Goal: Task Accomplishment & Management: Manage account settings

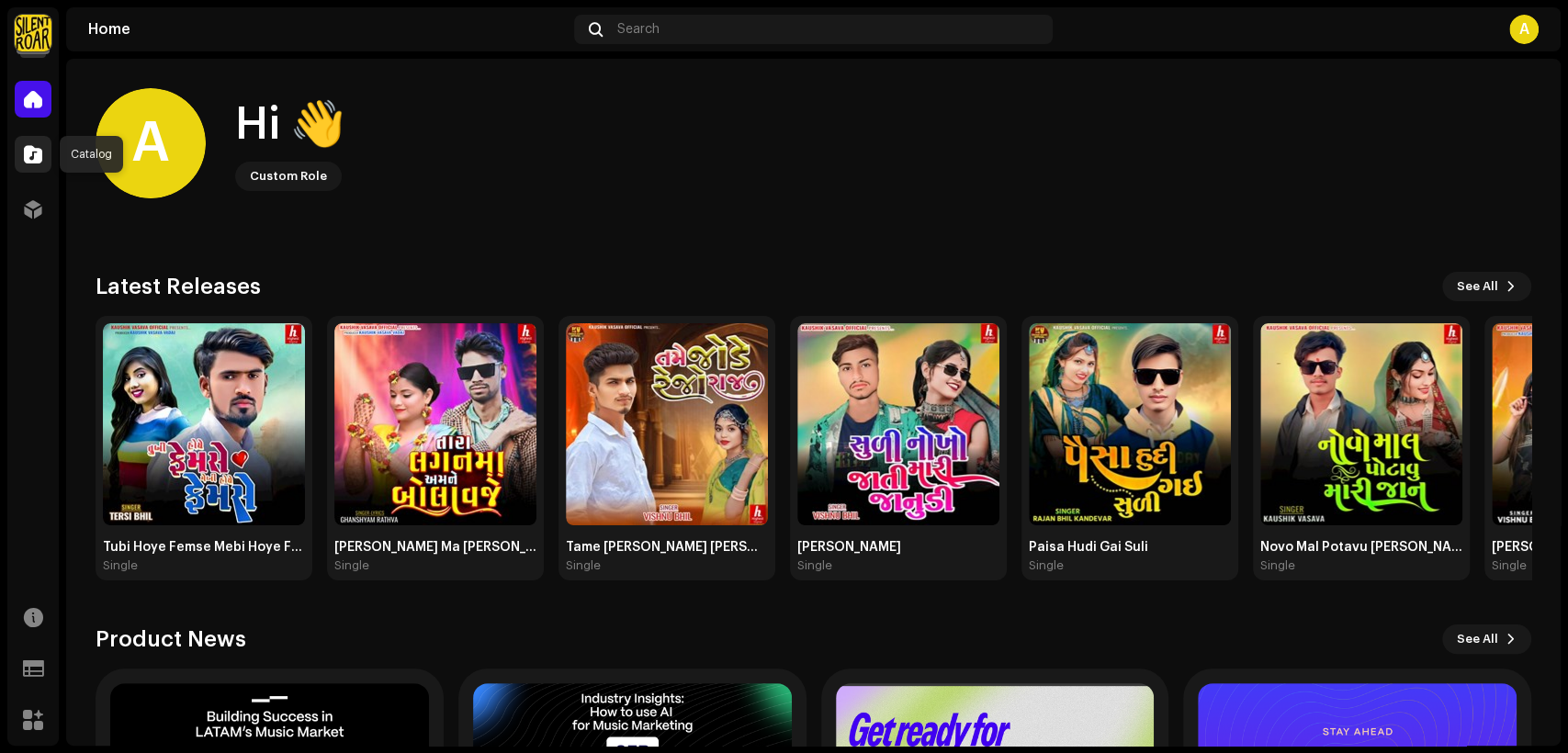
click at [44, 163] on div at bounding box center [33, 154] width 37 height 37
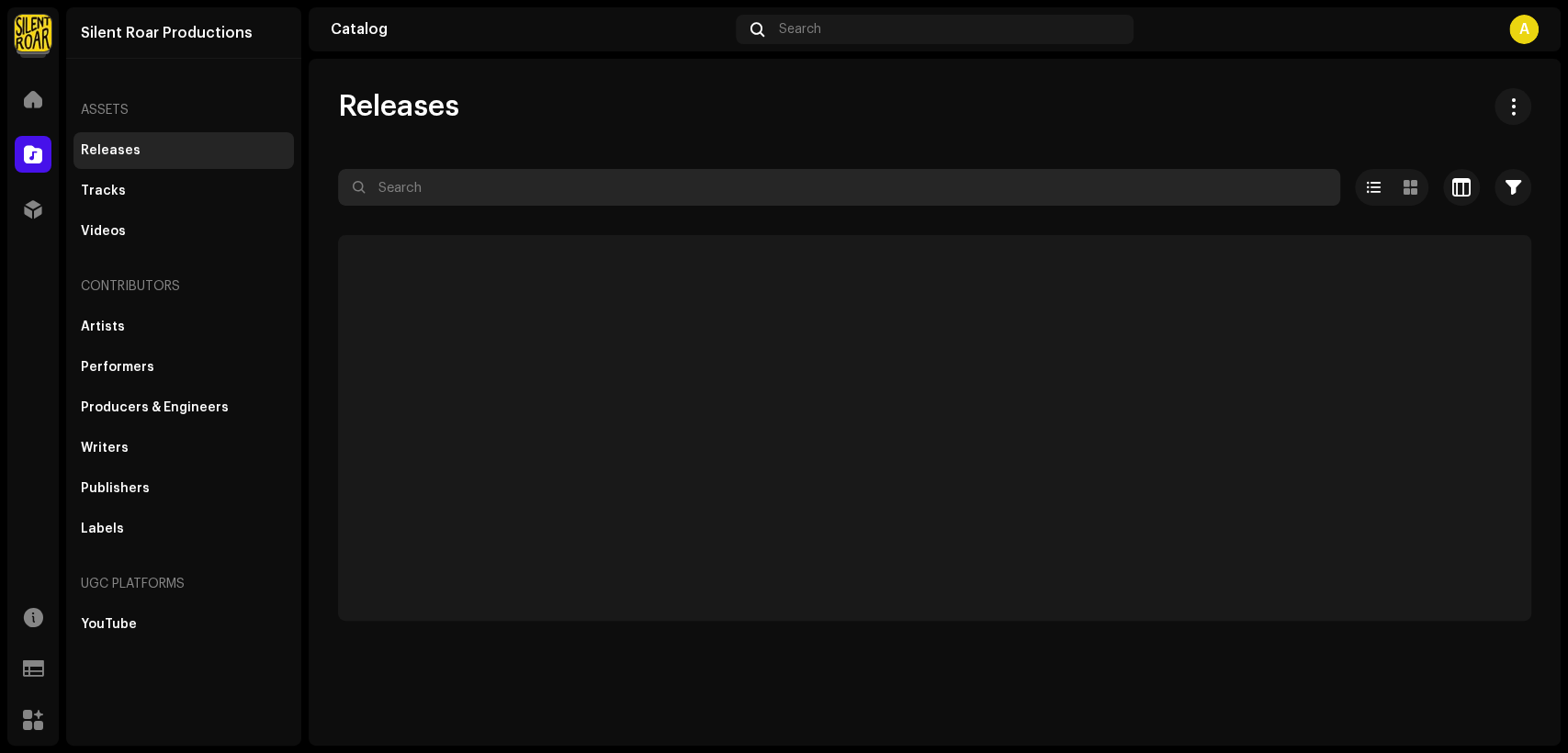
click at [626, 186] on input "text" at bounding box center [839, 188] width 1002 height 37
paste input "7316475870769"
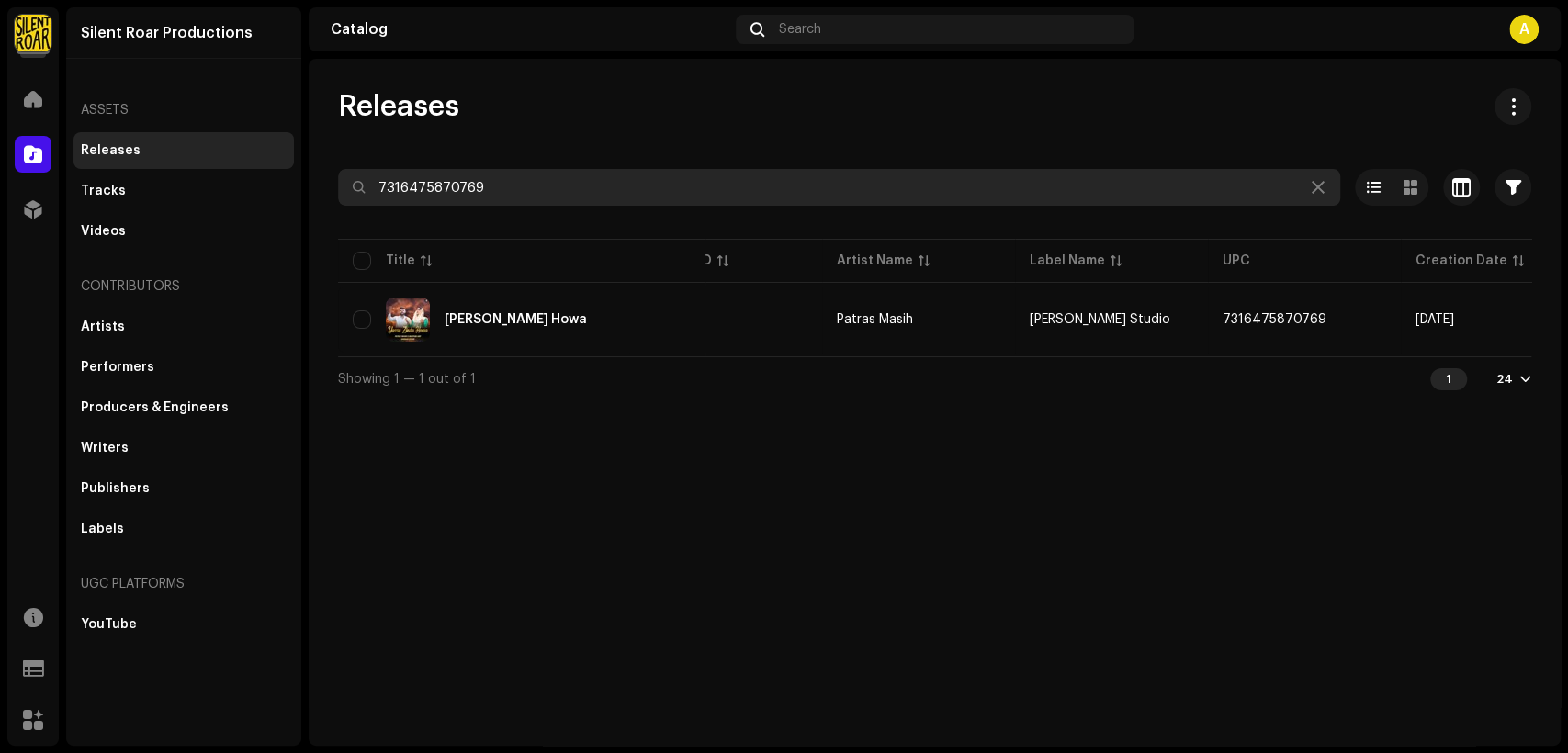
scroll to position [0, 332]
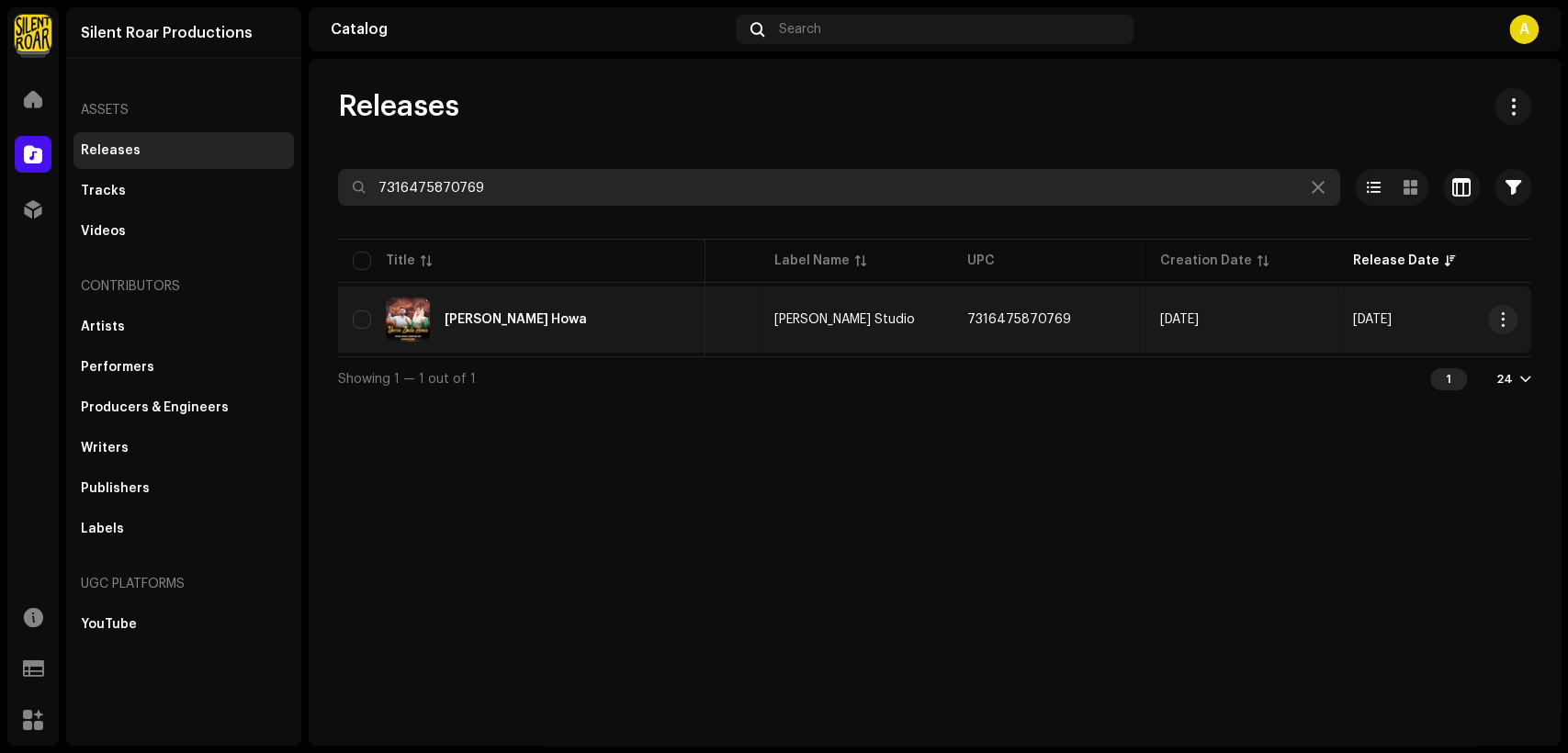
type input "7316475870769"
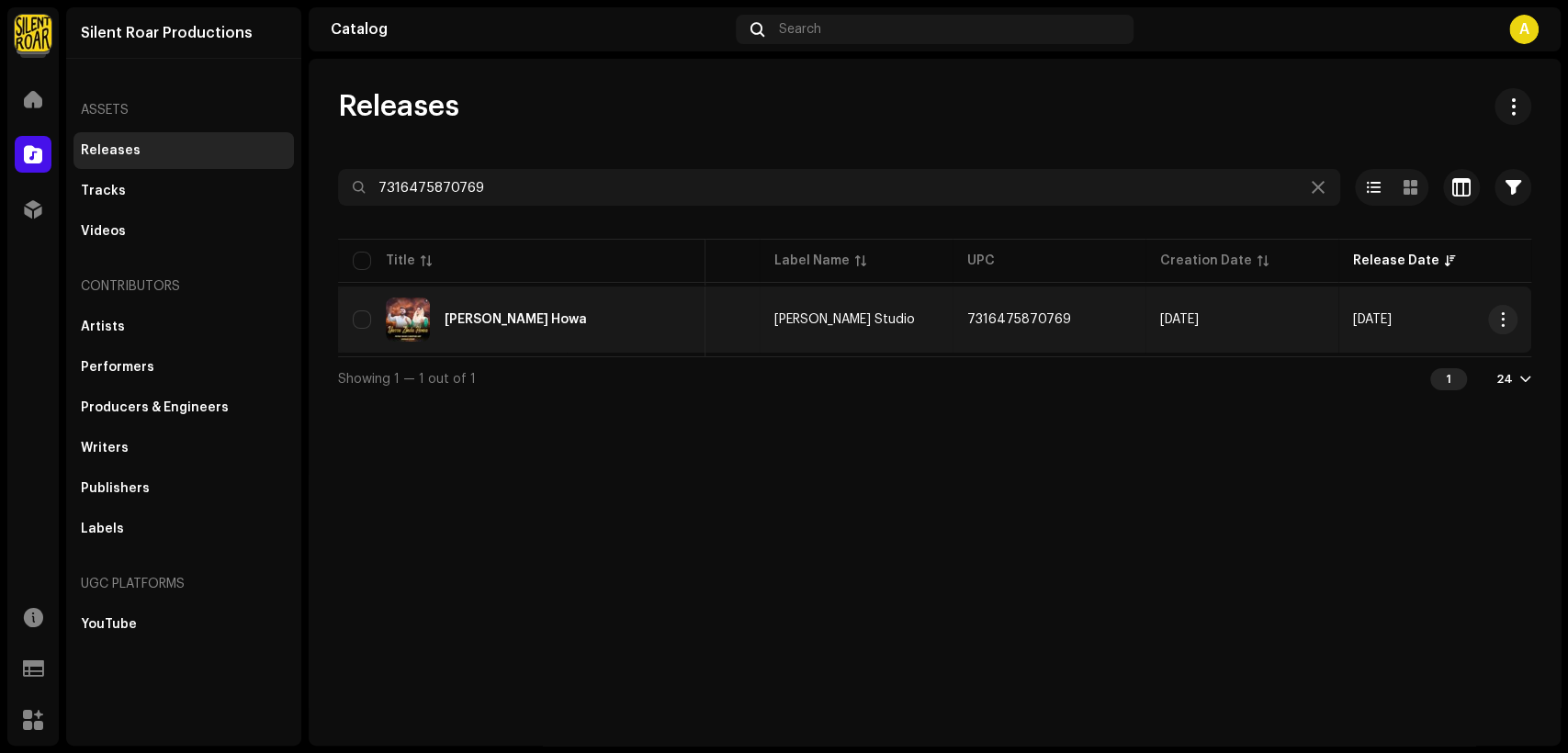
click at [612, 304] on div "Yassu Zinda Howa" at bounding box center [522, 320] width 338 height 44
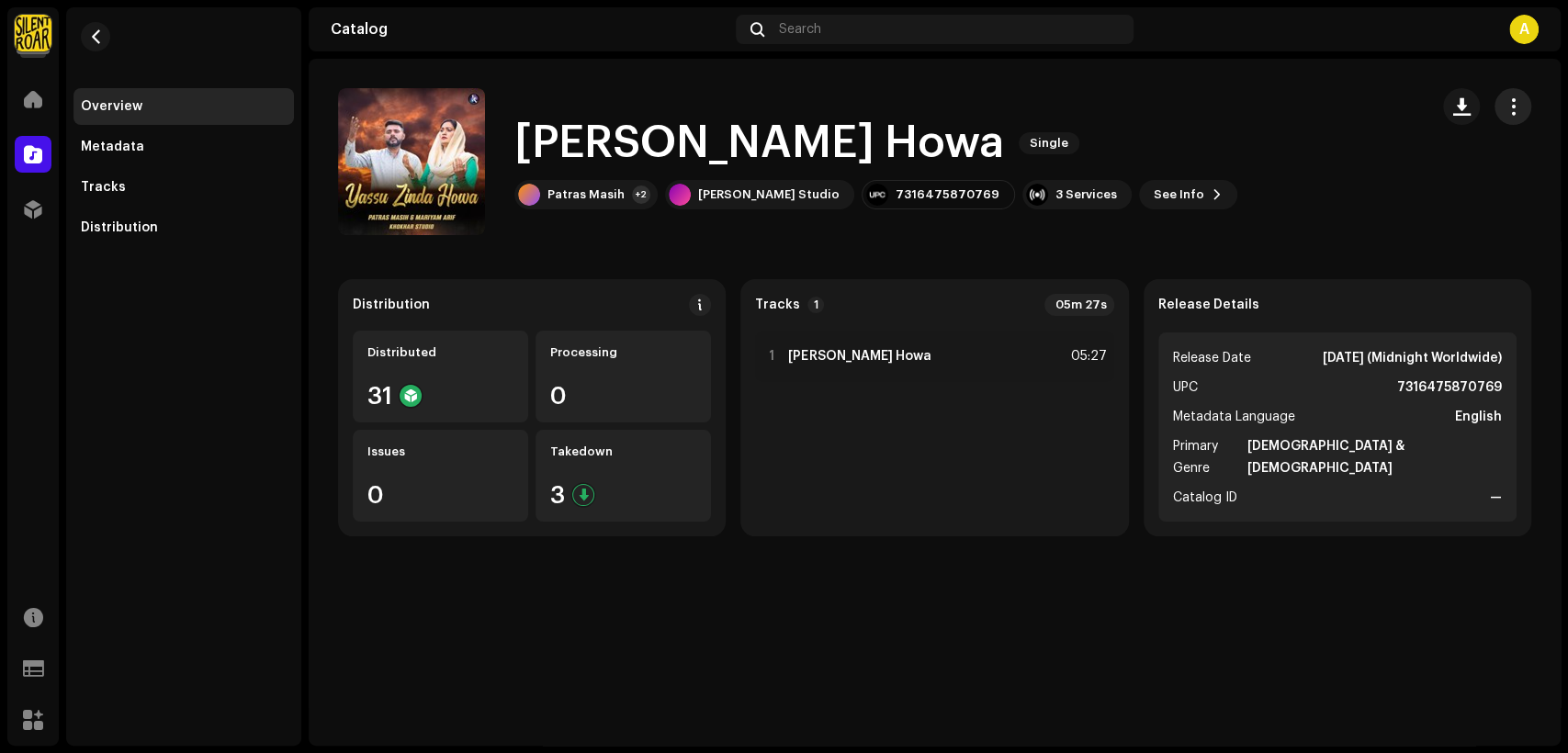
click at [1510, 118] on button "button" at bounding box center [1513, 107] width 37 height 37
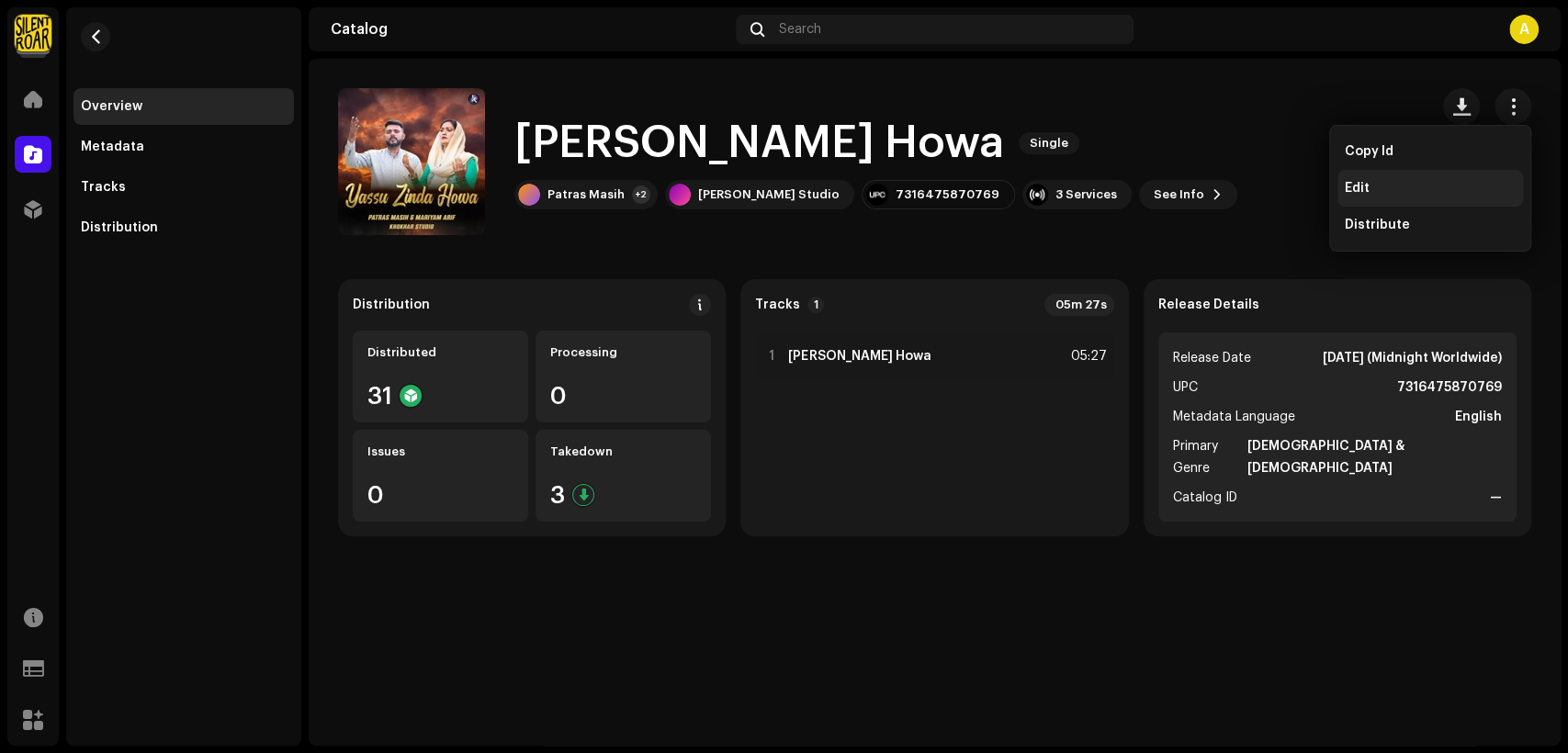
click at [1427, 178] on div "Edit" at bounding box center [1430, 188] width 186 height 37
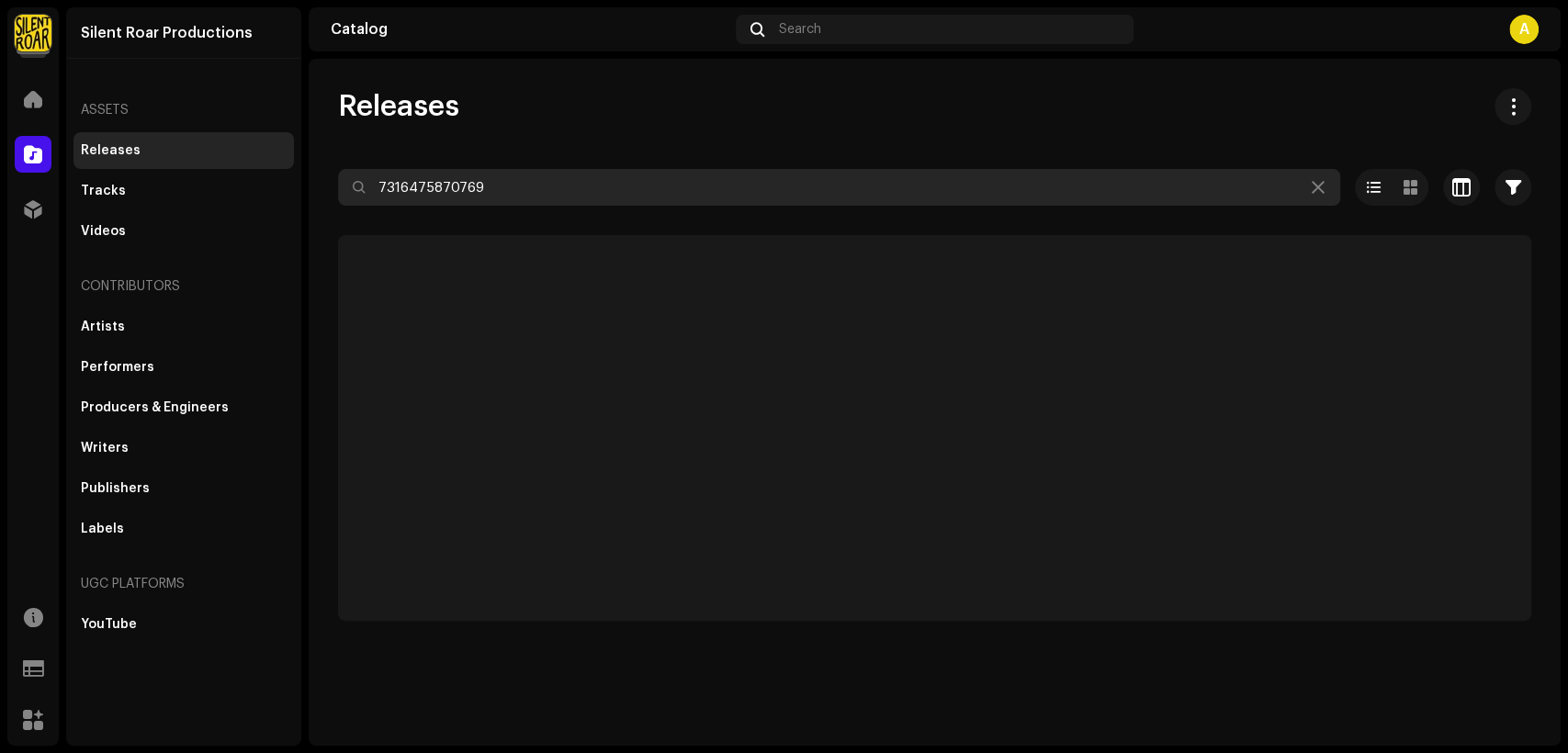
click at [487, 193] on input "7316475870769" at bounding box center [839, 188] width 1002 height 37
paste input "68988"
type input "7316475868988"
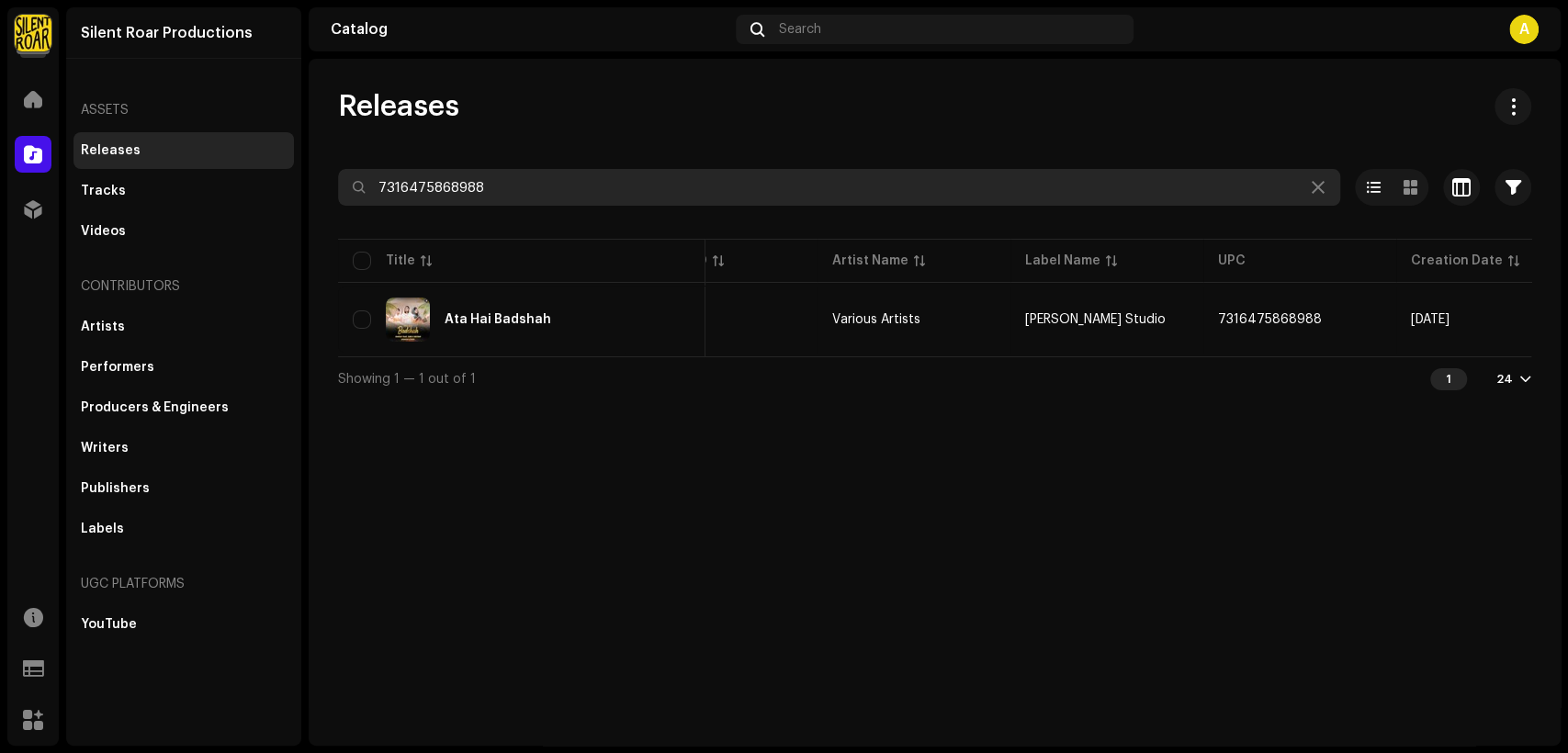
scroll to position [0, 332]
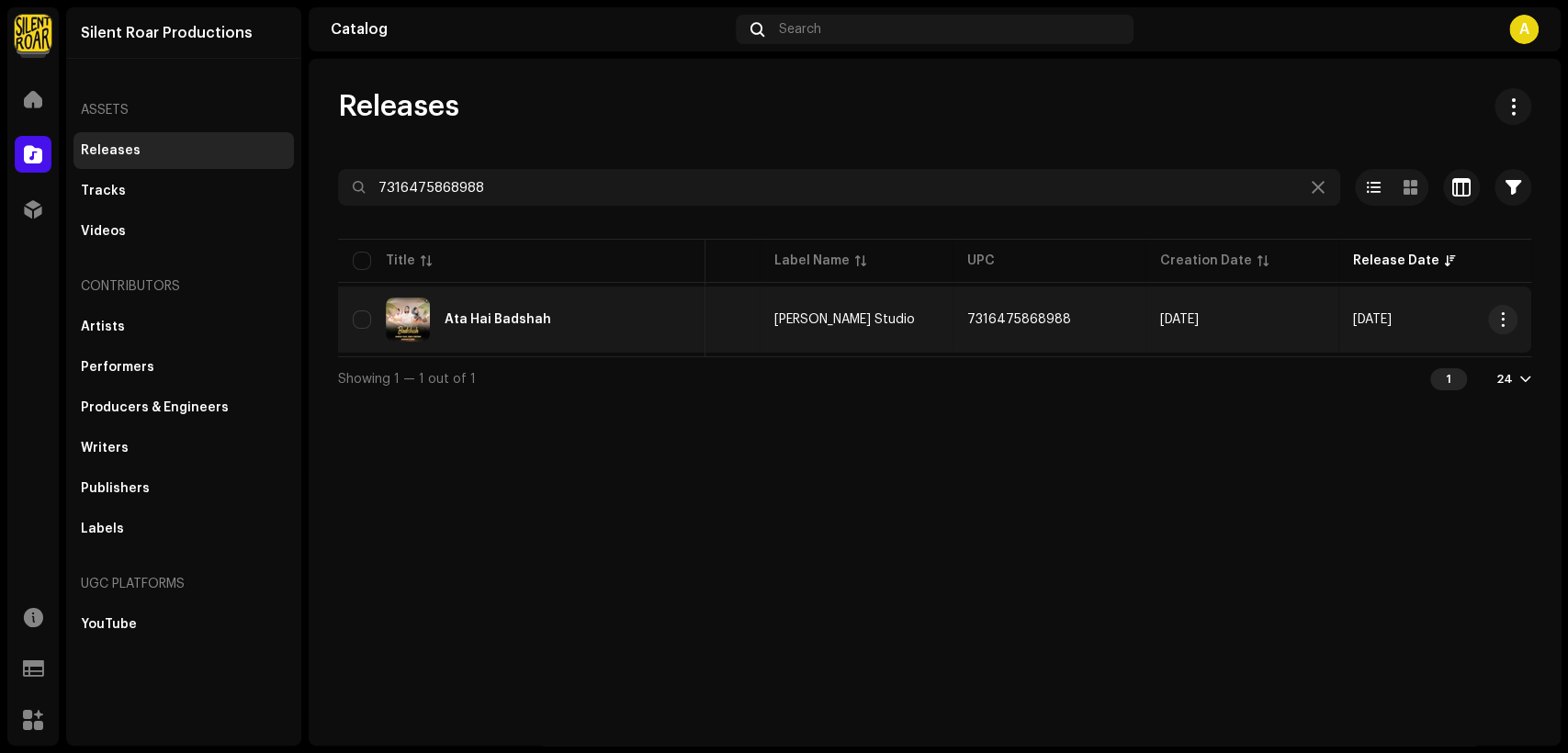
click at [627, 298] on div "Ata Hai Badshah" at bounding box center [522, 320] width 338 height 44
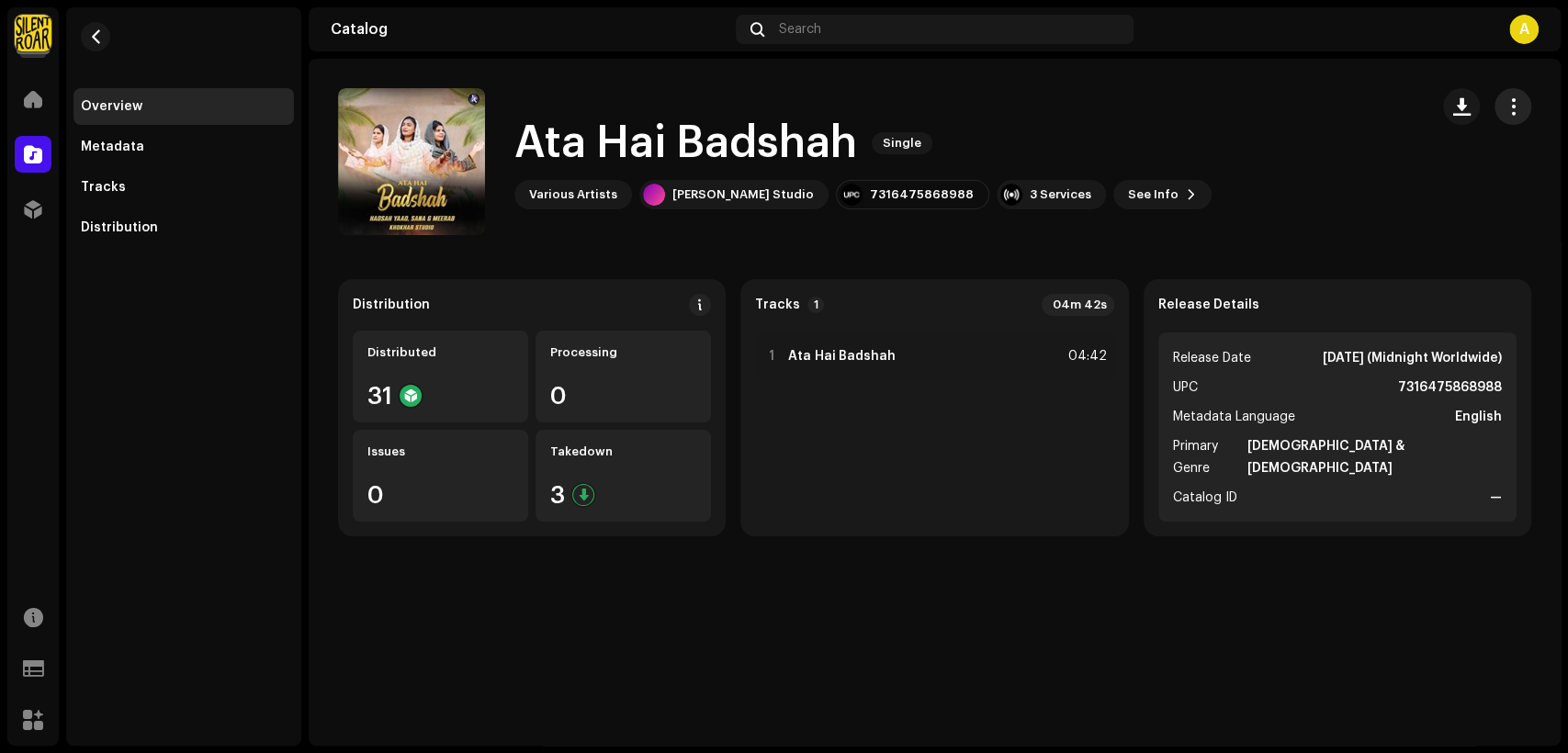
click at [1513, 108] on span "button" at bounding box center [1513, 106] width 17 height 14
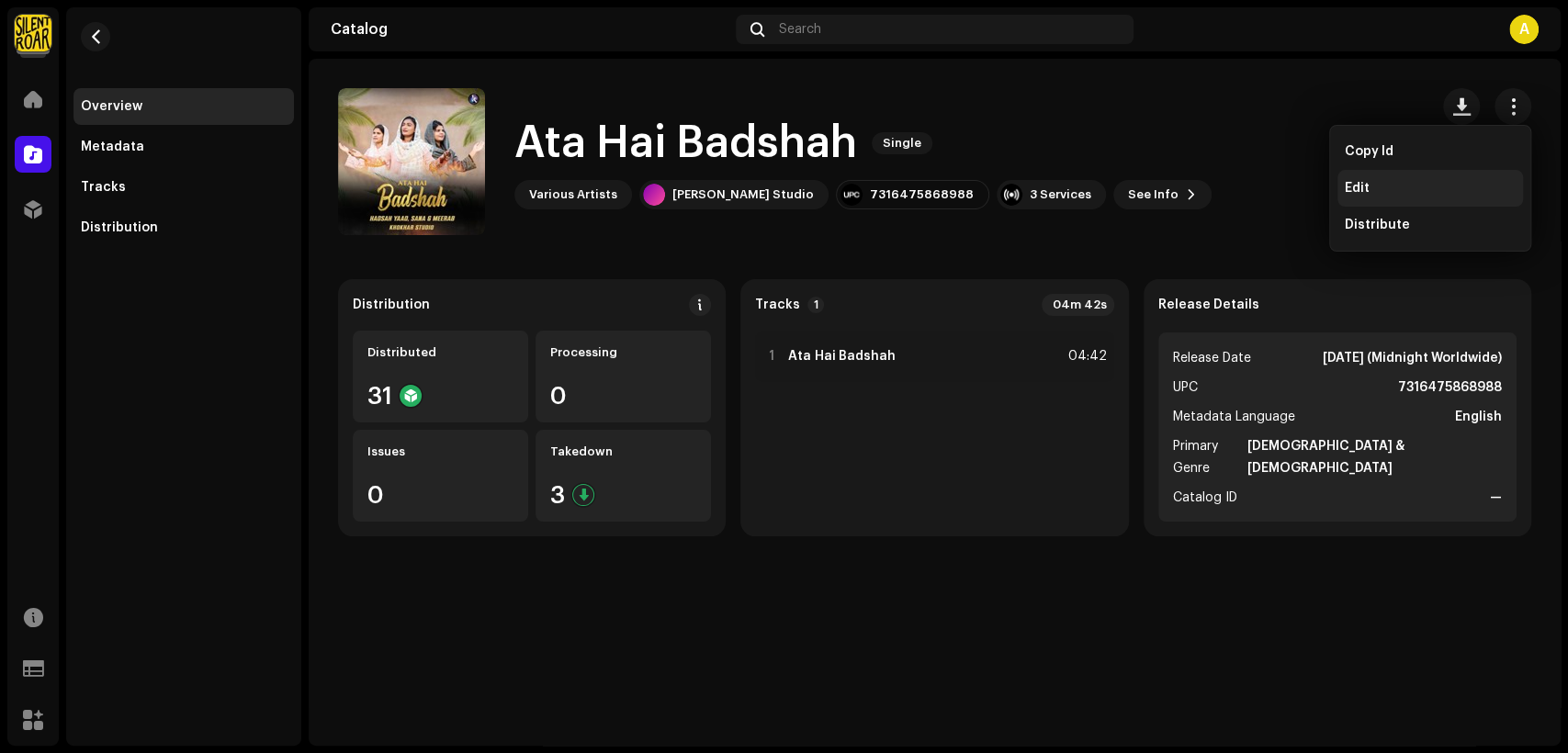
click at [1443, 183] on div "Edit" at bounding box center [1431, 188] width 171 height 14
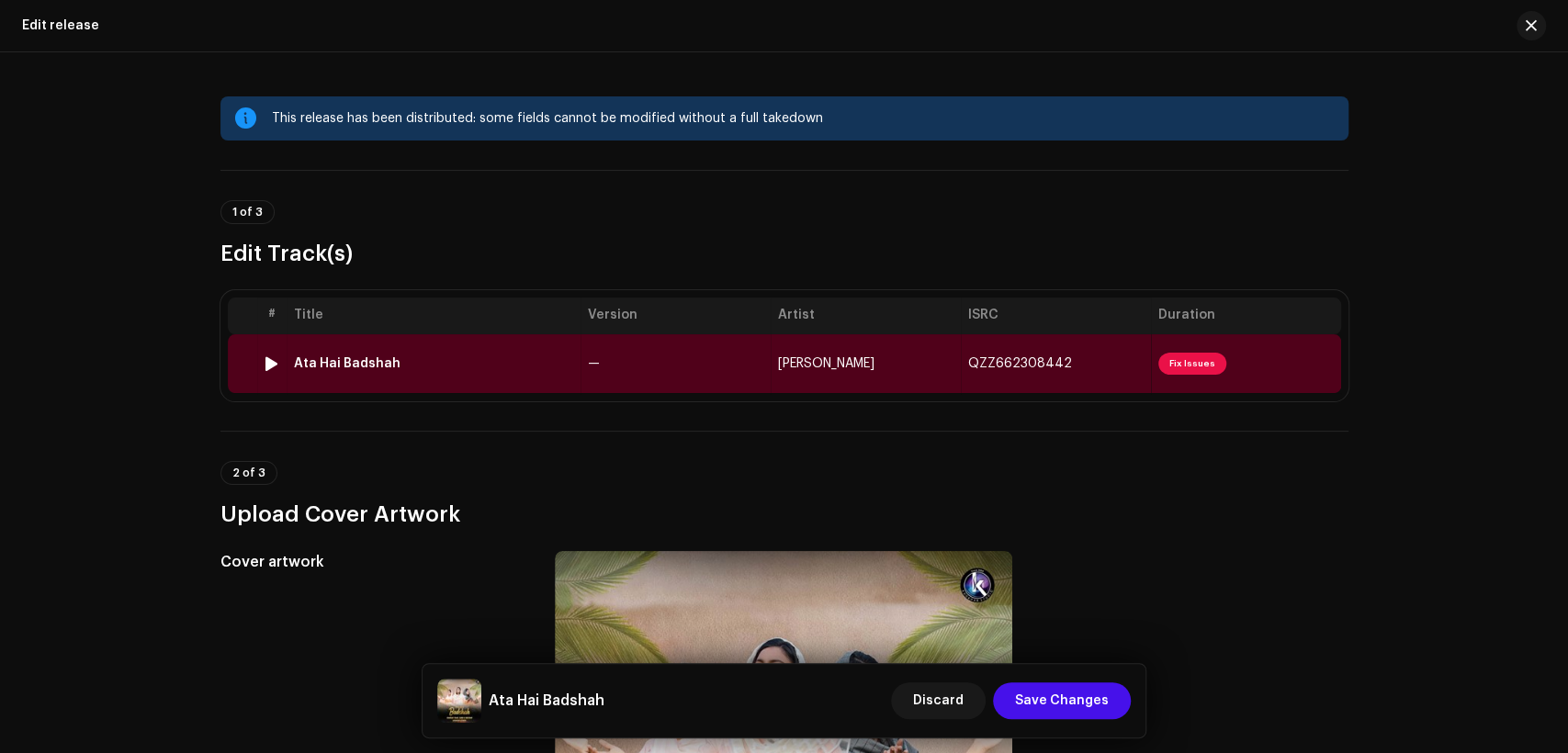
click at [645, 356] on td "—" at bounding box center [676, 364] width 190 height 59
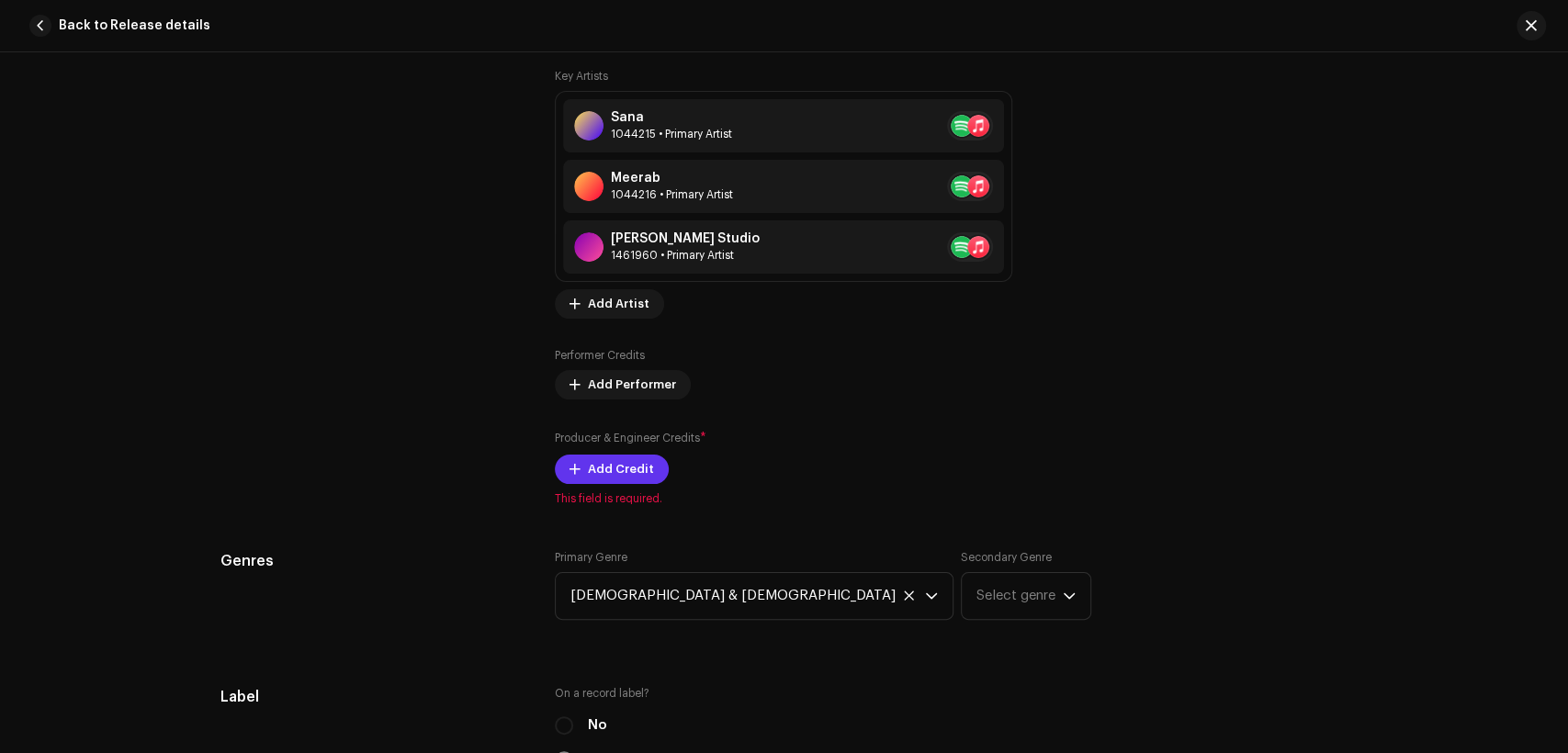
scroll to position [1194, 0]
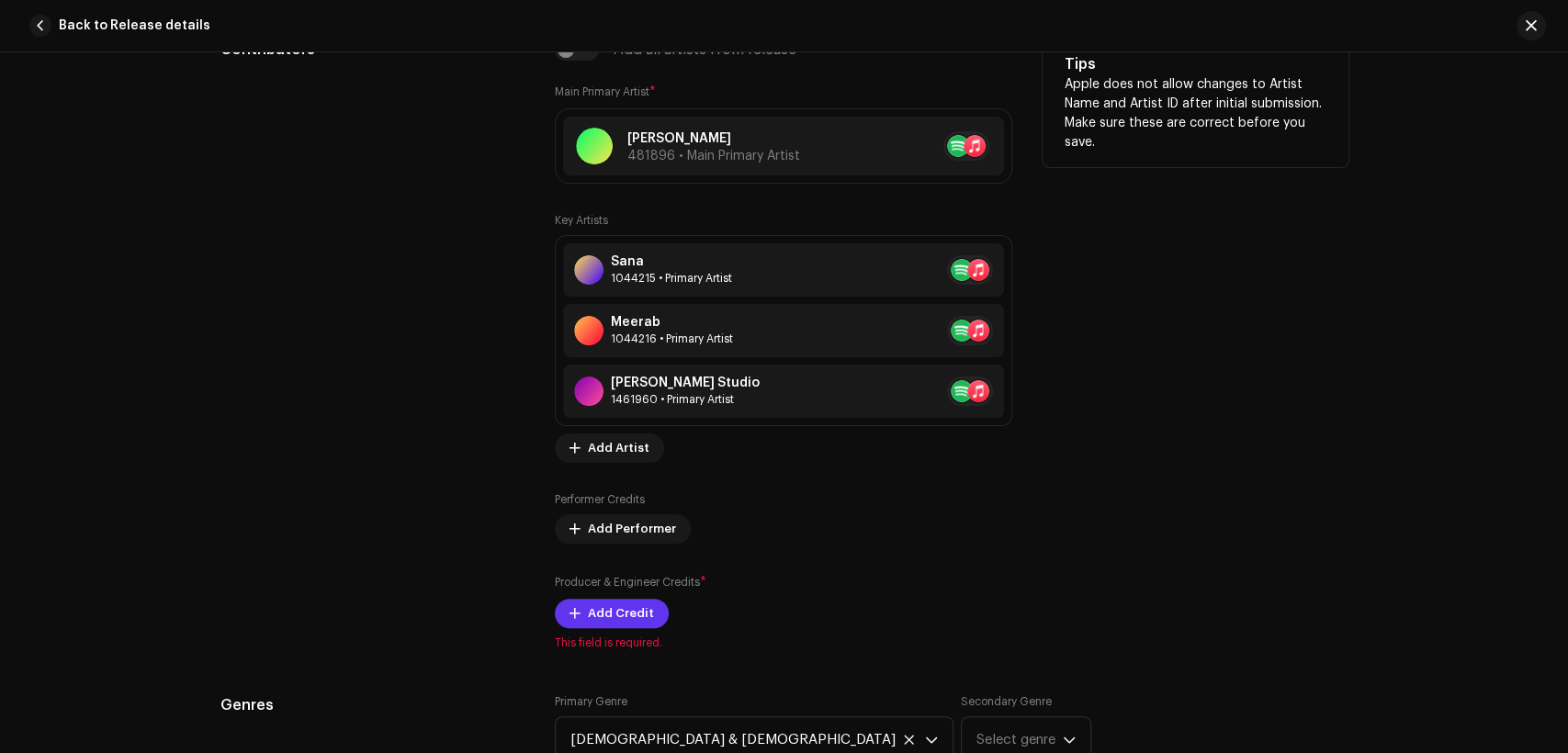
click at [644, 612] on span "Add Credit" at bounding box center [620, 614] width 66 height 37
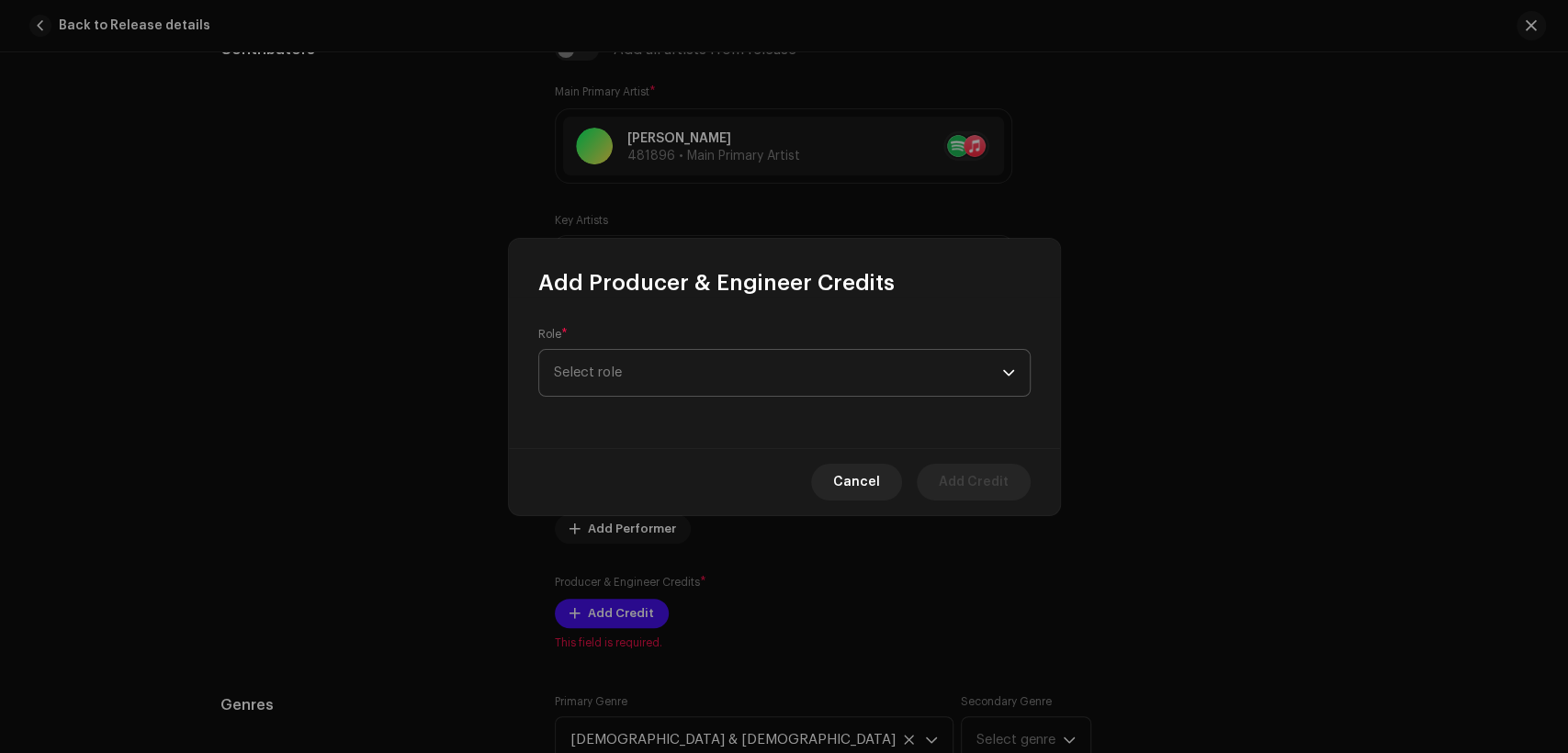
click at [712, 359] on span "Select role" at bounding box center [778, 373] width 448 height 46
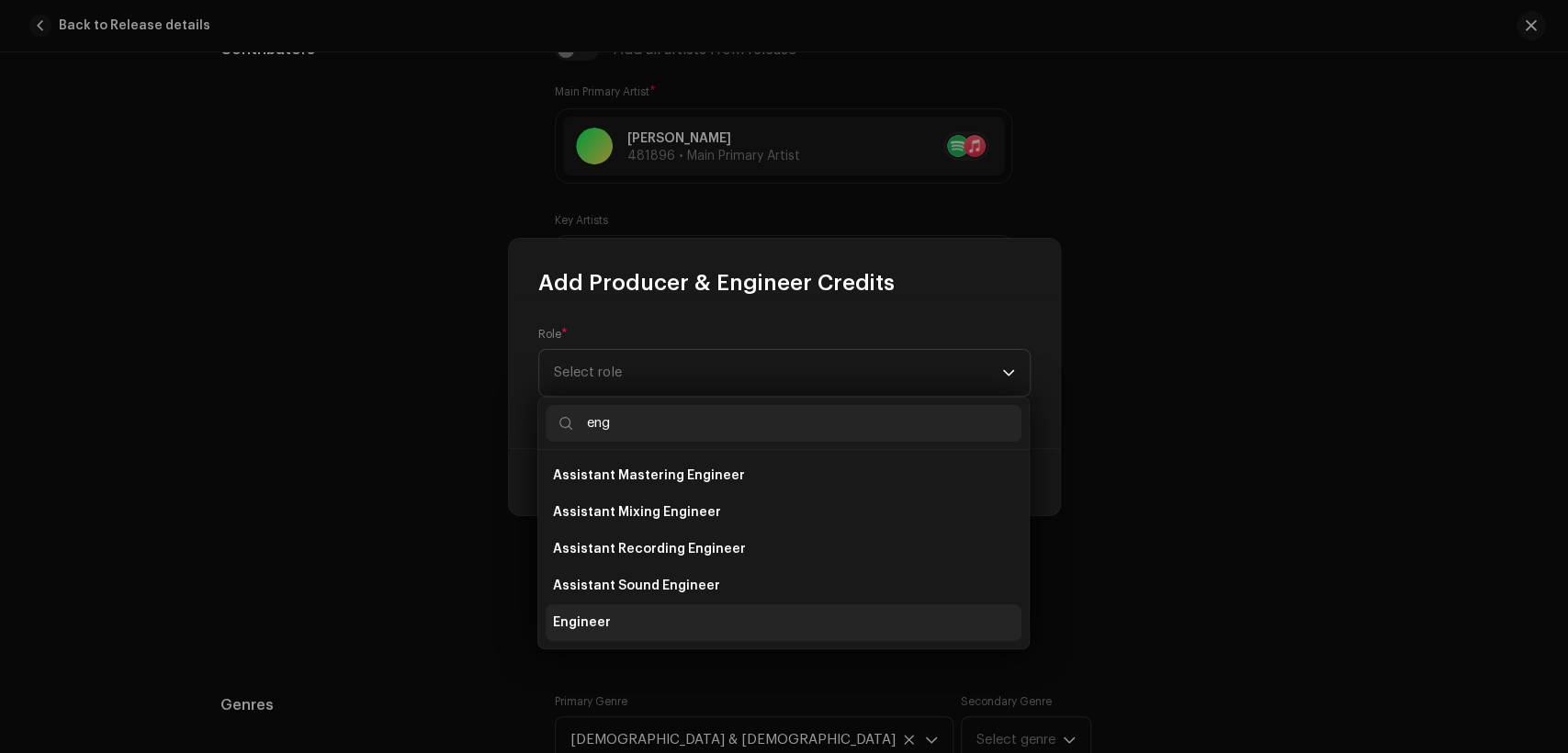
type input "eng"
drag, startPoint x: 722, startPoint y: 616, endPoint x: 705, endPoint y: 417, distance: 199.7
click at [723, 615] on li "Engineer" at bounding box center [784, 623] width 476 height 37
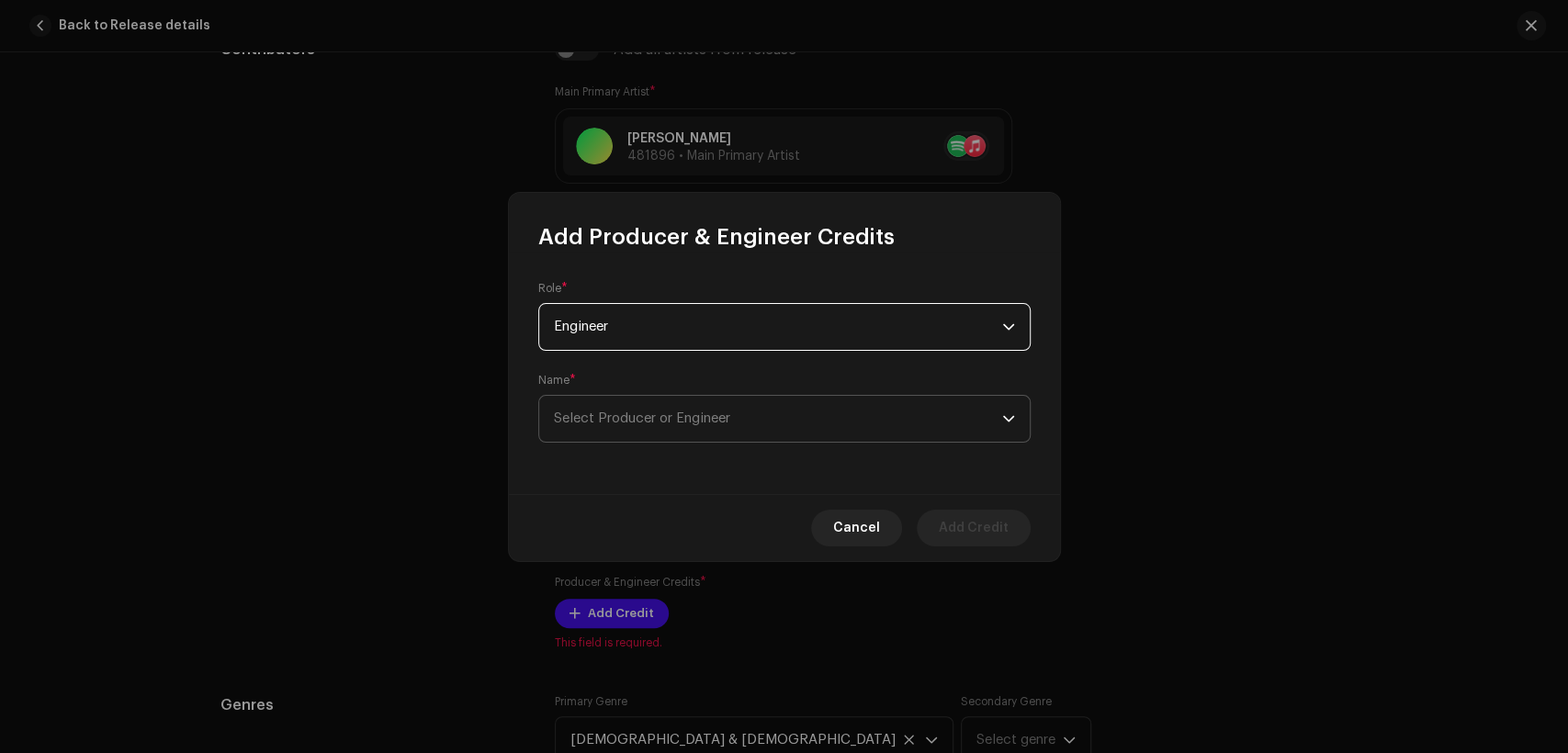
click at [711, 402] on span "Select Producer or Engineer" at bounding box center [778, 419] width 448 height 46
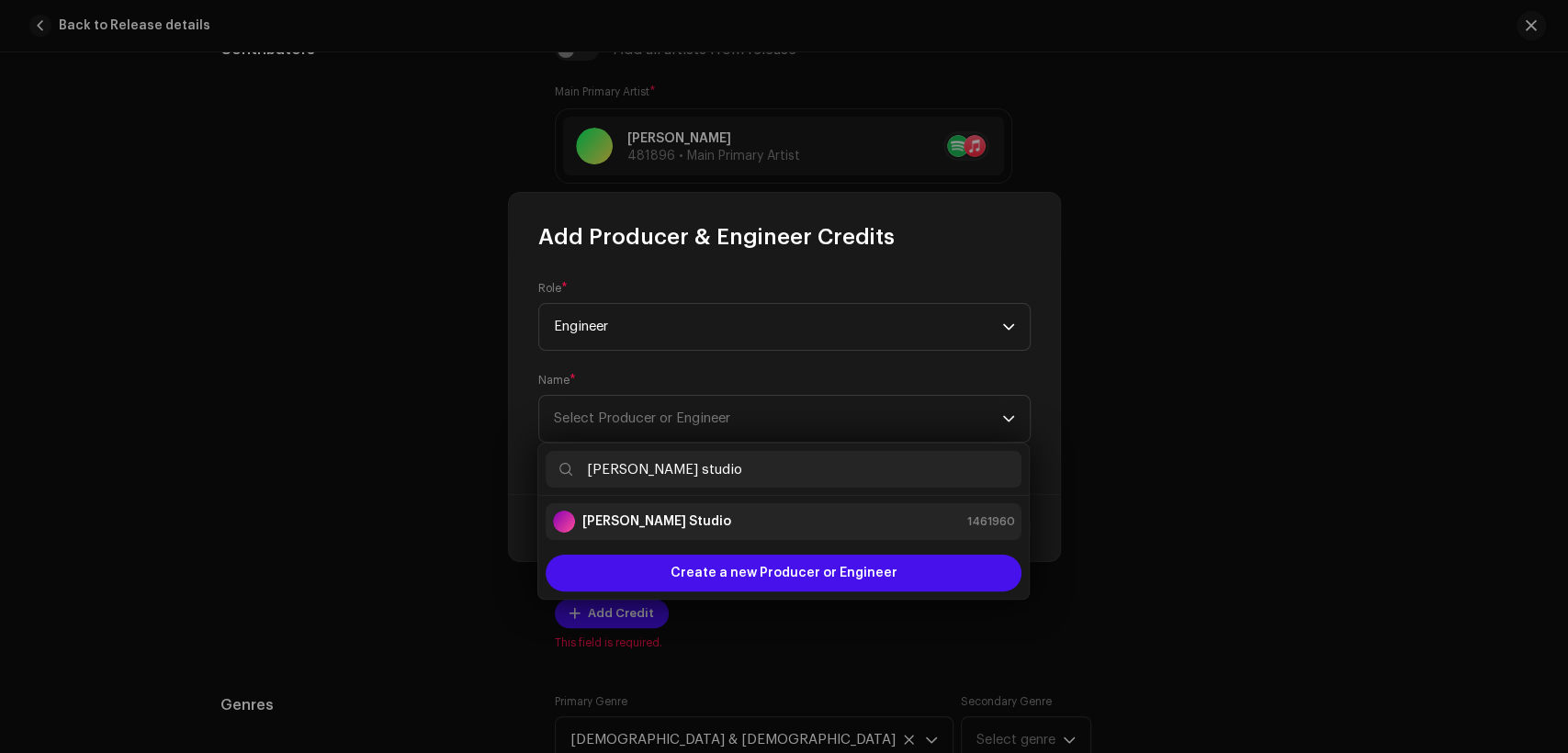
type input "[PERSON_NAME] studio"
click at [766, 515] on div "[PERSON_NAME] Studio 1461960" at bounding box center [784, 521] width 461 height 22
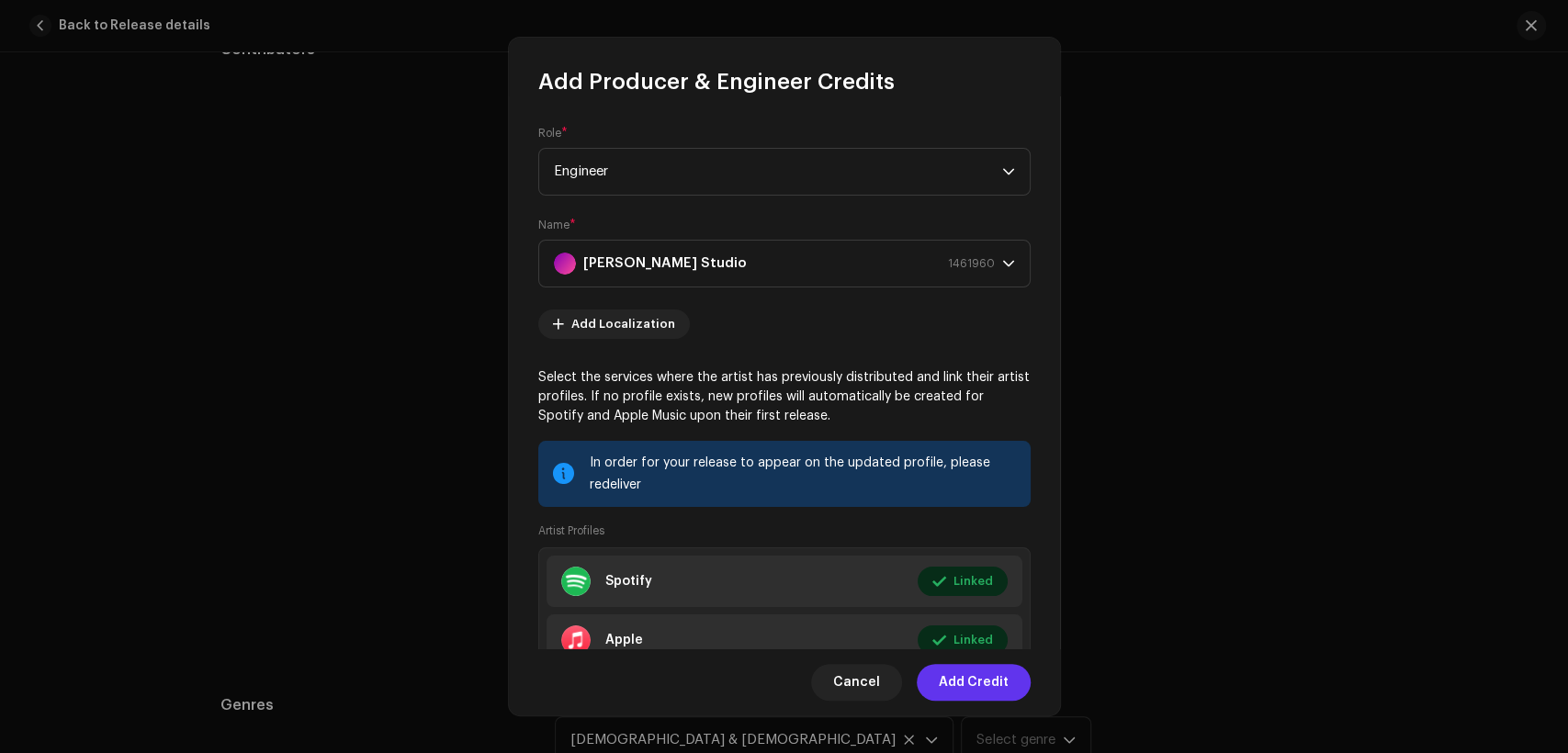
click at [1006, 679] on span "Add Credit" at bounding box center [973, 683] width 70 height 37
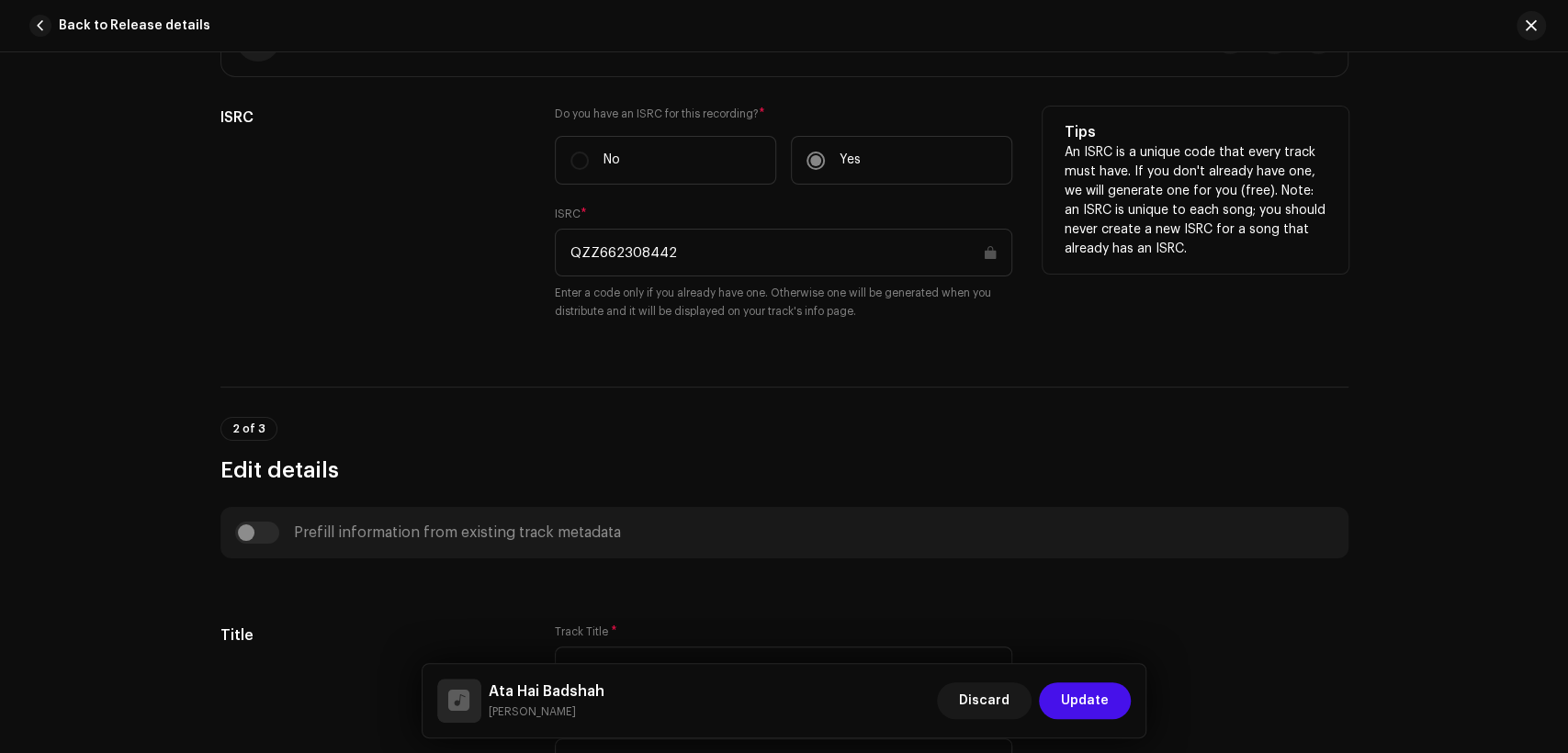
scroll to position [0, 0]
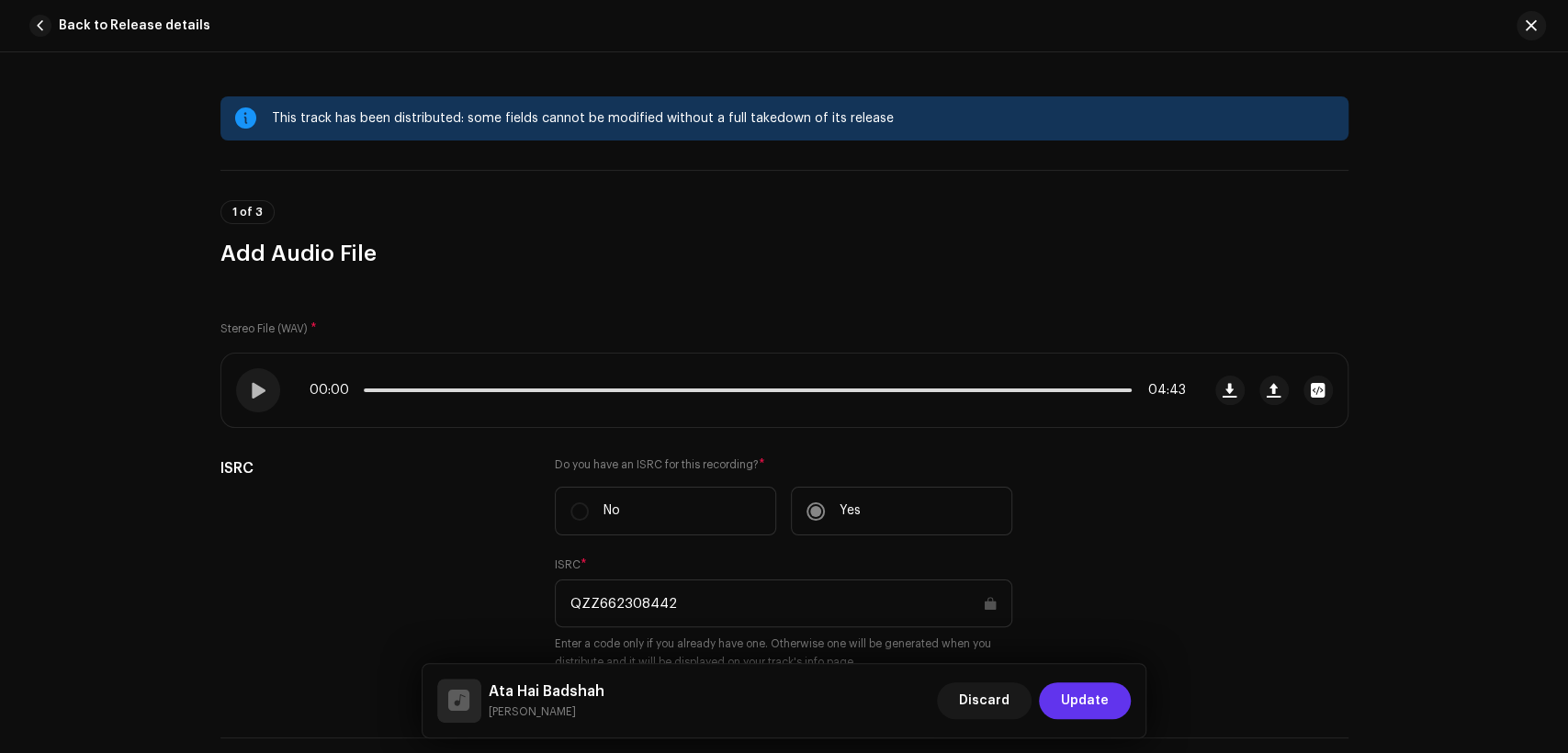
click at [1102, 712] on span "Update" at bounding box center [1085, 701] width 48 height 37
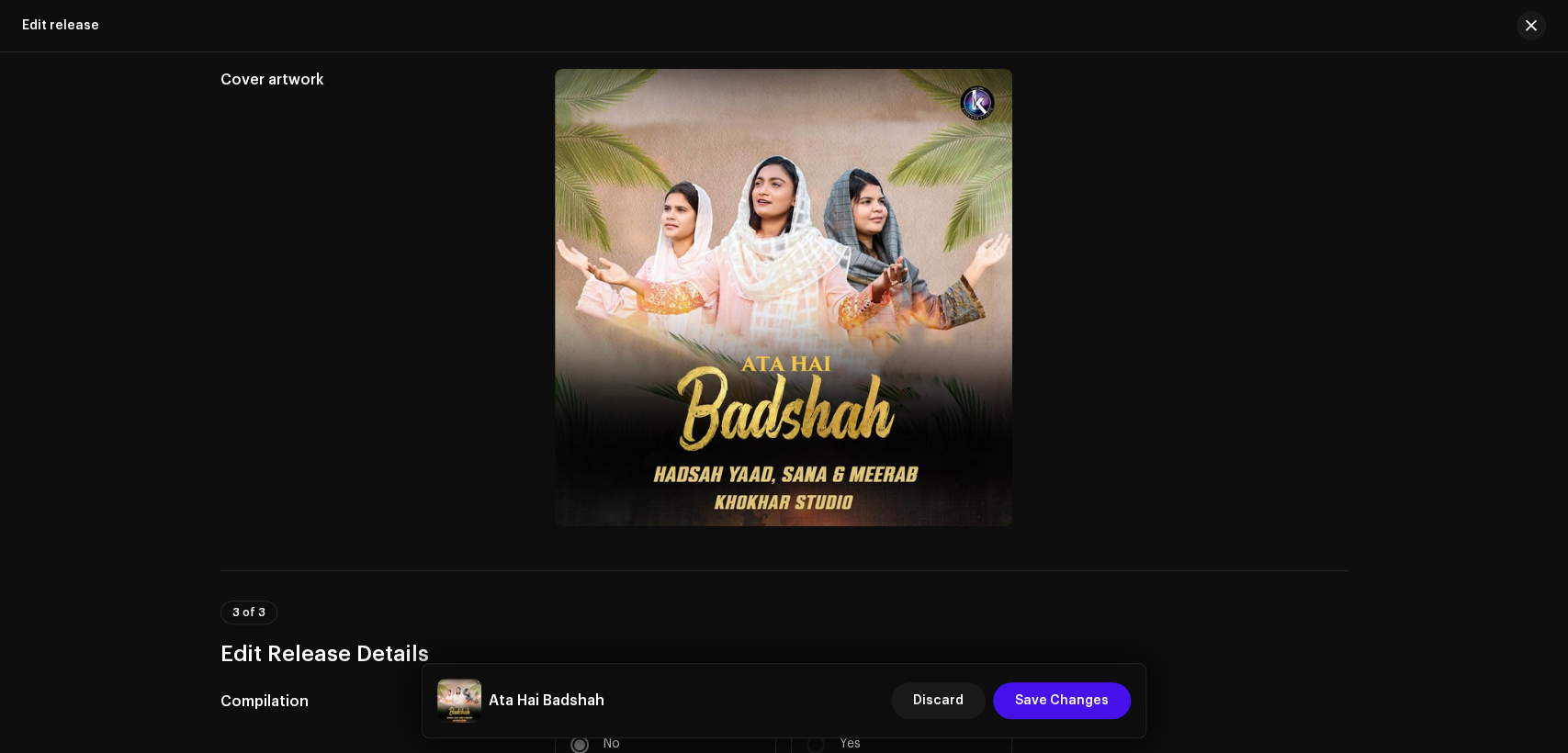
scroll to position [602, 0]
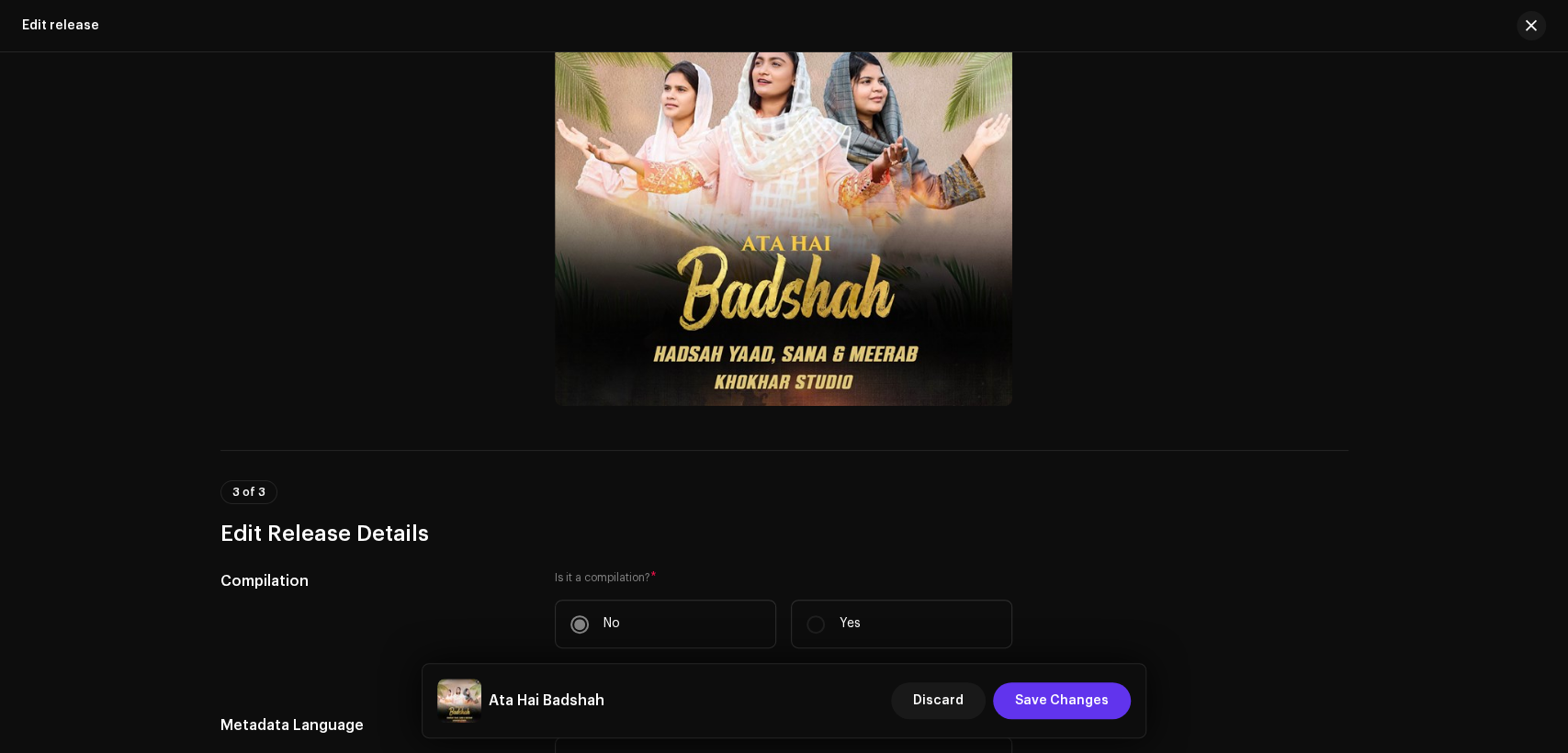
click at [1115, 697] on button "Save Changes" at bounding box center [1061, 701] width 137 height 37
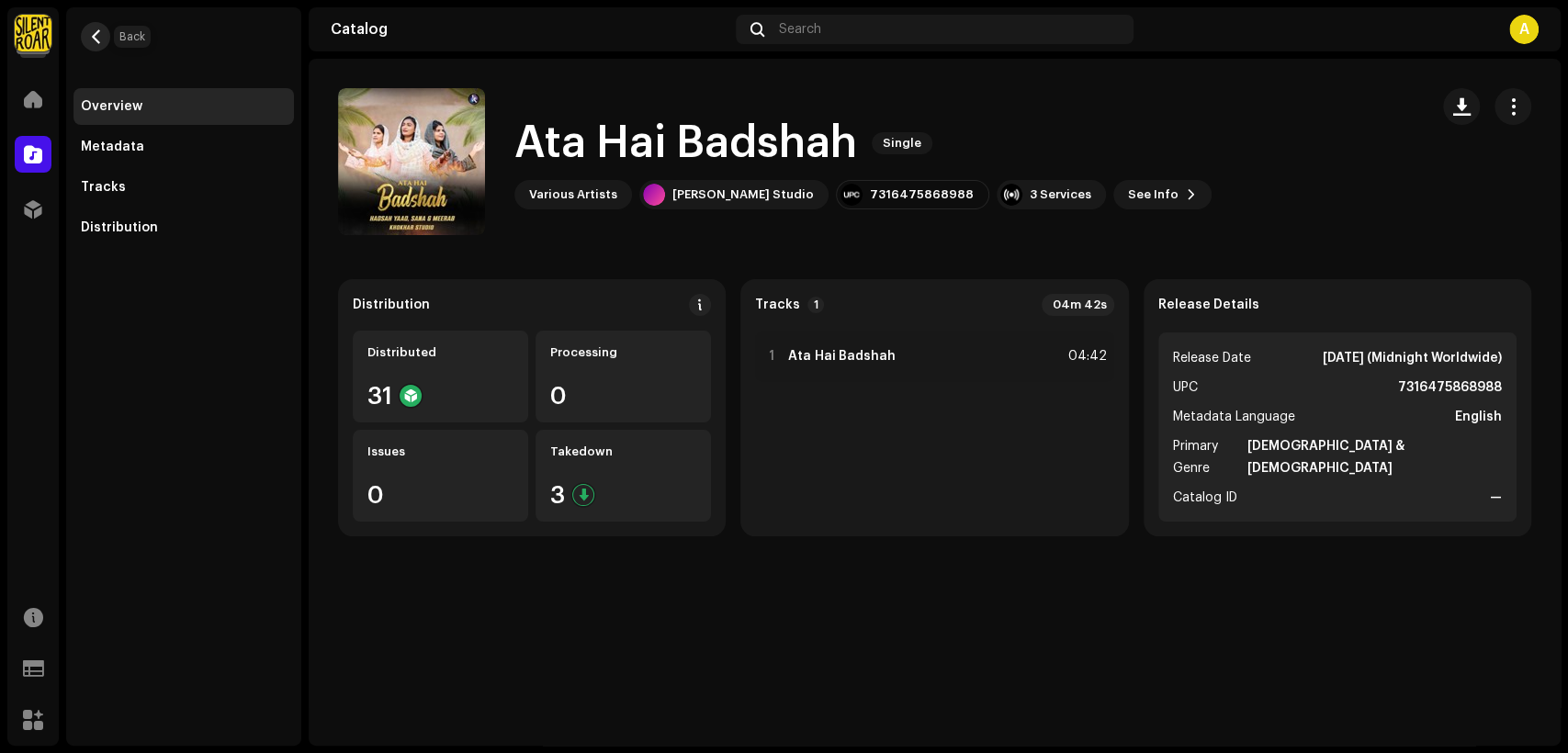
click at [101, 33] on span "button" at bounding box center [96, 37] width 13 height 14
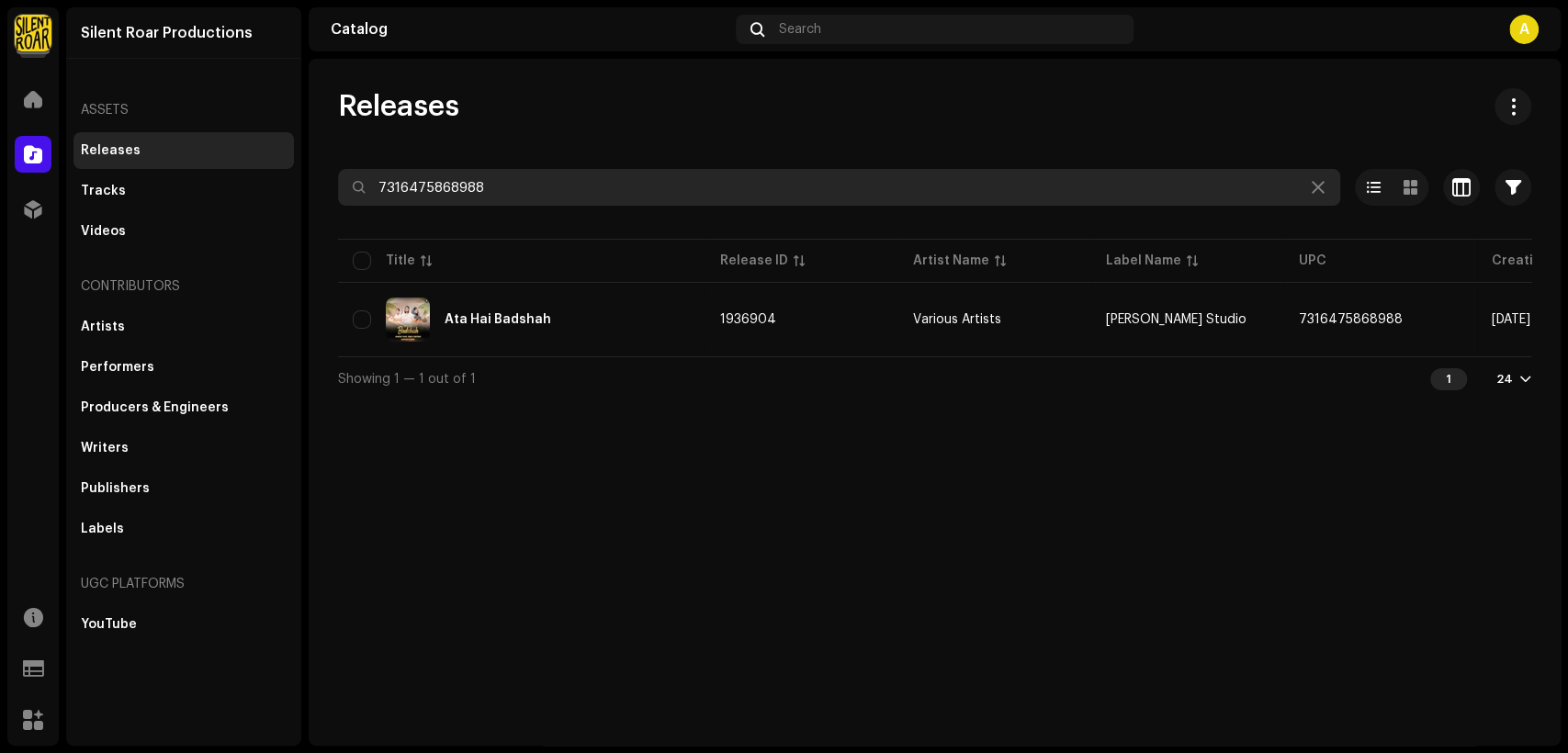
click at [591, 189] on input "7316475868988" at bounding box center [839, 188] width 1002 height 37
paste input "6270353"
type input "7316476270353"
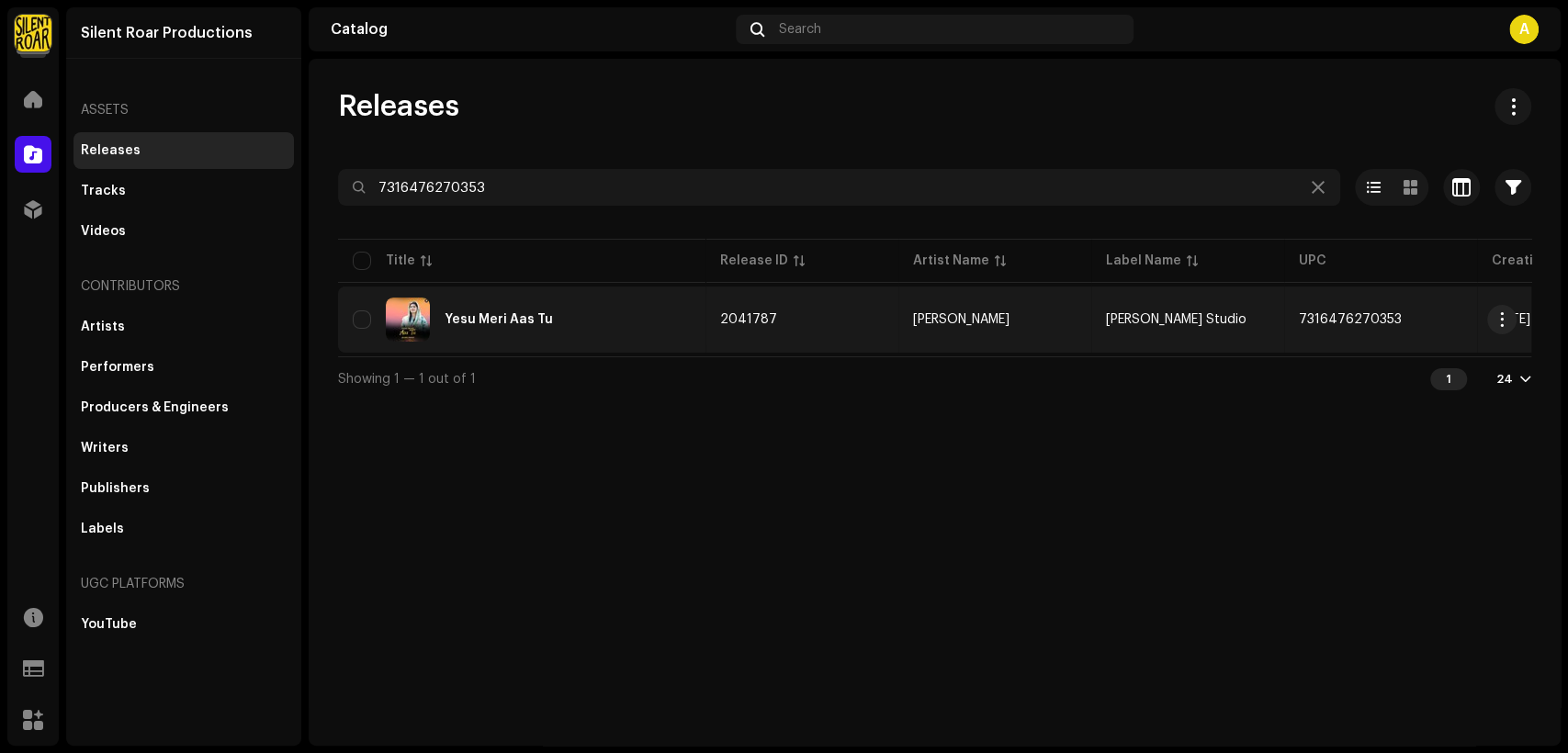
click at [569, 308] on div "Yesu Meri Aas Tu" at bounding box center [522, 320] width 338 height 44
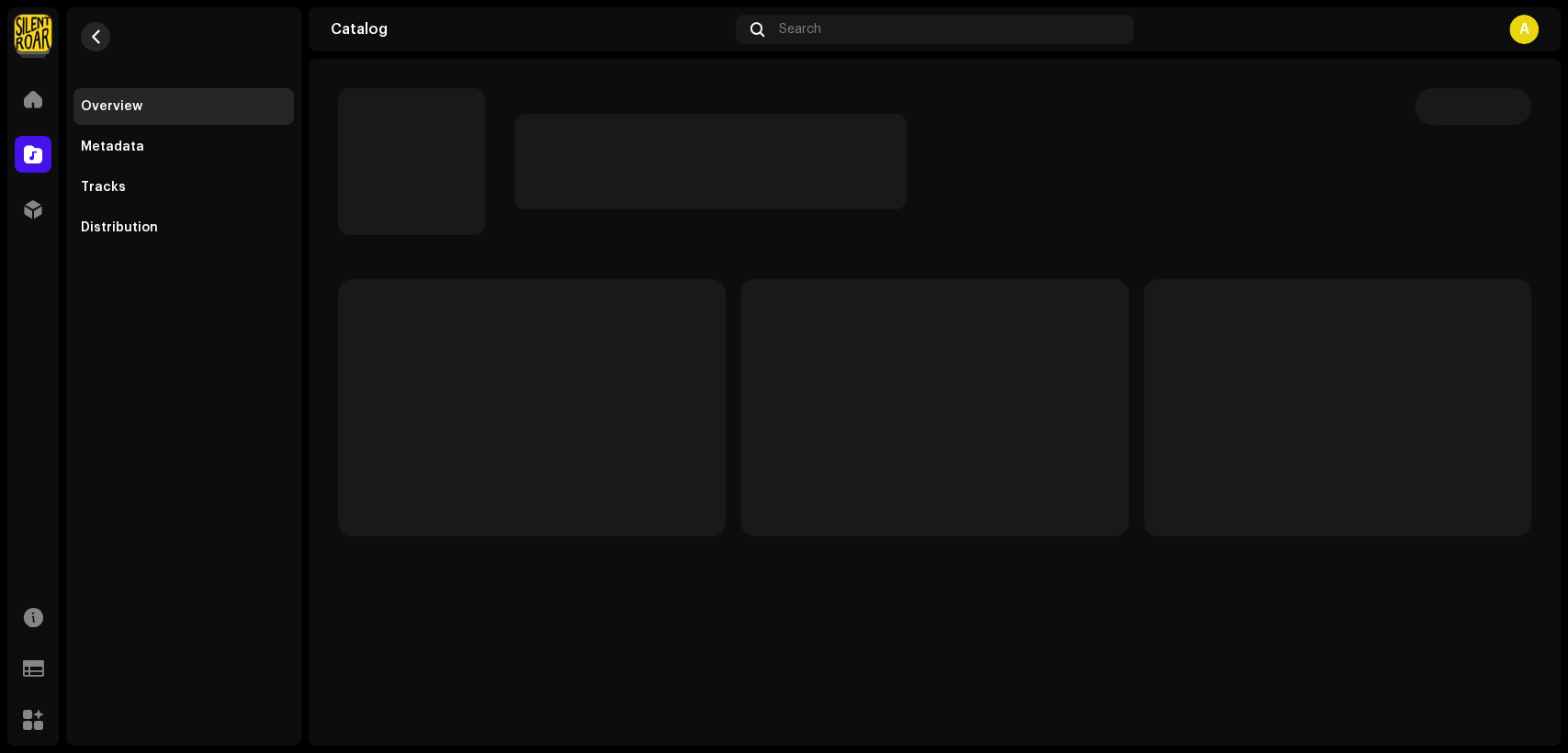
click at [100, 35] on span "button" at bounding box center [96, 37] width 13 height 14
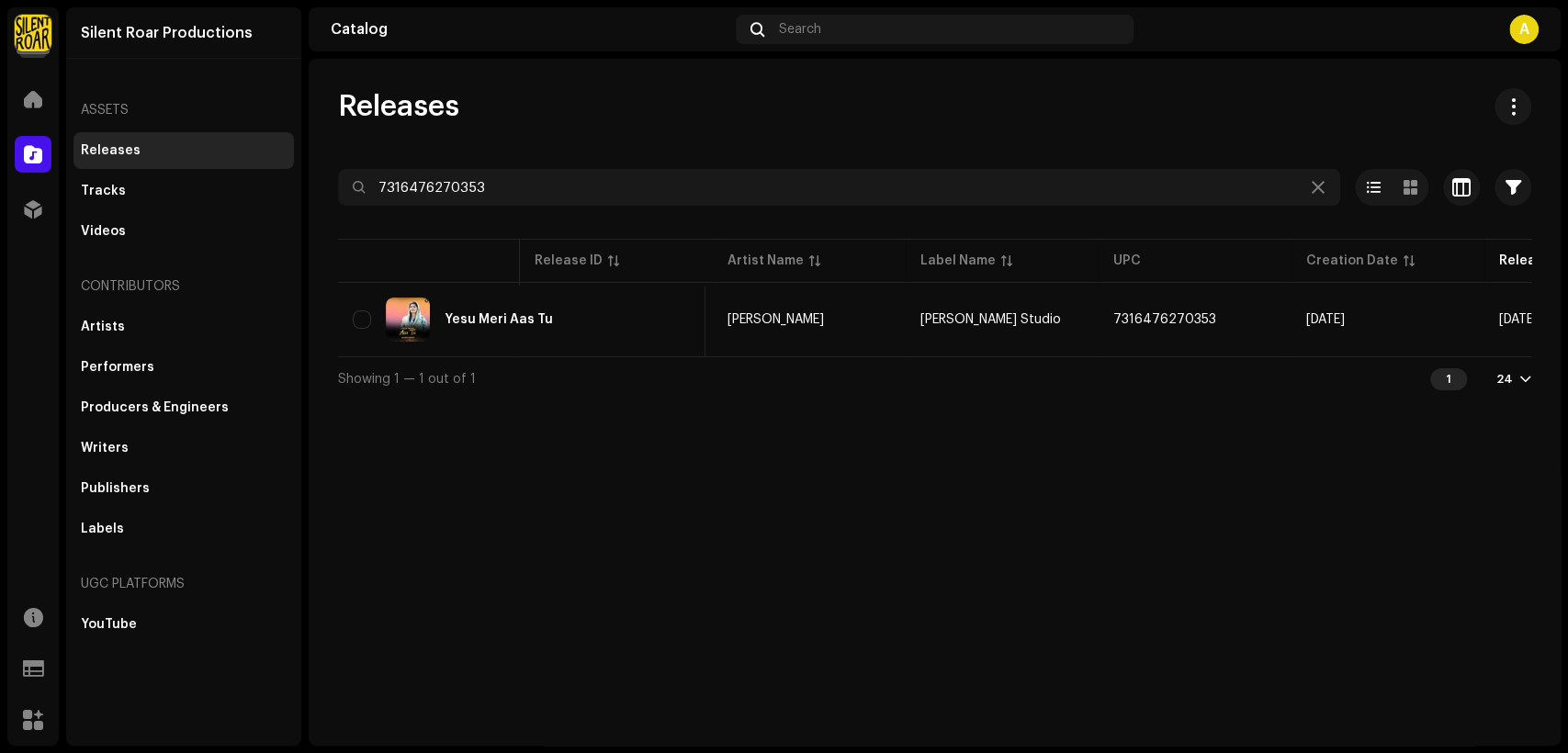
scroll to position [0, 332]
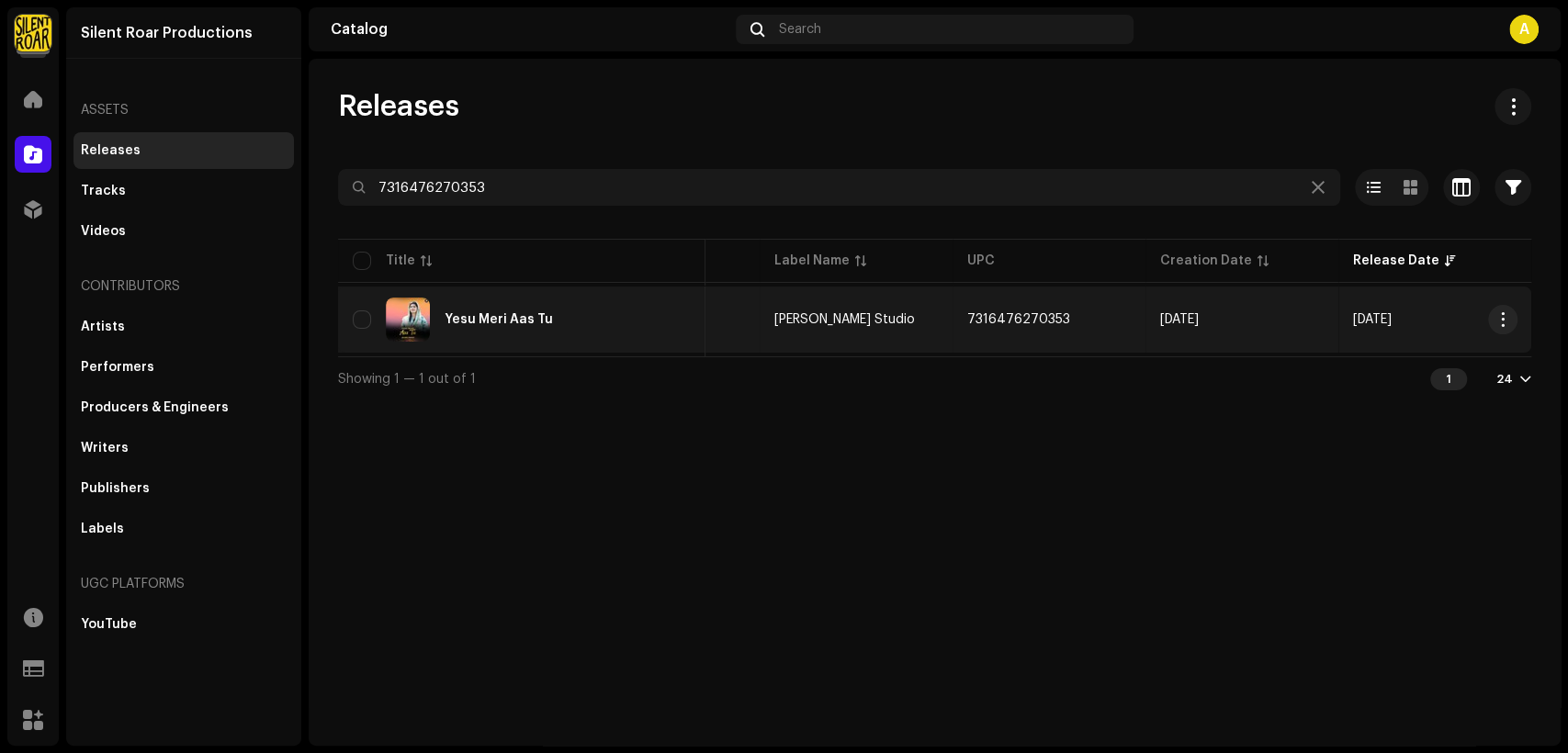
click at [579, 304] on div "Yesu Meri Aas Tu" at bounding box center [522, 320] width 338 height 44
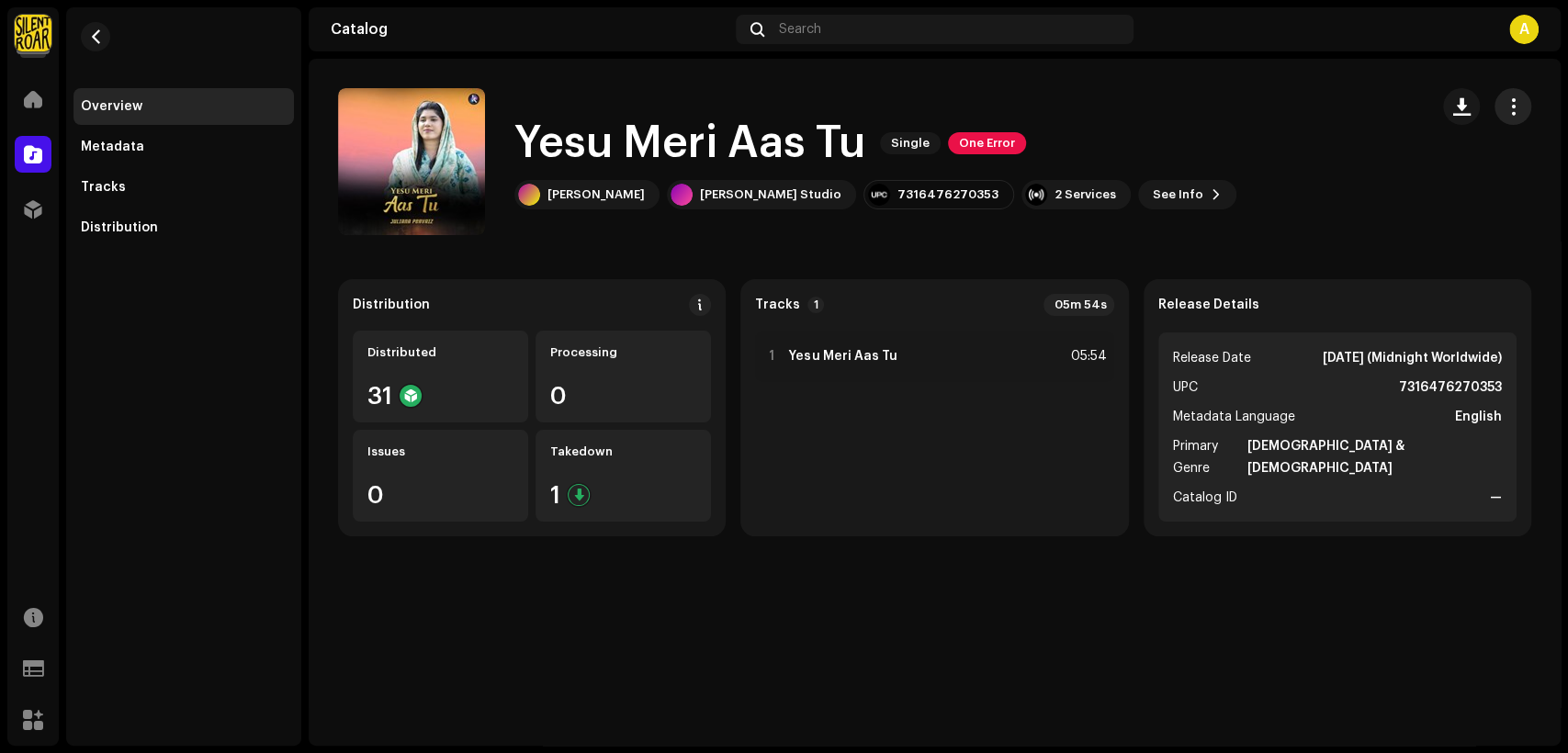
click at [1515, 96] on button "button" at bounding box center [1513, 107] width 37 height 37
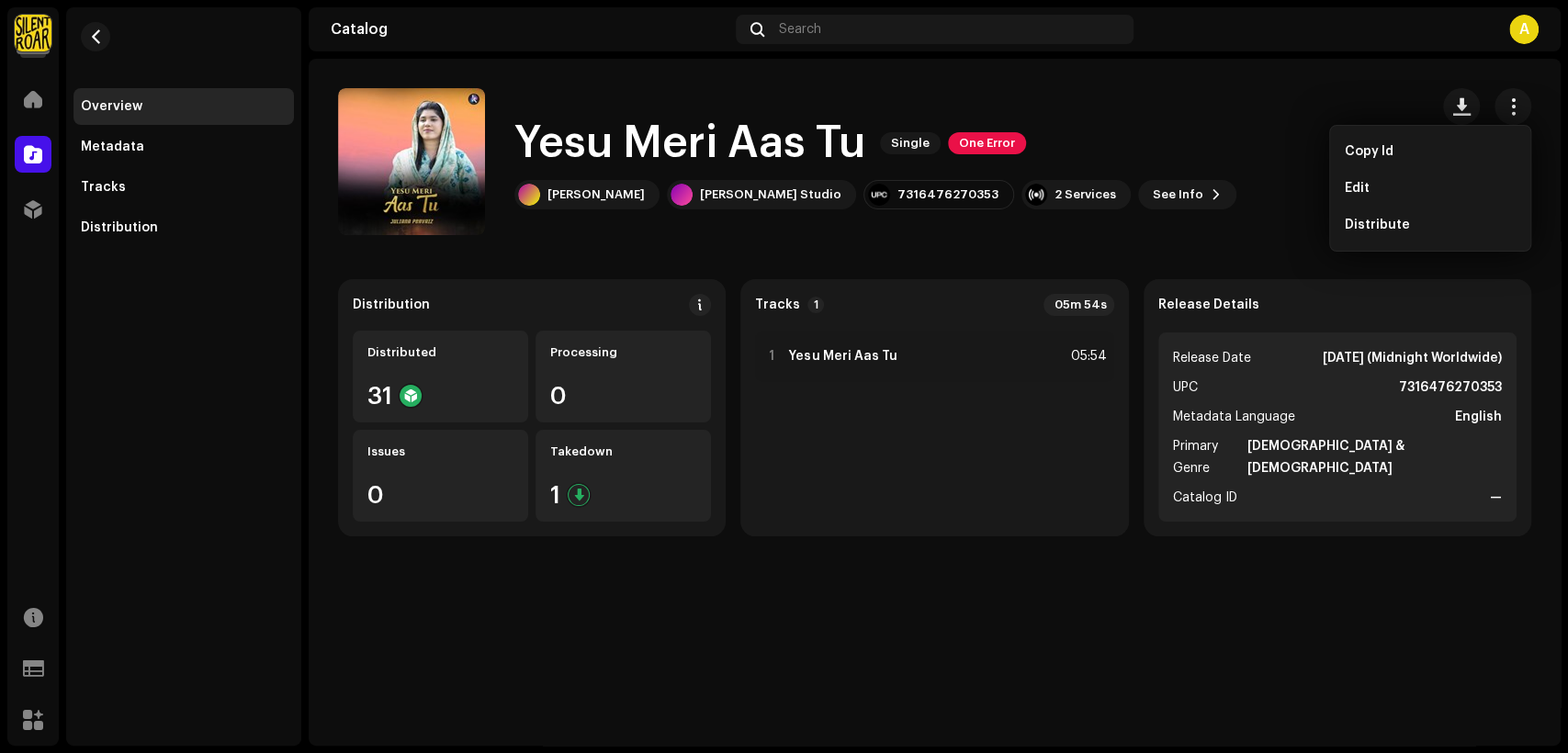
click at [1418, 196] on div "Edit" at bounding box center [1430, 188] width 186 height 37
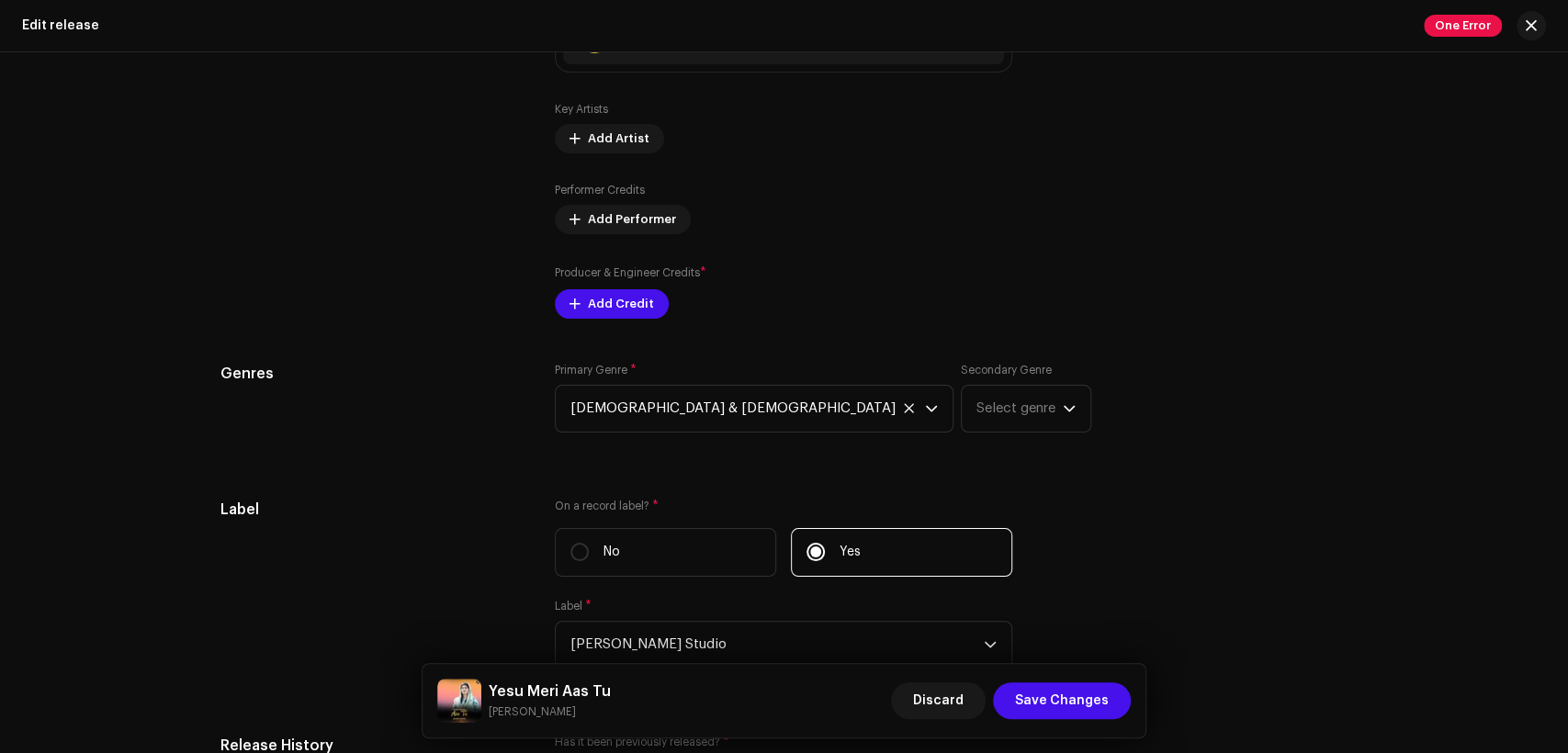
scroll to position [1871, 0]
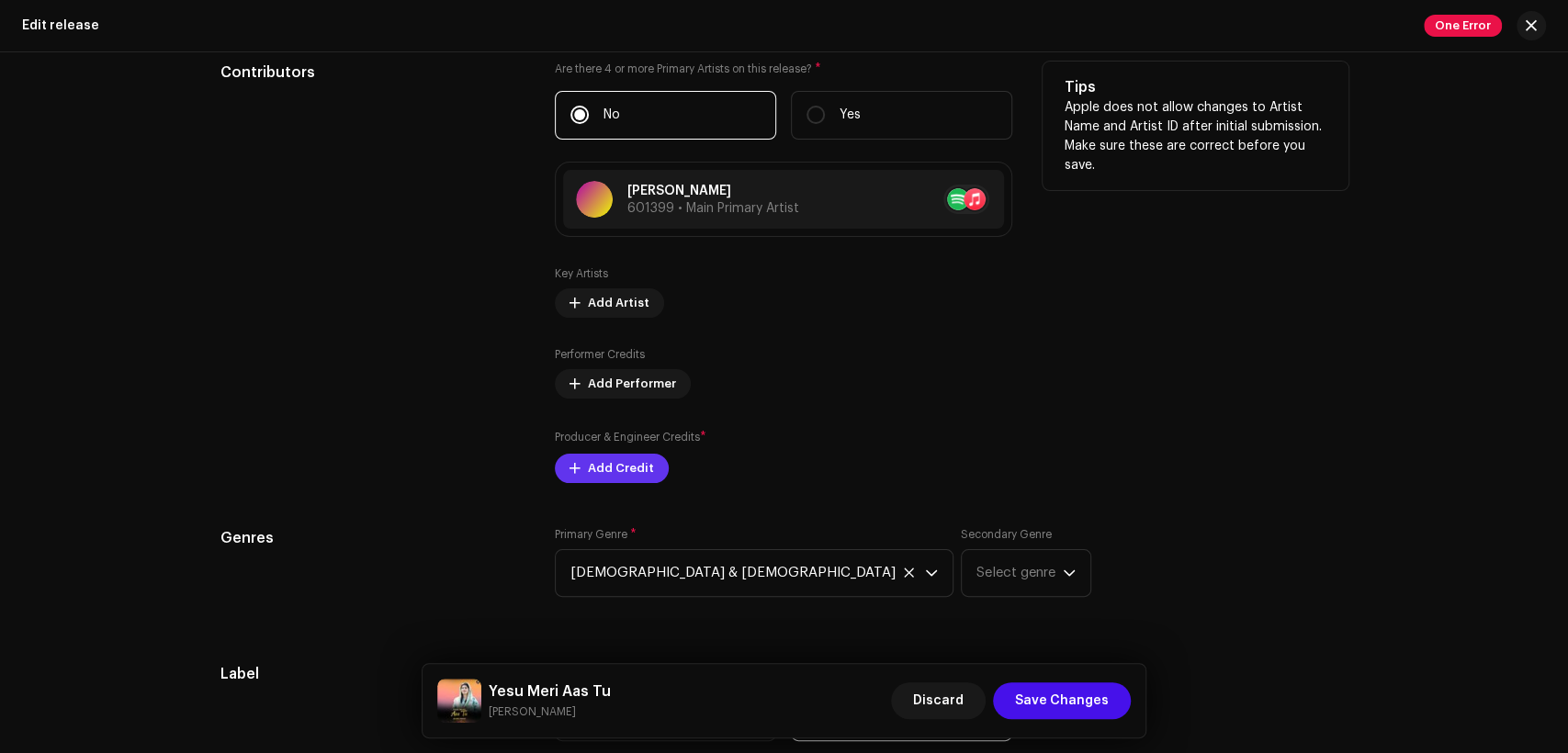
click at [611, 466] on span "Add Credit" at bounding box center [620, 468] width 66 height 37
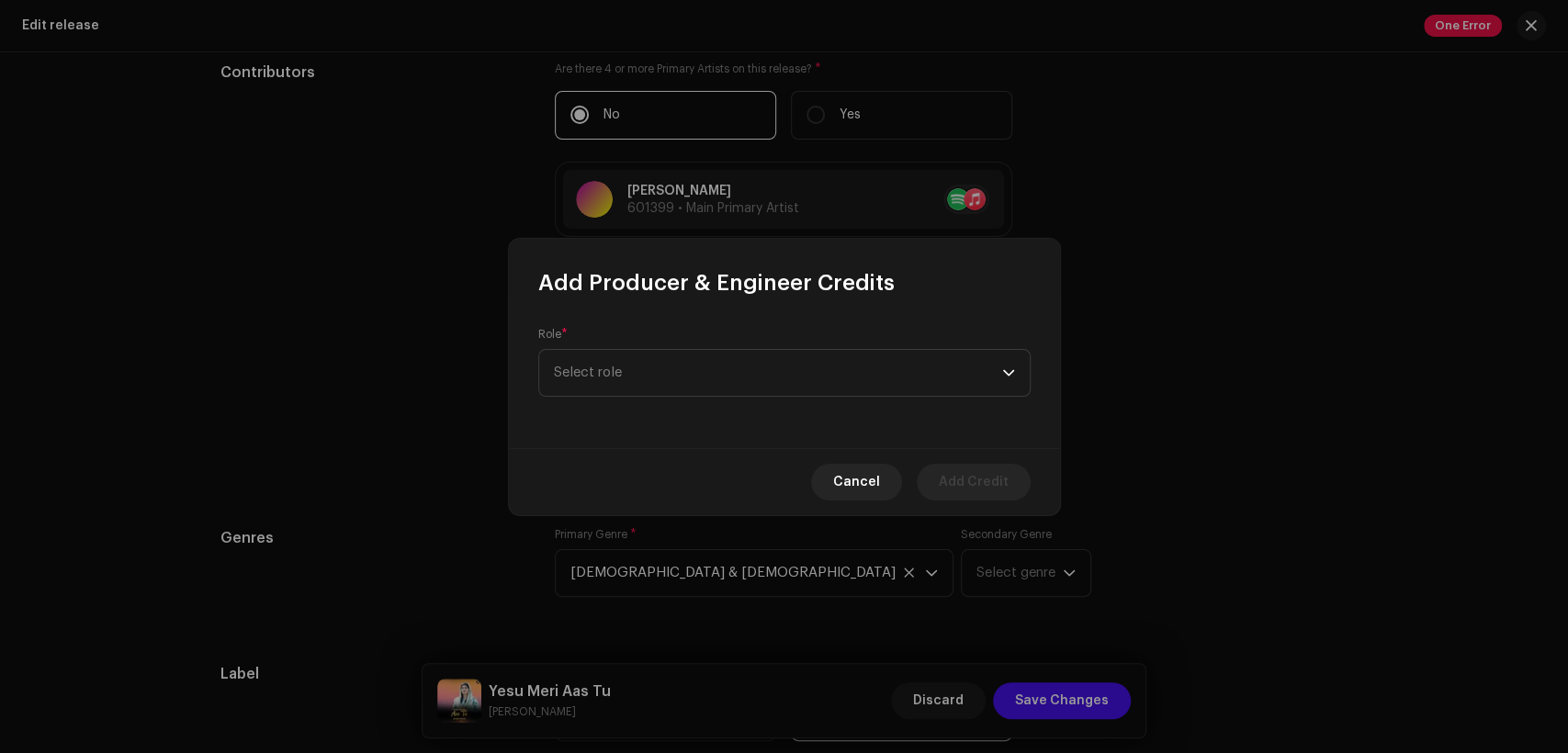
click at [682, 402] on div "Role * Select role" at bounding box center [784, 373] width 551 height 151
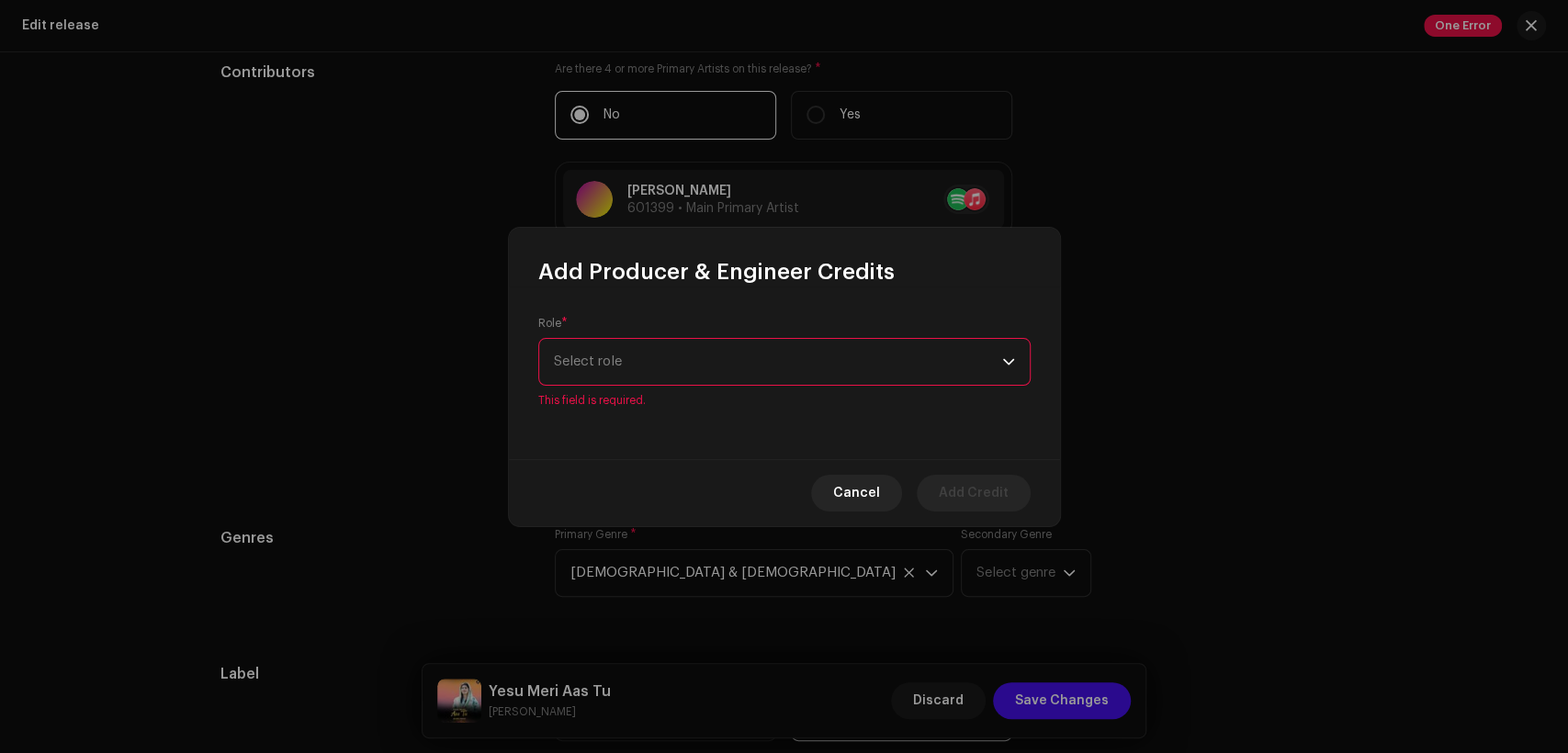
click at [701, 374] on span "Select role" at bounding box center [778, 363] width 448 height 46
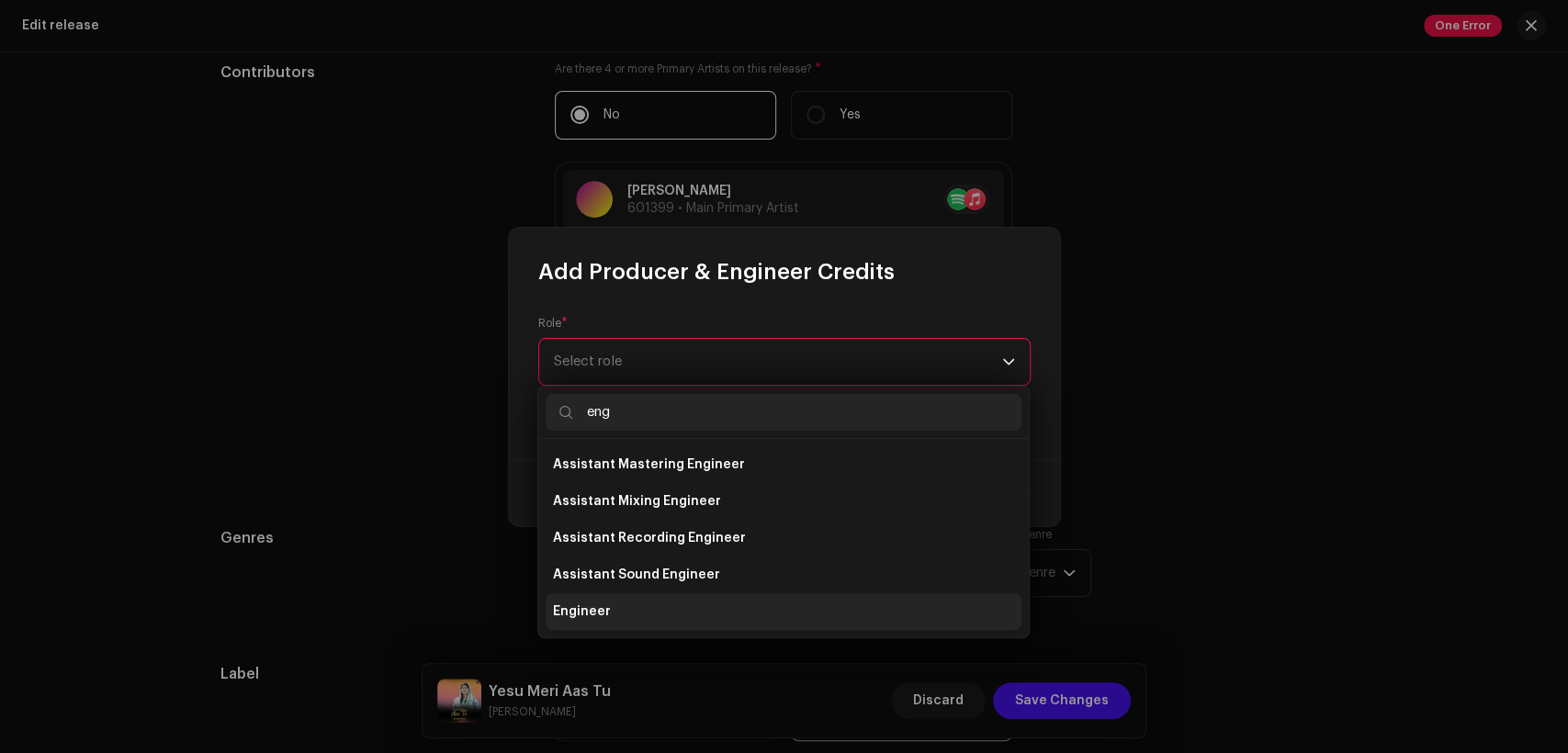
type input "eng"
click at [701, 597] on li "Engineer" at bounding box center [784, 612] width 476 height 37
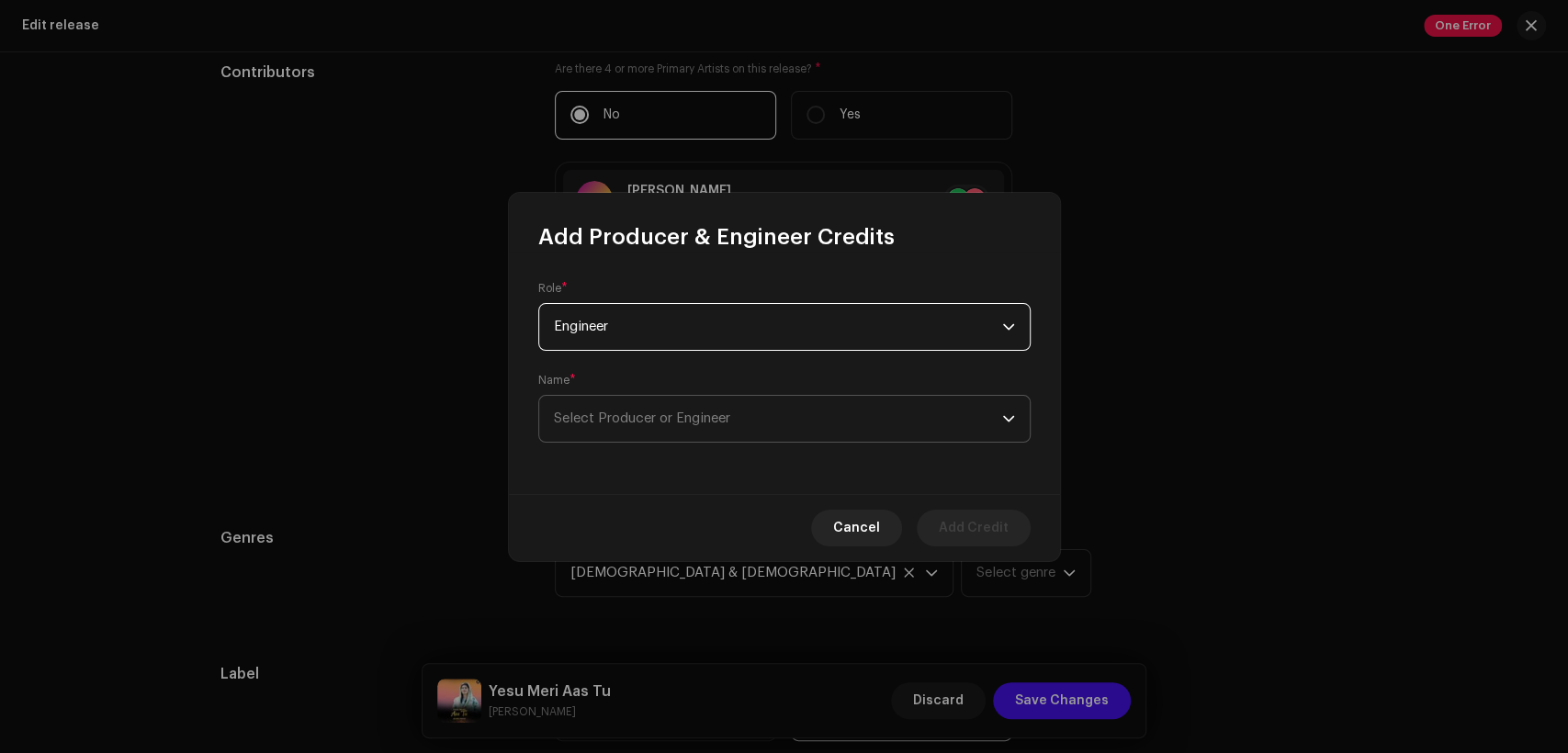
click at [757, 410] on span "Select Producer or Engineer" at bounding box center [778, 419] width 448 height 46
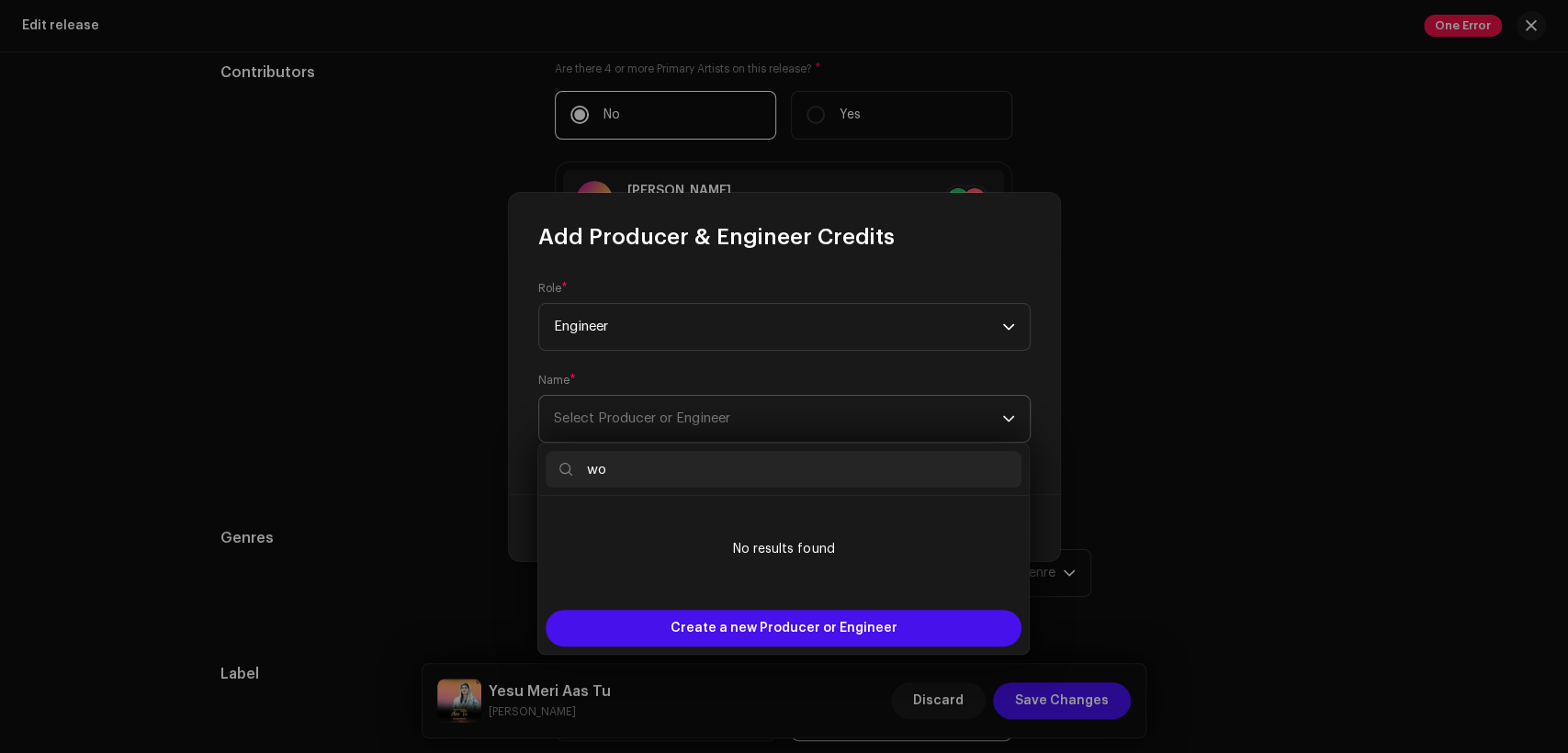
type input "w"
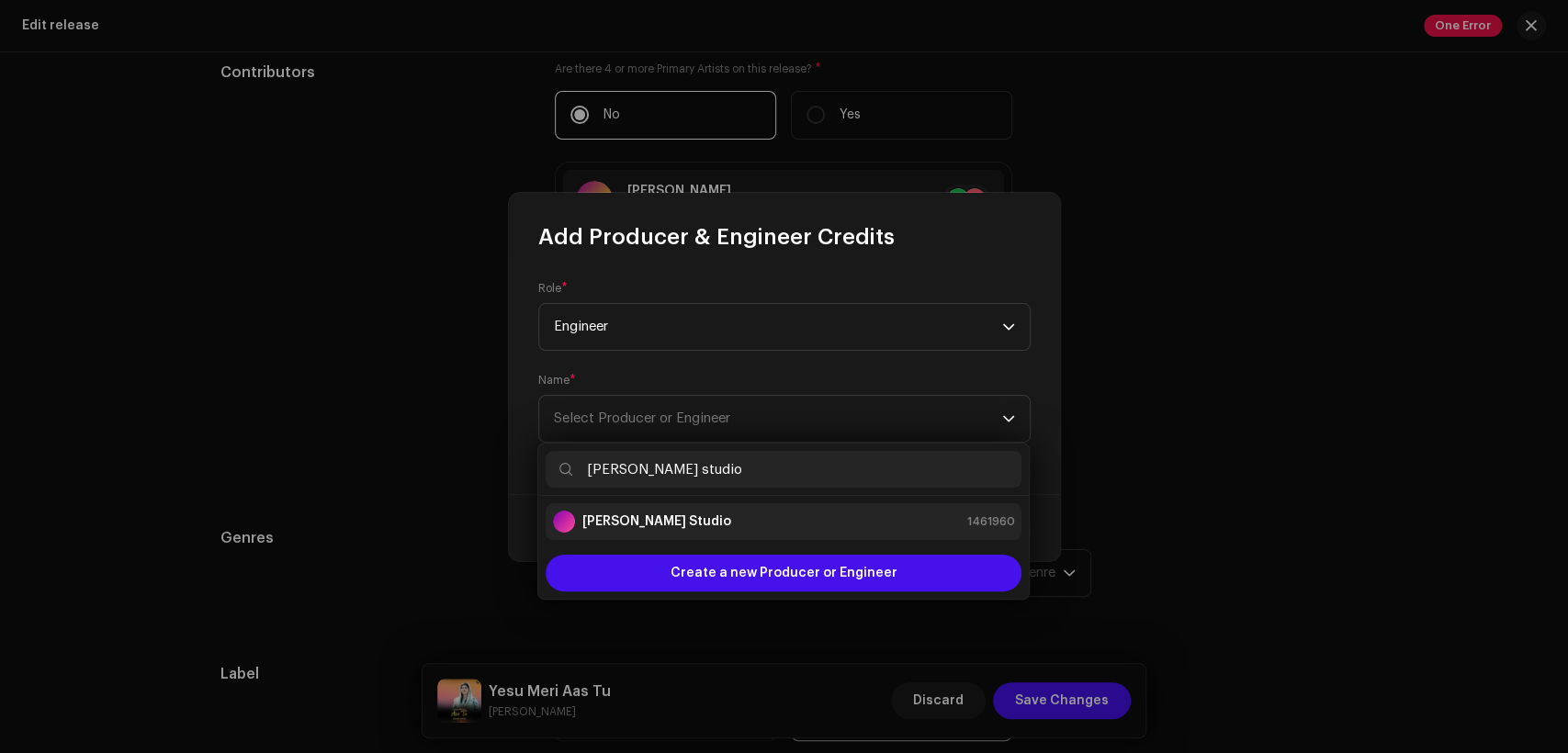
type input "[PERSON_NAME] studio"
click at [893, 517] on div "[PERSON_NAME] Studio 1461960" at bounding box center [784, 521] width 461 height 22
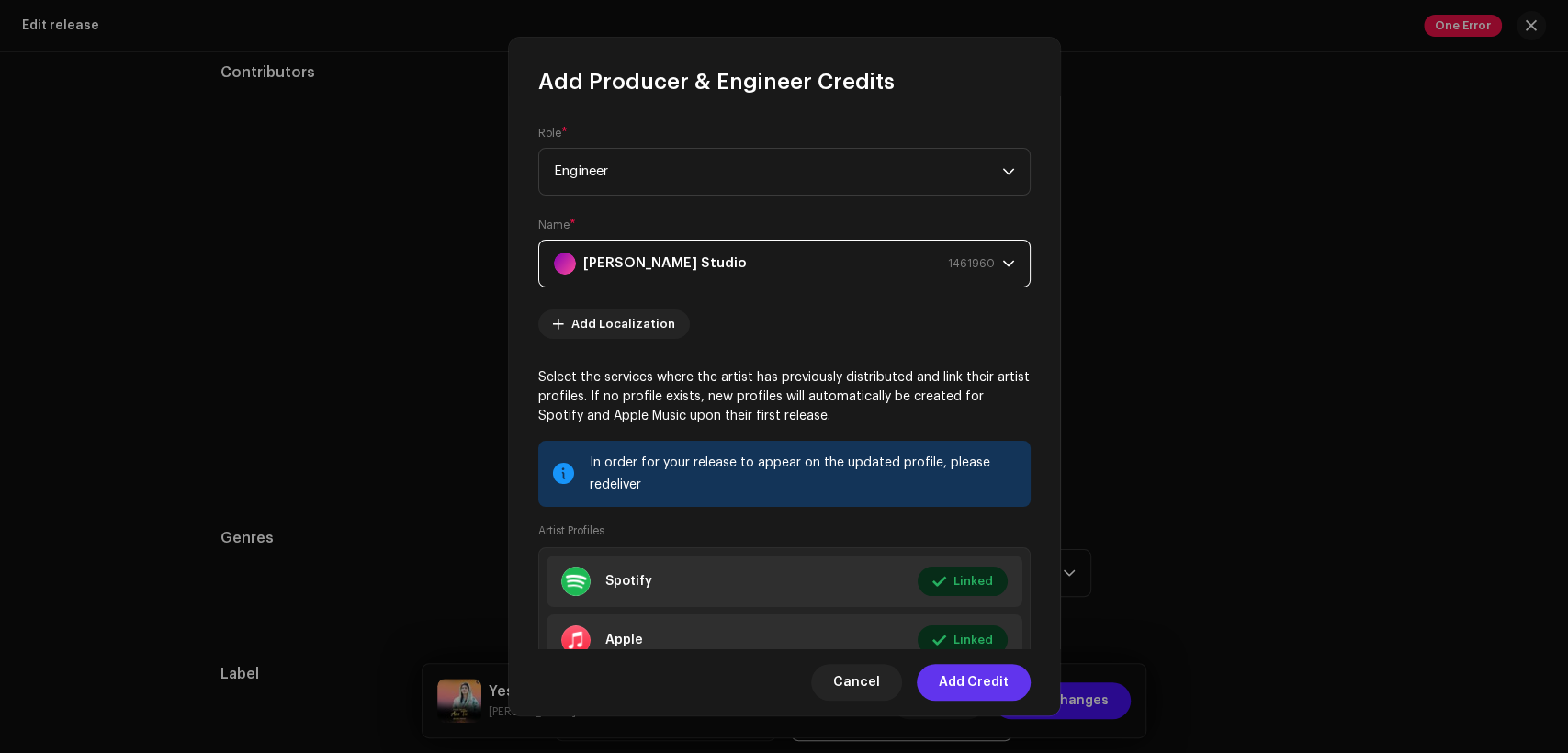
click at [995, 670] on span "Add Credit" at bounding box center [973, 683] width 70 height 37
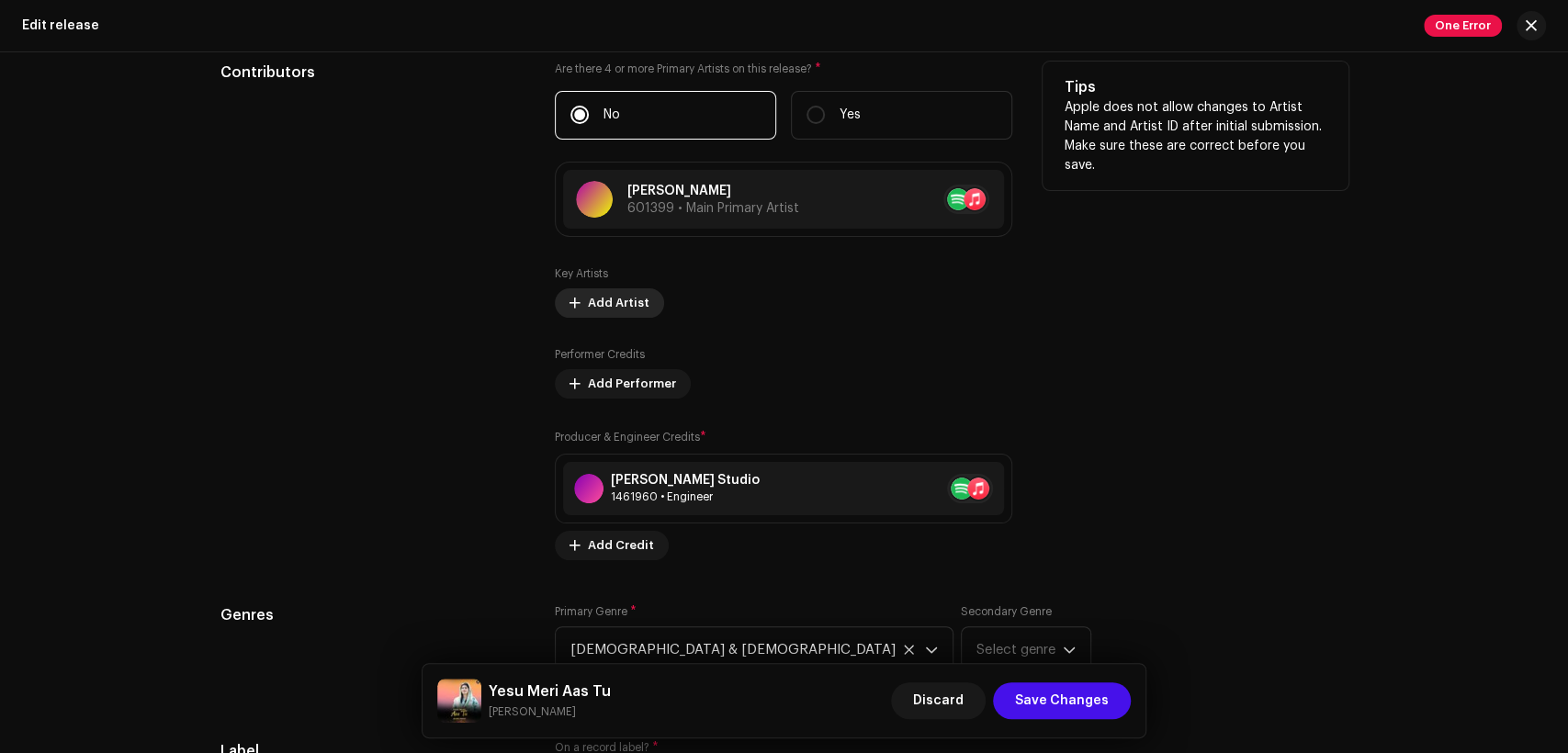
click at [624, 295] on span "Add Artist" at bounding box center [618, 303] width 62 height 37
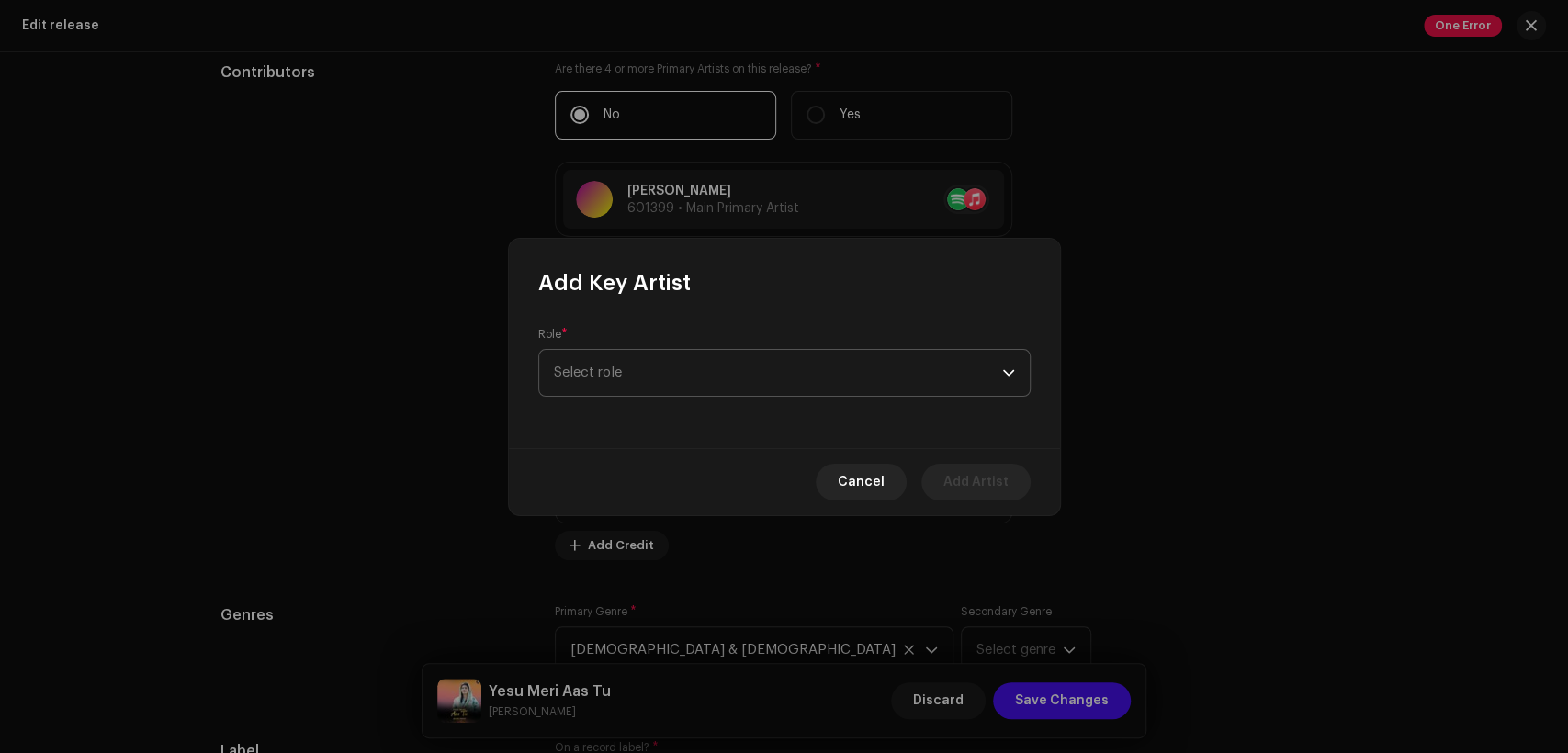
click at [780, 377] on span "Select role" at bounding box center [778, 373] width 448 height 46
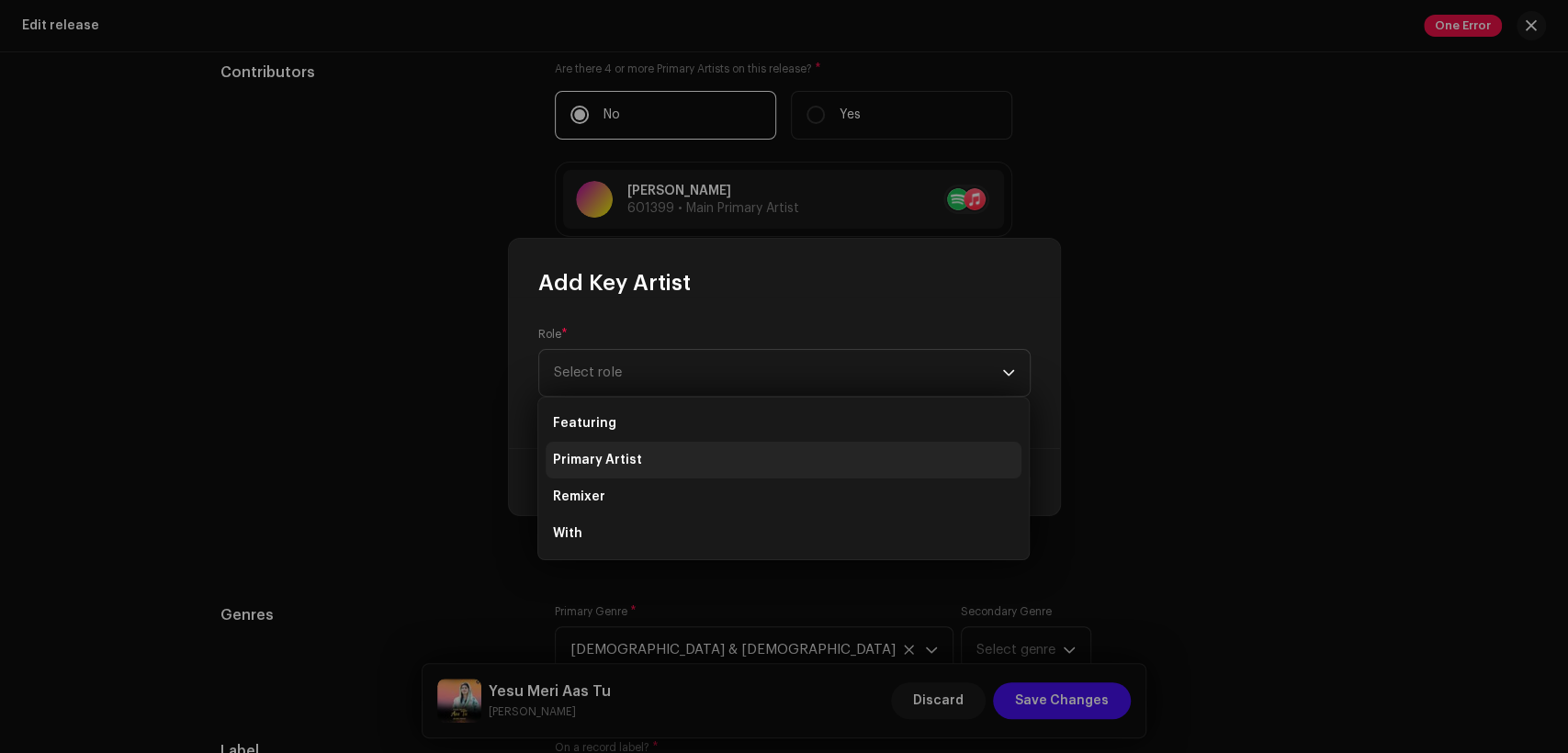
click at [773, 467] on li "Primary Artist" at bounding box center [784, 461] width 476 height 37
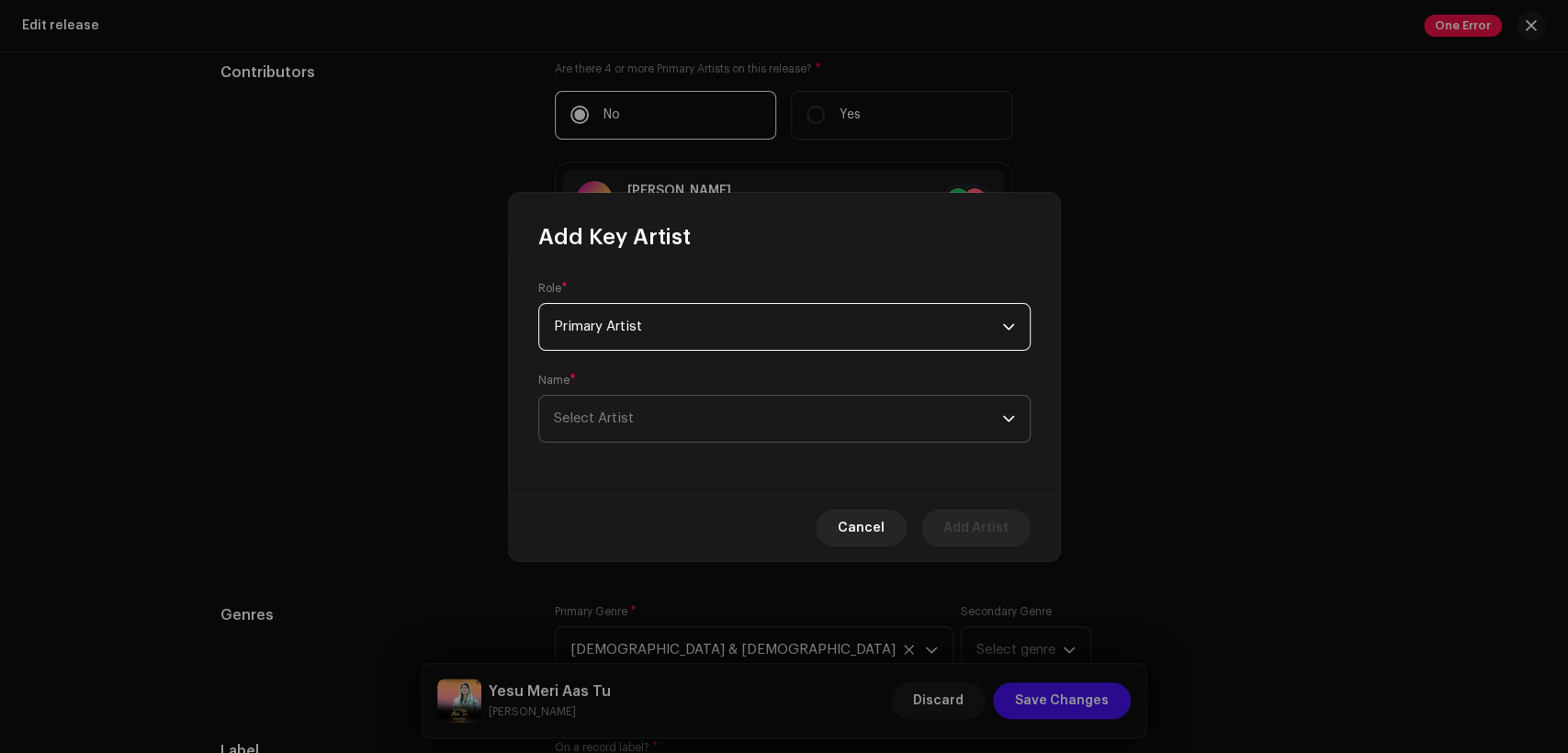
click at [772, 438] on span "Select Artist" at bounding box center [778, 419] width 448 height 46
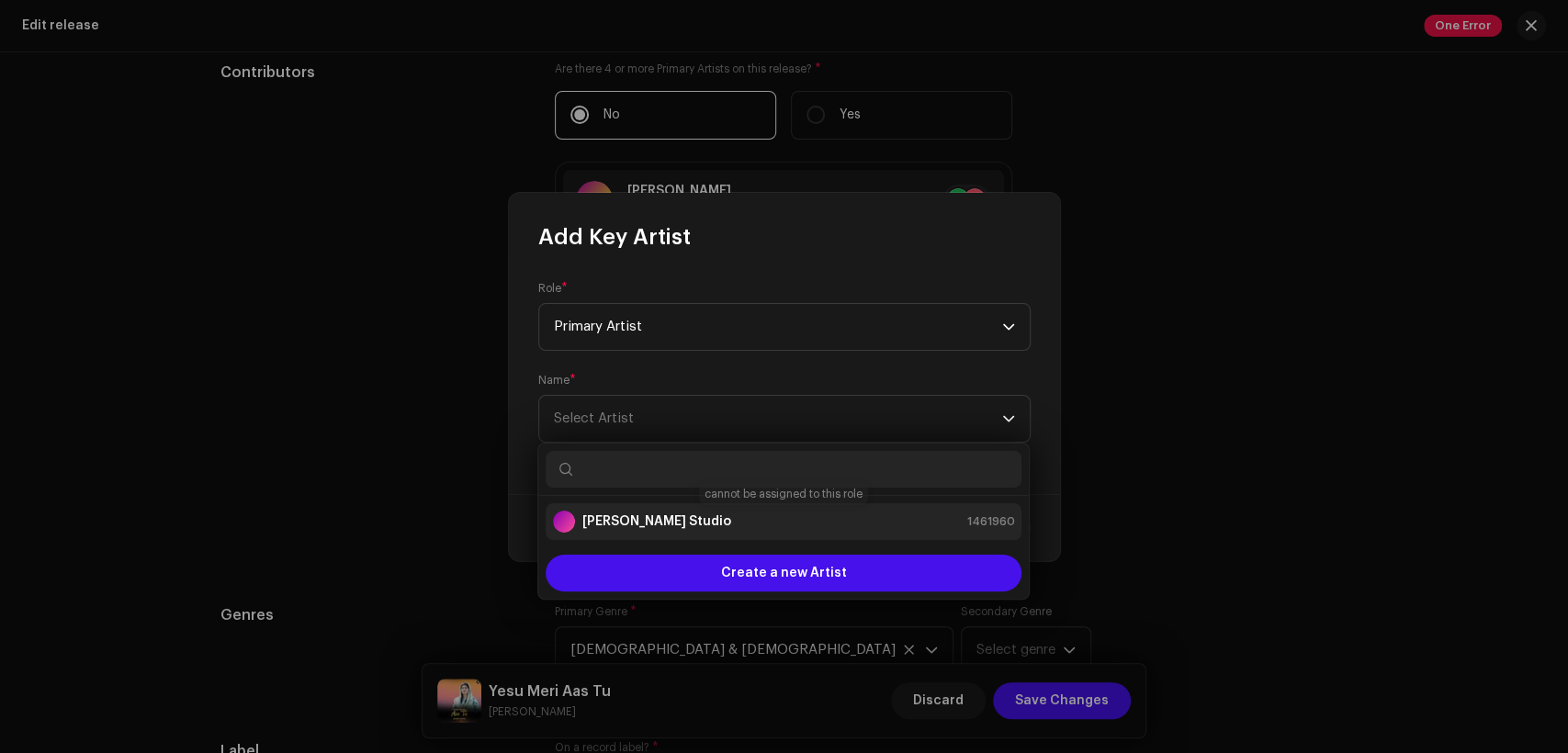
click at [772, 521] on div "[PERSON_NAME] Studio 1461960" at bounding box center [784, 521] width 461 height 22
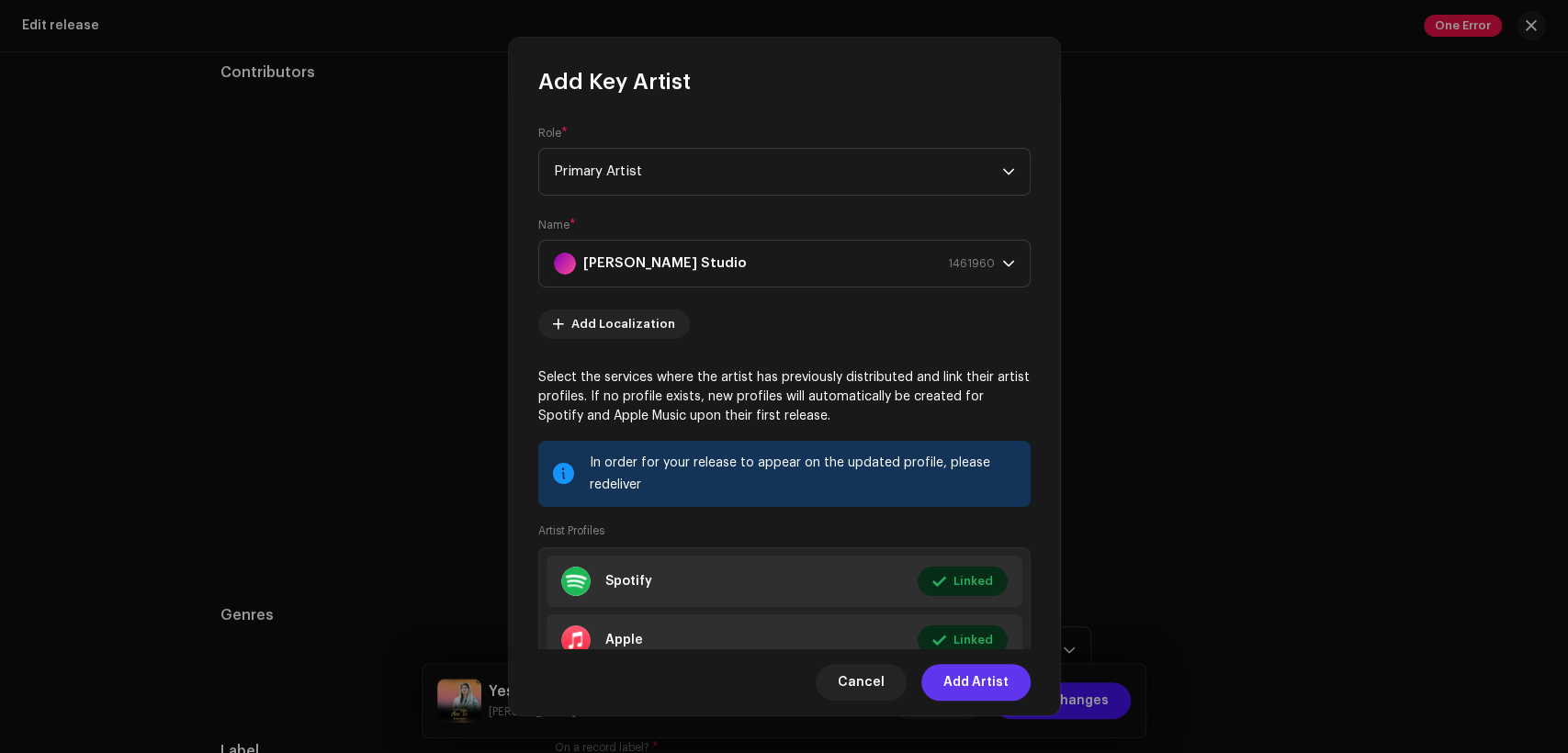
click at [981, 690] on span "Add Artist" at bounding box center [976, 683] width 65 height 37
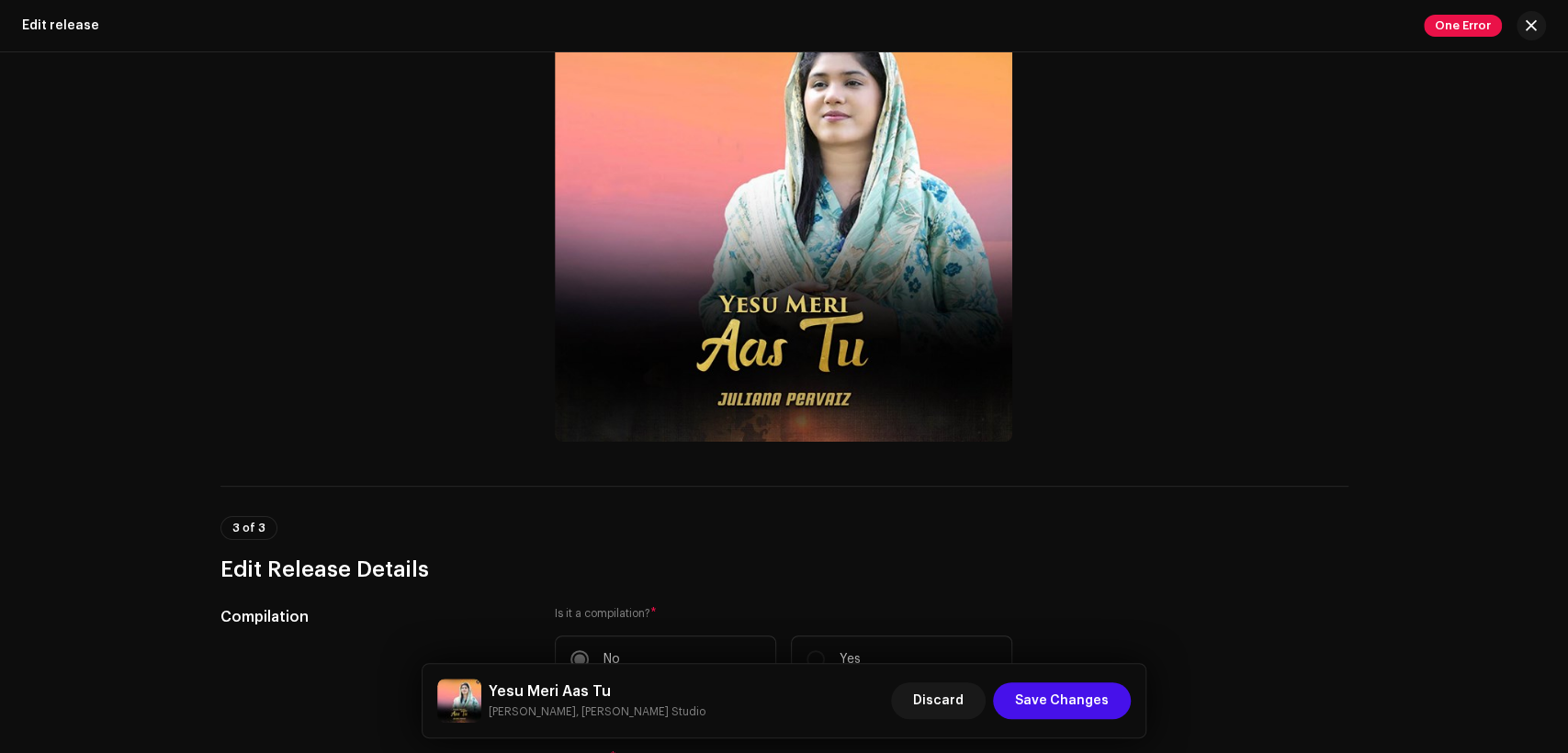
scroll to position [0, 0]
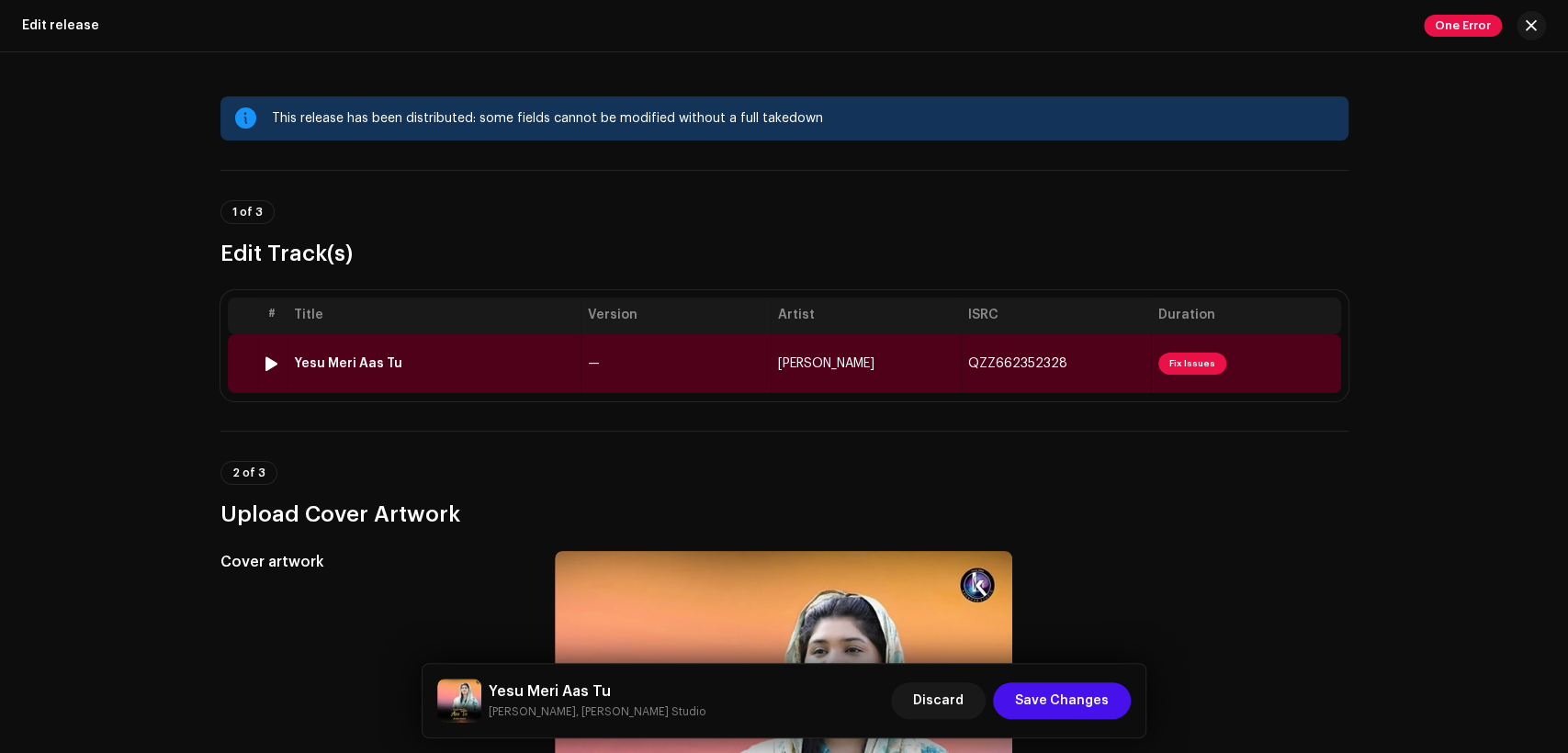
click at [658, 355] on td "—" at bounding box center [676, 364] width 190 height 59
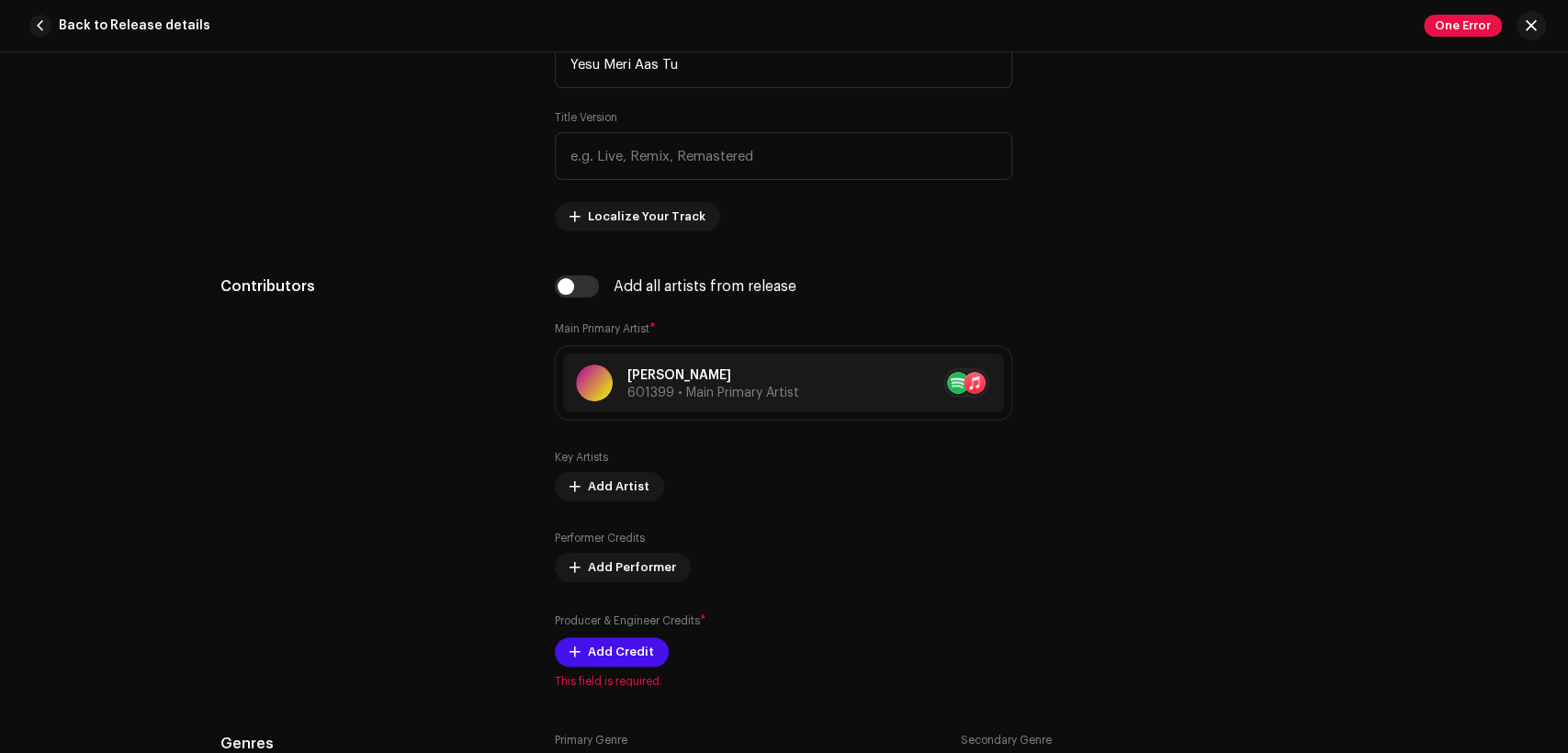
scroll to position [1020, 0]
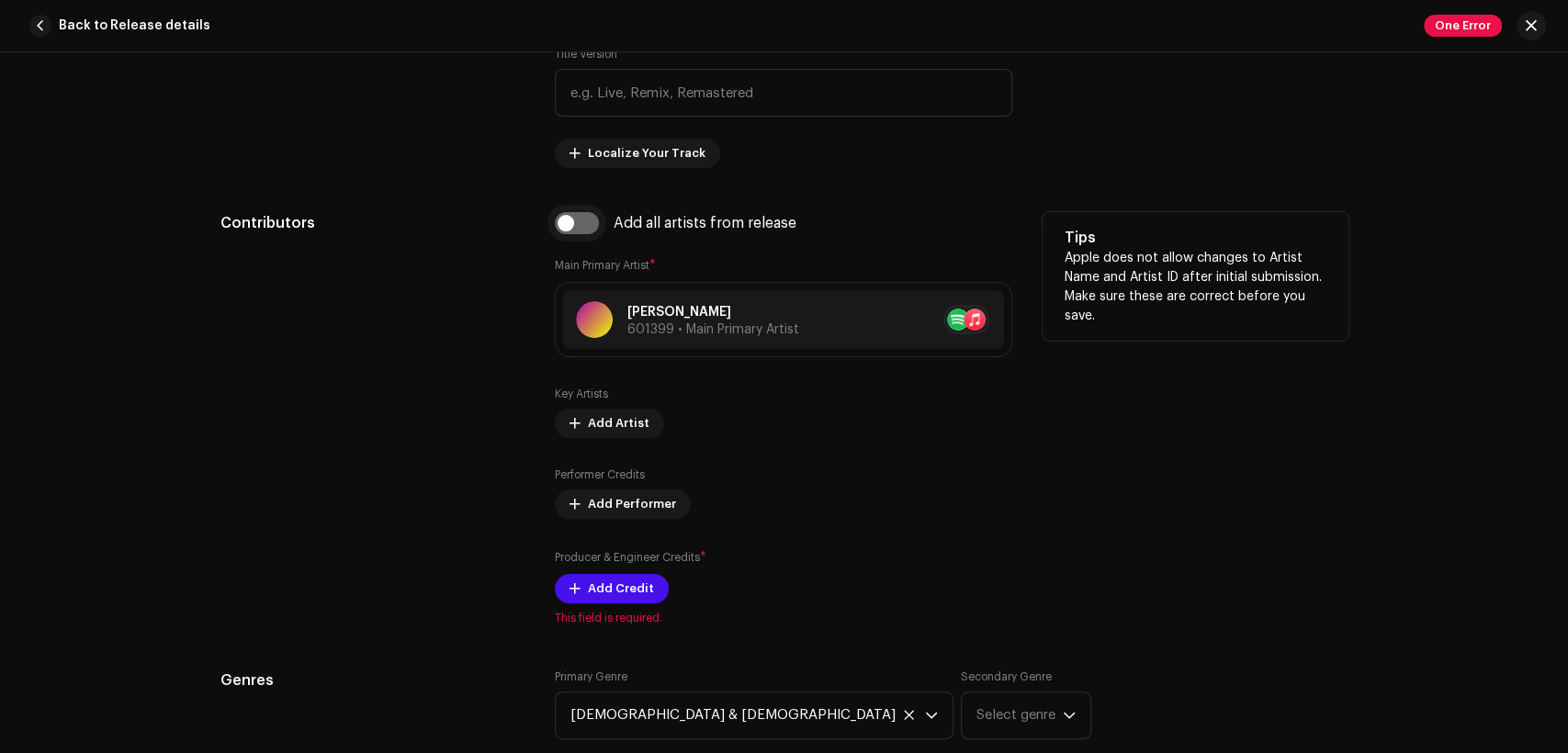
click at [573, 230] on input "checkbox" at bounding box center [577, 223] width 44 height 22
checkbox input "true"
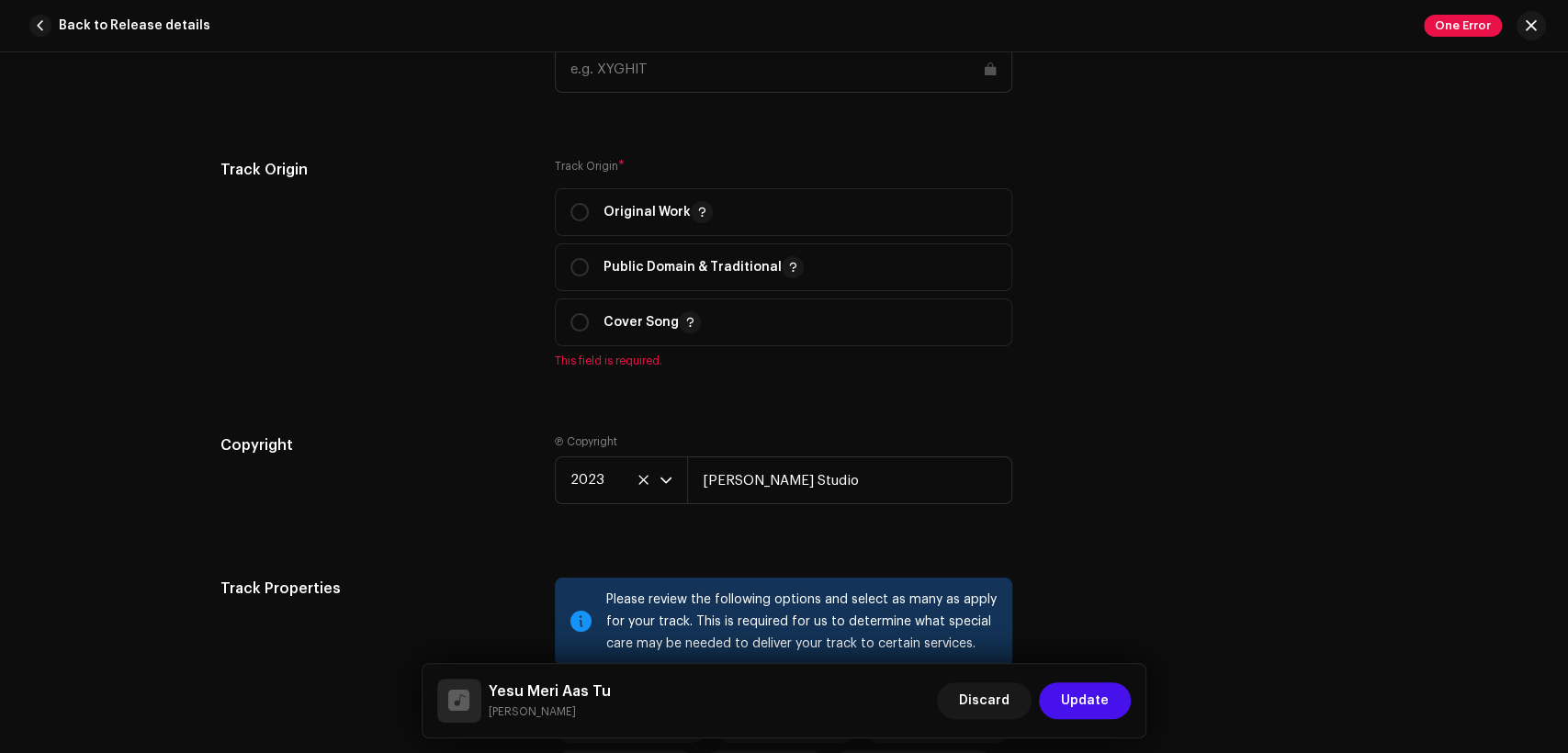
scroll to position [2212, 0]
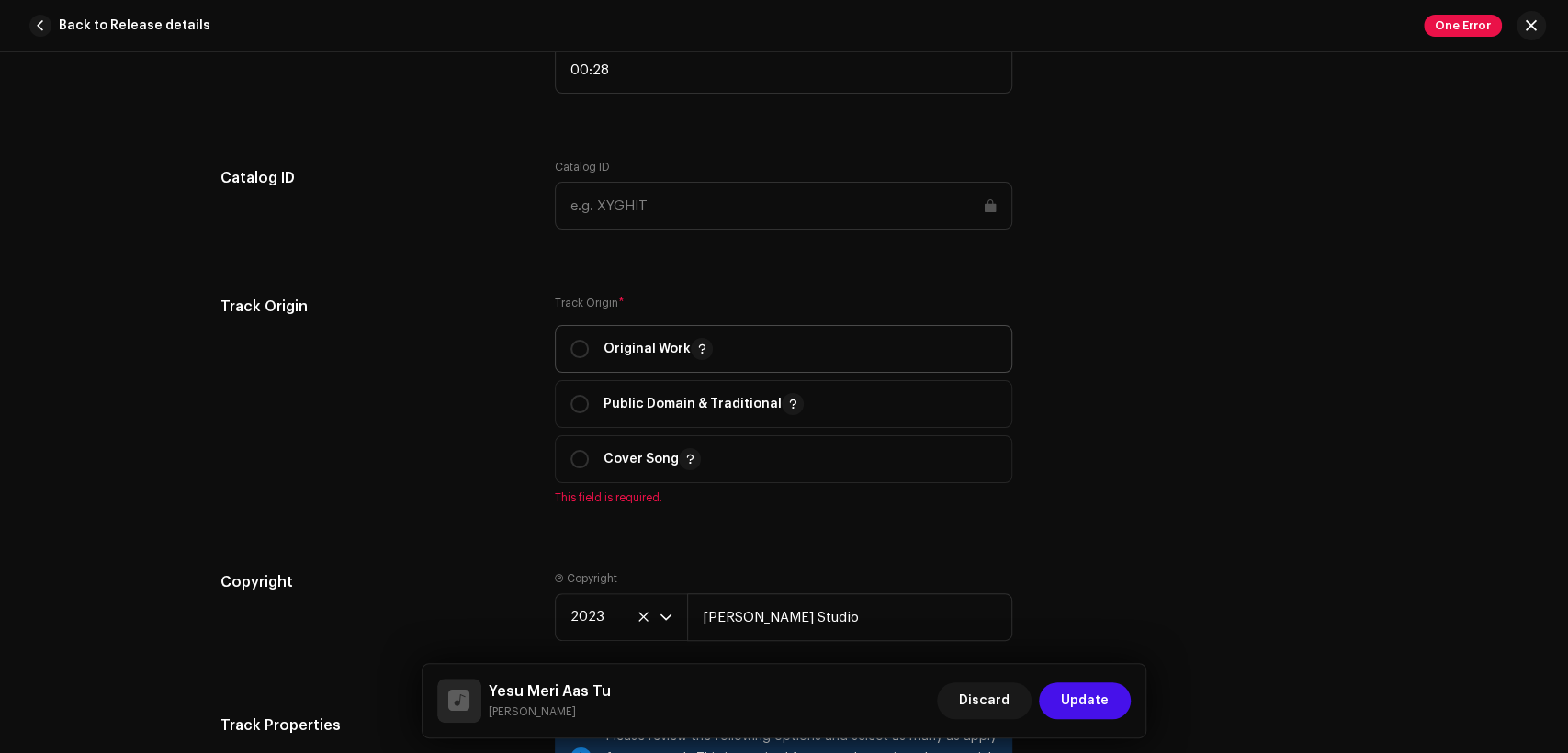
click at [628, 346] on p "Original Work" at bounding box center [659, 349] width 110 height 22
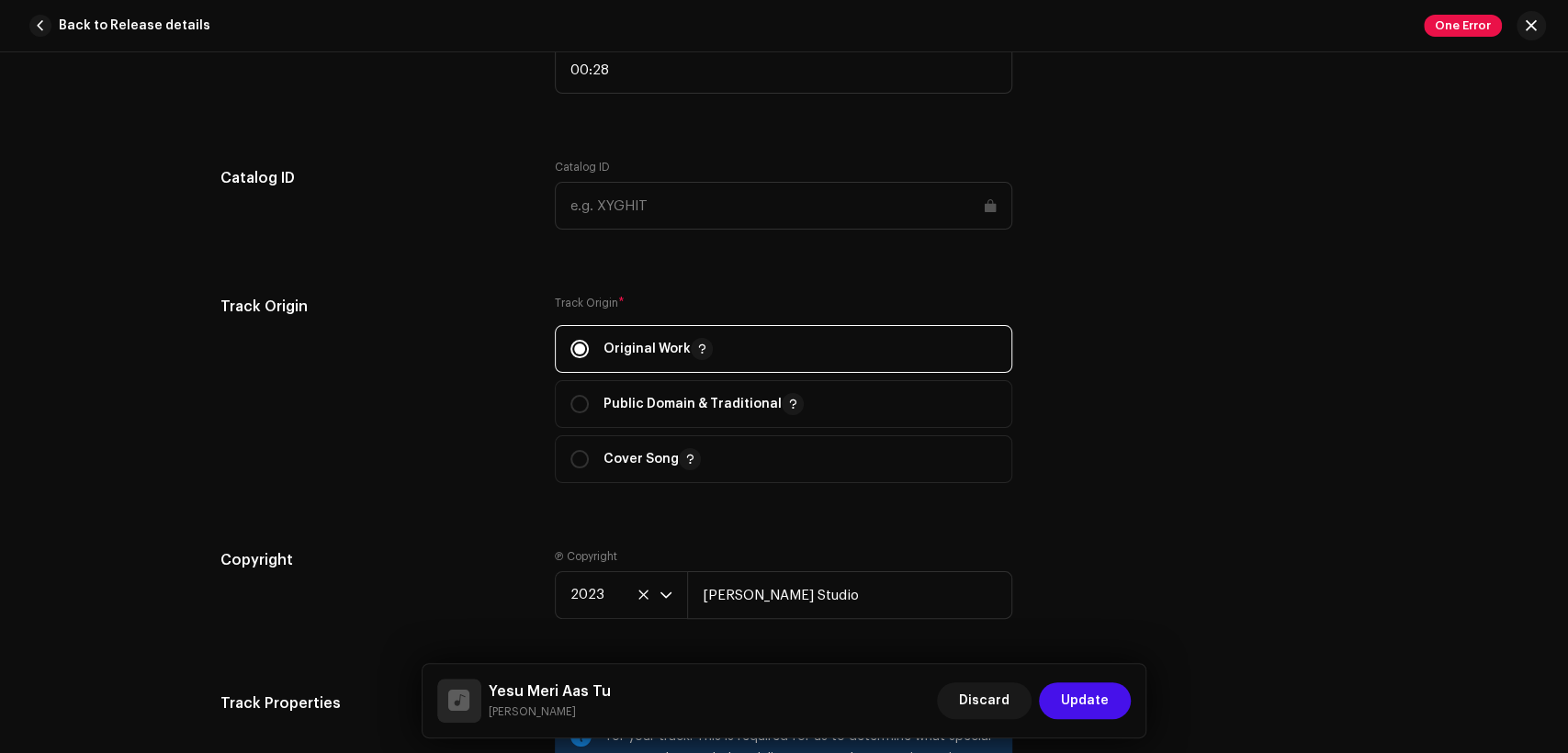
radio input "true"
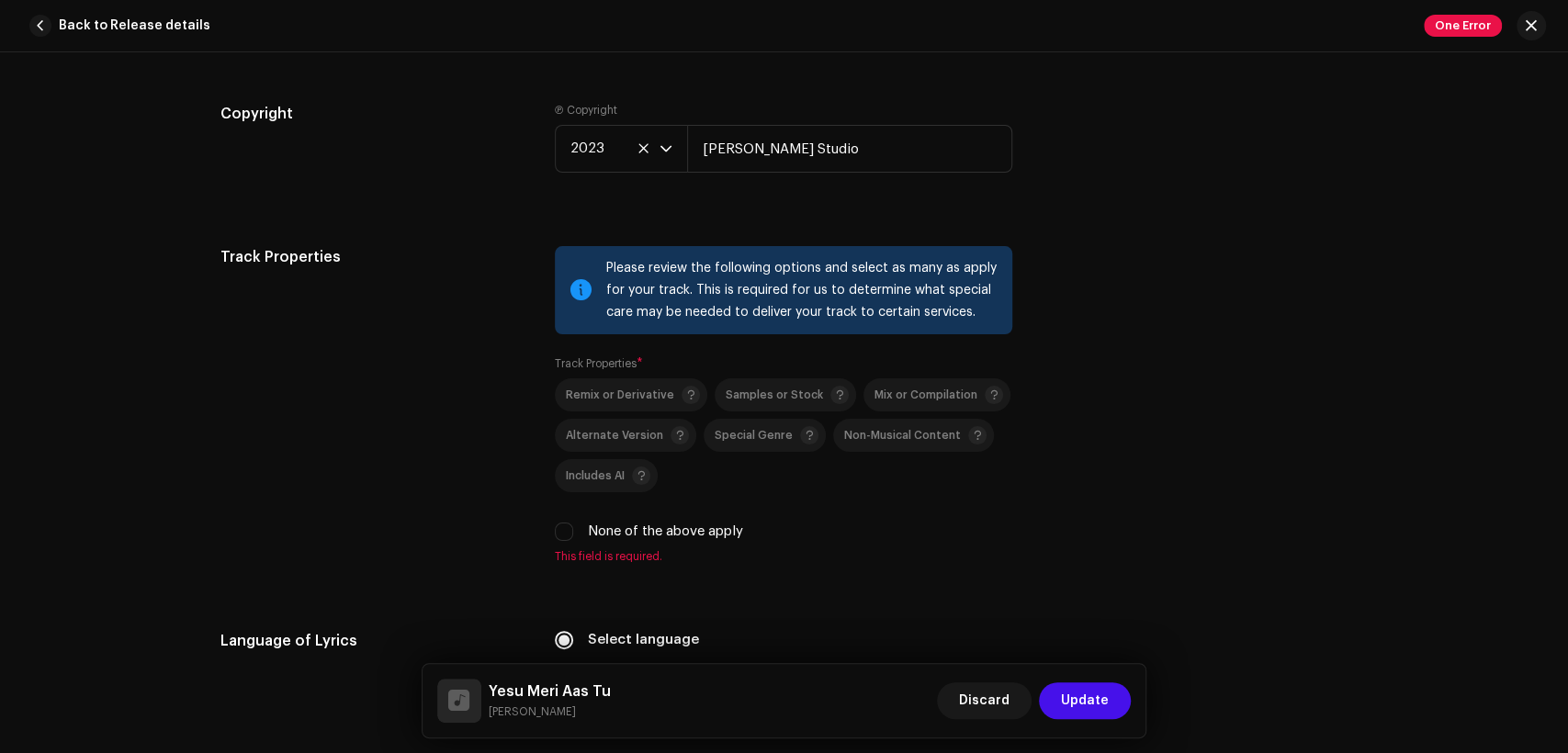
scroll to position [2722, 0]
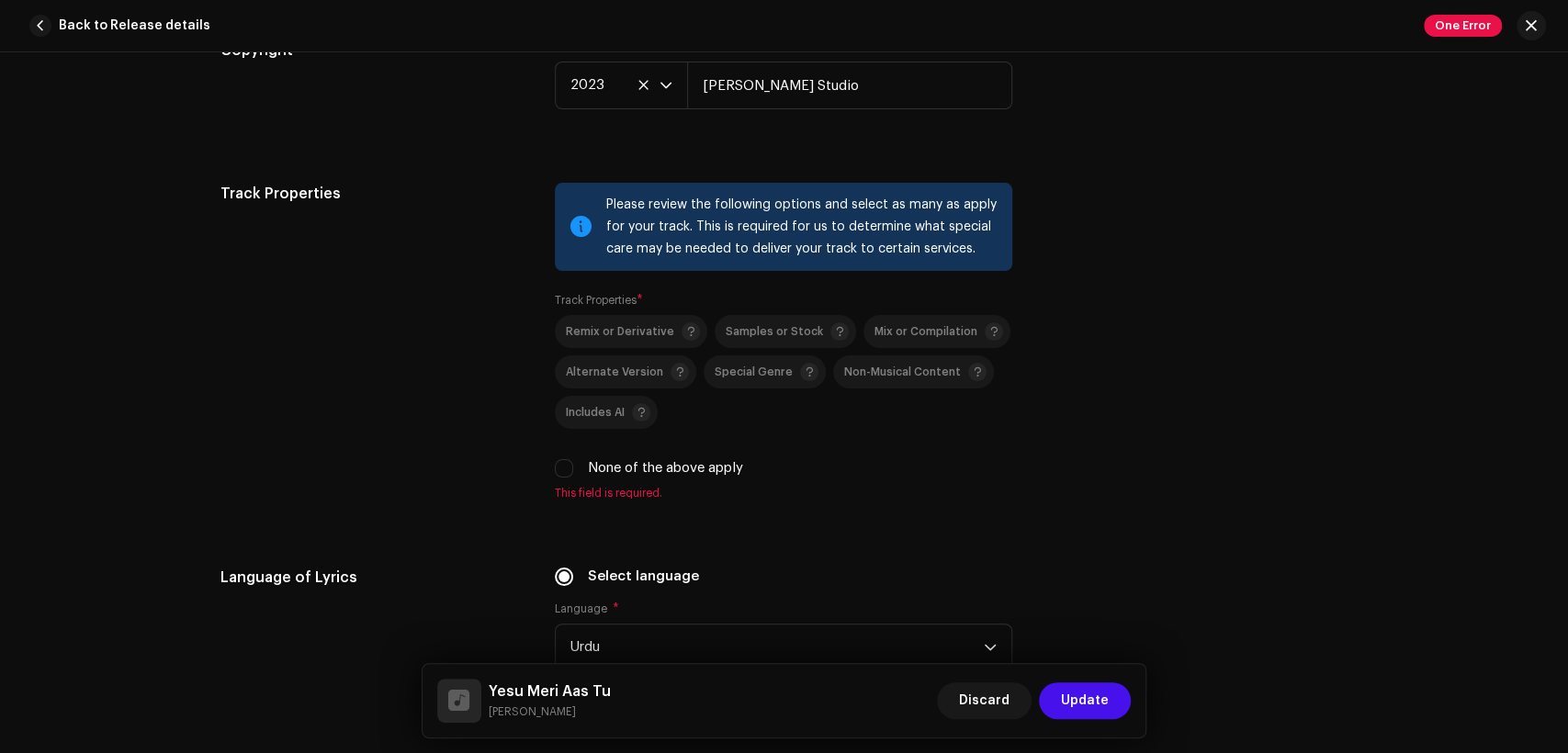
click at [650, 473] on label "None of the above apply" at bounding box center [664, 468] width 155 height 20
click at [573, 473] on input "None of the above apply" at bounding box center [563, 468] width 18 height 18
checkbox input "true"
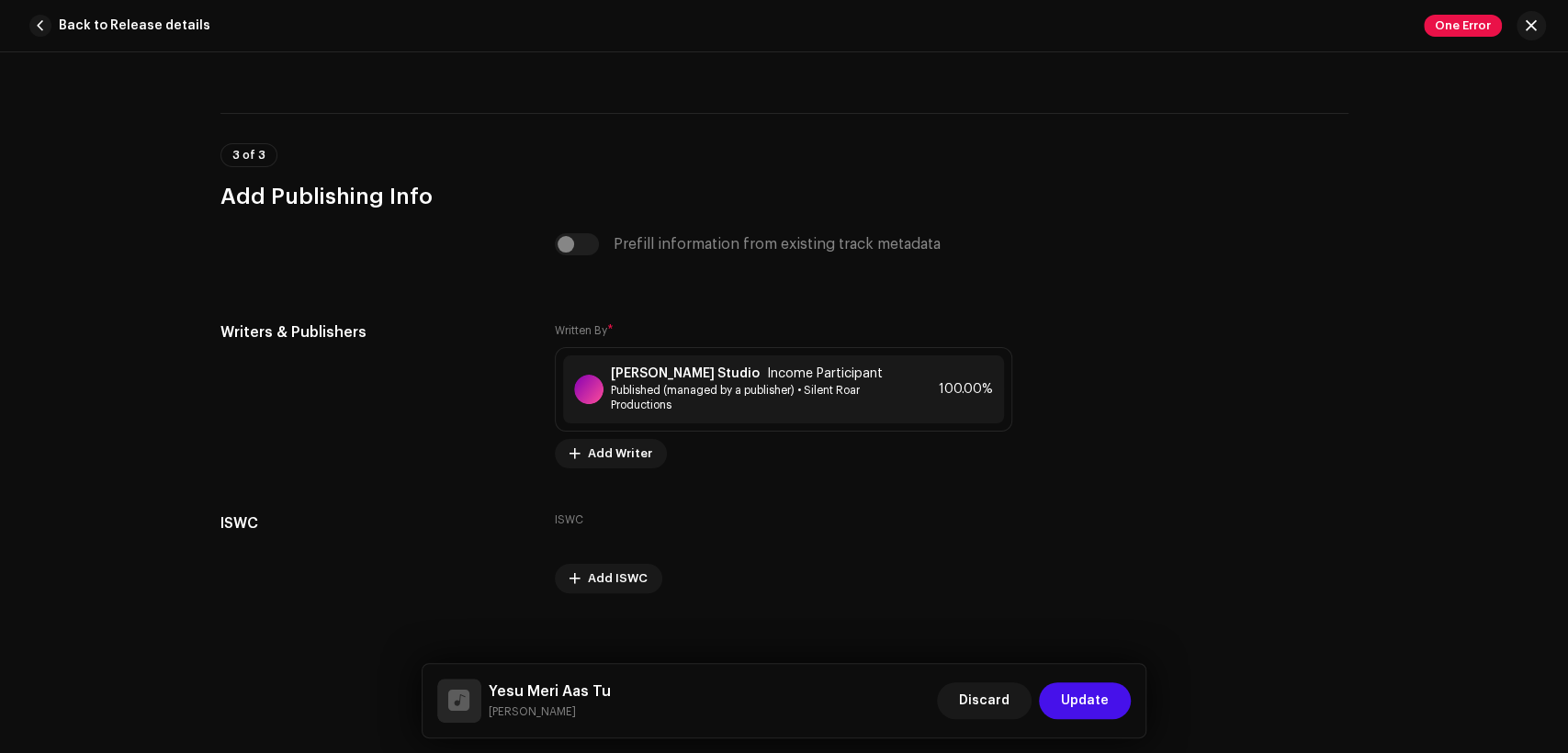
scroll to position [3780, 0]
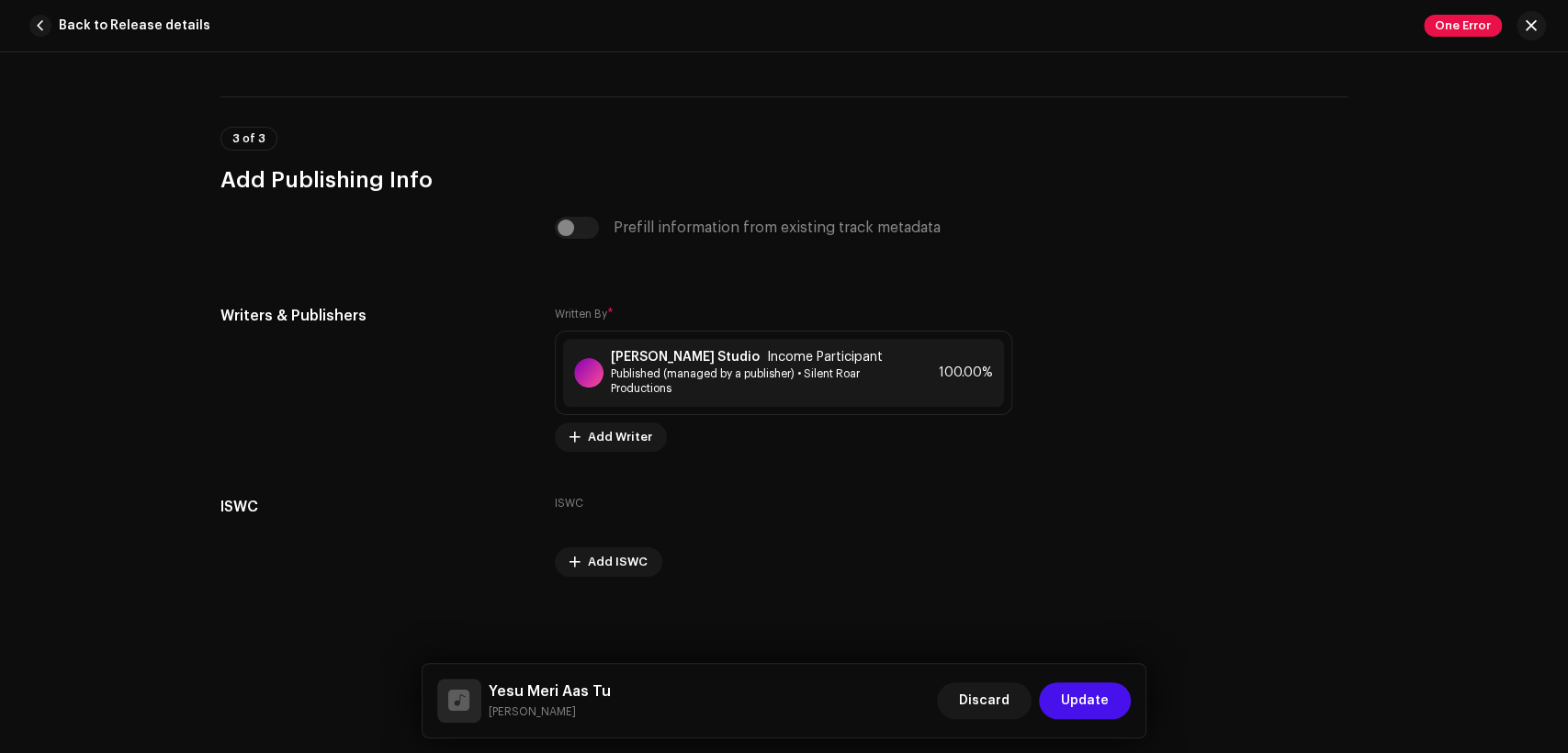
drag, startPoint x: 575, startPoint y: 711, endPoint x: 491, endPoint y: 692, distance: 86.1
click at [491, 692] on div "Yesu Meri Aas Tu Juliana Pervaiz" at bounding box center [549, 701] width 122 height 40
copy div "Yesu Meri Aas Tu Juliana Pervaiz"
click at [746, 384] on span "Published (managed by a publisher) • Silent Roar Productions" at bounding box center [754, 381] width 287 height 30
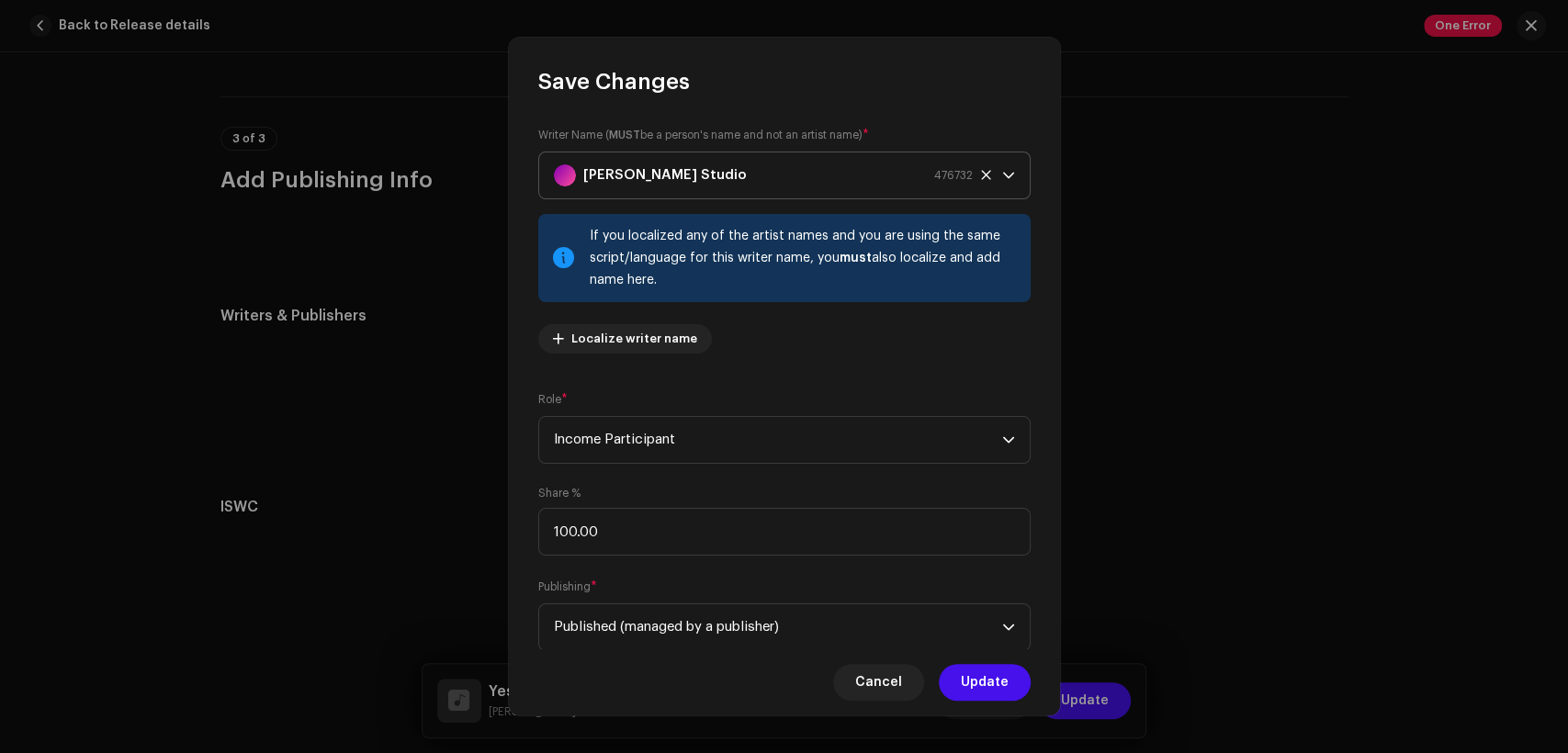
click at [763, 175] on div "[PERSON_NAME] Studio 476732" at bounding box center [763, 176] width 419 height 46
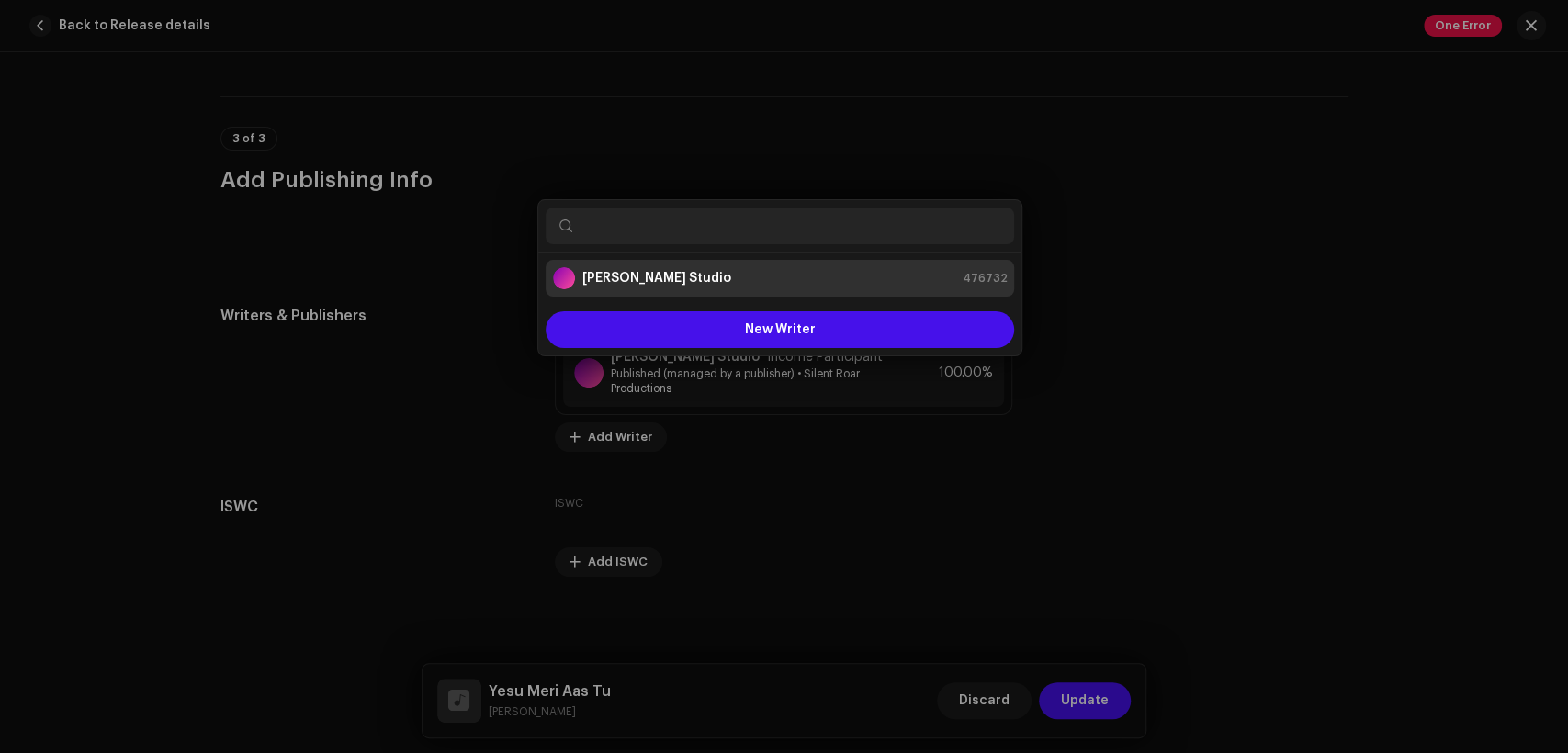
click at [1177, 280] on div "Save Changes Writer Name ( MUST be a person's name and not an artist name) * Kh…" at bounding box center [784, 376] width 1568 height 753
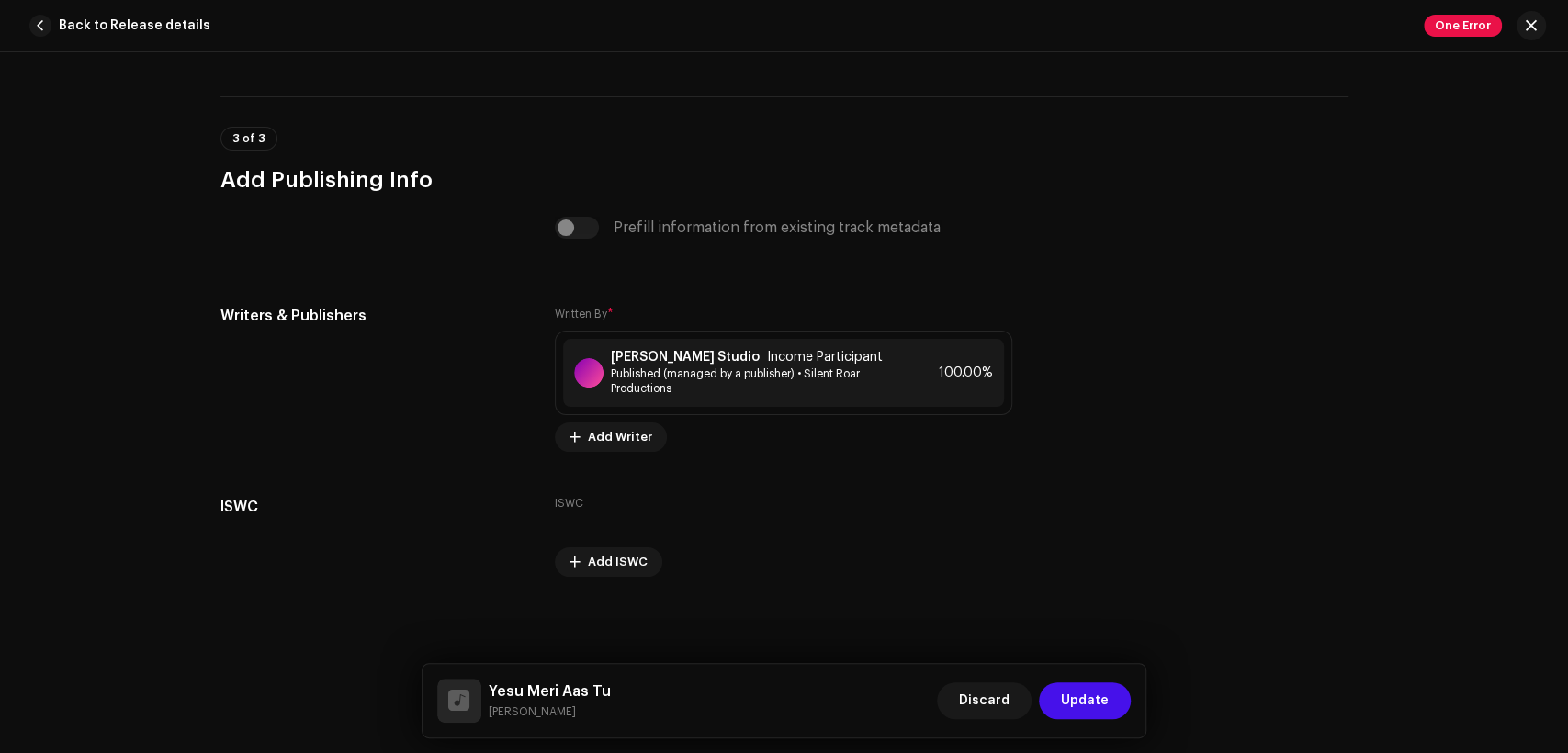
click at [555, 712] on small "Juliana Pervaiz" at bounding box center [549, 712] width 122 height 18
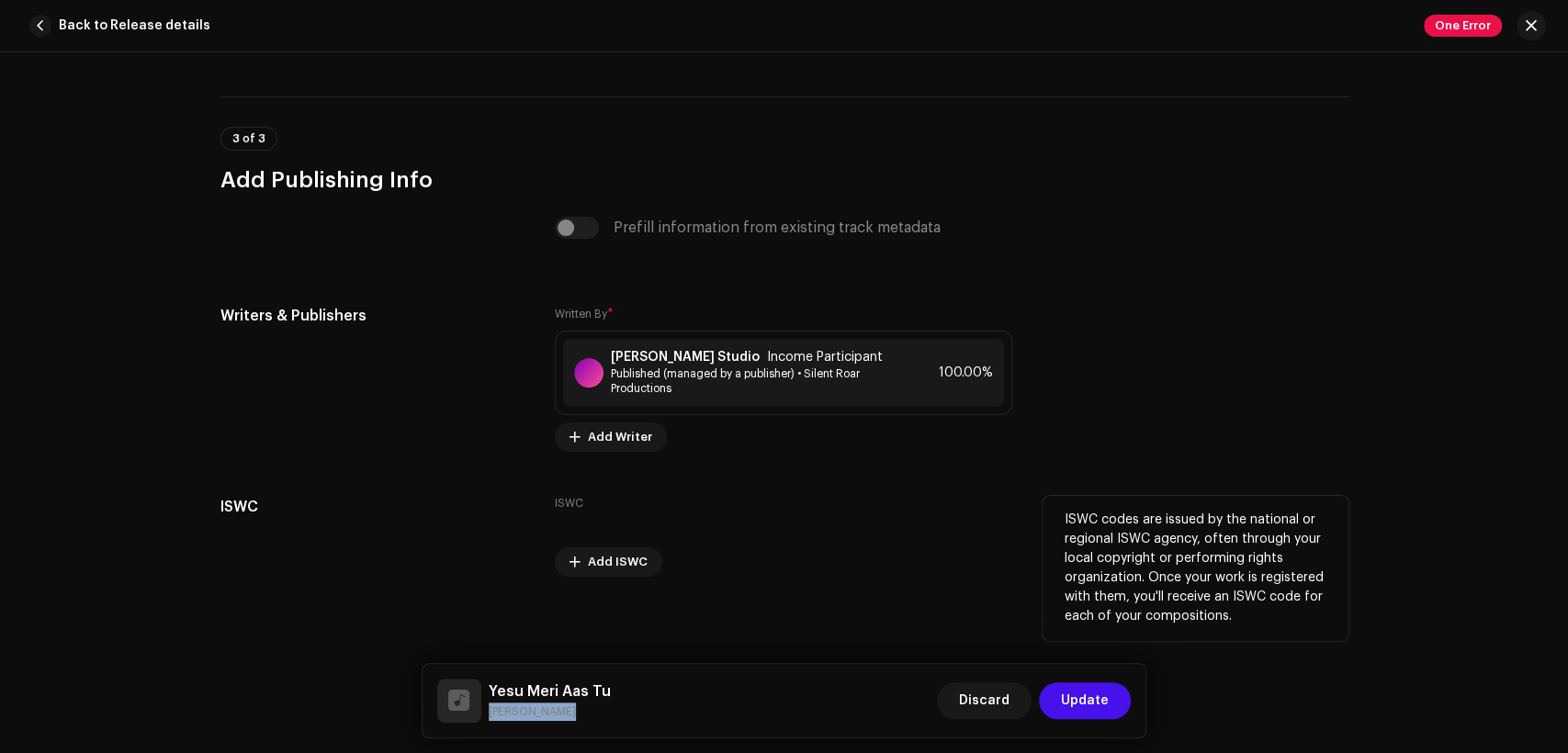
copy div "Juliana Pervaiz Discard Update"
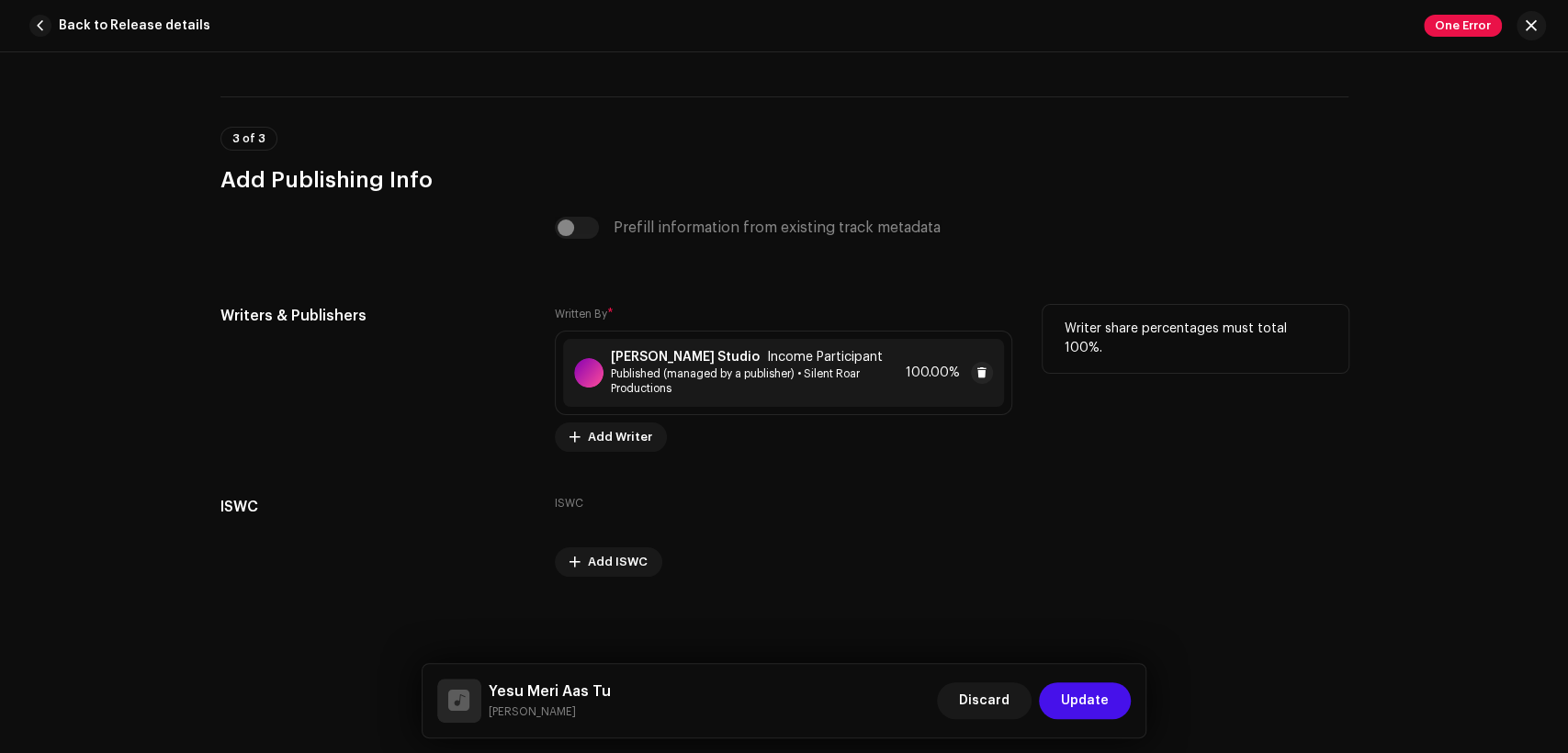
click at [709, 378] on span "Published (managed by a publisher) • Silent Roar Productions" at bounding box center [754, 381] width 287 height 30
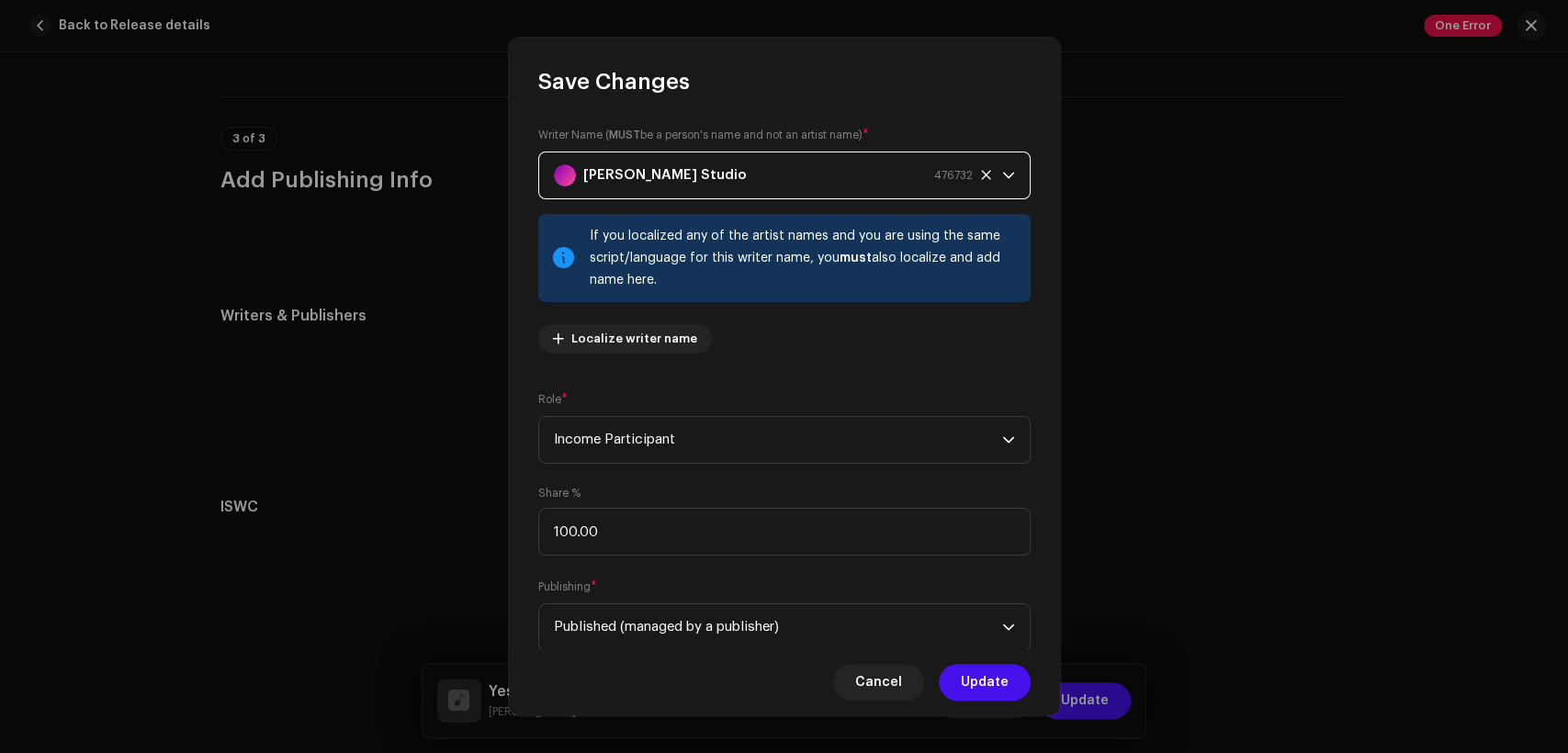
click at [728, 175] on div "[PERSON_NAME] Studio 476732" at bounding box center [763, 176] width 419 height 46
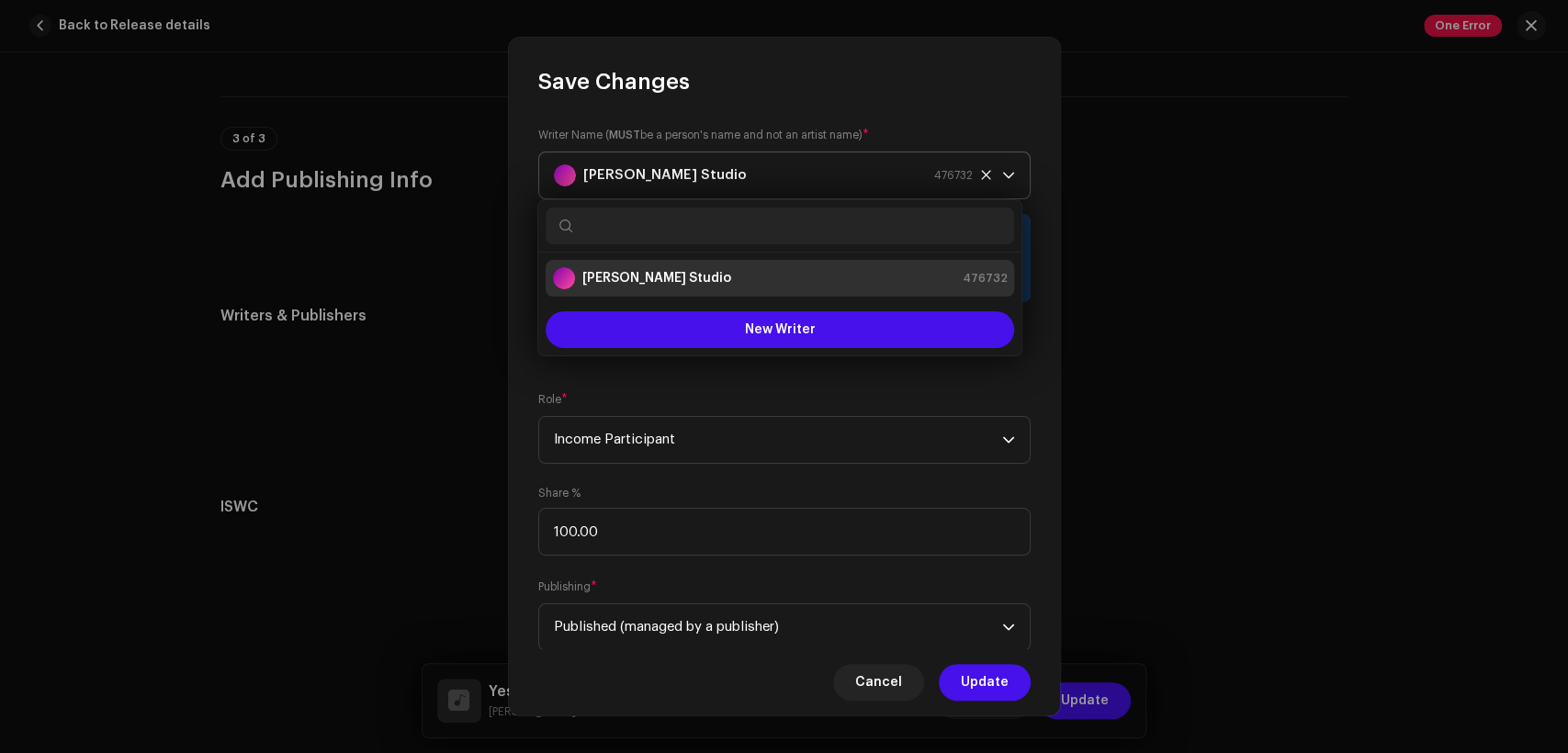
type input "Juliana Pervaiz"
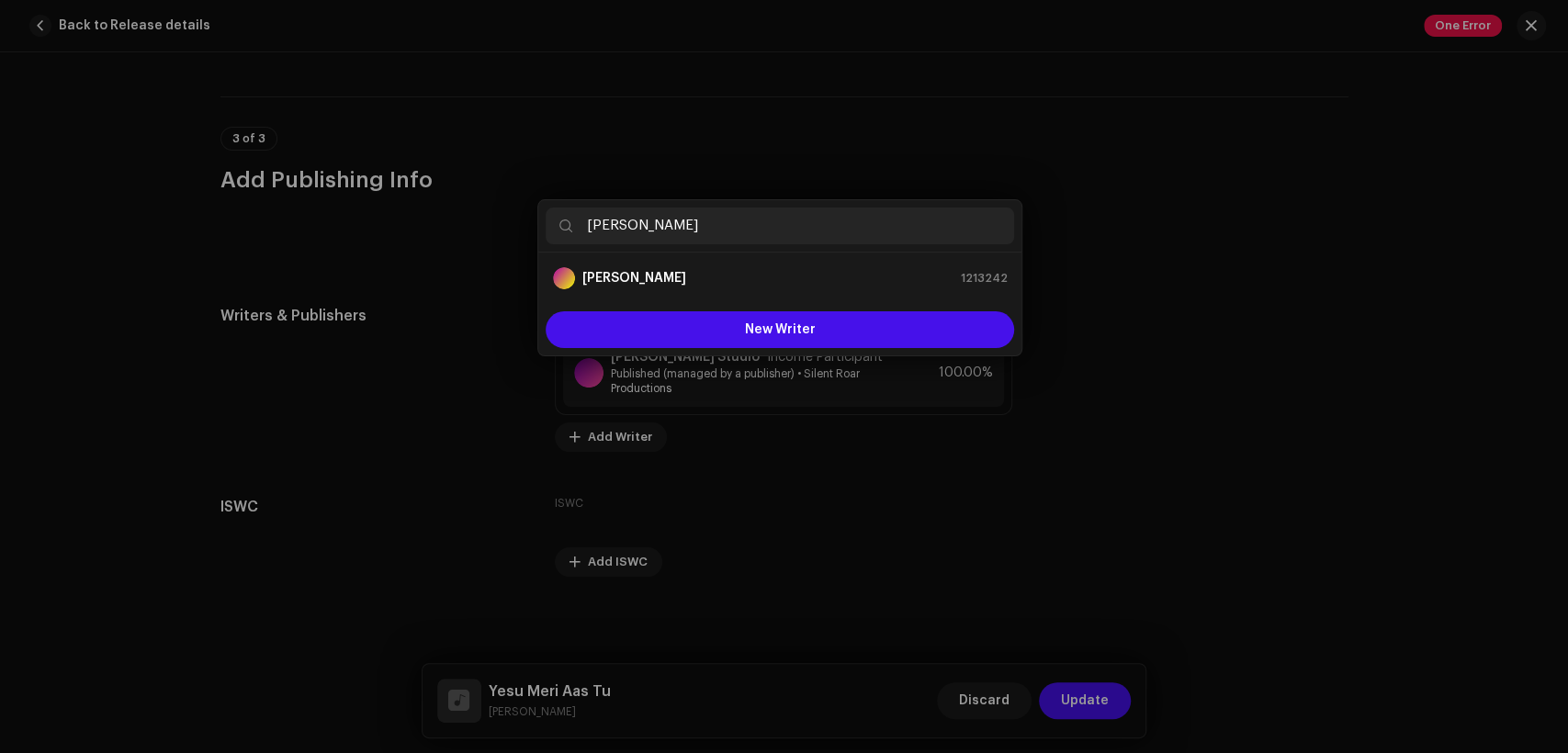
click at [1174, 289] on div "Save Changes Writer Name ( MUST be a person's name and not an artist name) * Kh…" at bounding box center [784, 376] width 1568 height 753
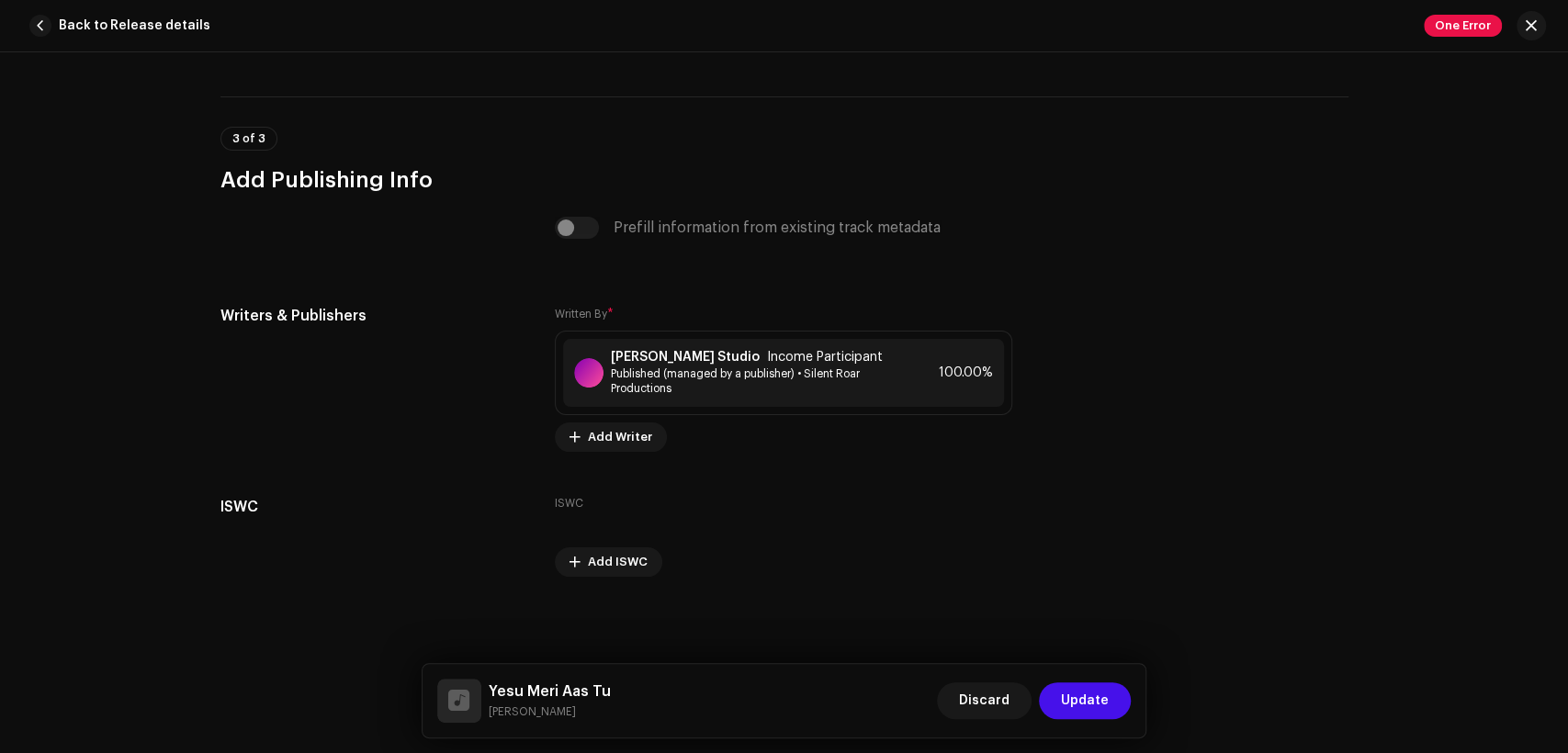
drag, startPoint x: 565, startPoint y: 710, endPoint x: 486, endPoint y: 668, distance: 89.5
click at [488, 674] on div "Yesu Meri Aas Tu Juliana Pervaiz Discard Update" at bounding box center [784, 701] width 724 height 73
copy div "Yesu Meri Aas Tu Juliana Pervaiz"
click at [543, 712] on small "Juliana Pervaiz" at bounding box center [549, 712] width 122 height 18
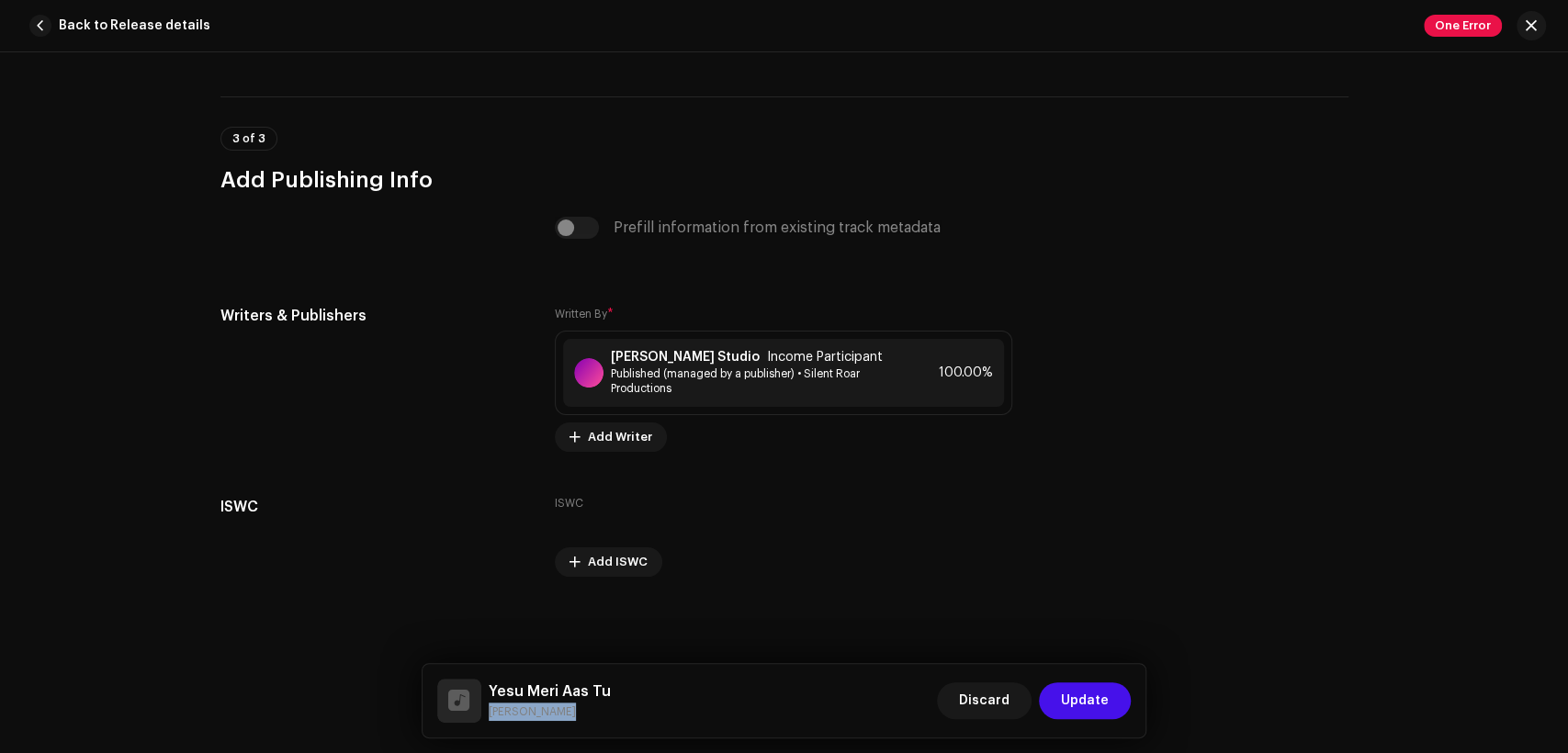
click at [543, 712] on small "Juliana Pervaiz" at bounding box center [549, 712] width 122 height 18
click at [705, 351] on div "Khokhar Studio Income Participant" at bounding box center [754, 357] width 287 height 14
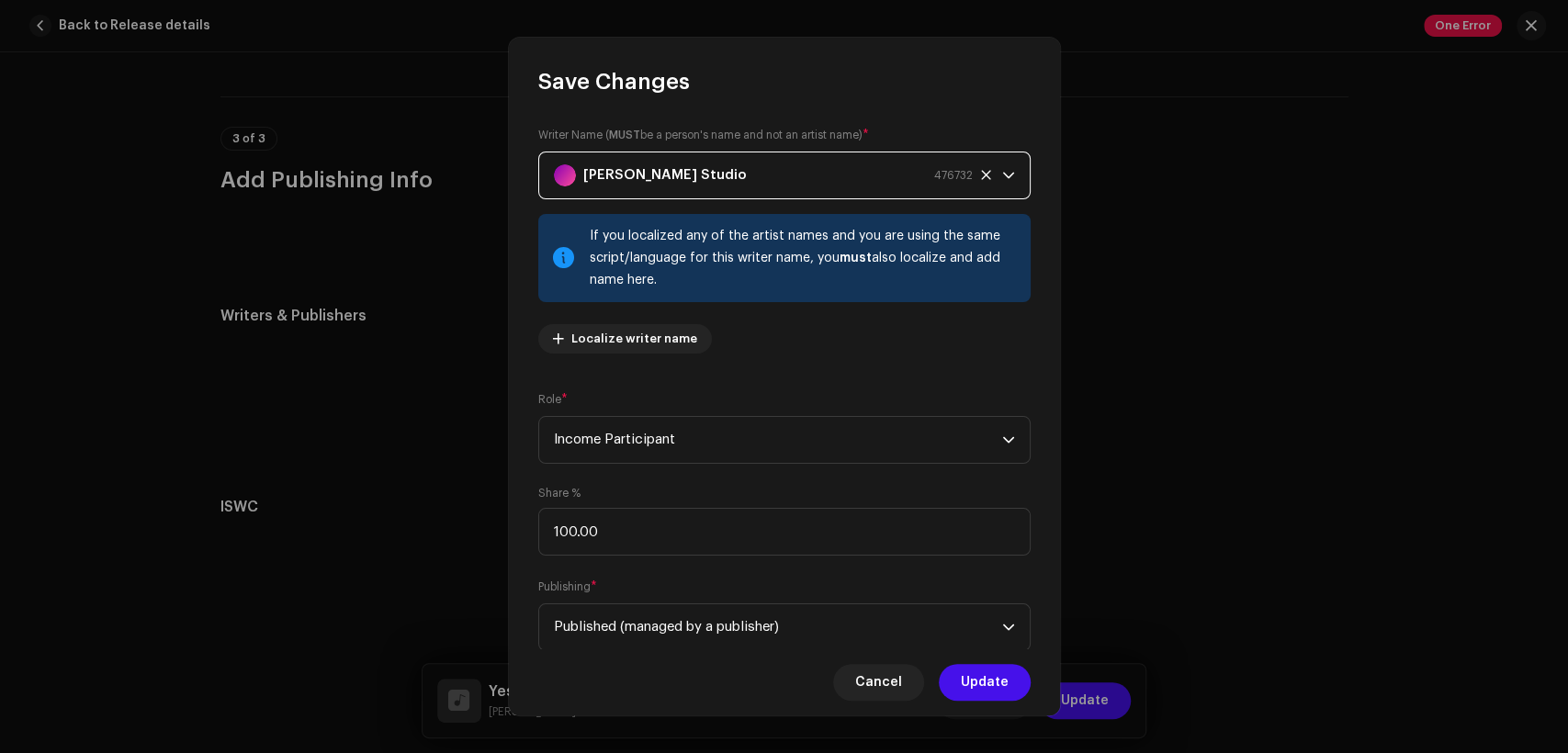
click at [726, 173] on div "[PERSON_NAME] Studio 476732" at bounding box center [763, 176] width 419 height 46
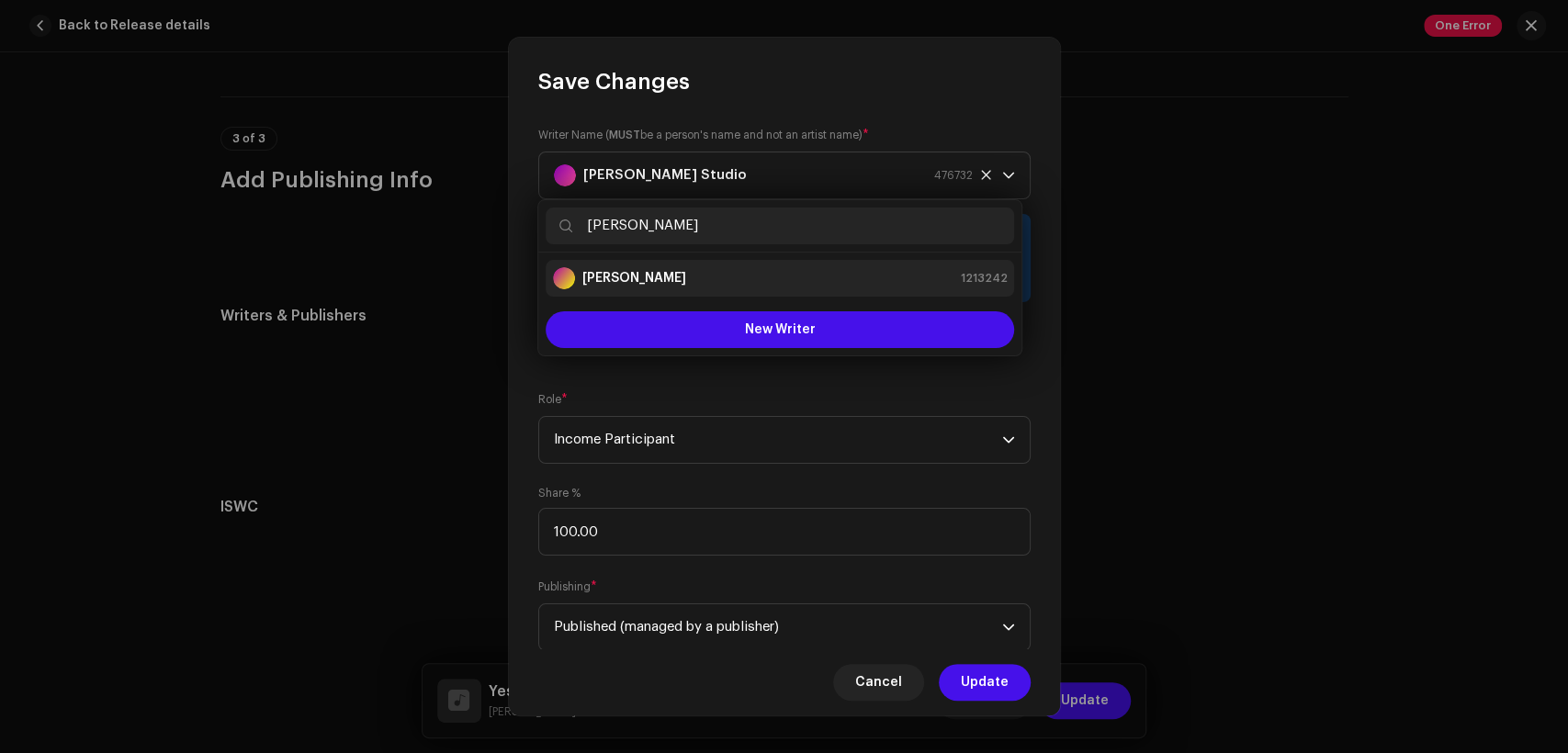
type input "Juliana Pervaiz"
click at [743, 276] on div "Juliana Pervaiz 1213242" at bounding box center [780, 278] width 454 height 22
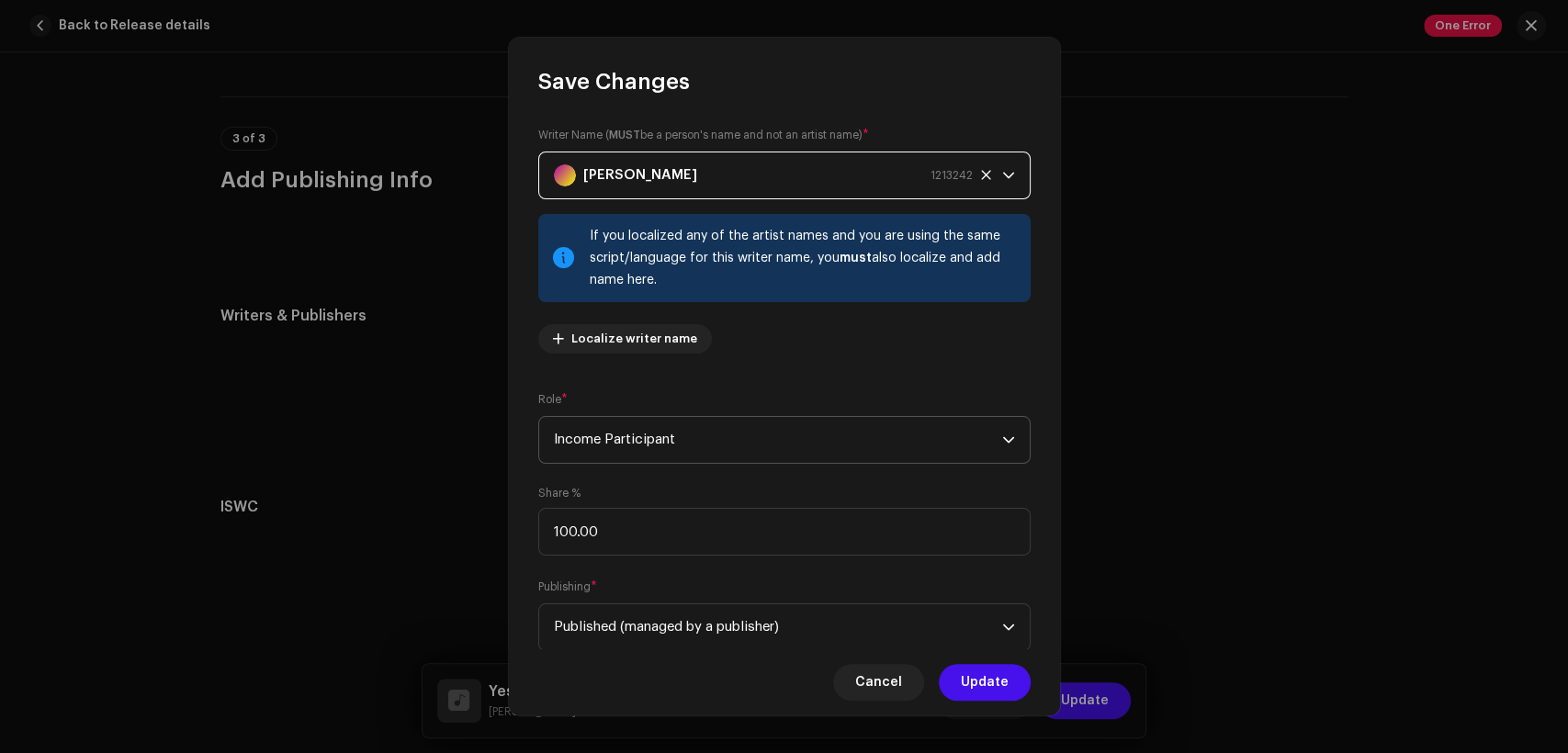
click at [791, 436] on span "Income Participant" at bounding box center [778, 440] width 448 height 46
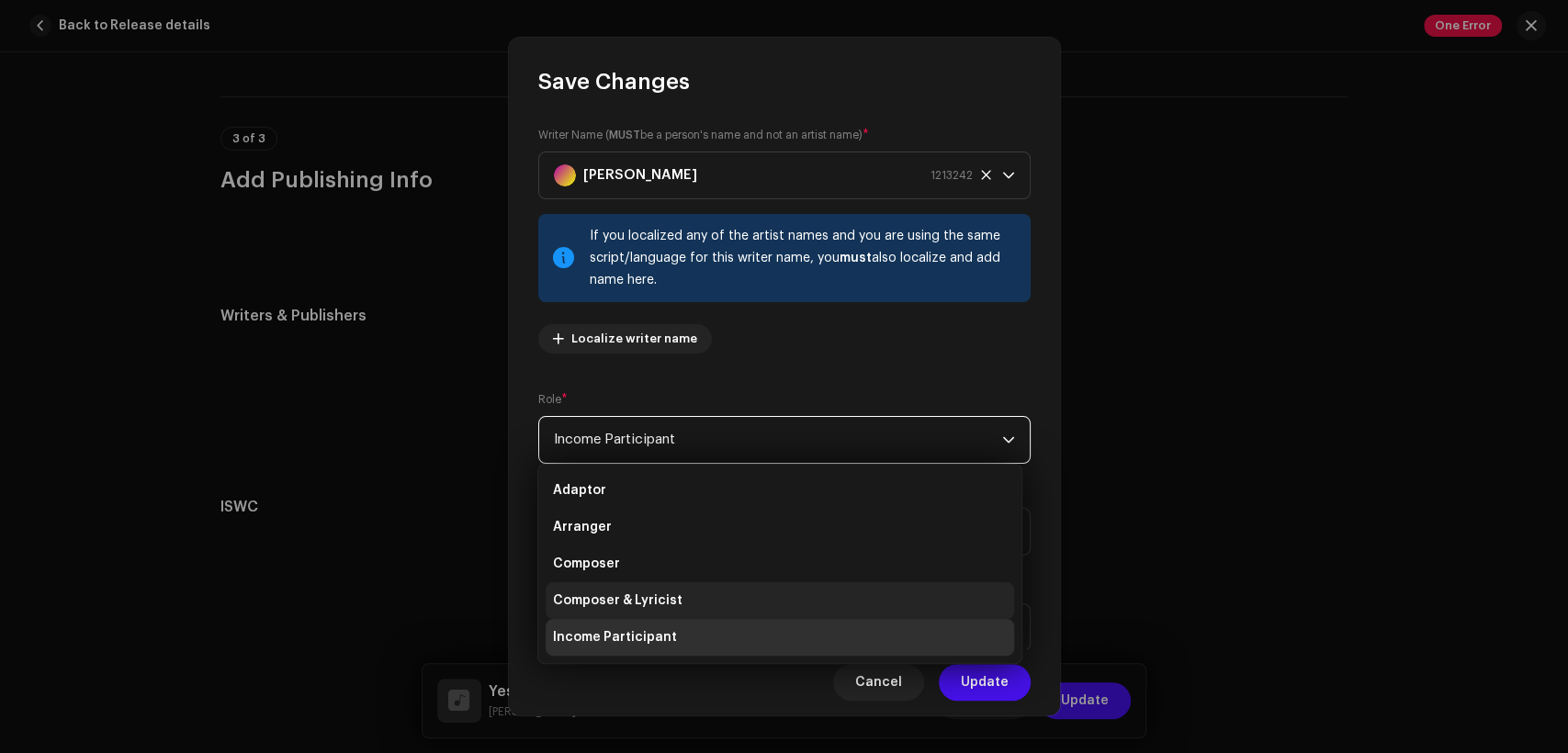
click at [799, 599] on li "Composer & Lyricist" at bounding box center [780, 601] width 468 height 37
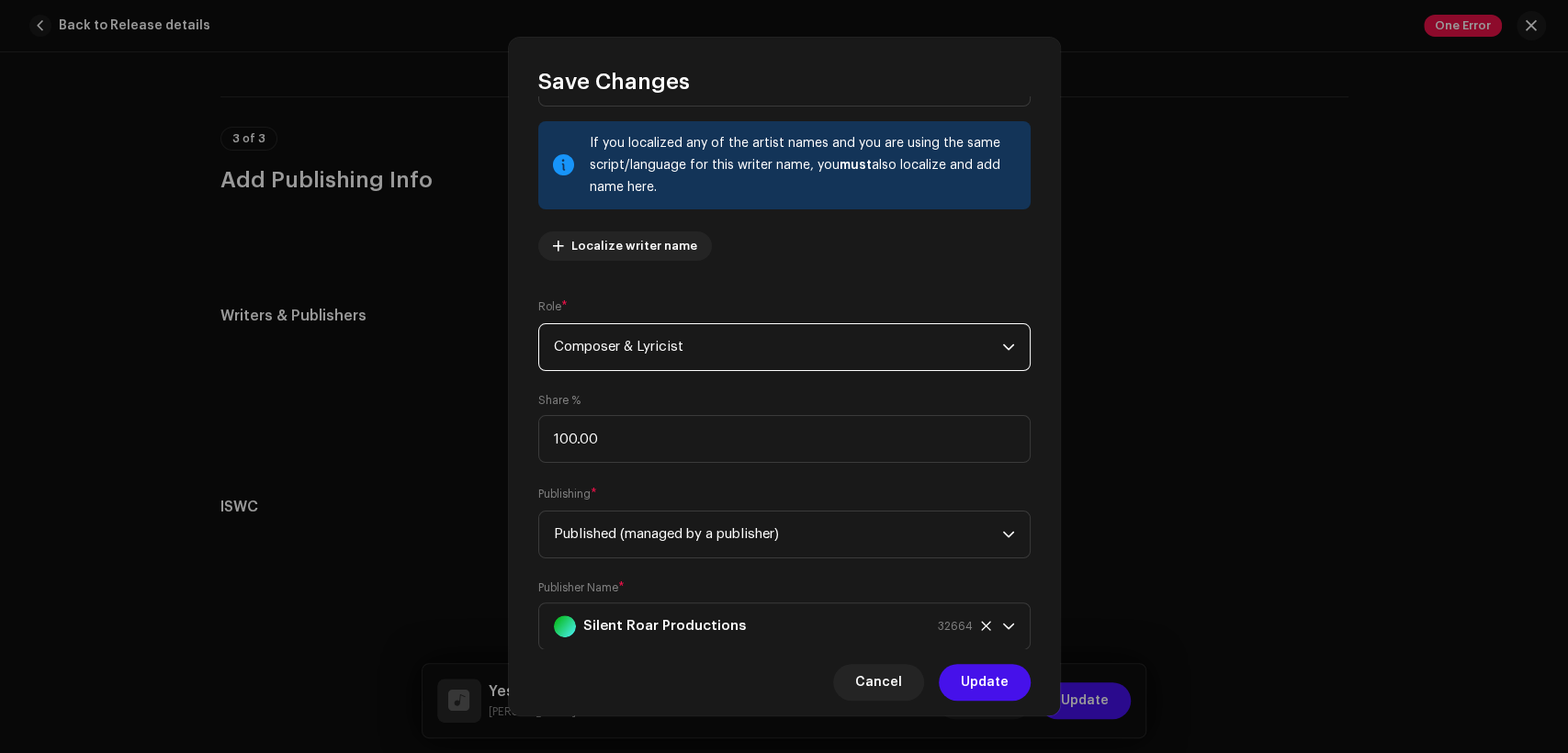
scroll to position [147, 0]
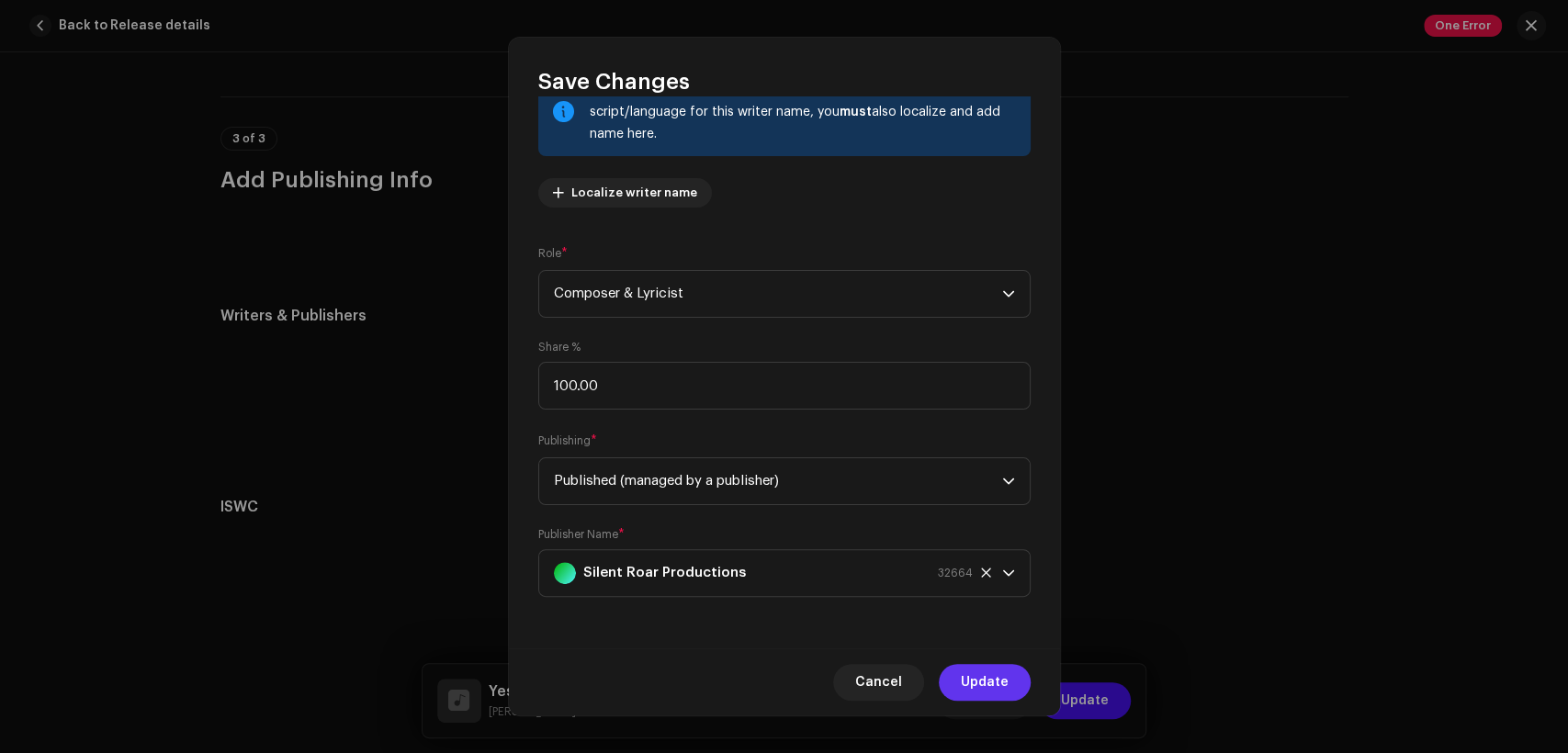
click at [989, 673] on span "Update" at bounding box center [984, 683] width 48 height 37
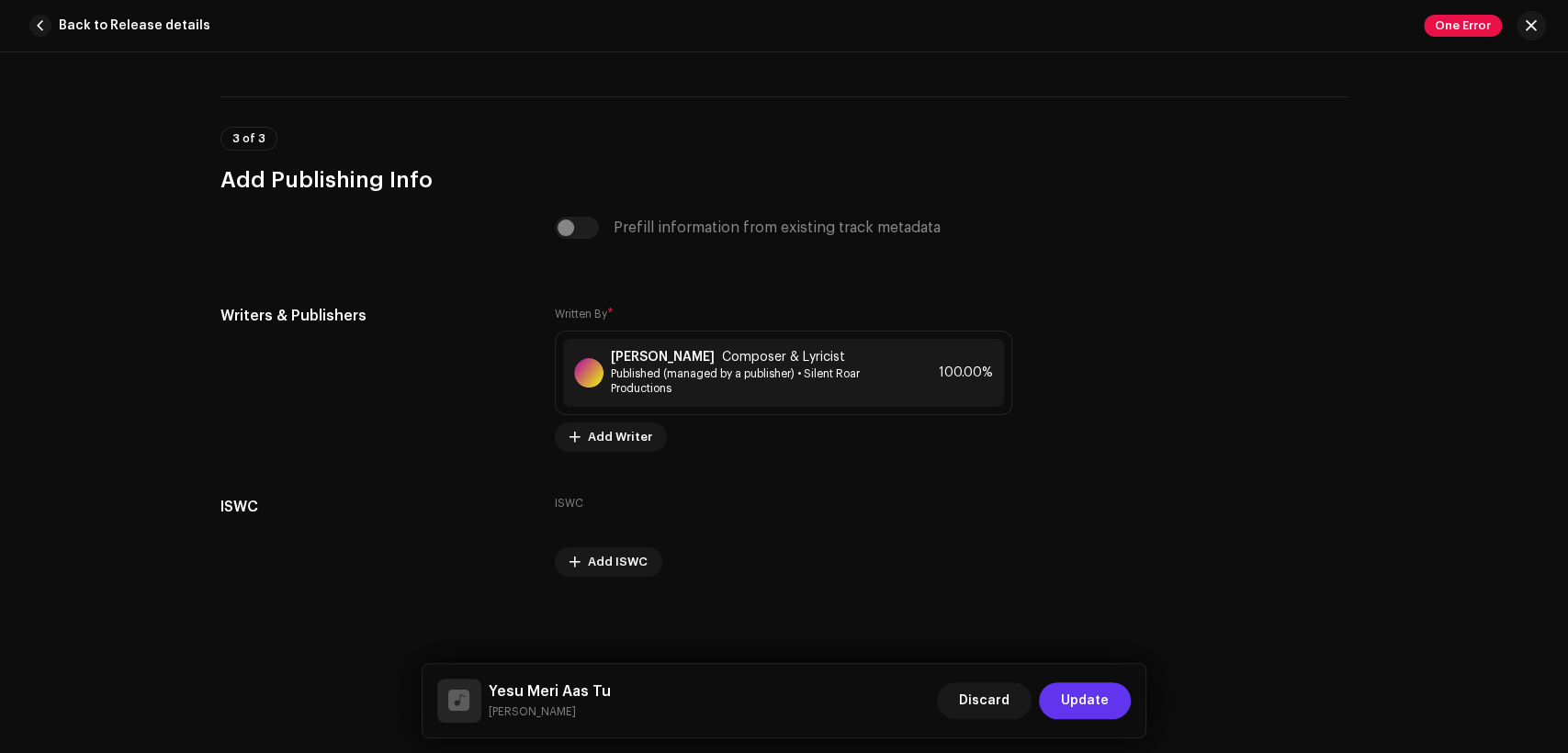
click at [1115, 699] on button "Update" at bounding box center [1085, 701] width 92 height 37
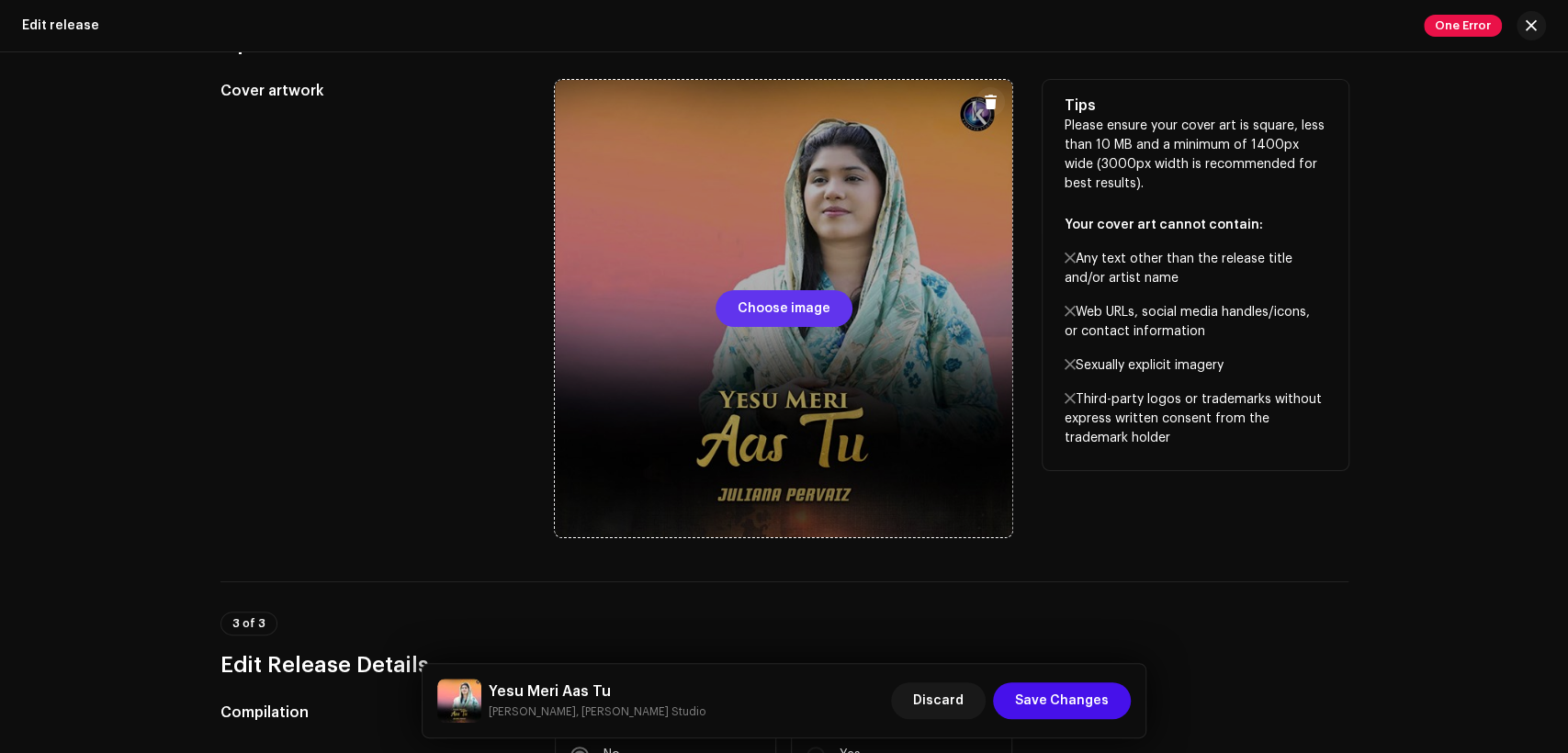
scroll to position [510, 0]
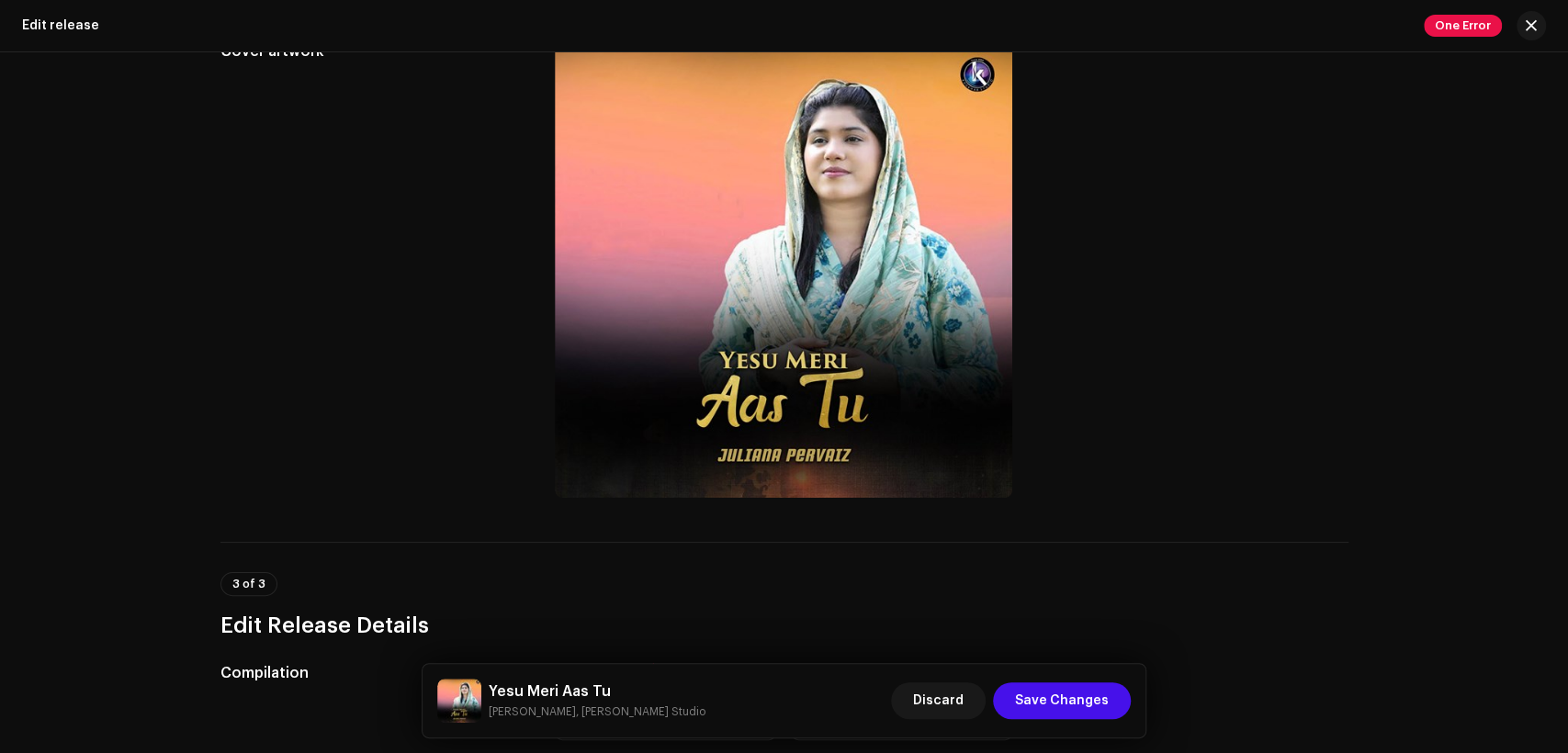
click at [507, 687] on h5 "Yesu Meri Aas Tu" at bounding box center [596, 691] width 216 height 22
click at [508, 687] on h5 "Yesu Meri Aas Tu" at bounding box center [596, 691] width 216 height 22
copy h5 "Yesu Meri Aas Tu"
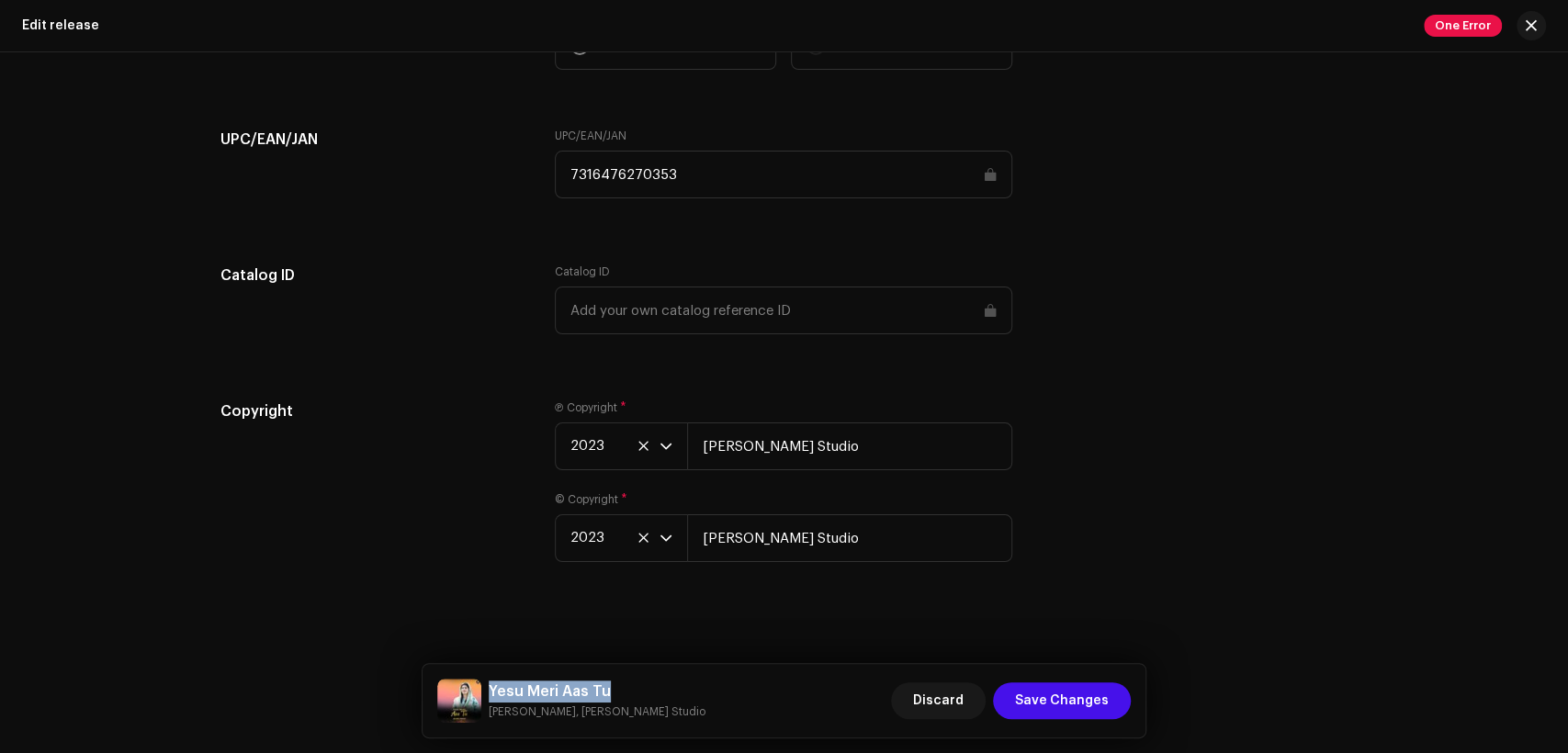
scroll to position [2949, 0]
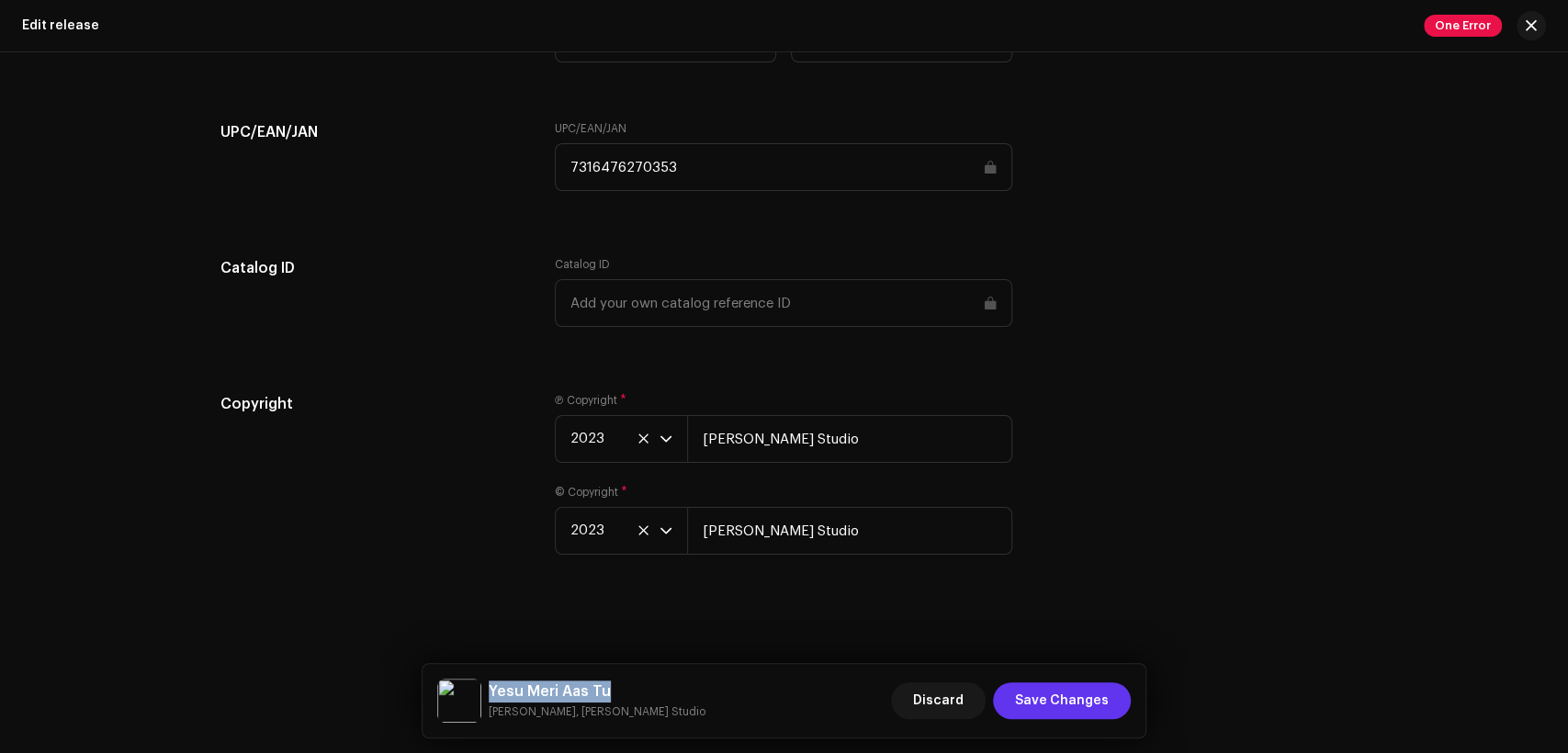
click at [1091, 696] on span "Save Changes" at bounding box center [1061, 701] width 93 height 37
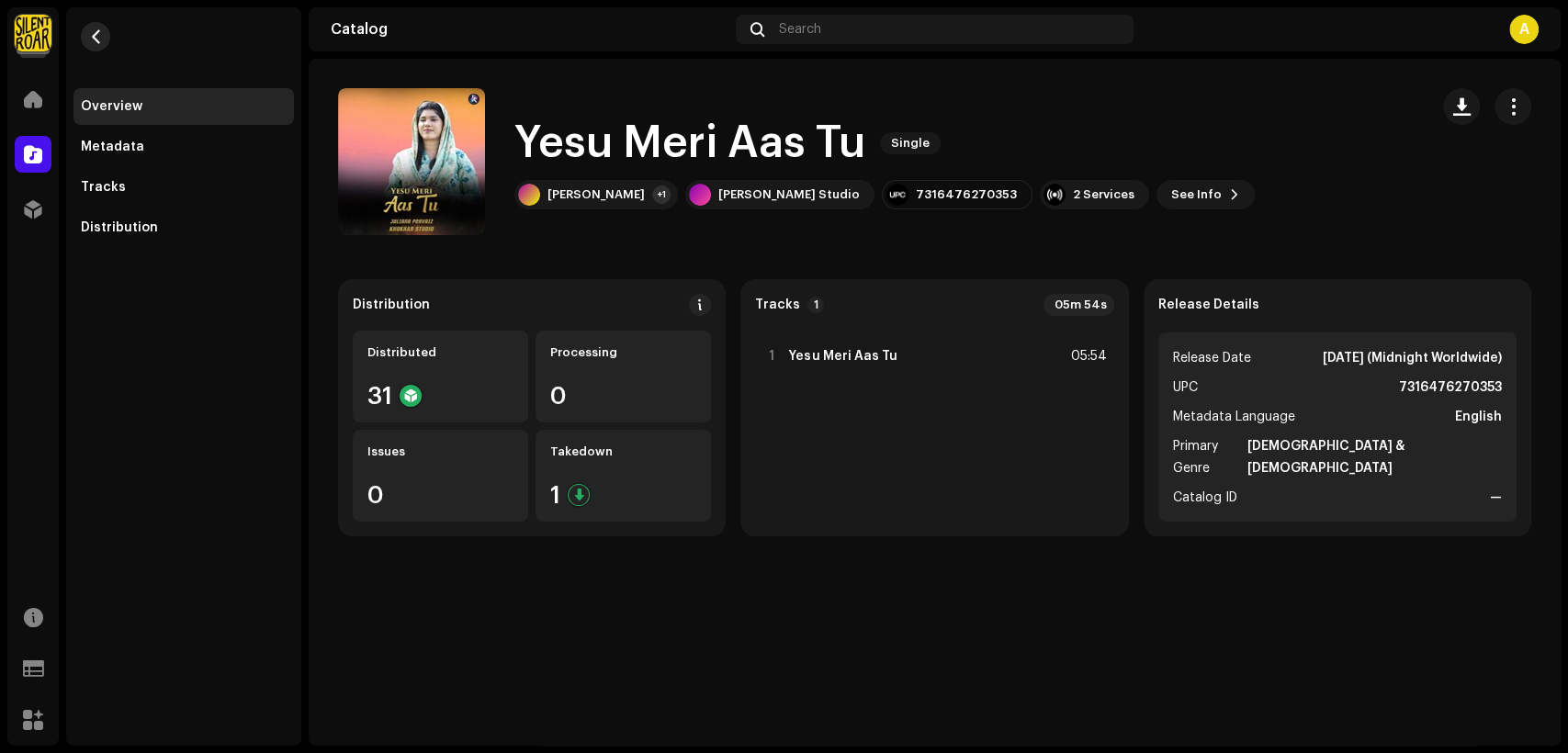
click at [92, 50] on button "button" at bounding box center [95, 37] width 30 height 30
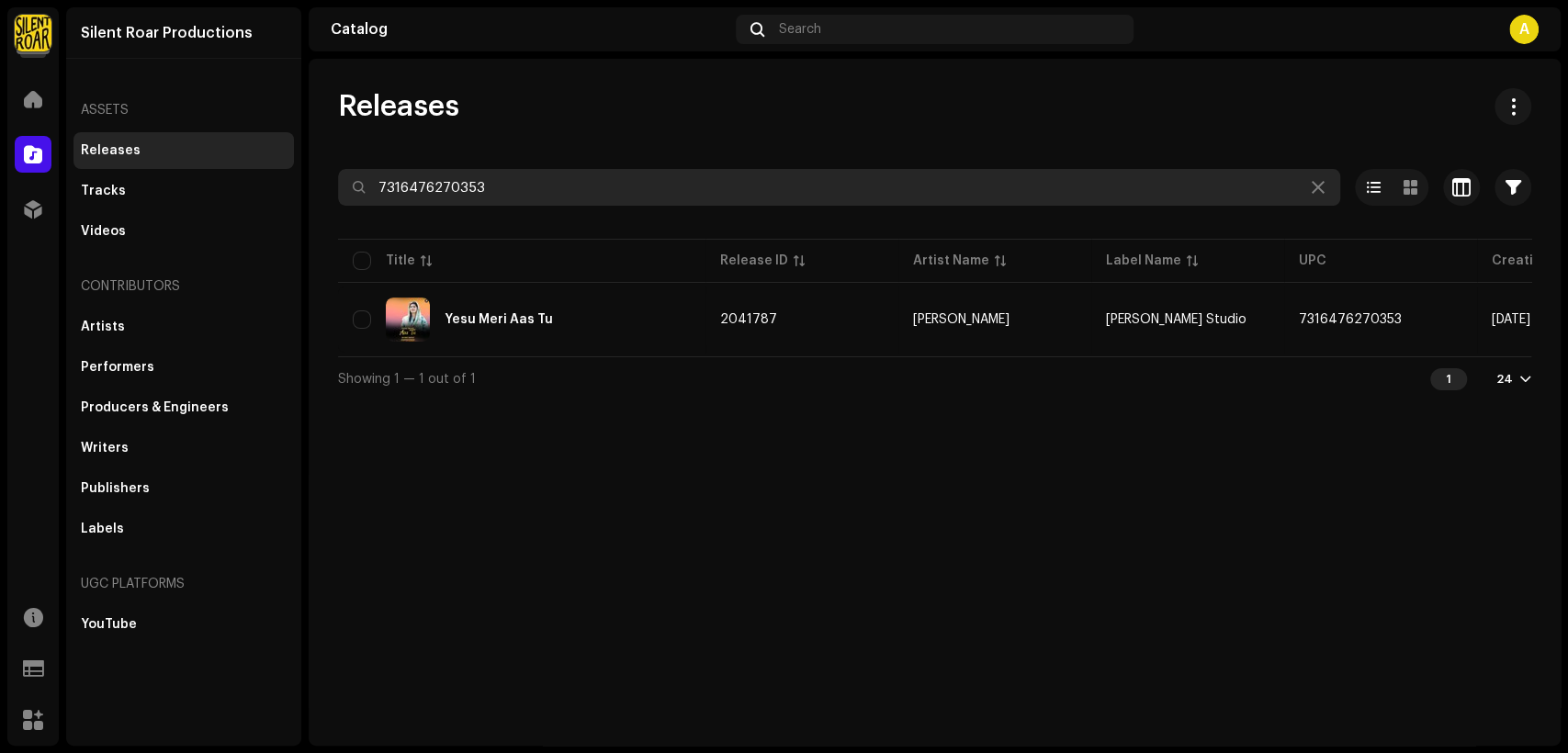
click at [675, 173] on input "7316476270353" at bounding box center [839, 188] width 1002 height 37
paste input "text"
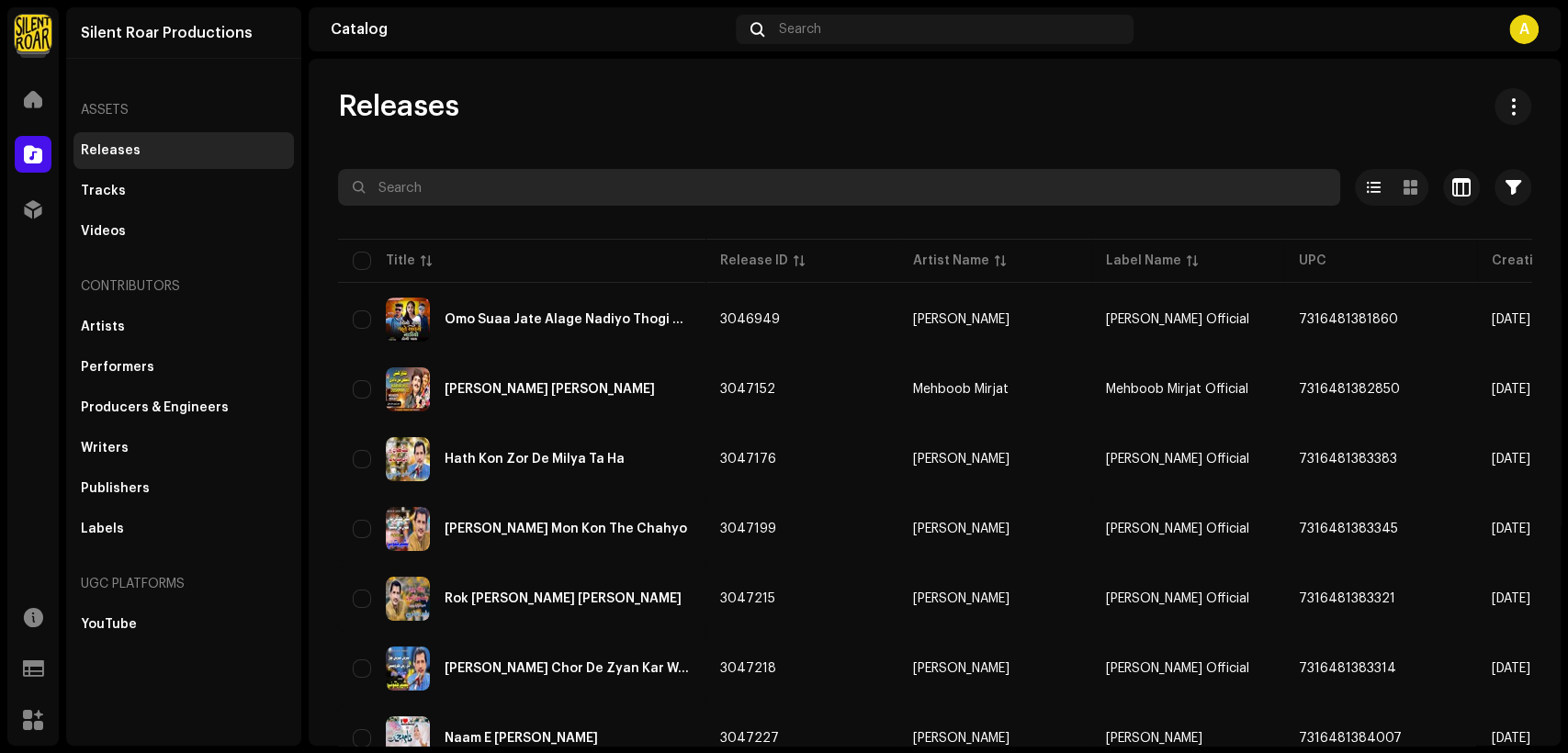
paste input "7316476280628"
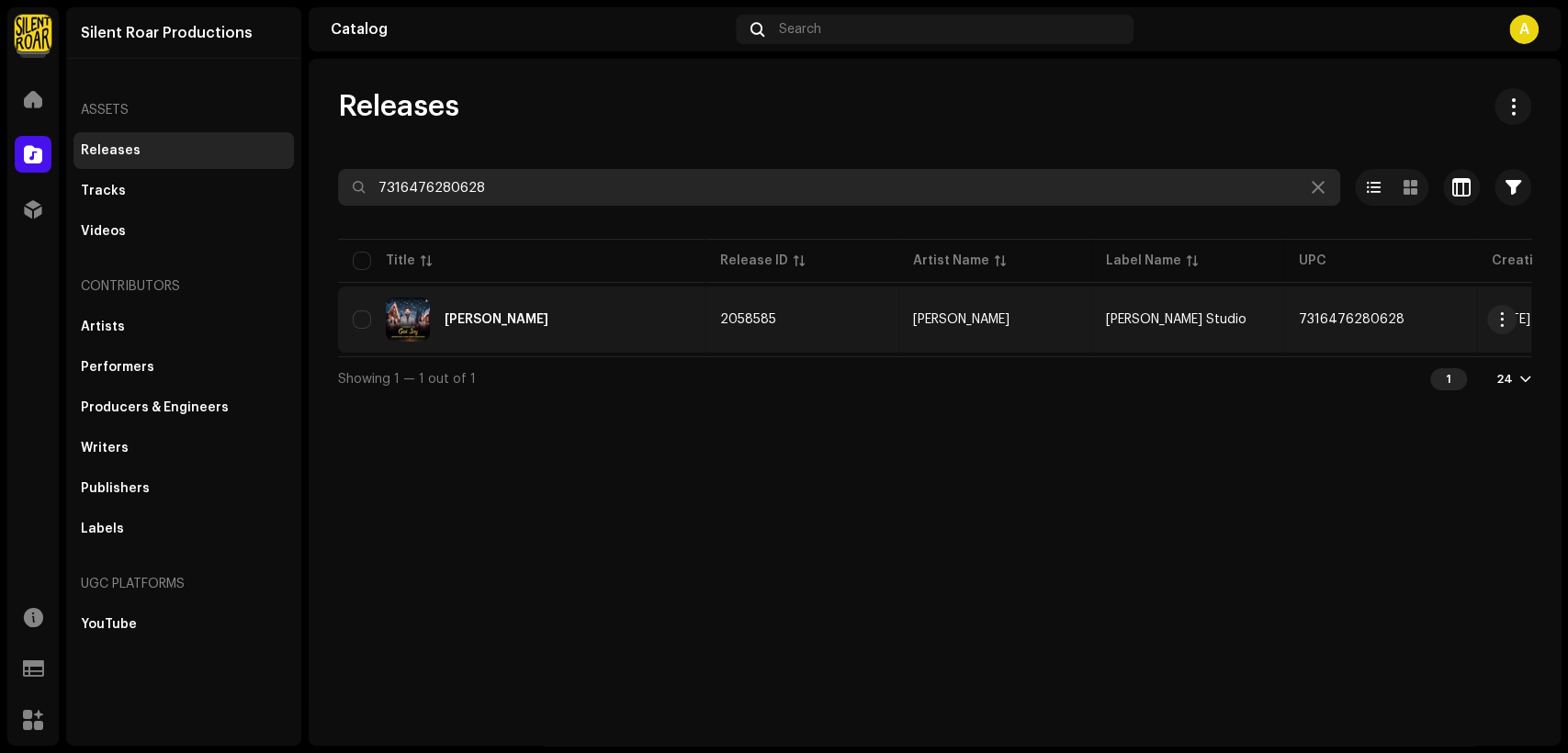
type input "7316476280628"
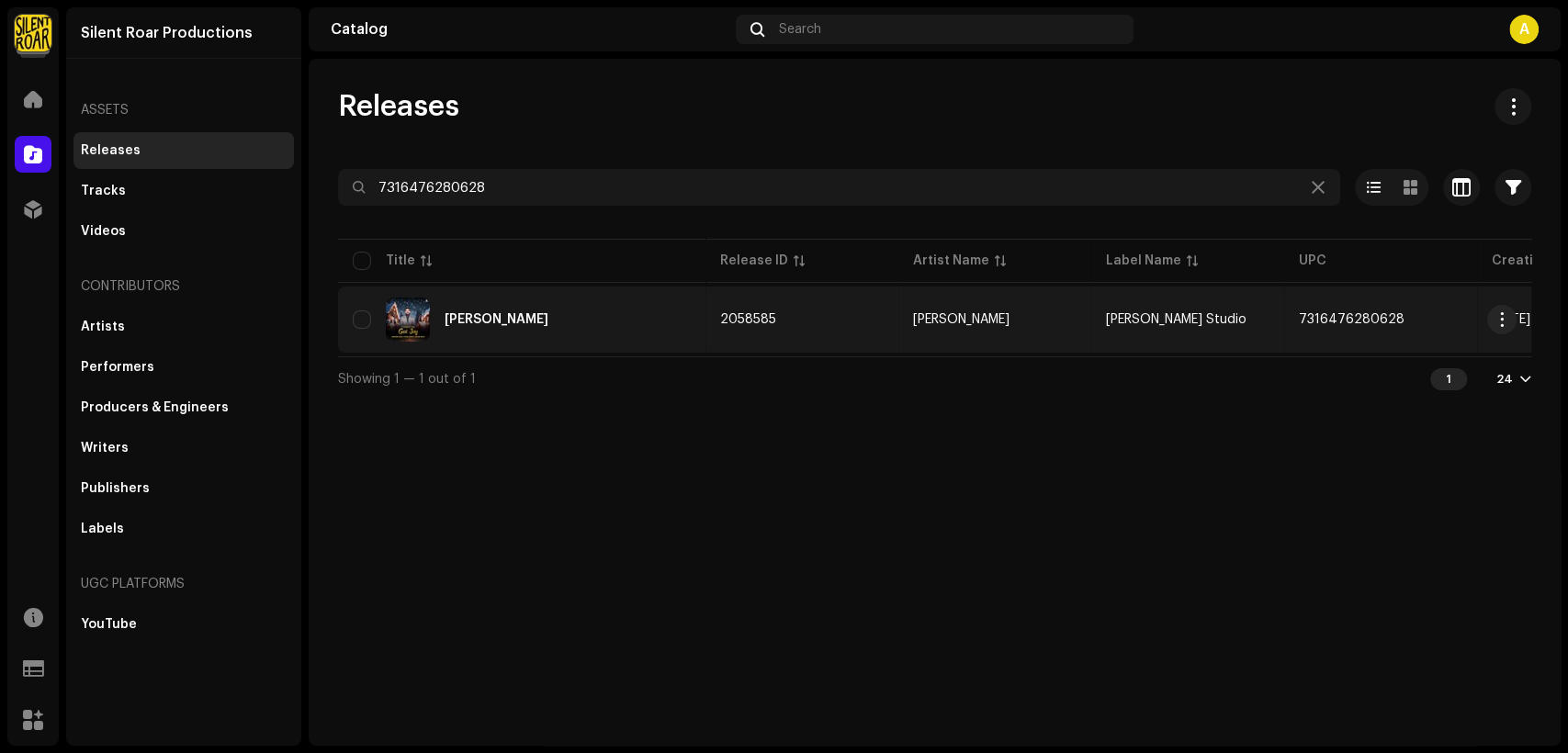
click at [623, 327] on div "Charni Saj Gai Jay" at bounding box center [522, 320] width 338 height 44
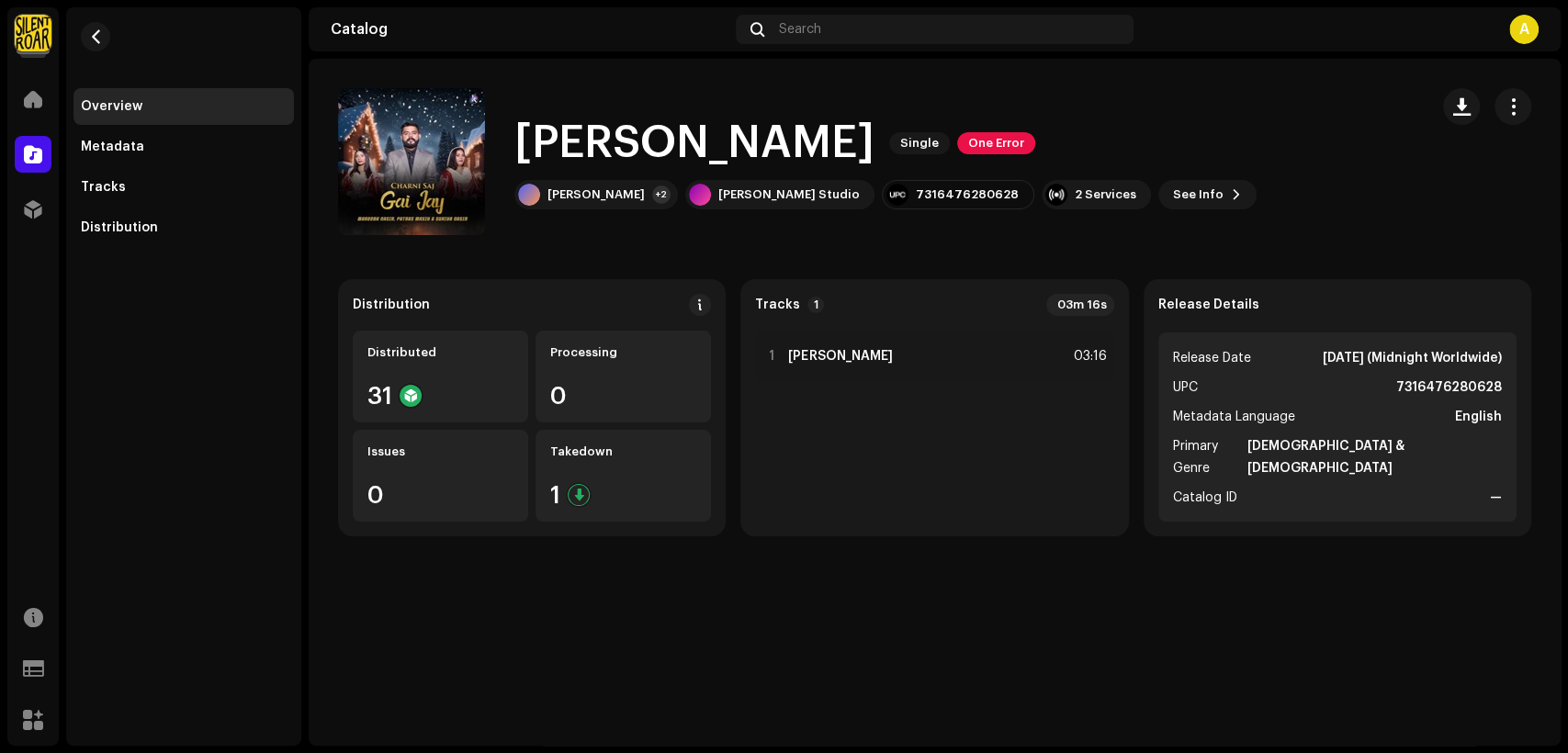
click at [1511, 110] on span "button" at bounding box center [1513, 106] width 17 height 14
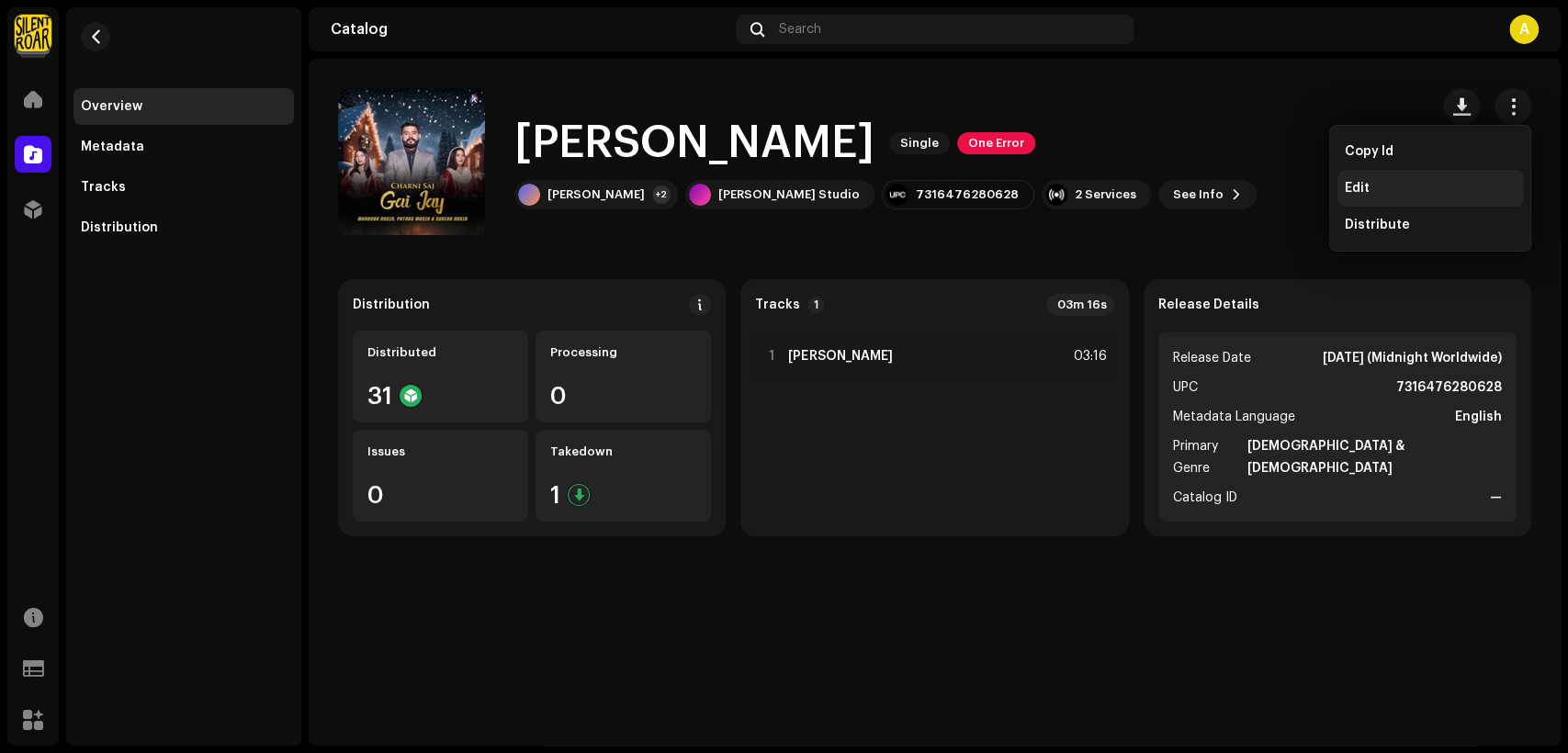
click at [1472, 181] on div "Edit" at bounding box center [1431, 188] width 171 height 14
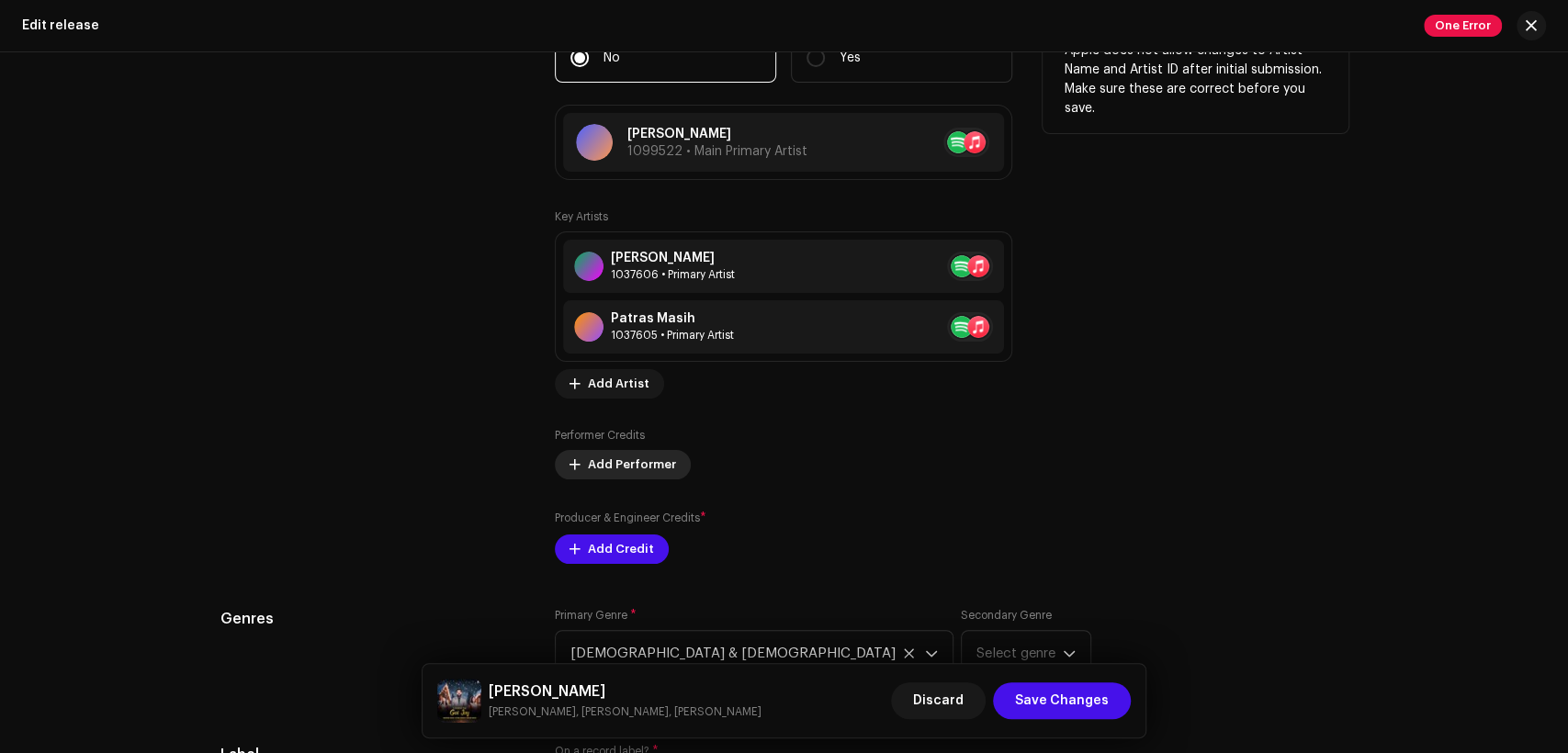
scroll to position [1871, 0]
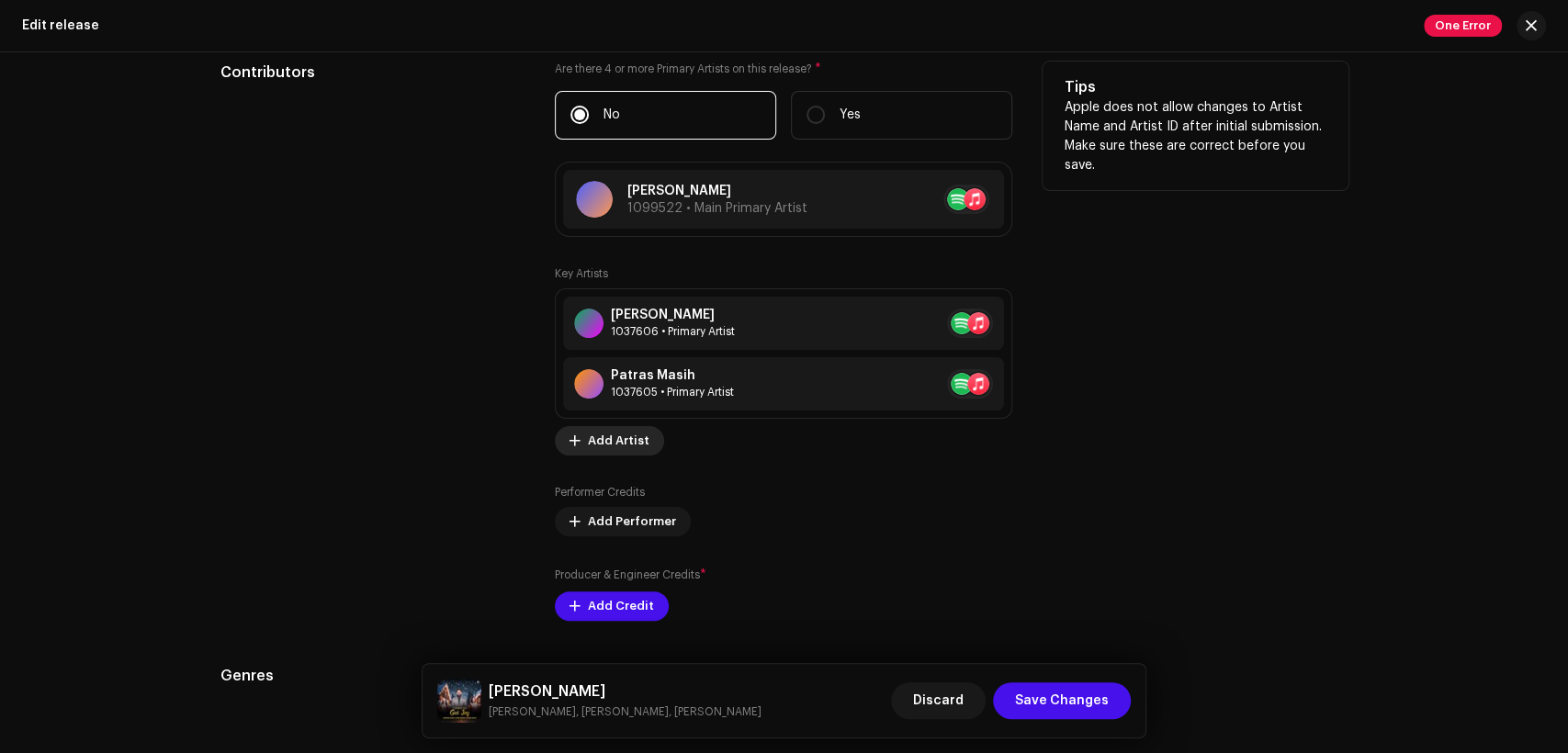
click at [626, 446] on span "Add Artist" at bounding box center [618, 441] width 62 height 37
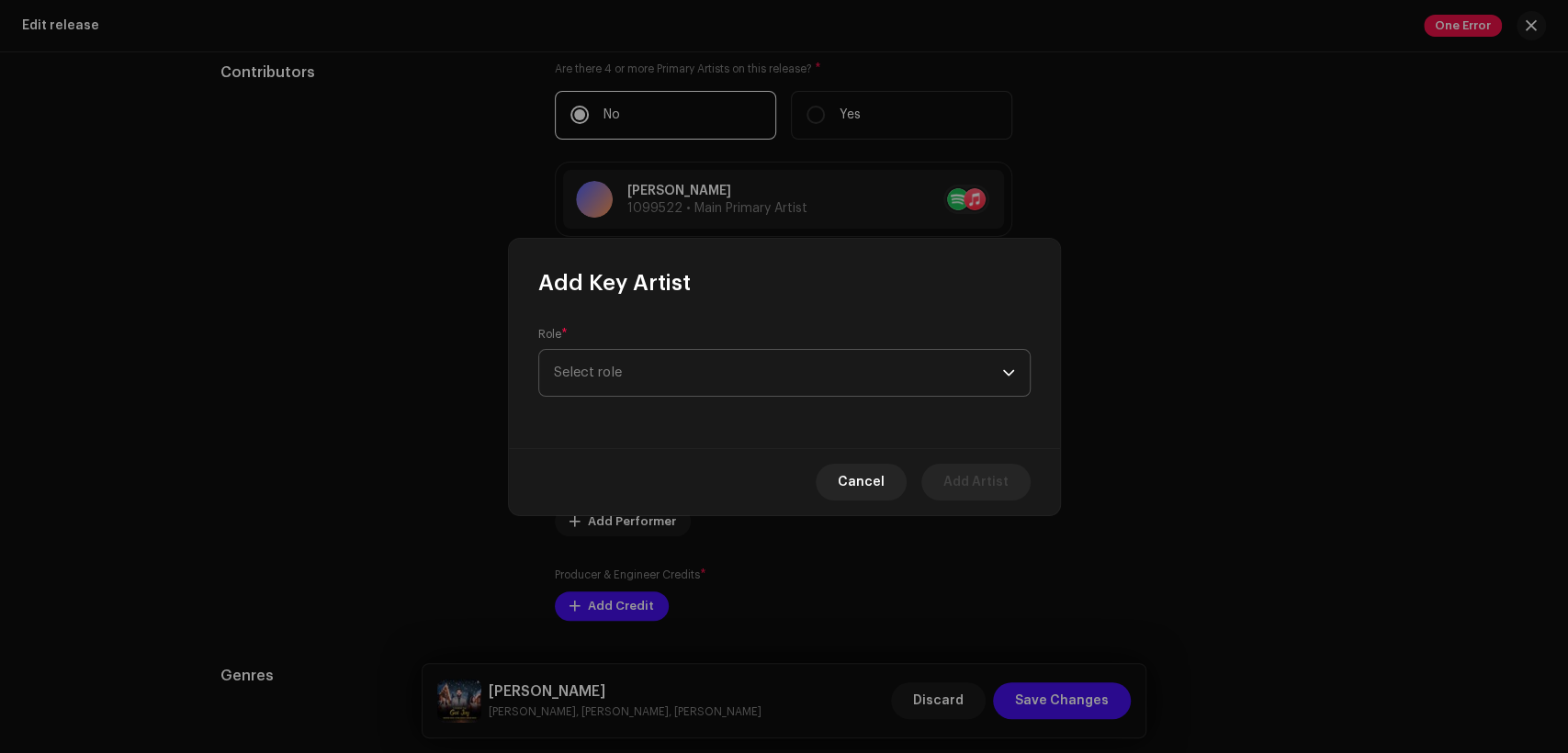
click at [681, 384] on span "Select role" at bounding box center [778, 373] width 448 height 46
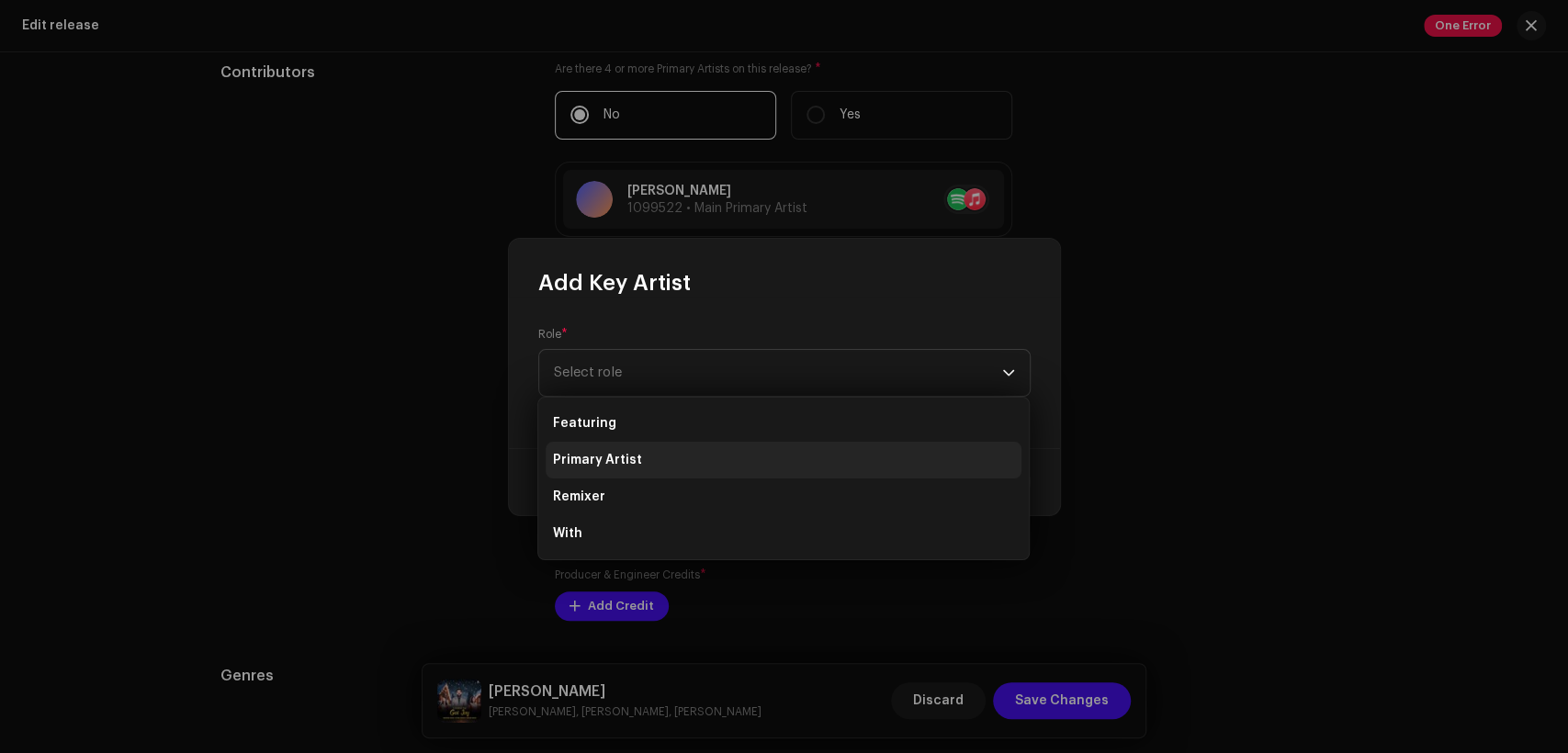
click at [702, 456] on li "Primary Artist" at bounding box center [784, 461] width 476 height 37
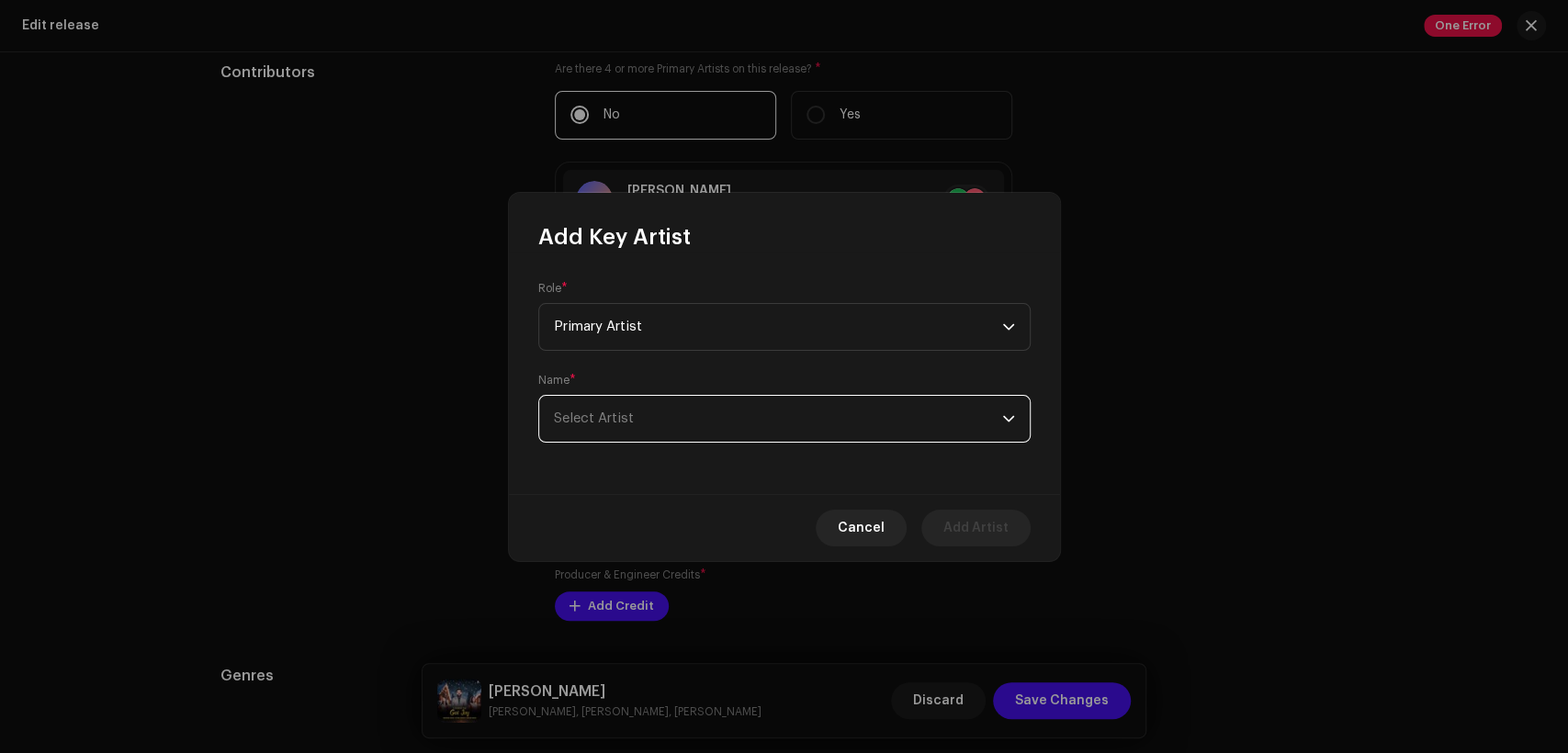
click at [703, 433] on span "Select Artist" at bounding box center [778, 419] width 448 height 46
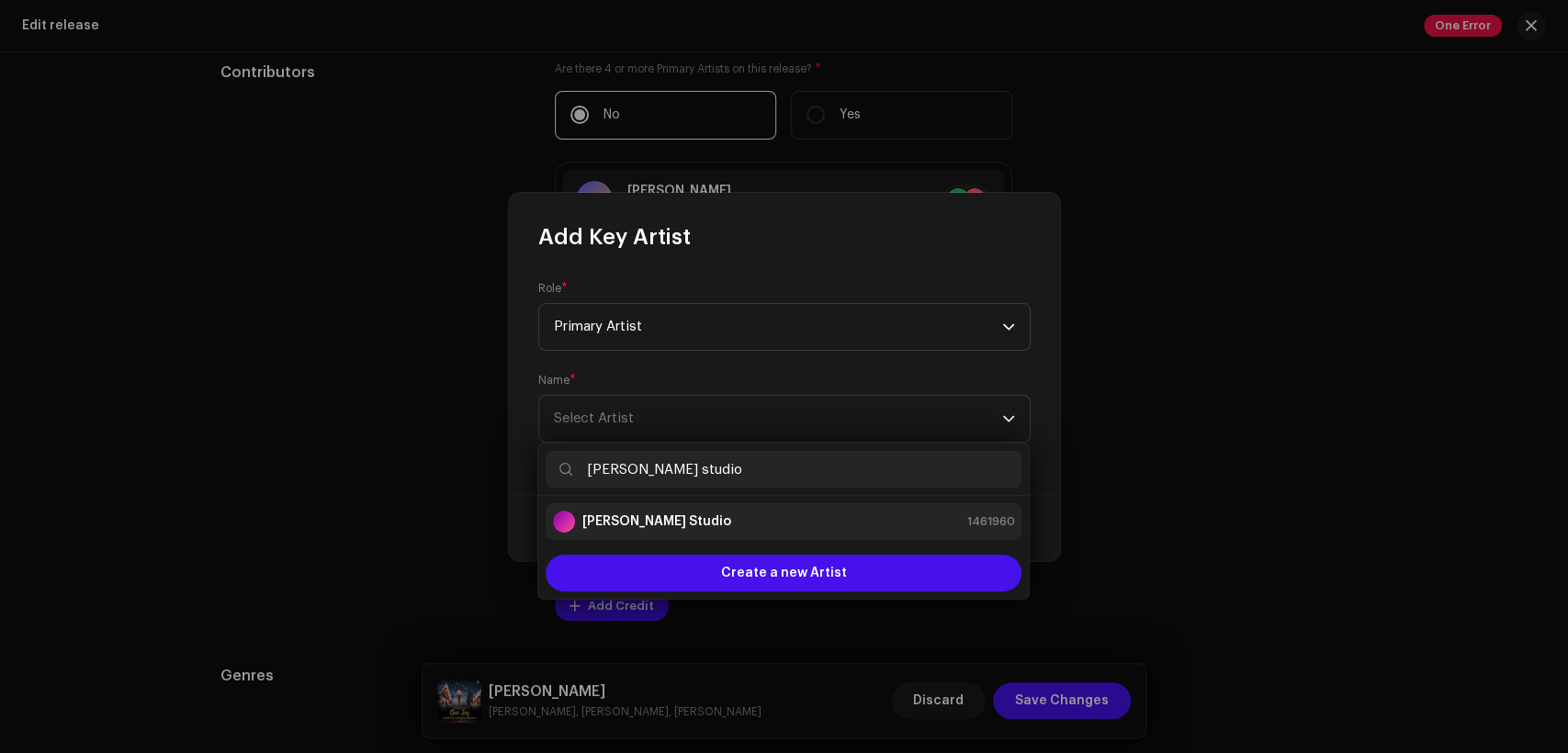
type input "[PERSON_NAME] studio"
click at [748, 508] on li "[PERSON_NAME] Studio 1461960" at bounding box center [784, 522] width 476 height 37
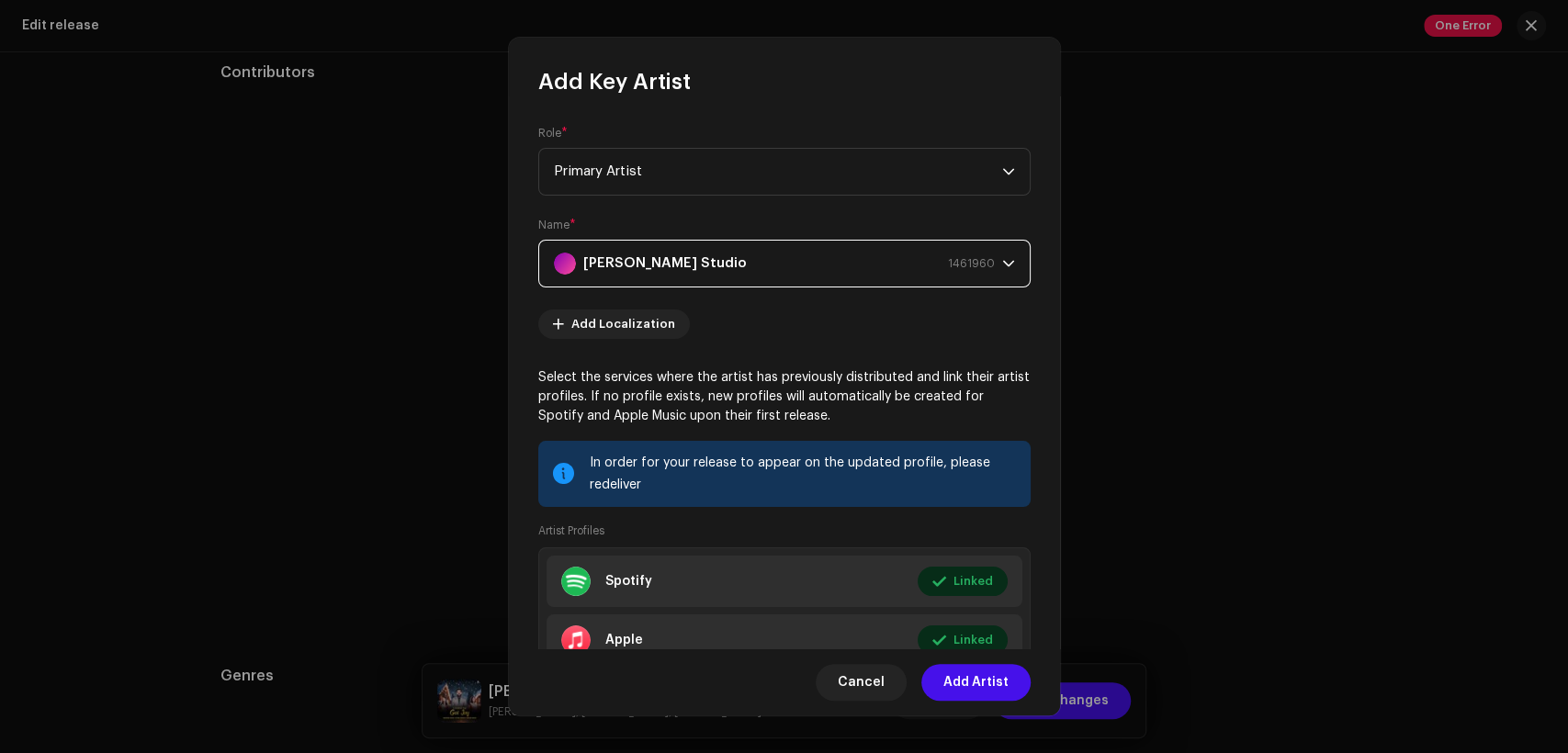
scroll to position [196, 0]
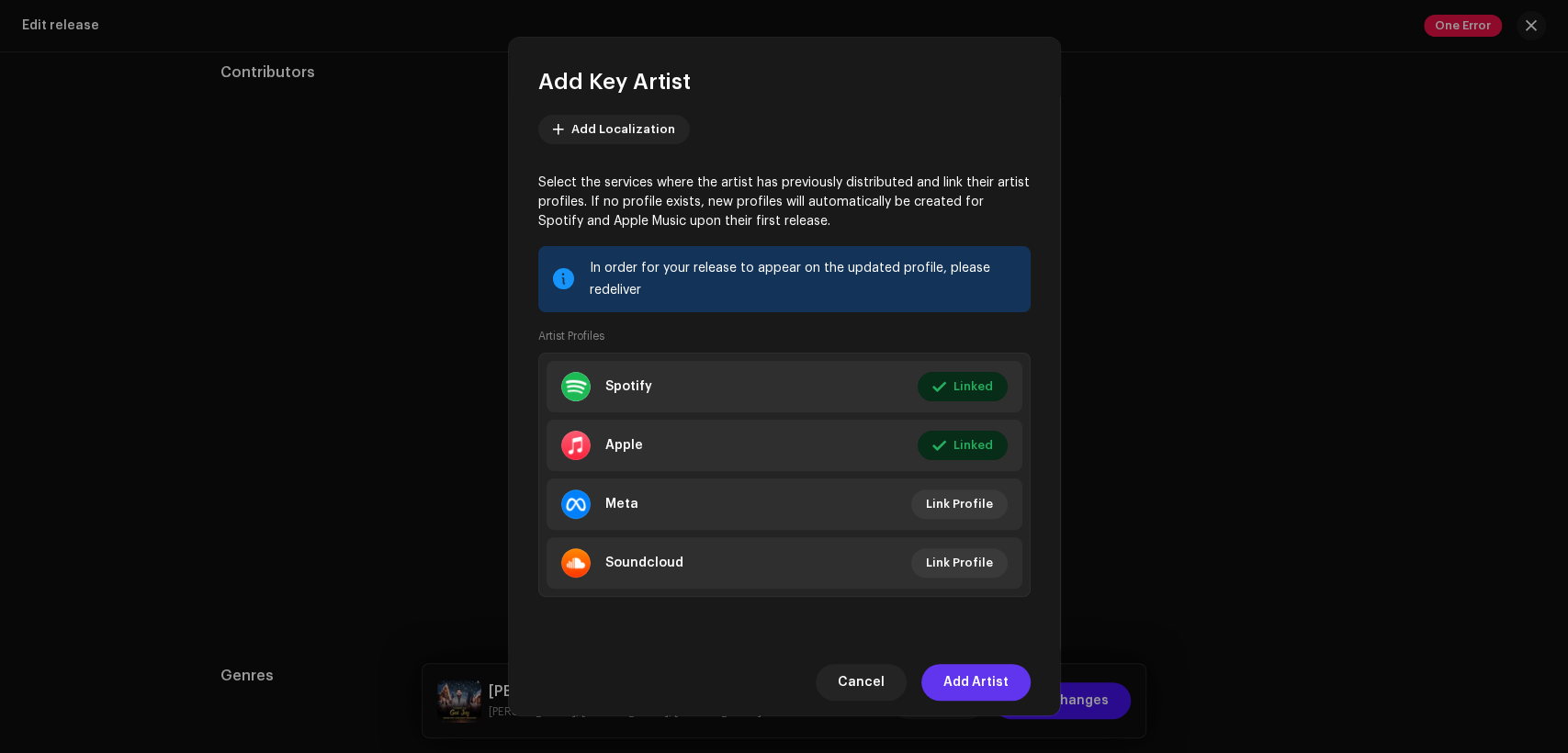
click at [974, 687] on span "Add Artist" at bounding box center [976, 683] width 65 height 37
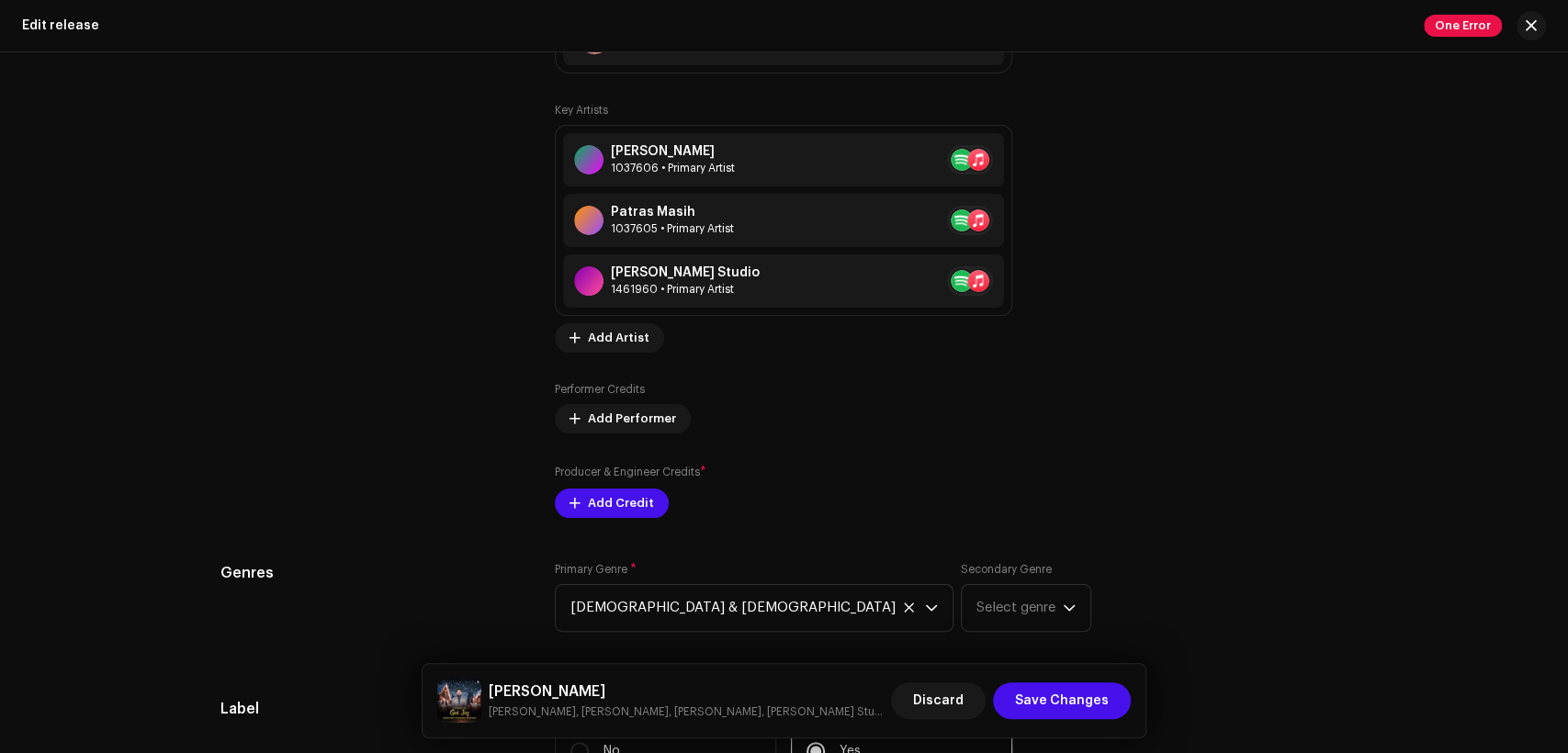
scroll to position [2212, 0]
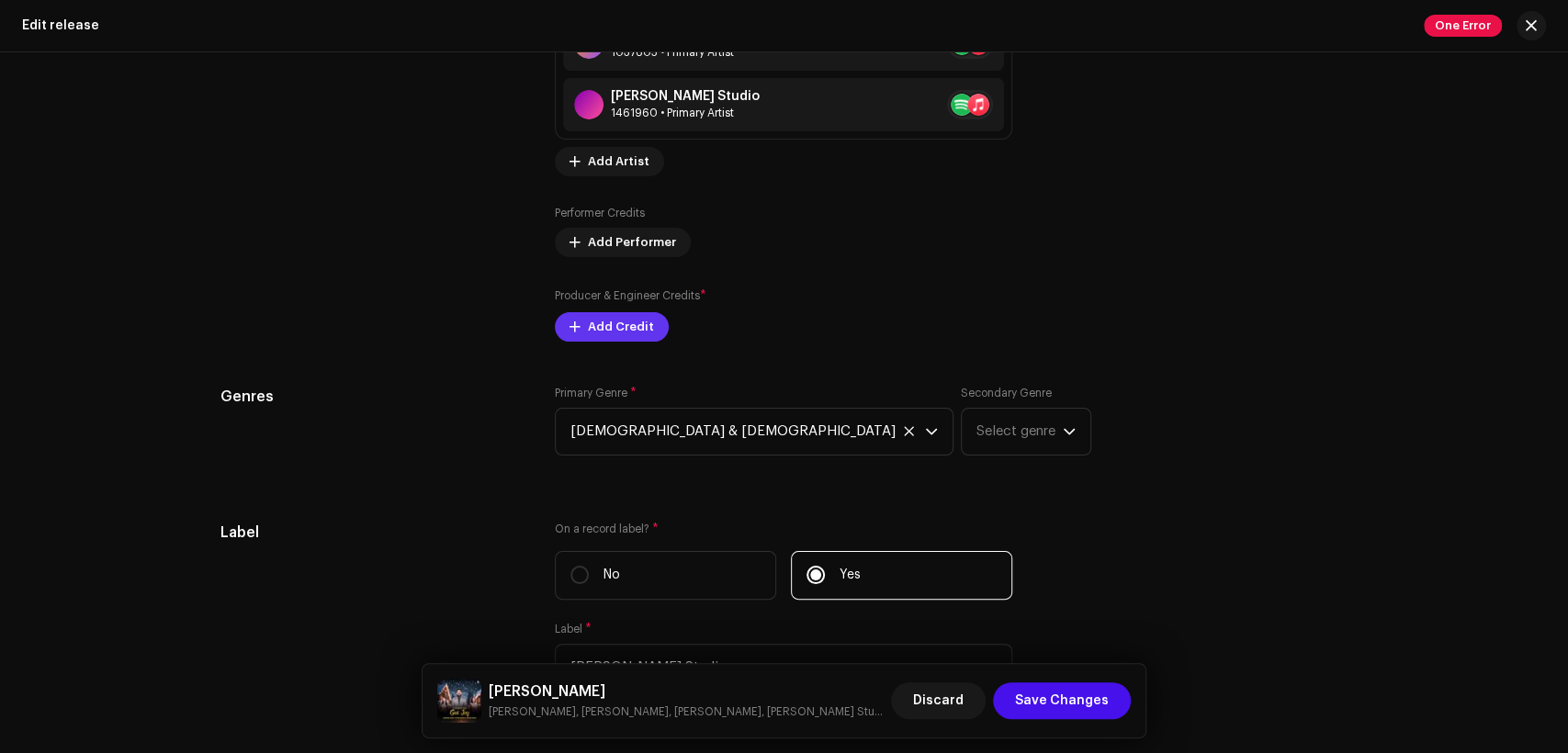
click at [623, 329] on span "Add Credit" at bounding box center [620, 327] width 66 height 37
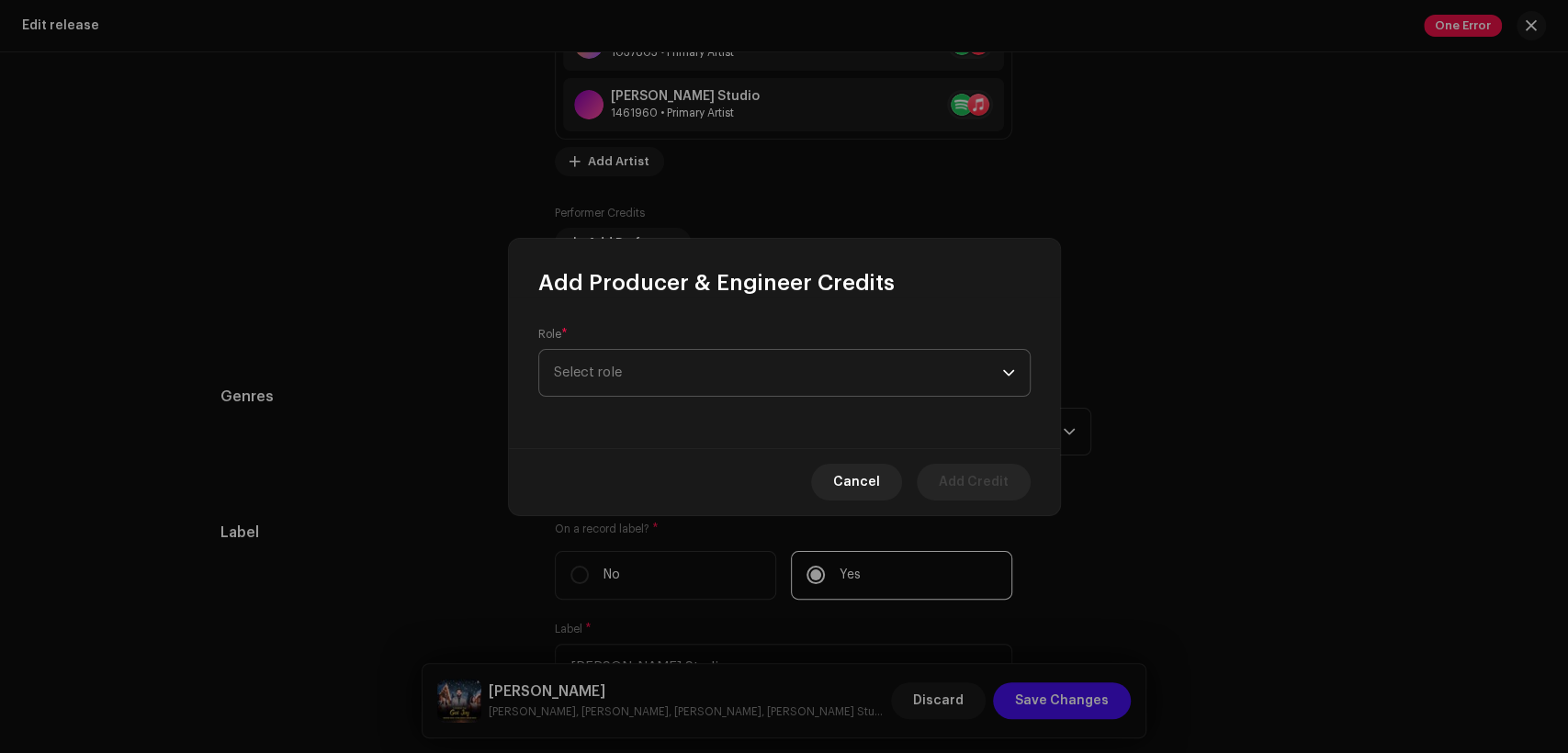
click at [695, 374] on span "Select role" at bounding box center [778, 373] width 448 height 46
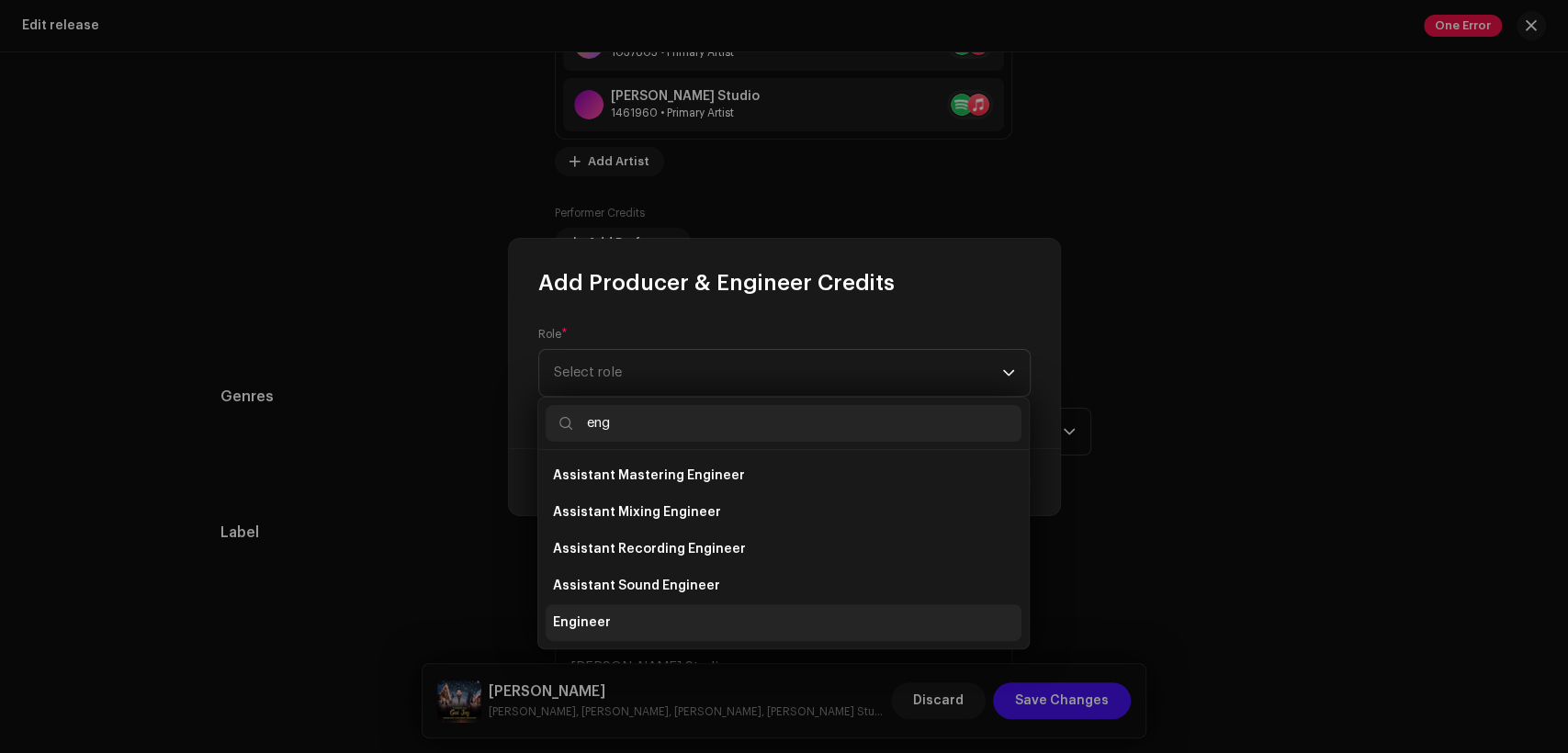
type input "eng"
click at [720, 614] on li "Engineer" at bounding box center [784, 623] width 476 height 37
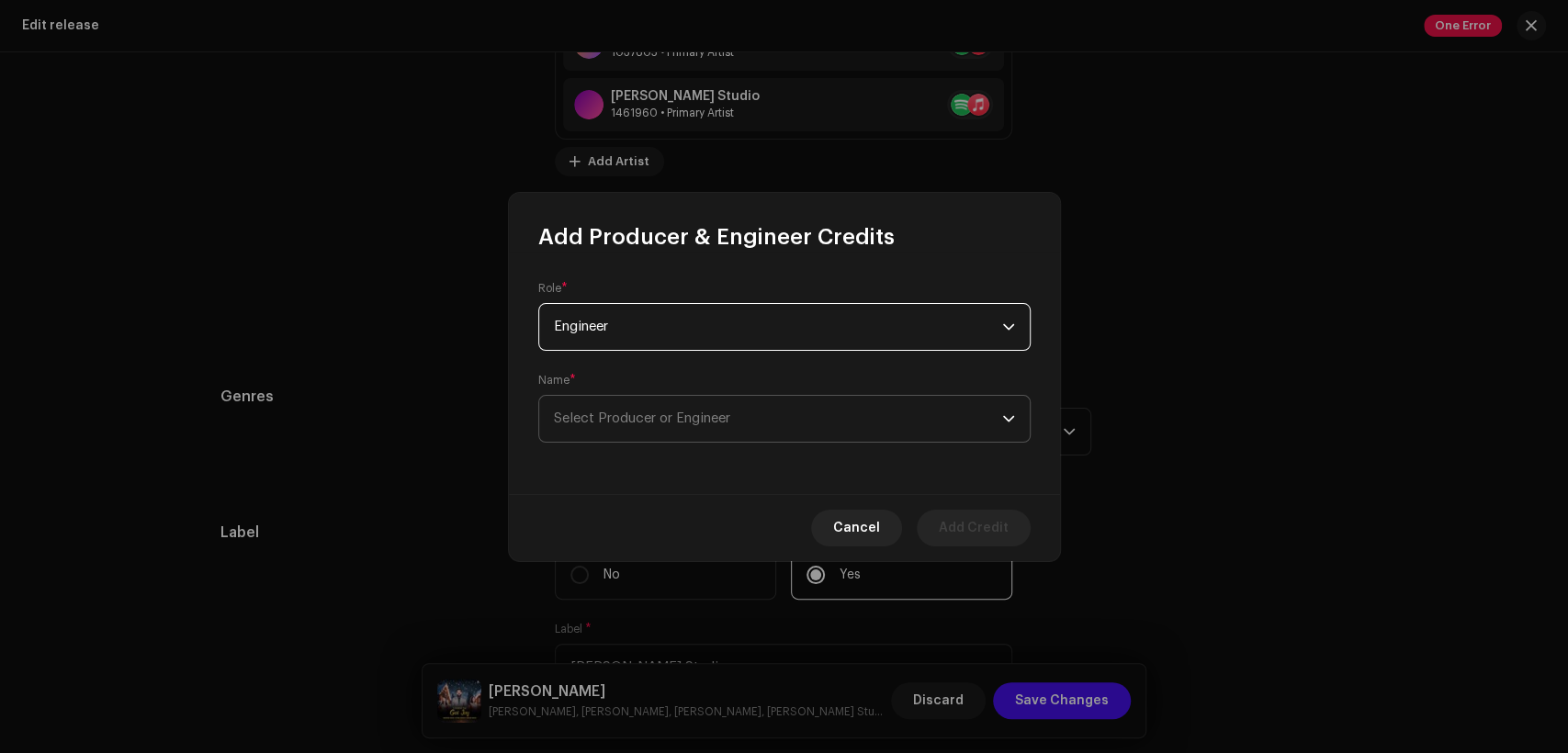
click at [760, 402] on span "Select Producer or Engineer" at bounding box center [778, 419] width 448 height 46
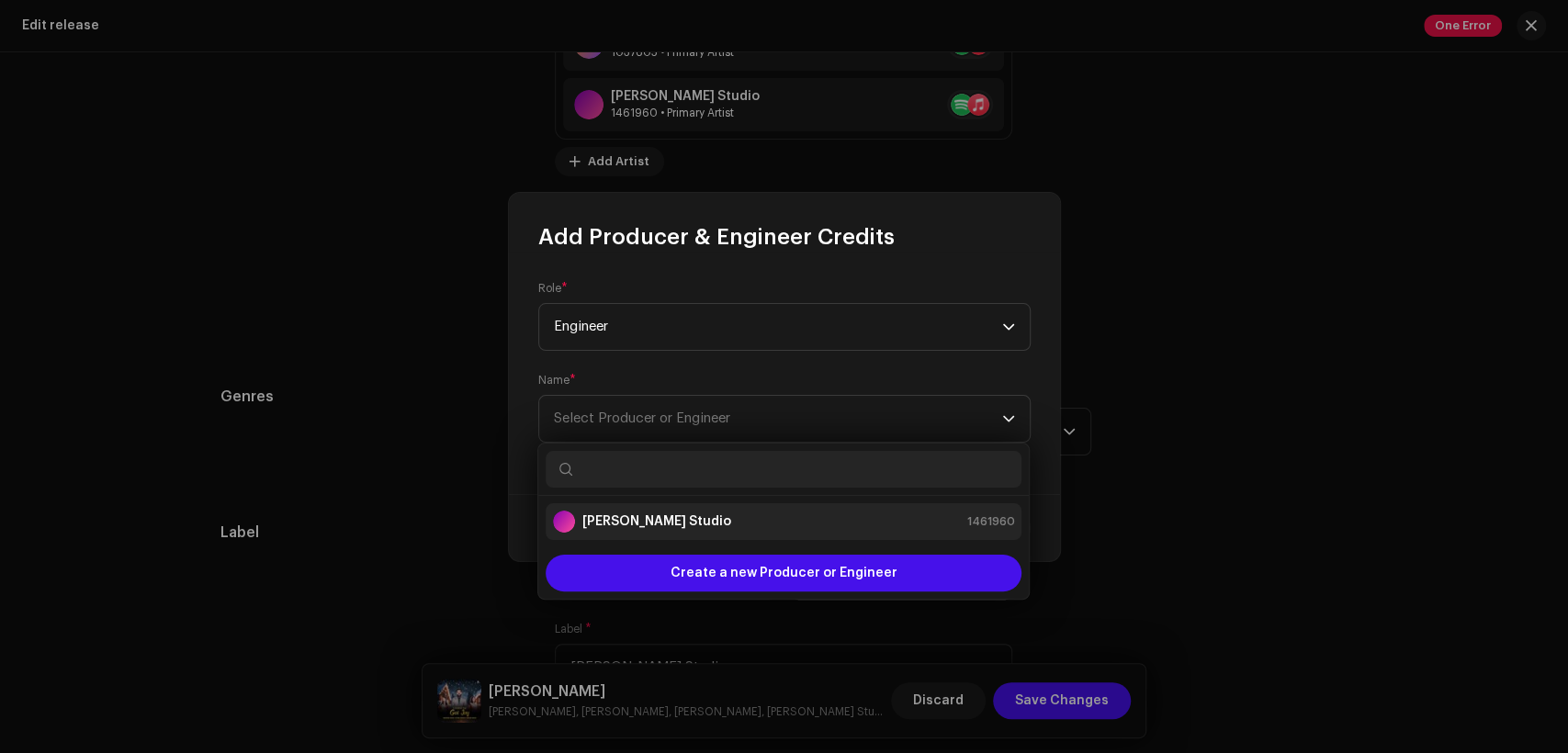
click at [782, 513] on div "[PERSON_NAME] Studio 1461960" at bounding box center [784, 521] width 461 height 22
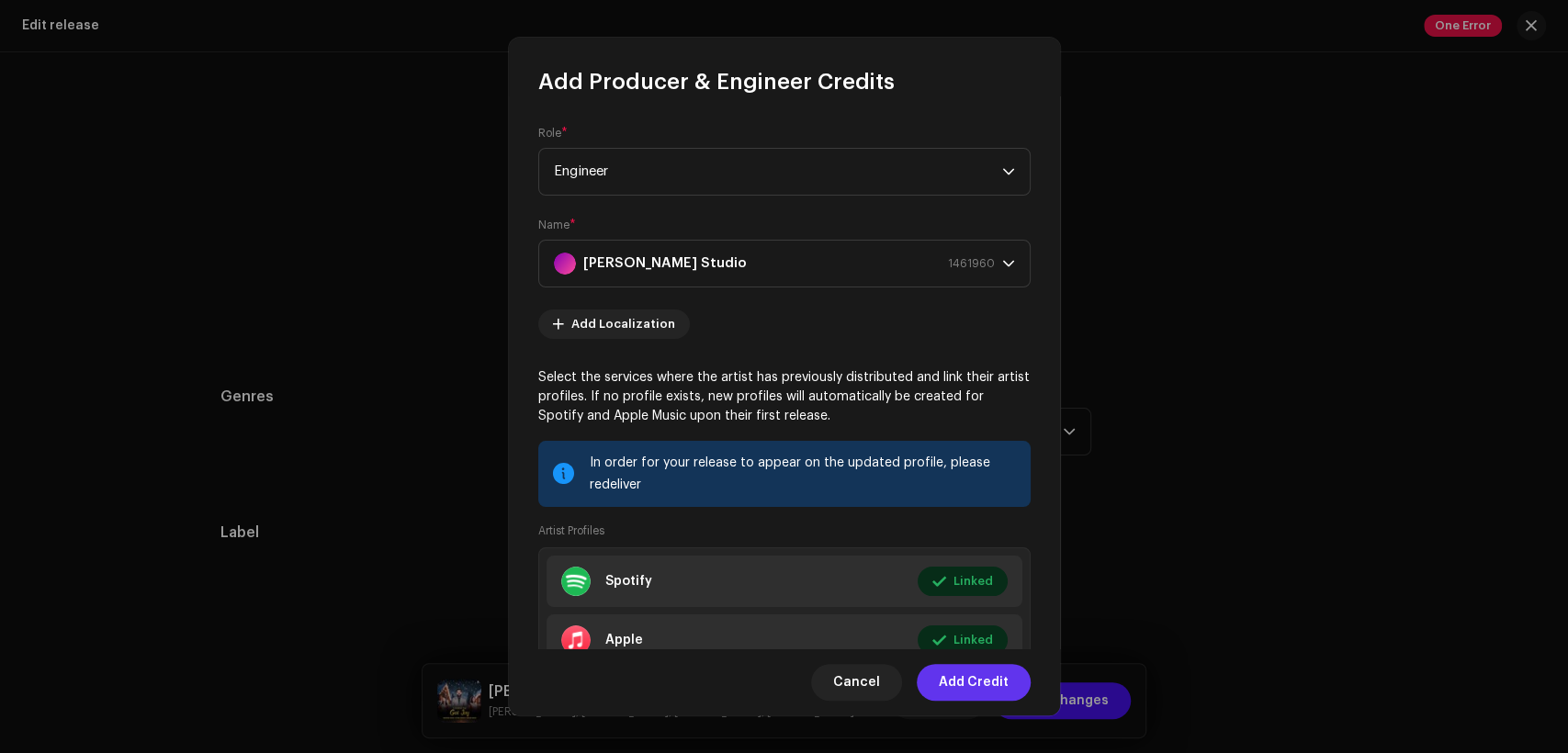
click at [983, 667] on span "Add Credit" at bounding box center [973, 683] width 70 height 37
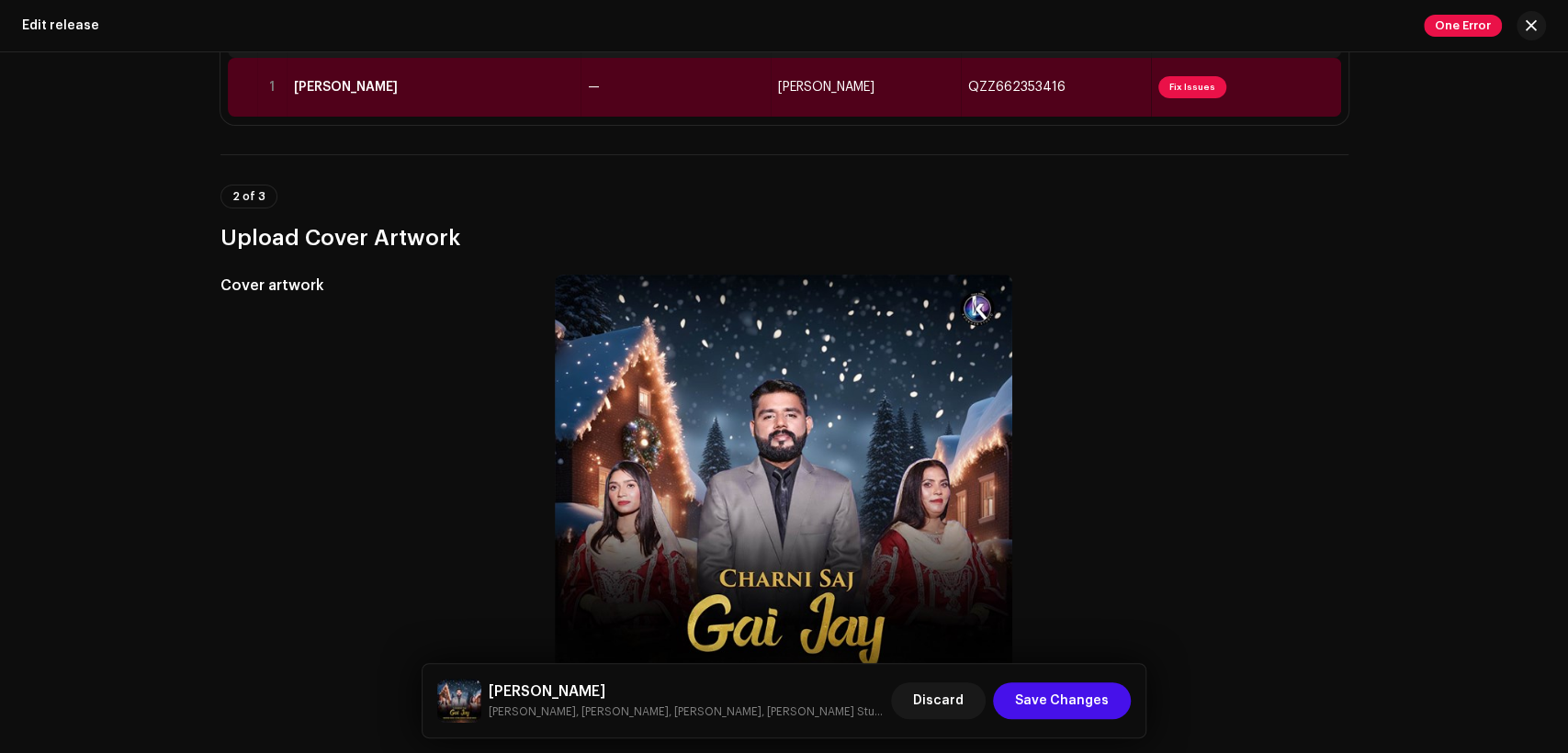
scroll to position [8, 0]
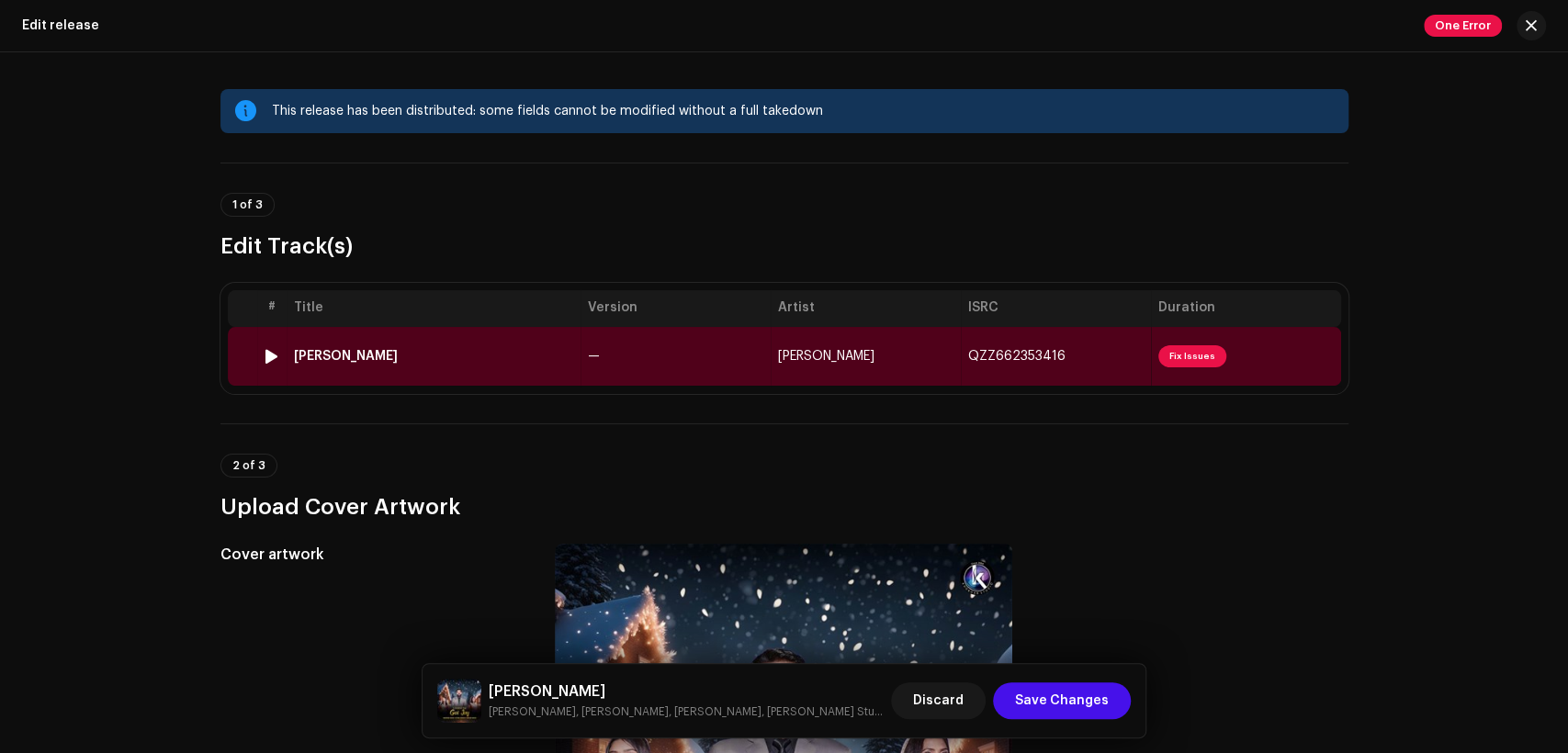
click at [700, 336] on td "—" at bounding box center [676, 356] width 190 height 59
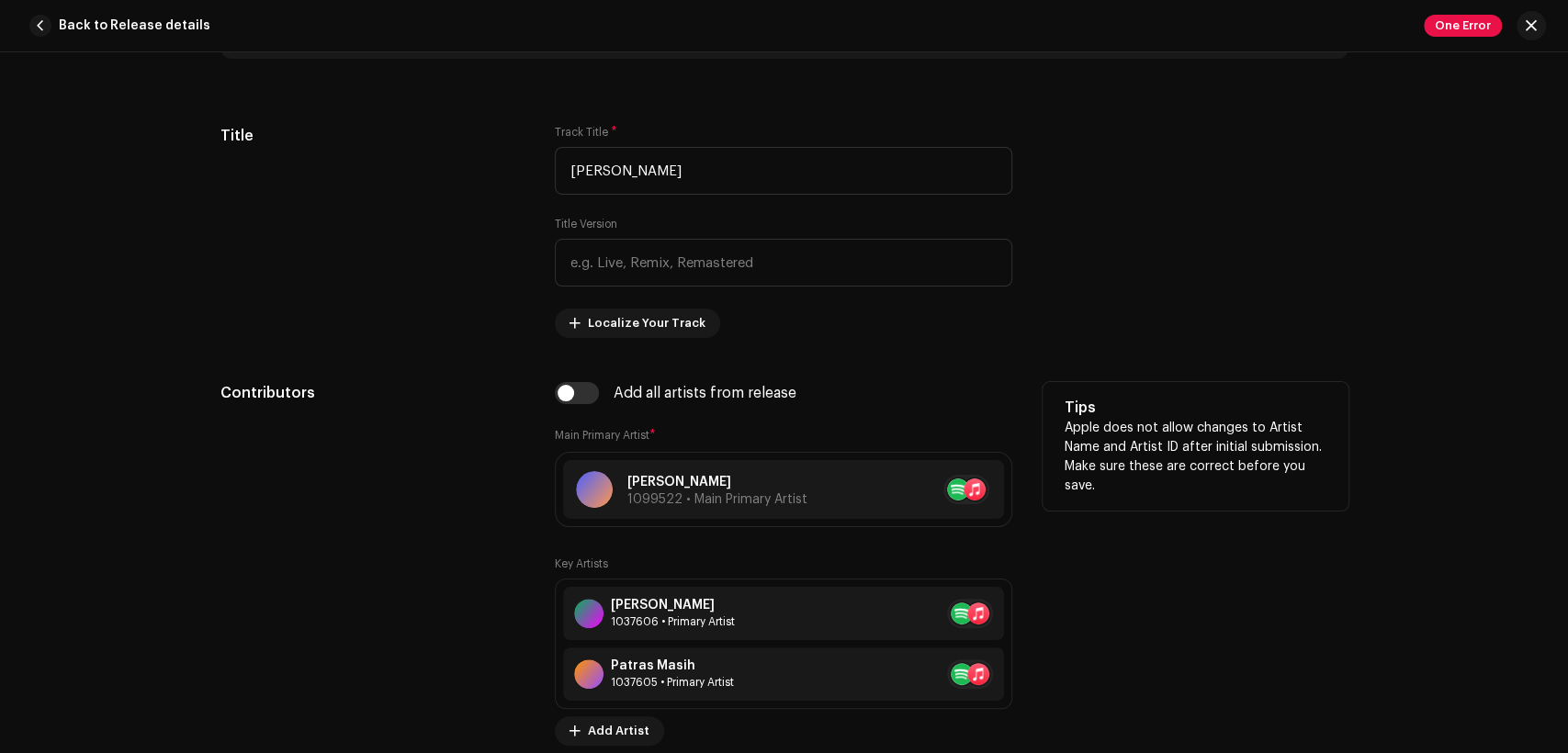
scroll to position [1020, 0]
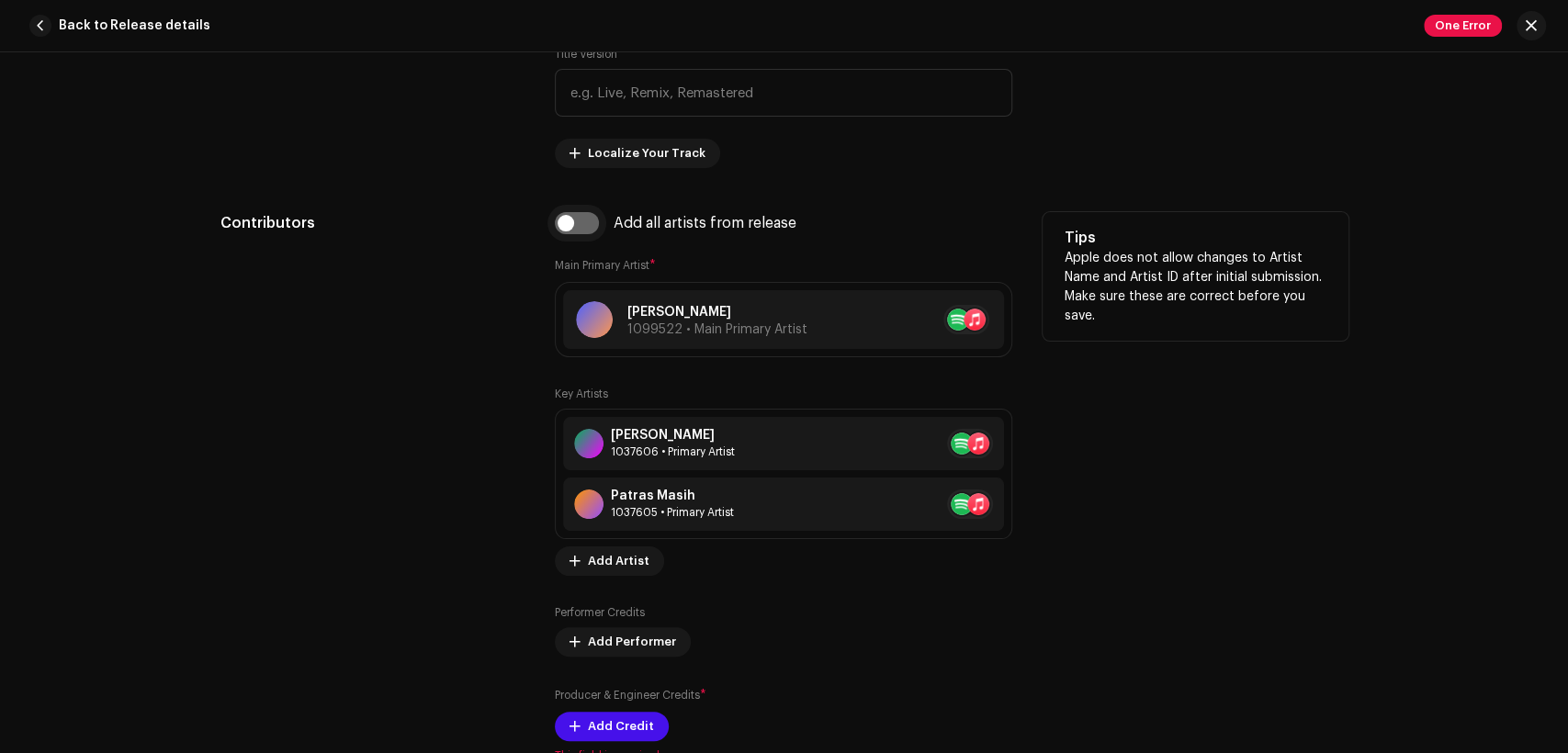
click at [584, 228] on input "checkbox" at bounding box center [577, 223] width 44 height 22
checkbox input "true"
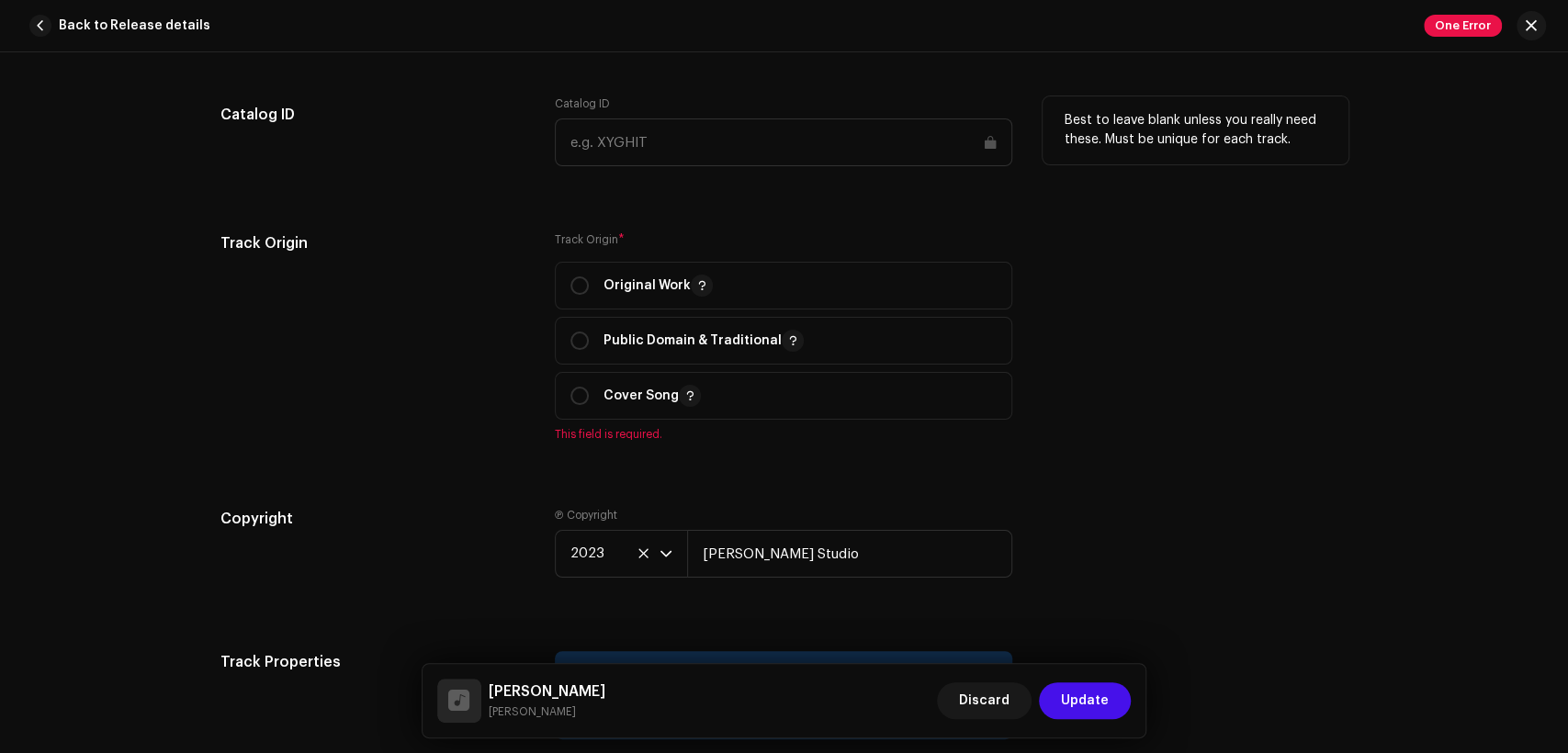
scroll to position [2551, 0]
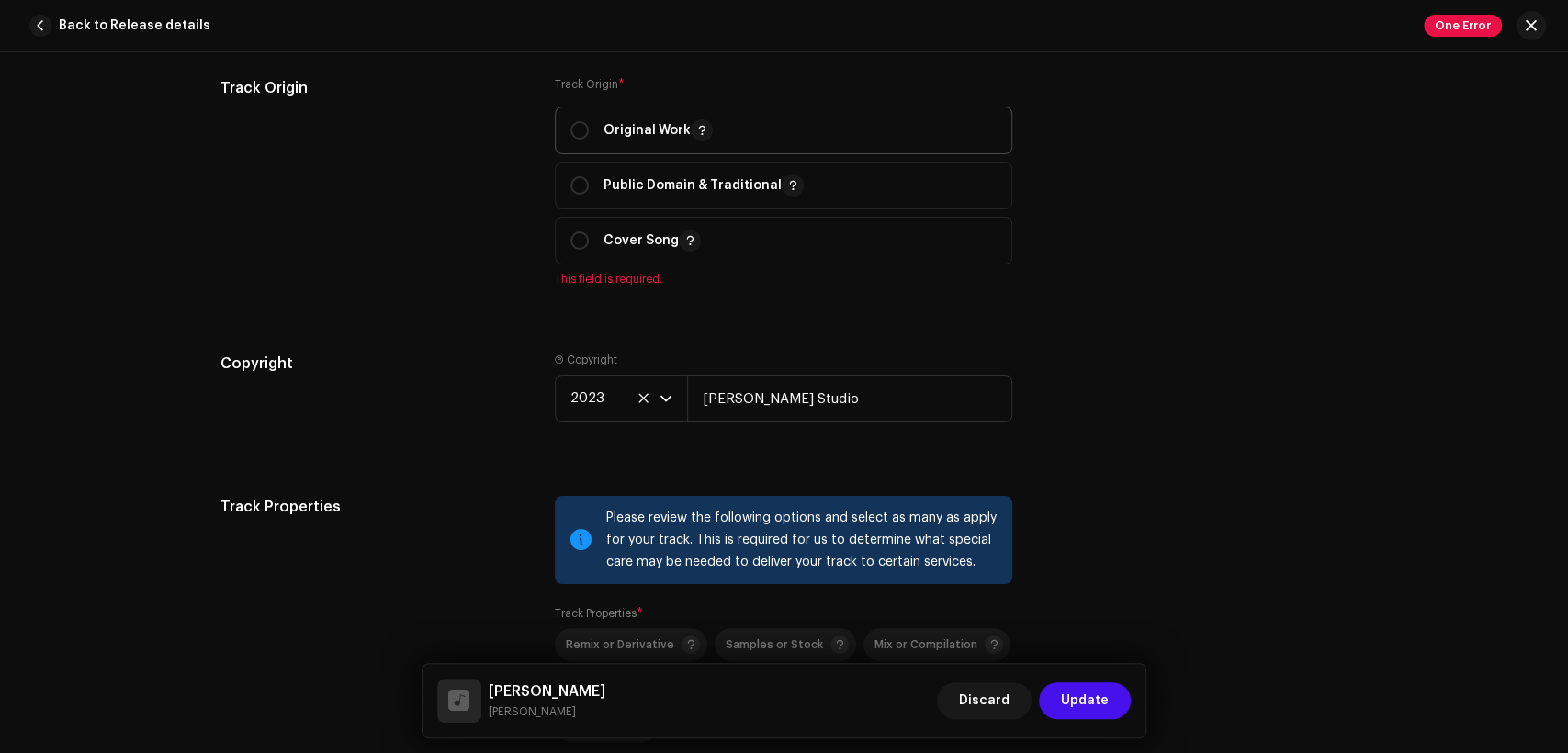
click at [663, 134] on p "Original Work" at bounding box center [659, 130] width 110 height 22
radio input "true"
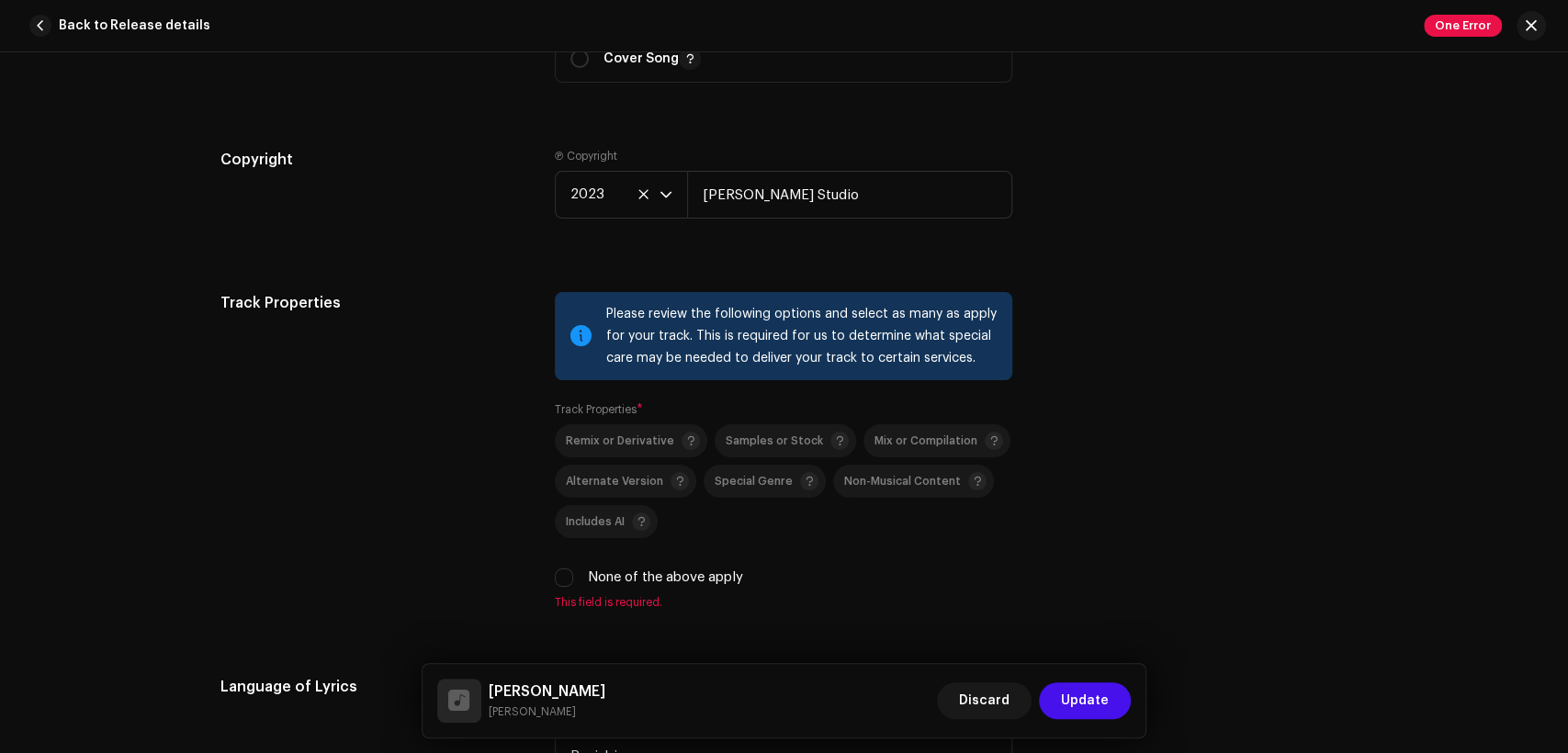
scroll to position [2893, 0]
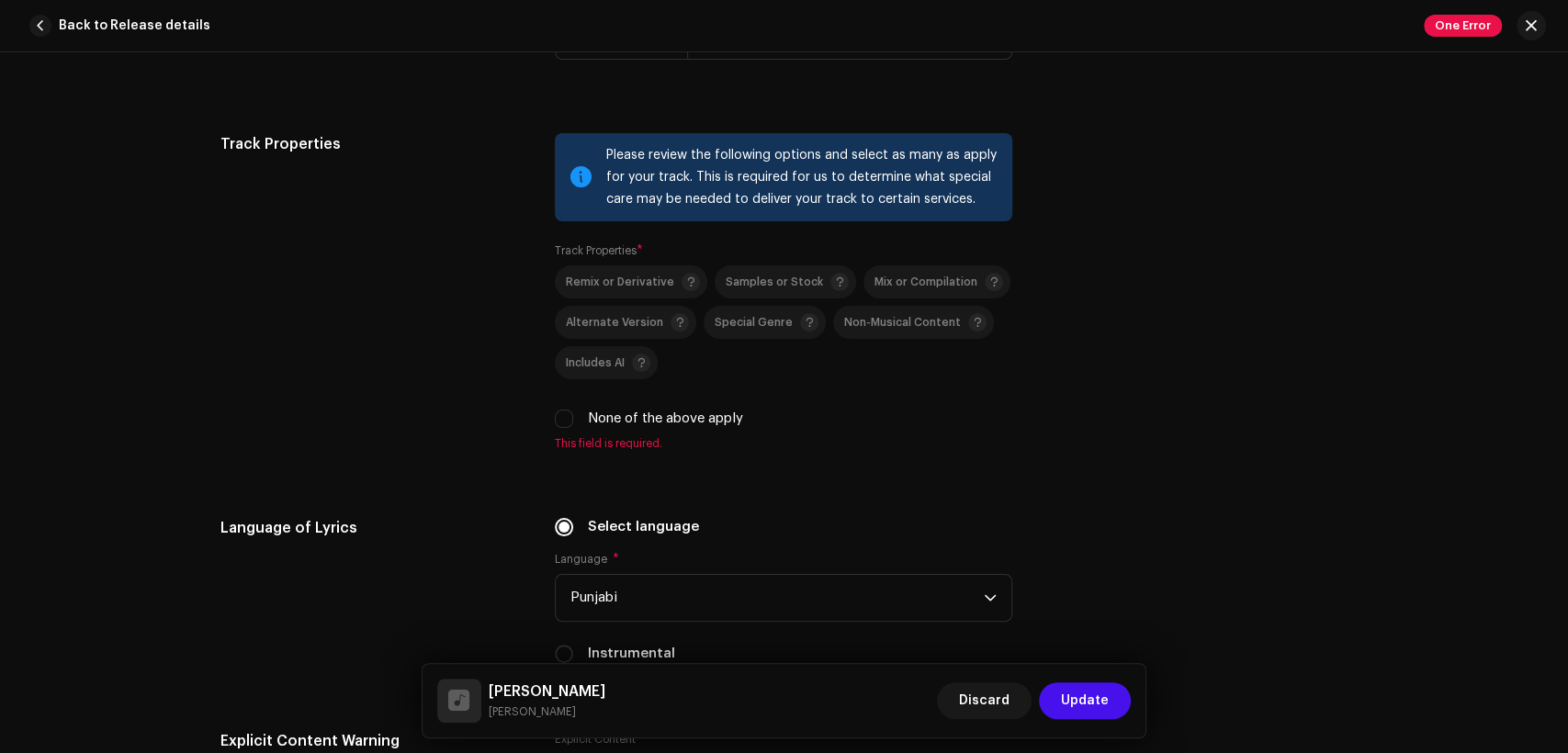
click at [621, 416] on label "None of the above apply" at bounding box center [664, 418] width 155 height 20
click at [573, 416] on input "None of the above apply" at bounding box center [563, 418] width 18 height 18
checkbox input "true"
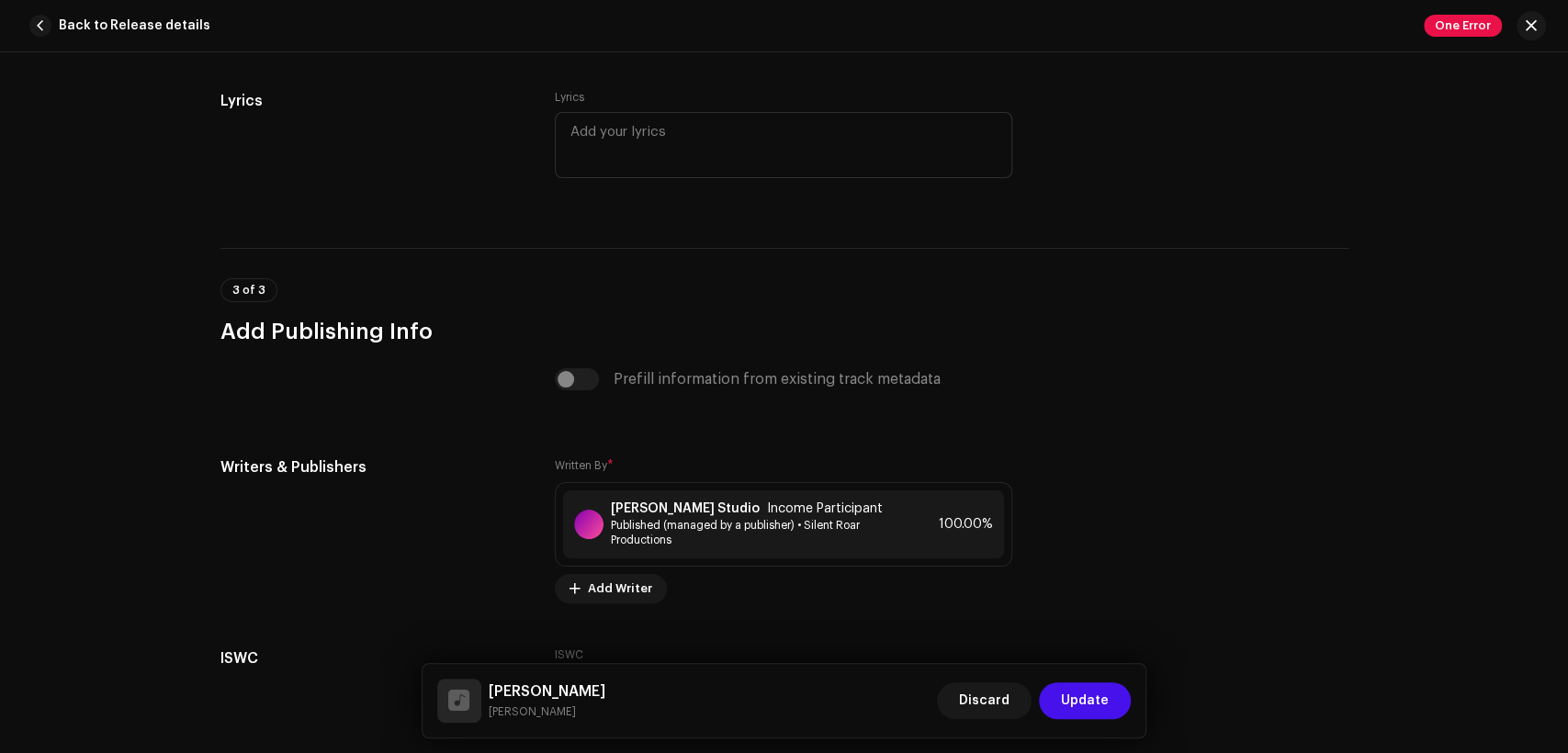
scroll to position [3902, 0]
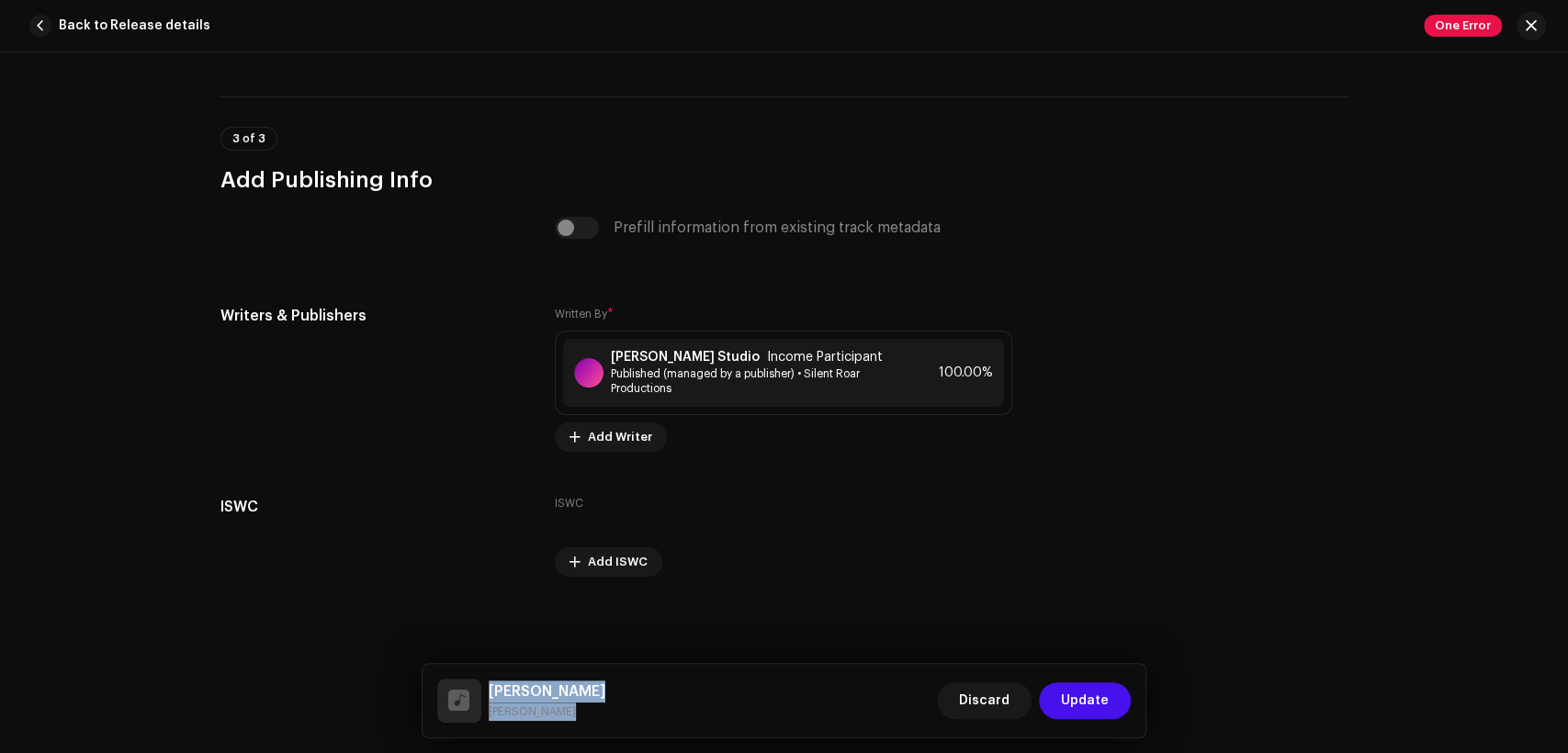
drag, startPoint x: 582, startPoint y: 710, endPoint x: 485, endPoint y: 682, distance: 101.0
click at [485, 682] on div "Charni Saj Gai Jay Mareeba Nasir" at bounding box center [521, 701] width 168 height 44
copy div "Charni Saj Gai Jay Mareeba Nasir"
click at [652, 352] on strong "[PERSON_NAME] Studio" at bounding box center [684, 357] width 149 height 14
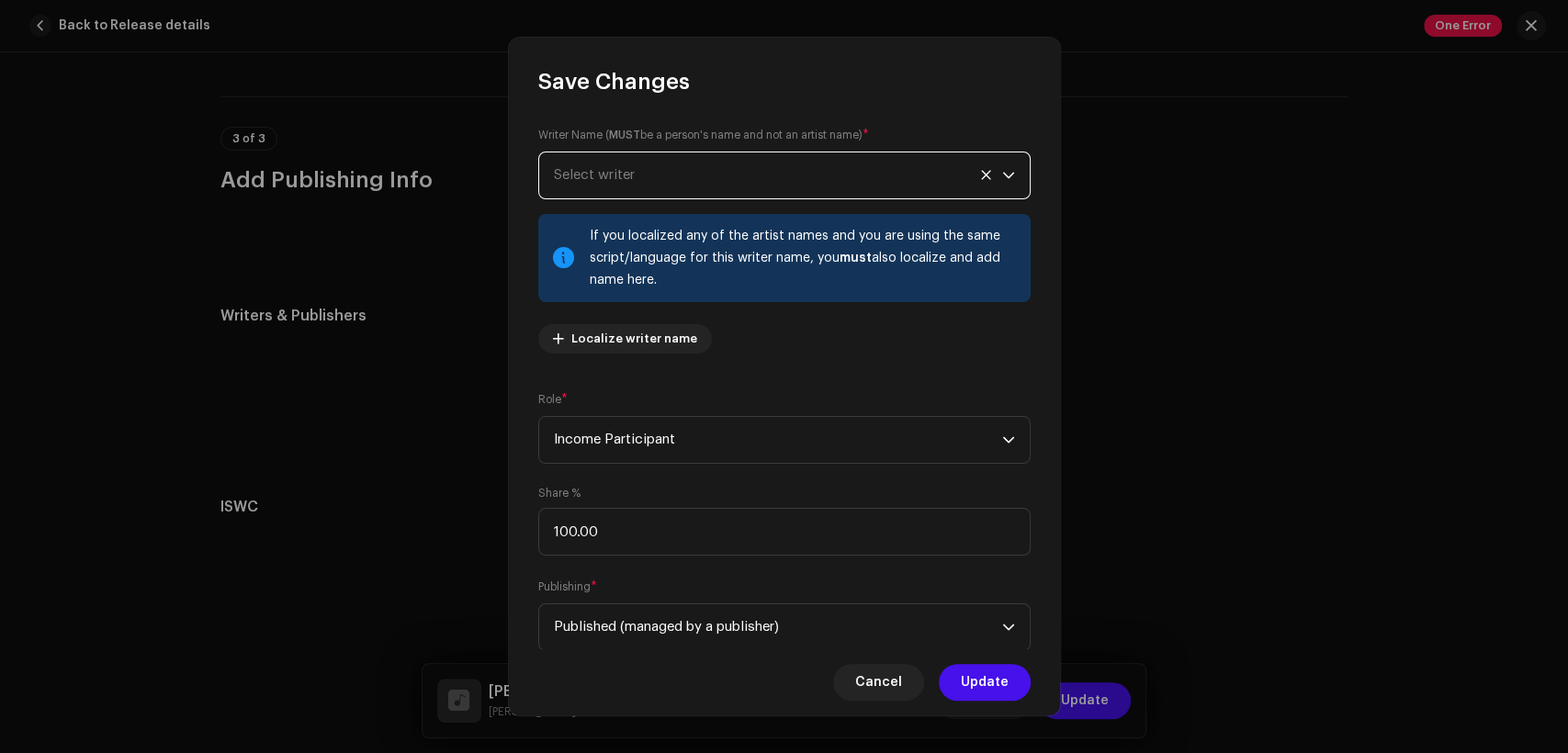
click at [702, 168] on span "Select writer" at bounding box center [778, 176] width 448 height 46
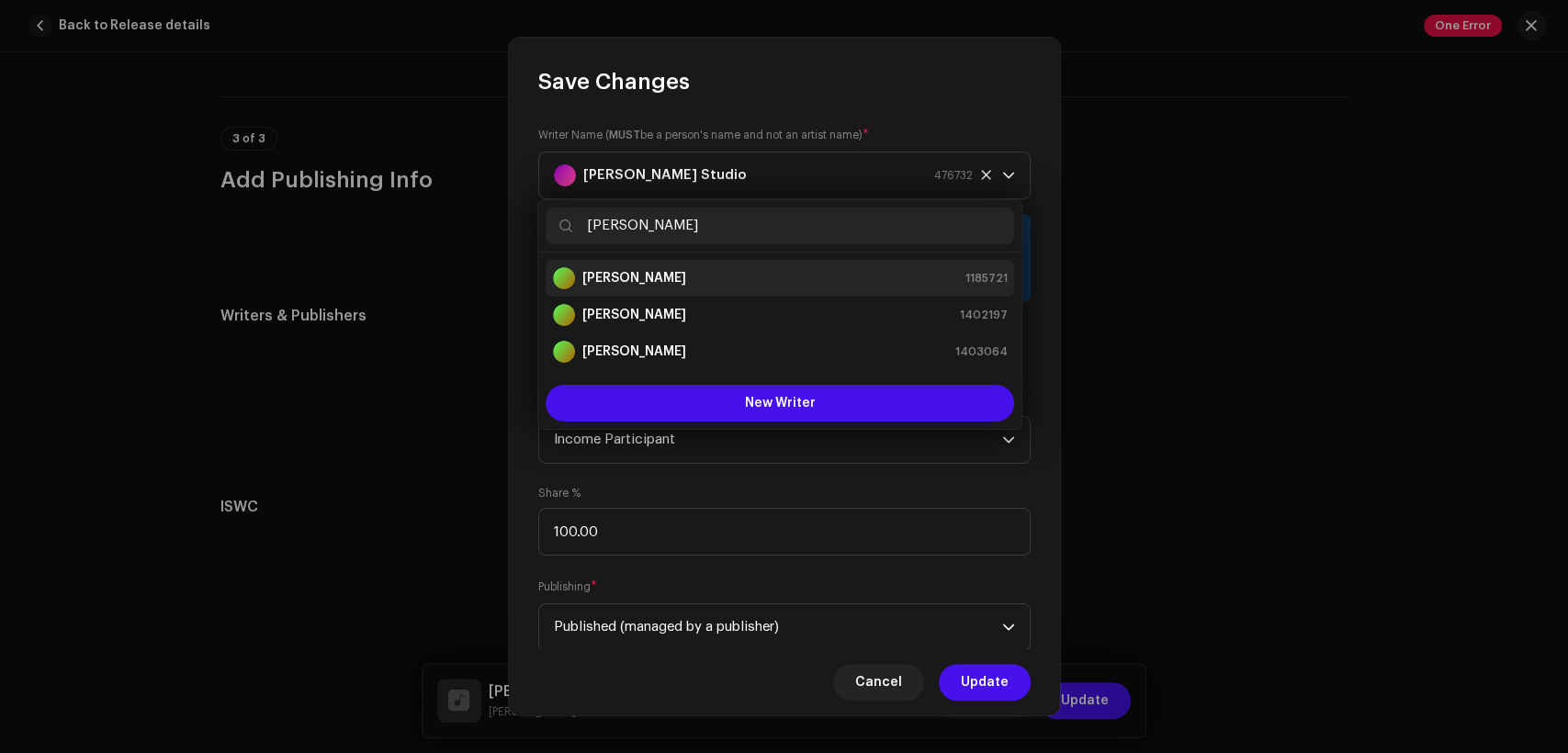
type input "Tassawar Khan"
click at [752, 276] on div "Tassawar Khan 1185721" at bounding box center [780, 278] width 454 height 22
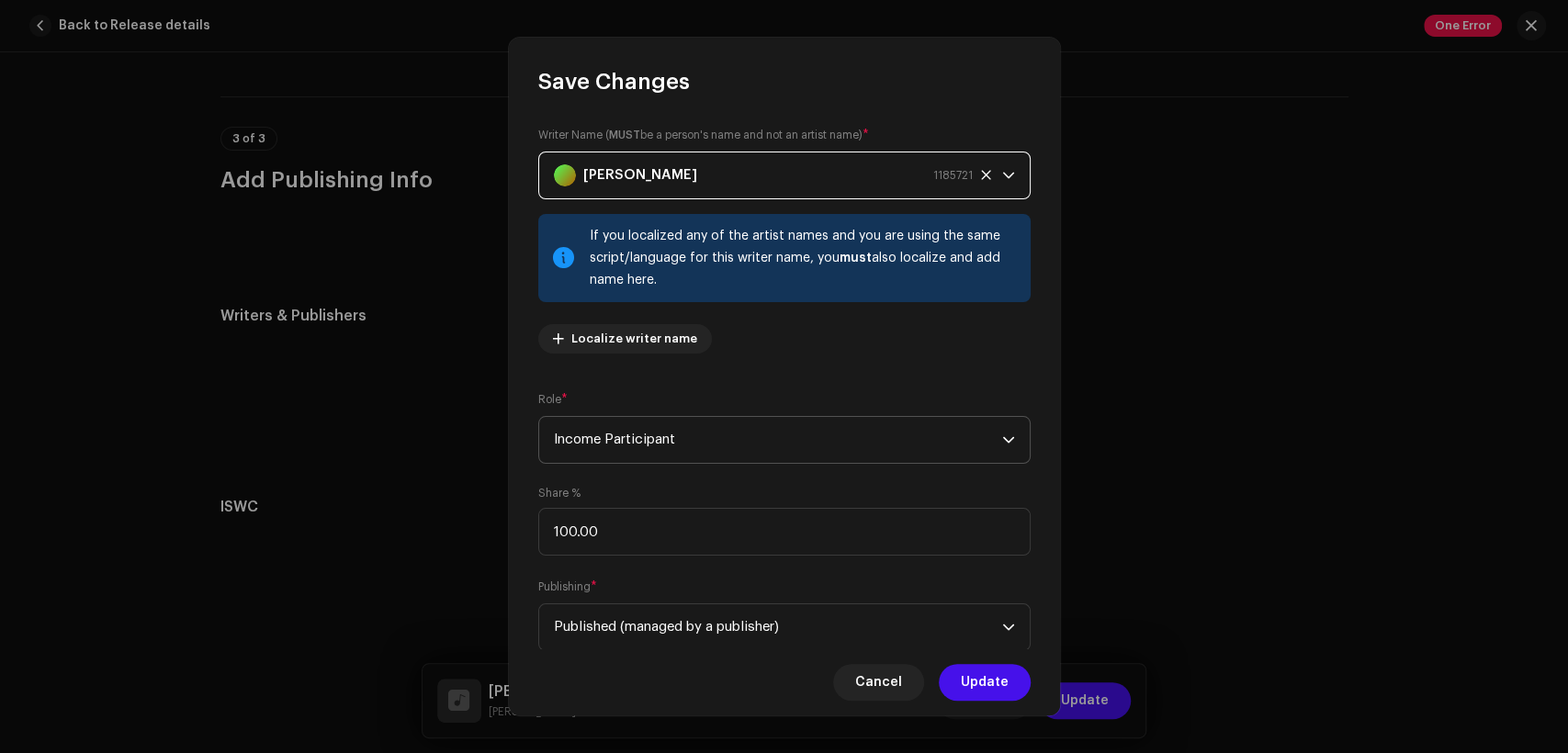
click at [745, 432] on span "Income Participant" at bounding box center [778, 440] width 448 height 46
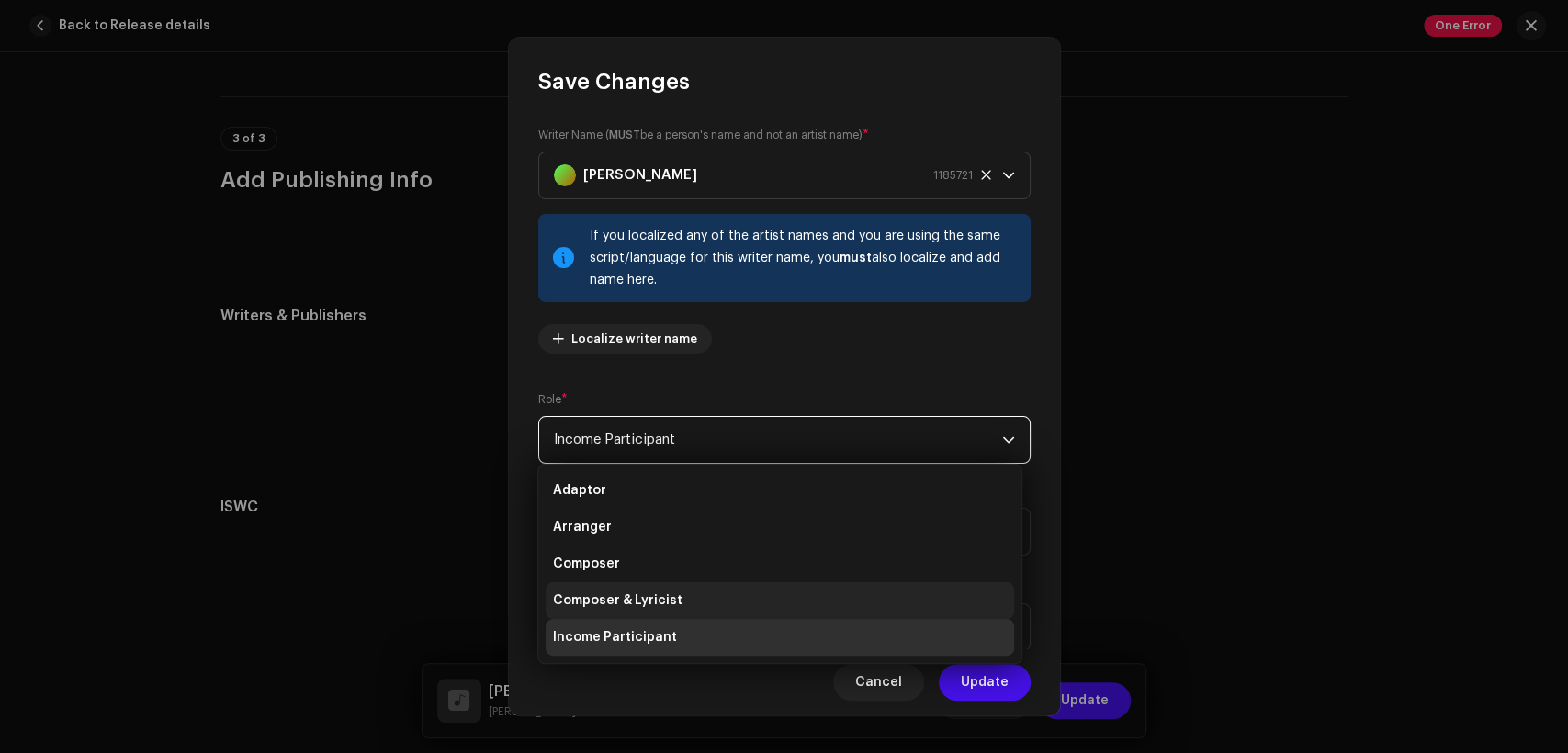
drag, startPoint x: 760, startPoint y: 595, endPoint x: 759, endPoint y: 575, distance: 20.0
click at [761, 595] on li "Composer & Lyricist" at bounding box center [780, 601] width 468 height 37
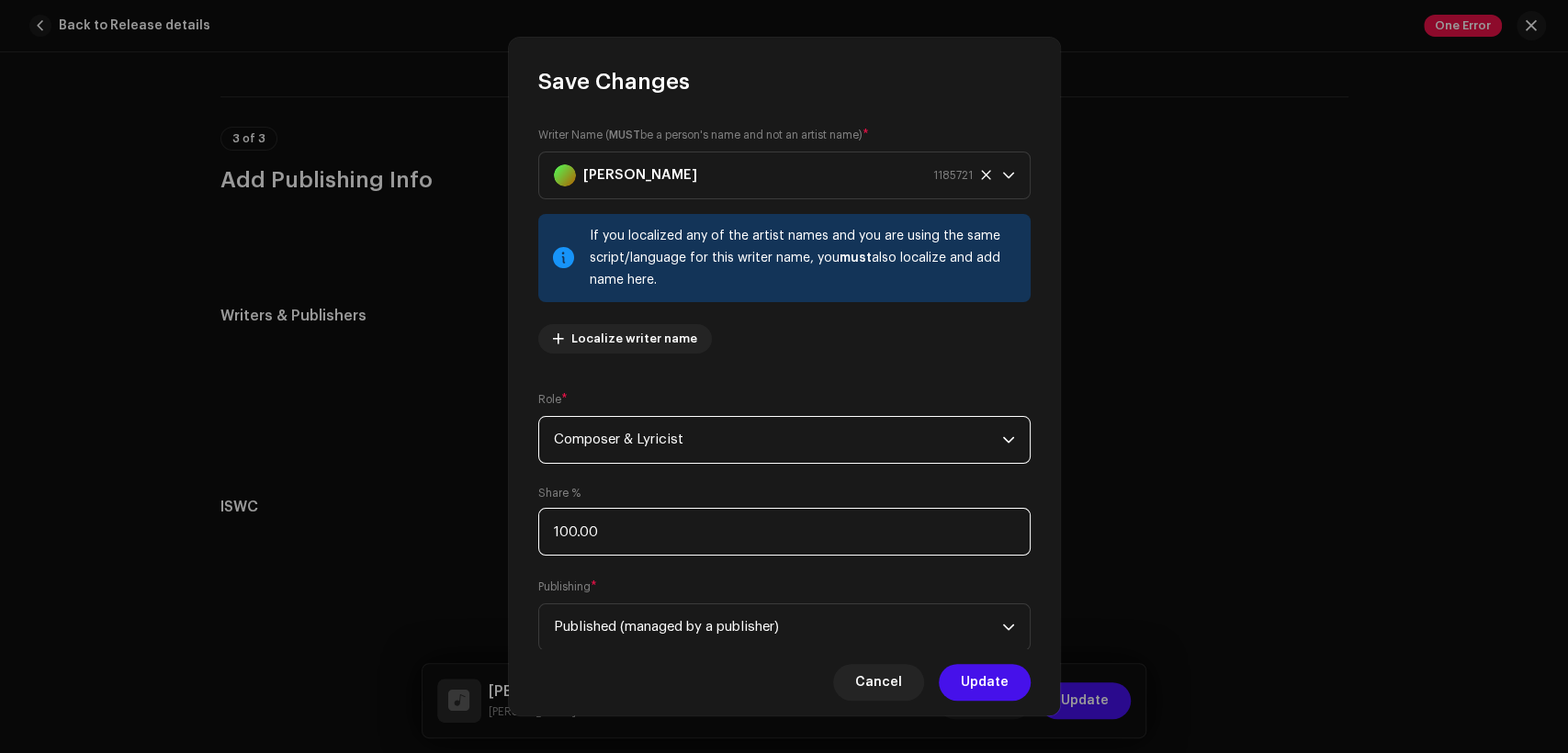
click at [753, 539] on input "100.00" at bounding box center [784, 532] width 492 height 48
type input "1.00"
type input "50.00"
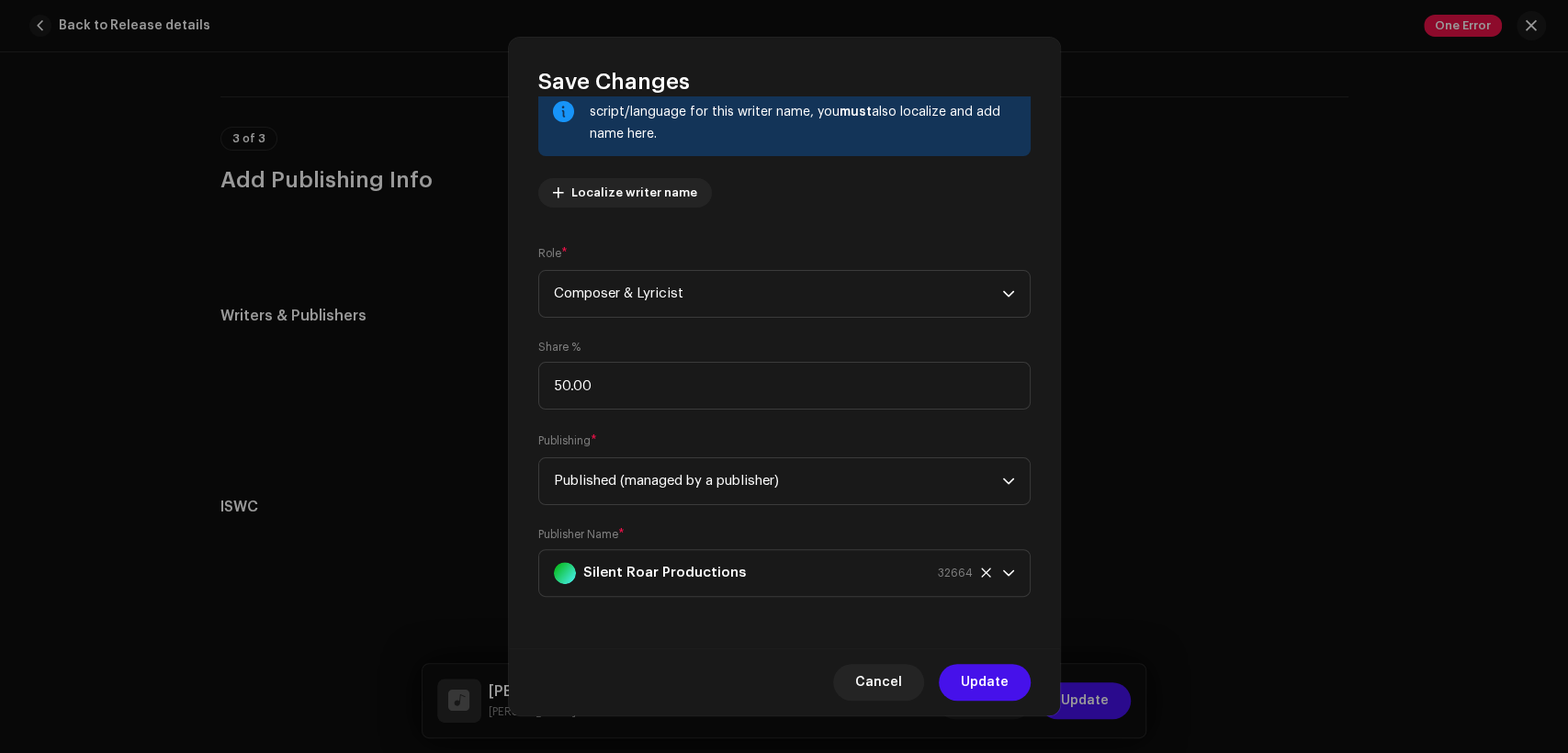
click at [993, 670] on span "Update" at bounding box center [984, 683] width 48 height 37
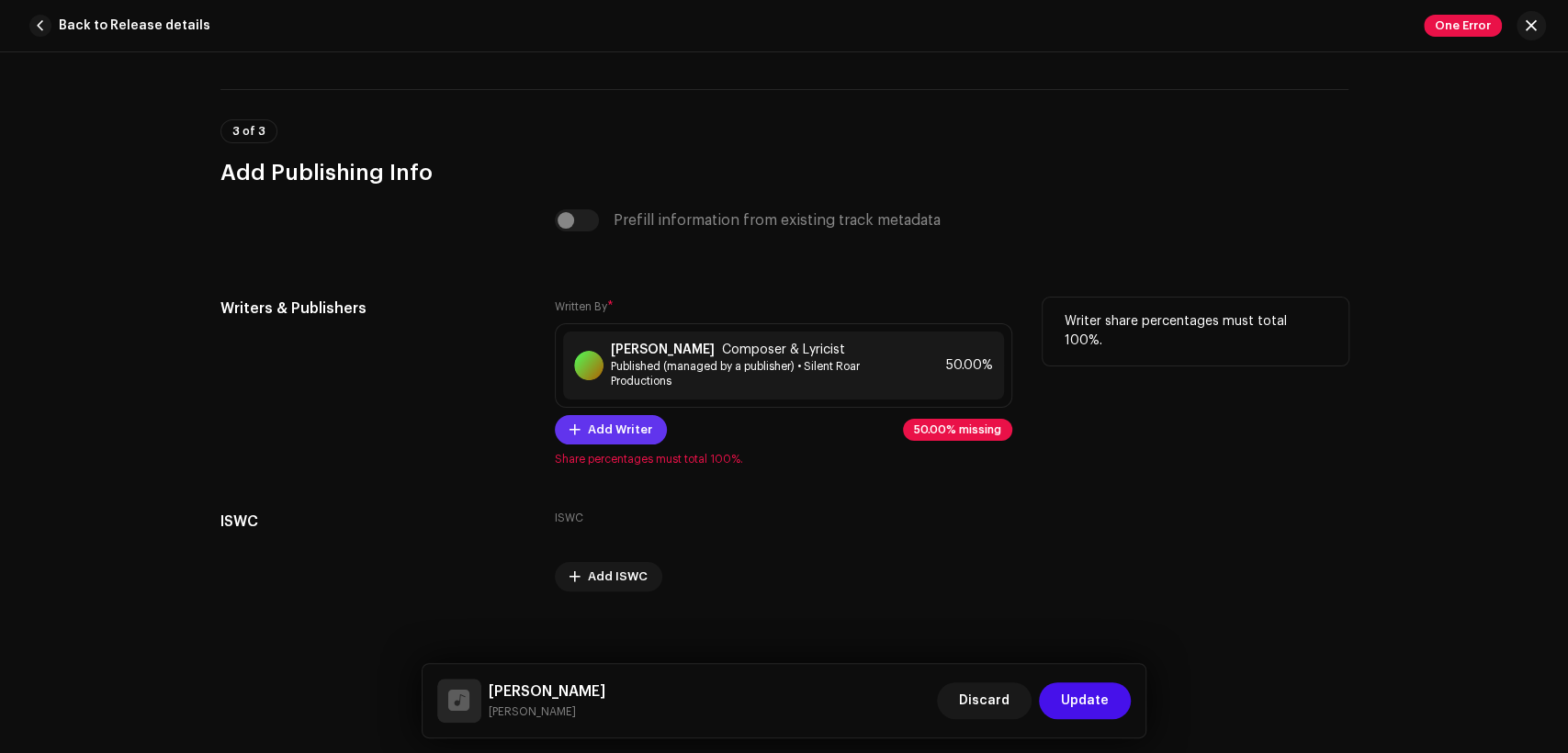
click at [620, 434] on span "Add Writer" at bounding box center [619, 430] width 64 height 37
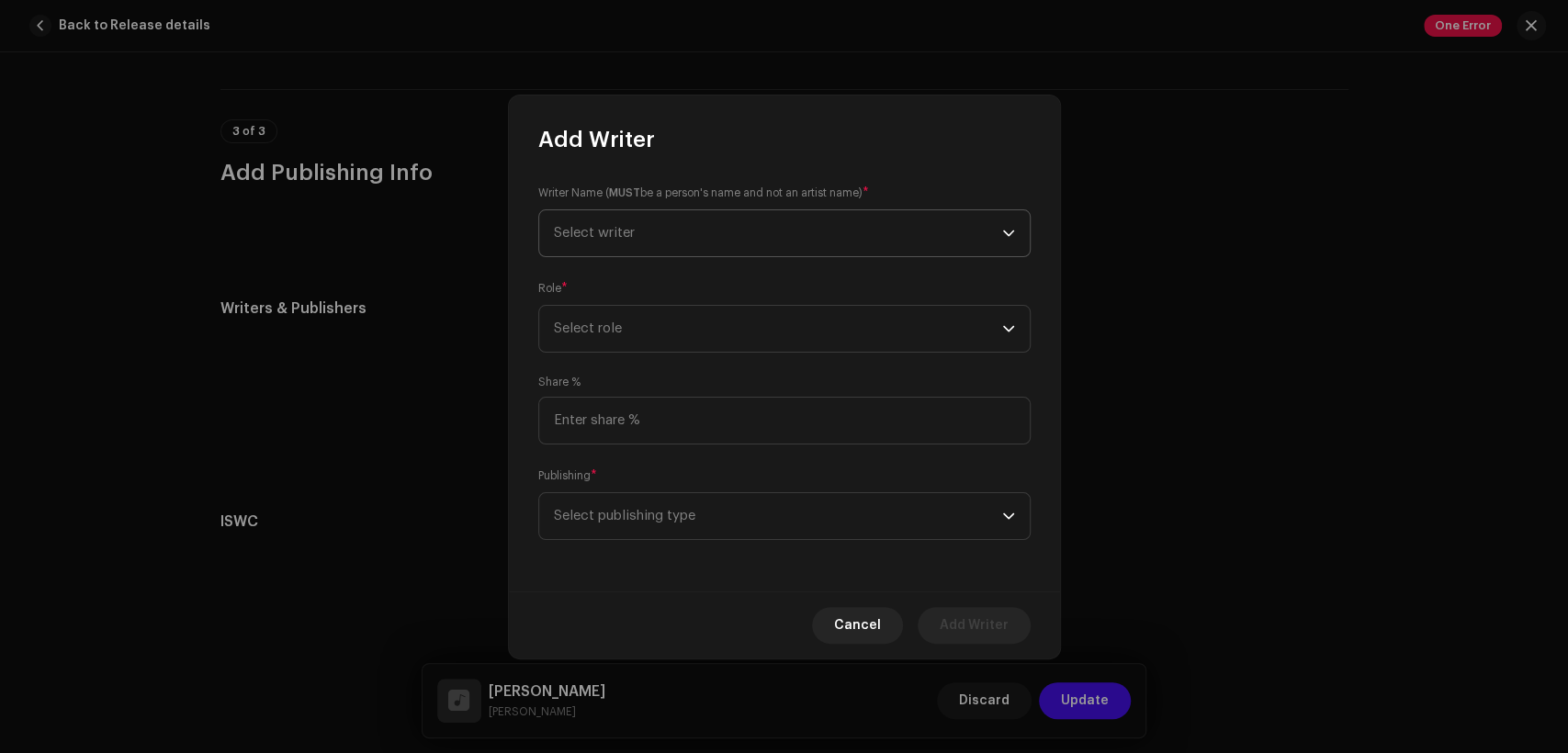
click at [722, 238] on span "Select writer" at bounding box center [778, 234] width 448 height 46
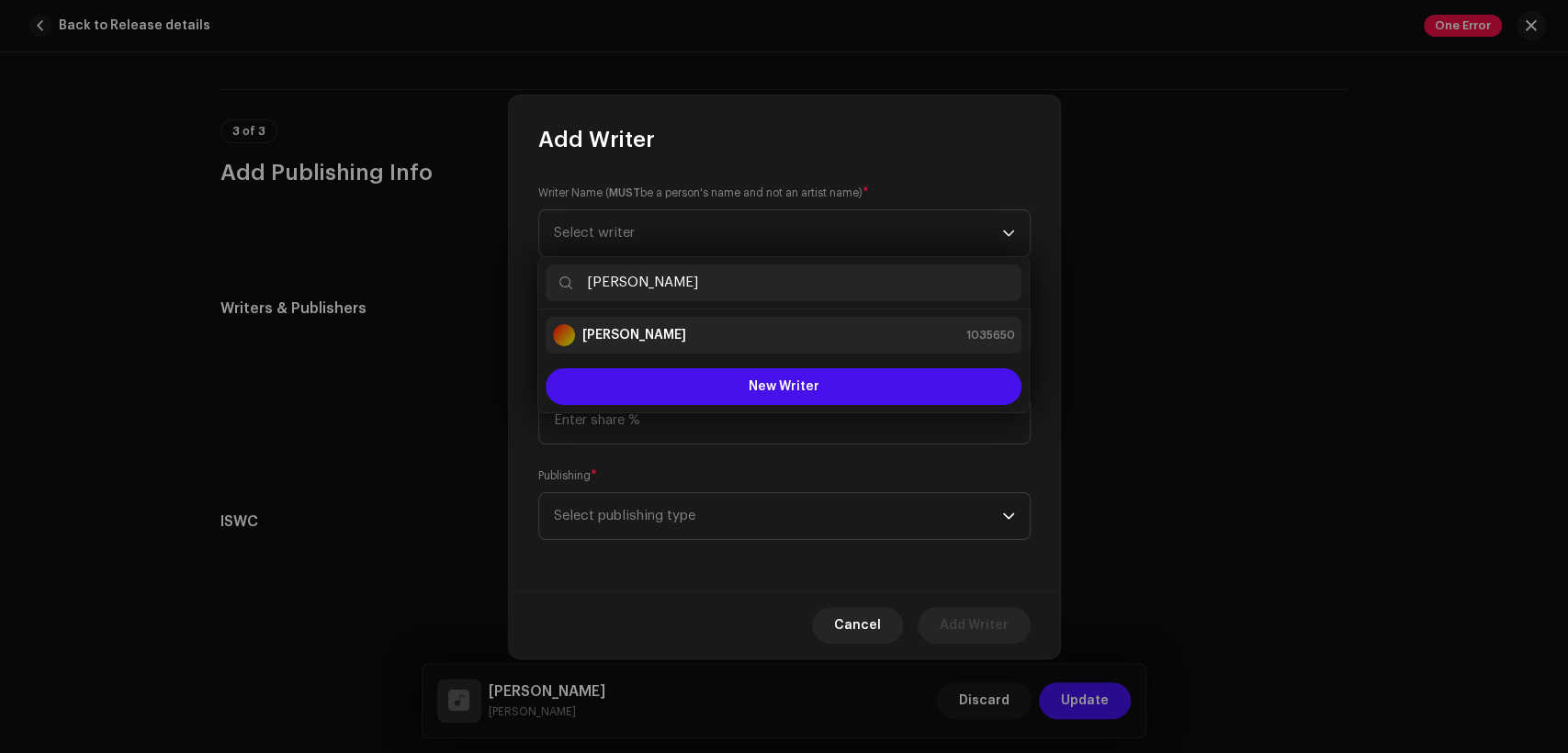
type input "naveed bh"
click at [763, 338] on div "[PERSON_NAME] 1035650" at bounding box center [784, 335] width 461 height 22
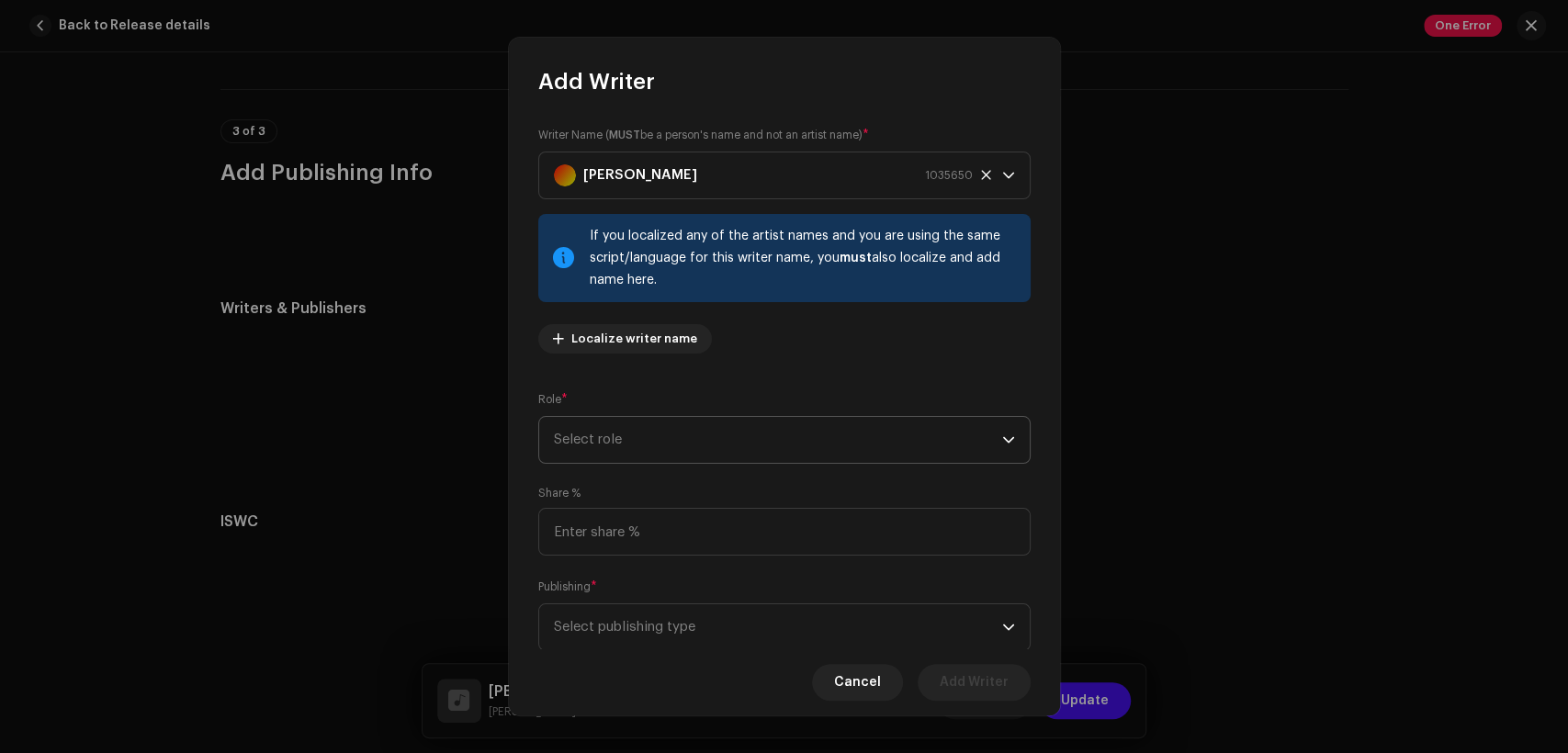
click at [831, 419] on span "Select role" at bounding box center [778, 440] width 448 height 46
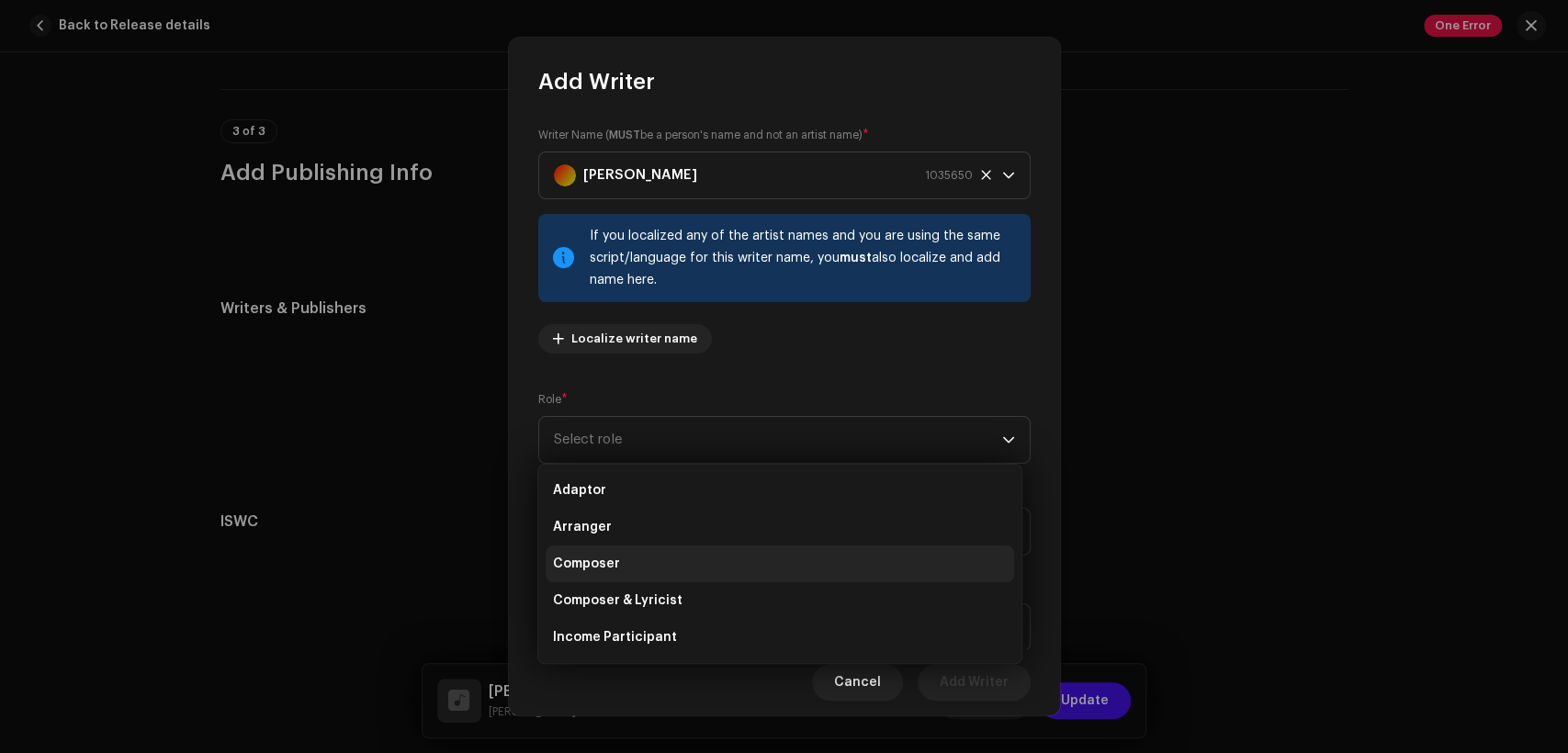
click at [868, 555] on li "Composer" at bounding box center [780, 565] width 468 height 37
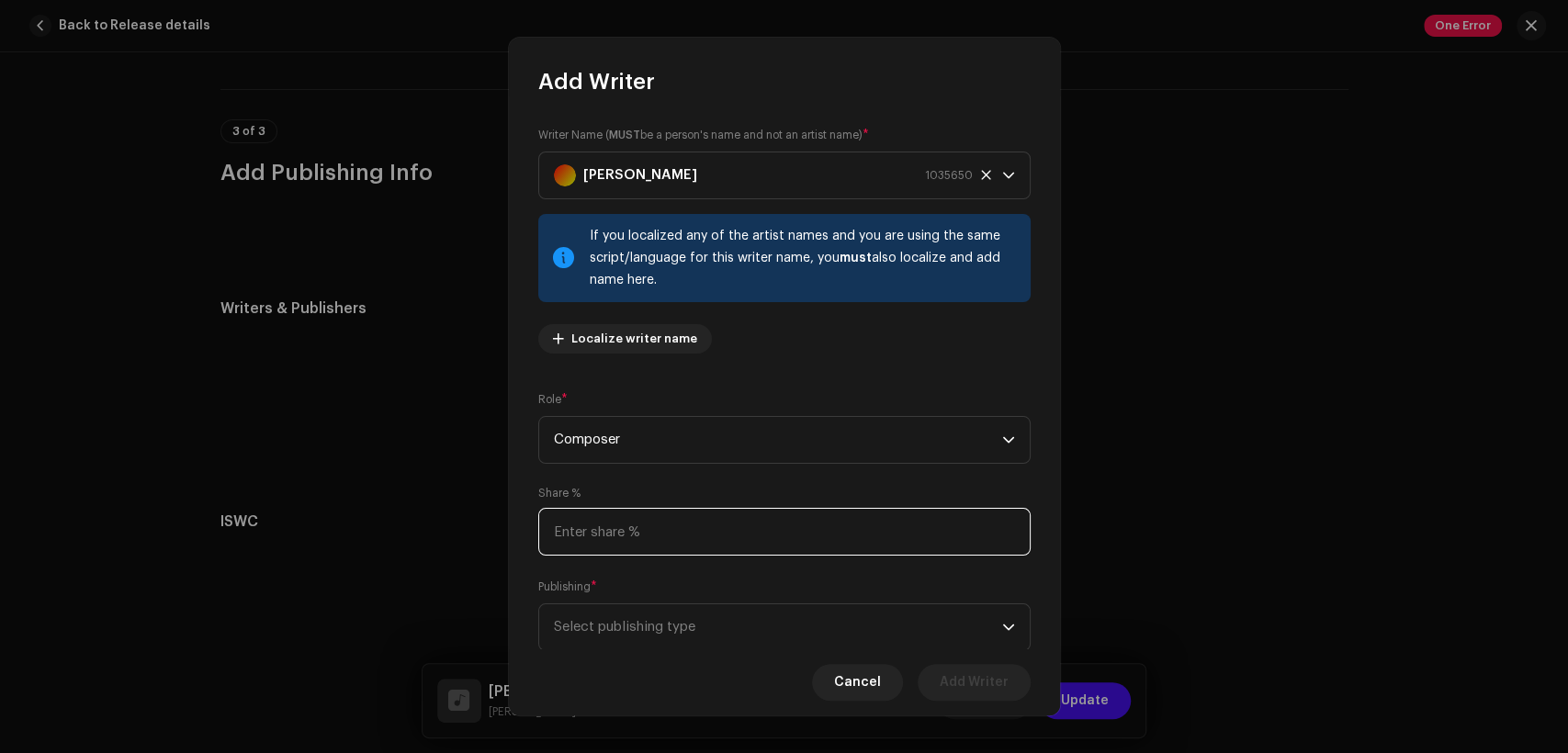
click at [836, 531] on input at bounding box center [784, 532] width 492 height 48
type input "50.00"
click at [881, 612] on span "Select publishing type" at bounding box center [778, 625] width 448 height 46
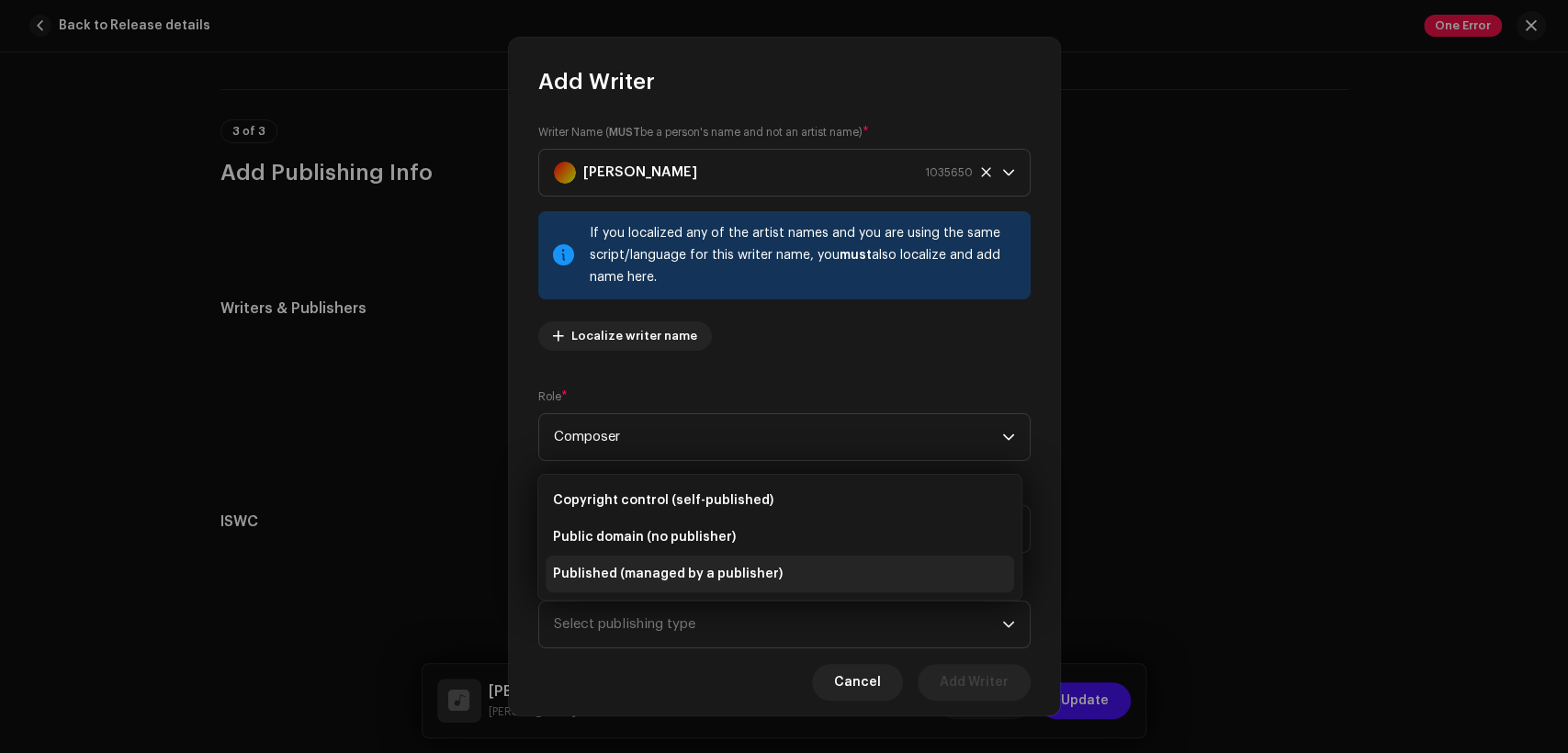
click at [867, 575] on li "Published (managed by a publisher)" at bounding box center [780, 574] width 468 height 37
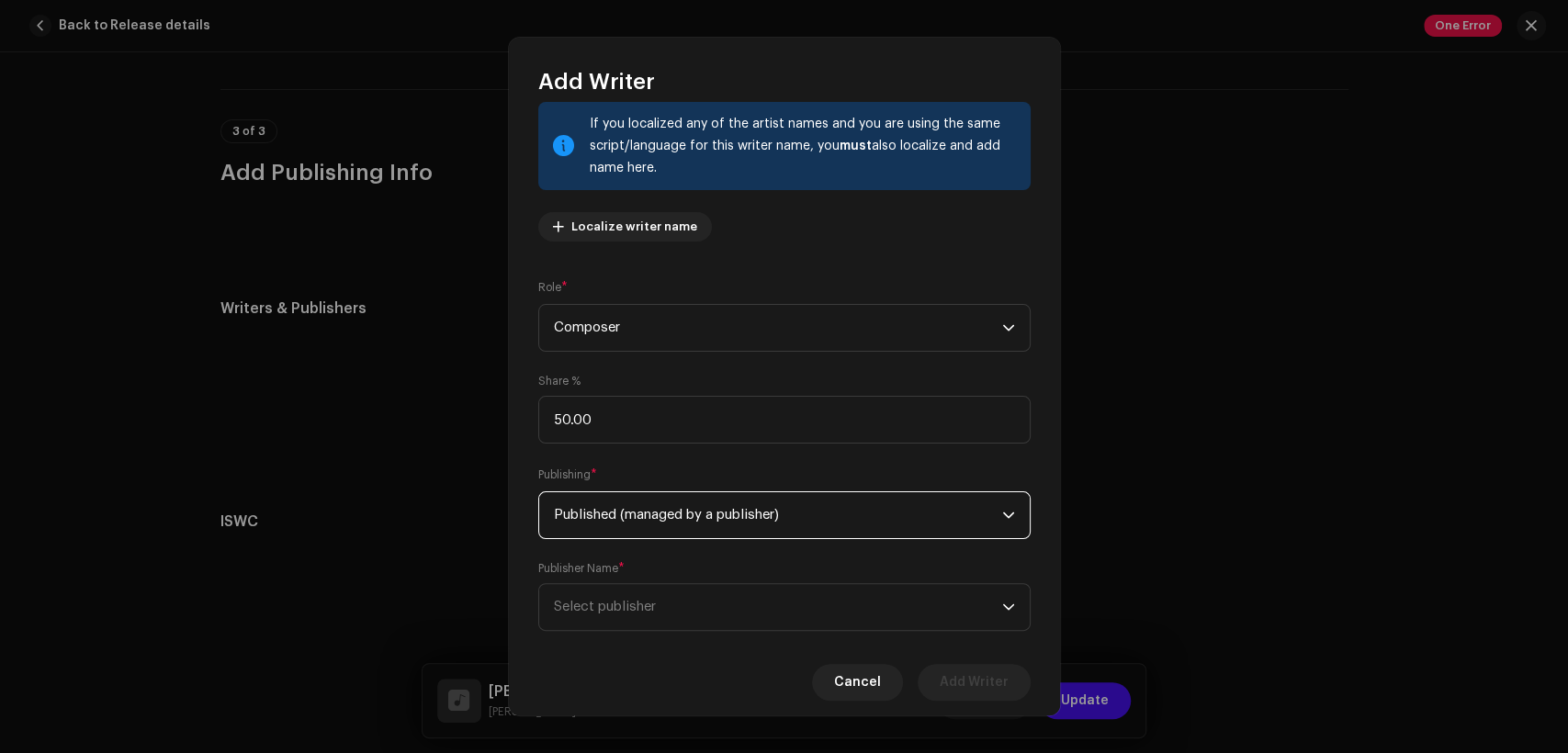
scroll to position [147, 0]
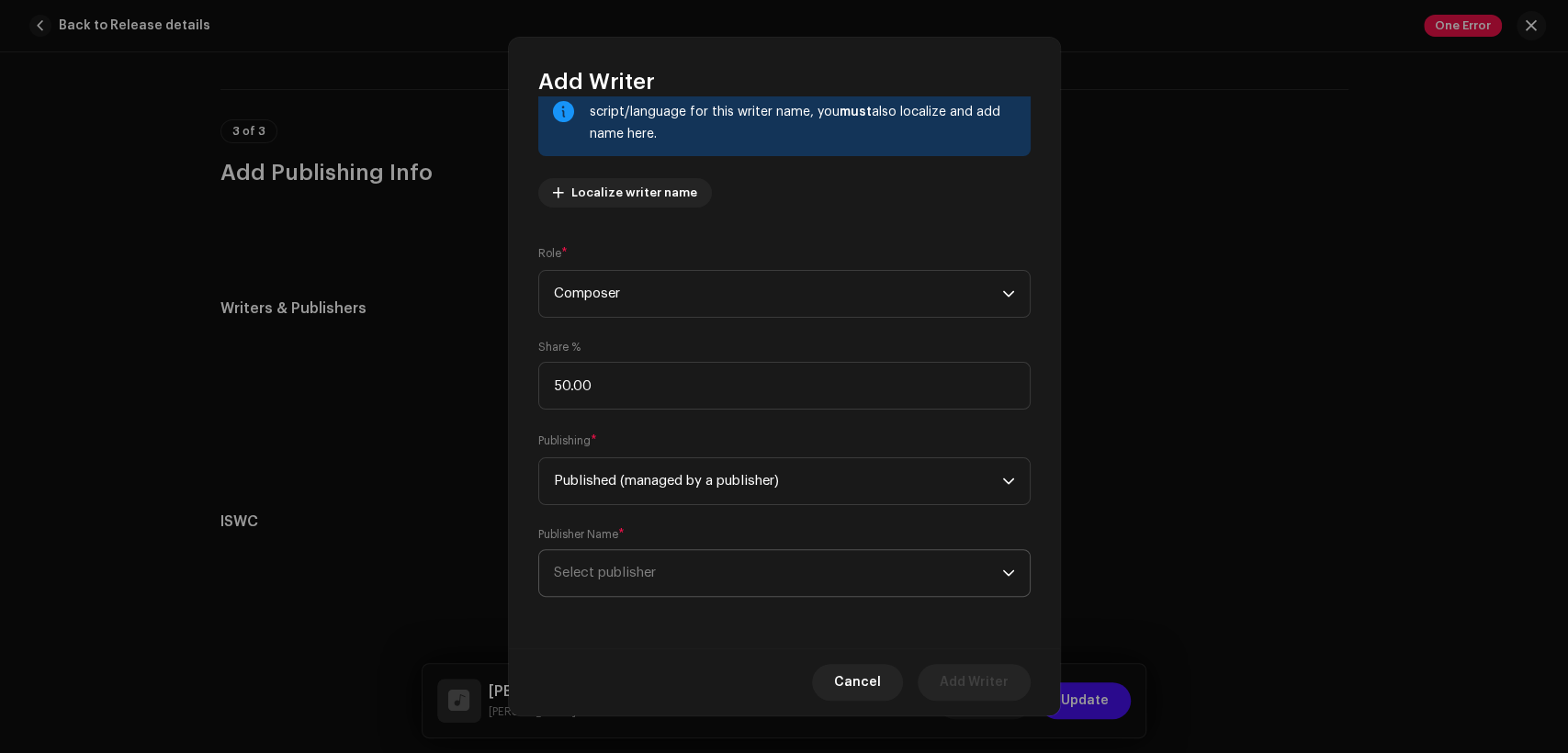
click at [867, 563] on span "Select publisher" at bounding box center [778, 573] width 448 height 46
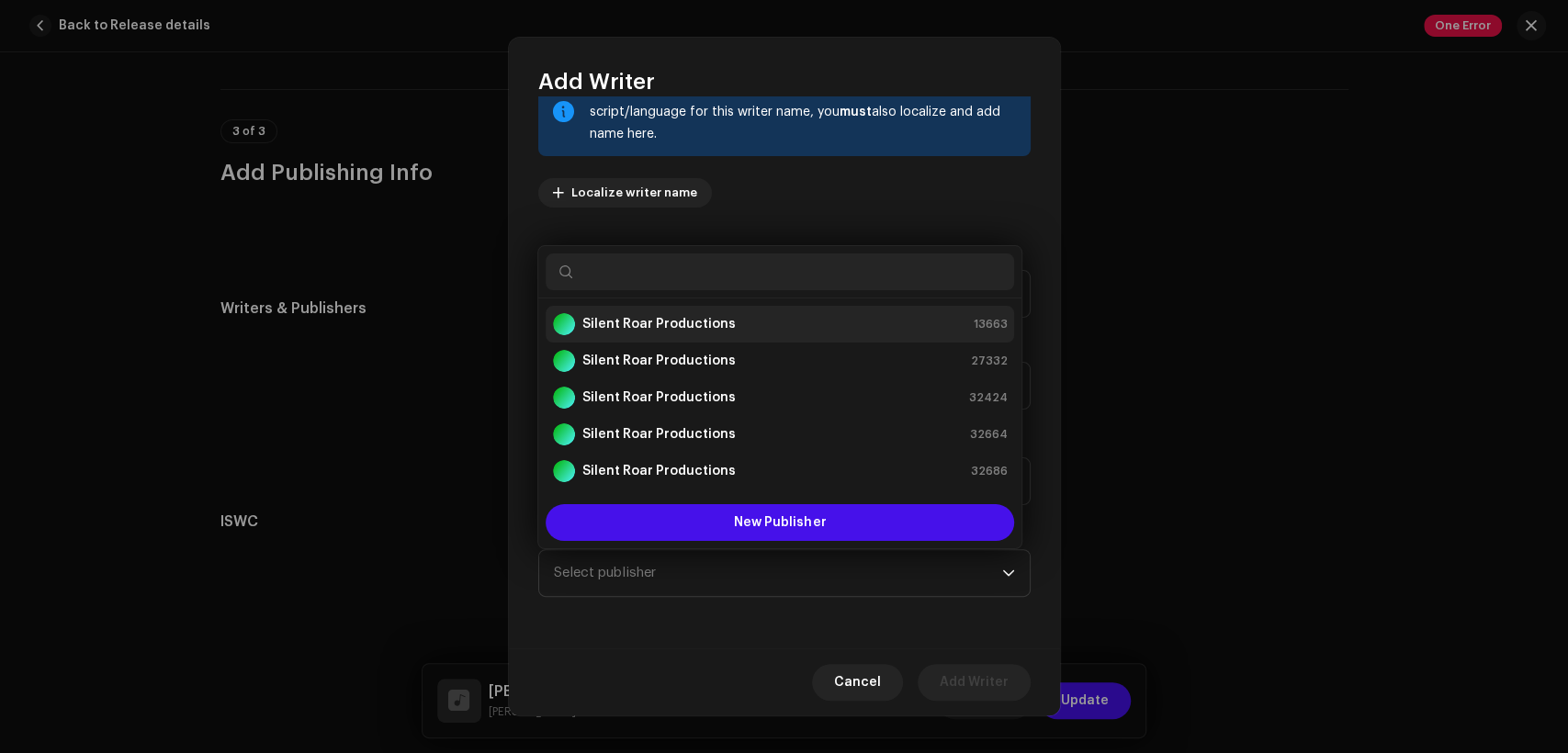
click at [851, 328] on div "Silent Roar Productions 13663" at bounding box center [780, 324] width 454 height 22
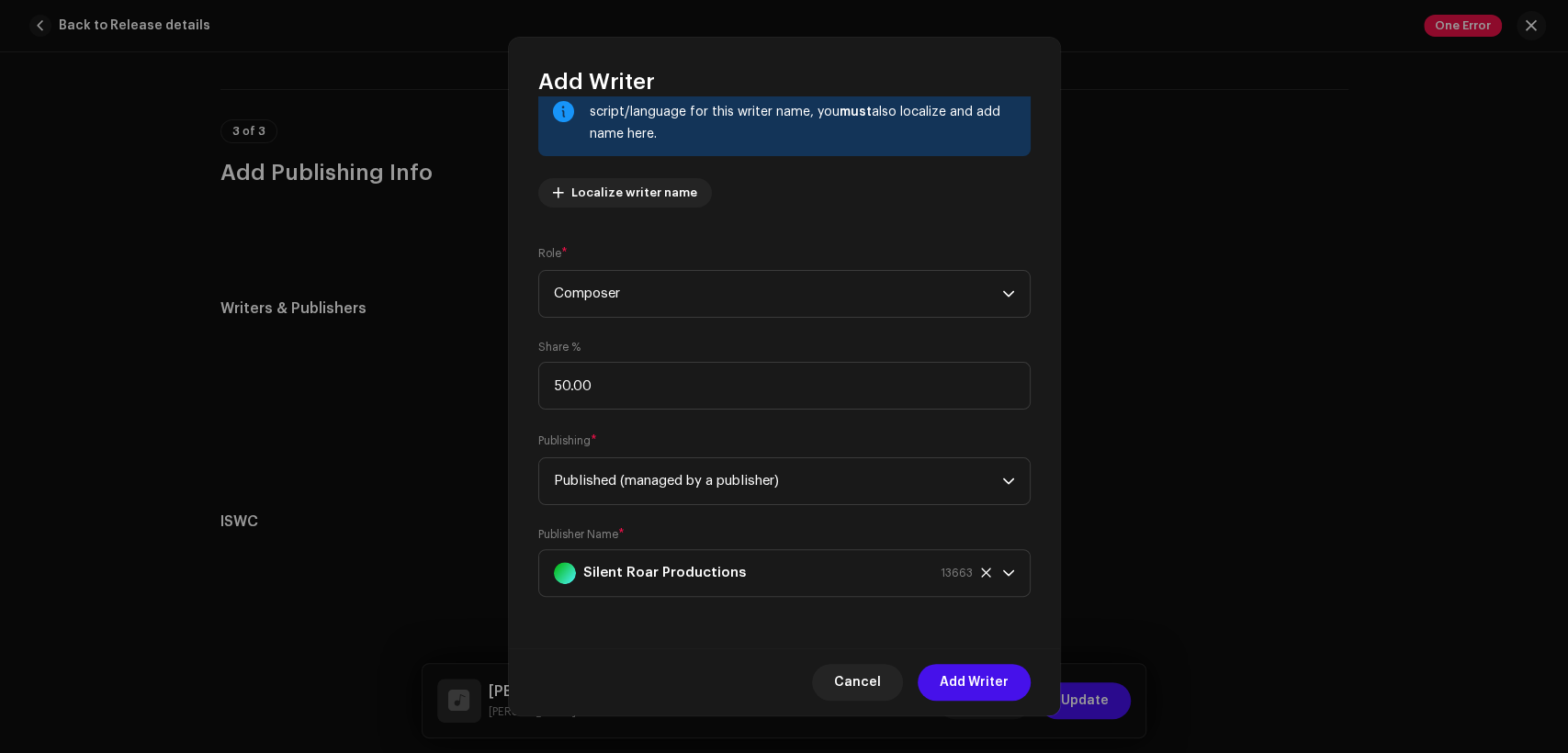
click at [979, 673] on span "Add Writer" at bounding box center [974, 683] width 69 height 37
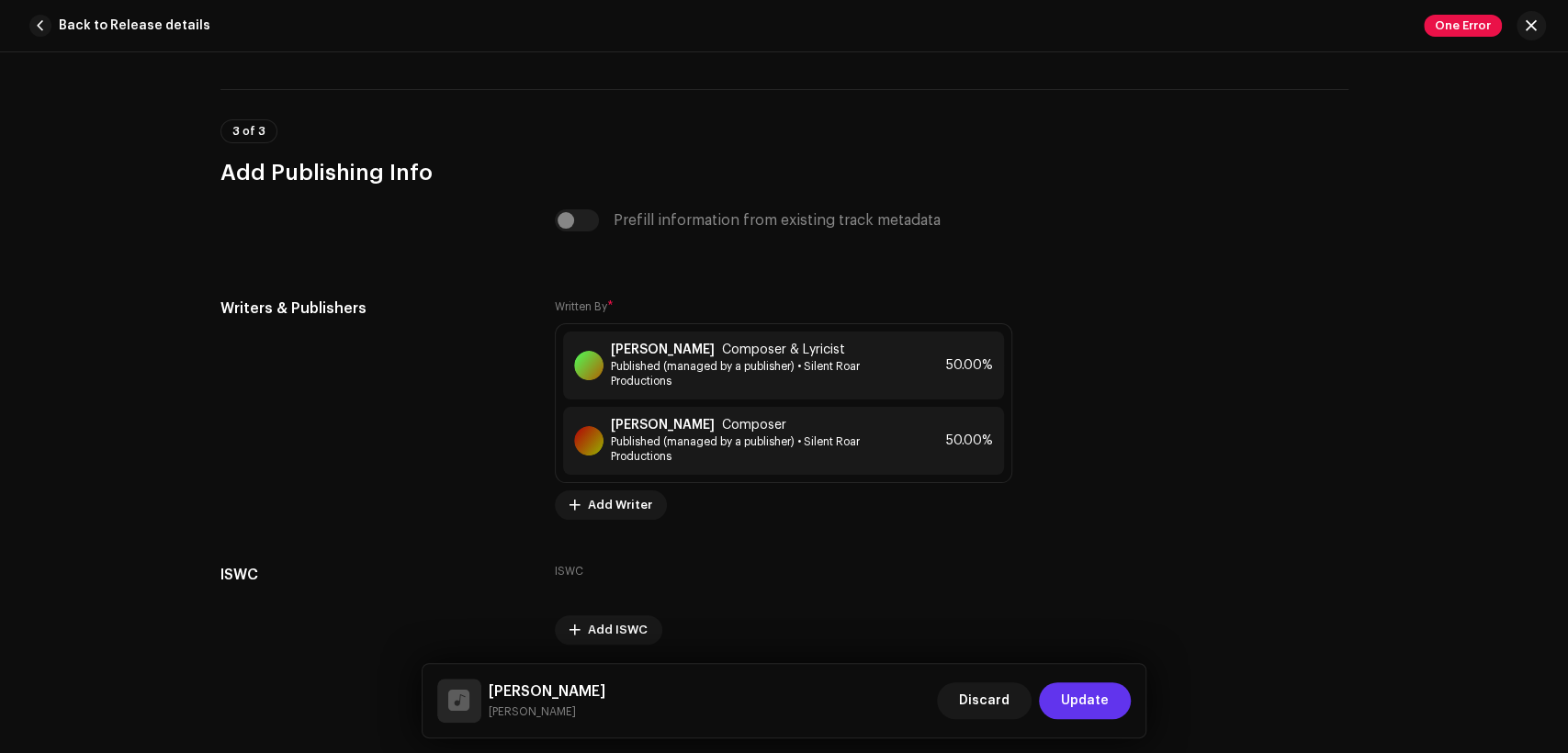
click at [1071, 709] on span "Update" at bounding box center [1085, 701] width 48 height 37
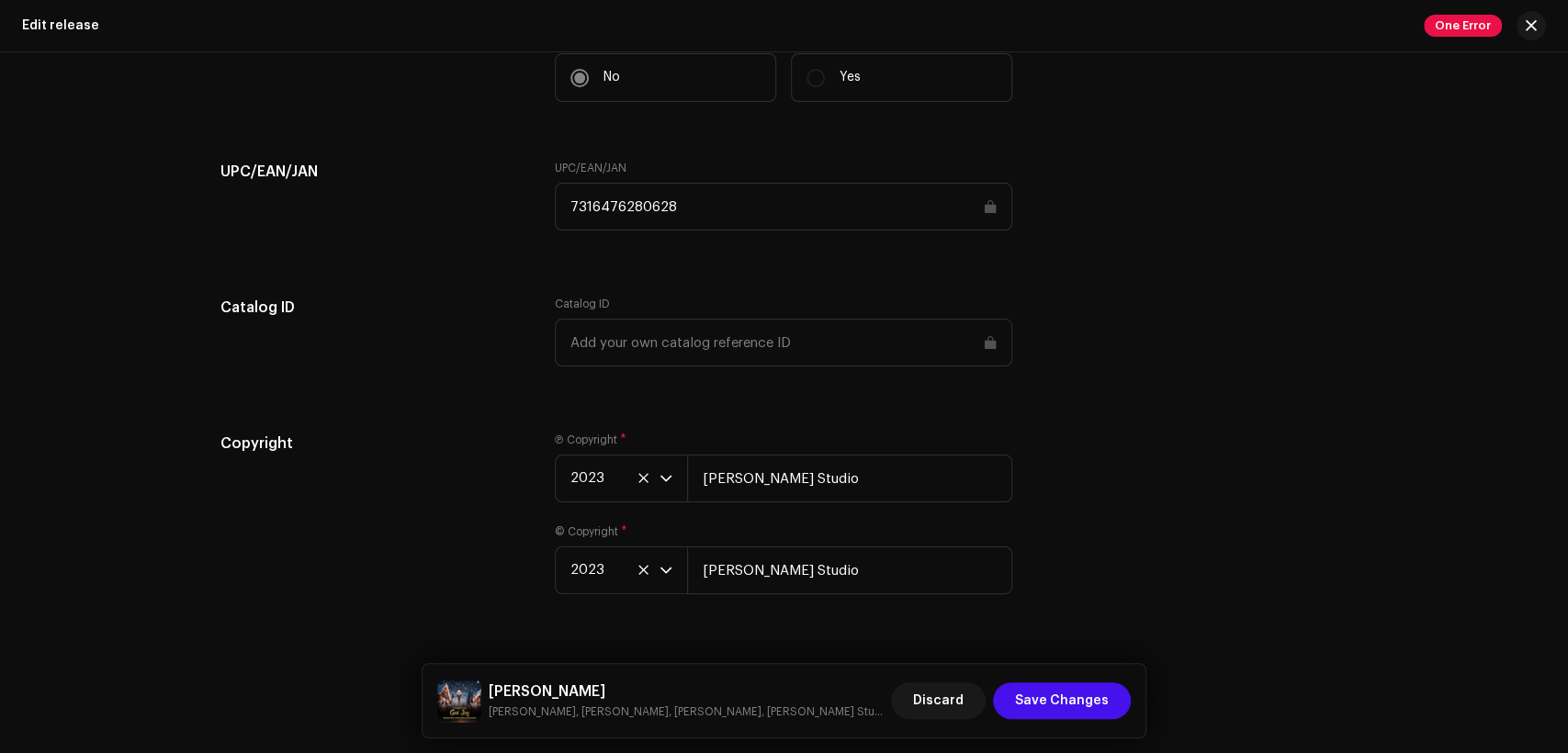
scroll to position [3071, 0]
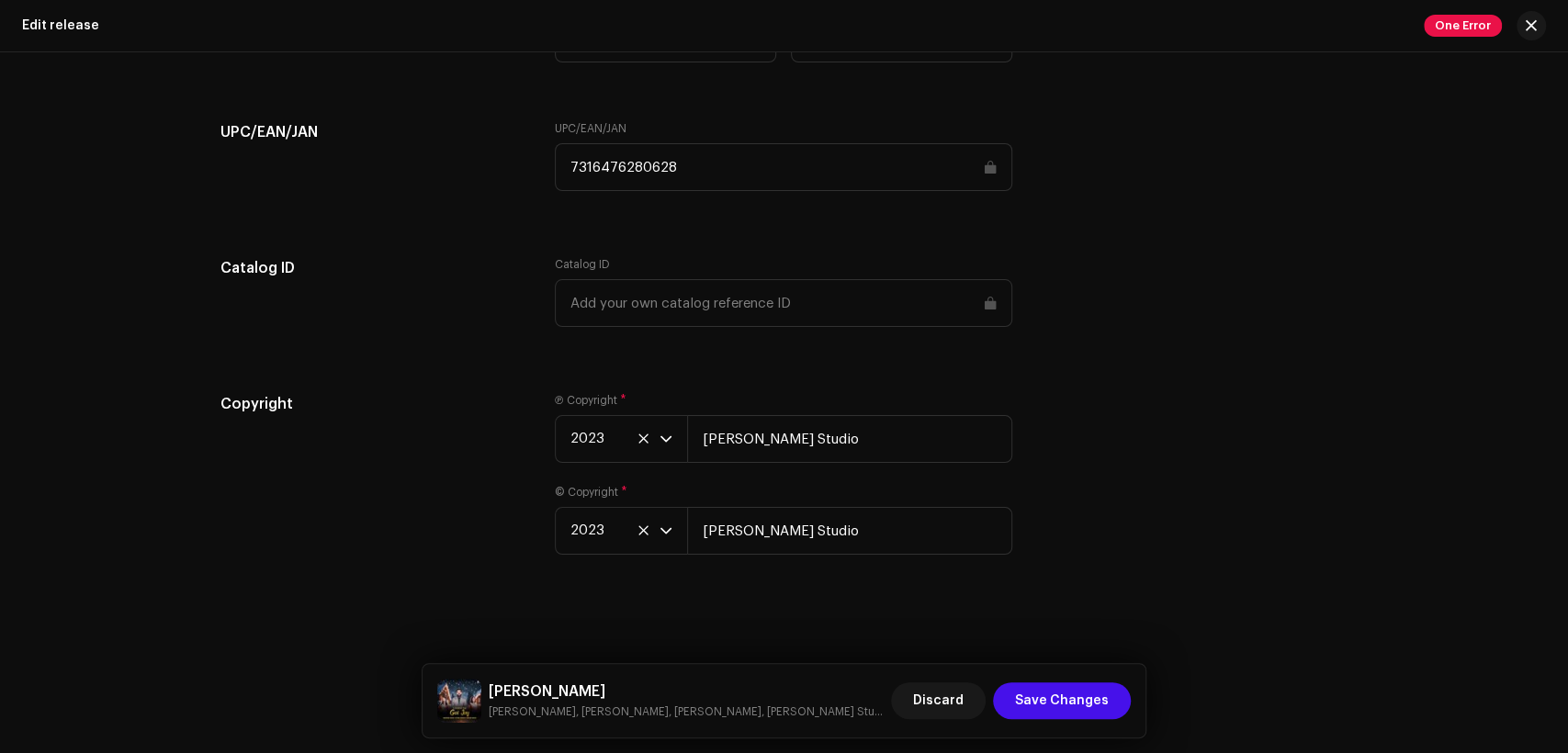
click at [594, 677] on div "Charni Saj Gai Jay Mareeba Nasir, Suriya Nasir, Patras Masih, Khokhar Studio Di…" at bounding box center [784, 701] width 724 height 73
click at [599, 687] on h5 "Charni Saj Gai Jay" at bounding box center [686, 691] width 396 height 22
copy h5 "Charni Saj Gai Jay"
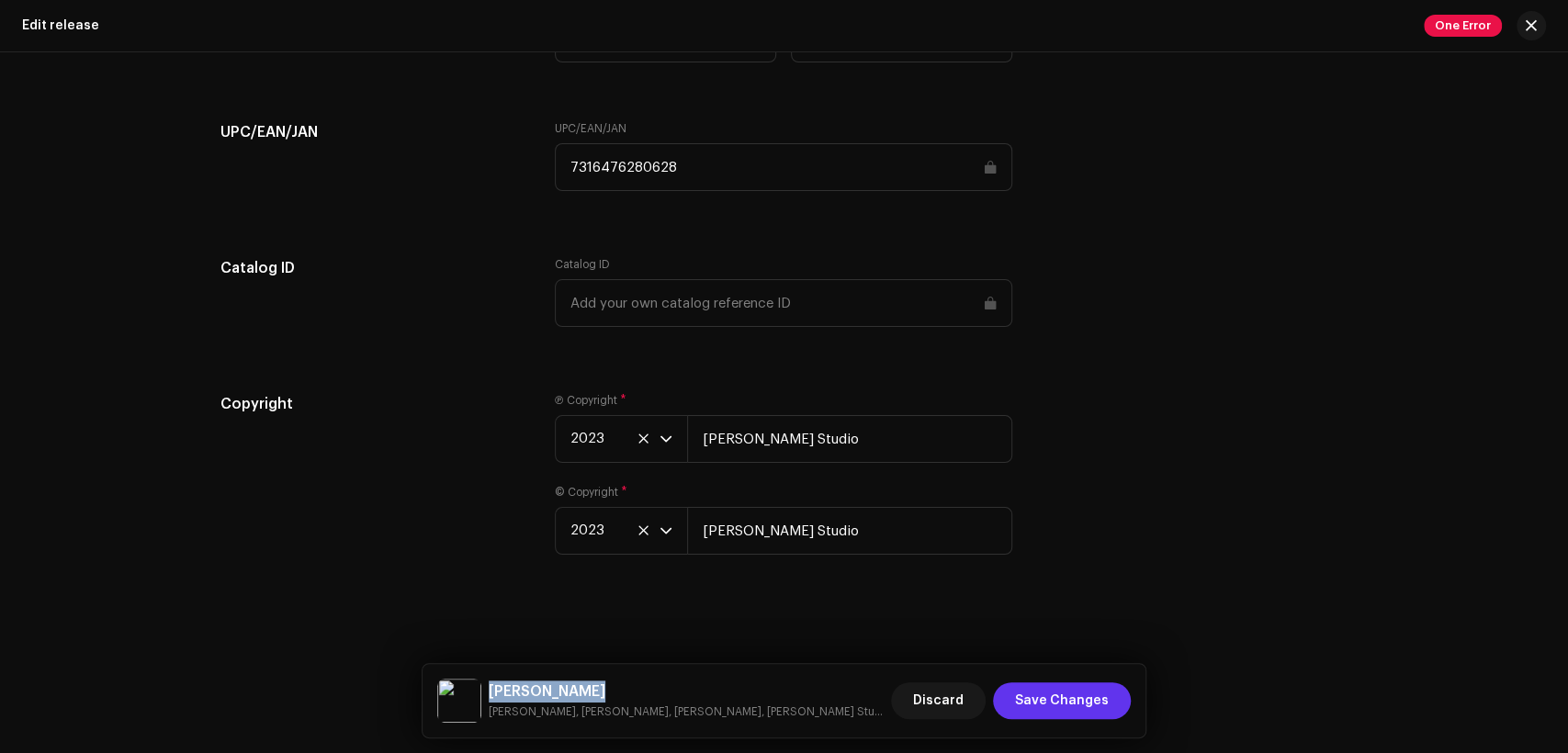
click at [1091, 708] on span "Save Changes" at bounding box center [1061, 701] width 93 height 37
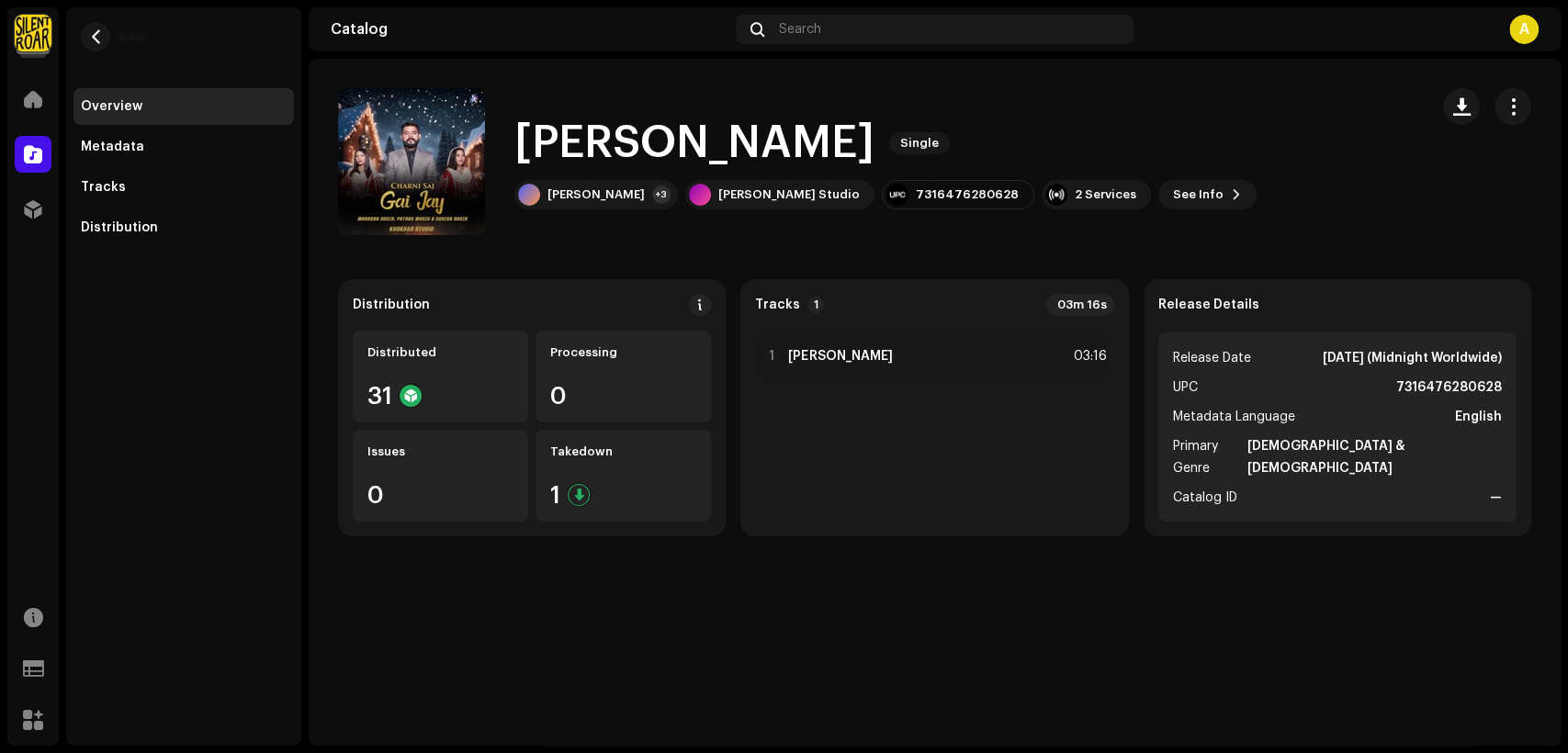
click at [101, 34] on span "button" at bounding box center [96, 37] width 13 height 14
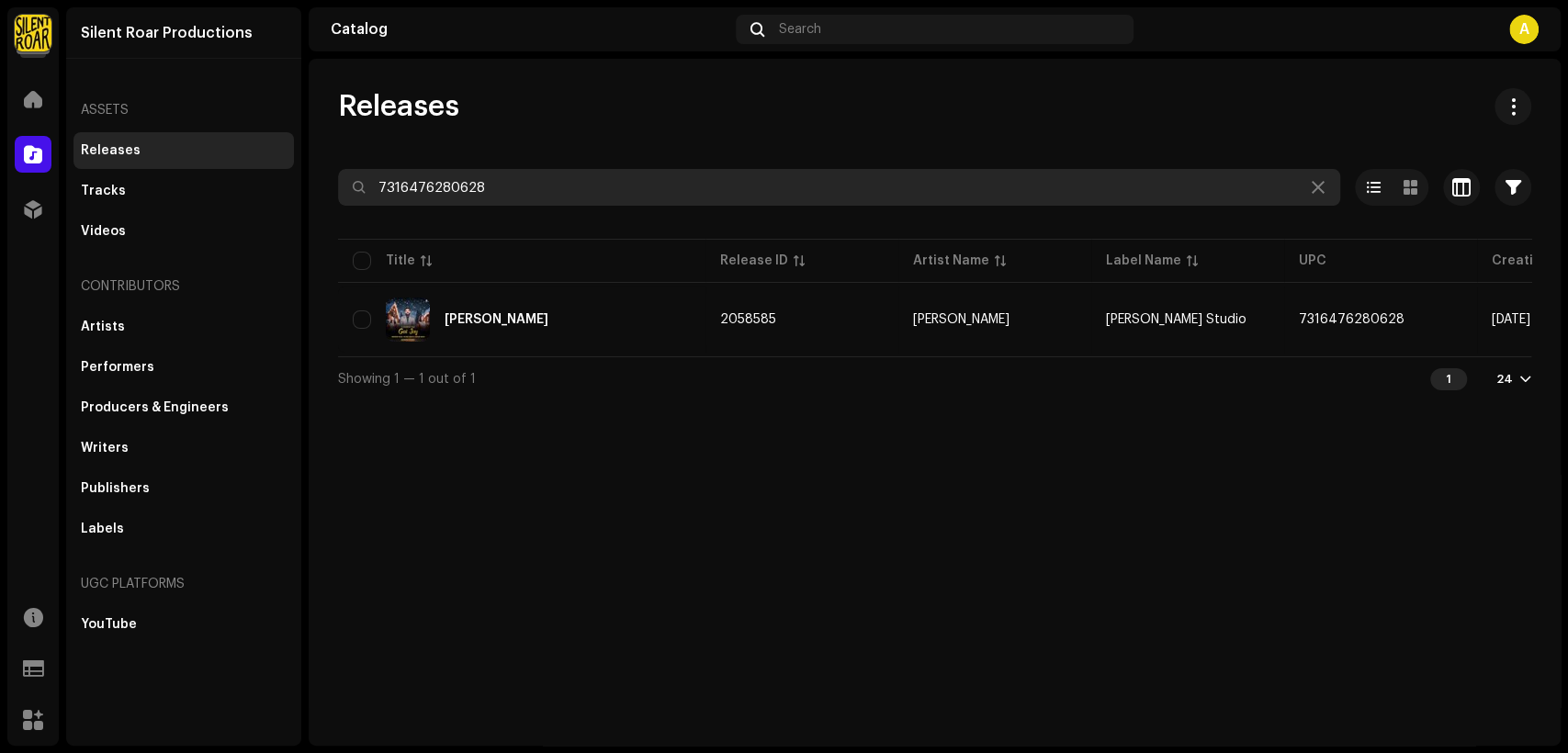
click at [502, 192] on input "7316476280628" at bounding box center [839, 188] width 1002 height 37
paste input "2189"
type input "7316476282189"
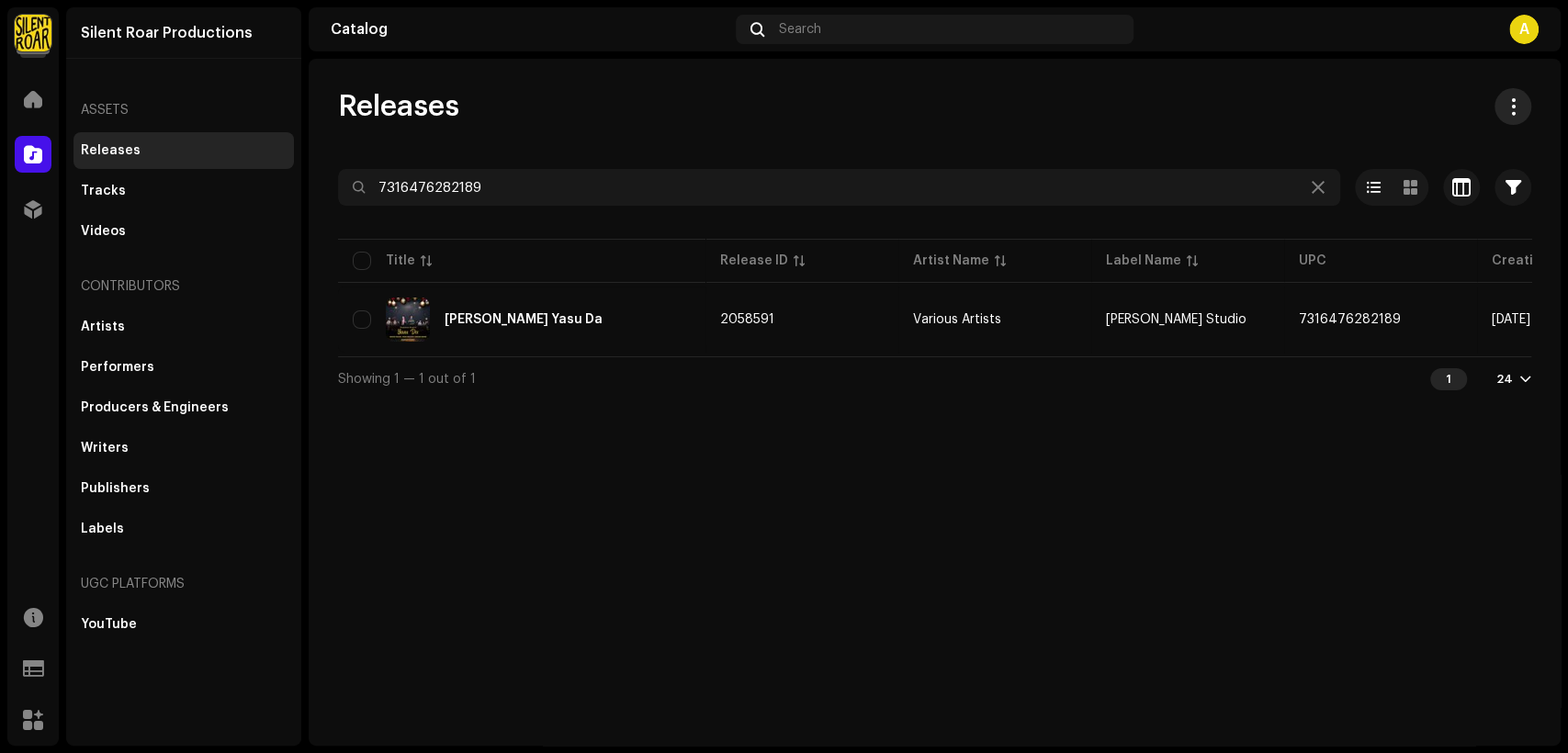
click at [1515, 90] on button at bounding box center [1513, 107] width 37 height 37
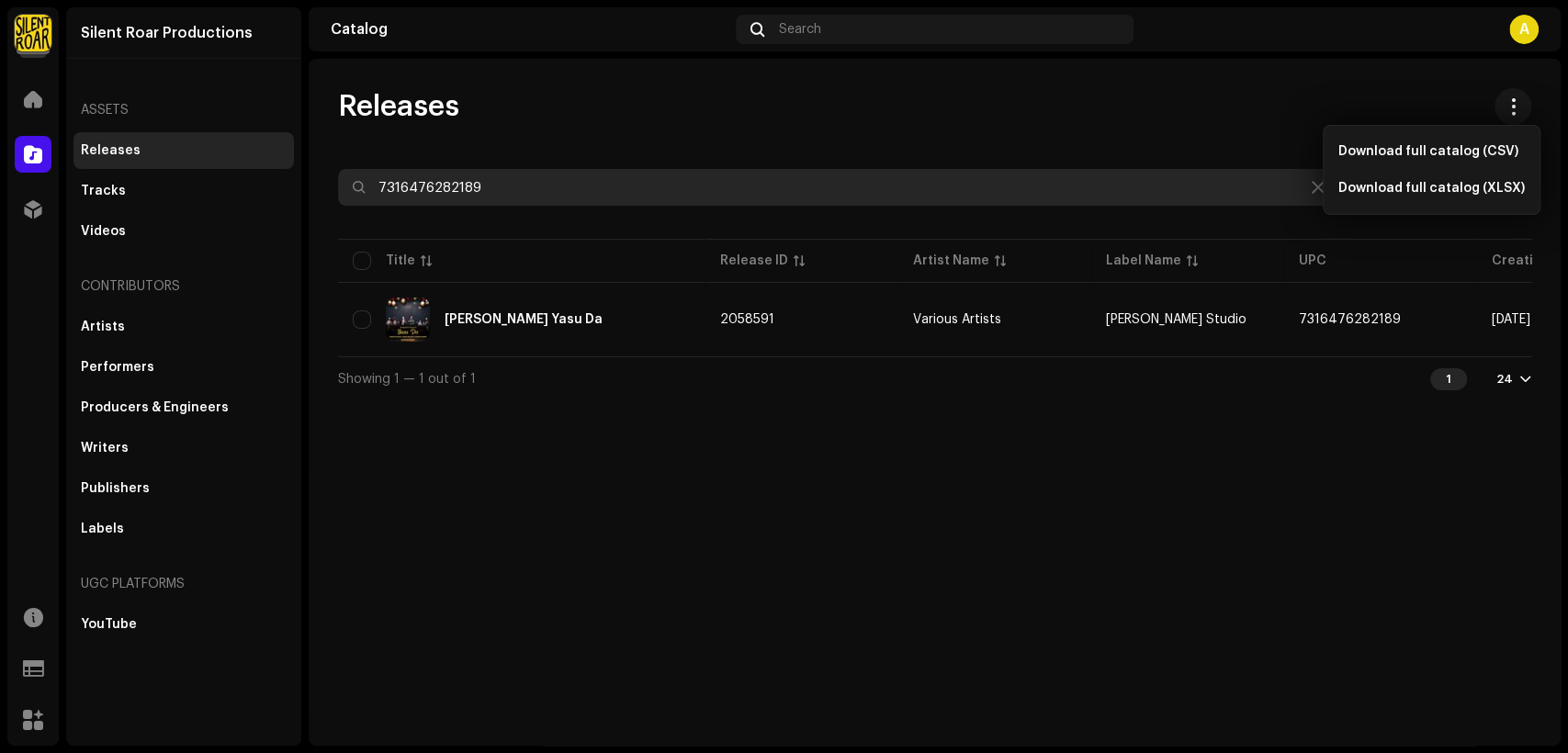
drag, startPoint x: 1371, startPoint y: 101, endPoint x: 863, endPoint y: 181, distance: 514.3
click at [1367, 101] on div "Releases" at bounding box center [934, 107] width 1193 height 37
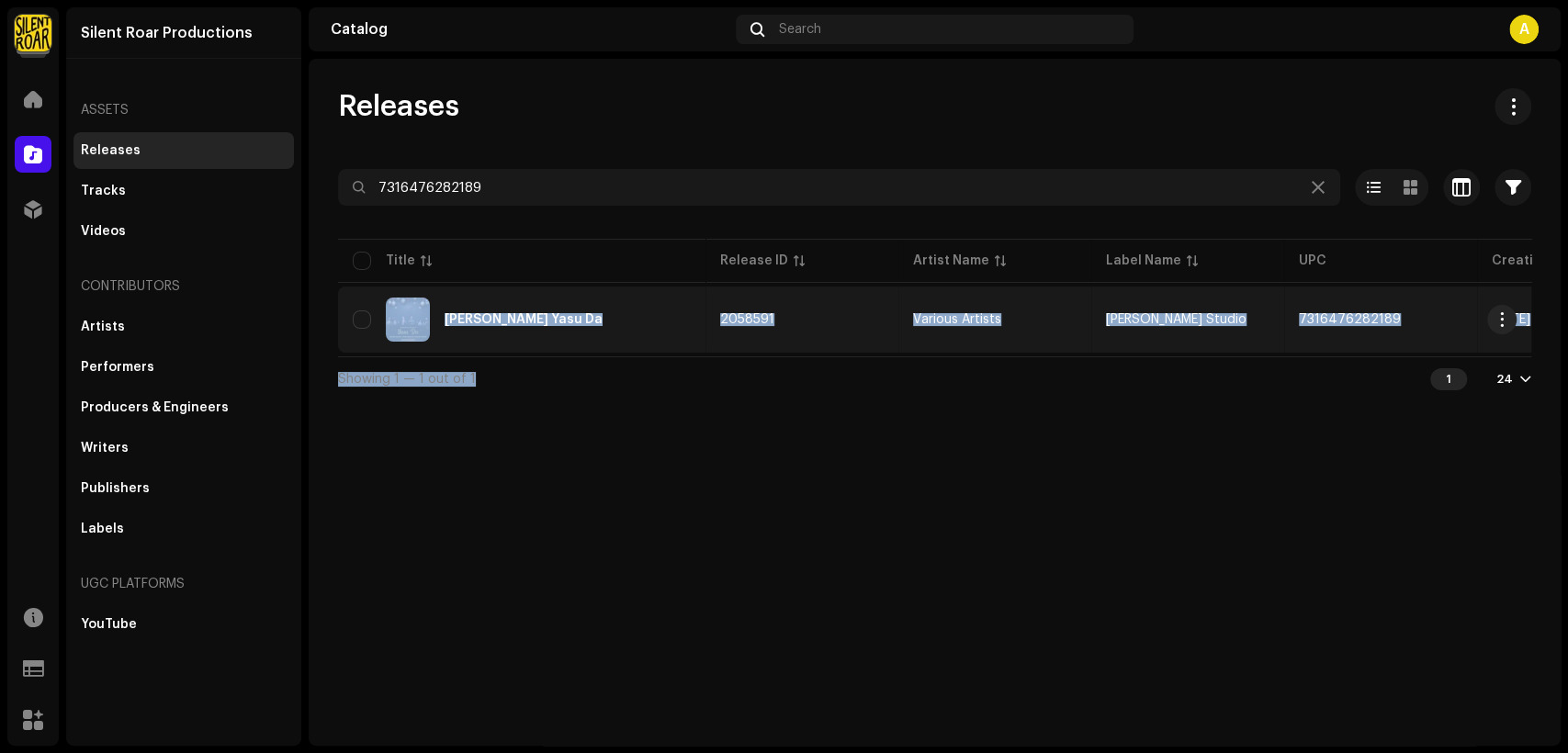
drag, startPoint x: 874, startPoint y: 362, endPoint x: 1457, endPoint y: 326, distance: 584.1
click at [1483, 316] on div "7316476282189 Selected 0 Options Filters Distribution status Never Distributed …" at bounding box center [934, 285] width 1193 height 232
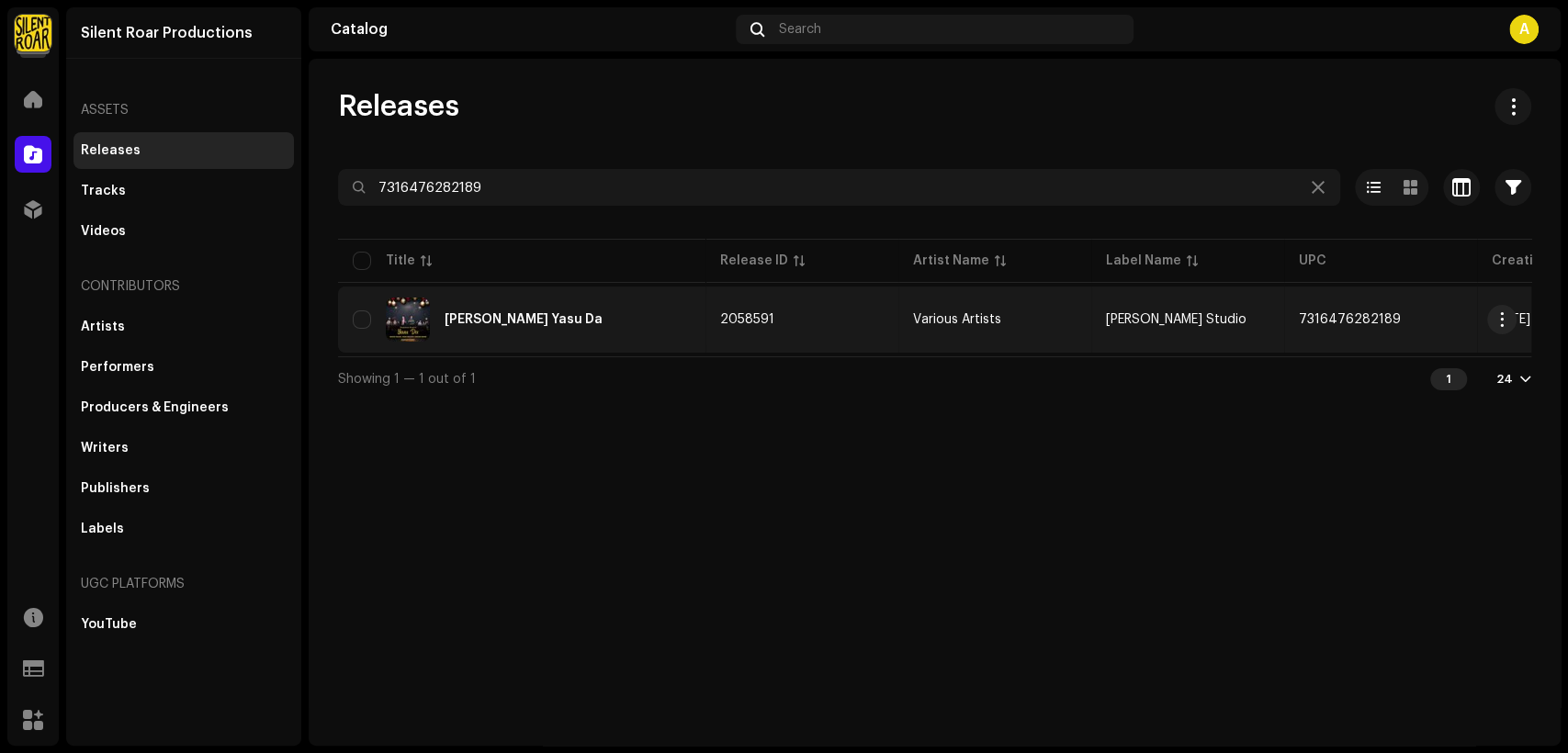
click at [552, 314] on div "Darshan Kariye Yasu Da" at bounding box center [523, 319] width 158 height 13
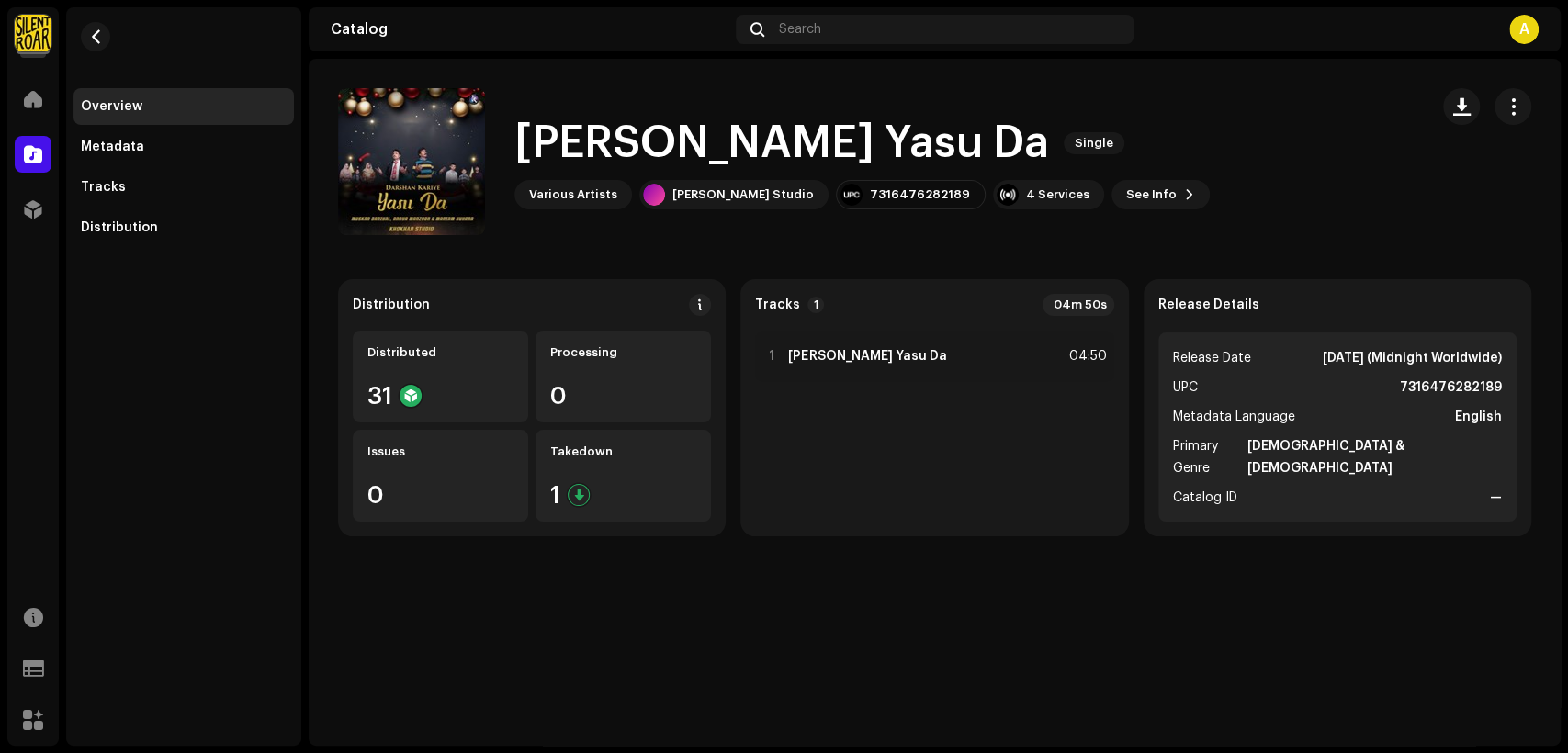
drag, startPoint x: 1005, startPoint y: 141, endPoint x: 511, endPoint y: 143, distance: 494.0
click at [522, 139] on div "Darshan Kariye Yasu Da Single" at bounding box center [861, 142] width 695 height 59
copy h1 "Darshan Kariye Yasu Da"
click at [1520, 106] on span "button" at bounding box center [1513, 106] width 17 height 14
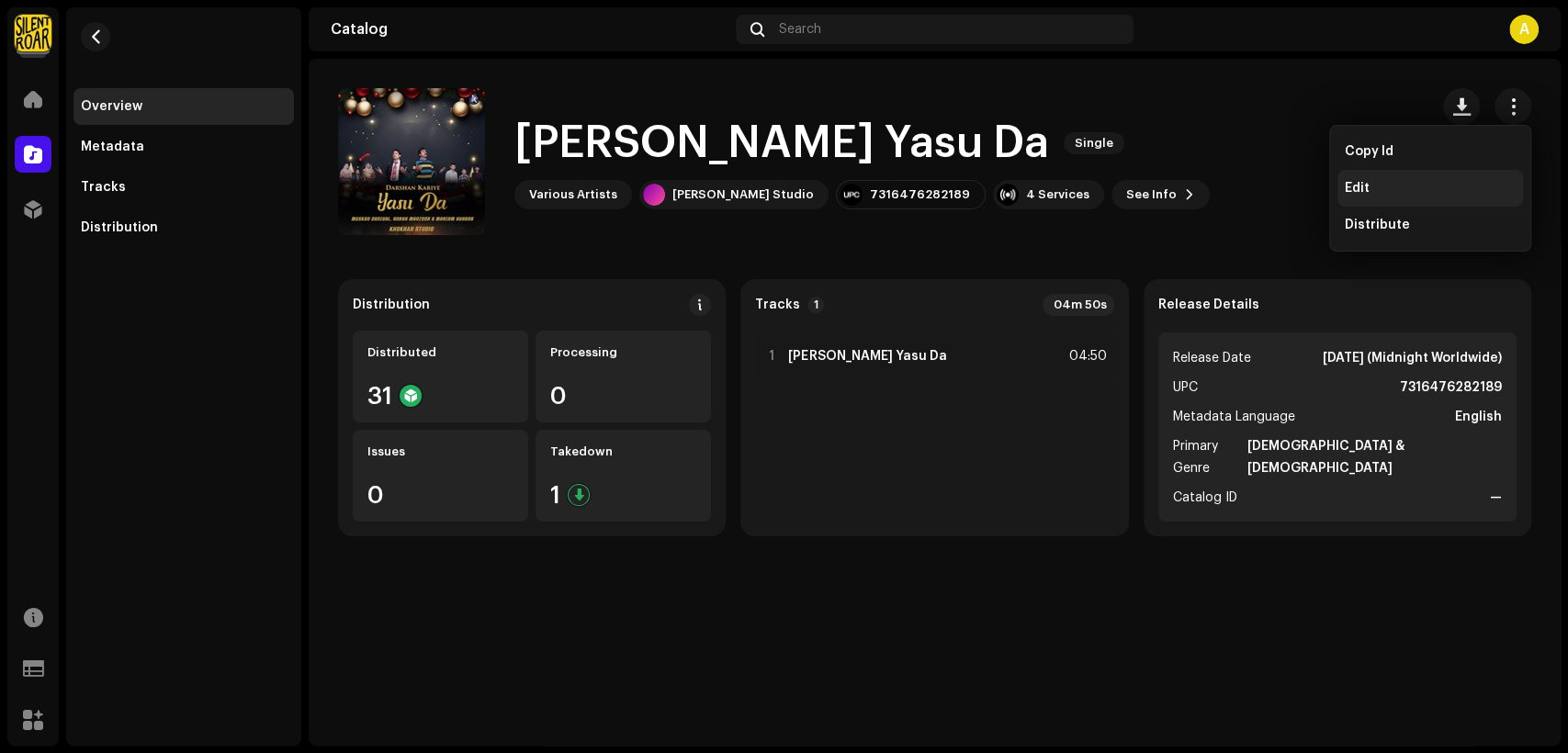
click at [1468, 191] on div "Edit" at bounding box center [1431, 188] width 171 height 14
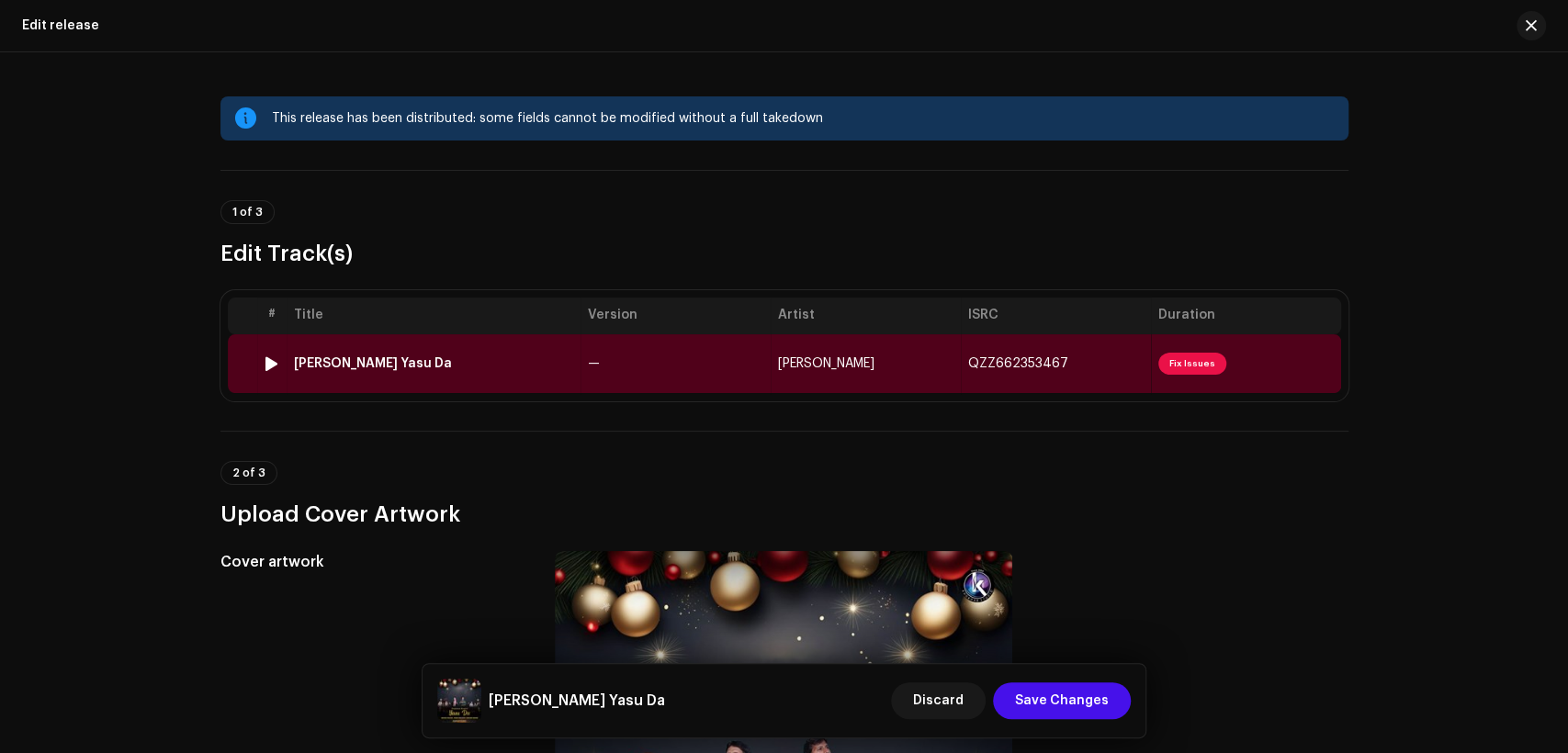
click at [658, 350] on td "—" at bounding box center [676, 364] width 190 height 59
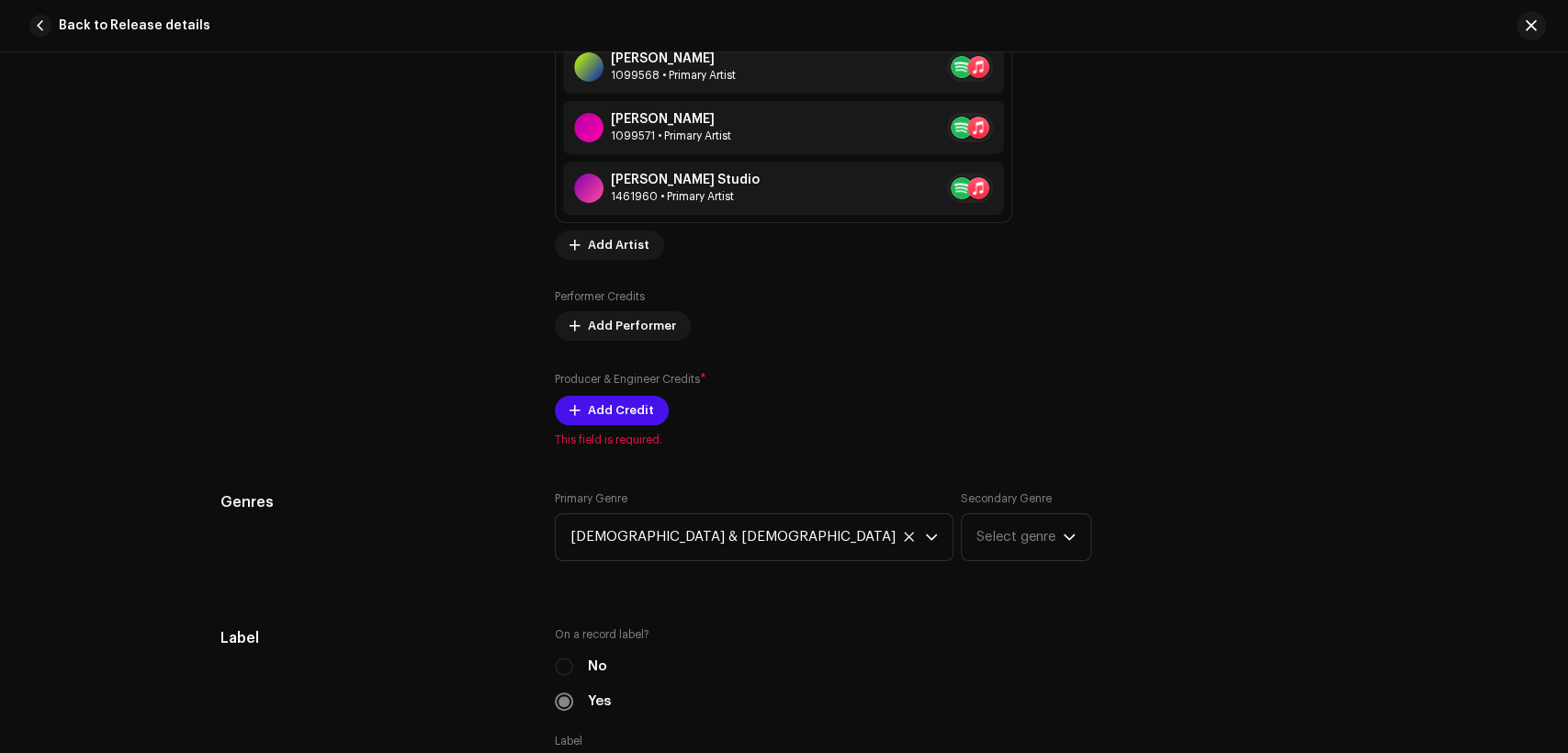
scroll to position [1531, 0]
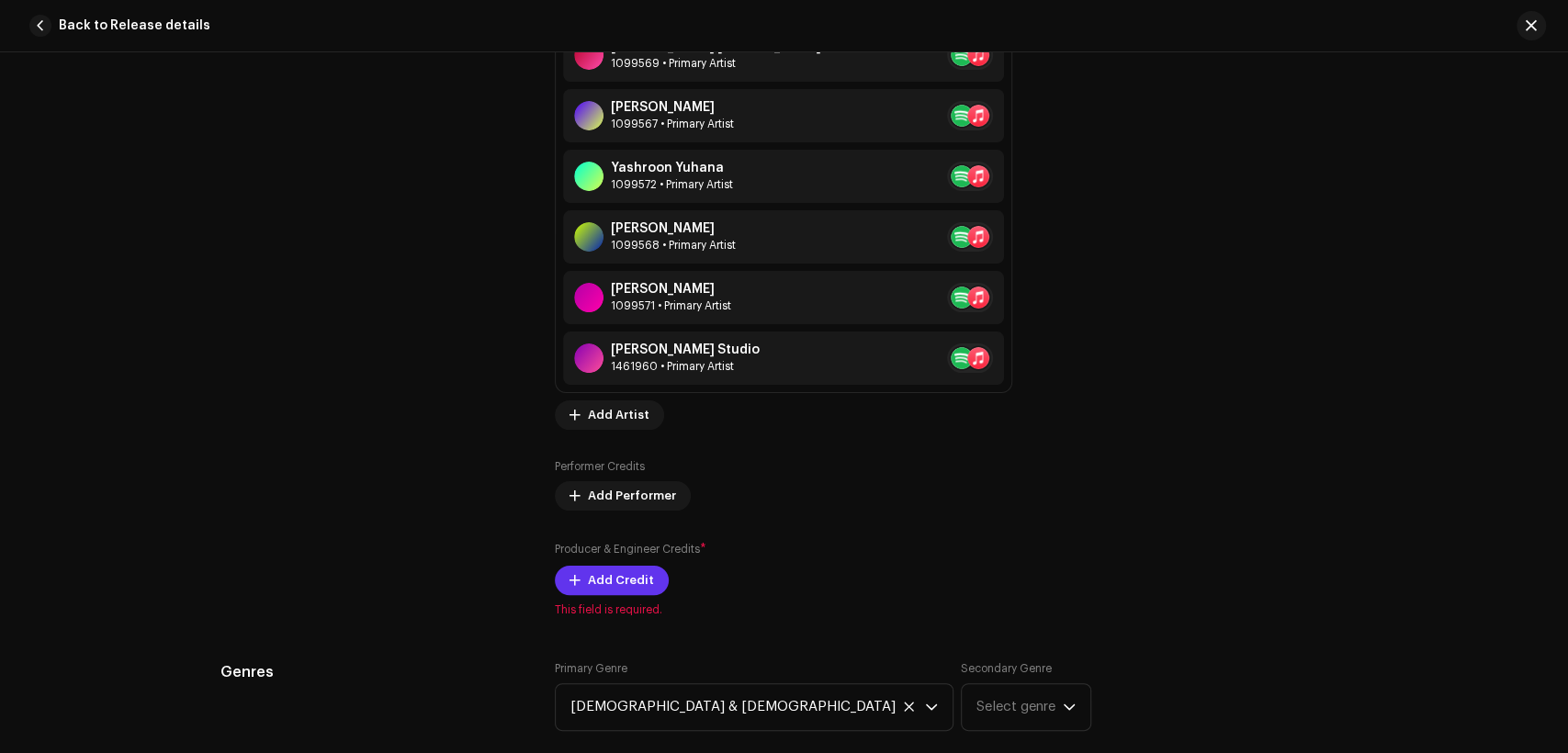
click at [624, 570] on span "Add Credit" at bounding box center [620, 581] width 66 height 37
click at [1028, 584] on div "Add Producer & Engineer Credits Role * Select role Cancel Add Credit" at bounding box center [784, 376] width 1568 height 753
click at [635, 572] on span "Add Credit" at bounding box center [620, 581] width 66 height 37
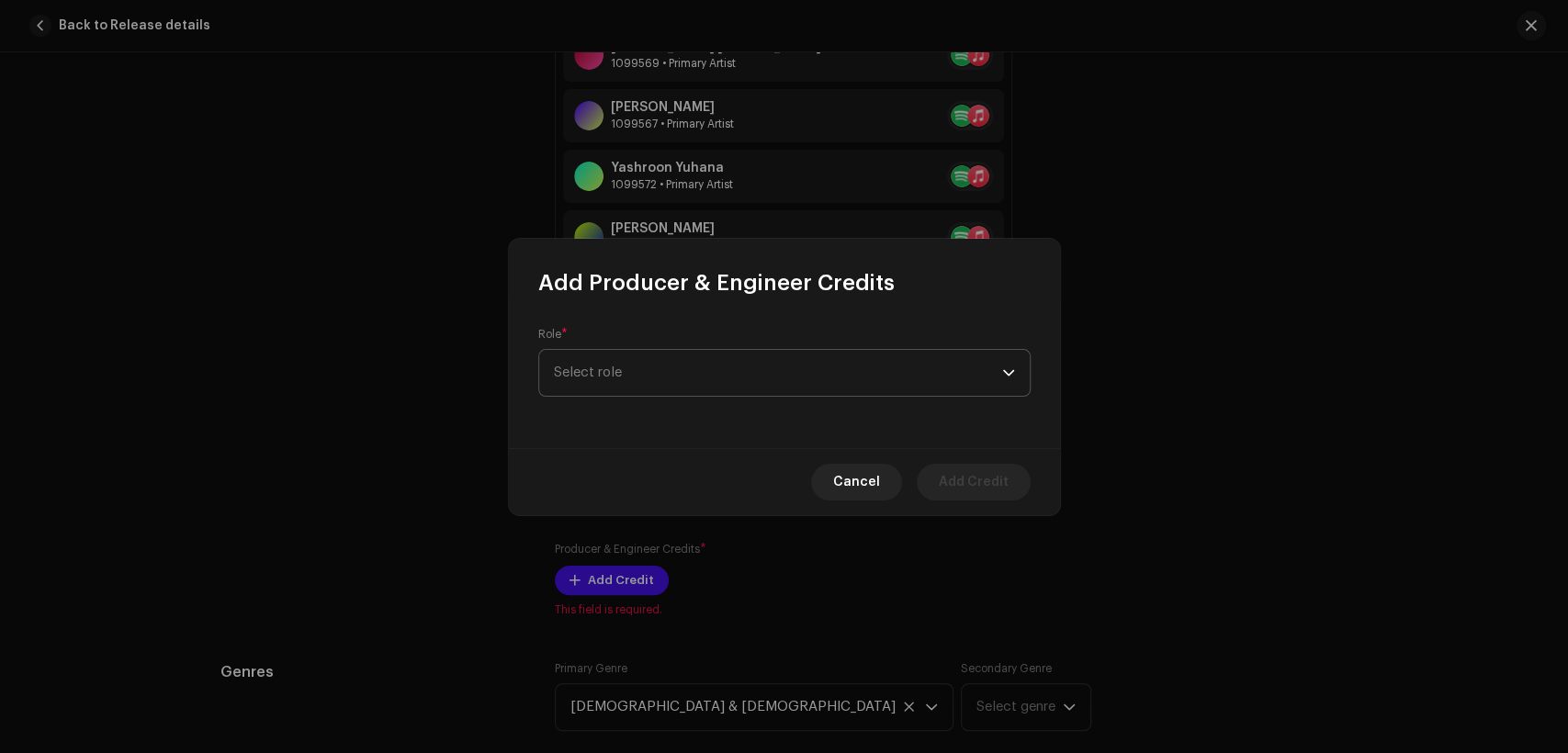
click at [758, 376] on span "Select role" at bounding box center [778, 373] width 448 height 46
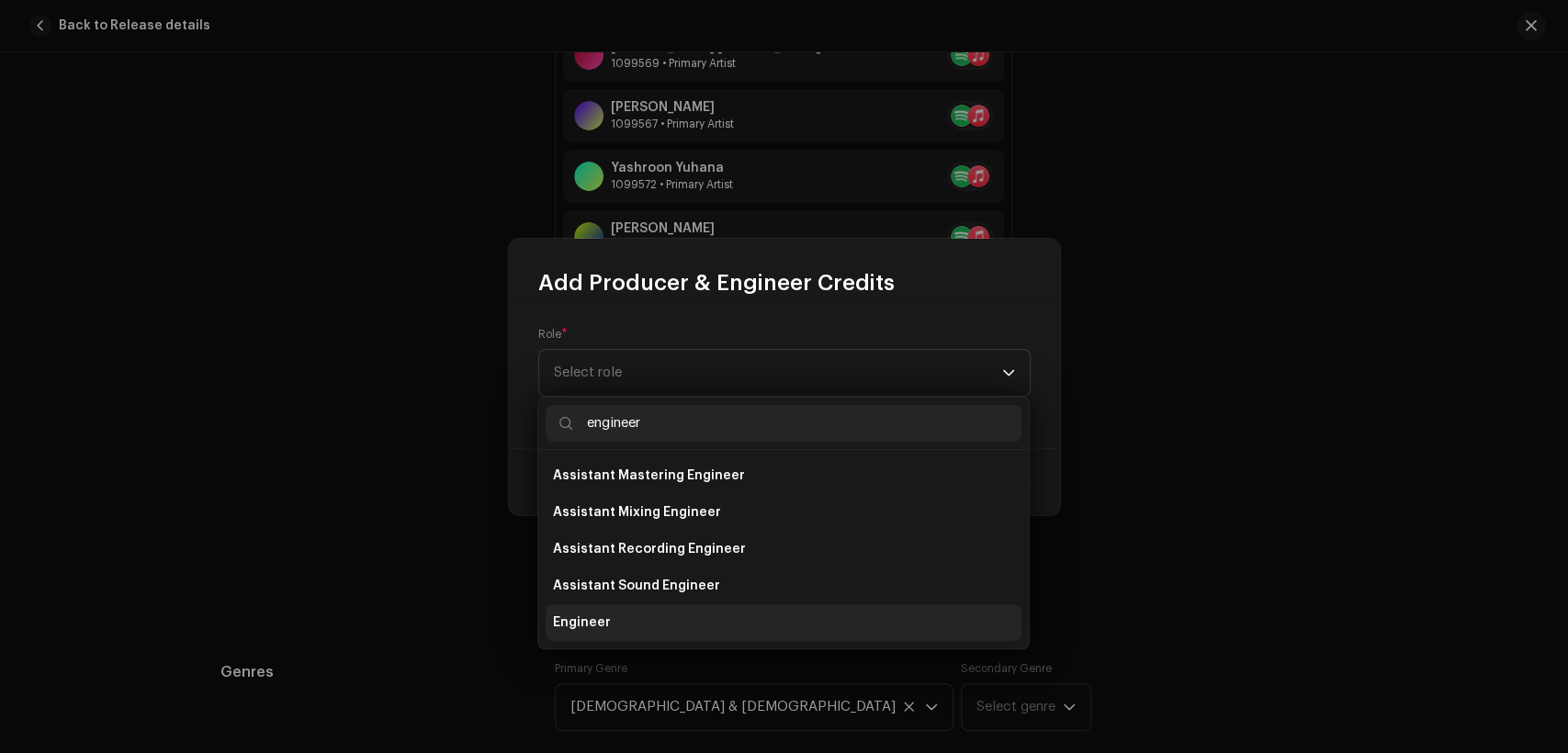
type input "engineer"
click at [704, 612] on li "Engineer" at bounding box center [784, 623] width 476 height 37
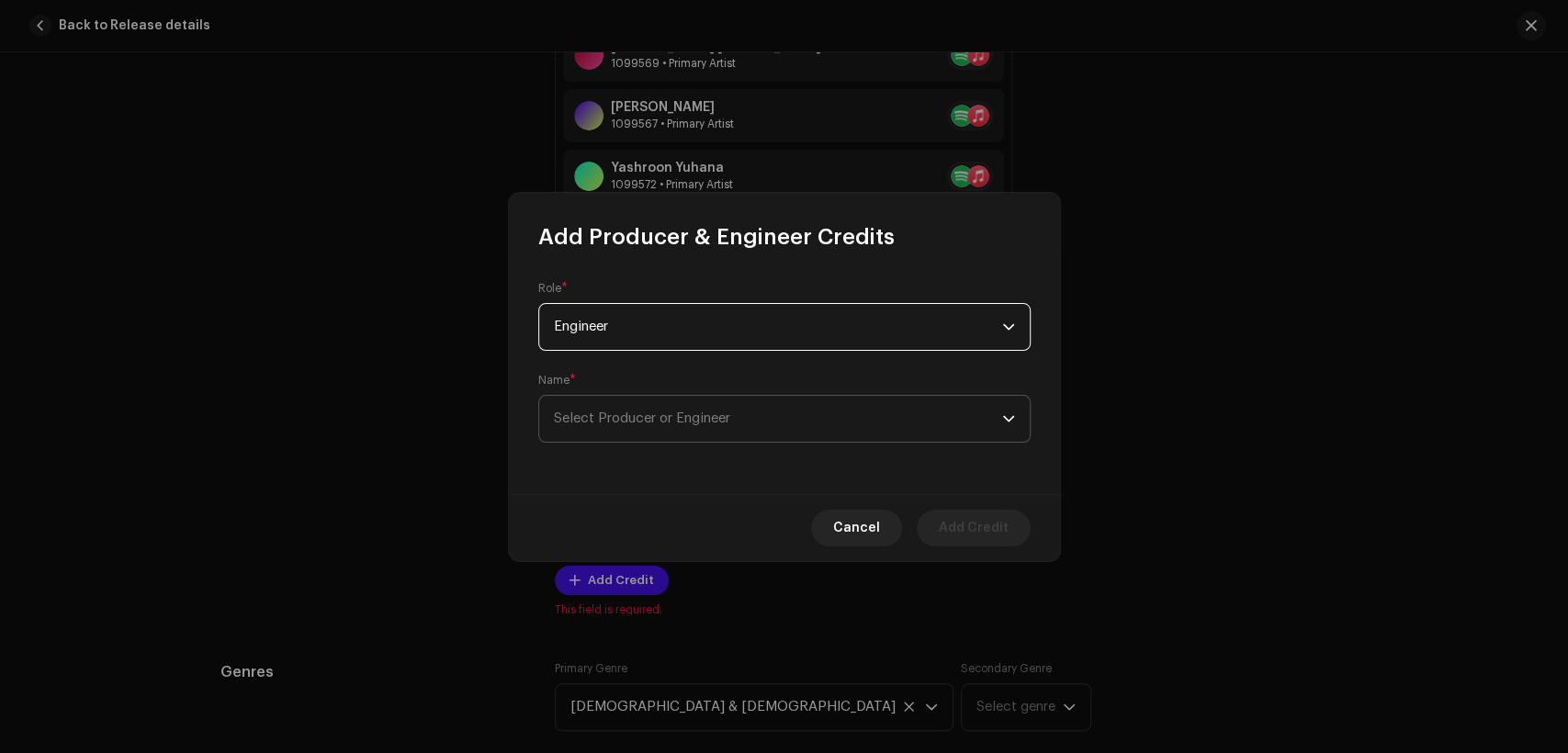
click at [767, 427] on span "Select Producer or Engineer" at bounding box center [778, 419] width 448 height 46
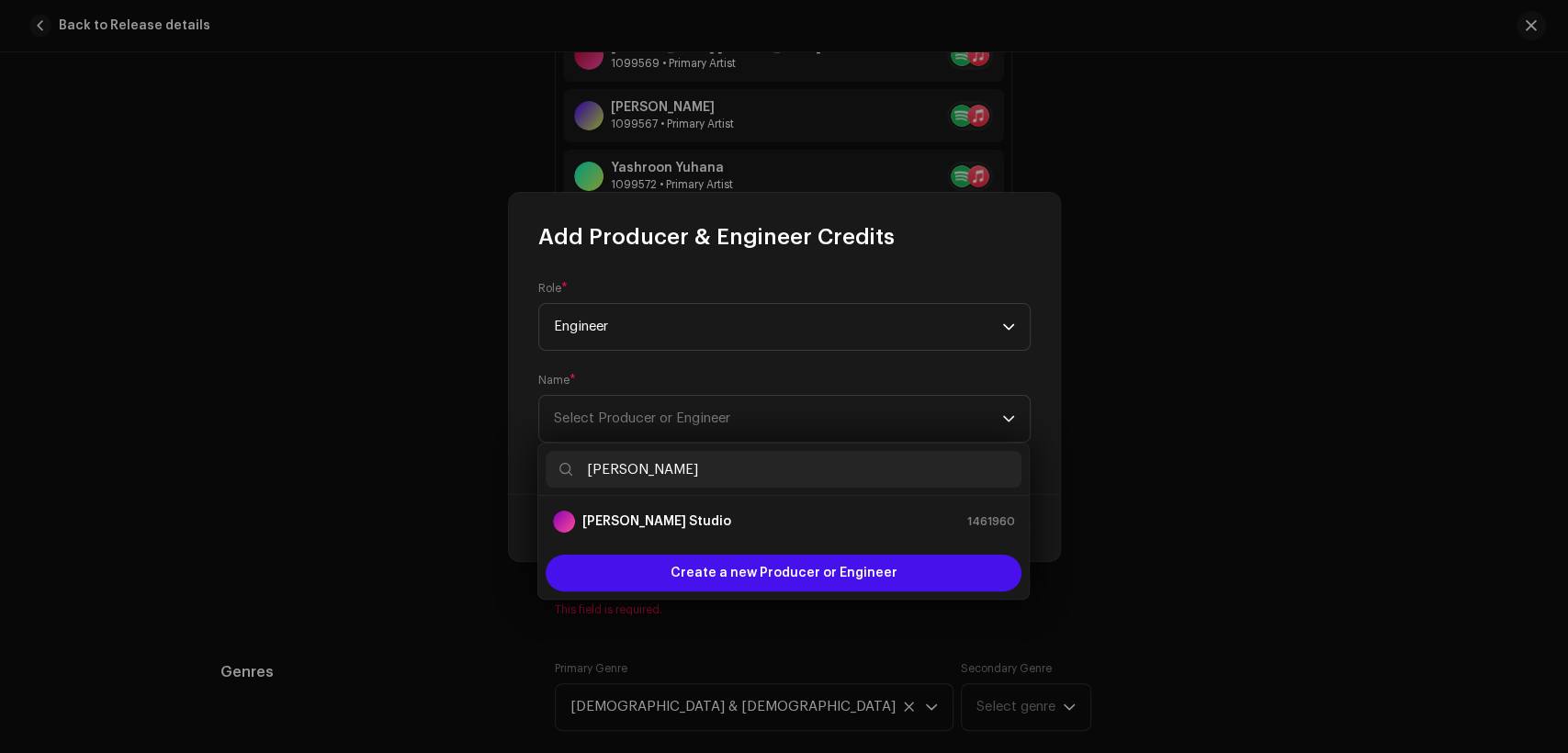
type input "[PERSON_NAME]"
click at [759, 524] on div "[PERSON_NAME] Studio 1461960" at bounding box center [784, 521] width 461 height 22
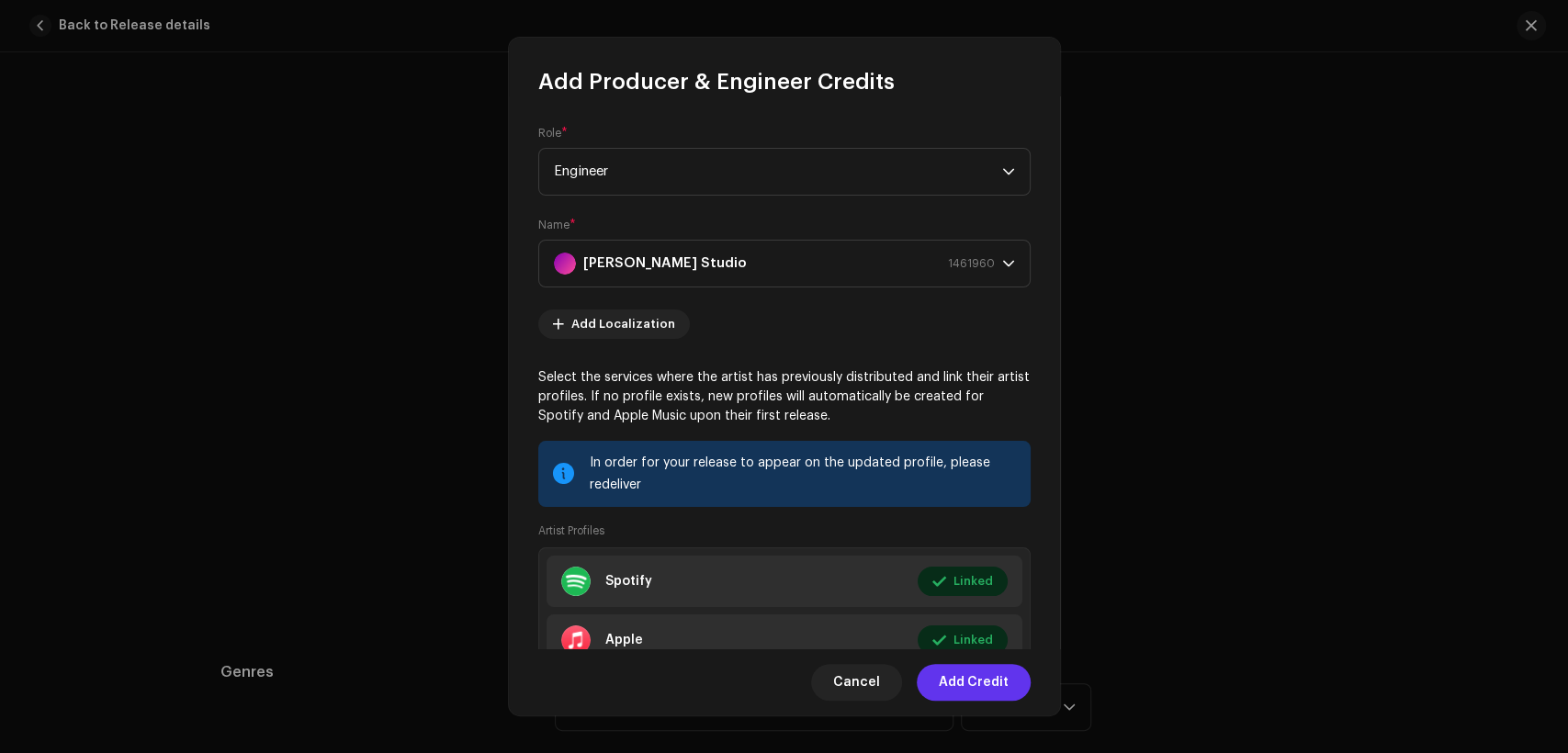
click at [958, 690] on span "Add Credit" at bounding box center [973, 683] width 70 height 37
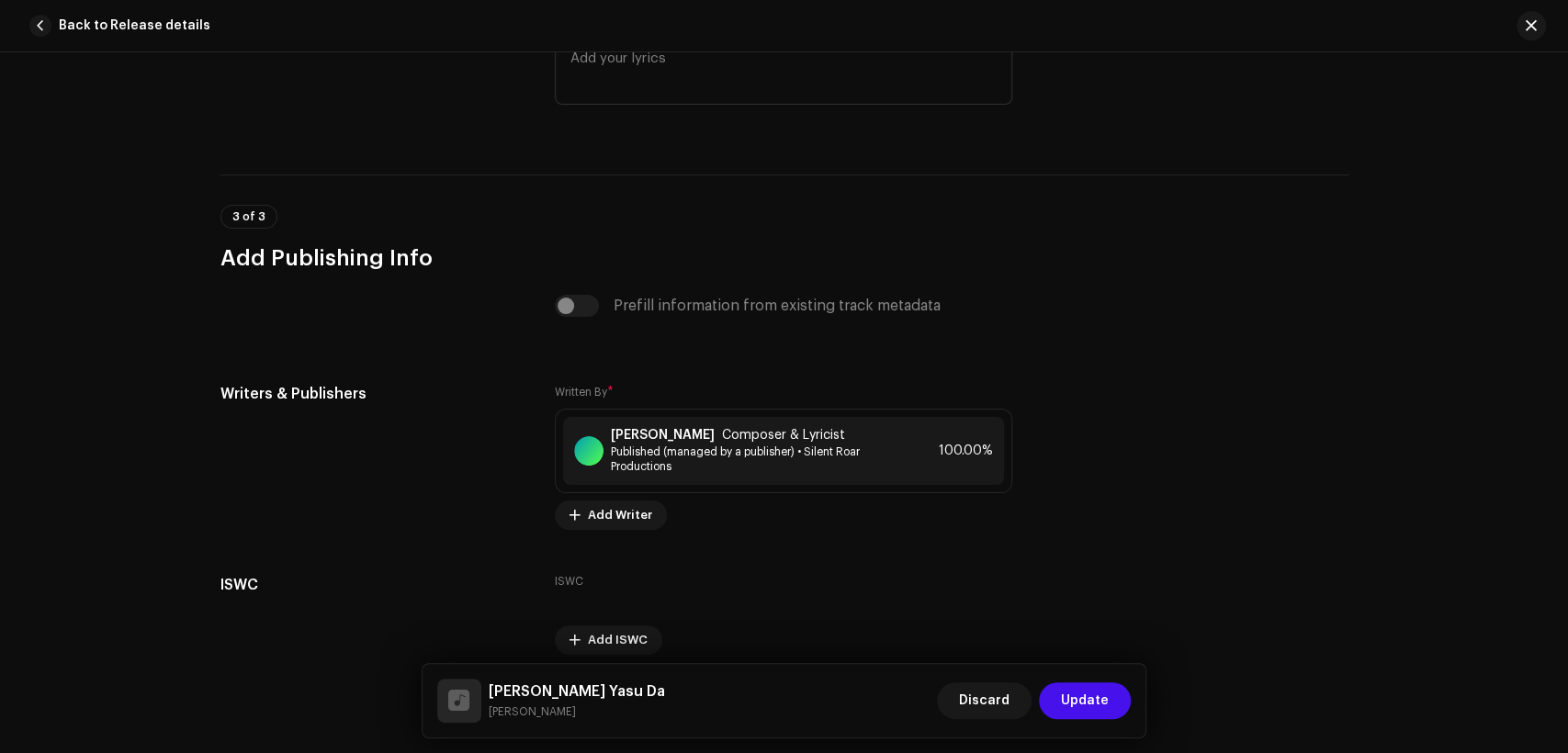
scroll to position [4171, 0]
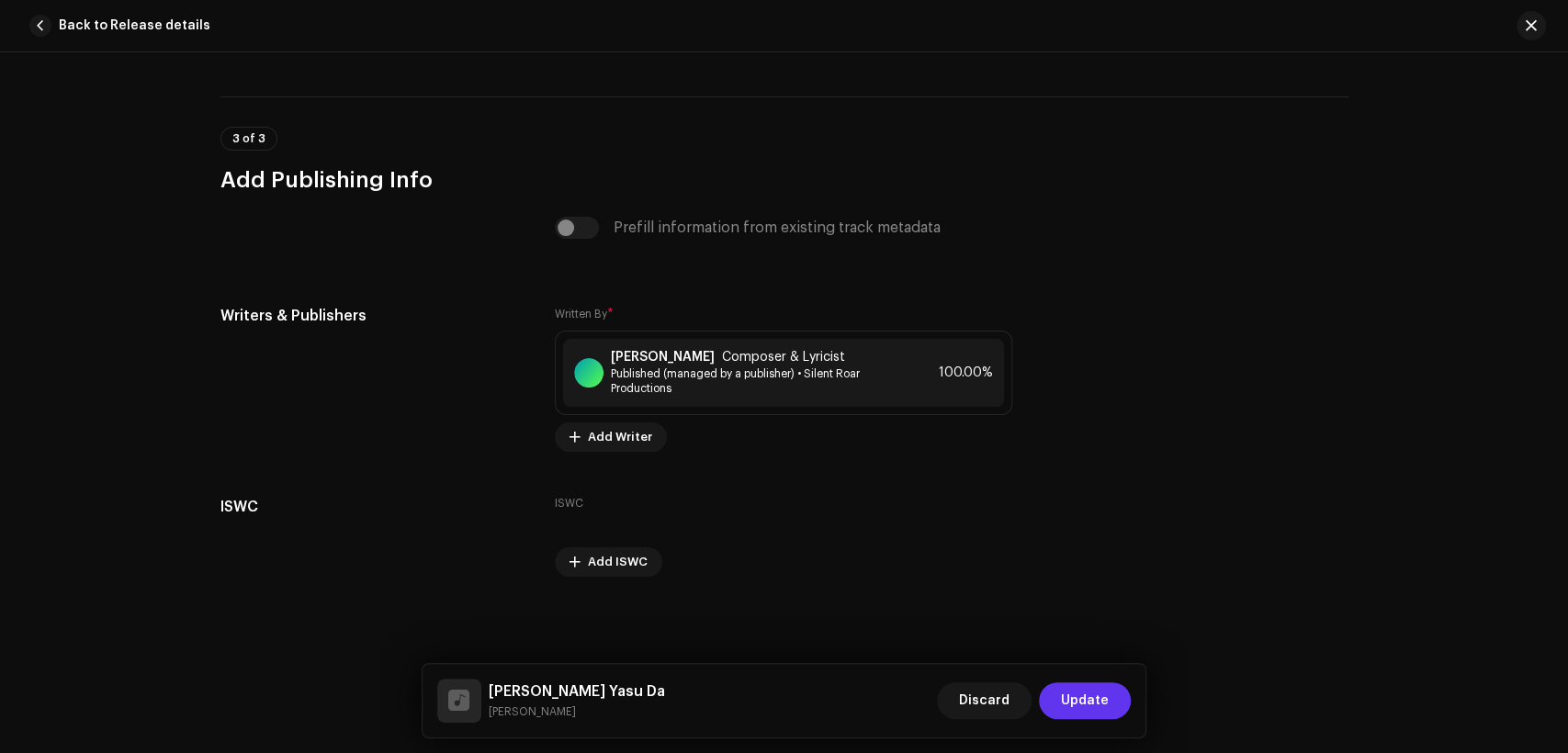
click at [1100, 711] on span "Update" at bounding box center [1085, 701] width 48 height 37
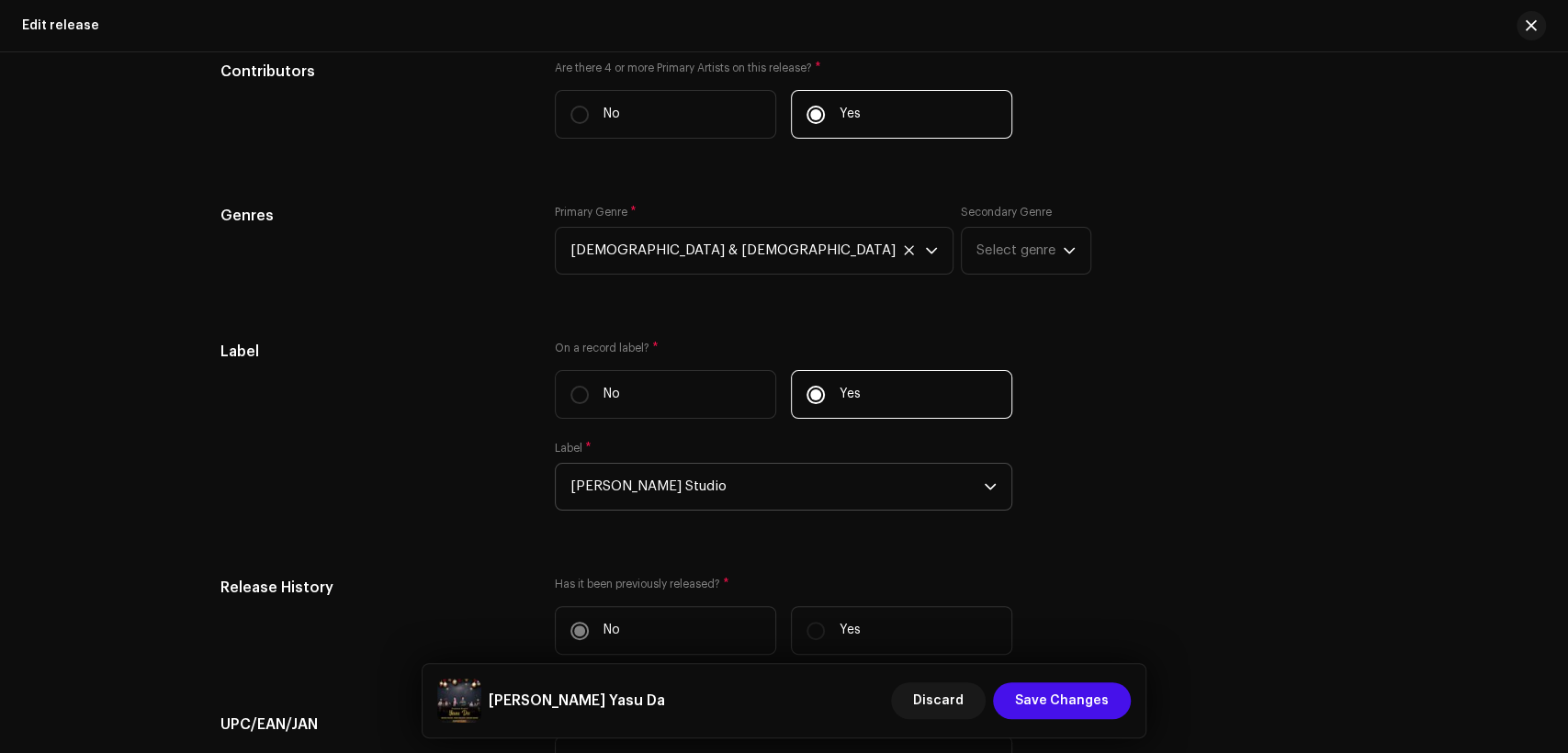
scroll to position [2473, 0]
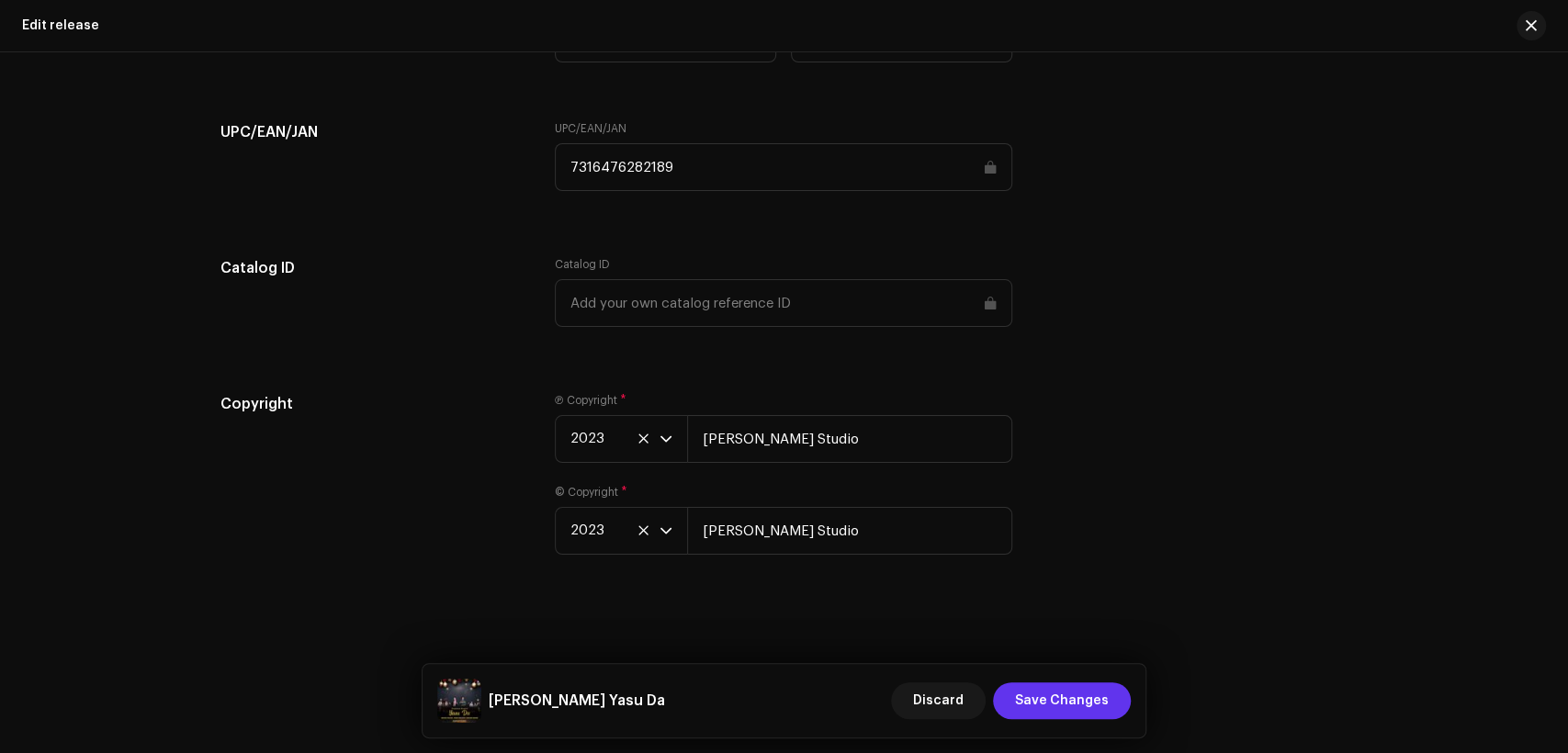
click at [1096, 714] on span "Save Changes" at bounding box center [1061, 701] width 93 height 37
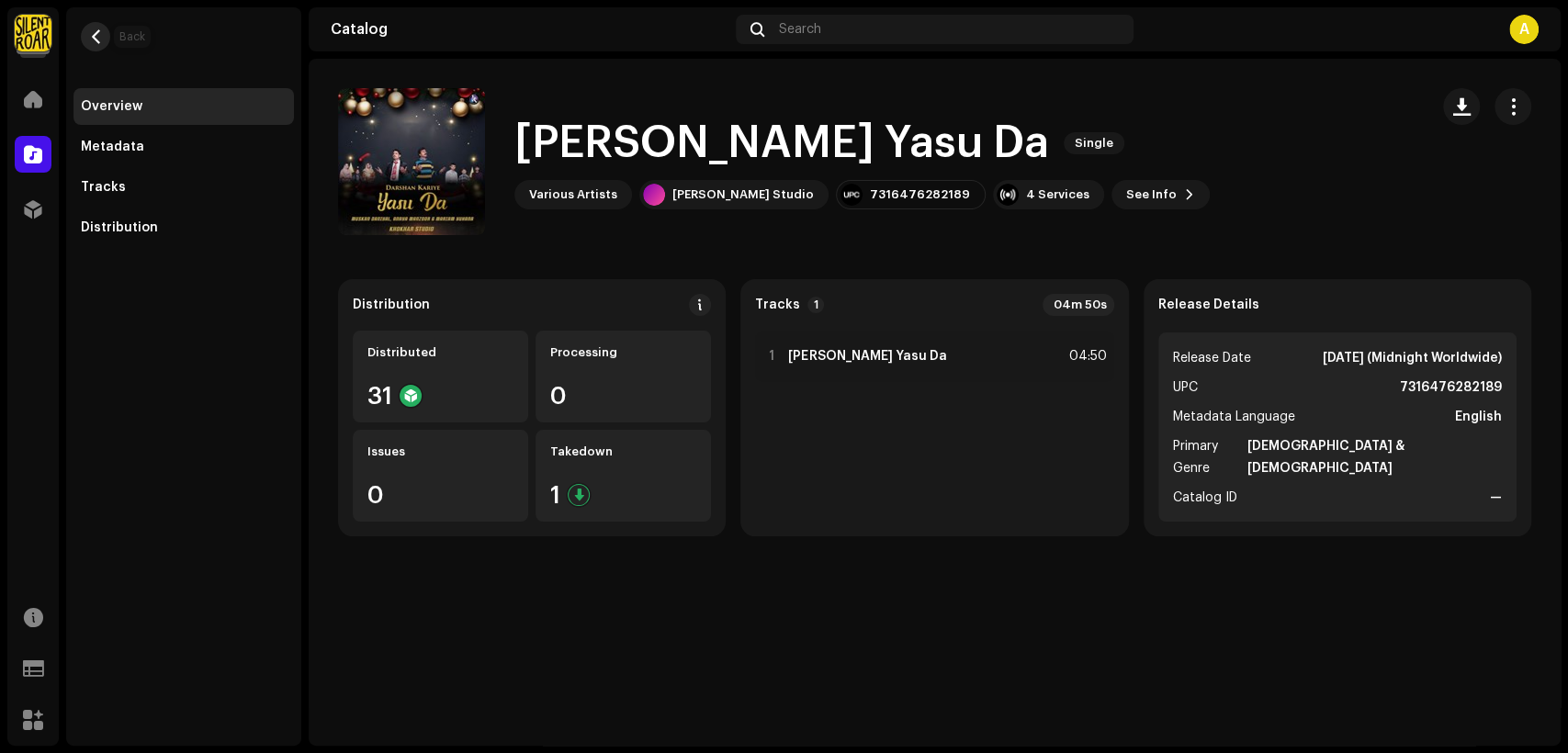
click at [93, 38] on span "button" at bounding box center [96, 37] width 13 height 14
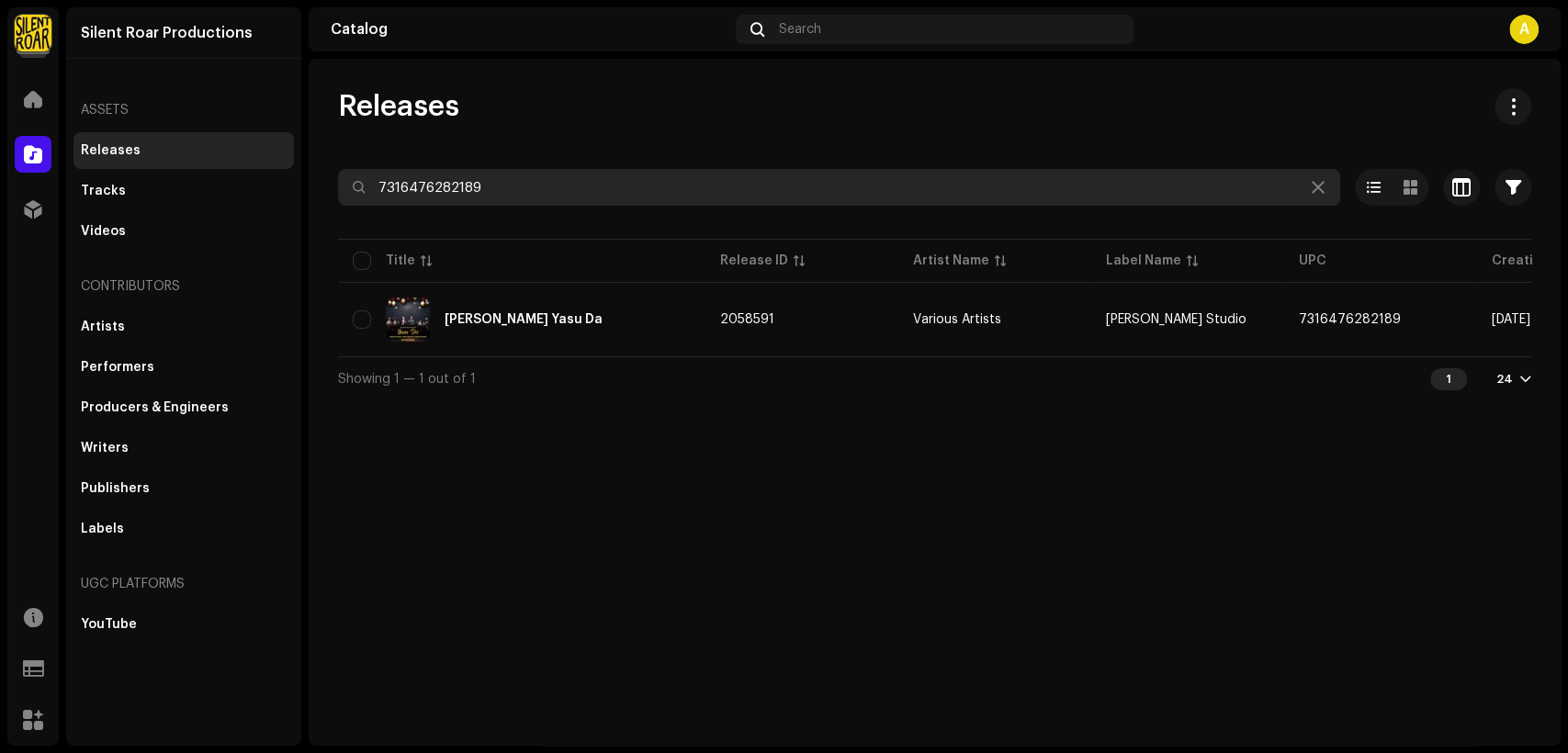
click at [581, 193] on input "7316476282189" at bounding box center [839, 188] width 1002 height 37
paste input "0536"
type input "7316476280536"
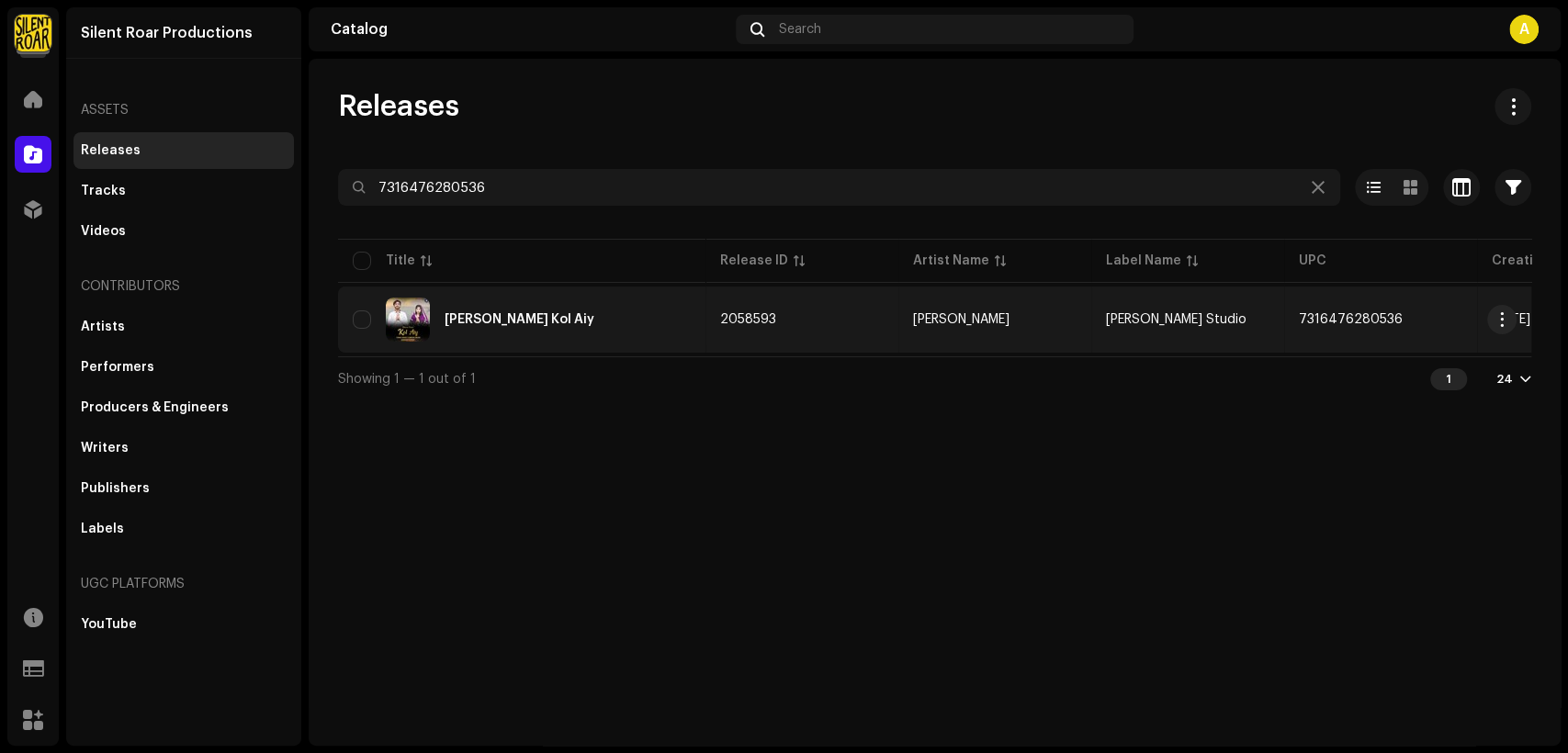
click at [614, 333] on div "Dwaa Yasu Kol Aiy" at bounding box center [522, 320] width 338 height 44
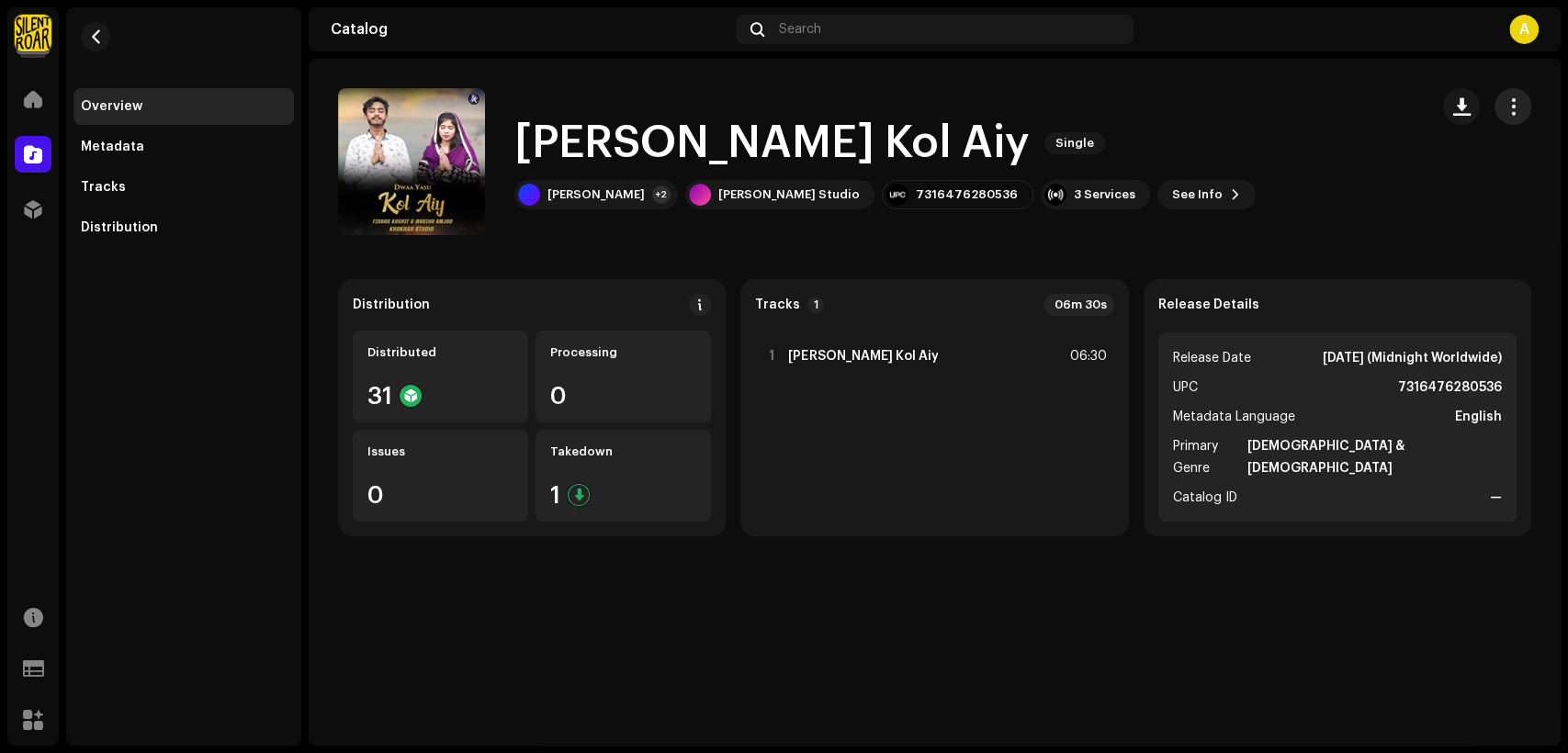
click at [1513, 110] on span "button" at bounding box center [1513, 106] width 17 height 14
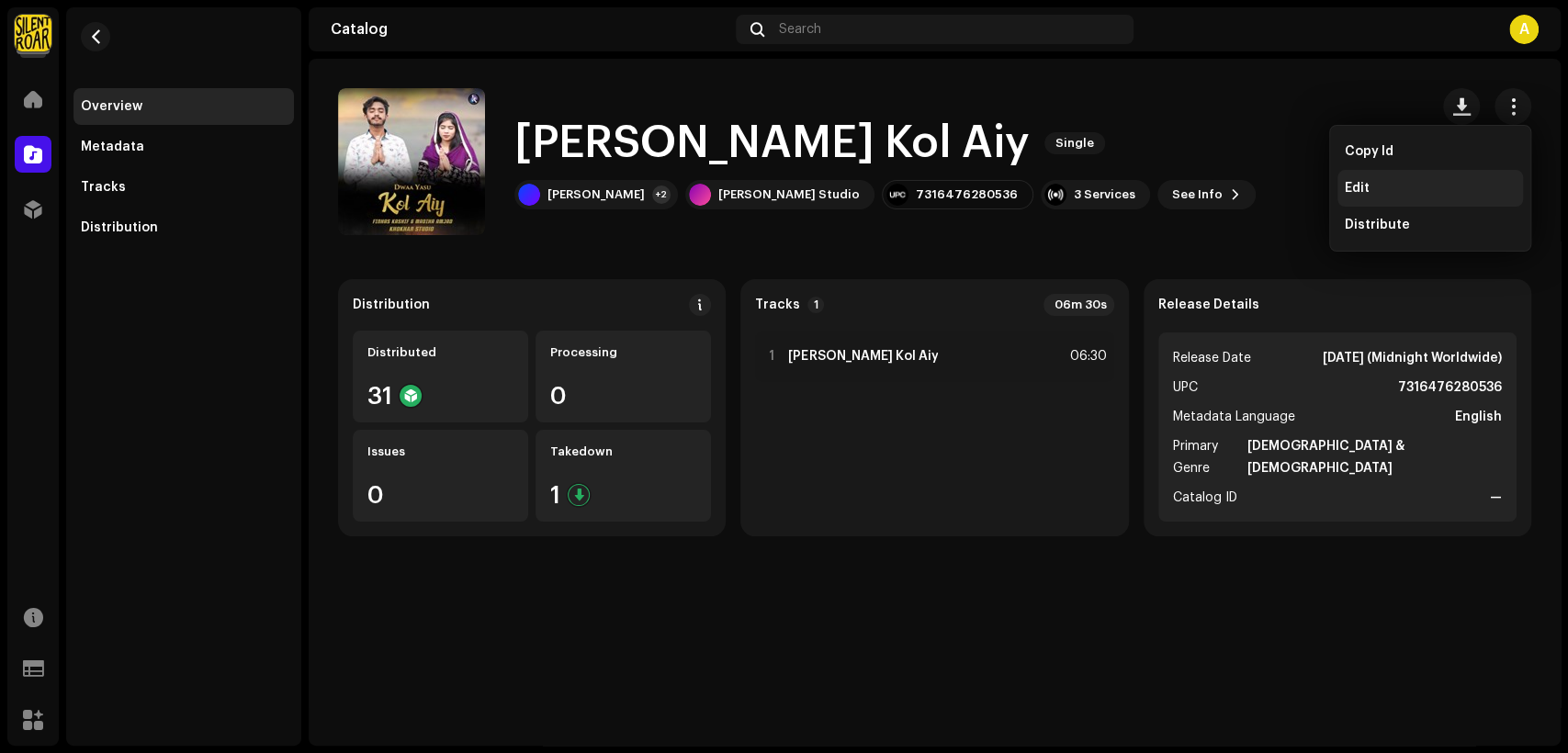
click at [1453, 186] on div "Edit" at bounding box center [1431, 188] width 171 height 14
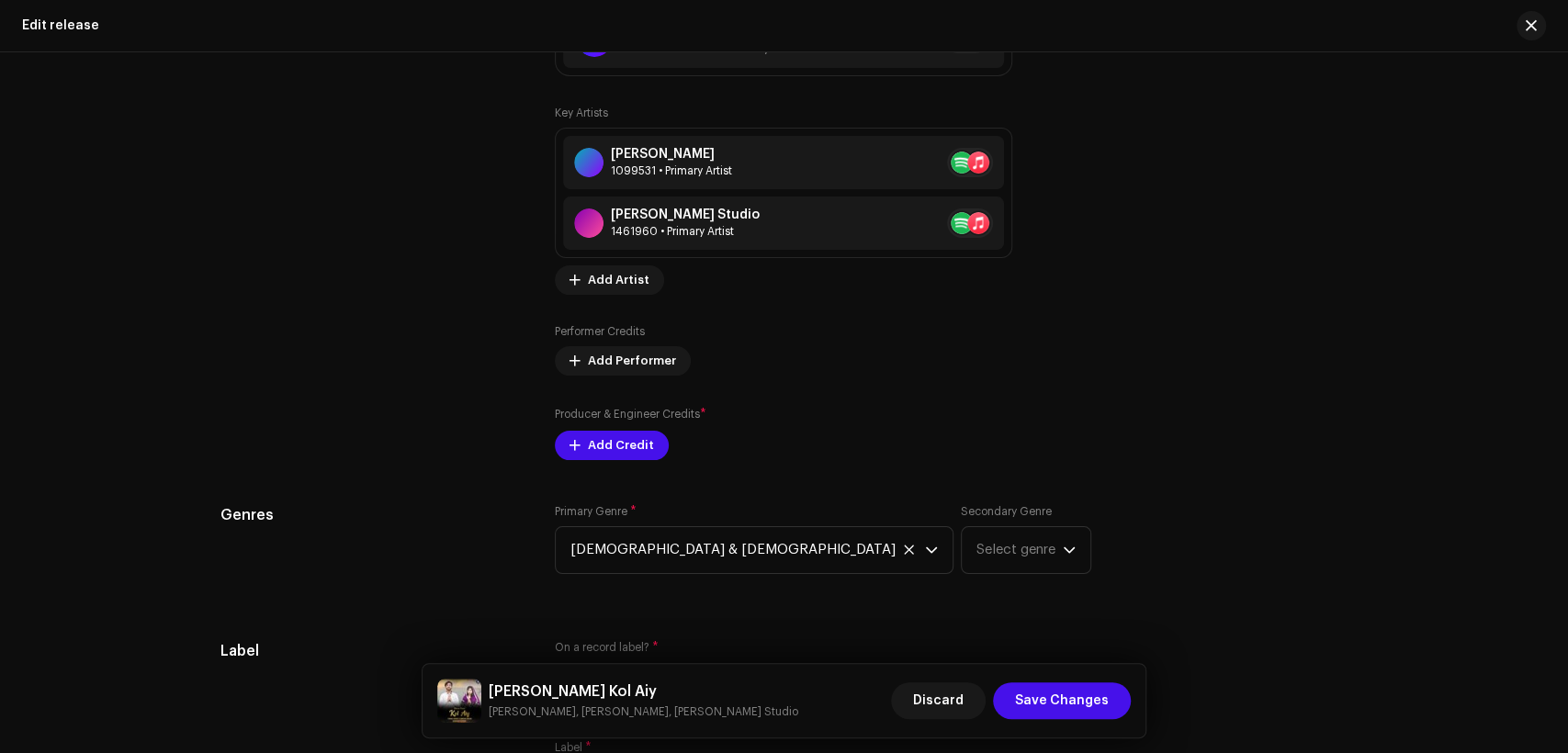
scroll to position [2042, 0]
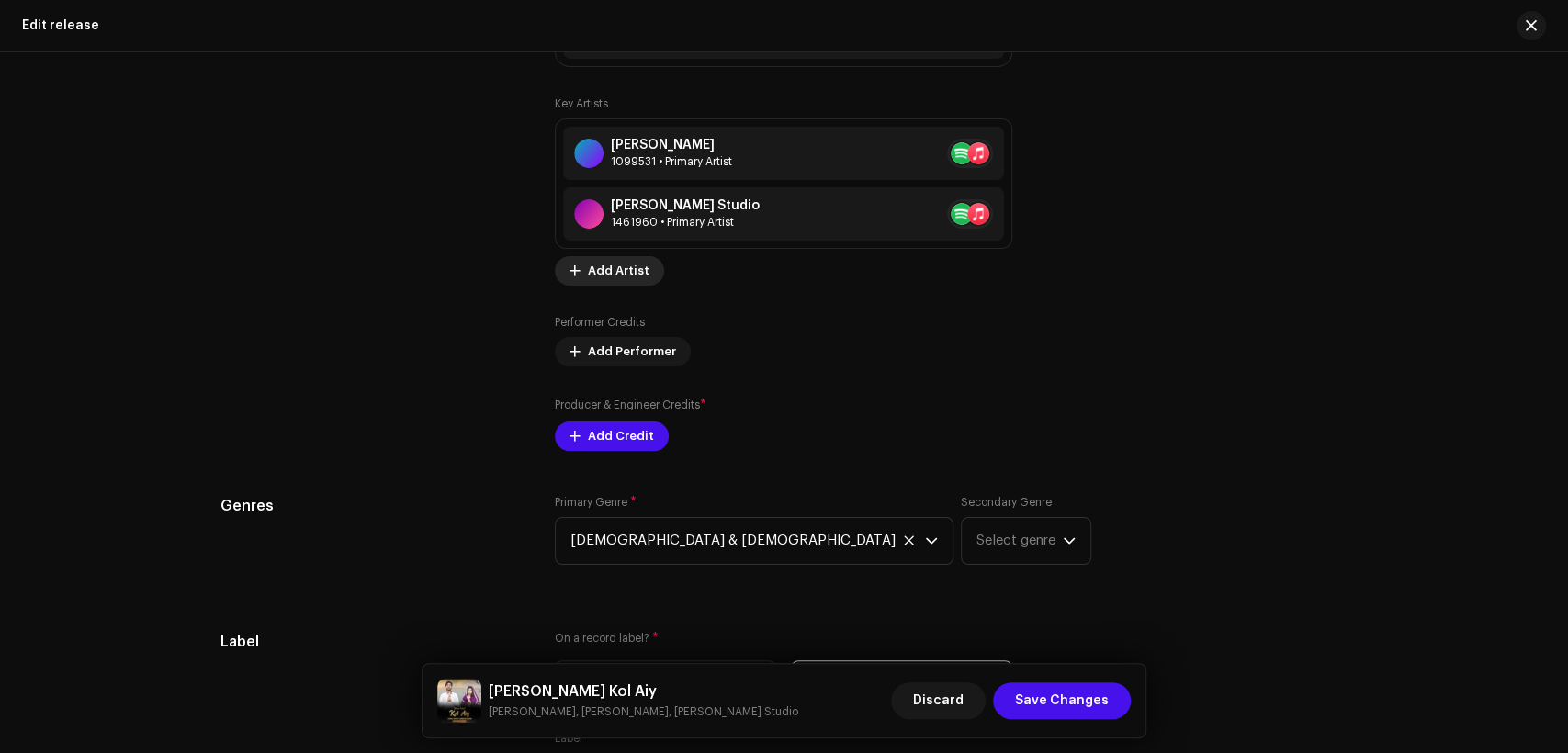
click at [627, 280] on span "Add Artist" at bounding box center [618, 271] width 62 height 37
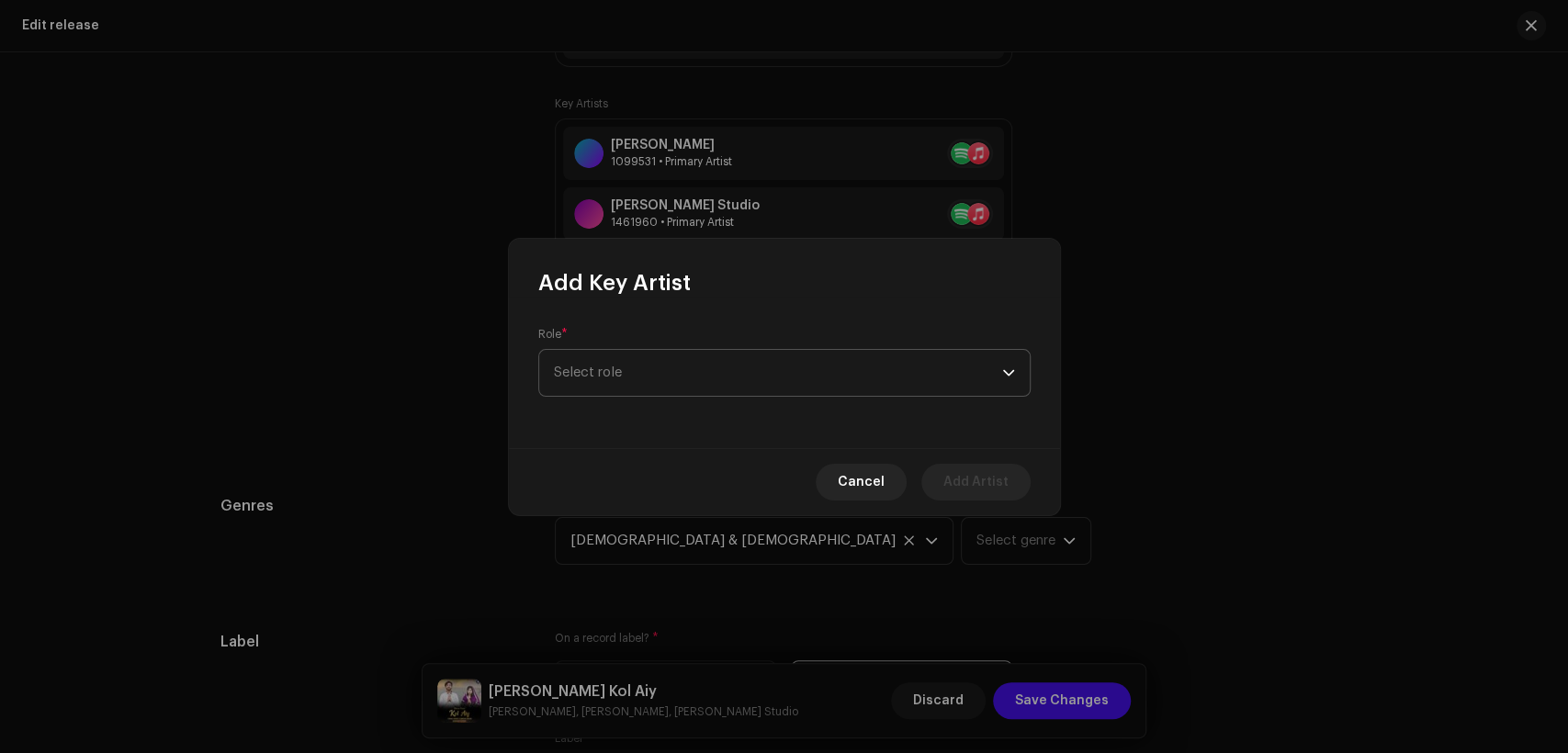
click at [745, 365] on span "Select role" at bounding box center [778, 373] width 448 height 46
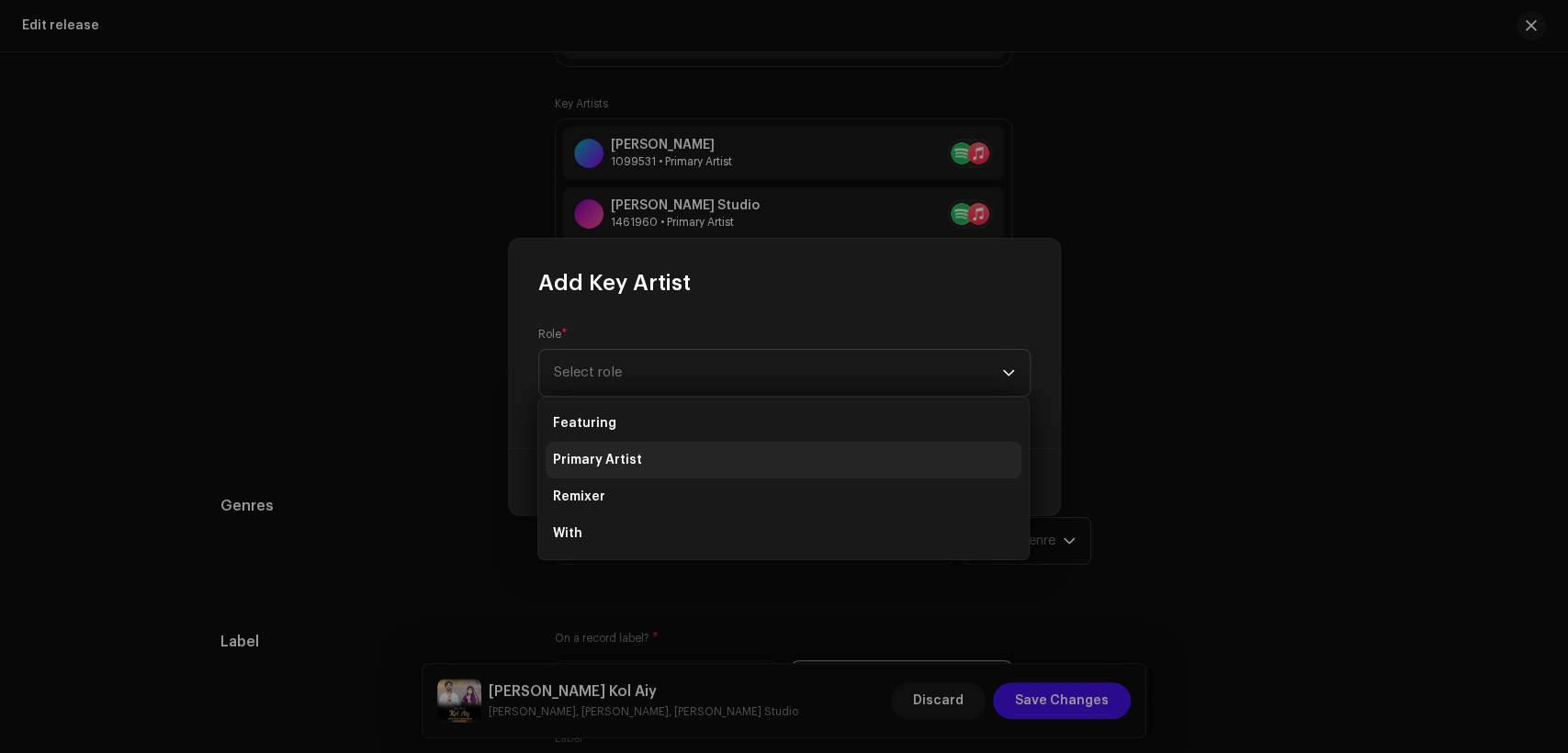
click at [750, 445] on li "Primary Artist" at bounding box center [784, 461] width 476 height 37
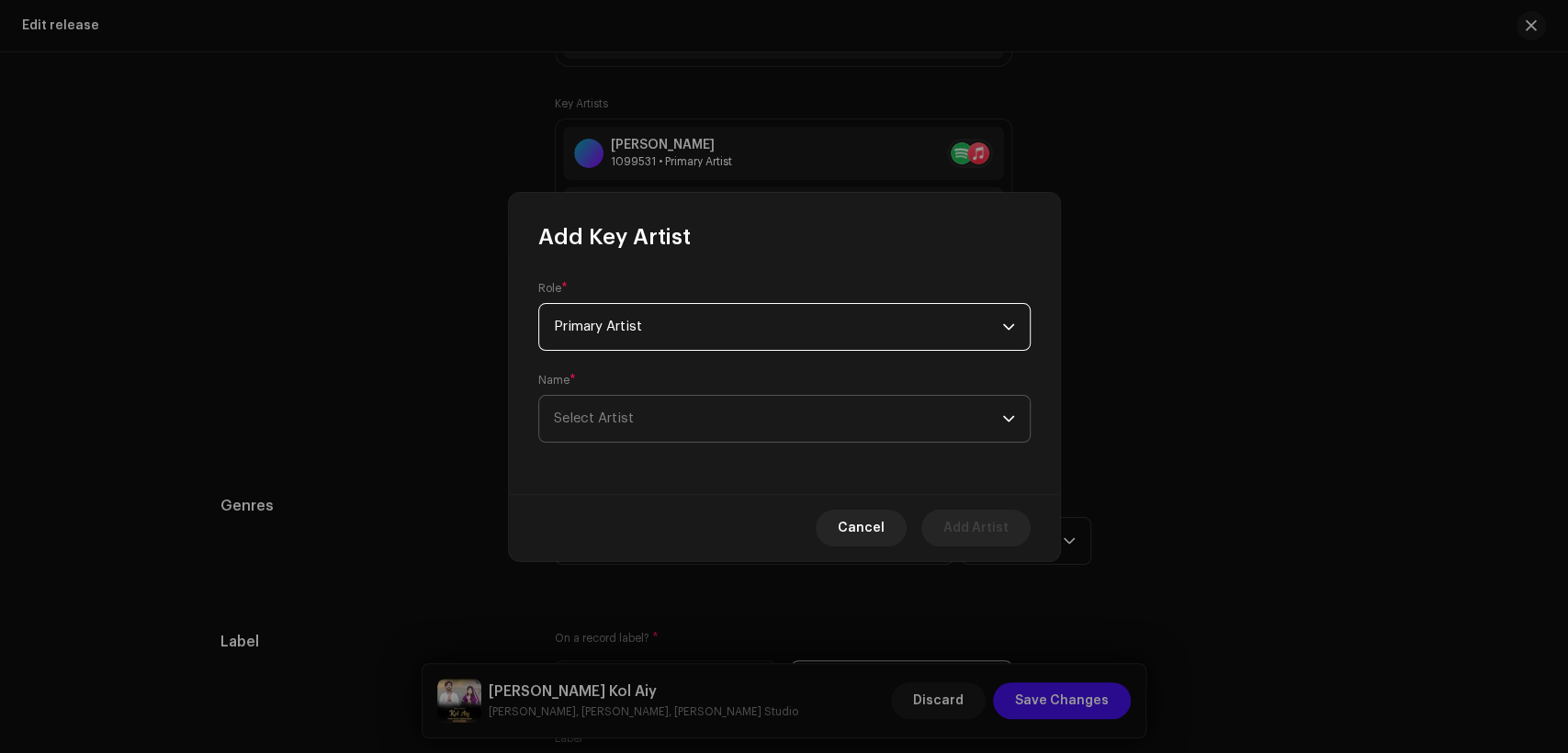
click at [756, 425] on span "Select Artist" at bounding box center [778, 419] width 448 height 46
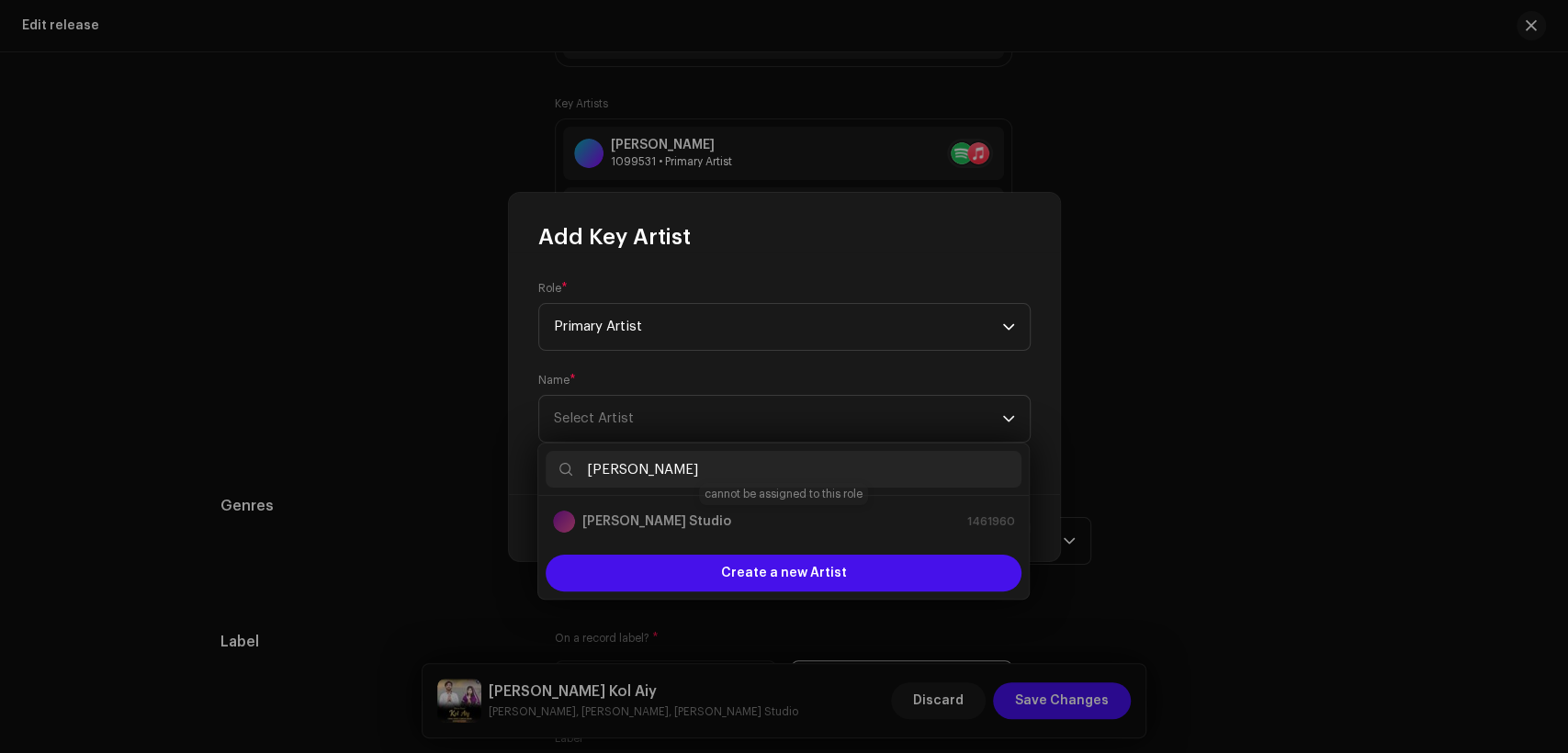
type input "[PERSON_NAME]"
click at [804, 532] on div "[PERSON_NAME] Studio 1461960" at bounding box center [784, 521] width 461 height 22
click at [883, 532] on div "[PERSON_NAME] Studio 1461960" at bounding box center [784, 521] width 461 height 22
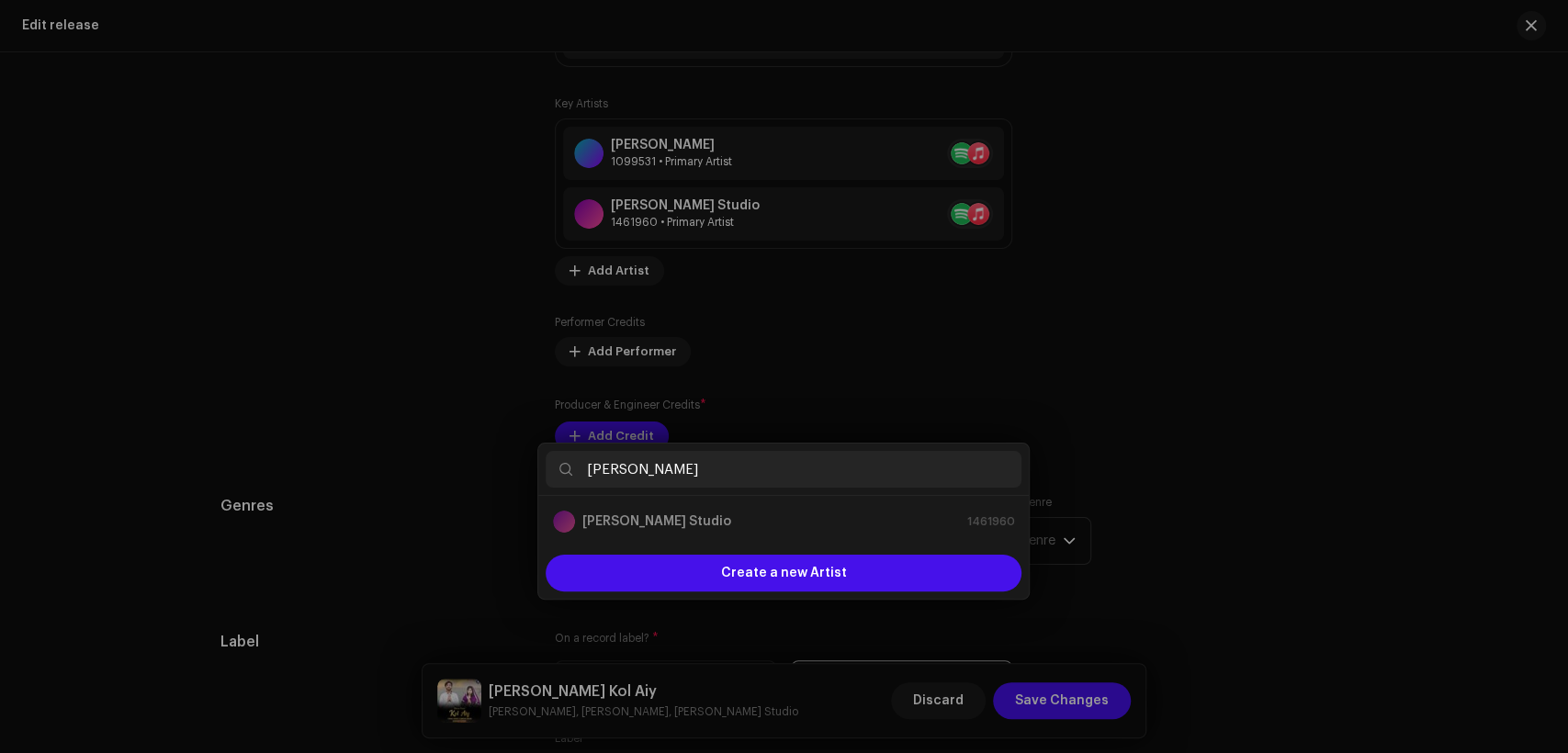
click at [1184, 415] on div "Add Key Artist Role * Primary Artist Name * Select Artist Cancel Add Artist" at bounding box center [784, 376] width 1568 height 753
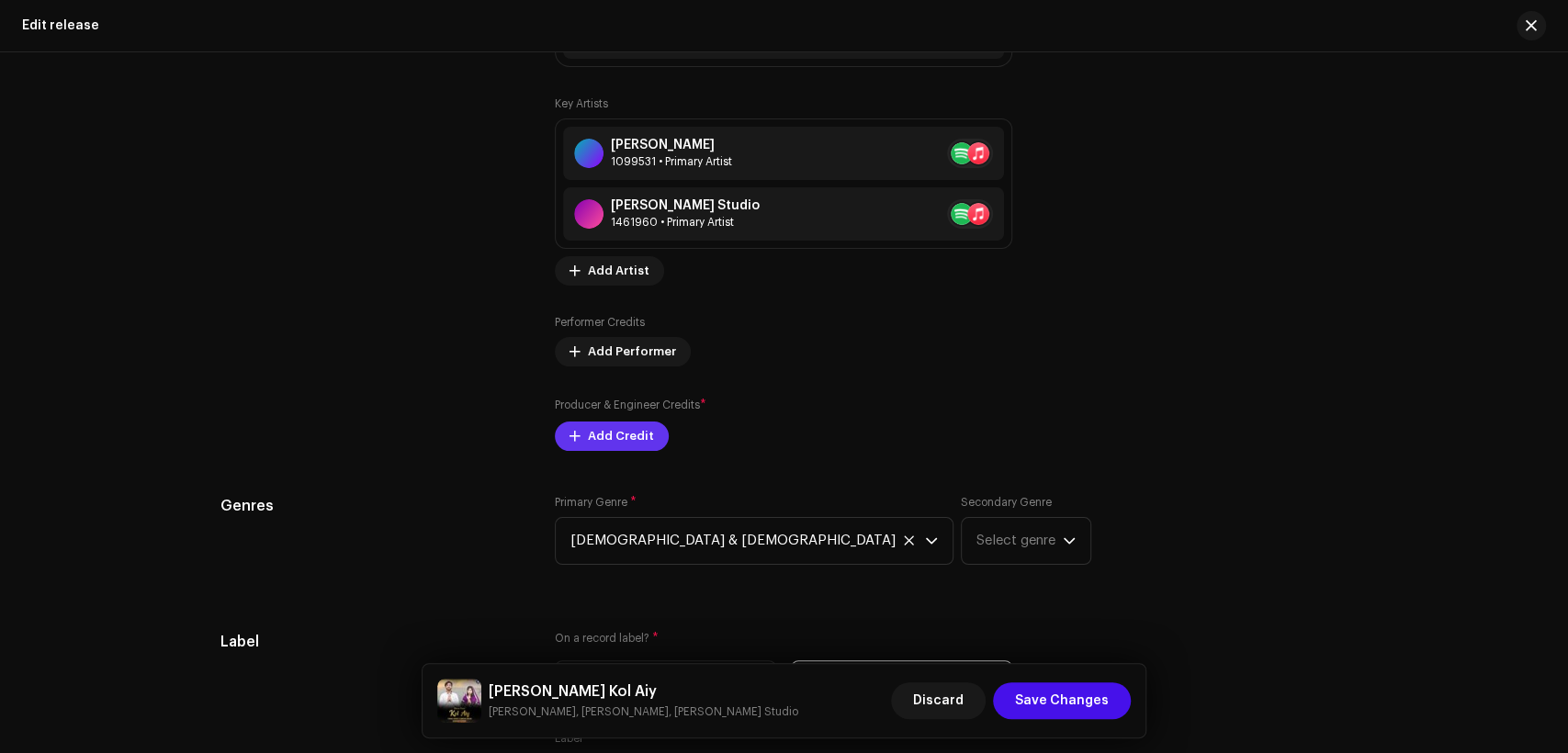
click at [628, 443] on span "Add Credit" at bounding box center [620, 437] width 66 height 37
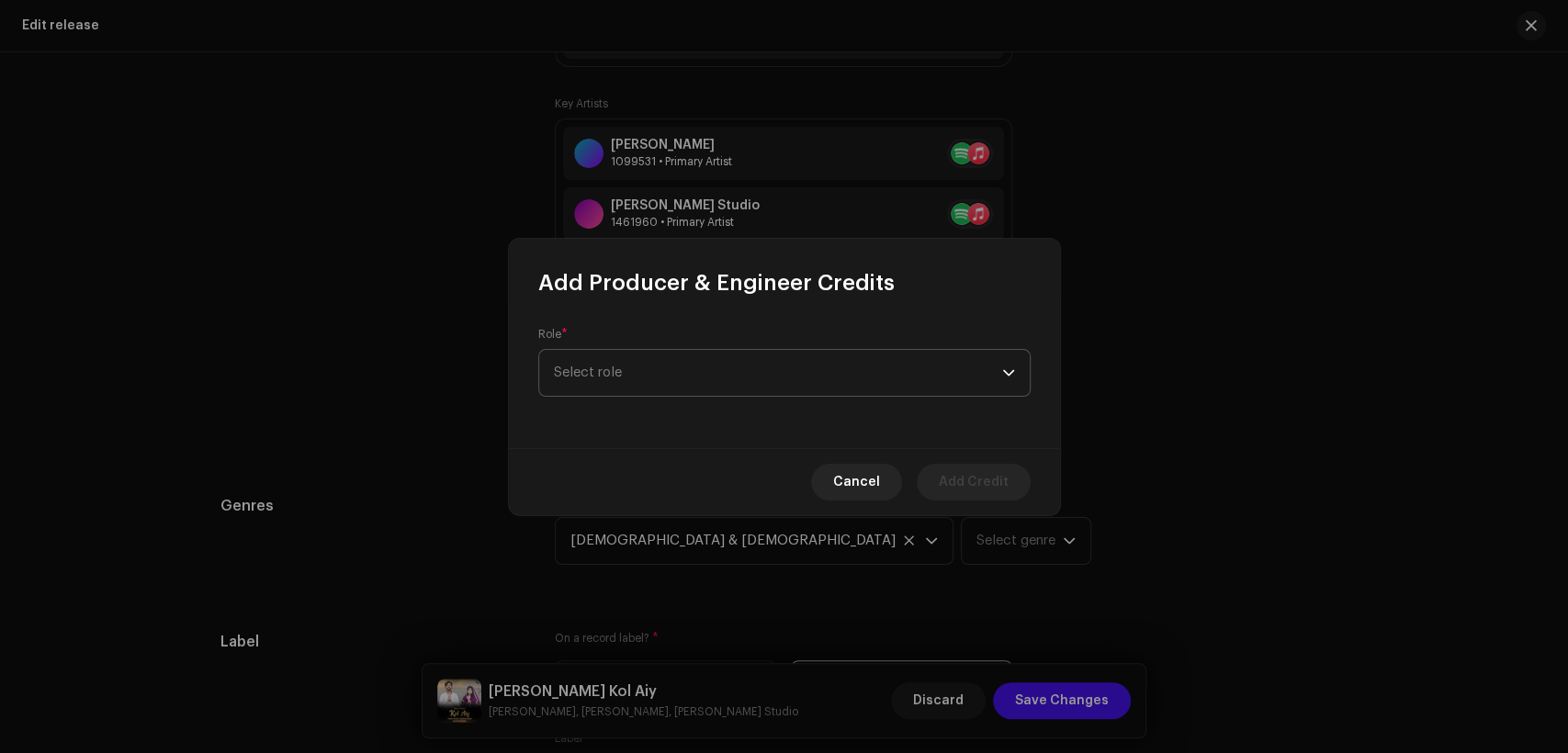
click at [664, 387] on span "Select role" at bounding box center [778, 373] width 448 height 46
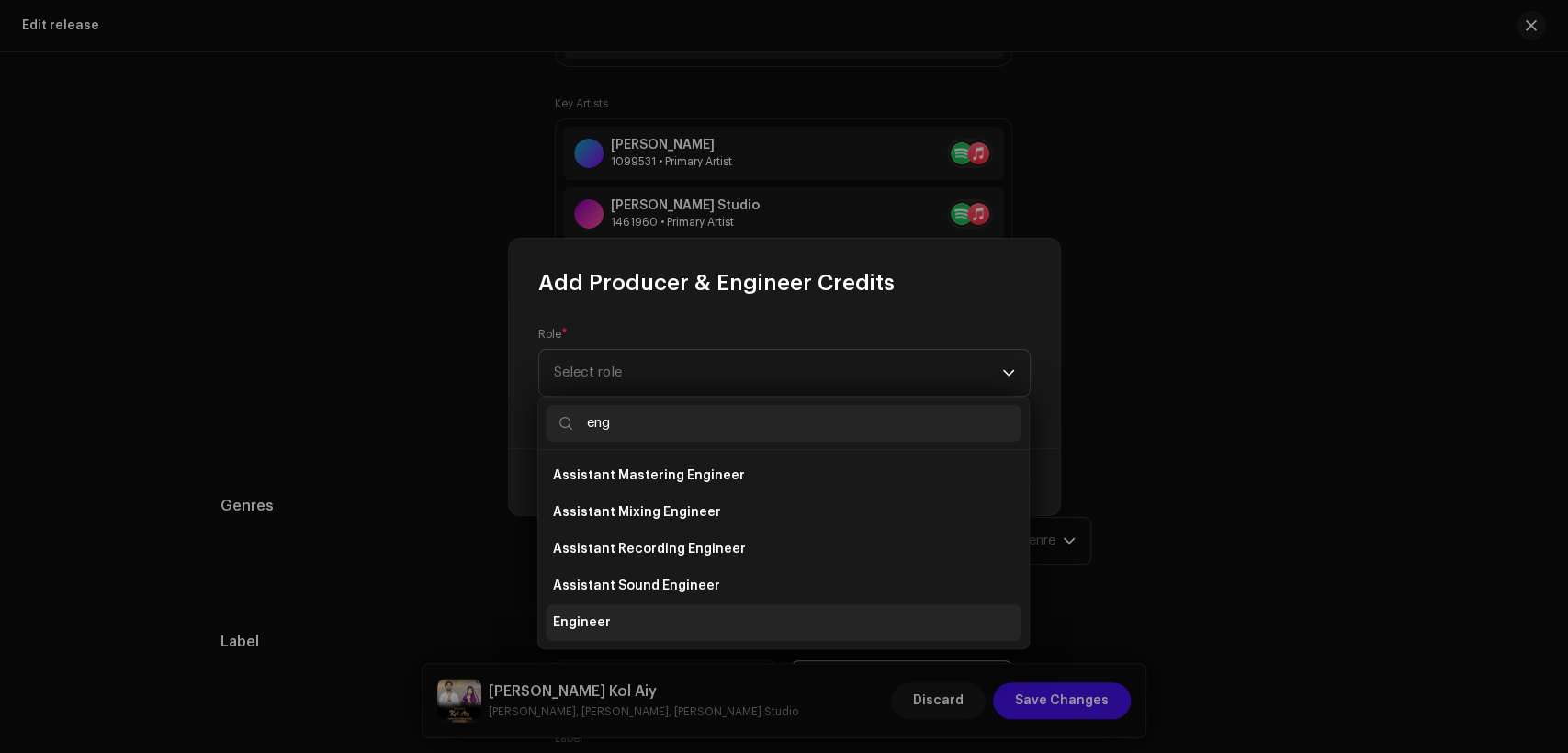
type input "eng"
click at [711, 606] on li "Engineer" at bounding box center [784, 623] width 476 height 37
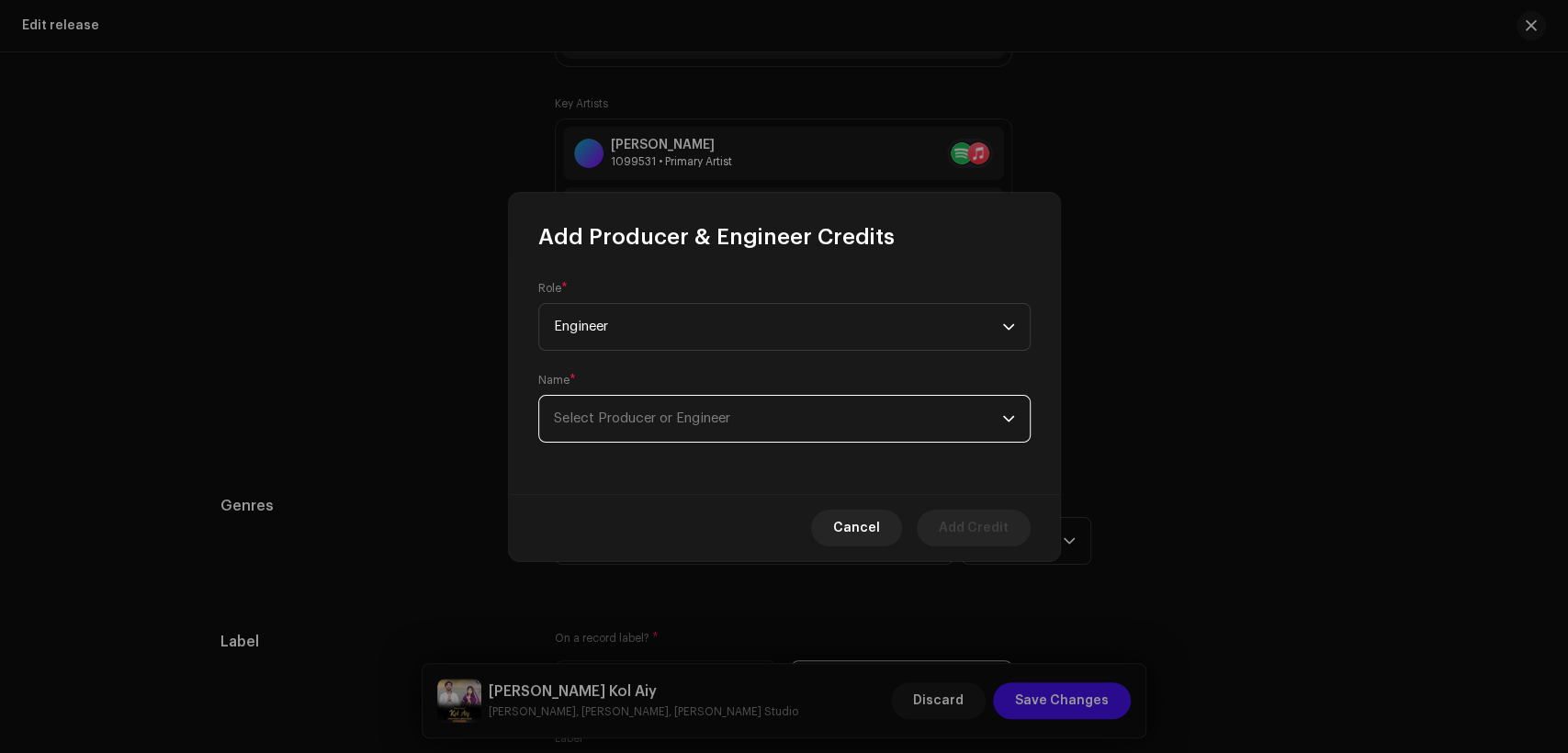
click at [656, 423] on span "Select Producer or Engineer" at bounding box center [641, 418] width 176 height 13
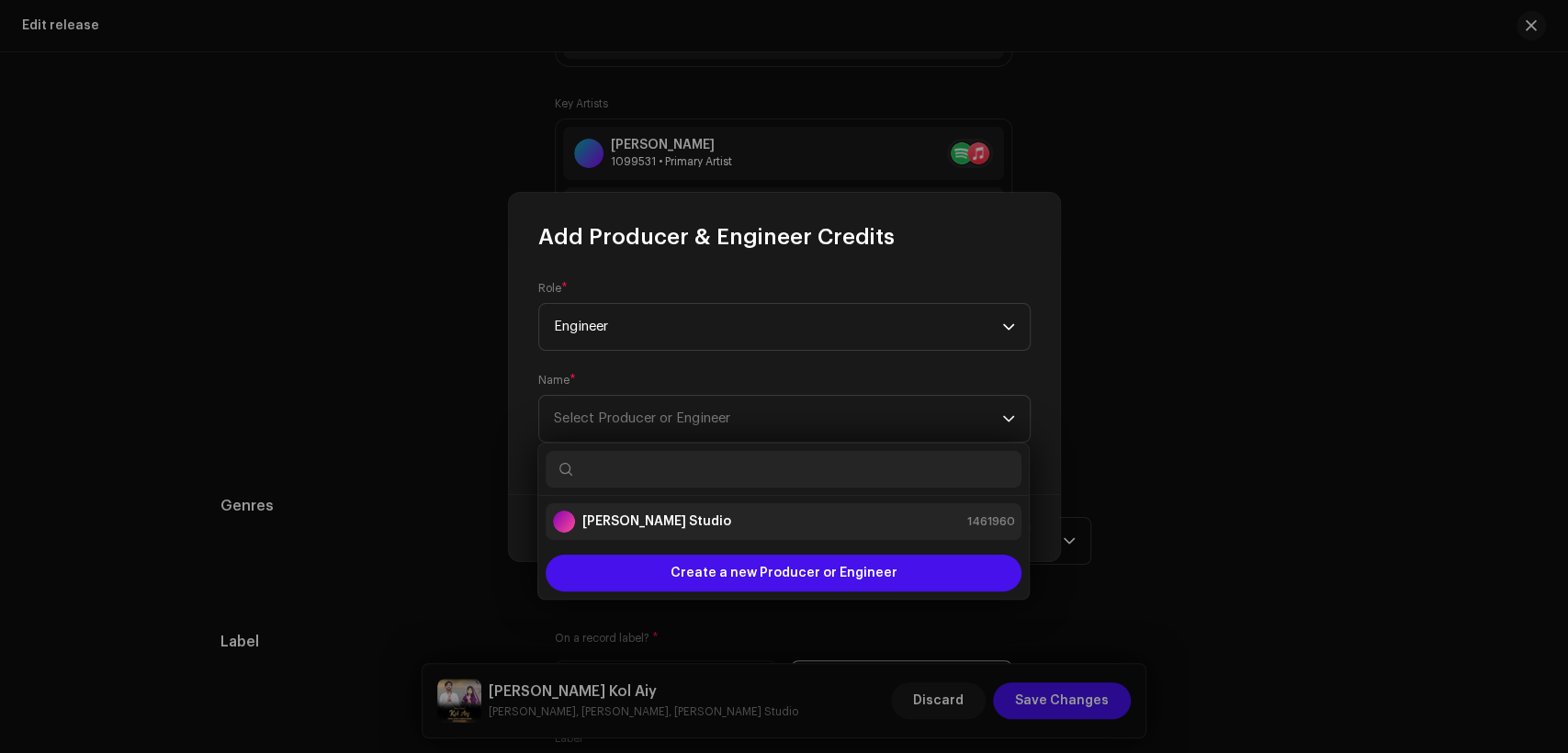
click at [666, 523] on strong "[PERSON_NAME] Studio" at bounding box center [657, 521] width 149 height 18
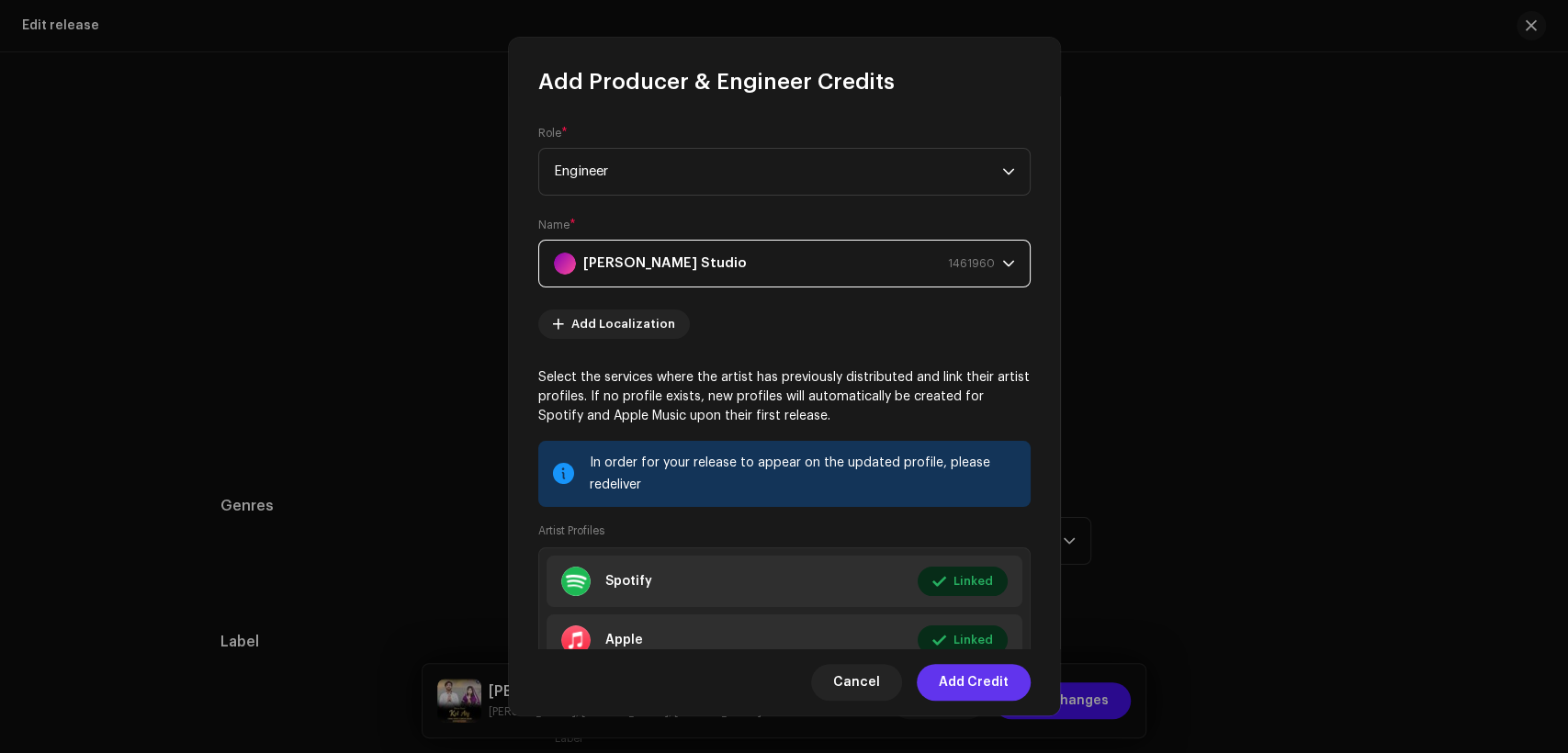
click at [976, 679] on span "Add Credit" at bounding box center [973, 683] width 70 height 37
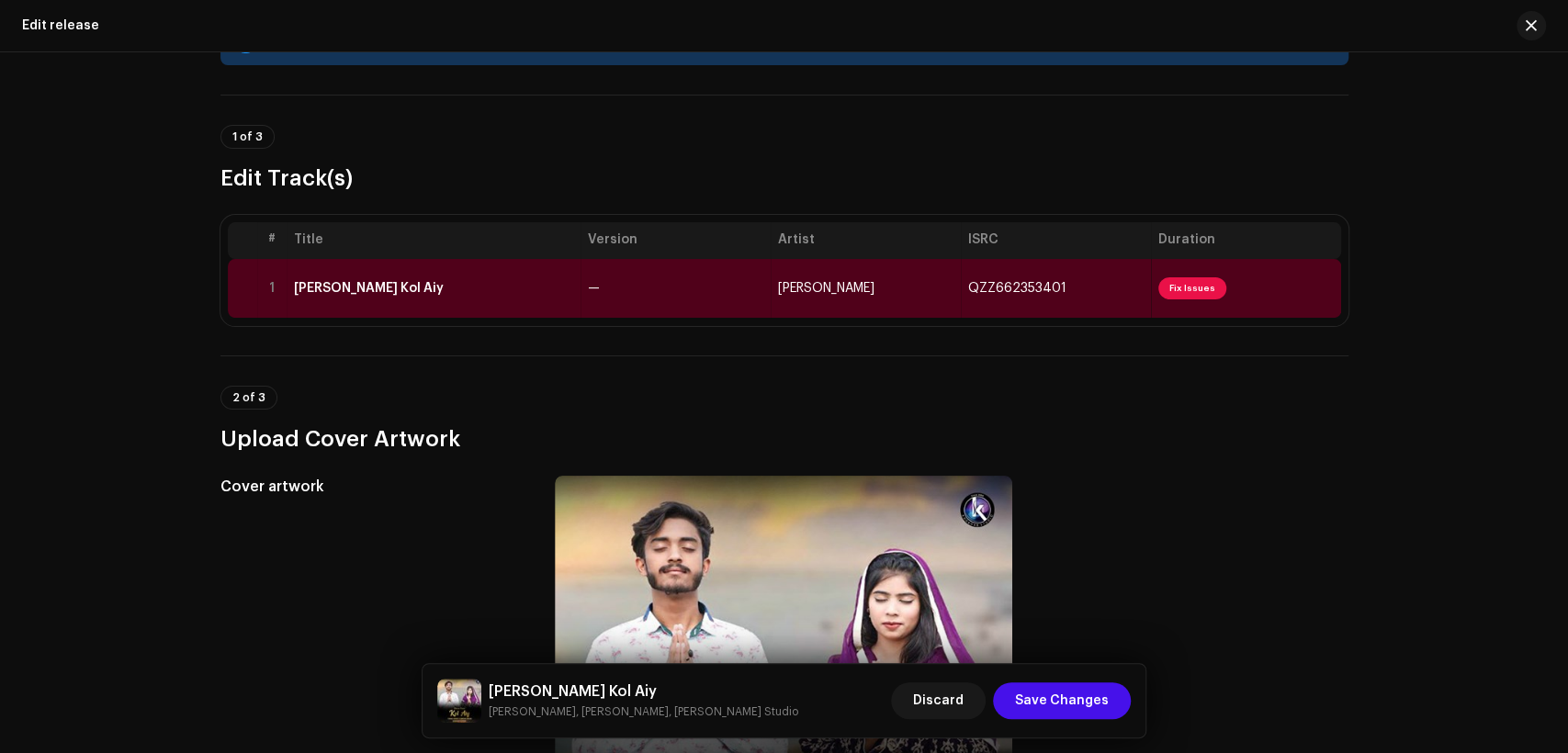
scroll to position [0, 0]
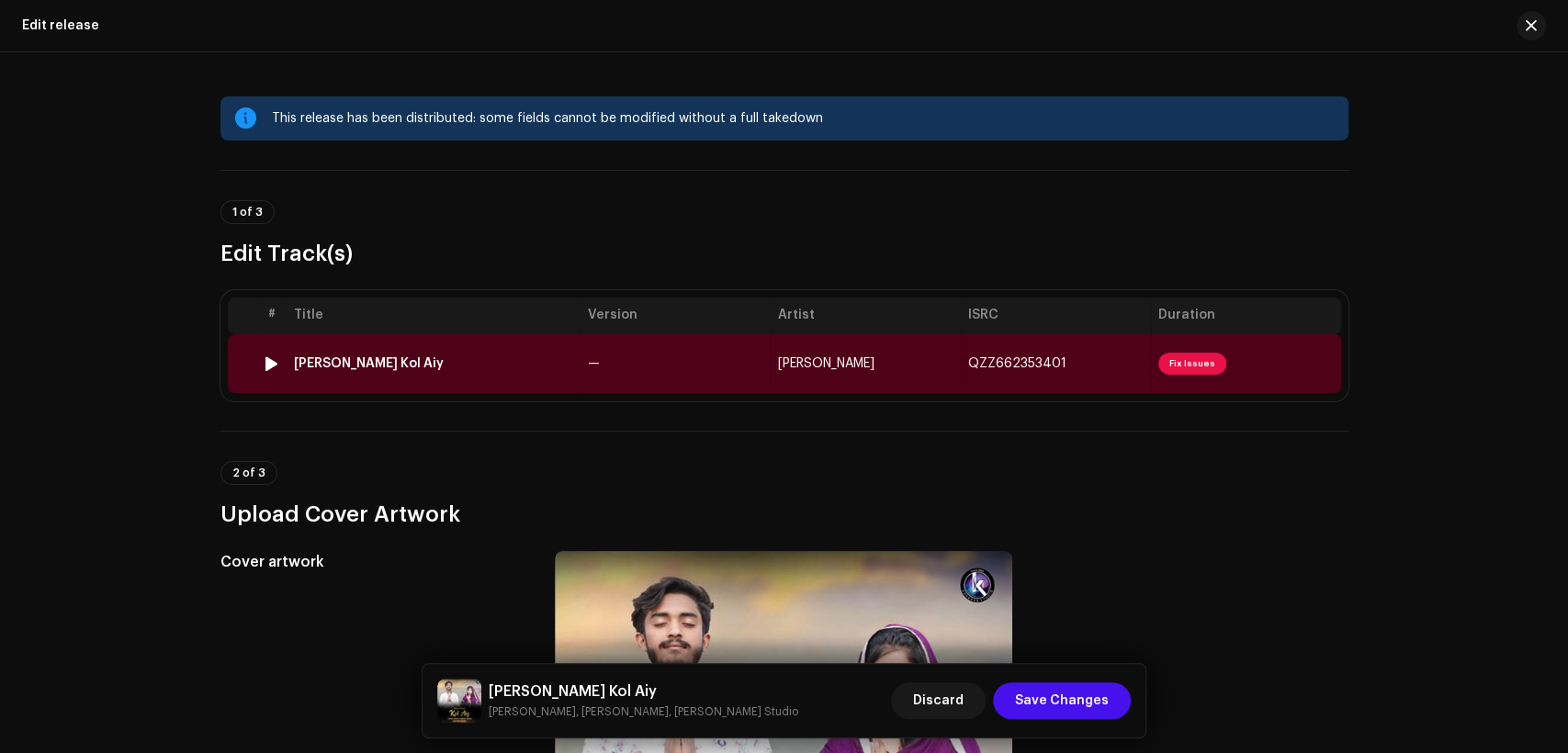
click at [659, 365] on td "—" at bounding box center [676, 364] width 190 height 59
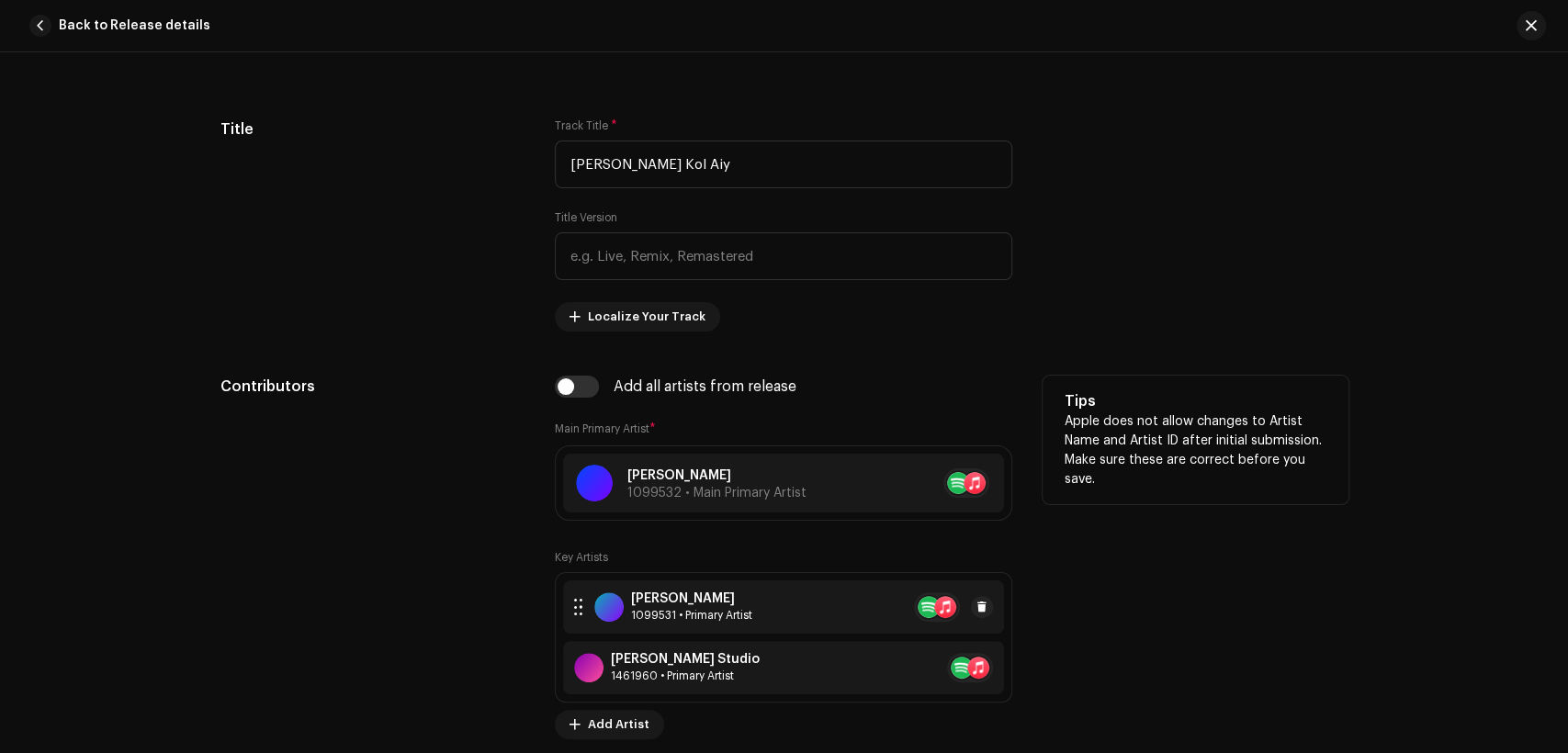
scroll to position [1020, 0]
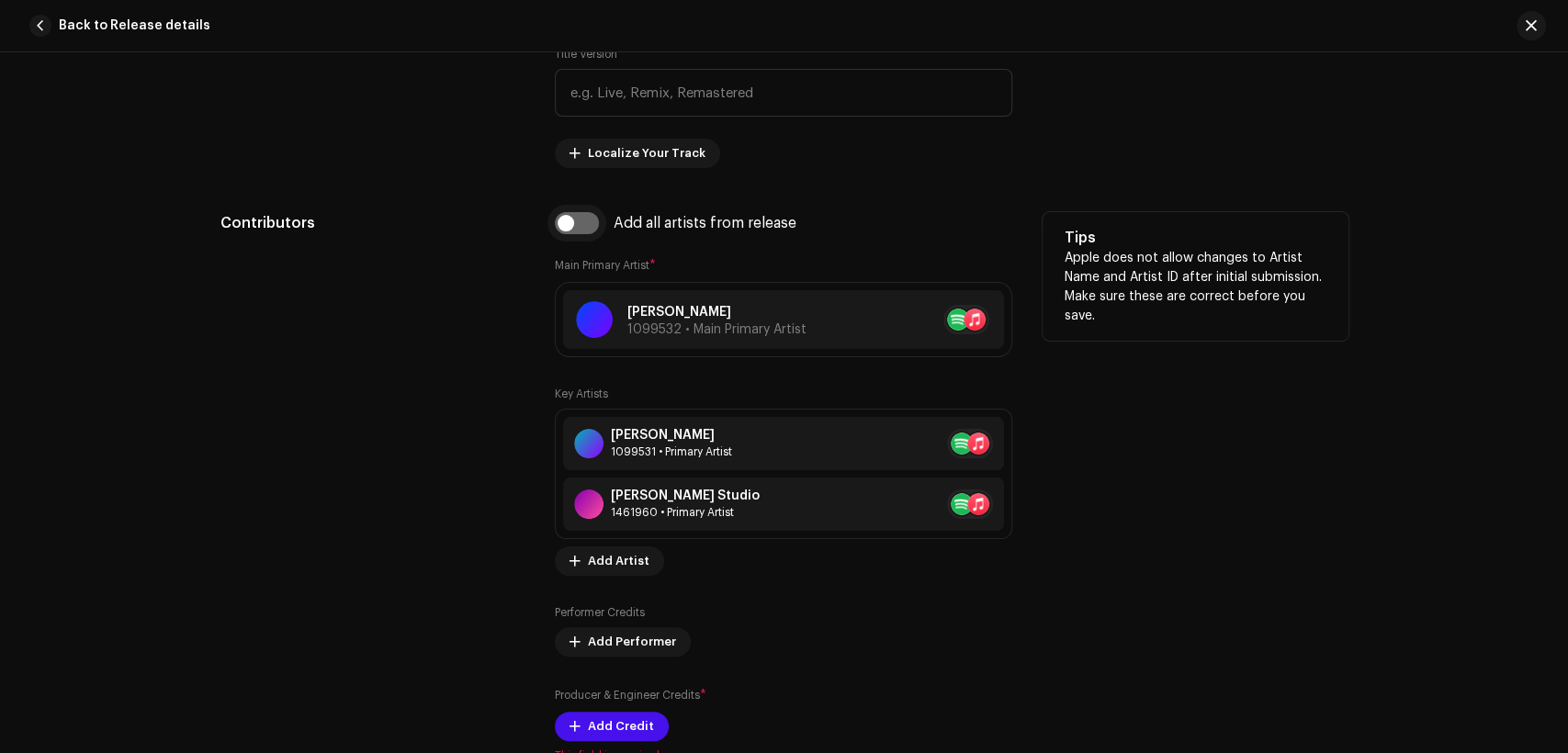
click at [577, 235] on input "checkbox" at bounding box center [577, 223] width 44 height 22
checkbox input "true"
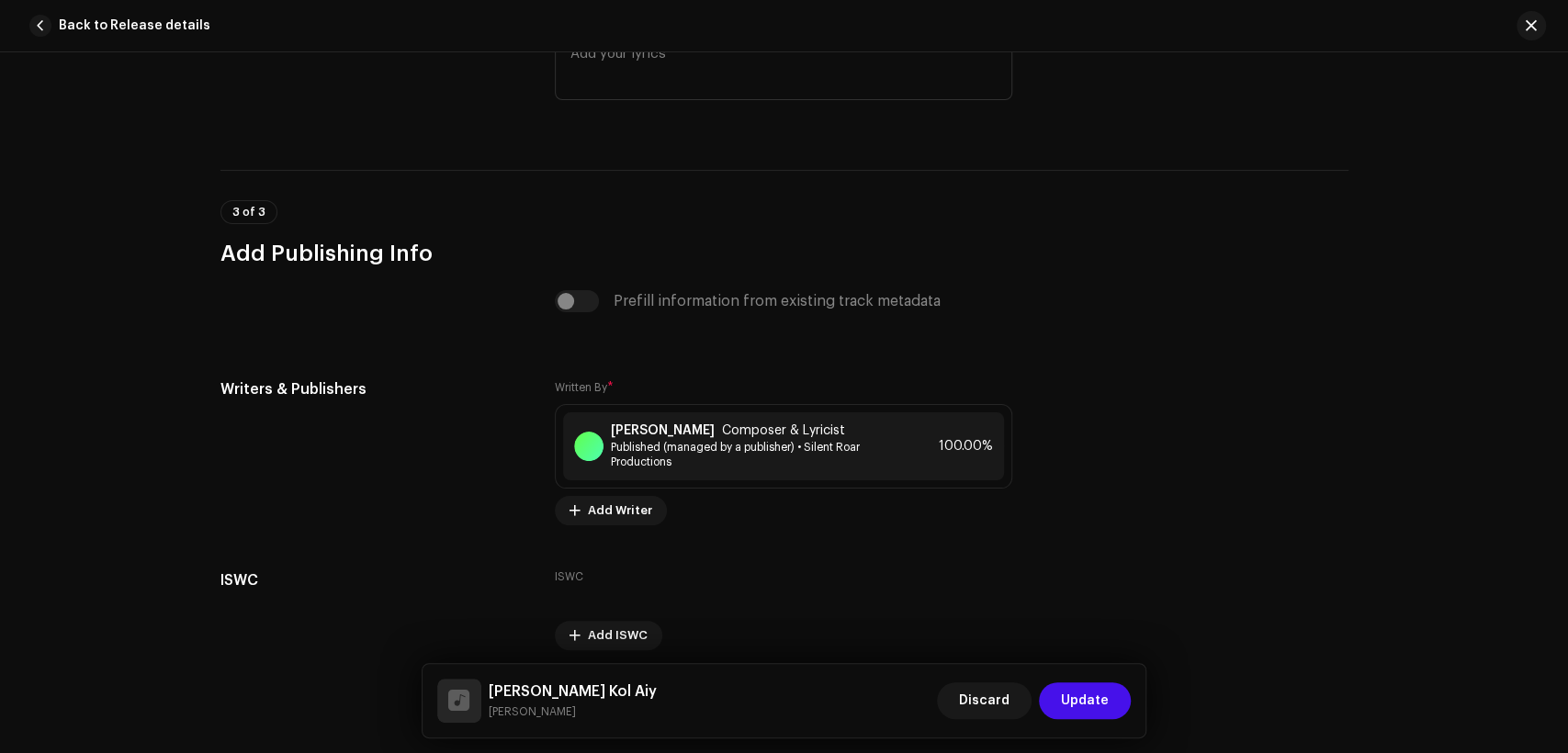
scroll to position [3841, 0]
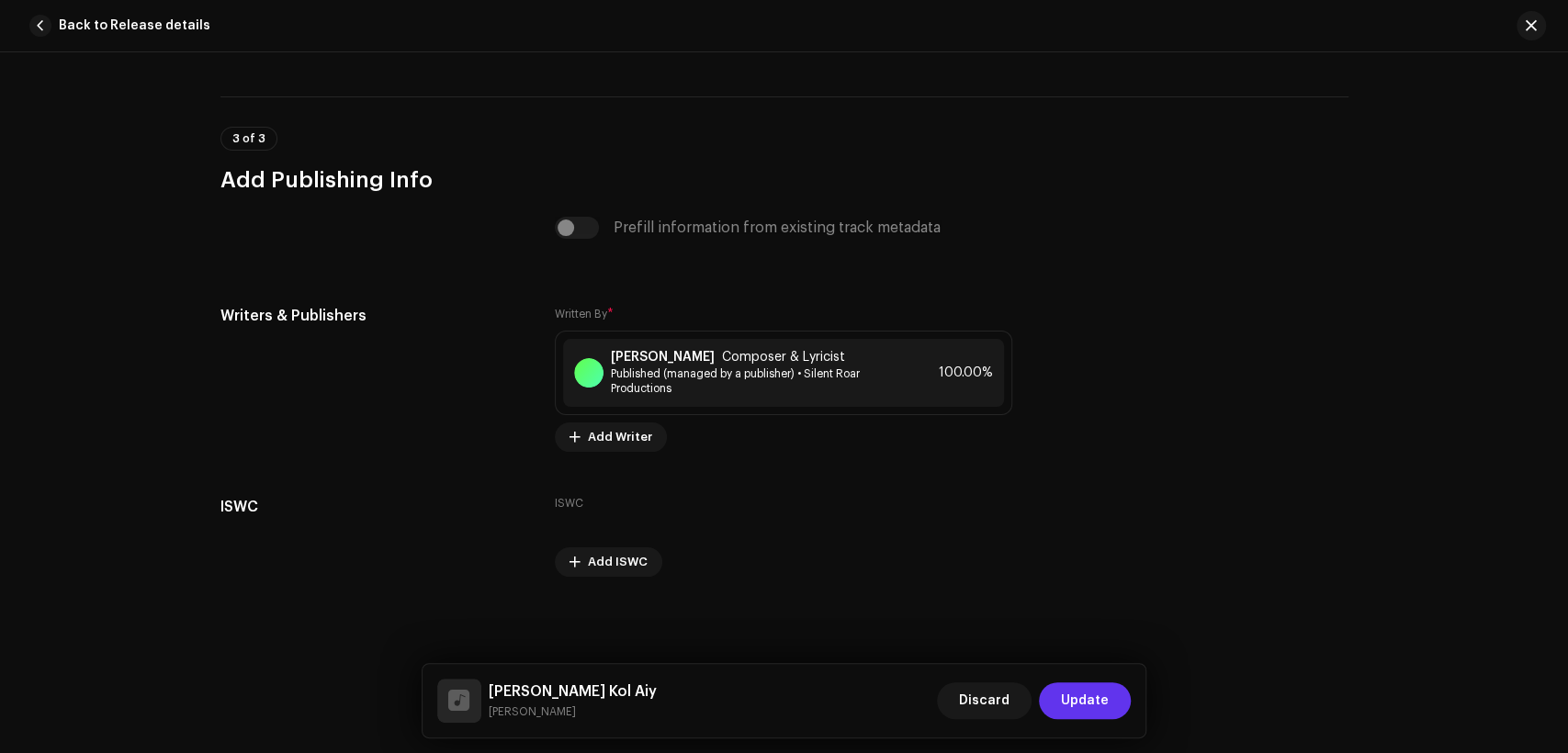
click at [1106, 697] on span "Update" at bounding box center [1085, 701] width 48 height 37
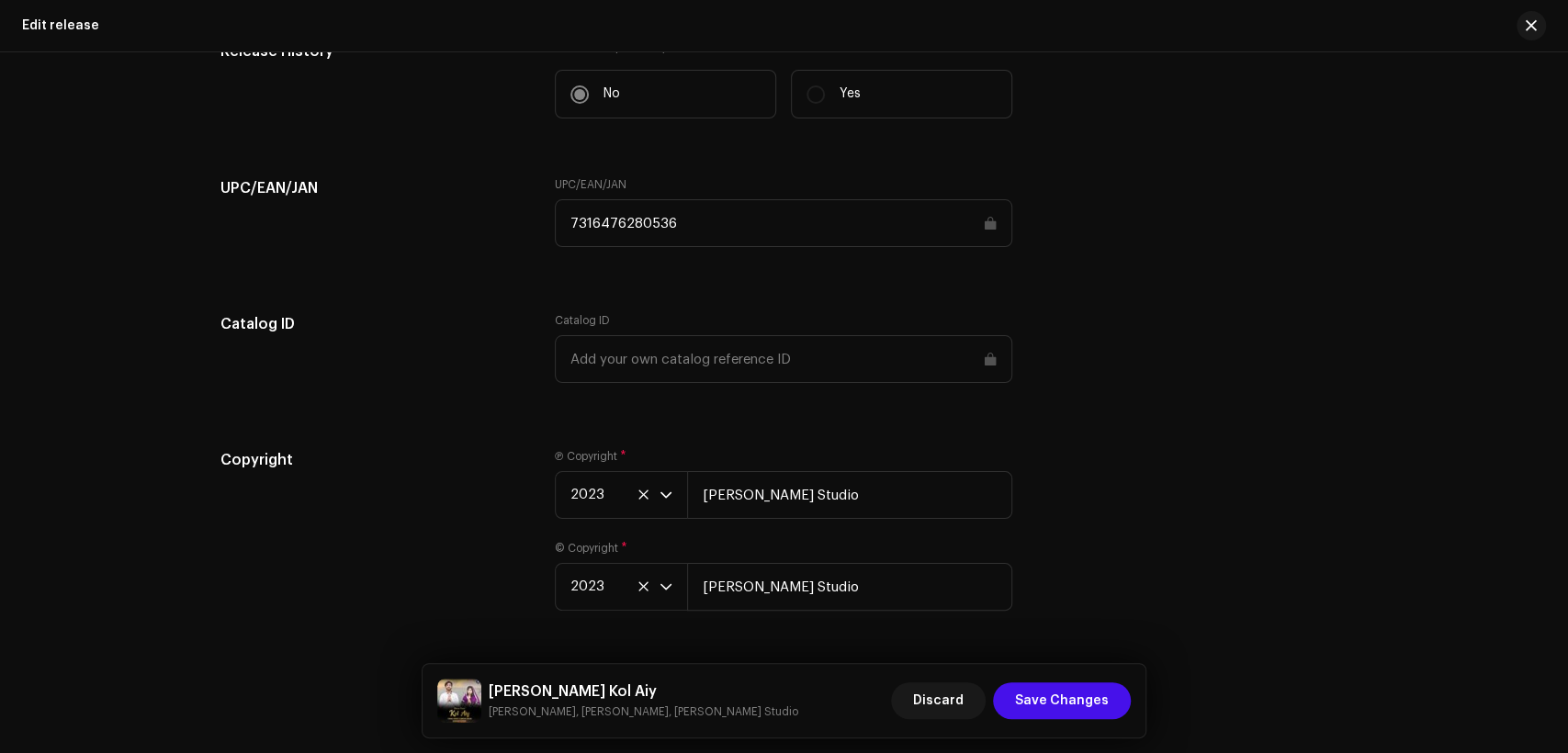
scroll to position [3010, 0]
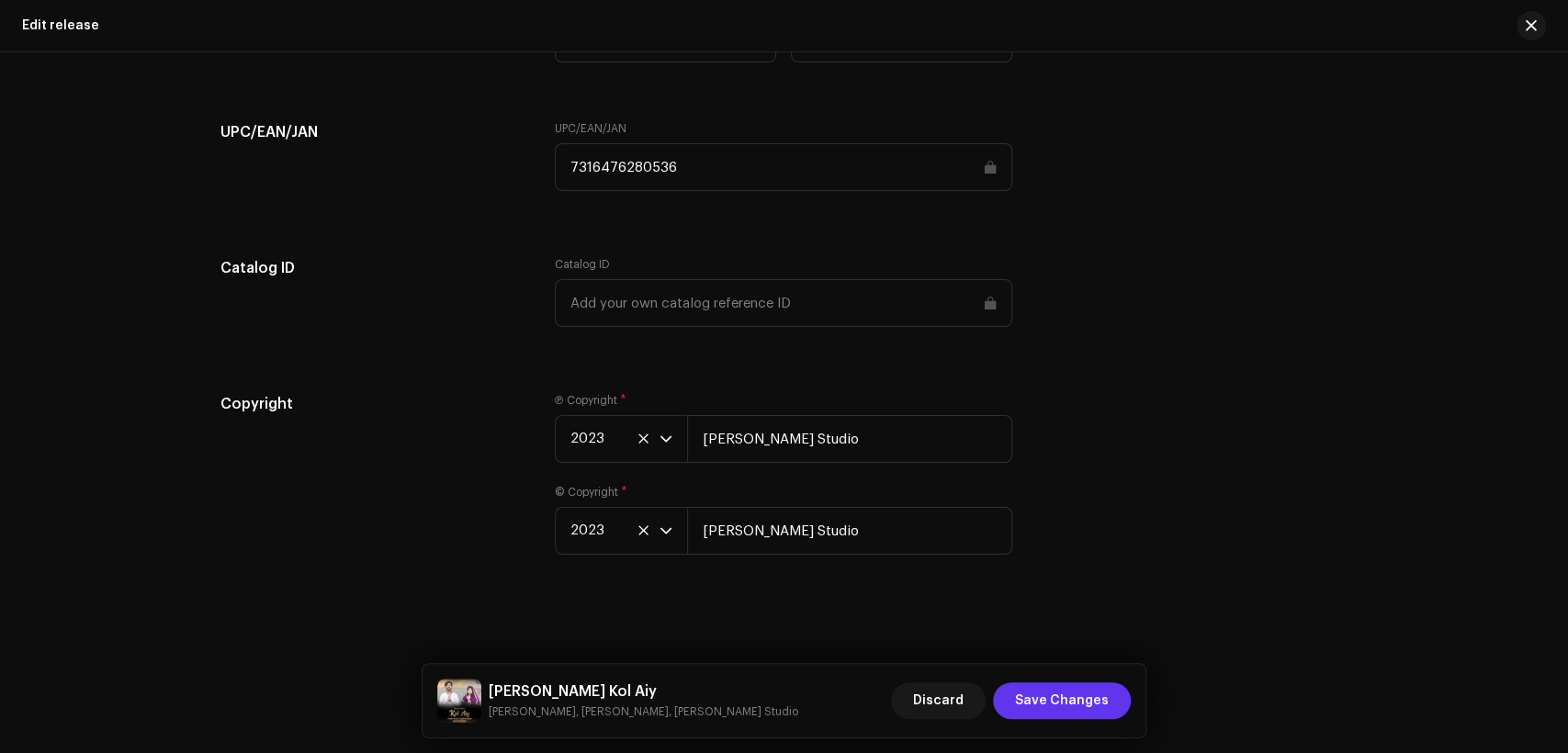
click at [1089, 710] on span "Save Changes" at bounding box center [1061, 701] width 93 height 37
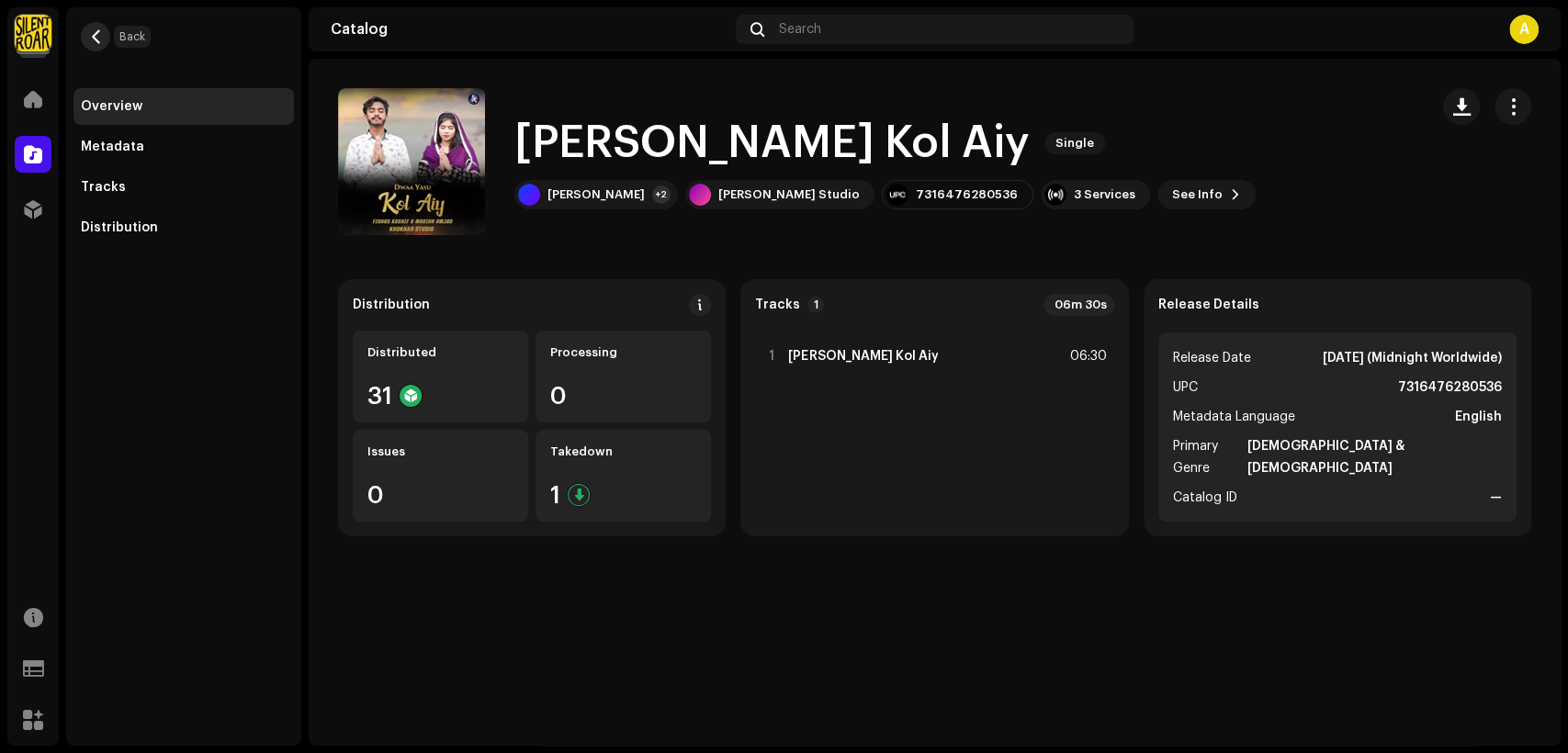
click at [106, 41] on button "button" at bounding box center [95, 37] width 30 height 30
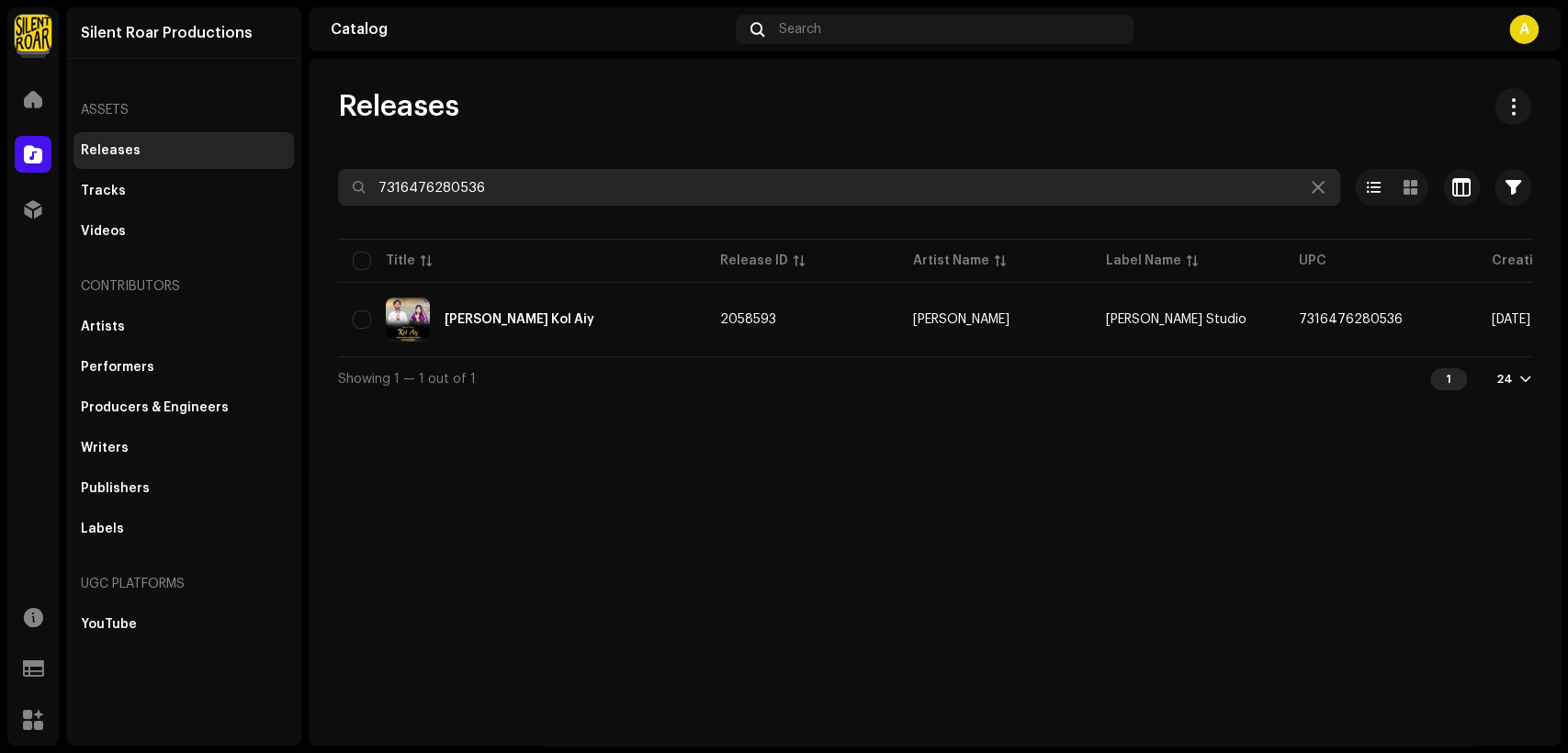
click at [546, 174] on input "7316476280536" at bounding box center [839, 188] width 1002 height 37
paste input "81"
type input "7316476280581"
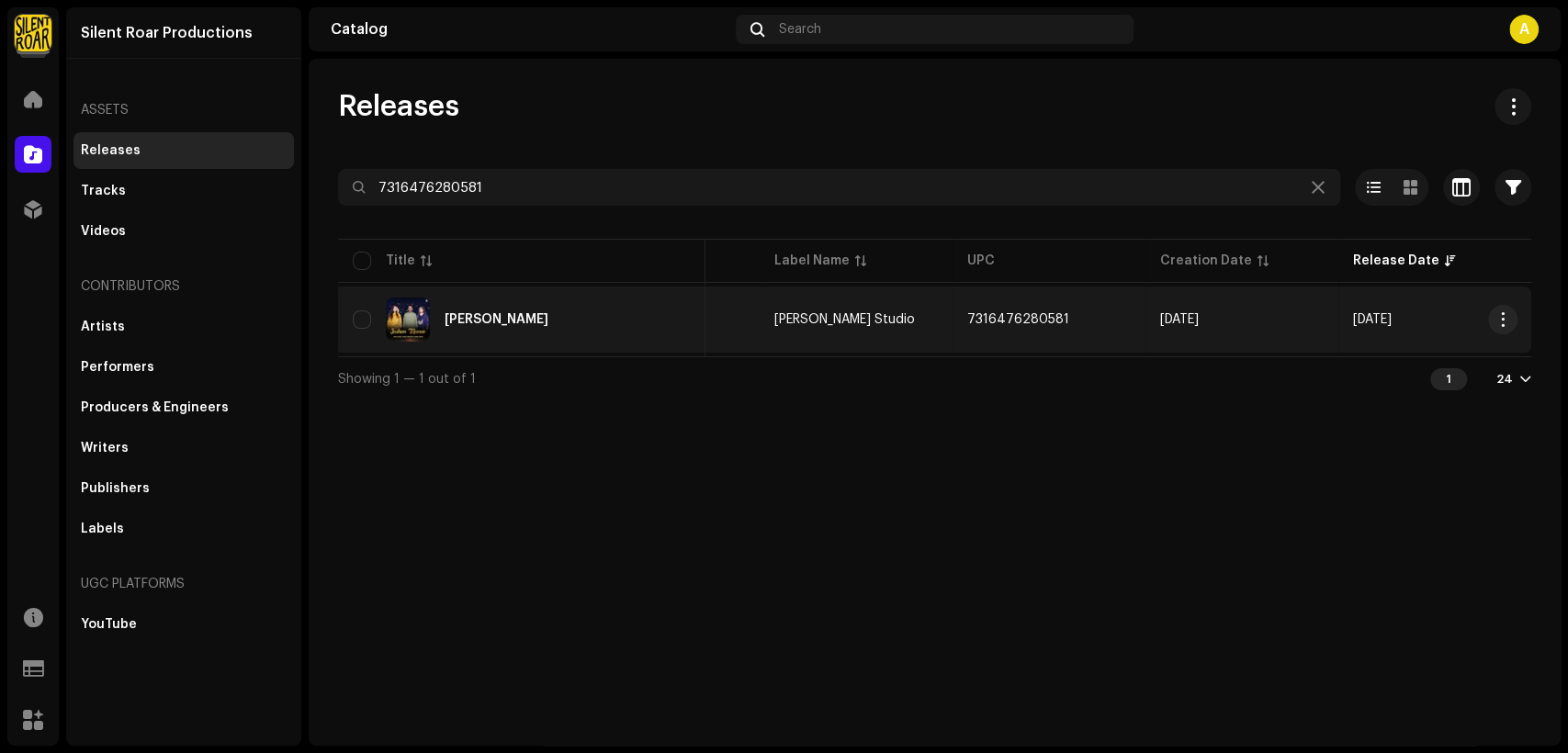
click at [609, 309] on div "Jashan Manao" at bounding box center [522, 320] width 338 height 44
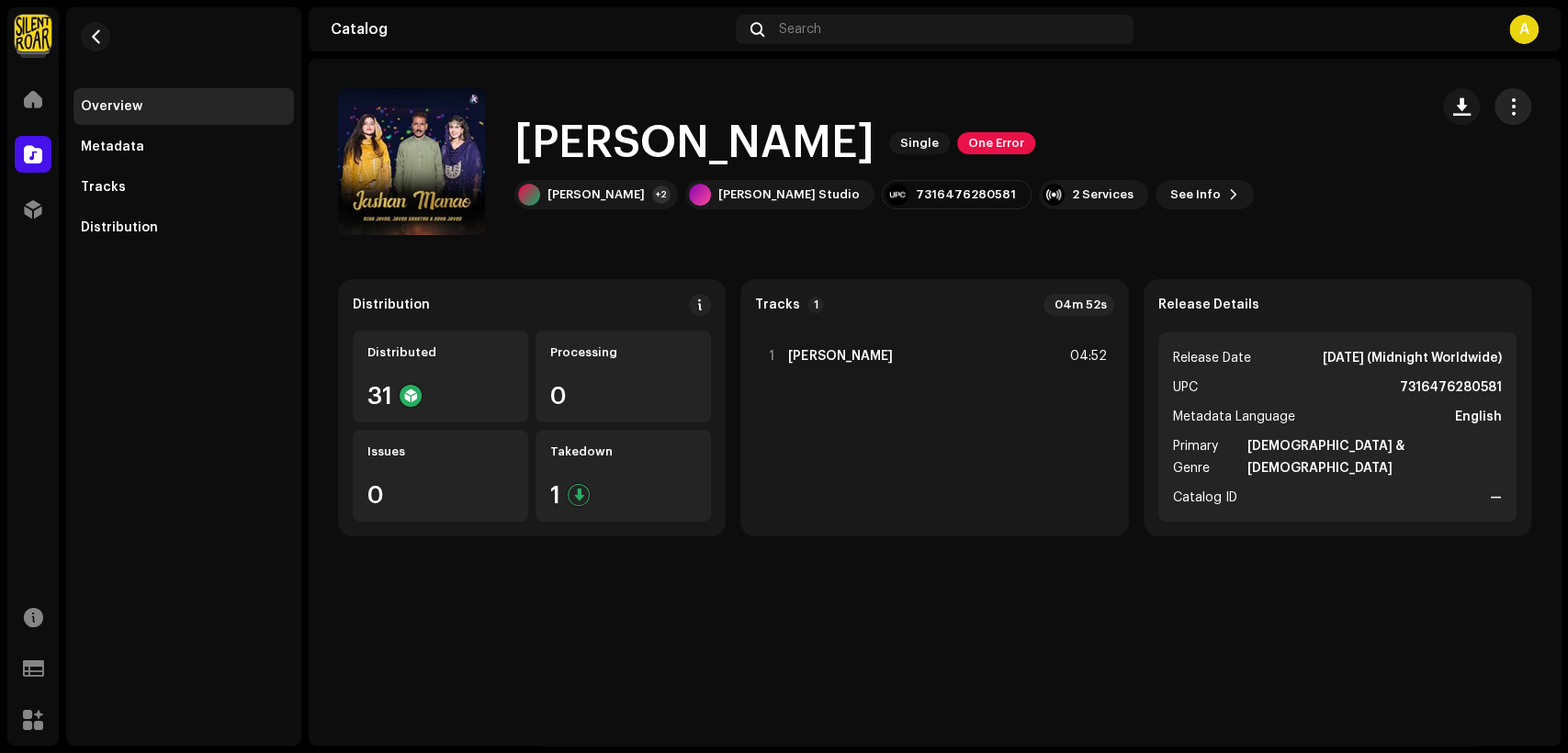
click at [1508, 113] on span "button" at bounding box center [1513, 106] width 17 height 14
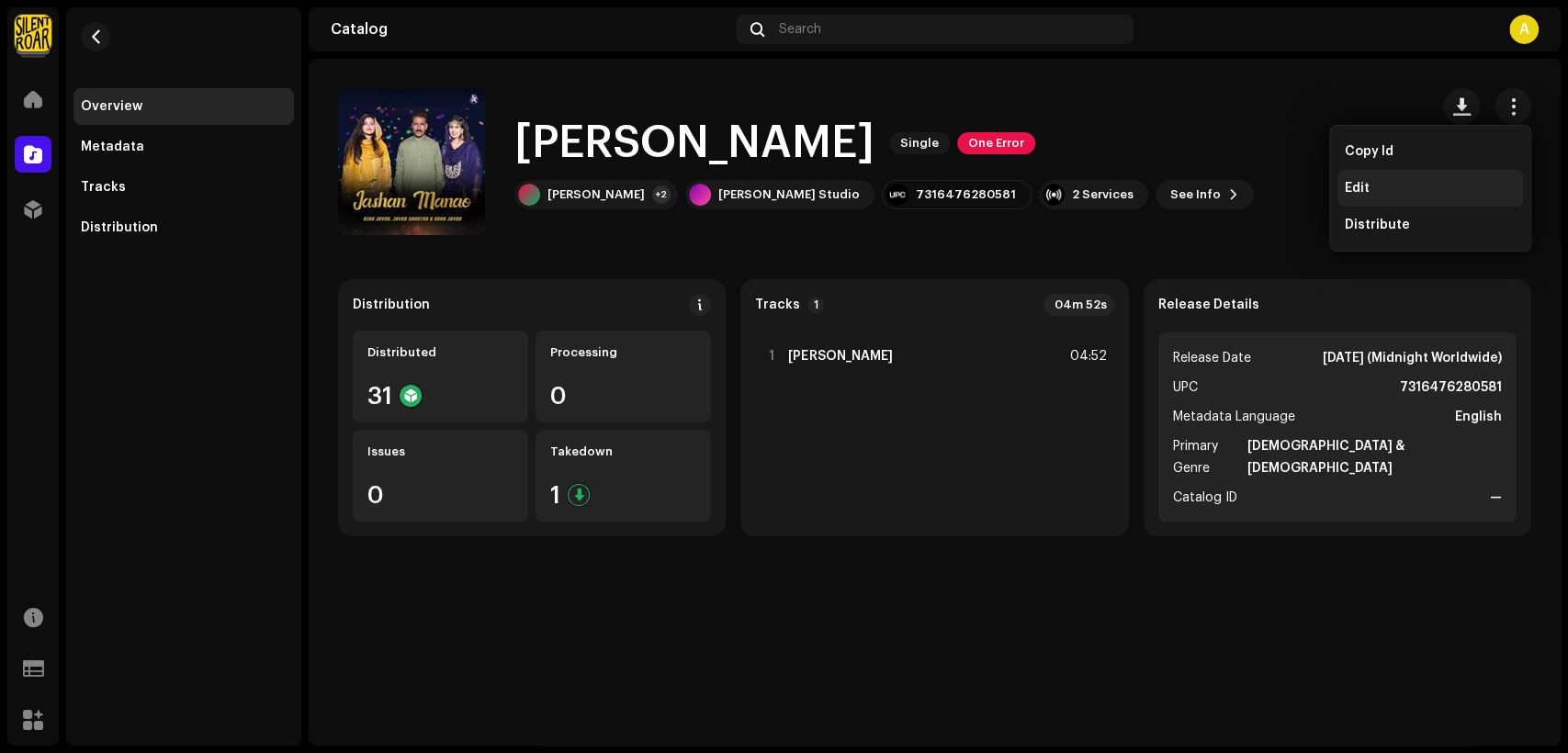
click at [1453, 186] on div "Edit" at bounding box center [1431, 188] width 171 height 14
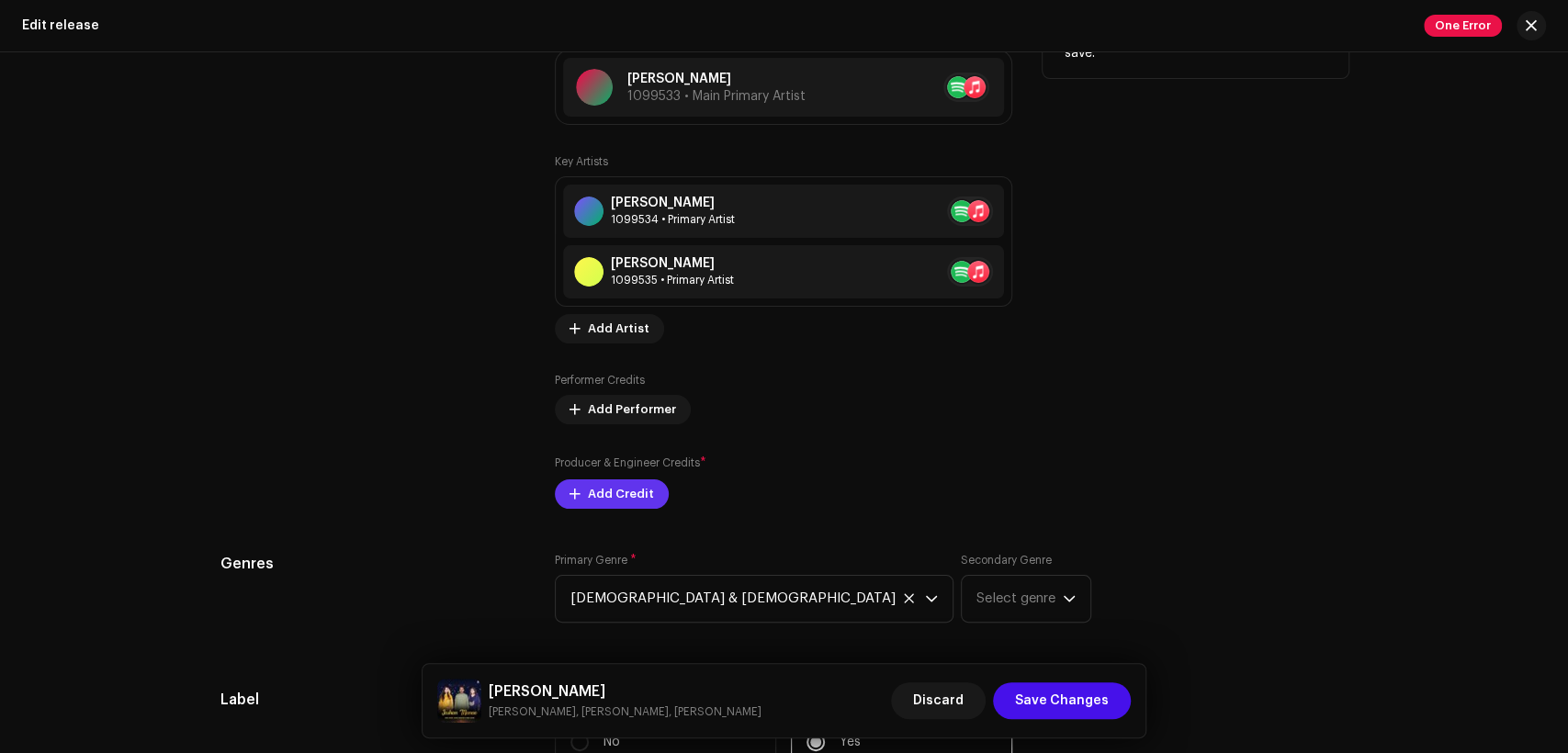
scroll to position [2042, 0]
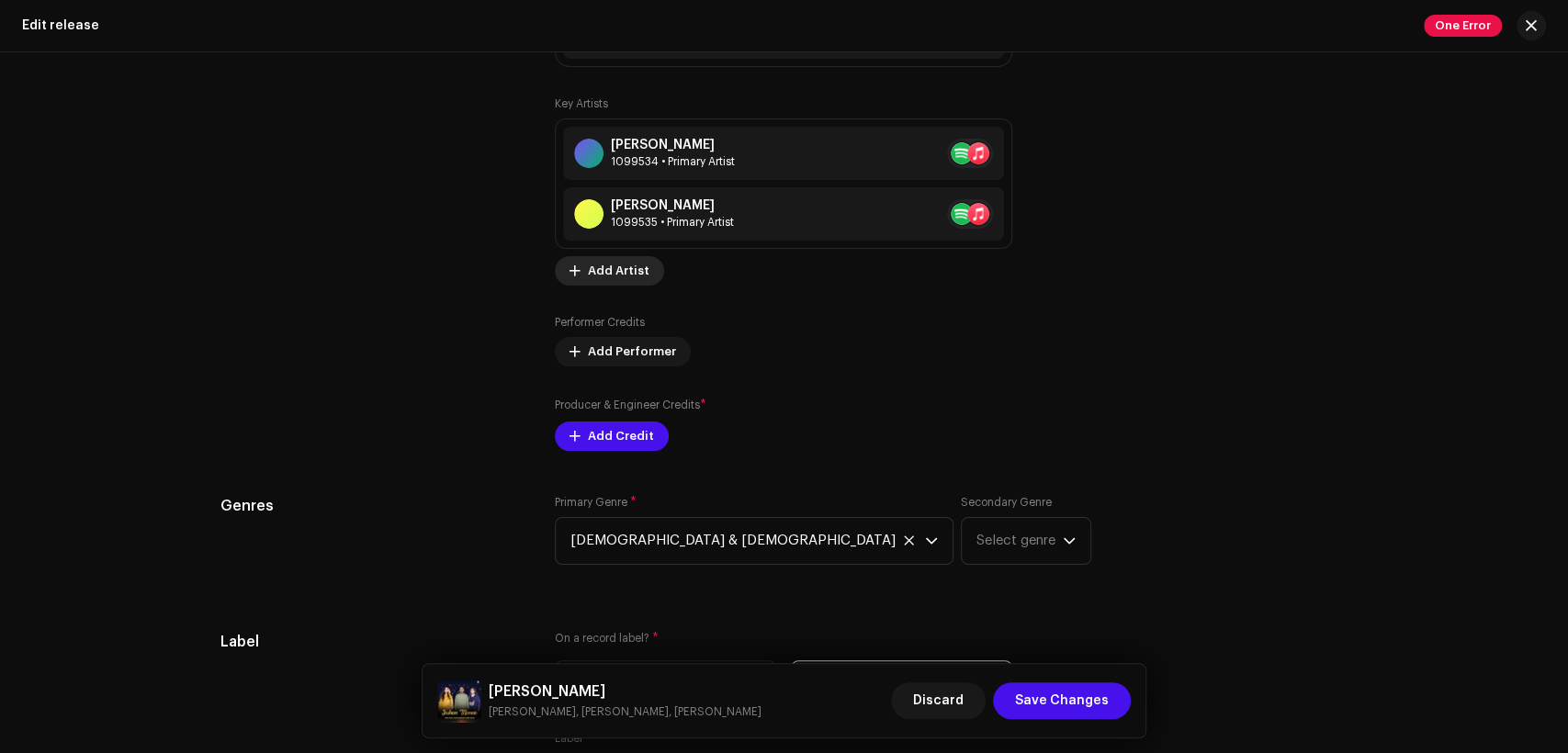
click at [617, 281] on span "Add Artist" at bounding box center [618, 271] width 62 height 37
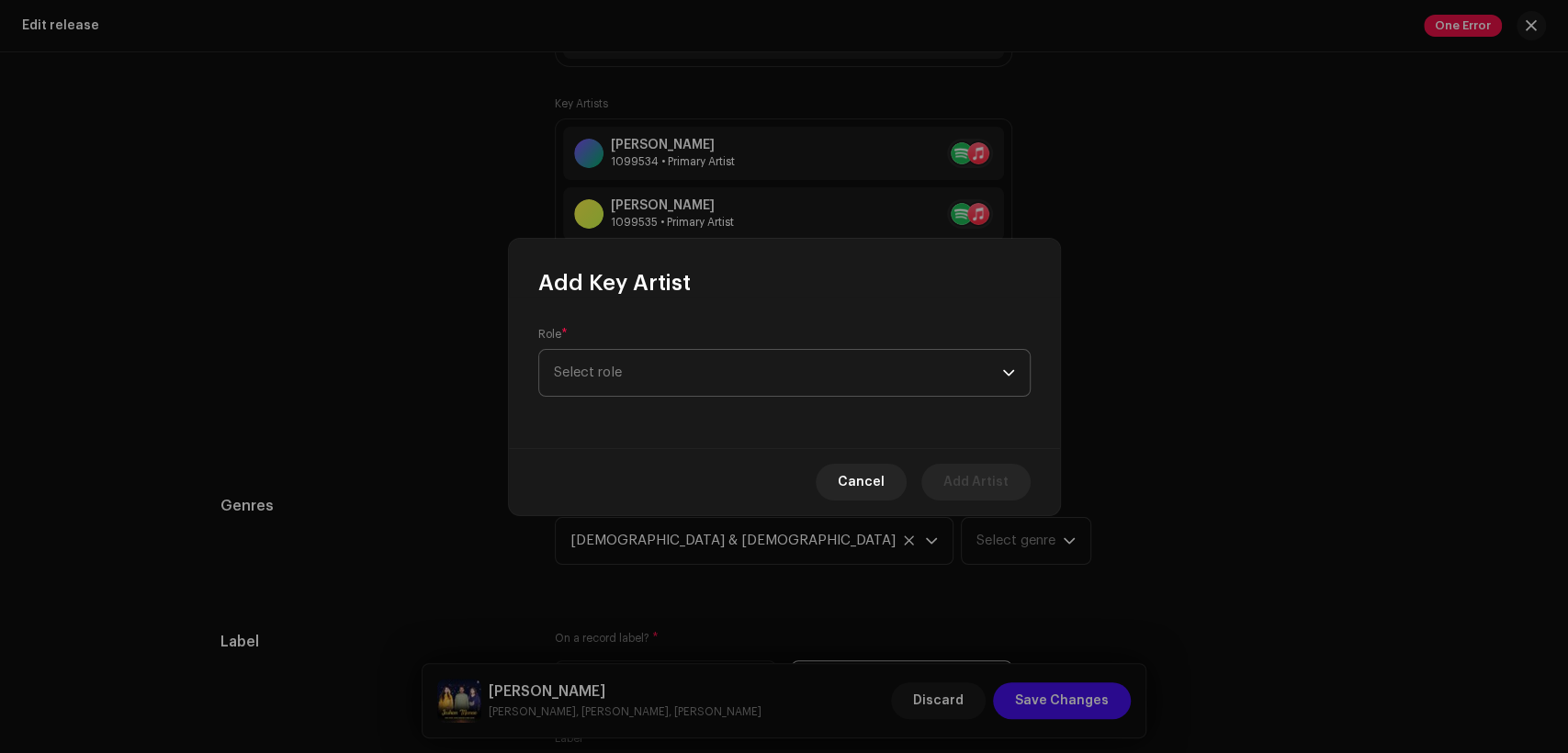
click at [740, 361] on span "Select role" at bounding box center [778, 373] width 448 height 46
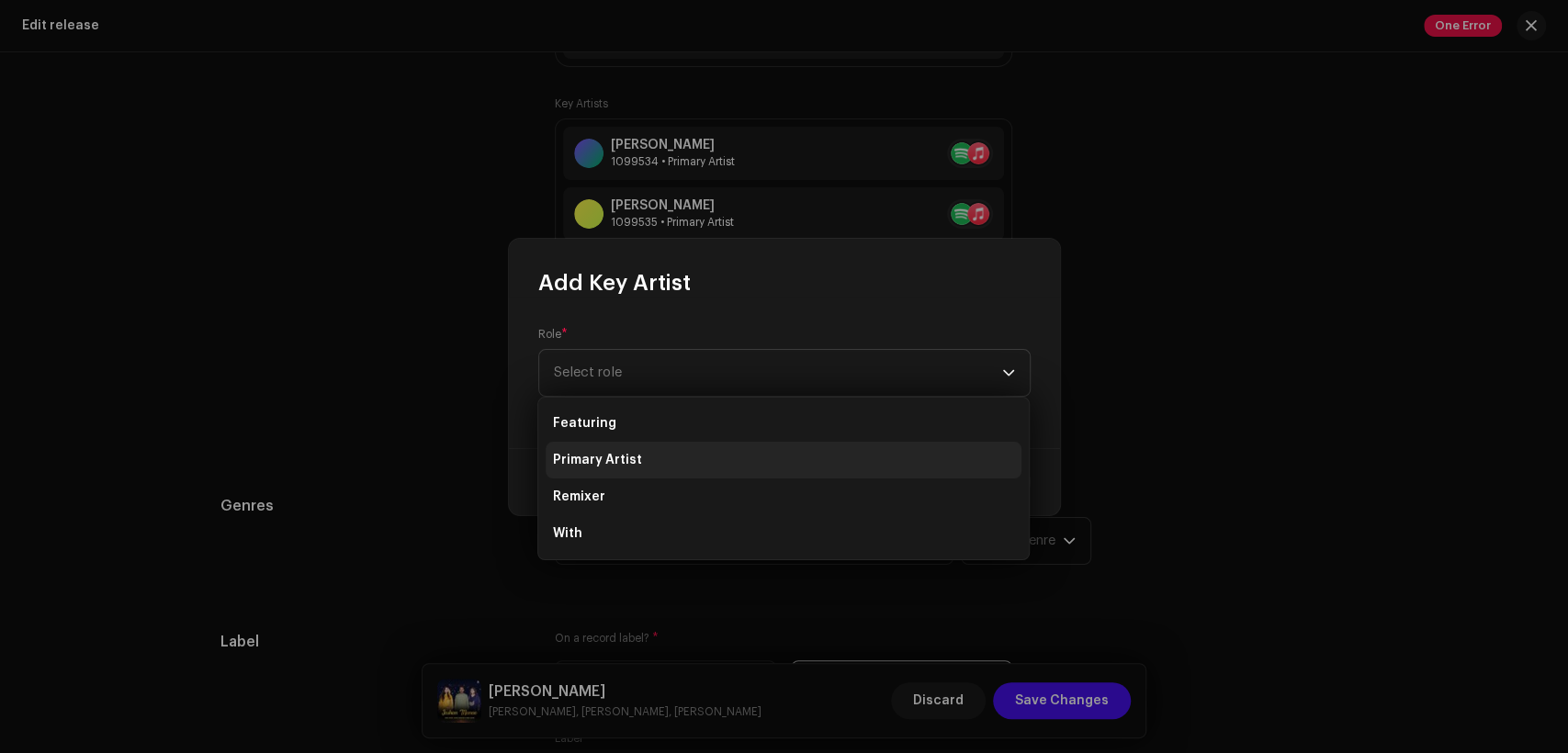
click at [764, 458] on li "Primary Artist" at bounding box center [784, 461] width 476 height 37
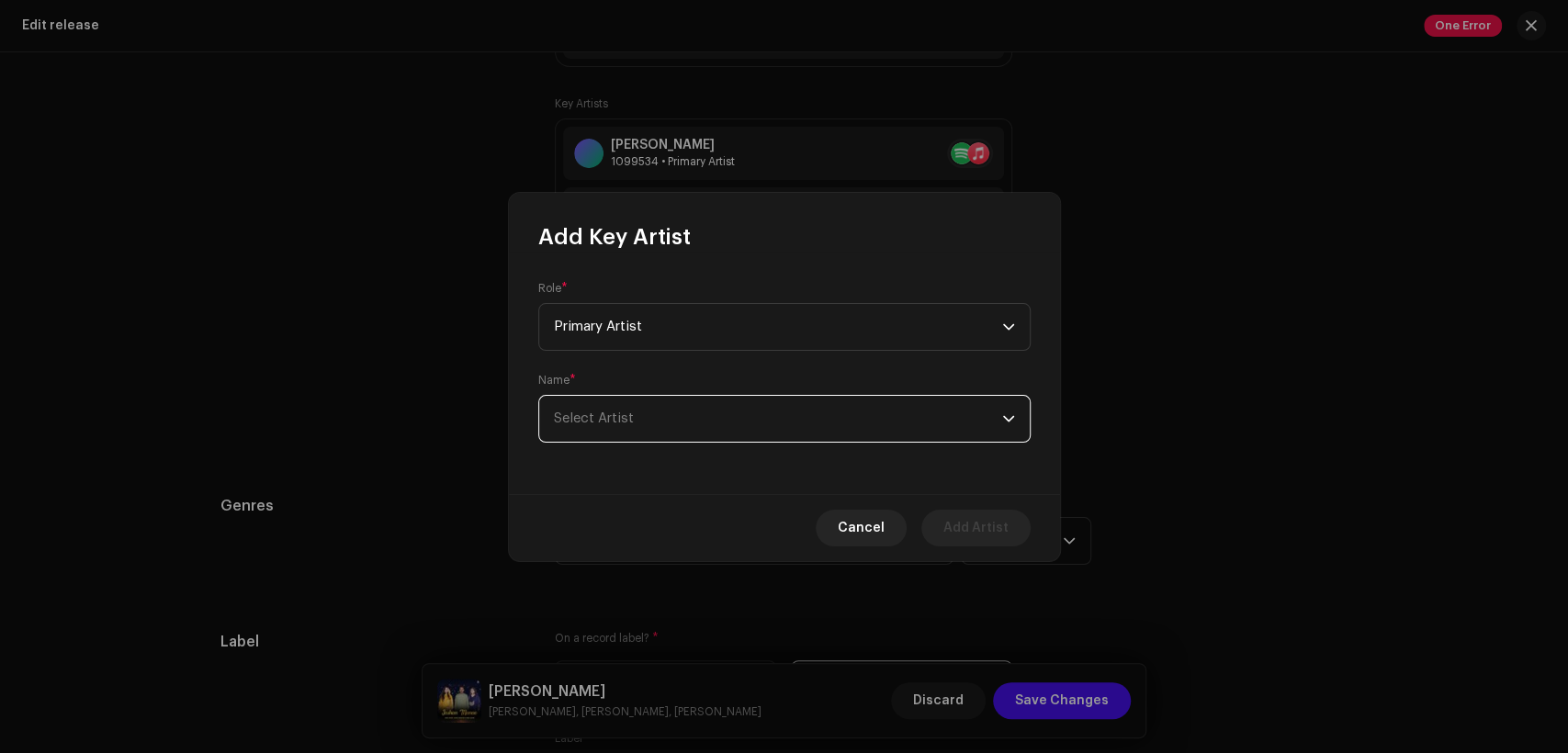
click at [801, 403] on span "Select Artist" at bounding box center [778, 419] width 448 height 46
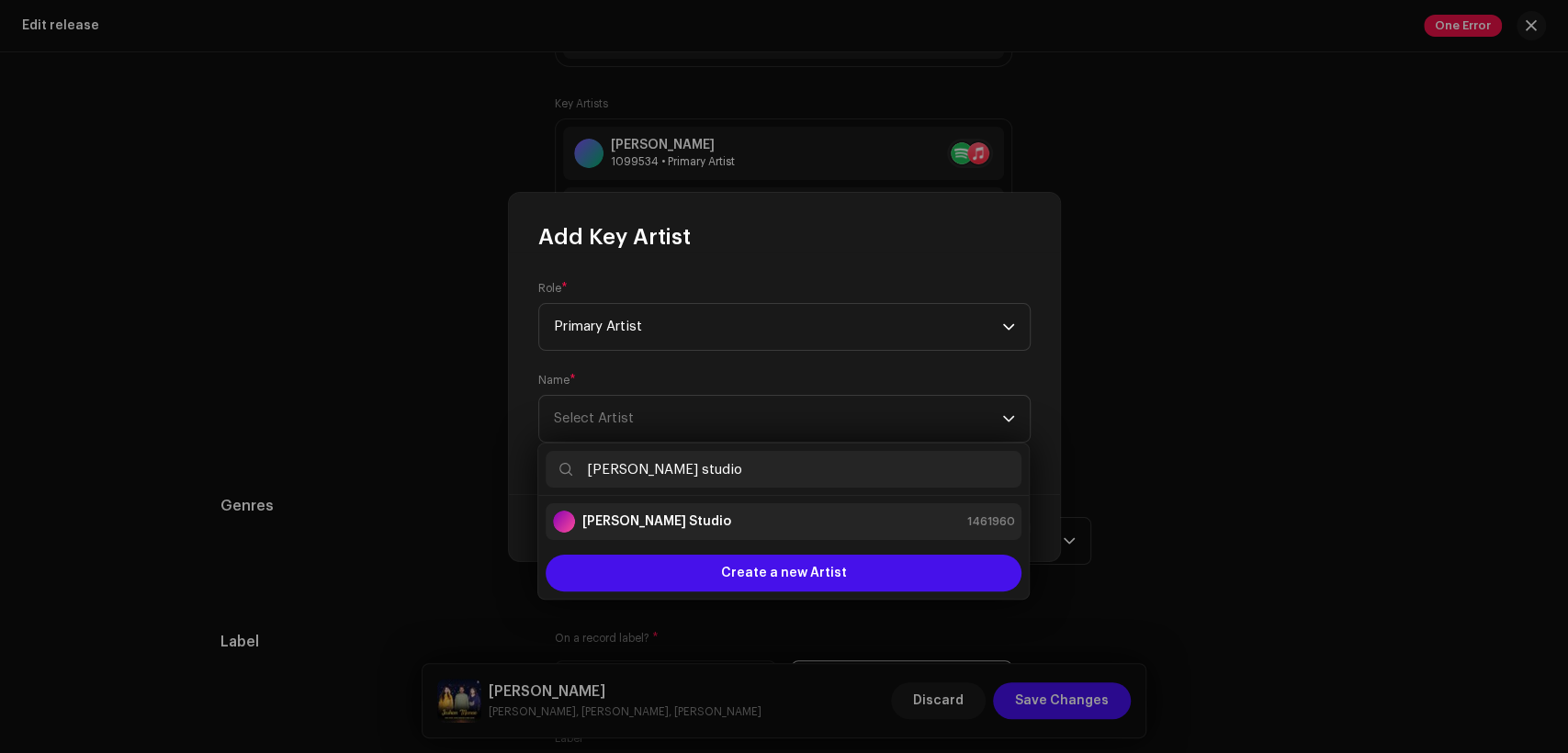
type input "[PERSON_NAME] studio"
click at [817, 520] on div "[PERSON_NAME] Studio 1461960" at bounding box center [784, 521] width 461 height 22
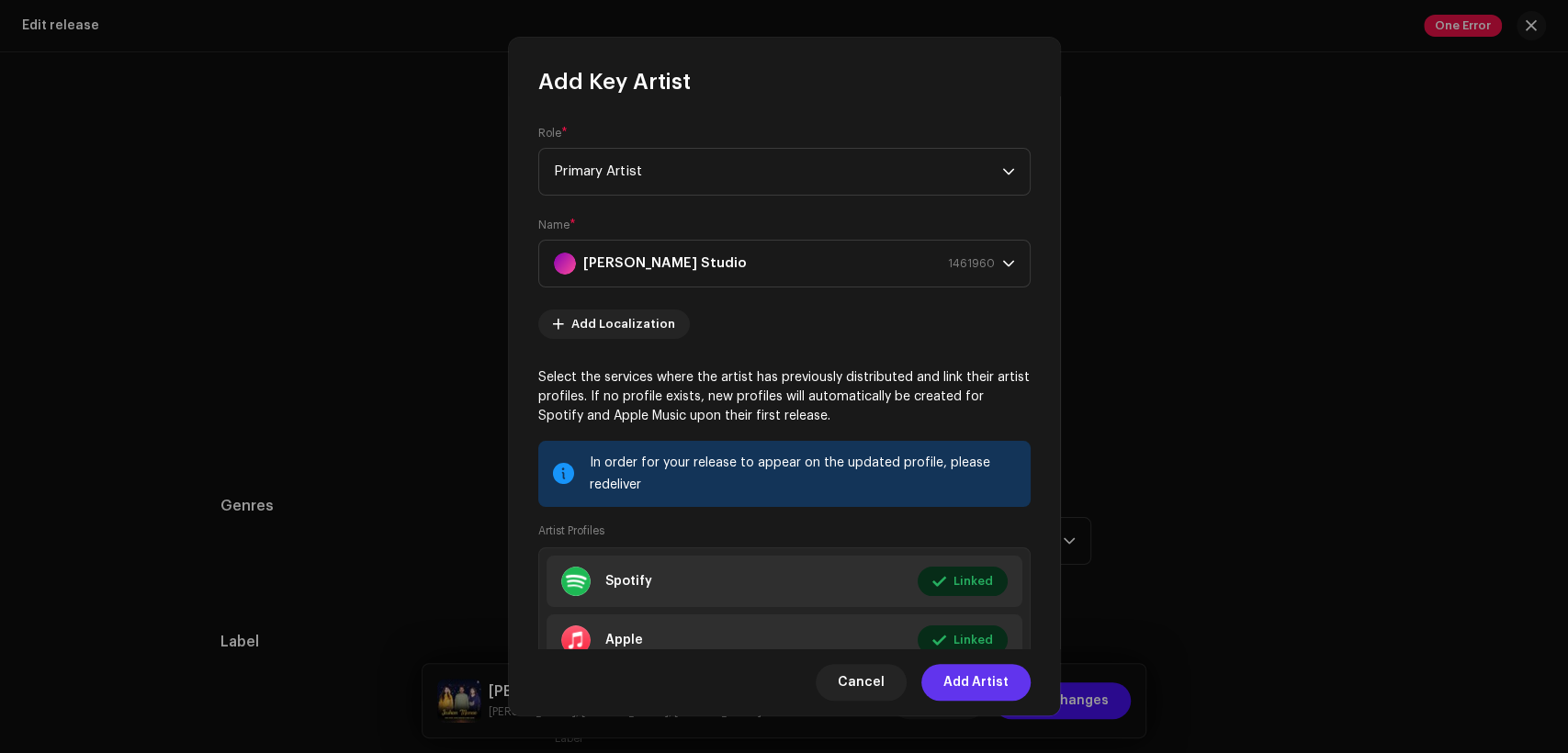
click at [981, 670] on span "Add Artist" at bounding box center [976, 683] width 65 height 37
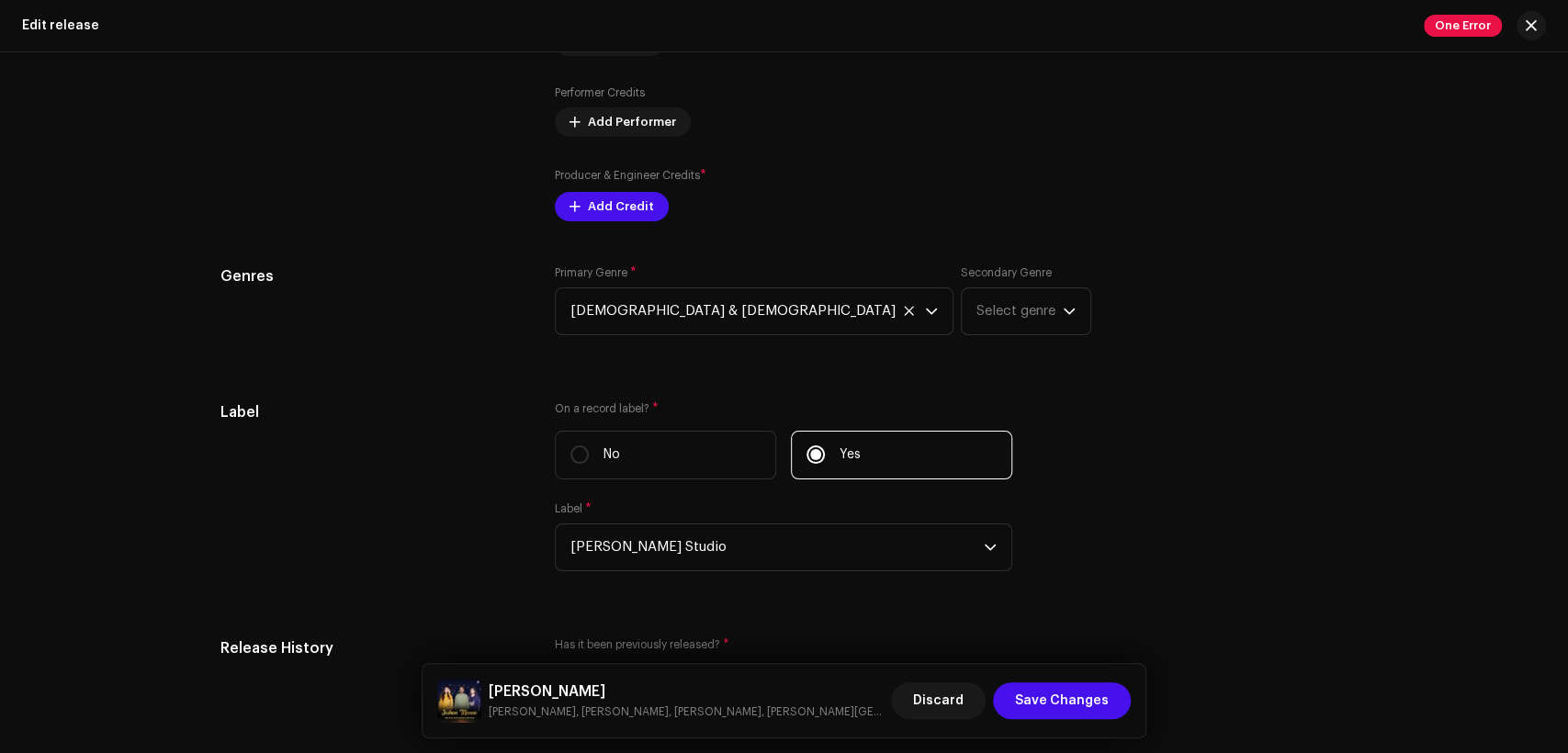
scroll to position [2212, 0]
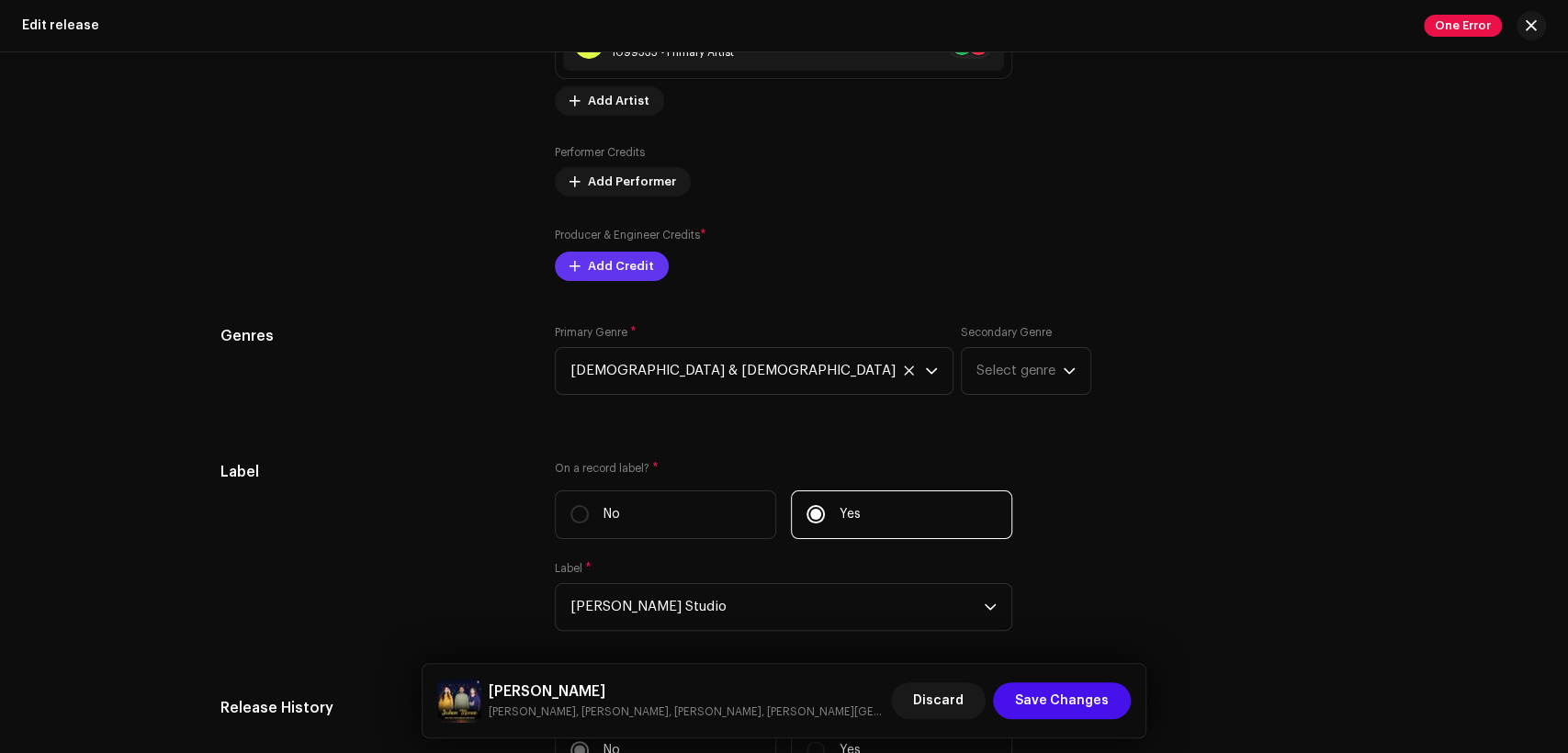
click at [625, 263] on span "Add Credit" at bounding box center [620, 266] width 66 height 37
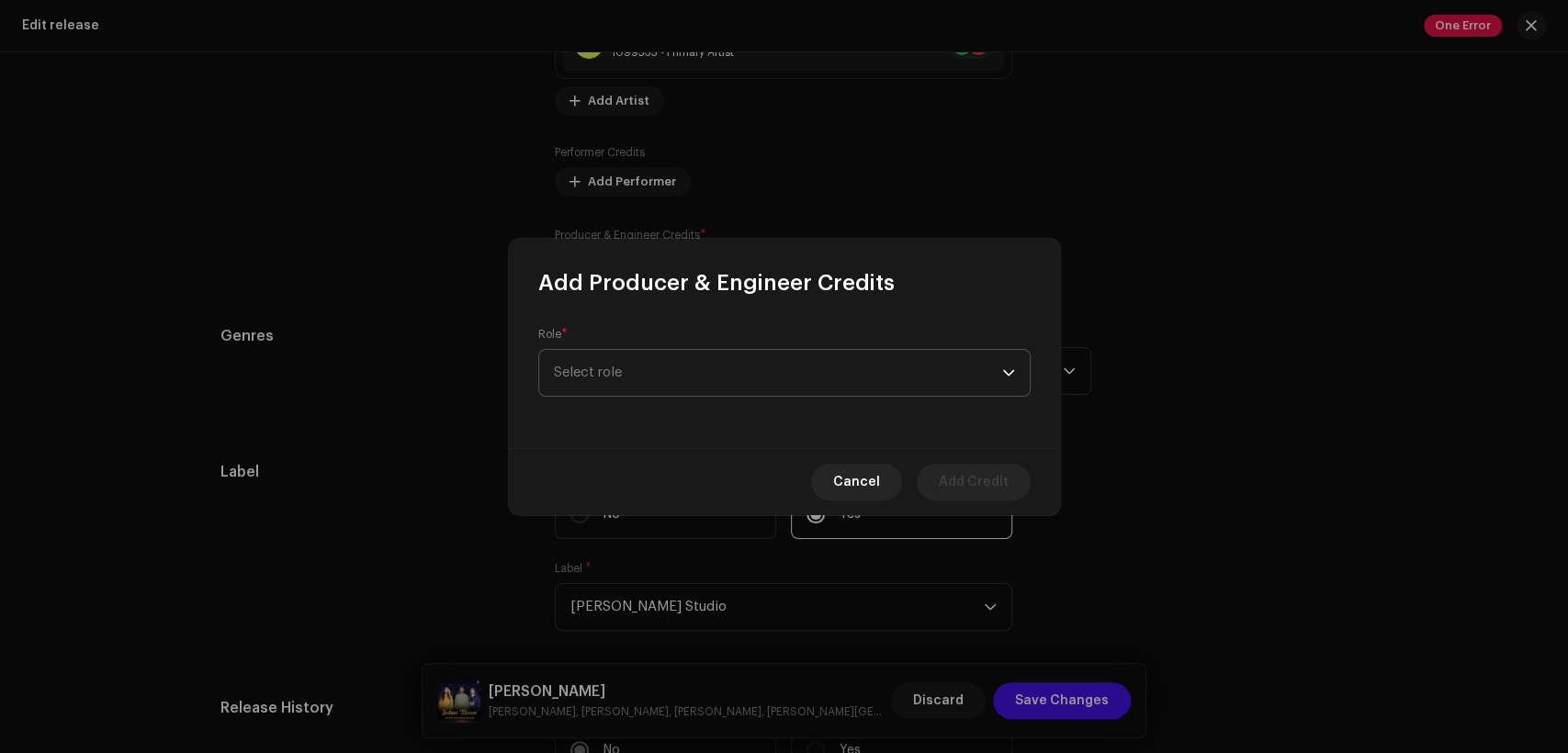
click at [772, 376] on span "Select role" at bounding box center [778, 373] width 448 height 46
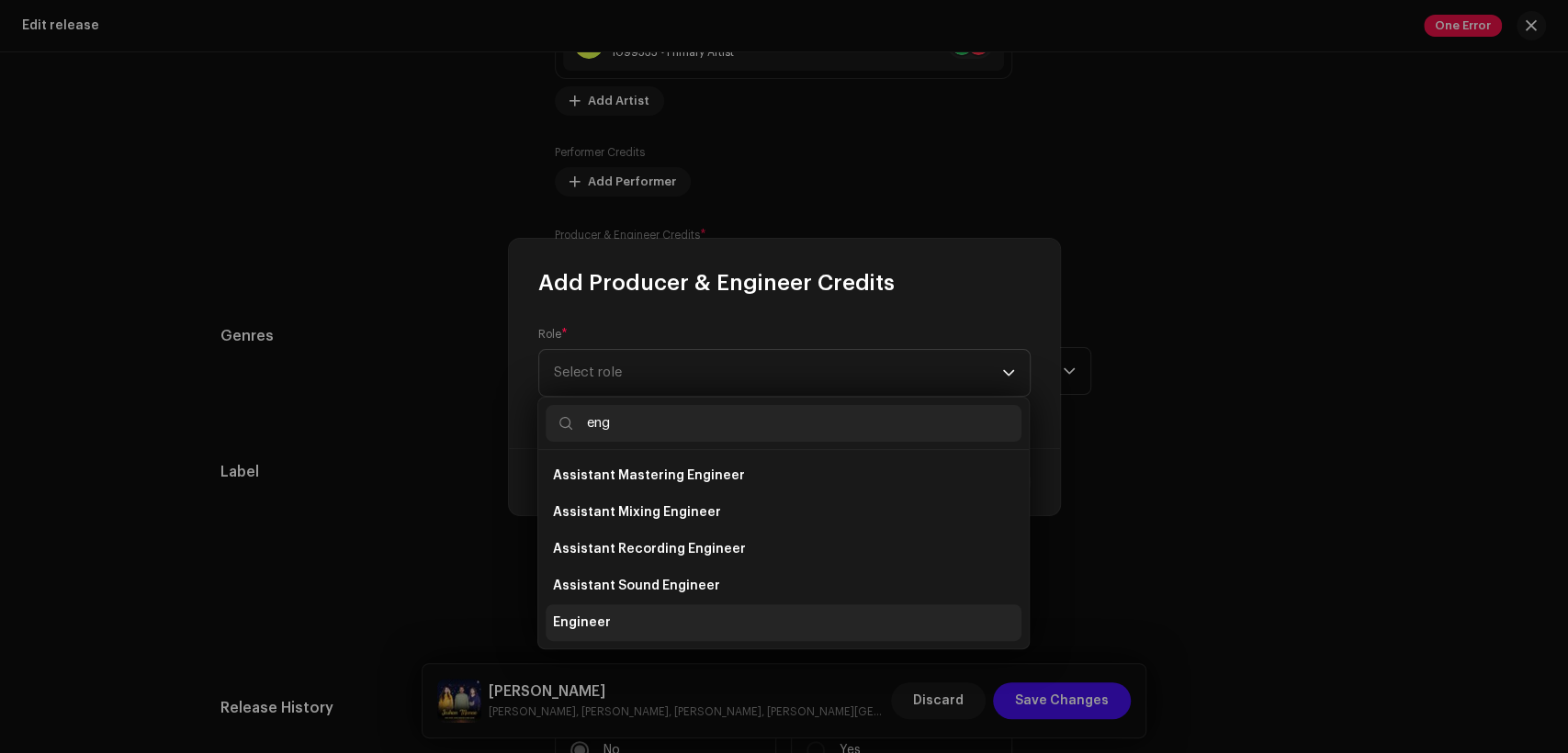
type input "eng"
click at [773, 612] on li "Engineer" at bounding box center [784, 623] width 476 height 37
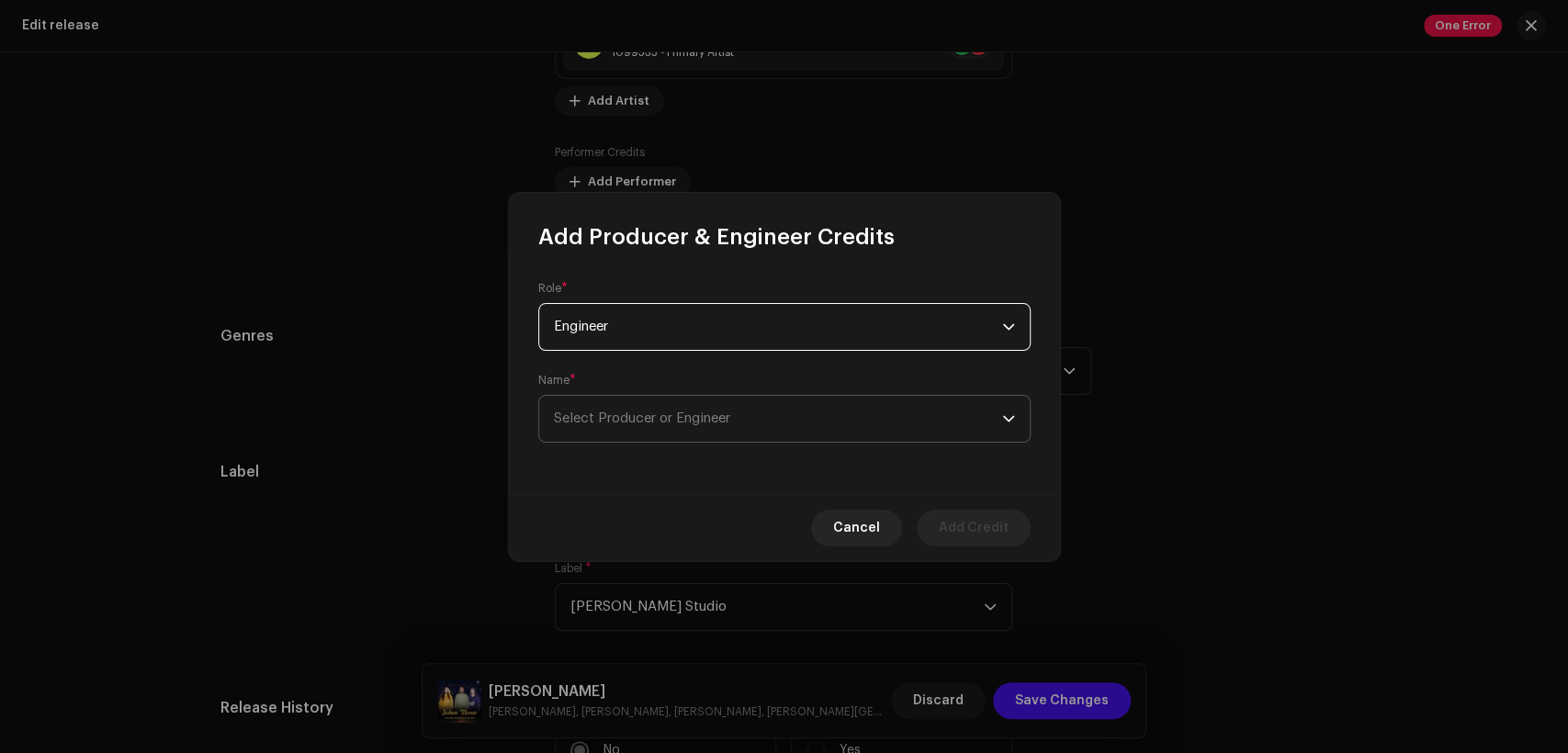
click at [779, 413] on span "Select Producer or Engineer" at bounding box center [778, 419] width 448 height 46
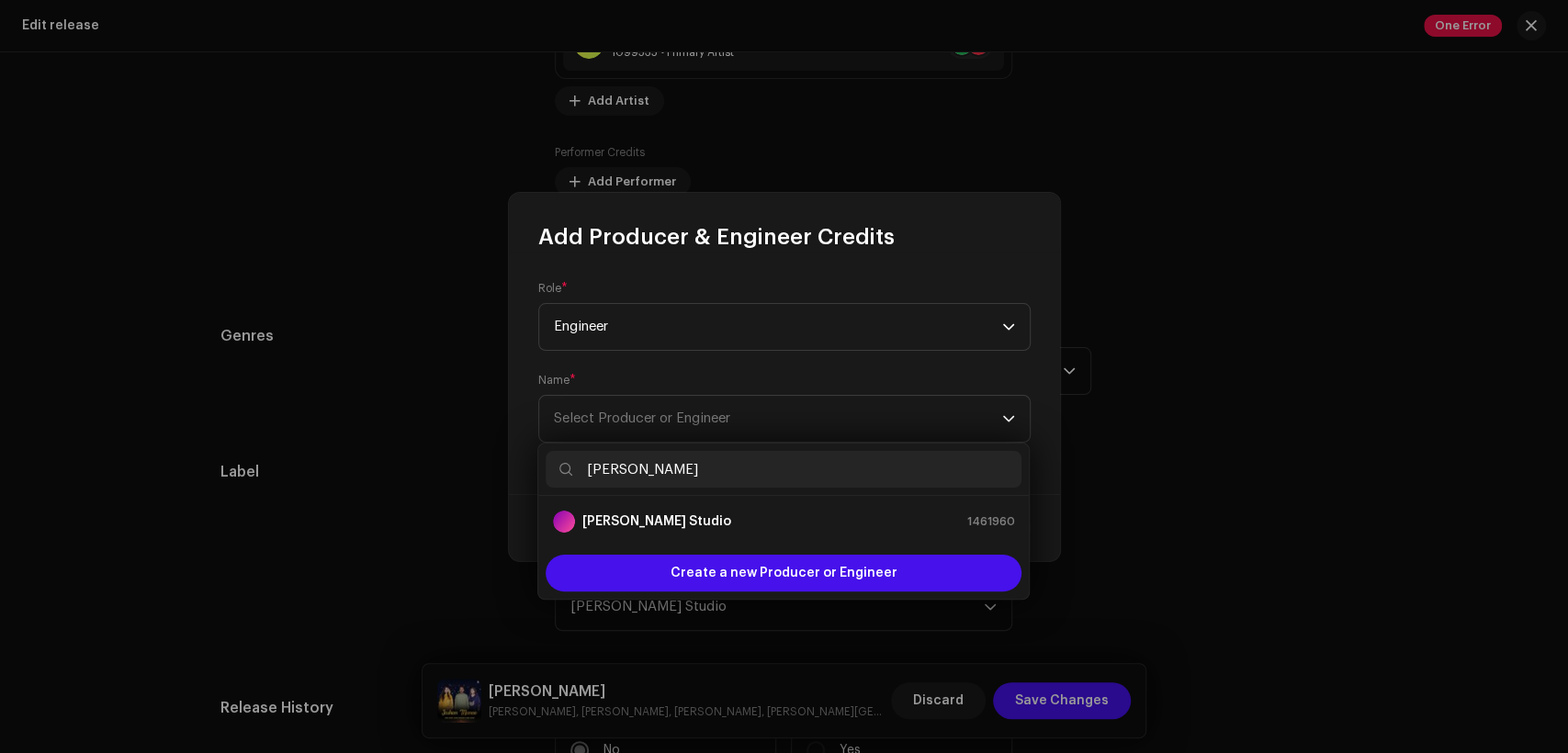
type input "[PERSON_NAME]"
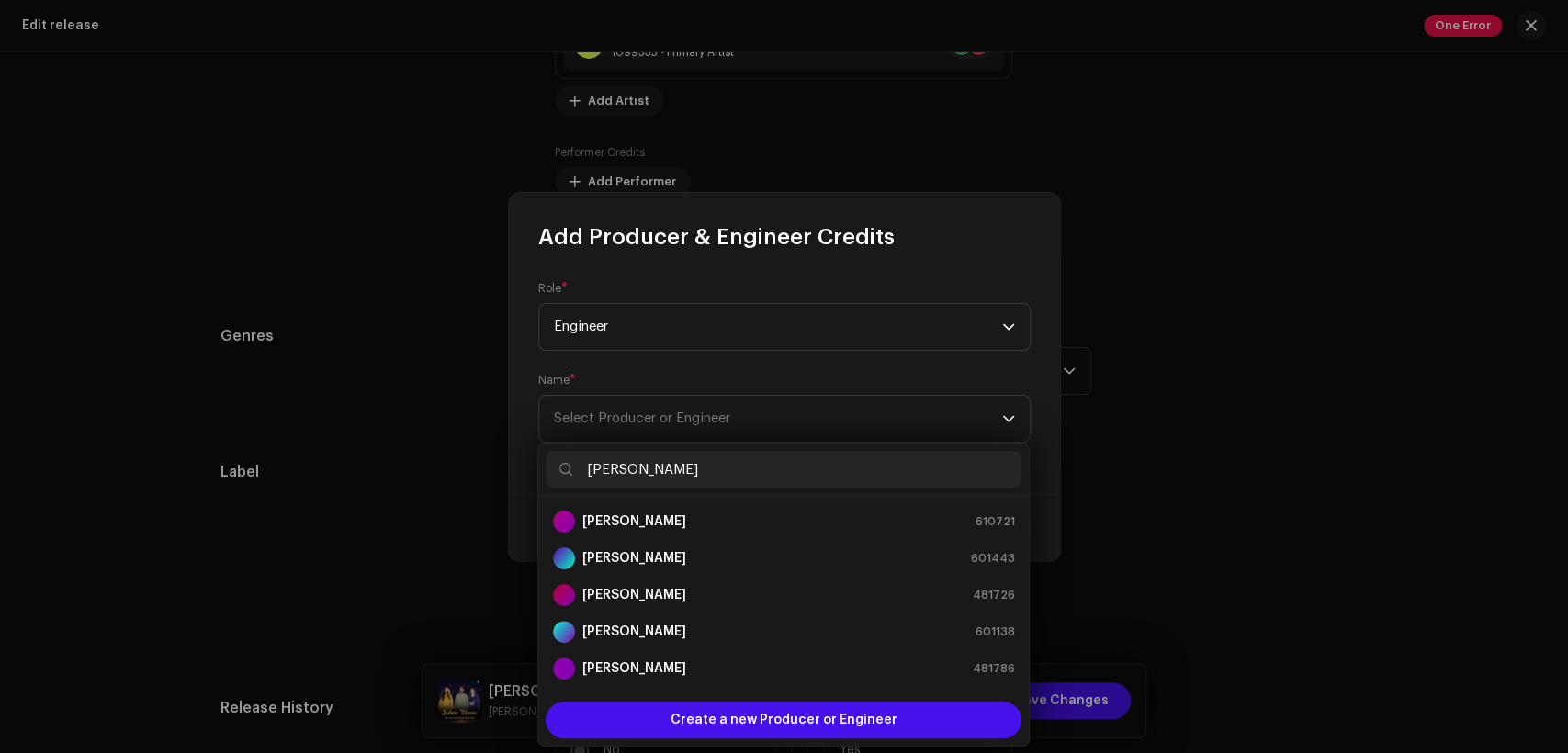
click at [792, 525] on div "Ahsan Khokhar 610721" at bounding box center [784, 521] width 461 height 22
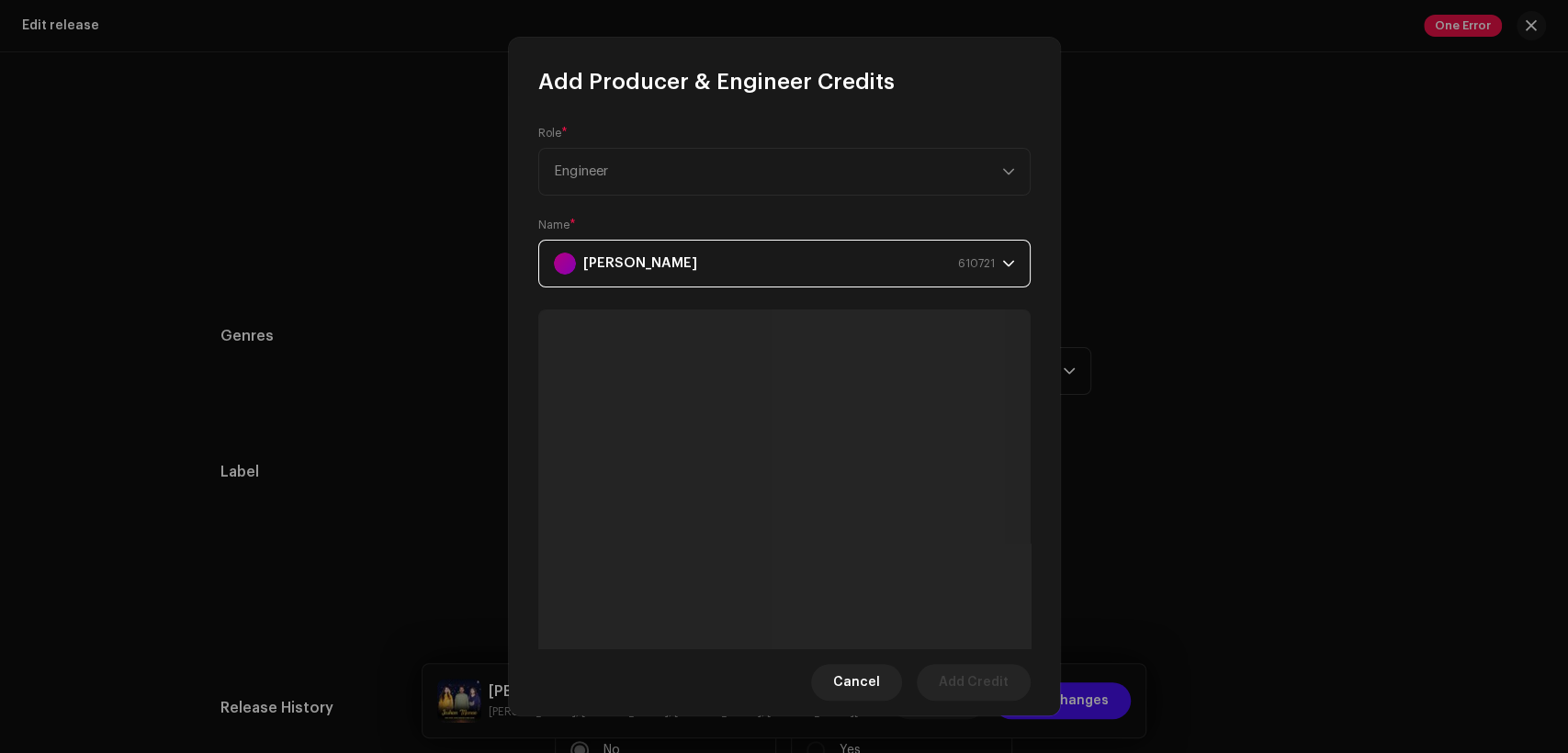
click at [908, 278] on div "Ahsan Khokhar 610721" at bounding box center [774, 264] width 441 height 46
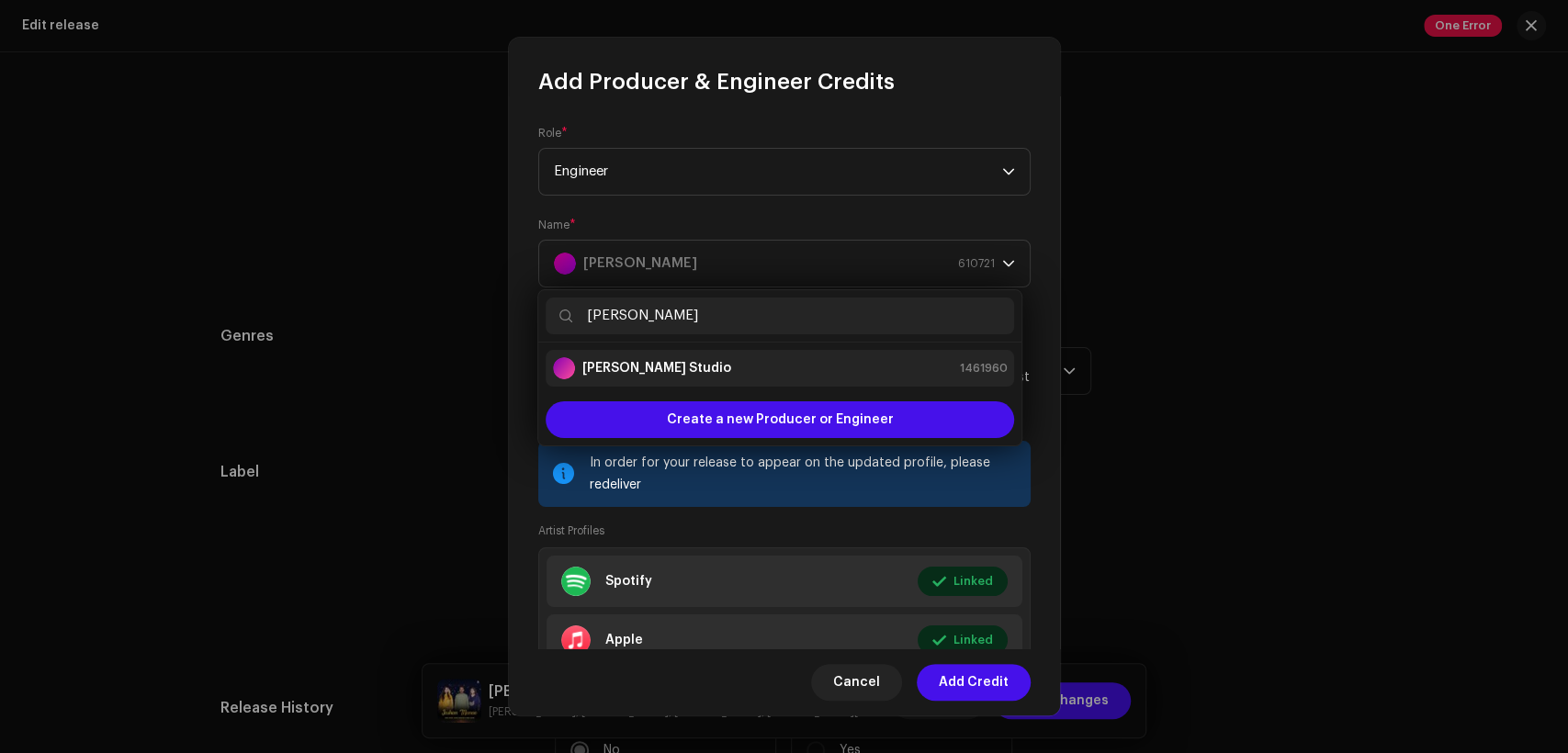
type input "[PERSON_NAME]"
click at [913, 358] on div "[PERSON_NAME] Studio 1461960" at bounding box center [780, 368] width 454 height 22
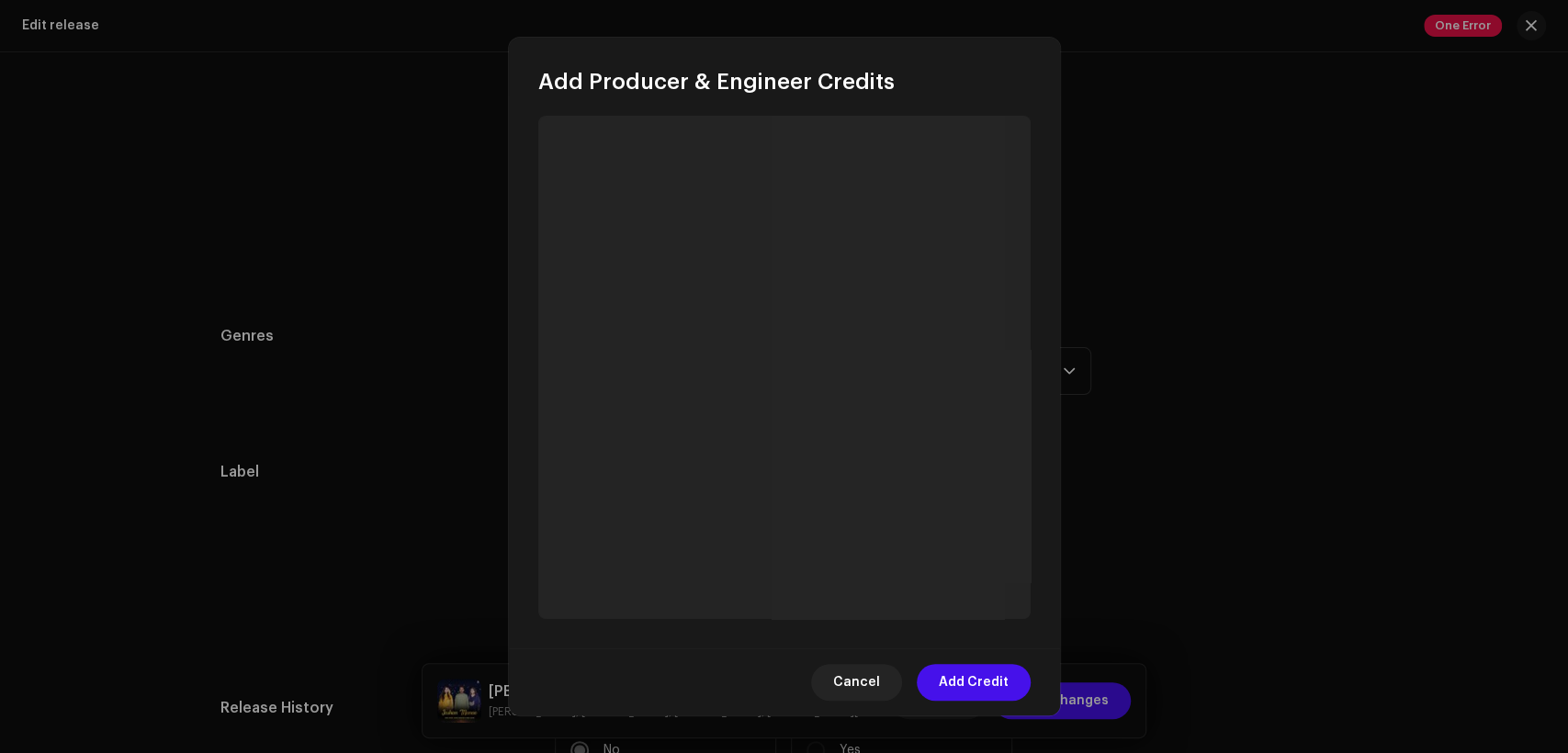
scroll to position [196, 0]
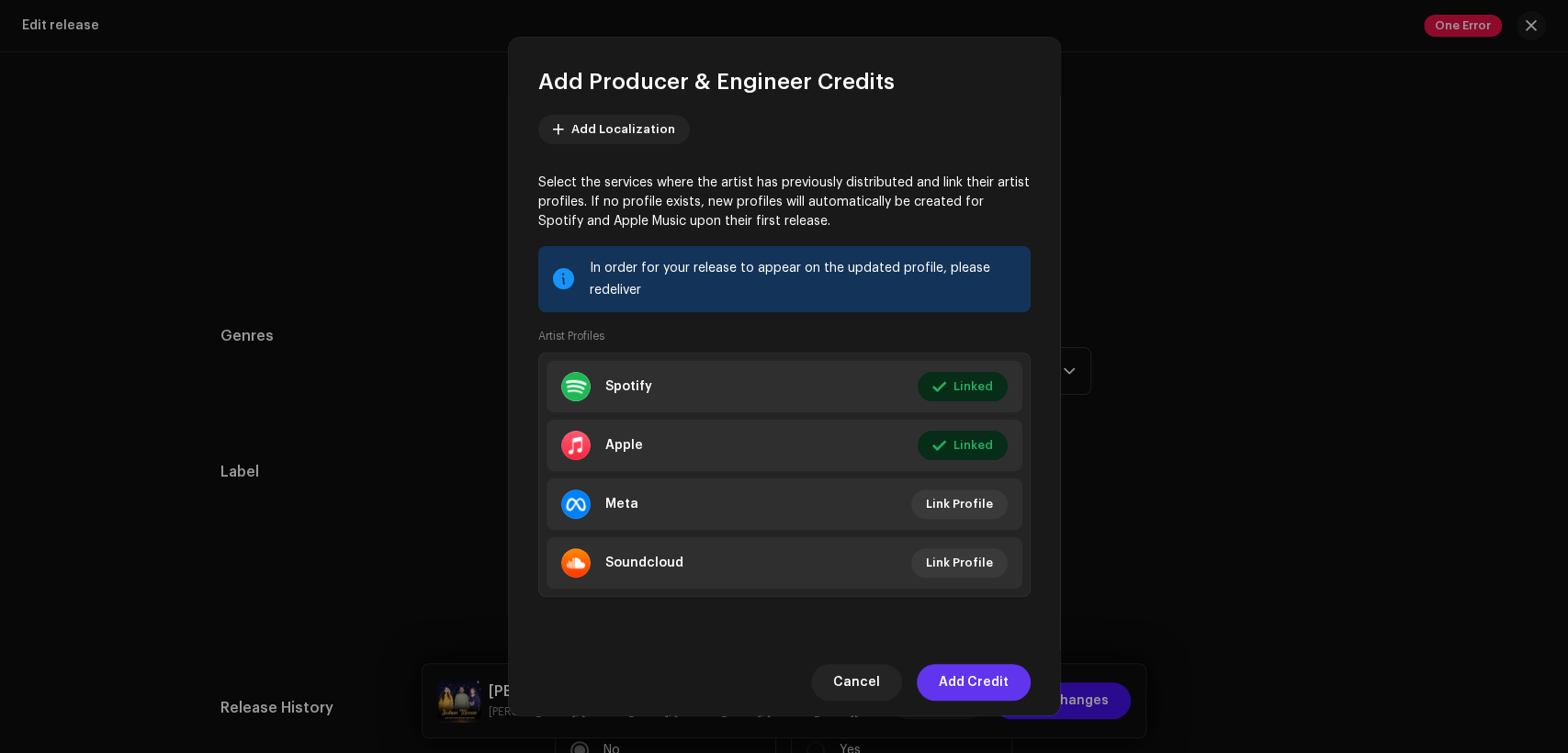
click at [978, 670] on span "Add Credit" at bounding box center [973, 683] width 70 height 37
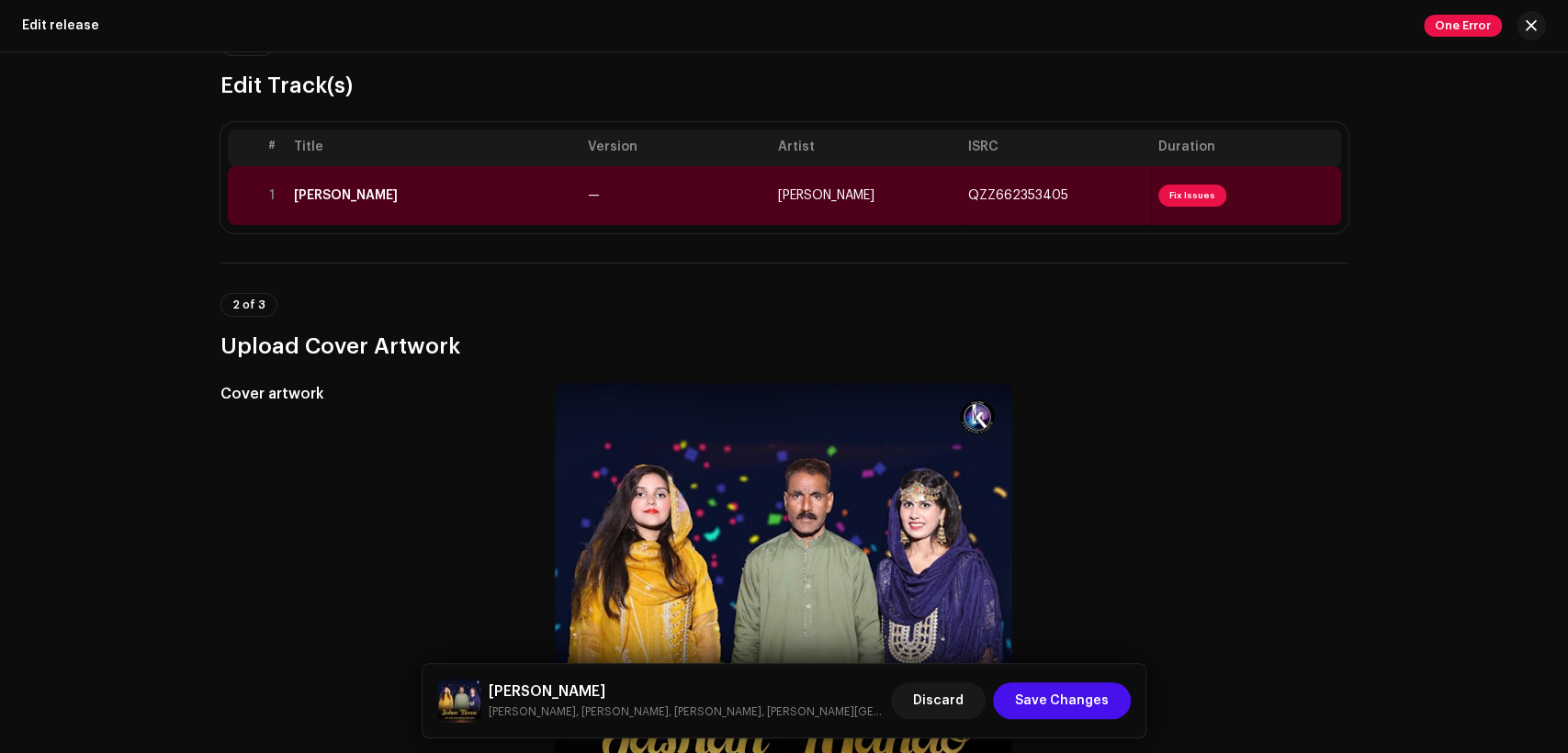
scroll to position [0, 0]
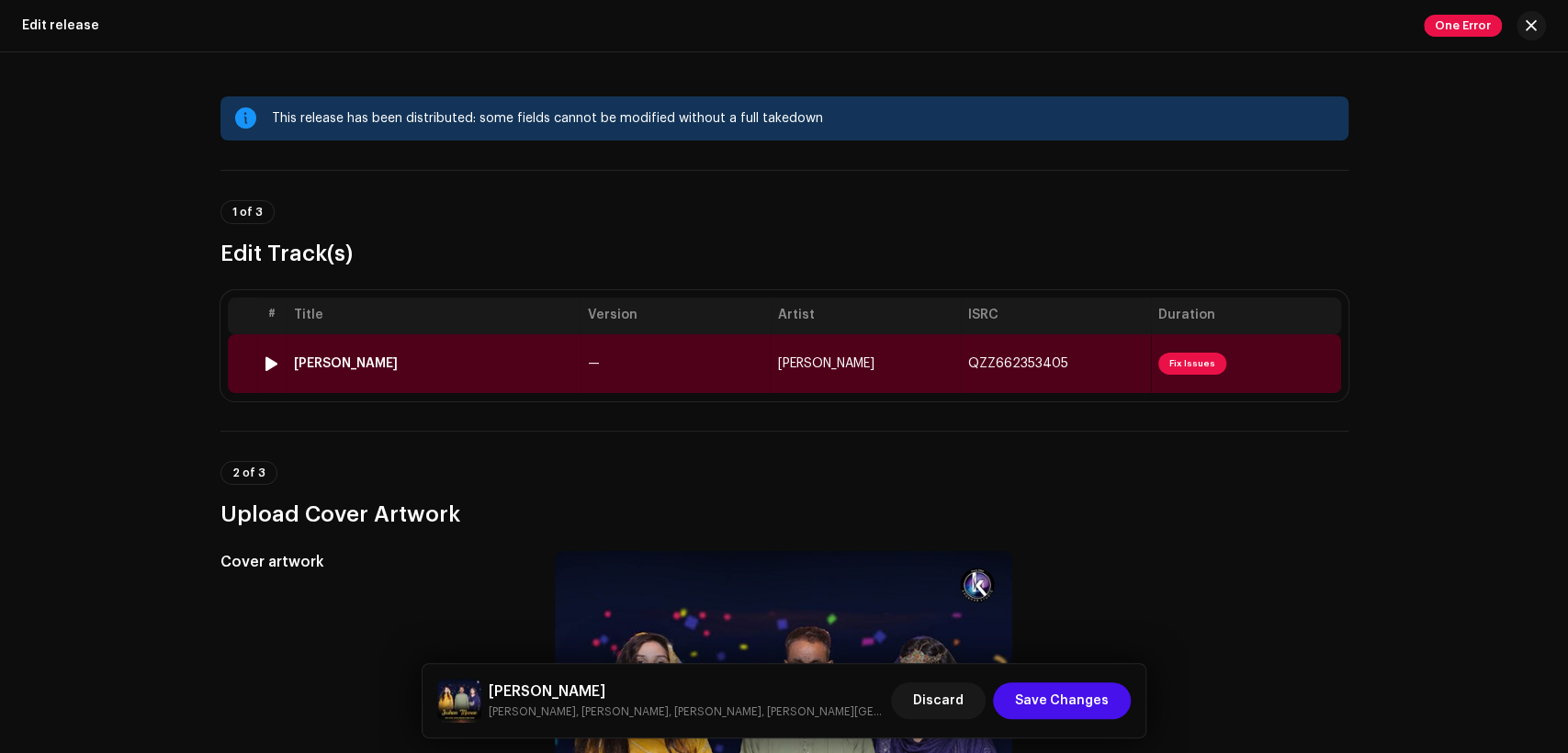
click at [559, 357] on div "Jashan Manao" at bounding box center [434, 364] width 279 height 14
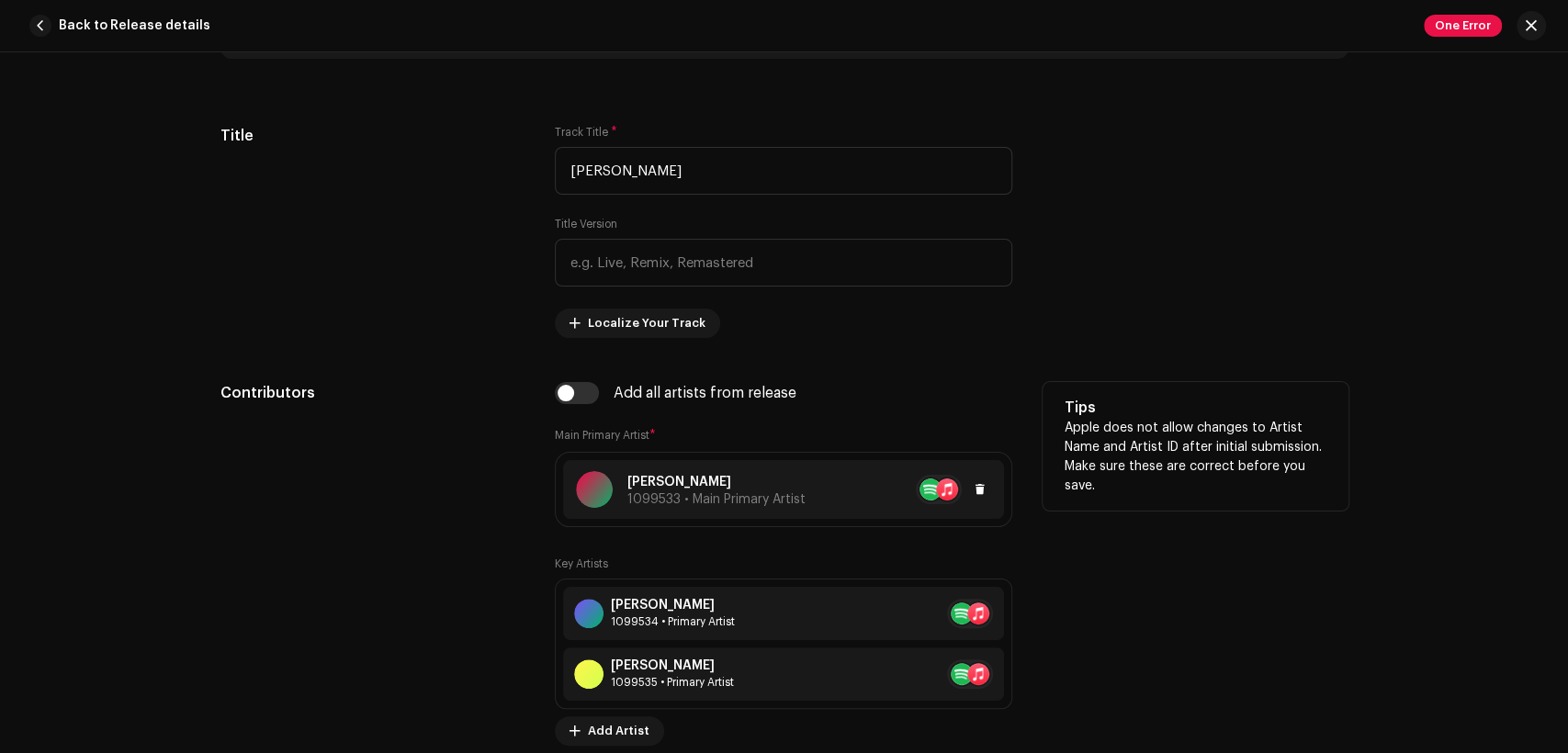
scroll to position [1020, 0]
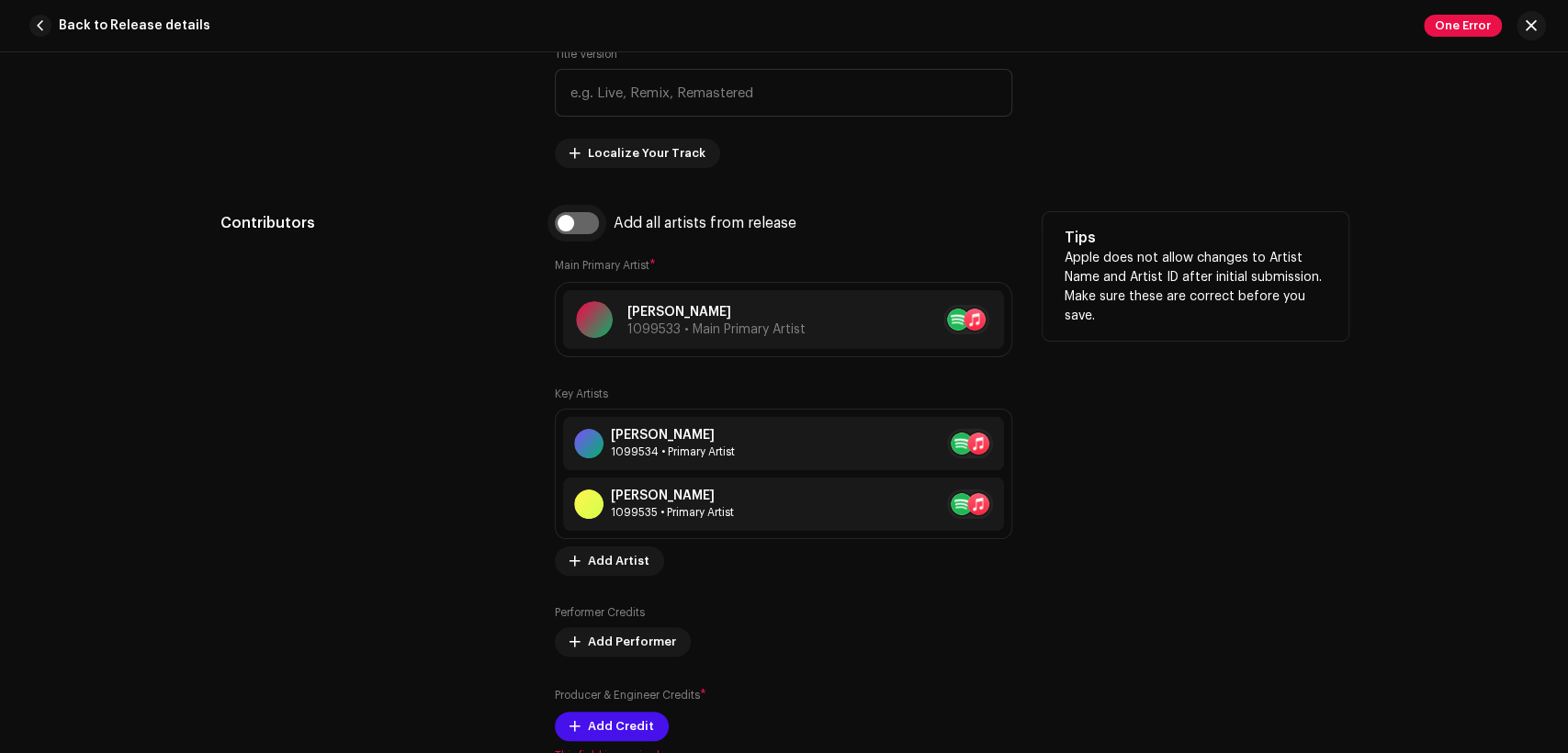
click at [574, 222] on input "checkbox" at bounding box center [577, 223] width 44 height 22
checkbox input "true"
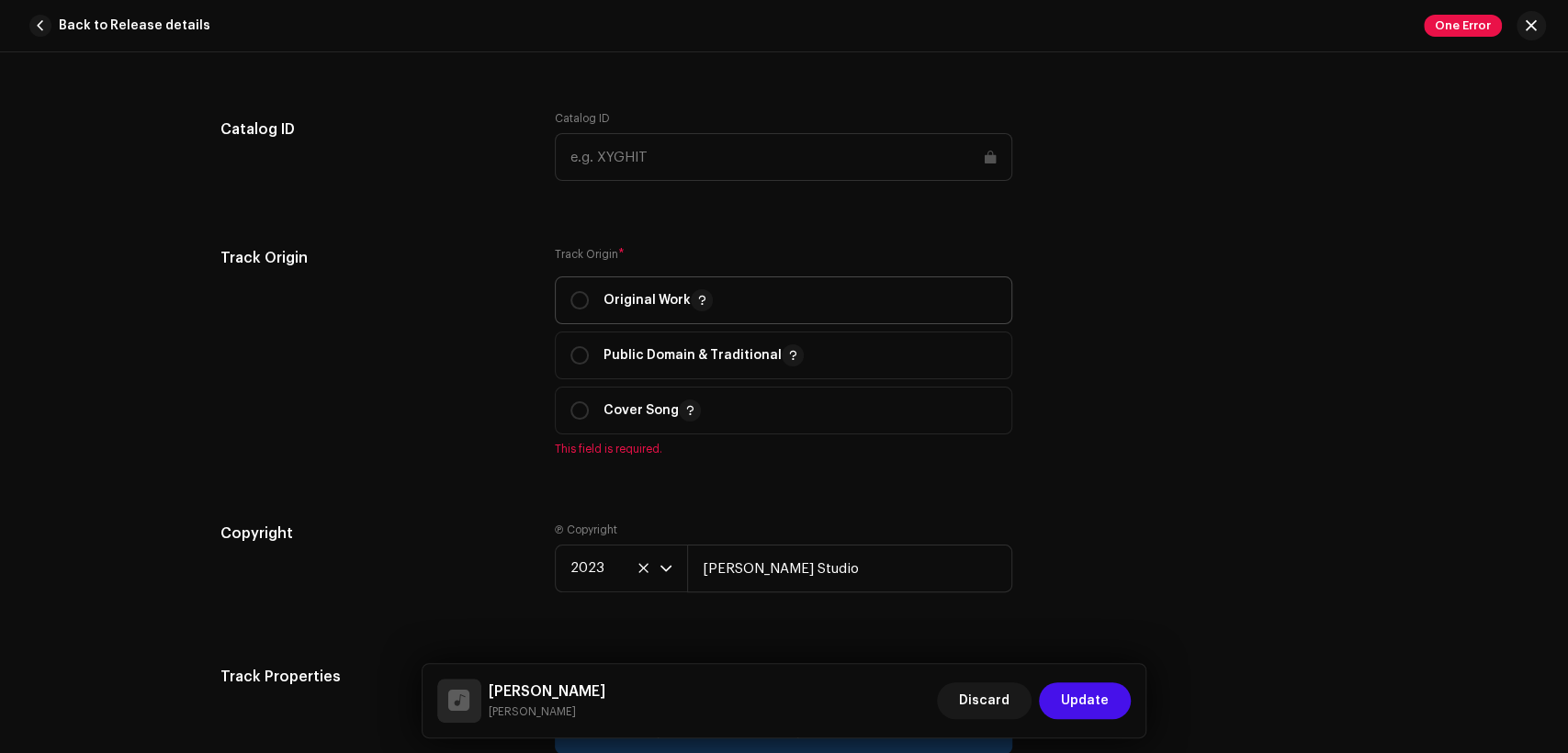
click at [623, 298] on p "Original Work" at bounding box center [659, 300] width 110 height 22
radio input "true"
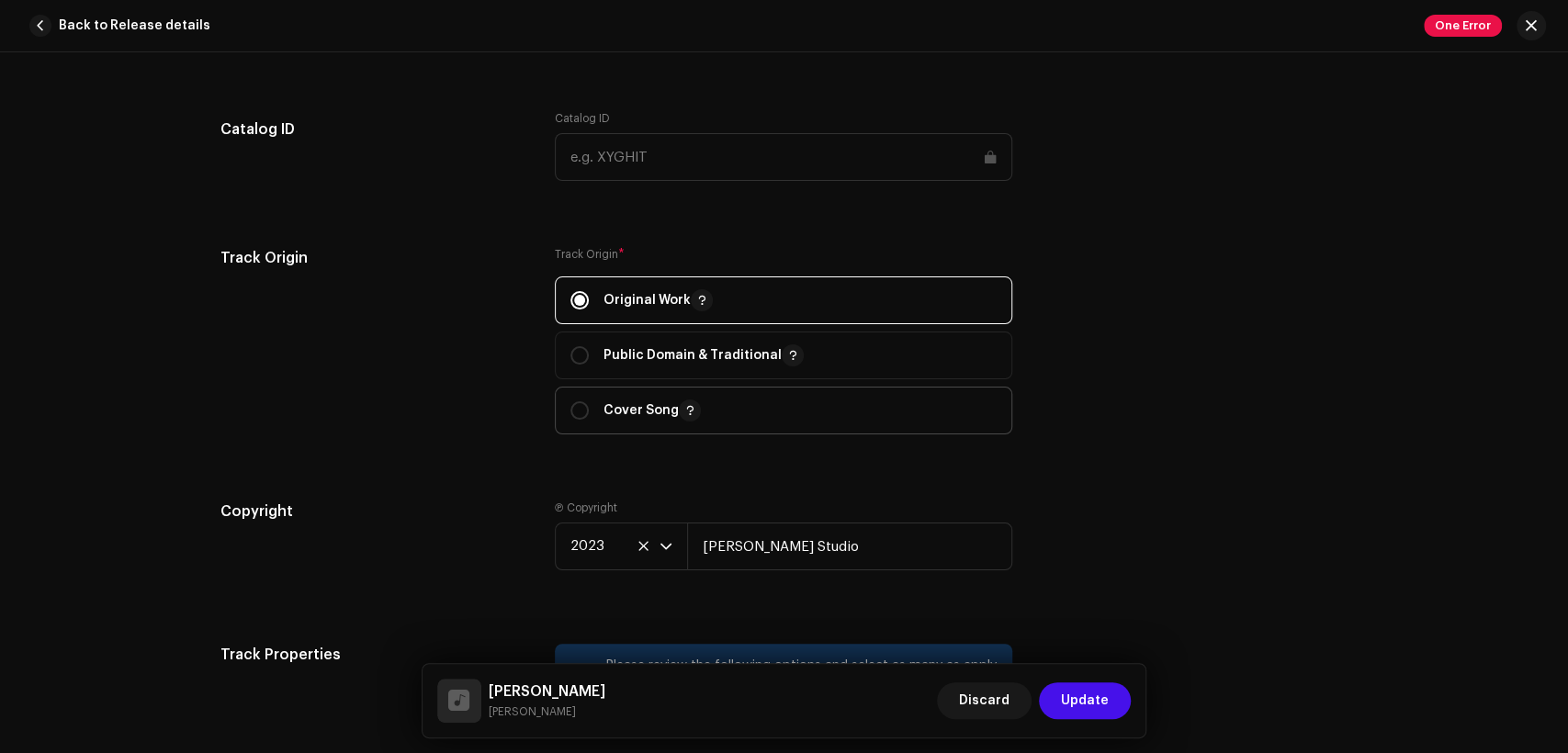
scroll to position [2893, 0]
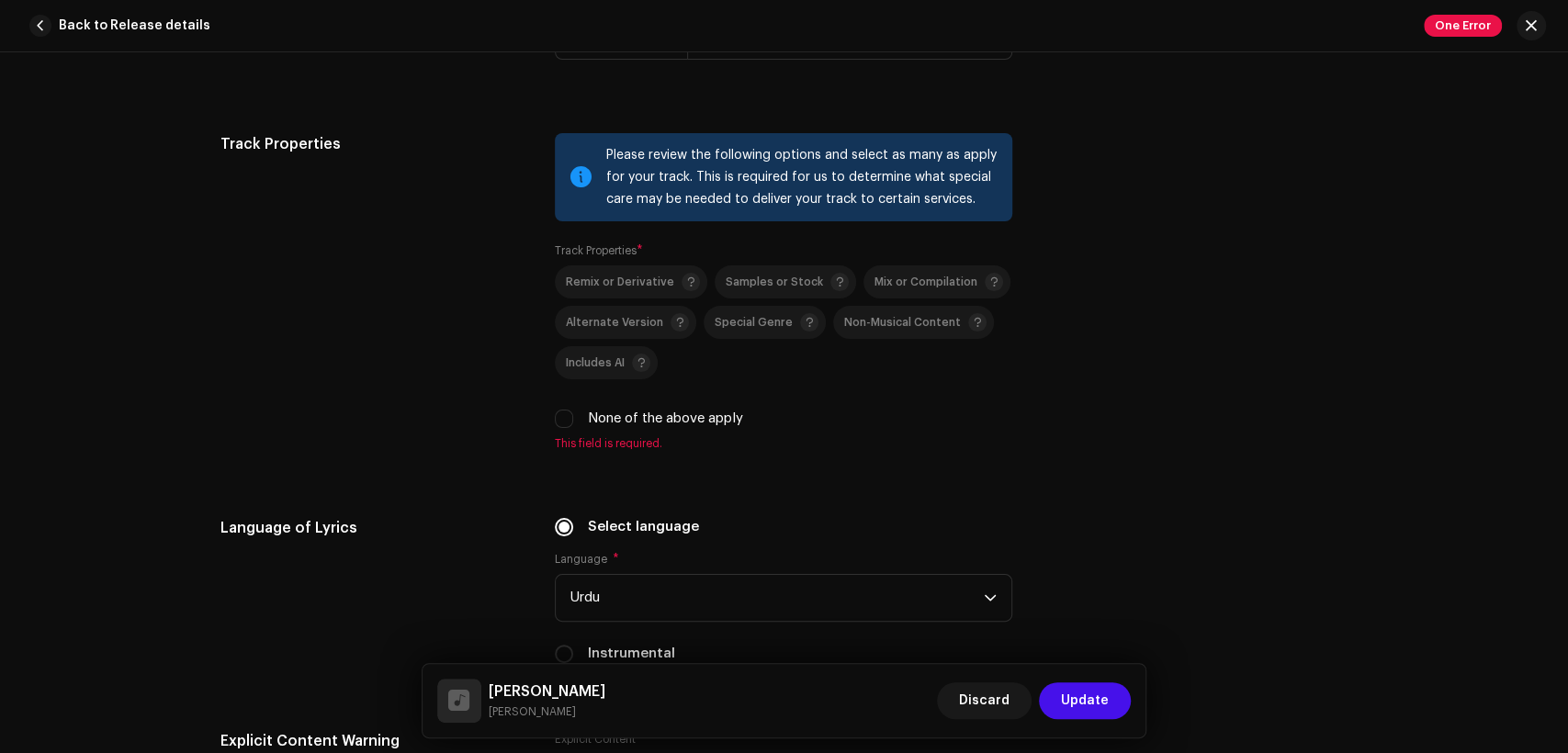
click at [604, 423] on label "None of the above apply" at bounding box center [664, 418] width 155 height 20
click at [573, 423] on input "None of the above apply" at bounding box center [563, 418] width 18 height 18
checkbox input "true"
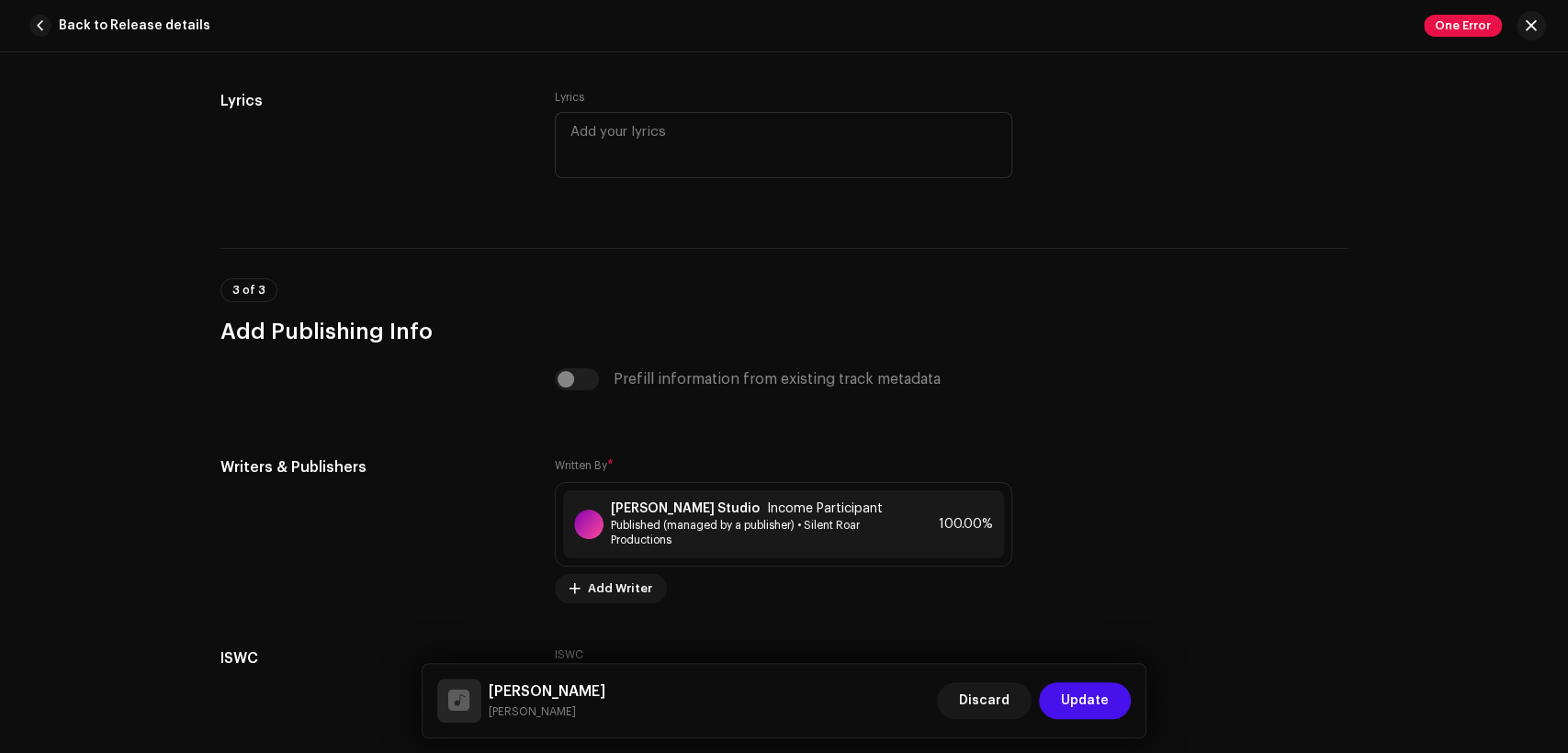
scroll to position [3902, 0]
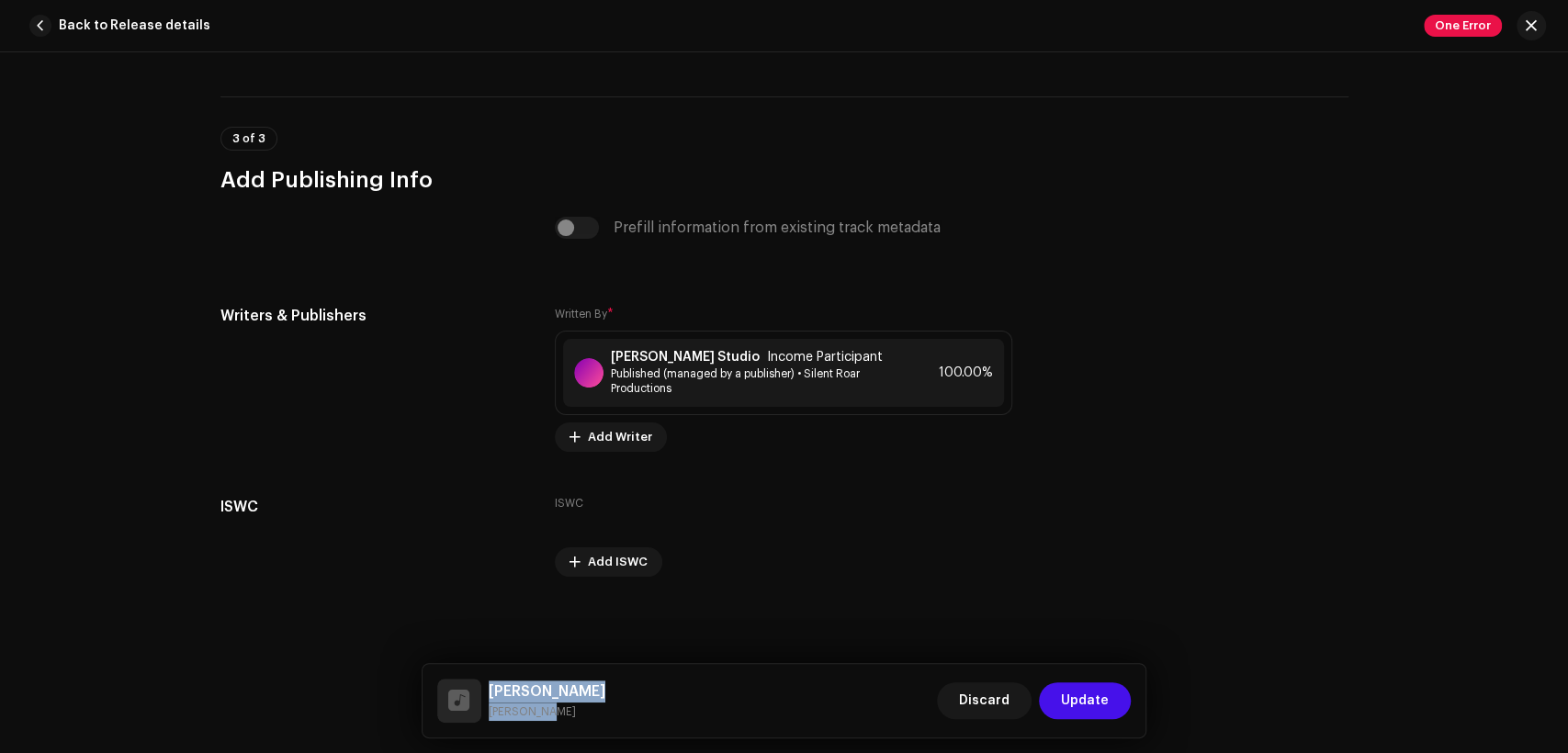
drag, startPoint x: 550, startPoint y: 719, endPoint x: 491, endPoint y: 699, distance: 62.3
click at [488, 699] on div "Jashan Manao Riya Javed" at bounding box center [546, 701] width 116 height 40
copy div "Jashan Manao Riya Javed"
click at [675, 361] on strong "[PERSON_NAME] Studio" at bounding box center [684, 357] width 149 height 14
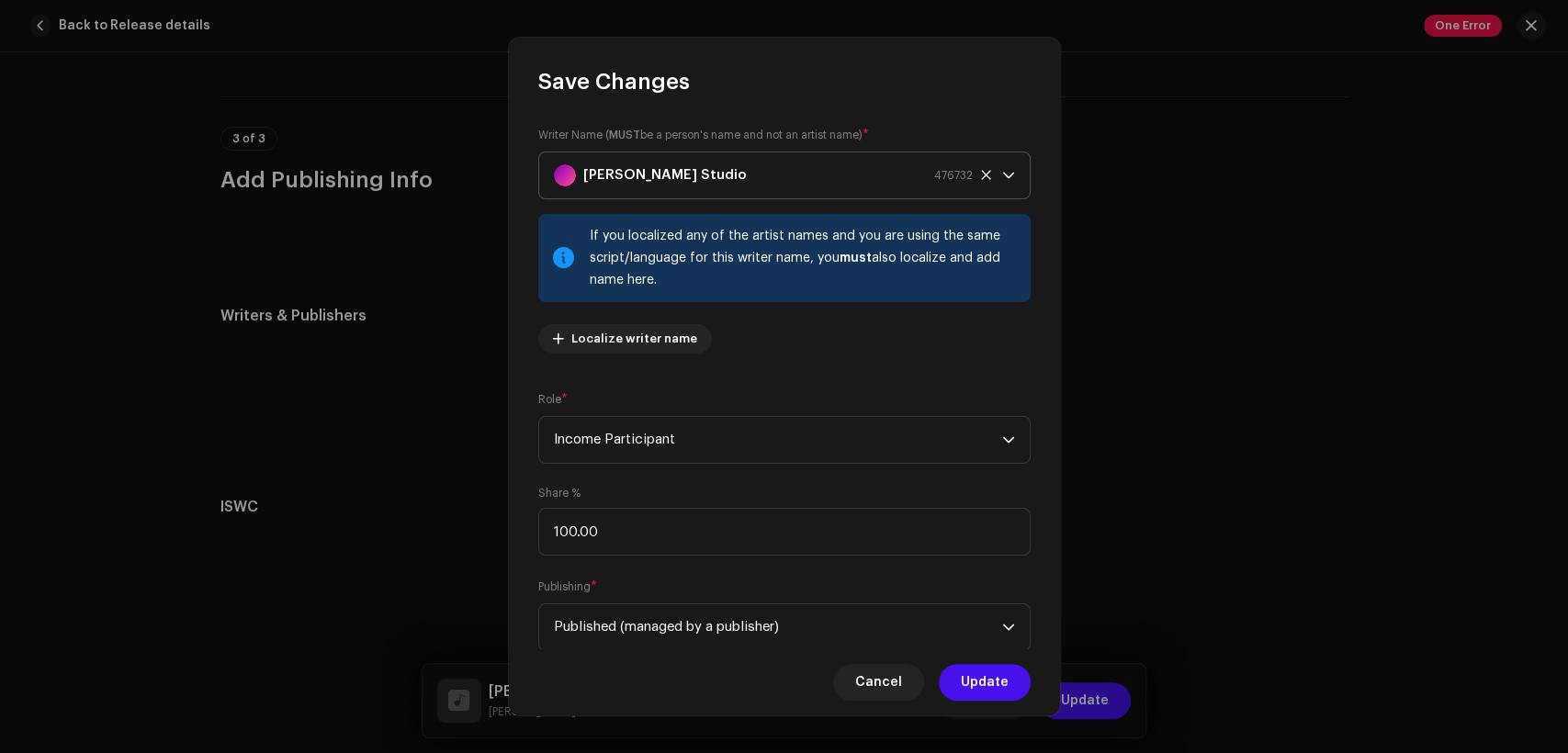
click at [629, 185] on strong "[PERSON_NAME] Studio" at bounding box center [665, 176] width 163 height 46
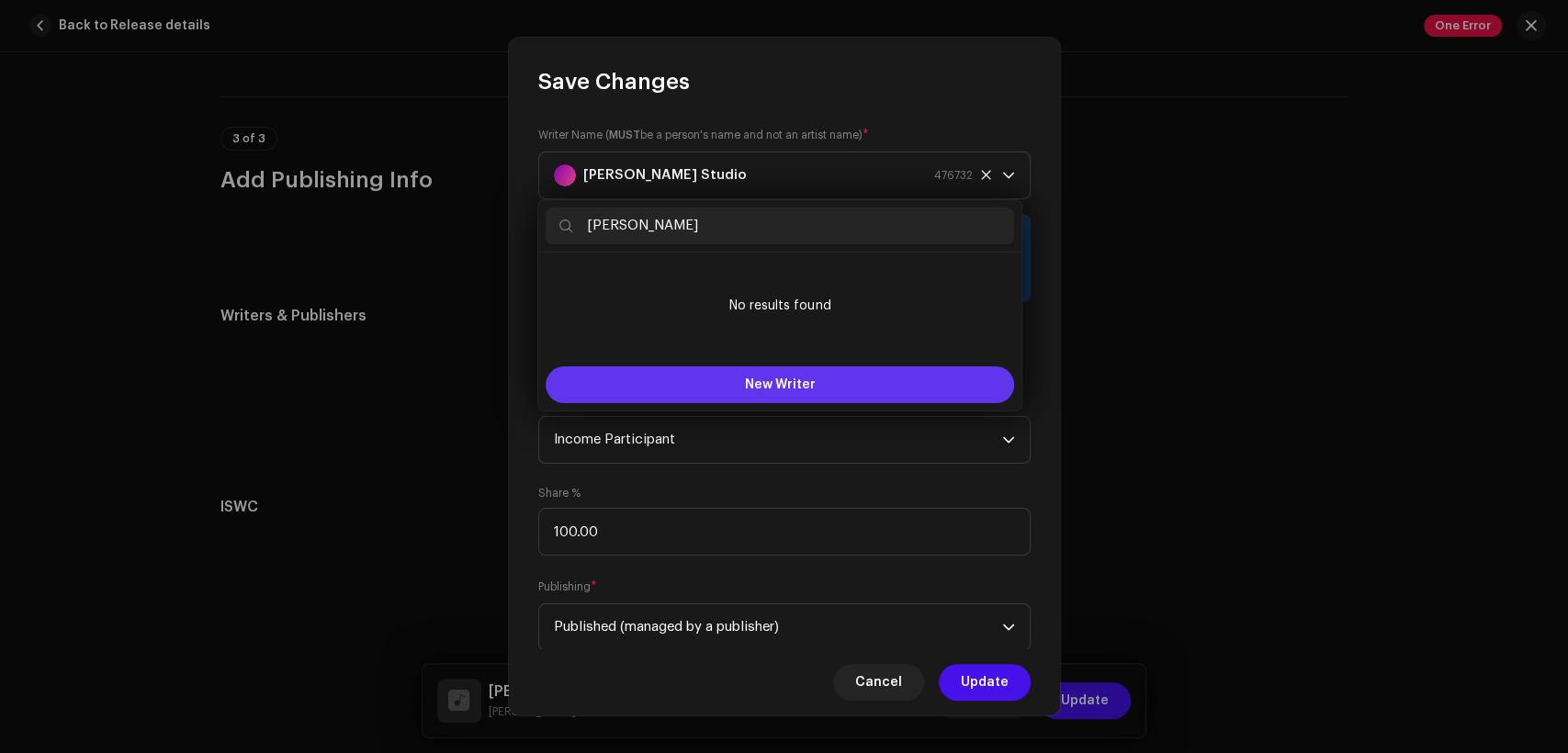
type input "neha javed"
click at [748, 384] on span "New Writer" at bounding box center [781, 385] width 71 height 13
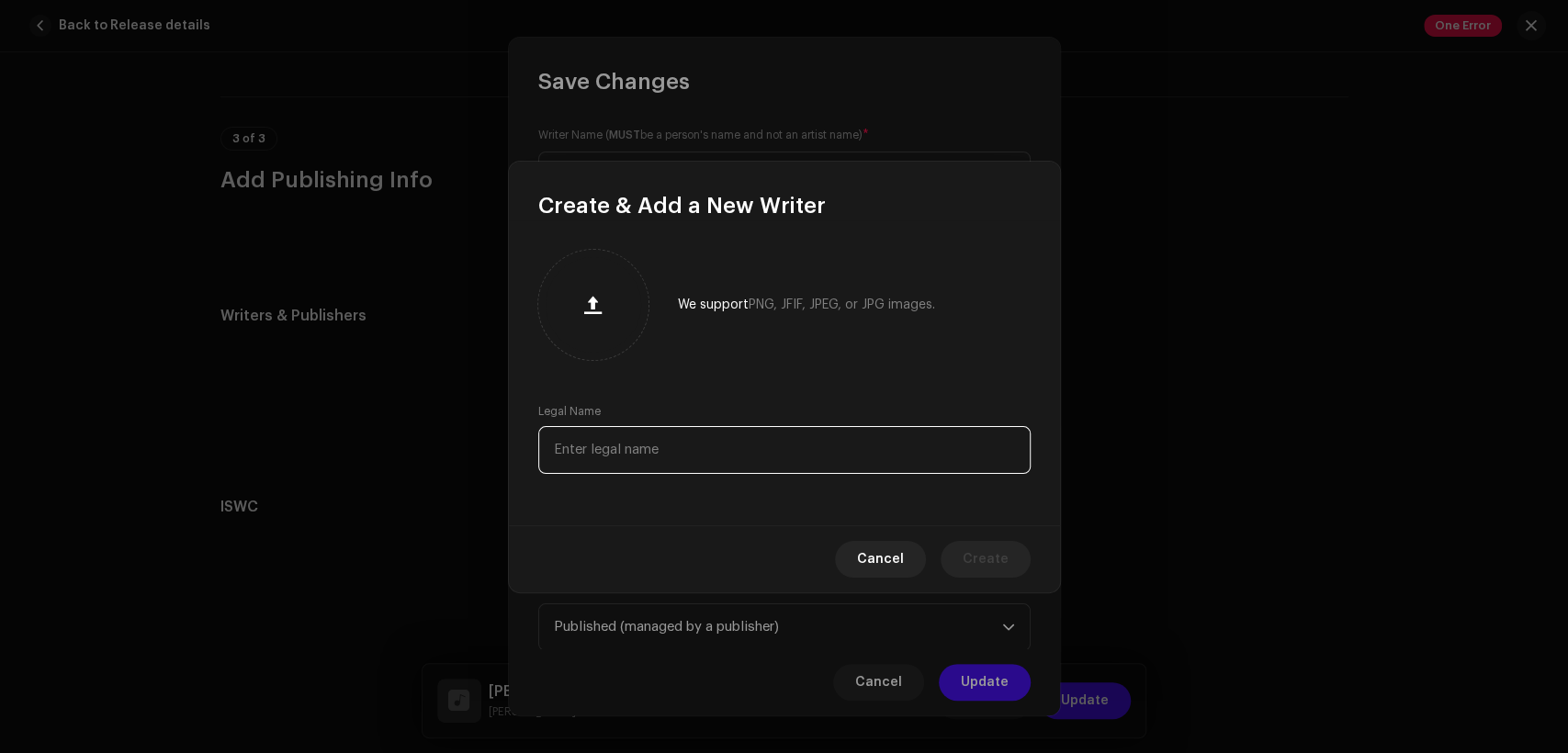
click at [800, 443] on input "text" at bounding box center [784, 450] width 492 height 48
paste input "neha javed"
type input "neha javed"
click at [994, 553] on span "Create" at bounding box center [985, 560] width 46 height 37
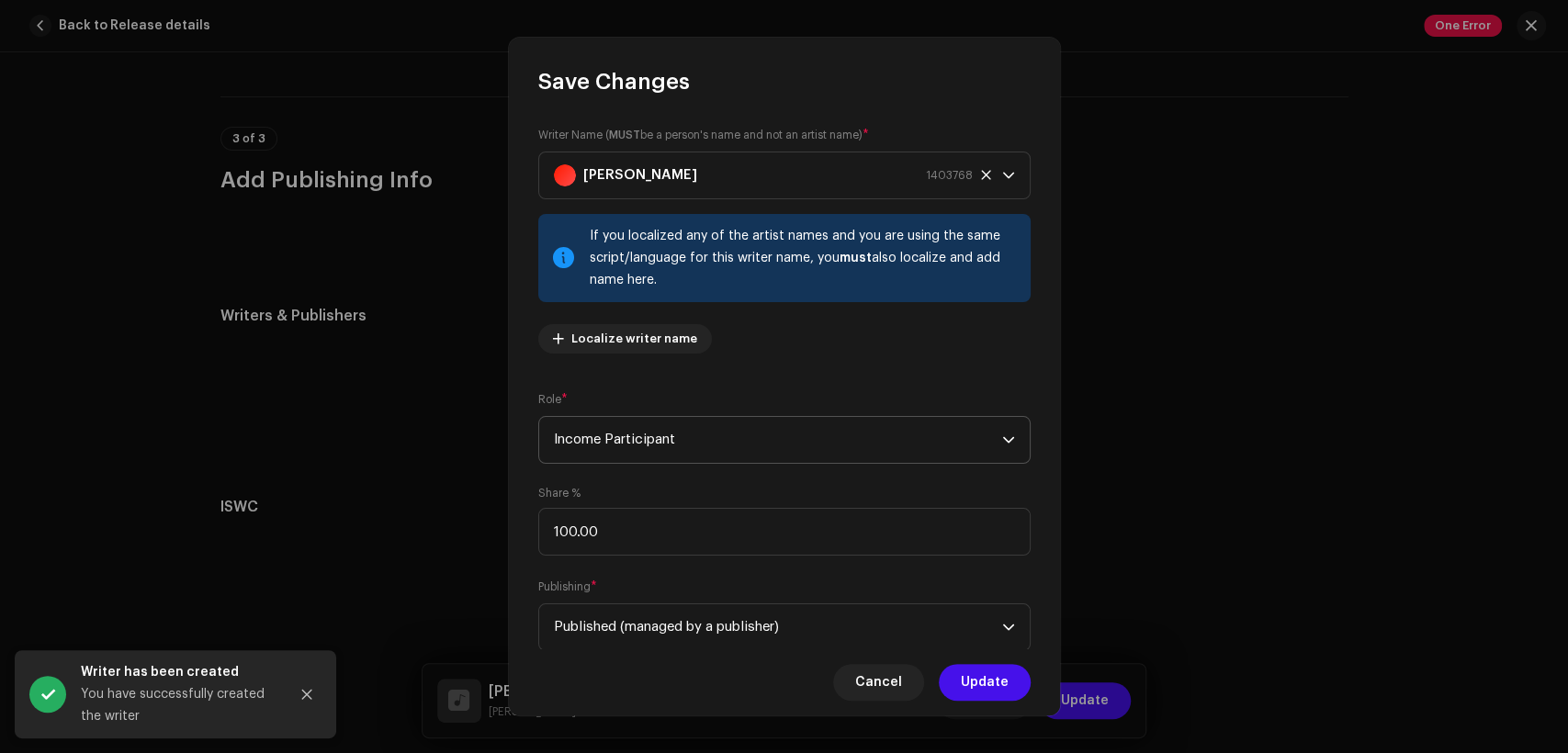
click at [766, 440] on span "Income Participant" at bounding box center [778, 440] width 448 height 46
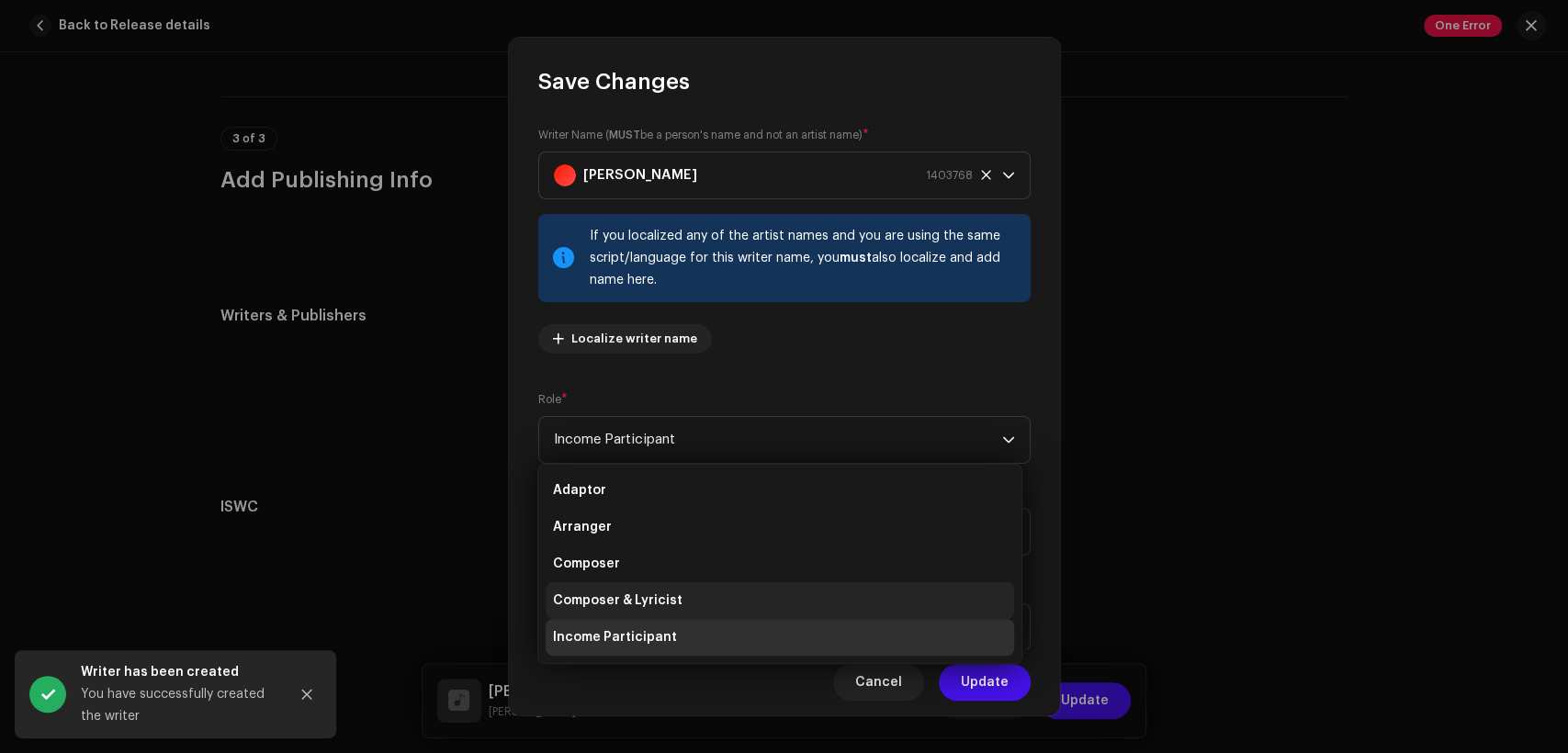
click at [809, 590] on li "Composer & Lyricist" at bounding box center [780, 601] width 468 height 37
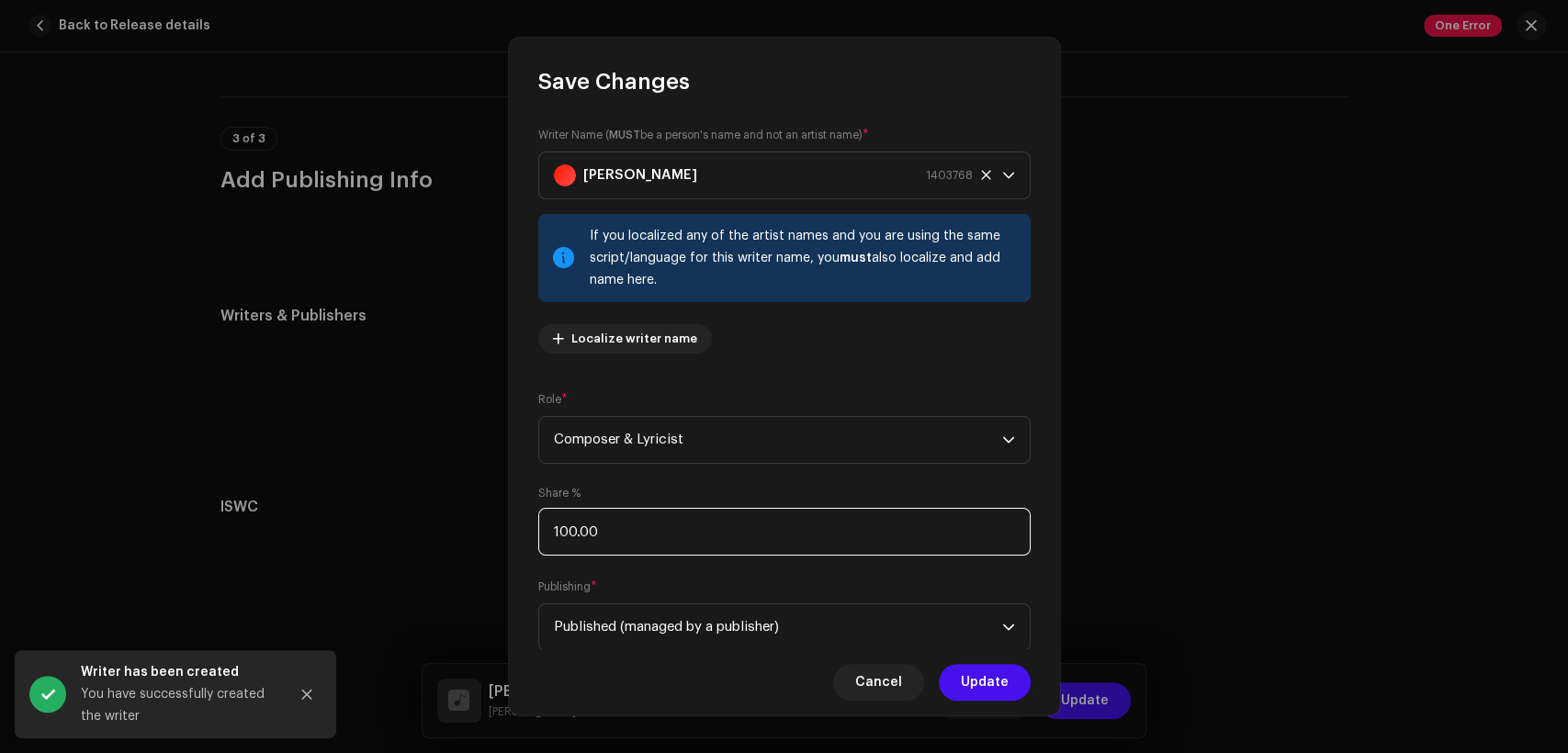
click at [817, 526] on input "100.00" at bounding box center [784, 532] width 492 height 48
type input "1.00"
type input "50.00"
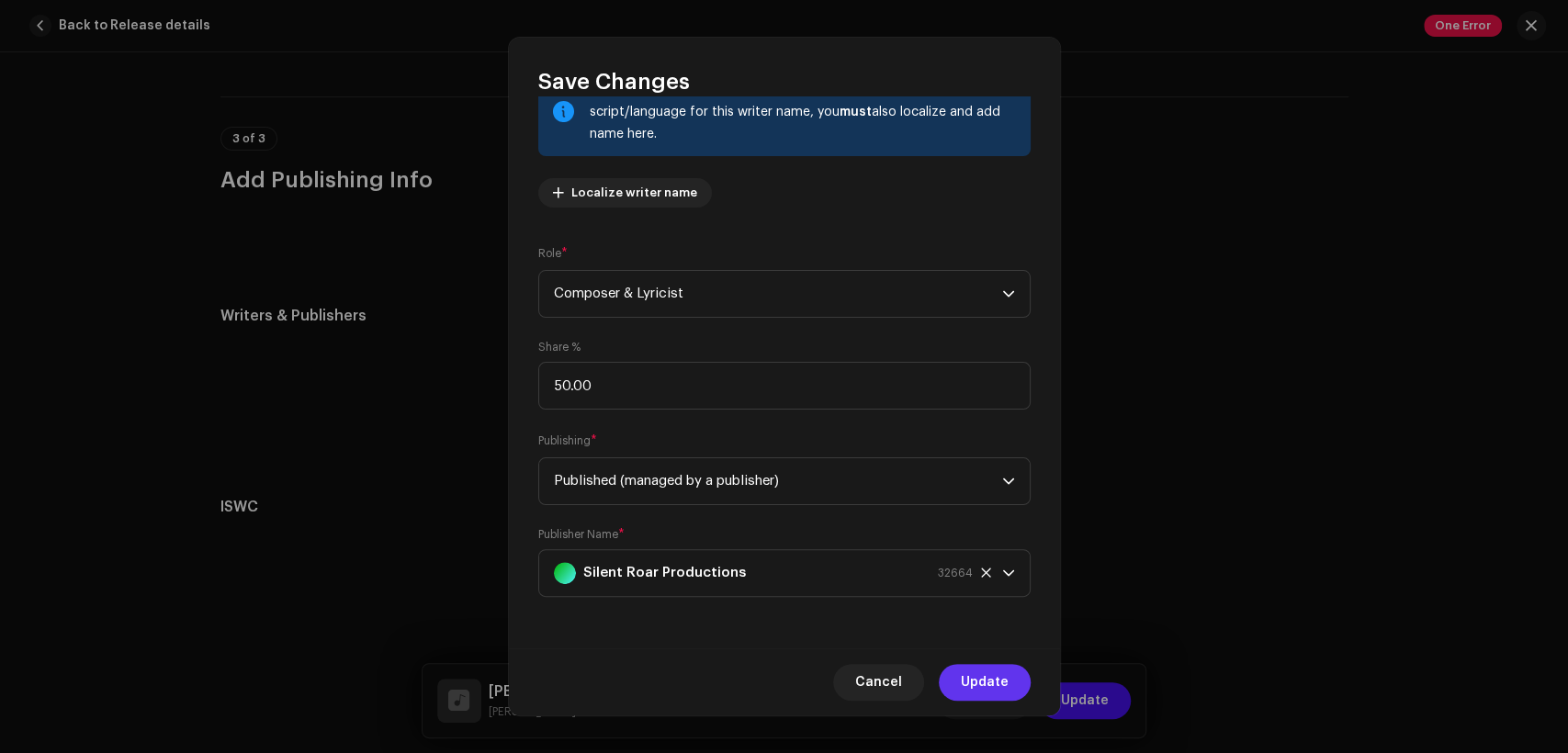
click at [979, 683] on span "Update" at bounding box center [984, 683] width 48 height 37
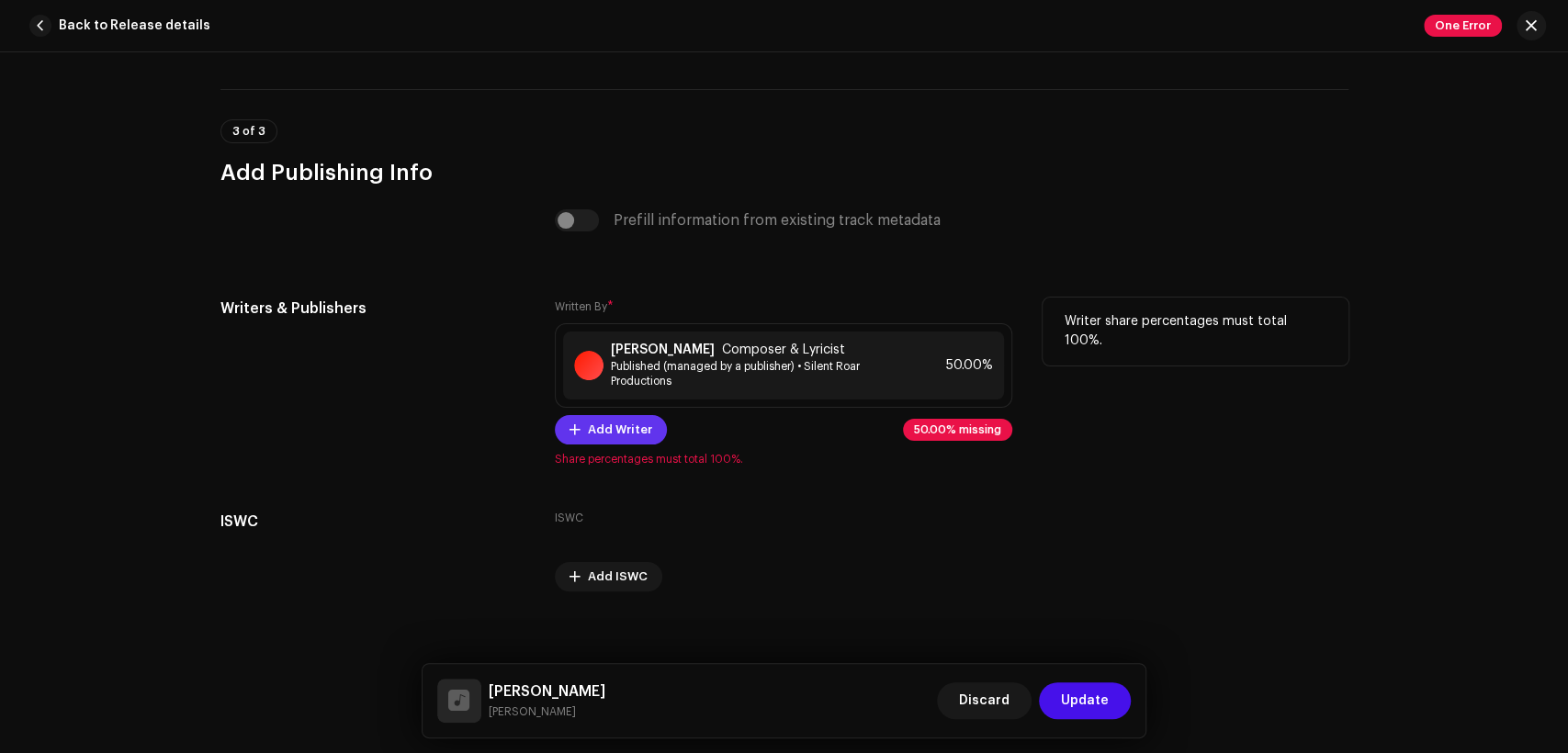
click at [631, 431] on span "Add Writer" at bounding box center [619, 430] width 64 height 37
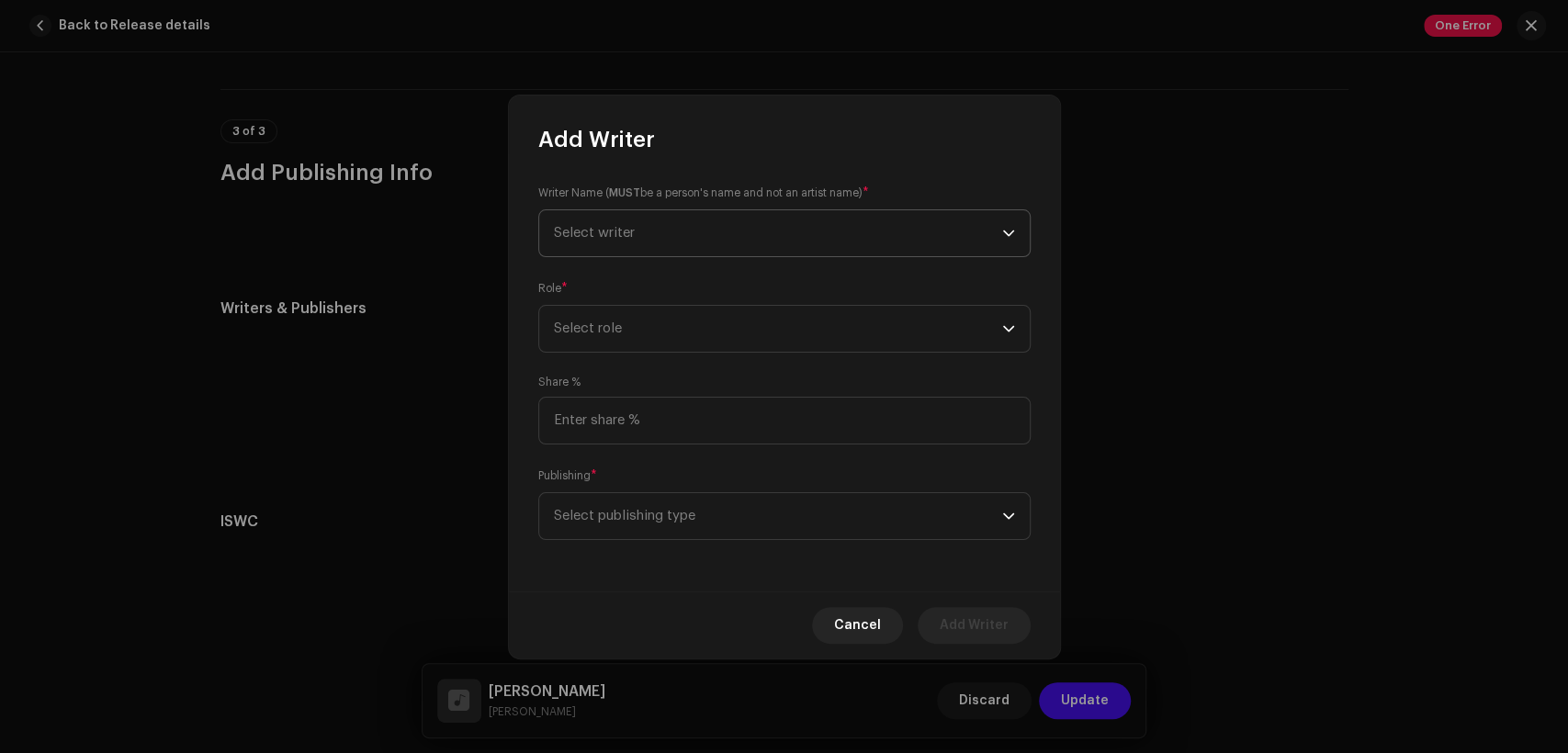
click at [718, 234] on span "Select writer" at bounding box center [778, 234] width 448 height 46
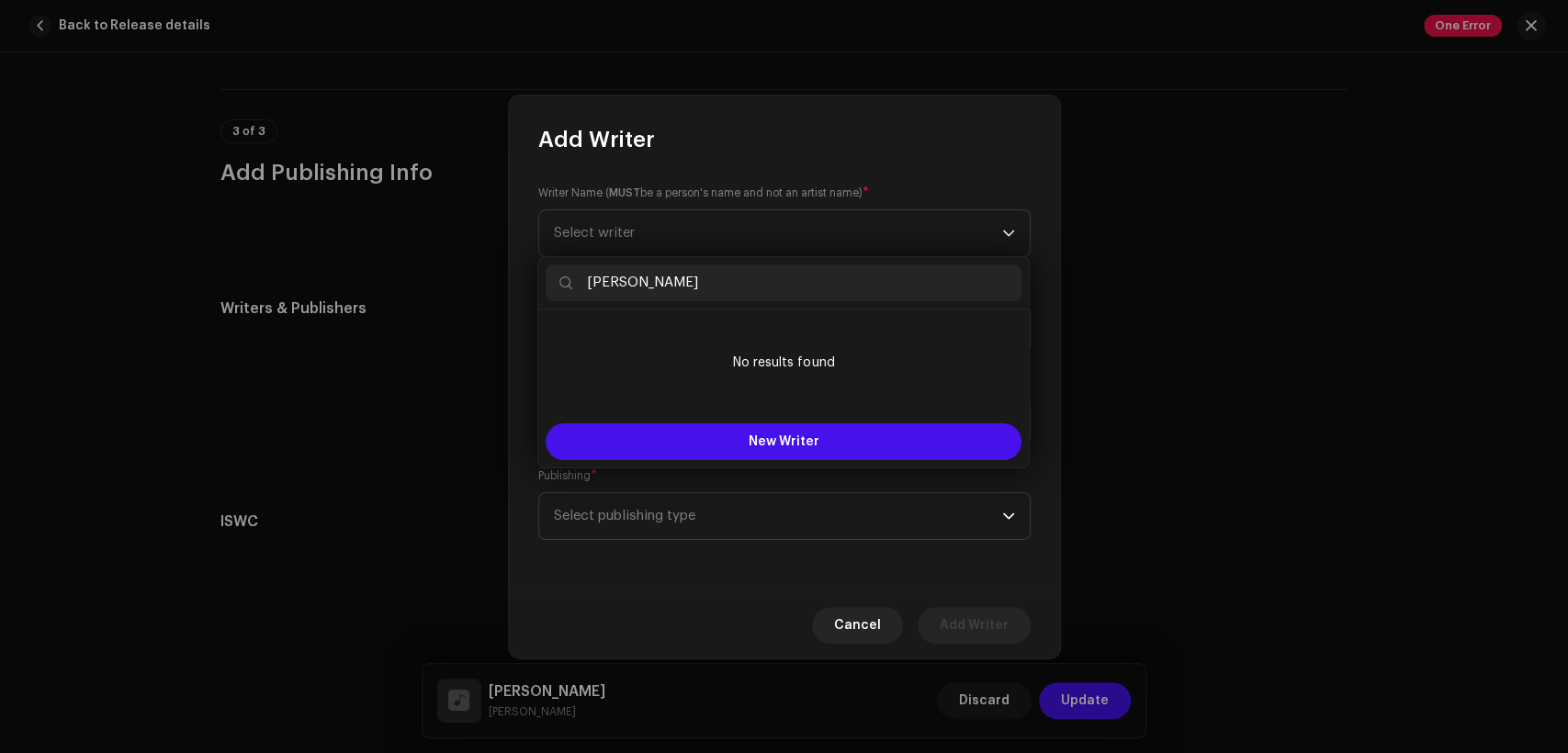
click at [589, 280] on input "aved sahotra" at bounding box center [784, 283] width 476 height 37
drag, startPoint x: 780, startPoint y: 262, endPoint x: 760, endPoint y: 285, distance: 30.5
click at [763, 281] on div "aved sahotra" at bounding box center [784, 284] width 490 height 52
click at [753, 292] on input "aved sahotra" at bounding box center [784, 283] width 476 height 37
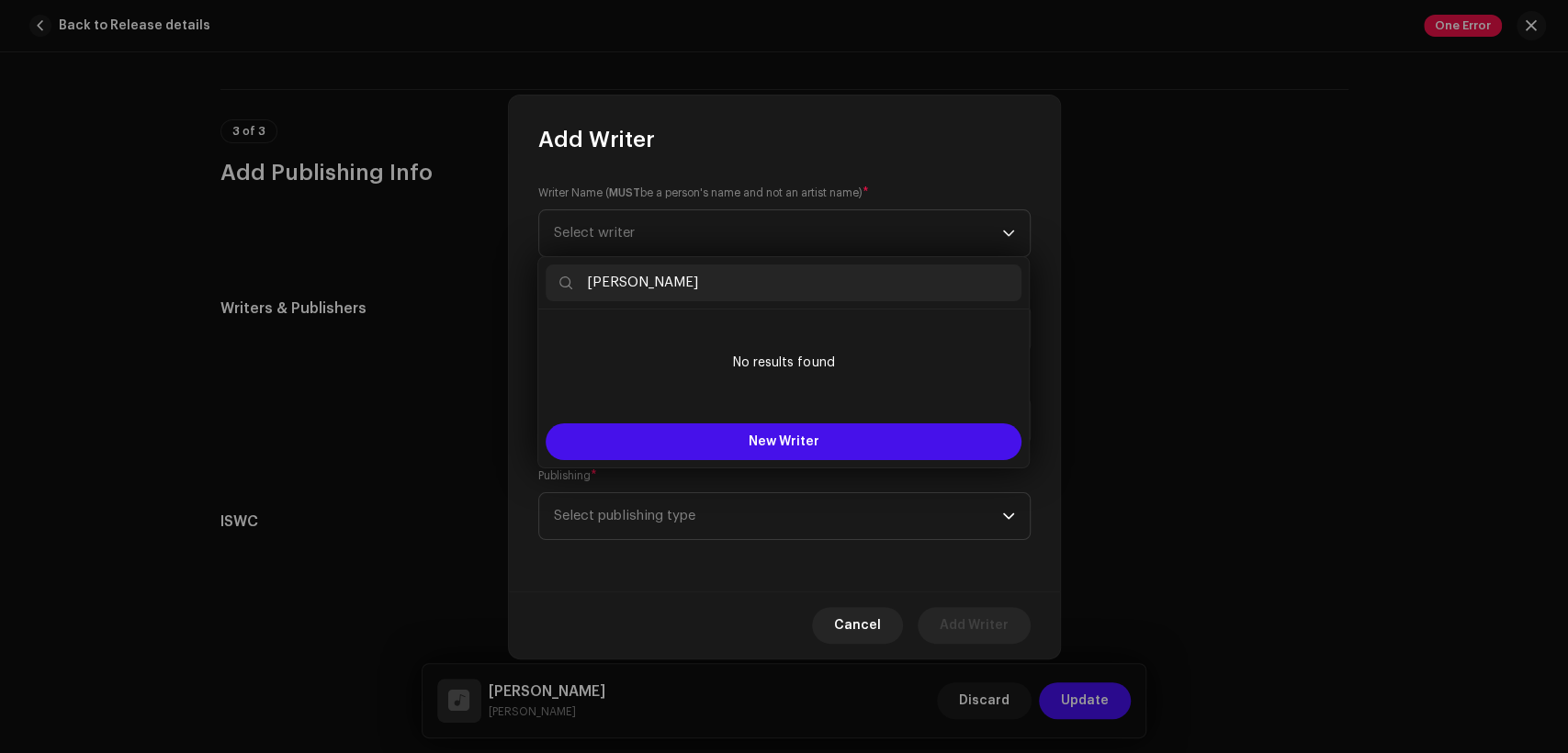
click at [753, 292] on input "aved sahotra" at bounding box center [784, 283] width 476 height 37
paste input "j"
type input "javed sahotra"
click at [830, 439] on button "New Writer" at bounding box center [784, 441] width 476 height 37
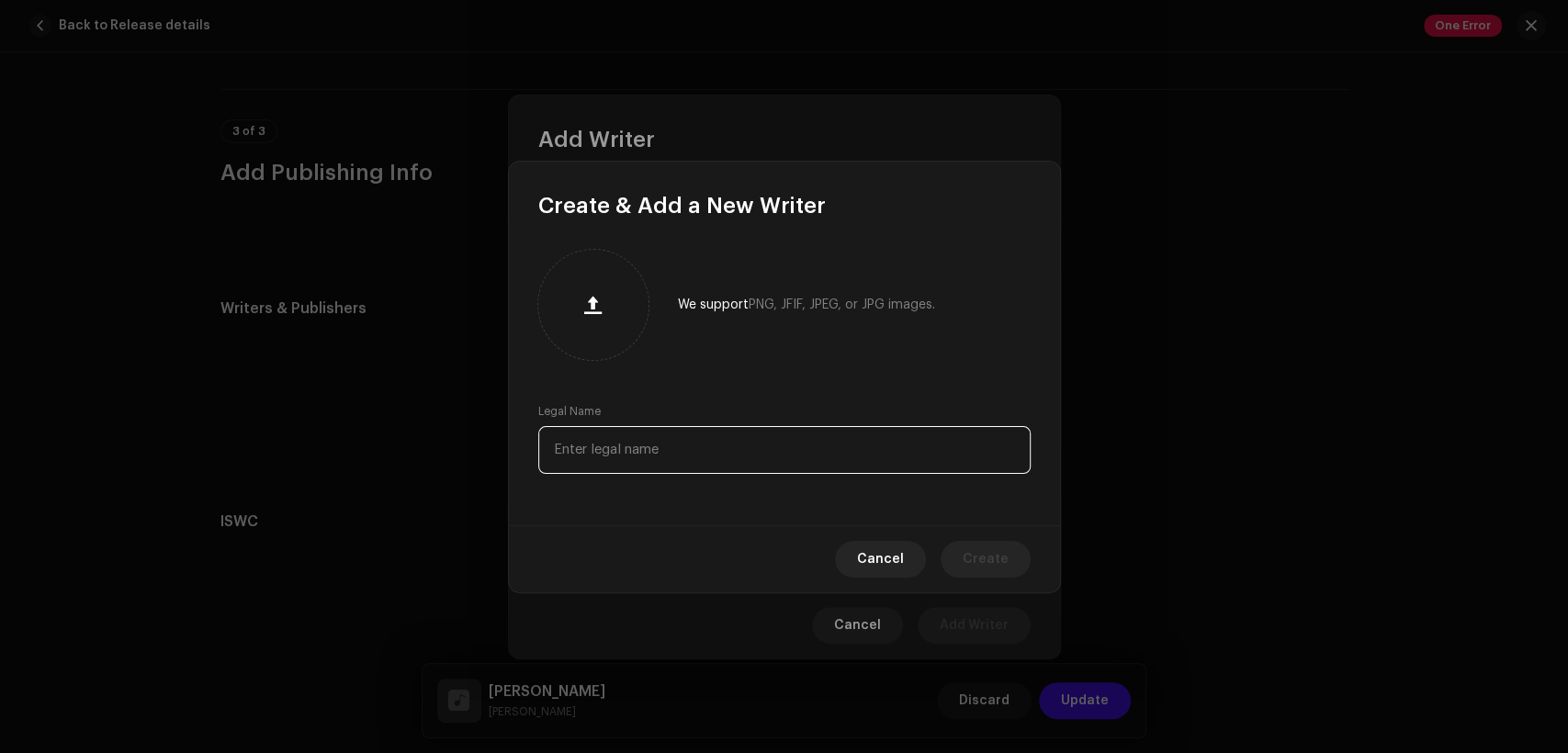
click at [820, 439] on input "text" at bounding box center [784, 450] width 492 height 48
paste input "javed sahotra"
type input "javed sahotra"
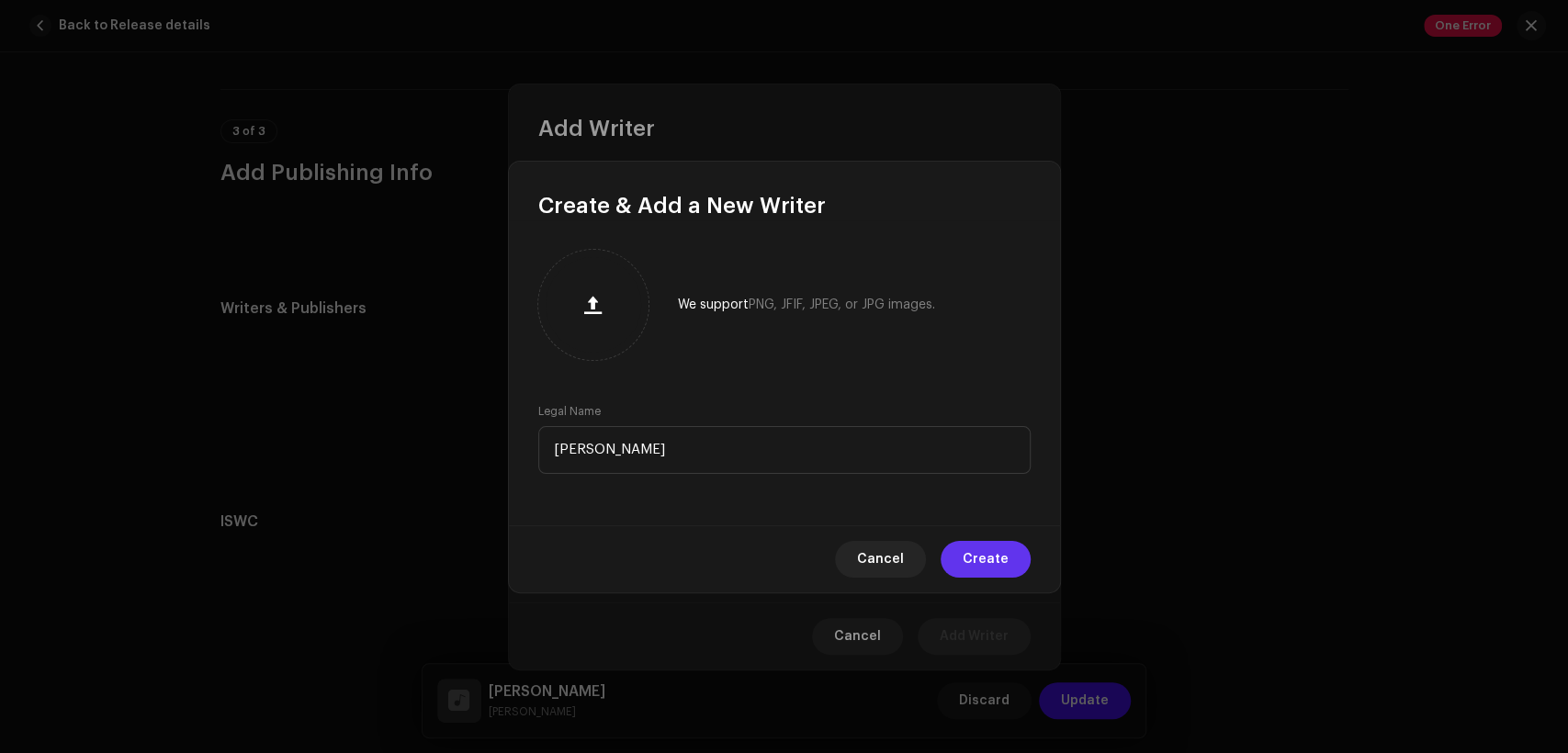
click at [980, 565] on span "Create" at bounding box center [985, 560] width 46 height 37
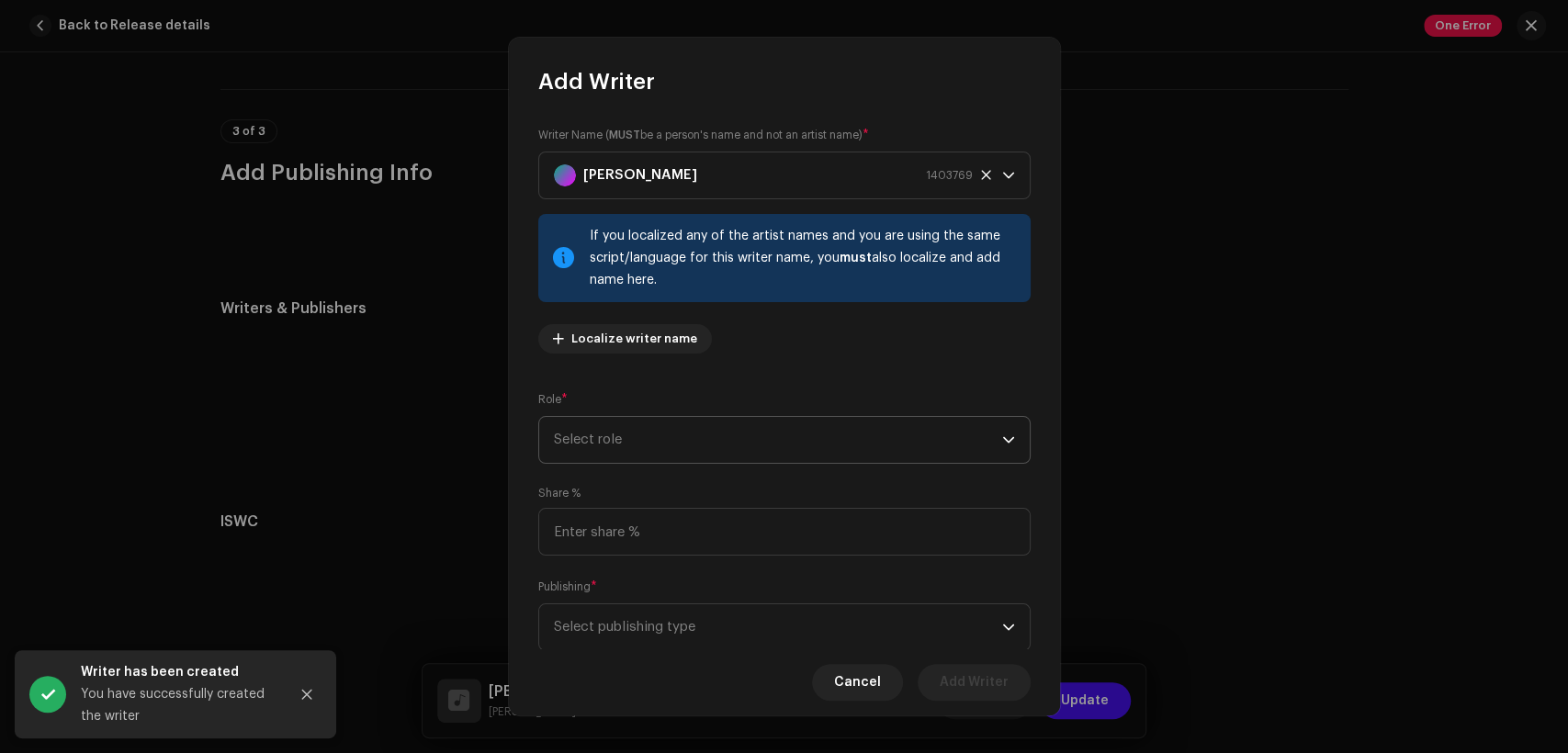
click at [962, 428] on span "Select role" at bounding box center [778, 440] width 448 height 46
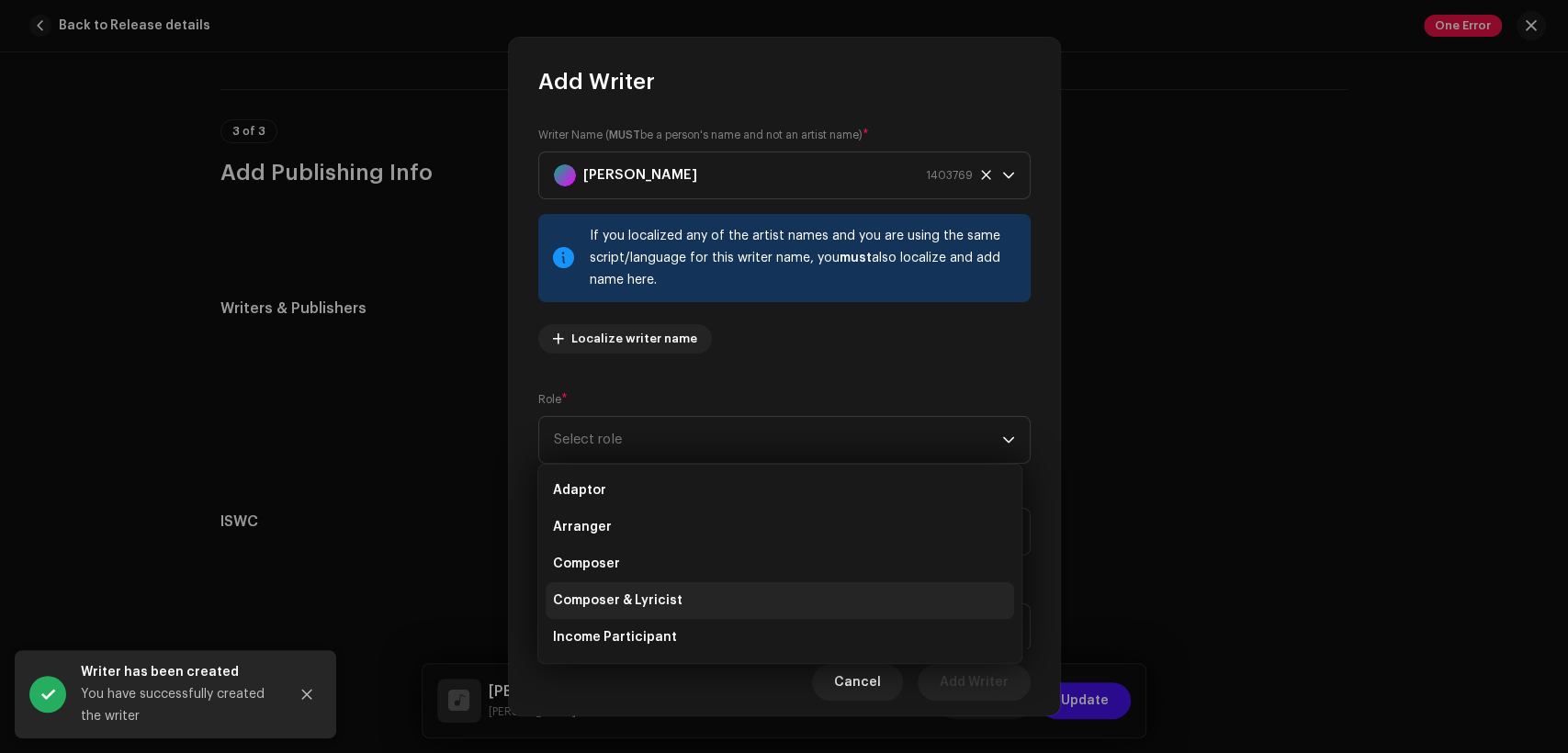
click at [894, 592] on li "Composer & Lyricist" at bounding box center [780, 601] width 468 height 37
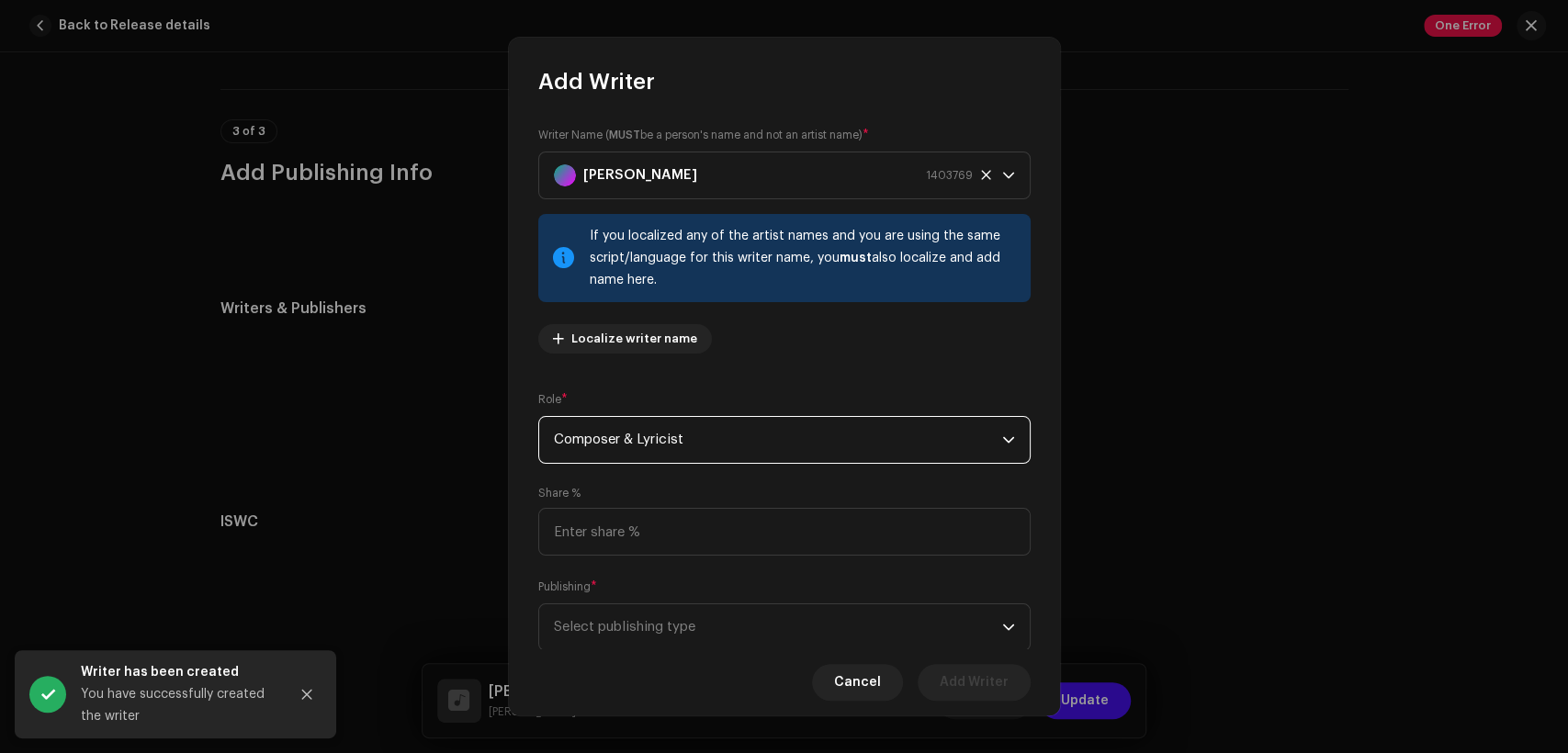
click at [917, 439] on span "Composer & Lyricist" at bounding box center [778, 440] width 448 height 46
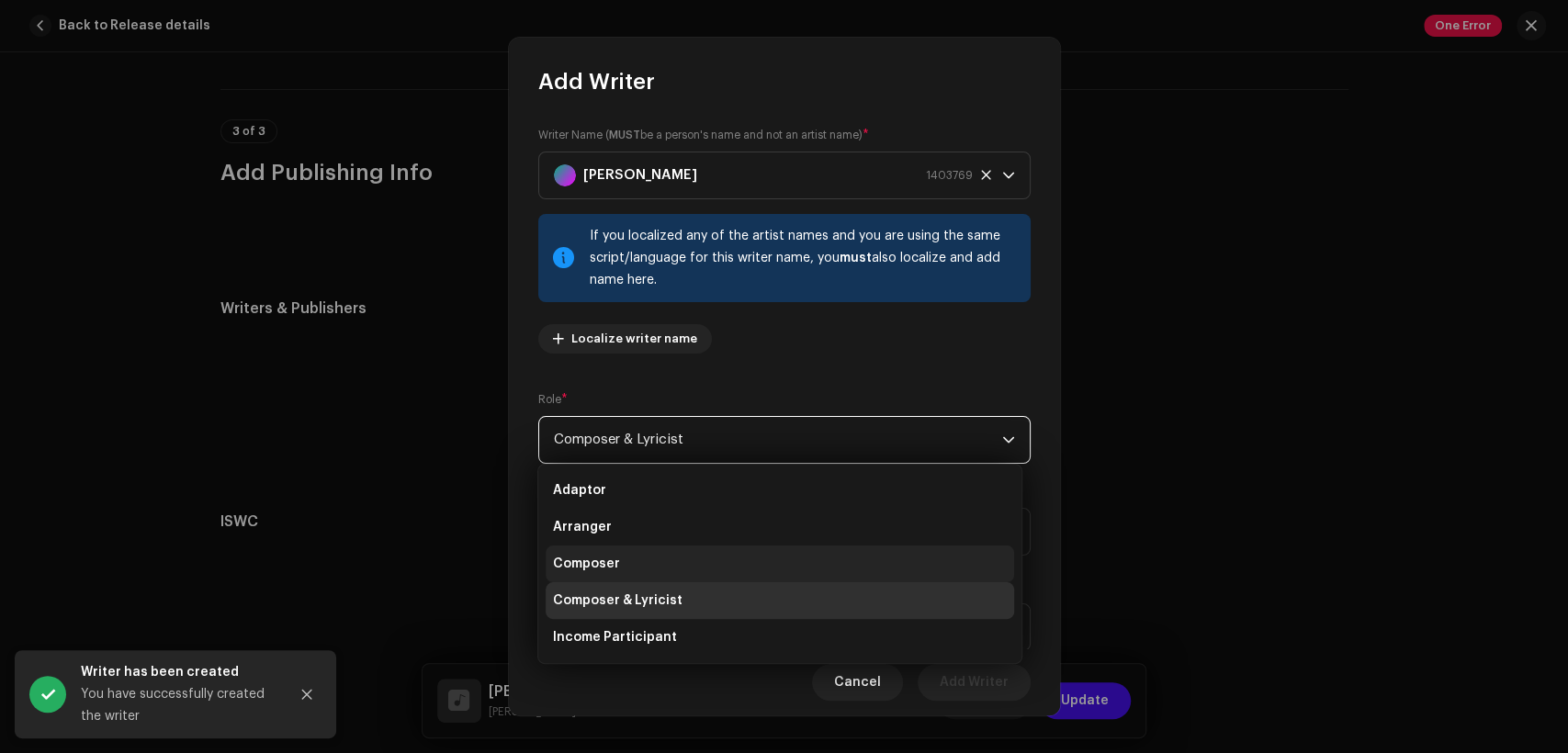
click at [866, 565] on li "Composer" at bounding box center [780, 565] width 468 height 37
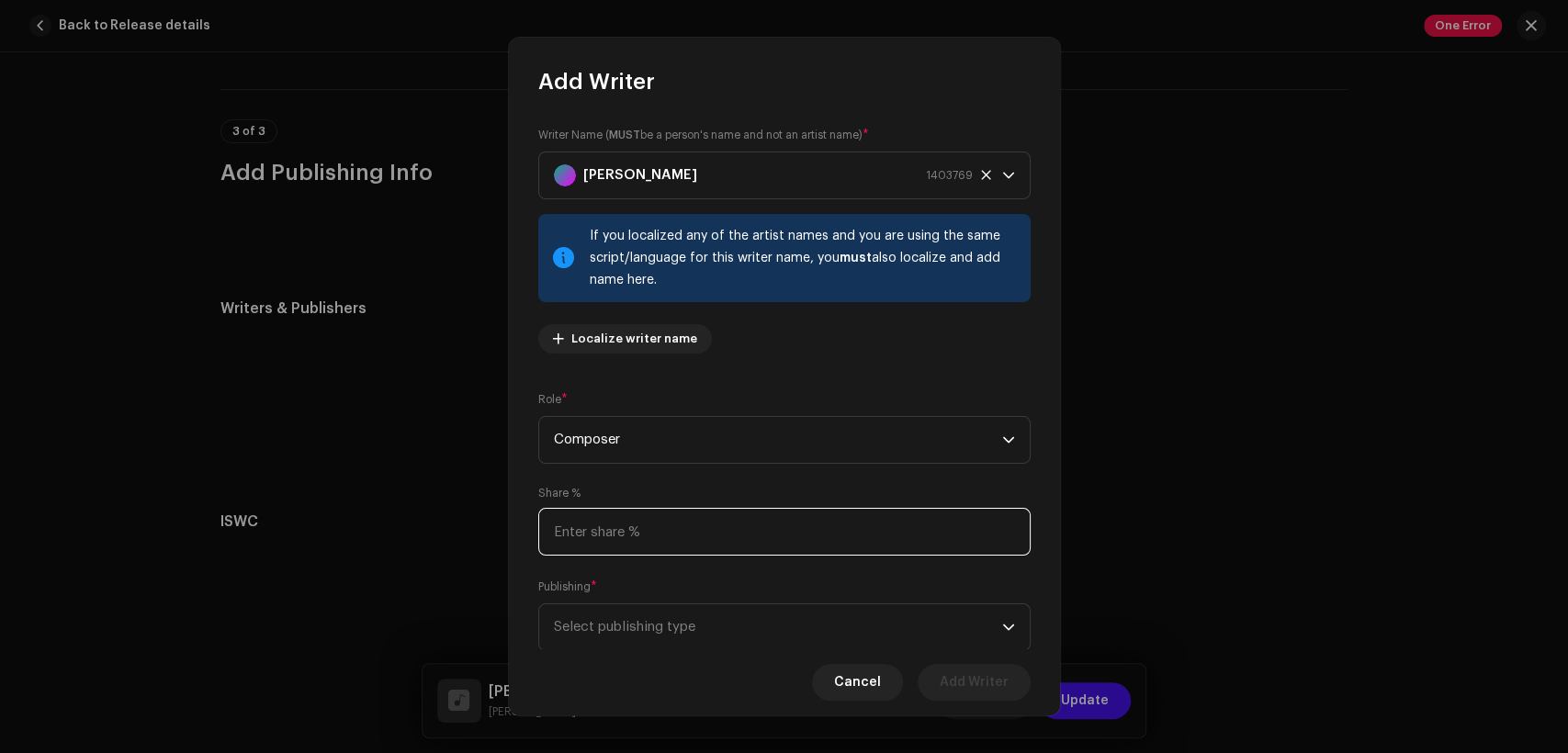
click at [664, 512] on input at bounding box center [784, 532] width 492 height 48
type input "50.00"
click at [751, 603] on span "Select publishing type" at bounding box center [778, 625] width 448 height 46
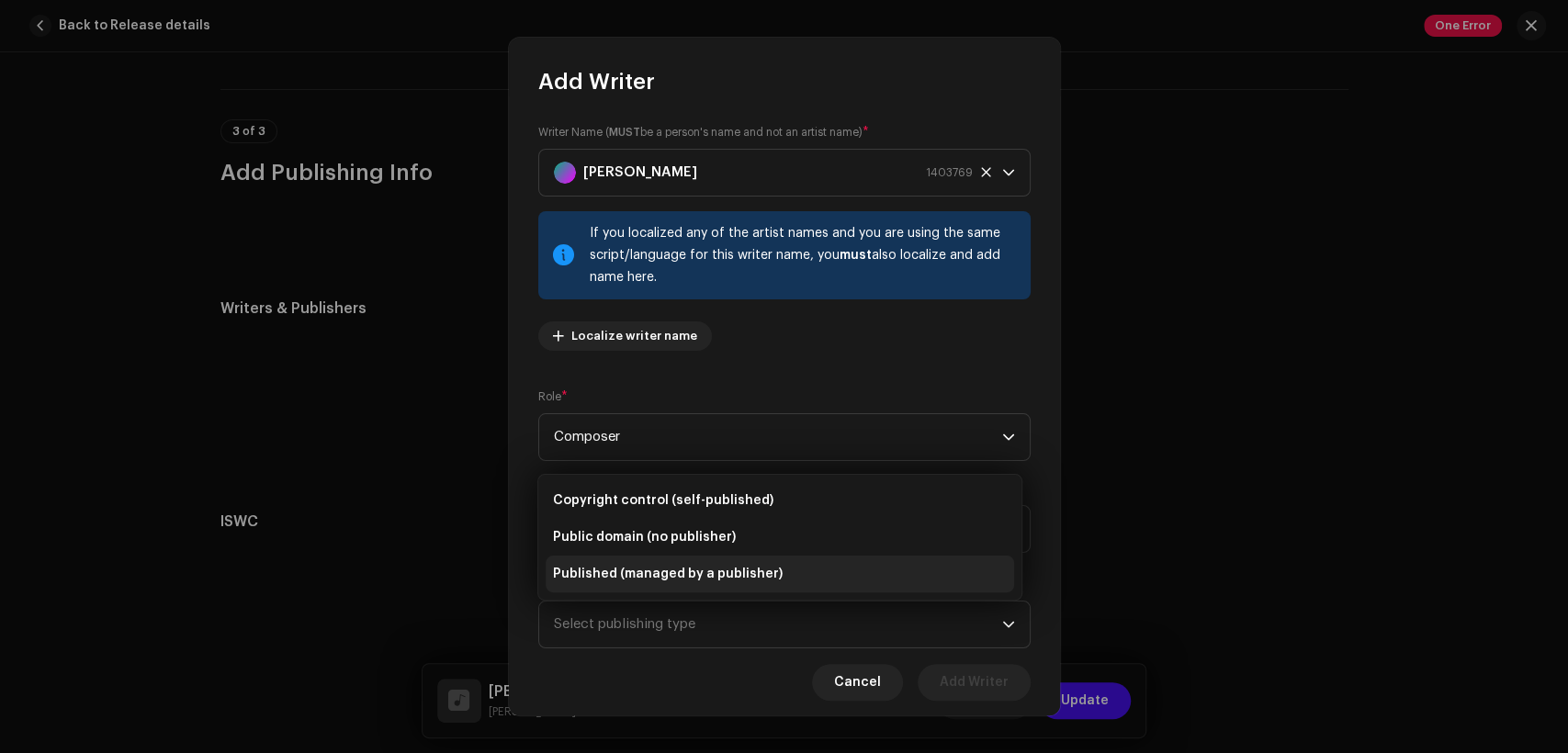
click at [772, 568] on li "Published (managed by a publisher)" at bounding box center [780, 574] width 468 height 37
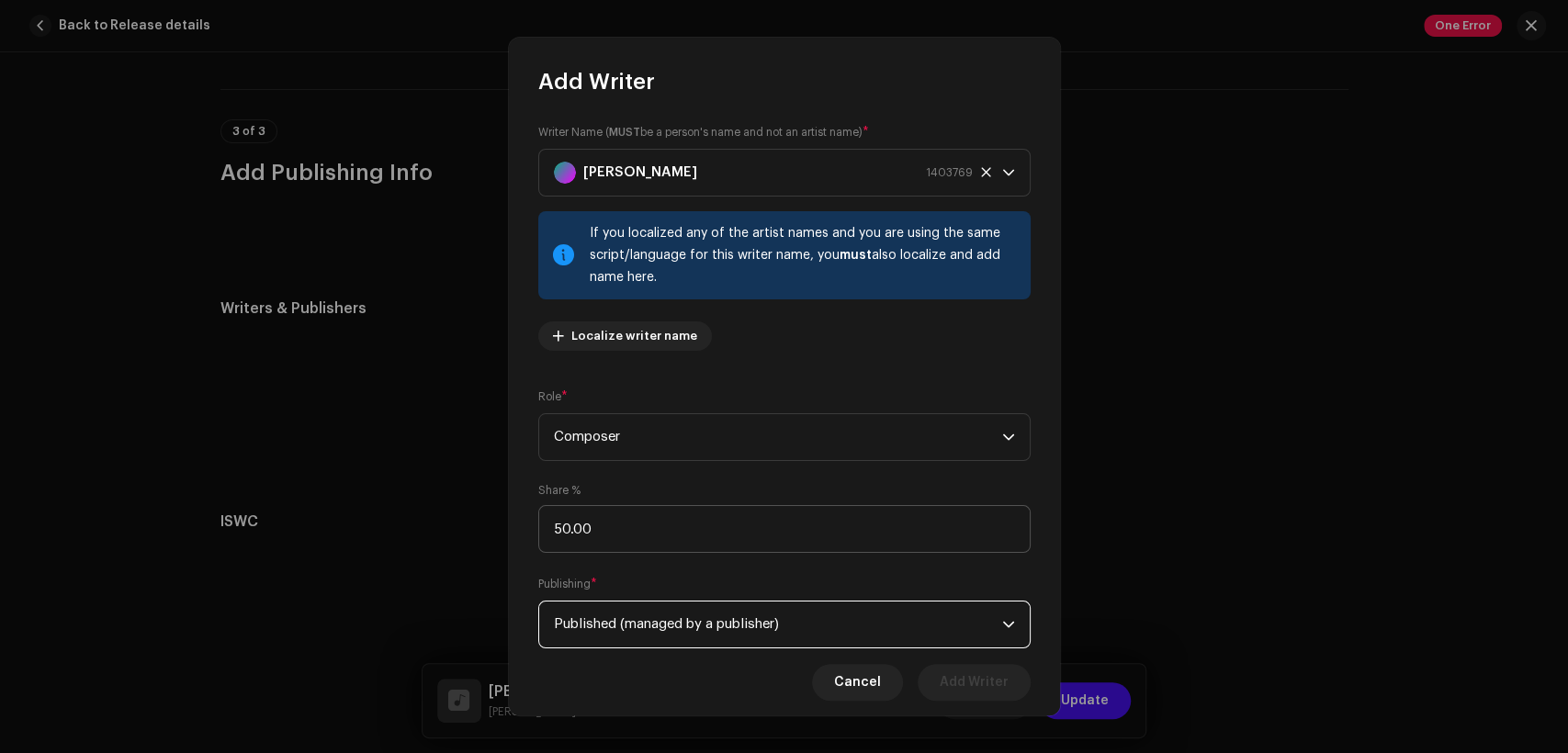
scroll to position [147, 0]
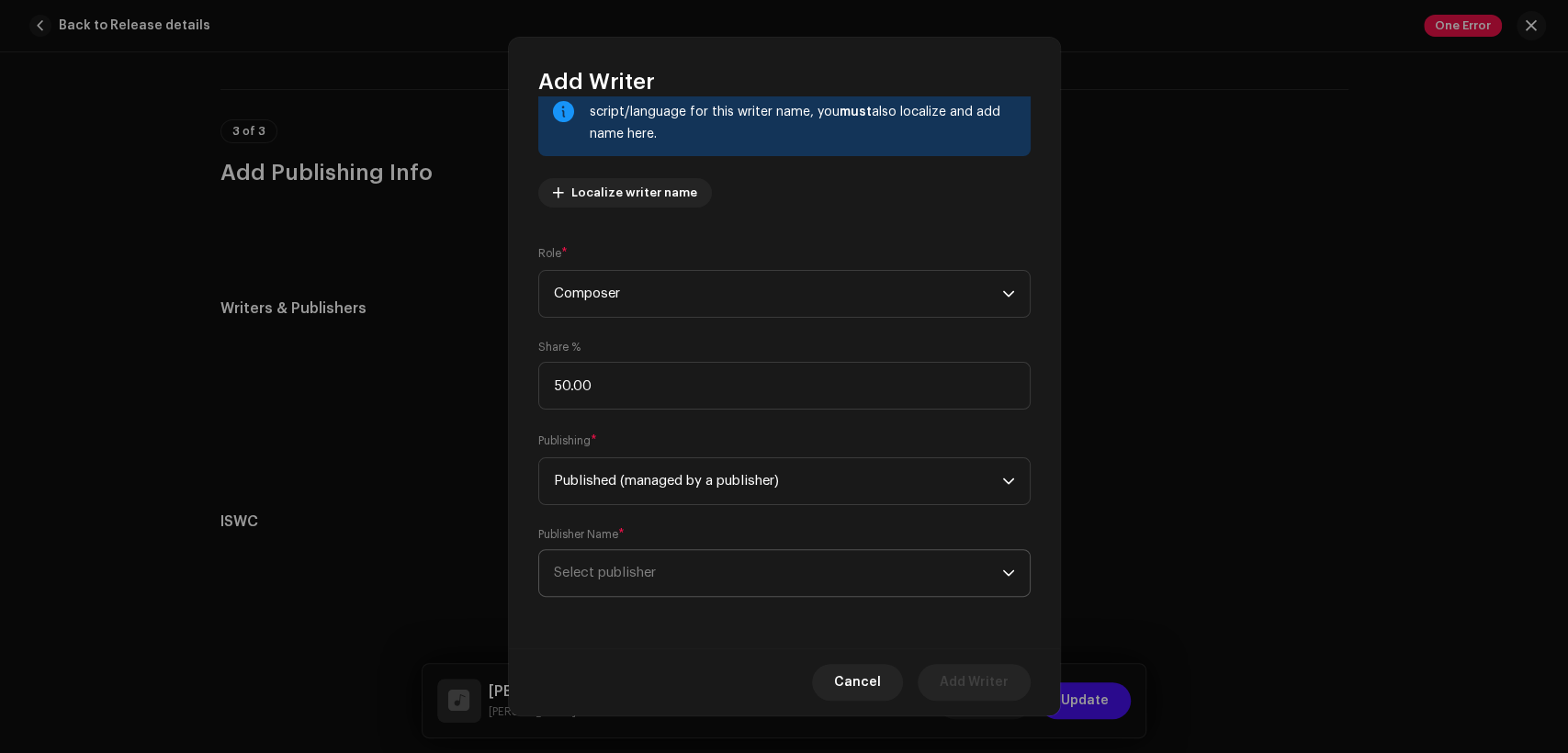
click at [933, 571] on span "Select publisher" at bounding box center [778, 573] width 448 height 46
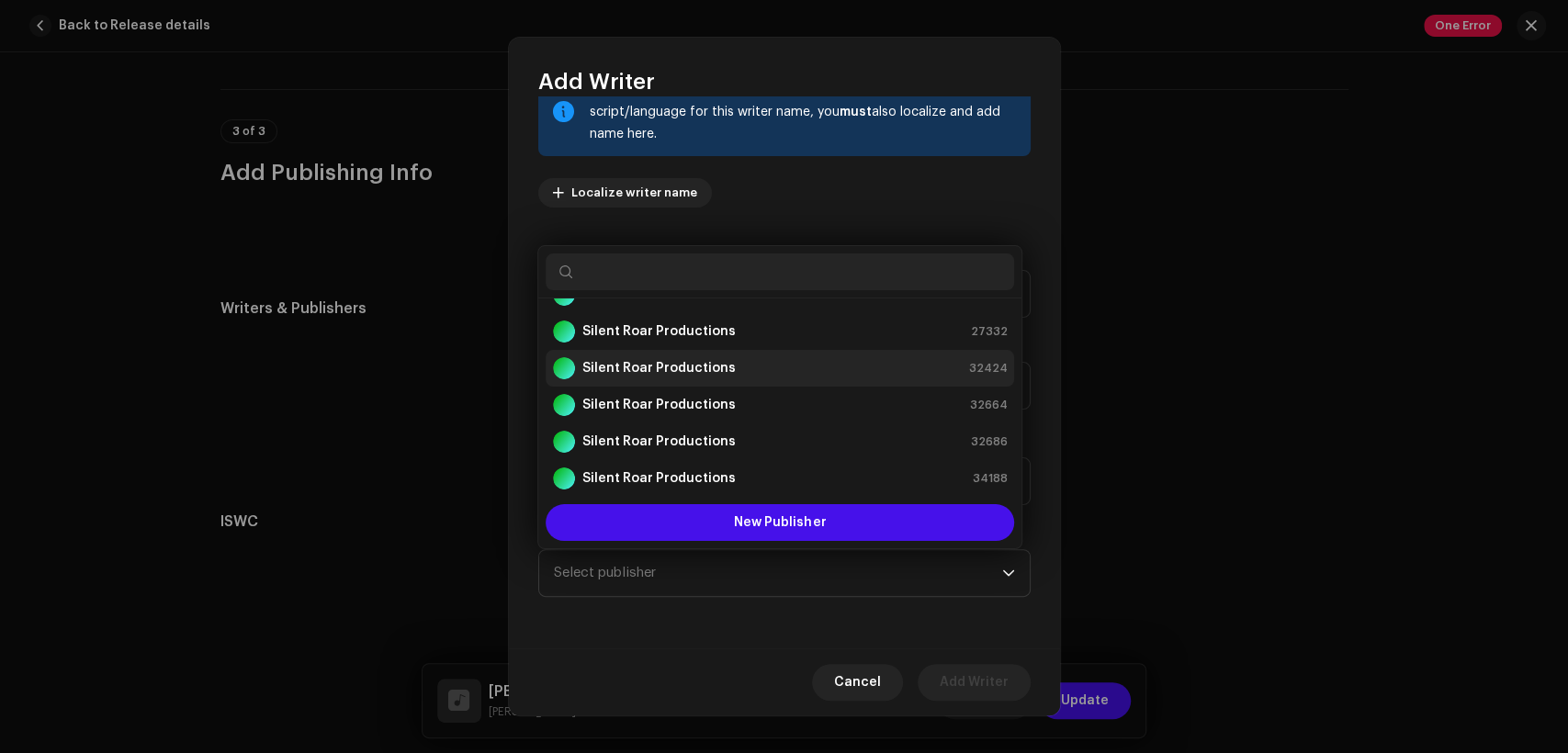
scroll to position [0, 0]
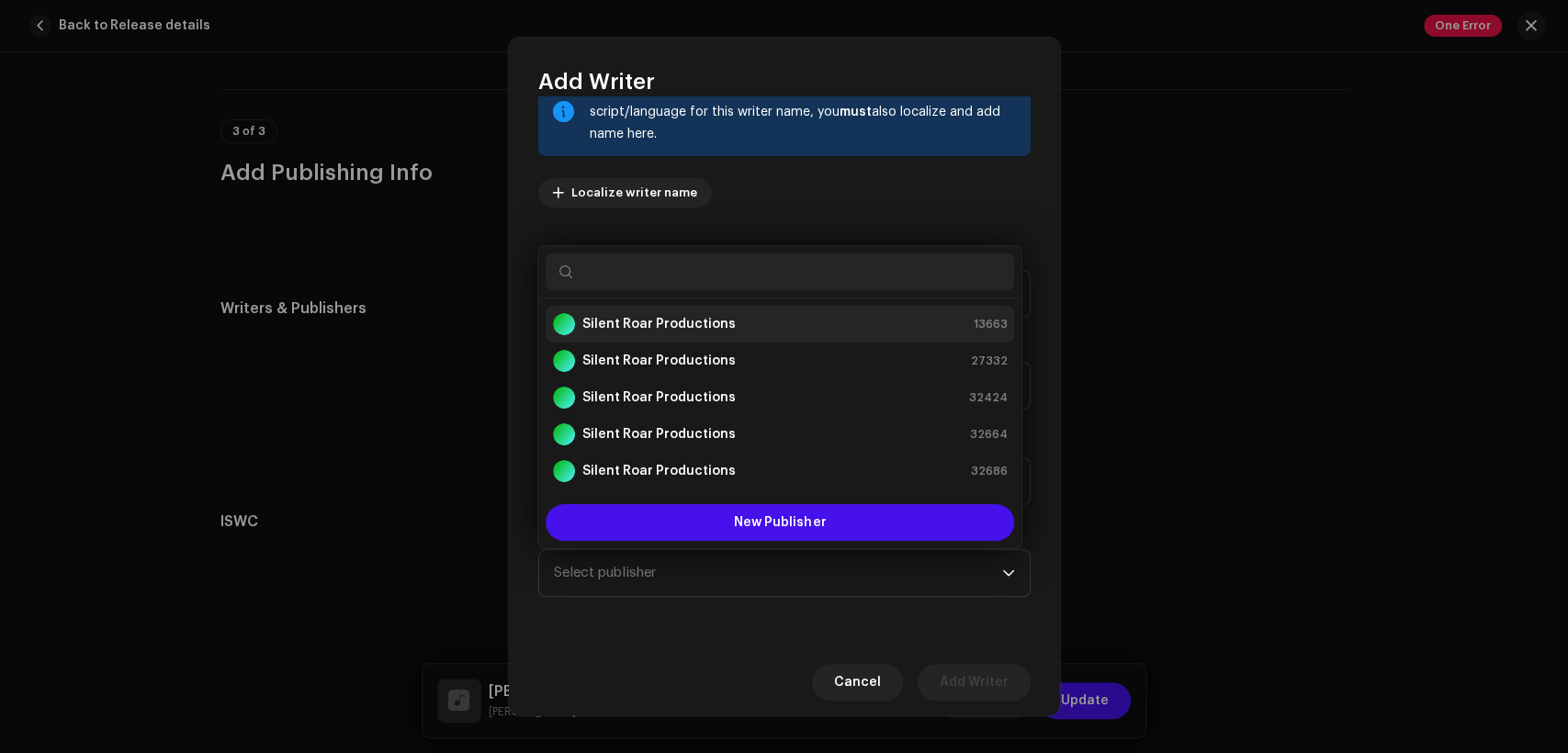
click at [914, 314] on div "Silent Roar Productions 13663" at bounding box center [780, 324] width 454 height 22
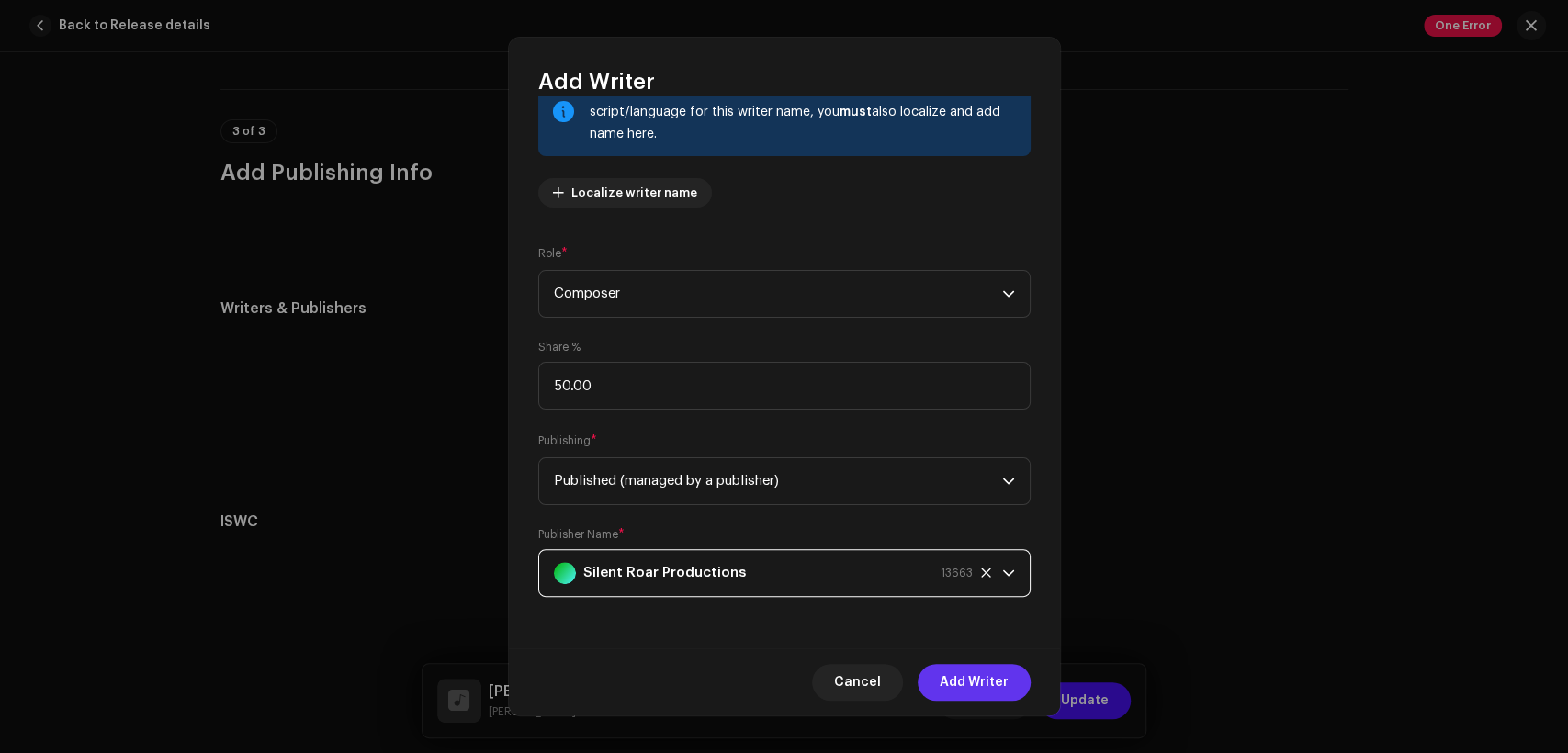
click at [1011, 672] on button "Add Writer" at bounding box center [974, 683] width 113 height 37
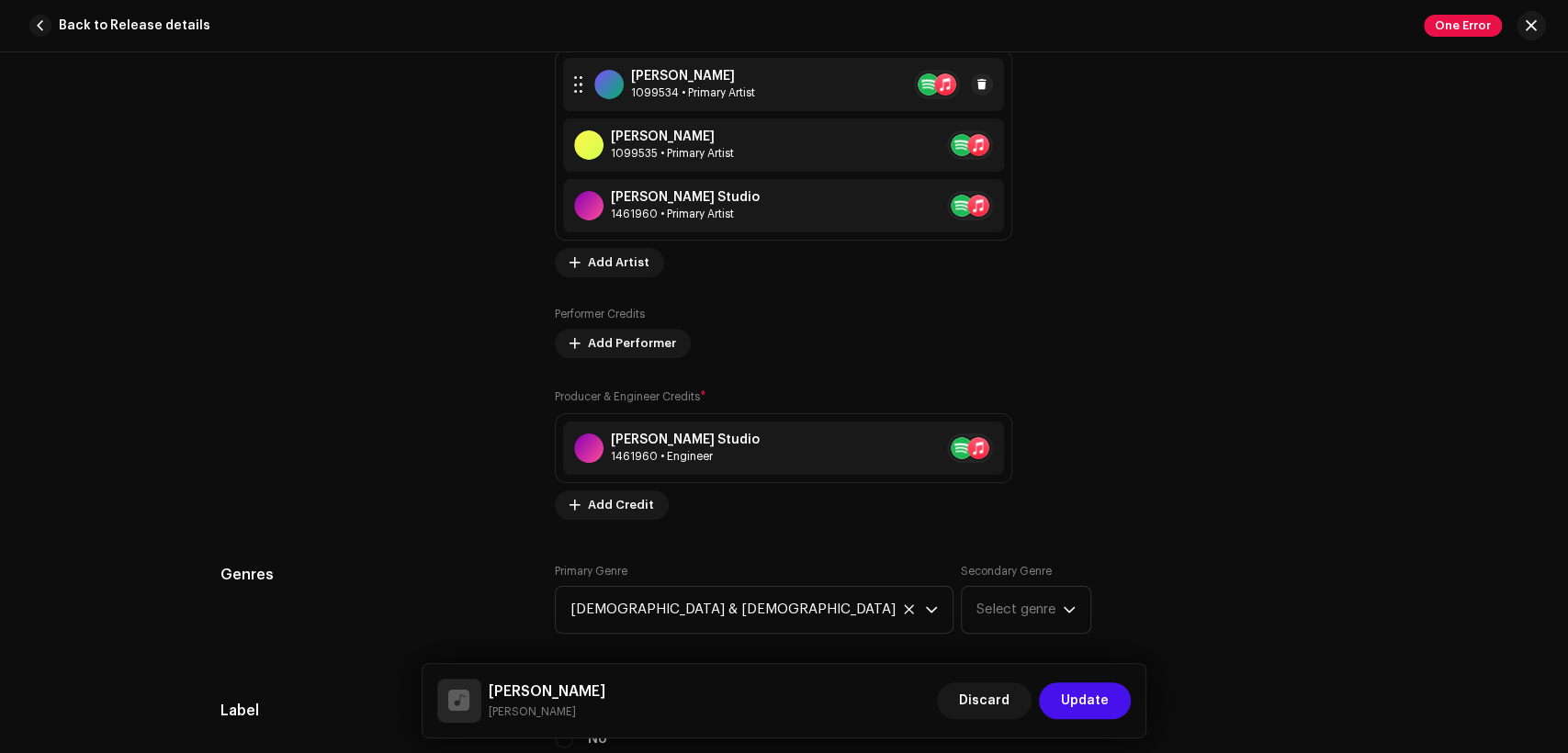
scroll to position [915, 0]
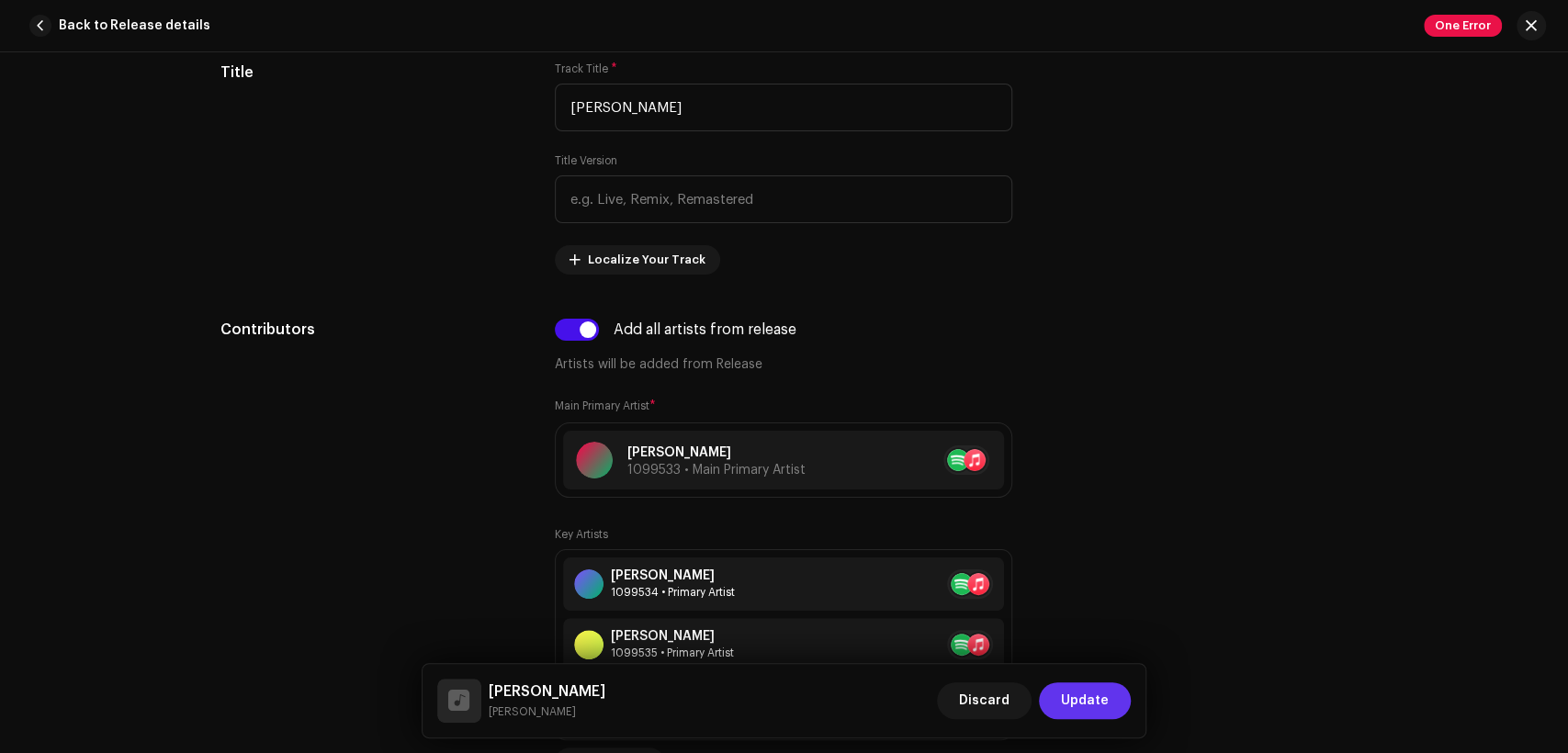
click at [1095, 703] on span "Update" at bounding box center [1085, 701] width 48 height 37
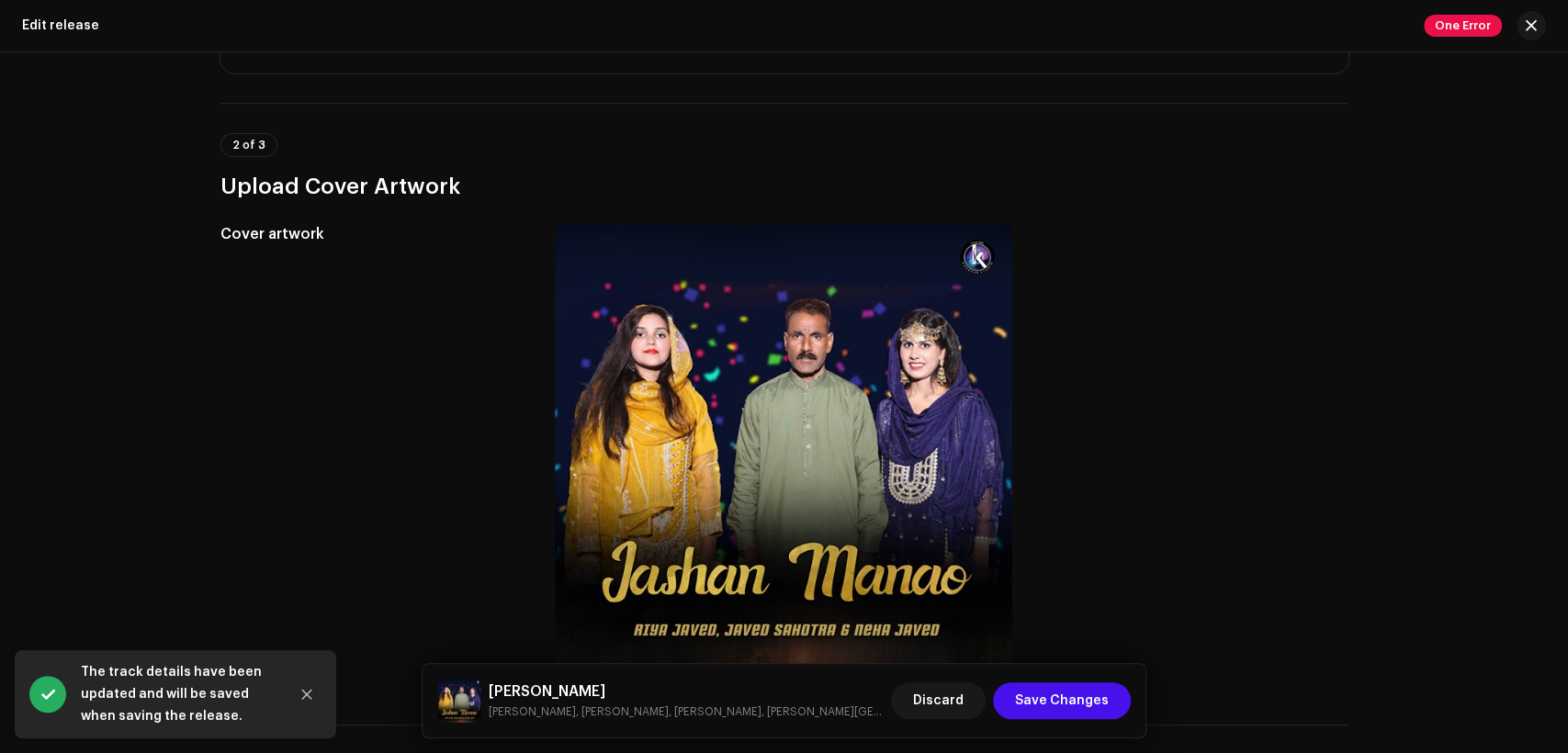
scroll to position [510, 0]
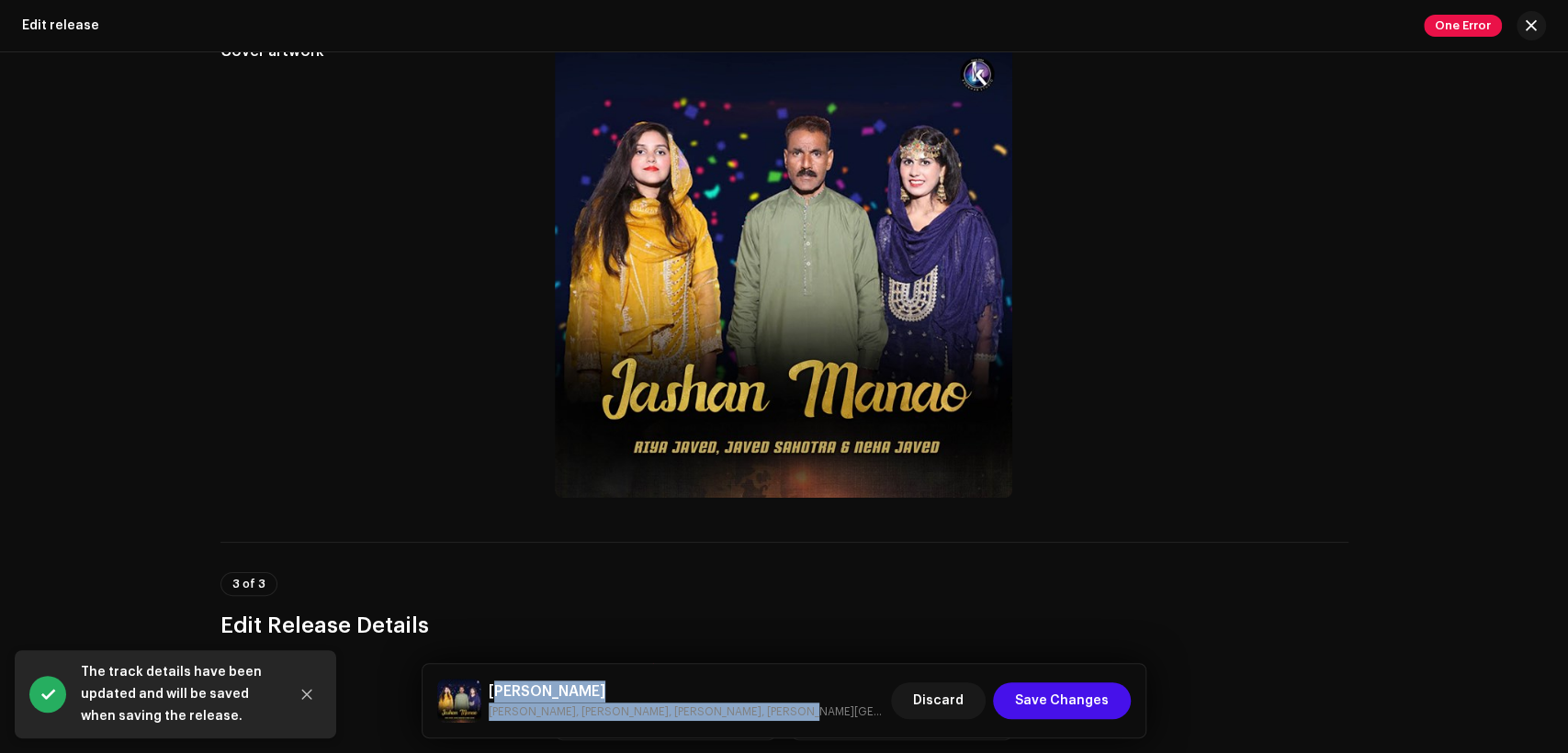
drag, startPoint x: 766, startPoint y: 712, endPoint x: 647, endPoint y: 586, distance: 173.3
click at [491, 685] on div "Jashan Manao Riya Javed, Neha Javed, Javed Sahotra, Khokhar Studio Discard Save…" at bounding box center [784, 701] width 694 height 44
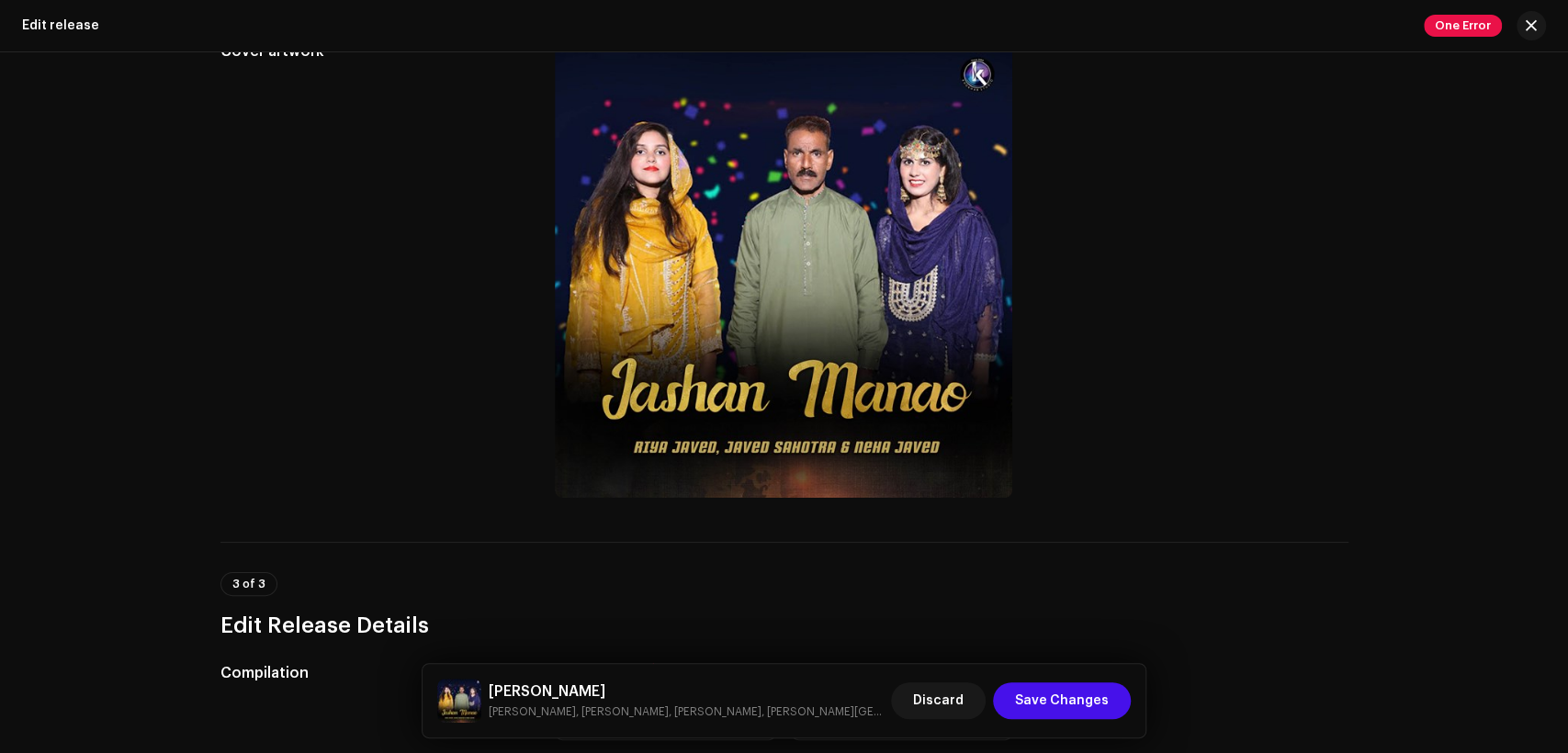
click at [1377, 564] on div "This release has been distributed: some fields cannot be modified without a ful…" at bounding box center [784, 402] width 1568 height 701
click at [566, 690] on h5 "Jashan Manao" at bounding box center [686, 691] width 396 height 22
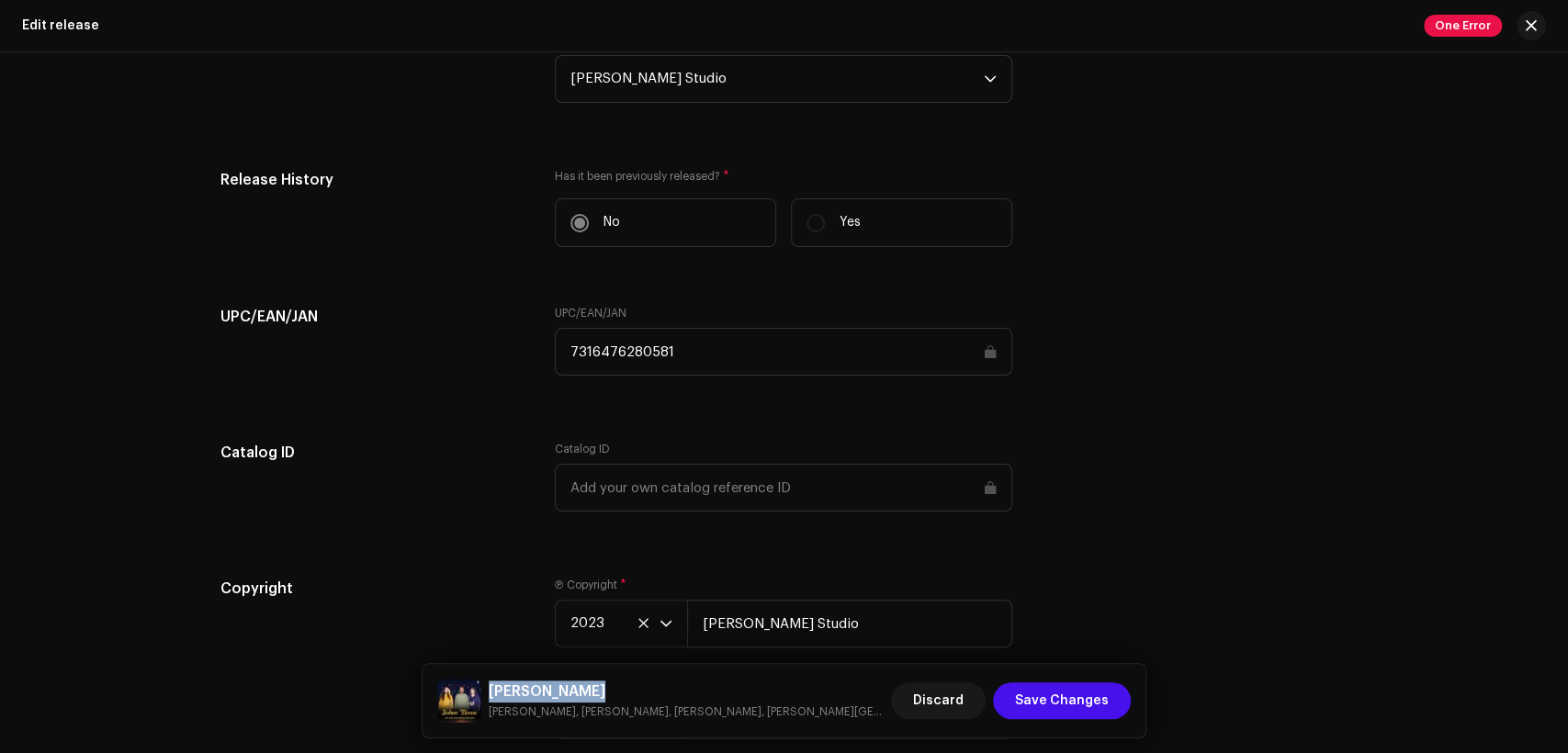
scroll to position [3010, 0]
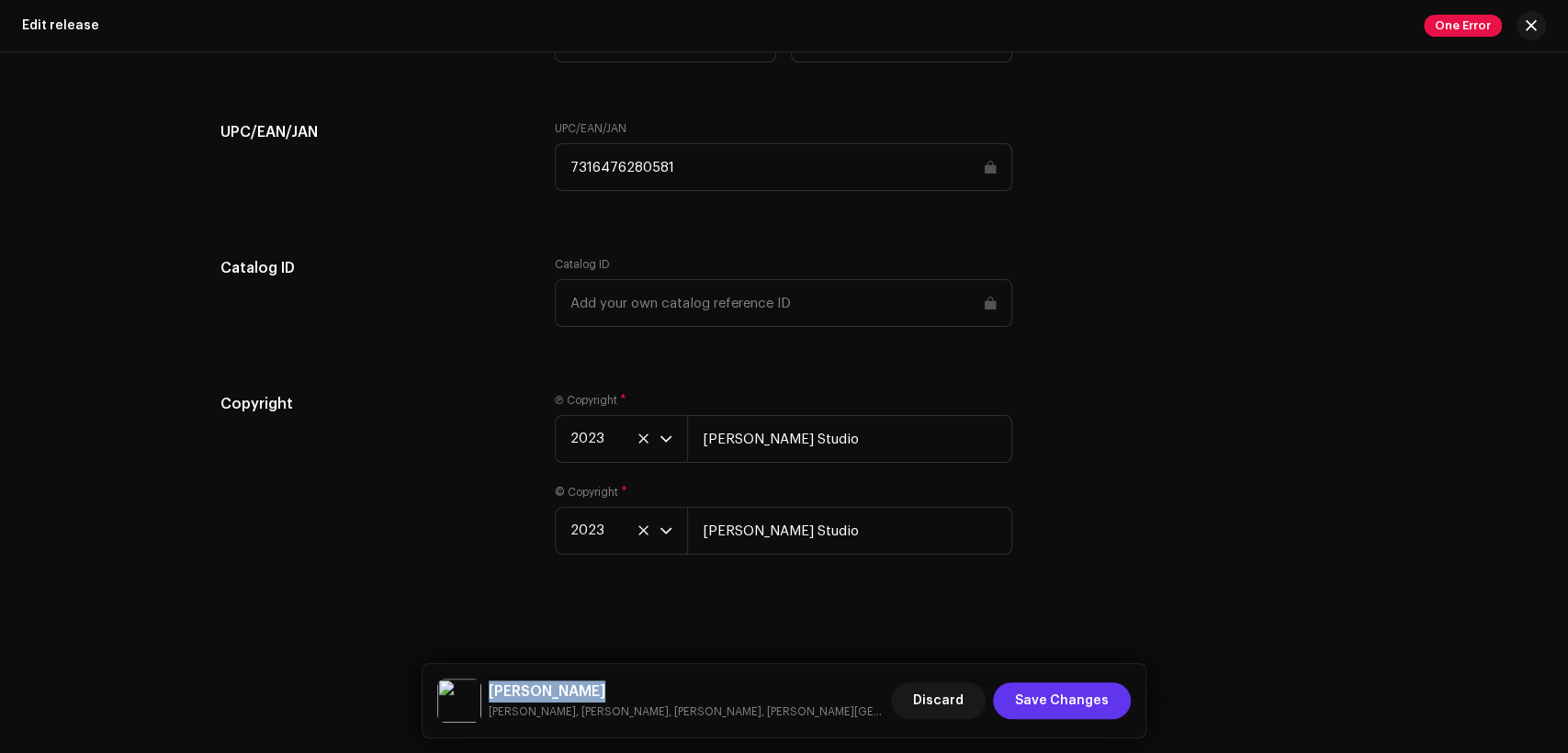
click at [1095, 707] on span "Save Changes" at bounding box center [1061, 701] width 93 height 37
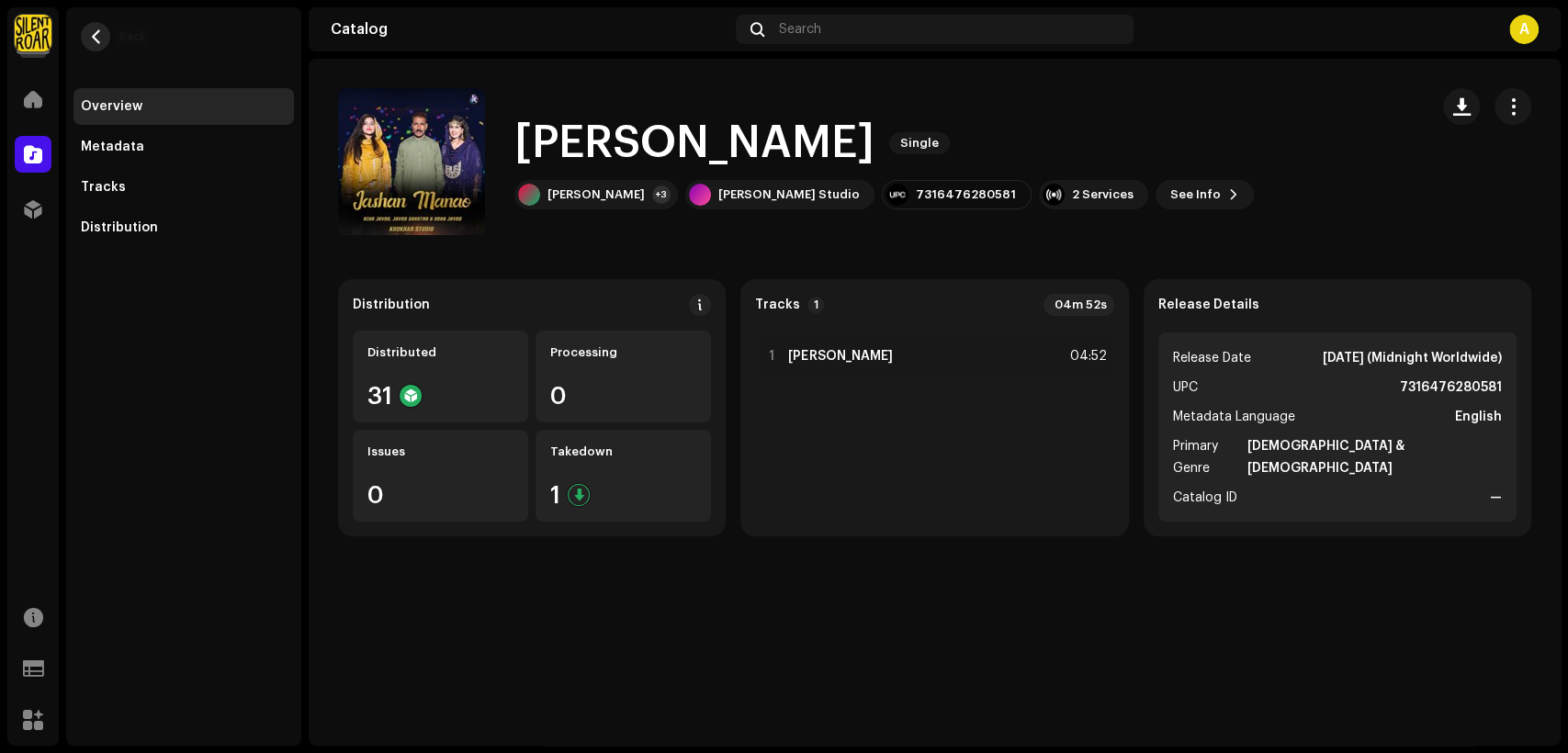
click at [106, 37] on button "button" at bounding box center [95, 37] width 30 height 30
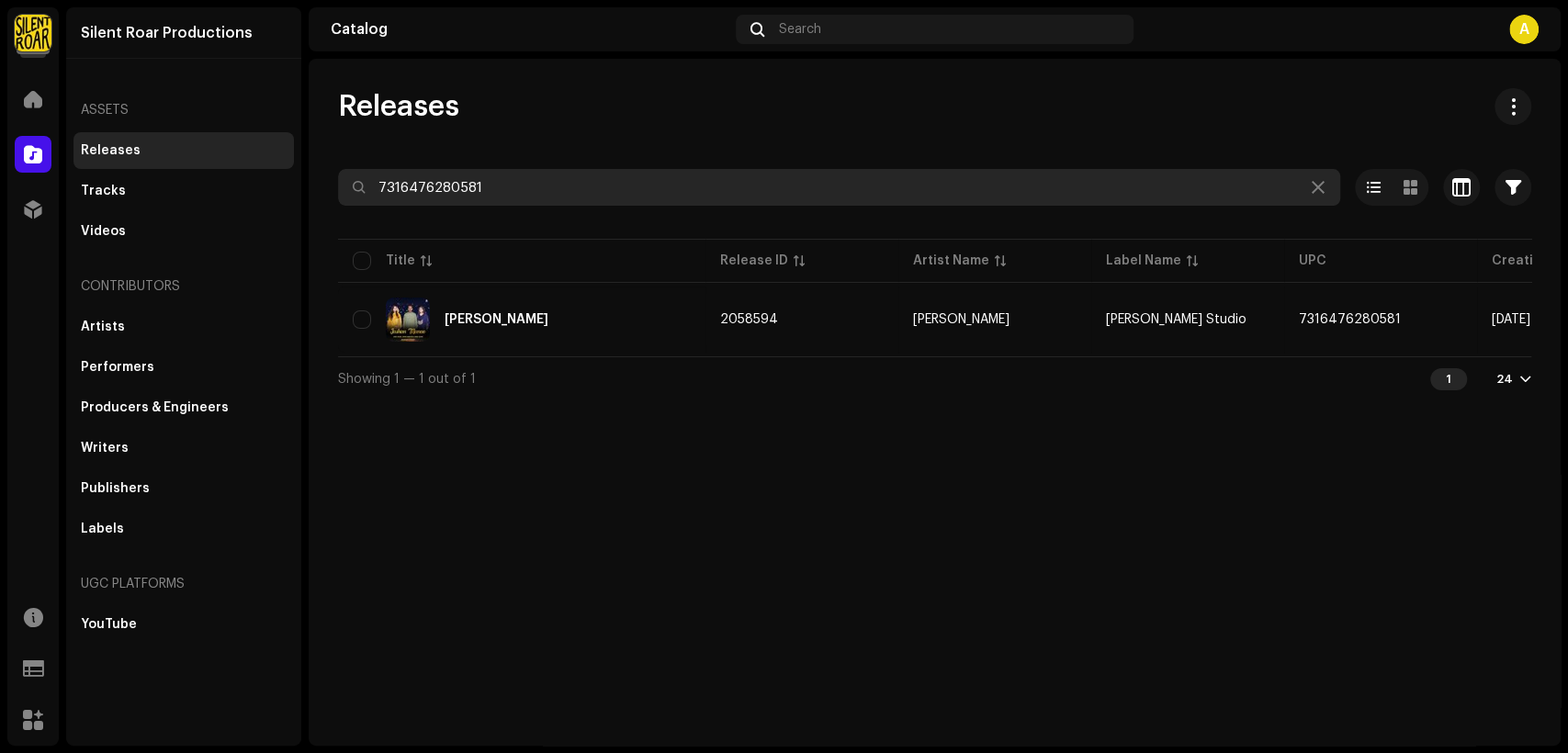
click at [592, 186] on input "7316476280581" at bounding box center [839, 188] width 1002 height 37
paste input "604"
type input "7316476280604"
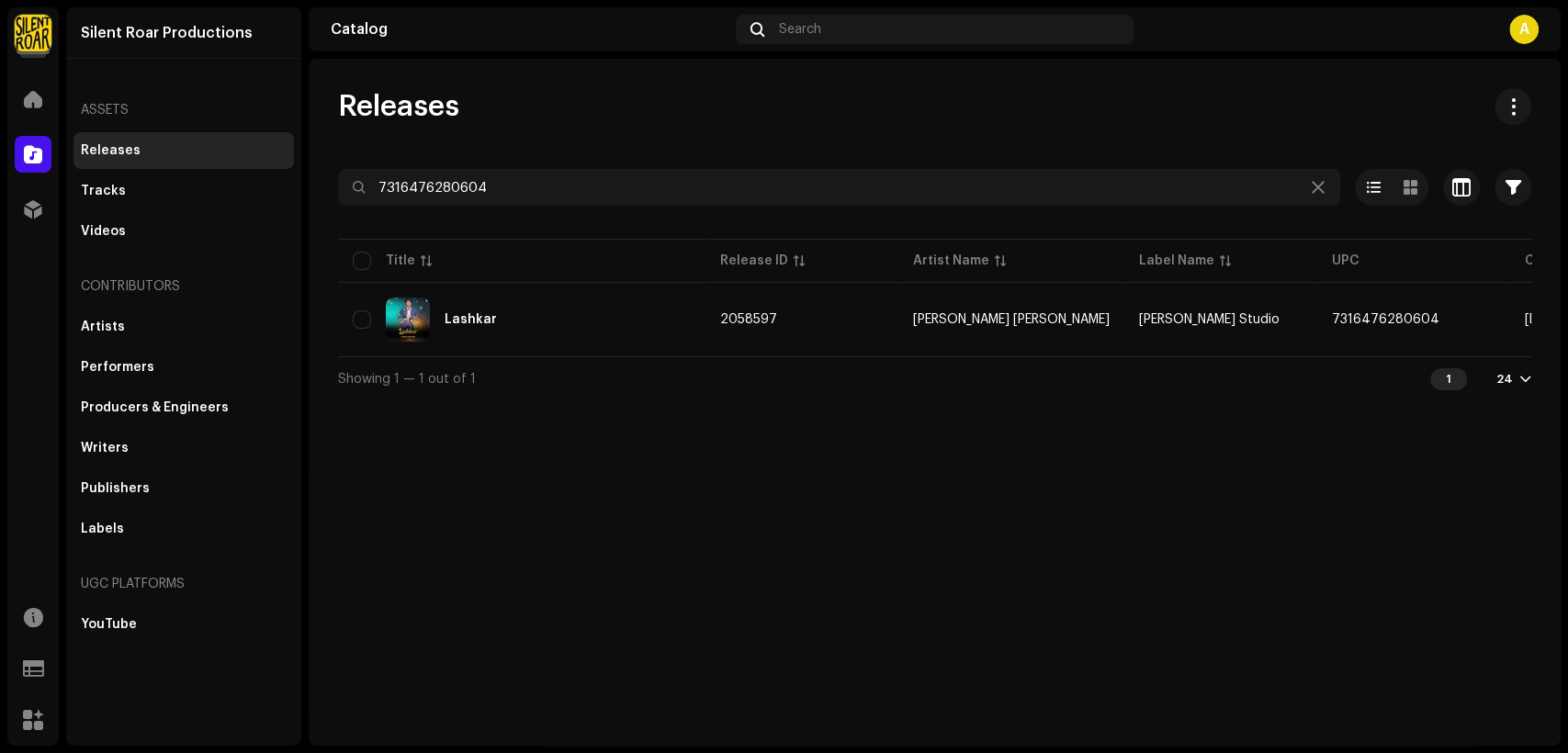
click at [745, 352] on table "Title Release ID Artist Name Label Name UPC Creation Date Release Date Lashkar …" at bounding box center [1117, 296] width 1557 height 121
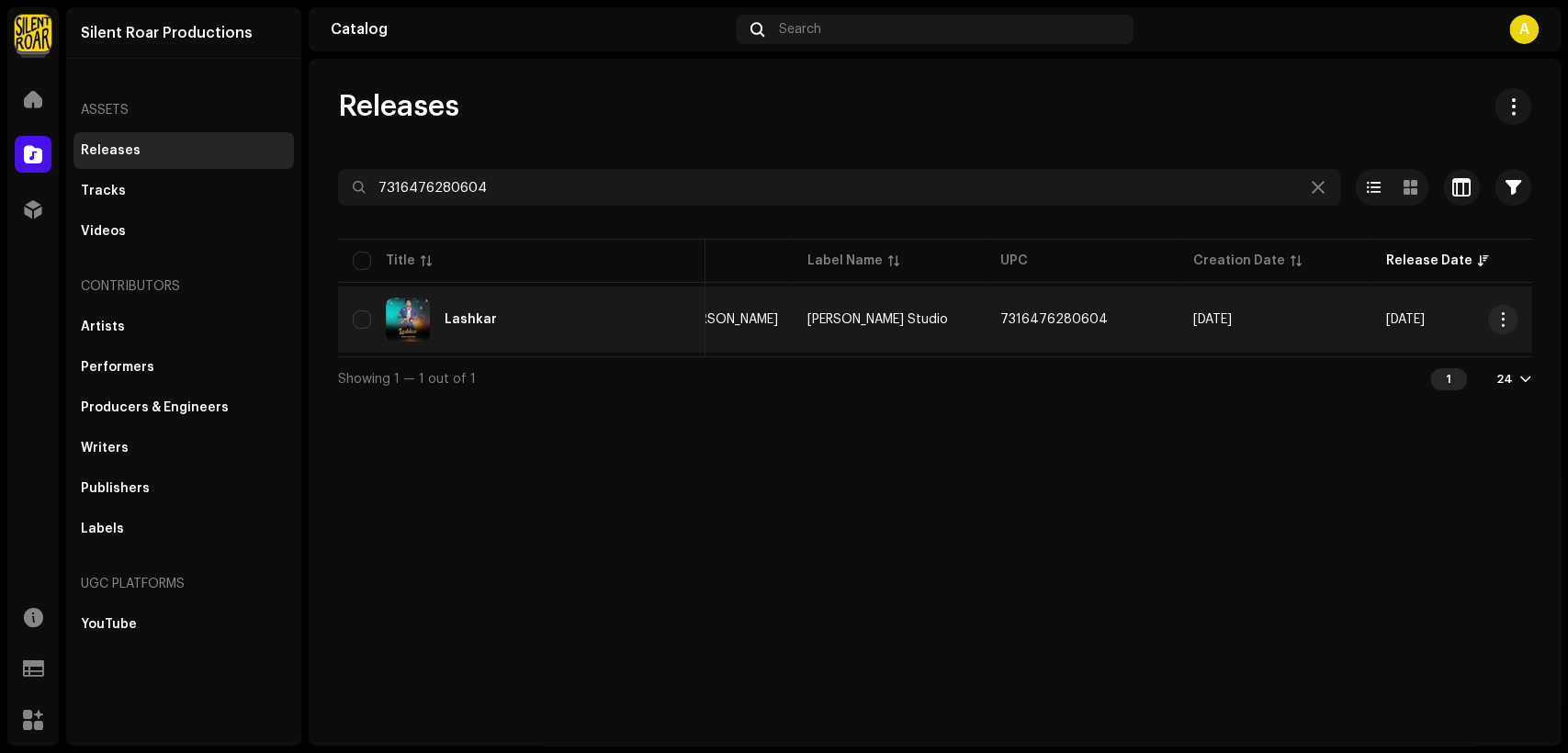
click at [681, 300] on div "Lashkar" at bounding box center [522, 320] width 338 height 44
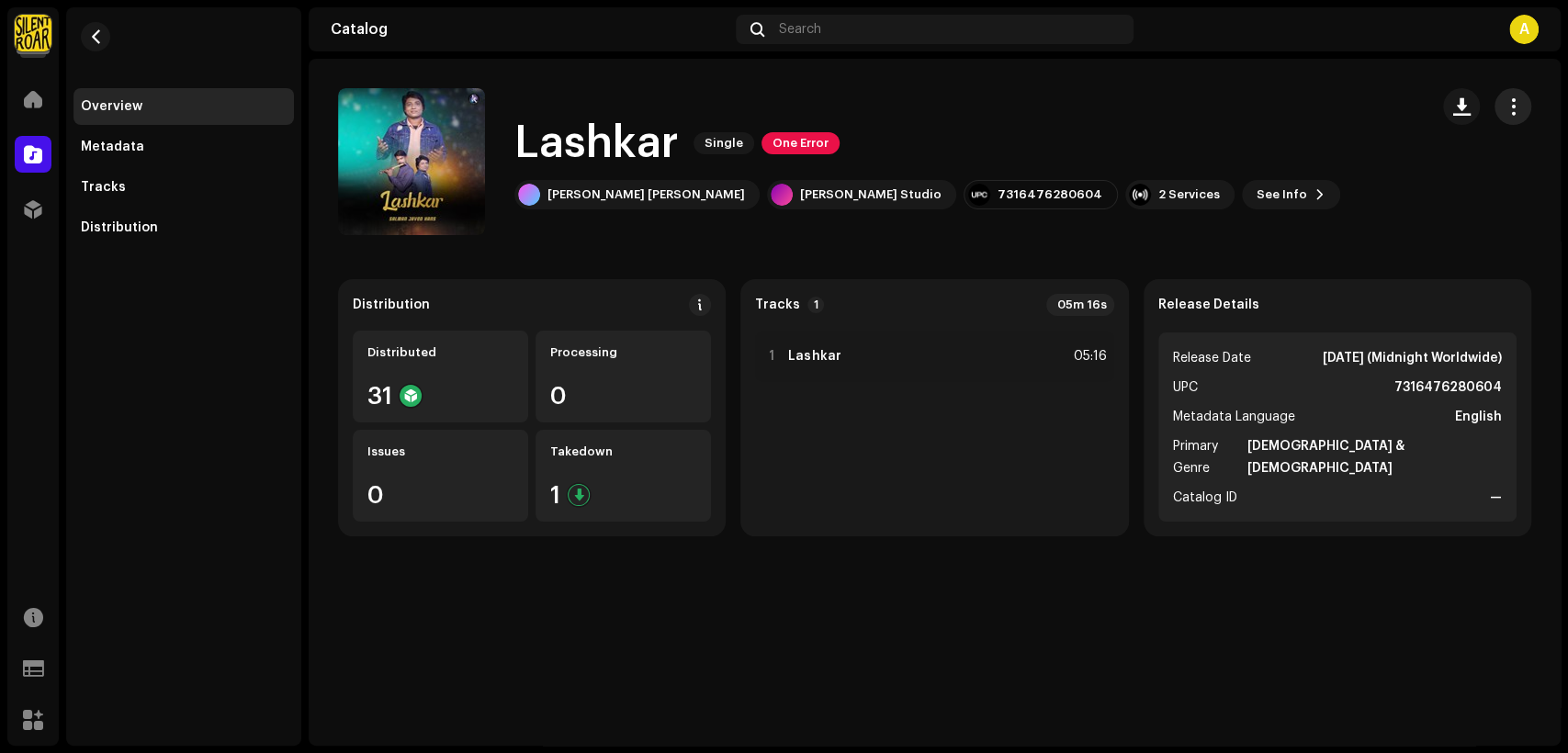
click at [1514, 105] on span "button" at bounding box center [1513, 106] width 17 height 14
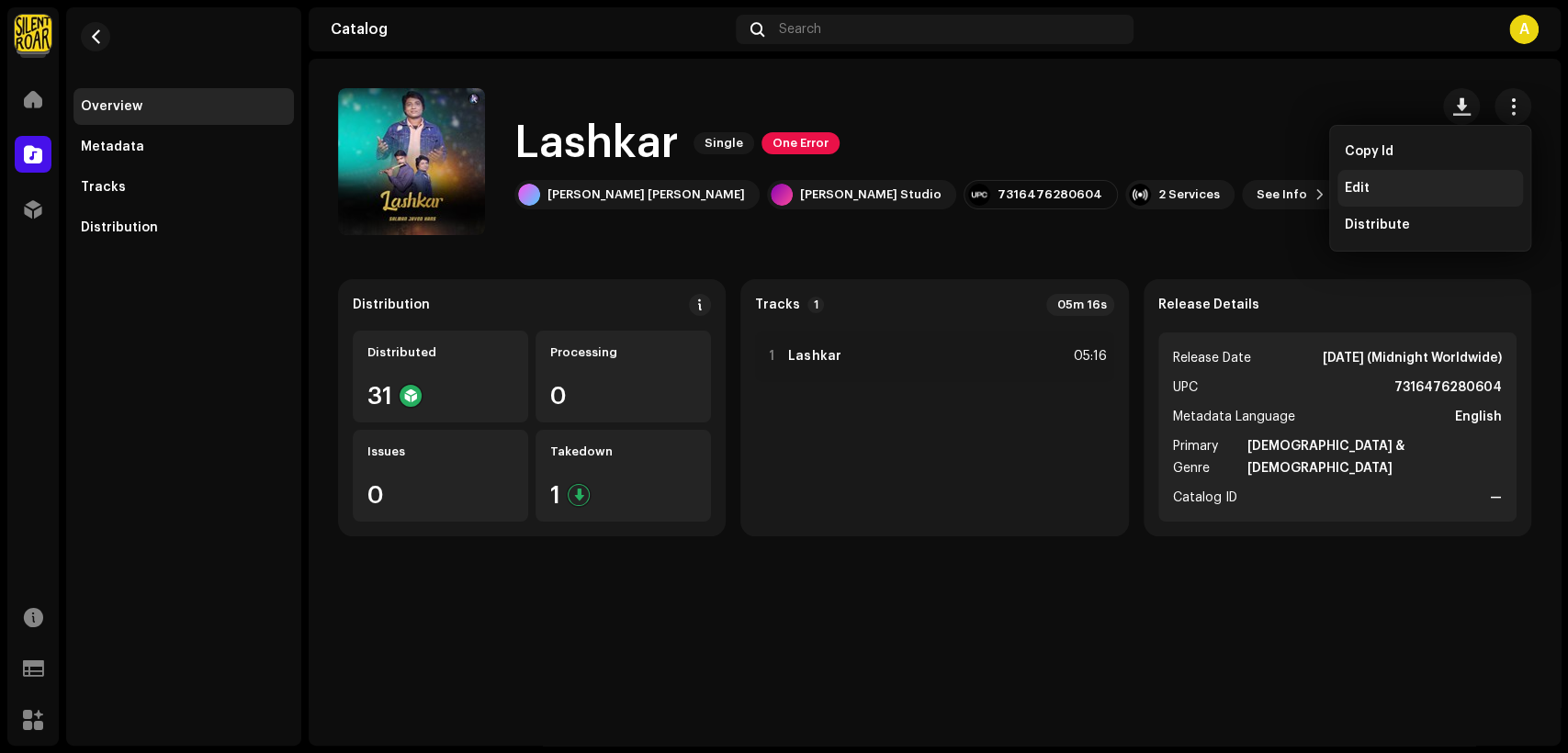
click at [1454, 181] on div "Edit" at bounding box center [1431, 188] width 171 height 14
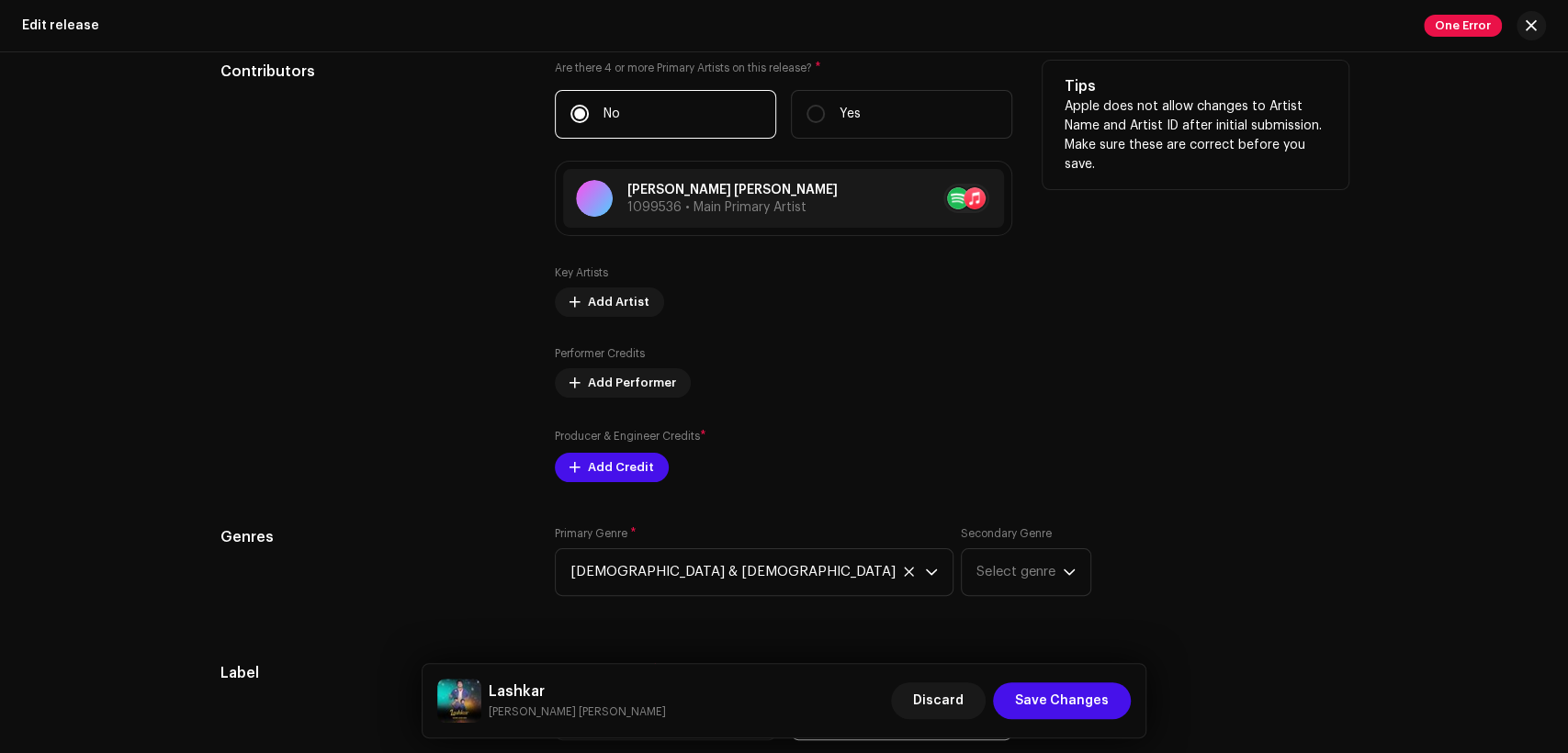
scroll to position [1701, 0]
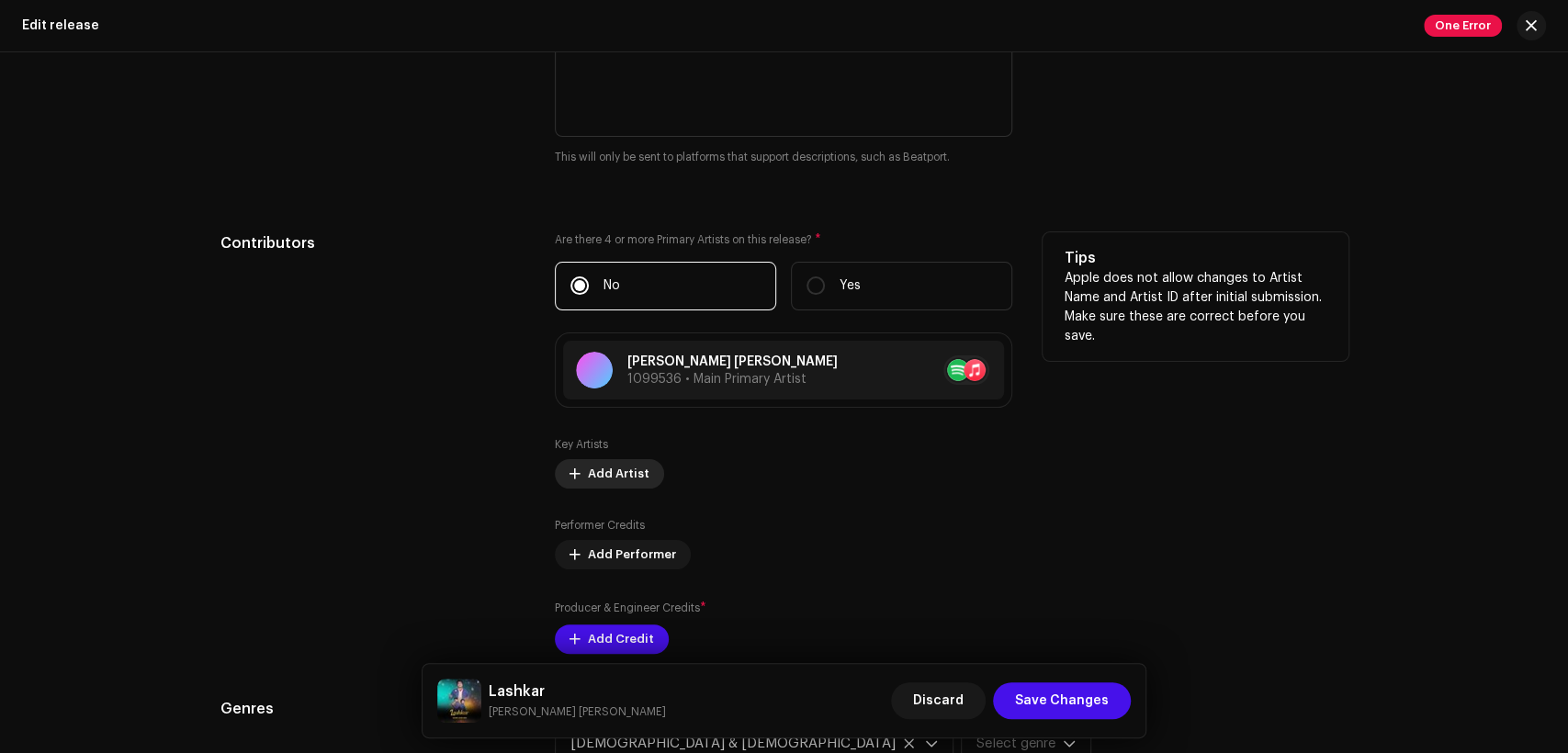
click at [617, 471] on span "Add Artist" at bounding box center [618, 474] width 62 height 37
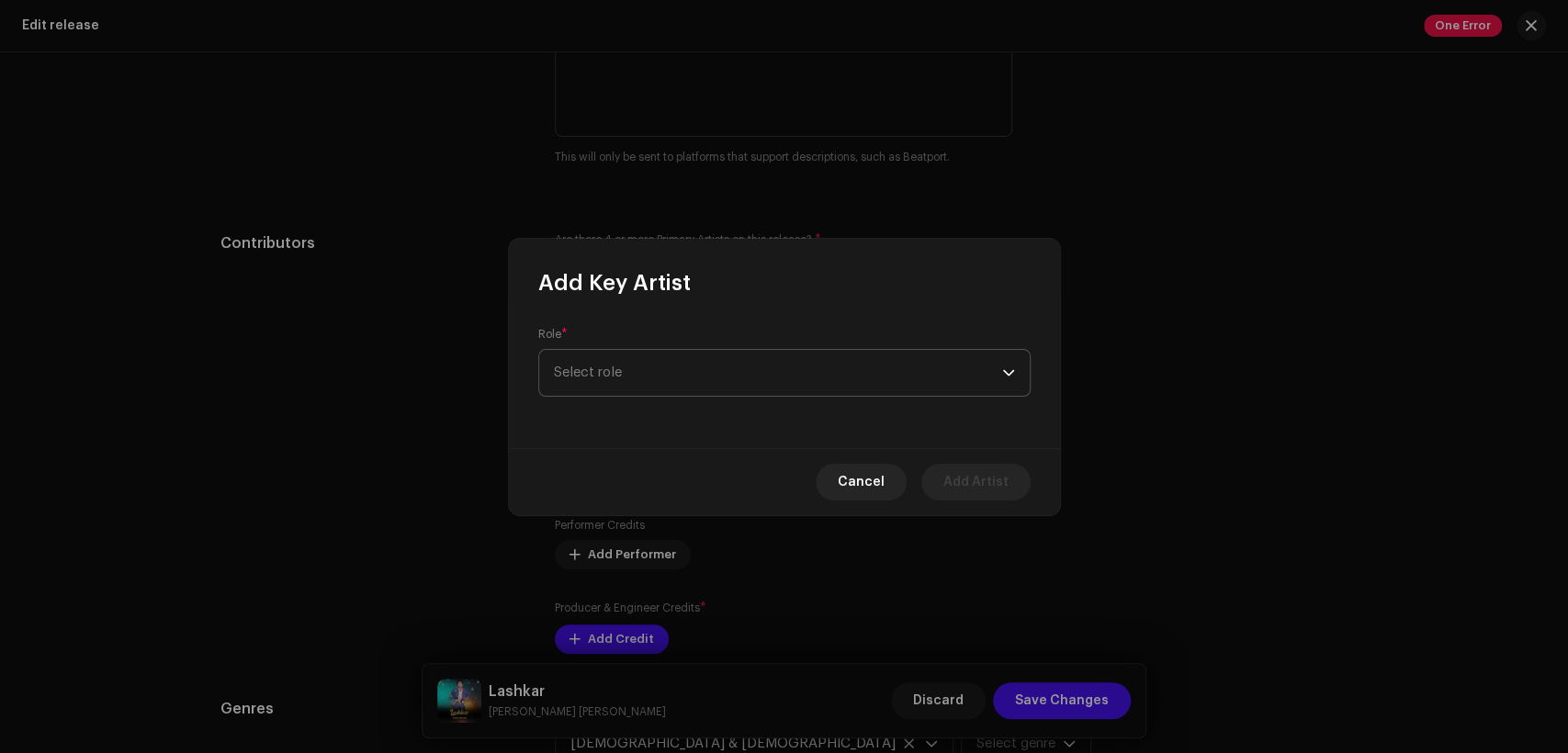
click at [745, 389] on span "Select role" at bounding box center [778, 373] width 448 height 46
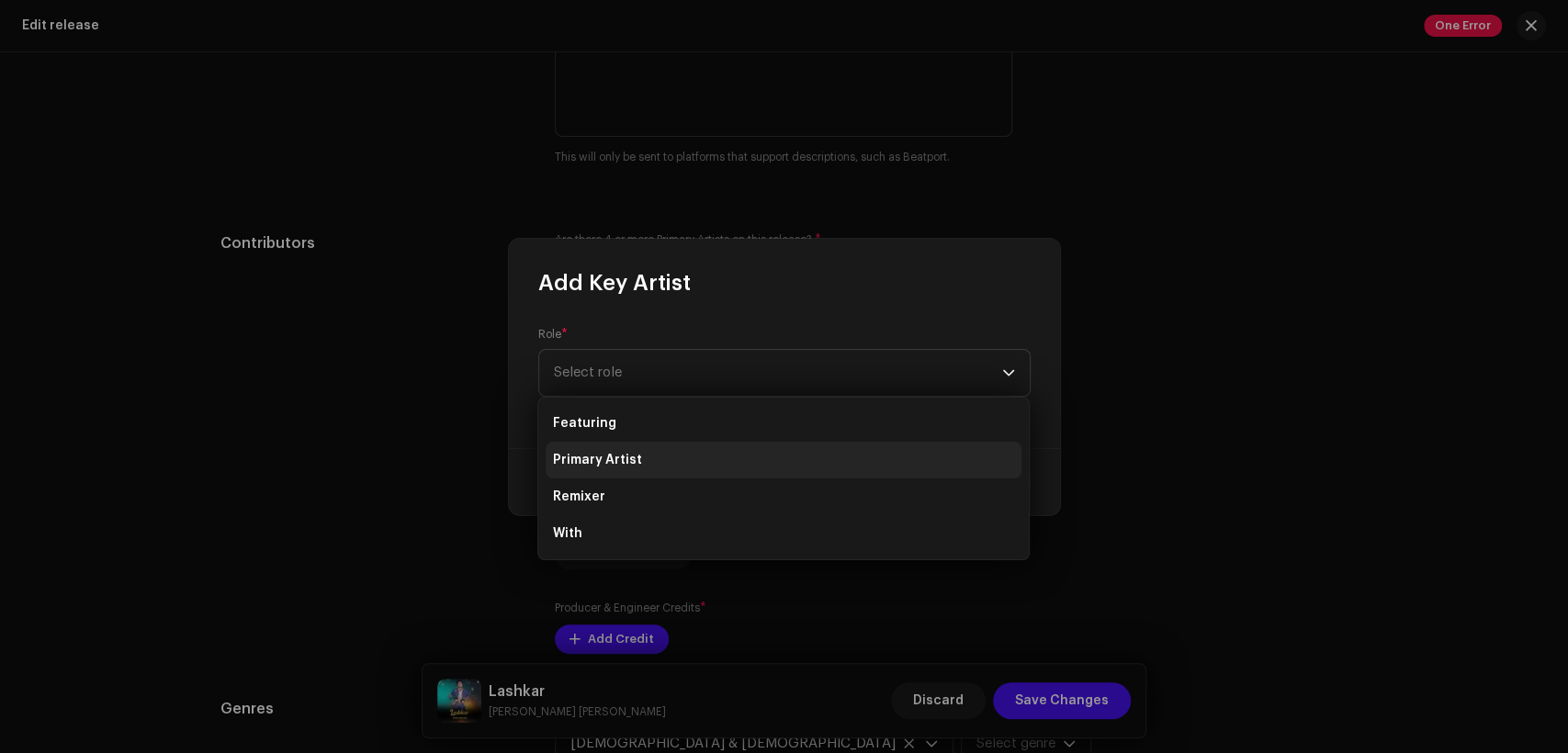
click at [747, 450] on li "Primary Artist" at bounding box center [784, 461] width 476 height 37
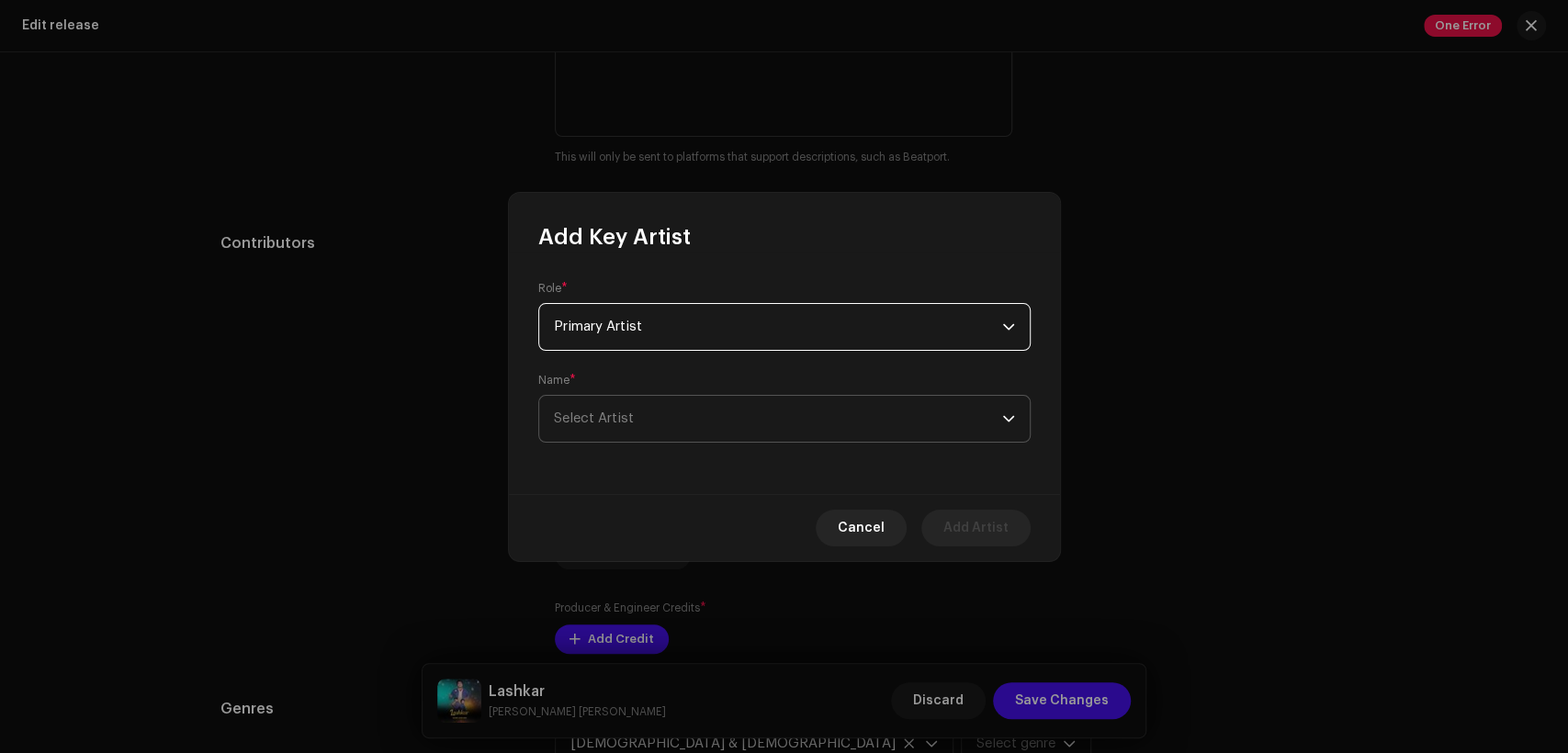
click at [757, 422] on span "Select Artist" at bounding box center [778, 419] width 448 height 46
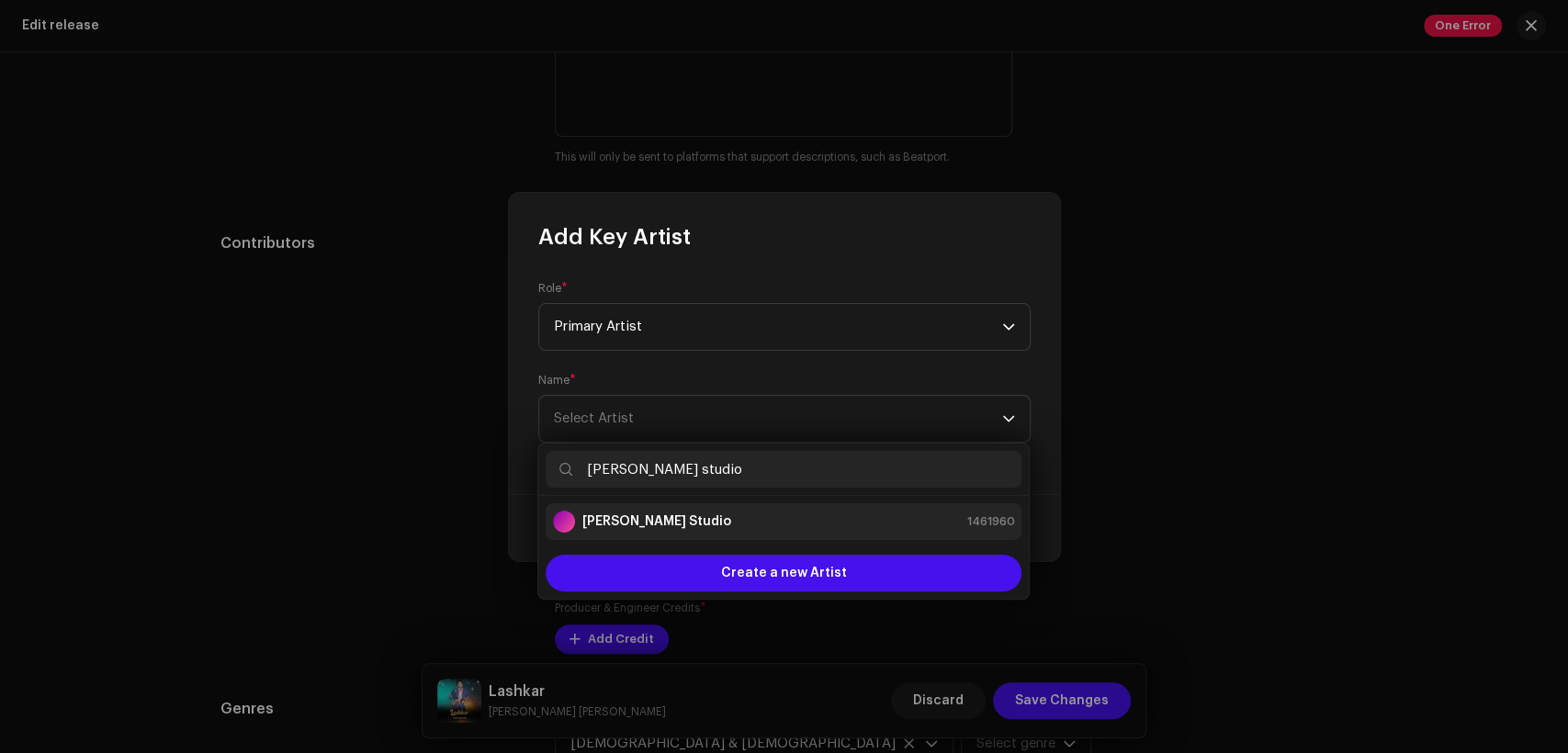
type input "[PERSON_NAME] studio"
click at [775, 511] on div "[PERSON_NAME] Studio 1461960" at bounding box center [784, 521] width 461 height 22
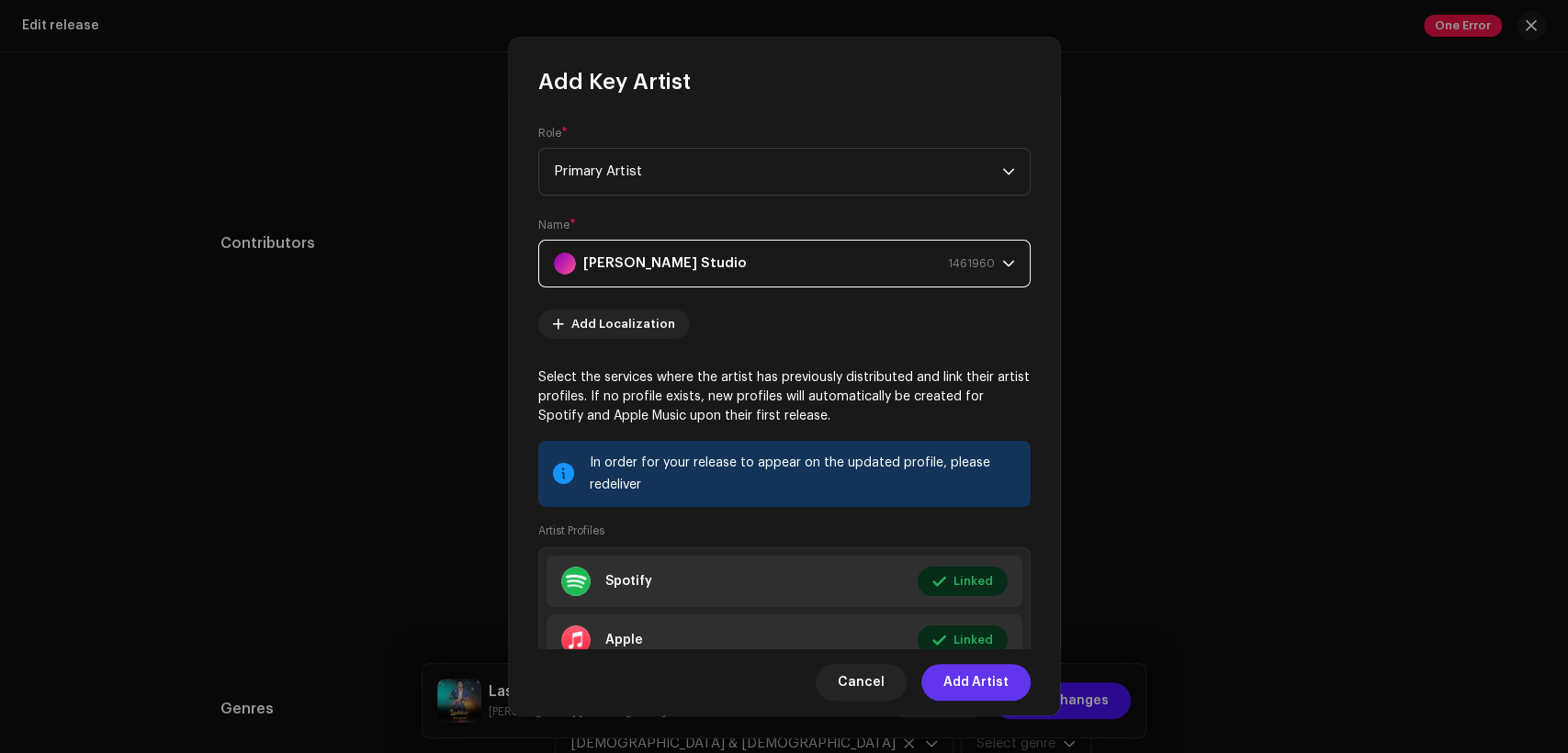
click at [992, 686] on span "Add Artist" at bounding box center [976, 683] width 65 height 37
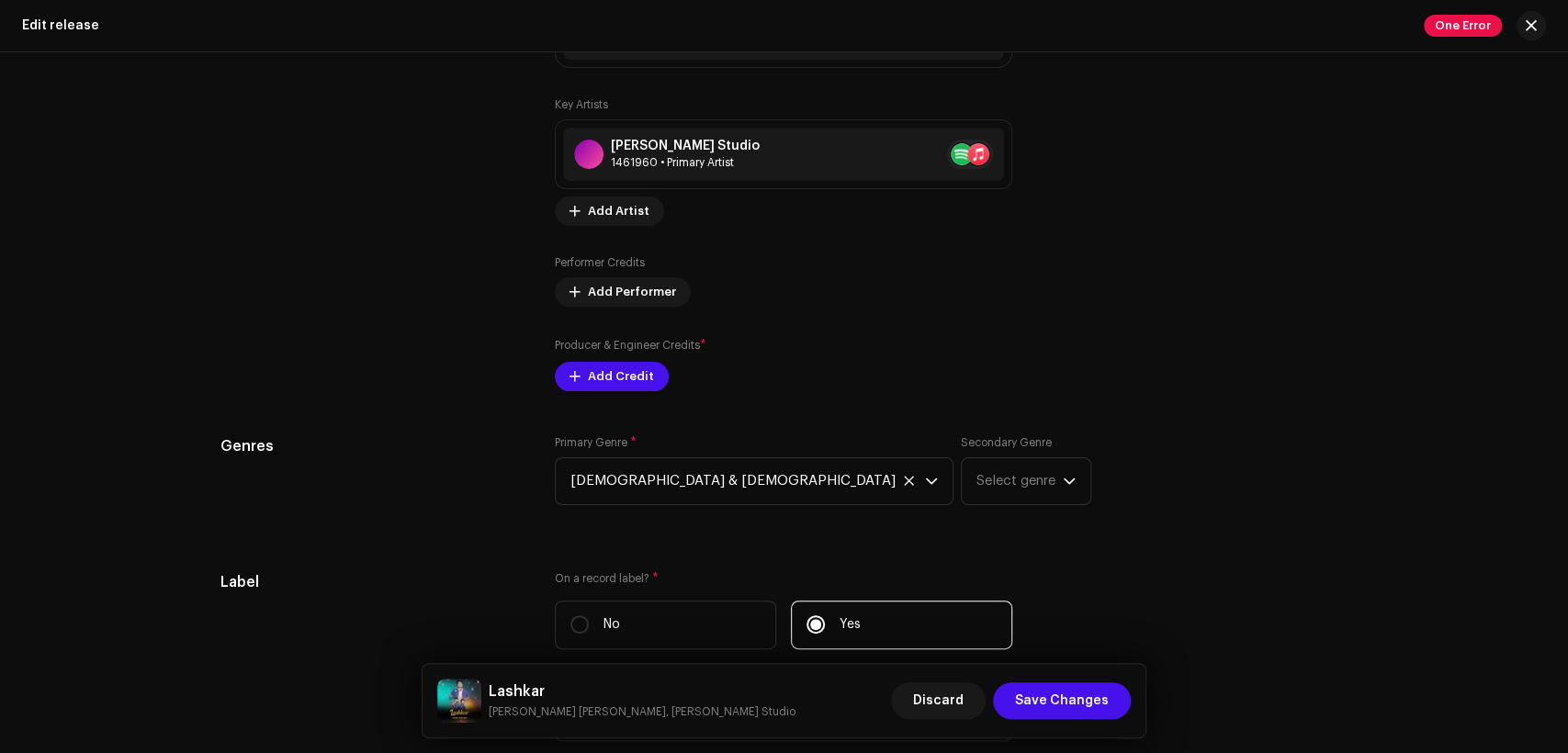
scroll to position [2042, 0]
click at [637, 385] on span "Add Credit" at bounding box center [620, 376] width 66 height 37
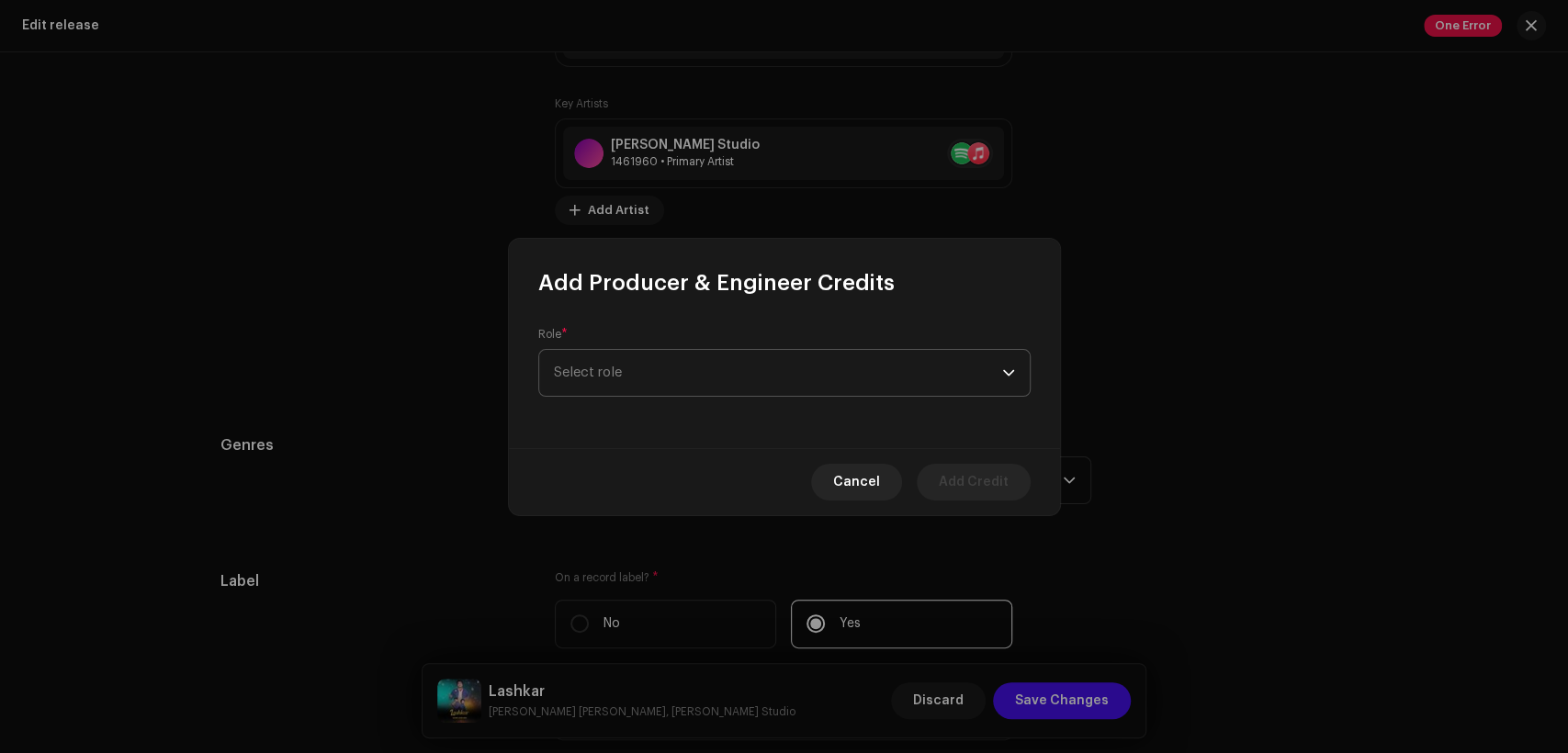
click at [713, 361] on span "Select role" at bounding box center [778, 373] width 448 height 46
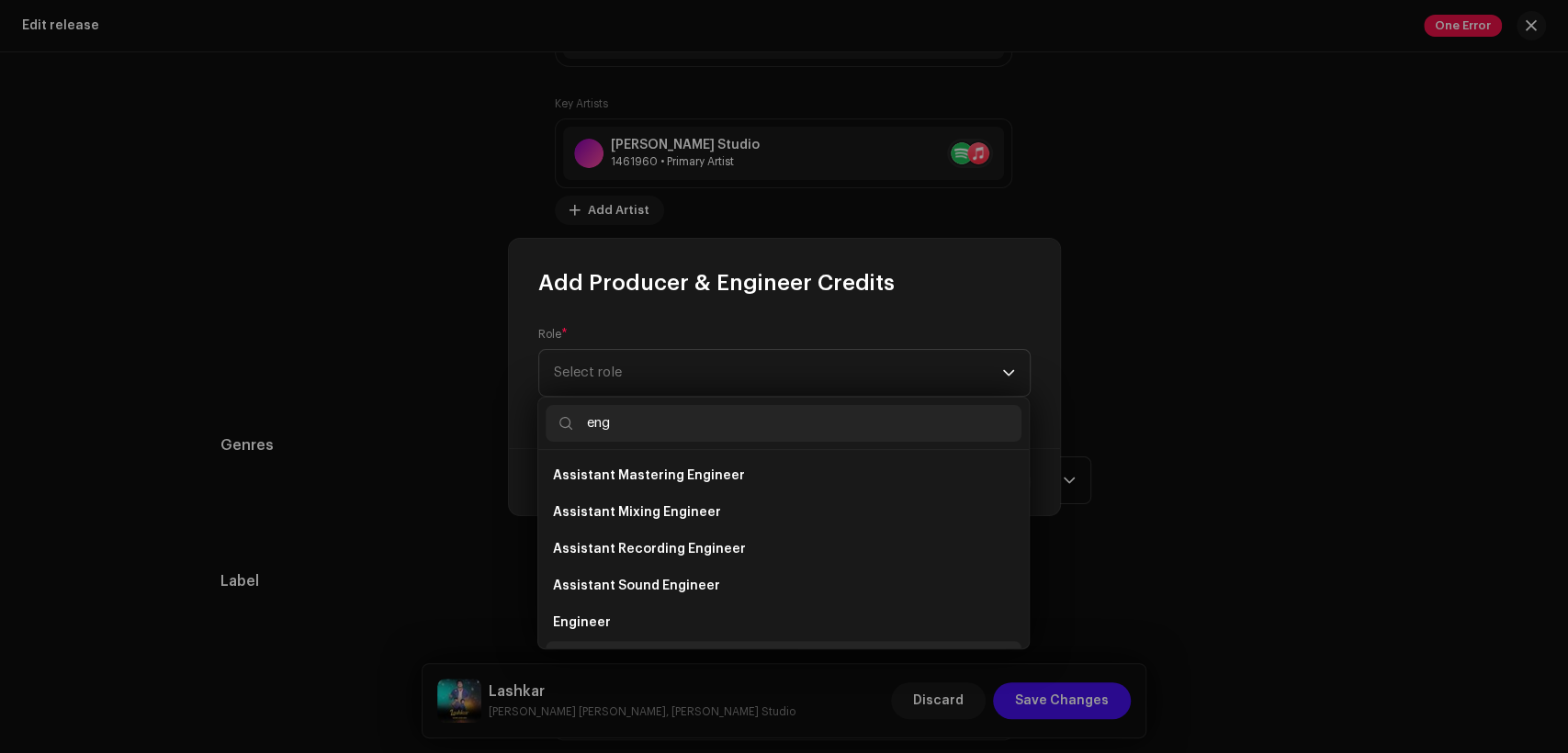
scroll to position [30, 0]
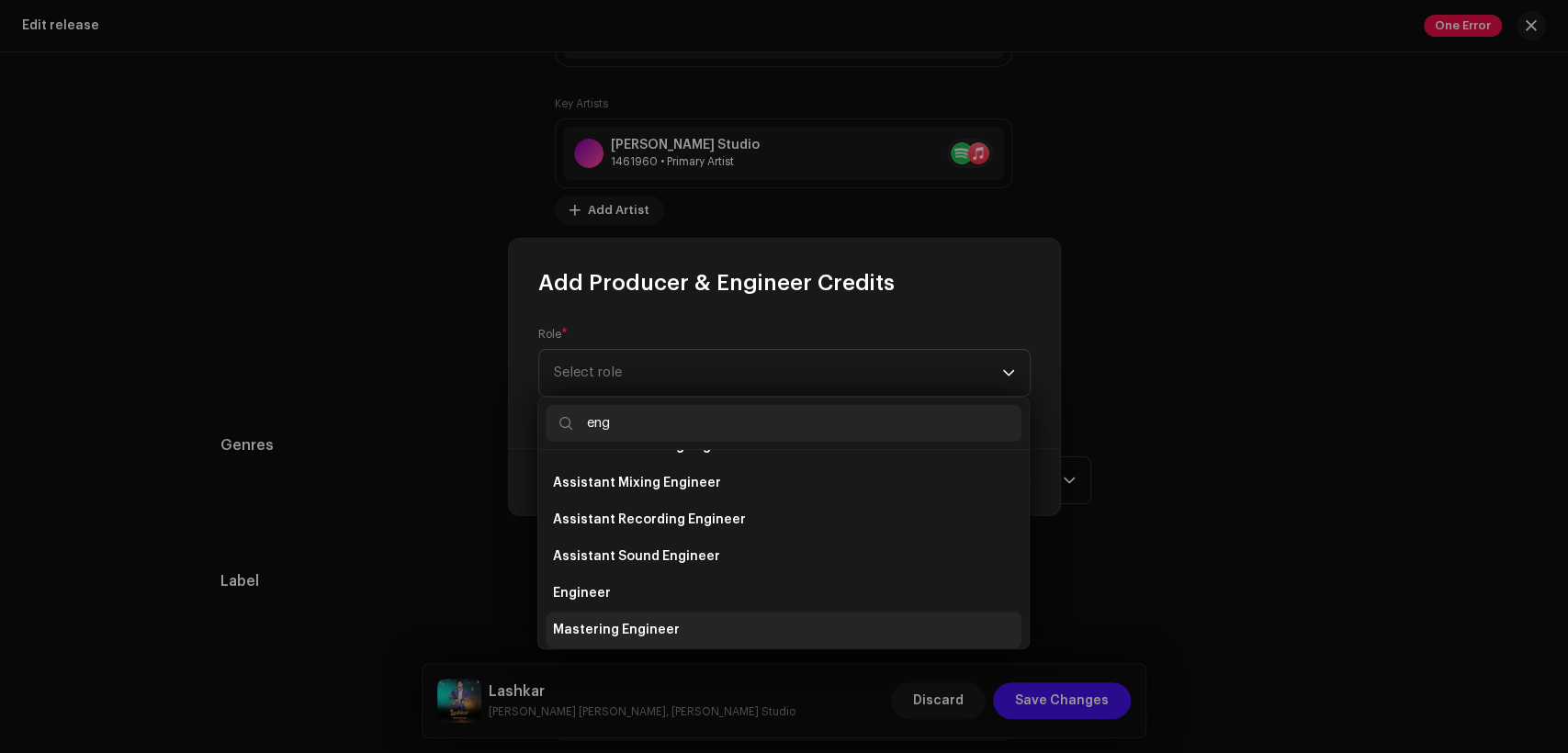
type input "eng"
click at [699, 633] on li "Mastering Engineer" at bounding box center [784, 630] width 476 height 37
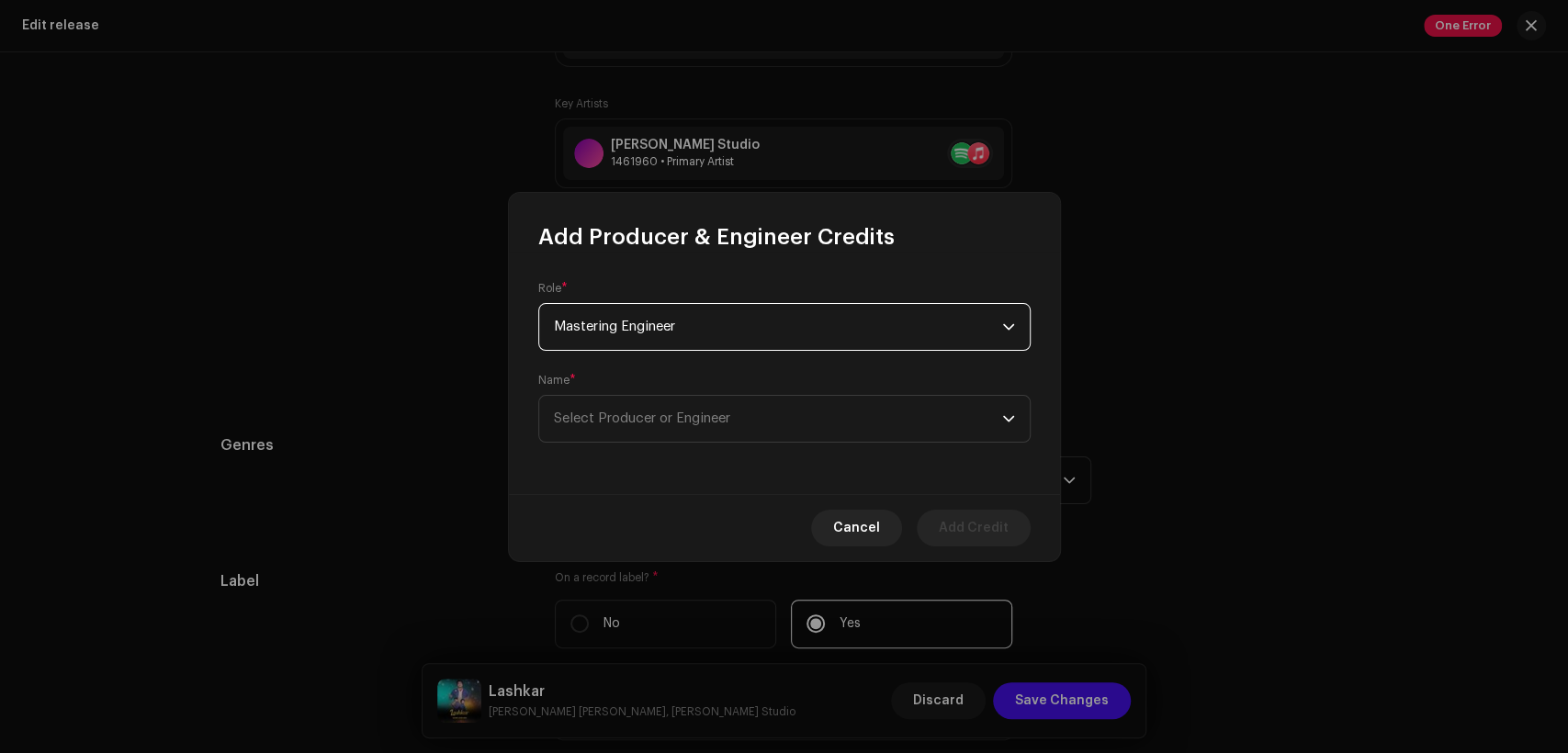
click at [804, 335] on span "Mastering Engineer" at bounding box center [778, 327] width 448 height 46
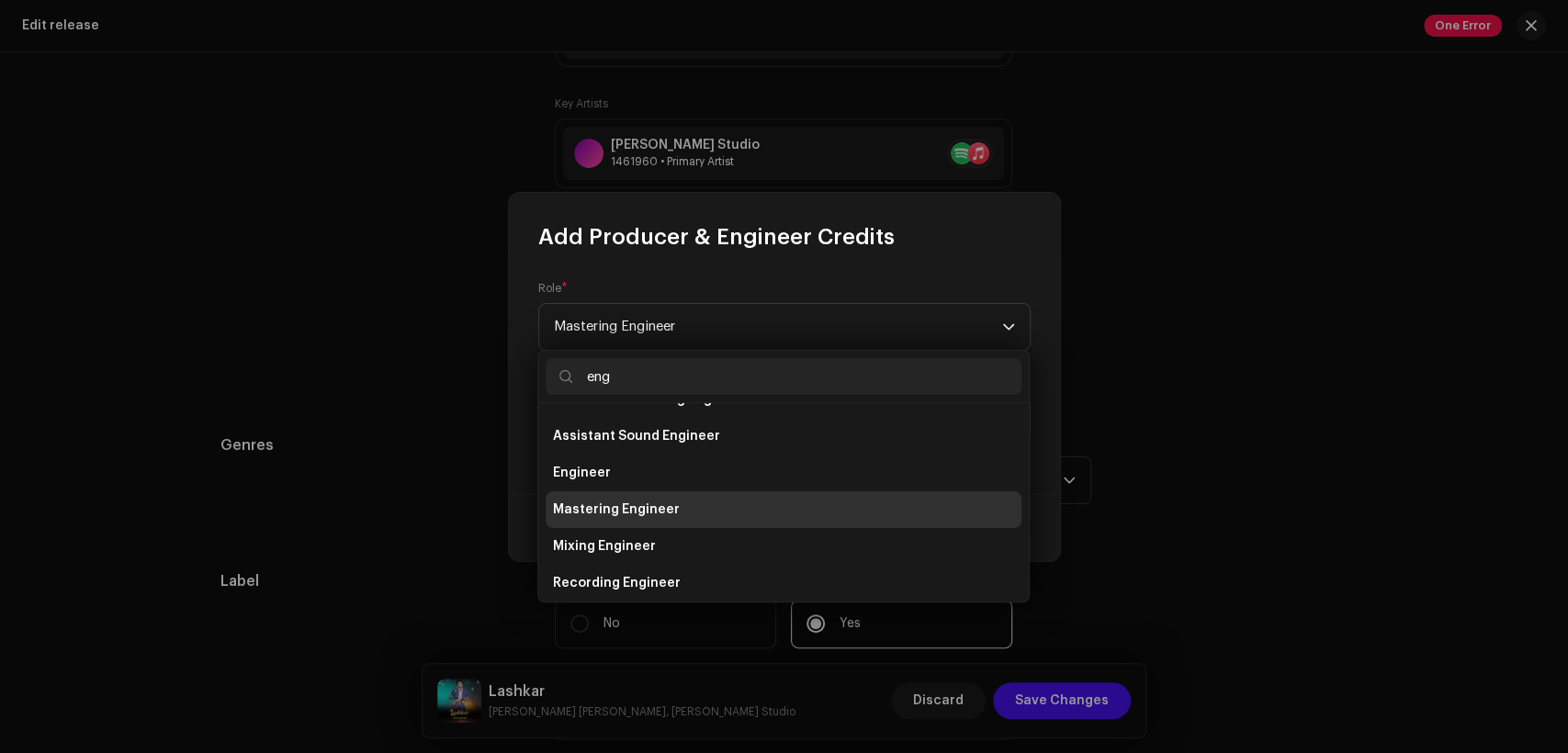
scroll to position [81, 0]
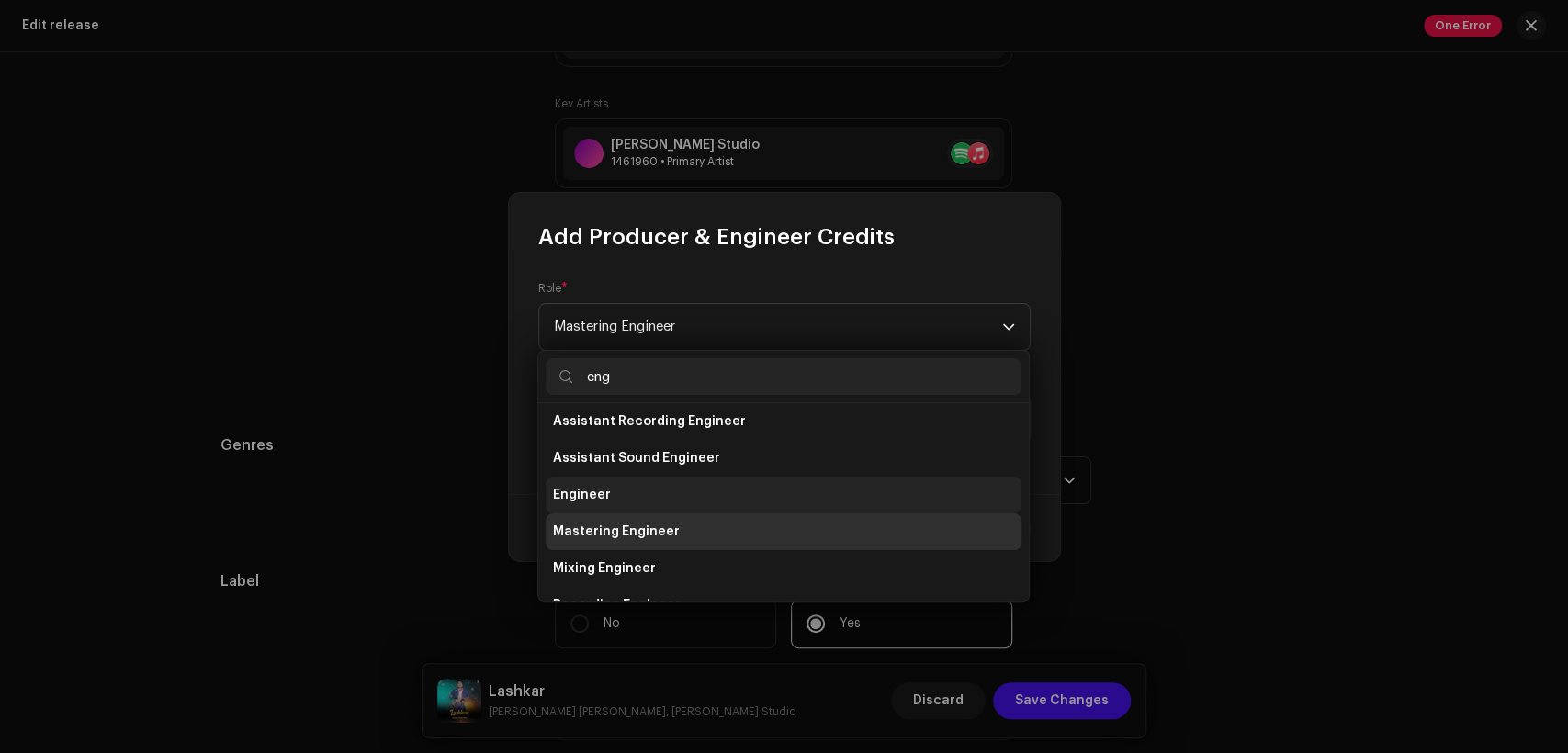
type input "eng"
click at [780, 493] on li "Engineer" at bounding box center [784, 495] width 476 height 37
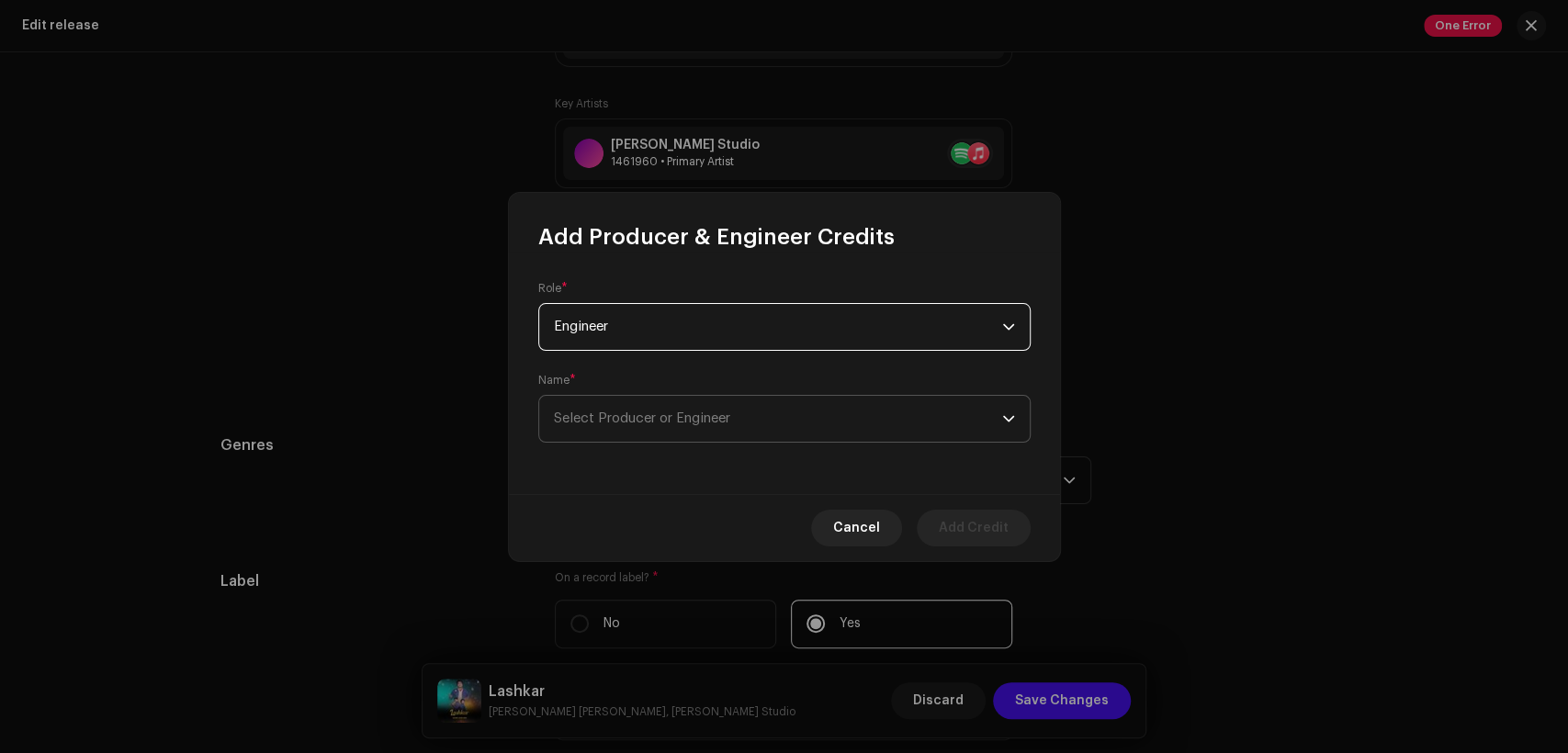
click at [805, 421] on span "Select Producer or Engineer" at bounding box center [778, 419] width 448 height 46
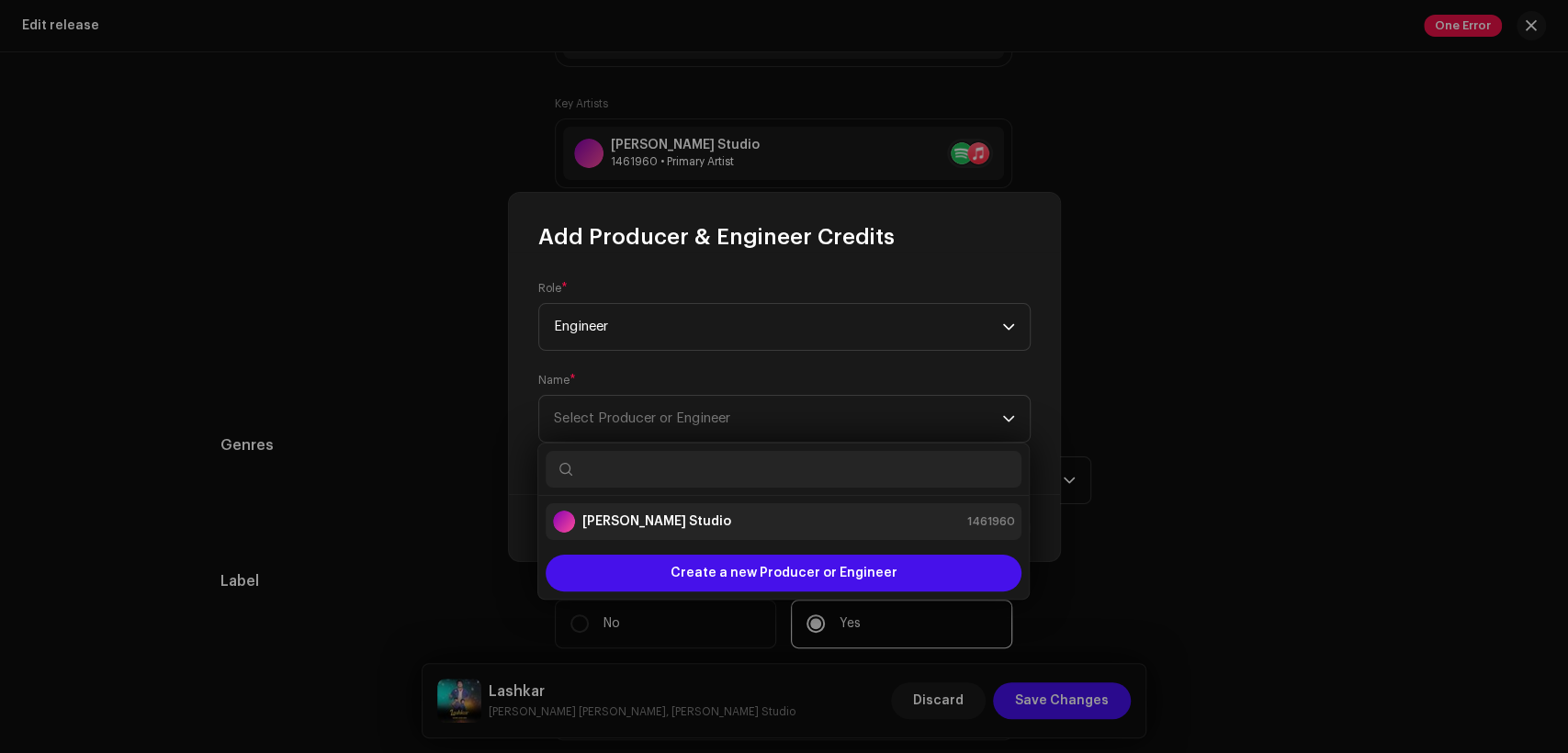
click at [820, 514] on div "[PERSON_NAME] Studio 1461960" at bounding box center [784, 521] width 461 height 22
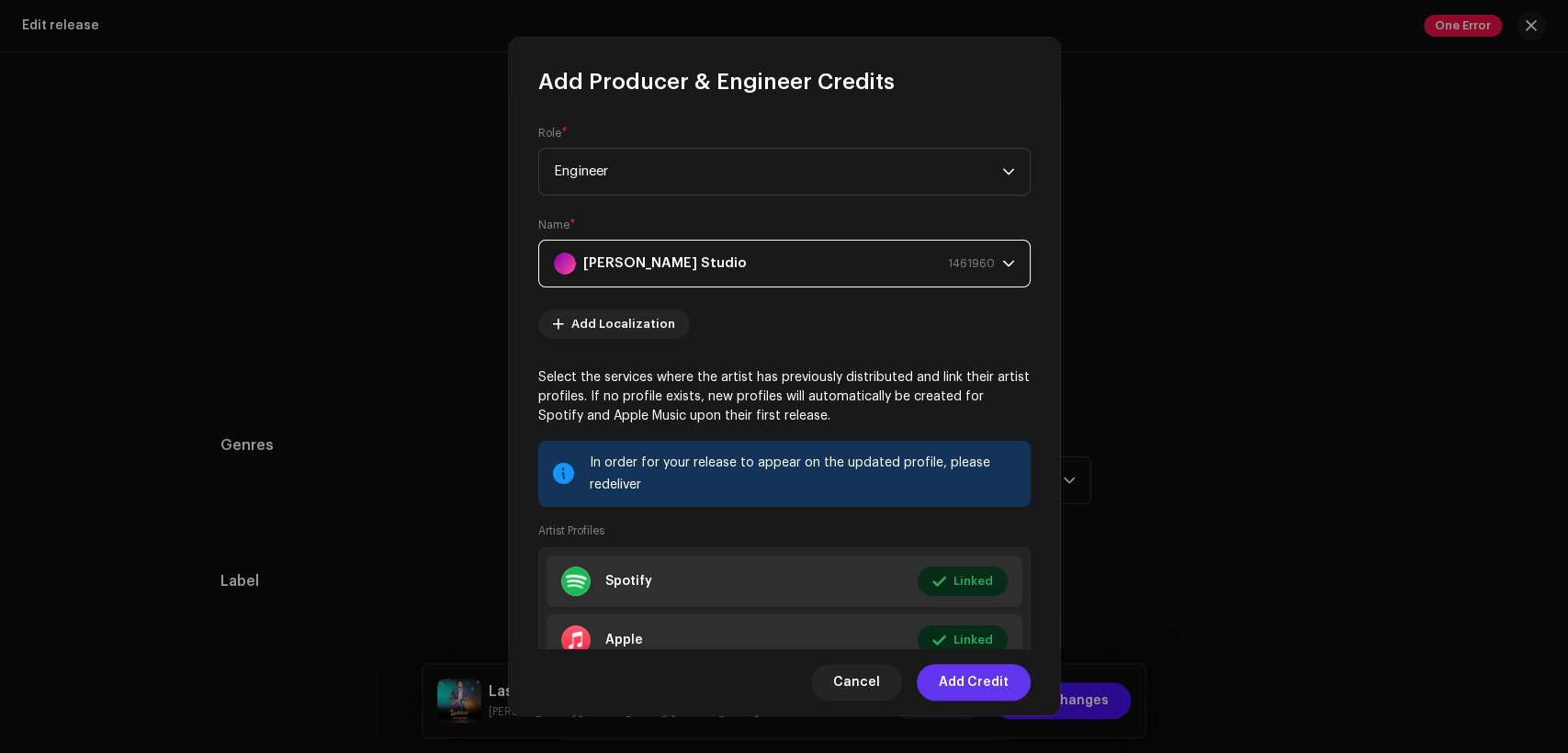
click at [1008, 674] on button "Add Credit" at bounding box center [974, 683] width 113 height 37
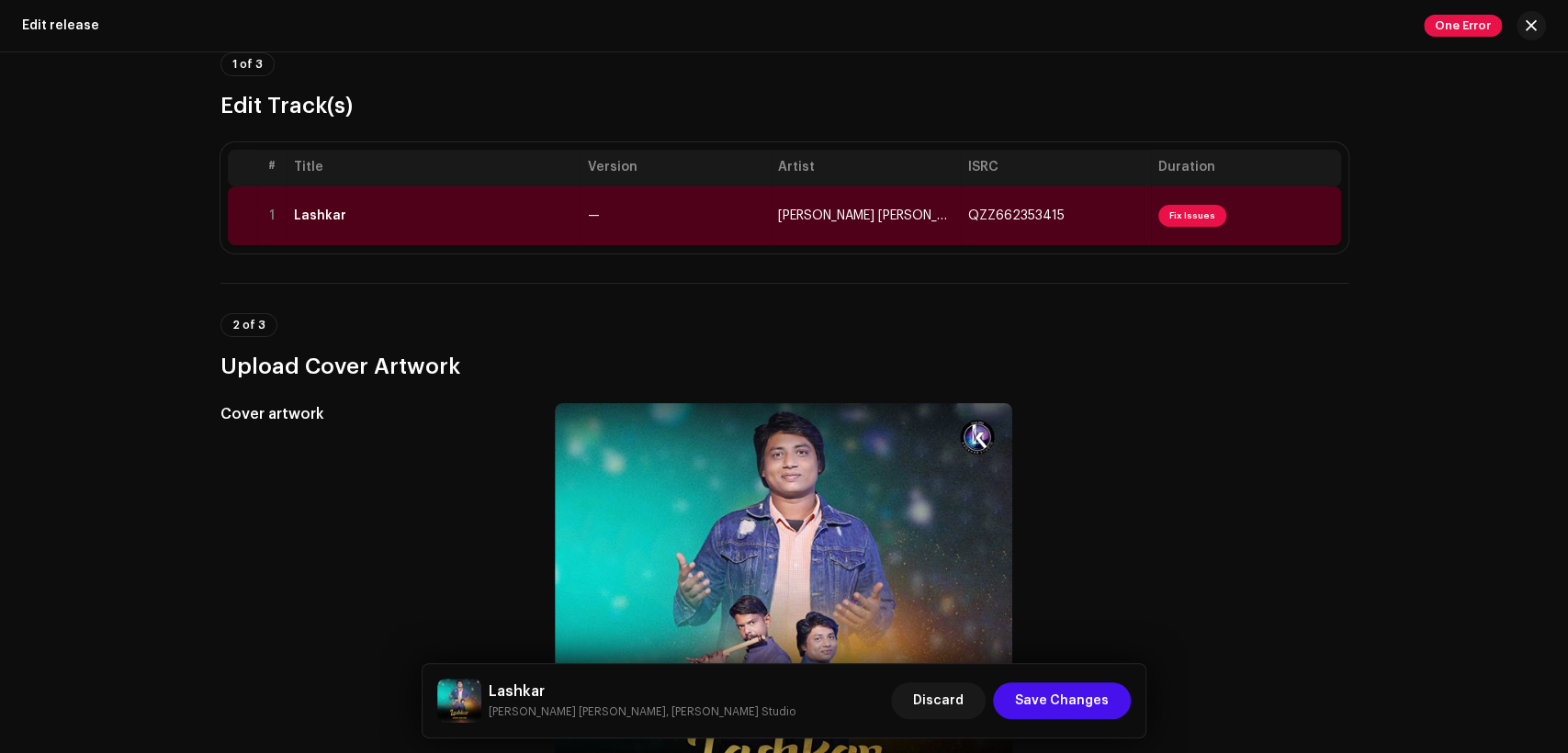
scroll to position [57, 0]
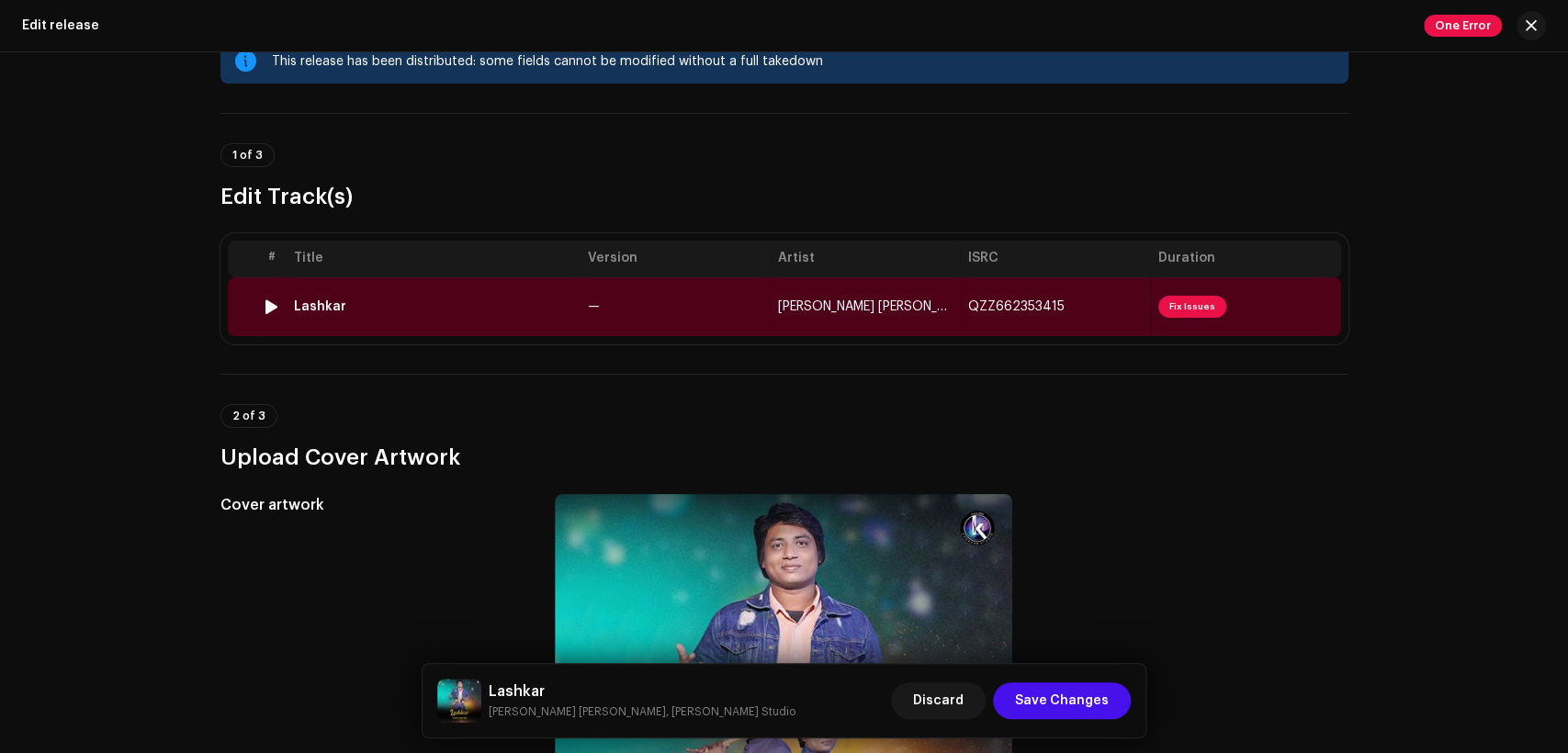
click at [686, 310] on td "—" at bounding box center [676, 307] width 190 height 59
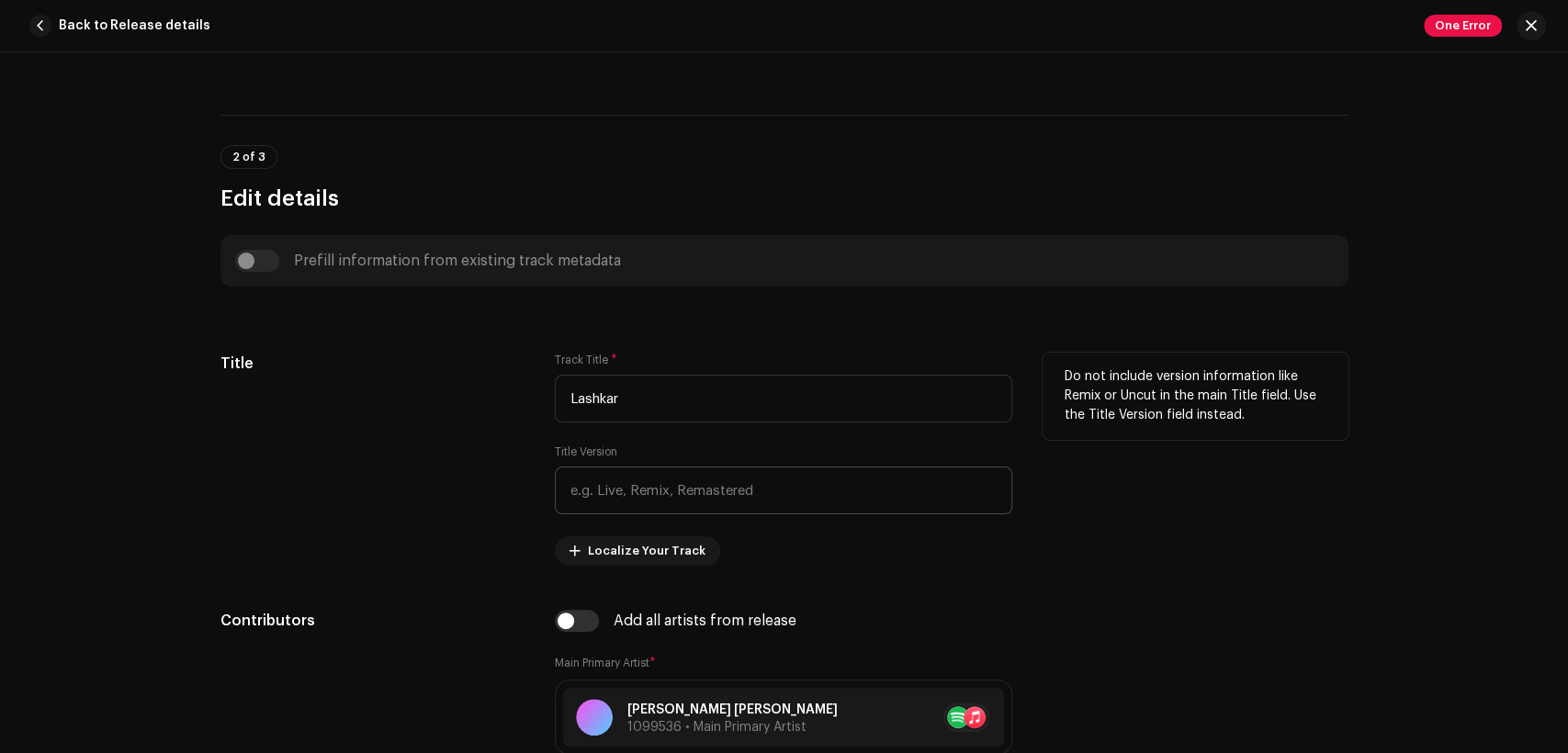
scroll to position [1020, 0]
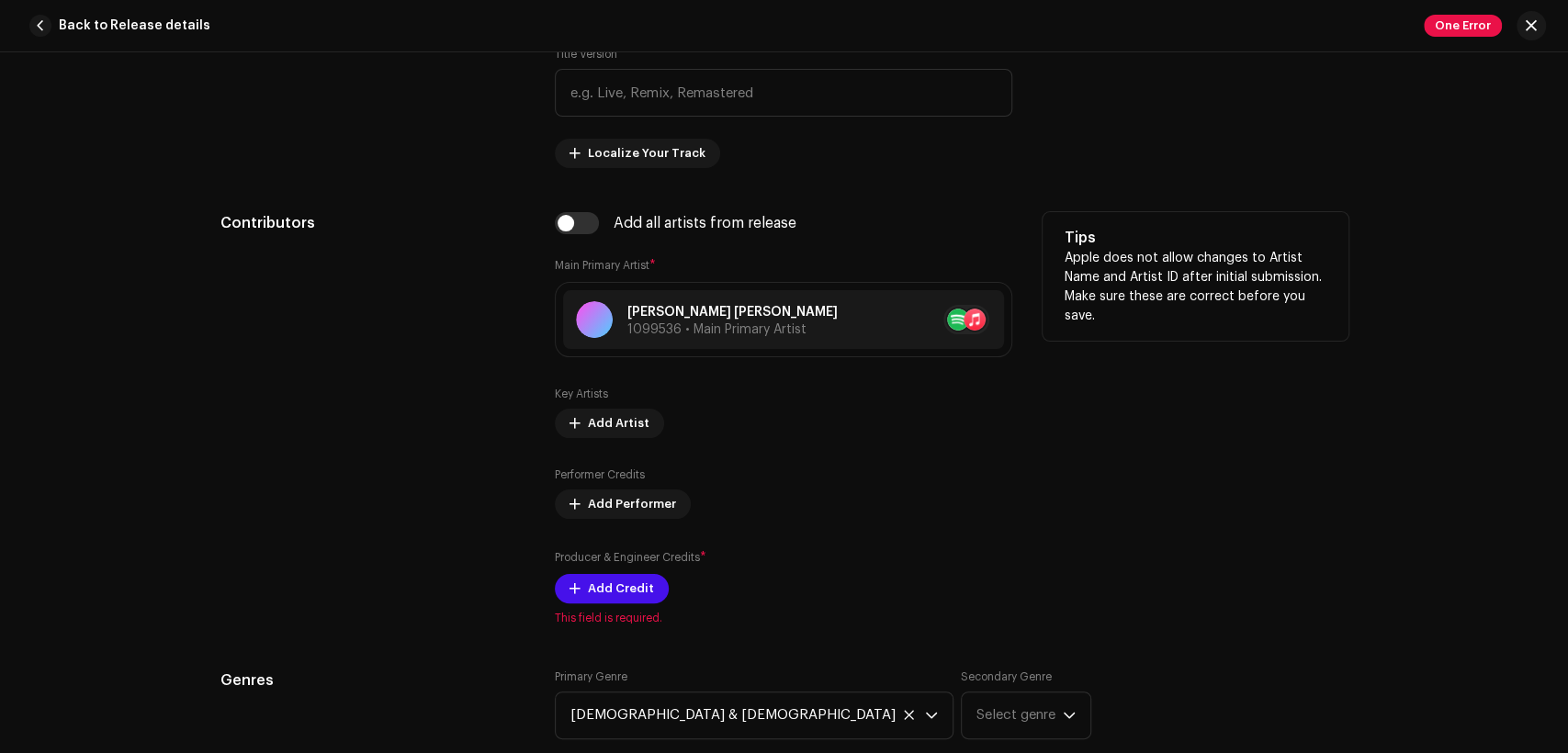
click at [595, 227] on div "Add all artists from release" at bounding box center [784, 223] width 458 height 22
click at [590, 229] on input "checkbox" at bounding box center [577, 223] width 44 height 22
checkbox input "true"
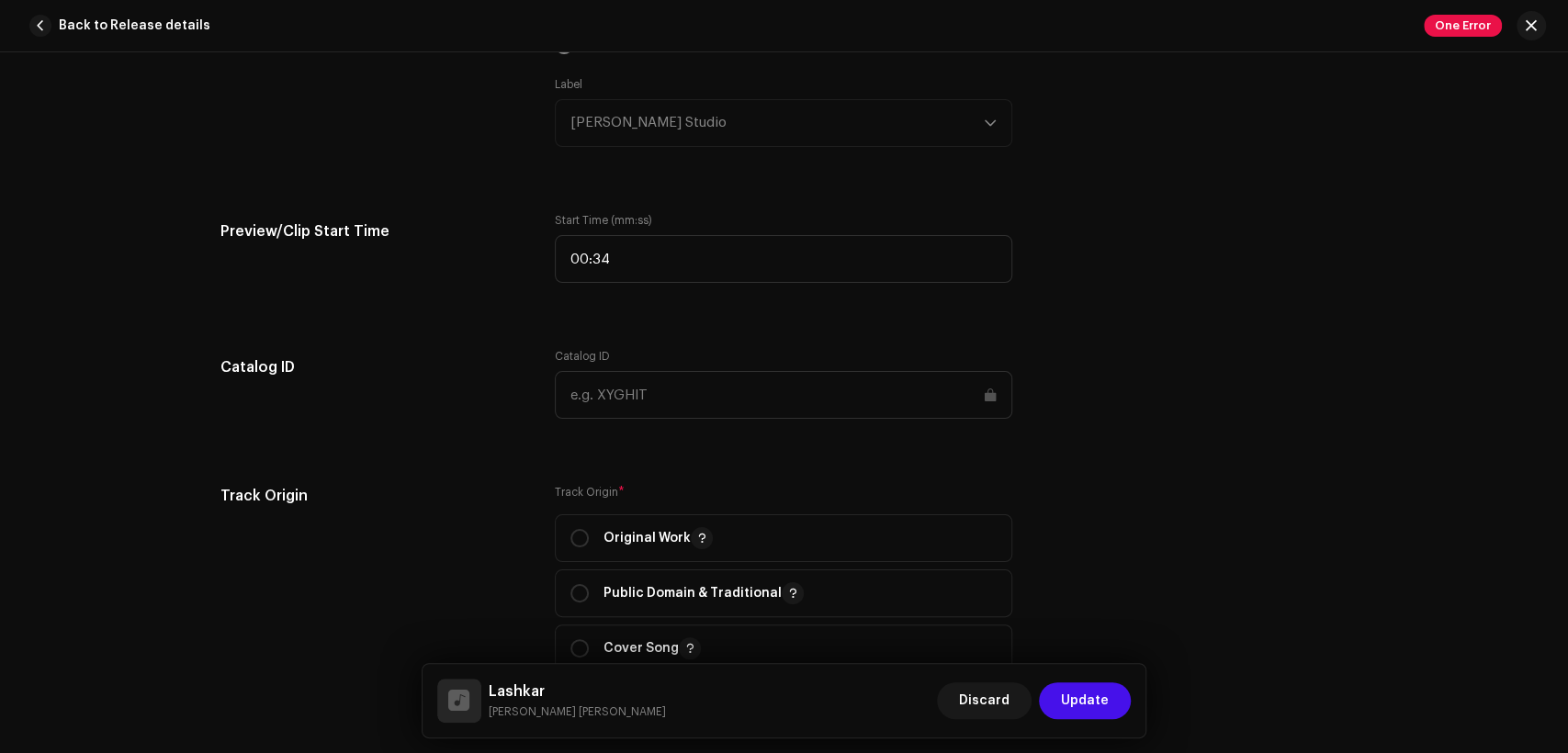
scroll to position [2212, 0]
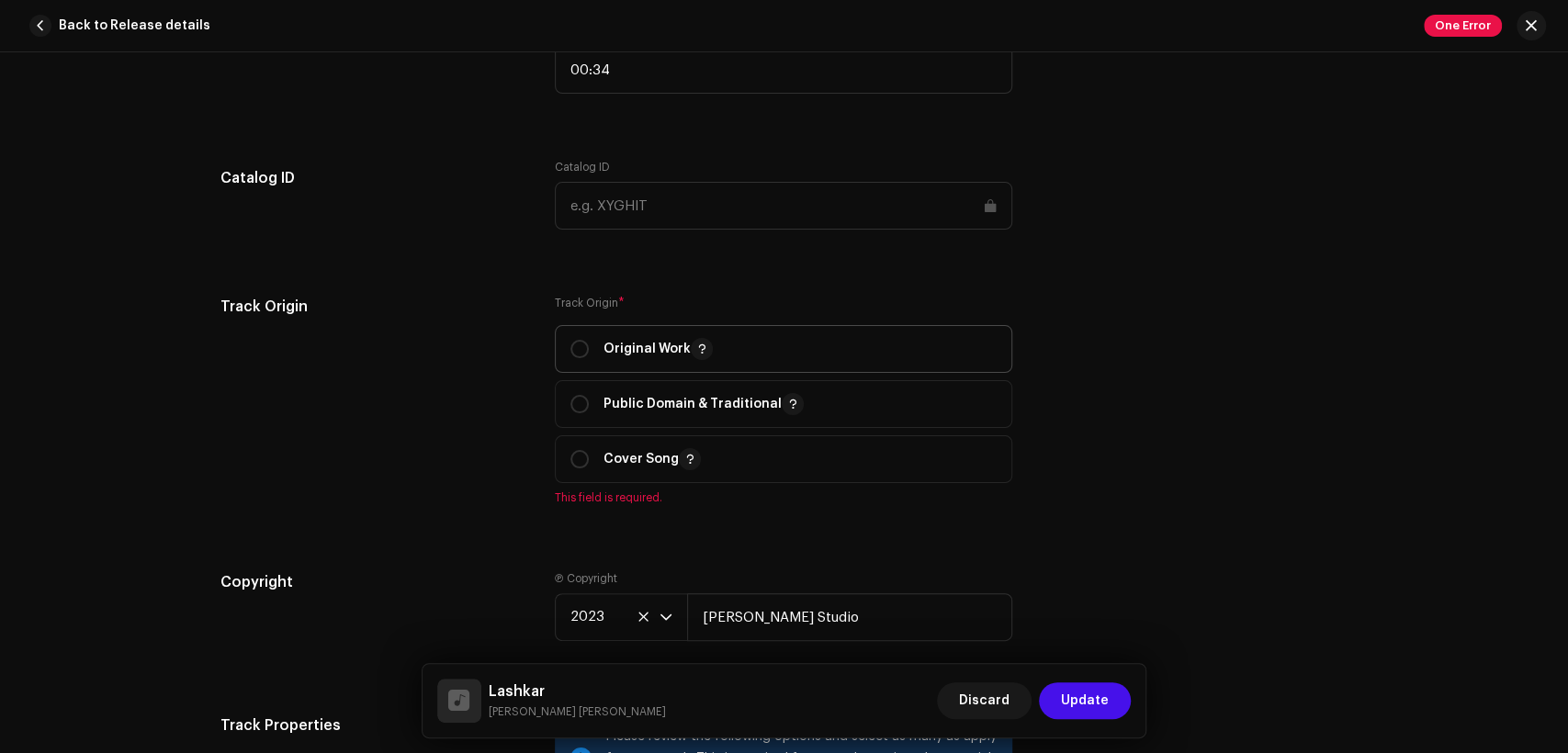
click at [614, 344] on p "Original Work" at bounding box center [659, 349] width 110 height 22
radio input "true"
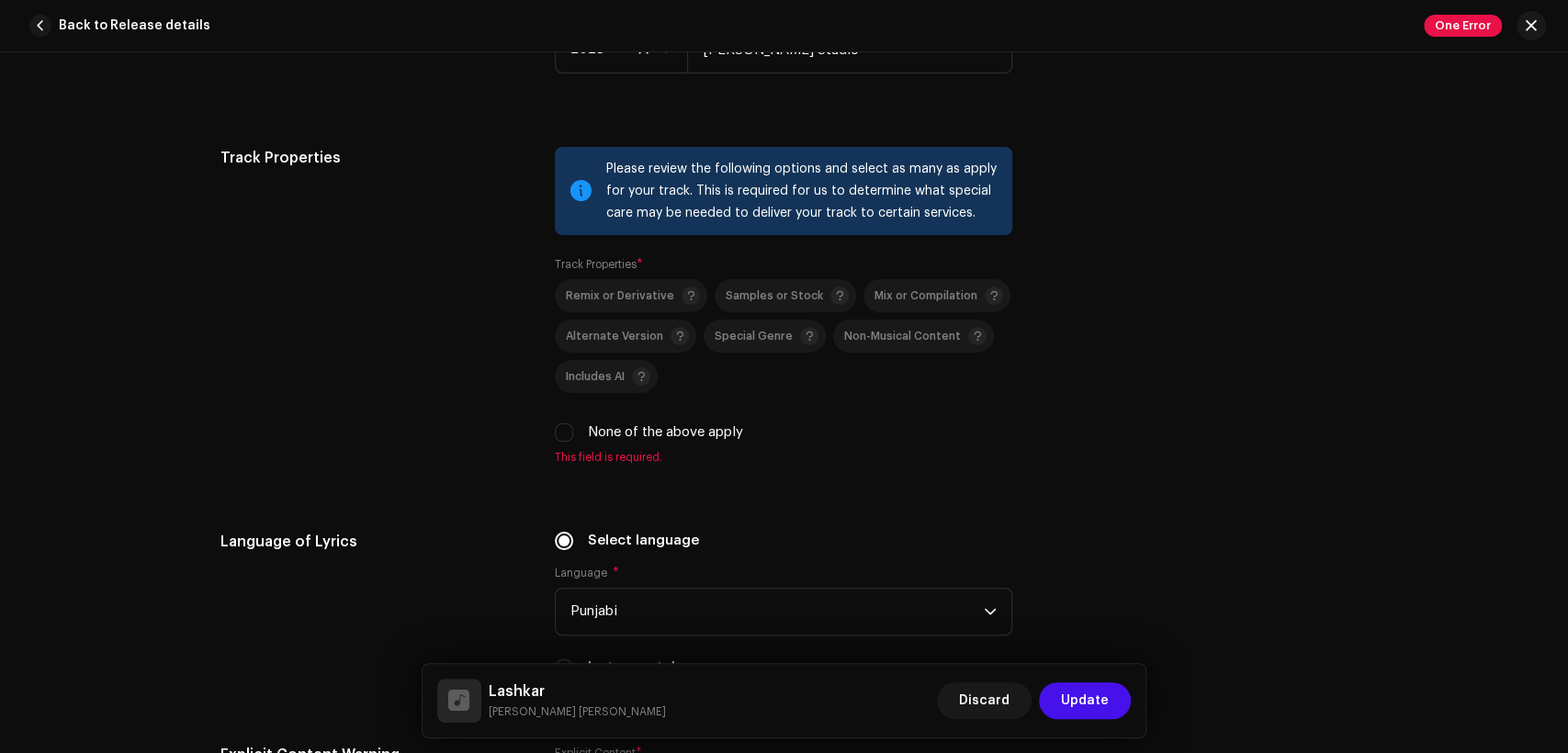
scroll to position [2893, 0]
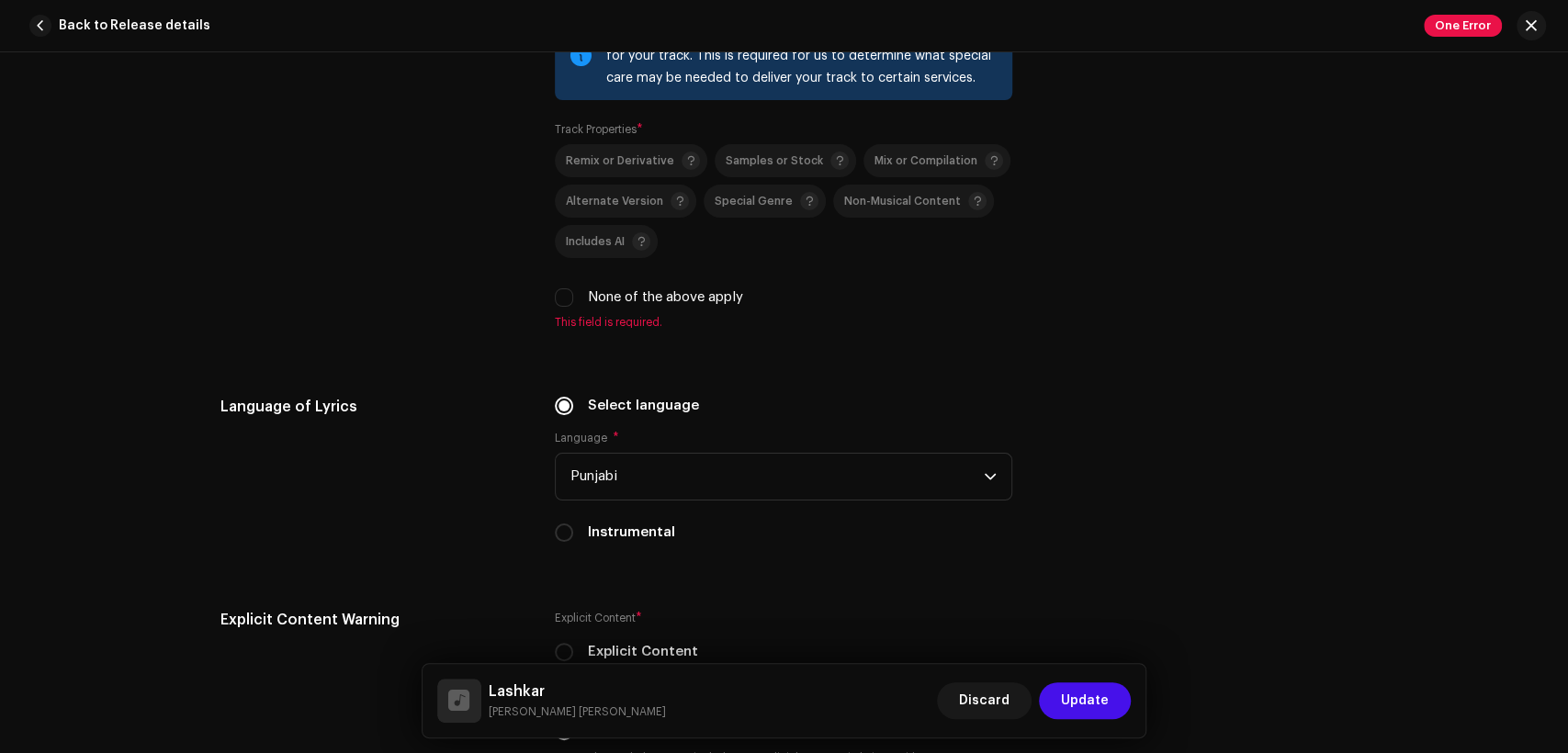
click at [621, 296] on label "None of the above apply" at bounding box center [664, 297] width 155 height 20
click at [573, 296] on input "None of the above apply" at bounding box center [563, 297] width 18 height 18
checkbox input "true"
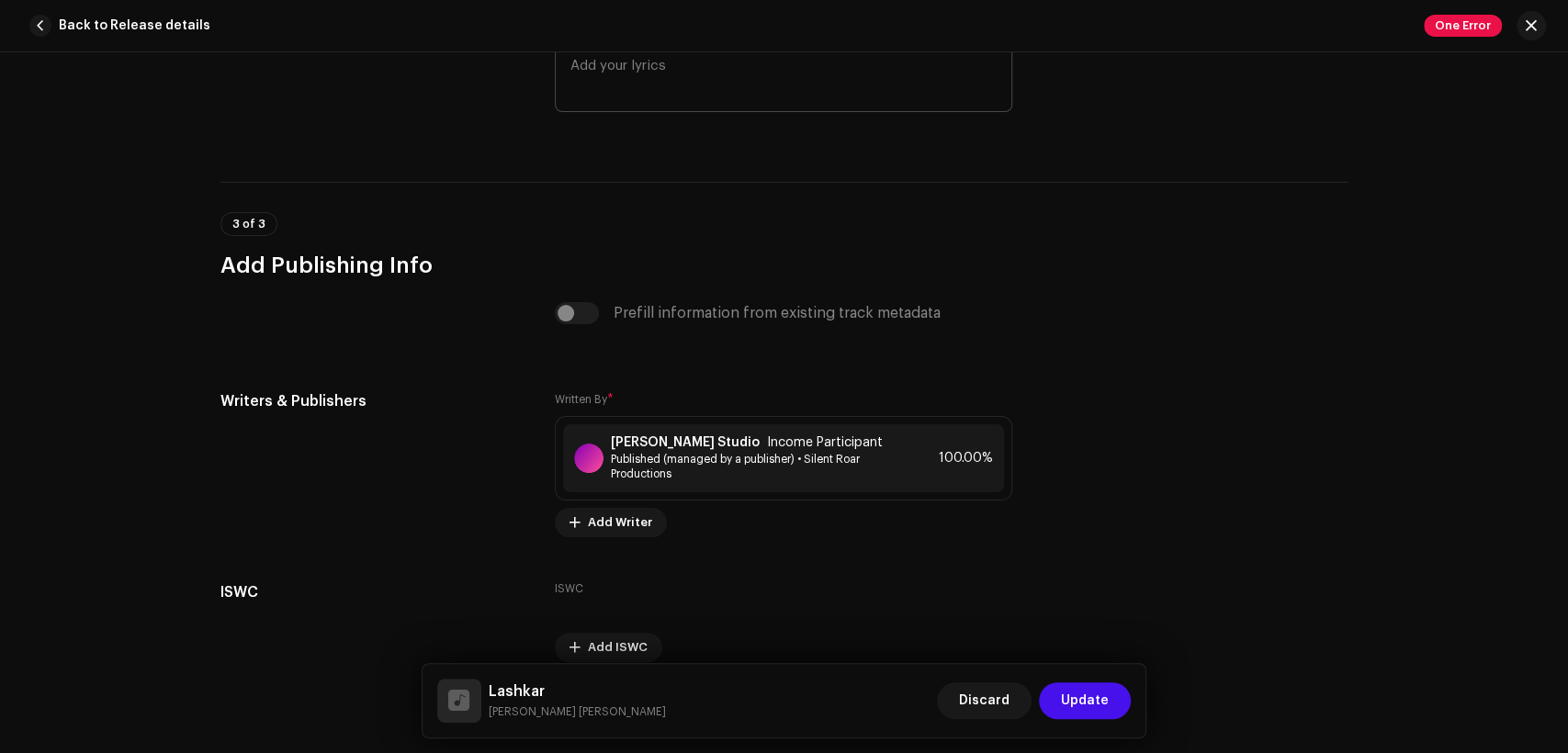
scroll to position [3743, 0]
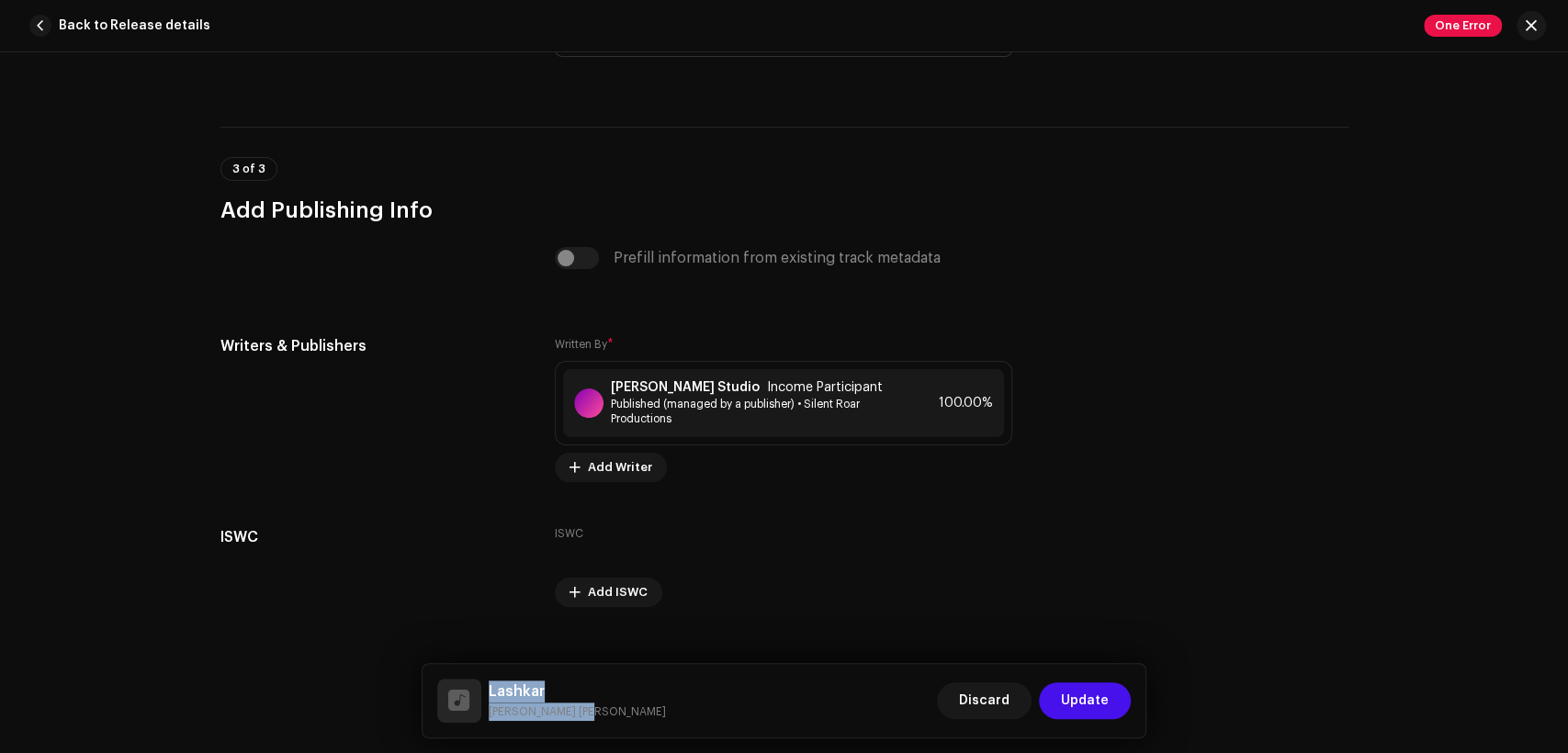
drag, startPoint x: 589, startPoint y: 713, endPoint x: 488, endPoint y: 689, distance: 103.8
click at [488, 689] on div "Lashkar Salman Javed Hans Discard Update" at bounding box center [784, 701] width 694 height 44
click at [643, 410] on span "Published (managed by a publisher) • Silent Roar Productions" at bounding box center [754, 412] width 287 height 30
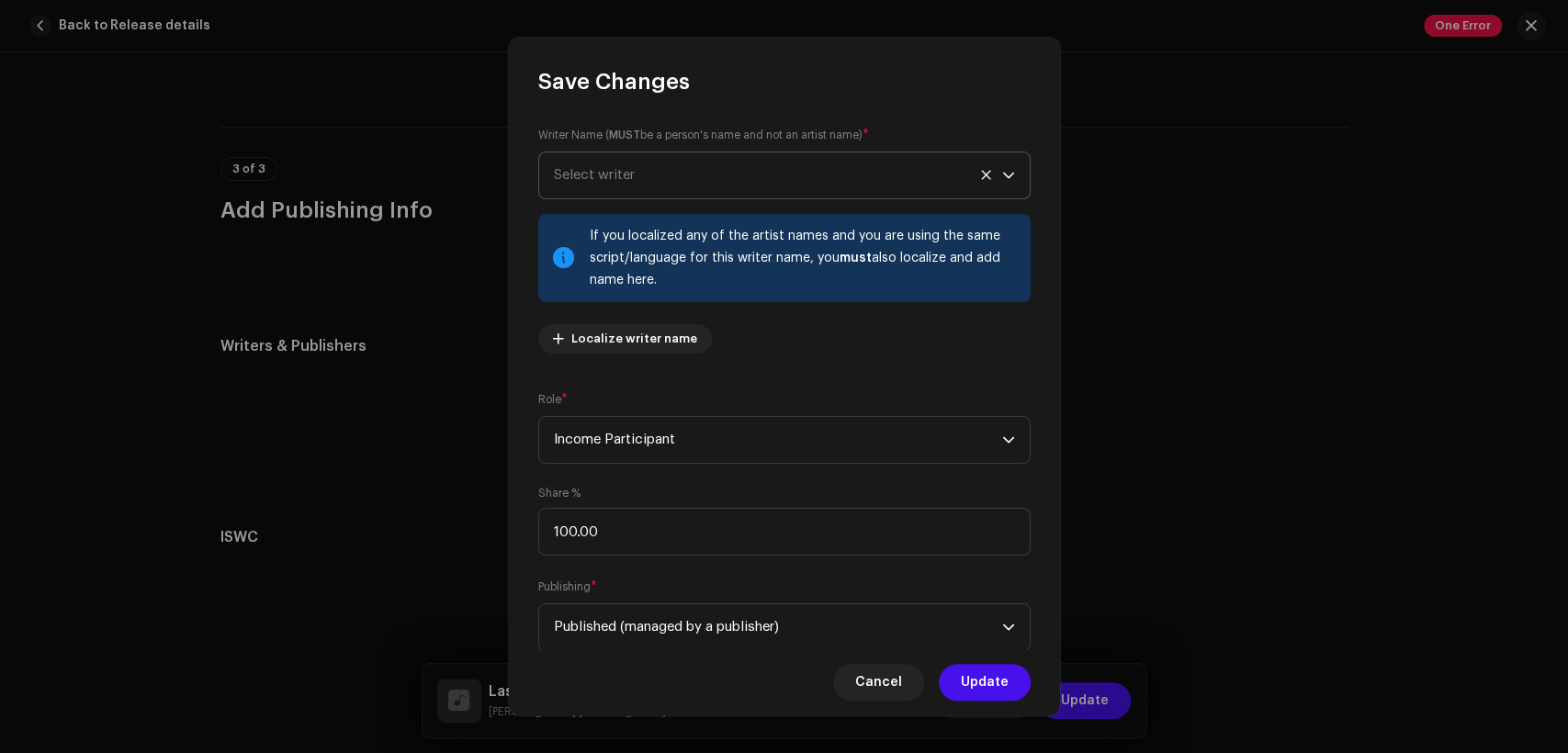
click at [638, 171] on span "Select writer" at bounding box center [778, 176] width 448 height 46
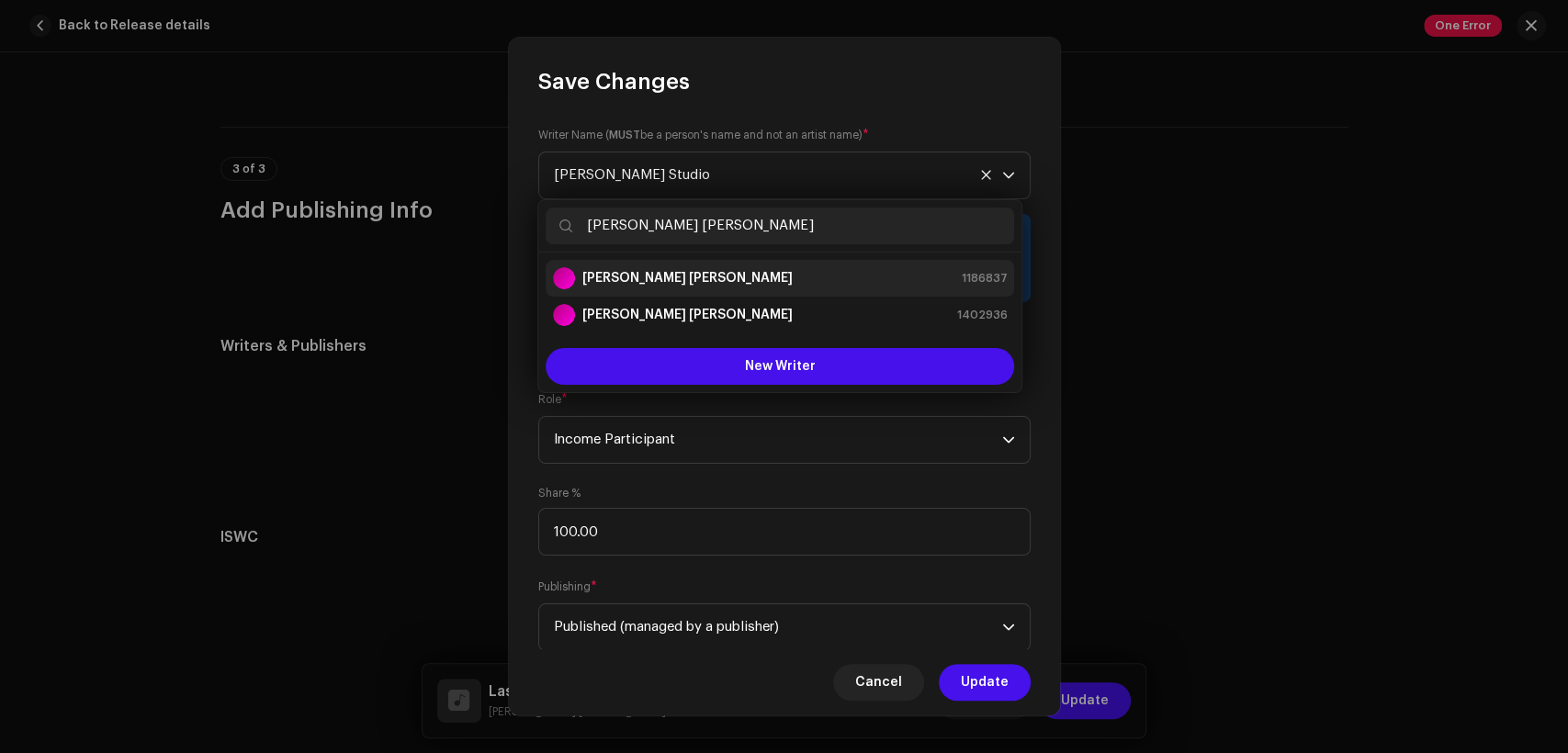
type input "Shaukat Shaki Bhatti"
click at [756, 275] on div "Shaukat Shaki Bhatti 1186837" at bounding box center [780, 278] width 454 height 22
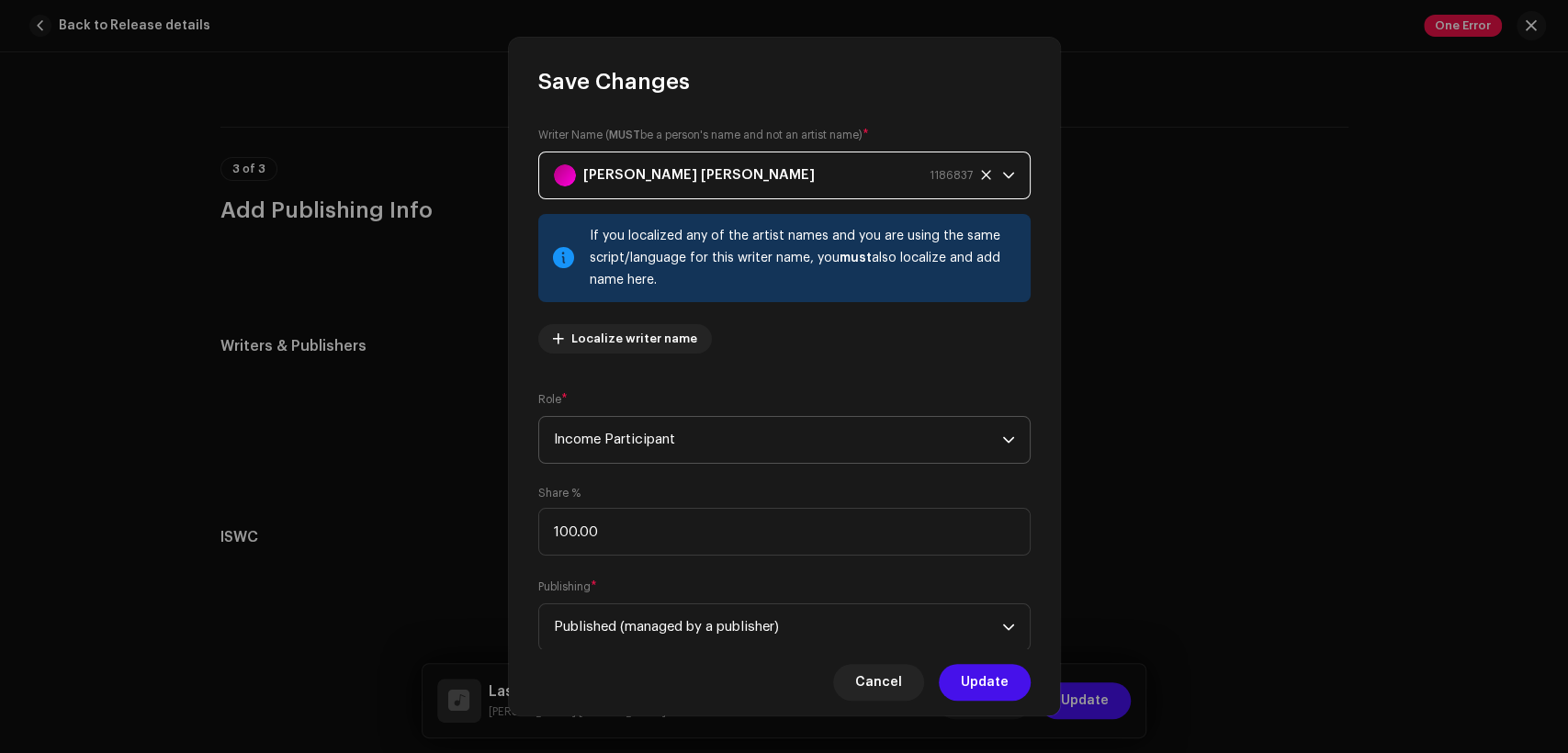
click at [769, 428] on span "Income Participant" at bounding box center [778, 440] width 448 height 46
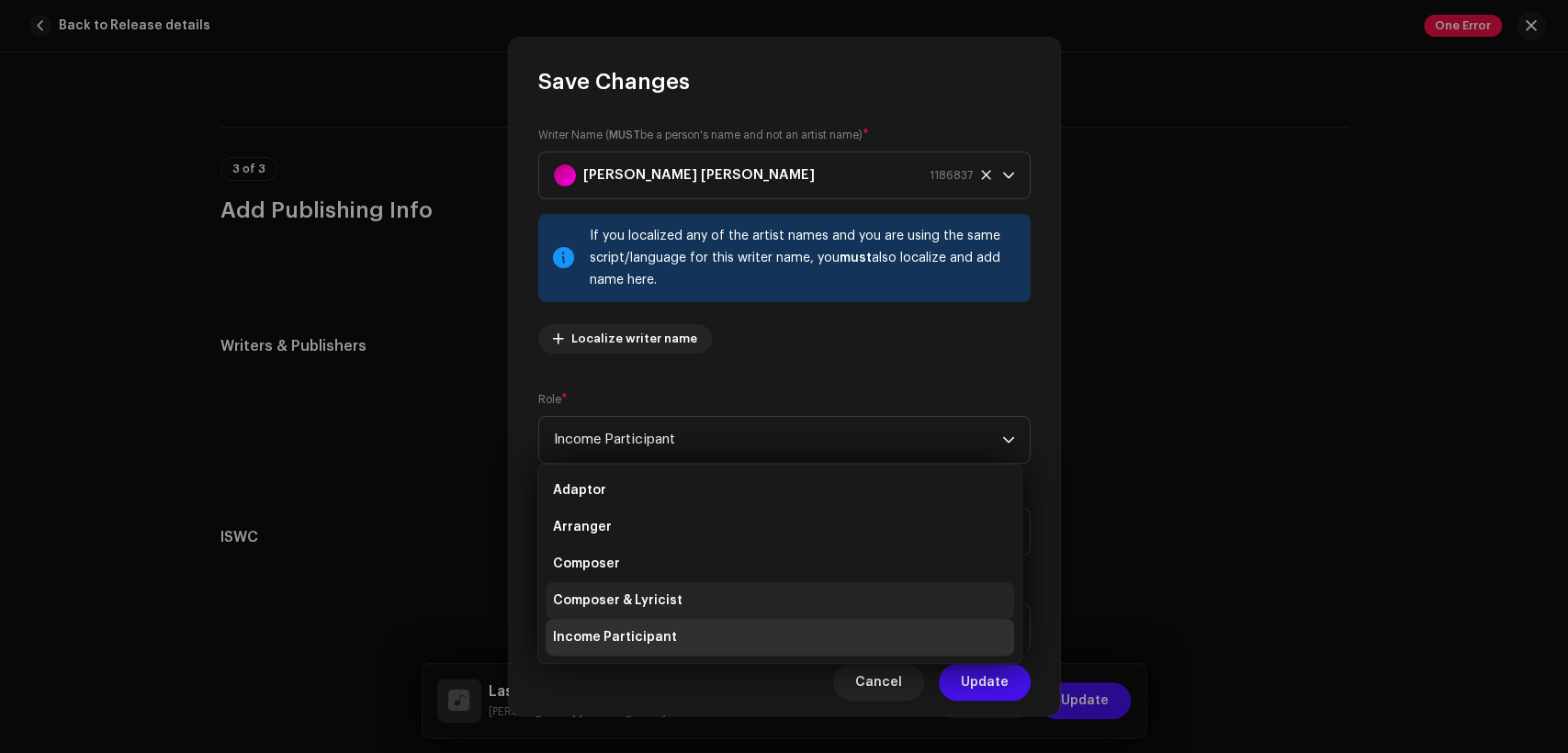
click at [751, 592] on li "Composer & Lyricist" at bounding box center [780, 601] width 468 height 37
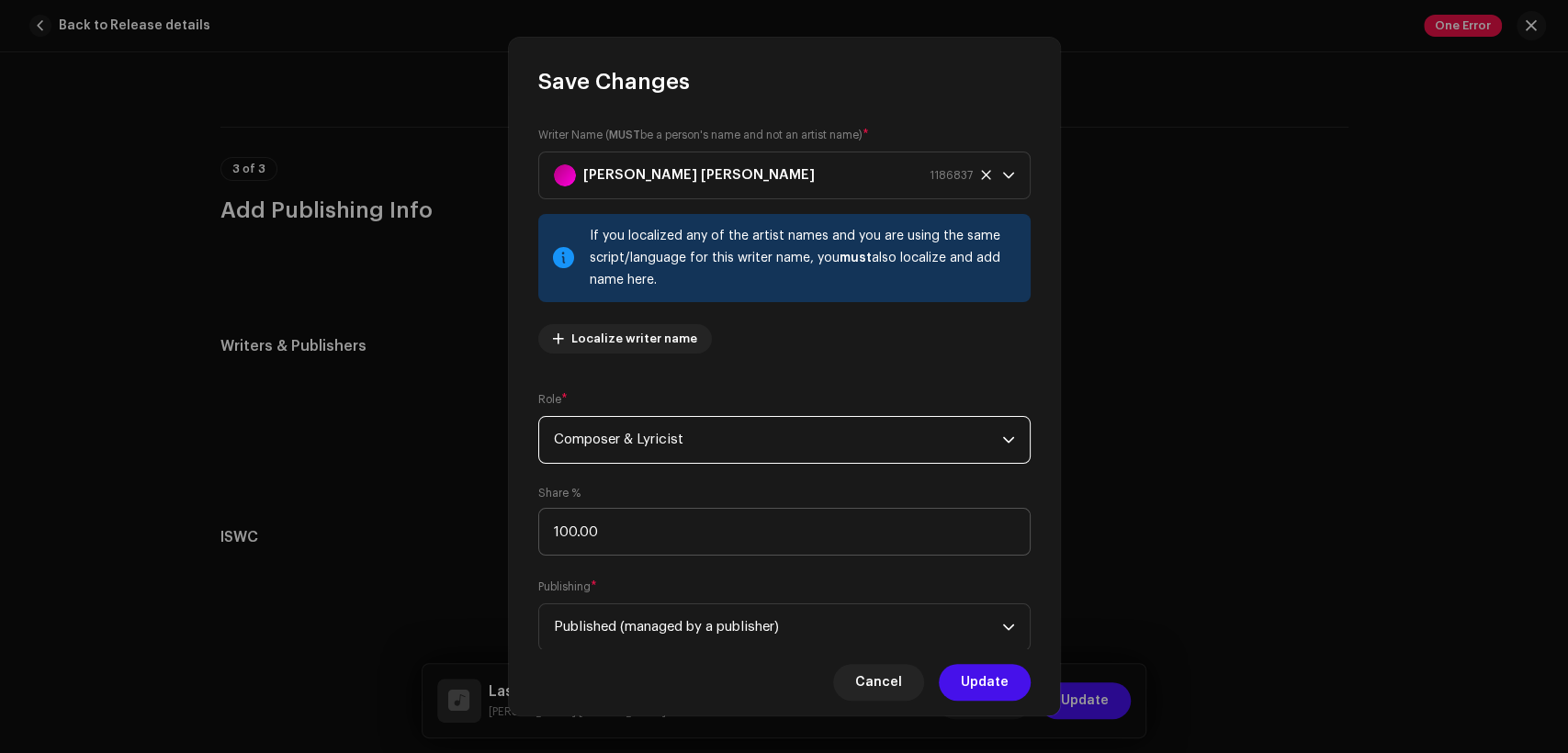
scroll to position [147, 0]
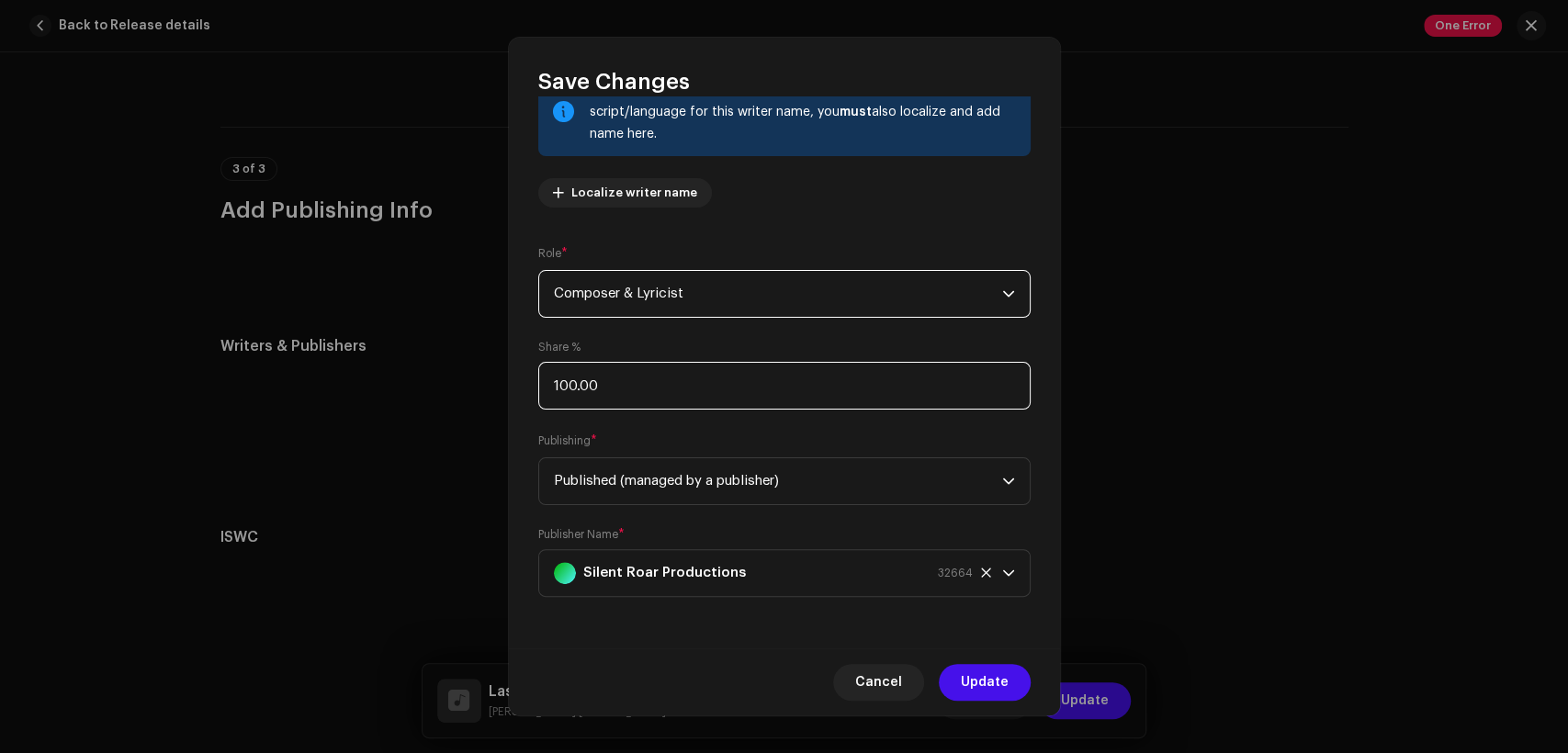
click at [682, 391] on input "100.00" at bounding box center [784, 386] width 492 height 48
type input "1.00"
type input "50.00"
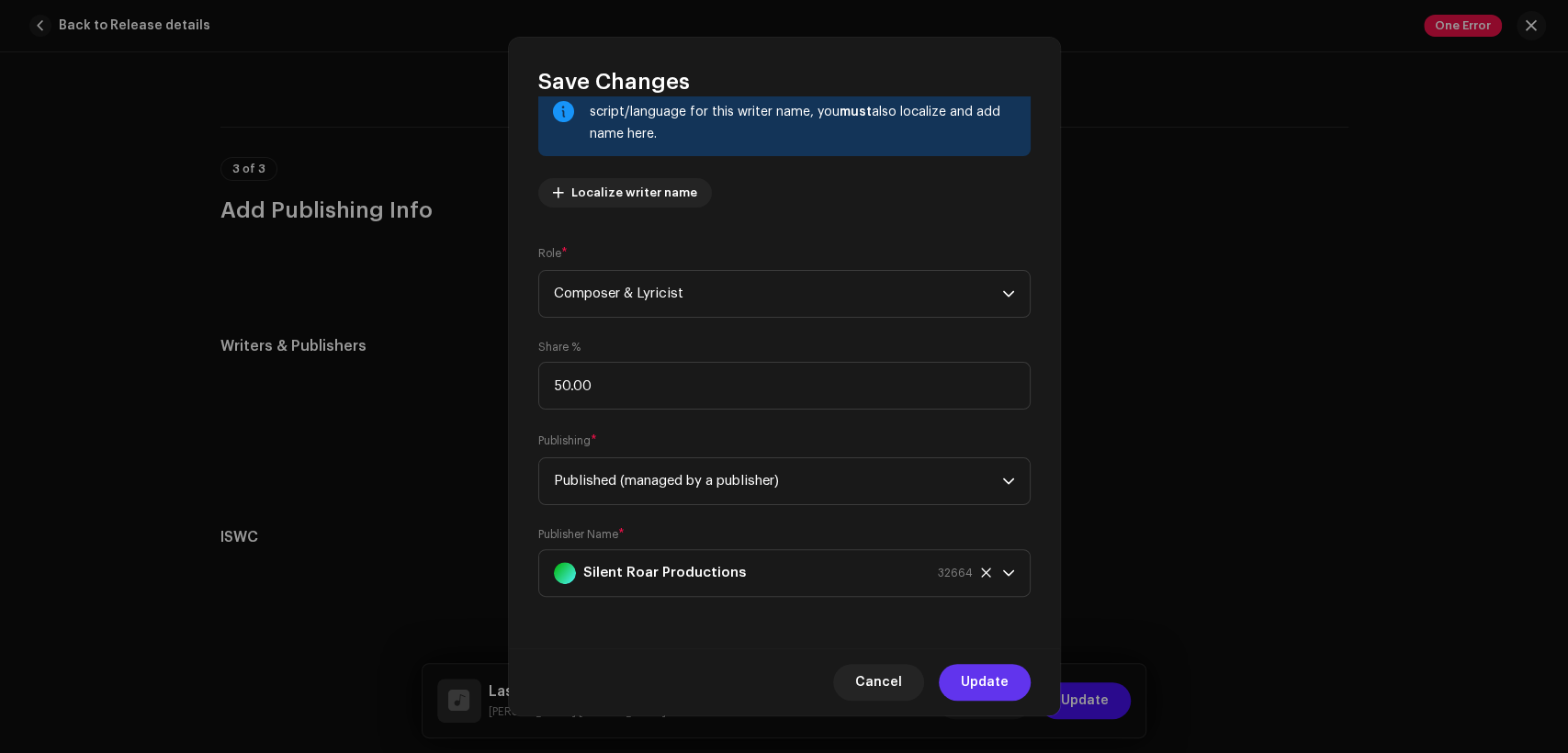
click at [979, 682] on span "Update" at bounding box center [984, 683] width 48 height 37
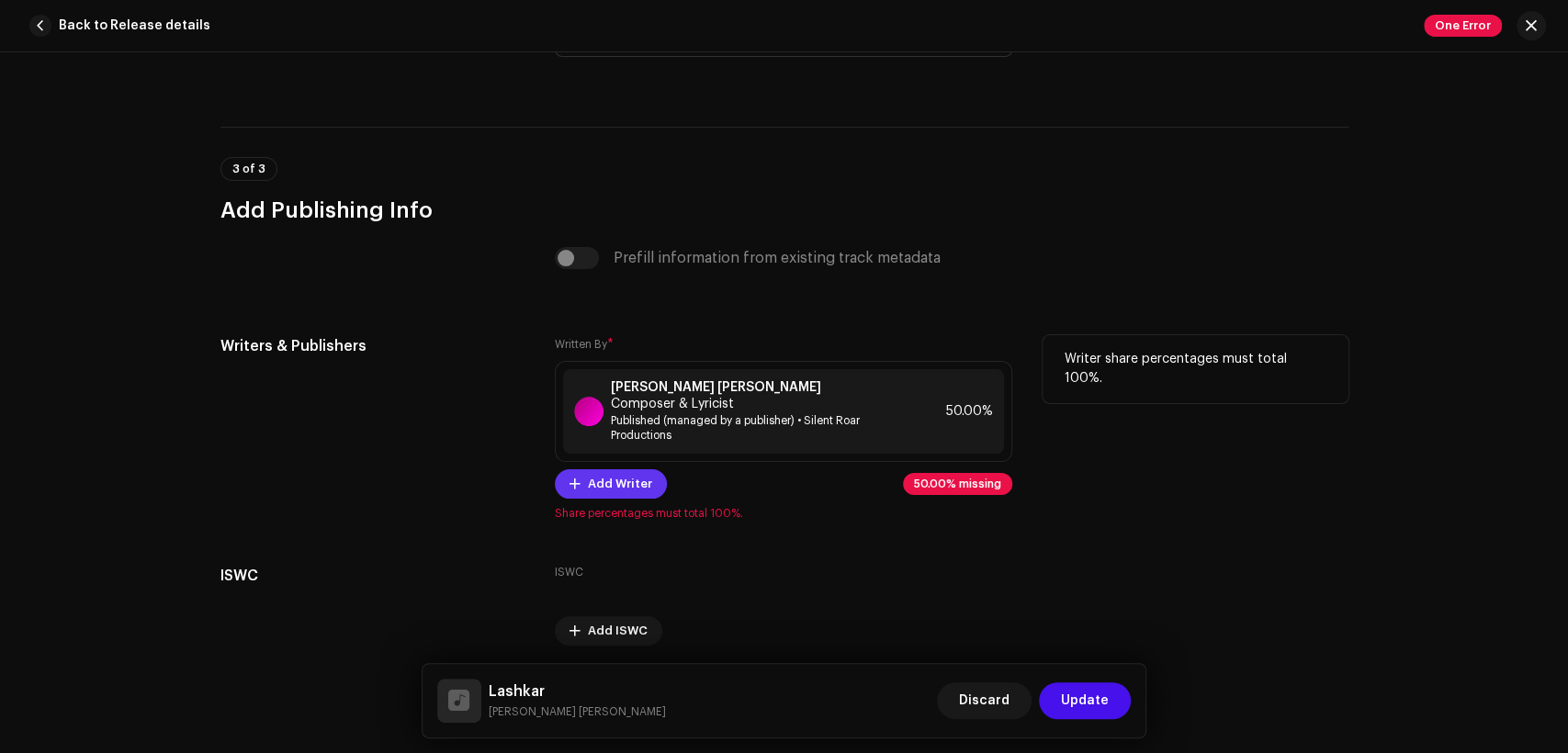
click at [614, 474] on span "Add Writer" at bounding box center [619, 484] width 64 height 37
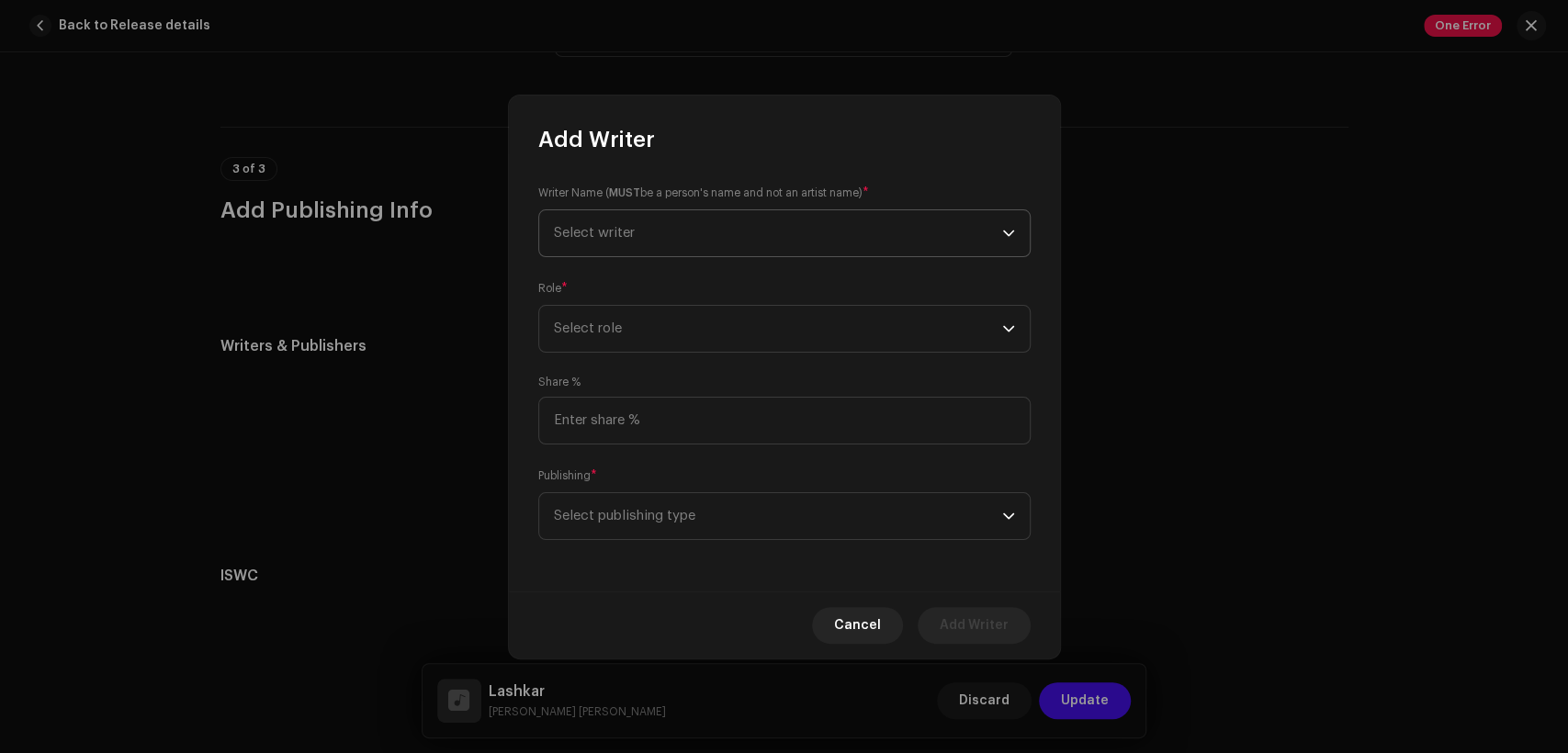
click at [684, 241] on span "Select writer" at bounding box center [778, 234] width 448 height 46
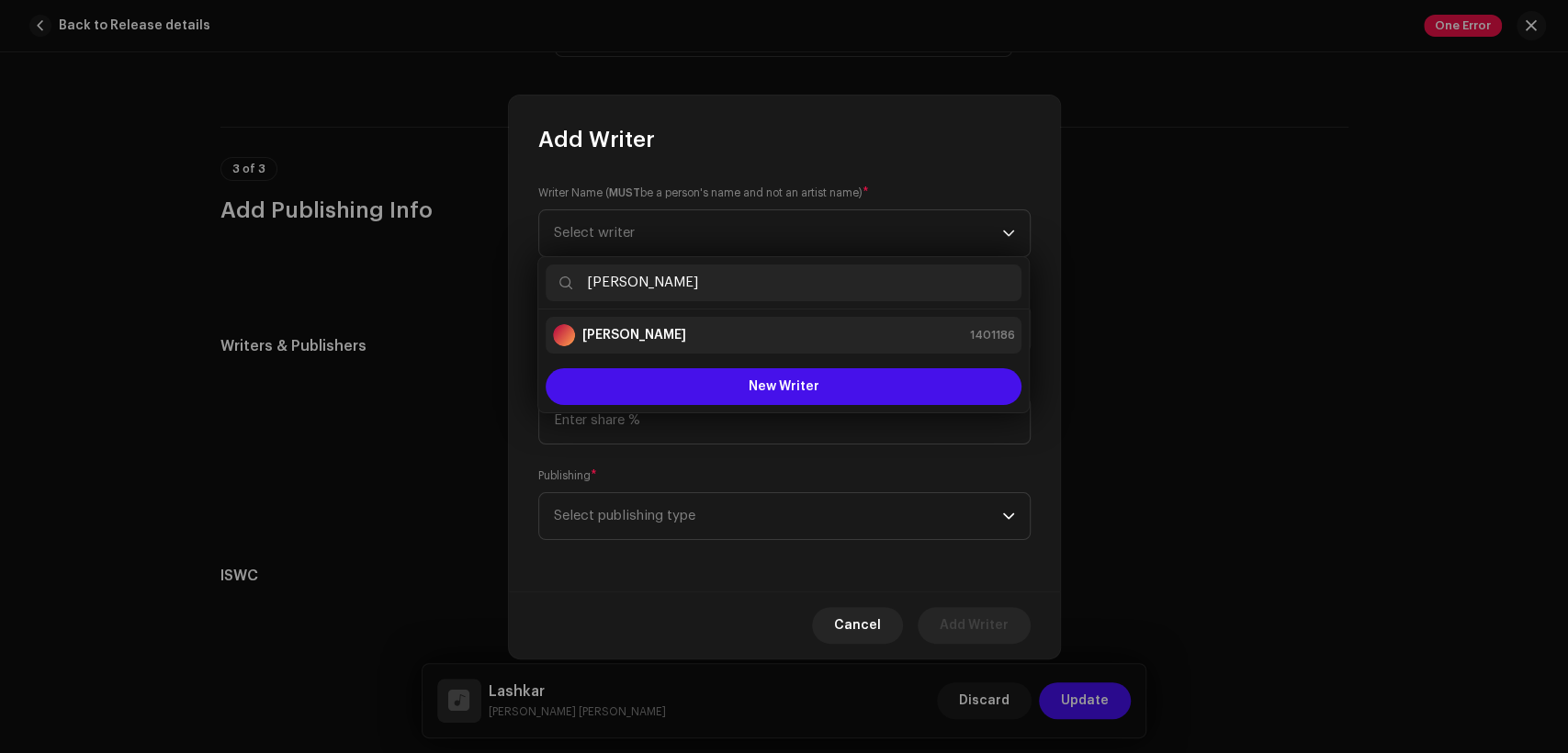
type input "Younas Mehdi"
click at [751, 324] on div "Ustad Younas Mehdi 1401186" at bounding box center [784, 335] width 461 height 22
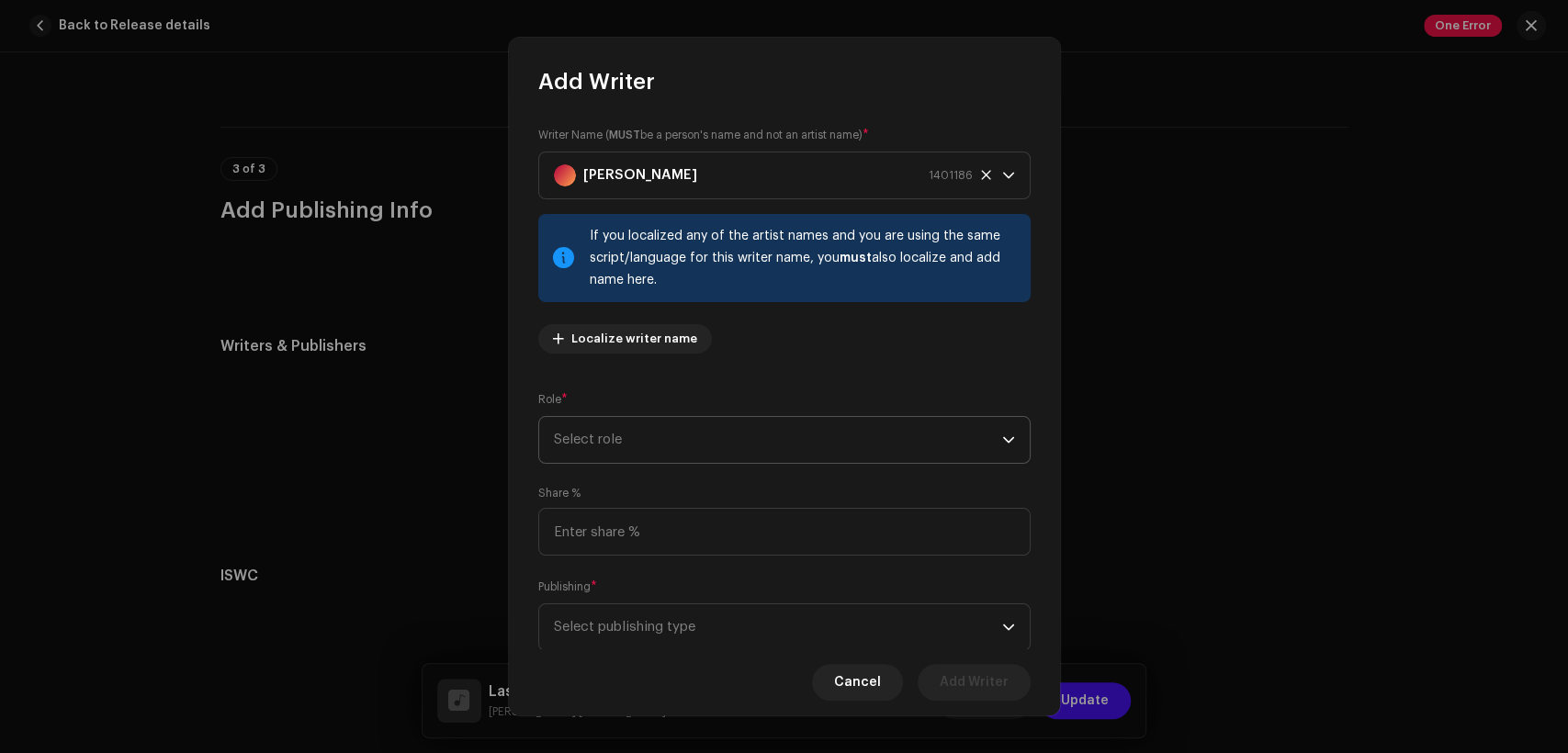
click at [778, 421] on span "Select role" at bounding box center [778, 440] width 448 height 46
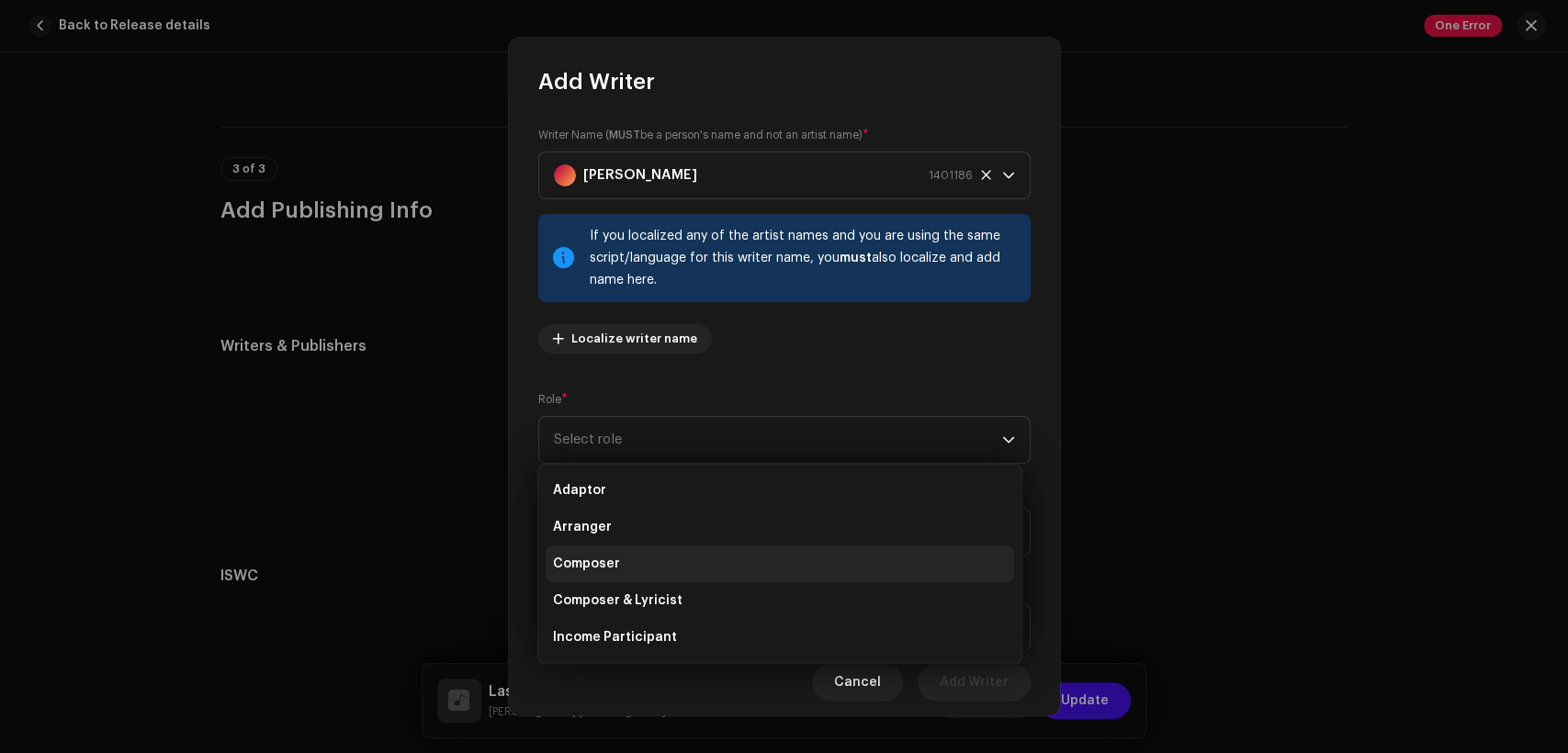
click at [820, 567] on li "Composer" at bounding box center [780, 565] width 468 height 37
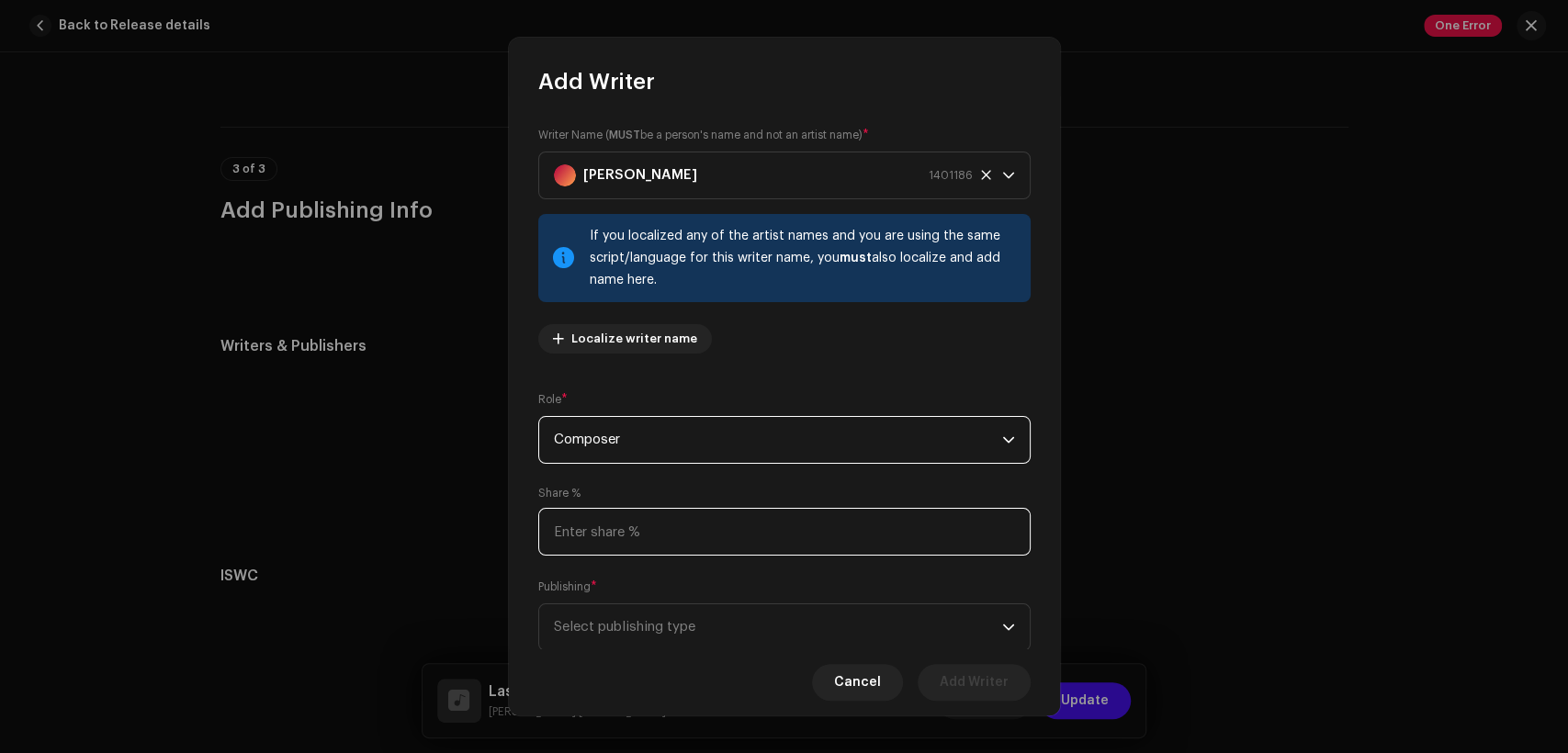
click at [776, 528] on input at bounding box center [784, 532] width 492 height 48
type input "50.00"
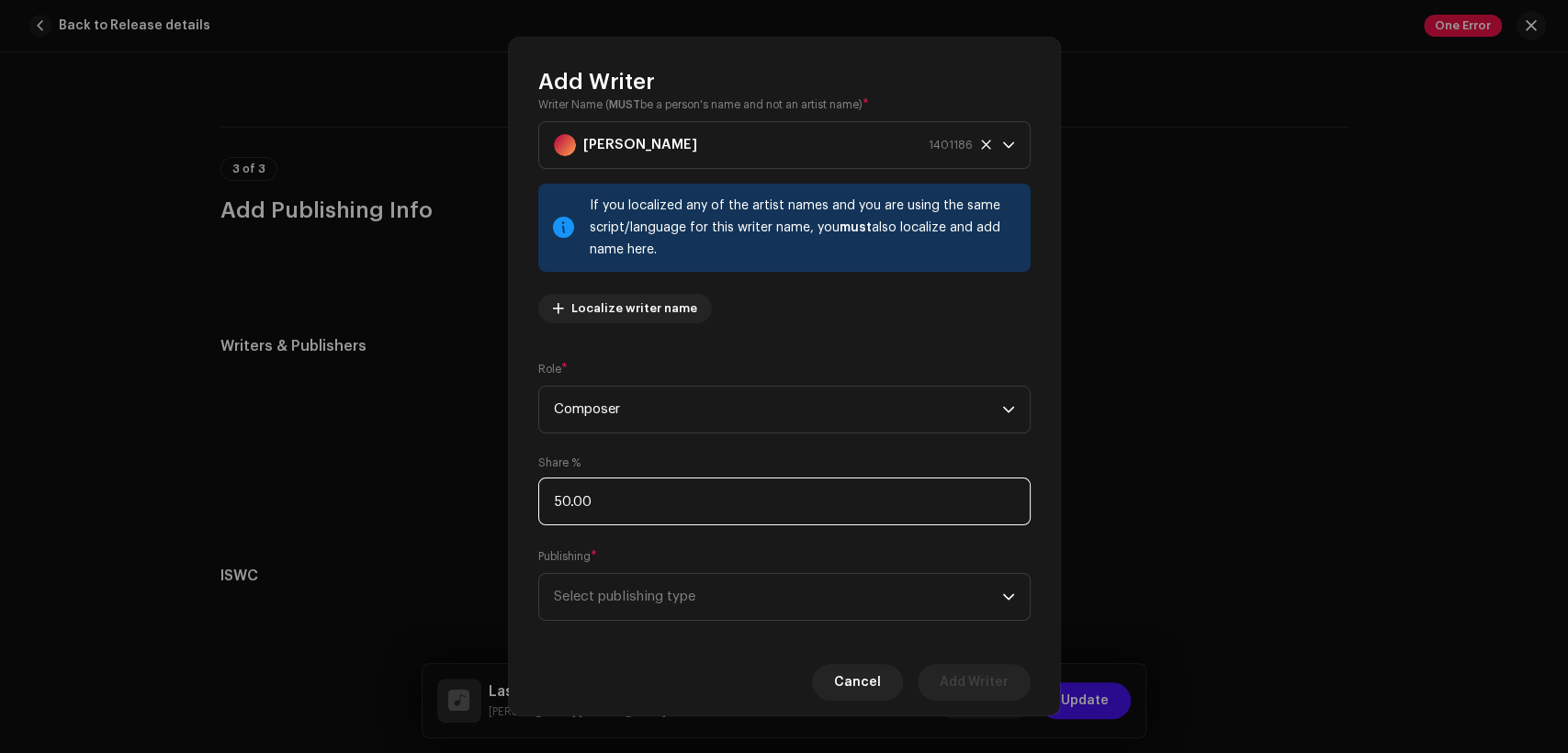
scroll to position [55, 0]
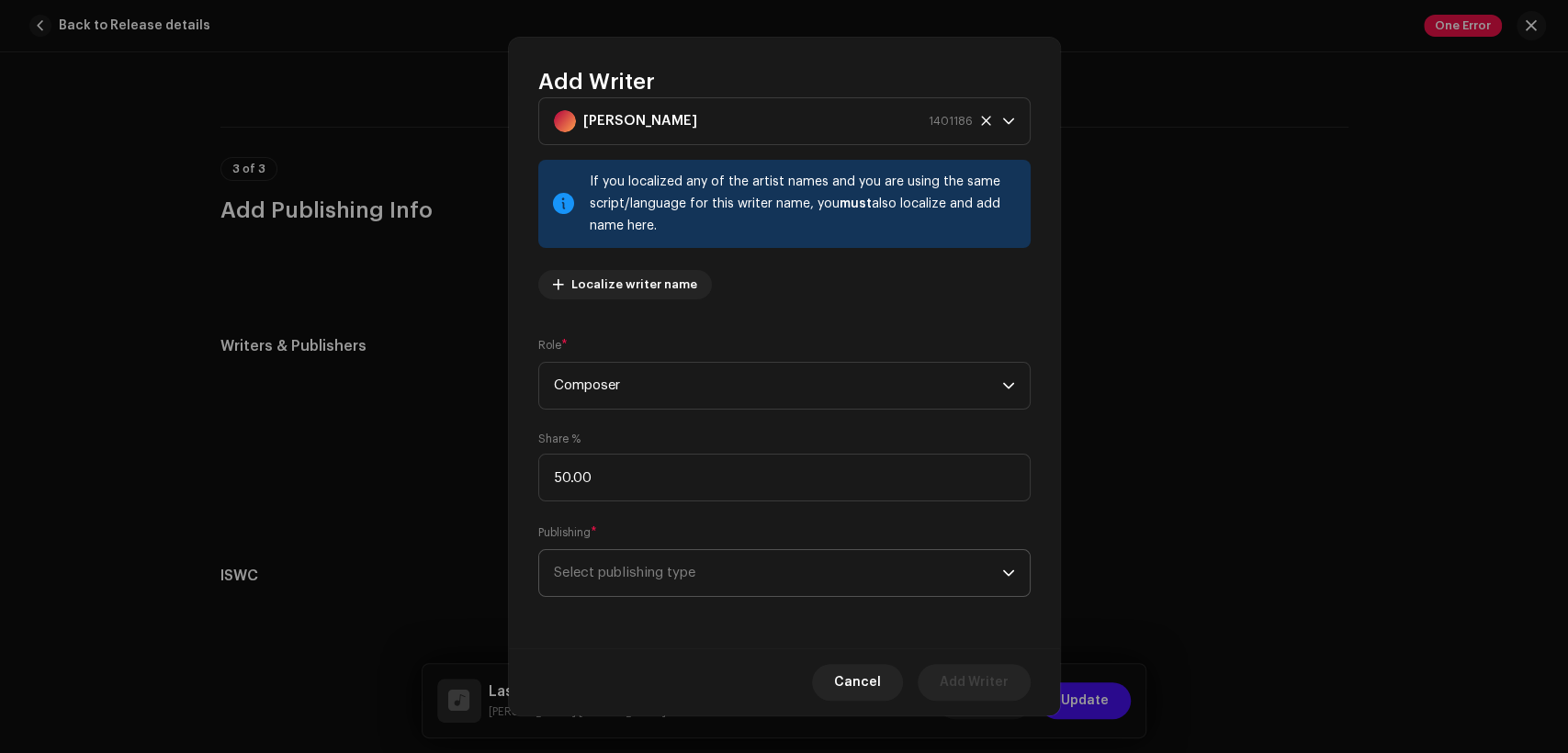
click at [811, 588] on span "Select publishing type" at bounding box center [778, 573] width 448 height 46
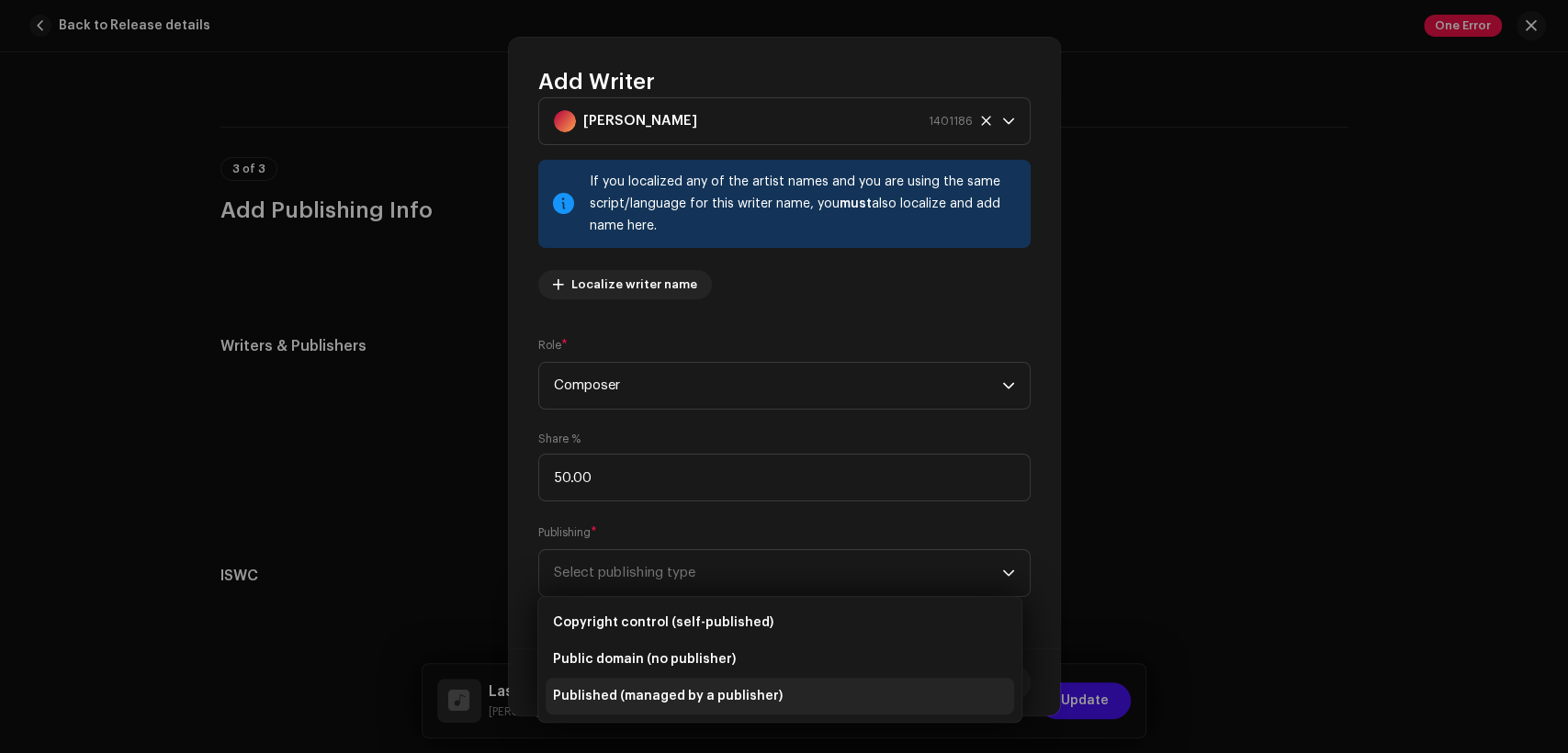
click at [809, 690] on li "Published (managed by a publisher)" at bounding box center [780, 696] width 468 height 37
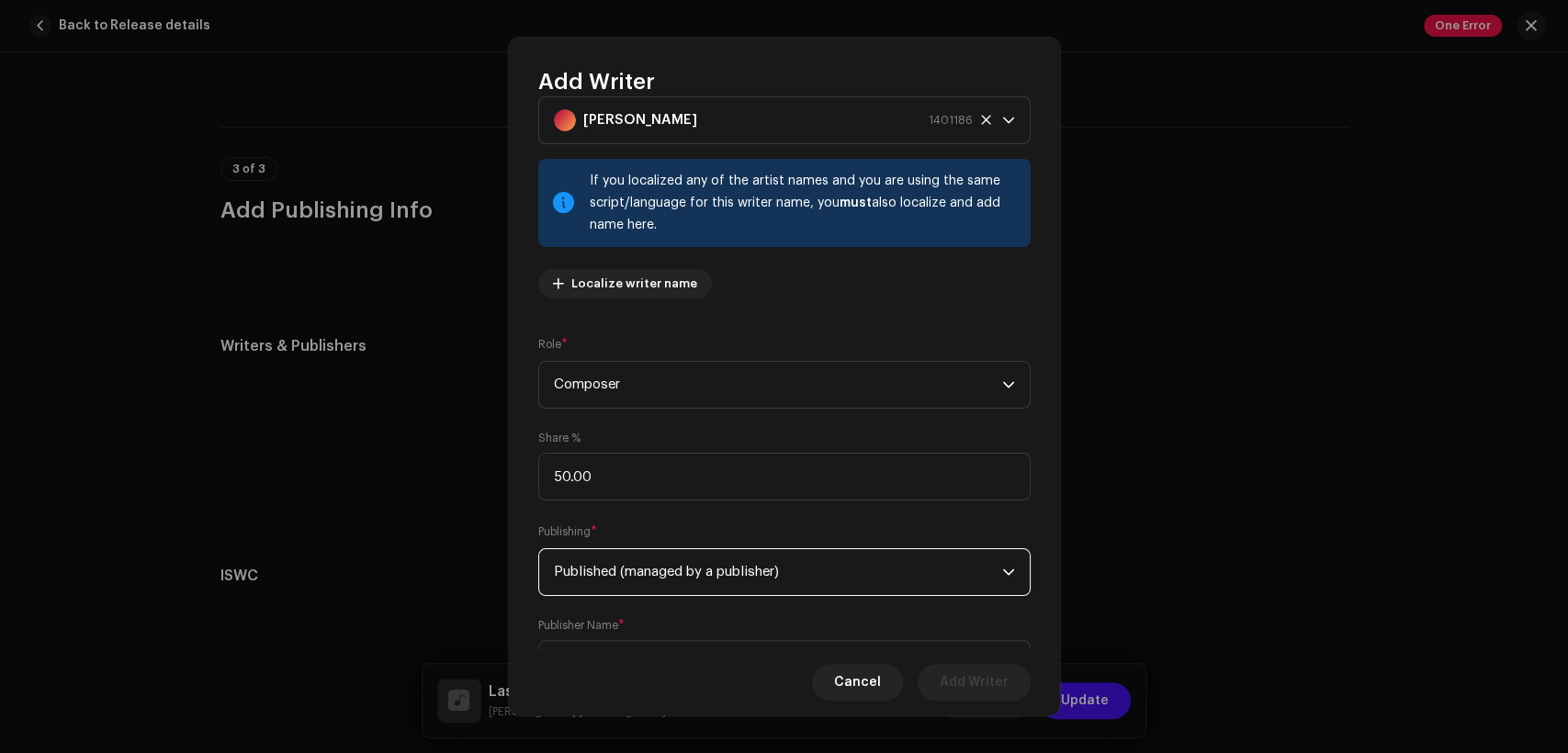
scroll to position [147, 0]
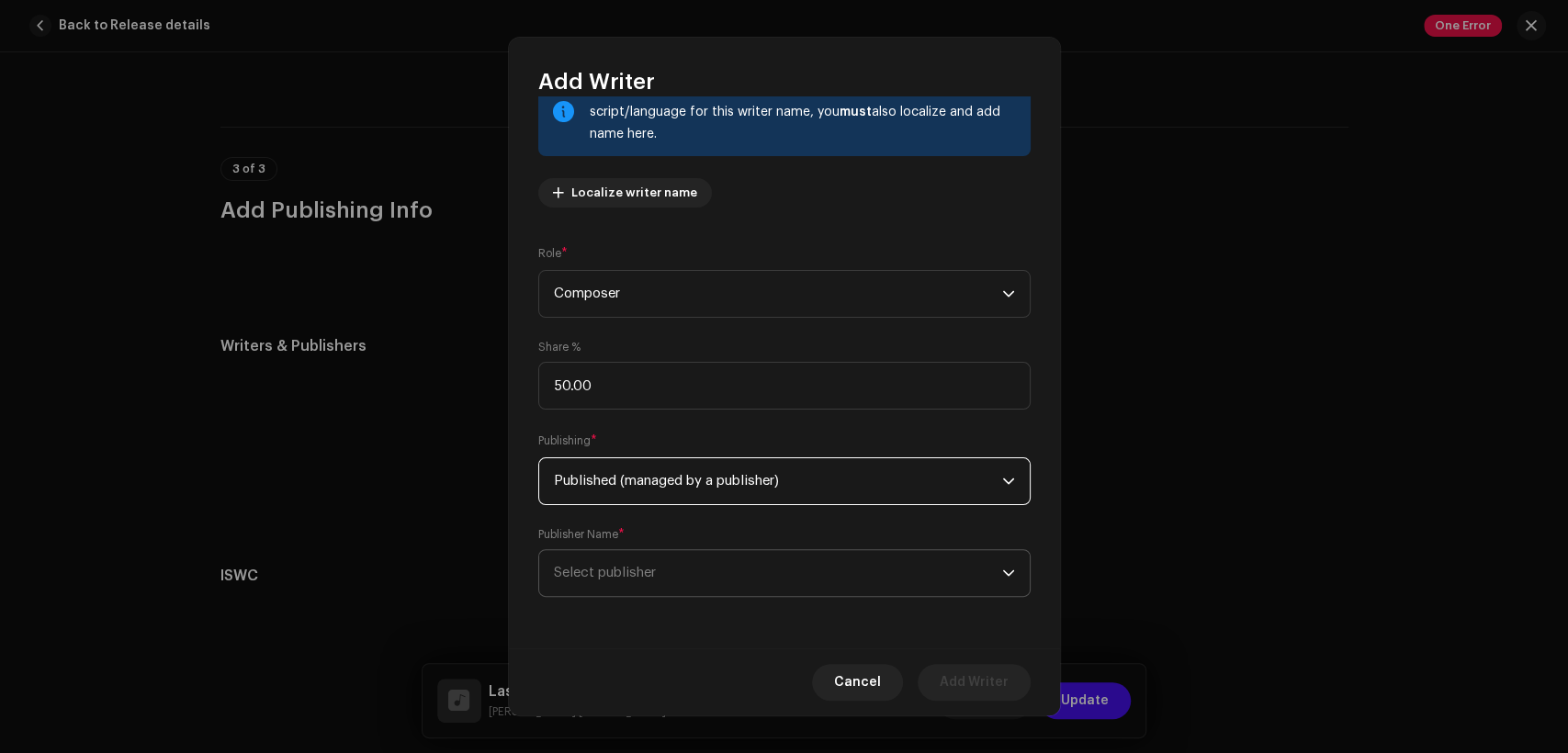
click at [796, 561] on span "Select publisher" at bounding box center [778, 573] width 448 height 46
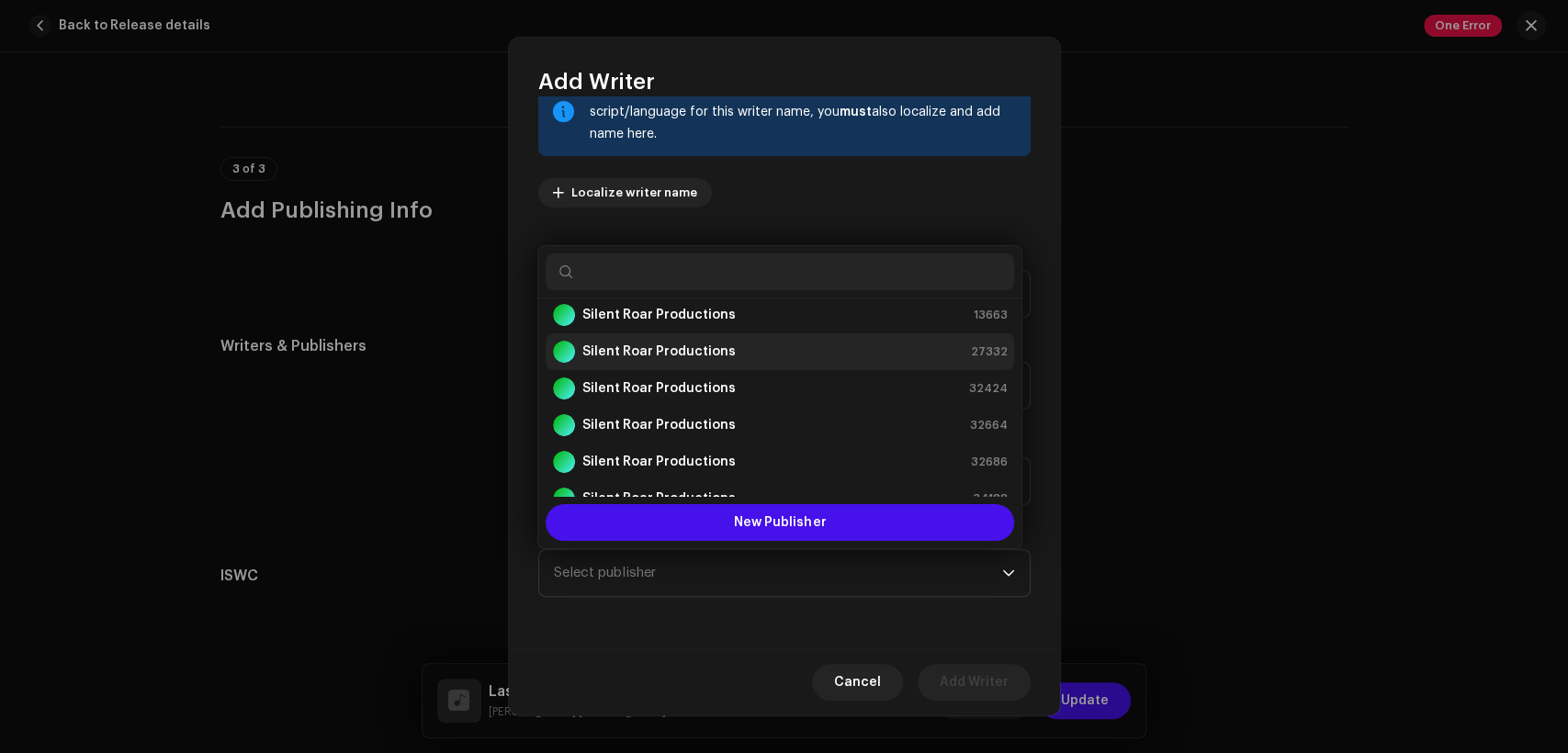
scroll to position [0, 0]
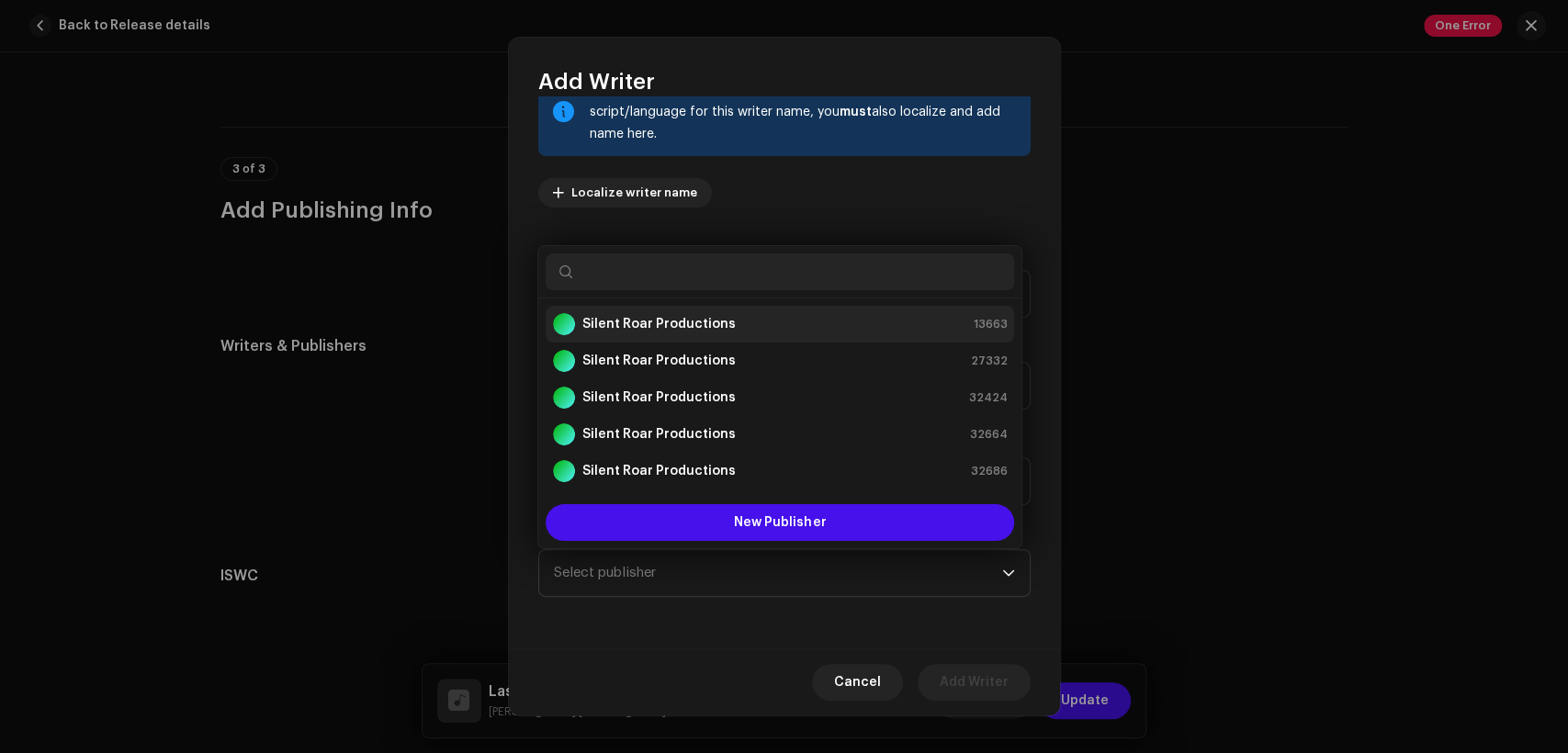
click at [794, 327] on div "Silent Roar Productions 13663" at bounding box center [780, 324] width 454 height 22
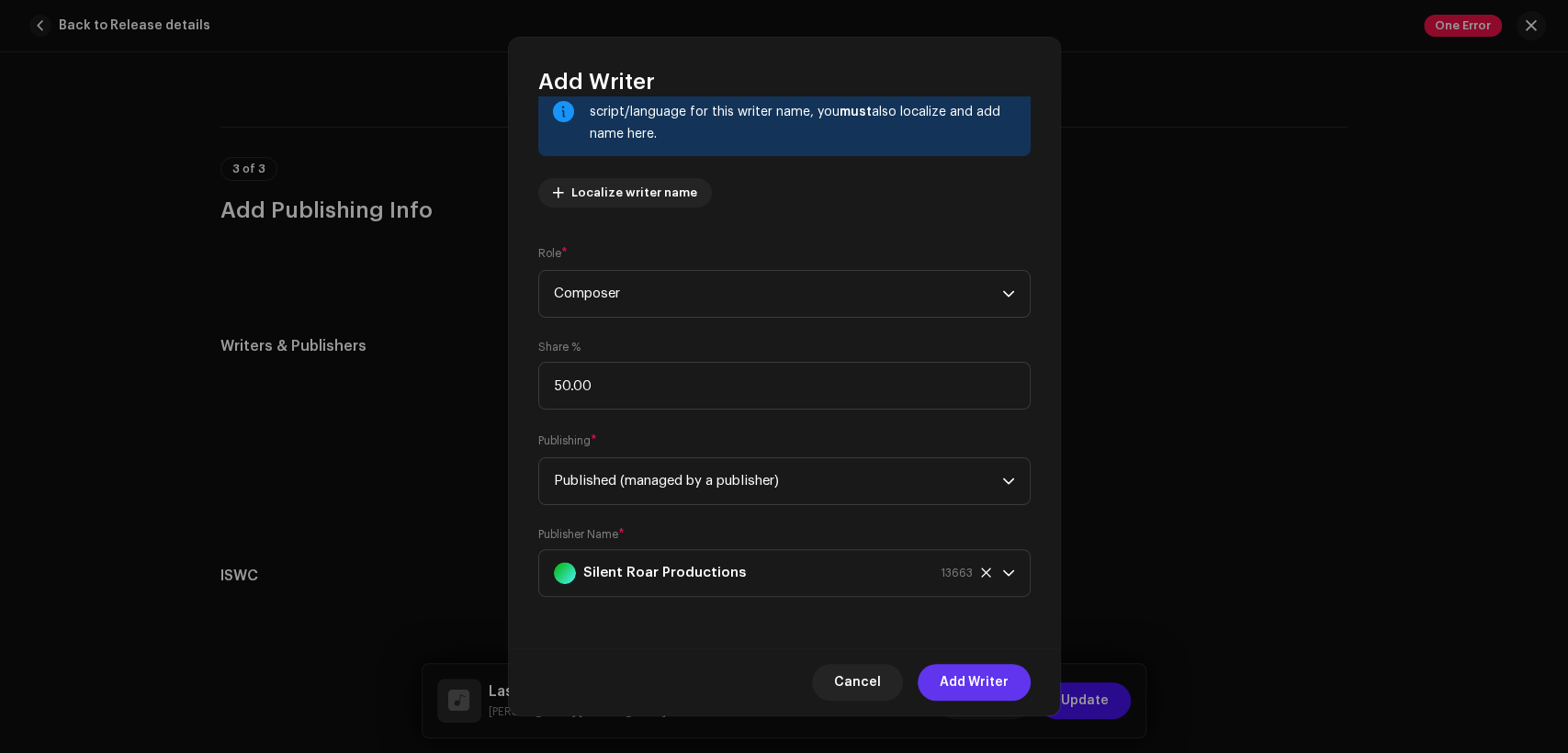
click at [948, 686] on span "Add Writer" at bounding box center [974, 683] width 69 height 37
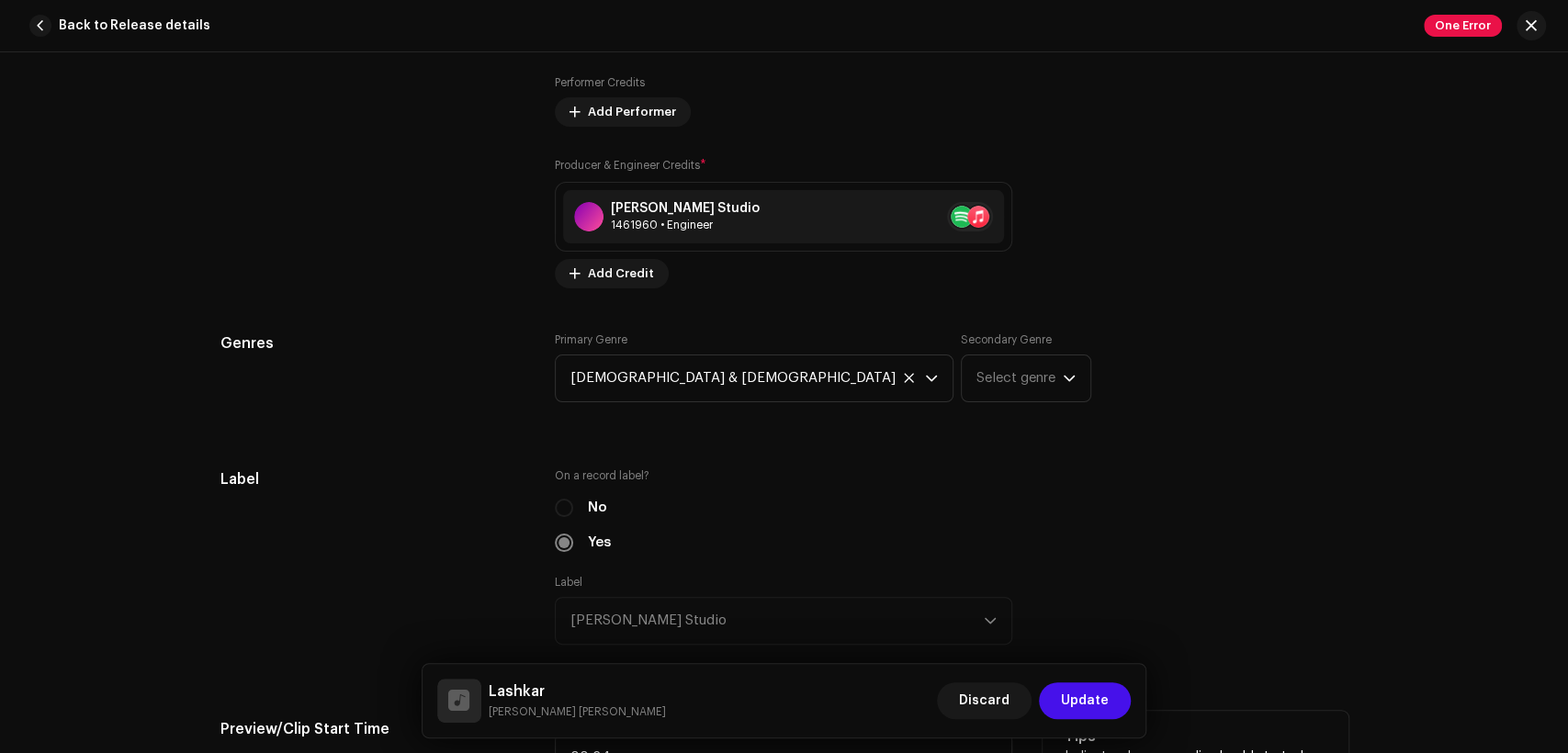
scroll to position [1701, 0]
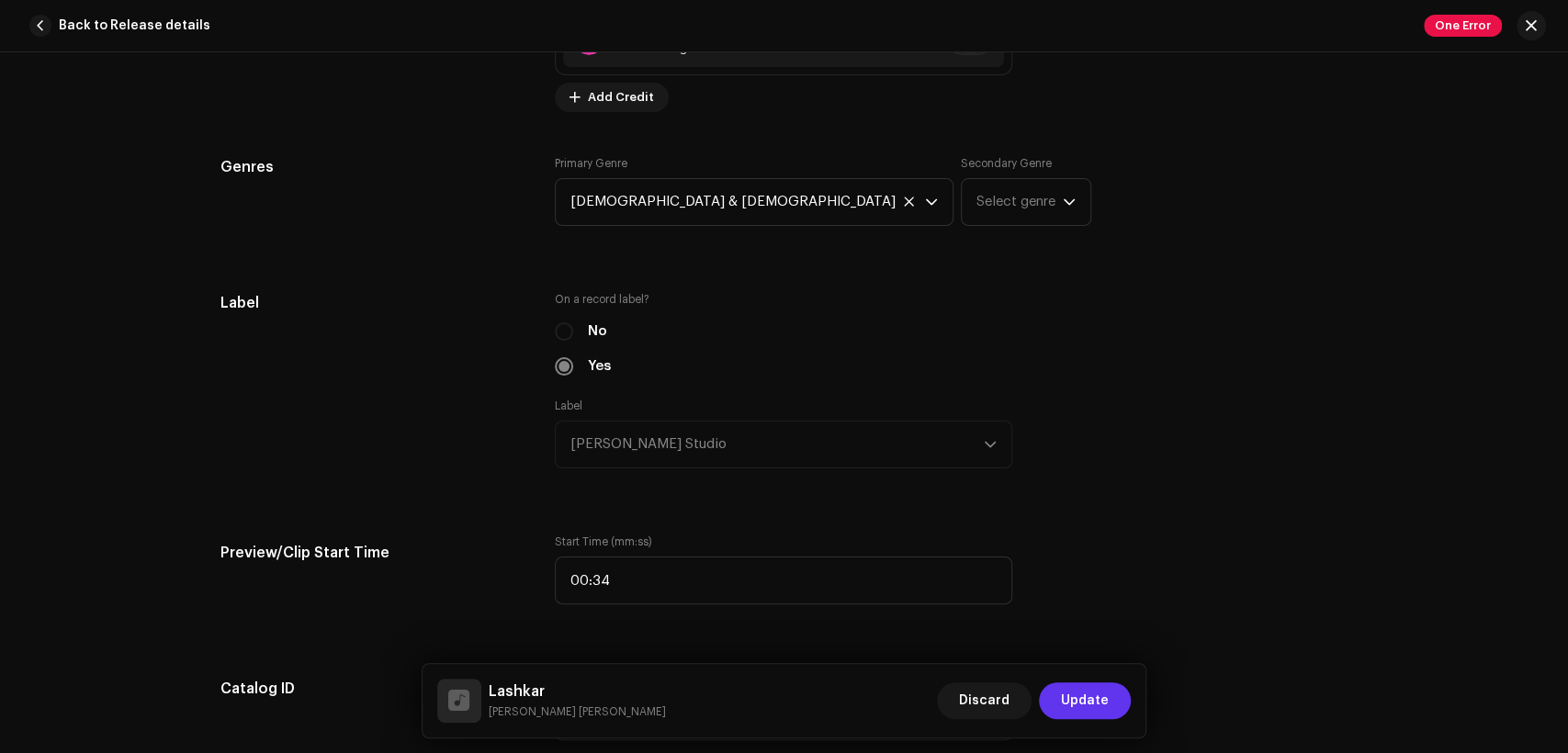
click at [1088, 703] on span "Update" at bounding box center [1085, 701] width 48 height 37
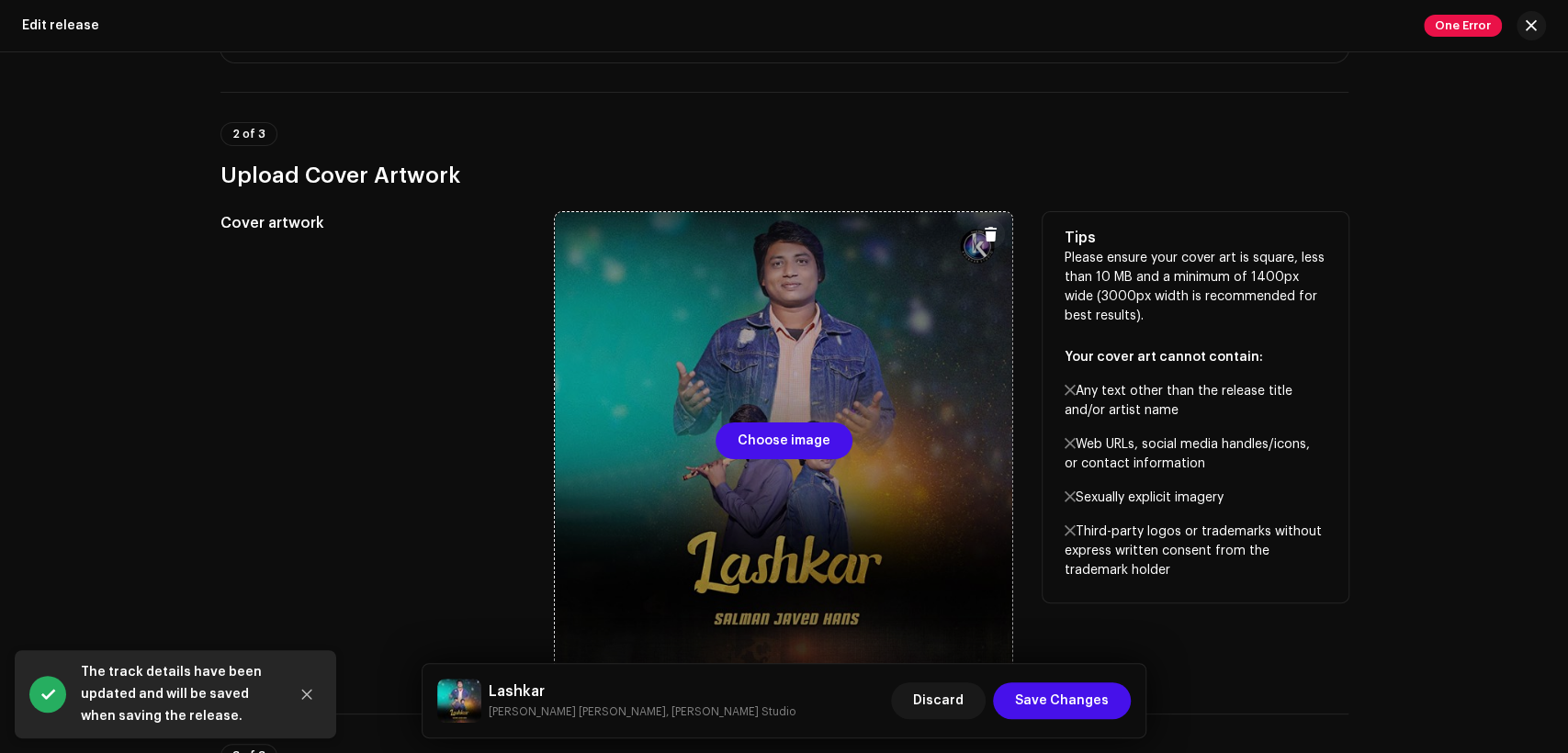
scroll to position [397, 0]
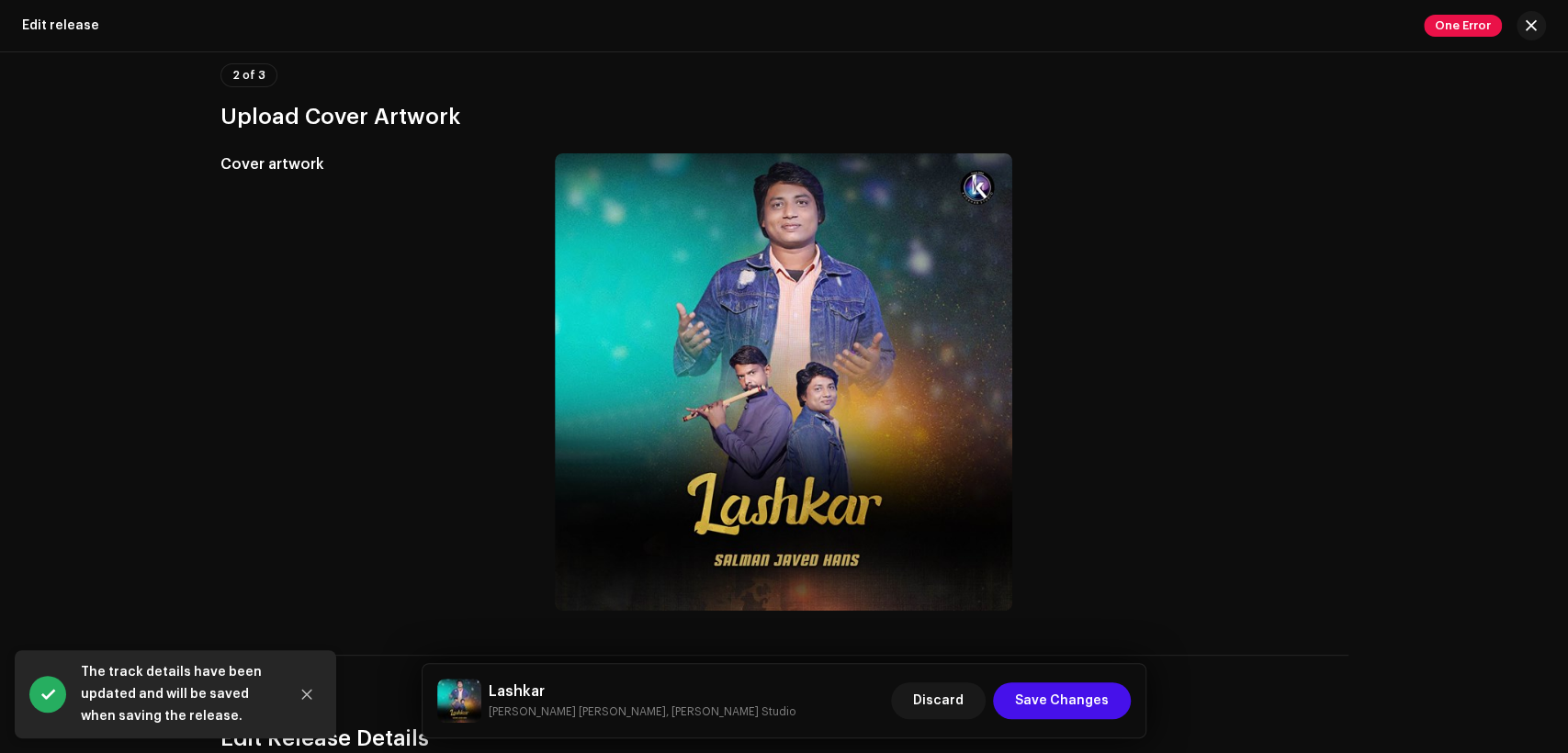
click at [522, 682] on h5 "Lashkar" at bounding box center [641, 691] width 307 height 22
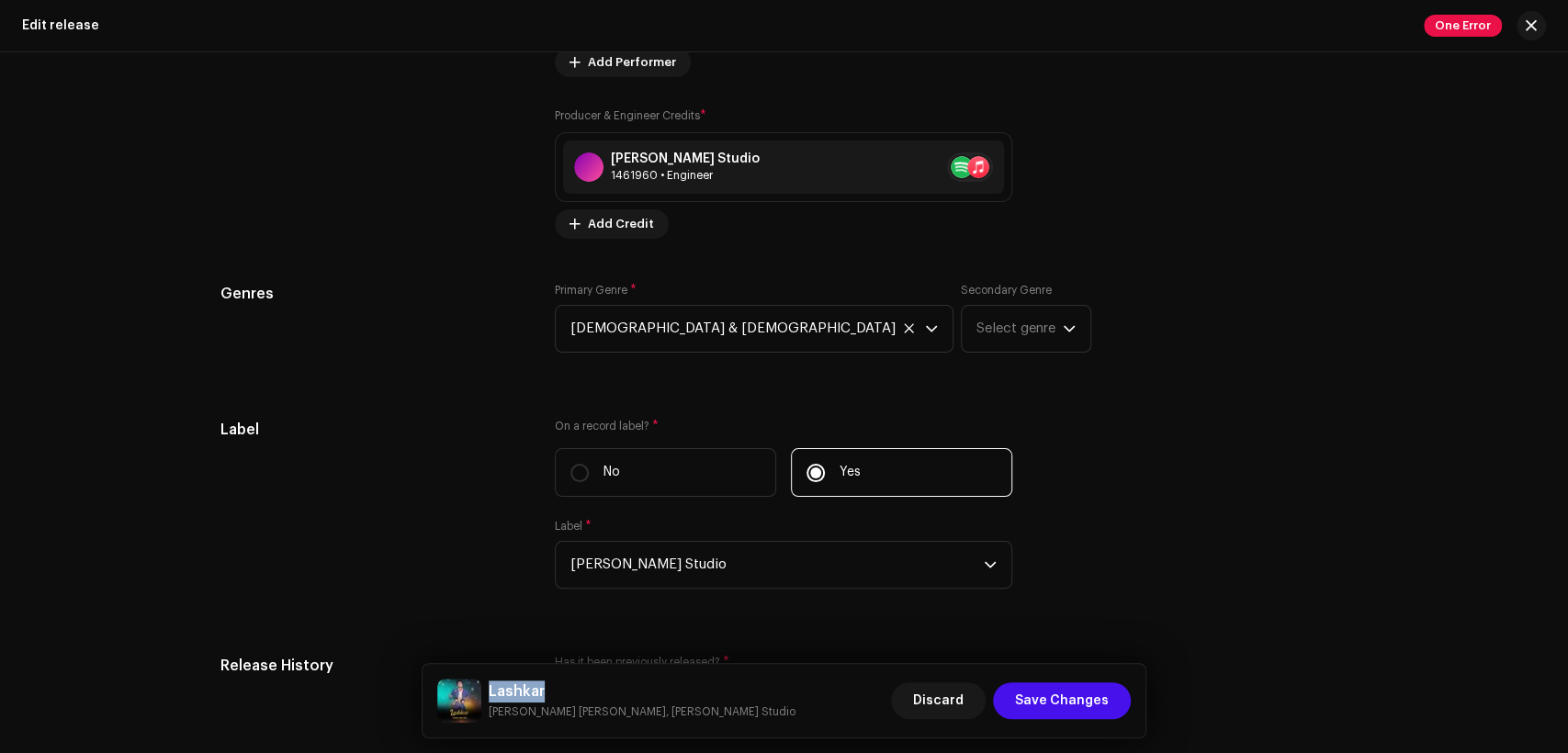
scroll to position [2949, 0]
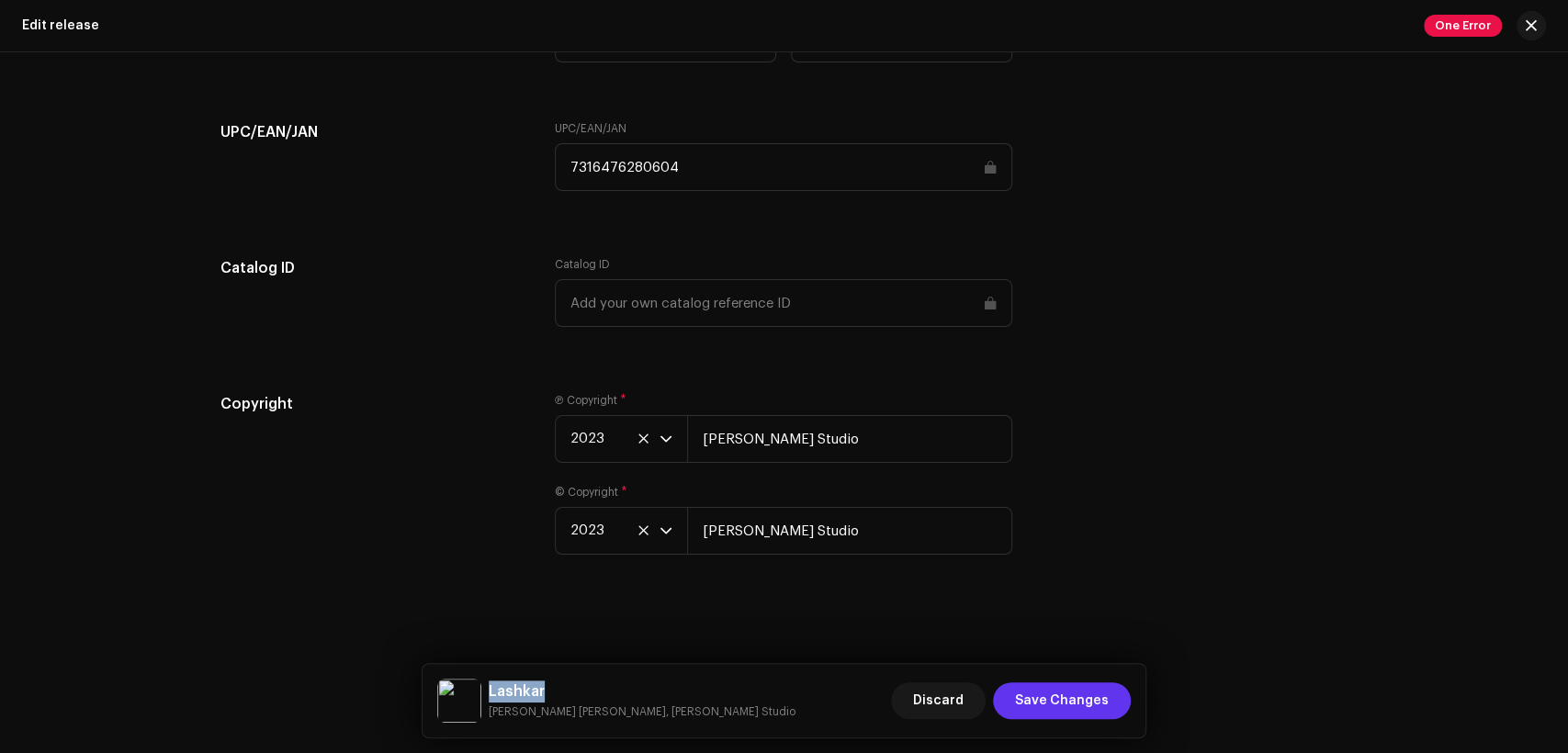
click at [1095, 691] on span "Save Changes" at bounding box center [1061, 701] width 93 height 37
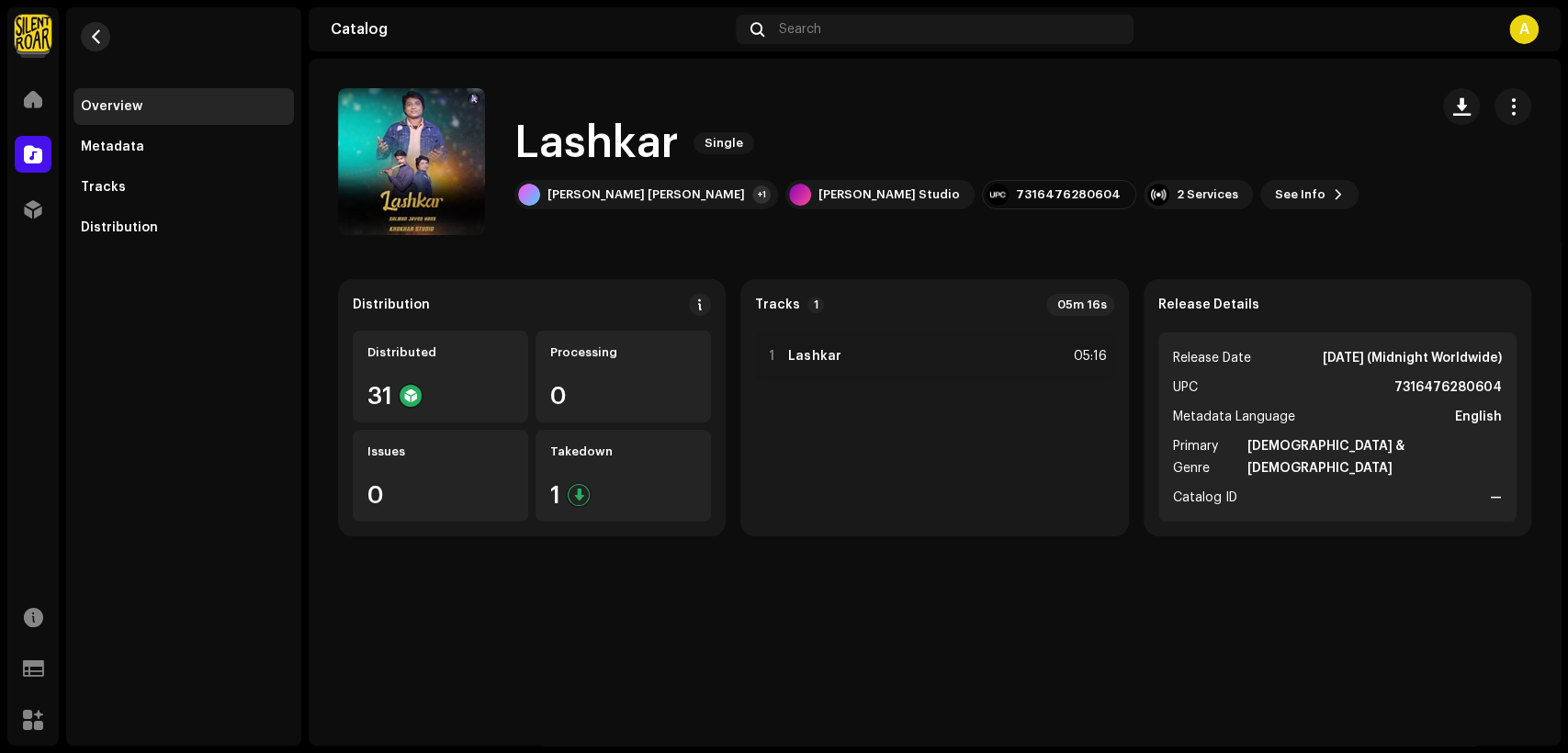
click at [102, 37] on span "button" at bounding box center [96, 37] width 13 height 14
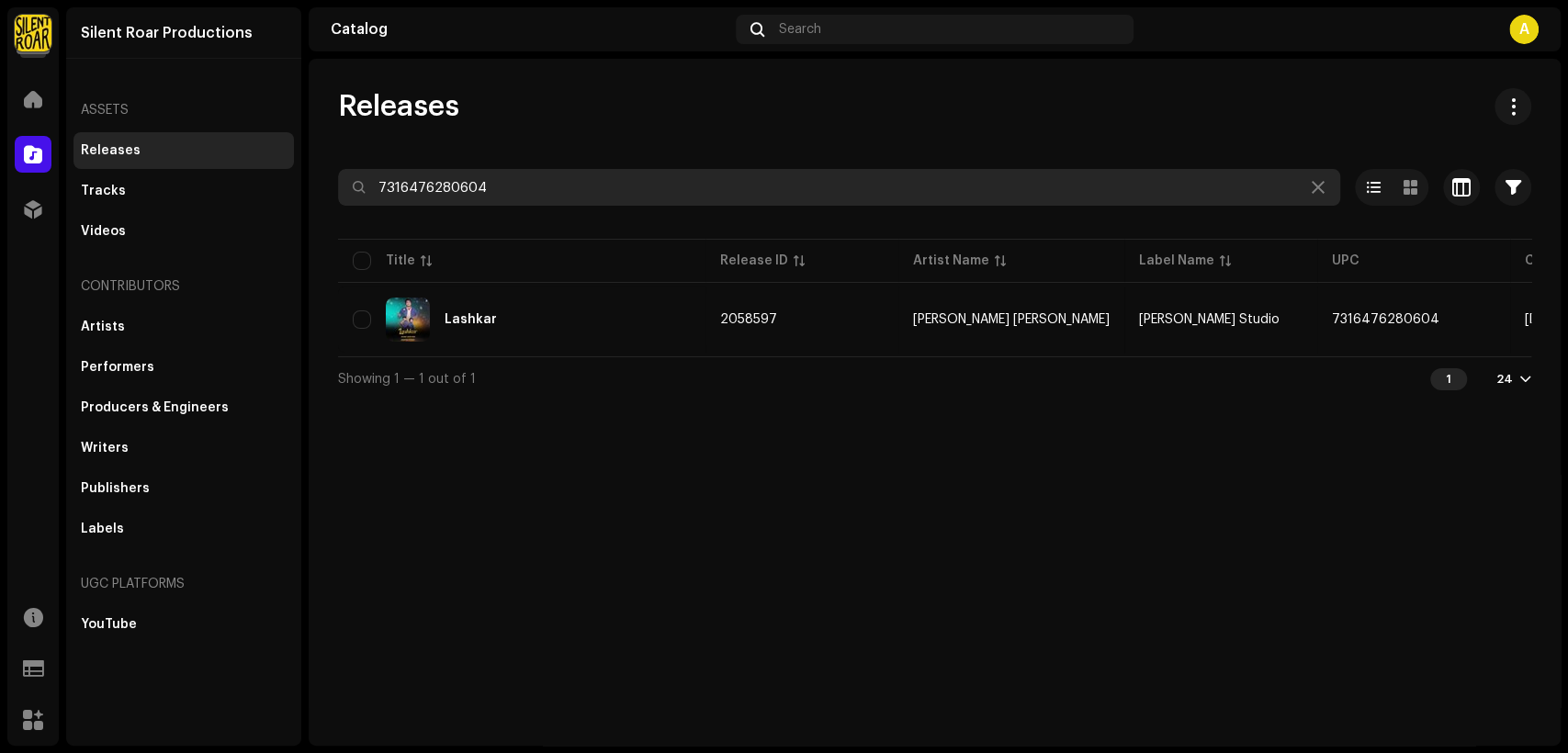
click at [635, 192] on input "7316476280604" at bounding box center [839, 188] width 1002 height 37
paste input "2158"
type input "7316476282158"
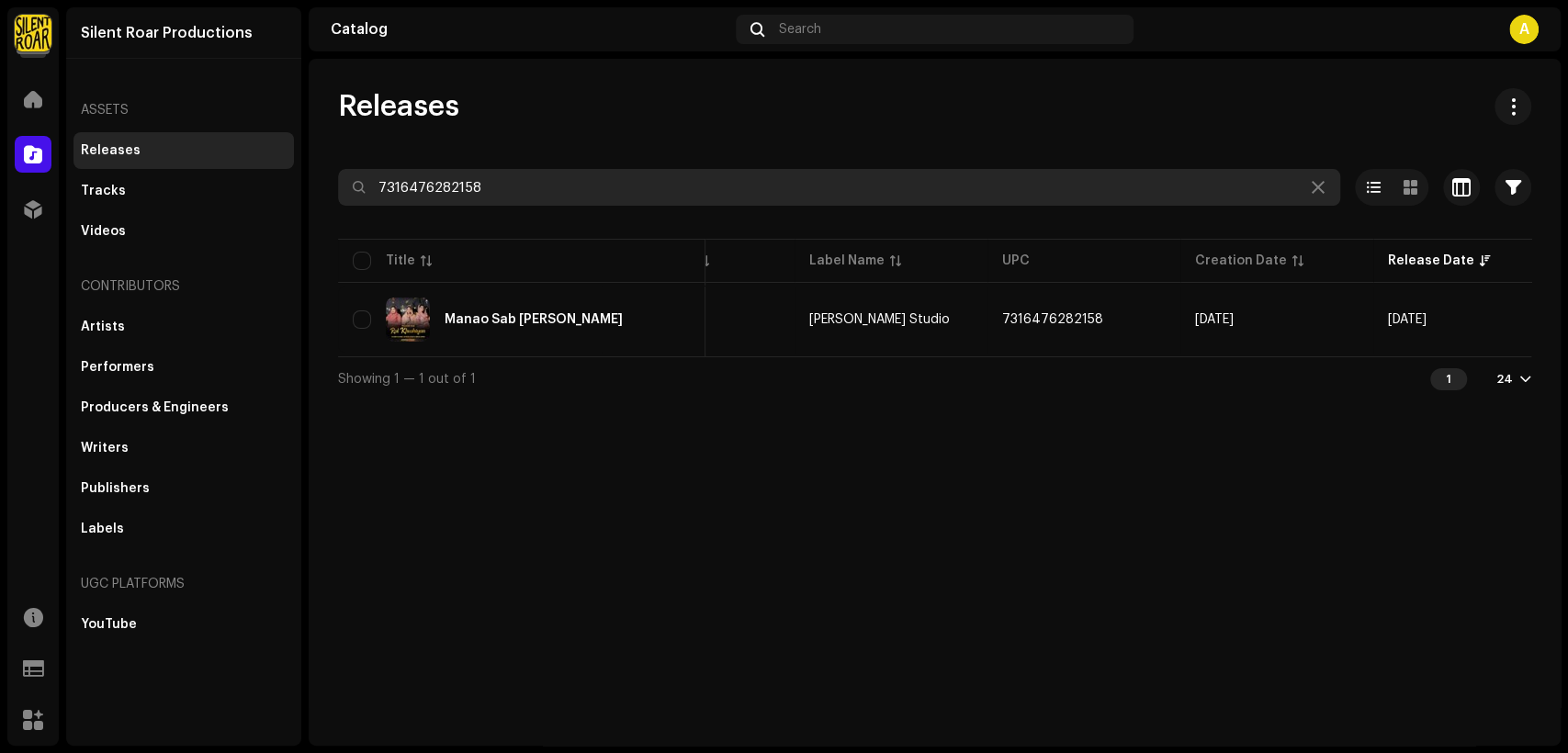
scroll to position [0, 332]
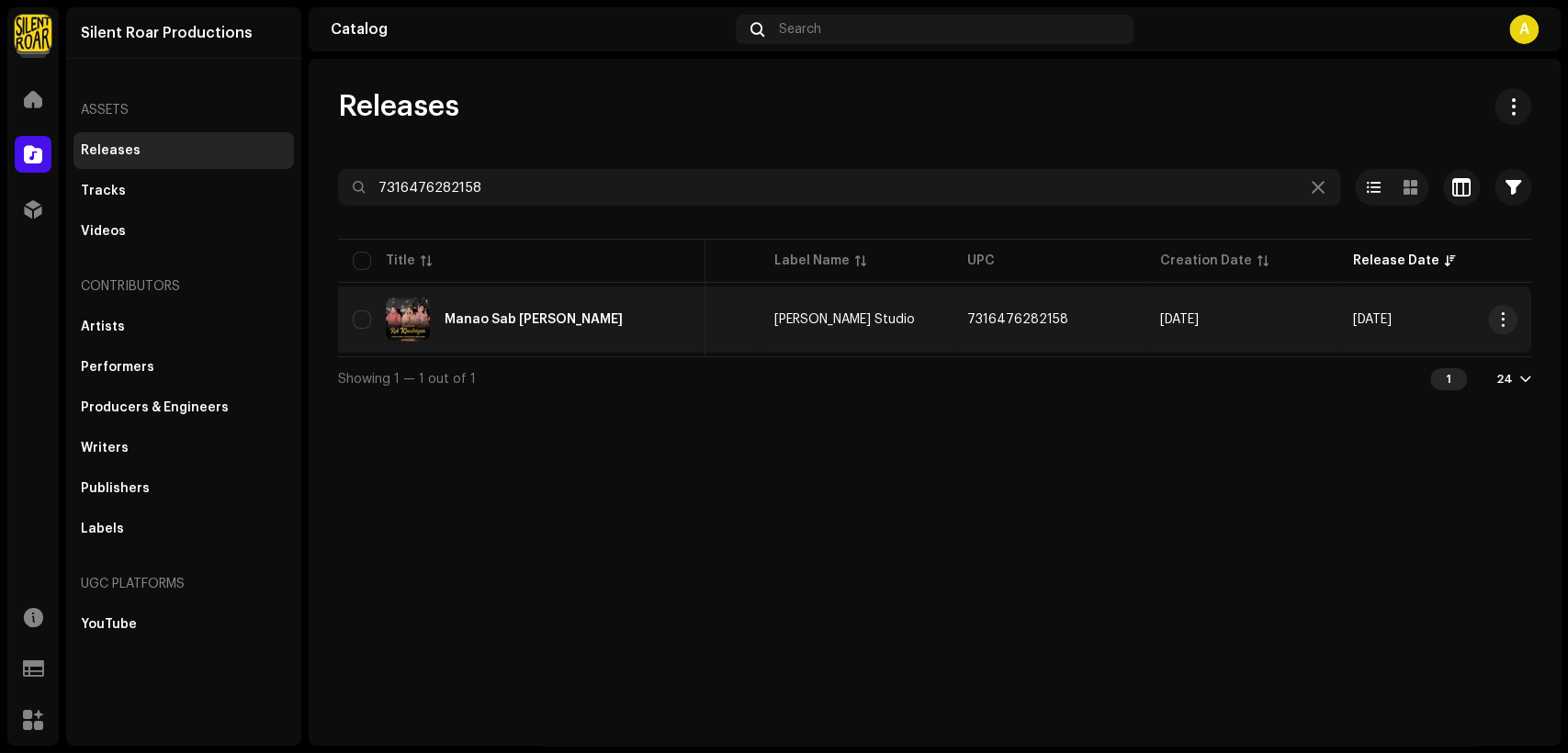
click at [641, 333] on div "Manao Sab Ral Khushiyan" at bounding box center [522, 320] width 338 height 44
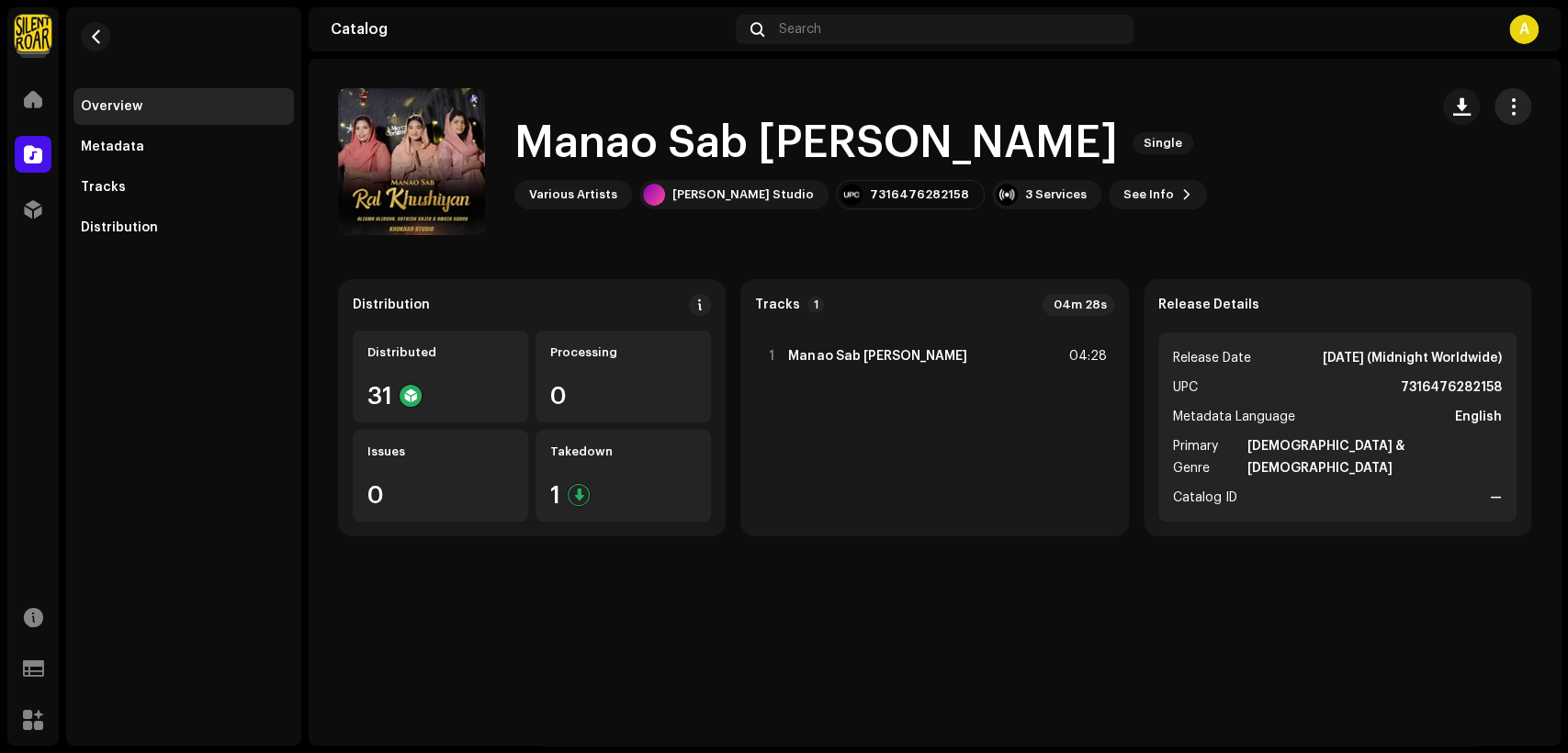
click at [1512, 105] on span "button" at bounding box center [1513, 106] width 17 height 14
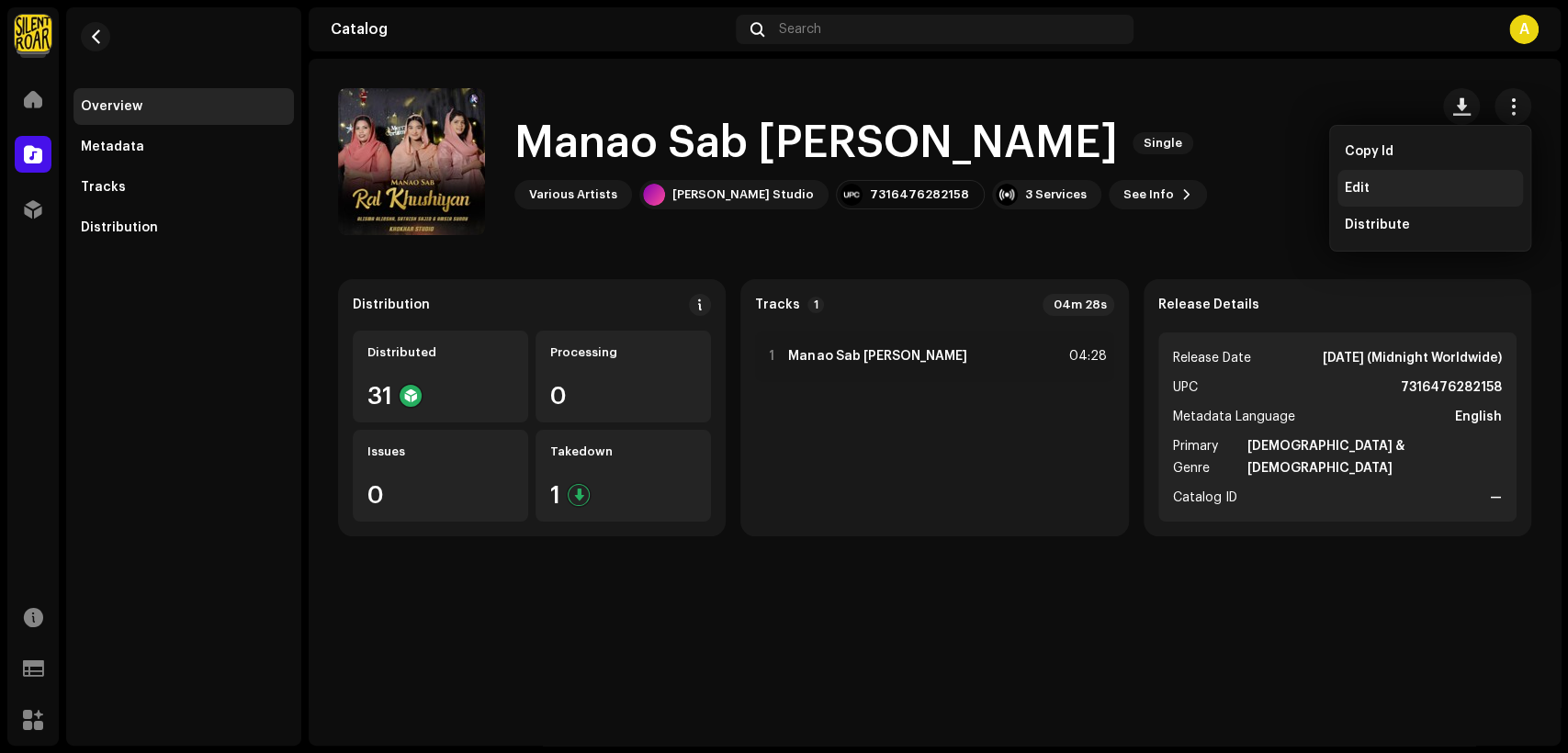
click at [1440, 190] on div "Edit" at bounding box center [1431, 188] width 171 height 14
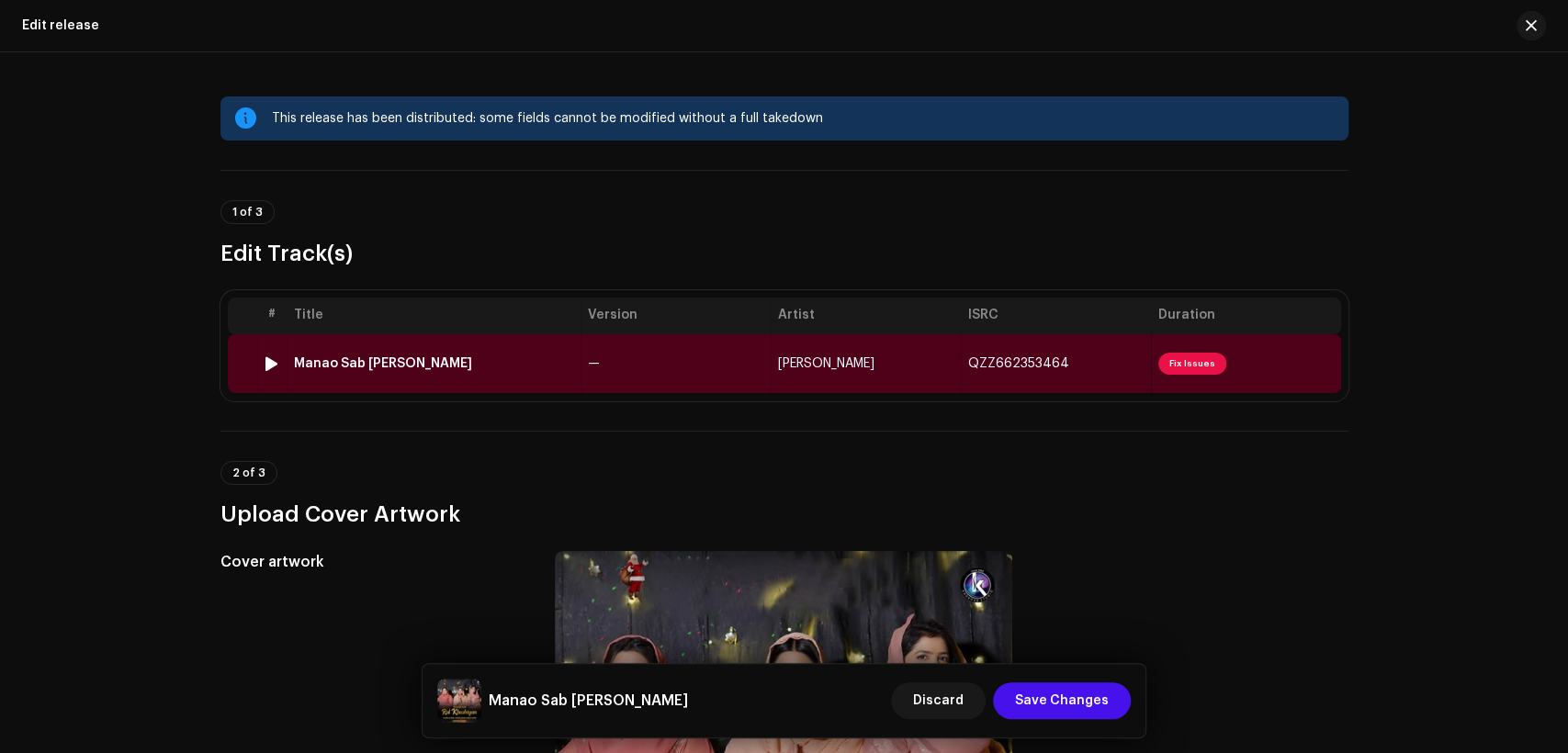
click at [753, 366] on td "—" at bounding box center [676, 364] width 190 height 59
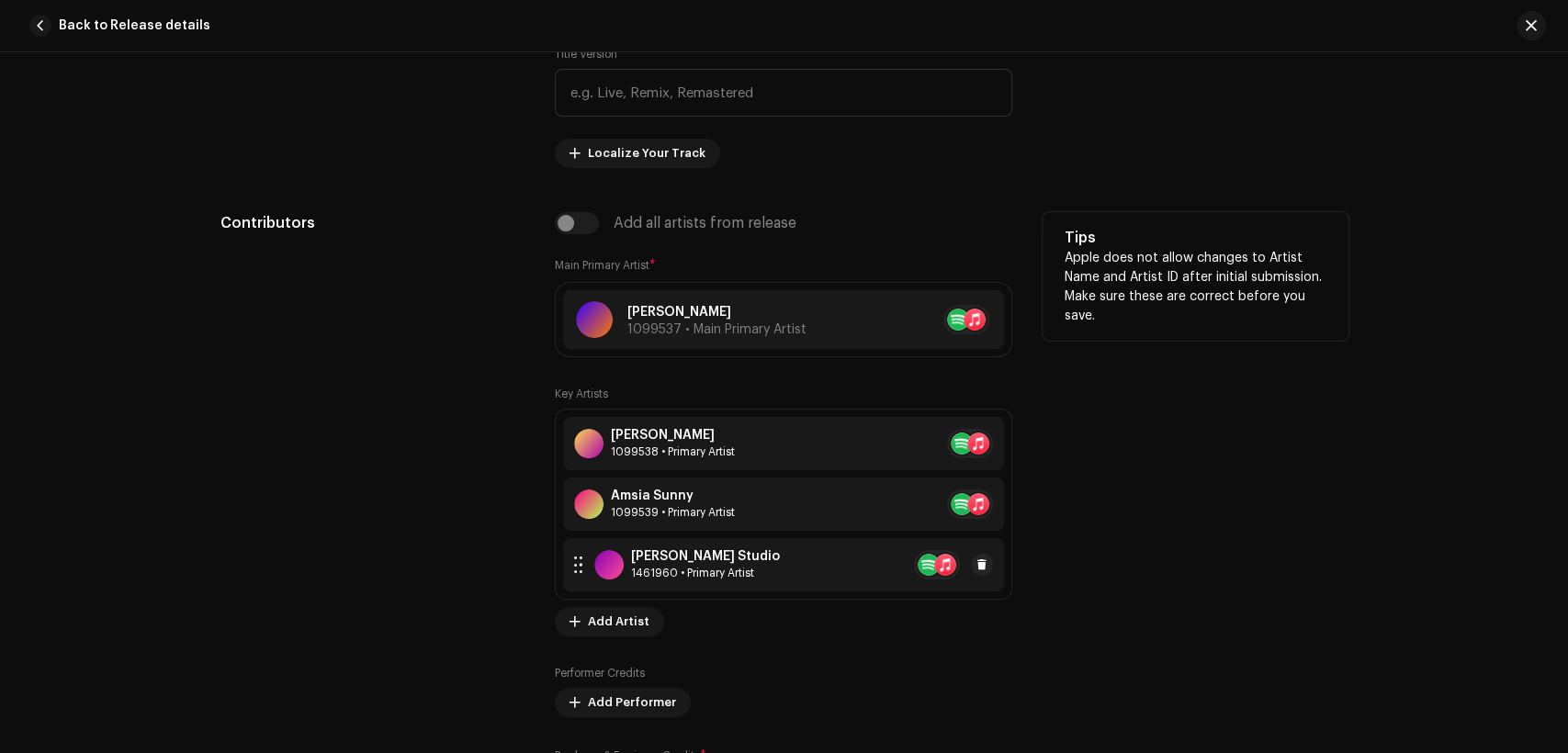
scroll to position [1191, 0]
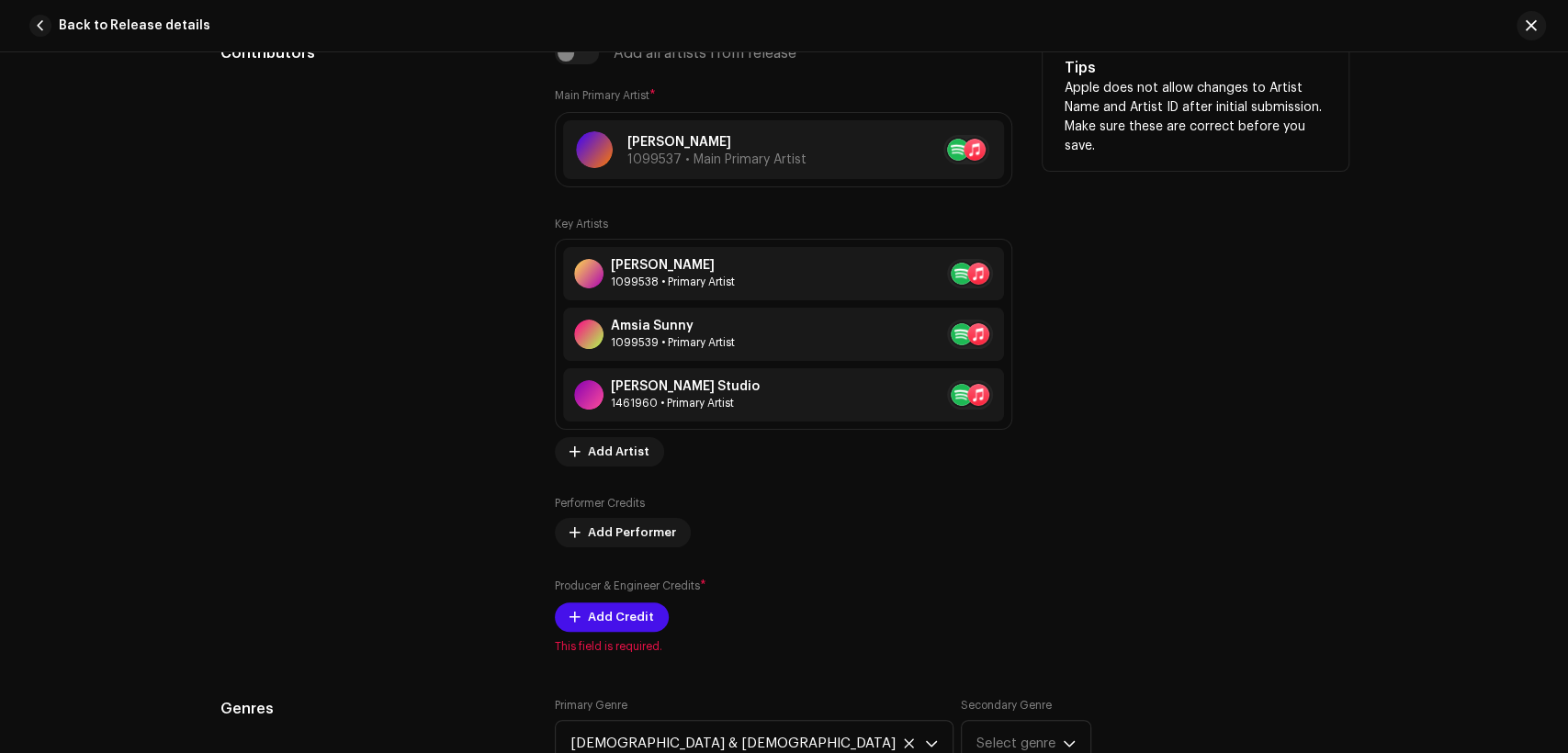
click at [578, 59] on div "Add all artists from release" at bounding box center [784, 53] width 458 height 22
click at [613, 609] on span "Add Credit" at bounding box center [620, 617] width 66 height 37
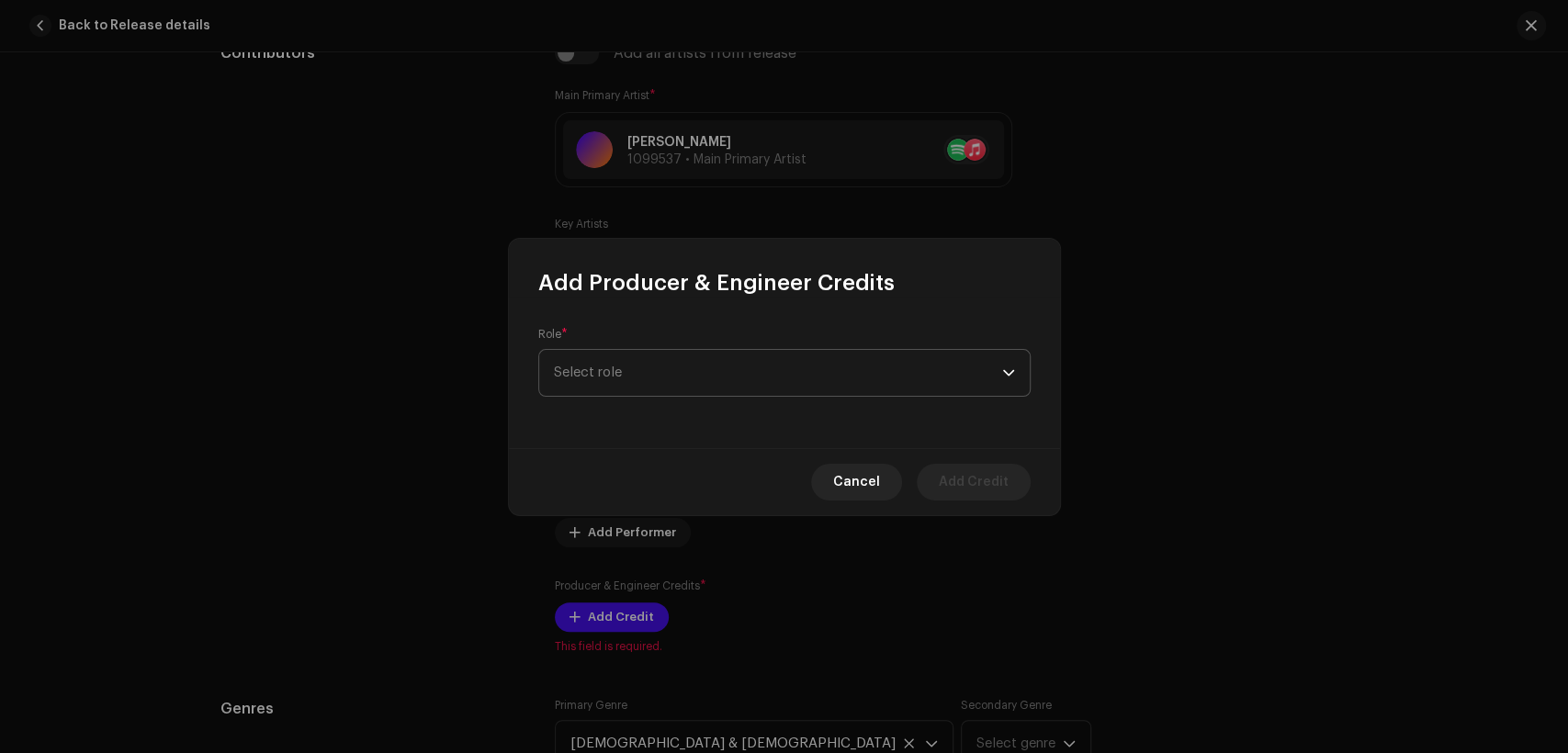
click at [685, 388] on span "Select role" at bounding box center [778, 373] width 448 height 46
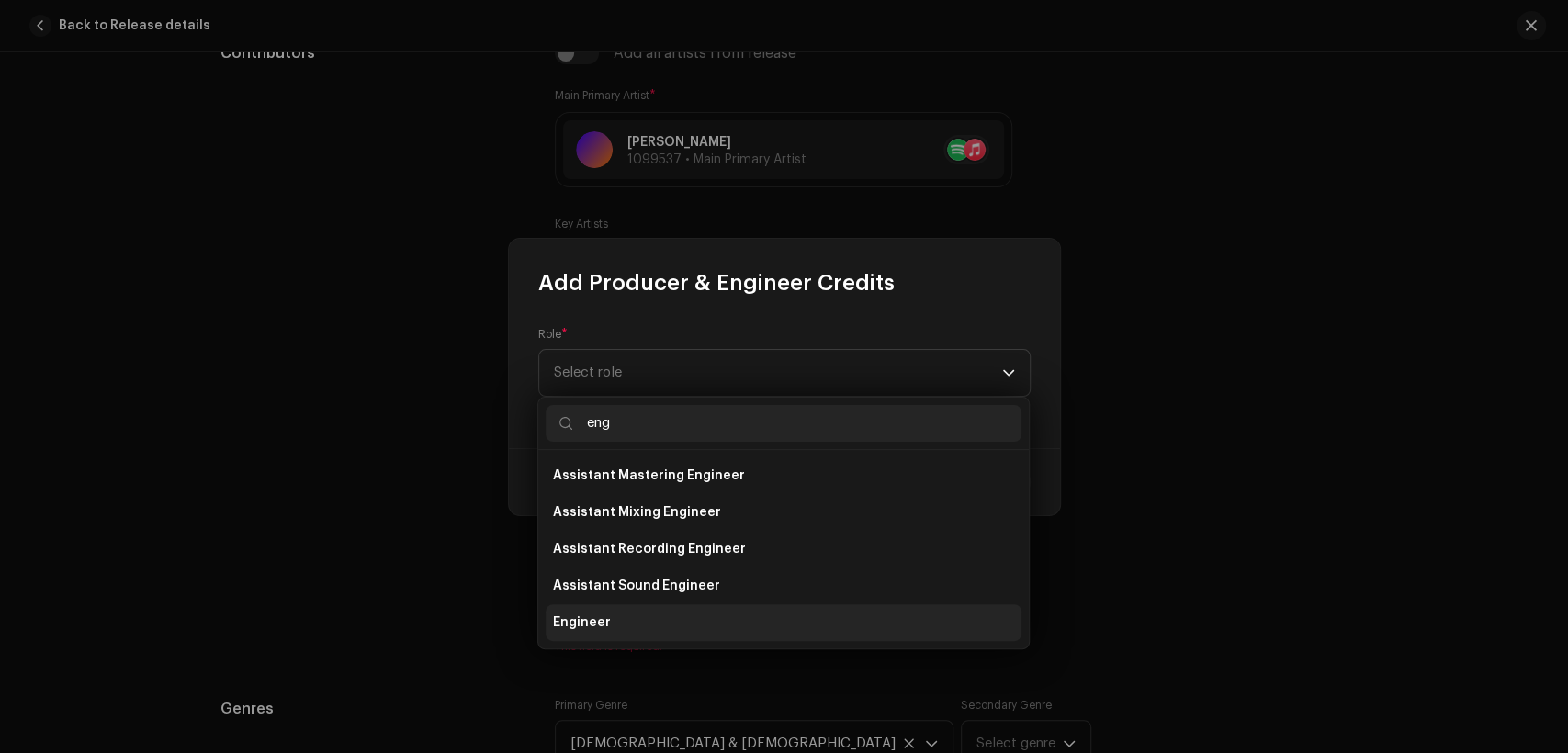
type input "eng"
click at [761, 614] on li "Engineer" at bounding box center [784, 623] width 476 height 37
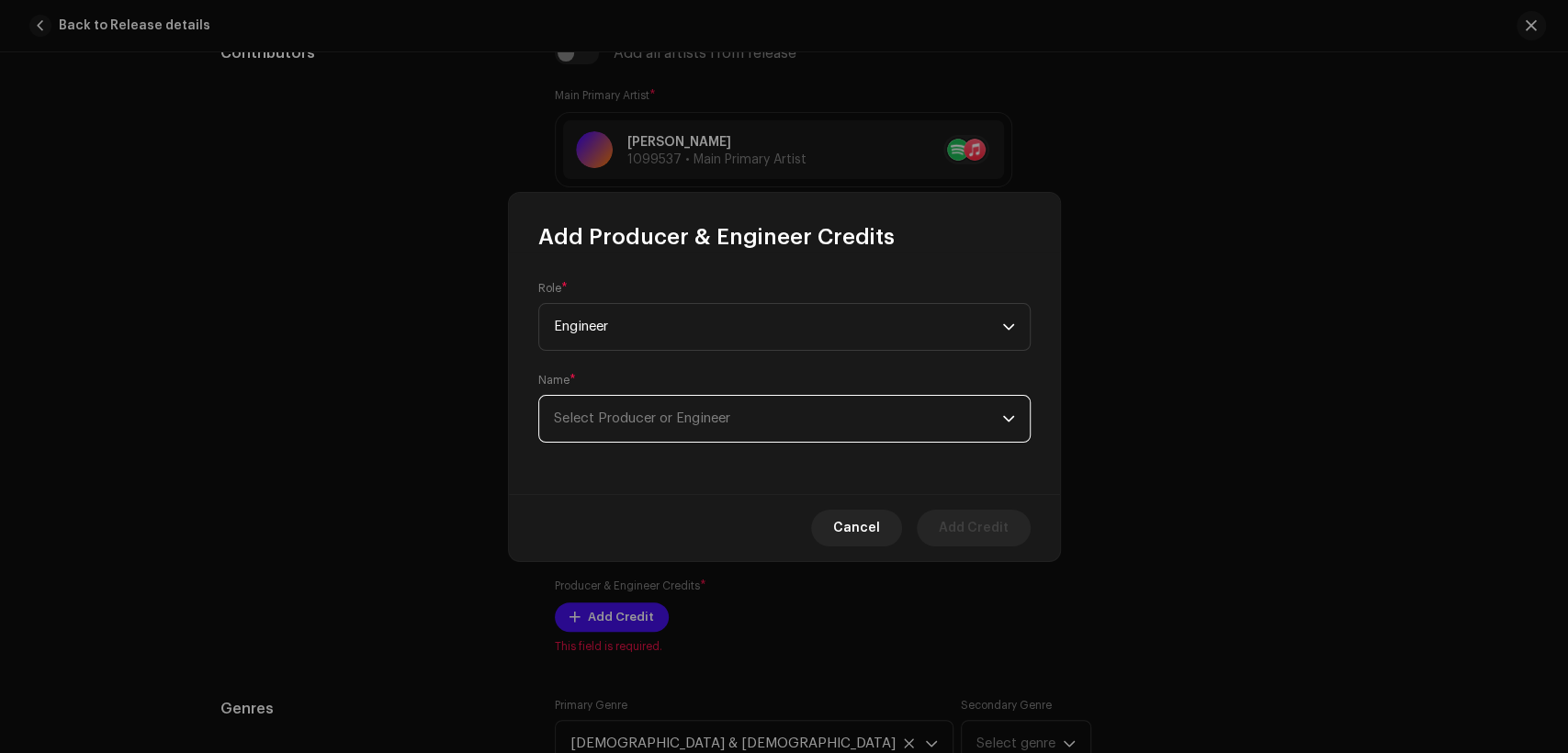
click at [780, 428] on span "Select Producer or Engineer" at bounding box center [778, 419] width 448 height 46
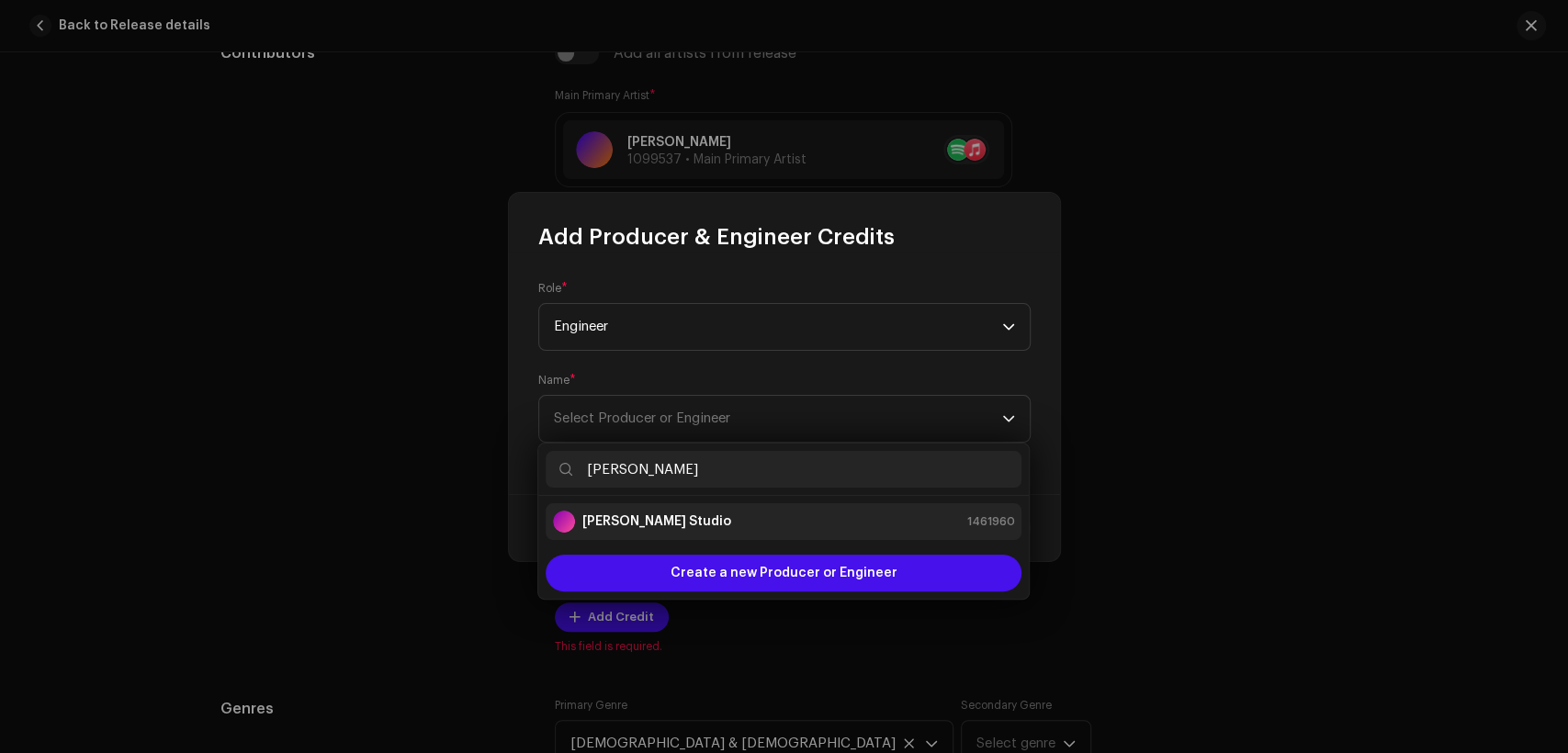
type input "[PERSON_NAME]"
click at [812, 521] on div "[PERSON_NAME] Studio 1461960" at bounding box center [784, 521] width 461 height 22
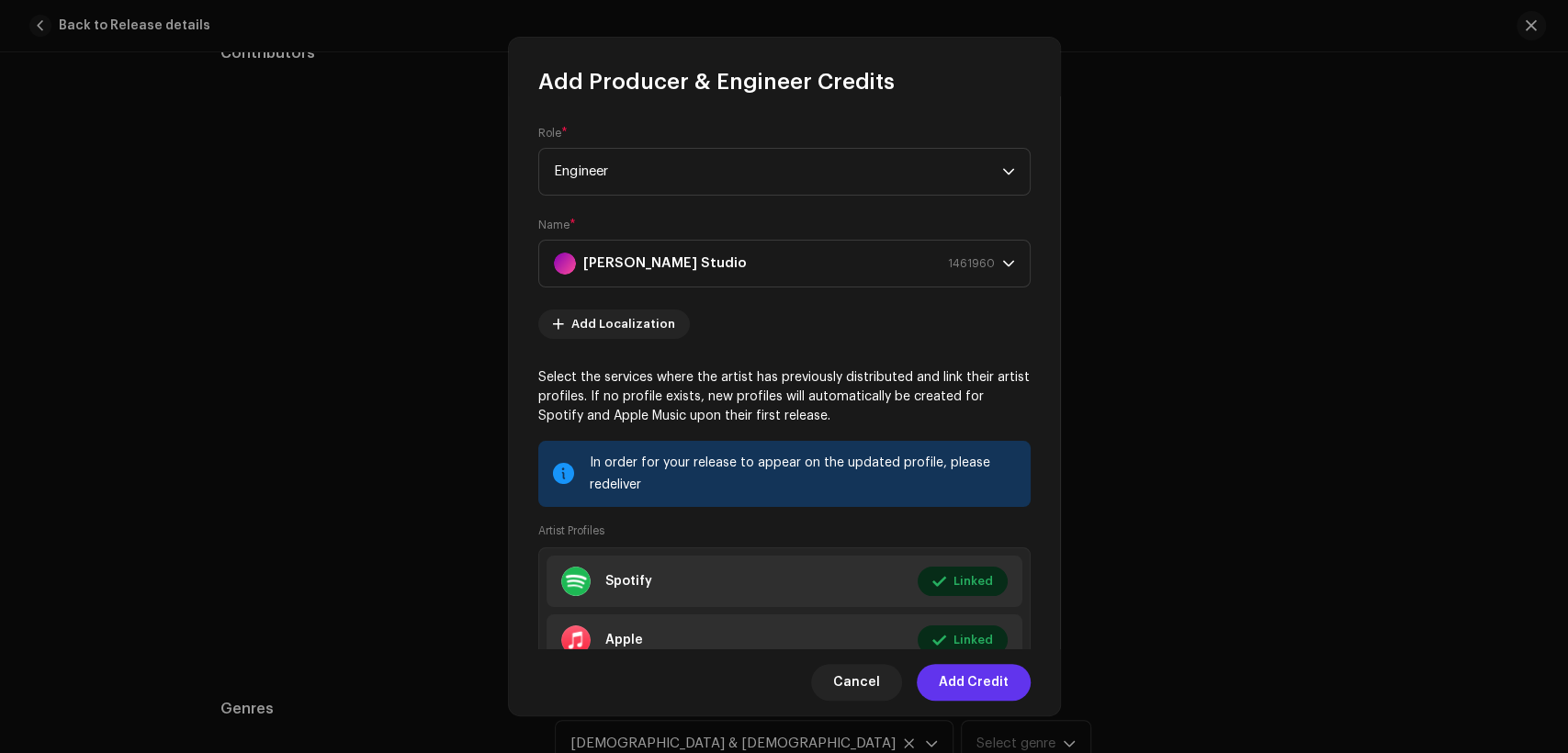
click at [1005, 691] on span "Add Credit" at bounding box center [973, 683] width 70 height 37
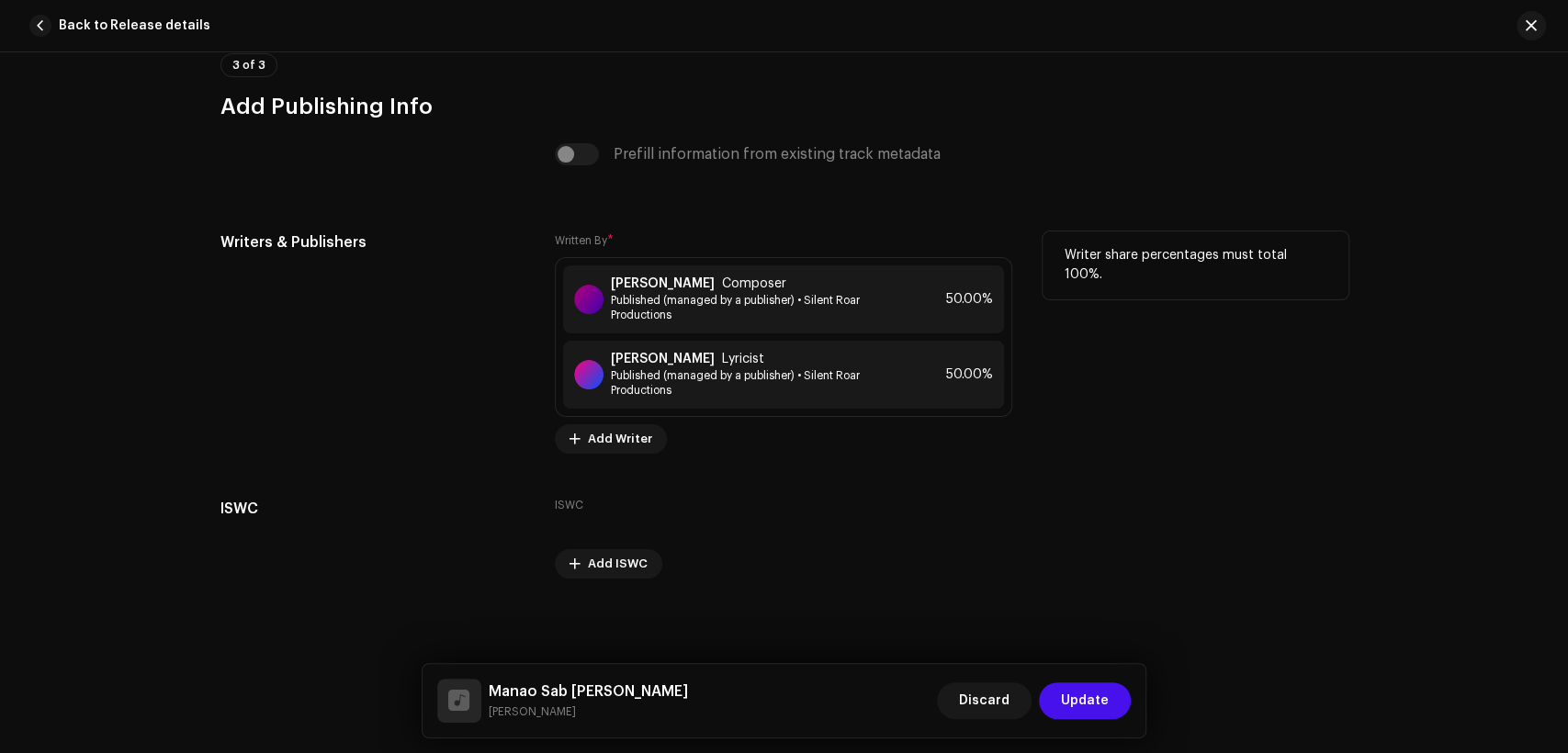
scroll to position [3943, 0]
click at [1064, 712] on span "Update" at bounding box center [1085, 701] width 48 height 37
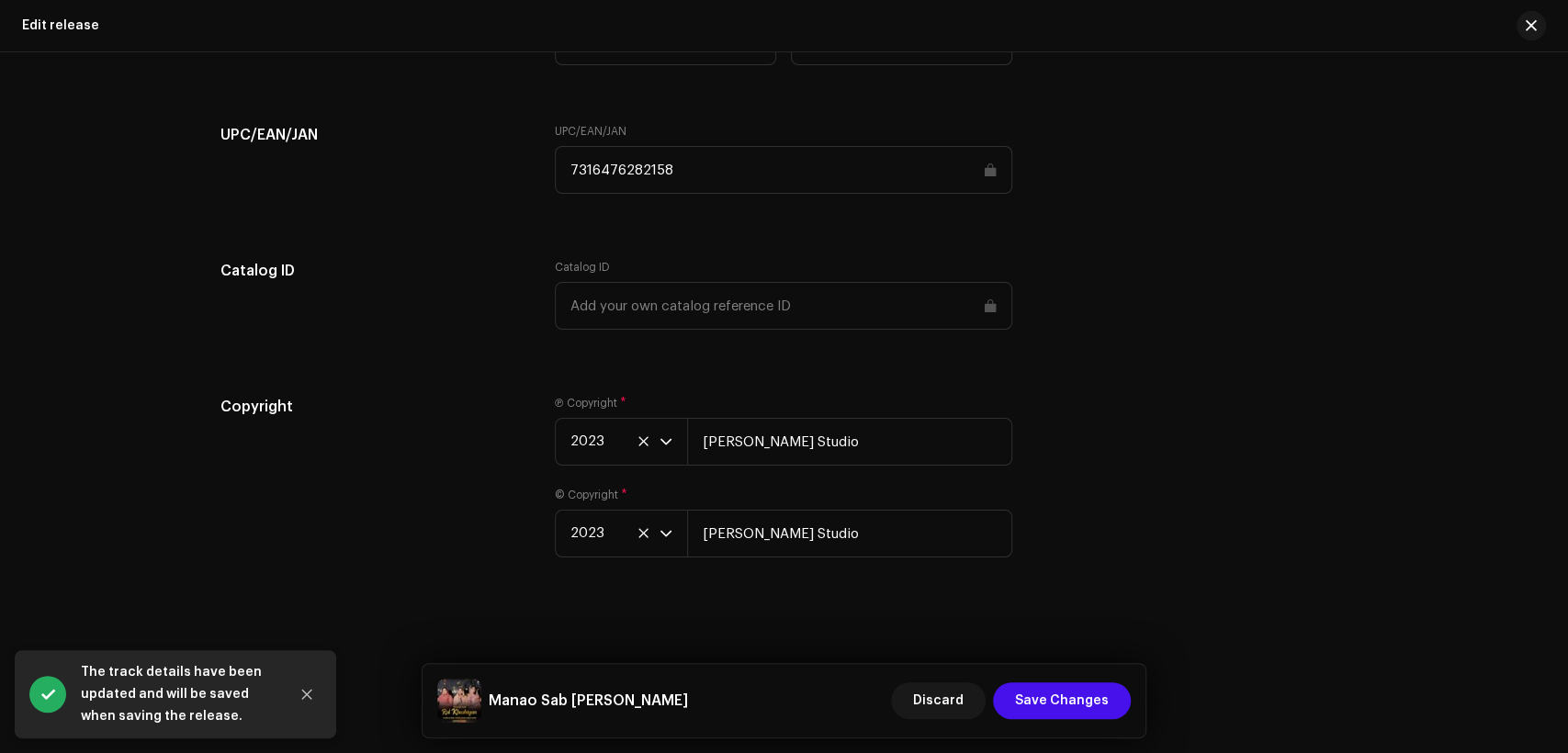
scroll to position [2473, 0]
click at [1086, 700] on span "Save Changes" at bounding box center [1061, 701] width 93 height 37
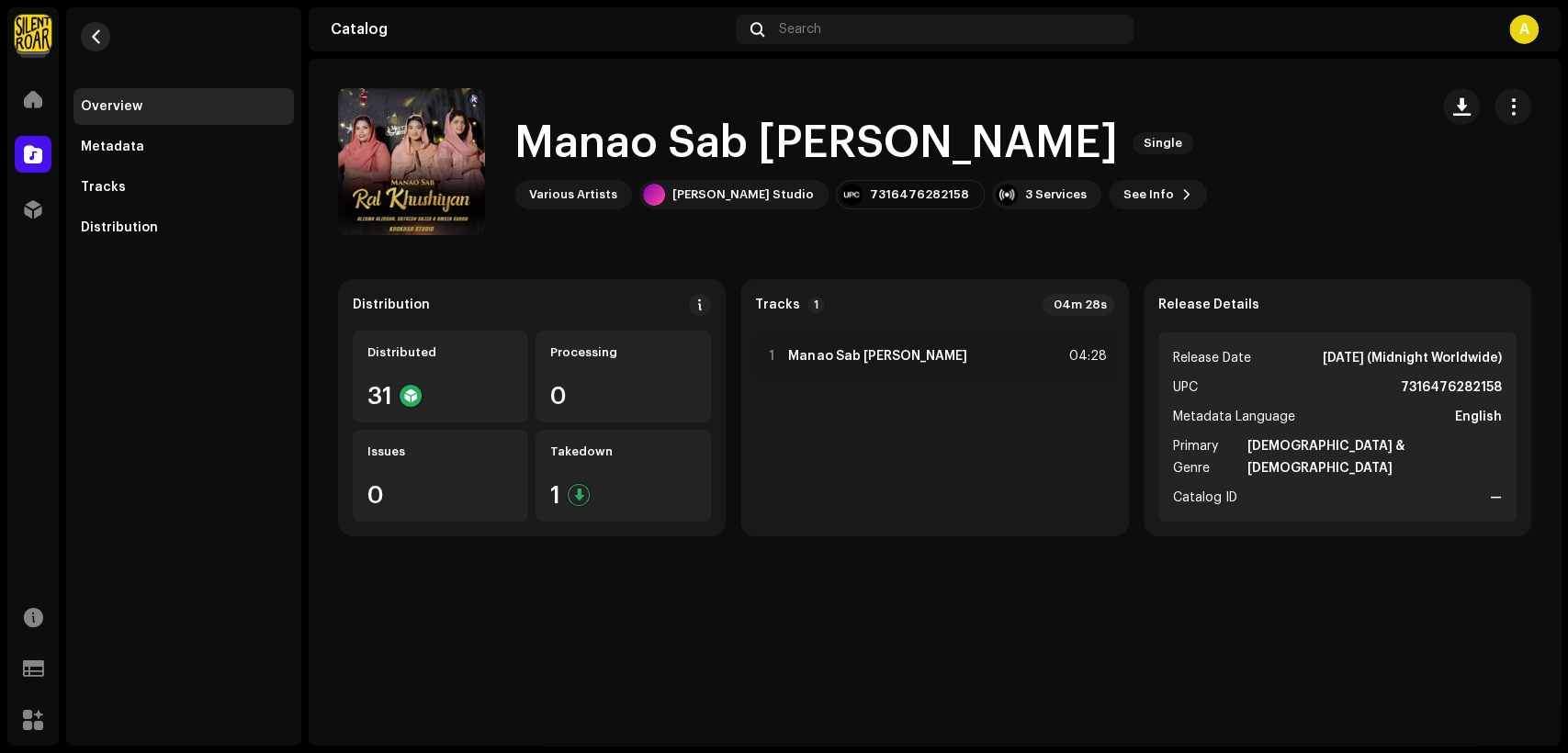
click at [106, 44] on button "button" at bounding box center [95, 37] width 30 height 30
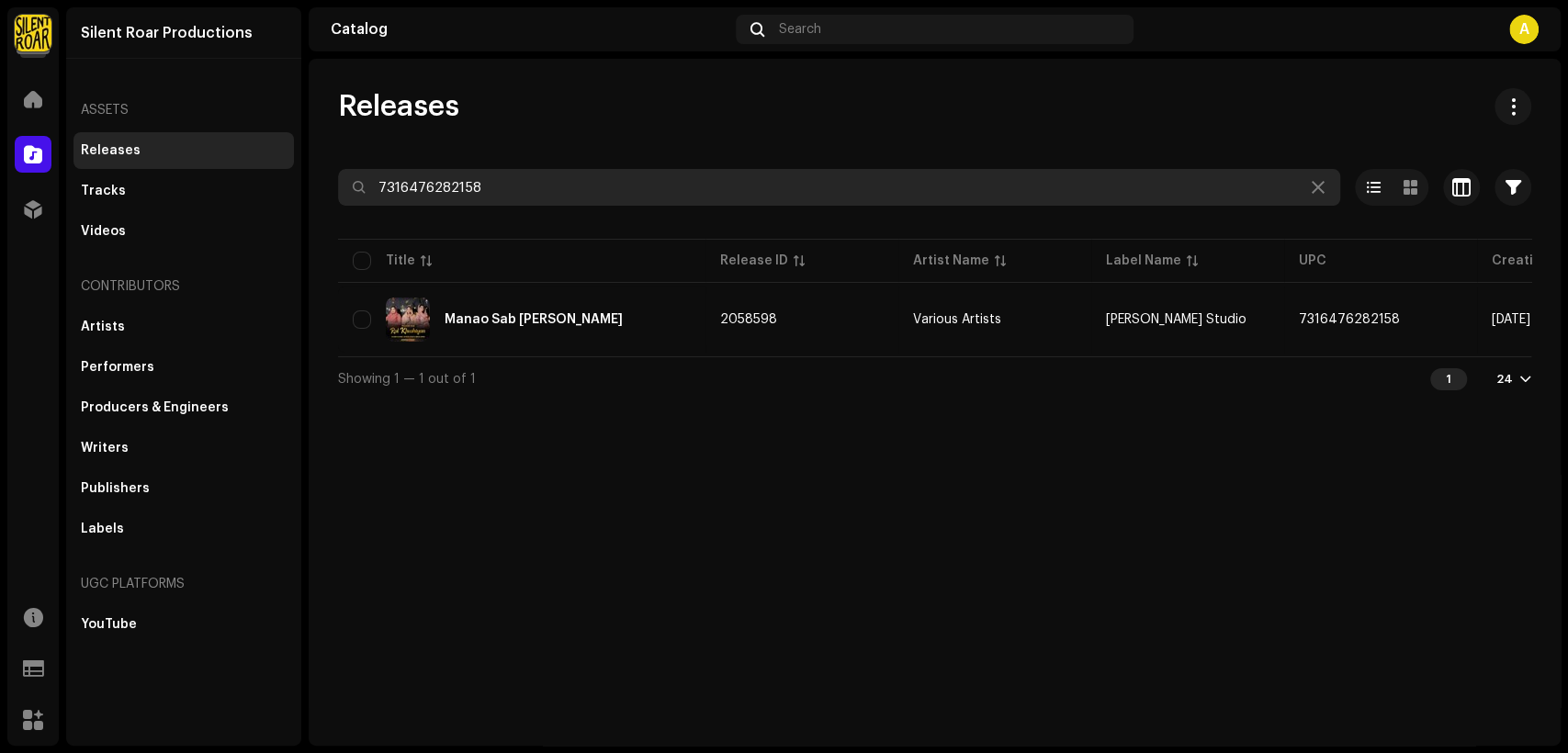
click at [671, 178] on input "7316476282158" at bounding box center [839, 188] width 1002 height 37
paste input "0567"
type input "7316476280567"
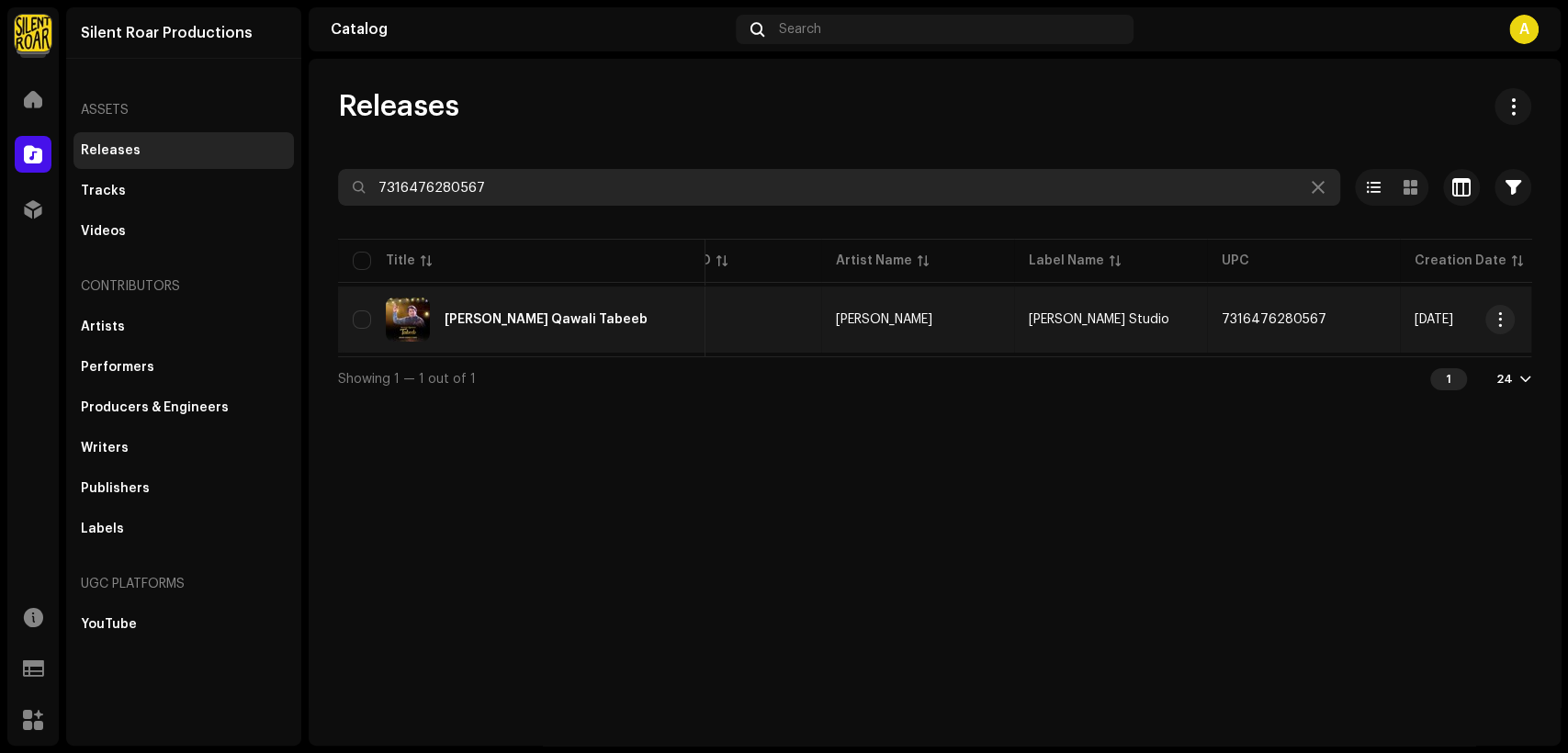
scroll to position [0, 74]
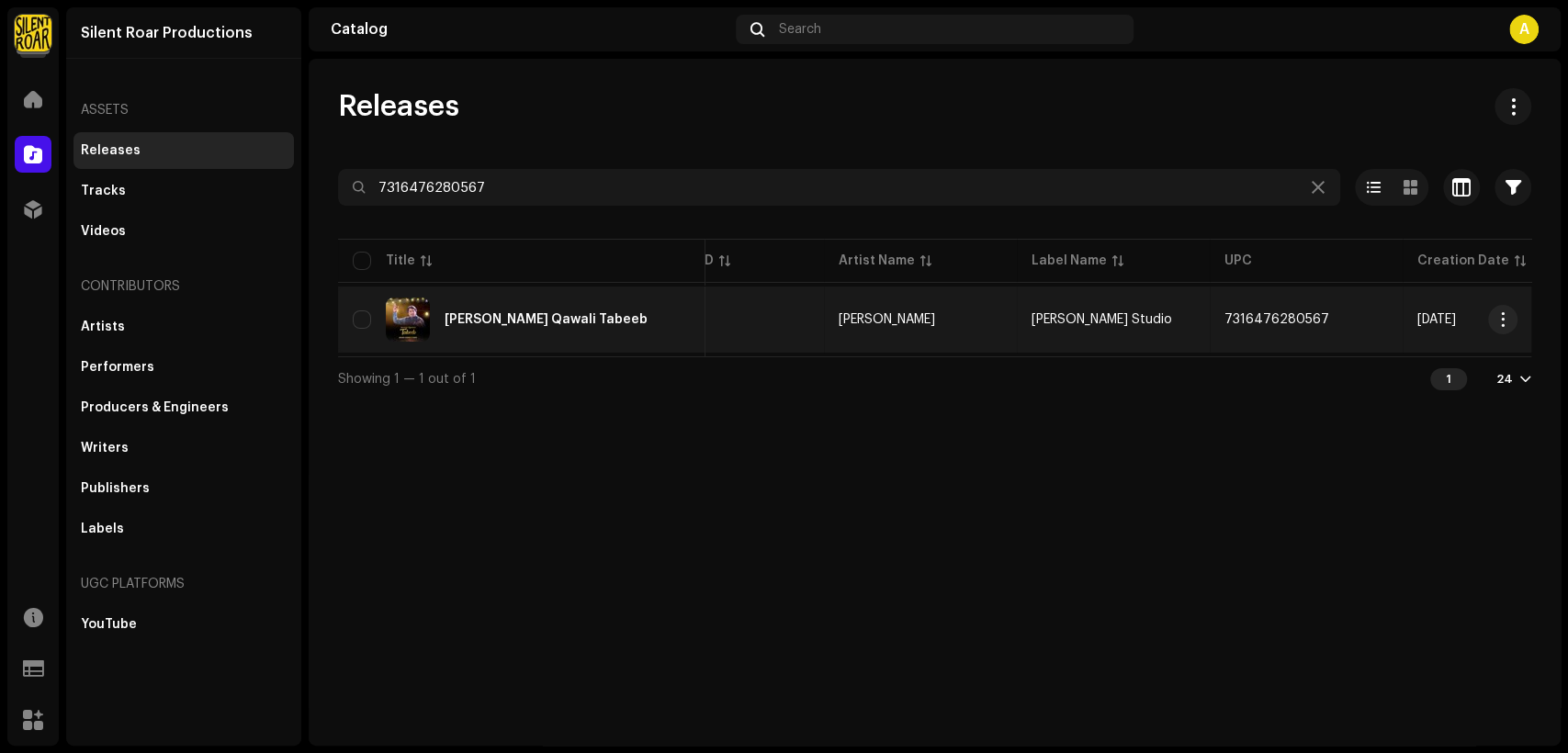
click at [625, 311] on div "Masihi Qawali Tabeeb" at bounding box center [522, 320] width 338 height 44
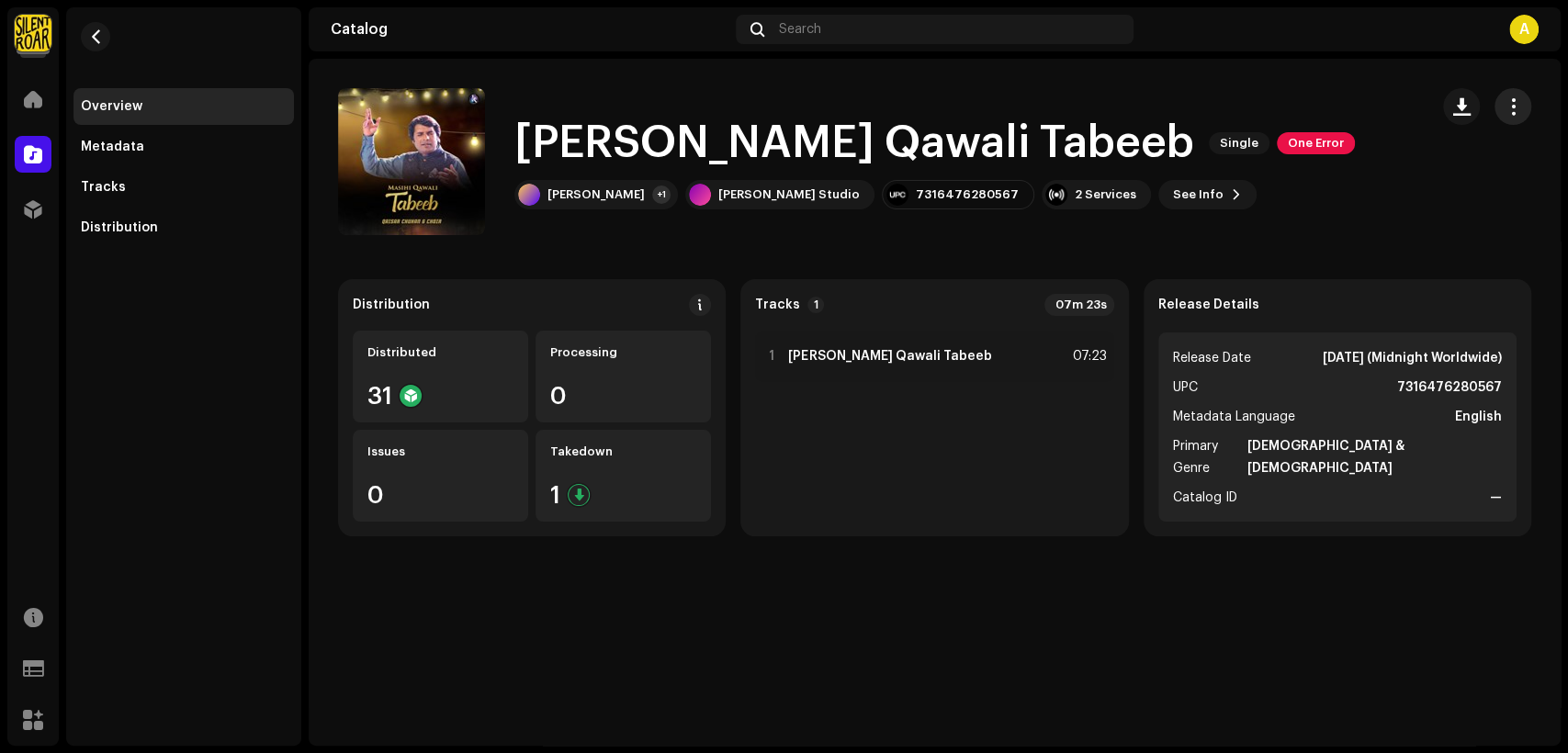
click at [1518, 102] on span "button" at bounding box center [1513, 106] width 17 height 14
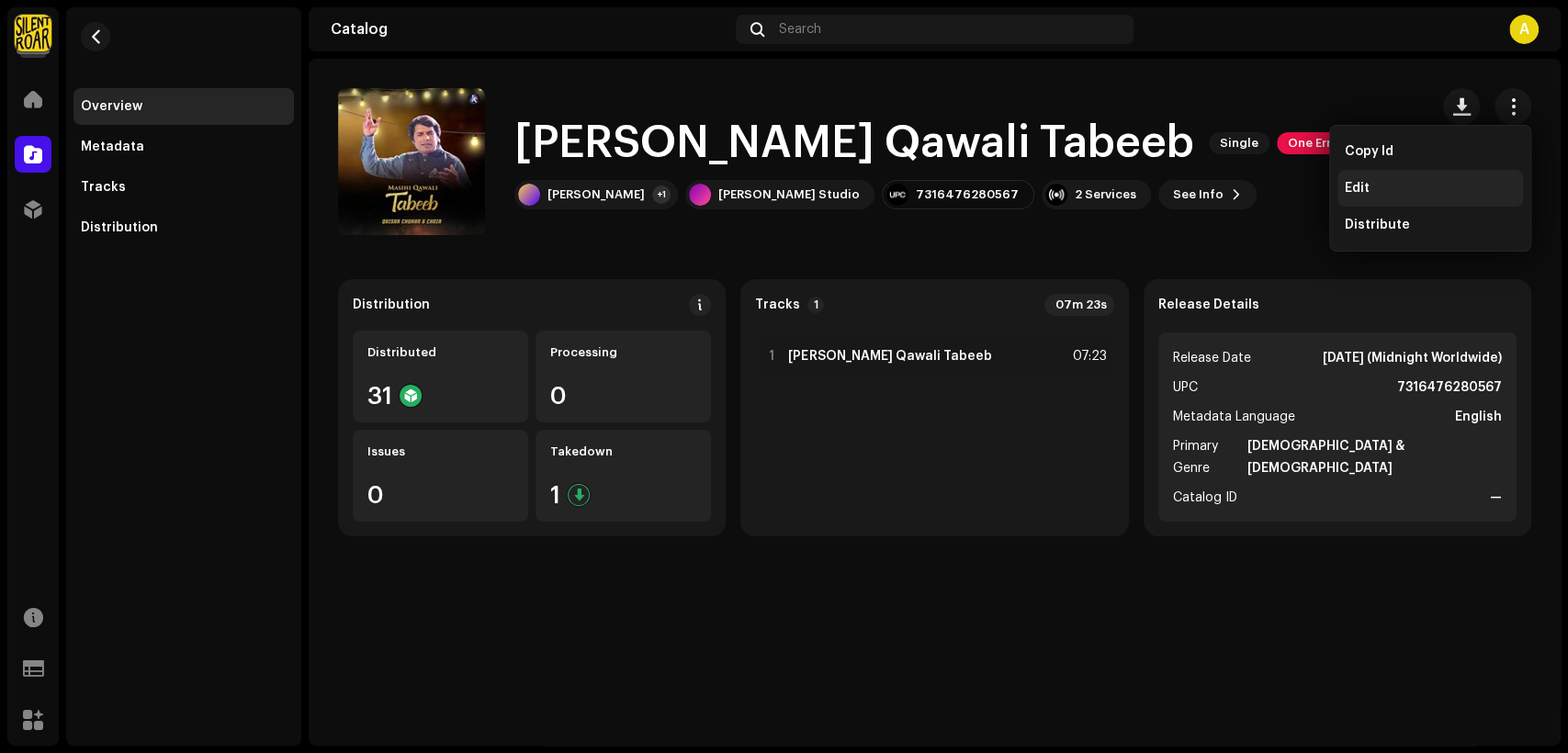
click at [1460, 181] on div "Edit" at bounding box center [1431, 188] width 171 height 14
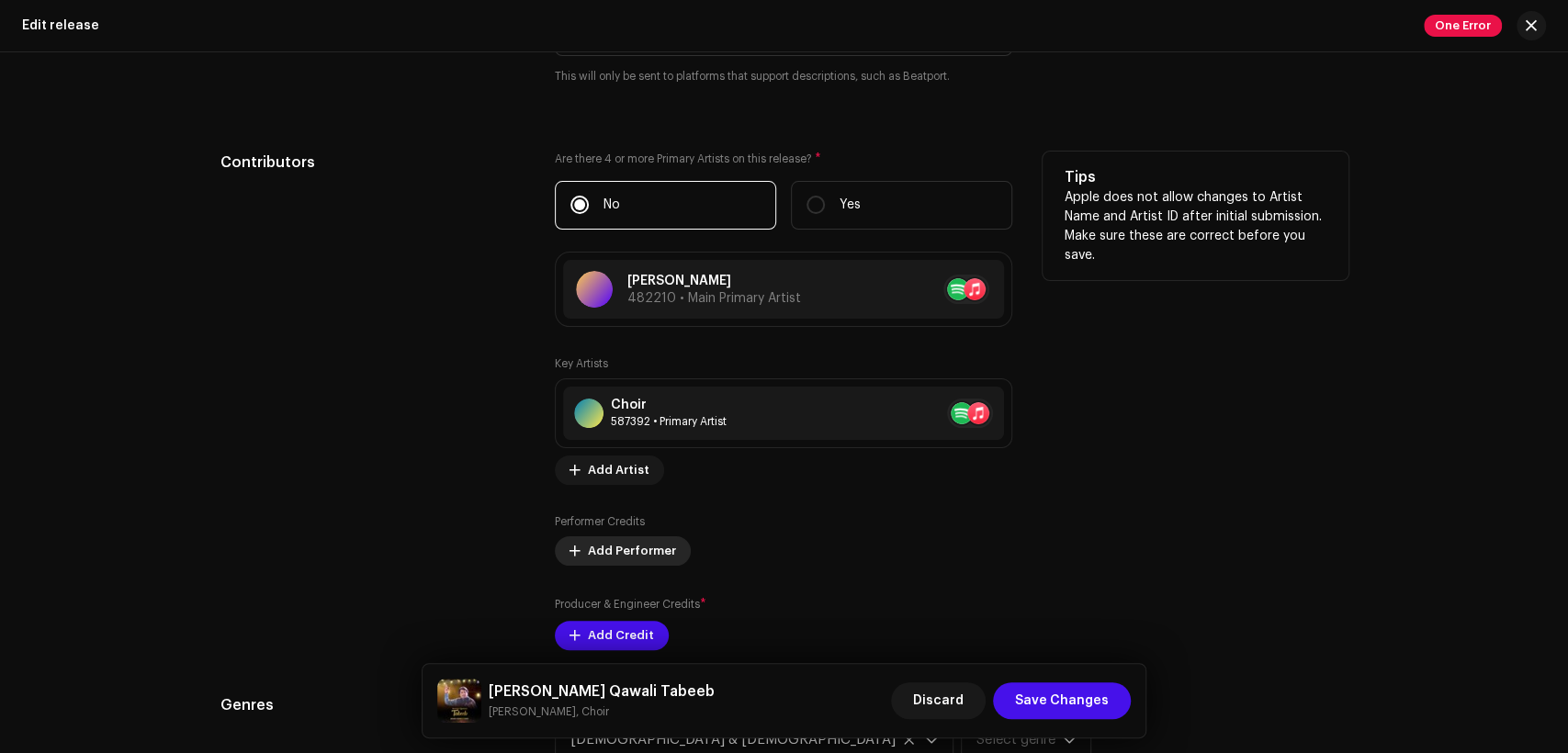
scroll to position [1871, 0]
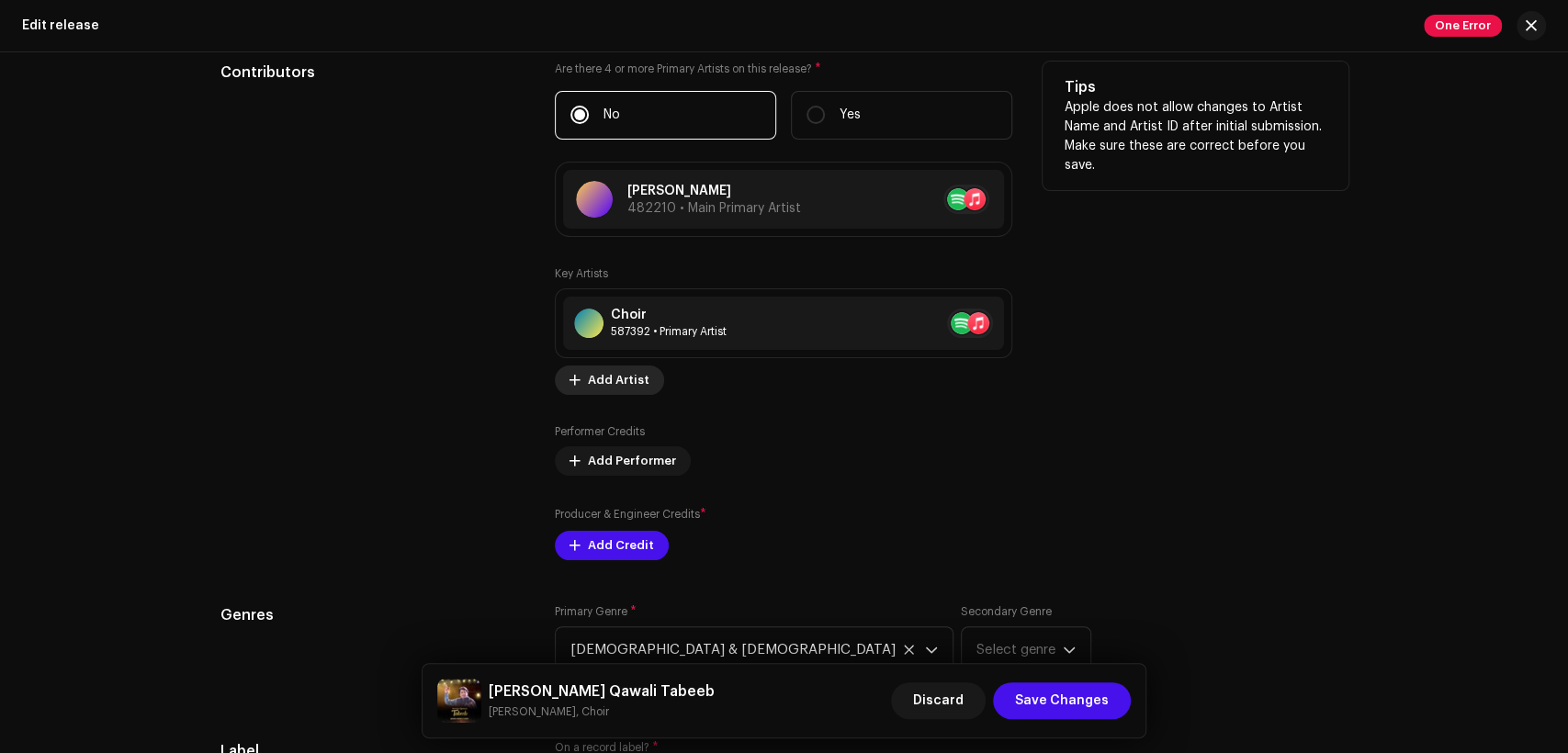
click at [622, 388] on span "Add Artist" at bounding box center [618, 380] width 62 height 37
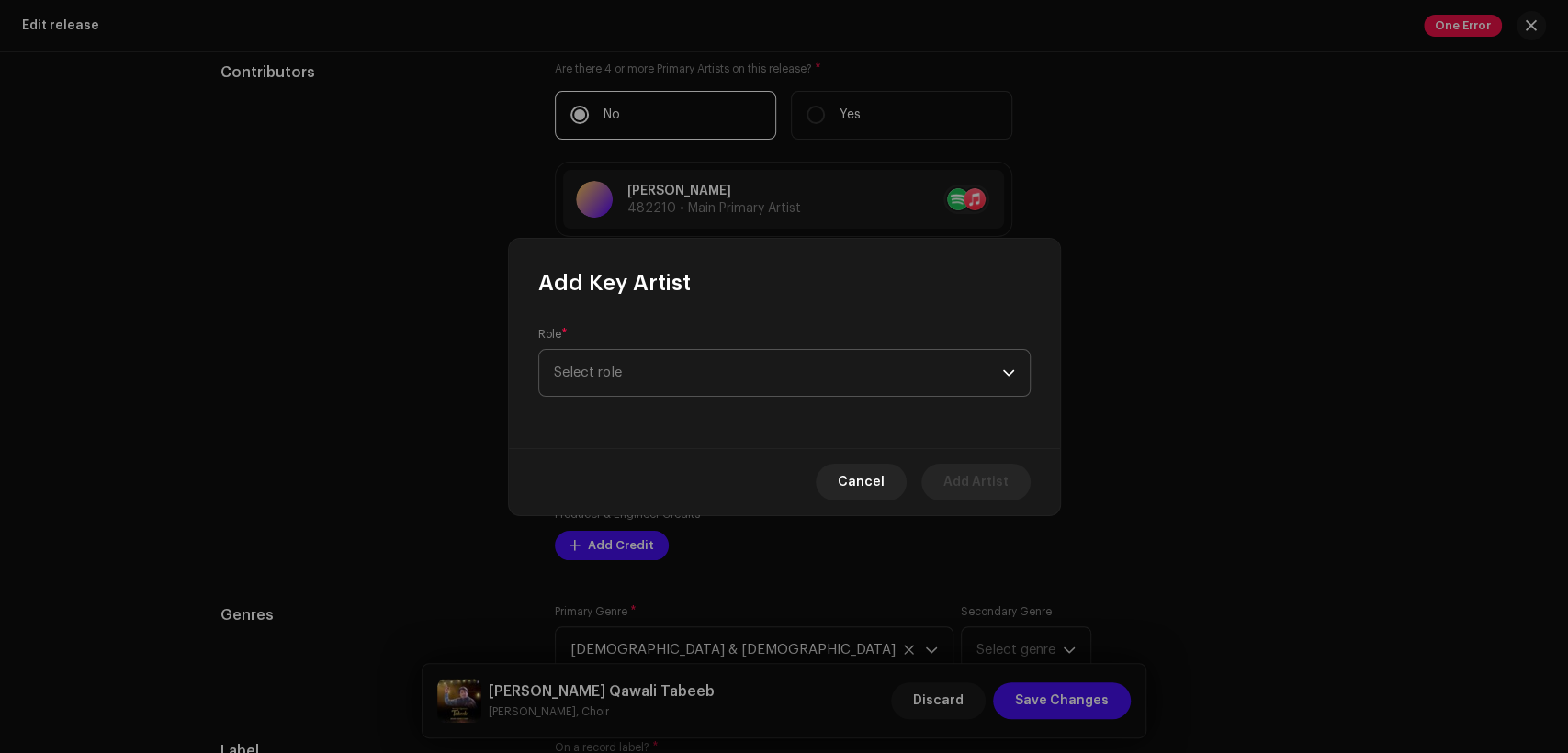
click at [734, 379] on span "Select role" at bounding box center [778, 373] width 448 height 46
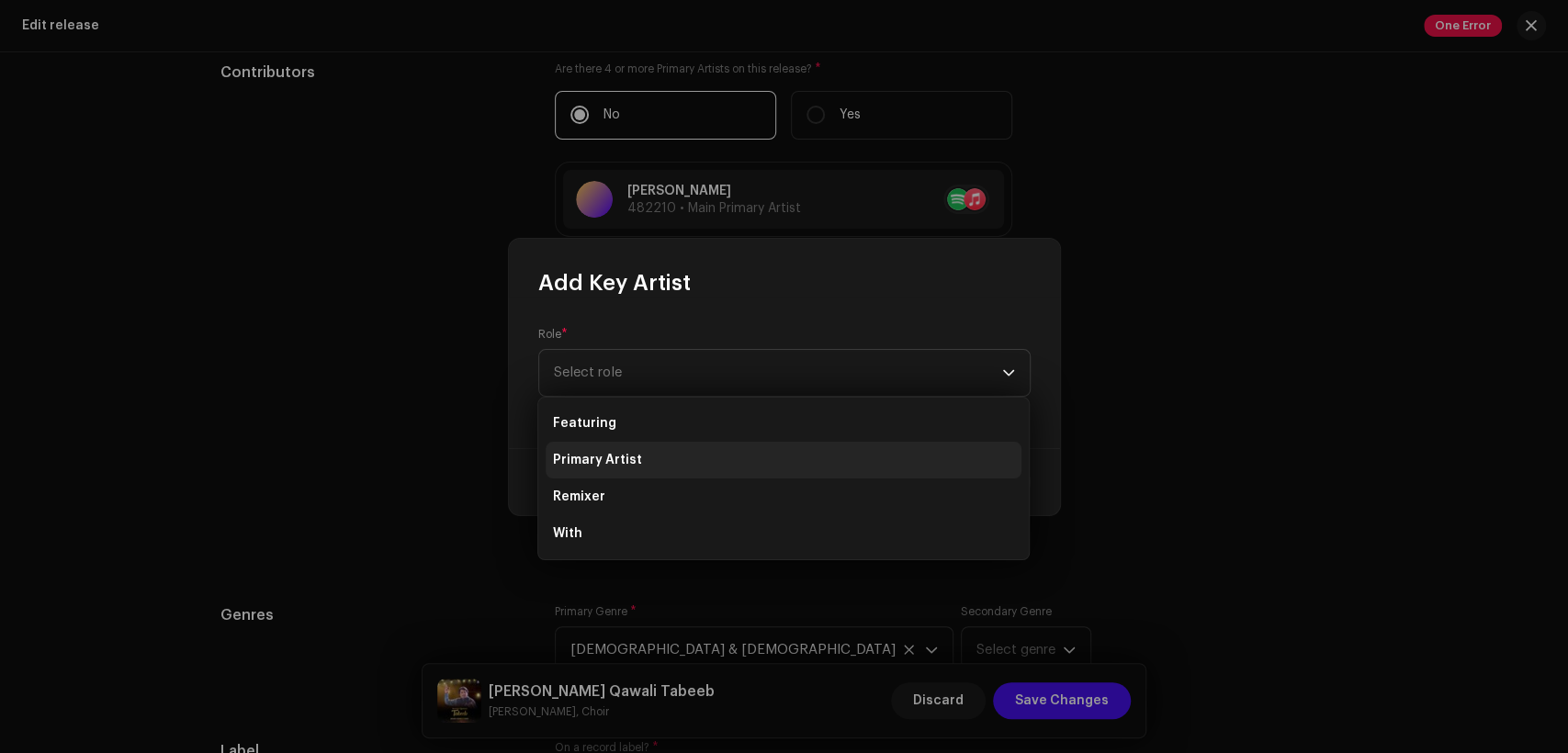
click at [738, 459] on li "Primary Artist" at bounding box center [784, 461] width 476 height 37
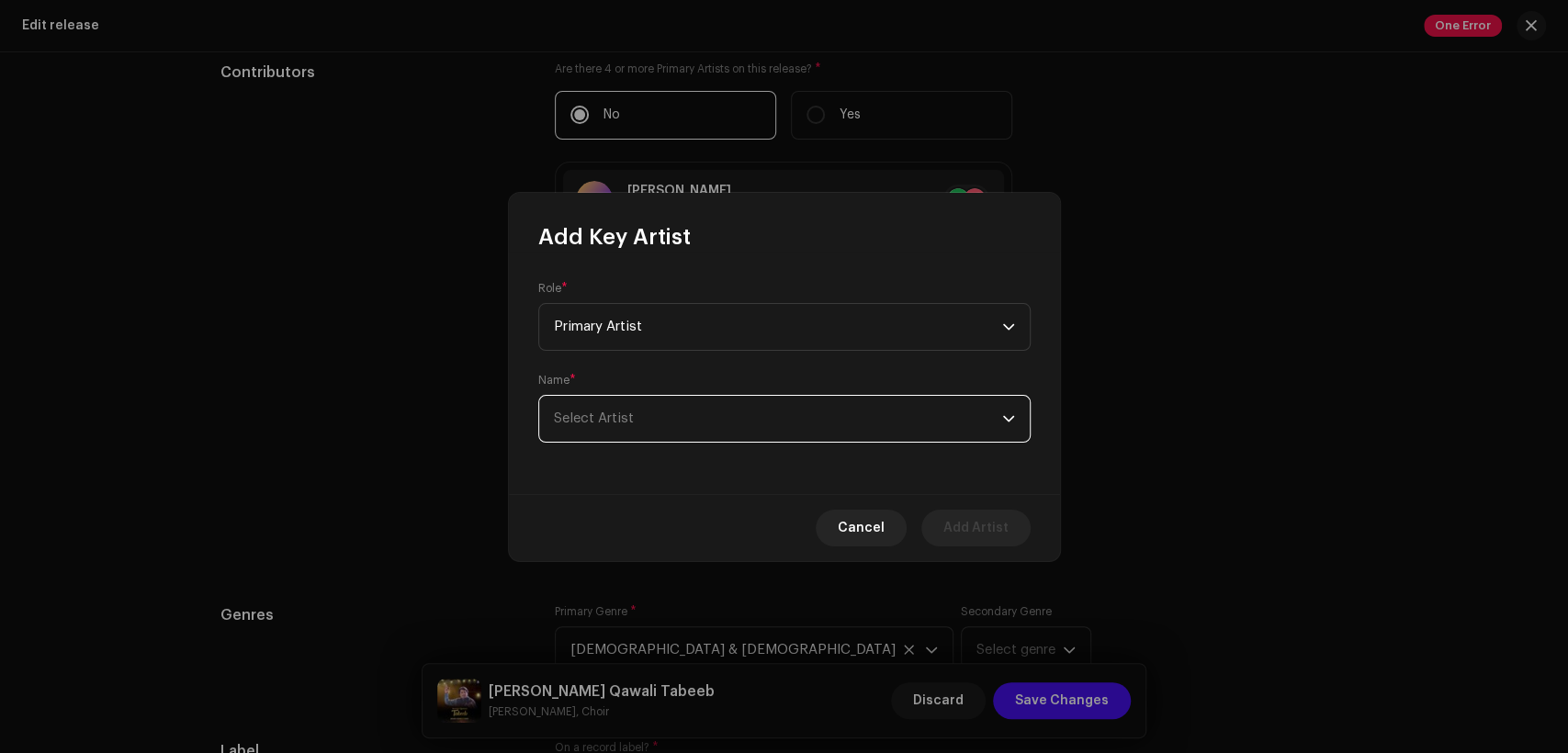
click at [751, 417] on span "Select Artist" at bounding box center [778, 419] width 448 height 46
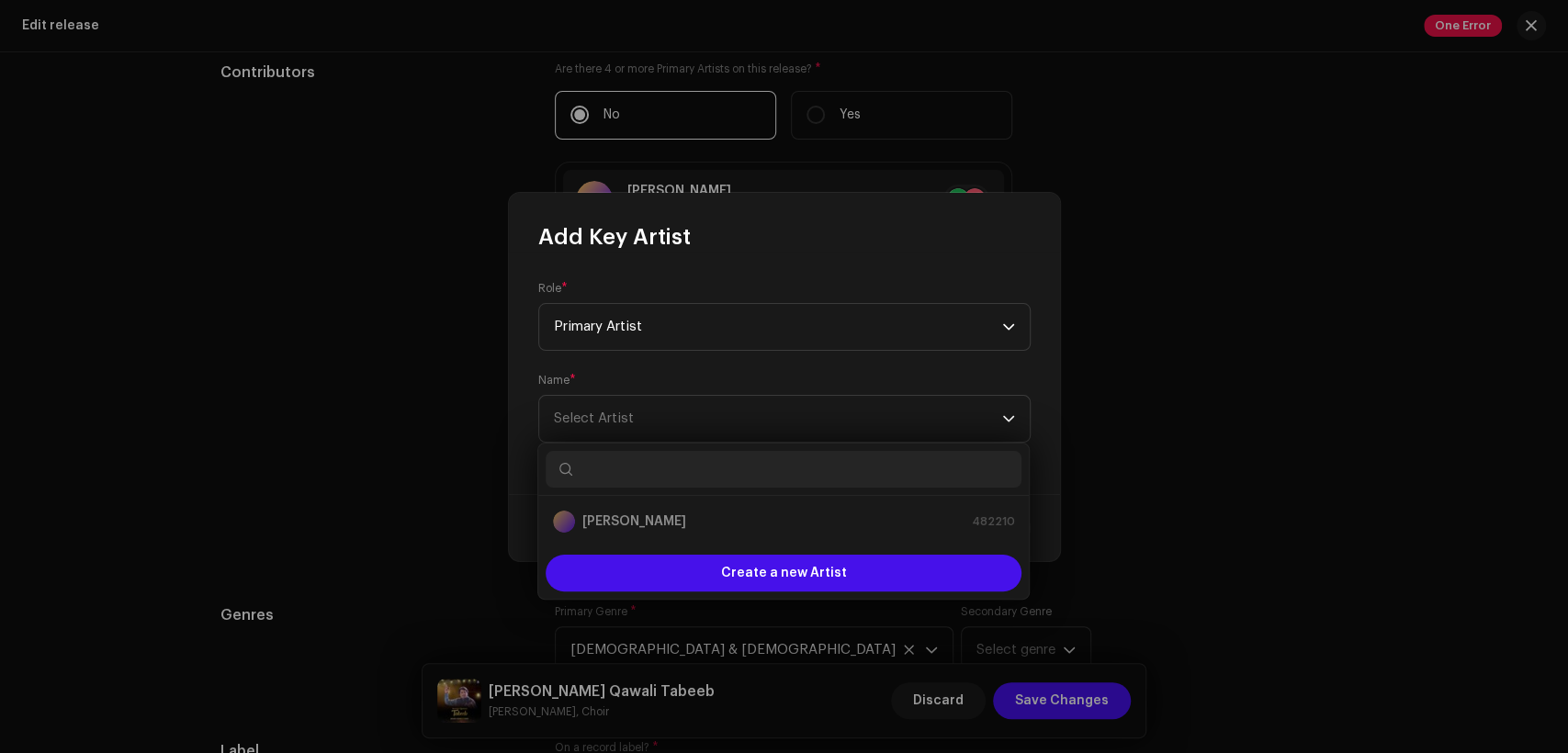
type input "e"
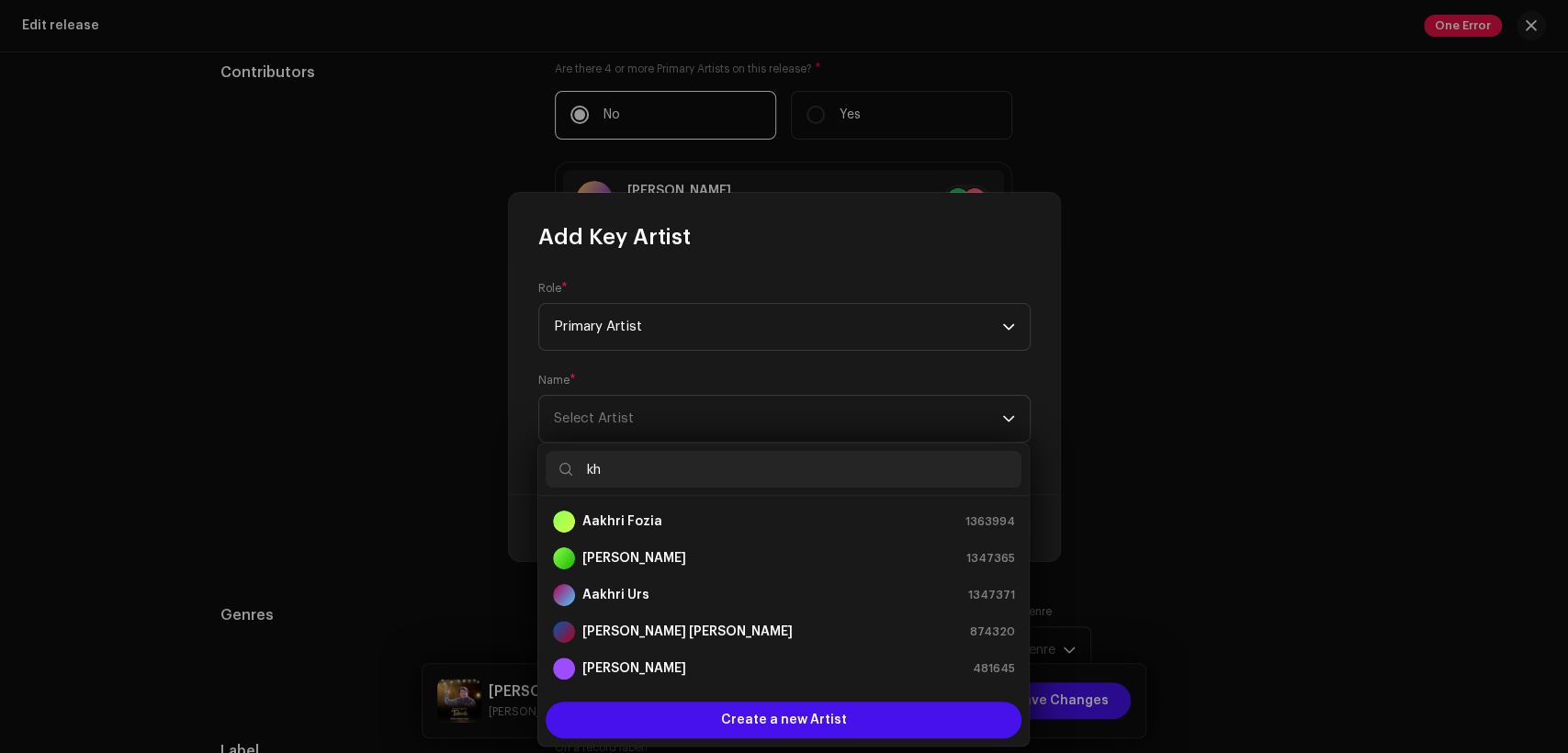
type input "k"
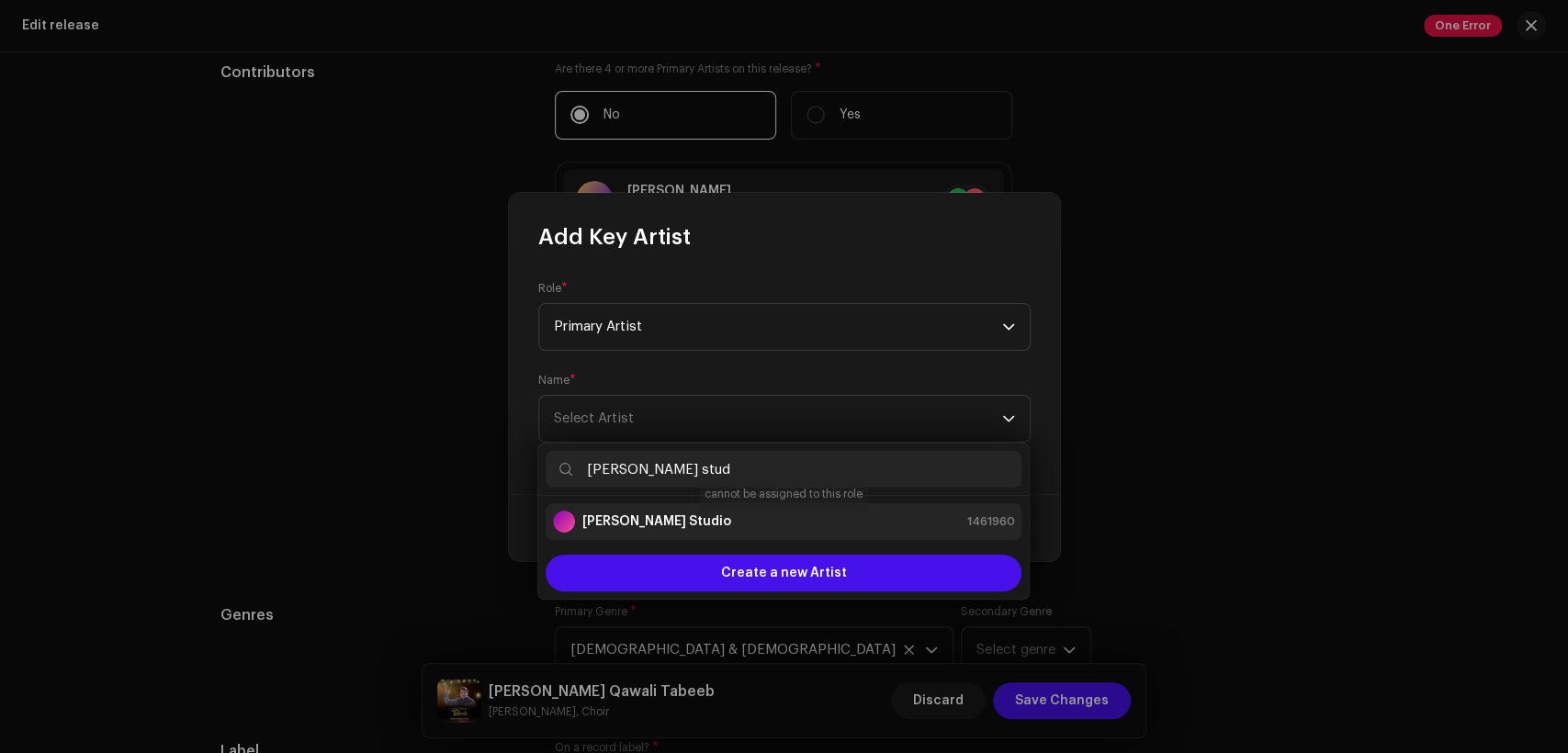
type input "[PERSON_NAME] stud"
click at [760, 517] on div "[PERSON_NAME] Studio 1461960" at bounding box center [784, 521] width 461 height 22
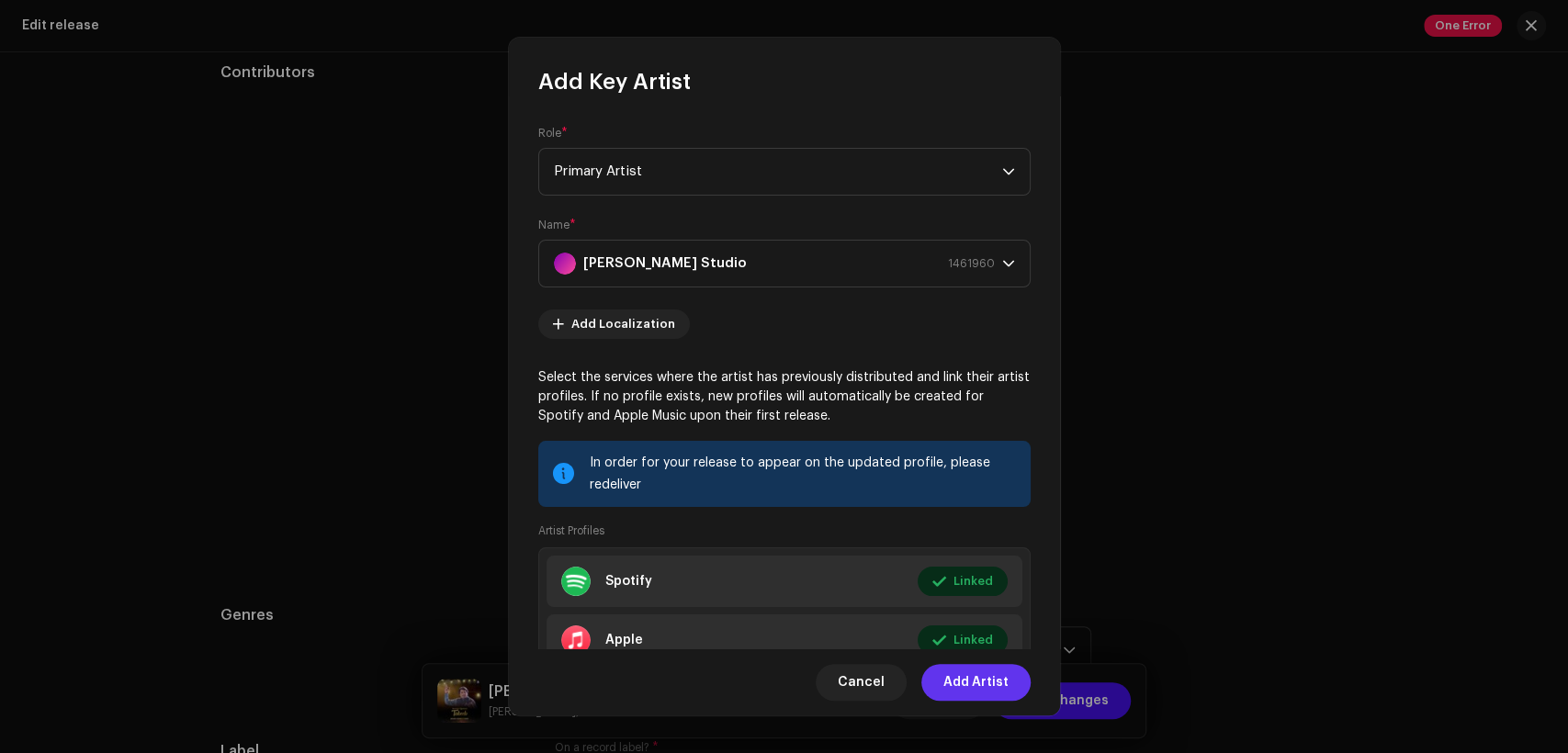
click at [1008, 687] on button "Add Artist" at bounding box center [976, 683] width 110 height 37
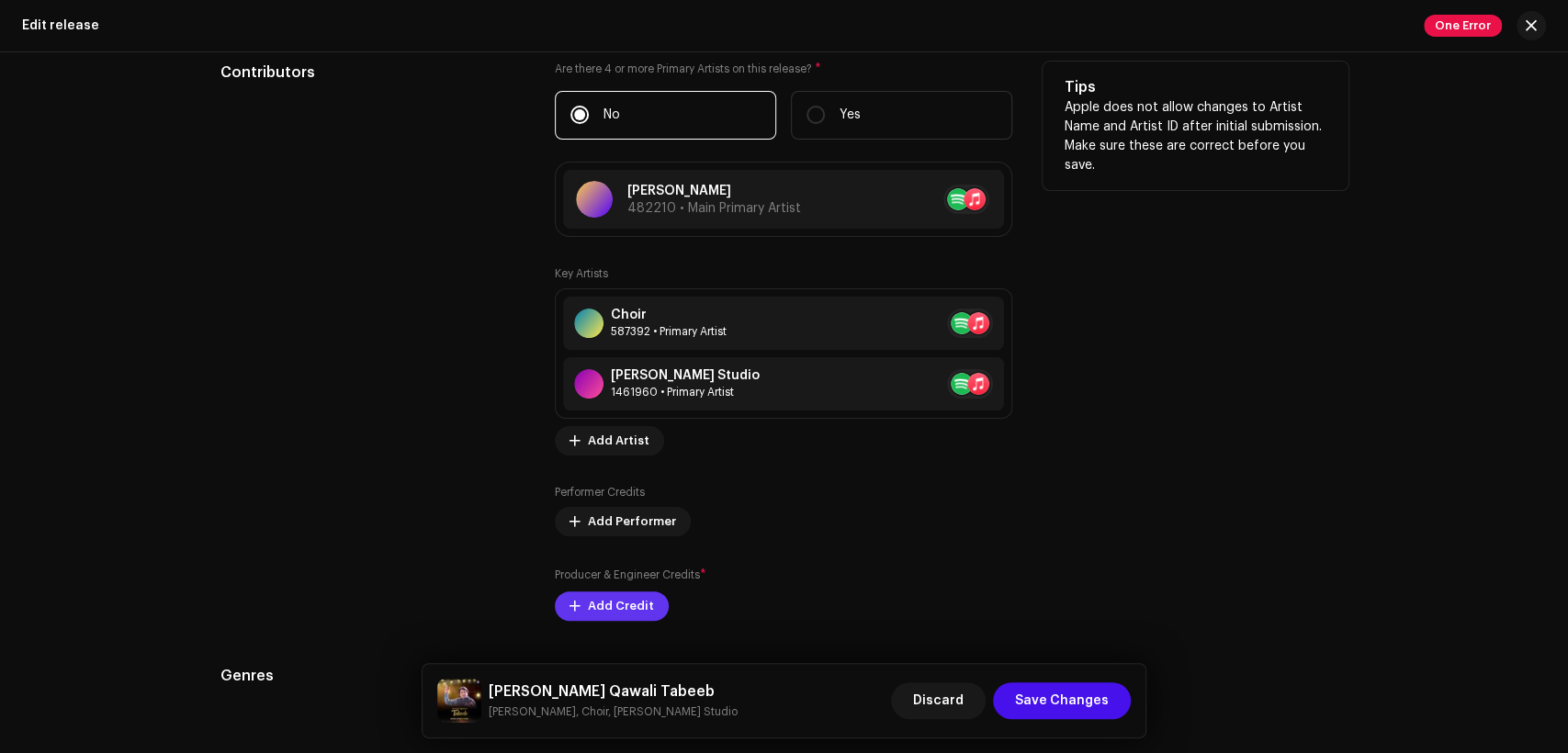
click at [620, 598] on span "Add Credit" at bounding box center [620, 606] width 66 height 37
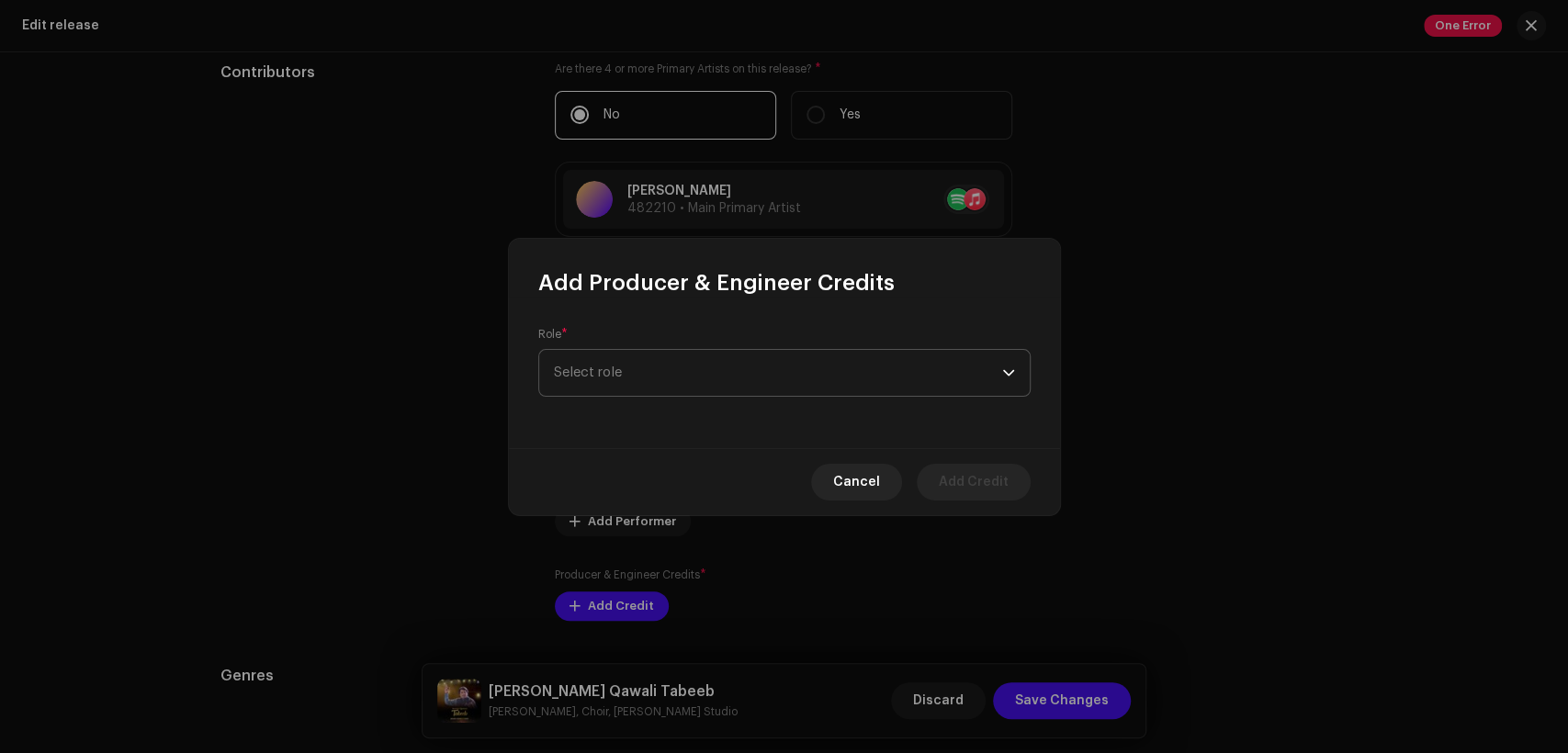
click at [727, 381] on span "Select role" at bounding box center [778, 373] width 448 height 46
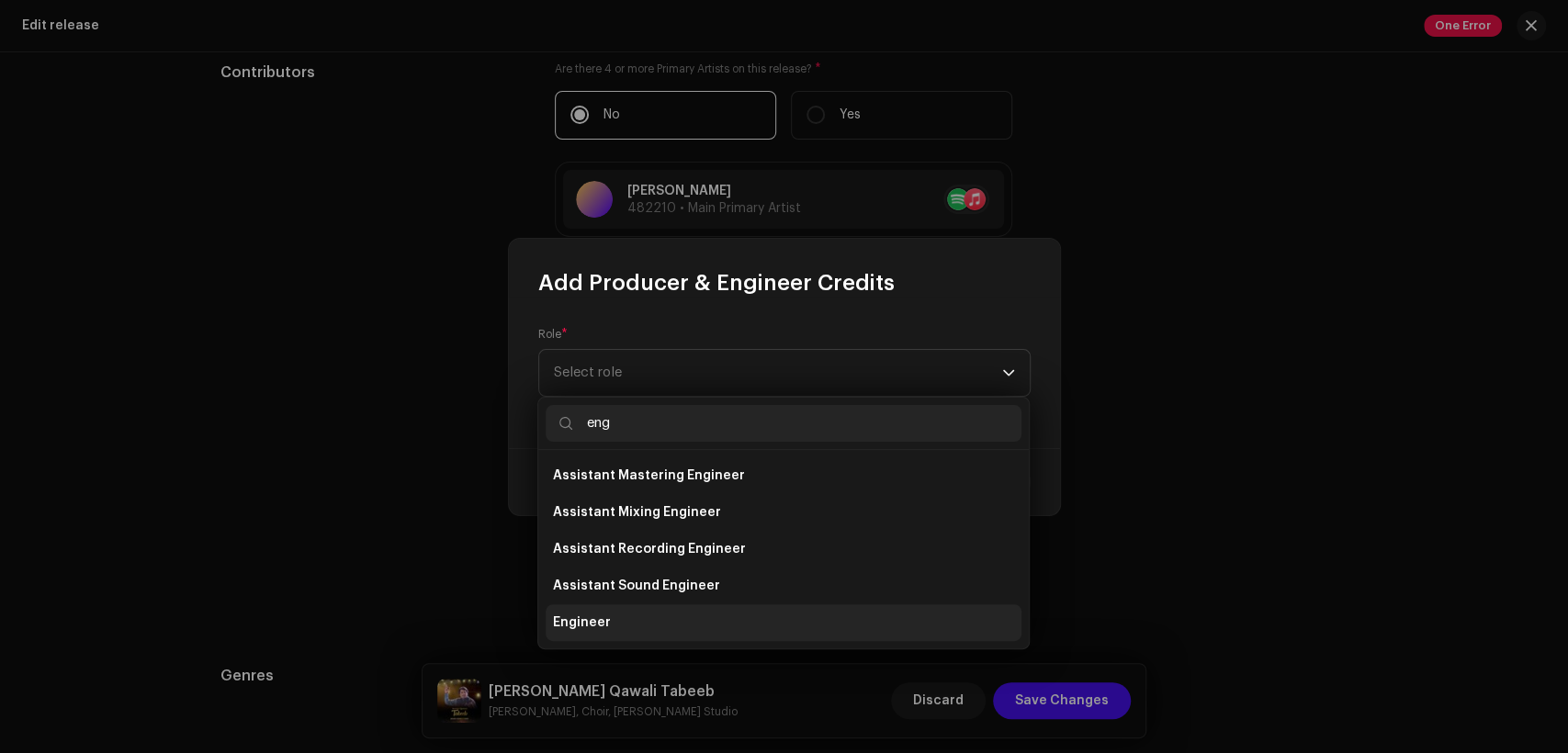
type input "eng"
click at [711, 612] on li "Engineer" at bounding box center [784, 623] width 476 height 37
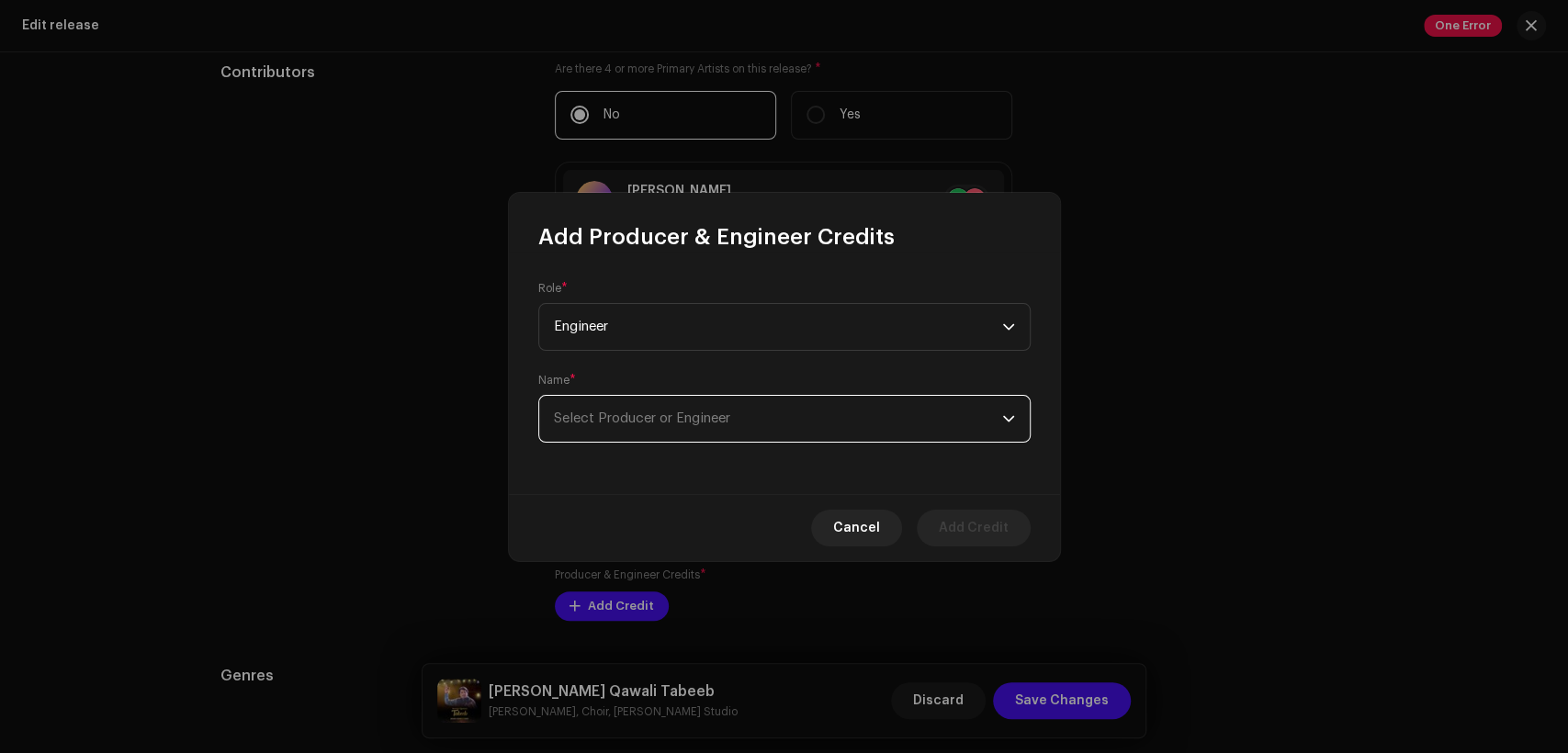
click at [773, 418] on span "Select Producer or Engineer" at bounding box center [778, 419] width 448 height 46
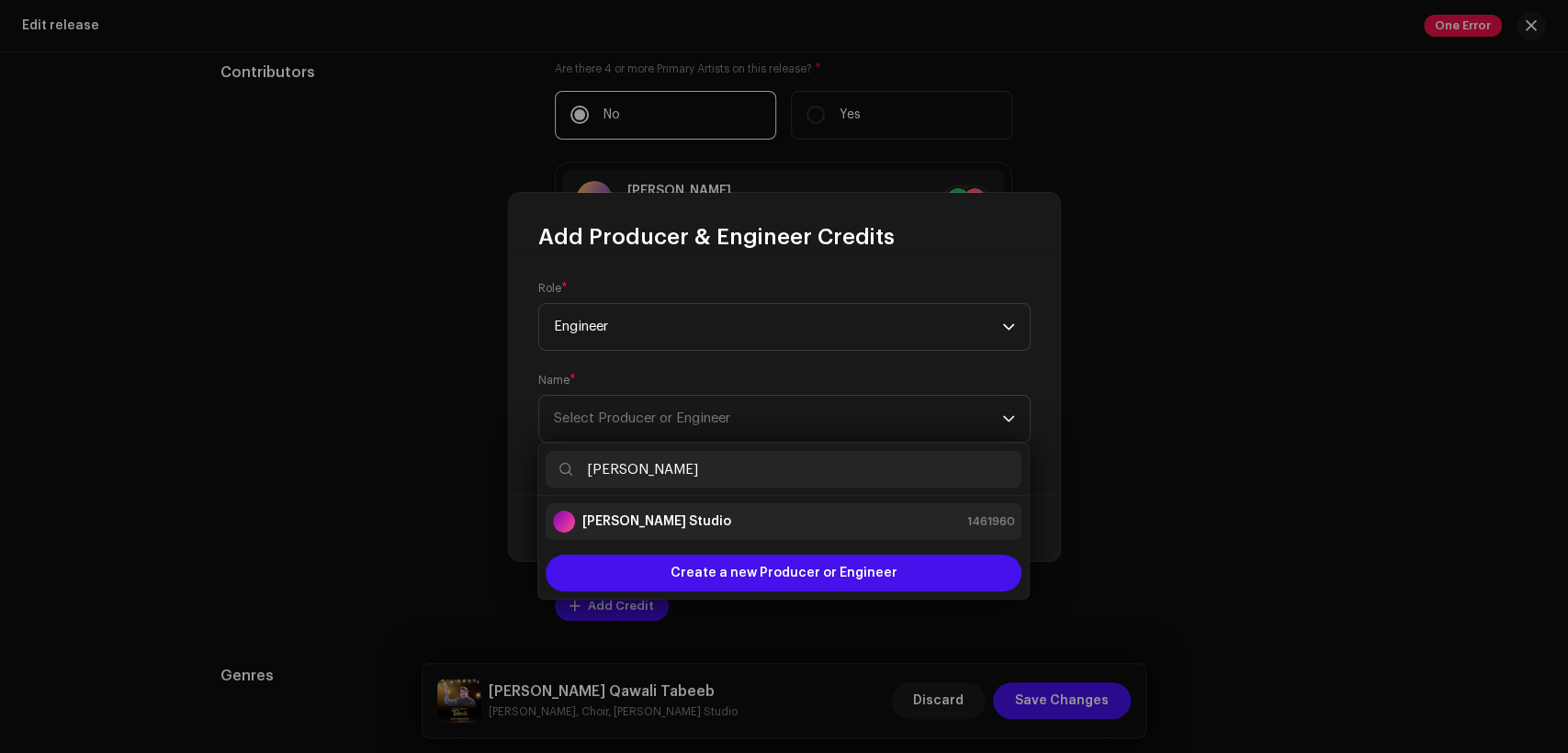
type input "[PERSON_NAME]"
click at [857, 518] on div "[PERSON_NAME] Studio 1461960" at bounding box center [784, 521] width 461 height 22
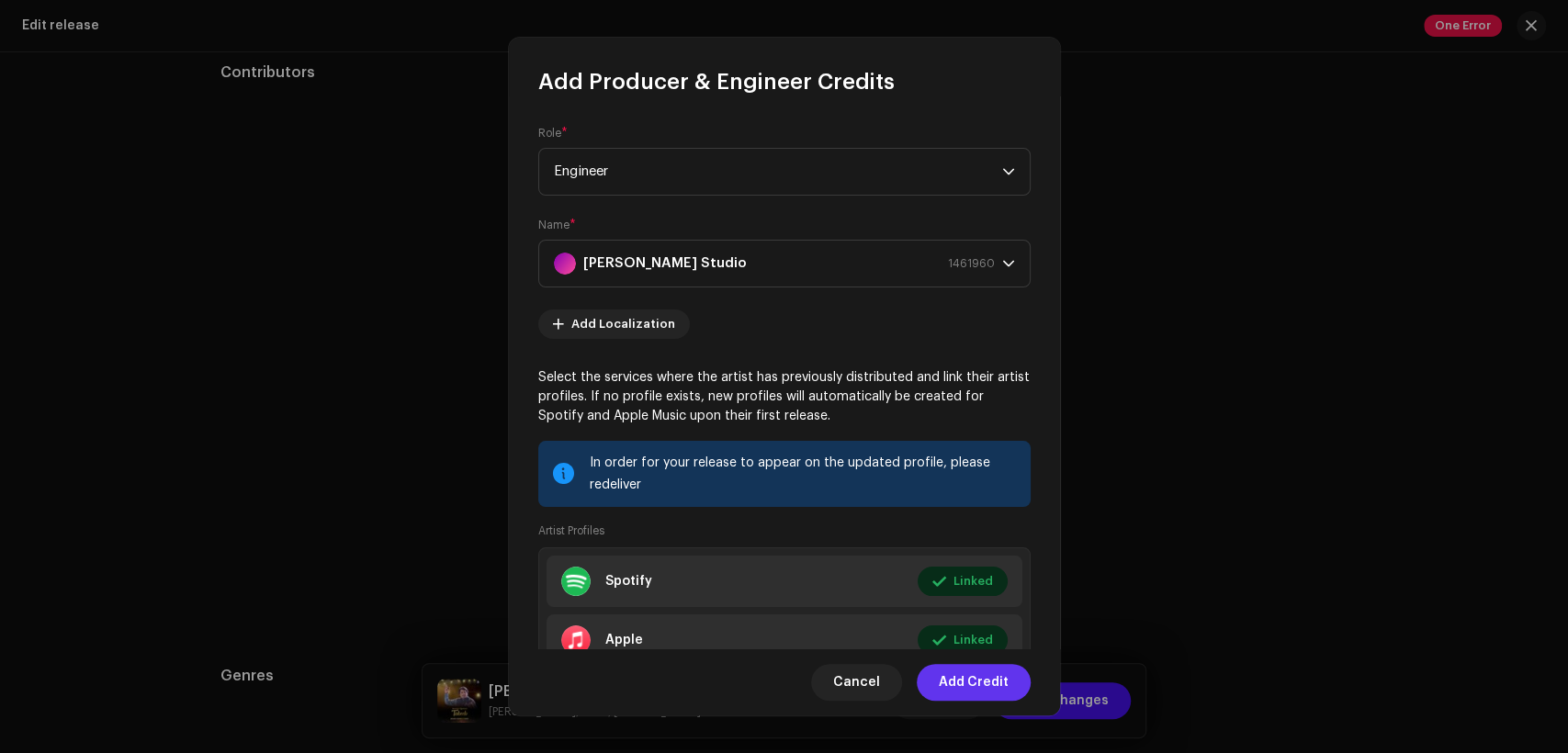
click at [972, 670] on span "Add Credit" at bounding box center [973, 683] width 70 height 37
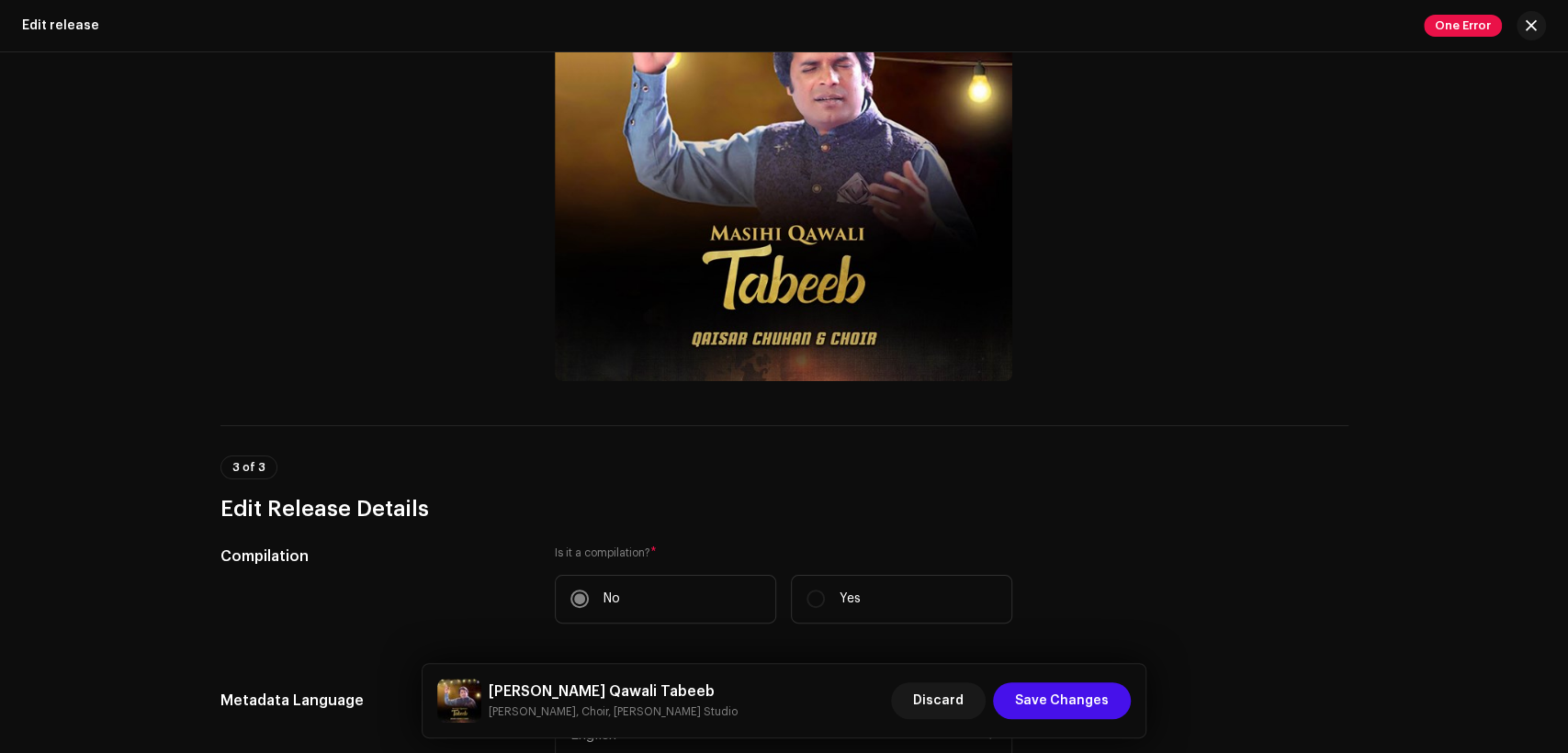
scroll to position [458, 0]
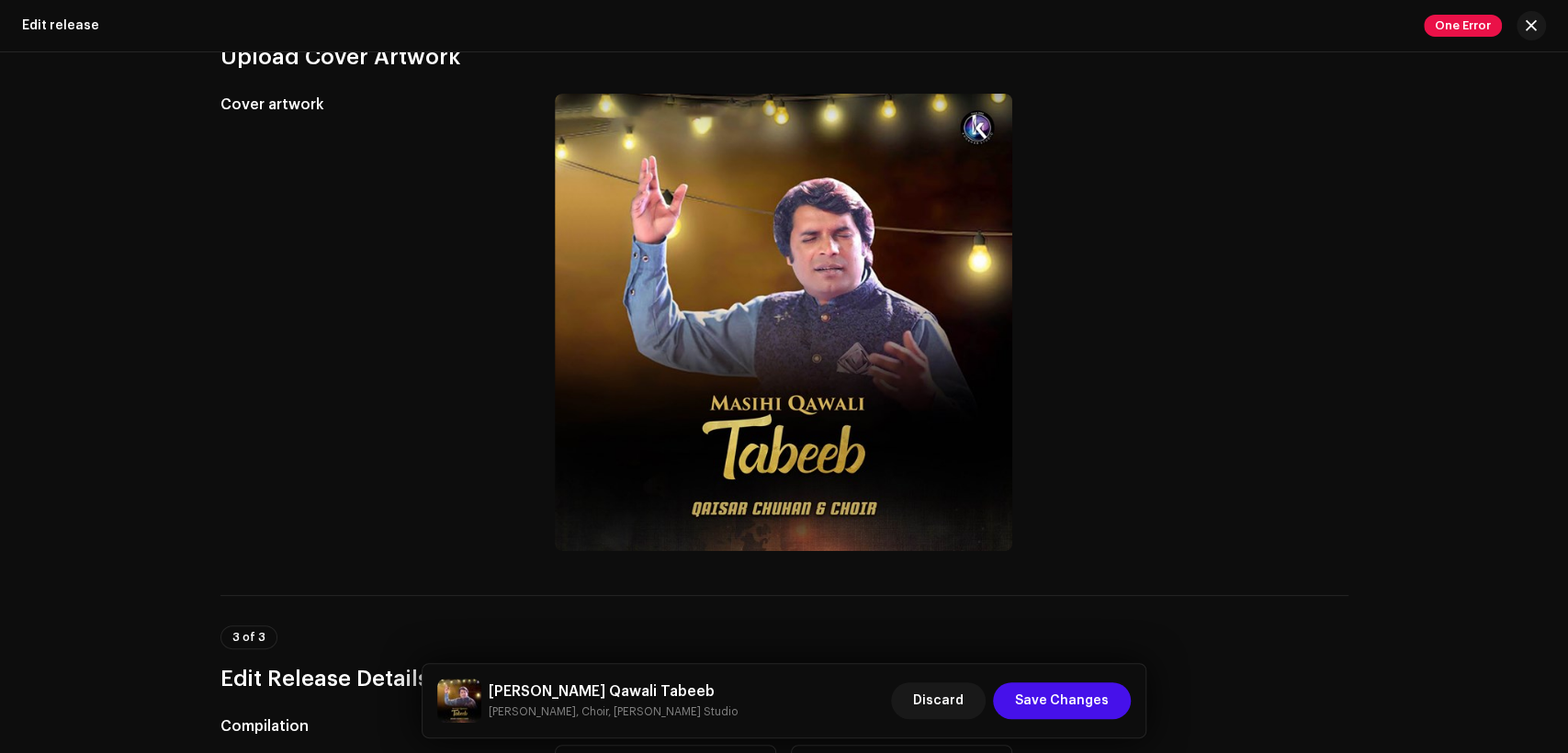
click at [568, 695] on h5 "Masihi Qawali Tabeeb" at bounding box center [612, 691] width 249 height 22
click at [567, 695] on h5 "Masihi Qawali Tabeeb" at bounding box center [612, 691] width 249 height 22
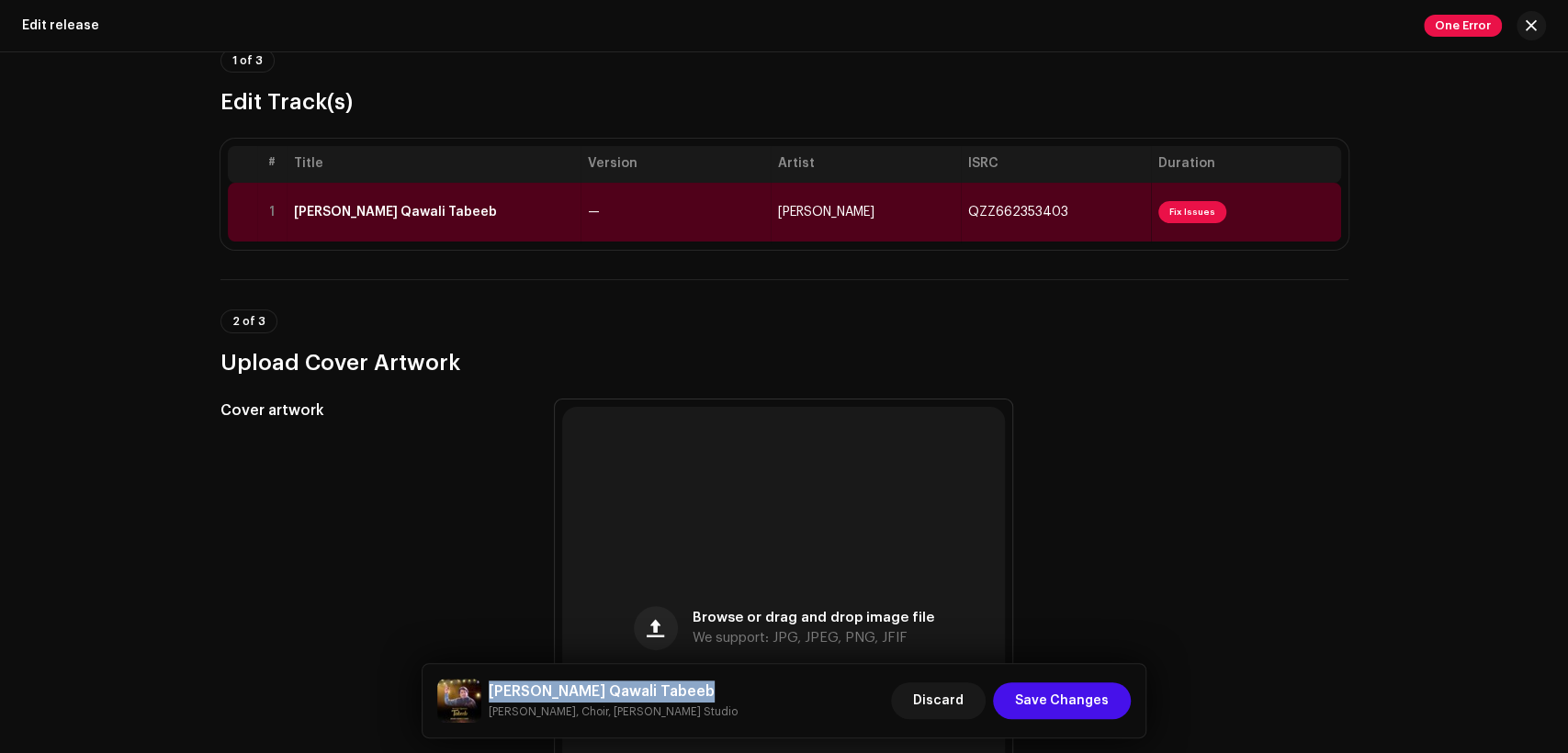
scroll to position [0, 0]
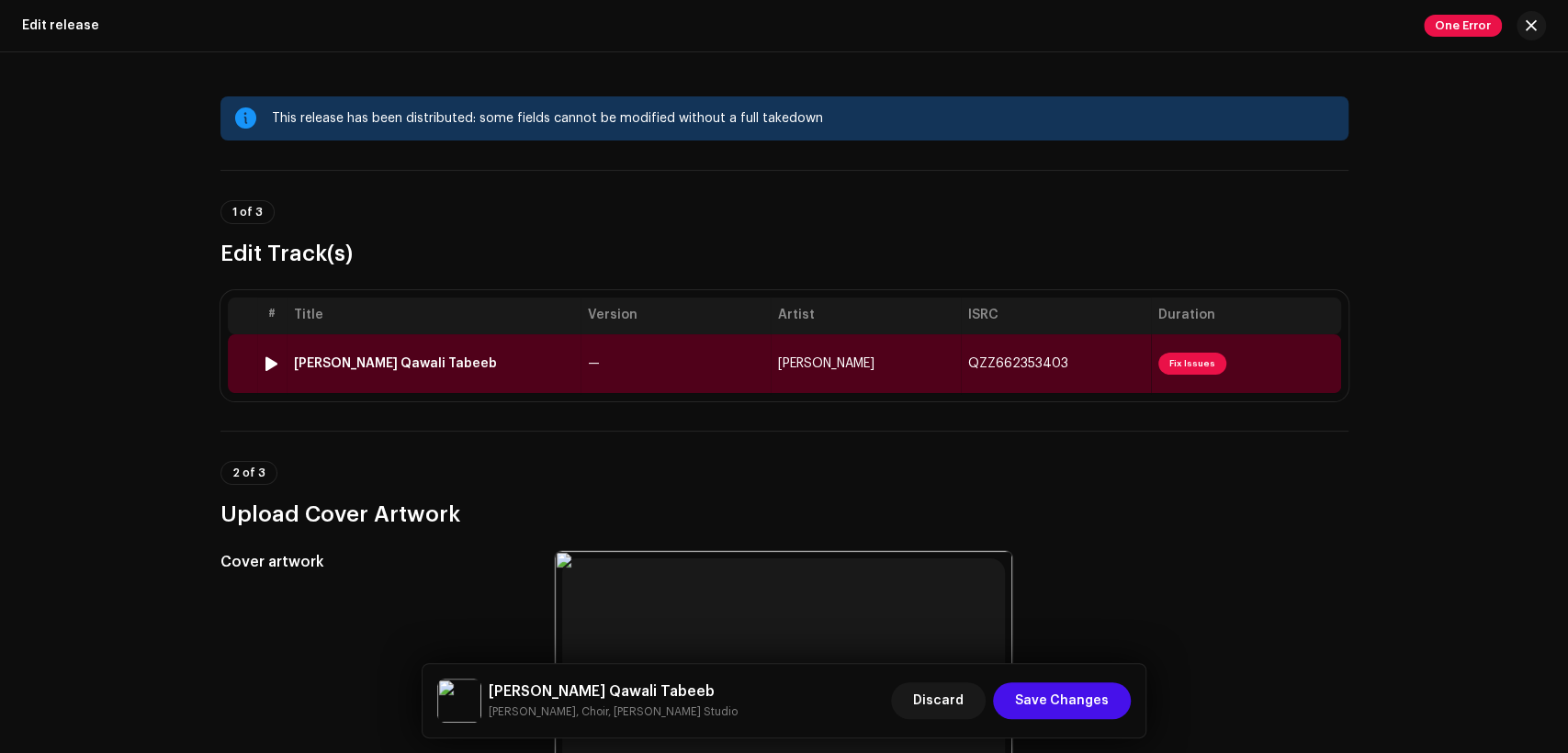
click at [669, 364] on td "—" at bounding box center [676, 364] width 190 height 59
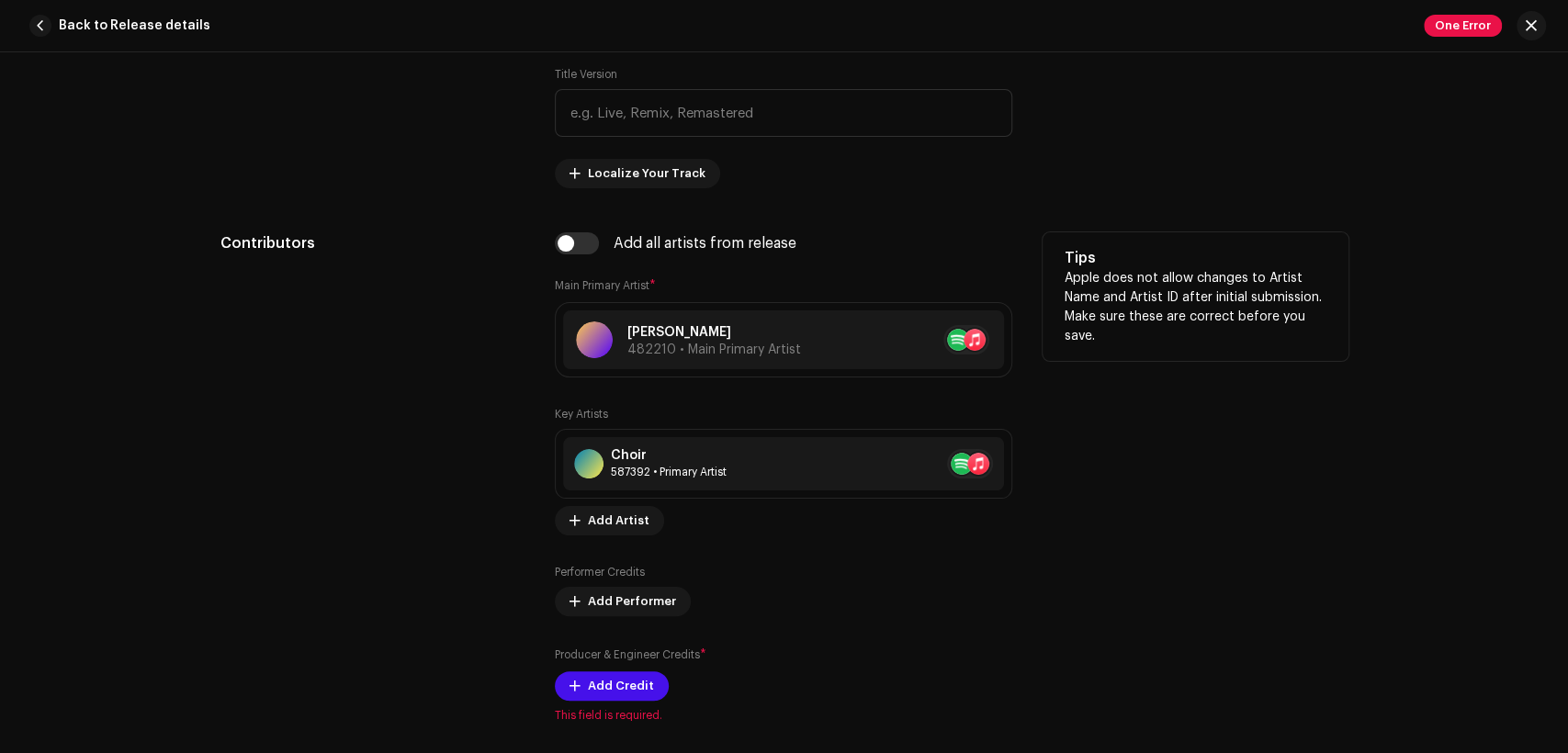
scroll to position [1020, 0]
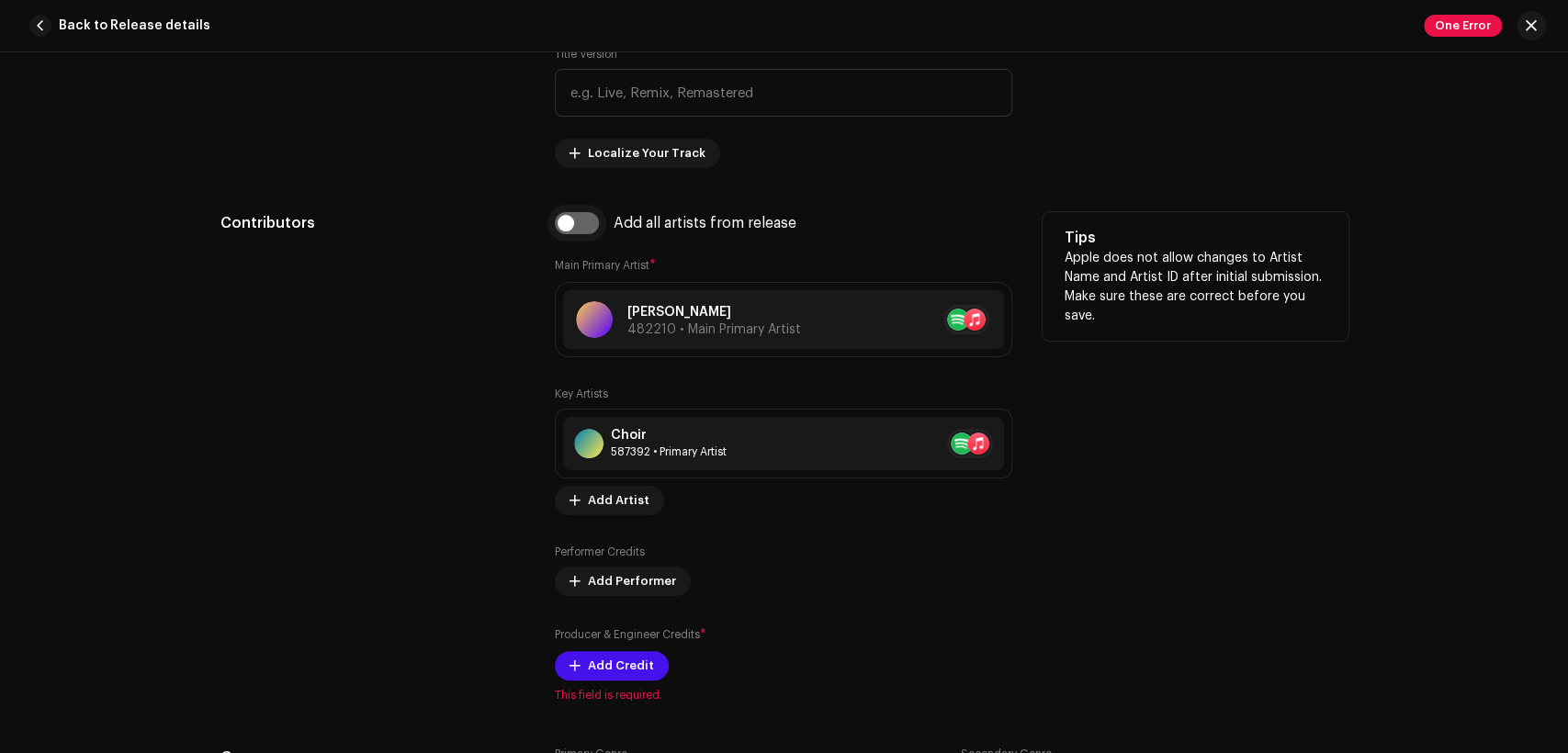
click at [585, 220] on input "checkbox" at bounding box center [577, 223] width 44 height 22
checkbox input "true"
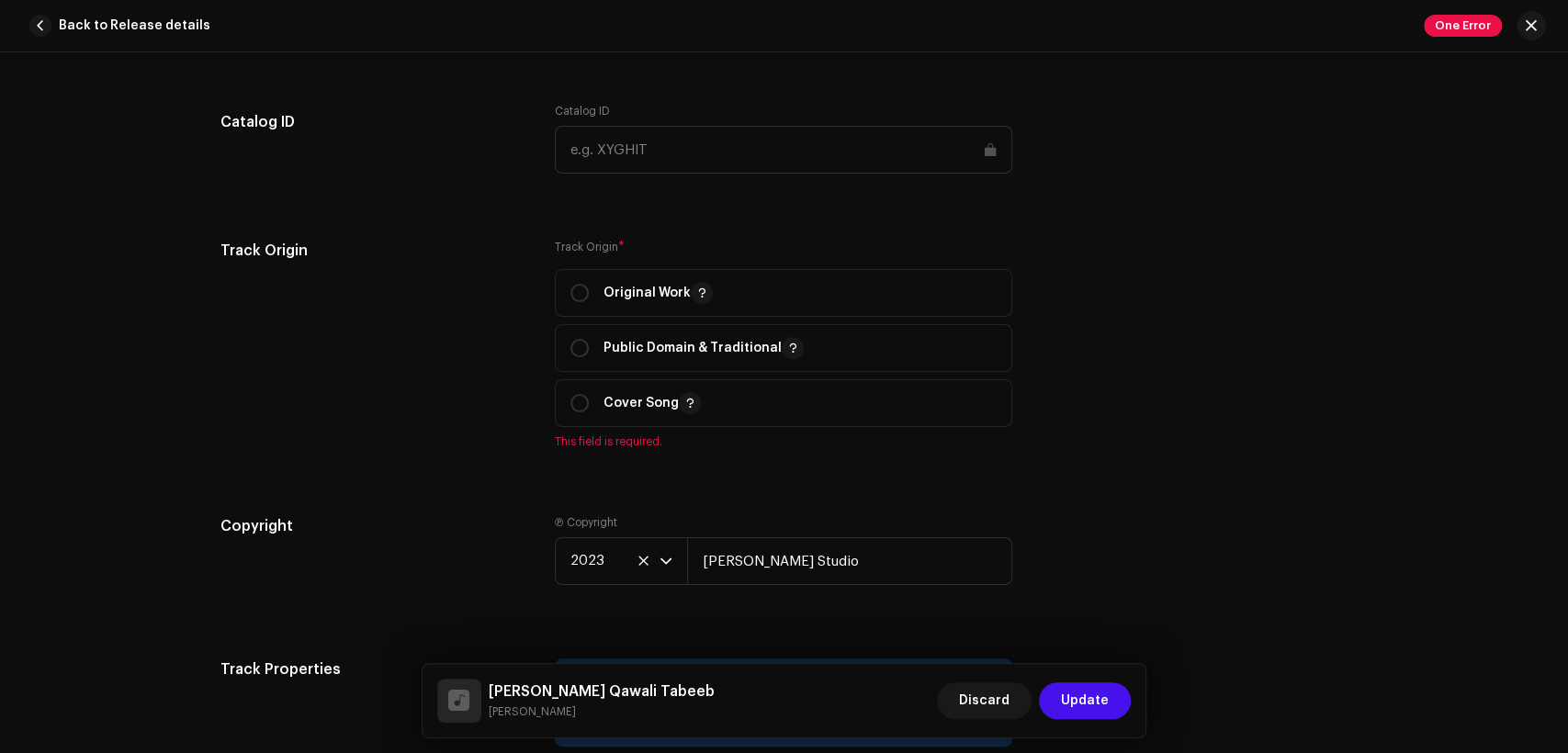
scroll to position [2382, 0]
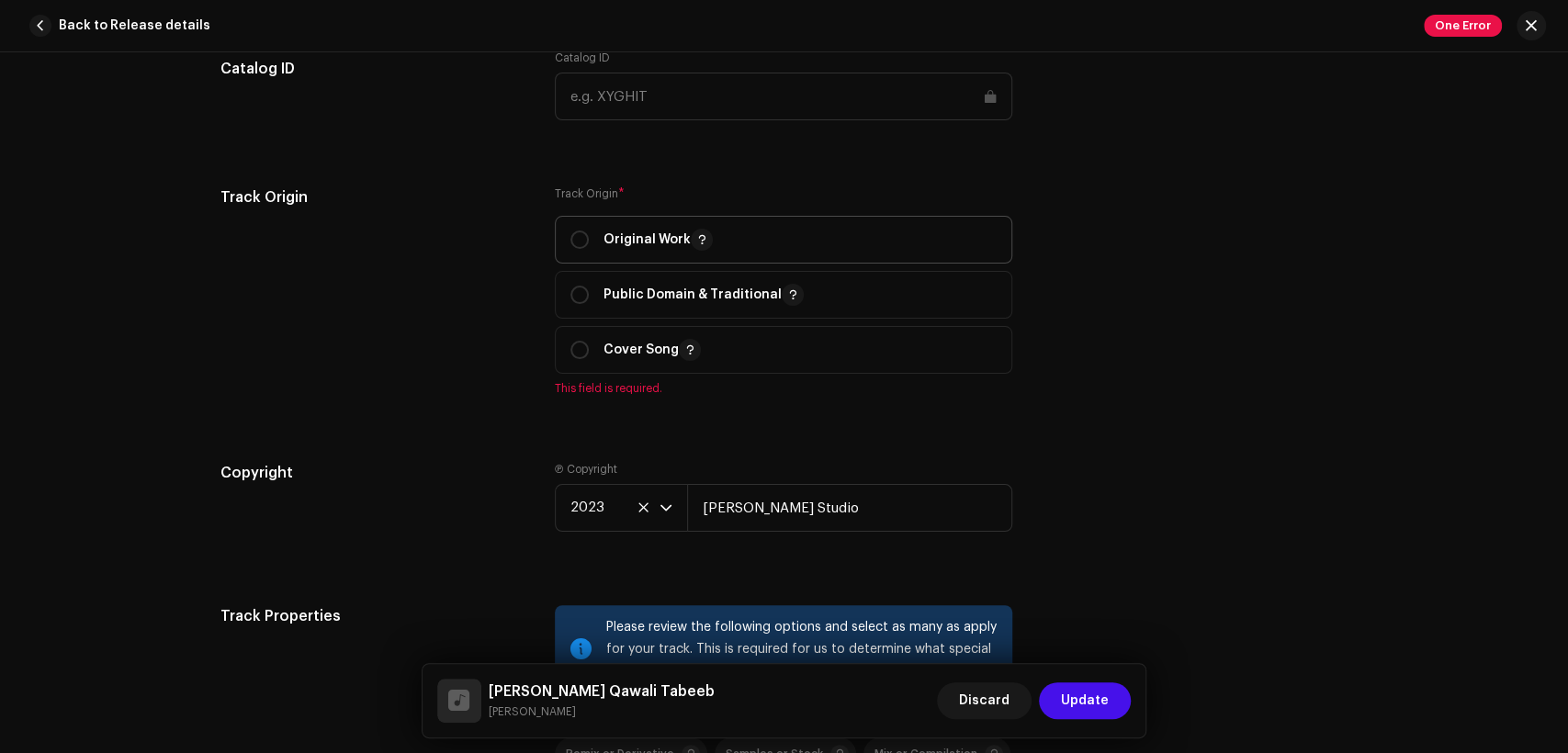
click at [597, 251] on div "Original Work" at bounding box center [641, 239] width 142 height 22
radio input "true"
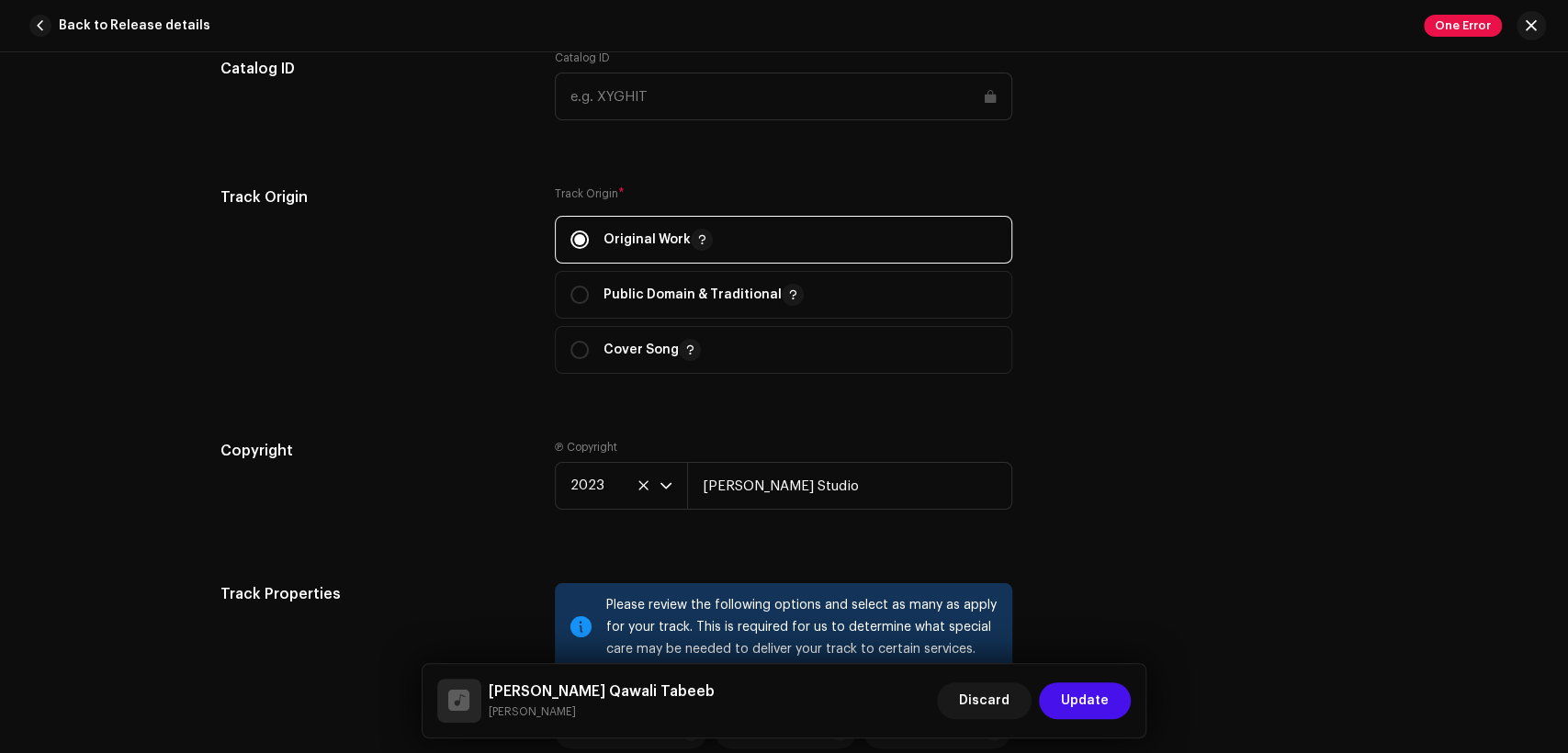
scroll to position [2893, 0]
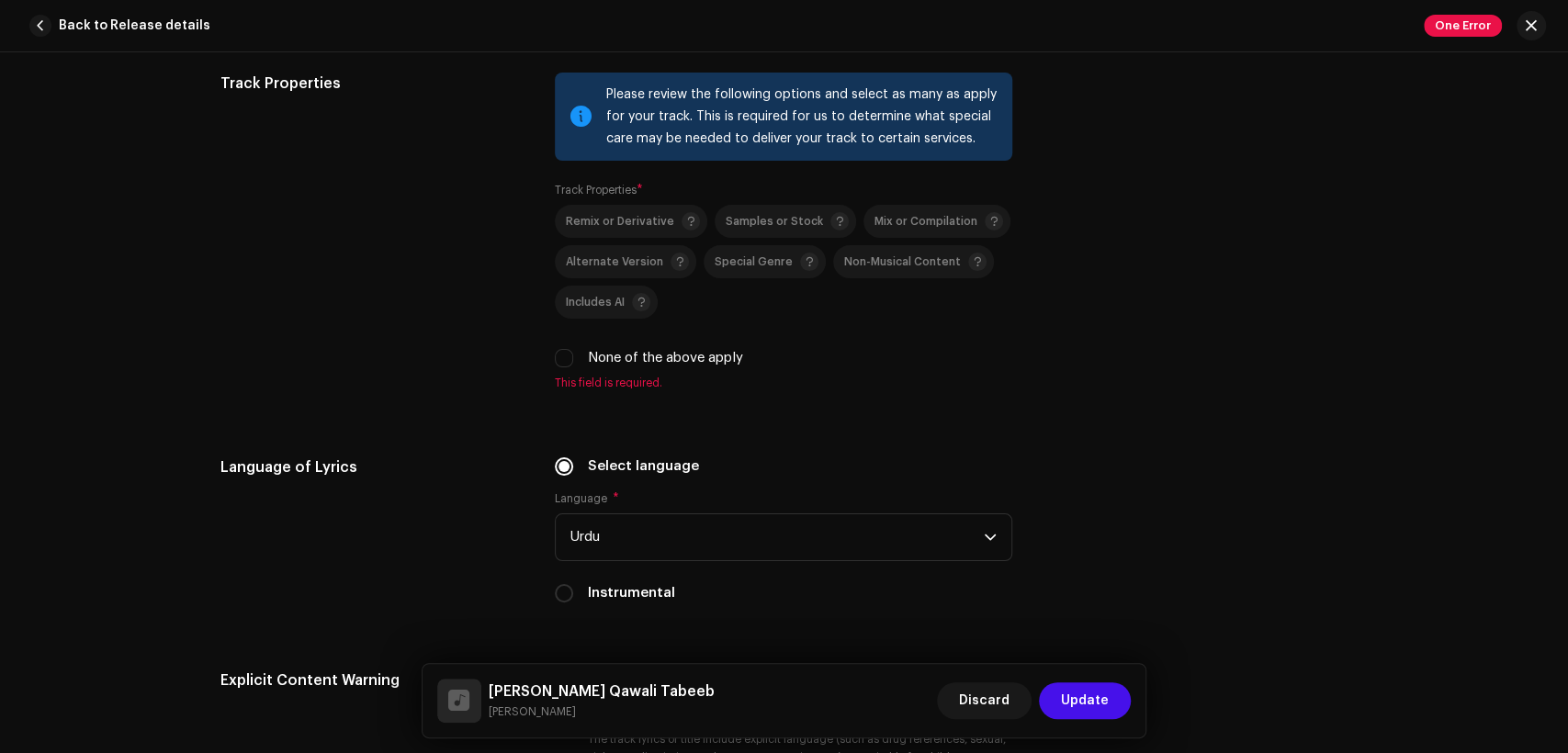
click at [617, 364] on label "None of the above apply" at bounding box center [664, 358] width 155 height 20
click at [573, 364] on input "None of the above apply" at bounding box center [563, 358] width 18 height 18
checkbox input "true"
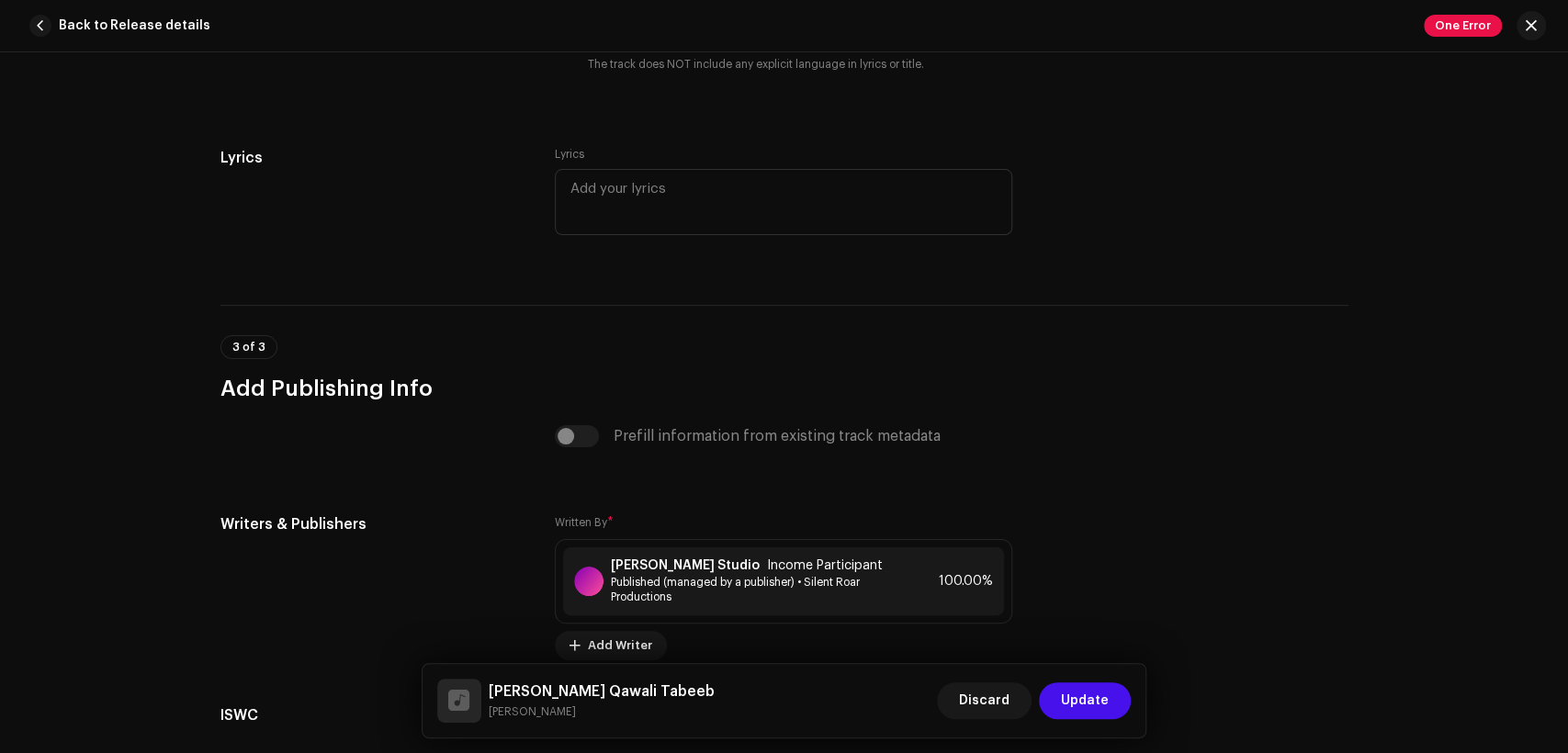
scroll to position [3743, 0]
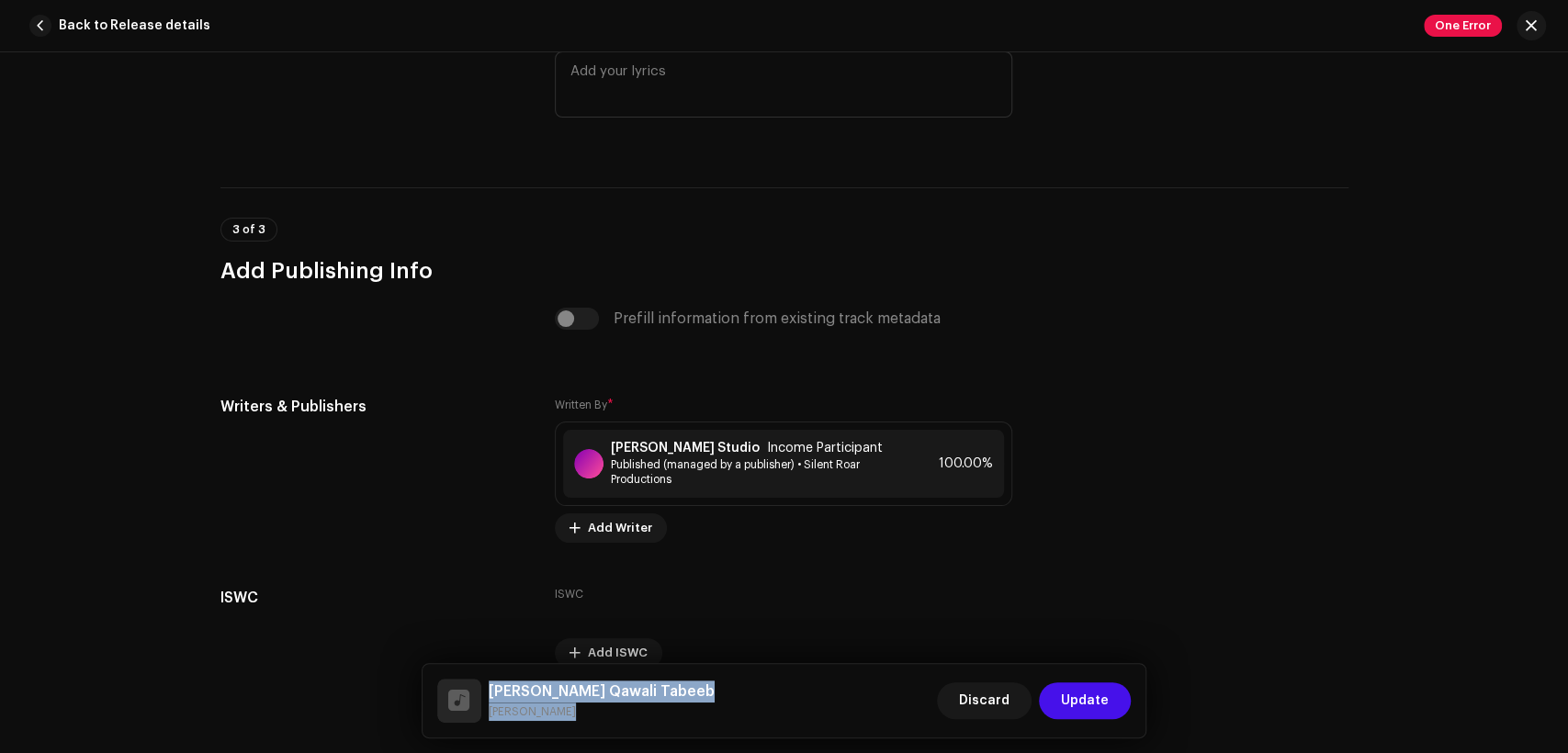
drag, startPoint x: 569, startPoint y: 715, endPoint x: 475, endPoint y: 670, distance: 104.2
click at [475, 670] on div "Masihi Qawali Tabeeb Qaisar Chohan Discard Update" at bounding box center [784, 701] width 724 height 73
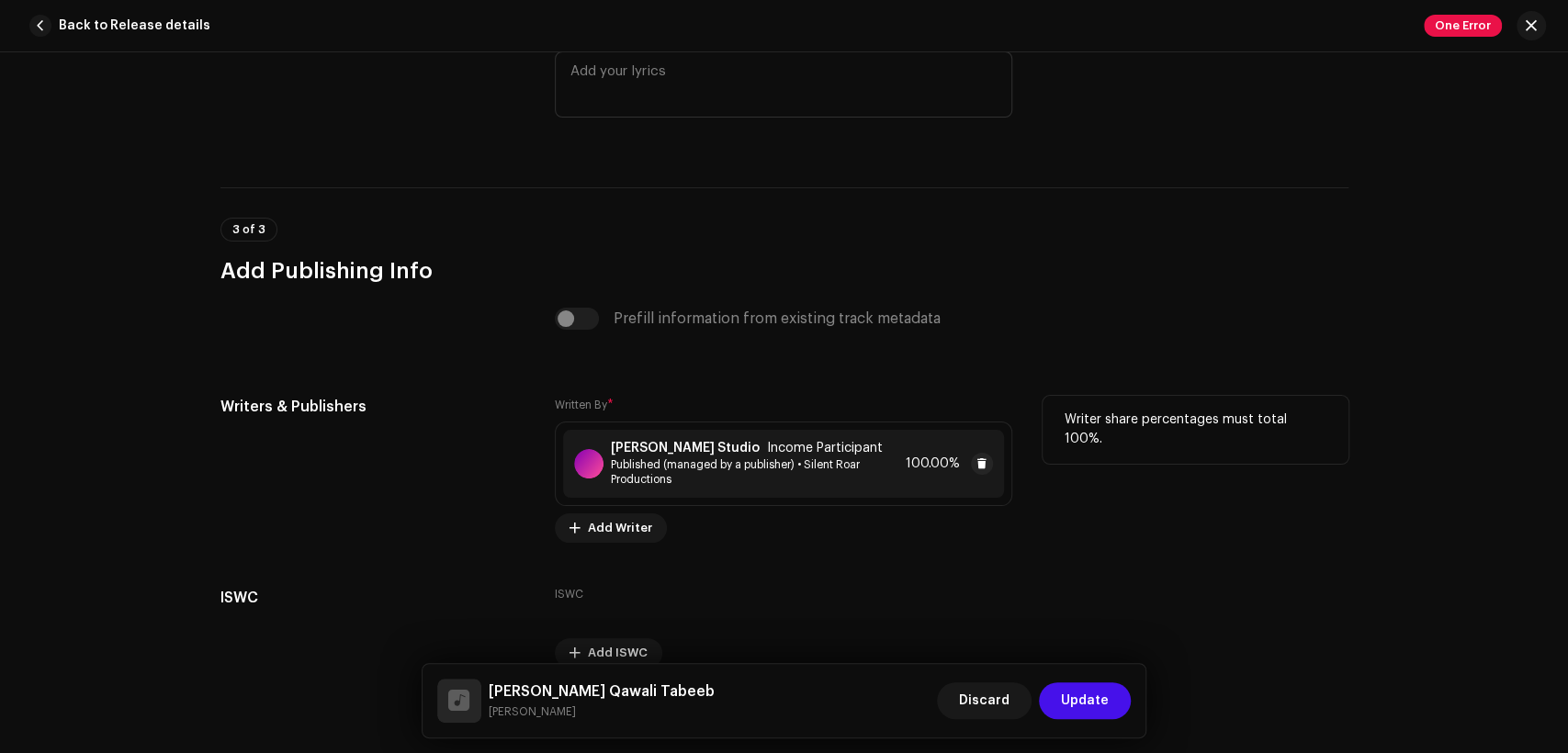
click at [611, 450] on strong "[PERSON_NAME] Studio" at bounding box center [684, 448] width 149 height 14
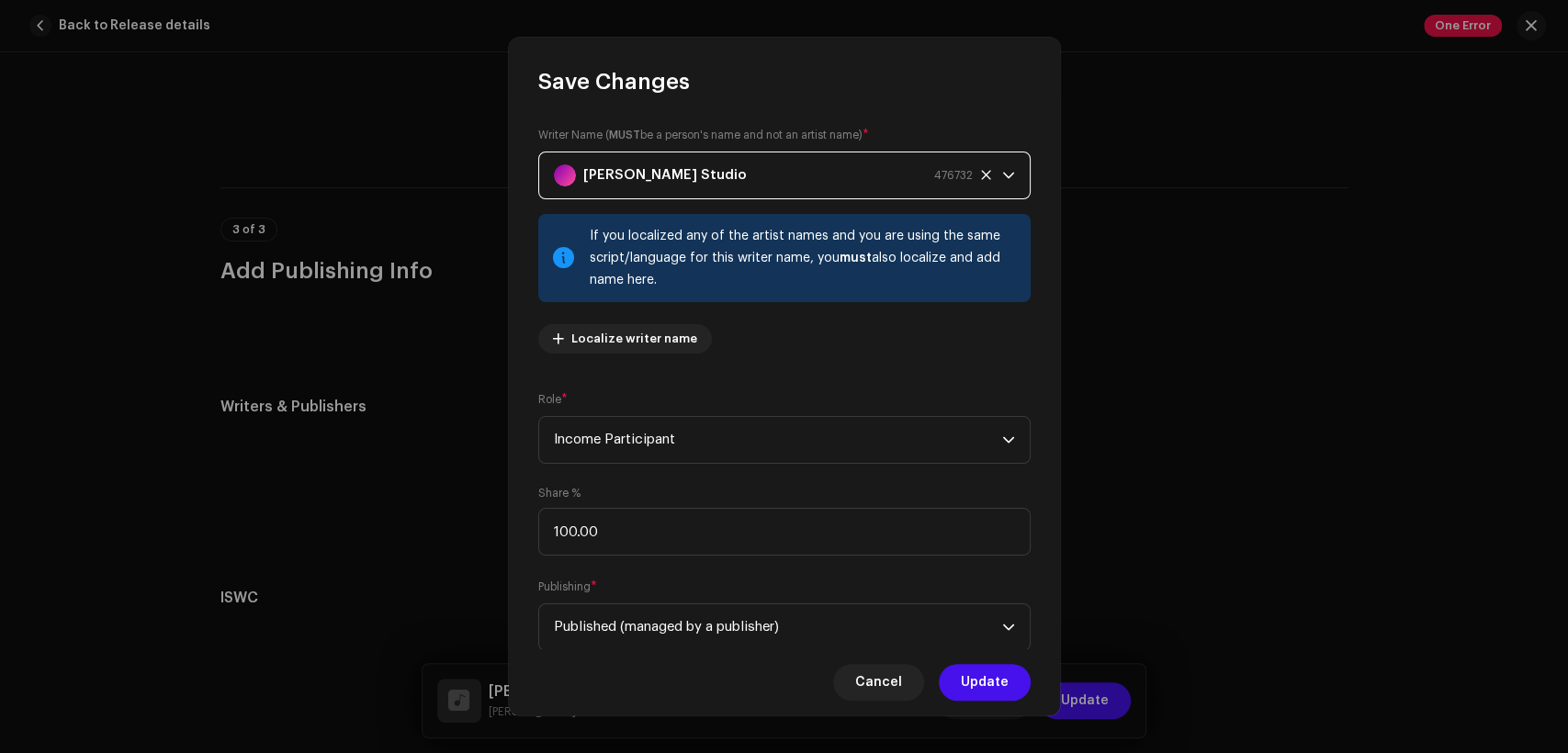
click at [618, 153] on span "[PERSON_NAME] Studio 476732" at bounding box center [778, 176] width 448 height 46
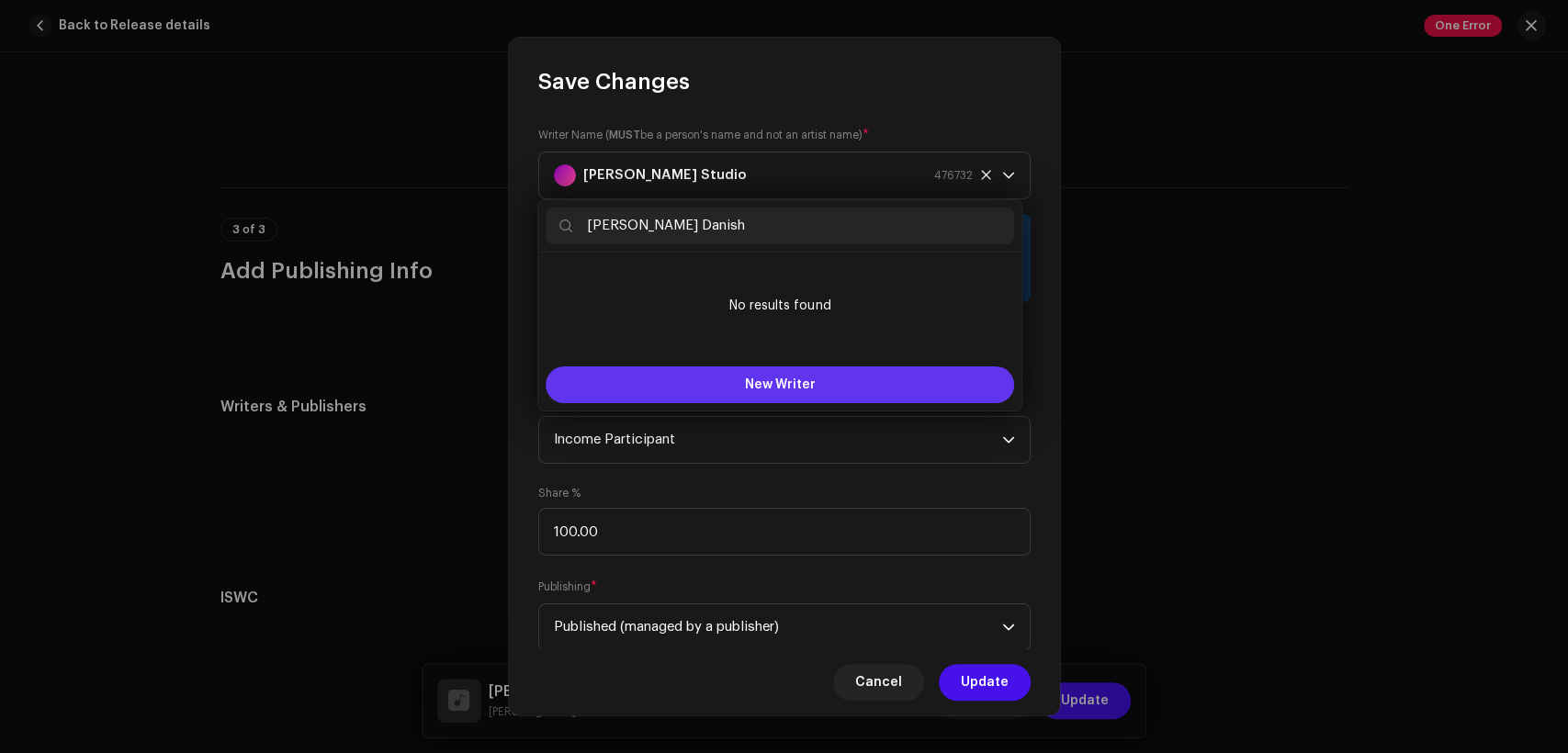
type input "Dr. Rashid Gill Danish"
click at [818, 379] on button "New Writer" at bounding box center [780, 385] width 468 height 37
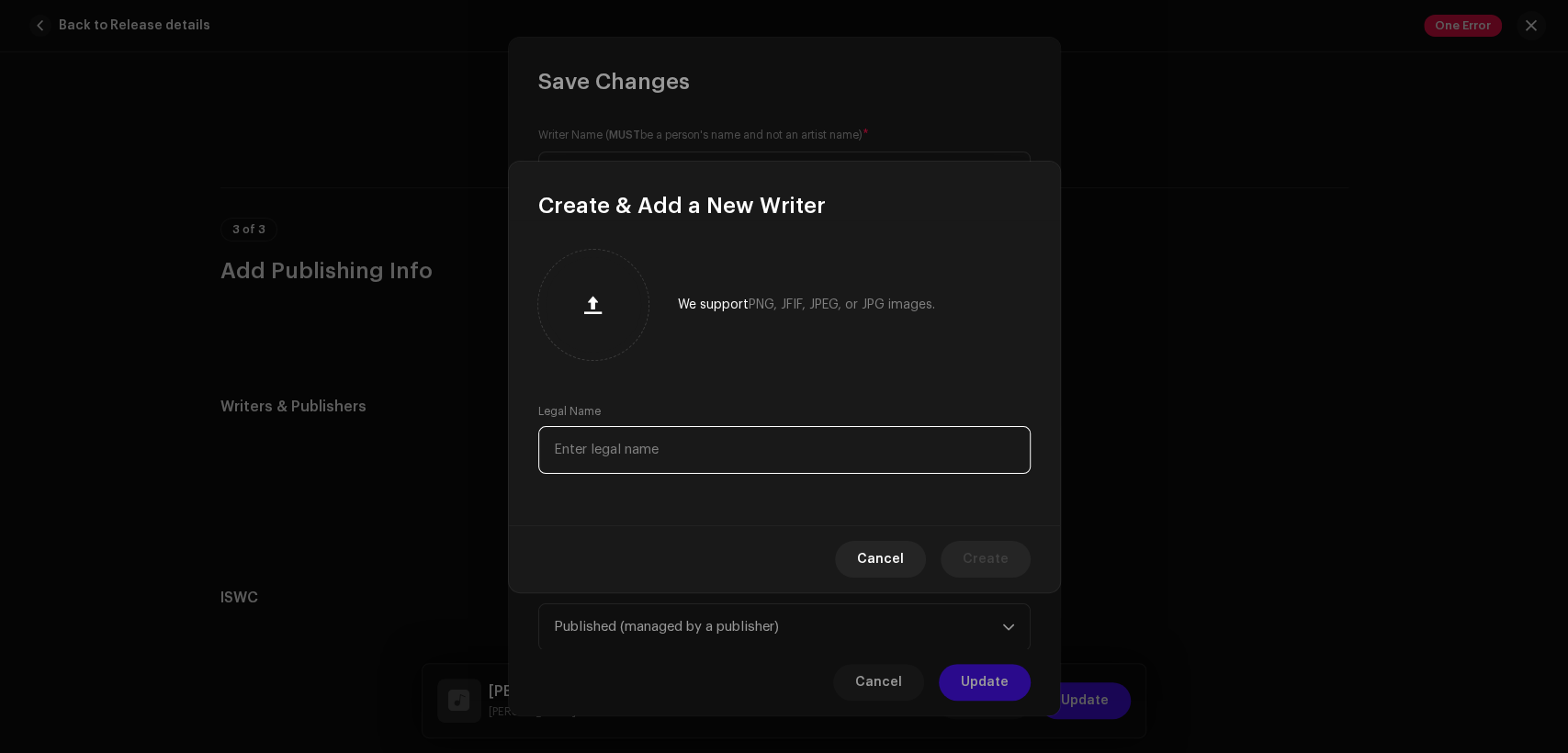
click at [809, 451] on input "text" at bounding box center [784, 450] width 492 height 48
paste input "Dr. Rashid Gill Danish"
type input "Dr. Rashid Gill Danish"
click at [989, 565] on span "Create" at bounding box center [985, 560] width 46 height 37
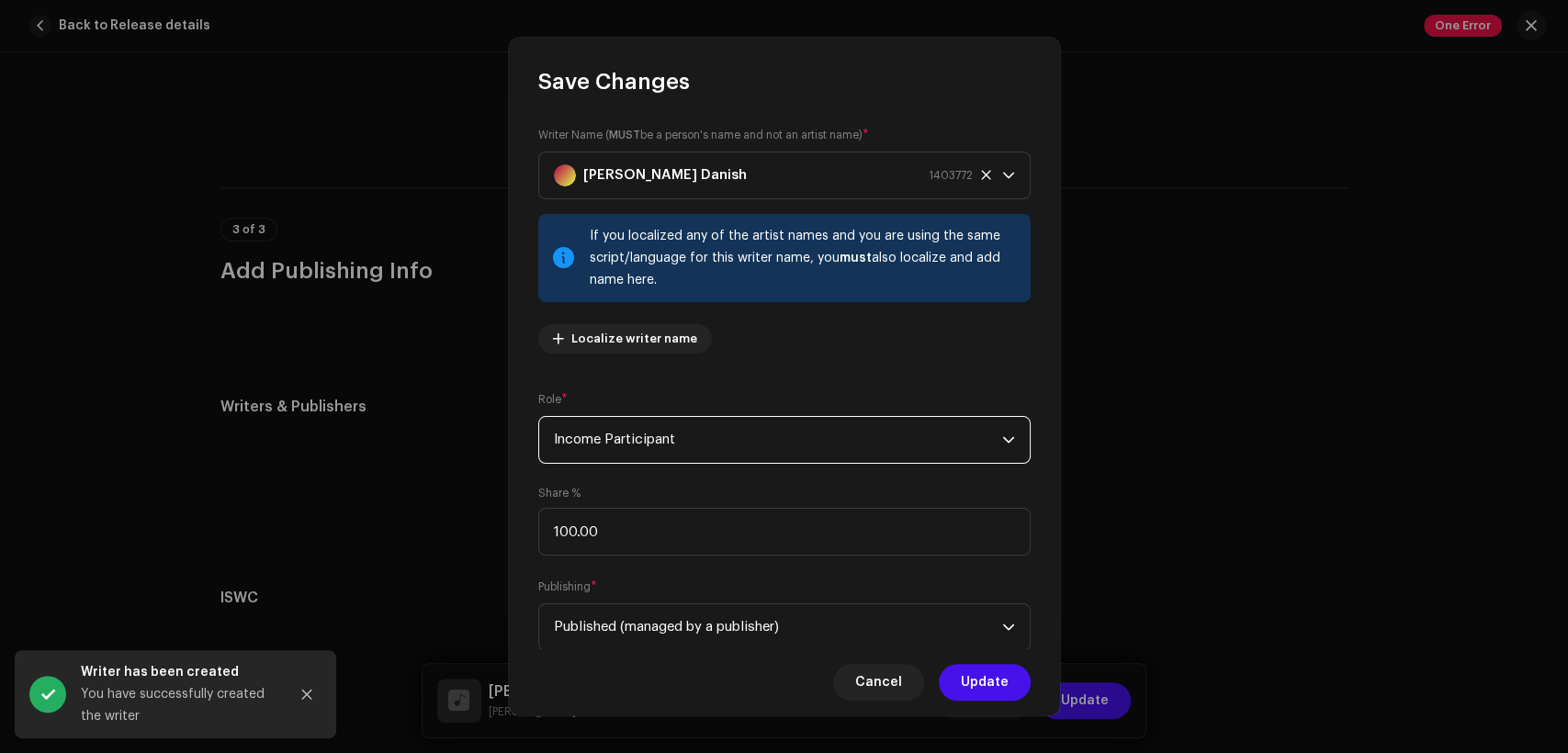
click at [769, 445] on span "Income Participant" at bounding box center [778, 440] width 448 height 46
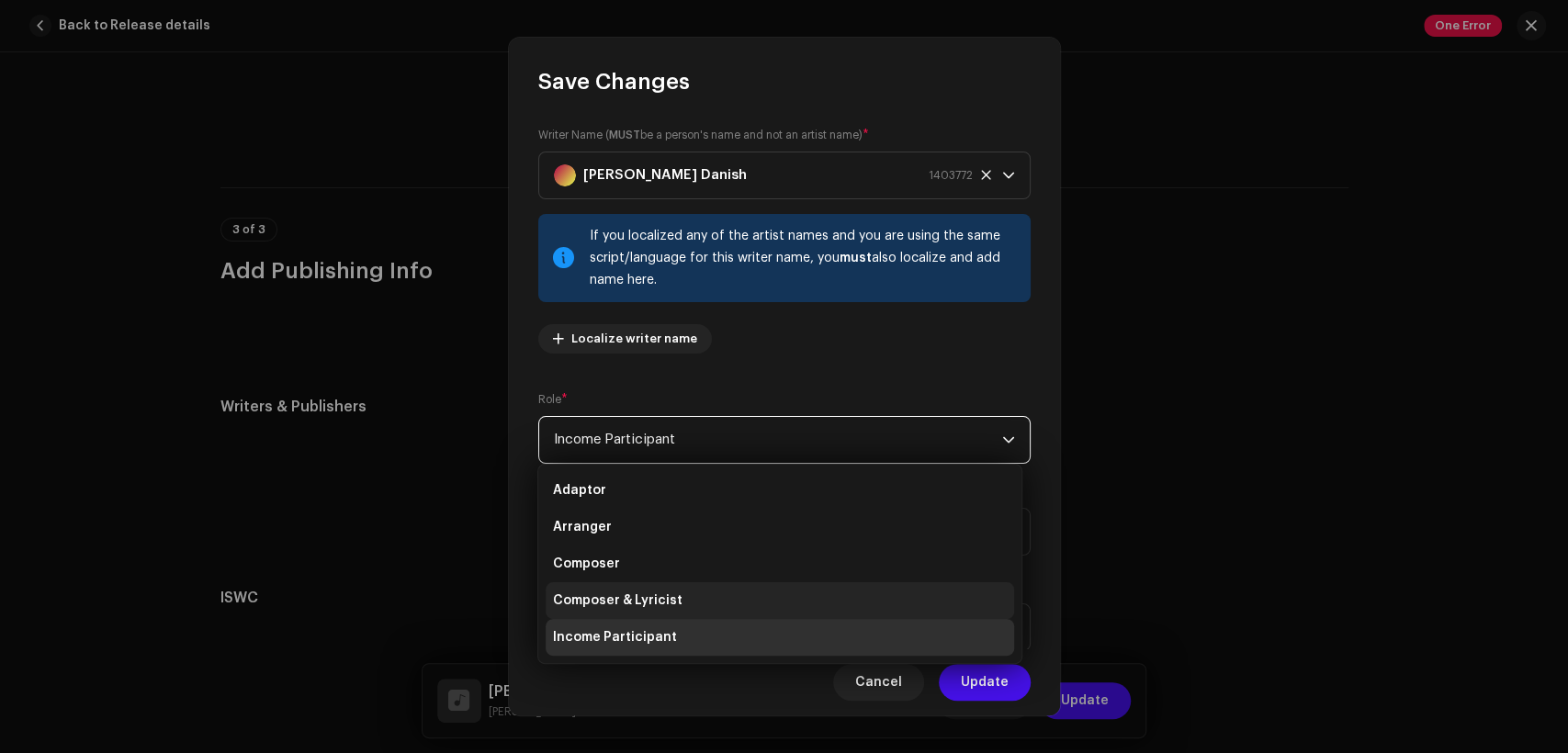
click at [773, 600] on li "Composer & Lyricist" at bounding box center [780, 601] width 468 height 37
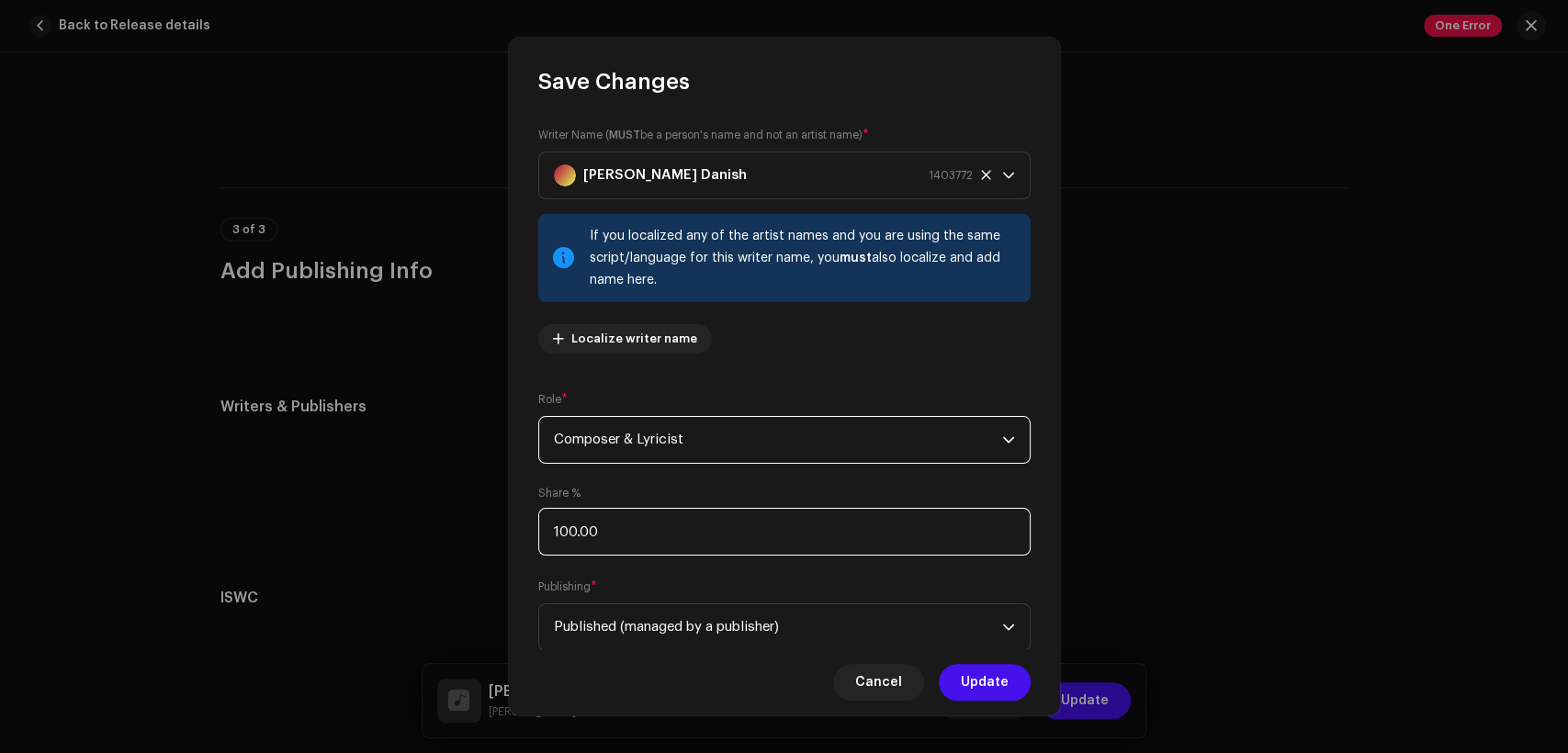
click at [762, 532] on input "100.00" at bounding box center [784, 532] width 492 height 48
type input "1.00"
type input "50.00"
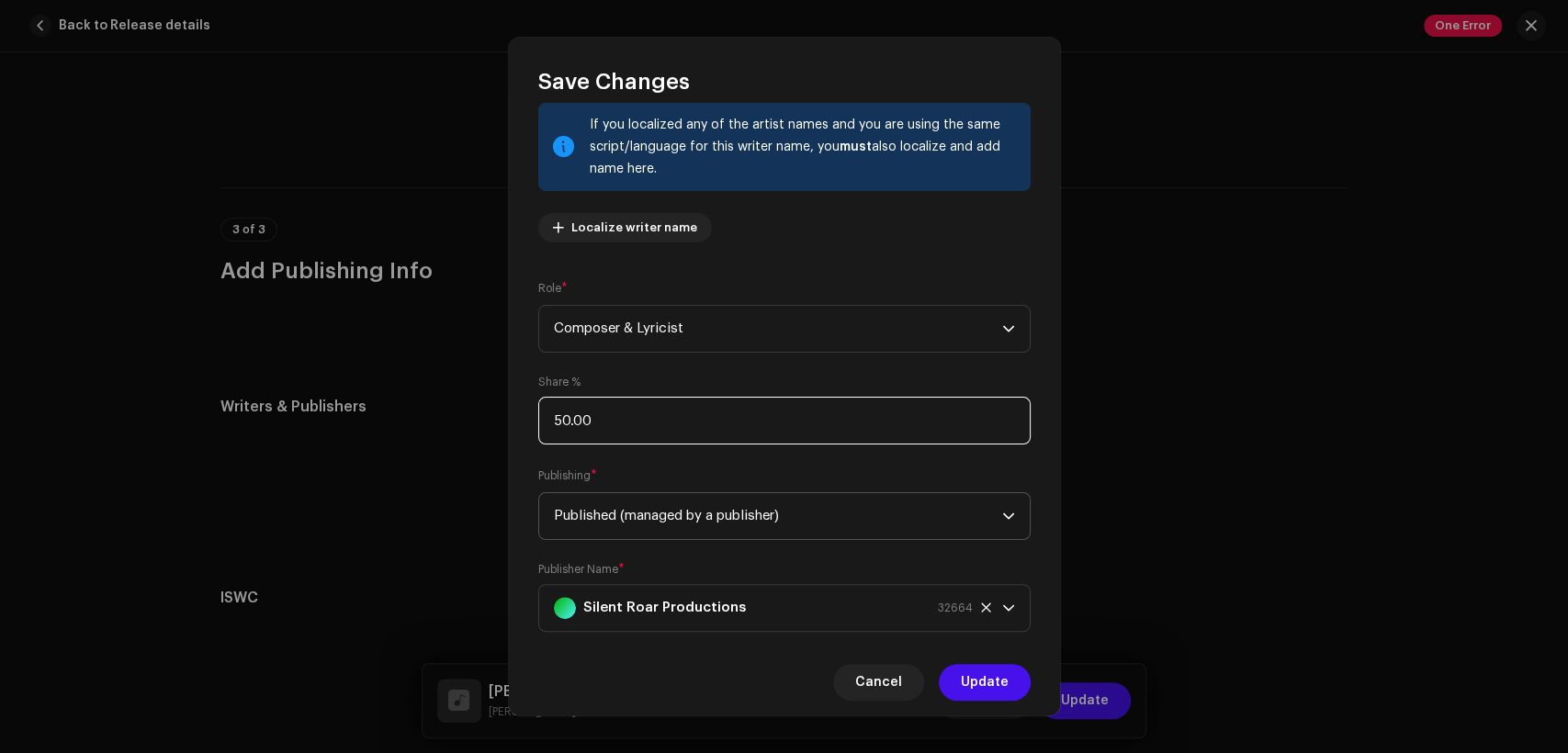
scroll to position [147, 0]
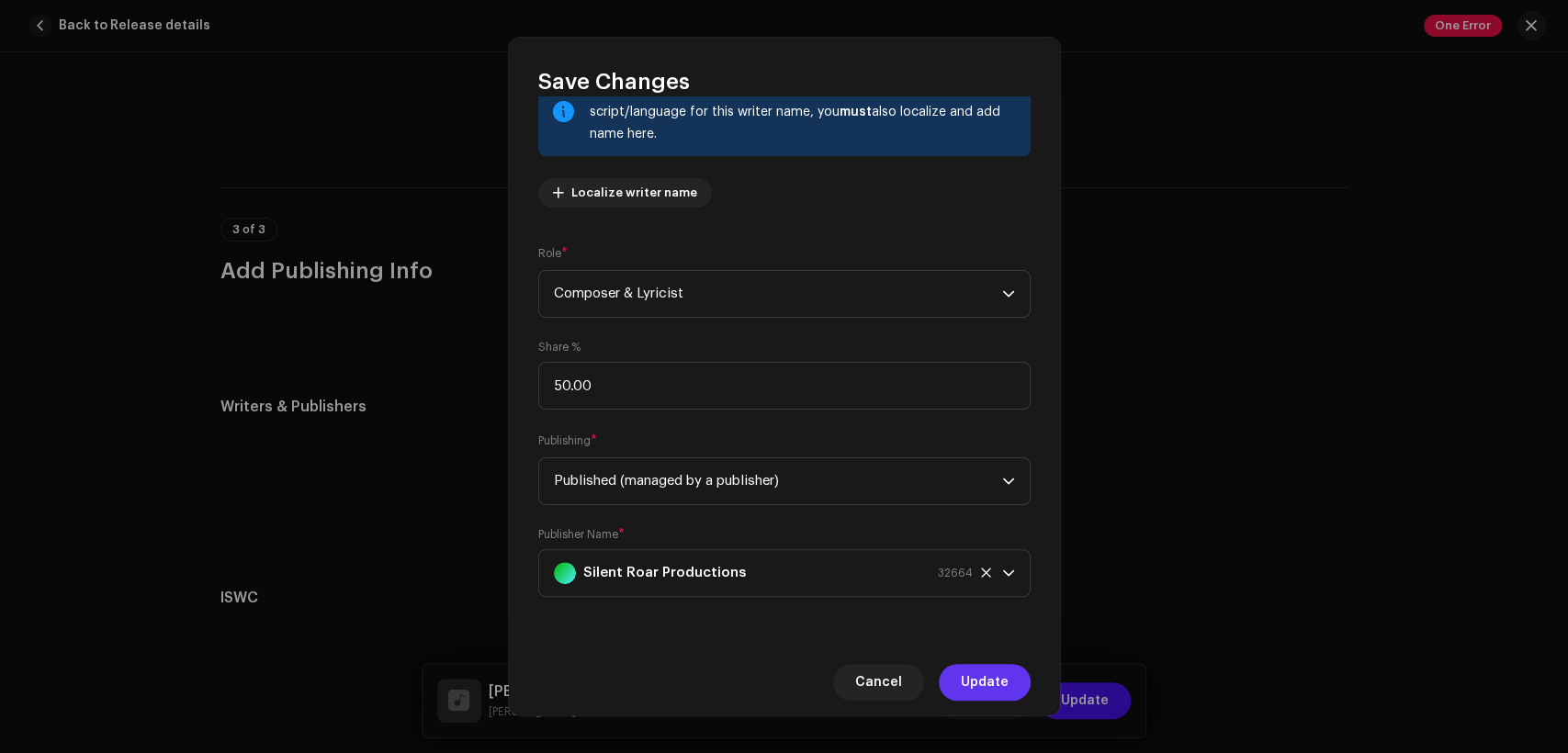
click at [1007, 677] on span "Update" at bounding box center [984, 683] width 48 height 37
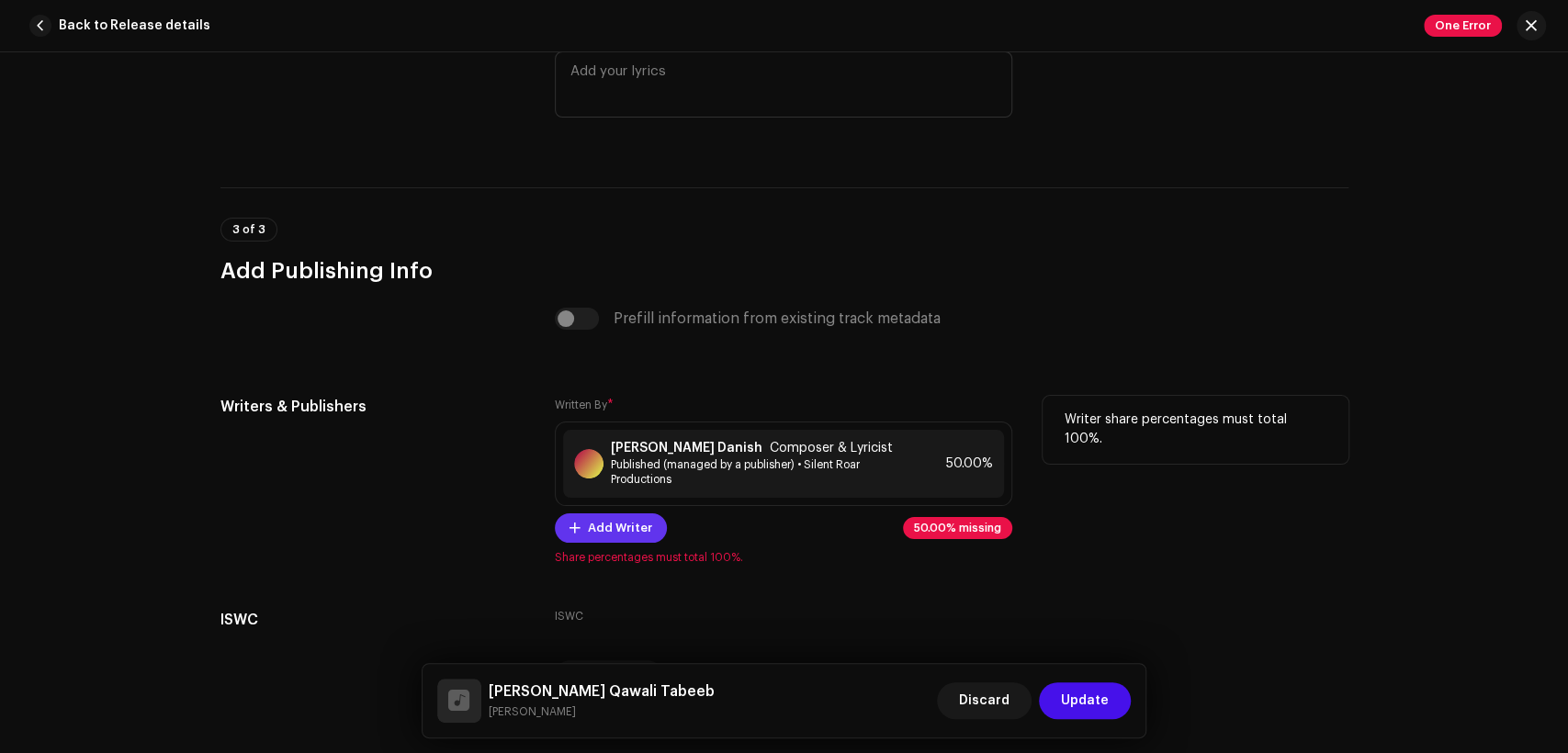
click at [629, 530] on span "Add Writer" at bounding box center [619, 528] width 64 height 37
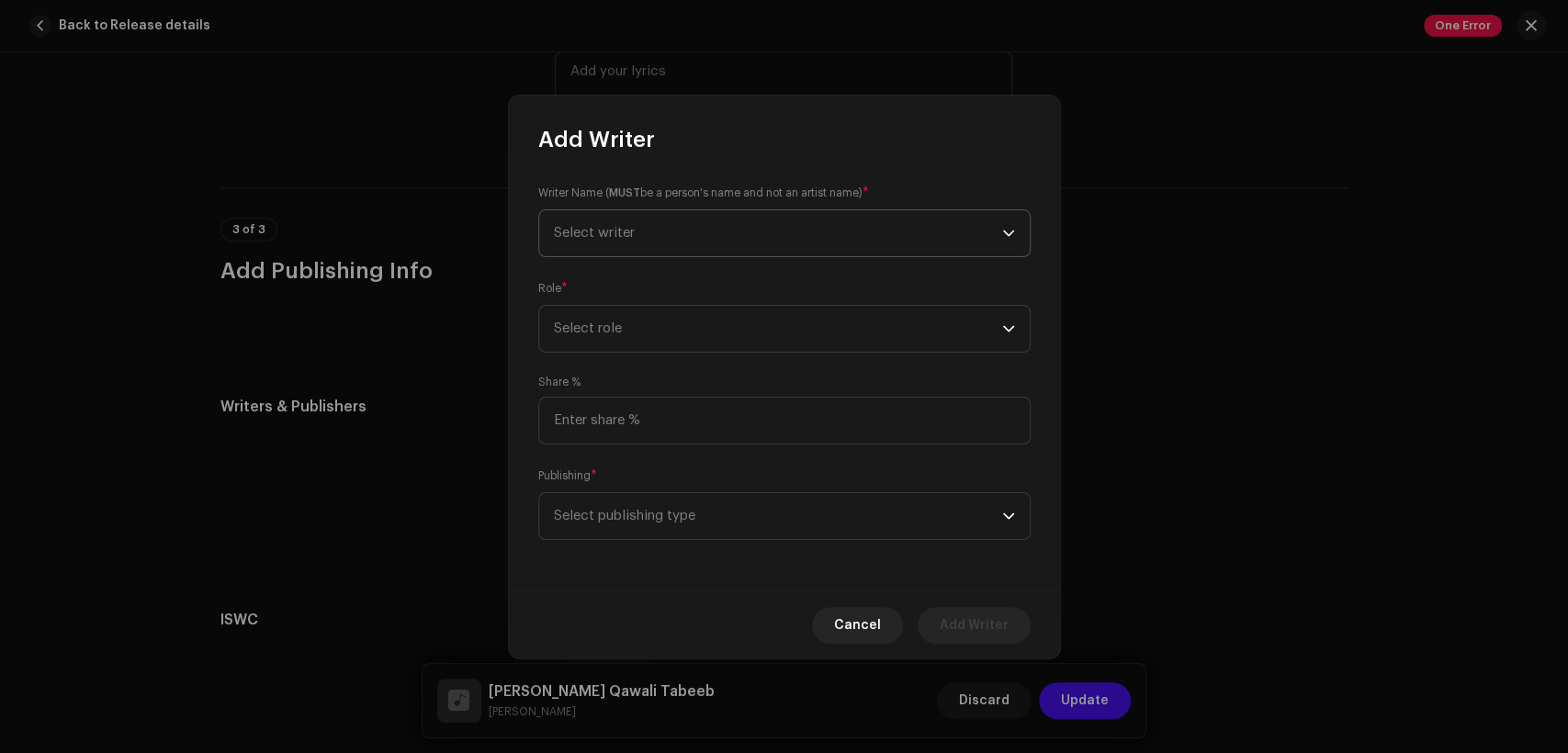
click at [717, 229] on span "Select writer" at bounding box center [778, 234] width 448 height 46
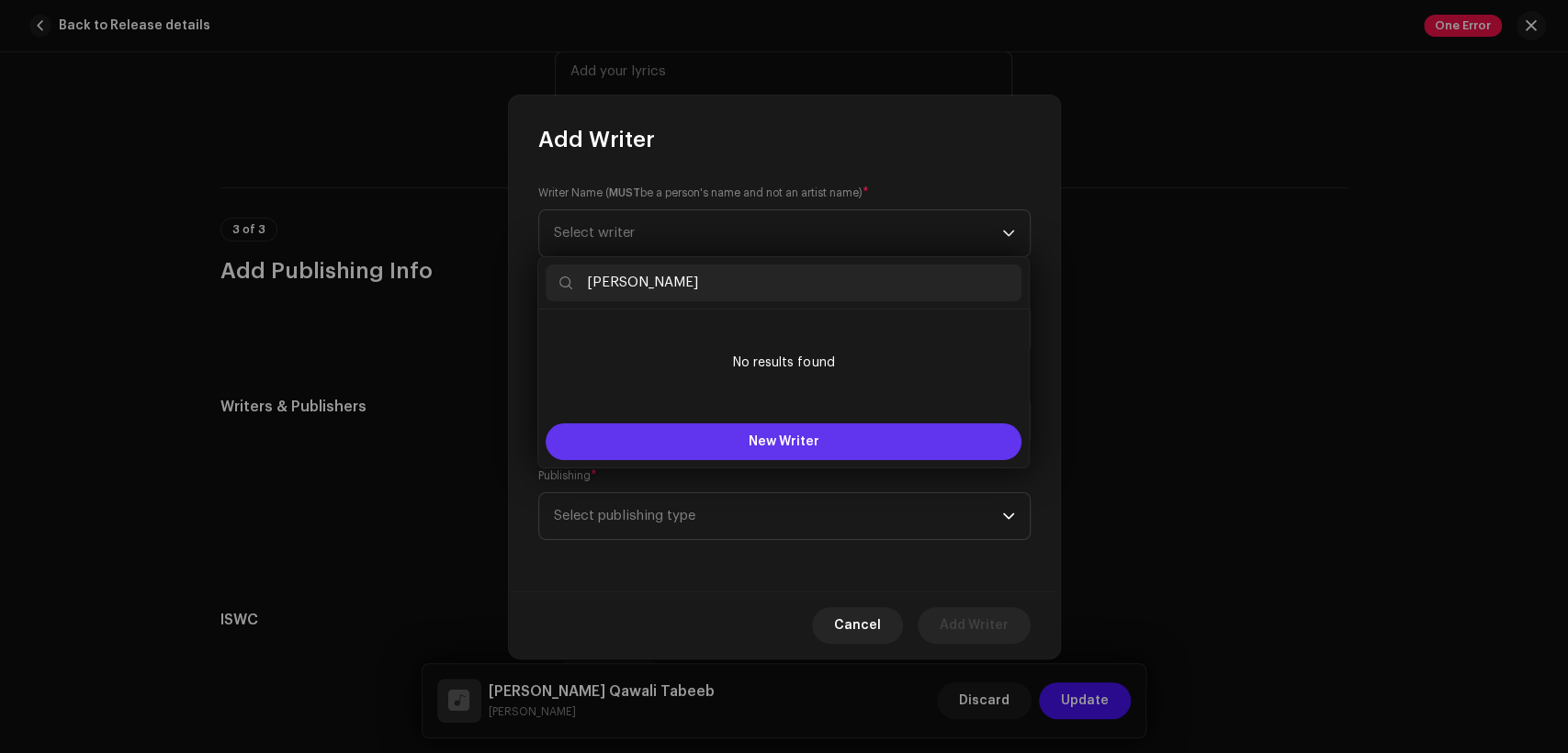
type input "Sohail Gill"
click at [758, 423] on button "New Writer" at bounding box center [784, 441] width 476 height 37
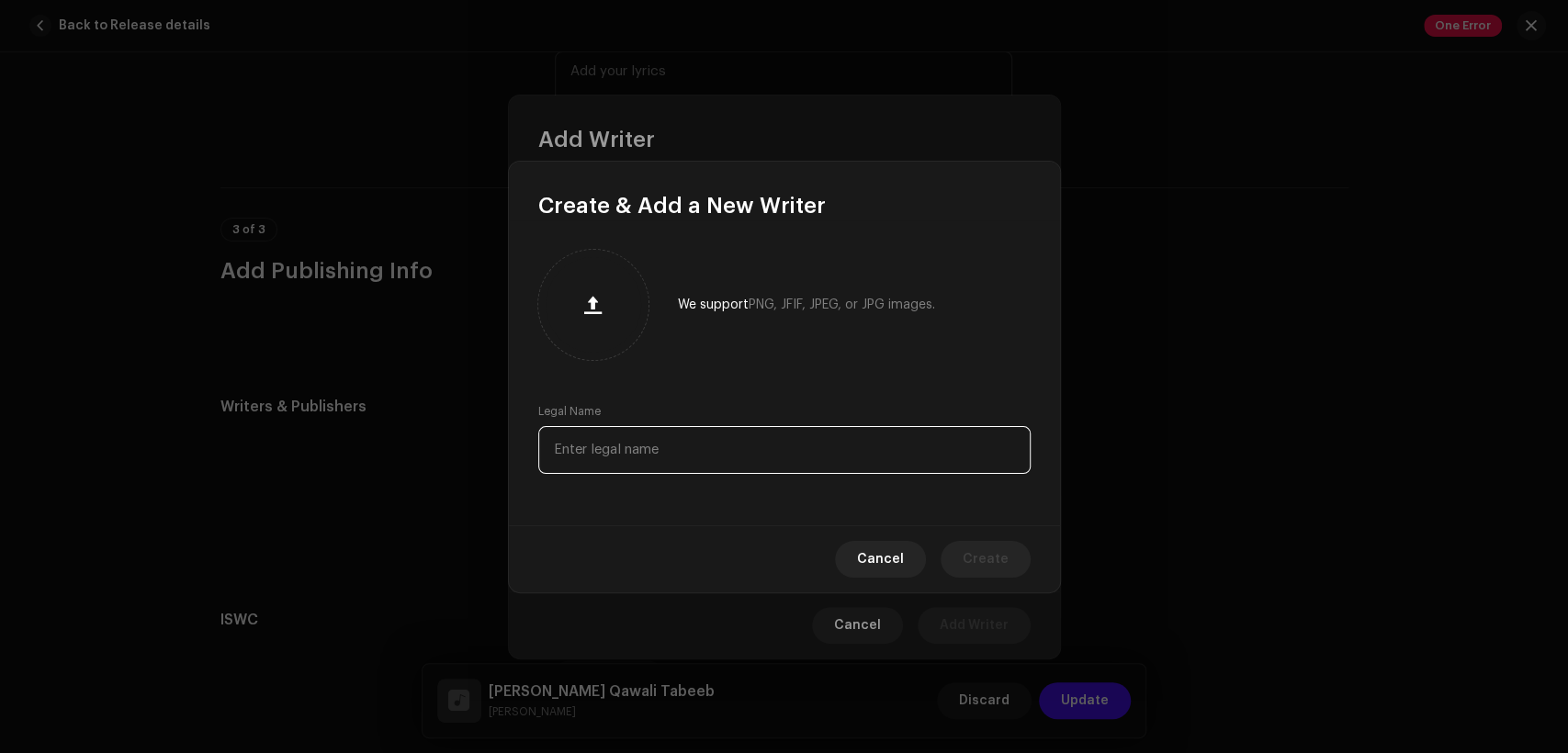
click at [838, 460] on input "text" at bounding box center [784, 450] width 492 height 48
paste input "Sohail Gill"
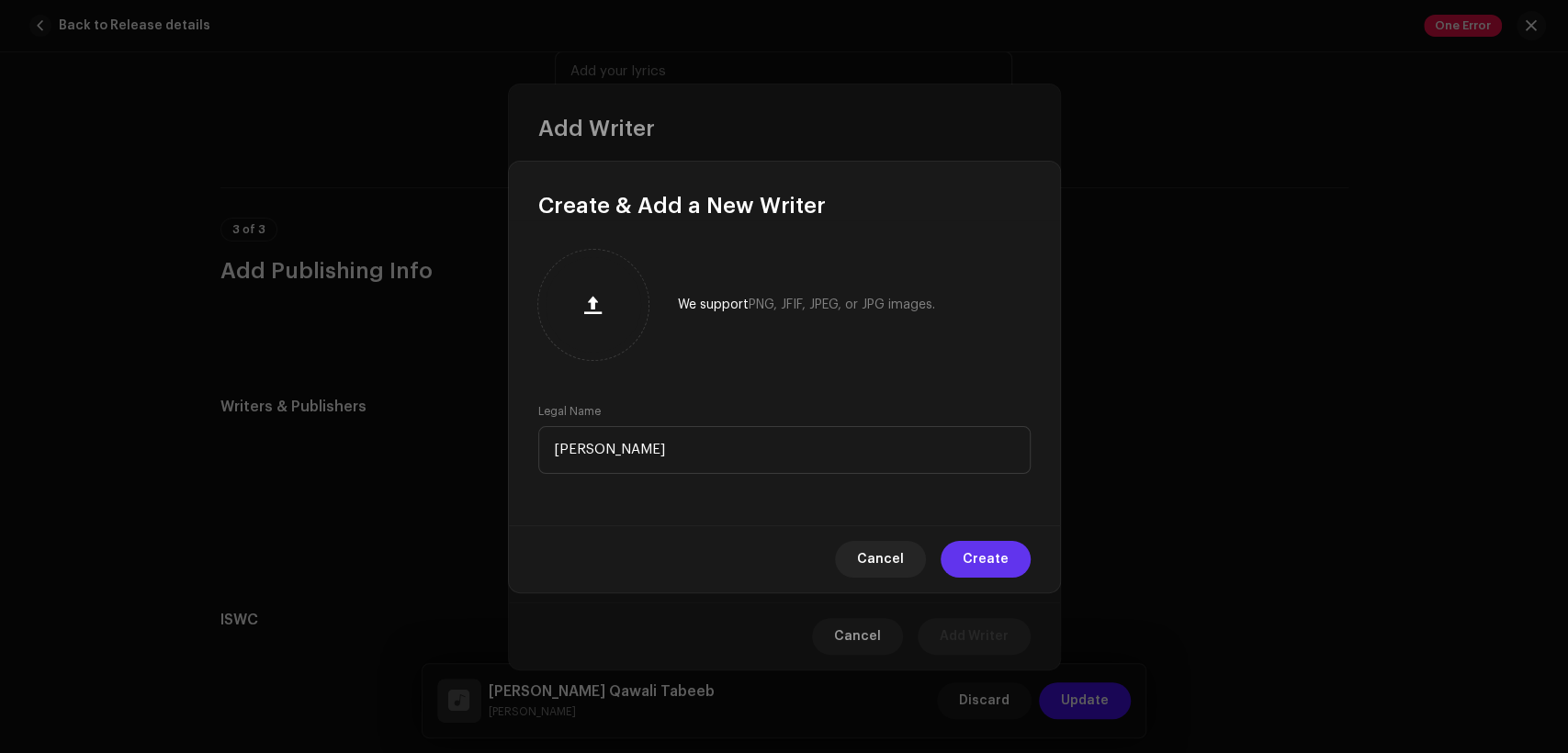
type input "Sohail Gill"
click at [982, 566] on span "Create" at bounding box center [985, 560] width 46 height 37
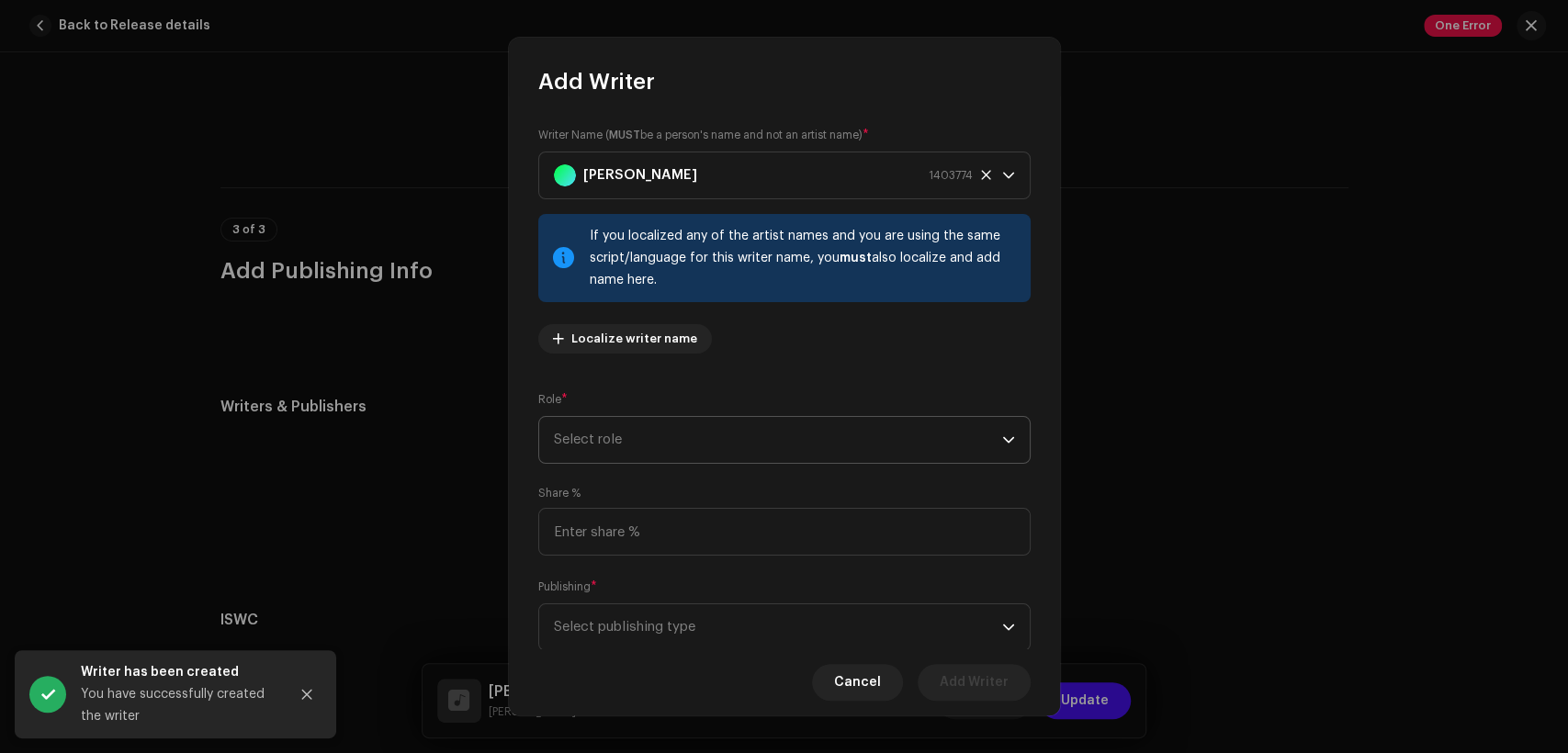
click at [804, 349] on div "Writer Name ( MUST be a person's name and not an artist name) * Sohail Gill 140…" at bounding box center [784, 247] width 492 height 242
click at [801, 443] on span "Select role" at bounding box center [778, 440] width 448 height 46
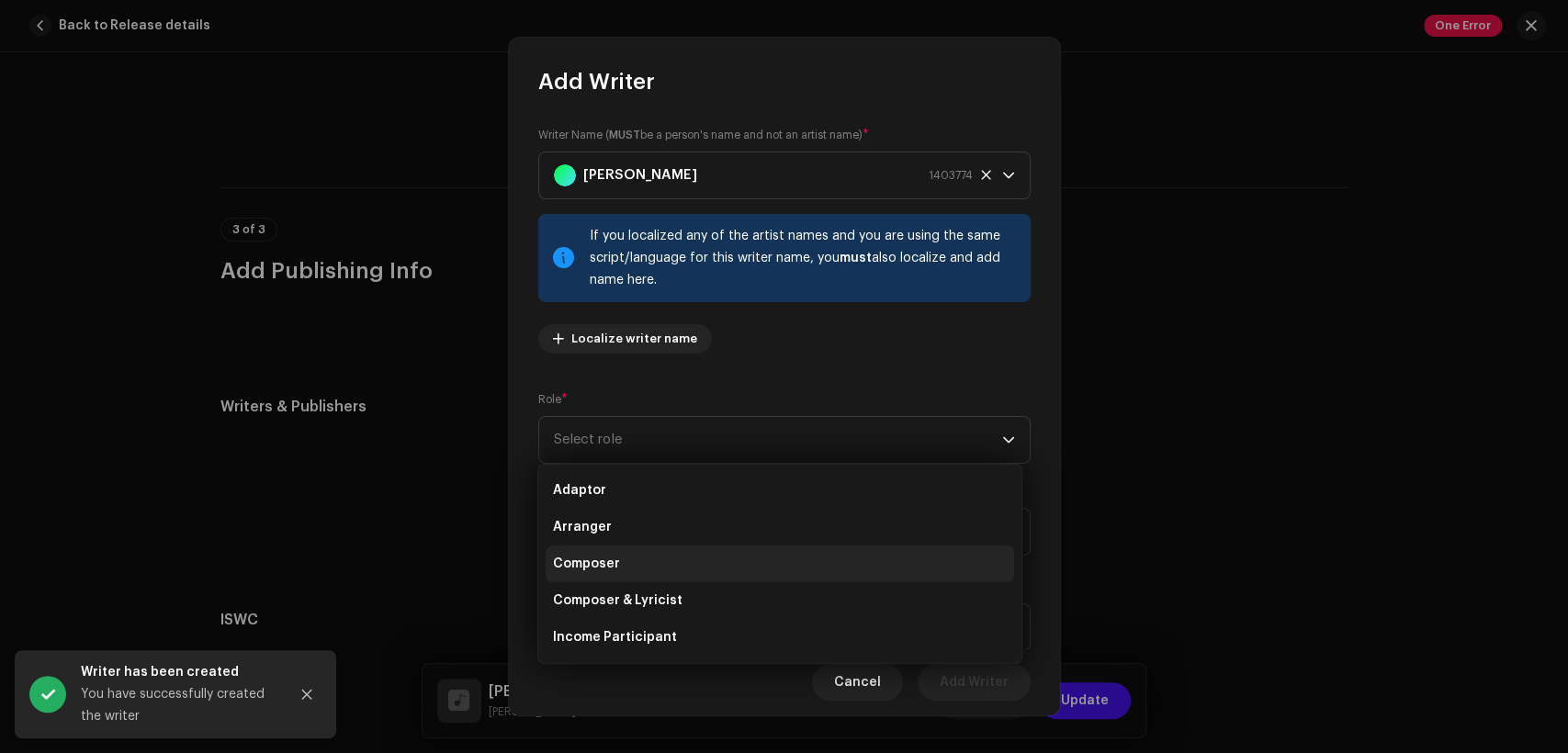
click at [809, 583] on li "Composer & Lyricist" at bounding box center [780, 601] width 468 height 37
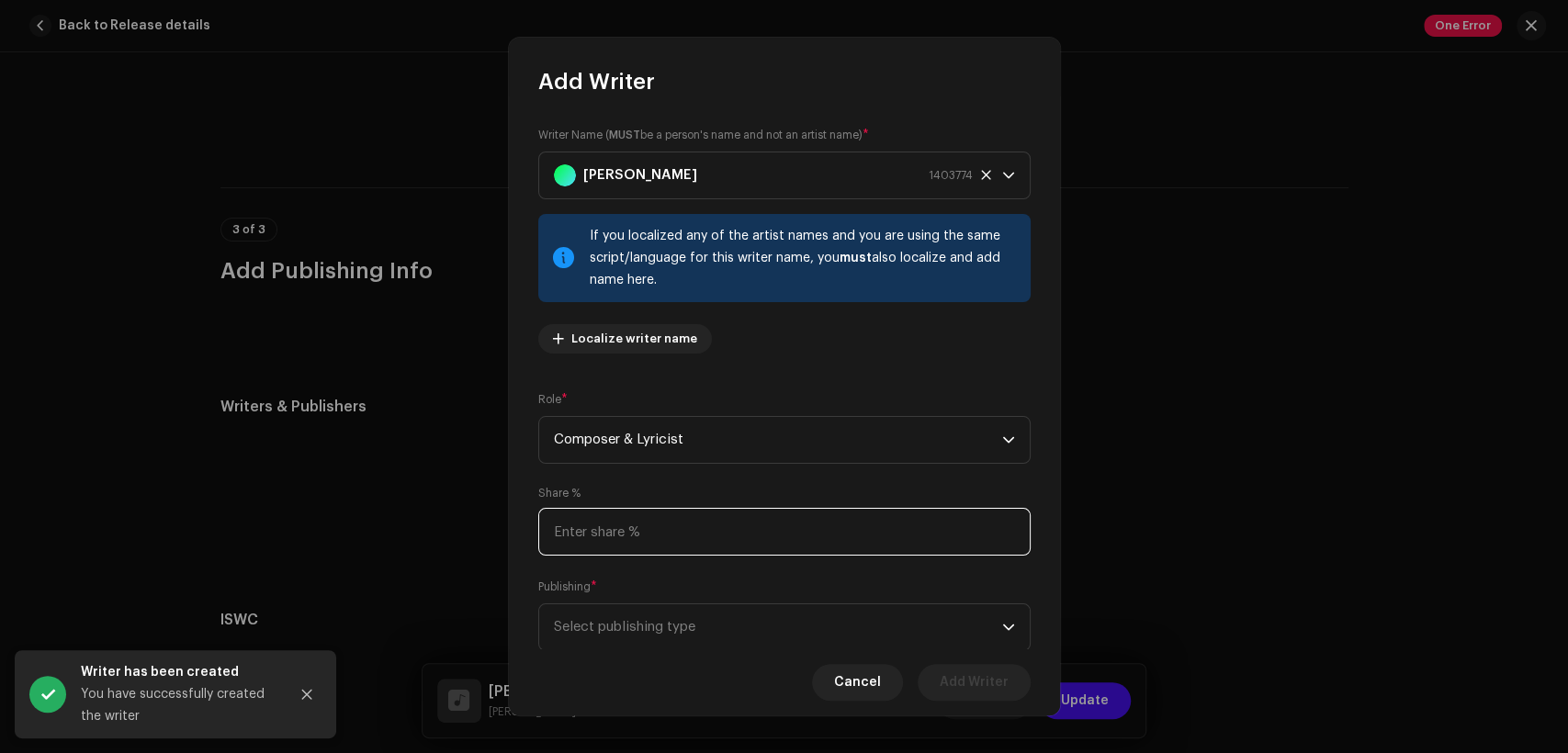
click at [808, 517] on input at bounding box center [784, 532] width 492 height 48
type input "50.00"
click at [856, 633] on span "Select publishing type" at bounding box center [778, 628] width 448 height 46
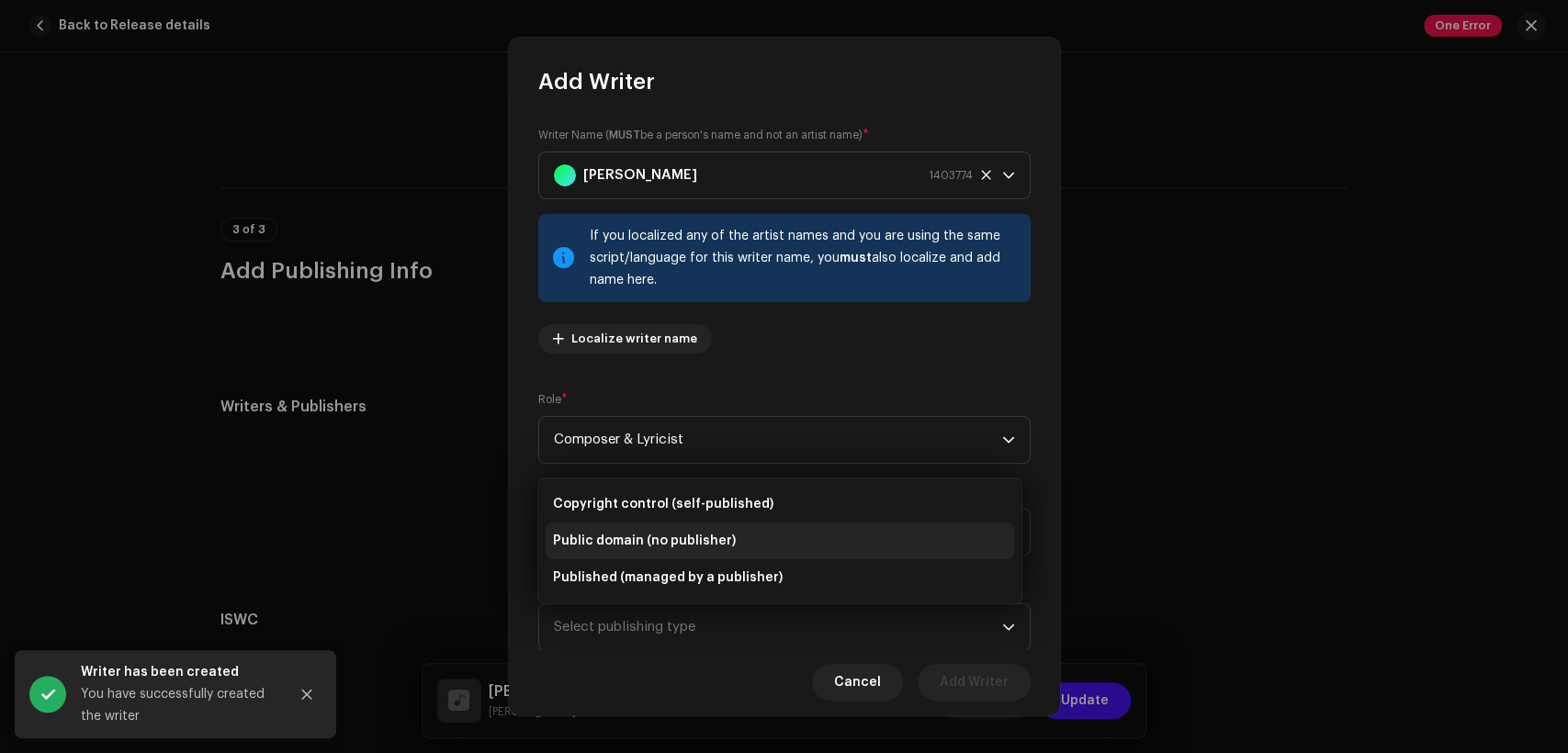
drag, startPoint x: 873, startPoint y: 575, endPoint x: 876, endPoint y: 544, distance: 31.1
click at [874, 575] on li "Published (managed by a publisher)" at bounding box center [780, 578] width 468 height 37
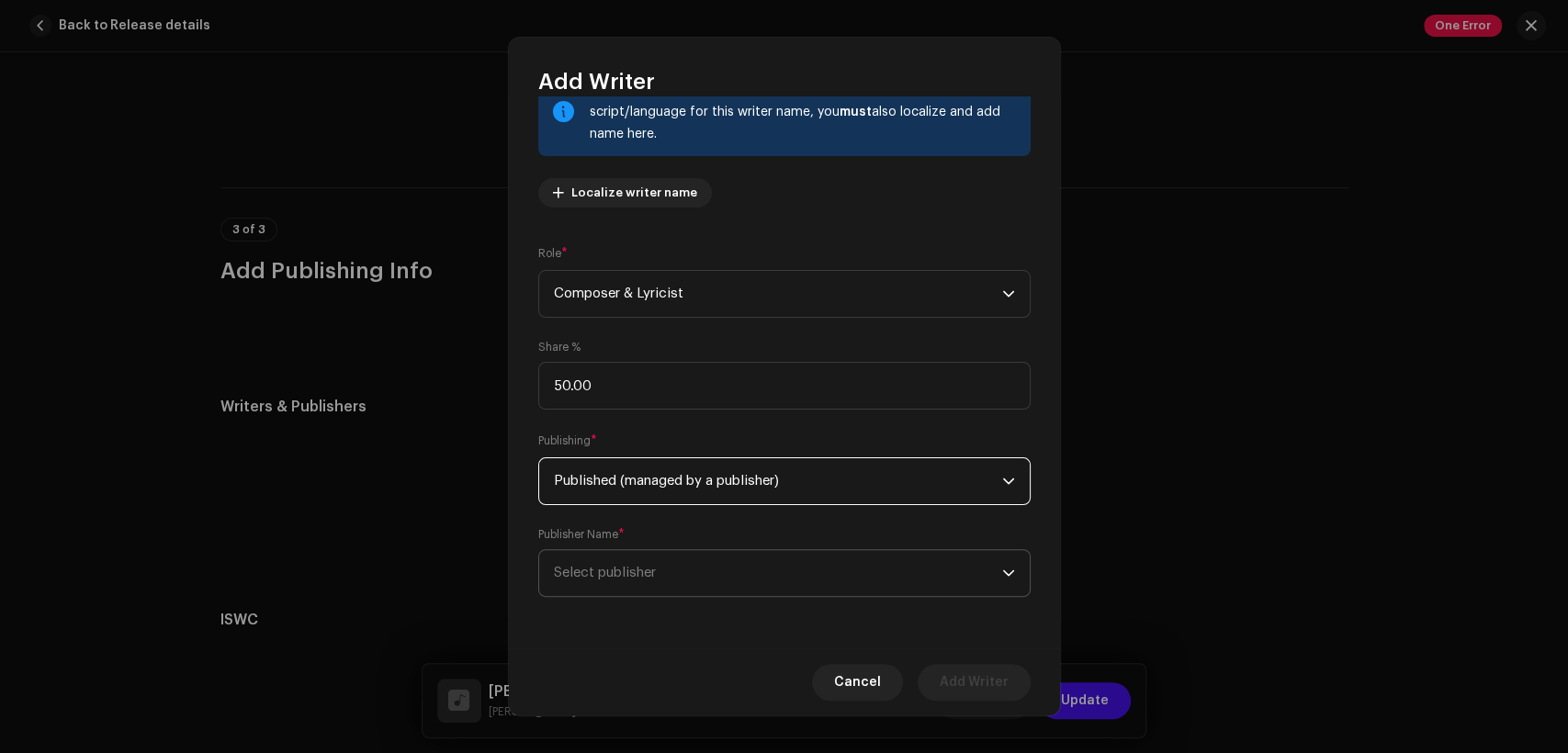
click at [913, 591] on span "Select publisher" at bounding box center [778, 573] width 448 height 46
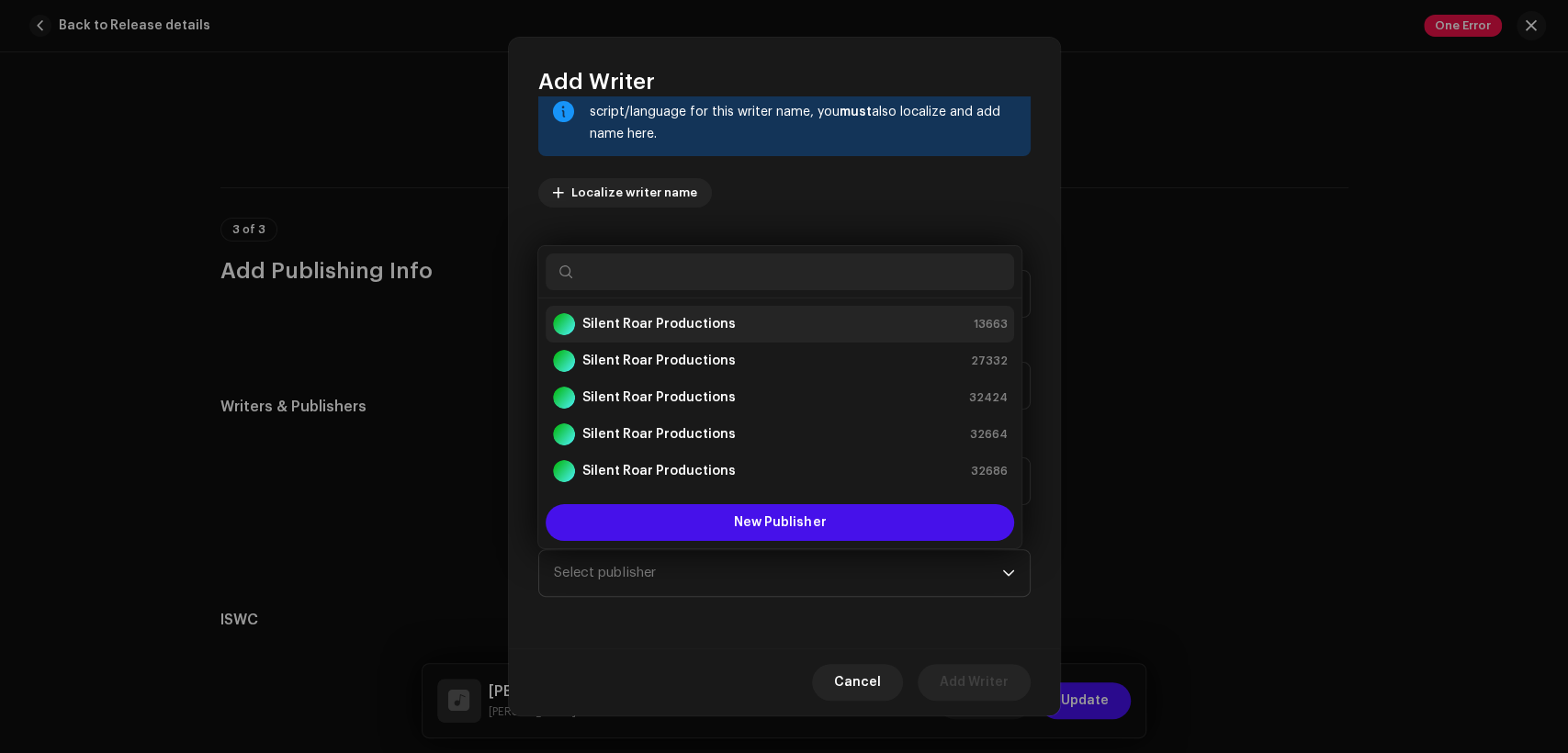
click at [854, 328] on div "Silent Roar Productions 13663" at bounding box center [780, 324] width 454 height 22
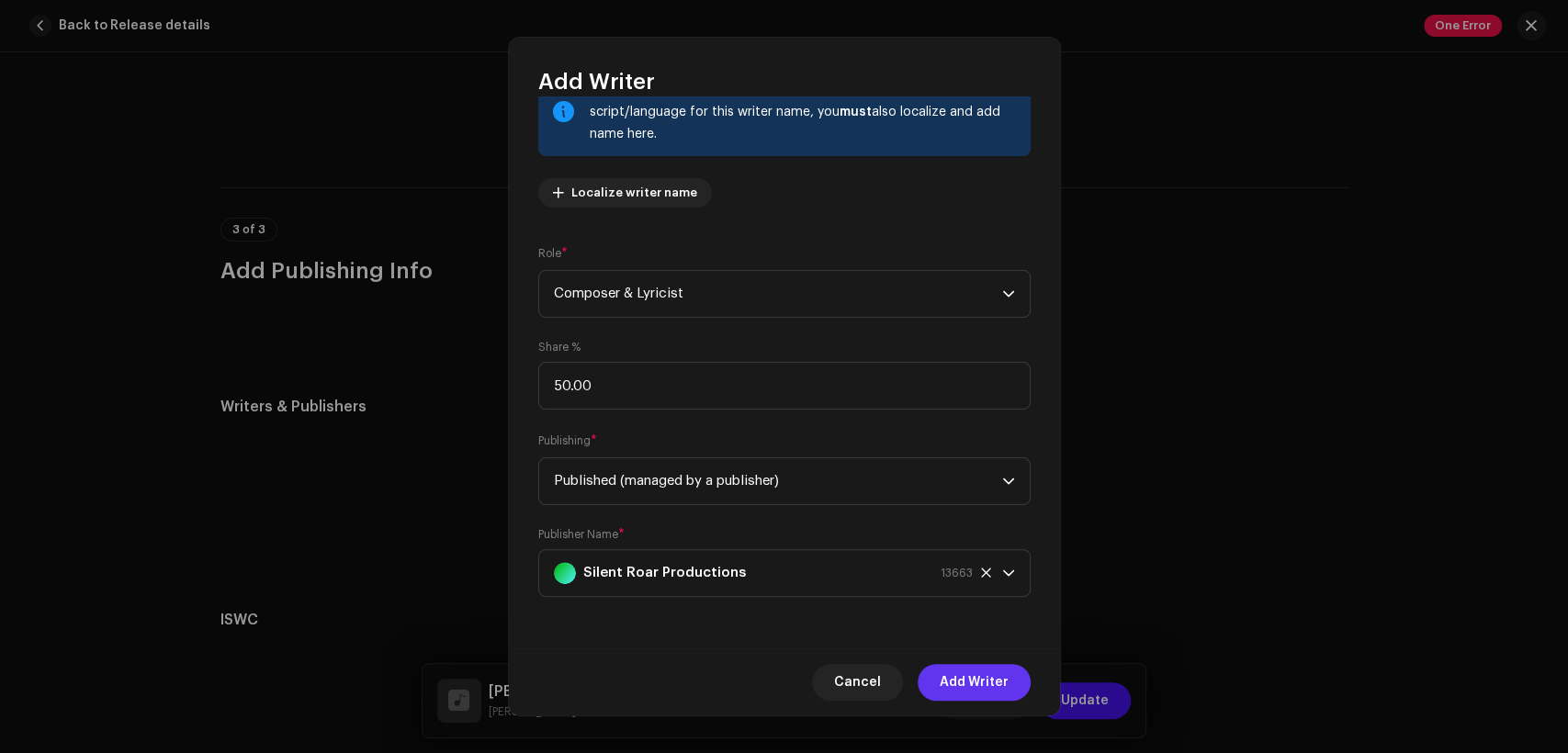
click at [956, 665] on span "Add Writer" at bounding box center [974, 683] width 69 height 37
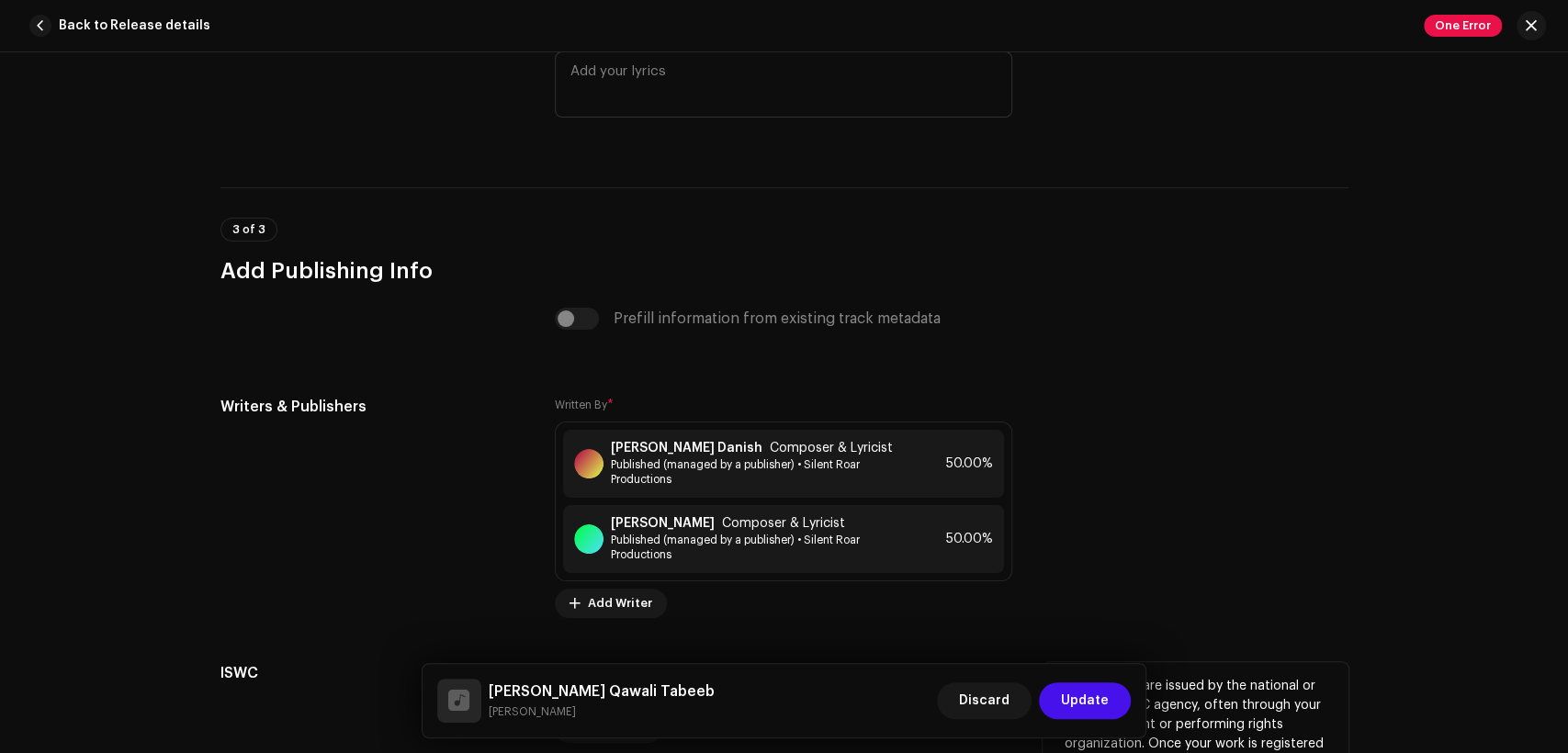
scroll to position [3916, 0]
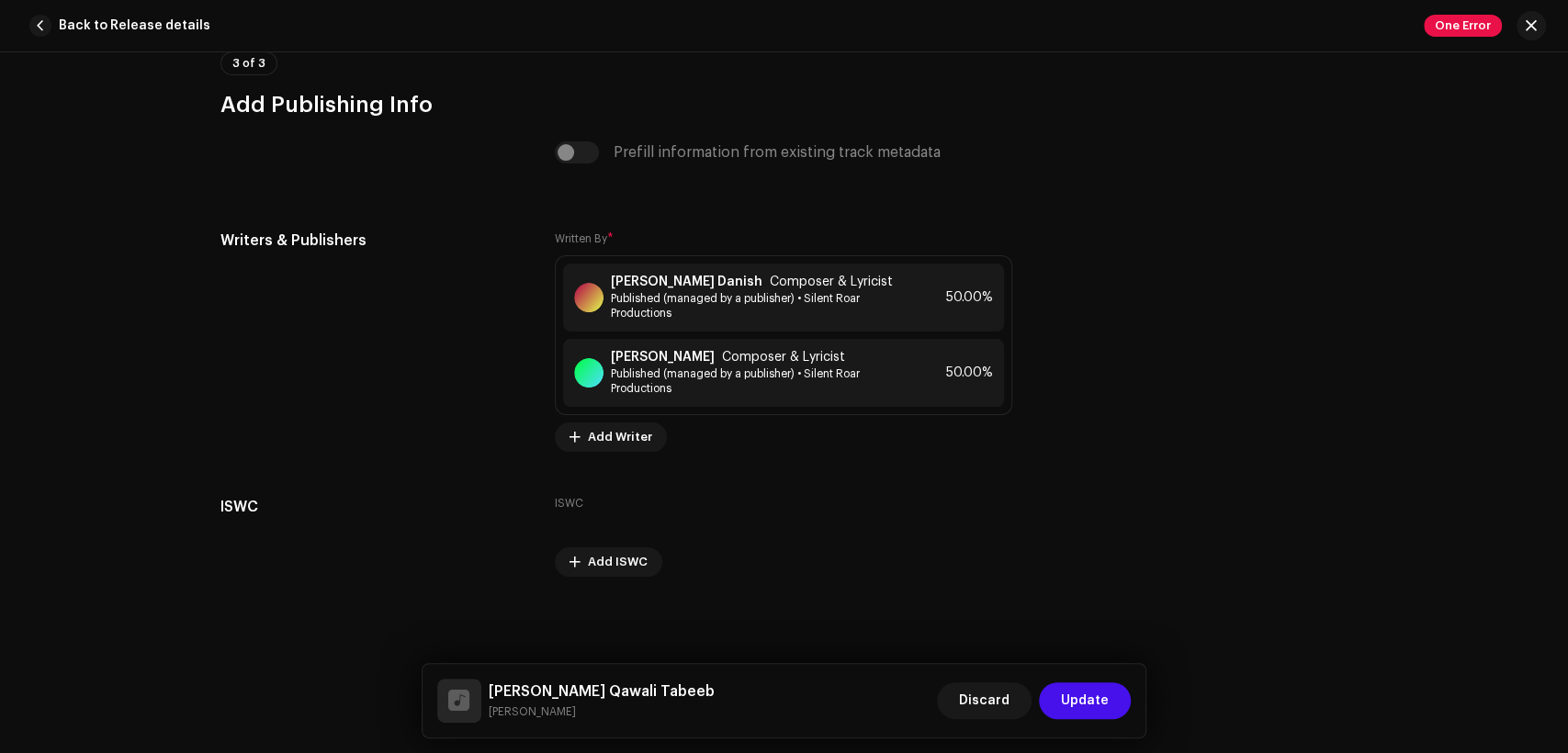
click at [1105, 719] on div "Discard Update" at bounding box center [1034, 701] width 194 height 44
click at [1105, 700] on span "Update" at bounding box center [1085, 701] width 48 height 37
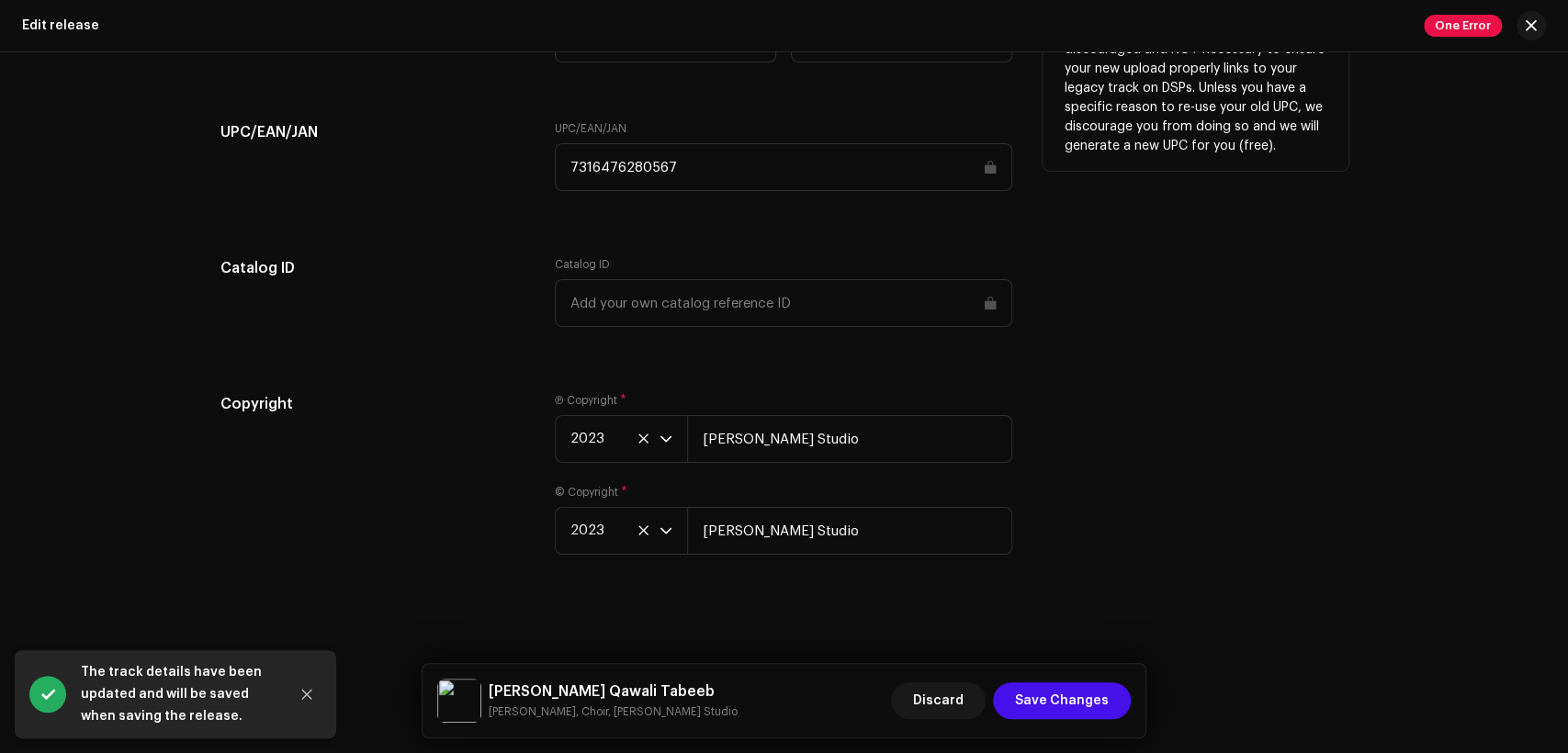
scroll to position [3010, 0]
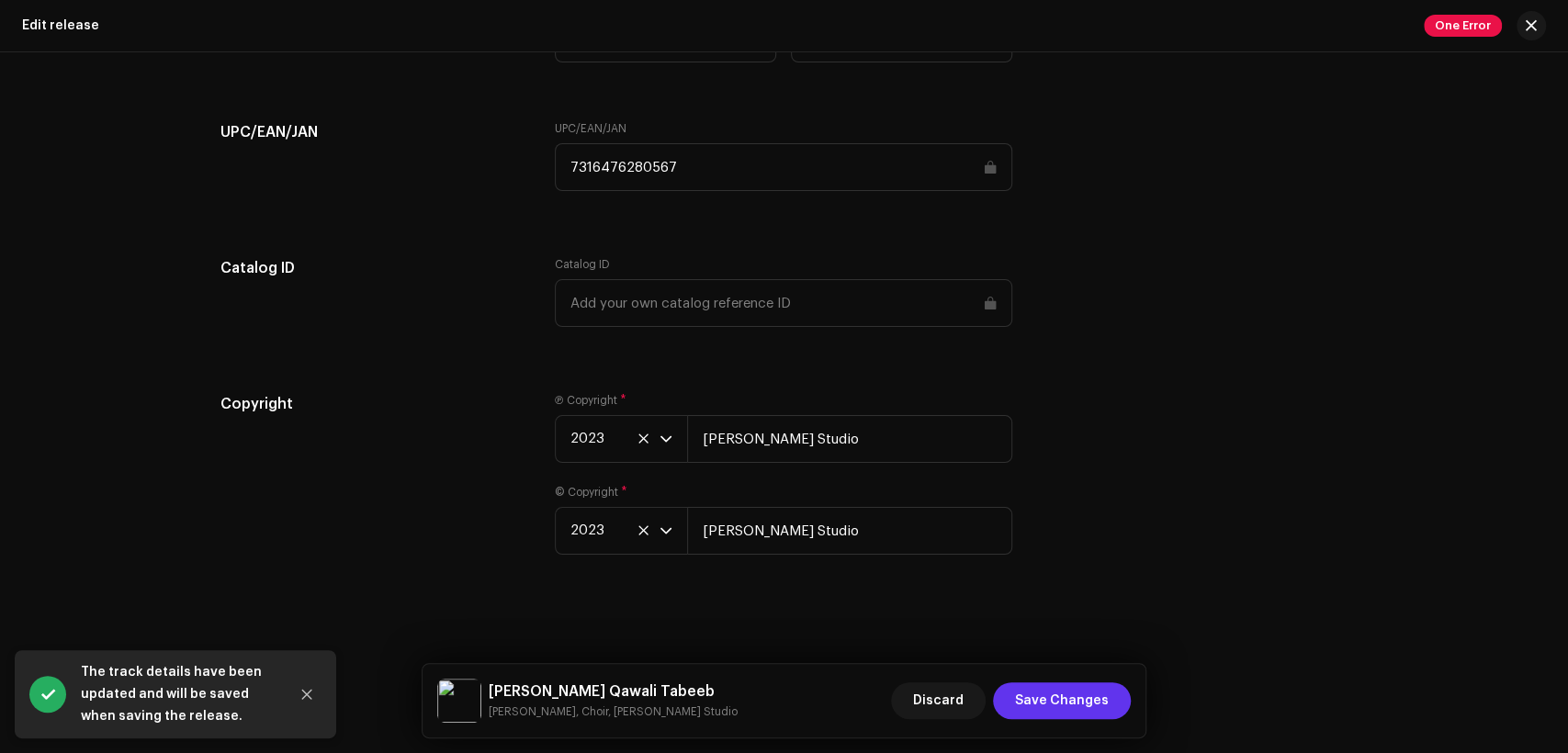
click at [1115, 704] on button "Save Changes" at bounding box center [1061, 701] width 137 height 37
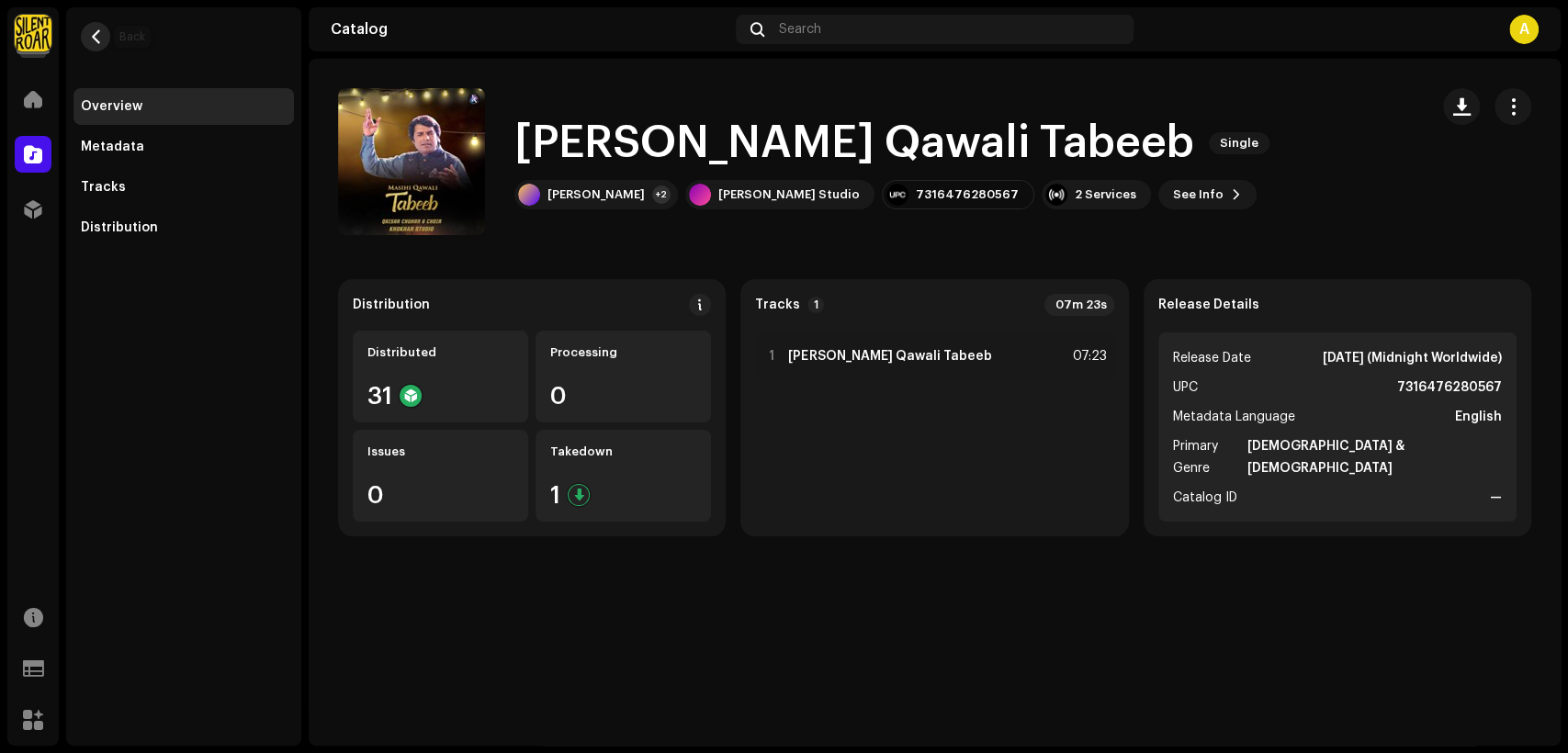
click at [106, 34] on button "button" at bounding box center [95, 37] width 30 height 30
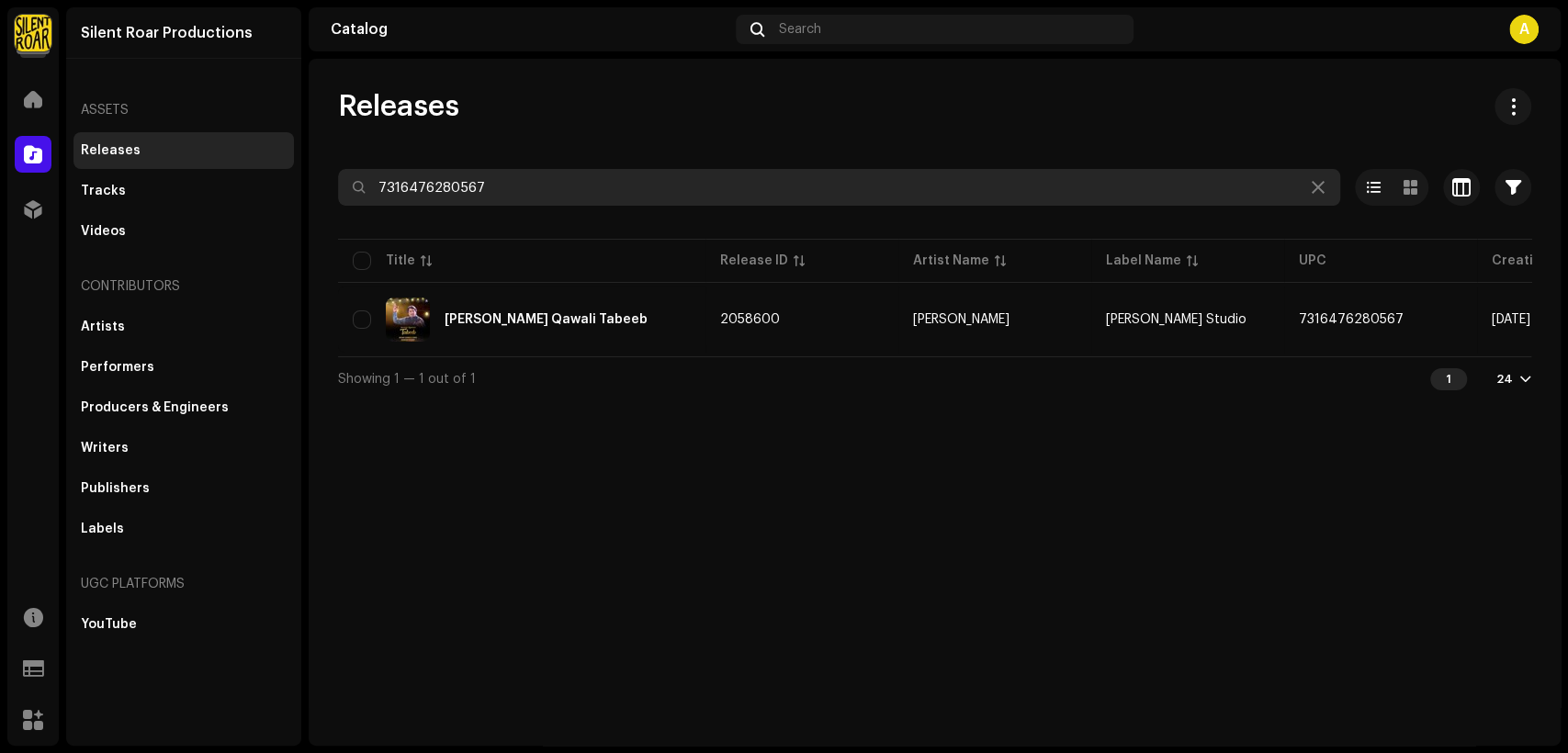
click at [637, 195] on input "7316476280567" at bounding box center [839, 188] width 1002 height 37
paste input "212"
type input "7316476282127"
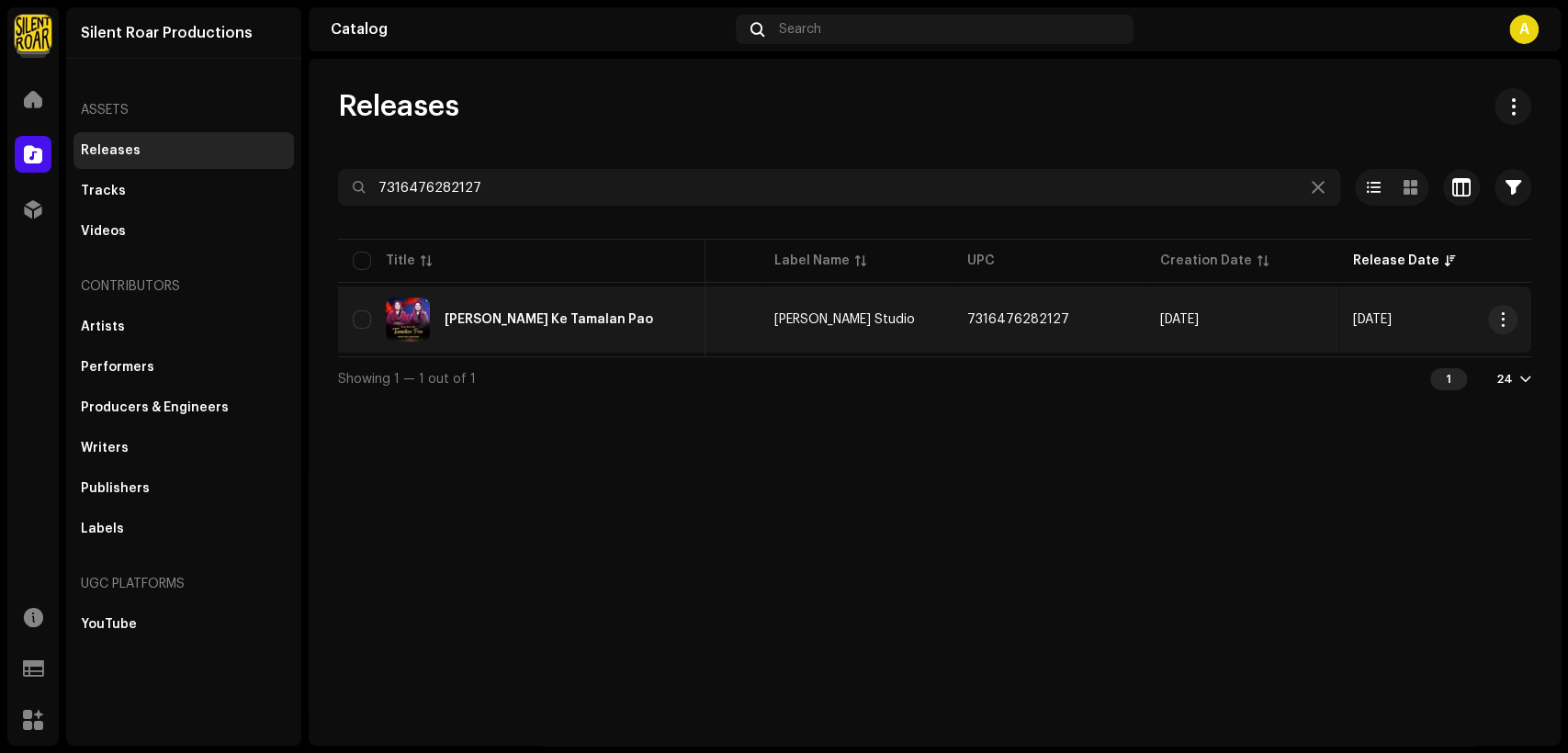
click at [633, 303] on div "Rajj Rajj Ke Tamalan Pao" at bounding box center [522, 320] width 338 height 44
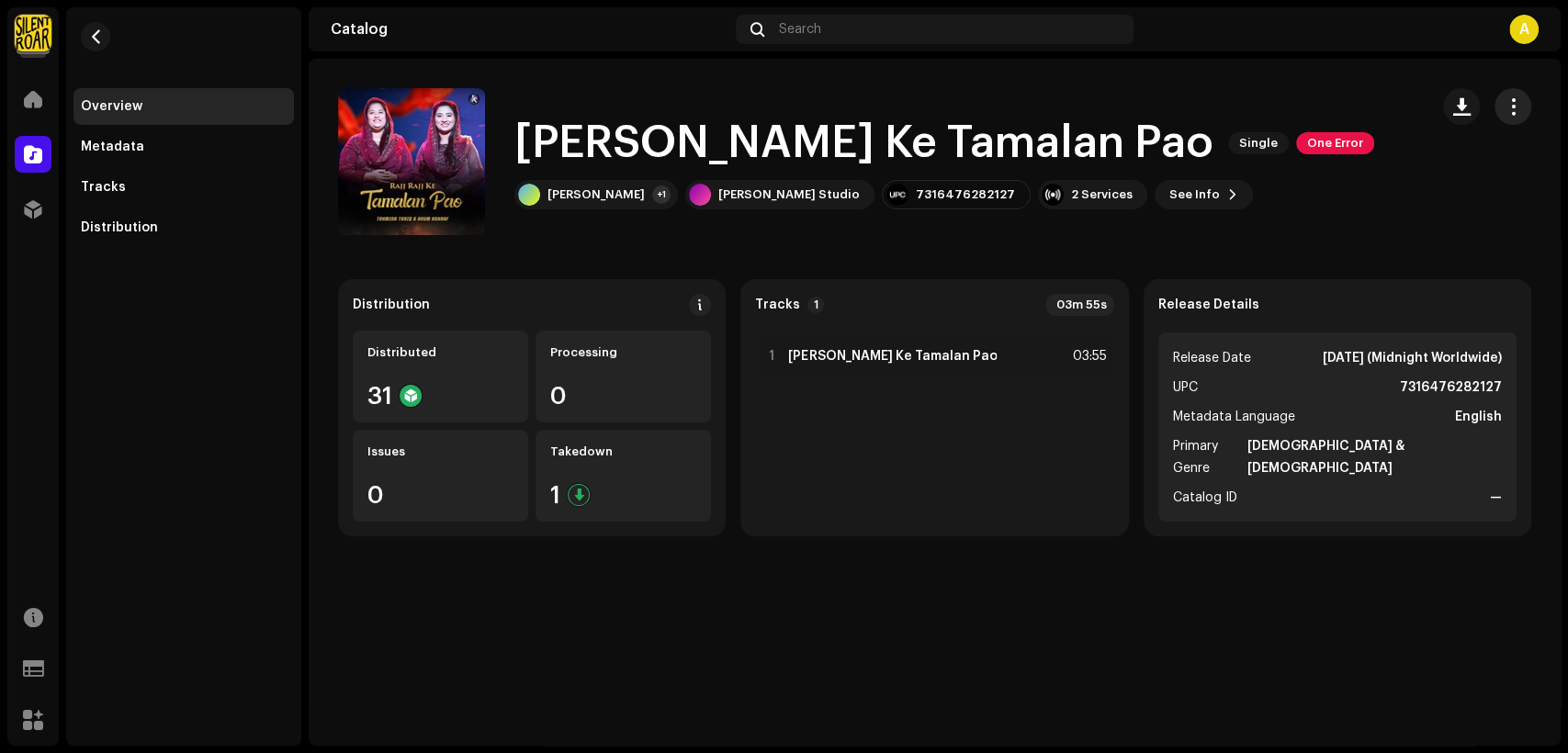
click at [1520, 112] on span "button" at bounding box center [1513, 106] width 17 height 14
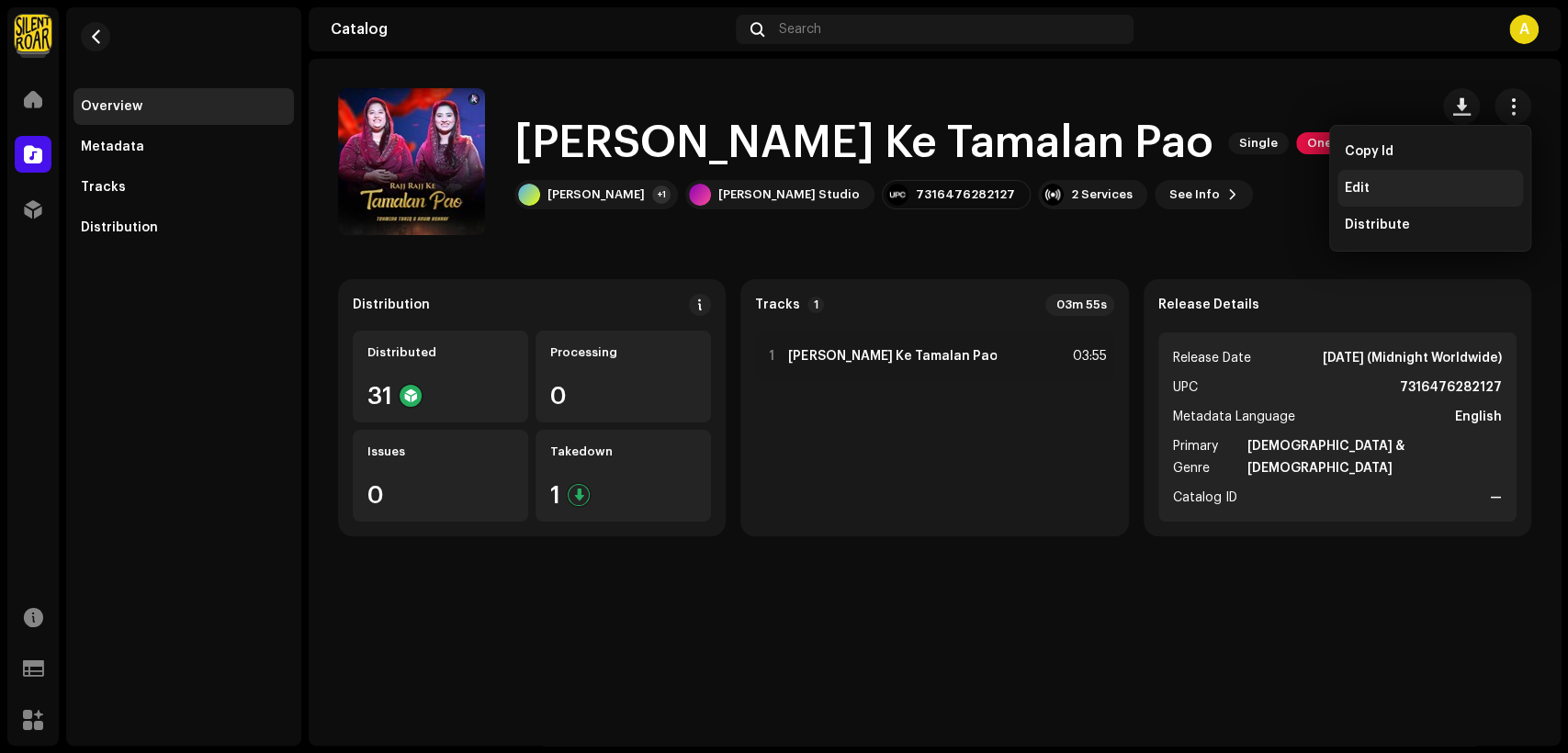
click at [1431, 193] on div "Edit" at bounding box center [1431, 188] width 171 height 14
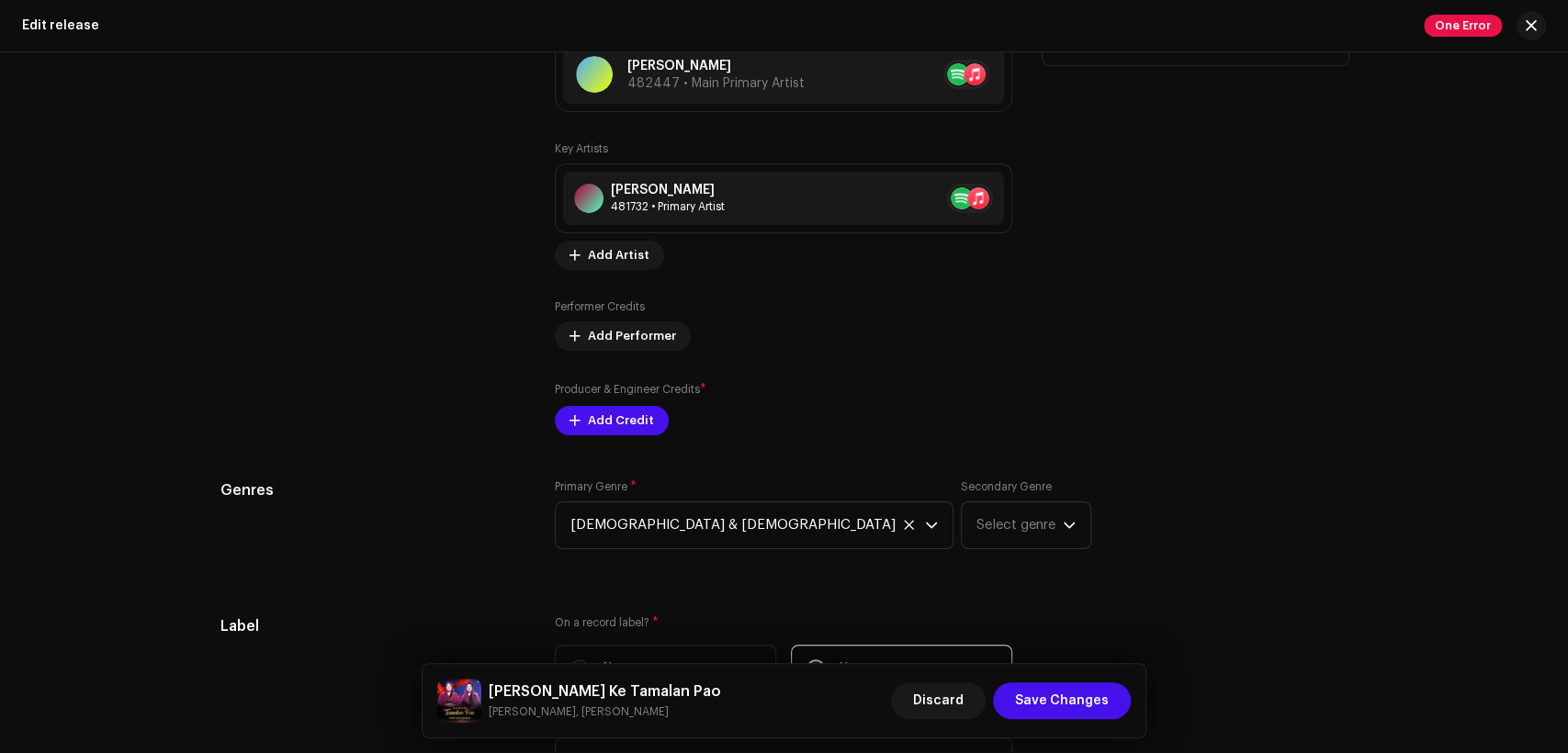
scroll to position [1871, 0]
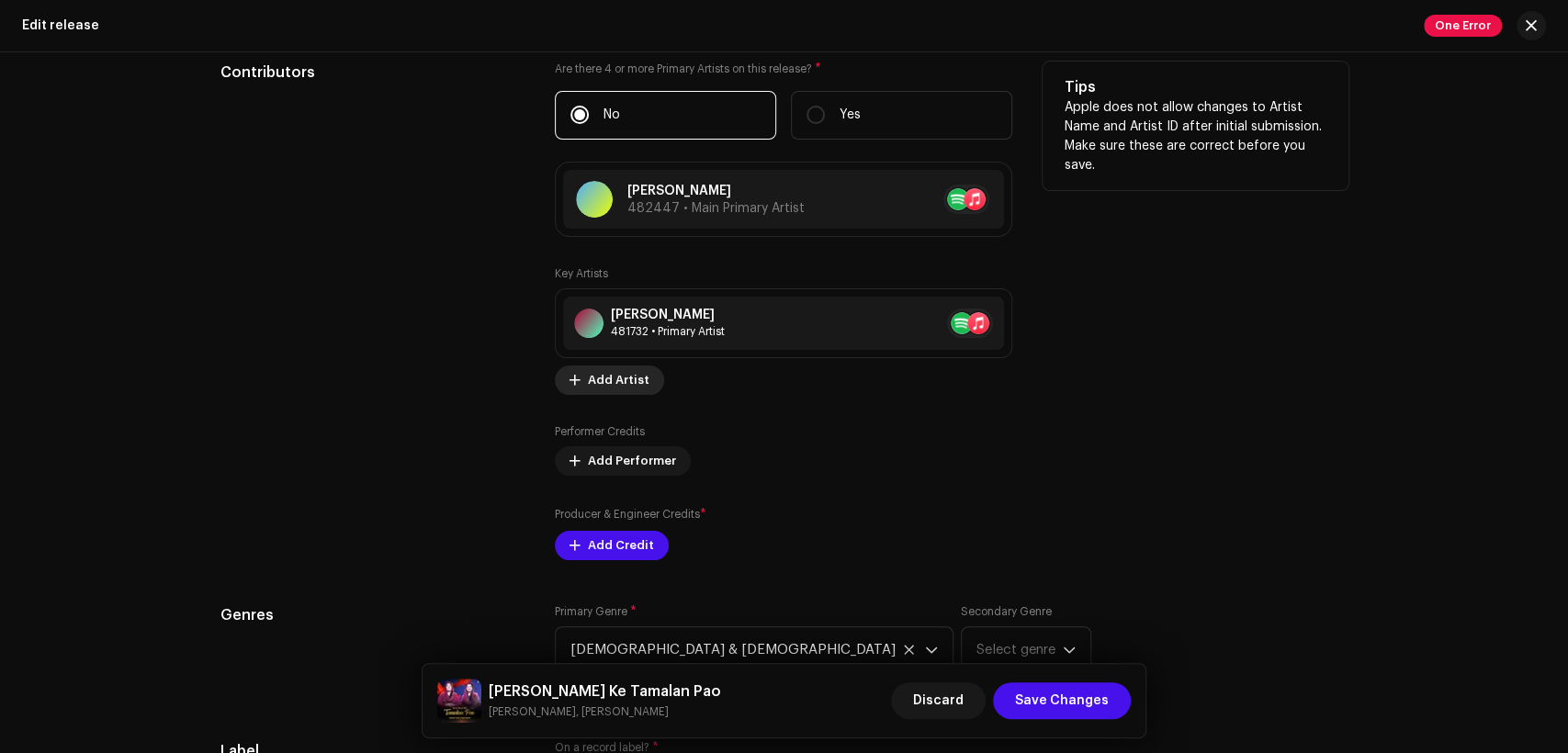
click at [621, 379] on span "Add Artist" at bounding box center [618, 380] width 62 height 37
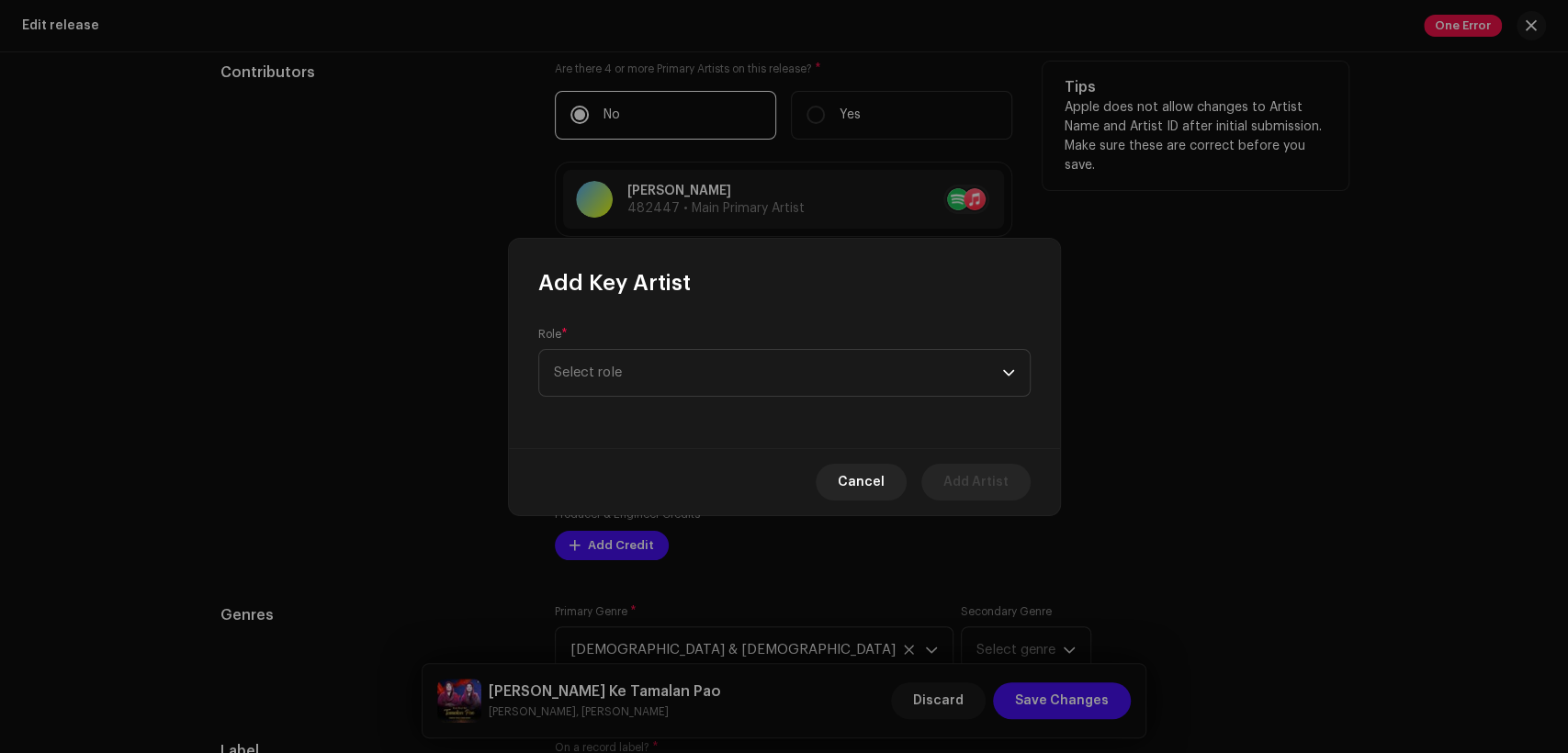
click at [621, 379] on span "Select role" at bounding box center [778, 373] width 448 height 46
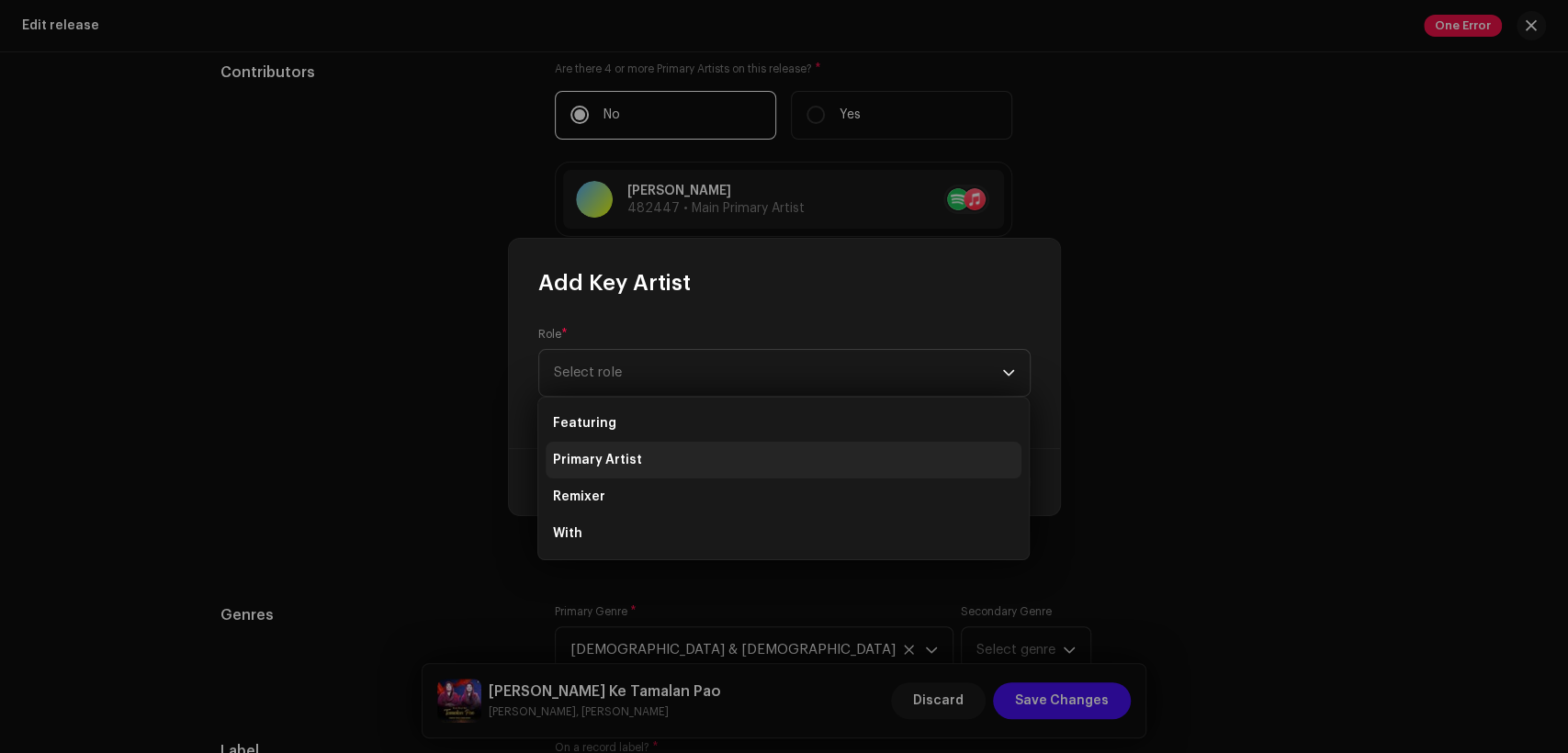
click at [649, 463] on li "Primary Artist" at bounding box center [784, 461] width 476 height 37
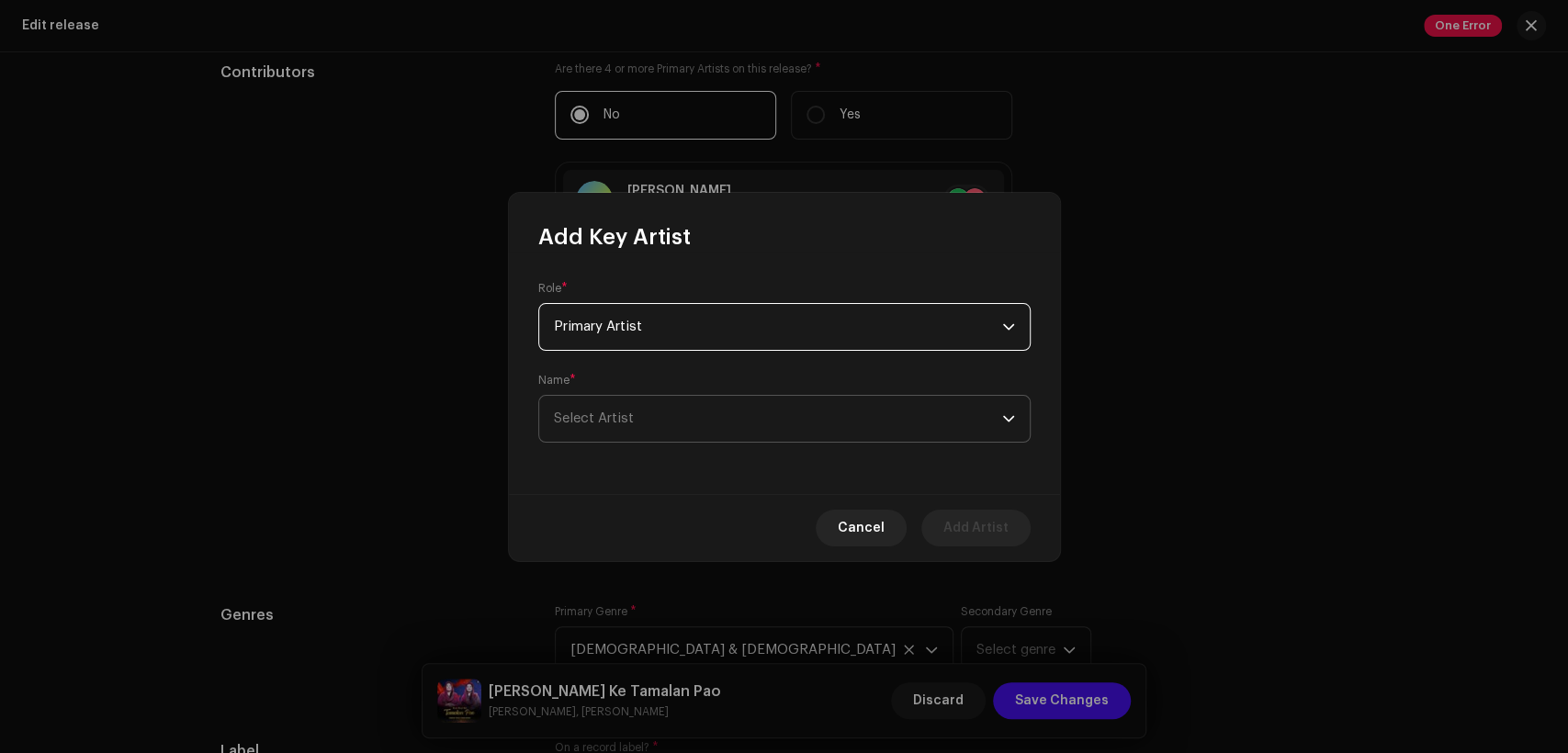
click at [662, 411] on span "Select Artist" at bounding box center [778, 419] width 448 height 46
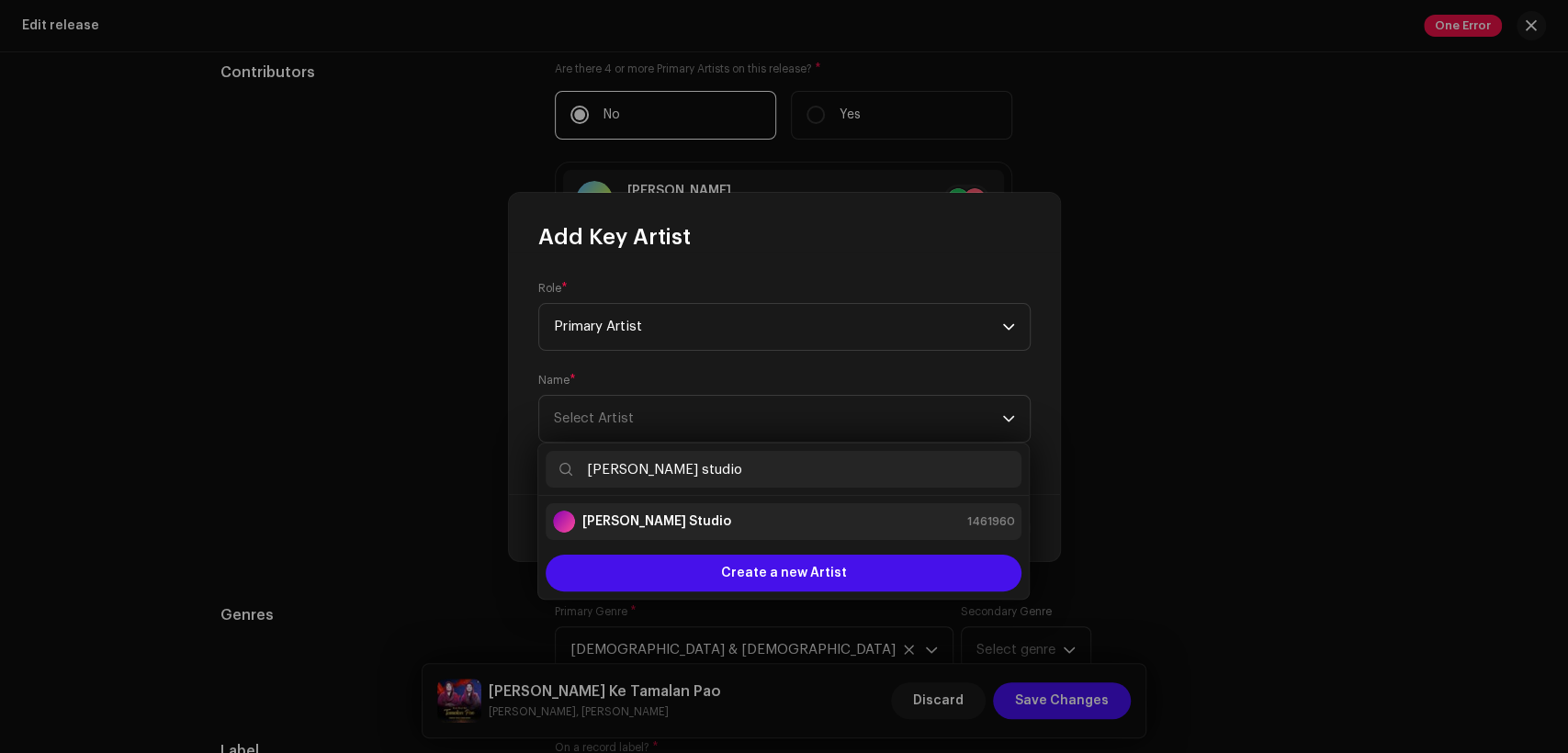
type input "[PERSON_NAME] studio"
click at [783, 533] on li "[PERSON_NAME] Studio 1461960" at bounding box center [784, 522] width 476 height 37
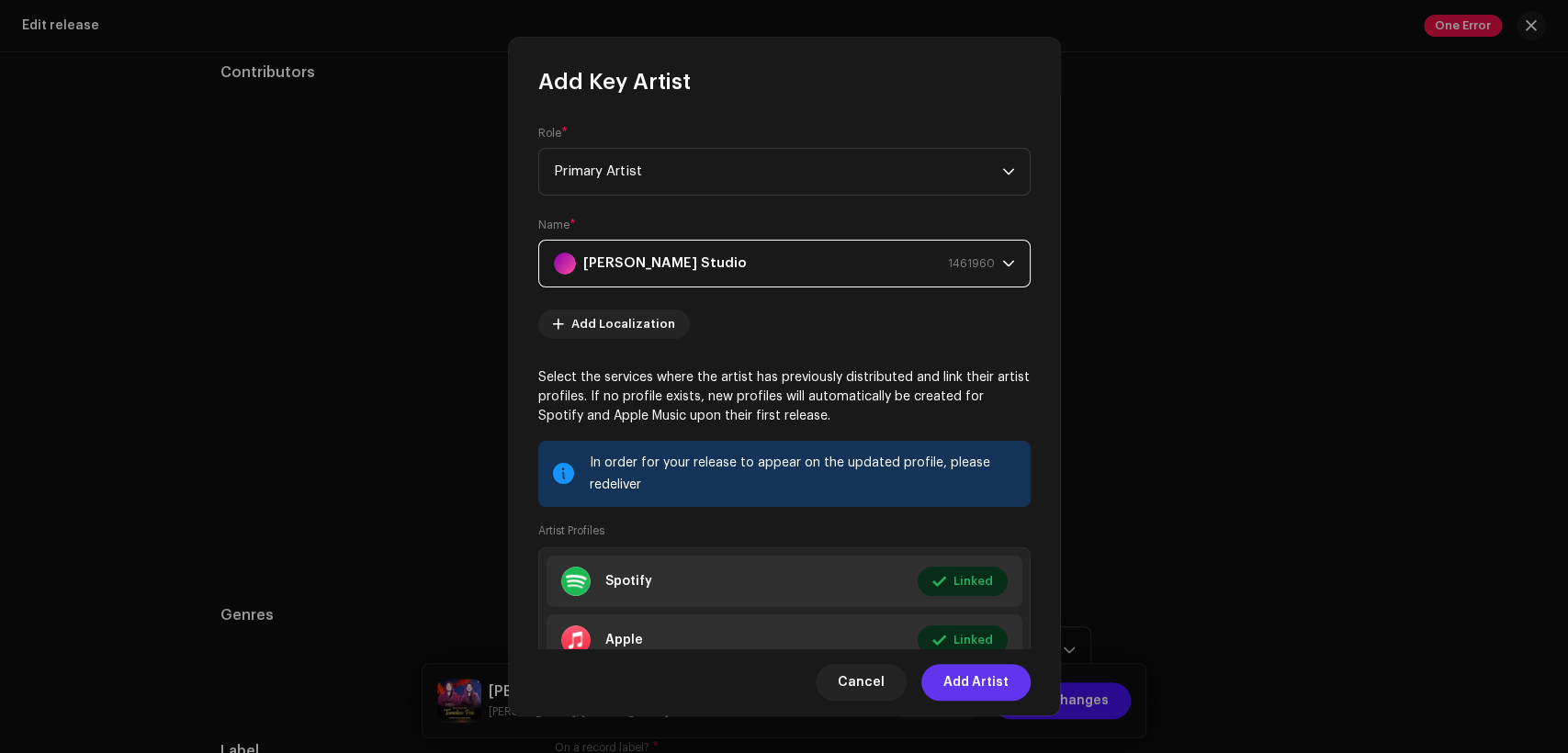
click at [980, 673] on span "Add Artist" at bounding box center [976, 683] width 65 height 37
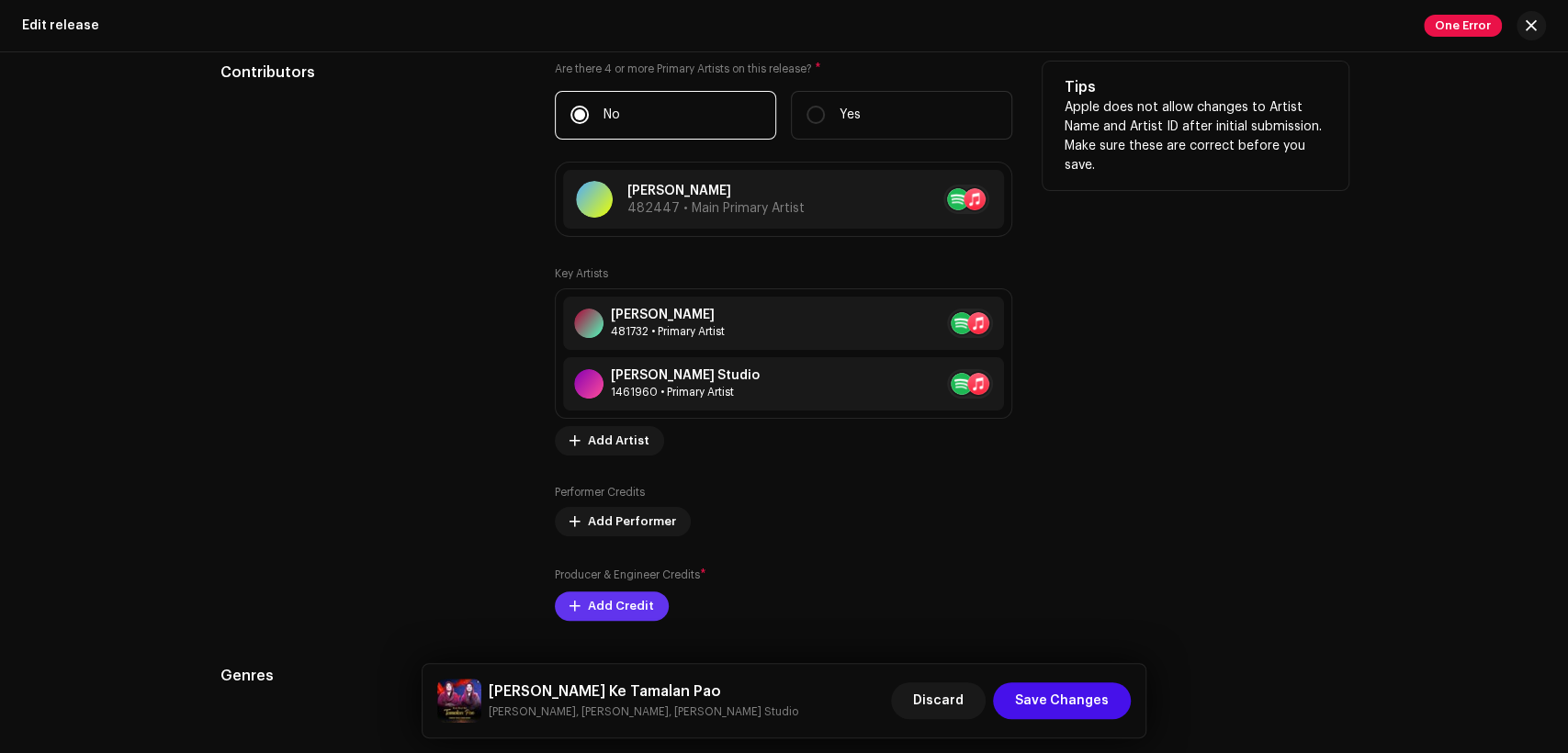
click at [627, 598] on span "Add Credit" at bounding box center [620, 606] width 66 height 37
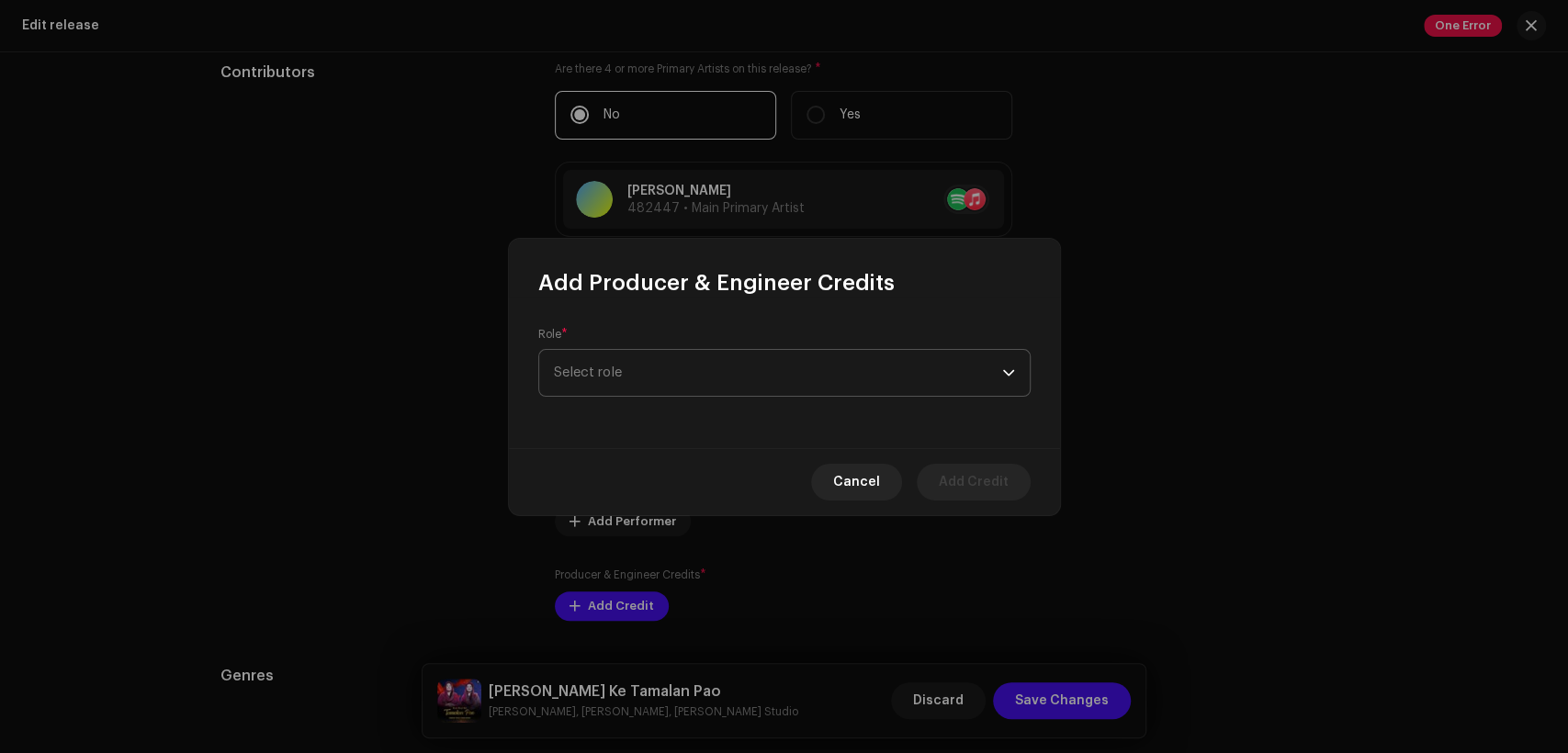
click at [717, 366] on span "Select role" at bounding box center [778, 373] width 448 height 46
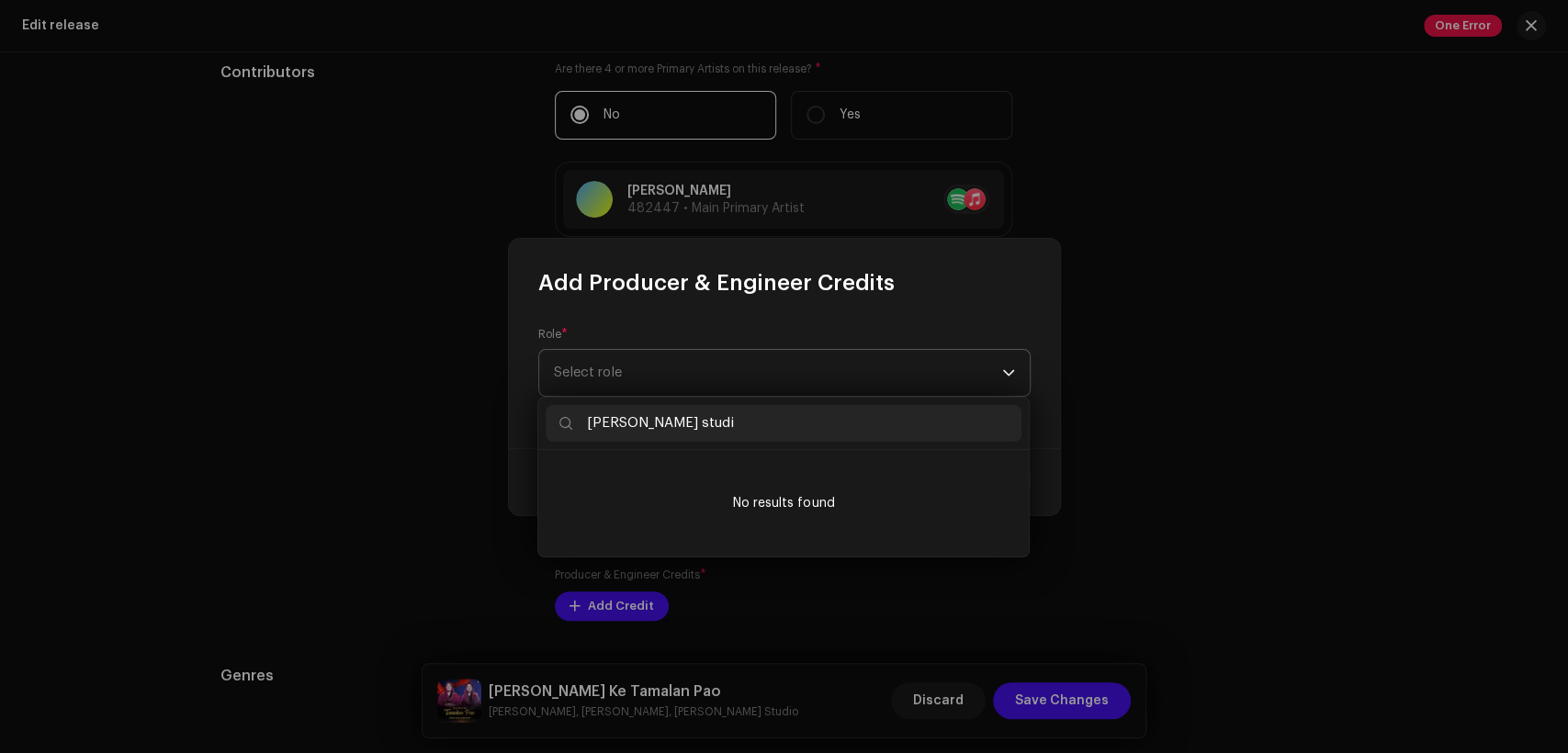
type input "[PERSON_NAME] studio"
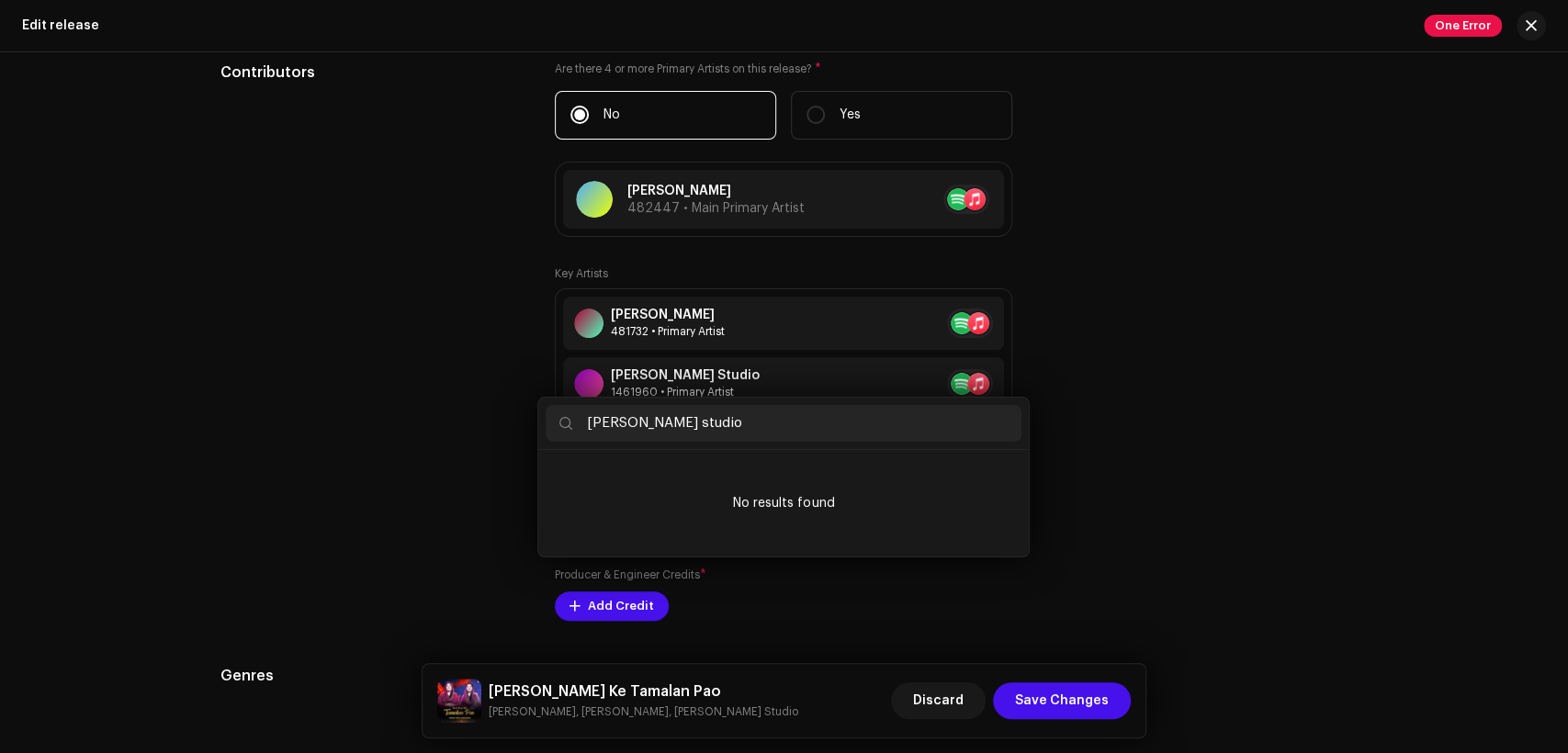
click at [1170, 391] on div "Add Producer & Engineer Credits Role * Select role Cancel Add Credit" at bounding box center [784, 376] width 1568 height 753
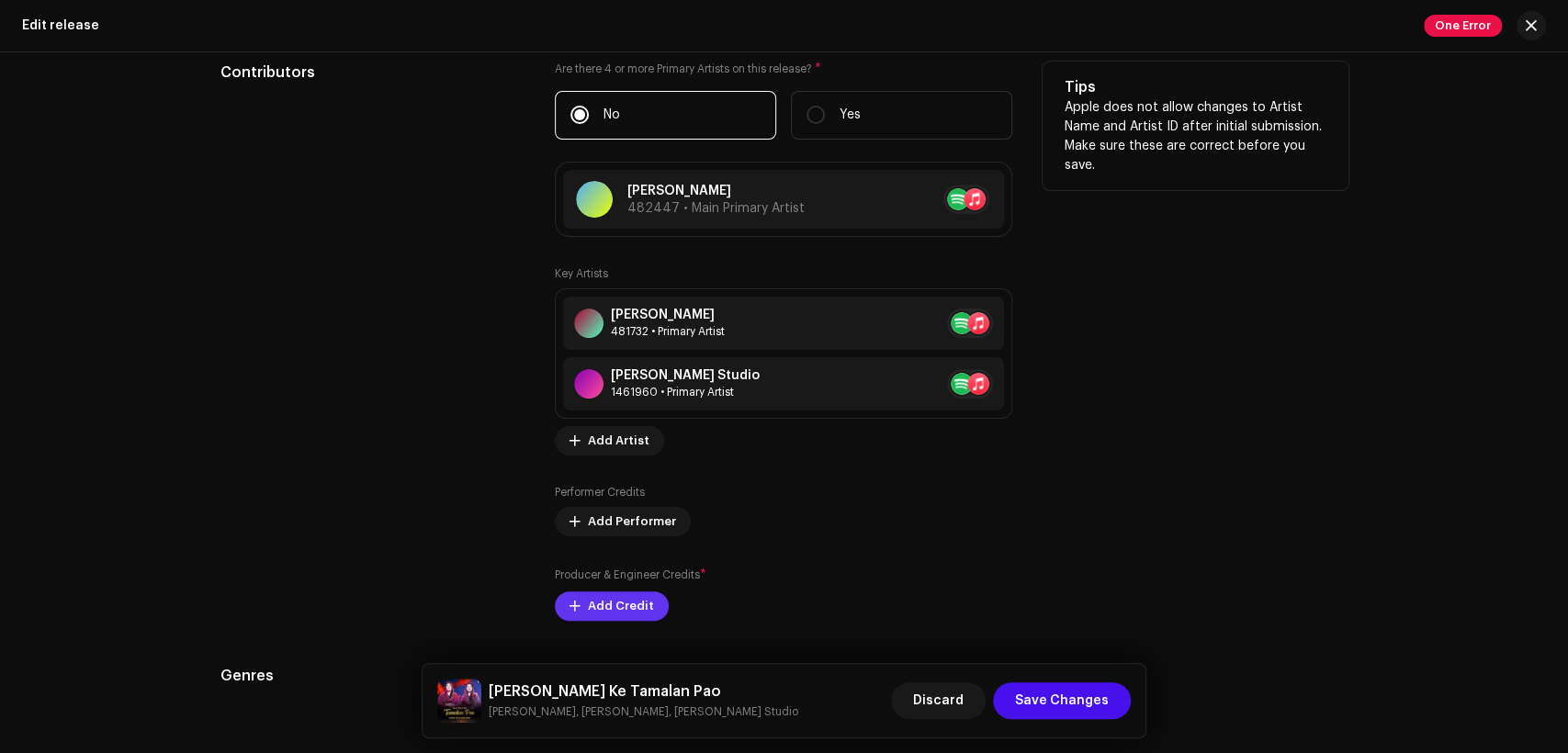
click at [637, 593] on span "Add Credit" at bounding box center [620, 606] width 66 height 37
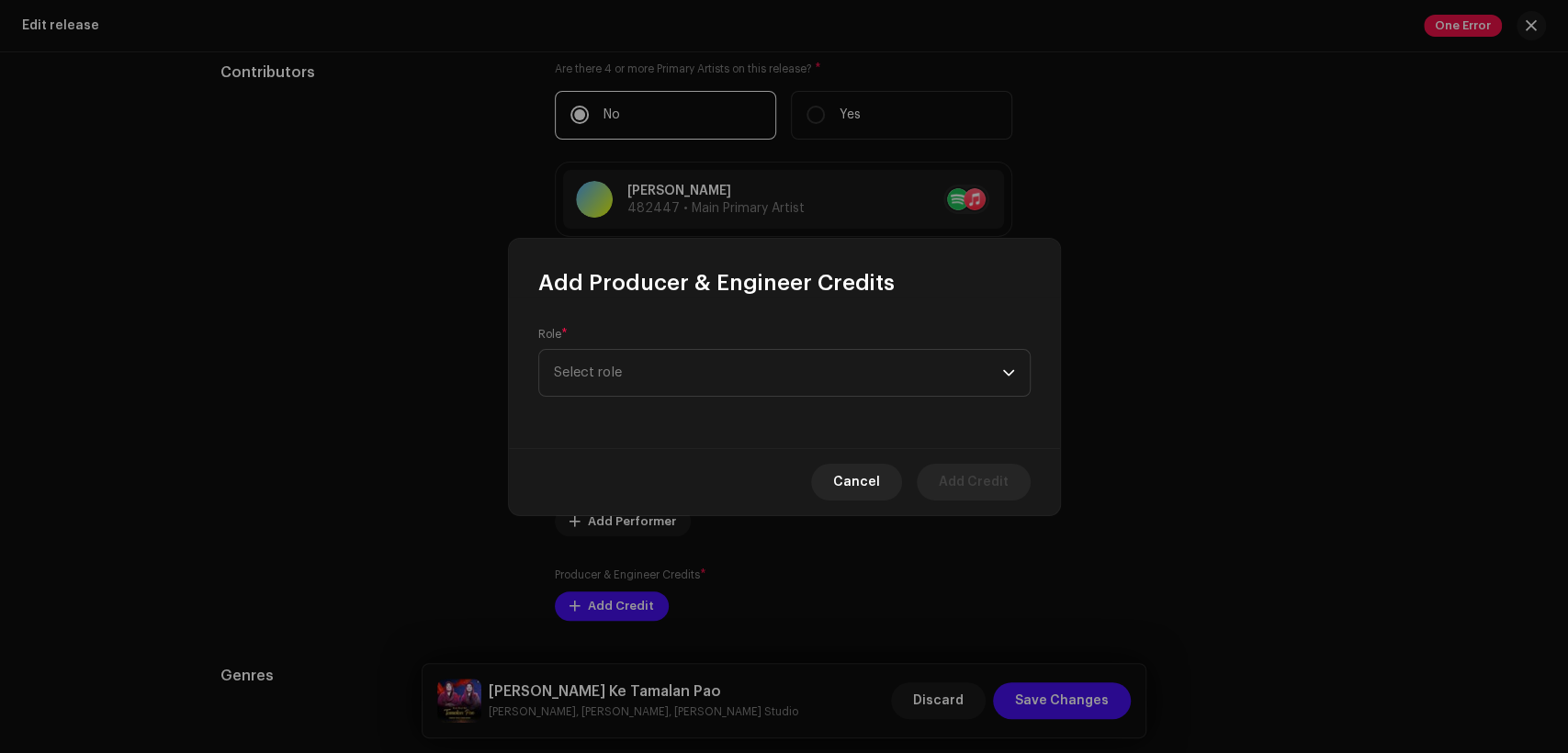
click at [670, 402] on div "Role * Select role" at bounding box center [784, 373] width 551 height 151
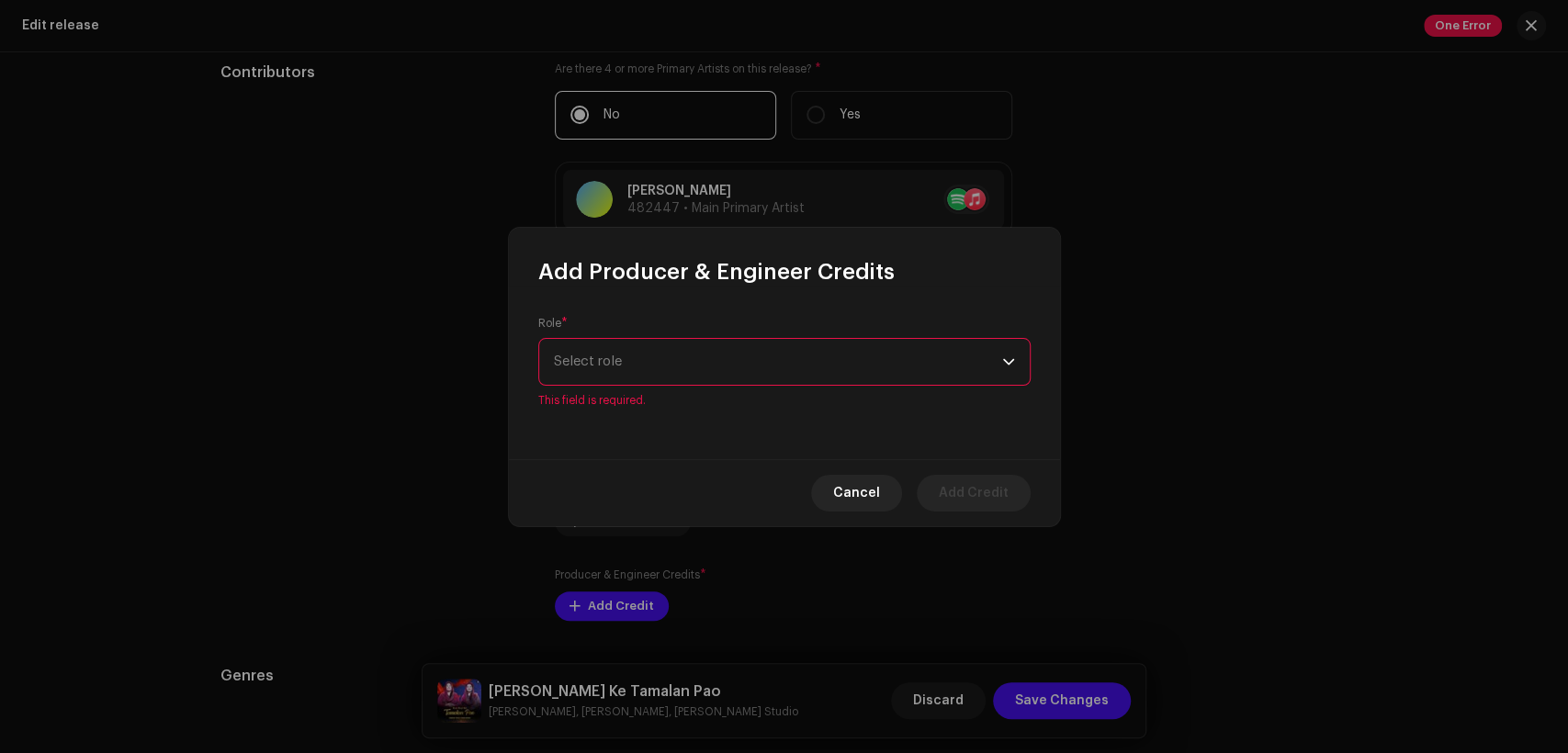
click at [700, 354] on span "Select role" at bounding box center [778, 363] width 448 height 46
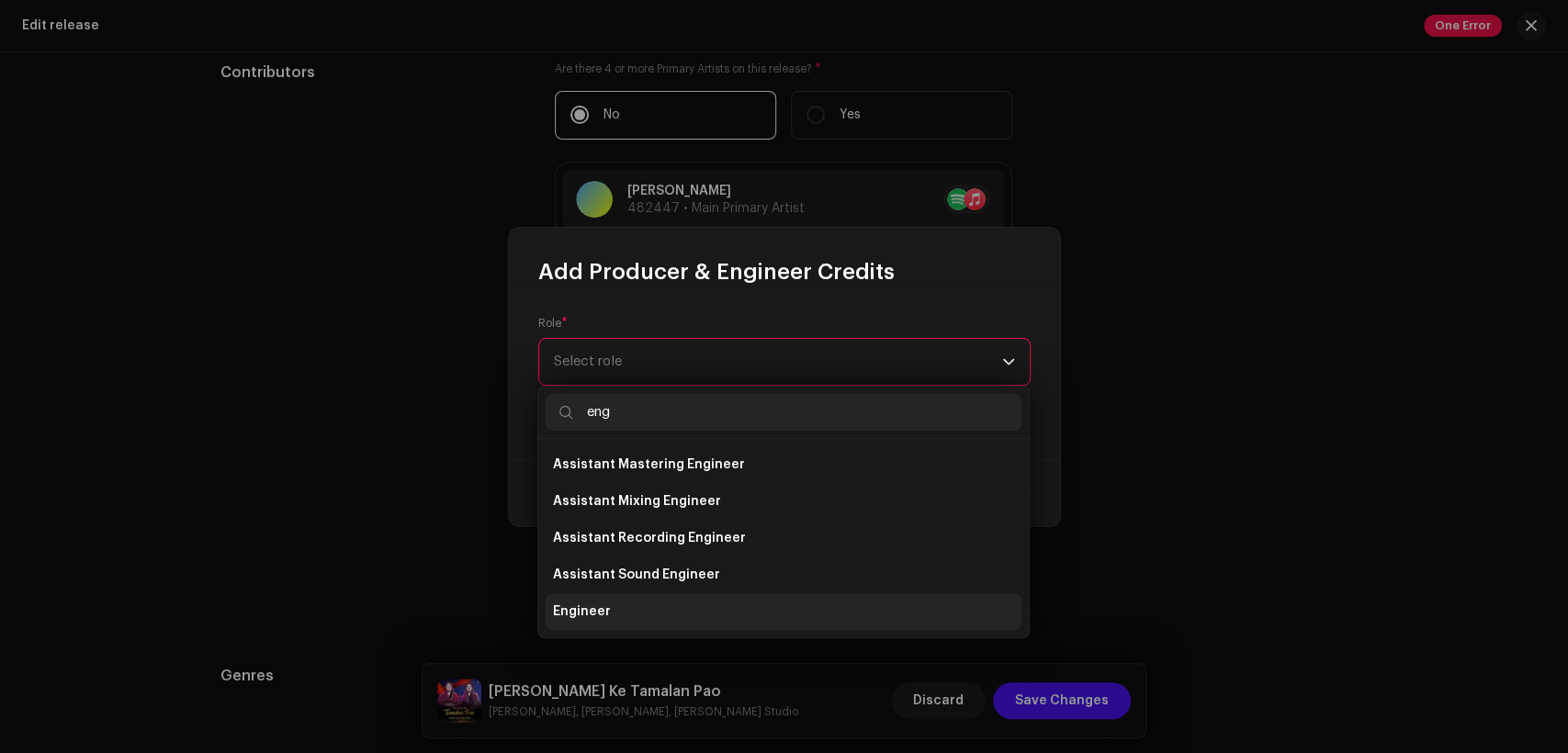
type input "eng"
drag, startPoint x: 724, startPoint y: 608, endPoint x: 728, endPoint y: 514, distance: 94.1
click at [724, 605] on li "Engineer" at bounding box center [784, 612] width 476 height 37
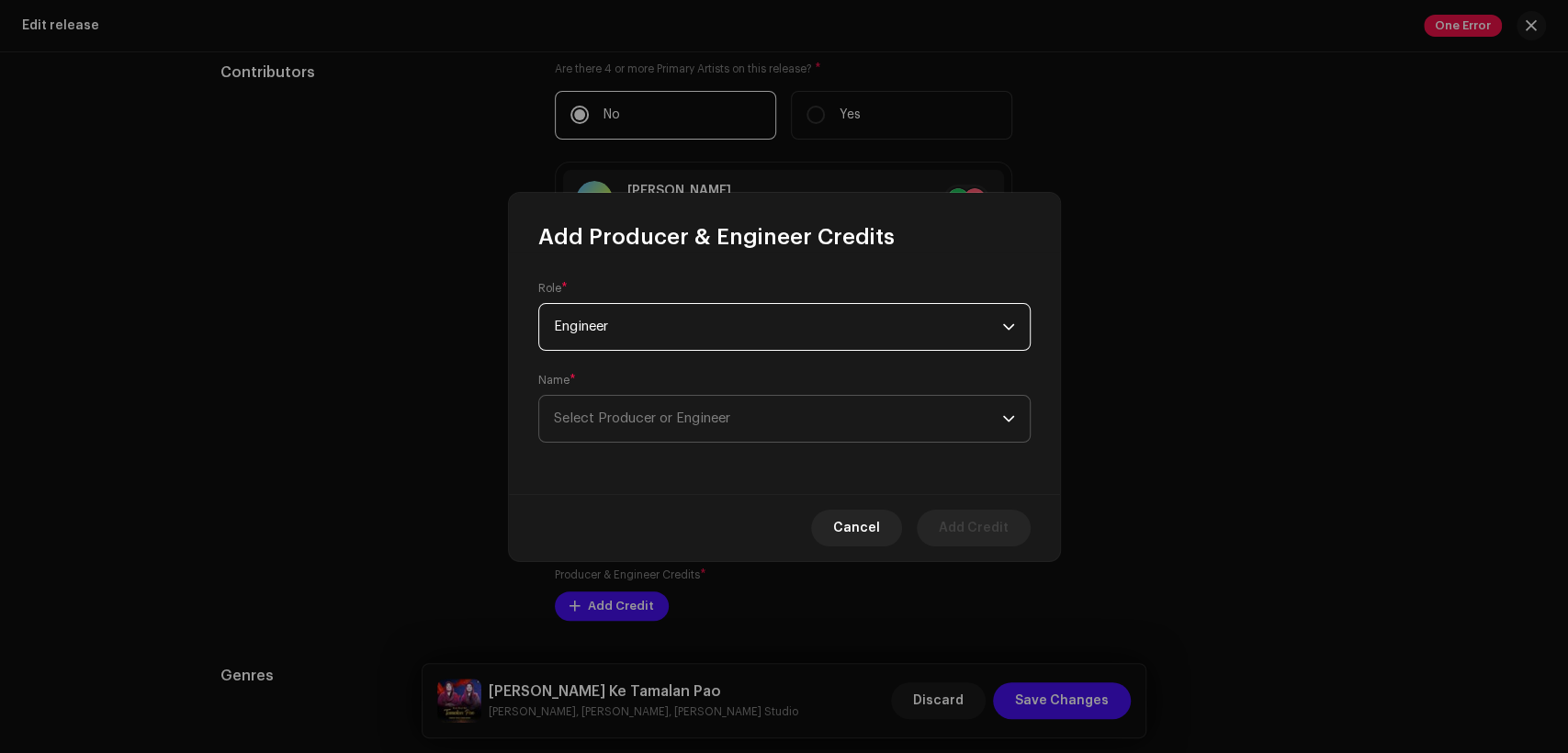
click at [740, 402] on span "Select Producer or Engineer" at bounding box center [778, 419] width 448 height 46
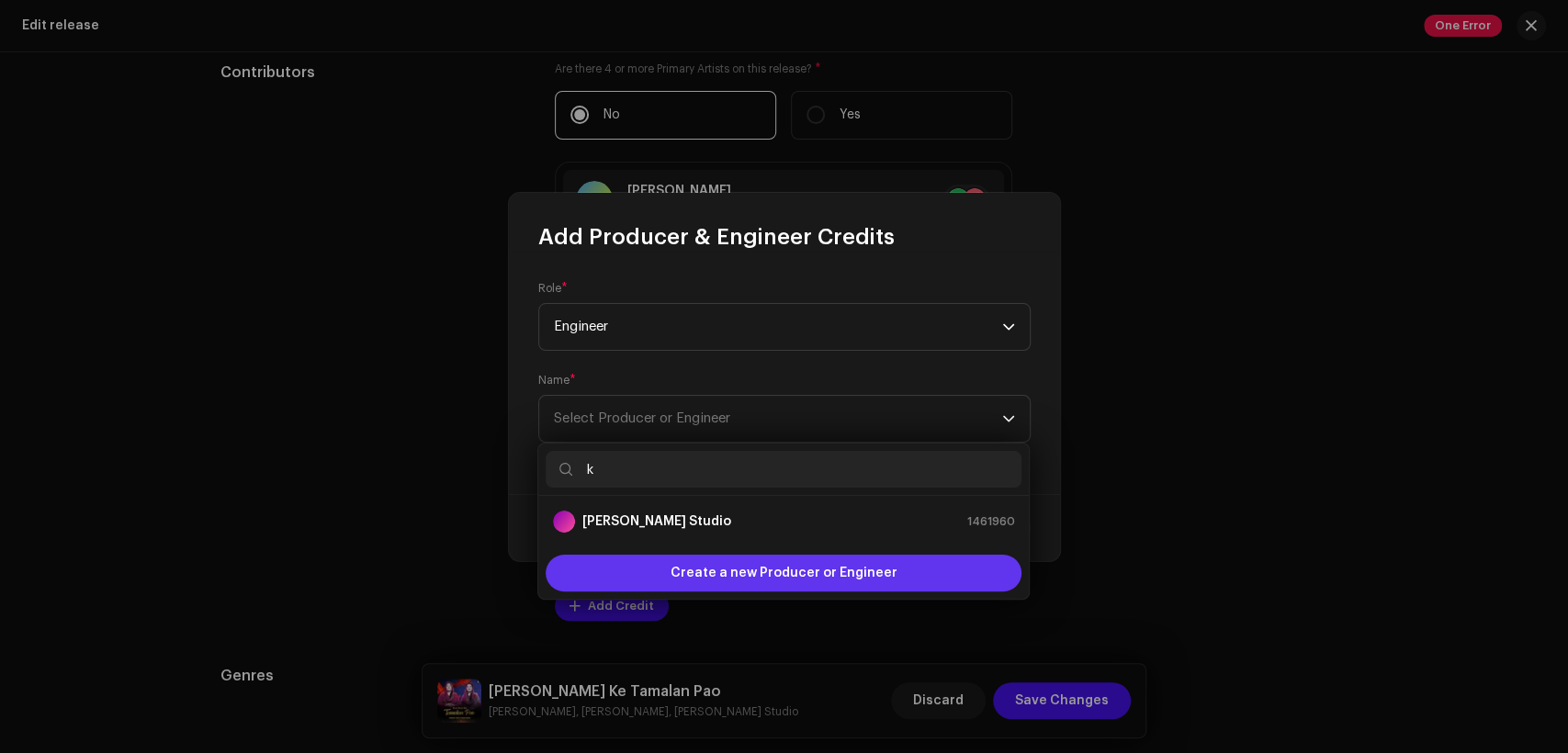
type input "k"
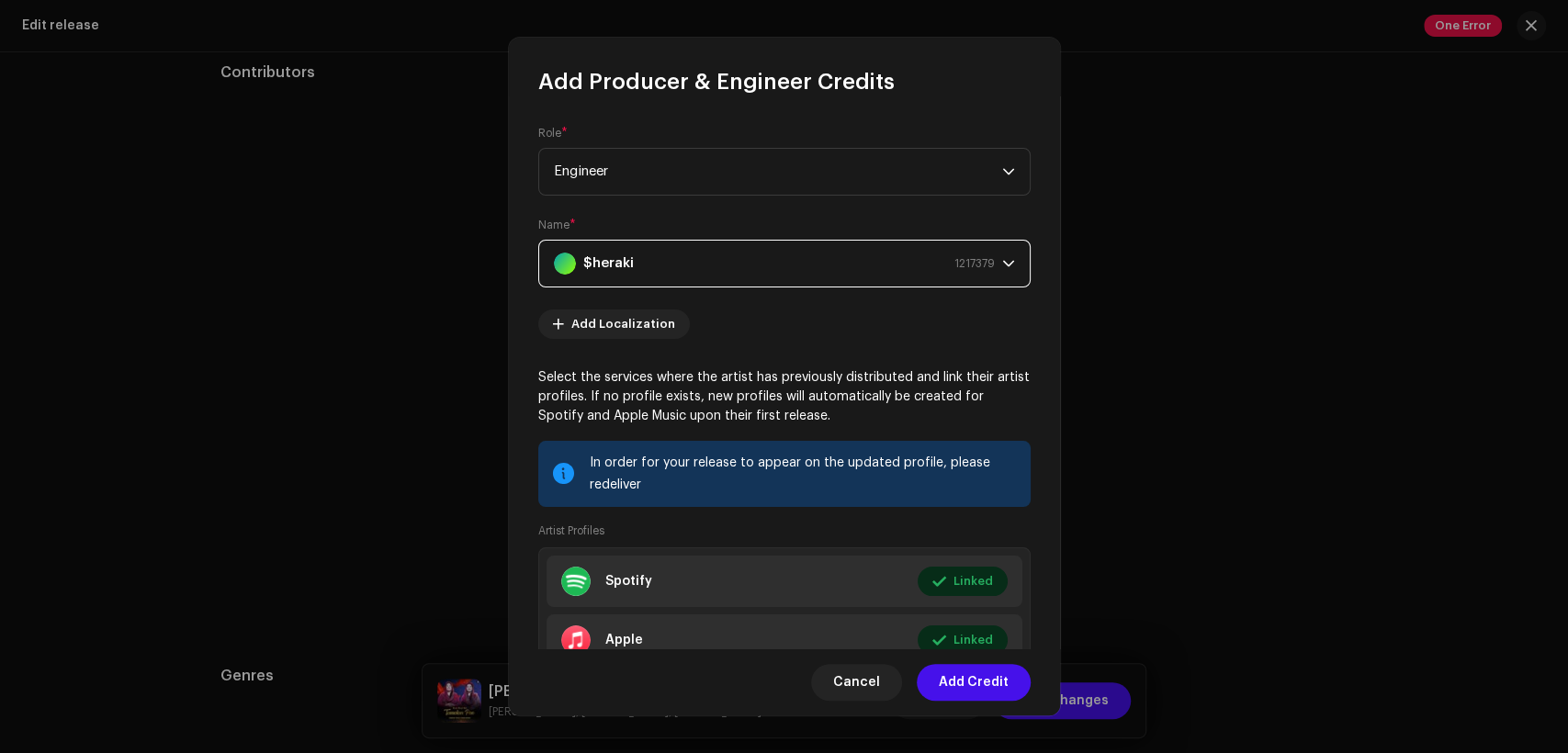
click at [897, 252] on div "$heraki 1217379" at bounding box center [774, 264] width 441 height 46
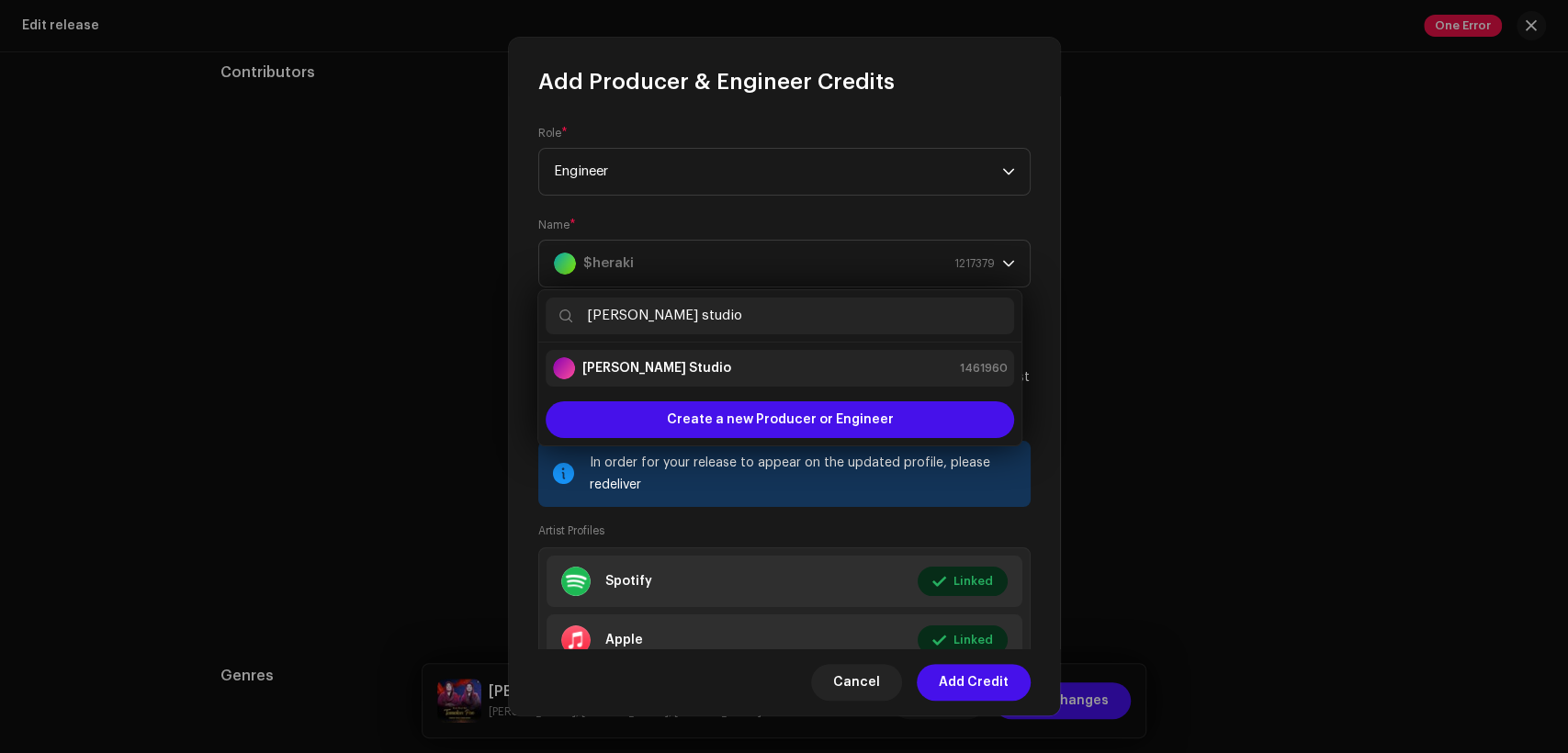
type input "[PERSON_NAME] studio"
click at [866, 376] on div "[PERSON_NAME] Studio 1461960" at bounding box center [780, 368] width 454 height 22
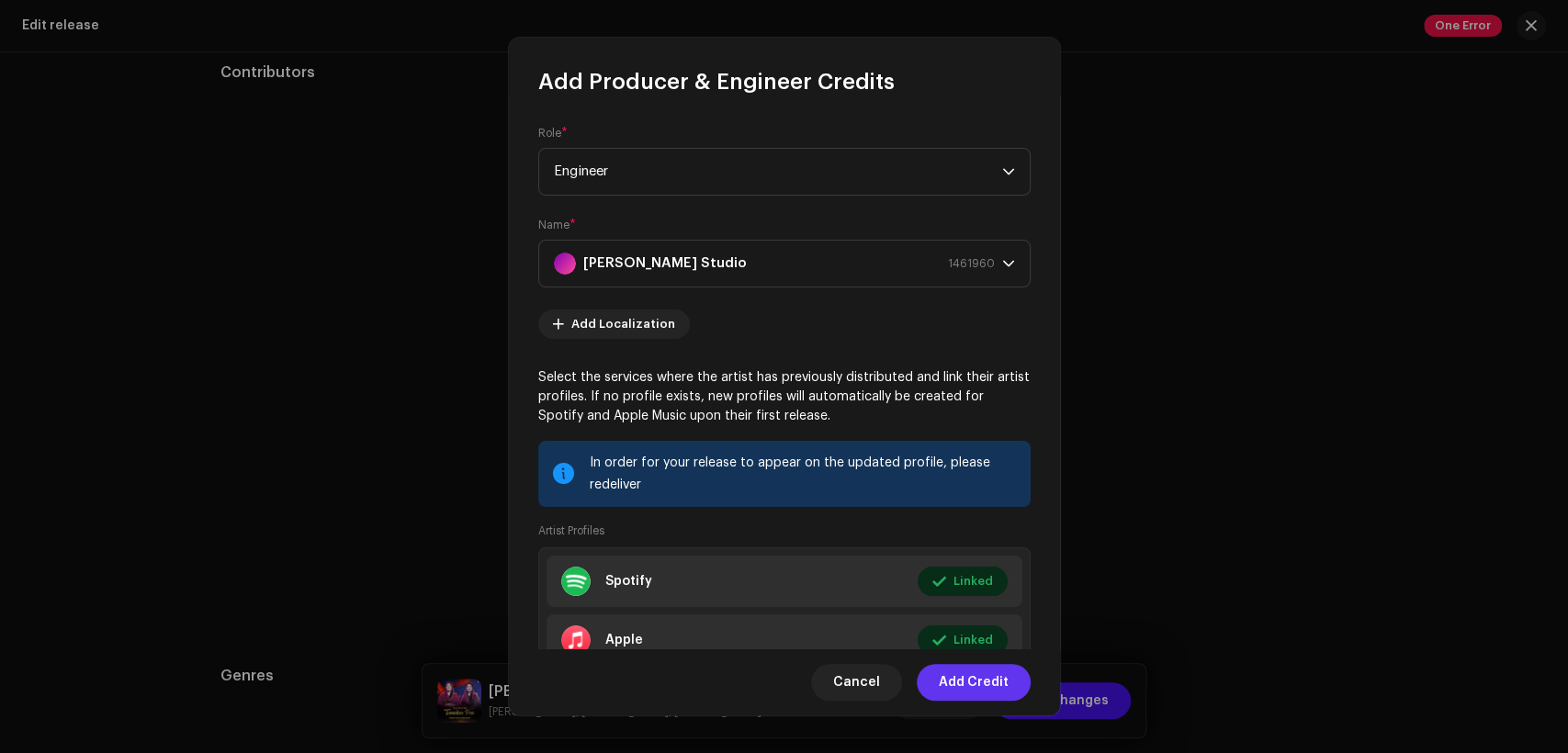
click at [968, 693] on span "Add Credit" at bounding box center [973, 683] width 70 height 37
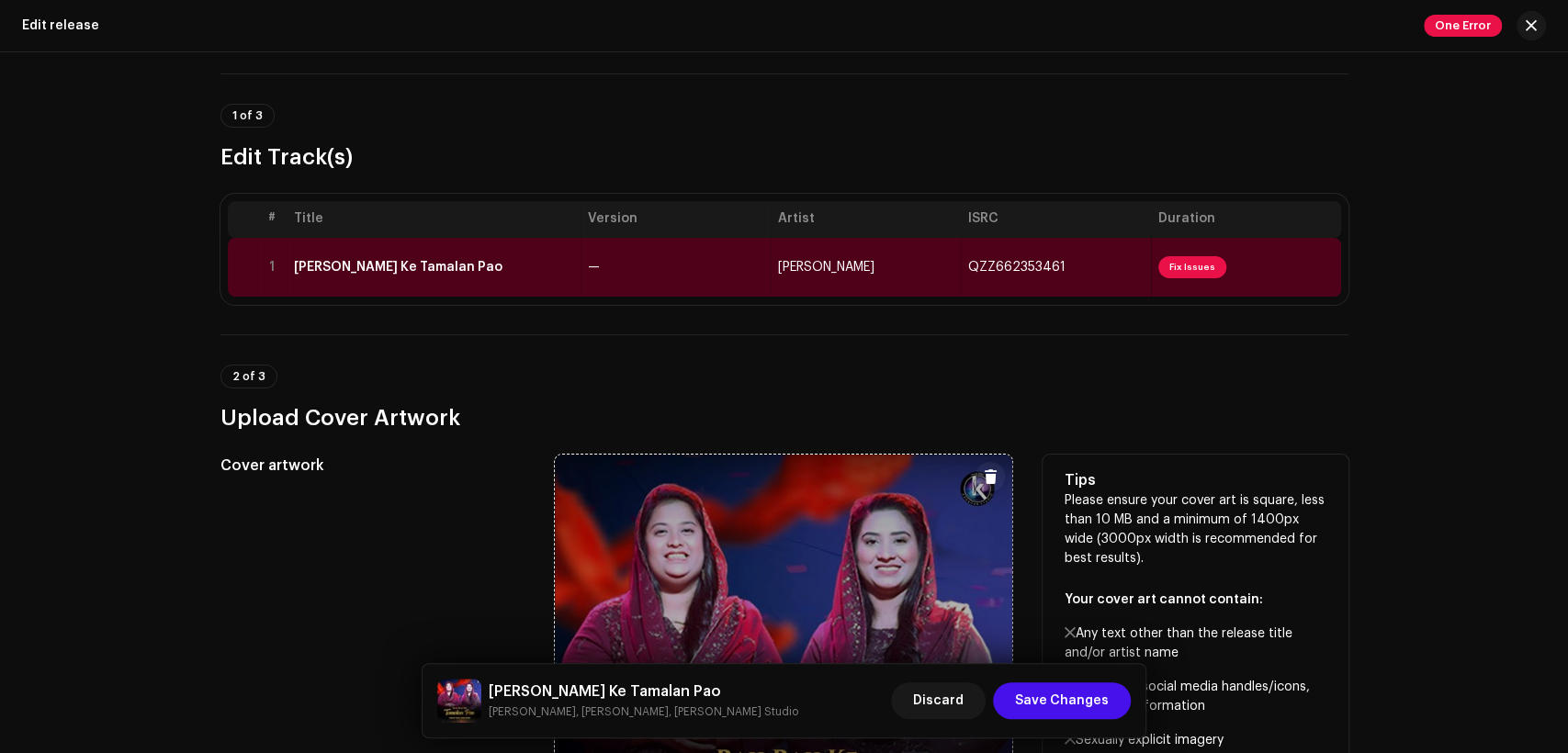
scroll to position [0, 0]
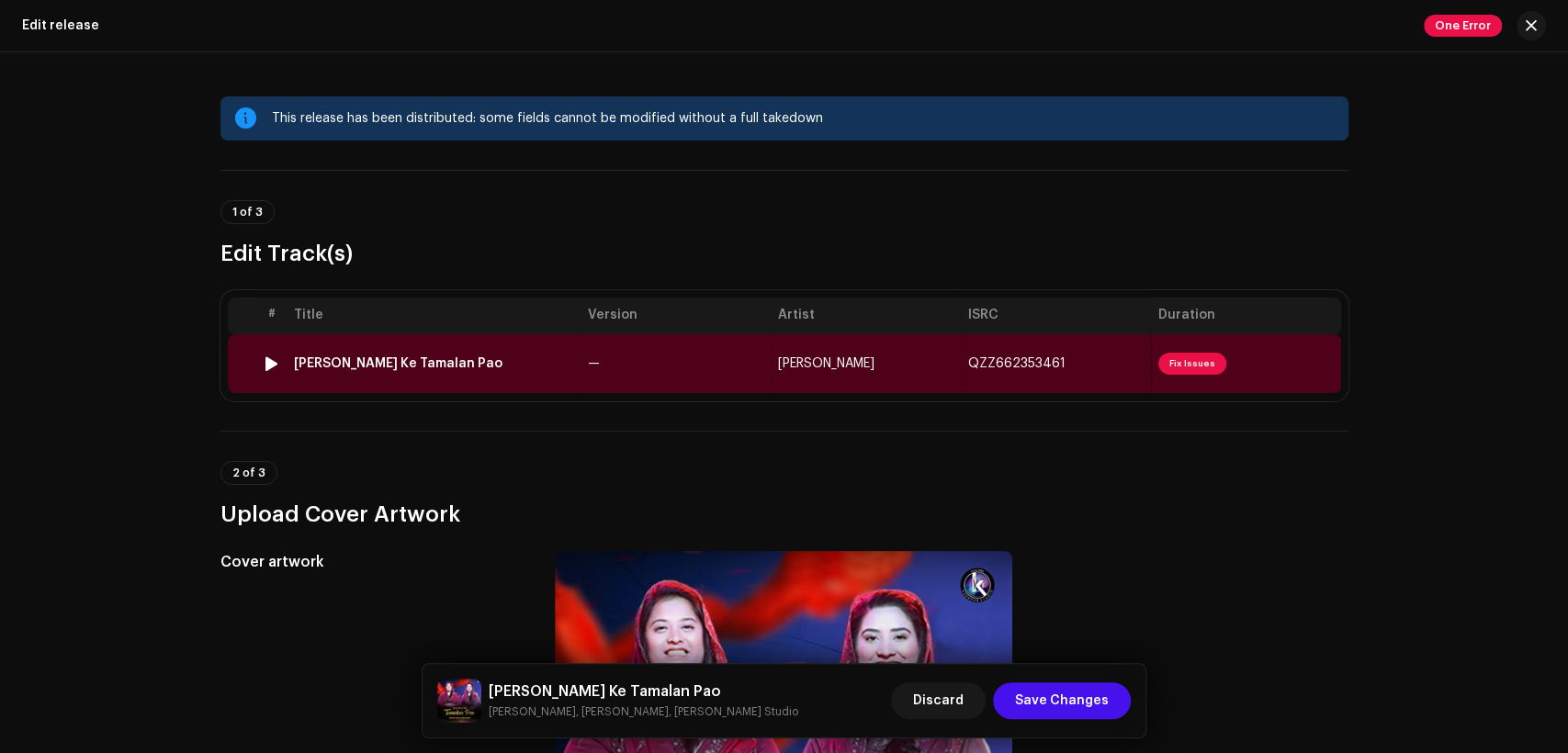
click at [754, 373] on td "—" at bounding box center [676, 364] width 190 height 59
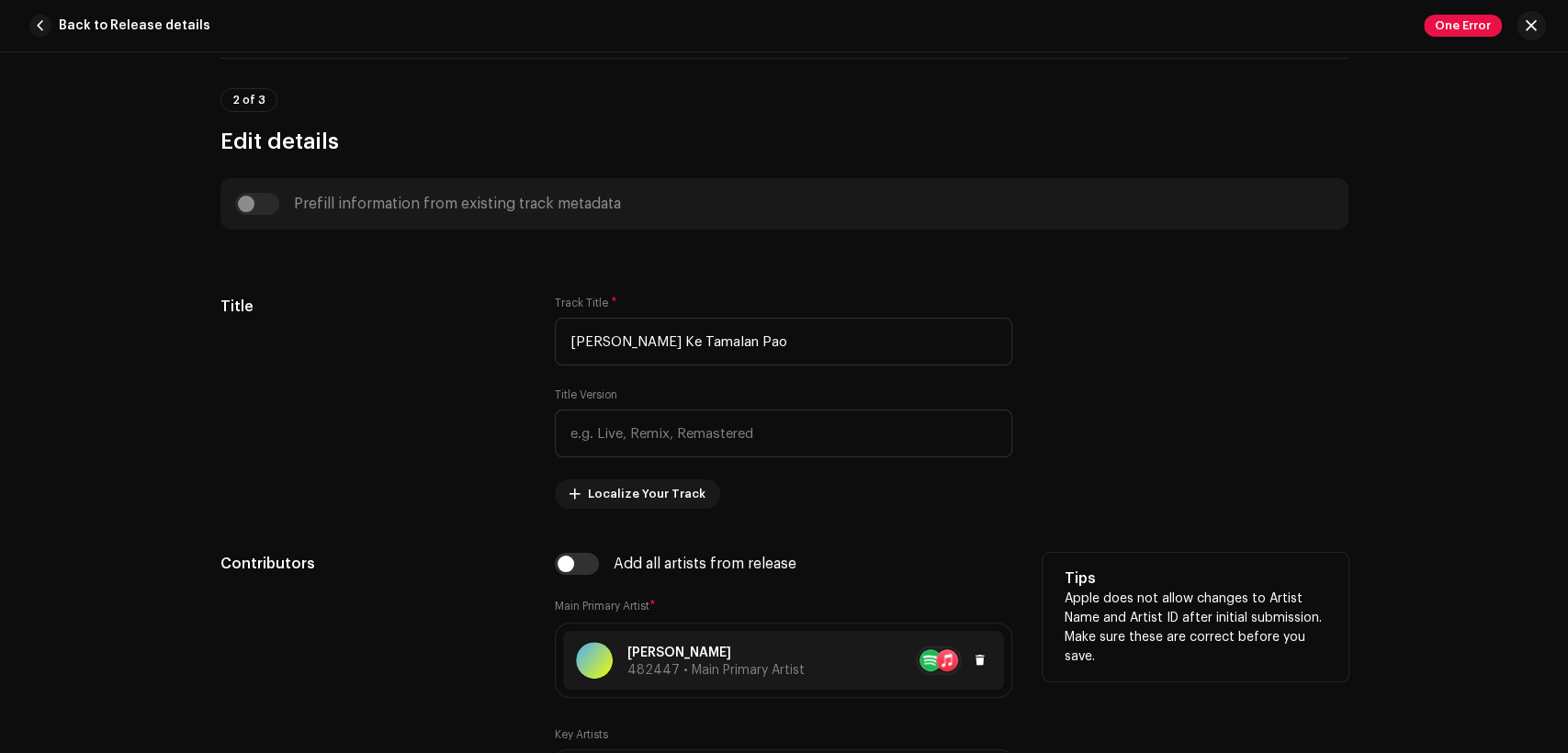
scroll to position [851, 0]
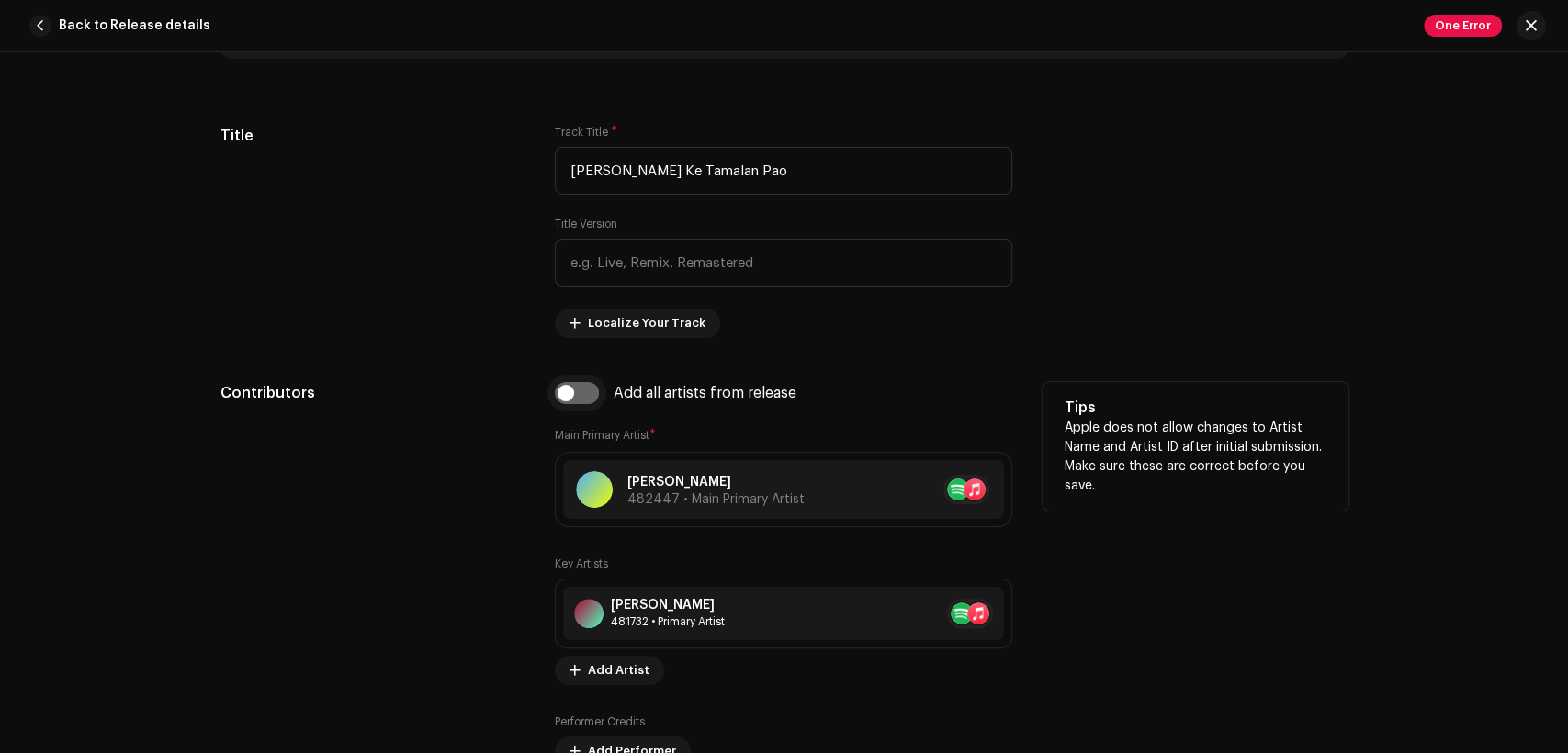
click at [580, 402] on input "checkbox" at bounding box center [577, 392] width 44 height 22
checkbox input "true"
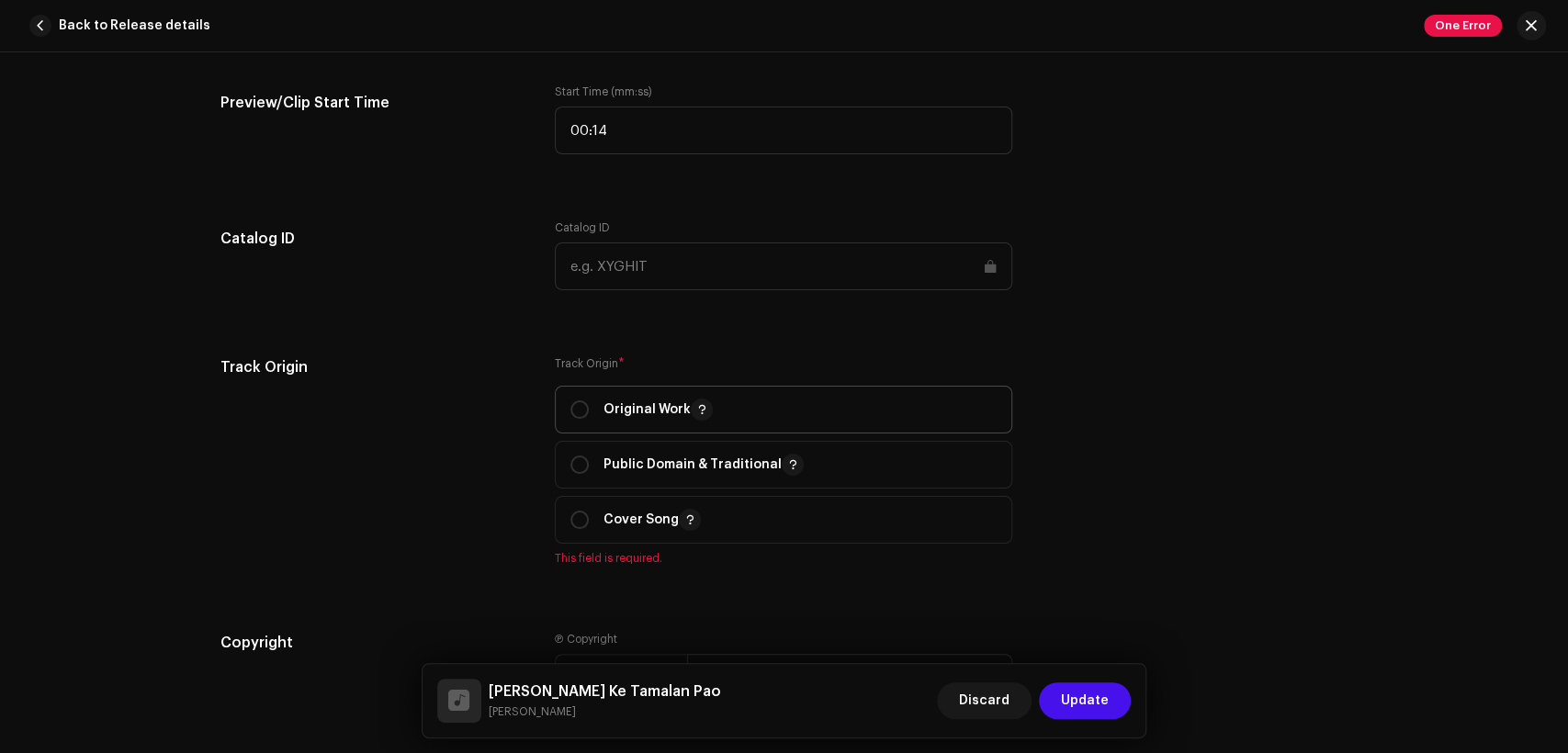
click at [593, 407] on div "Original Work" at bounding box center [641, 410] width 142 height 22
radio input "true"
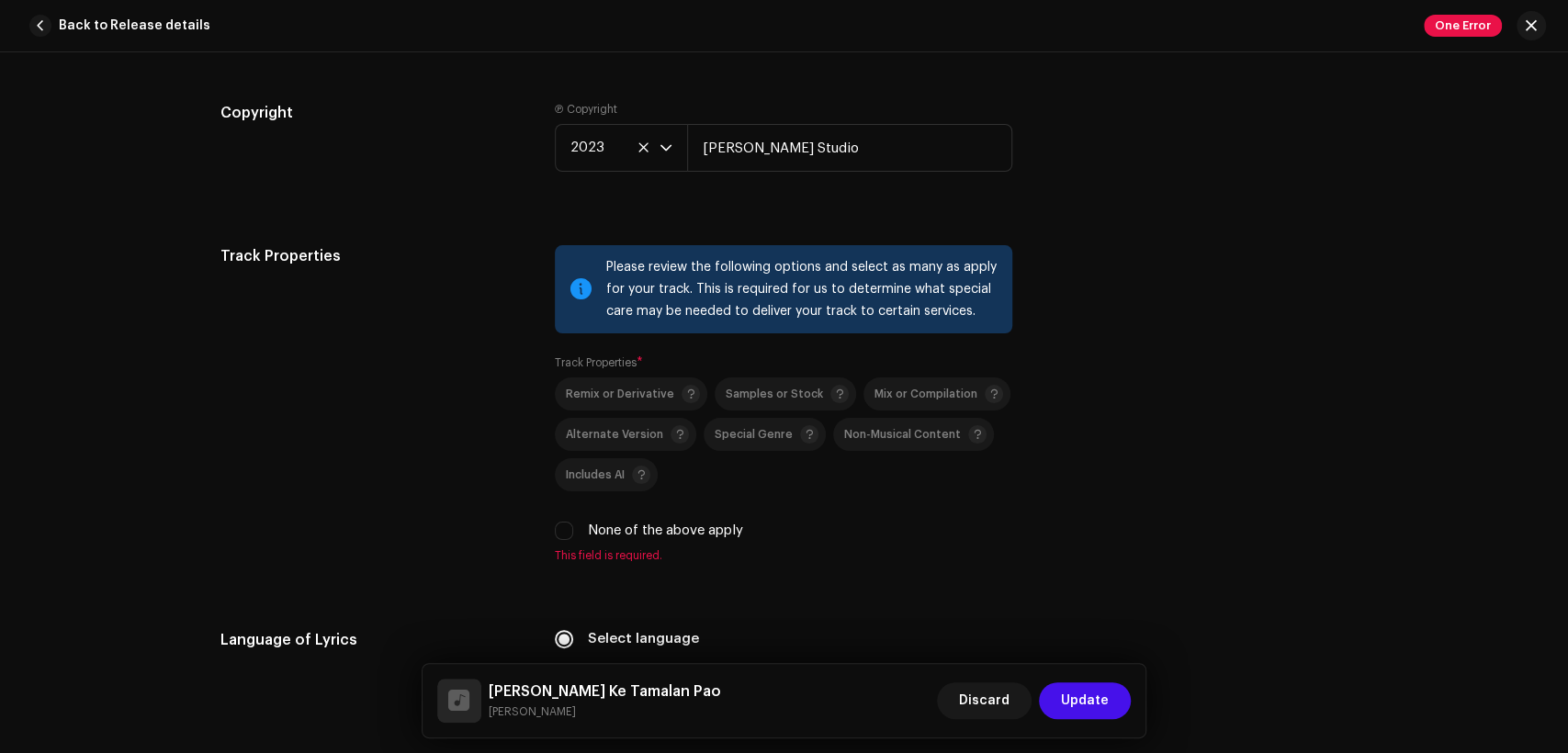
scroll to position [2722, 0]
click at [670, 530] on label "None of the above apply" at bounding box center [664, 529] width 155 height 20
click at [573, 530] on input "None of the above apply" at bounding box center [563, 529] width 18 height 18
checkbox input "true"
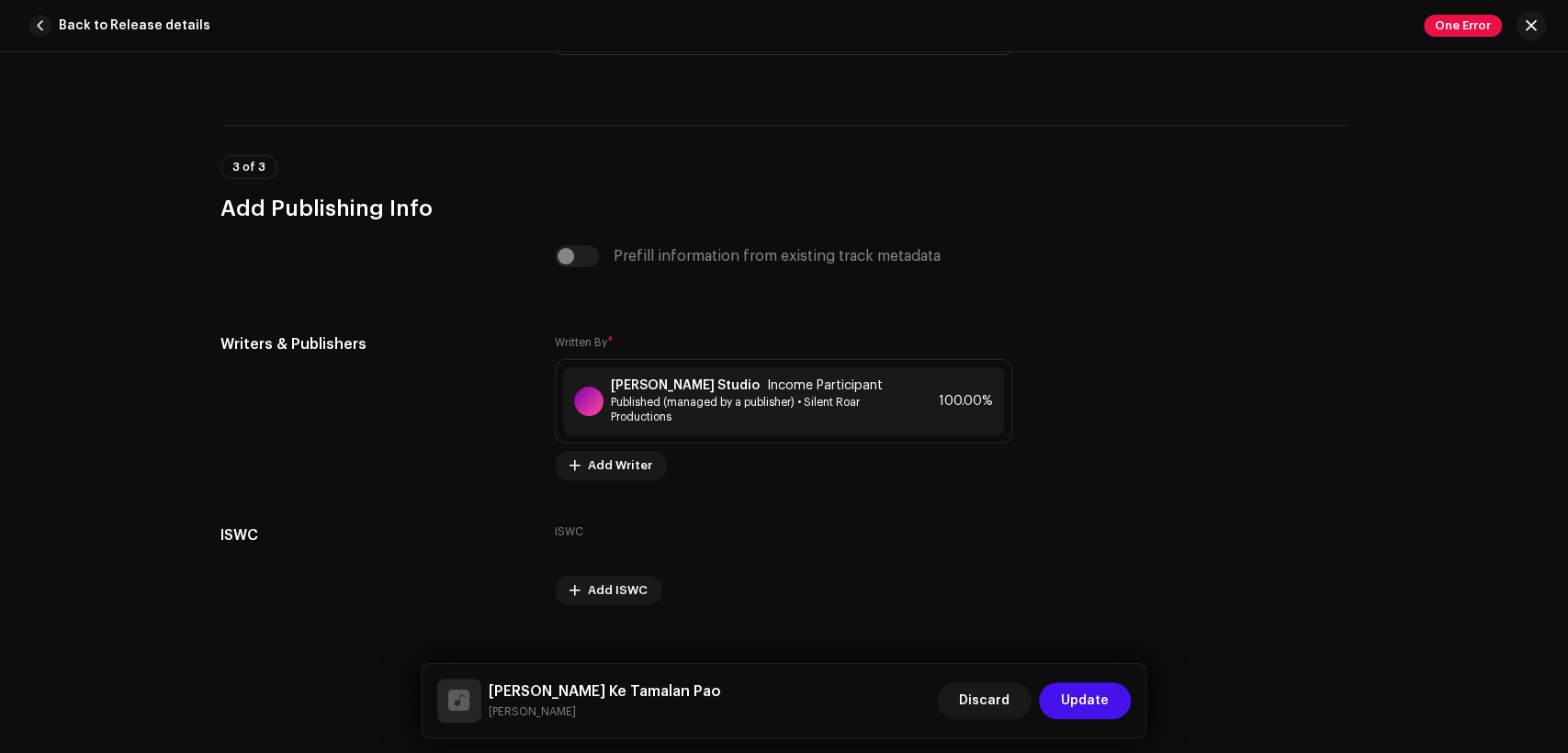
scroll to position [3841, 0]
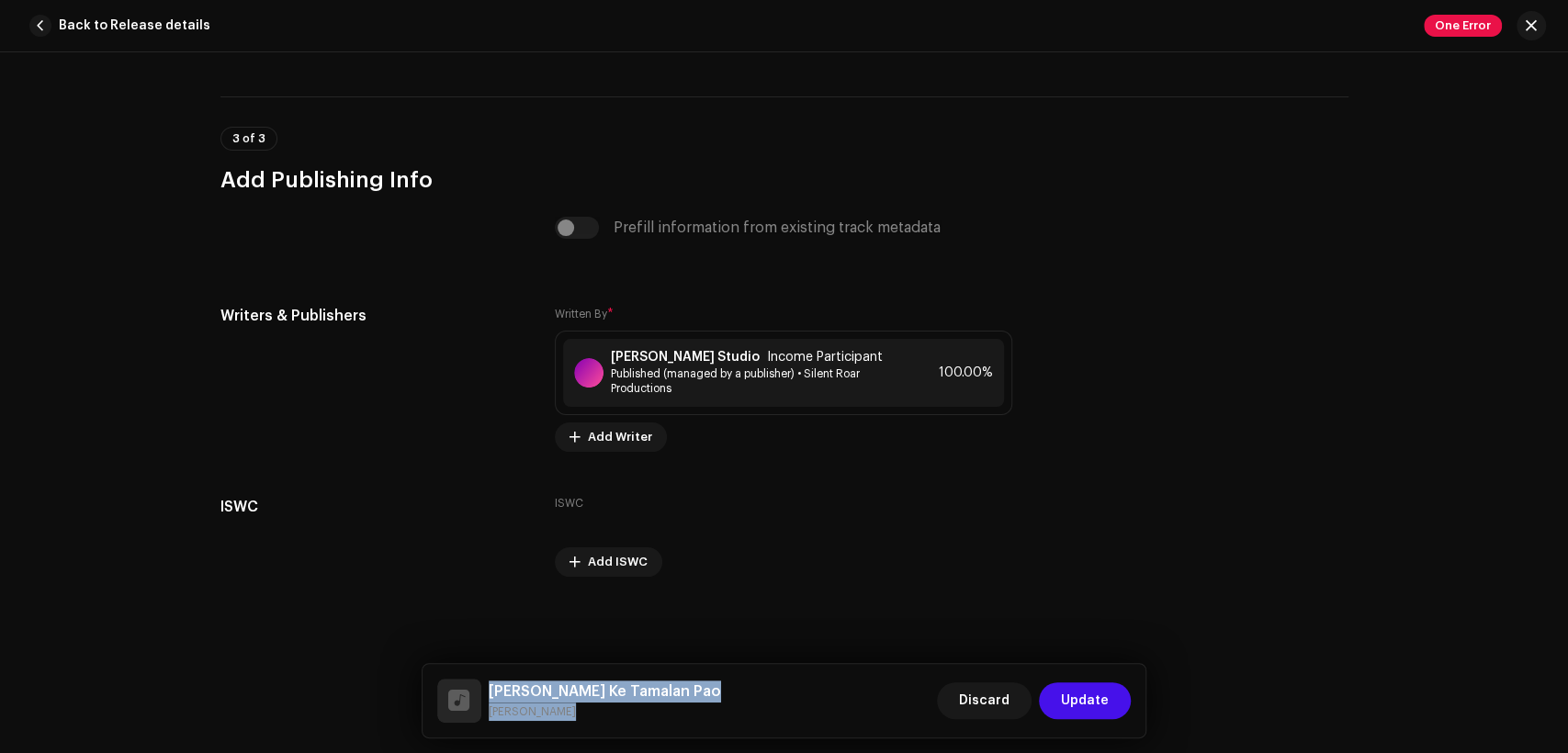
drag, startPoint x: 579, startPoint y: 714, endPoint x: 484, endPoint y: 686, distance: 99.0
click at [484, 686] on div "Rajj Rajj Ke Tamalan Pao Tehmina Tariq" at bounding box center [579, 701] width 284 height 44
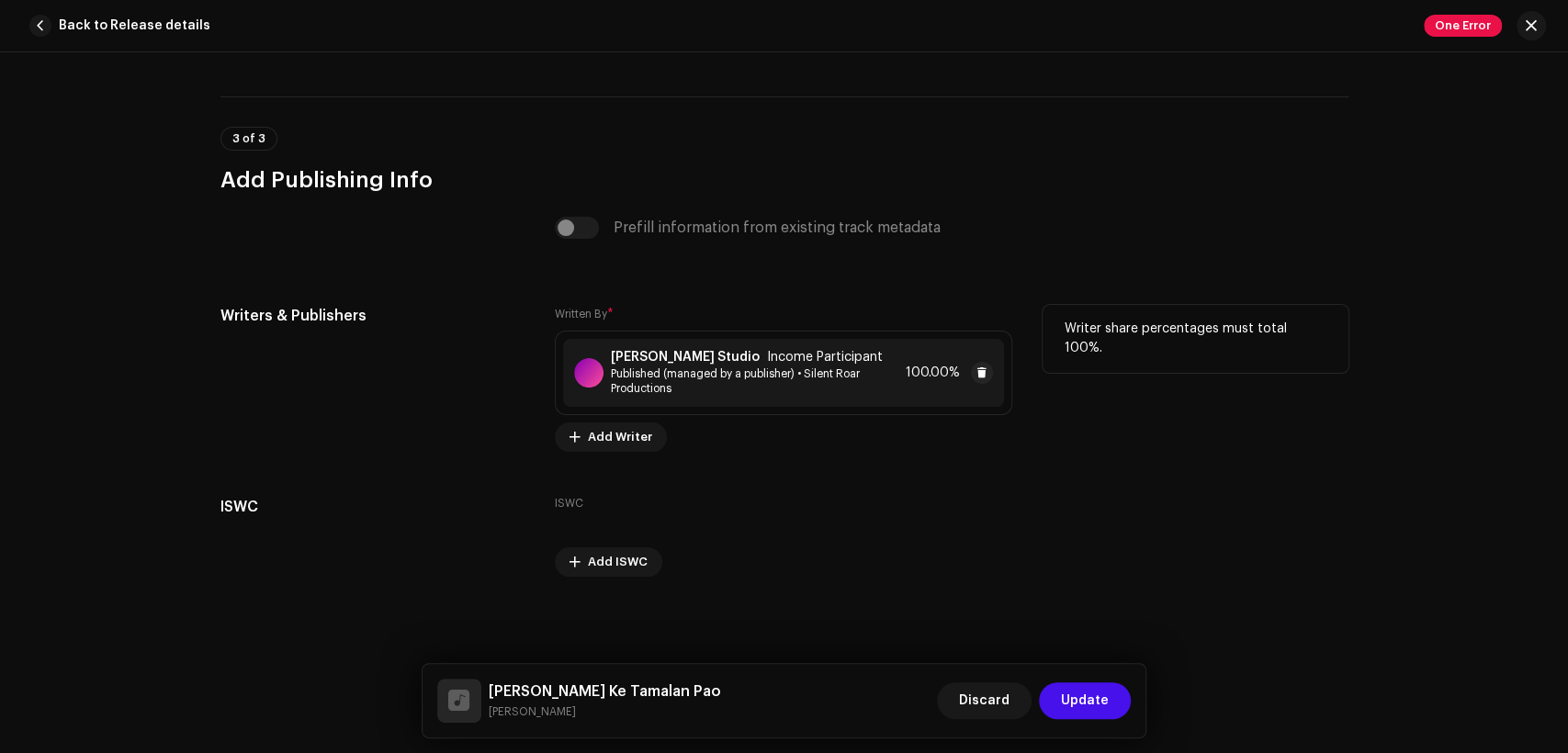
click at [695, 357] on strong "[PERSON_NAME] Studio" at bounding box center [684, 357] width 149 height 14
drag, startPoint x: 1469, startPoint y: 340, endPoint x: 1194, endPoint y: 378, distance: 277.6
click at [1468, 340] on div "Save Changes Writer Name ( MUST be a person's name and not an artist name) * Kh…" at bounding box center [784, 376] width 1568 height 753
click at [538, 712] on small "[PERSON_NAME]" at bounding box center [605, 712] width 233 height 18
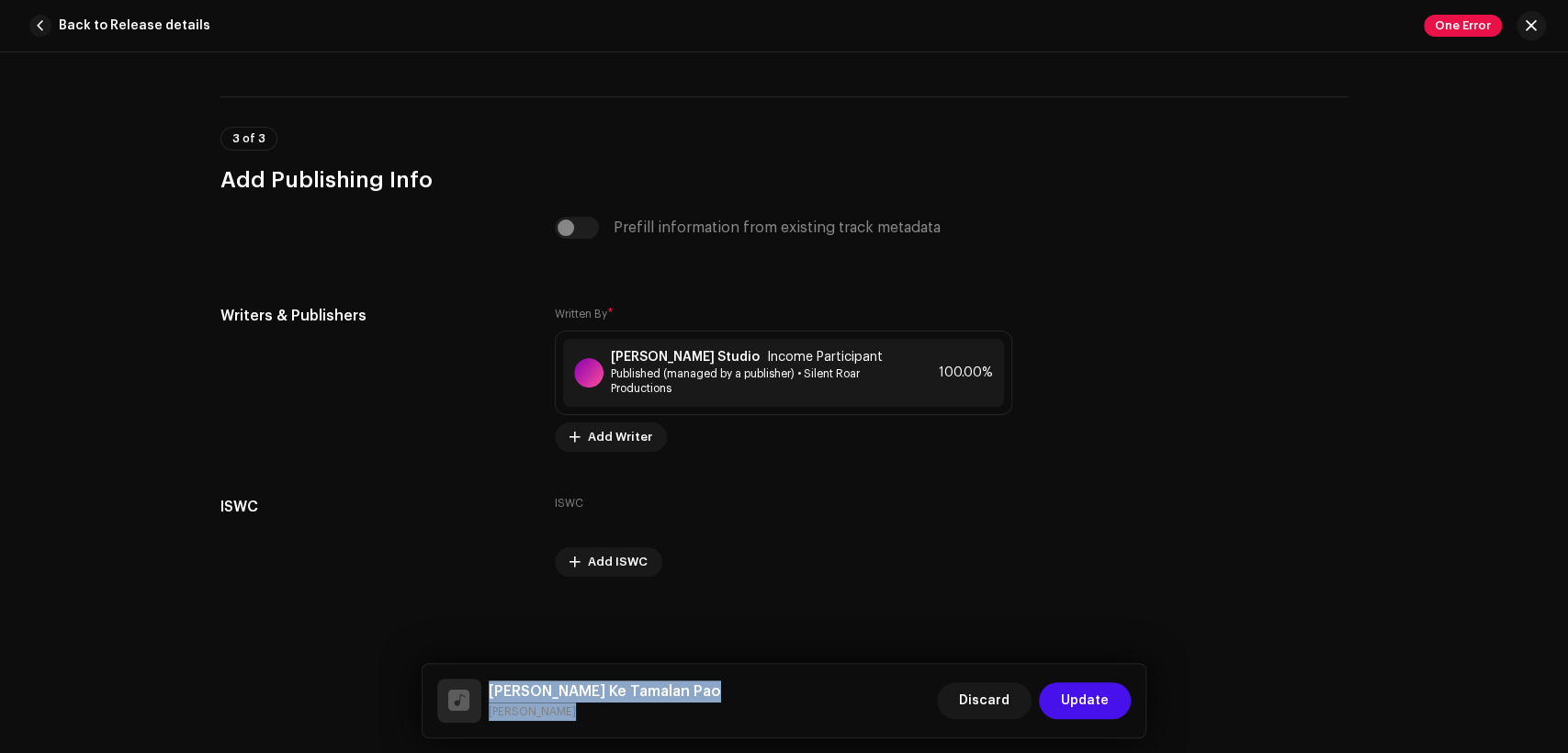
drag, startPoint x: 560, startPoint y: 715, endPoint x: 485, endPoint y: 689, distance: 79.4
click at [485, 689] on div "Rajj Rajj Ke Tamalan Pao Tehmina Tariq" at bounding box center [579, 701] width 284 height 44
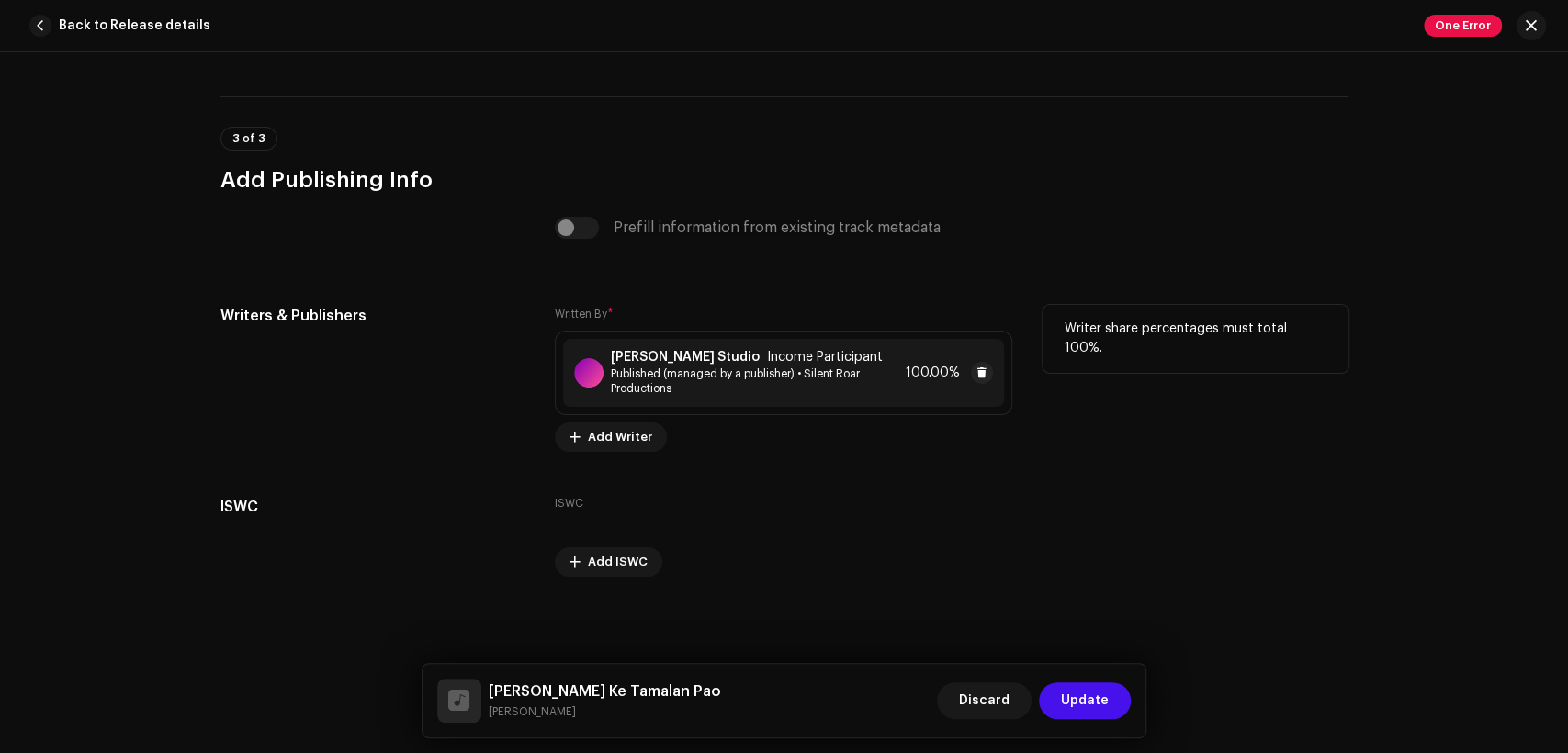
click at [617, 361] on strong "[PERSON_NAME] Studio" at bounding box center [684, 357] width 149 height 14
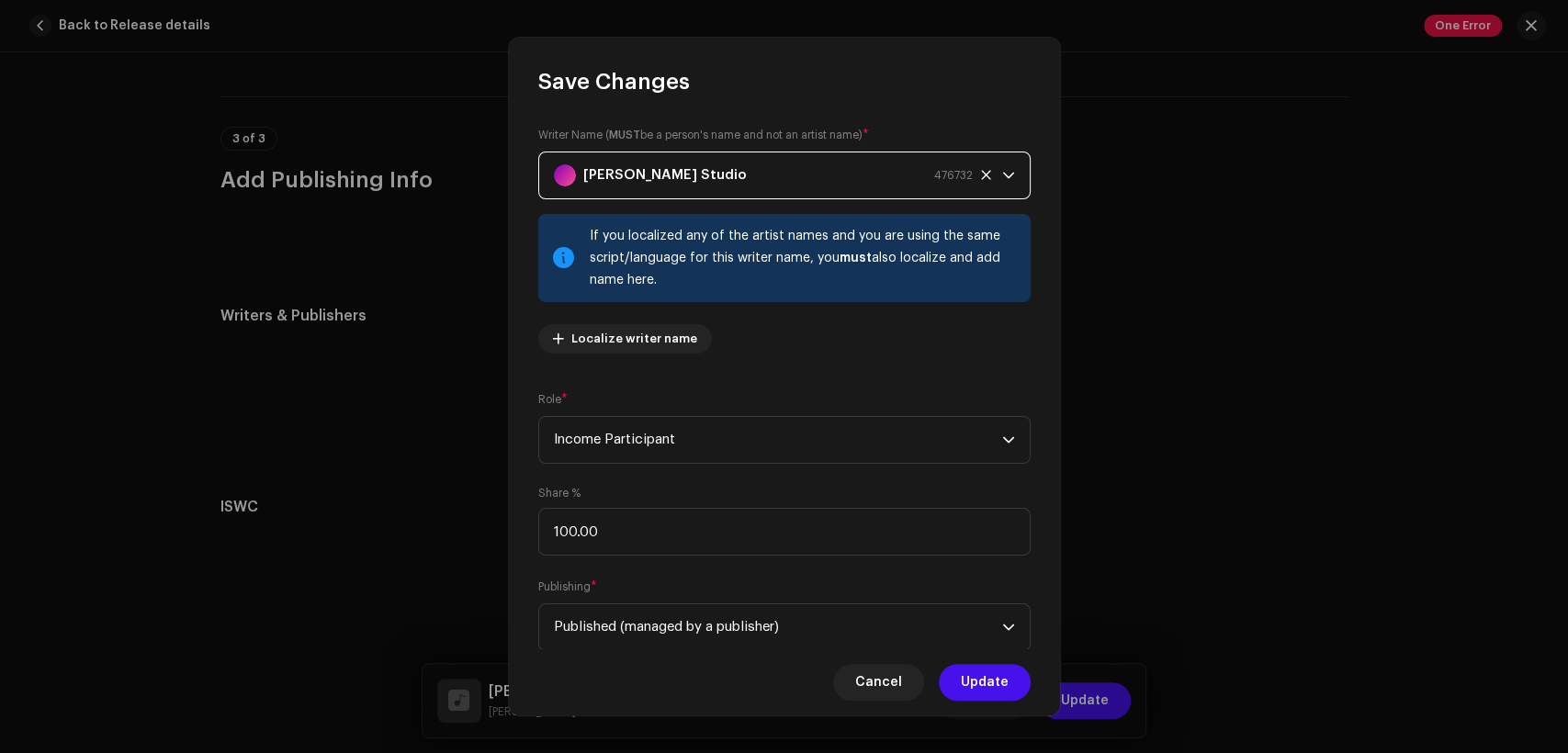
click at [653, 165] on strong "[PERSON_NAME] Studio" at bounding box center [665, 176] width 163 height 46
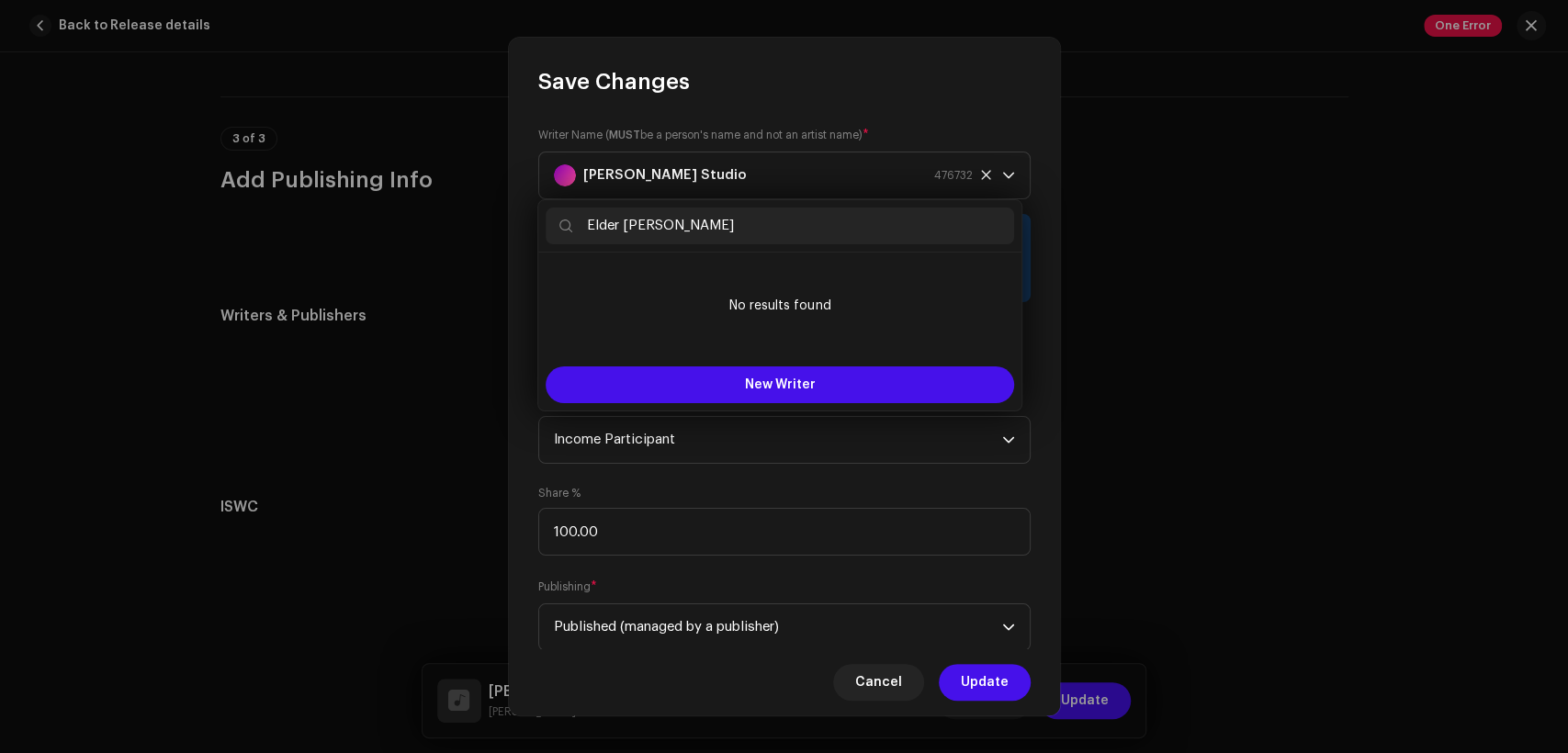
drag, startPoint x: 622, startPoint y: 225, endPoint x: 559, endPoint y: 220, distance: 63.2
click at [558, 219] on input "Elder Munawar Masih" at bounding box center [780, 226] width 468 height 37
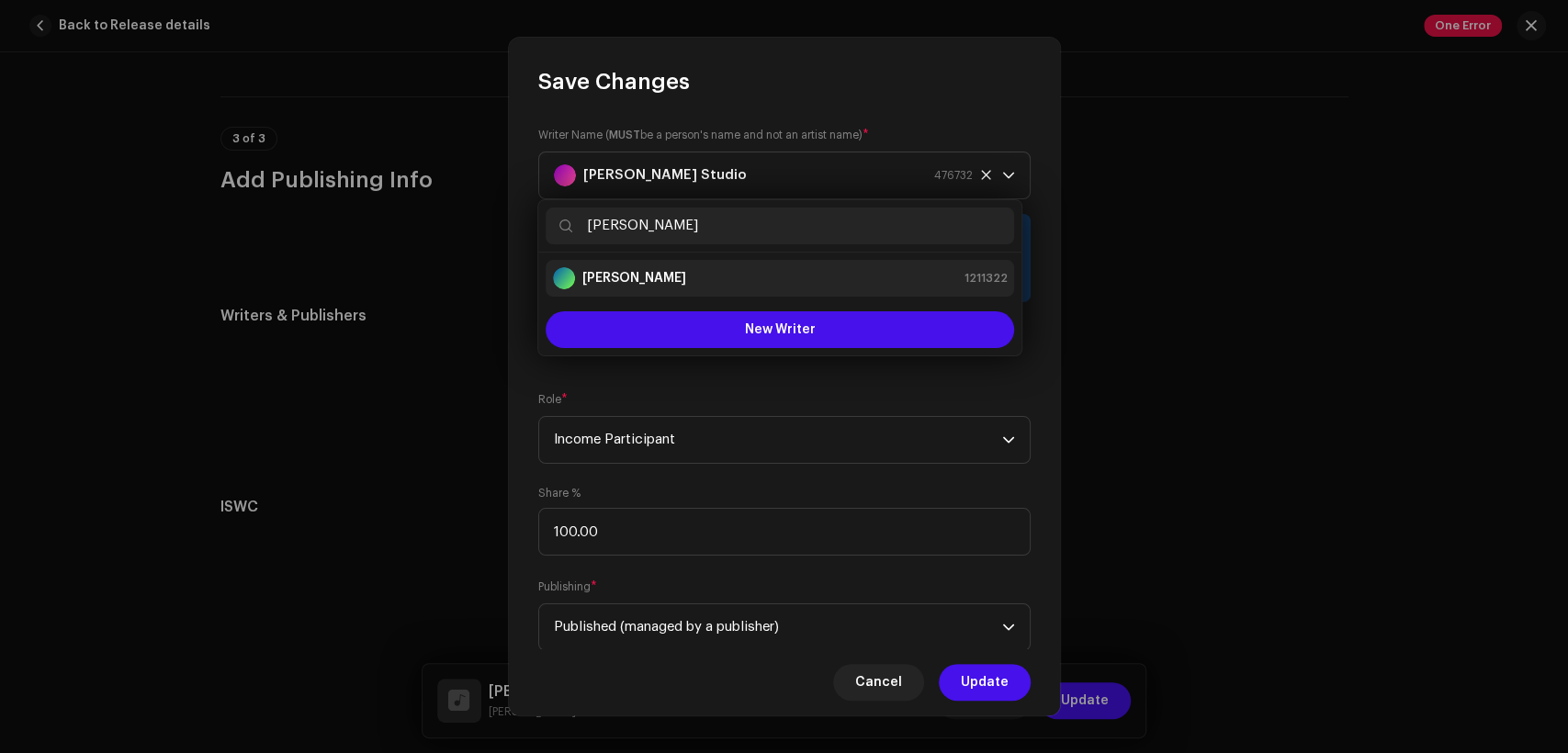
type input "Munawar Masih"
click at [667, 272] on strong "Munawar Masih" at bounding box center [635, 278] width 104 height 18
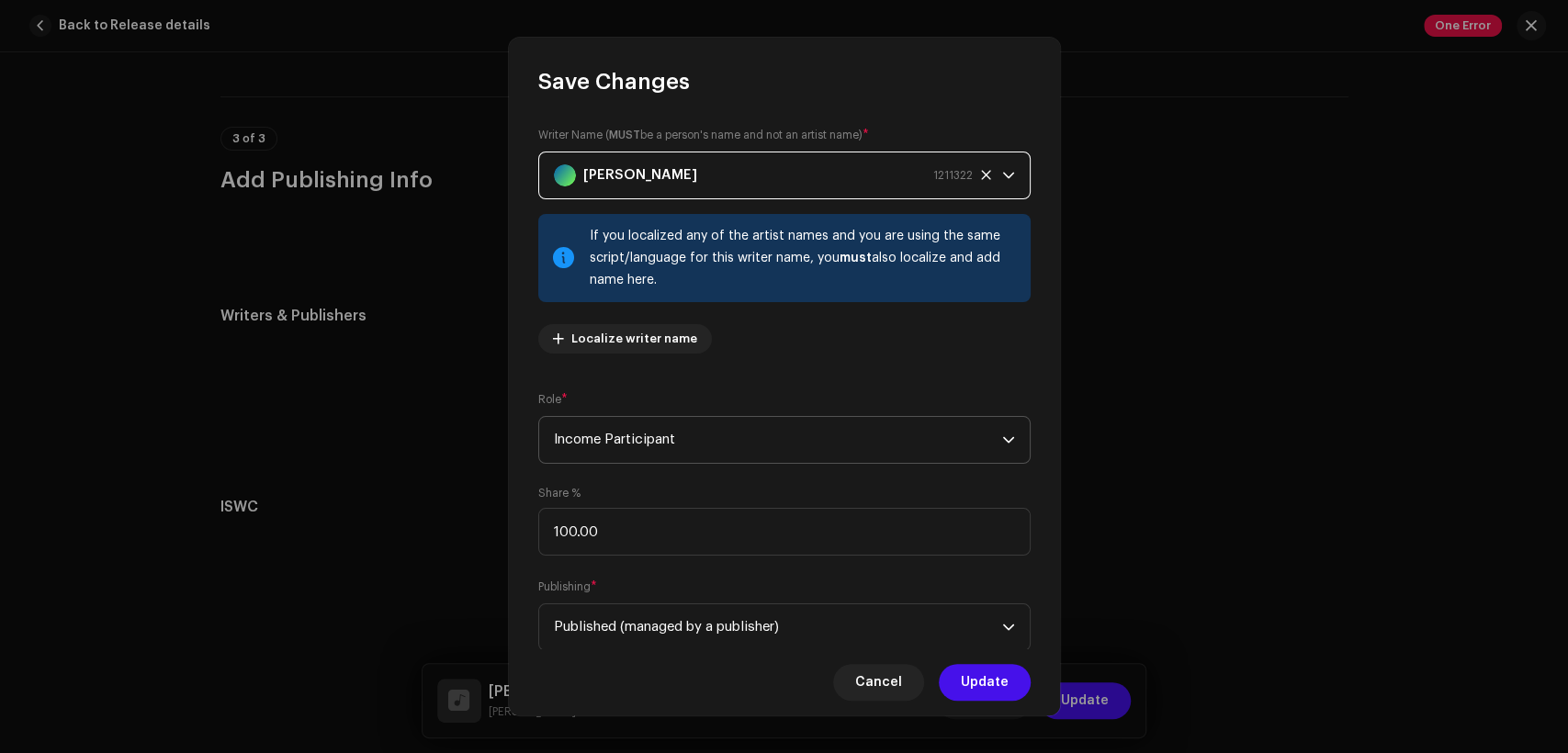
click at [720, 426] on span "Income Participant" at bounding box center [778, 440] width 448 height 46
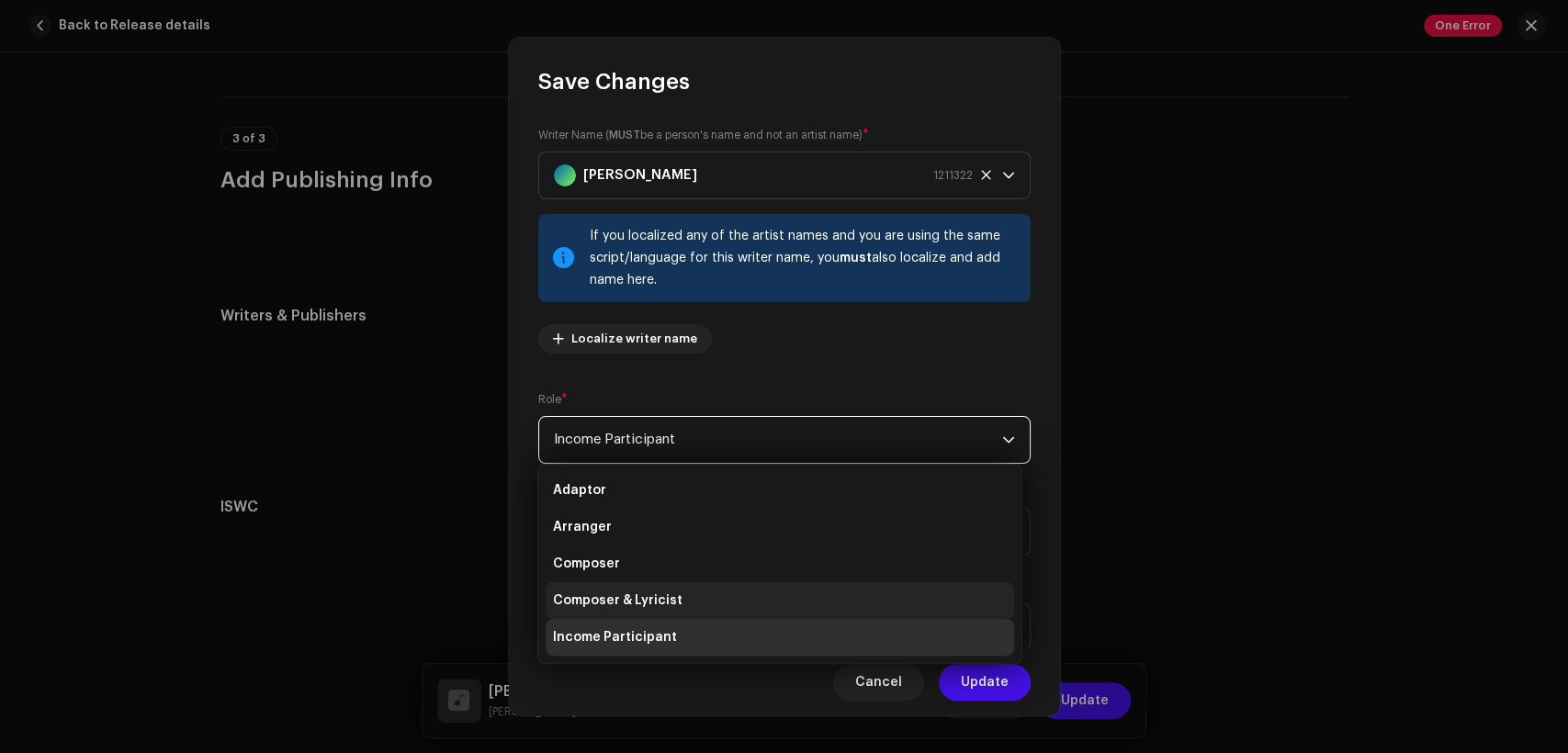
click at [734, 590] on li "Composer & Lyricist" at bounding box center [780, 601] width 468 height 37
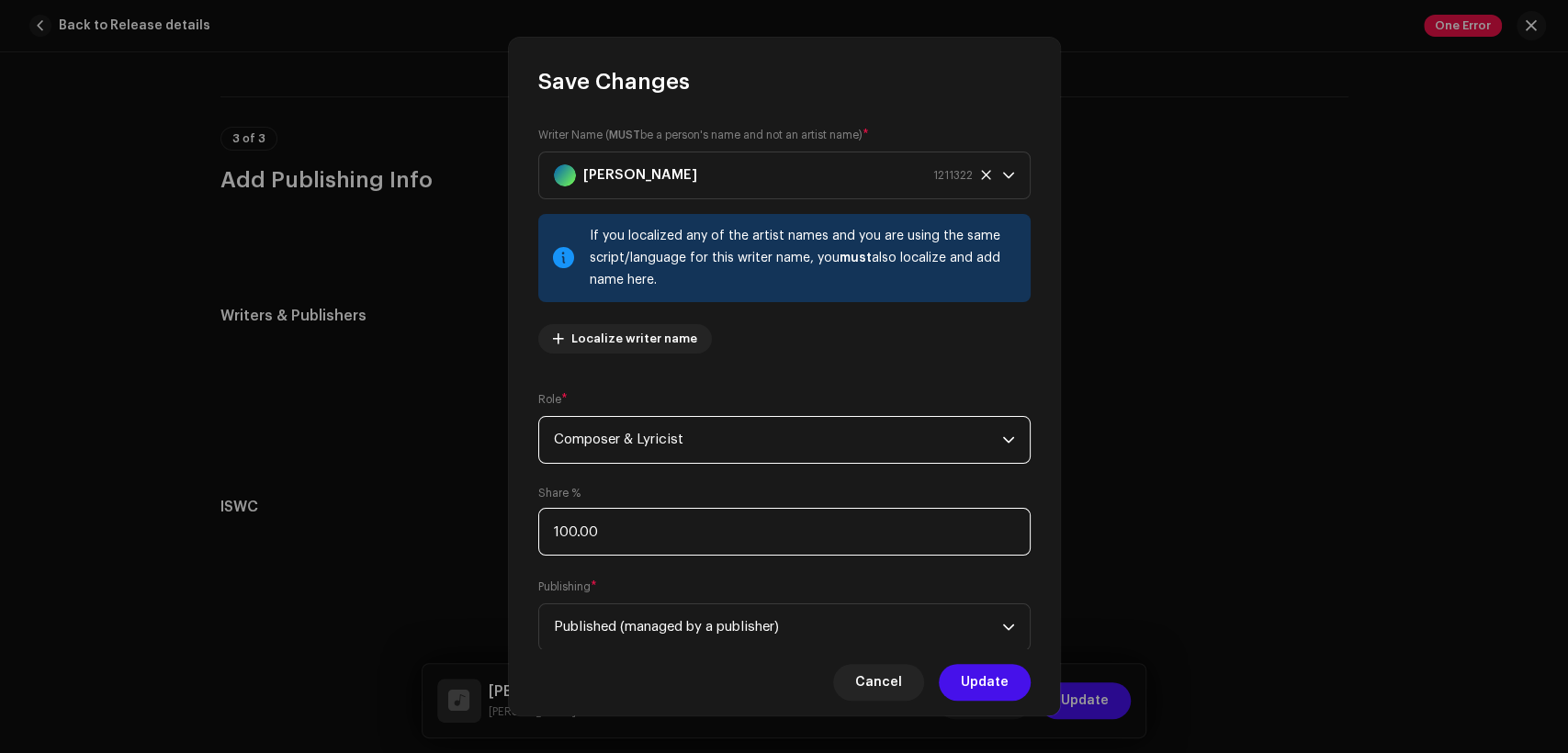
click at [732, 535] on input "100.00" at bounding box center [784, 532] width 492 height 48
type input "1.00"
type input "50.00"
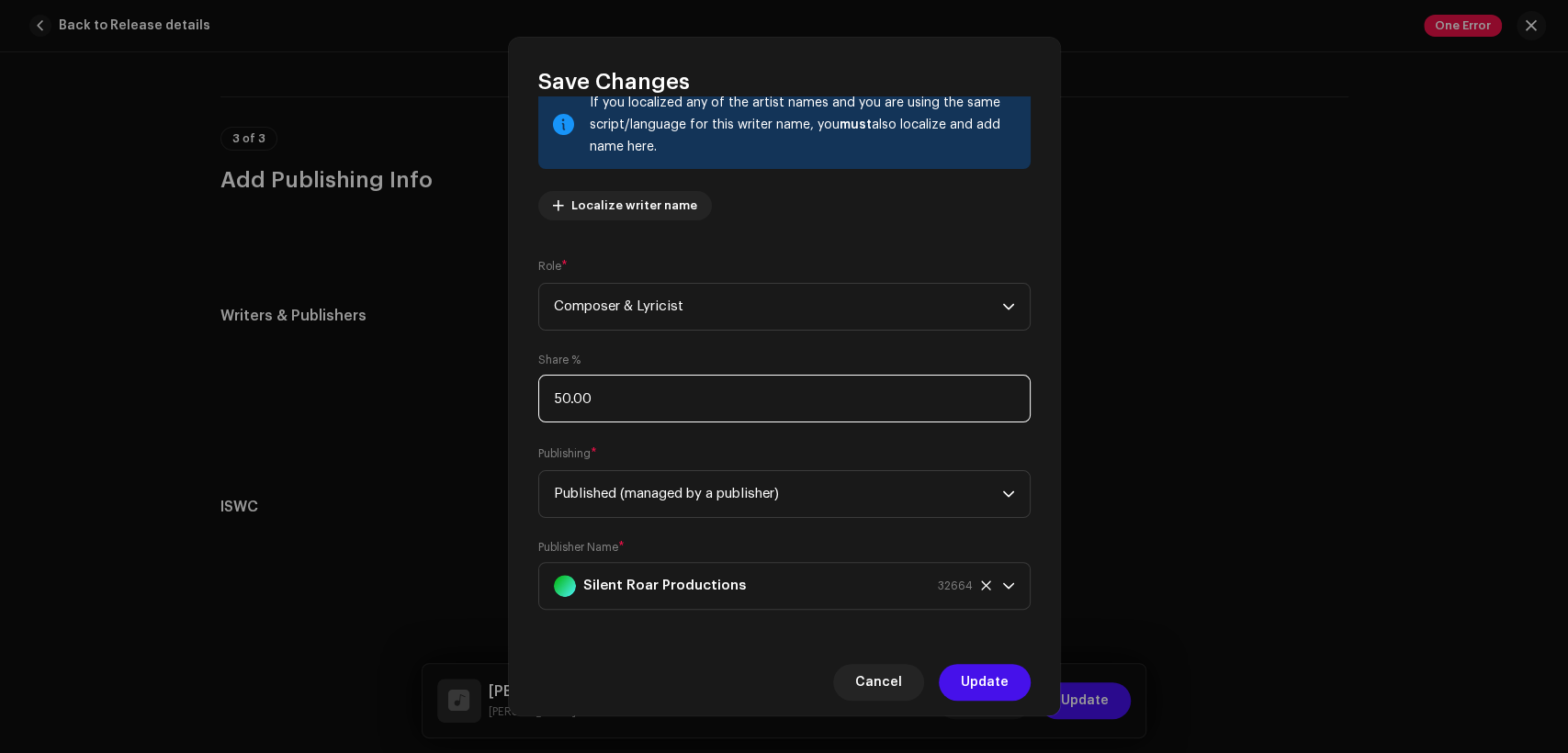
scroll to position [147, 0]
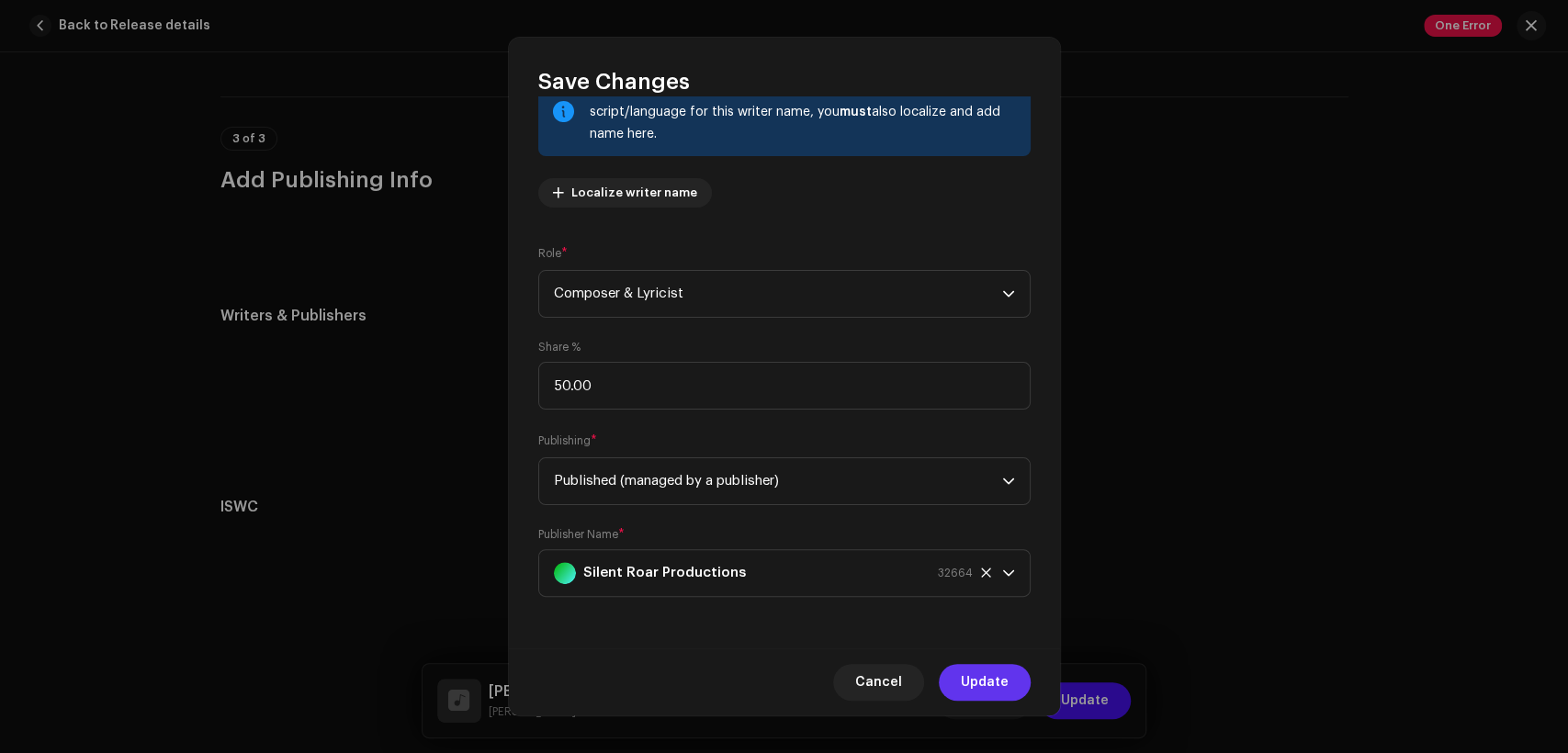
click at [962, 666] on span "Update" at bounding box center [984, 683] width 48 height 37
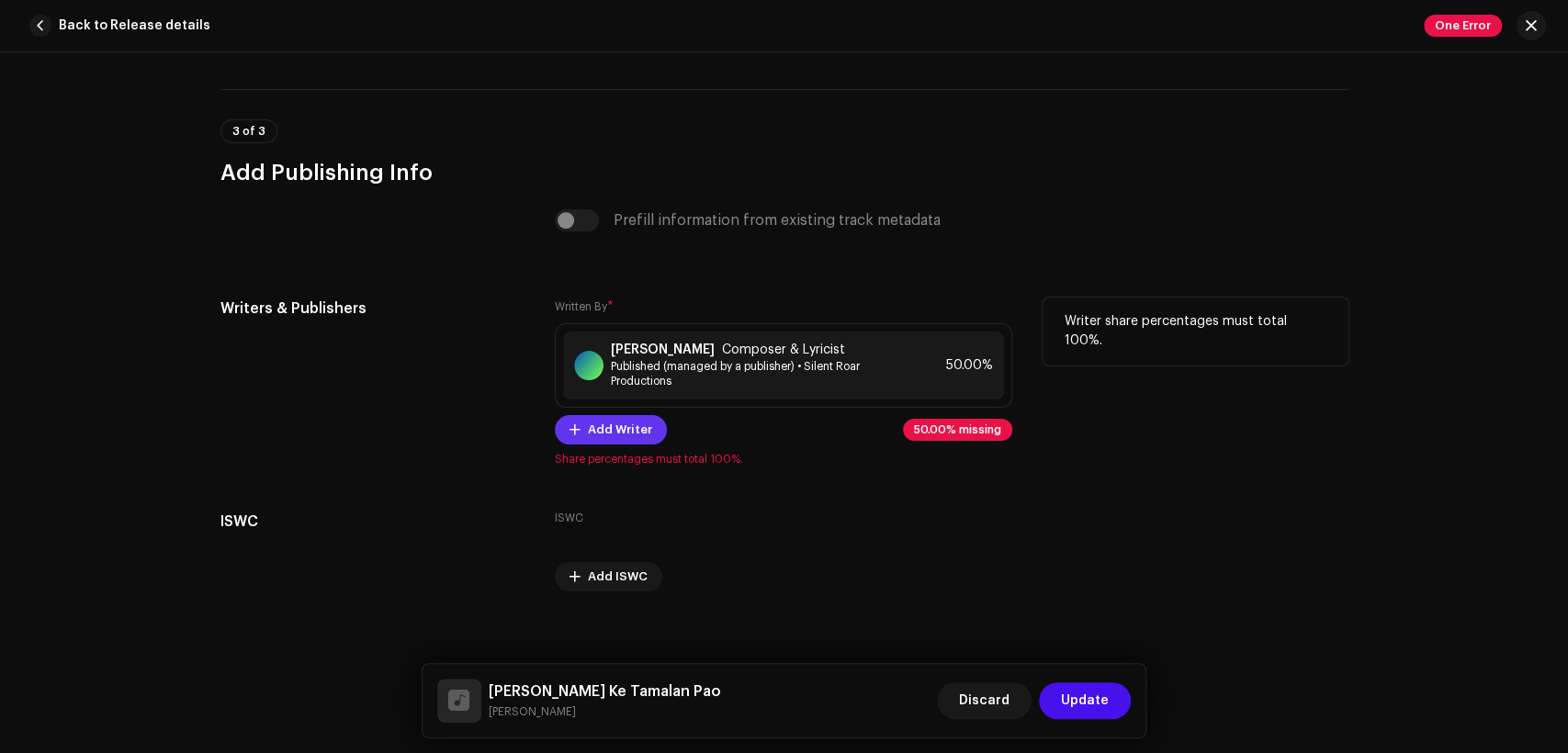
click at [571, 438] on span at bounding box center [574, 430] width 11 height 14
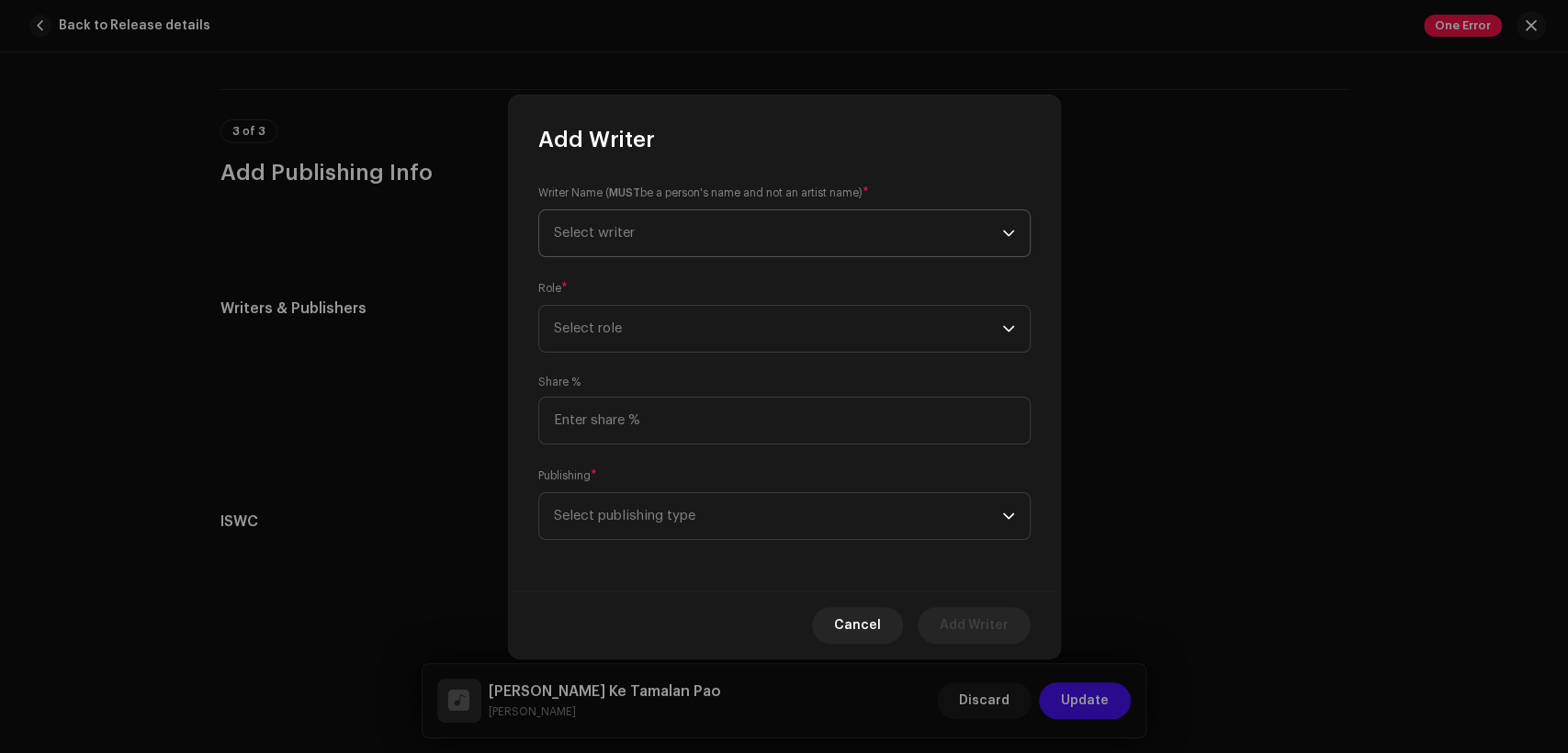
click at [690, 237] on span "Select writer" at bounding box center [778, 234] width 448 height 46
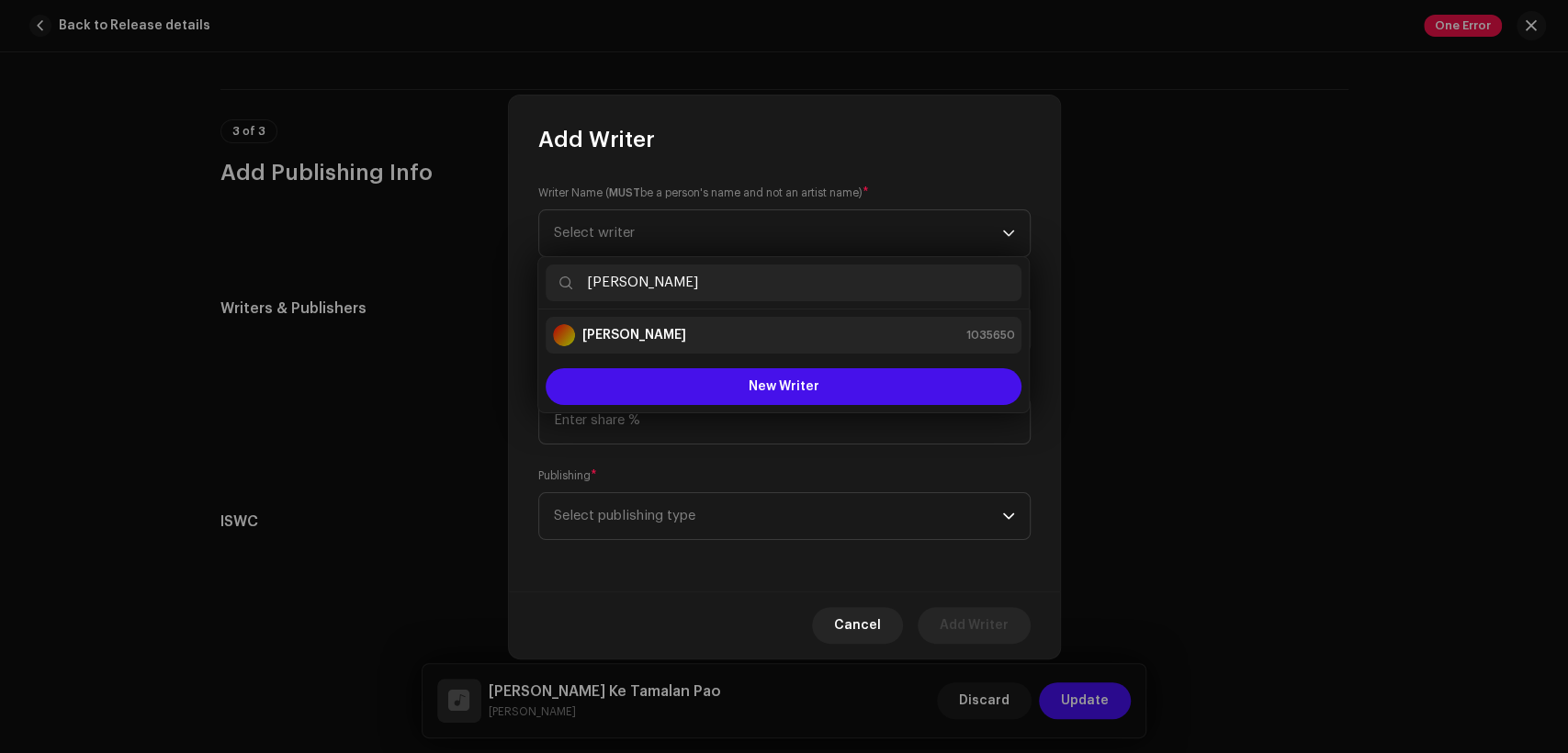
type input "[PERSON_NAME]"
click at [700, 330] on div "[PERSON_NAME] 1035650" at bounding box center [784, 335] width 461 height 22
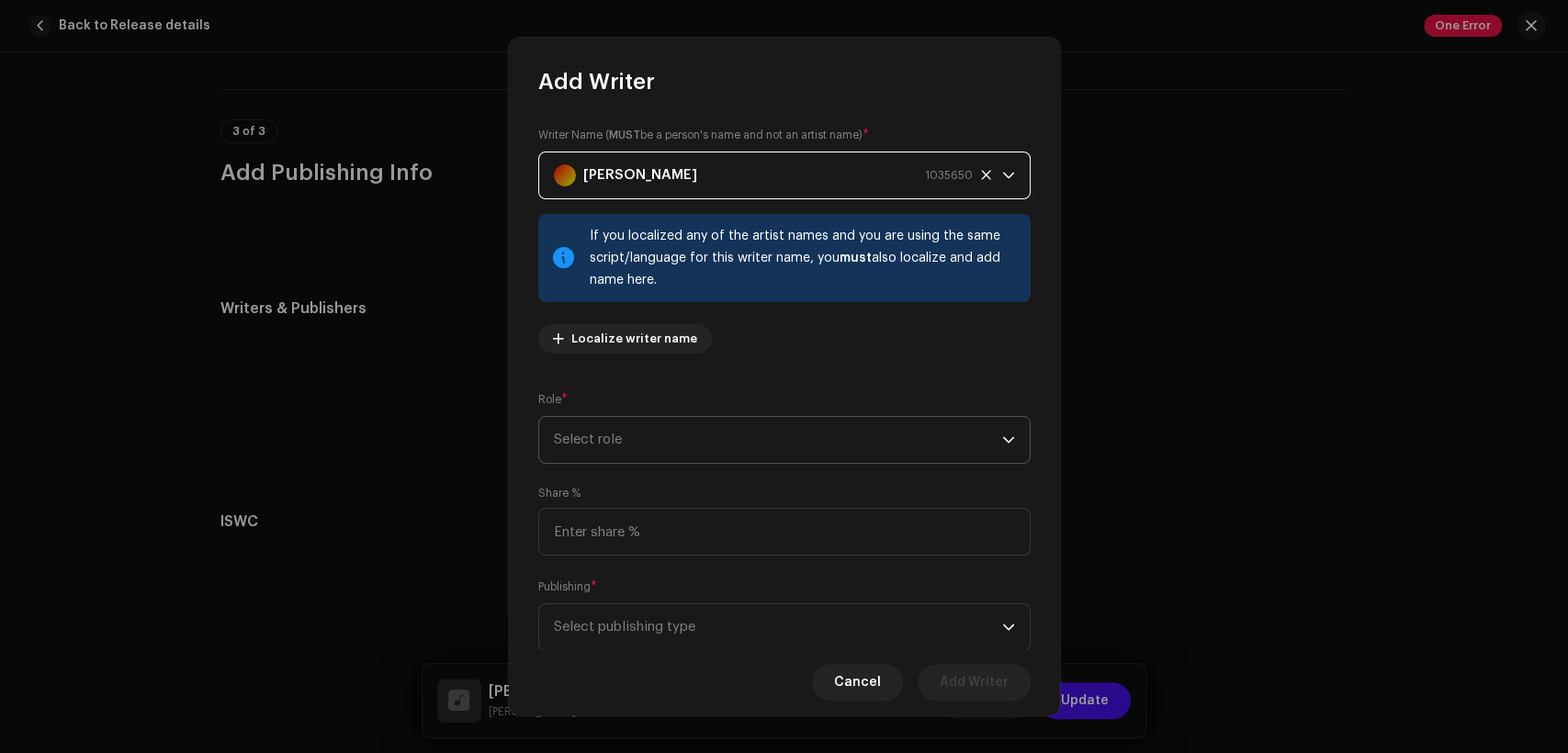
click at [737, 425] on span "Select role" at bounding box center [778, 440] width 448 height 46
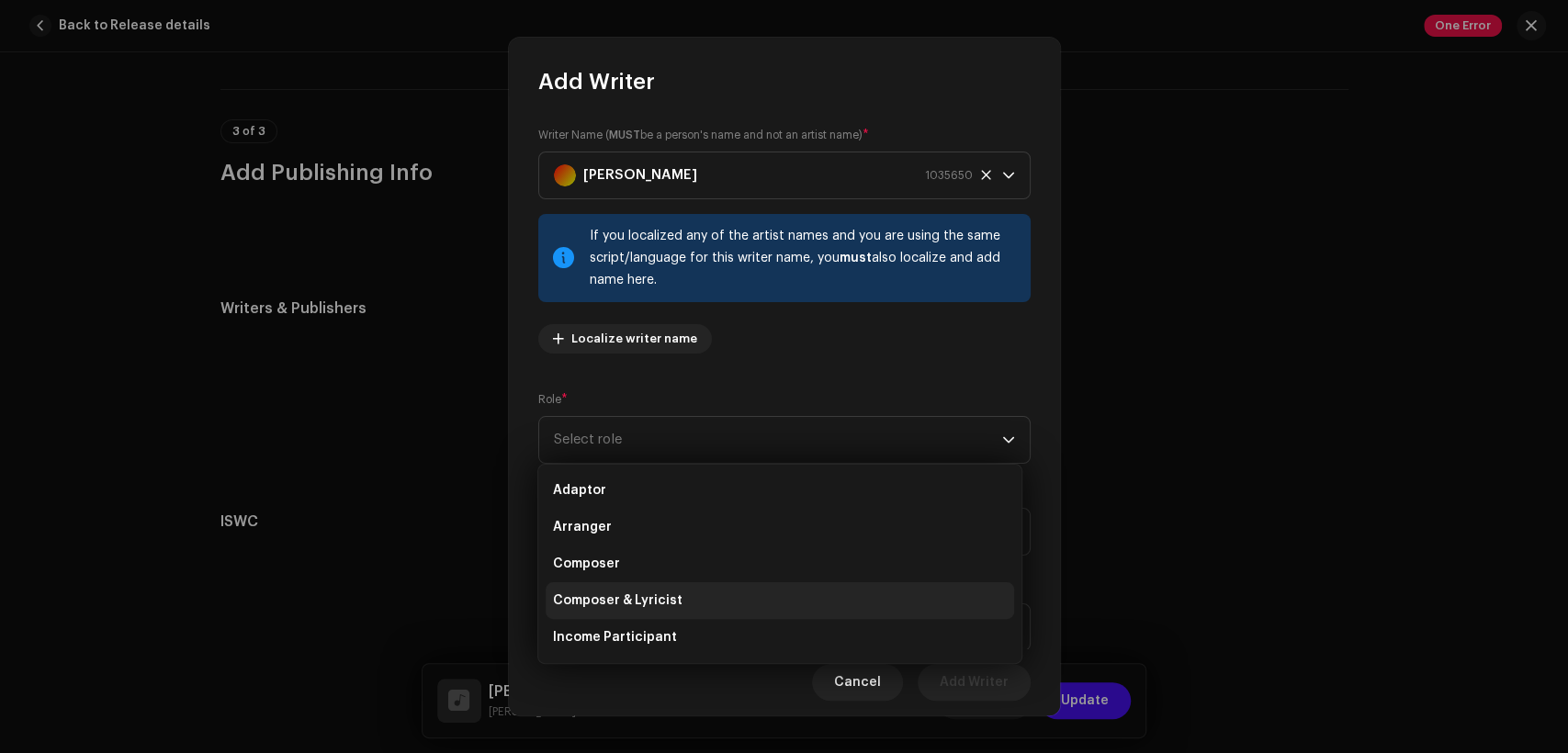
drag, startPoint x: 759, startPoint y: 598, endPoint x: 757, endPoint y: 586, distance: 12.2
click at [757, 599] on li "Composer & Lyricist" at bounding box center [780, 601] width 468 height 37
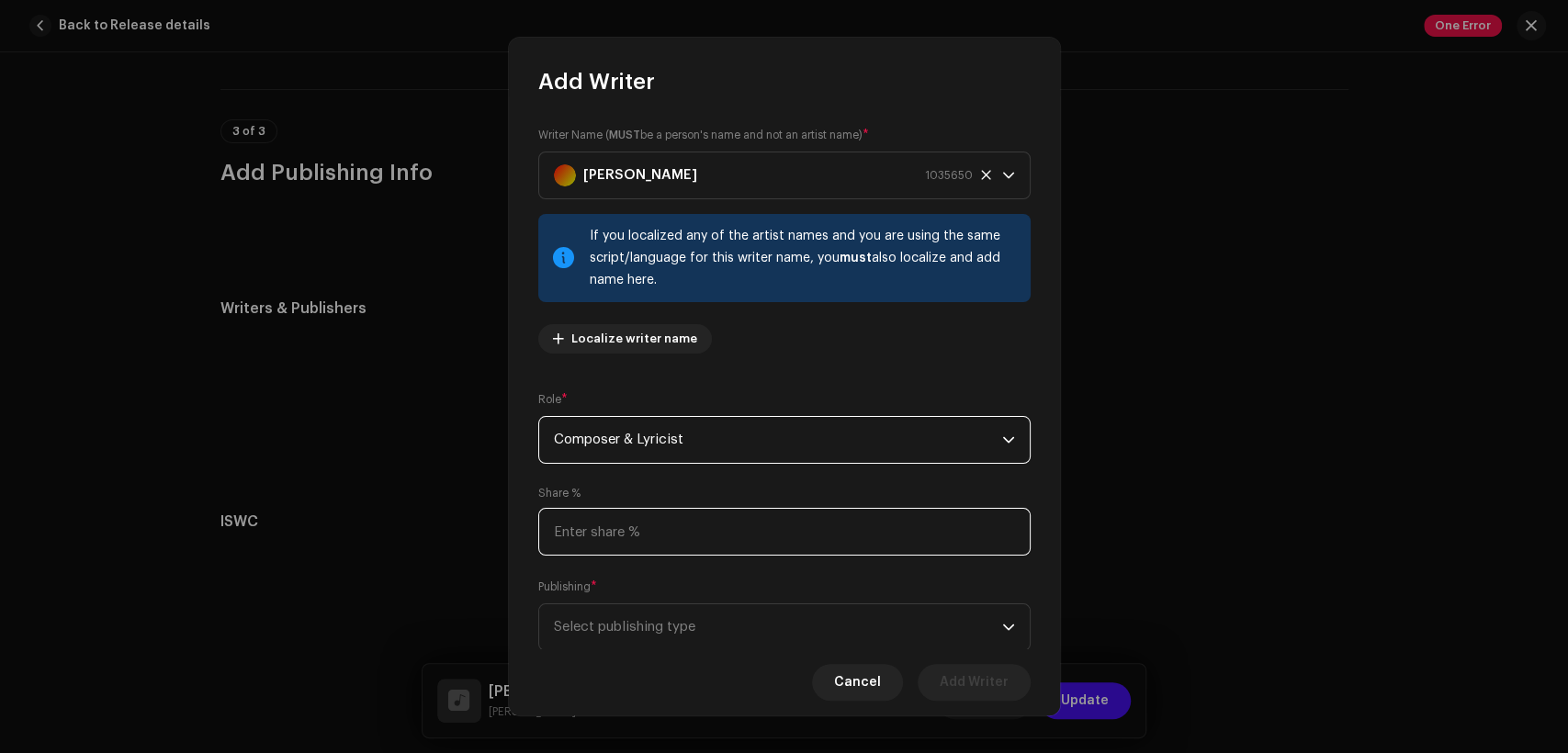
click at [753, 529] on input at bounding box center [784, 532] width 492 height 48
click at [760, 427] on span "Composer & Lyricist" at bounding box center [778, 440] width 448 height 46
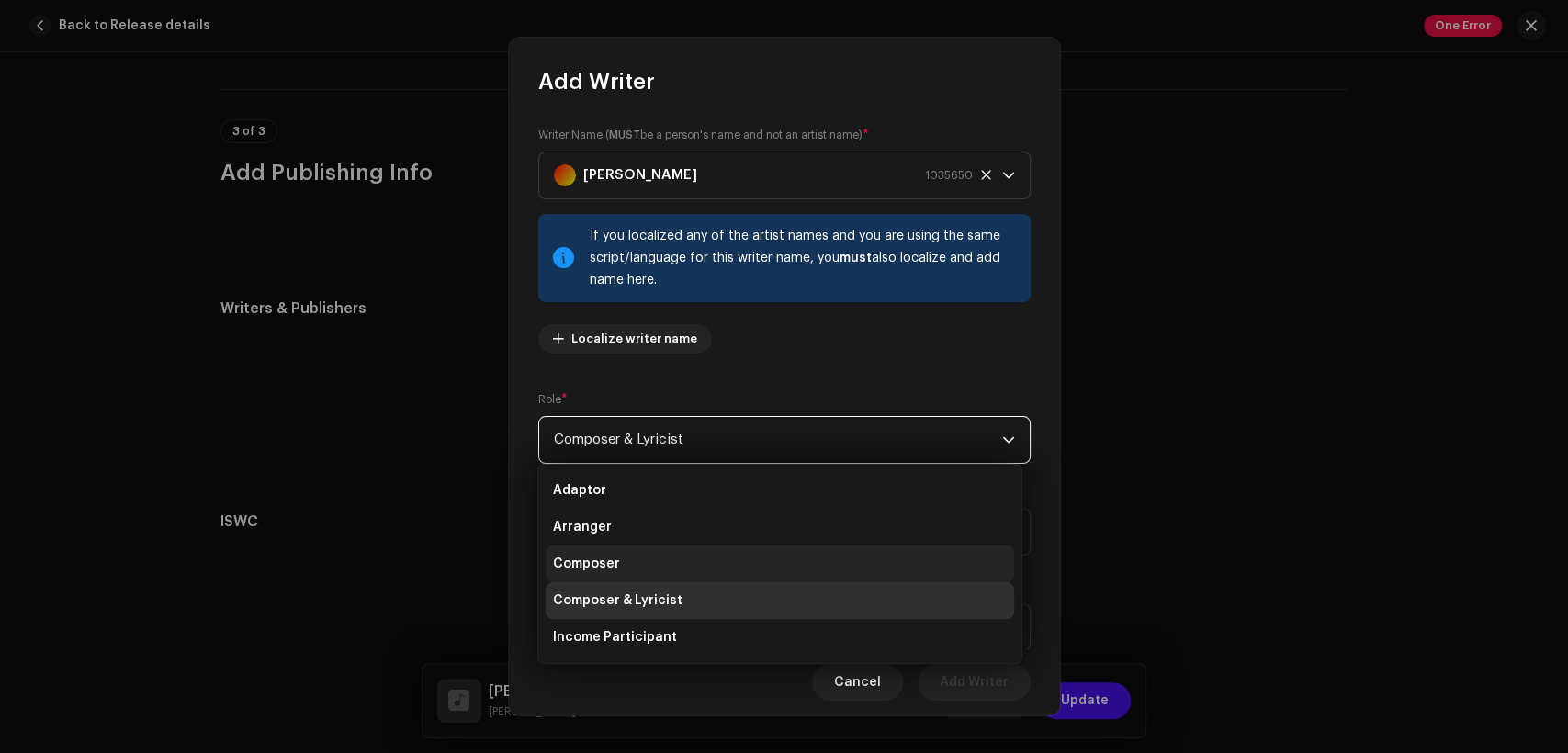
click at [748, 556] on li "Composer" at bounding box center [780, 565] width 468 height 37
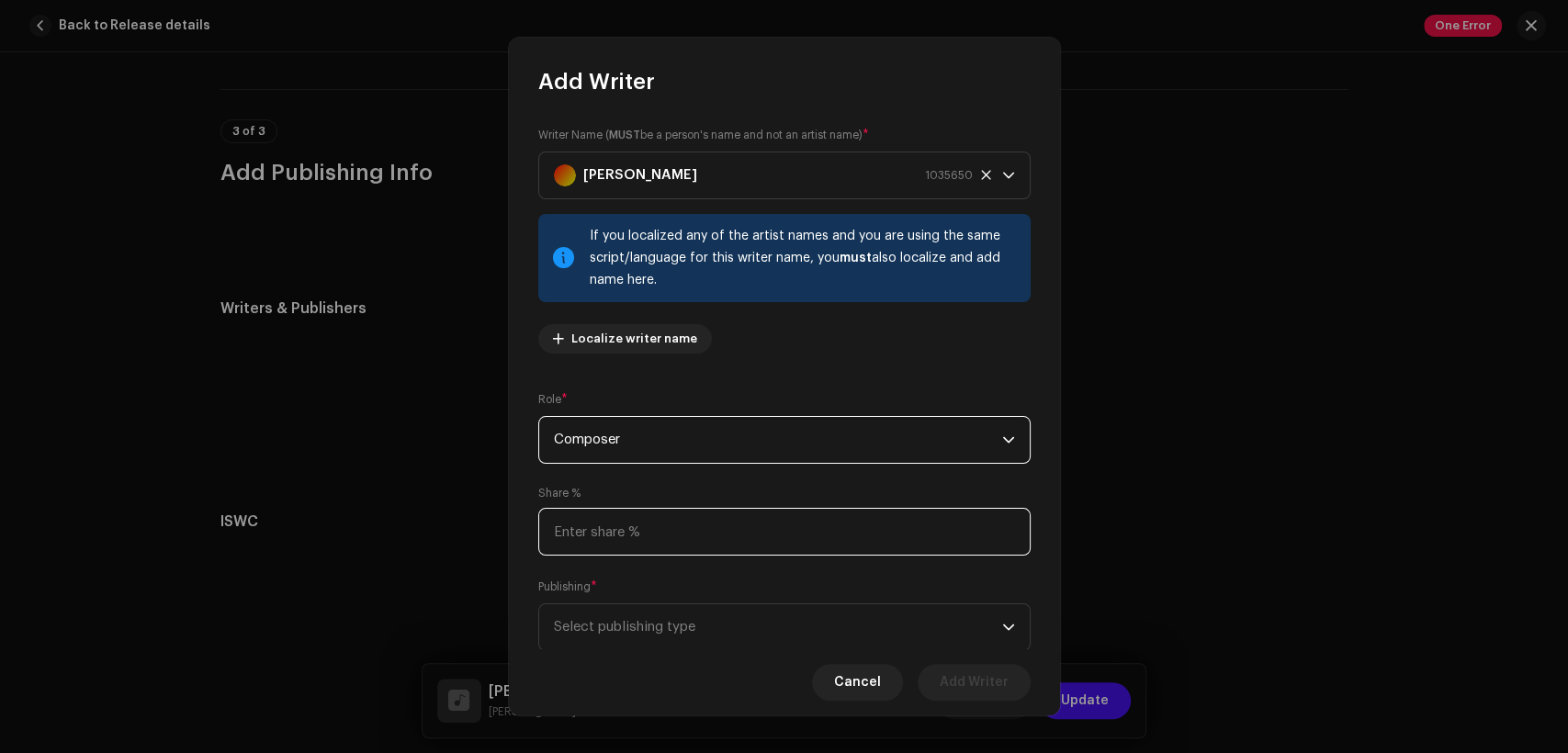
click at [749, 541] on input at bounding box center [784, 532] width 492 height 48
type input "50.00"
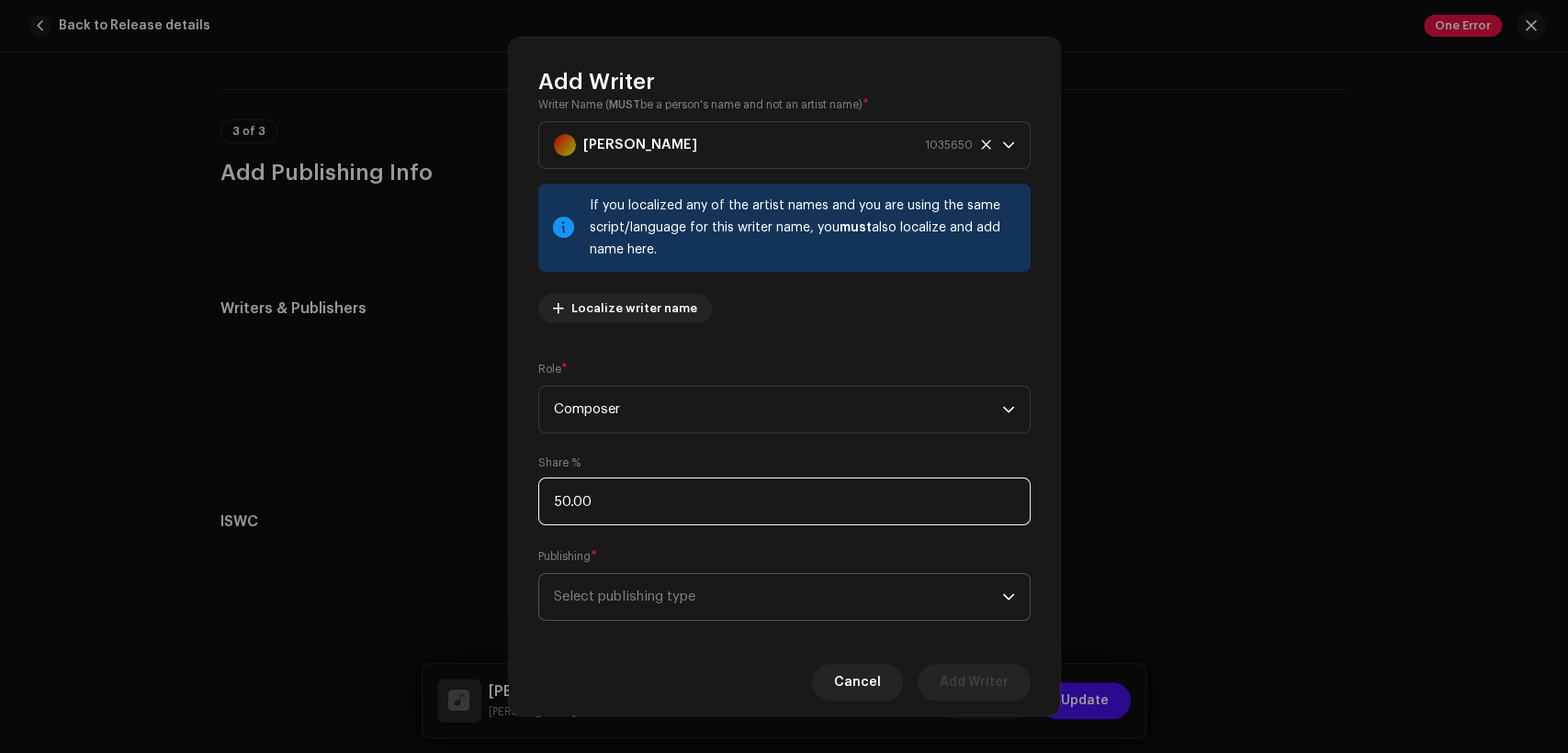
scroll to position [55, 0]
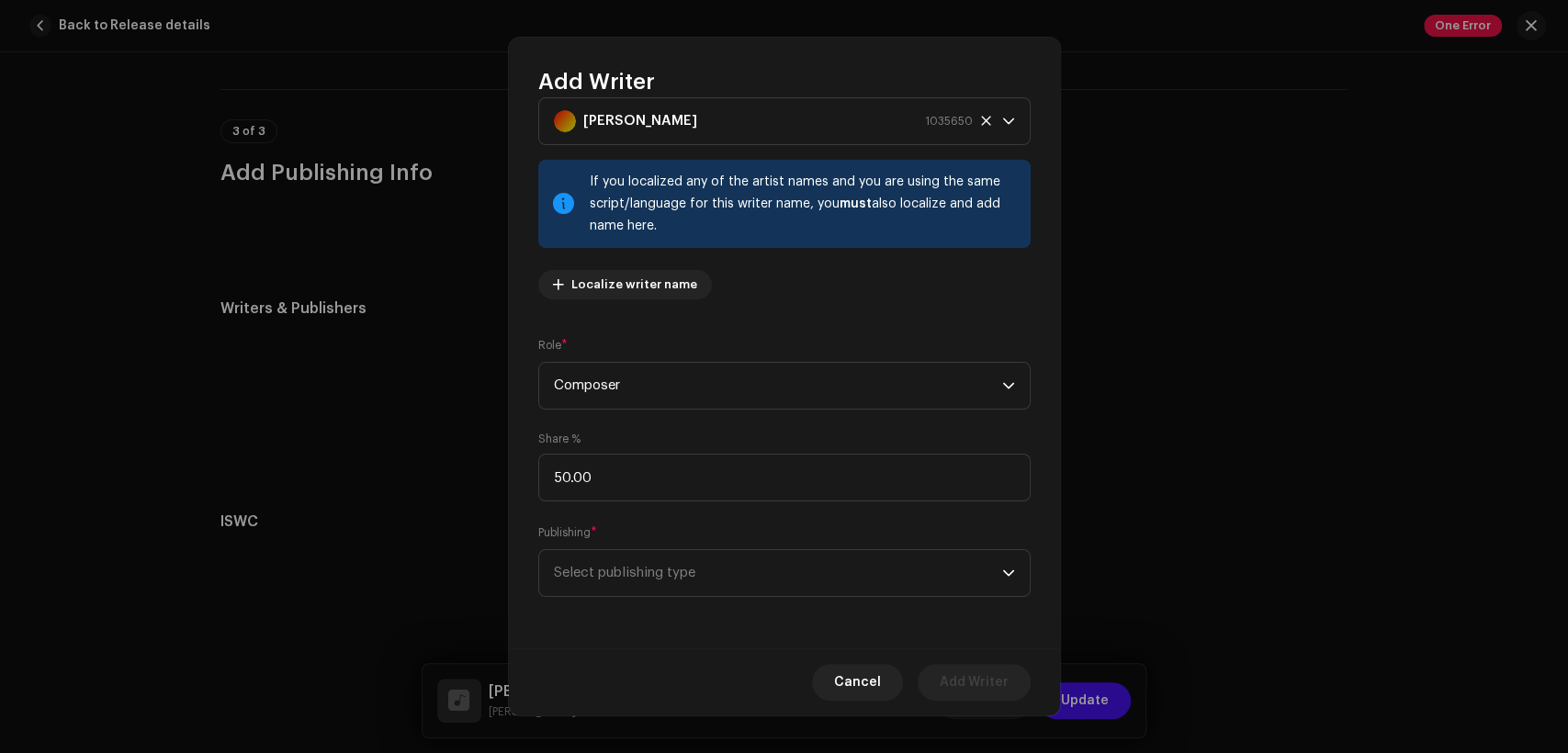
click at [772, 545] on div "Publishing * Select publishing type" at bounding box center [784, 561] width 492 height 73
click at [797, 567] on span "Select publishing type" at bounding box center [778, 573] width 448 height 46
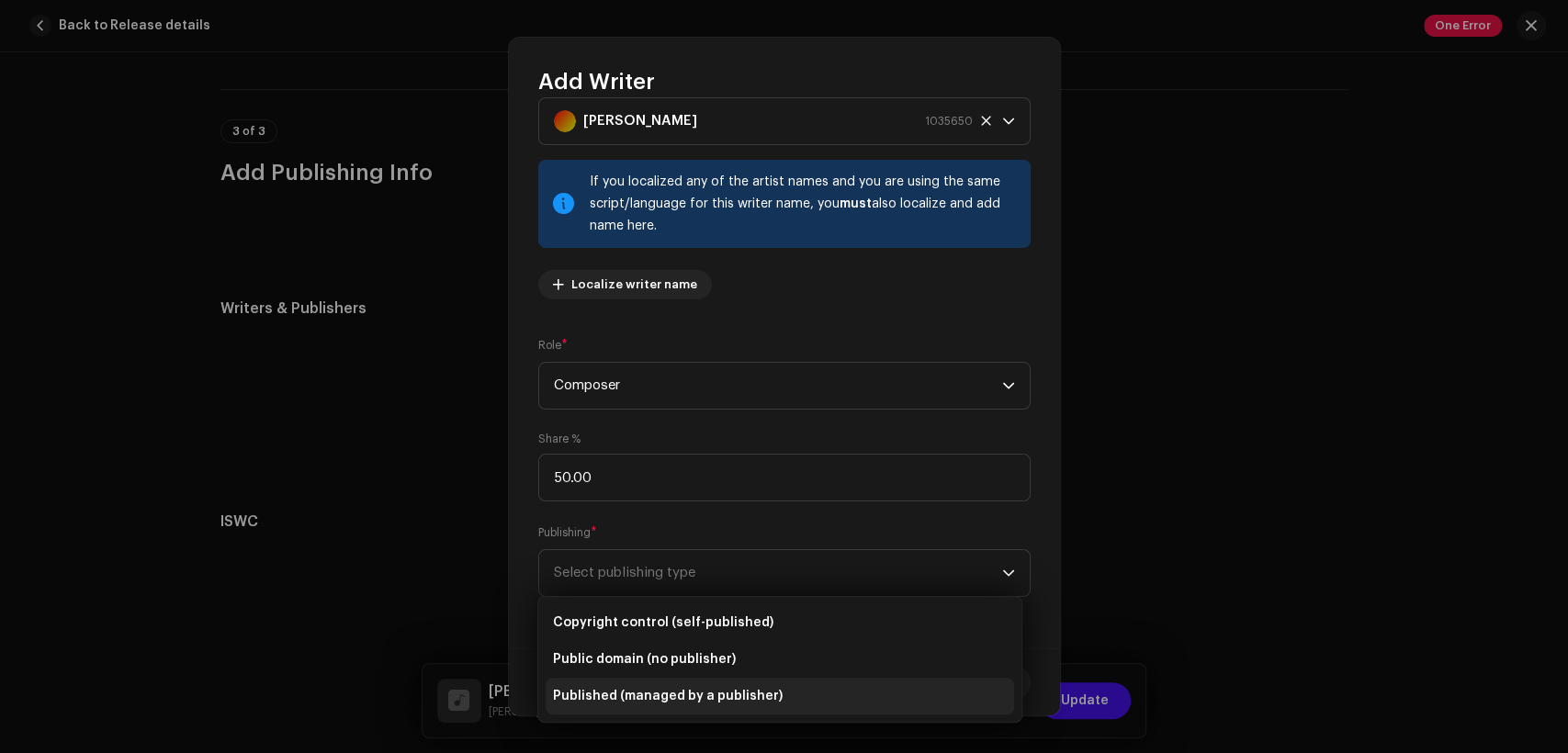
click at [798, 691] on li "Published (managed by a publisher)" at bounding box center [780, 696] width 468 height 37
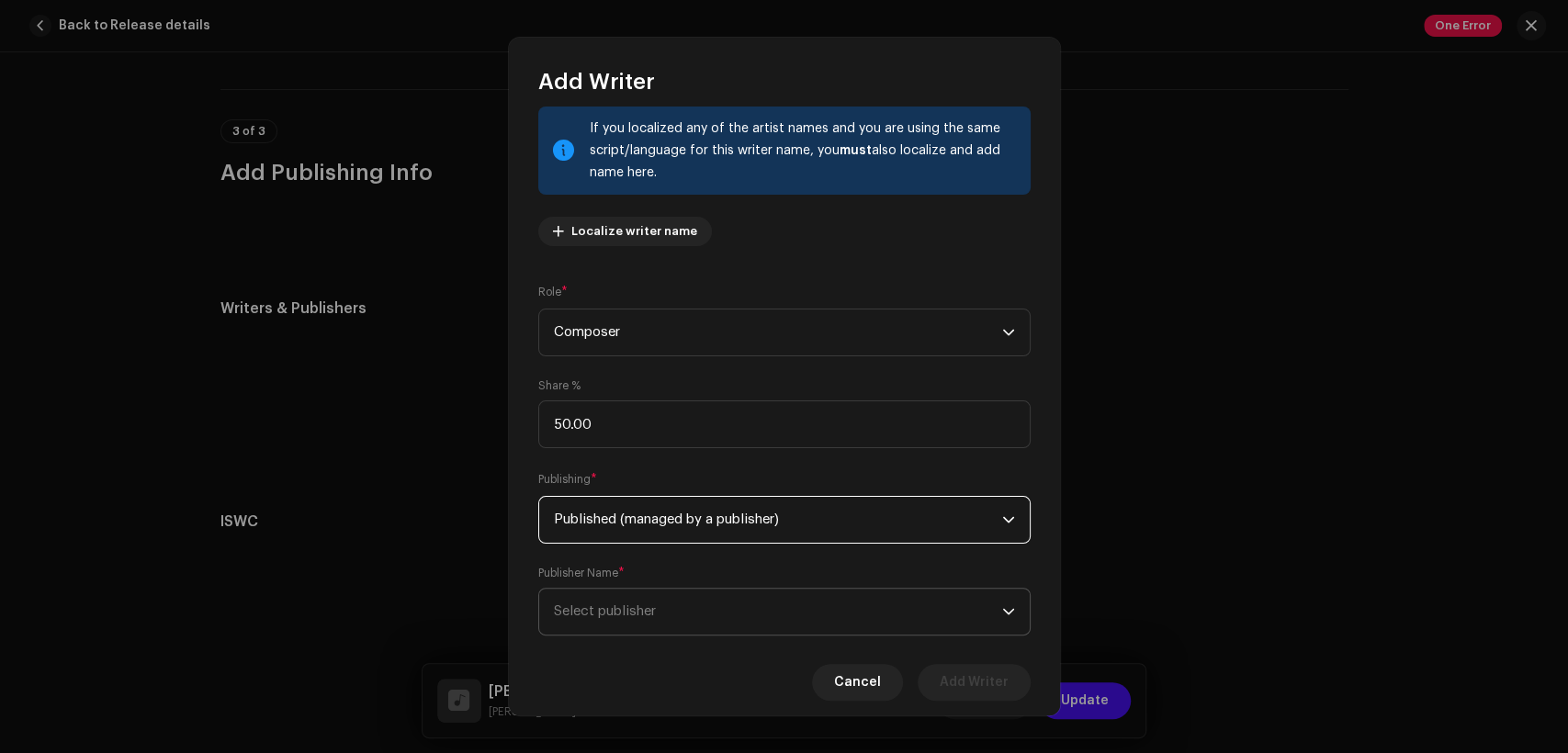
scroll to position [147, 0]
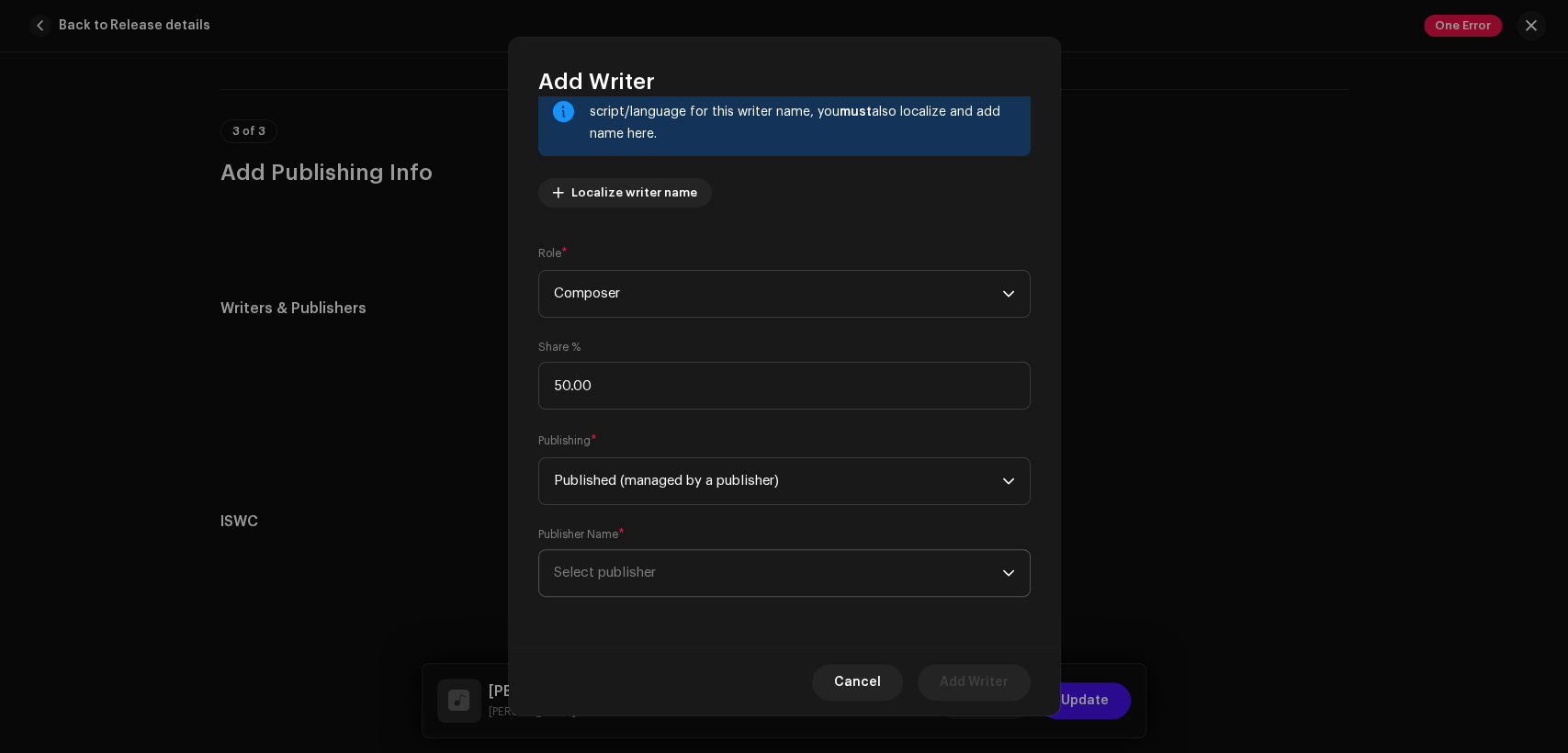
click at [917, 584] on span "Select publisher" at bounding box center [778, 573] width 448 height 46
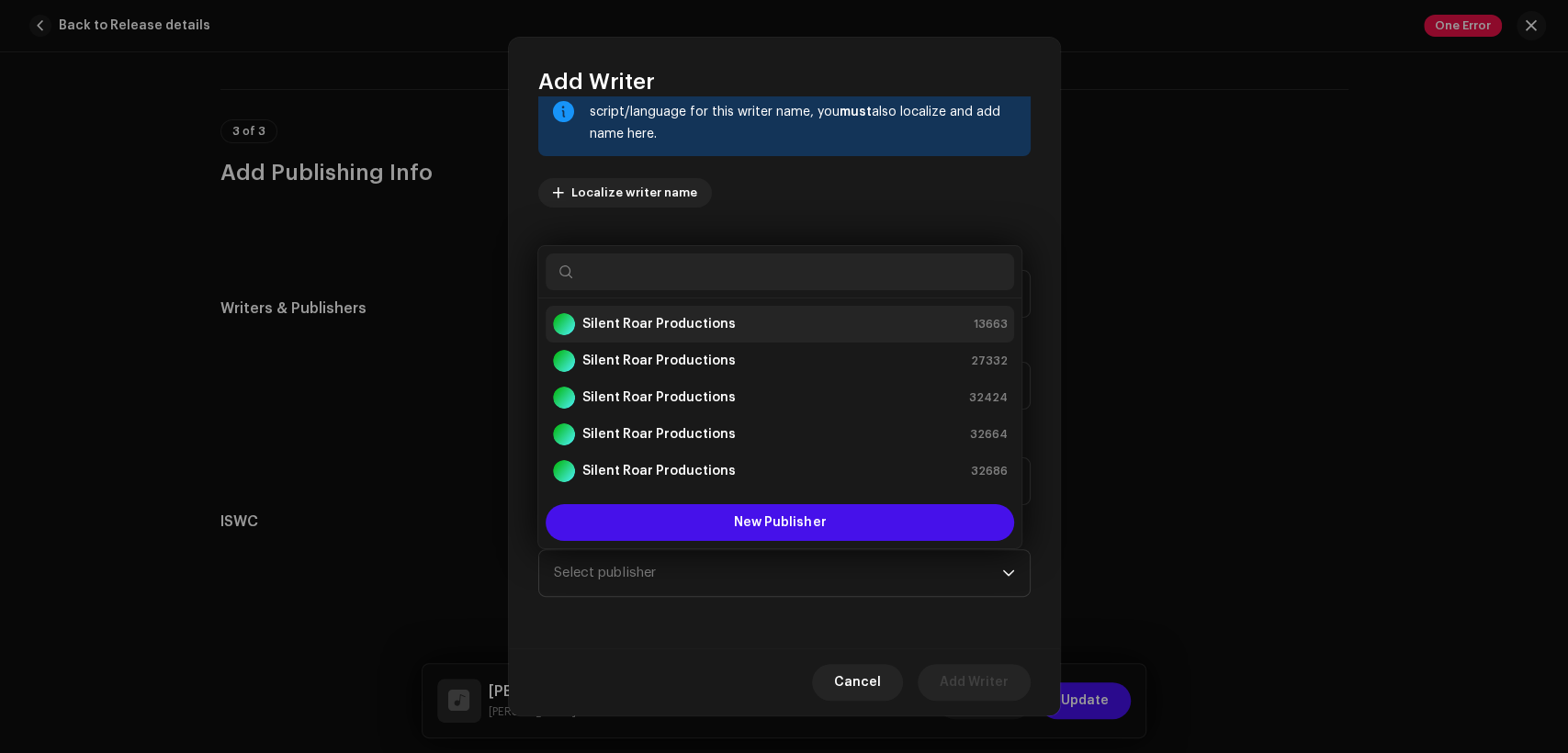
click at [851, 331] on div "Silent Roar Productions 13663" at bounding box center [780, 324] width 454 height 22
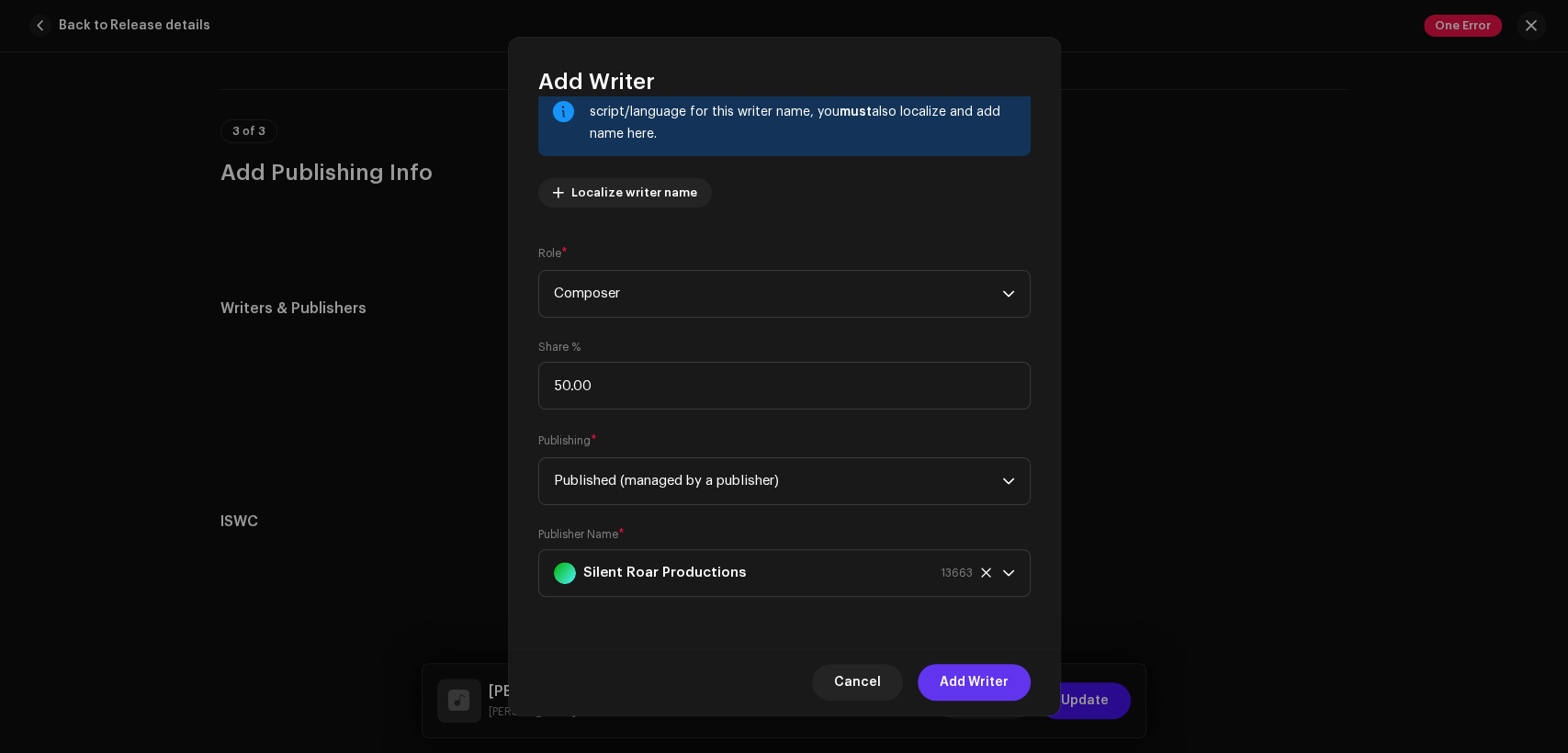
click at [974, 686] on span "Add Writer" at bounding box center [974, 683] width 69 height 37
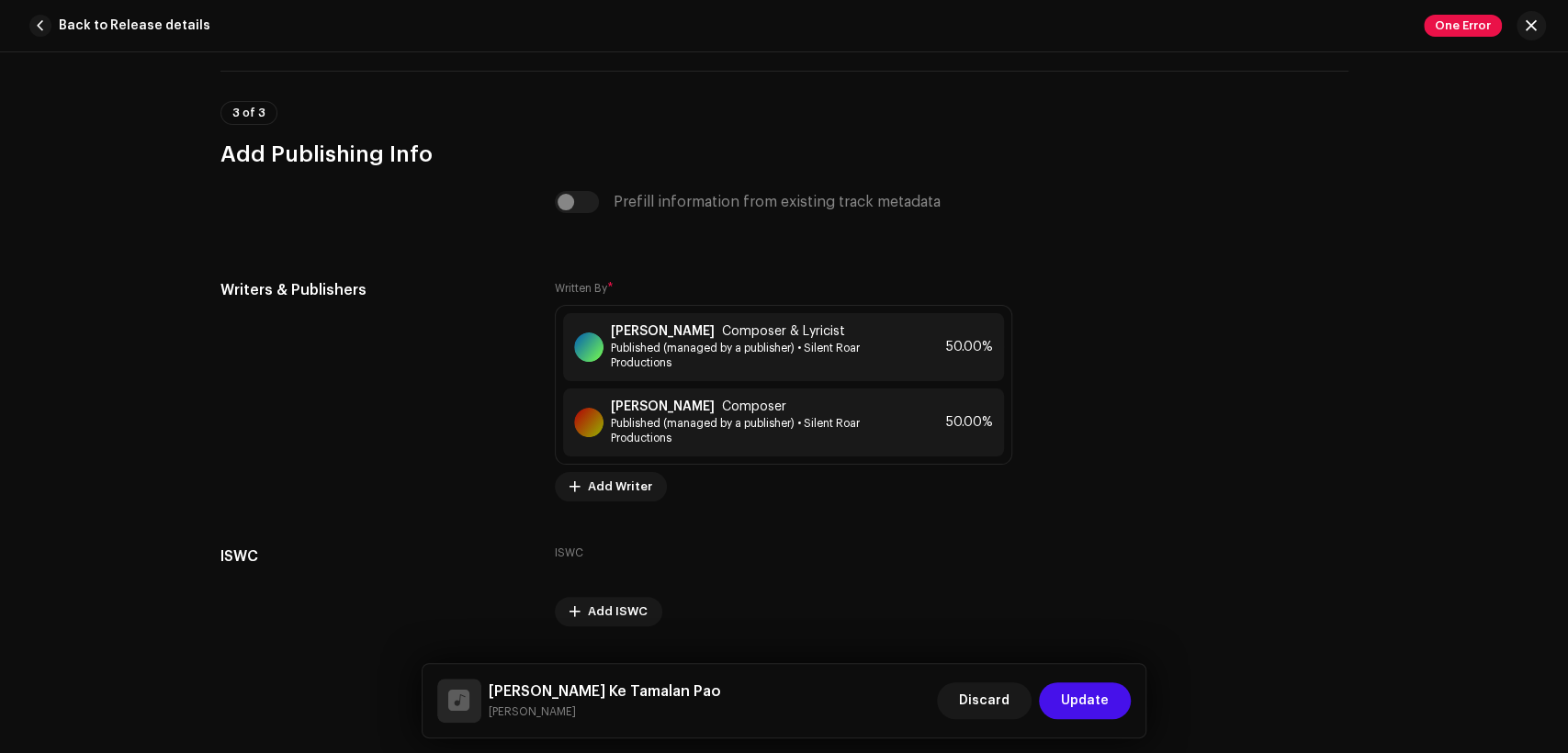
scroll to position [3916, 0]
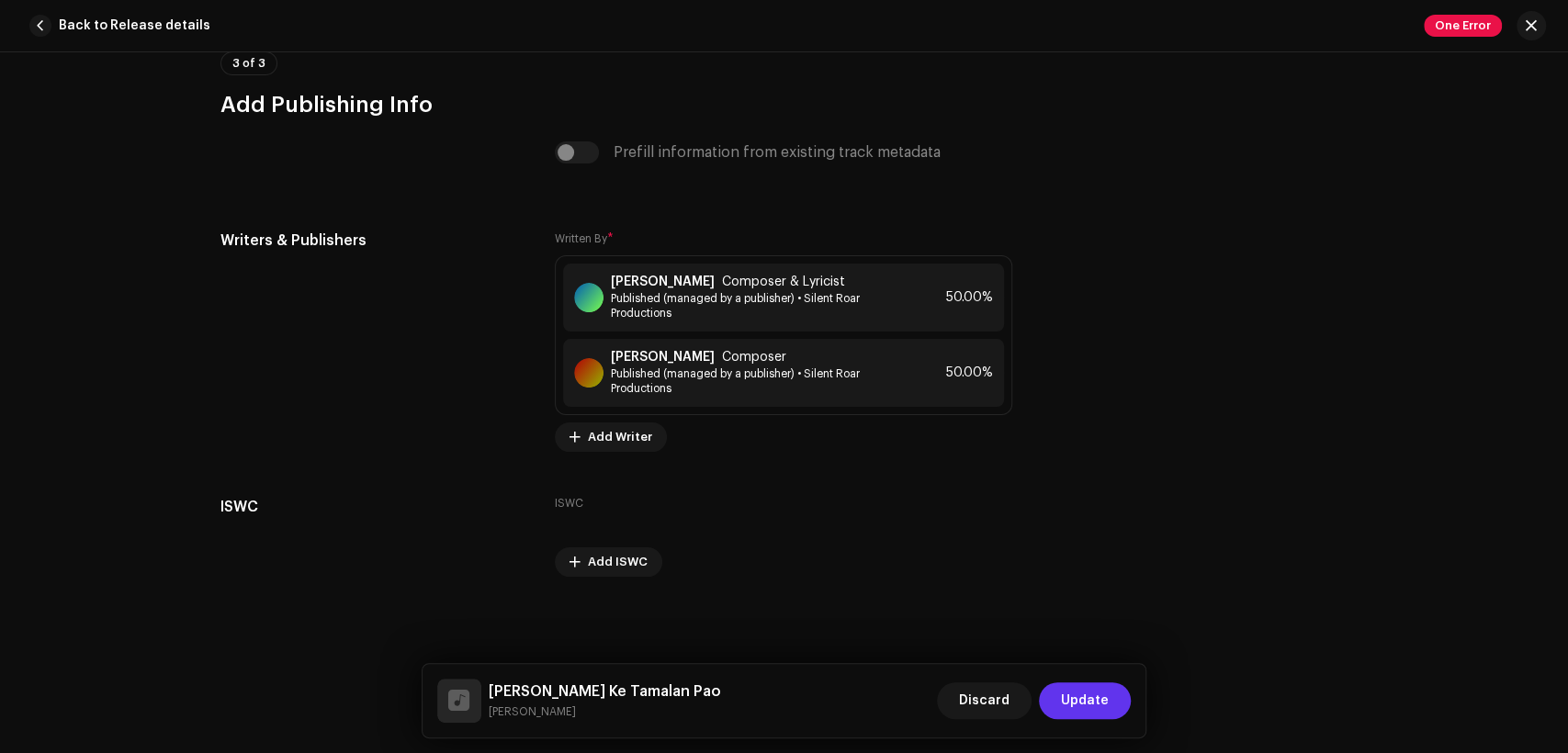
click at [1073, 700] on span "Update" at bounding box center [1085, 701] width 48 height 37
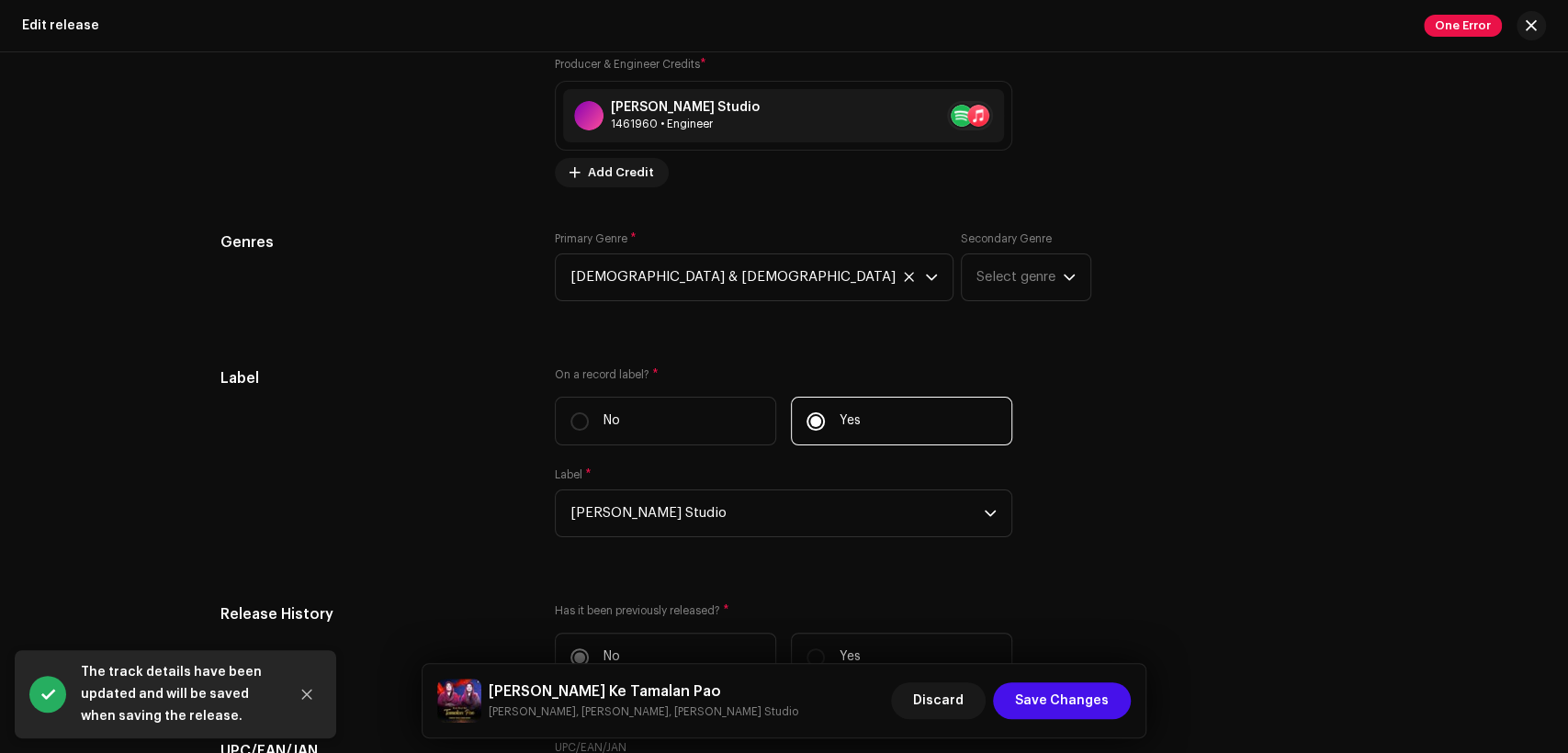
scroll to position [3010, 0]
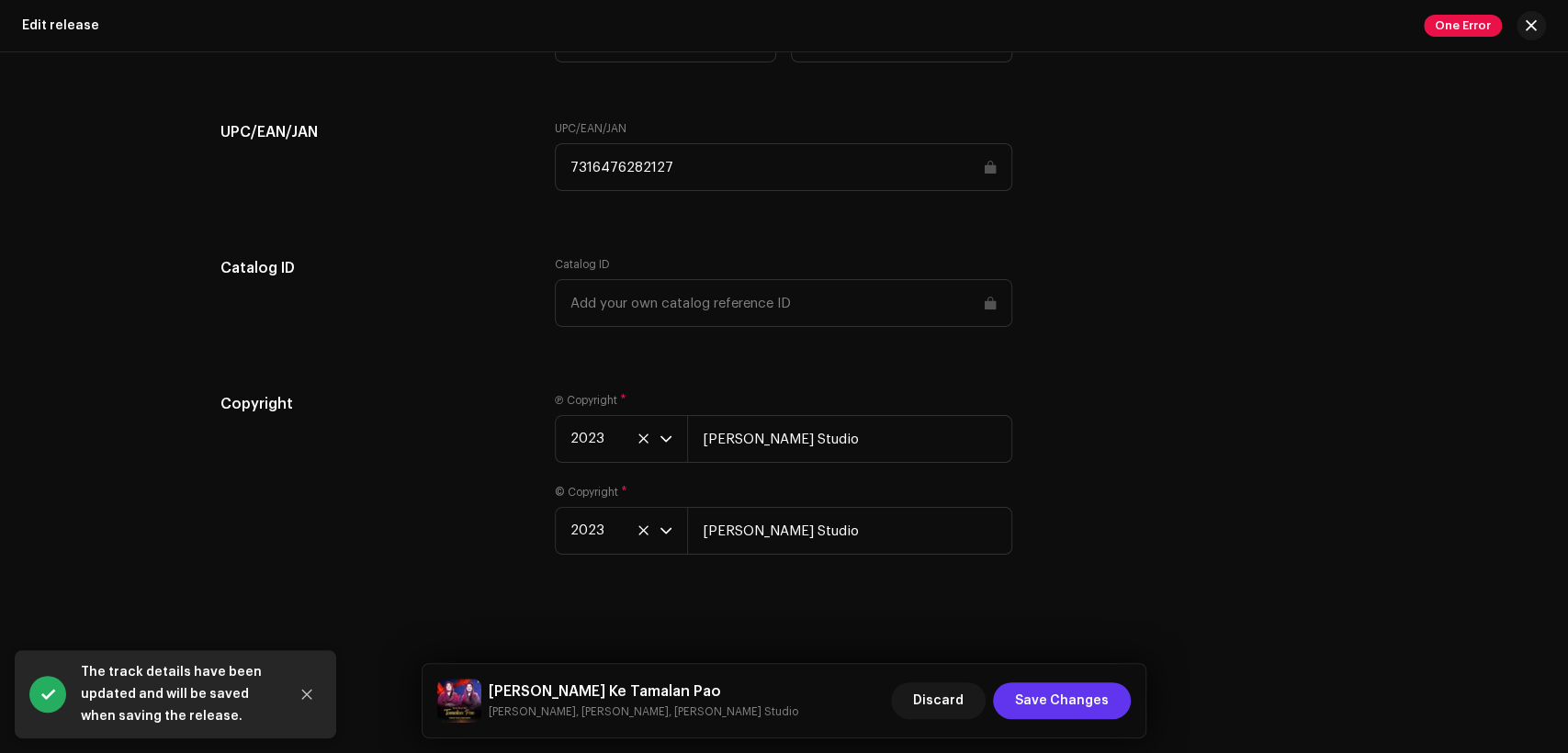
click at [1061, 684] on span "Save Changes" at bounding box center [1061, 701] width 93 height 37
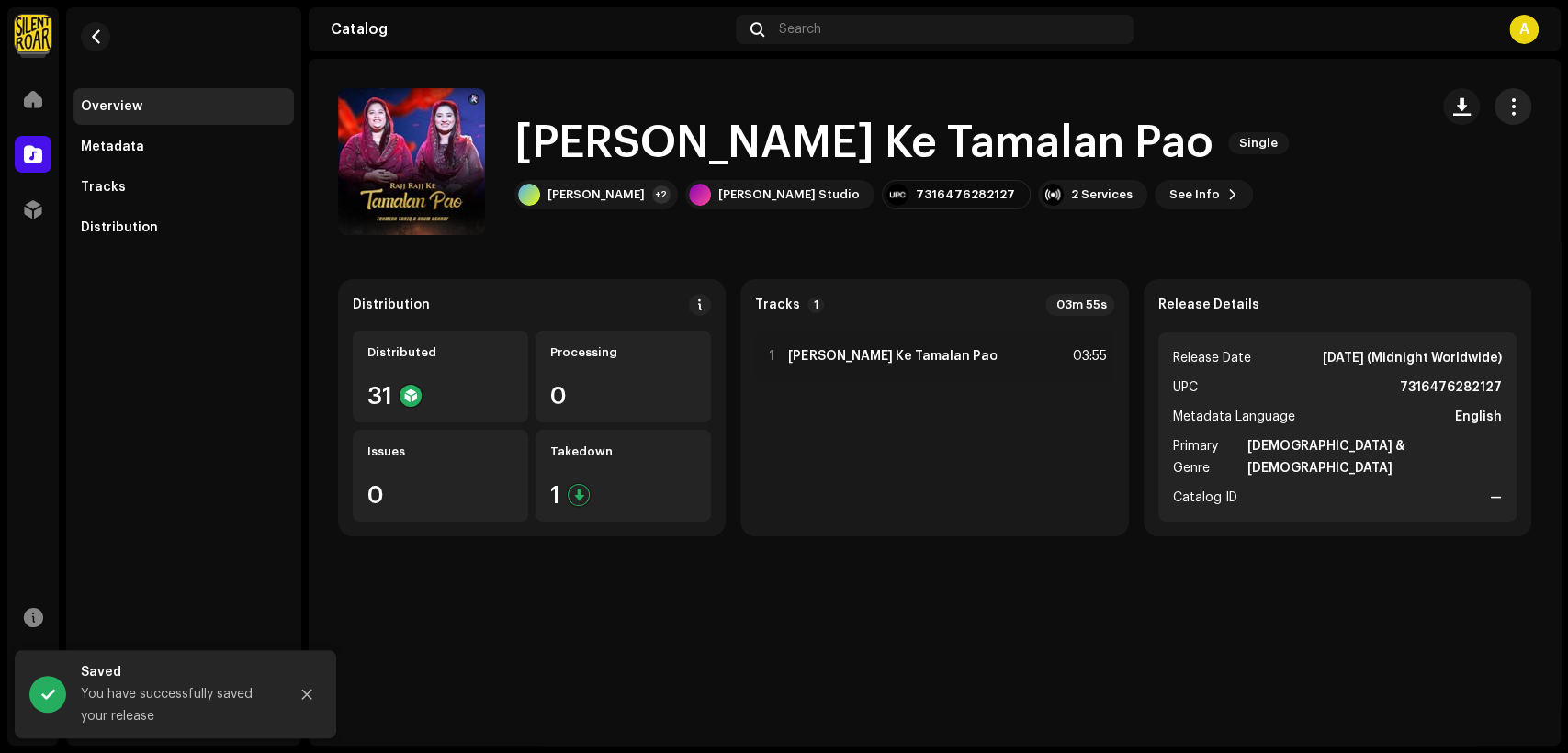
click at [1511, 99] on span "button" at bounding box center [1513, 106] width 17 height 14
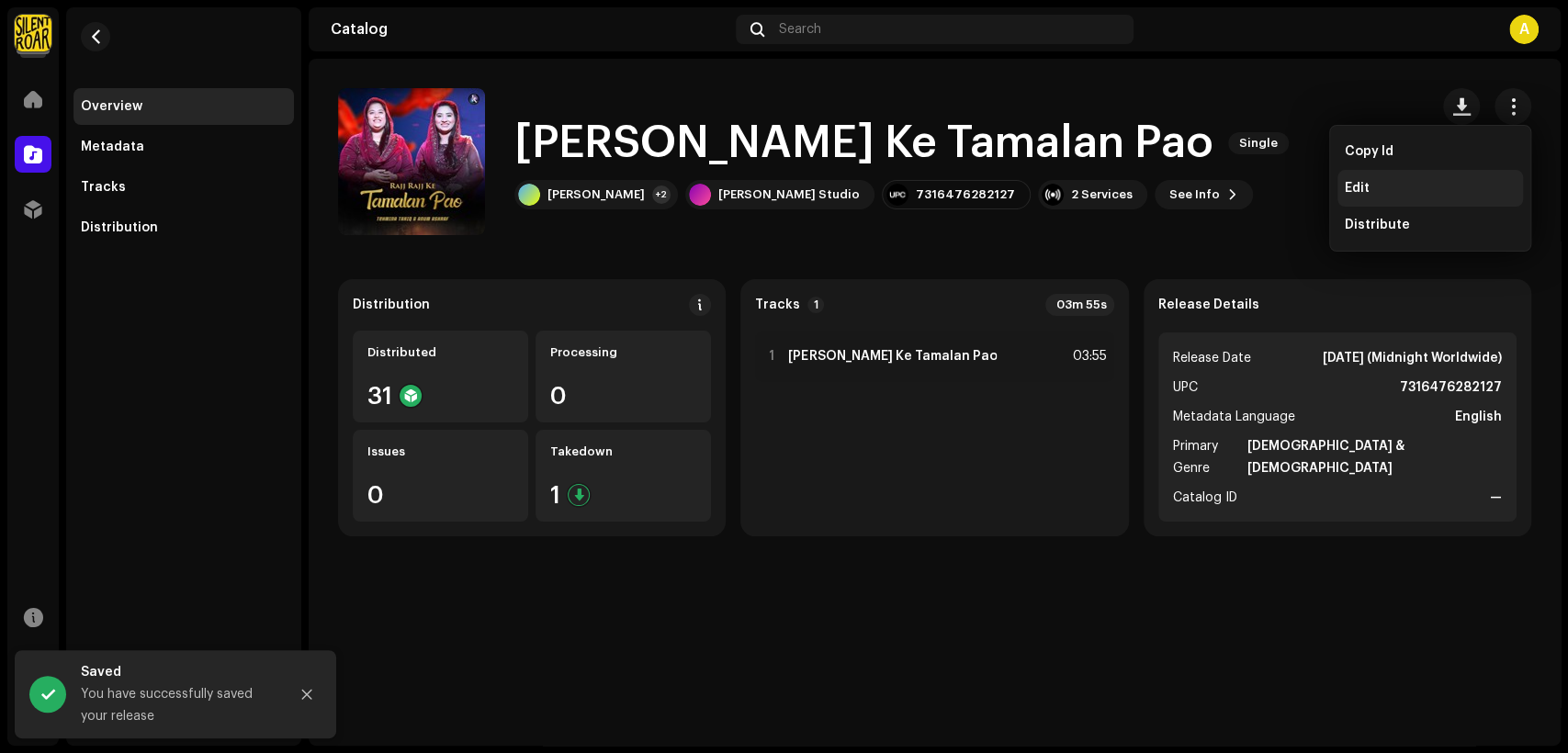
click at [1425, 176] on div "Edit" at bounding box center [1430, 188] width 186 height 37
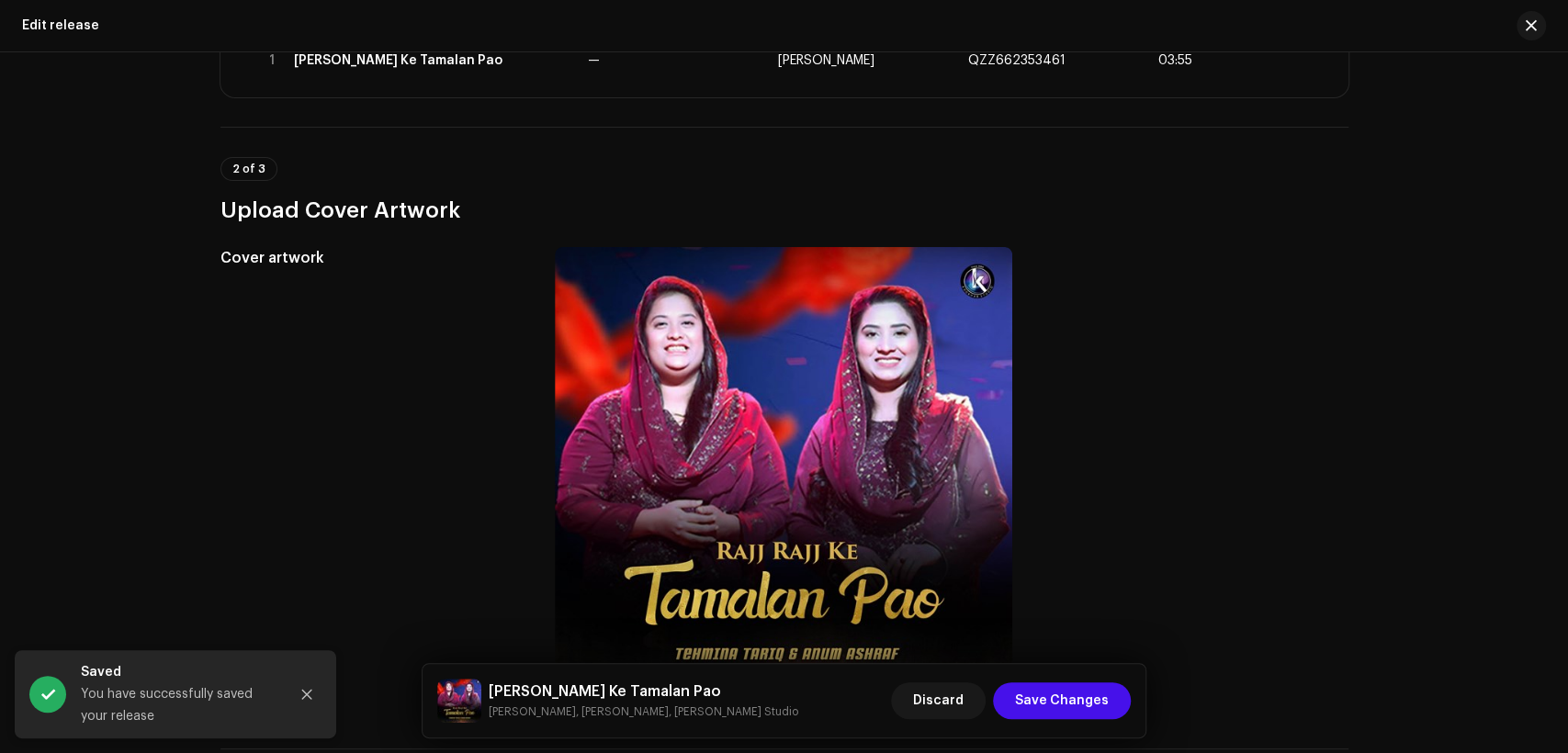
scroll to position [680, 0]
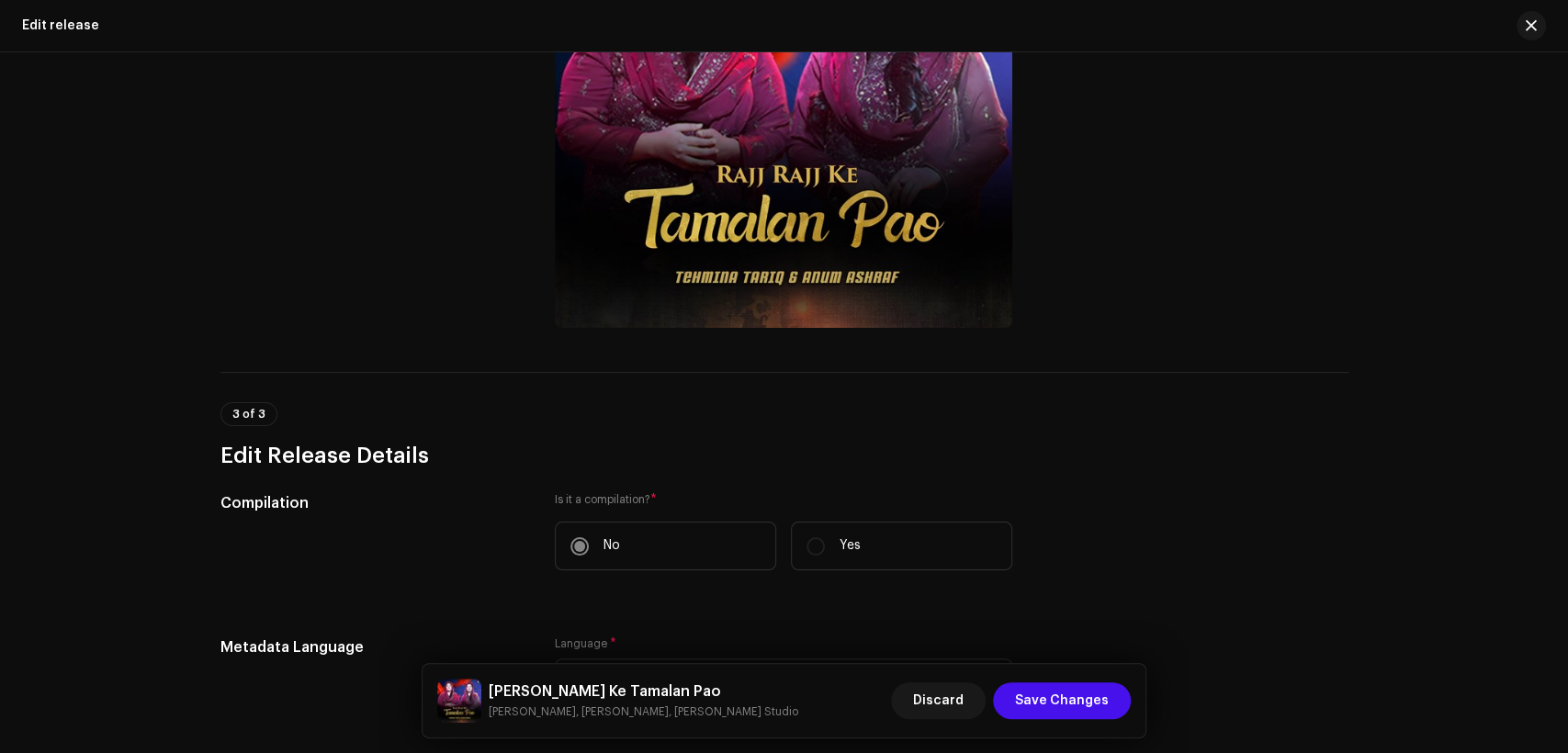
click at [557, 691] on h5 "Rajj Rajj Ke Tamalan Pao" at bounding box center [643, 691] width 310 height 22
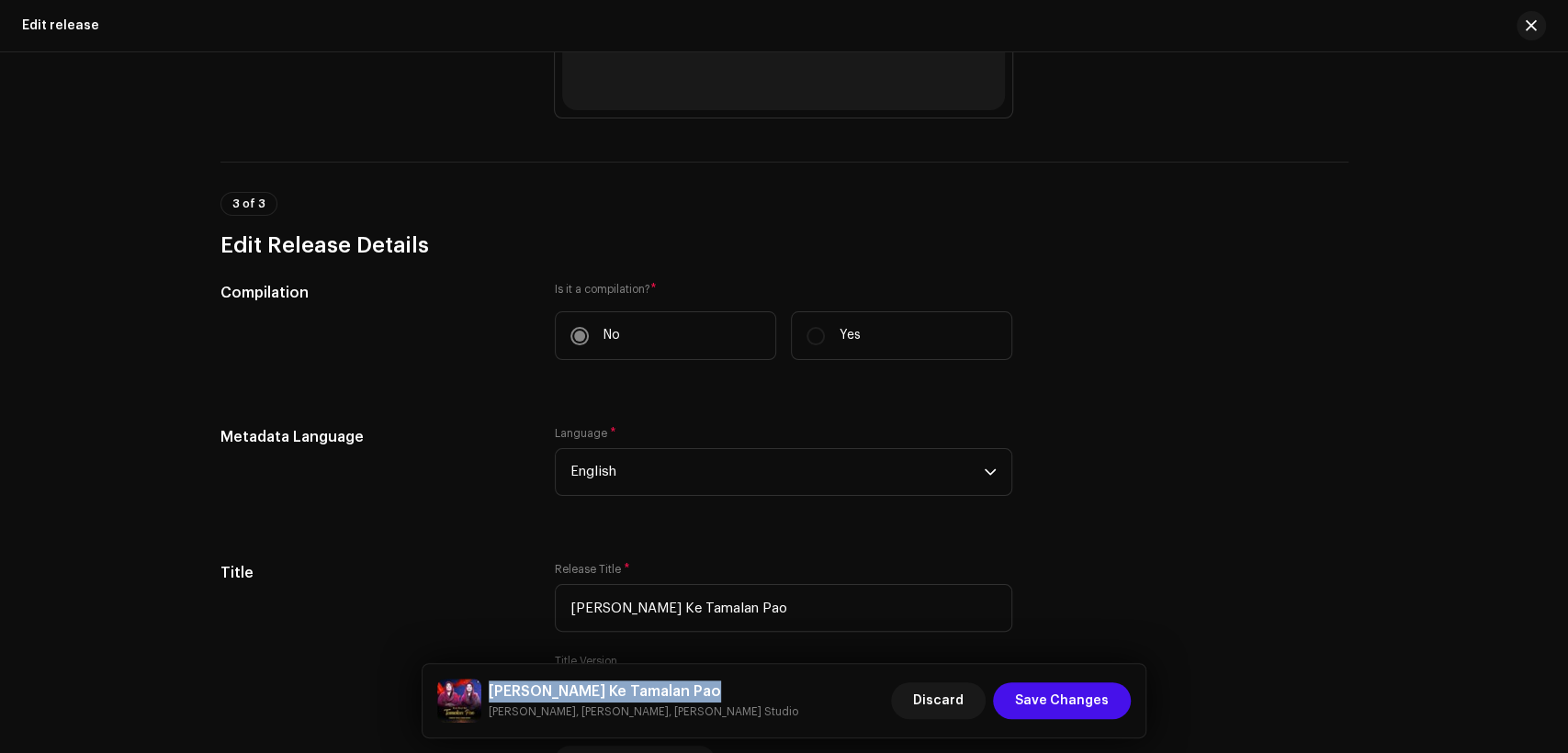
scroll to position [1191, 0]
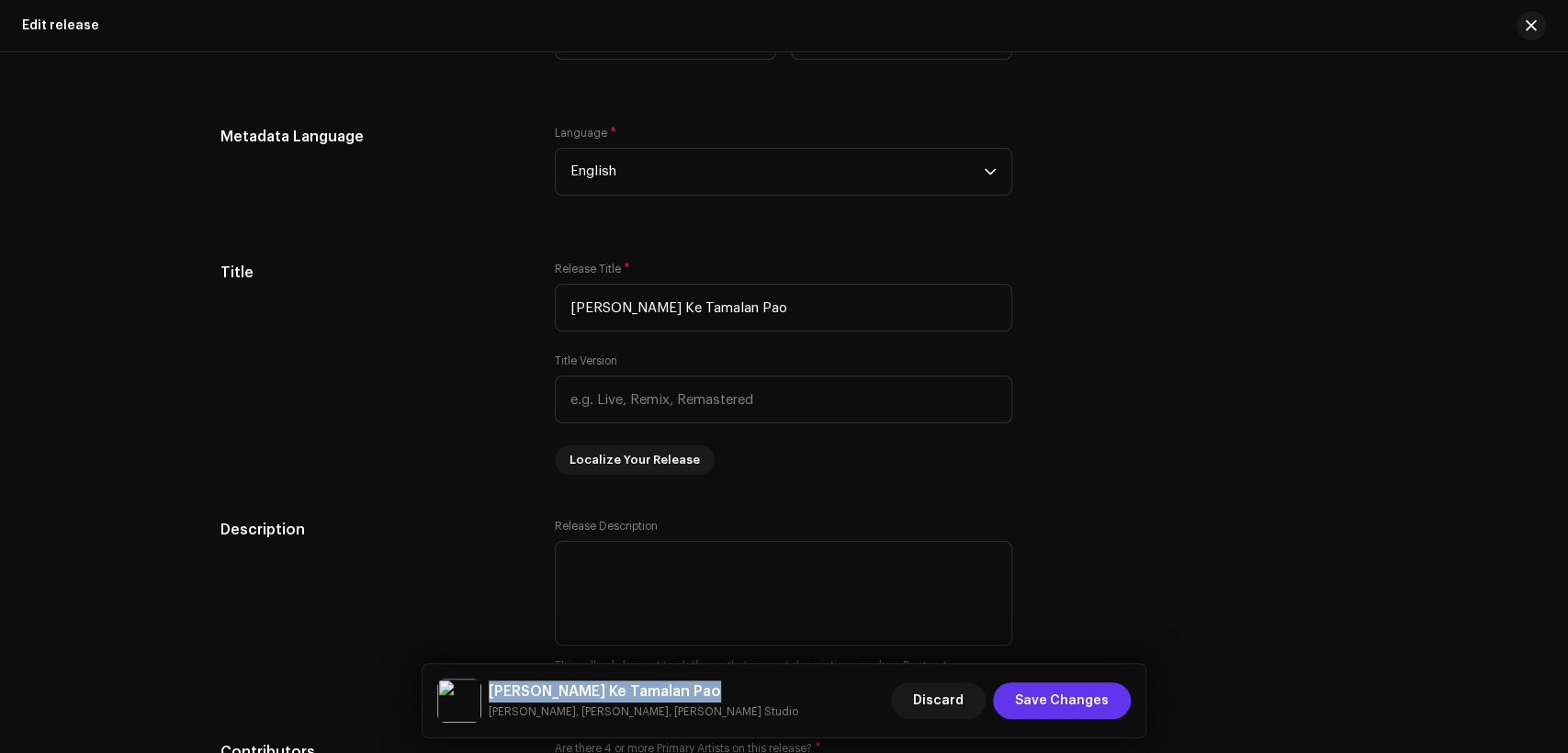
click at [1090, 699] on span "Save Changes" at bounding box center [1061, 701] width 93 height 37
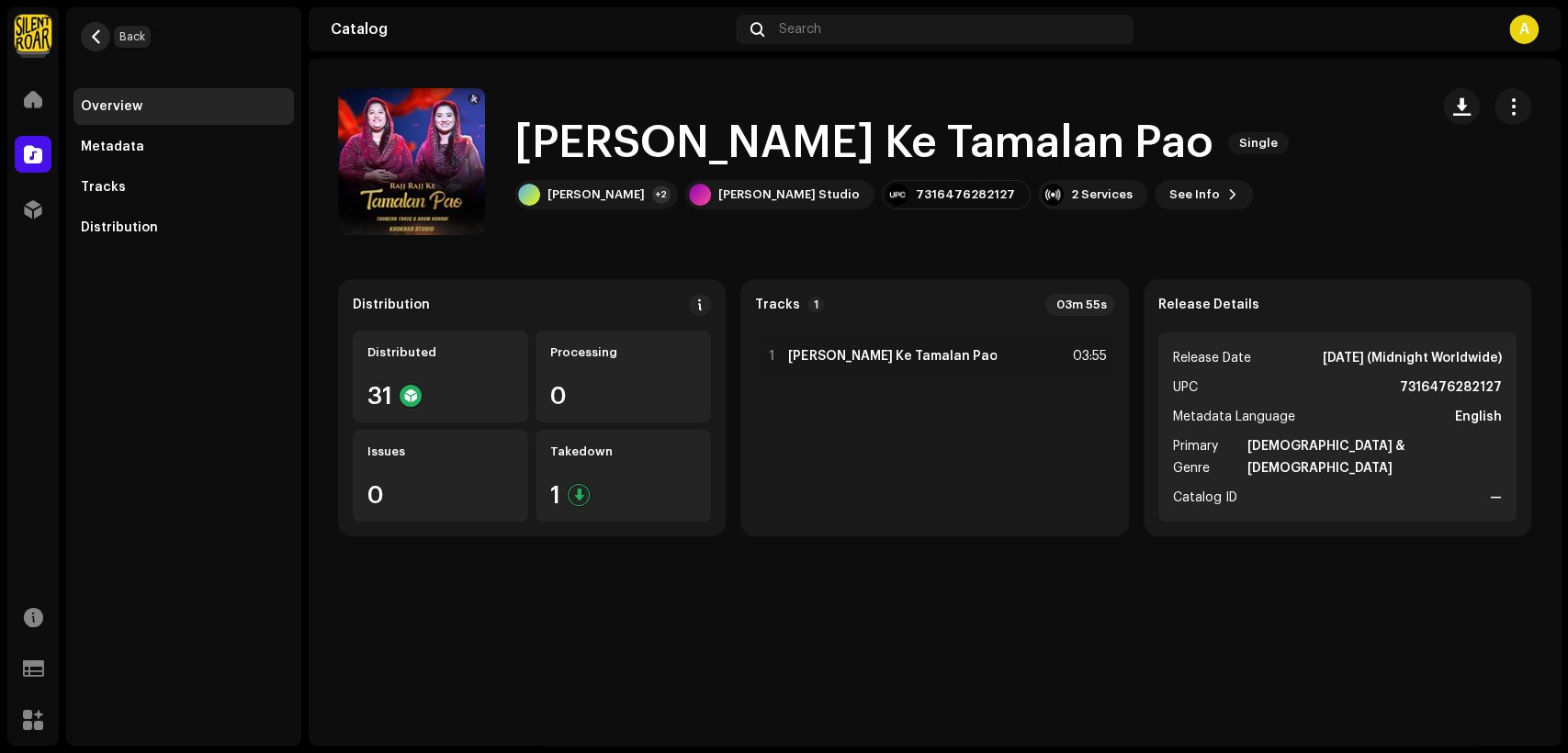
click at [90, 35] on span "button" at bounding box center [96, 37] width 13 height 14
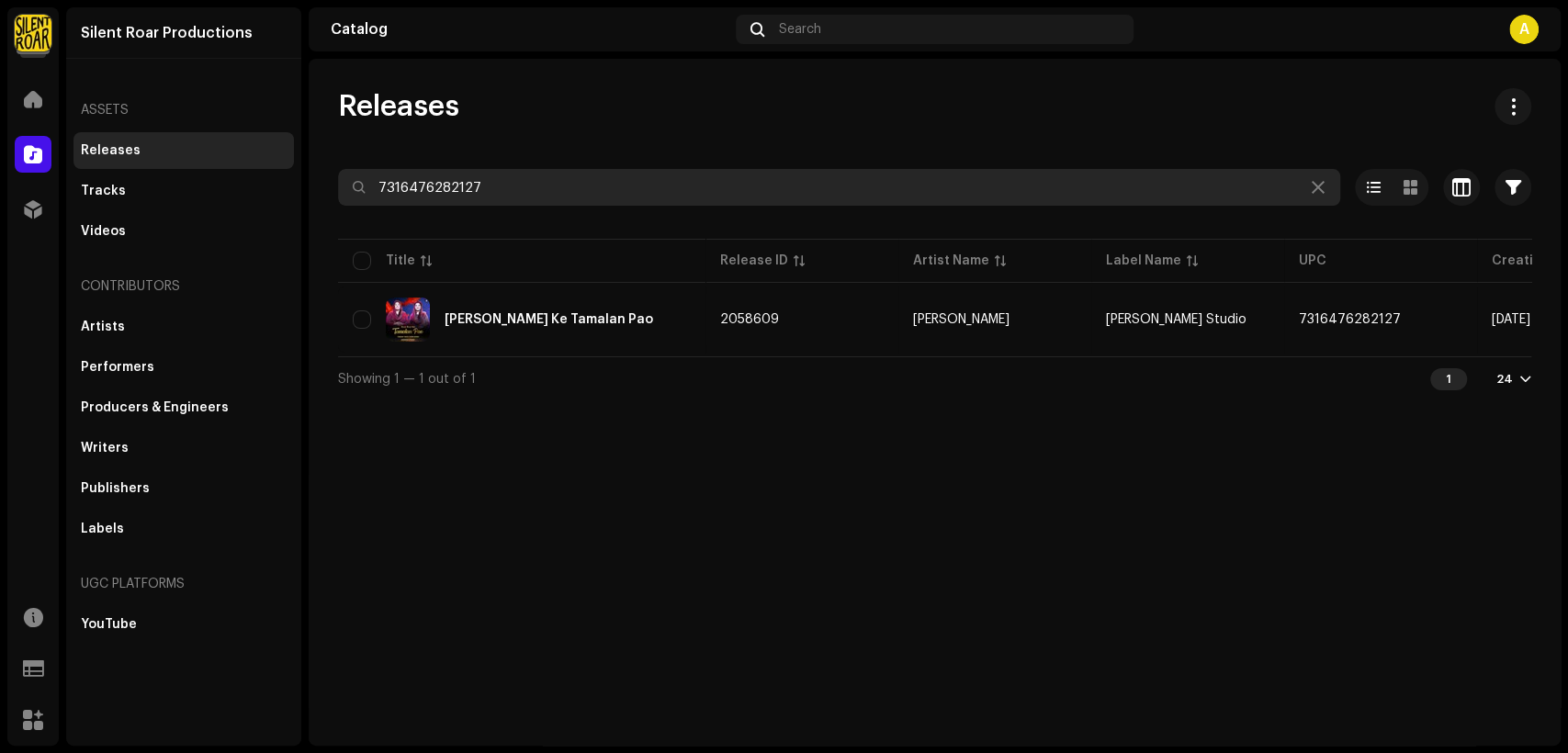
click at [537, 198] on input "7316476282127" at bounding box center [839, 188] width 1002 height 37
paste input "073"
type input "7316476282073"
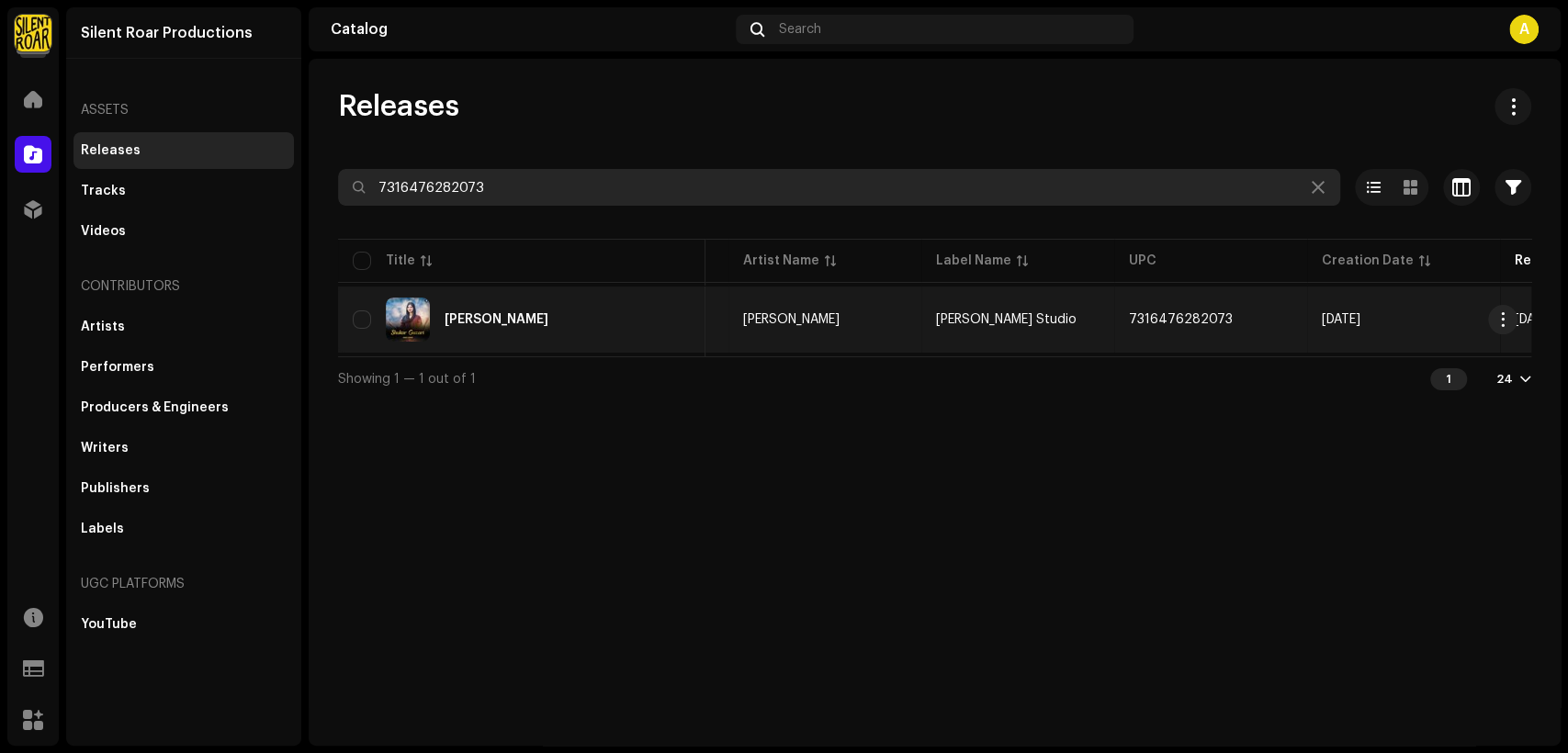
scroll to position [0, 155]
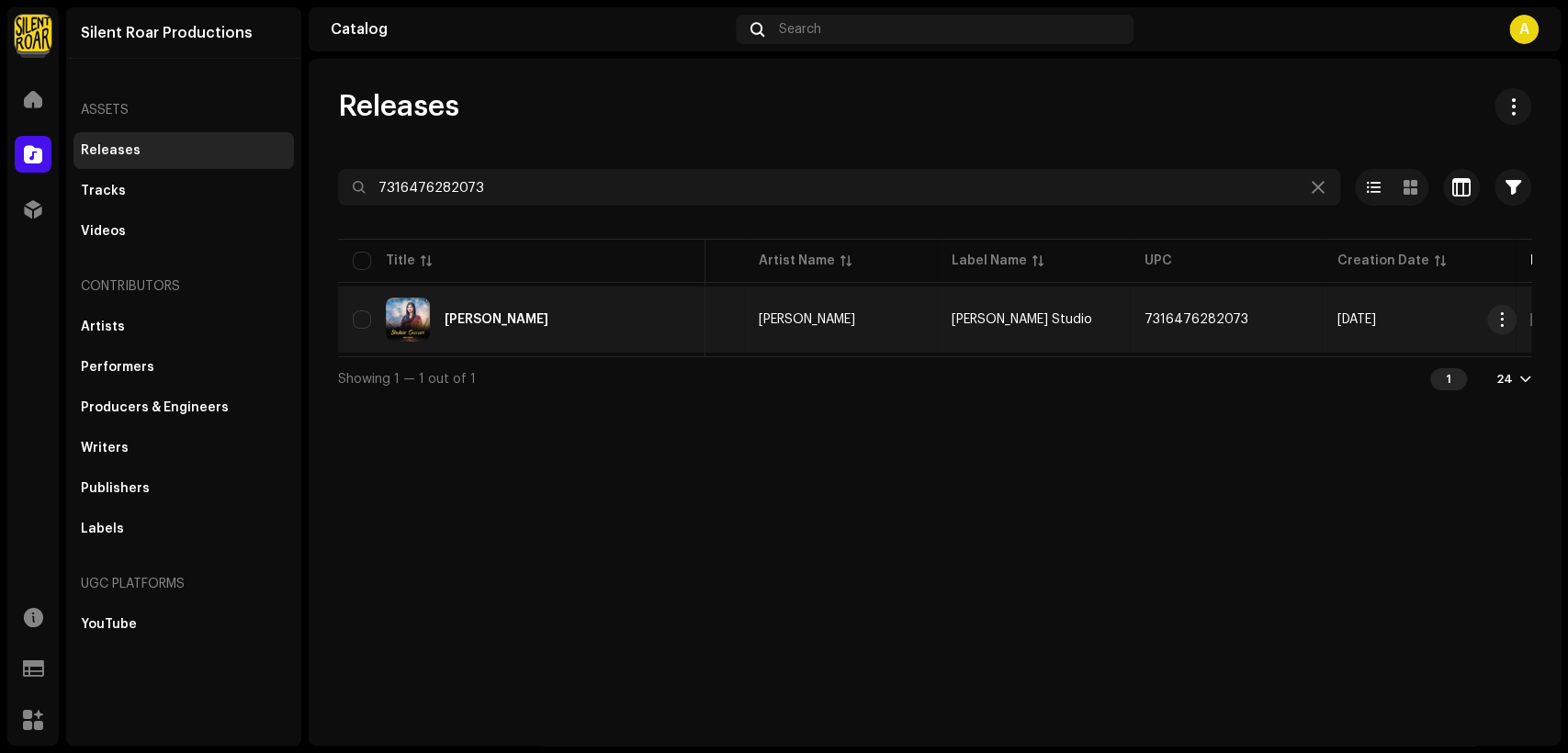
click at [630, 309] on div "[PERSON_NAME]" at bounding box center [522, 320] width 338 height 44
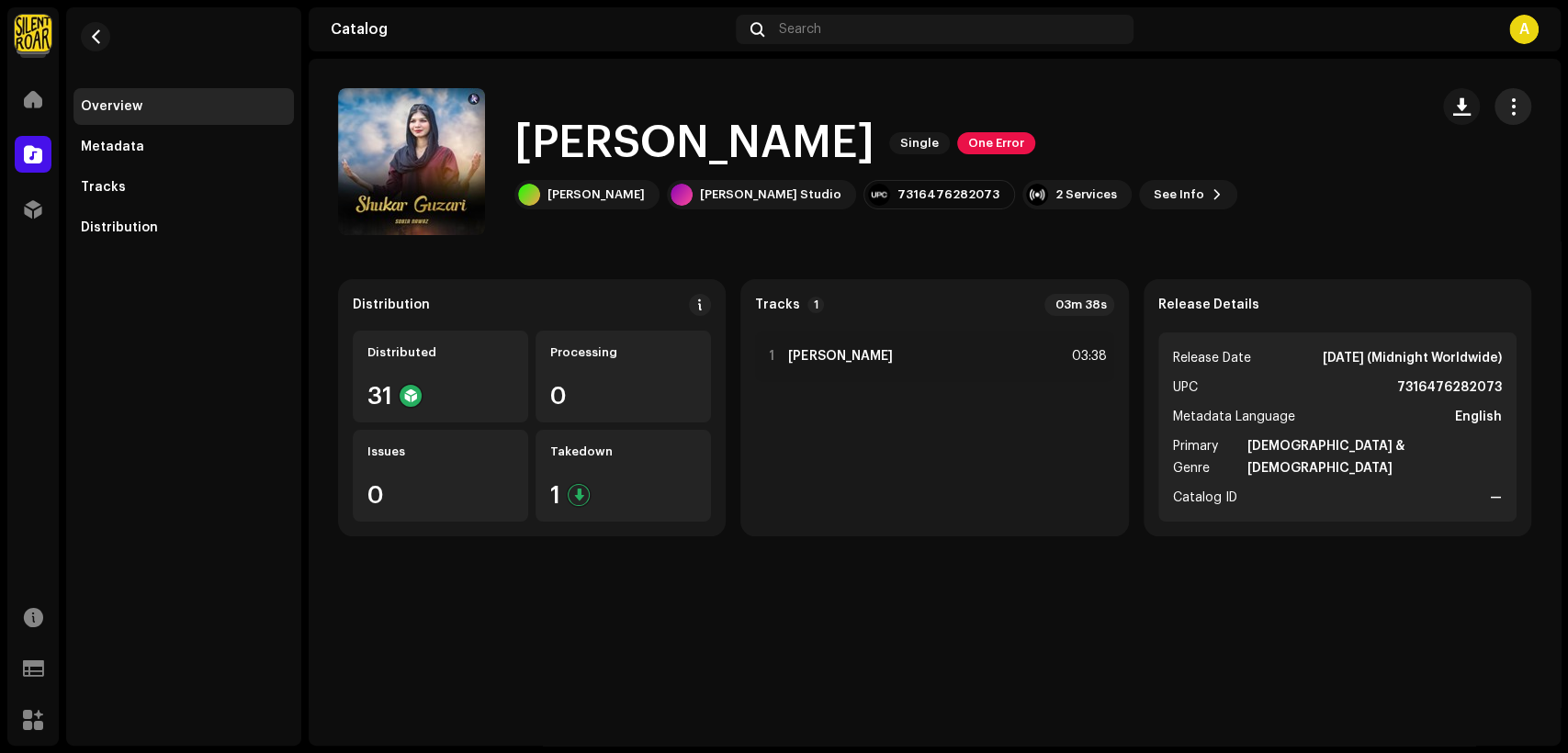
click at [1506, 108] on span "button" at bounding box center [1513, 106] width 17 height 14
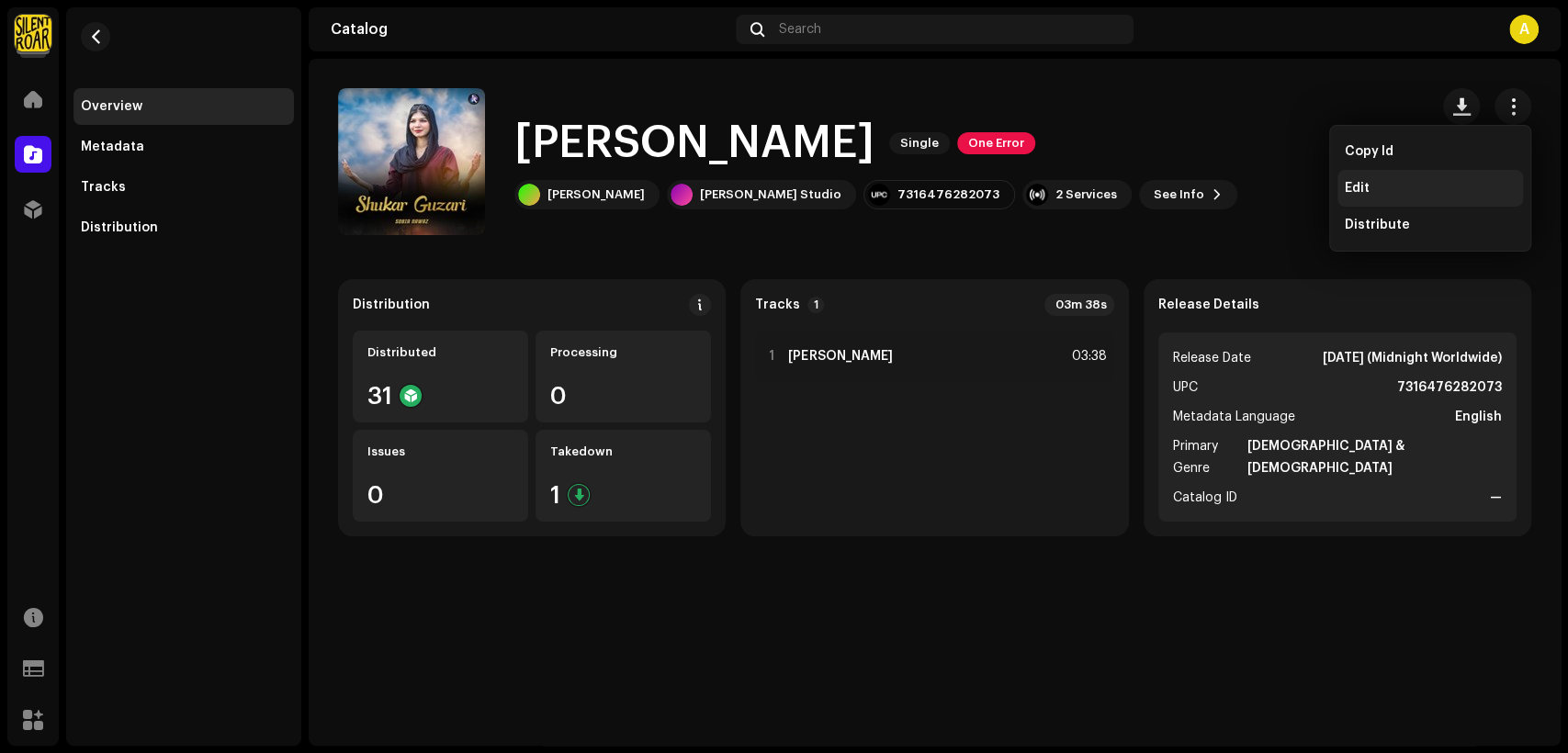
click at [1442, 182] on div "Edit" at bounding box center [1431, 188] width 171 height 14
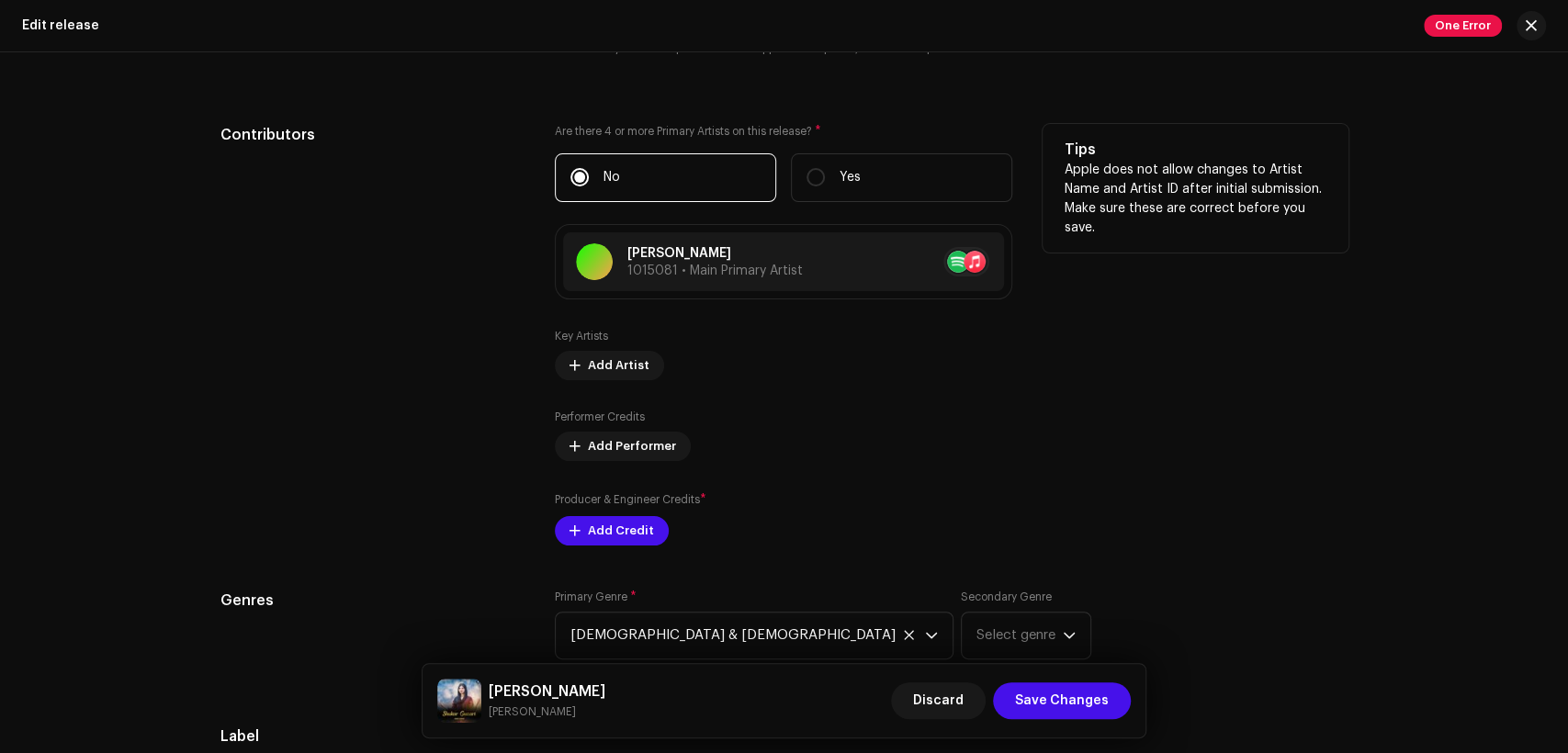
scroll to position [1871, 0]
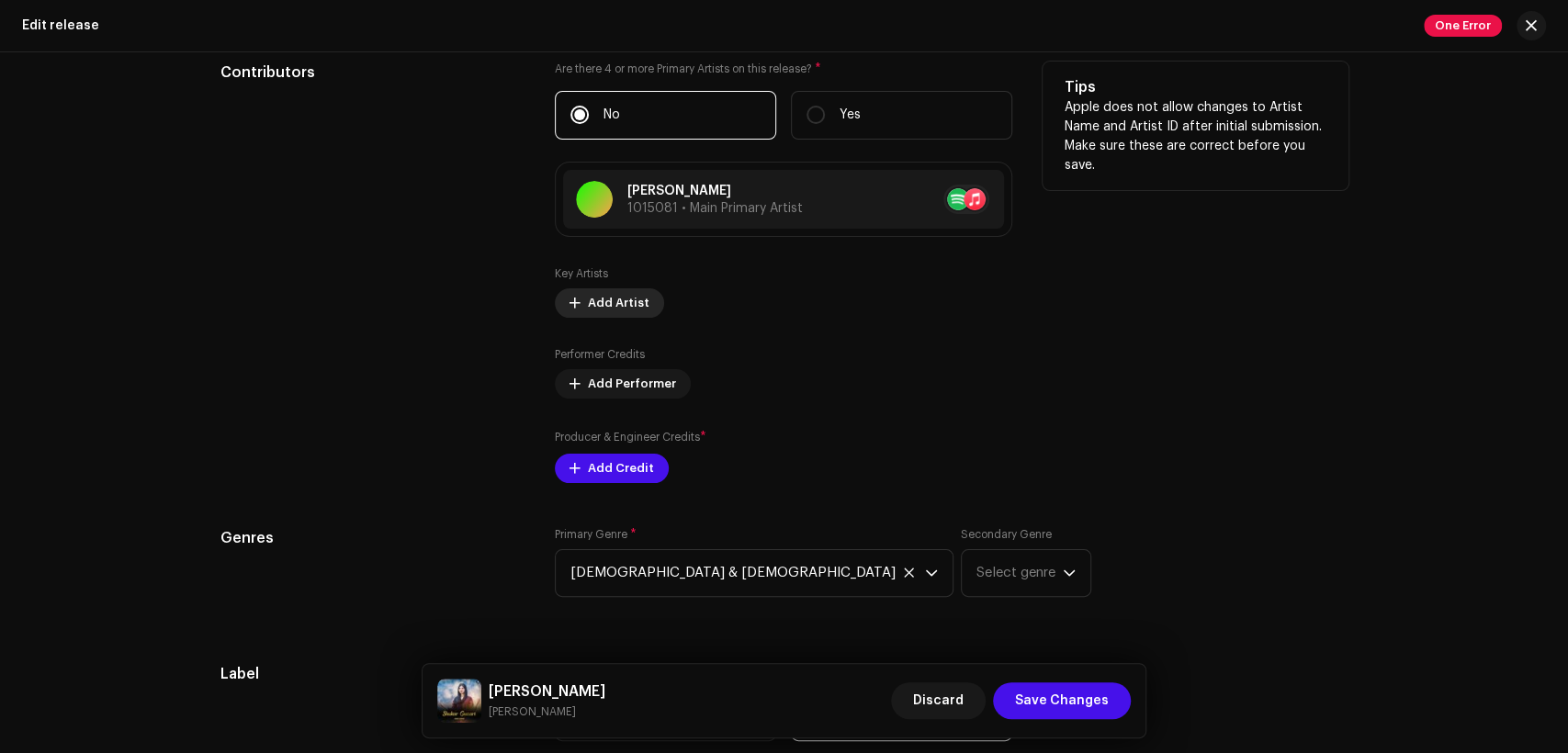
click at [603, 307] on span "Add Artist" at bounding box center [618, 303] width 62 height 37
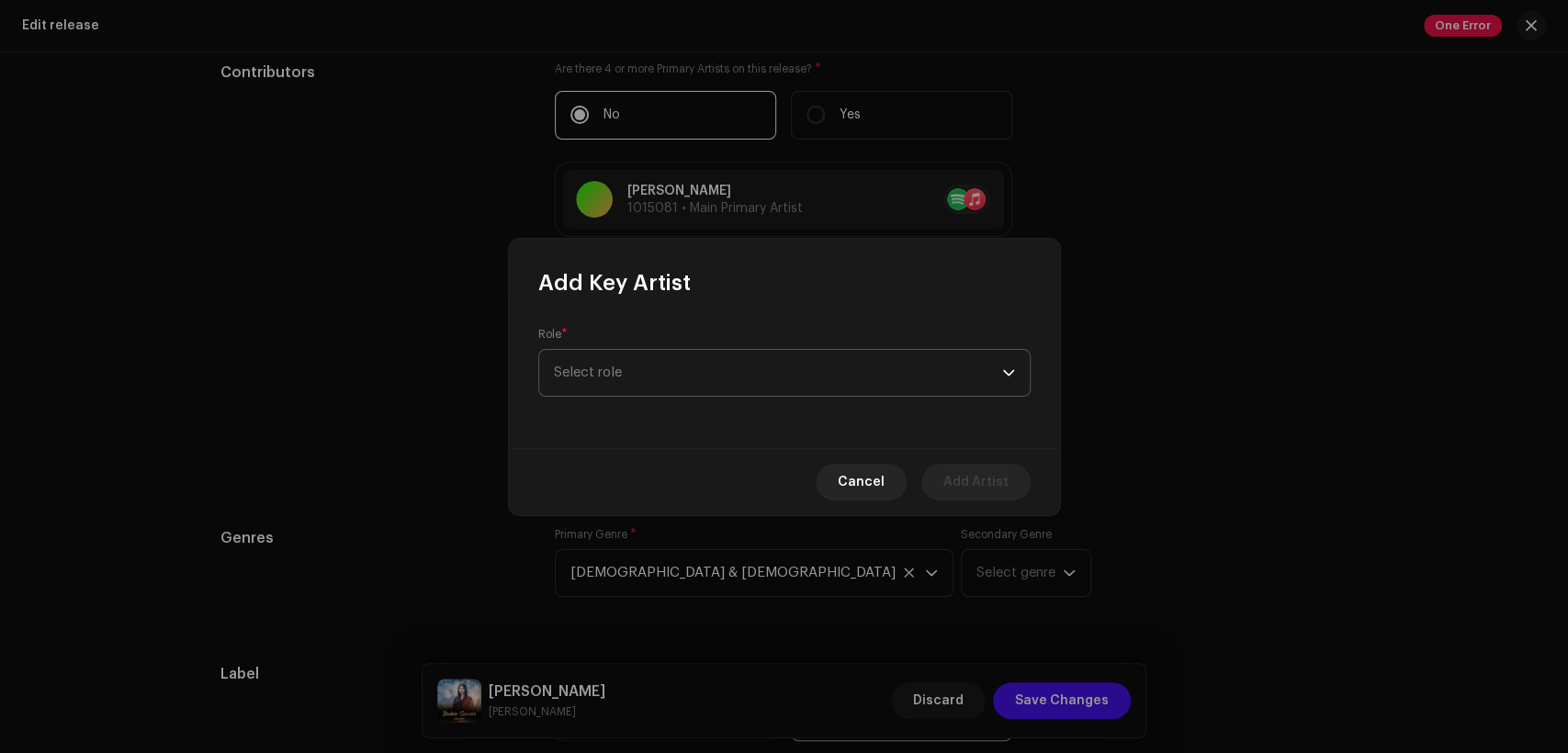
click at [663, 361] on span "Select role" at bounding box center [778, 373] width 448 height 46
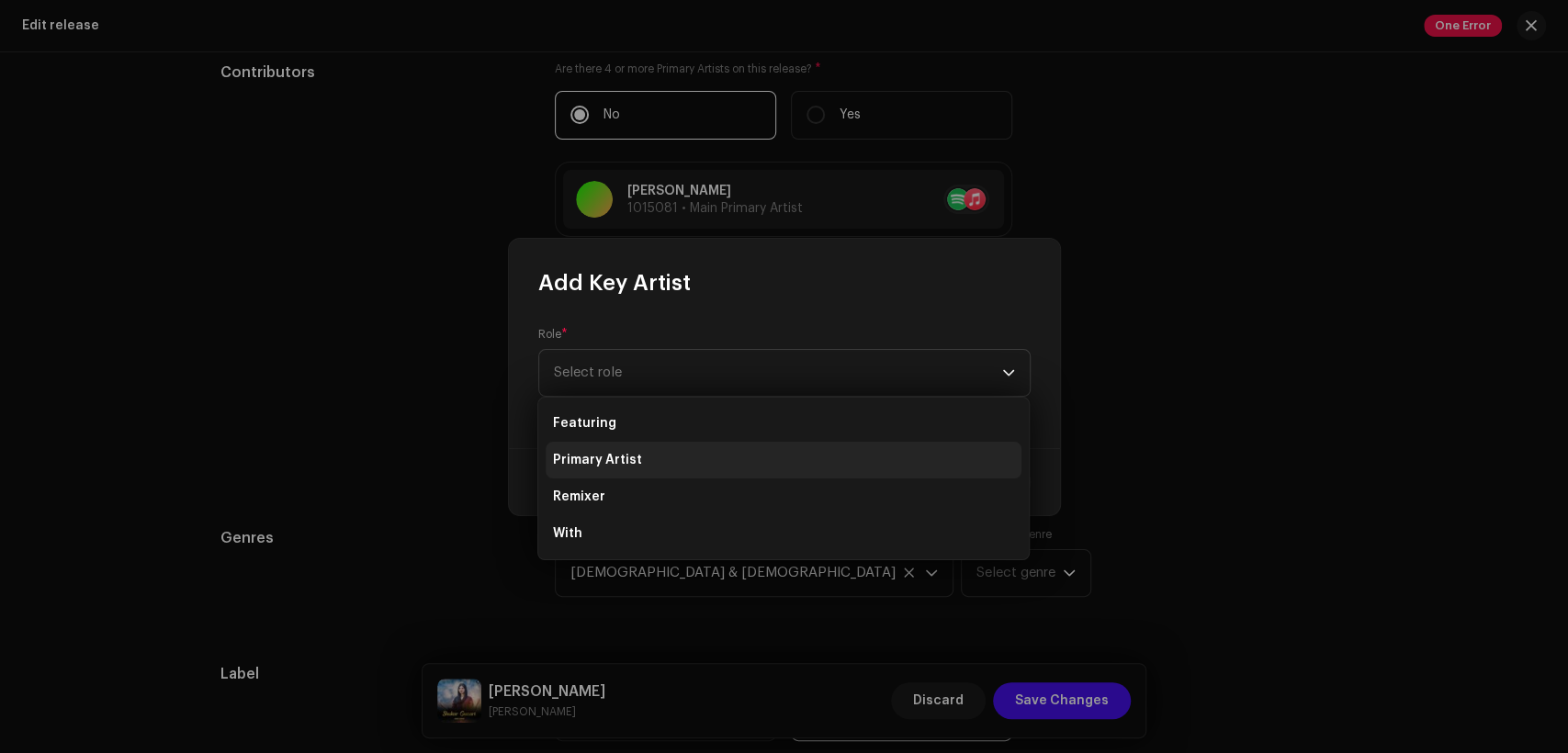
click at [681, 471] on li "Primary Artist" at bounding box center [784, 461] width 476 height 37
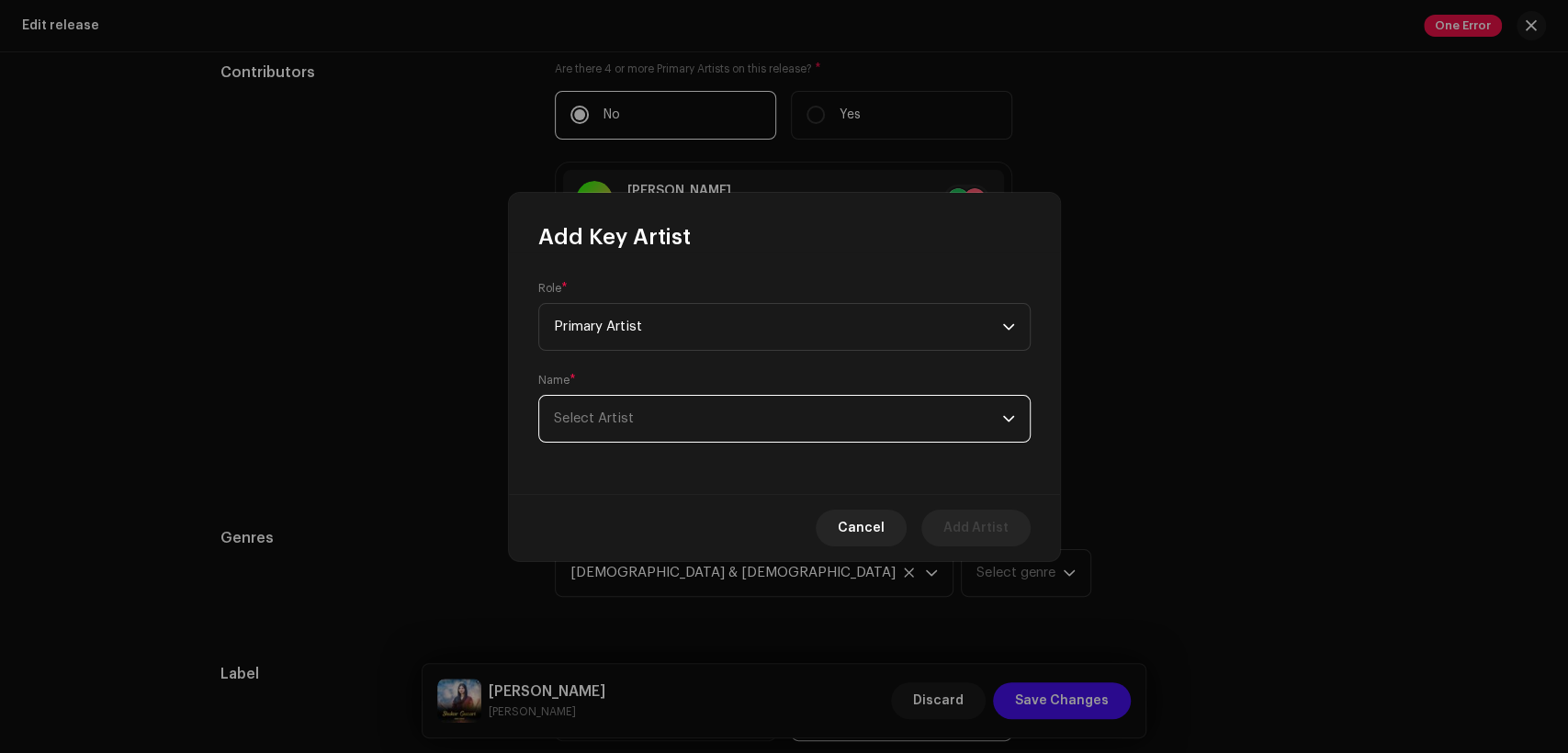
click at [683, 427] on span "Select Artist" at bounding box center [778, 419] width 448 height 46
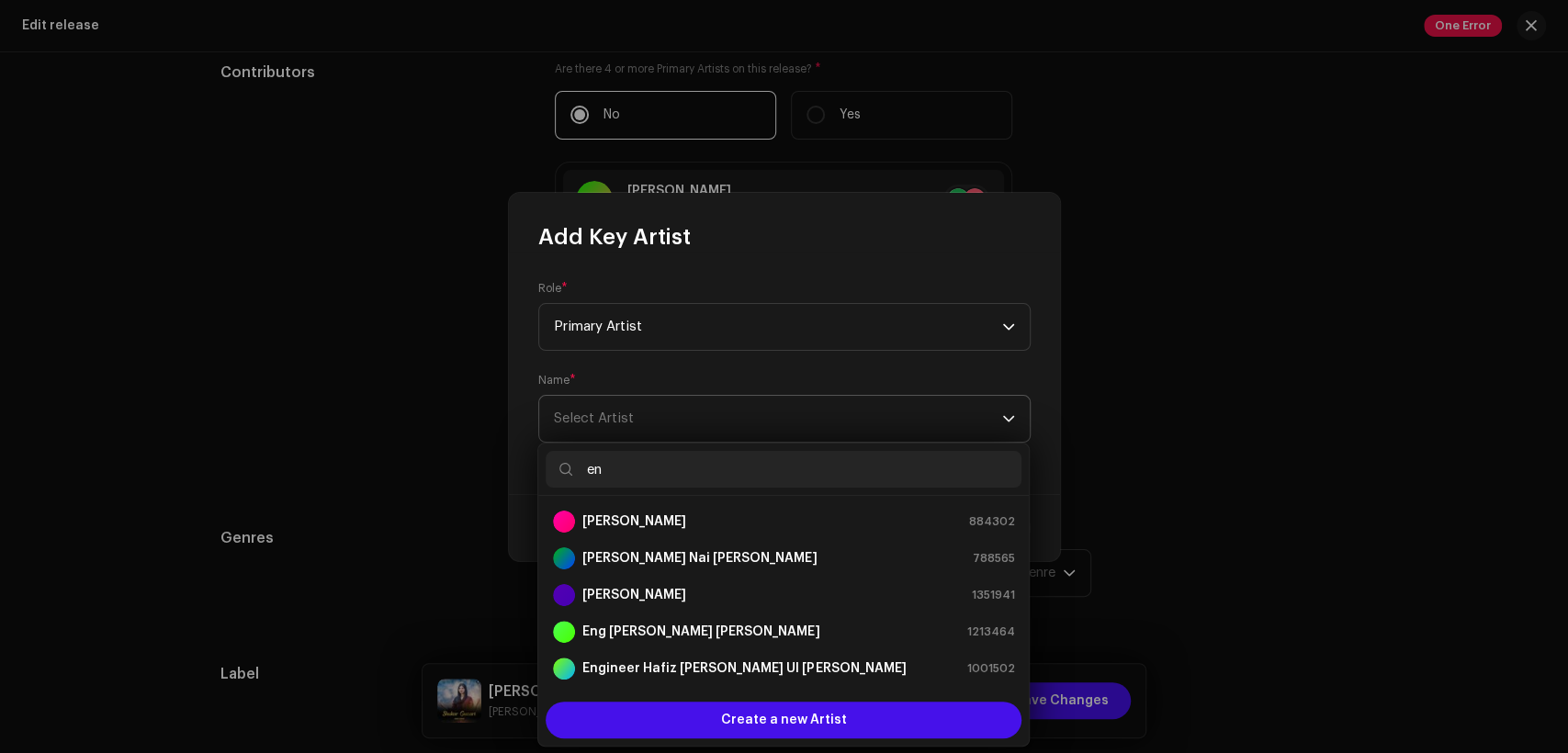
type input "e"
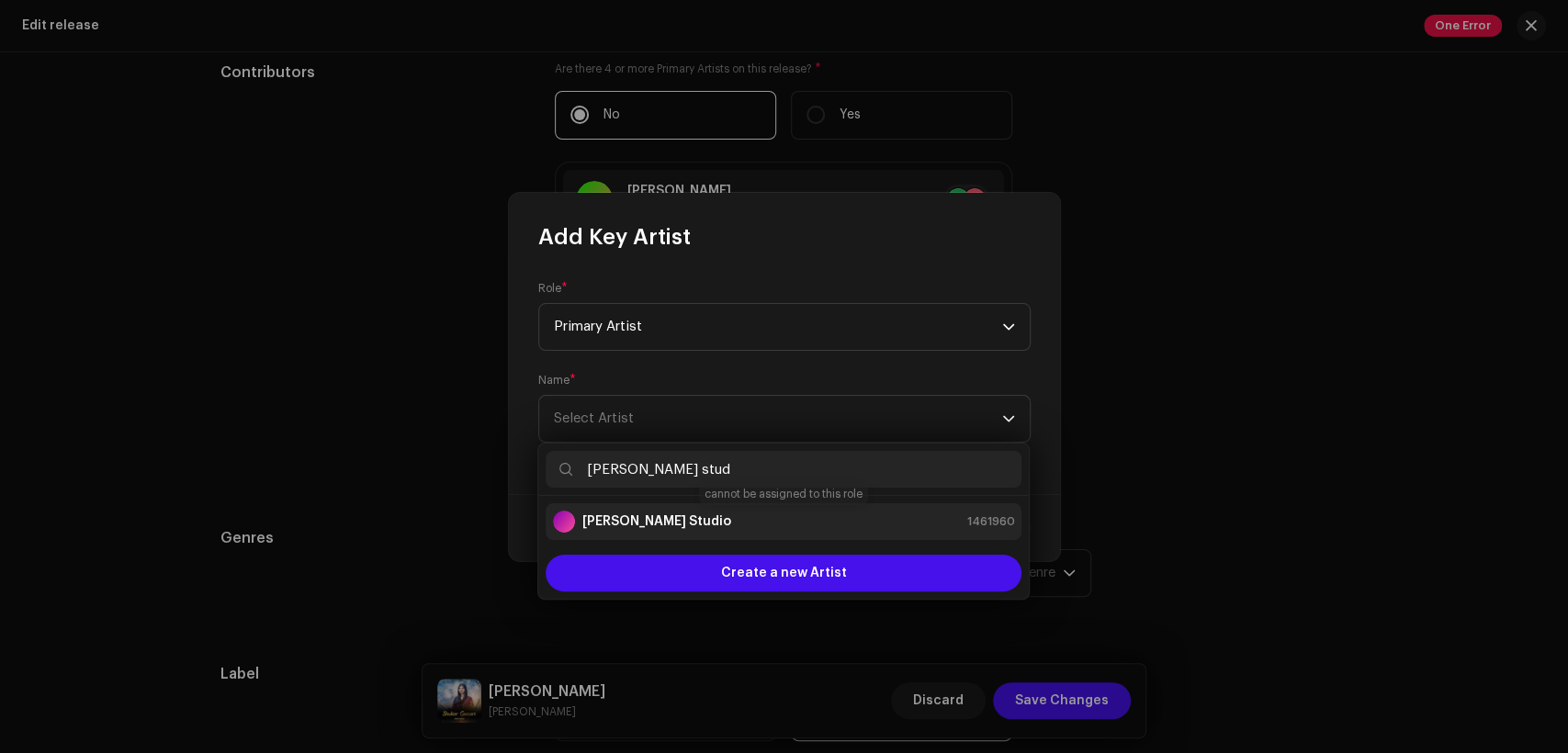
type input "[PERSON_NAME] stud"
click at [726, 519] on div "[PERSON_NAME] Studio 1461960" at bounding box center [784, 521] width 461 height 22
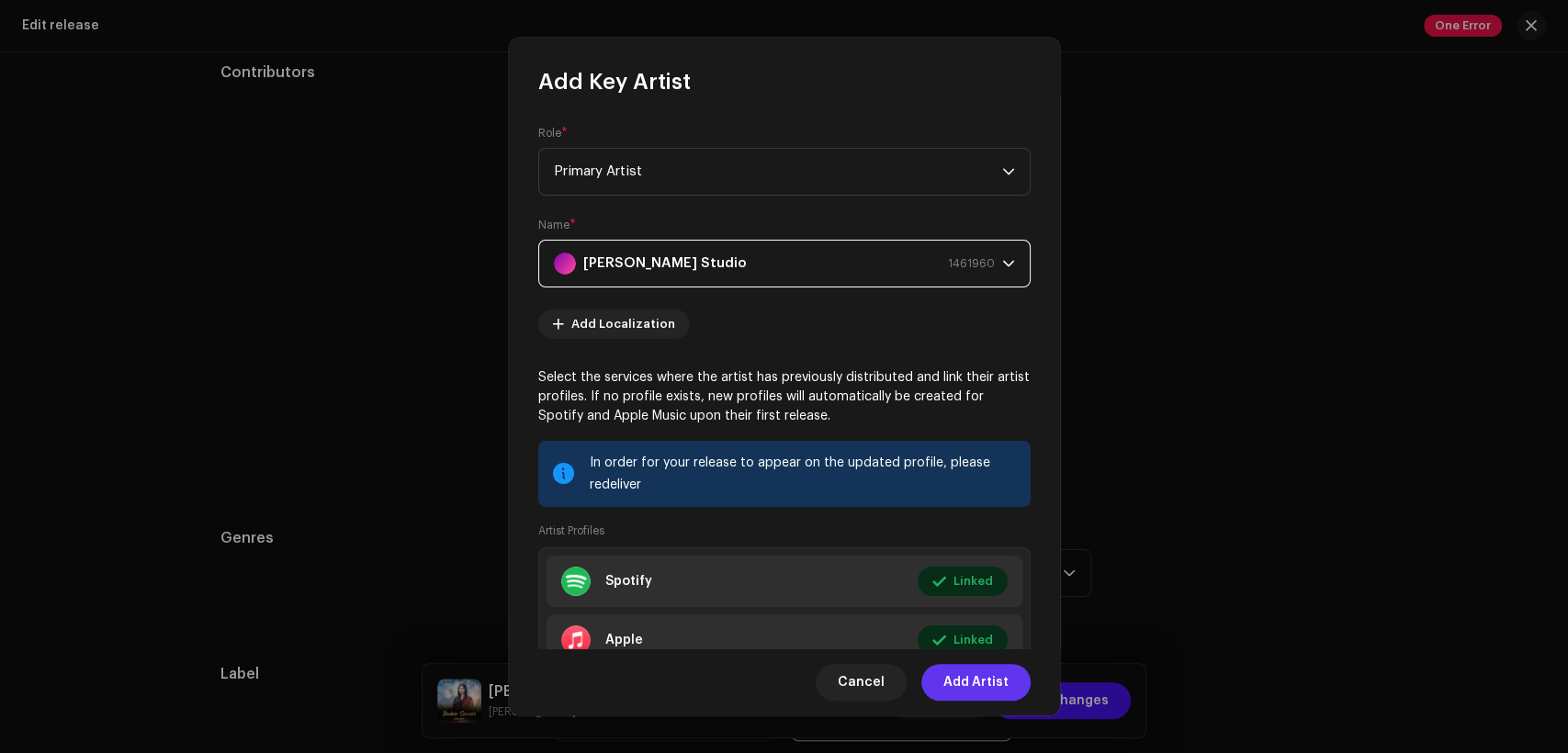
click at [949, 678] on span "Add Artist" at bounding box center [976, 683] width 65 height 37
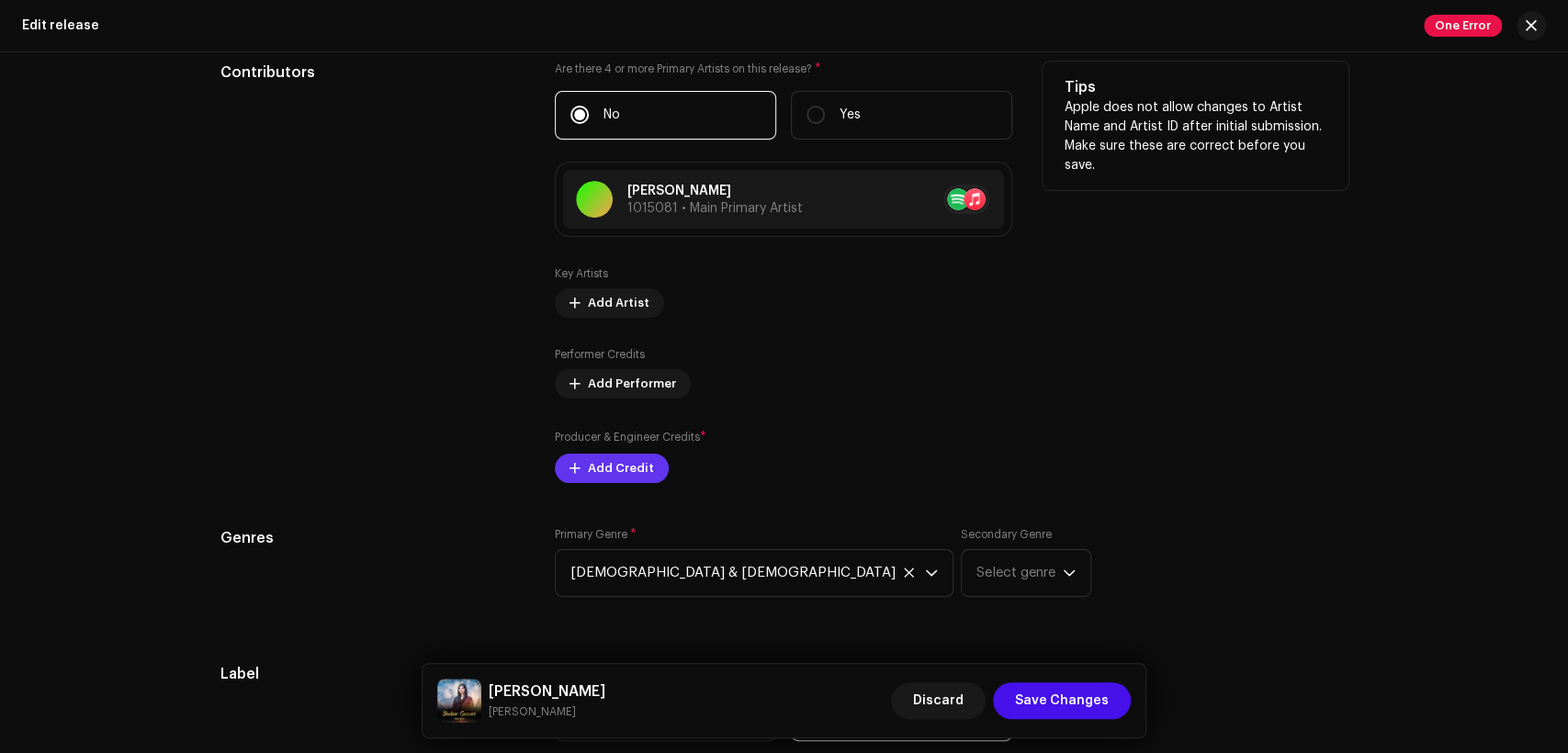
click at [624, 472] on span "Add Credit" at bounding box center [620, 468] width 66 height 37
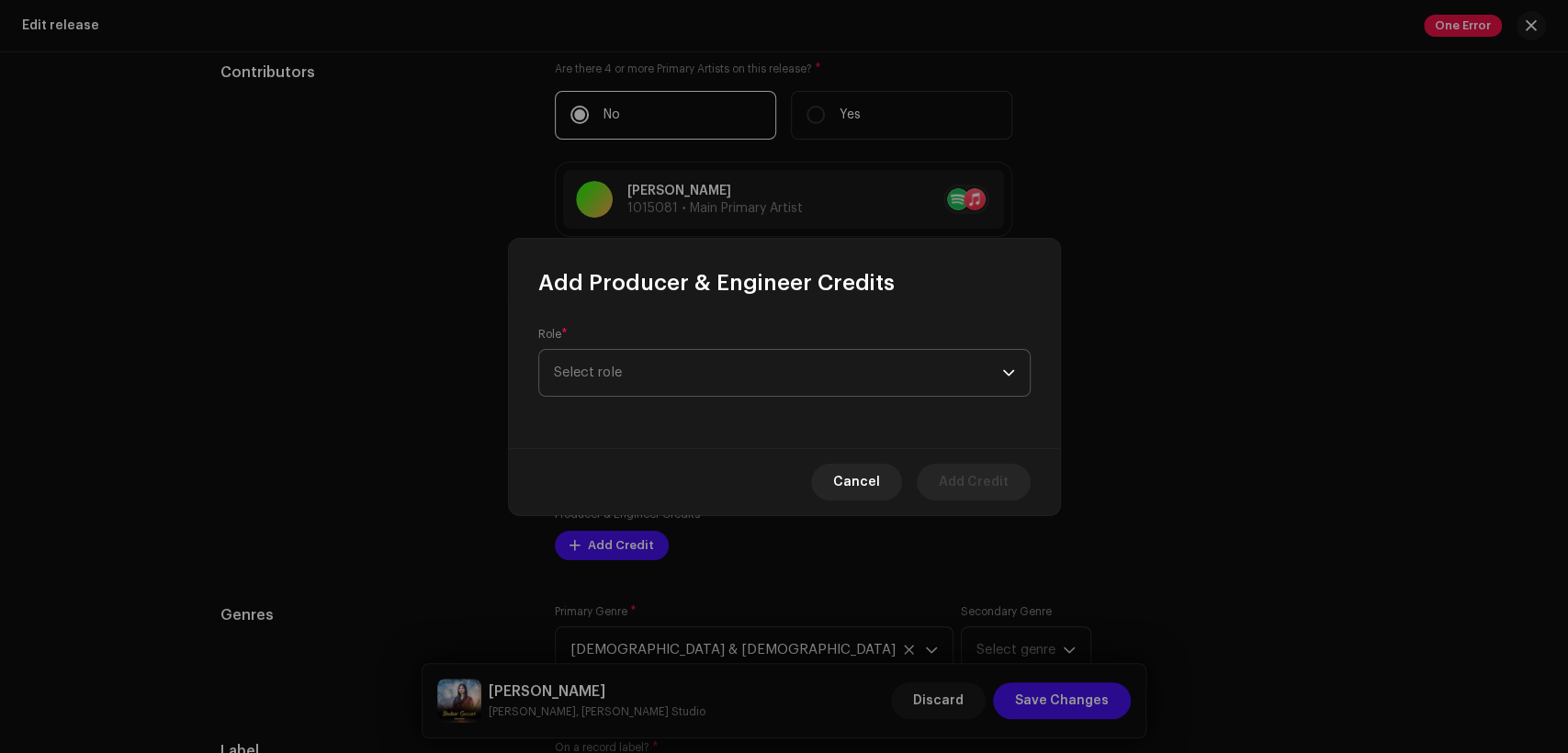
click at [732, 372] on span "Select role" at bounding box center [778, 373] width 448 height 46
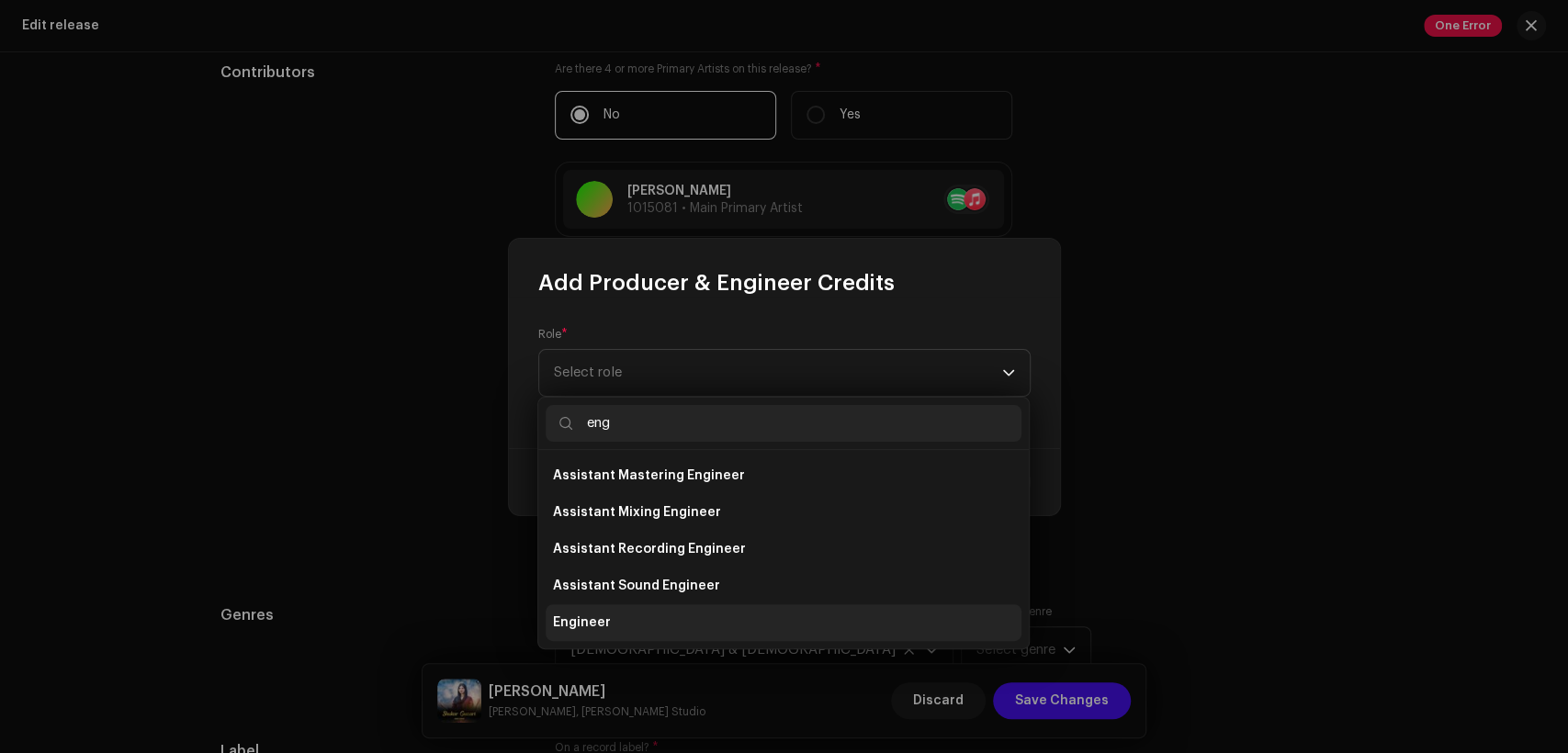
type input "eng"
click at [734, 620] on li "Engineer" at bounding box center [784, 623] width 476 height 37
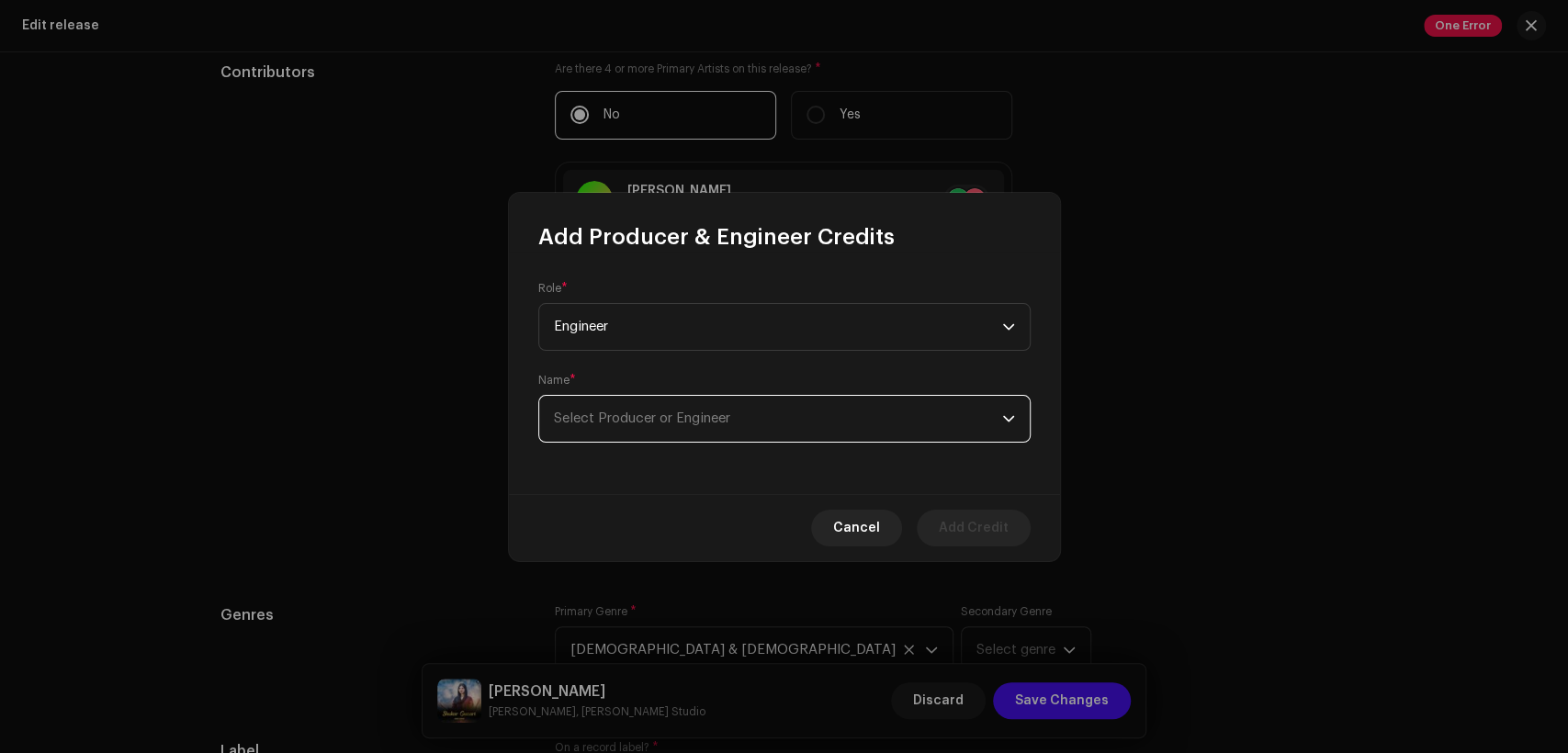
click at [728, 406] on span "Select Producer or Engineer" at bounding box center [778, 419] width 448 height 46
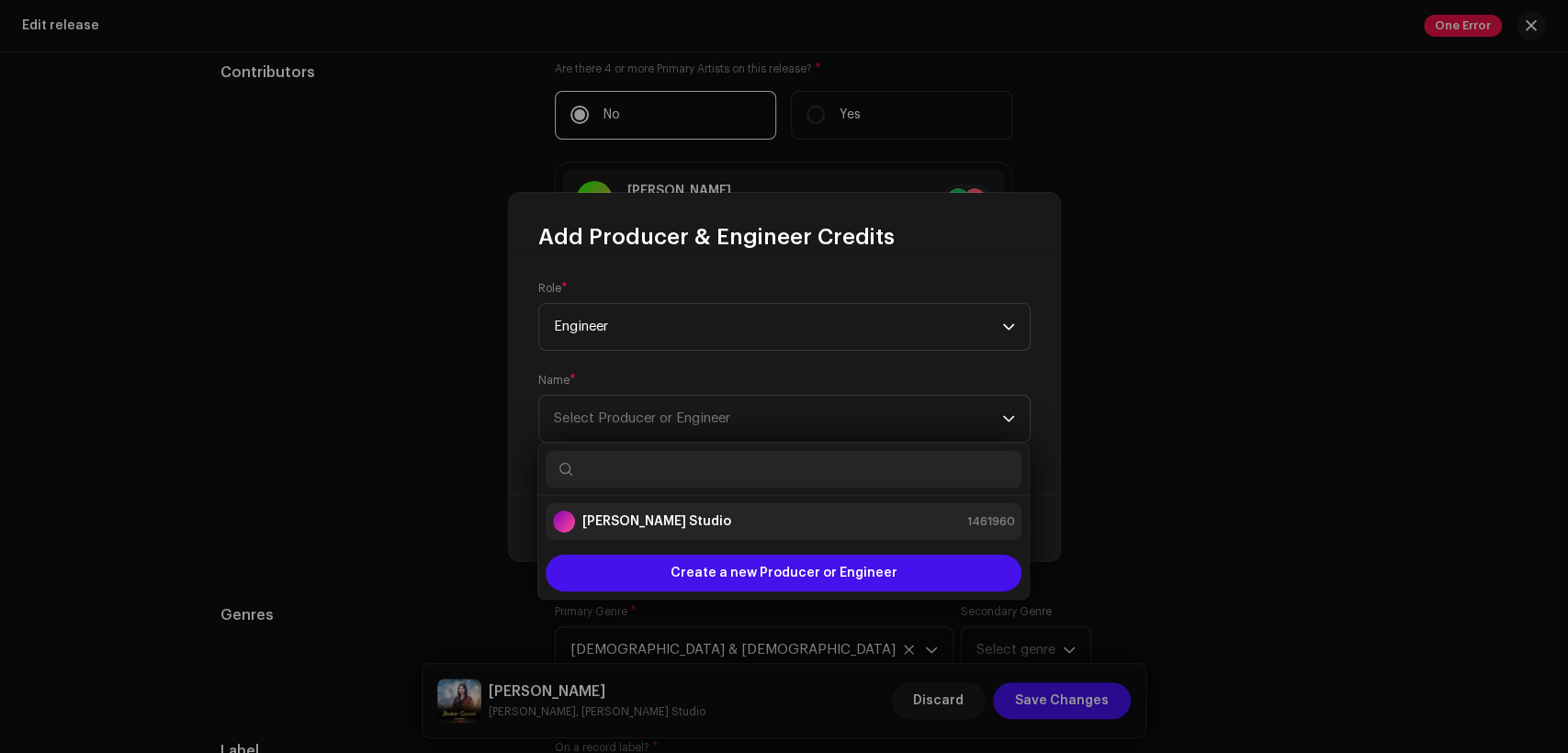
click at [753, 518] on div "[PERSON_NAME] Studio 1461960" at bounding box center [784, 521] width 461 height 22
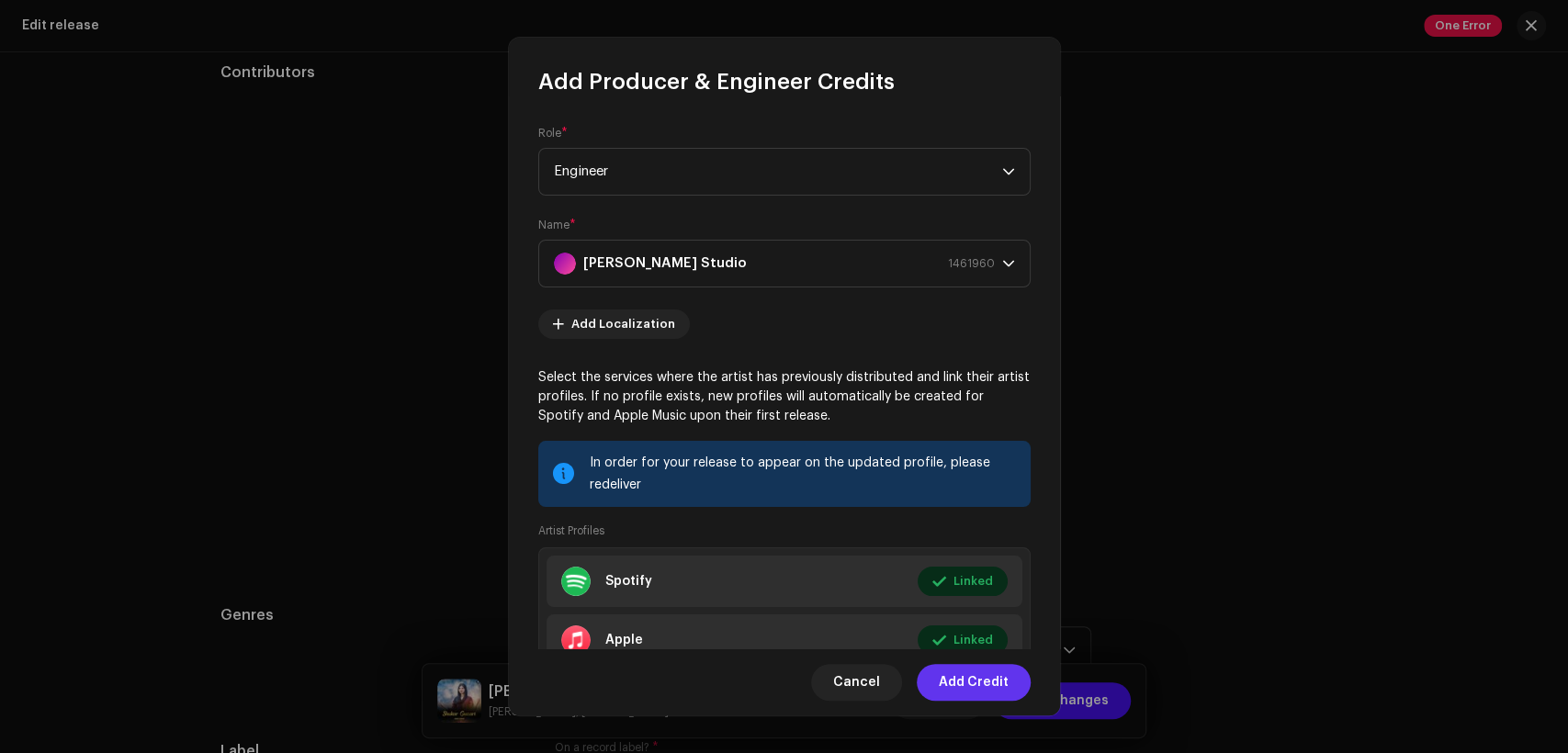
click at [980, 670] on span "Add Credit" at bounding box center [973, 683] width 70 height 37
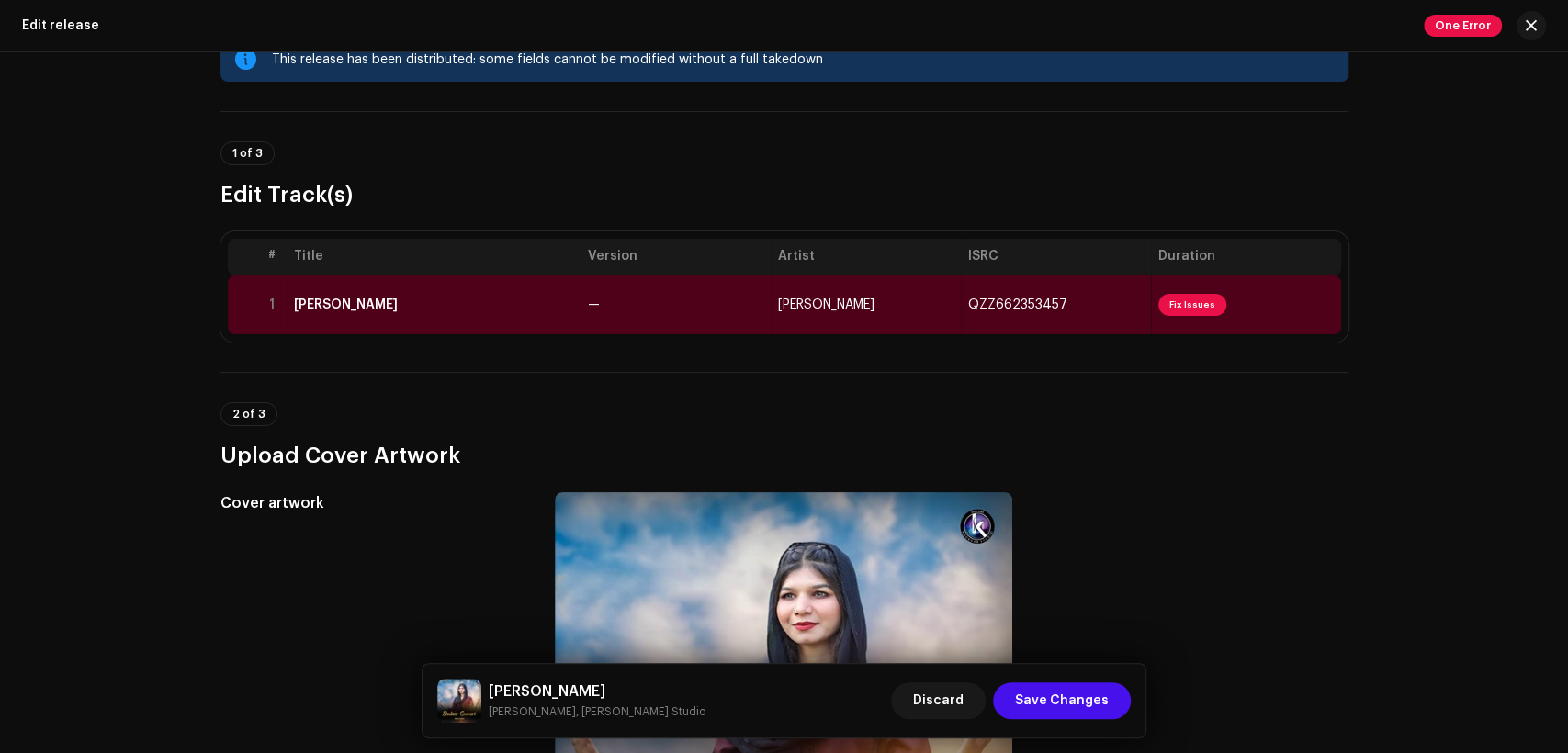
scroll to position [57, 0]
click at [514, 295] on td "[PERSON_NAME]" at bounding box center [434, 307] width 294 height 59
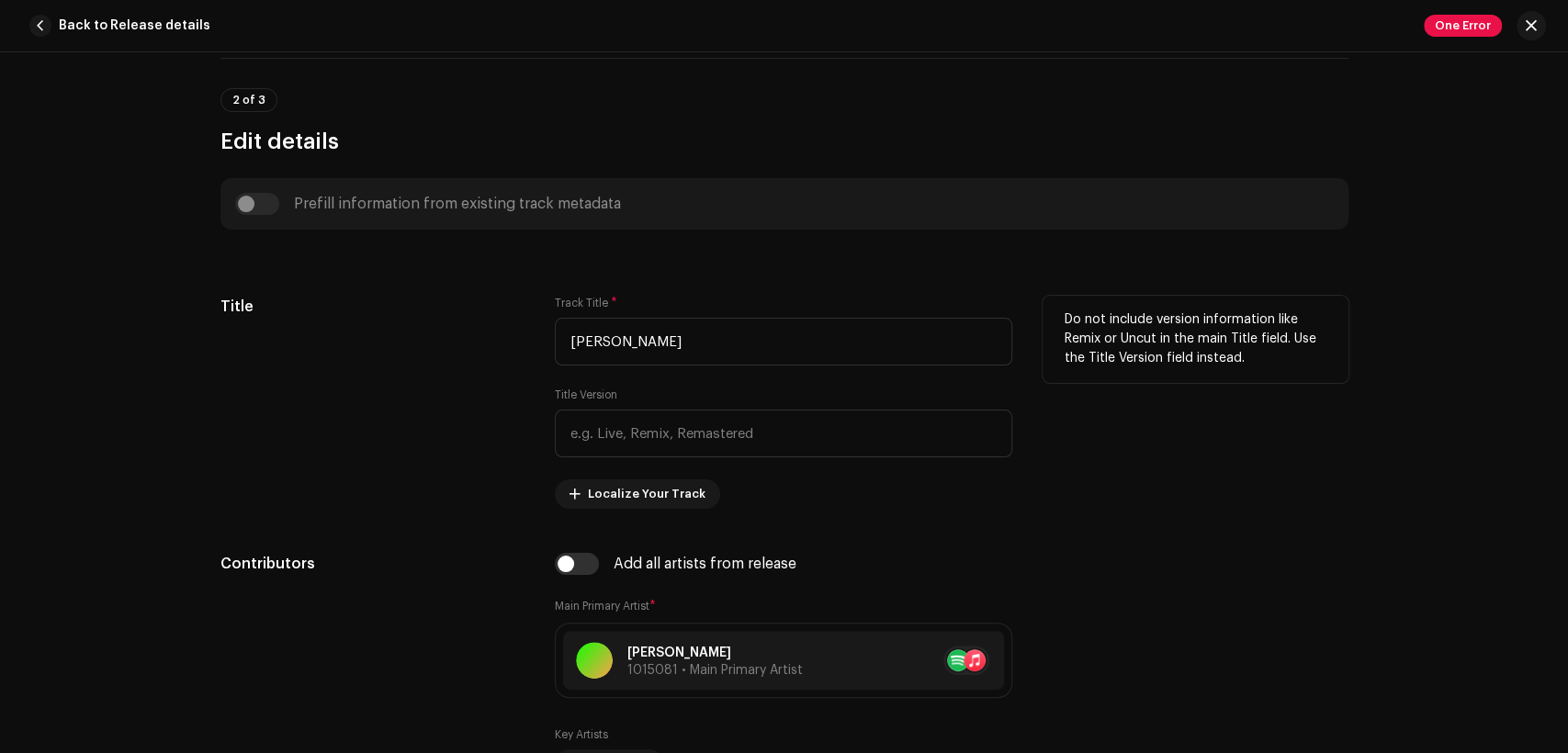
scroll to position [1020, 0]
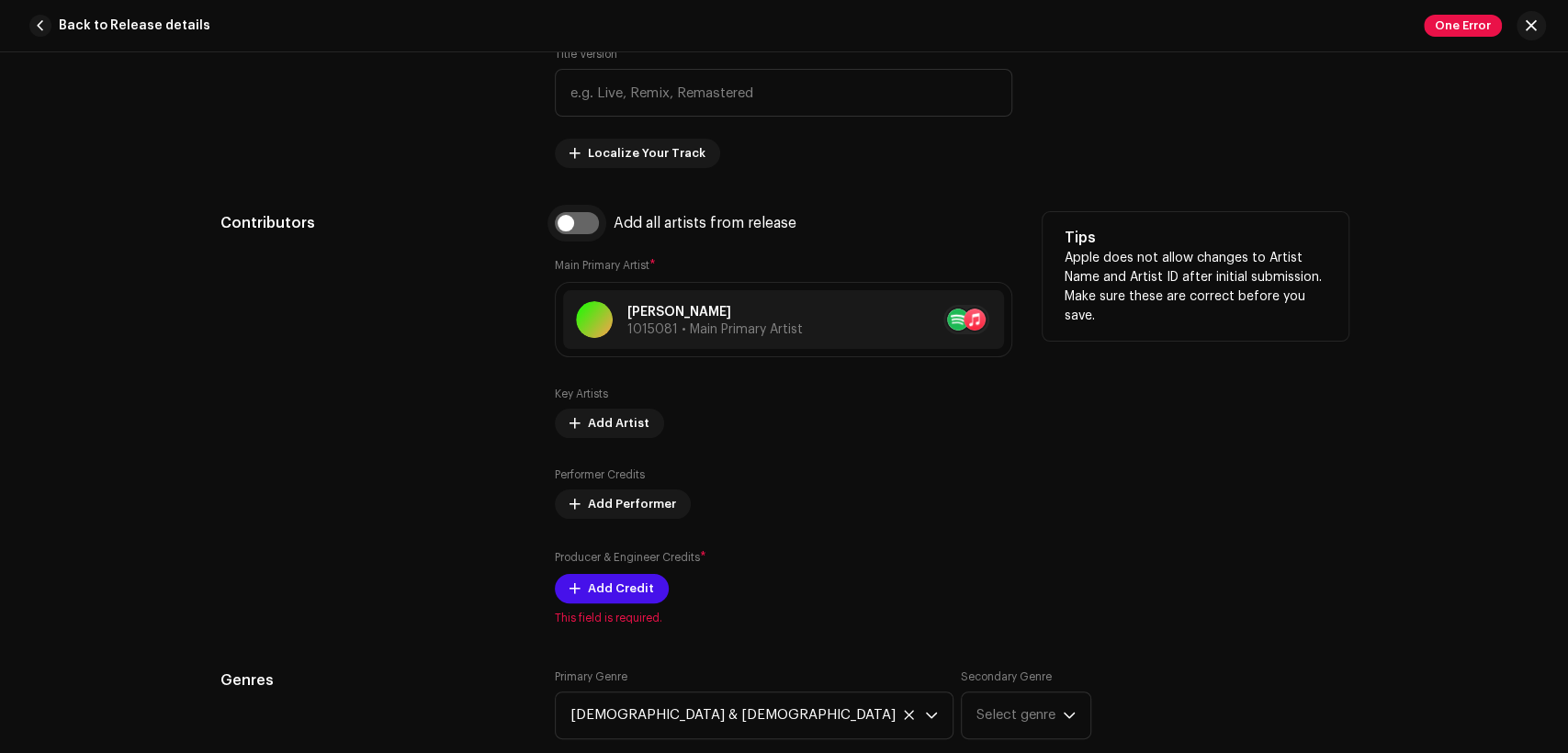
click at [587, 217] on input "checkbox" at bounding box center [577, 223] width 44 height 22
checkbox input "true"
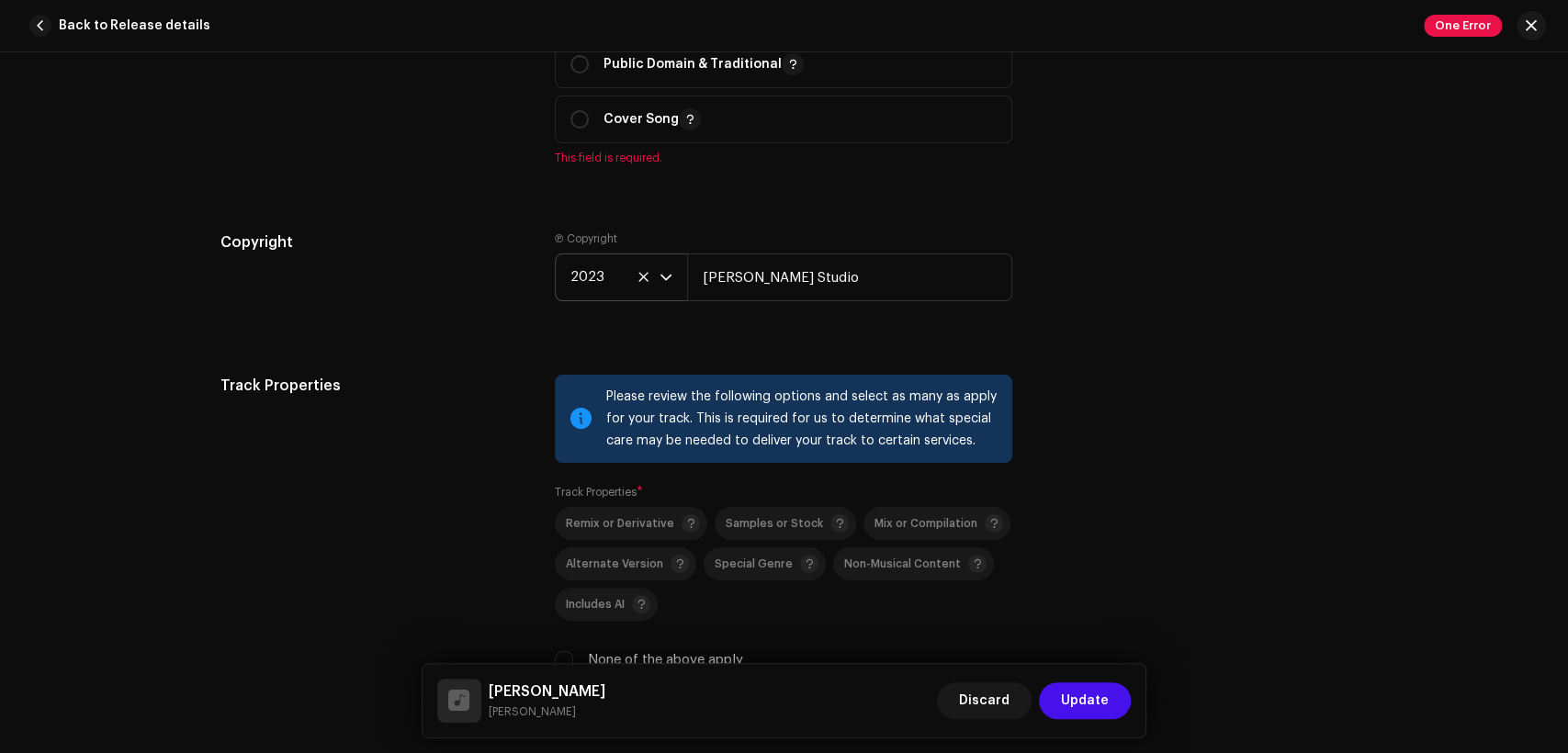
scroll to position [2212, 0]
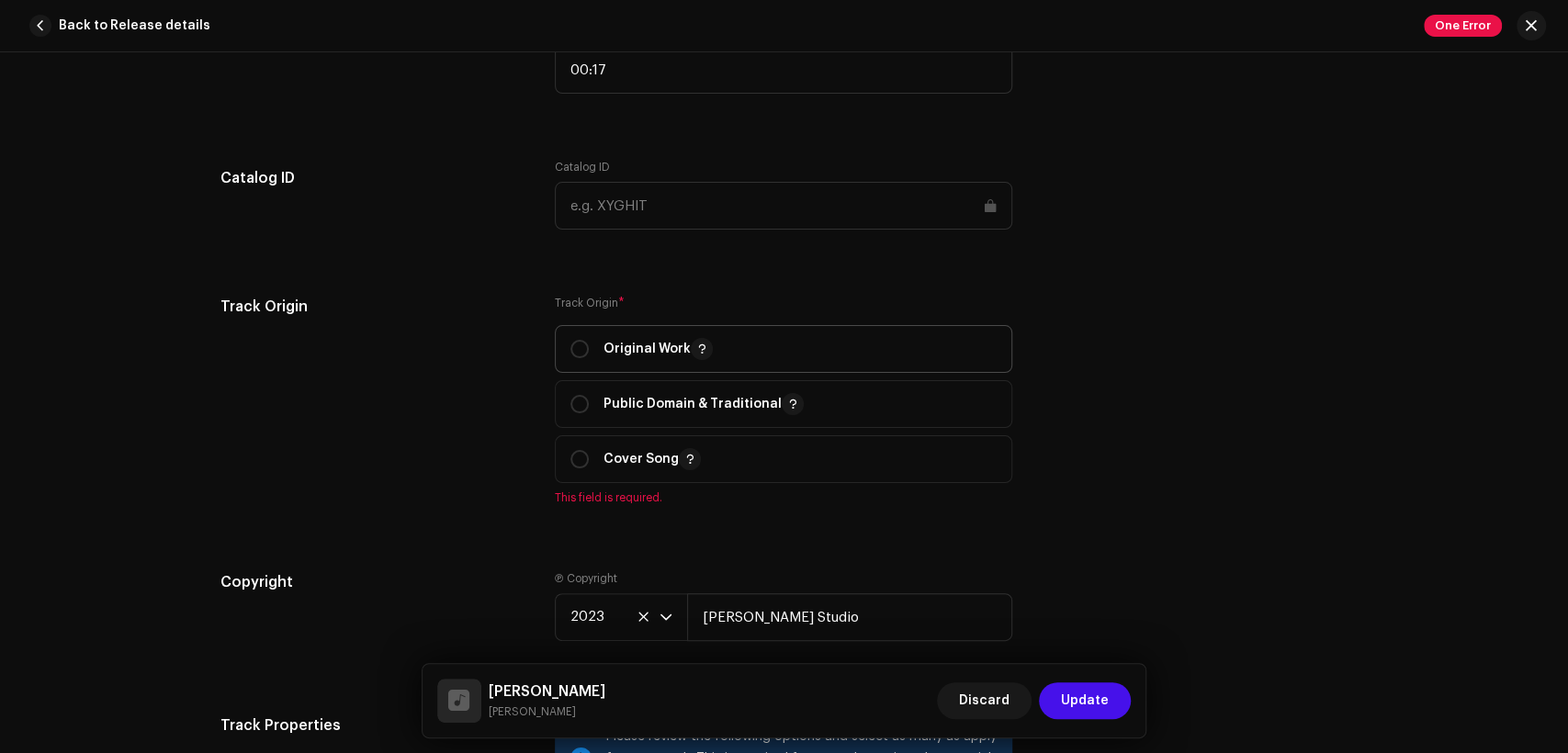
click at [654, 361] on p "Original Work" at bounding box center [659, 349] width 110 height 22
radio input "true"
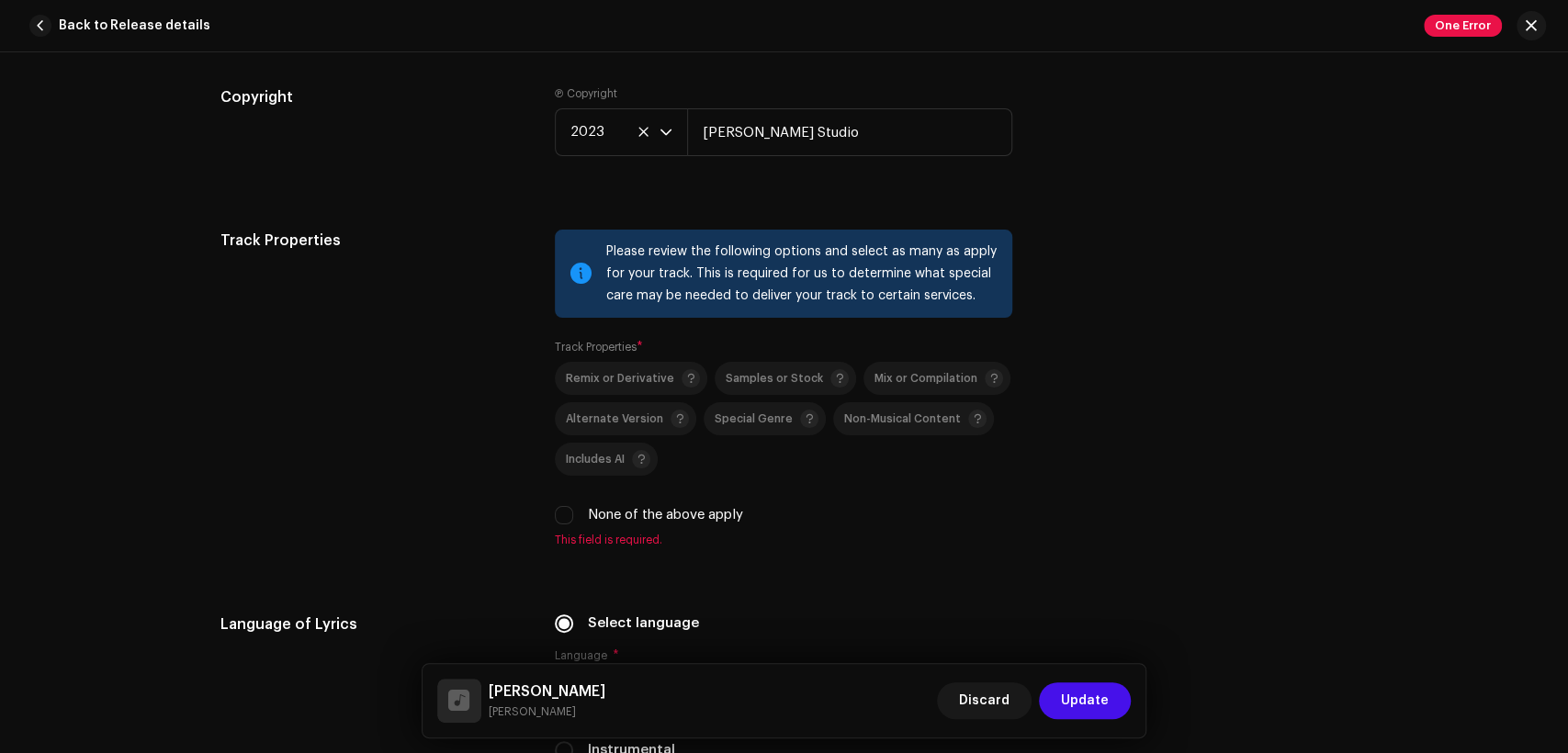
scroll to position [2722, 0]
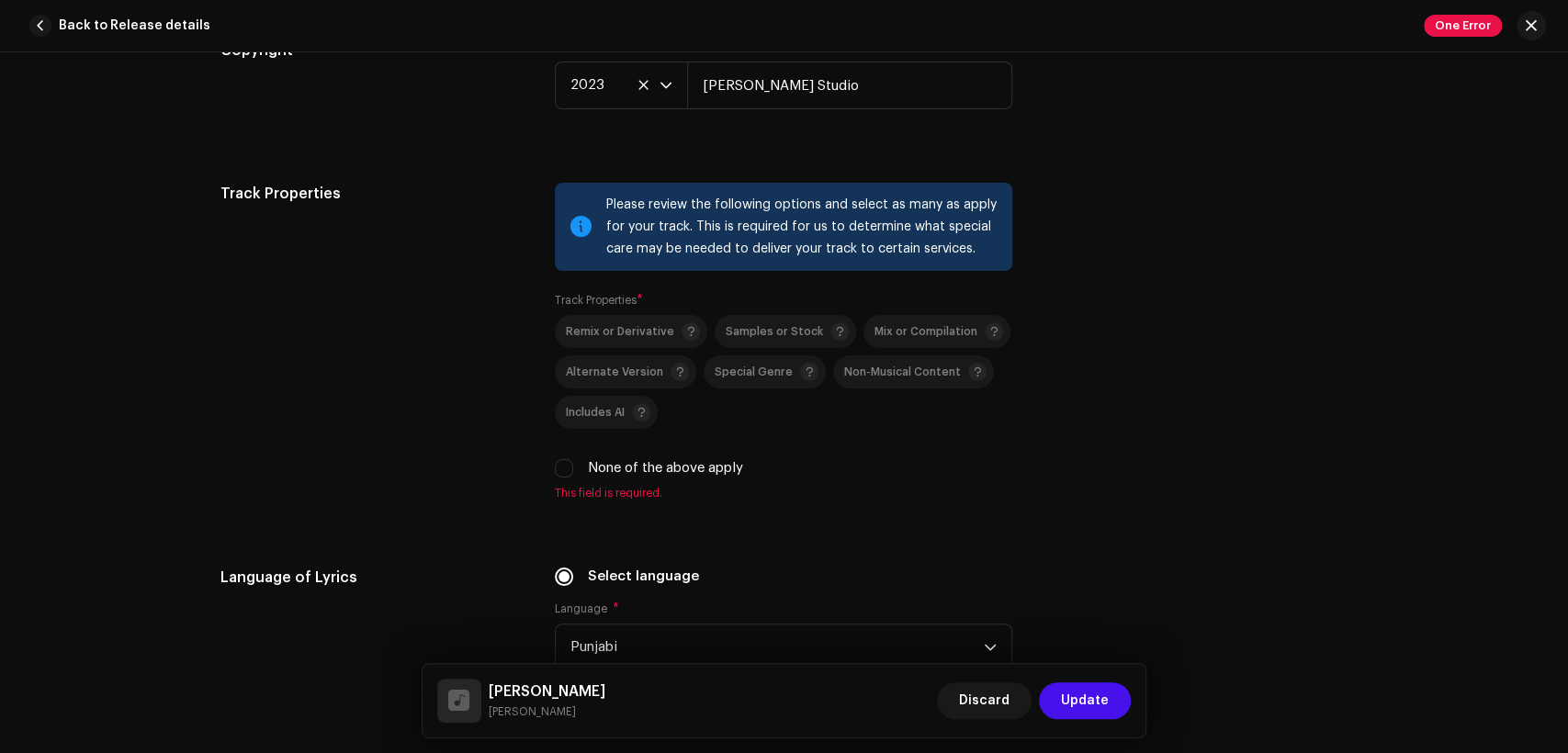
click at [647, 464] on label "None of the above apply" at bounding box center [664, 468] width 155 height 20
click at [573, 464] on input "None of the above apply" at bounding box center [563, 468] width 18 height 18
checkbox input "true"
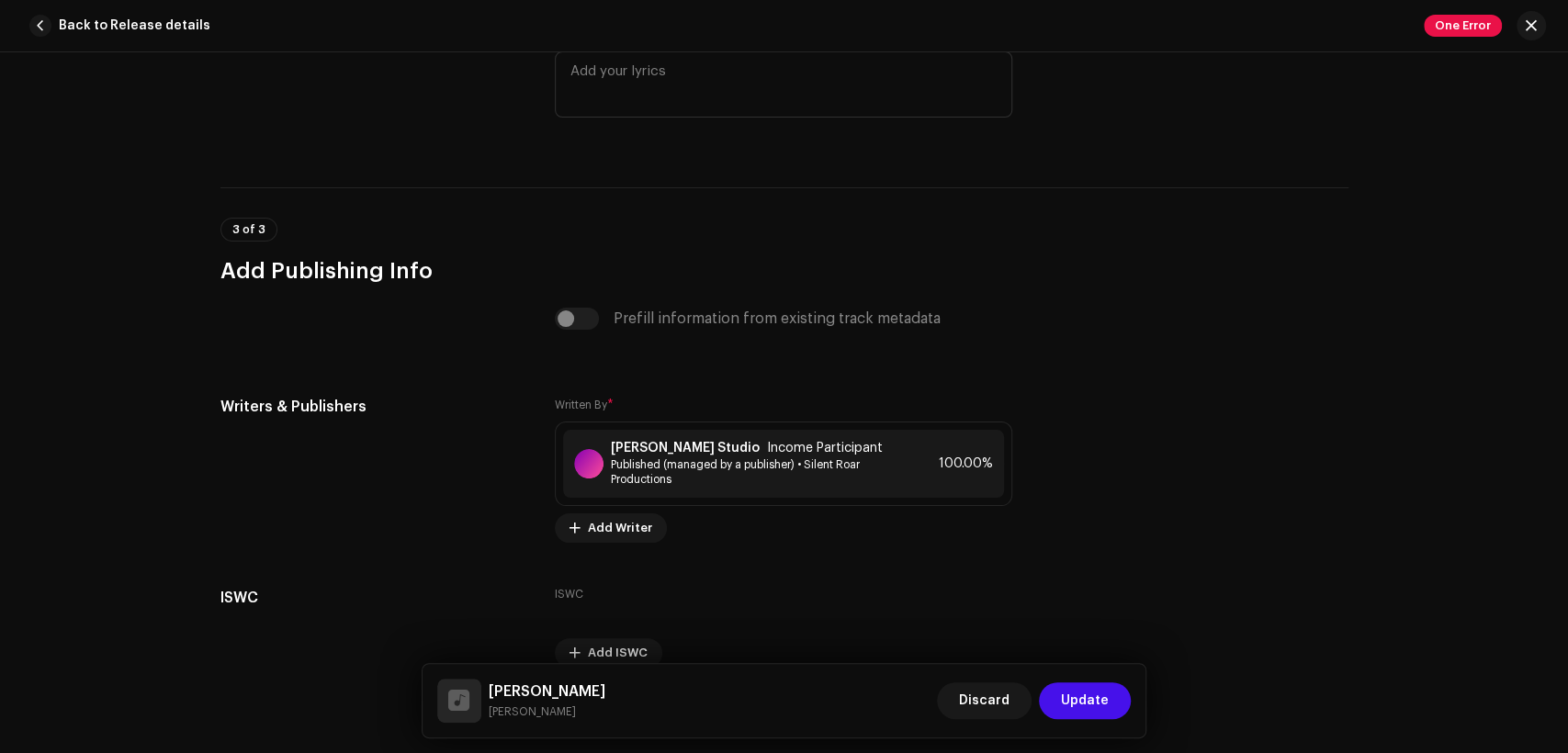
scroll to position [3780, 0]
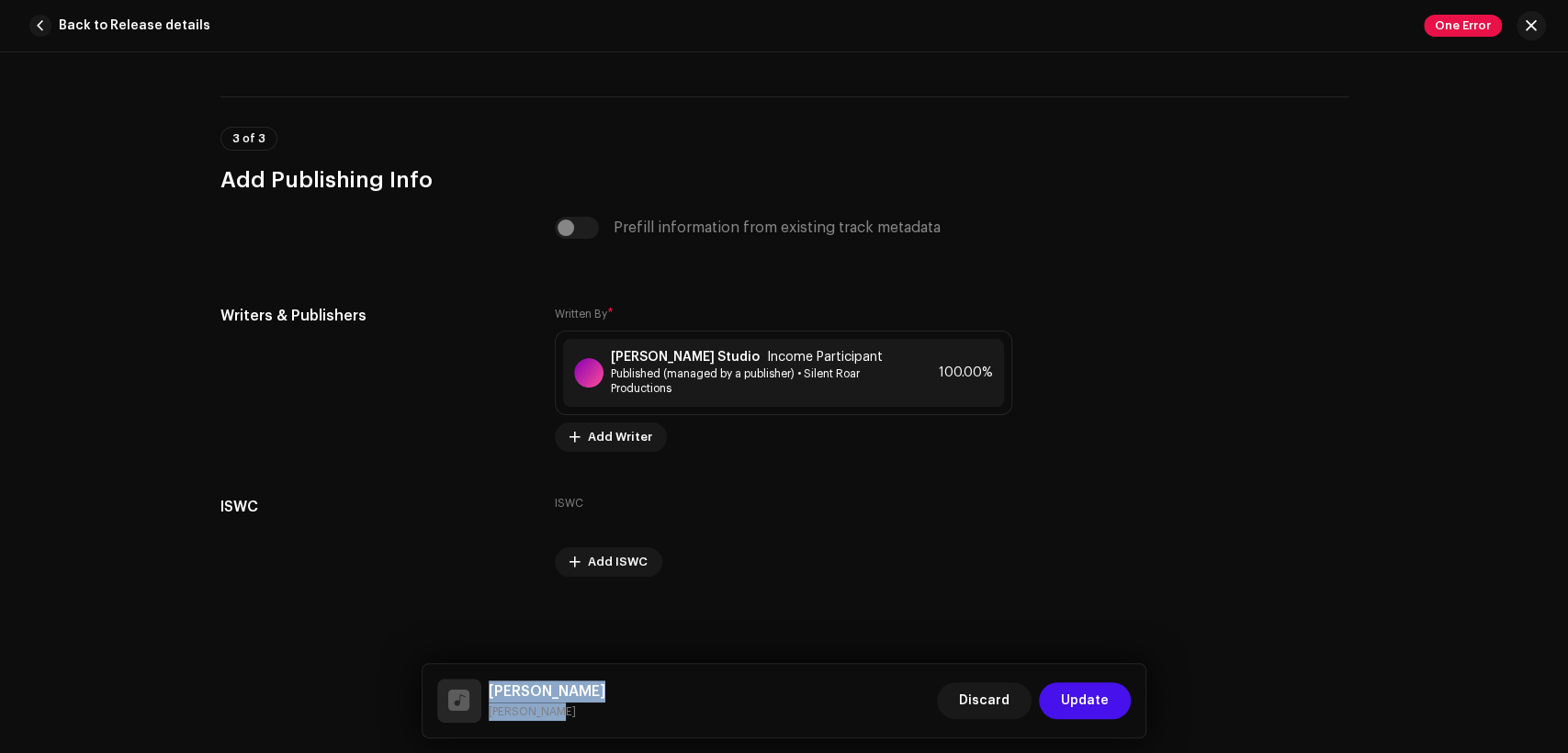
drag, startPoint x: 561, startPoint y: 710, endPoint x: 486, endPoint y: 680, distance: 80.8
click at [486, 680] on div "Shukar Guzari Sobia Nawaz" at bounding box center [521, 701] width 168 height 44
click at [655, 364] on div "Khokhar Studio Income Participant Published (managed by a publisher) • Silent R…" at bounding box center [754, 373] width 287 height 46
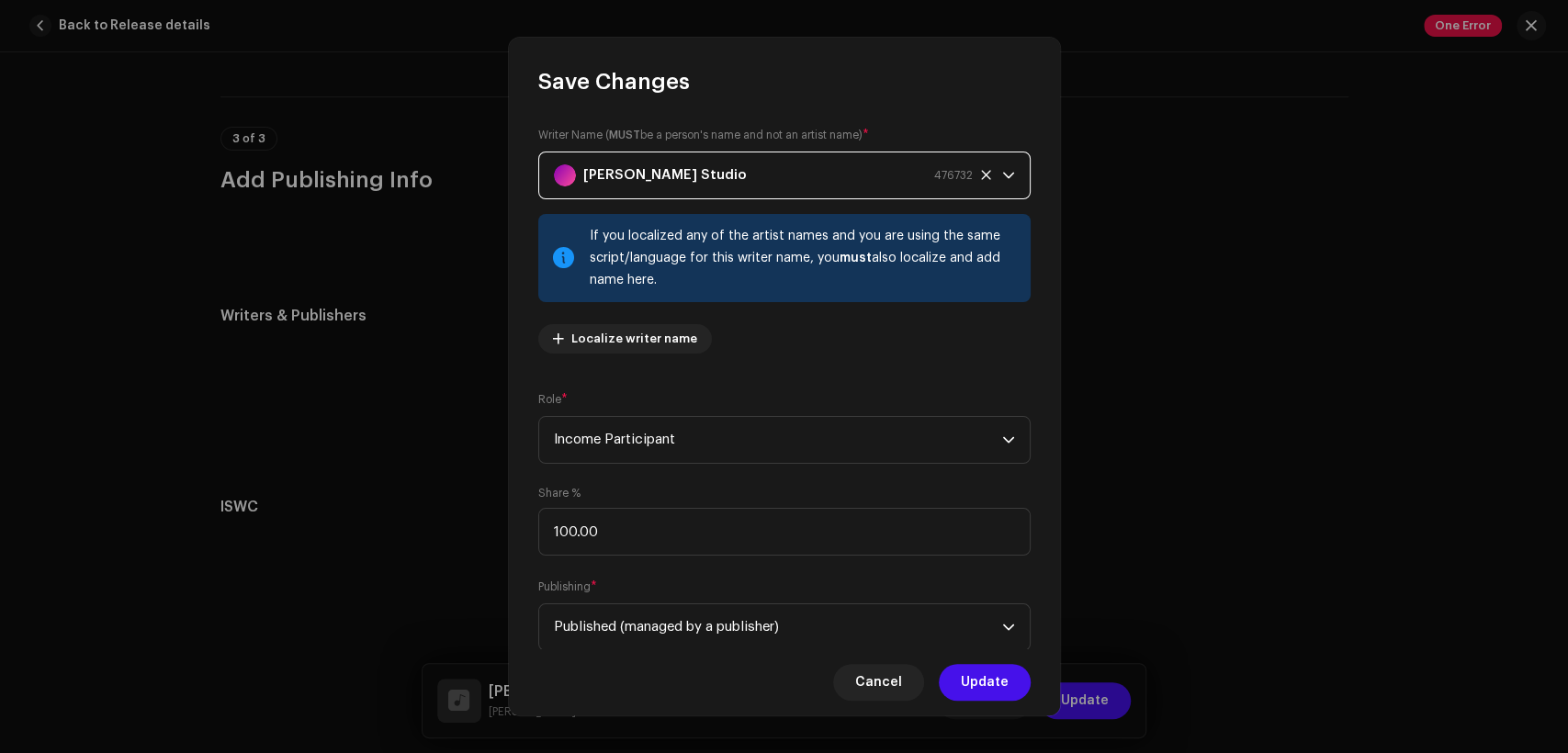
click at [621, 182] on strong "[PERSON_NAME] Studio" at bounding box center [665, 176] width 163 height 46
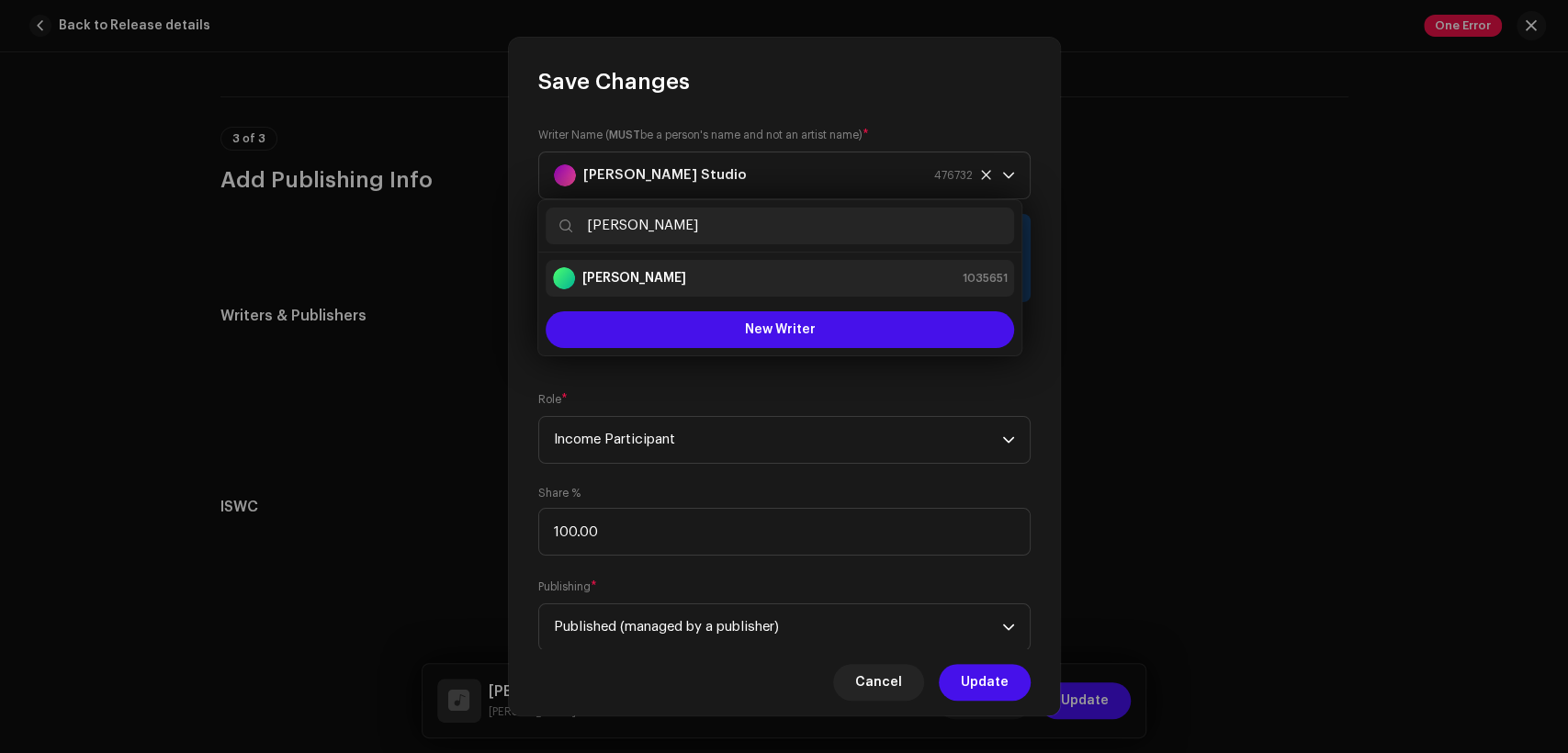
type input "[PERSON_NAME]"
click at [669, 274] on strong "[PERSON_NAME]" at bounding box center [635, 278] width 104 height 18
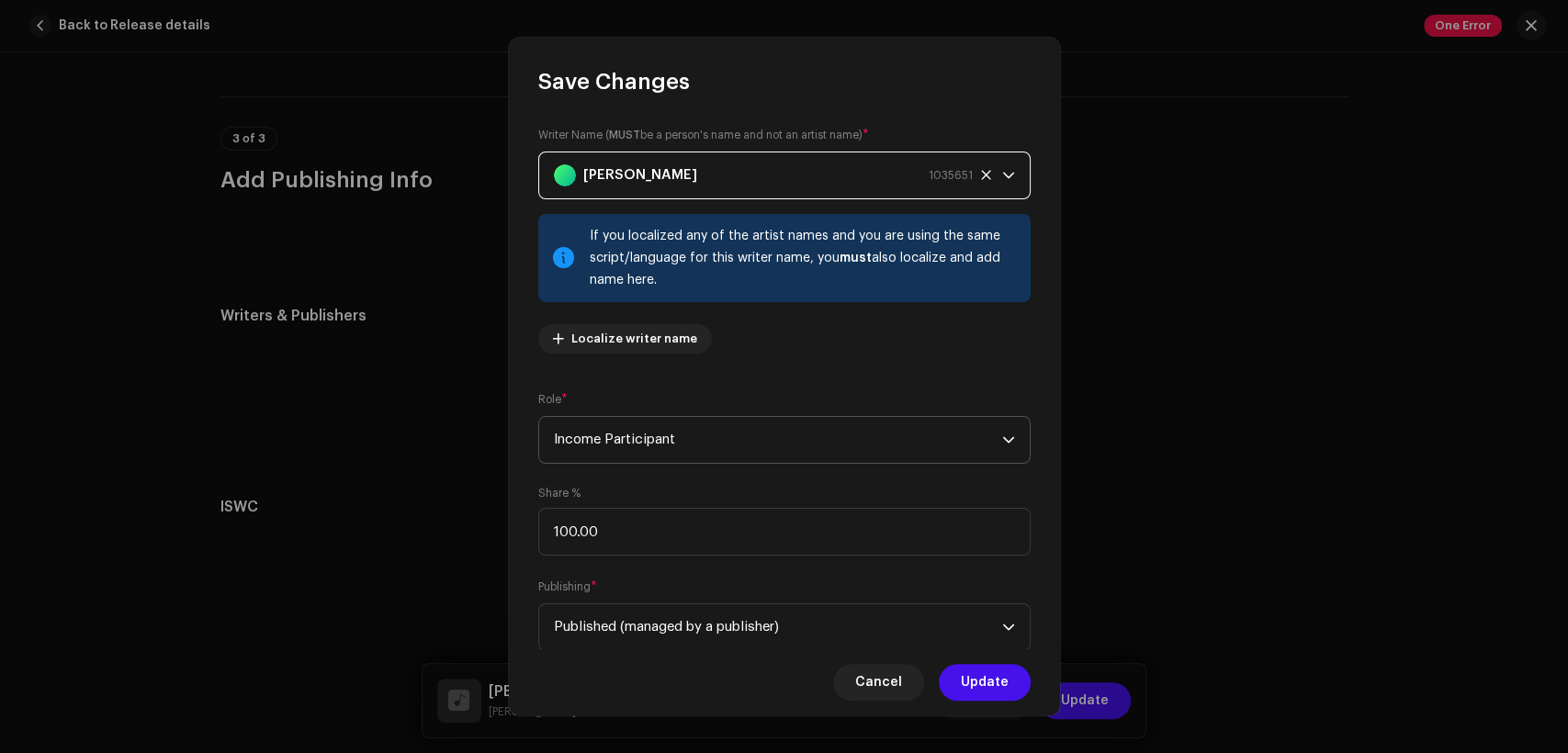
click at [706, 434] on span "Income Participant" at bounding box center [778, 440] width 448 height 46
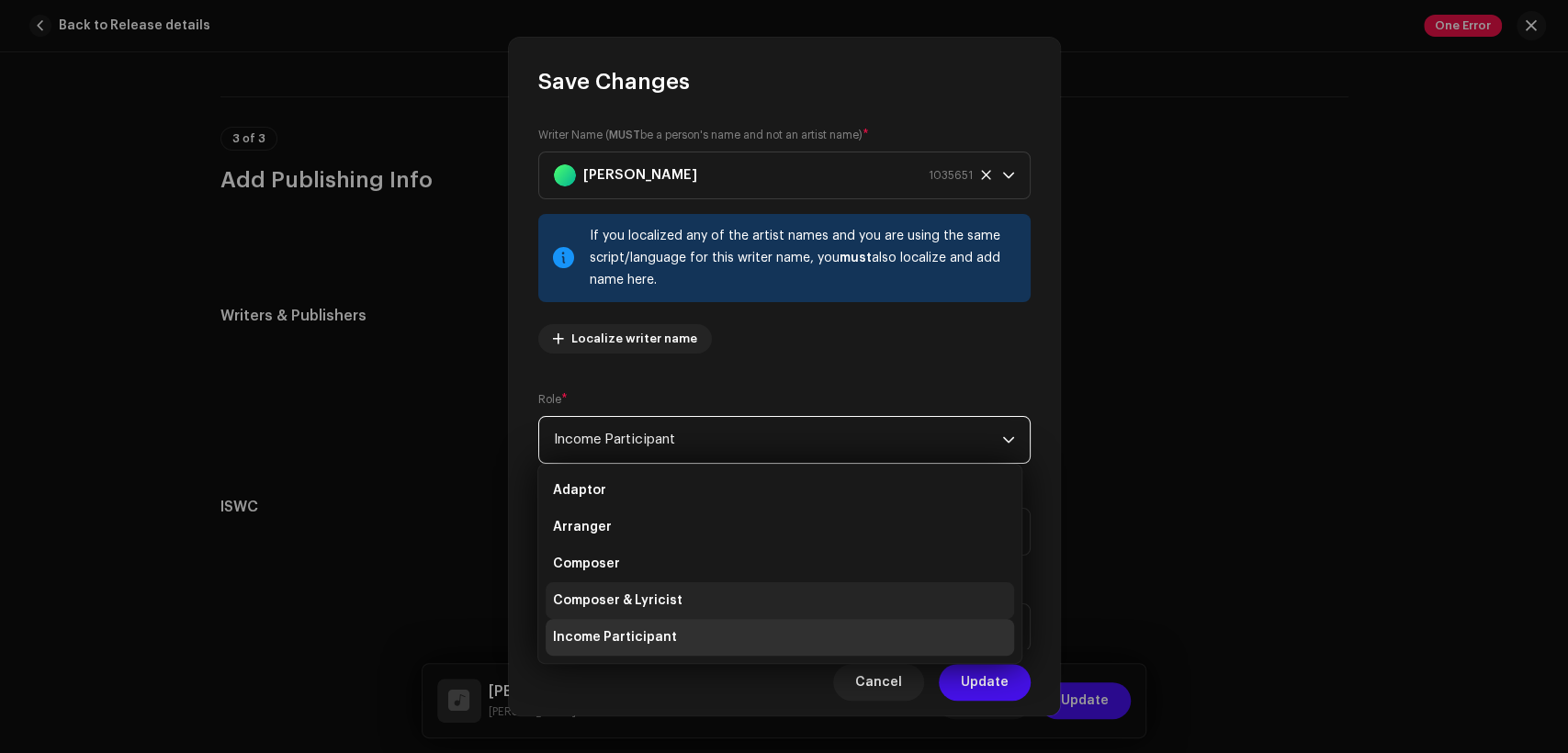
click at [728, 589] on li "Composer & Lyricist" at bounding box center [780, 601] width 468 height 37
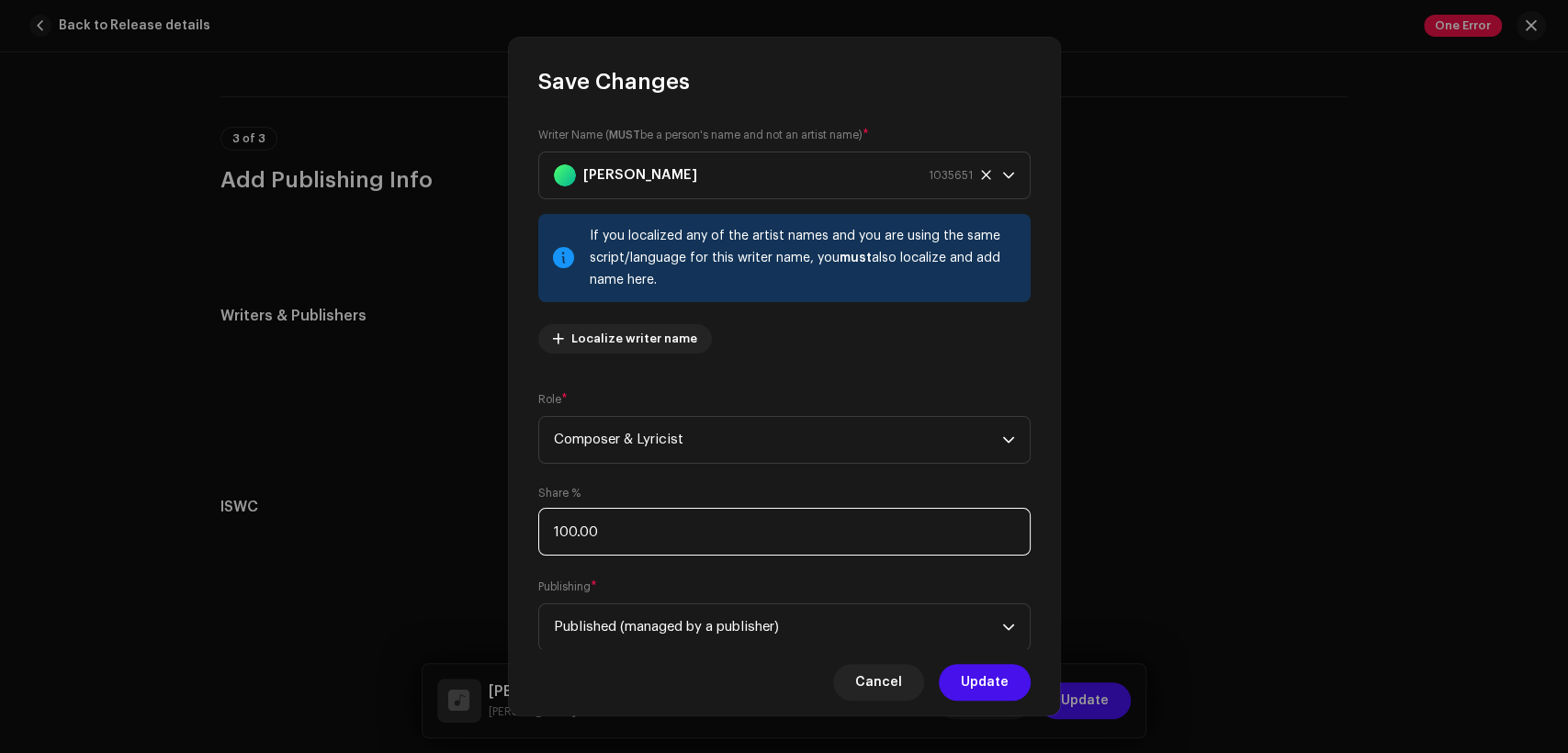
click at [710, 540] on input "100.00" at bounding box center [784, 532] width 492 height 48
type input "1.00"
type input "50.00"
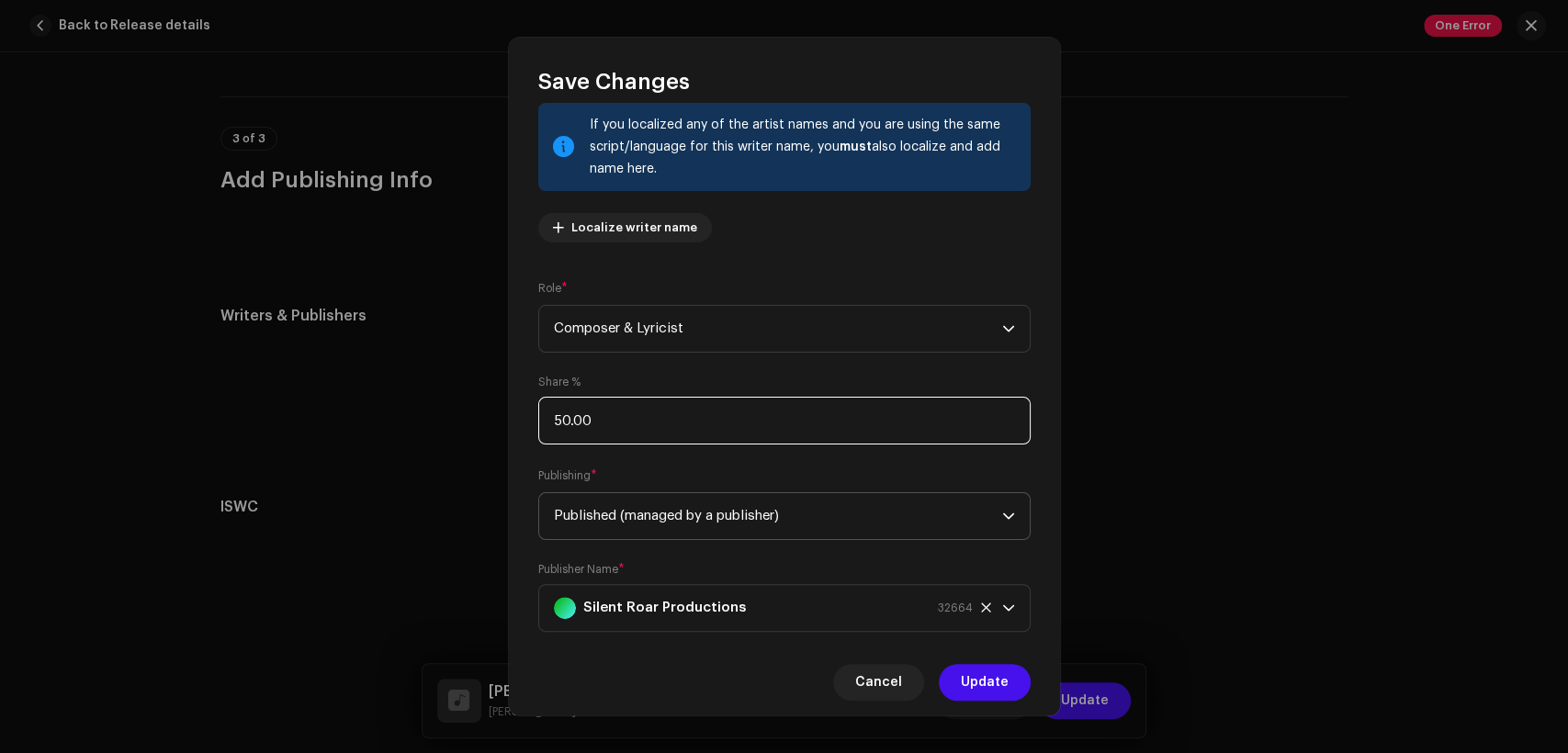
scroll to position [147, 0]
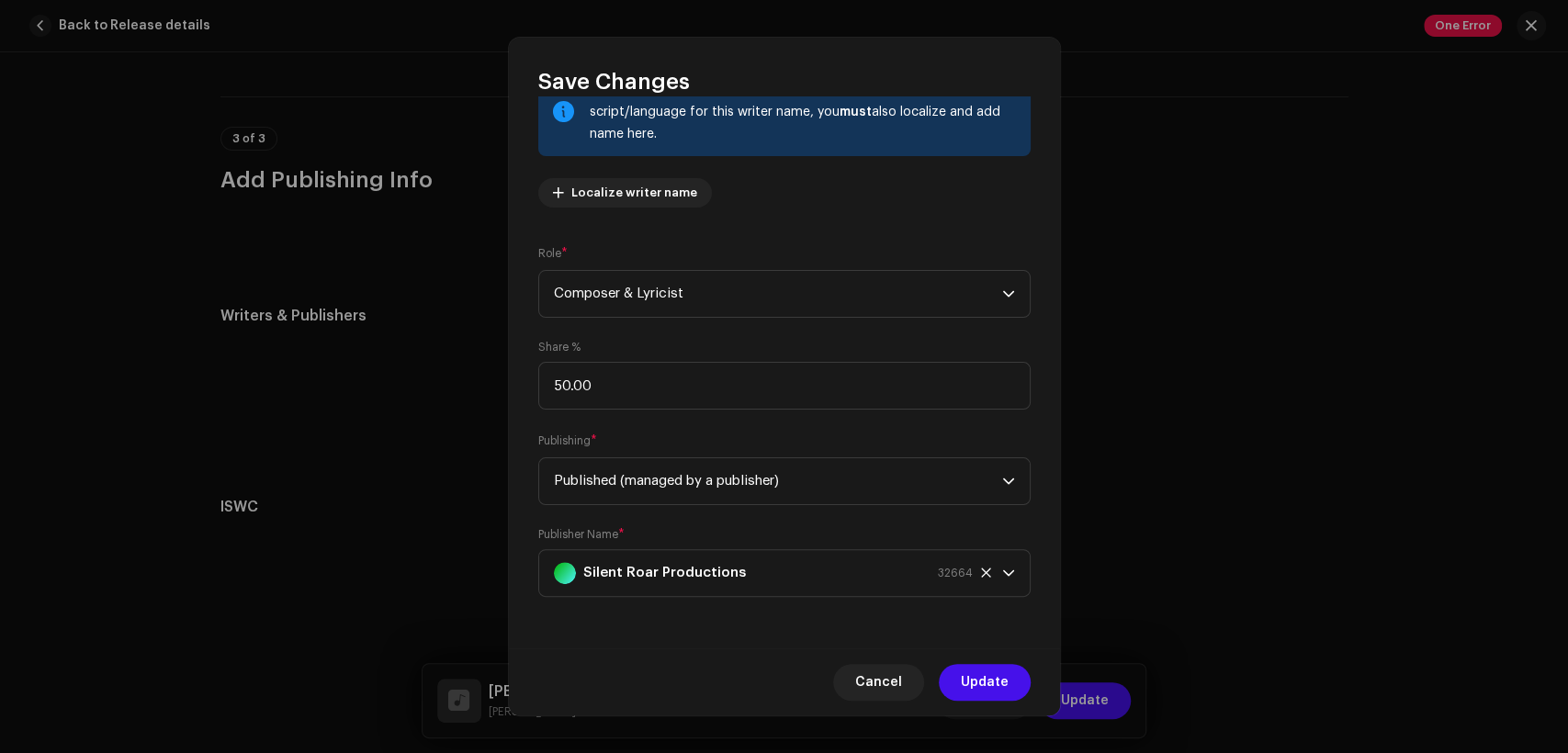
click at [963, 700] on div "Cancel Update" at bounding box center [784, 683] width 551 height 67
click at [968, 687] on span "Update" at bounding box center [984, 683] width 48 height 37
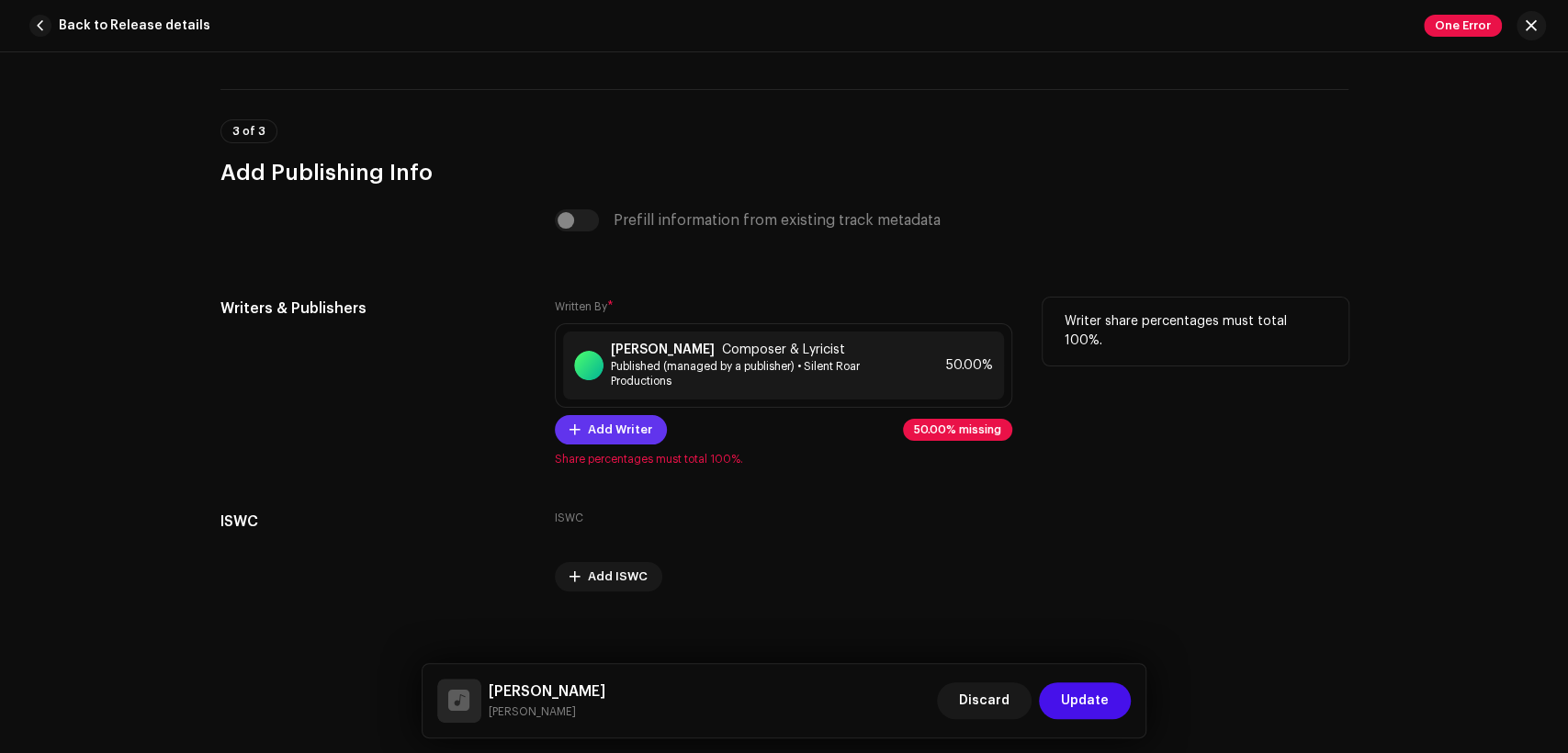
click at [611, 442] on span "Add Writer" at bounding box center [619, 430] width 64 height 37
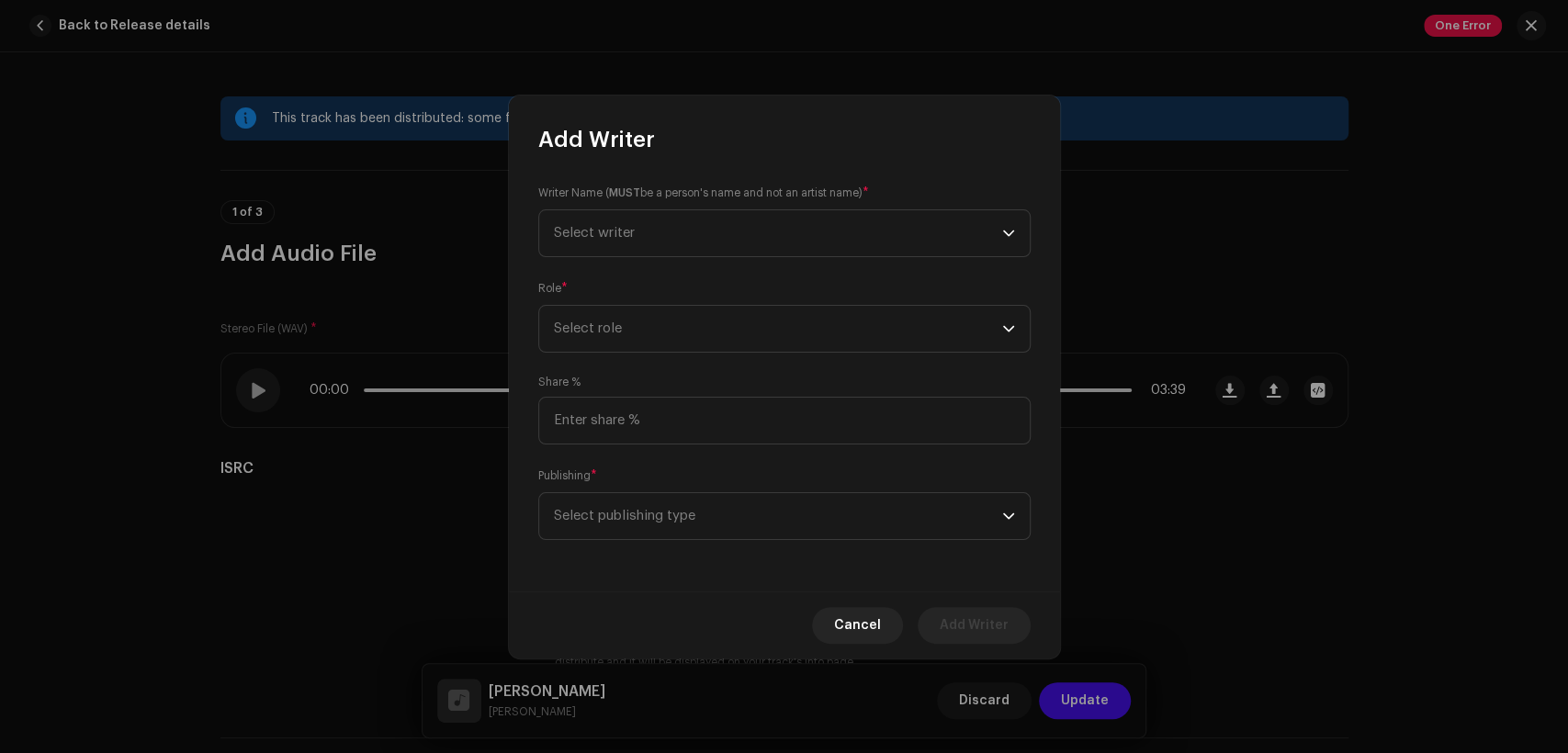
scroll to position [3780, 0]
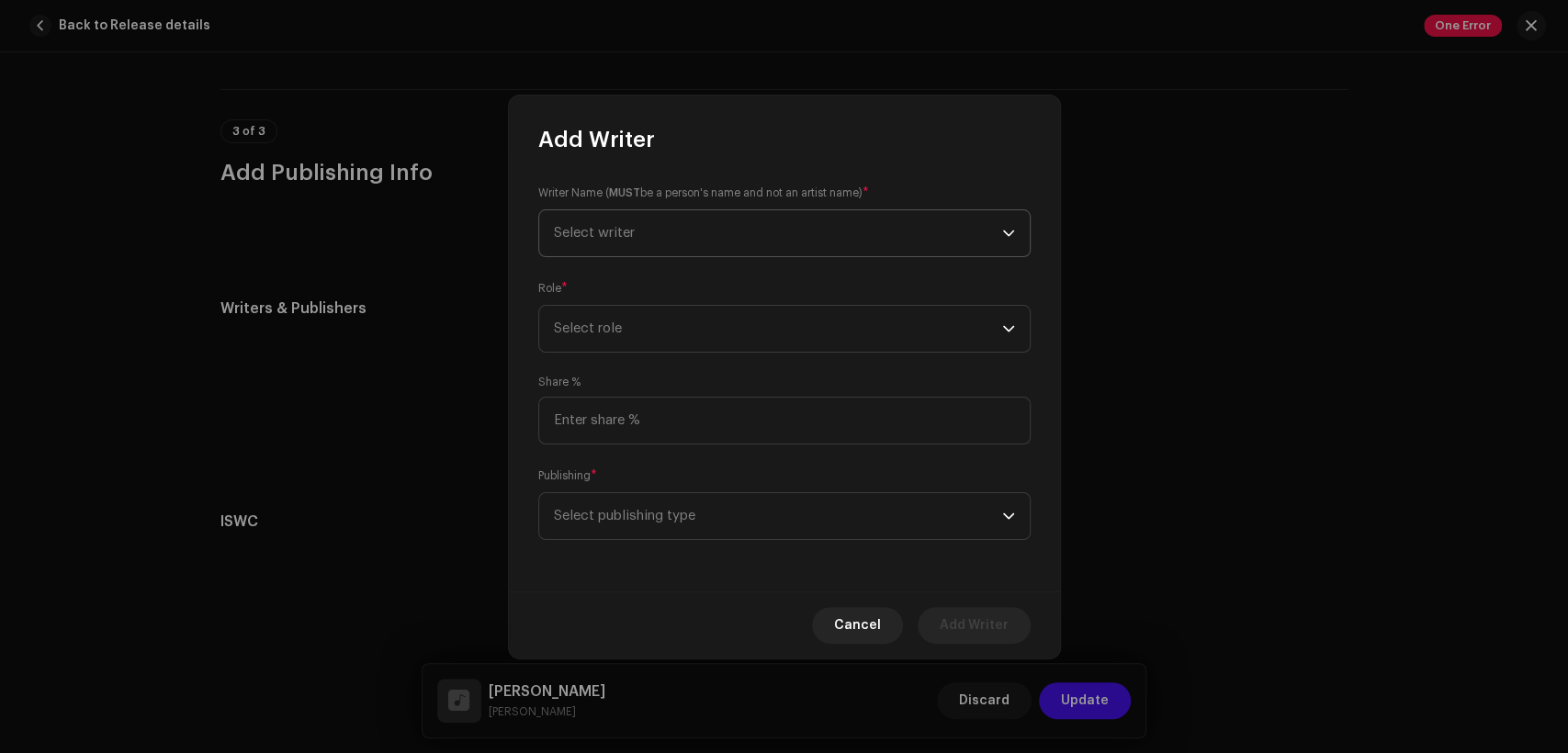
click at [670, 220] on span "Select writer" at bounding box center [778, 234] width 448 height 46
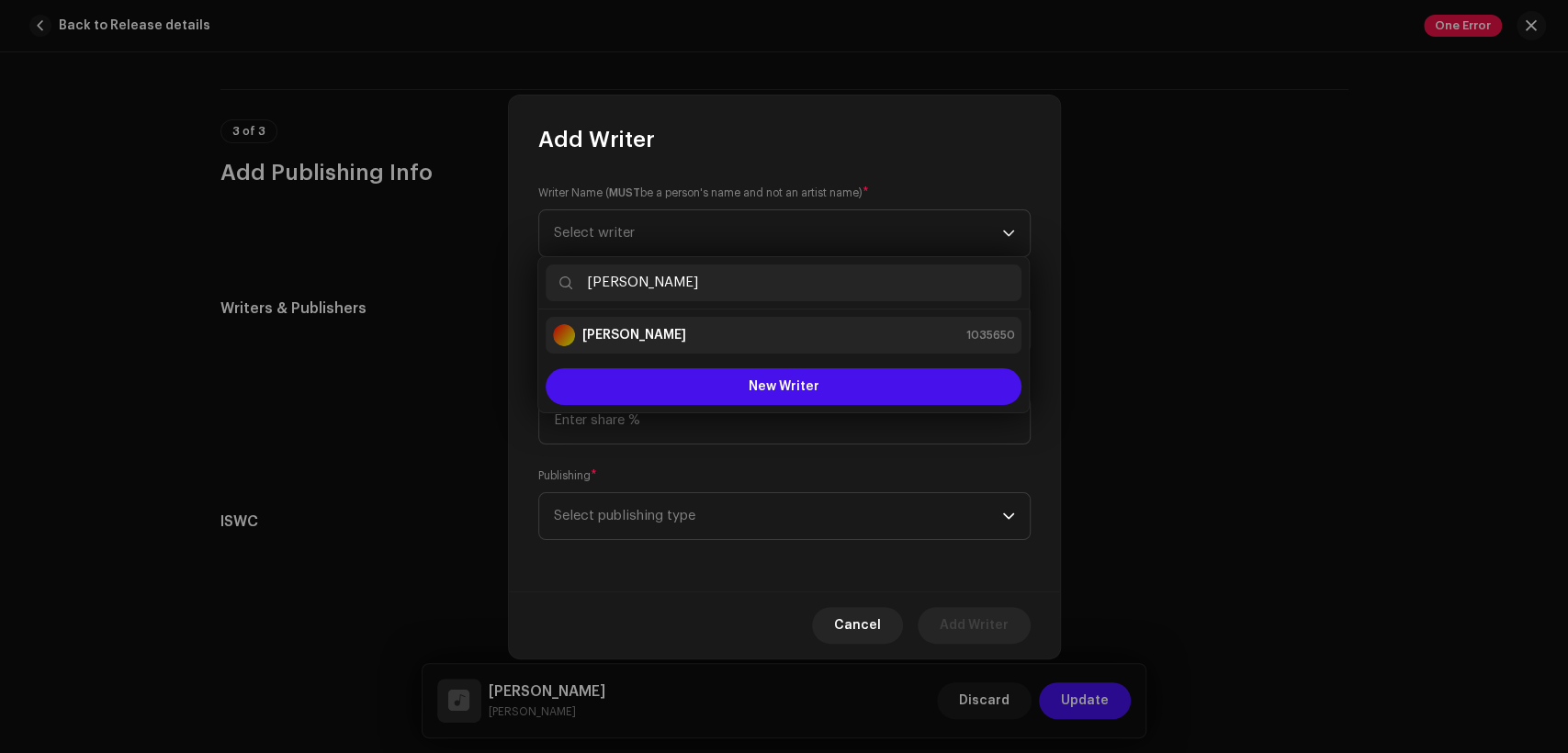
type input "[PERSON_NAME]"
click at [730, 336] on div "[PERSON_NAME] 1035650" at bounding box center [784, 335] width 461 height 22
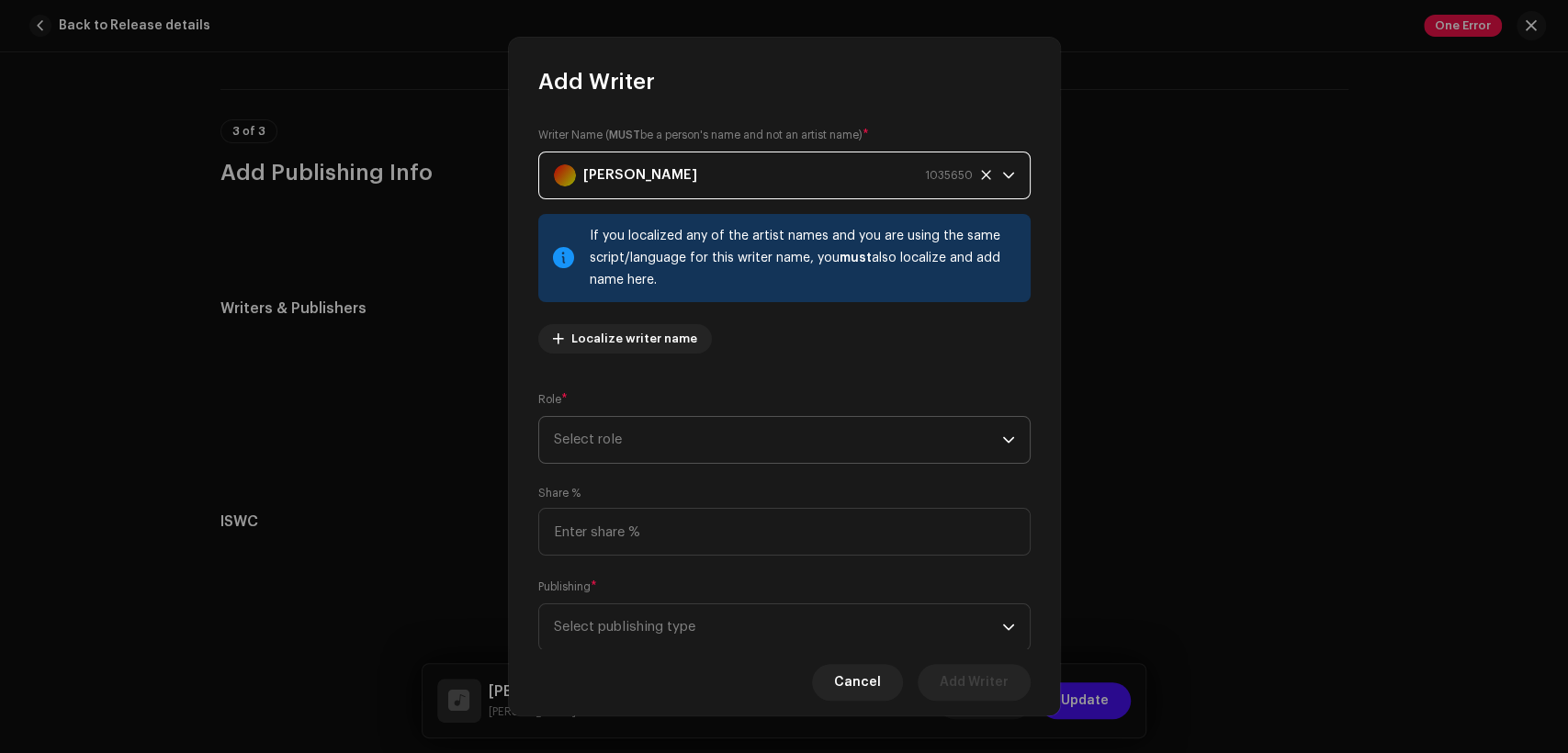
click at [771, 432] on span "Select role" at bounding box center [778, 440] width 448 height 46
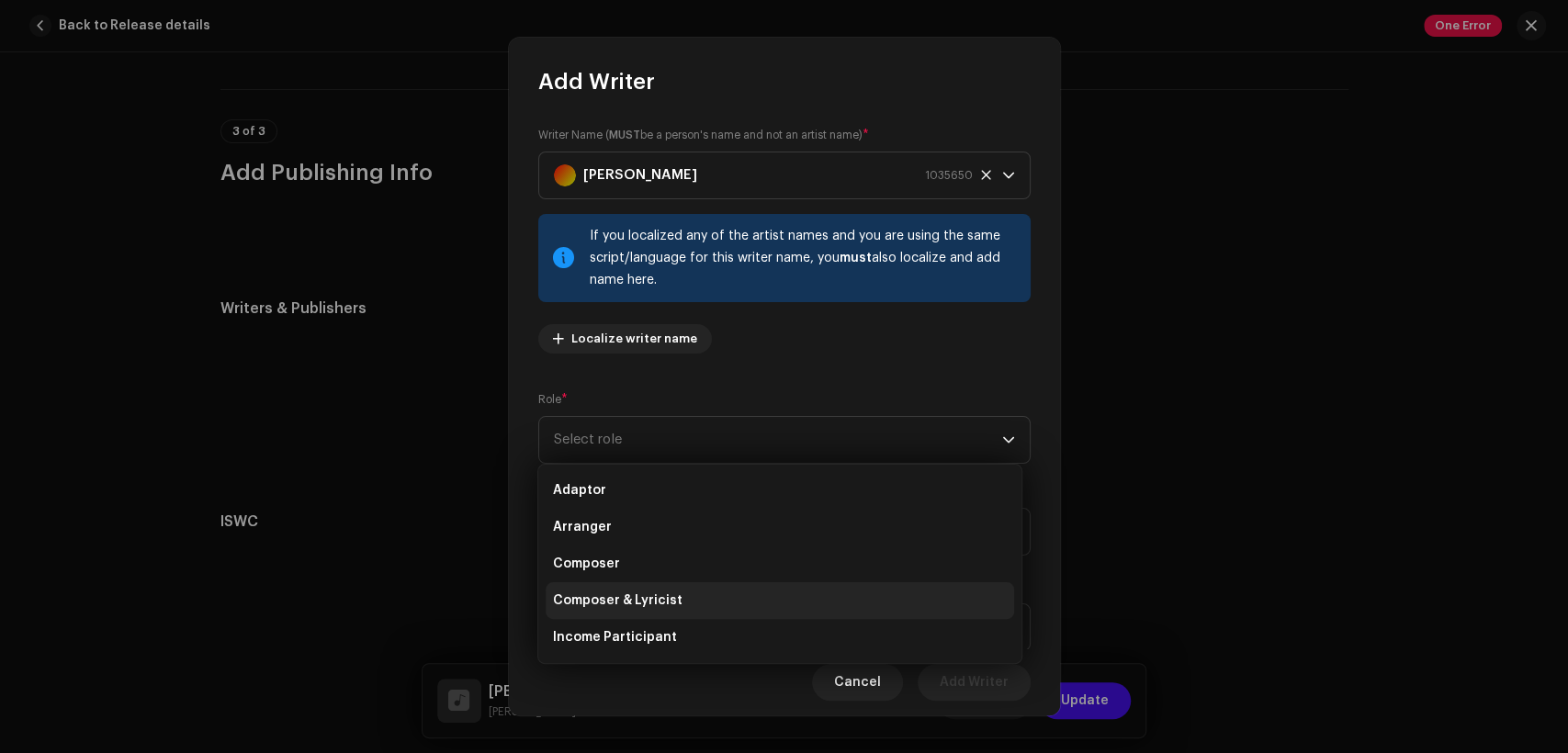
click at [765, 590] on li "Composer & Lyricist" at bounding box center [780, 601] width 468 height 37
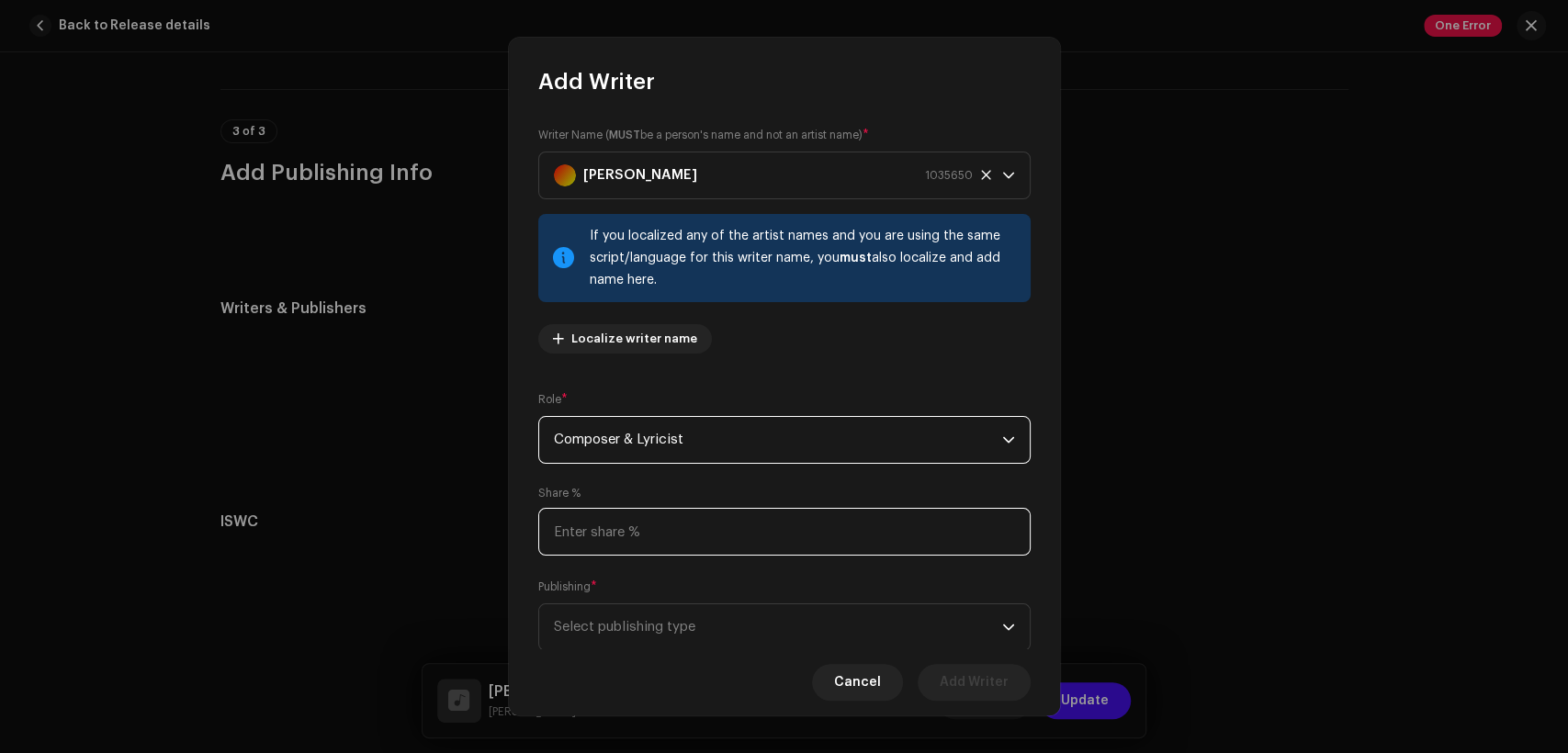
click at [760, 546] on input at bounding box center [784, 532] width 492 height 48
type input "50.00"
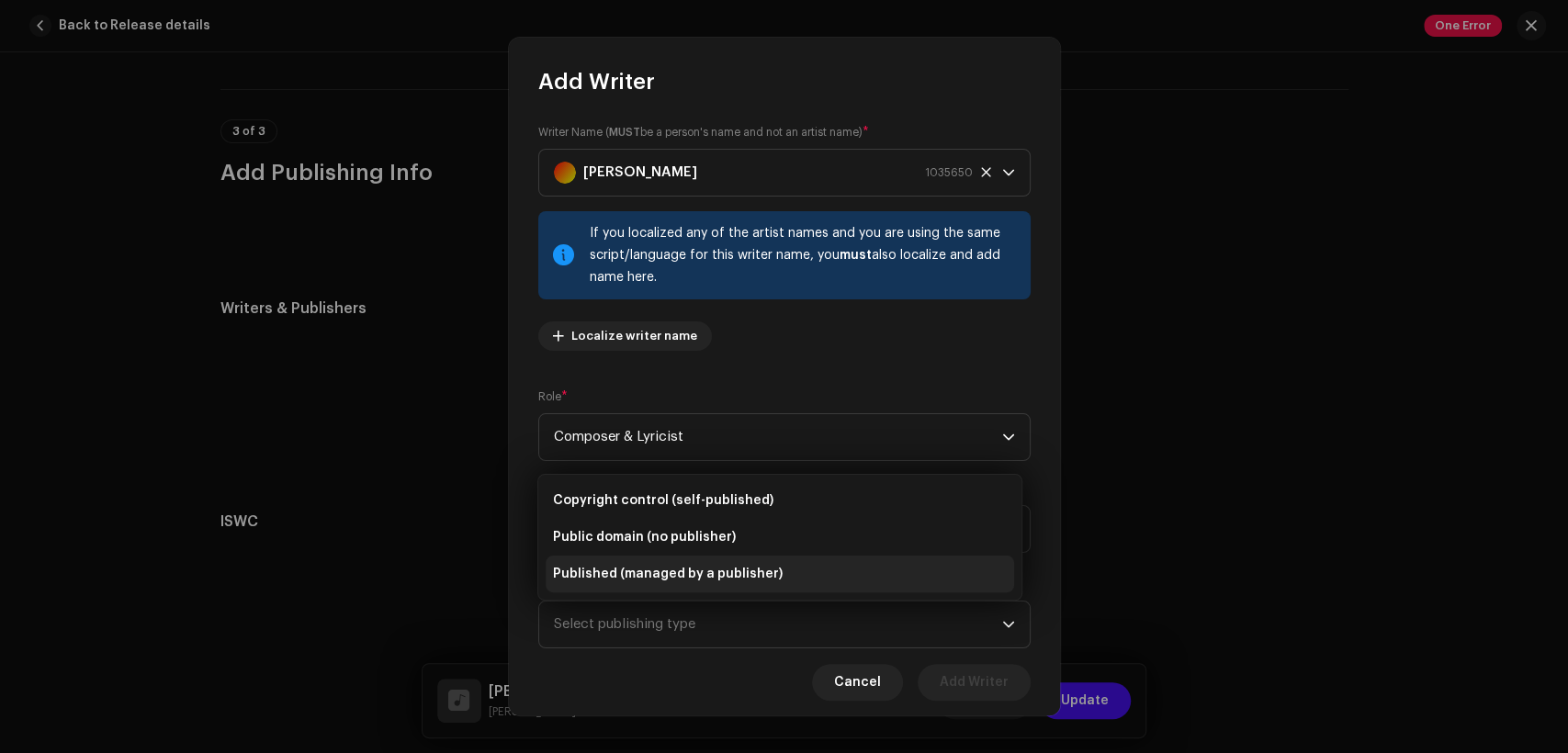
click at [797, 564] on li "Published (managed by a publisher)" at bounding box center [780, 574] width 468 height 37
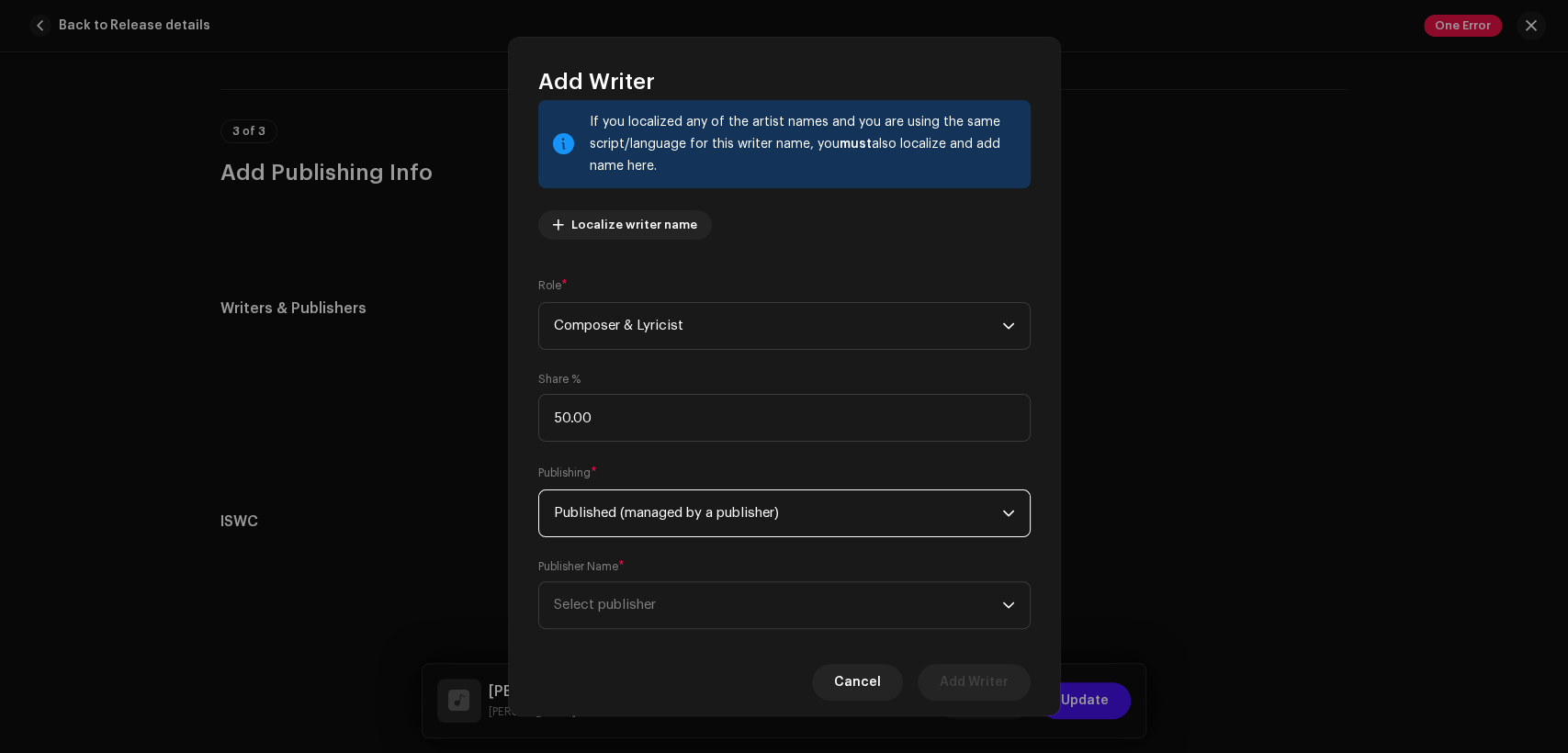
scroll to position [147, 0]
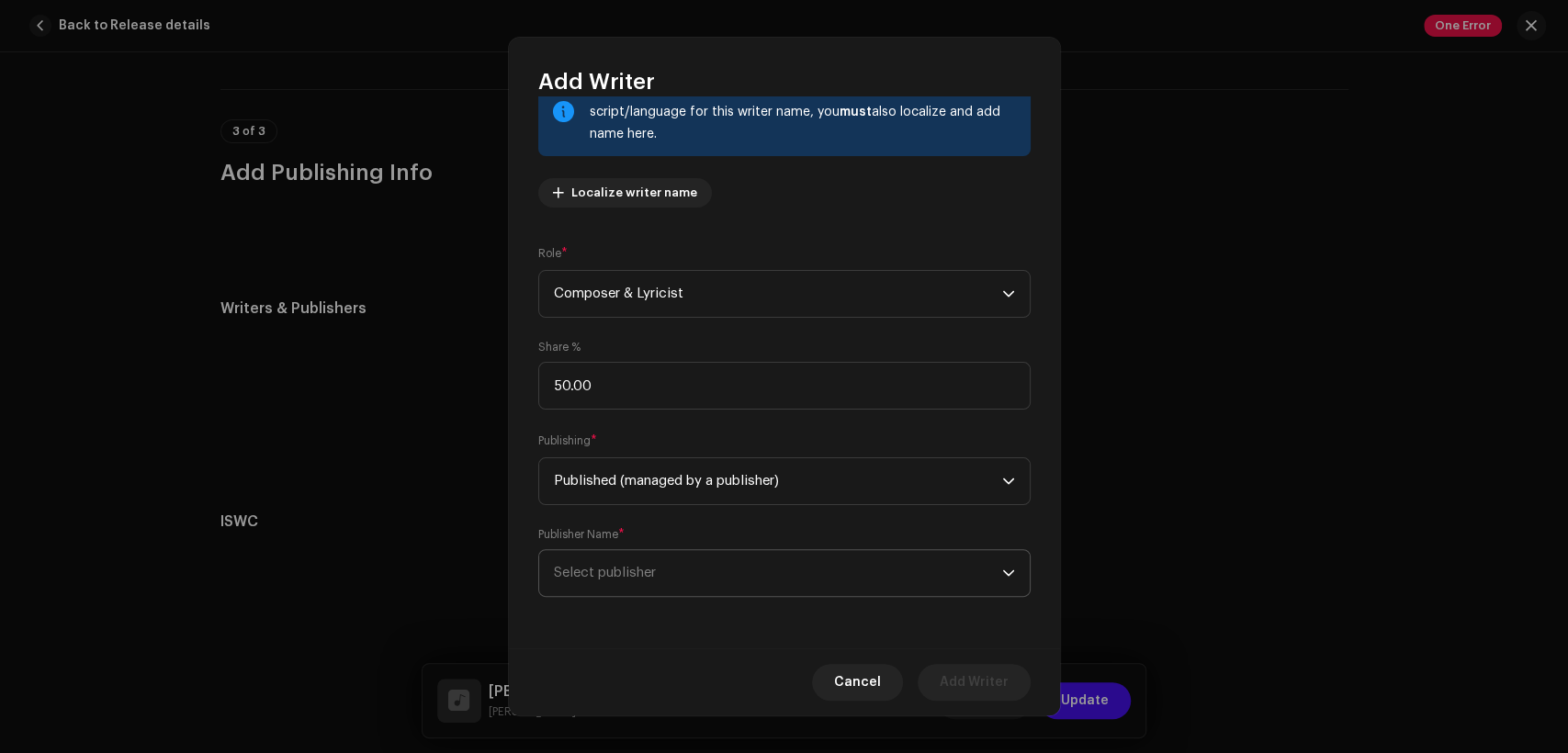
click at [773, 566] on span "Select publisher" at bounding box center [778, 573] width 448 height 46
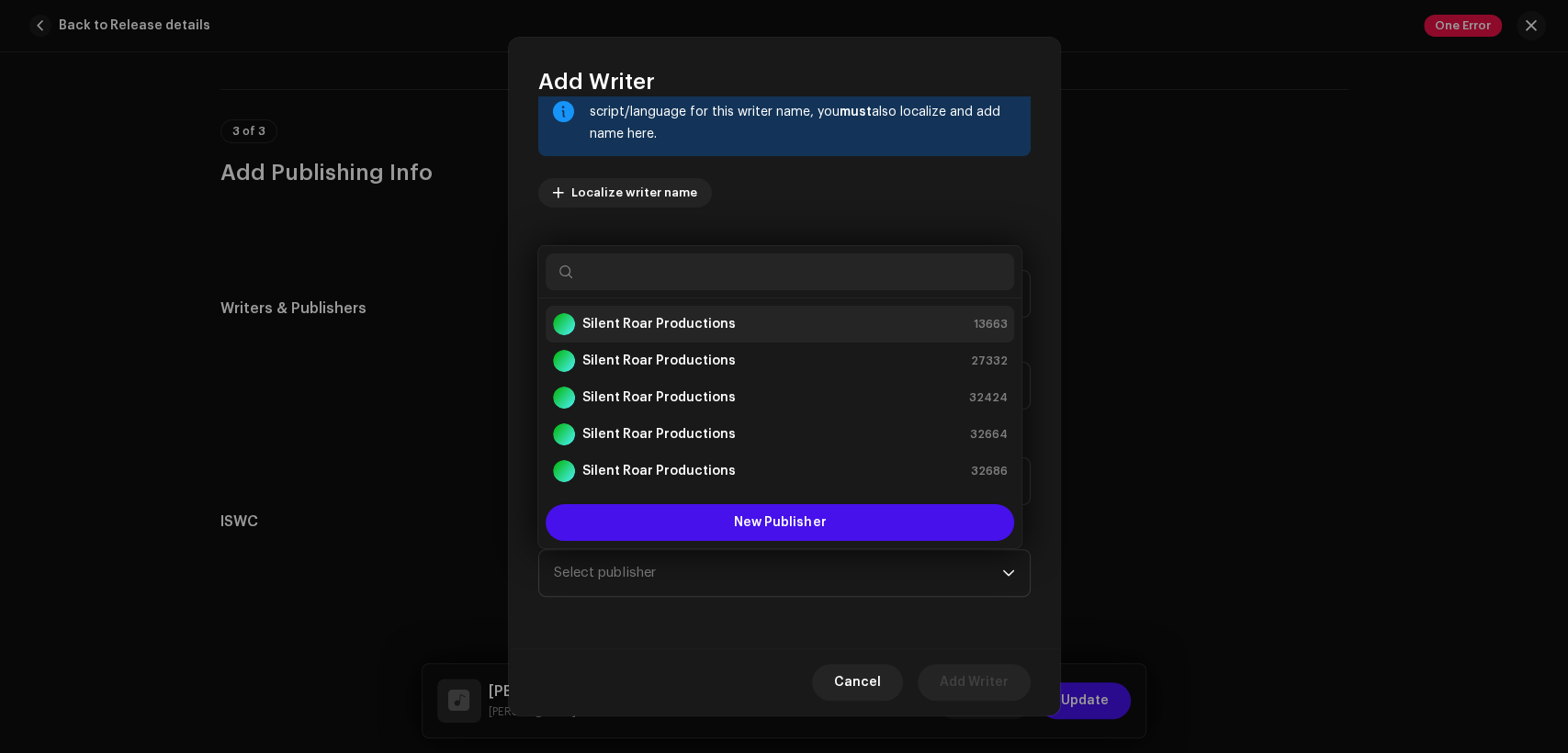
click at [779, 315] on div "Silent Roar Productions 13663" at bounding box center [780, 324] width 454 height 22
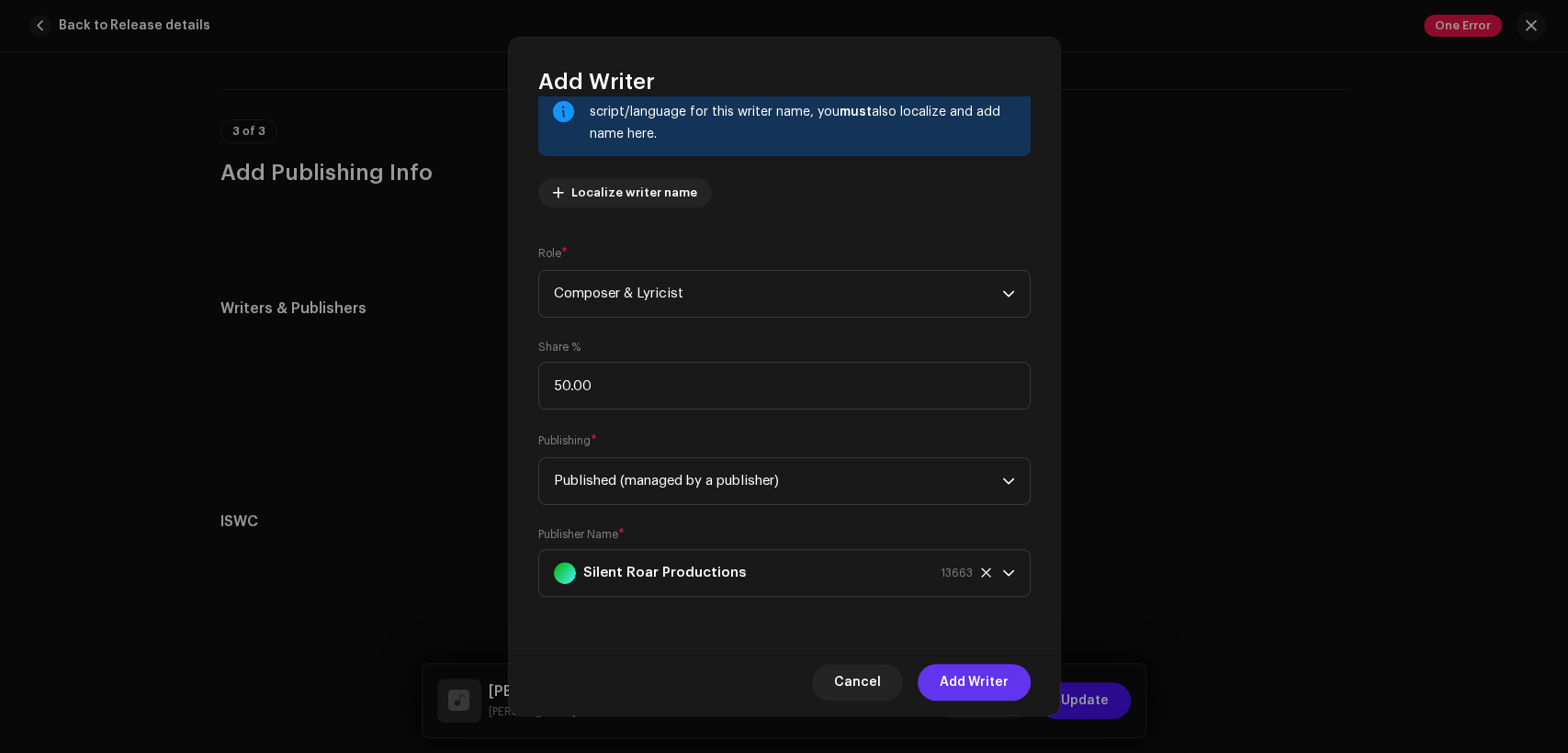
click at [982, 679] on span "Add Writer" at bounding box center [974, 683] width 69 height 37
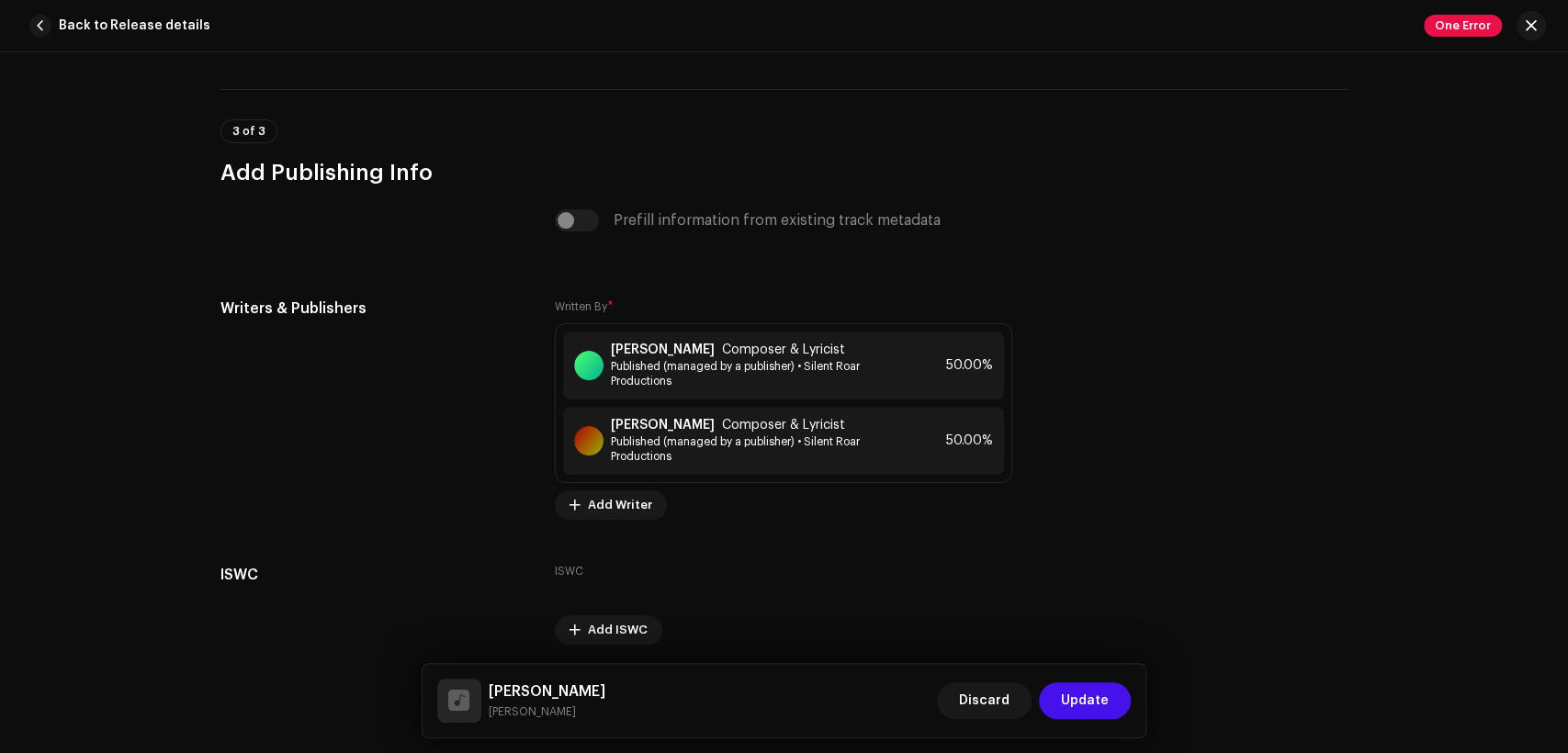
scroll to position [3855, 0]
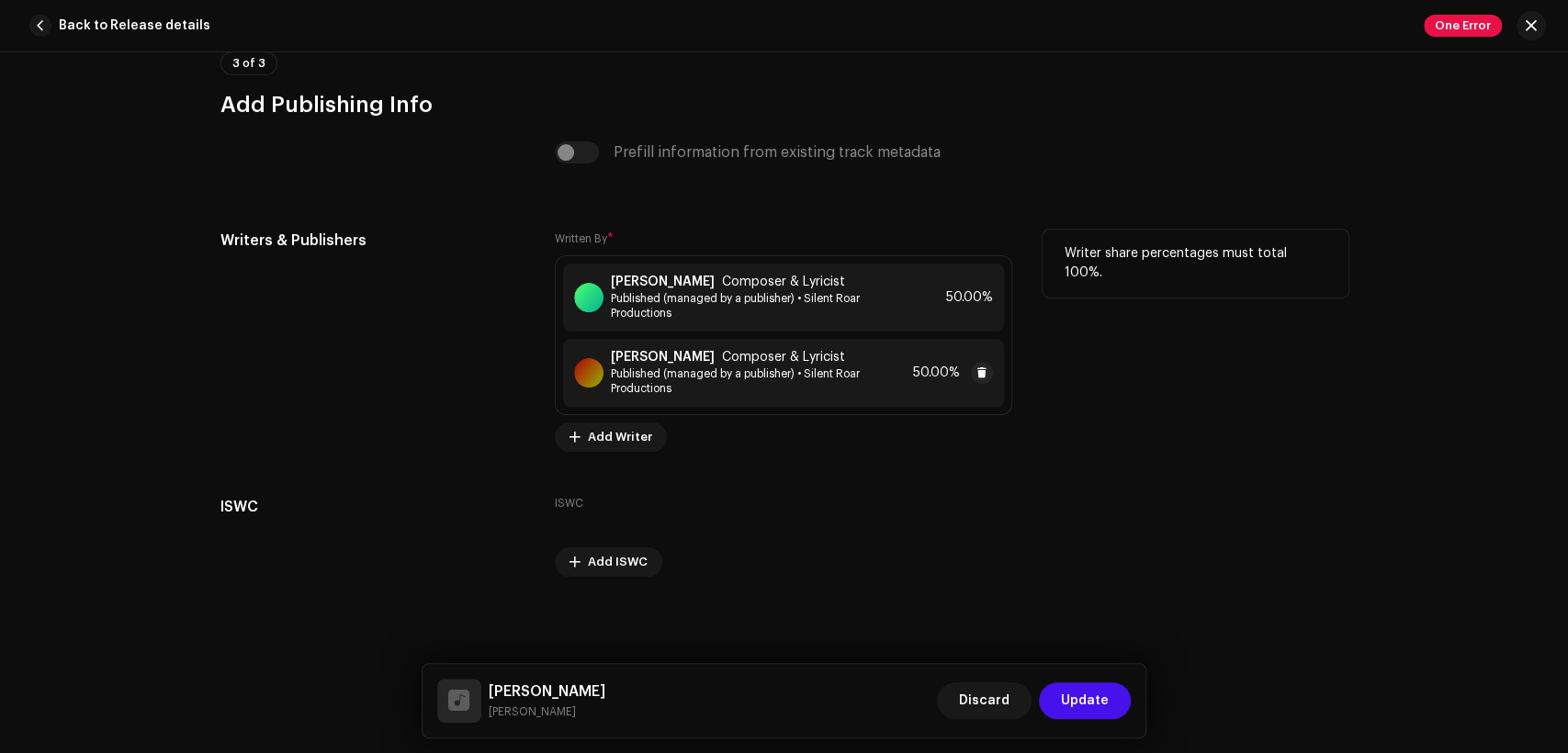
click at [805, 354] on span "Composer & Lyricist" at bounding box center [784, 357] width 123 height 14
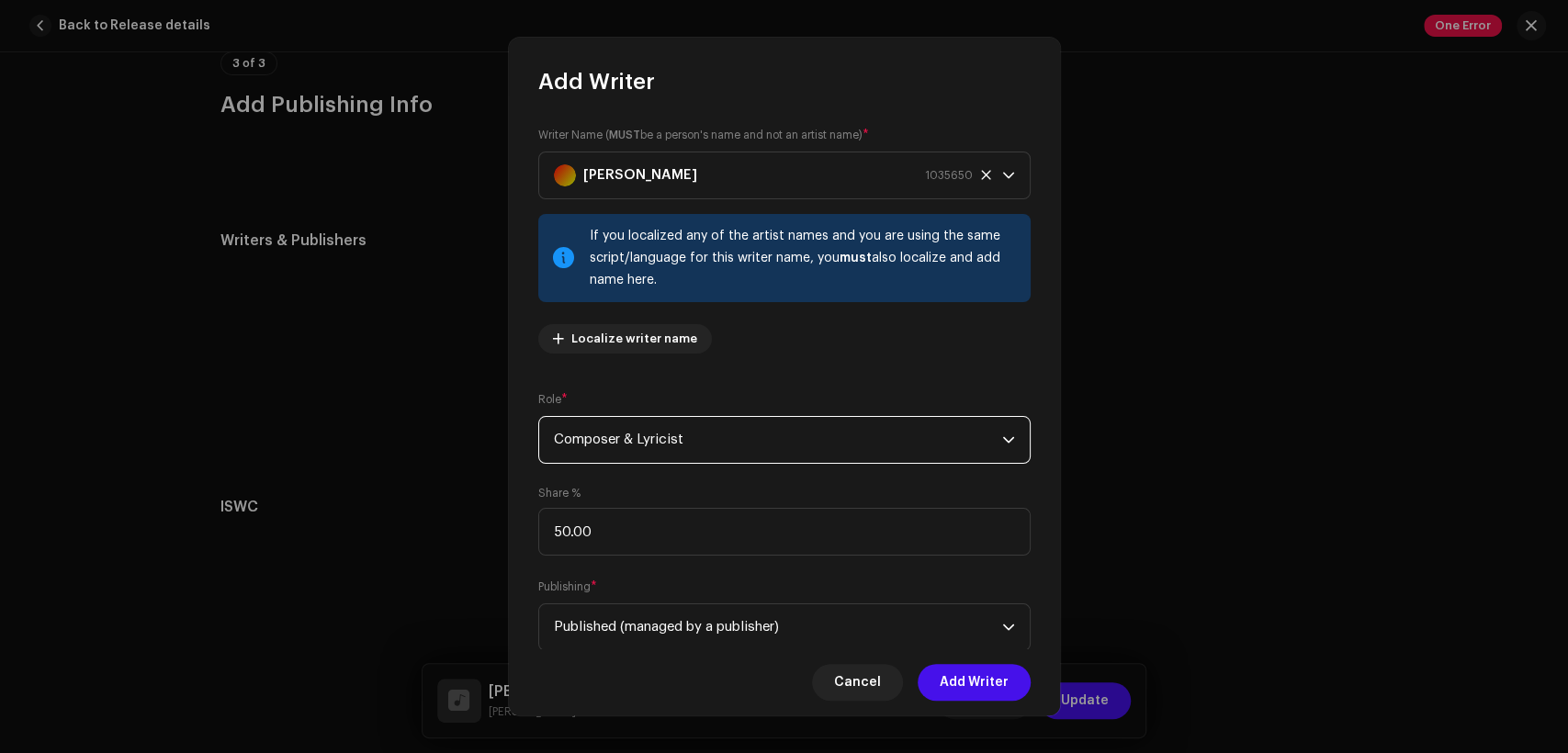
click at [706, 442] on span "Composer & Lyricist" at bounding box center [778, 440] width 448 height 46
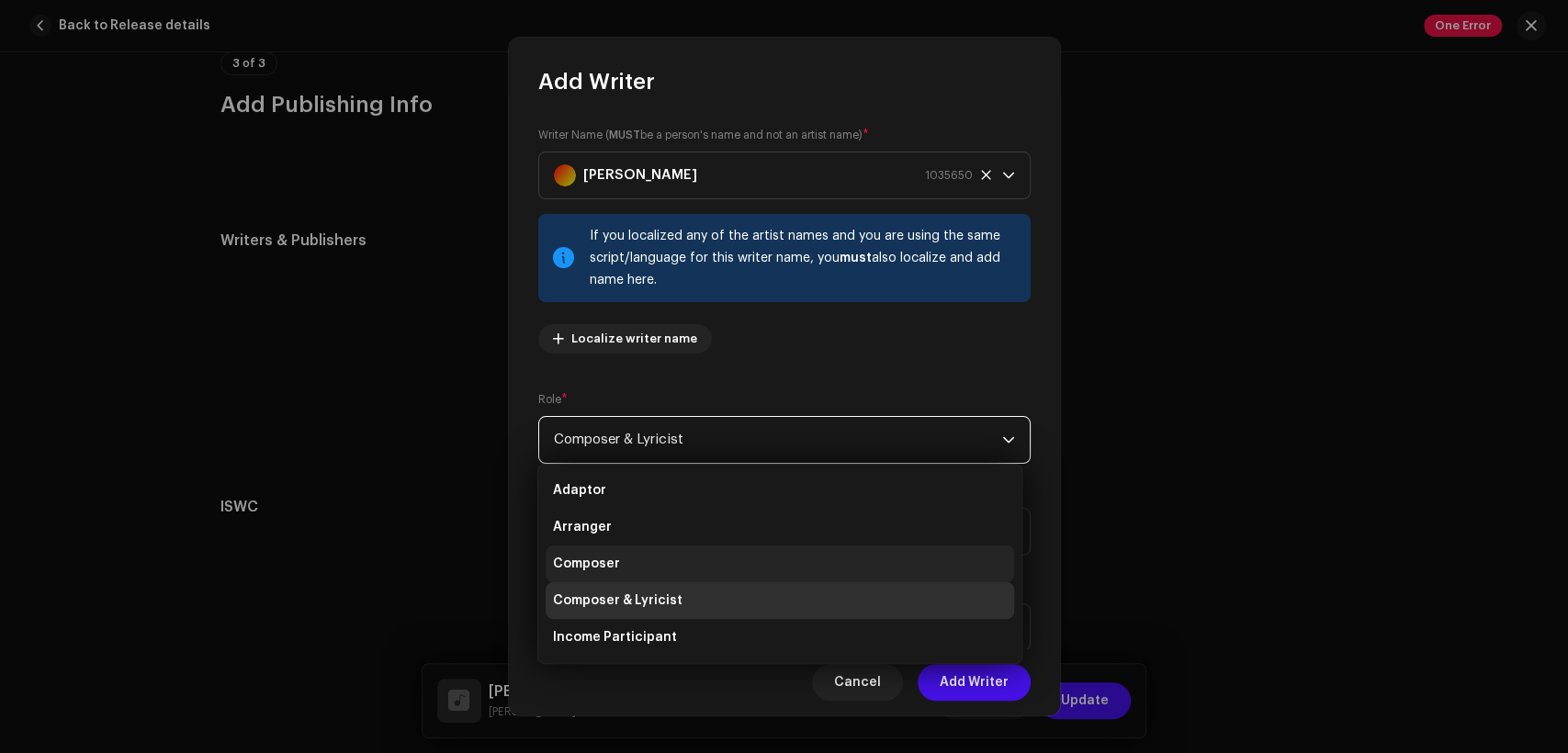
click at [714, 563] on li "Composer" at bounding box center [780, 565] width 468 height 37
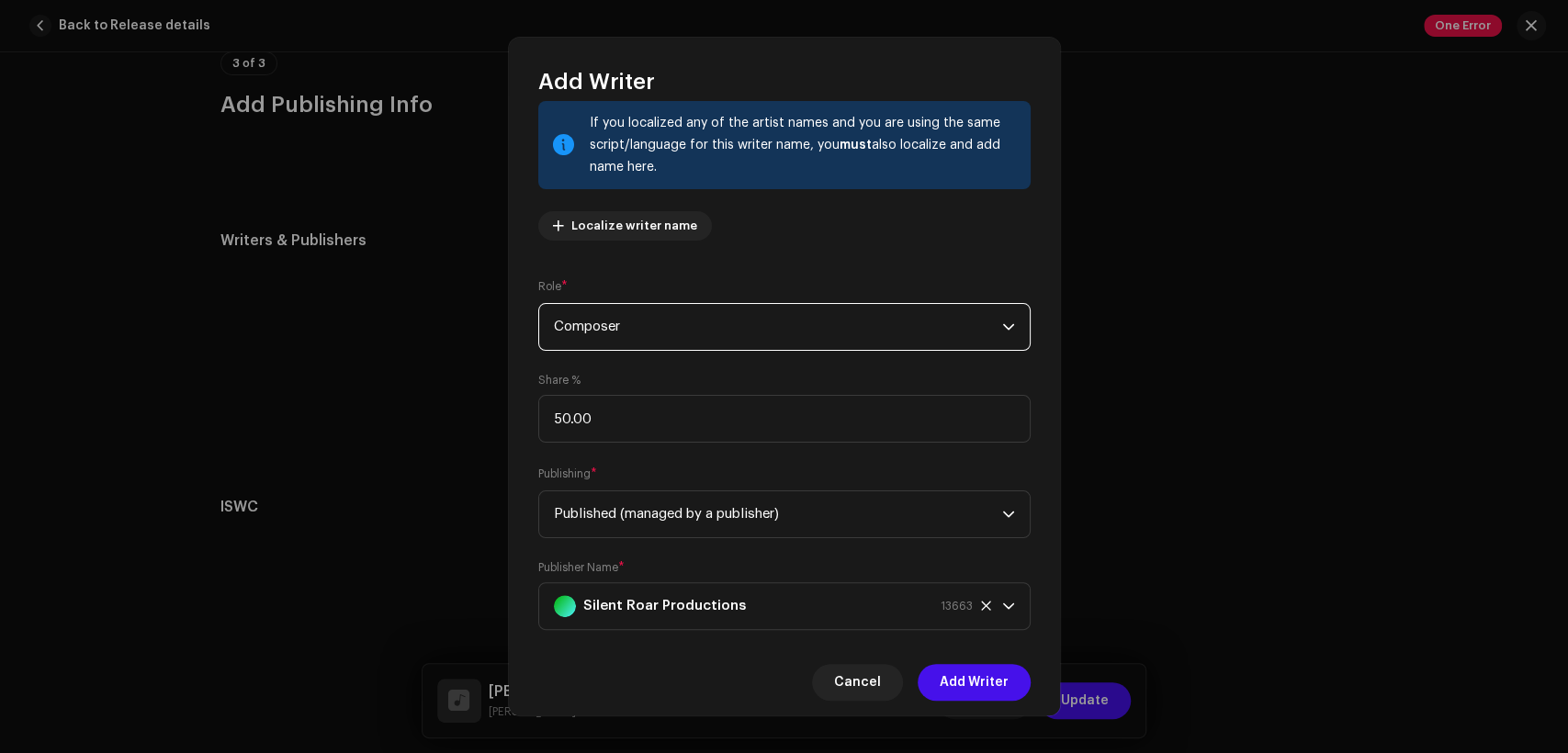
scroll to position [147, 0]
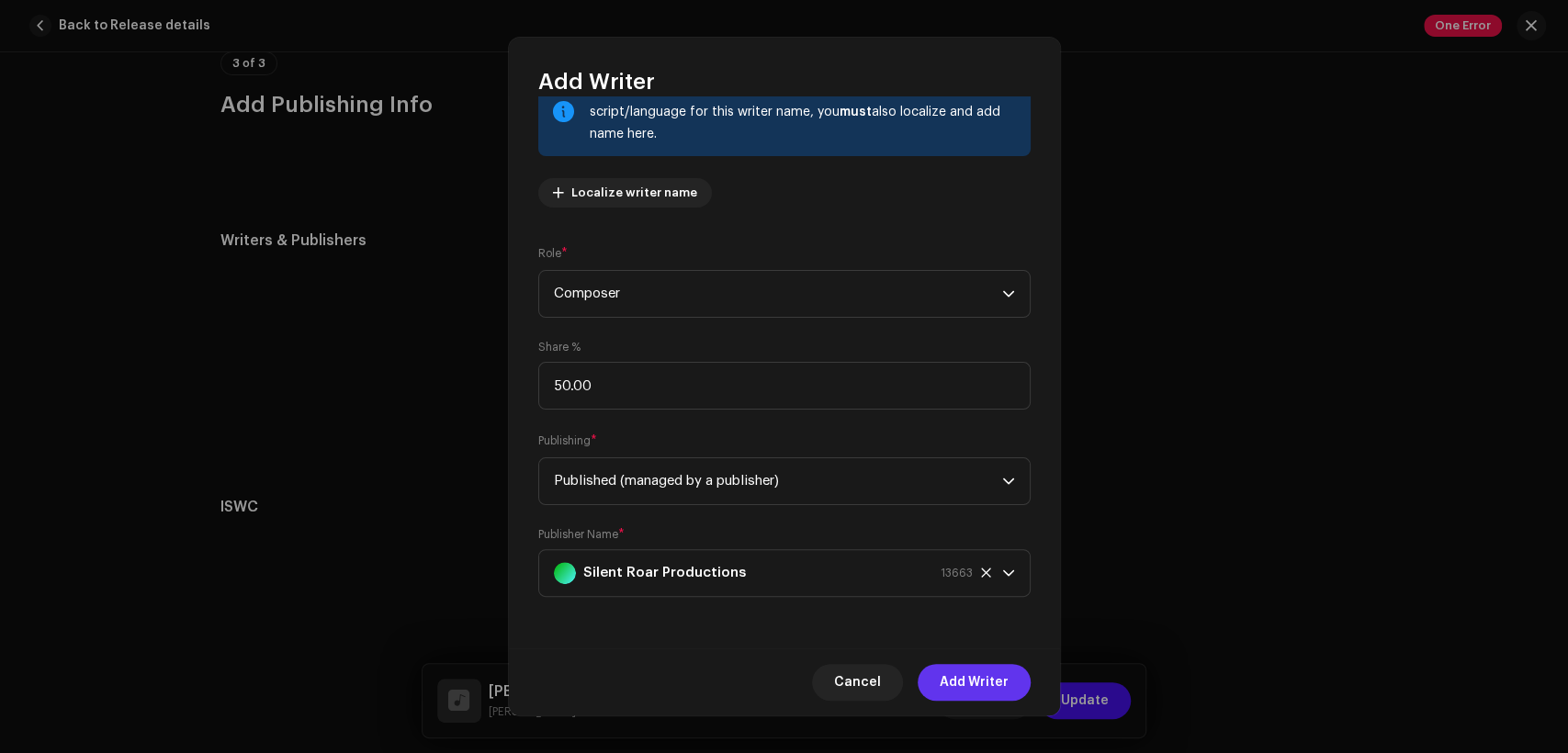
click at [967, 677] on span "Add Writer" at bounding box center [974, 683] width 69 height 37
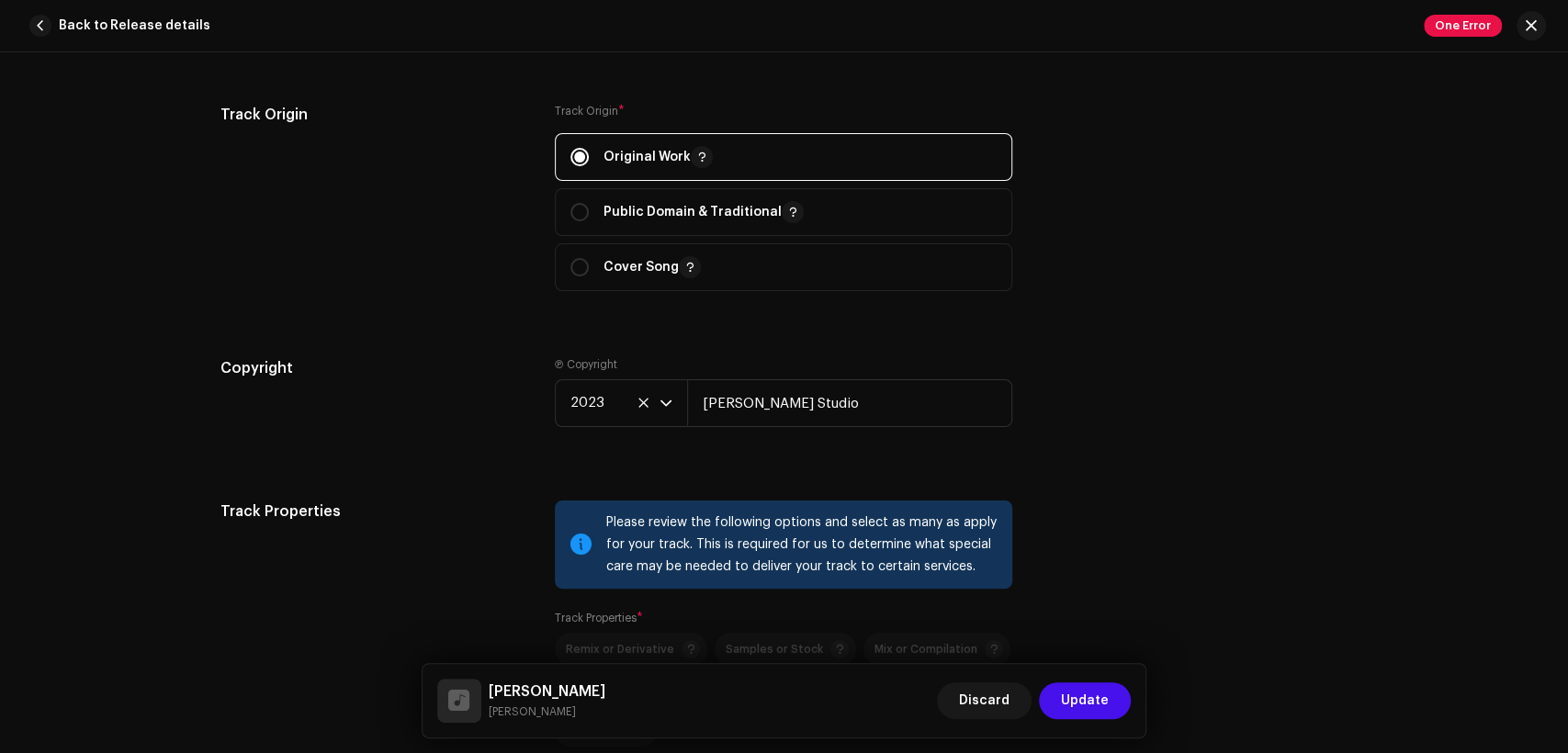
scroll to position [2494, 0]
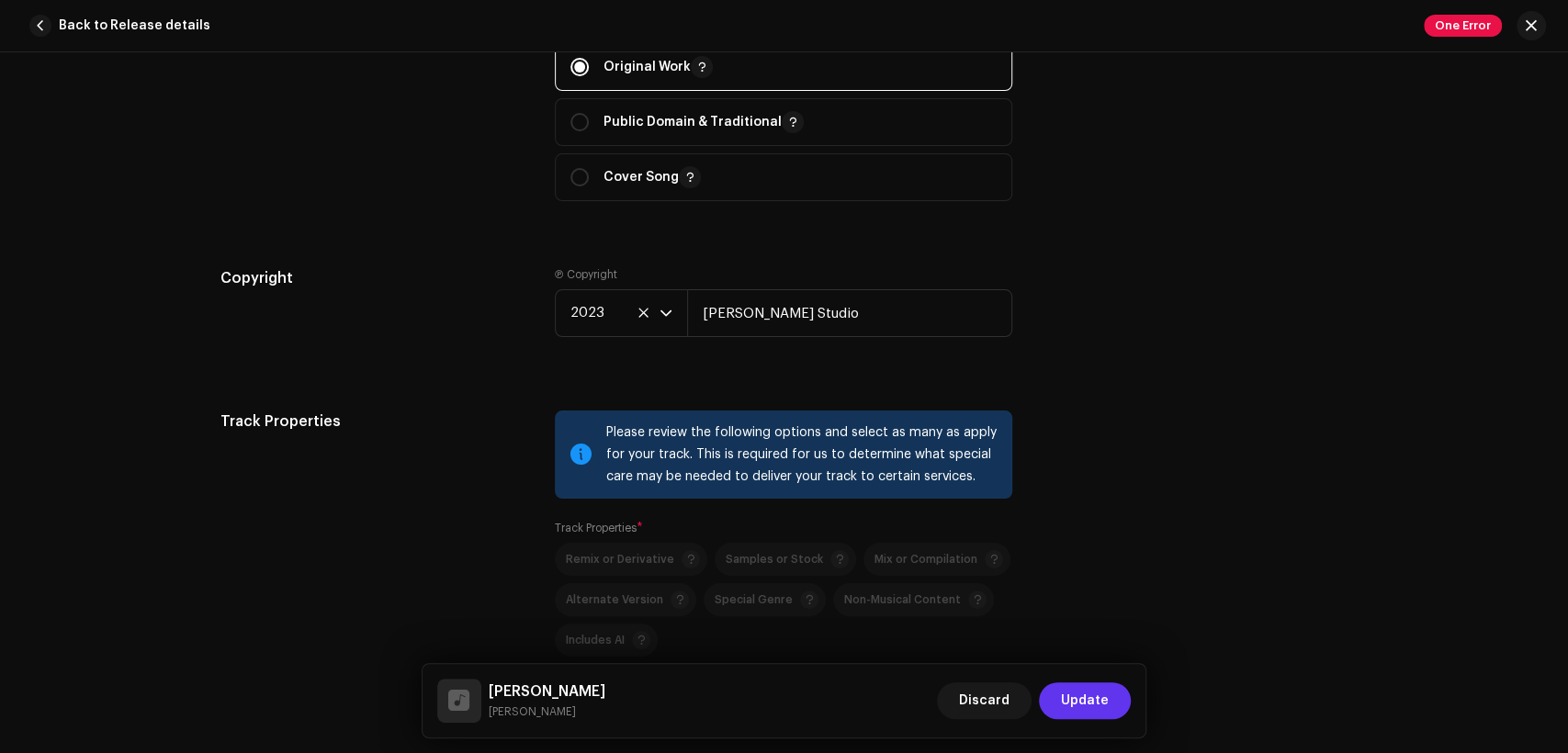
click at [1058, 709] on button "Update" at bounding box center [1085, 701] width 92 height 37
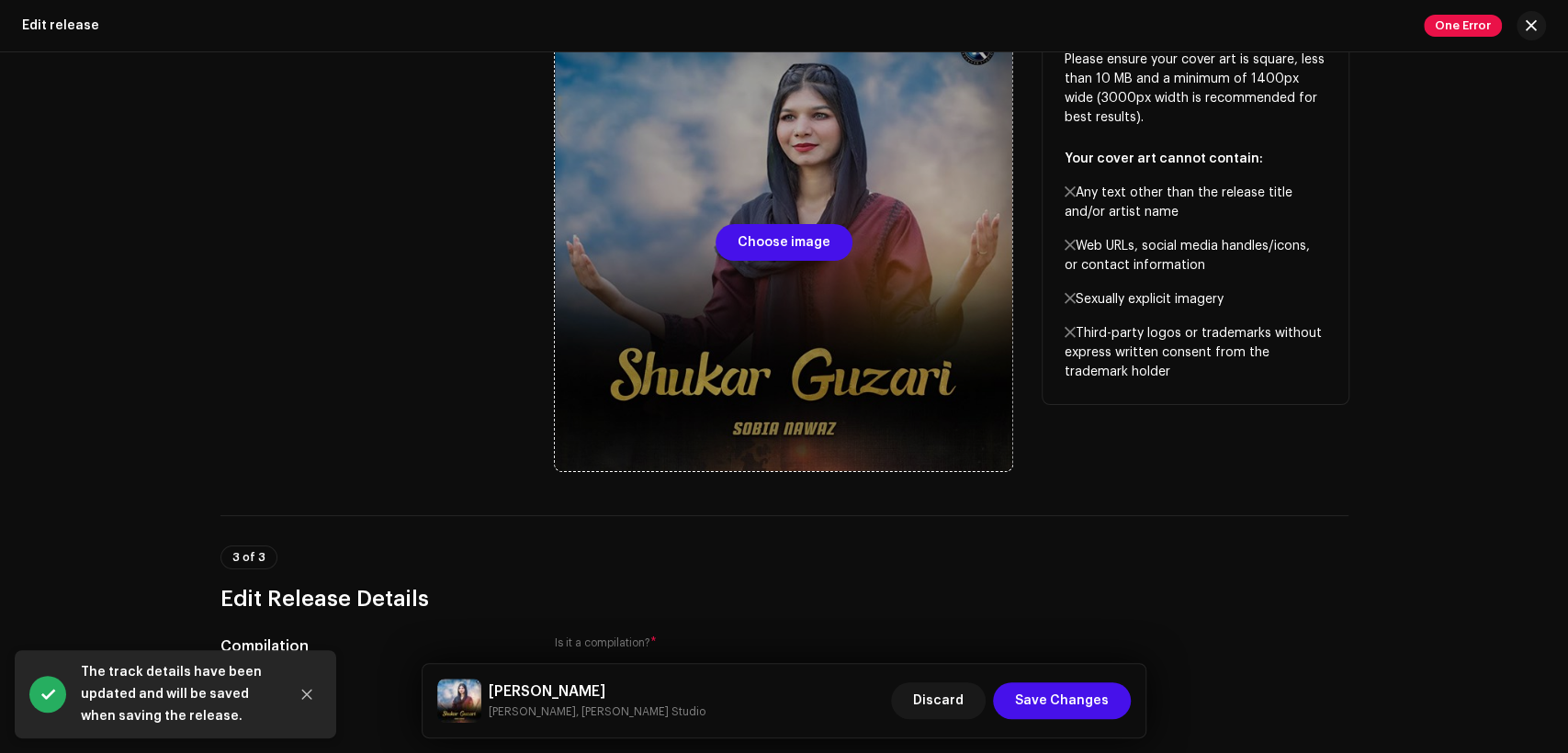
scroll to position [567, 0]
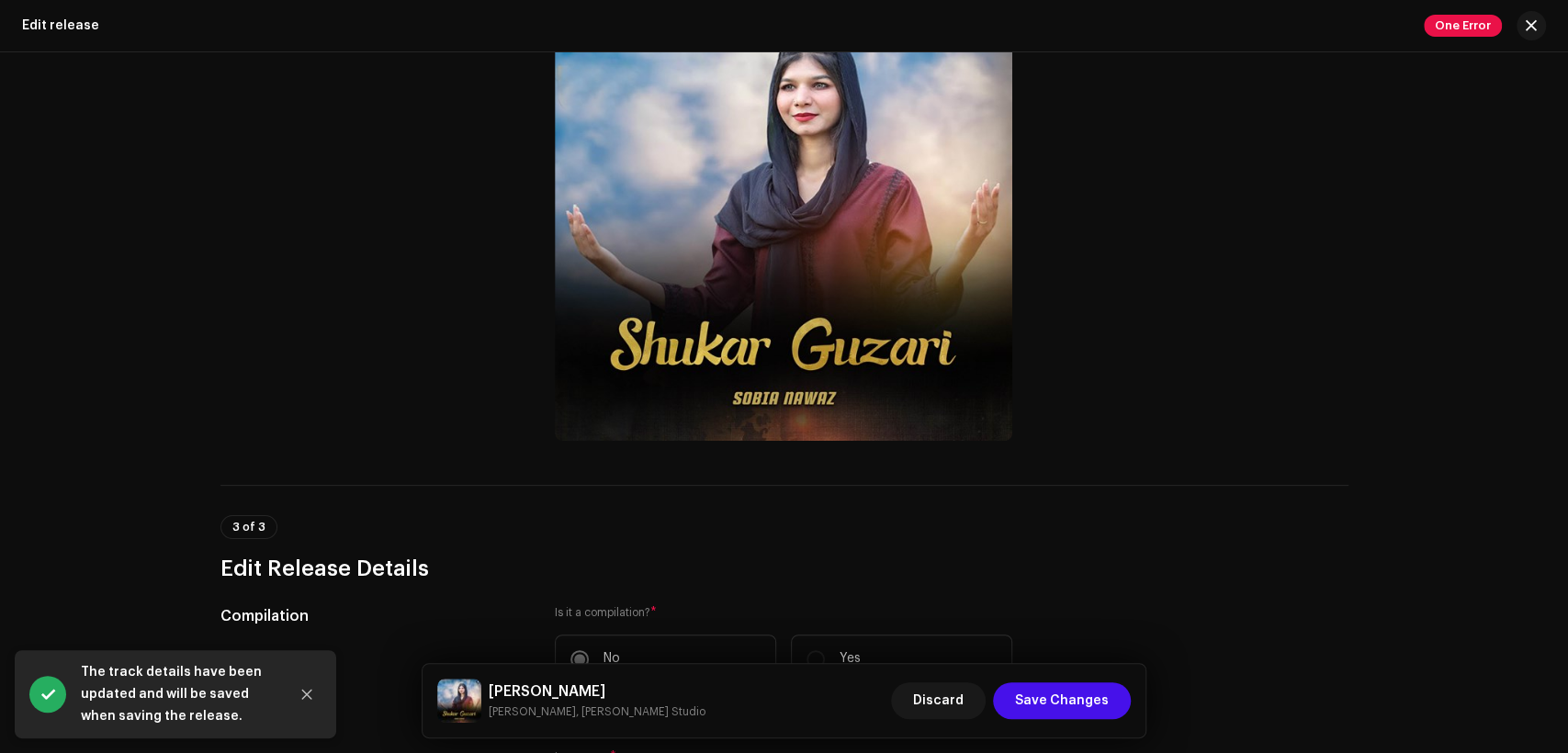
click at [529, 692] on h5 "[PERSON_NAME]" at bounding box center [596, 691] width 216 height 22
click at [530, 690] on h5 "[PERSON_NAME]" at bounding box center [596, 691] width 216 height 22
copy h5 "[PERSON_NAME]"
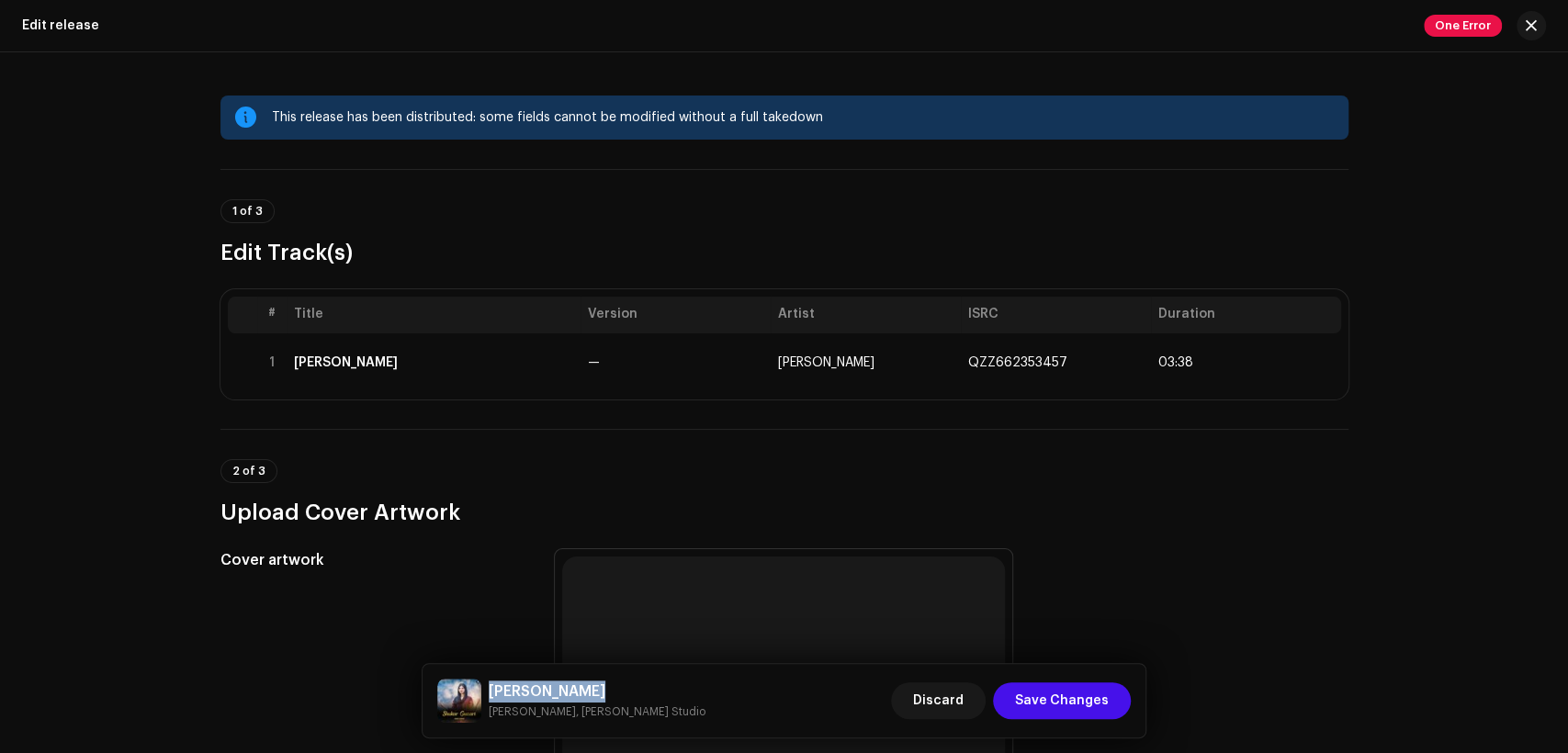
scroll to position [0, 0]
click at [1071, 701] on span "Save Changes" at bounding box center [1061, 701] width 93 height 37
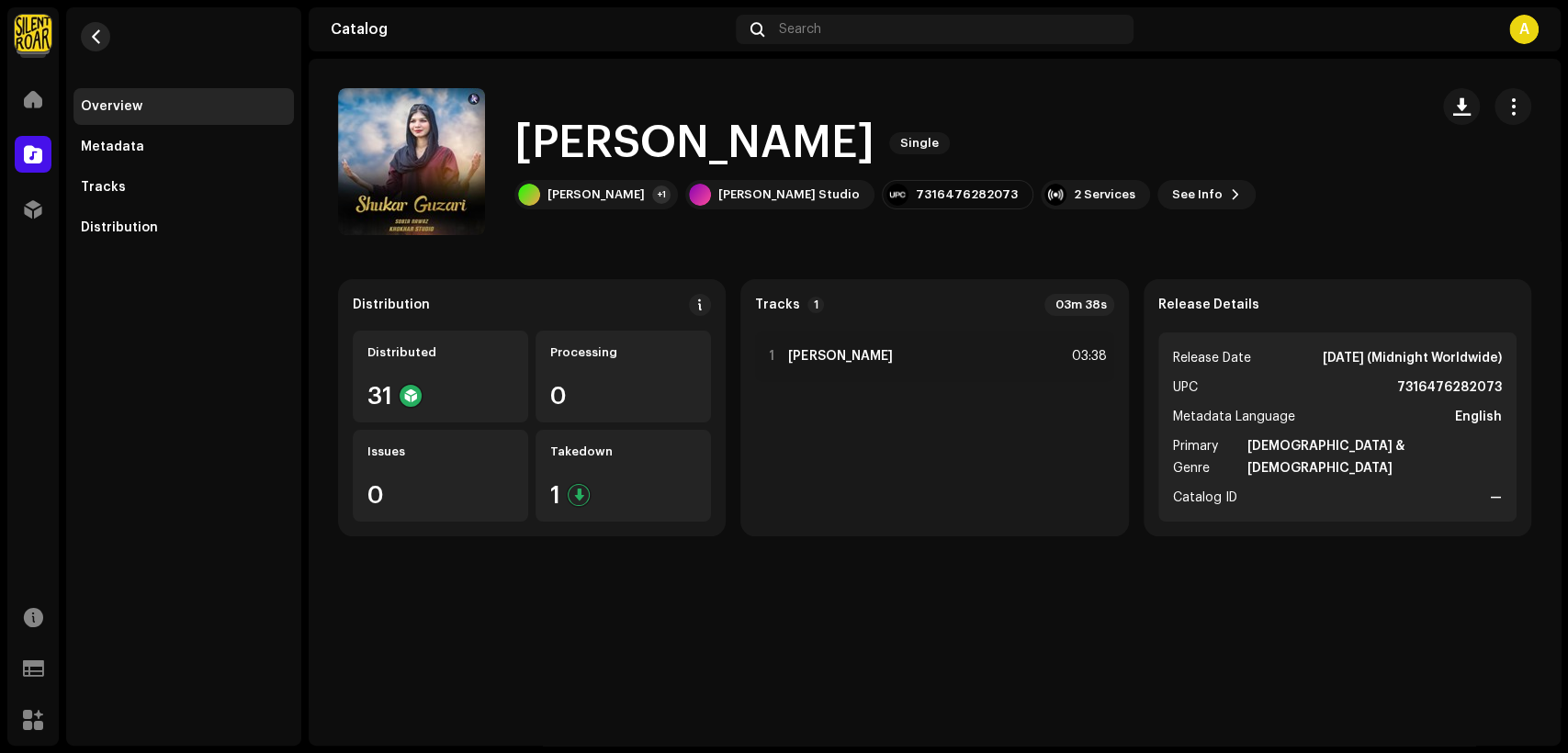
click at [101, 46] on button "button" at bounding box center [95, 37] width 30 height 30
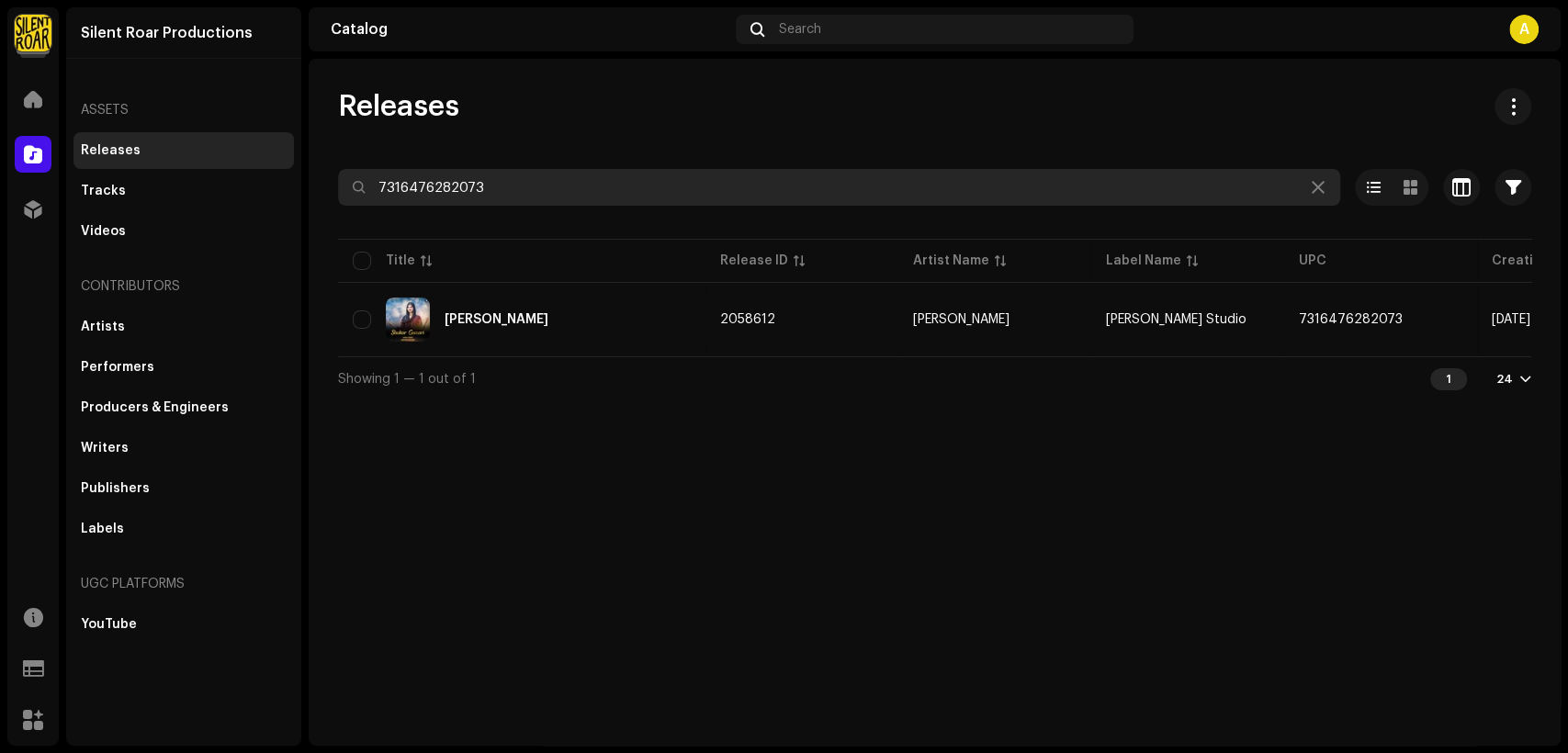
click at [577, 170] on input "7316476282073" at bounding box center [839, 188] width 1002 height 37
click at [579, 174] on input "7316476282073" at bounding box center [839, 188] width 1002 height 37
paste input "10"
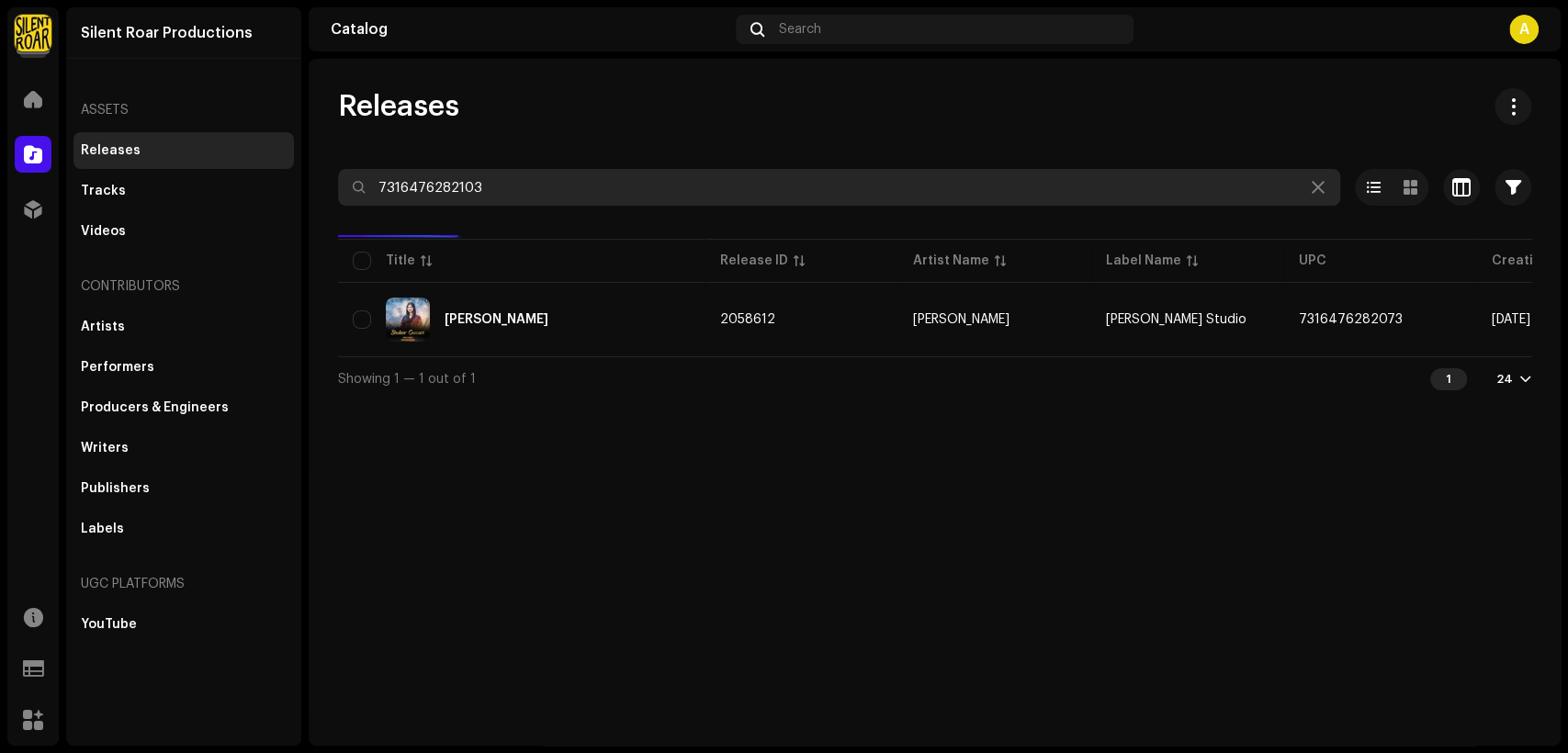
type input "7316476282103"
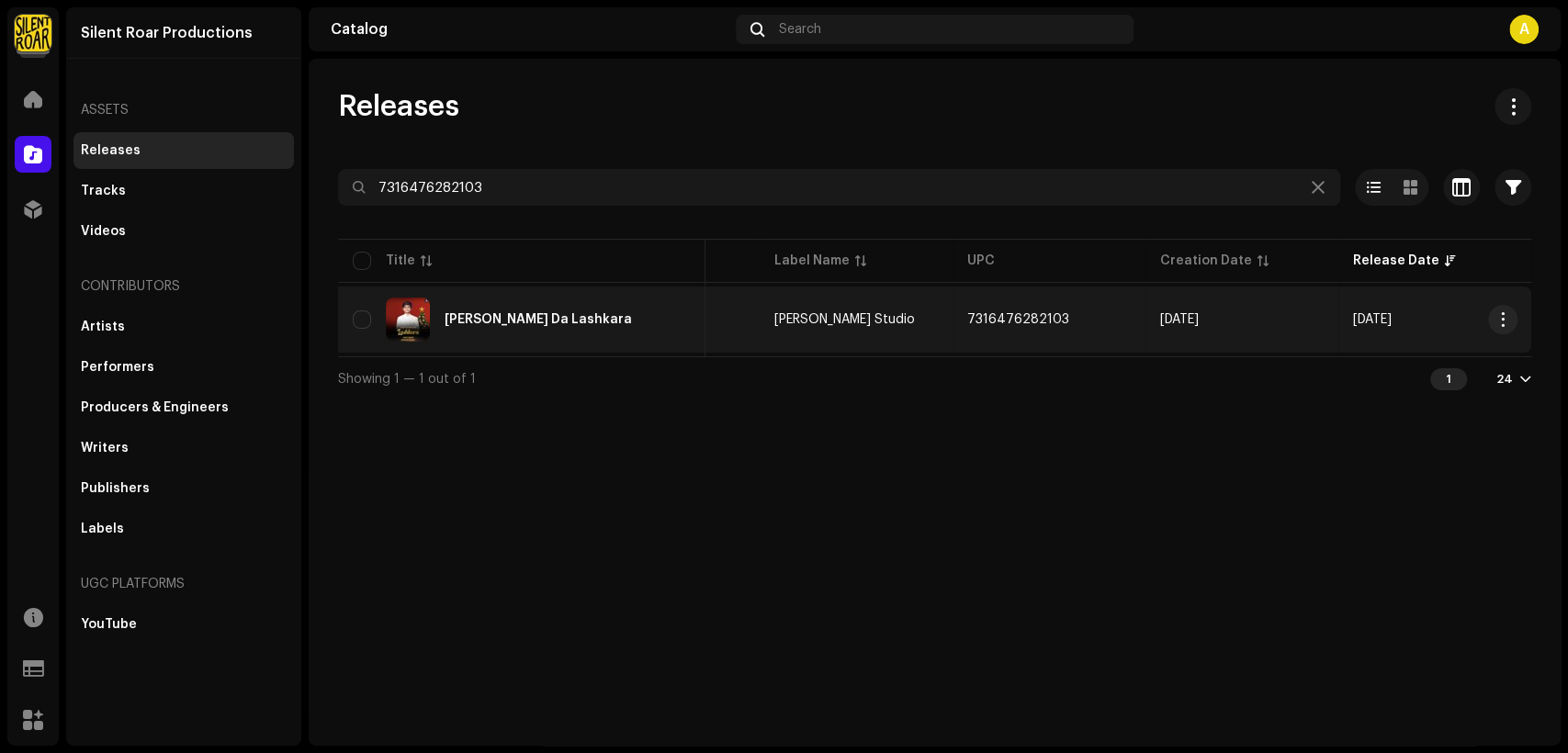
click at [629, 315] on div "[PERSON_NAME] Da Lashkara" at bounding box center [522, 320] width 338 height 44
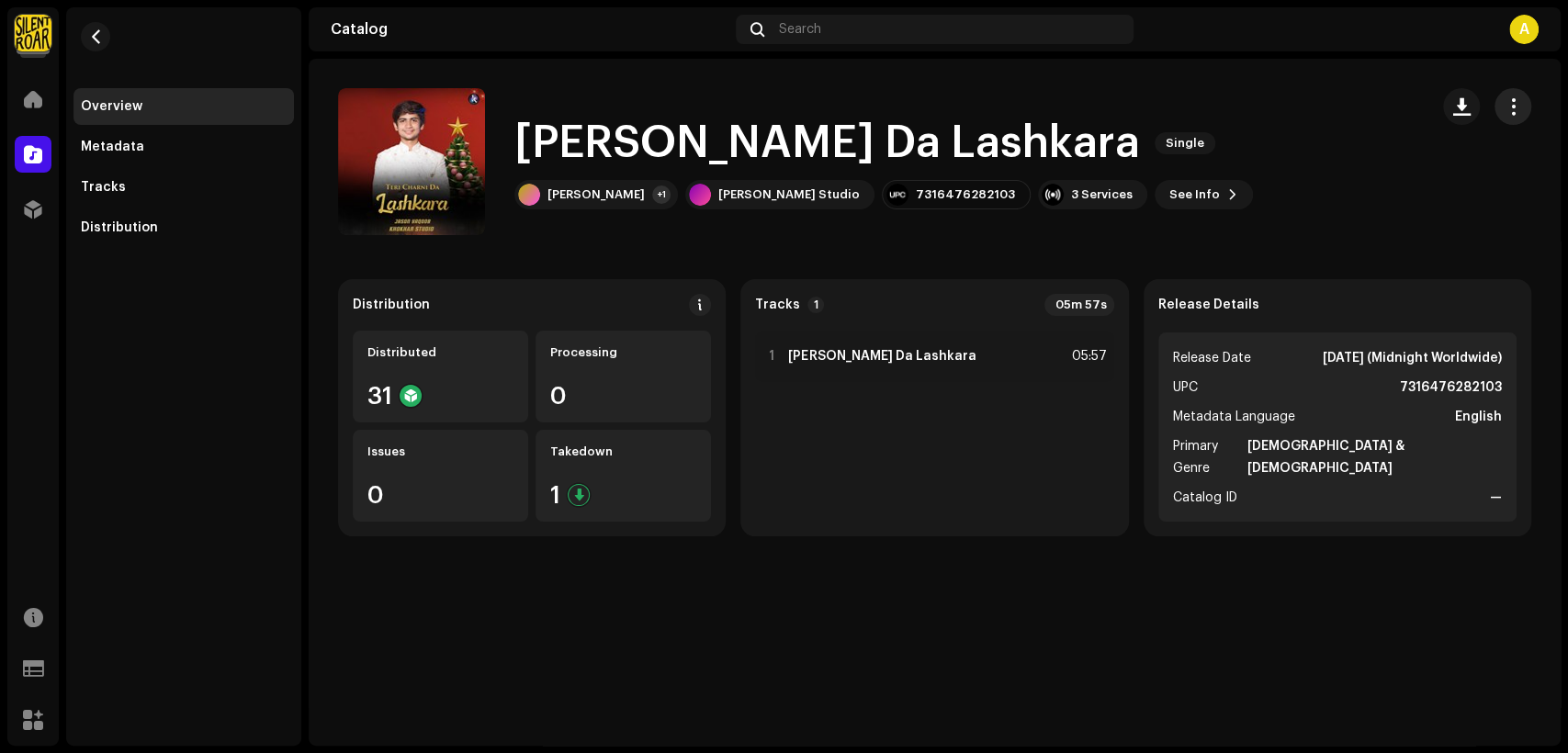
click at [1518, 104] on span "button" at bounding box center [1513, 106] width 17 height 14
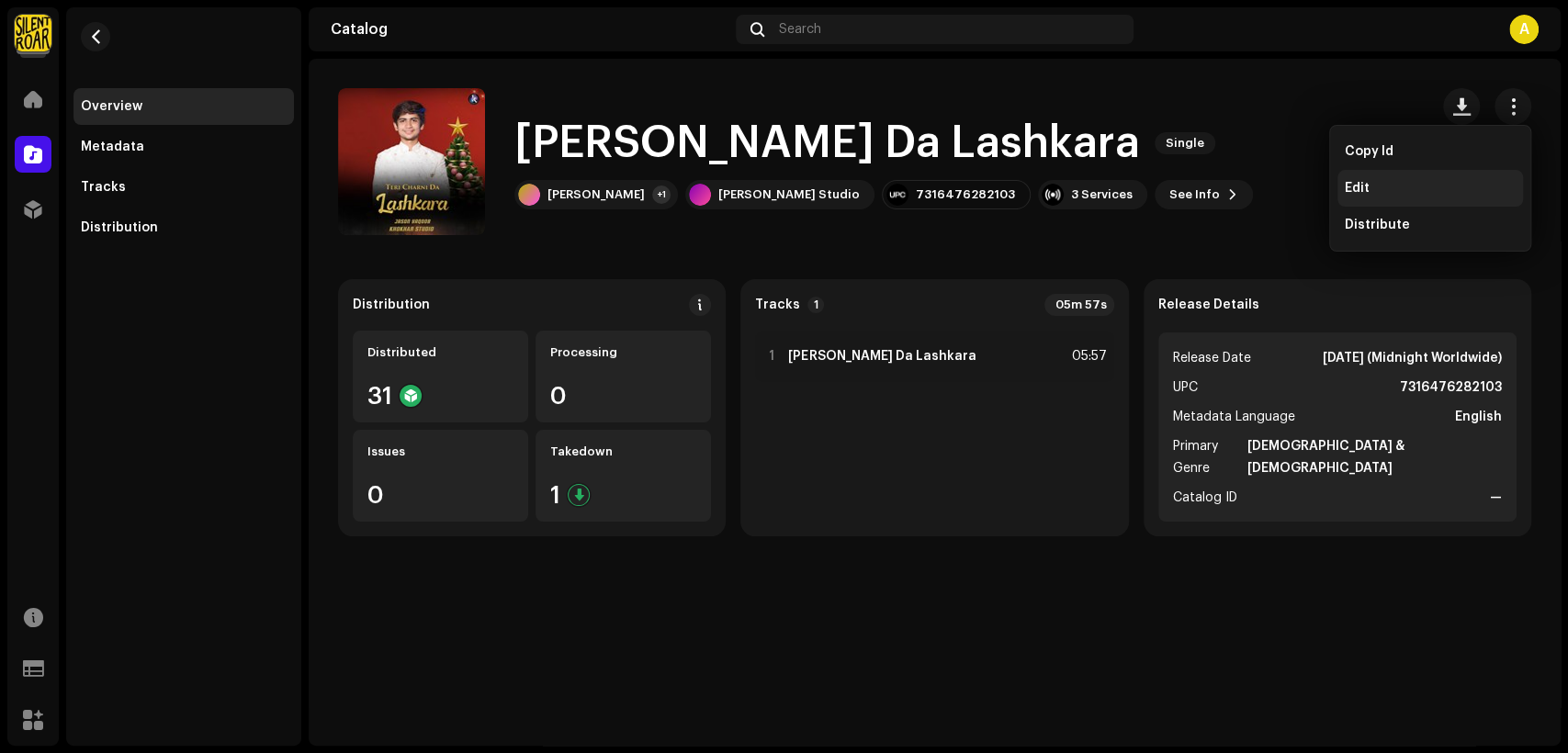
click at [1455, 189] on div "Edit" at bounding box center [1431, 188] width 171 height 14
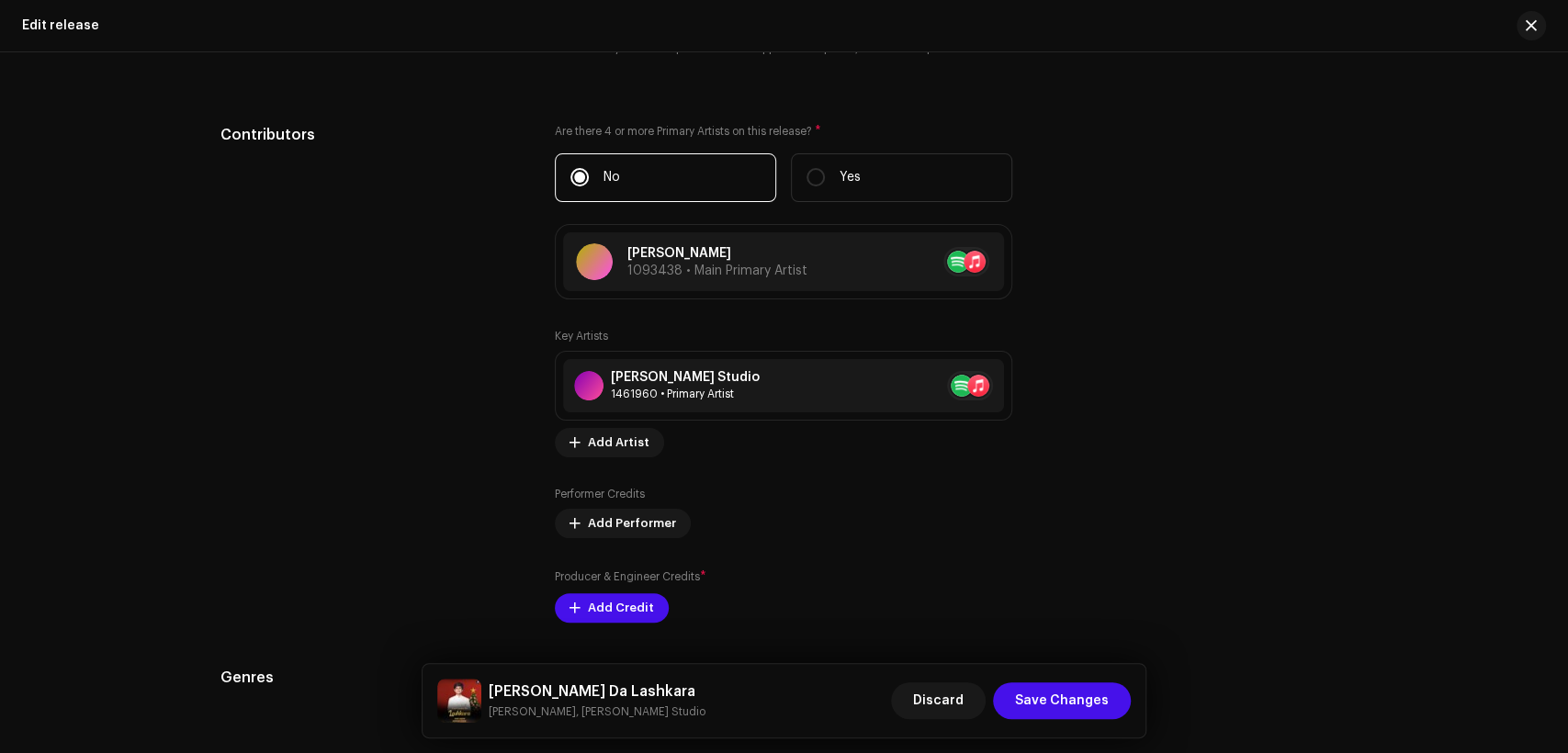
scroll to position [1871, 0]
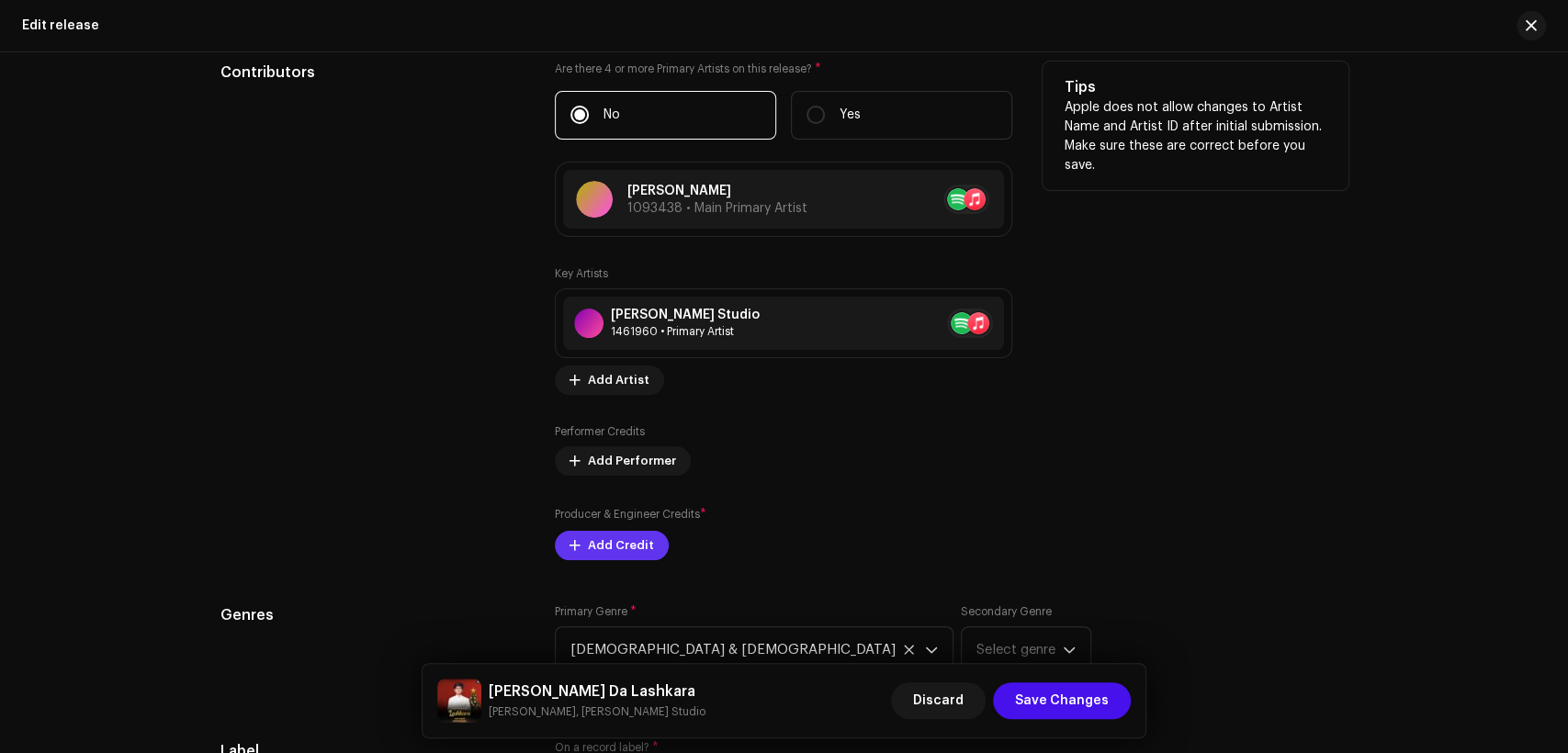
click at [617, 546] on span "Add Credit" at bounding box center [620, 545] width 66 height 37
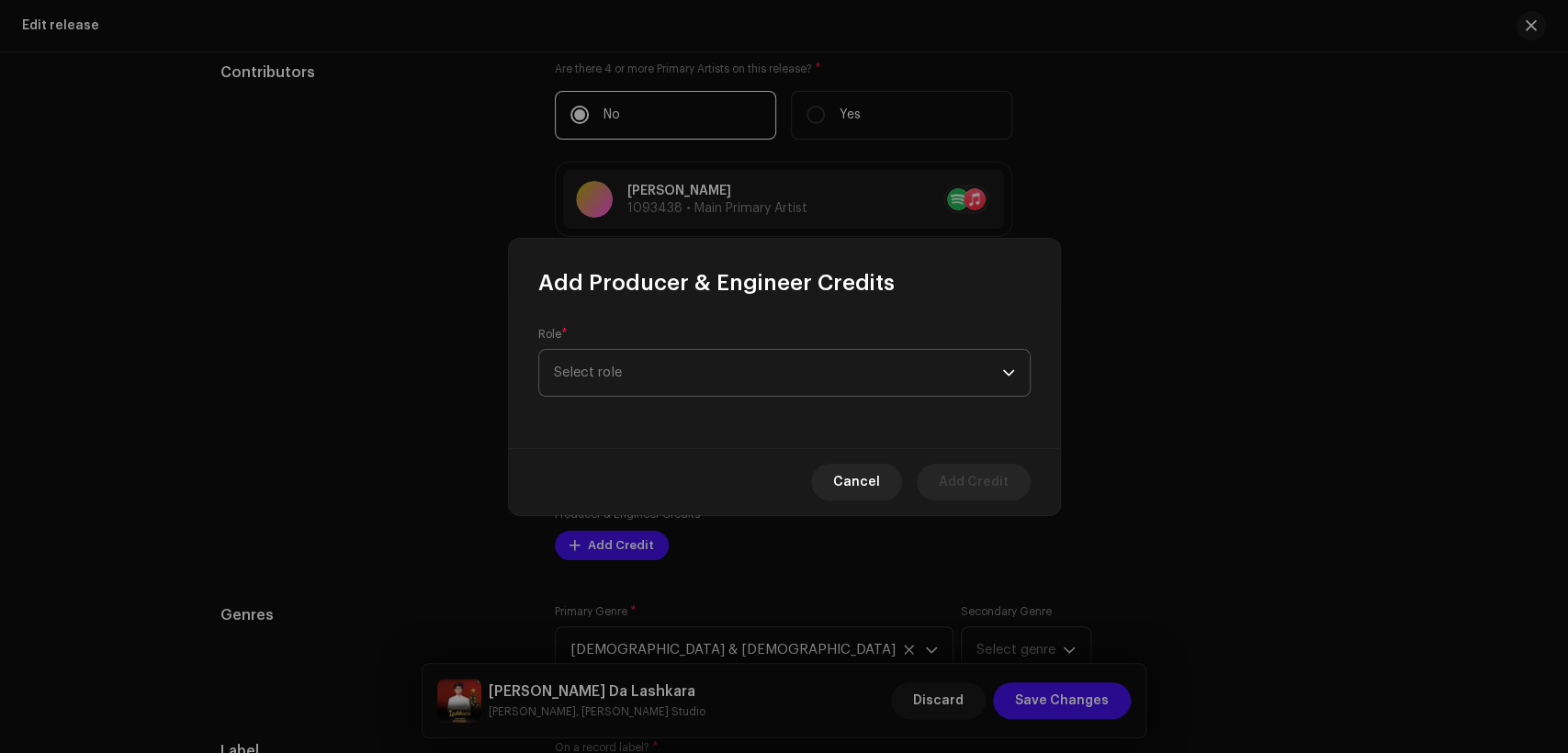
click at [703, 361] on span "Select role" at bounding box center [778, 373] width 448 height 46
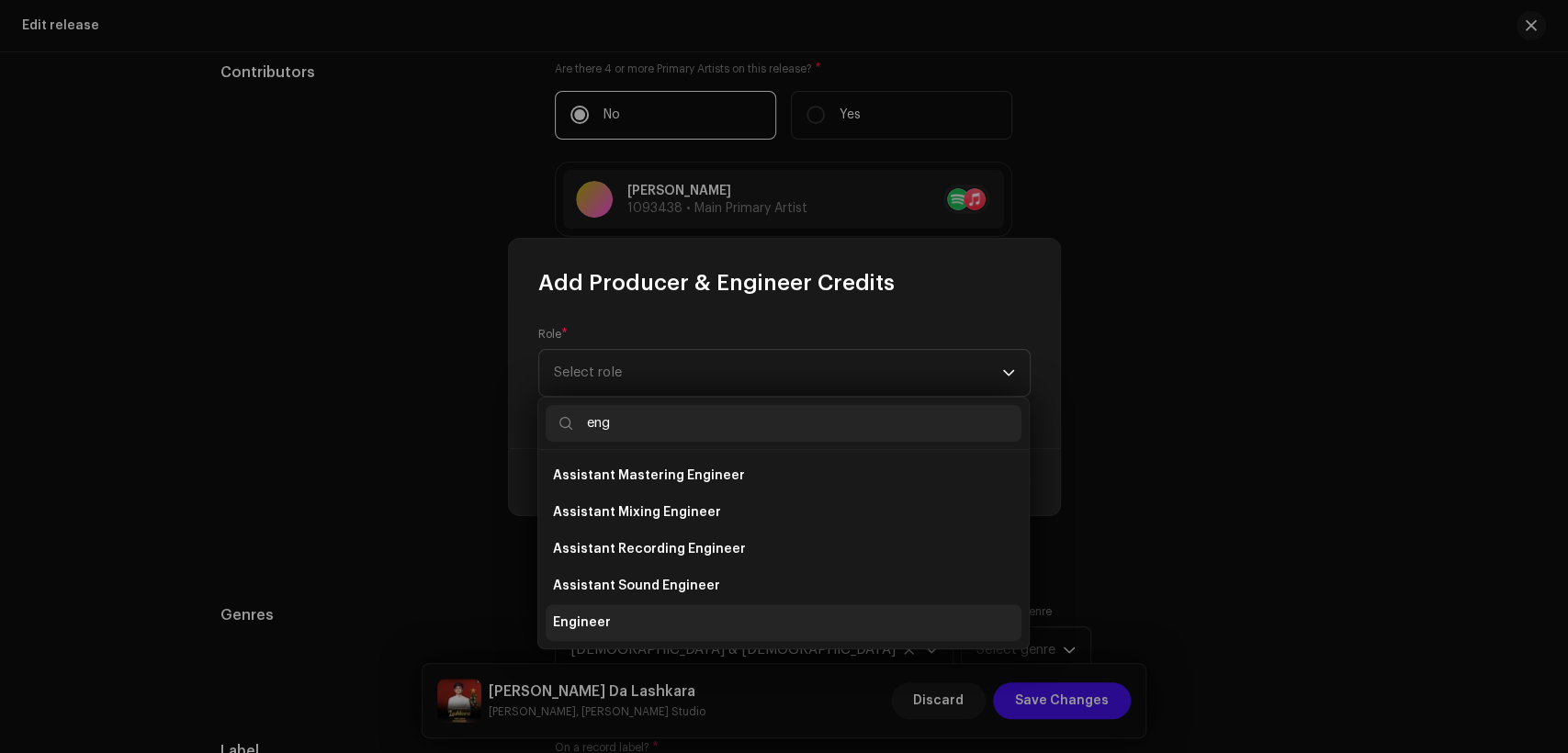
type input "eng"
drag, startPoint x: 739, startPoint y: 620, endPoint x: 733, endPoint y: 607, distance: 14.3
click at [737, 619] on li "Engineer" at bounding box center [784, 623] width 476 height 37
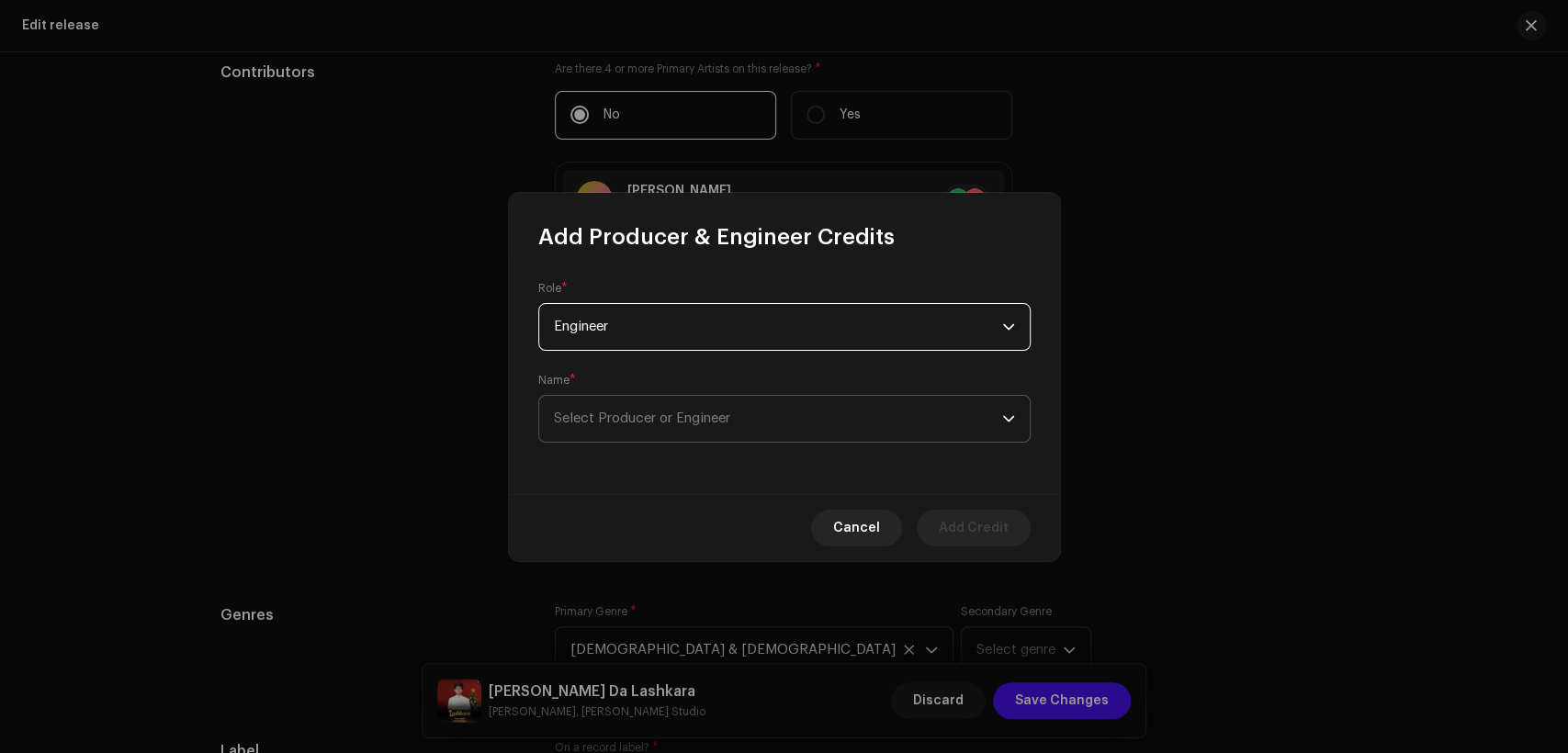
click at [703, 408] on span "Select Producer or Engineer" at bounding box center [778, 419] width 448 height 46
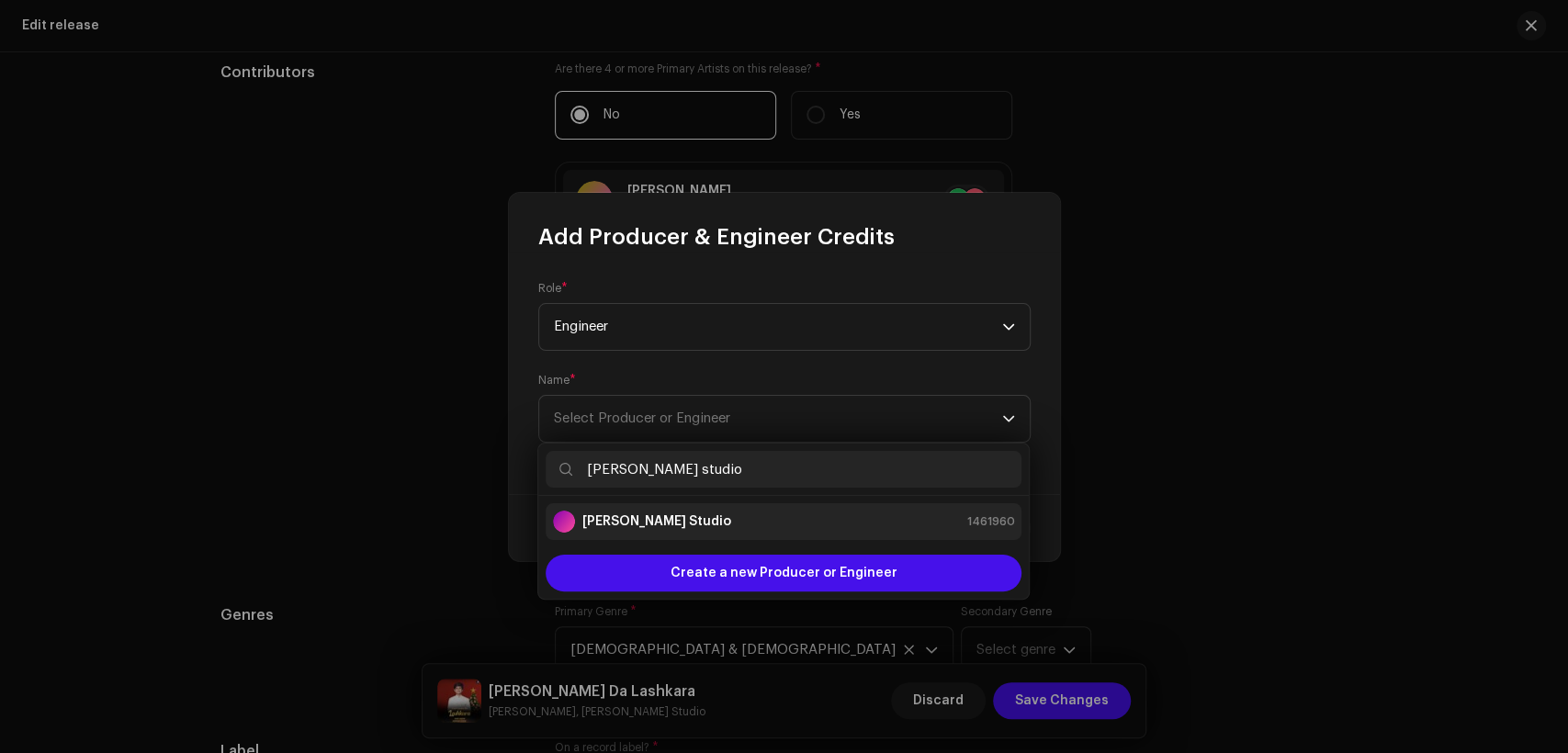
type input "[PERSON_NAME] studio"
click at [720, 506] on li "[PERSON_NAME] Studio 1461960" at bounding box center [784, 522] width 476 height 37
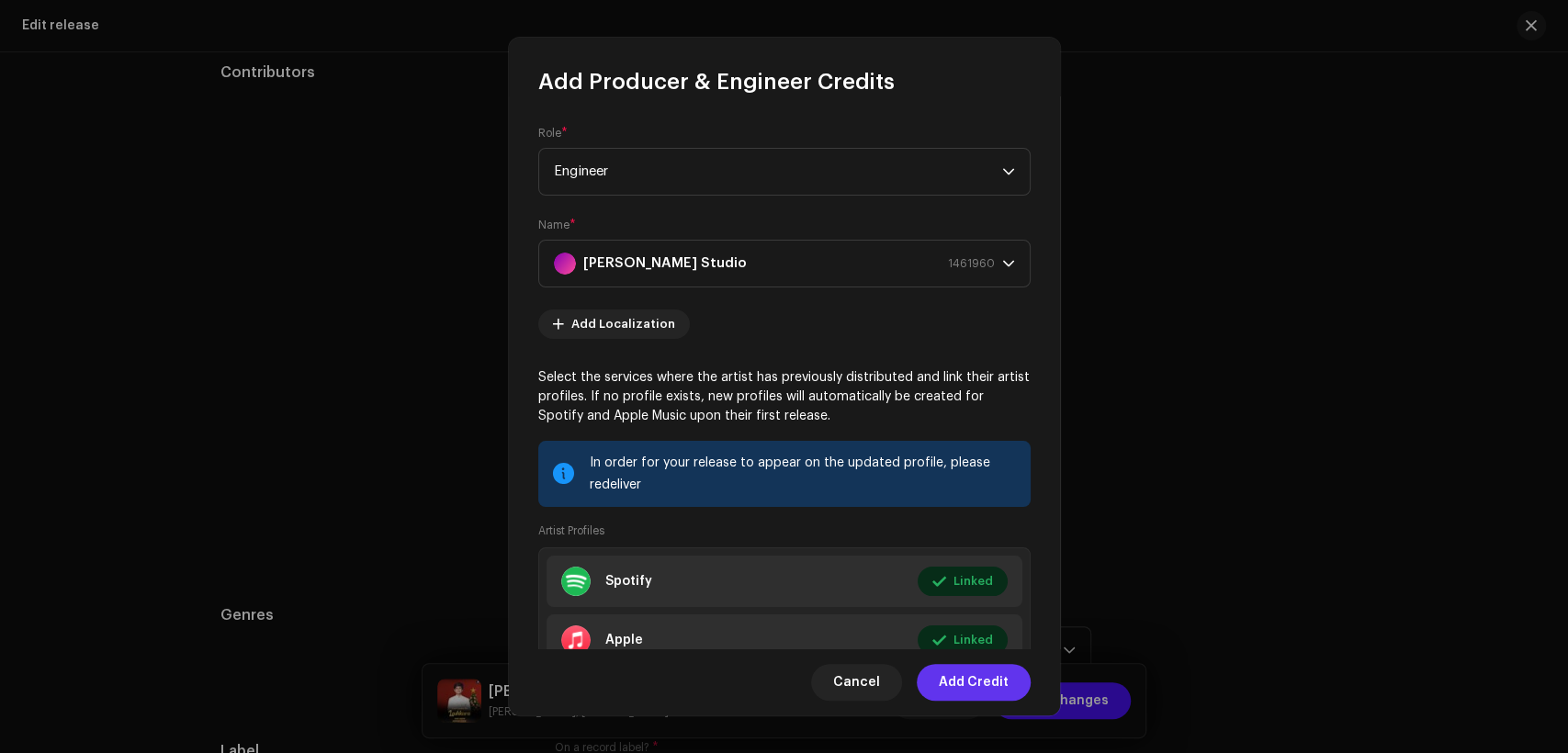
click at [969, 682] on span "Add Credit" at bounding box center [973, 683] width 70 height 37
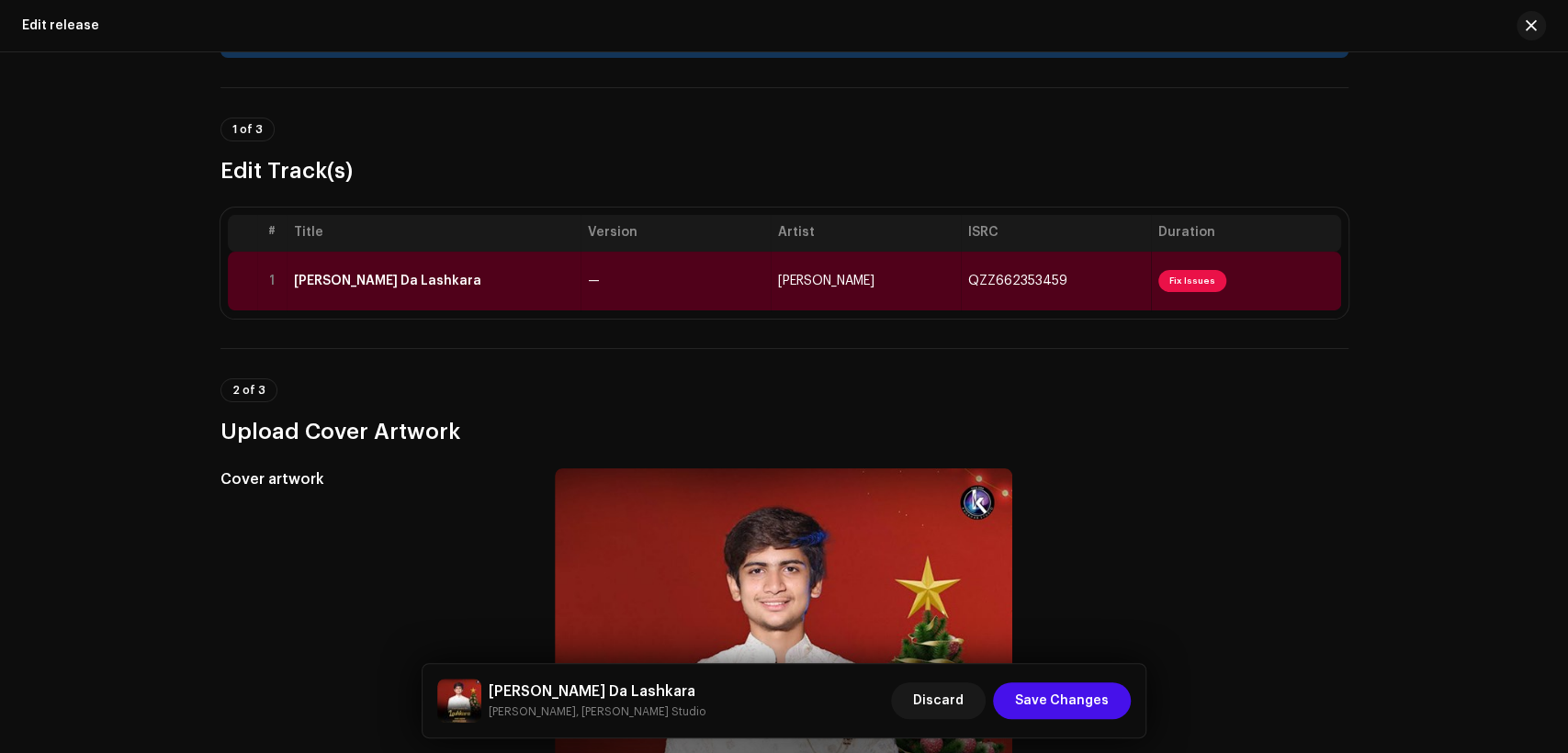
scroll to position [0, 0]
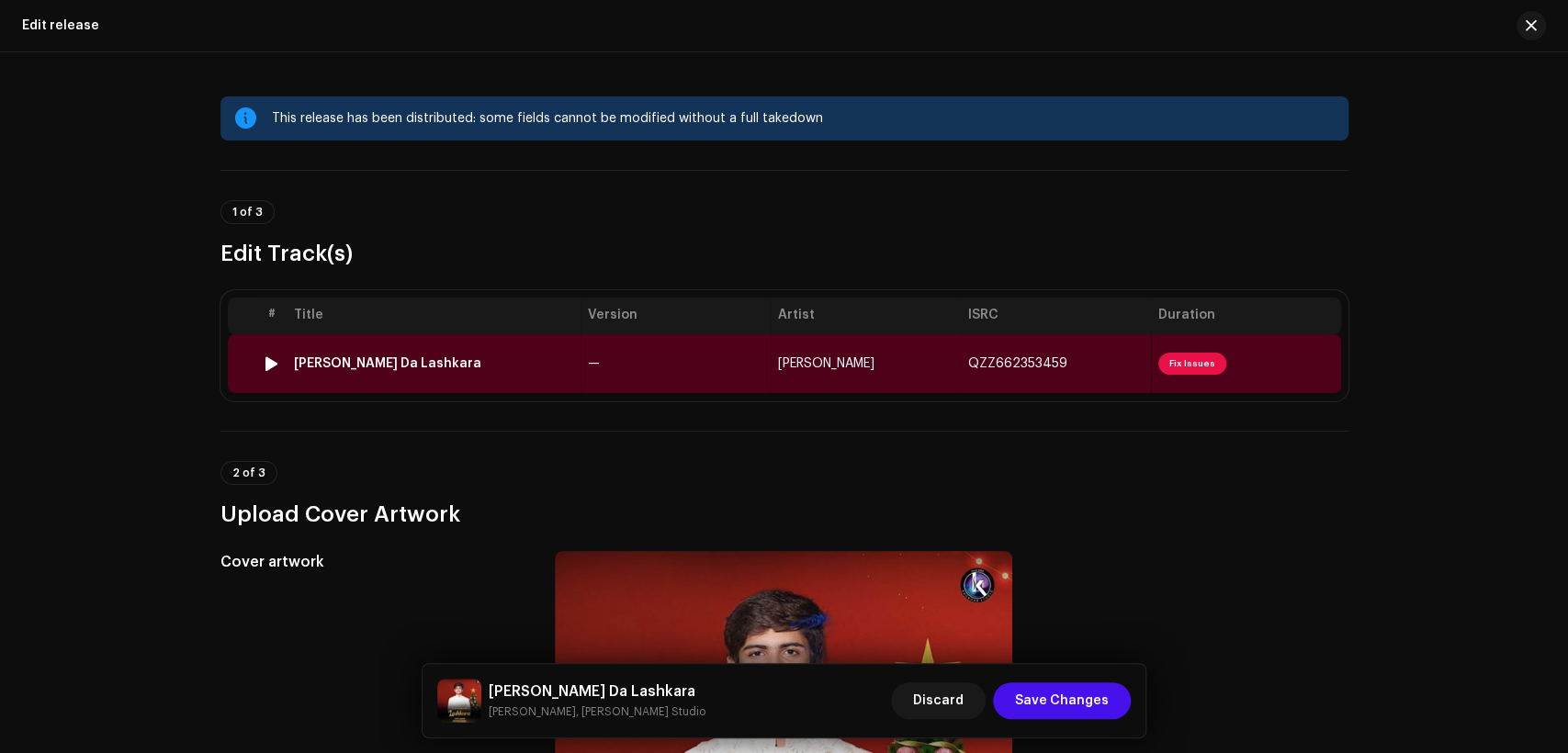
click at [712, 363] on td "—" at bounding box center [676, 364] width 190 height 59
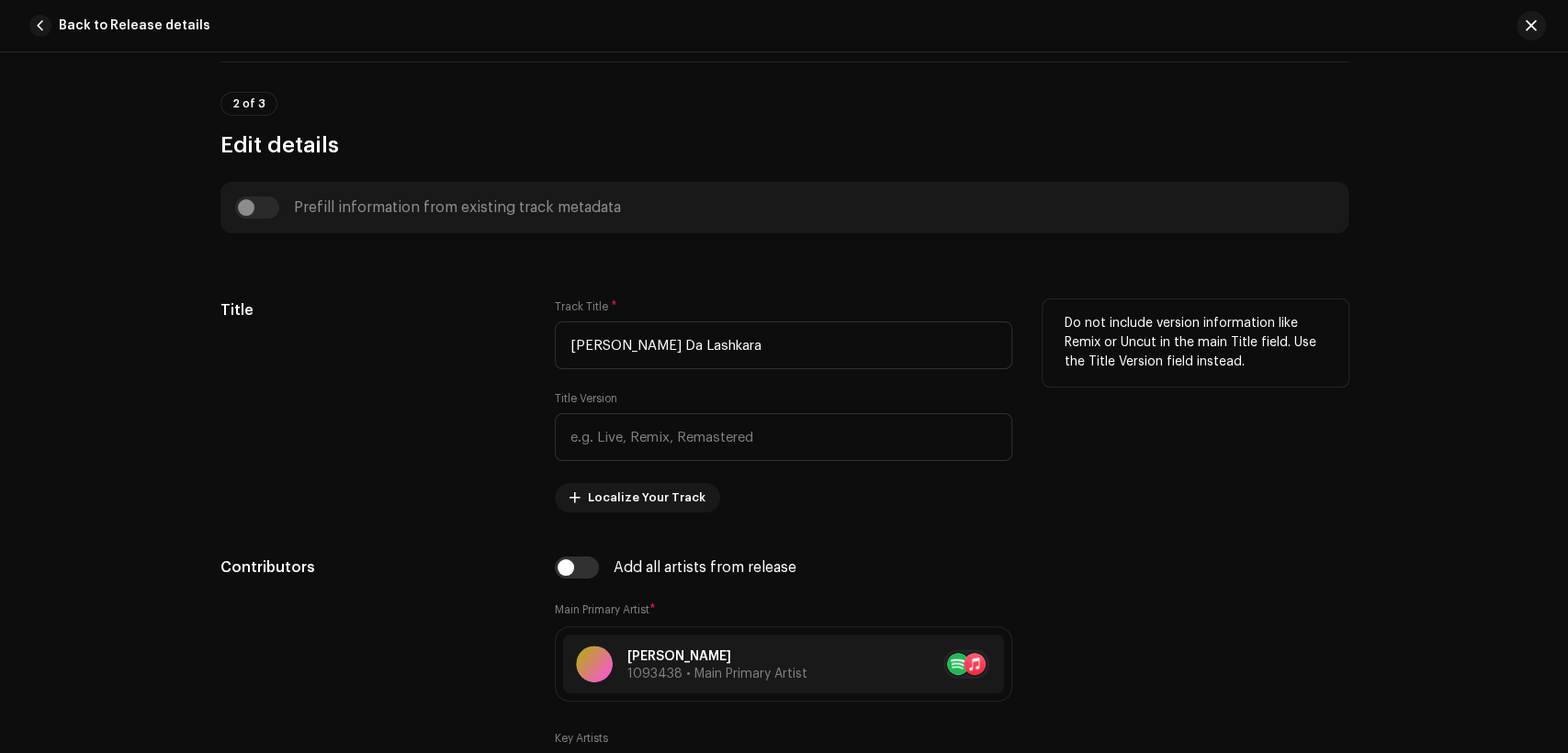
scroll to position [851, 0]
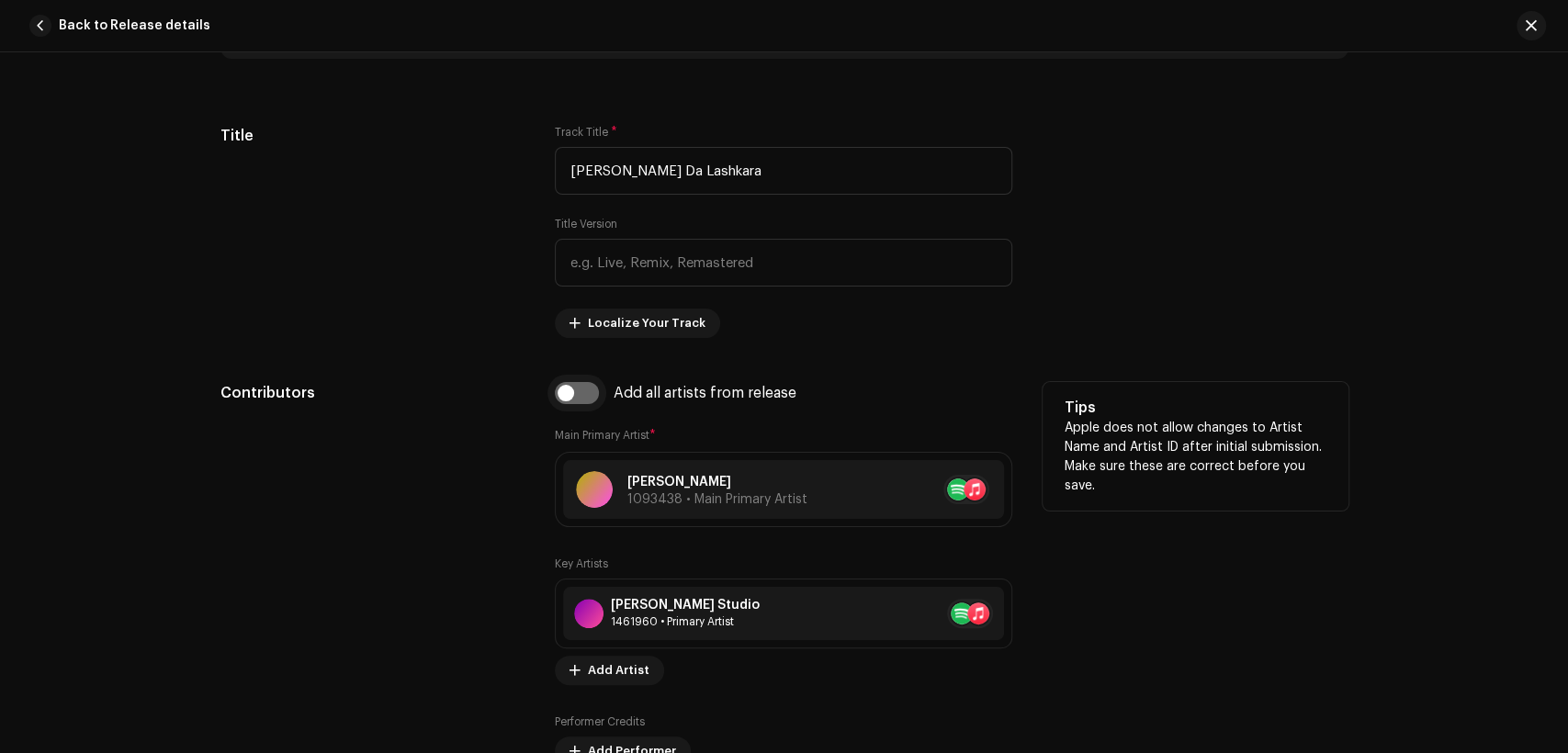
click at [577, 401] on input "checkbox" at bounding box center [577, 392] width 44 height 22
checkbox input "true"
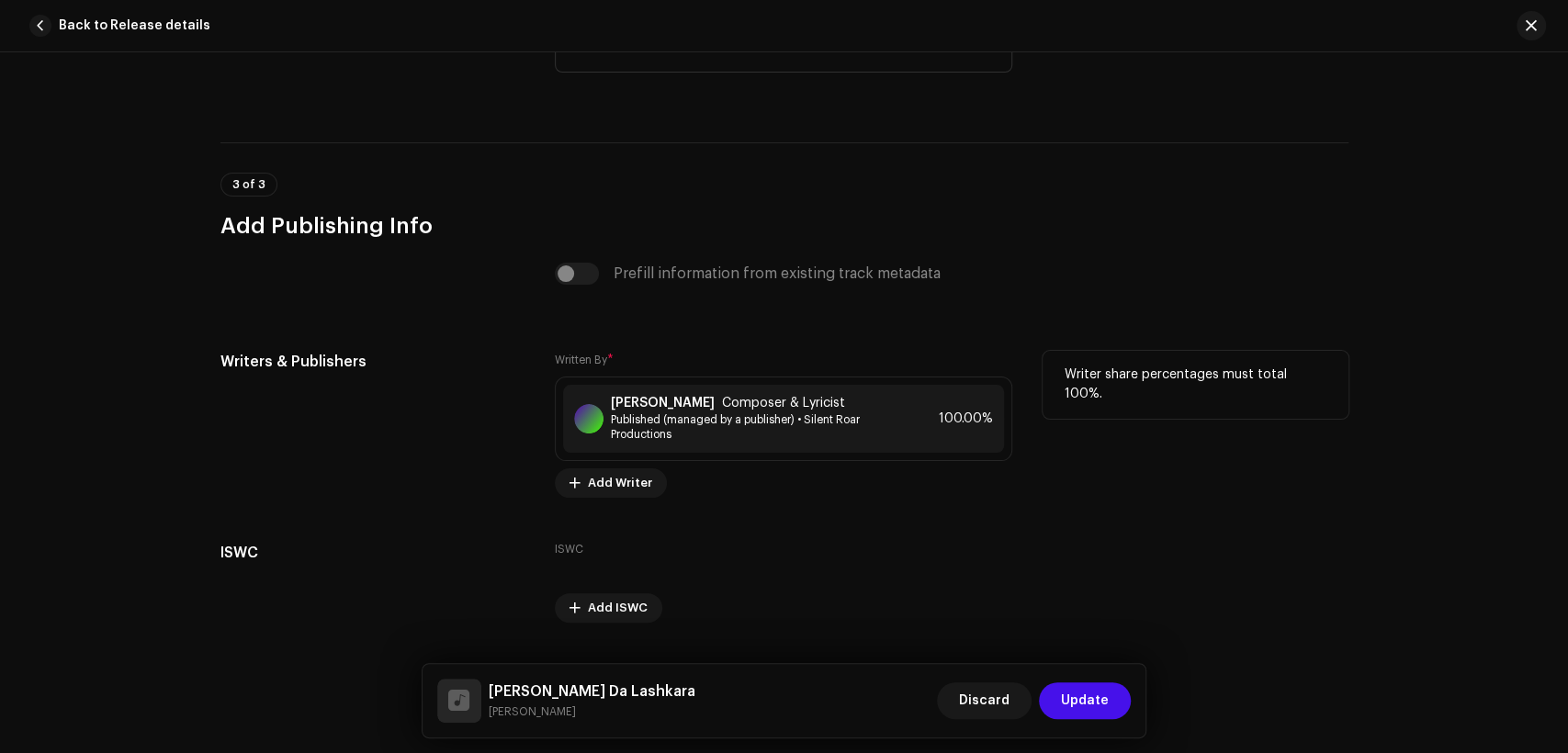
scroll to position [3780, 0]
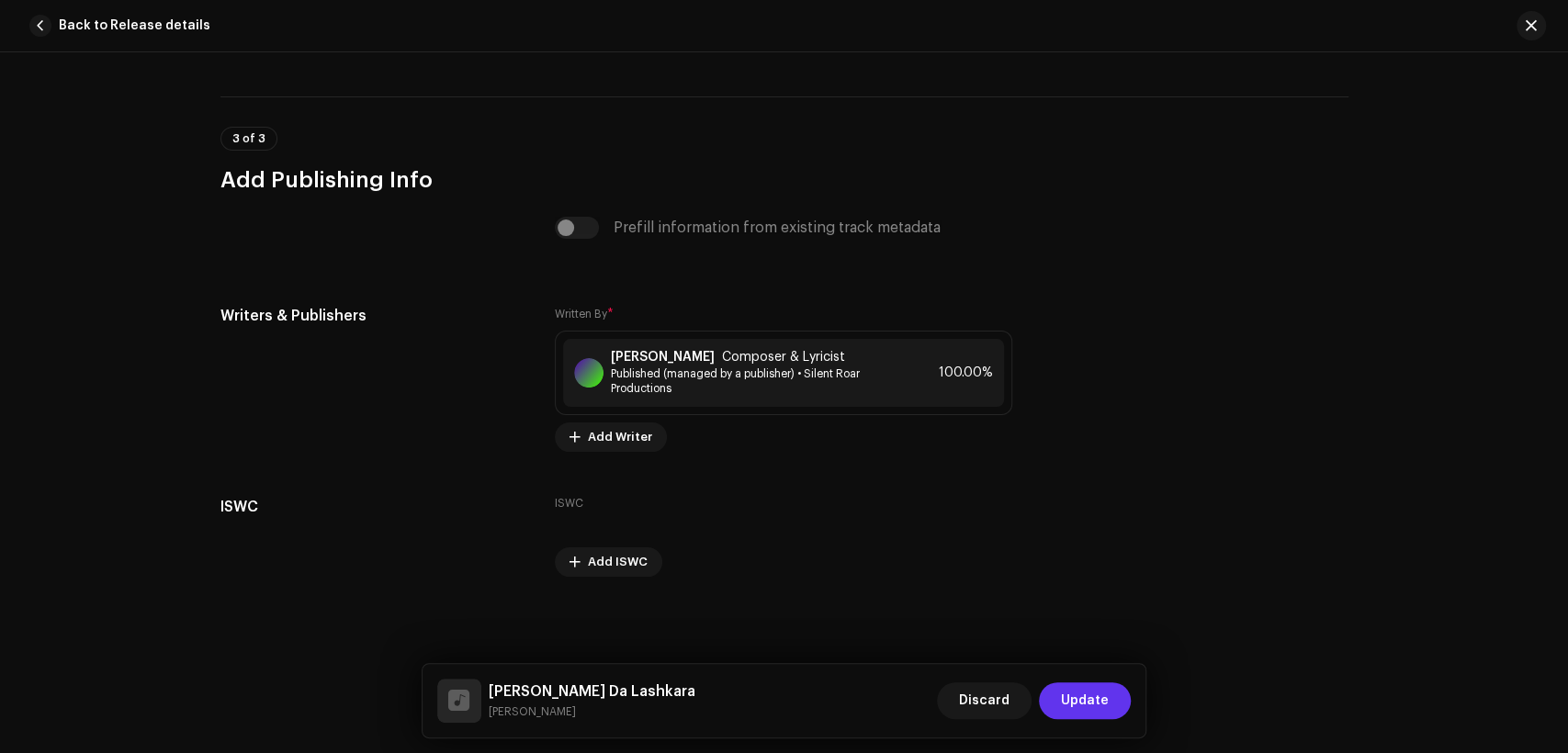
click at [1065, 700] on span "Update" at bounding box center [1085, 701] width 48 height 37
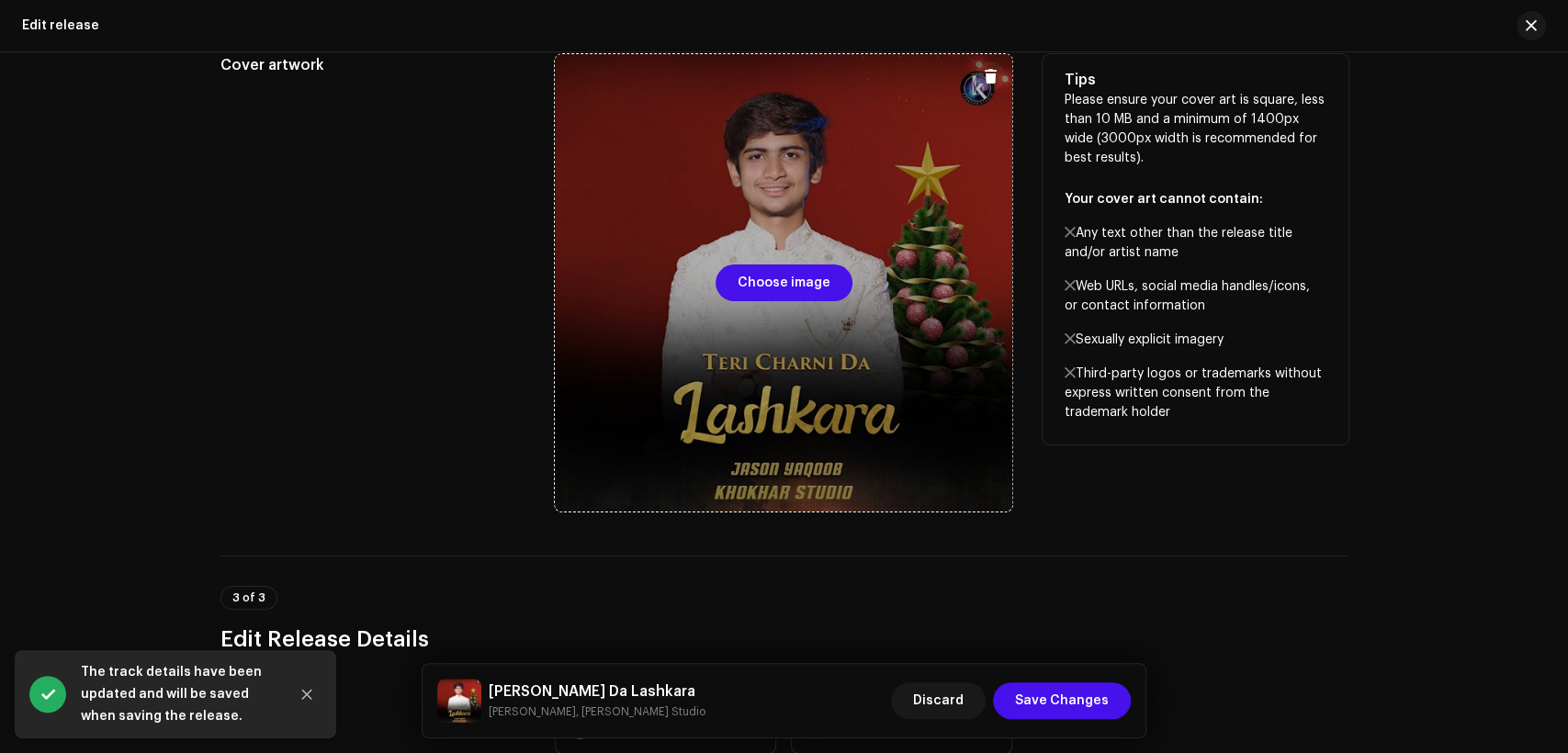
scroll to position [510, 0]
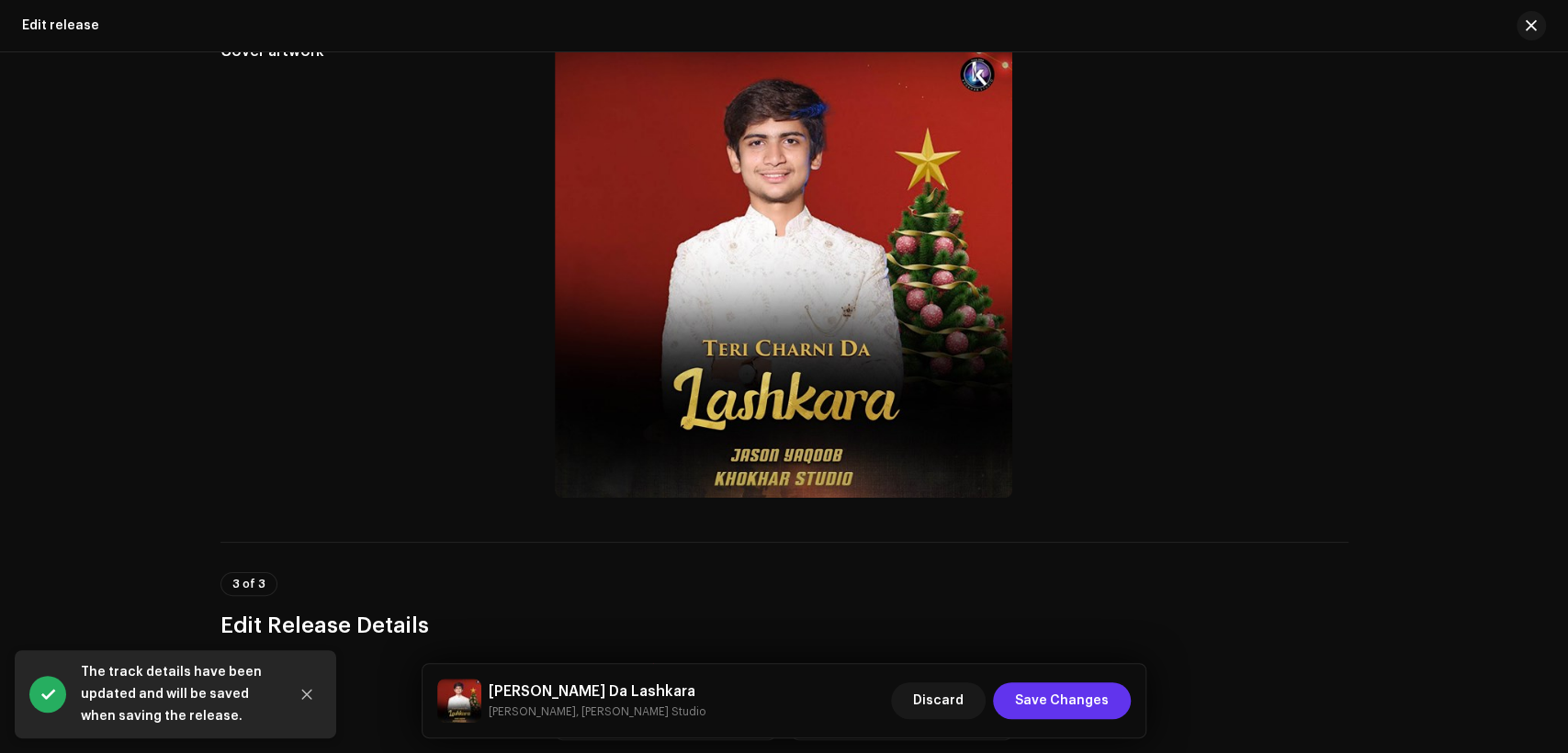
click at [1074, 700] on span "Save Changes" at bounding box center [1061, 701] width 93 height 37
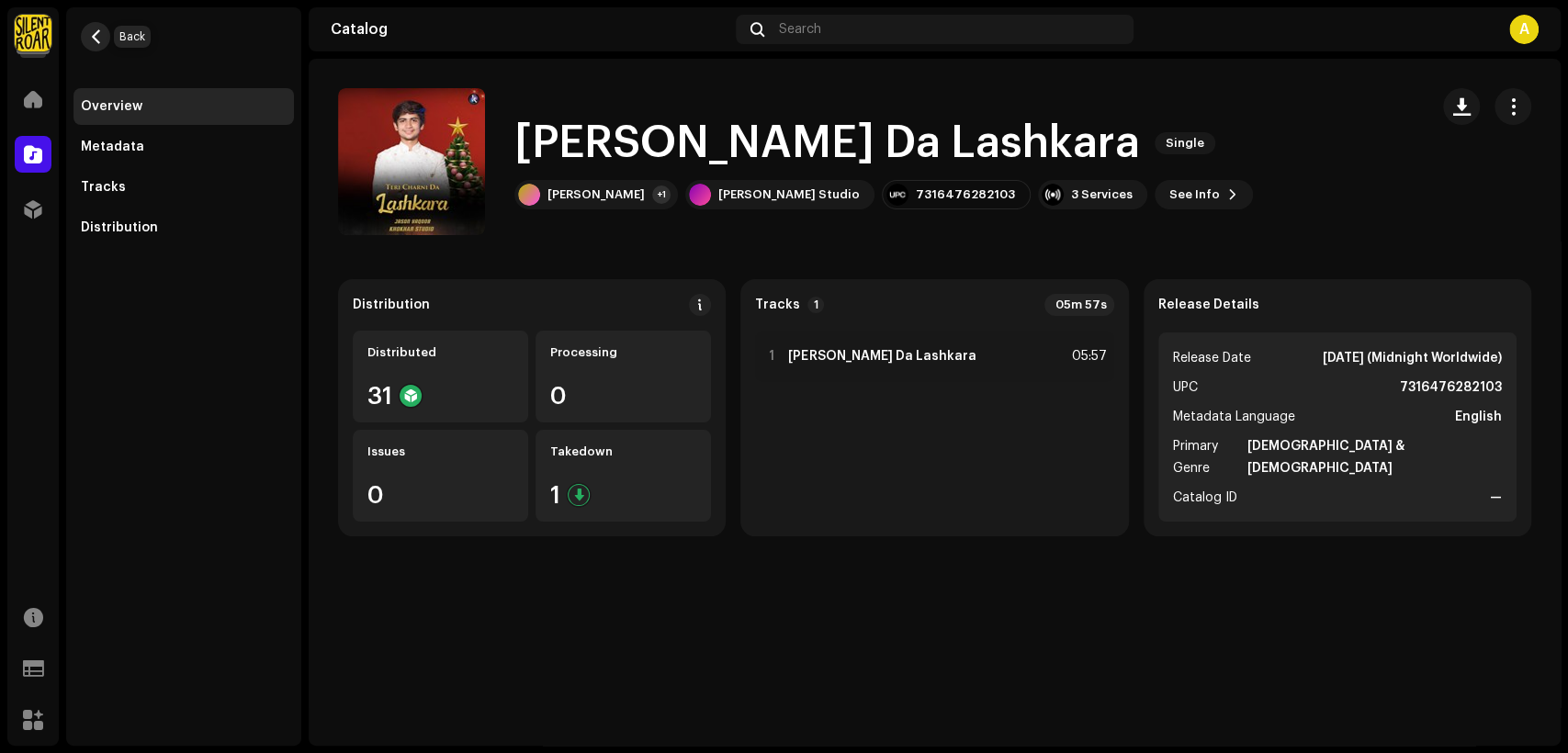
drag, startPoint x: 91, startPoint y: 40, endPoint x: 103, endPoint y: 42, distance: 12.2
click at [103, 42] on button "button" at bounding box center [95, 37] width 30 height 30
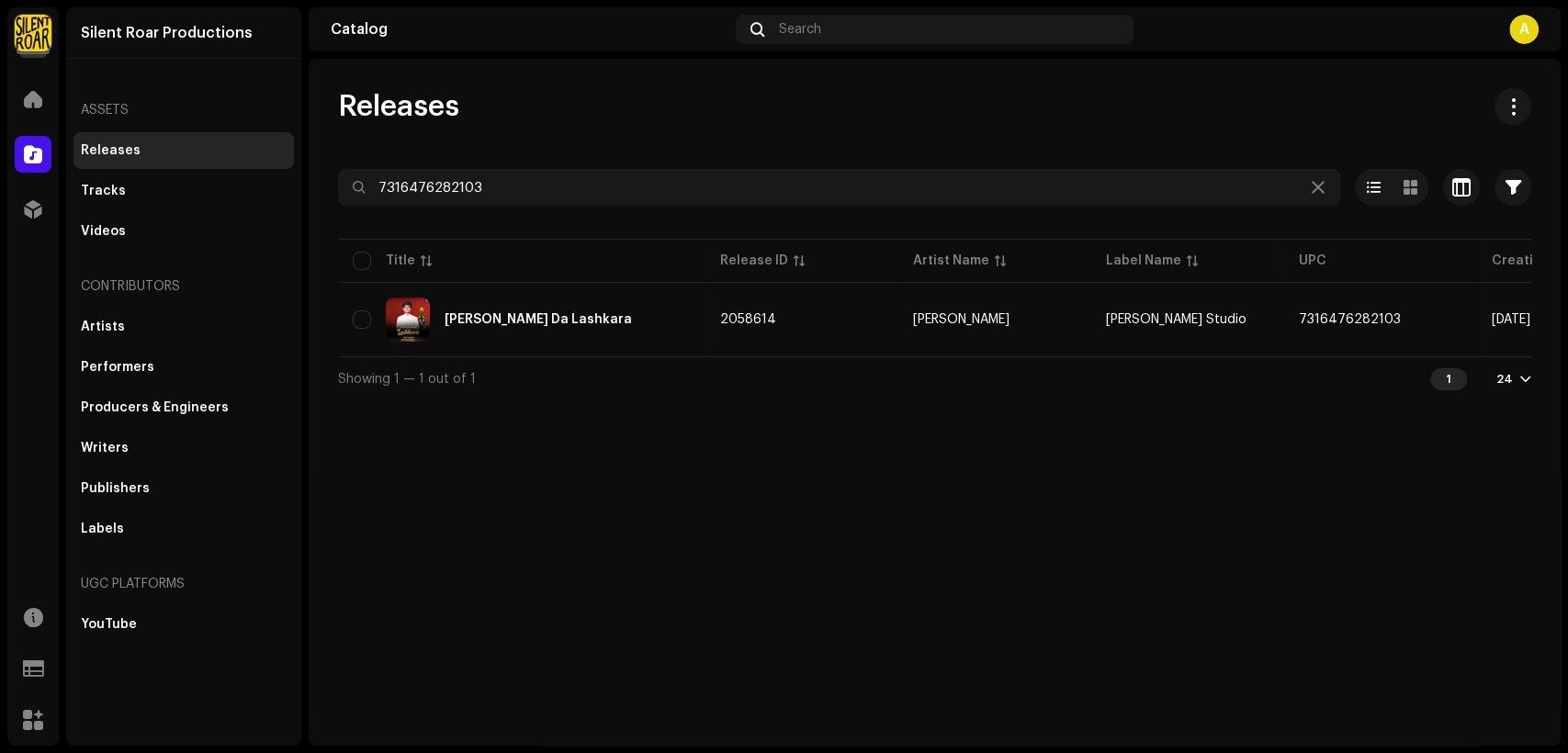
click at [642, 163] on div "Releases 7316476282103 Selected 0 Options Filters Distribution status Never Dis…" at bounding box center [934, 244] width 1252 height 313
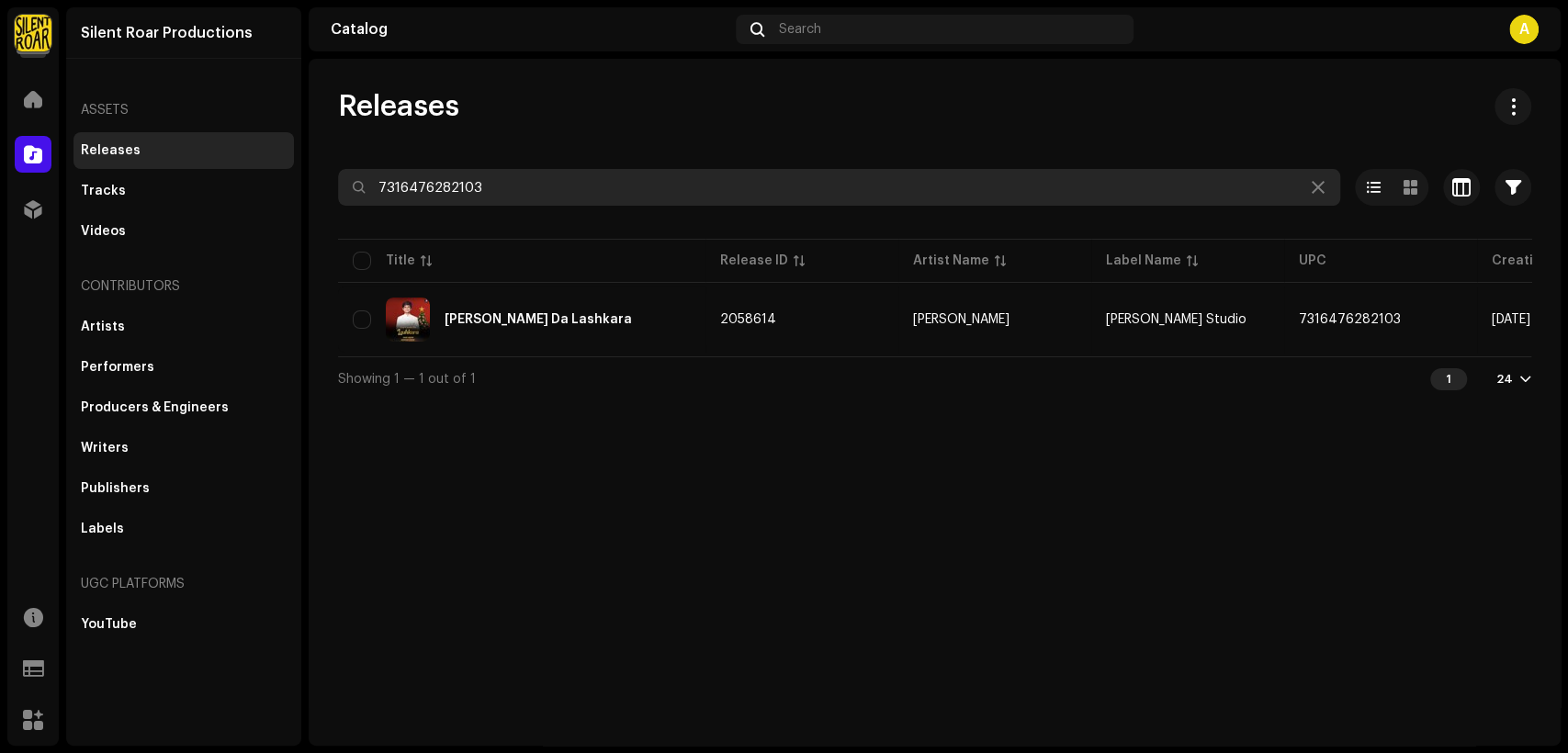
click at [642, 175] on input "7316476282103" at bounding box center [839, 188] width 1002 height 37
paste input "72"
type input "7316476282172"
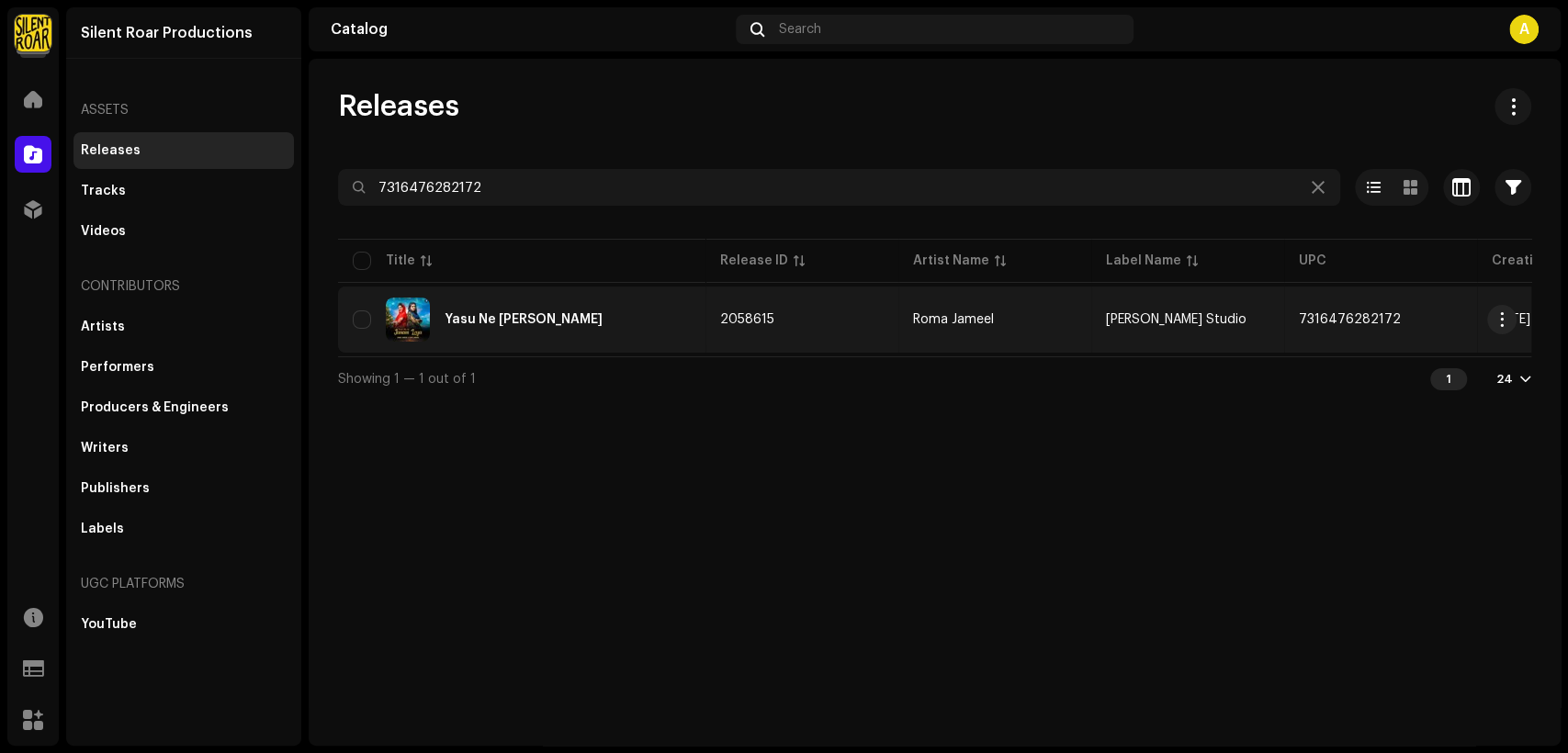
click at [623, 322] on div "Yasu Ne [PERSON_NAME]" at bounding box center [522, 320] width 338 height 44
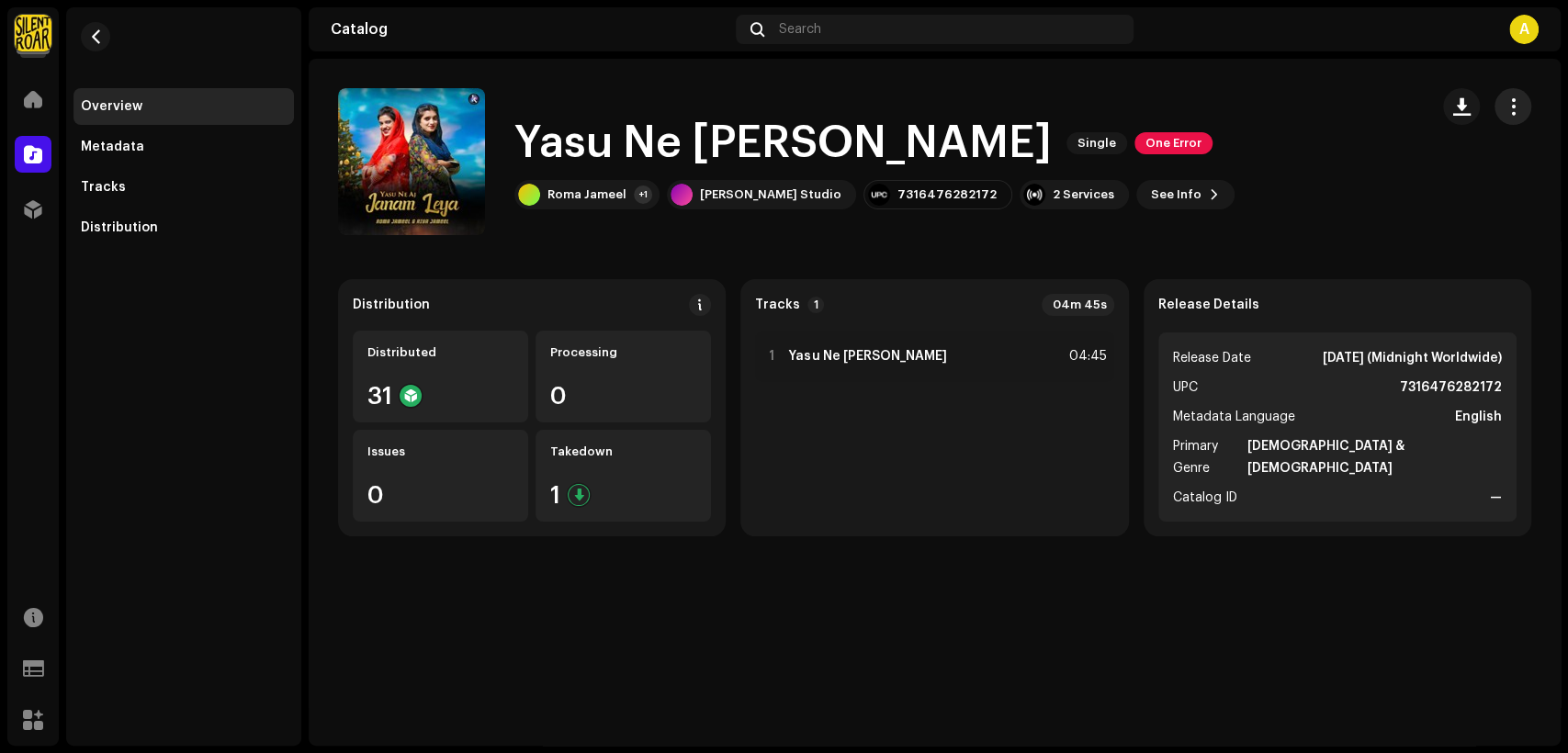
click at [1505, 110] on span "button" at bounding box center [1513, 106] width 17 height 14
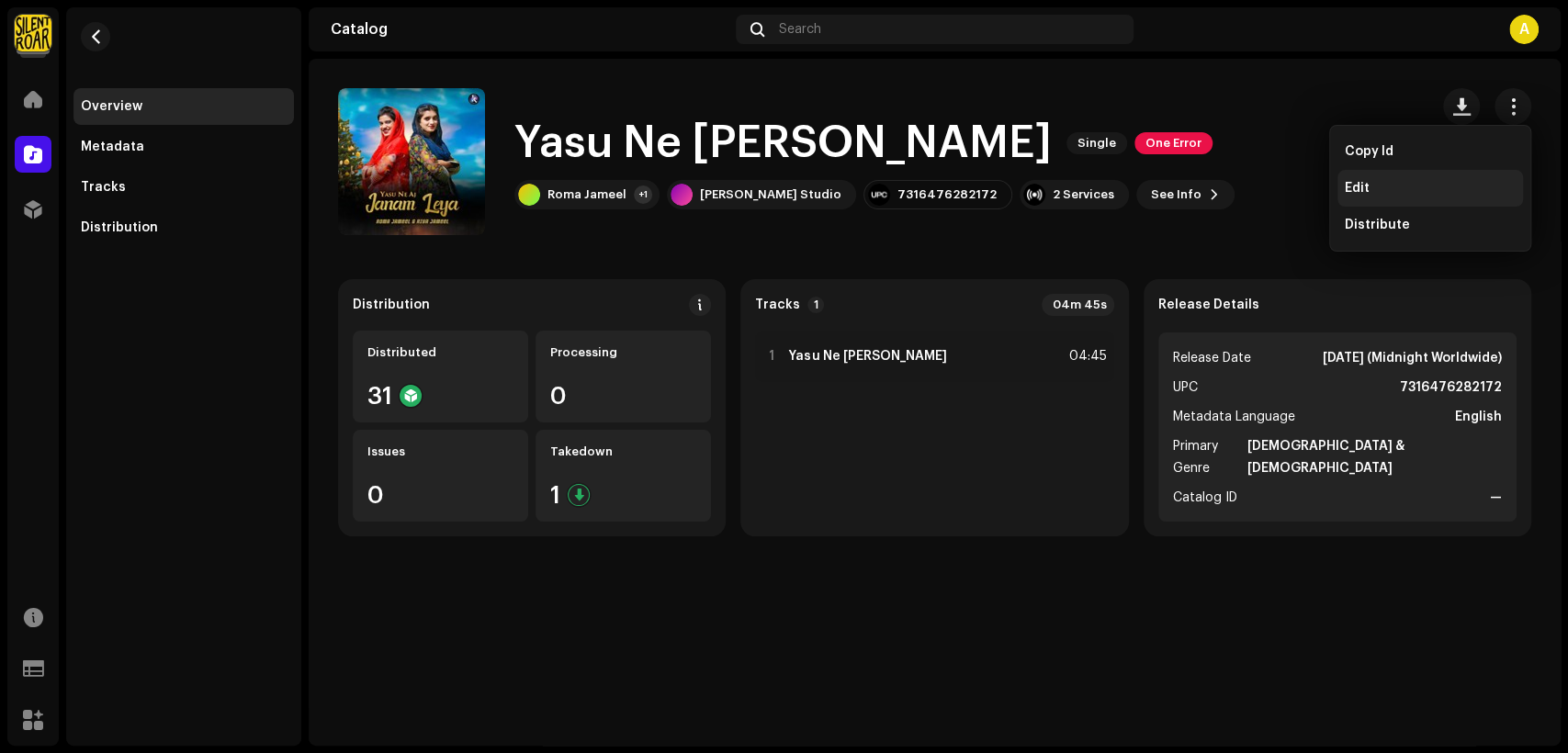
click at [1456, 193] on div "Edit" at bounding box center [1431, 188] width 171 height 14
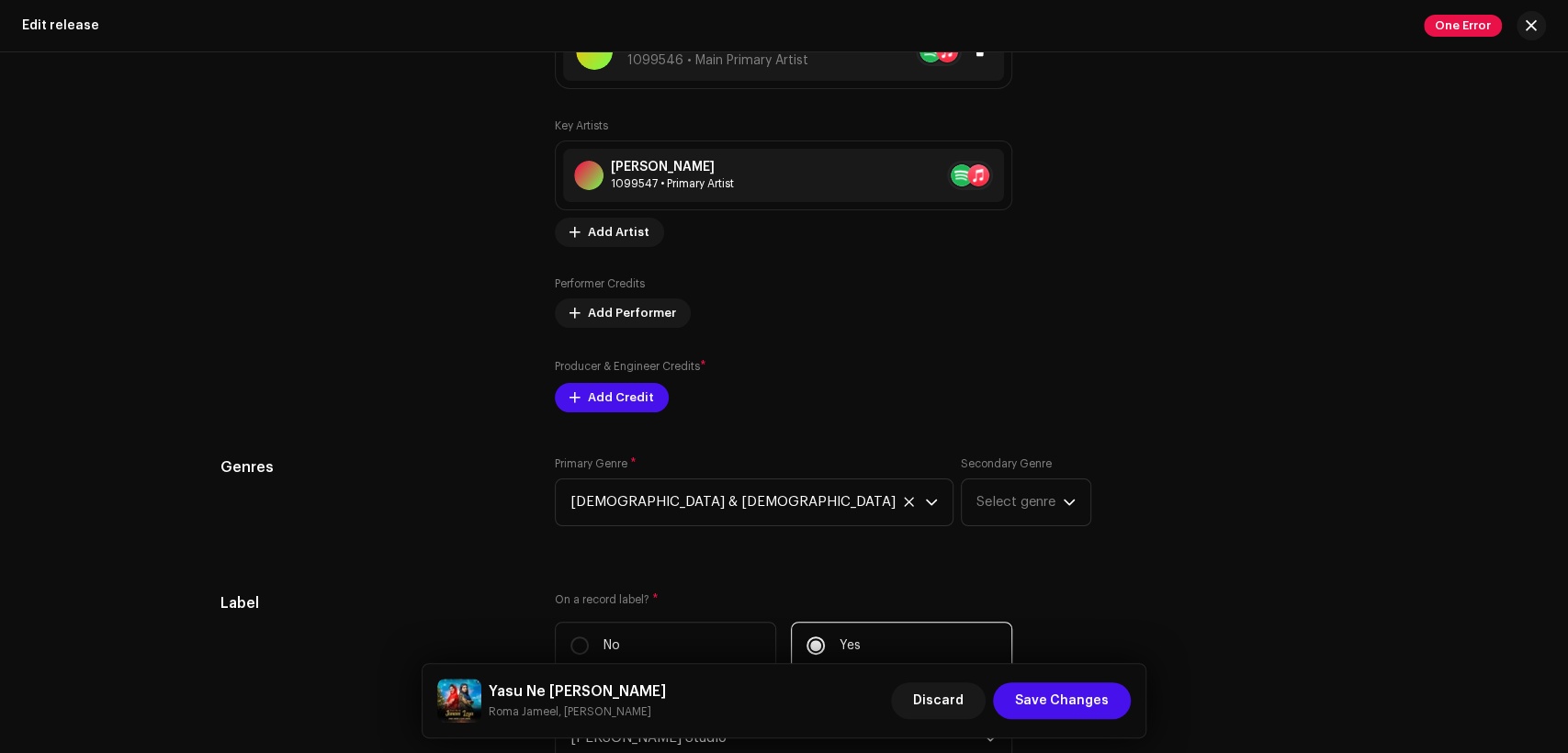
scroll to position [2042, 0]
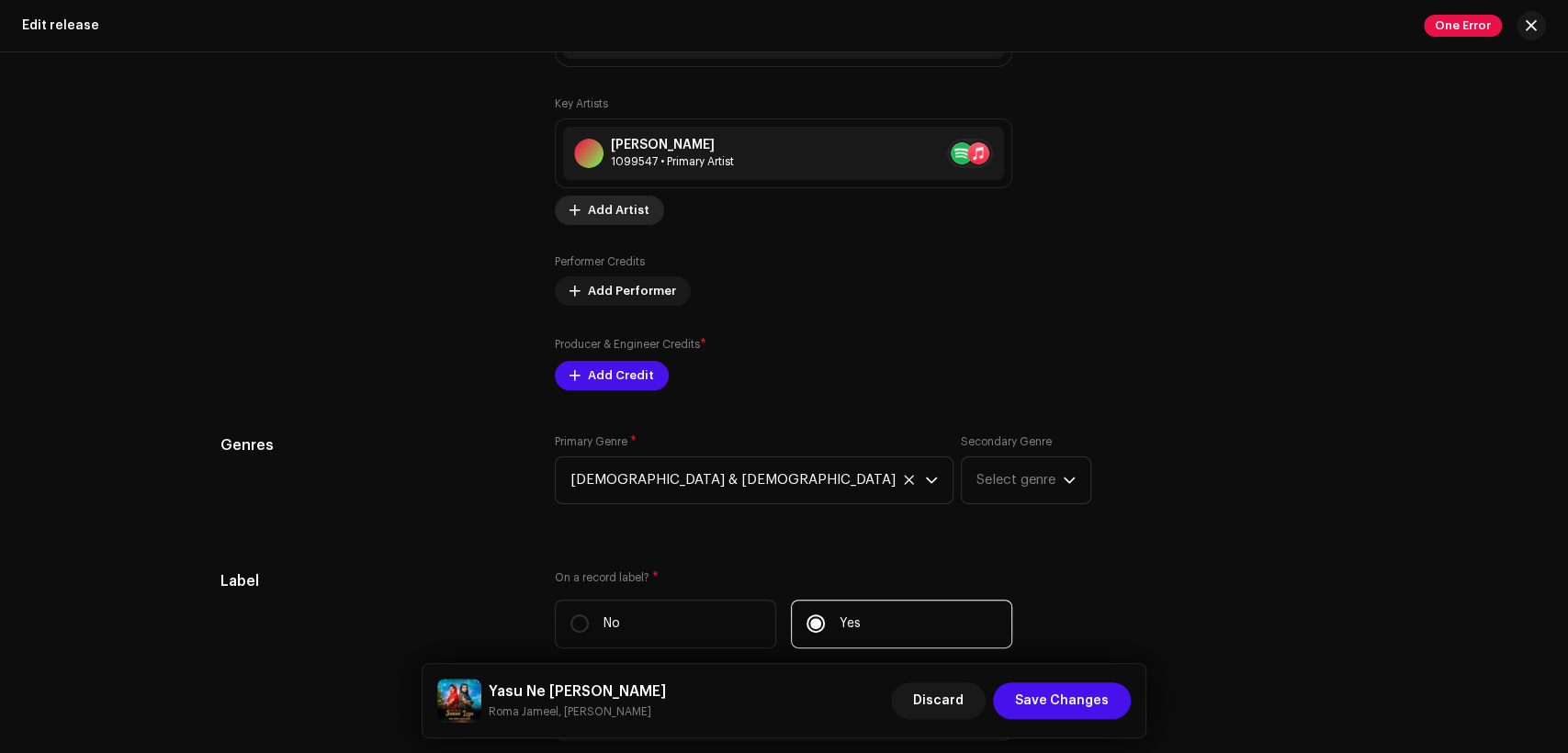
click at [633, 218] on span "Add Artist" at bounding box center [618, 211] width 62 height 37
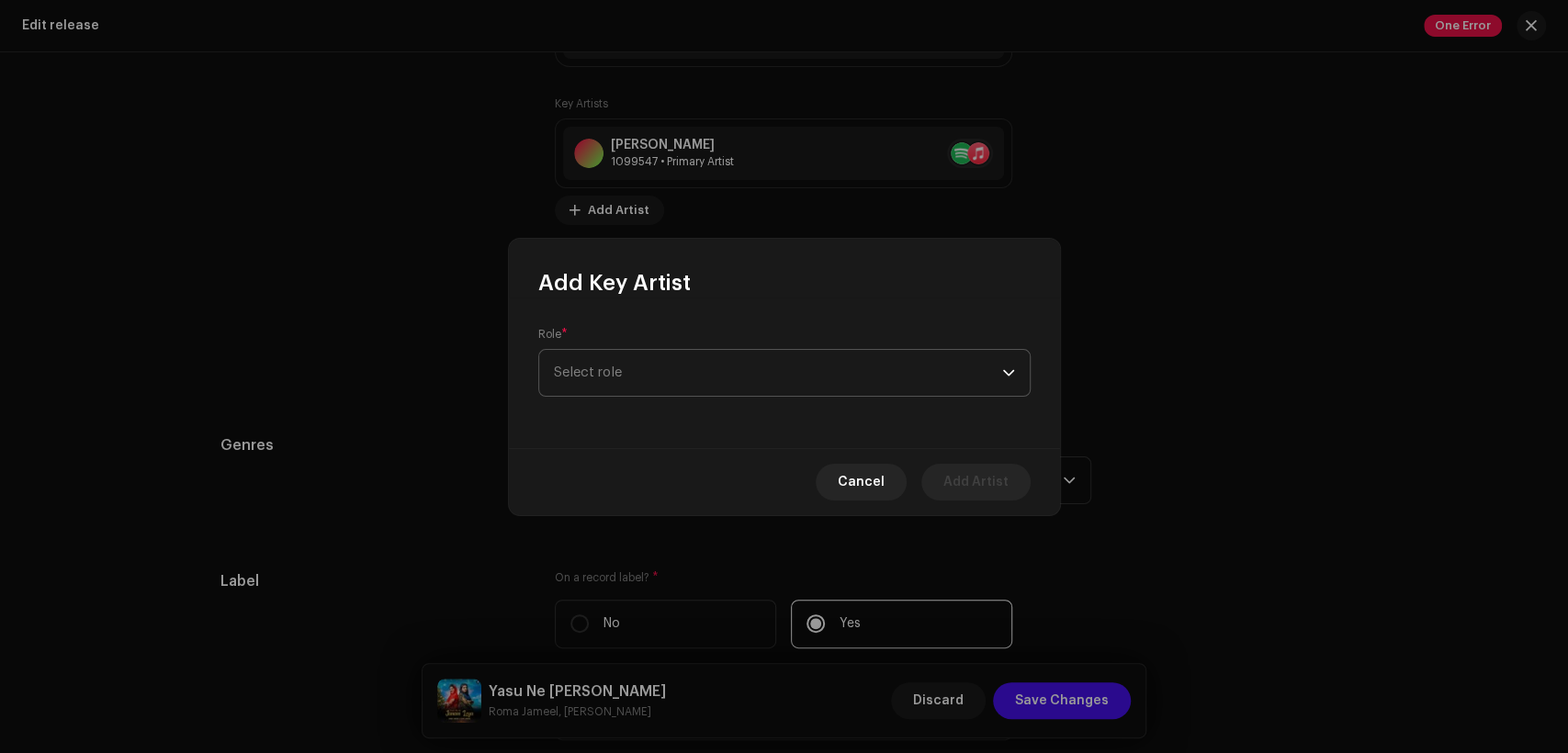
click at [713, 359] on span "Select role" at bounding box center [778, 373] width 448 height 46
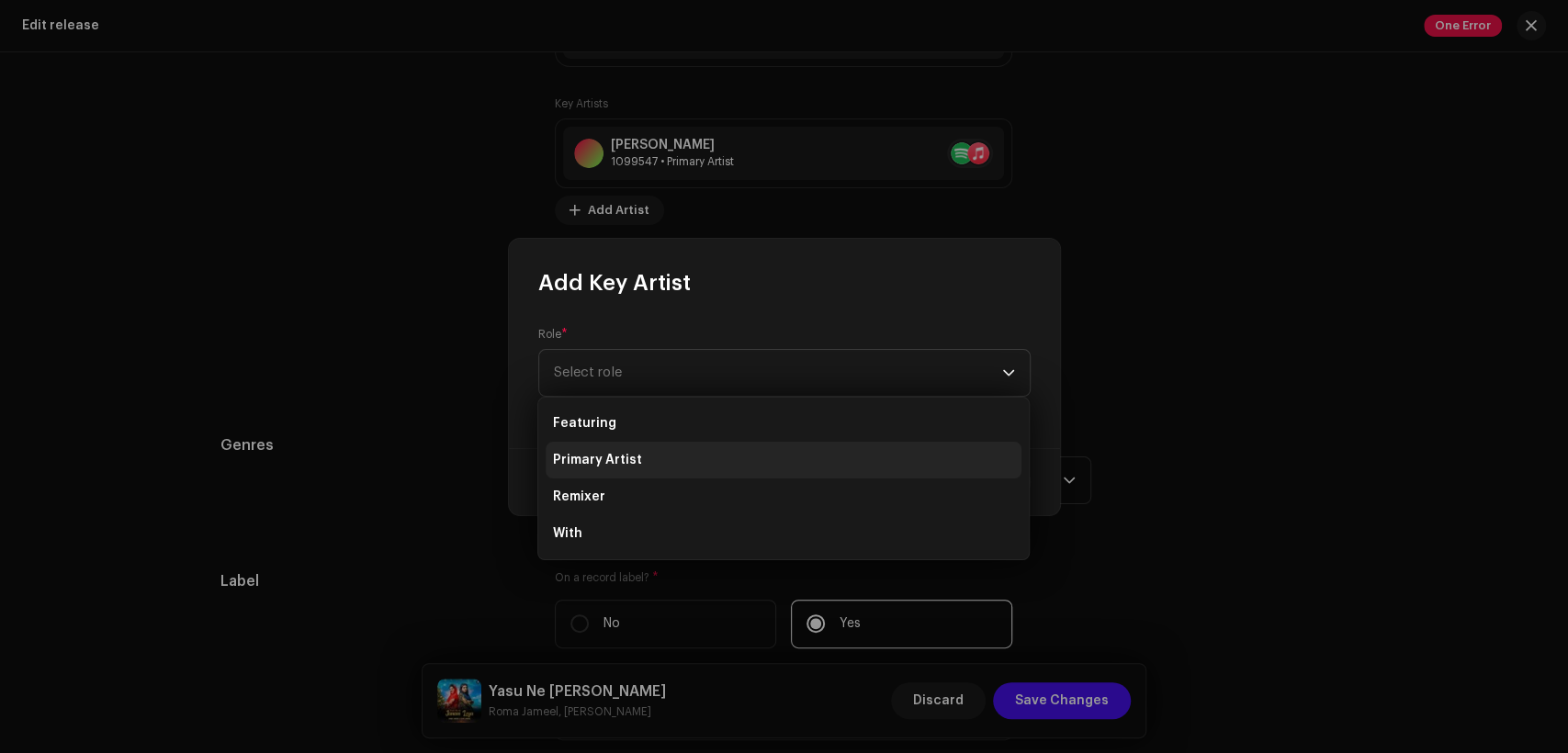
drag, startPoint x: 731, startPoint y: 456, endPoint x: 734, endPoint y: 439, distance: 17.3
click at [732, 456] on li "Primary Artist" at bounding box center [784, 461] width 476 height 37
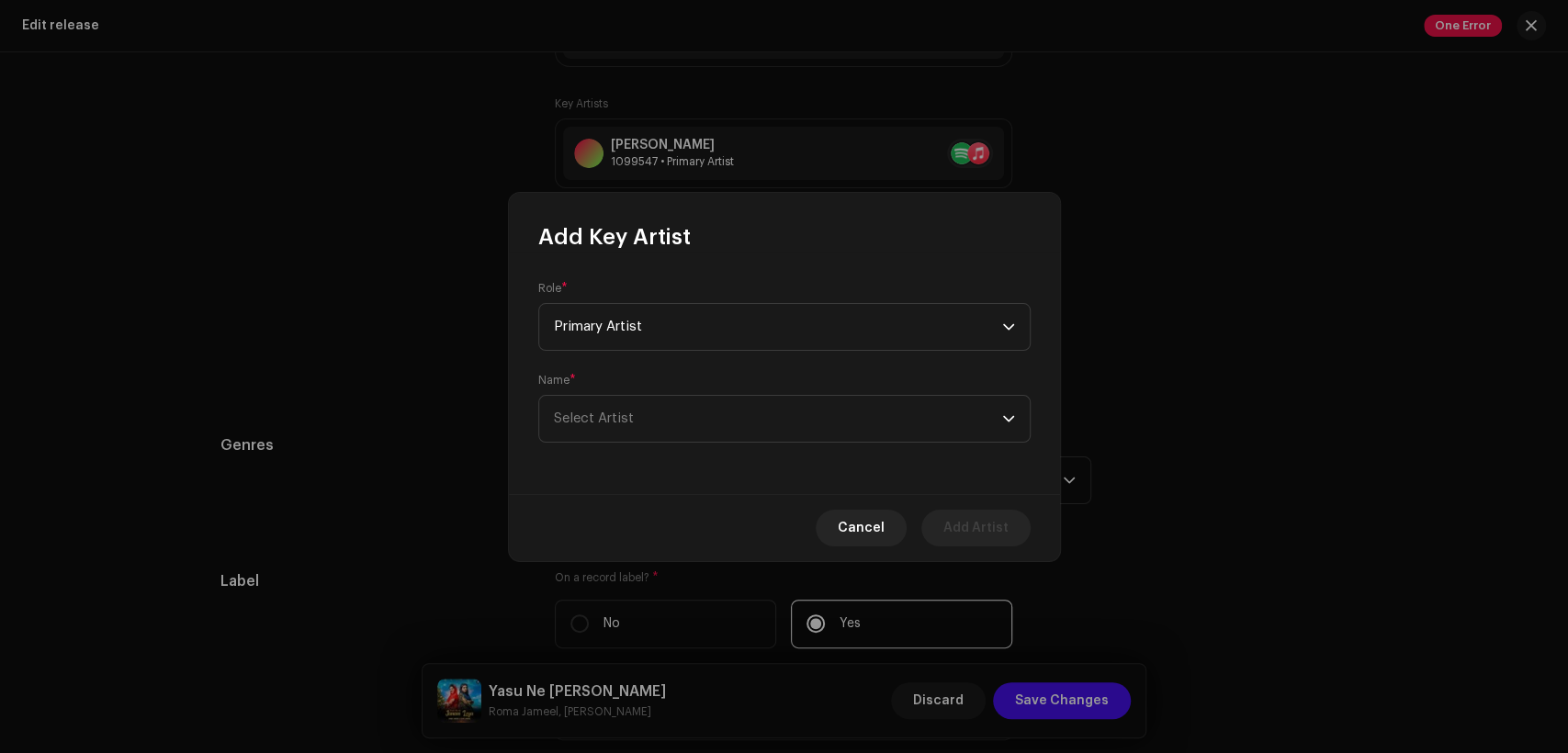
click at [735, 394] on div "Name * Select Artist" at bounding box center [784, 408] width 492 height 70
click at [749, 418] on span "Select Artist" at bounding box center [778, 419] width 448 height 46
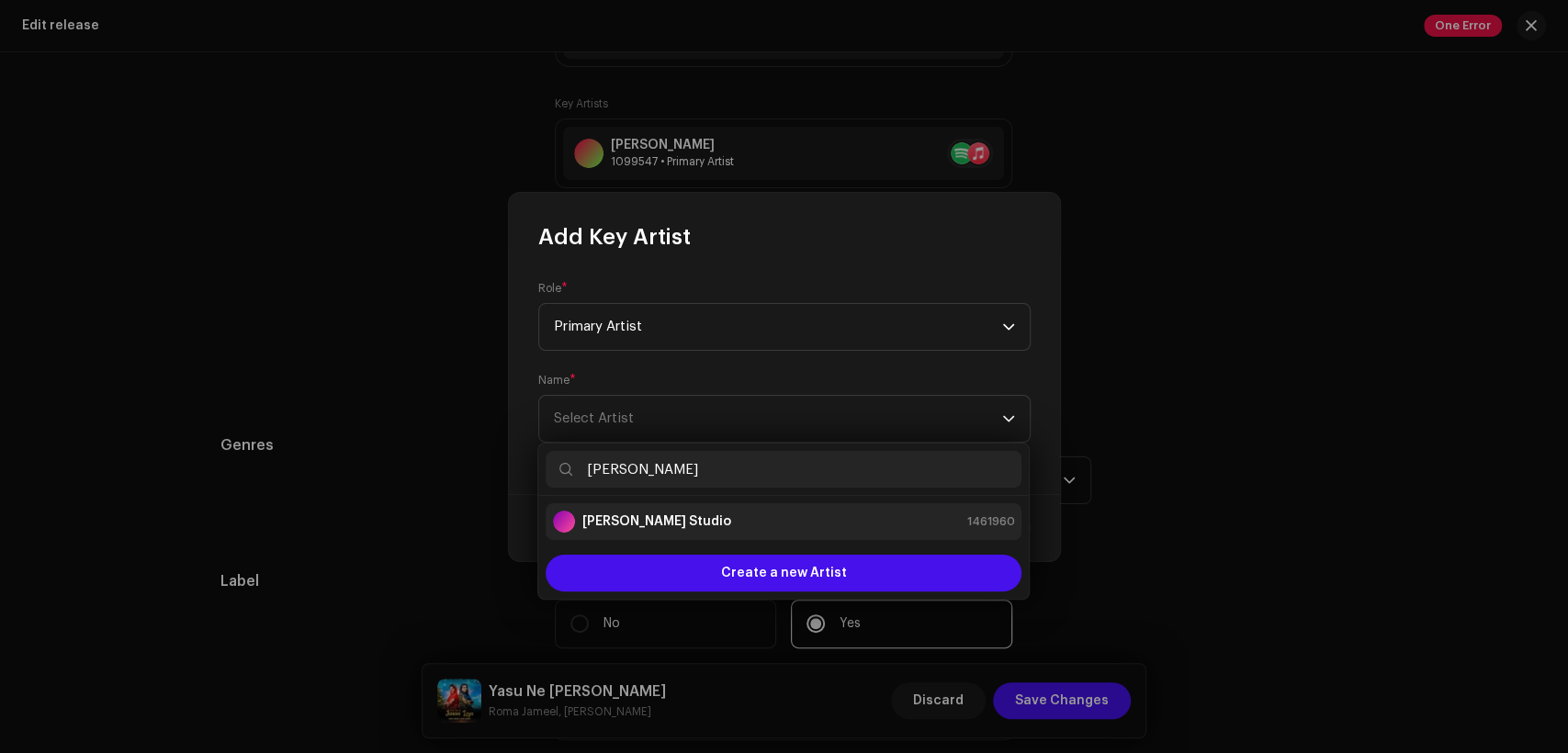
type input "[PERSON_NAME]"
click at [767, 515] on div "[PERSON_NAME] Studio 1461960" at bounding box center [784, 521] width 461 height 22
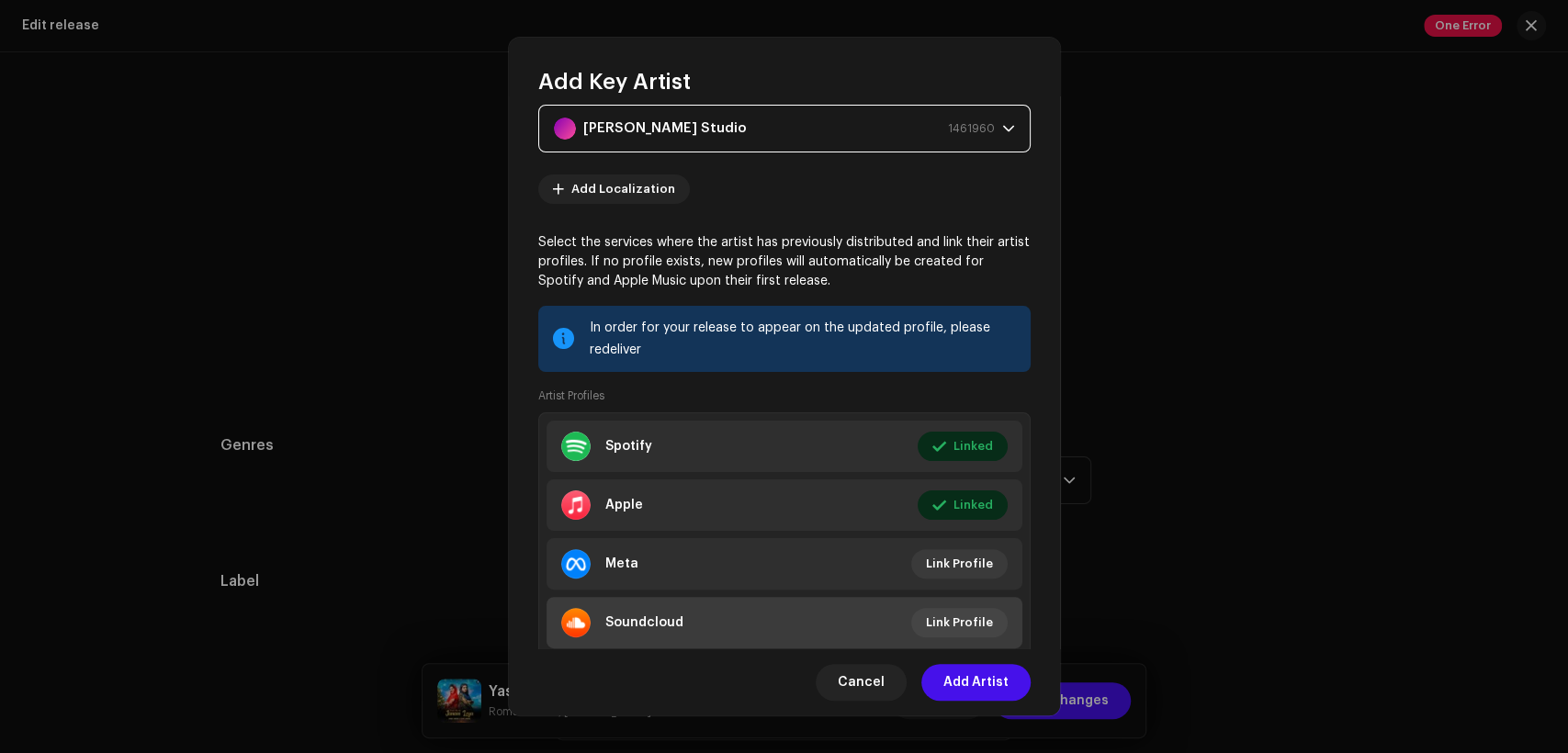
scroll to position [169, 0]
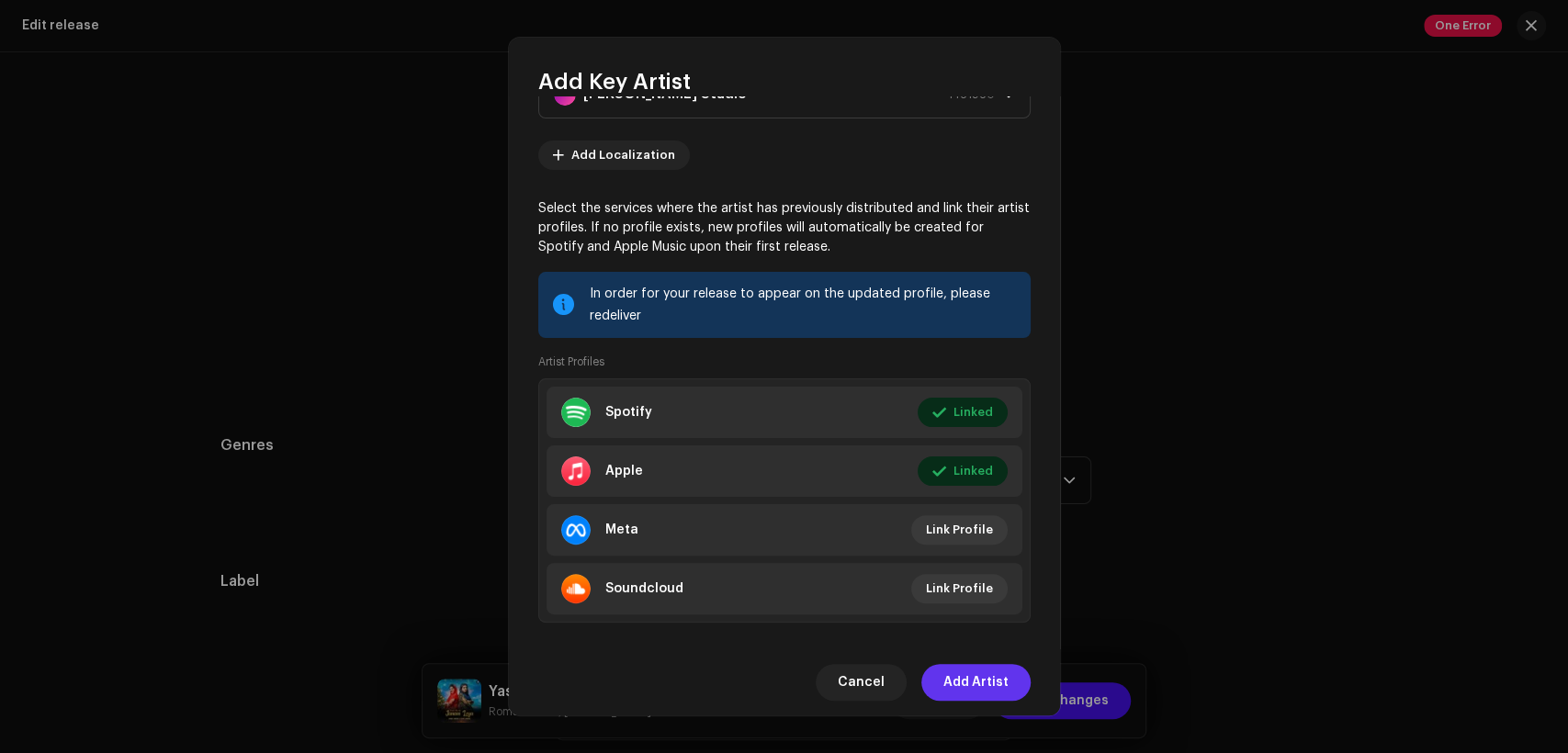
click at [1009, 680] on button "Add Artist" at bounding box center [976, 683] width 110 height 37
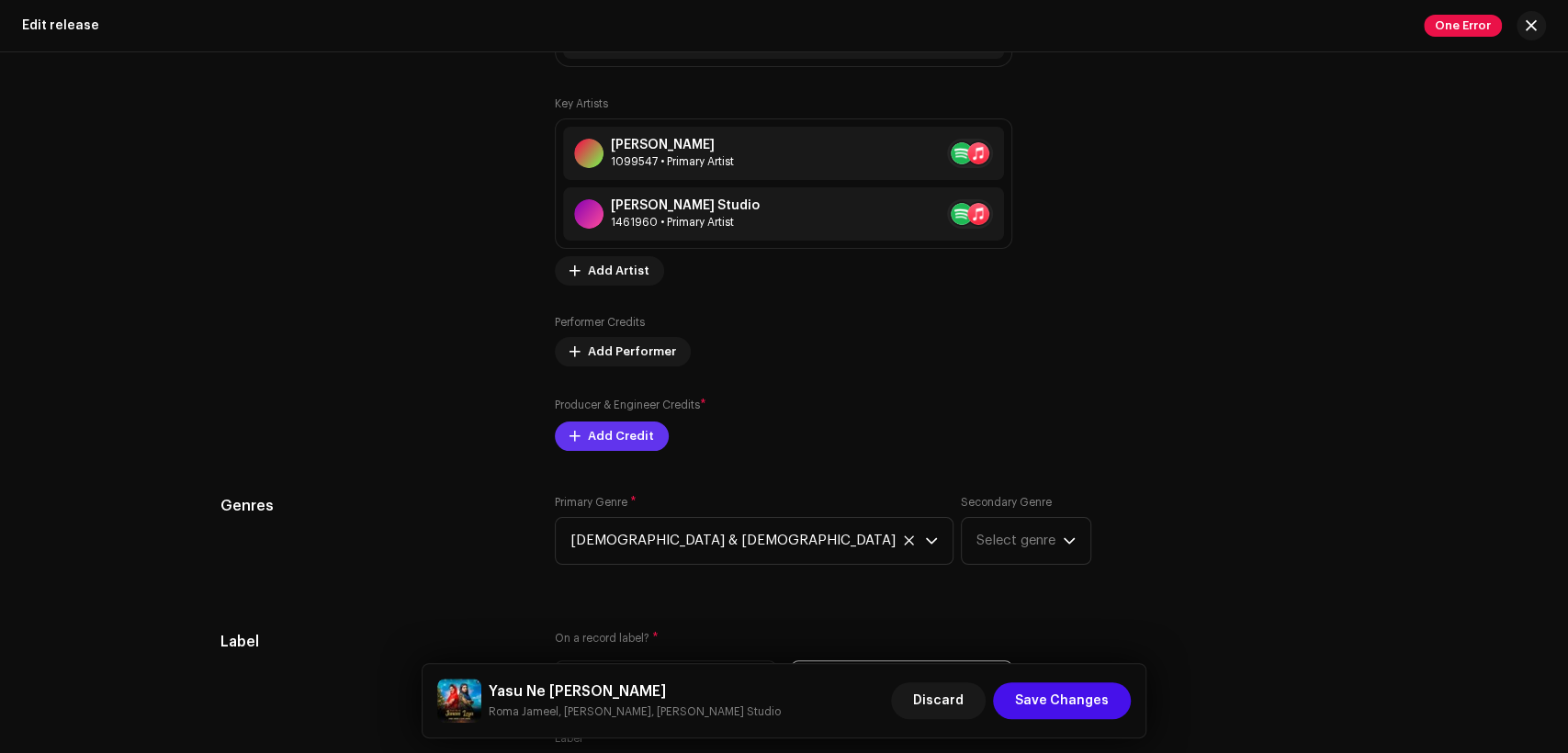
click at [644, 430] on span "Add Credit" at bounding box center [620, 437] width 66 height 37
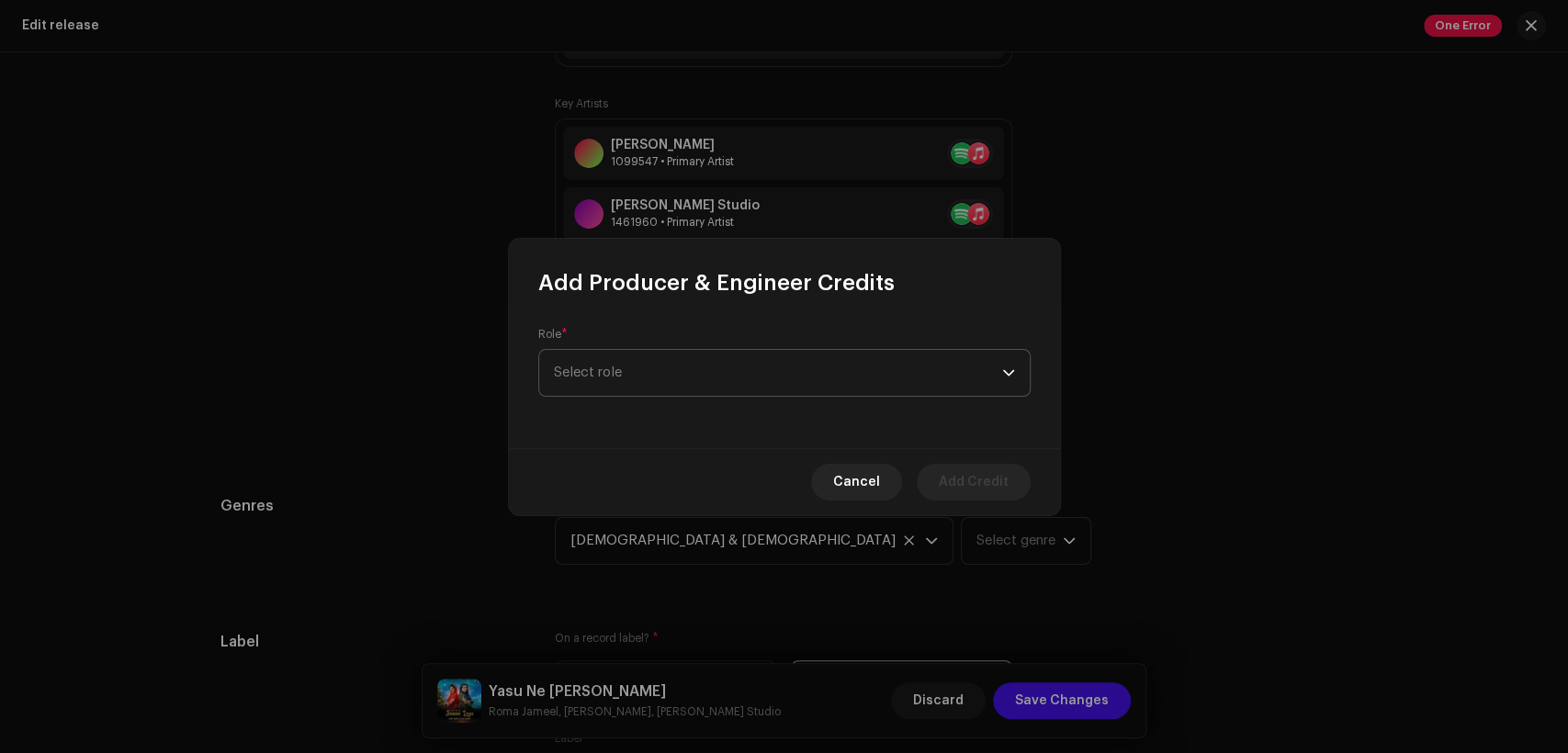
click at [661, 383] on span "Select role" at bounding box center [778, 373] width 448 height 46
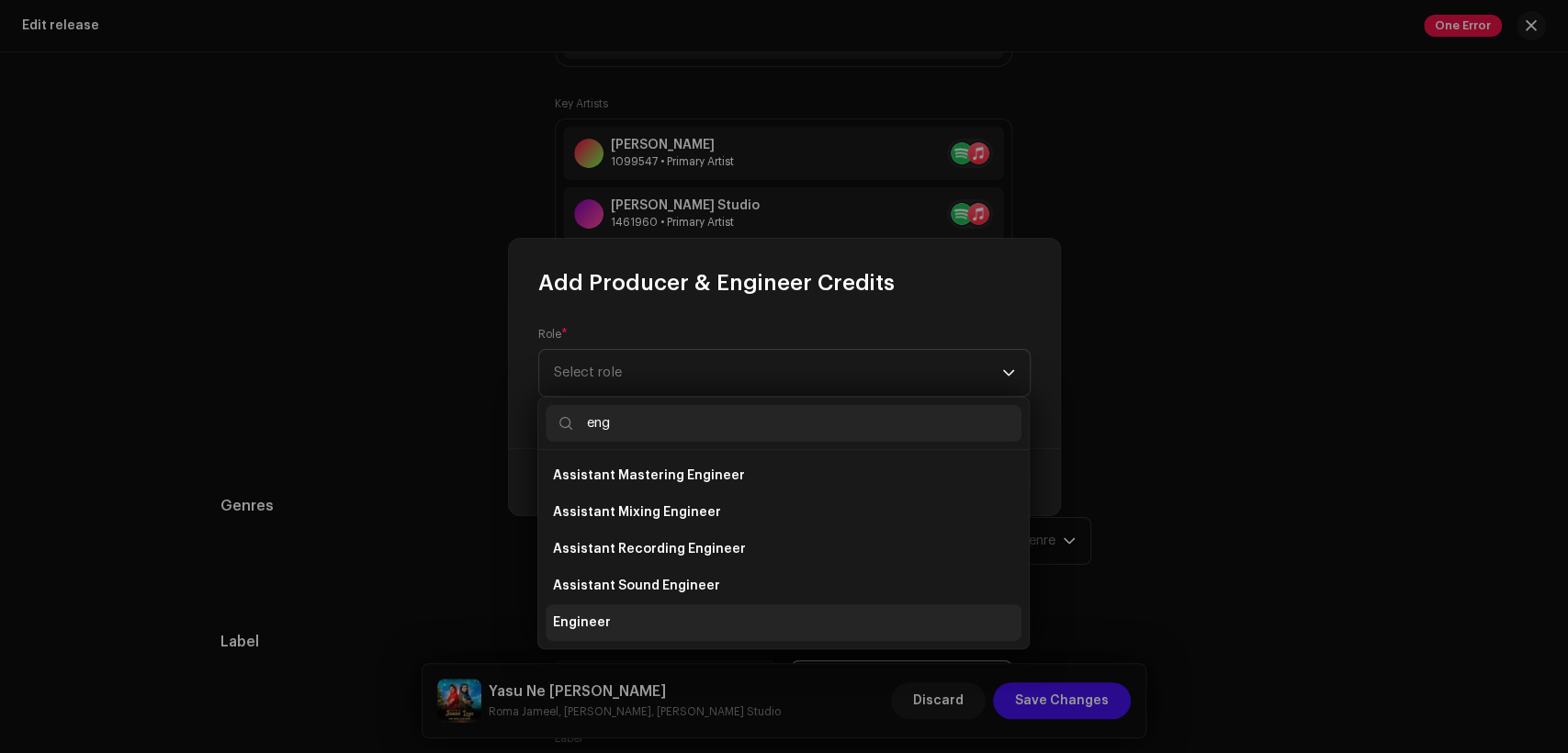
type input "eng"
click at [679, 605] on li "Engineer" at bounding box center [784, 623] width 476 height 37
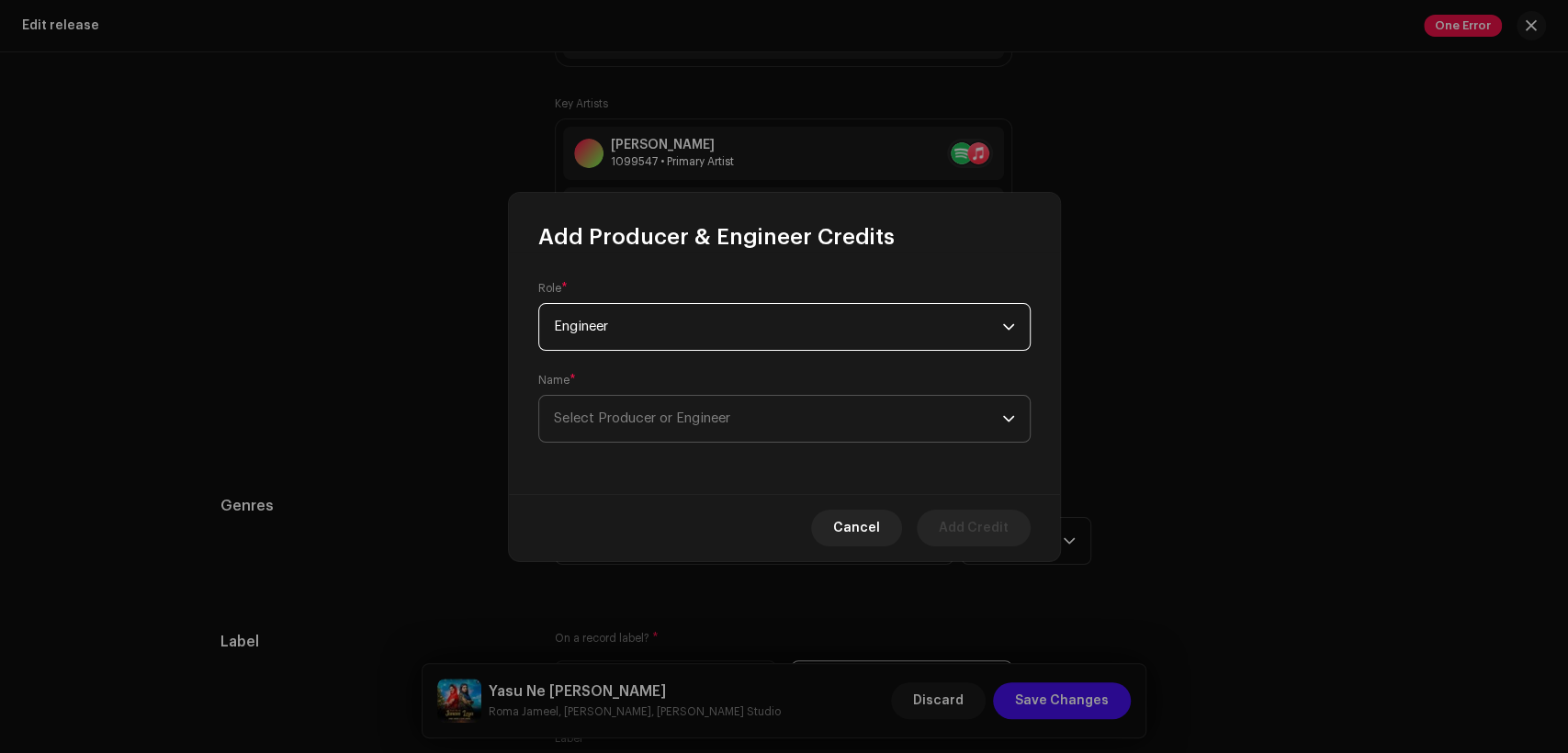
click at [741, 414] on span "Select Producer or Engineer" at bounding box center [778, 419] width 448 height 46
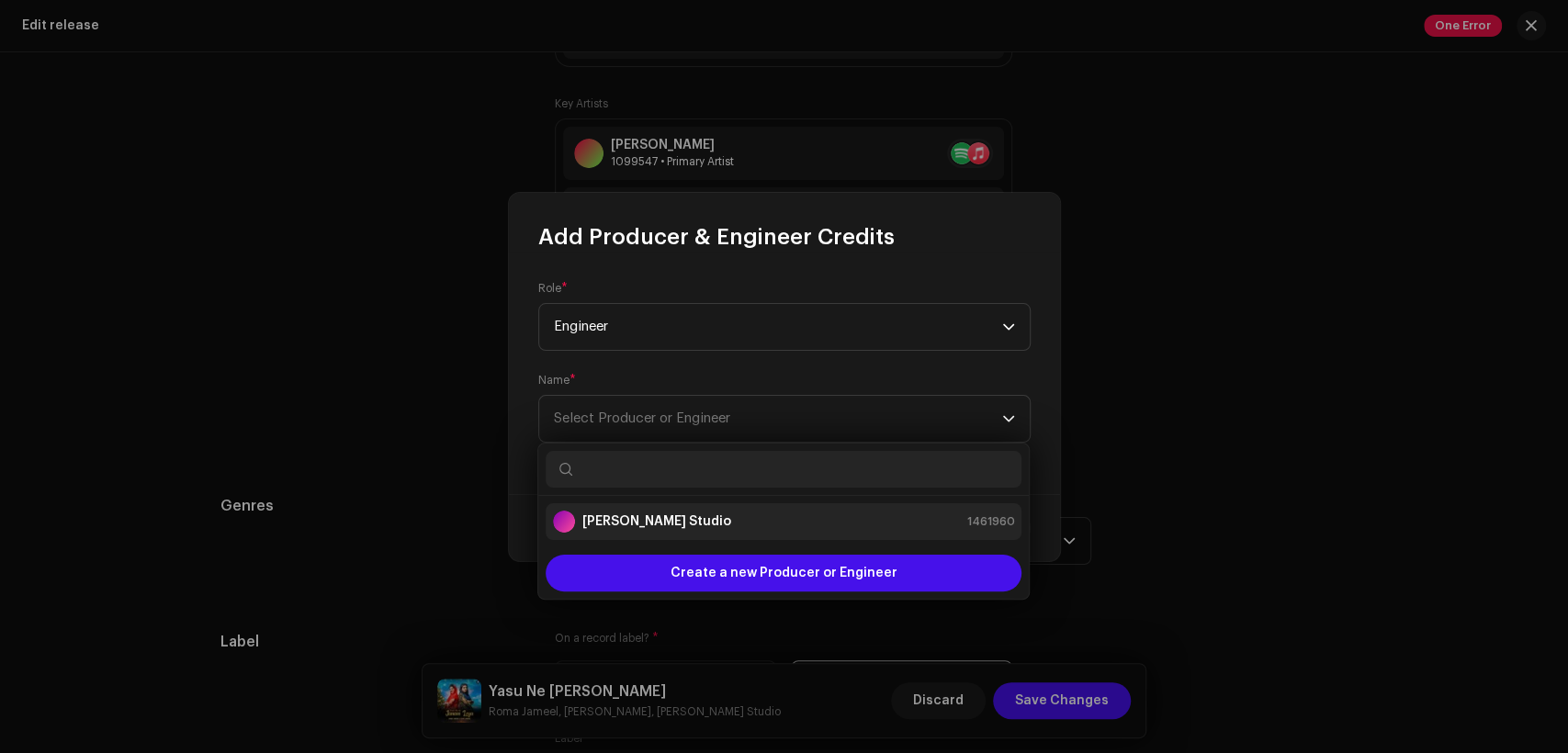
click at [766, 525] on div "[PERSON_NAME] Studio 1461960" at bounding box center [784, 521] width 461 height 22
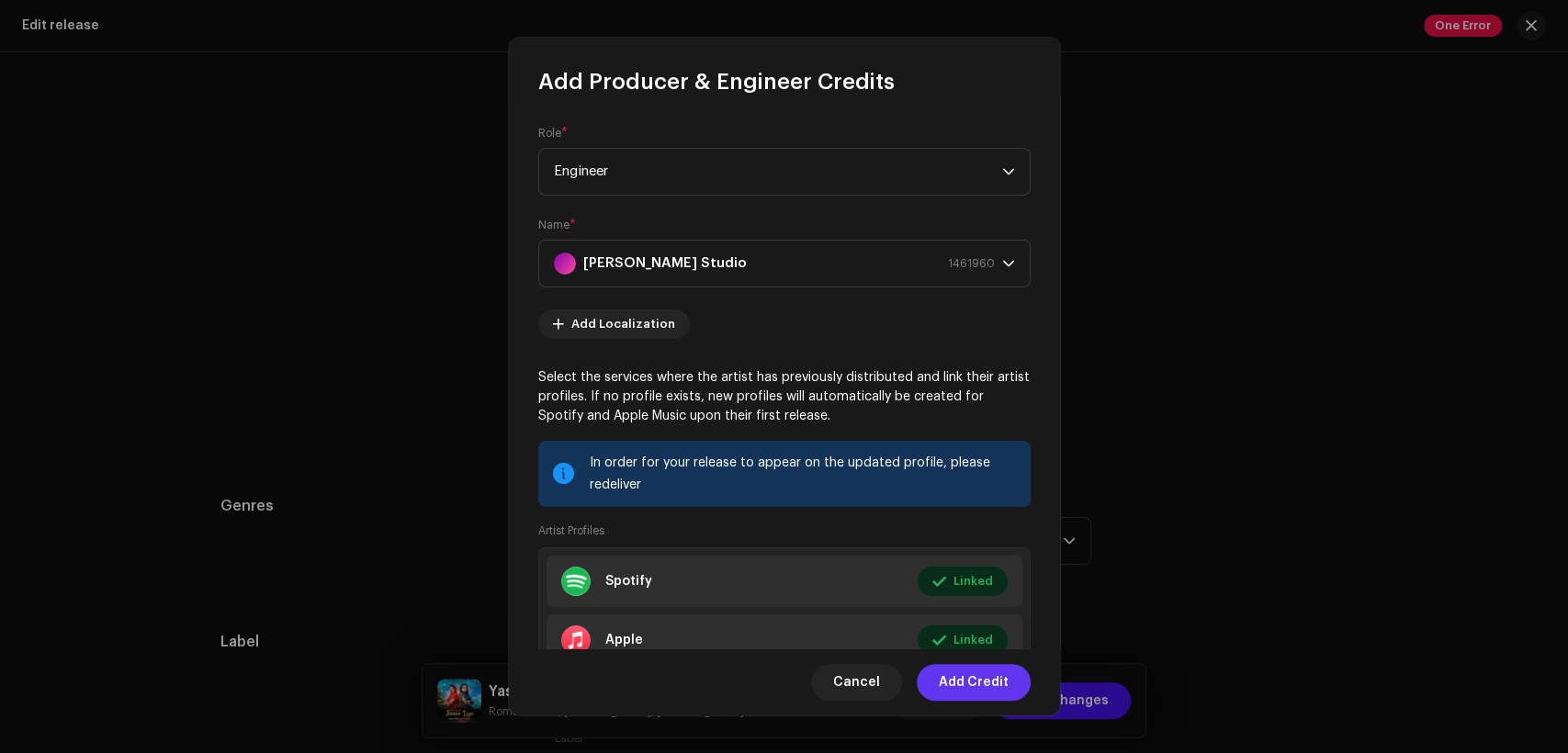
click at [948, 665] on span "Add Credit" at bounding box center [973, 683] width 70 height 37
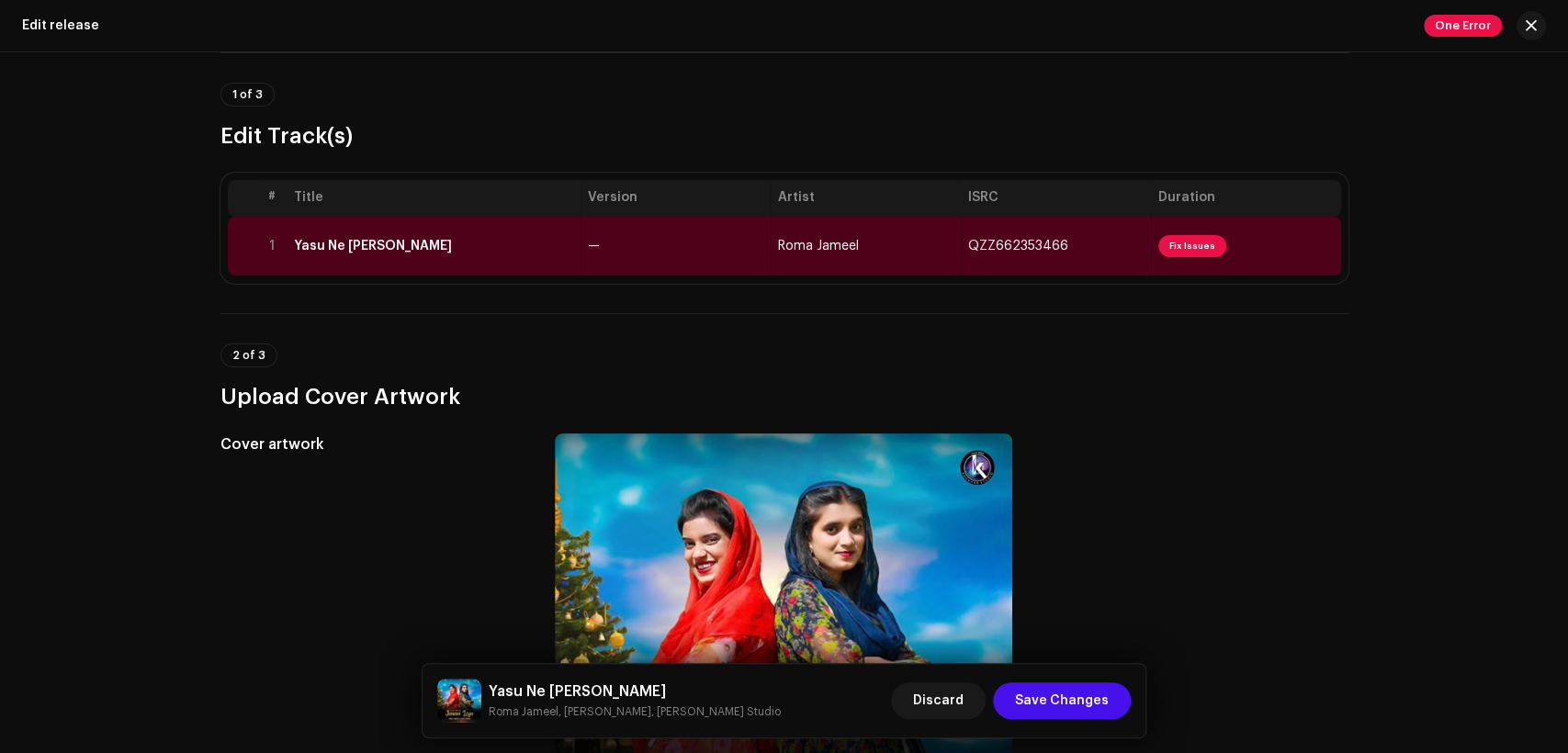
scroll to position [0, 0]
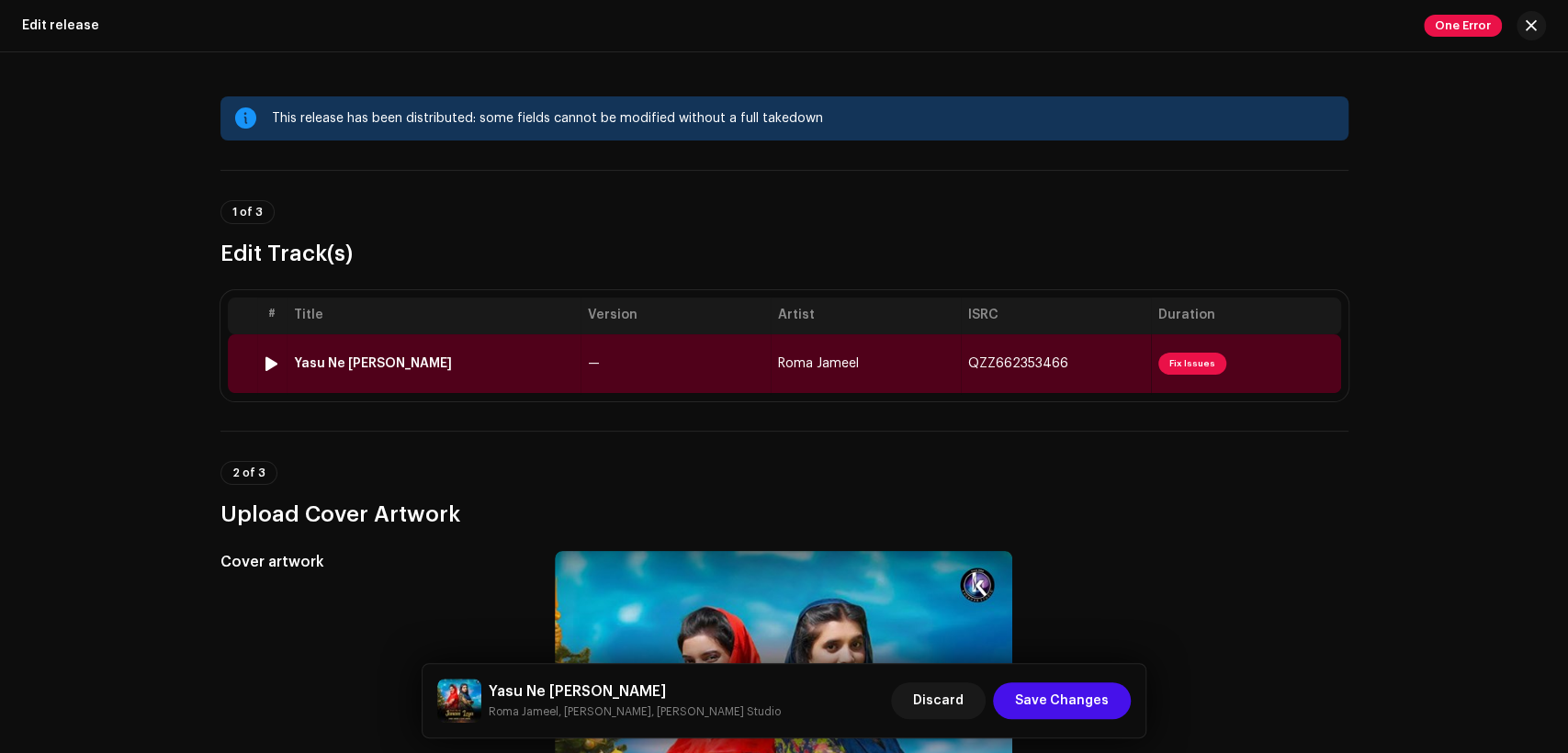
click at [550, 347] on td "Yasu Ne [PERSON_NAME]" at bounding box center [434, 364] width 294 height 59
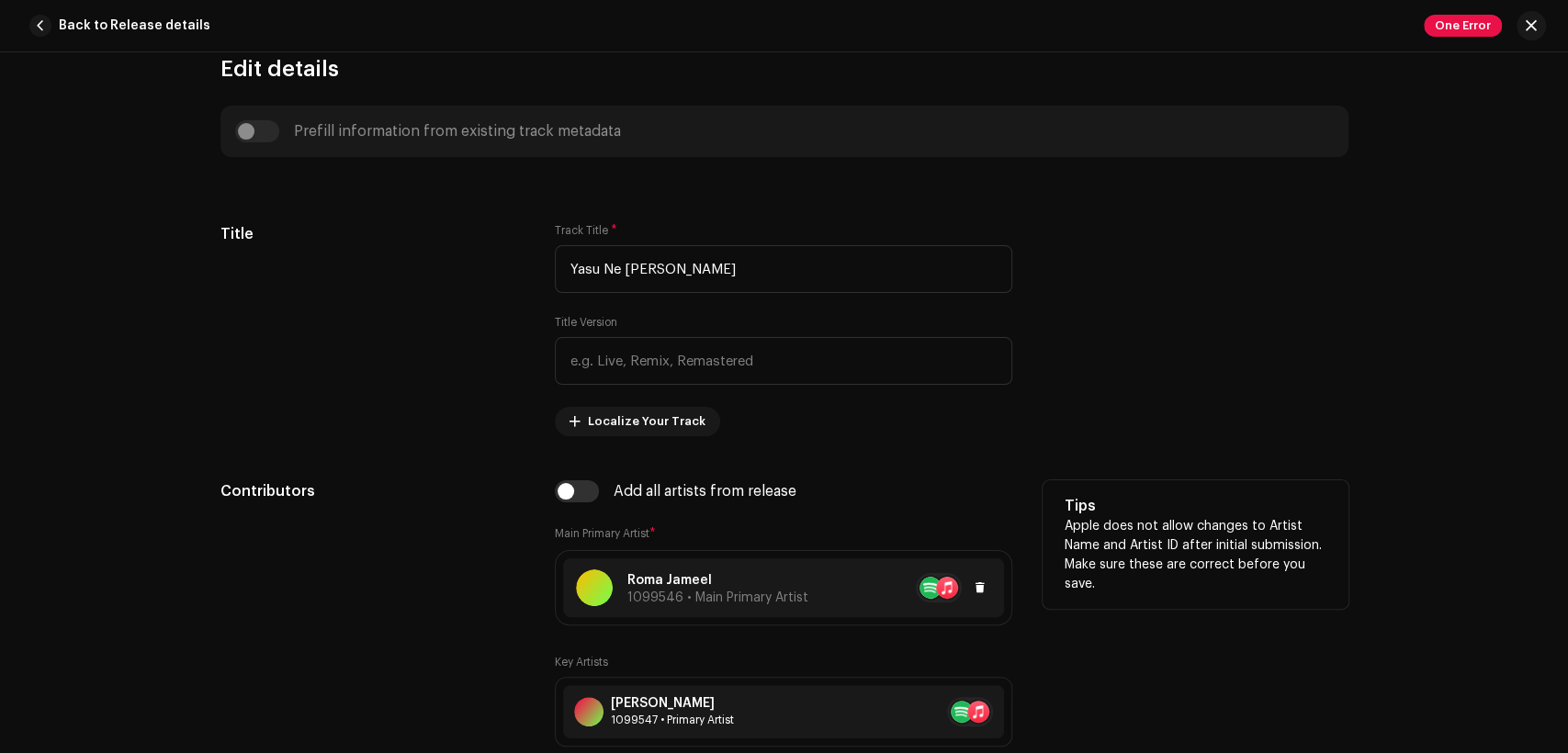
scroll to position [1020, 0]
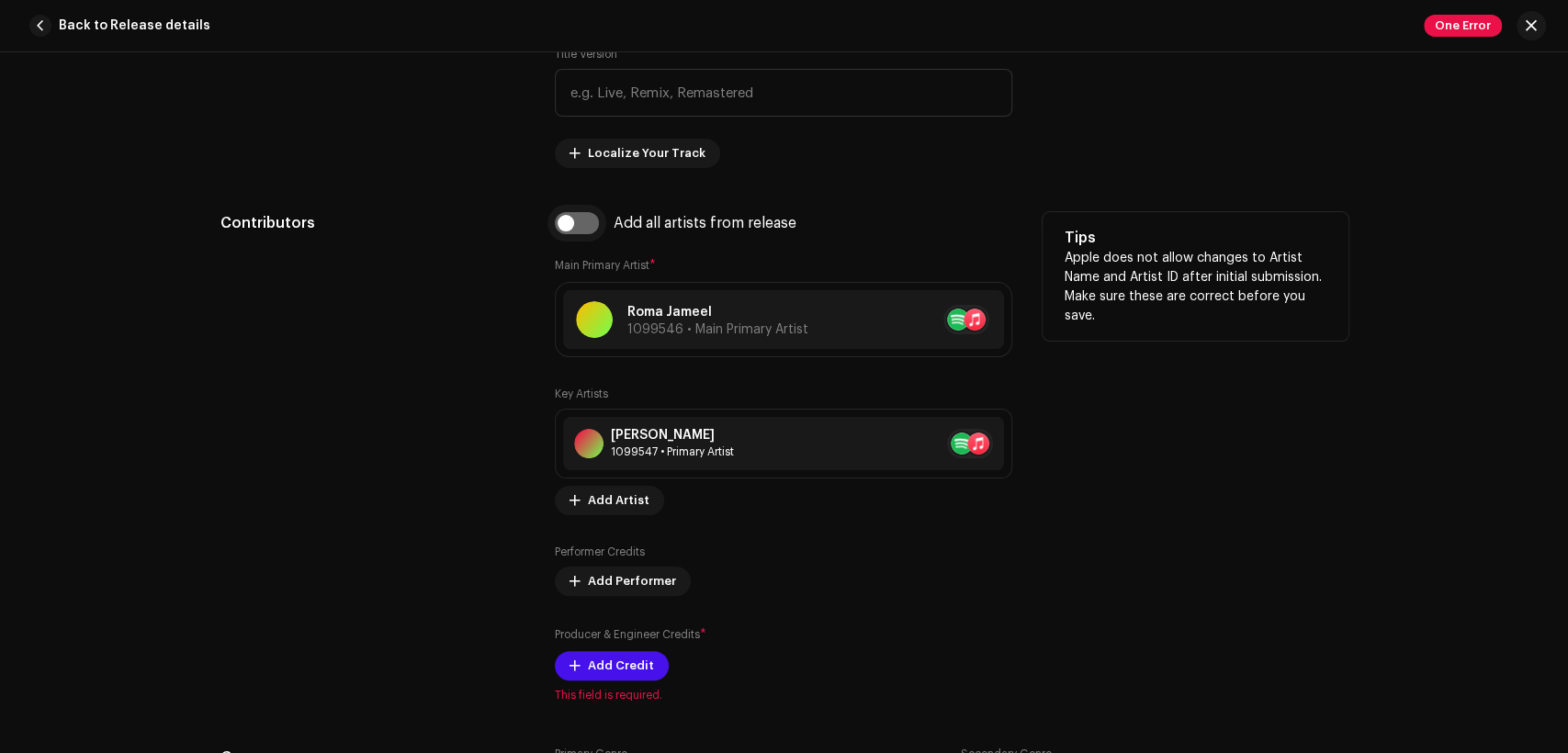
click at [584, 224] on input "checkbox" at bounding box center [577, 223] width 44 height 22
checkbox input "true"
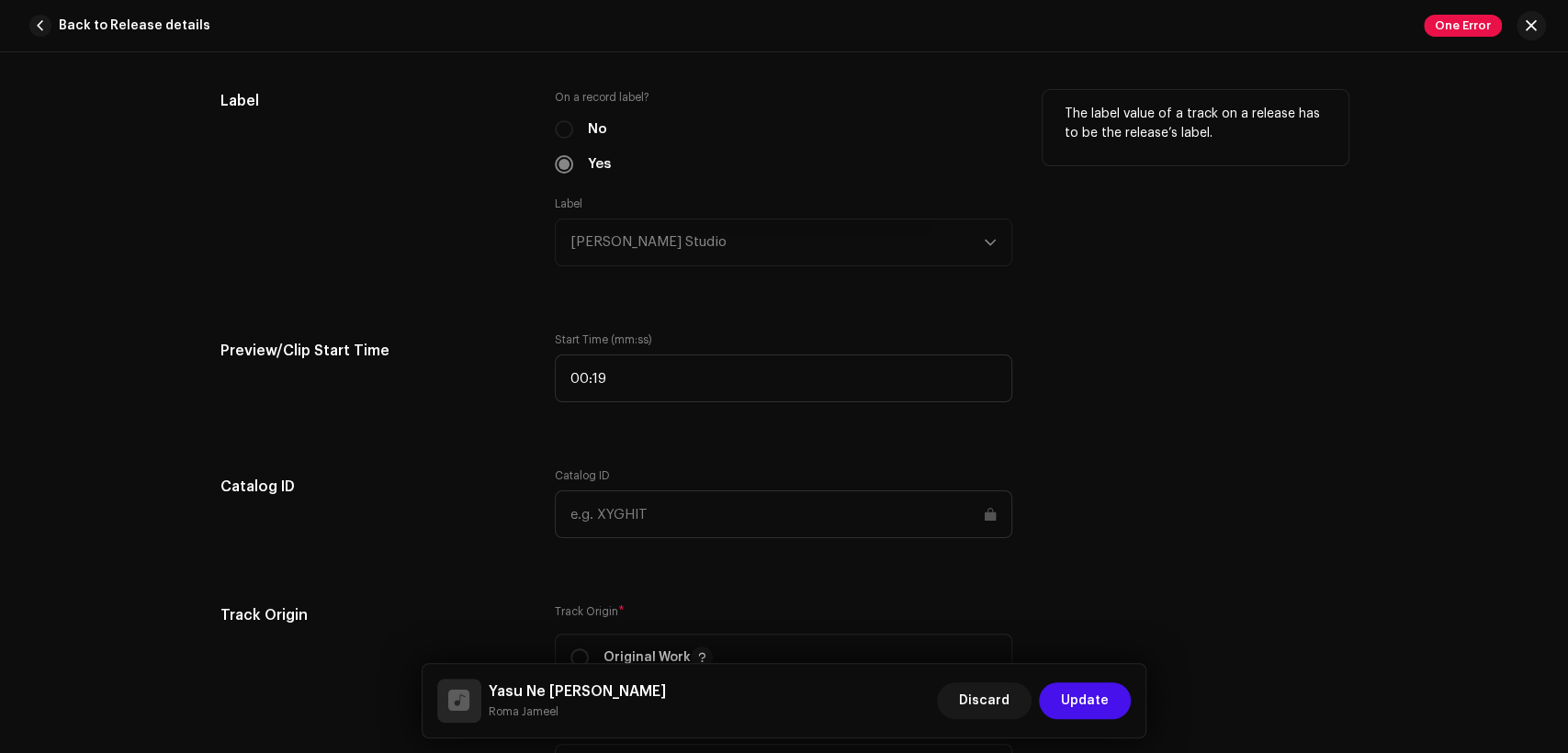
scroll to position [2212, 0]
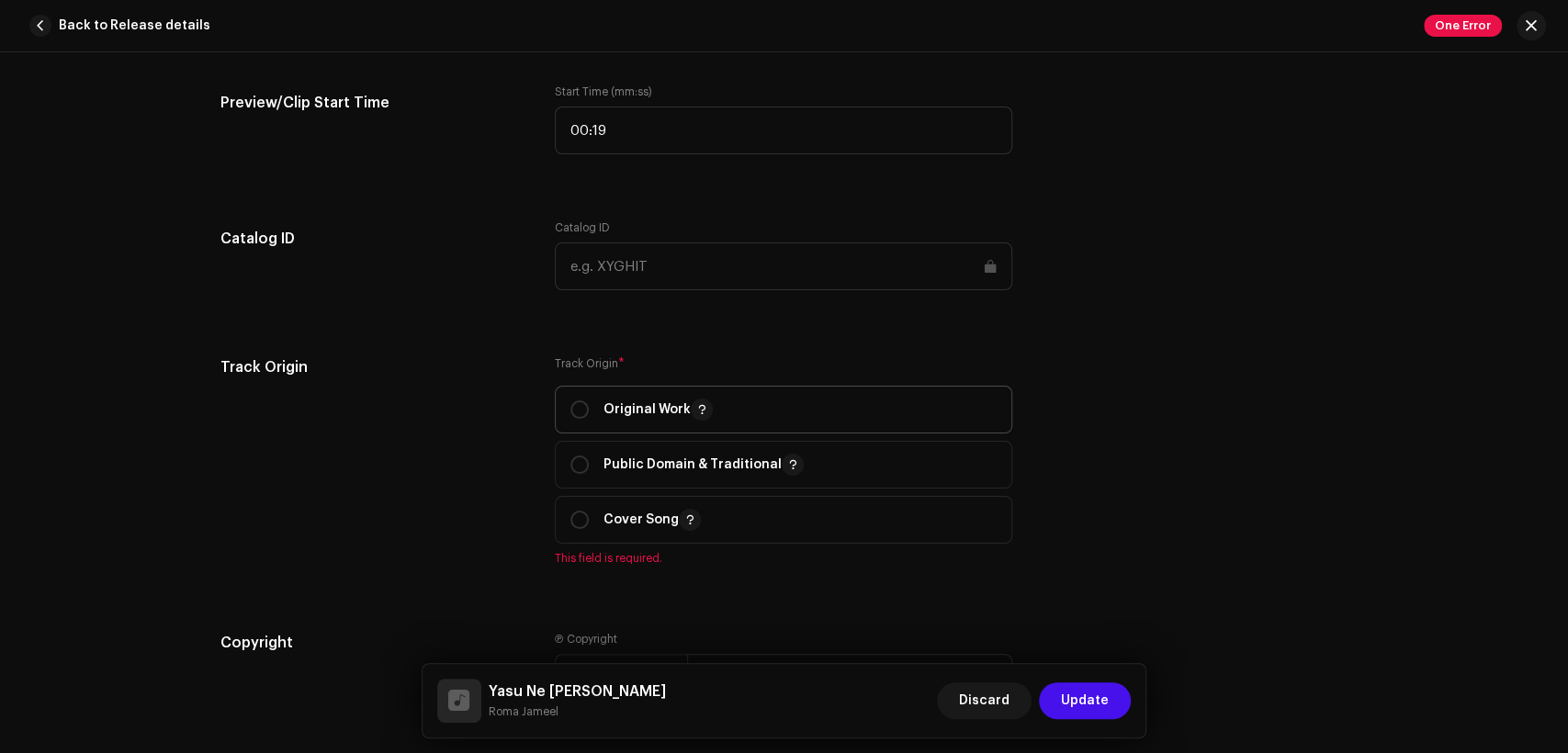
click at [611, 408] on p "Original Work" at bounding box center [659, 410] width 110 height 22
radio input "true"
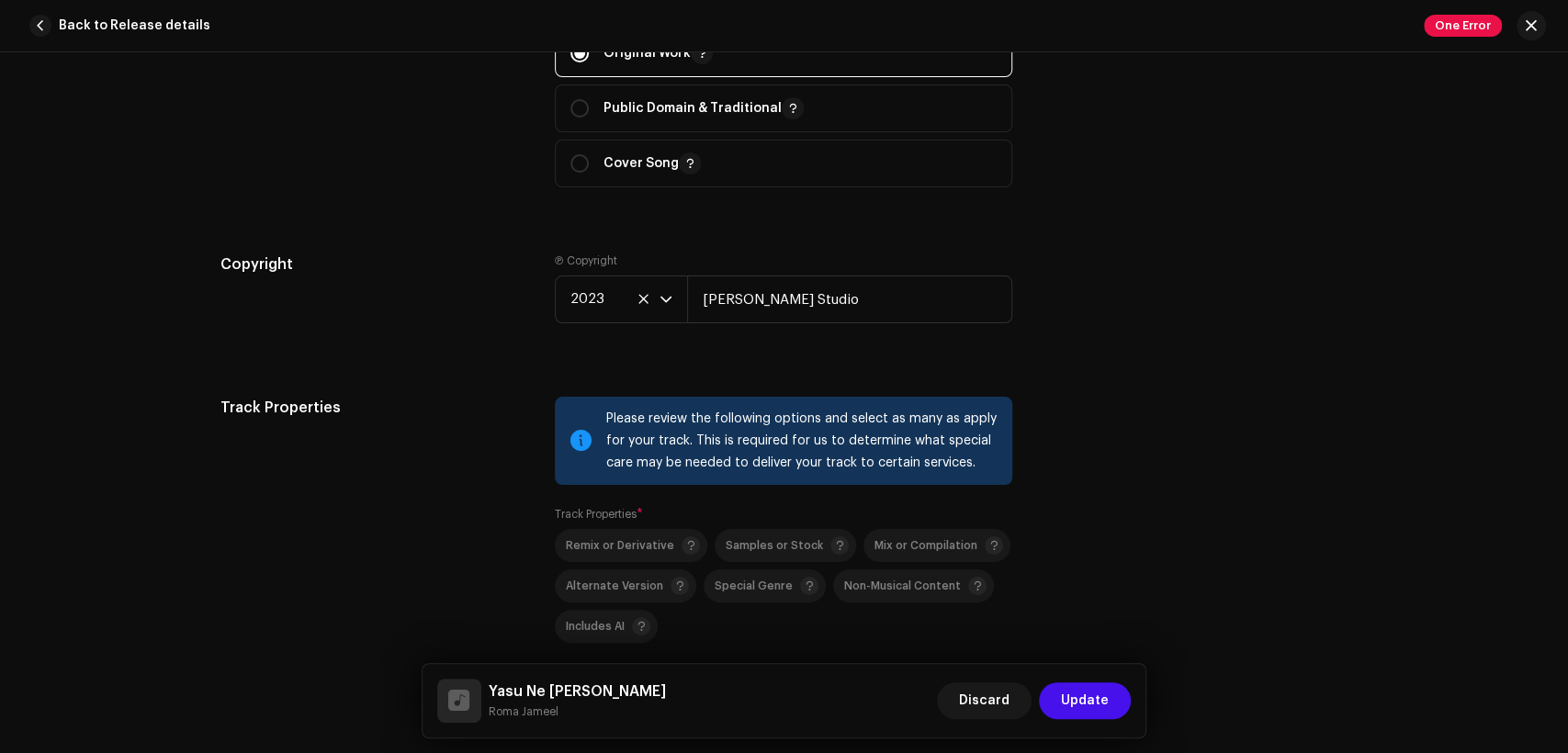
scroll to position [2722, 0]
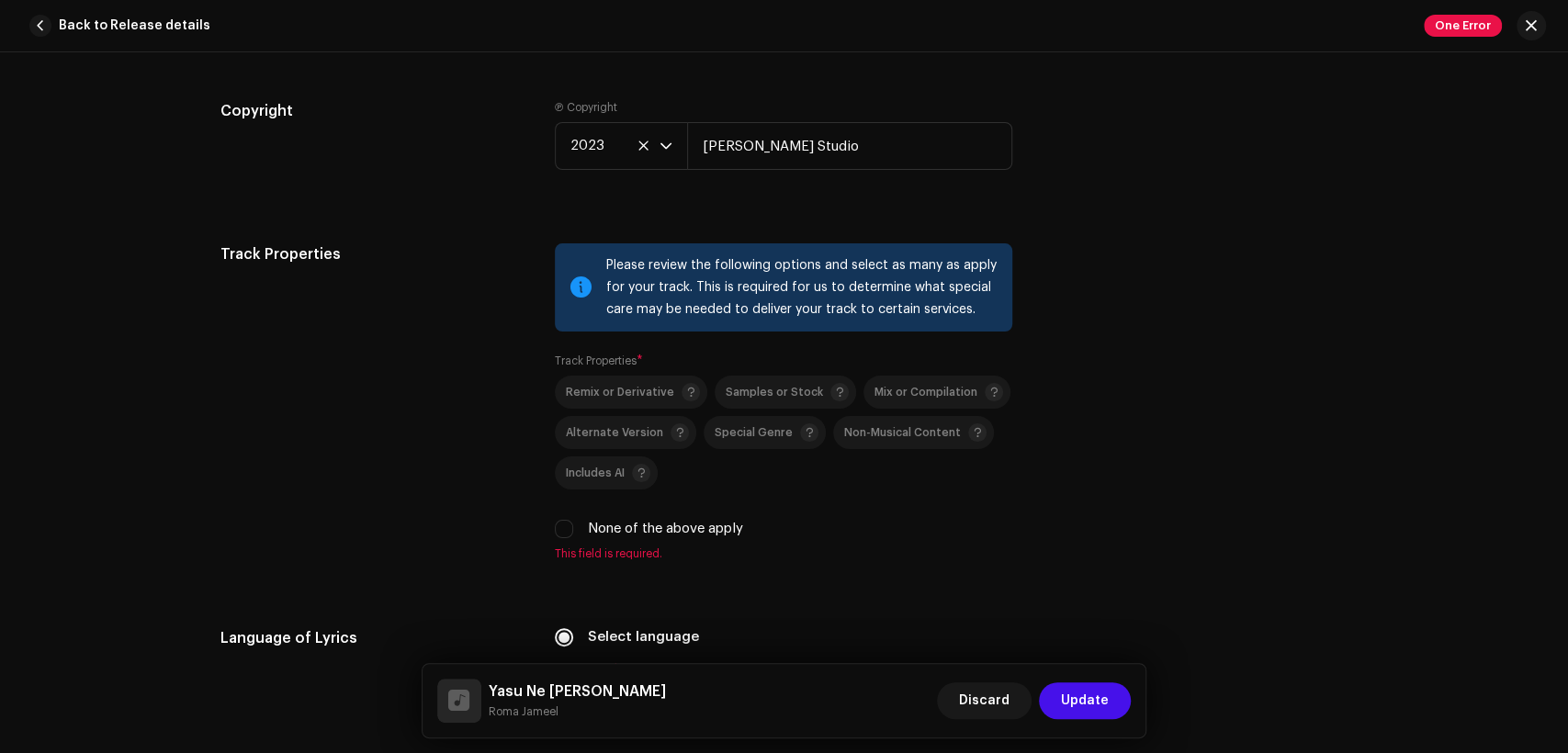
click at [638, 529] on label "None of the above apply" at bounding box center [664, 529] width 155 height 20
click at [573, 529] on input "None of the above apply" at bounding box center [563, 529] width 18 height 18
checkbox input "true"
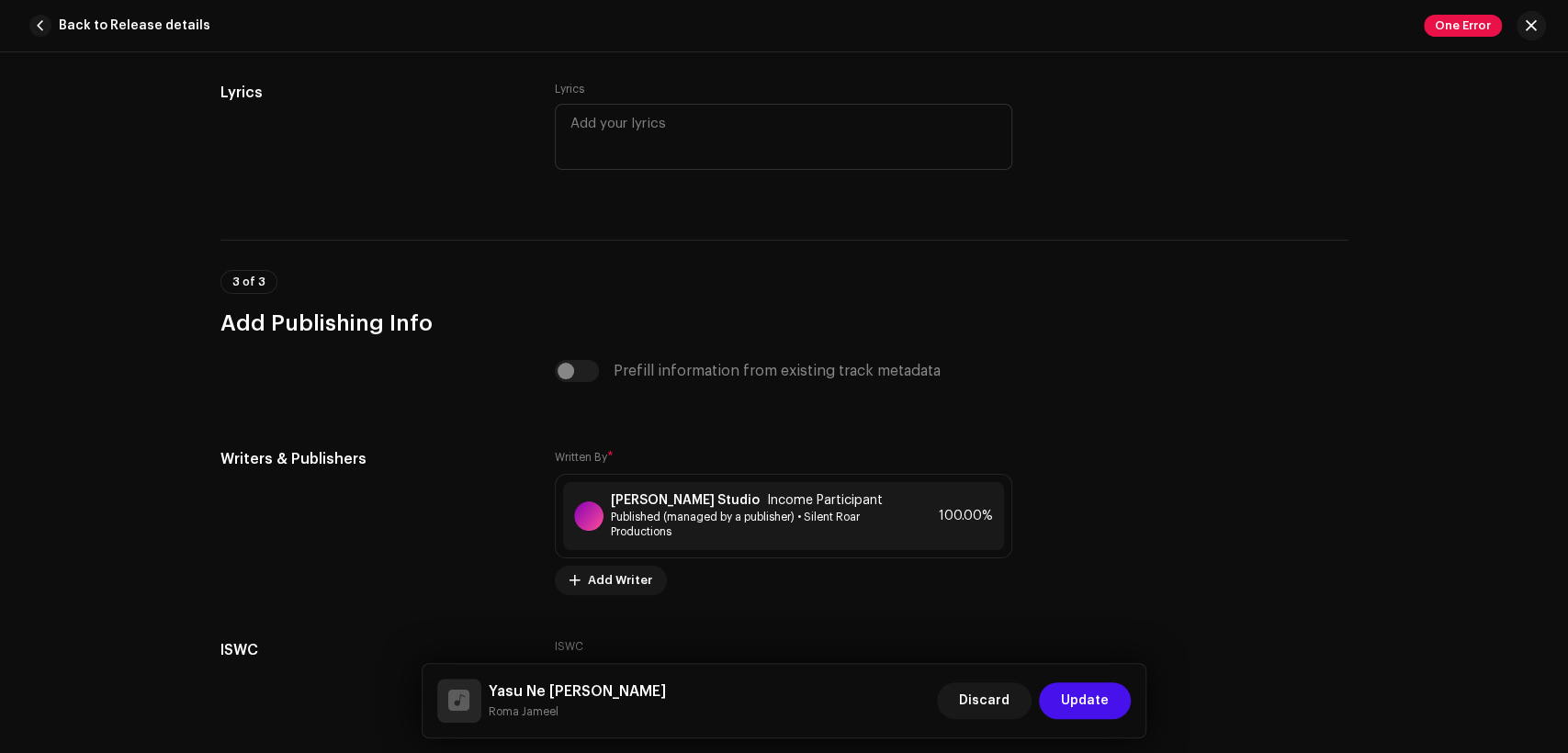
scroll to position [3841, 0]
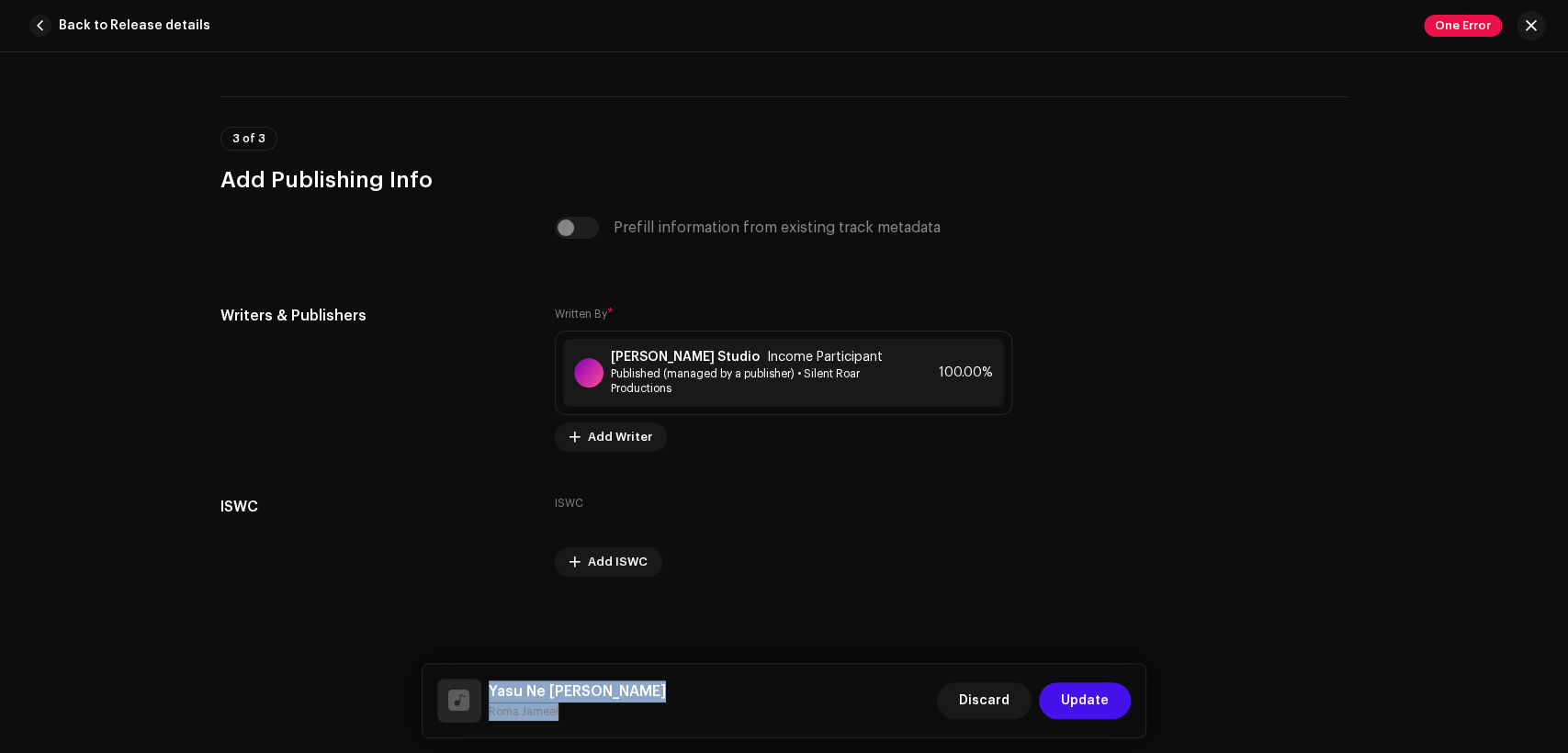
drag, startPoint x: 560, startPoint y: 705, endPoint x: 485, endPoint y: 692, distance: 76.1
click at [485, 692] on div "Yasu Ne Aj Janam Leya Roma Jameel" at bounding box center [552, 701] width 229 height 44
copy div "Yasu Ne Aj Janam Leya Roma Jameel"
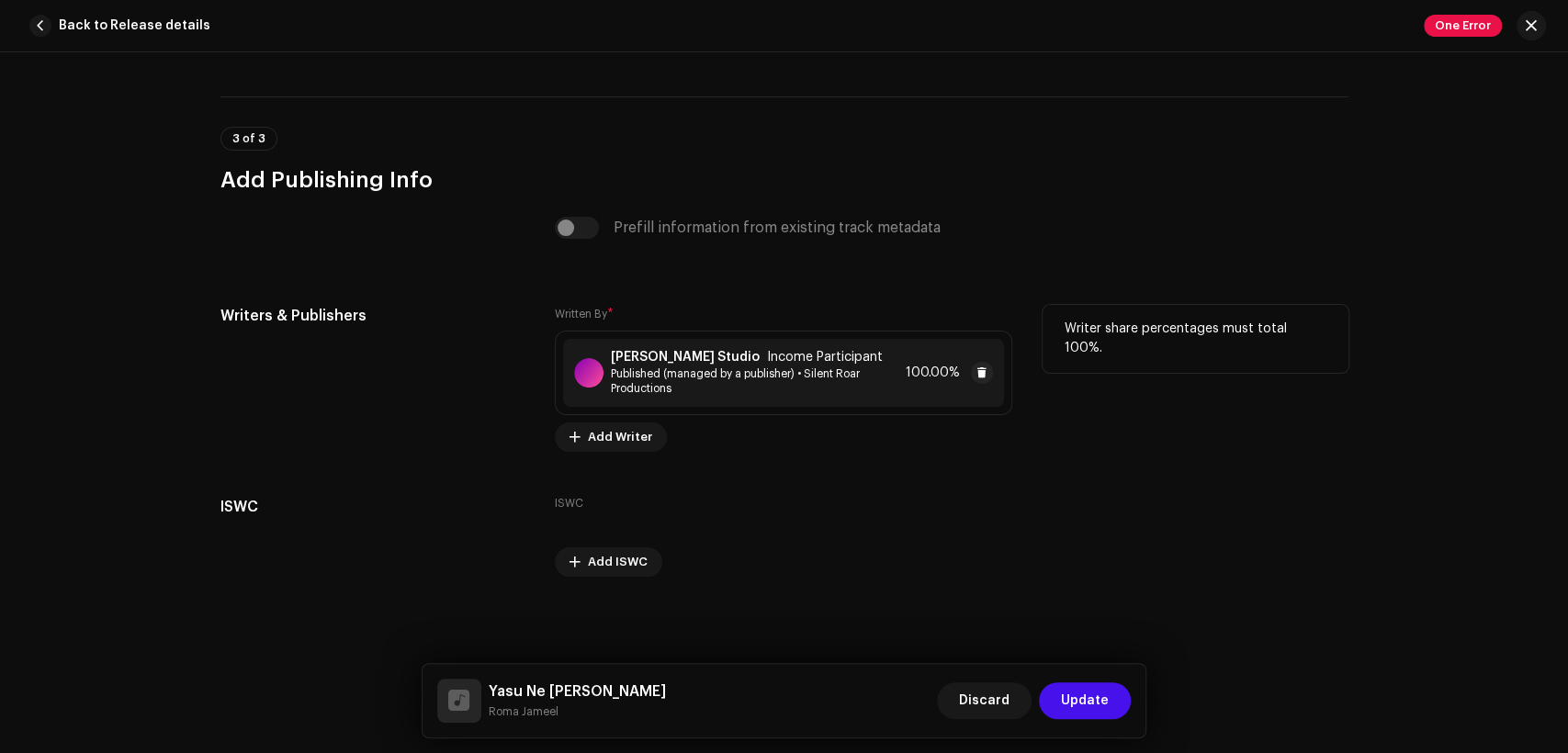
click at [734, 341] on div "[PERSON_NAME] Studio Income Participant Published (managed by a publisher) • Si…" at bounding box center [784, 373] width 441 height 68
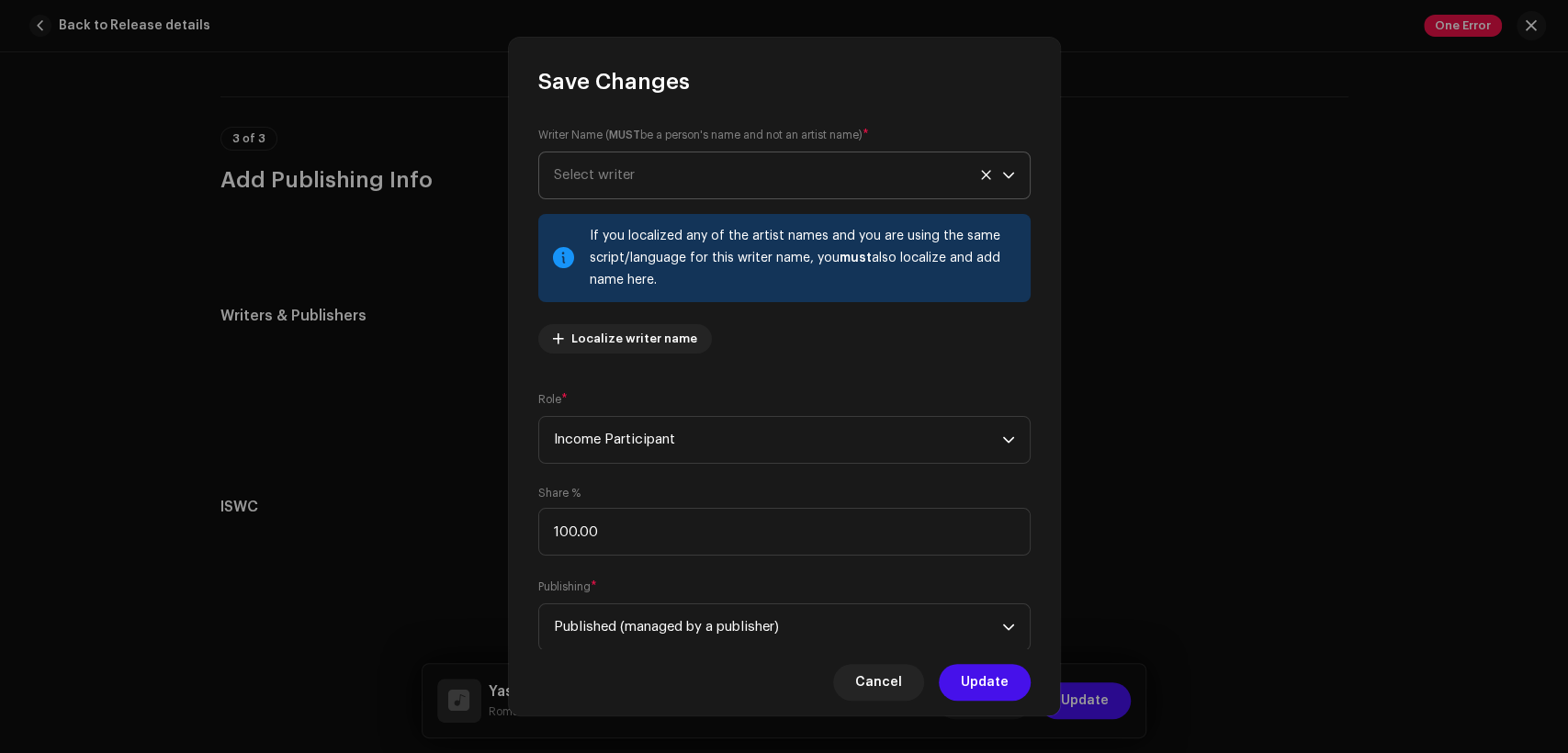
click at [646, 175] on span "Select writer" at bounding box center [778, 176] width 448 height 46
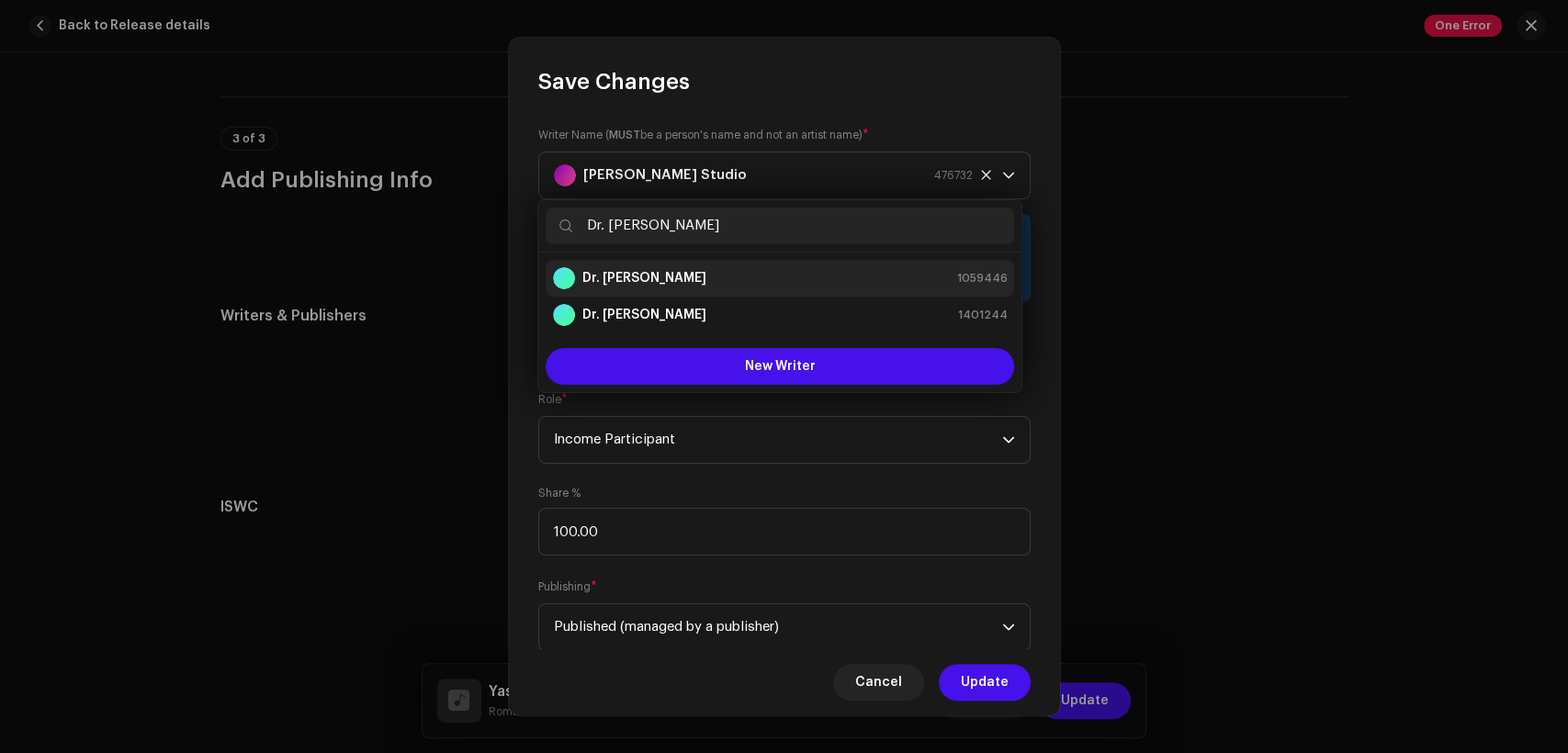
type input "Dr. [PERSON_NAME]"
click at [707, 281] on strong "Dr. [PERSON_NAME]" at bounding box center [644, 278] width 124 height 18
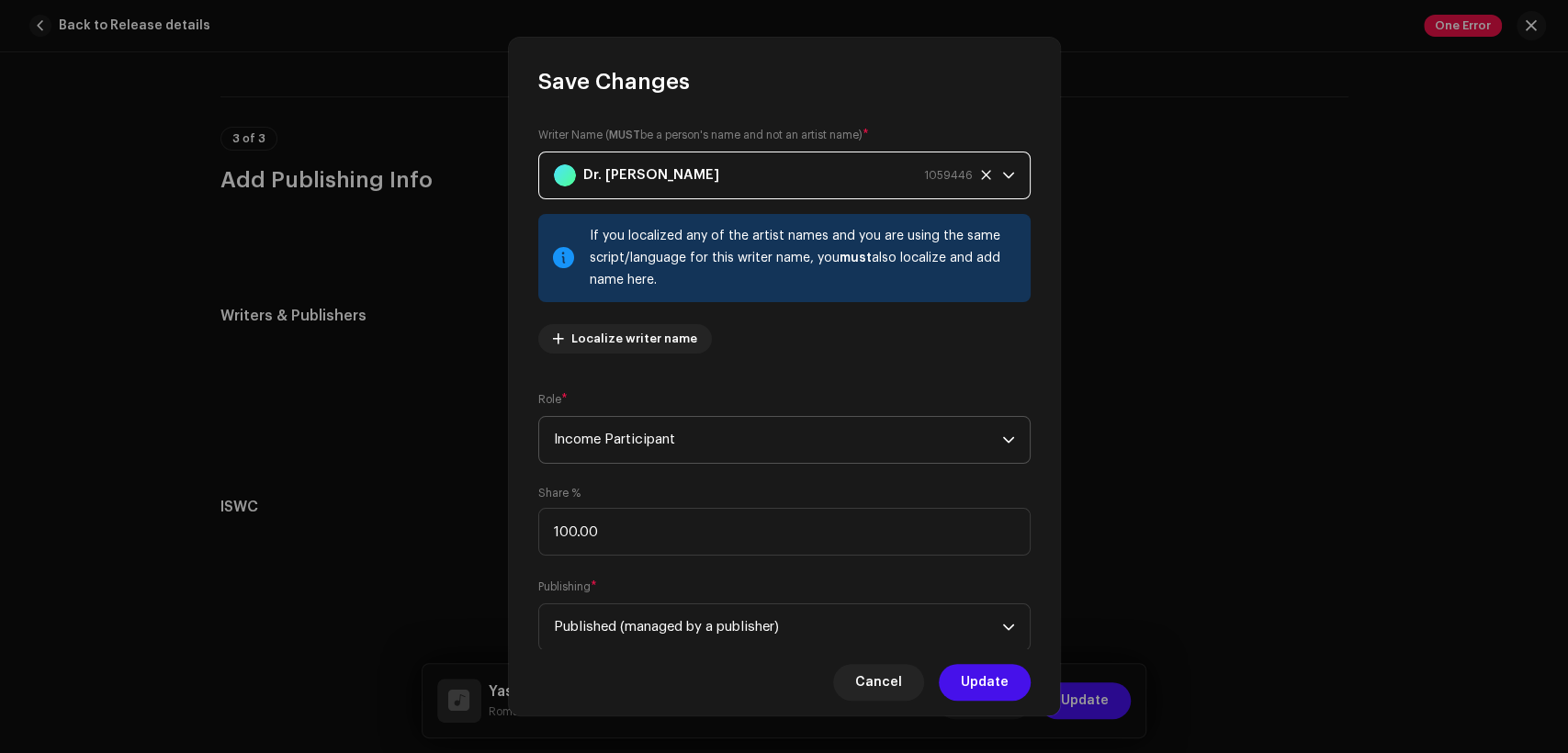
click at [734, 439] on span "Income Participant" at bounding box center [778, 440] width 448 height 46
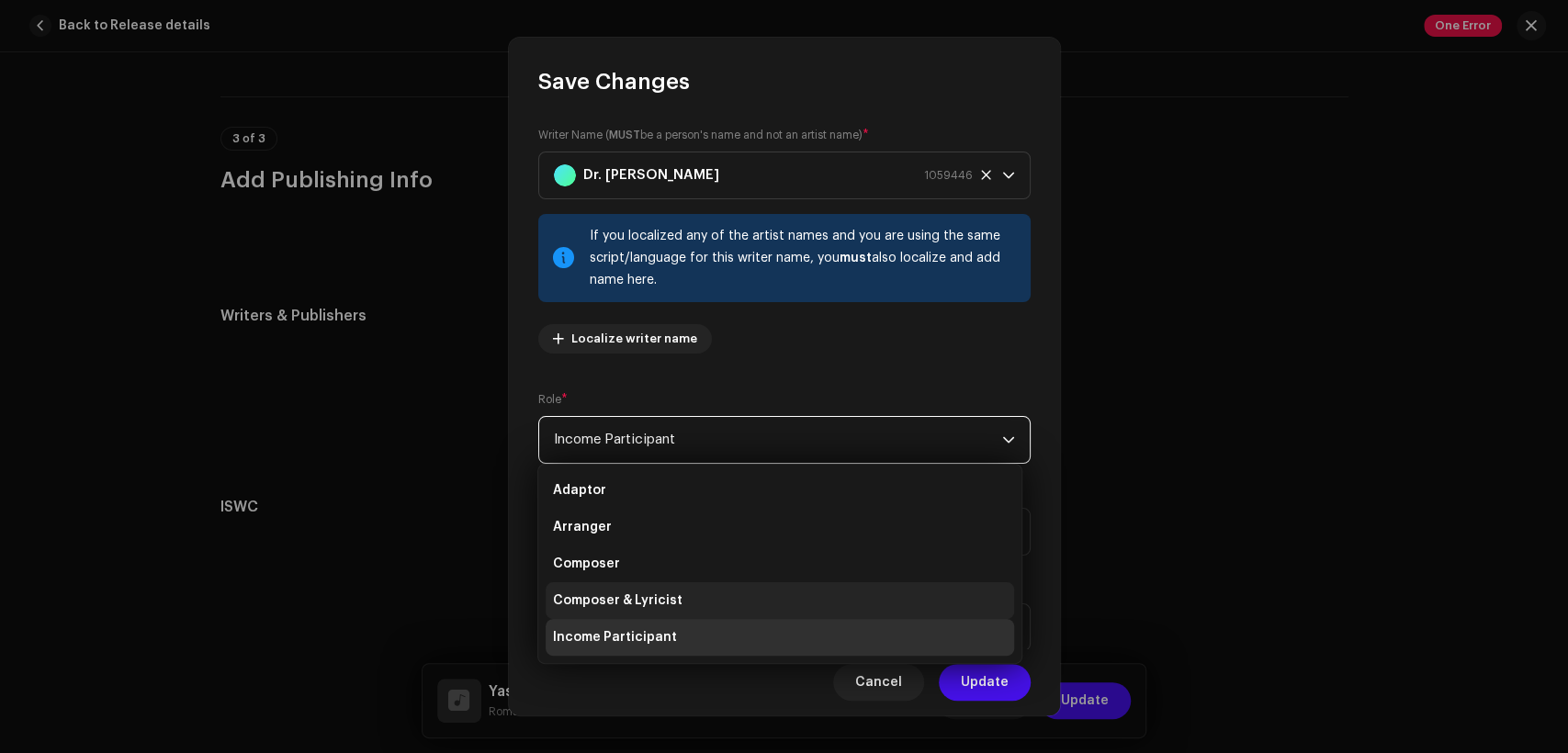
click at [751, 592] on li "Composer & Lyricist" at bounding box center [780, 601] width 468 height 37
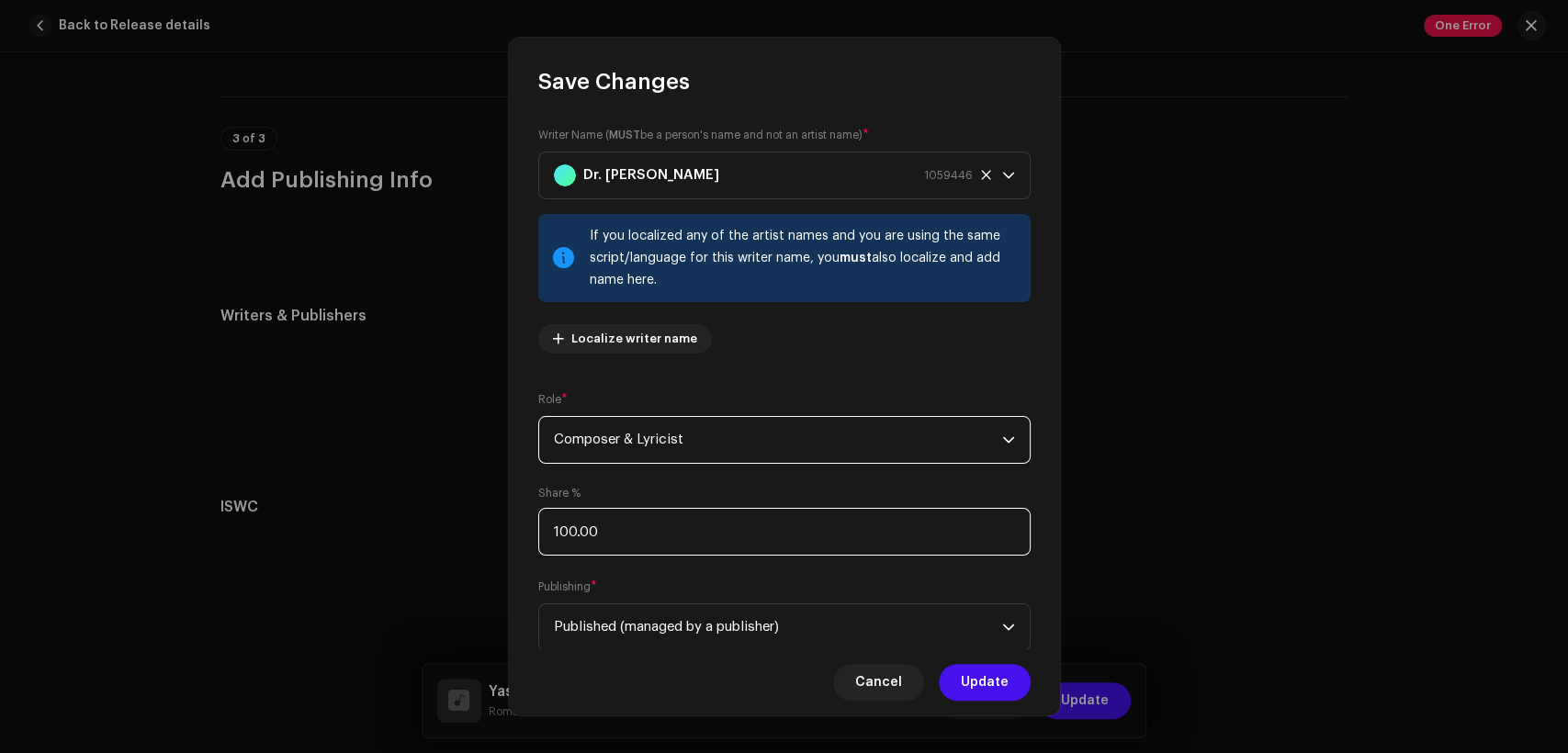
click at [758, 540] on input "100.00" at bounding box center [784, 532] width 492 height 48
type input "1.00"
type input "50.00"
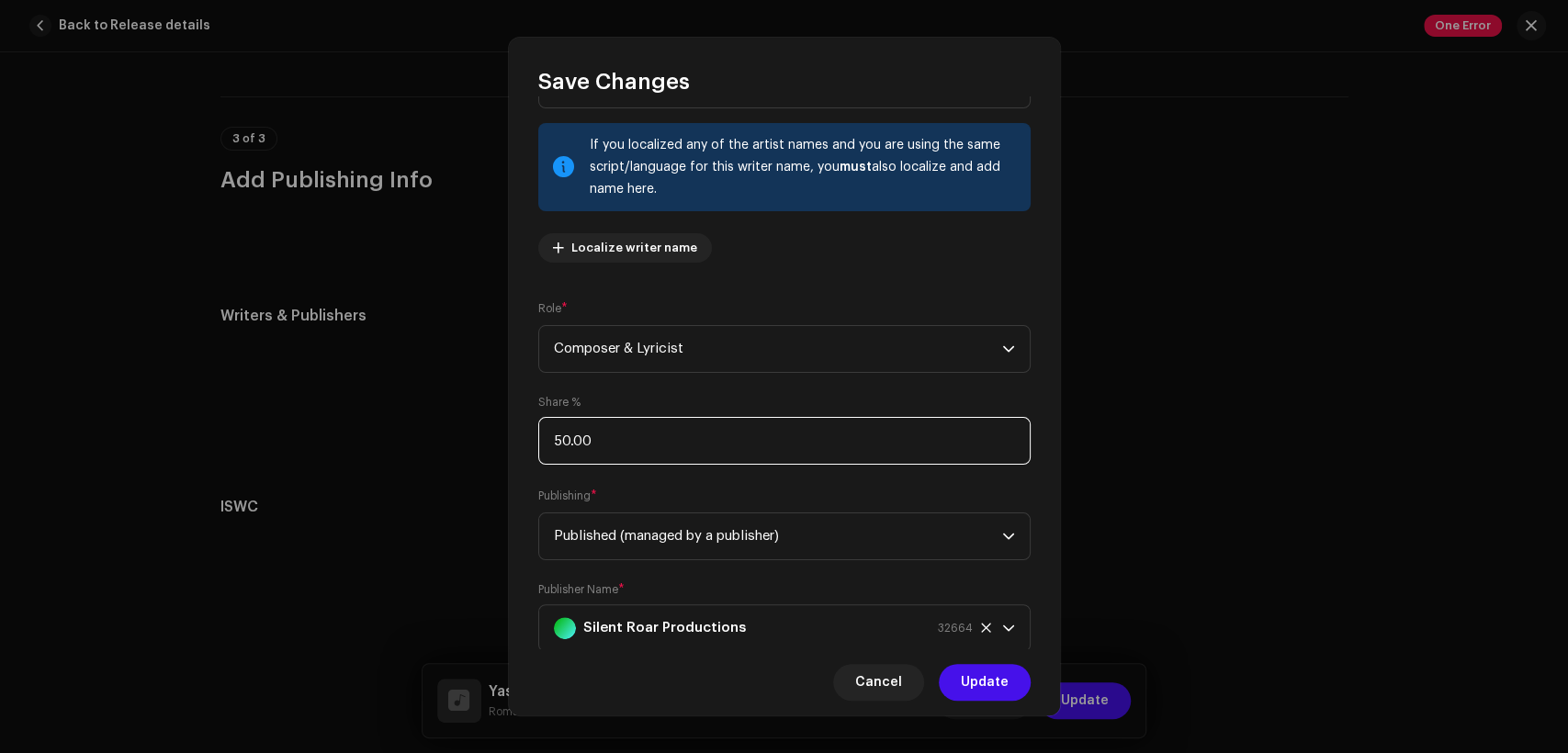
scroll to position [147, 0]
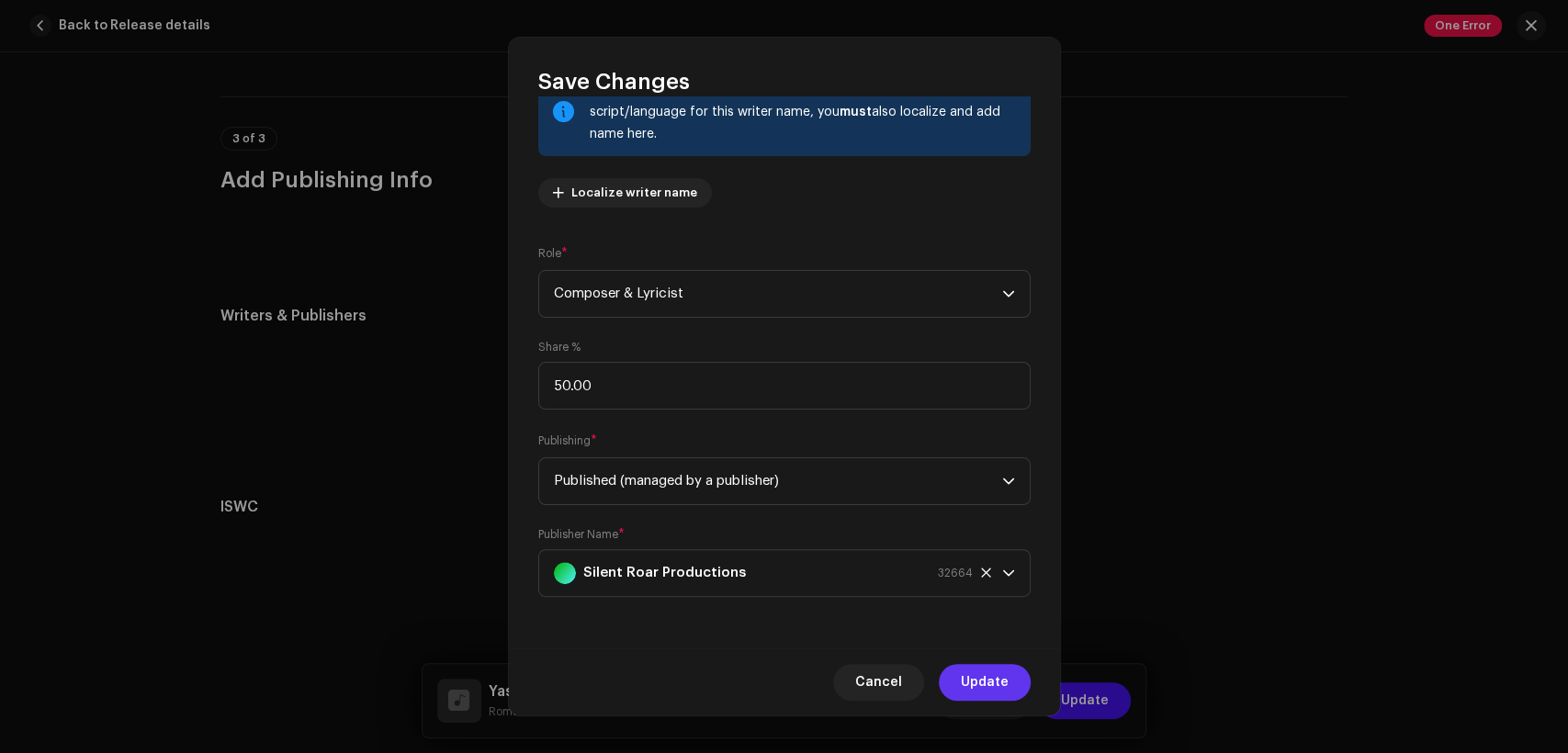
click at [994, 674] on span "Update" at bounding box center [984, 683] width 48 height 37
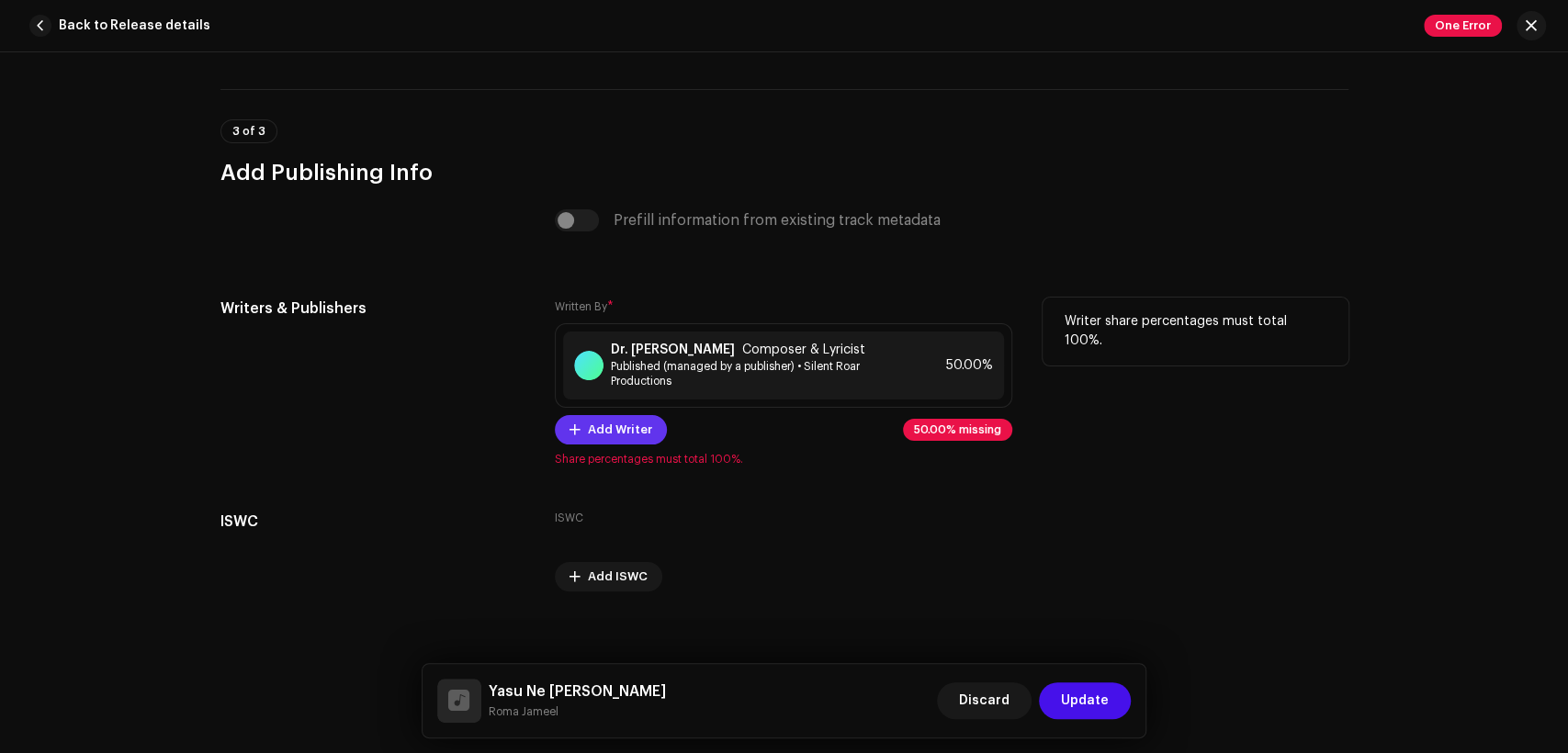
click at [616, 439] on span "Add Writer" at bounding box center [619, 430] width 64 height 37
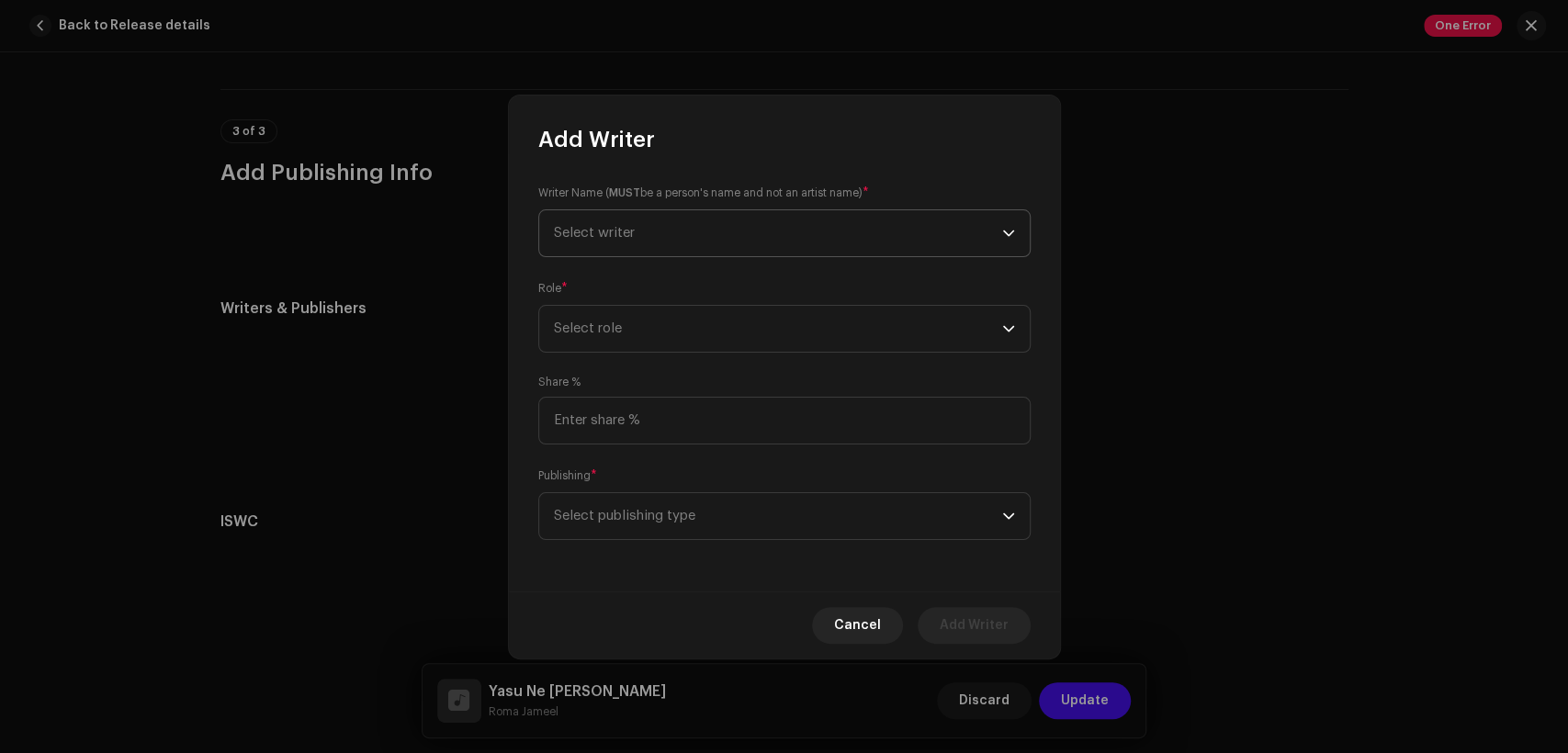
click at [688, 243] on span "Select writer" at bounding box center [778, 234] width 448 height 46
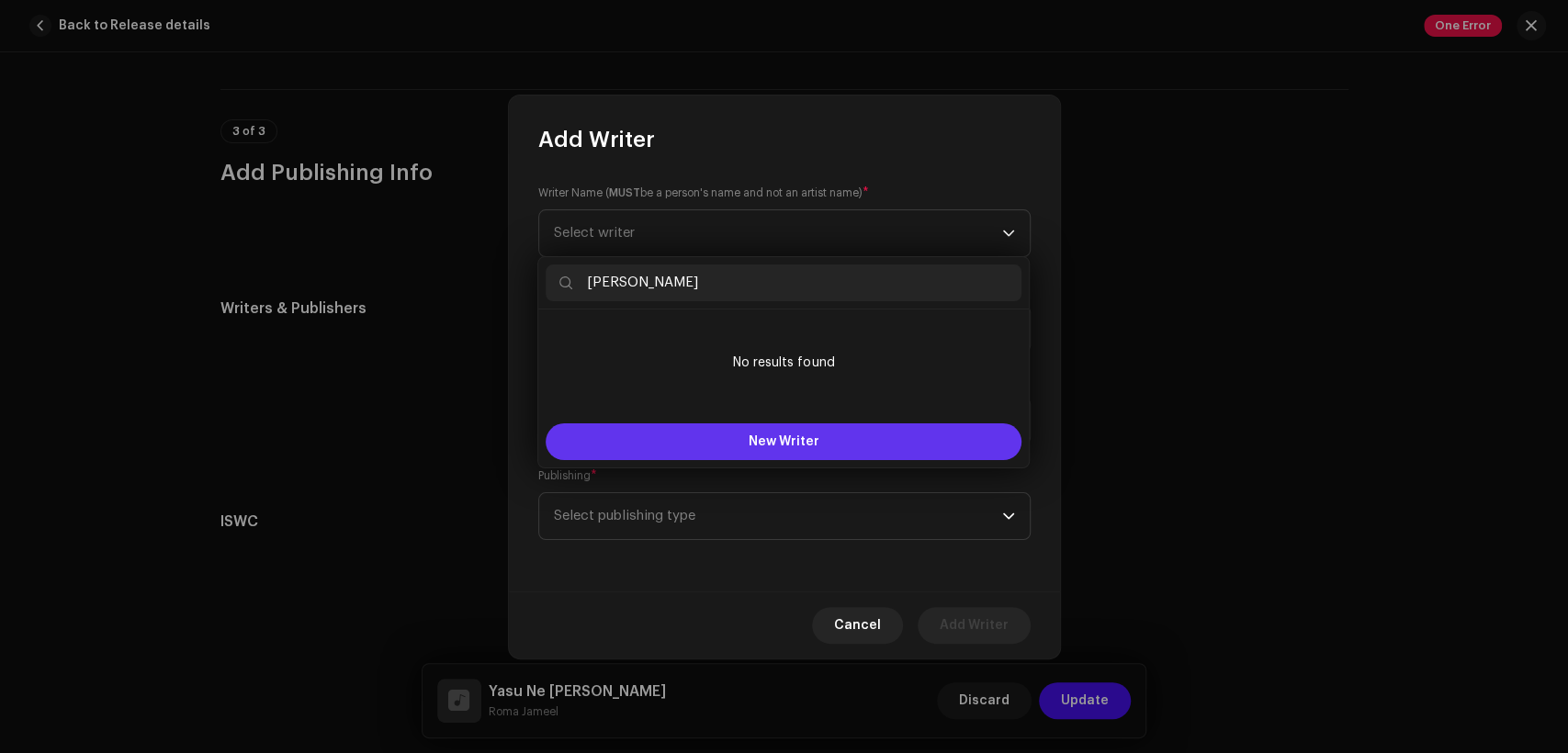
type input "[PERSON_NAME]"
click at [759, 428] on button "New Writer" at bounding box center [784, 441] width 476 height 37
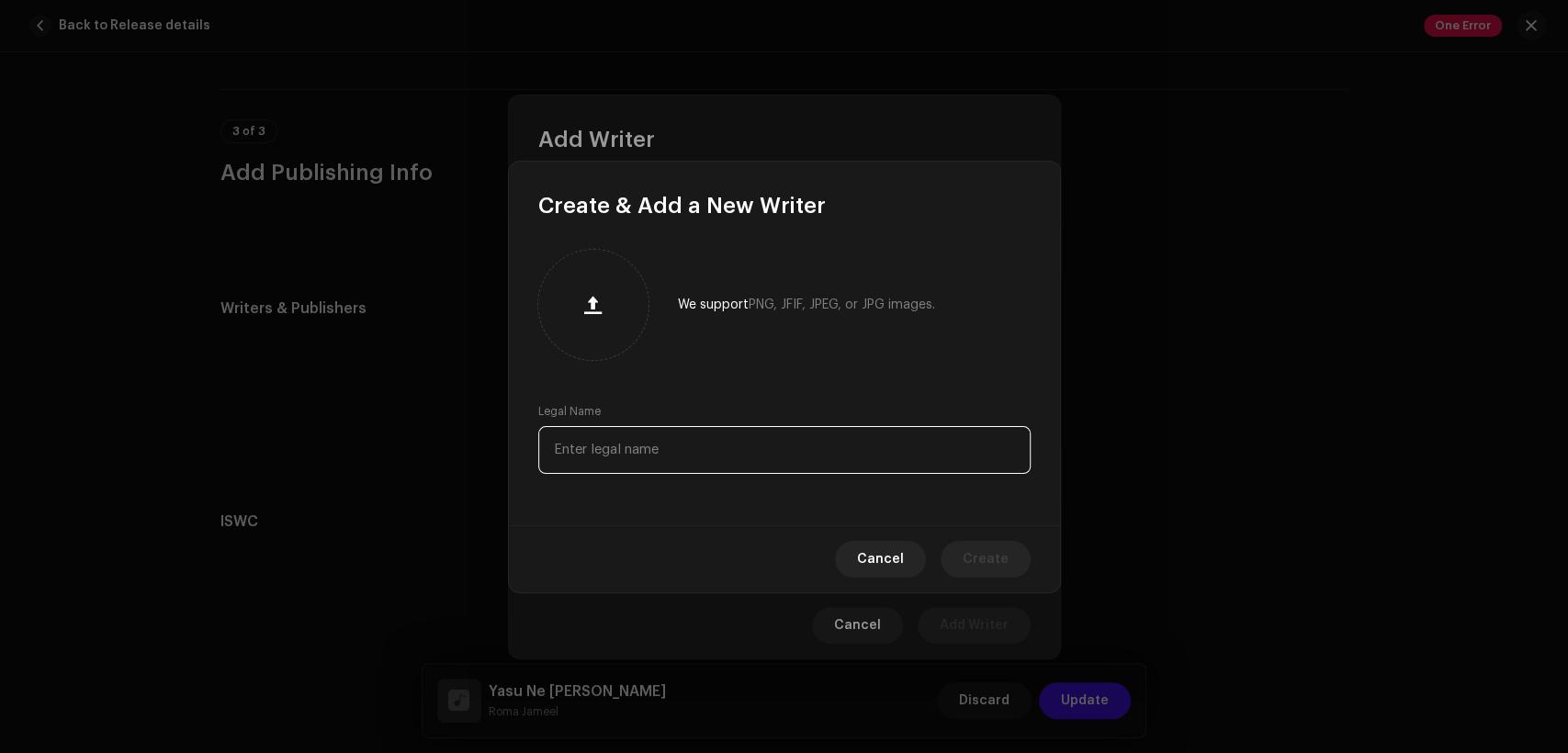
click at [763, 438] on input "text" at bounding box center [784, 450] width 492 height 48
paste input "[PERSON_NAME]"
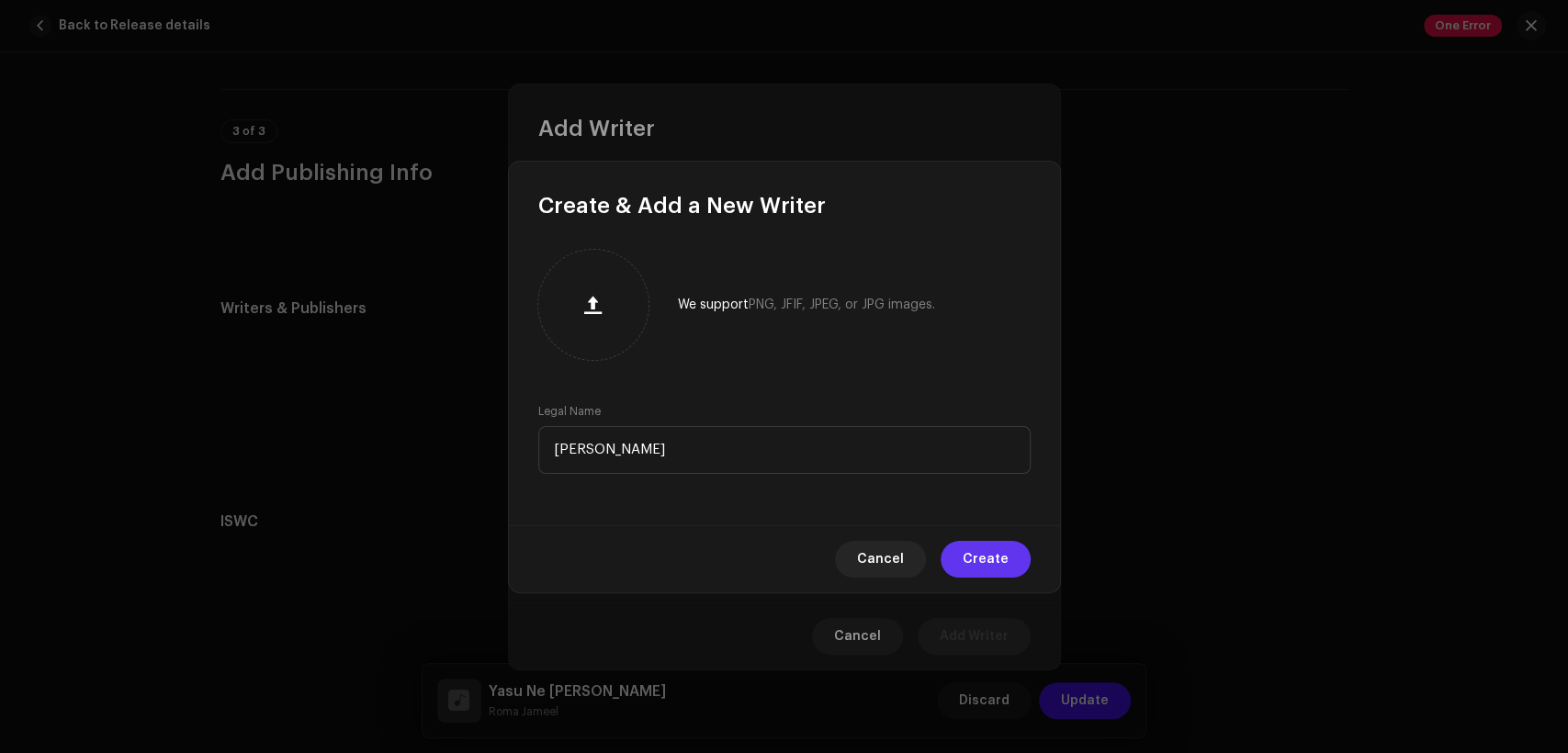
type input "[PERSON_NAME]"
click at [974, 557] on span "Create" at bounding box center [985, 560] width 46 height 37
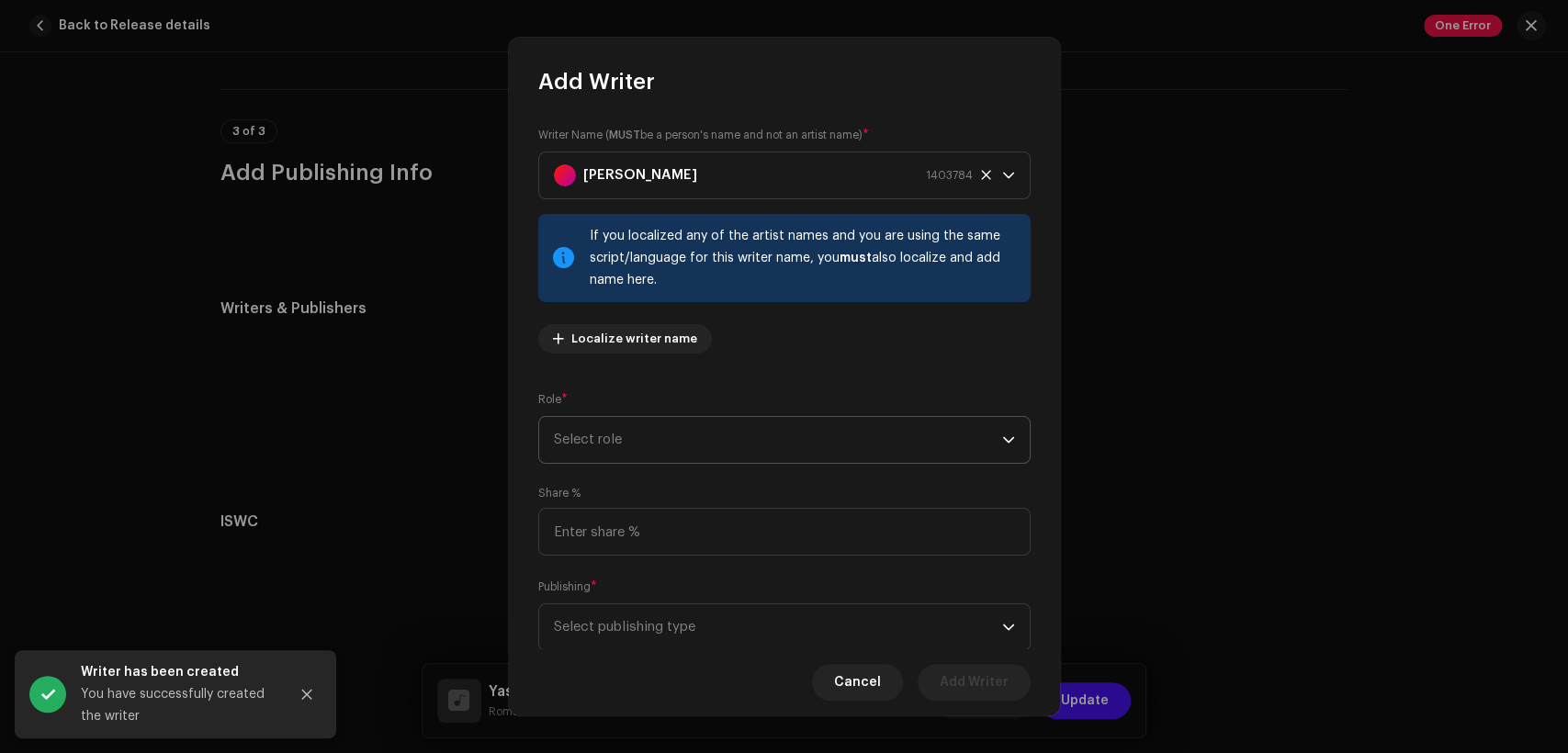
click at [706, 345] on div "Writer Name ( MUST be a person's name and not an artist name) * [PERSON_NAME] 1…" at bounding box center [784, 247] width 492 height 242
click at [761, 436] on span "Select role" at bounding box center [778, 440] width 448 height 46
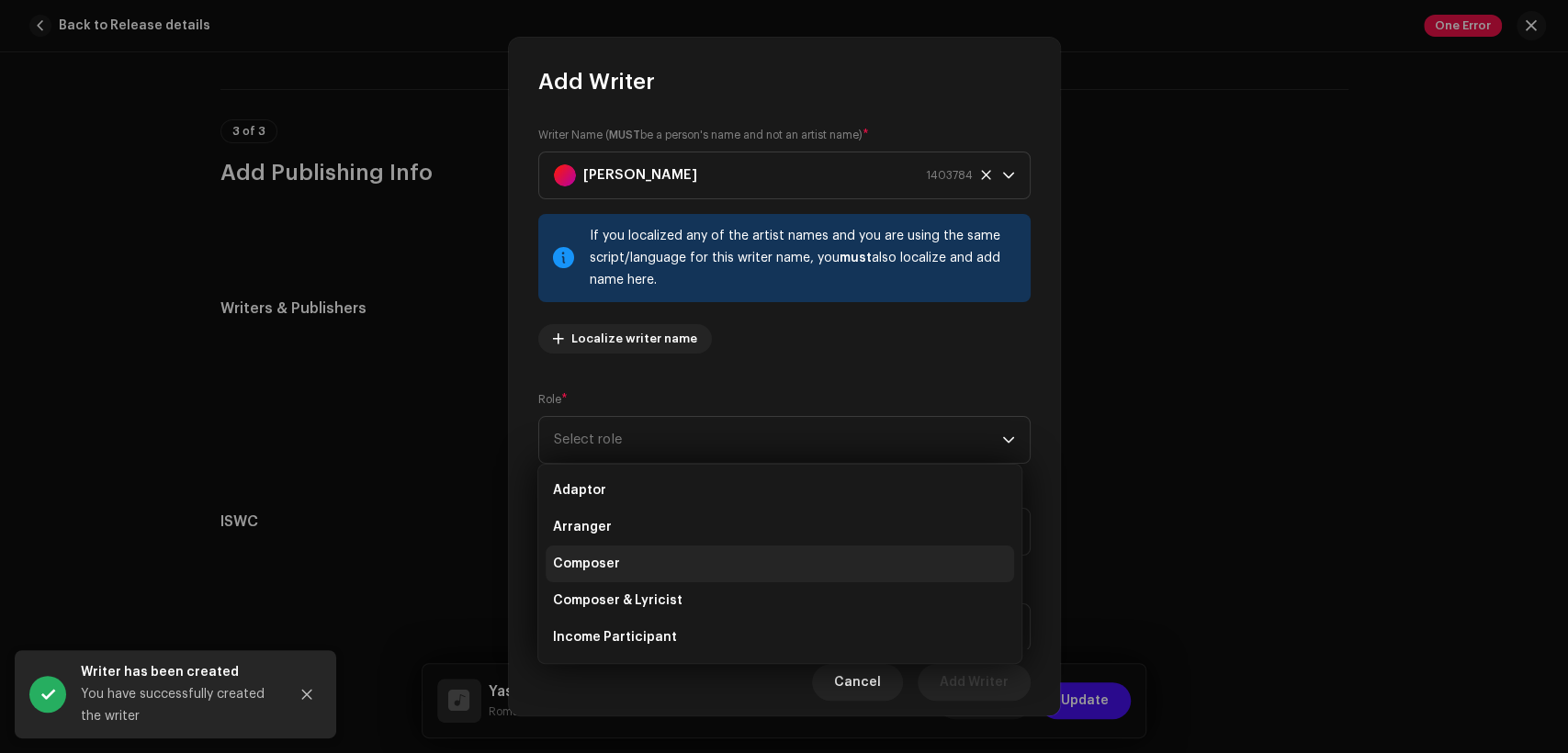
click at [771, 561] on li "Composer" at bounding box center [780, 565] width 468 height 37
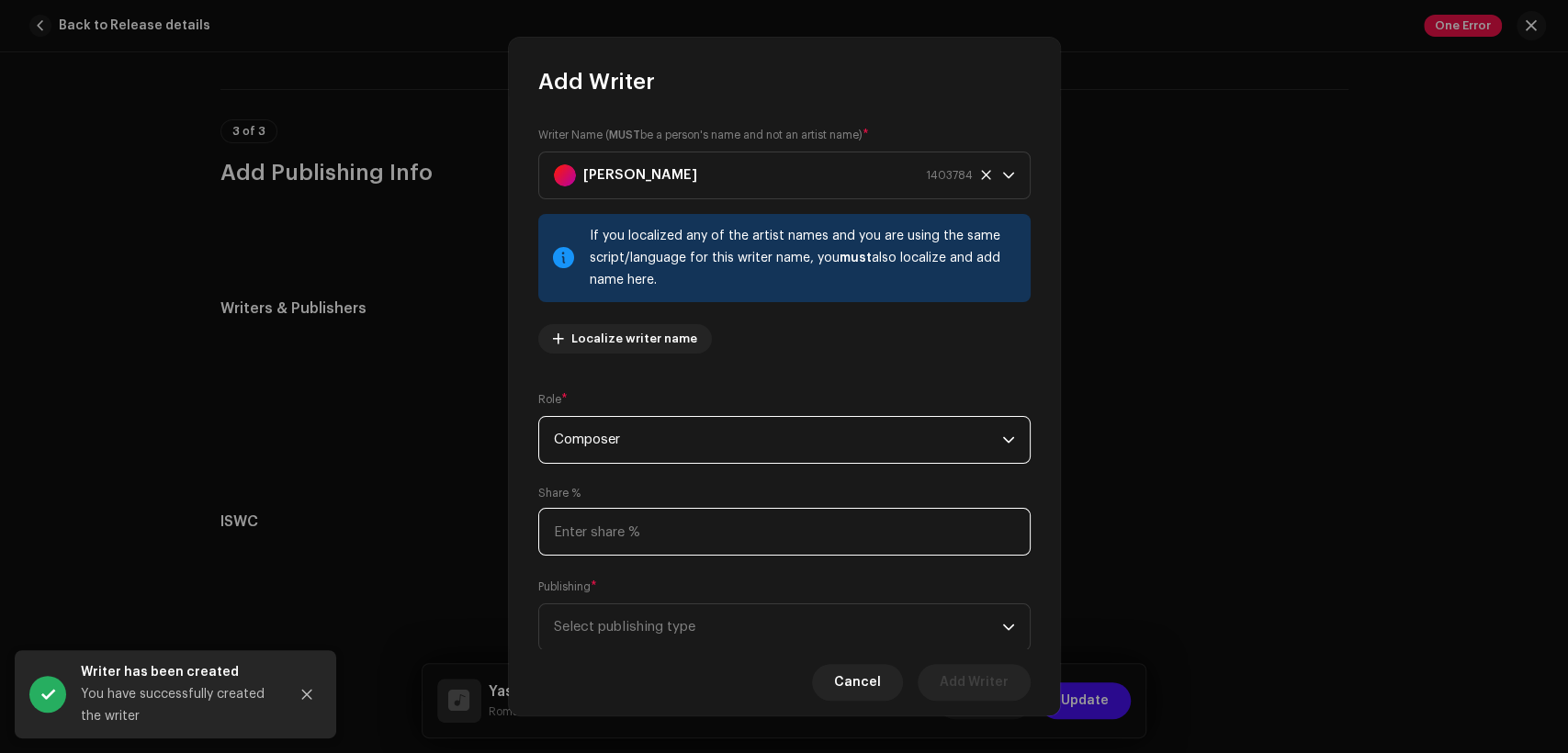
click at [768, 525] on input at bounding box center [784, 532] width 492 height 48
type input "50.00"
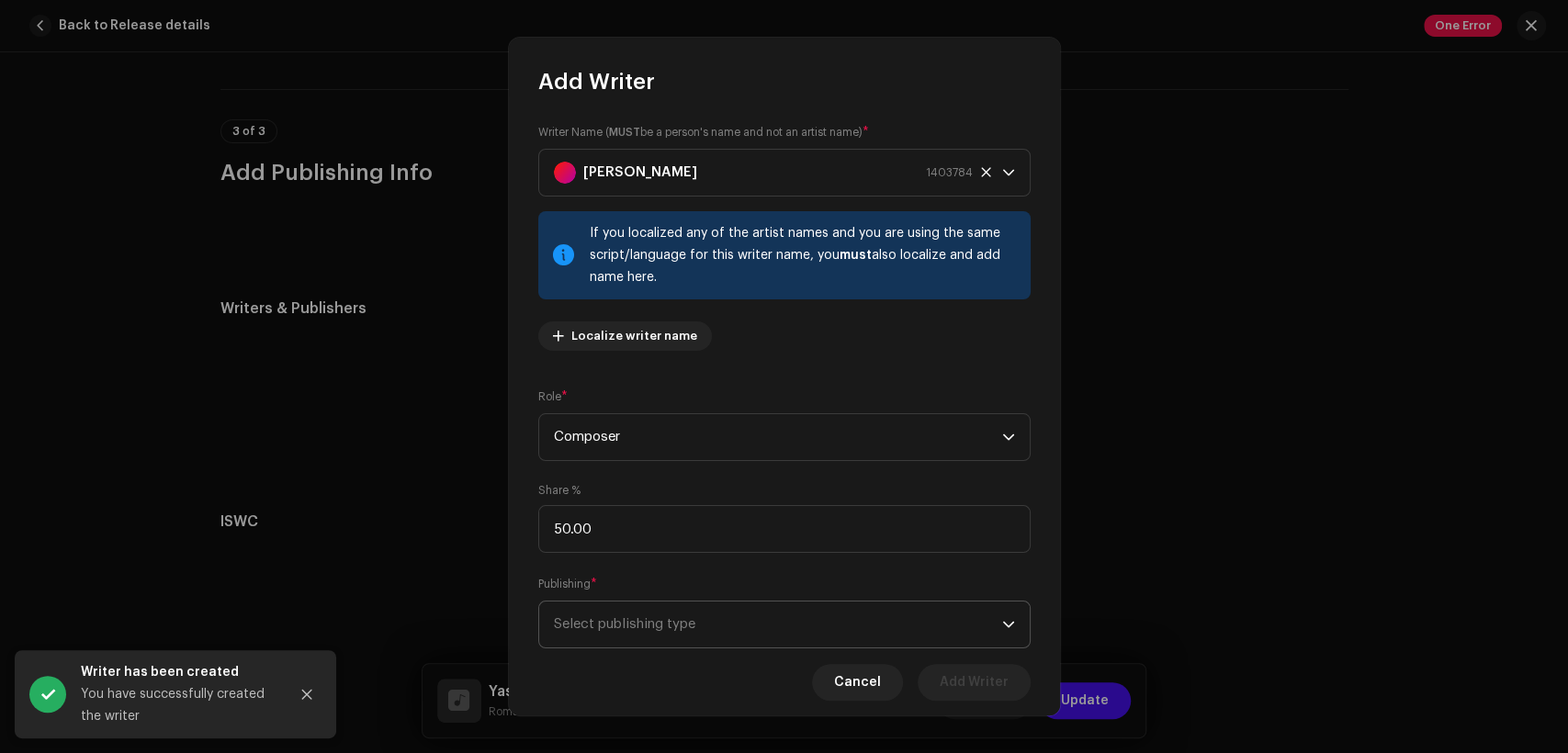
click at [830, 627] on span "Select publishing type" at bounding box center [778, 625] width 448 height 46
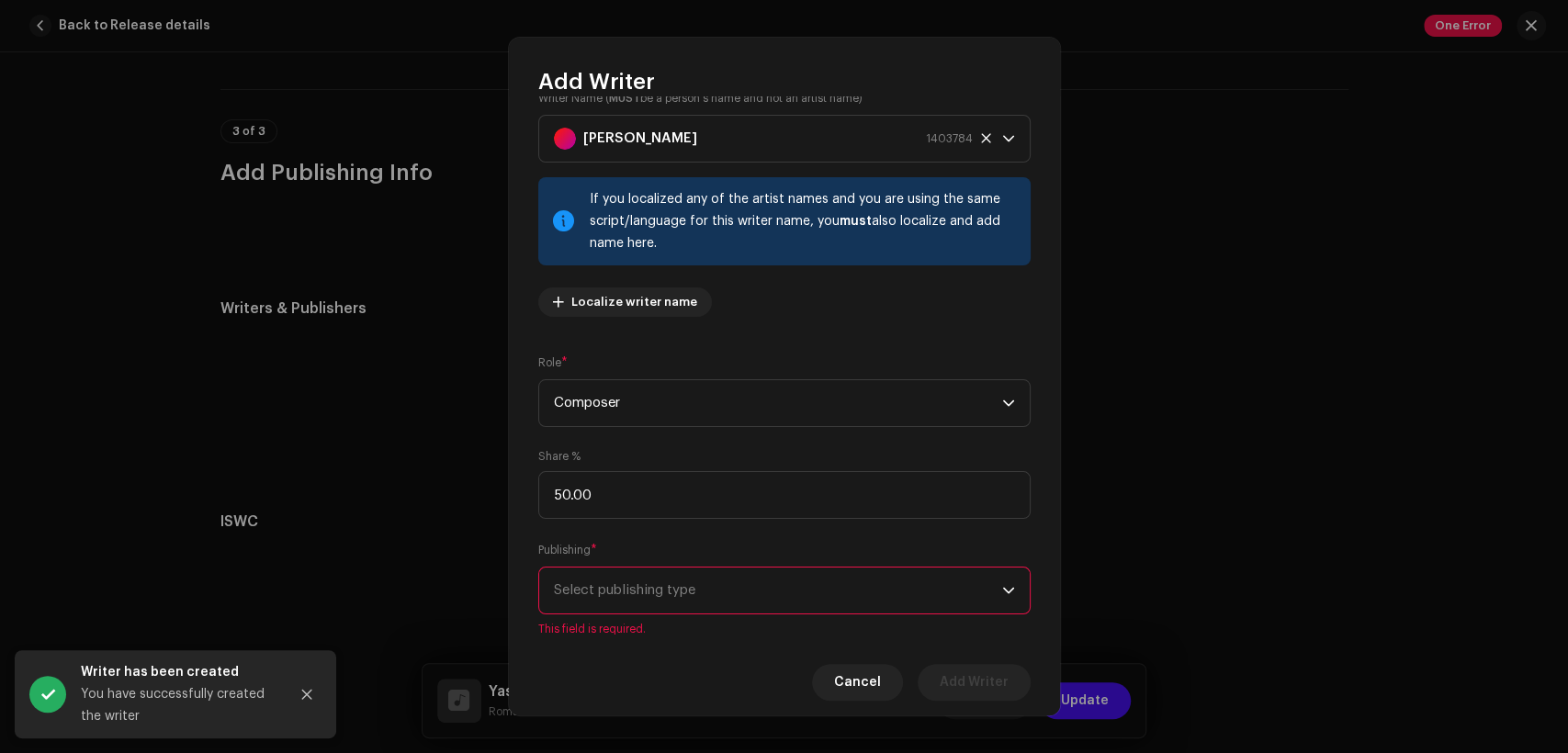
scroll to position [77, 0]
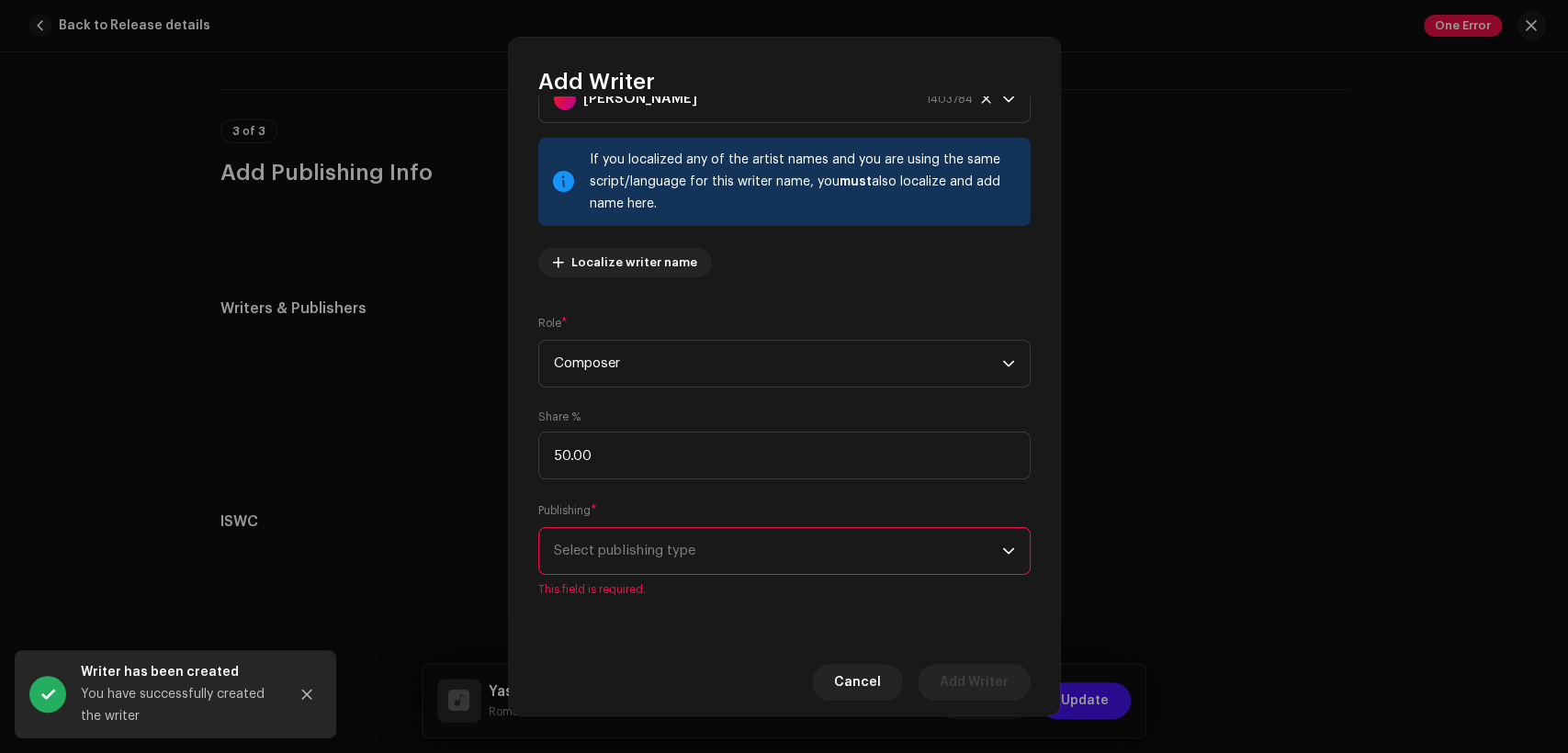
click at [833, 557] on span "Select publishing type" at bounding box center [778, 551] width 448 height 46
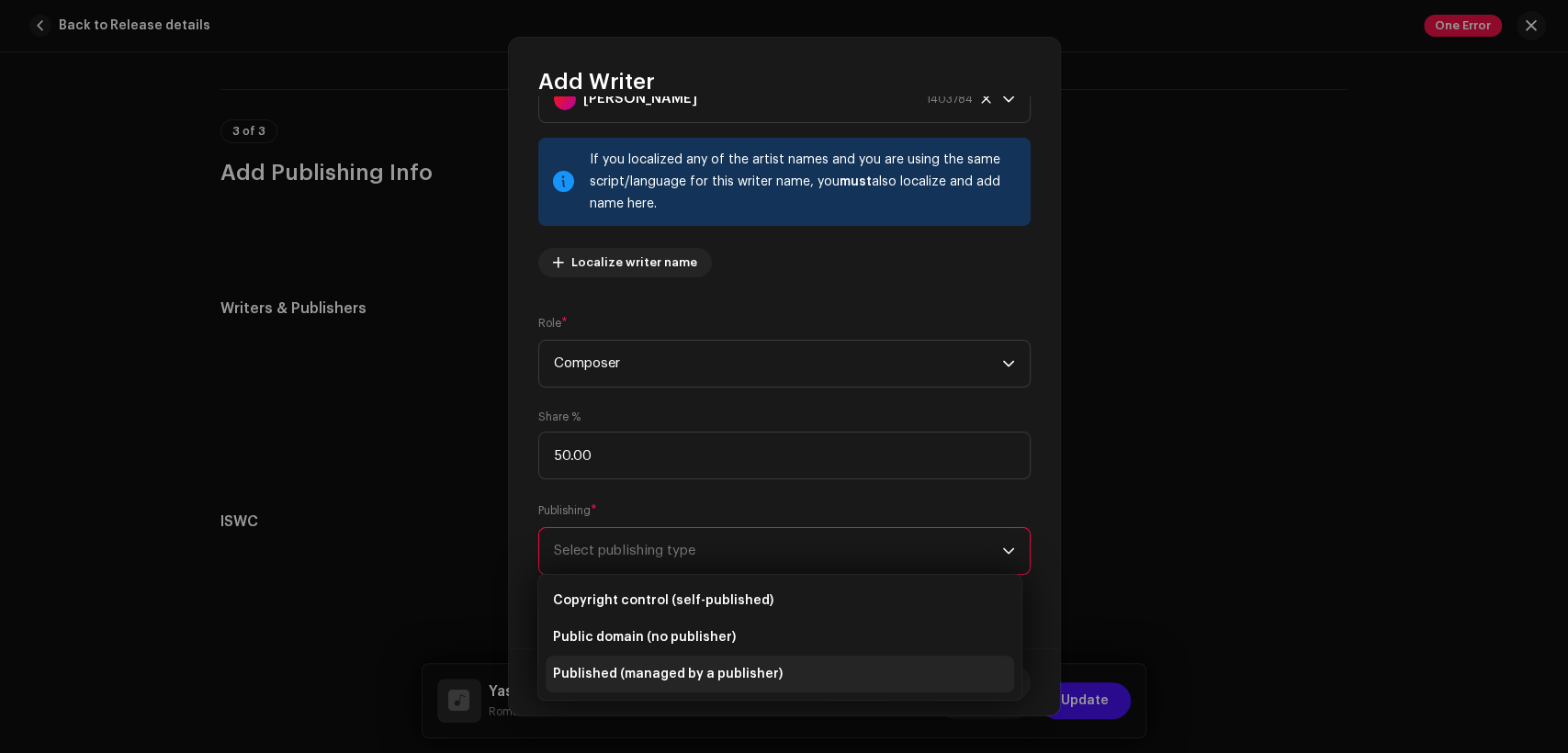
click at [879, 681] on li "Published (managed by a publisher)" at bounding box center [780, 674] width 468 height 37
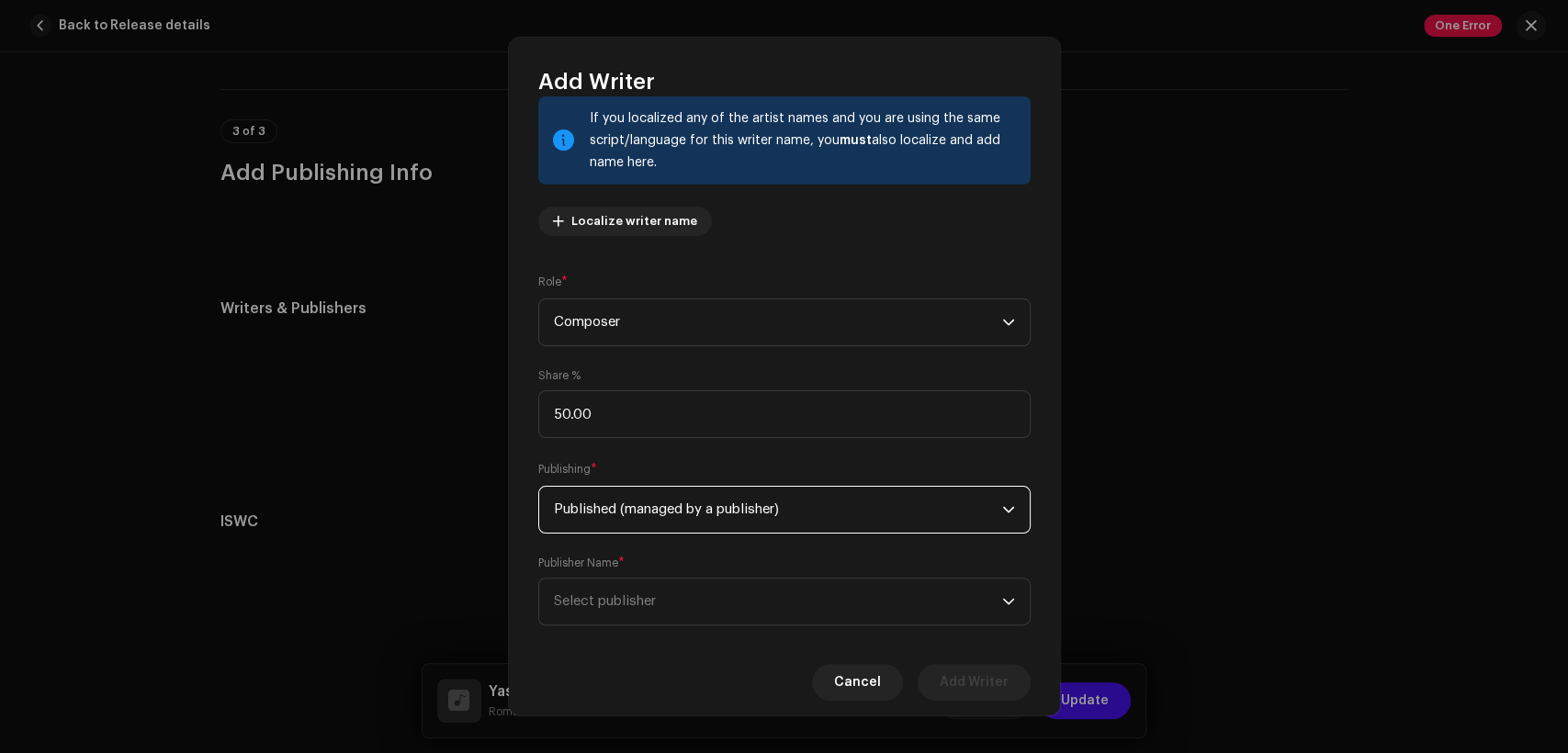
scroll to position [147, 0]
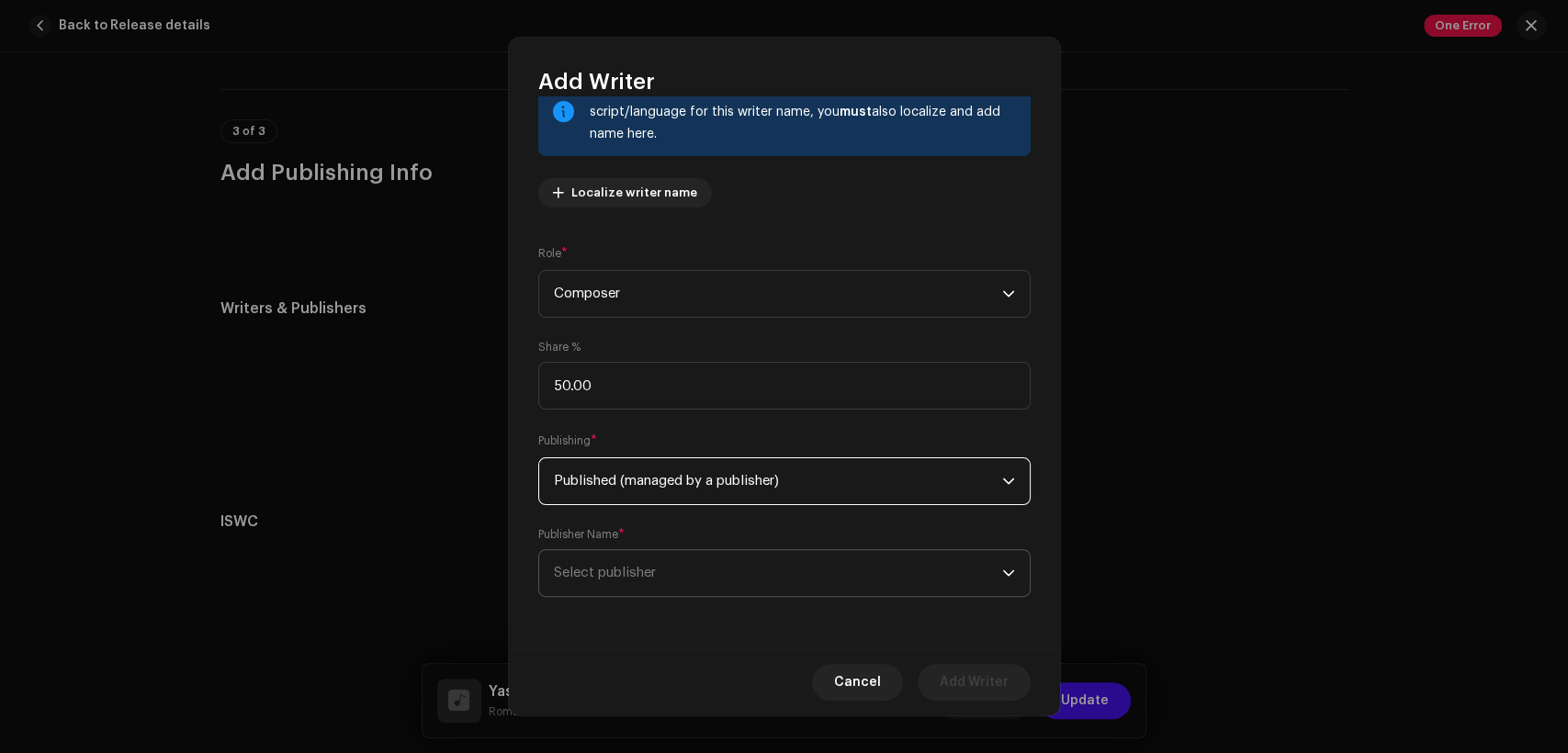
click at [900, 567] on span "Select publisher" at bounding box center [778, 573] width 448 height 46
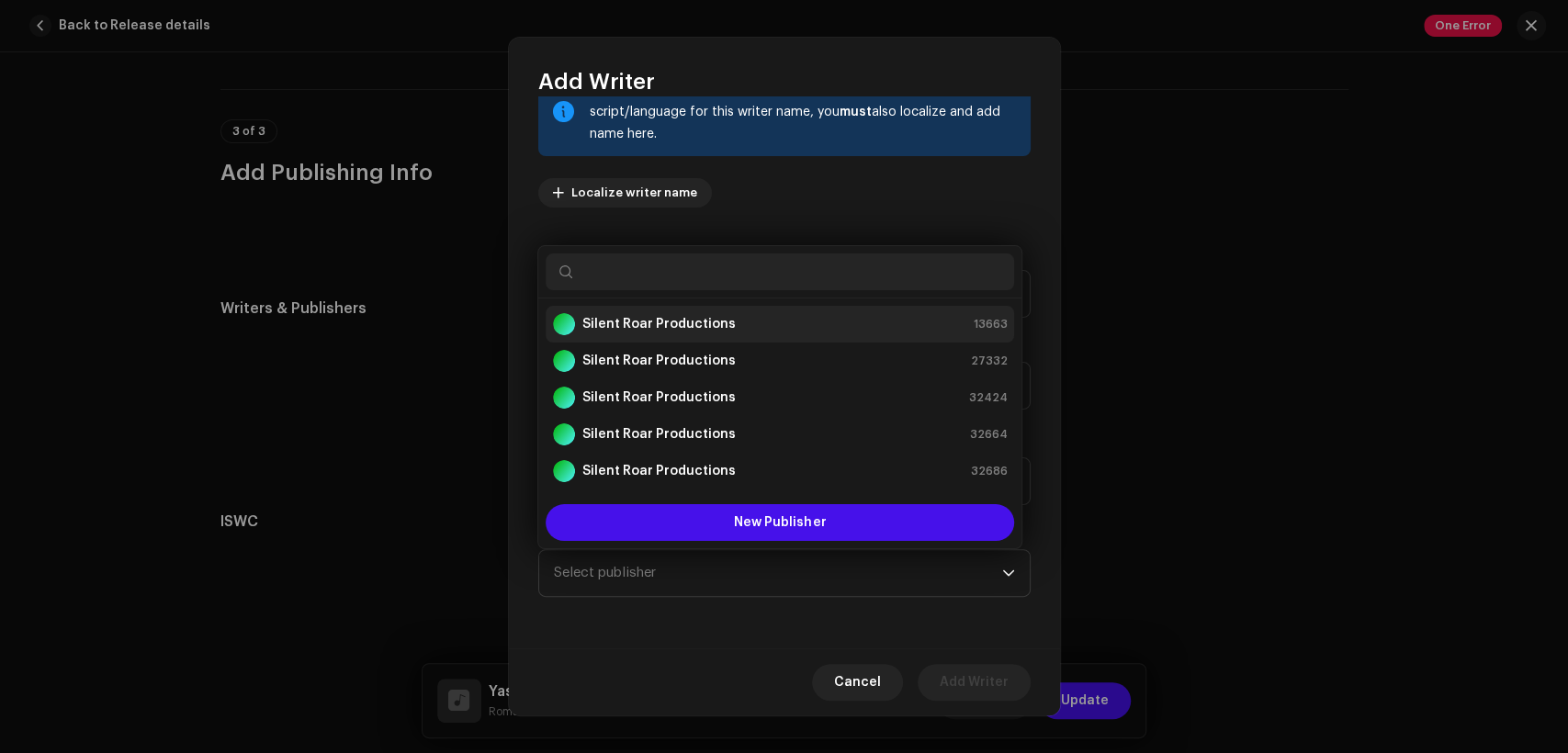
click at [823, 314] on div "Silent Roar Productions 13663" at bounding box center [780, 324] width 454 height 22
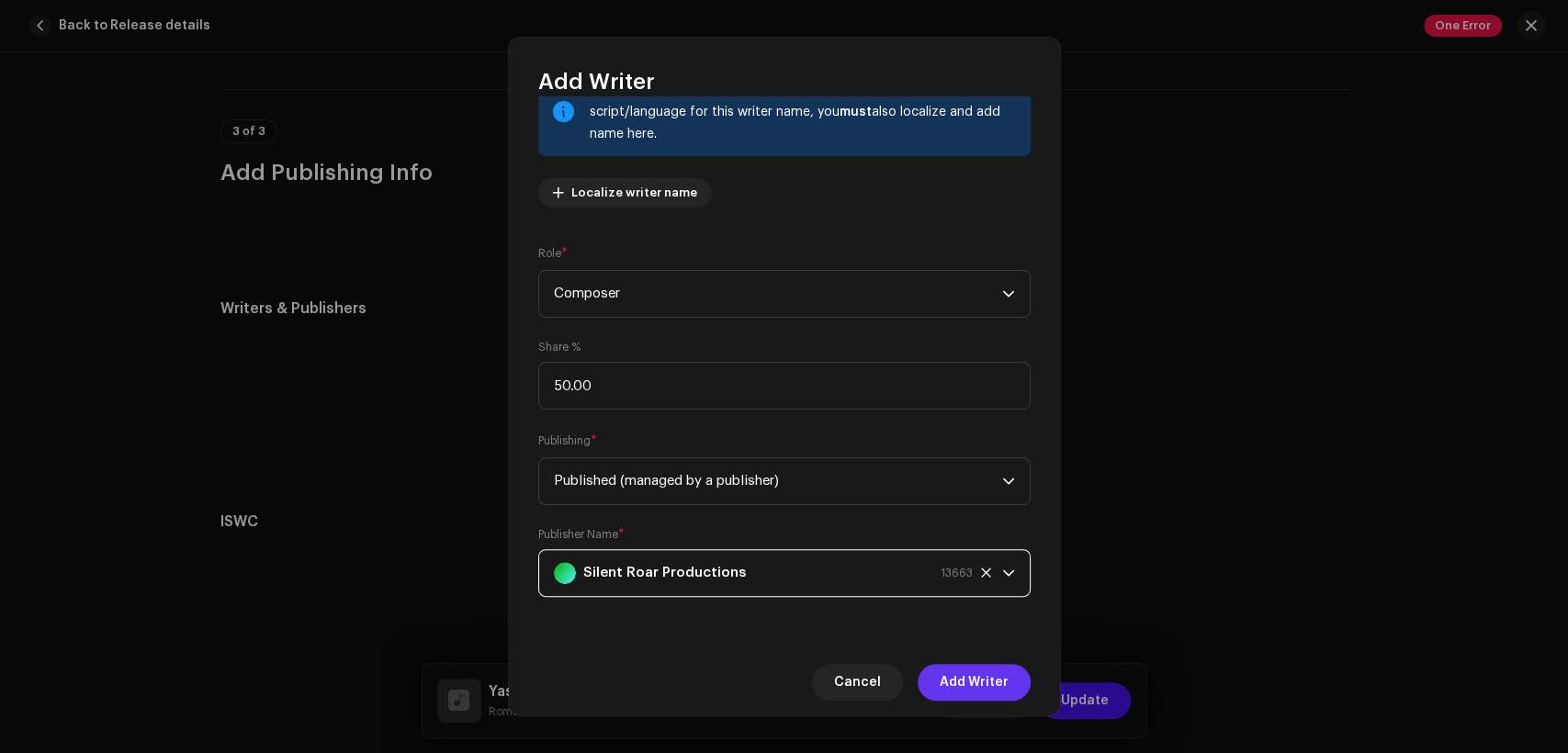
click at [972, 674] on span "Add Writer" at bounding box center [974, 683] width 69 height 37
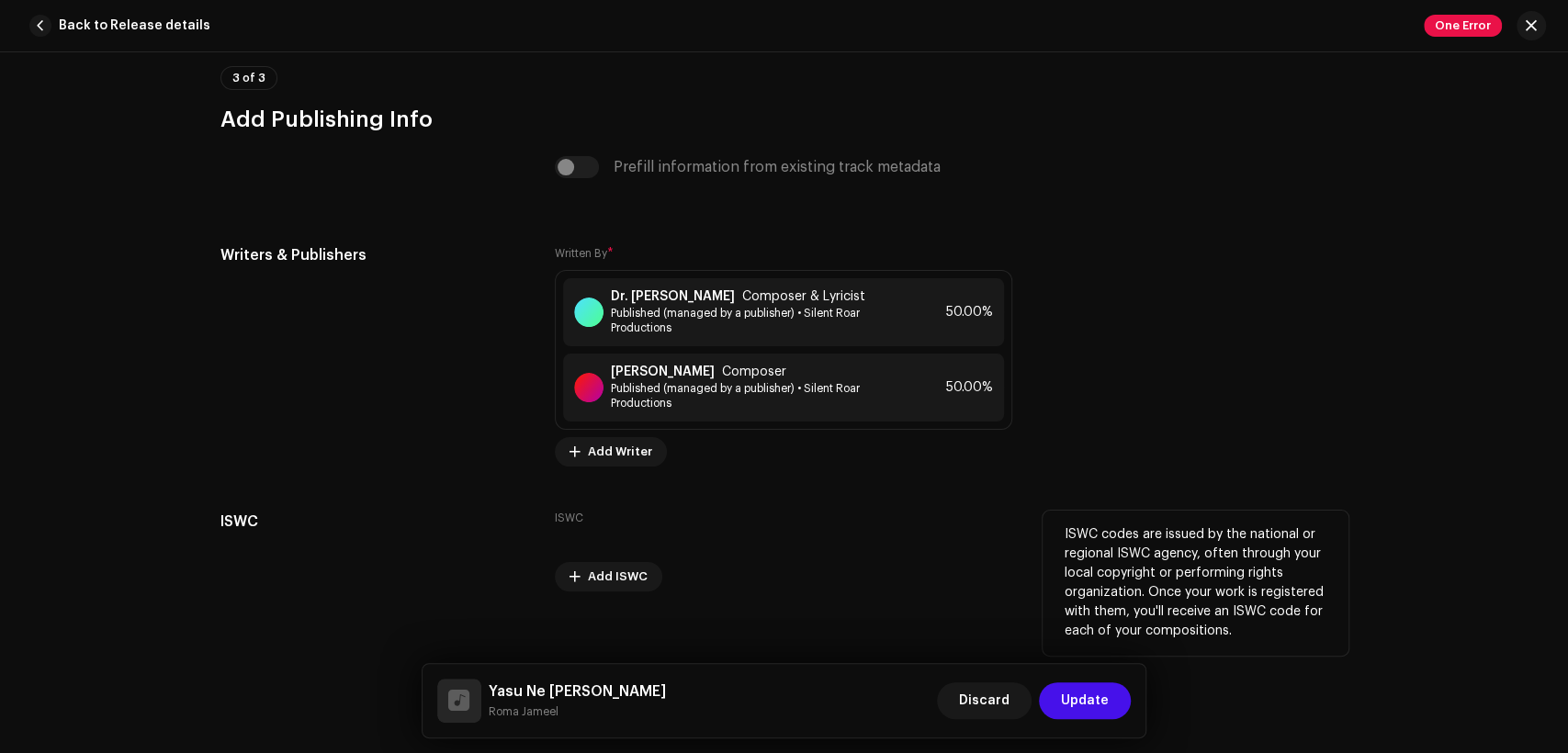
scroll to position [3916, 0]
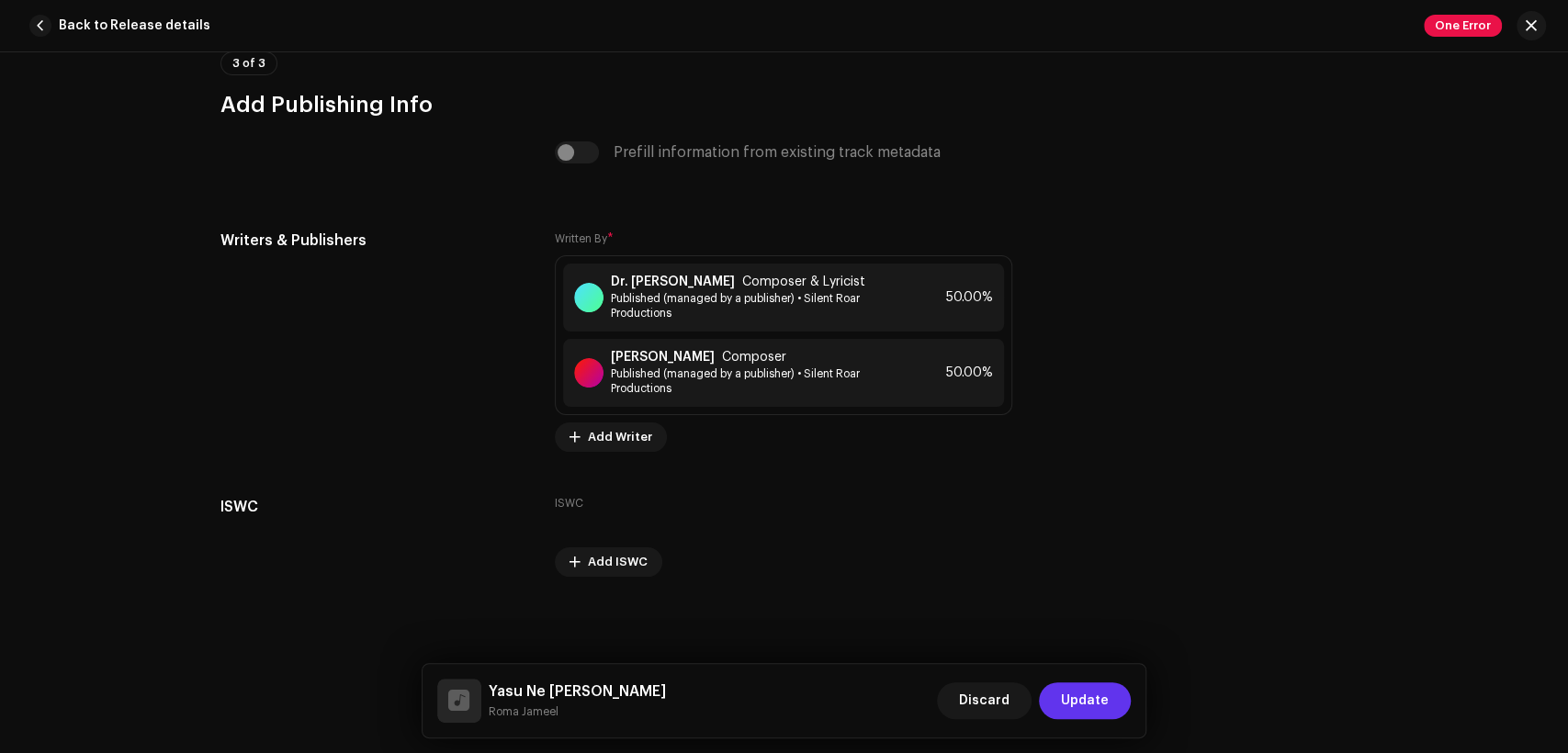
click at [1092, 708] on span "Update" at bounding box center [1085, 701] width 48 height 37
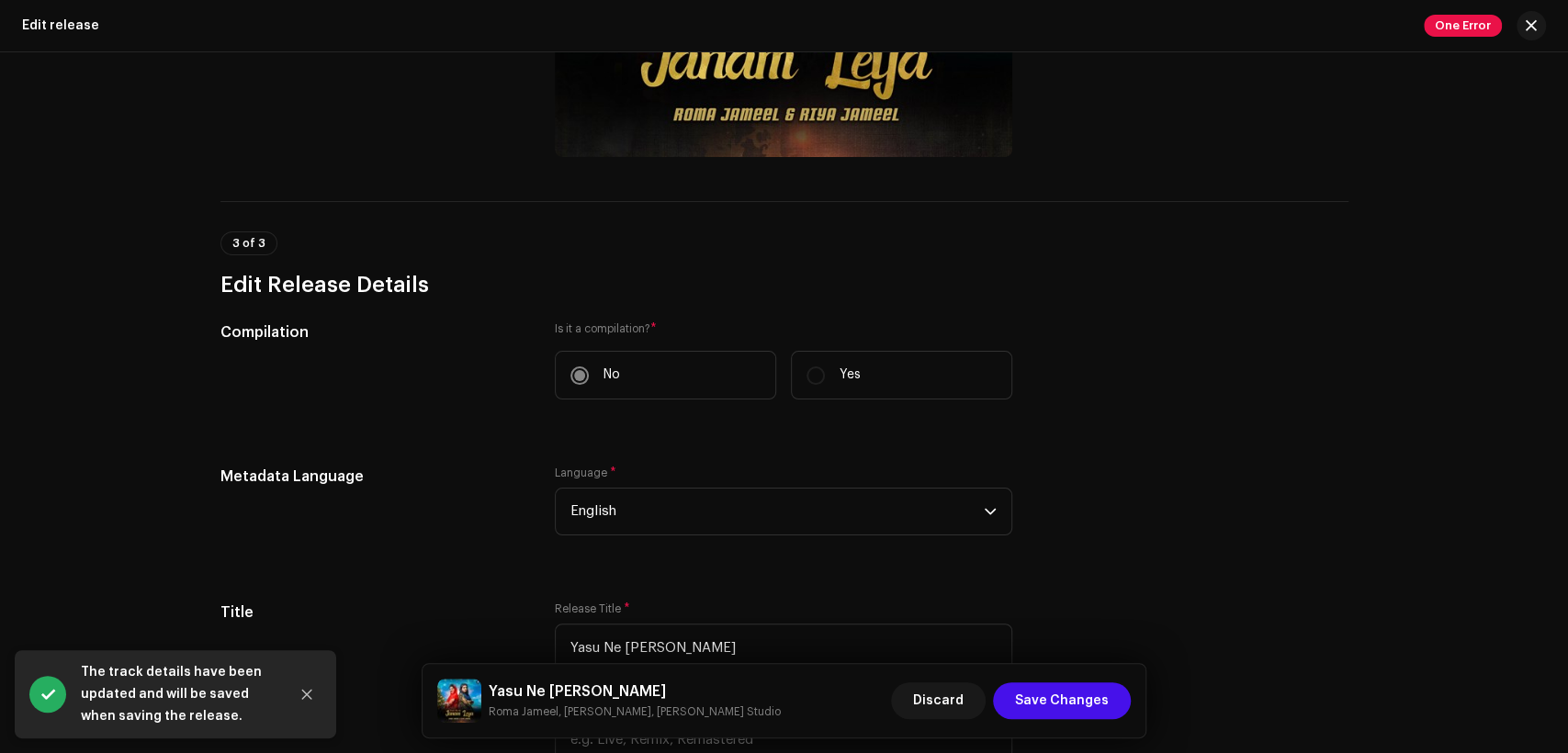
scroll to position [510, 0]
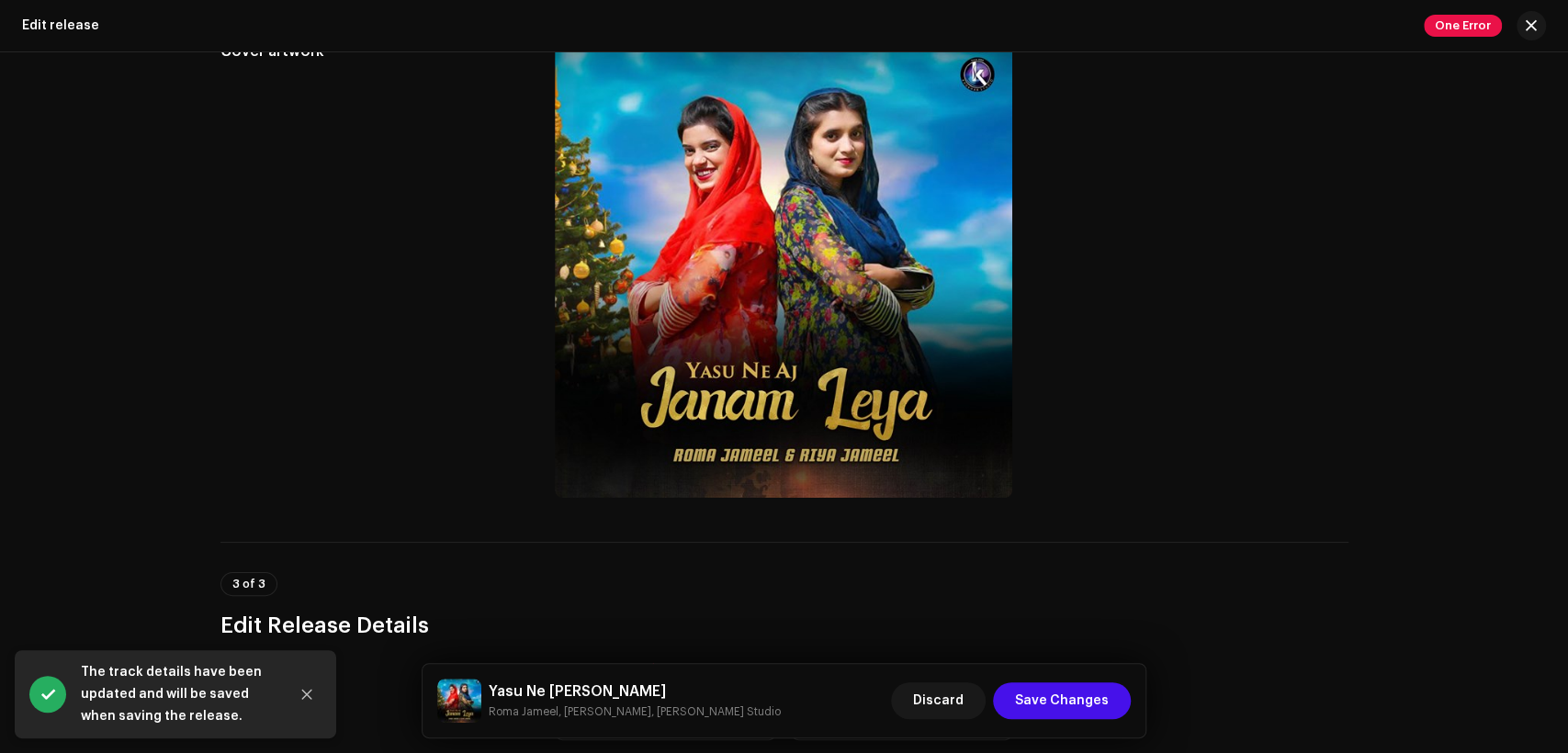
click at [577, 679] on div "Yasu Ne Aj [PERSON_NAME] Roma Jameel, [PERSON_NAME], [PERSON_NAME] Studio" at bounding box center [609, 701] width 343 height 44
click at [579, 683] on h5 "Yasu Ne [PERSON_NAME]" at bounding box center [635, 691] width 292 height 22
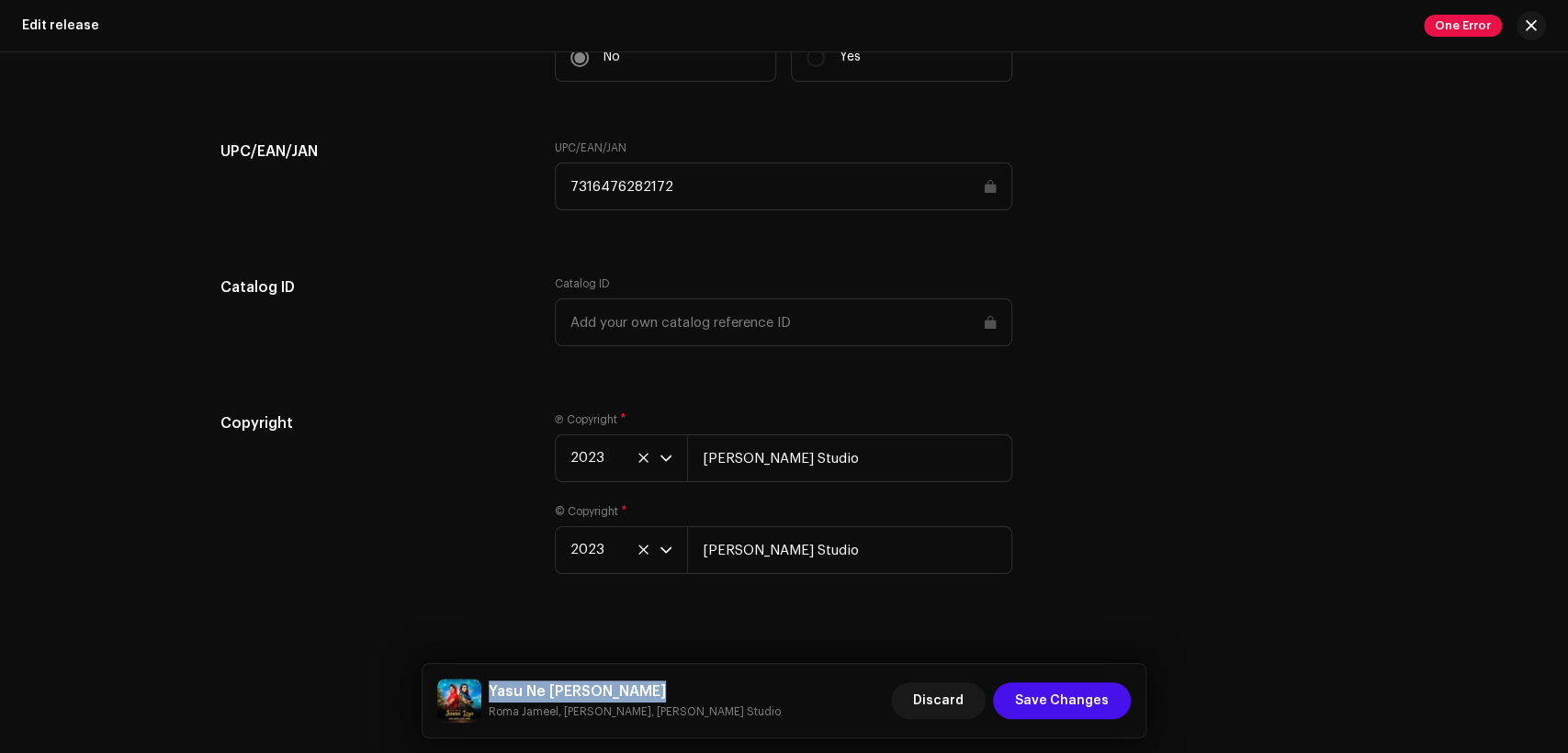
scroll to position [3010, 0]
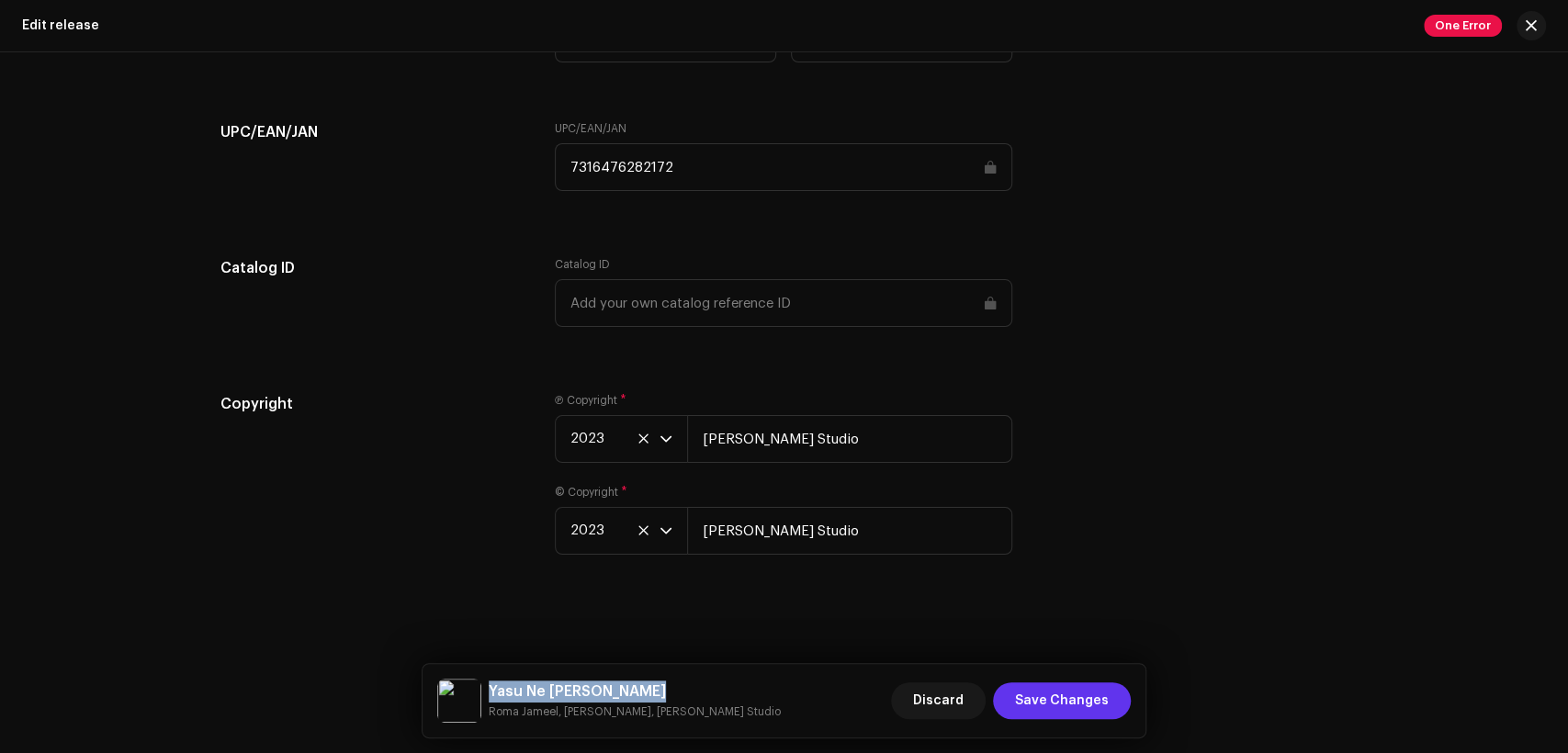
click at [1122, 701] on button "Save Changes" at bounding box center [1061, 701] width 137 height 37
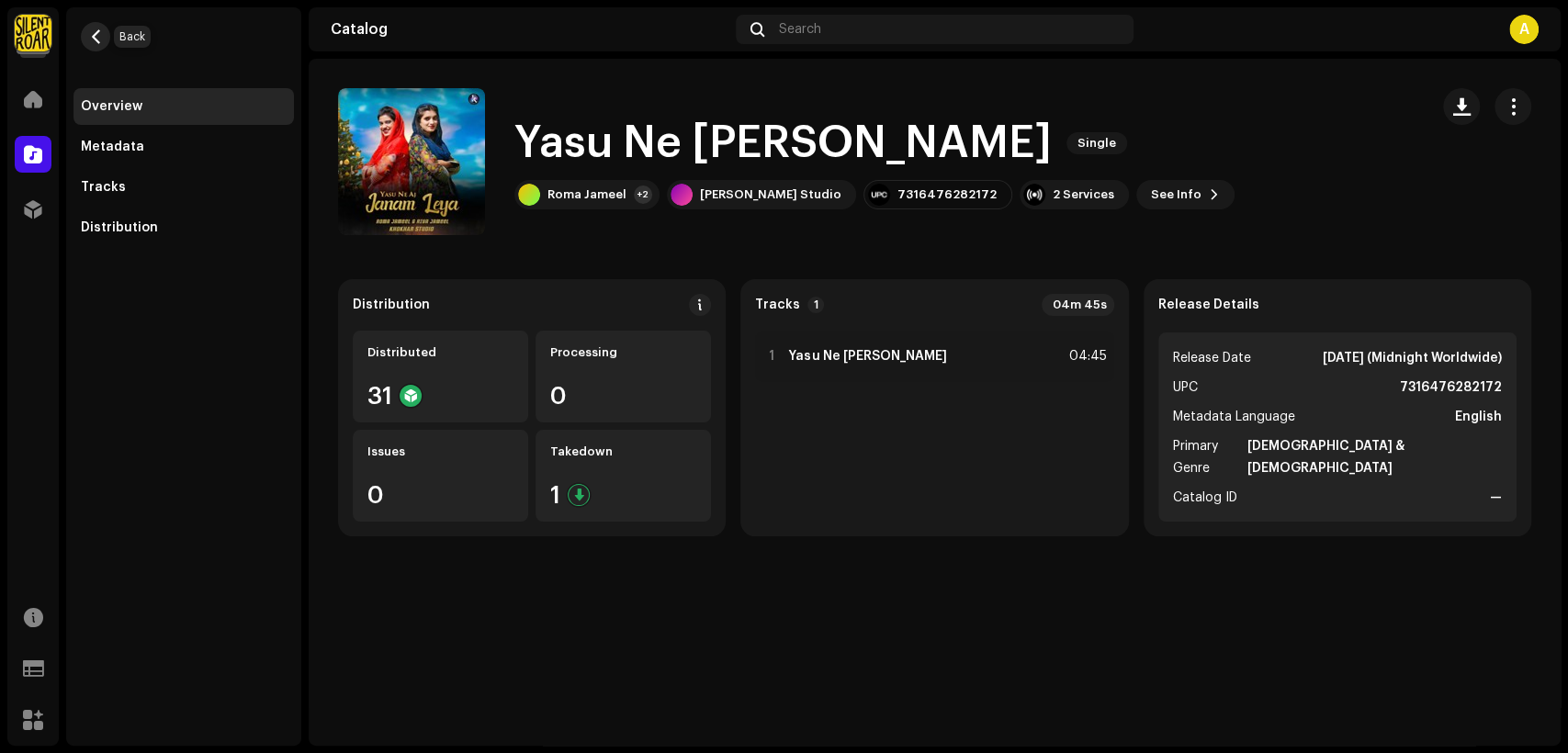
click at [89, 30] on span "button" at bounding box center [96, 37] width 13 height 14
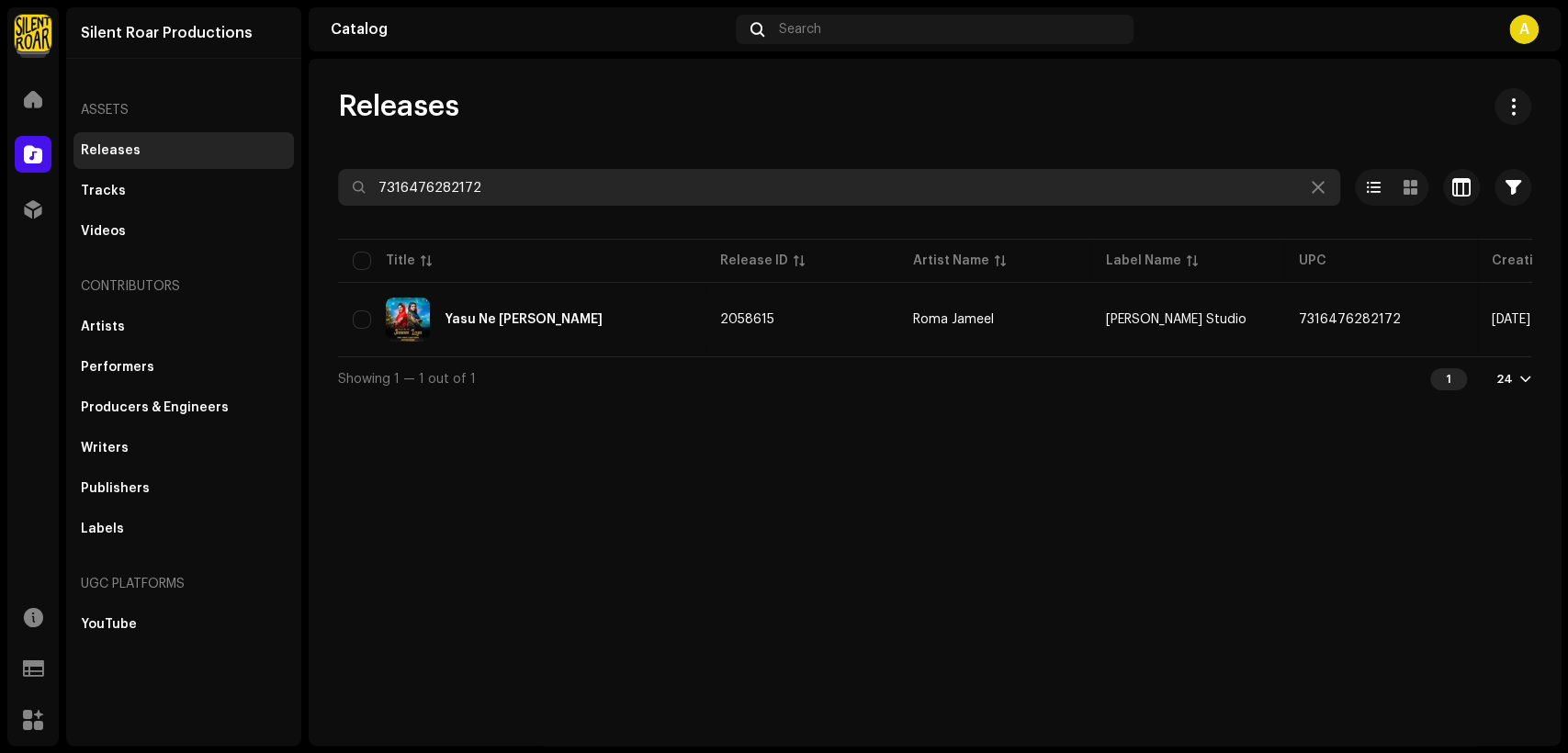
click at [526, 183] on input "7316476282172" at bounding box center [839, 188] width 1002 height 37
paste input "404727"
type input "7316476404727"
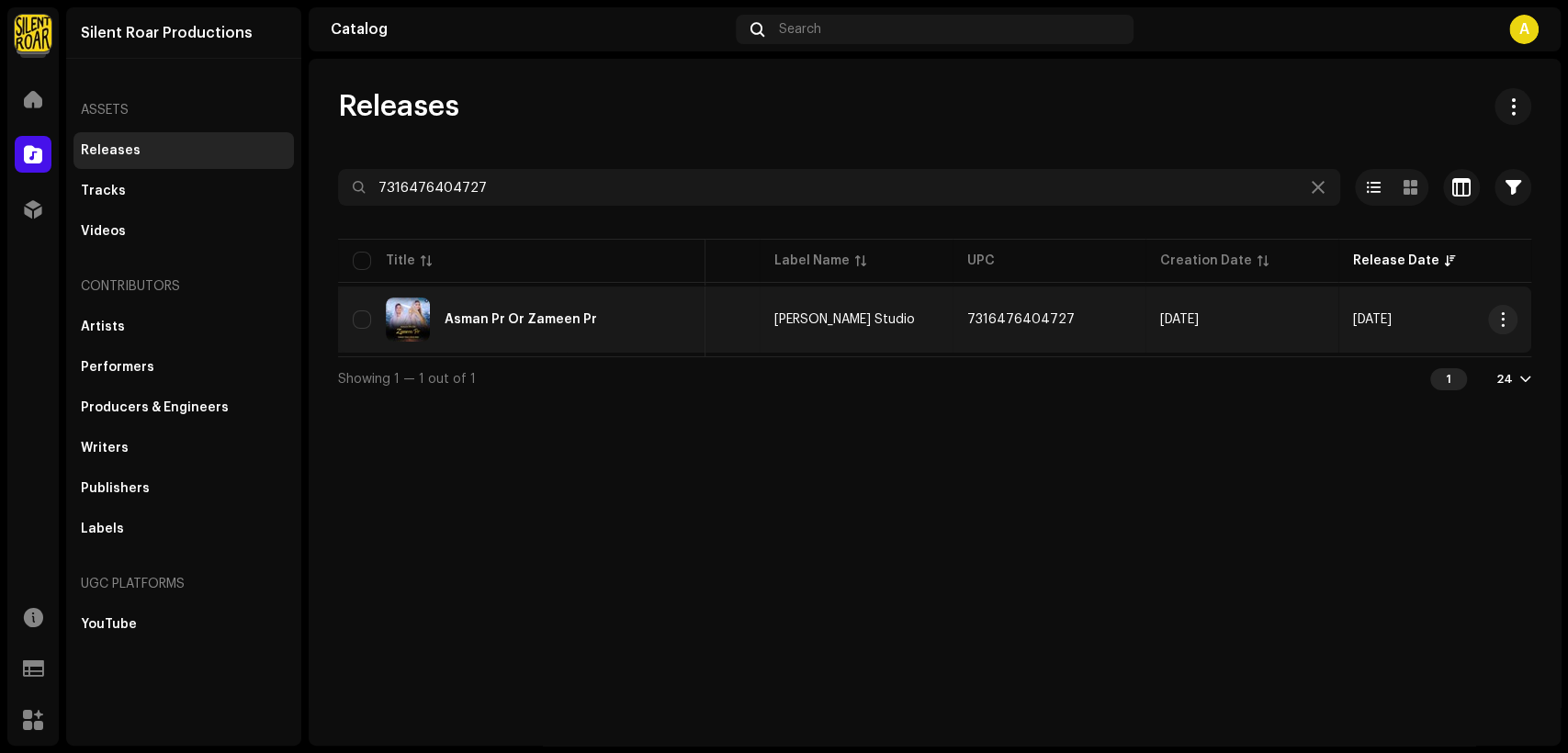
click at [562, 324] on div "Asman Pr Or Zameen Pr" at bounding box center [520, 319] width 153 height 13
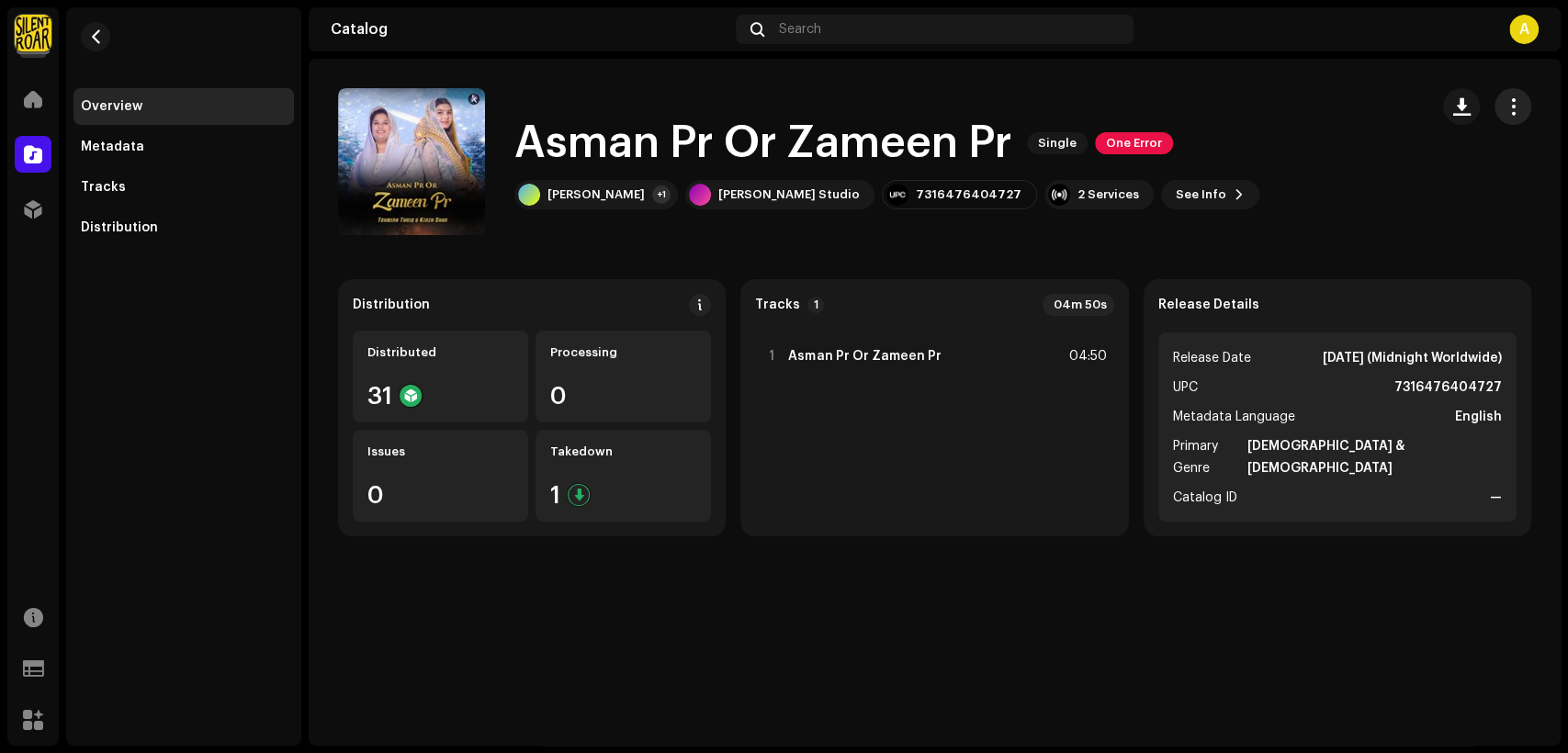
click at [1526, 96] on button "button" at bounding box center [1513, 107] width 37 height 37
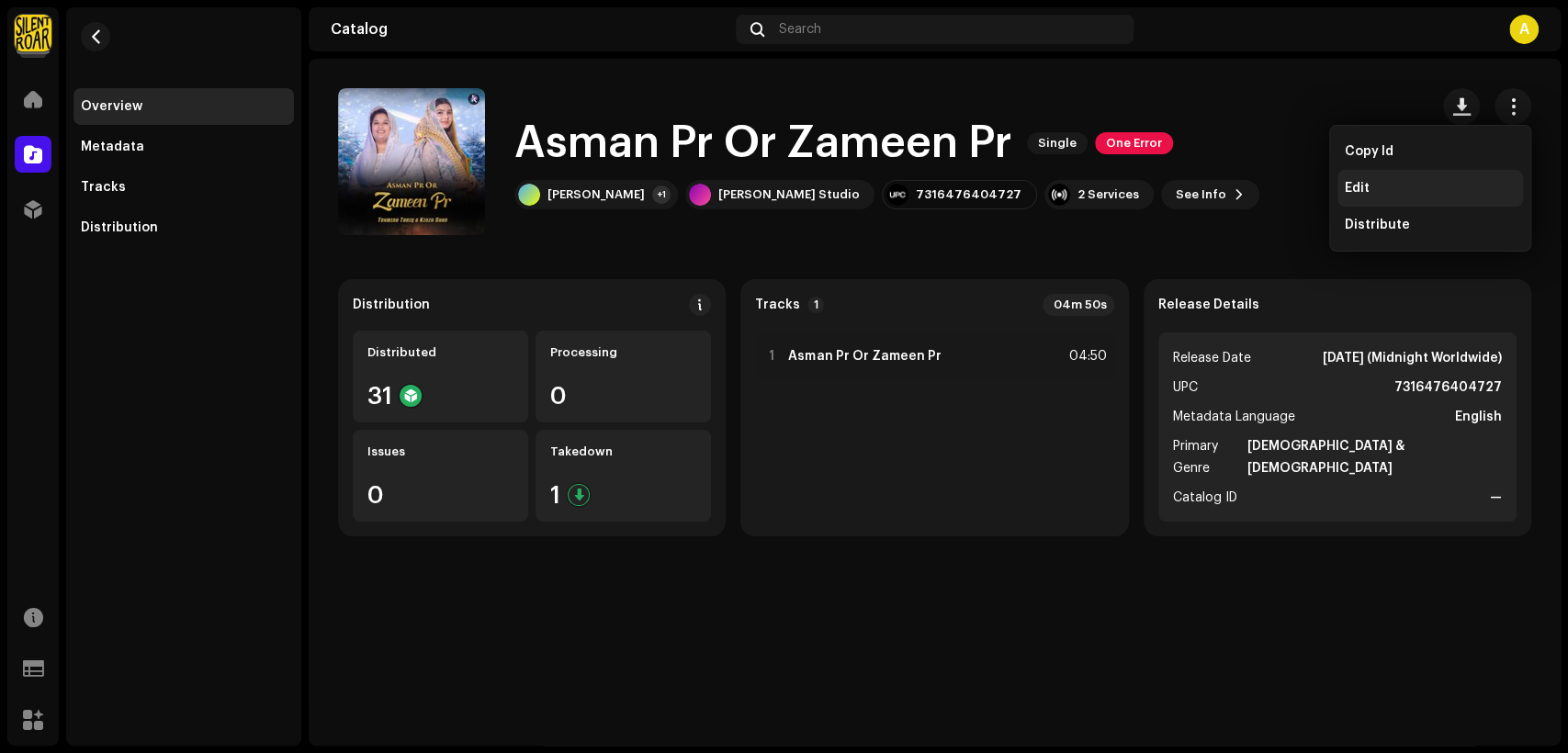
click at [1466, 178] on div "Edit" at bounding box center [1430, 188] width 186 height 37
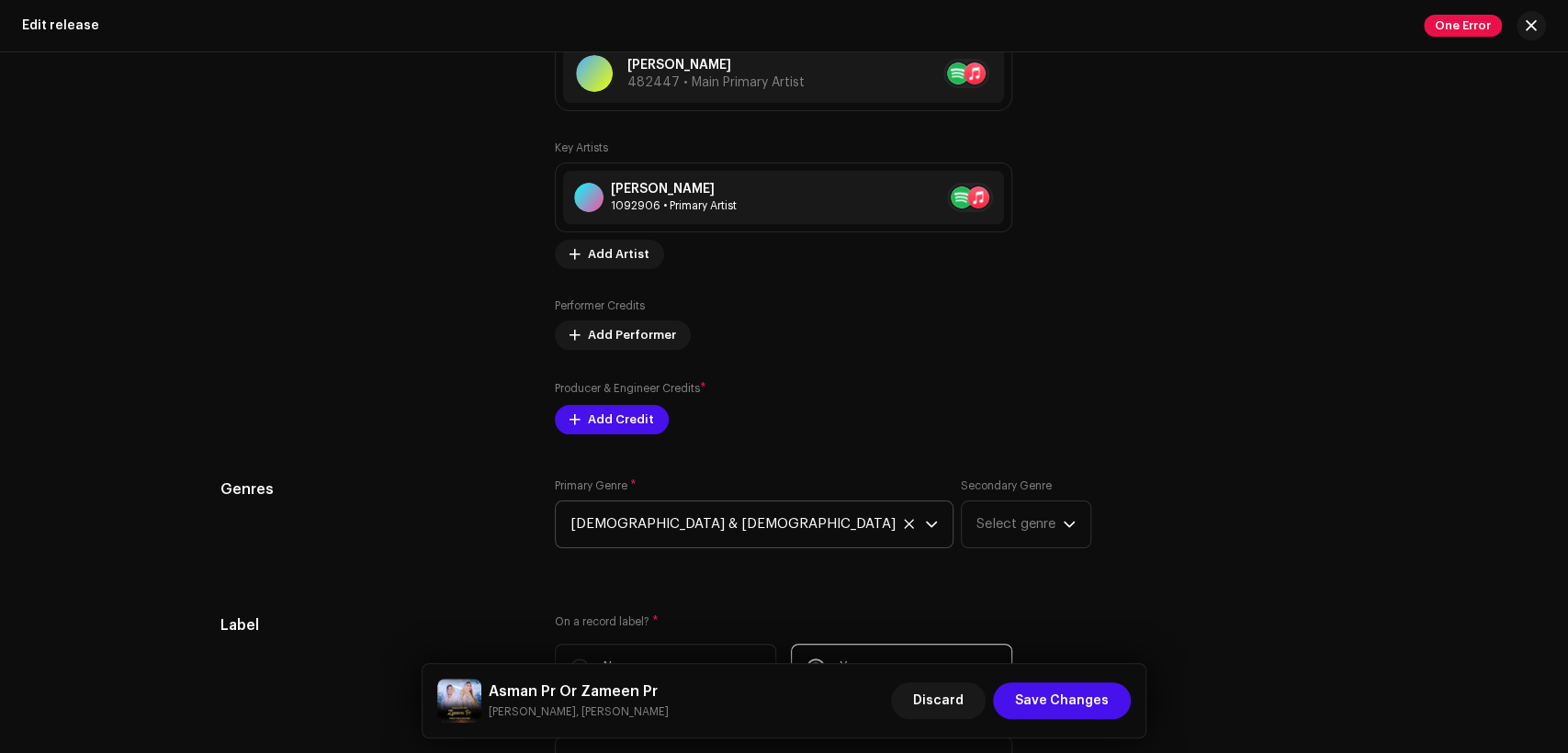
scroll to position [2042, 0]
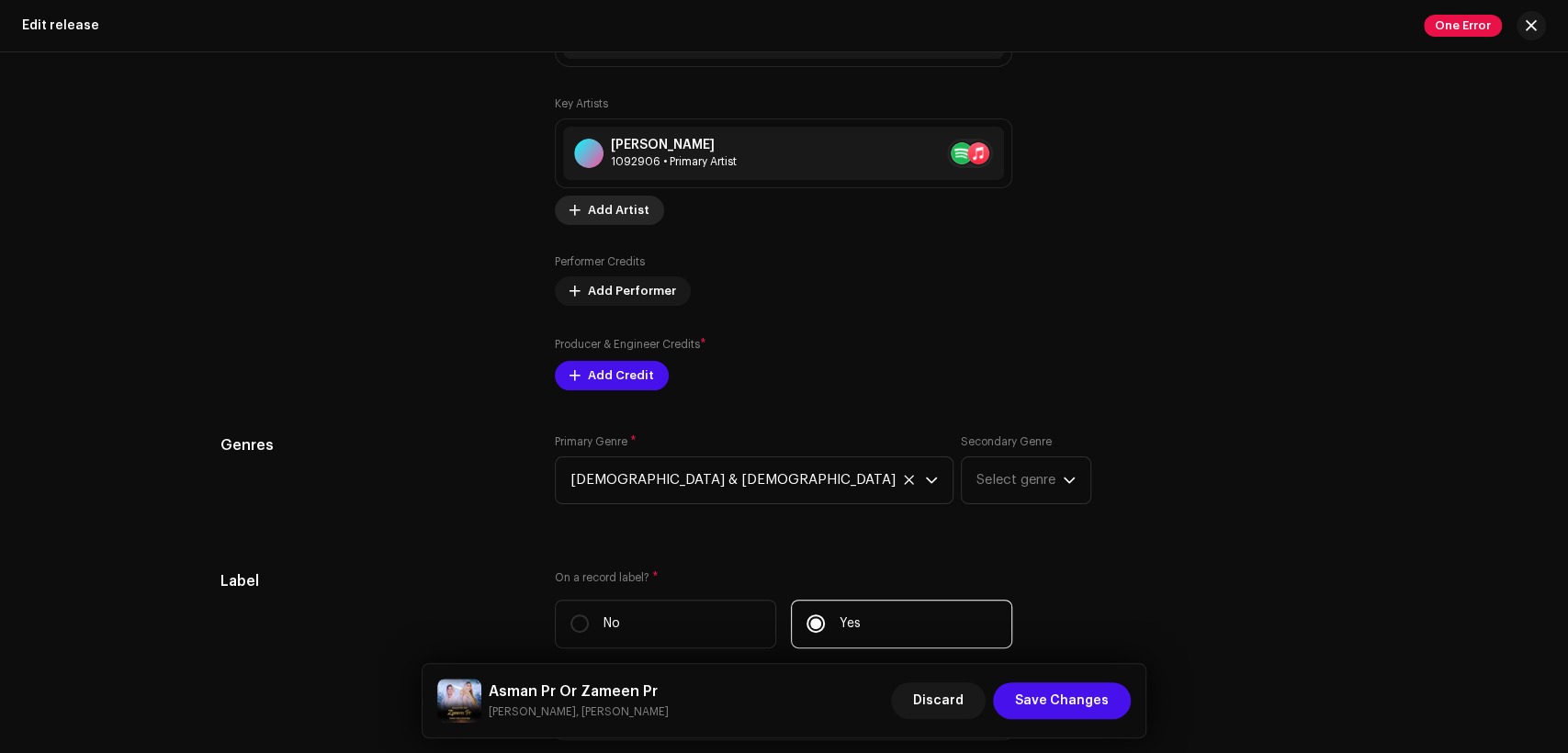
click at [616, 214] on span "Add Artist" at bounding box center [618, 211] width 62 height 37
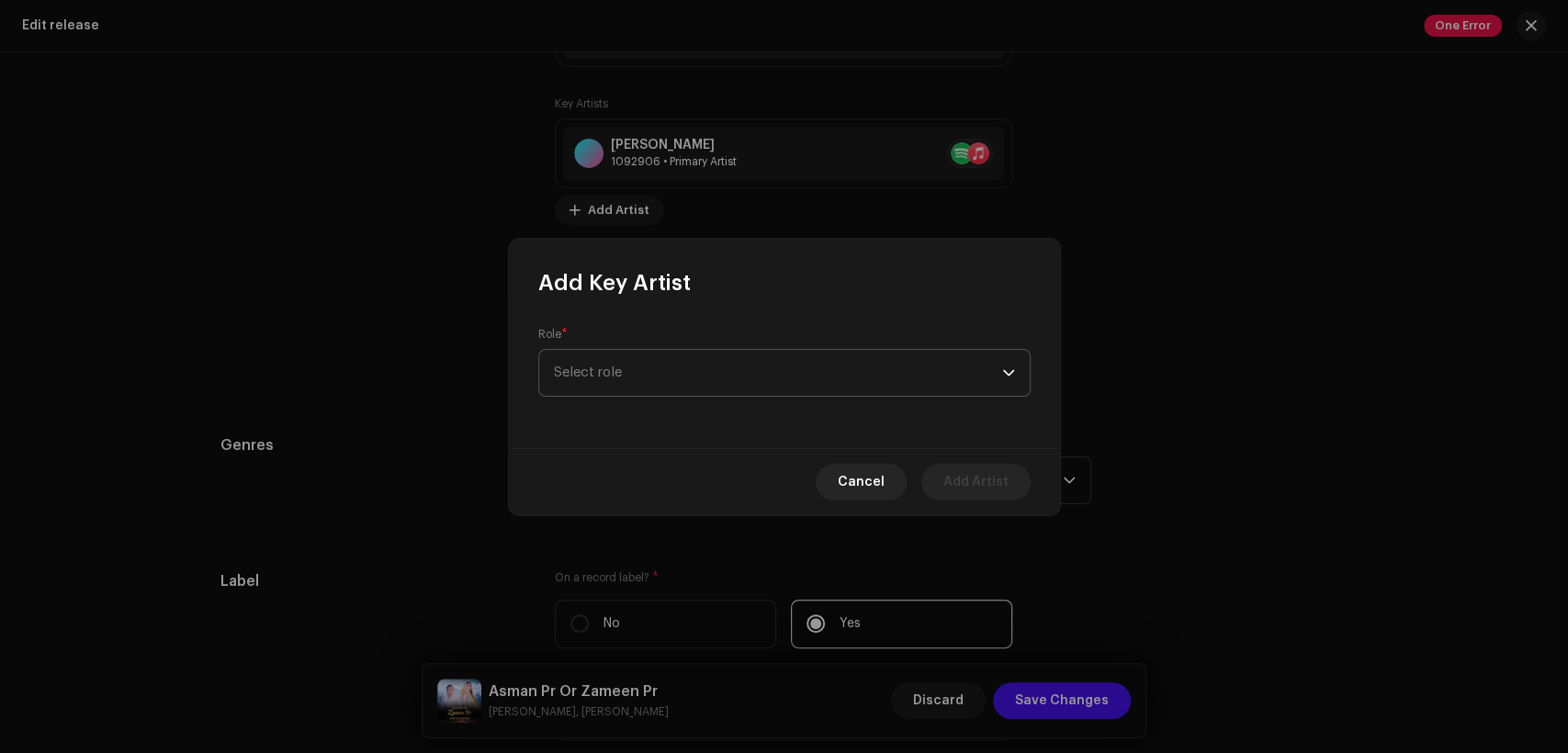
click at [718, 365] on span "Select role" at bounding box center [778, 373] width 448 height 46
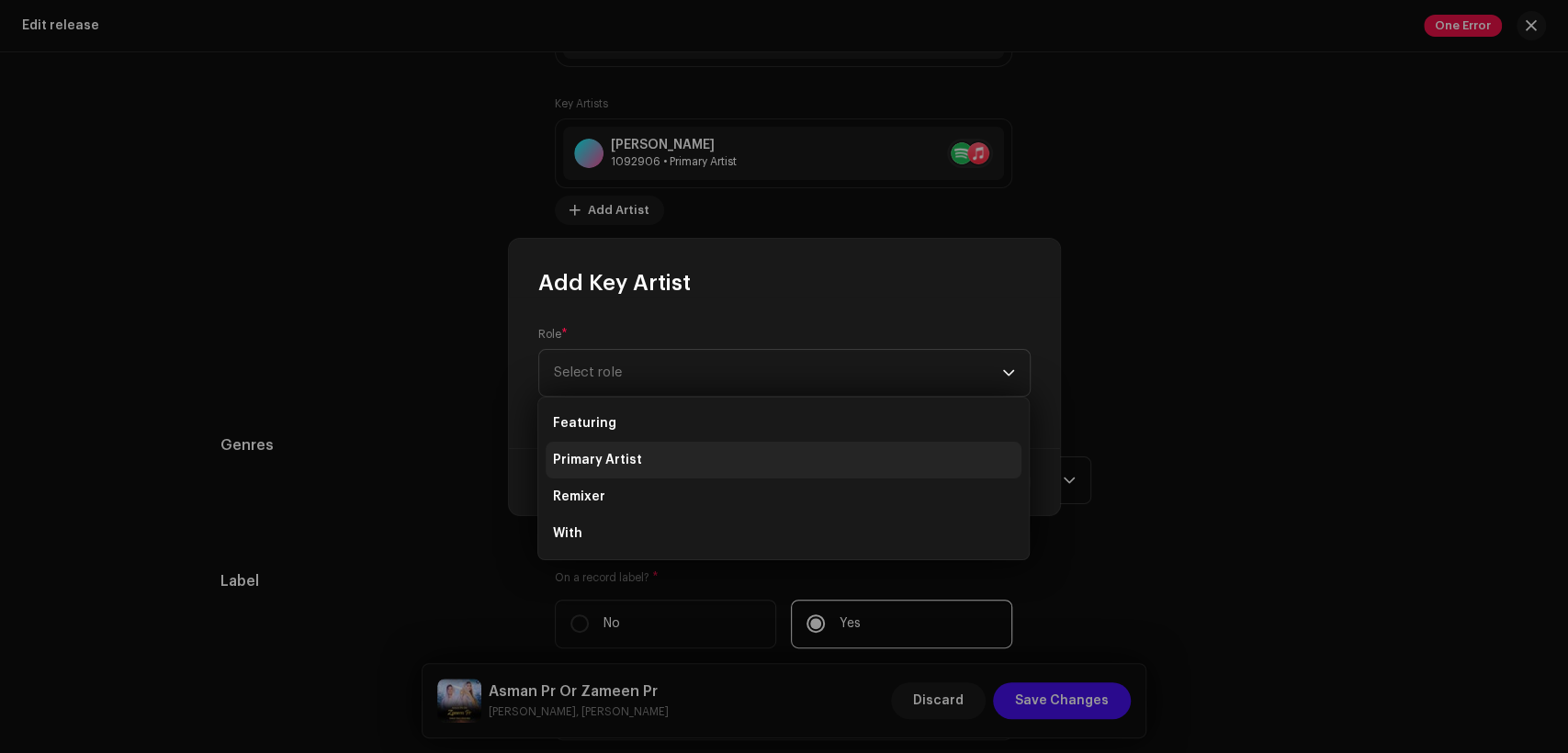
click at [735, 452] on li "Primary Artist" at bounding box center [784, 461] width 476 height 37
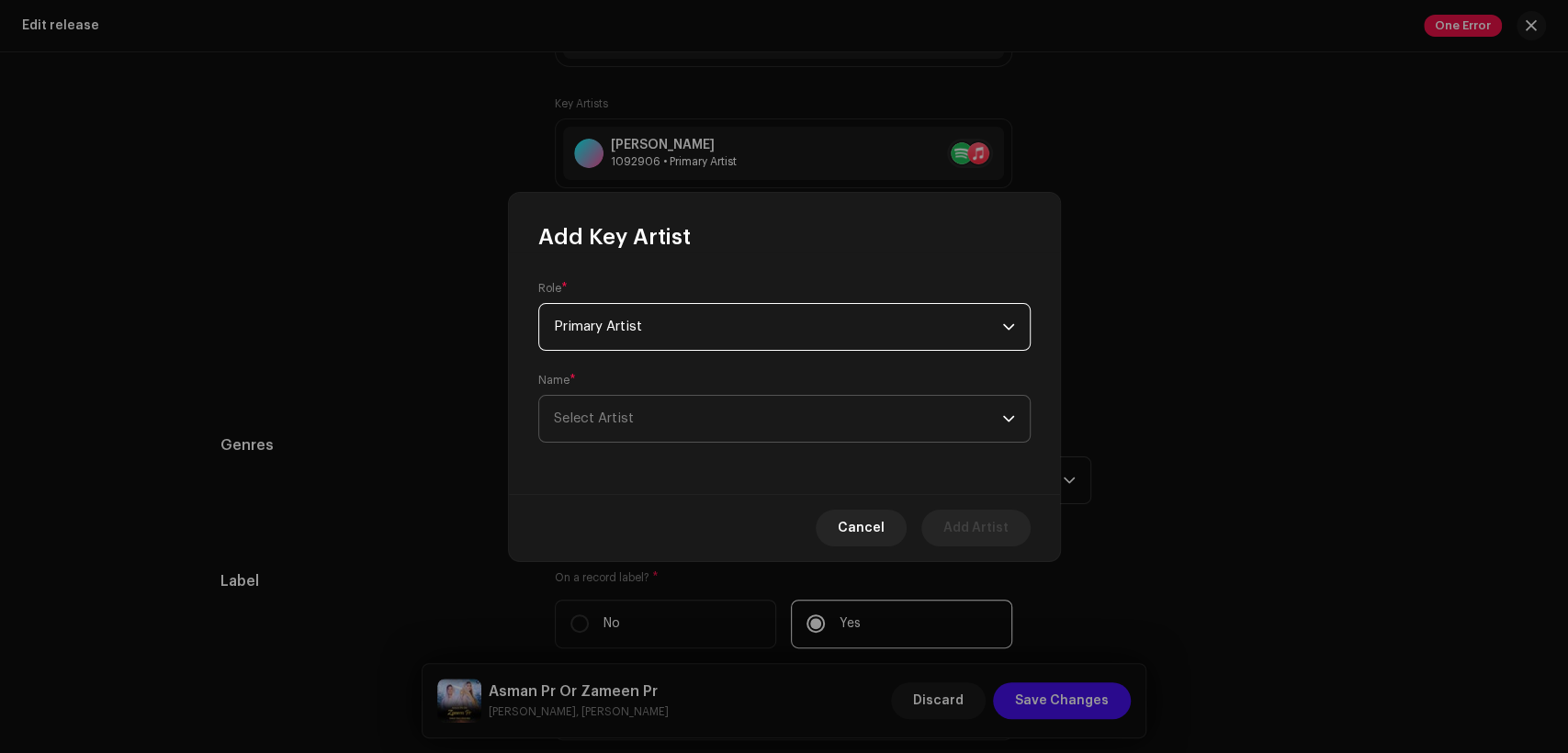
click at [744, 430] on span "Select Artist" at bounding box center [778, 419] width 448 height 46
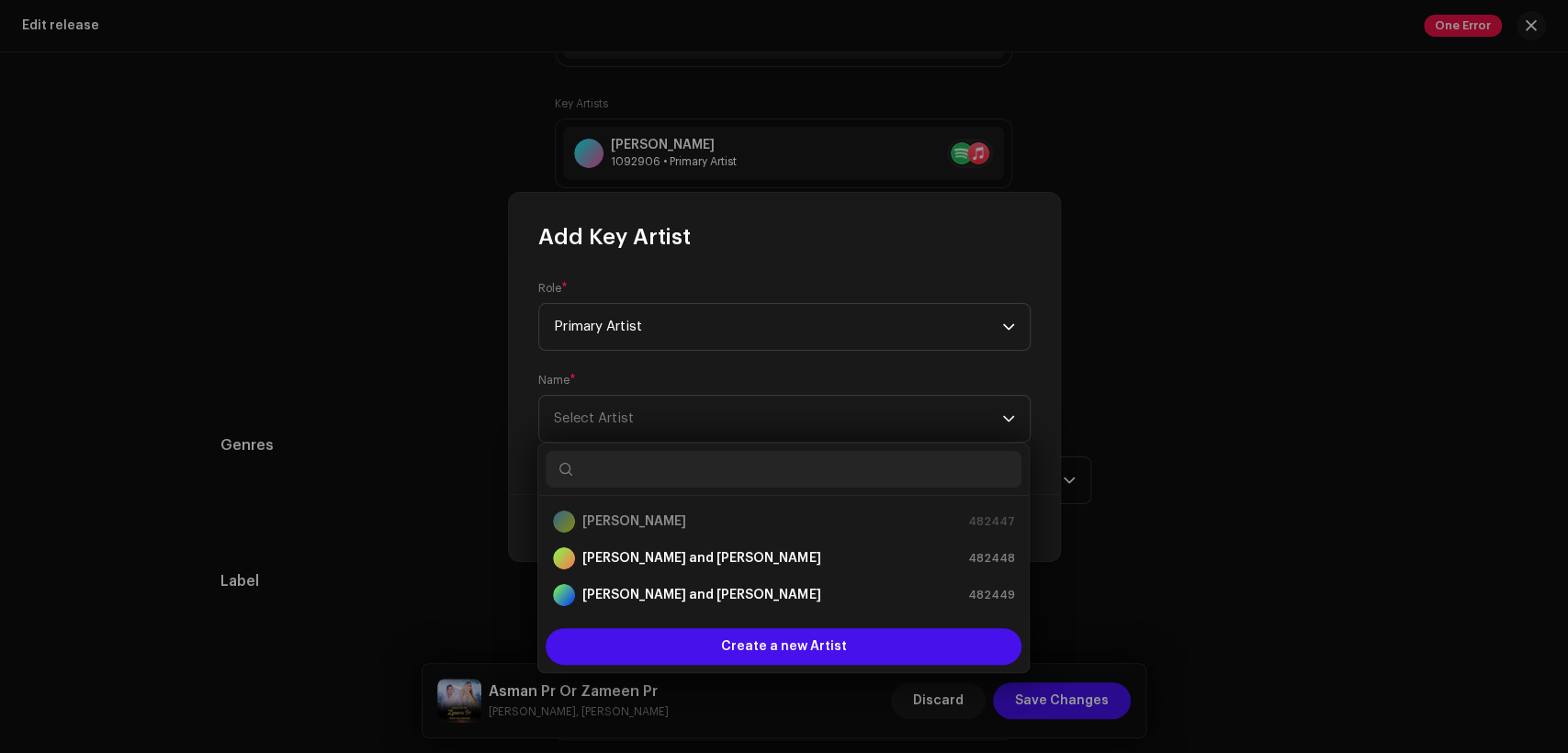
click at [904, 464] on input "text" at bounding box center [784, 469] width 476 height 37
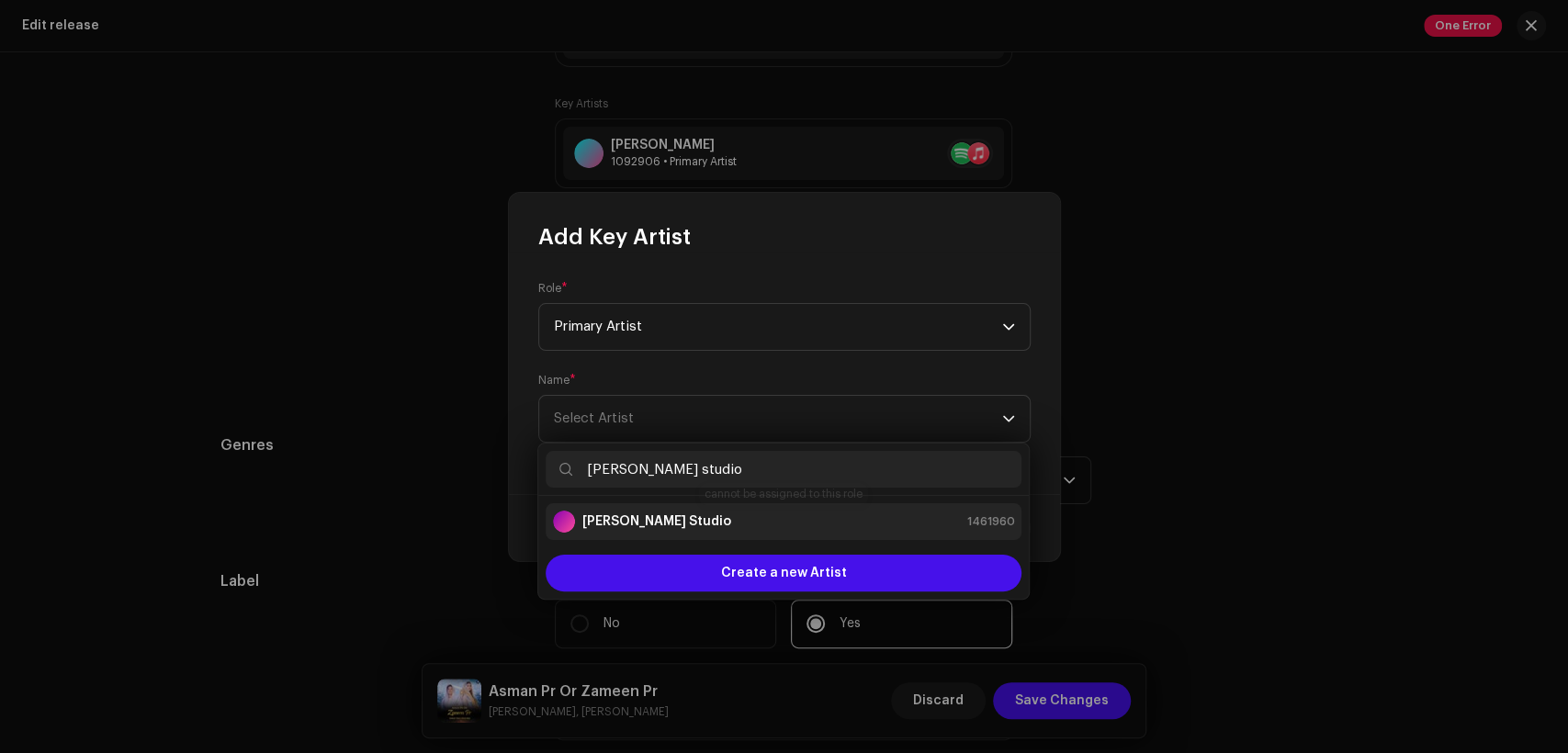
type input "[PERSON_NAME] studio"
click at [843, 532] on div "[PERSON_NAME] Studio 1461960" at bounding box center [784, 521] width 461 height 22
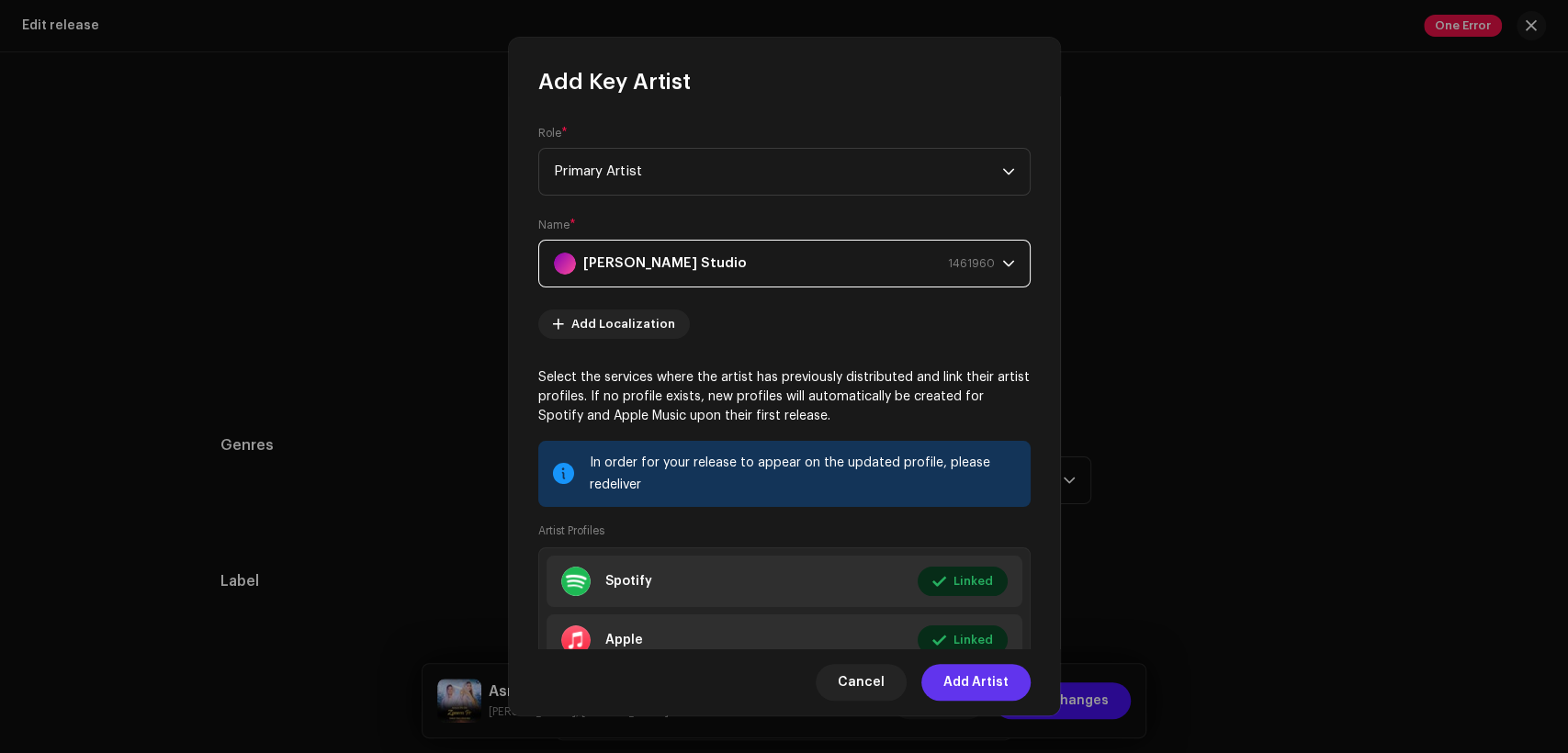
click at [966, 681] on span "Add Artist" at bounding box center [976, 683] width 65 height 37
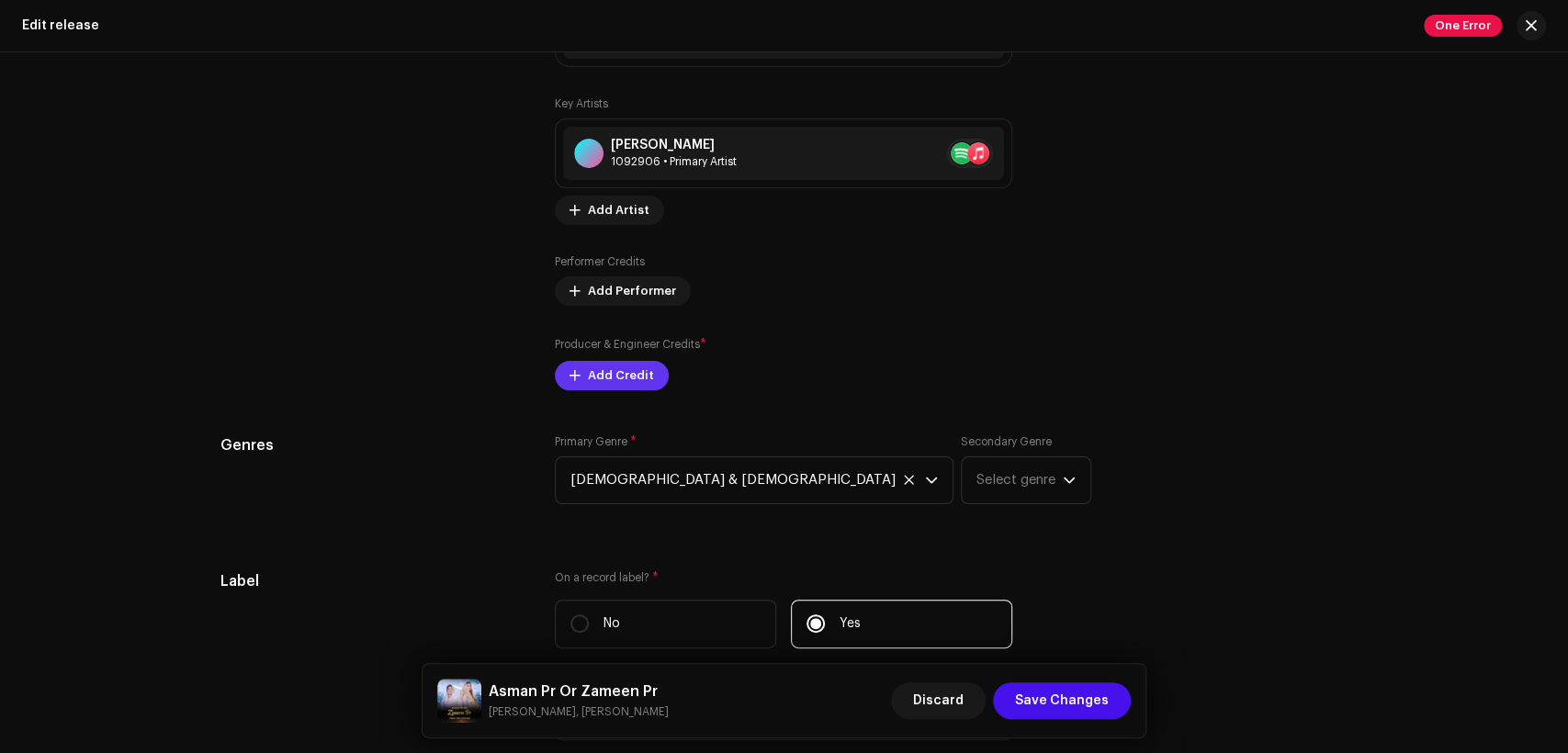
click at [641, 388] on span "Add Credit" at bounding box center [620, 376] width 66 height 37
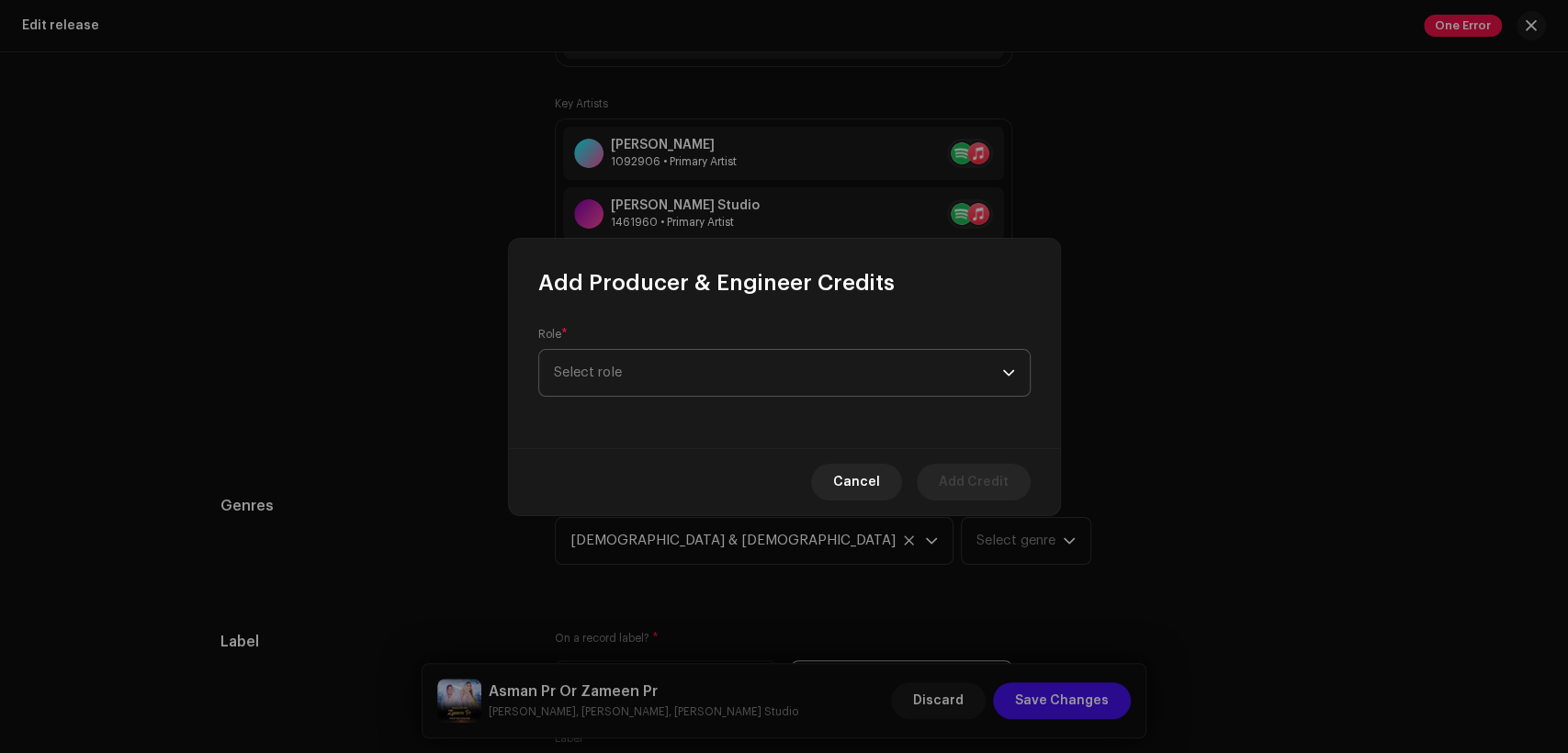
click at [701, 372] on span "Select role" at bounding box center [778, 373] width 448 height 46
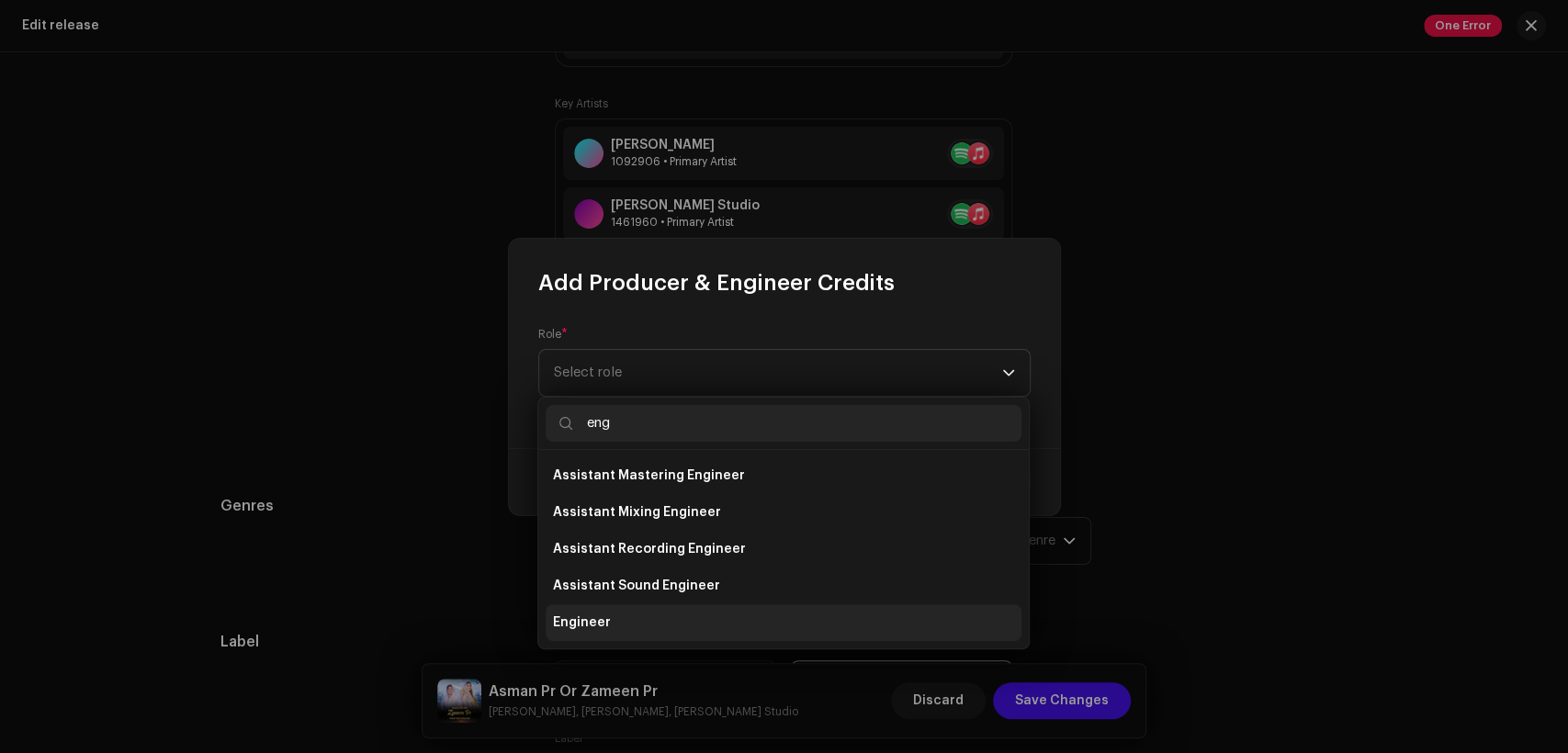
type input "eng"
click at [720, 632] on li "Engineer" at bounding box center [784, 623] width 476 height 37
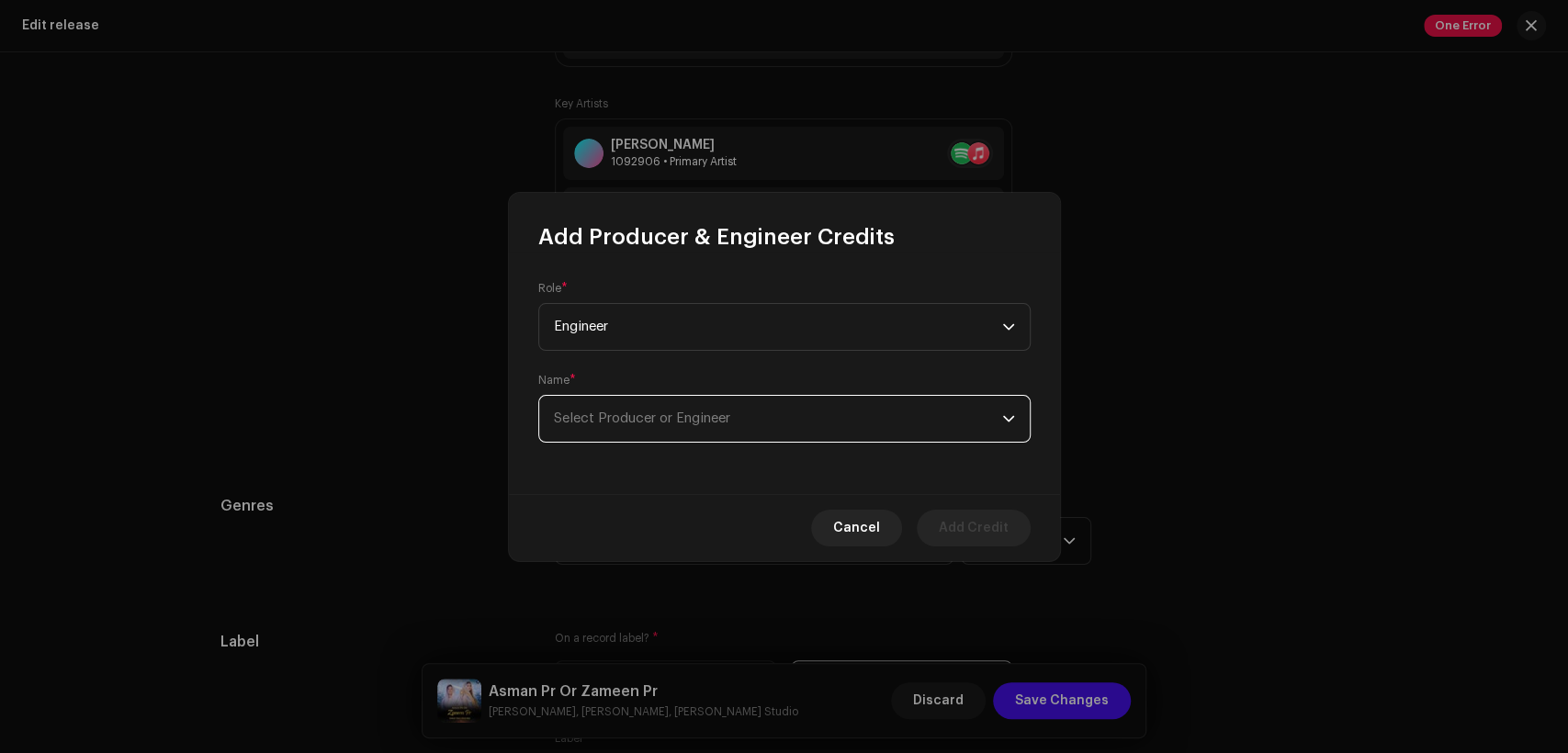
click at [728, 441] on span "Select Producer or Engineer" at bounding box center [778, 419] width 448 height 46
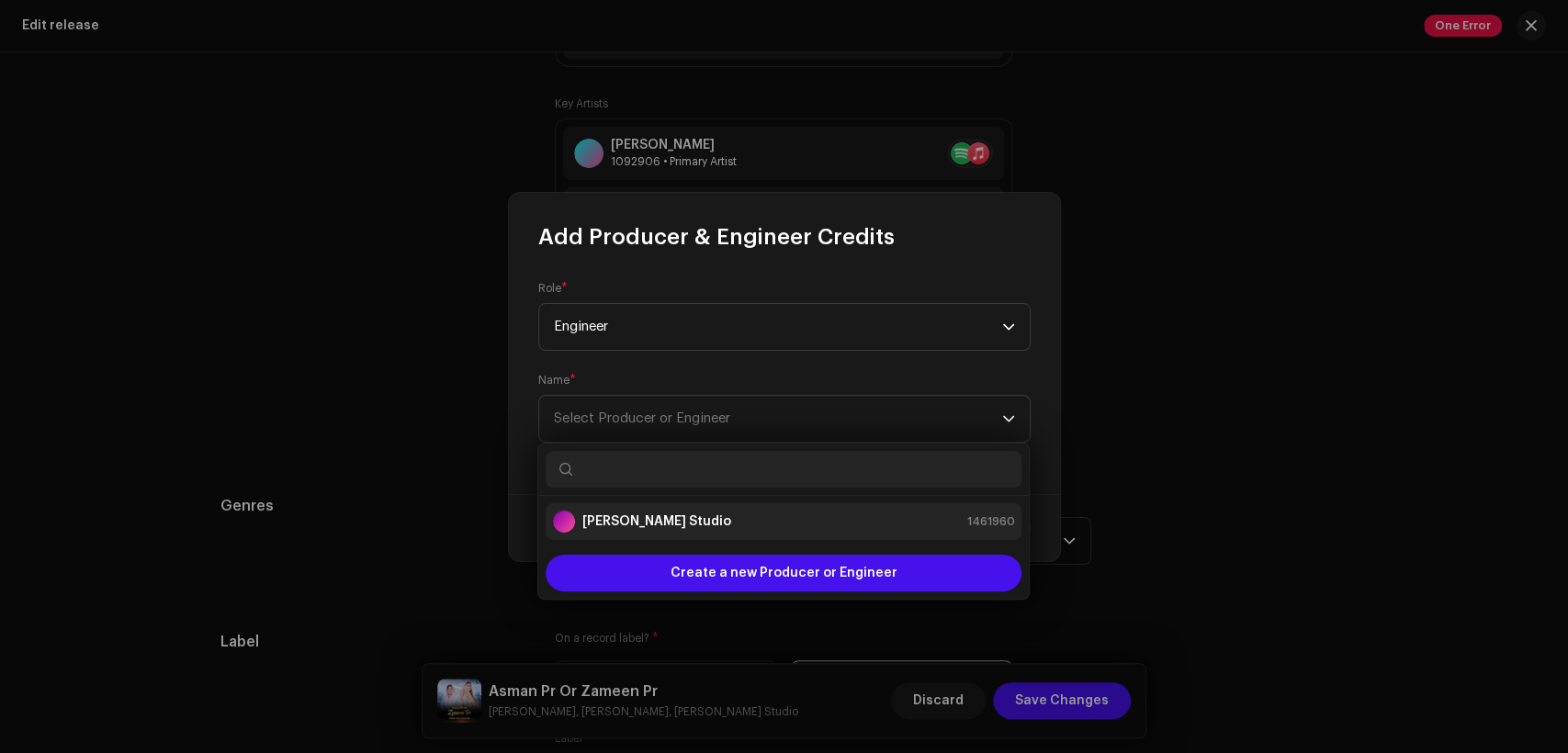
click at [741, 516] on div "[PERSON_NAME] Studio 1461960" at bounding box center [784, 521] width 461 height 22
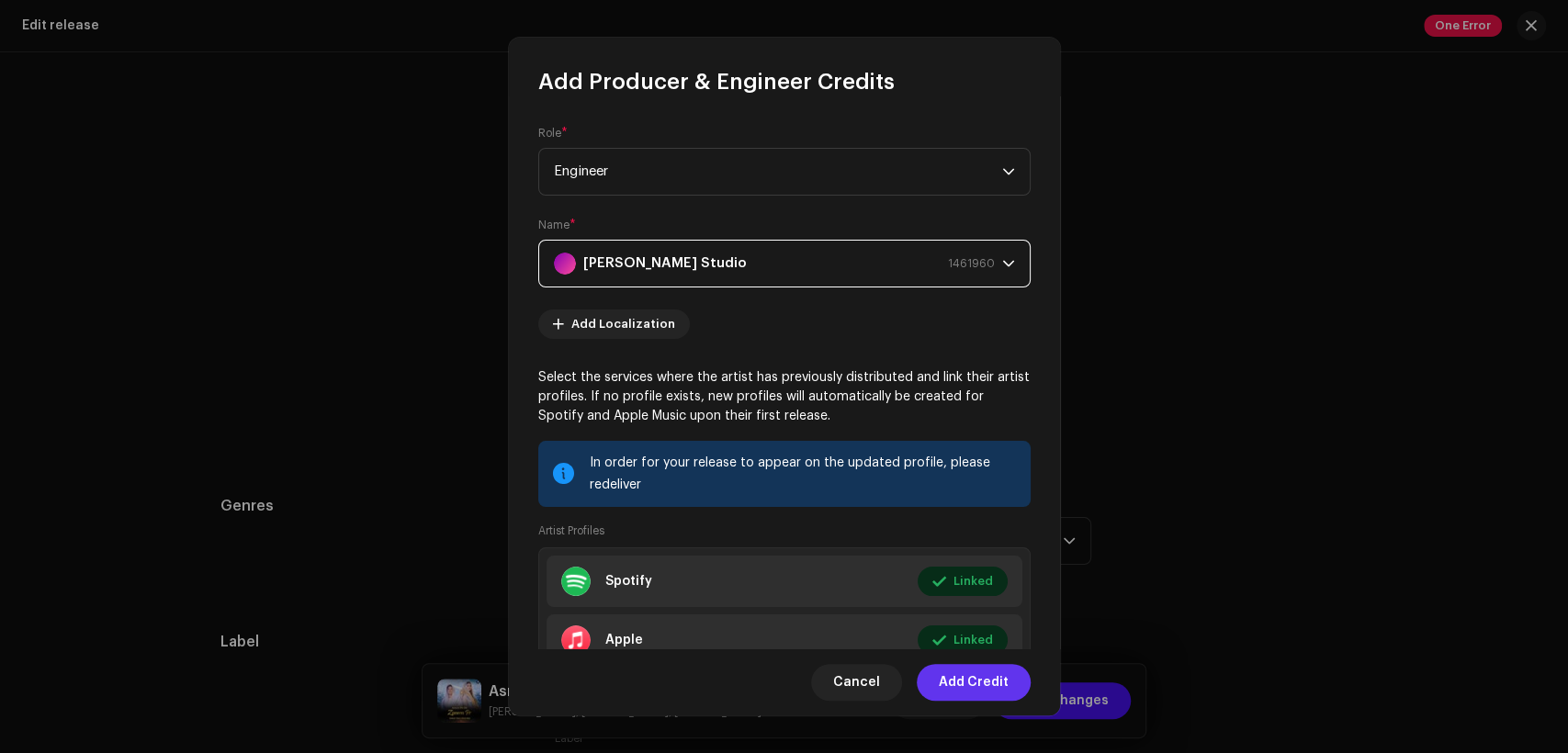
click at [958, 679] on span "Add Credit" at bounding box center [973, 683] width 70 height 37
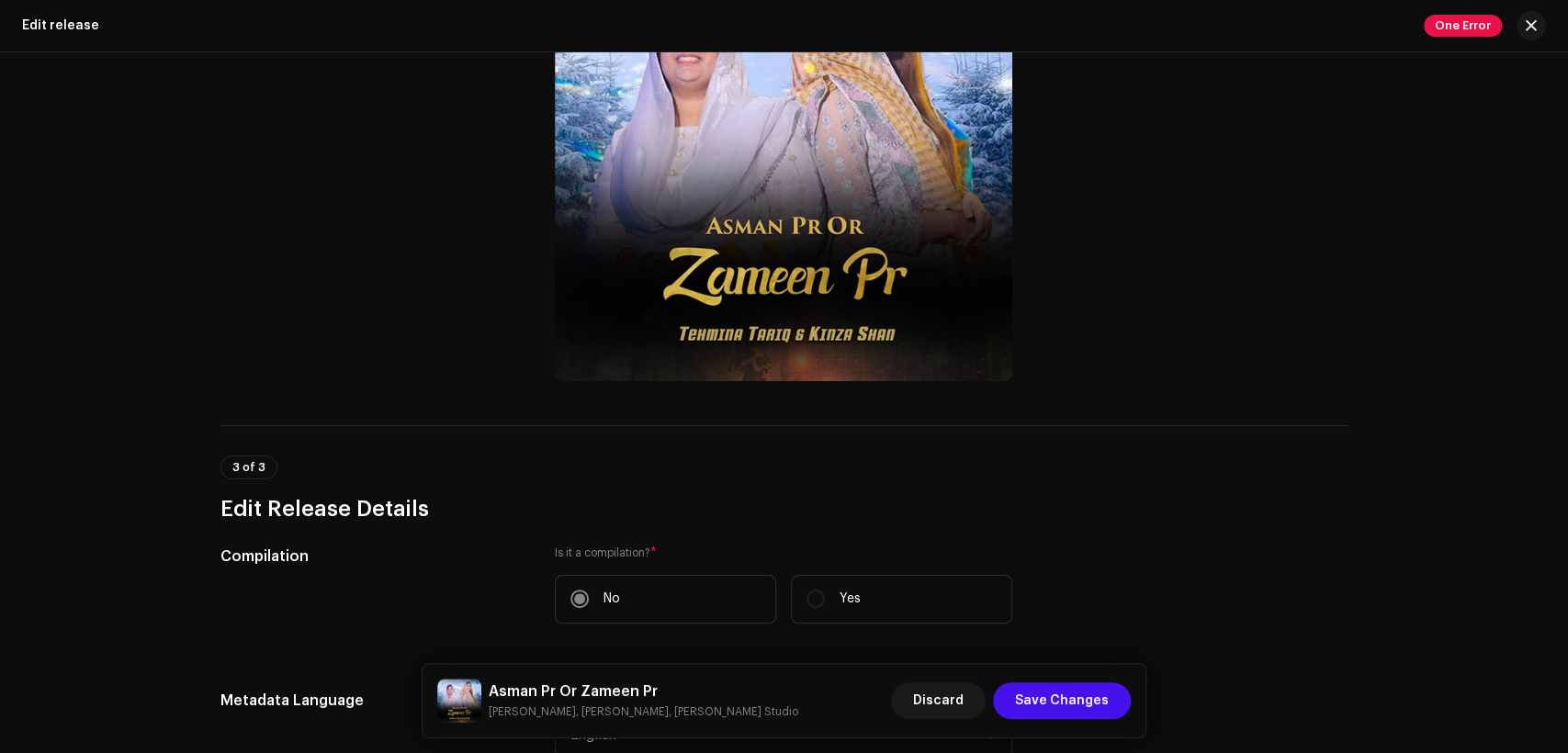
scroll to position [0, 0]
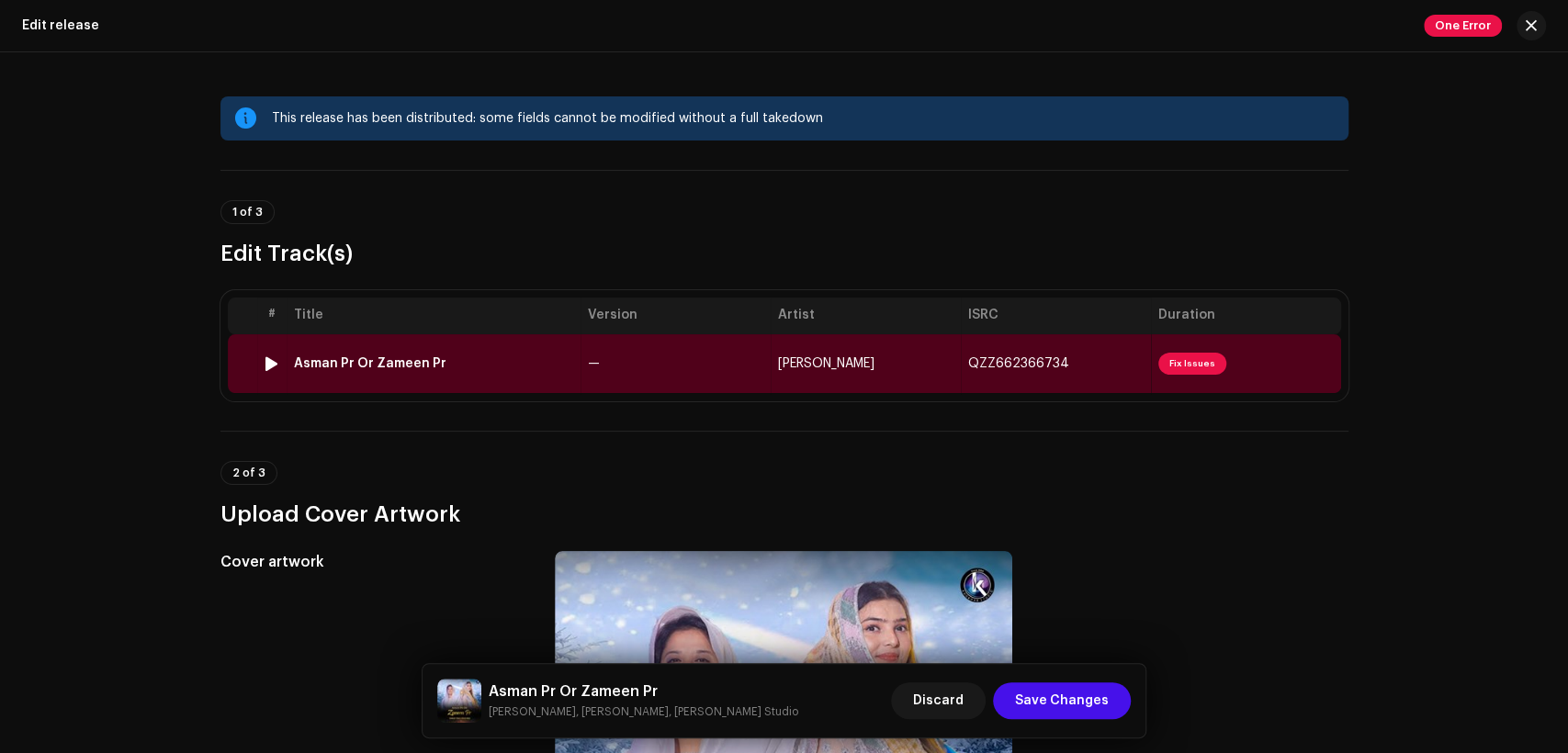
click at [680, 345] on td "—" at bounding box center [676, 364] width 190 height 59
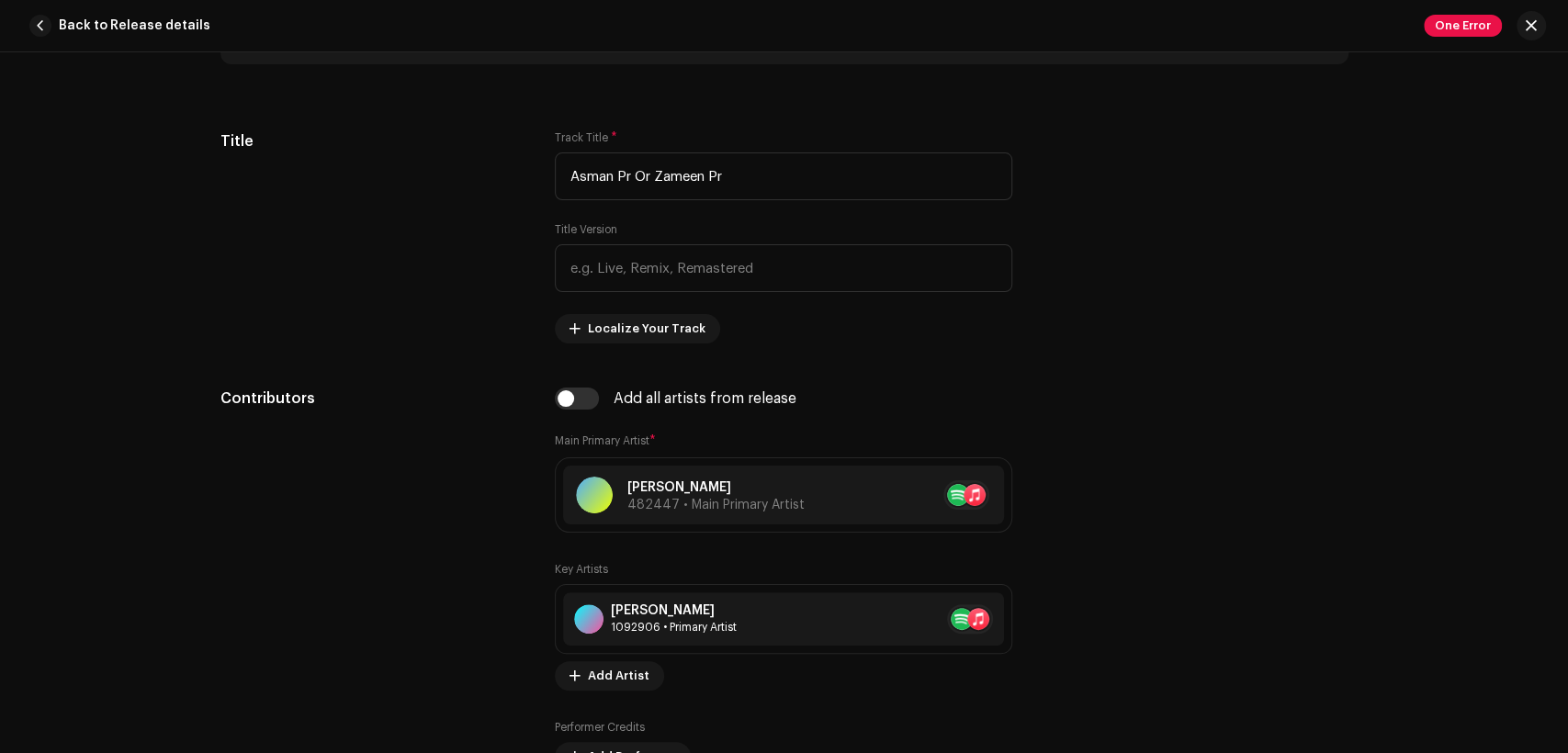
scroll to position [851, 0]
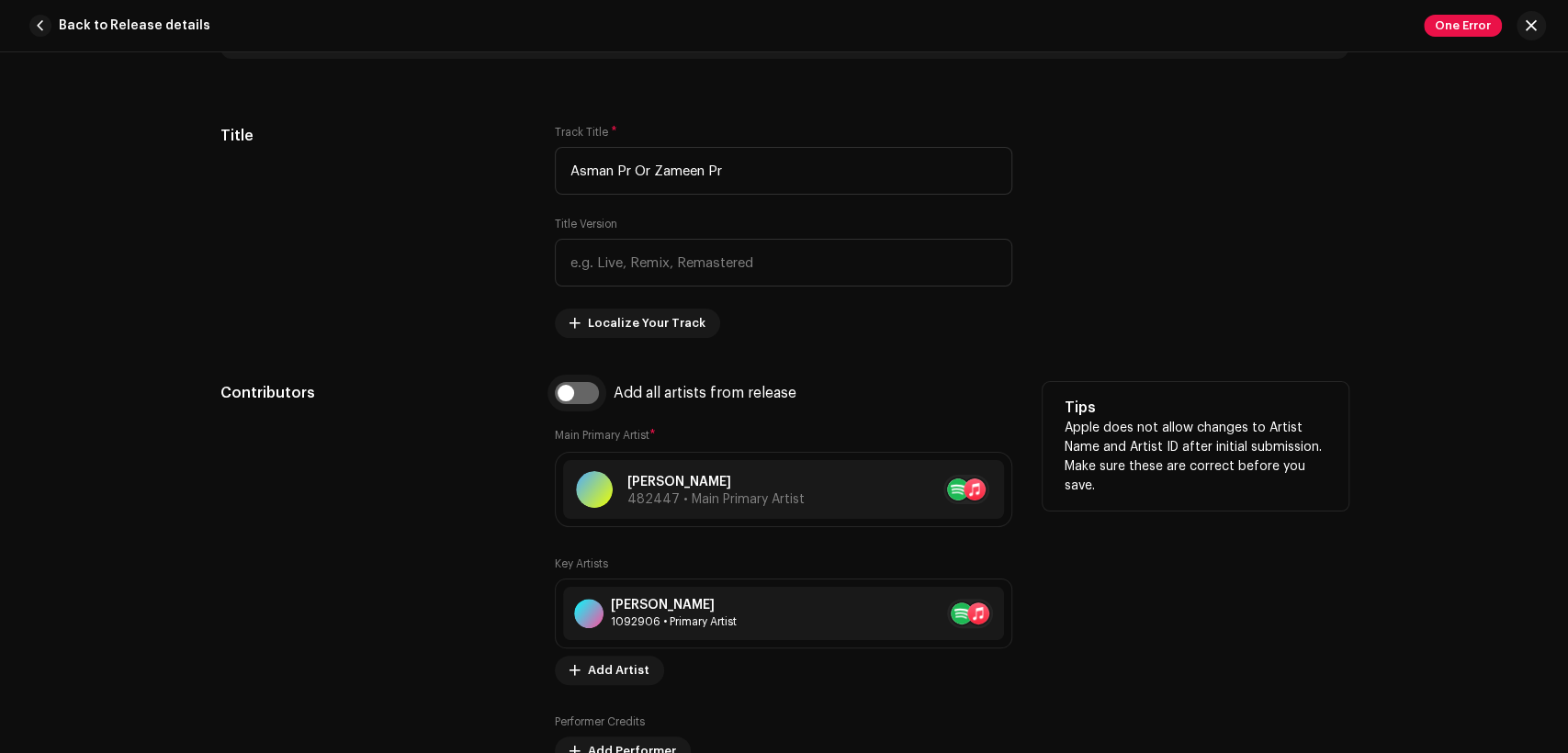
click at [582, 404] on input "checkbox" at bounding box center [577, 392] width 44 height 22
checkbox input "true"
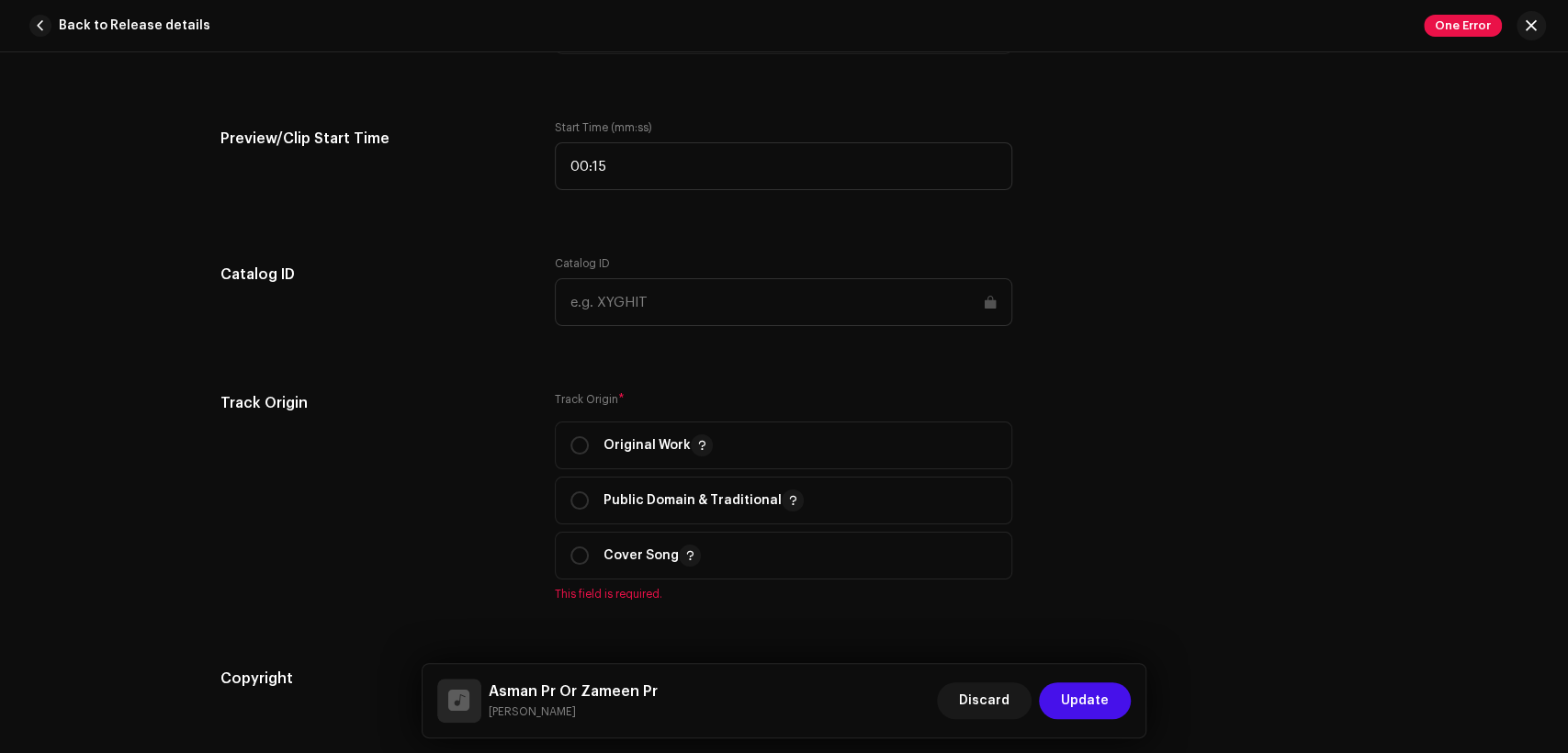
scroll to position [2212, 0]
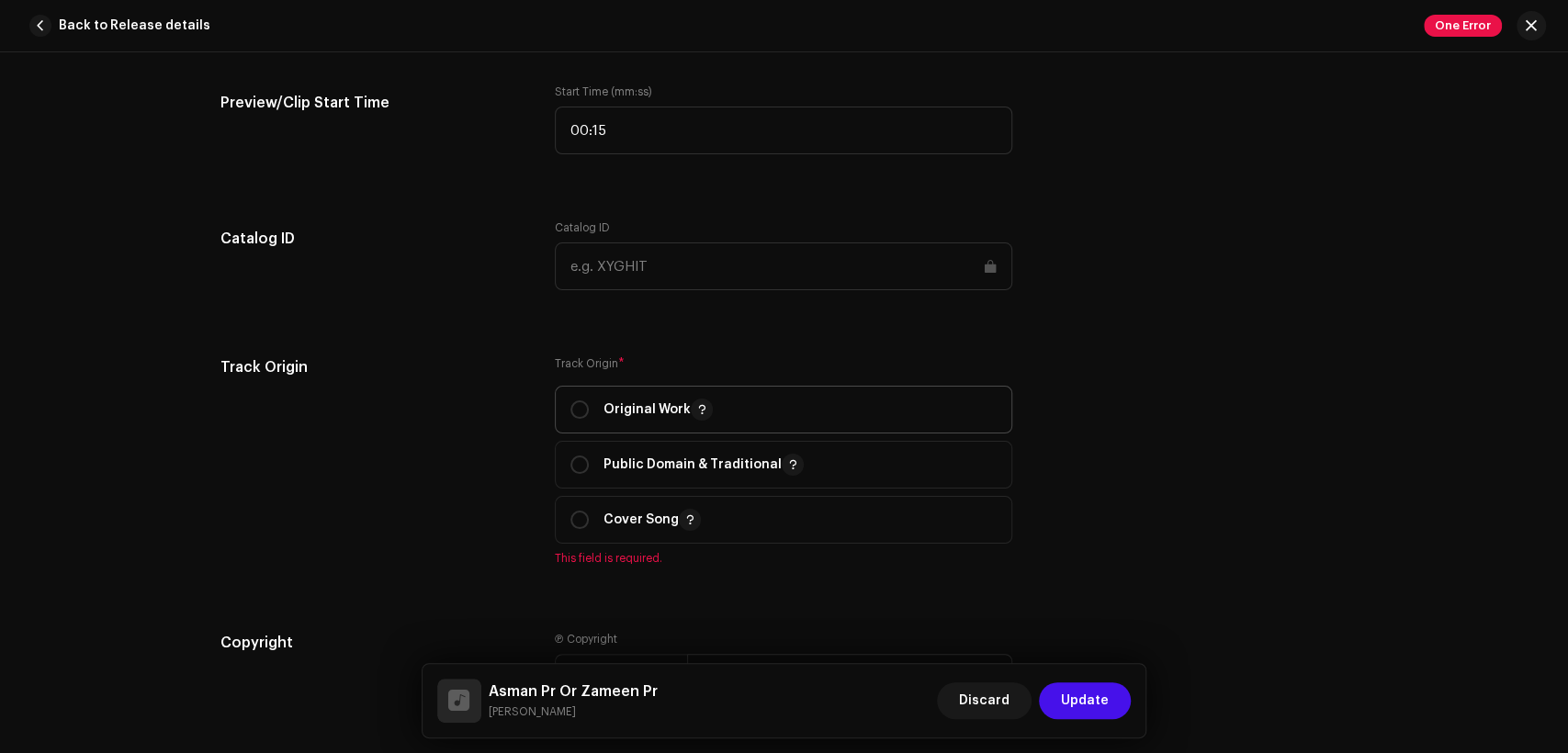
click at [587, 414] on div "Original Work" at bounding box center [641, 410] width 142 height 22
radio input "true"
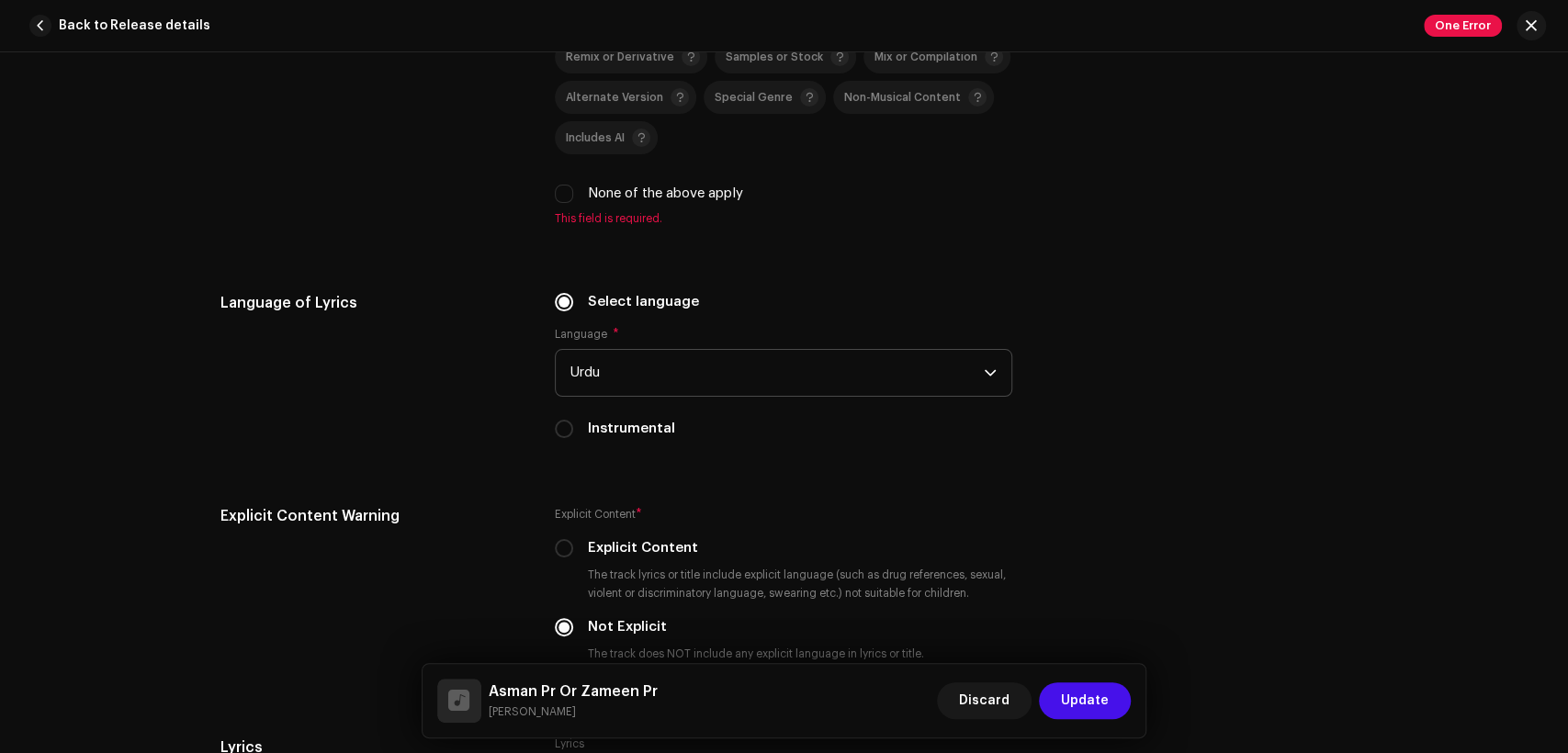
scroll to position [3062, 0]
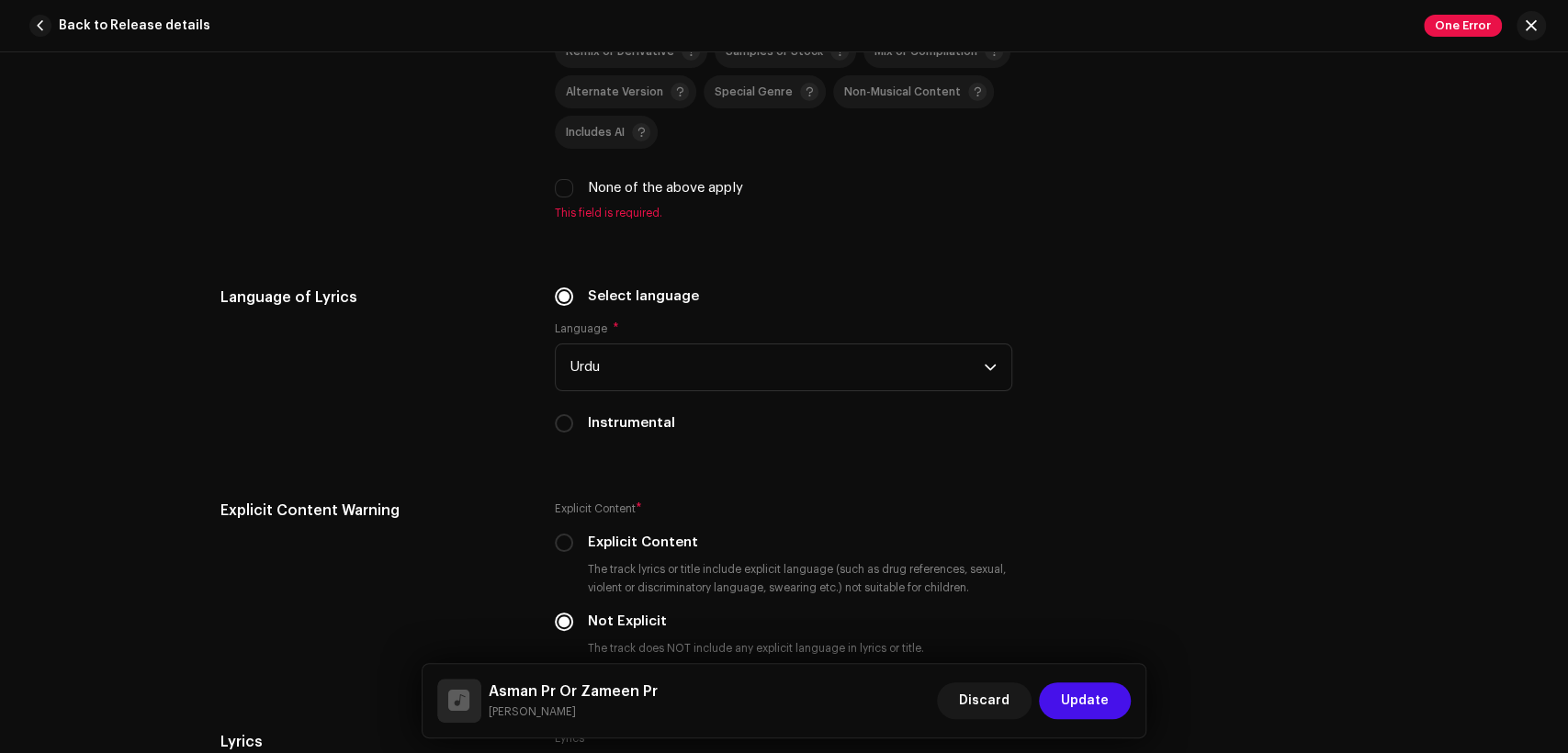
click at [647, 194] on label "None of the above apply" at bounding box center [664, 188] width 155 height 20
click at [573, 194] on input "None of the above apply" at bounding box center [563, 188] width 18 height 18
checkbox input "true"
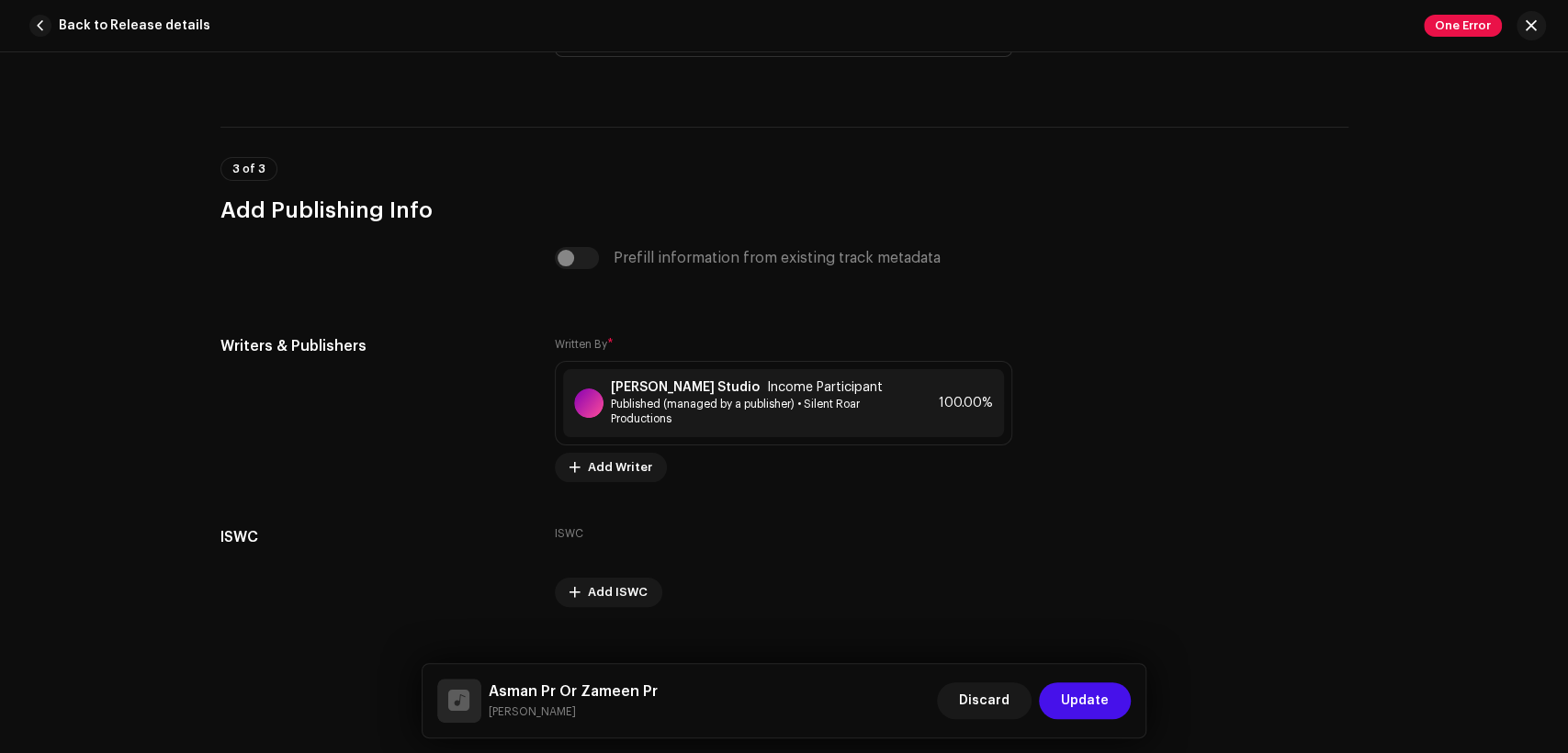
scroll to position [3841, 0]
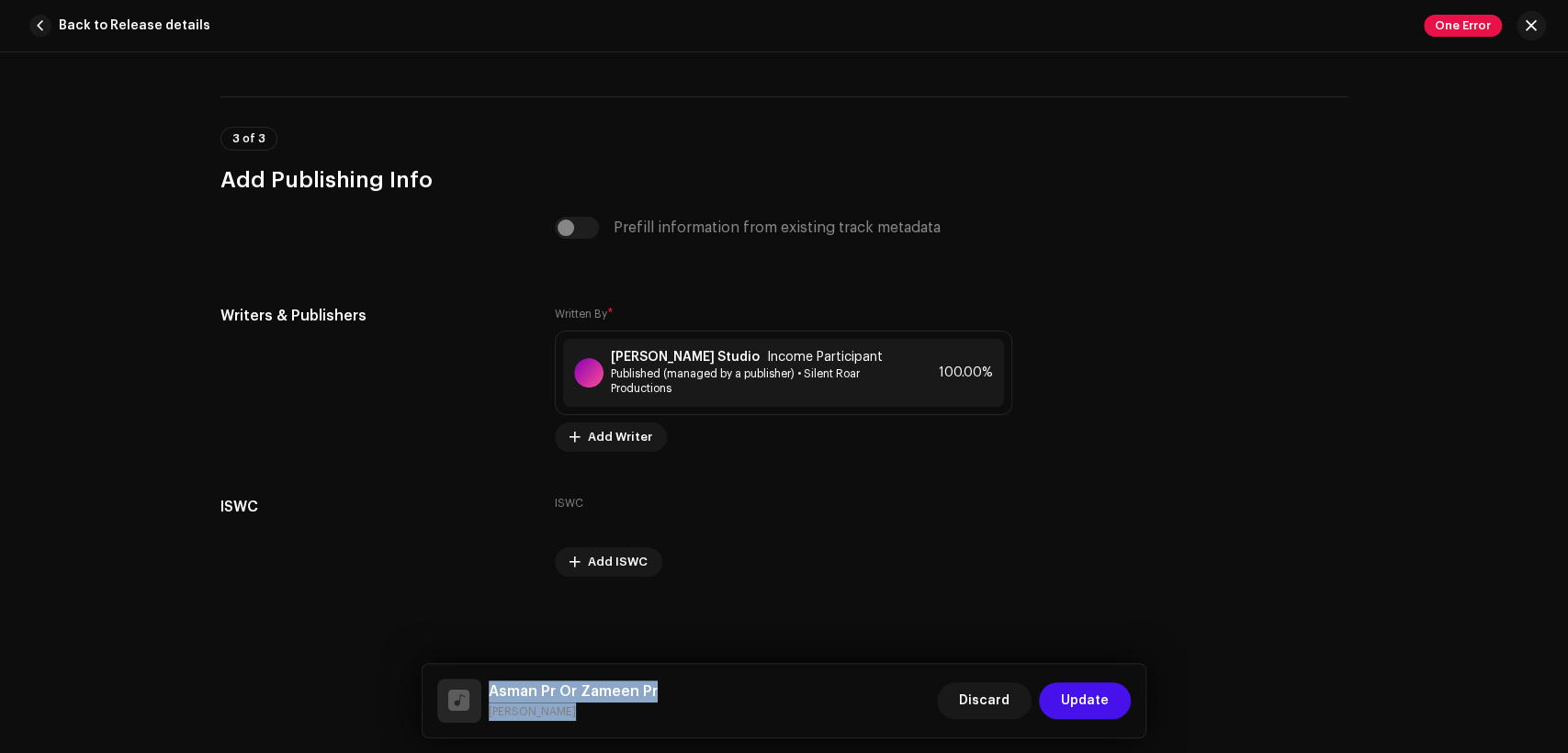
drag, startPoint x: 551, startPoint y: 709, endPoint x: 491, endPoint y: 692, distance: 62.4
click at [491, 692] on div "Asman Pr Or Zameen Pr [PERSON_NAME]" at bounding box center [573, 701] width 169 height 40
copy div "Asman Pr Or Zameen Pr [PERSON_NAME]"
click at [654, 355] on strong "[PERSON_NAME] Studio" at bounding box center [684, 357] width 149 height 14
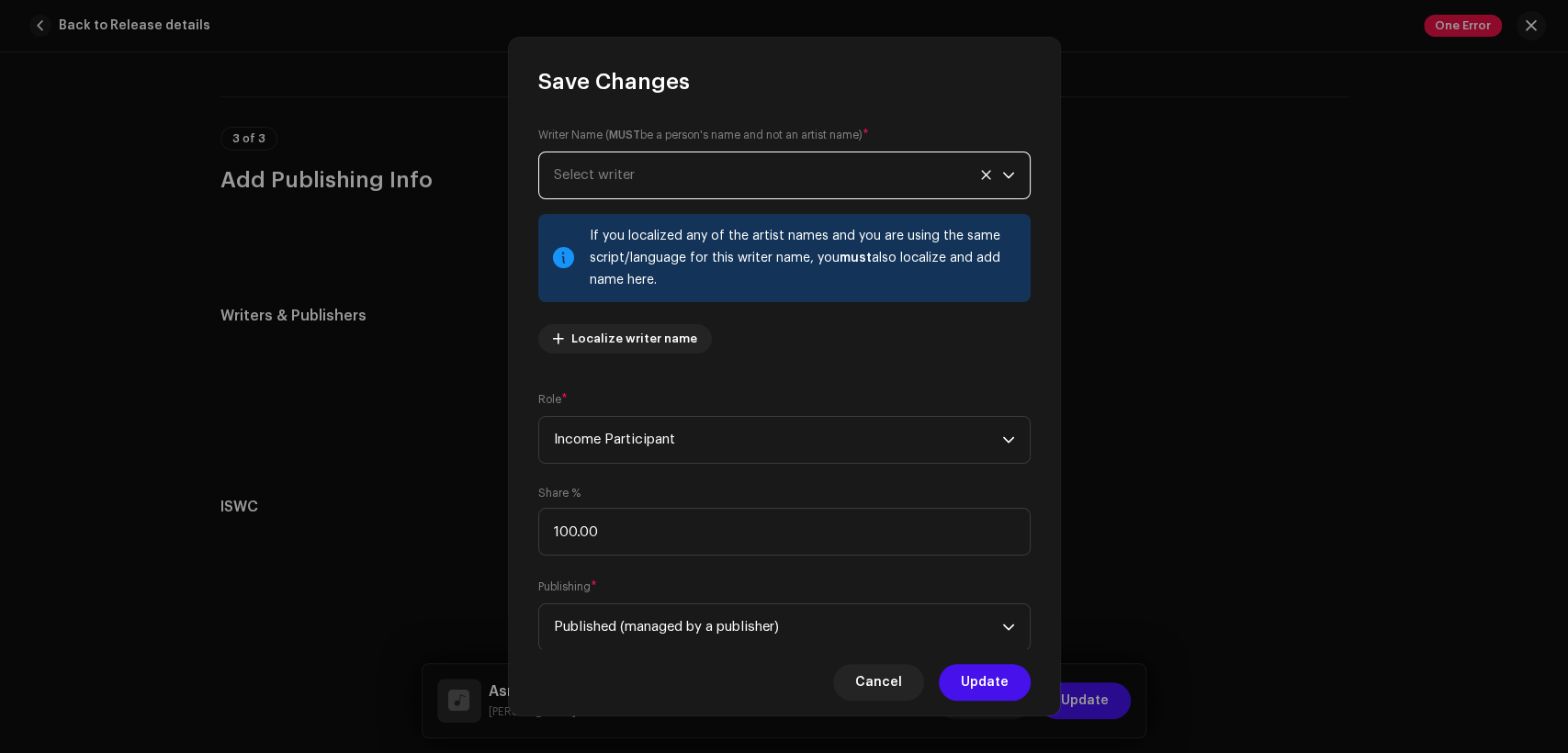
click at [661, 163] on span "Select writer" at bounding box center [778, 176] width 448 height 46
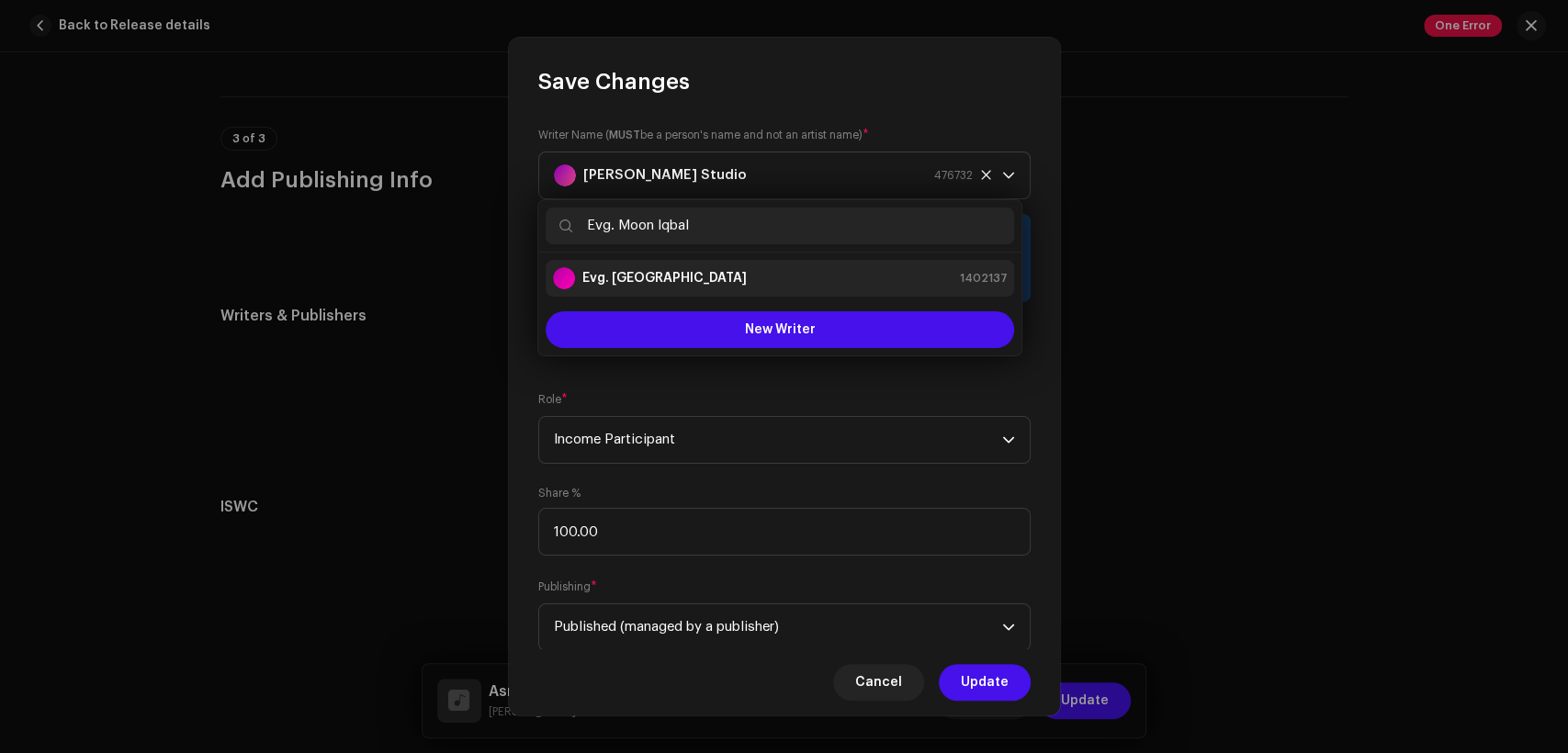
type input "Evg. Moon Iqbal"
click at [705, 289] on li "Evg. [GEOGRAPHIC_DATA] 1402137" at bounding box center [780, 278] width 468 height 37
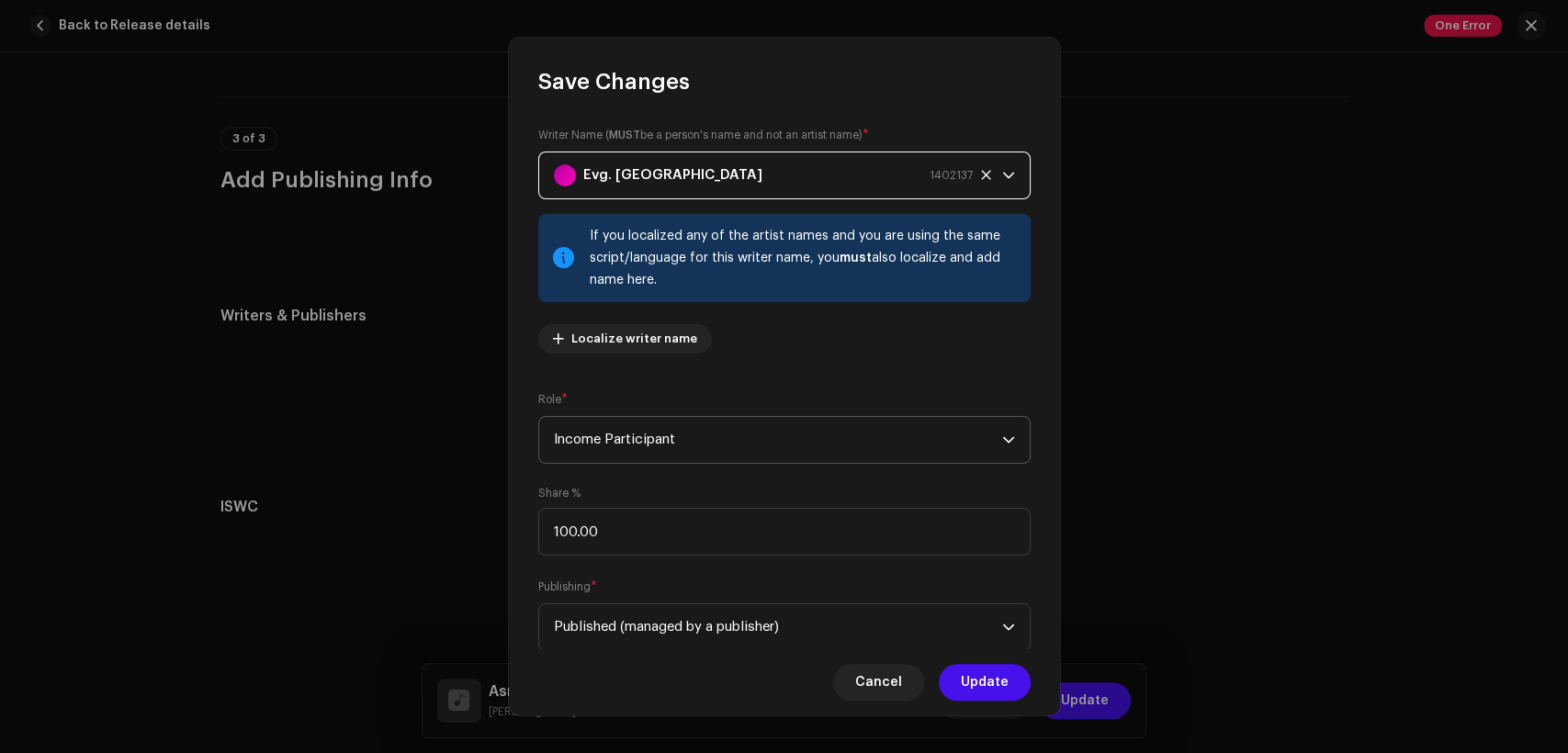
click at [801, 438] on span "Income Participant" at bounding box center [778, 440] width 448 height 46
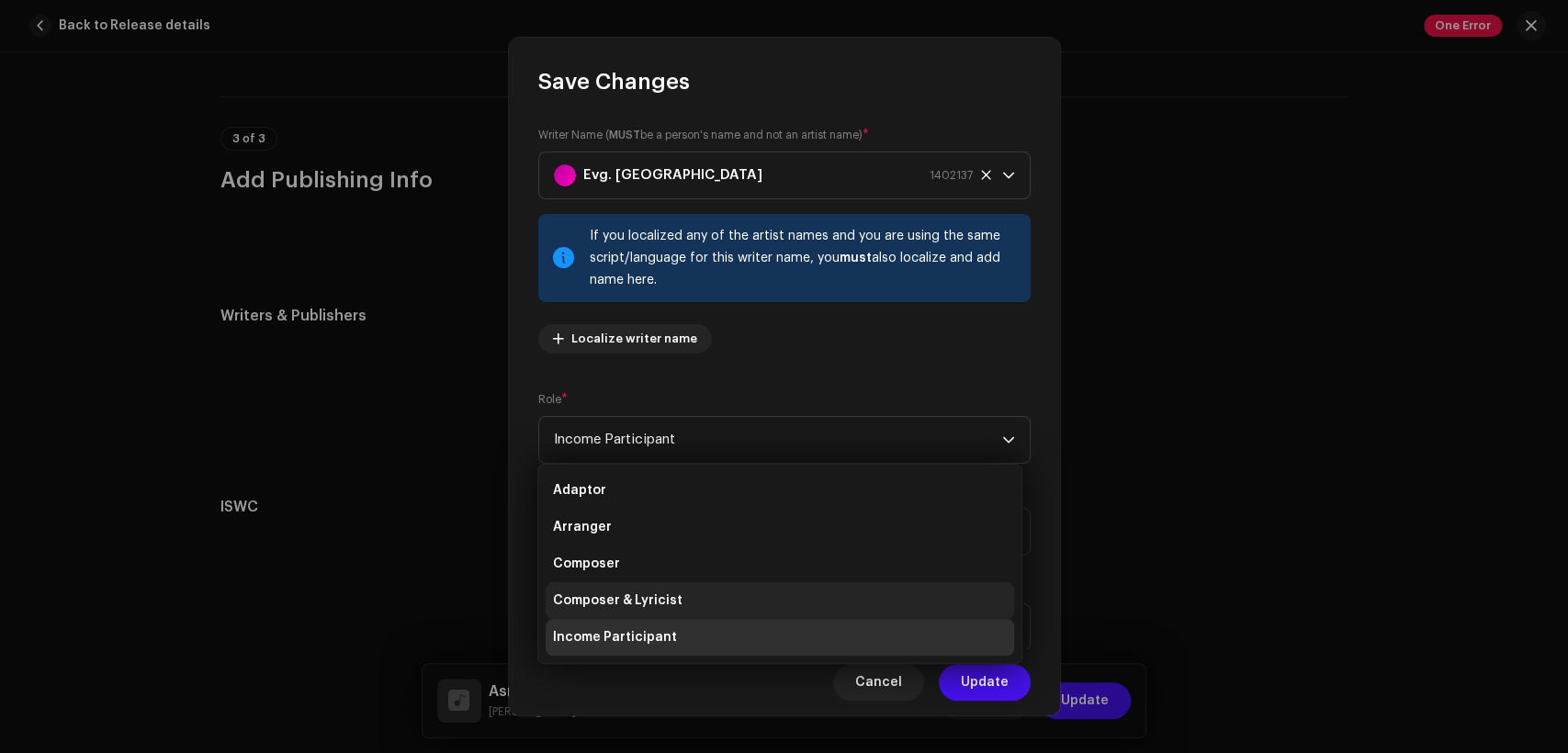
click at [794, 608] on li "Composer & Lyricist" at bounding box center [780, 601] width 468 height 37
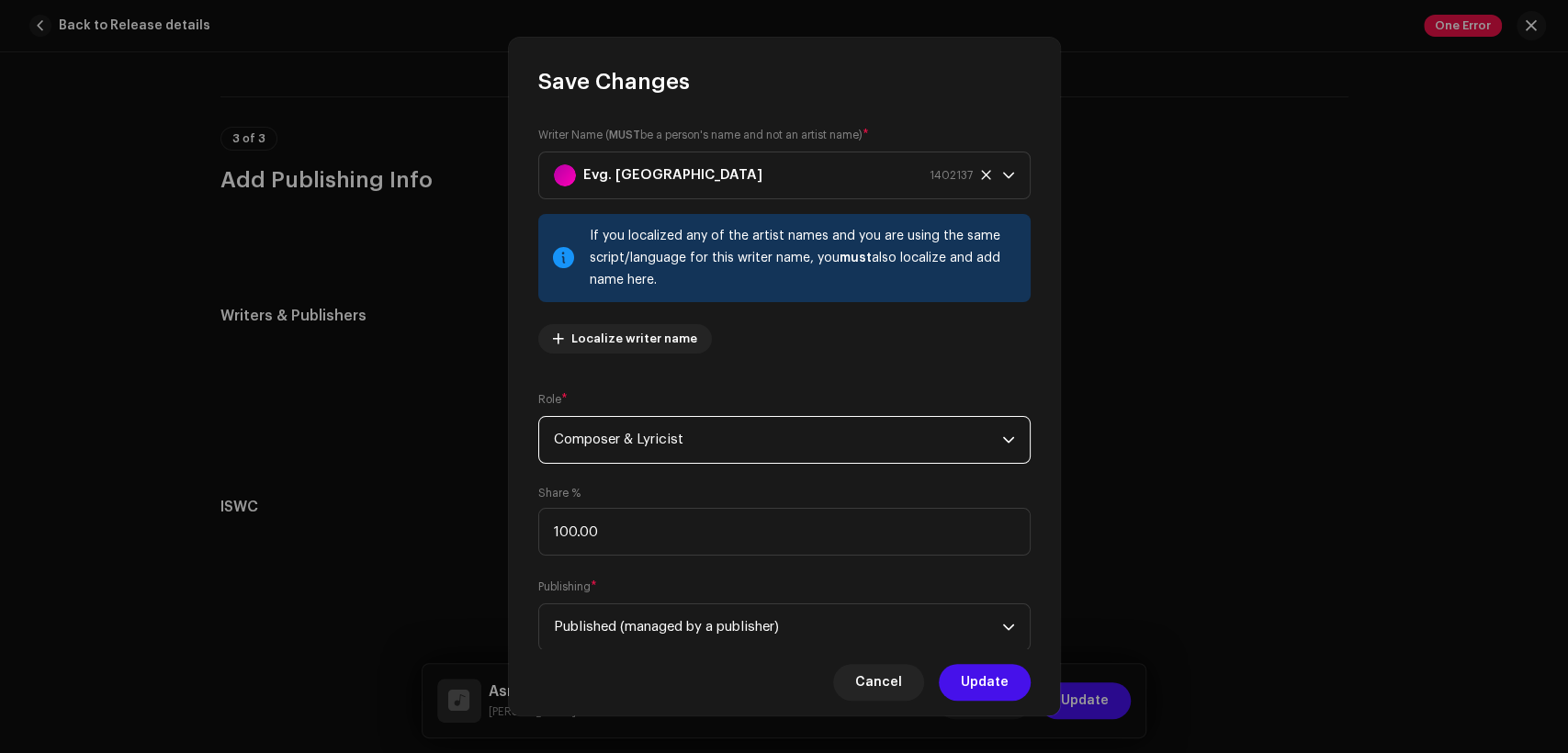
scroll to position [147, 0]
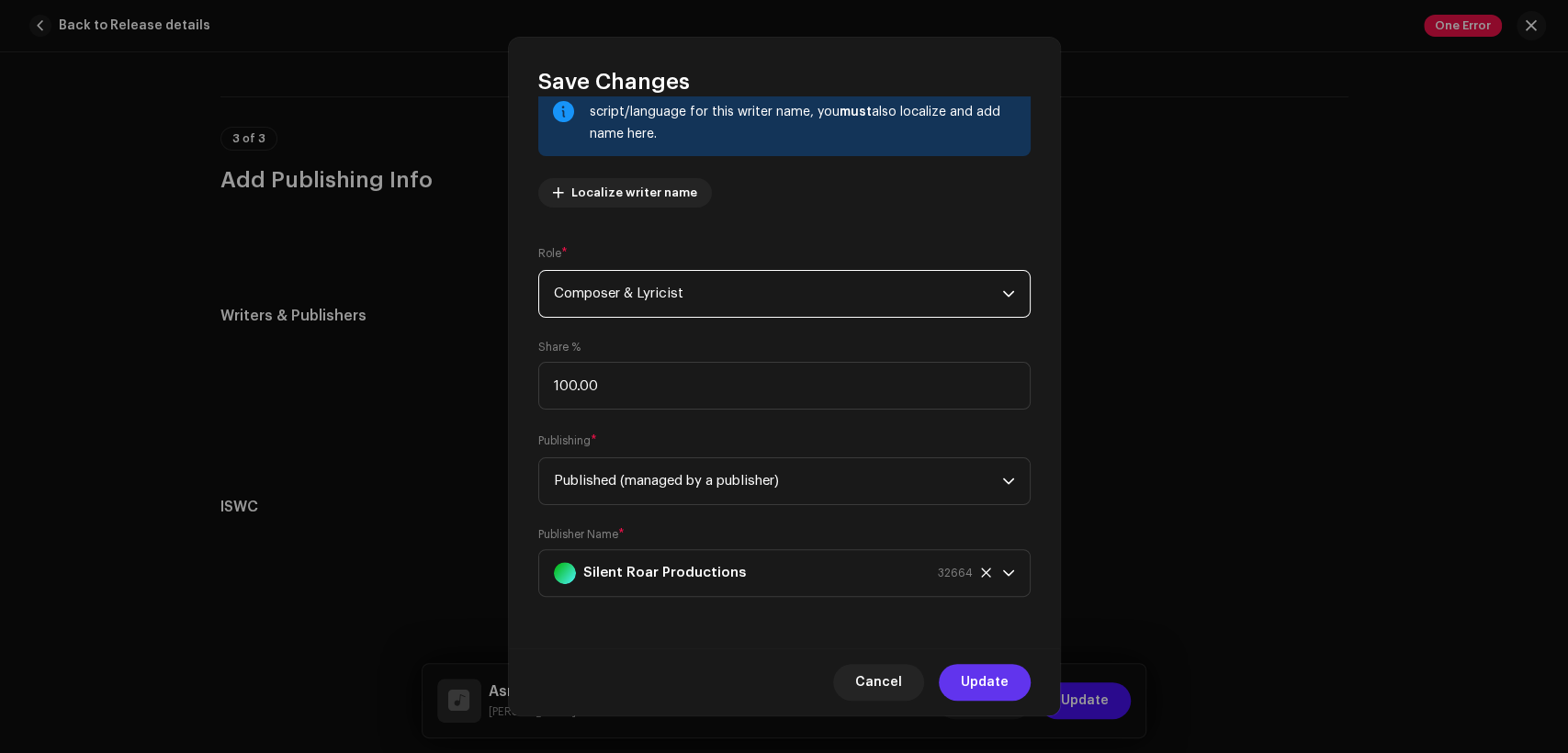
click at [988, 692] on span "Update" at bounding box center [984, 683] width 48 height 37
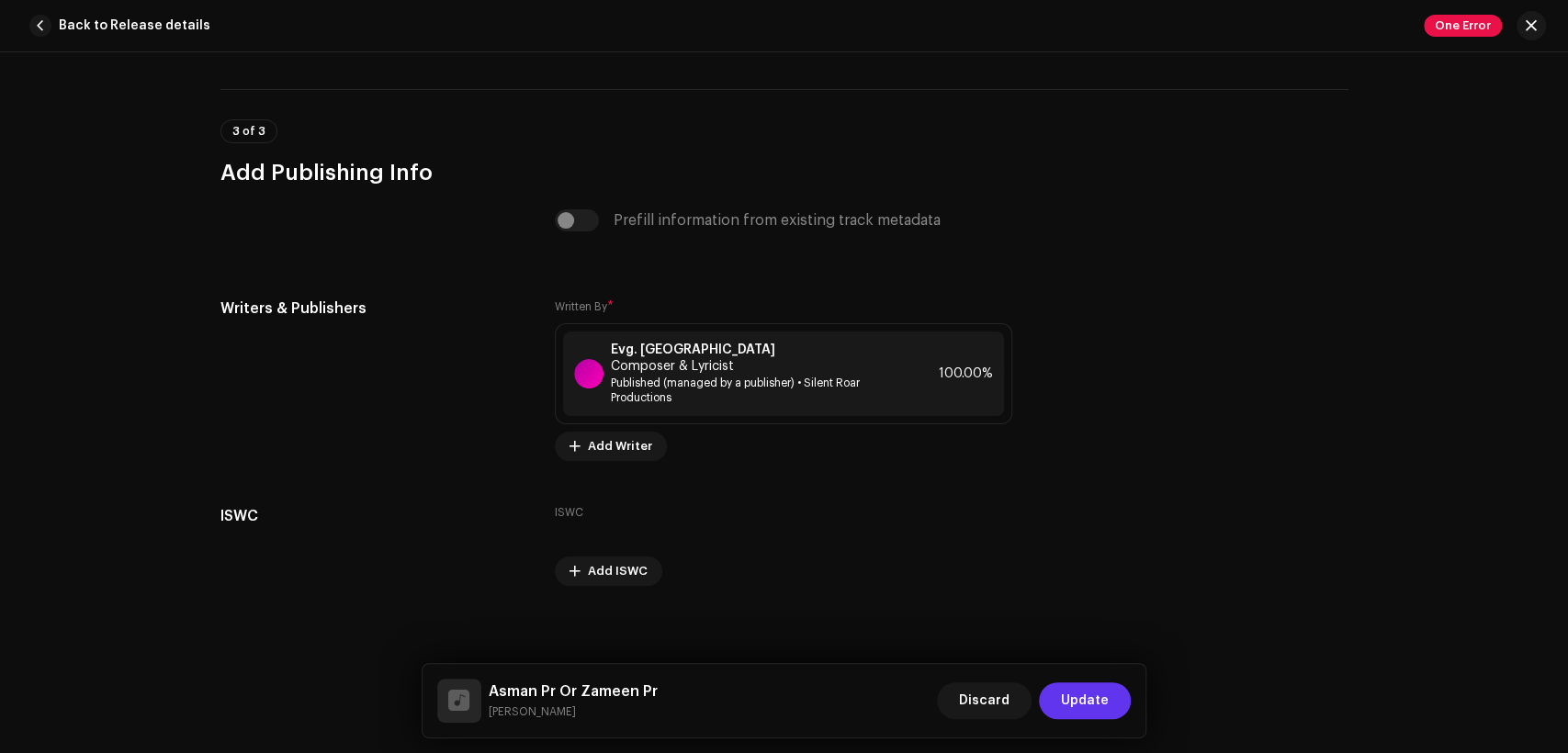
click at [1093, 690] on span "Update" at bounding box center [1085, 701] width 48 height 37
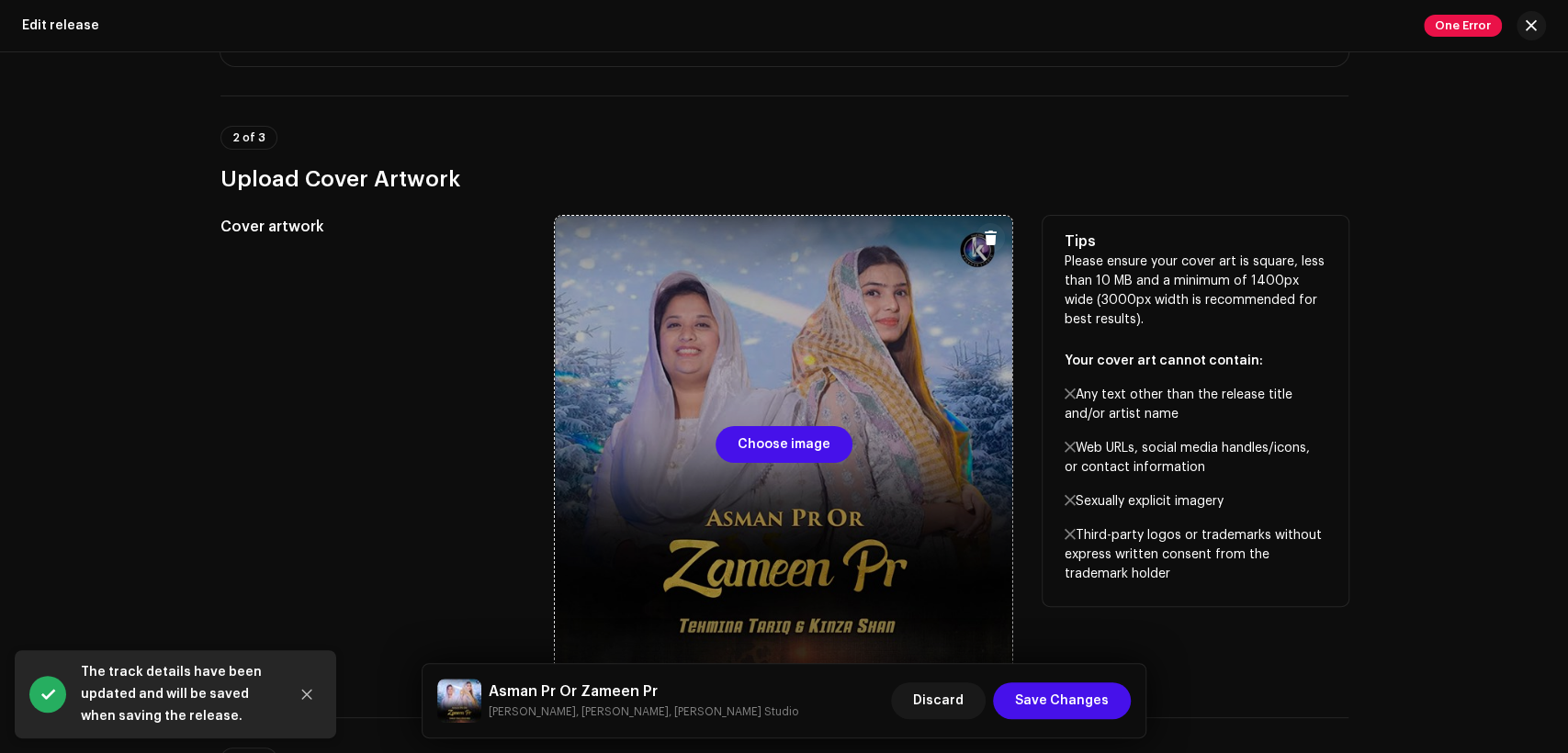
scroll to position [340, 0]
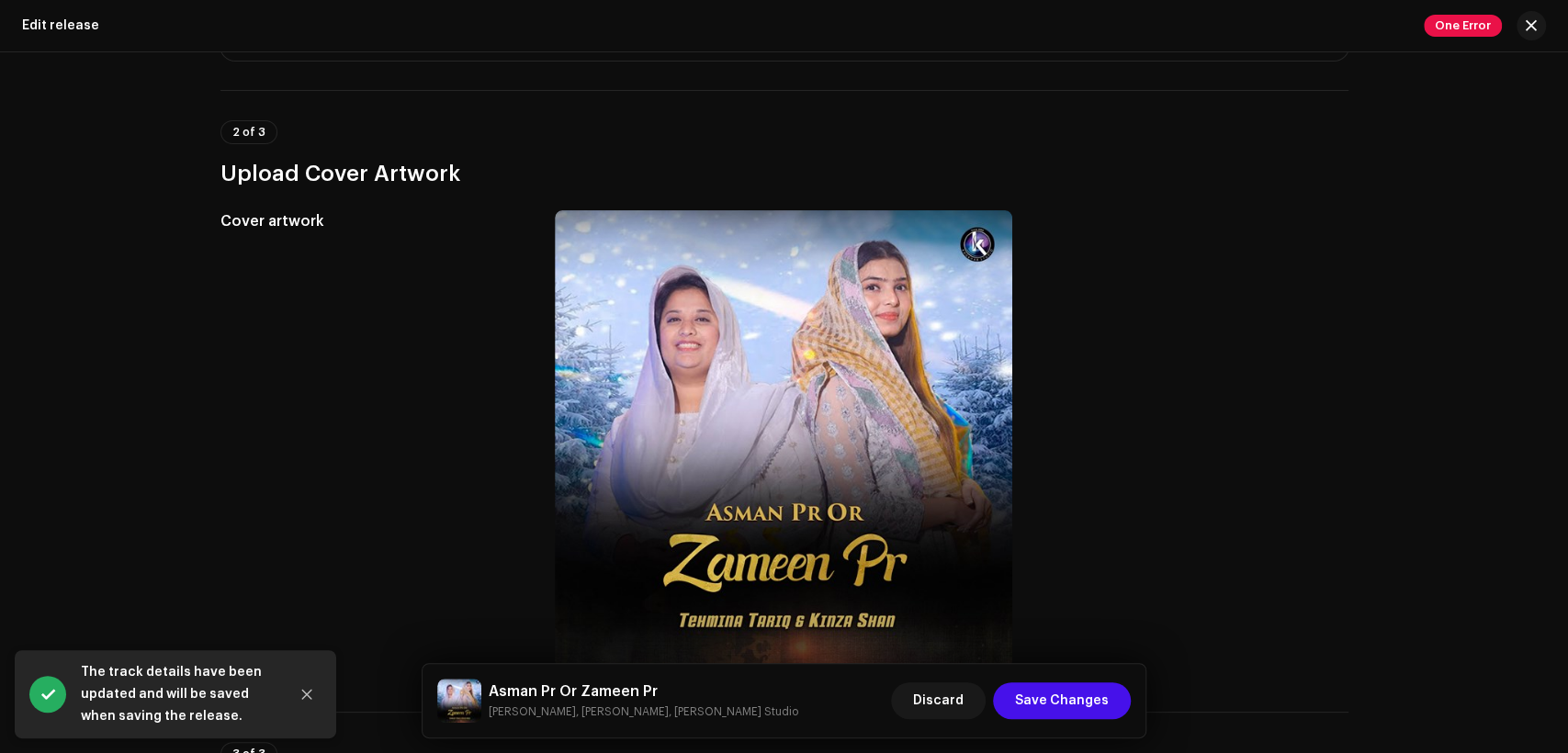
click at [604, 681] on h5 "Asman Pr Or Zameen Pr" at bounding box center [643, 691] width 310 height 22
copy h5 "Asman Pr Or Zameen Pr"
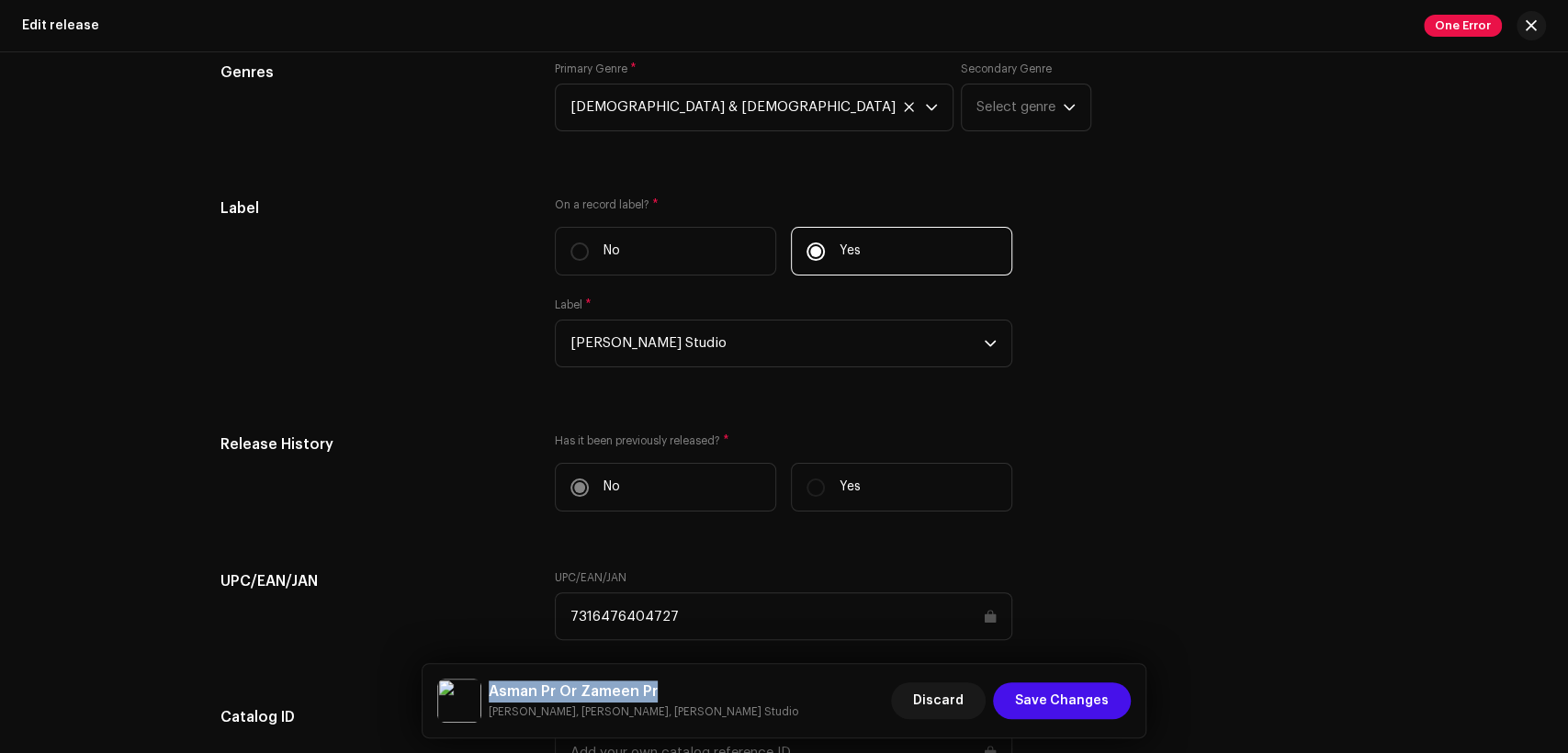
scroll to position [3010, 0]
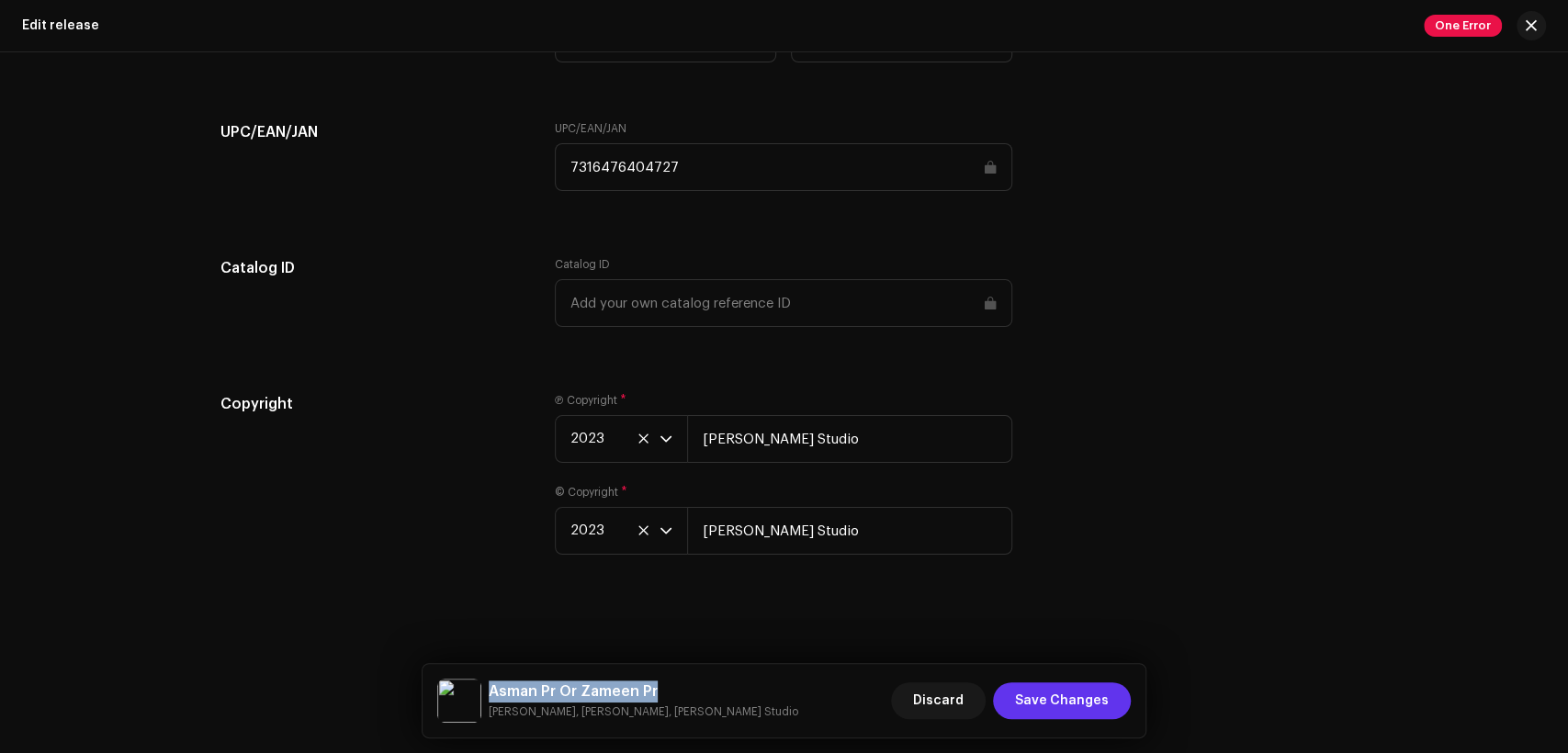
click at [1112, 702] on button "Save Changes" at bounding box center [1061, 701] width 137 height 37
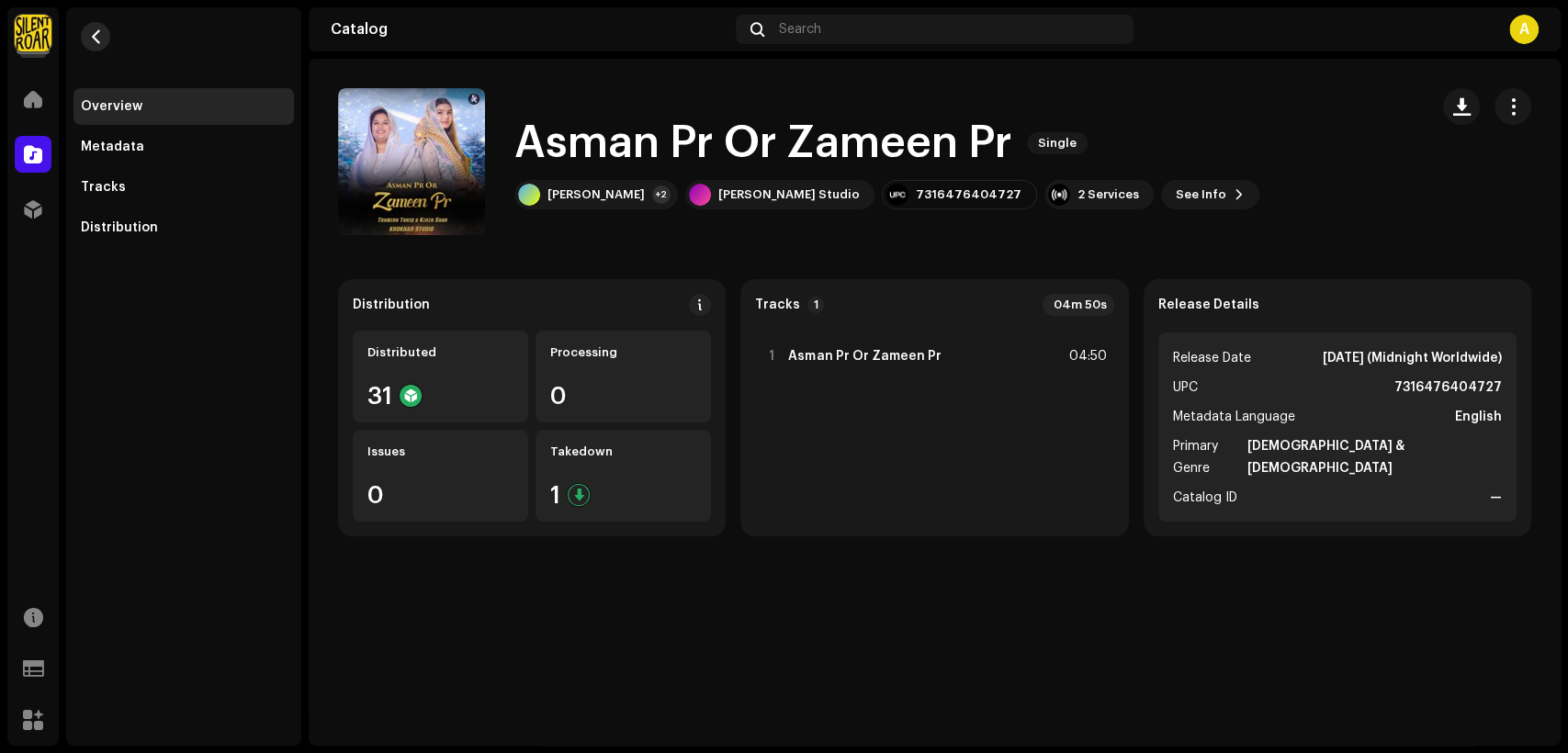
click at [101, 27] on button "button" at bounding box center [95, 37] width 30 height 30
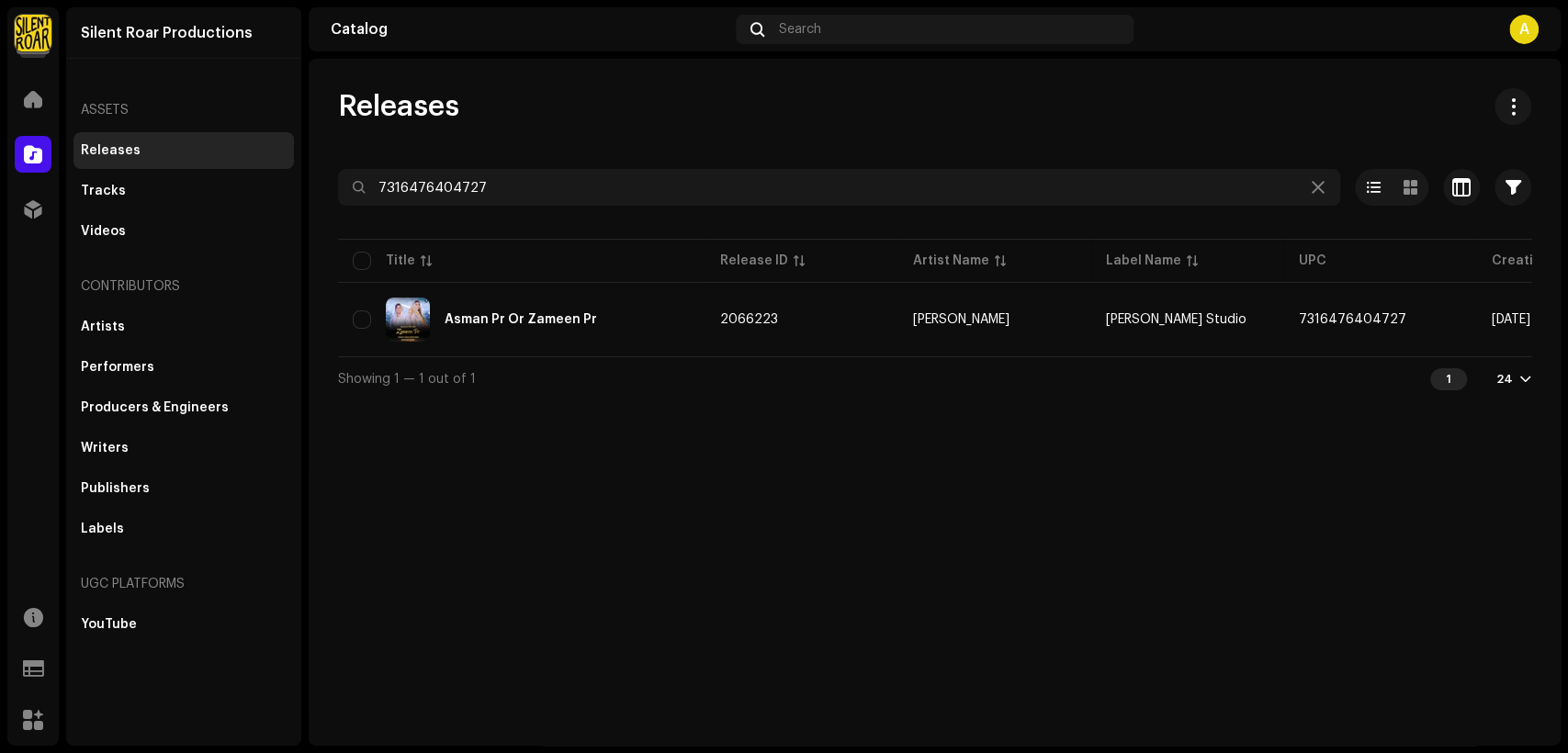
click at [93, 33] on div "Silent Roar Productions" at bounding box center [184, 34] width 236 height 52
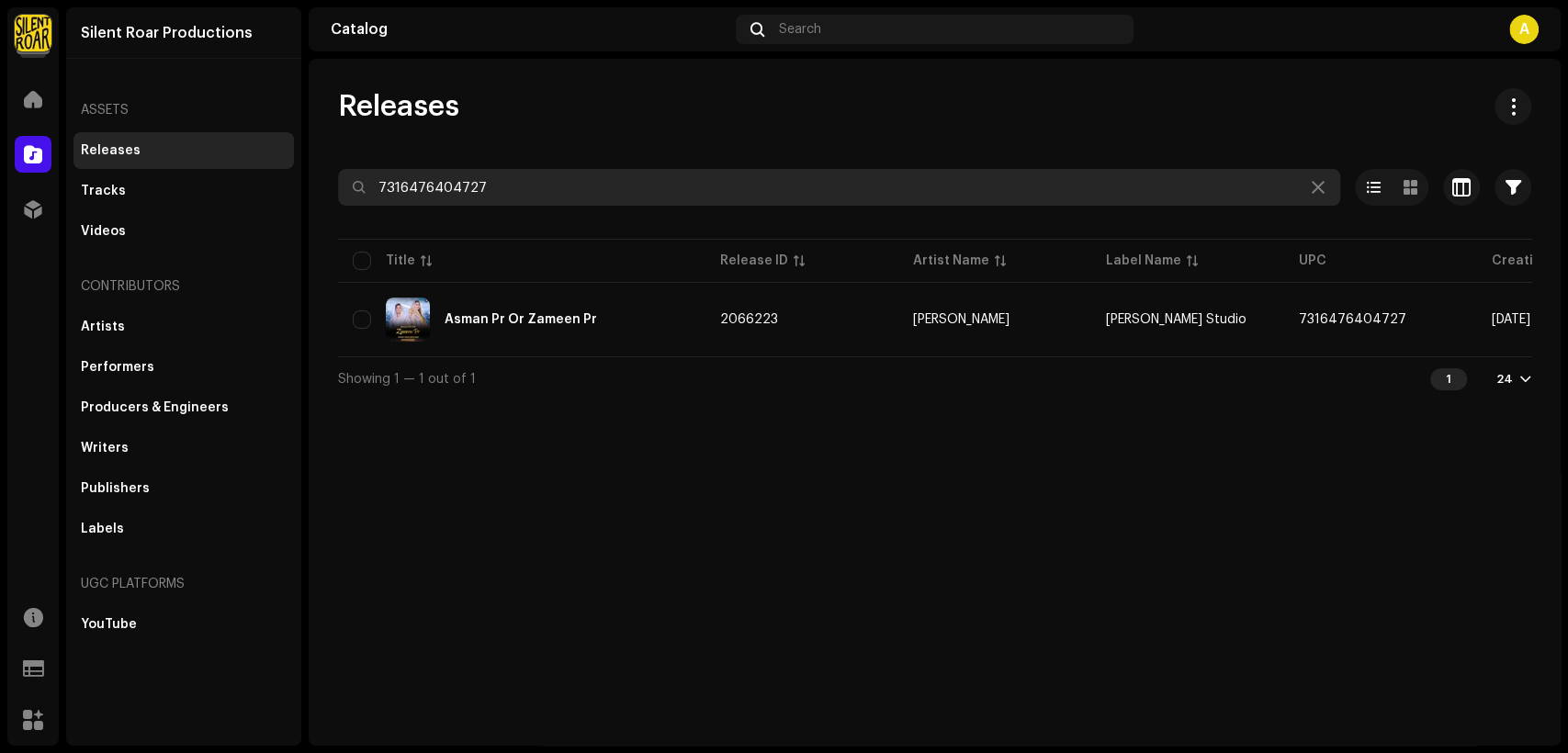
click at [469, 187] on input "7316476404727" at bounding box center [839, 188] width 1002 height 37
click at [470, 187] on input "7316476404727" at bounding box center [839, 188] width 1002 height 37
paste input "673"
type input "7316476404673"
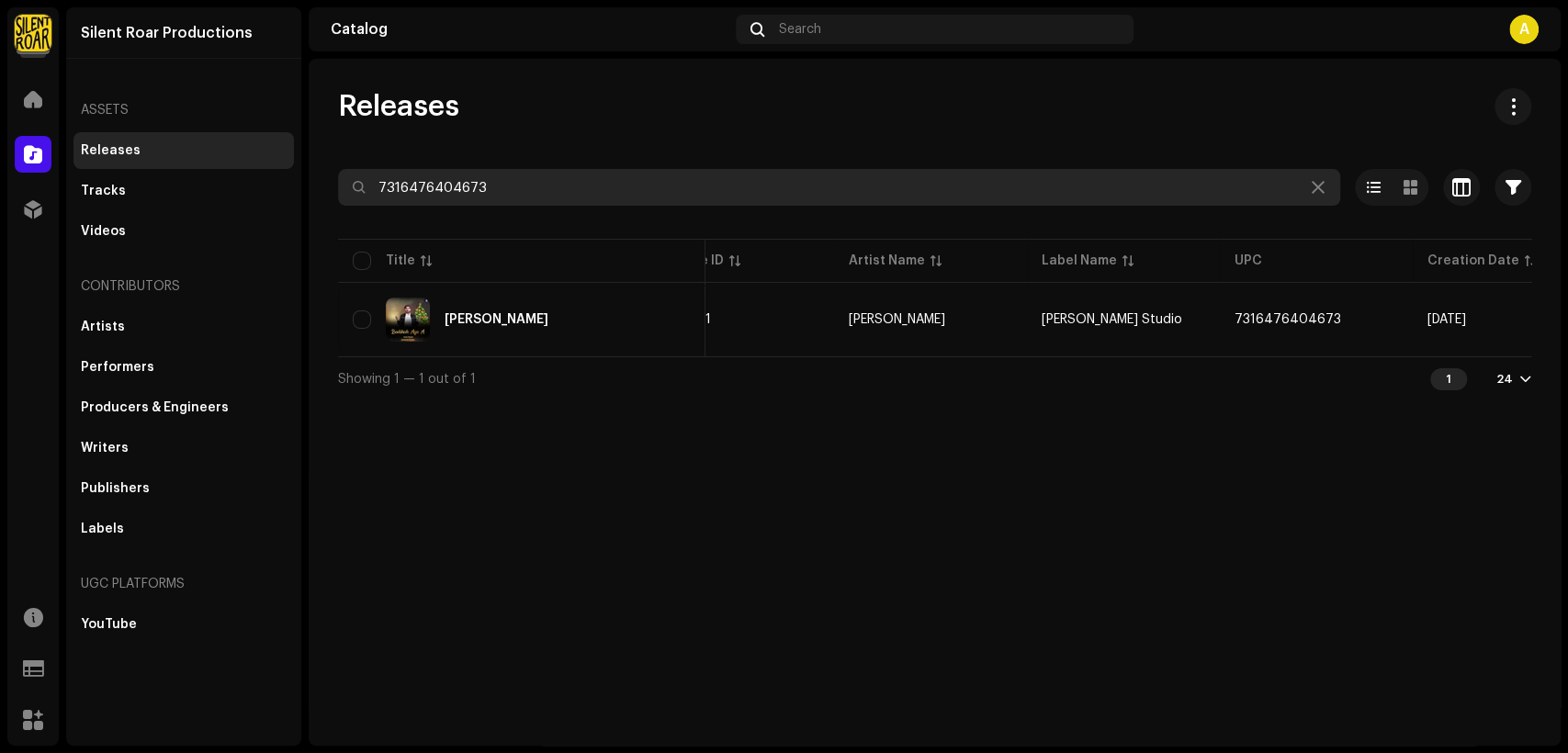
scroll to position [0, 332]
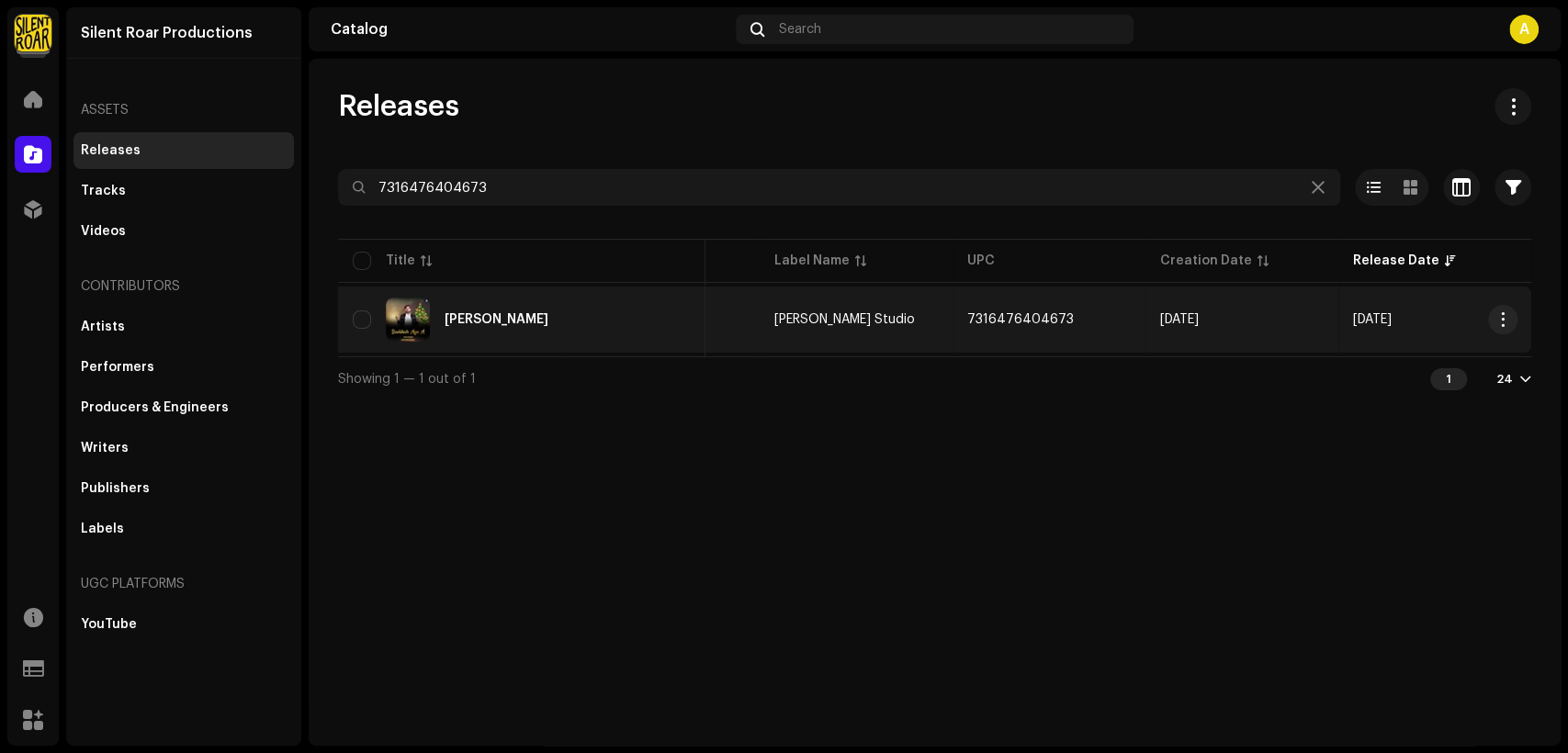
click at [635, 311] on div "[PERSON_NAME]" at bounding box center [522, 320] width 338 height 44
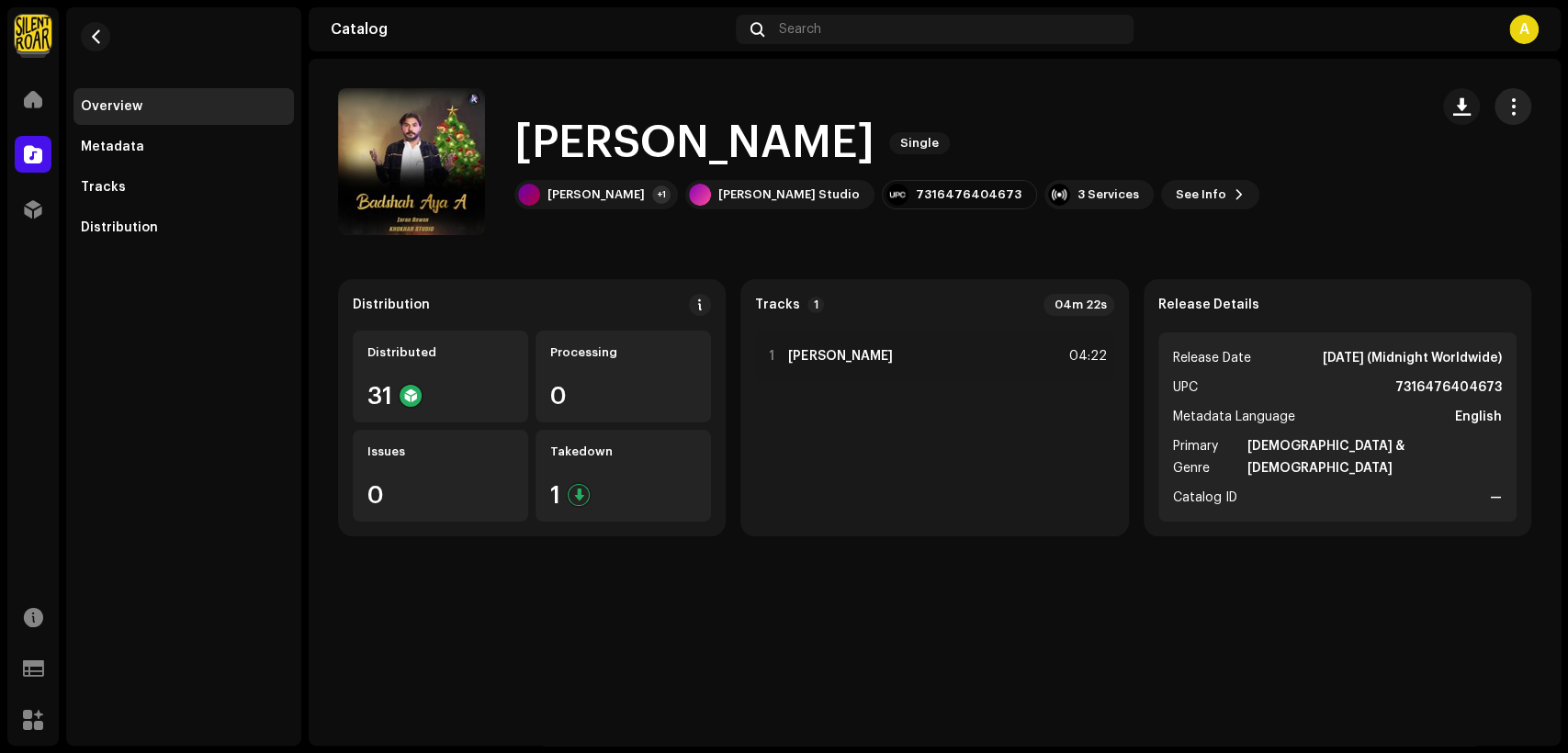
click at [1510, 102] on span "button" at bounding box center [1513, 106] width 17 height 14
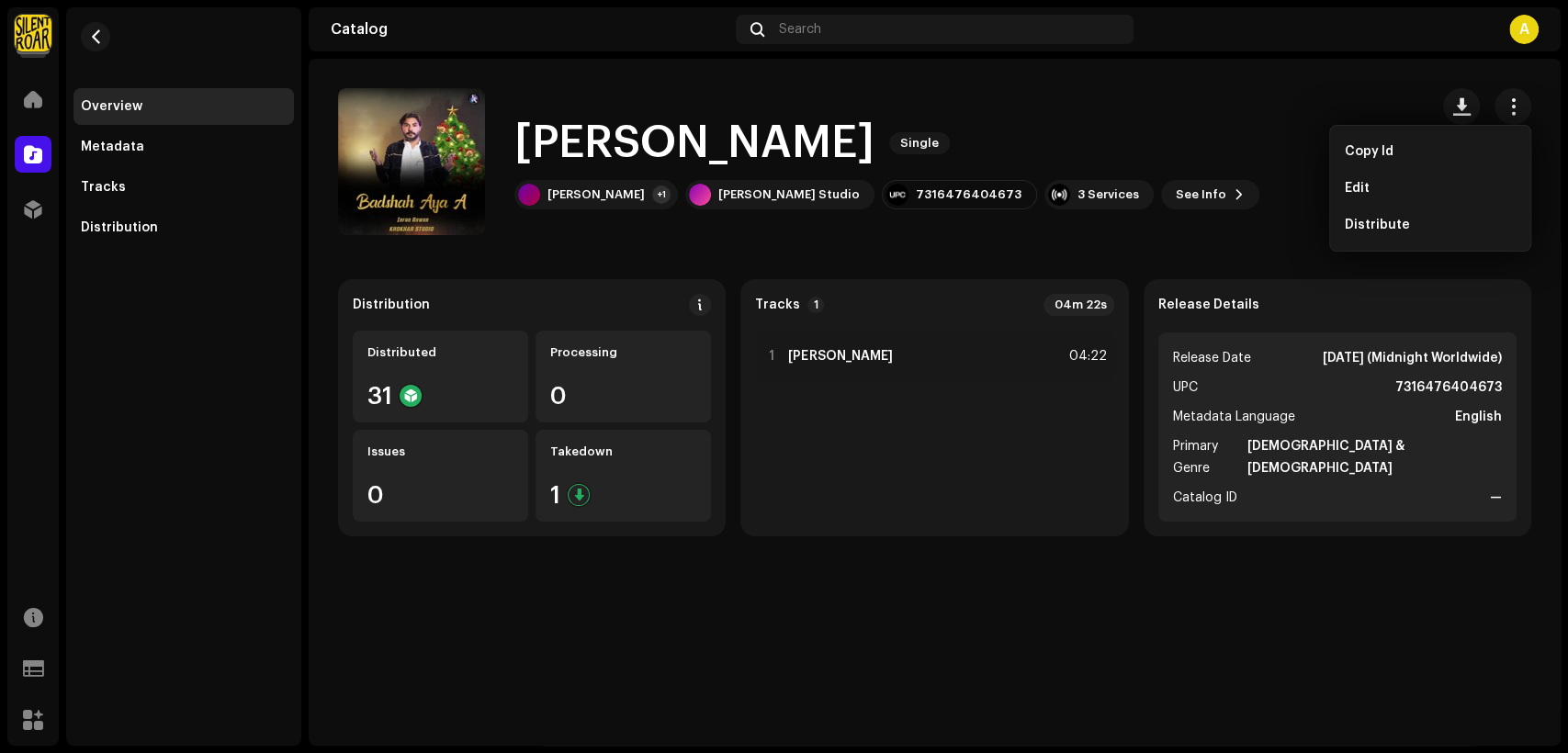
drag, startPoint x: 1392, startPoint y: 188, endPoint x: 1369, endPoint y: 188, distance: 23.0
click at [1389, 188] on div "Edit" at bounding box center [1431, 188] width 171 height 14
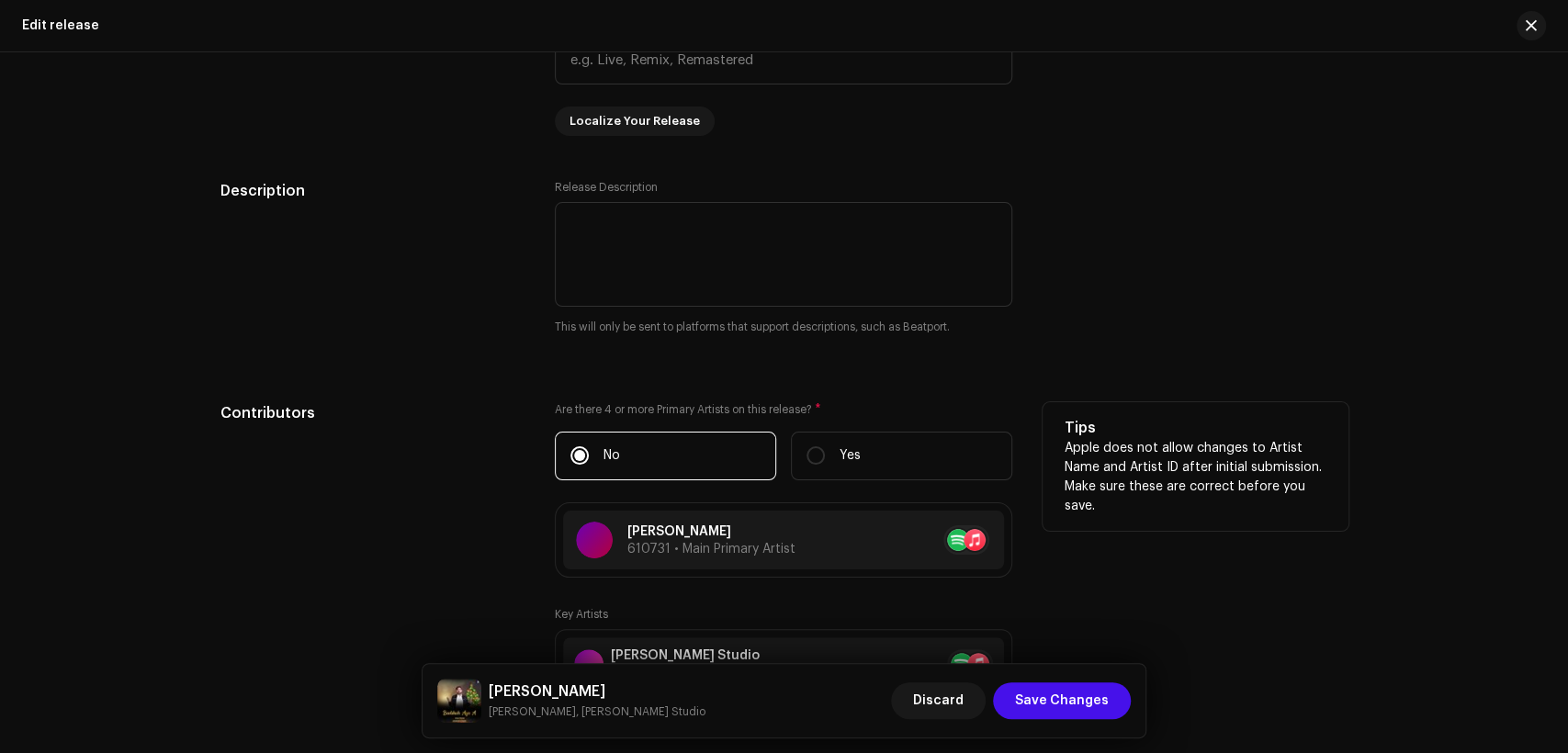
scroll to position [1871, 0]
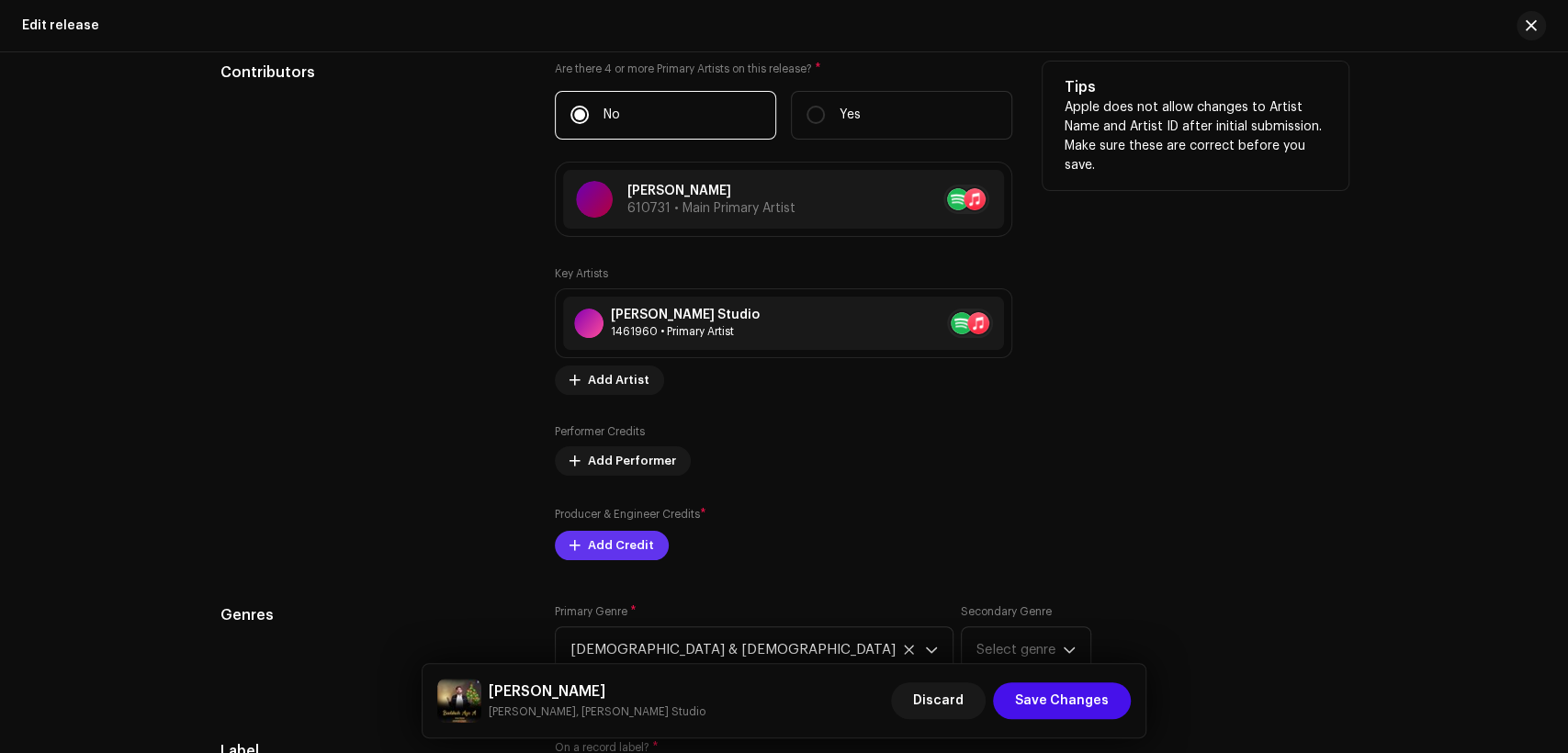
click at [633, 544] on span "Add Credit" at bounding box center [620, 545] width 66 height 37
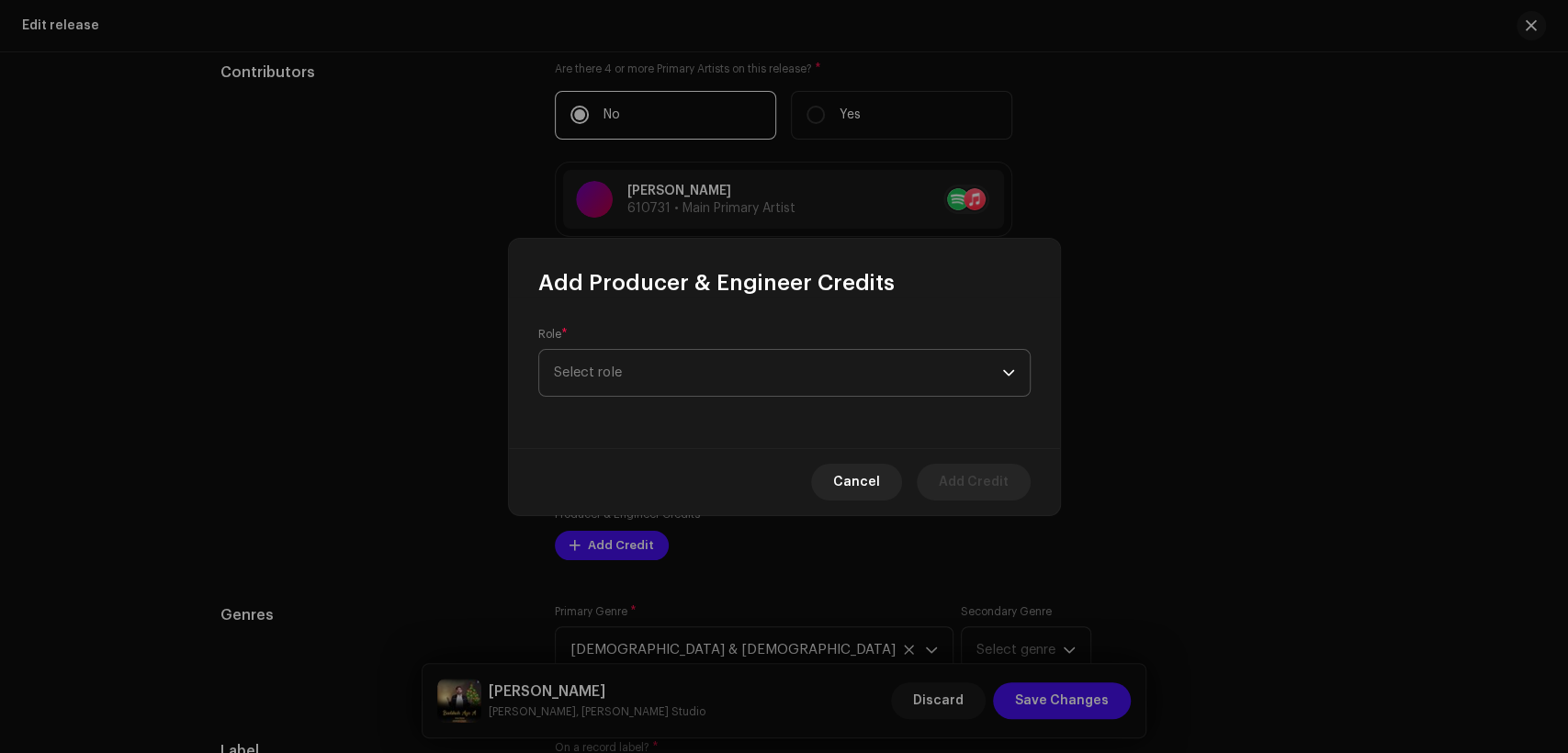
click at [673, 362] on span "Select role" at bounding box center [778, 373] width 448 height 46
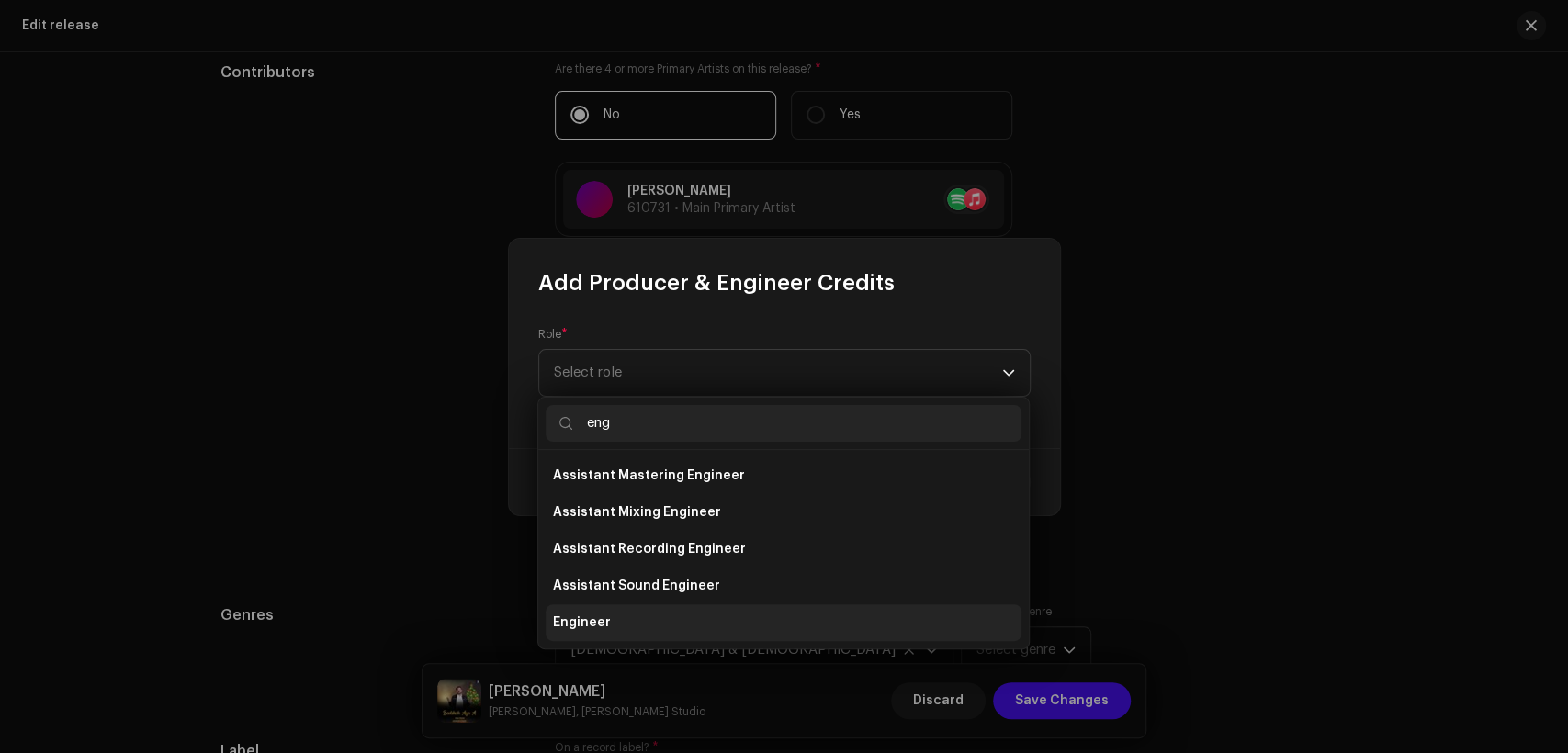
type input "eng"
click at [698, 628] on li "Engineer" at bounding box center [784, 623] width 476 height 37
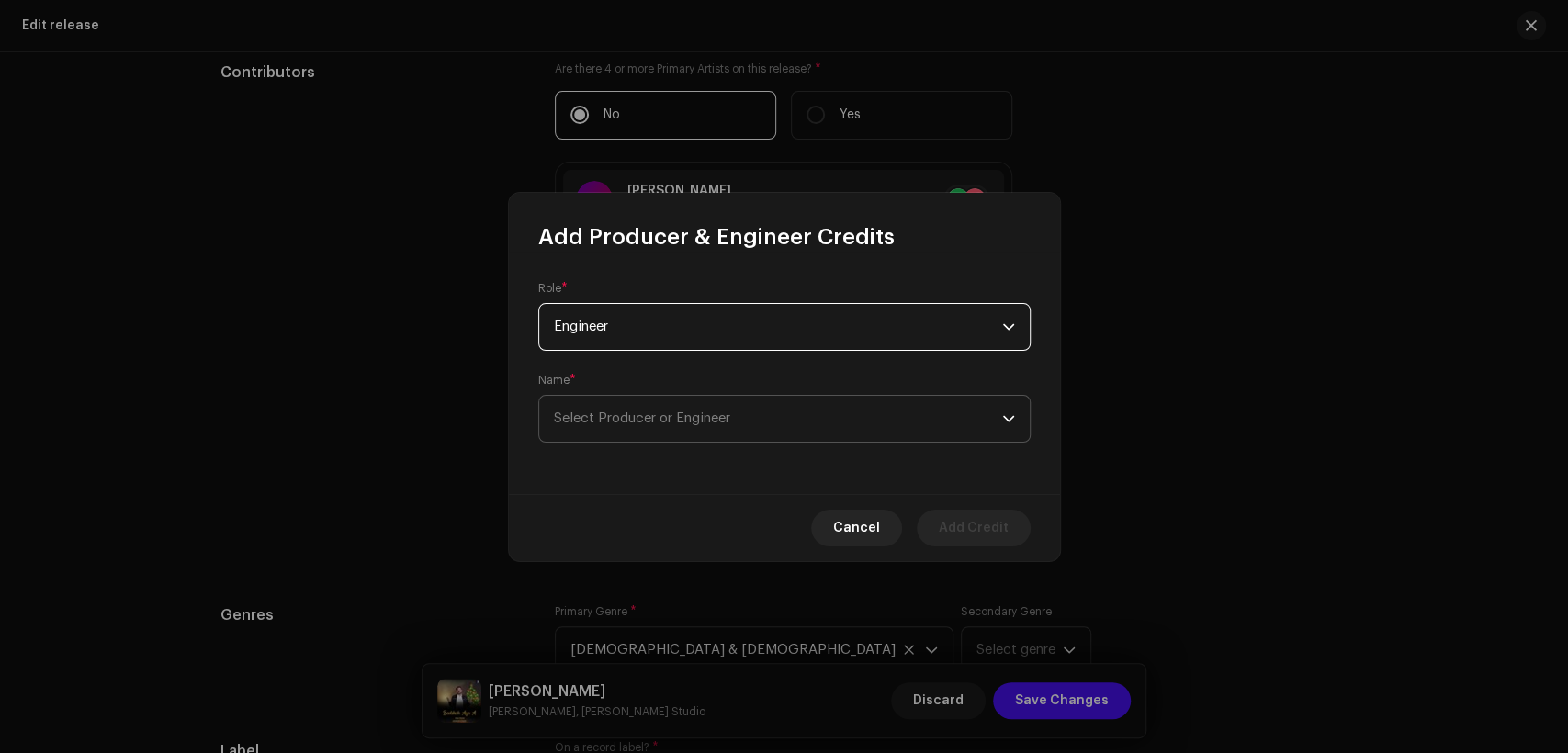
click at [799, 419] on span "Select Producer or Engineer" at bounding box center [778, 419] width 448 height 46
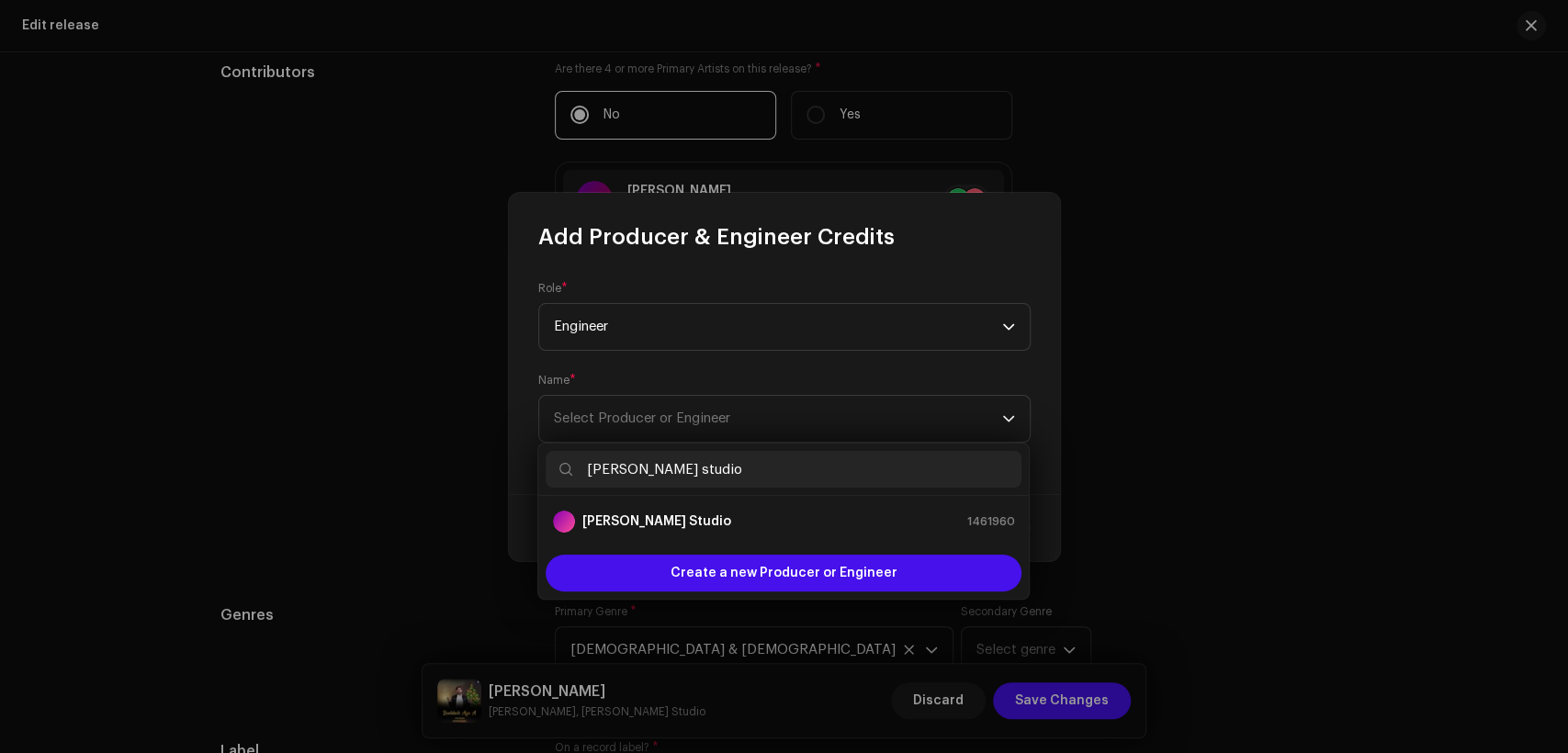
type input "[PERSON_NAME] studio"
click at [882, 540] on li "[PERSON_NAME] Studio 1461960" at bounding box center [784, 522] width 476 height 37
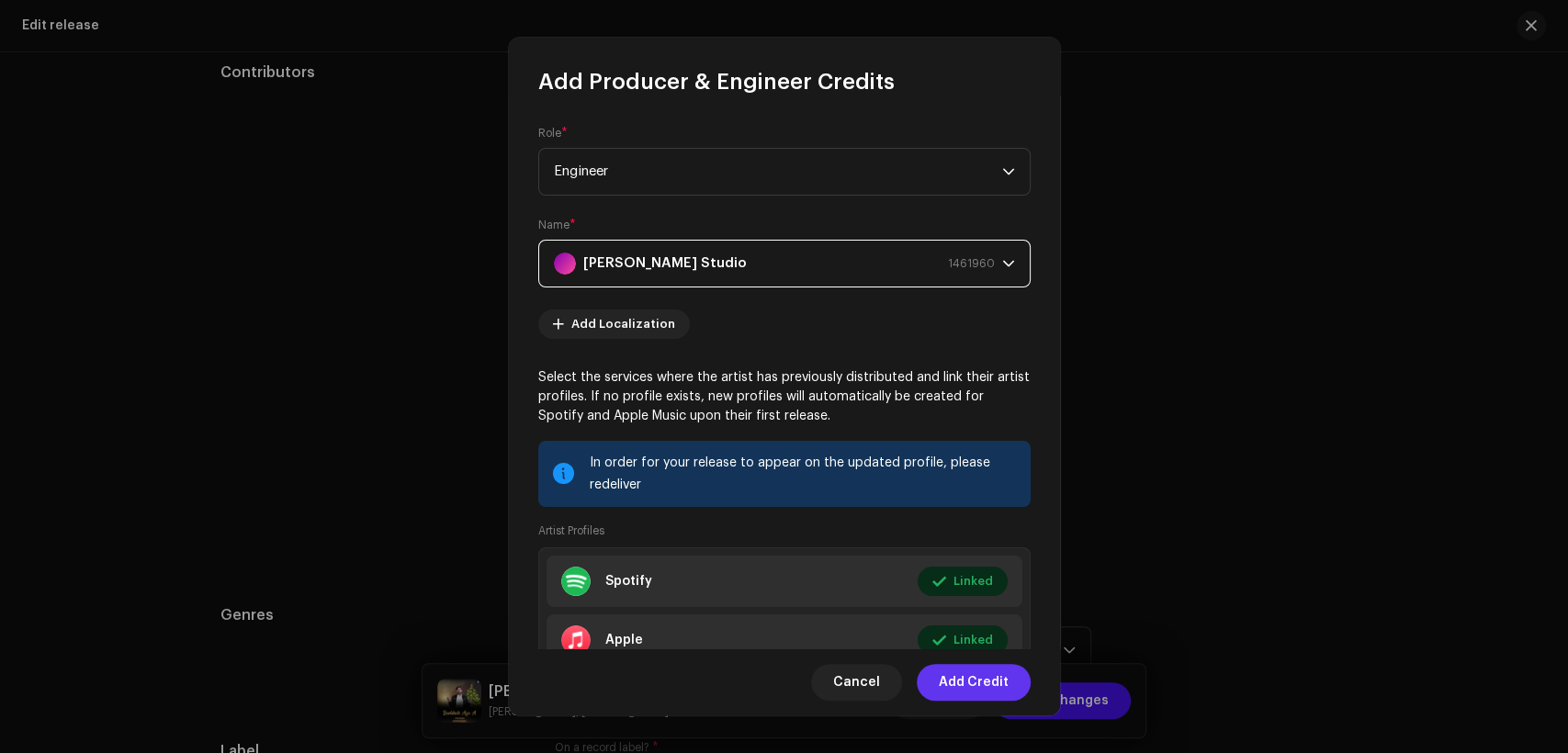
click at [972, 684] on span "Add Credit" at bounding box center [973, 683] width 70 height 37
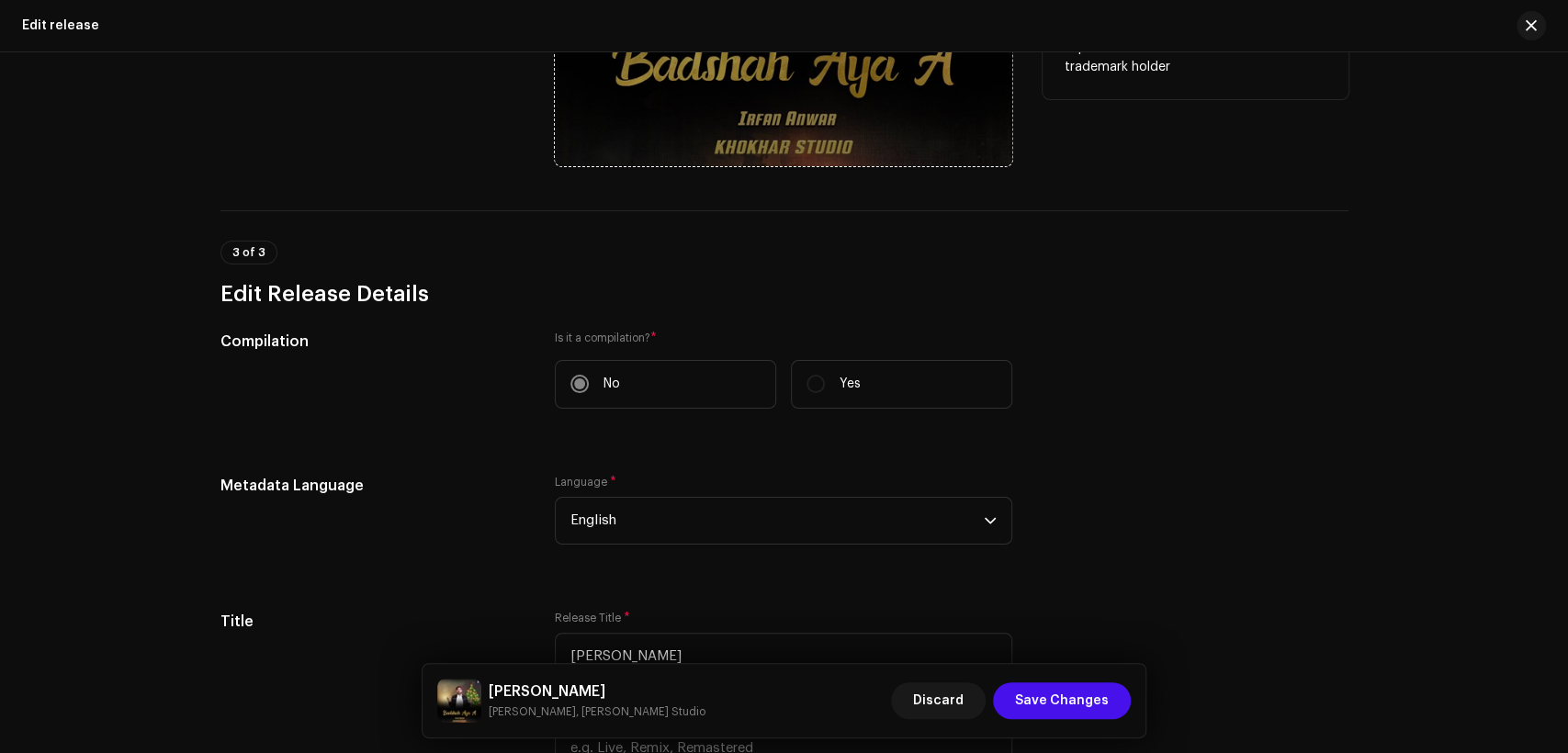
scroll to position [228, 0]
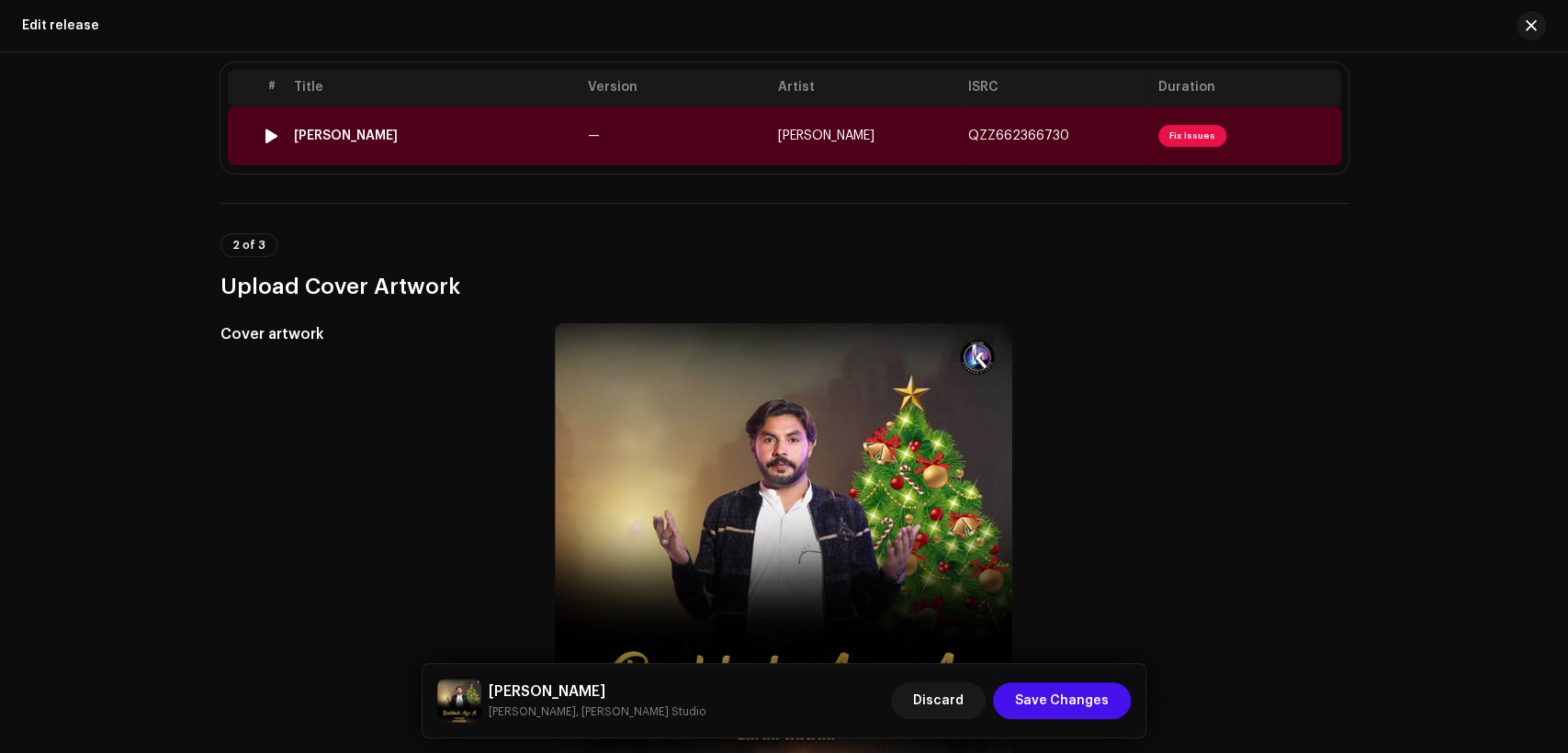
click at [801, 156] on td "[PERSON_NAME]" at bounding box center [866, 136] width 190 height 59
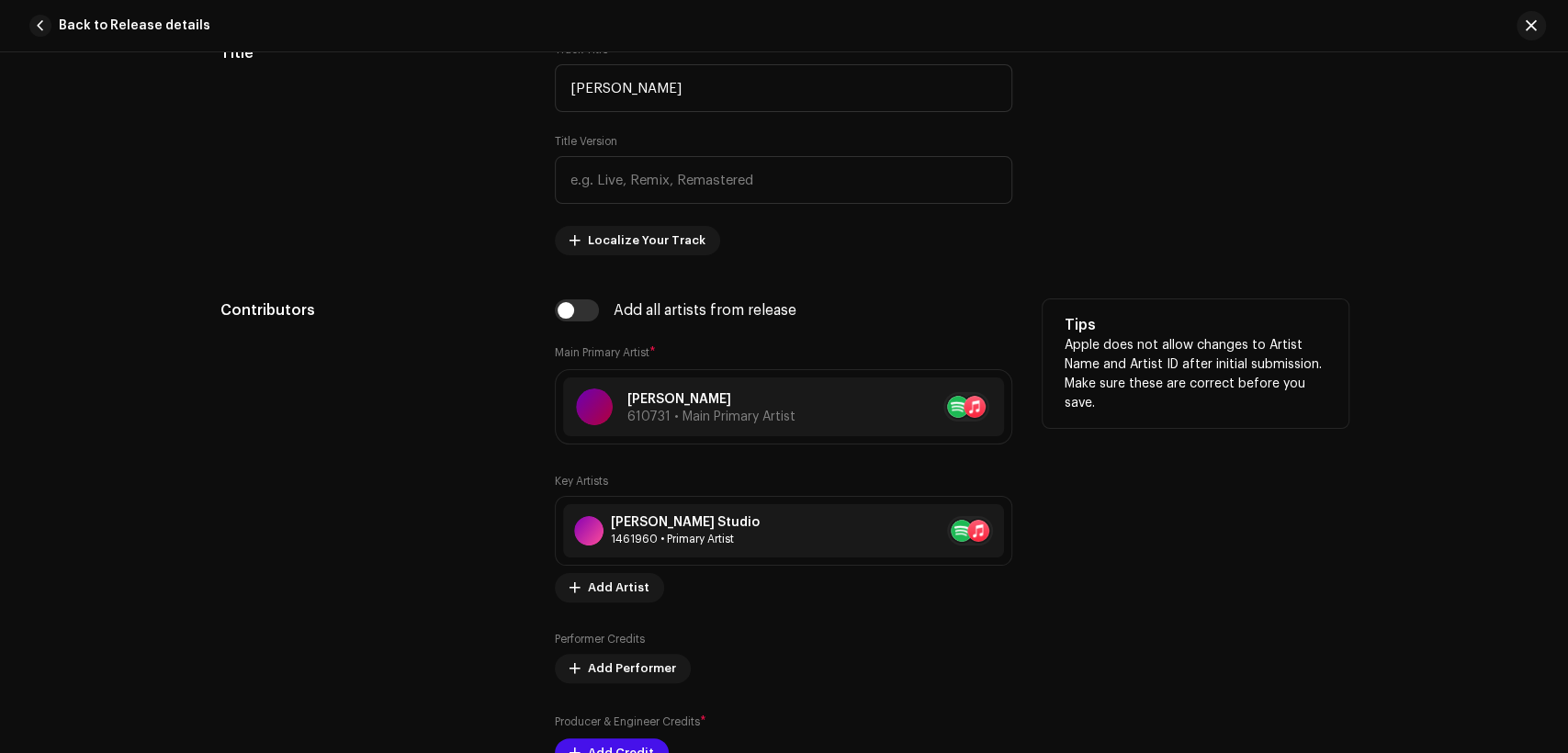
scroll to position [1020, 0]
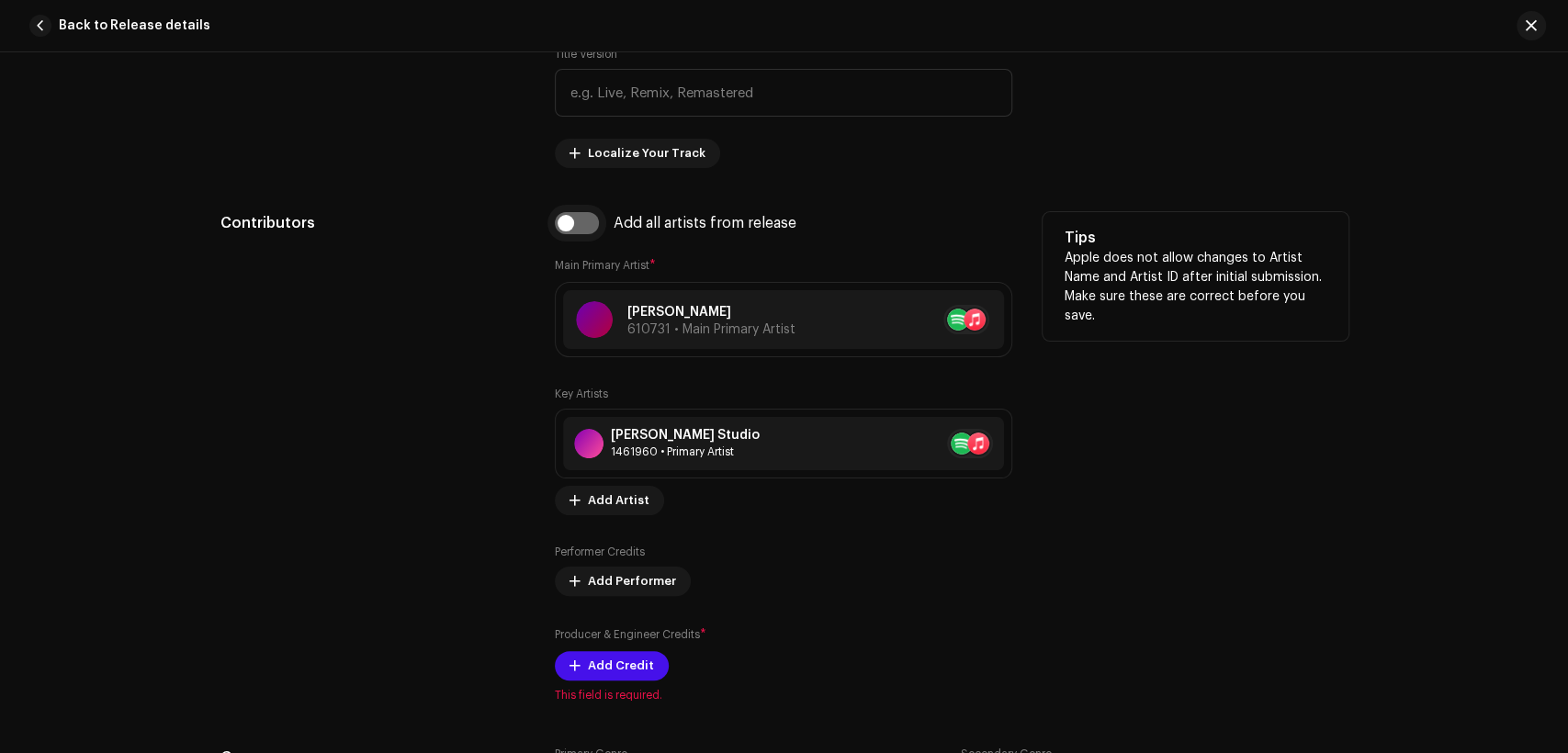
click at [583, 232] on input "checkbox" at bounding box center [577, 223] width 44 height 22
checkbox input "true"
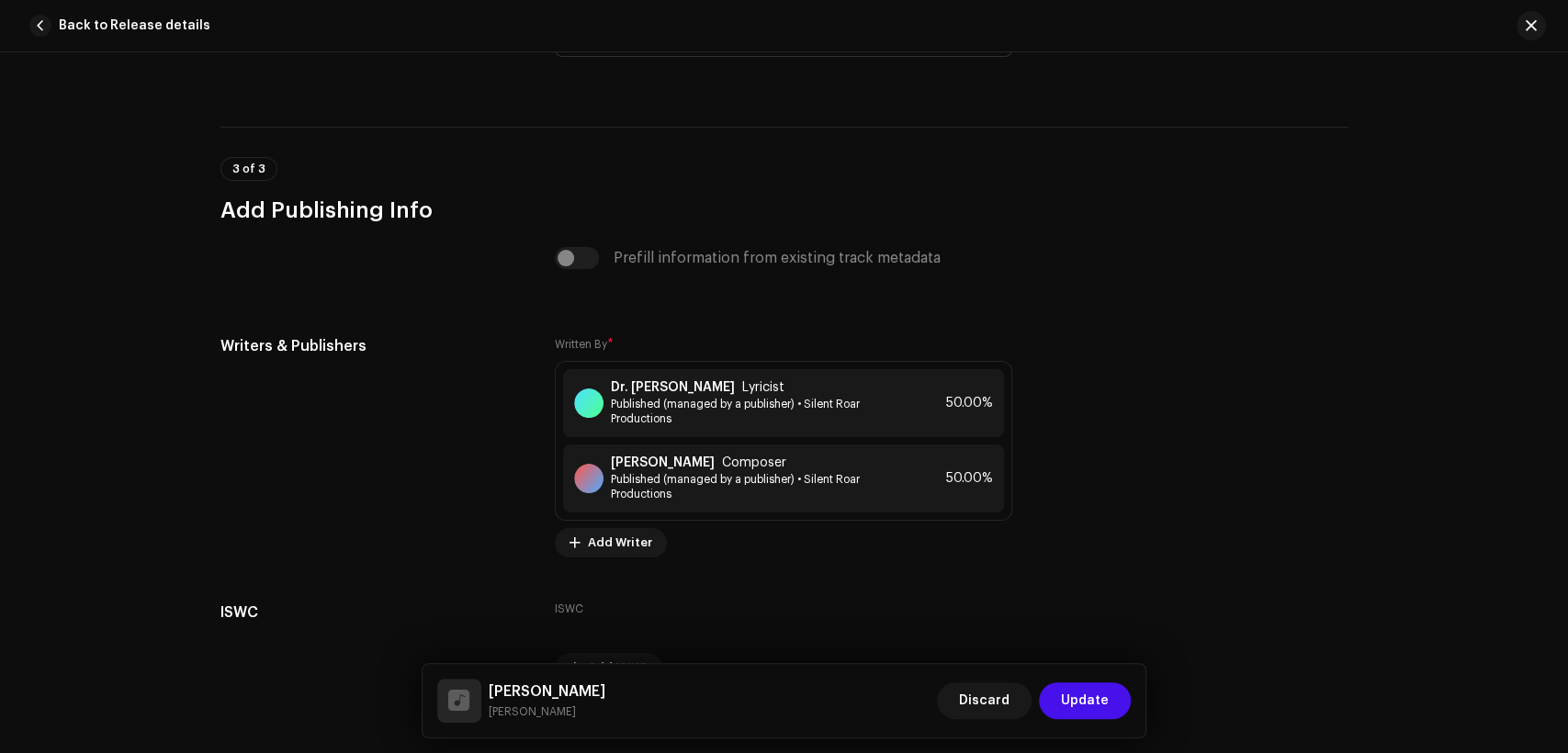
scroll to position [3855, 0]
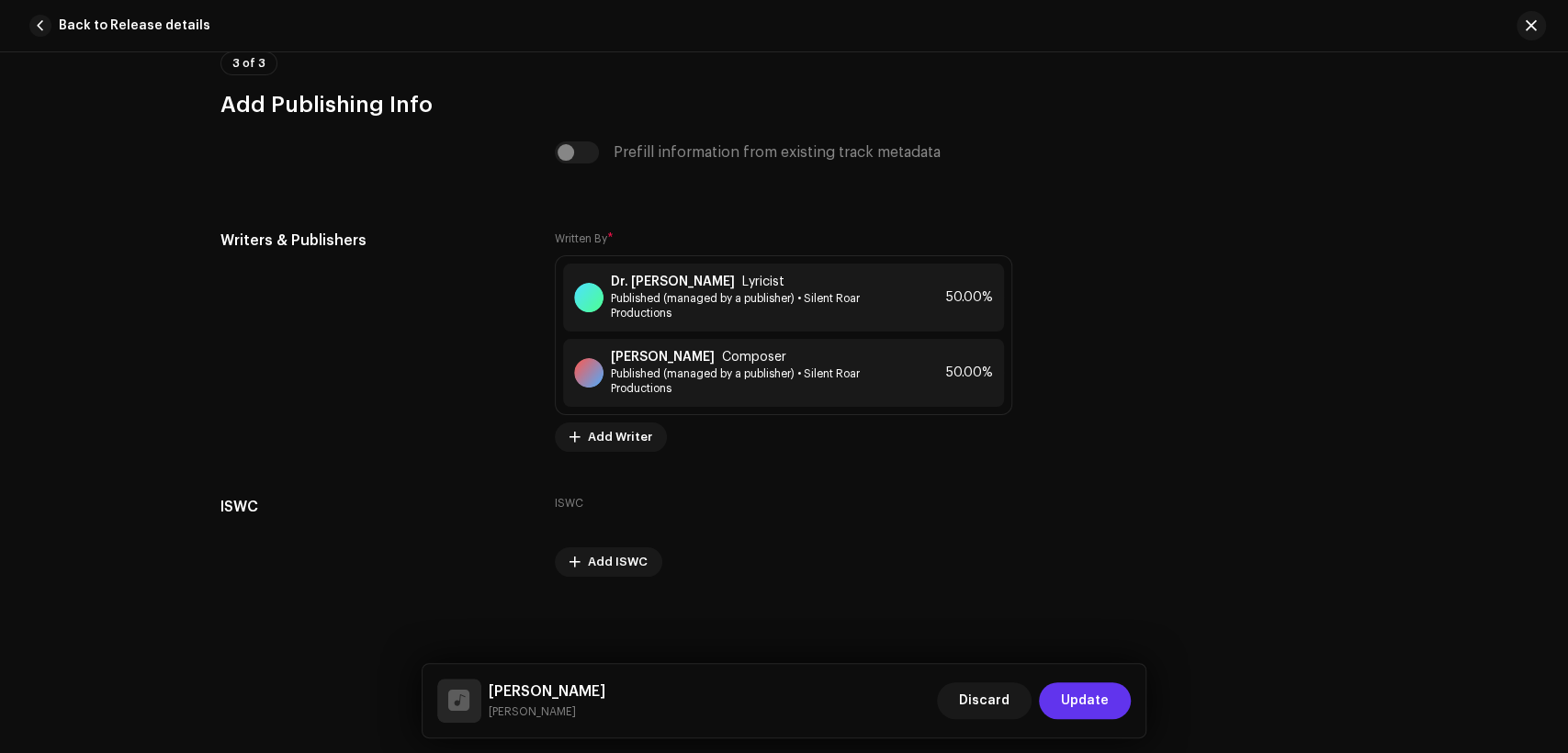
click at [1091, 700] on span "Update" at bounding box center [1085, 701] width 48 height 37
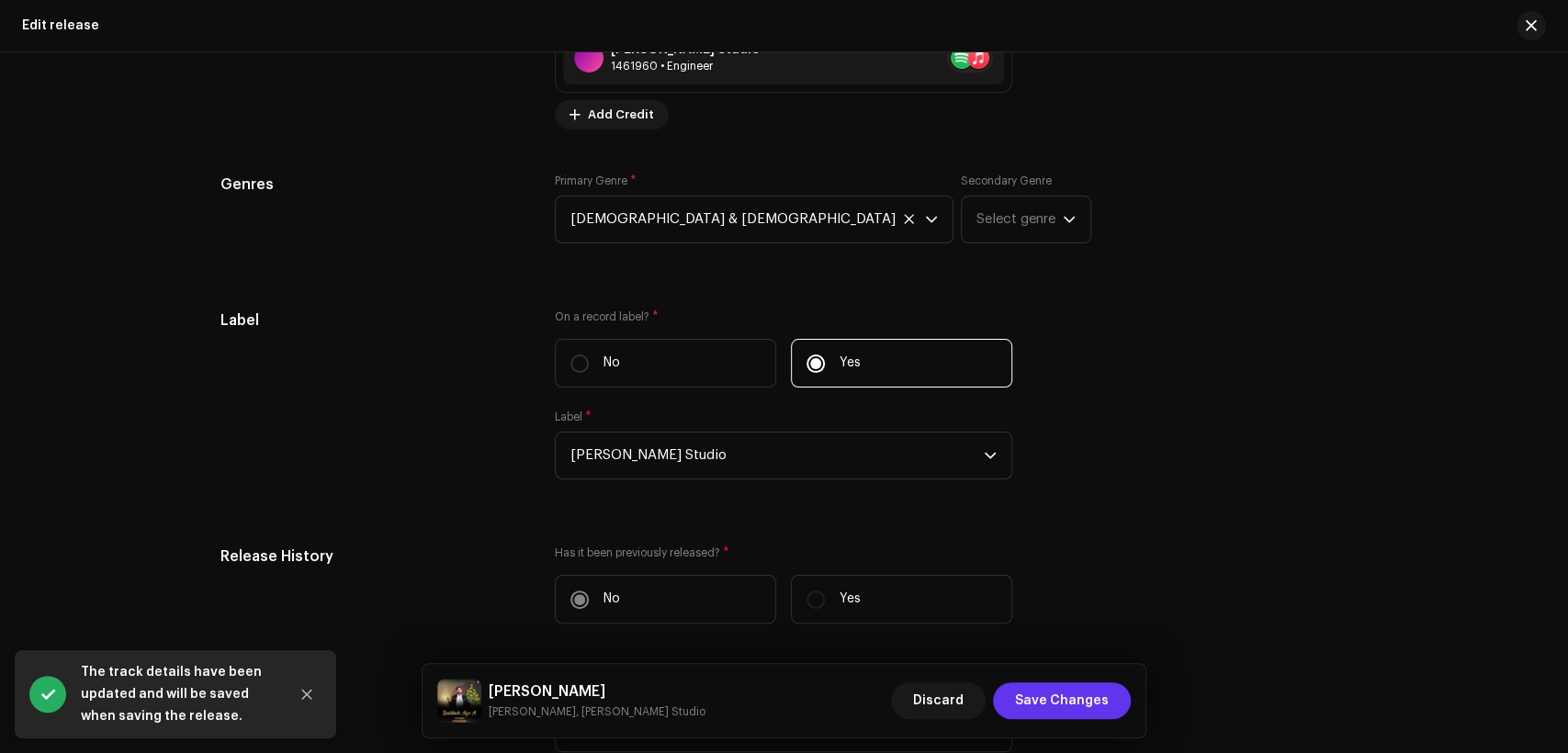
scroll to position [2440, 0]
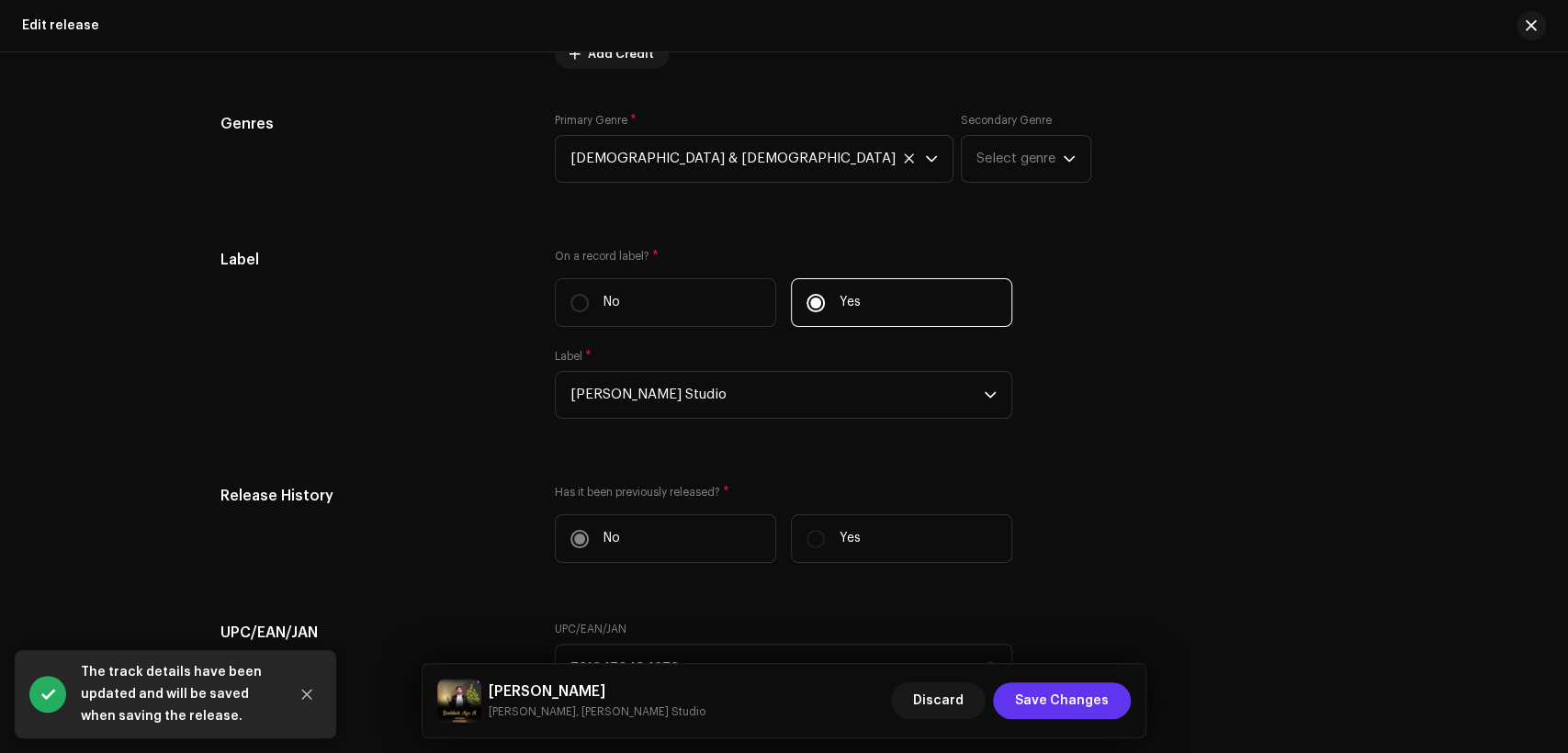
click at [1038, 694] on span "Save Changes" at bounding box center [1061, 701] width 93 height 37
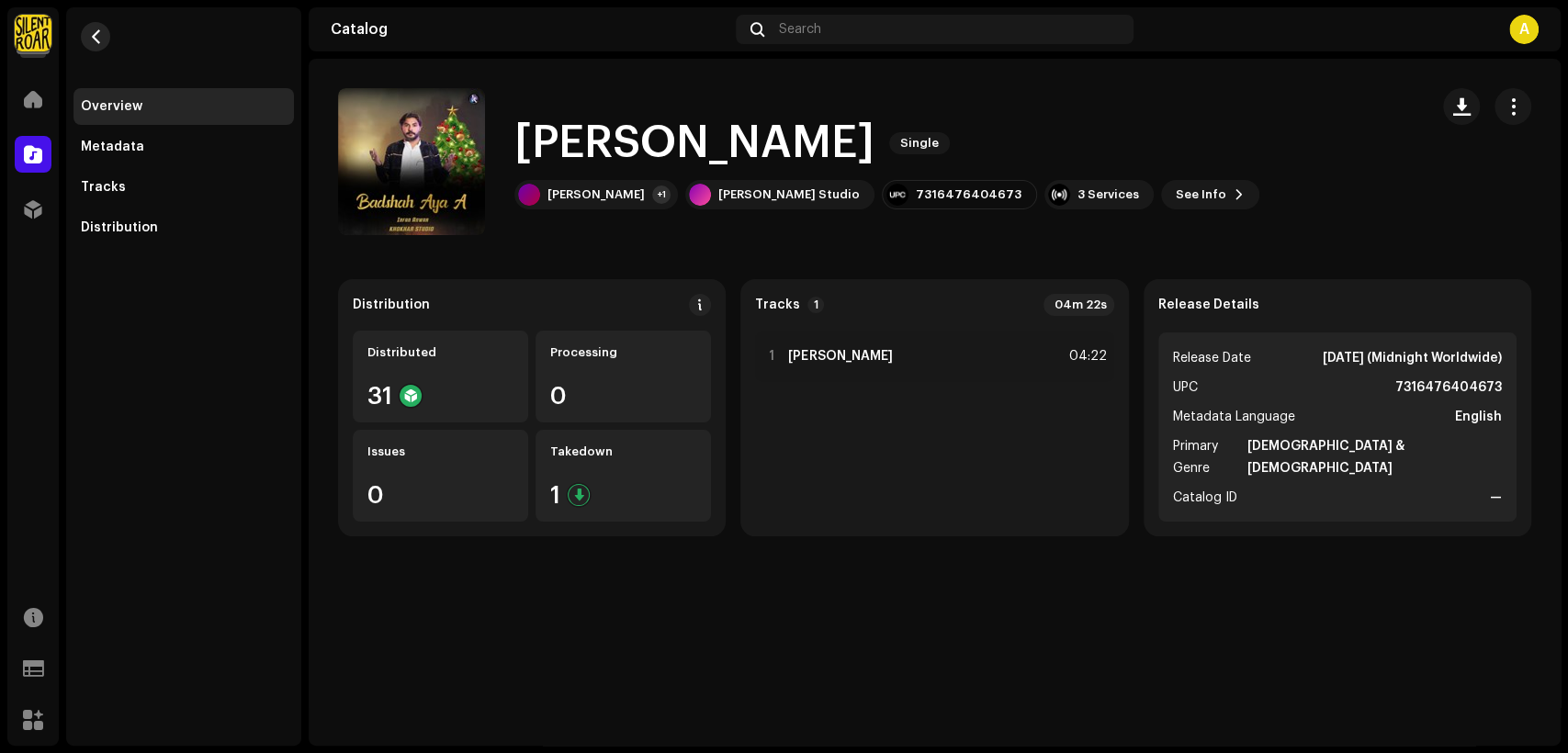
click at [103, 32] on button "button" at bounding box center [95, 37] width 30 height 30
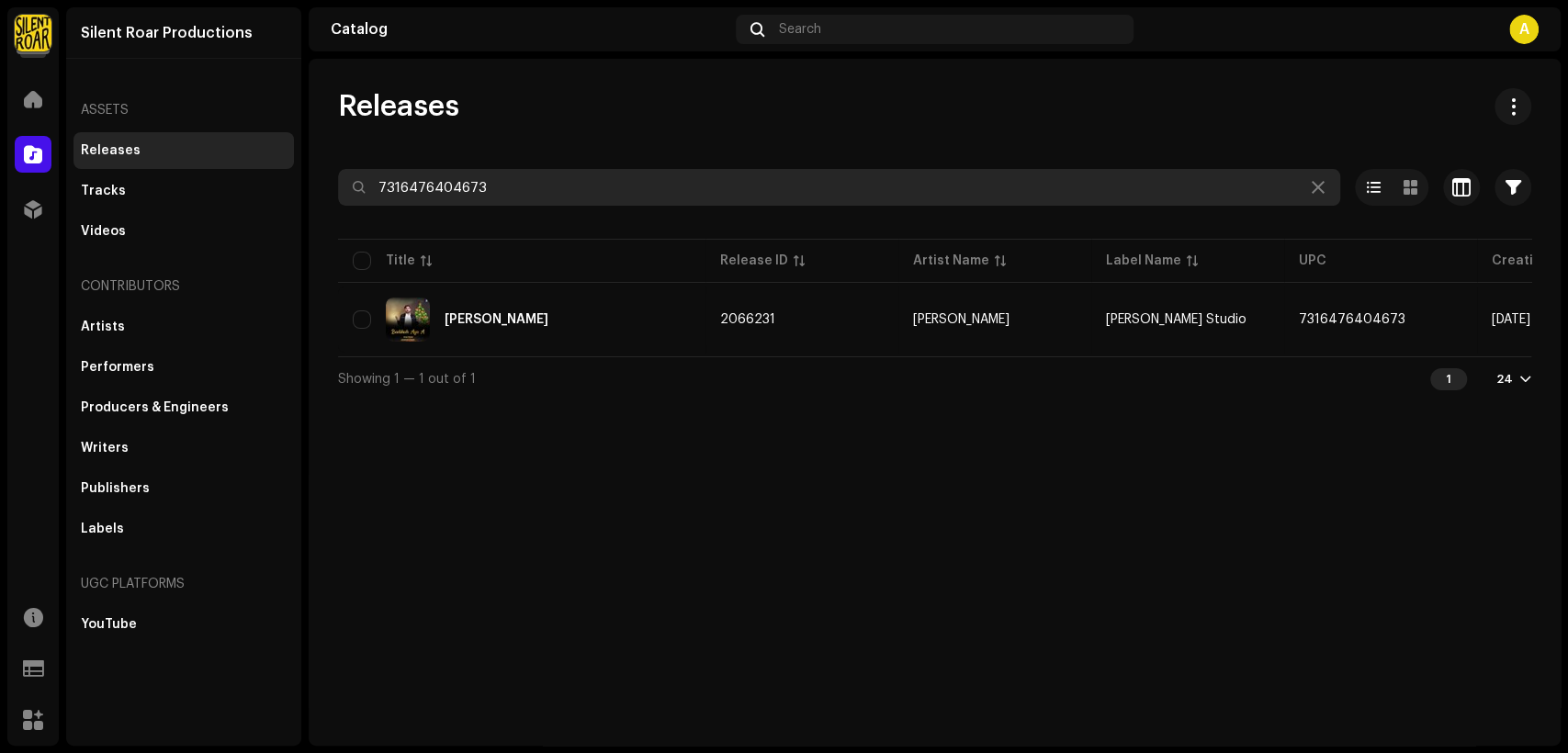
click at [645, 192] on input "7316476404673" at bounding box center [839, 188] width 1002 height 37
click at [645, 191] on input "7316476404673" at bounding box center [839, 188] width 1002 height 37
paste input "734"
type input "7316476404734"
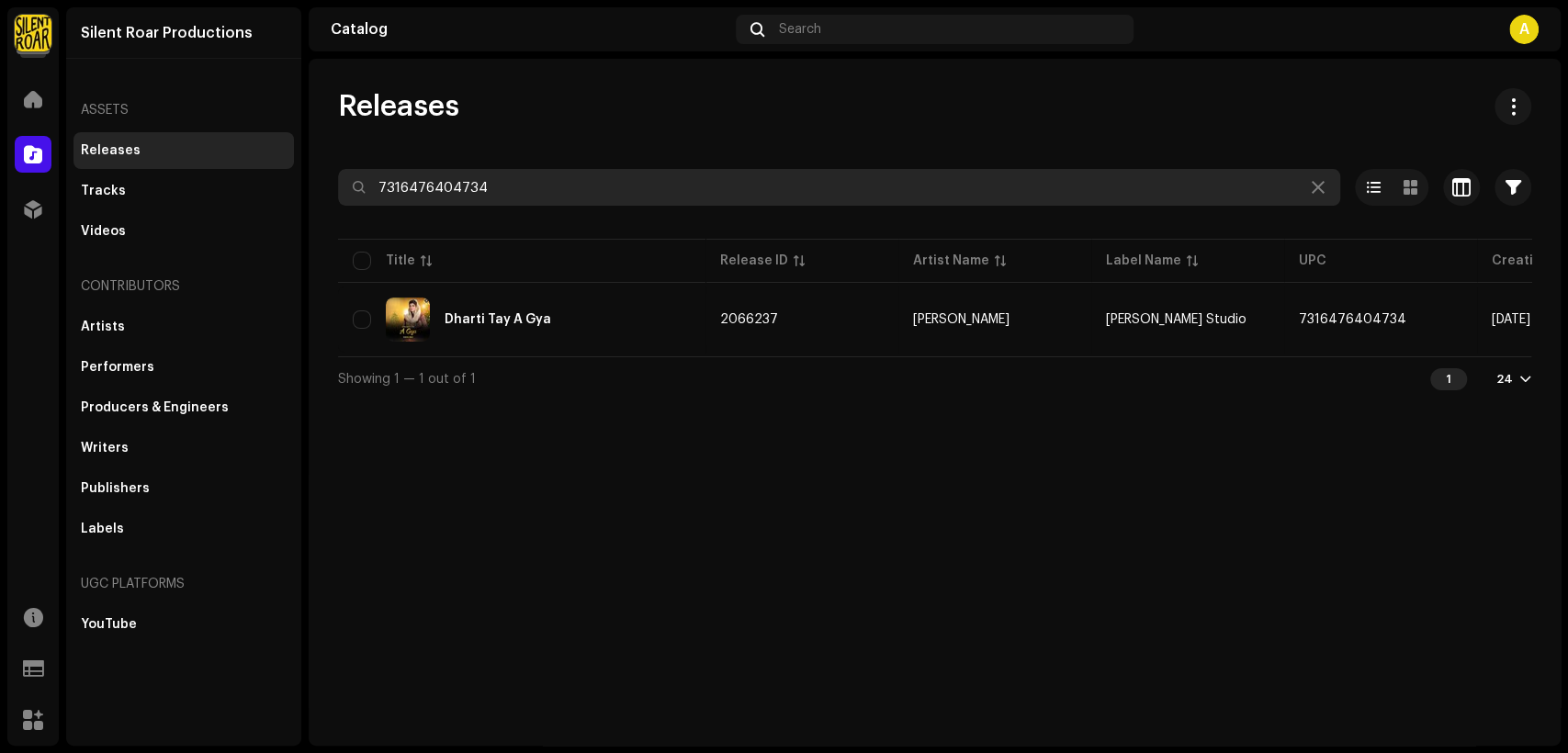
scroll to position [0, 332]
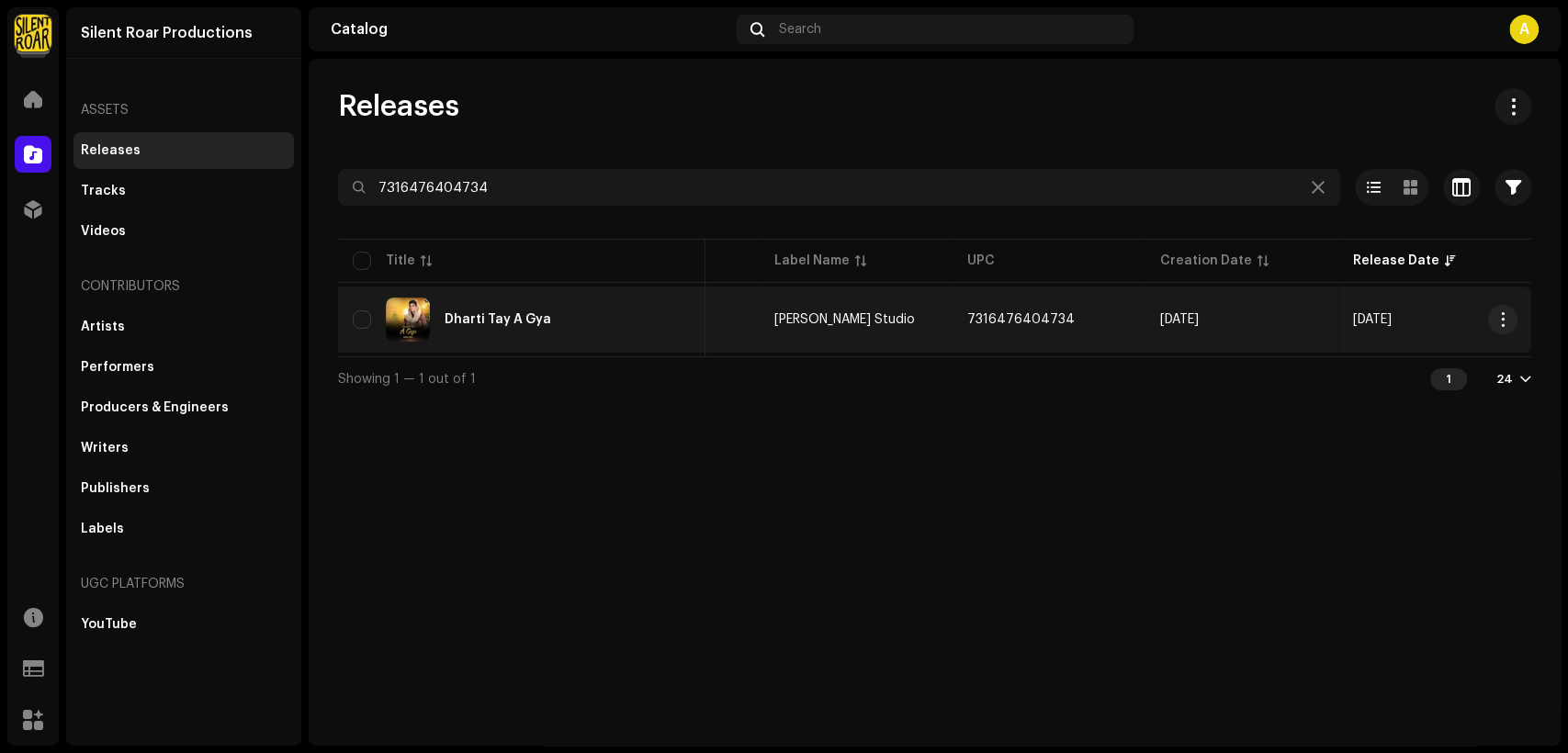
click at [610, 314] on div "Dharti Tay A Gya" at bounding box center [522, 320] width 338 height 44
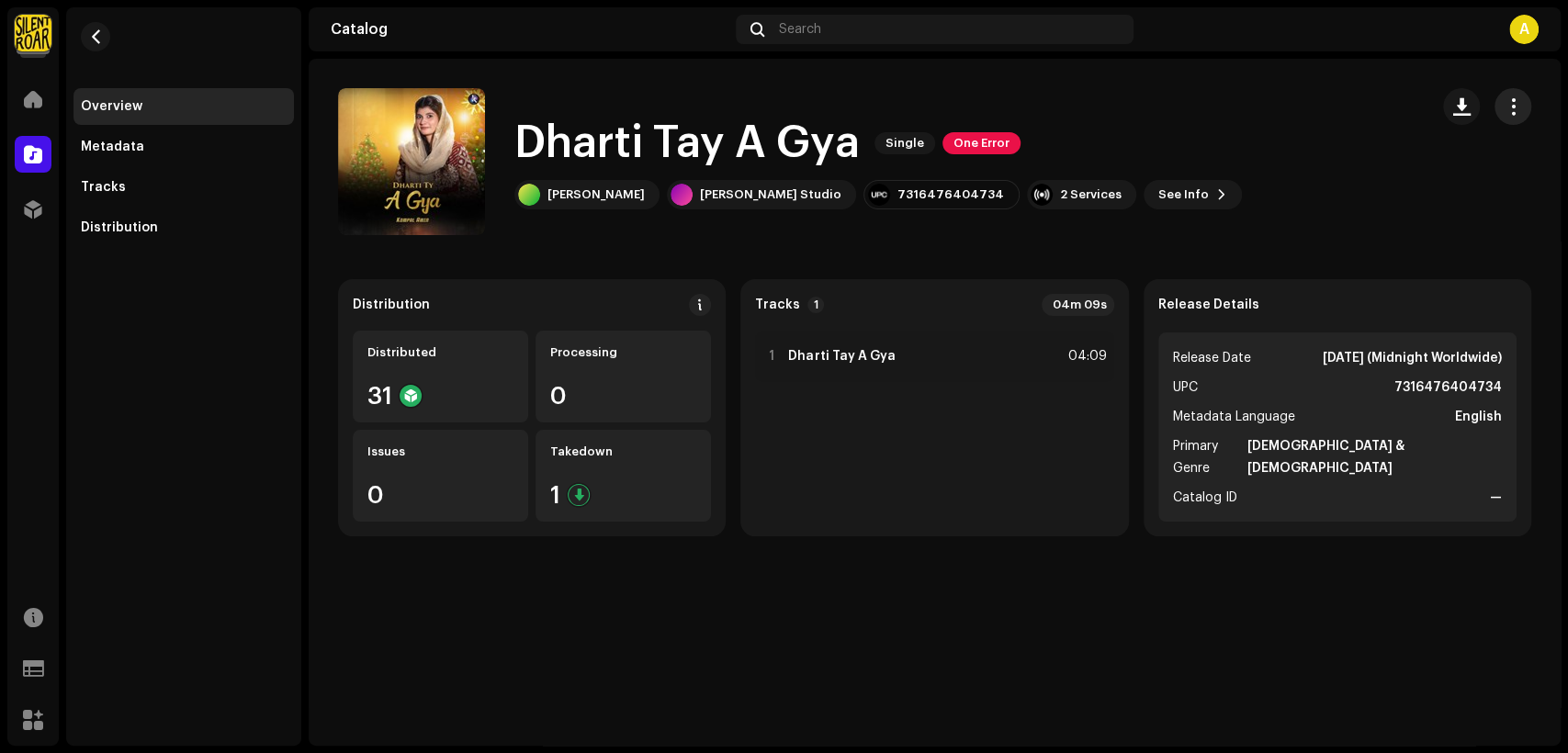
click at [1518, 100] on span "button" at bounding box center [1513, 106] width 17 height 14
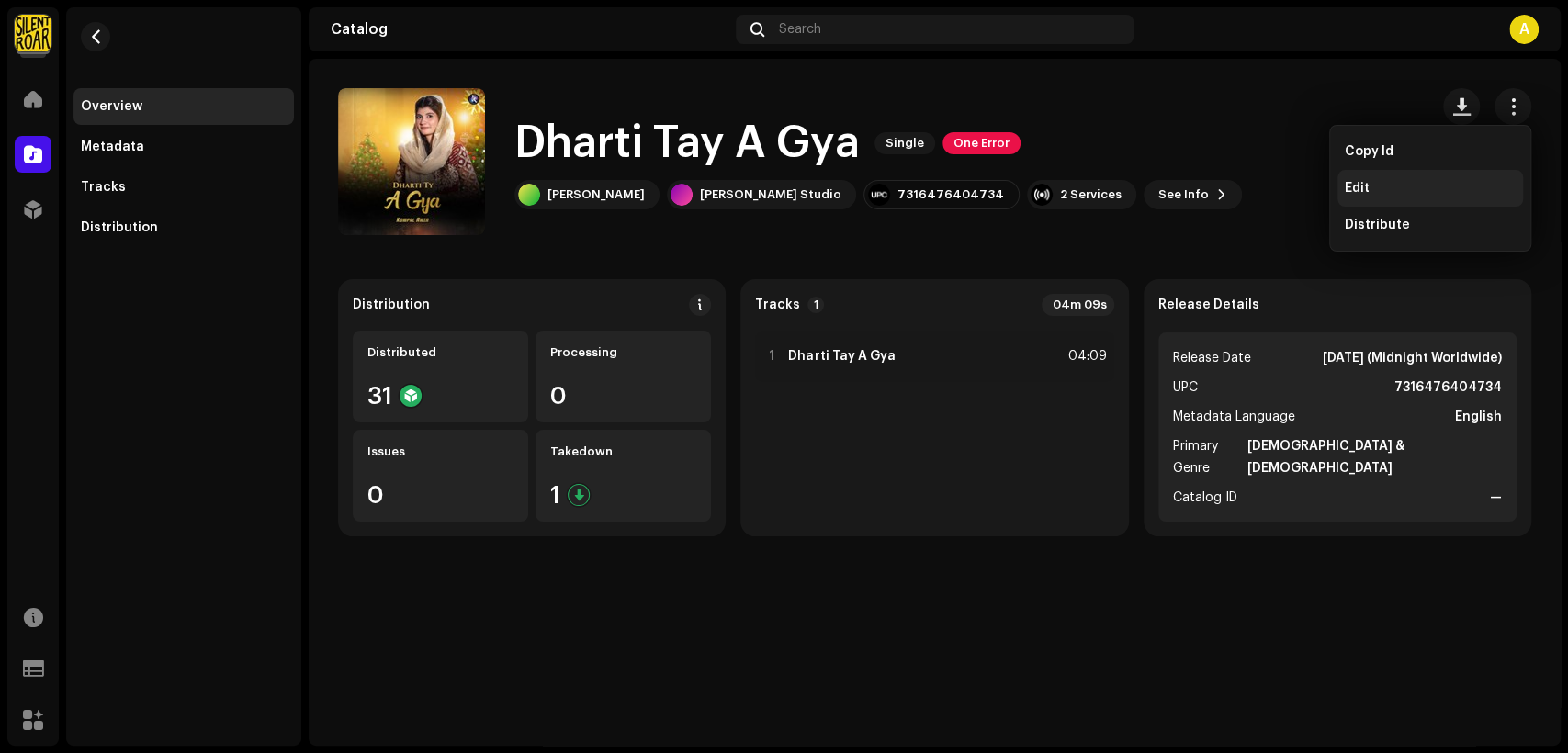
click at [1415, 181] on div "Edit" at bounding box center [1431, 188] width 171 height 14
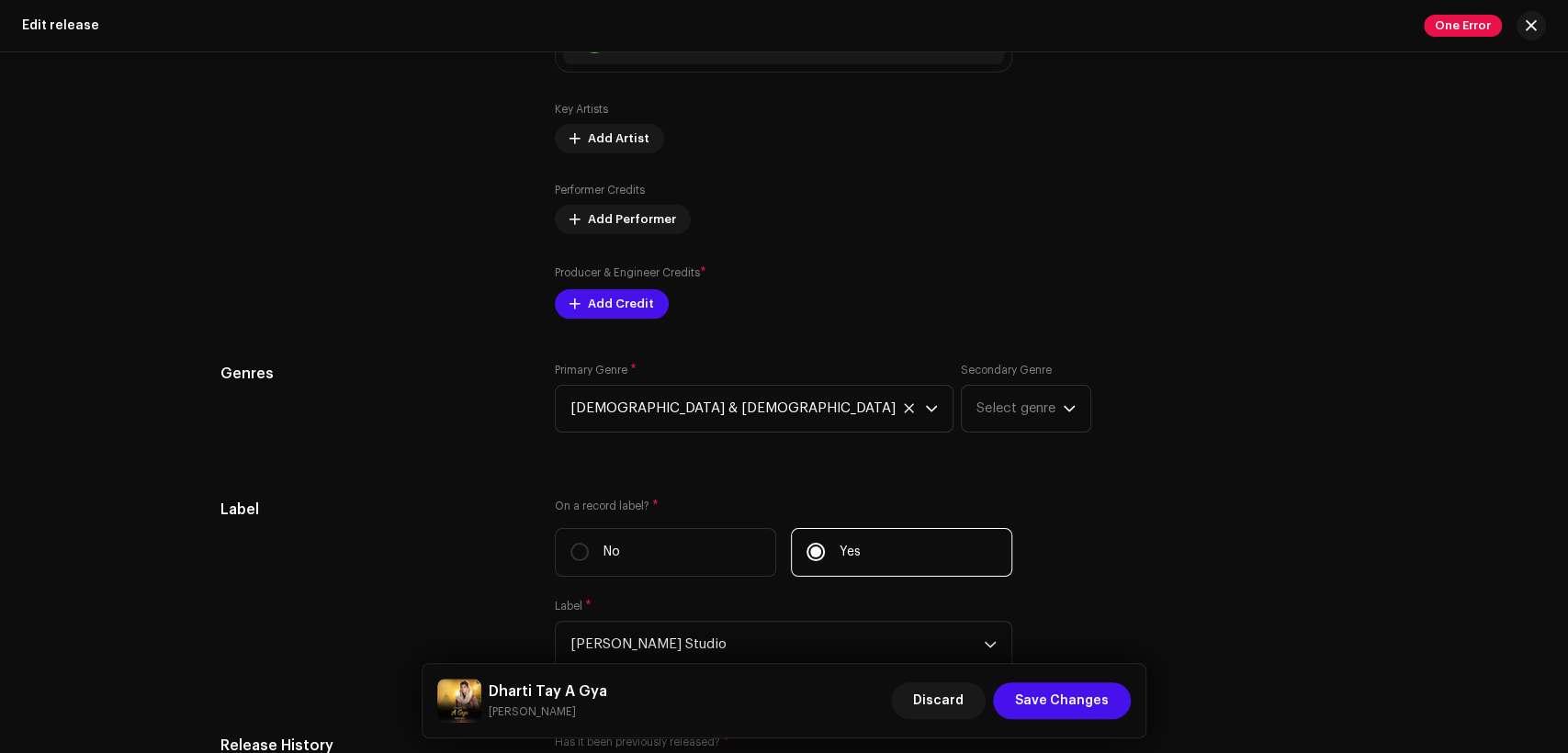
scroll to position [2042, 0]
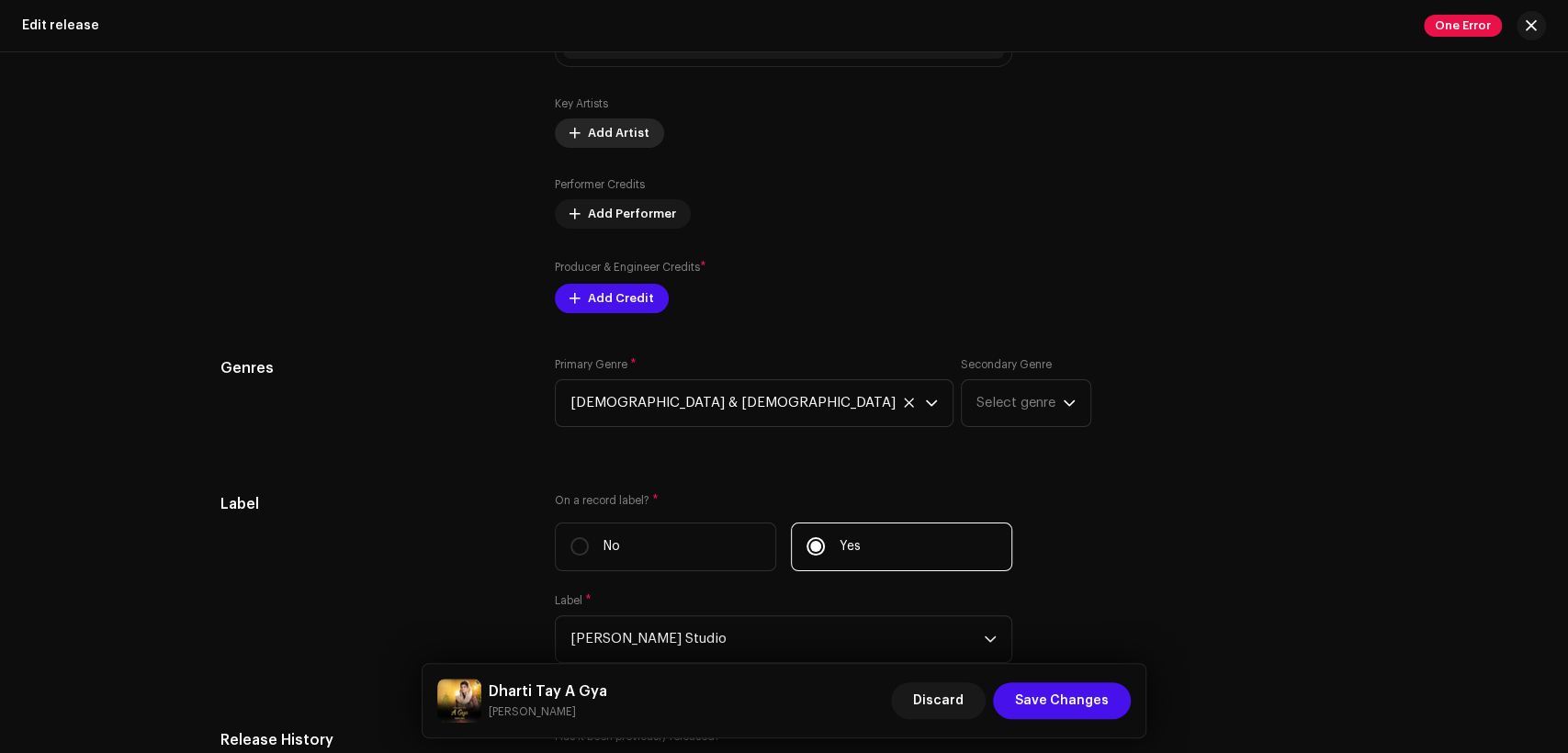
click at [631, 122] on span "Add Artist" at bounding box center [618, 133] width 62 height 37
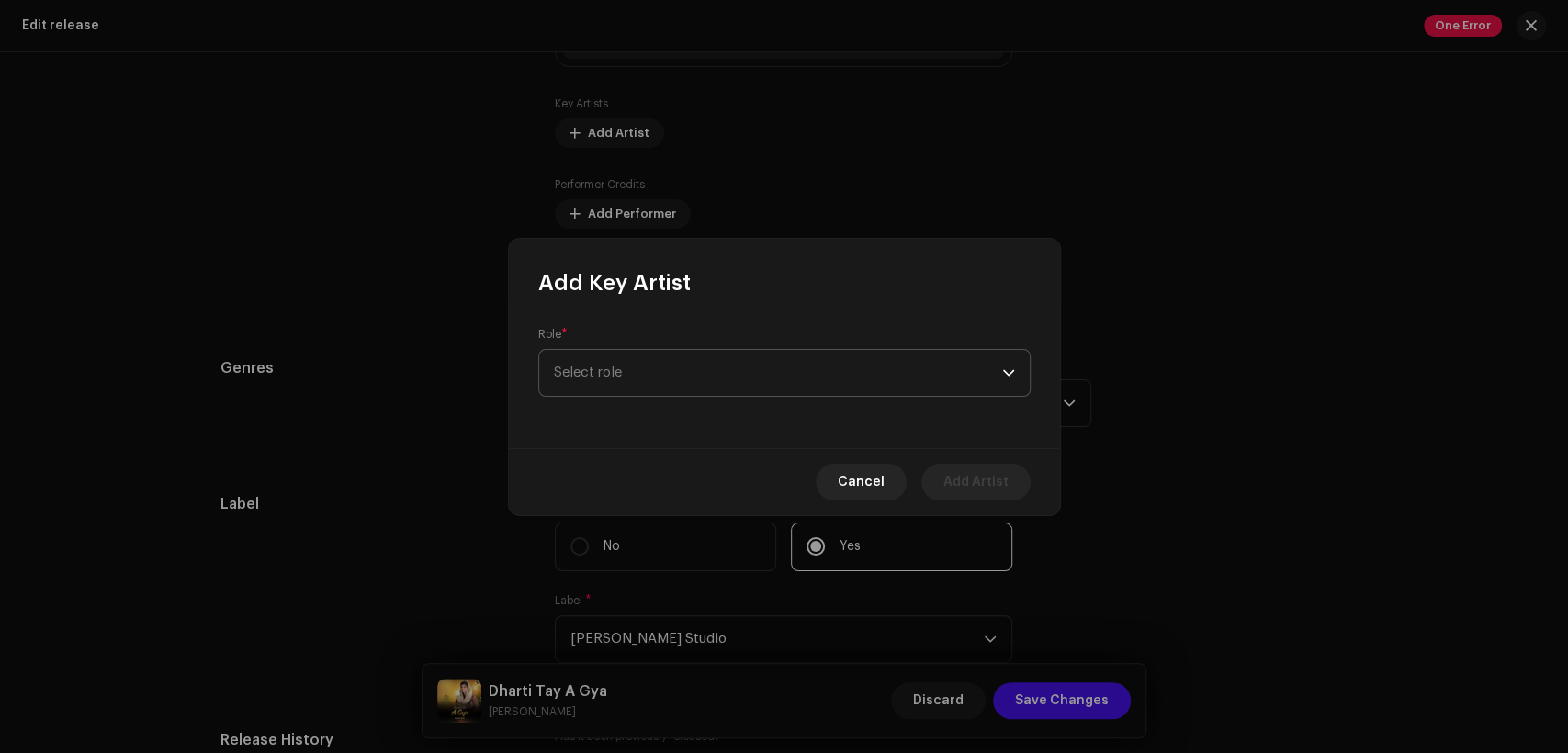
click at [761, 382] on span "Select role" at bounding box center [778, 373] width 448 height 46
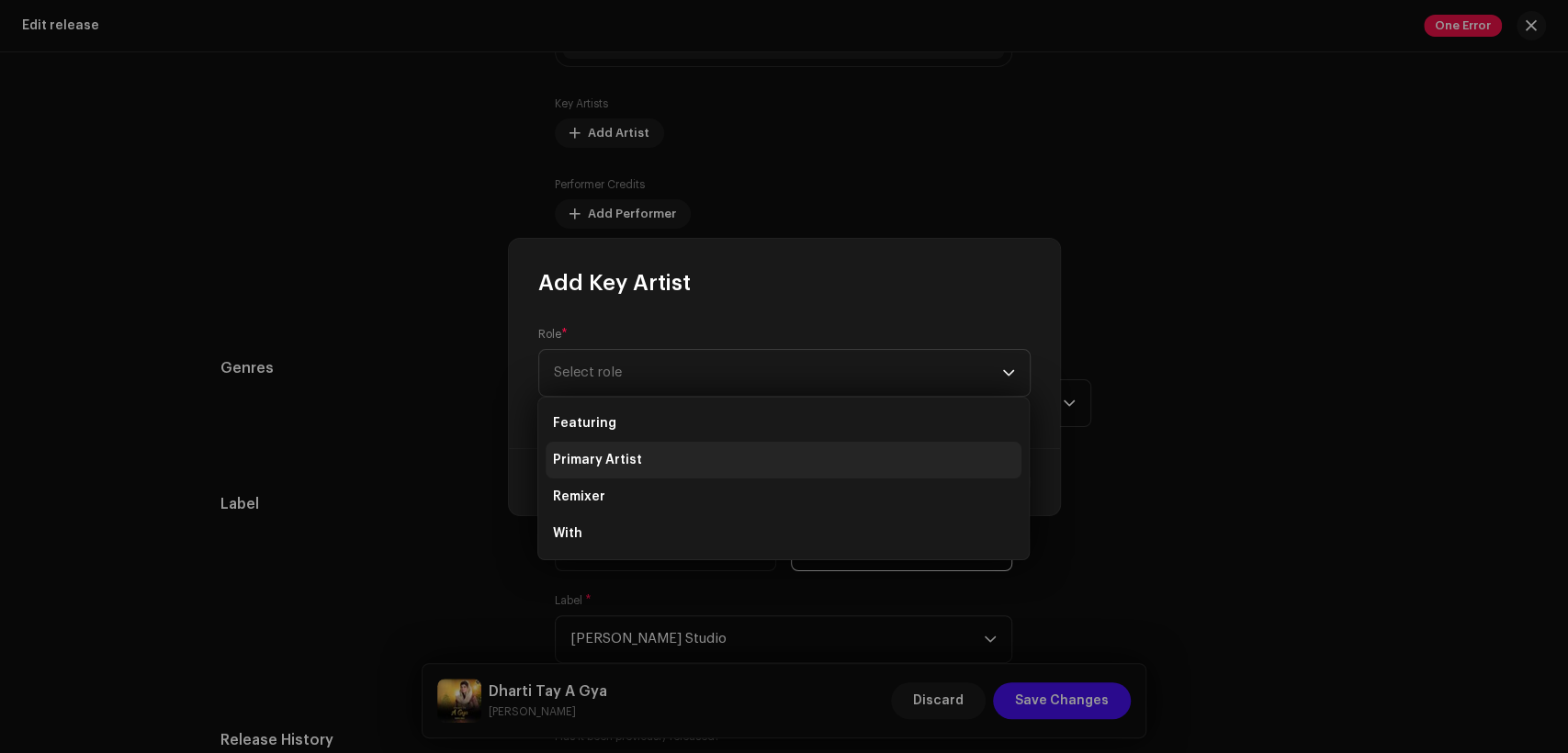
click at [753, 460] on li "Primary Artist" at bounding box center [784, 461] width 476 height 37
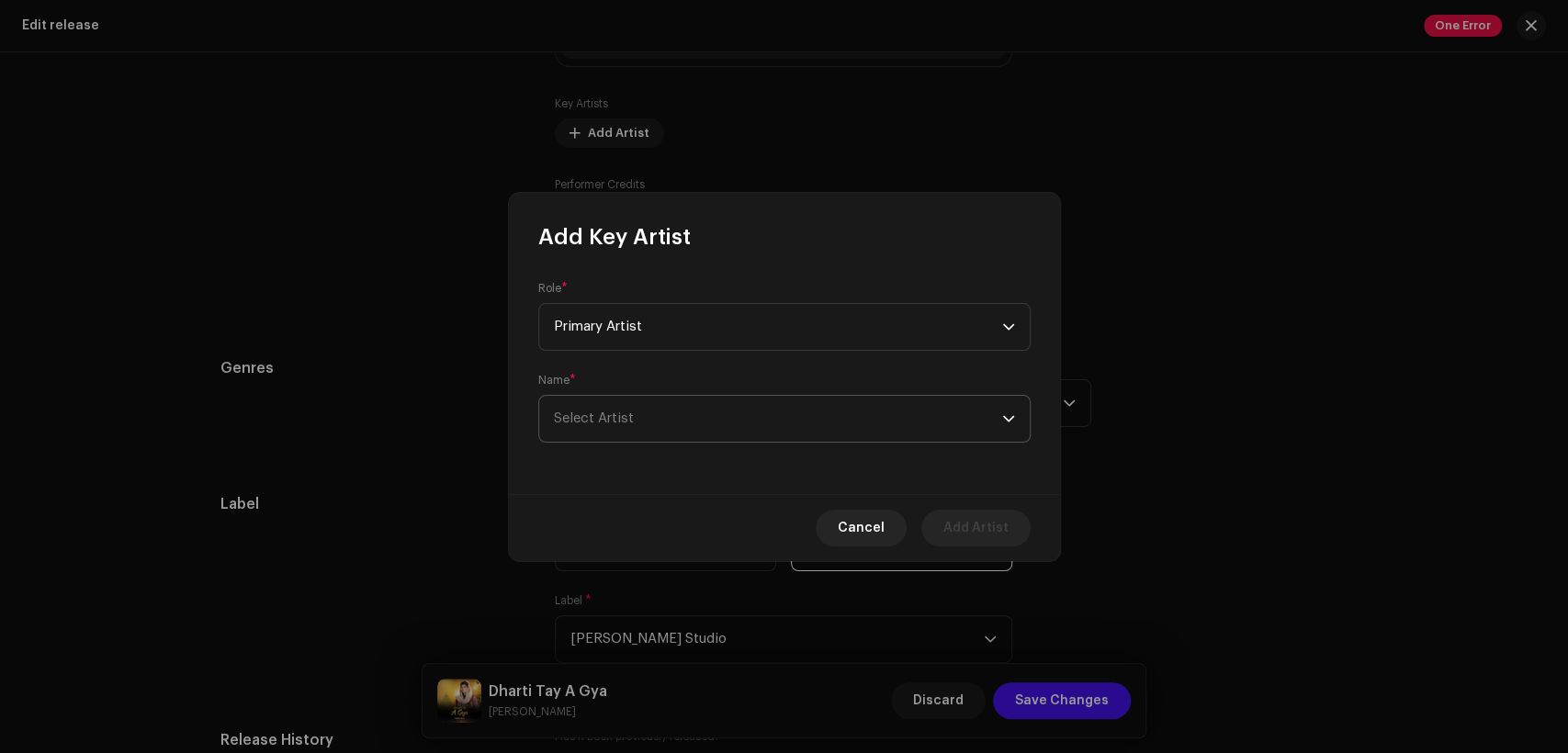
drag, startPoint x: 768, startPoint y: 388, endPoint x: 779, endPoint y: 399, distance: 15.6
click at [777, 397] on div "Name * Select Artist" at bounding box center [784, 408] width 492 height 70
click at [782, 403] on span "Select Artist" at bounding box center [778, 419] width 448 height 46
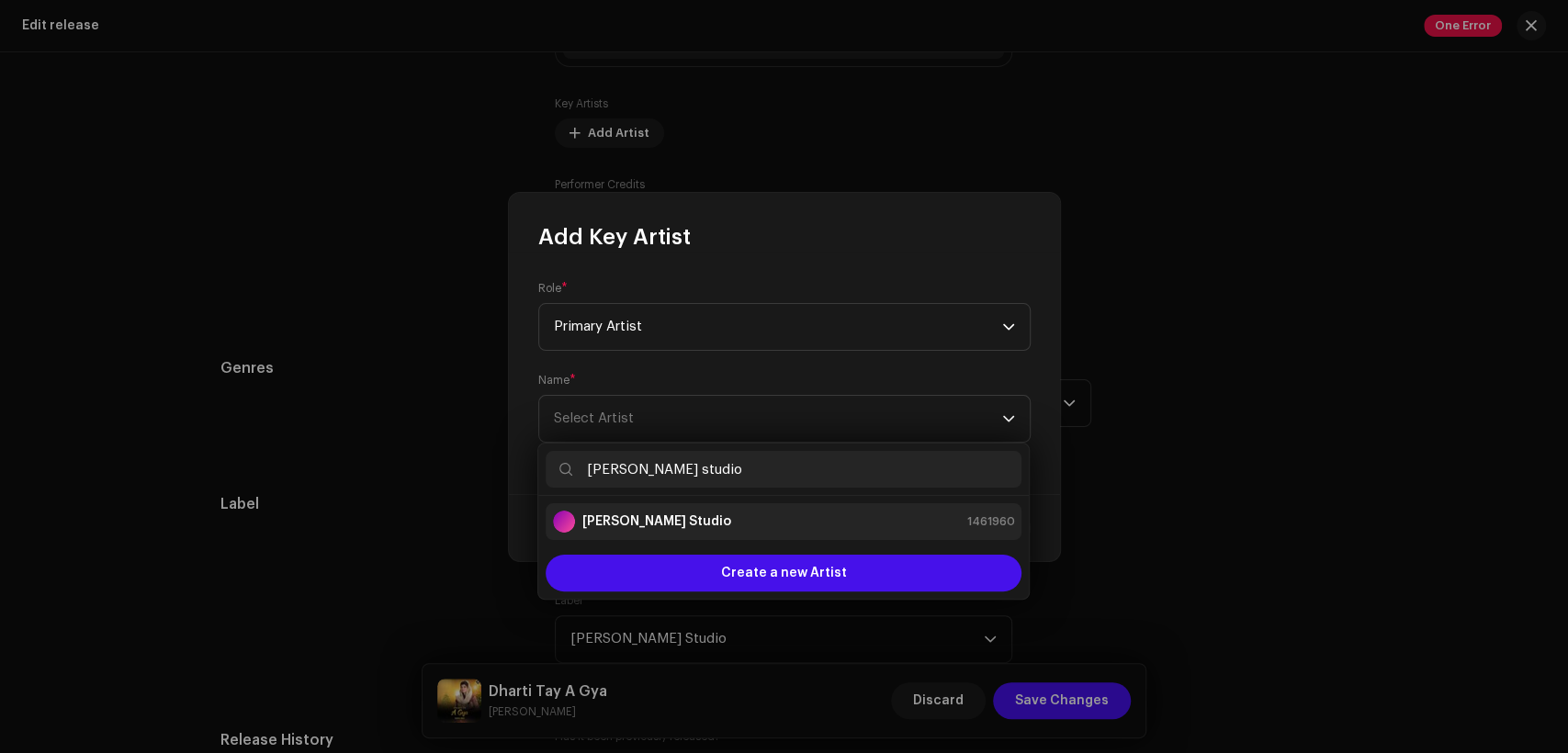
type input "[PERSON_NAME] studio"
click at [809, 517] on div "[PERSON_NAME] Studio 1461960" at bounding box center [784, 521] width 461 height 22
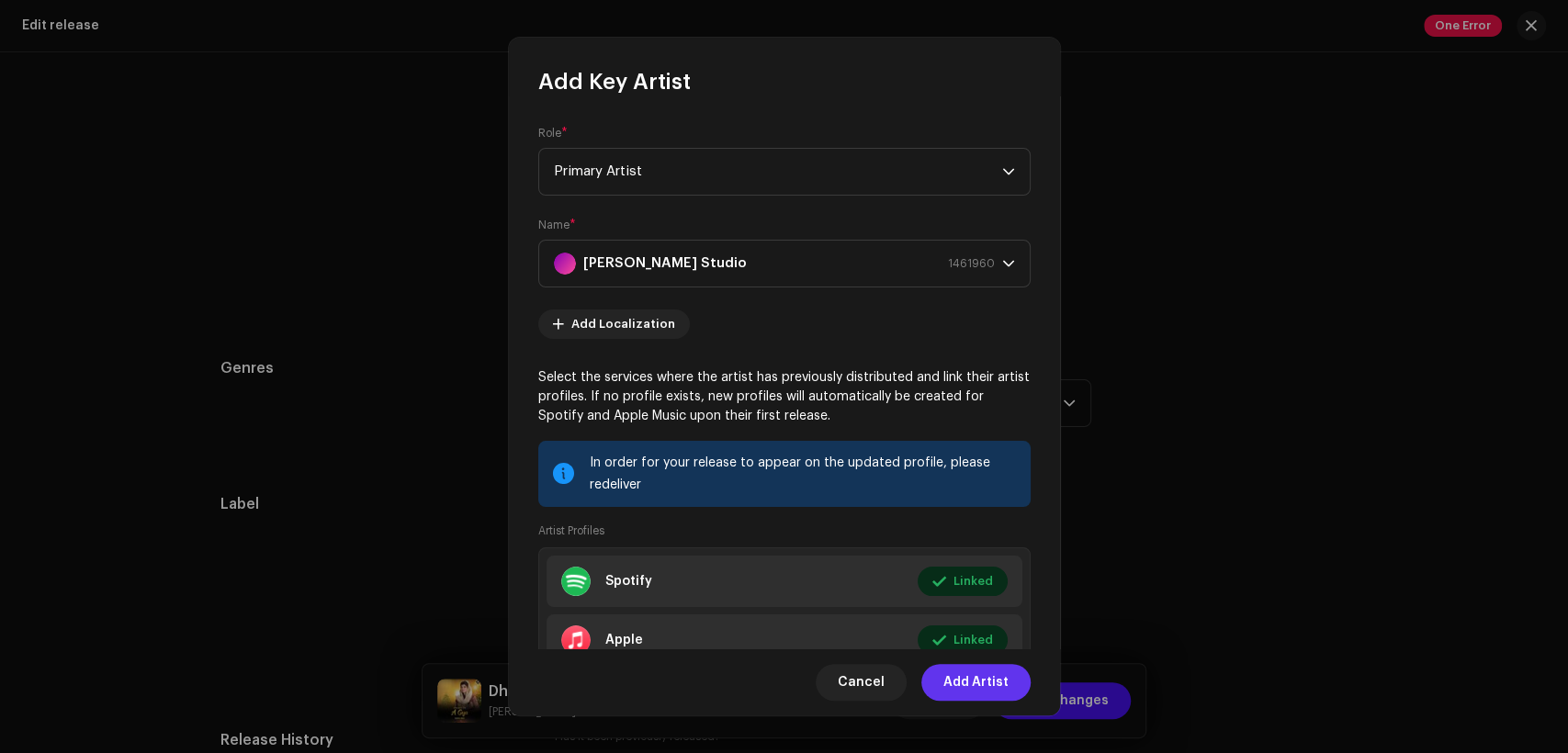
click at [977, 679] on span "Add Artist" at bounding box center [976, 683] width 65 height 37
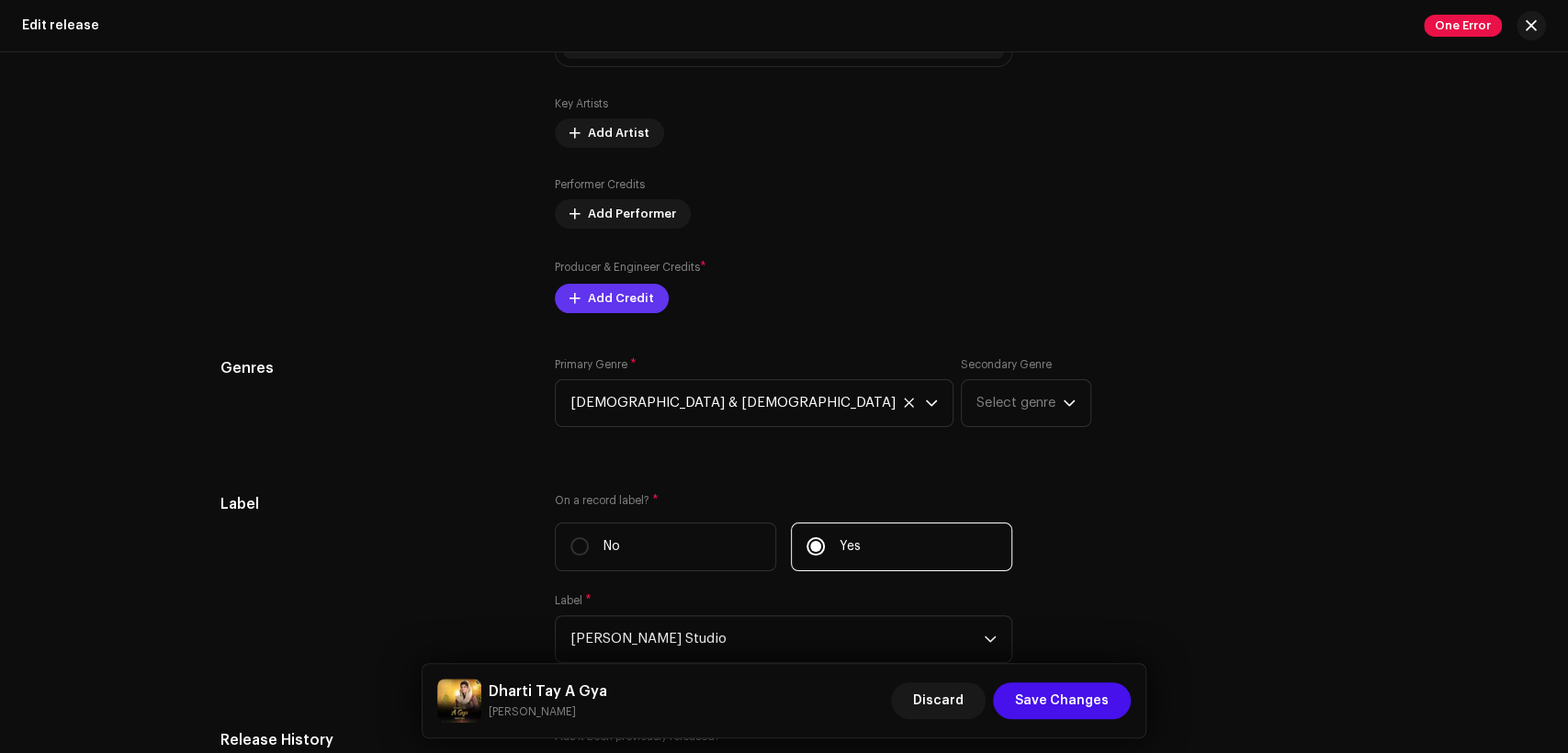
click at [631, 307] on span "Add Credit" at bounding box center [620, 298] width 66 height 37
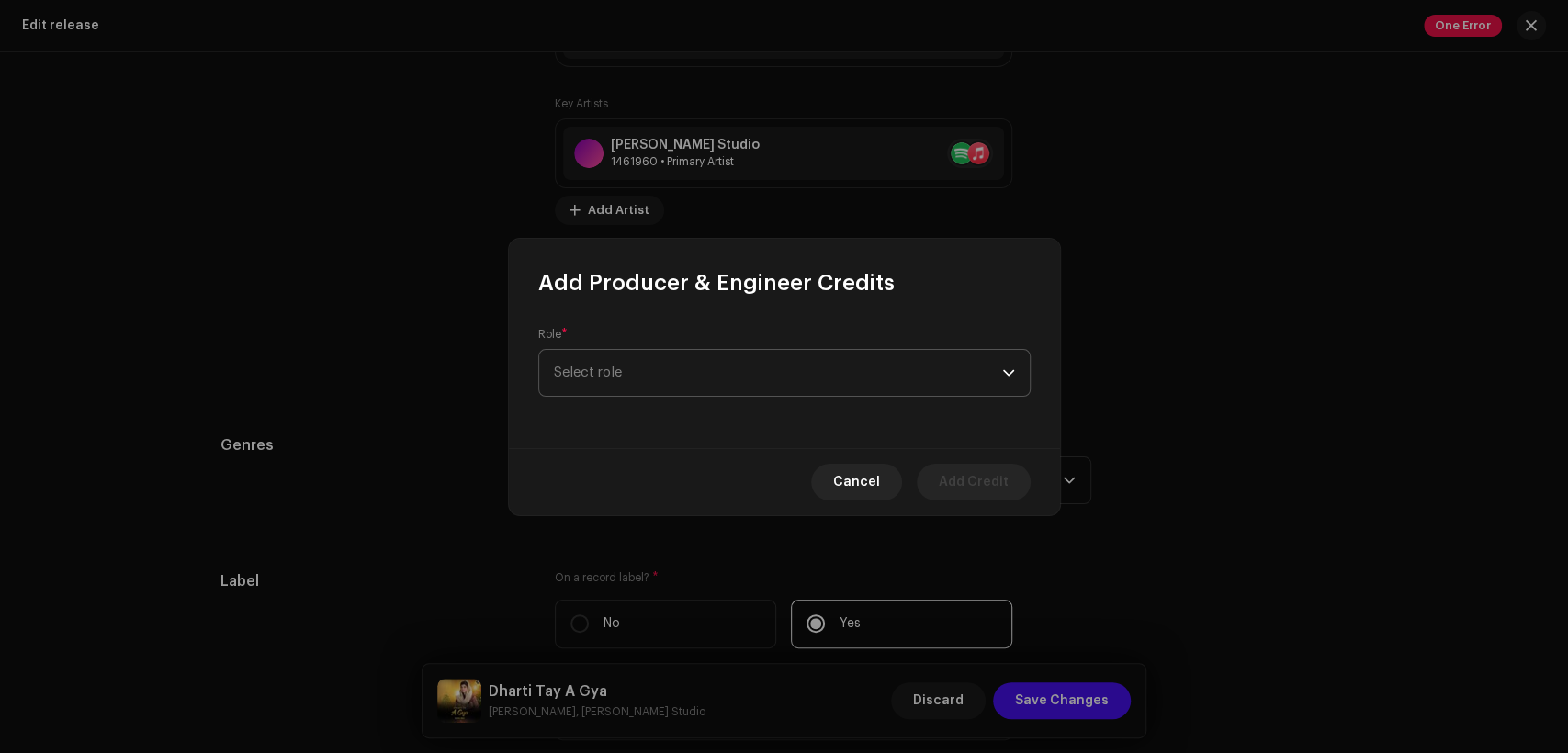
click at [702, 365] on span "Select role" at bounding box center [778, 373] width 448 height 46
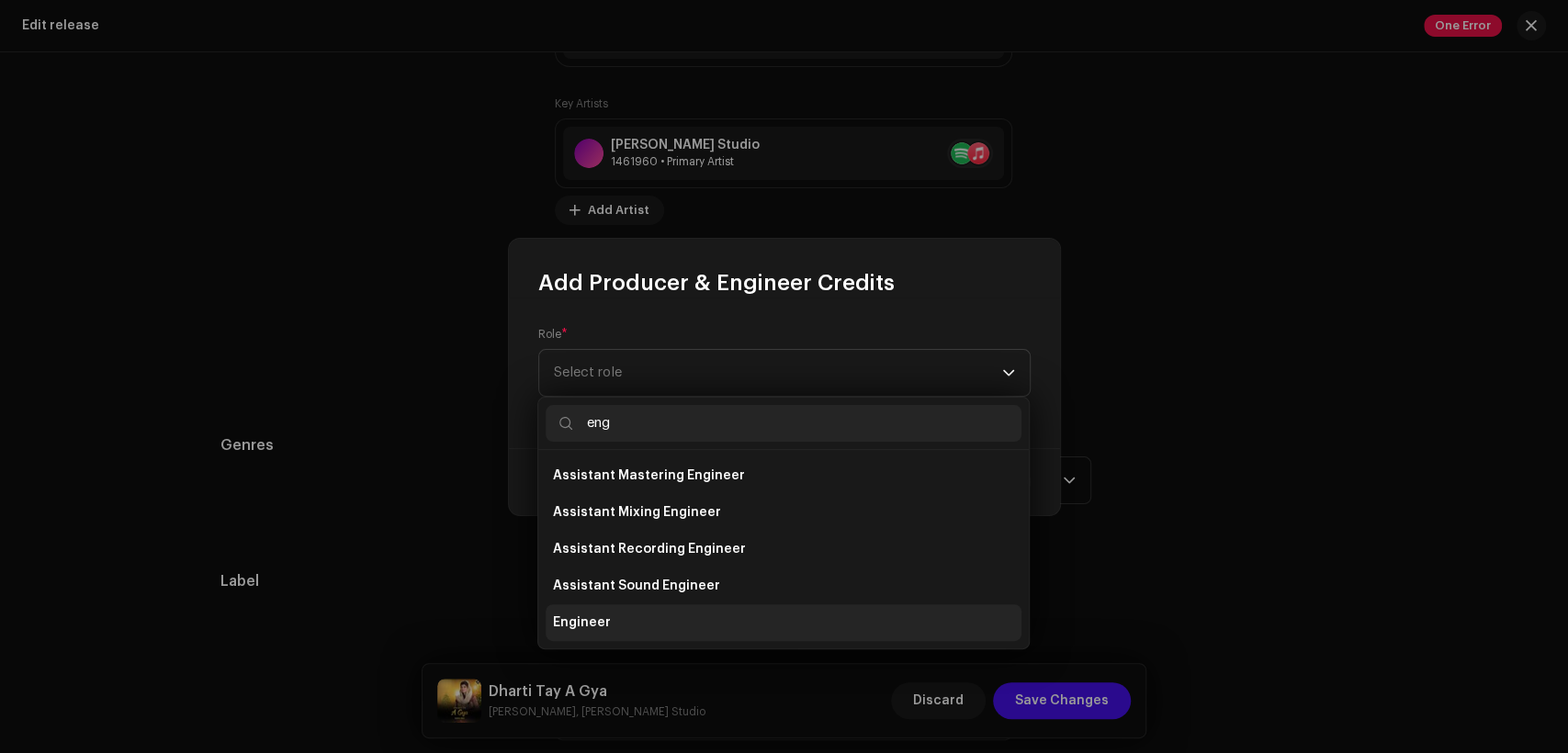
type input "eng"
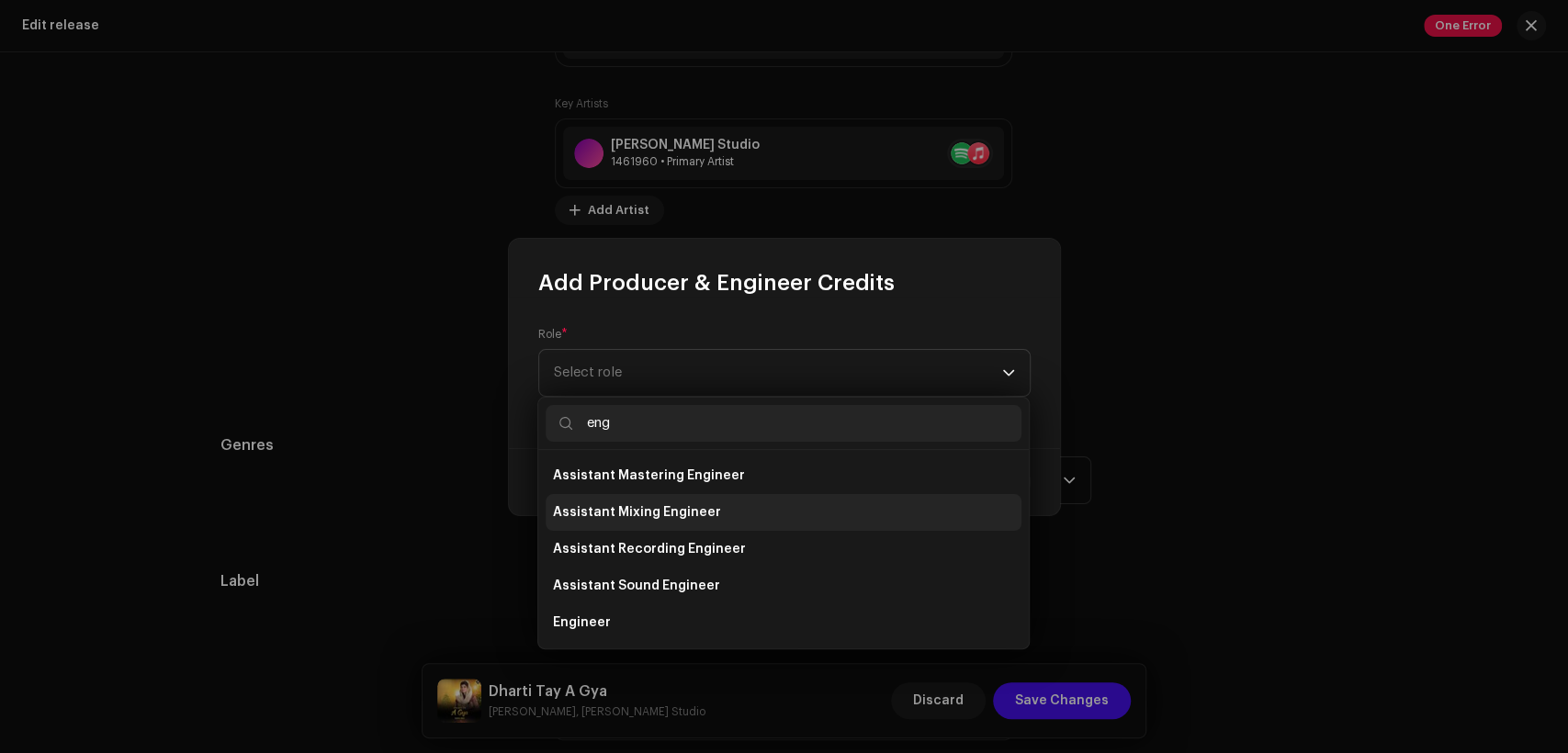
drag, startPoint x: 757, startPoint y: 617, endPoint x: 781, endPoint y: 485, distance: 134.2
click at [757, 617] on li "Engineer" at bounding box center [784, 623] width 476 height 37
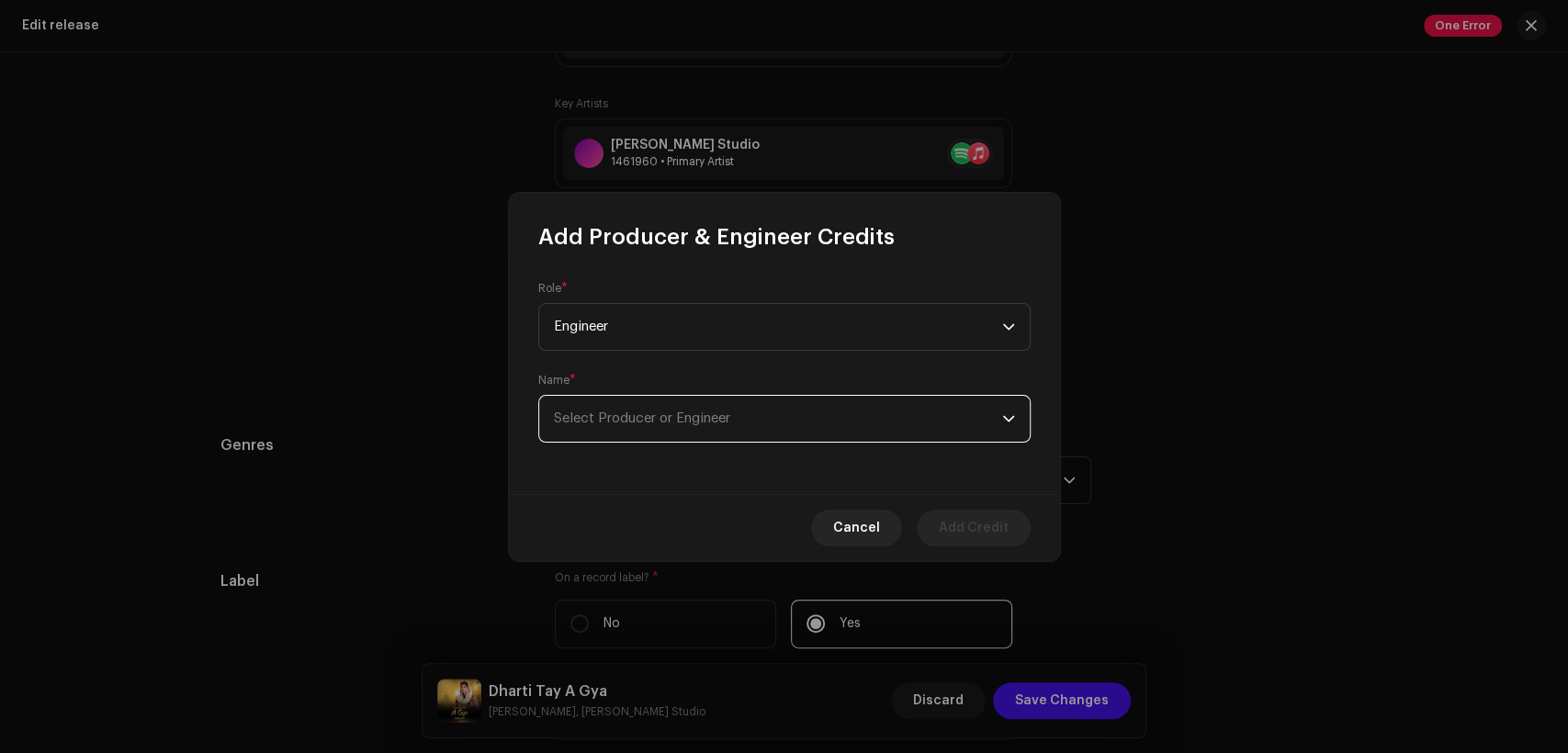
click at [779, 423] on span "Select Producer or Engineer" at bounding box center [778, 419] width 448 height 46
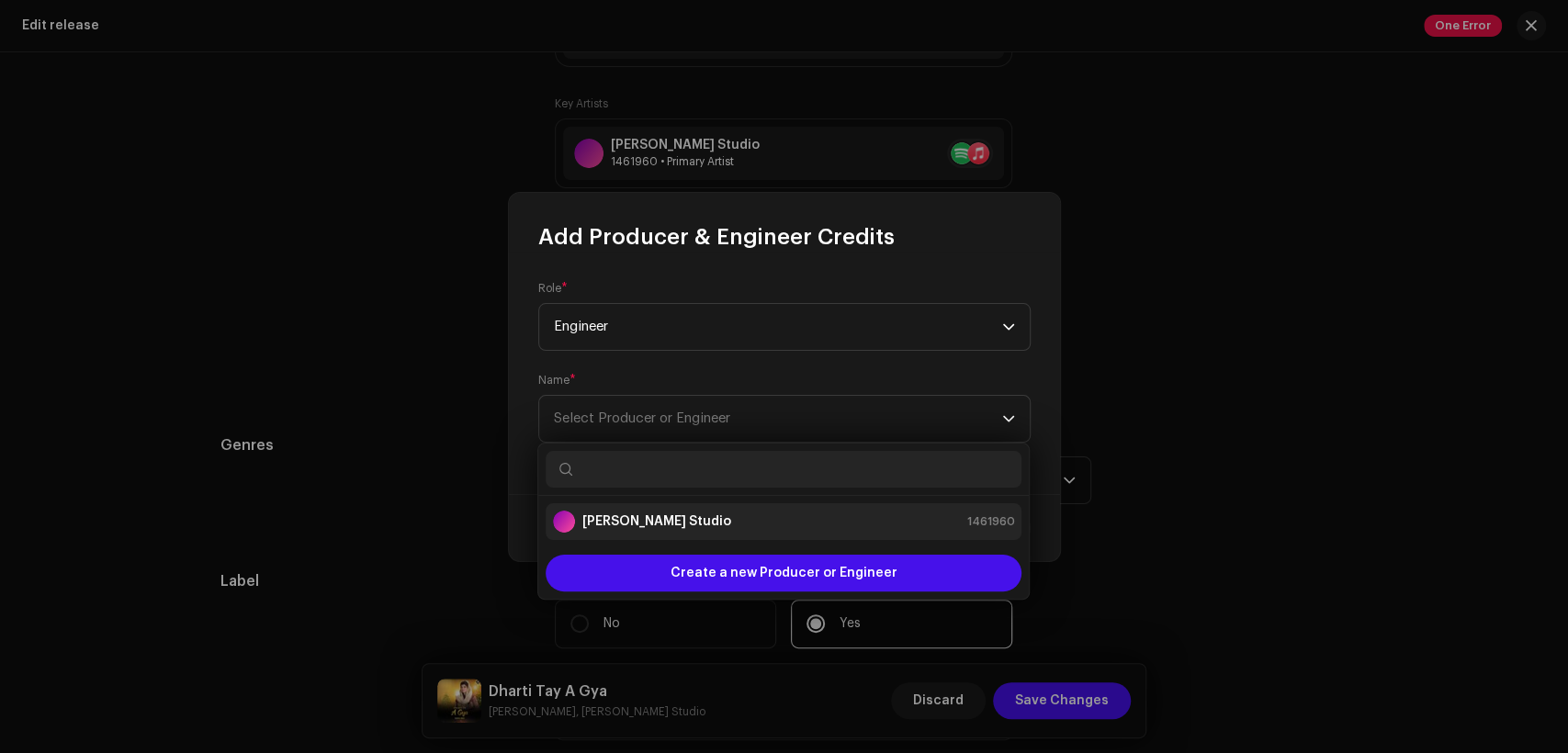
click at [789, 517] on div "[PERSON_NAME] Studio 1461960" at bounding box center [784, 521] width 461 height 22
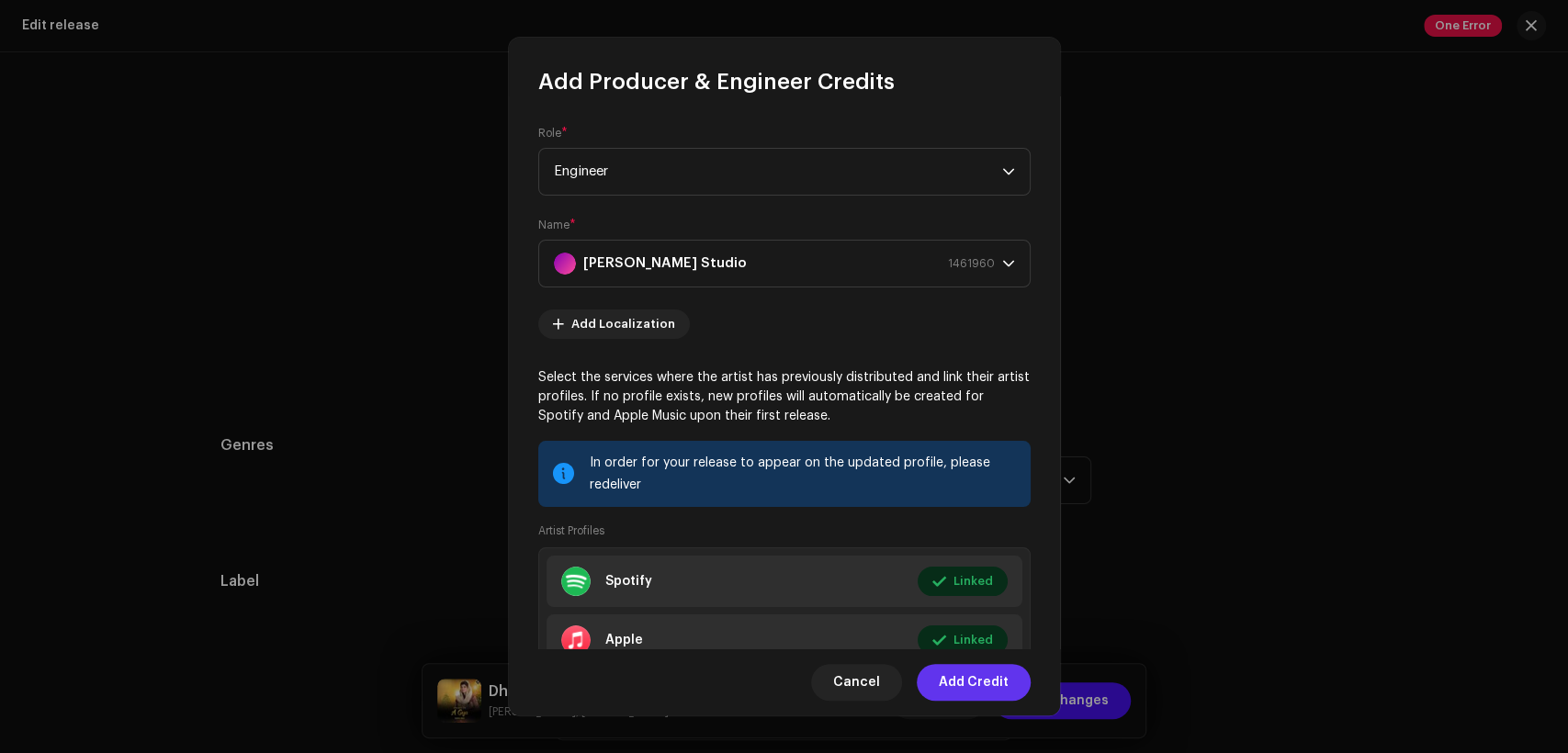
click at [989, 688] on span "Add Credit" at bounding box center [973, 683] width 70 height 37
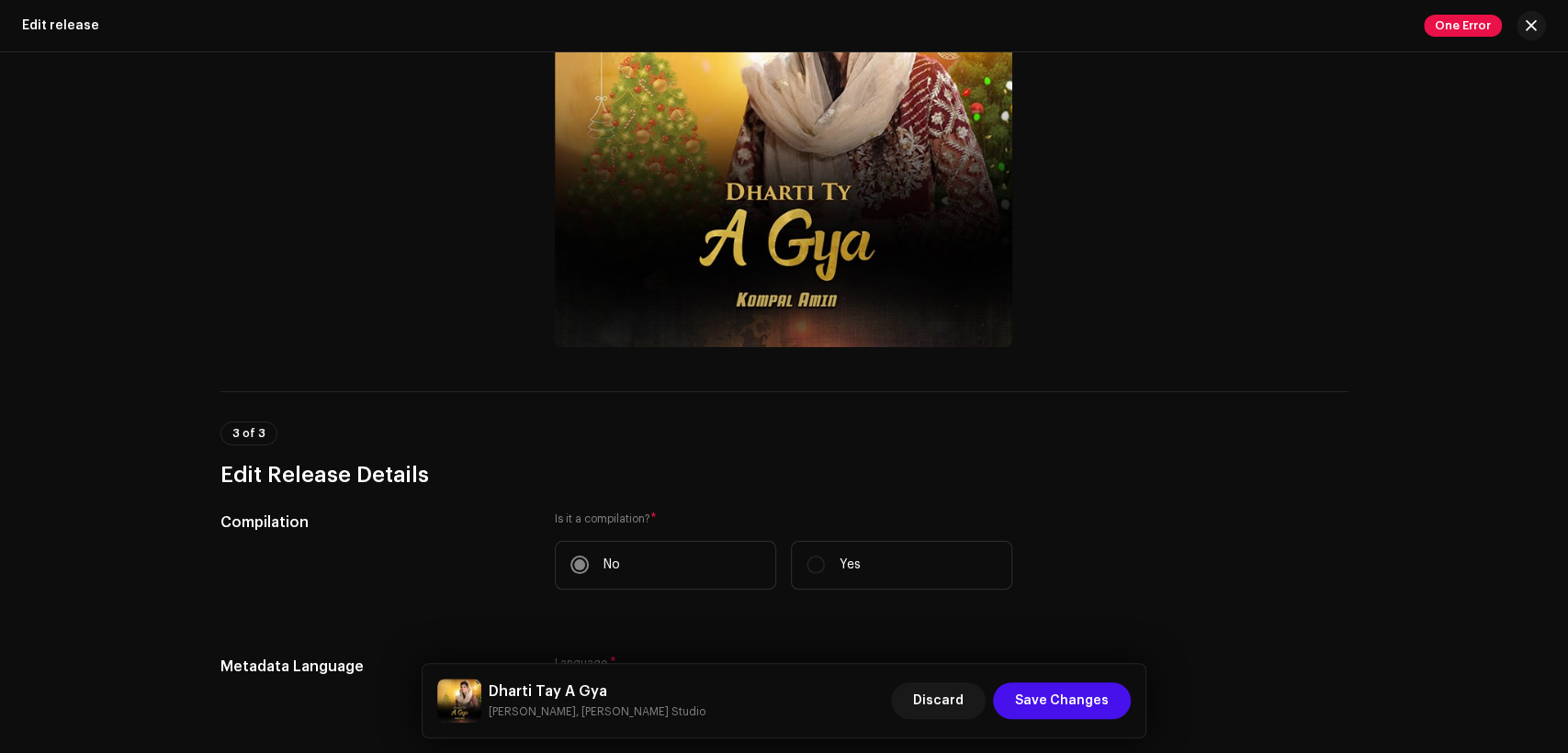
scroll to position [0, 0]
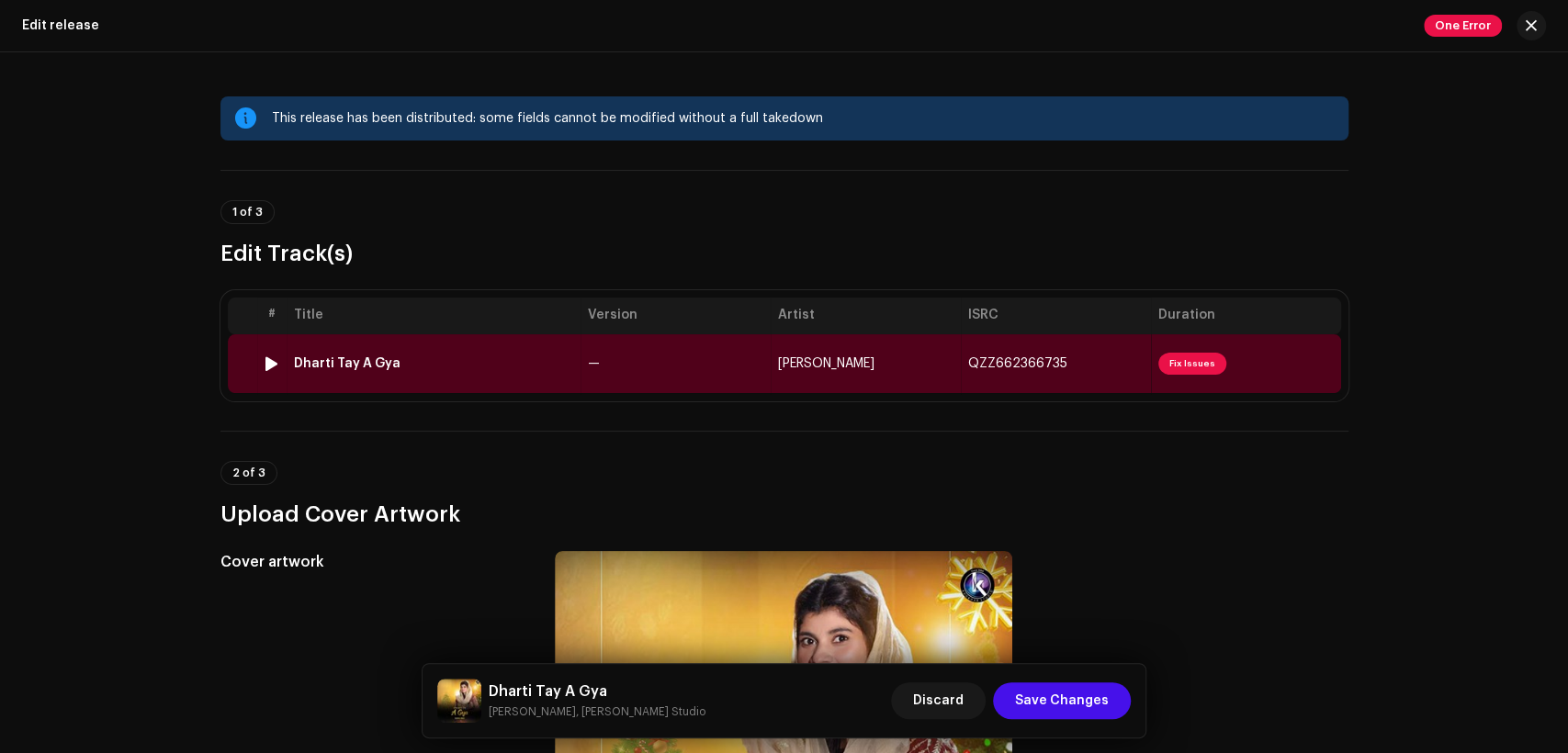
click at [590, 355] on td "—" at bounding box center [676, 364] width 190 height 59
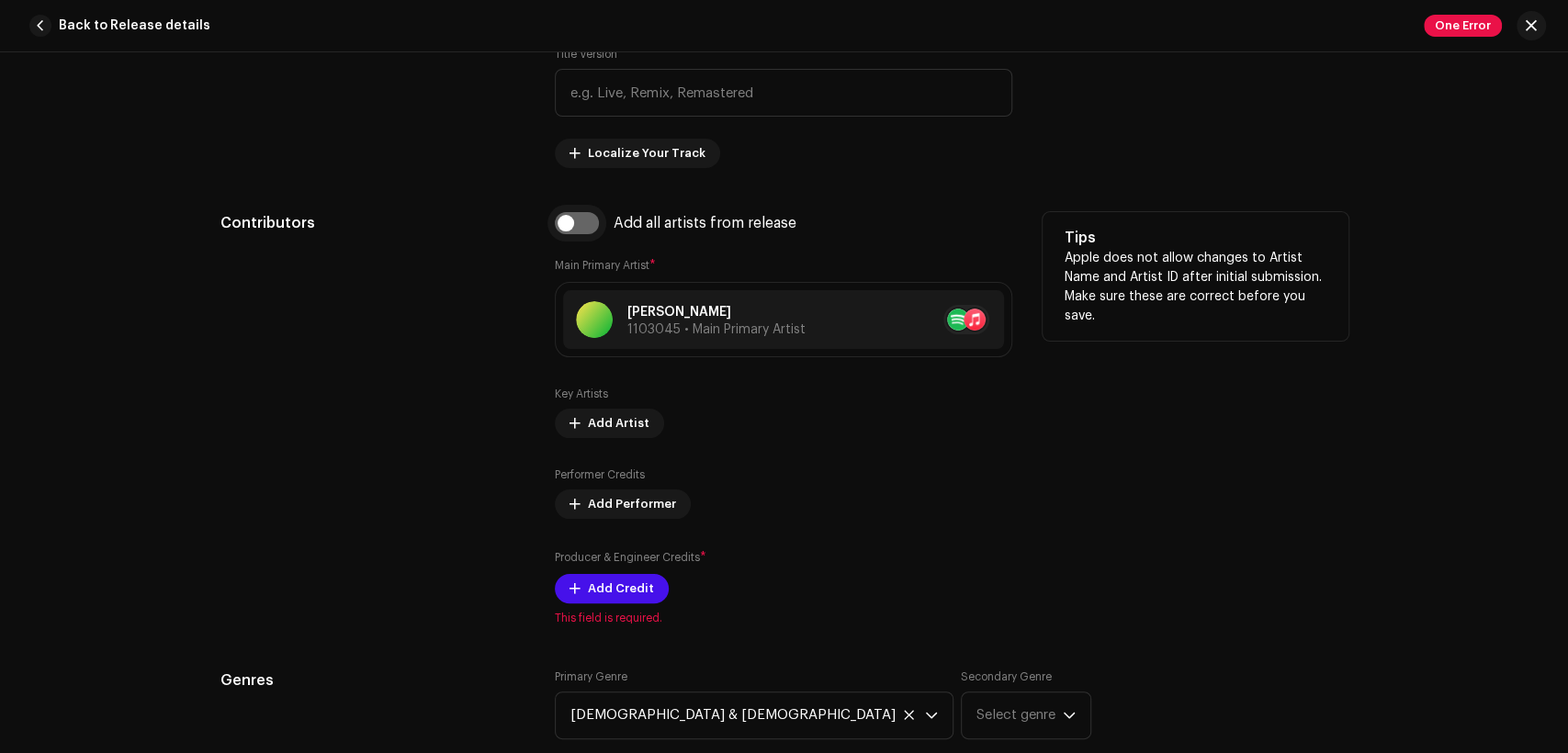
click at [580, 220] on input "checkbox" at bounding box center [577, 223] width 44 height 22
checkbox input "true"
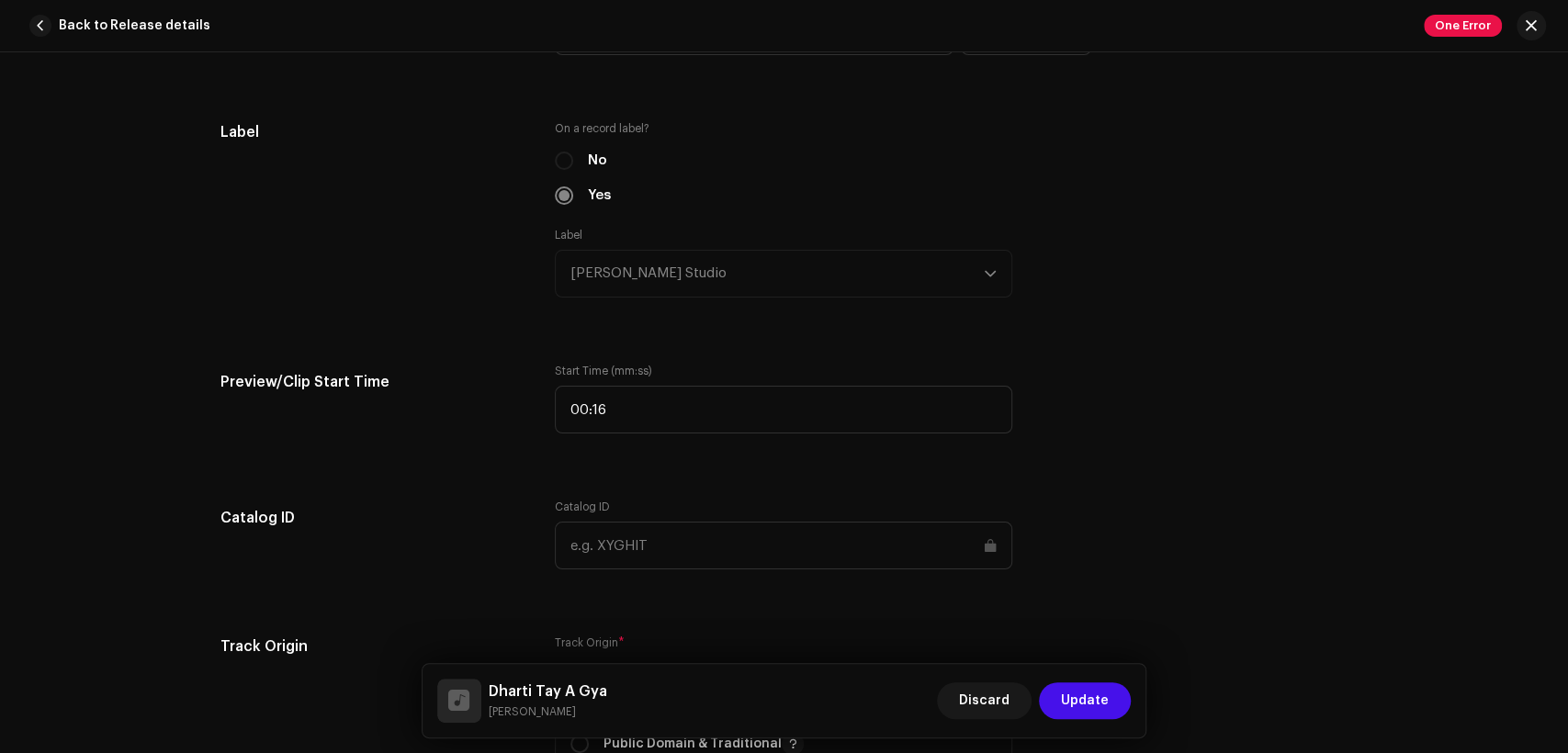
scroll to position [2212, 0]
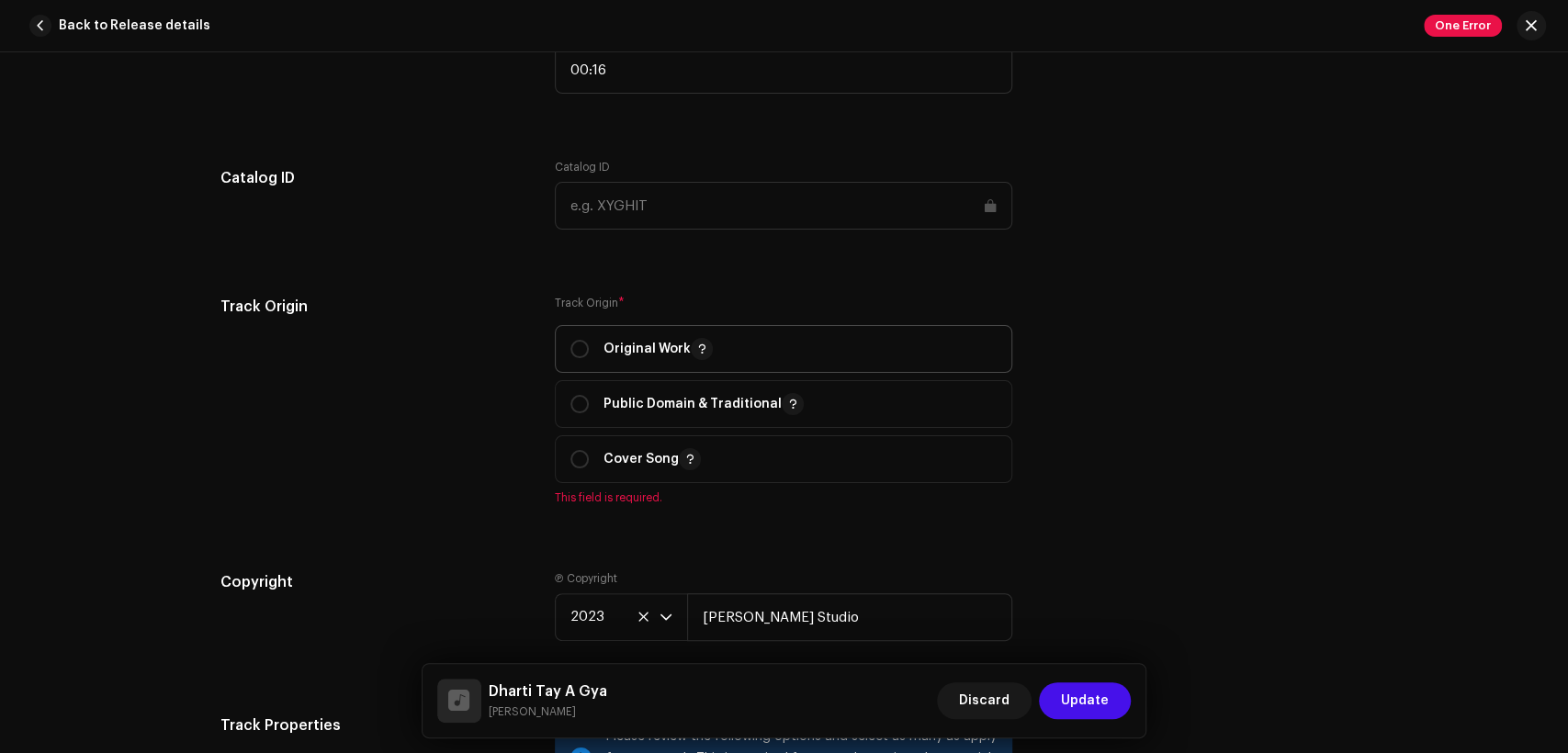
click at [604, 336] on span "Original Work" at bounding box center [783, 349] width 426 height 46
radio input "true"
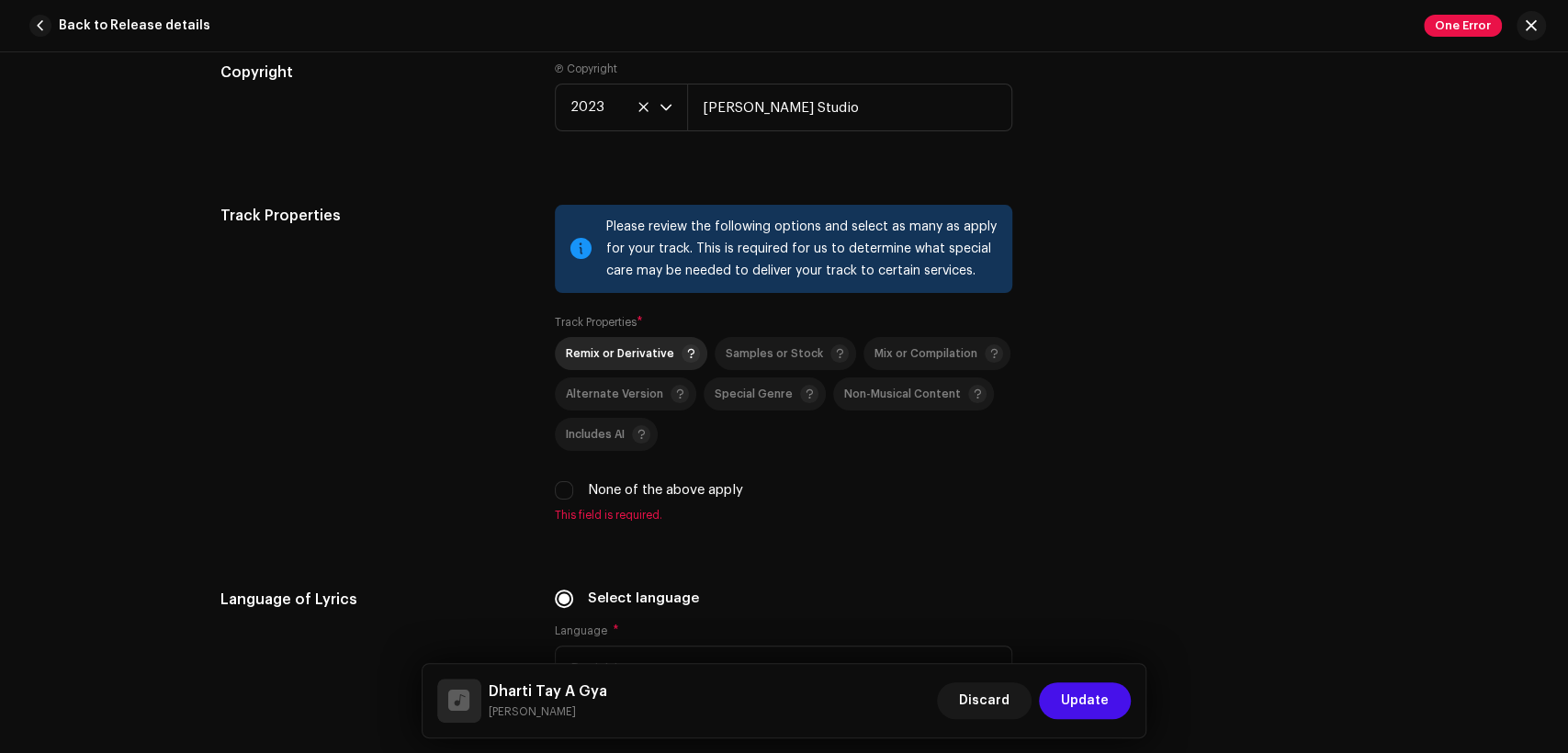
scroll to position [2722, 0]
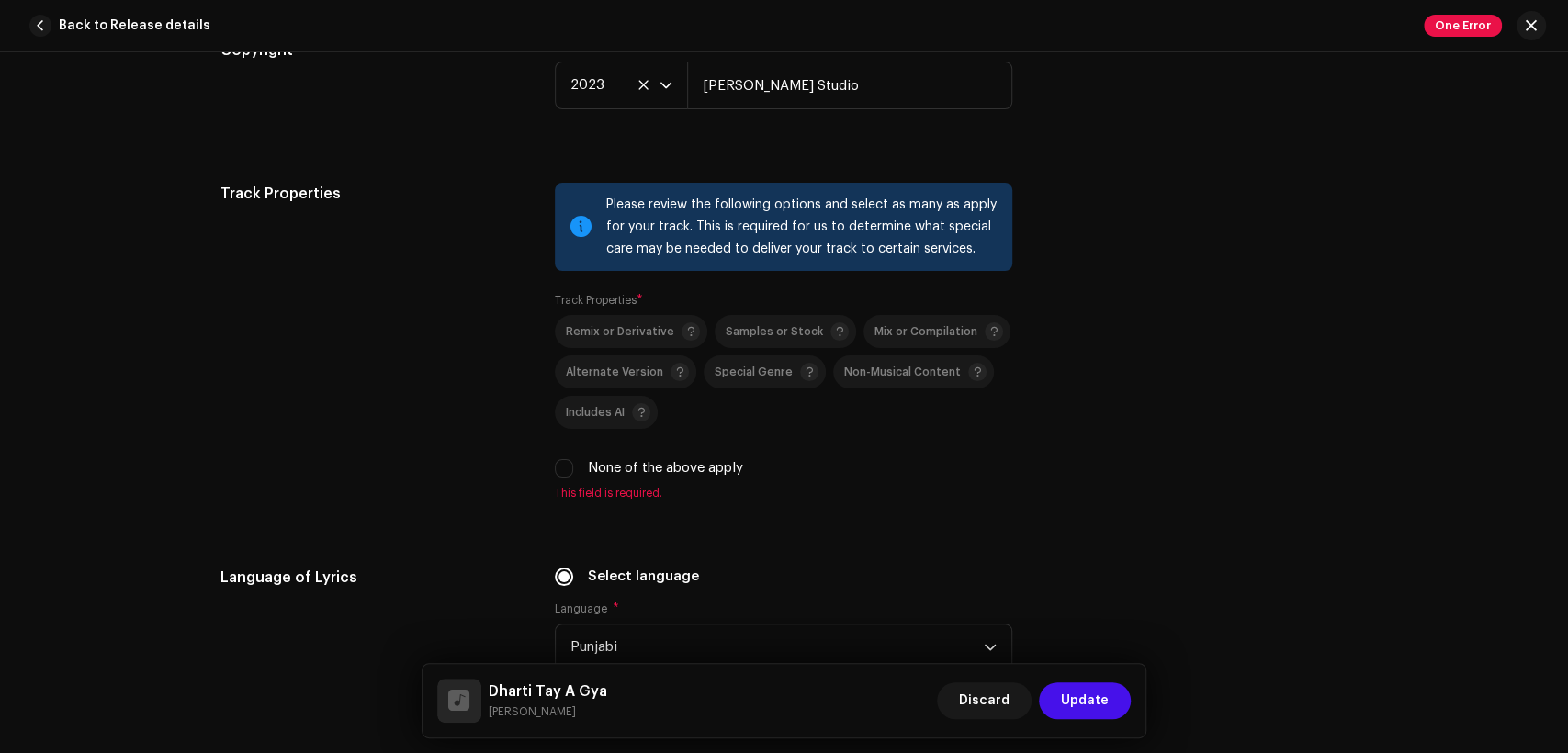
click at [642, 468] on label "None of the above apply" at bounding box center [664, 468] width 155 height 20
click at [573, 468] on input "None of the above apply" at bounding box center [563, 468] width 18 height 18
checkbox input "true"
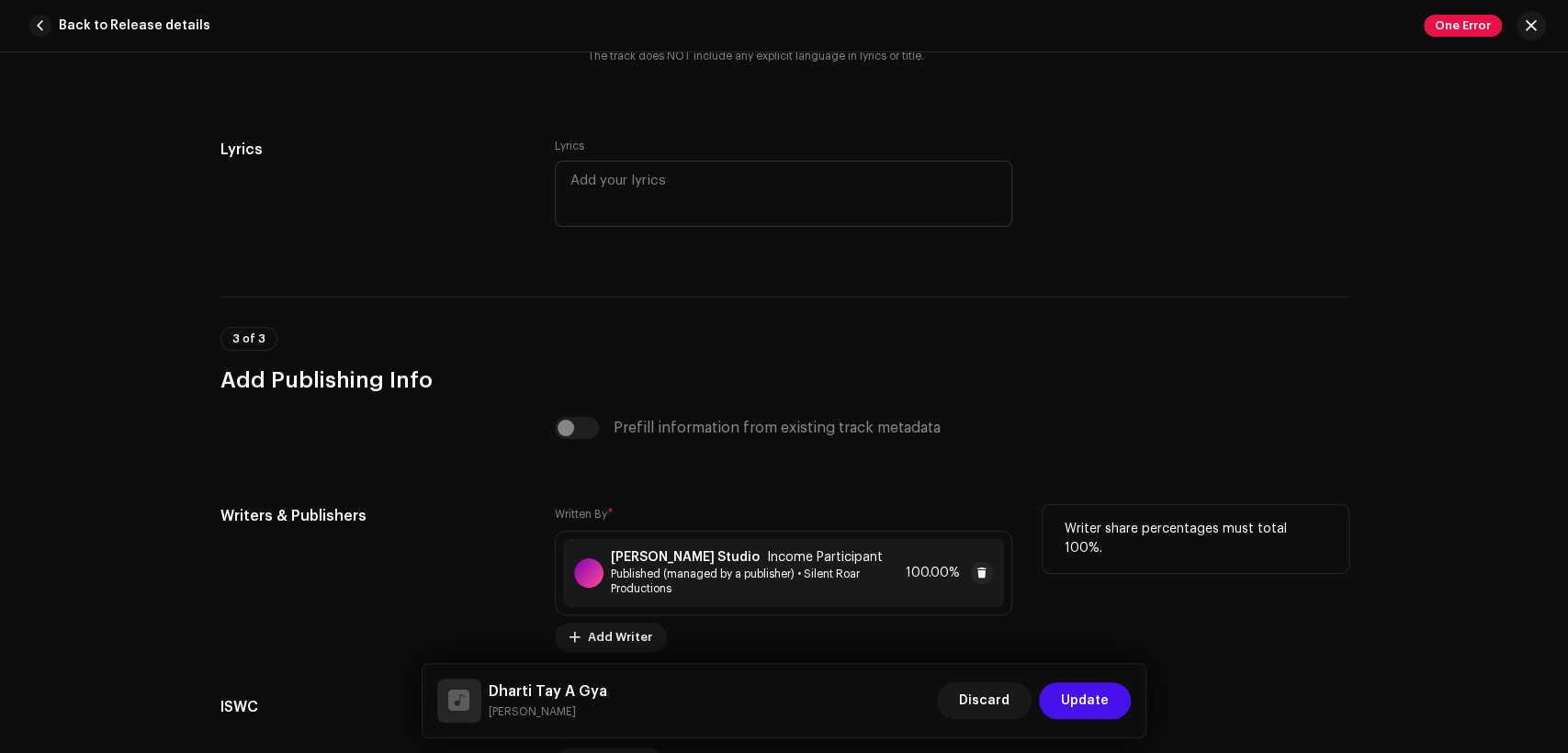
scroll to position [3743, 0]
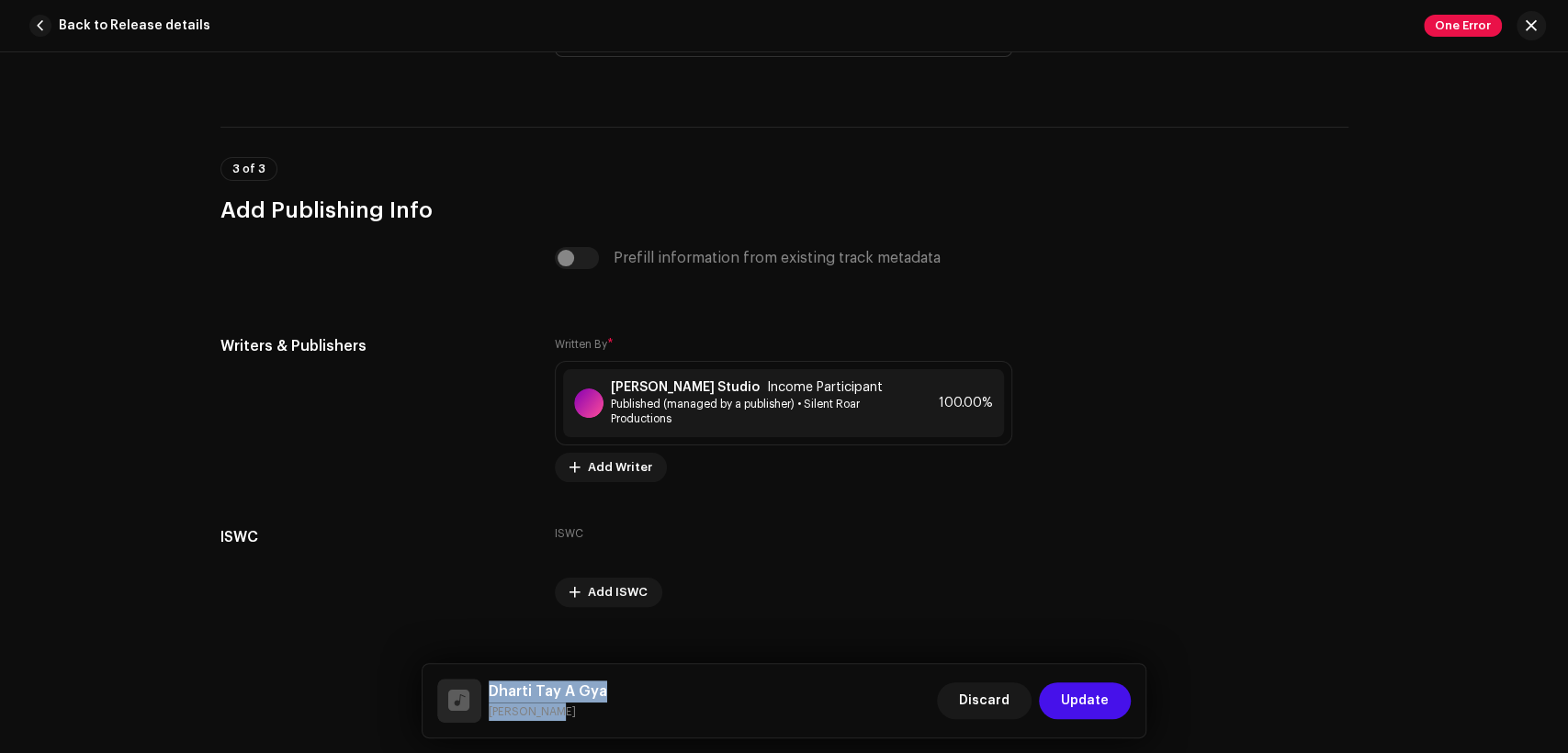
drag, startPoint x: 560, startPoint y: 717, endPoint x: 479, endPoint y: 673, distance: 92.2
click at [479, 673] on div "Dharti Tay A Gya Kompal Amin Discard Update" at bounding box center [784, 701] width 724 height 73
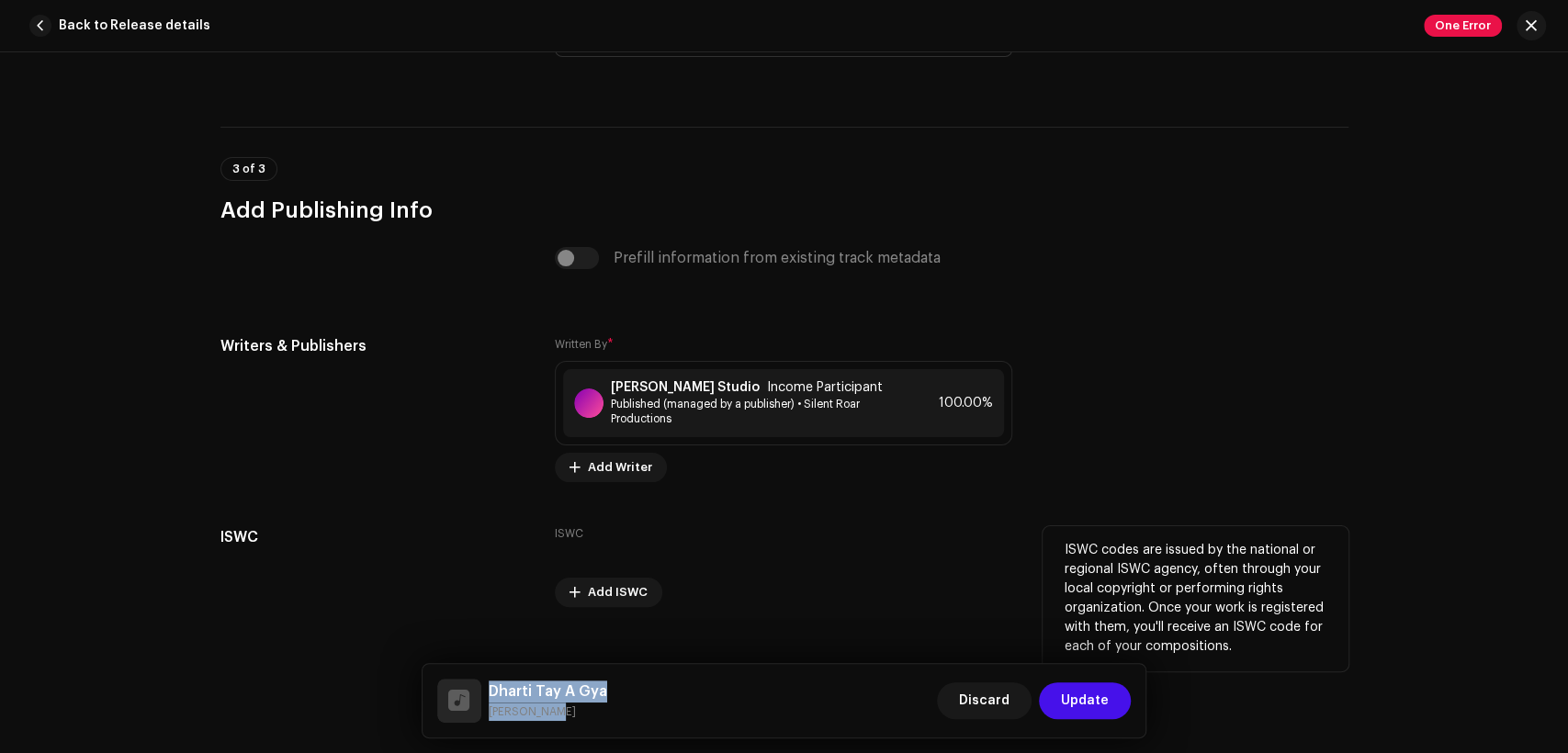
copy div "Dharti Tay A [PERSON_NAME]"
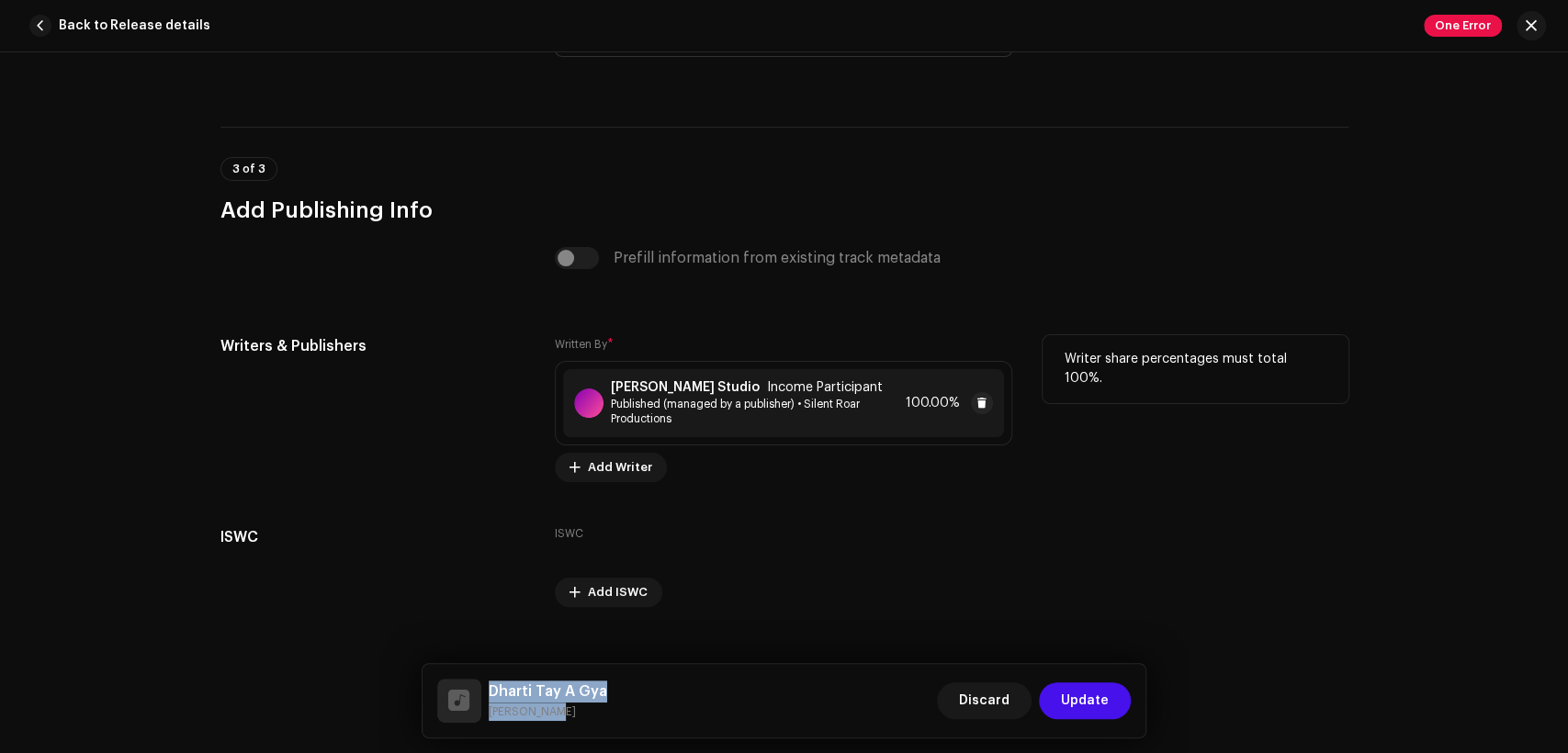
click at [668, 417] on span "Published (managed by a publisher) • Silent Roar Productions" at bounding box center [754, 412] width 287 height 30
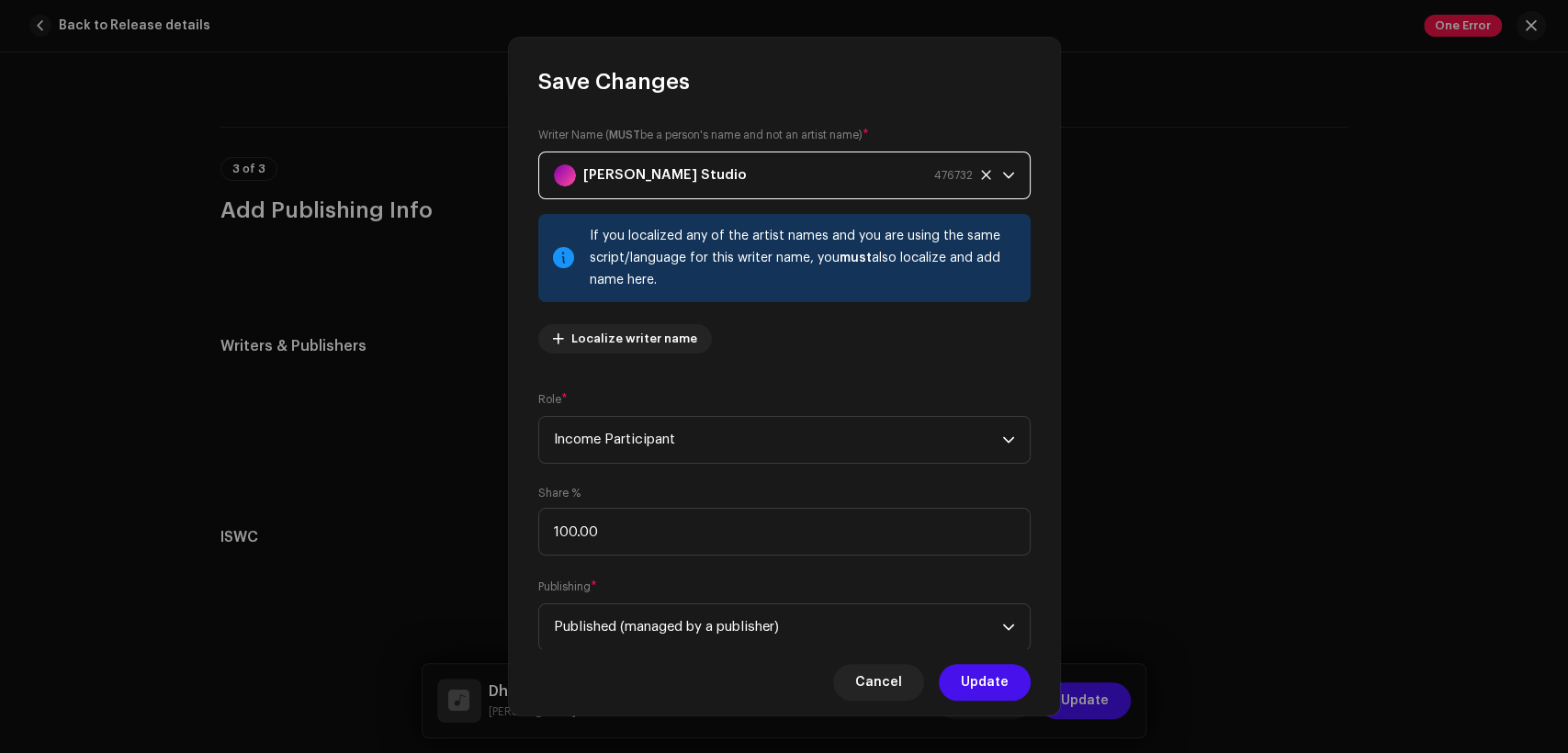
click at [698, 175] on div "[PERSON_NAME] Studio 476732" at bounding box center [763, 176] width 419 height 46
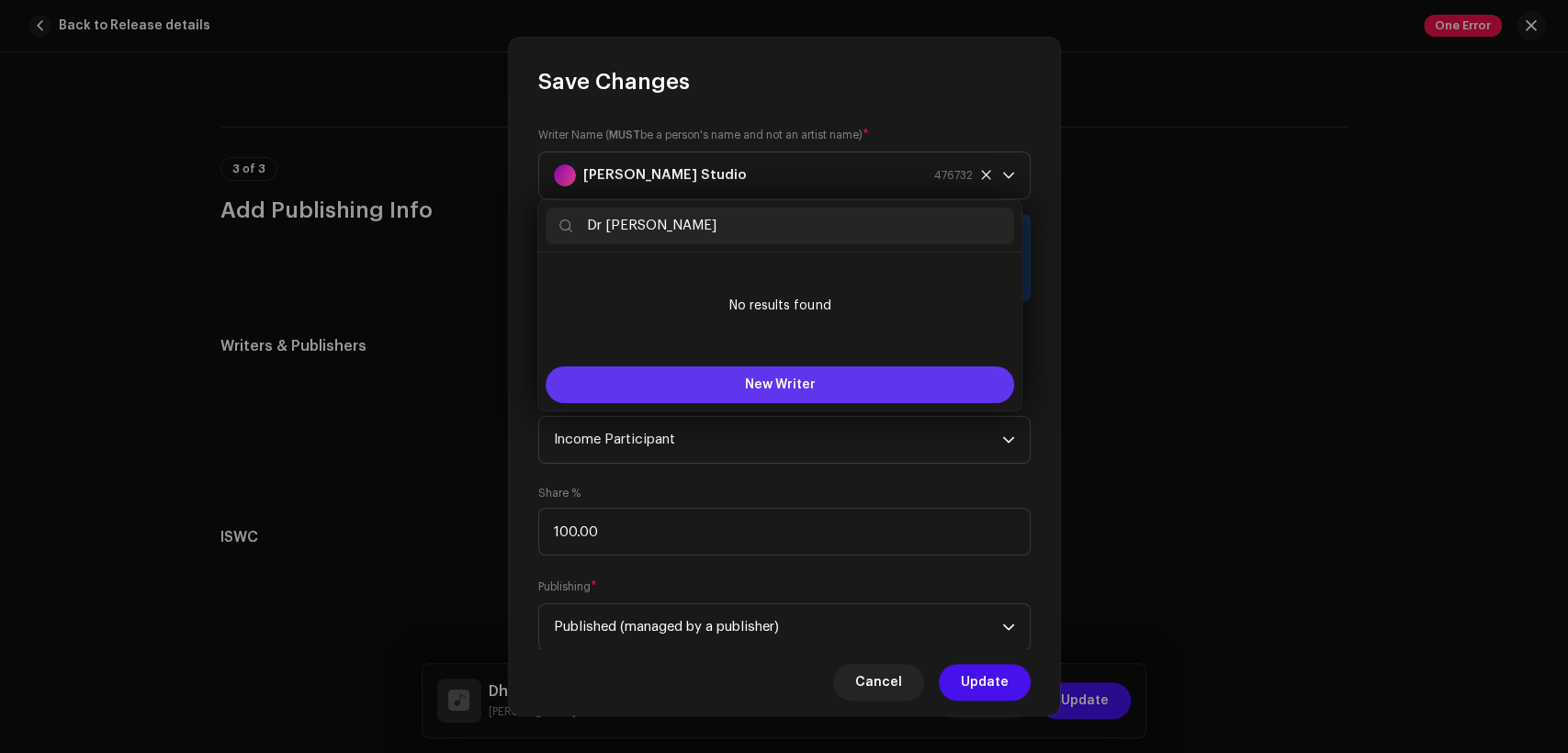
type input "Dr [PERSON_NAME]"
click at [805, 386] on span "New Writer" at bounding box center [781, 385] width 71 height 13
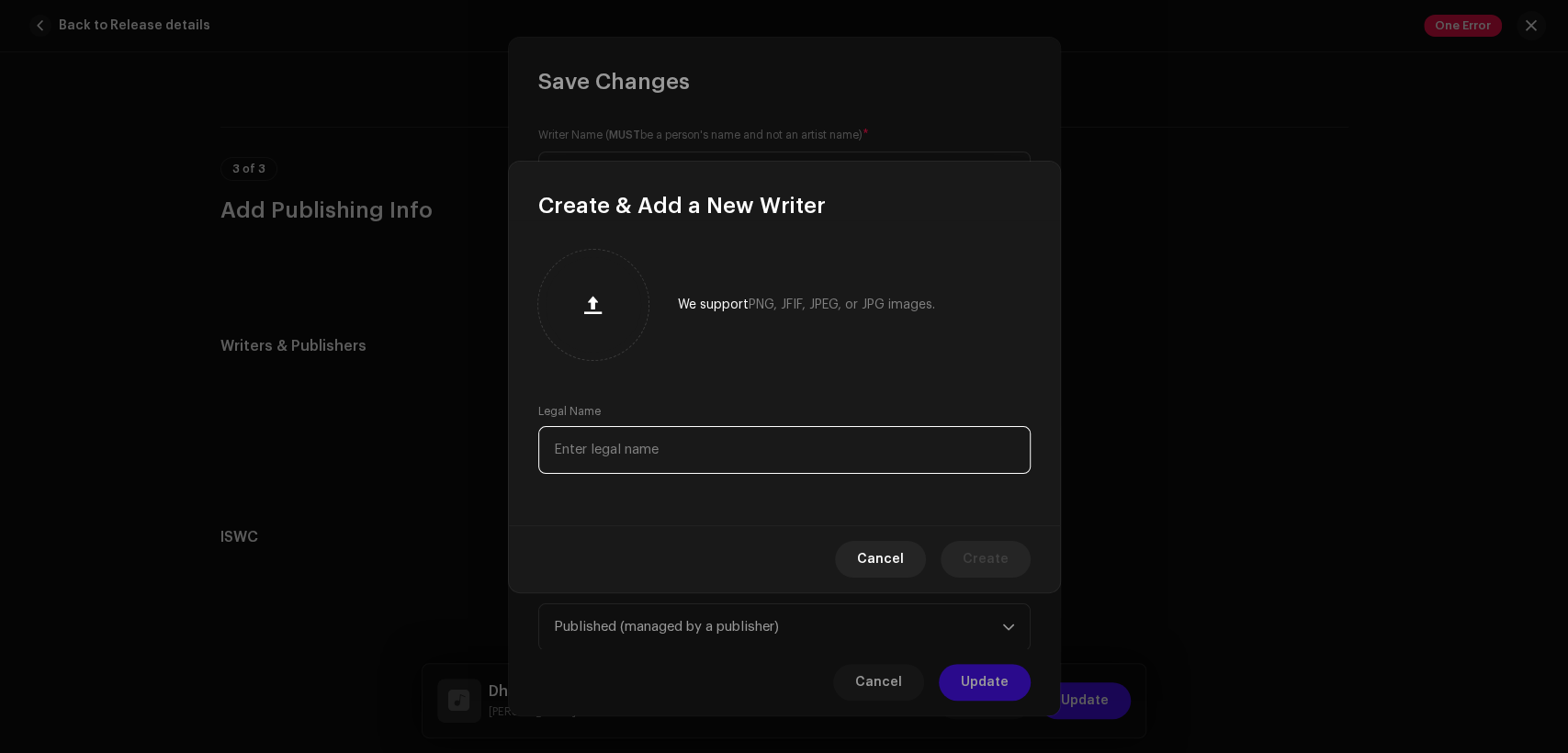
click at [769, 454] on input "text" at bounding box center [784, 450] width 492 height 48
paste input "Dr [PERSON_NAME]"
type input "Dr [PERSON_NAME]"
click at [984, 557] on span "Create" at bounding box center [985, 560] width 46 height 37
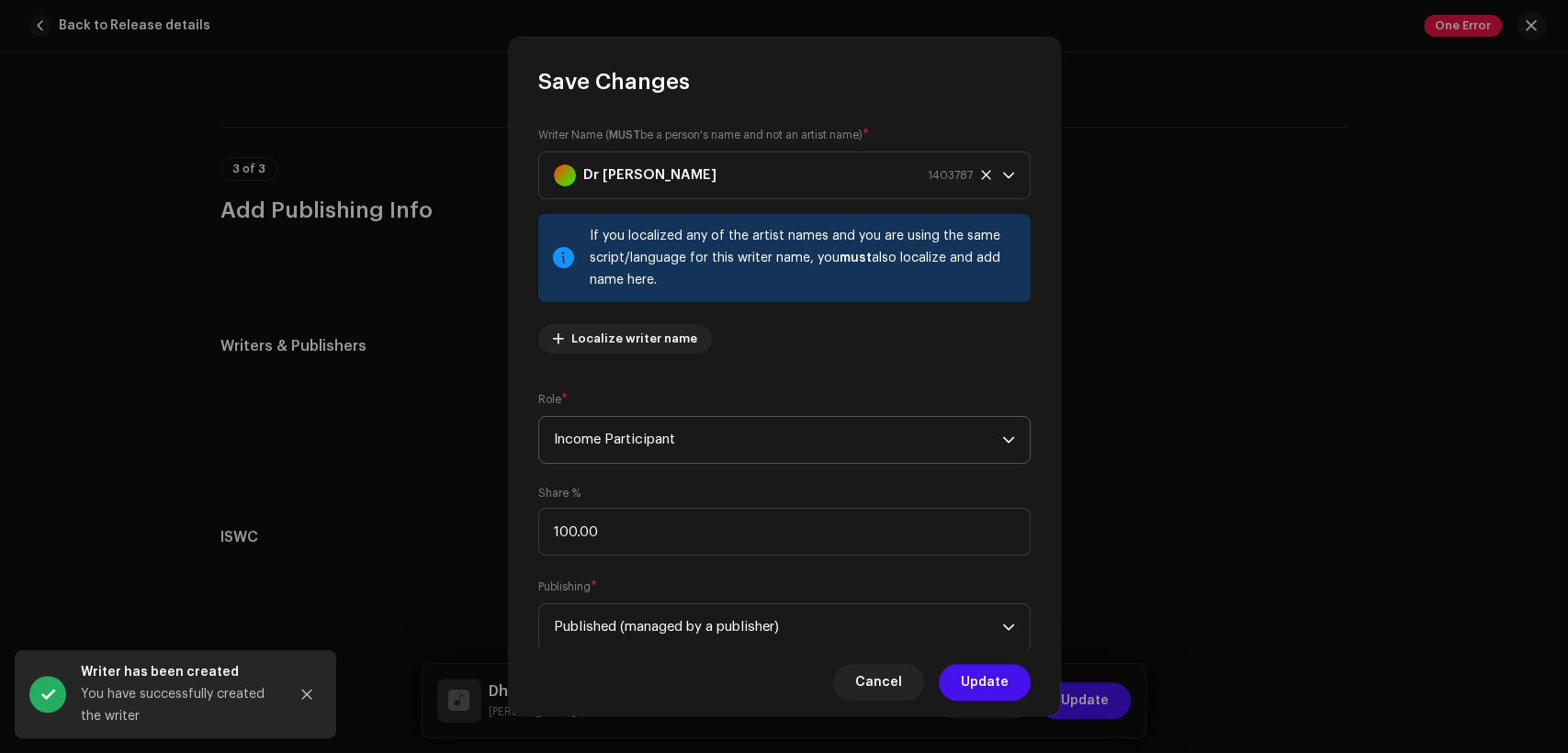
click at [733, 436] on span "Income Participant" at bounding box center [778, 440] width 448 height 46
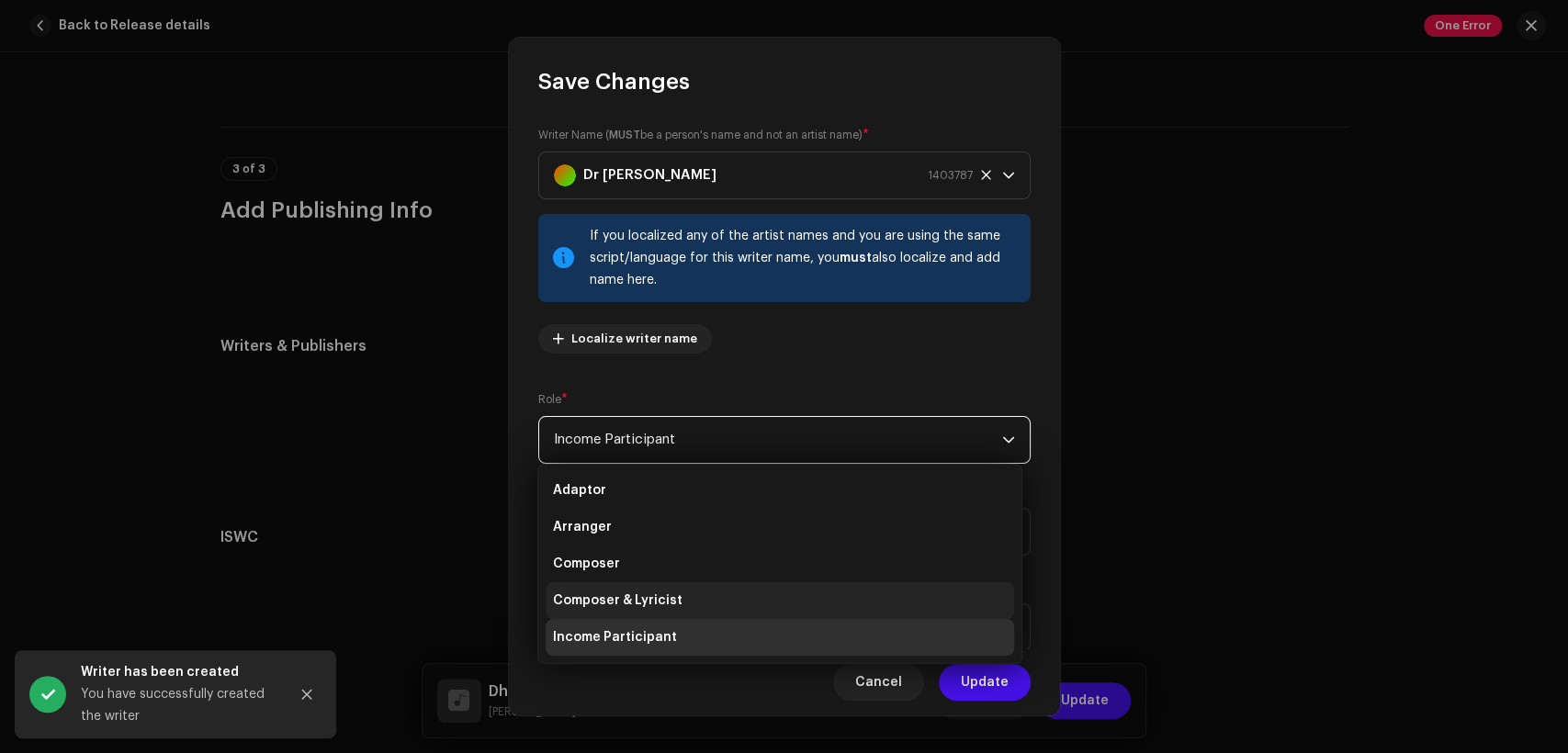
click at [766, 586] on li "Composer & Lyricist" at bounding box center [780, 601] width 468 height 37
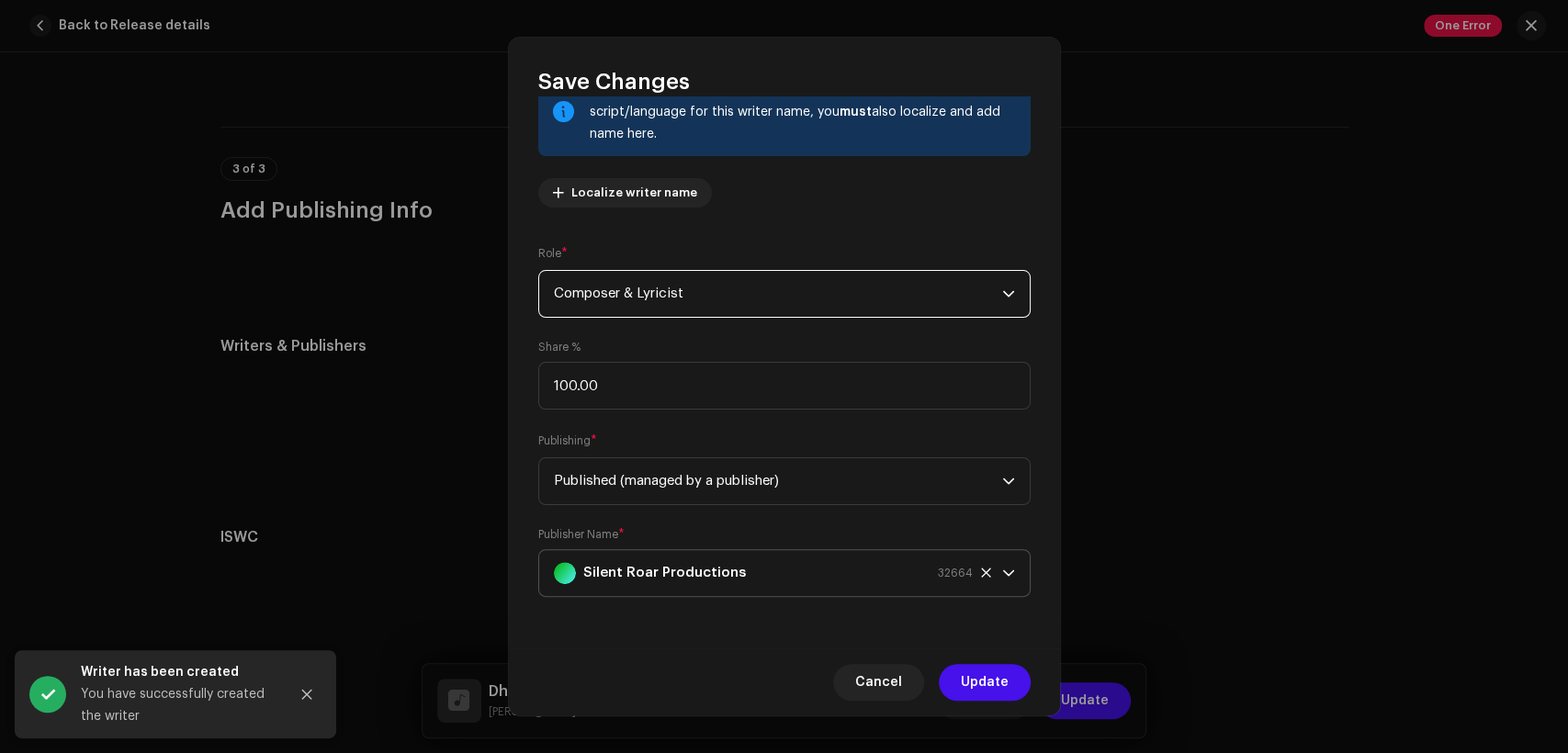
scroll to position [147, 0]
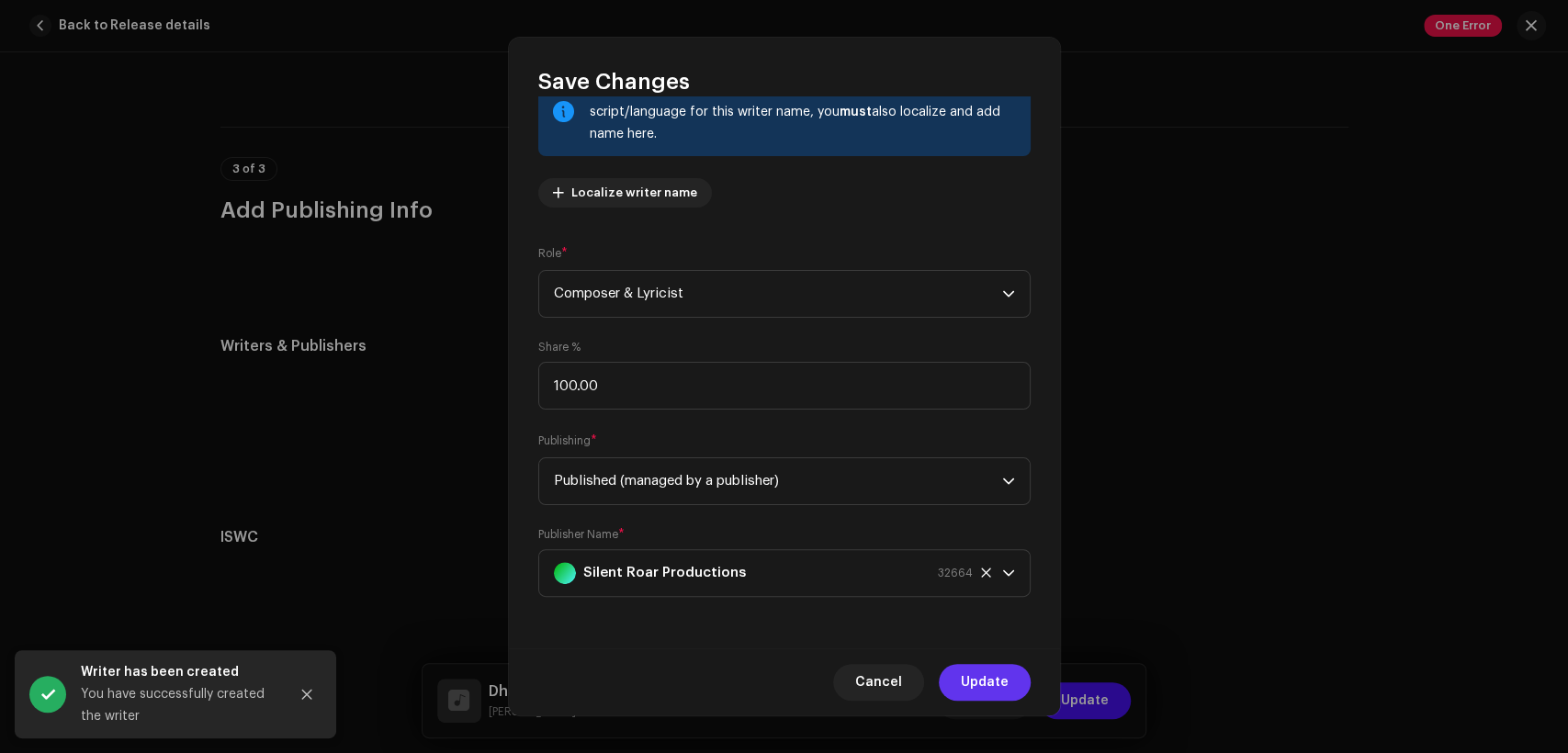
click at [1020, 681] on button "Update" at bounding box center [984, 683] width 92 height 37
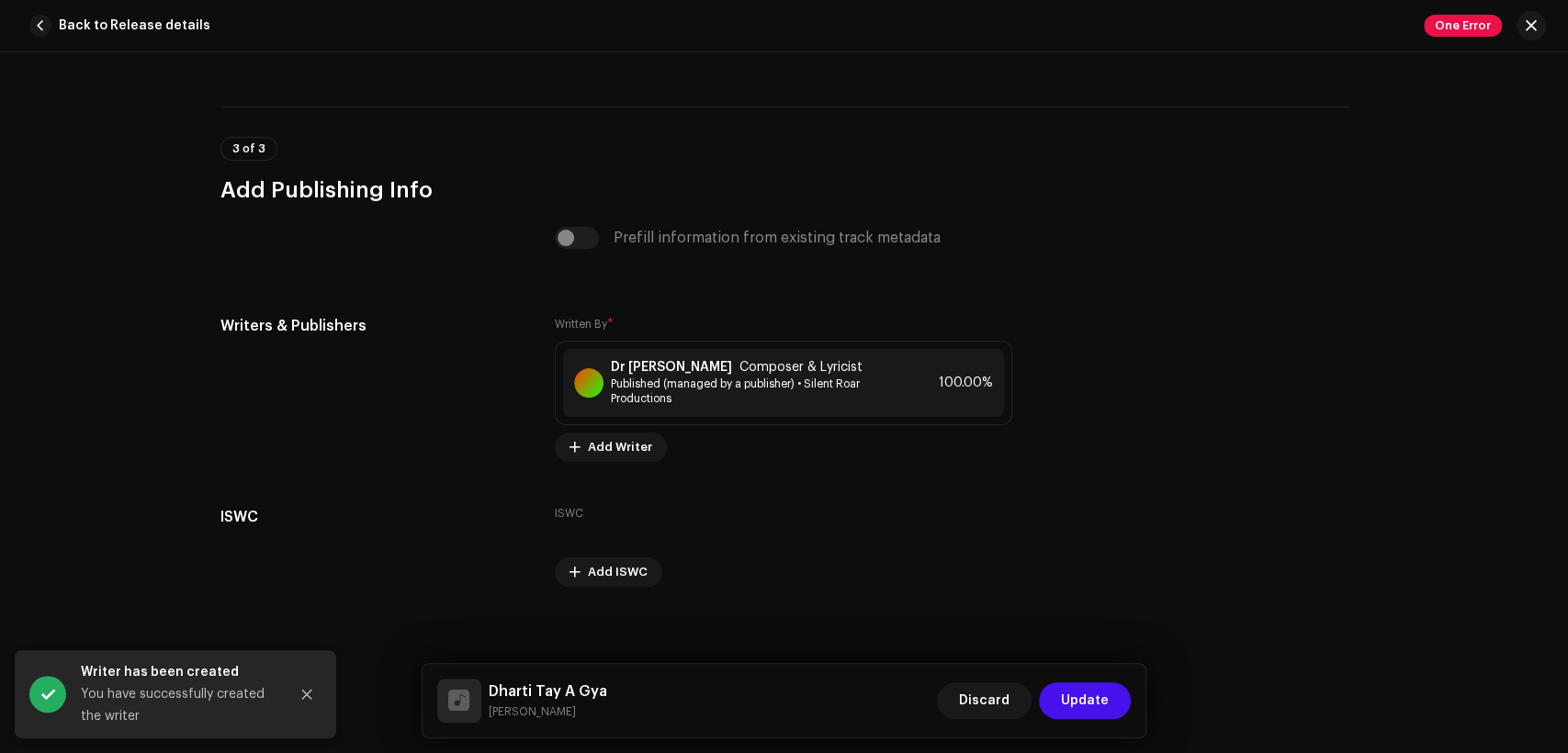
scroll to position [3780, 0]
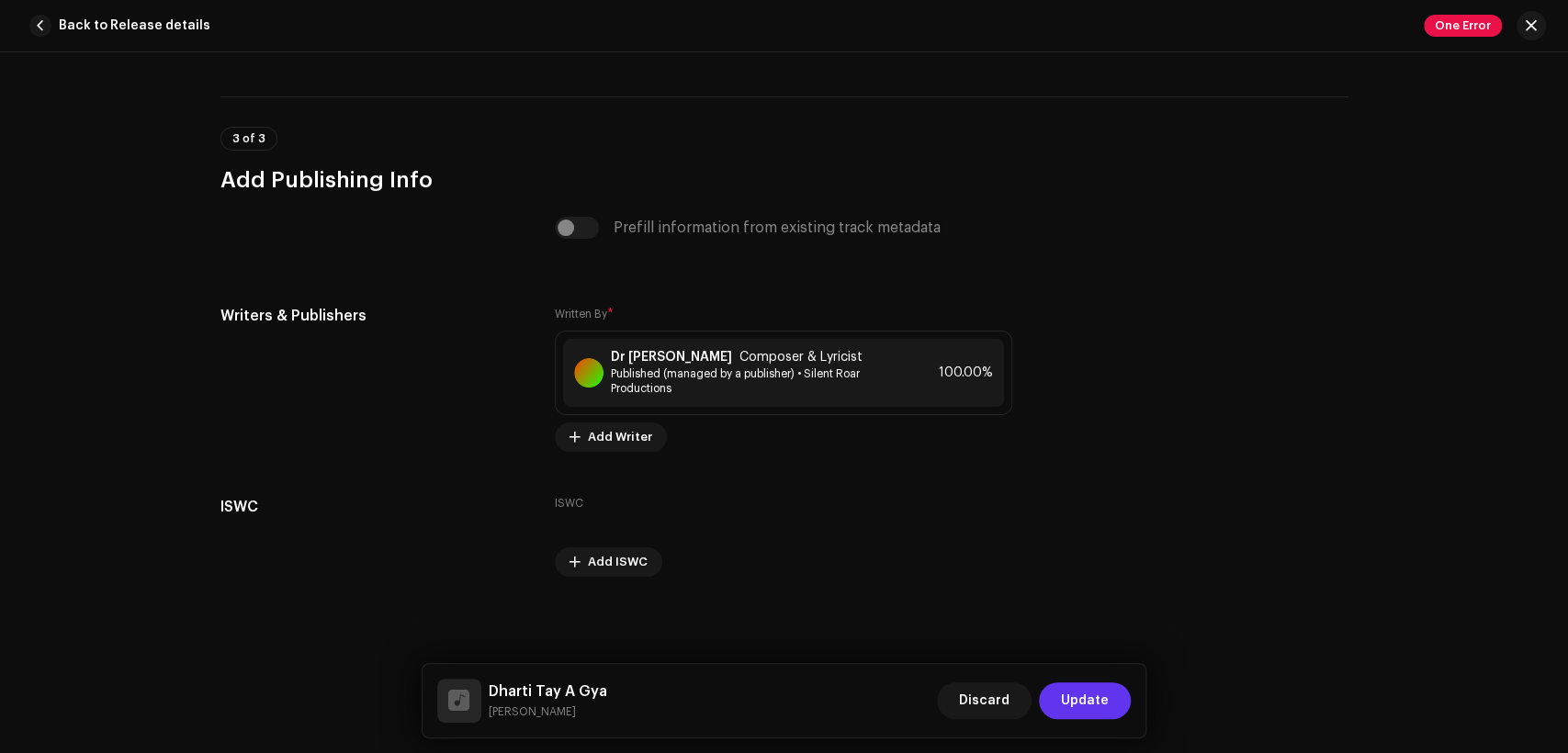
click at [1067, 690] on span "Update" at bounding box center [1085, 701] width 48 height 37
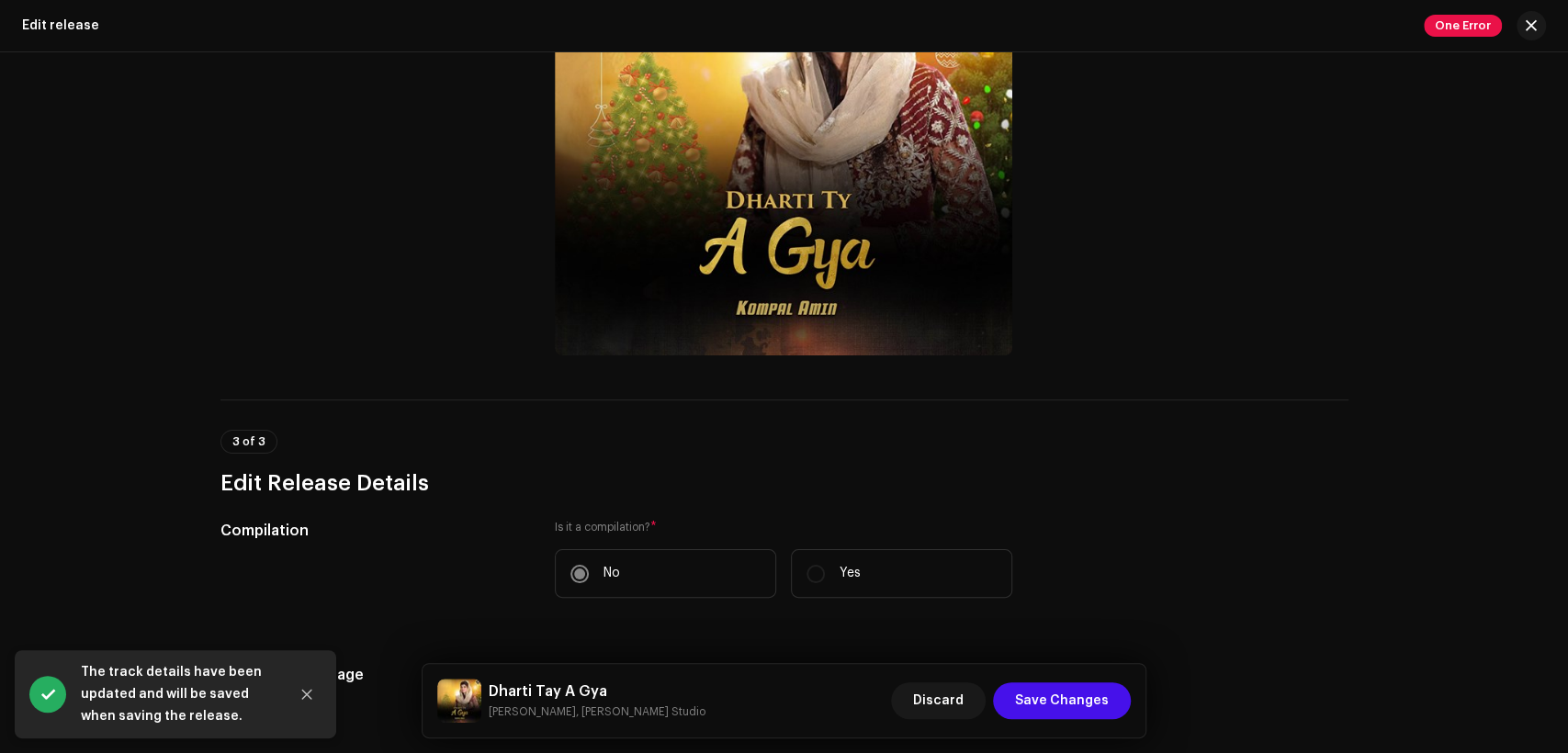
scroll to position [680, 0]
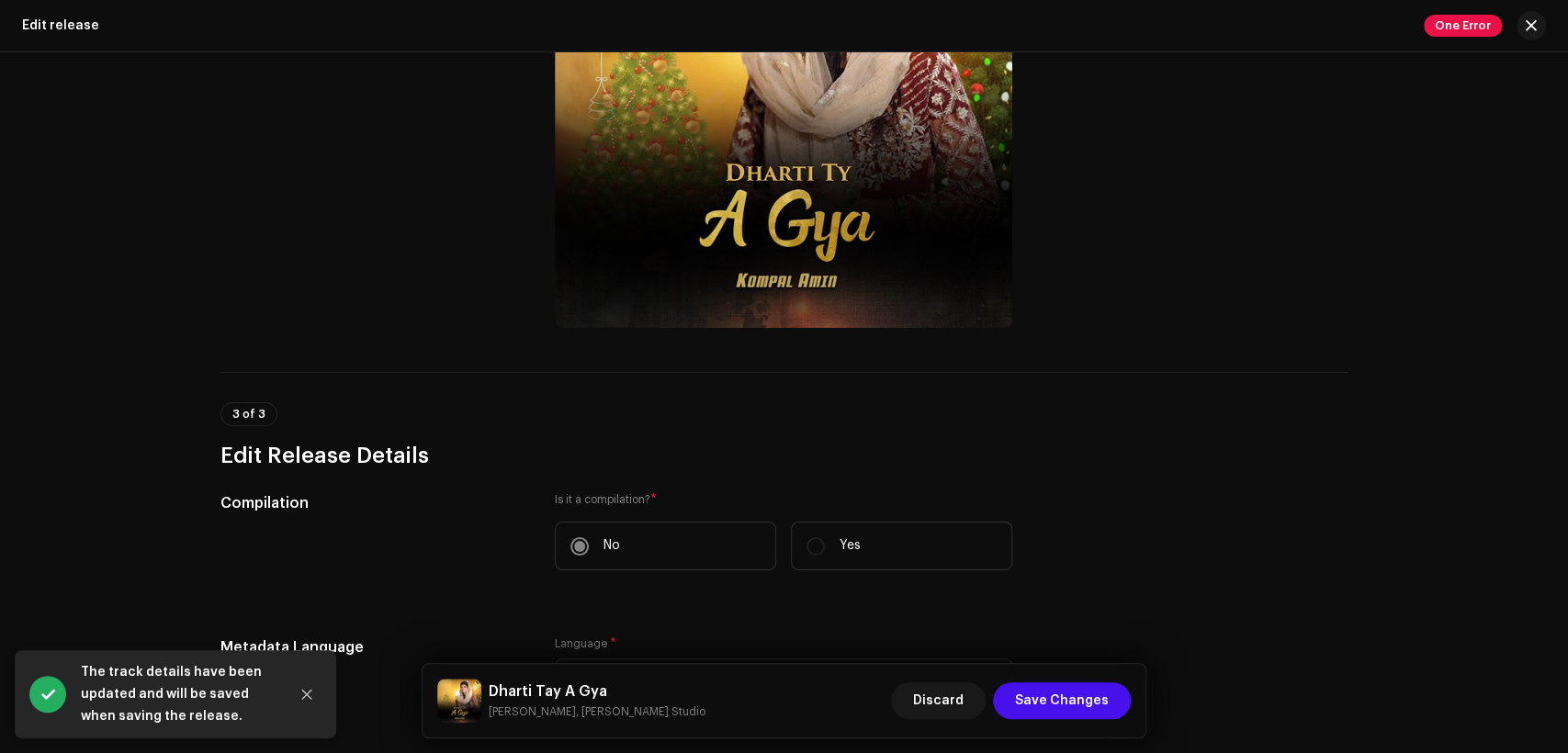
click at [544, 686] on h5 "Dharti Tay A Gya" at bounding box center [596, 691] width 216 height 22
click at [545, 686] on h5 "Dharti Tay A Gya" at bounding box center [596, 691] width 216 height 22
click at [567, 686] on h5 "Dharti Tay A Gya" at bounding box center [596, 691] width 216 height 22
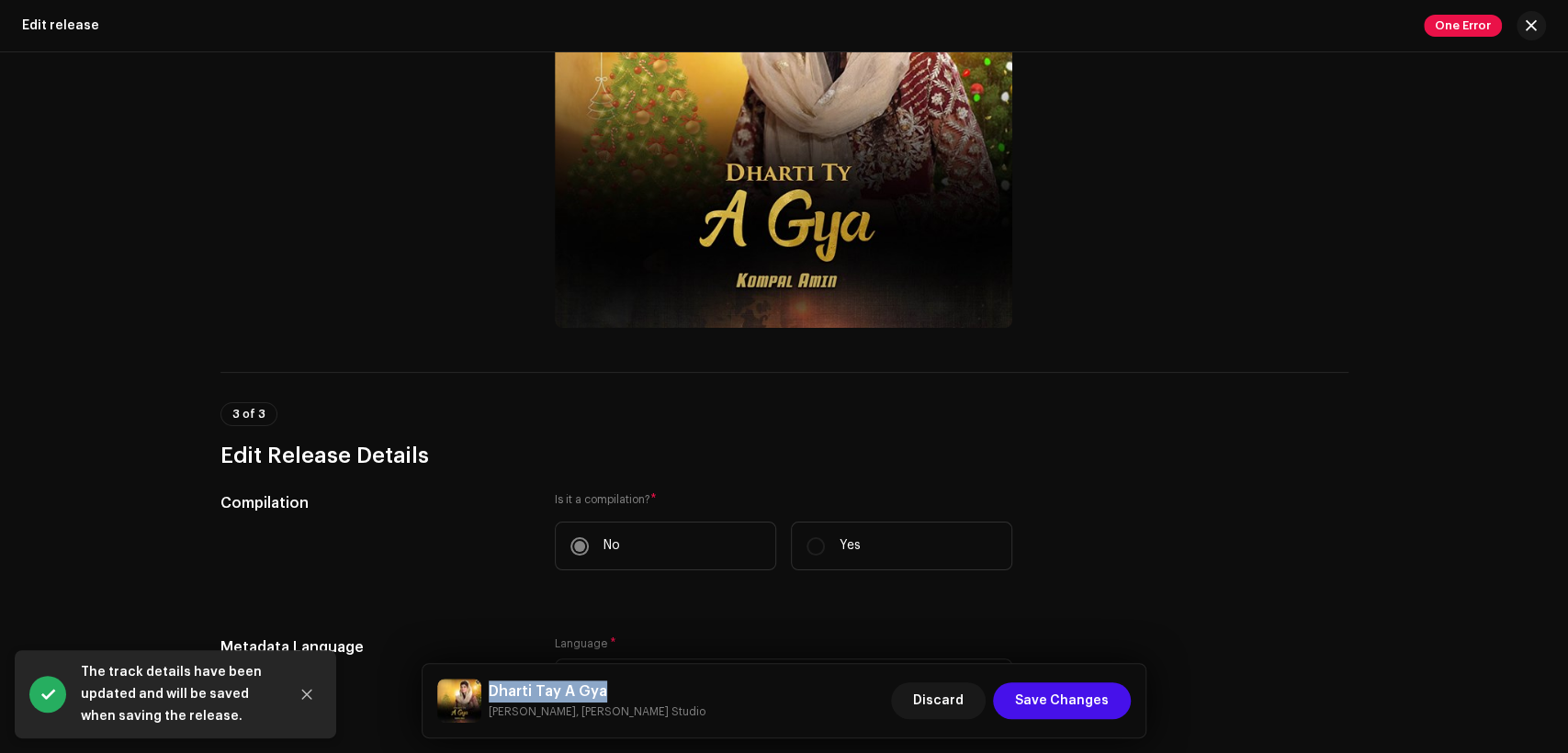
click at [566, 686] on h5 "Dharti Tay A Gya" at bounding box center [596, 691] width 216 height 22
copy h5 "Dharti Tay A Gya"
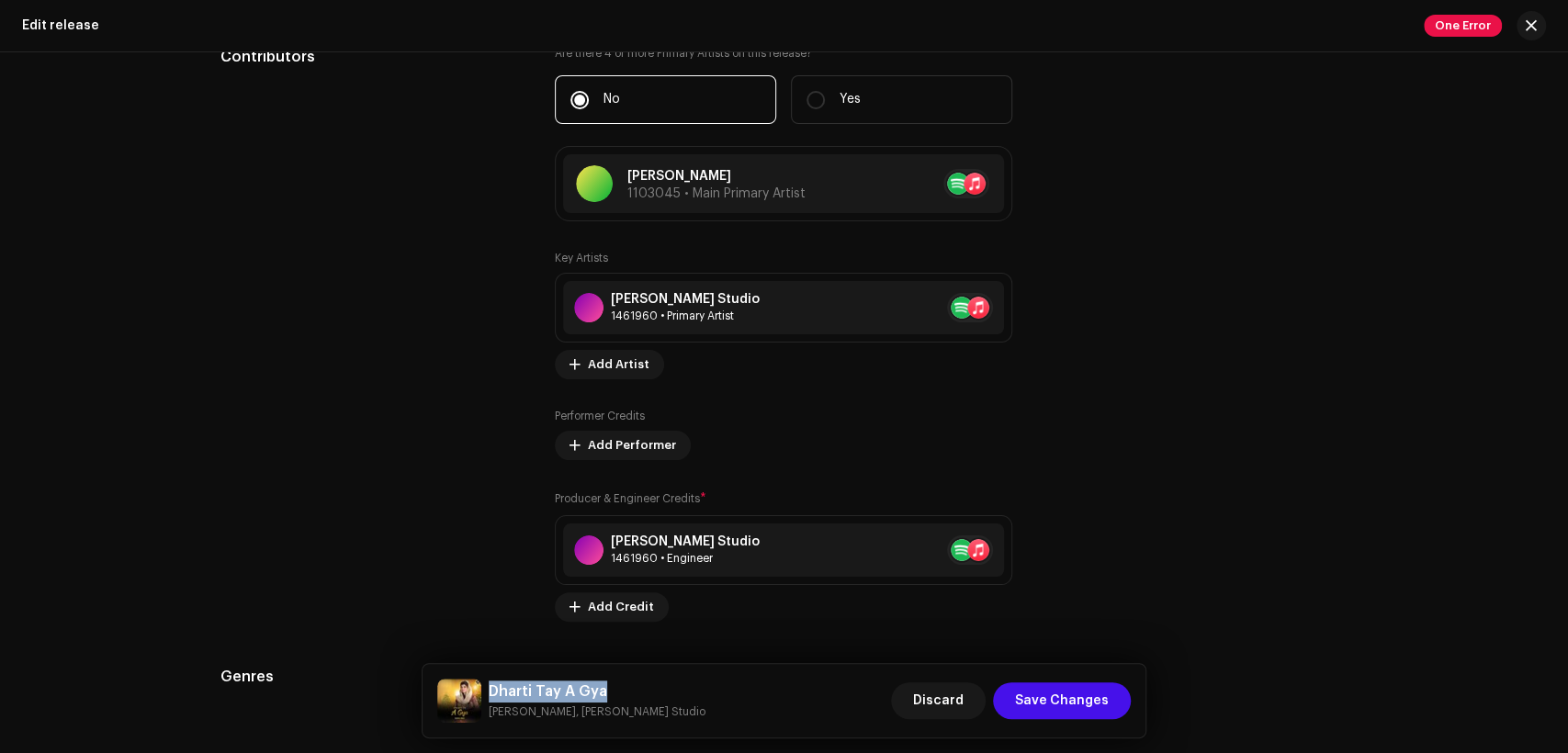
scroll to position [2949, 0]
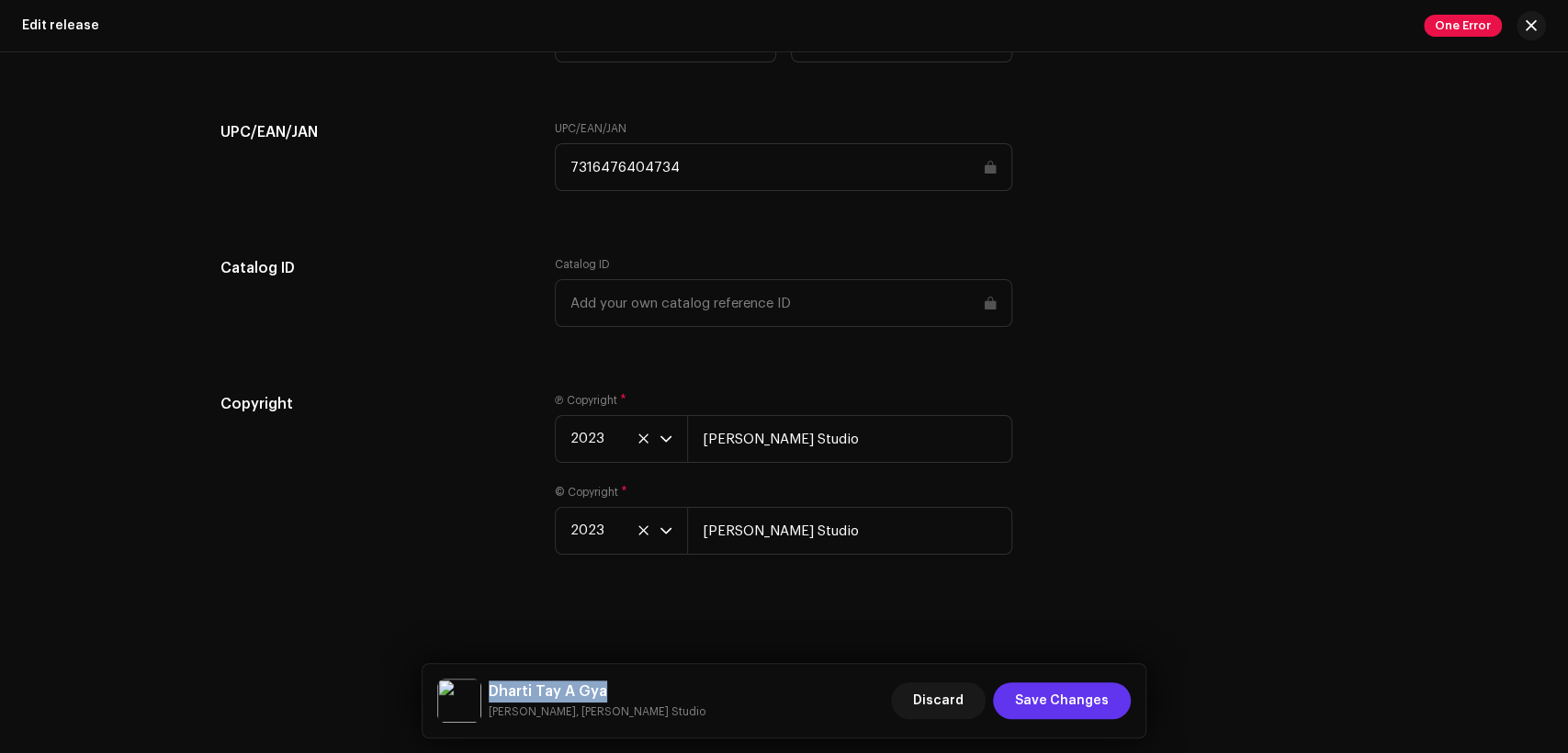
click at [1083, 700] on span "Save Changes" at bounding box center [1061, 701] width 93 height 37
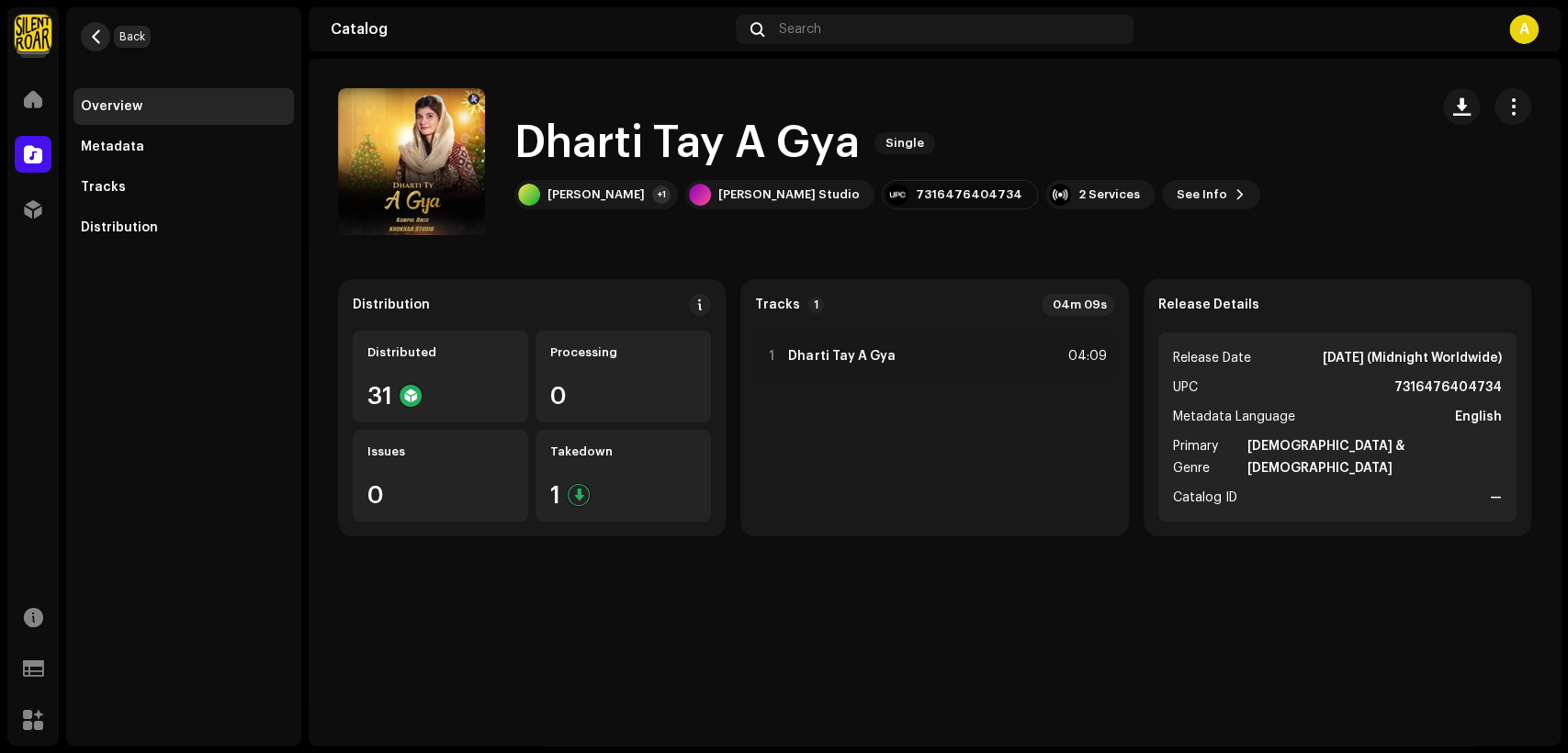
click at [99, 42] on span "button" at bounding box center [96, 37] width 13 height 14
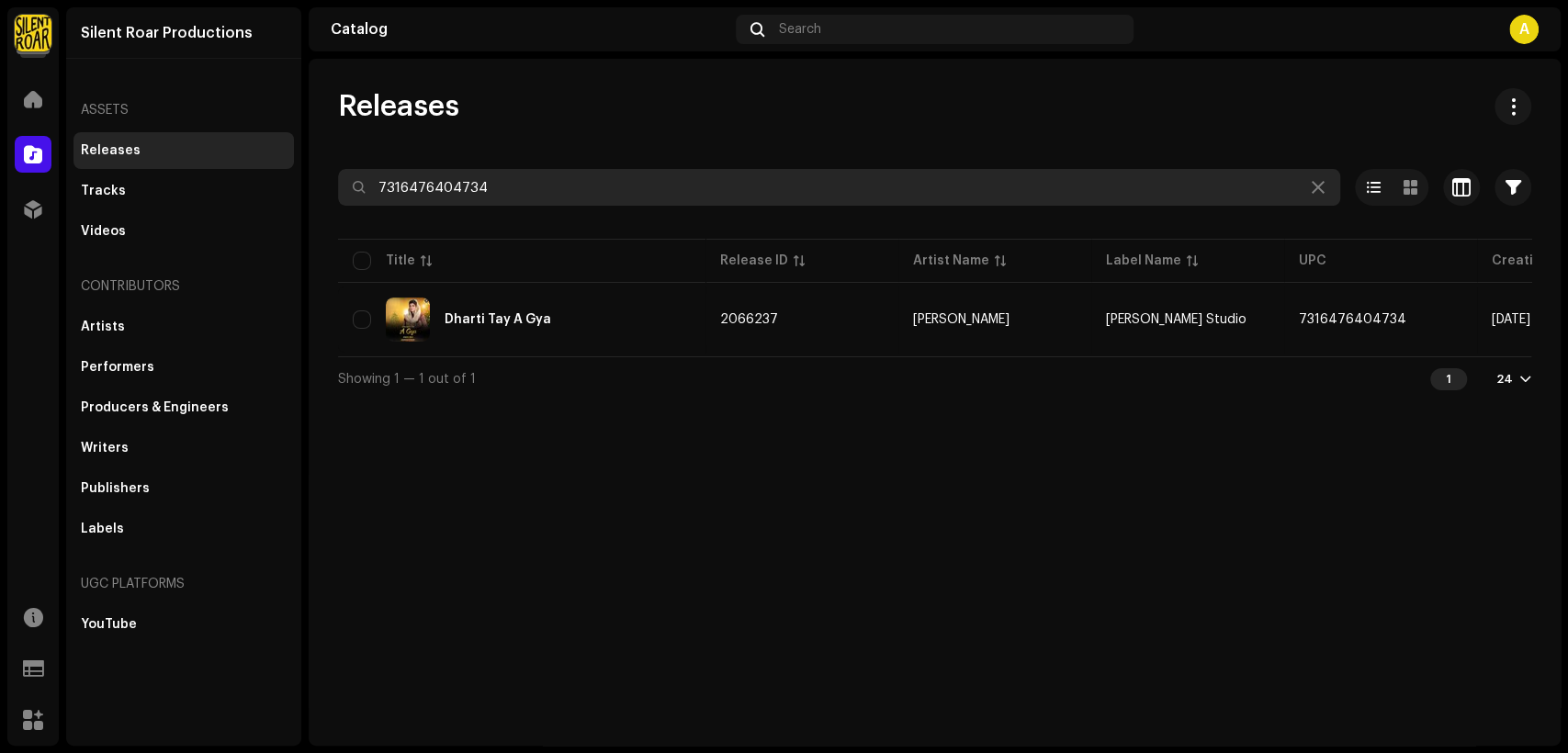
click at [610, 197] on input "7316476404734" at bounding box center [839, 188] width 1002 height 37
paste input "10"
type input "7316476404710"
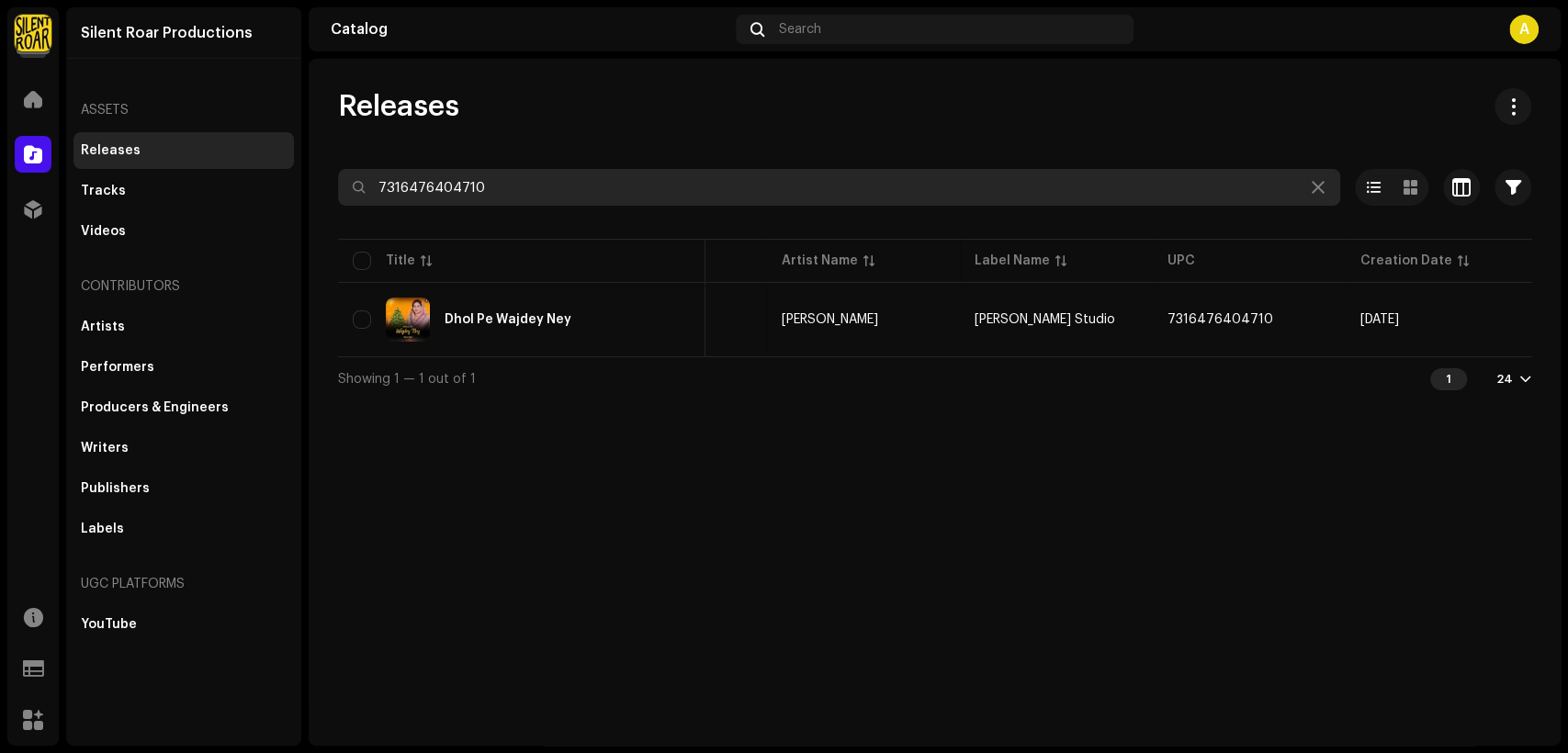
scroll to position [0, 332]
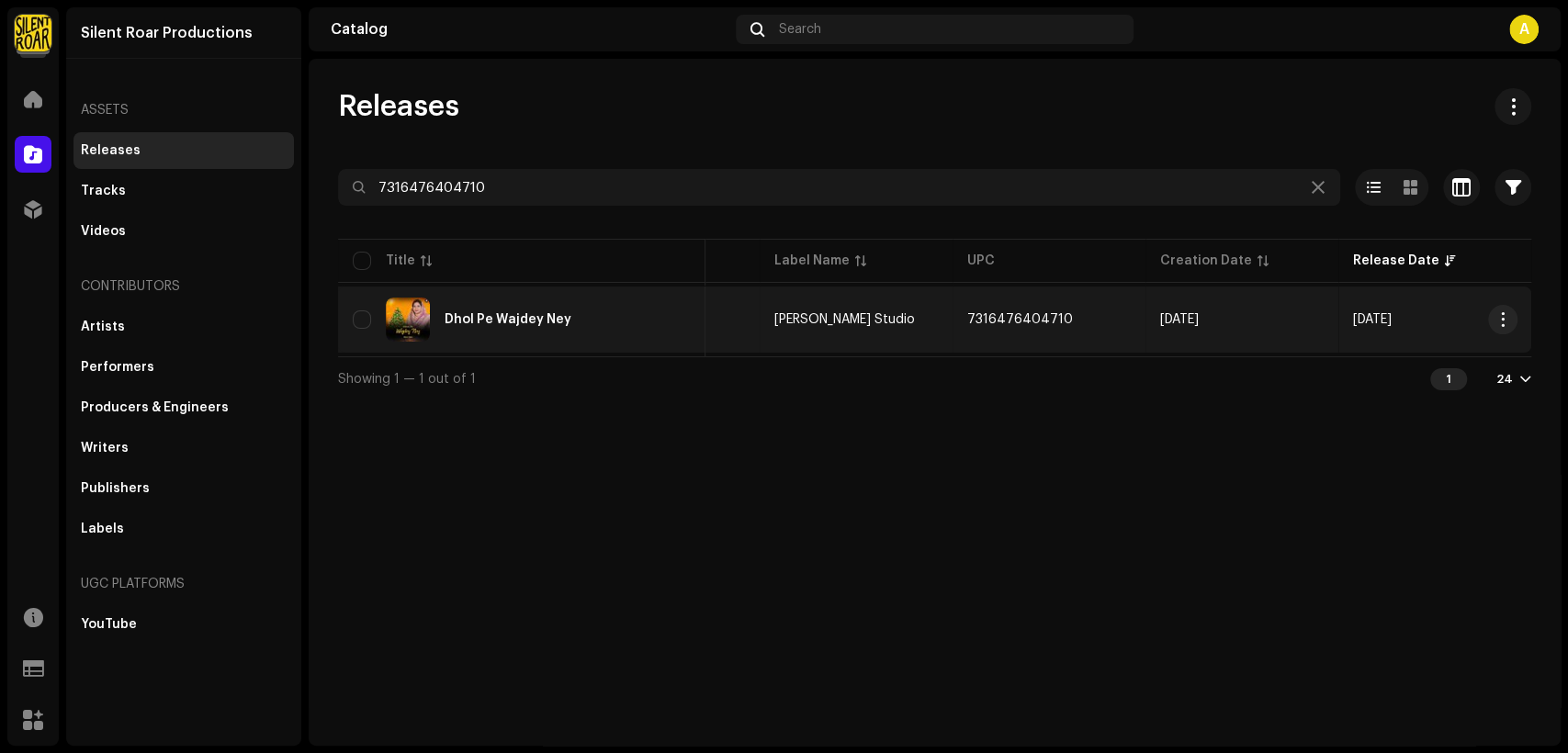
click at [628, 319] on div "Dhol Pe Wajdey Ney" at bounding box center [522, 320] width 338 height 44
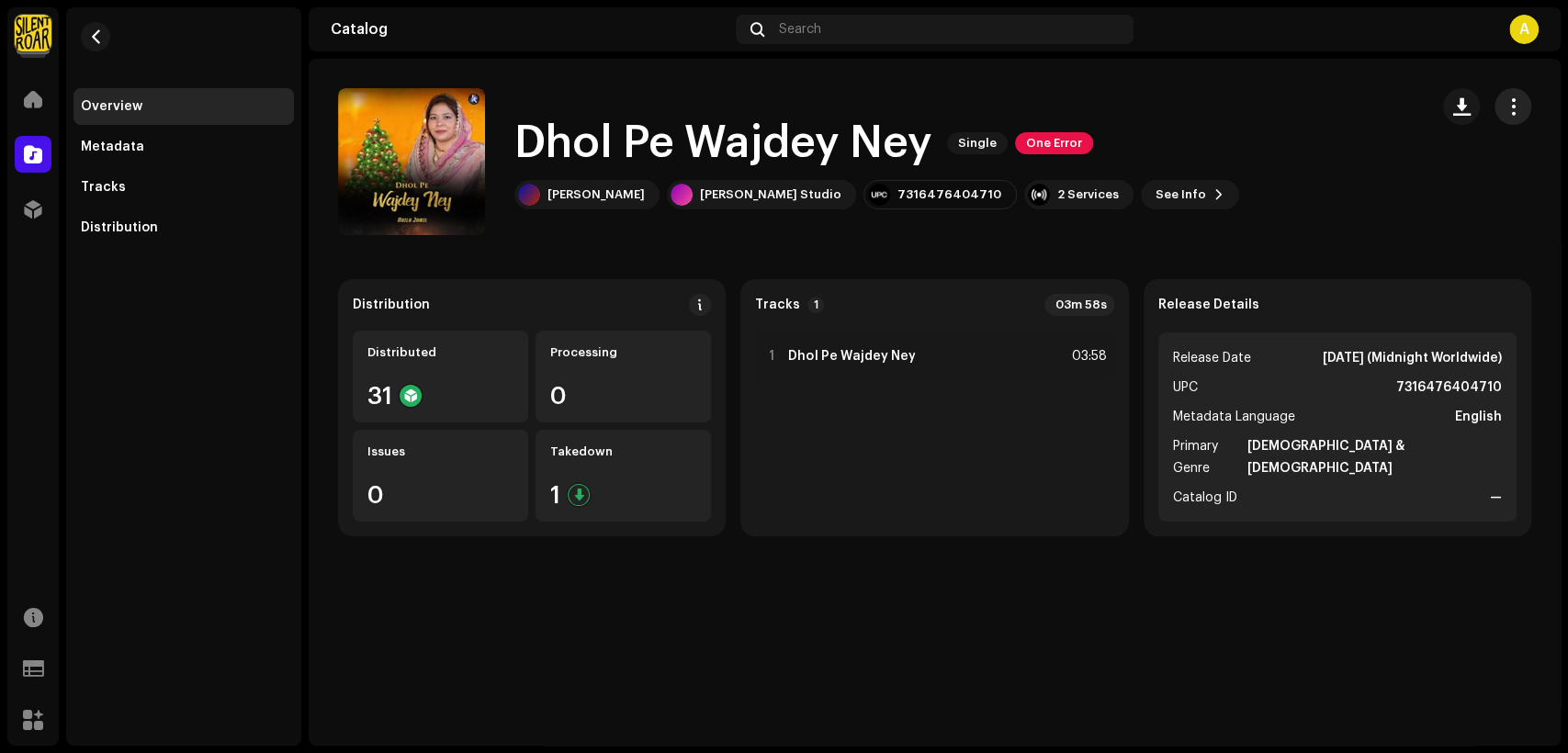
click at [1510, 106] on span "button" at bounding box center [1513, 106] width 17 height 14
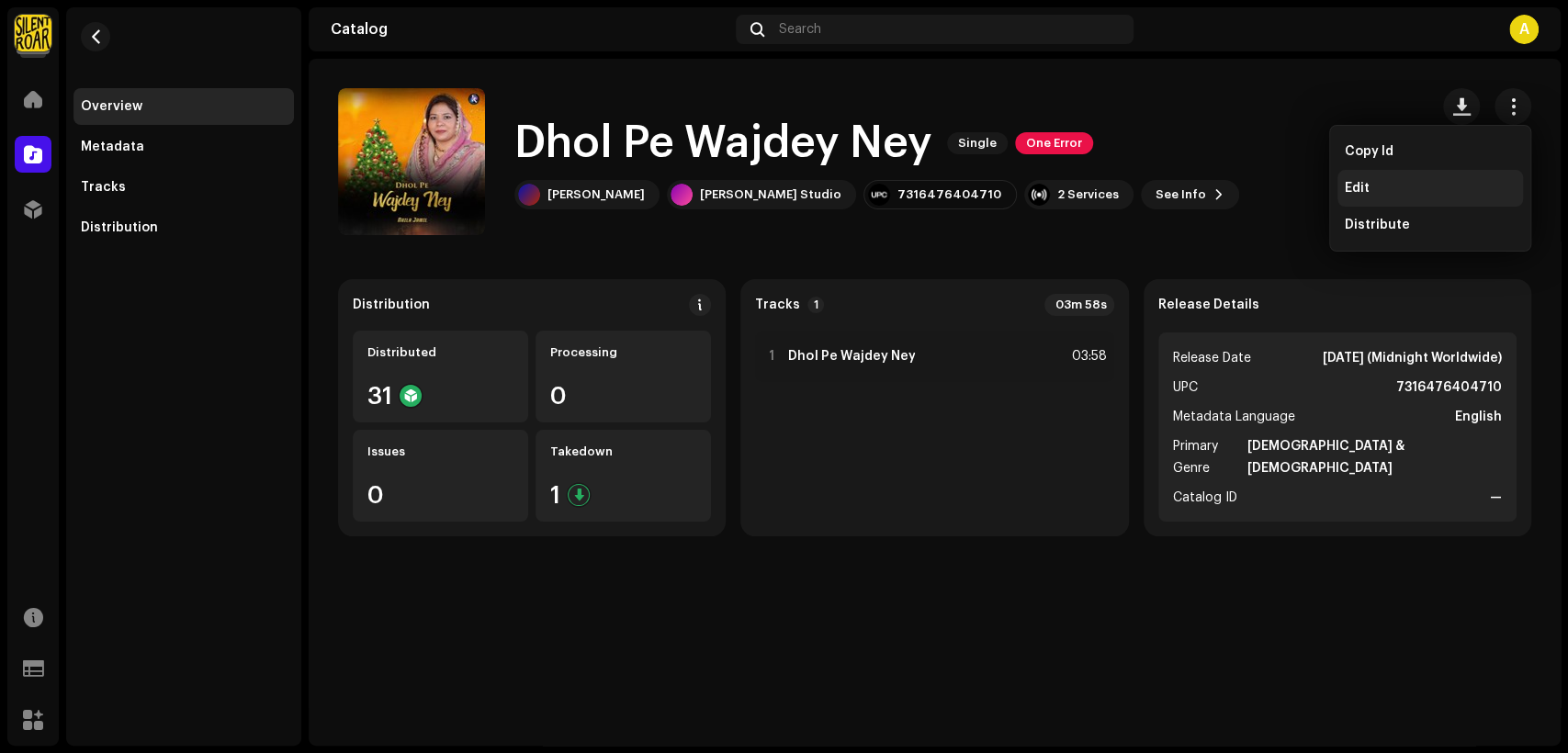
click at [1432, 187] on div "Edit" at bounding box center [1431, 188] width 171 height 14
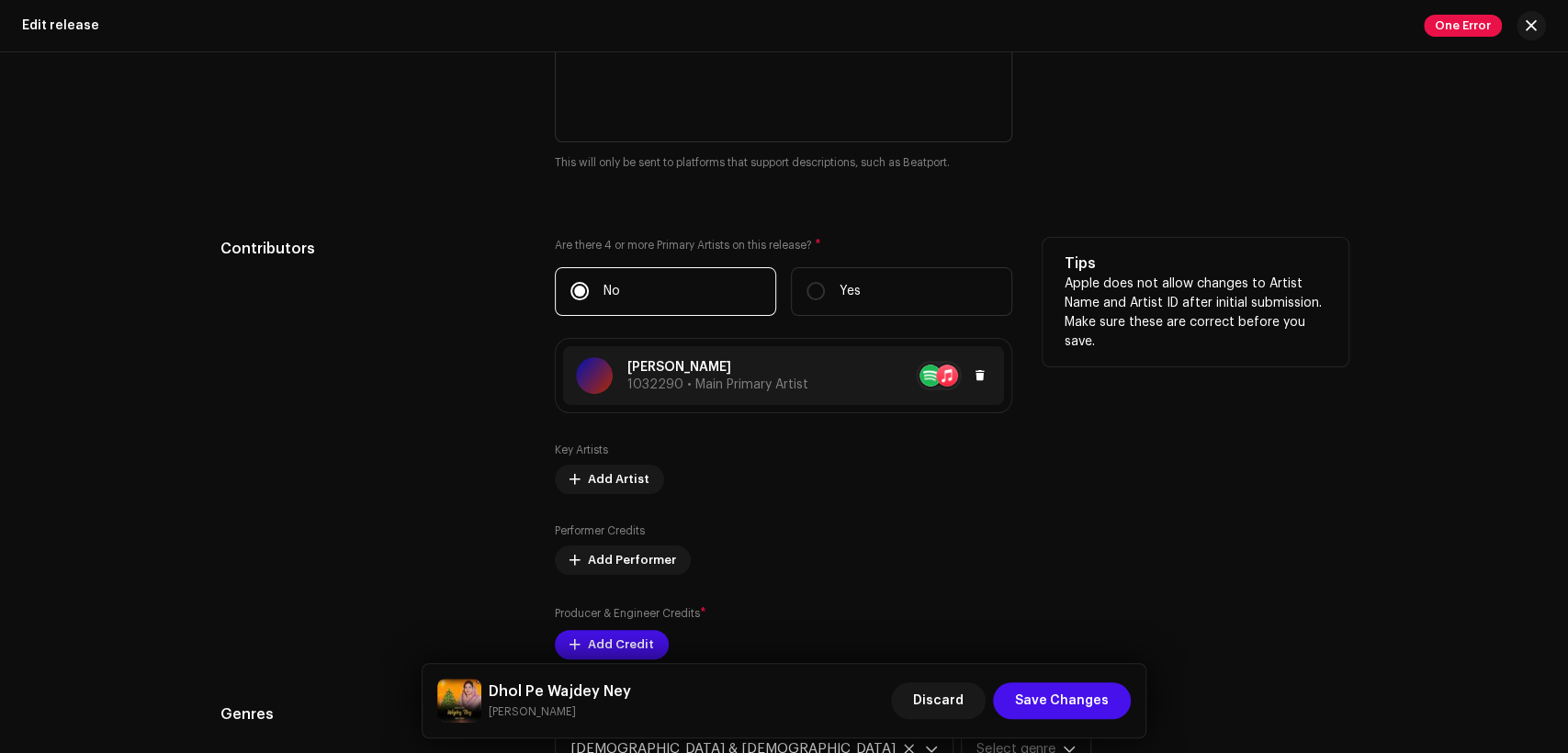
scroll to position [1701, 0]
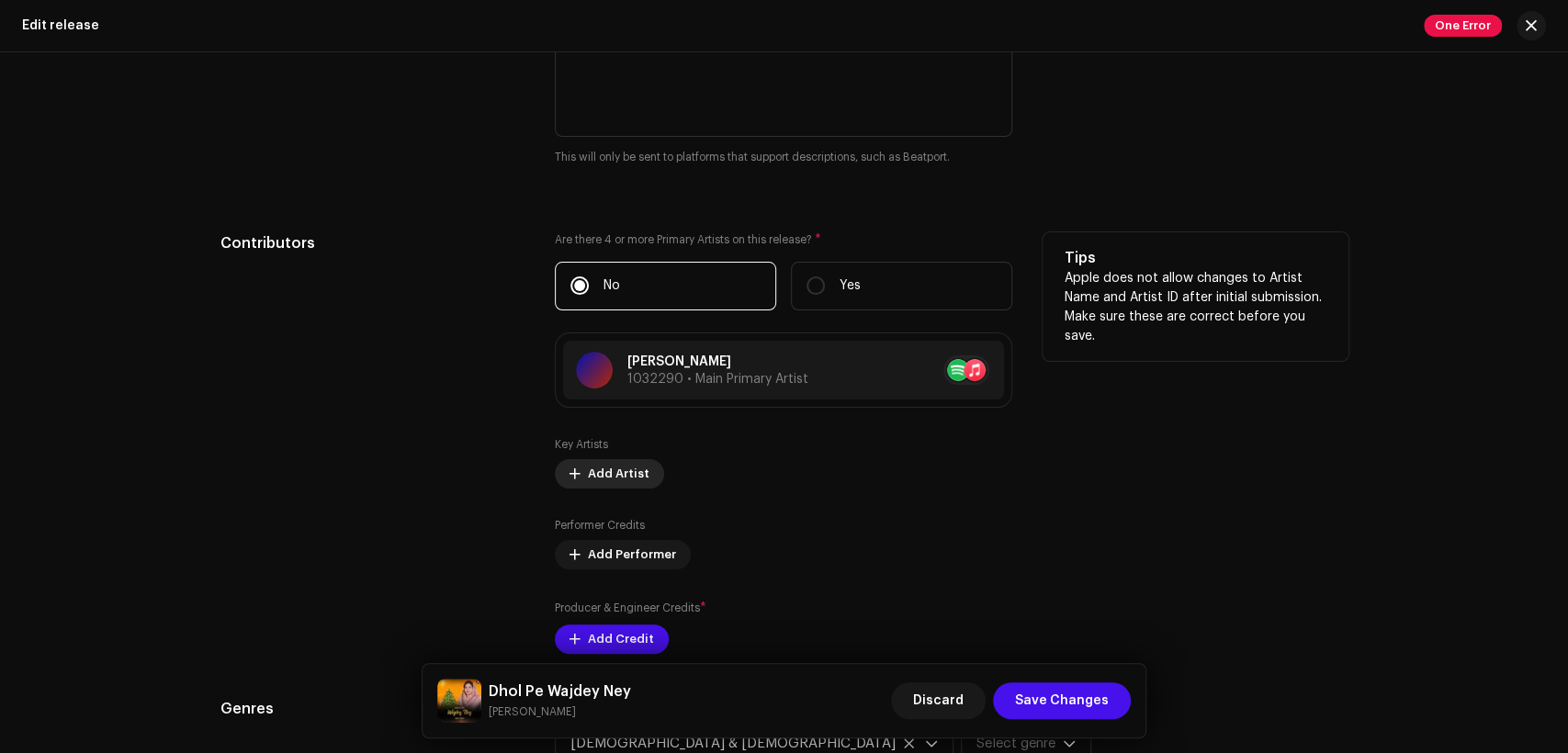
click at [603, 478] on span "Add Artist" at bounding box center [618, 474] width 62 height 37
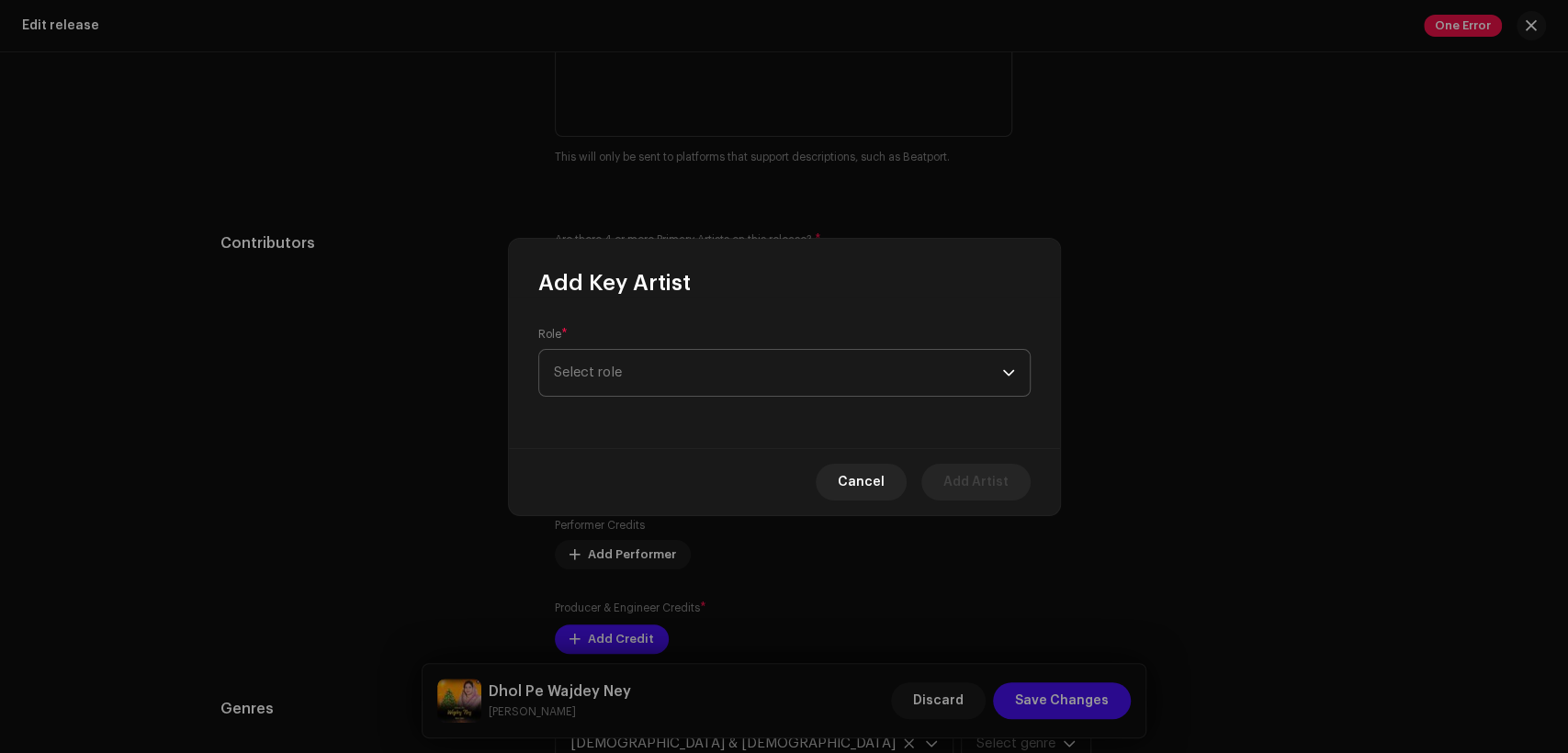
click at [716, 385] on span "Select role" at bounding box center [778, 373] width 448 height 46
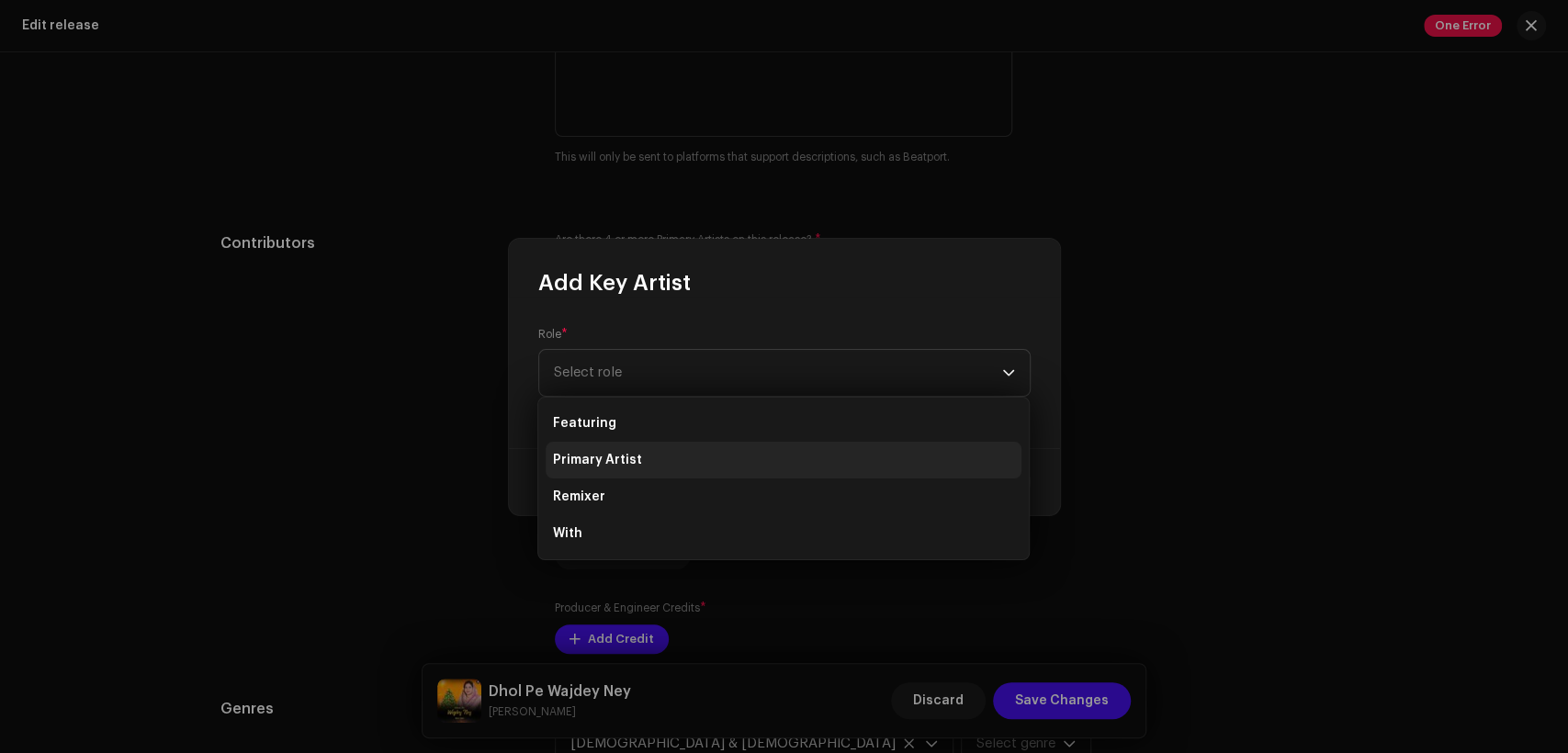
click at [720, 459] on li "Primary Artist" at bounding box center [784, 461] width 476 height 37
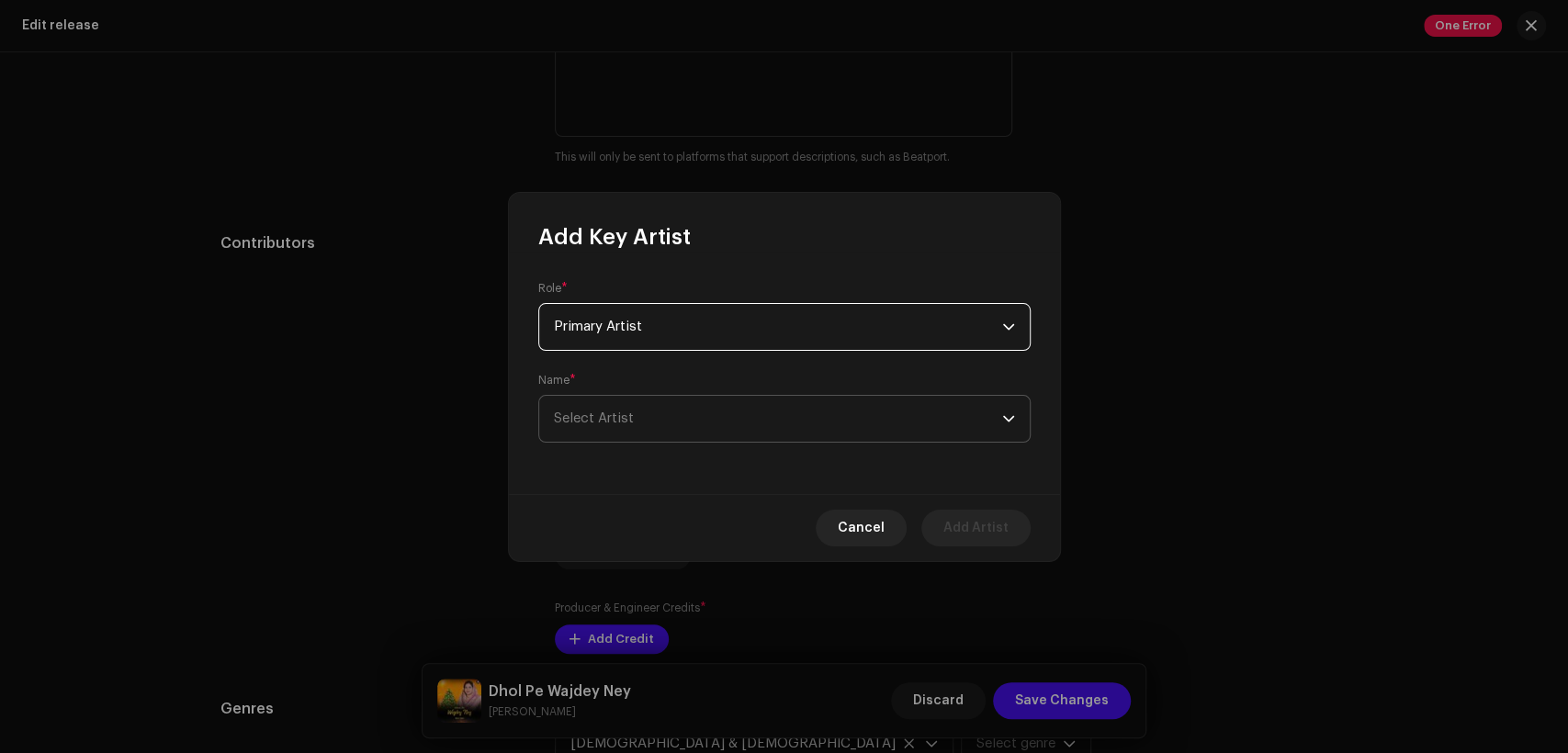
click at [712, 413] on span "Select Artist" at bounding box center [778, 419] width 448 height 46
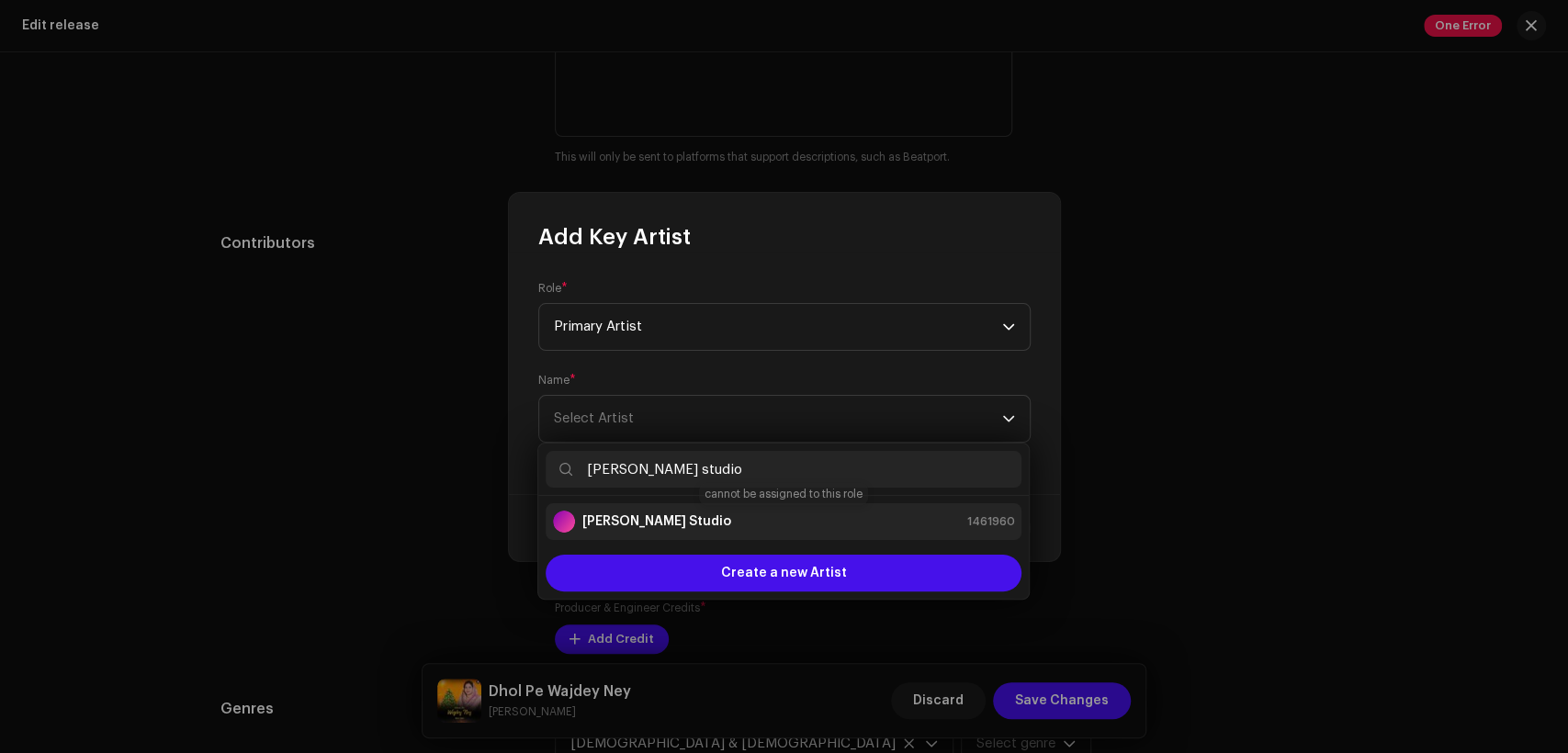
type input "[PERSON_NAME] studio"
click at [758, 520] on div "[PERSON_NAME] Studio 1461960" at bounding box center [784, 521] width 461 height 22
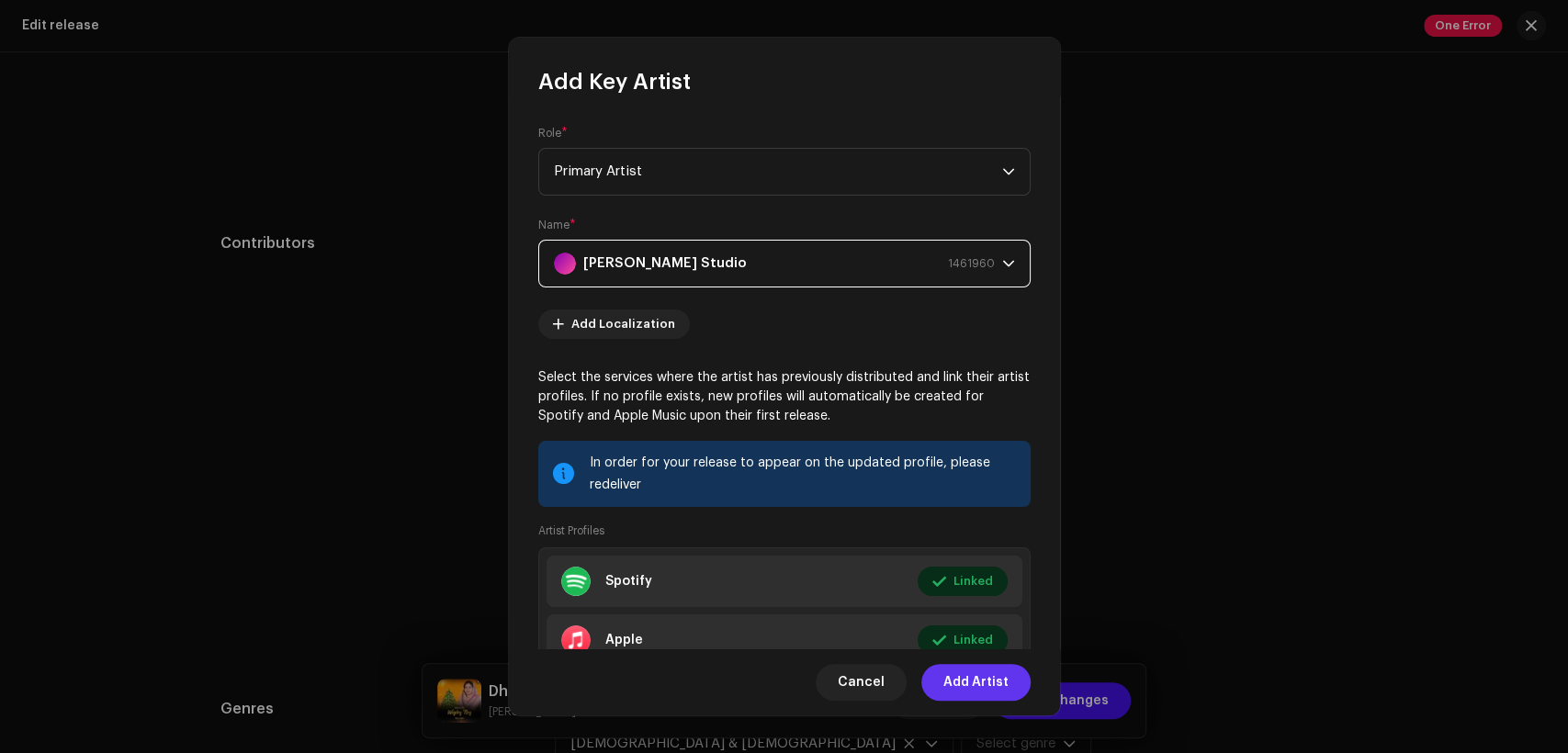
click at [978, 677] on span "Add Artist" at bounding box center [976, 683] width 65 height 37
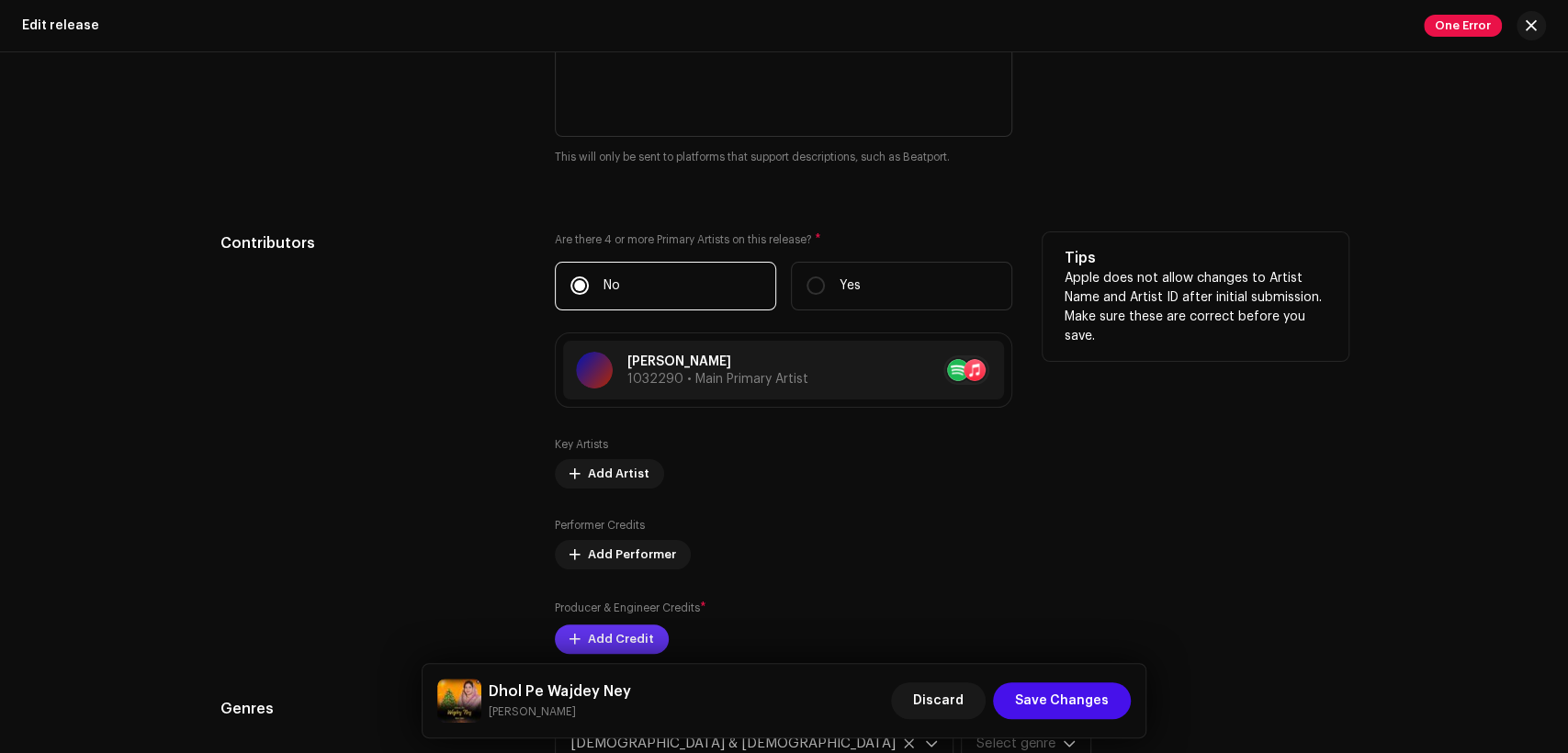
click at [609, 639] on span "Add Credit" at bounding box center [620, 640] width 66 height 37
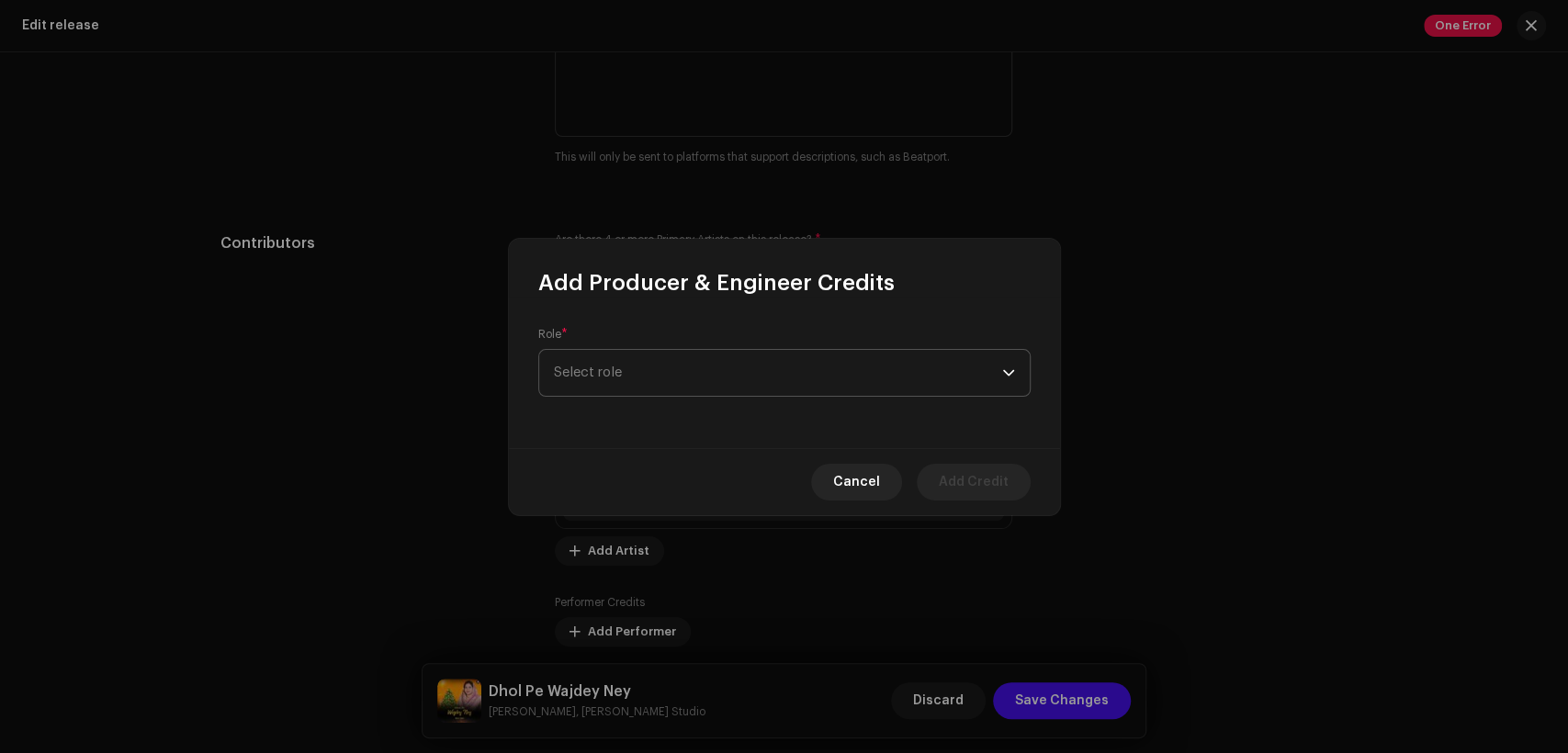
click at [708, 375] on span "Select role" at bounding box center [778, 373] width 448 height 46
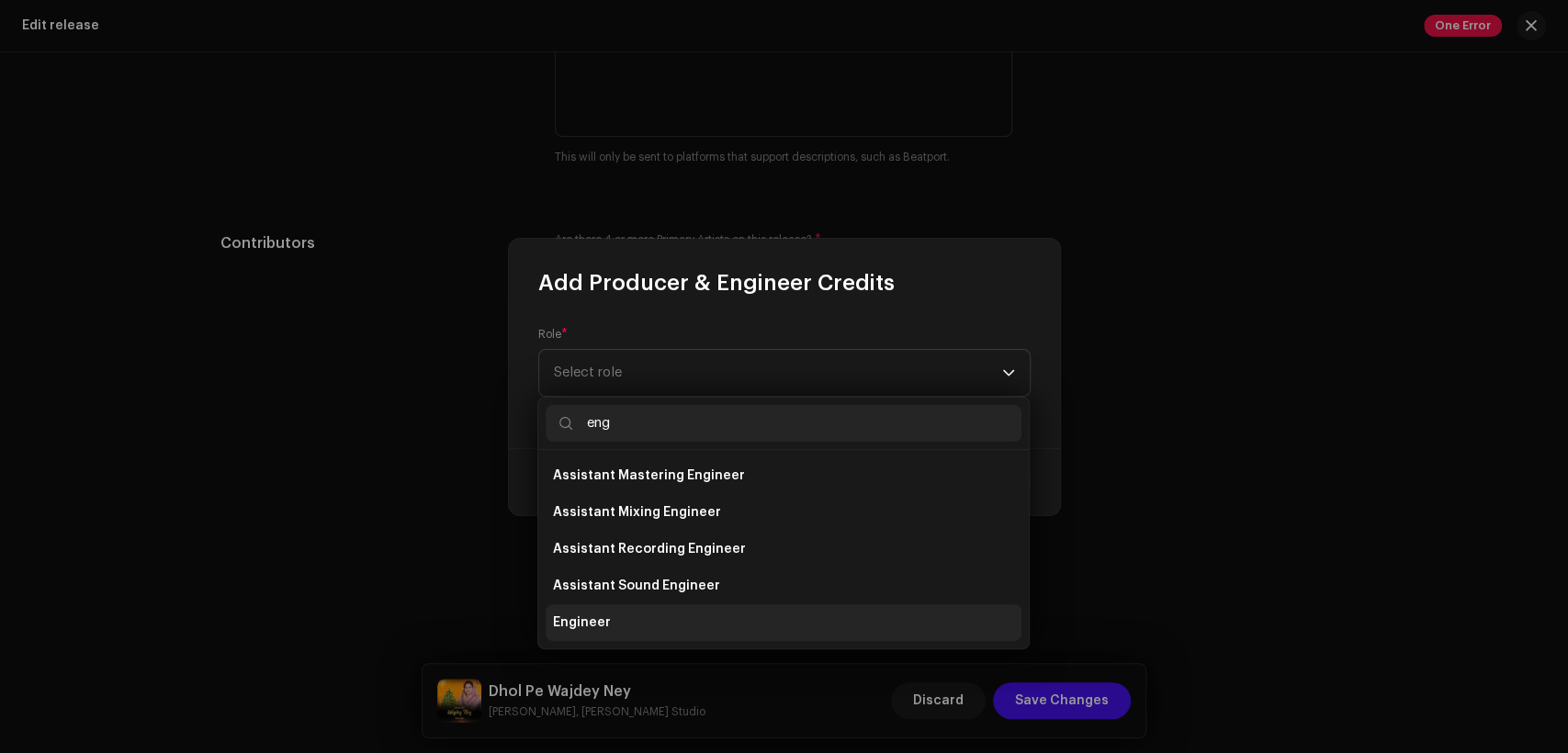
type input "eng"
click at [684, 619] on li "Engineer" at bounding box center [784, 623] width 476 height 37
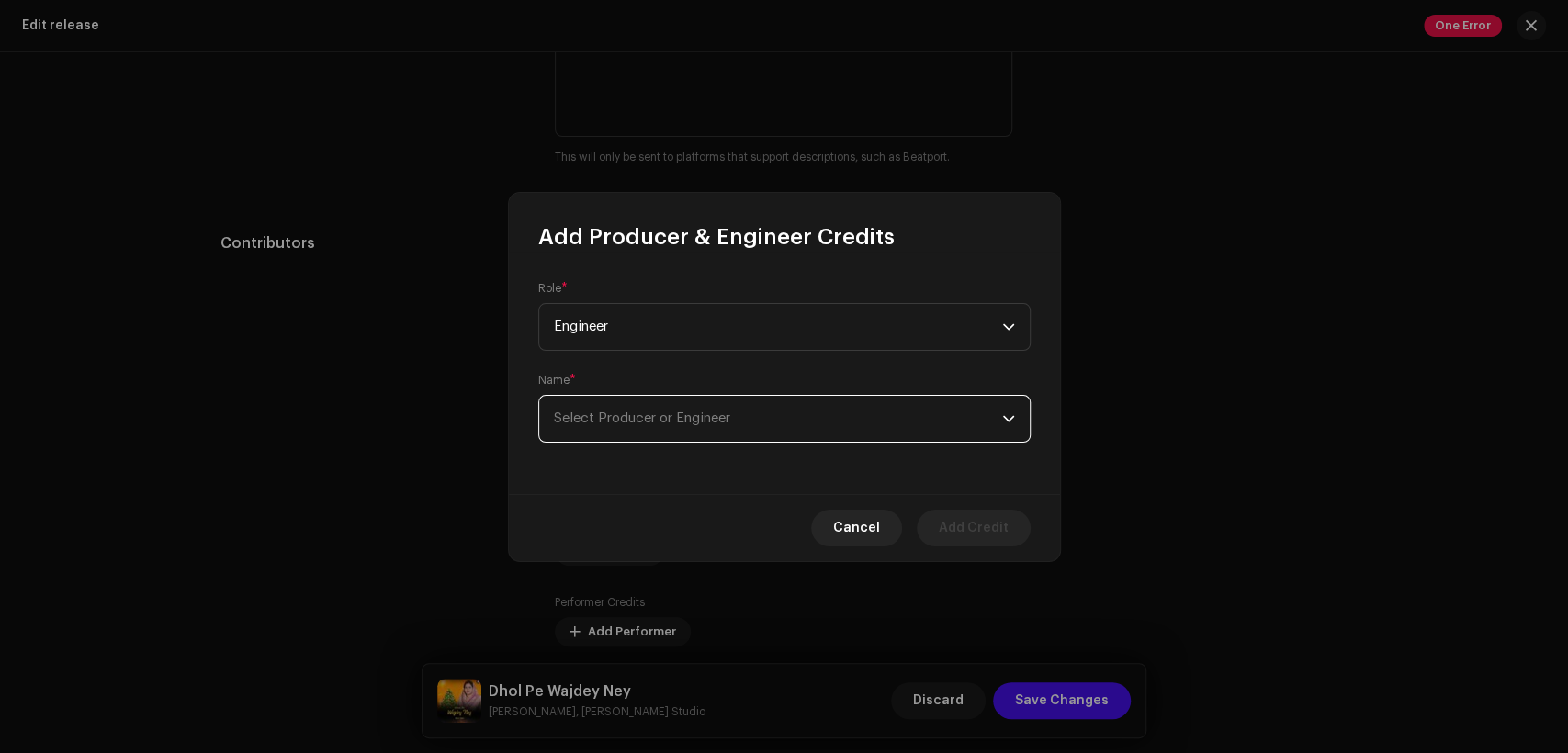
click at [774, 429] on span "Select Producer or Engineer" at bounding box center [778, 419] width 448 height 46
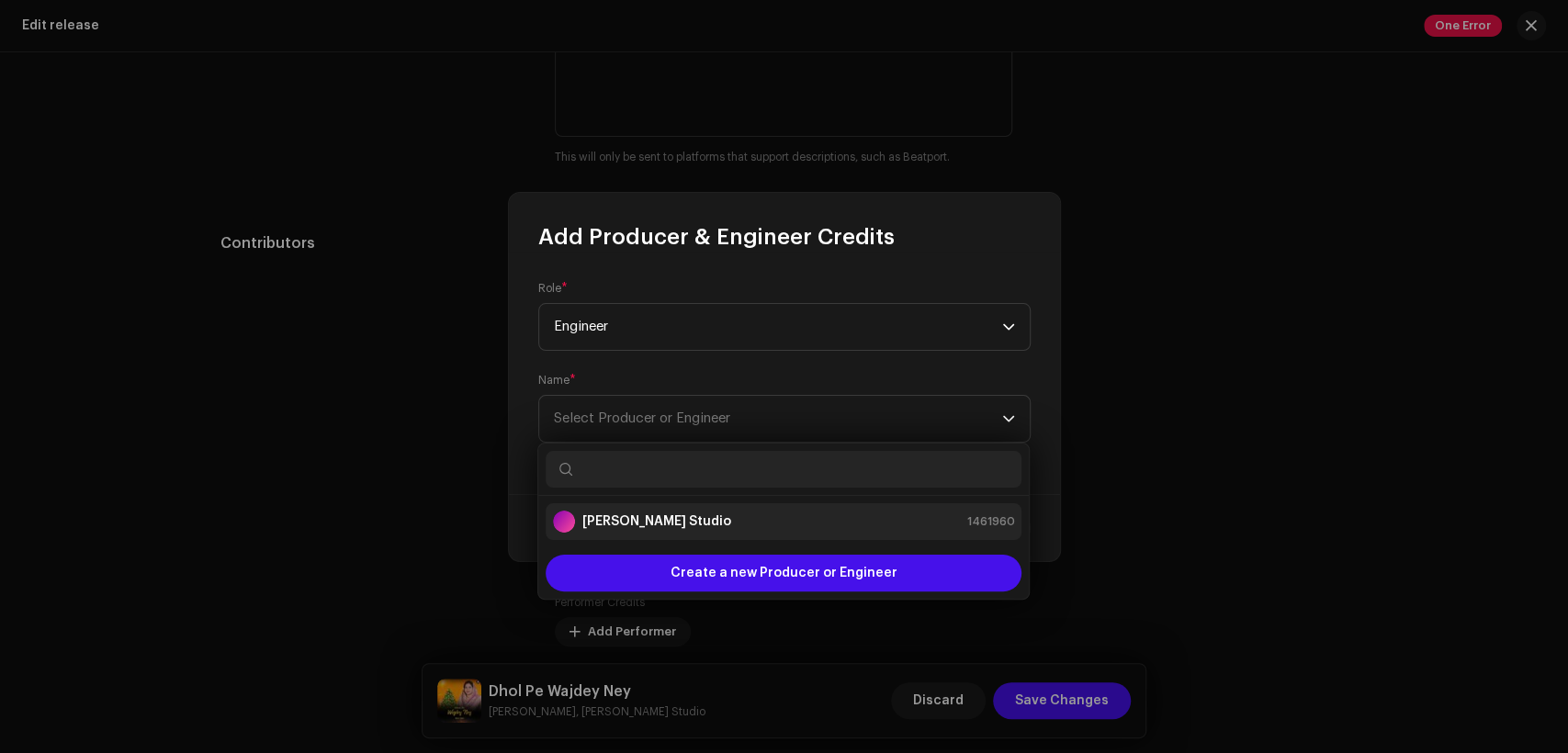
click at [772, 504] on li "[PERSON_NAME] Studio 1461960" at bounding box center [784, 522] width 476 height 37
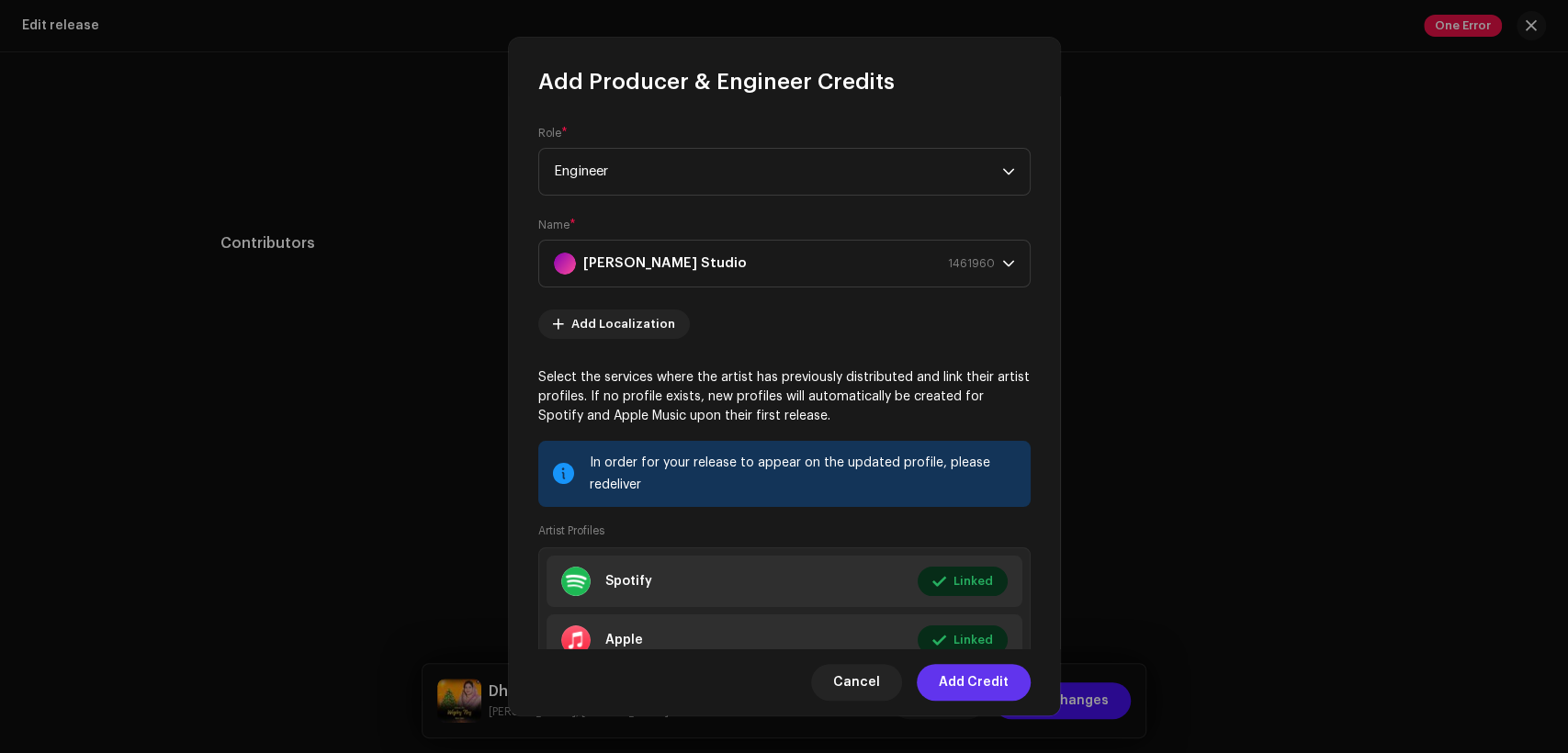
click at [966, 674] on span "Add Credit" at bounding box center [973, 683] width 70 height 37
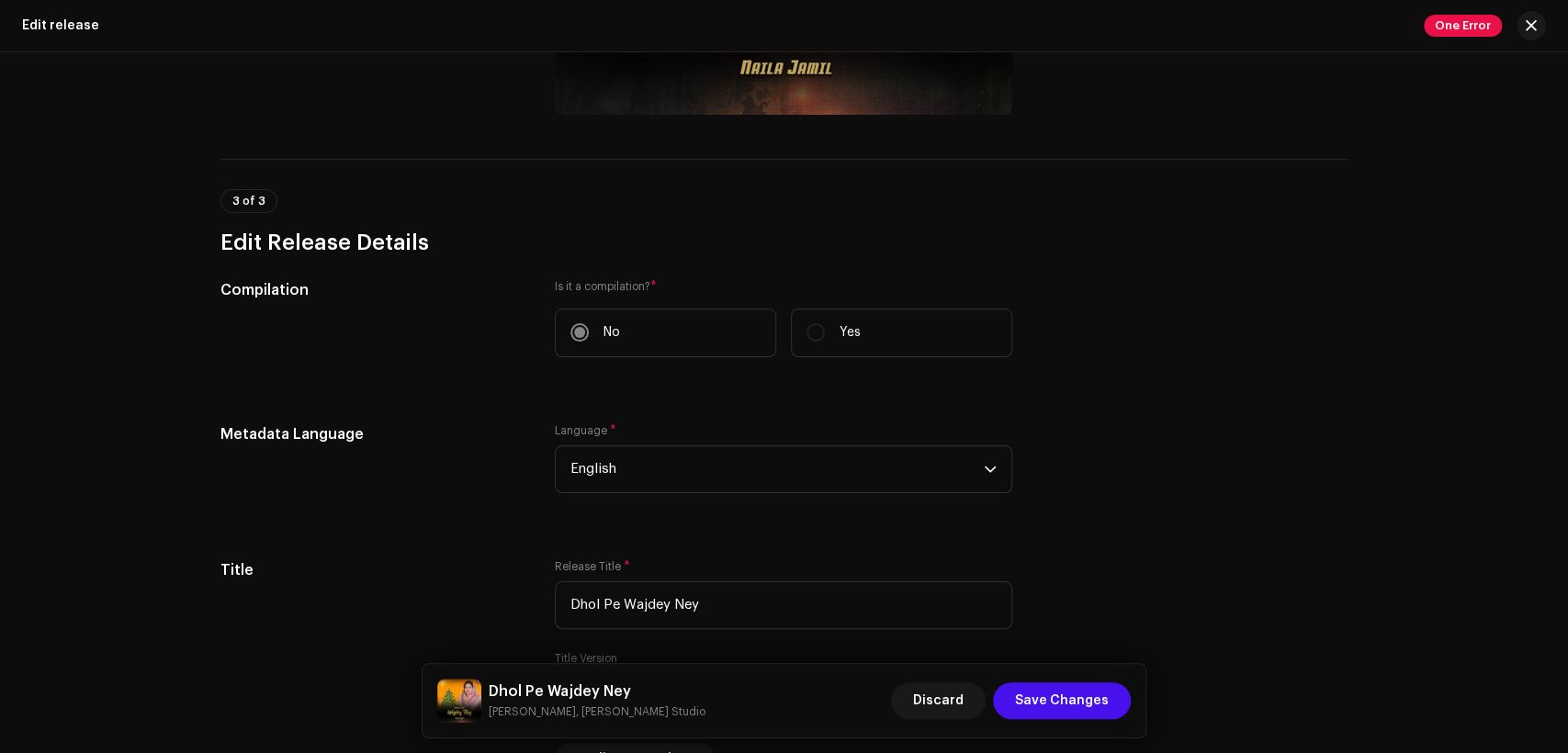
scroll to position [228, 0]
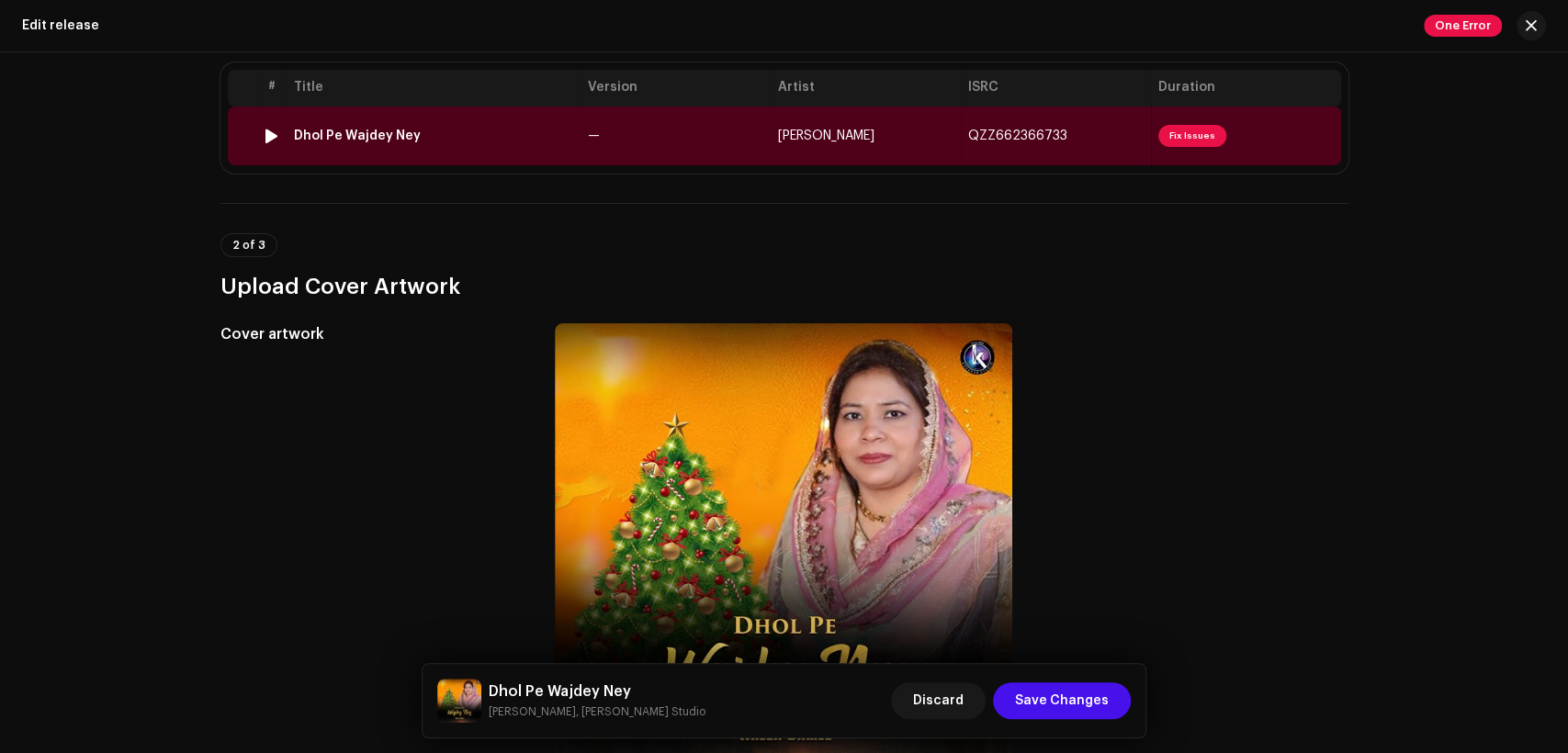
click at [714, 142] on td "—" at bounding box center [676, 136] width 190 height 59
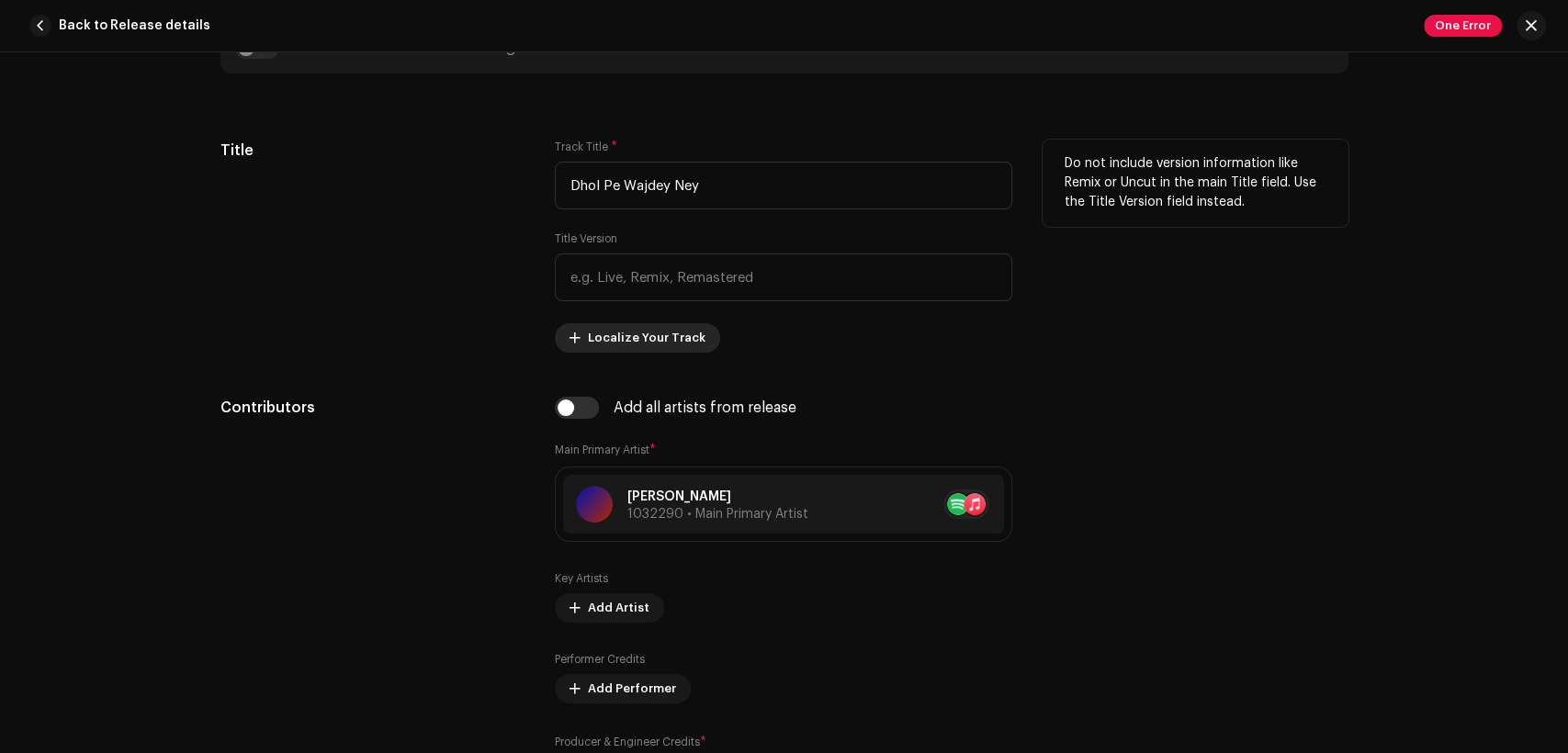
scroll to position [851, 0]
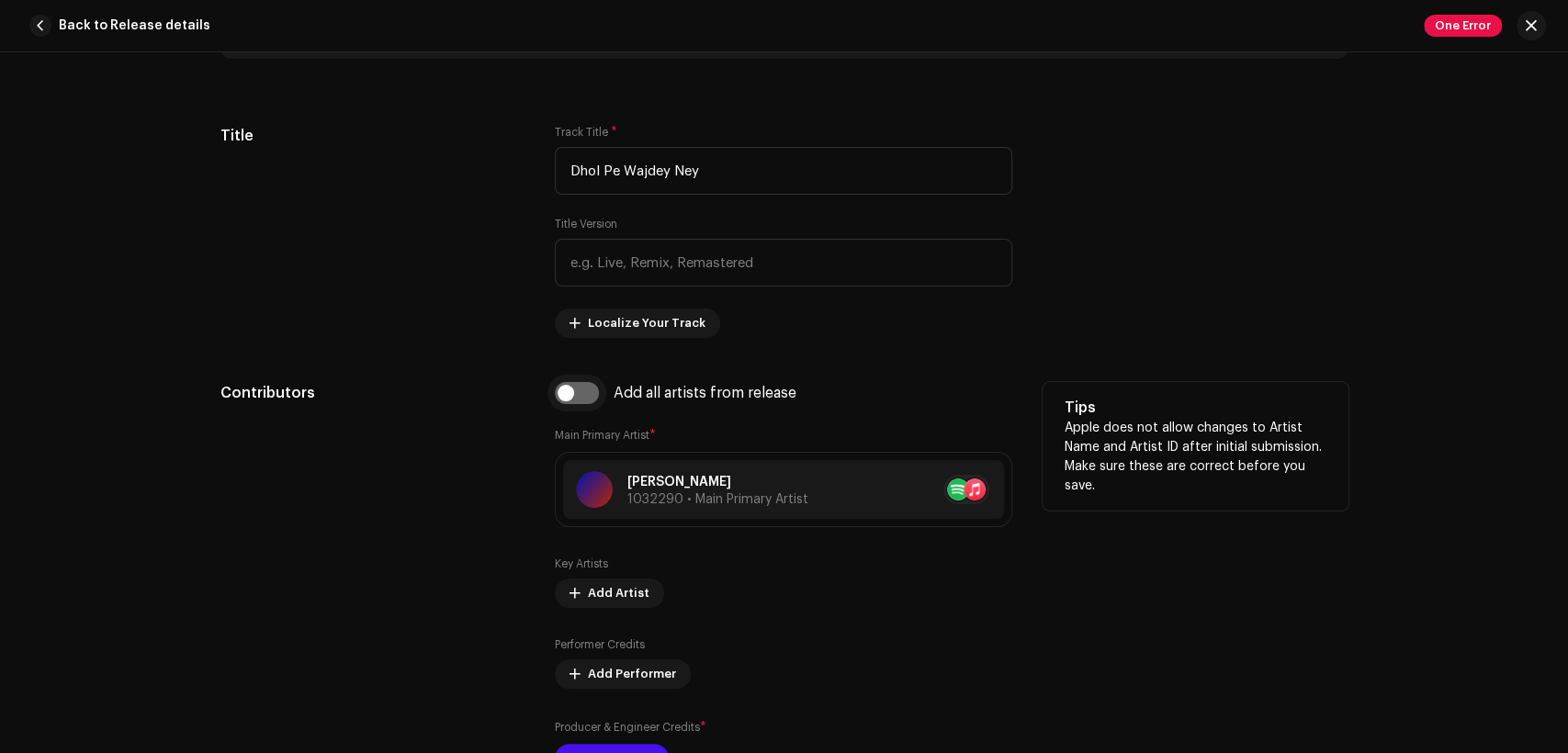
click at [568, 397] on input "checkbox" at bounding box center [577, 392] width 44 height 22
checkbox input "true"
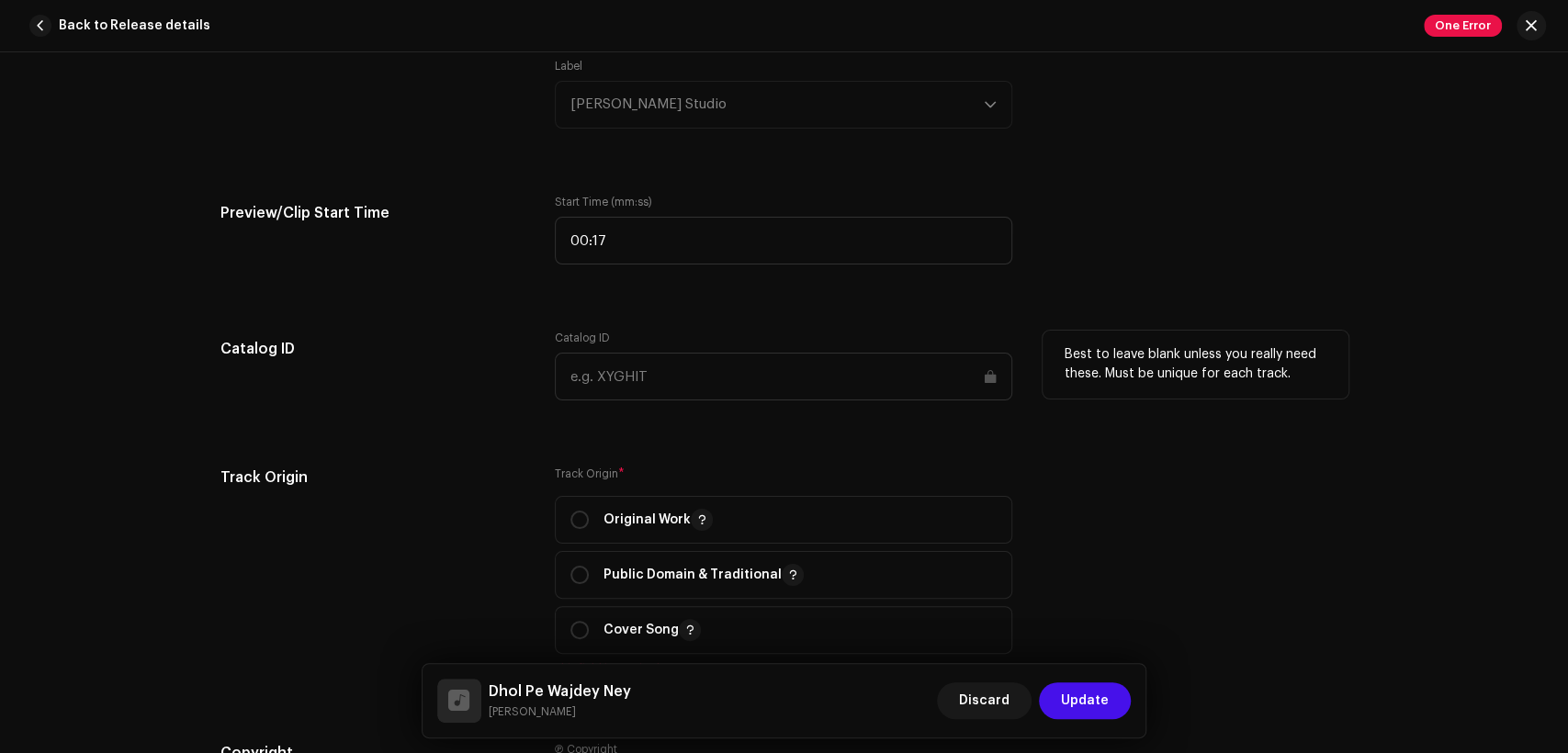
scroll to position [2042, 0]
click at [607, 515] on p "Original Work" at bounding box center [659, 518] width 110 height 22
radio input "true"
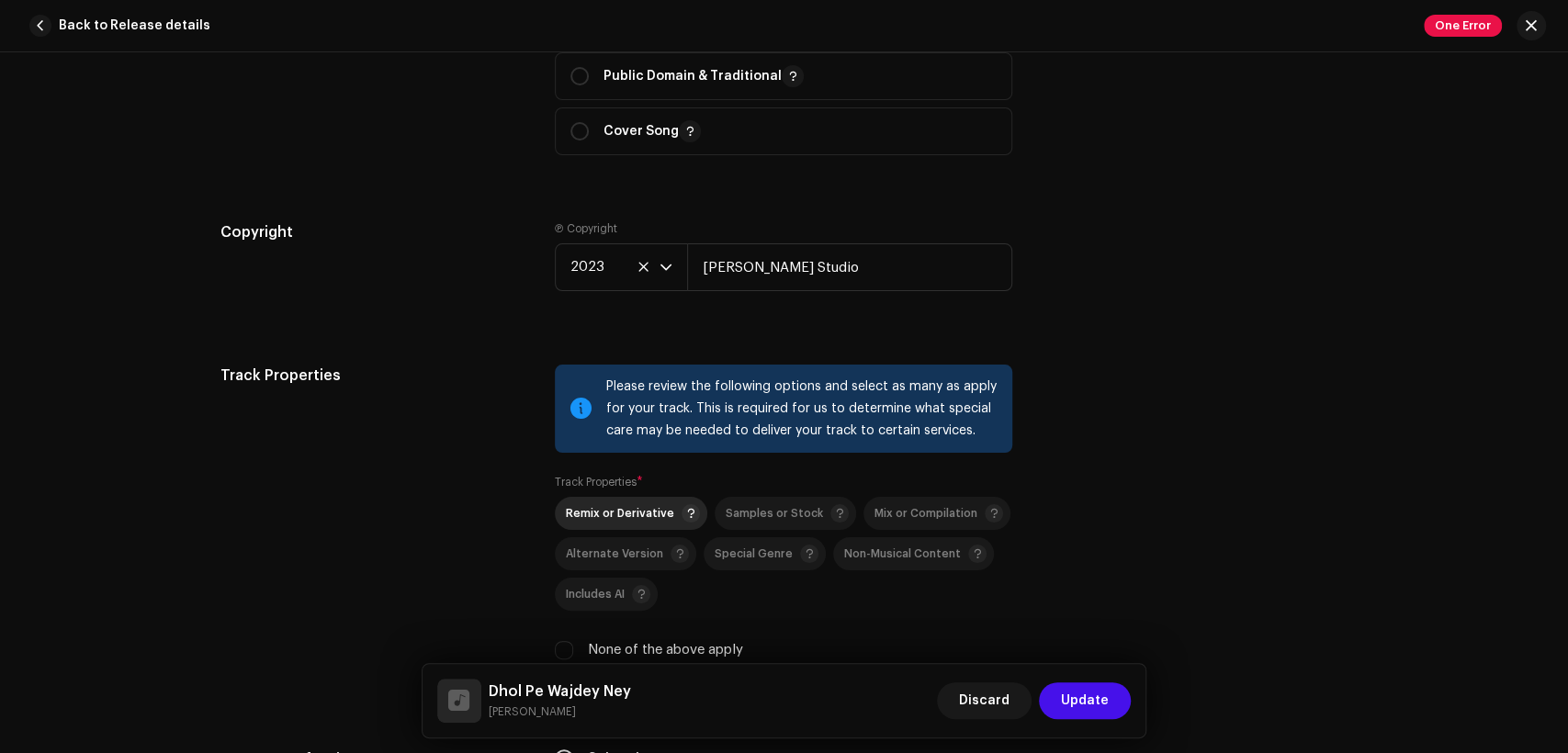
scroll to position [2551, 0]
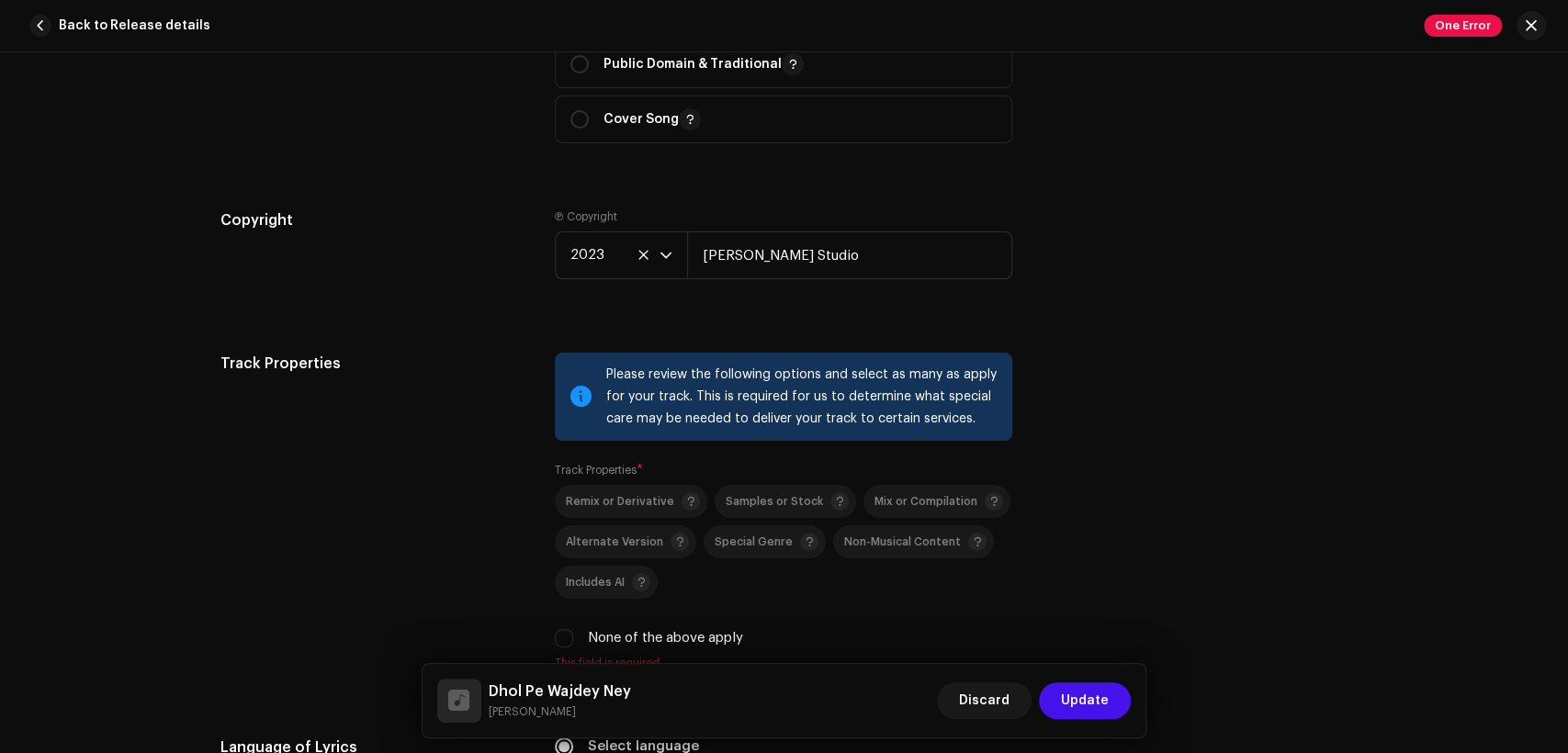
click at [647, 640] on label "None of the above apply" at bounding box center [664, 639] width 155 height 20
click at [573, 640] on input "None of the above apply" at bounding box center [563, 638] width 18 height 18
checkbox input "true"
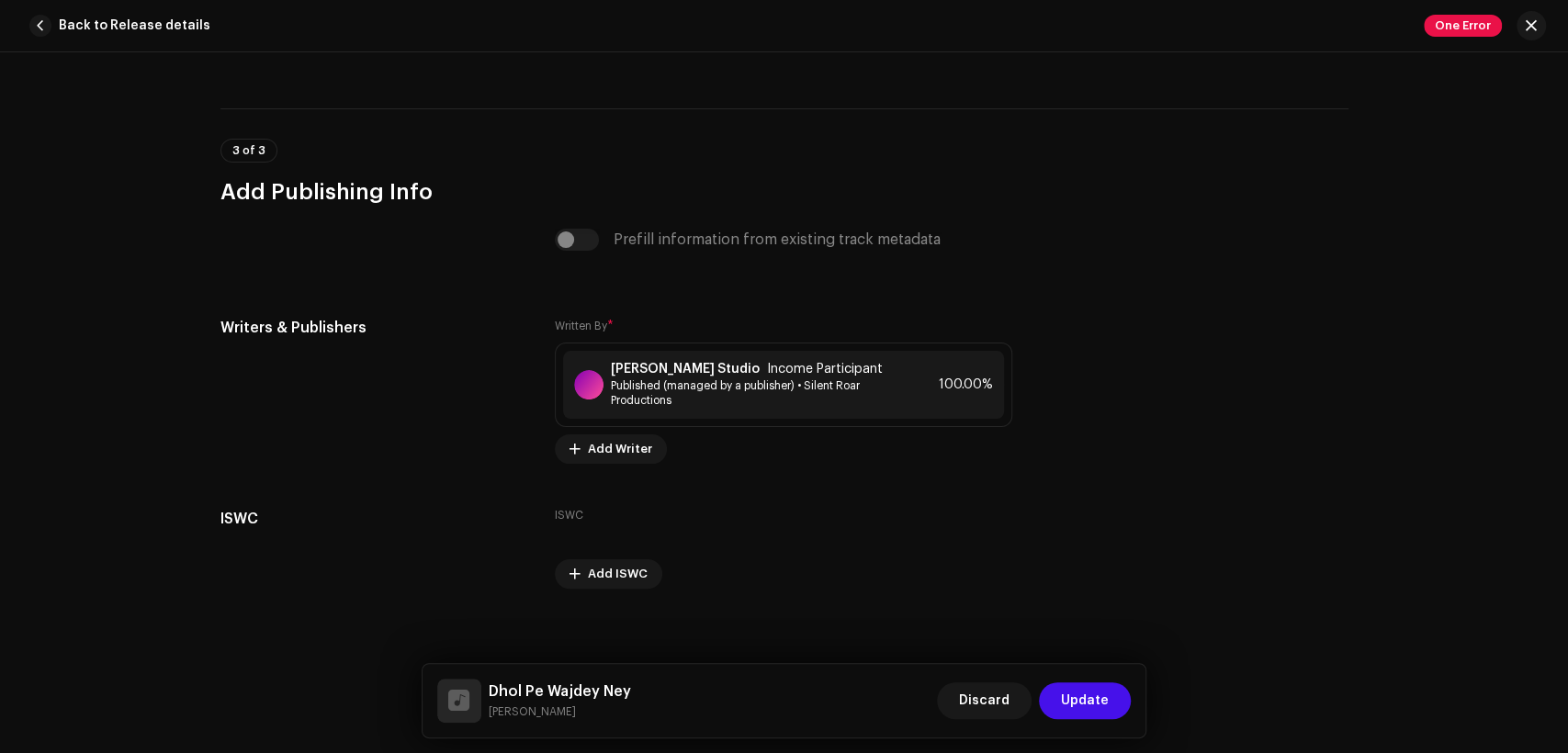
scroll to position [3780, 0]
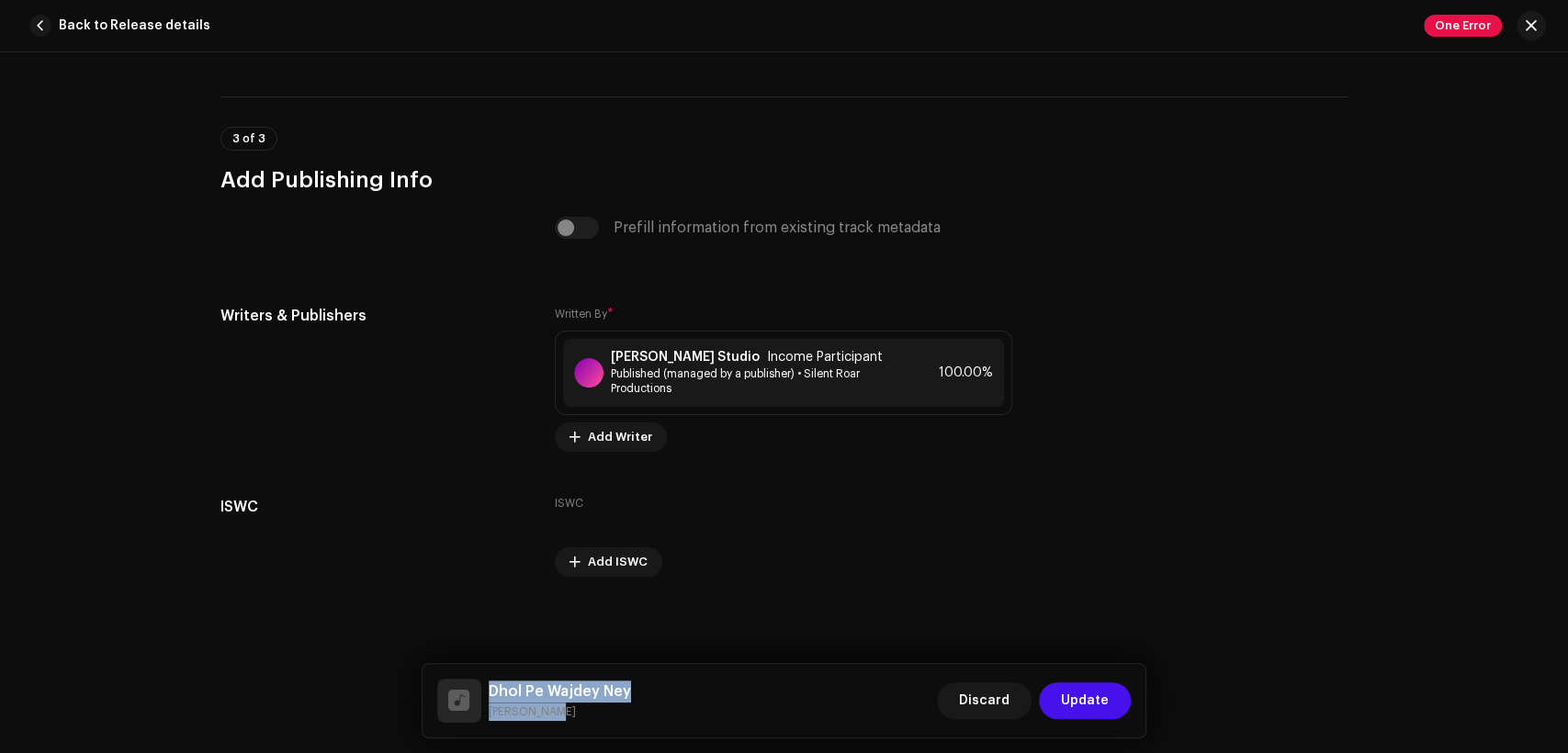
drag, startPoint x: 566, startPoint y: 712, endPoint x: 484, endPoint y: 686, distance: 86.0
click at [484, 686] on div "Dhol Pe Wajdey Ney [PERSON_NAME]" at bounding box center [535, 701] width 194 height 44
copy div "Dhol Pe Wajdey Ney [PERSON_NAME]"
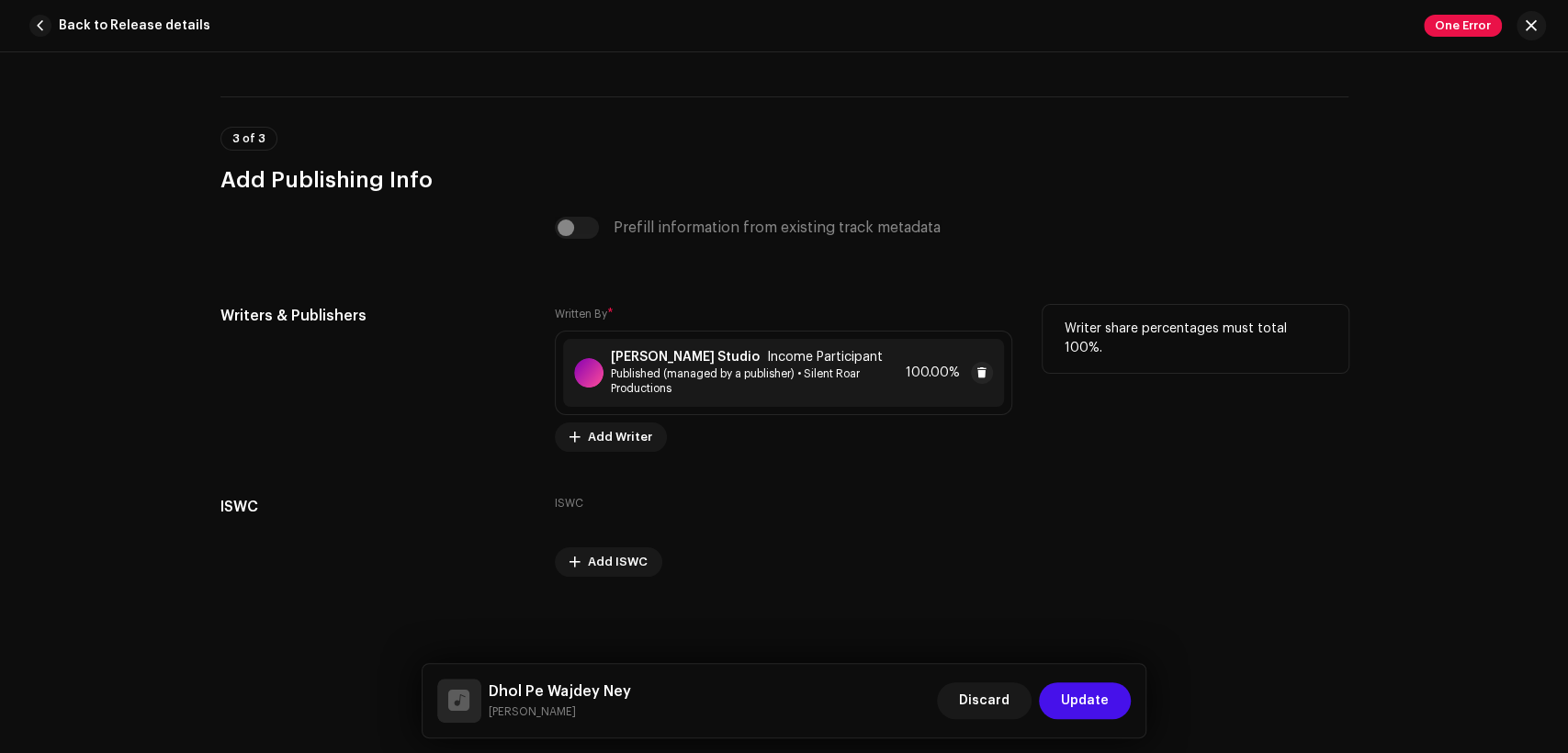
click at [764, 347] on div "[PERSON_NAME] Studio Income Participant Published (managed by a publisher) • Si…" at bounding box center [784, 373] width 441 height 68
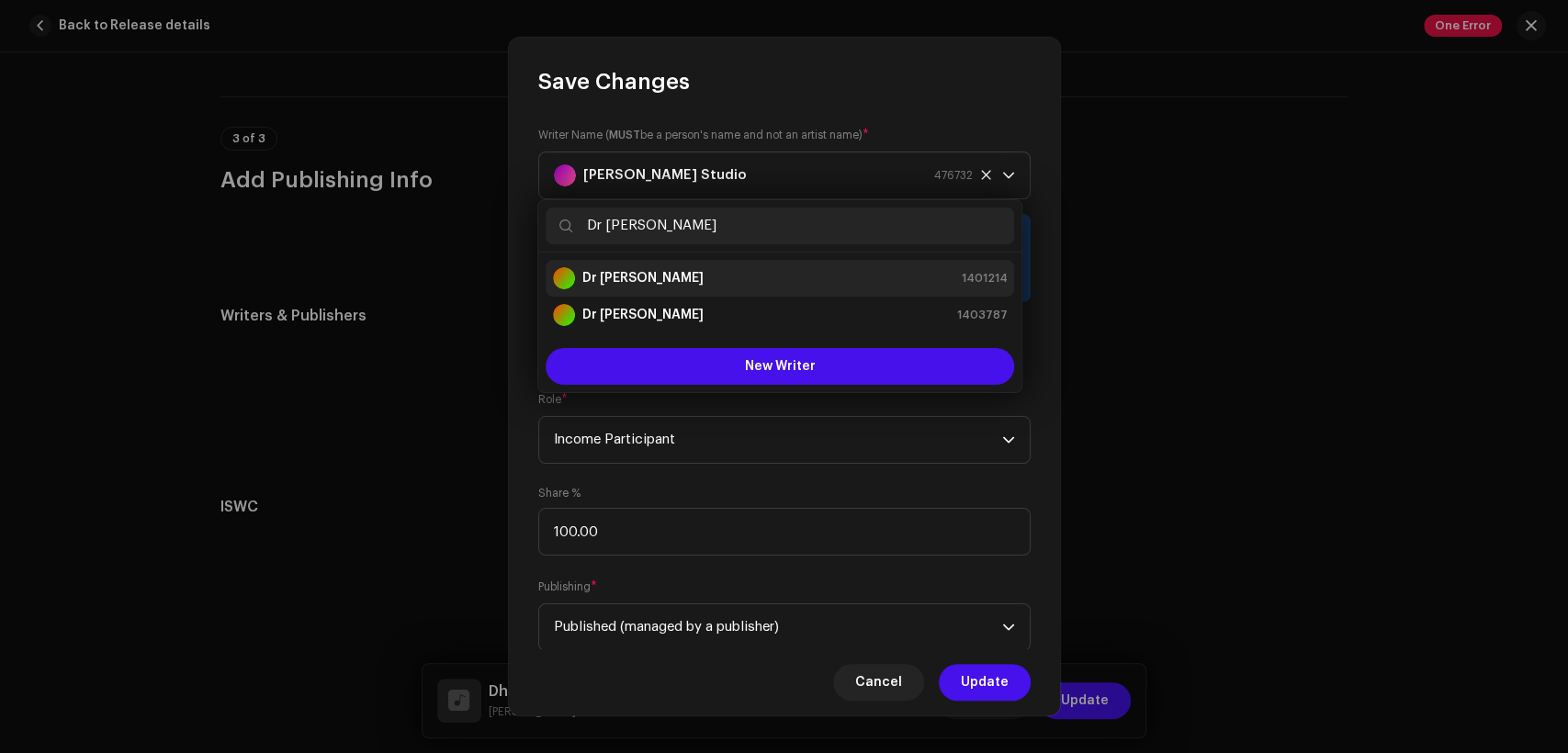
type input "Dr [PERSON_NAME]"
click at [801, 276] on div "Dr [PERSON_NAME] 1401214" at bounding box center [780, 278] width 454 height 22
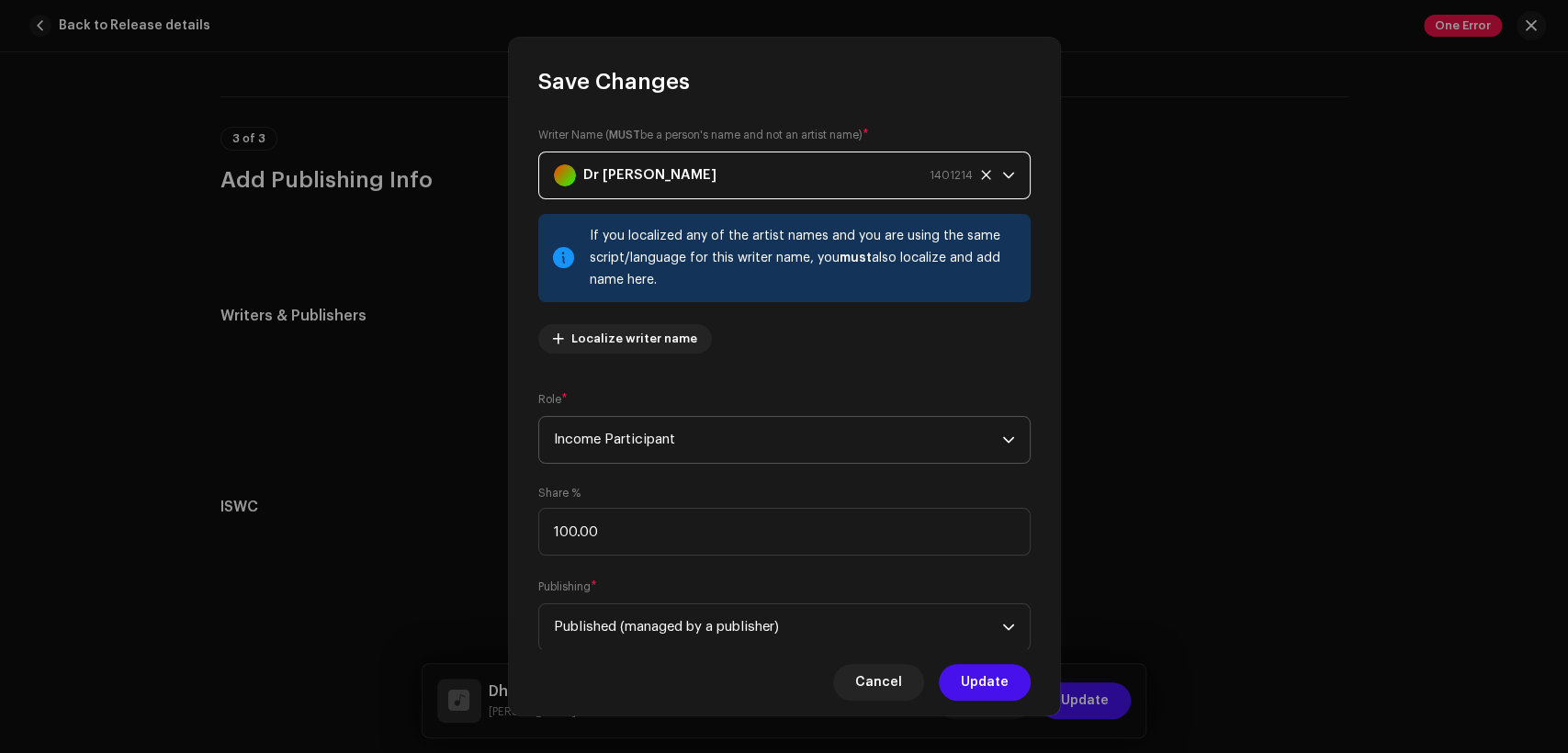
click at [866, 446] on span "Income Participant" at bounding box center [778, 440] width 448 height 46
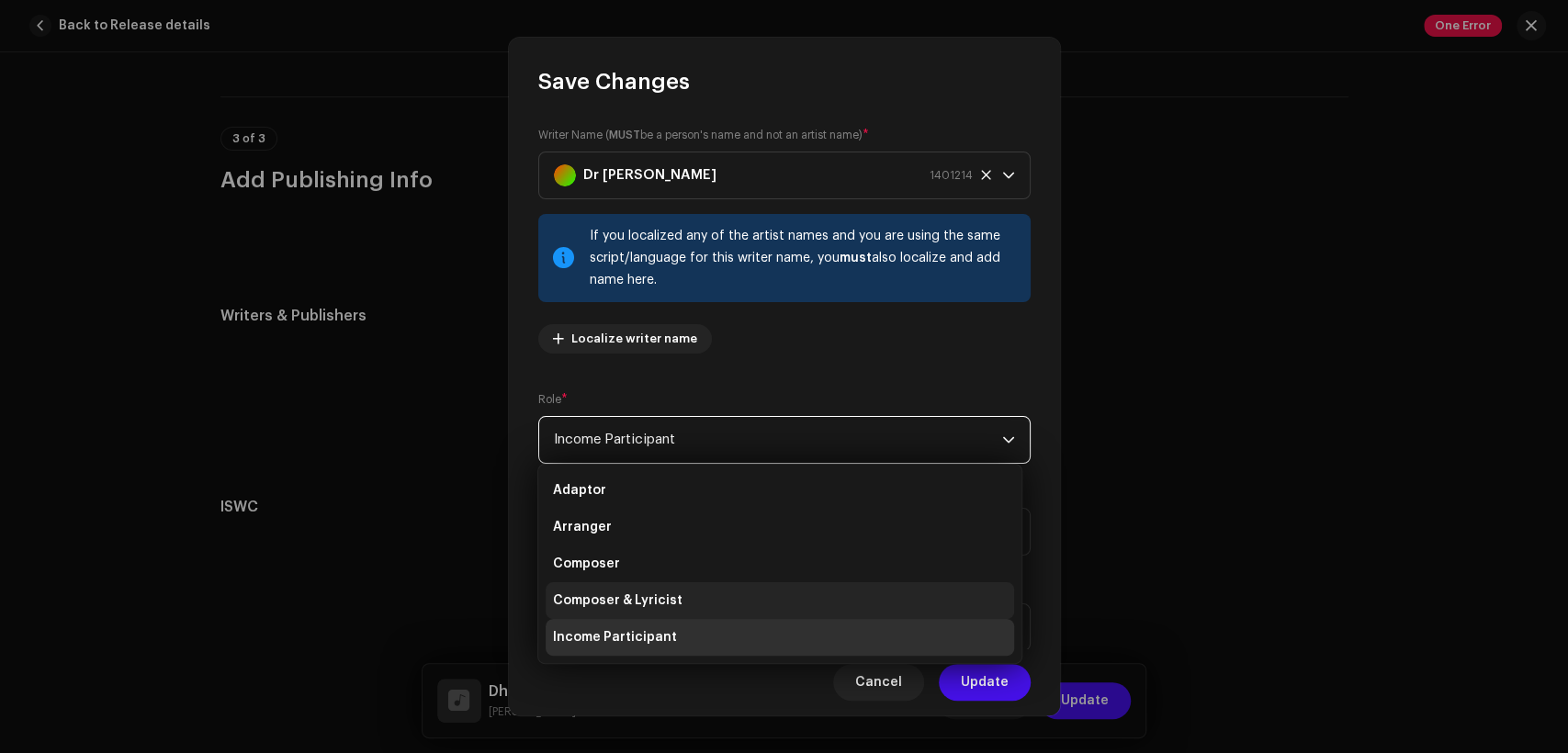
click at [852, 583] on li "Composer & Lyricist" at bounding box center [780, 601] width 468 height 37
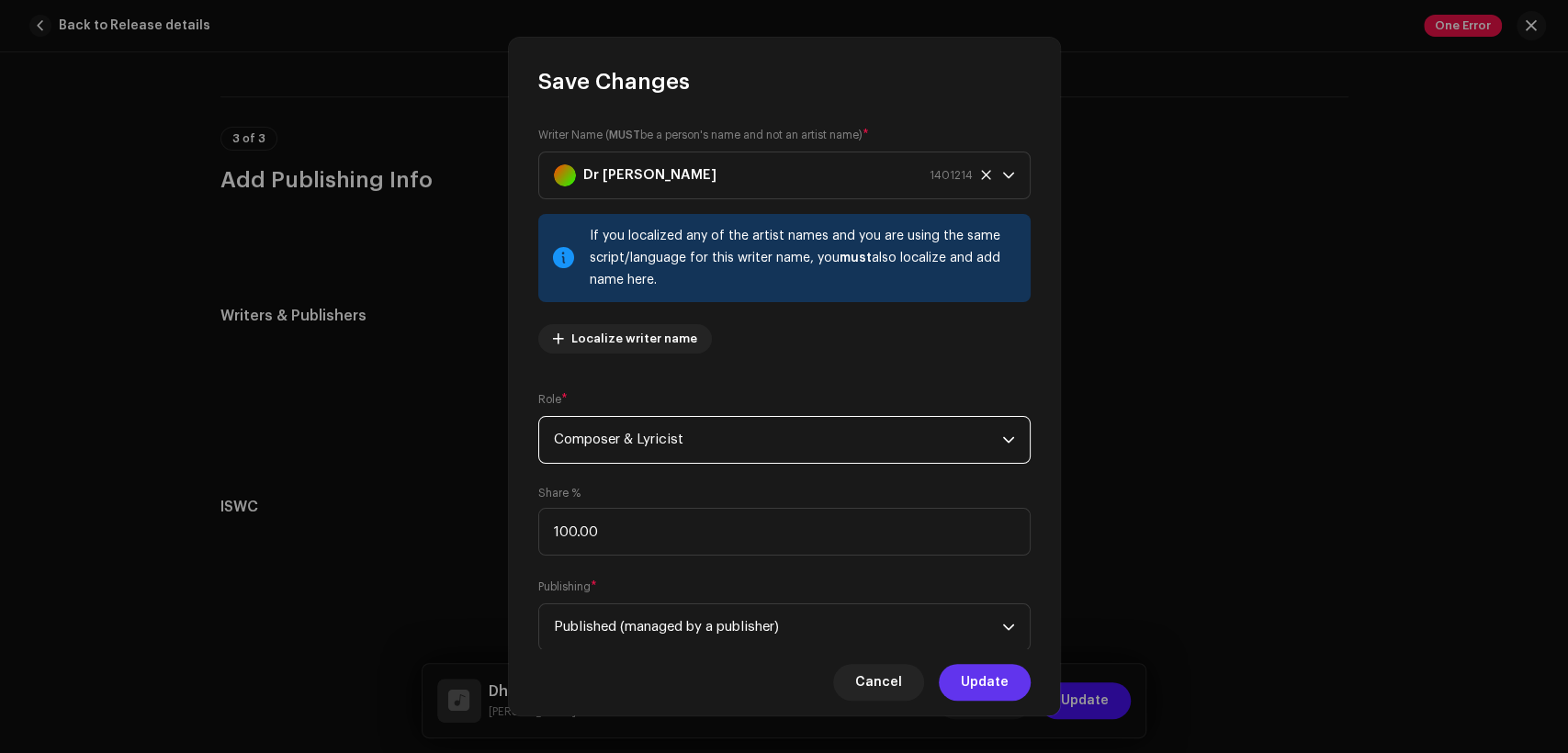
click at [1005, 693] on span "Update" at bounding box center [984, 683] width 48 height 37
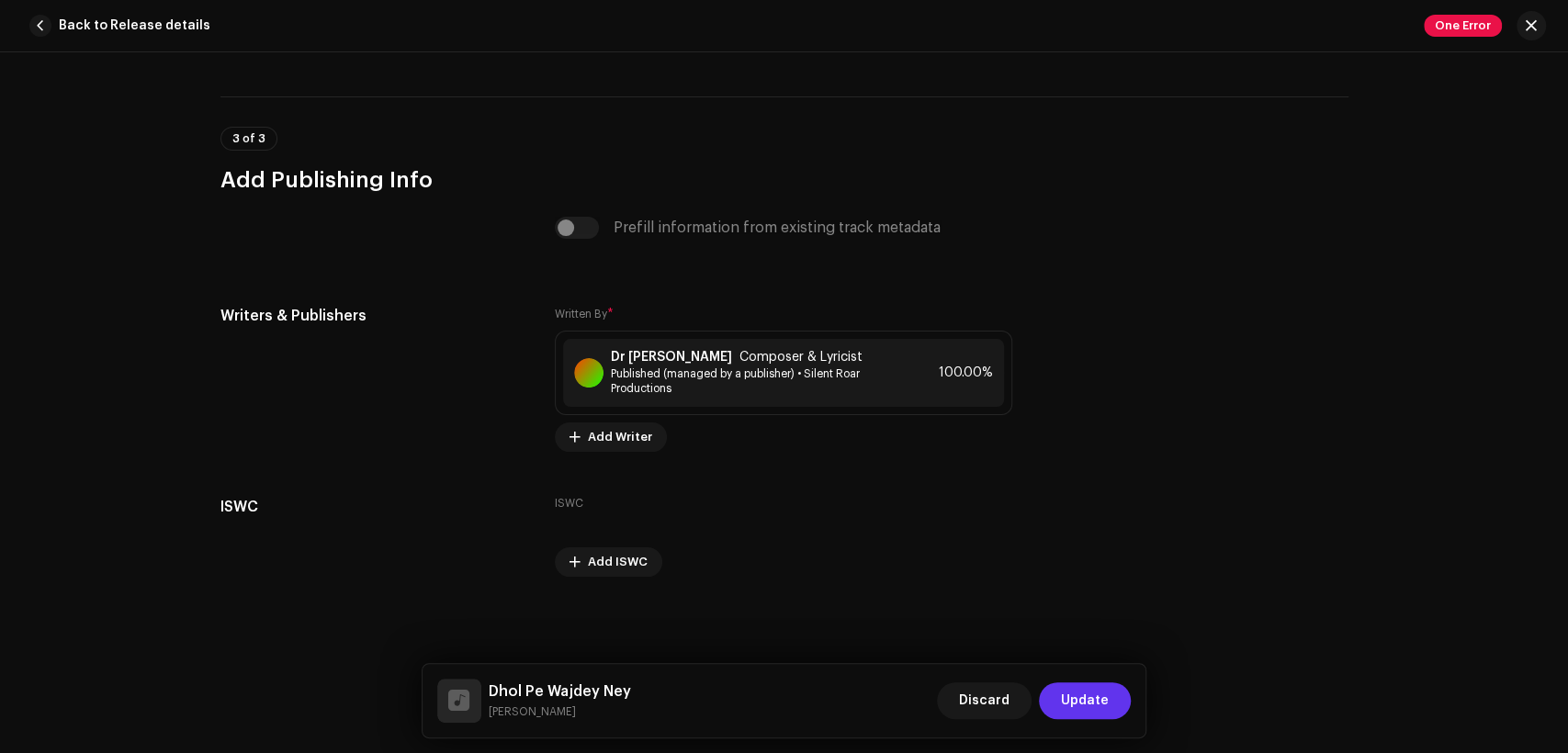
drag, startPoint x: 1092, startPoint y: 699, endPoint x: 1074, endPoint y: 683, distance: 24.1
click at [1094, 700] on span "Update" at bounding box center [1085, 701] width 48 height 37
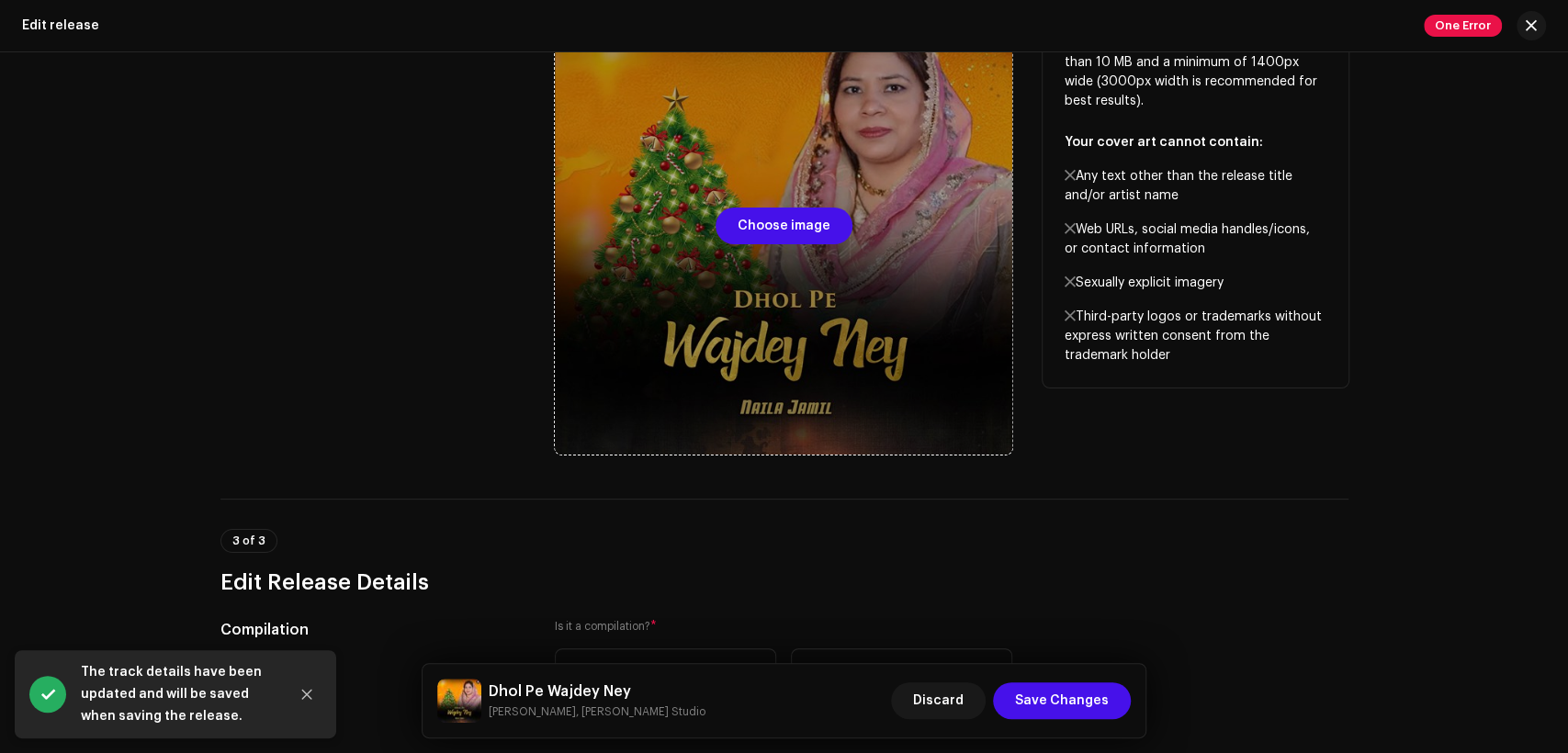
scroll to position [567, 0]
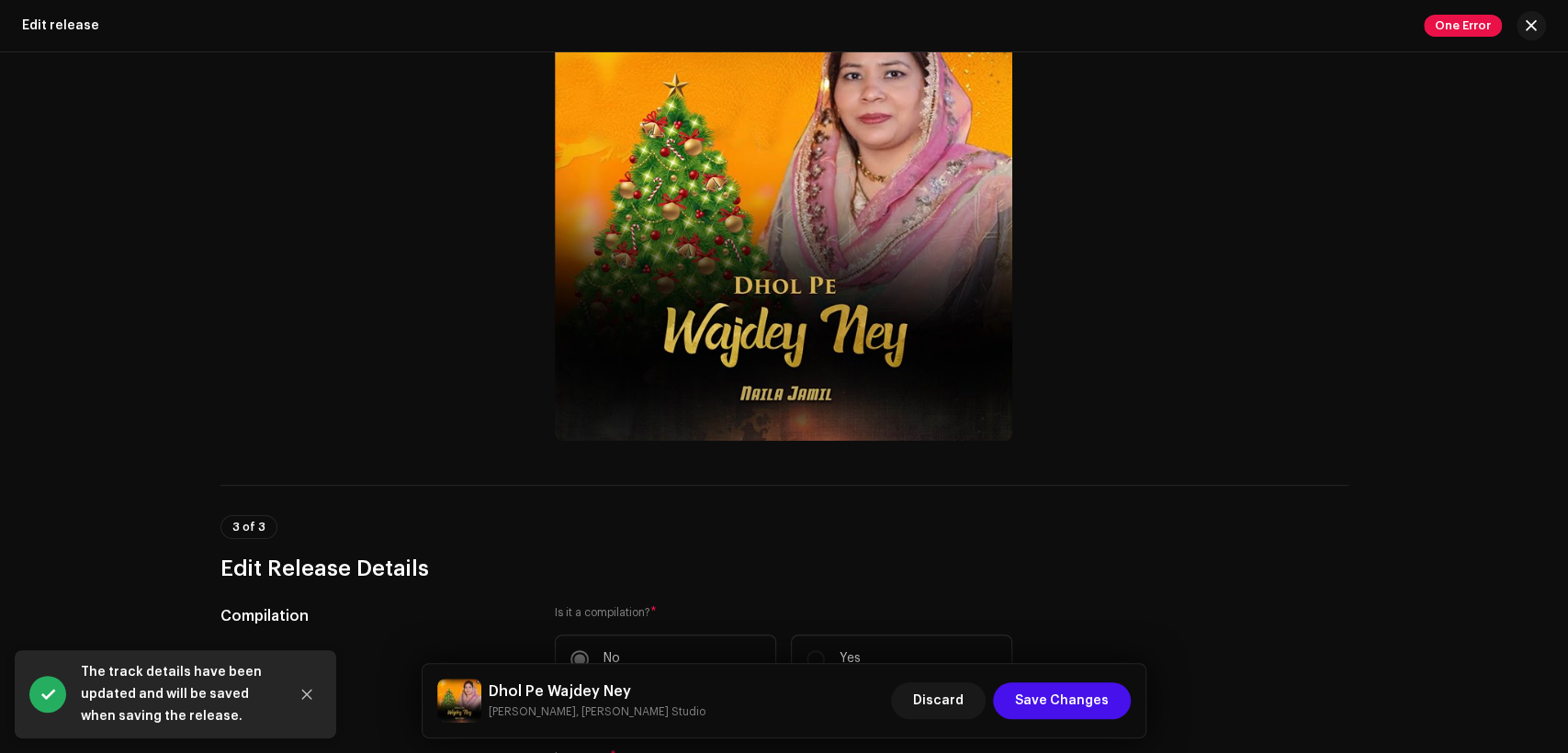
click at [555, 679] on div "Dhol Pe Wajdey Ney [PERSON_NAME], [PERSON_NAME] Studio" at bounding box center [571, 701] width 268 height 44
click at [554, 679] on div "Dhol Pe Wajdey Ney [PERSON_NAME], [PERSON_NAME] Studio" at bounding box center [571, 701] width 268 height 44
click at [557, 679] on div "Dhol Pe Wajdey Ney [PERSON_NAME], [PERSON_NAME] Studio" at bounding box center [571, 701] width 268 height 44
copy h5 "Dhol Pe Wajdey Ney"
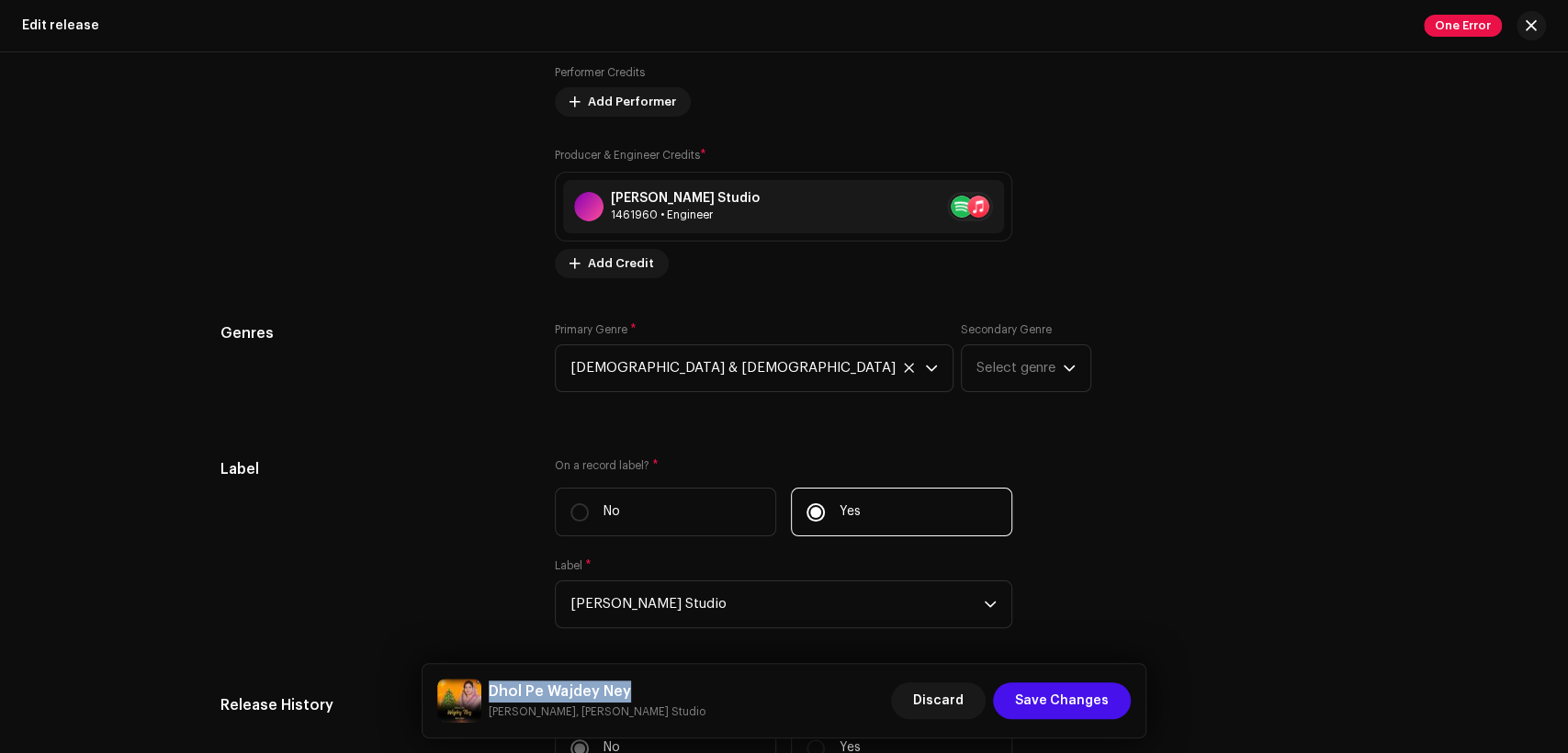
scroll to position [2949, 0]
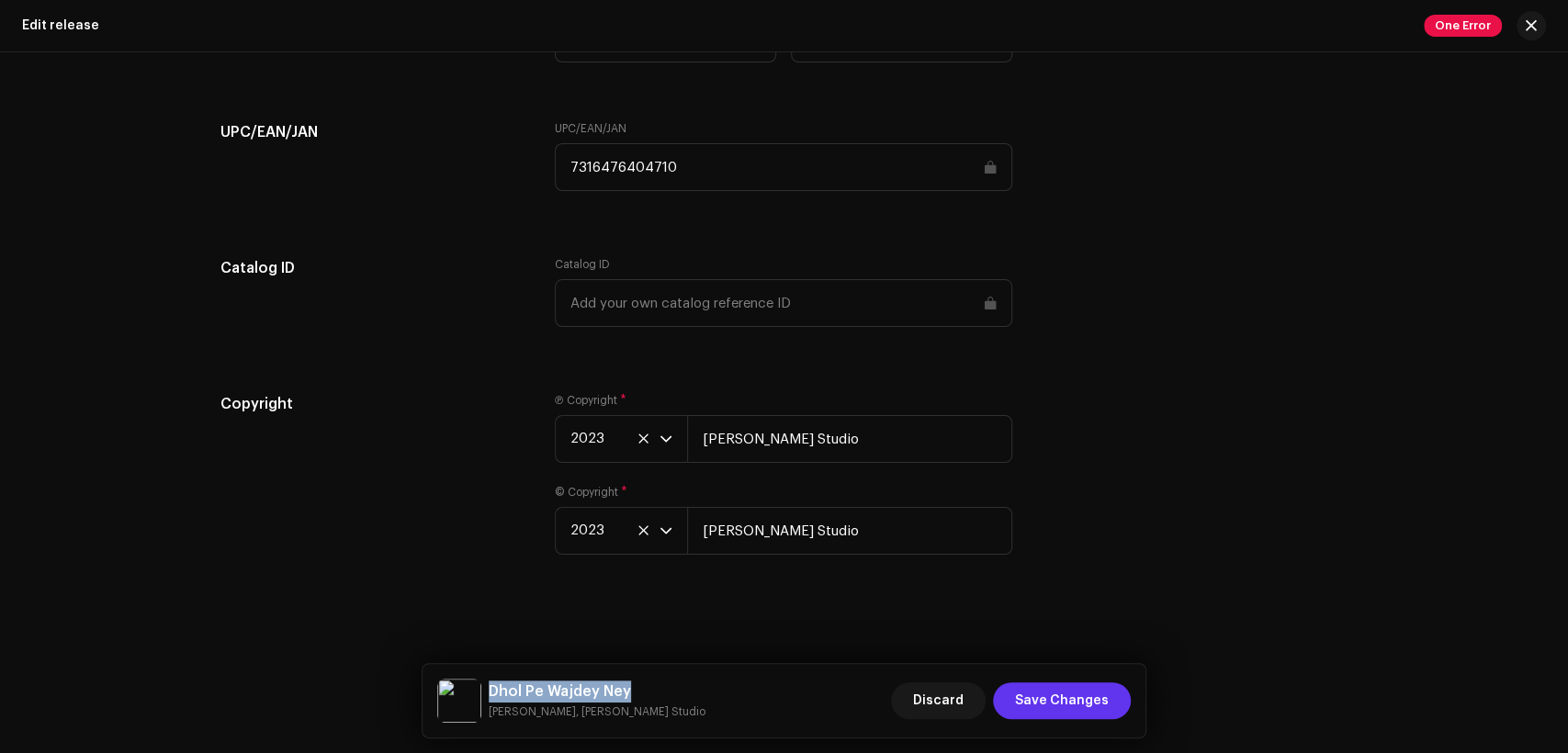
click at [1081, 688] on span "Save Changes" at bounding box center [1061, 701] width 93 height 37
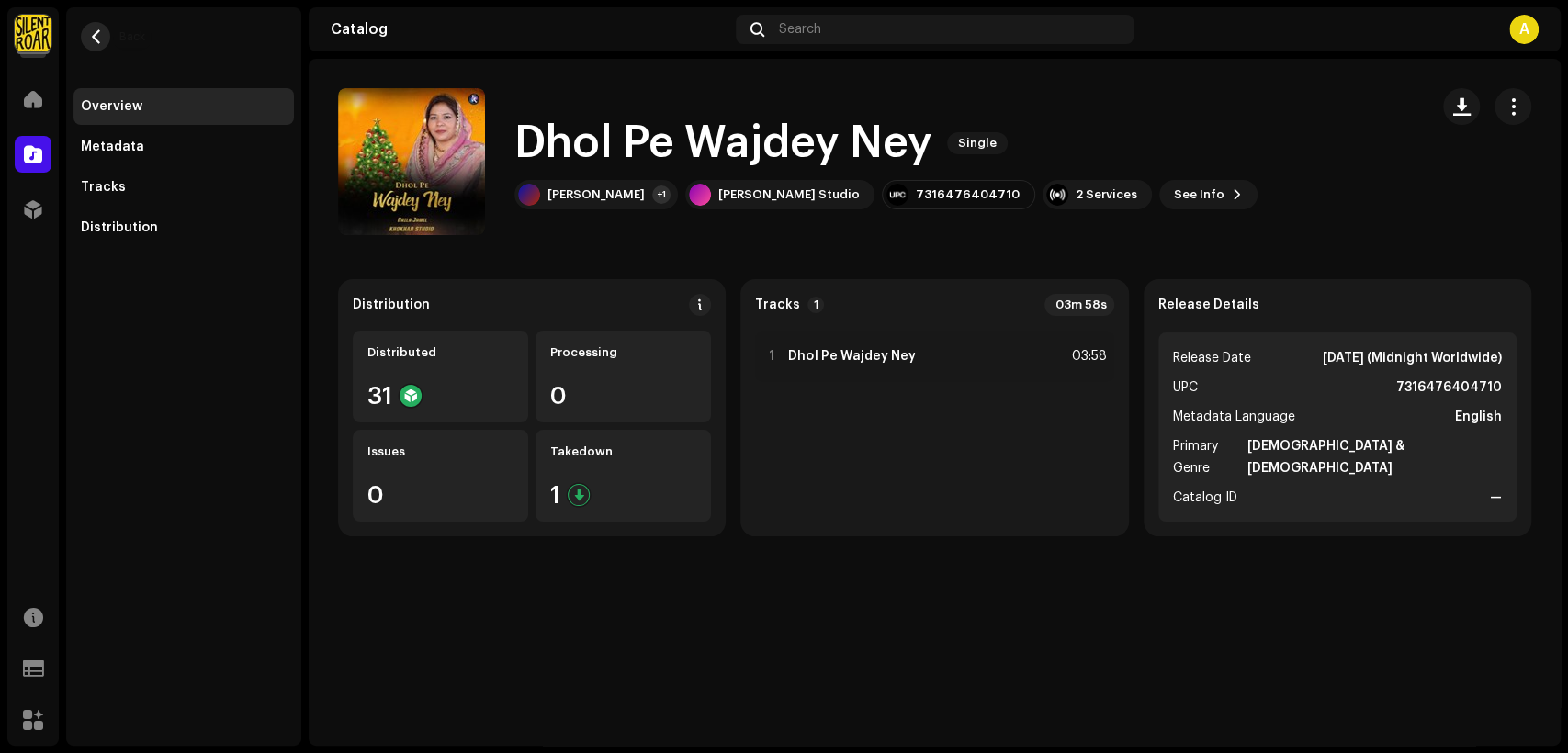
click at [102, 45] on button "button" at bounding box center [95, 37] width 30 height 30
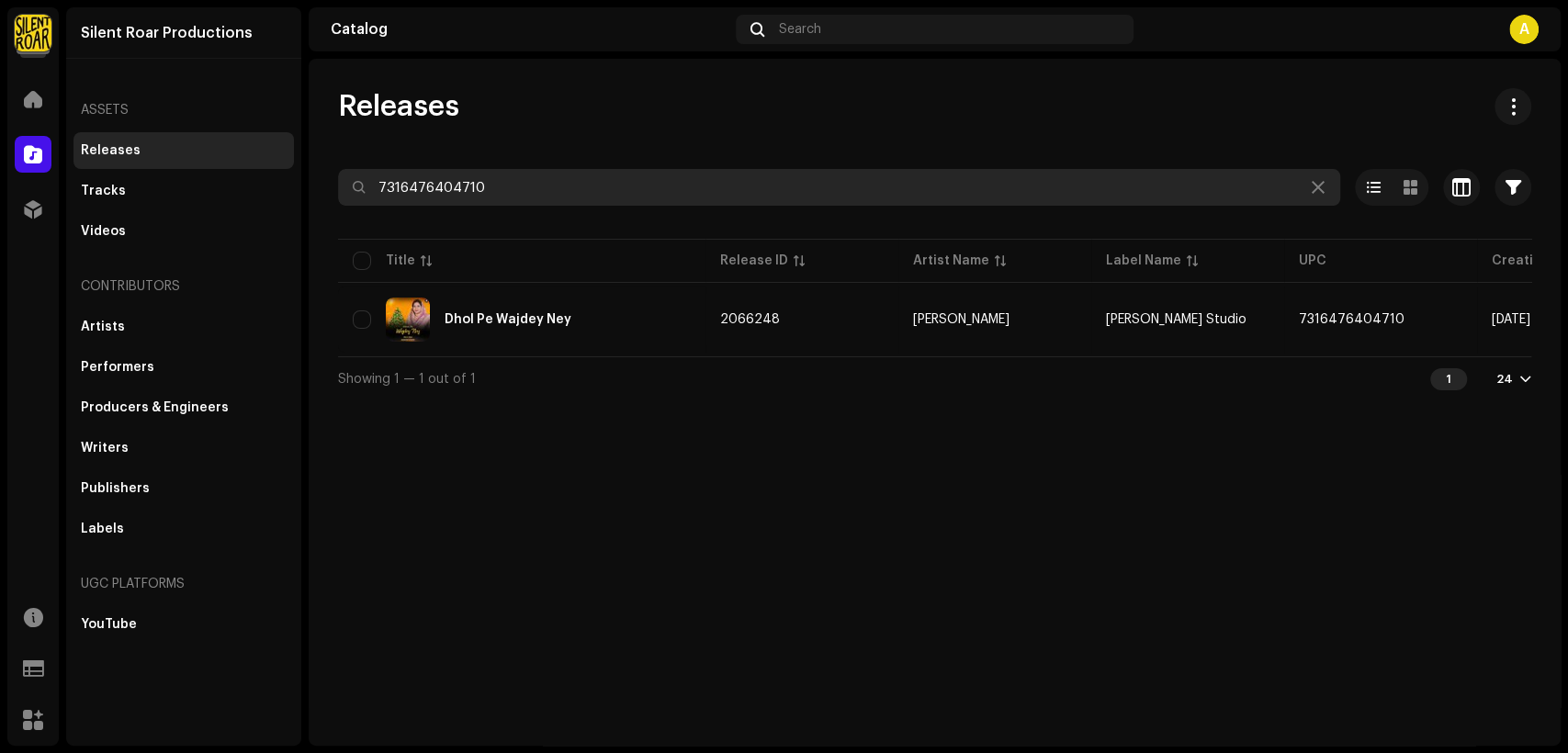
click at [512, 180] on input "7316476404710" at bounding box center [839, 188] width 1002 height 37
paste input "666"
type input "7316476404666"
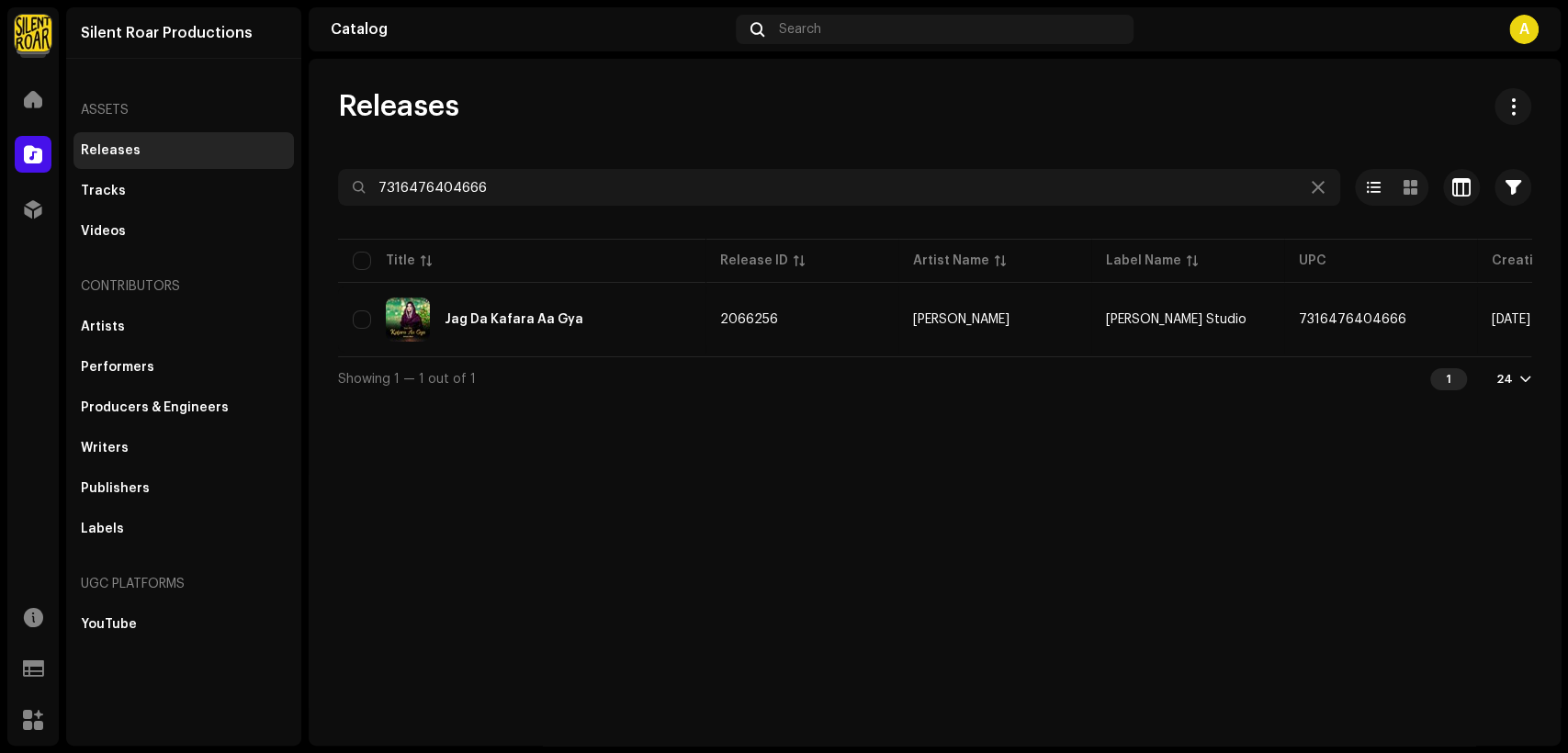
click at [798, 355] on table "Title Release ID Artist Name Label Name UPC Creation Date Release Date Jag Da K…" at bounding box center [1101, 296] width 1525 height 121
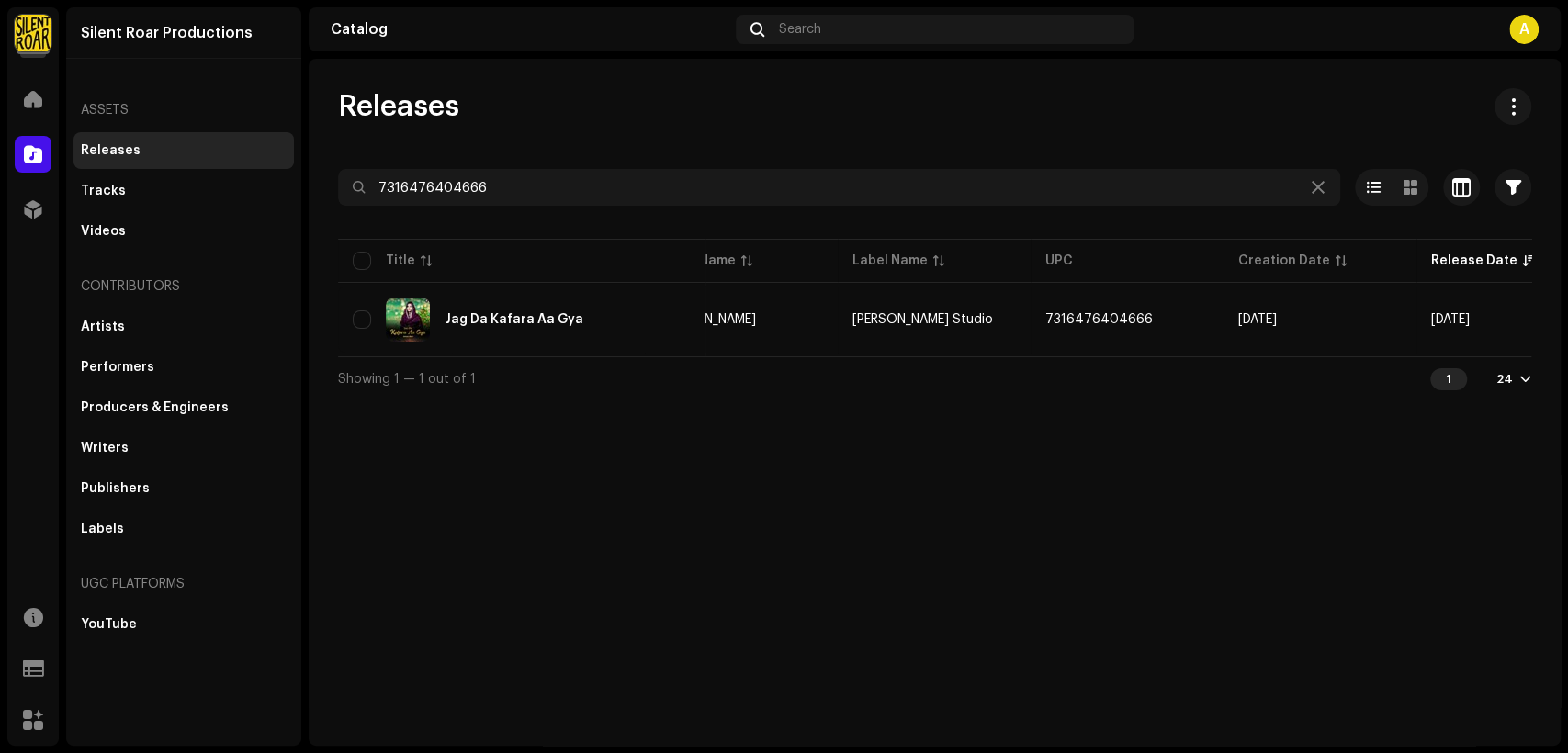
scroll to position [0, 332]
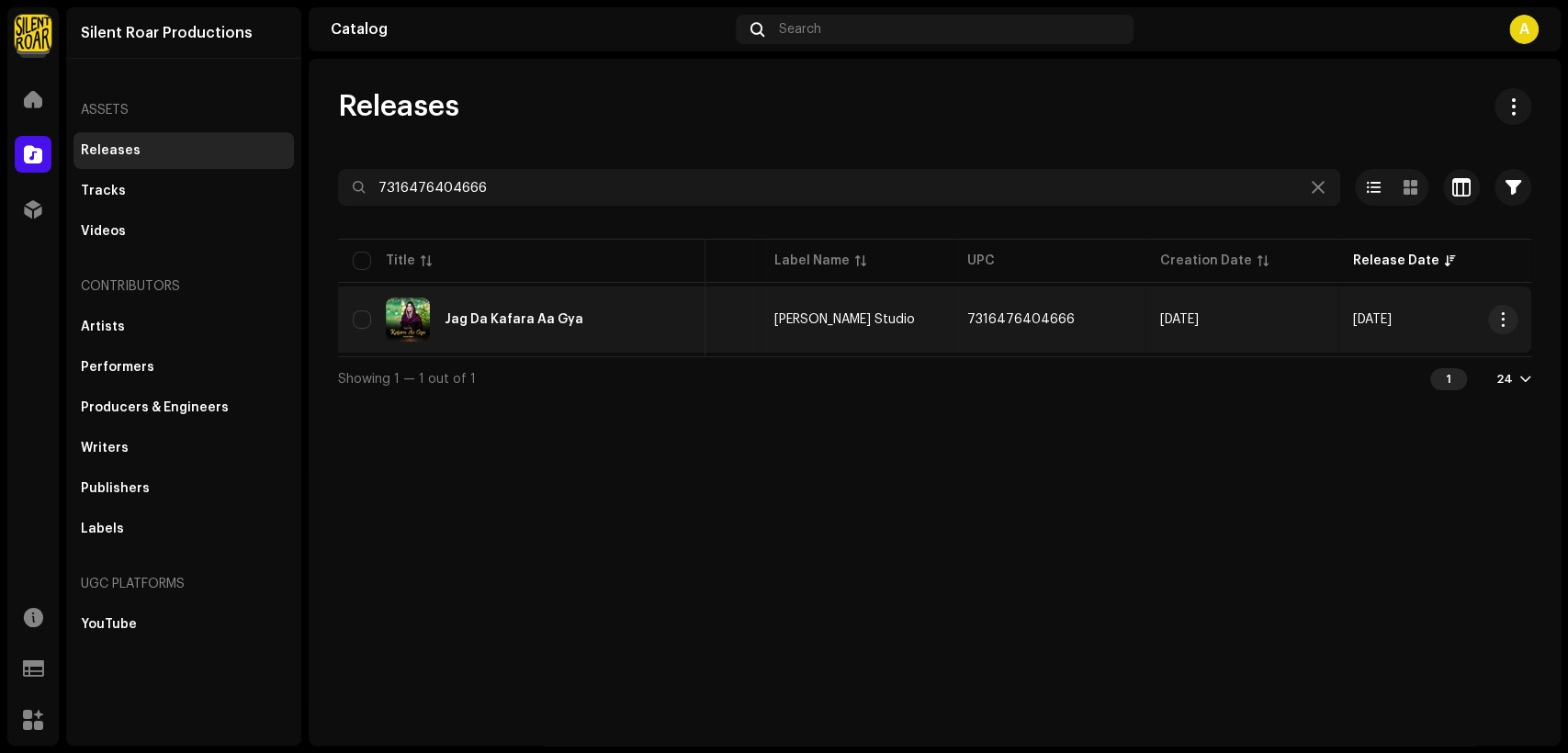
click at [597, 314] on div "Jag Da Kafara Aa Gya" at bounding box center [522, 320] width 338 height 44
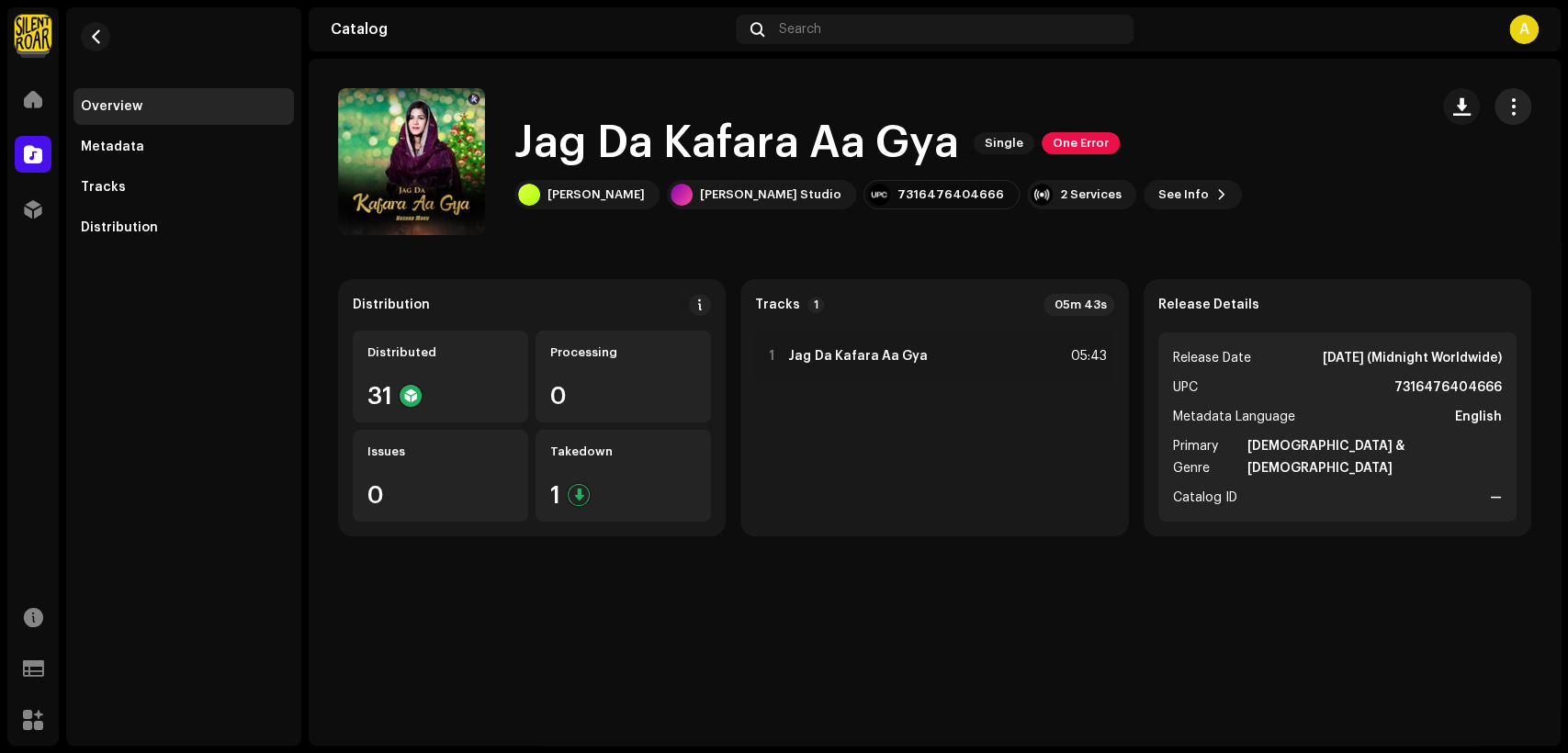
click at [1511, 99] on span "button" at bounding box center [1513, 106] width 17 height 14
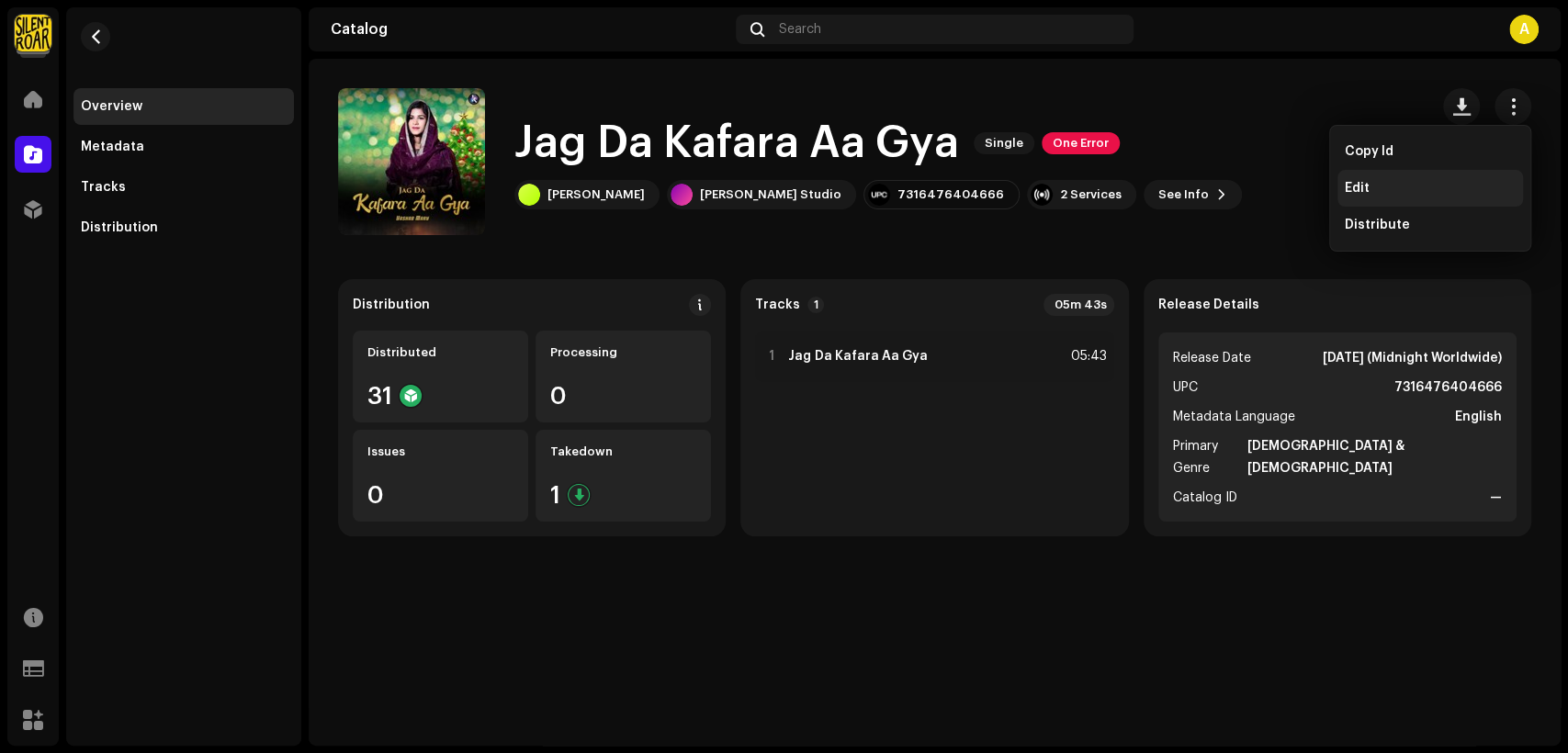
click at [1448, 179] on div "Edit" at bounding box center [1430, 188] width 186 height 37
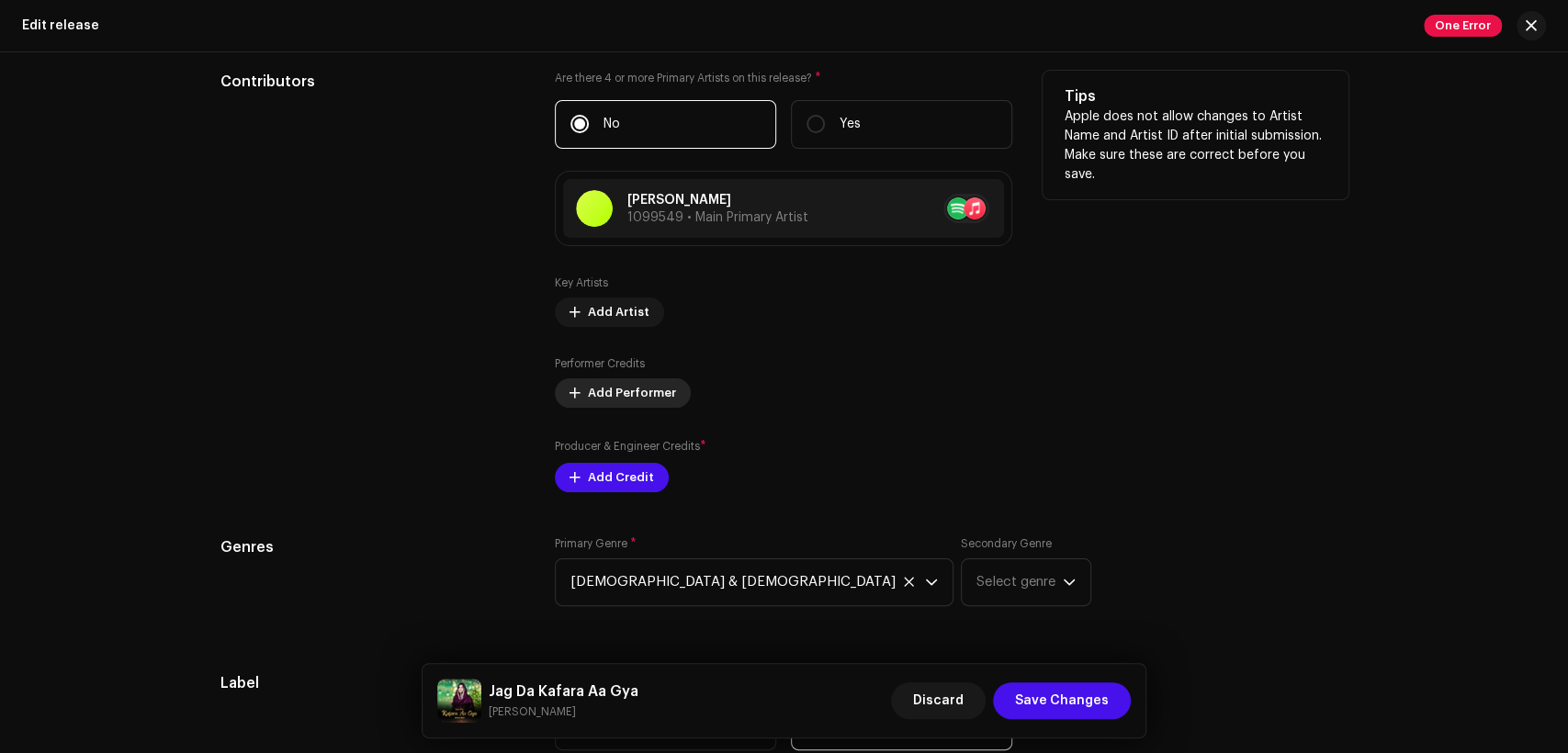
scroll to position [1871, 0]
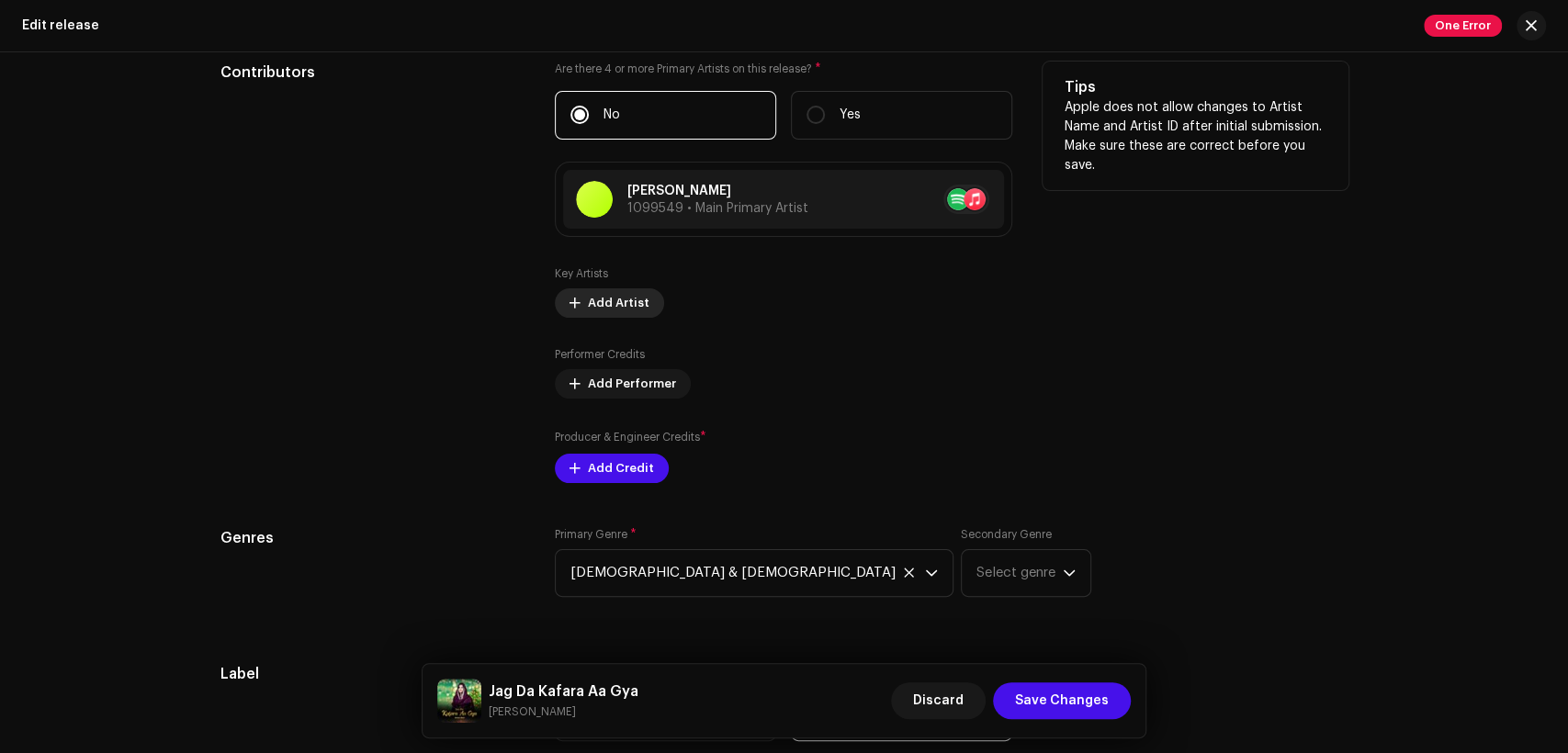
click at [622, 303] on span "Add Artist" at bounding box center [618, 303] width 62 height 37
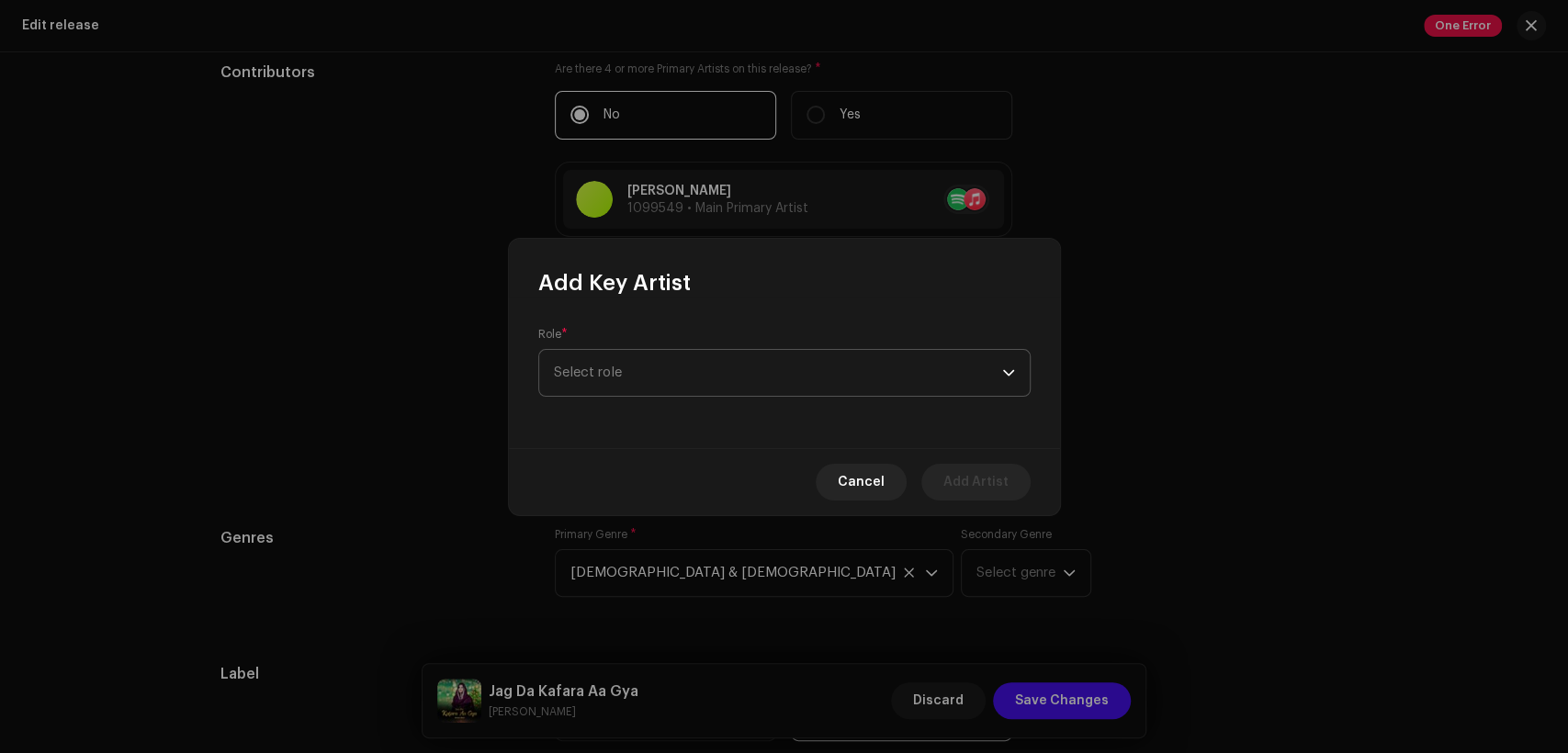
click at [706, 367] on span "Select role" at bounding box center [778, 373] width 448 height 46
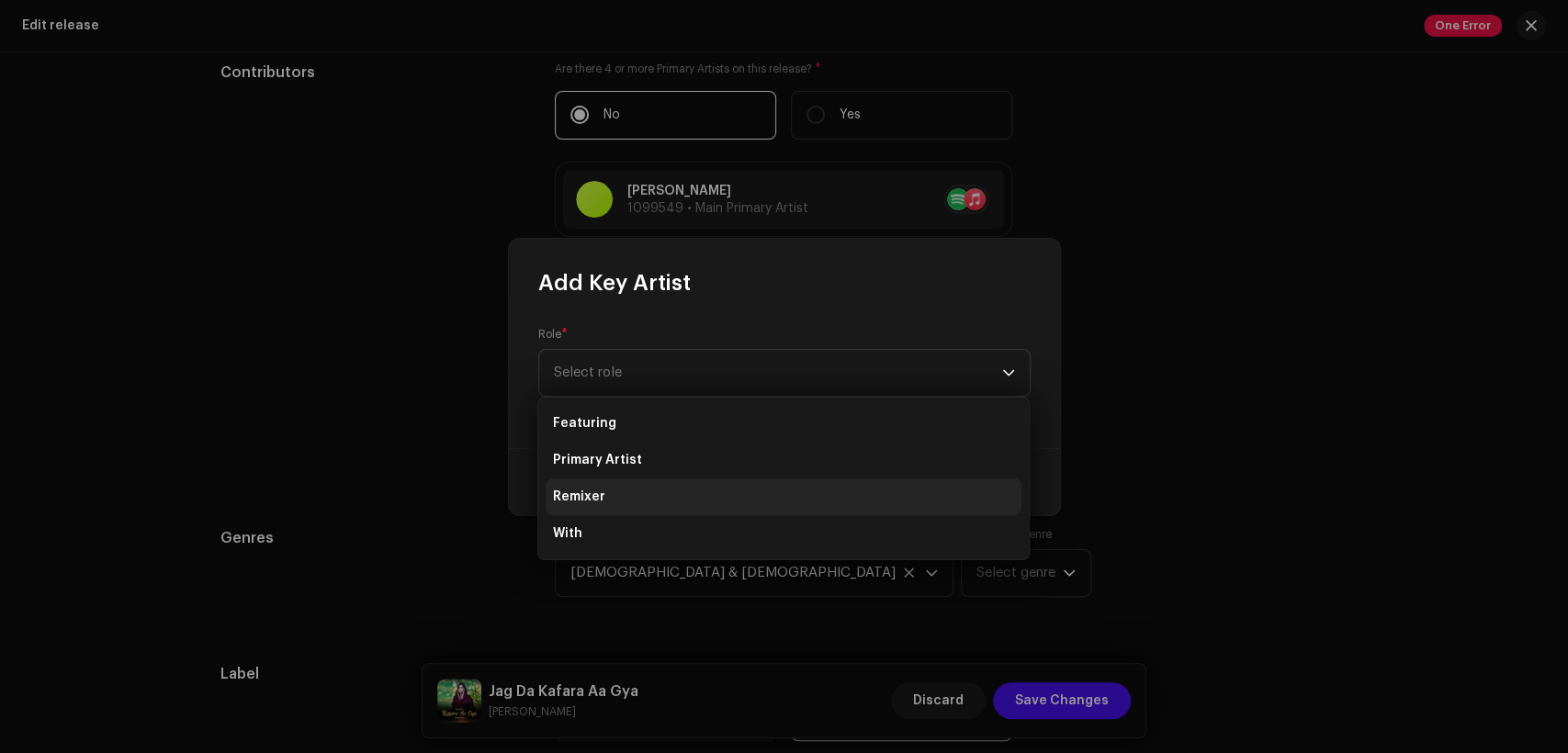
click at [713, 480] on li "Remixer" at bounding box center [784, 497] width 476 height 37
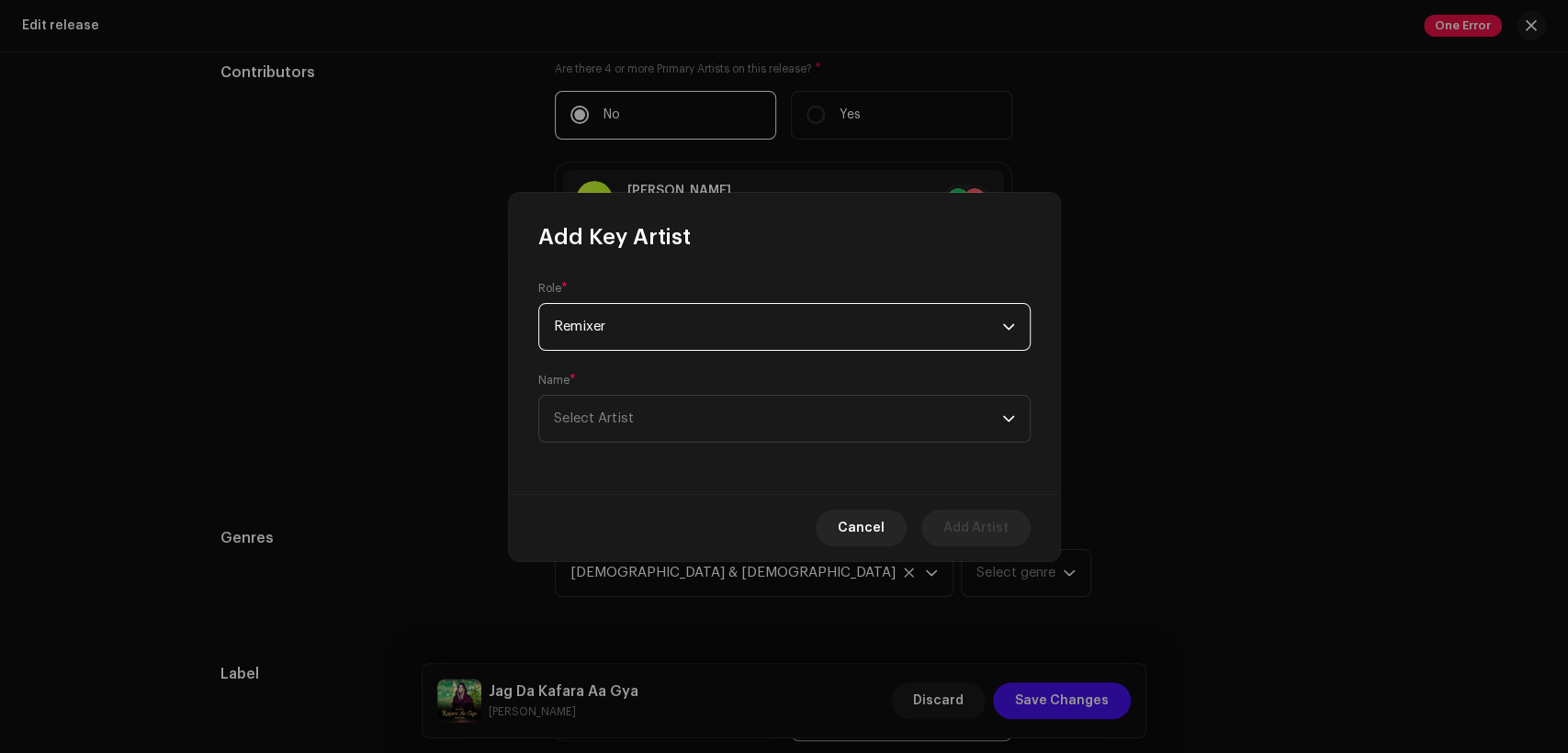
click at [699, 320] on span "Remixer" at bounding box center [778, 327] width 448 height 46
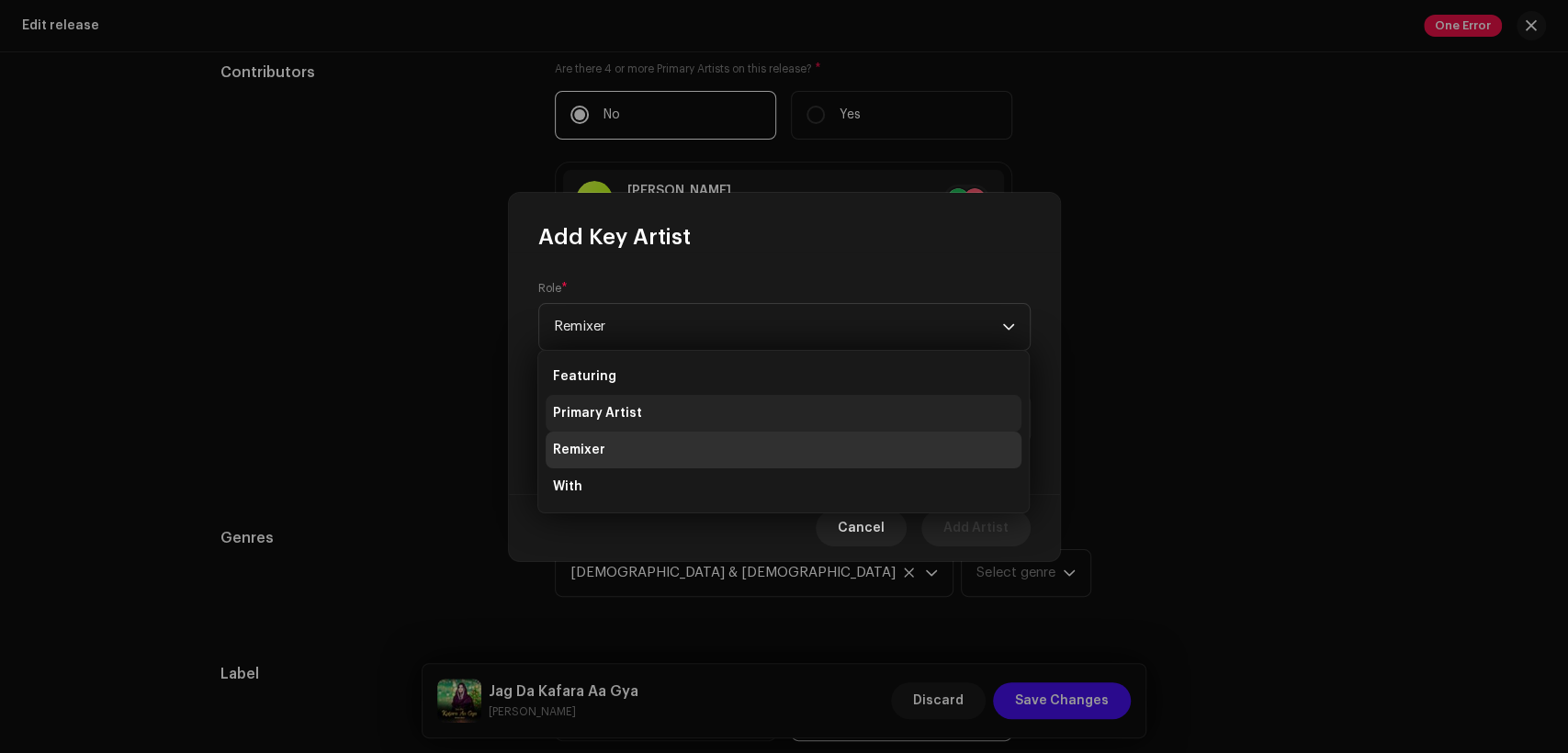
click at [720, 414] on li "Primary Artist" at bounding box center [784, 414] width 476 height 37
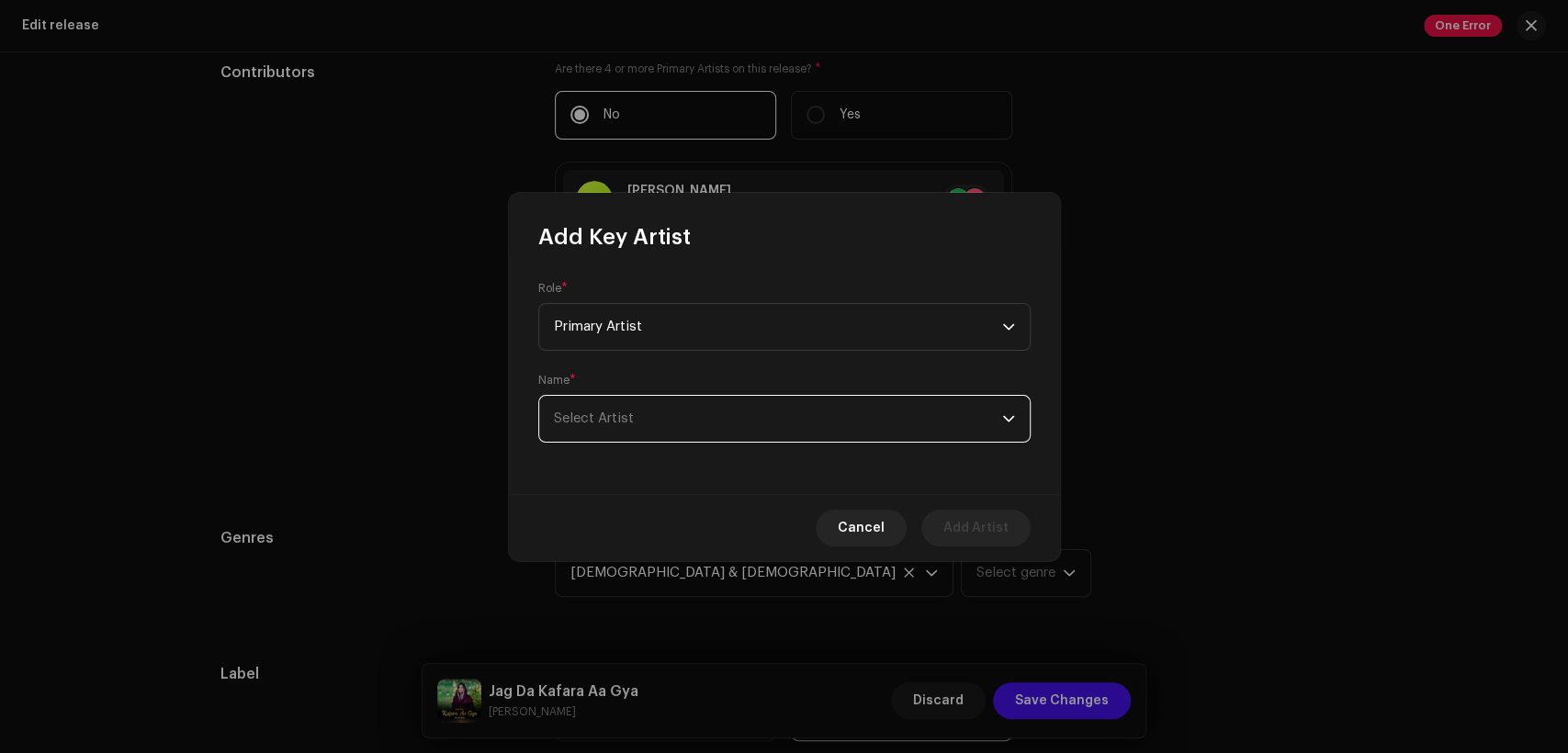
click at [726, 418] on span "Select Artist" at bounding box center [778, 419] width 448 height 46
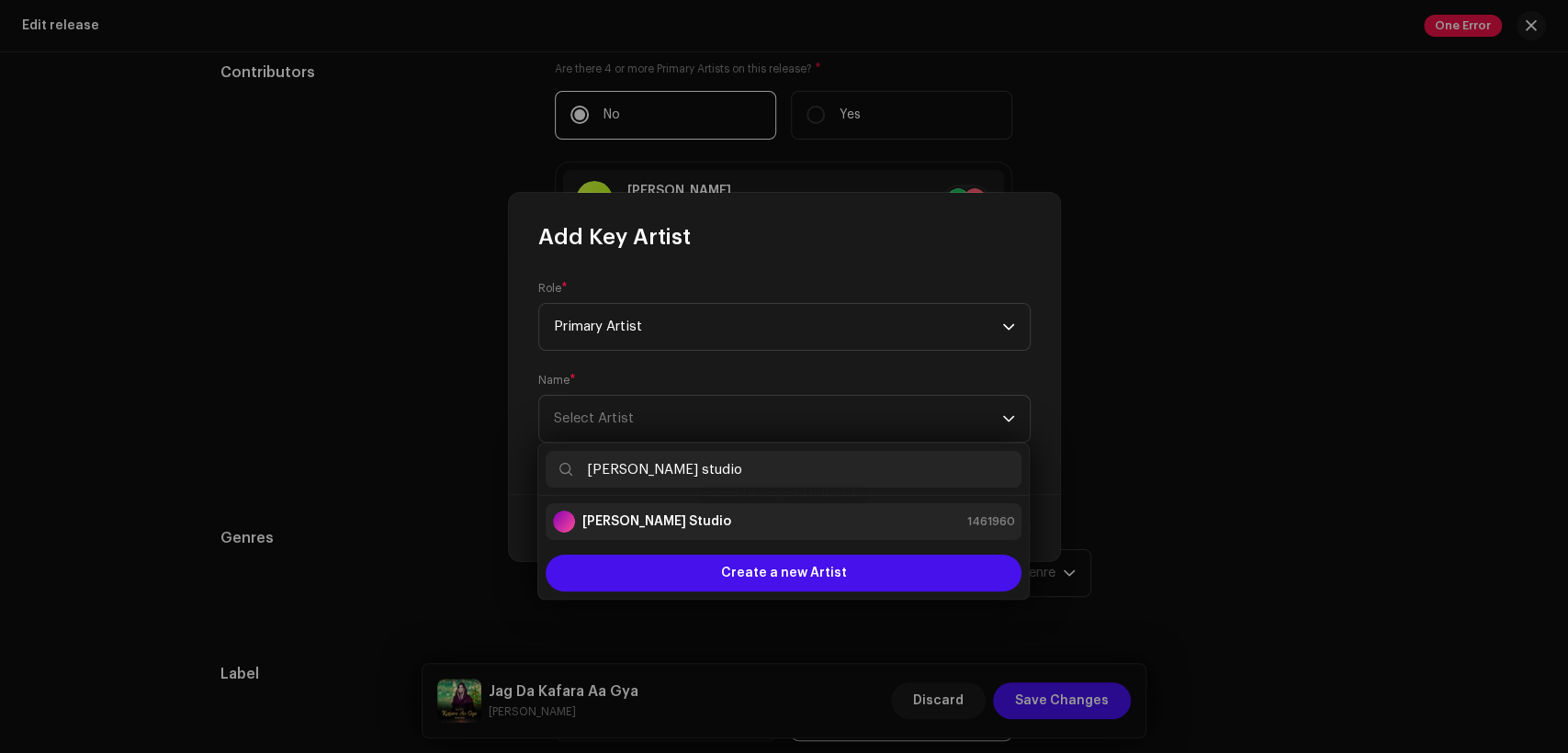
type input "[PERSON_NAME] studio"
click at [741, 530] on div "[PERSON_NAME] Studio 1461960" at bounding box center [784, 521] width 461 height 22
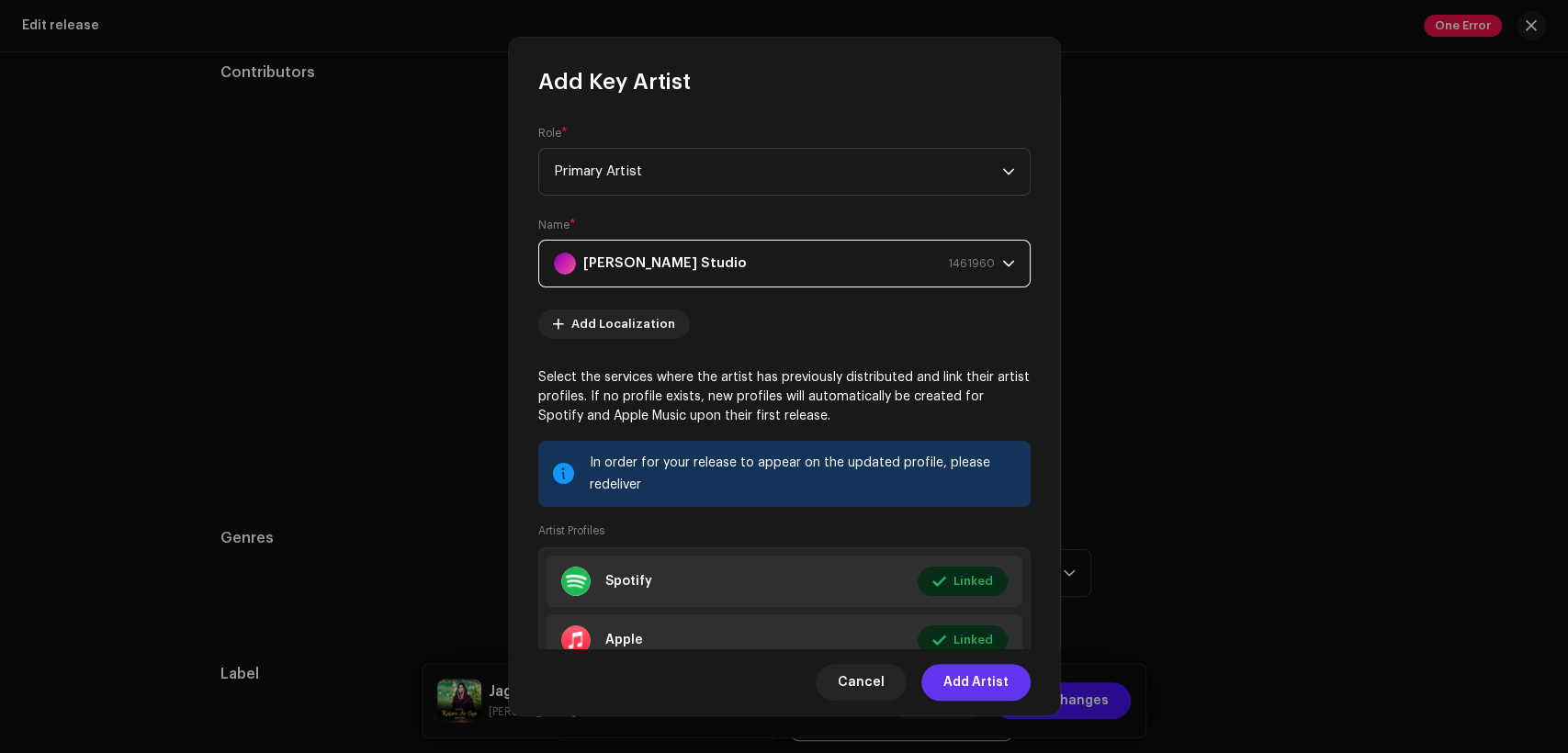
click at [983, 685] on span "Add Artist" at bounding box center [976, 683] width 65 height 37
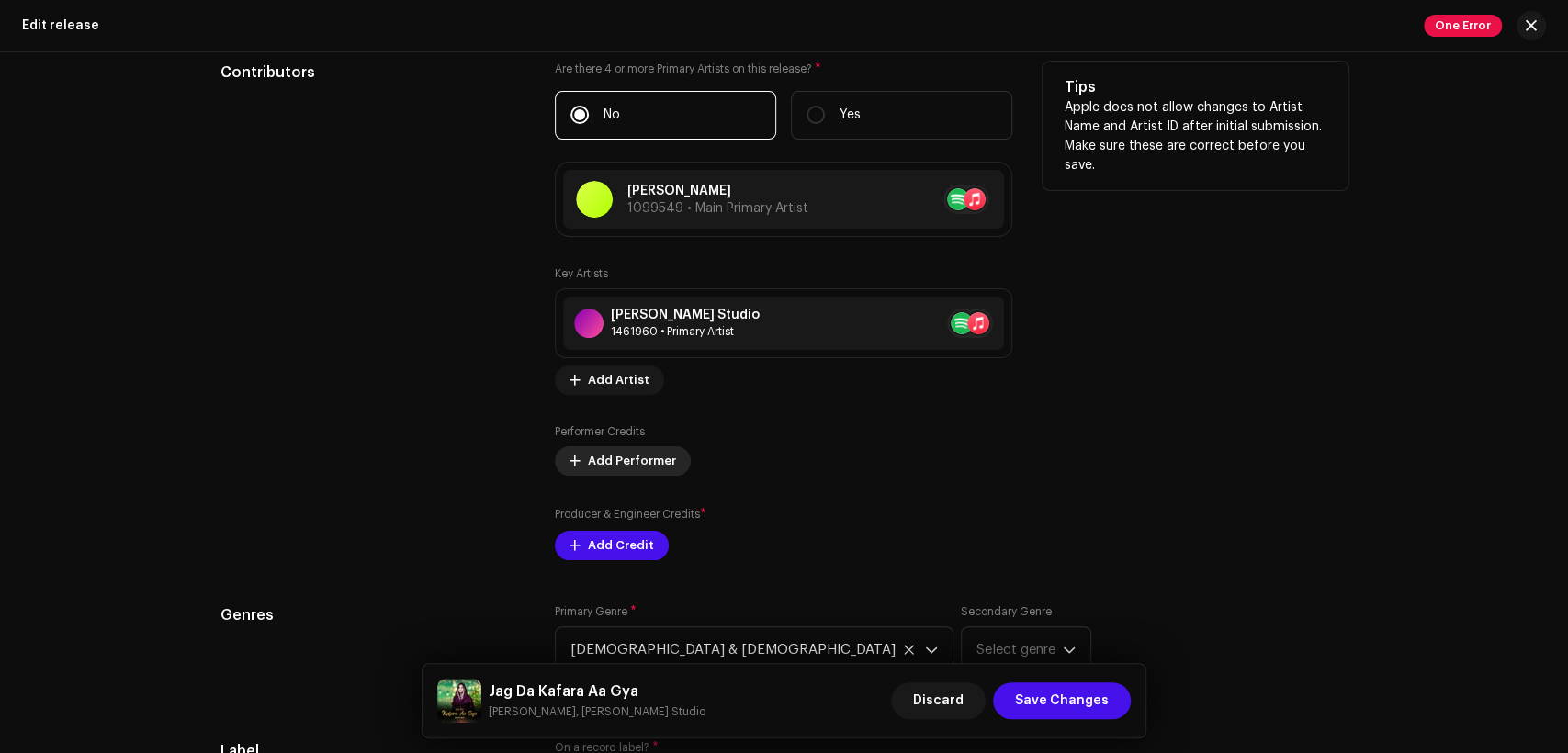
click at [634, 471] on span "Add Performer" at bounding box center [632, 462] width 88 height 37
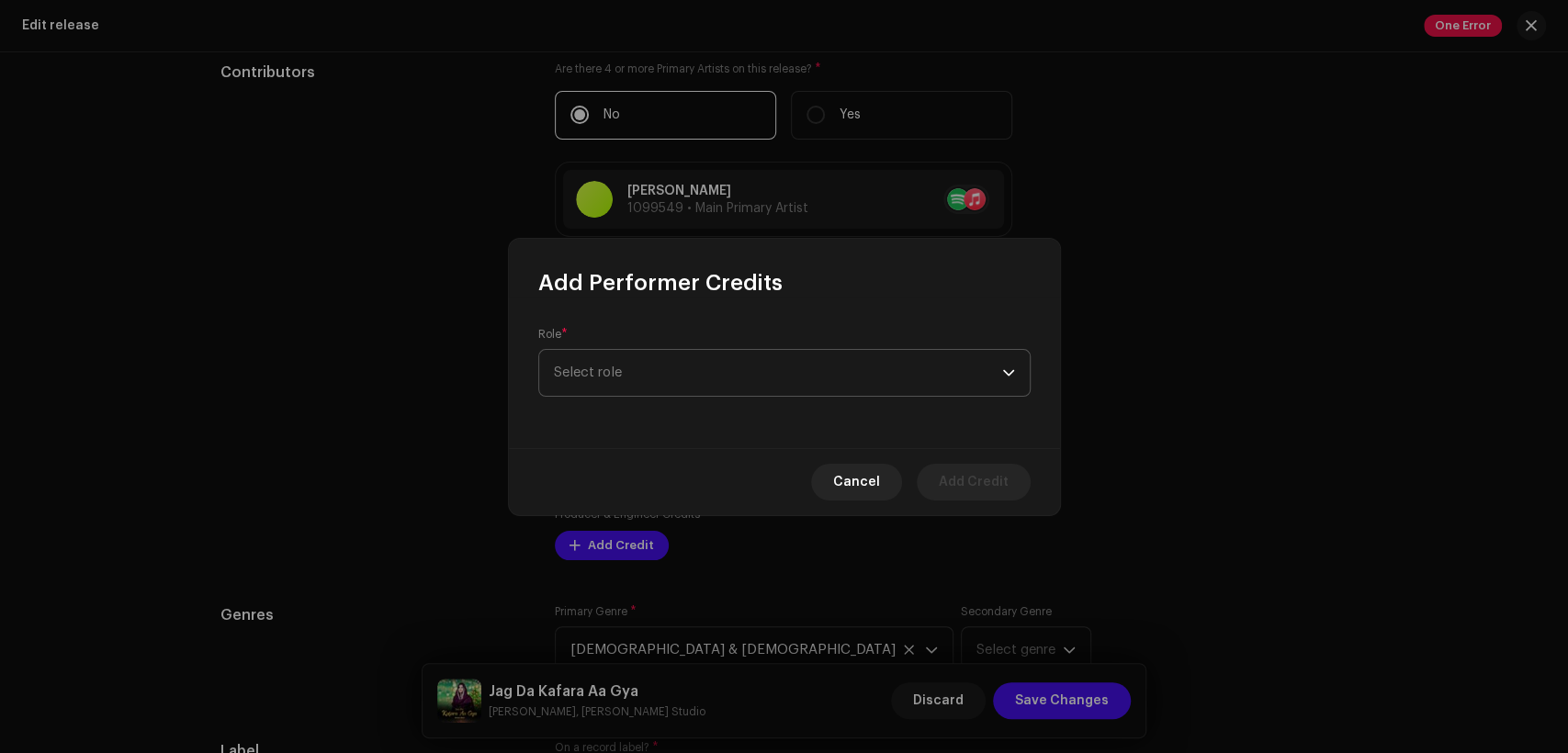
click at [736, 376] on span "Select role" at bounding box center [778, 373] width 448 height 46
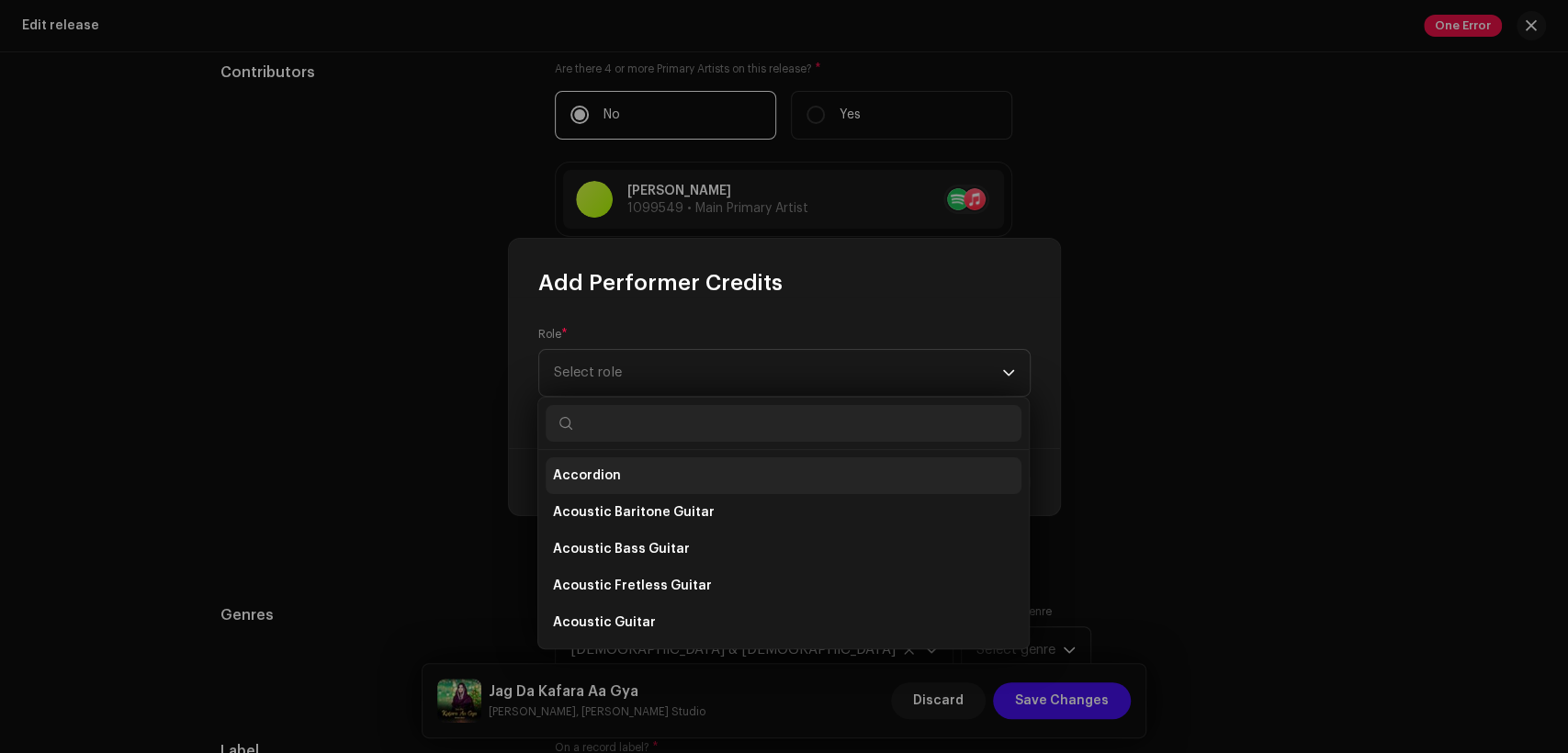
type input "e"
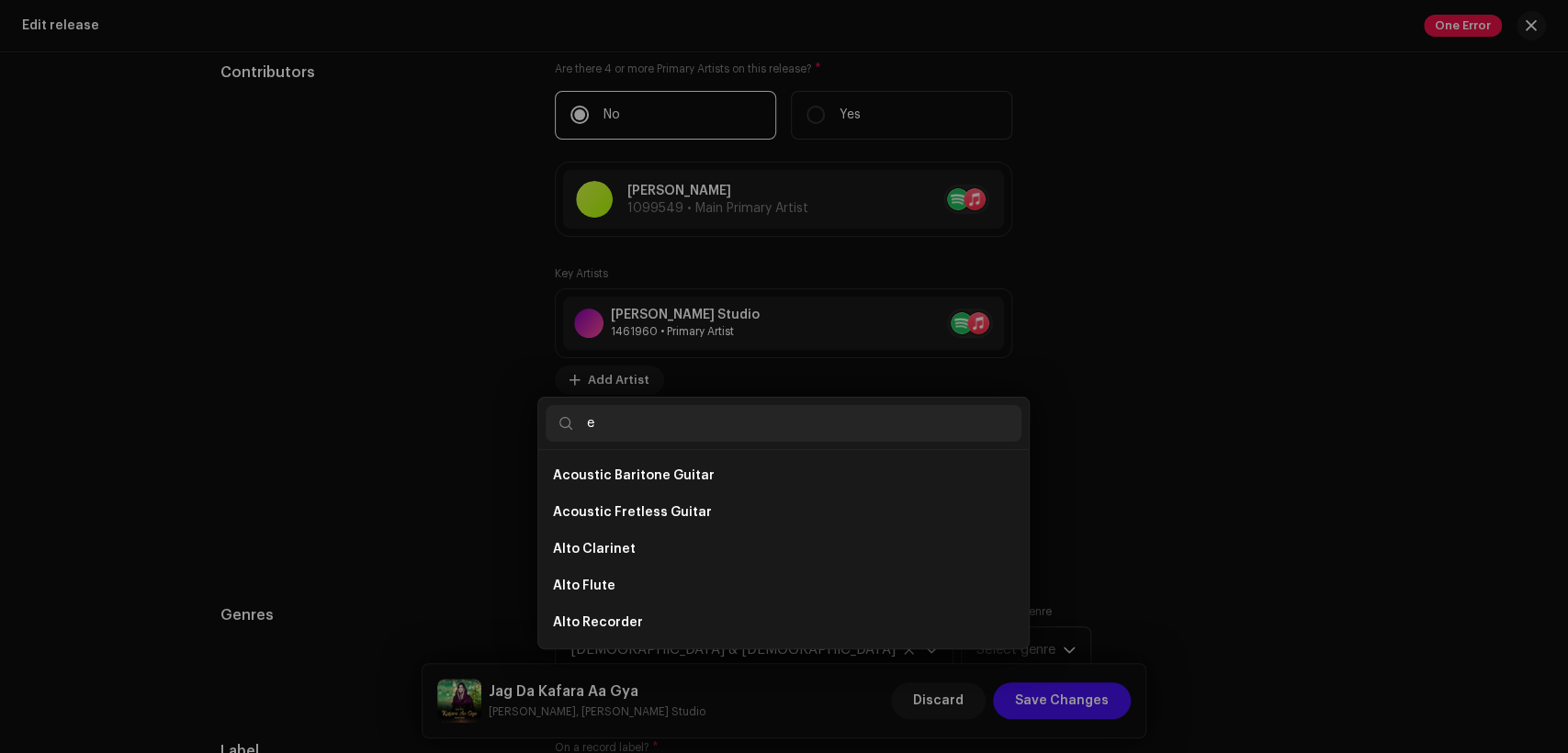
click at [1270, 494] on div "Add Performer Credits Role * Select role Cancel Add Credit" at bounding box center [784, 376] width 1568 height 753
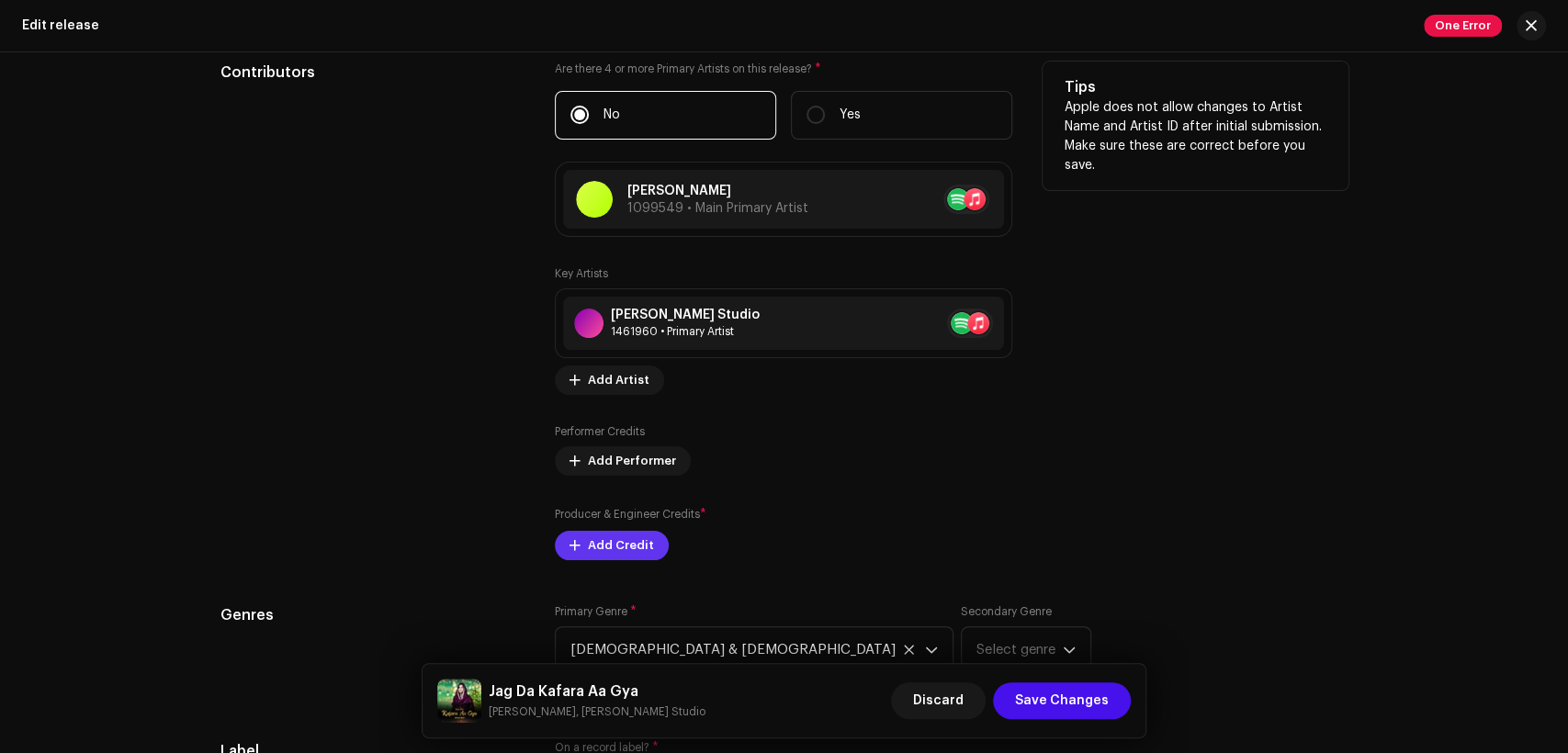
click at [642, 548] on span "Add Credit" at bounding box center [620, 545] width 66 height 37
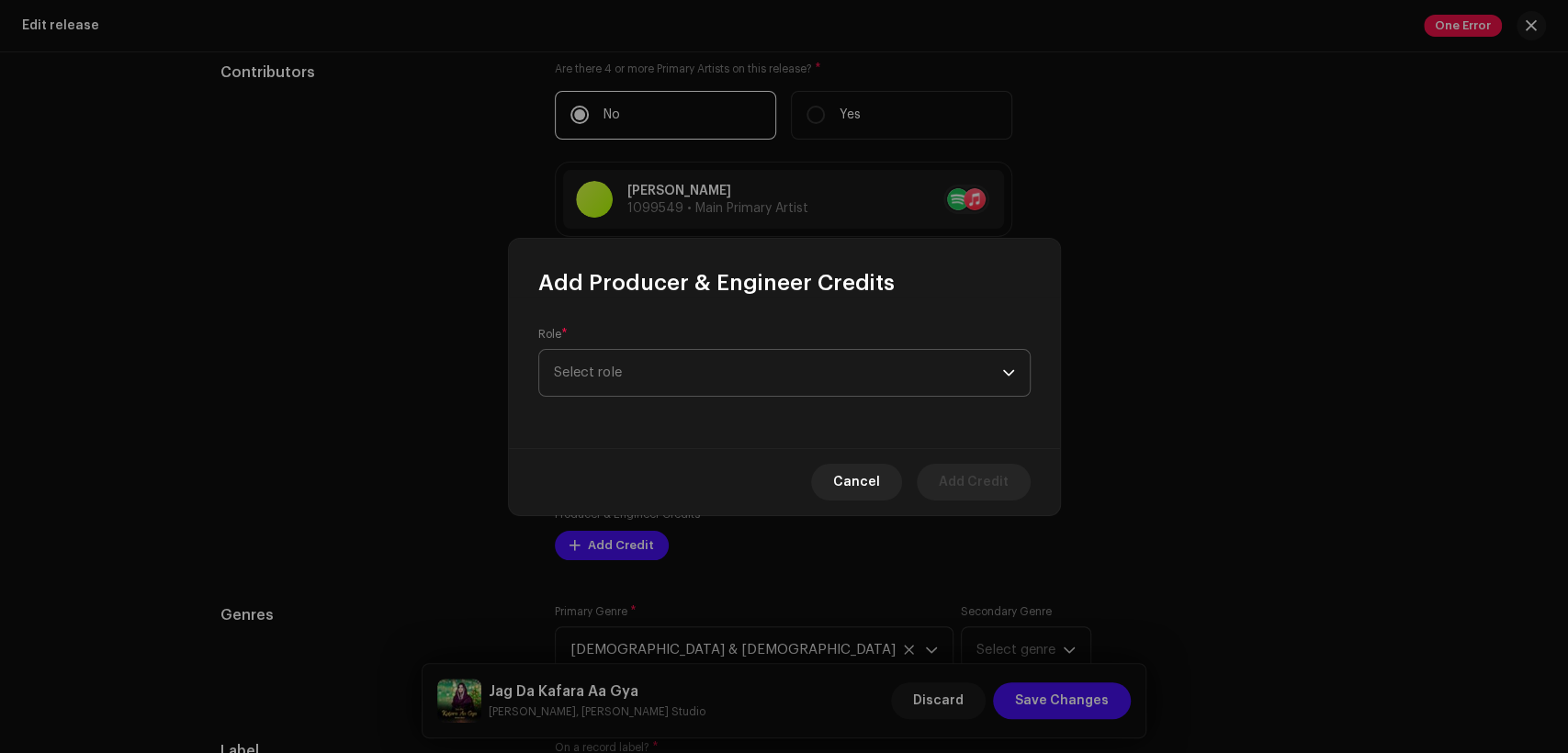
click at [734, 389] on span "Select role" at bounding box center [778, 373] width 448 height 46
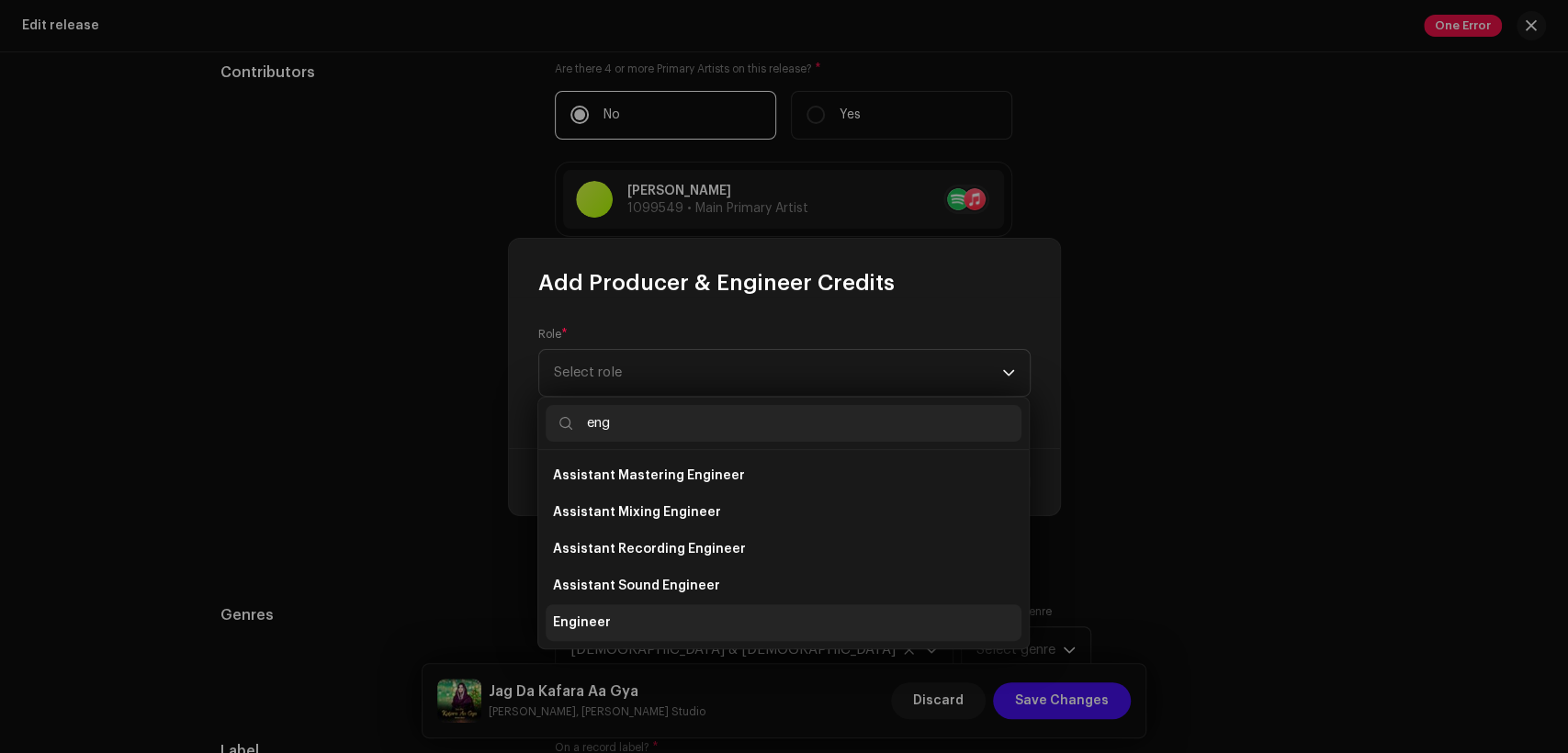
type input "eng"
click at [731, 621] on li "Engineer" at bounding box center [784, 623] width 476 height 37
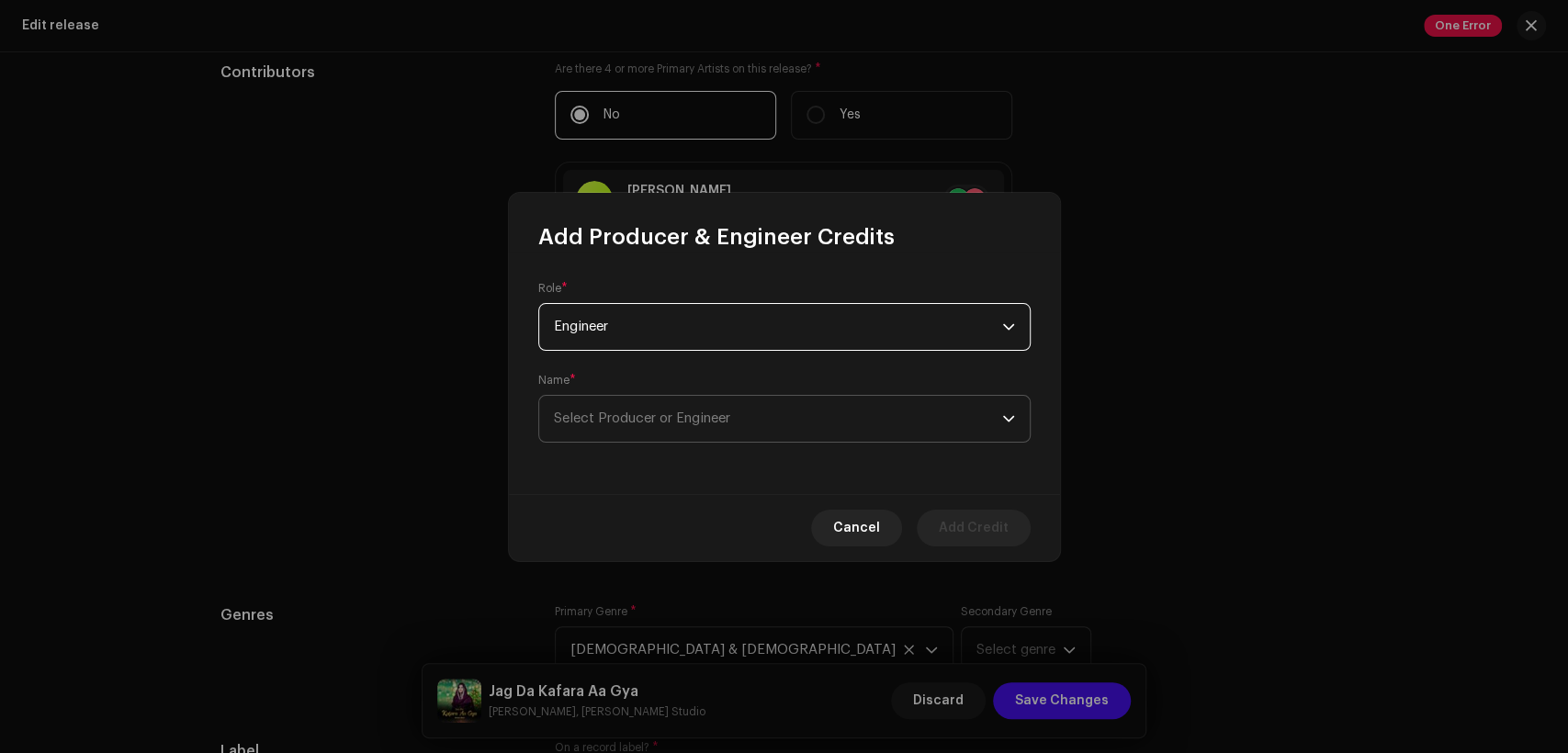
click at [825, 413] on span "Select Producer or Engineer" at bounding box center [778, 419] width 448 height 46
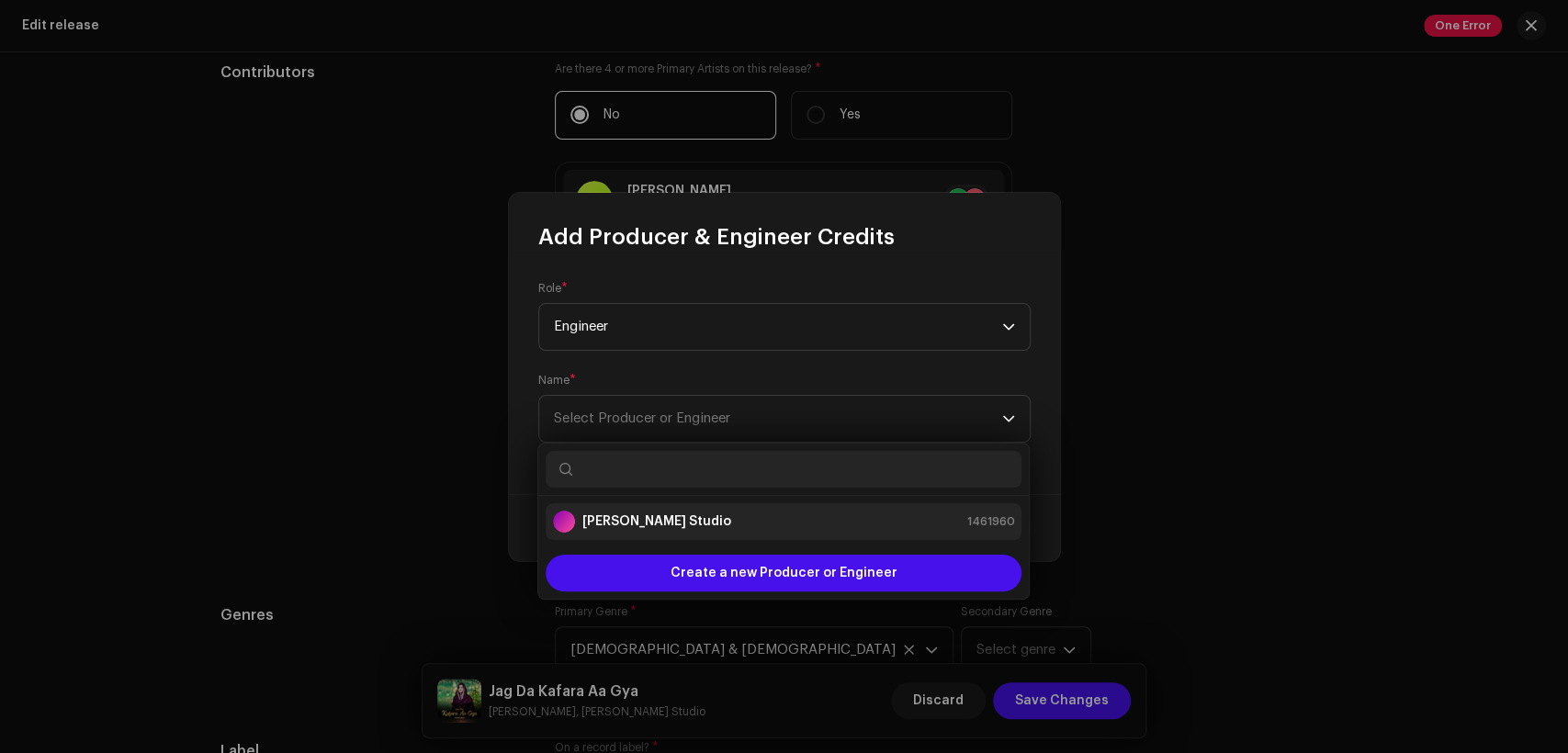
click at [858, 518] on div "[PERSON_NAME] Studio 1461960" at bounding box center [784, 521] width 461 height 22
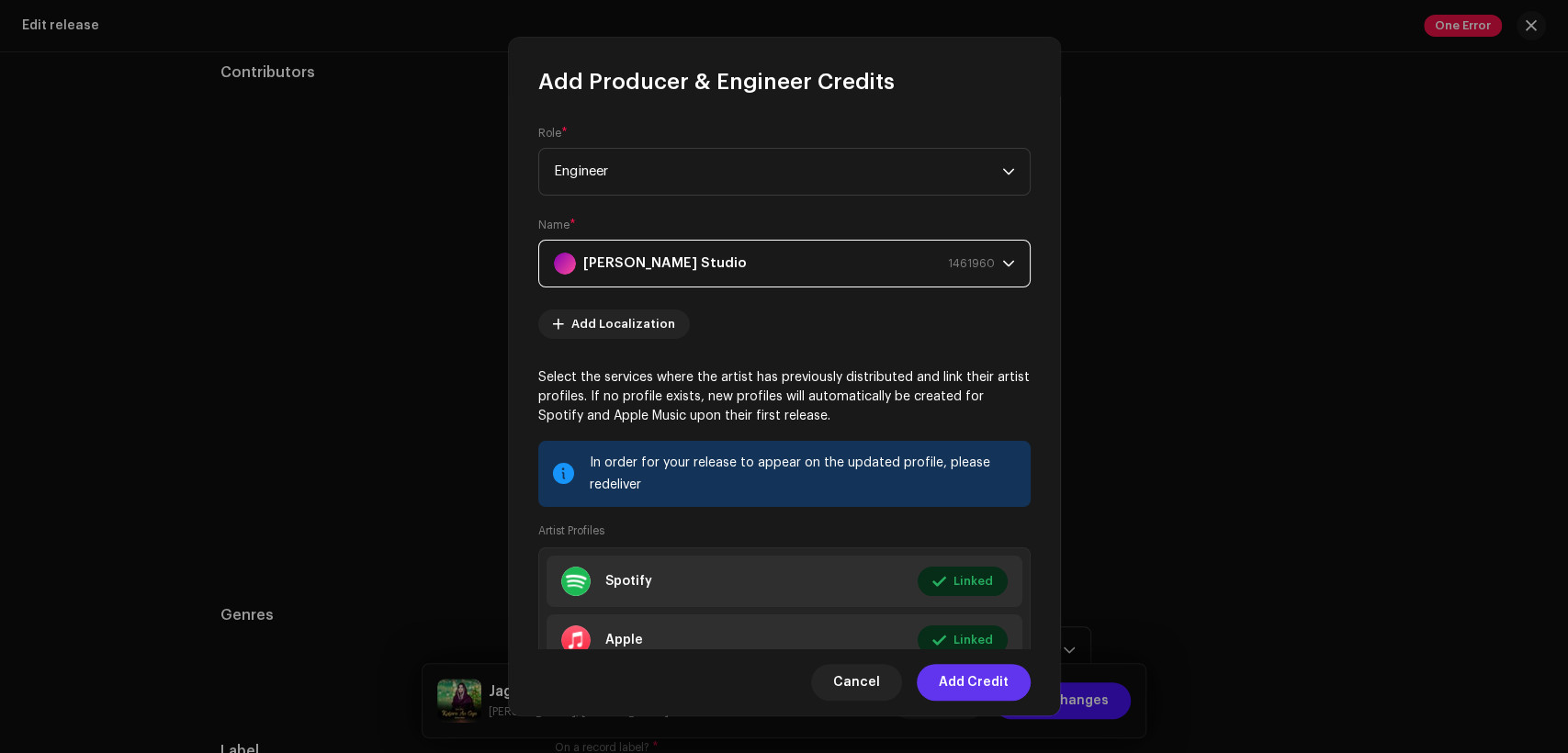
click at [978, 679] on span "Add Credit" at bounding box center [973, 683] width 70 height 37
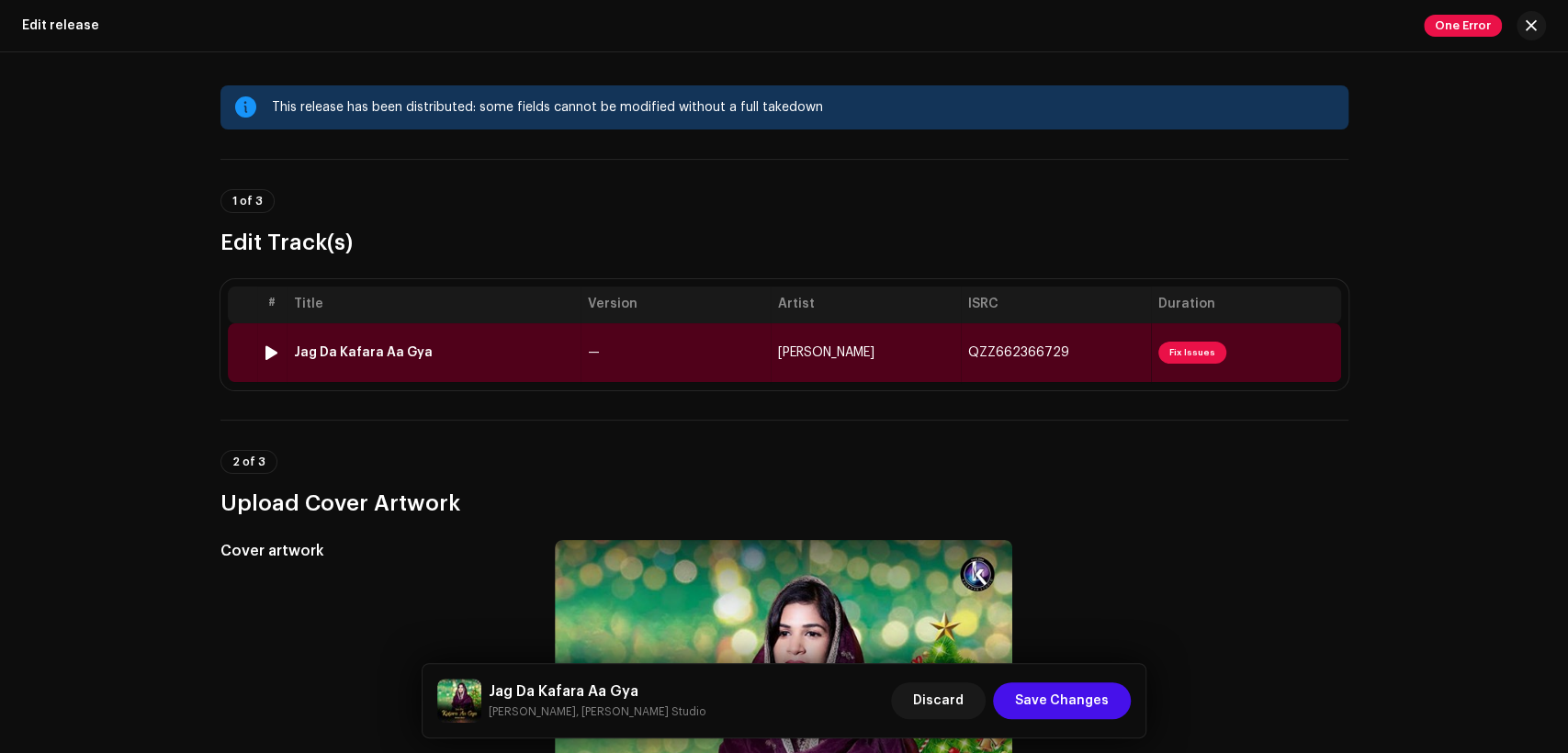
scroll to position [0, 0]
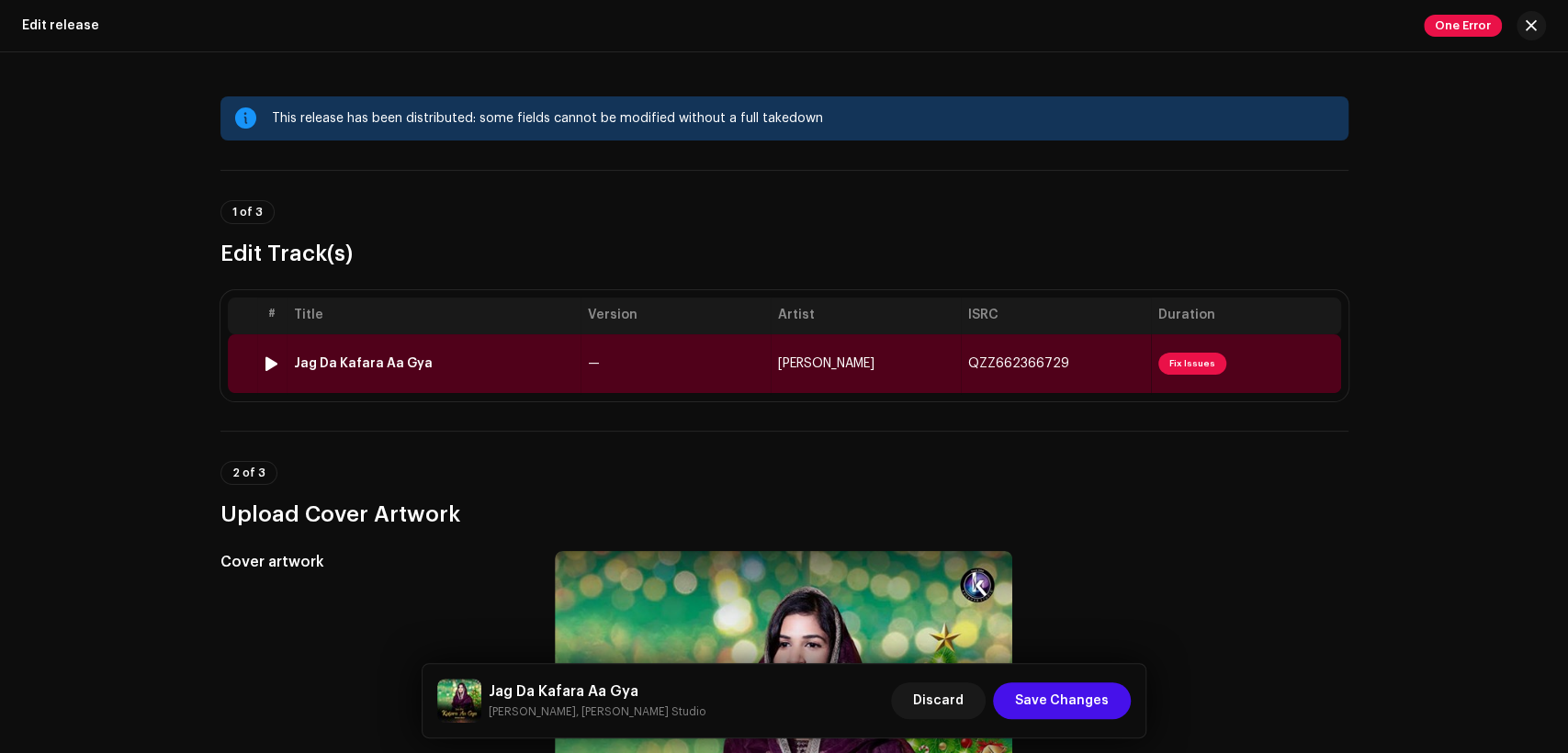
click at [526, 371] on td "Jag Da Kafara Aa Gya" at bounding box center [434, 364] width 294 height 59
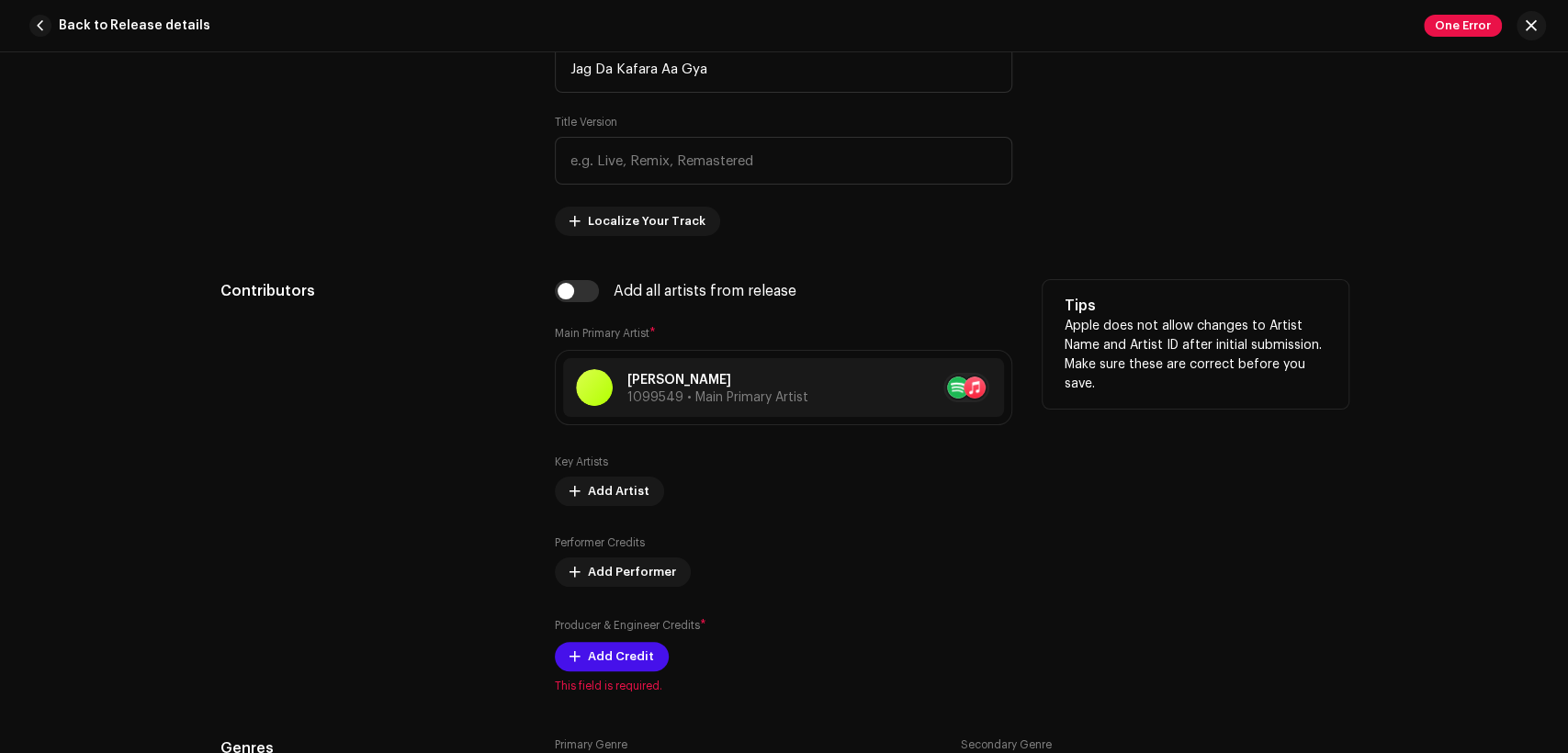
scroll to position [1020, 0]
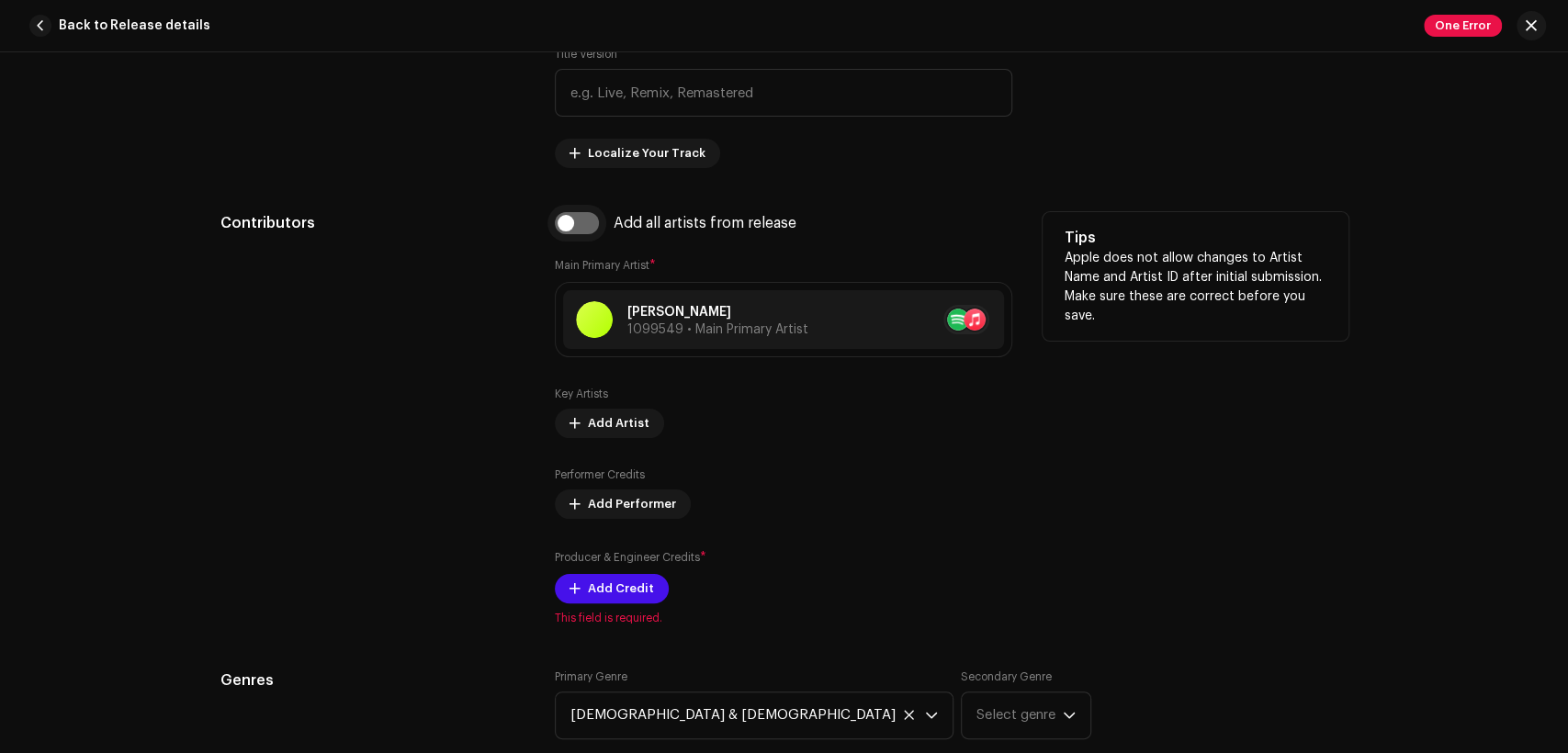
click at [571, 226] on input "checkbox" at bounding box center [577, 223] width 44 height 22
checkbox input "true"
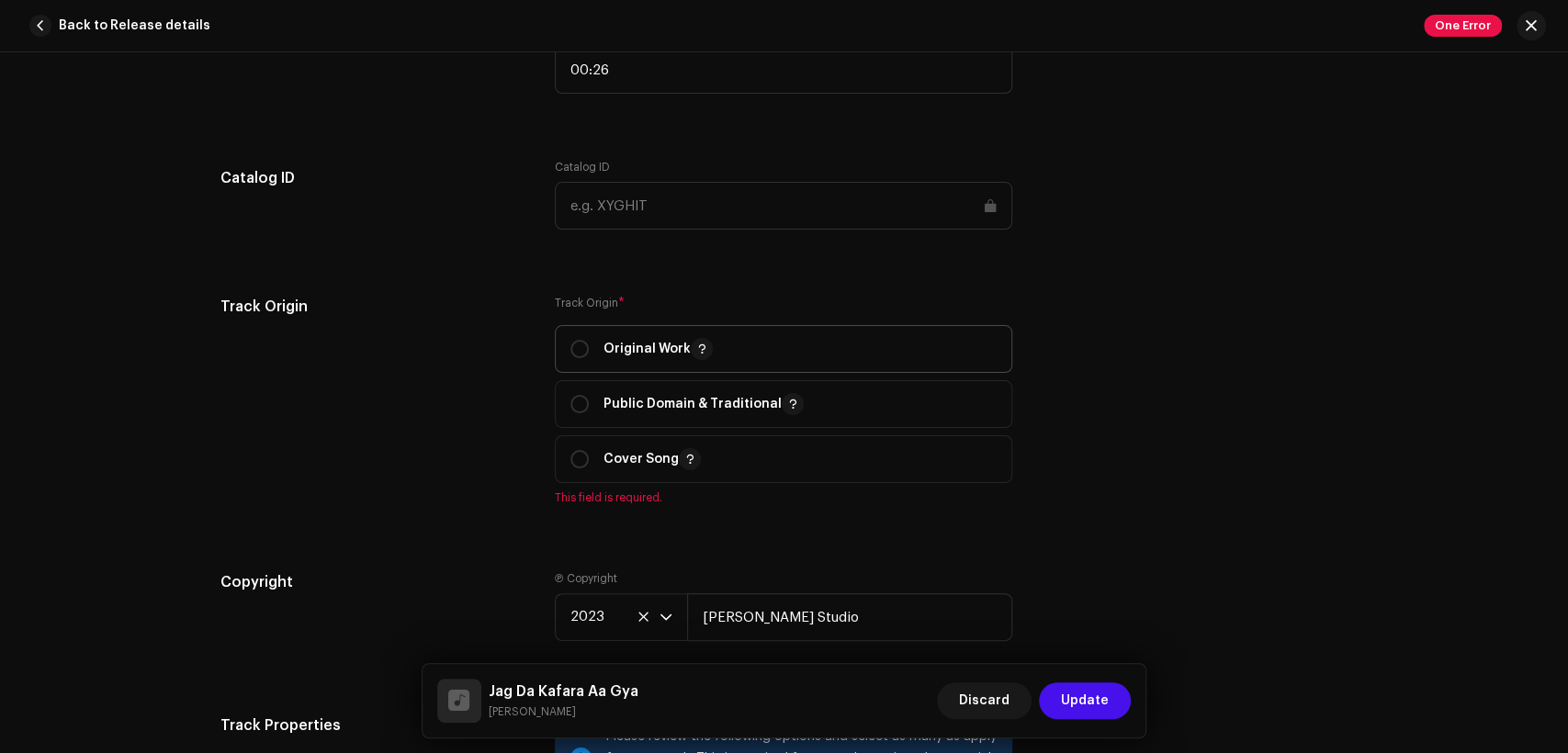
click at [637, 340] on span "Original Work" at bounding box center [783, 349] width 426 height 46
radio input "true"
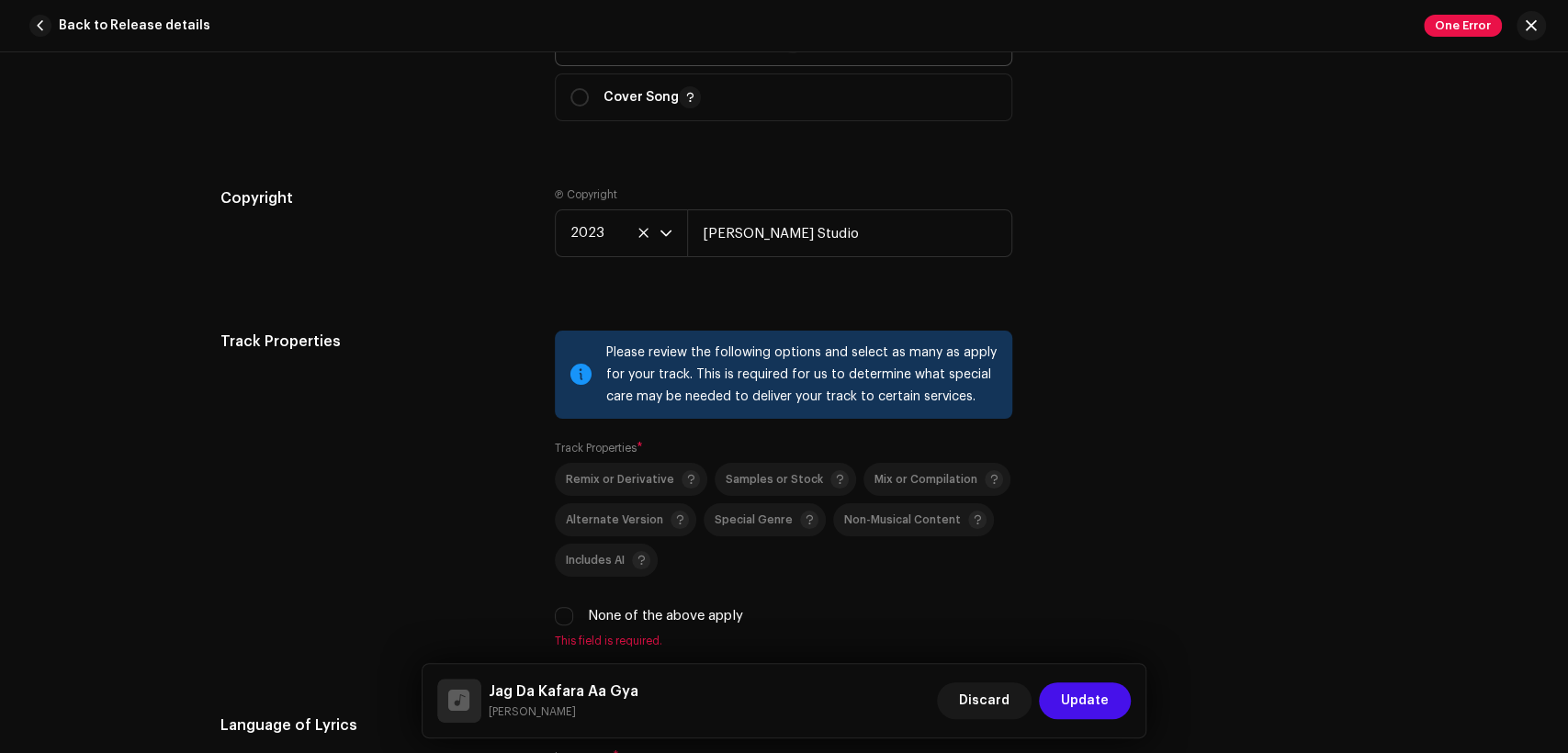
scroll to position [2722, 0]
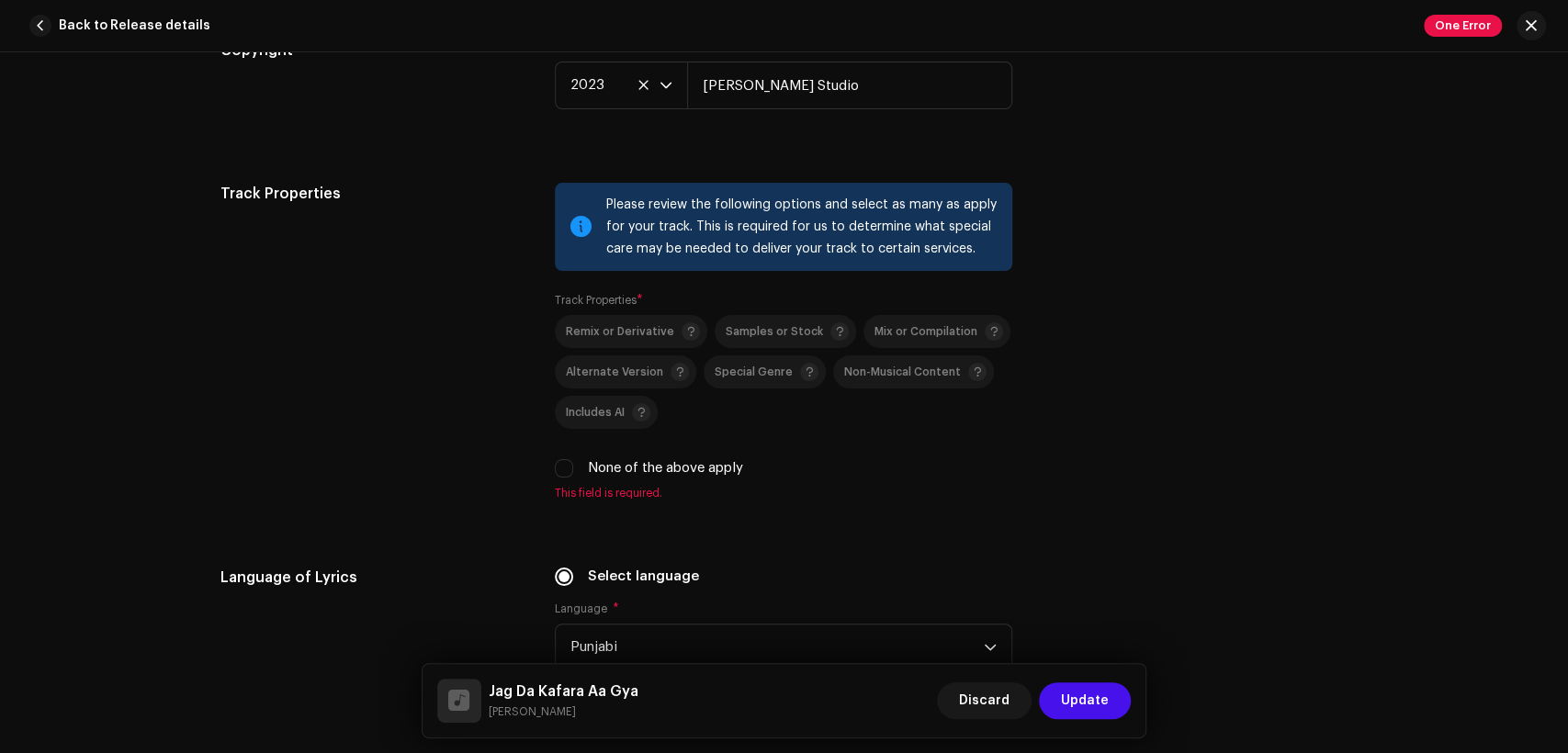
click at [624, 472] on label "None of the above apply" at bounding box center [664, 468] width 155 height 20
click at [573, 472] on input "None of the above apply" at bounding box center [563, 468] width 18 height 18
checkbox input "true"
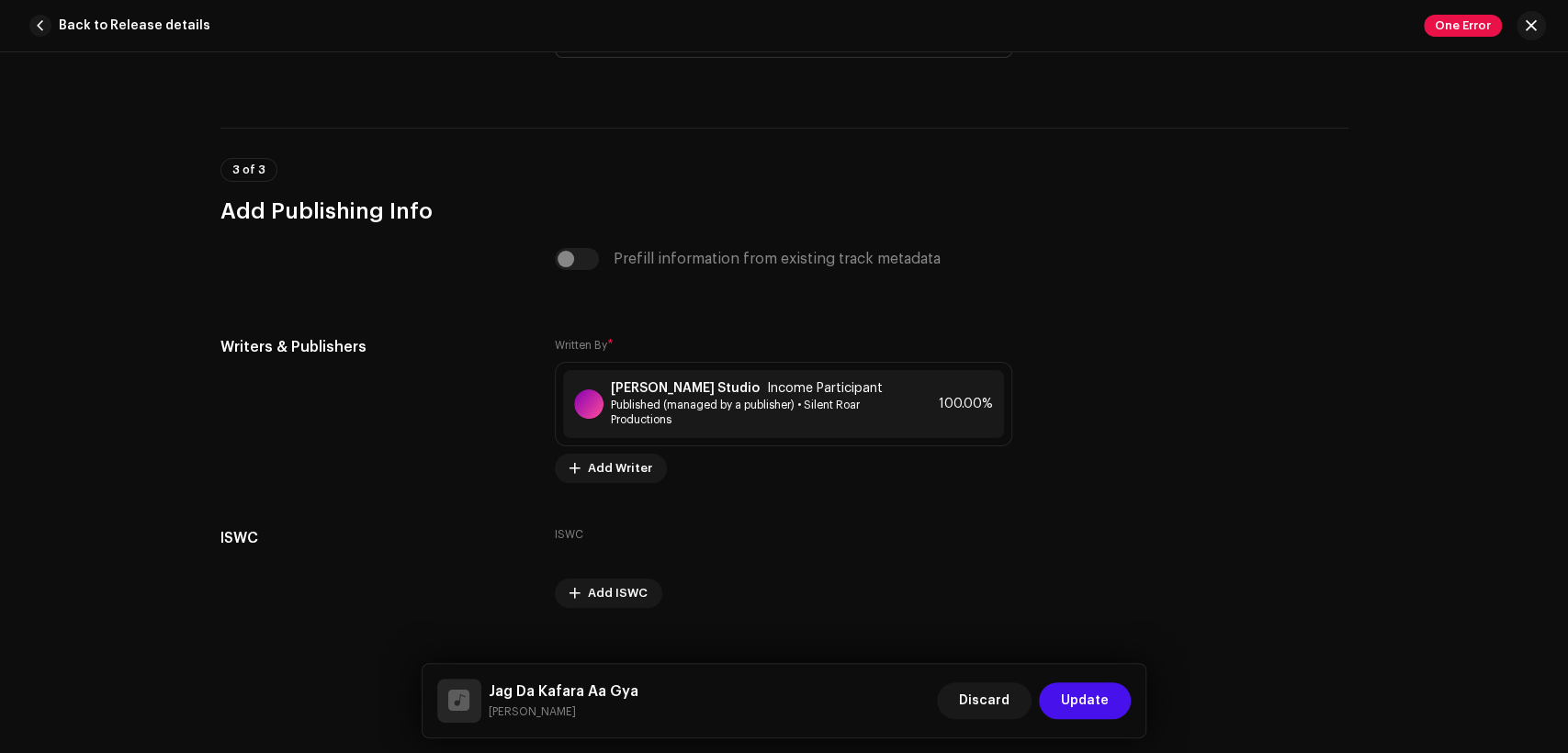
scroll to position [3743, 0]
drag, startPoint x: 559, startPoint y: 710, endPoint x: 488, endPoint y: 686, distance: 74.9
click at [488, 686] on div "Jag Da Kafara Aa Gya Yashab Mary" at bounding box center [563, 701] width 150 height 40
copy div "Jag Da Kafara Aa Gya Yashab Mary"
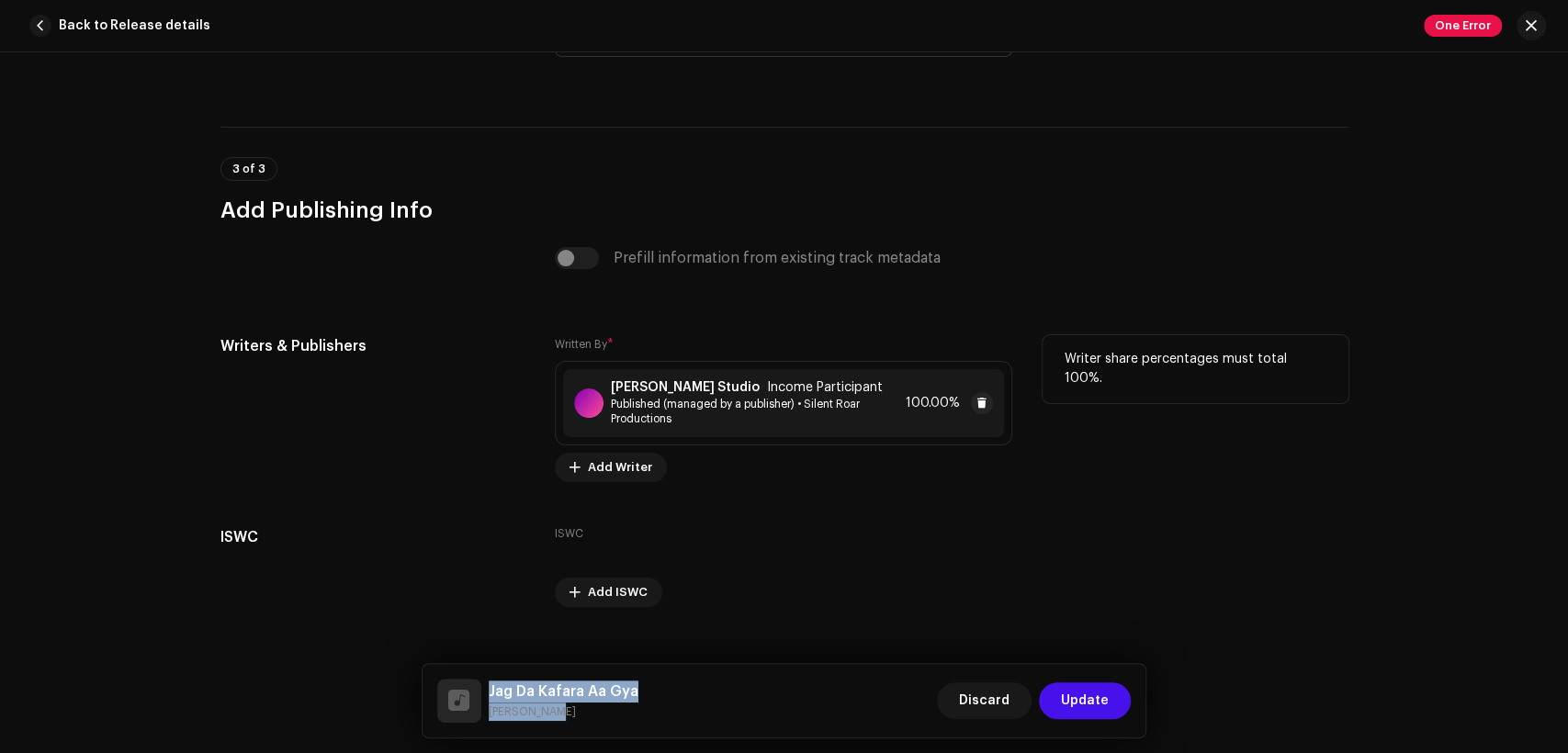
click at [684, 384] on div "[PERSON_NAME] Studio Income Participant Published (managed by a publisher) • Si…" at bounding box center [784, 403] width 441 height 68
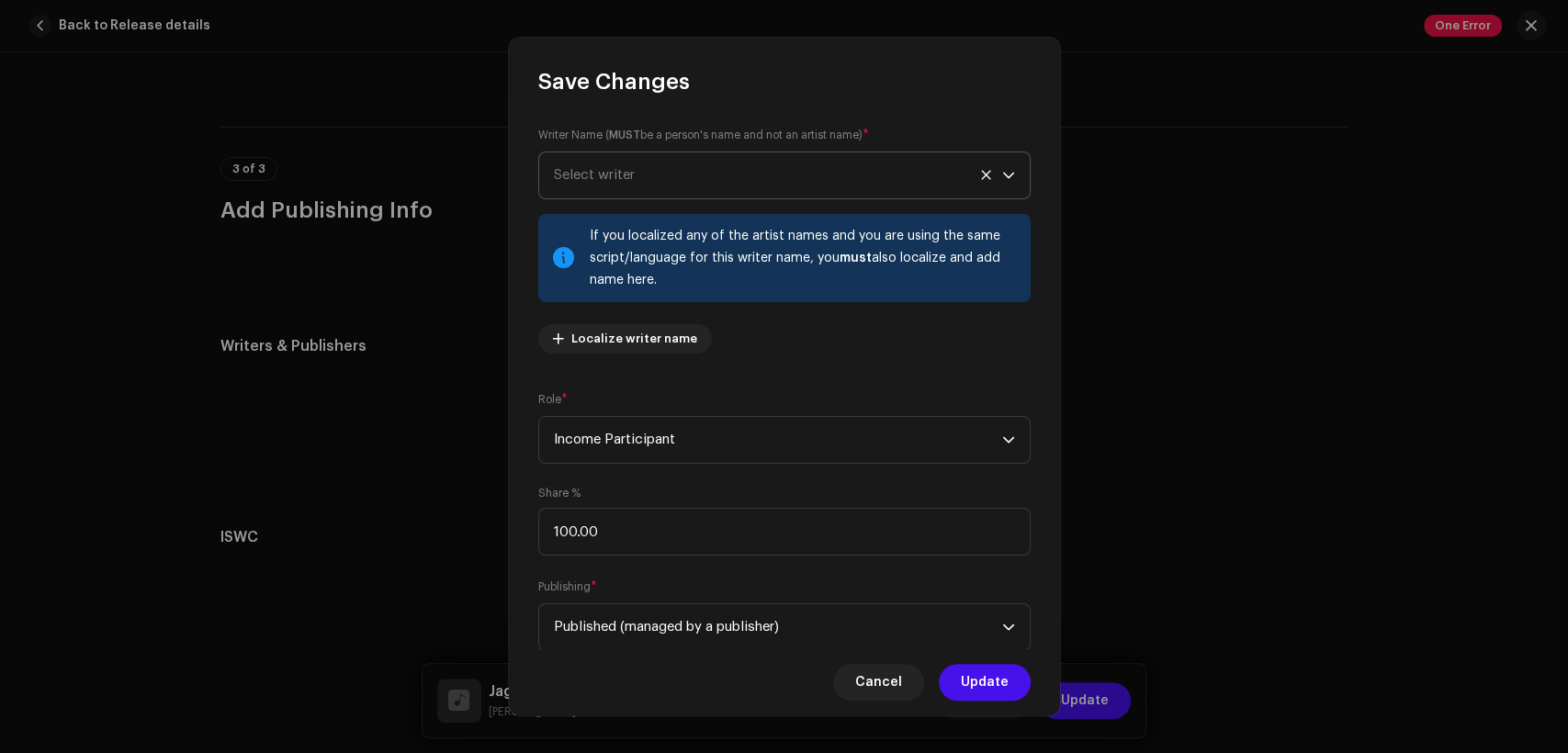
click at [639, 176] on span "Select writer" at bounding box center [778, 176] width 448 height 46
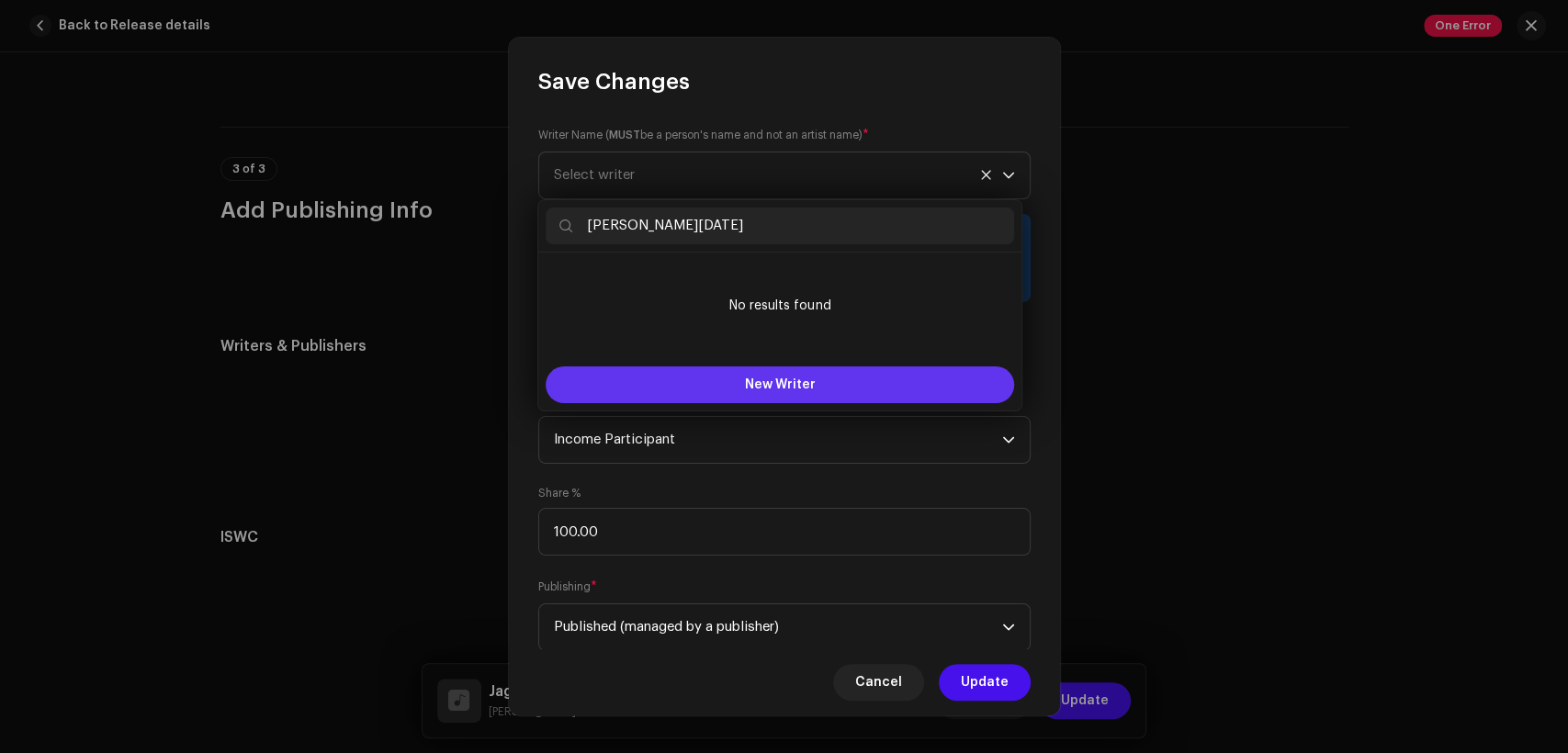
type input "[PERSON_NAME][DATE]"
click at [771, 381] on span "New Writer" at bounding box center [781, 385] width 71 height 13
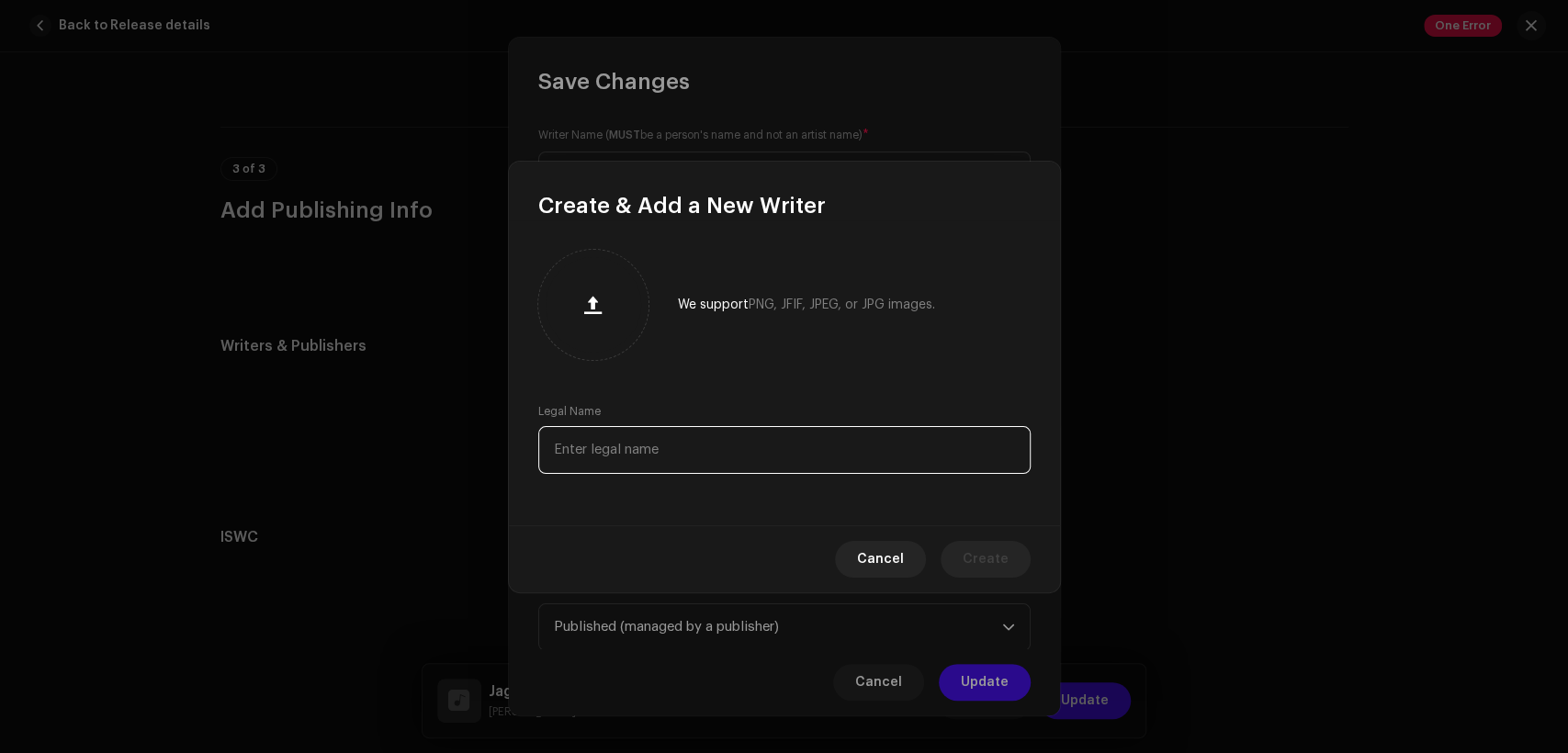
click at [759, 428] on input "text" at bounding box center [784, 450] width 492 height 48
paste input "[PERSON_NAME][DATE]"
type input "[PERSON_NAME][DATE]"
drag, startPoint x: 1003, startPoint y: 562, endPoint x: 981, endPoint y: 549, distance: 25.6
click at [1004, 562] on span "Create" at bounding box center [985, 560] width 46 height 37
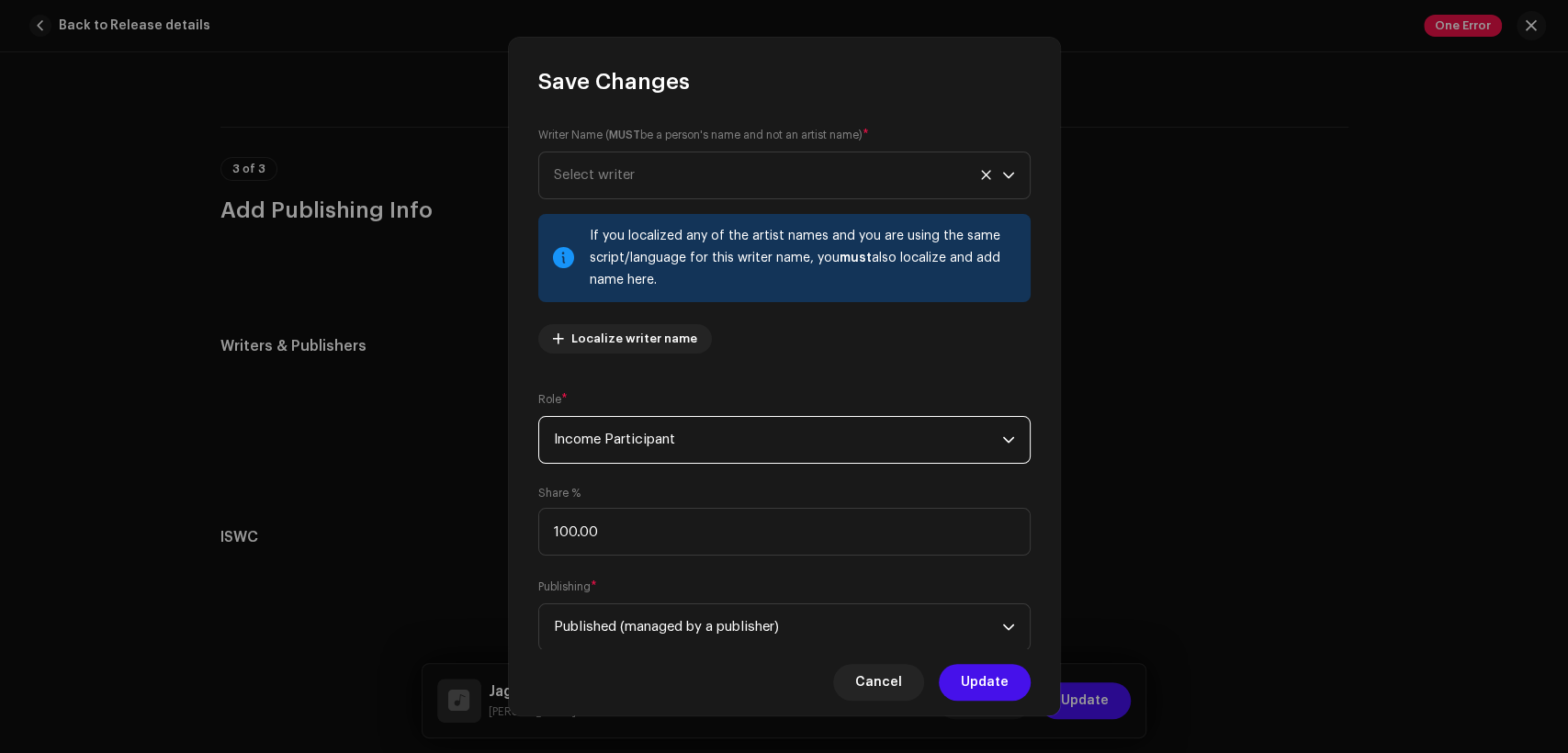
click at [834, 458] on span "Income Participant" at bounding box center [778, 440] width 448 height 46
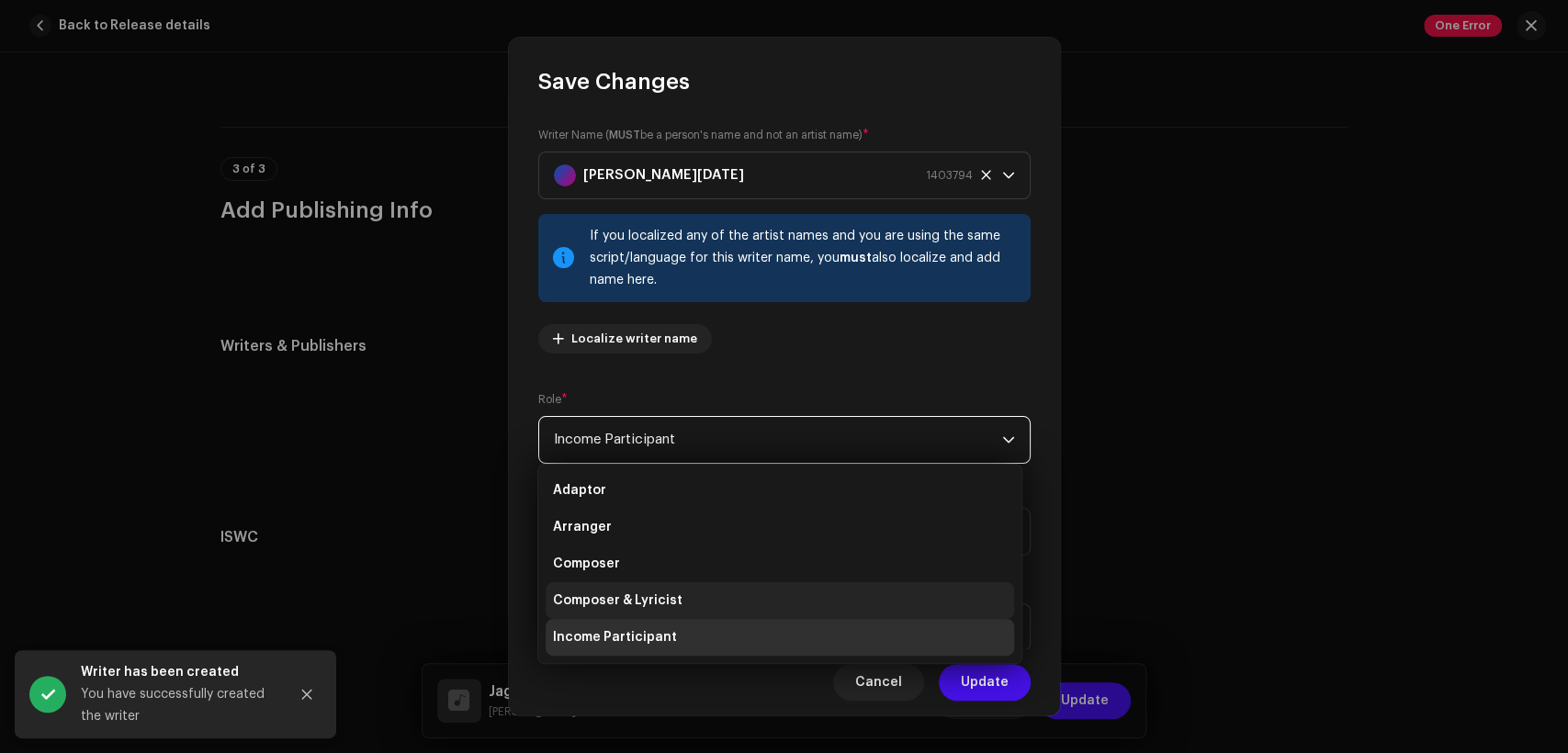
click at [867, 590] on li "Composer & Lyricist" at bounding box center [780, 601] width 468 height 37
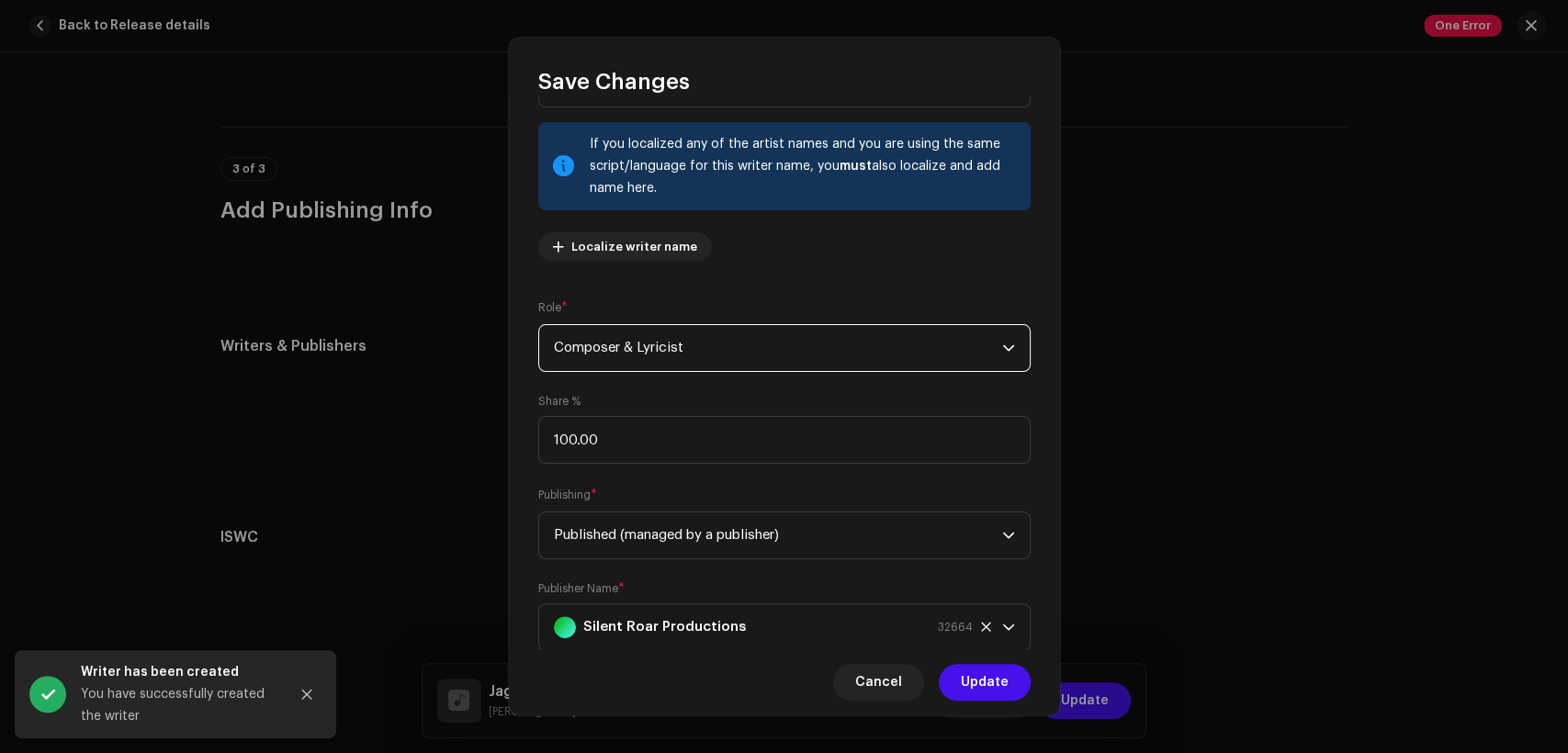
scroll to position [147, 0]
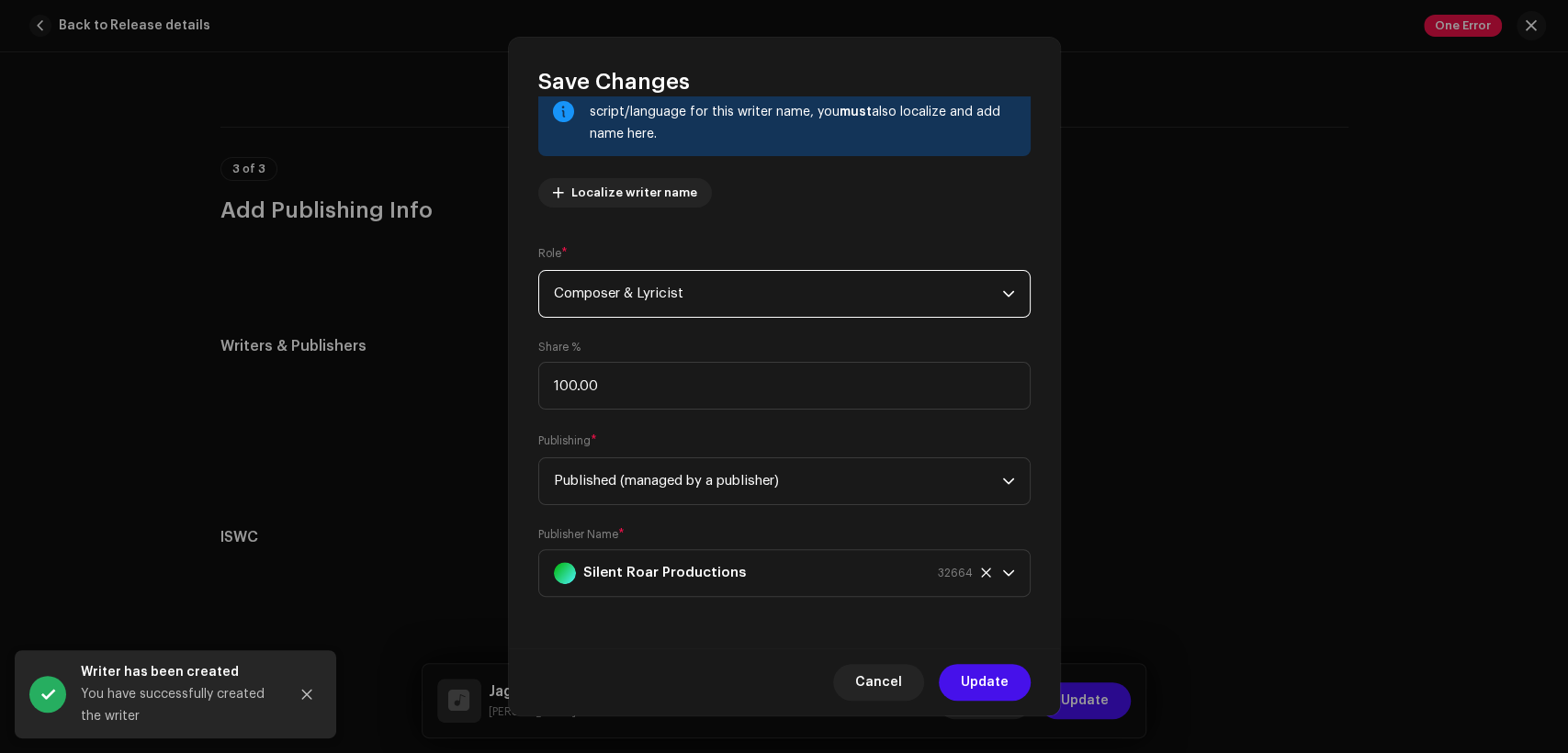
click at [973, 687] on span "Update" at bounding box center [984, 683] width 48 height 37
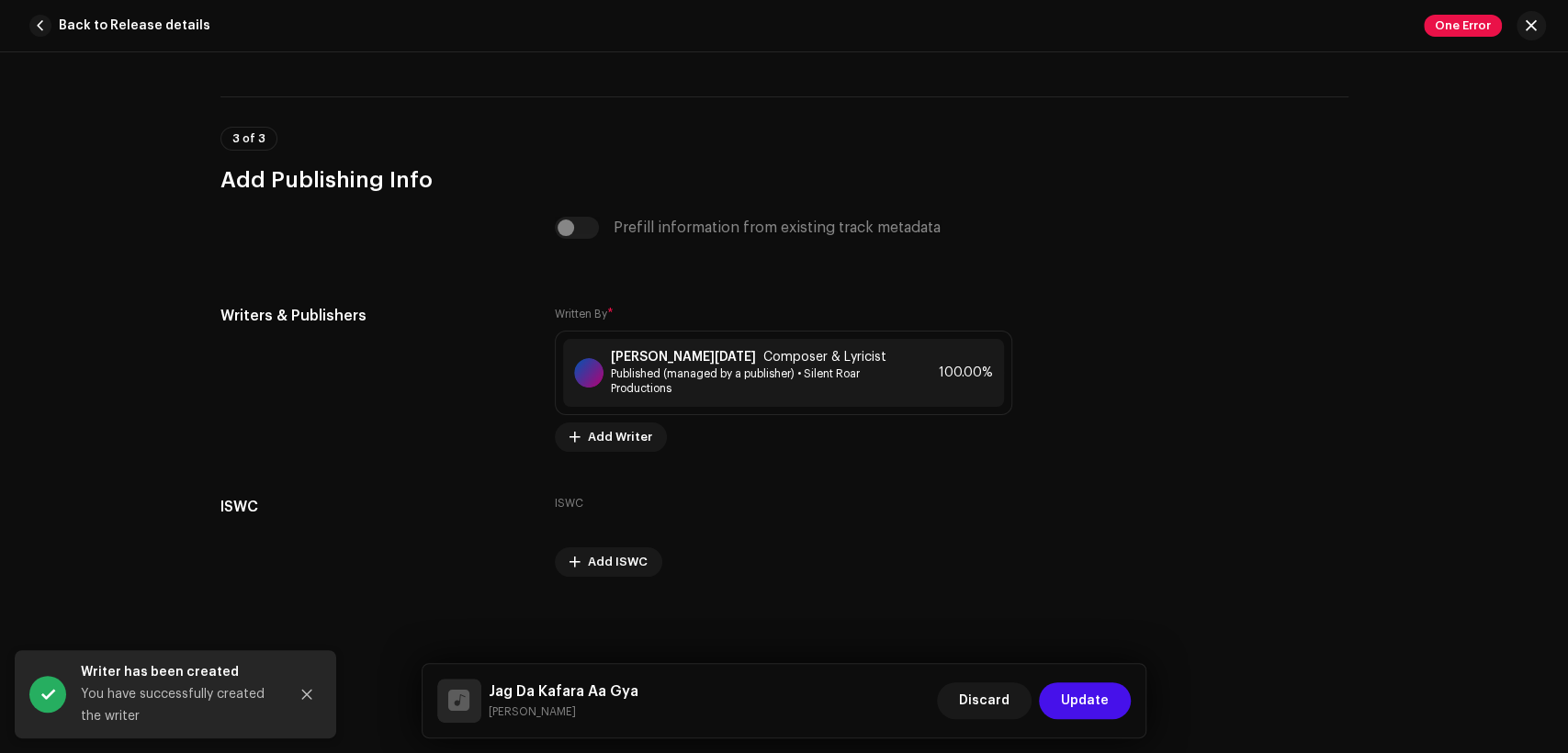
scroll to position [3780, 0]
click at [1082, 719] on div "Discard Update" at bounding box center [1034, 701] width 194 height 44
click at [1083, 714] on span "Update" at bounding box center [1085, 701] width 48 height 37
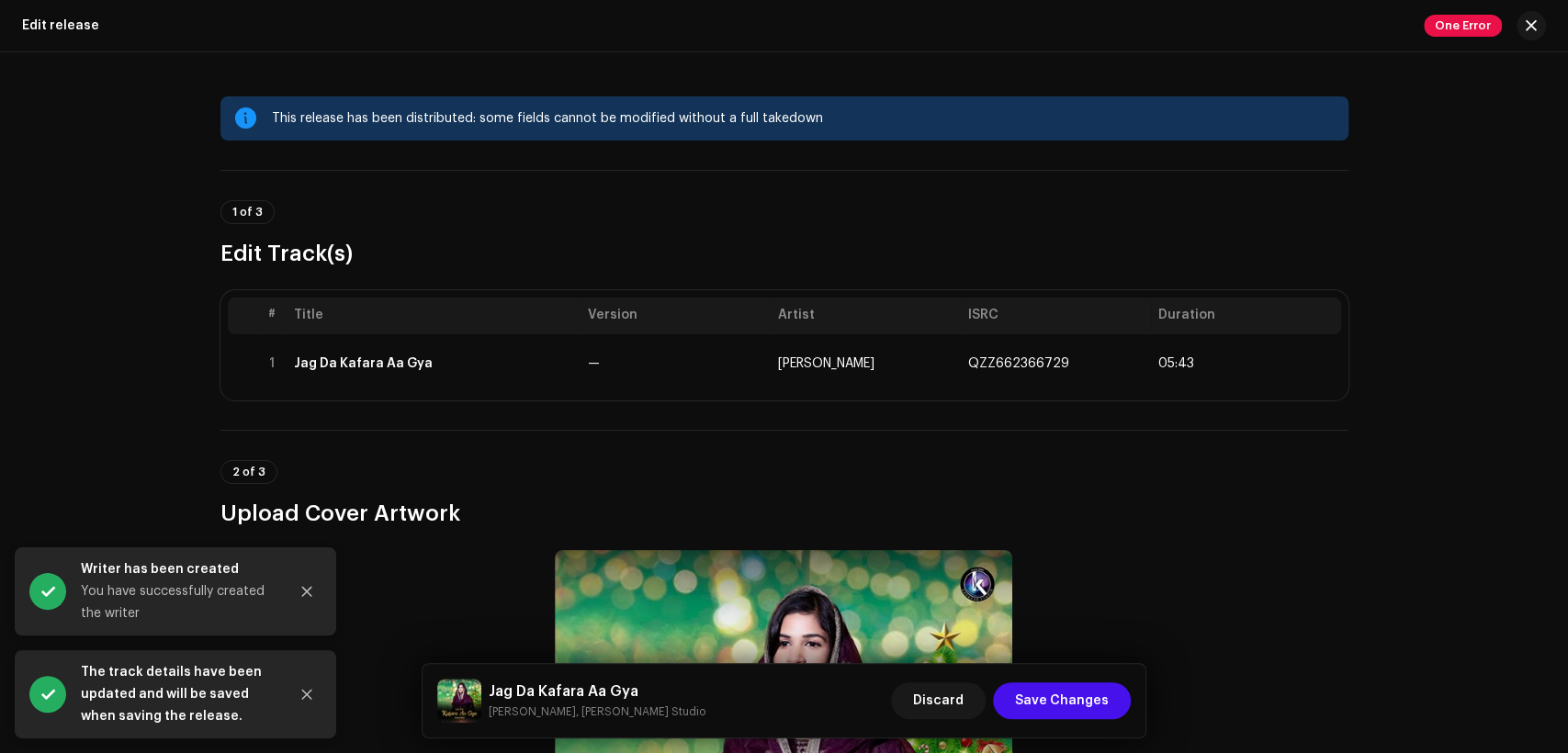
scroll to position [510, 0]
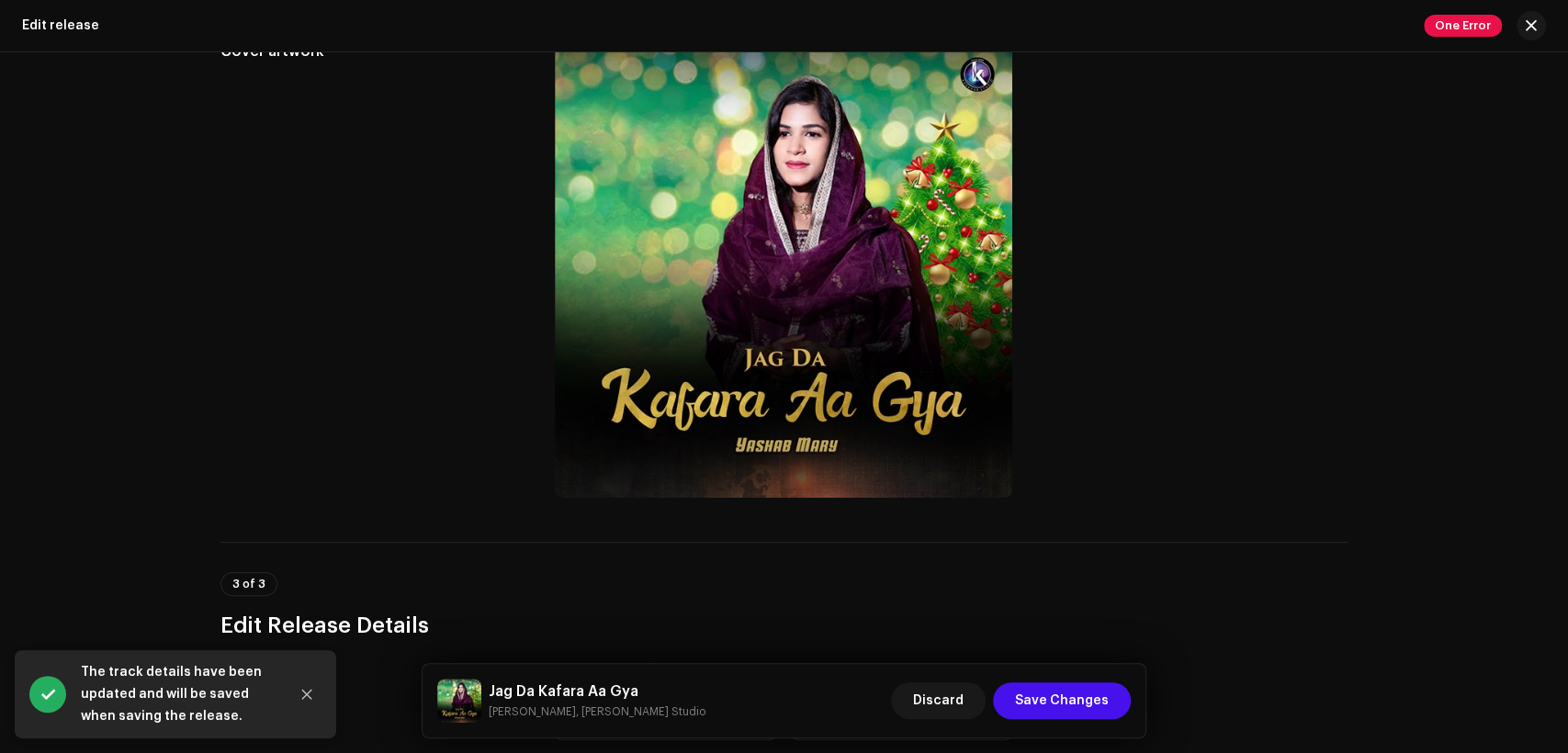
click at [566, 689] on h5 "Jag Da Kafara Aa Gya" at bounding box center [596, 691] width 216 height 22
copy h5 "Jag Da Kafara Aa Gya"
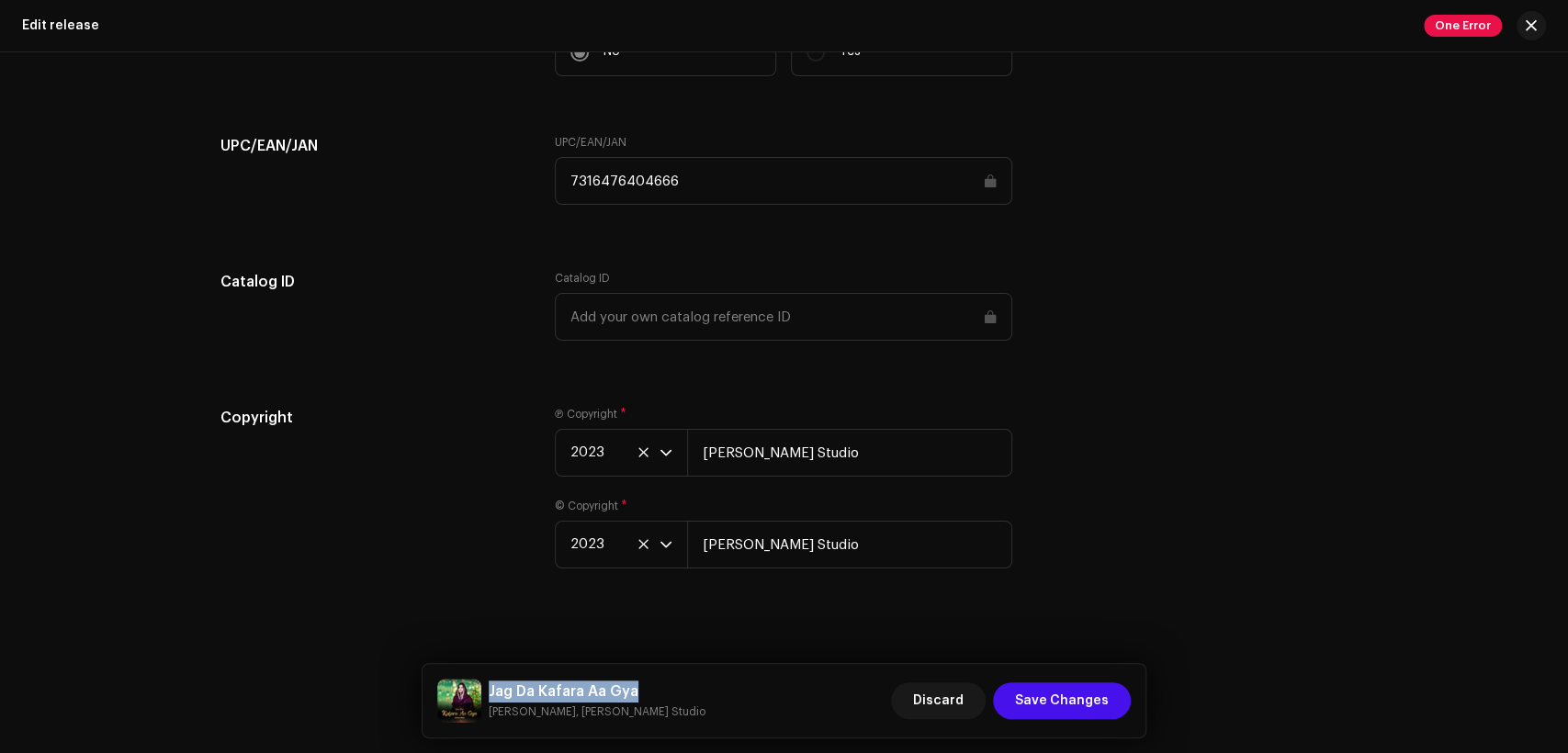
scroll to position [2949, 0]
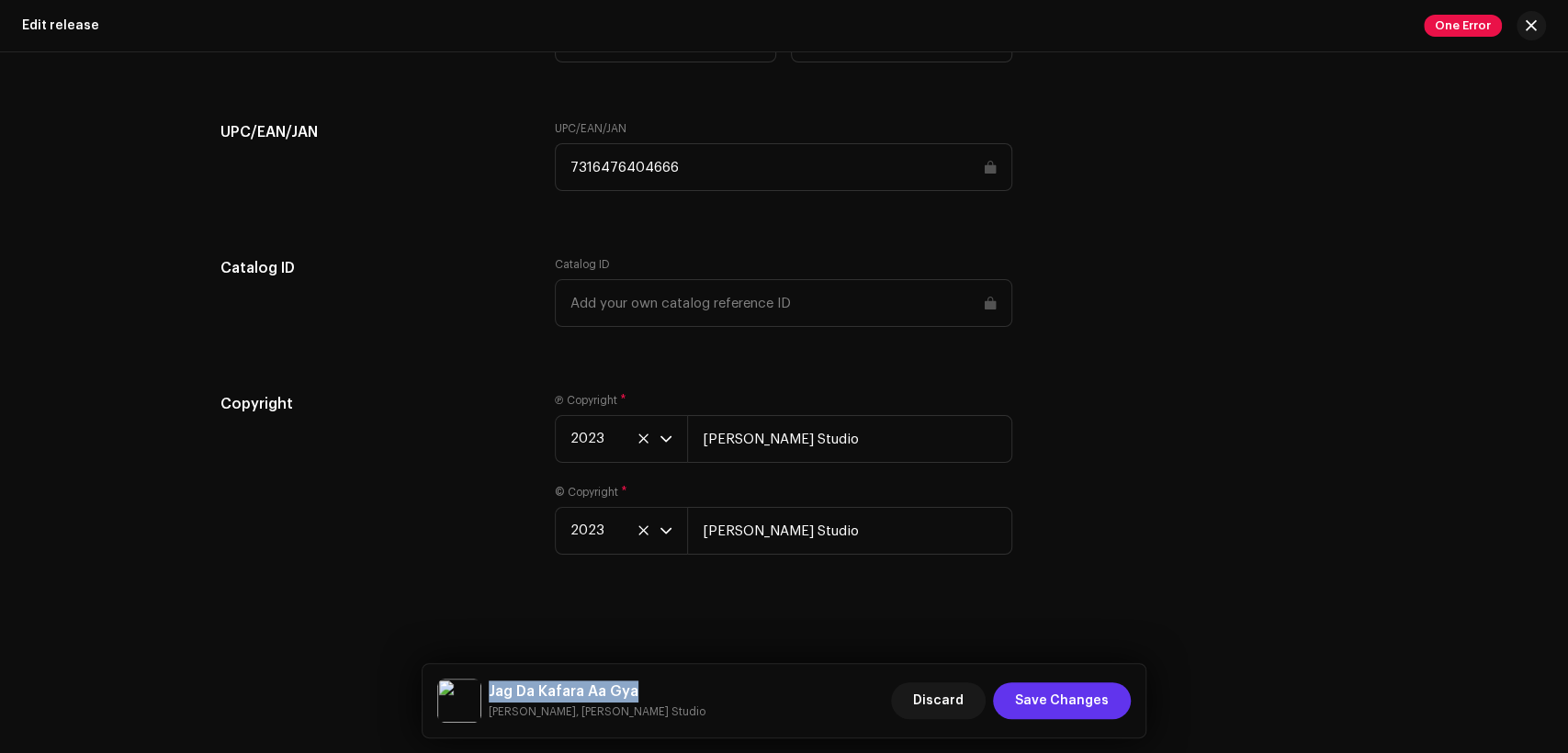
click at [1077, 694] on span "Save Changes" at bounding box center [1061, 701] width 93 height 37
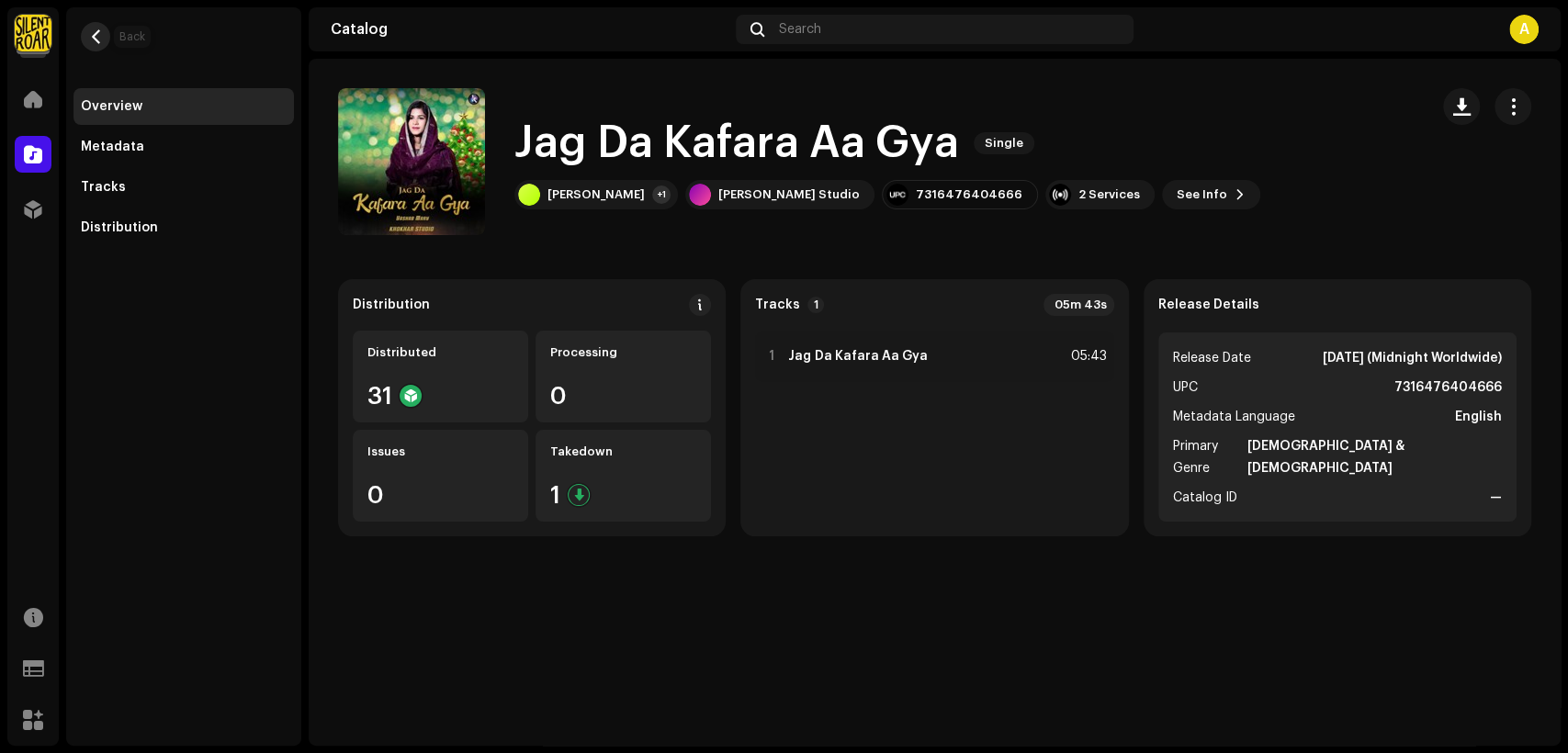
click at [95, 30] on span "button" at bounding box center [96, 37] width 13 height 14
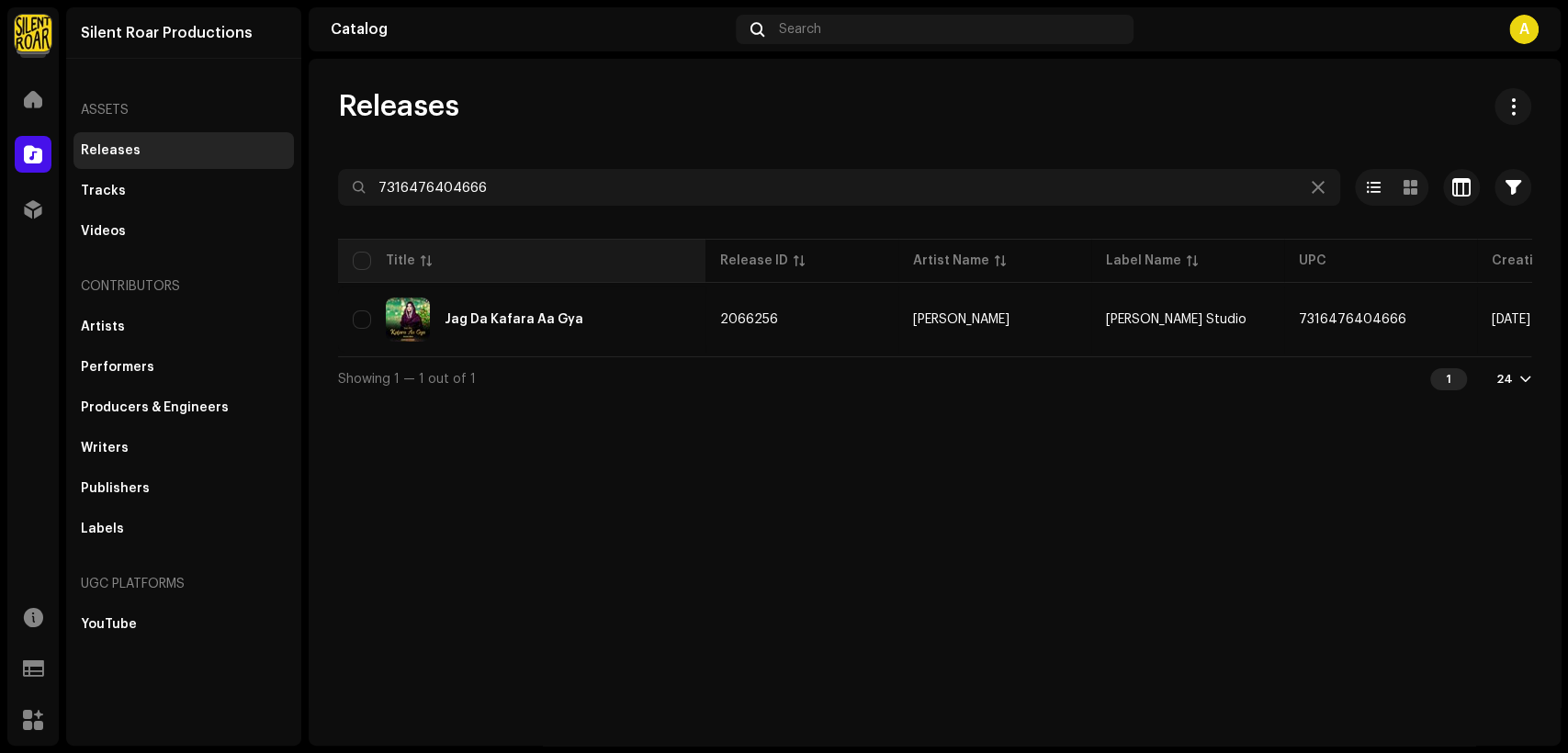
click at [623, 239] on th "Title" at bounding box center [522, 261] width 367 height 44
click at [588, 252] on div "Title" at bounding box center [522, 261] width 338 height 18
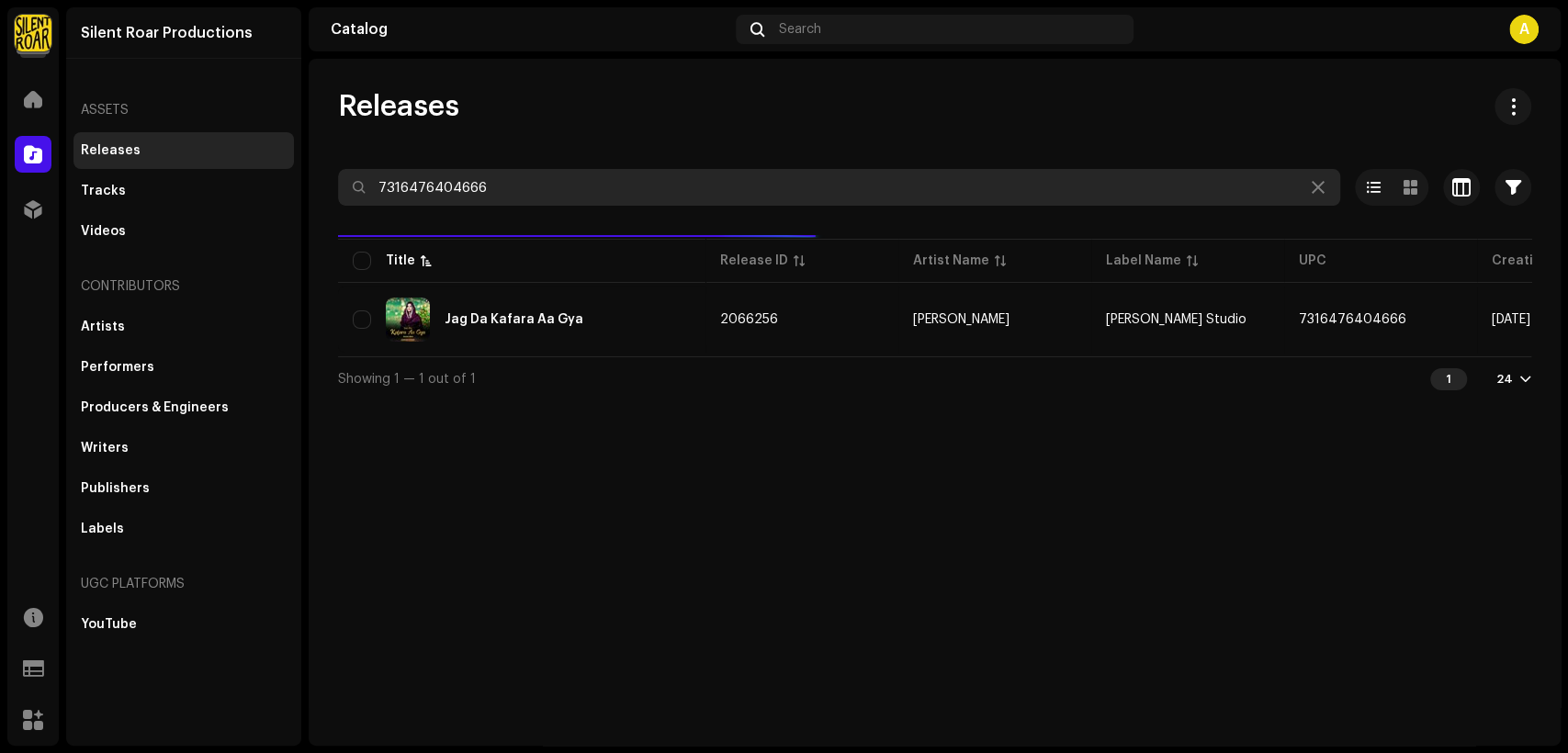
click at [609, 191] on input "7316476404666" at bounding box center [839, 188] width 1002 height 37
paste input "79"
type input "7316476404796"
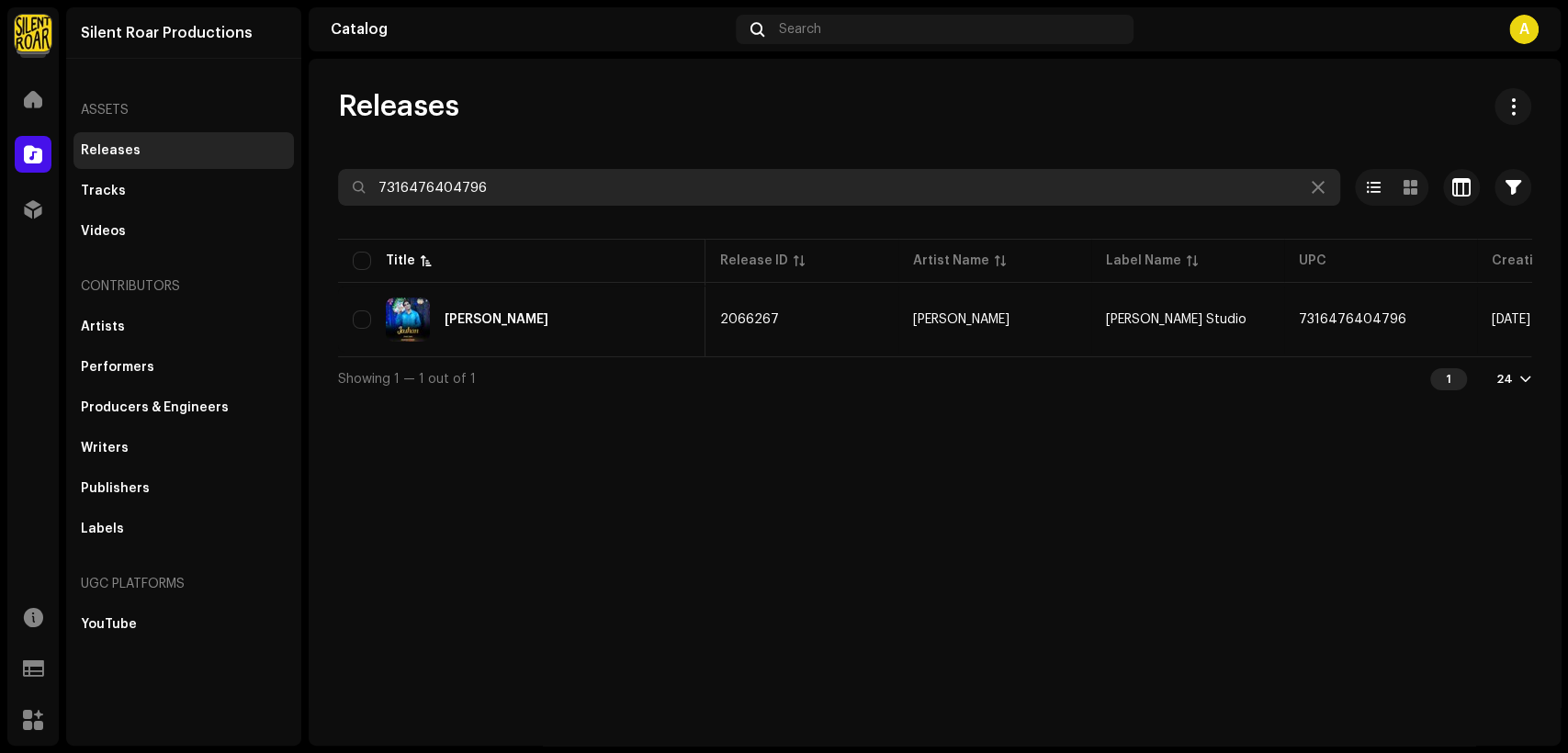
scroll to position [0, 332]
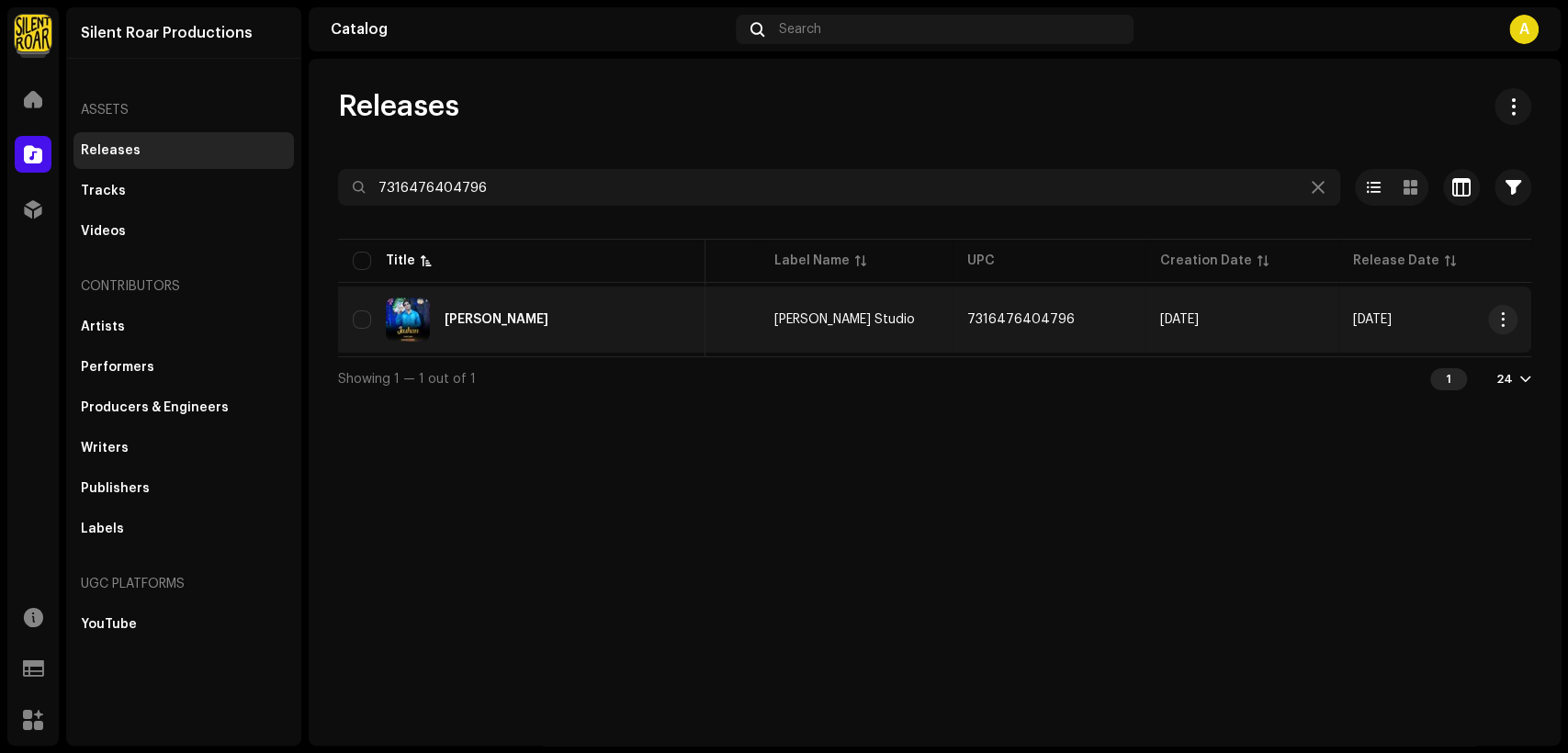
click at [546, 316] on div "[PERSON_NAME]" at bounding box center [522, 320] width 338 height 44
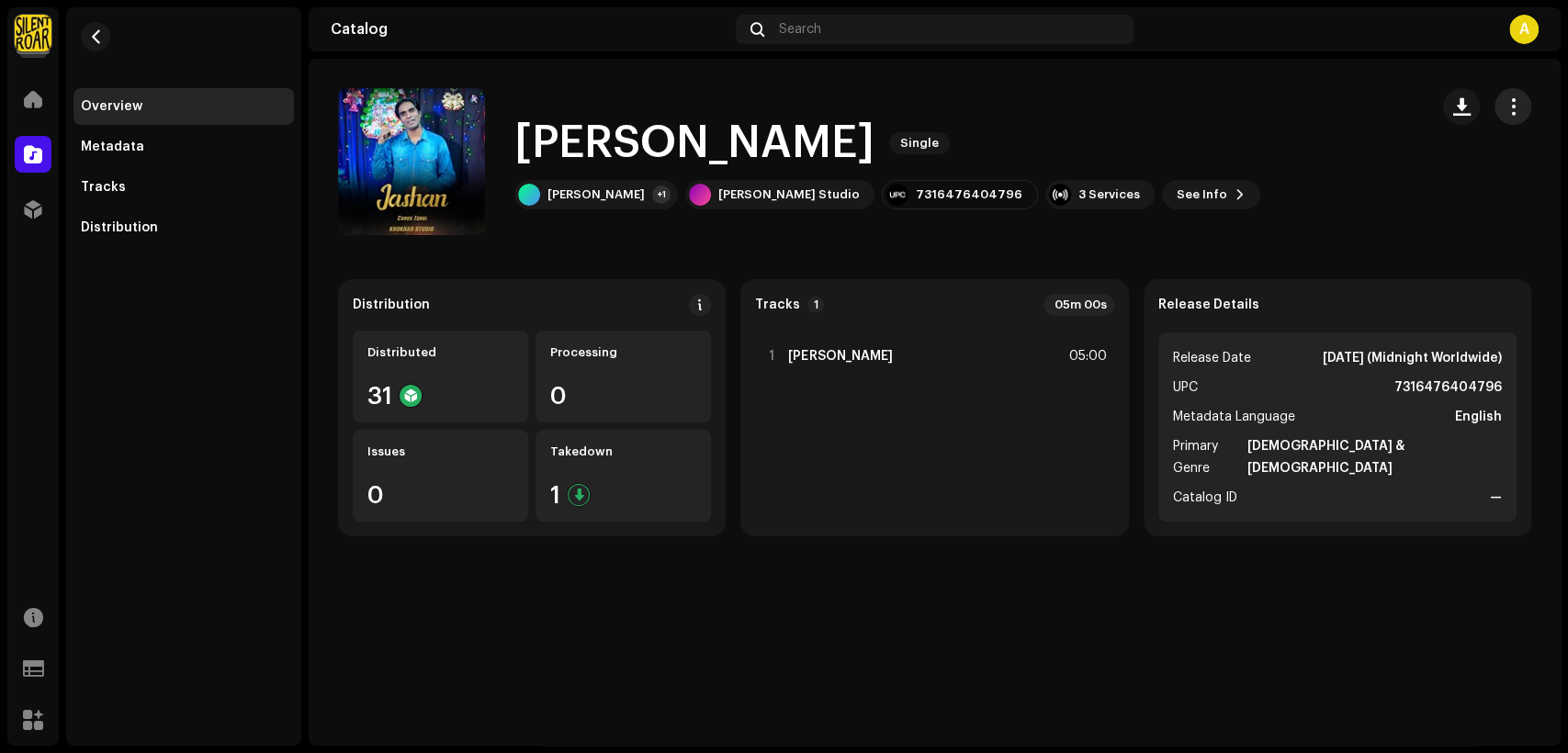
click at [1509, 113] on span "button" at bounding box center [1513, 106] width 17 height 14
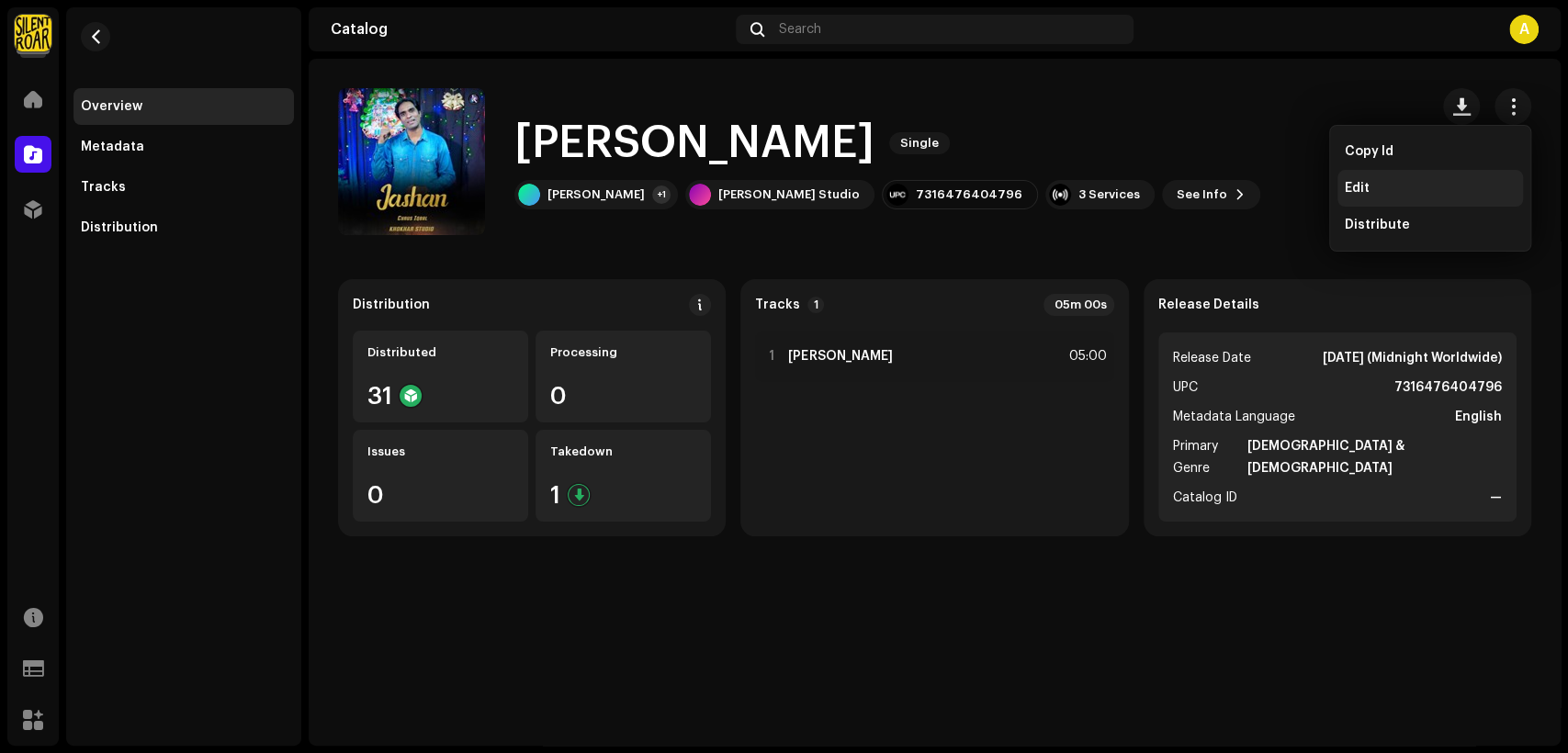
click at [1385, 191] on div "Edit" at bounding box center [1431, 188] width 171 height 14
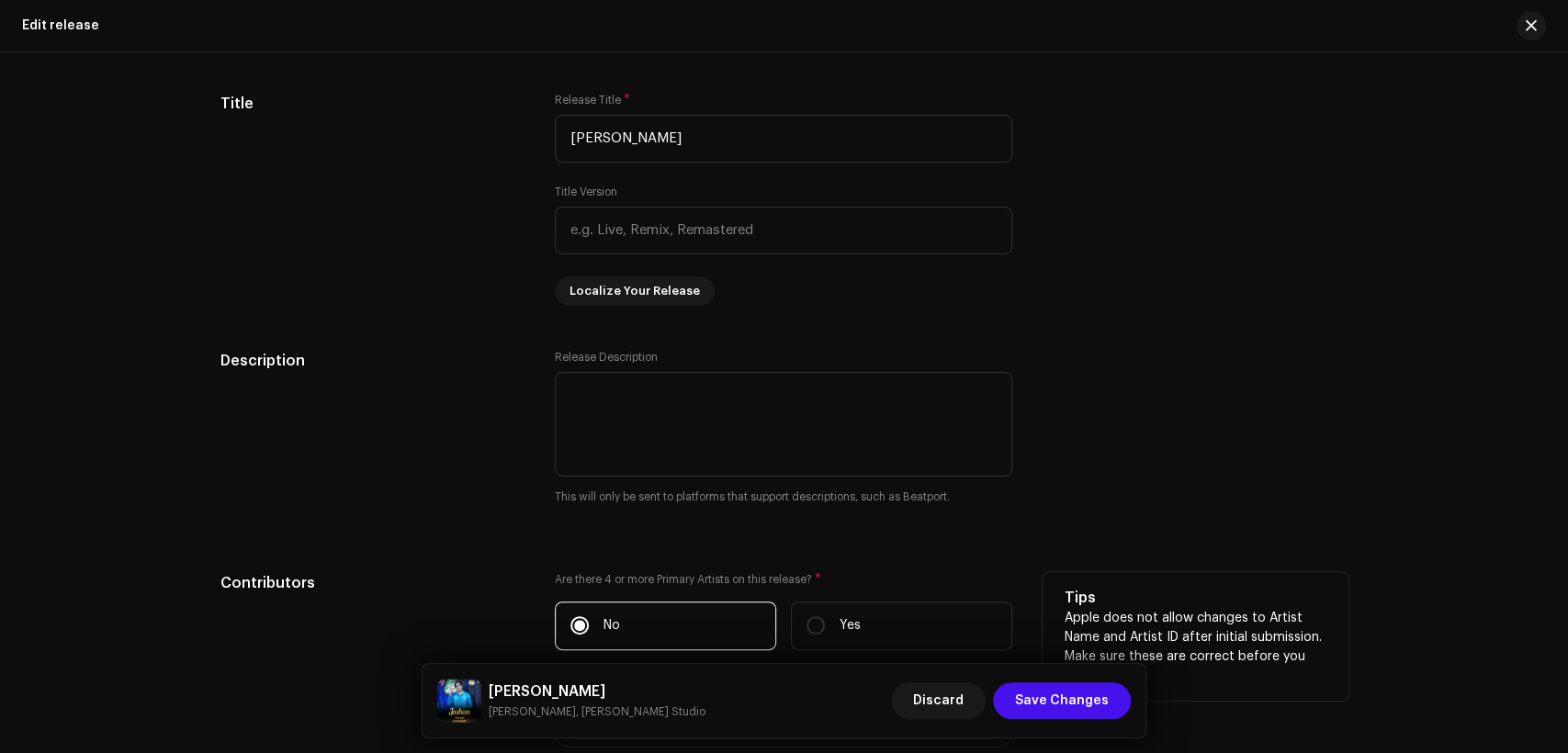
scroll to position [1871, 0]
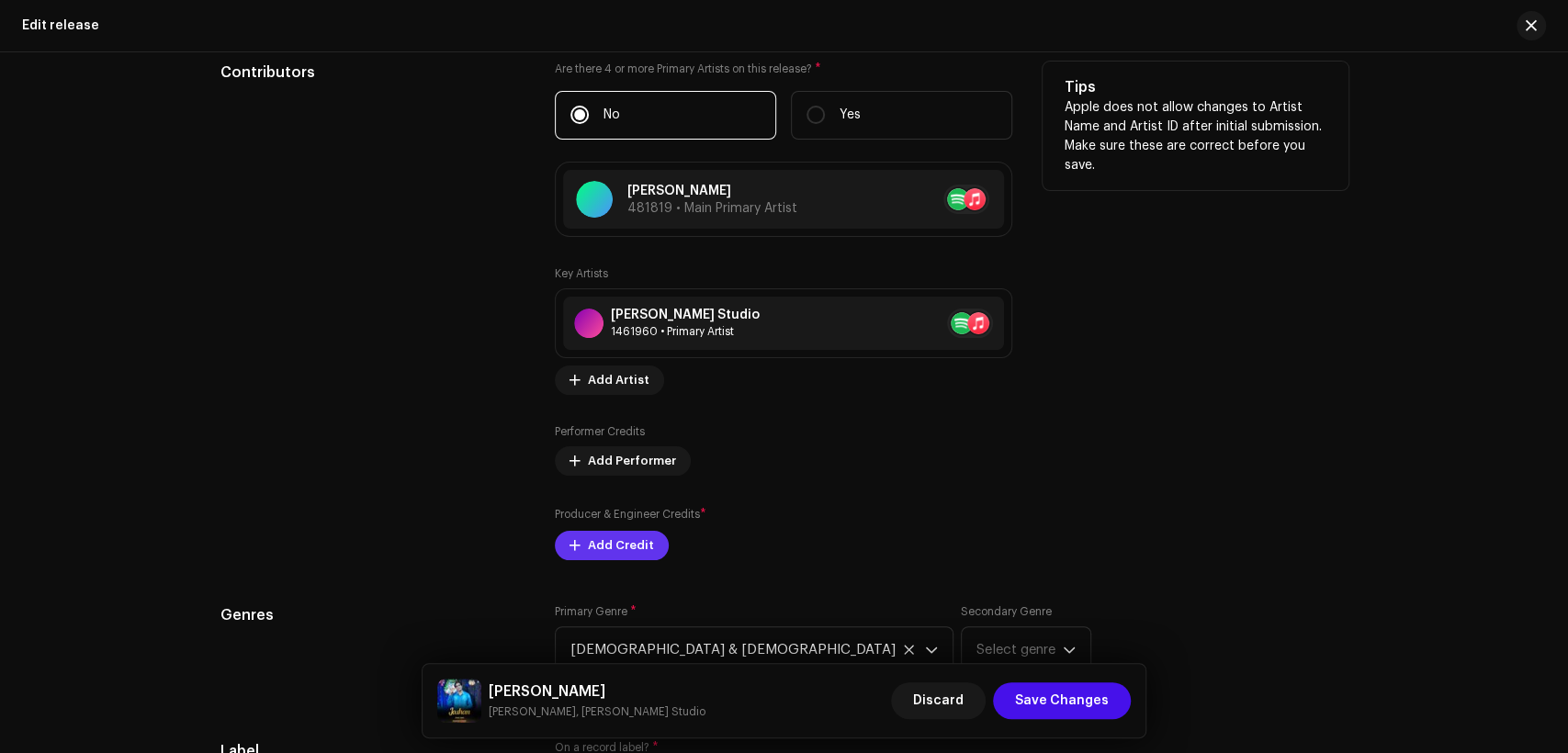
click at [625, 547] on span "Add Credit" at bounding box center [620, 545] width 66 height 37
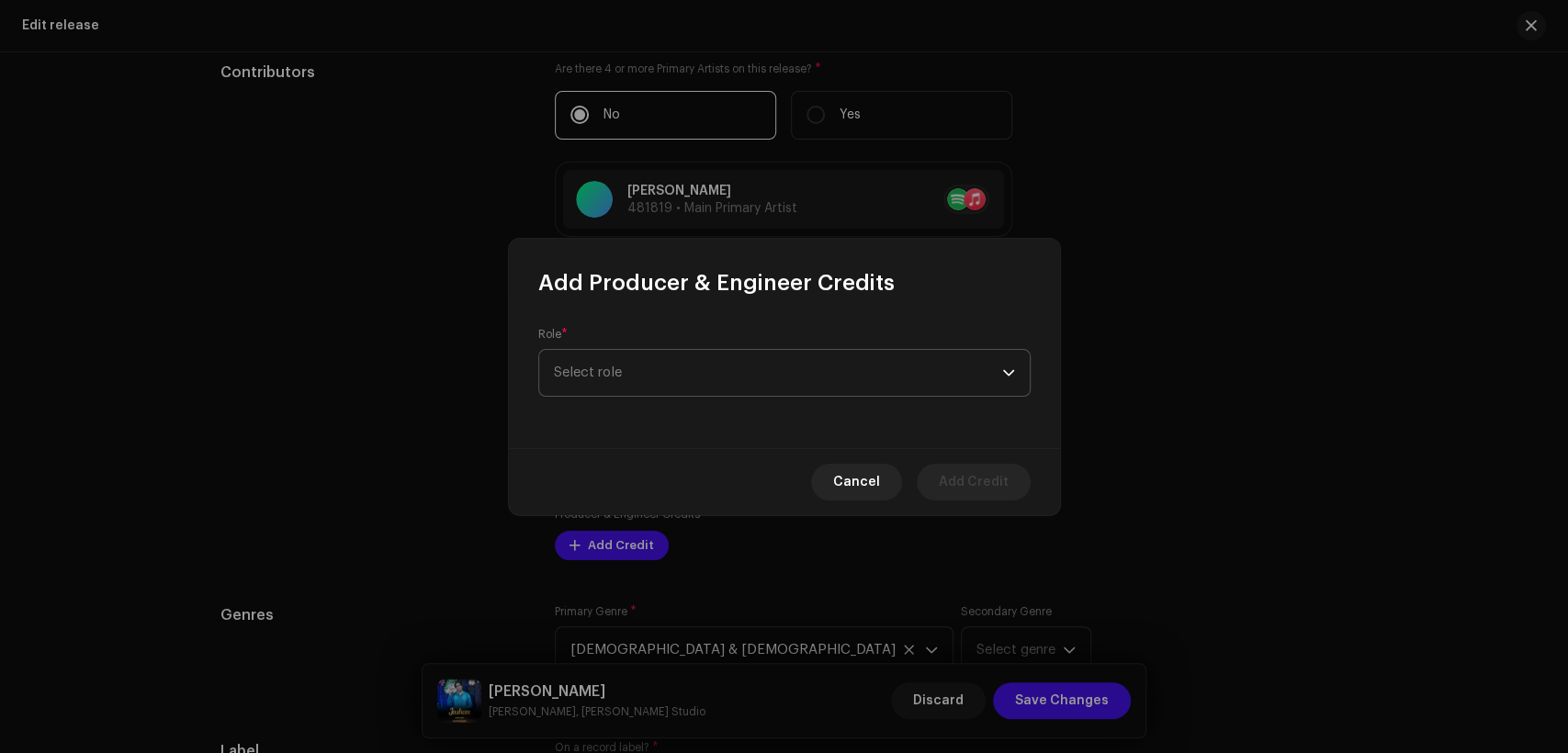
click at [648, 368] on span "Select role" at bounding box center [778, 373] width 448 height 46
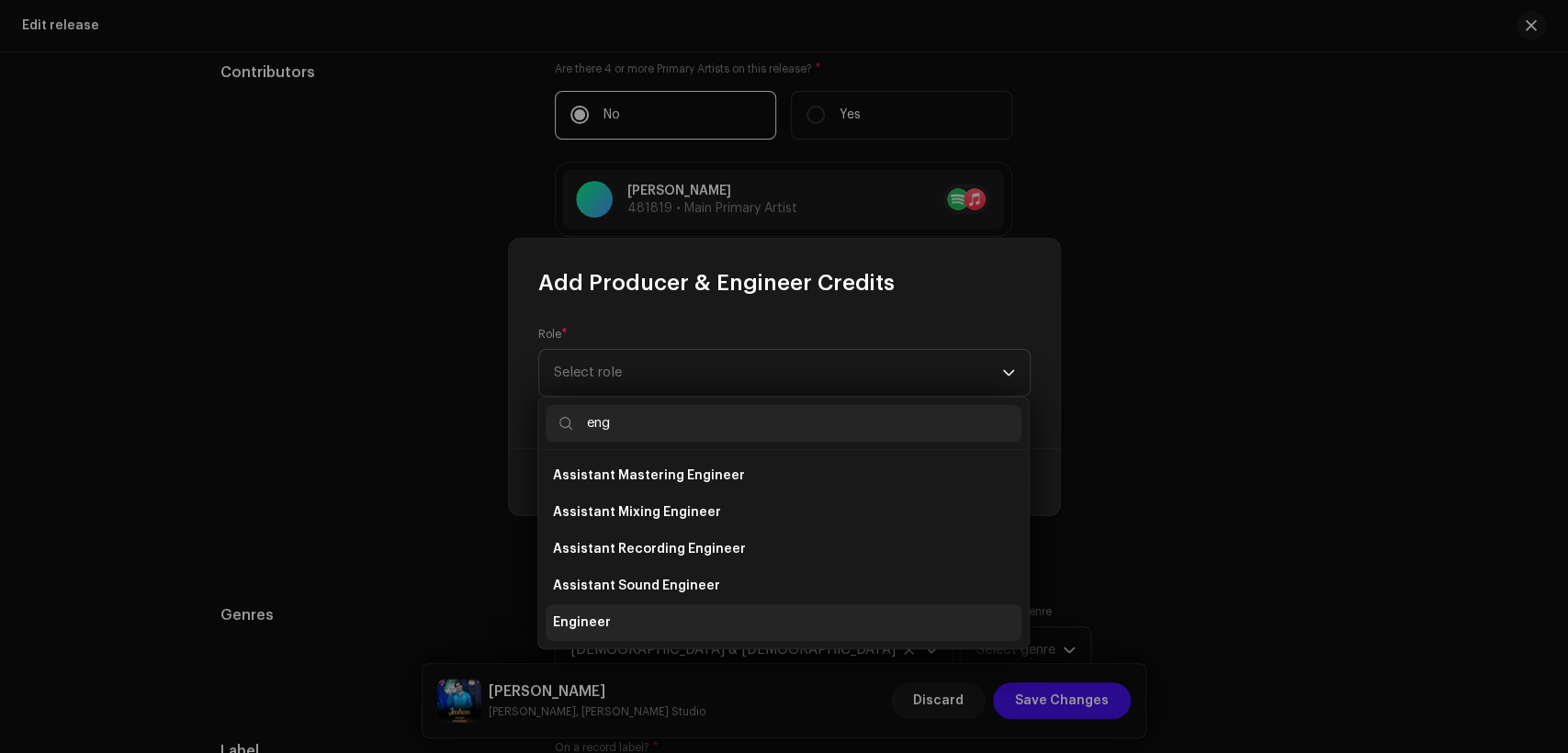
type input "eng"
drag, startPoint x: 674, startPoint y: 622, endPoint x: 684, endPoint y: 409, distance: 213.2
click at [673, 620] on li "Engineer" at bounding box center [784, 623] width 476 height 37
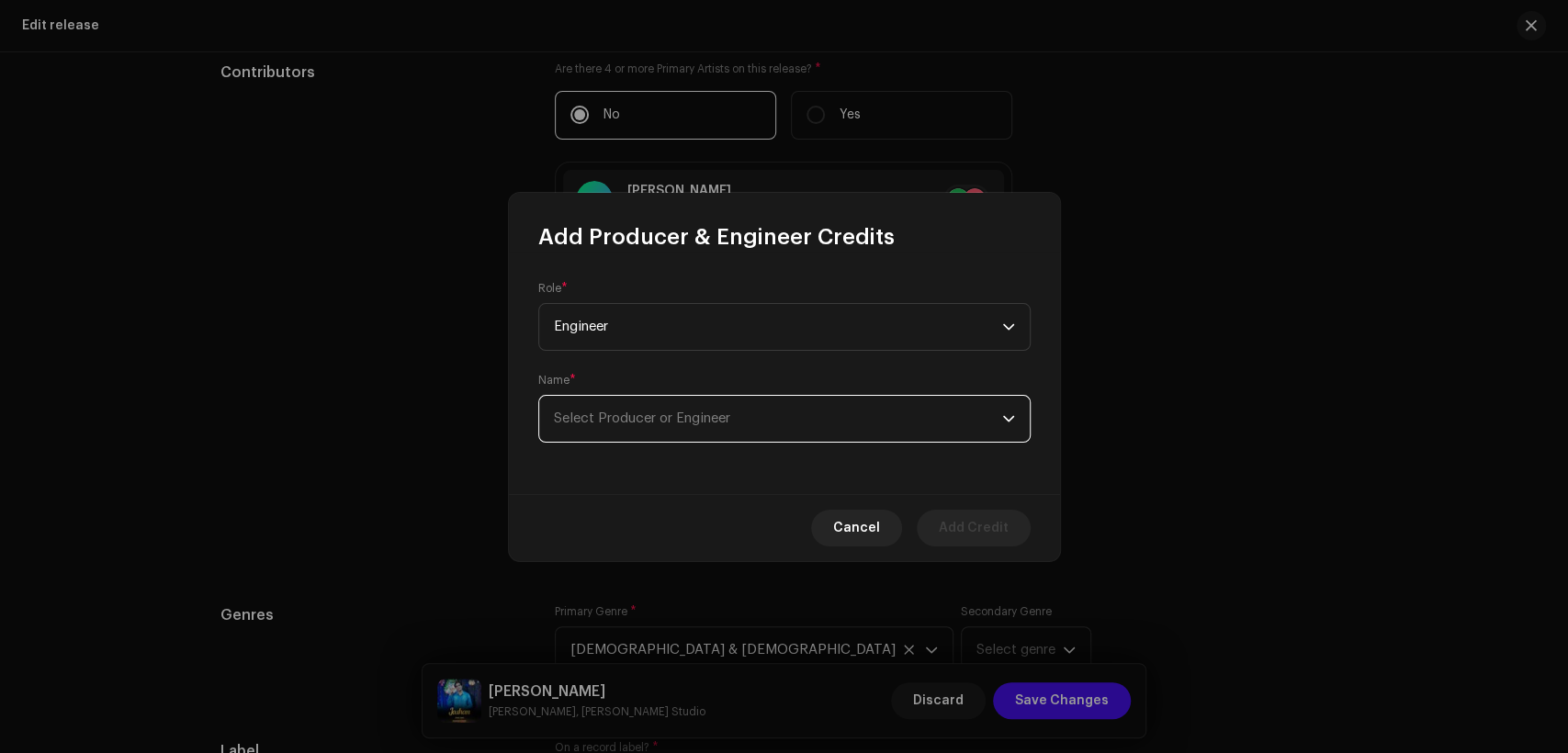
click at [689, 424] on span "Select Producer or Engineer" at bounding box center [641, 418] width 176 height 13
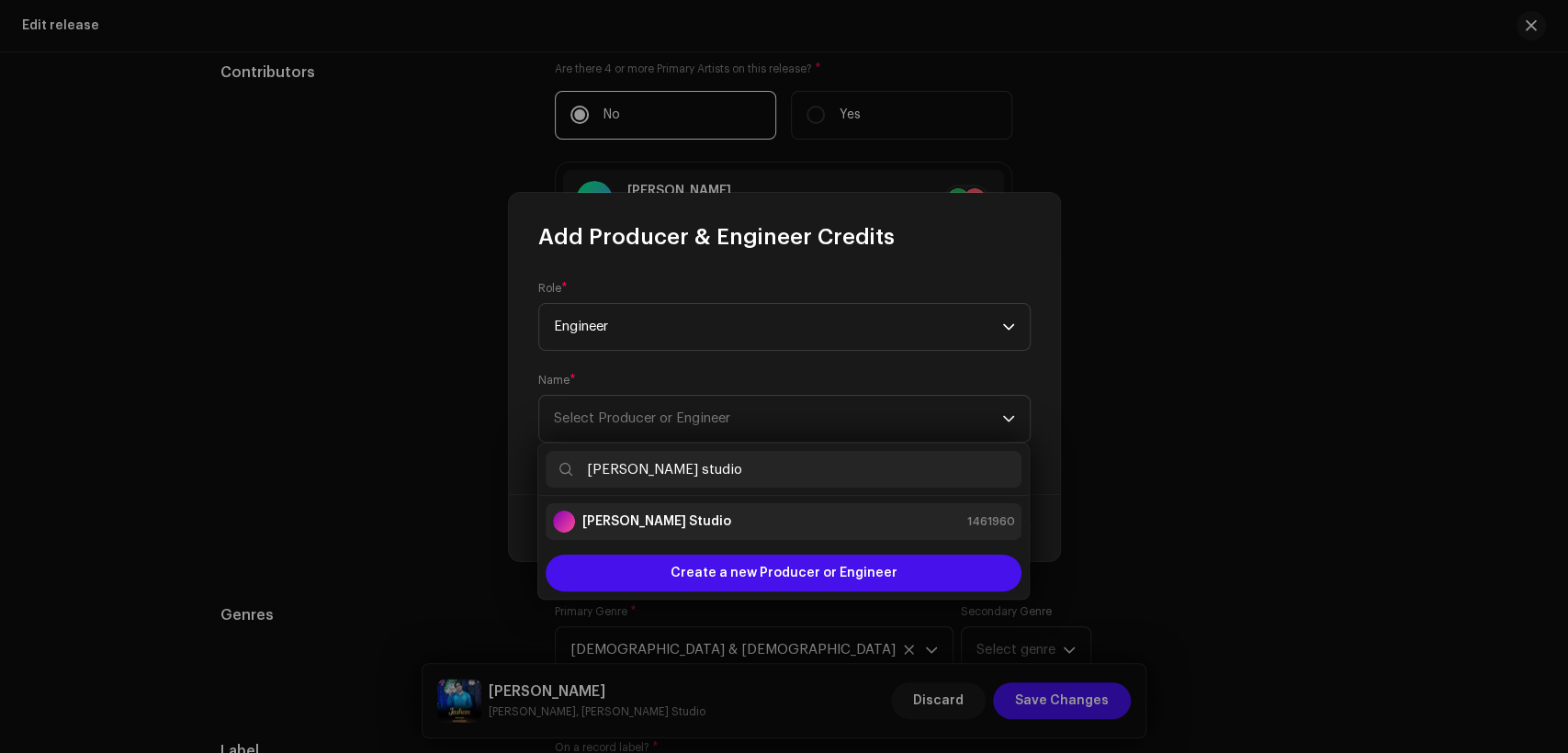
type input "[PERSON_NAME] studio"
click at [779, 526] on div "[PERSON_NAME] Studio 1461960" at bounding box center [784, 521] width 461 height 22
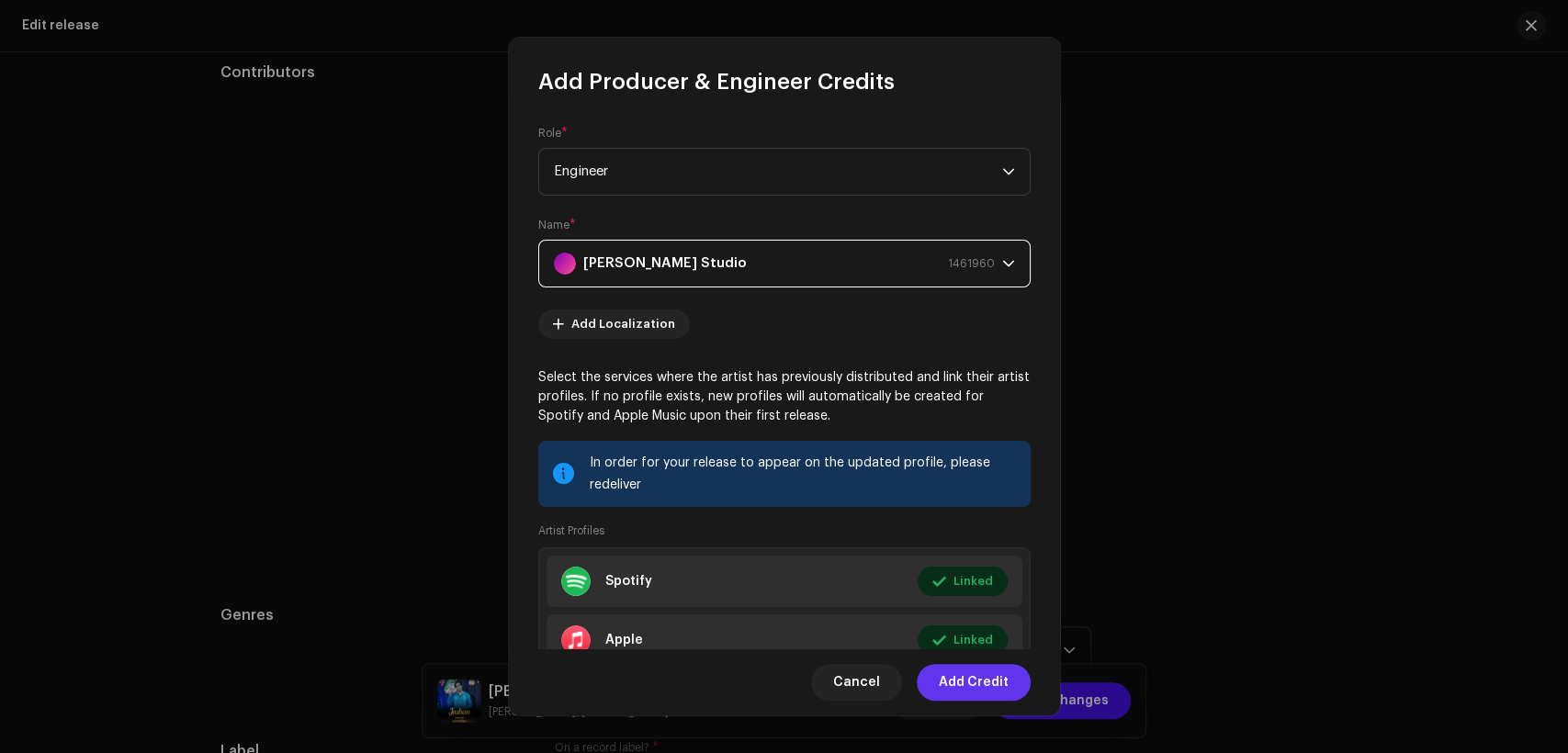
click at [958, 688] on span "Add Credit" at bounding box center [973, 683] width 70 height 37
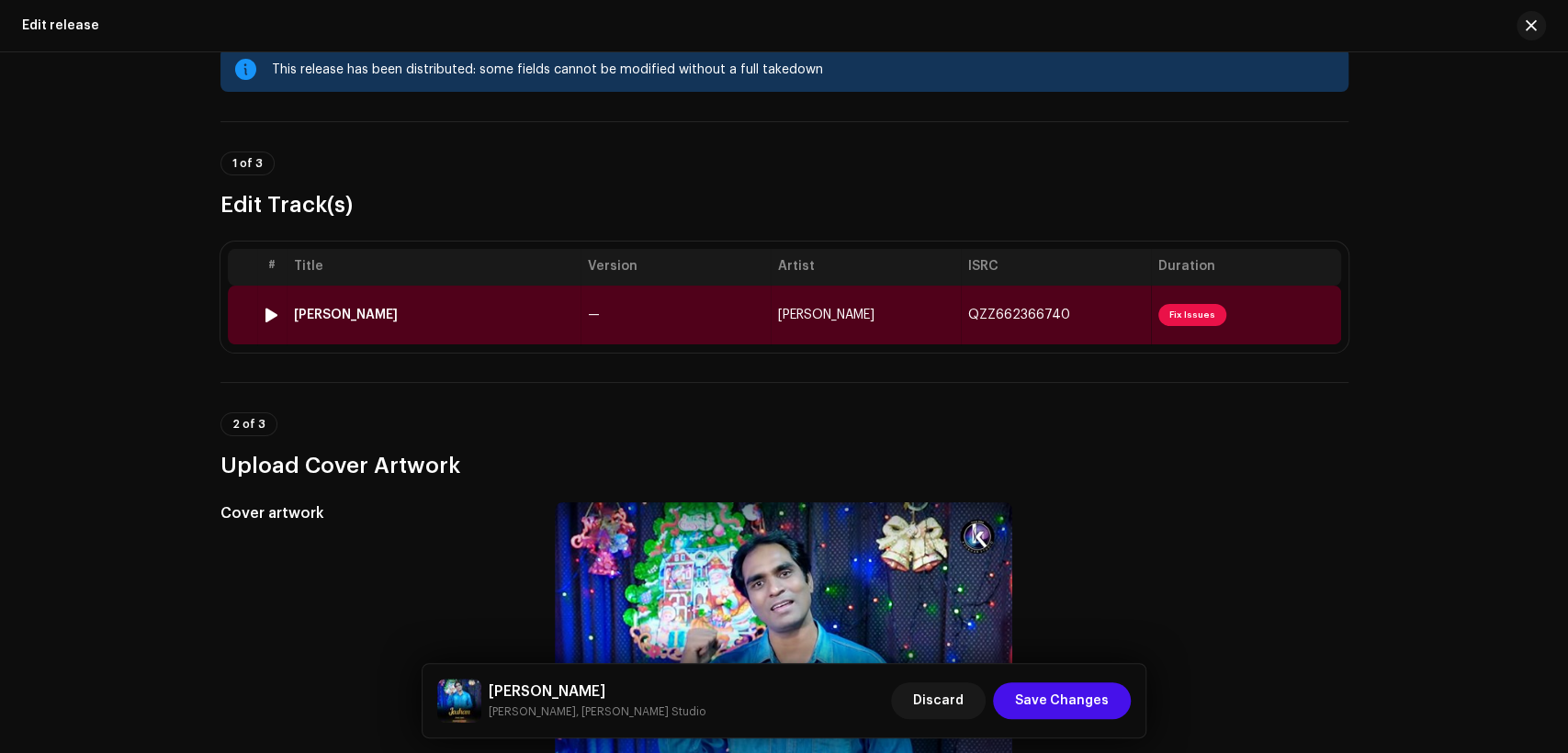
scroll to position [0, 0]
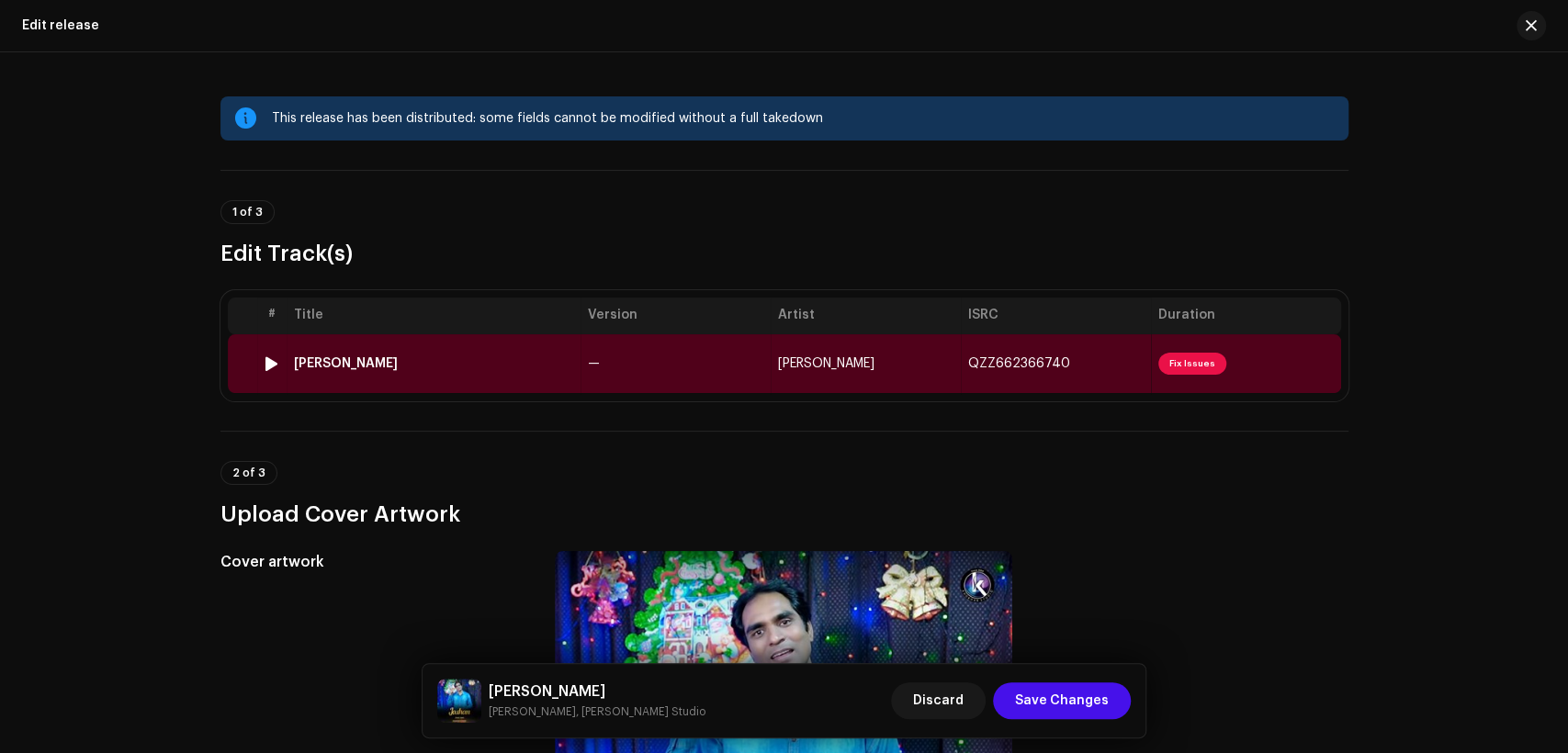
click at [679, 372] on td "—" at bounding box center [676, 364] width 190 height 59
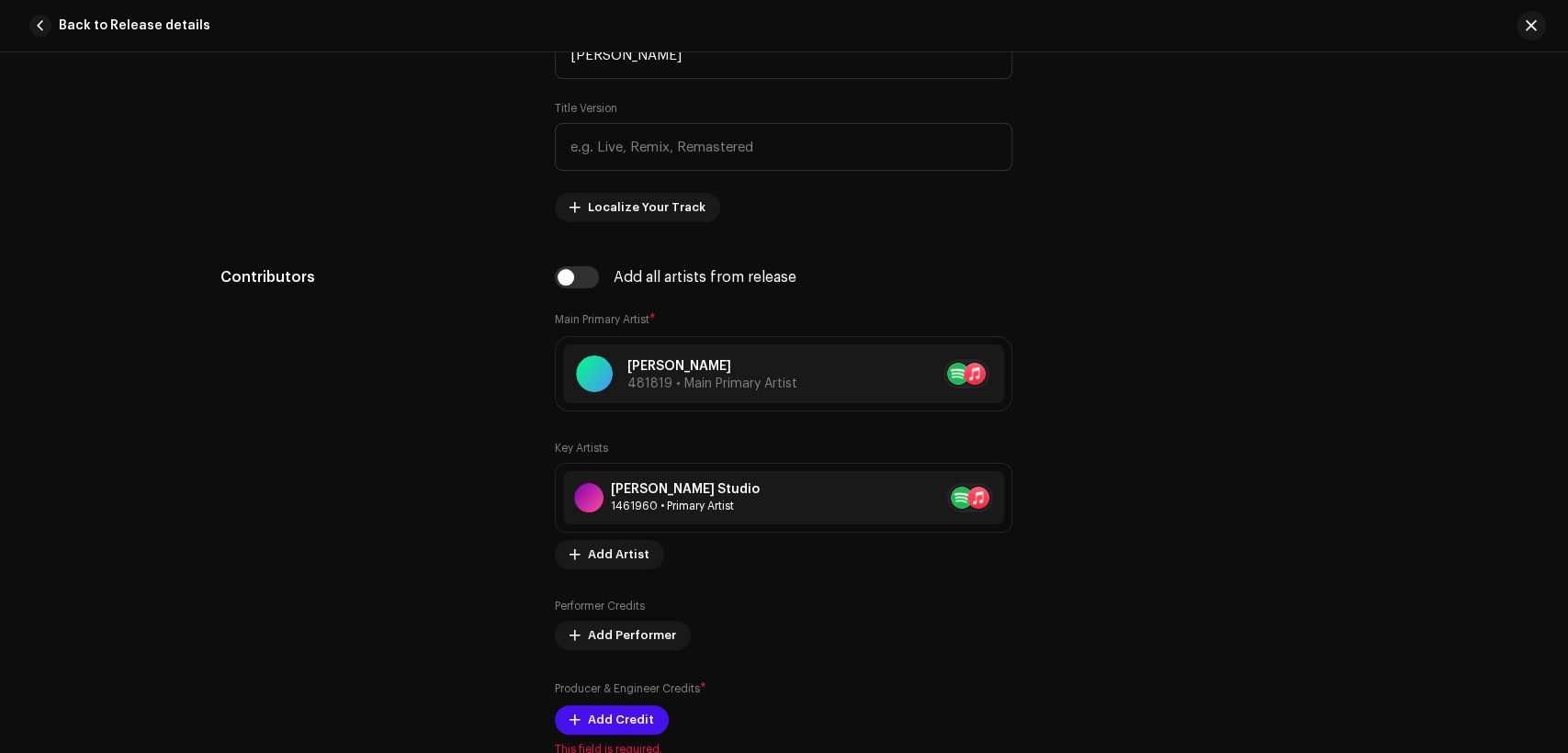
scroll to position [851, 0]
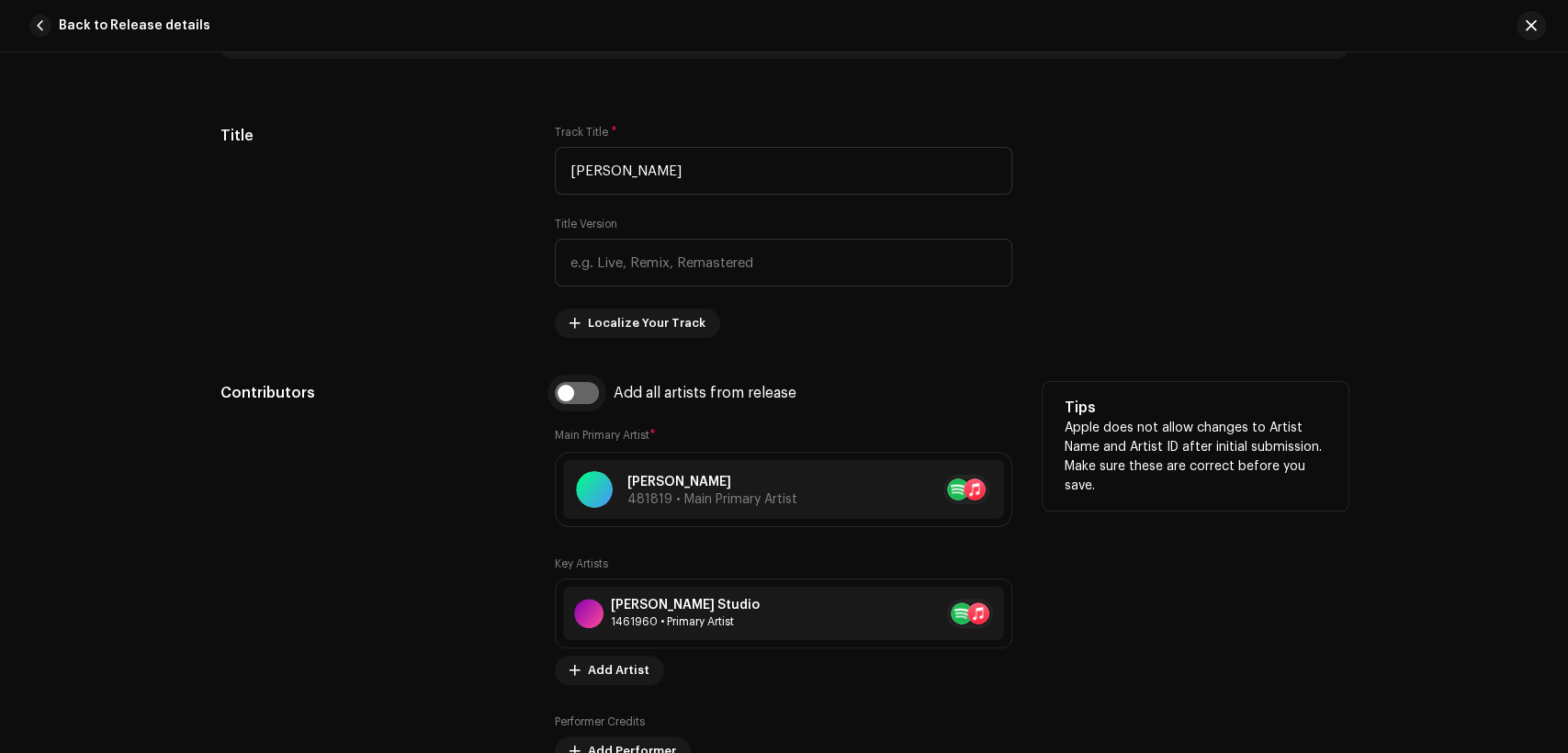
click at [583, 390] on input "checkbox" at bounding box center [577, 392] width 44 height 22
checkbox input "true"
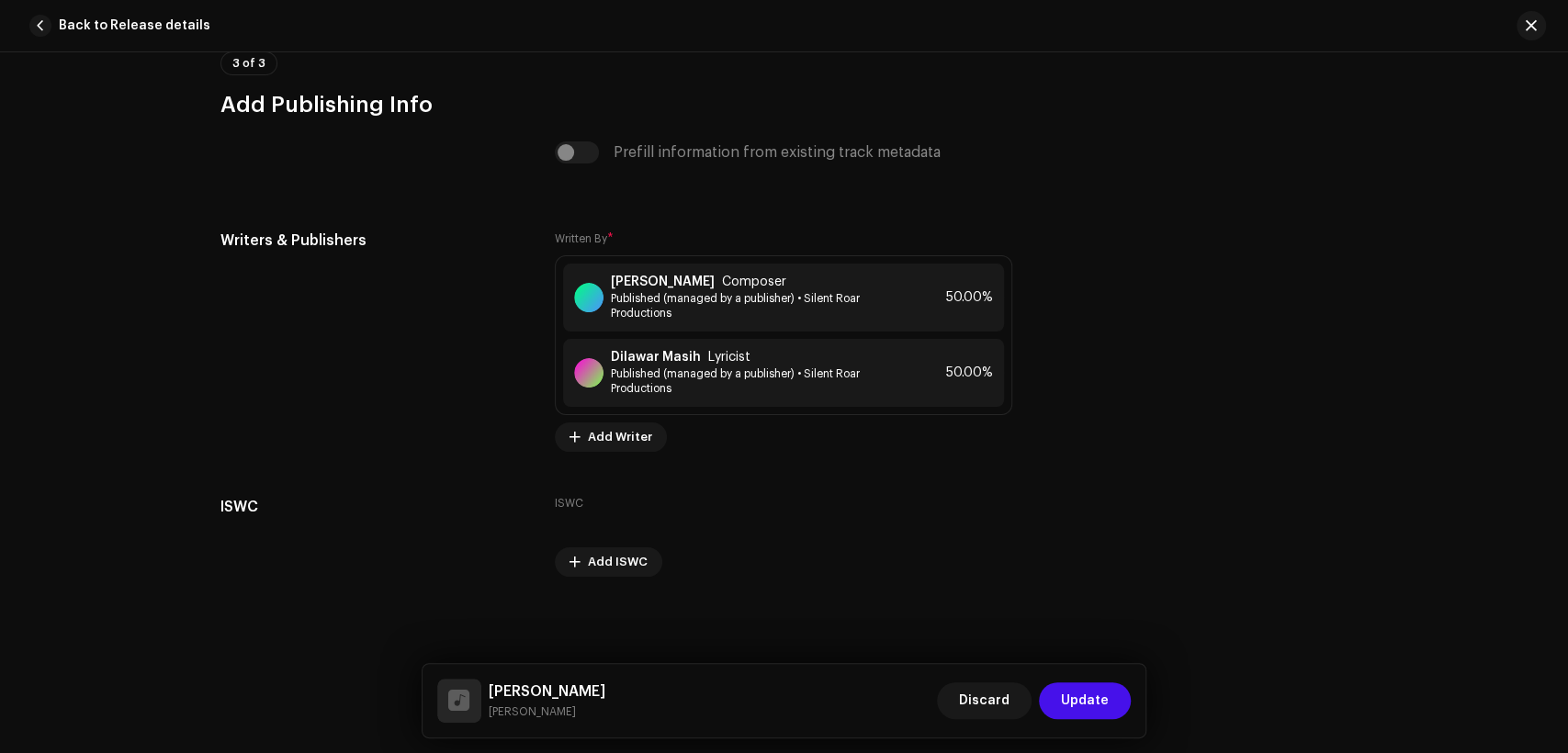
scroll to position [3855, 0]
click at [1092, 707] on span "Update" at bounding box center [1085, 701] width 48 height 37
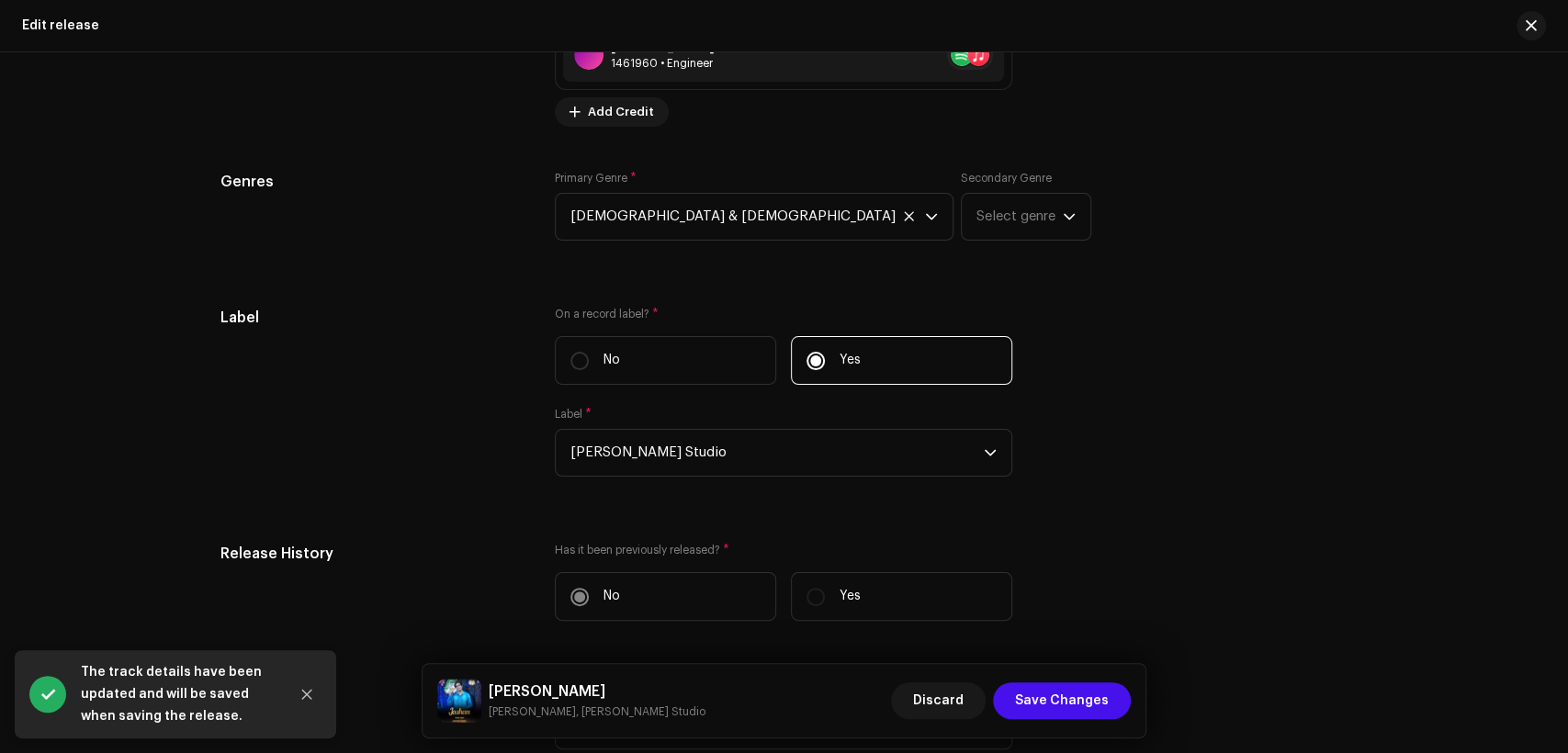
scroll to position [2949, 0]
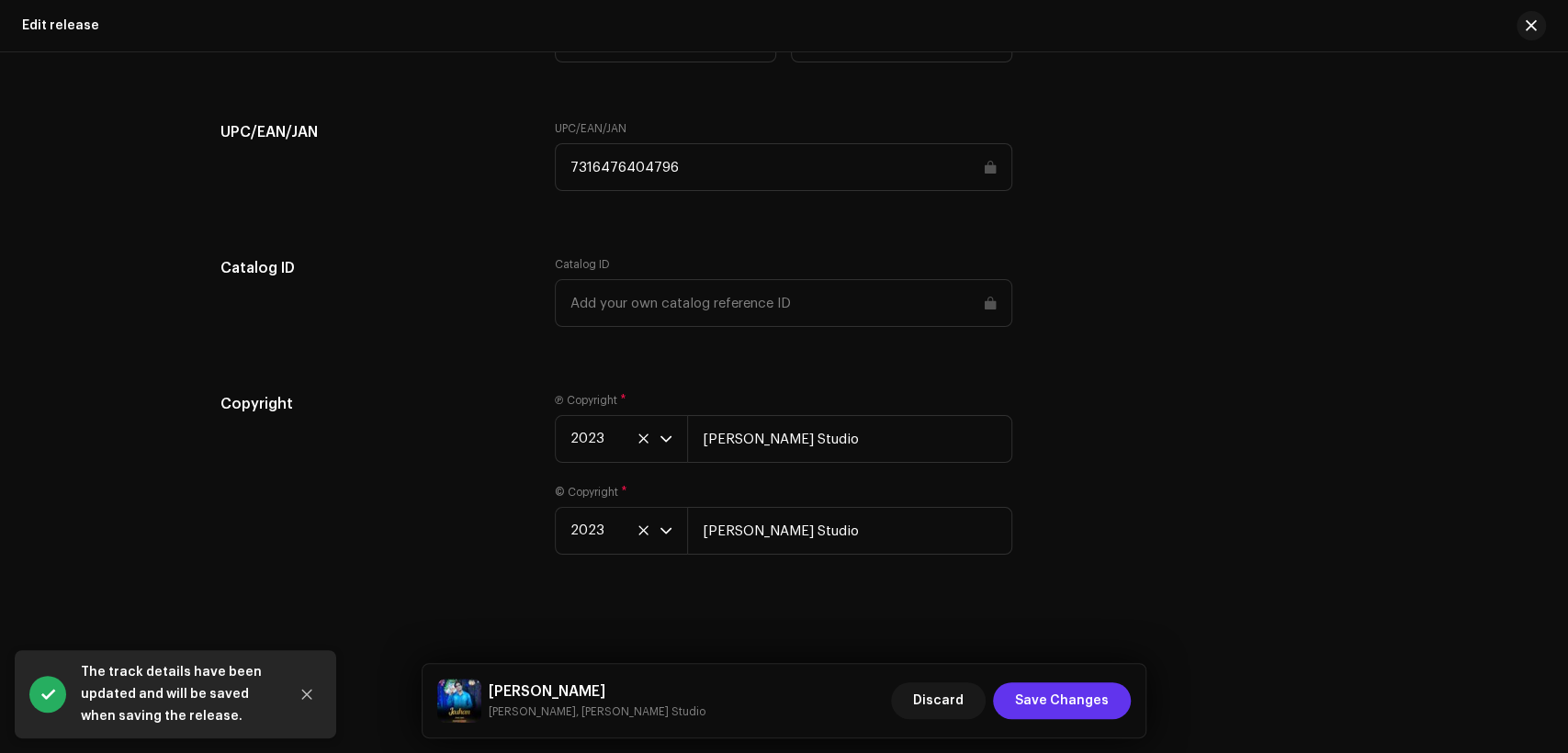
click at [1087, 703] on span "Save Changes" at bounding box center [1061, 701] width 93 height 37
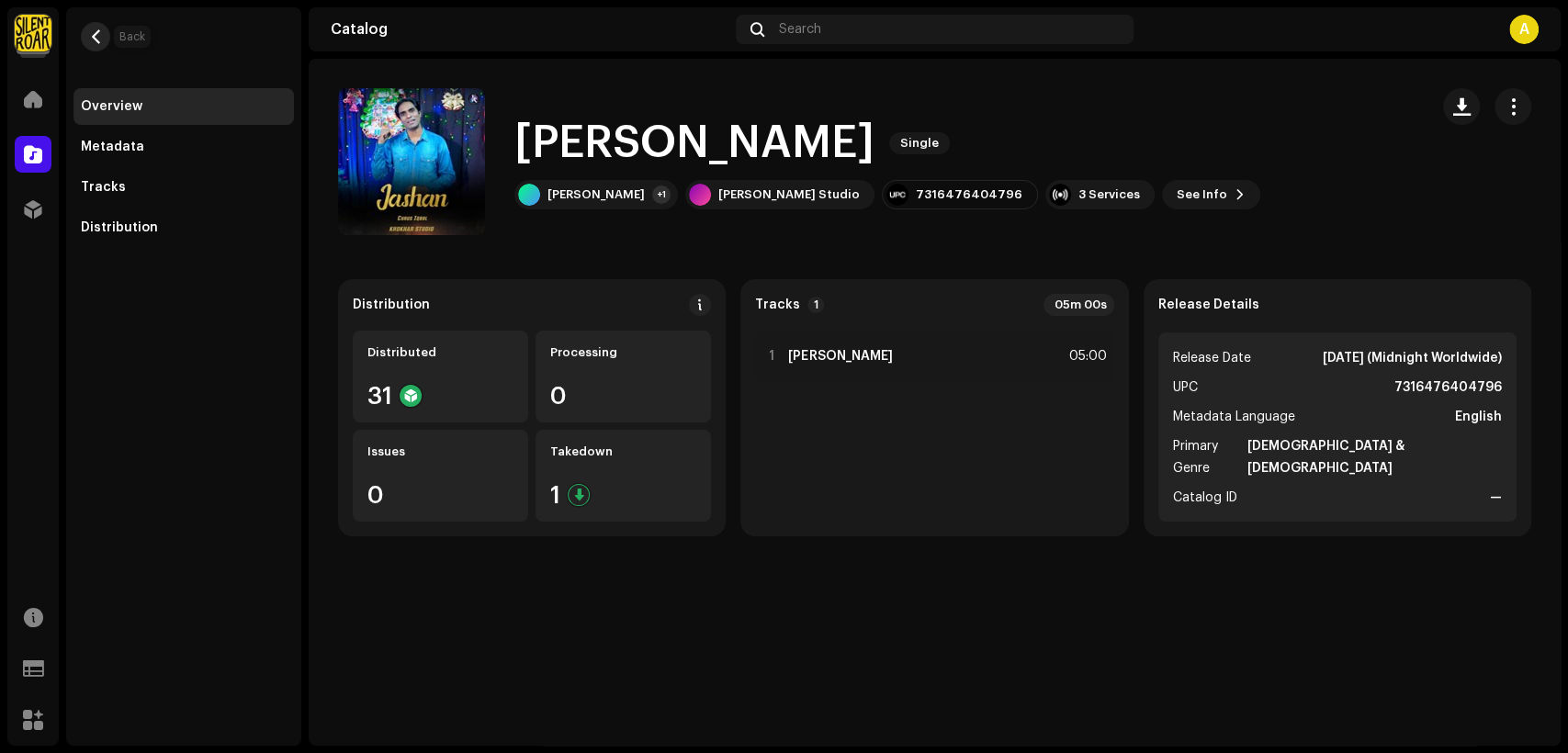
click at [95, 24] on button "button" at bounding box center [95, 37] width 30 height 30
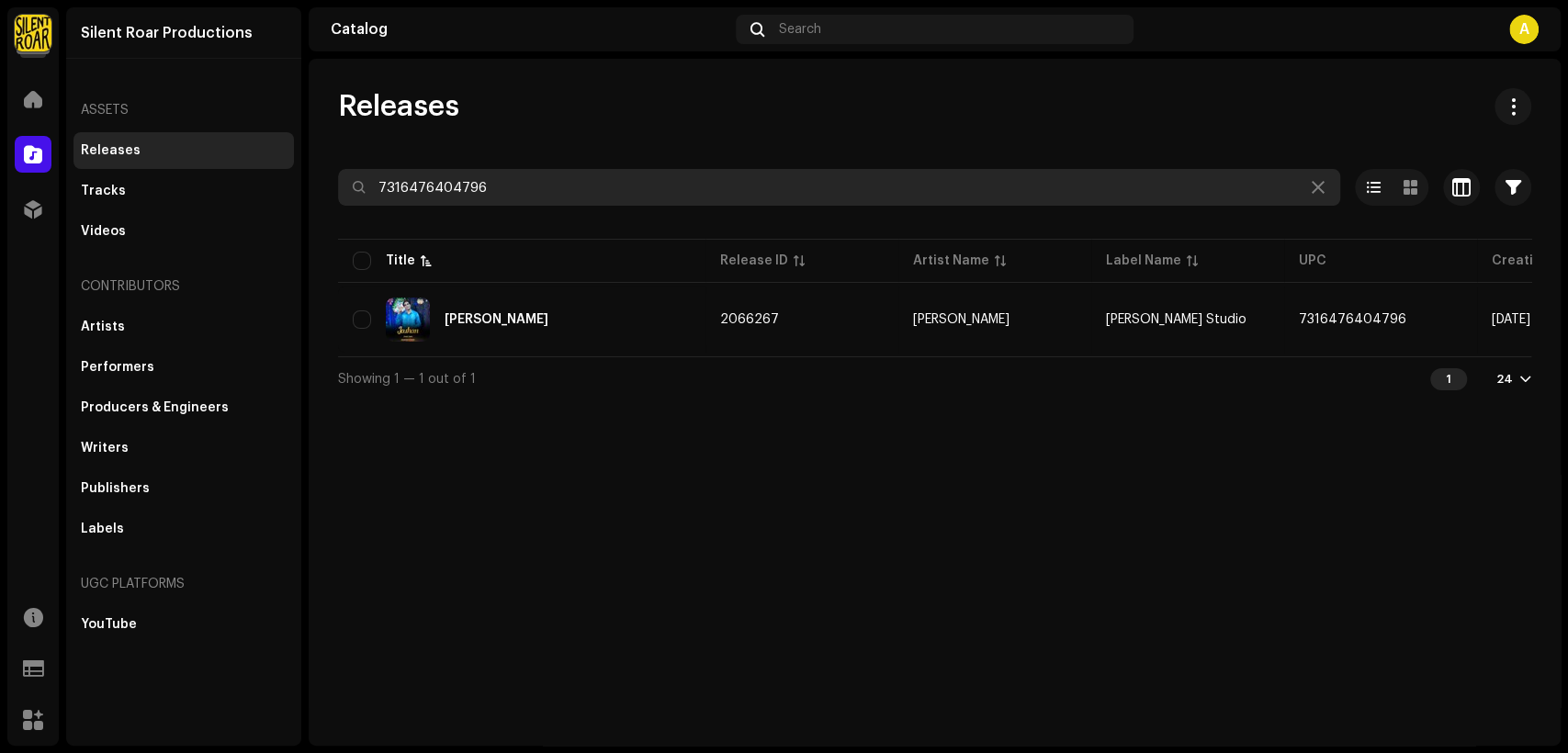
click at [660, 188] on input "7316476404796" at bounding box center [839, 188] width 1002 height 37
paste input "65"
type input "7316476404765"
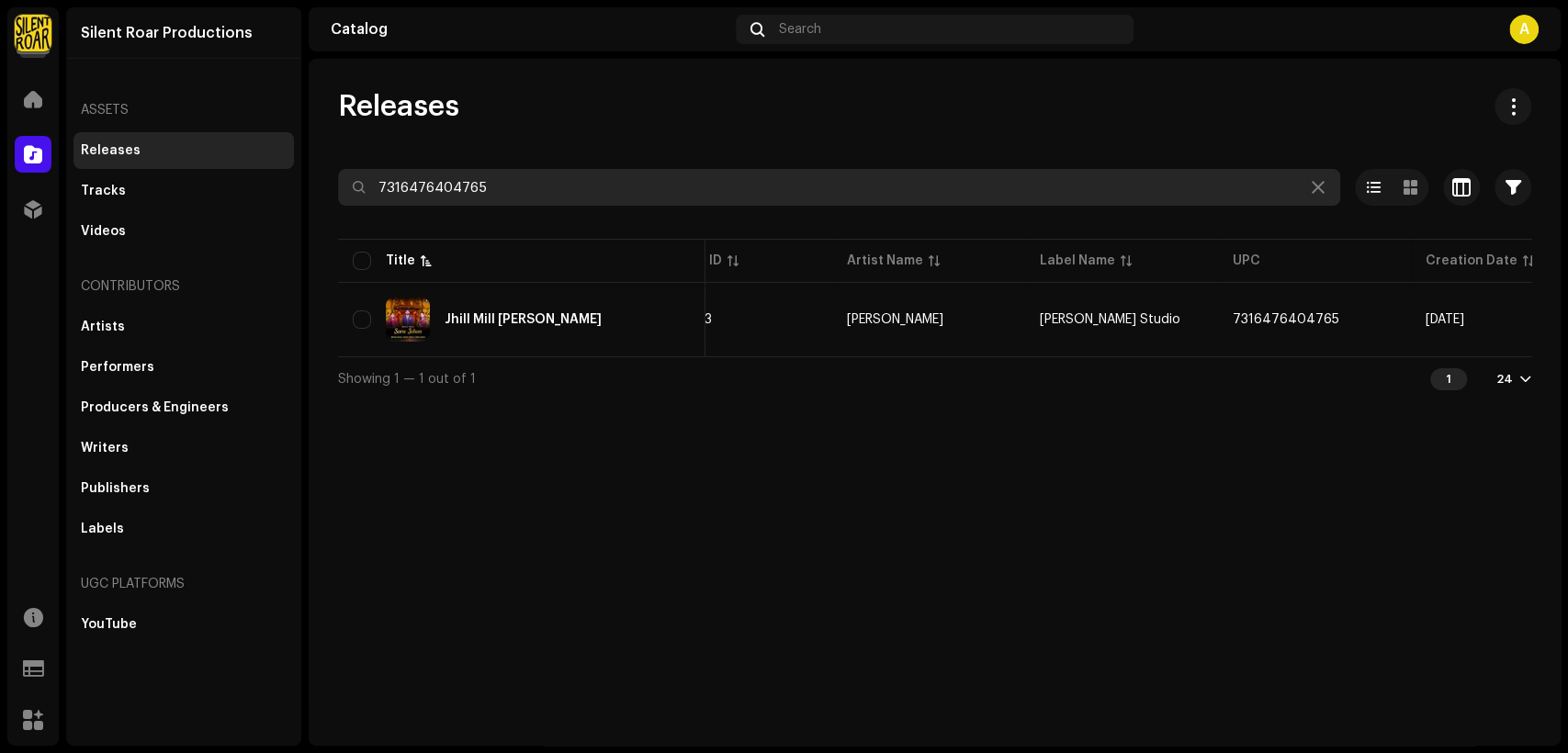
scroll to position [0, 332]
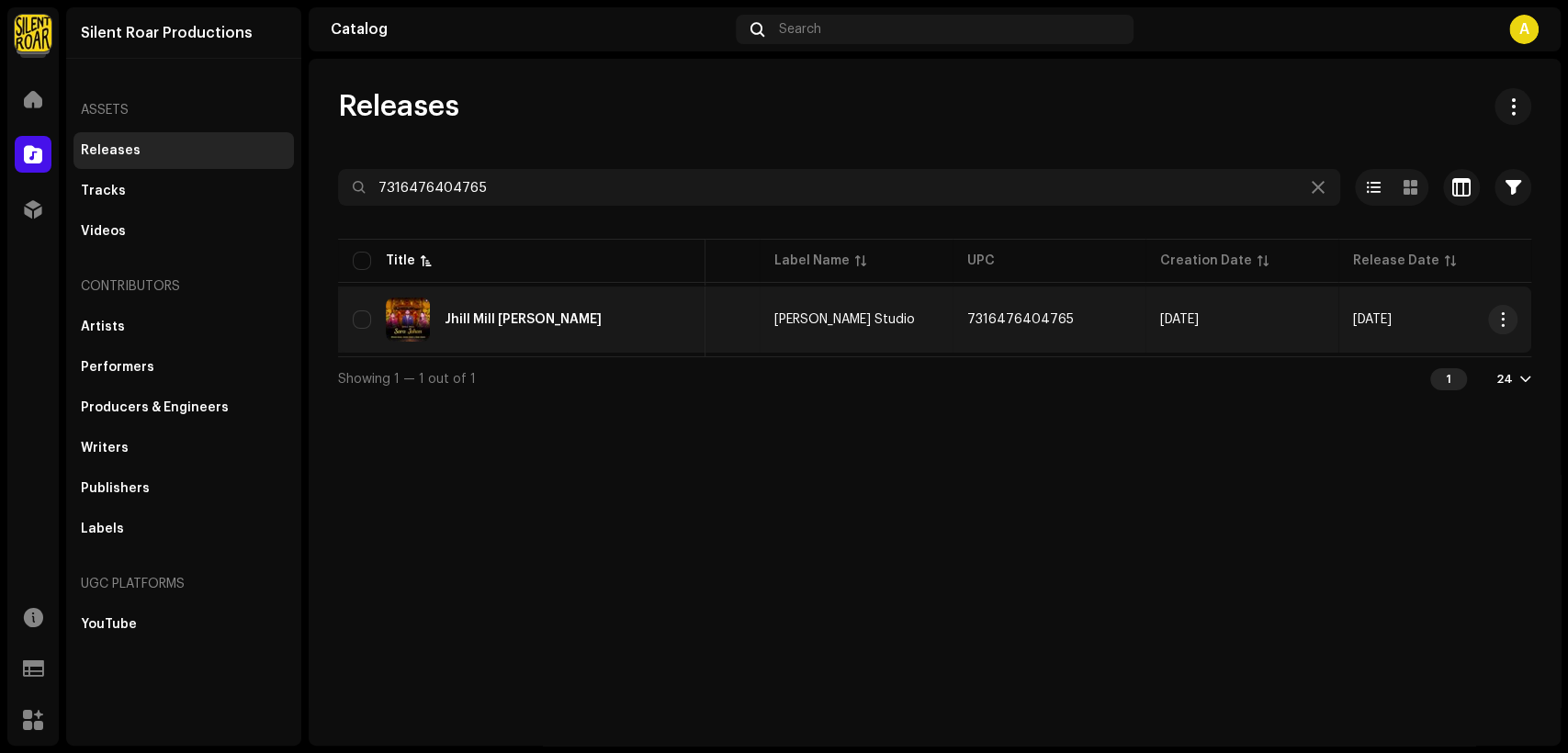
click at [583, 325] on div "Jhill Mill [PERSON_NAME]" at bounding box center [522, 320] width 338 height 44
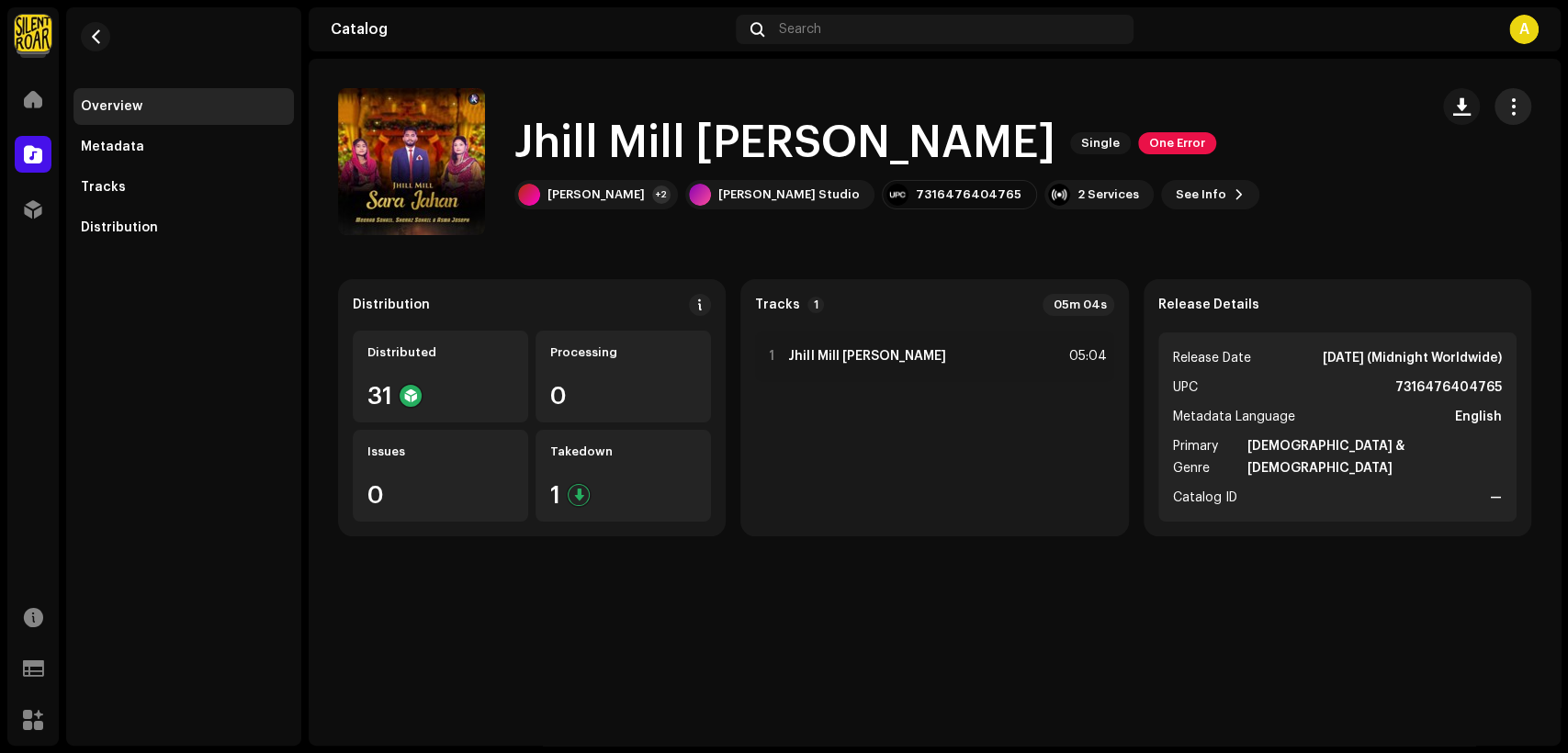
click at [1516, 106] on span "button" at bounding box center [1513, 106] width 17 height 14
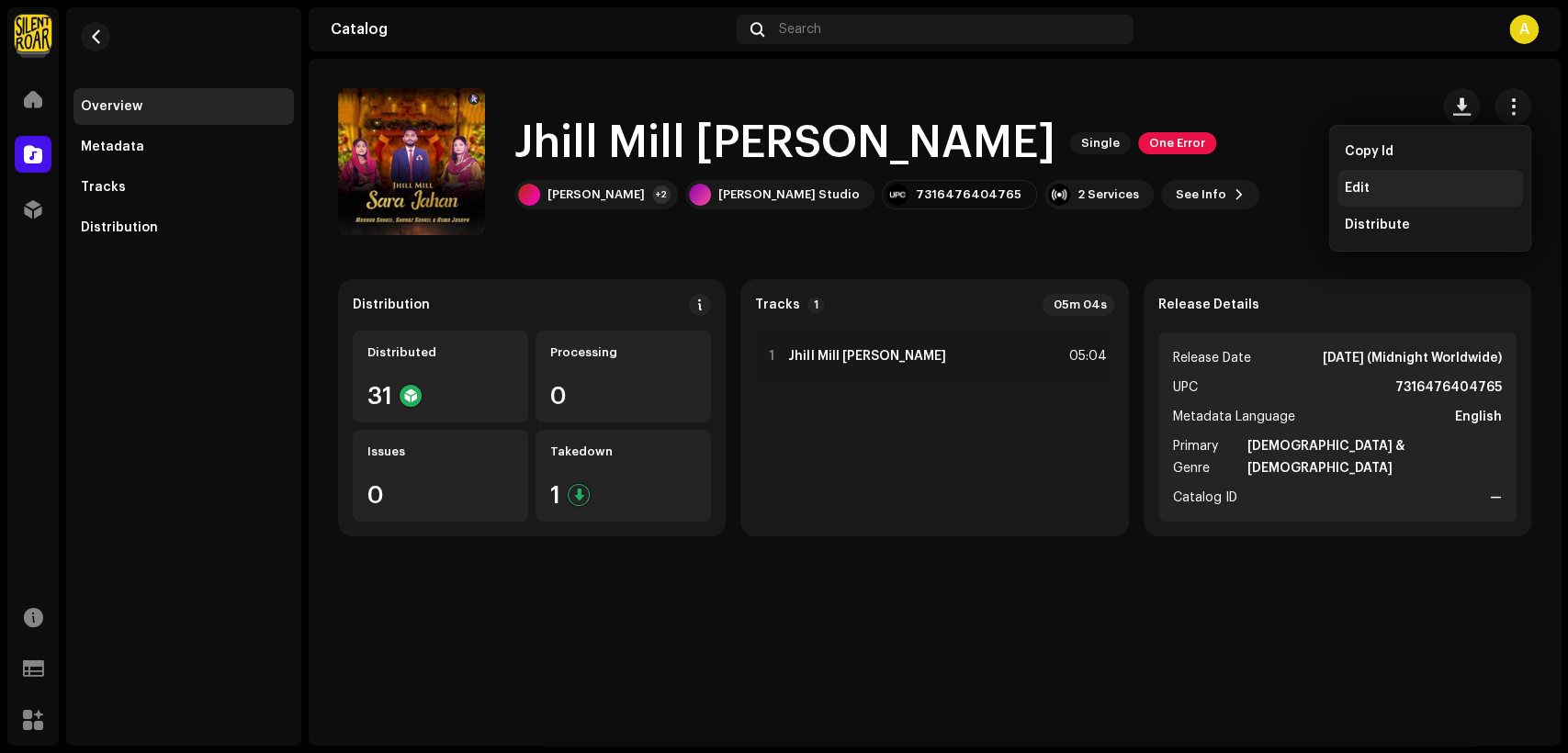
click at [1452, 177] on div "Edit" at bounding box center [1430, 188] width 186 height 37
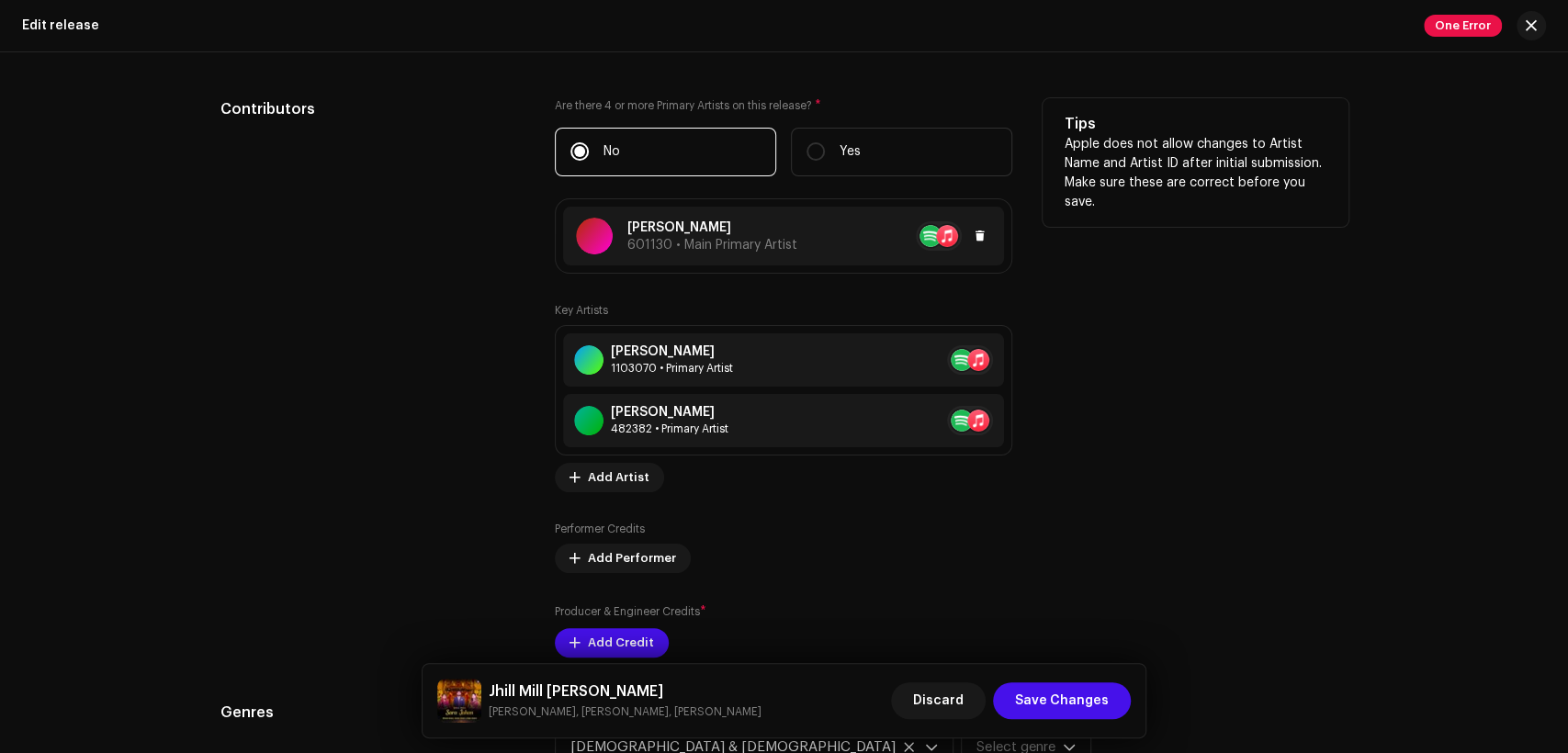
scroll to position [1871, 0]
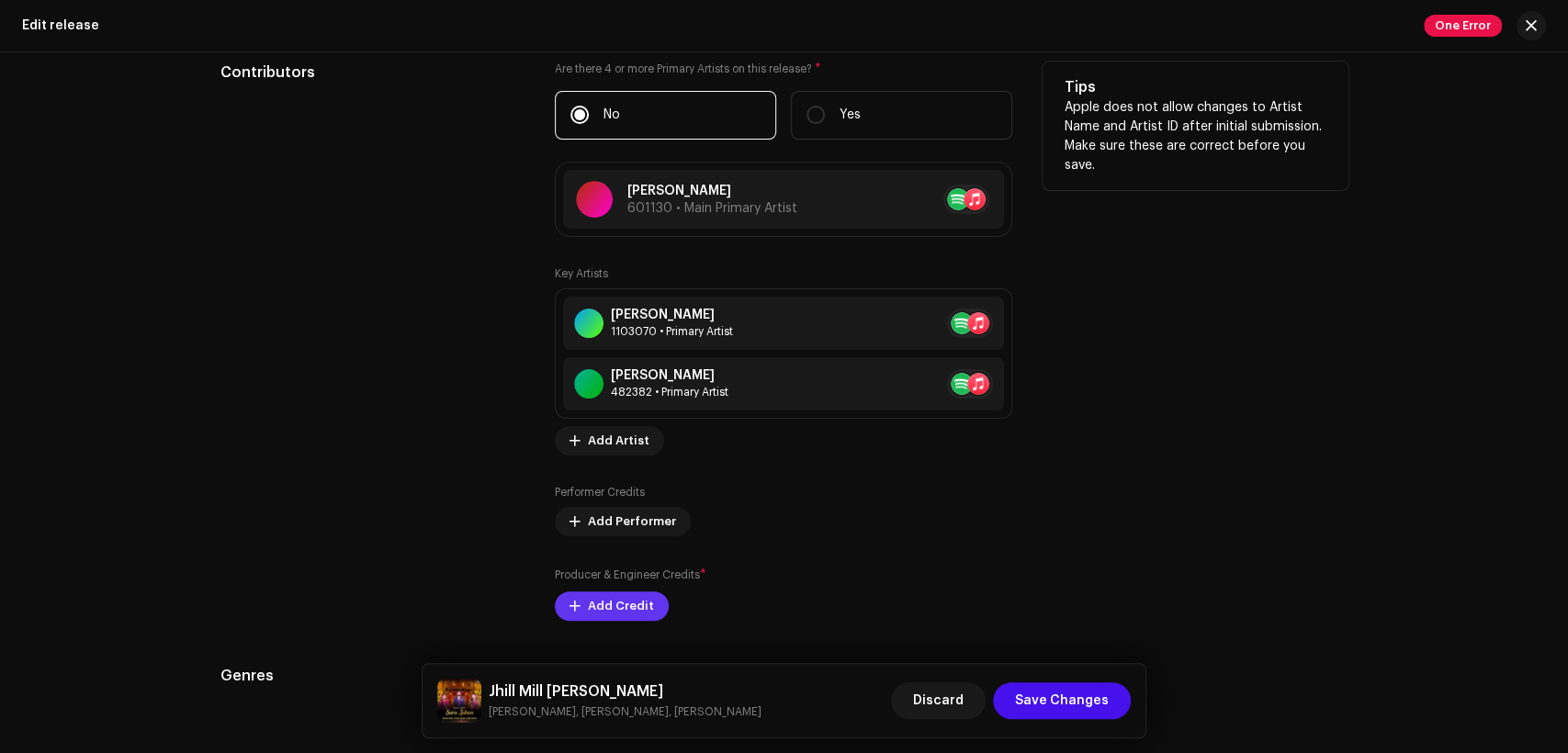
click at [653, 605] on button "Add Credit" at bounding box center [611, 606] width 113 height 30
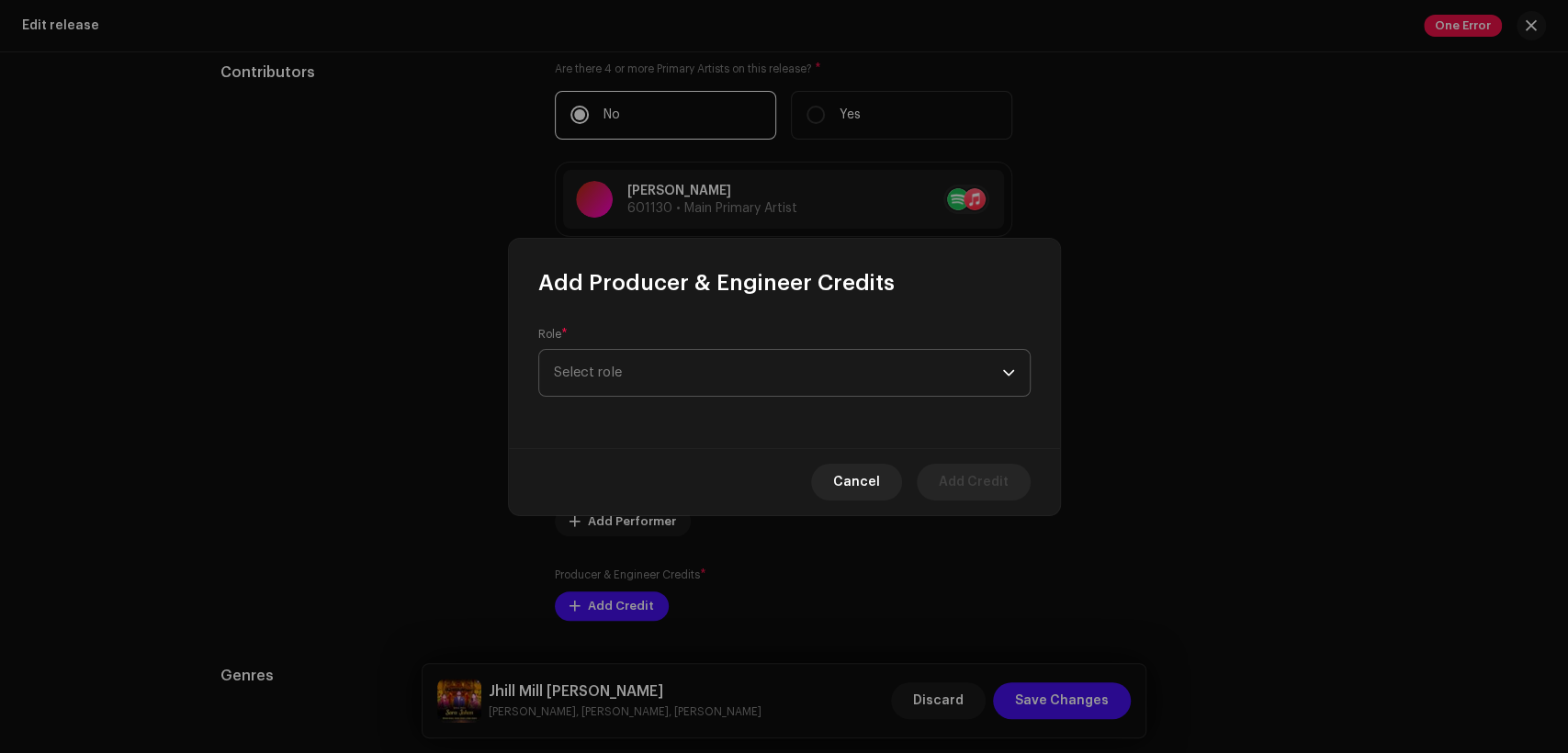
click at [648, 378] on span "Select role" at bounding box center [778, 373] width 448 height 46
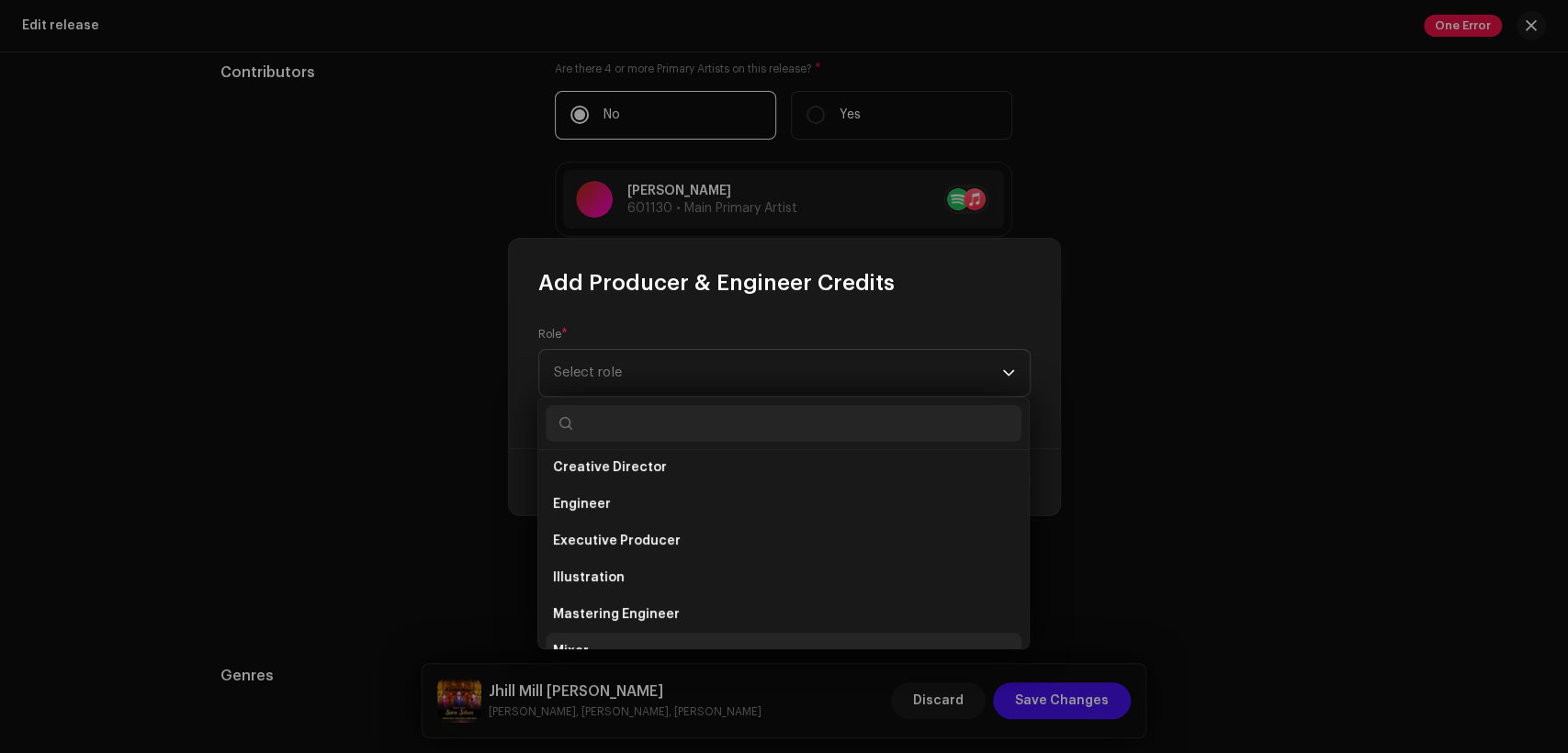
scroll to position [340, 0]
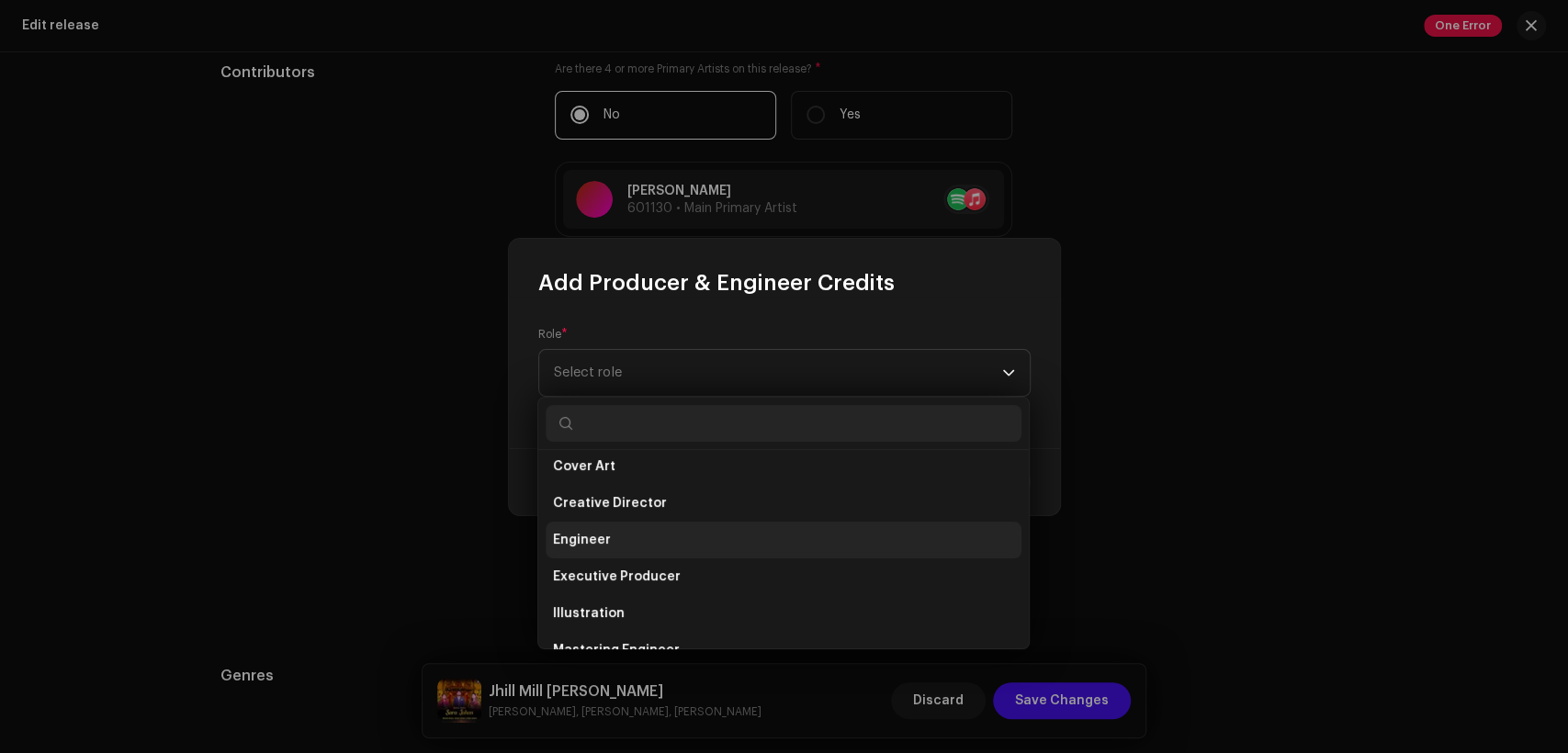
click at [706, 545] on li "Engineer" at bounding box center [784, 540] width 476 height 37
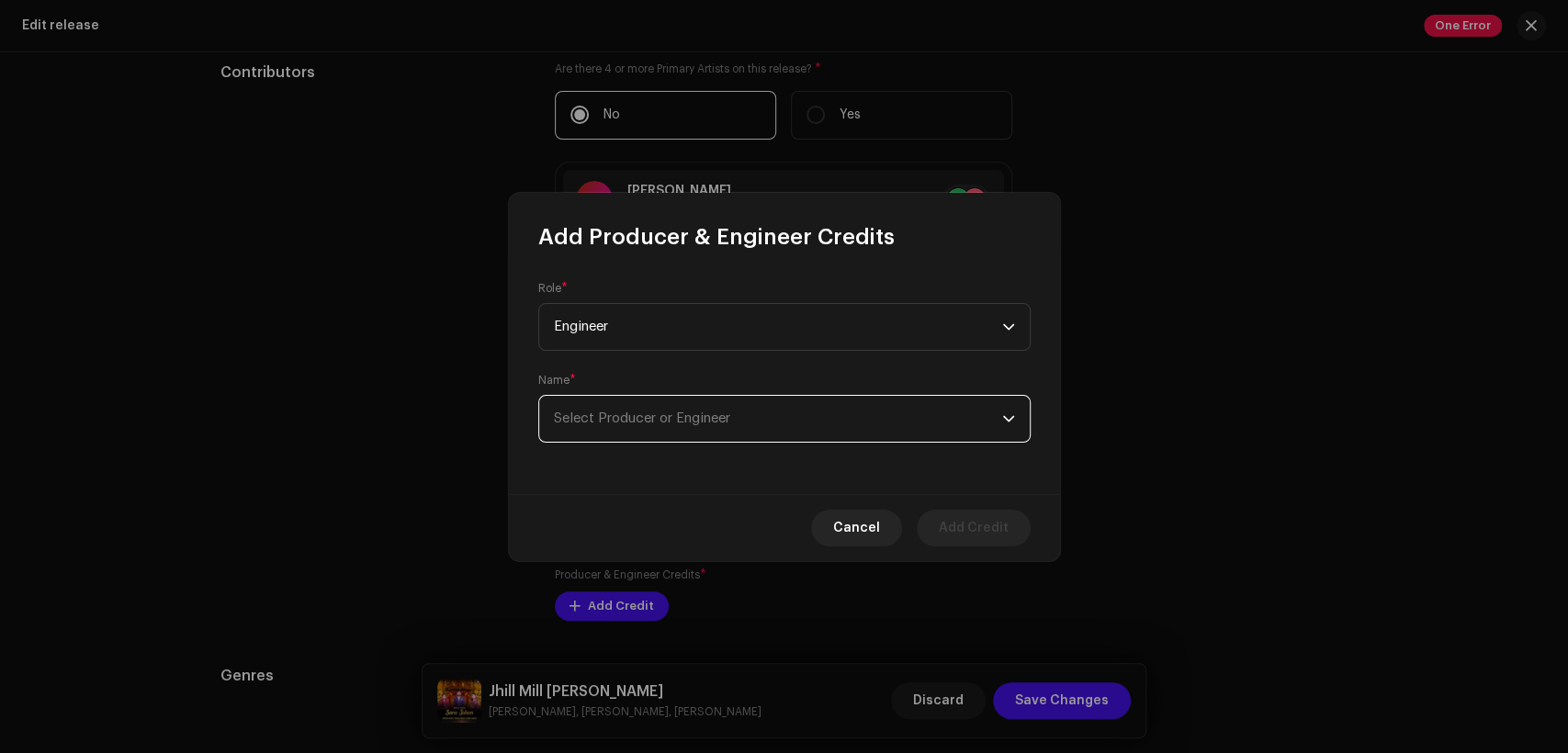
click at [715, 407] on span "Select Producer or Engineer" at bounding box center [778, 419] width 448 height 46
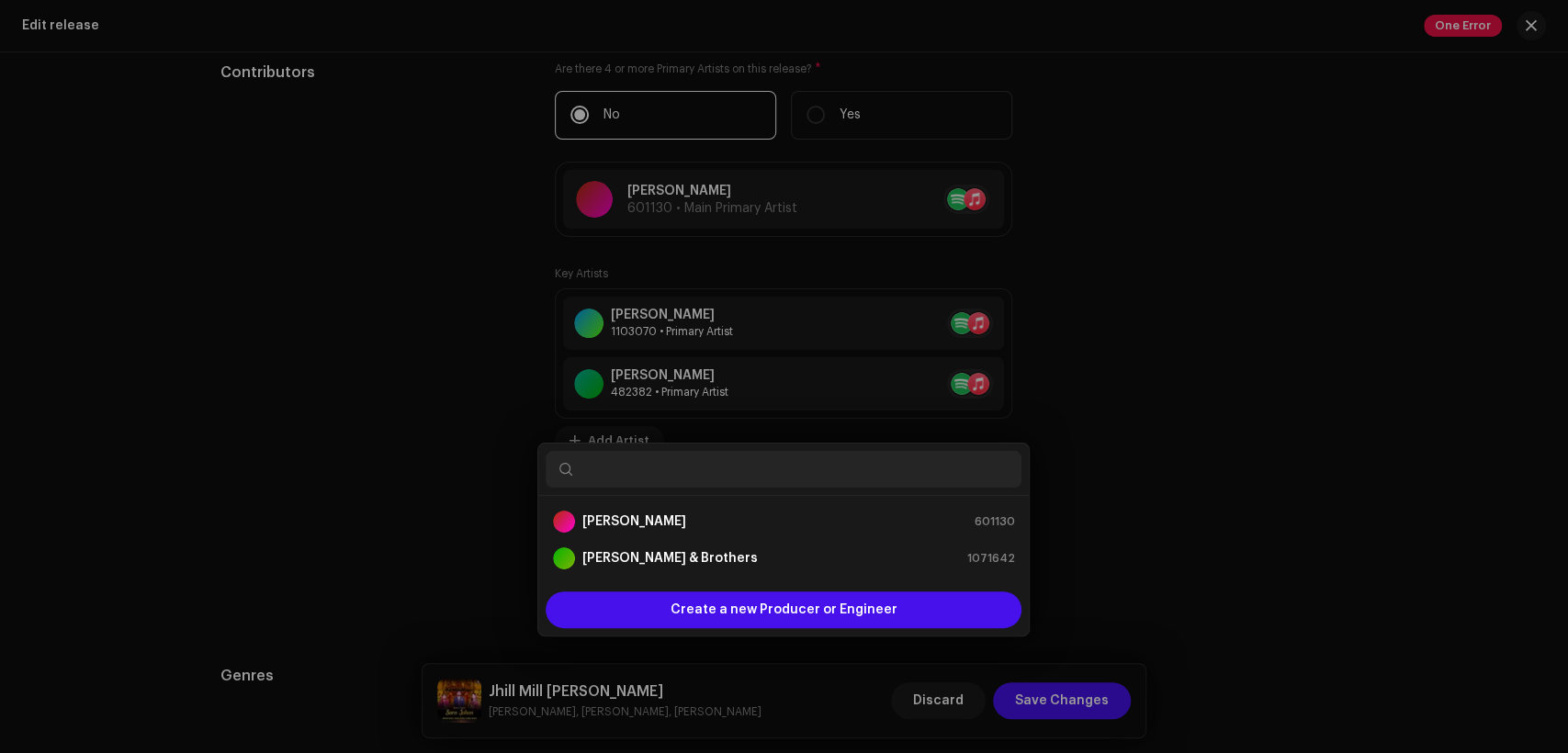
click at [1126, 331] on div "Add Producer & Engineer Credits Role * Engineer Name * Select Producer or Engin…" at bounding box center [784, 376] width 1568 height 753
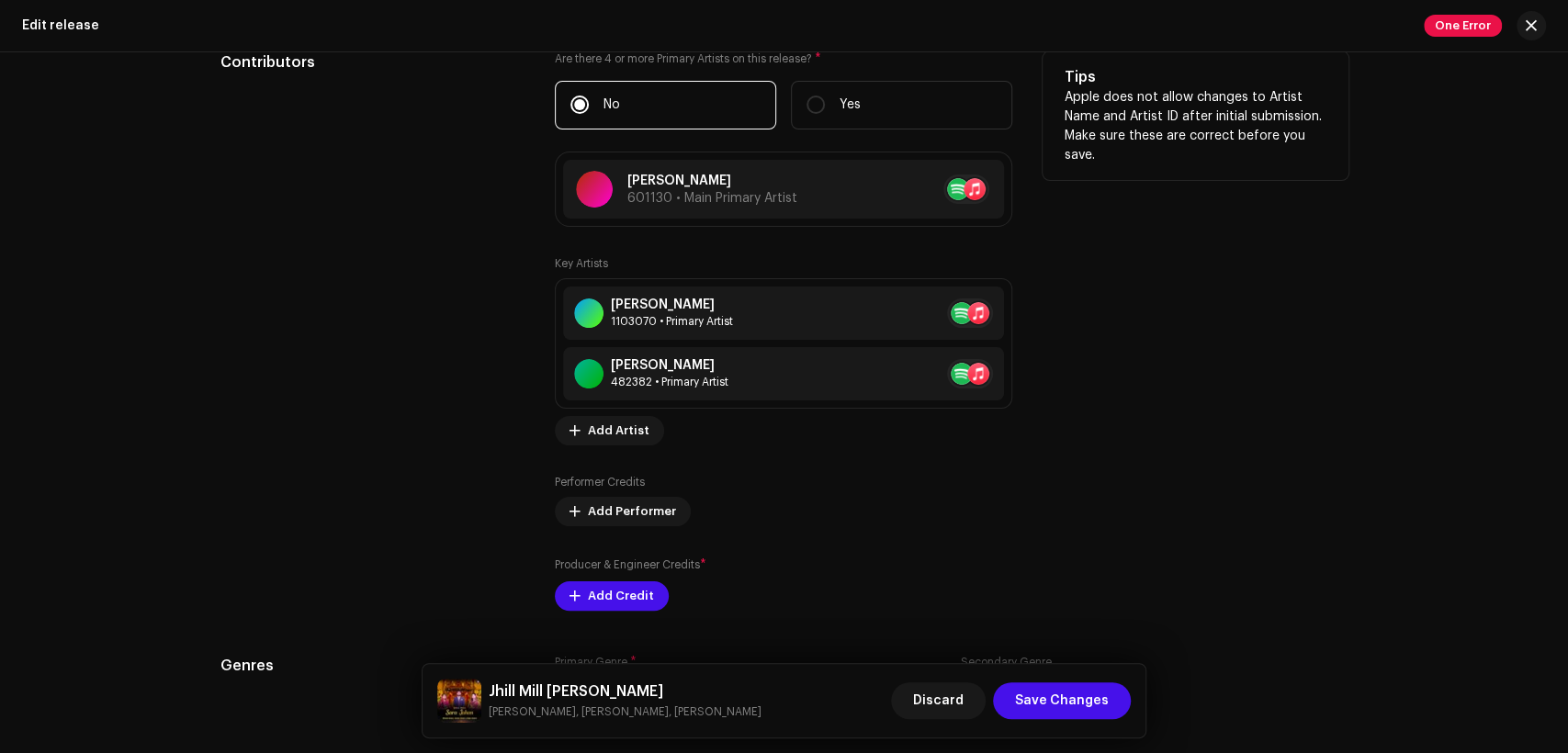
scroll to position [2042, 0]
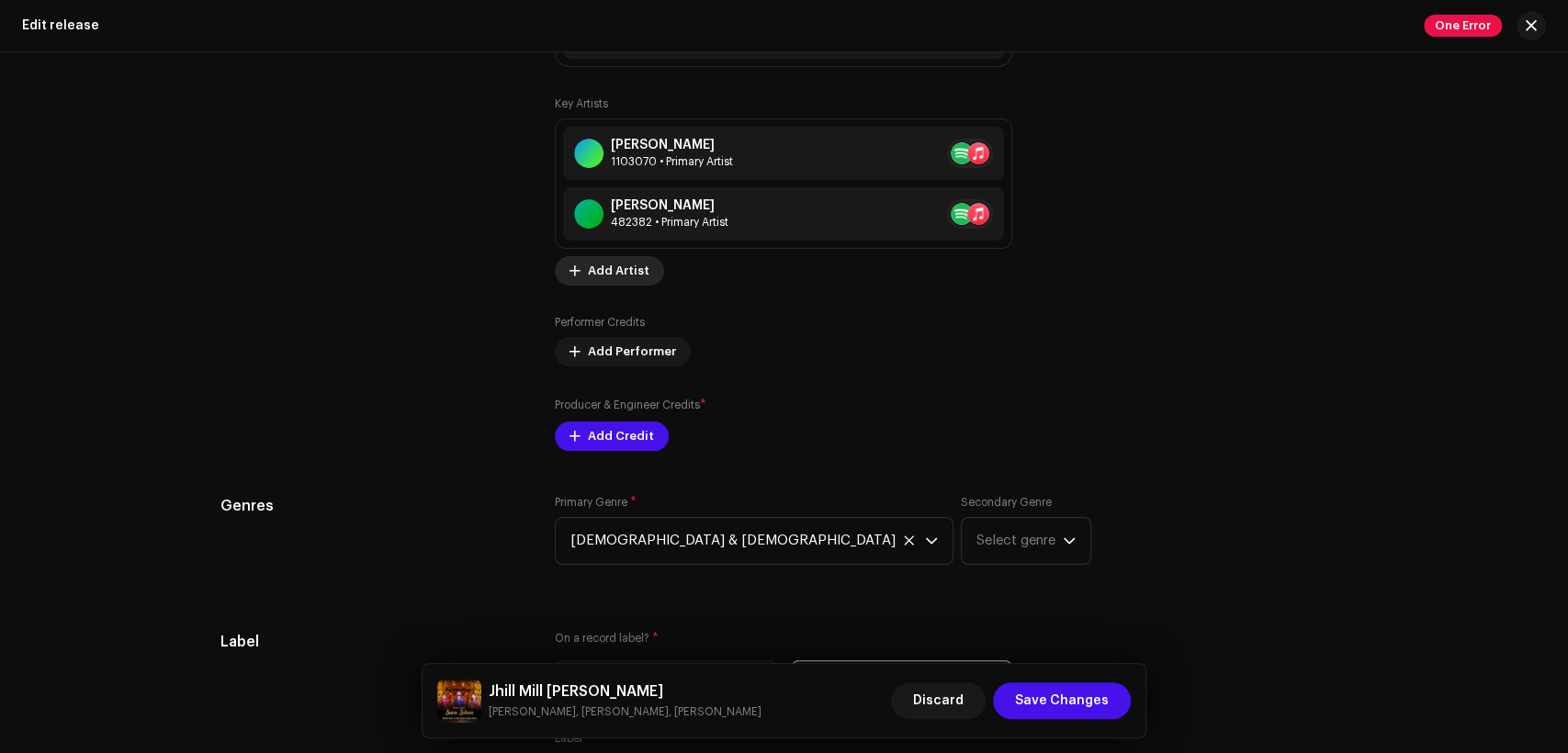
click at [614, 281] on span "Add Artist" at bounding box center [618, 271] width 62 height 37
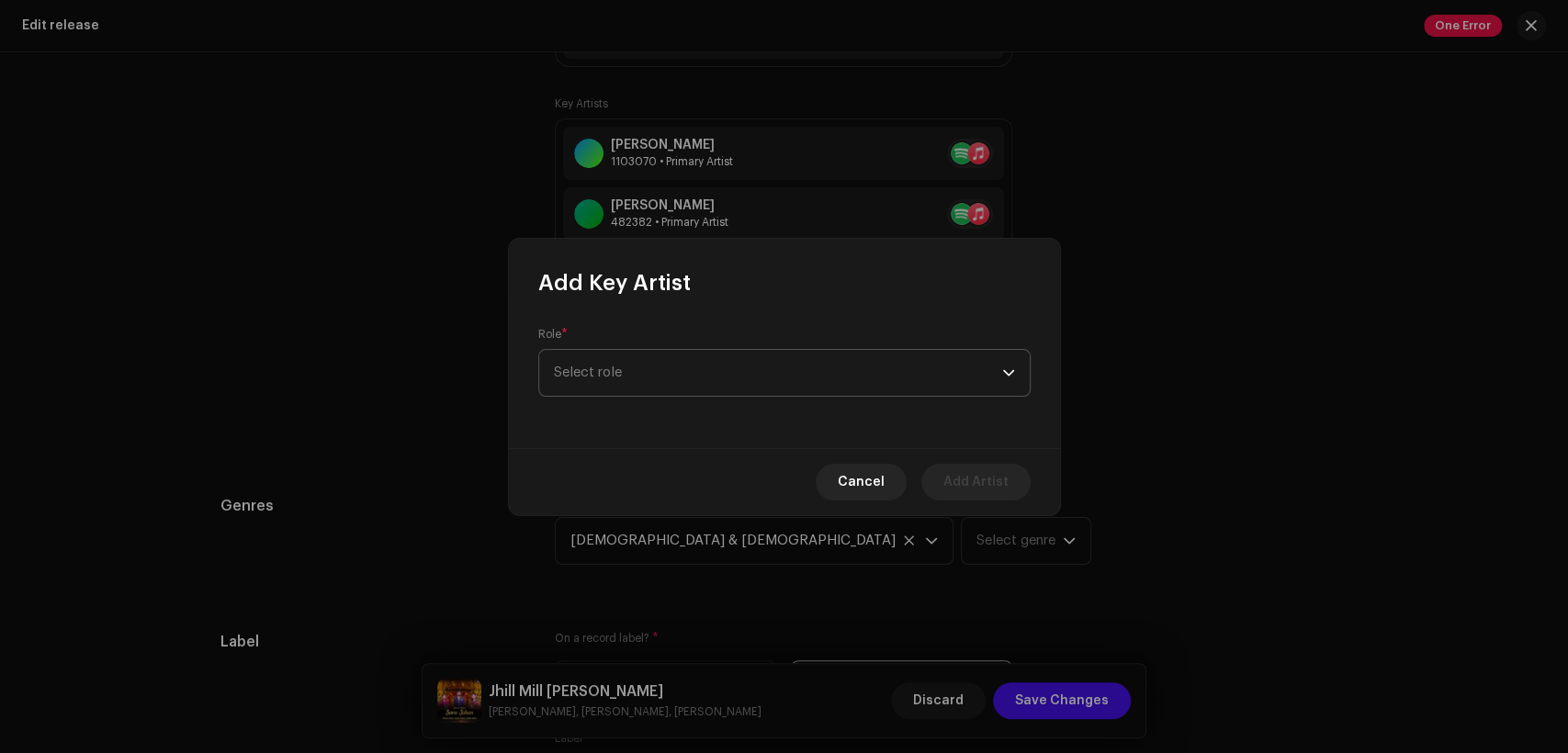
click at [726, 381] on span "Select role" at bounding box center [778, 373] width 448 height 46
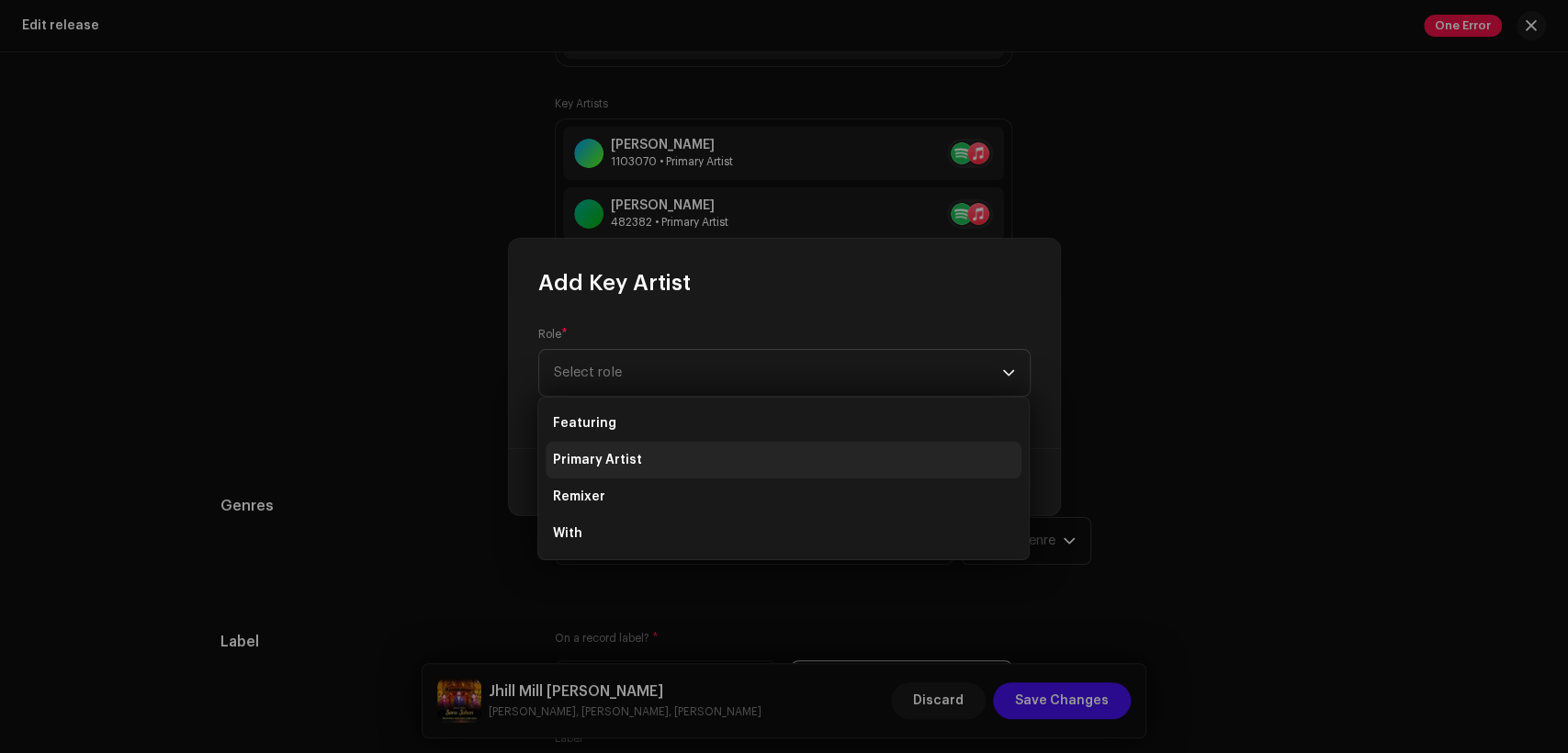
click at [763, 463] on li "Primary Artist" at bounding box center [784, 461] width 476 height 37
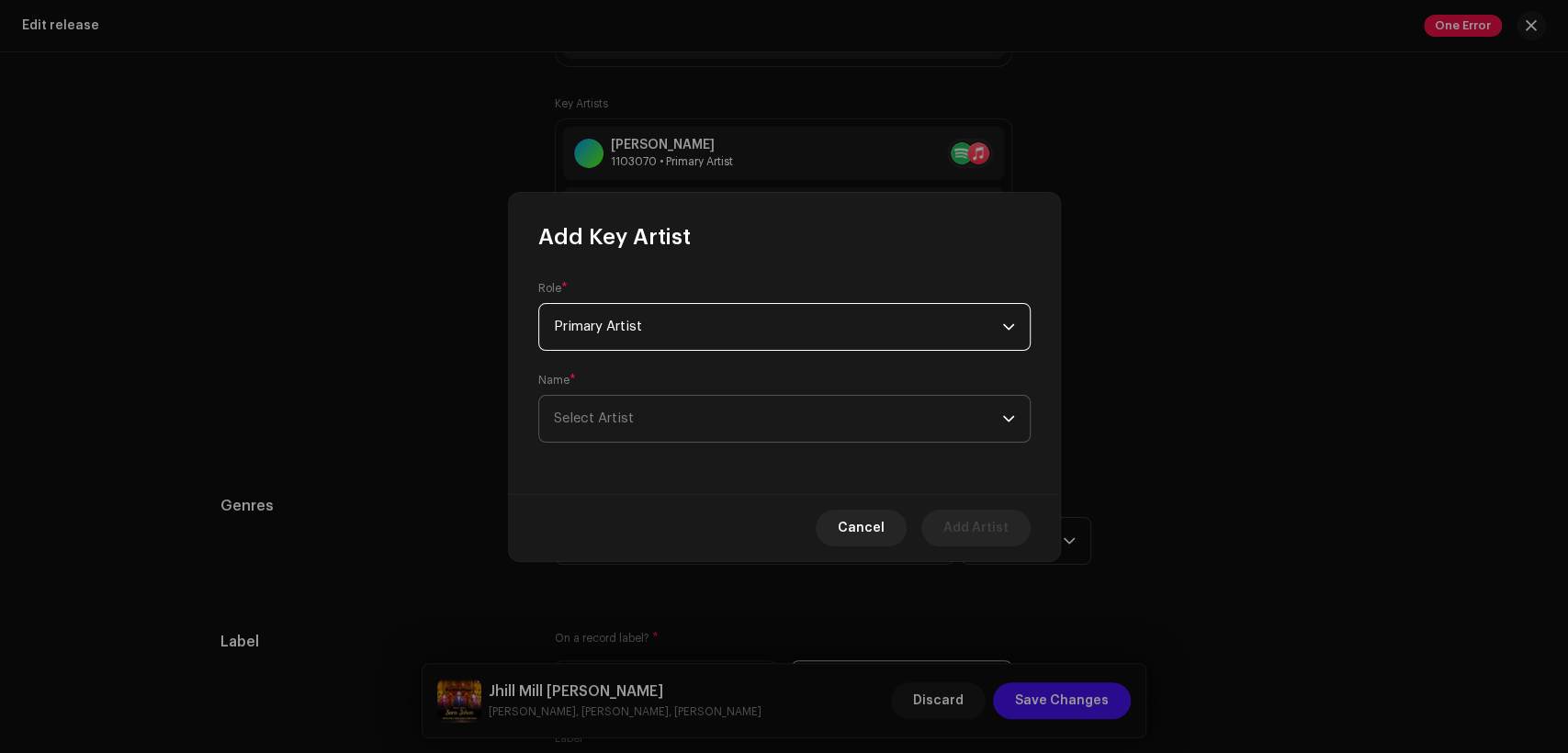
click at [765, 427] on span "Select Artist" at bounding box center [778, 419] width 448 height 46
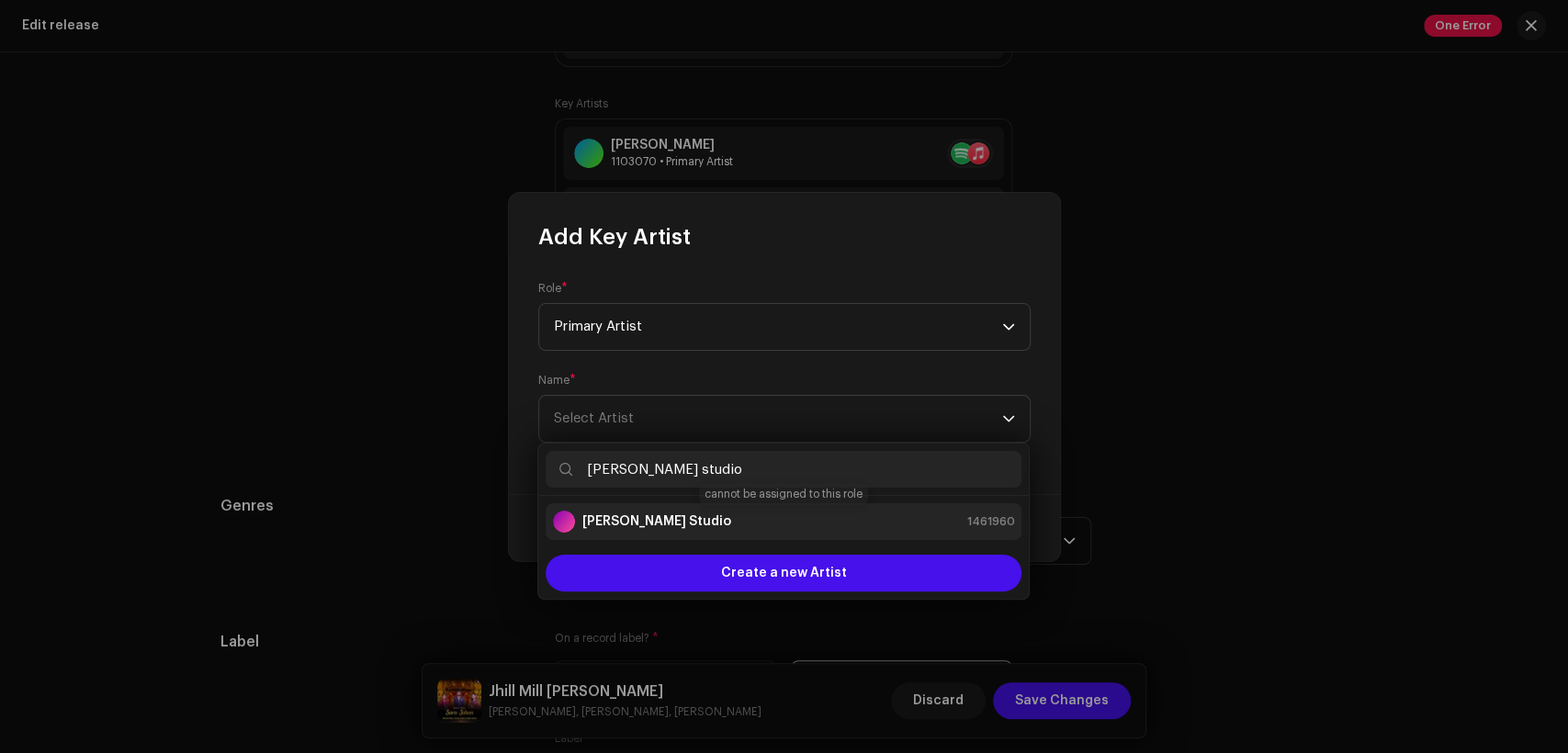
type input "[PERSON_NAME] studio"
click at [802, 520] on div "[PERSON_NAME] Studio 1461960" at bounding box center [784, 521] width 461 height 22
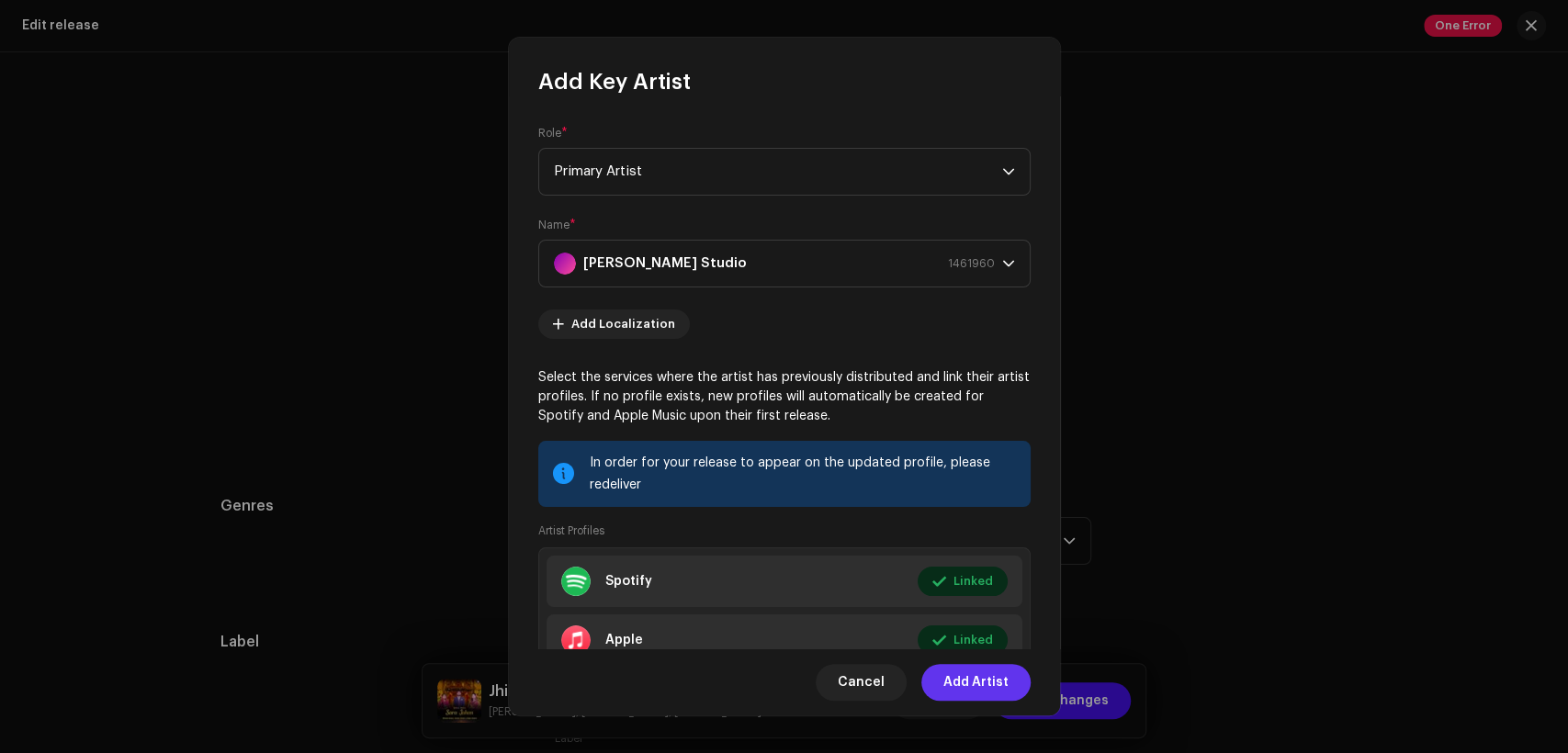
click at [1017, 687] on button "Add Artist" at bounding box center [976, 683] width 110 height 37
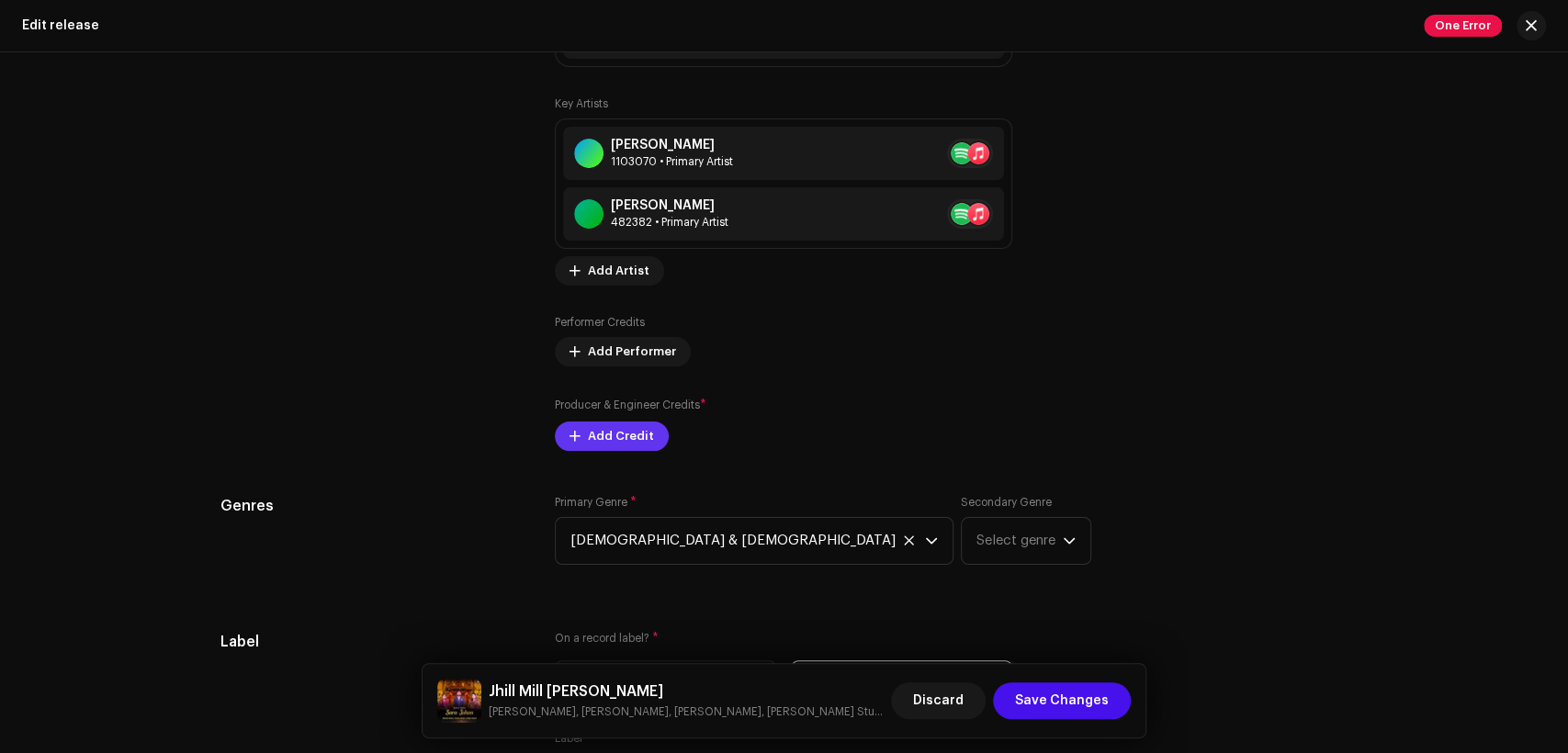
click at [654, 436] on button "Add Credit" at bounding box center [611, 437] width 113 height 30
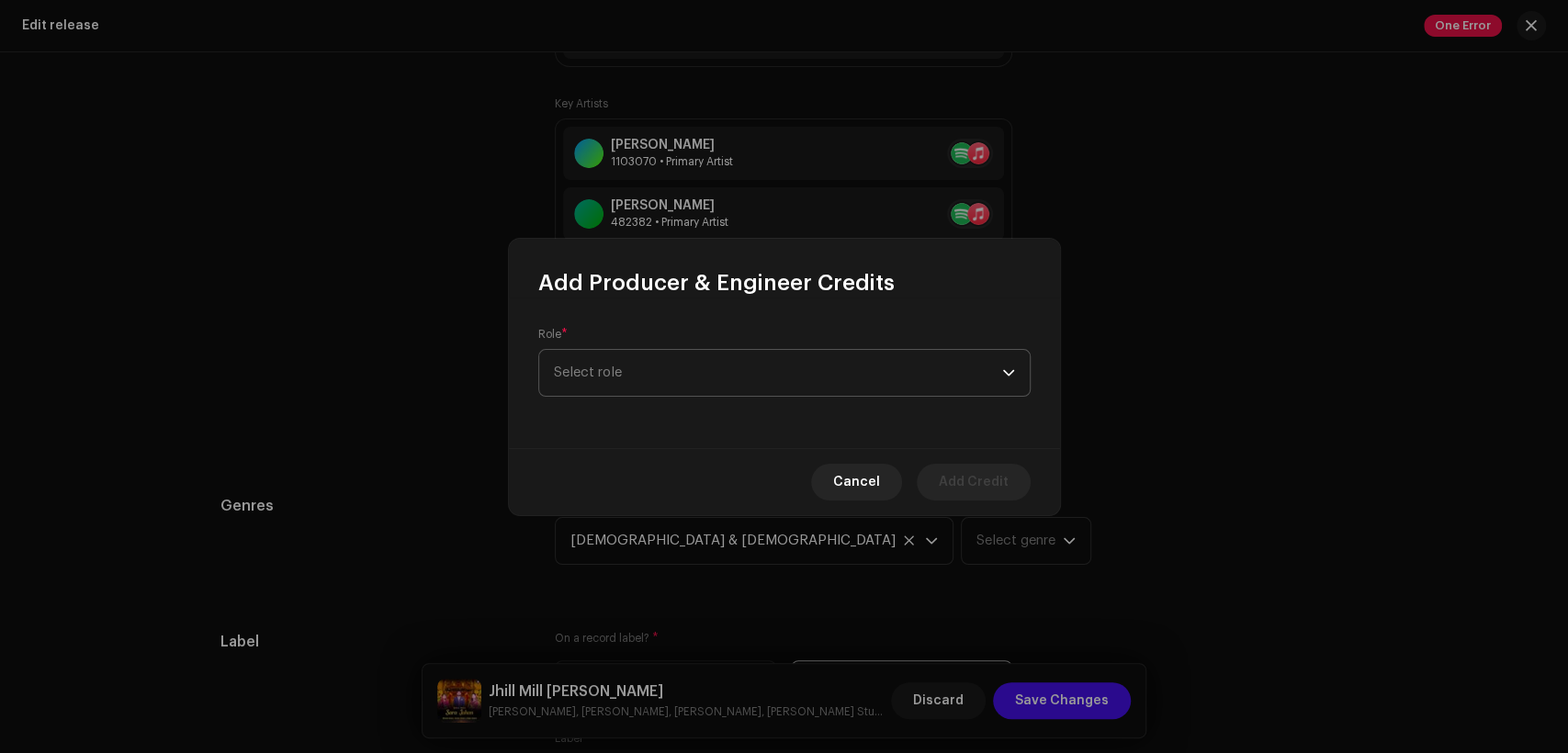
click at [742, 355] on span "Select role" at bounding box center [778, 373] width 448 height 46
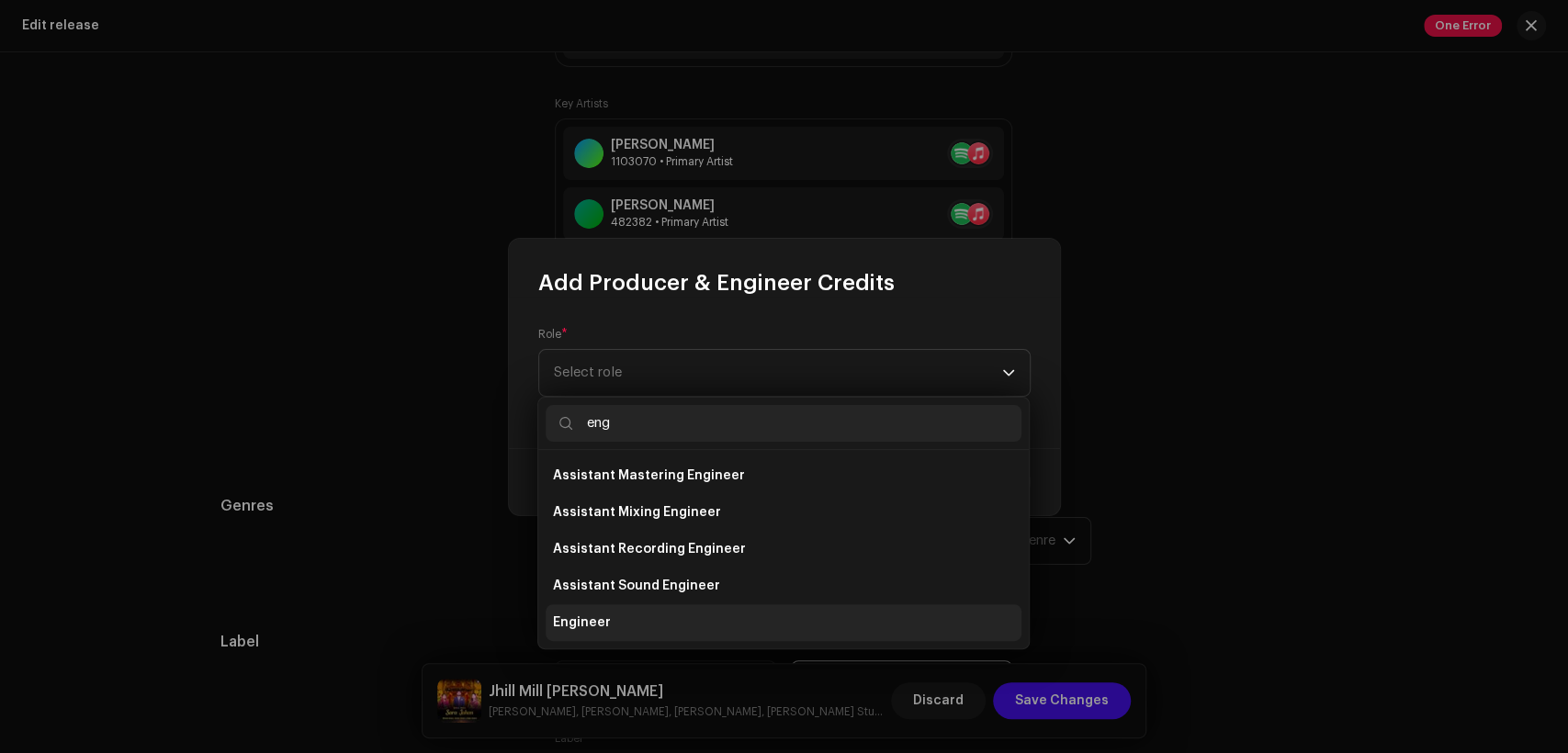
type input "eng"
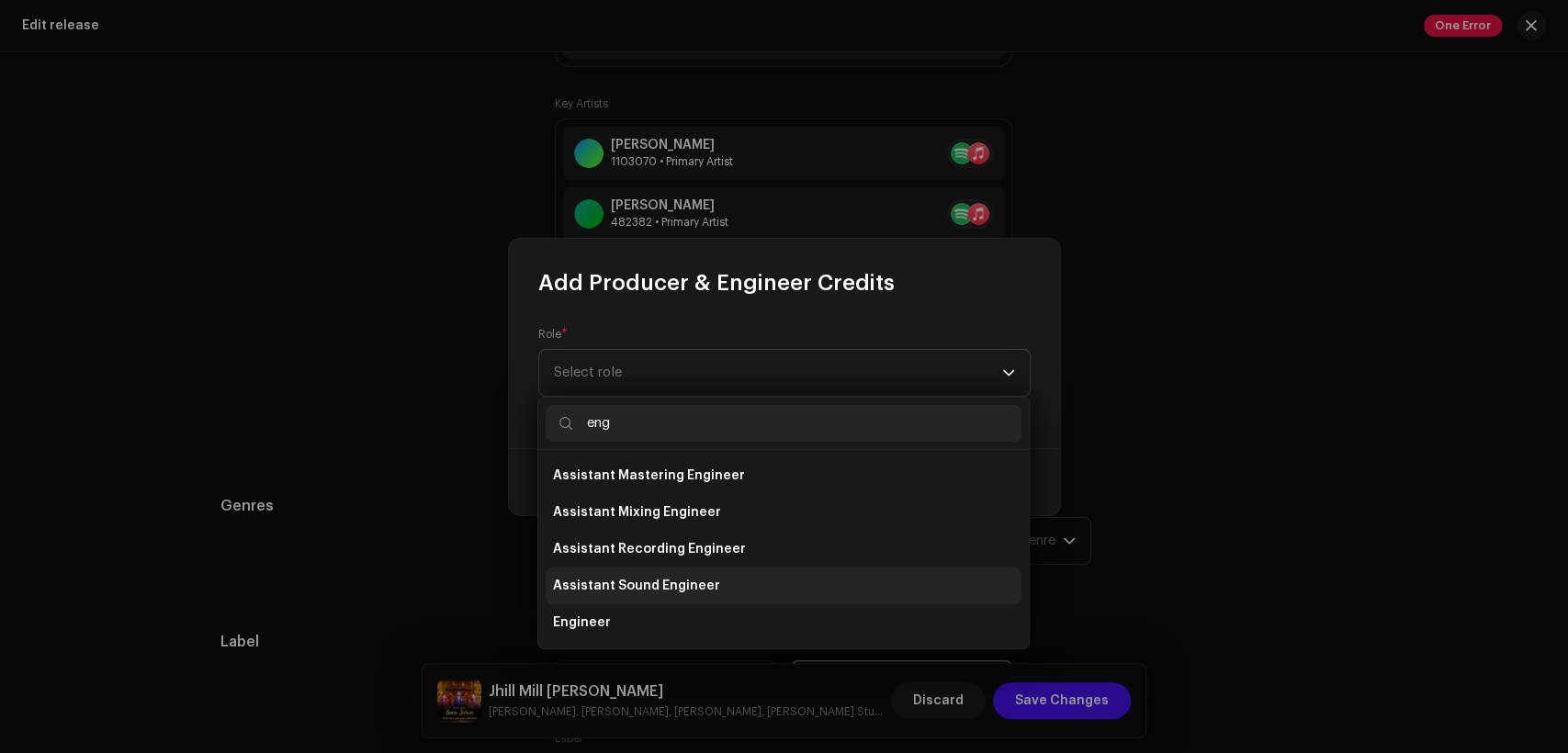
drag, startPoint x: 765, startPoint y: 617, endPoint x: 759, endPoint y: 586, distance: 31.6
click at [765, 616] on li "Engineer" at bounding box center [784, 623] width 476 height 37
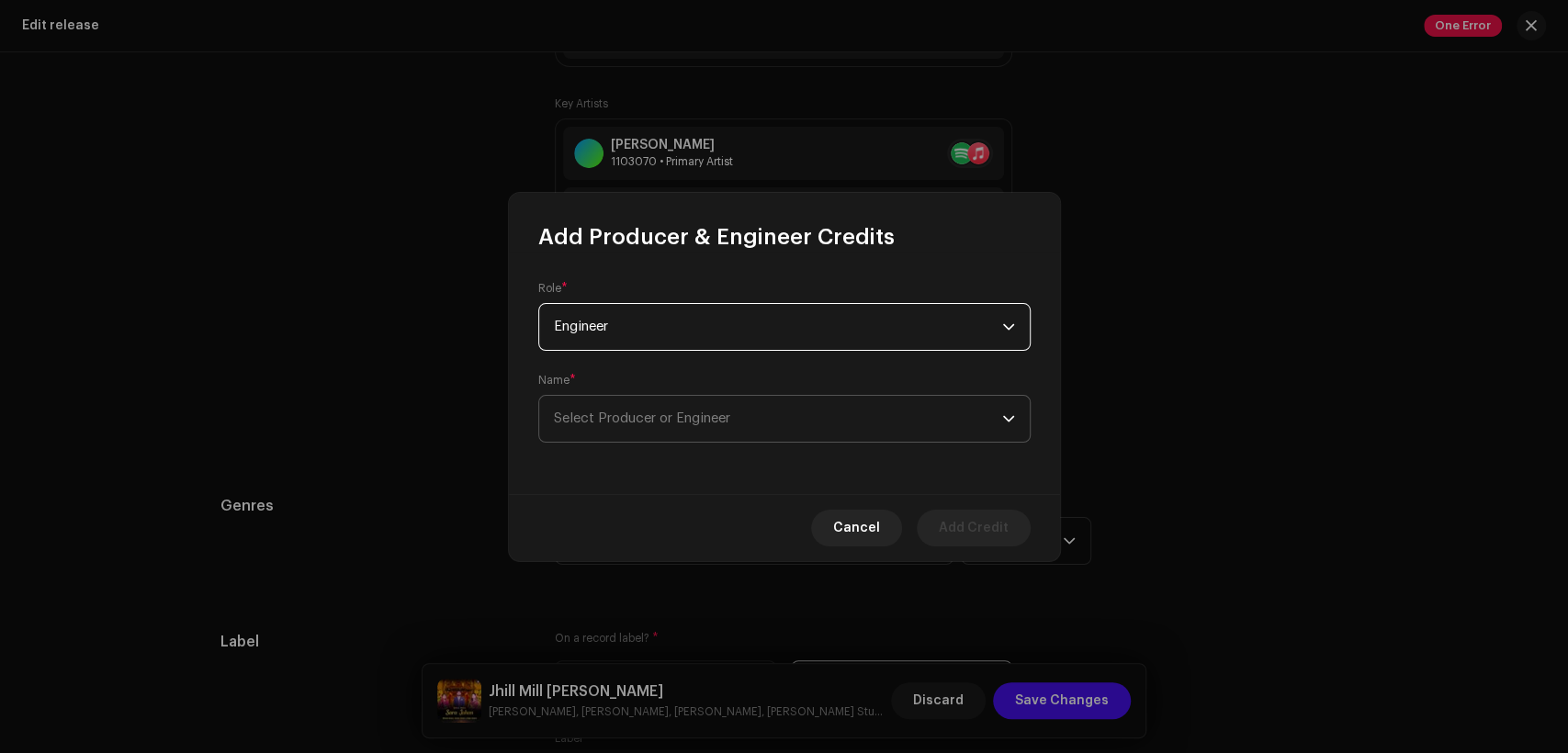
click at [770, 413] on span "Select Producer or Engineer" at bounding box center [778, 419] width 448 height 46
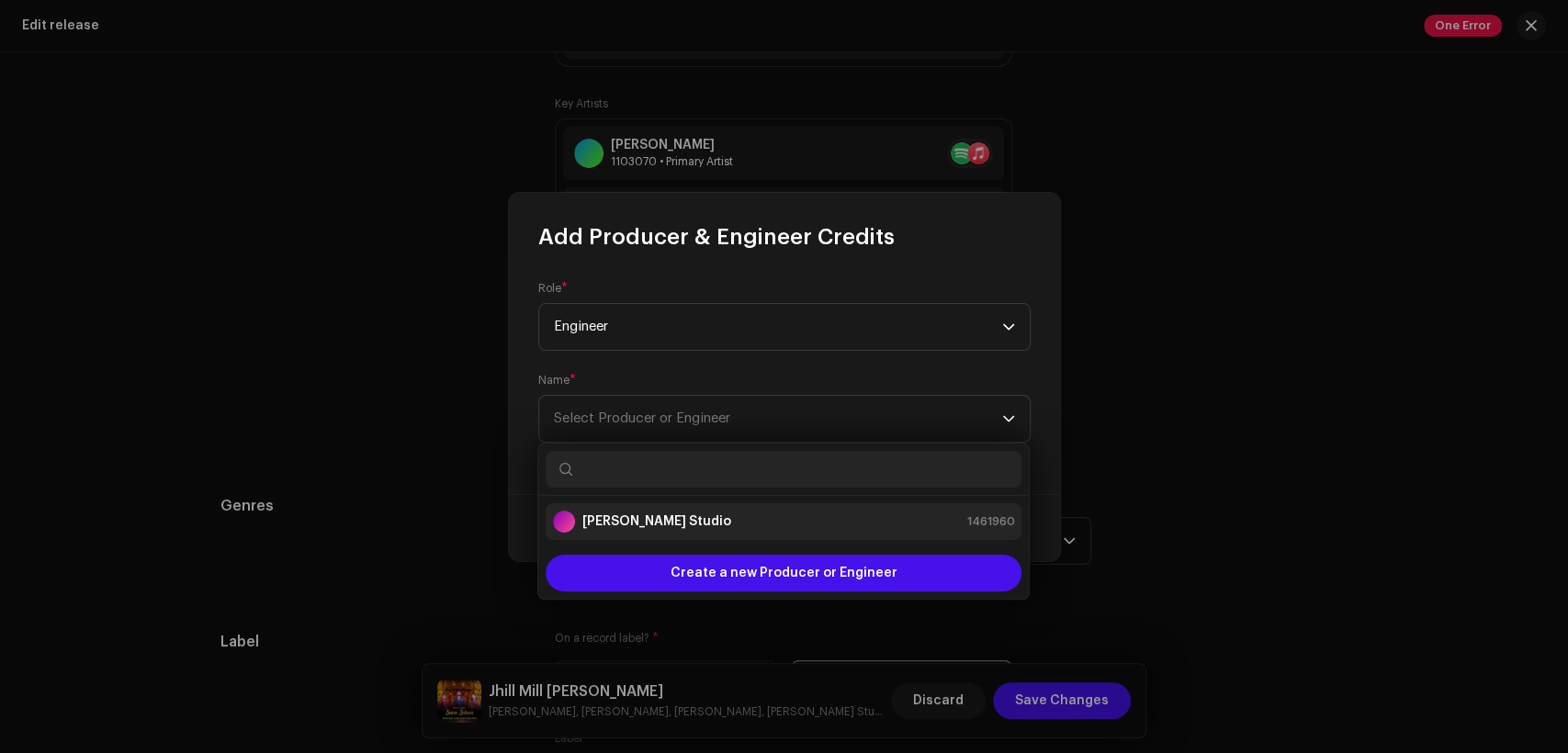
click at [857, 530] on div "[PERSON_NAME] Studio 1461960" at bounding box center [784, 521] width 461 height 22
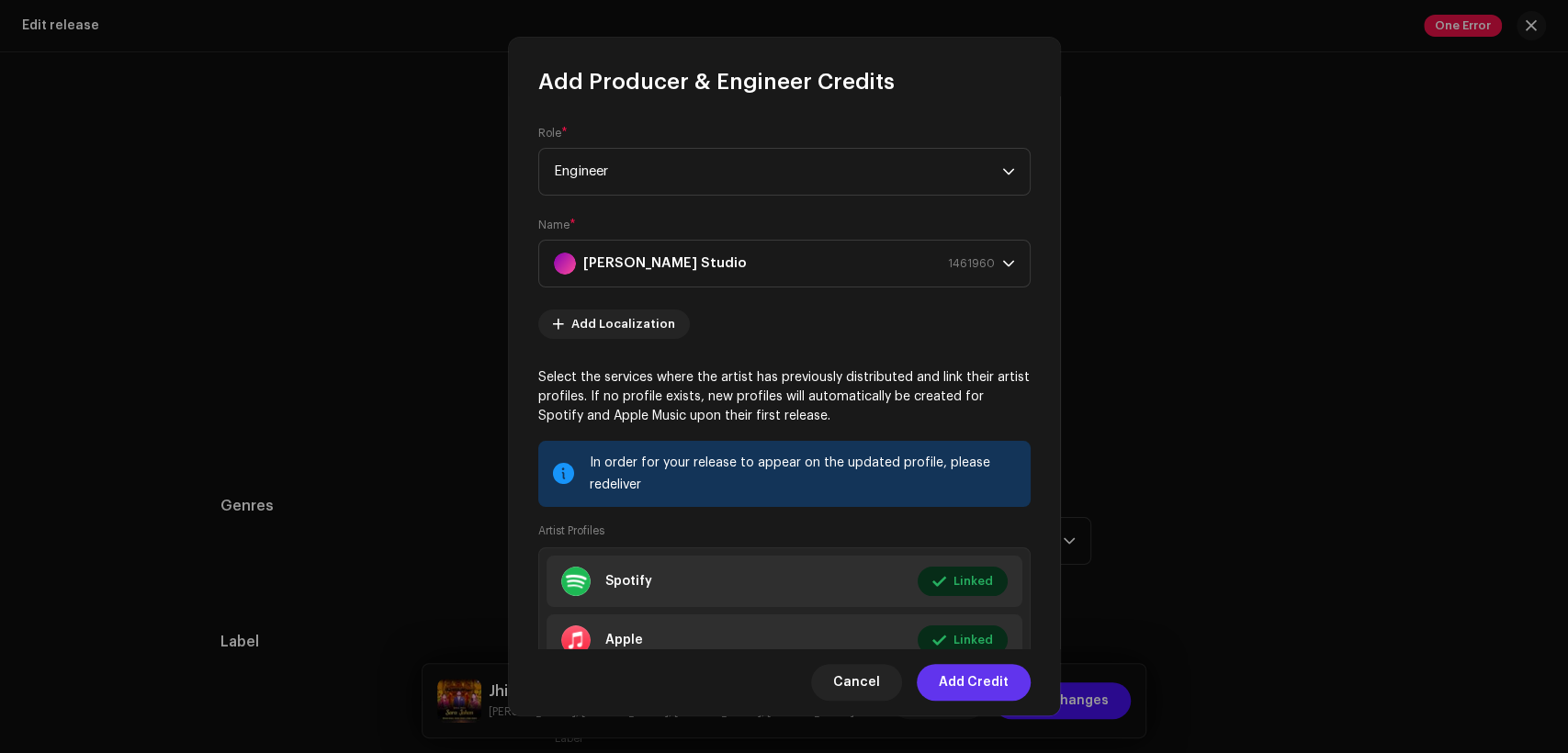
click at [1007, 677] on span "Add Credit" at bounding box center [973, 683] width 70 height 37
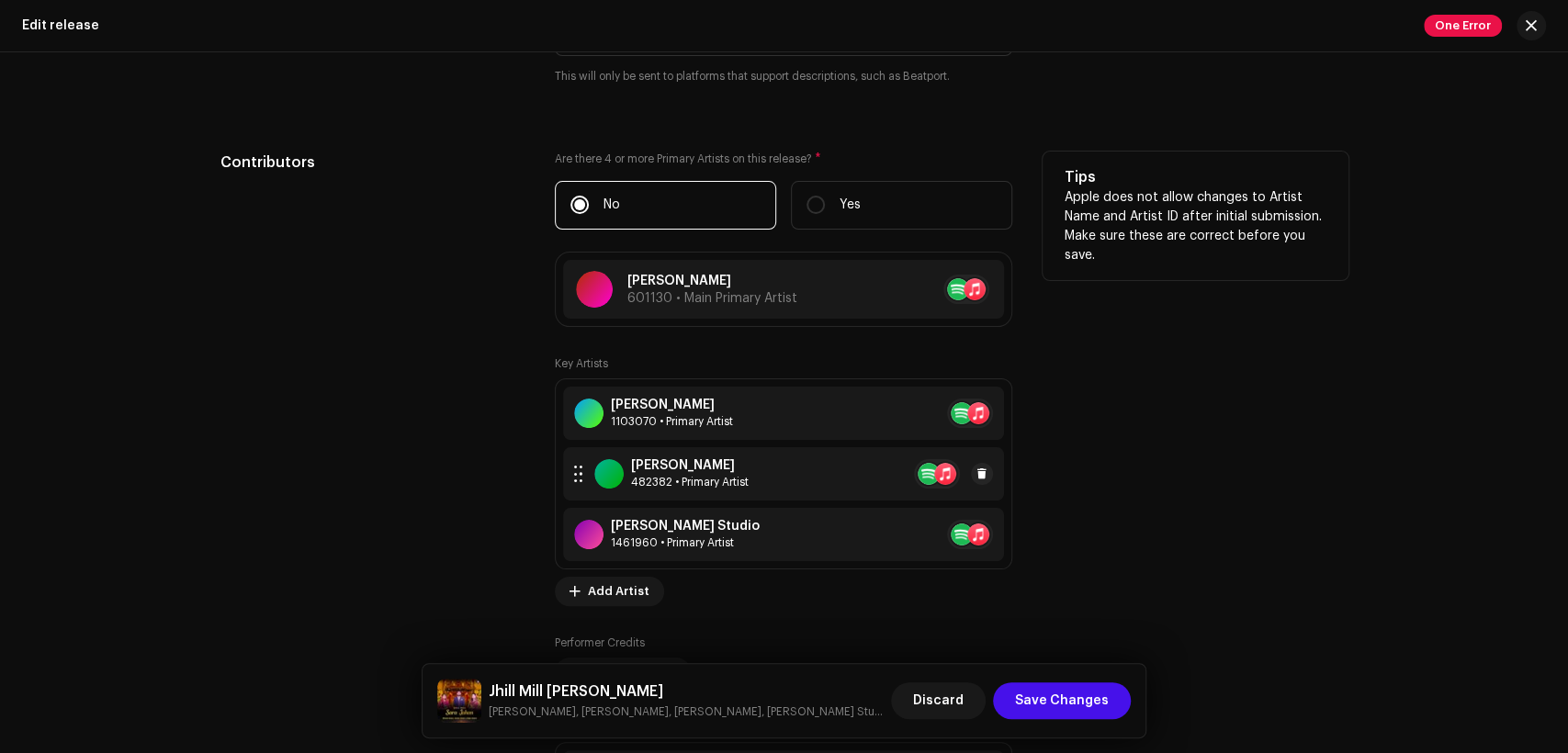
scroll to position [1820, 0]
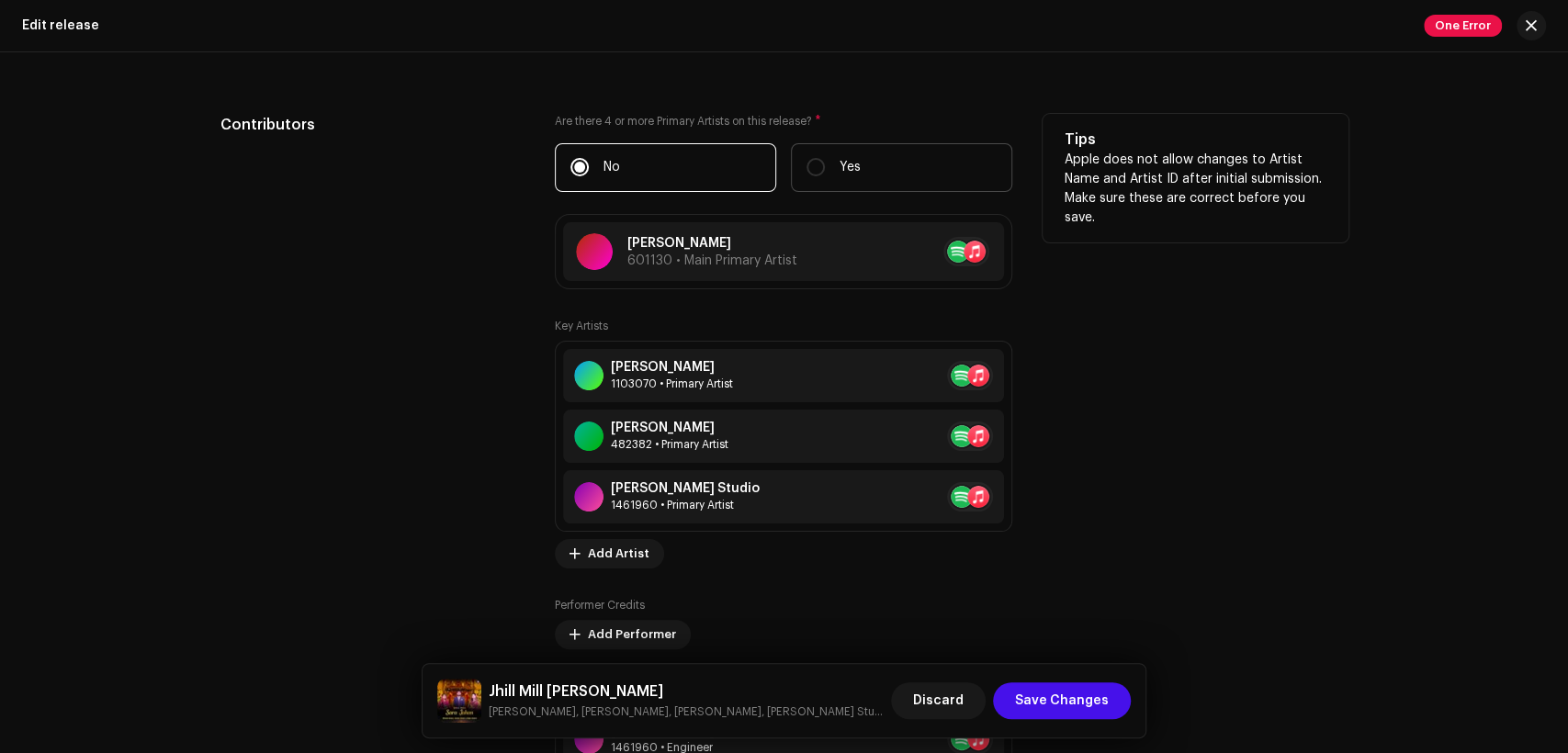
click at [839, 165] on p "Yes" at bounding box center [850, 167] width 21 height 19
click at [825, 165] on input "Yes" at bounding box center [815, 166] width 18 height 18
radio input "true"
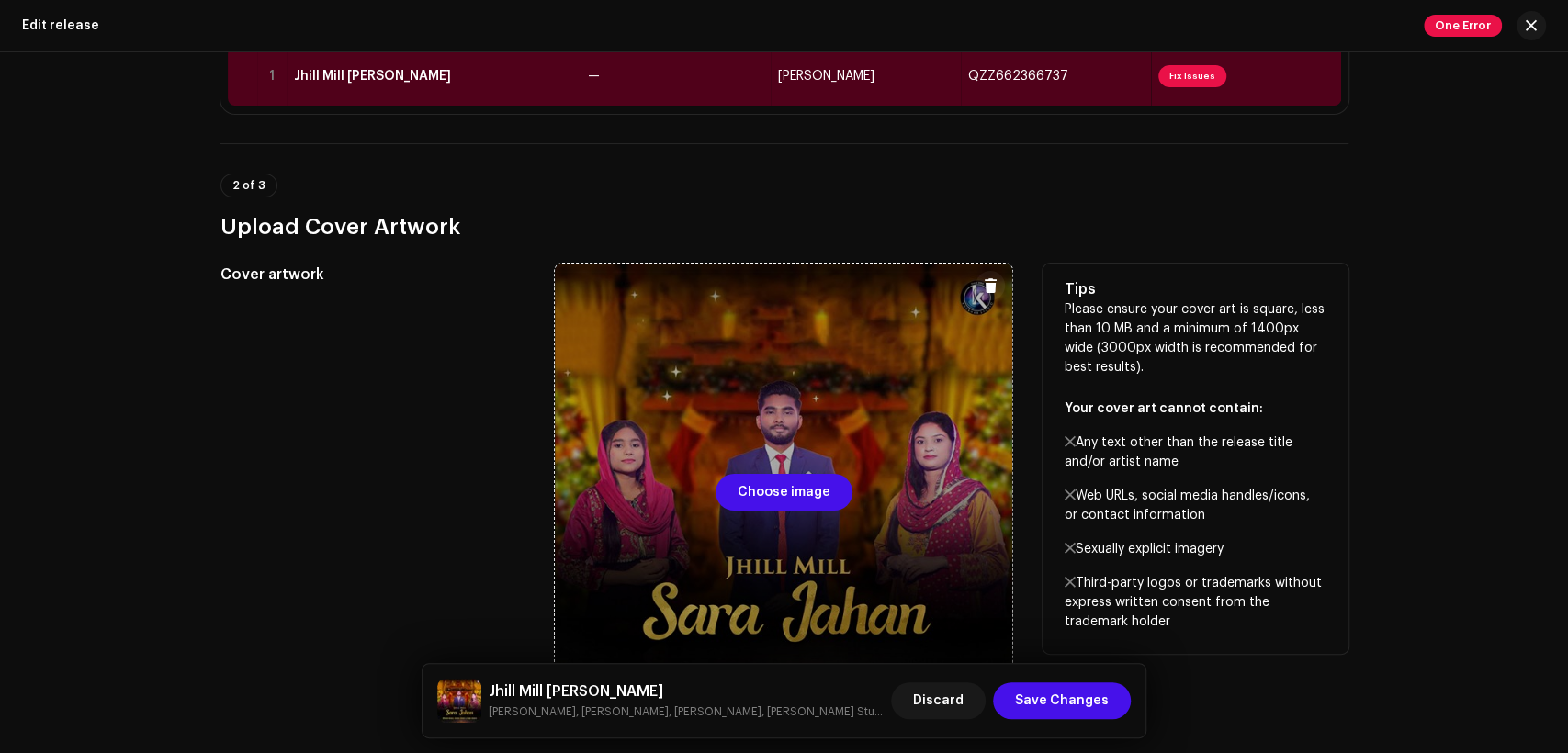
scroll to position [0, 0]
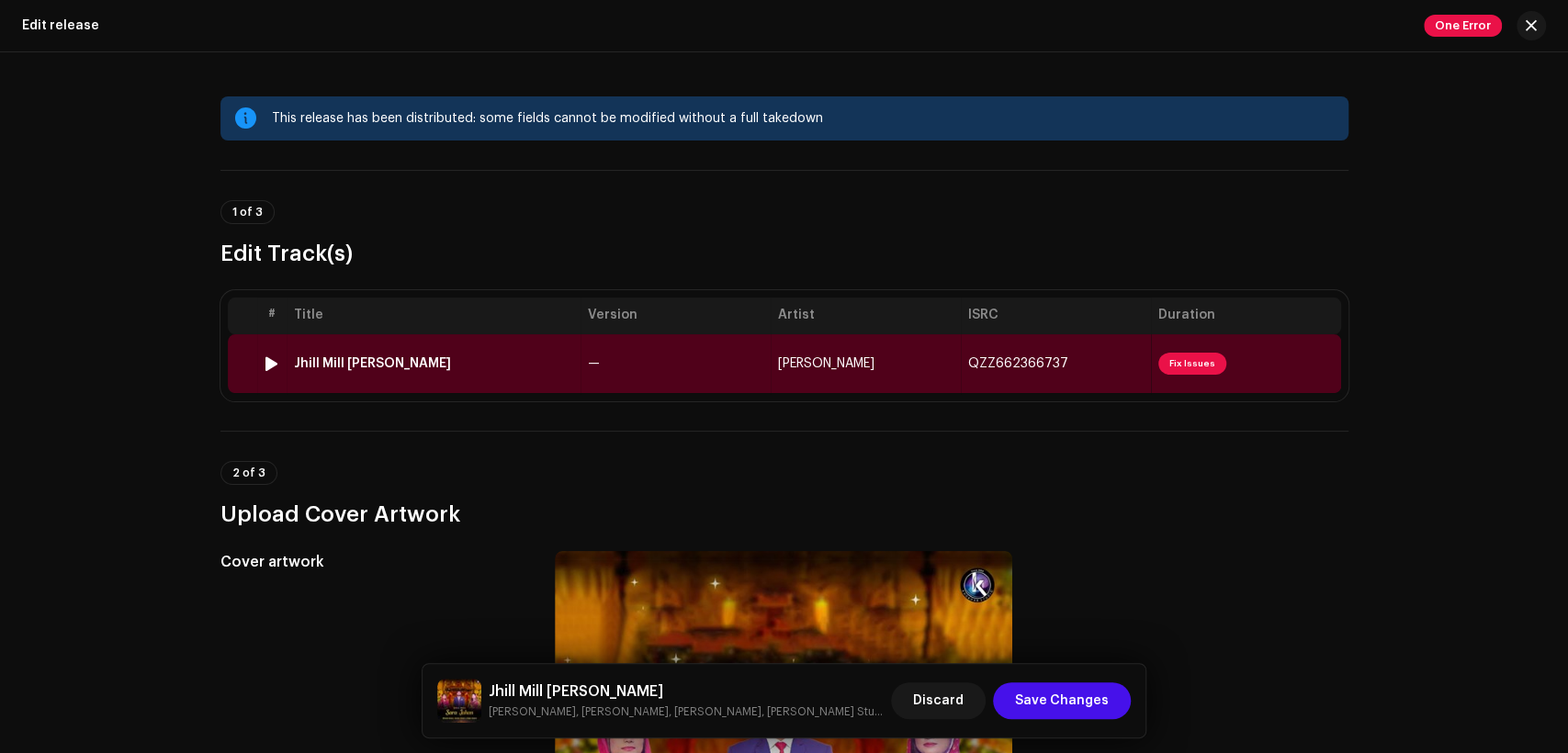
click at [557, 340] on td "Jhill Mill [PERSON_NAME]" at bounding box center [434, 364] width 294 height 59
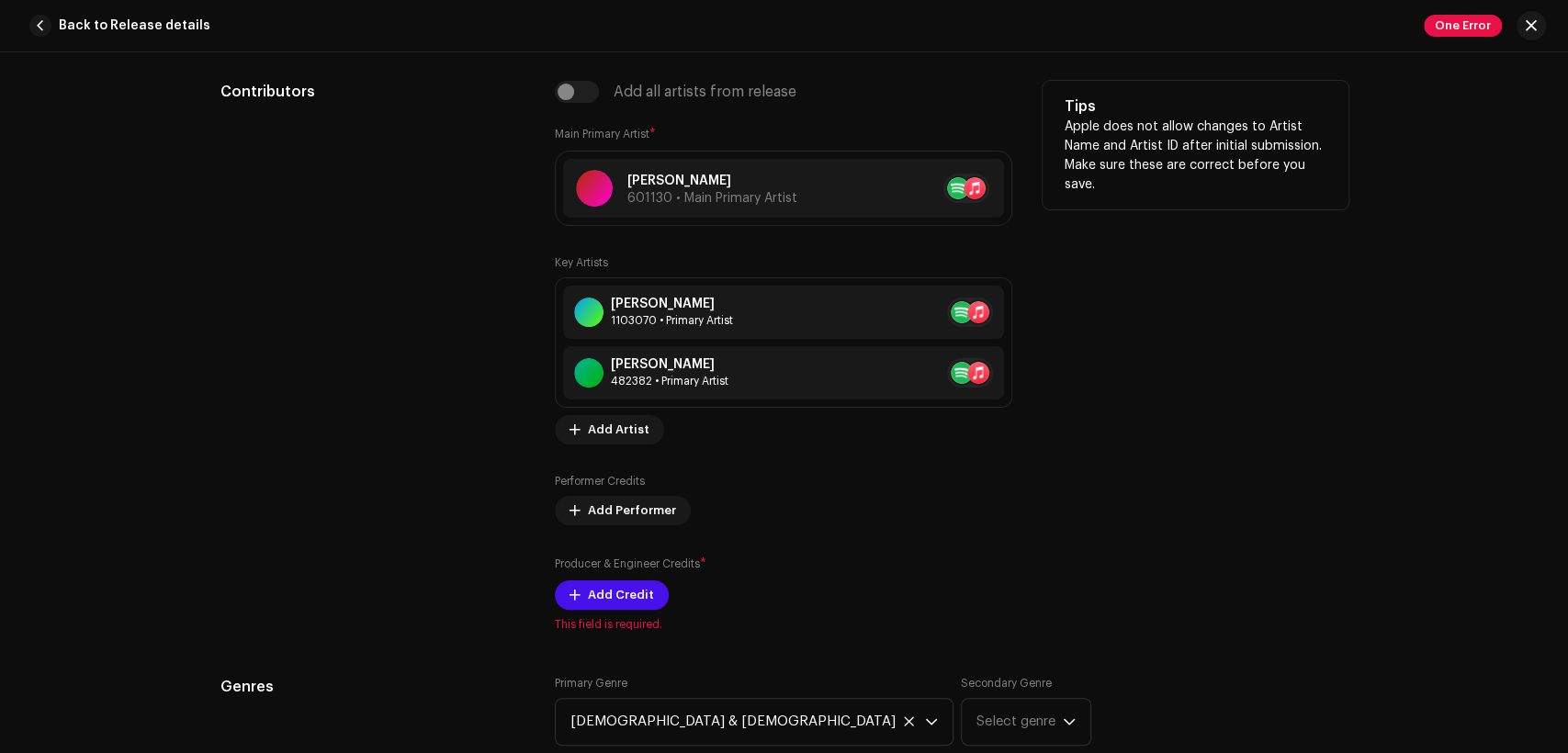
scroll to position [1191, 0]
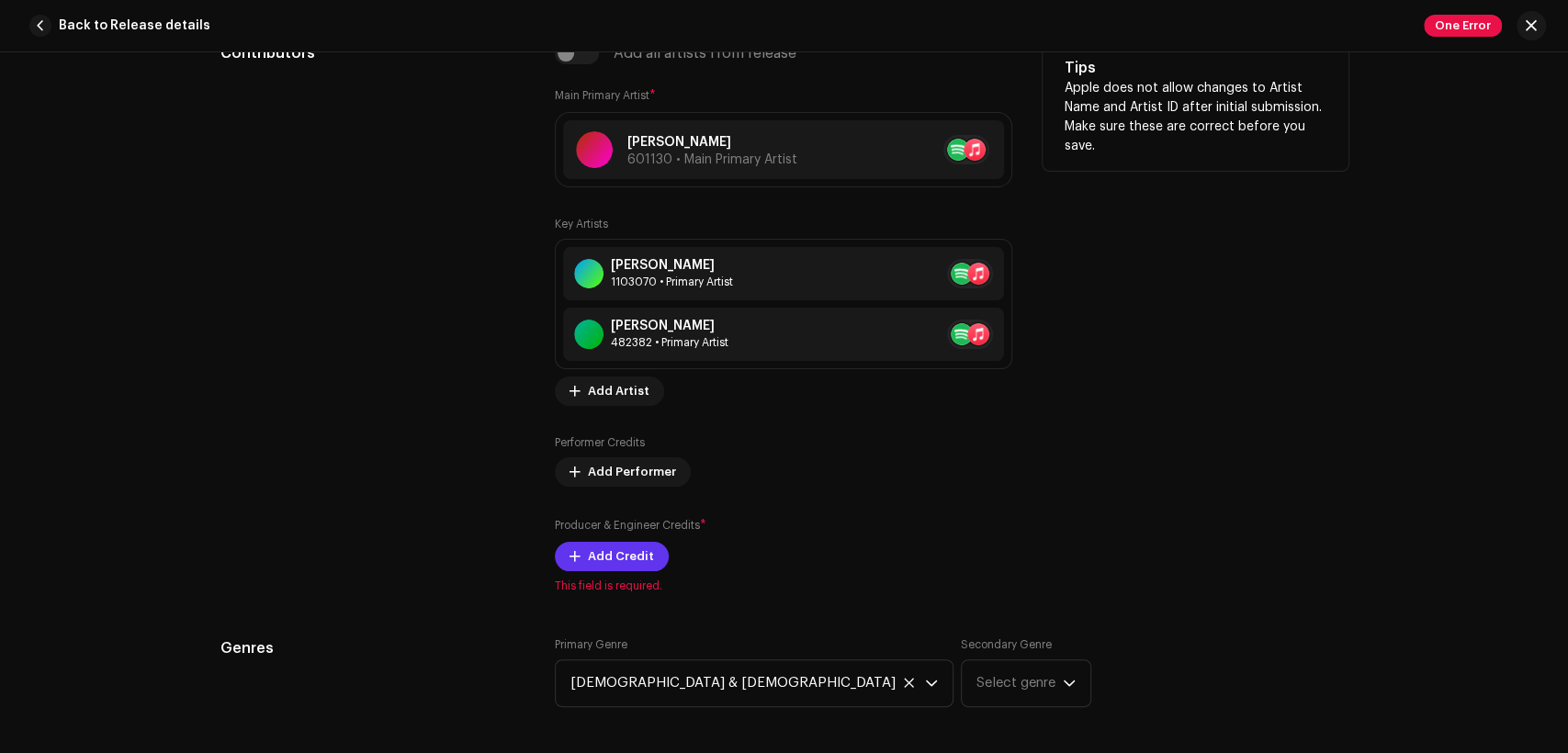
click at [627, 562] on span "Add Credit" at bounding box center [620, 557] width 66 height 37
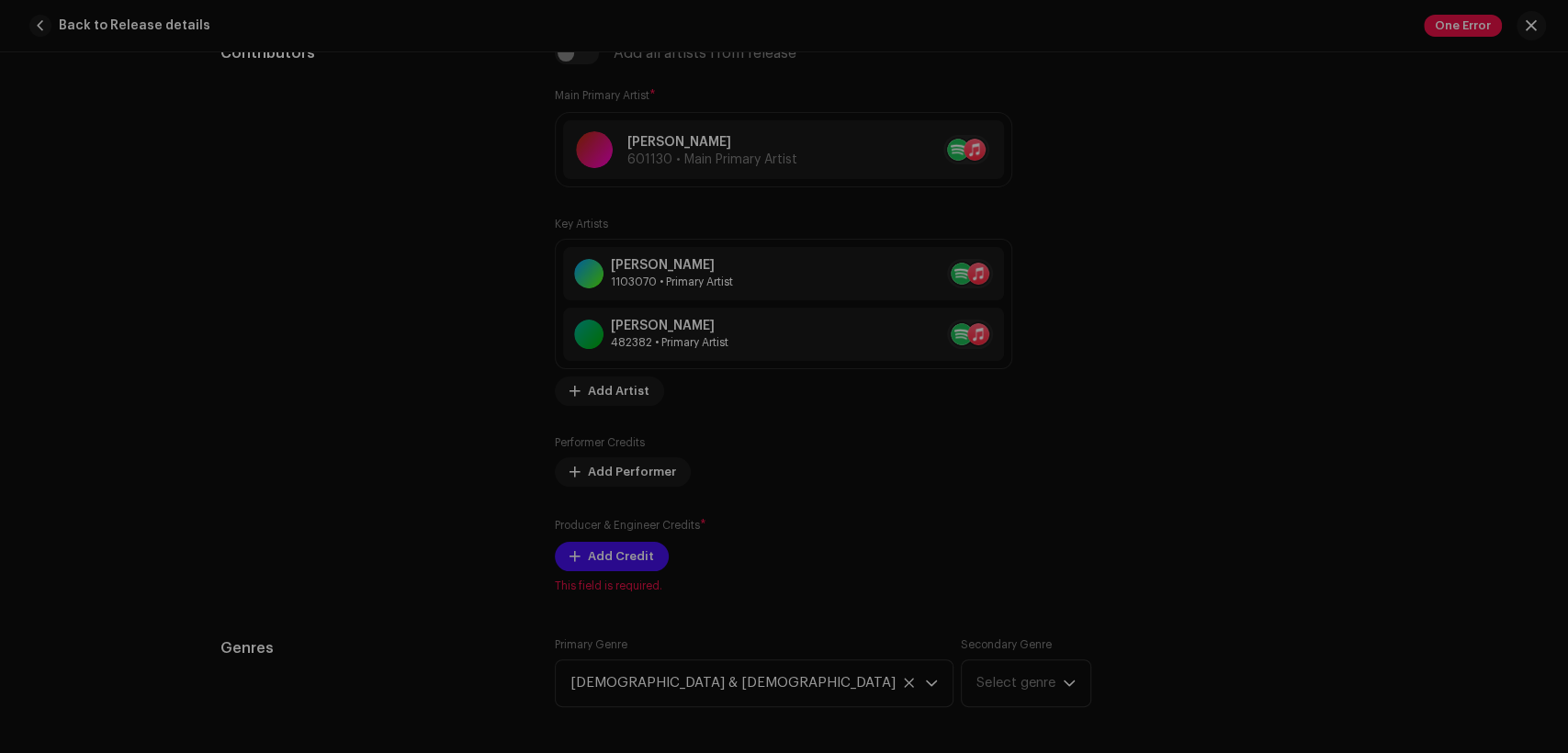
click at [1324, 298] on div "Add Producer & Engineer Credits Role * Select role Cancel Add Credit" at bounding box center [784, 376] width 1568 height 753
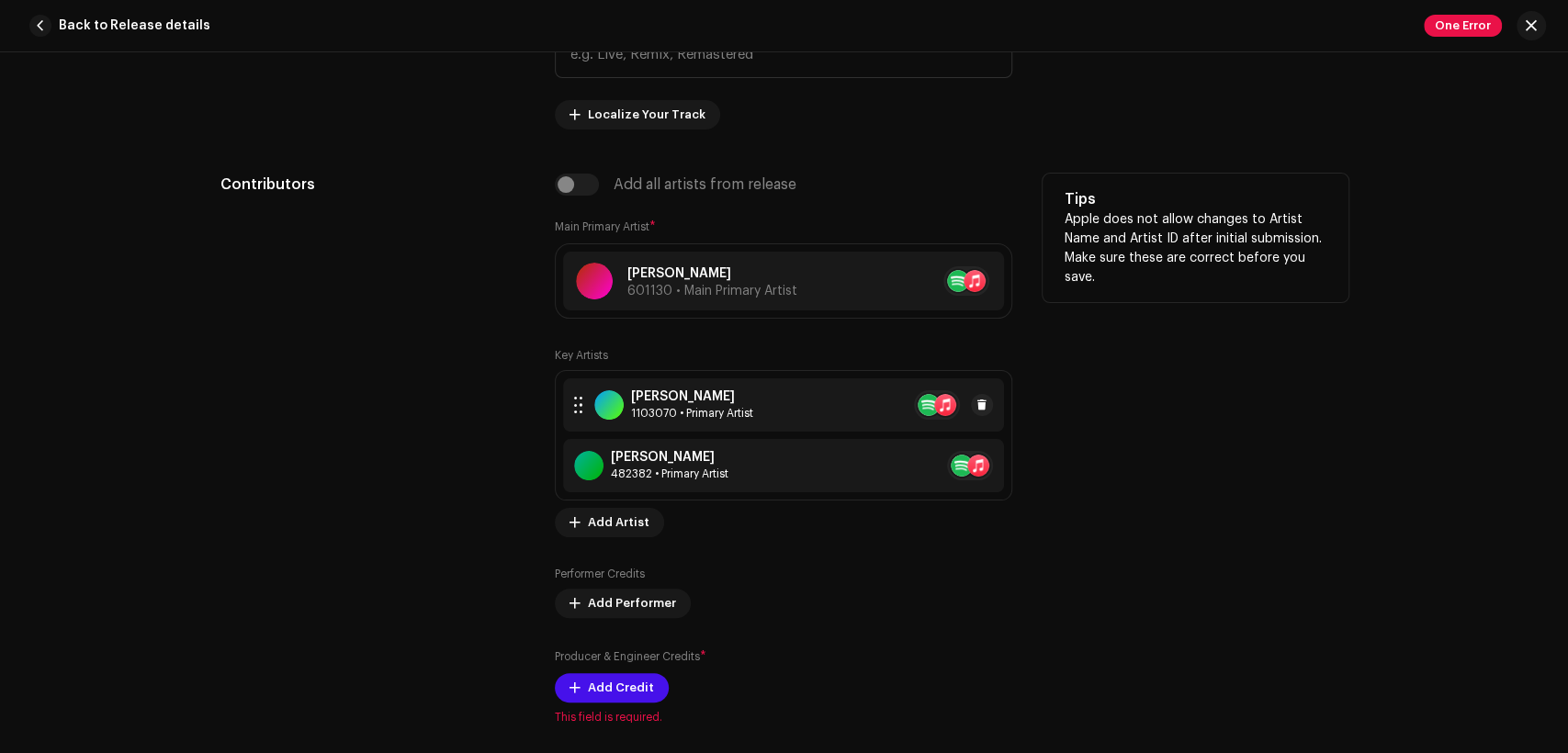
scroll to position [1020, 0]
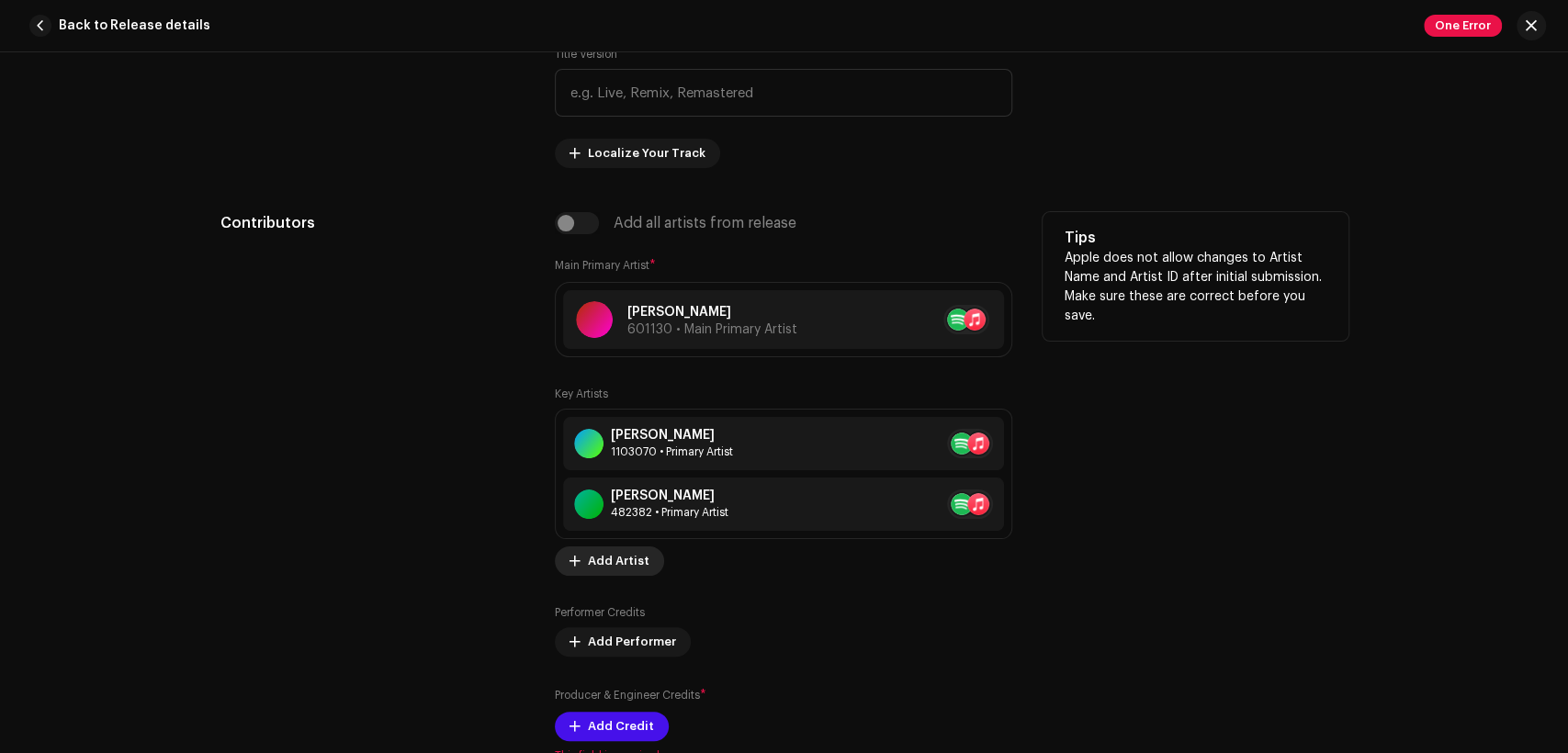
click at [607, 555] on span "Add Artist" at bounding box center [618, 562] width 62 height 37
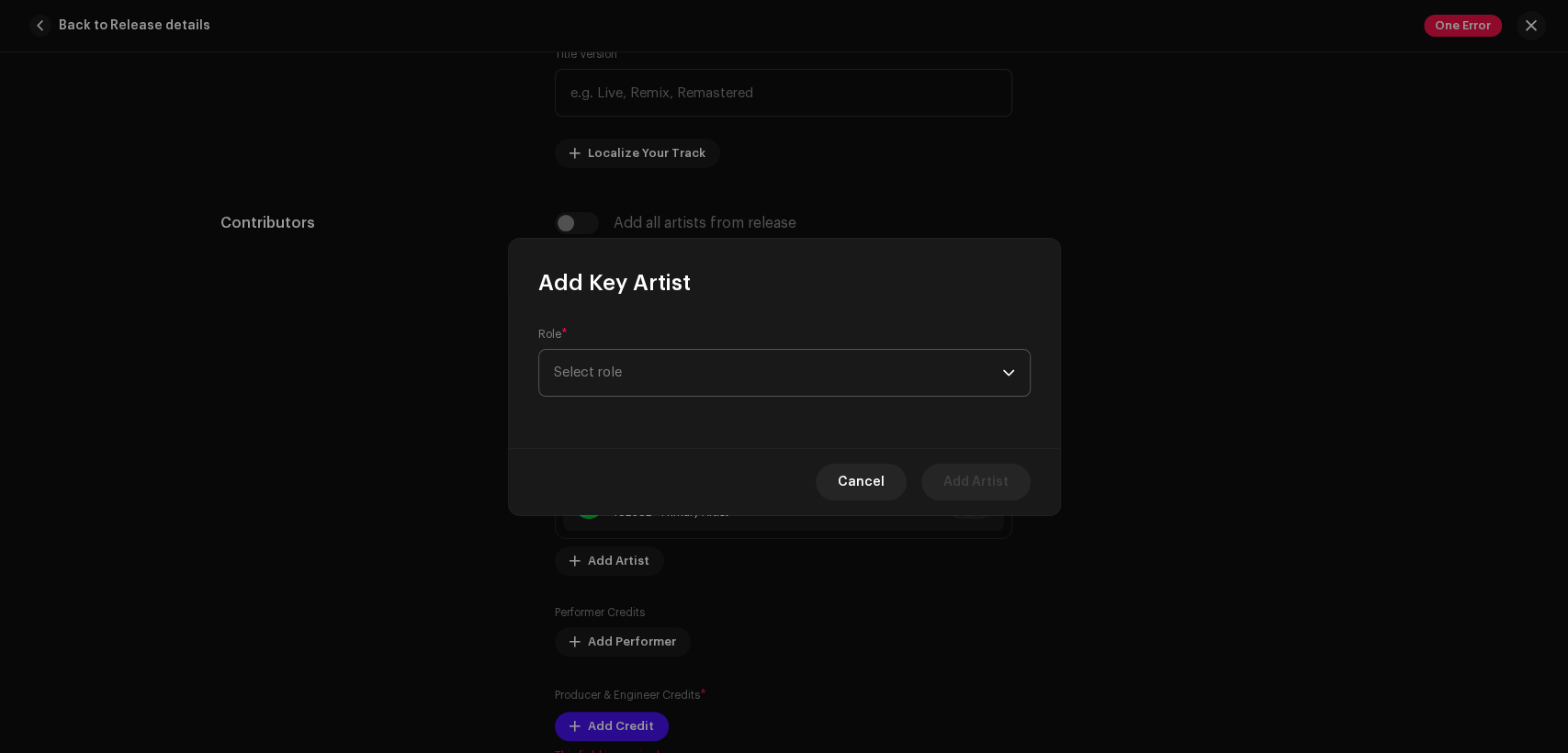
click at [698, 369] on span "Select role" at bounding box center [778, 373] width 448 height 46
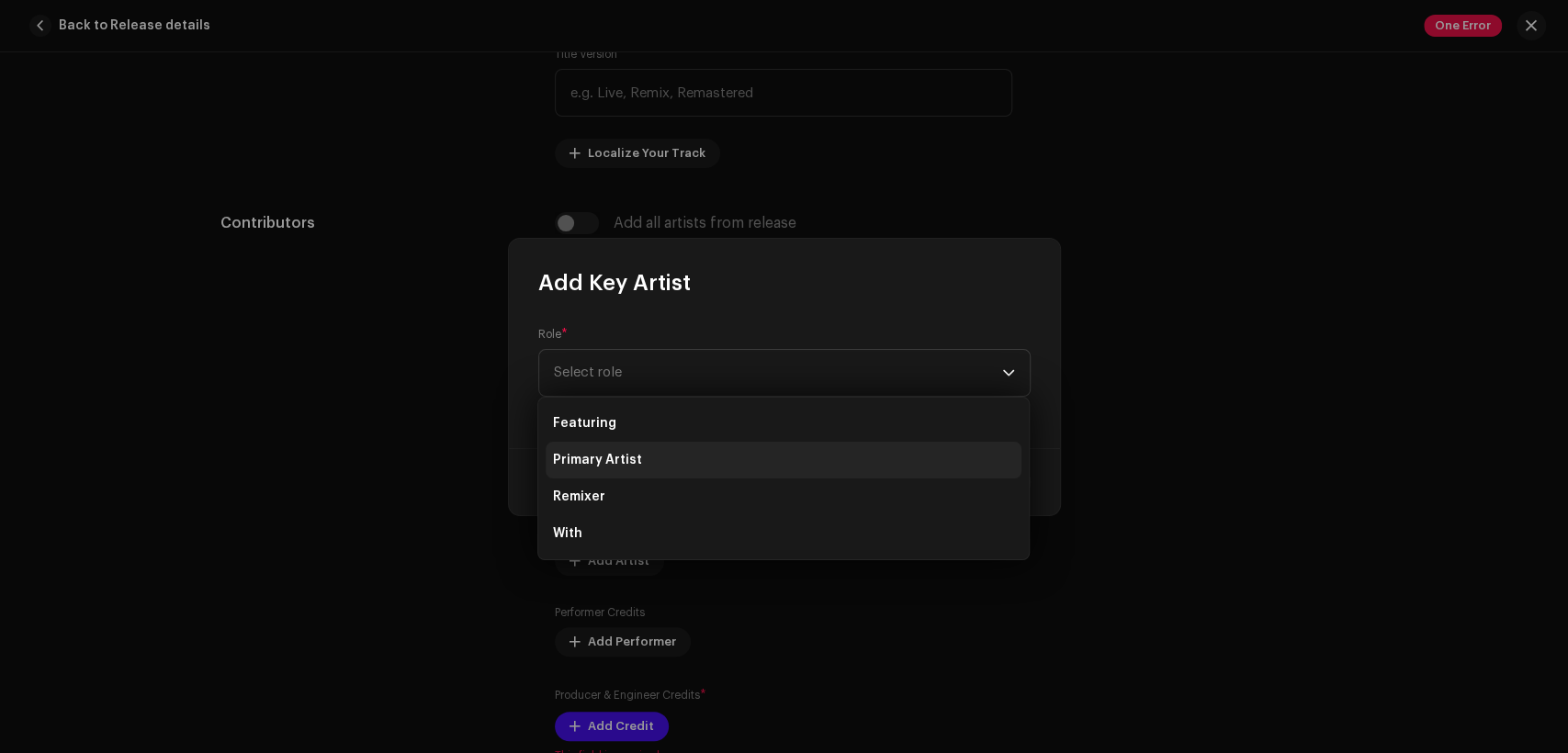
click at [690, 464] on li "Primary Artist" at bounding box center [784, 461] width 476 height 37
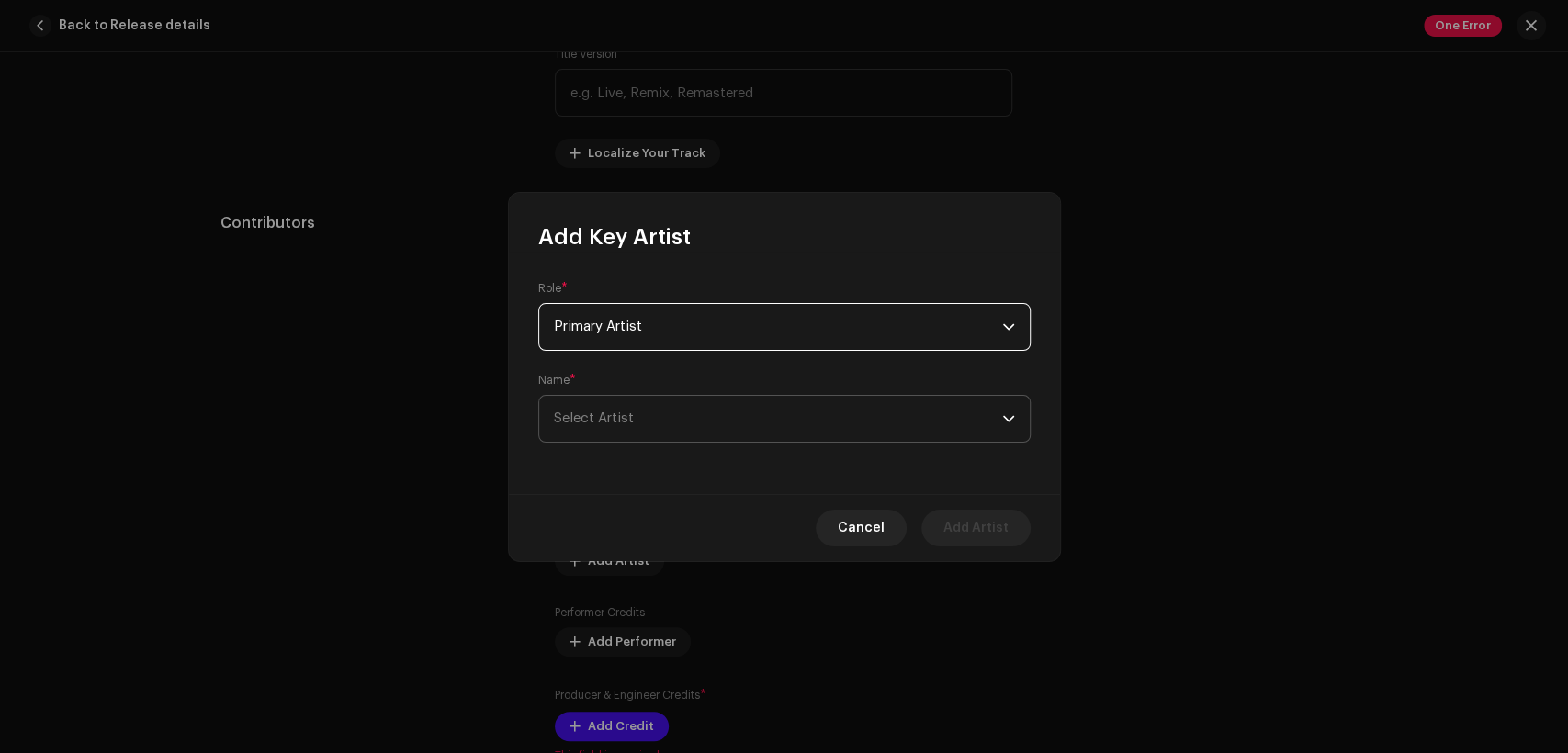
click at [721, 414] on span "Select Artist" at bounding box center [778, 419] width 448 height 46
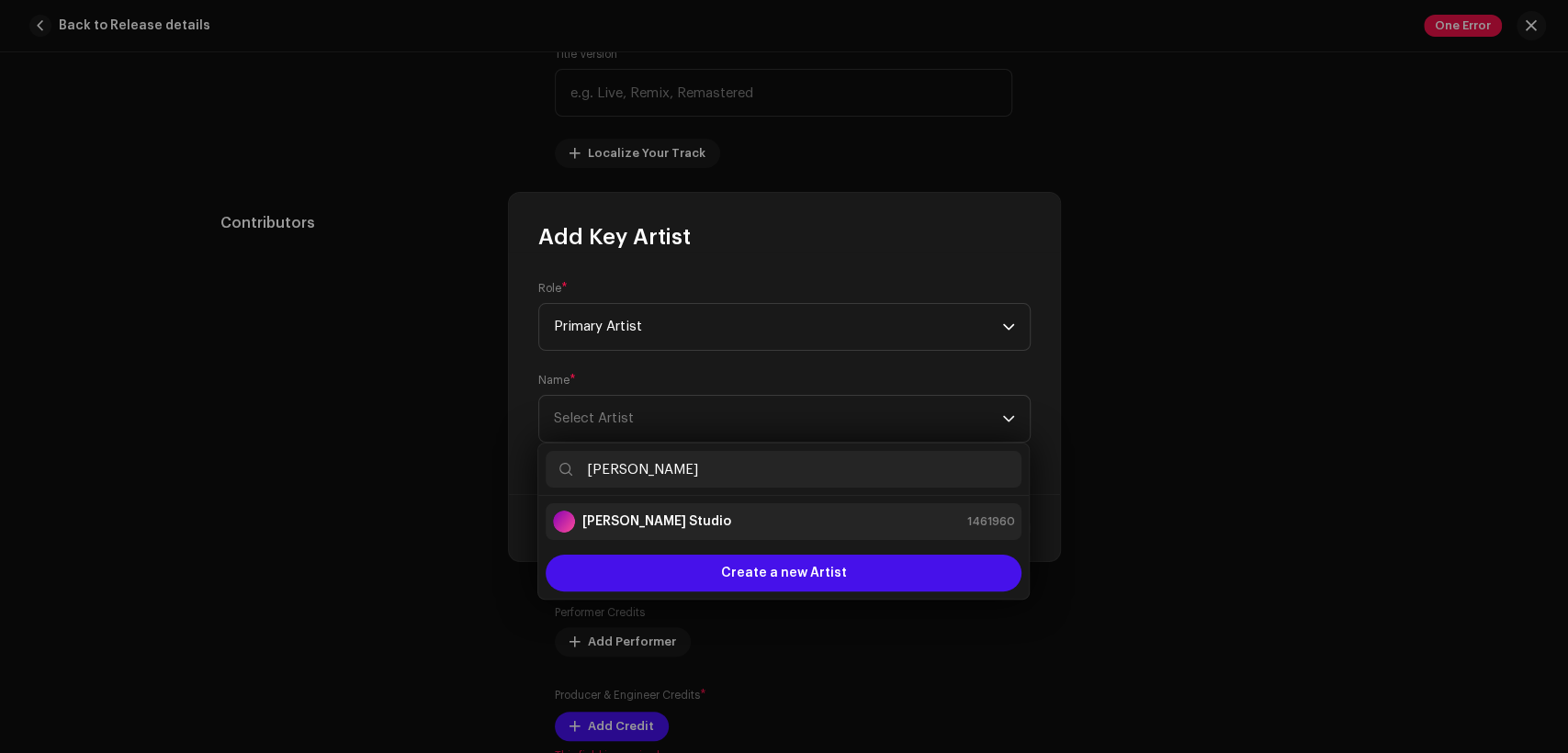
type input "[PERSON_NAME]"
click at [734, 512] on div "[PERSON_NAME] Studio 1461960" at bounding box center [784, 521] width 461 height 22
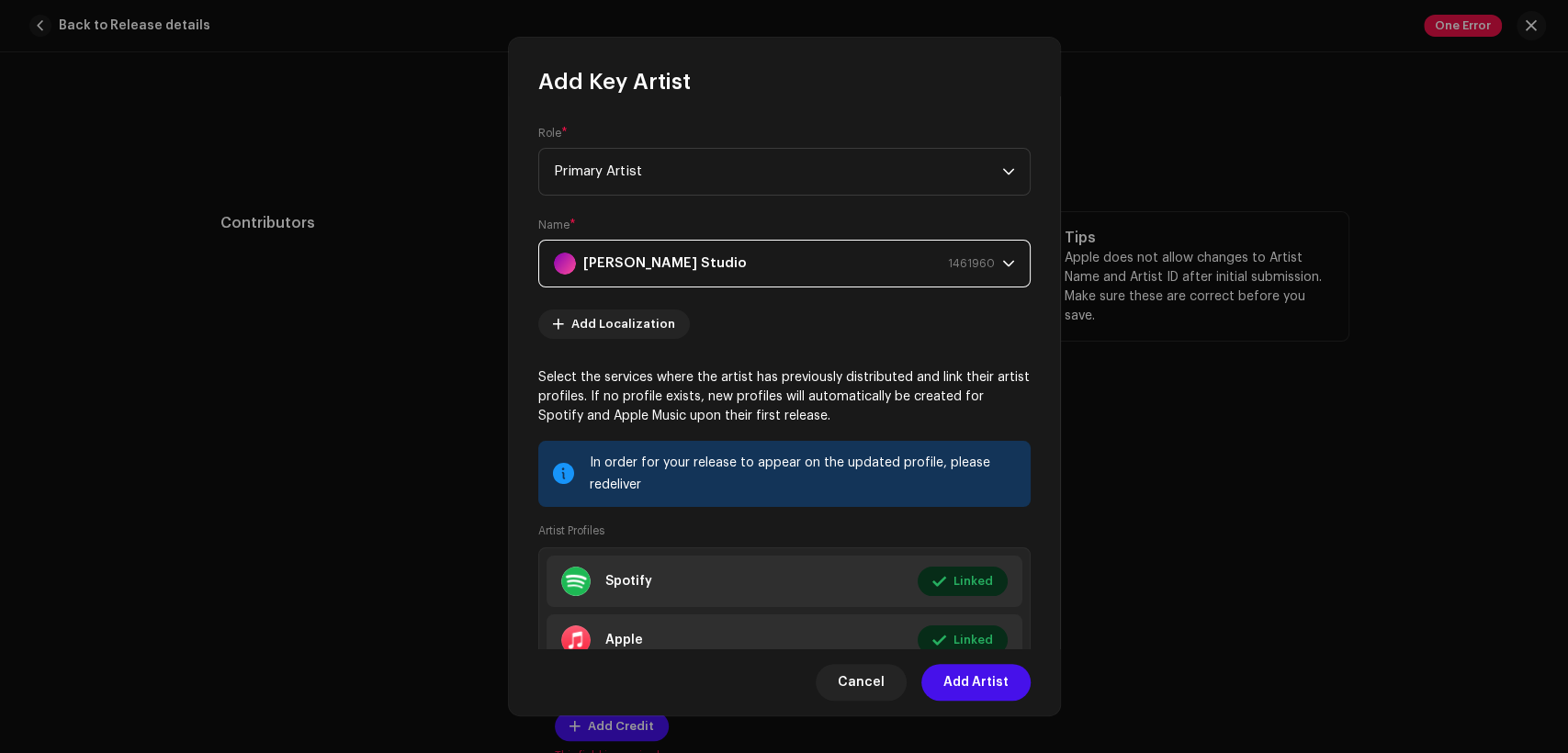
click at [963, 686] on span "Add Artist" at bounding box center [976, 683] width 65 height 37
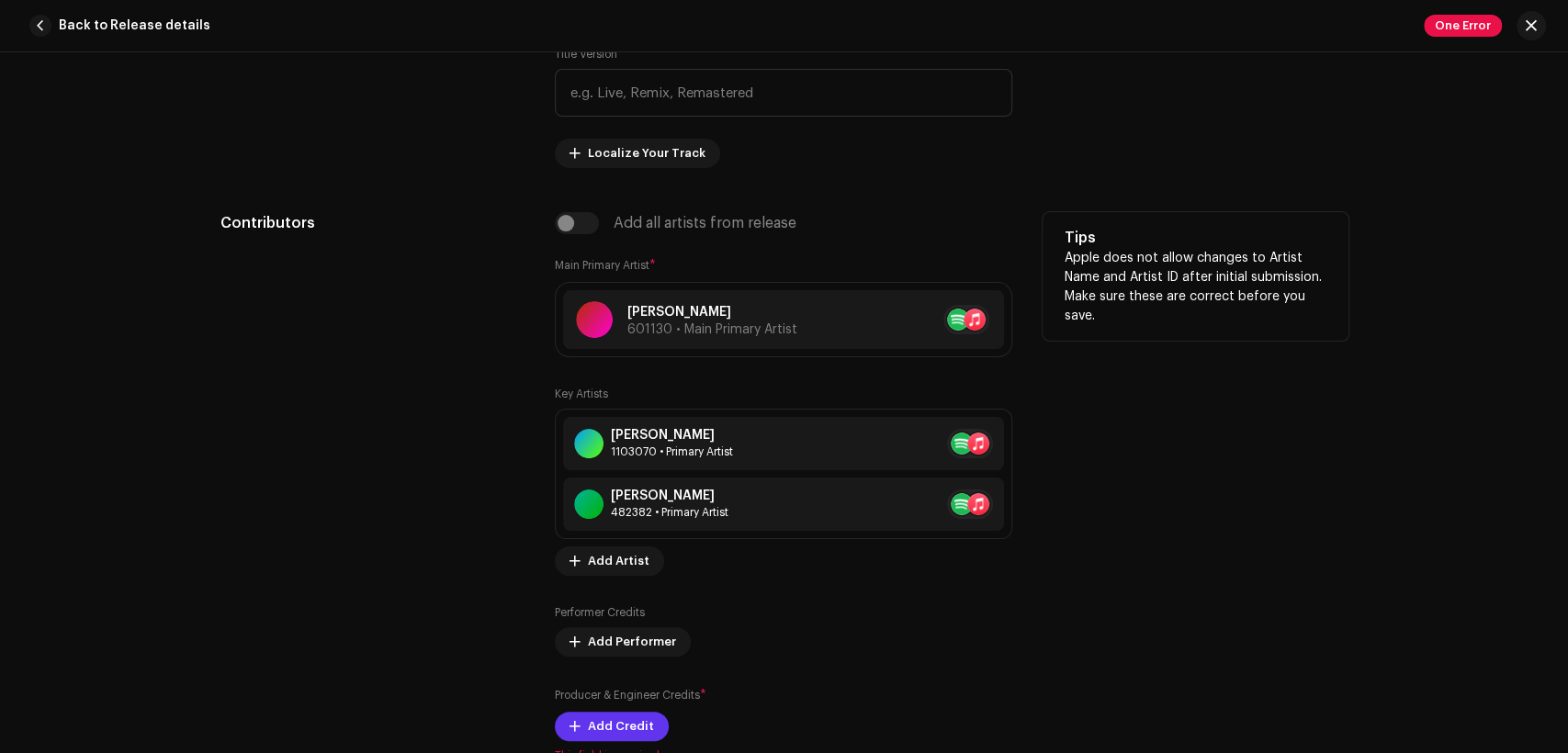
click at [638, 736] on span "Add Credit" at bounding box center [620, 727] width 66 height 37
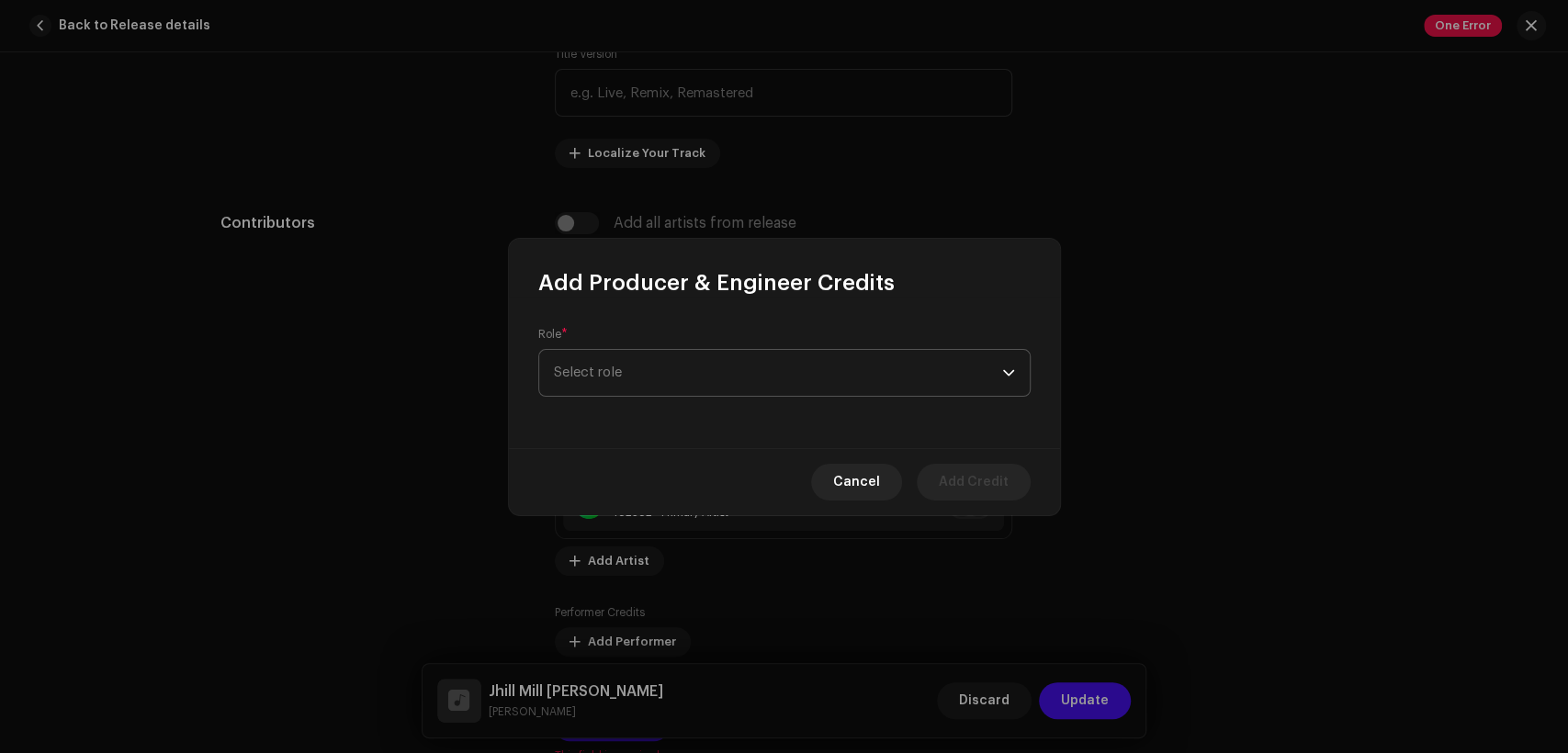
click at [734, 389] on span "Select role" at bounding box center [778, 373] width 448 height 46
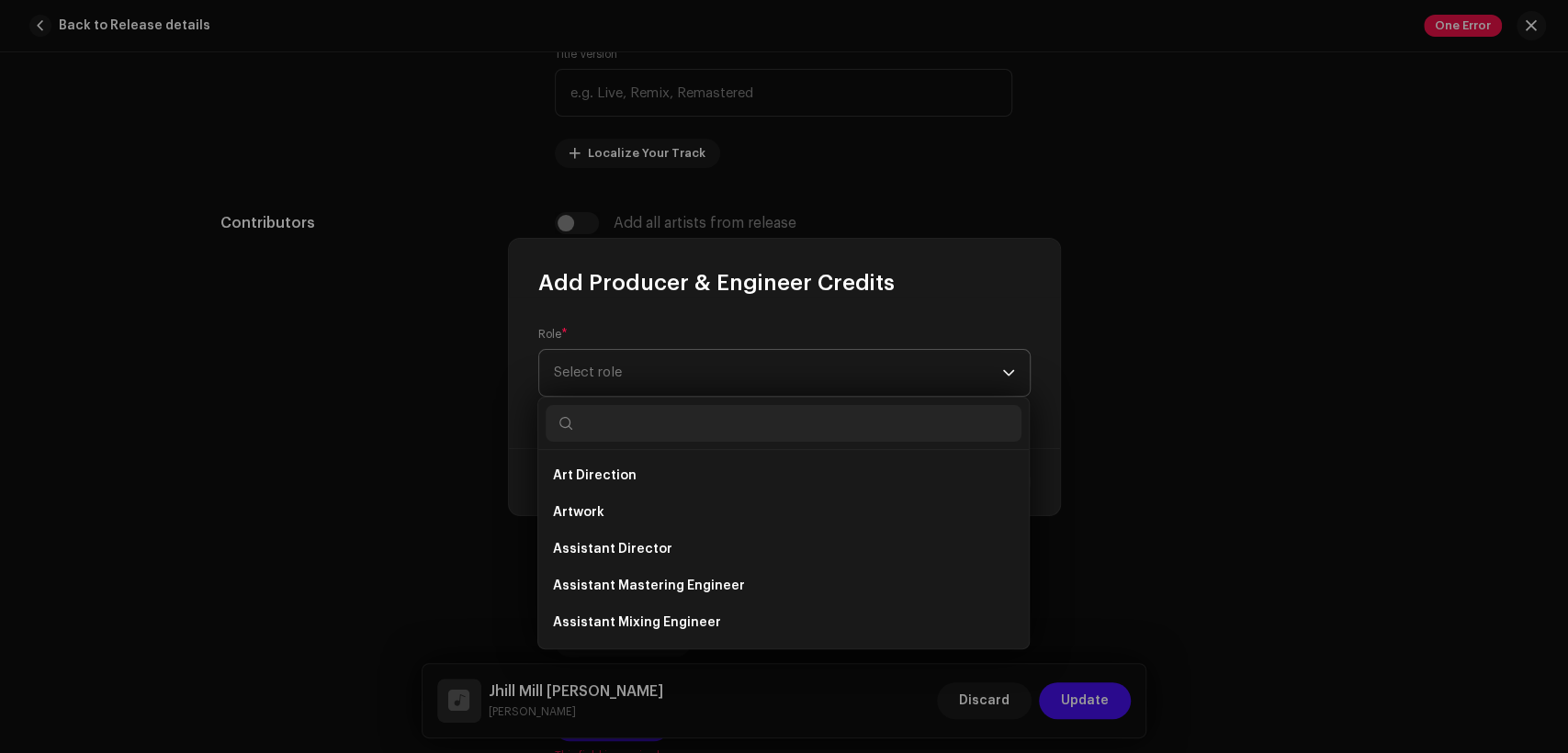
type input "r"
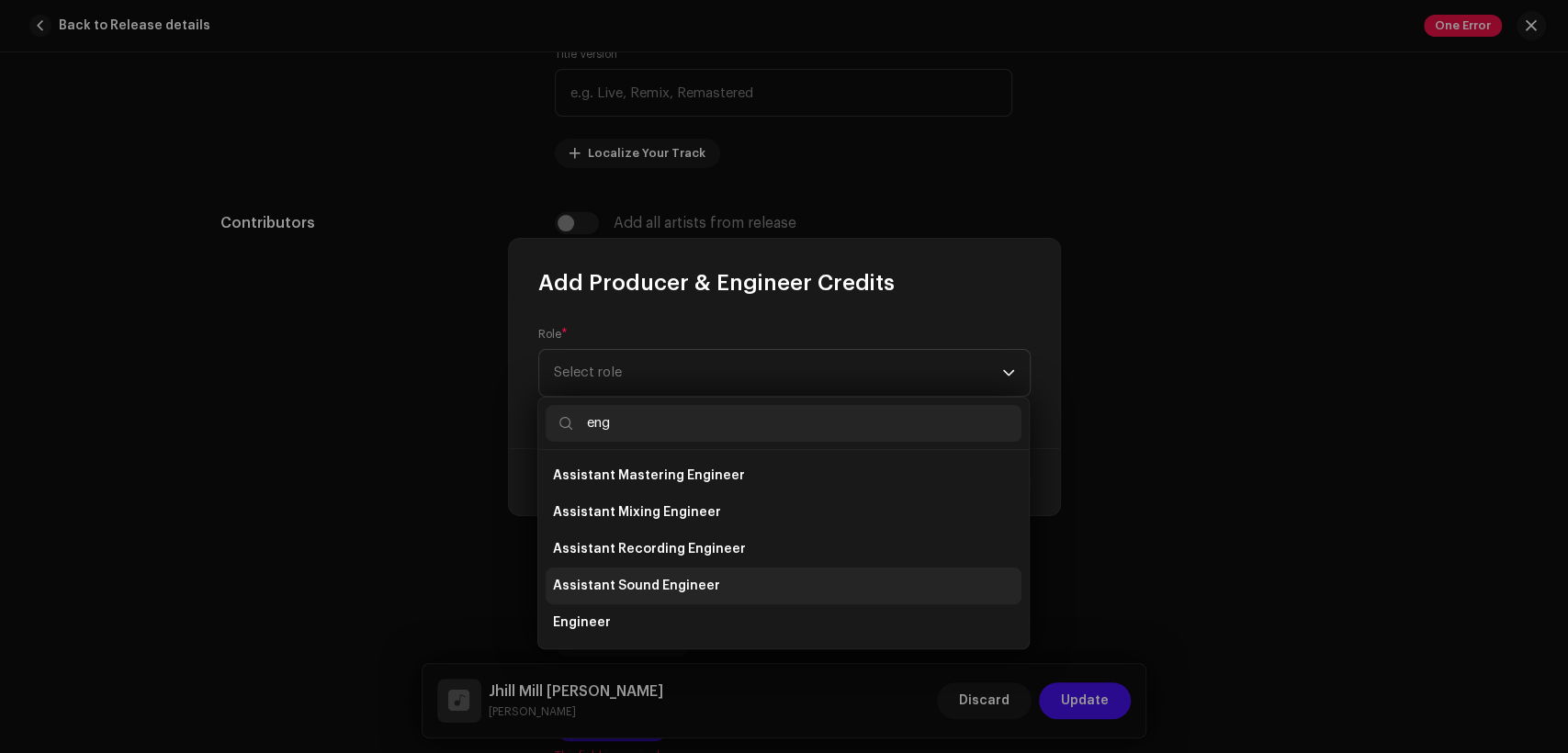
type input "eng"
click at [734, 595] on li "Assistant Sound Engineer" at bounding box center [784, 586] width 476 height 37
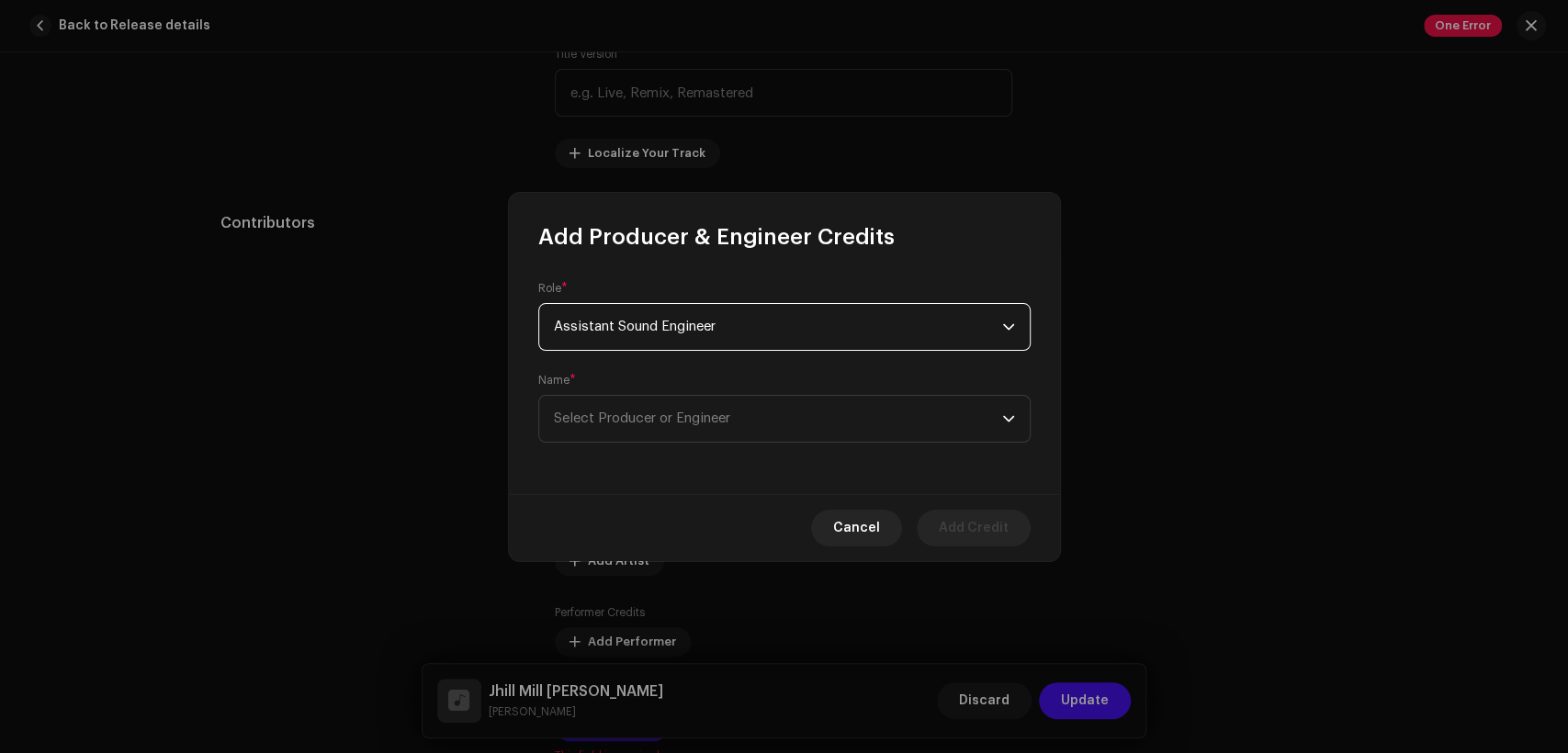
click at [756, 333] on span "Assistant Sound Engineer" at bounding box center [778, 327] width 448 height 46
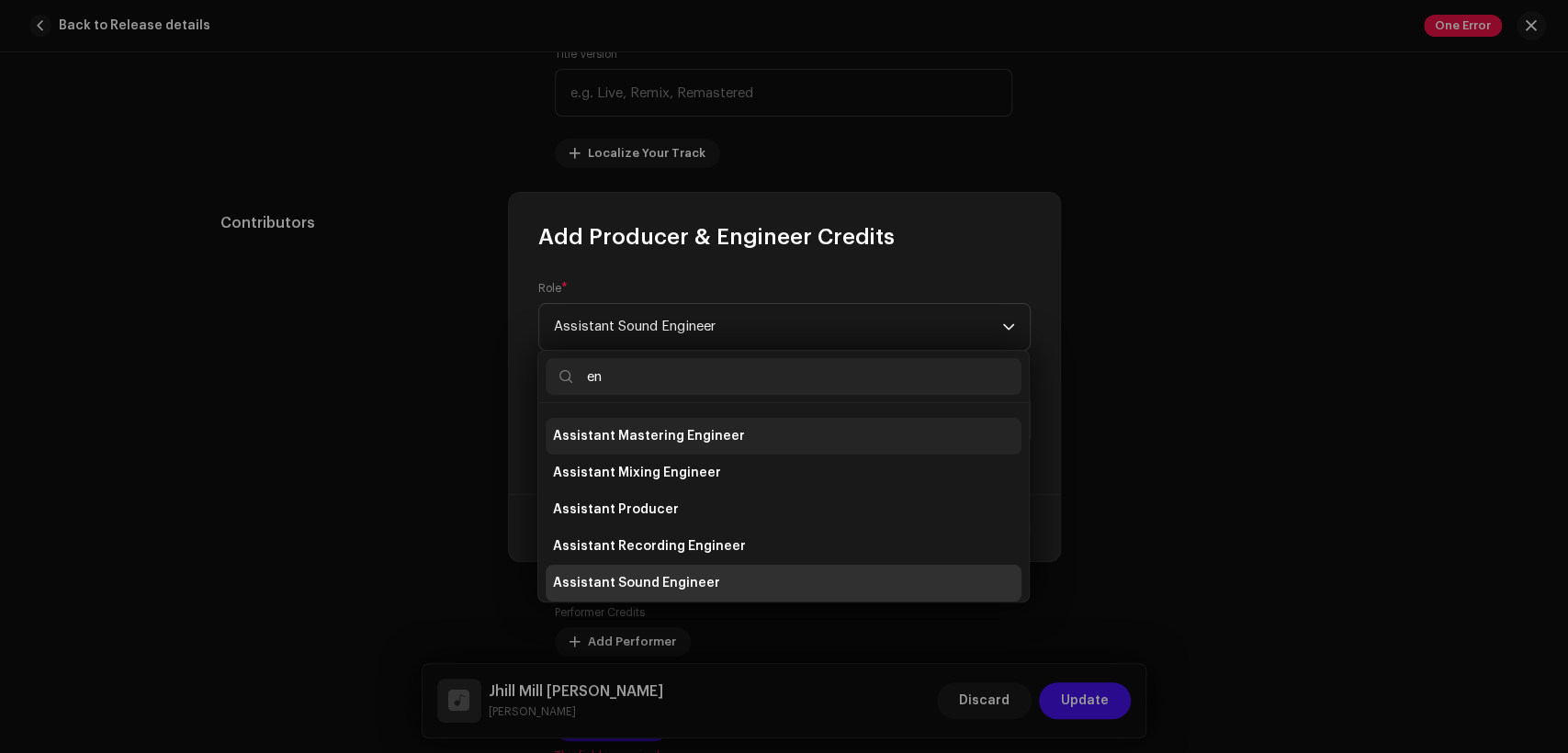
scroll to position [0, 0]
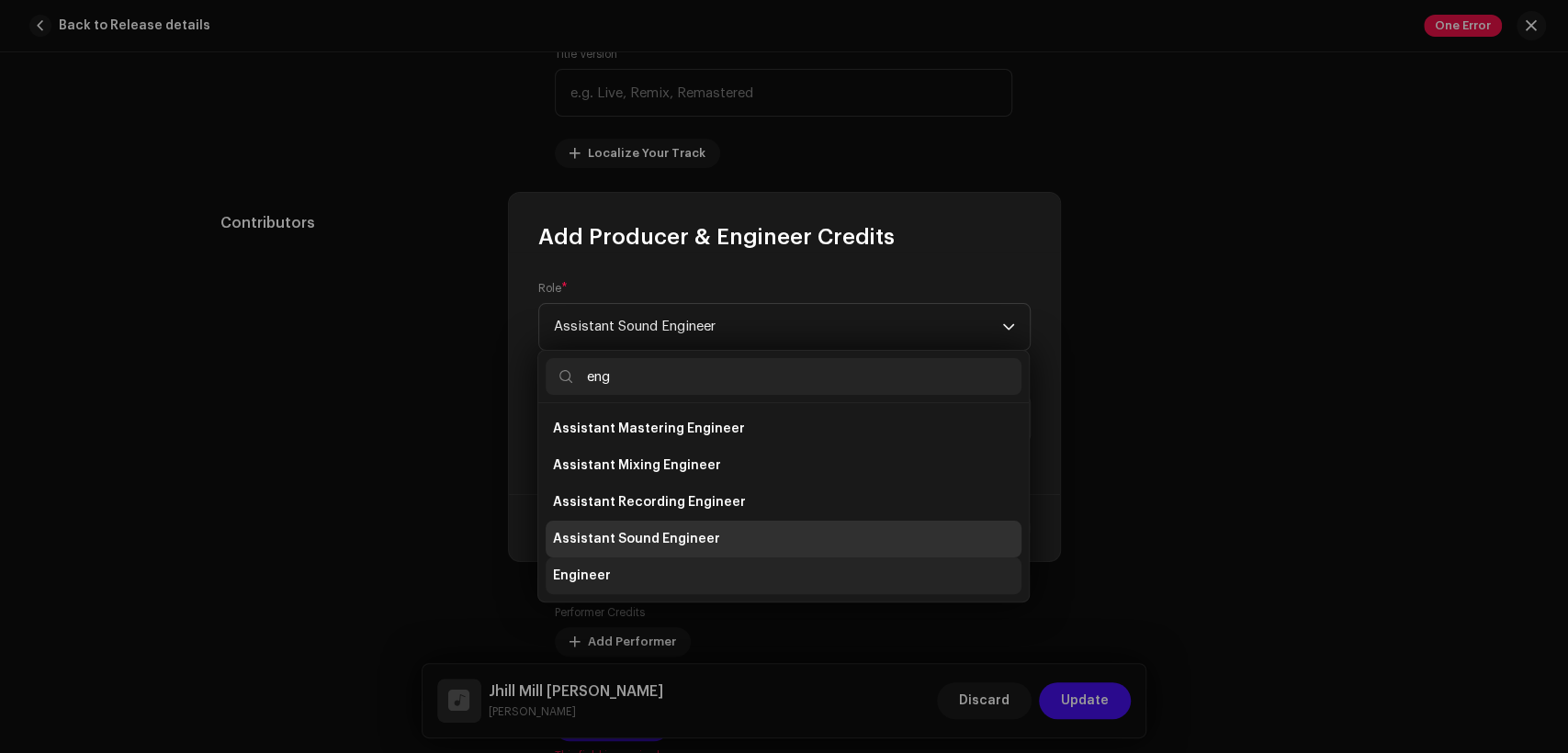
type input "eng"
click at [779, 571] on li "Engineer" at bounding box center [784, 576] width 476 height 37
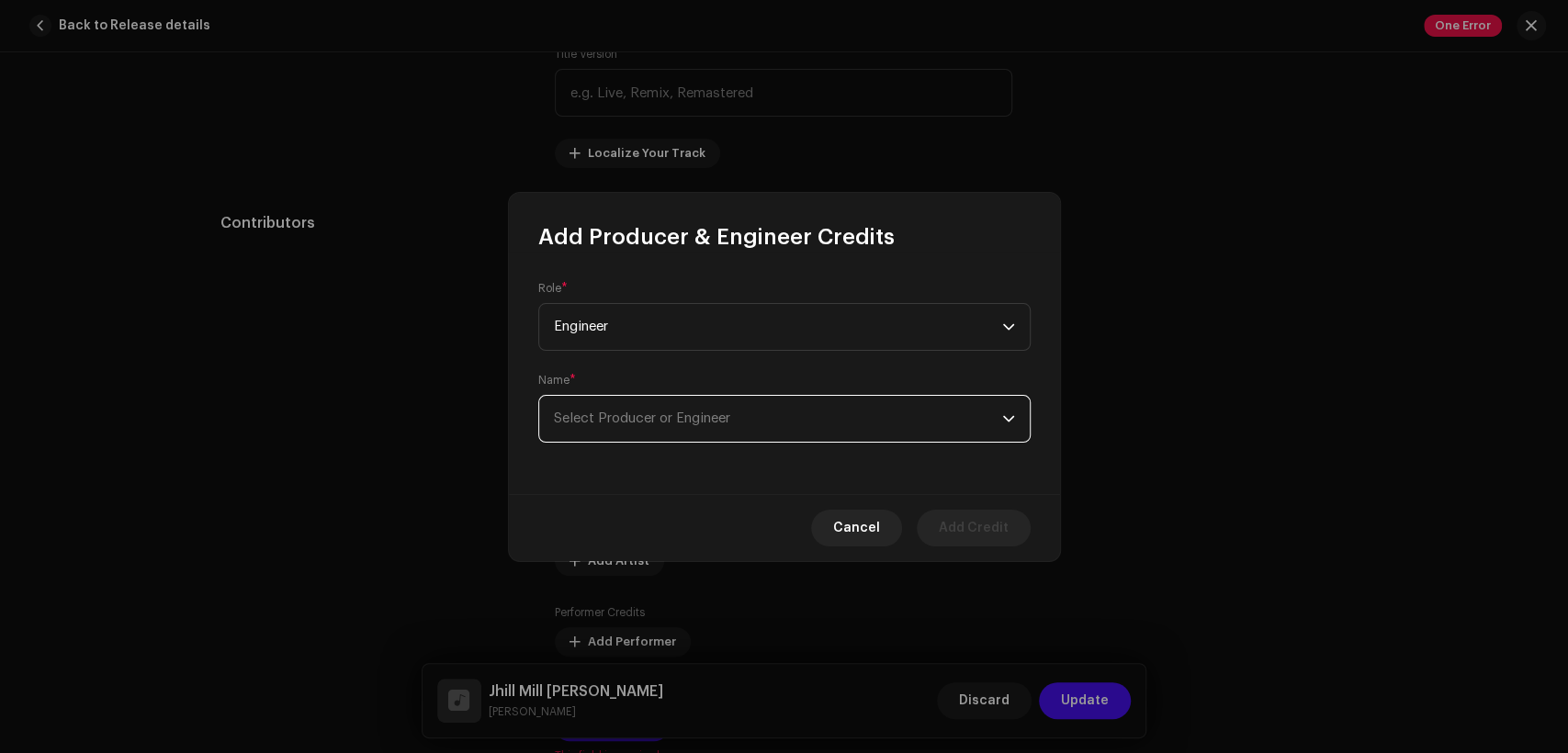
click at [795, 421] on span "Select Producer or Engineer" at bounding box center [778, 419] width 448 height 46
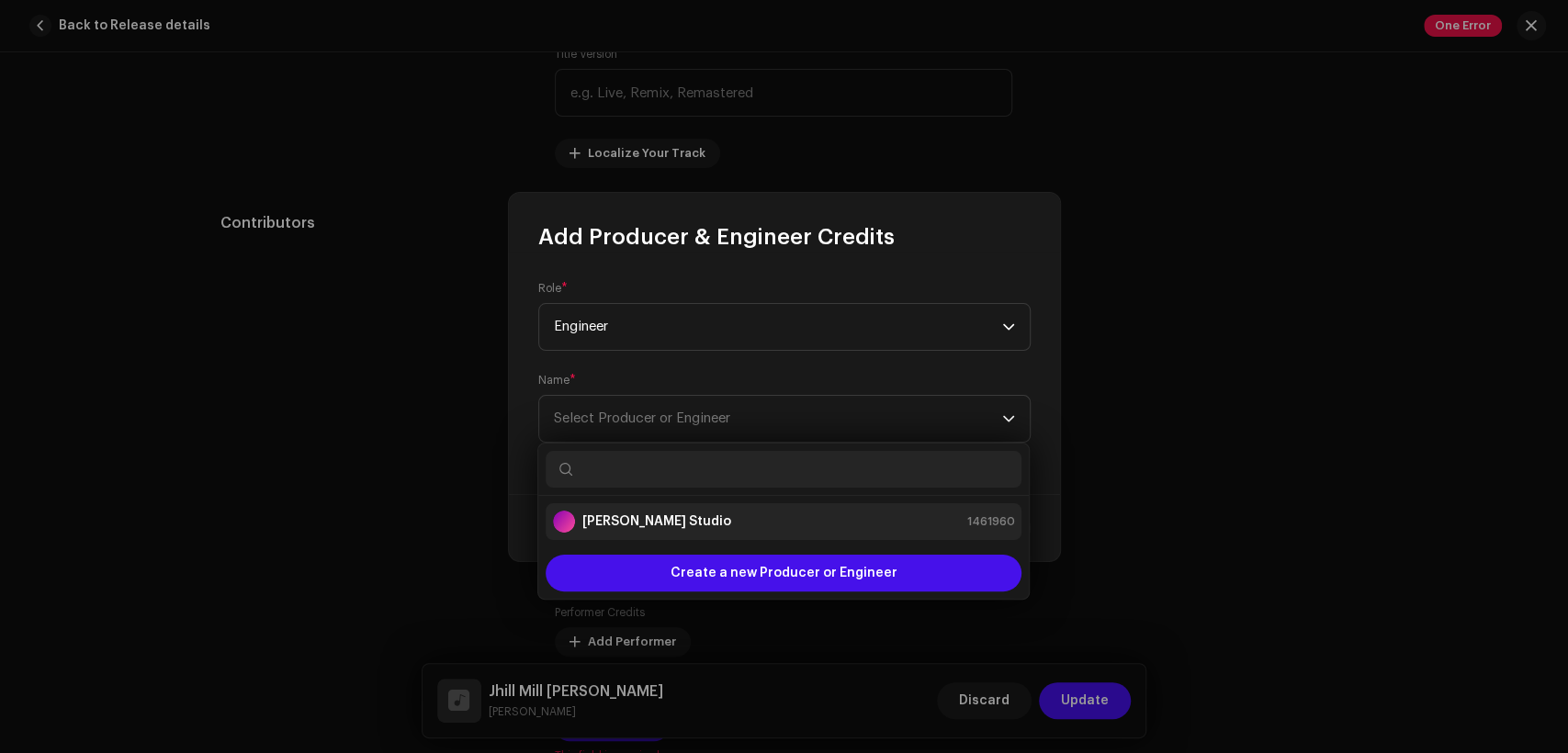
click at [824, 522] on div "[PERSON_NAME] Studio 1461960" at bounding box center [784, 521] width 461 height 22
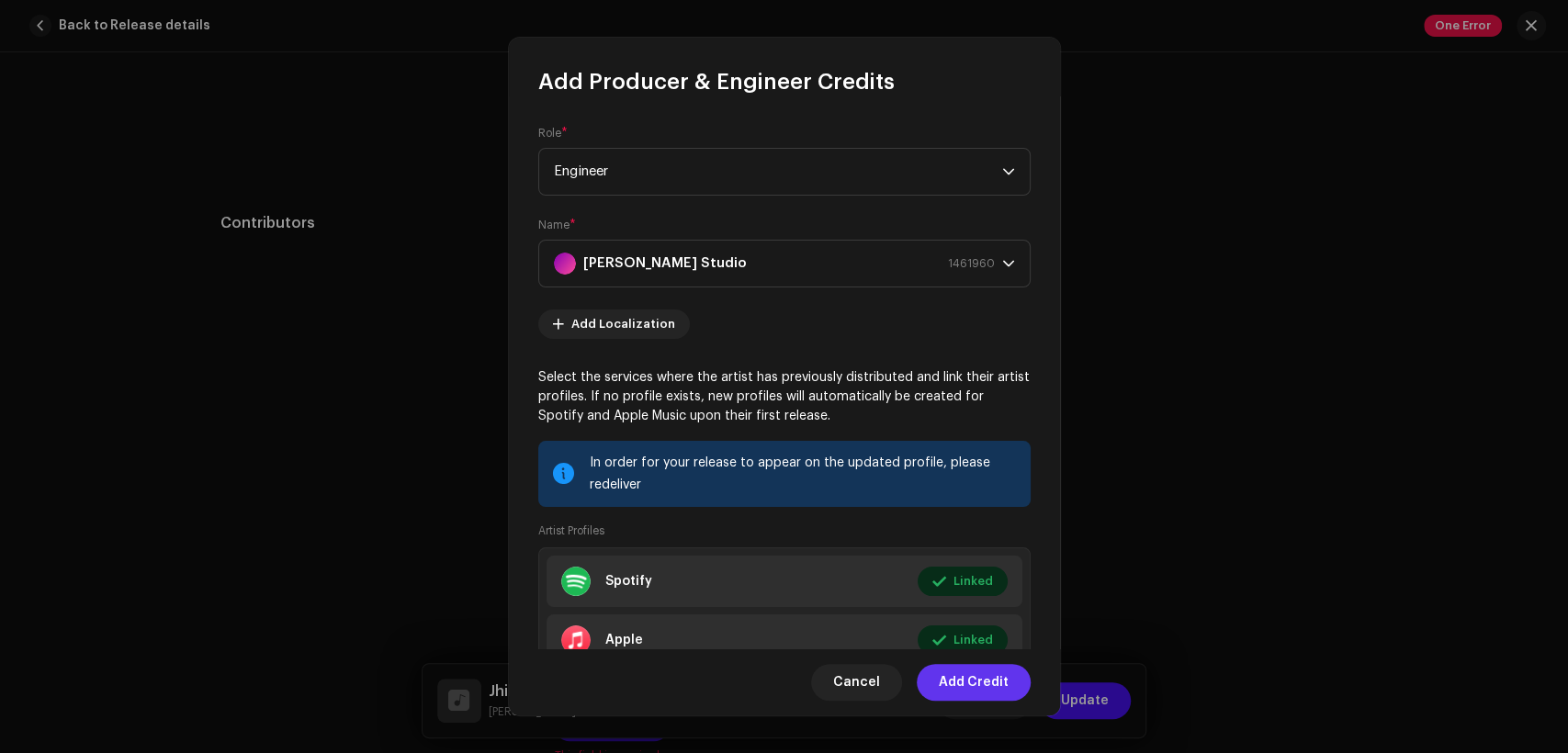
click at [994, 683] on span "Add Credit" at bounding box center [973, 683] width 70 height 37
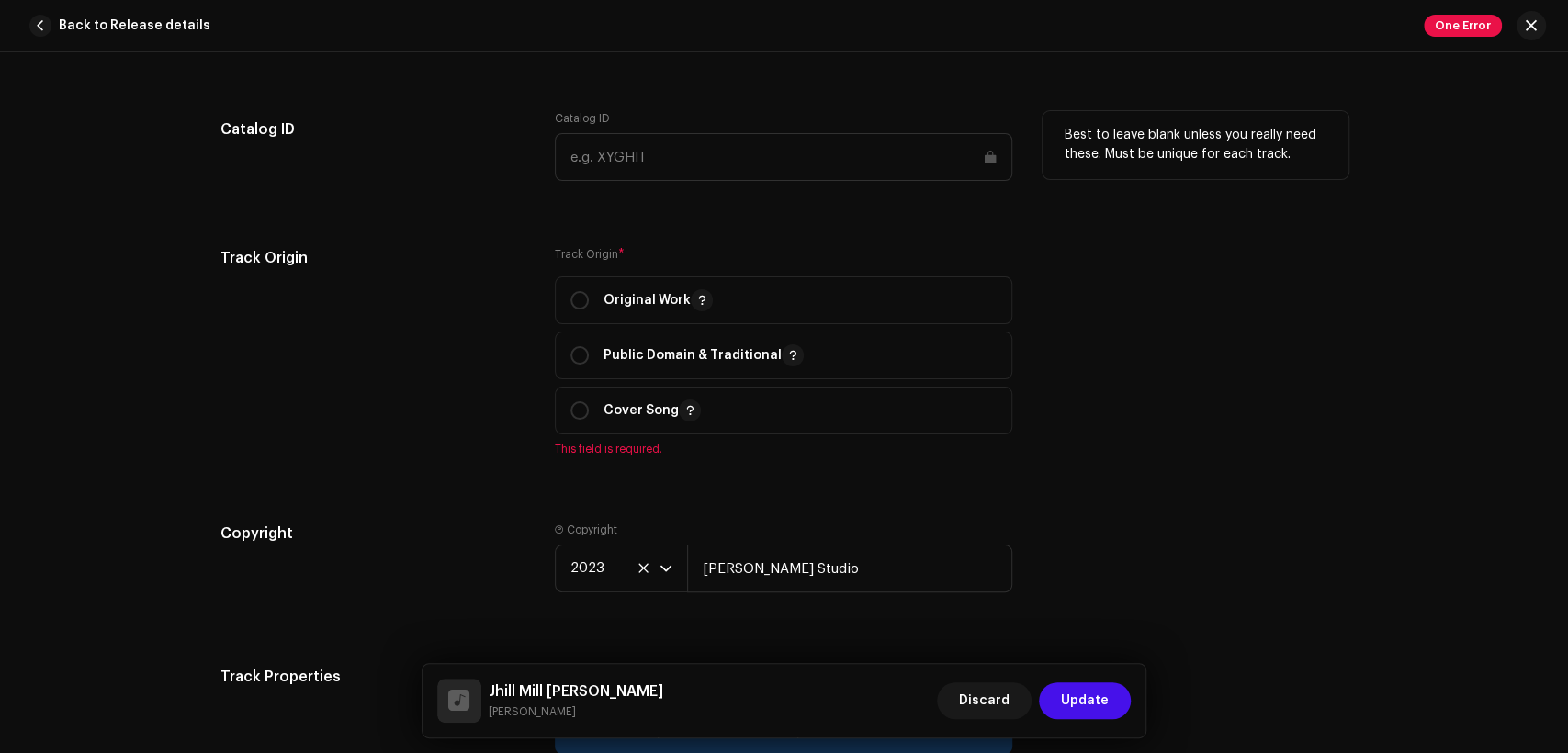
scroll to position [2382, 0]
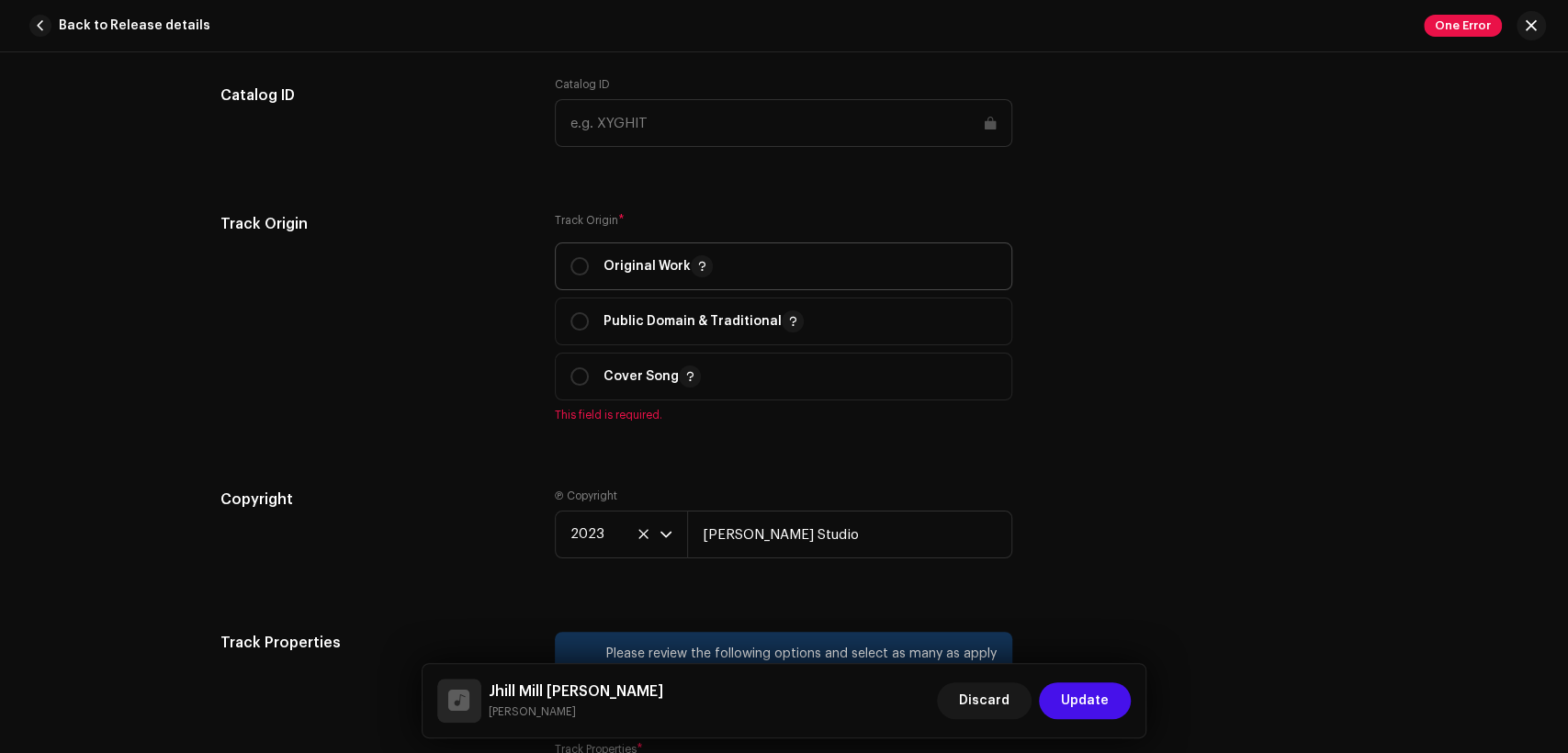
click at [659, 276] on p "Original Work" at bounding box center [659, 266] width 110 height 22
radio input "true"
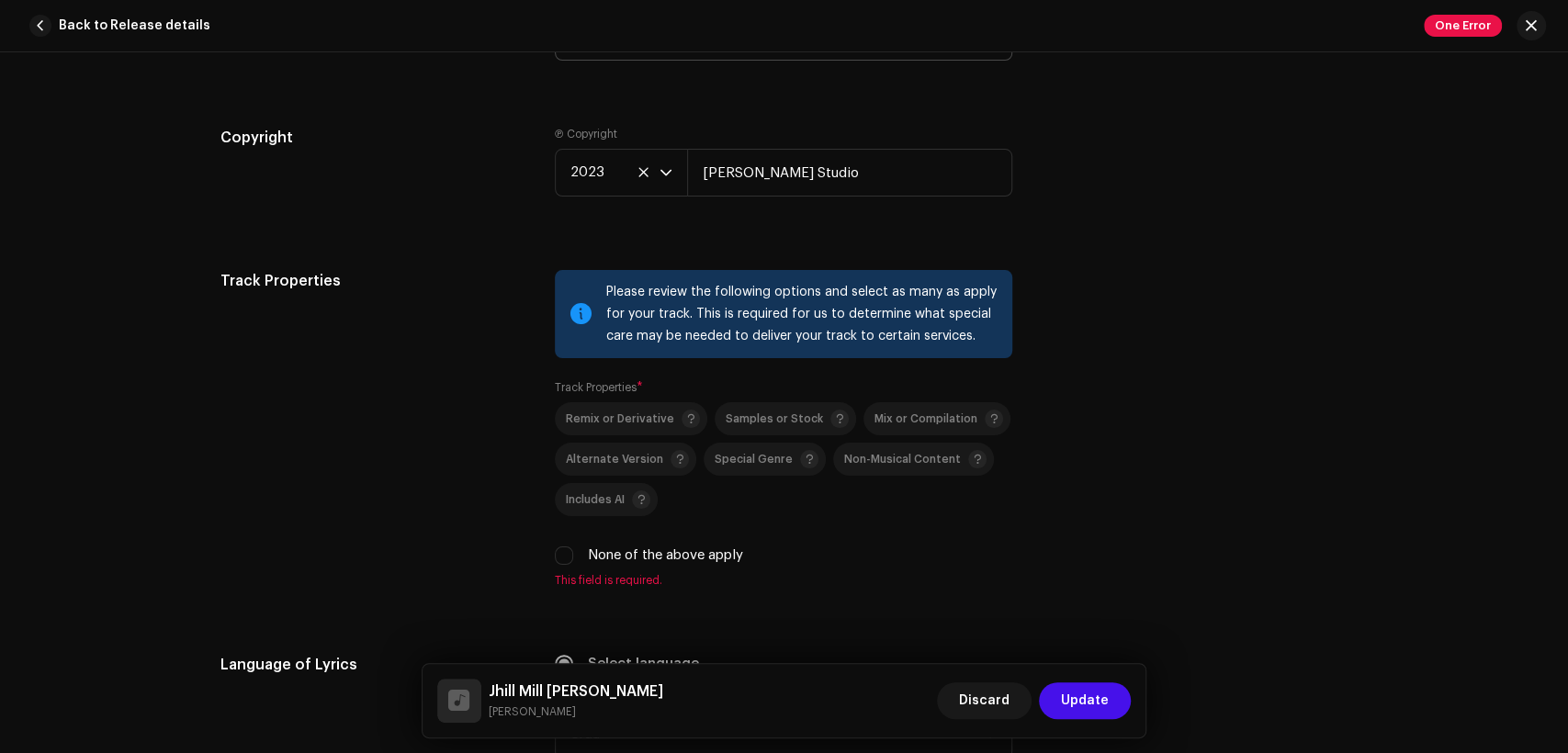
scroll to position [3062, 0]
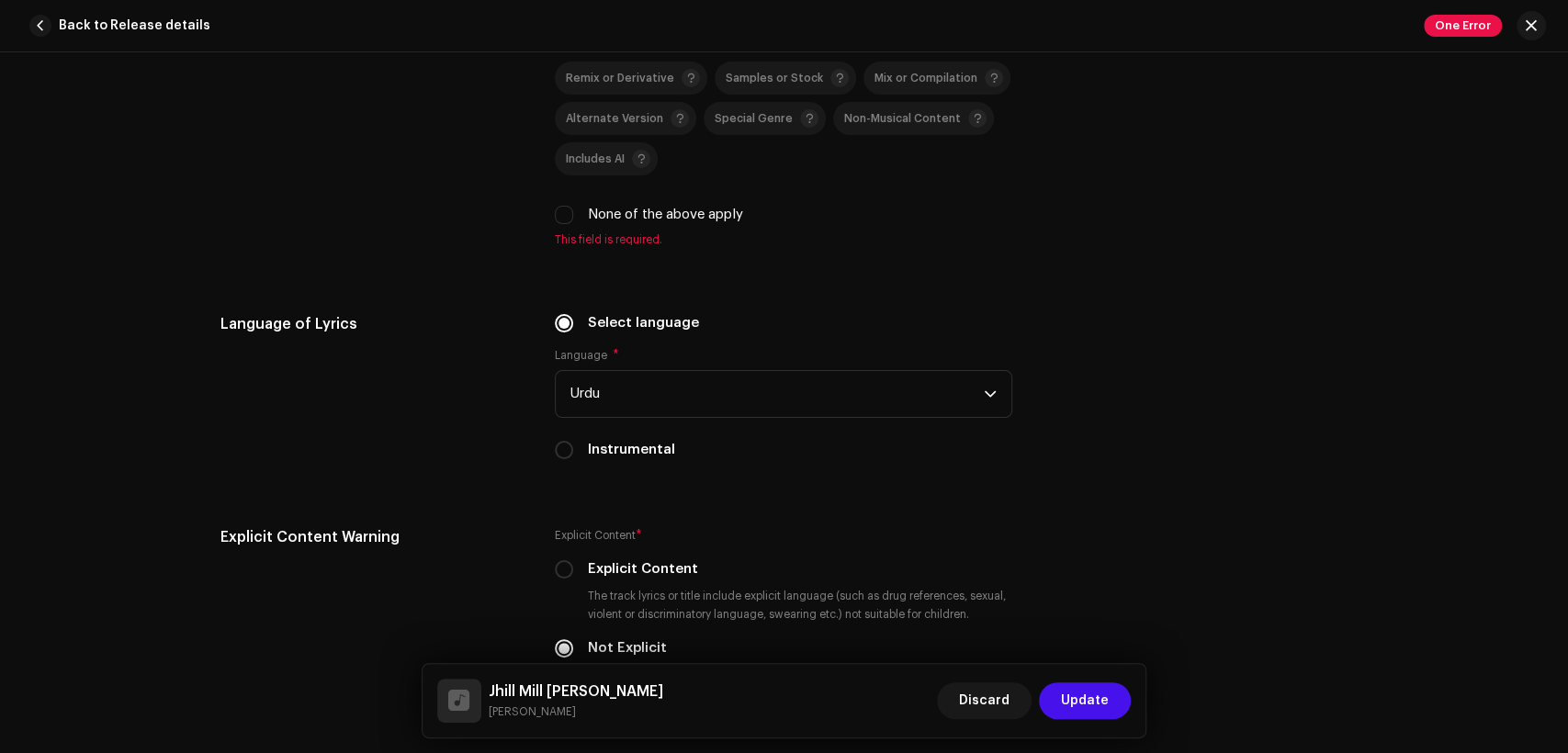
click at [663, 216] on label "None of the above apply" at bounding box center [664, 214] width 155 height 20
click at [573, 216] on input "None of the above apply" at bounding box center [563, 214] width 18 height 18
checkbox input "true"
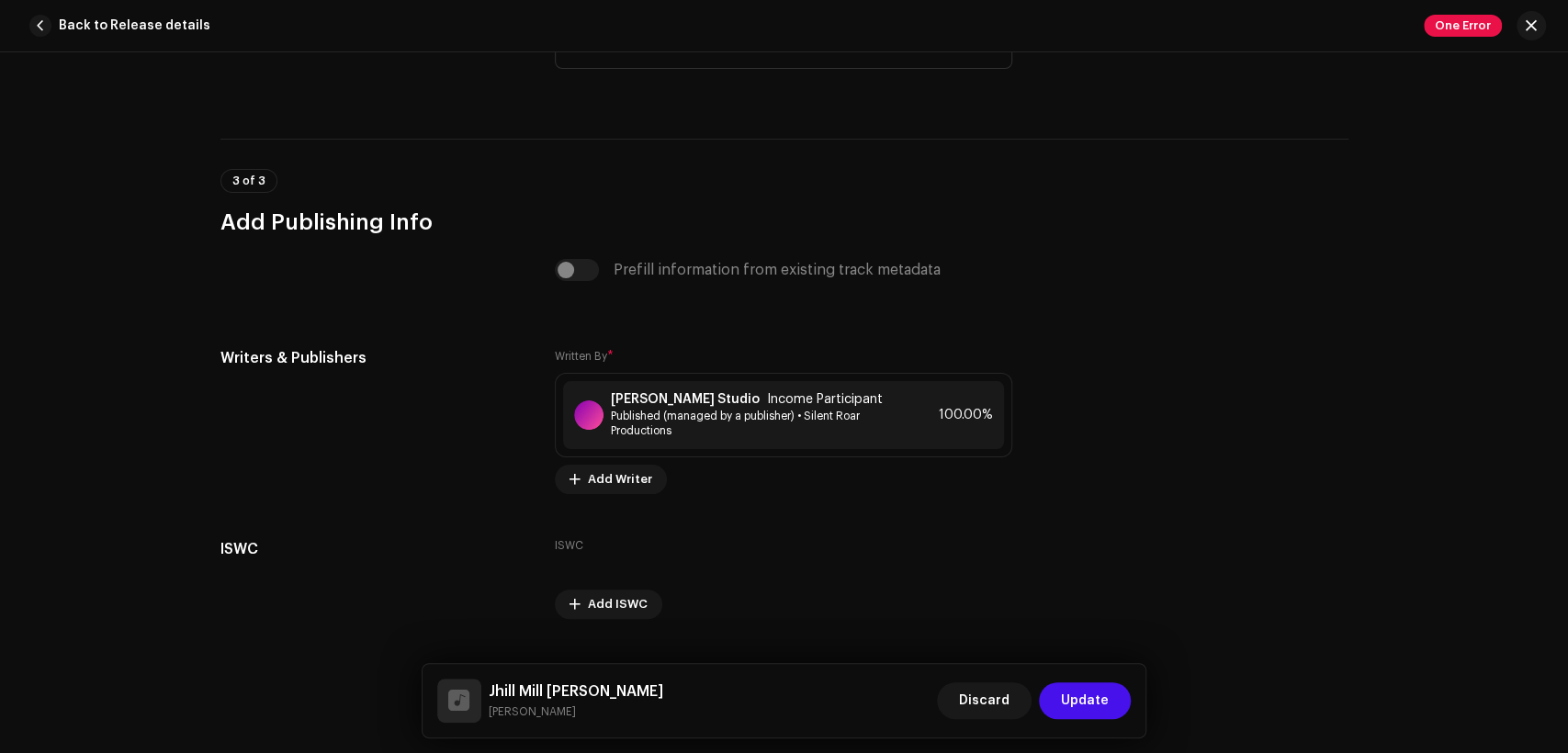
scroll to position [3867, 0]
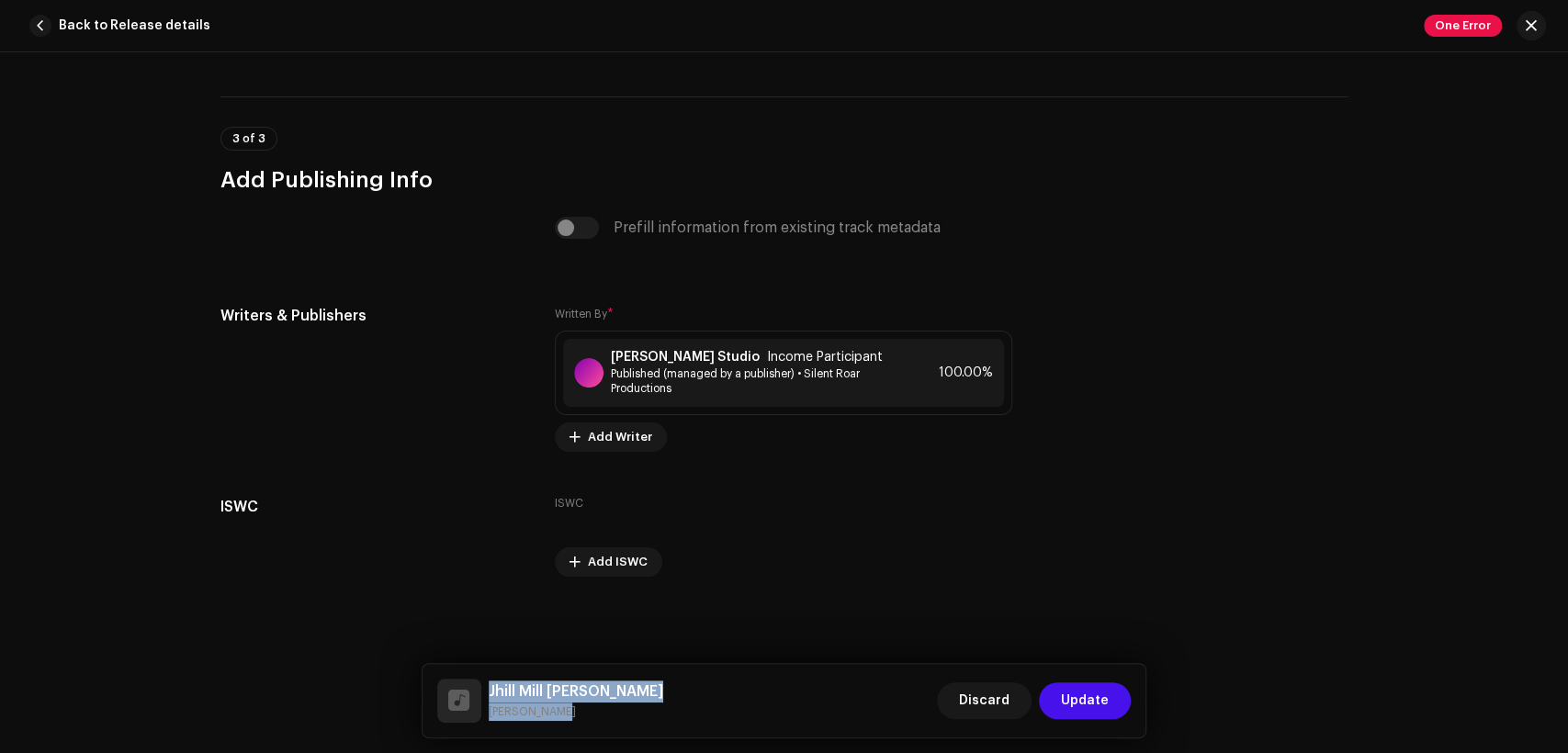
drag, startPoint x: 548, startPoint y: 722, endPoint x: 479, endPoint y: 686, distance: 77.8
click at [478, 686] on div "Jhill Mill [PERSON_NAME] Discard Update" at bounding box center [784, 701] width 724 height 73
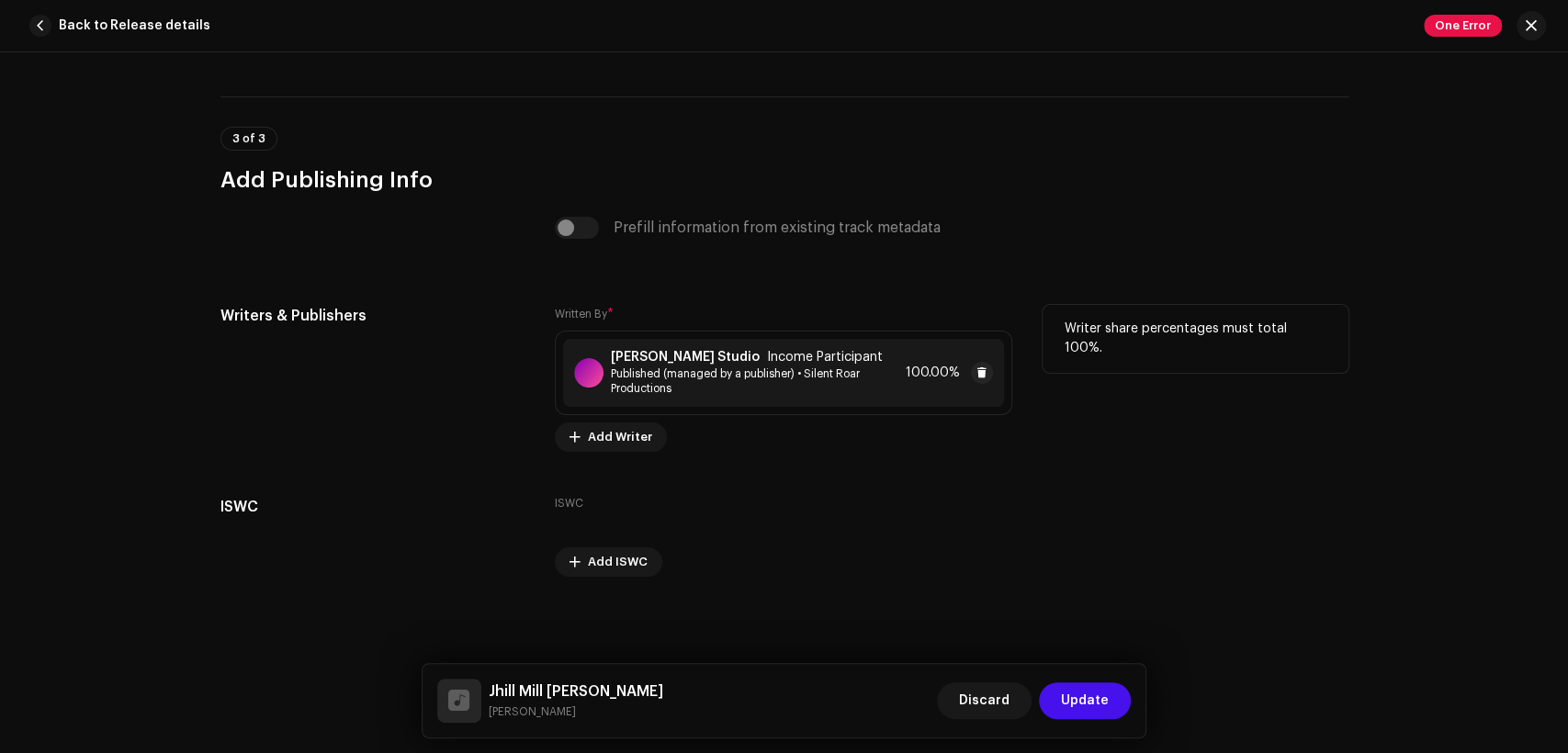
click at [712, 367] on span "Published (managed by a publisher) • Silent Roar Productions" at bounding box center [754, 381] width 287 height 30
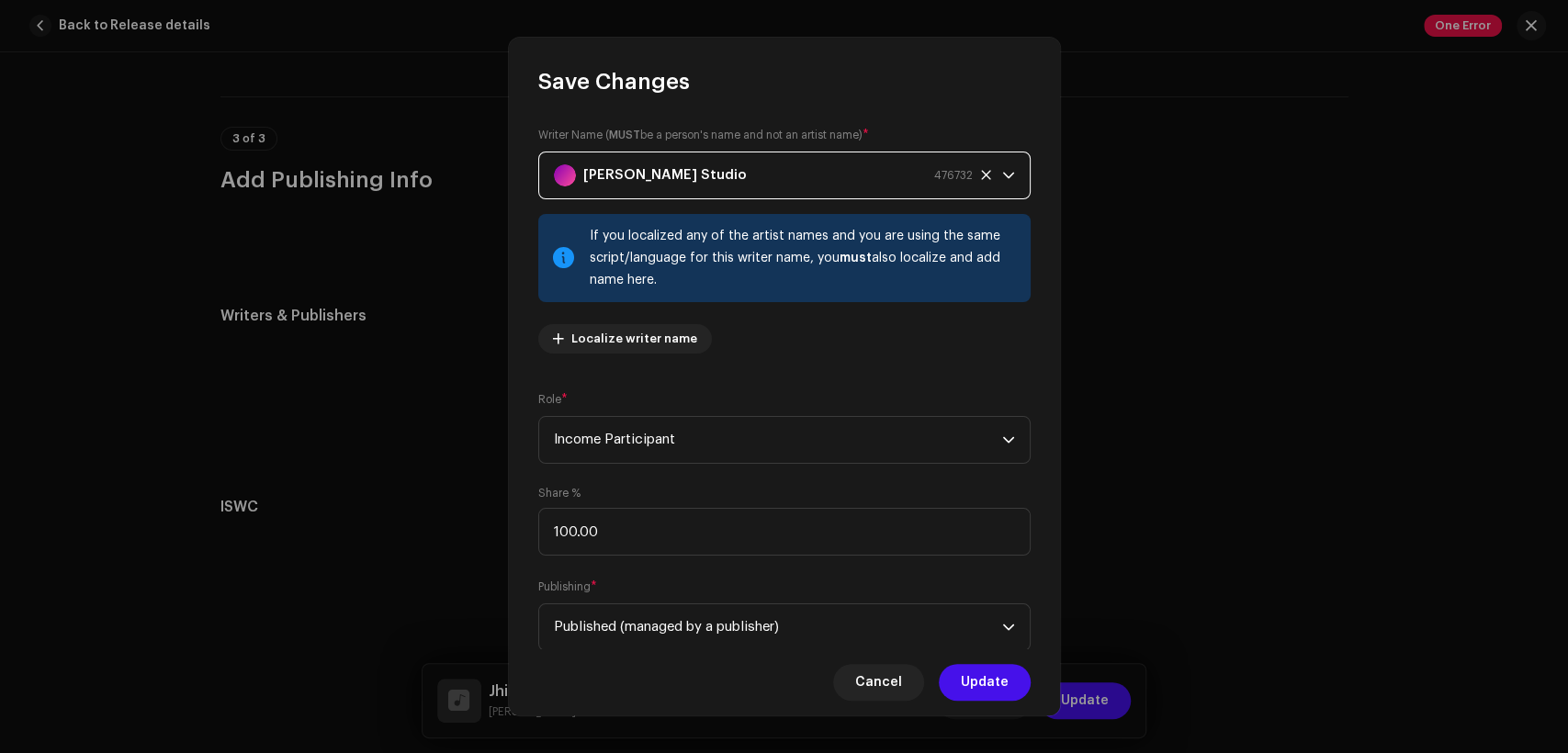
click at [712, 175] on div "[PERSON_NAME] Studio 476732" at bounding box center [763, 176] width 419 height 46
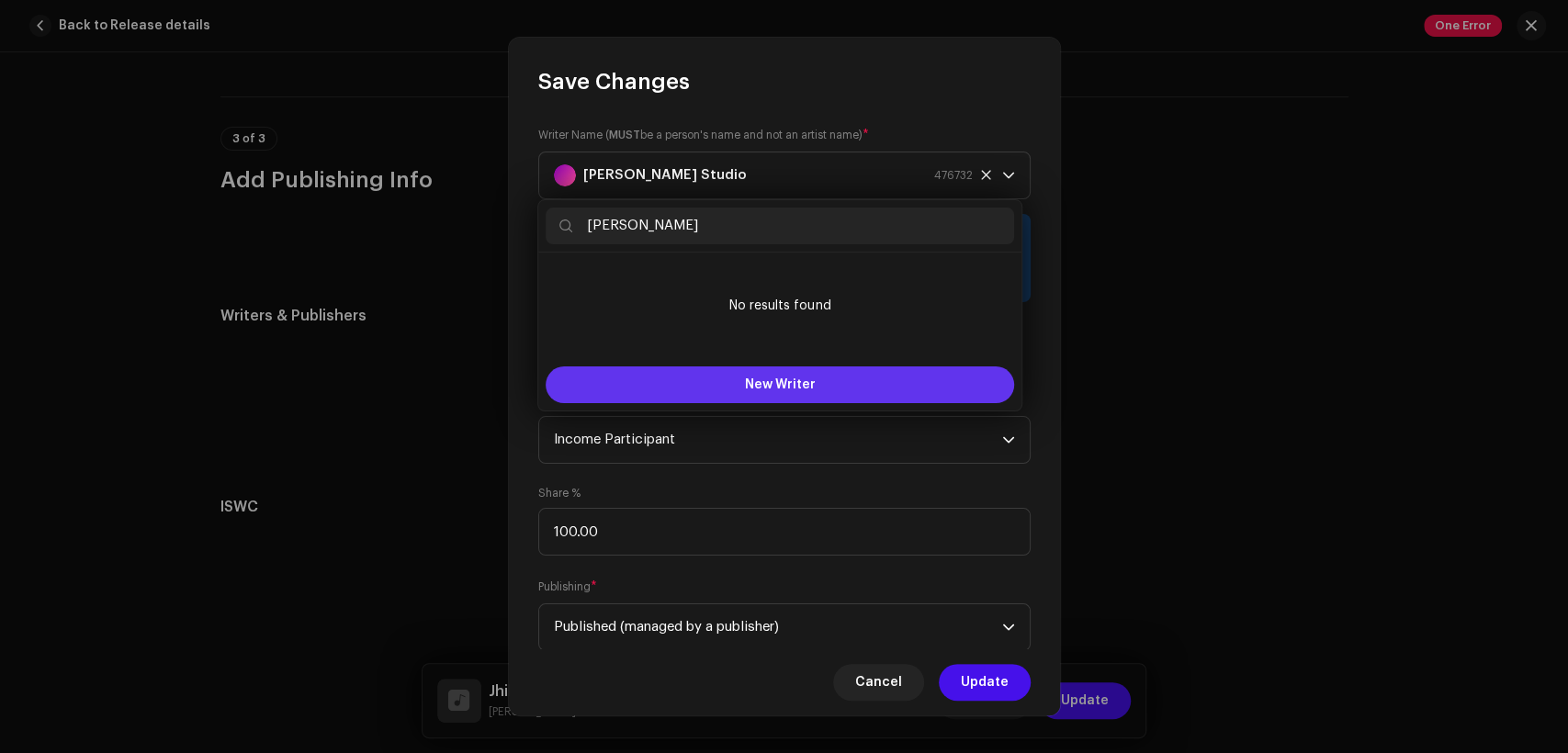
type input "[PERSON_NAME]"
click at [808, 374] on button "New Writer" at bounding box center [780, 385] width 468 height 37
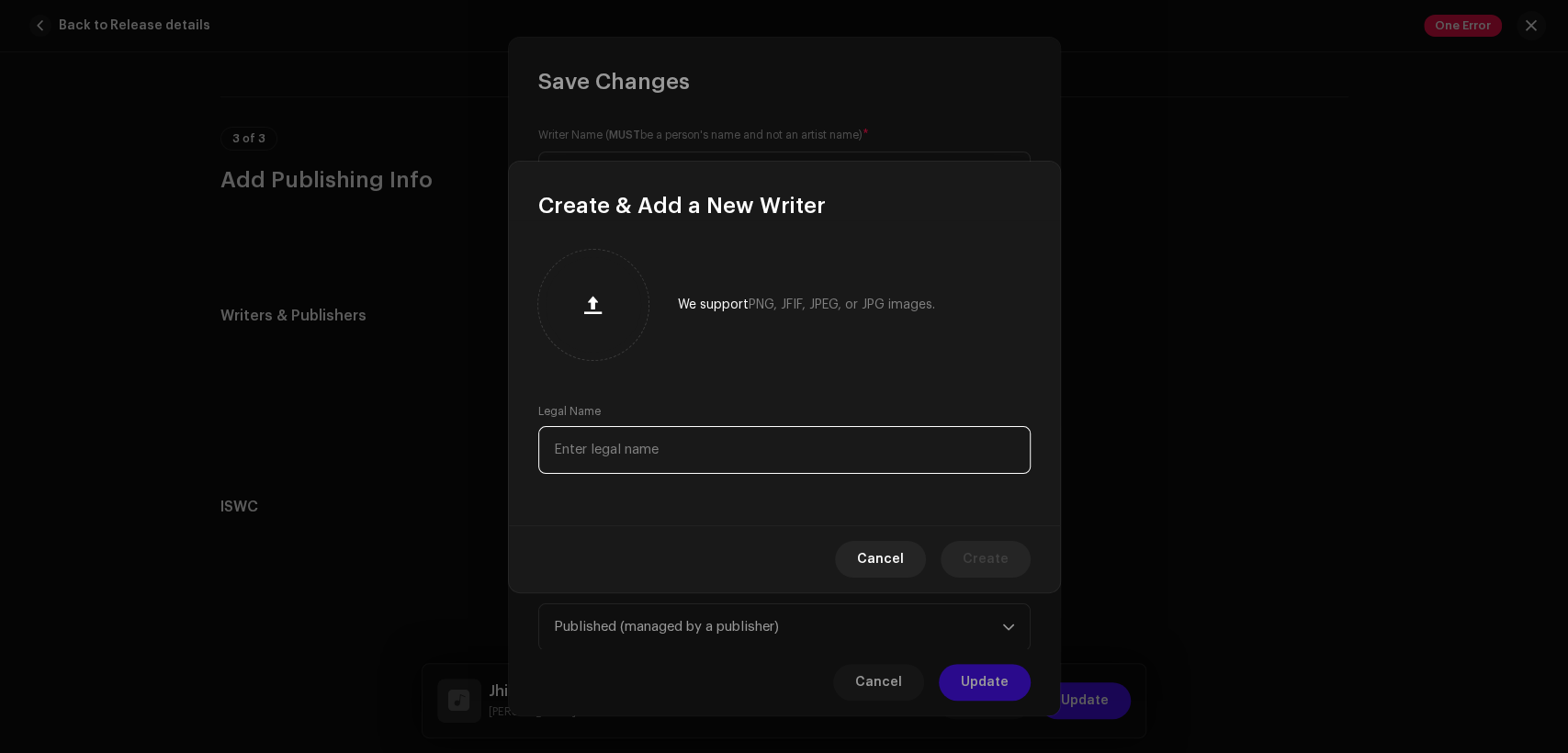
click at [813, 445] on input "text" at bounding box center [784, 450] width 492 height 48
paste input "[PERSON_NAME]"
type input "[PERSON_NAME]"
click at [973, 562] on span "Create" at bounding box center [985, 560] width 46 height 37
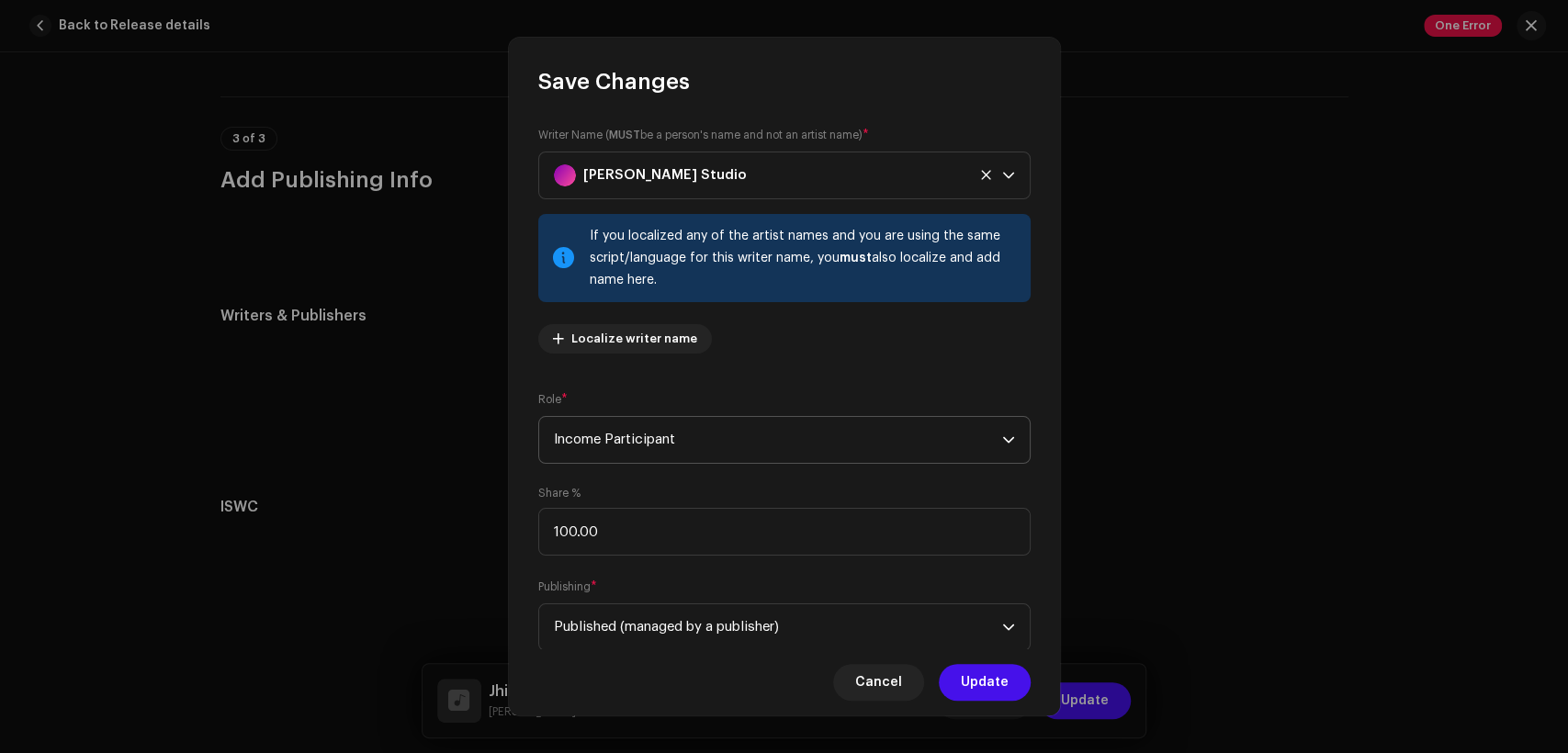
click at [800, 423] on span "Income Participant" at bounding box center [778, 440] width 448 height 46
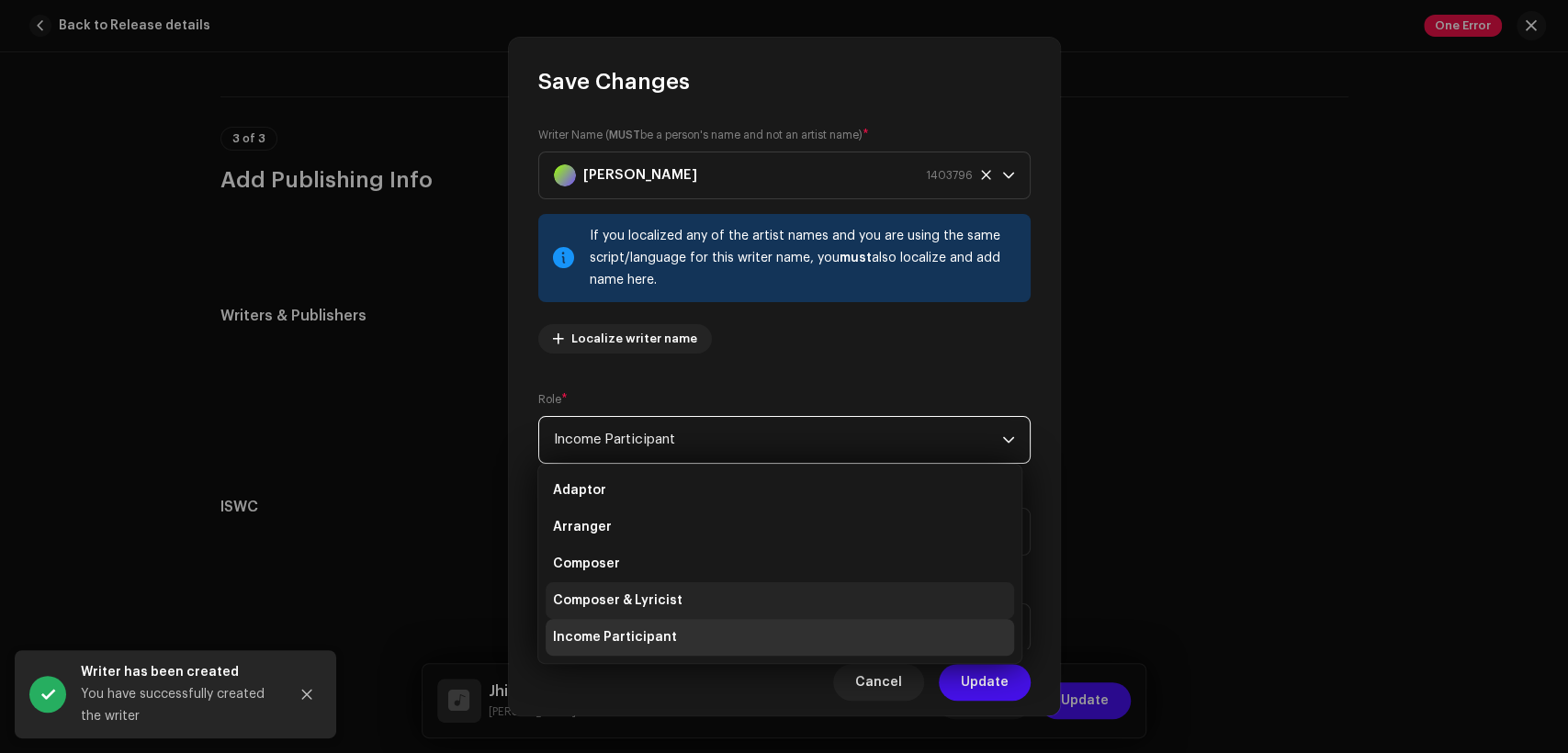
click at [823, 590] on li "Composer & Lyricist" at bounding box center [780, 601] width 468 height 37
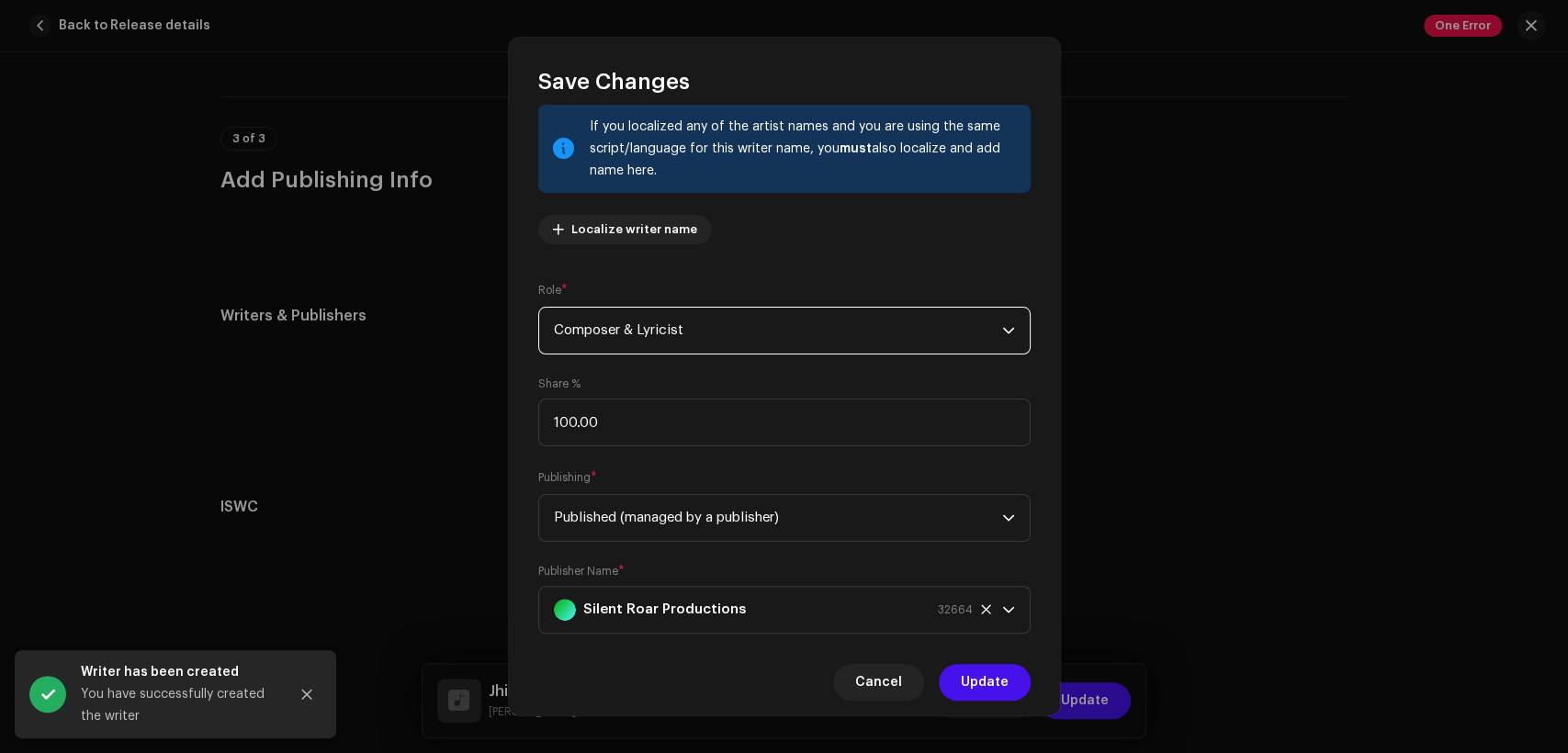
scroll to position [147, 0]
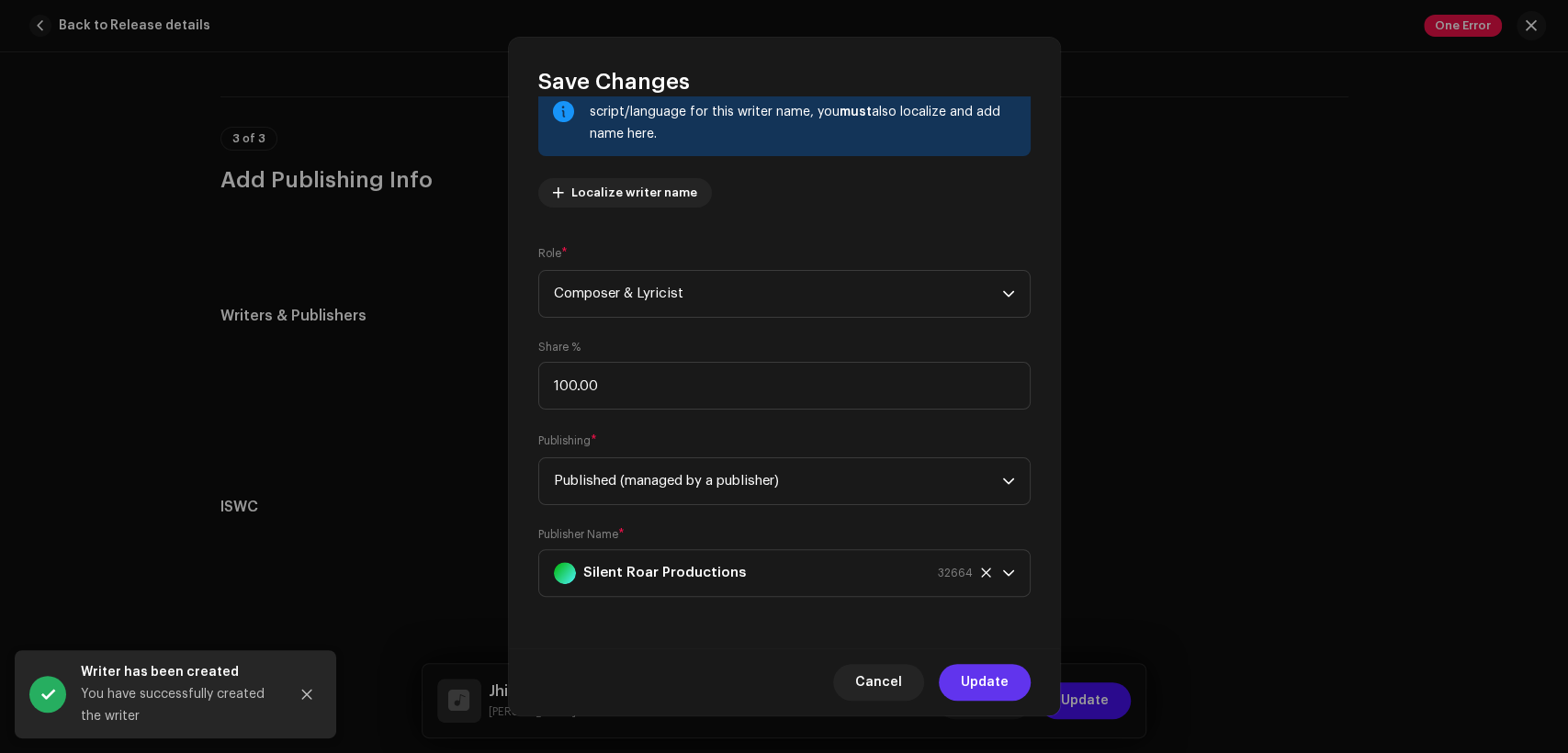
click at [984, 676] on span "Update" at bounding box center [984, 683] width 48 height 37
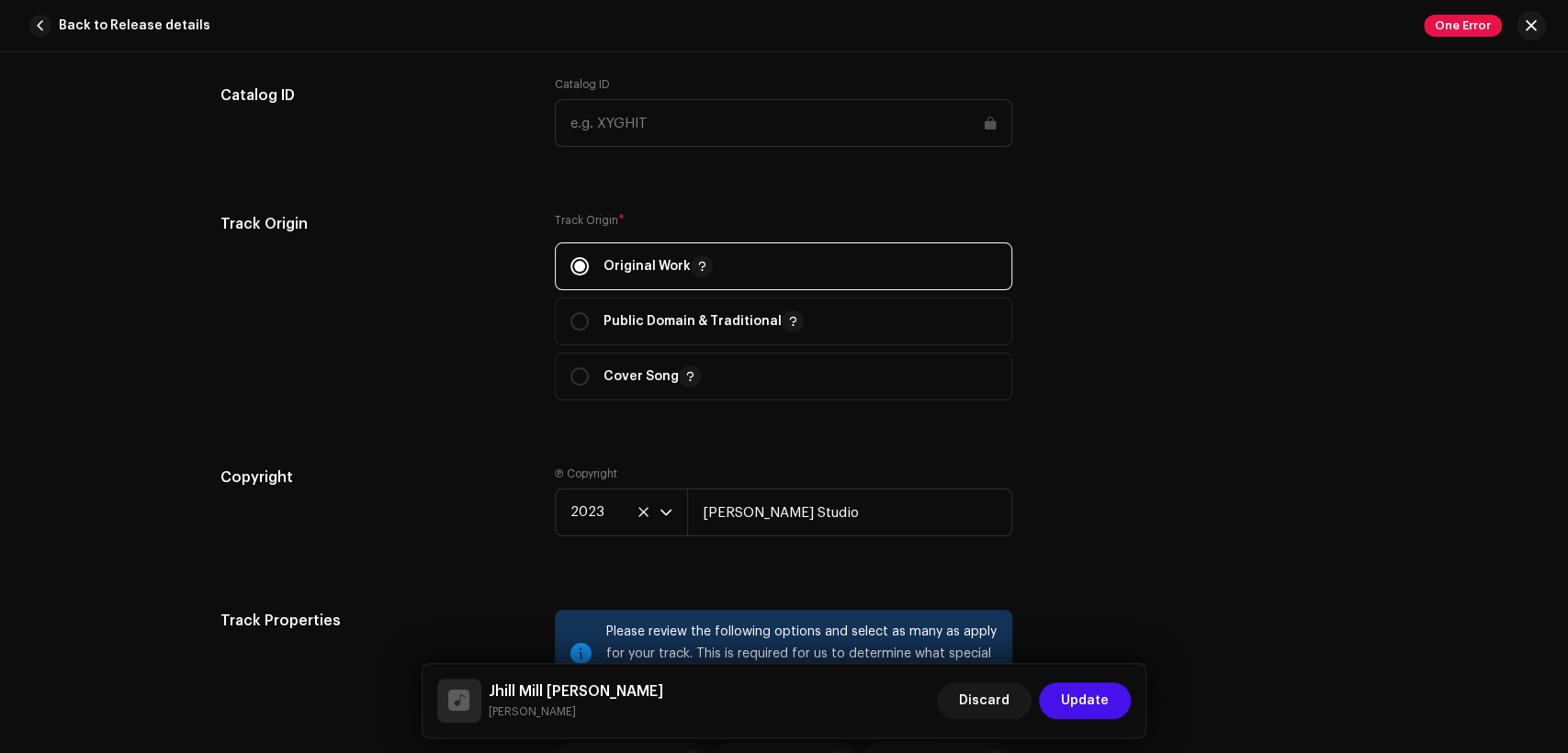
scroll to position [3403, 0]
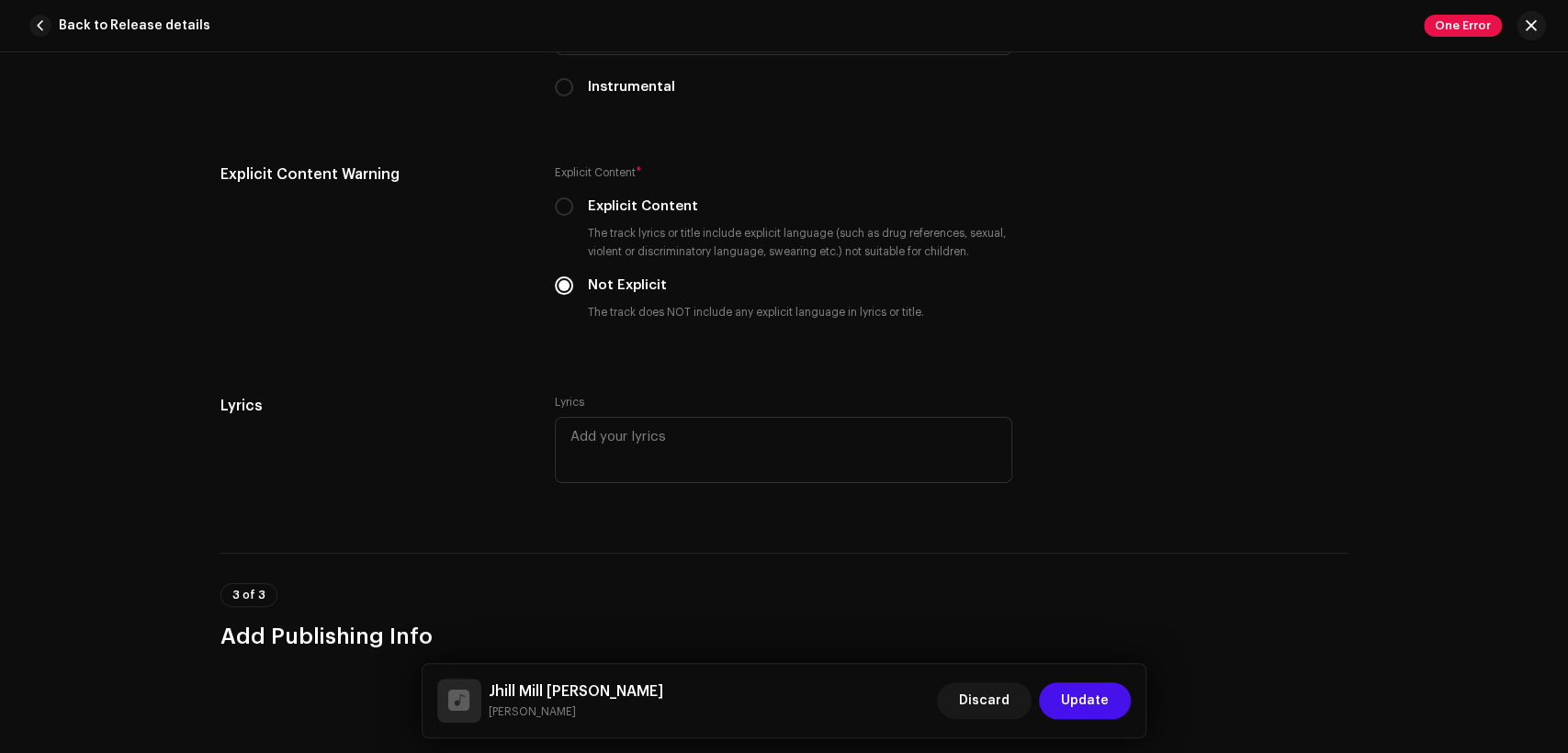
click at [1088, 709] on span "Update" at bounding box center [1085, 701] width 48 height 37
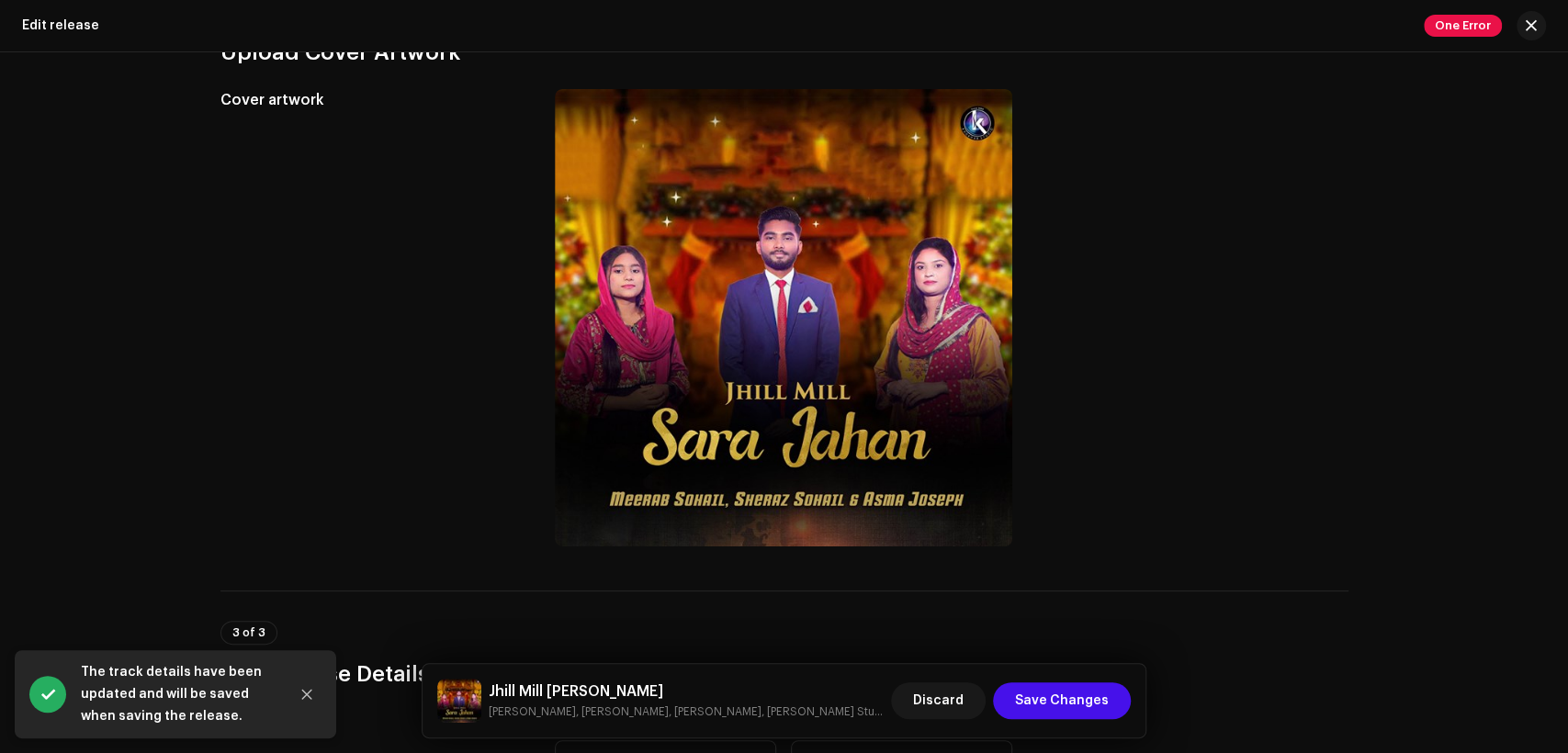
scroll to position [432, 0]
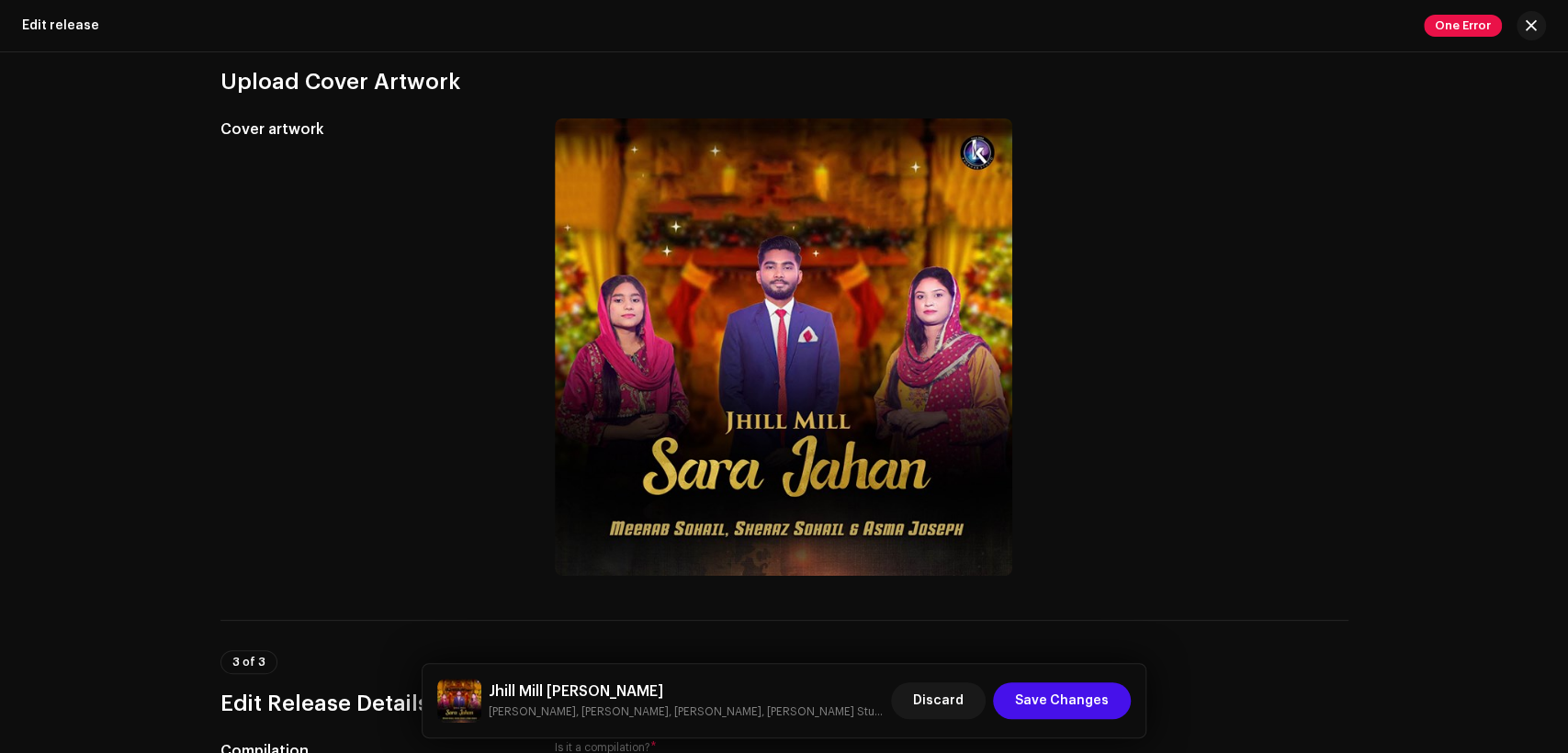
click at [558, 696] on h5 "Jhill Mill [PERSON_NAME]" at bounding box center [686, 691] width 396 height 22
click at [558, 695] on h5 "Jhill Mill [PERSON_NAME]" at bounding box center [686, 691] width 396 height 22
click at [557, 695] on h5 "Jhill Mill [PERSON_NAME]" at bounding box center [686, 691] width 396 height 22
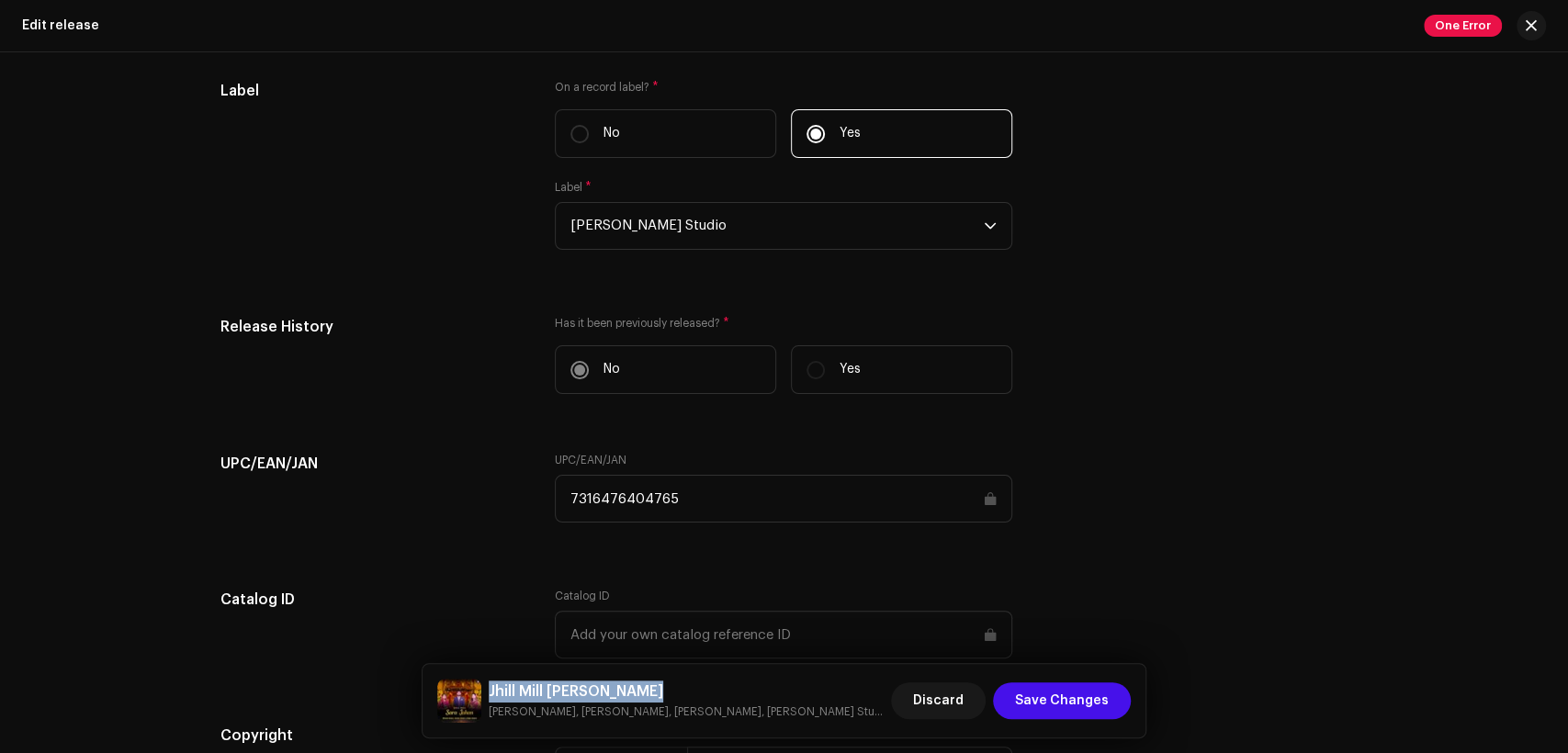
scroll to position [2473, 0]
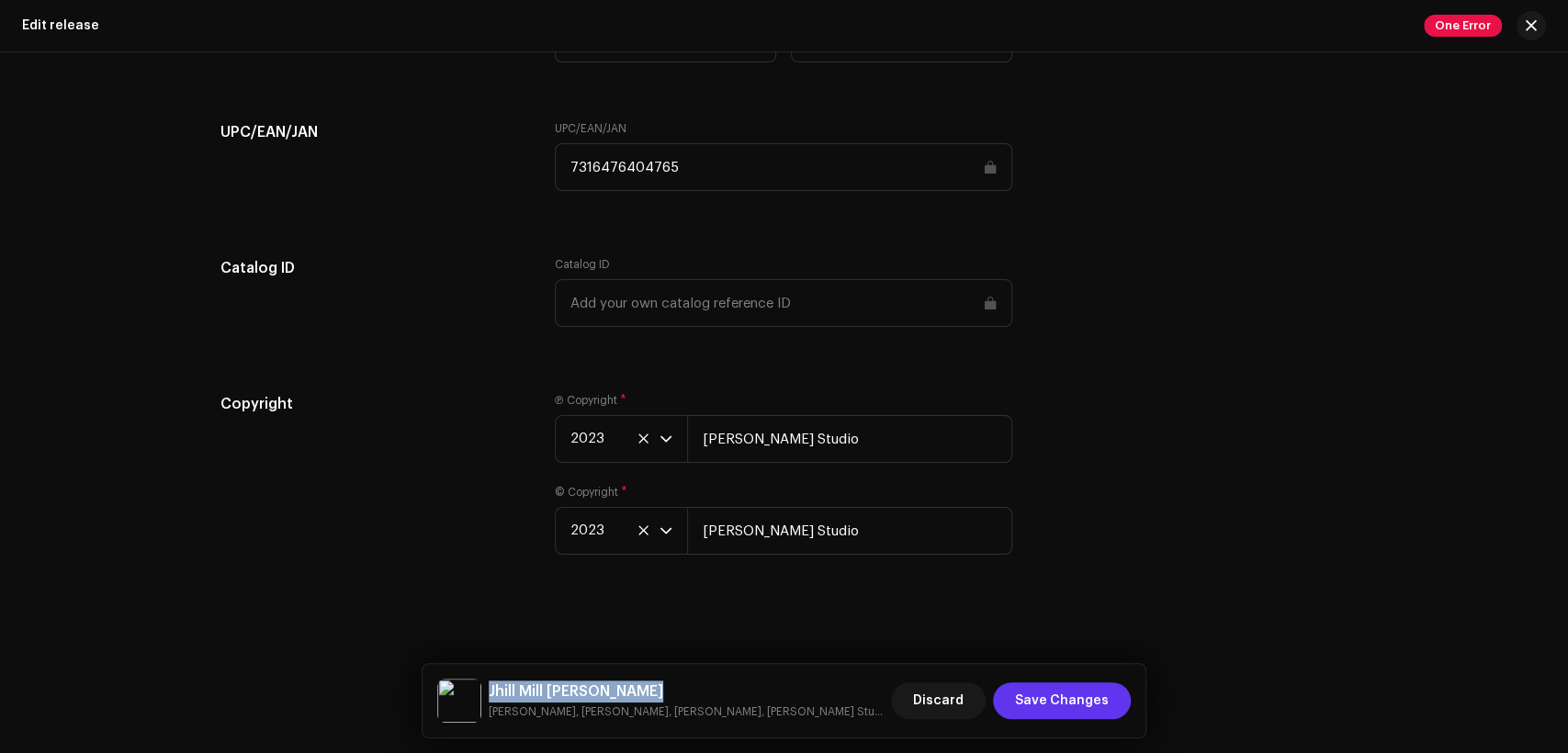
click at [1109, 710] on button "Save Changes" at bounding box center [1061, 701] width 137 height 37
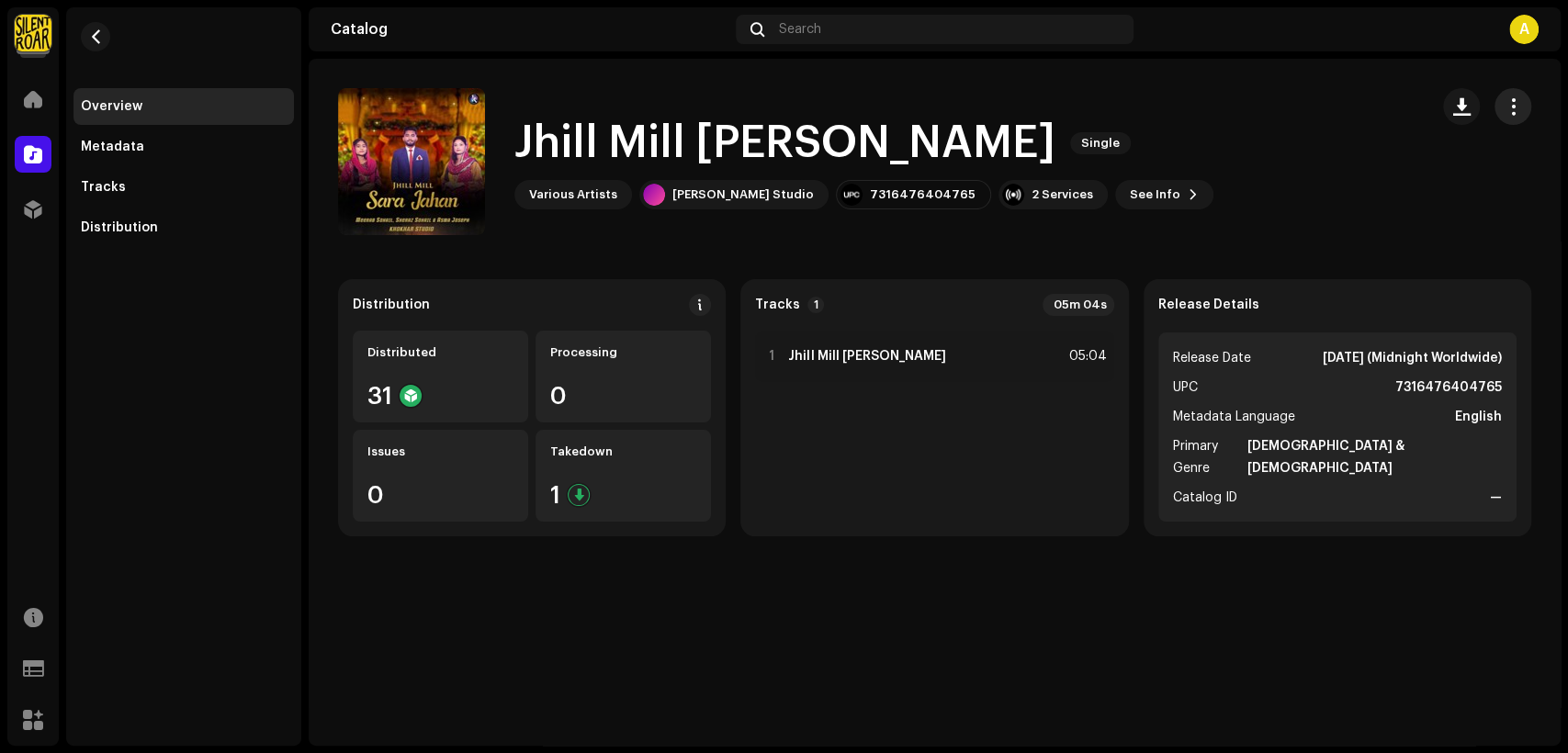
click at [1514, 111] on span "button" at bounding box center [1513, 106] width 17 height 14
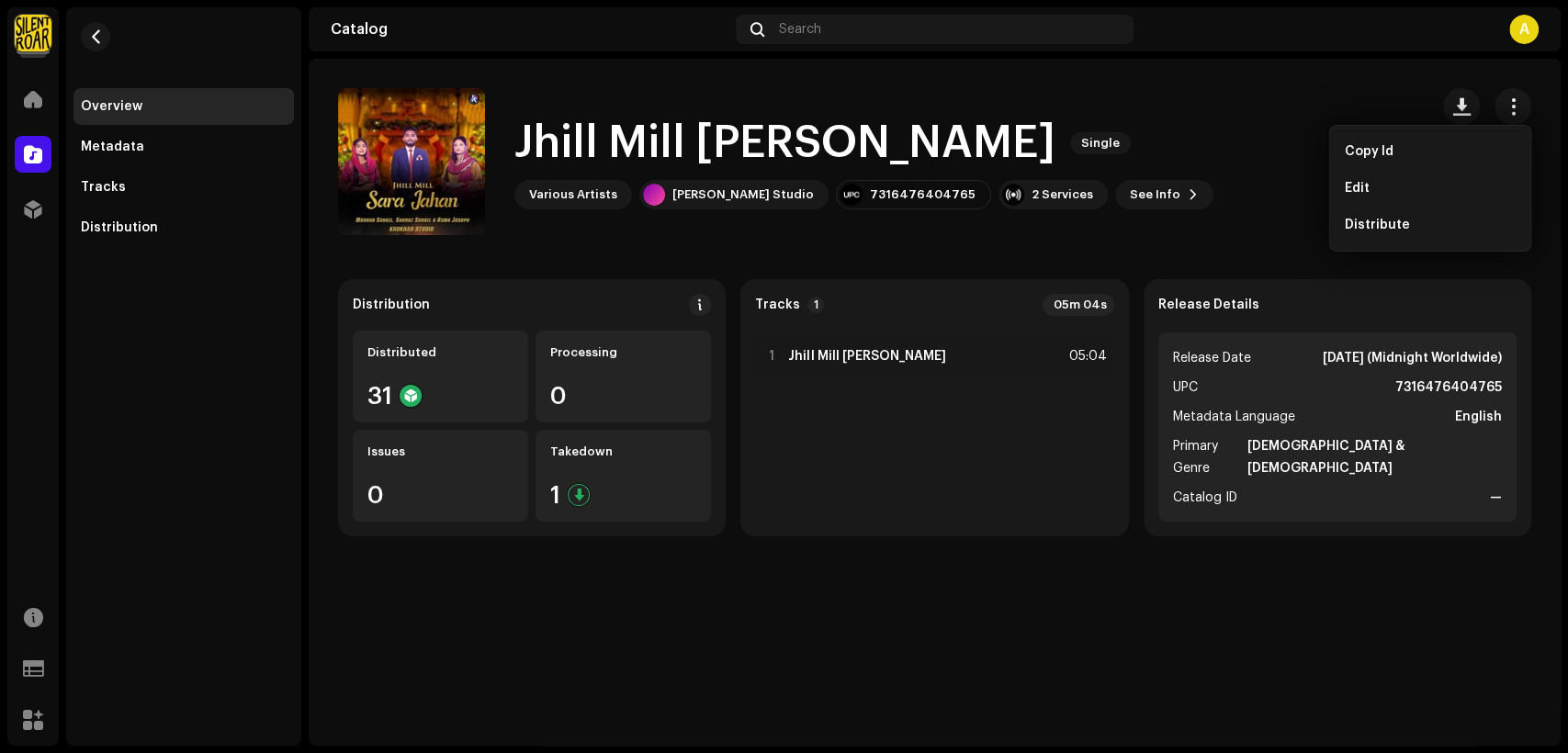
click at [1215, 174] on div "Jhill Mill [PERSON_NAME] Single Various Artists [PERSON_NAME] Studio 7316476404…" at bounding box center [876, 162] width 1076 height 147
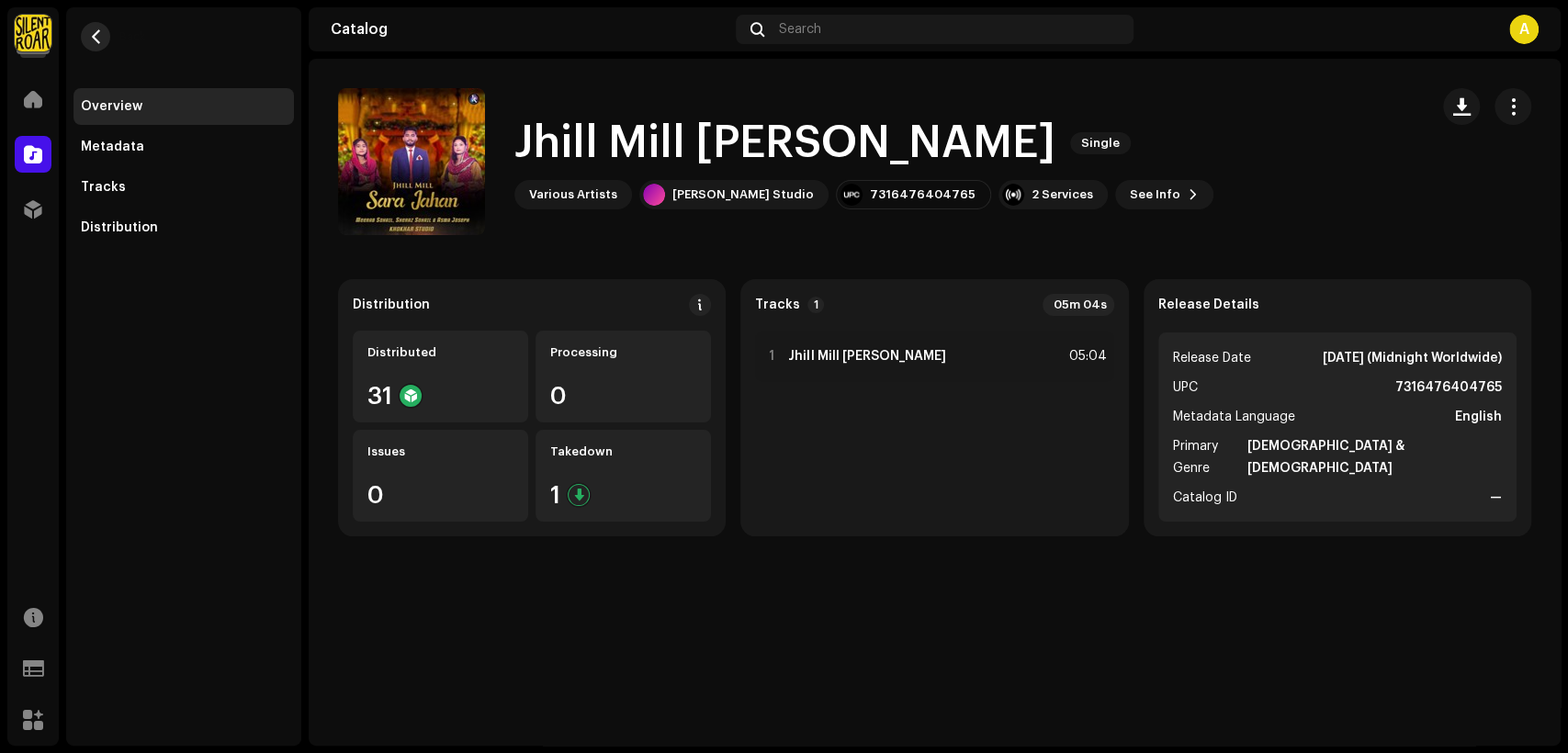
click at [107, 41] on button "button" at bounding box center [95, 37] width 30 height 30
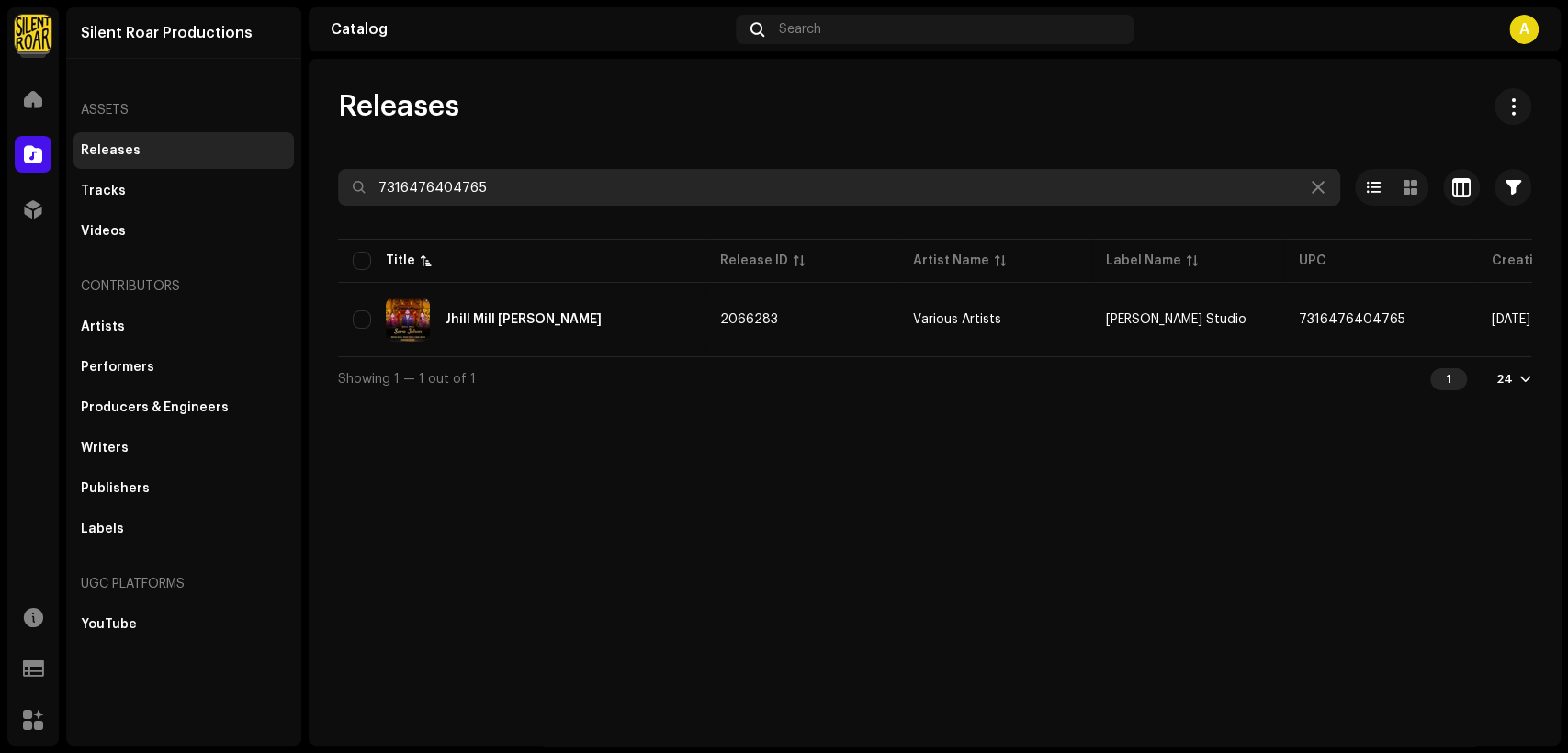
click at [581, 184] on input "7316476404765" at bounding box center [839, 188] width 1002 height 37
paste input "72"
type input "7316476404772"
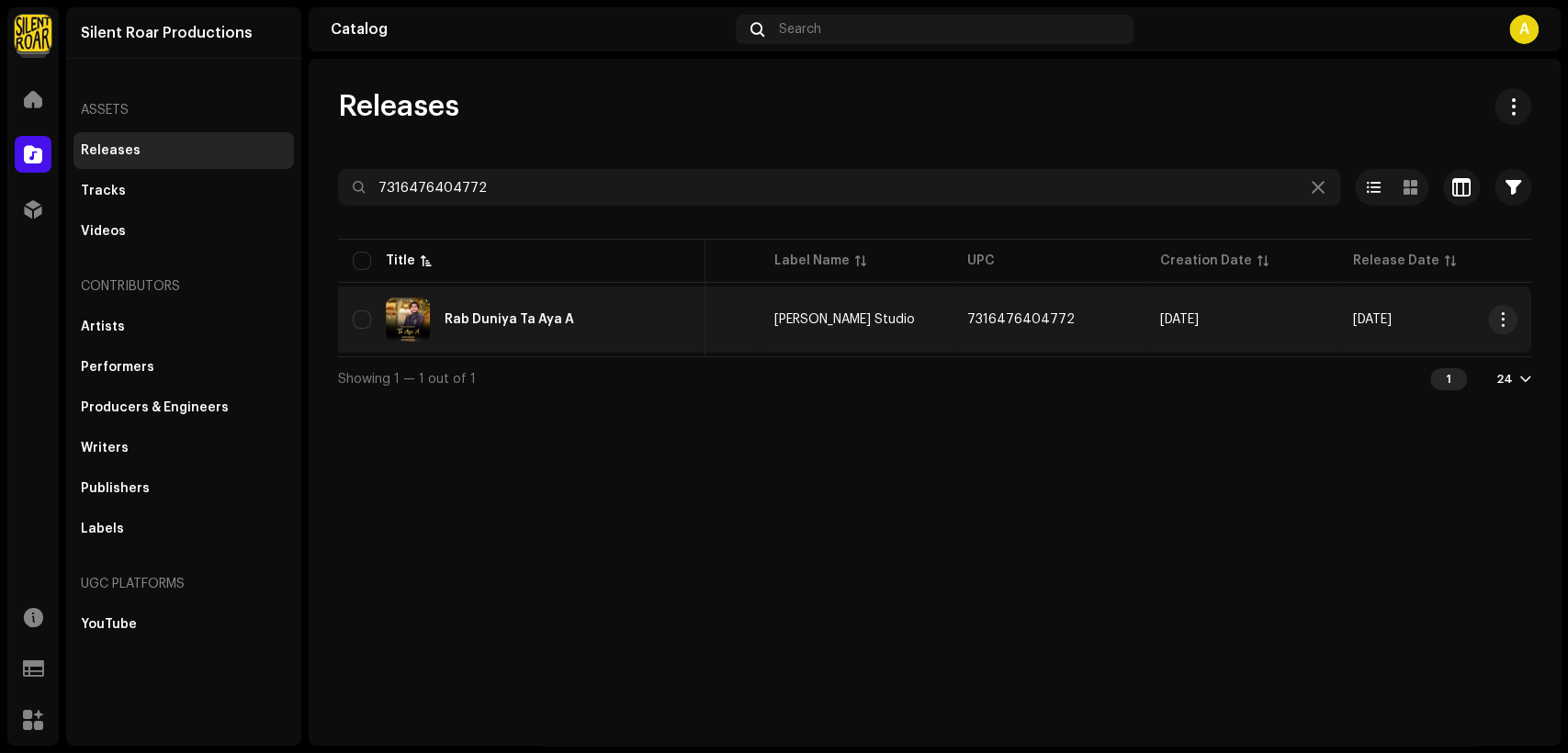
click at [542, 338] on div "Rab Duniya Ta Aya A" at bounding box center [522, 320] width 338 height 44
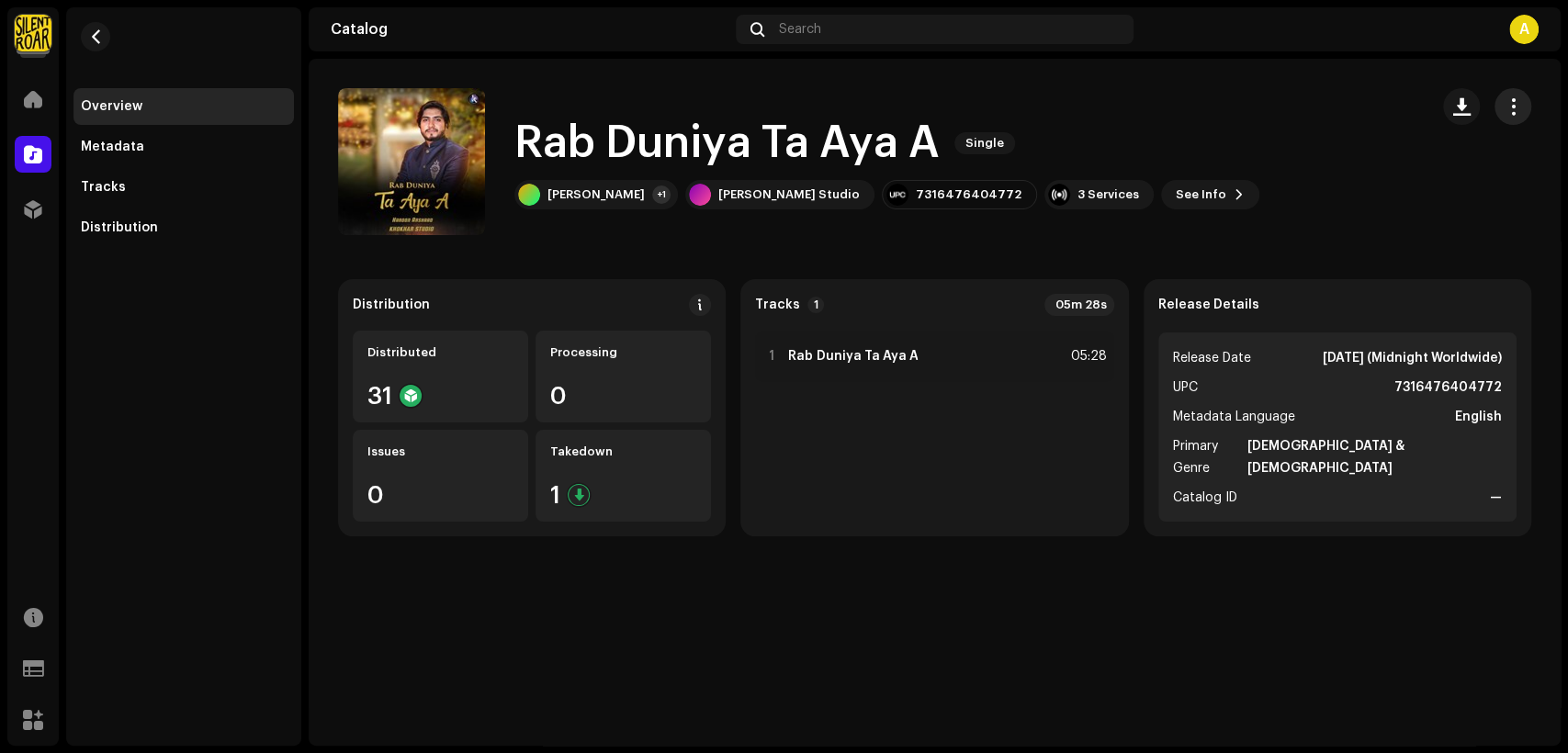
click at [1512, 105] on span "button" at bounding box center [1513, 106] width 17 height 14
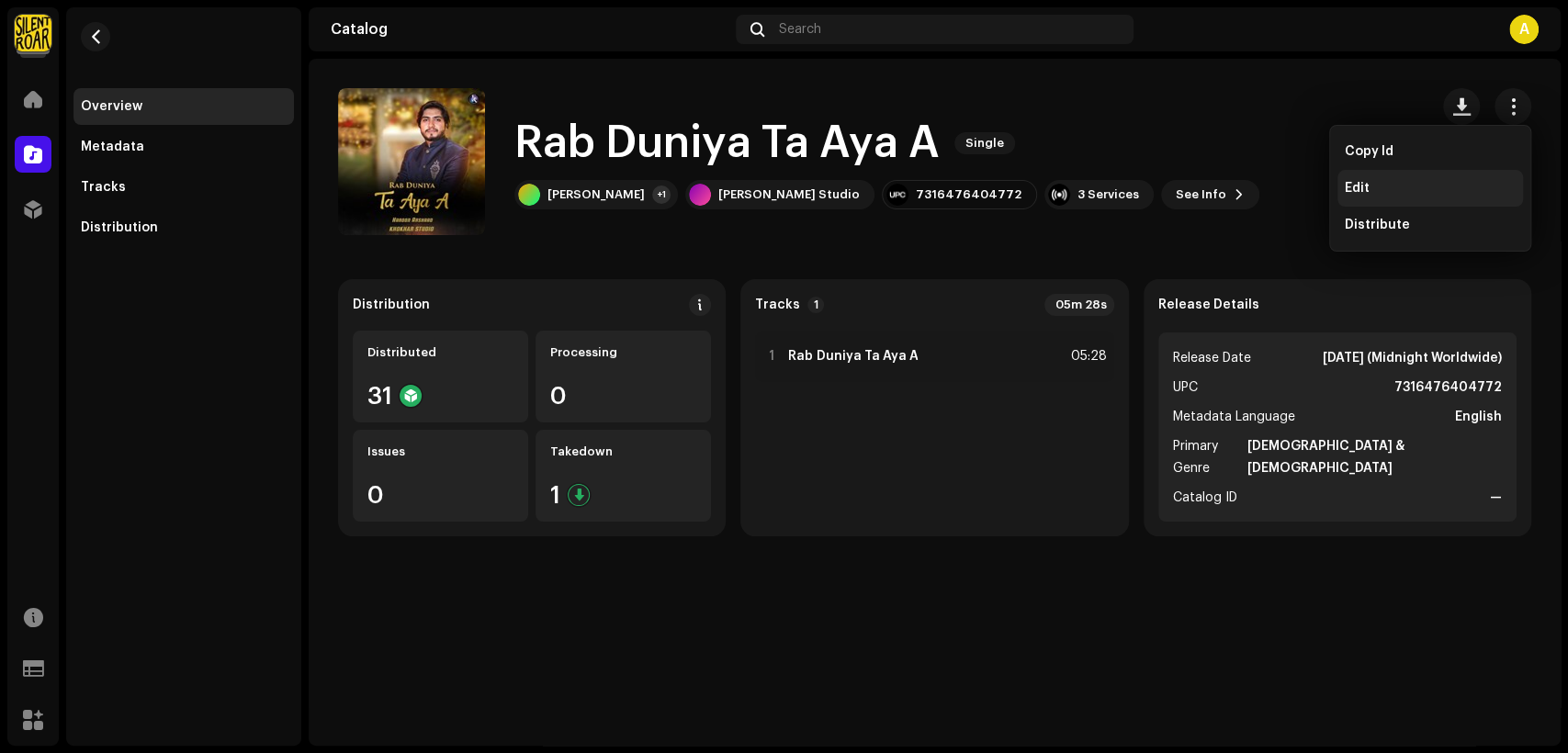
click at [1447, 194] on div "Edit" at bounding box center [1431, 188] width 171 height 14
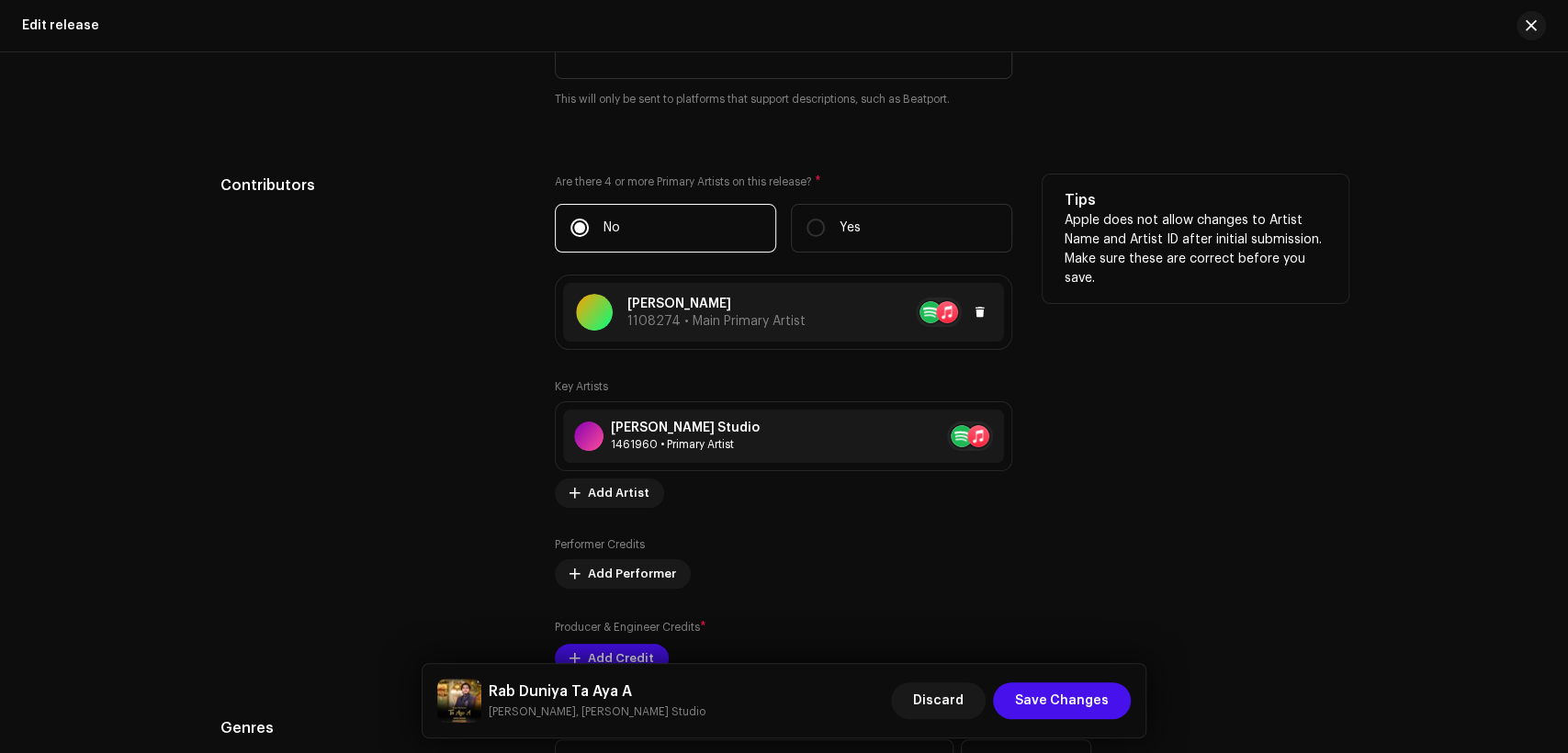
scroll to position [1871, 0]
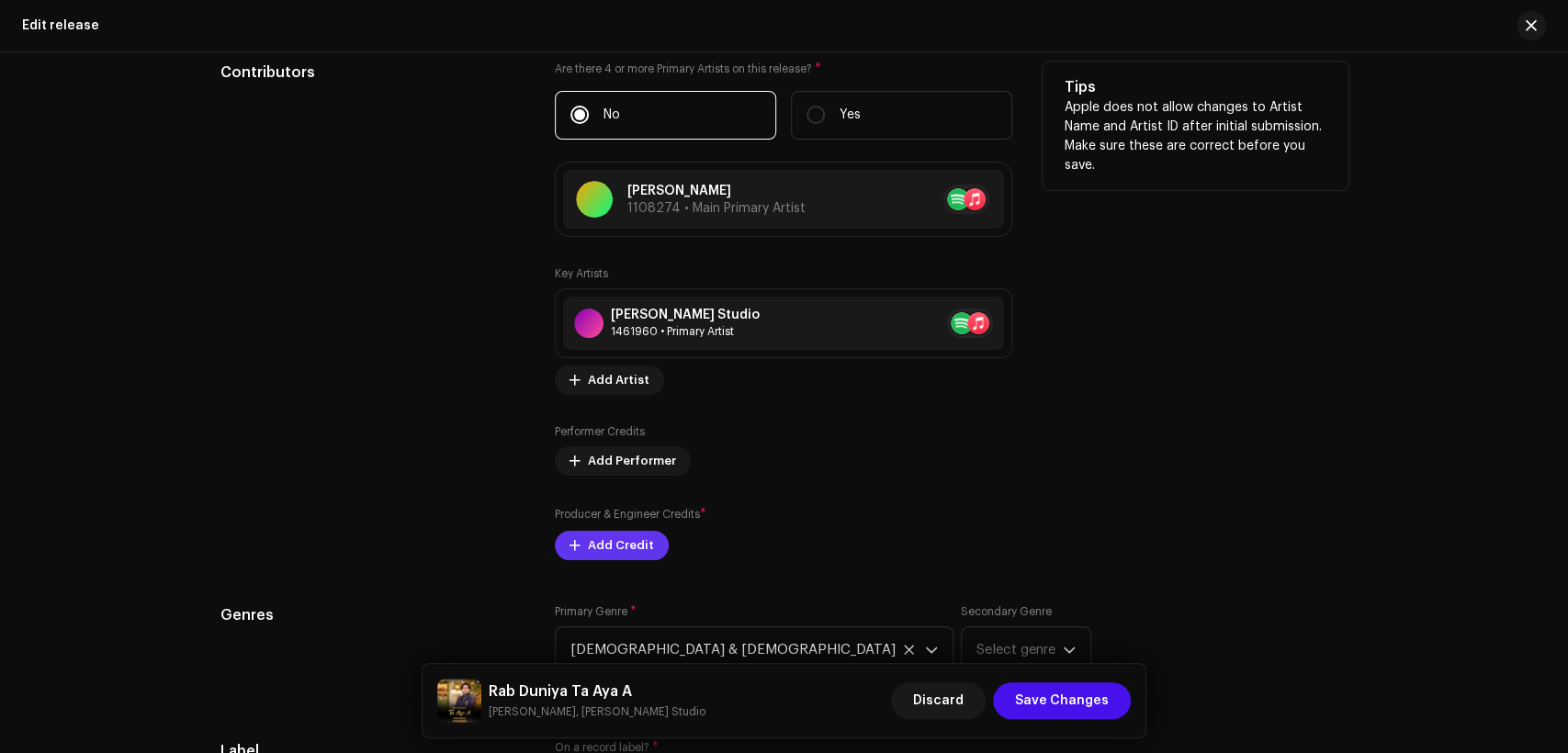
click at [625, 540] on span "Add Credit" at bounding box center [620, 545] width 66 height 37
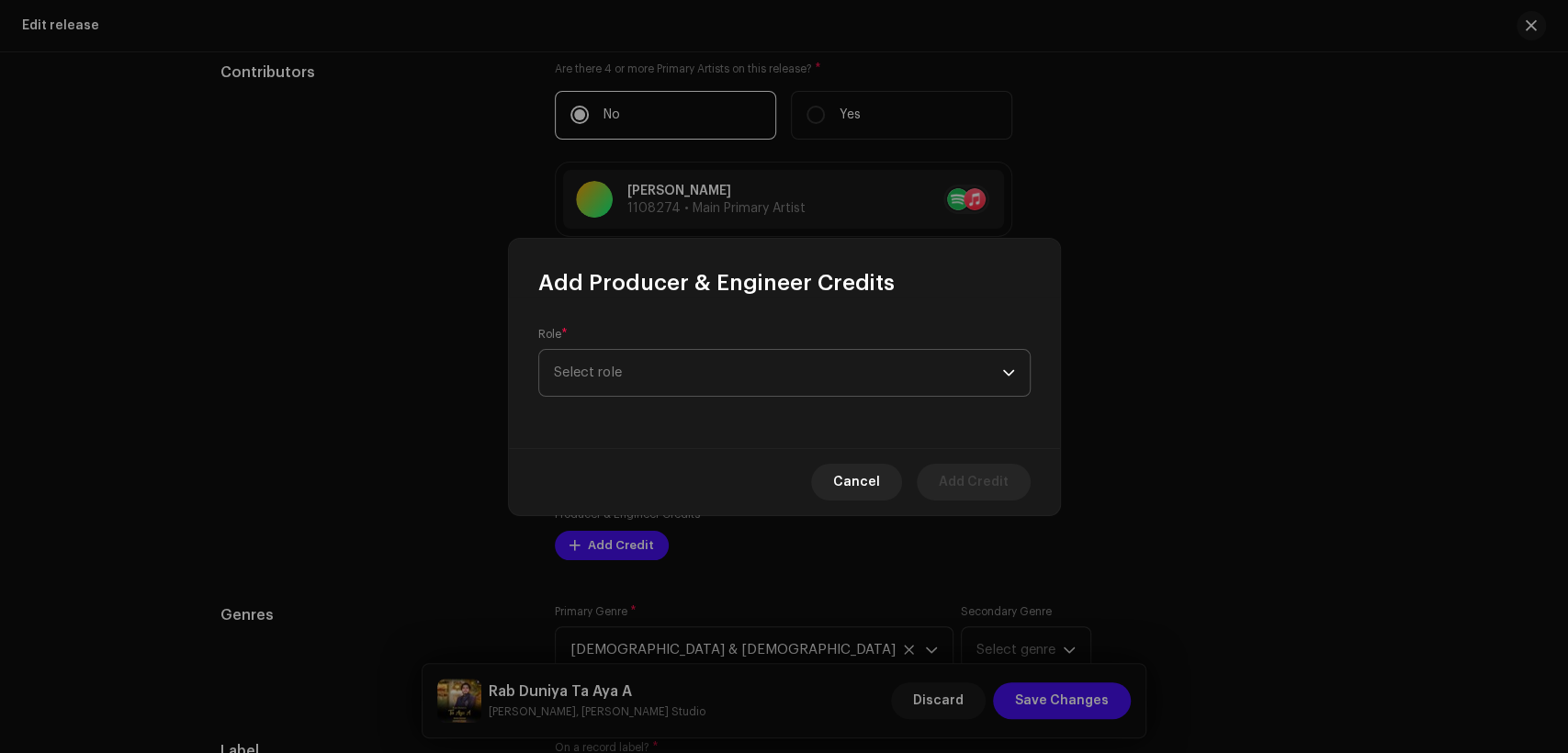
click at [642, 361] on span "Select role" at bounding box center [778, 373] width 448 height 46
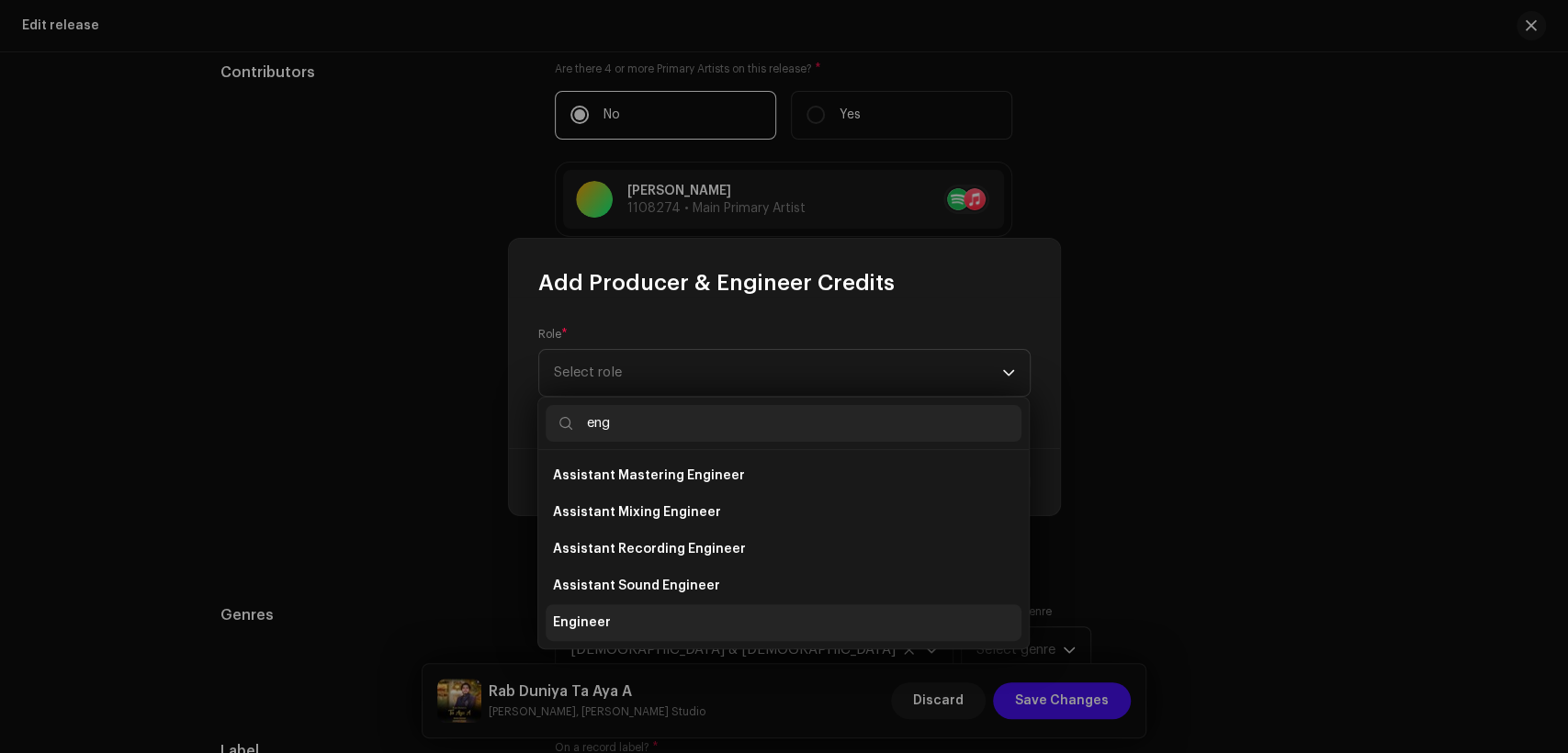
type input "eng"
click at [707, 614] on li "Engineer" at bounding box center [784, 623] width 476 height 37
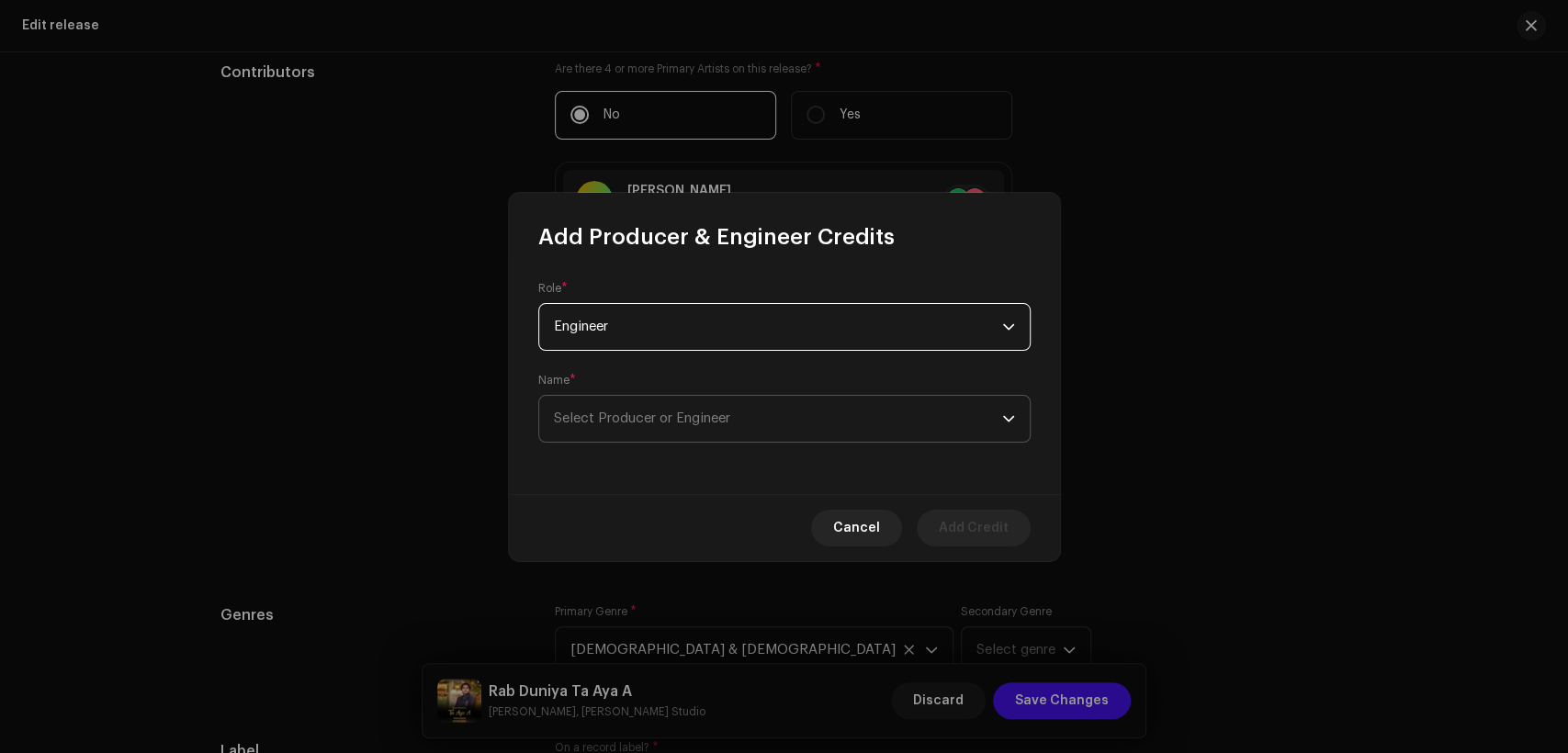
click at [747, 413] on span "Select Producer or Engineer" at bounding box center [778, 419] width 448 height 46
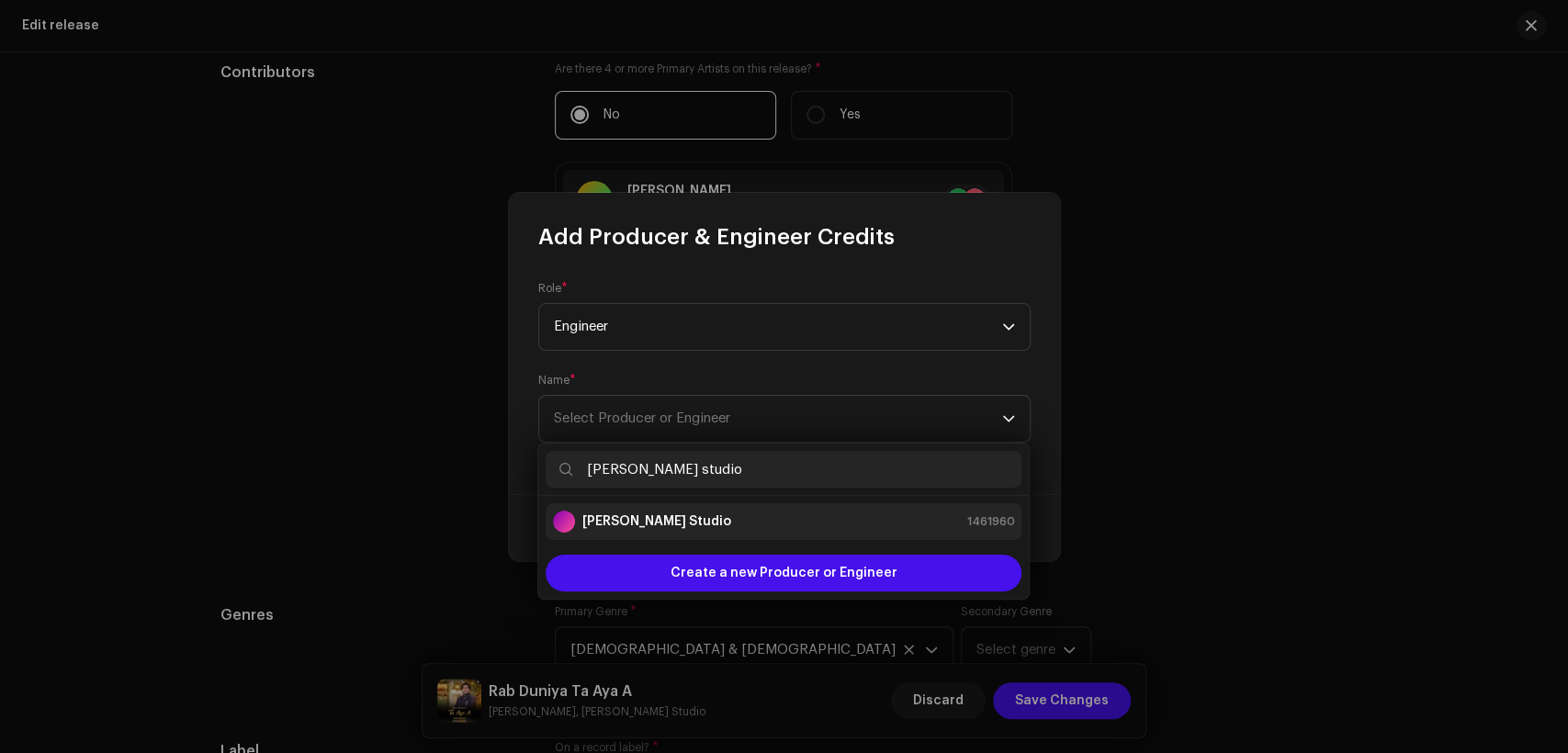
type input "[PERSON_NAME] studio"
click at [797, 528] on div "[PERSON_NAME] Studio 1461960" at bounding box center [784, 521] width 461 height 22
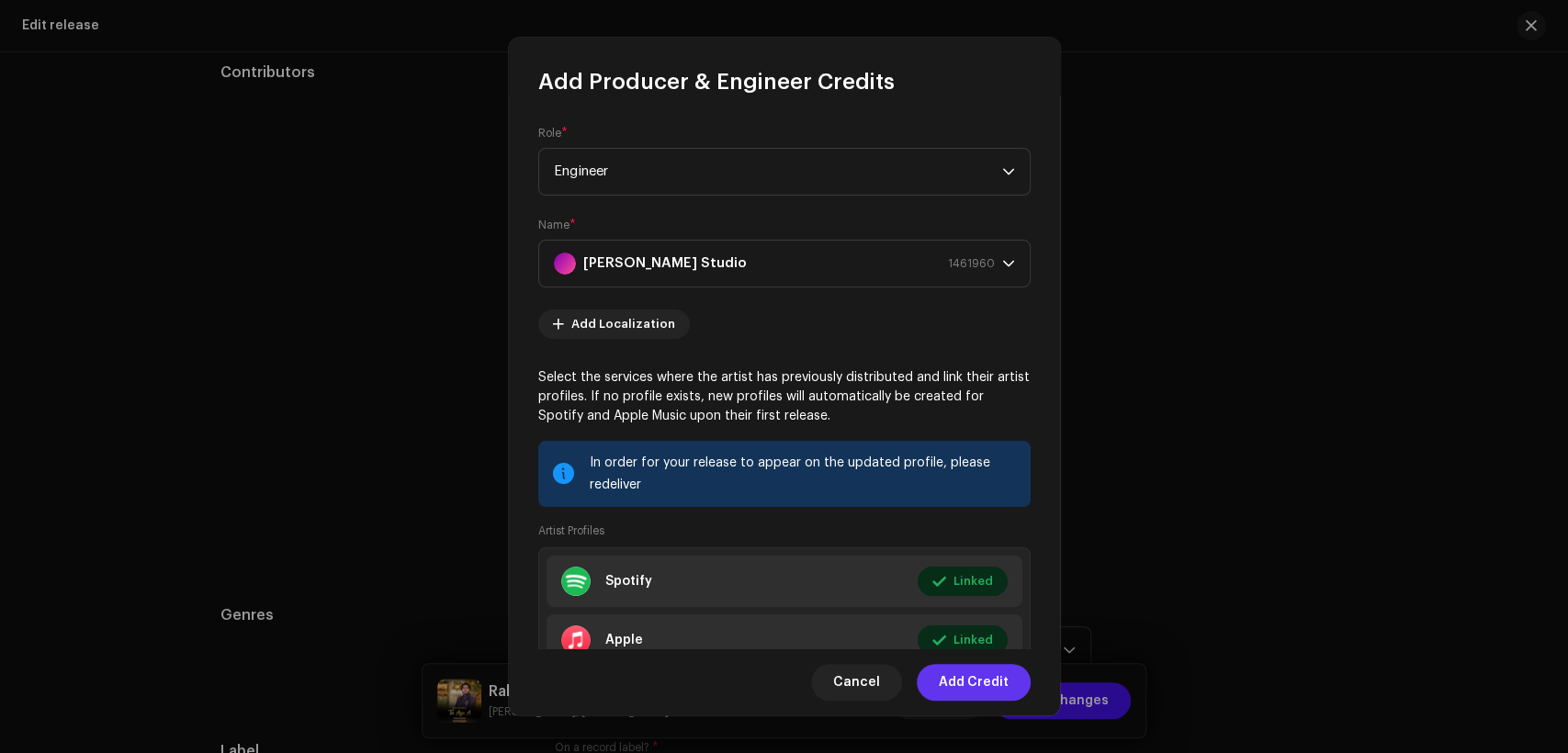
click at [991, 680] on span "Add Credit" at bounding box center [973, 683] width 70 height 37
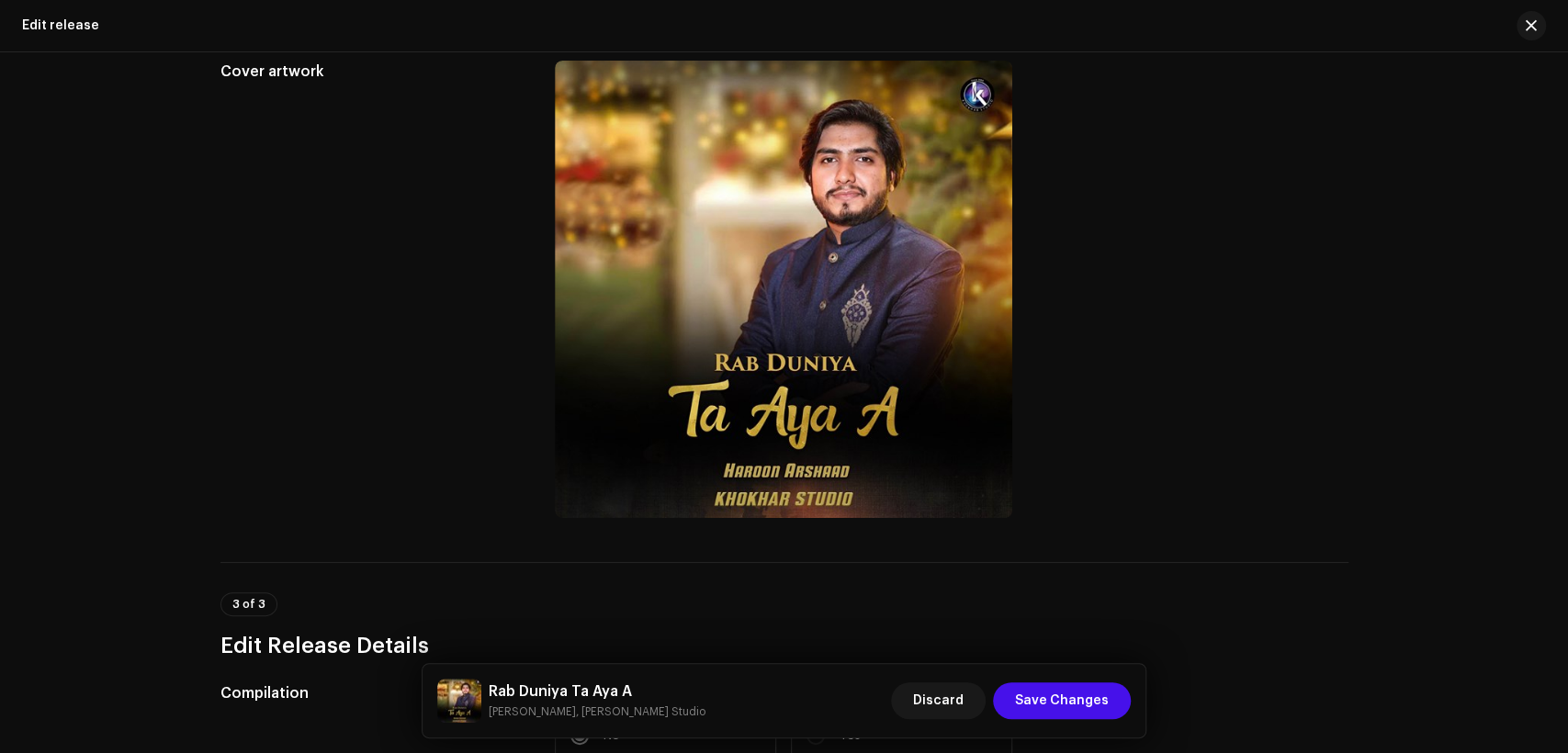
scroll to position [0, 0]
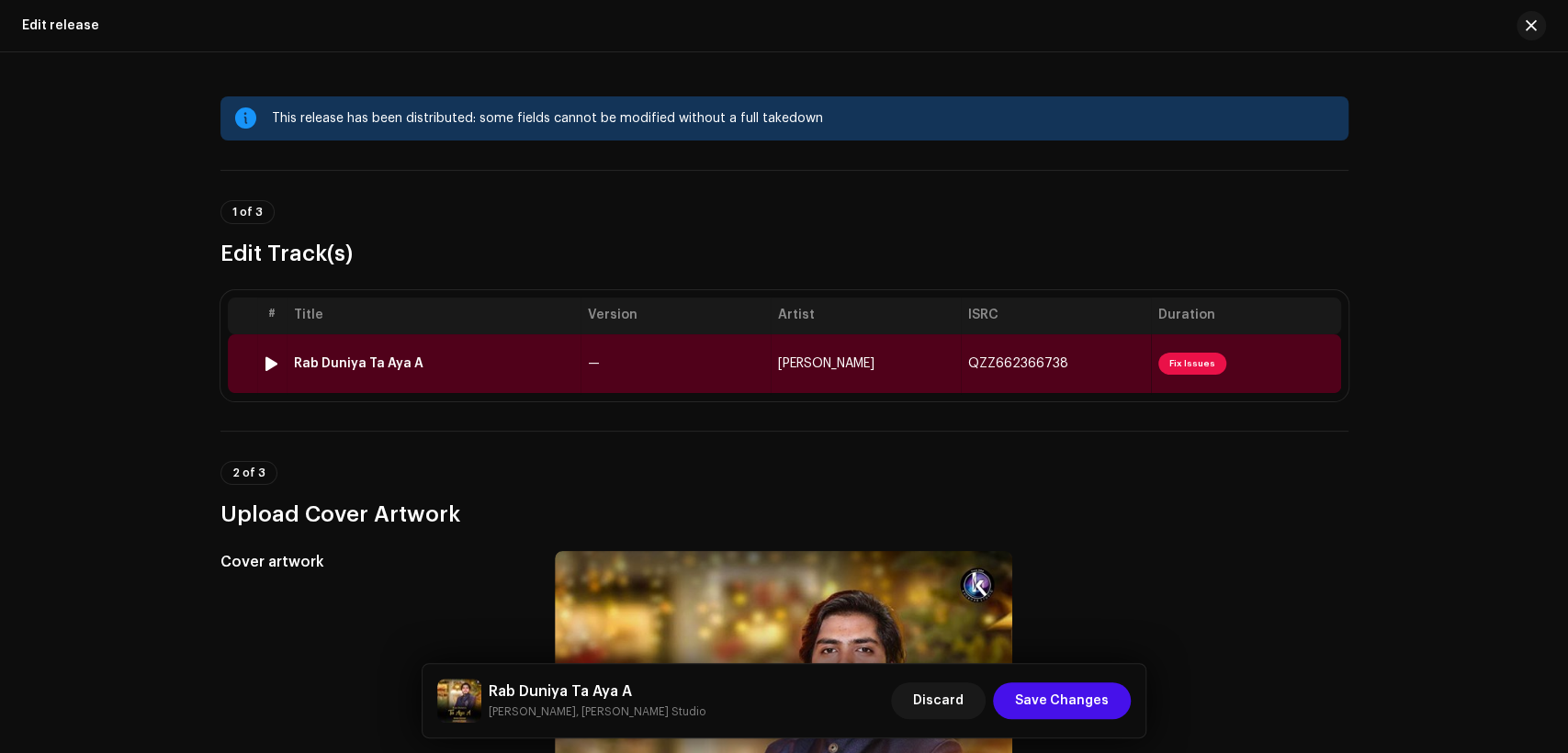
click at [635, 355] on td "—" at bounding box center [676, 364] width 190 height 59
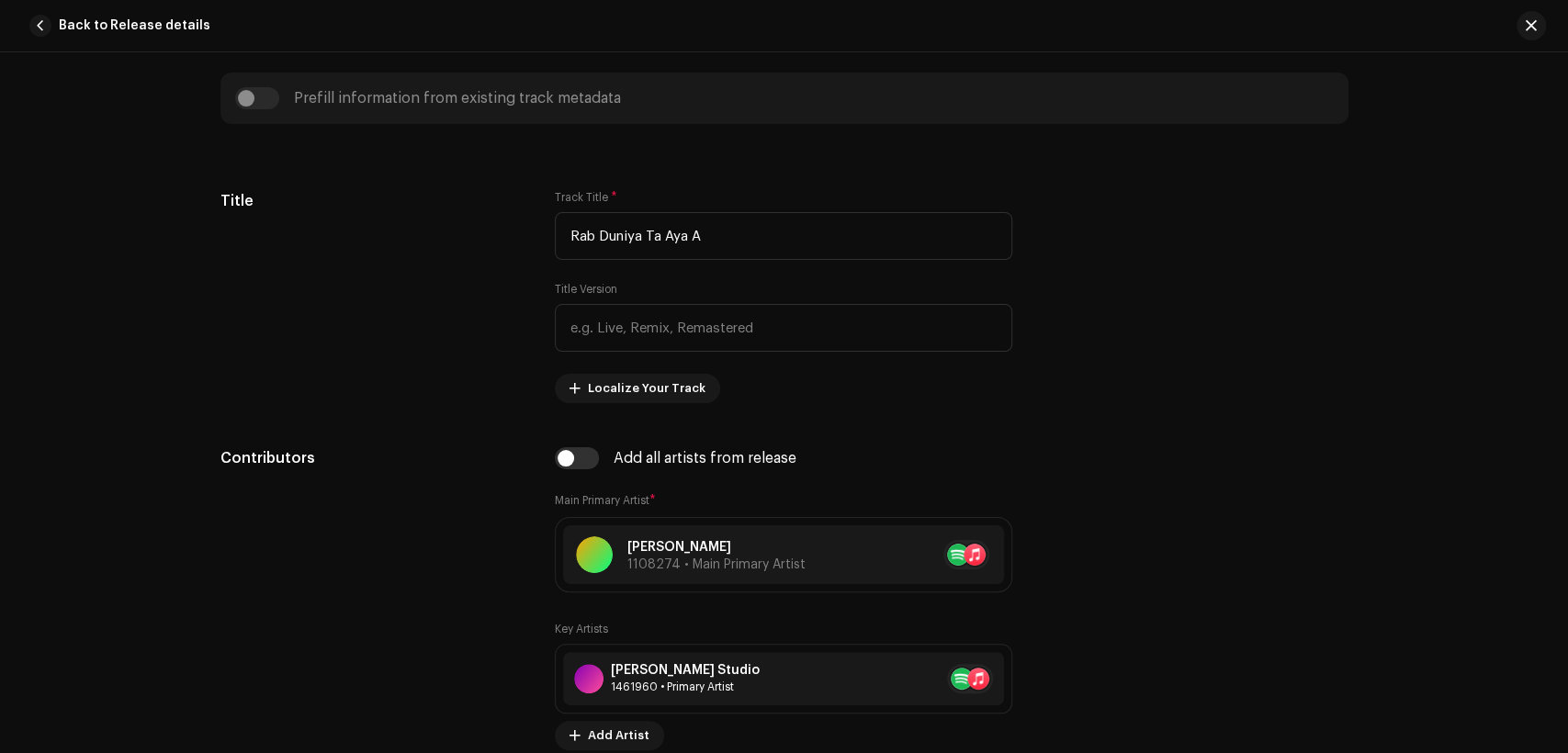
scroll to position [1020, 0]
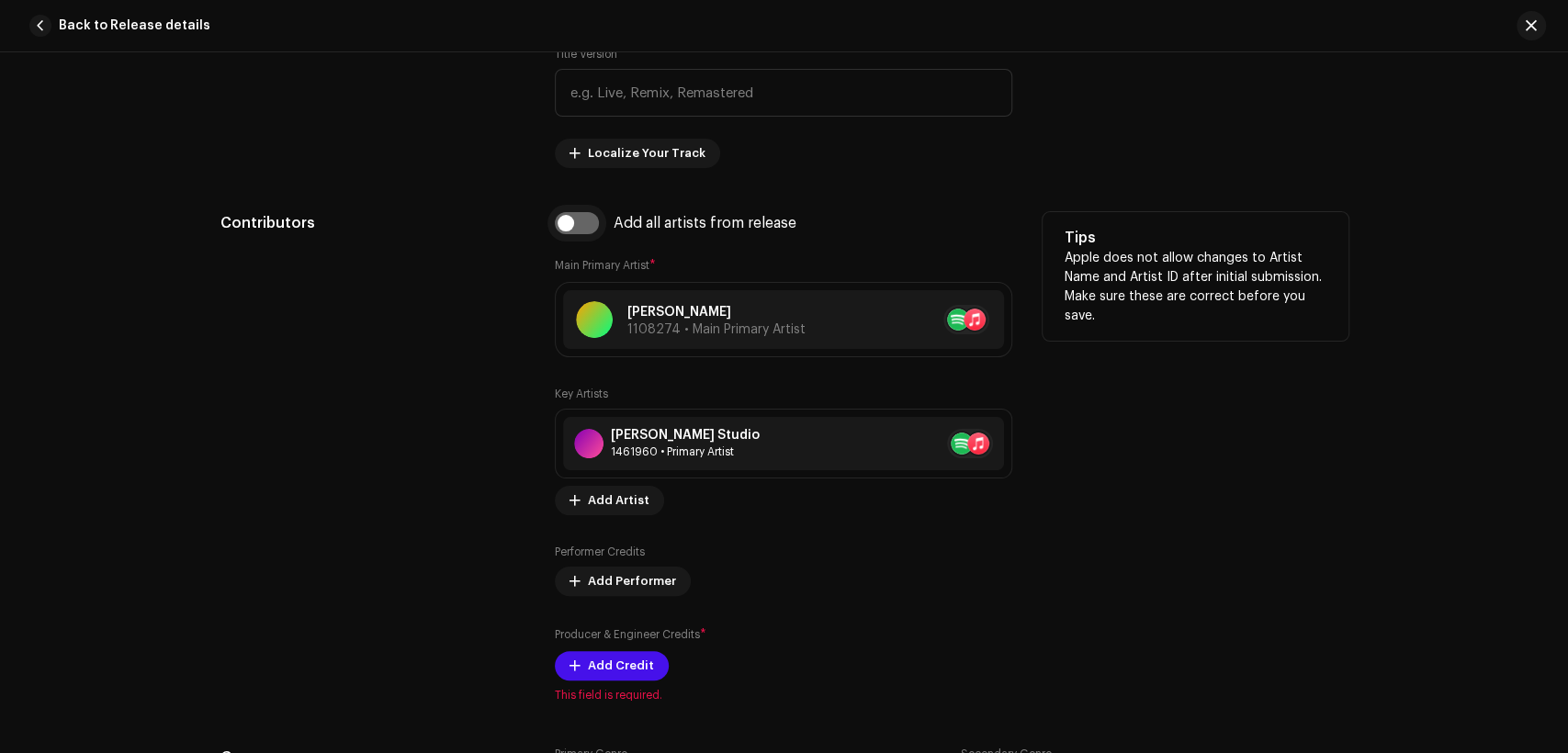
click at [583, 227] on input "checkbox" at bounding box center [577, 223] width 44 height 22
checkbox input "true"
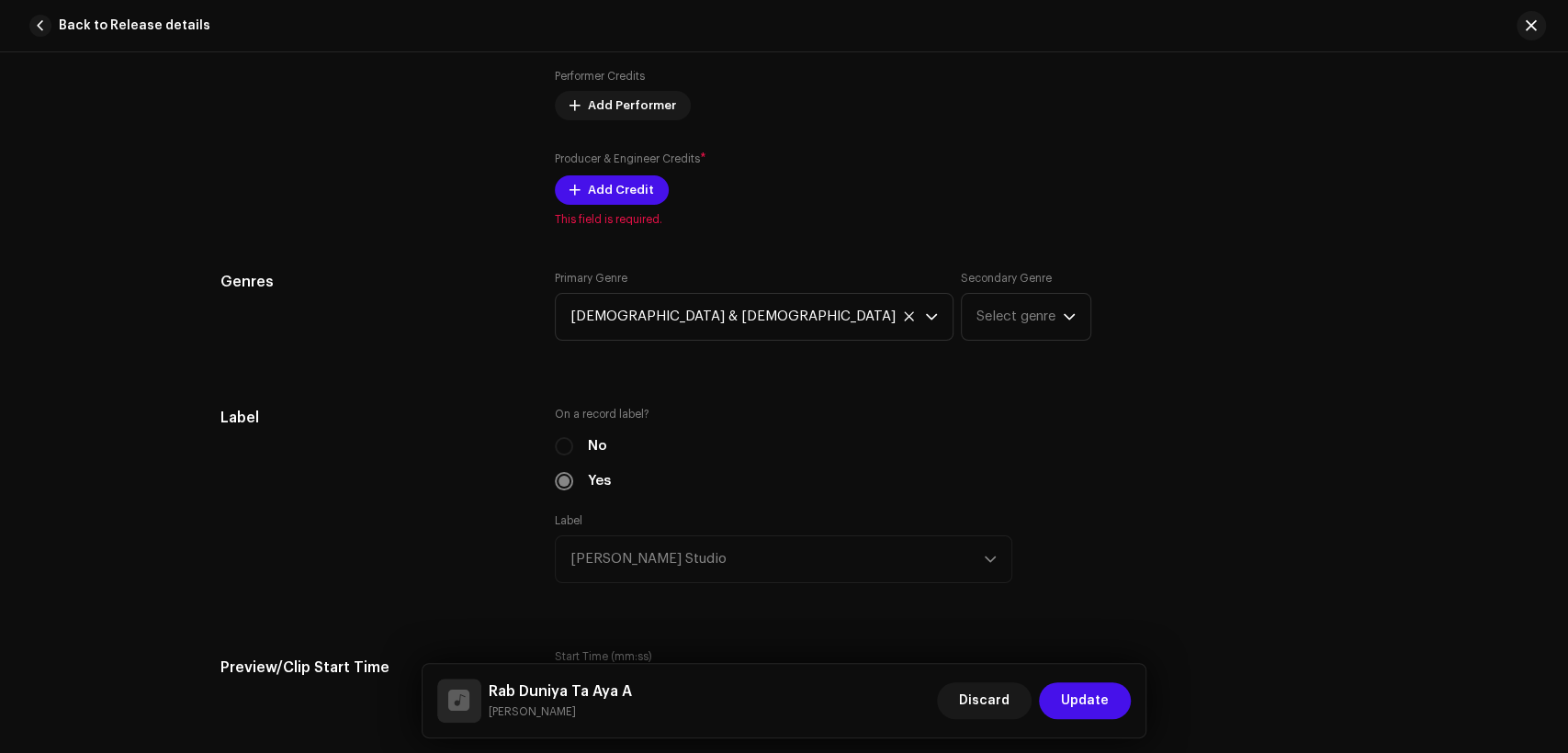
scroll to position [1361, 0]
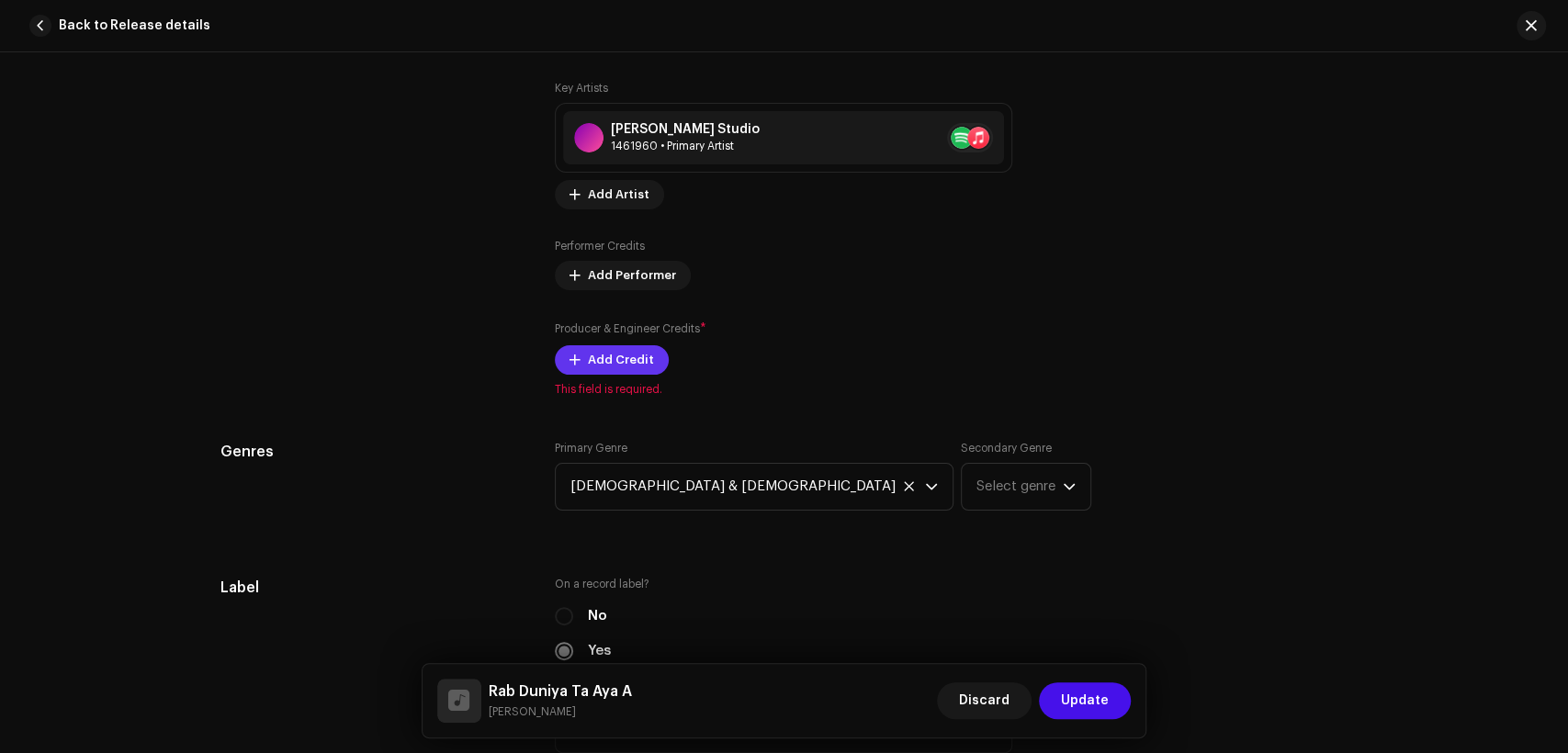
click at [636, 353] on span "Add Credit" at bounding box center [620, 360] width 66 height 37
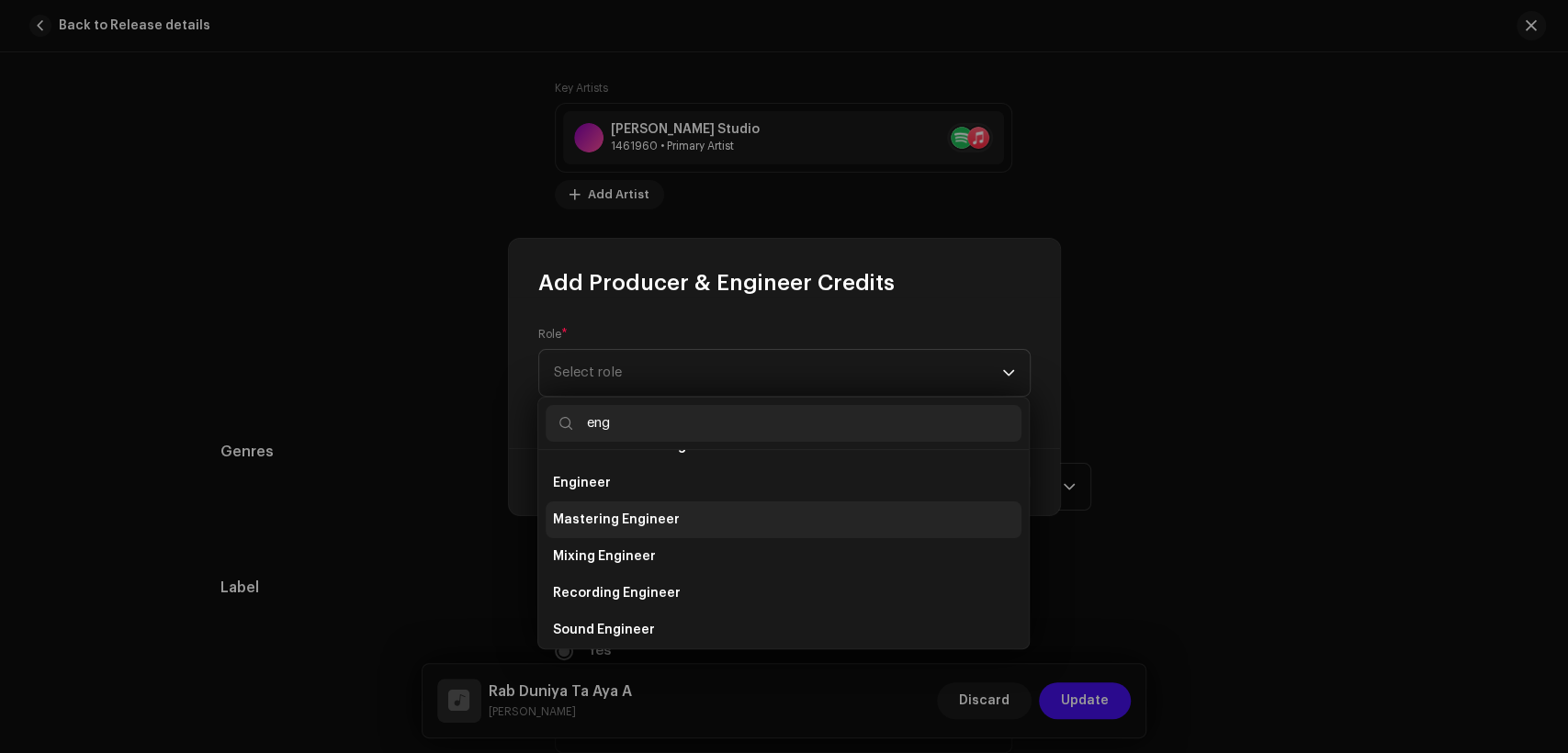
scroll to position [117, 0]
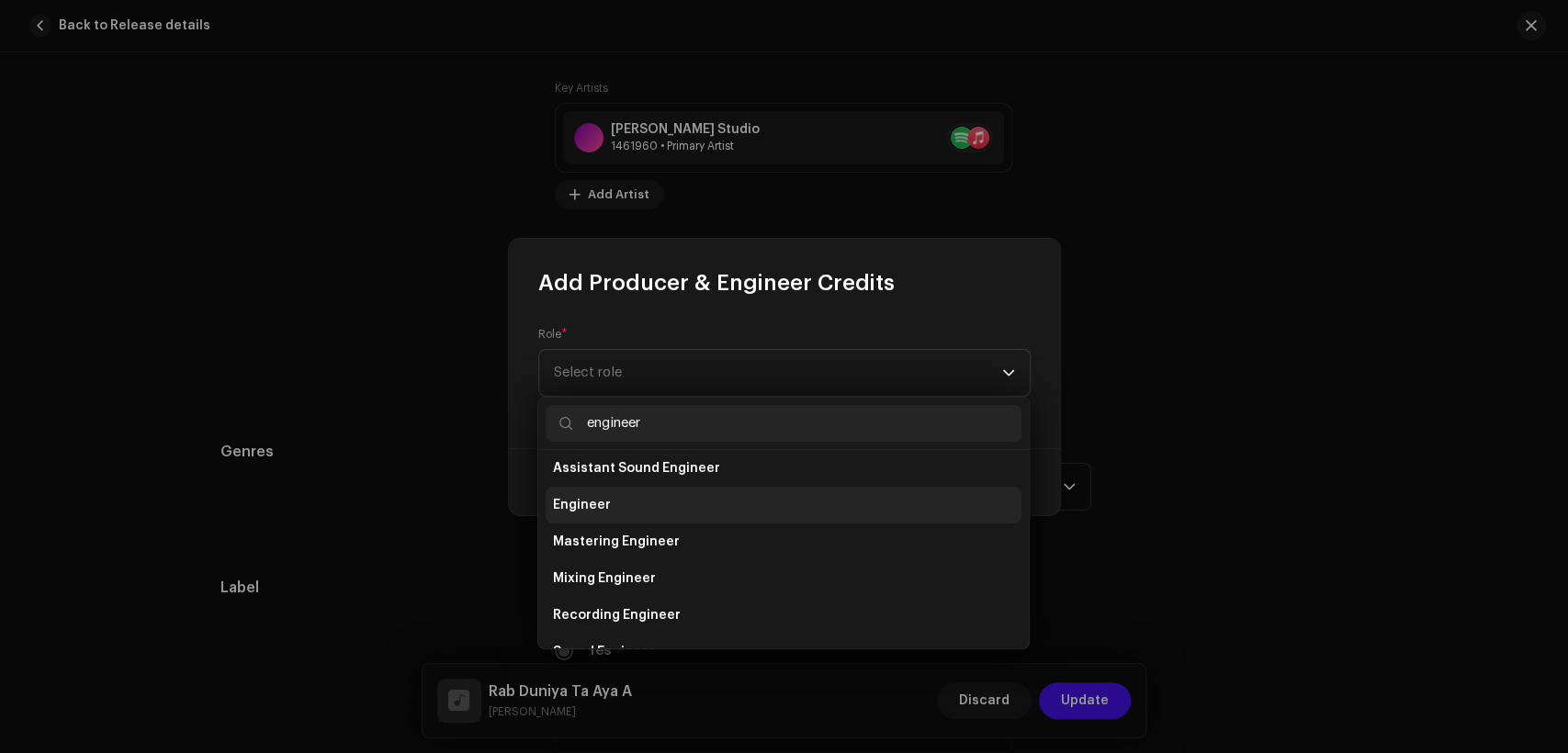
type input "engineer"
click at [729, 506] on li "Engineer" at bounding box center [784, 505] width 476 height 37
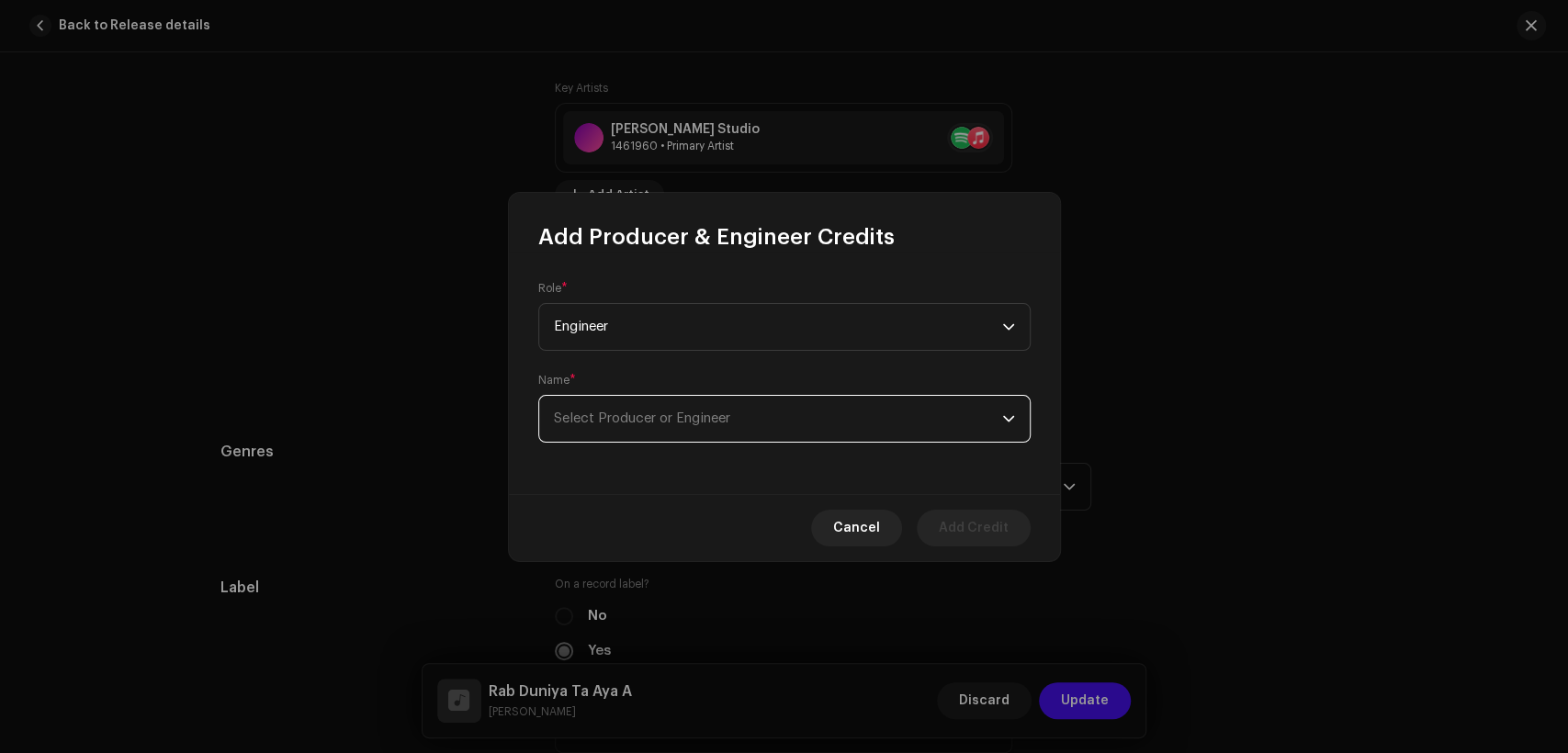
click at [743, 420] on span "Select Producer or Engineer" at bounding box center [778, 419] width 448 height 46
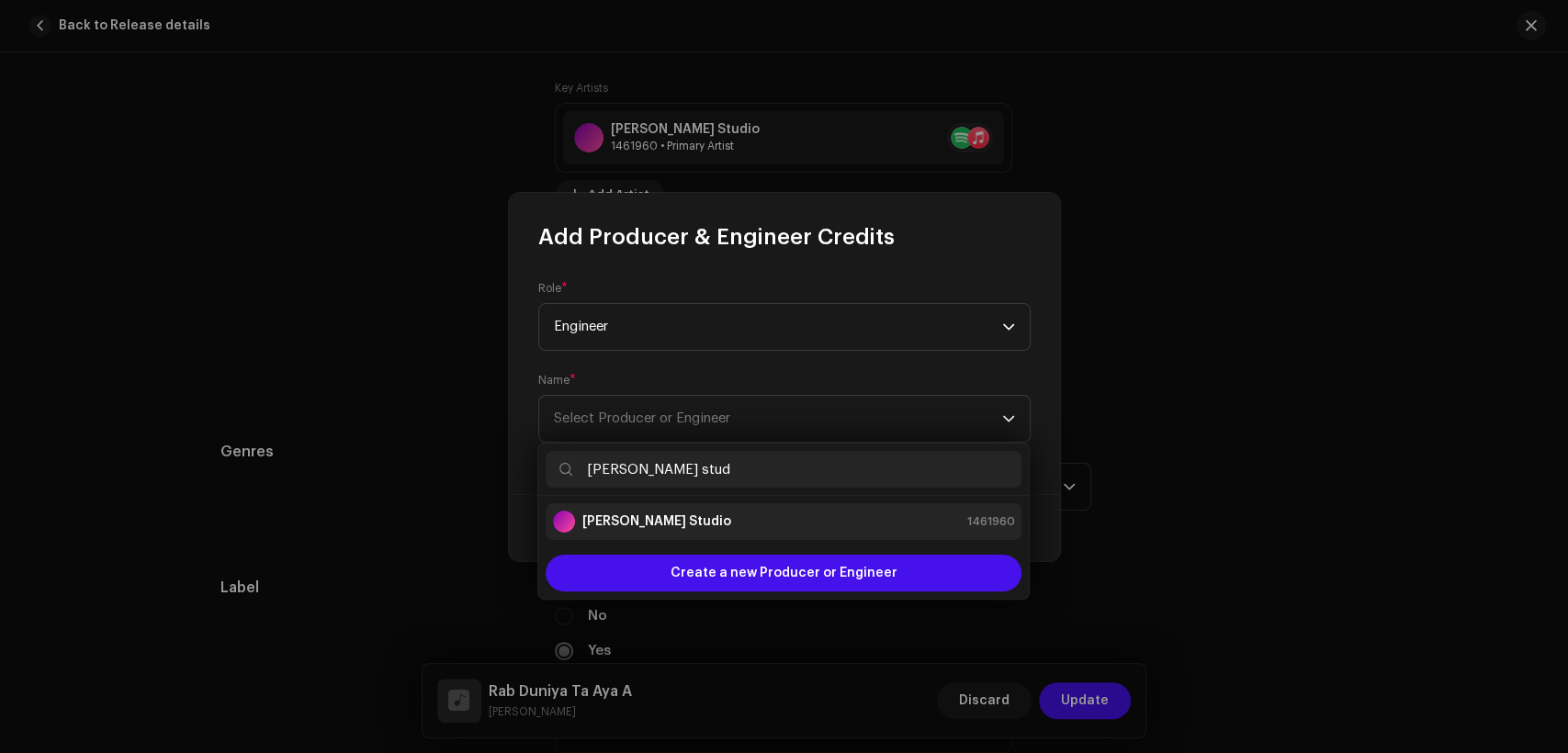
type input "[PERSON_NAME] stud"
click at [791, 514] on div "[PERSON_NAME] Studio 1461960" at bounding box center [784, 521] width 461 height 22
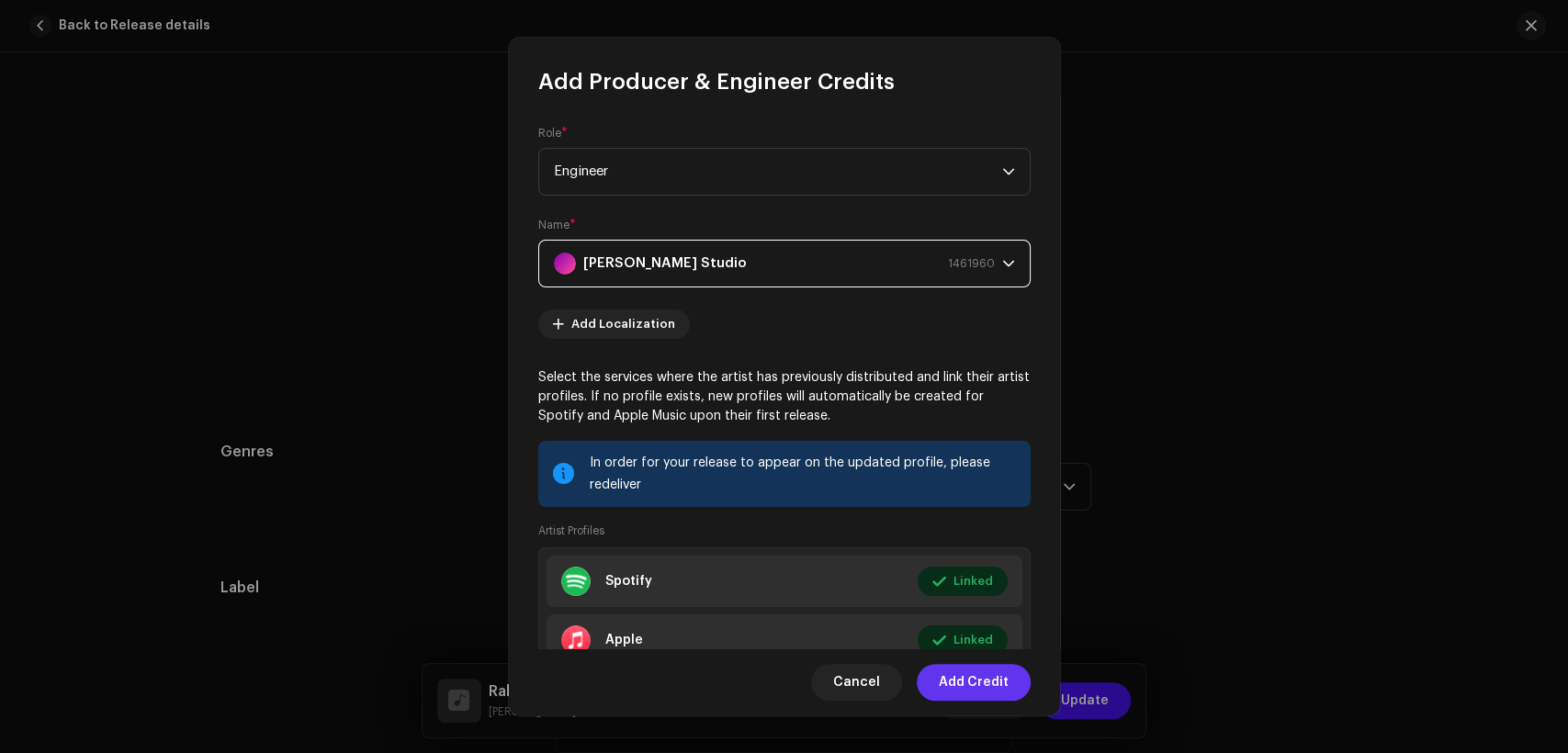
click at [987, 689] on span "Add Credit" at bounding box center [973, 683] width 70 height 37
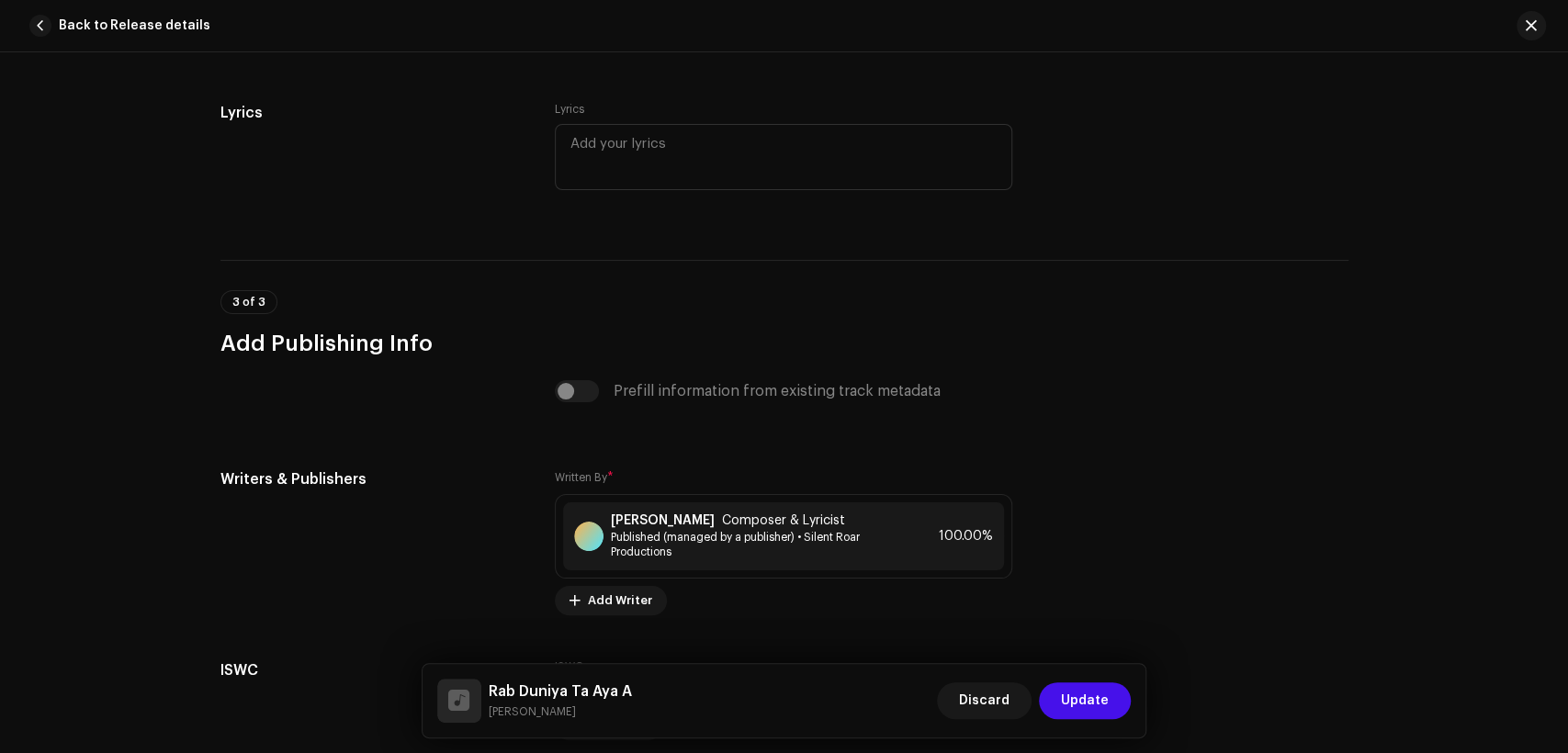
scroll to position [3780, 0]
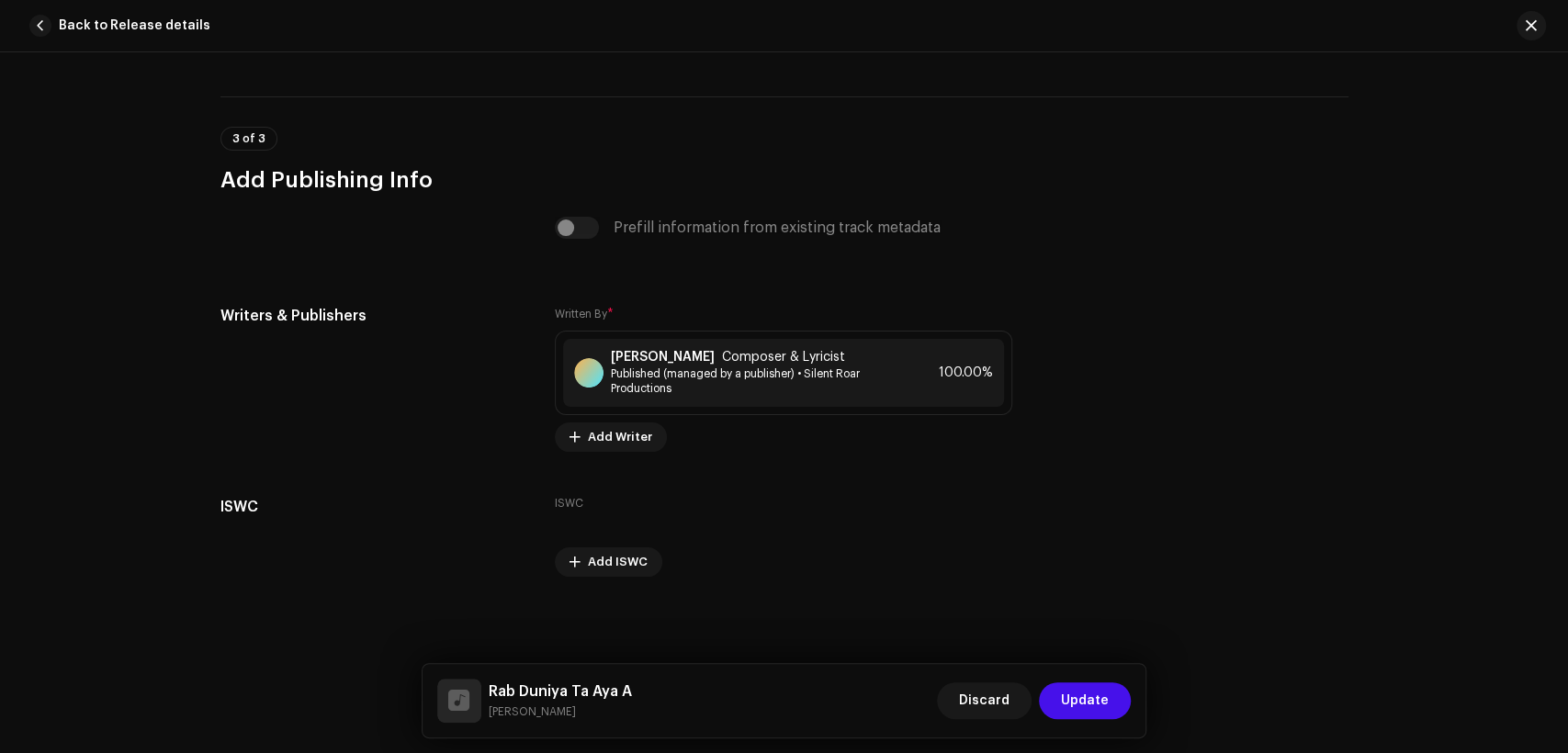
drag, startPoint x: 1102, startPoint y: 706, endPoint x: 1091, endPoint y: 687, distance: 22.0
click at [1102, 705] on span "Update" at bounding box center [1085, 701] width 48 height 37
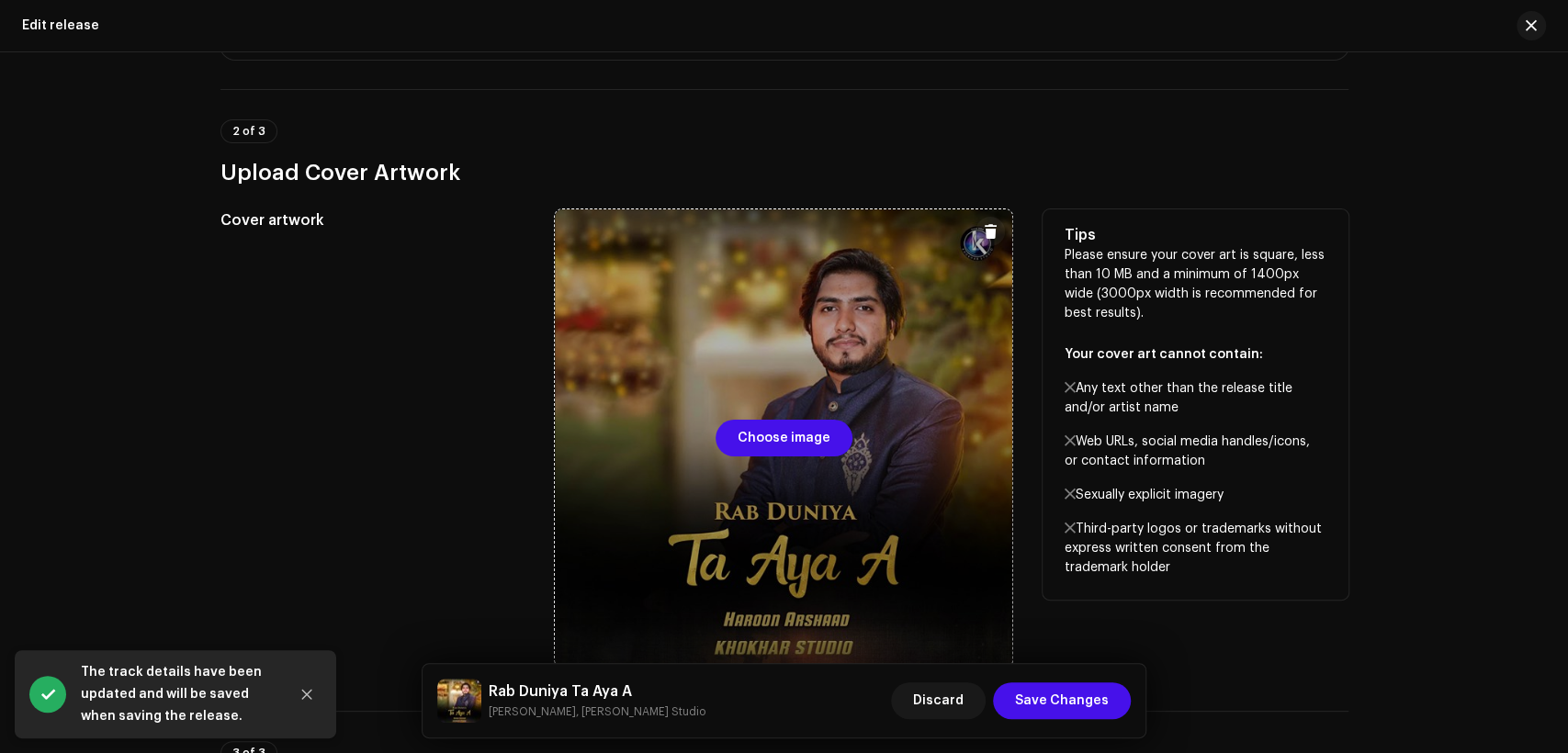
scroll to position [169, 0]
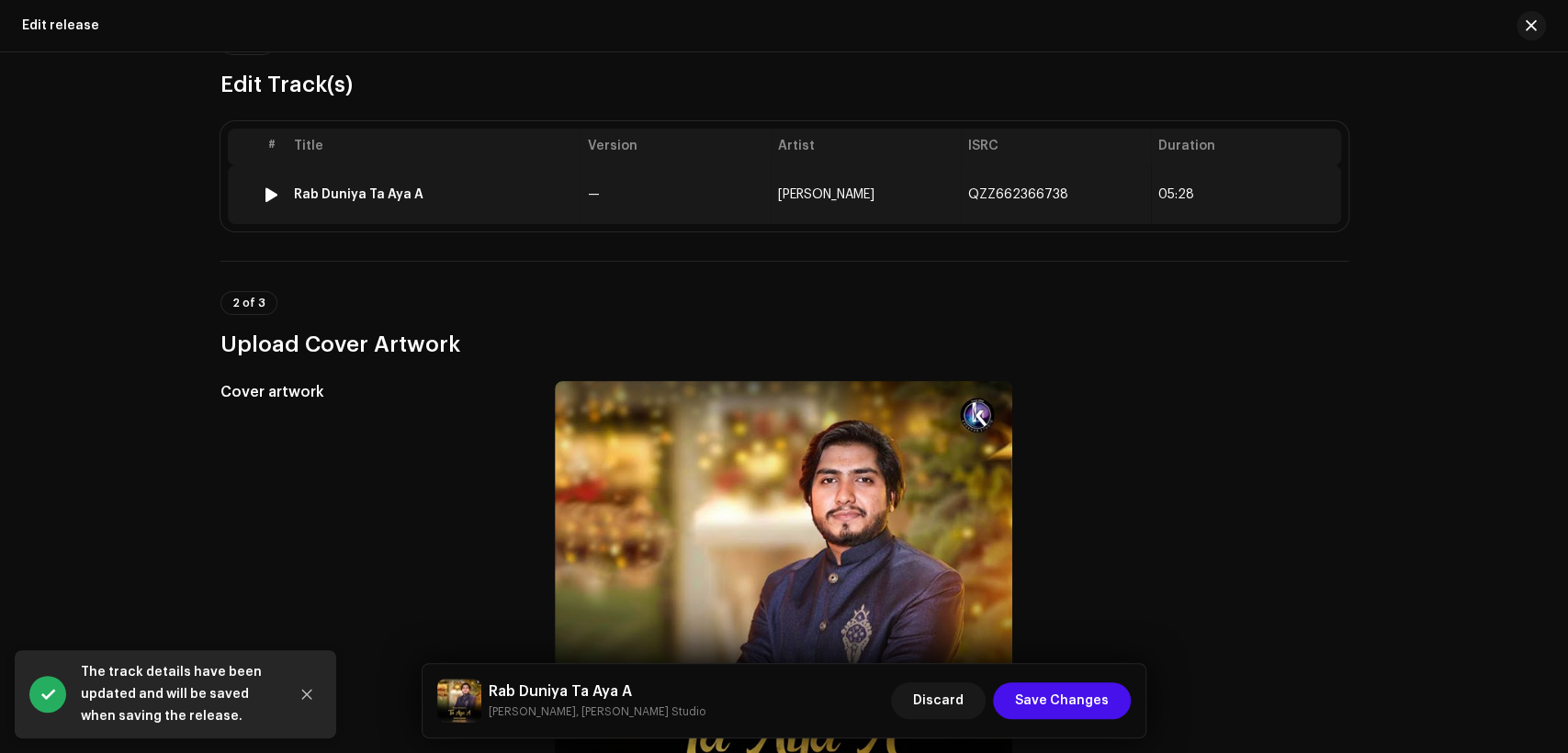
click at [792, 206] on td "[PERSON_NAME]" at bounding box center [866, 194] width 190 height 59
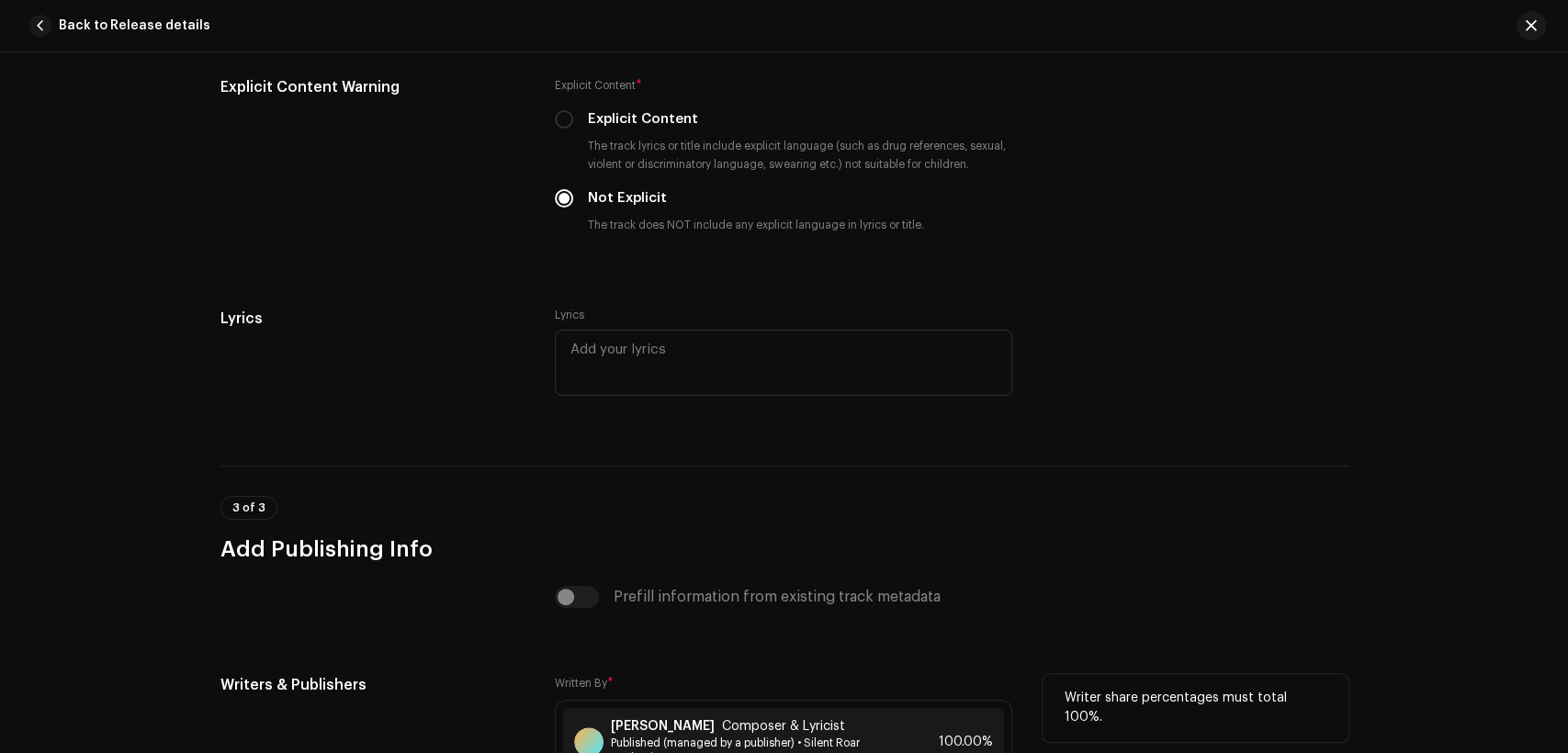
scroll to position [3780, 0]
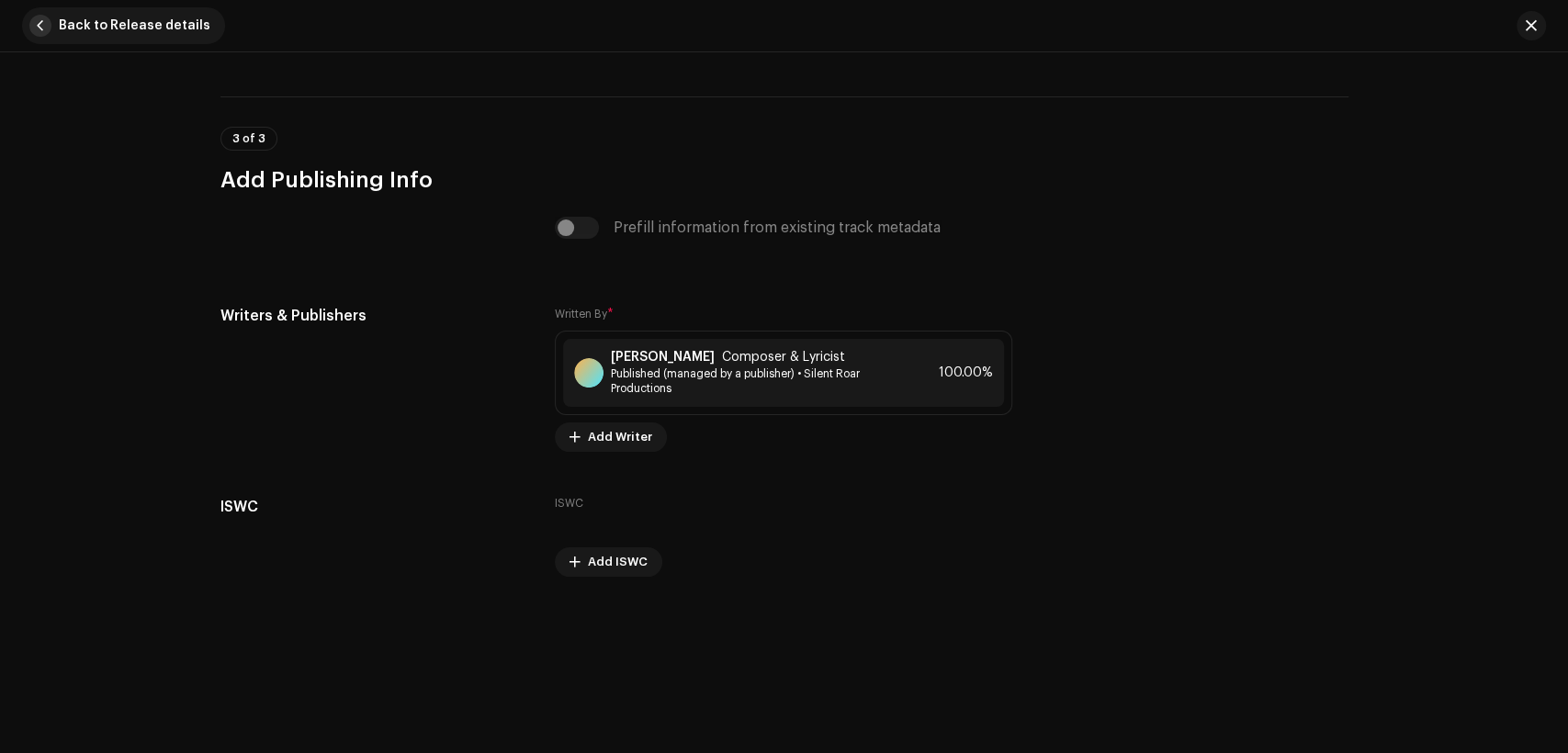
click at [88, 31] on span "Back to Release details" at bounding box center [135, 26] width 152 height 37
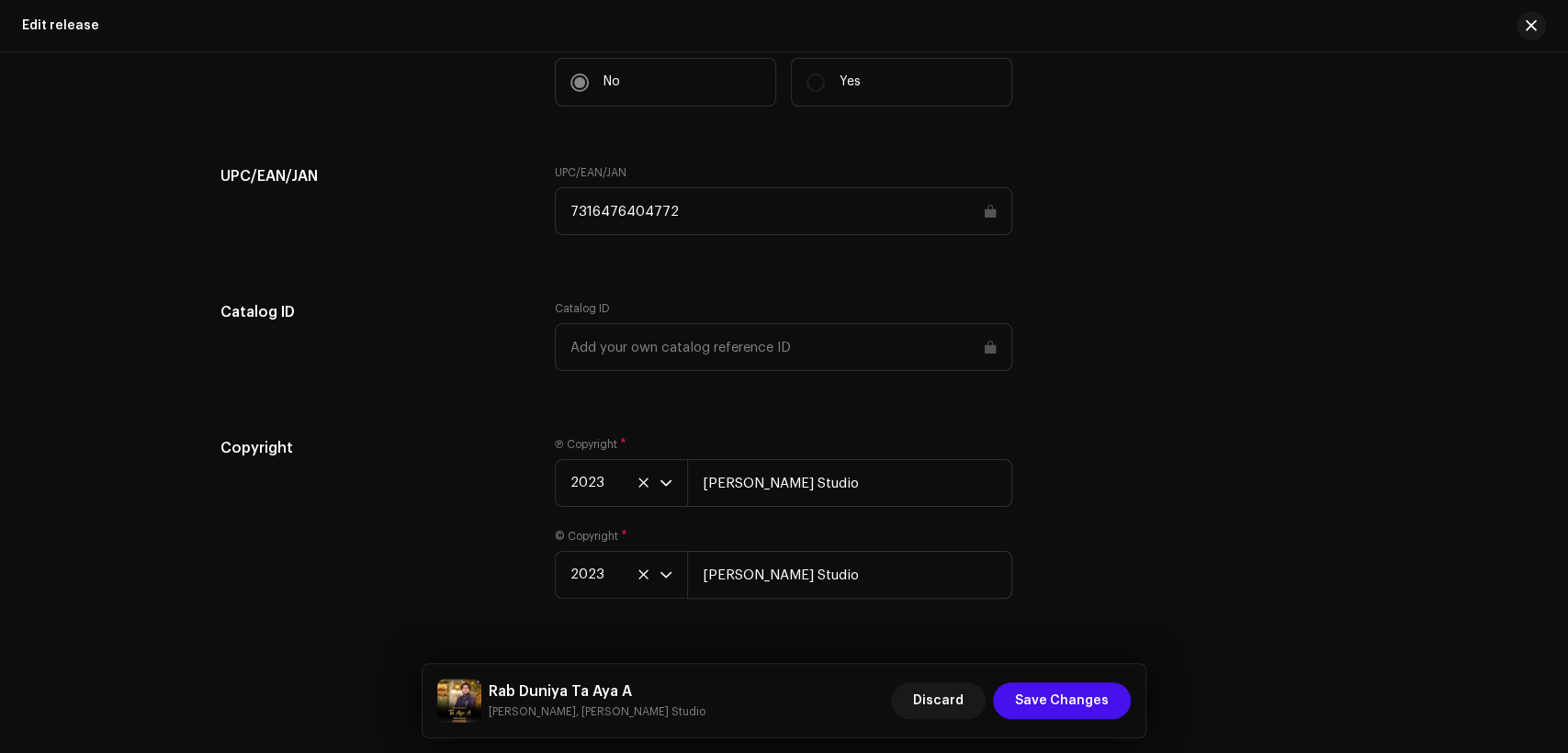
scroll to position [2949, 0]
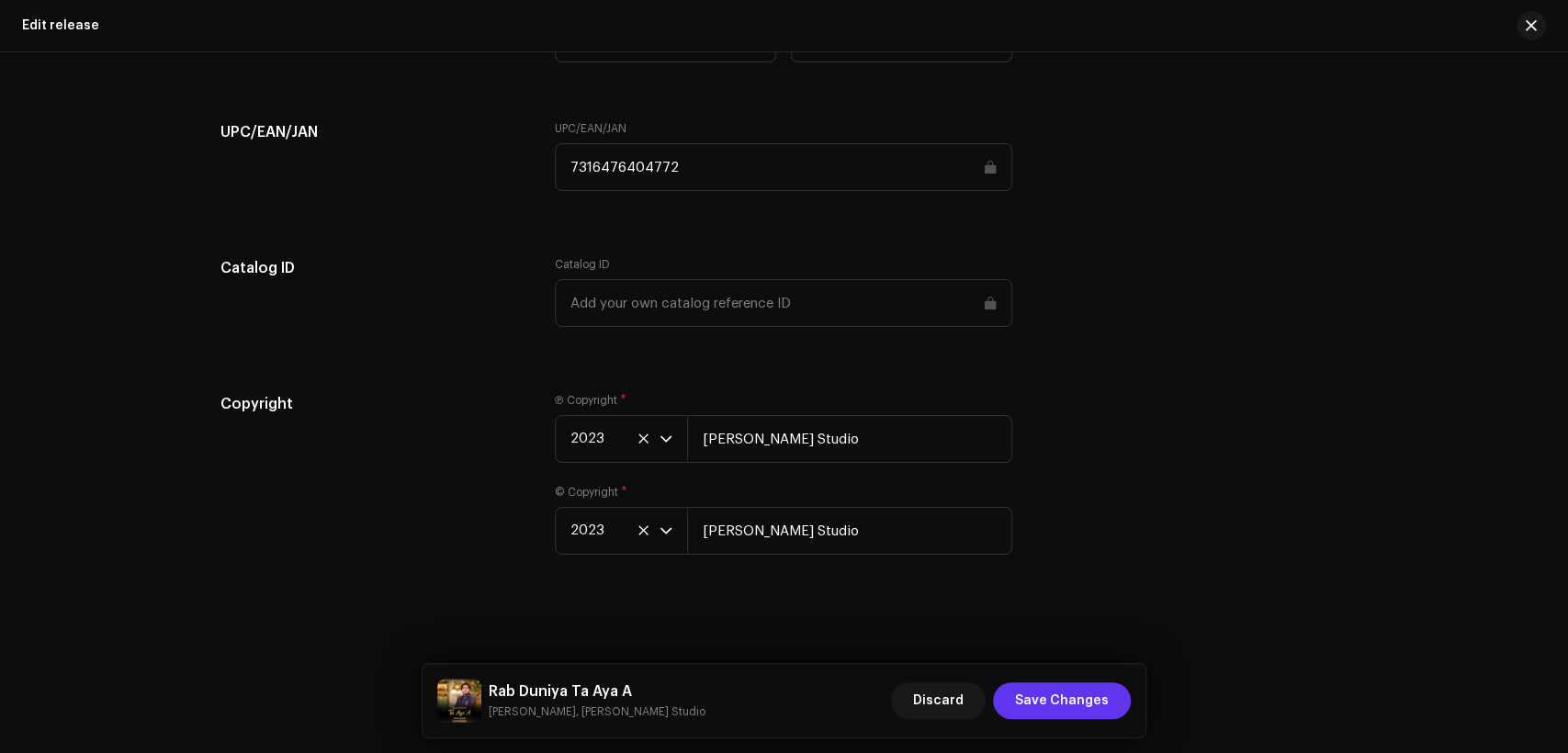
click at [1036, 698] on span "Save Changes" at bounding box center [1061, 701] width 93 height 37
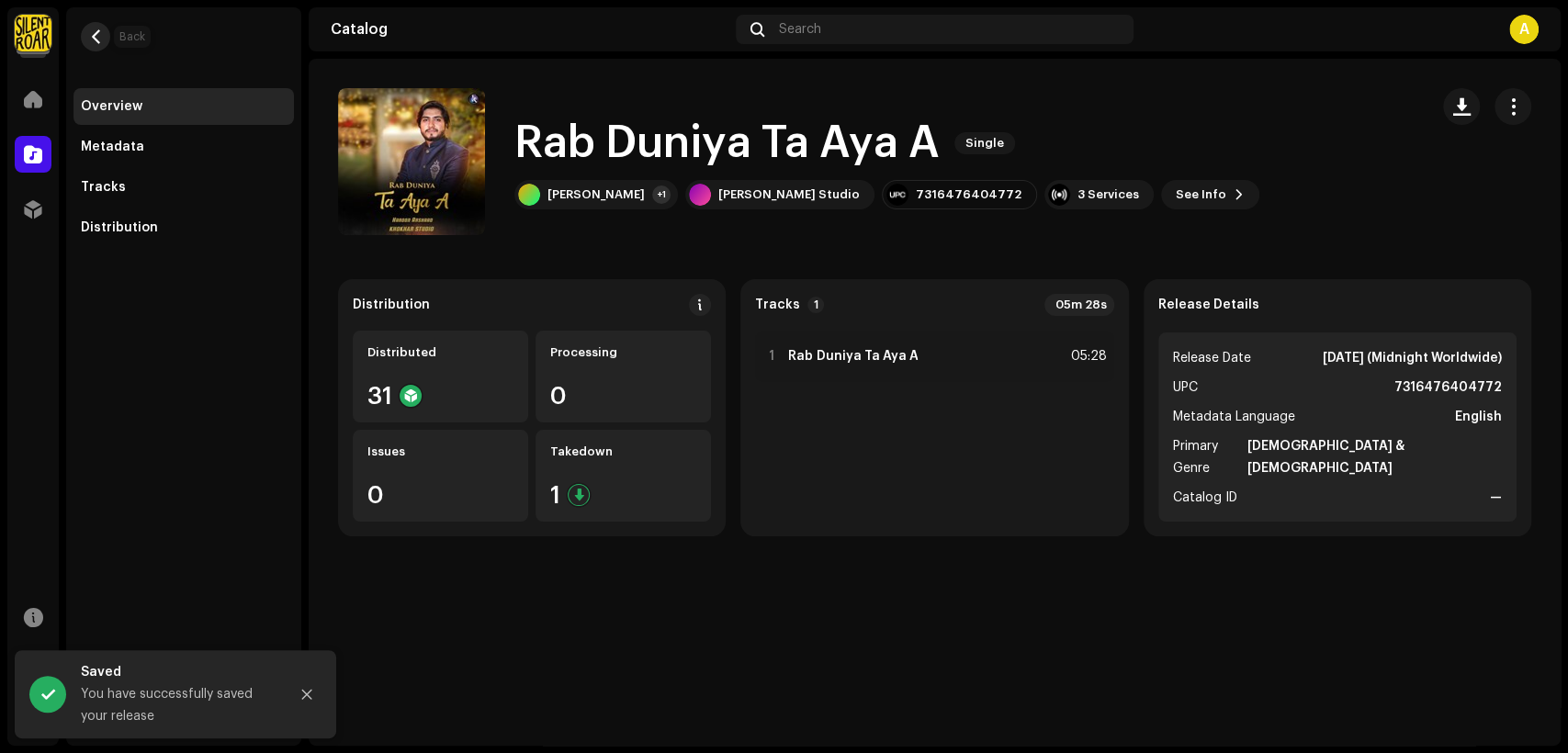
click at [103, 31] on button "button" at bounding box center [95, 37] width 30 height 30
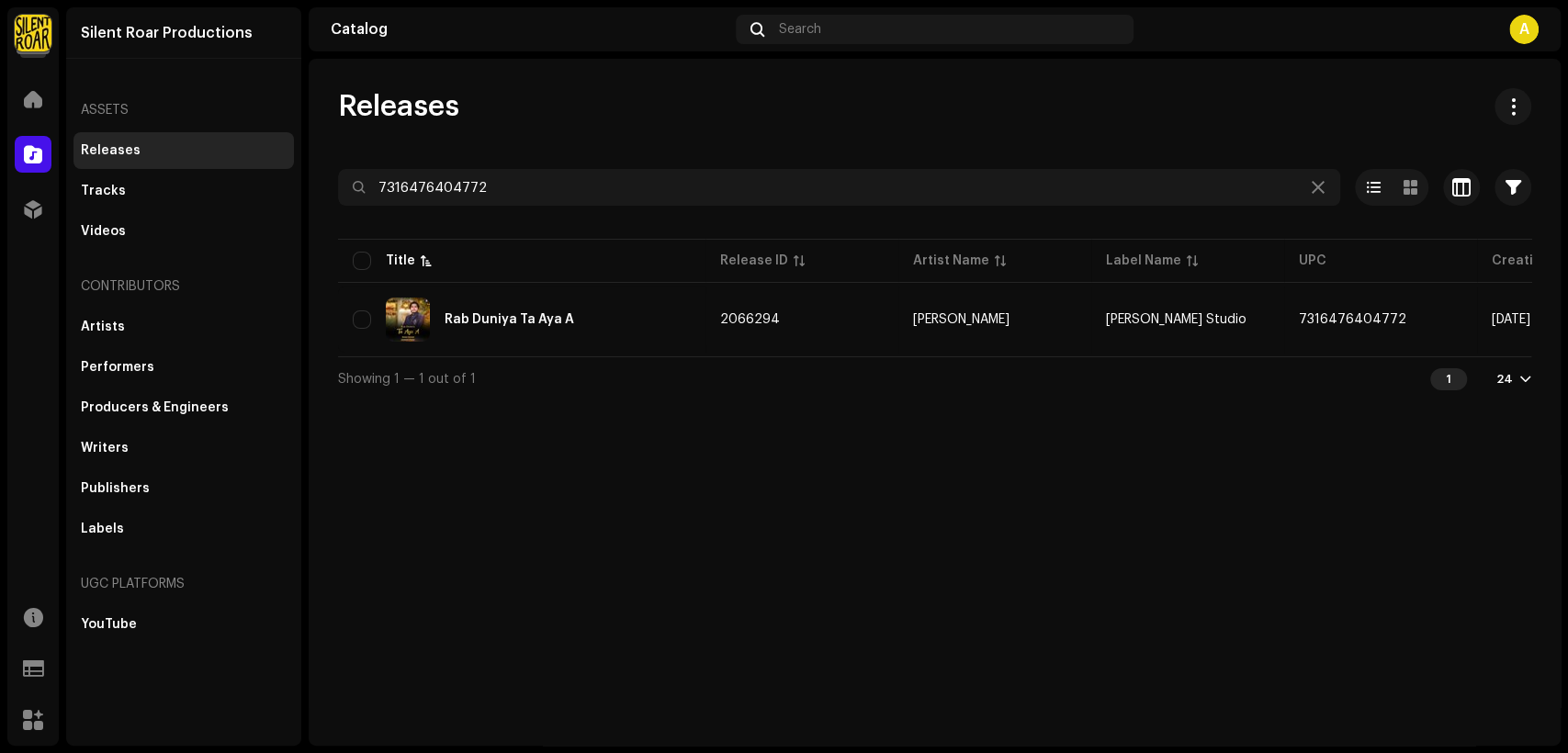
click at [515, 162] on div "Releases 7316476404772 Selected 0 Options Filters Distribution status Never Dis…" at bounding box center [934, 244] width 1252 height 313
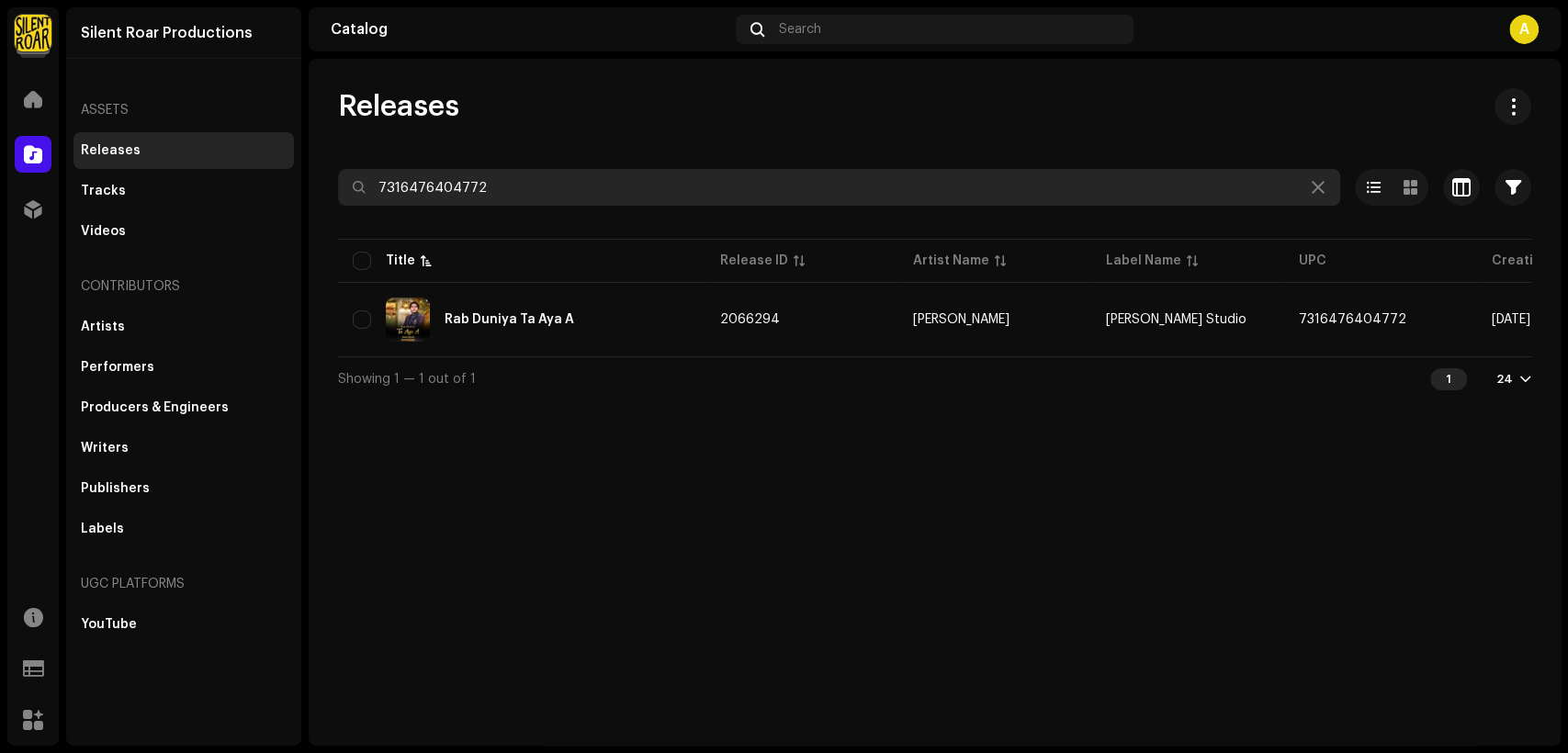
click at [516, 170] on input "7316476404772" at bounding box center [839, 188] width 1002 height 37
paste input "89"
type input "7316476404789"
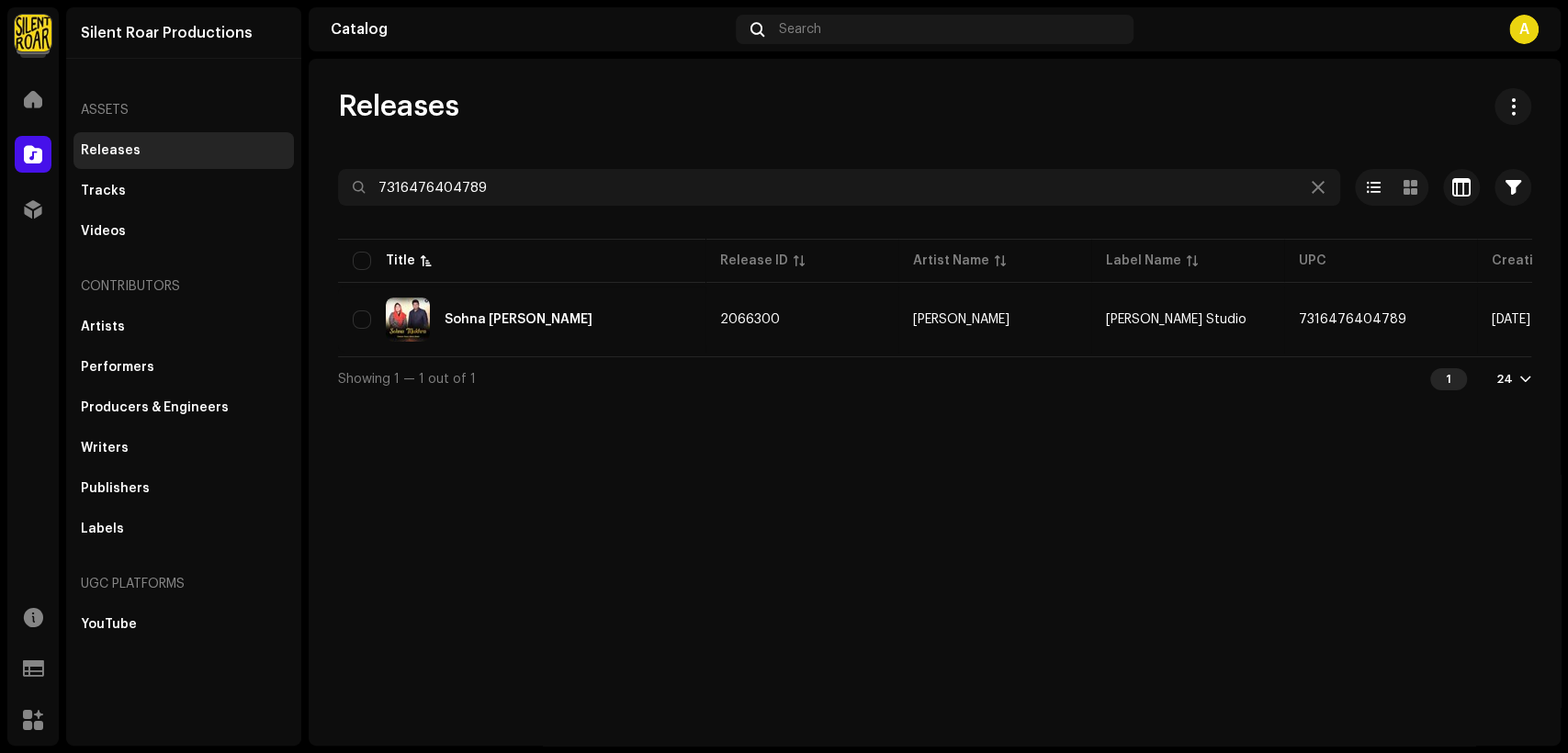
click at [724, 363] on div "Showing 1 — 1 out of 1 1 24" at bounding box center [934, 379] width 1193 height 44
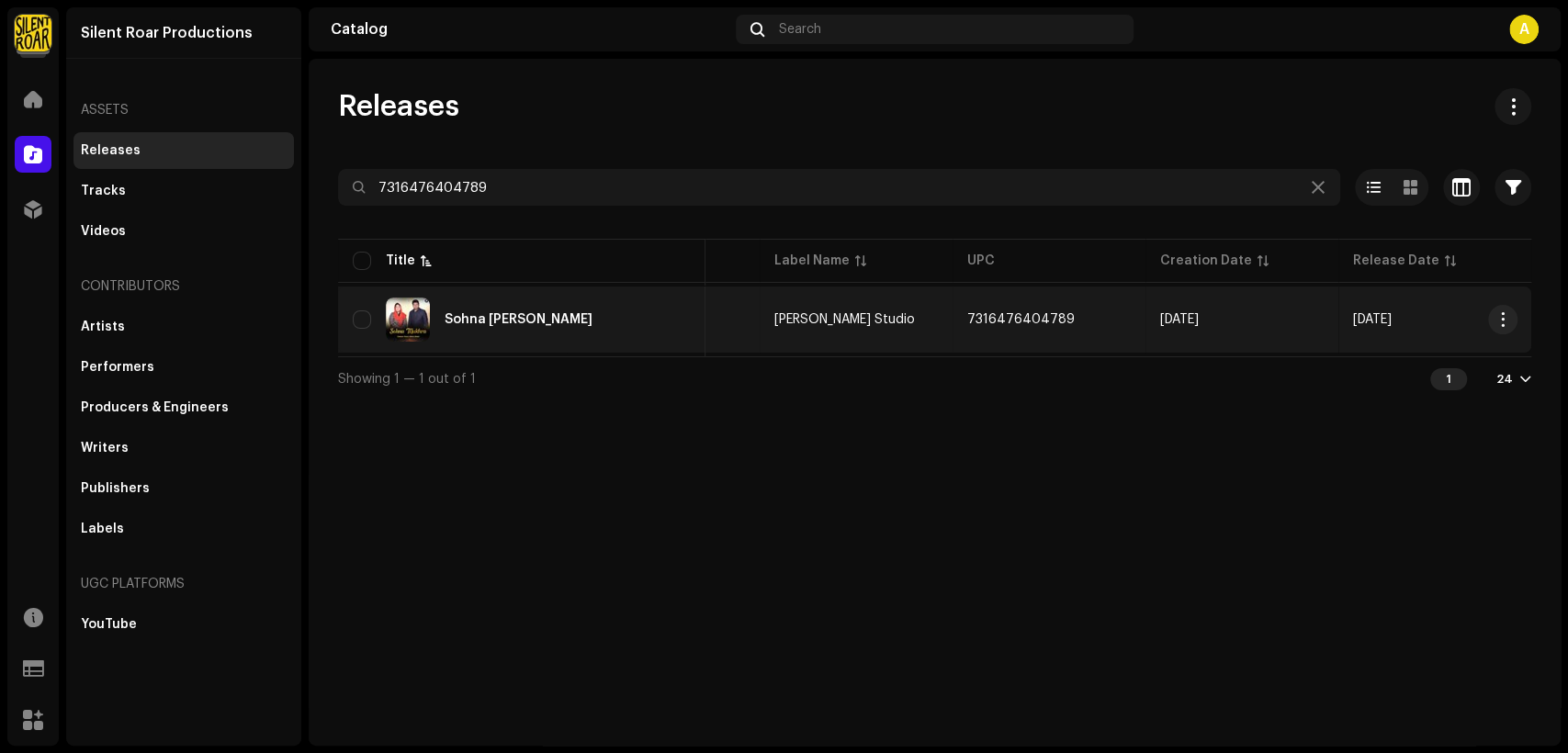
click at [556, 322] on div "Sohna [PERSON_NAME]" at bounding box center [522, 320] width 338 height 44
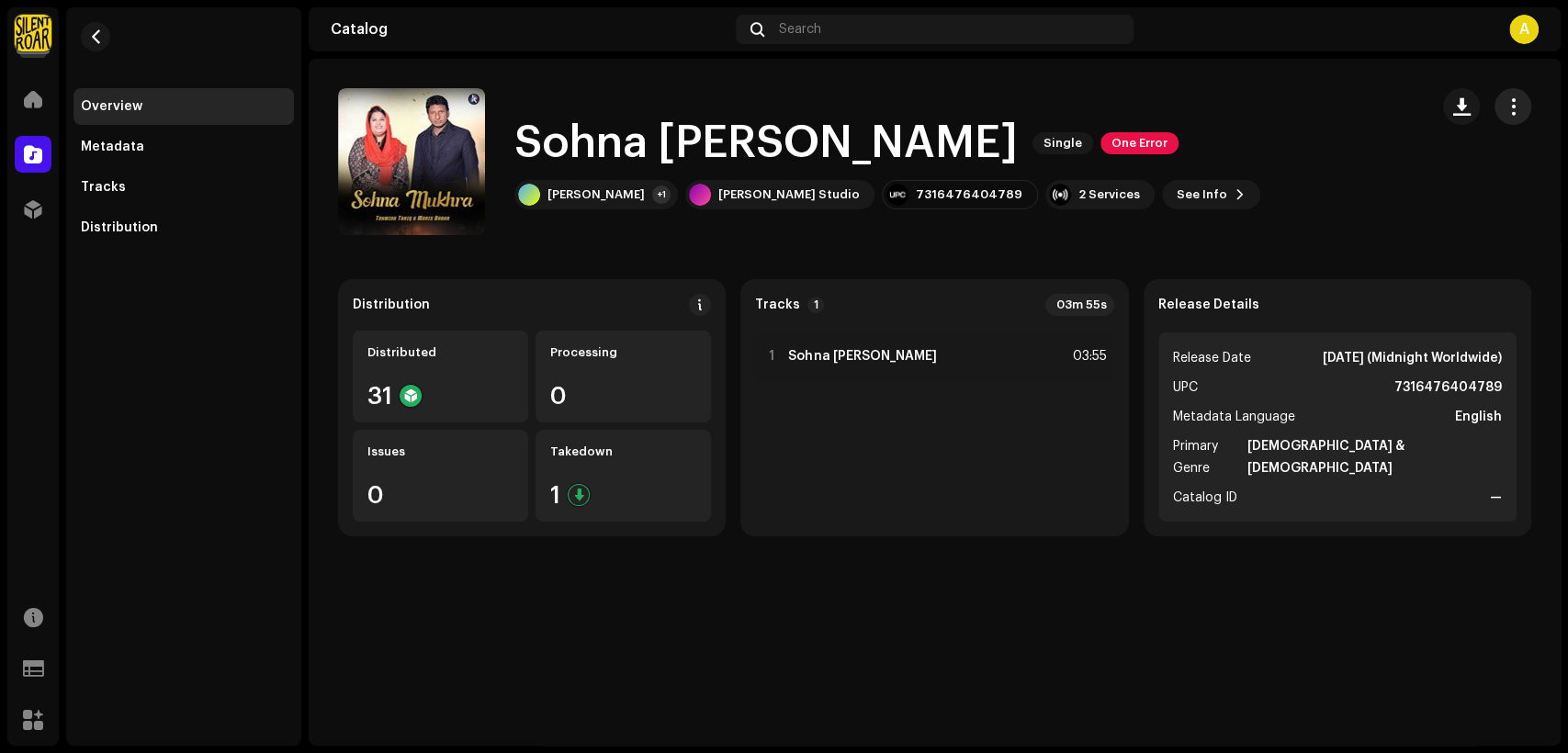
click at [1518, 113] on span "button" at bounding box center [1513, 106] width 17 height 14
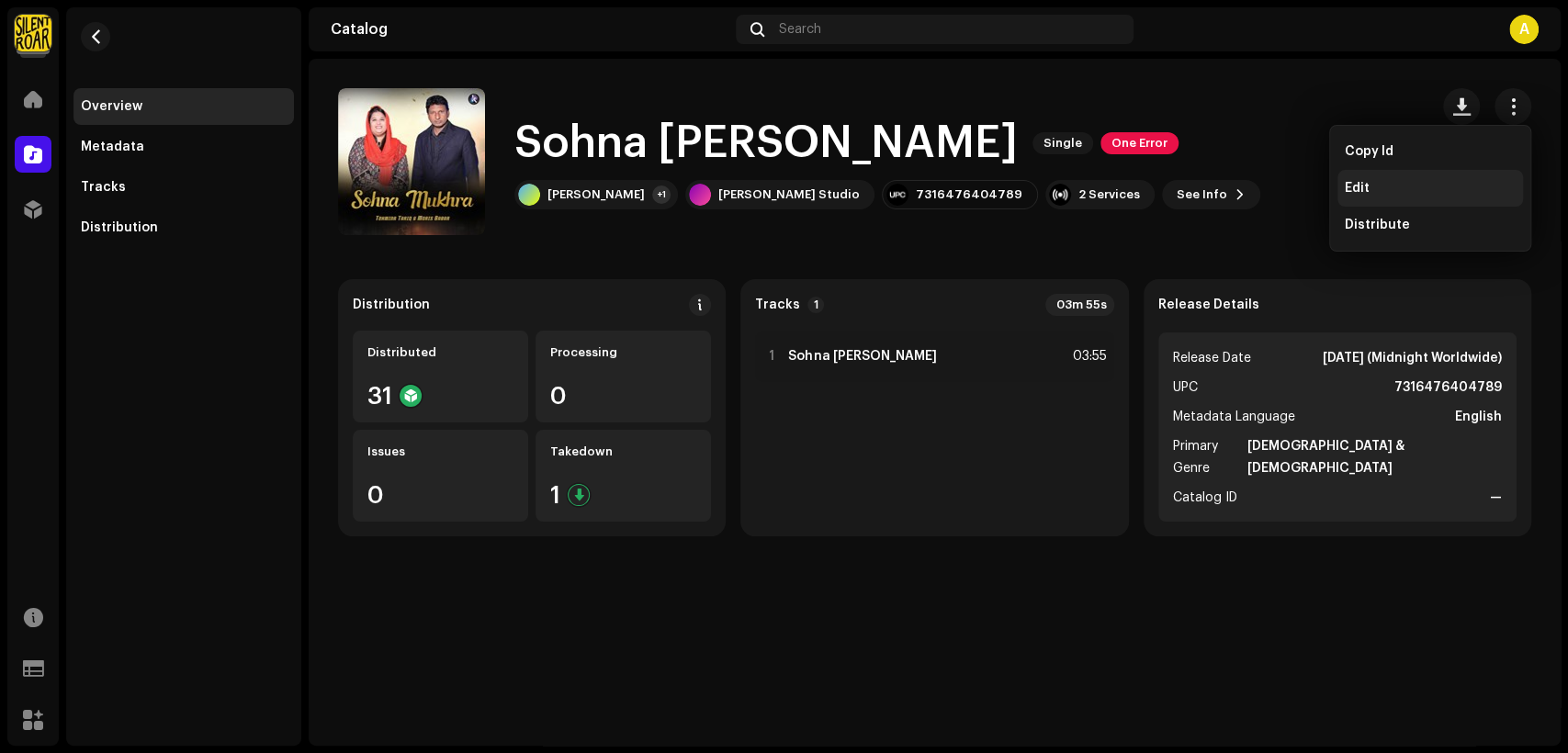
drag, startPoint x: 1431, startPoint y: 184, endPoint x: 1391, endPoint y: 163, distance: 45.2
click at [1430, 184] on div "Edit" at bounding box center [1431, 188] width 171 height 14
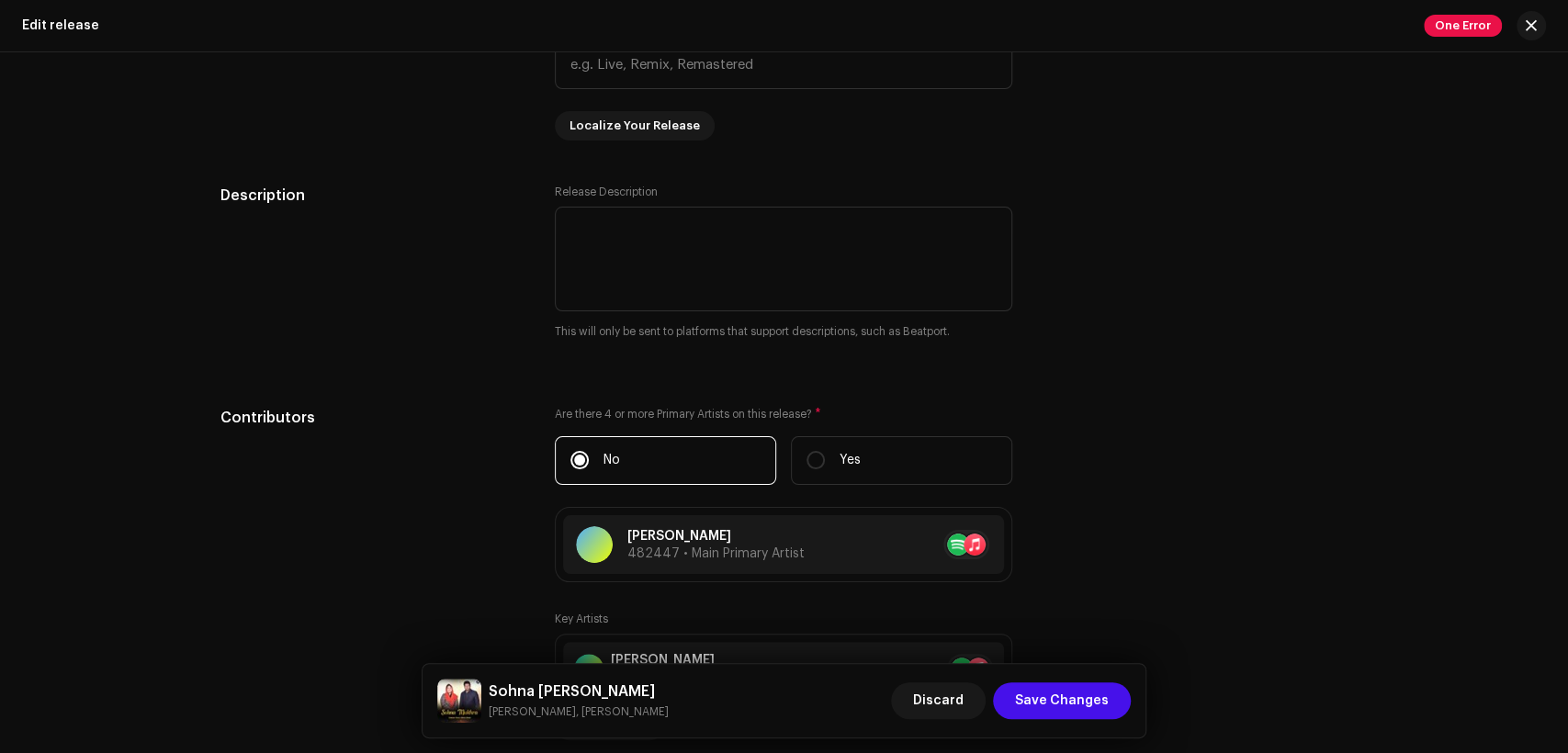
scroll to position [1871, 0]
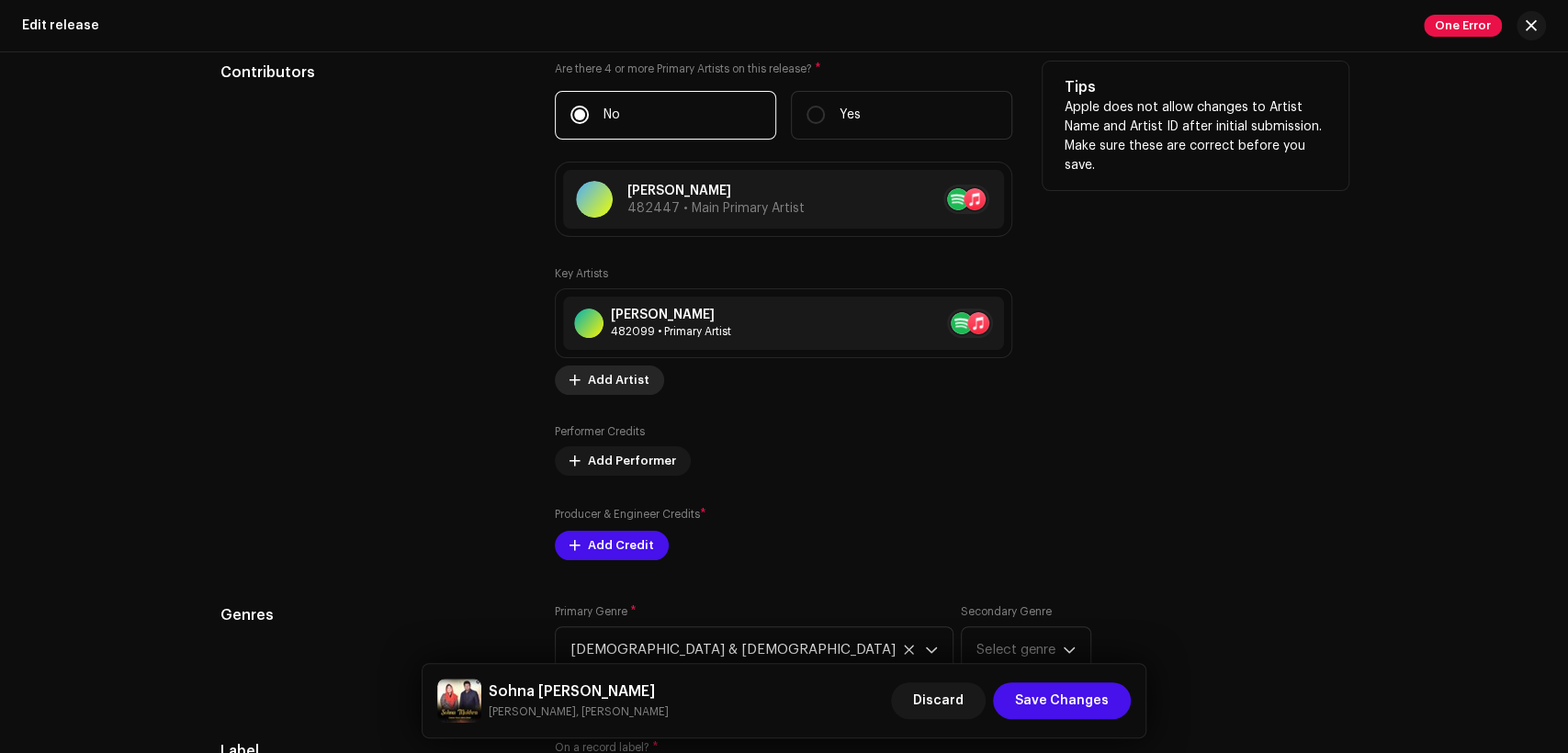
click at [626, 383] on span "Add Artist" at bounding box center [618, 380] width 62 height 37
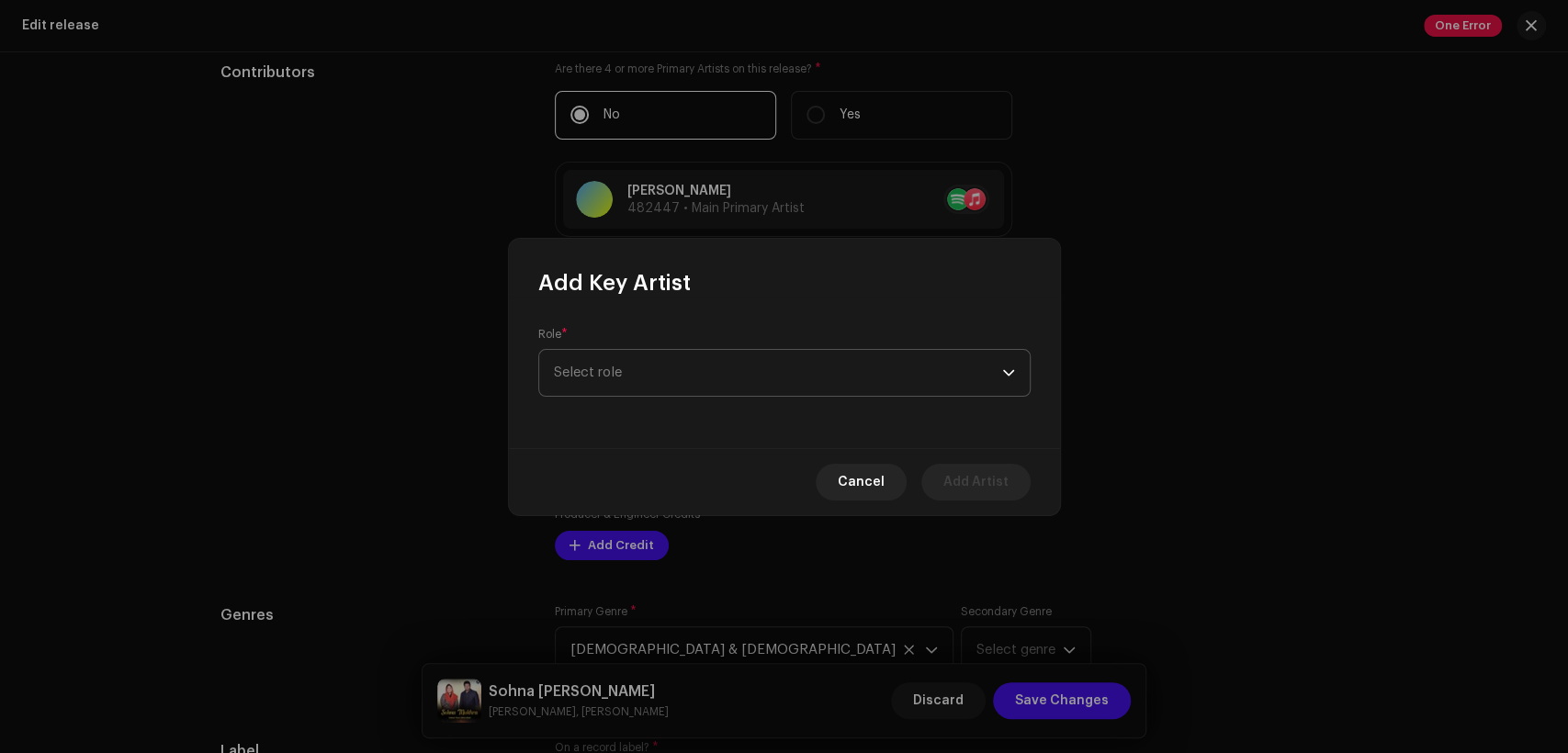
click at [677, 368] on span "Select role" at bounding box center [778, 373] width 448 height 46
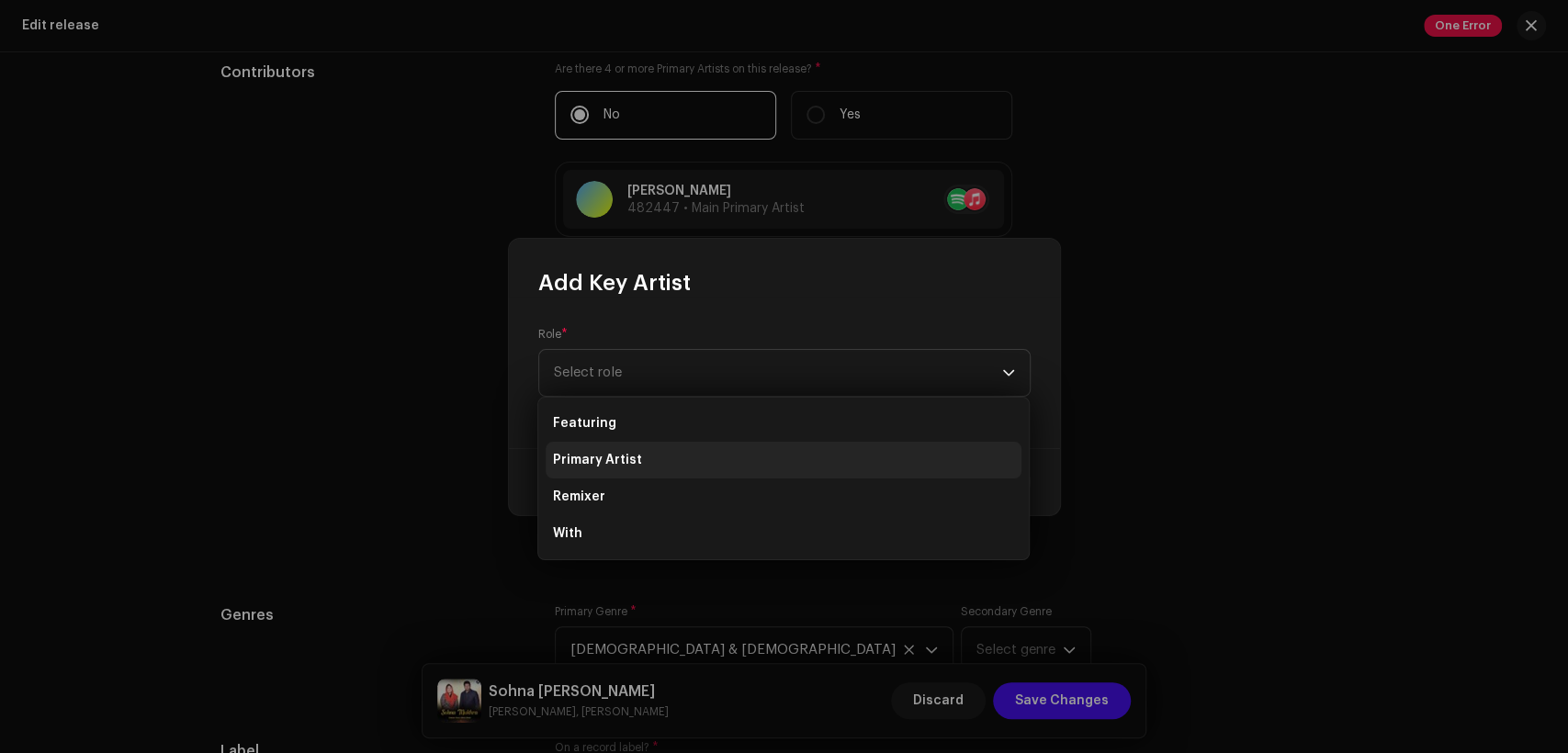
click at [704, 455] on li "Primary Artist" at bounding box center [784, 461] width 476 height 37
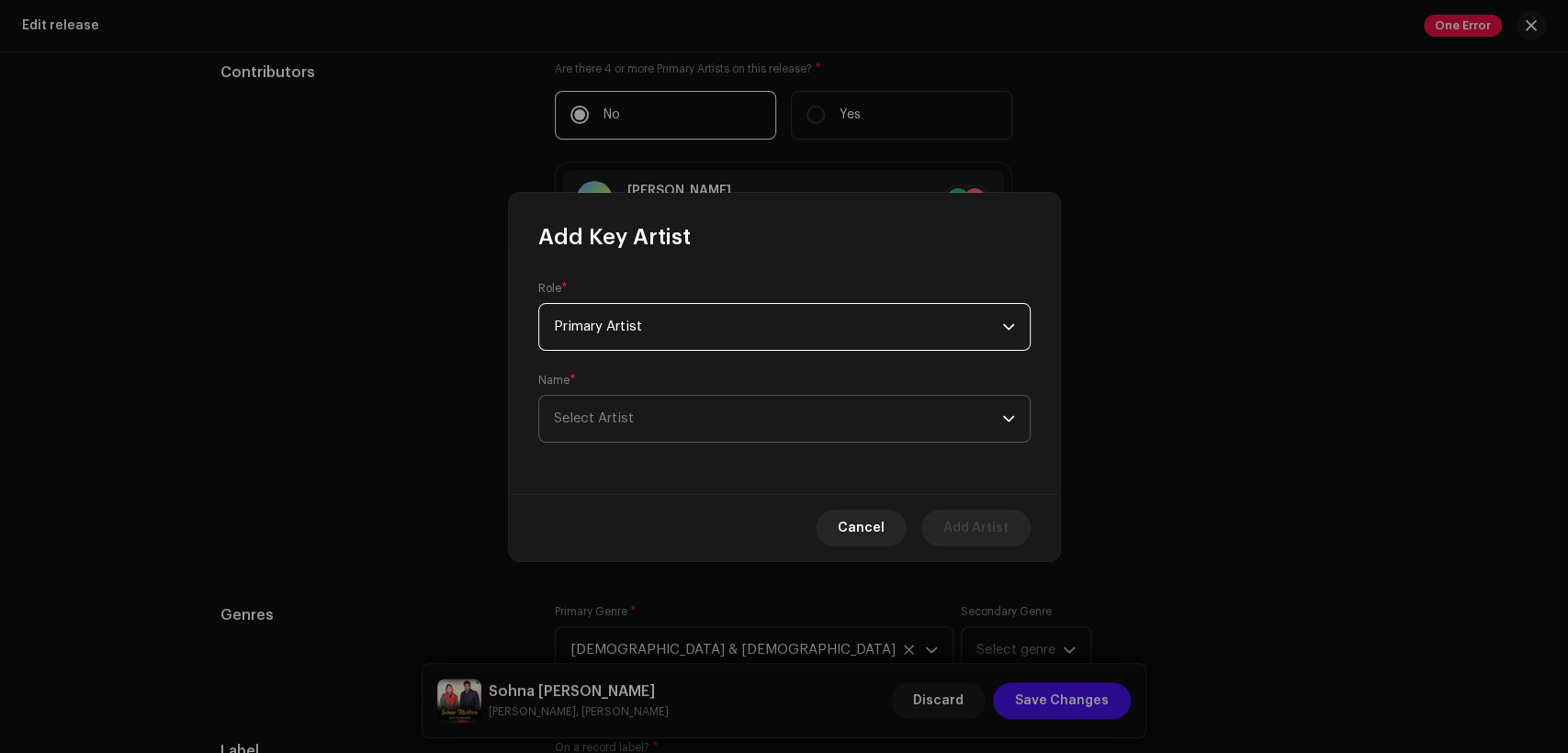
click at [703, 427] on span "Select Artist" at bounding box center [778, 419] width 448 height 46
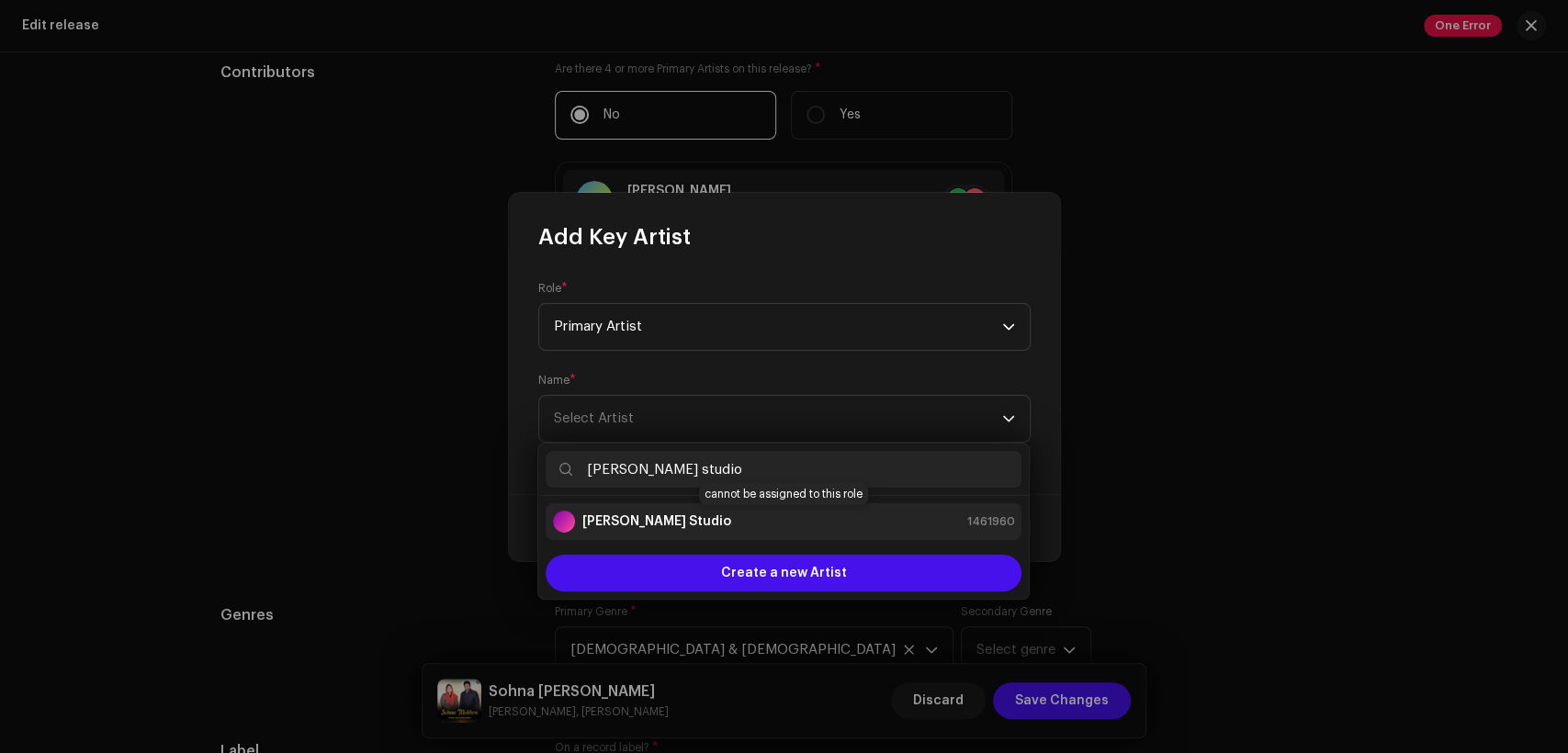
type input "[PERSON_NAME] studio"
click at [754, 527] on div "[PERSON_NAME] Studio 1461960" at bounding box center [784, 521] width 461 height 22
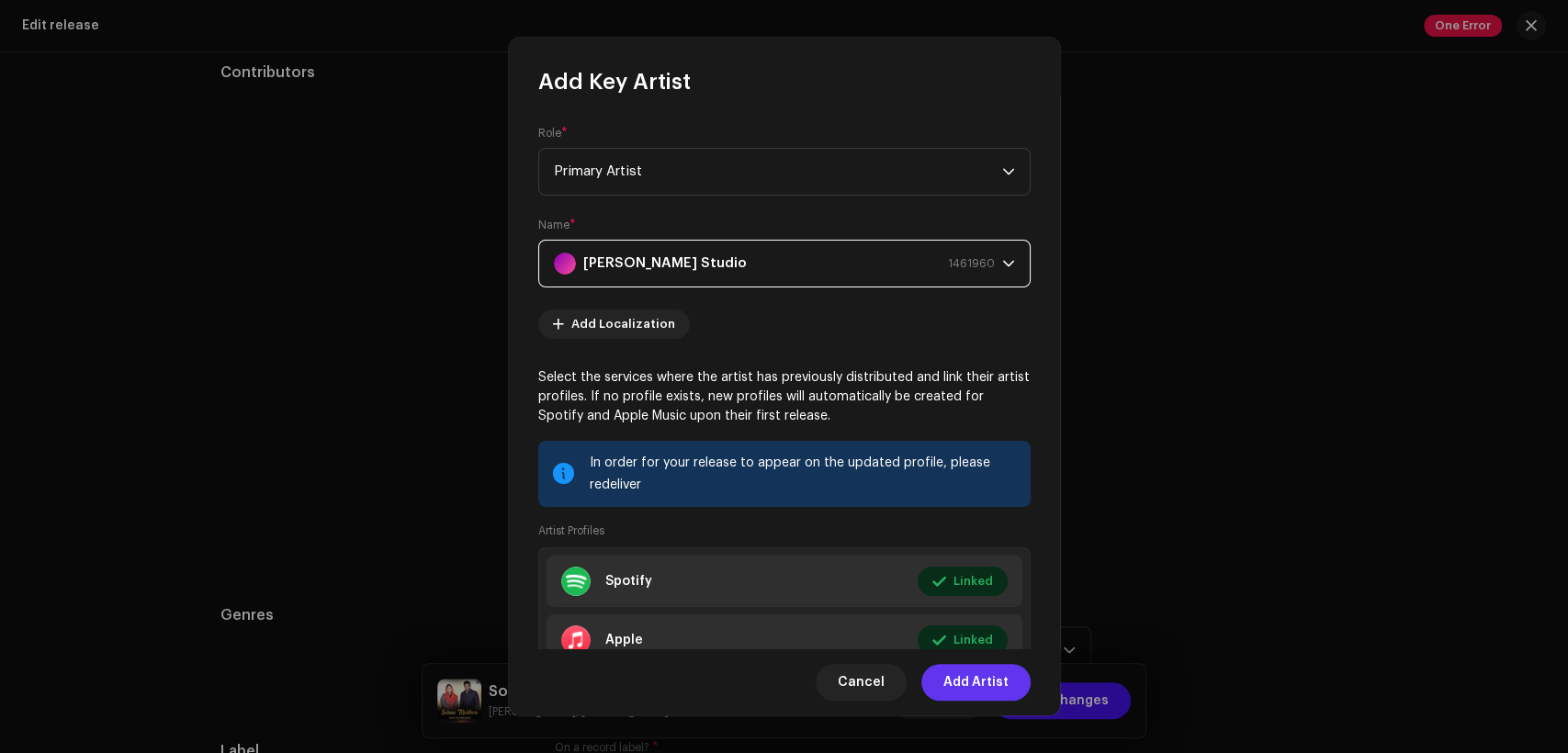
click at [981, 678] on span "Add Artist" at bounding box center [976, 683] width 65 height 37
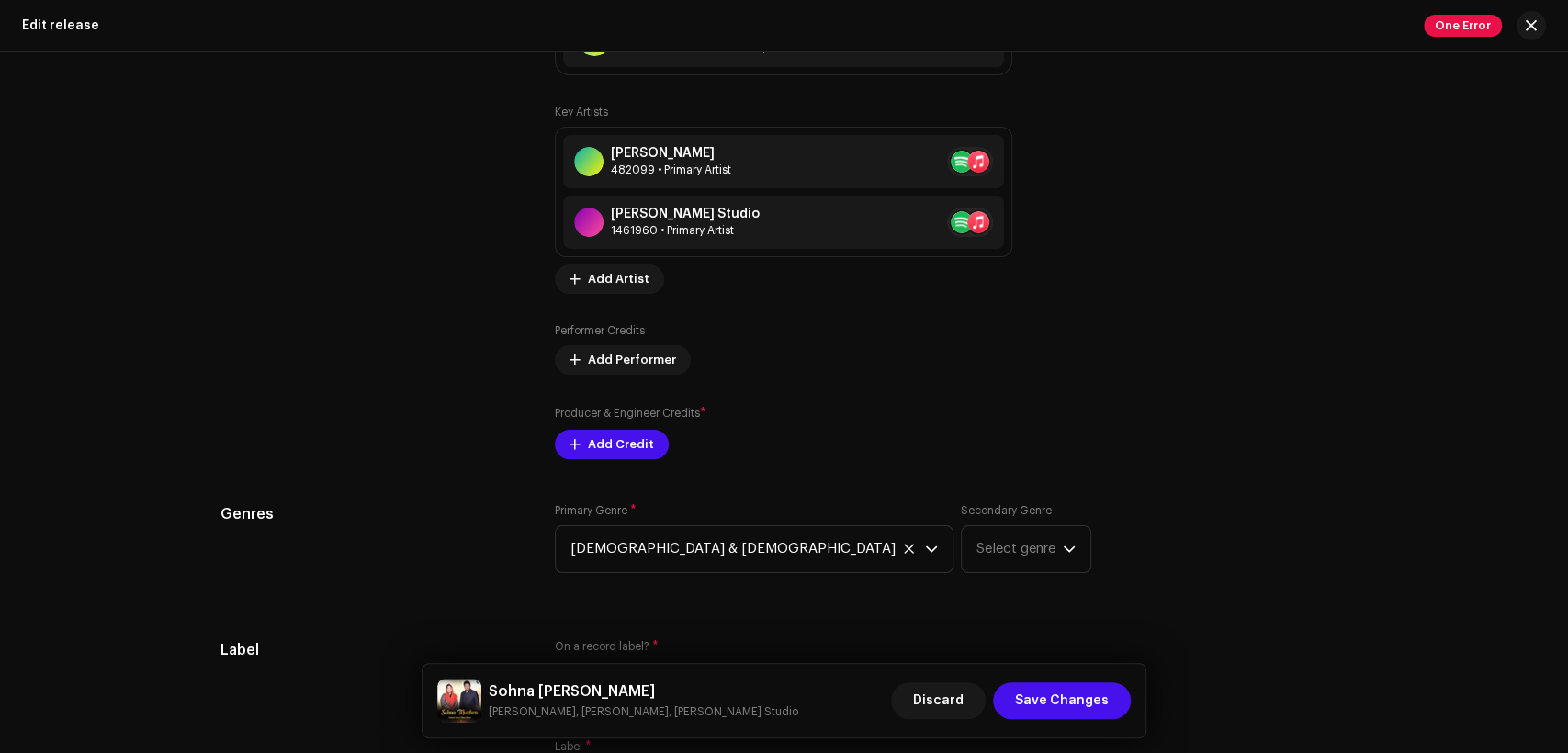
scroll to position [2212, 0]
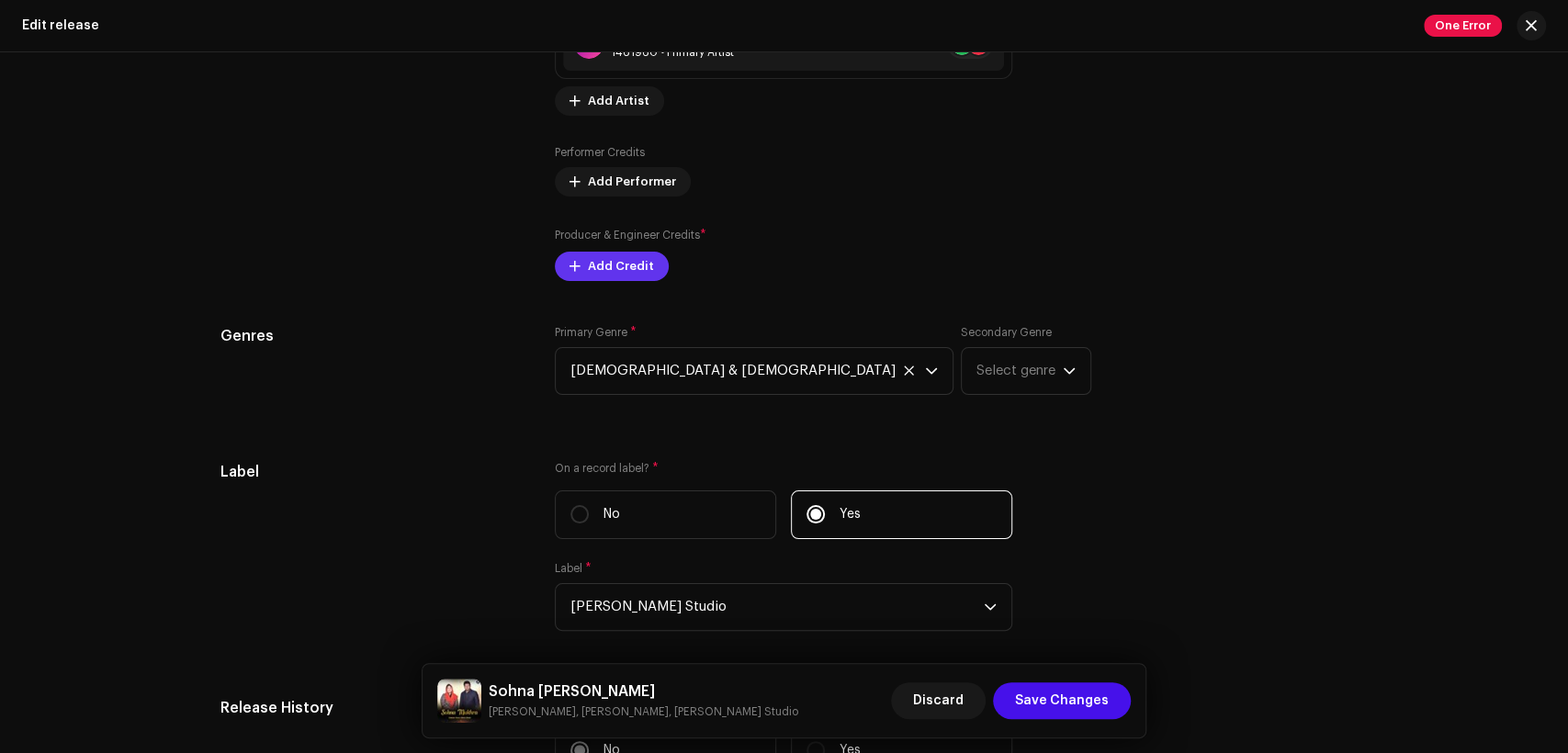
click at [610, 266] on span "Add Credit" at bounding box center [620, 266] width 66 height 37
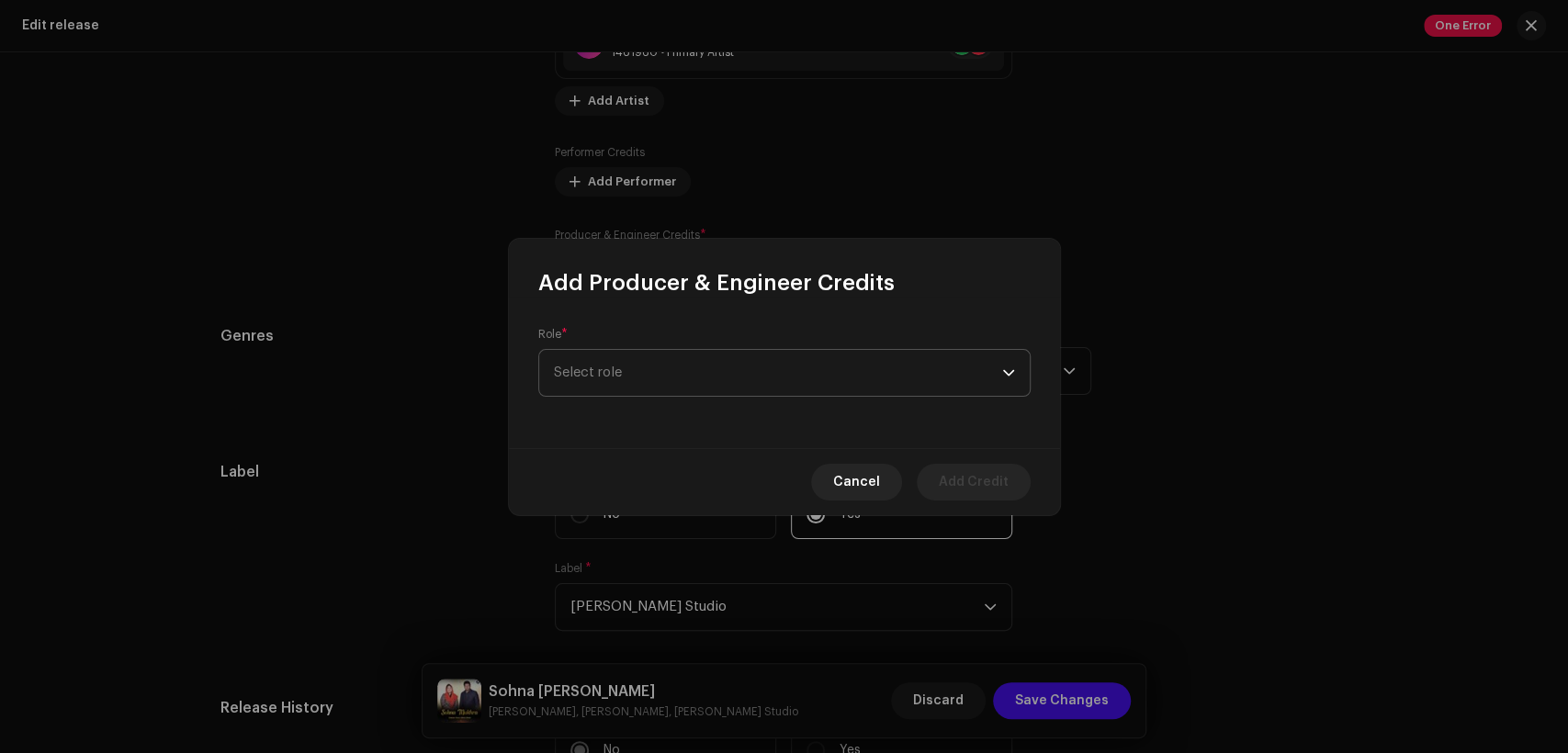
click at [706, 365] on span "Select role" at bounding box center [778, 373] width 448 height 46
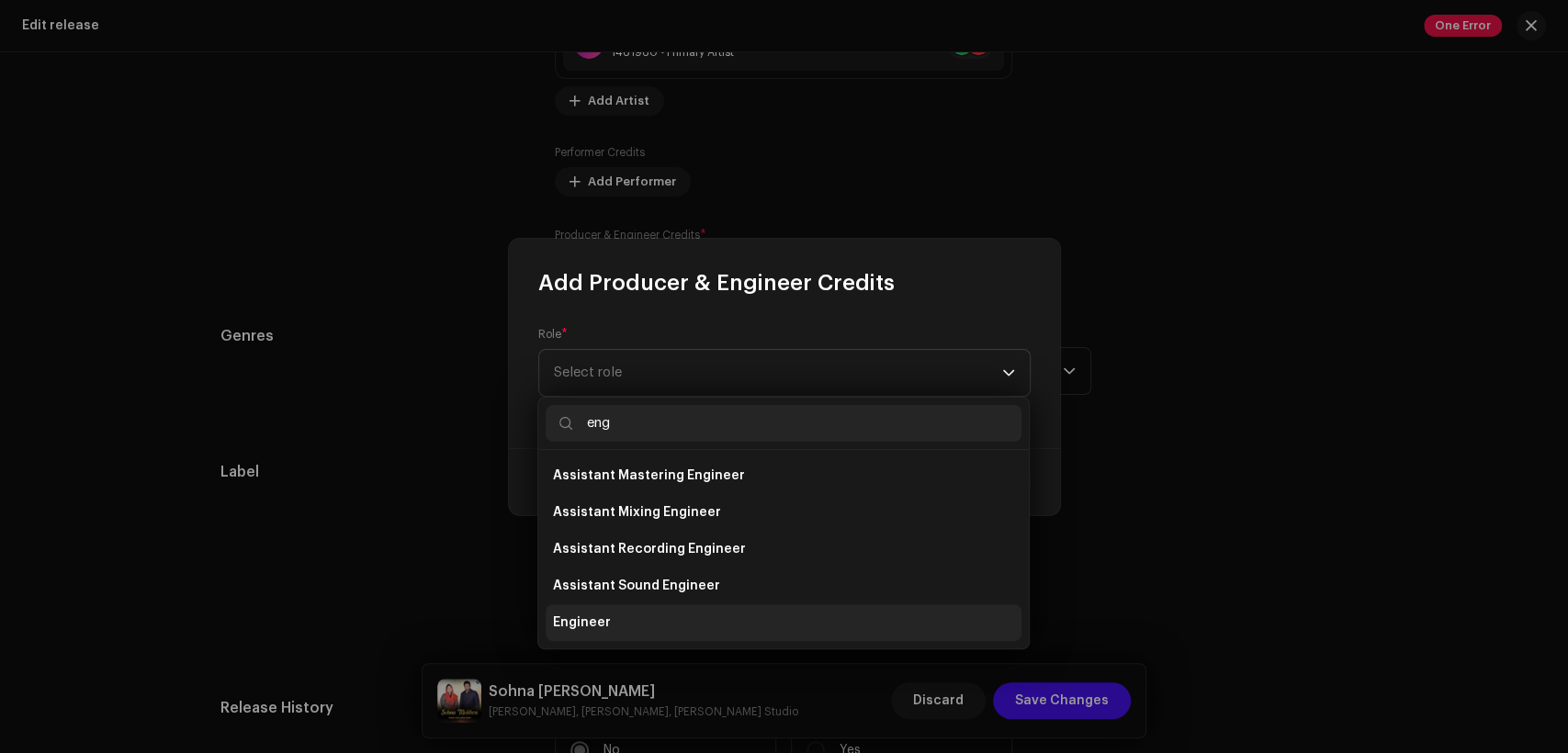
type input "eng"
click at [748, 627] on li "Engineer" at bounding box center [784, 623] width 476 height 37
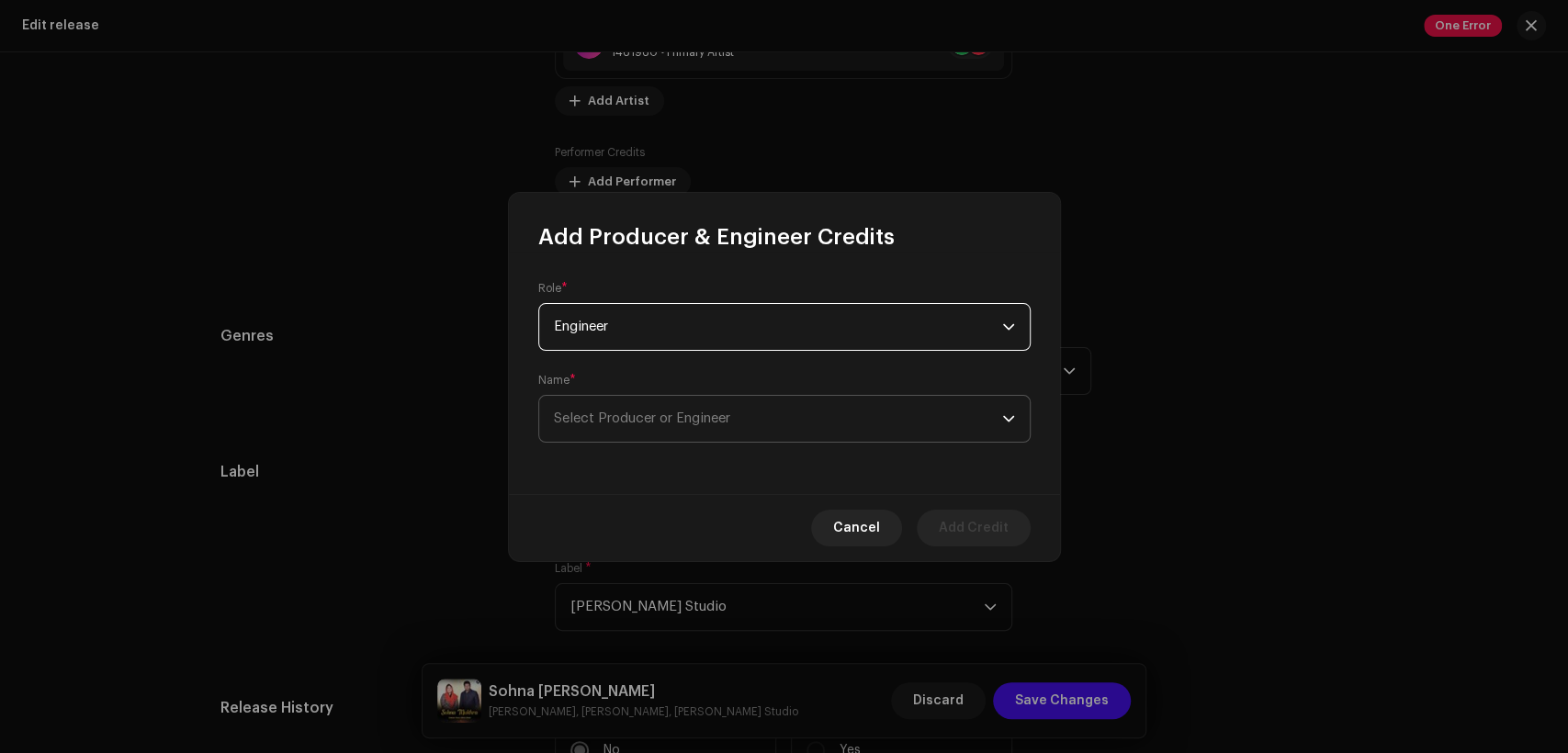
click at [769, 423] on span "Select Producer or Engineer" at bounding box center [778, 419] width 448 height 46
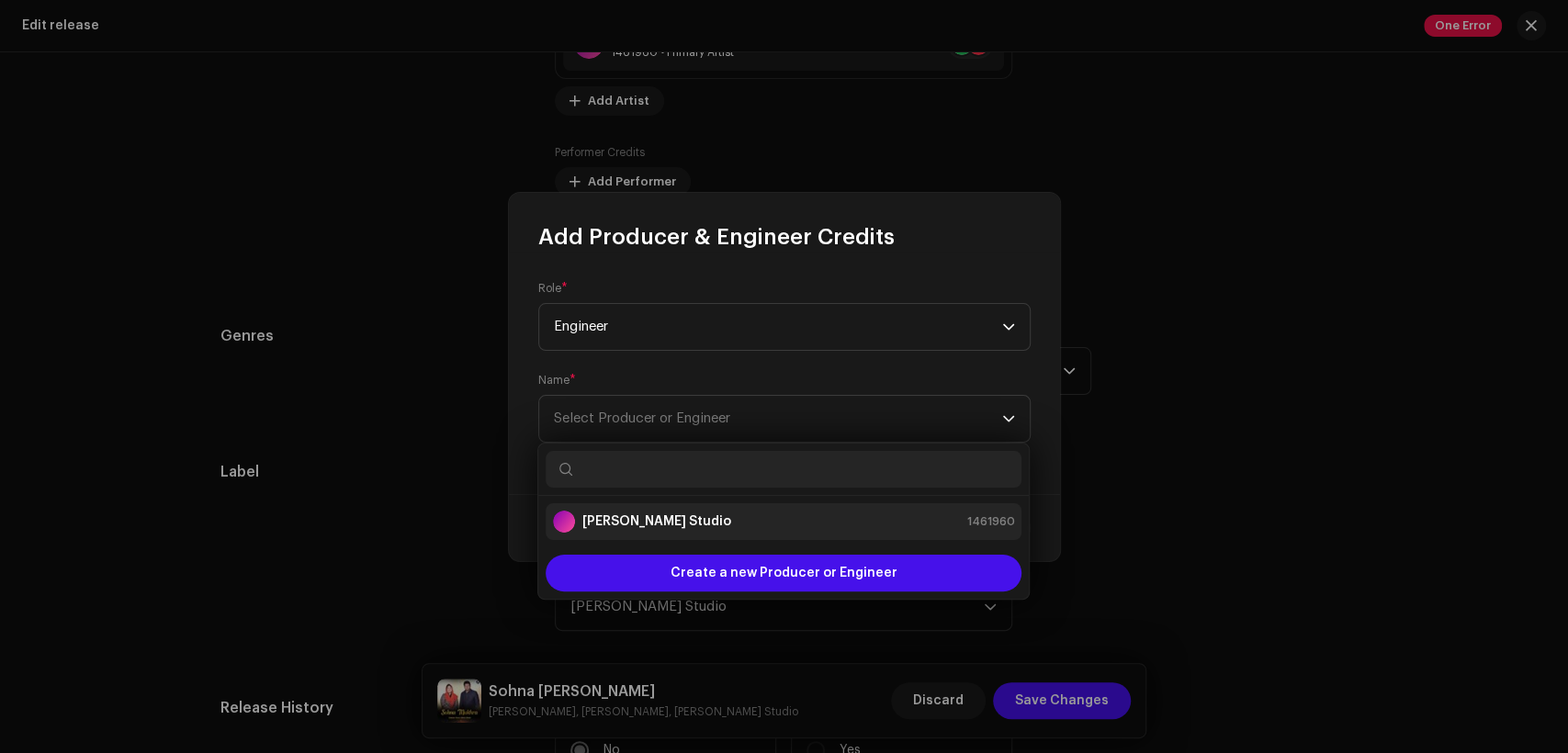
click at [777, 515] on div "[PERSON_NAME] Studio 1461960" at bounding box center [784, 521] width 461 height 22
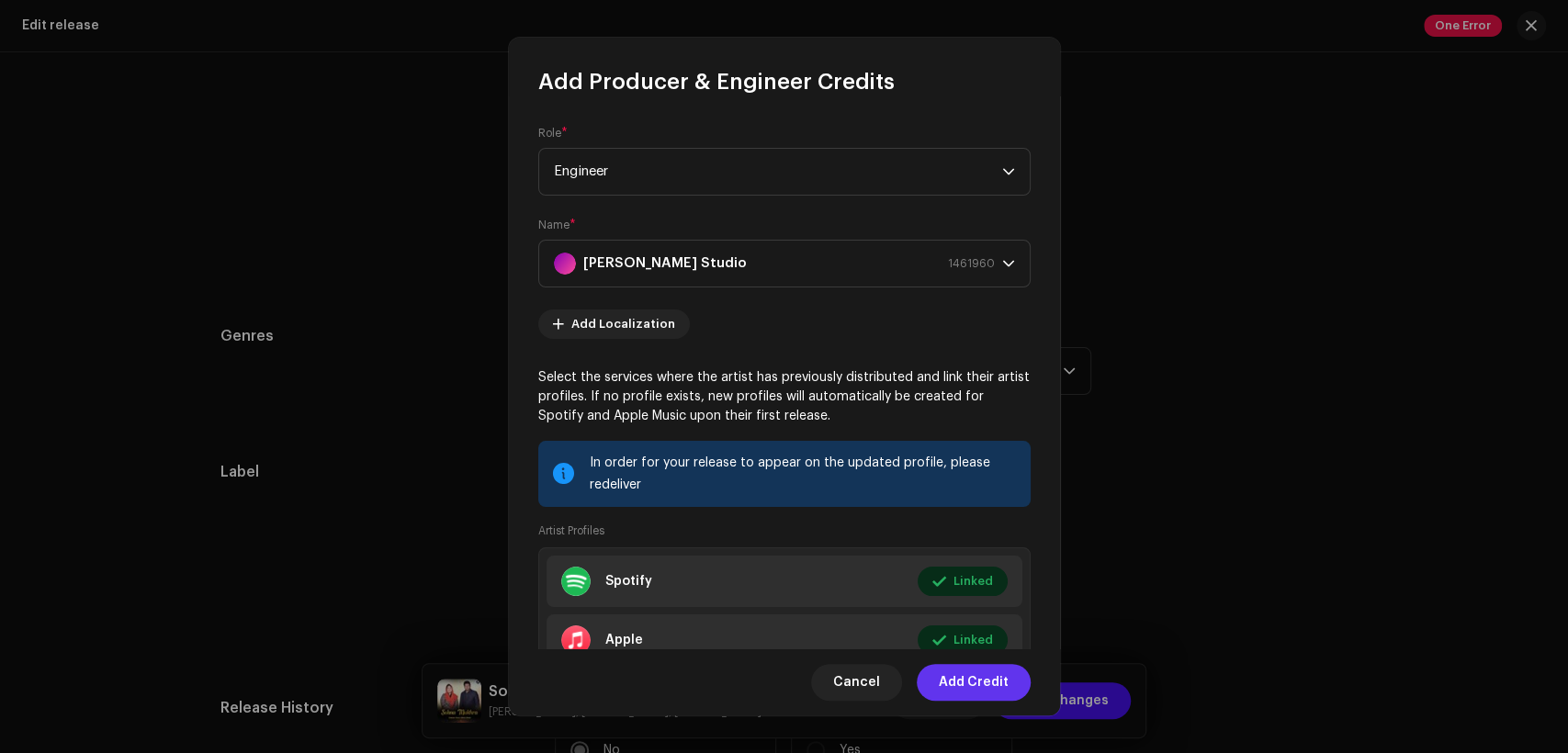
click at [946, 670] on span "Add Credit" at bounding box center [973, 683] width 70 height 37
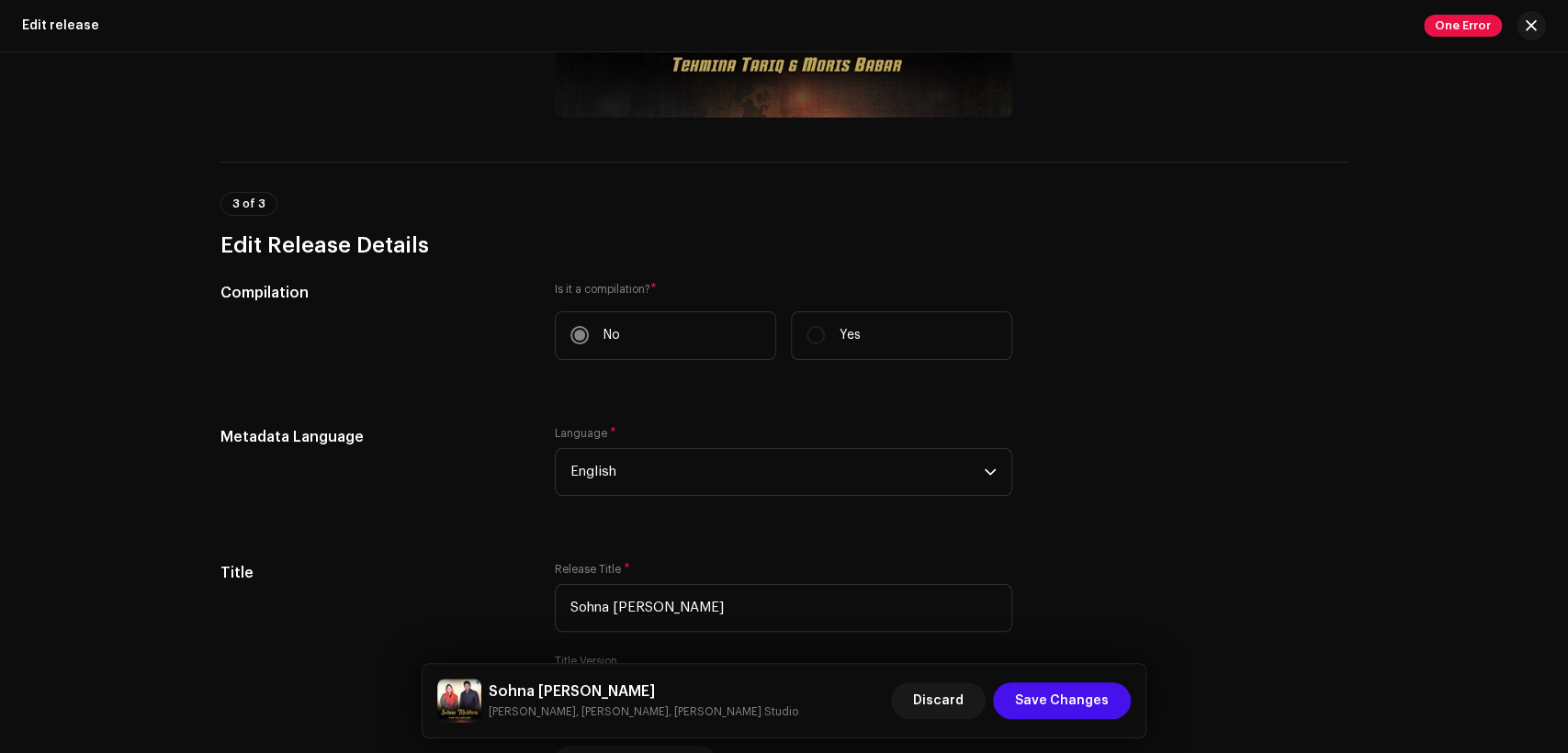
scroll to position [212, 0]
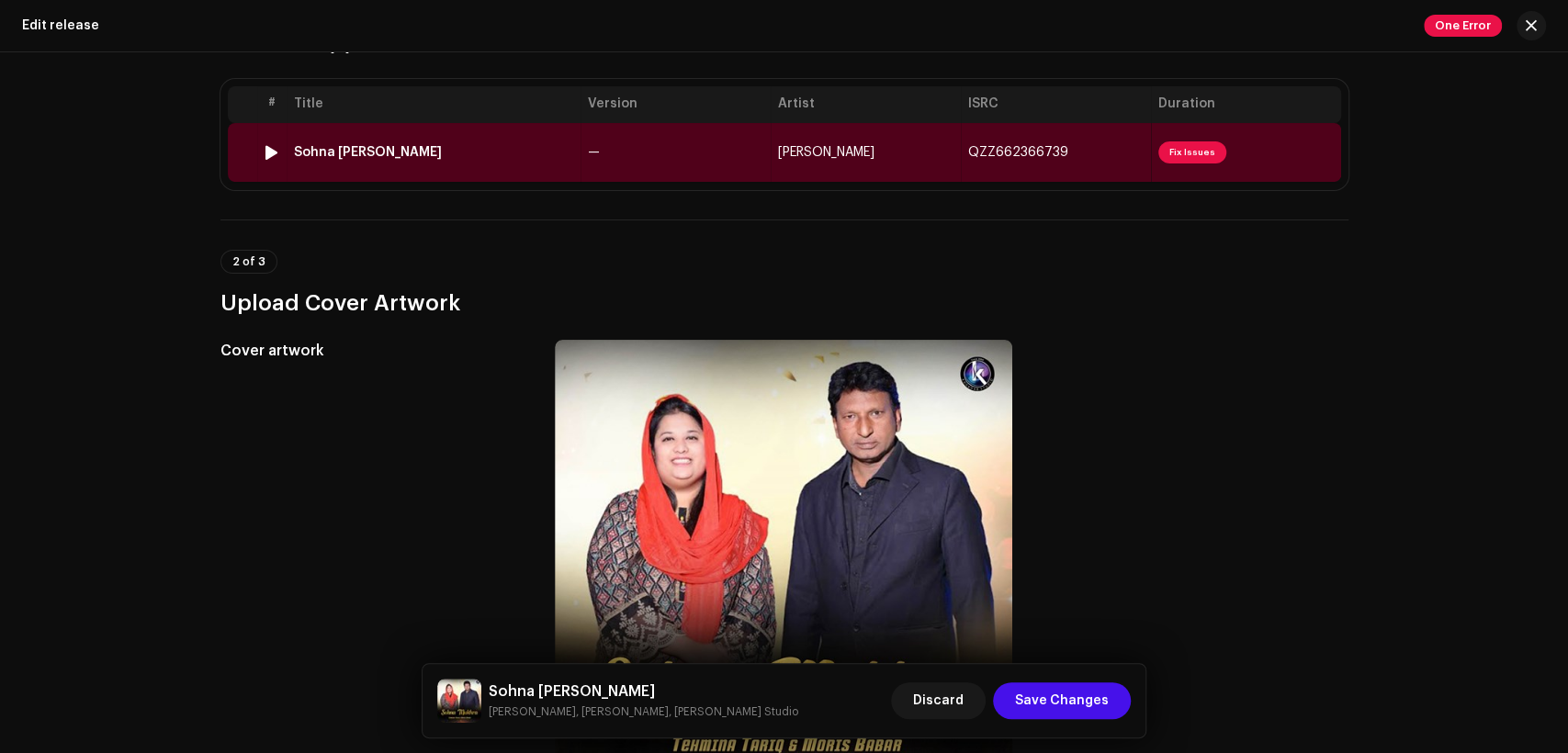
click at [704, 171] on td "—" at bounding box center [676, 152] width 190 height 59
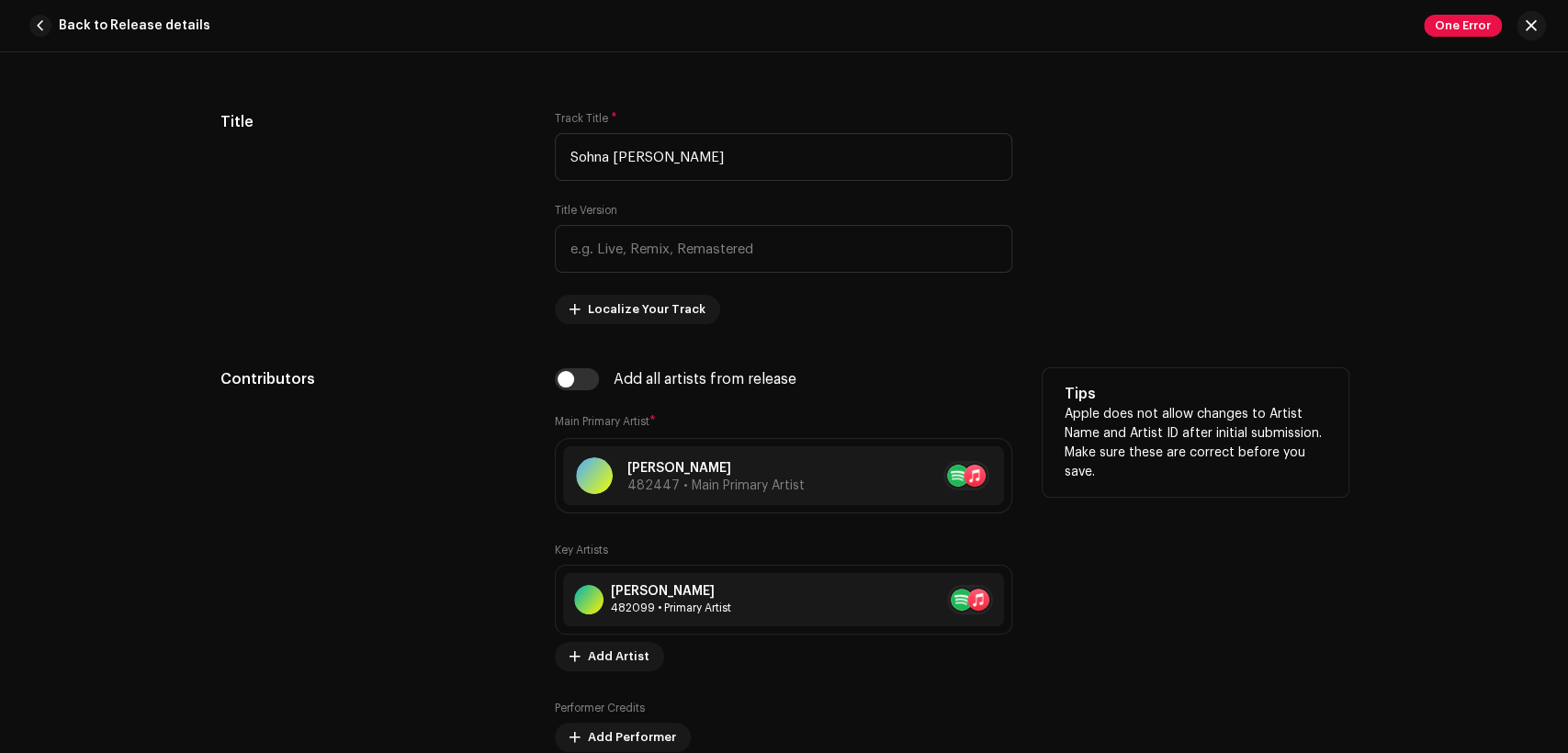
scroll to position [1020, 0]
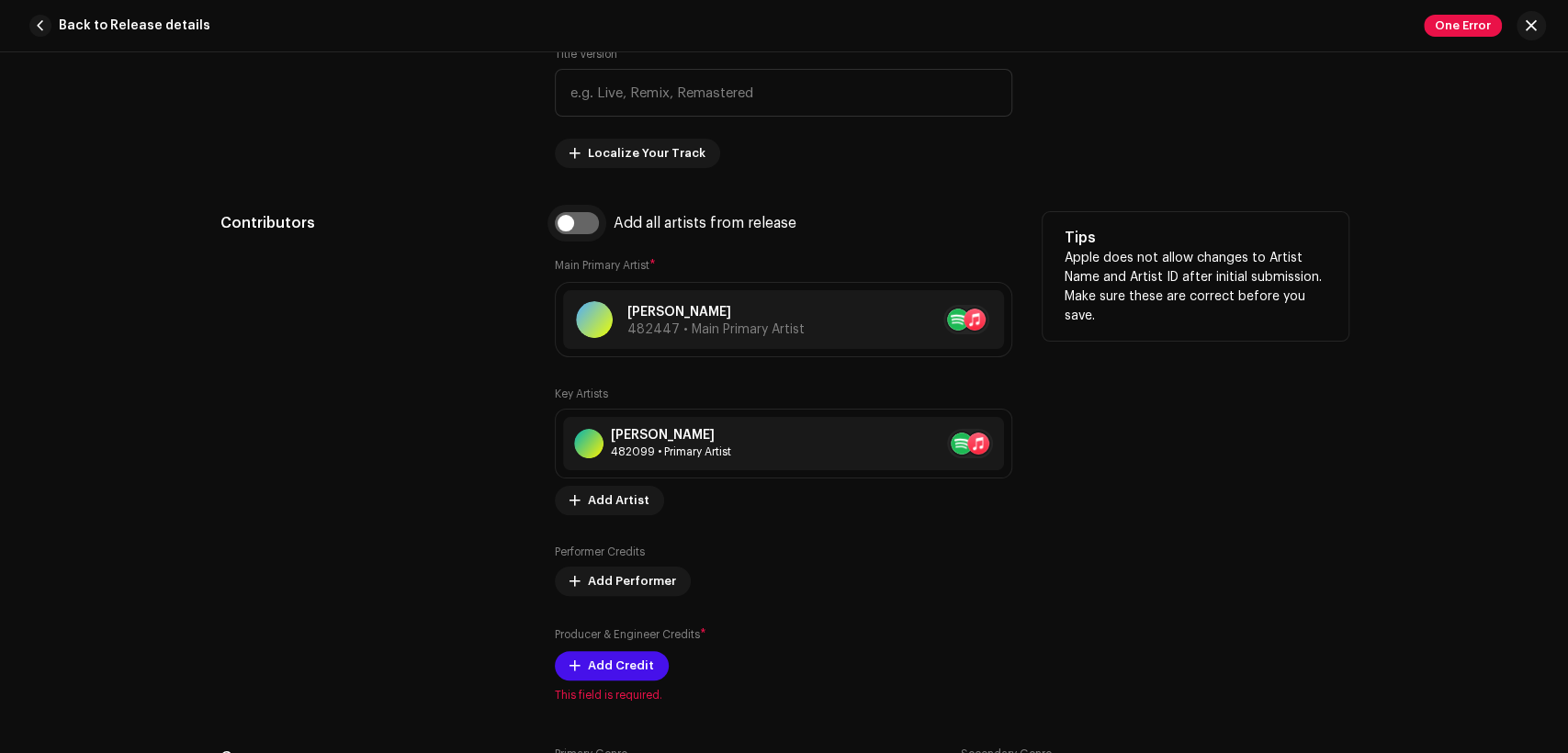
click at [574, 218] on input "checkbox" at bounding box center [577, 223] width 44 height 22
checkbox input "true"
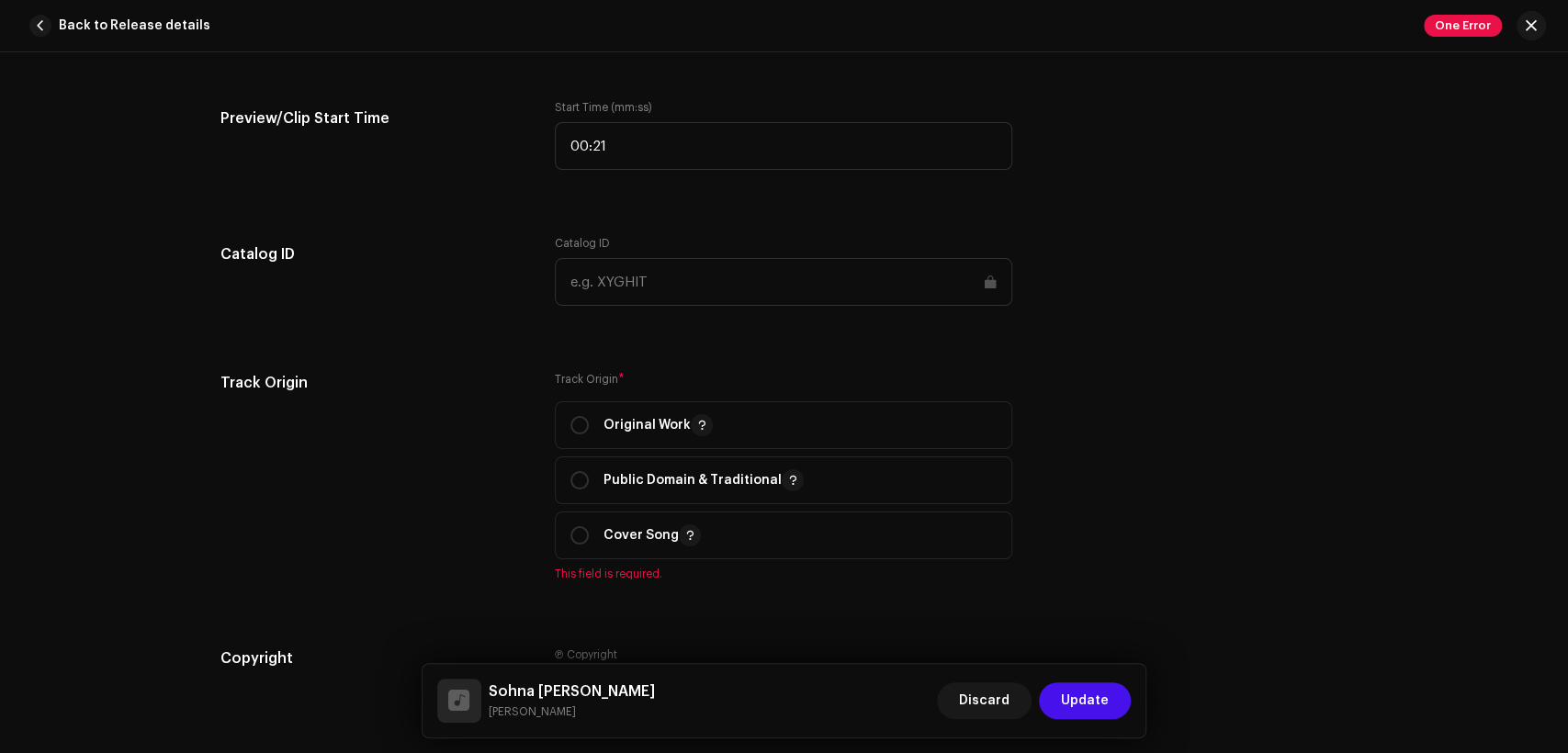
scroll to position [2551, 0]
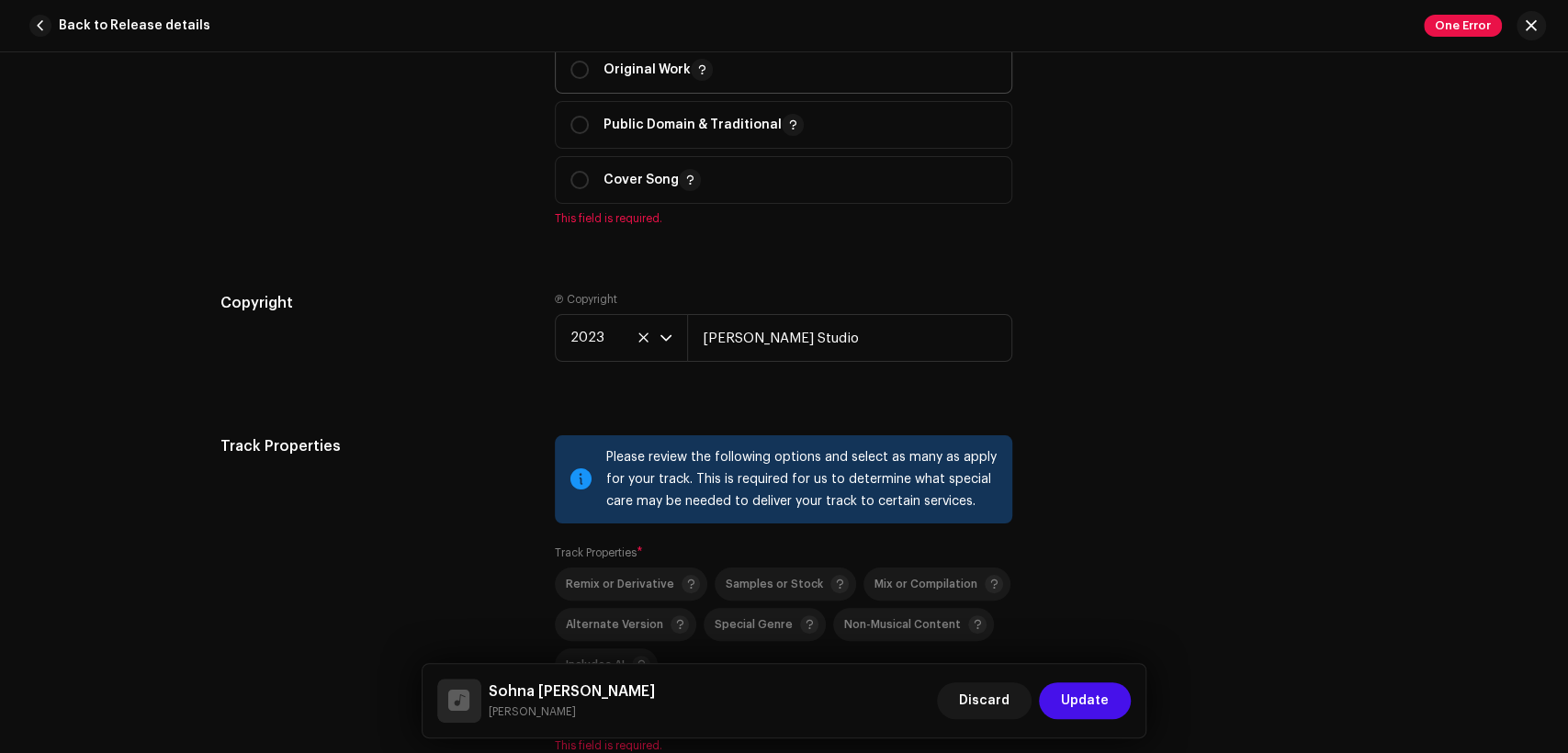
click at [624, 81] on p "Original Work" at bounding box center [659, 69] width 110 height 22
radio input "true"
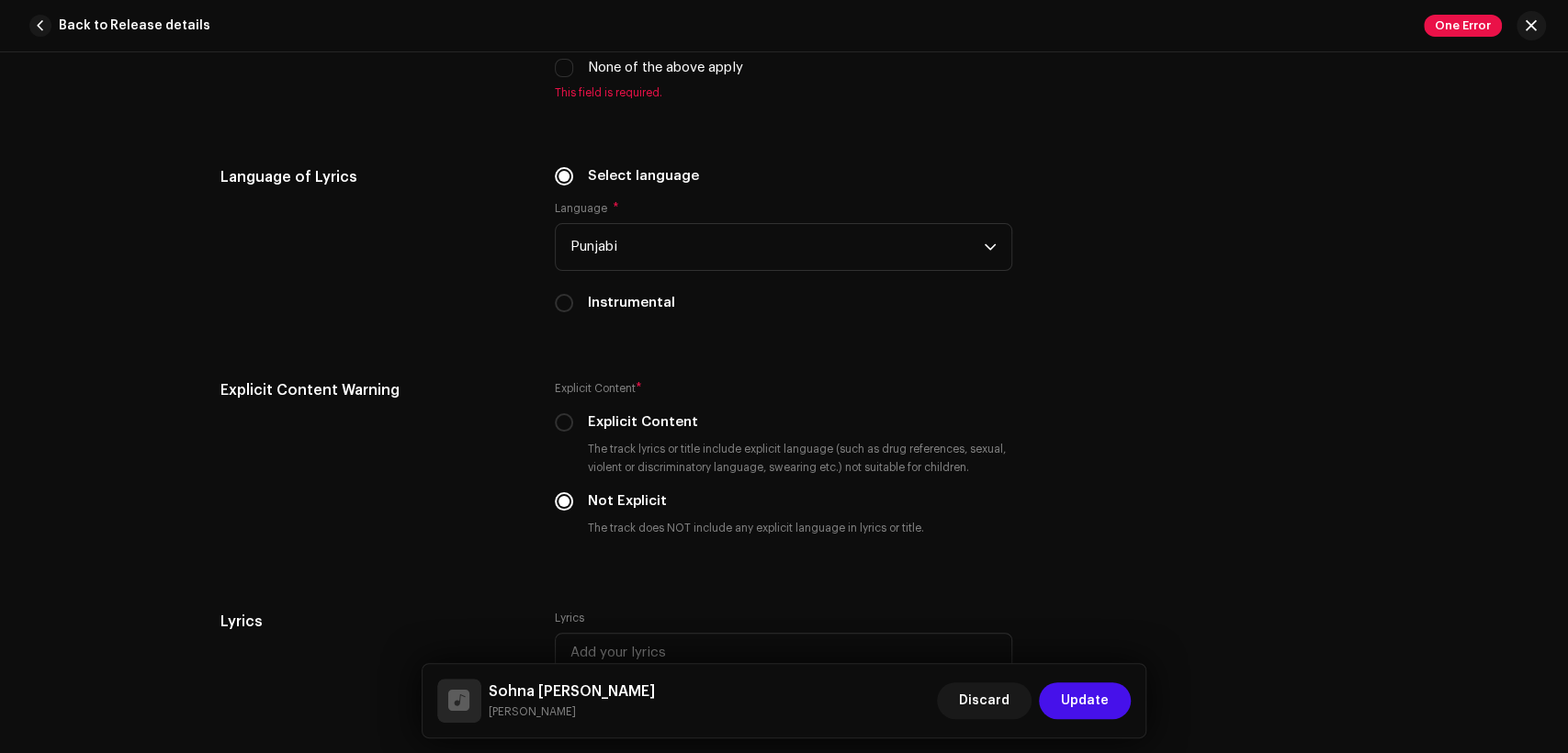
scroll to position [3062, 0]
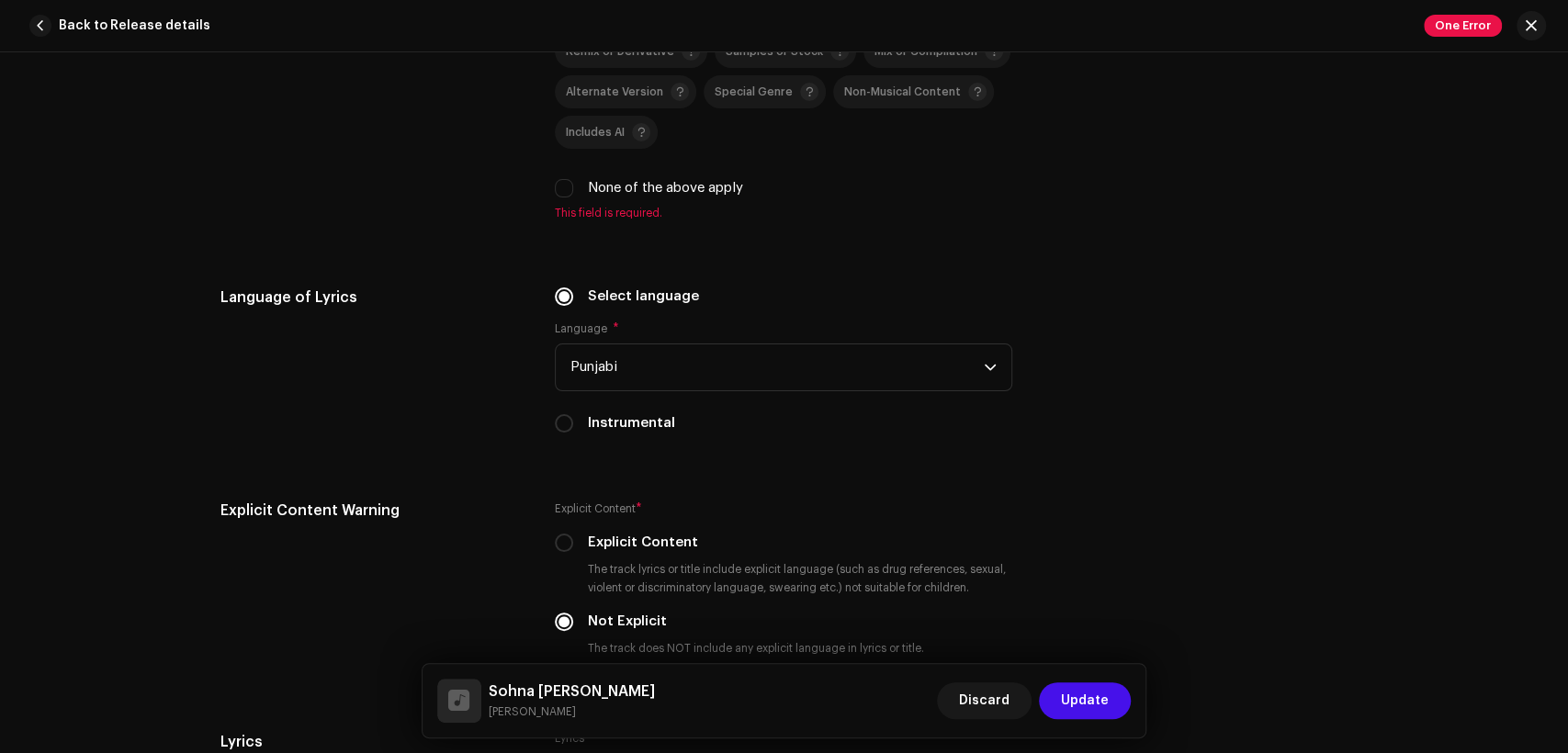
click at [664, 182] on div "Remix or Derivative Samples or Stock Mix or Compilation Alternate Version Speci…" at bounding box center [784, 116] width 458 height 163
click at [673, 188] on label "None of the above apply" at bounding box center [664, 188] width 155 height 20
click at [573, 188] on input "None of the above apply" at bounding box center [563, 188] width 18 height 18
checkbox input "true"
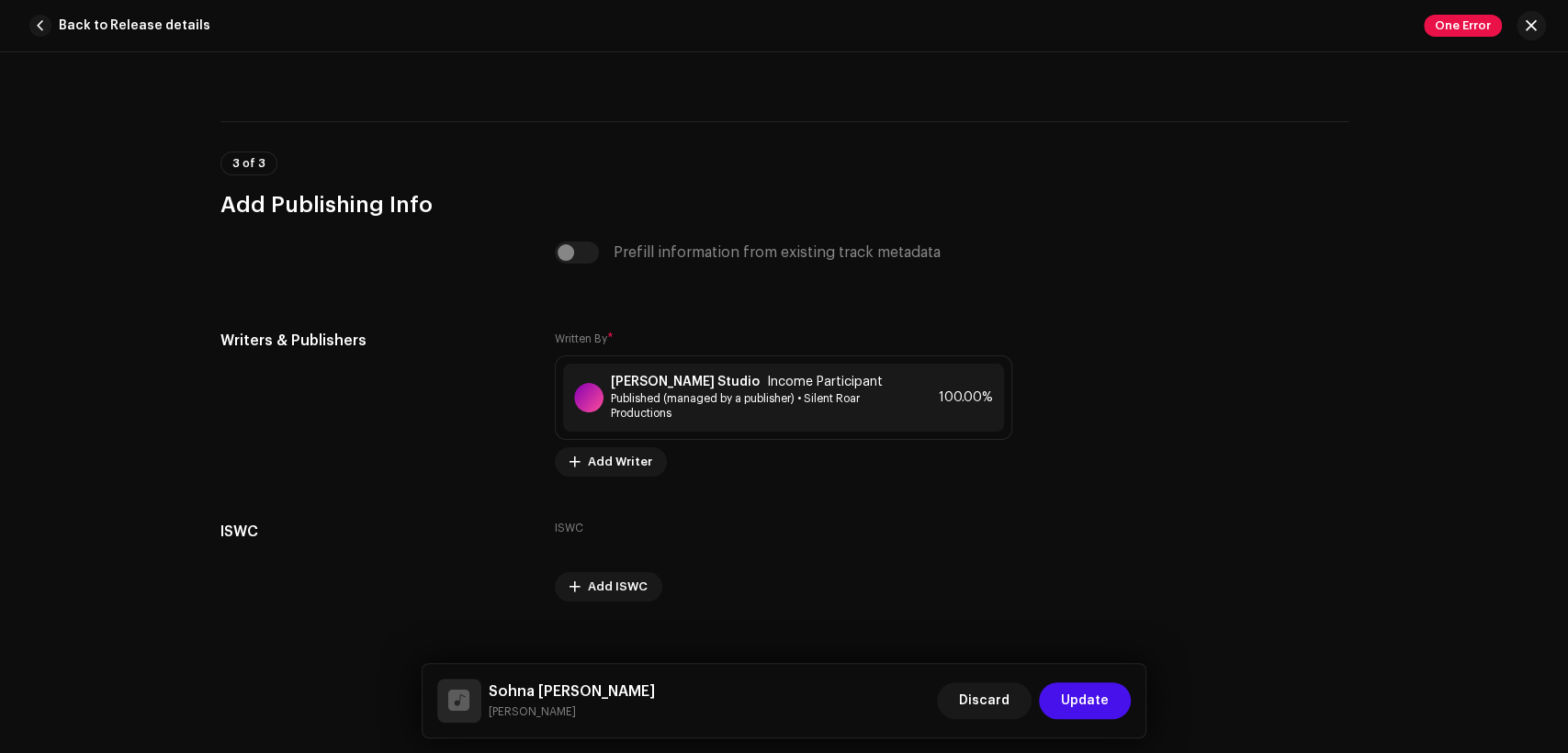
scroll to position [3841, 0]
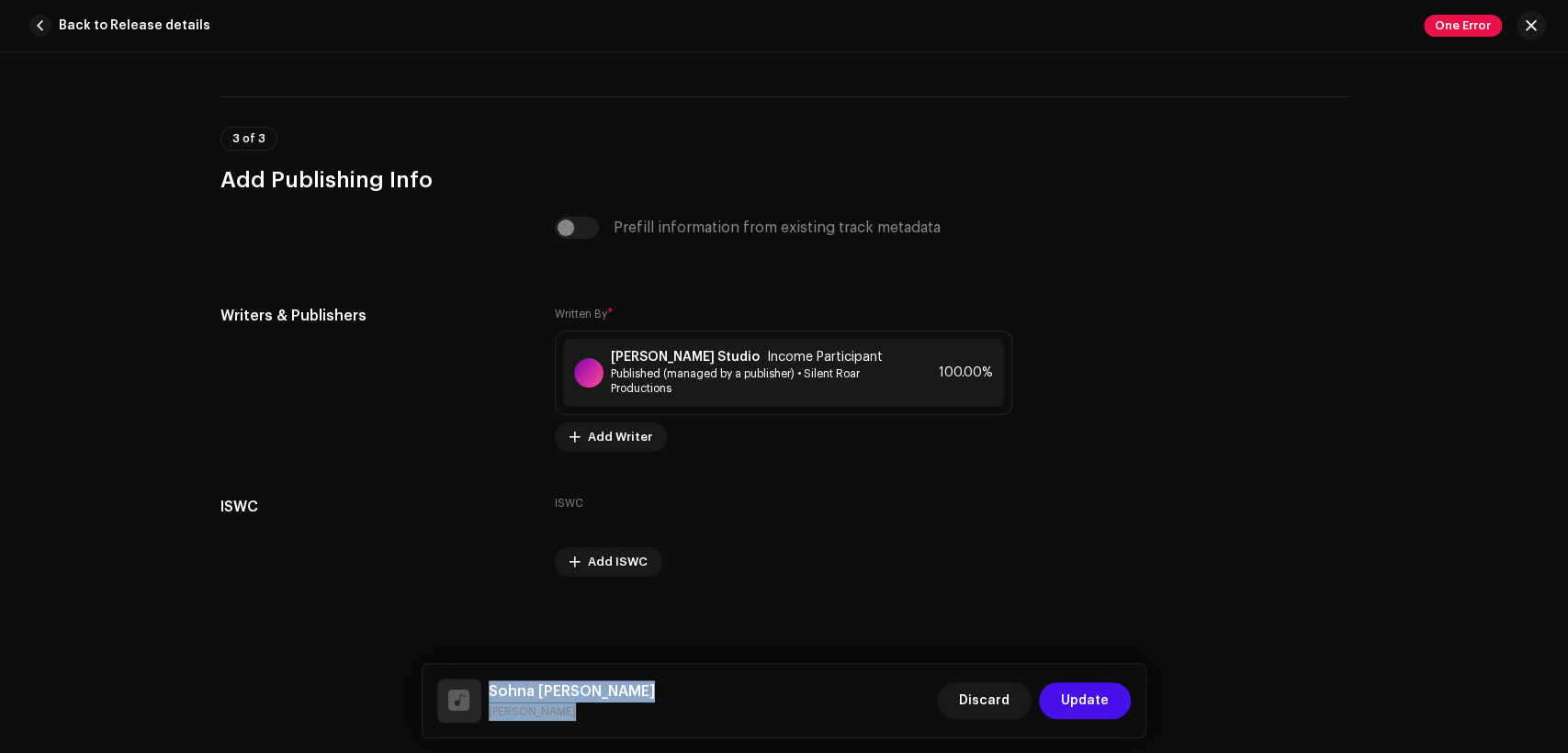
drag, startPoint x: 567, startPoint y: 720, endPoint x: 1155, endPoint y: 29, distance: 907.3
click at [492, 686] on div "Sohna [PERSON_NAME]" at bounding box center [571, 701] width 166 height 40
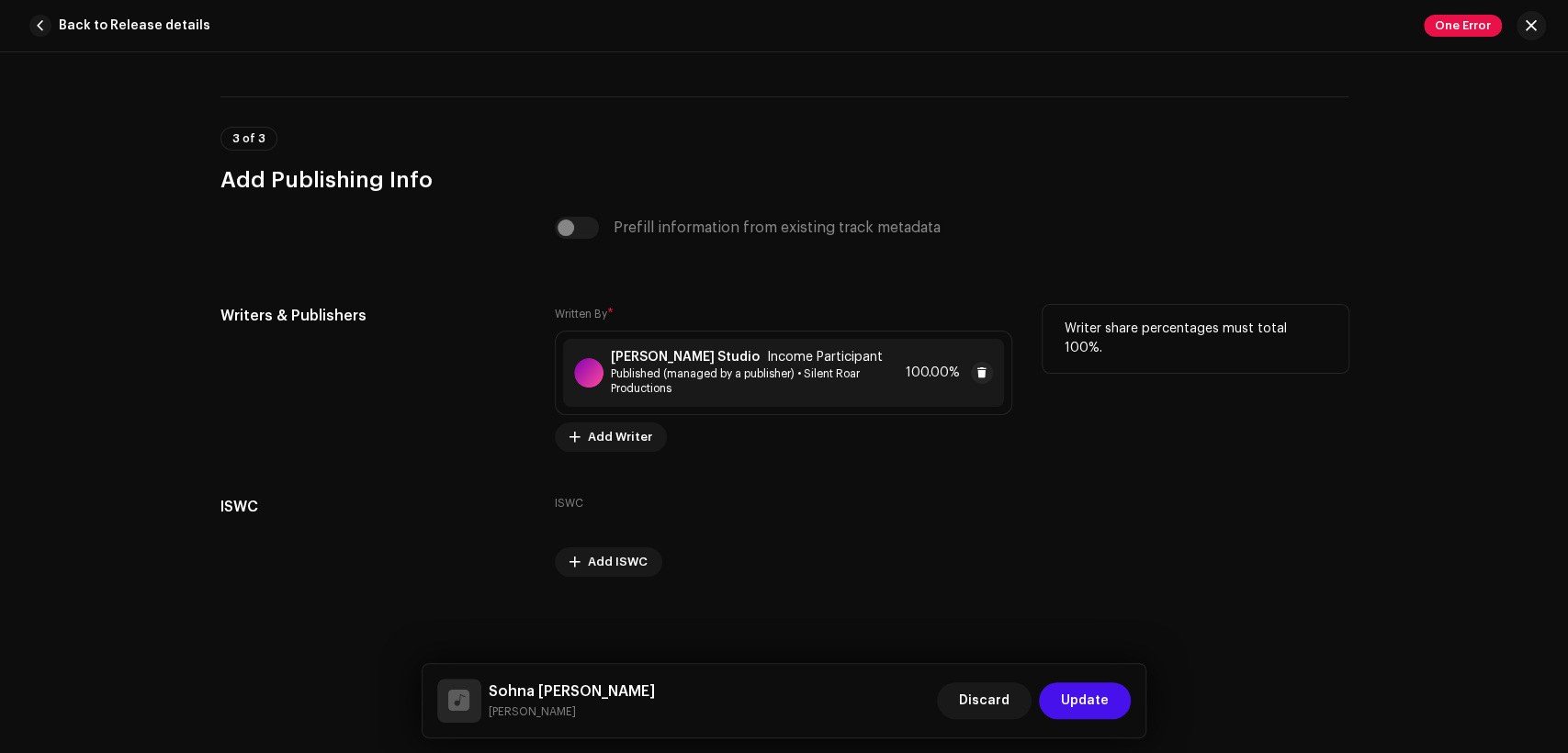
click at [643, 361] on strong "[PERSON_NAME] Studio" at bounding box center [684, 357] width 149 height 14
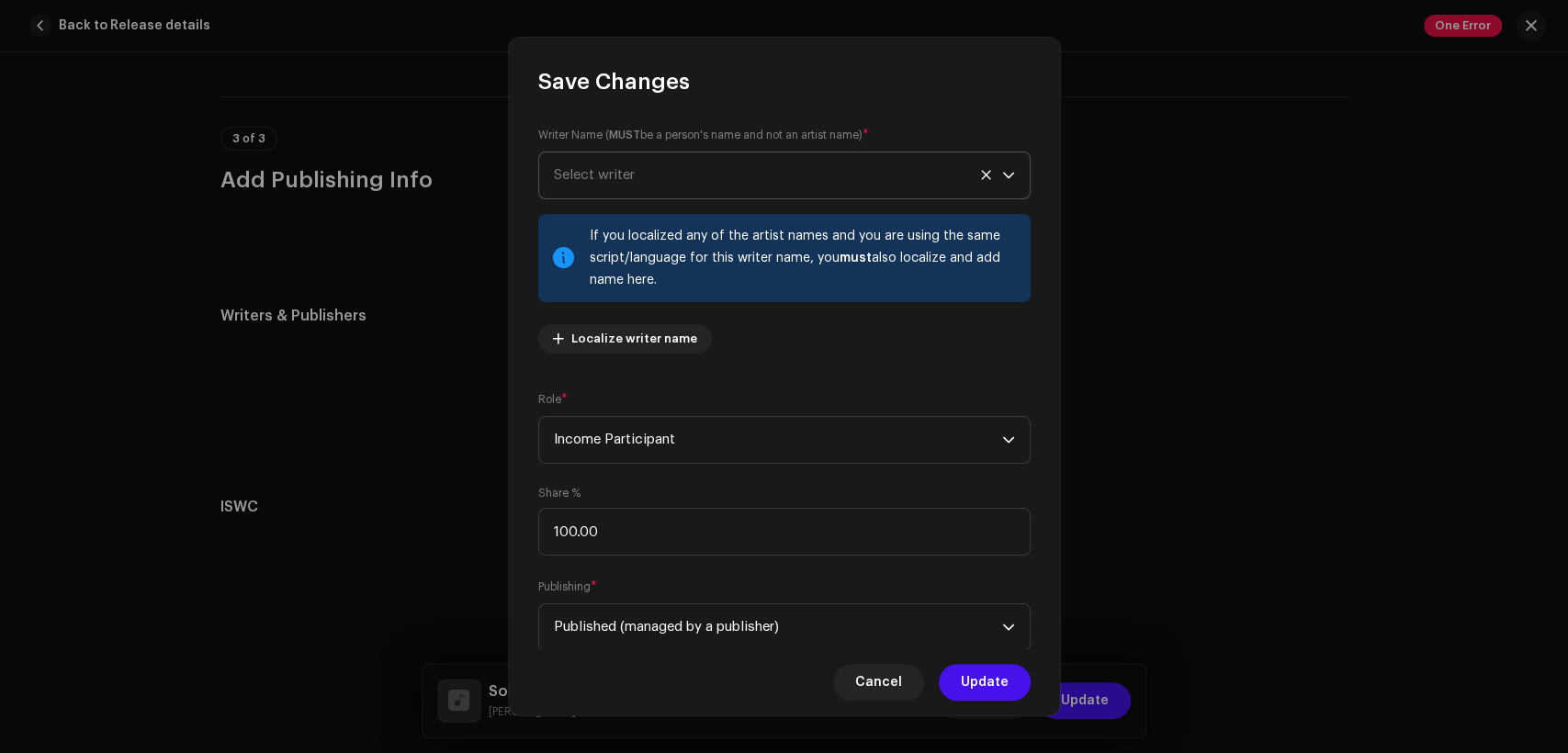
click at [627, 168] on span "Select writer" at bounding box center [594, 175] width 81 height 13
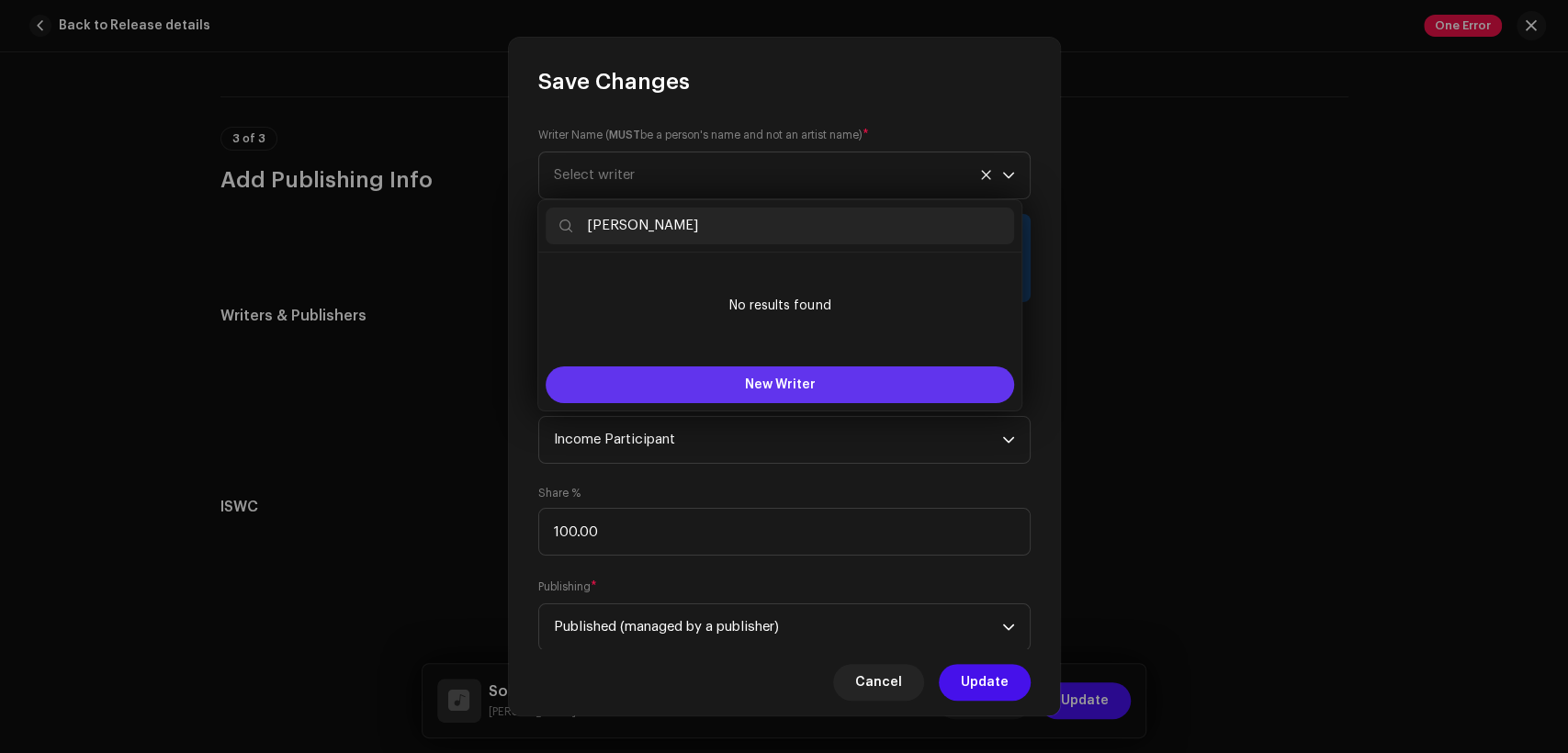
type input "[PERSON_NAME]"
click at [744, 377] on button "New Writer" at bounding box center [780, 385] width 468 height 37
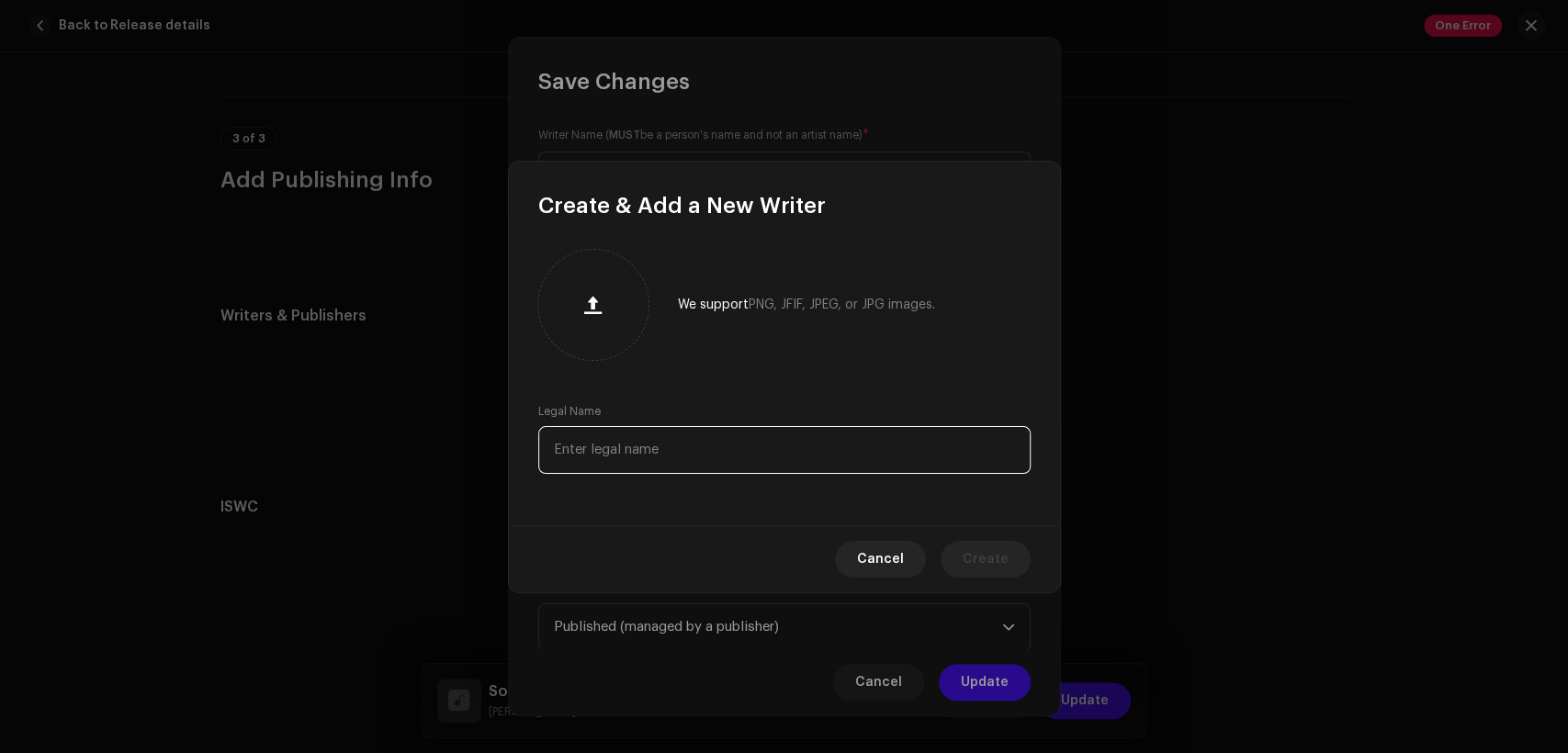
click at [761, 442] on input "text" at bounding box center [784, 450] width 492 height 48
paste input "[PERSON_NAME]"
type input "[PERSON_NAME]"
click at [969, 557] on span "Create" at bounding box center [985, 560] width 46 height 37
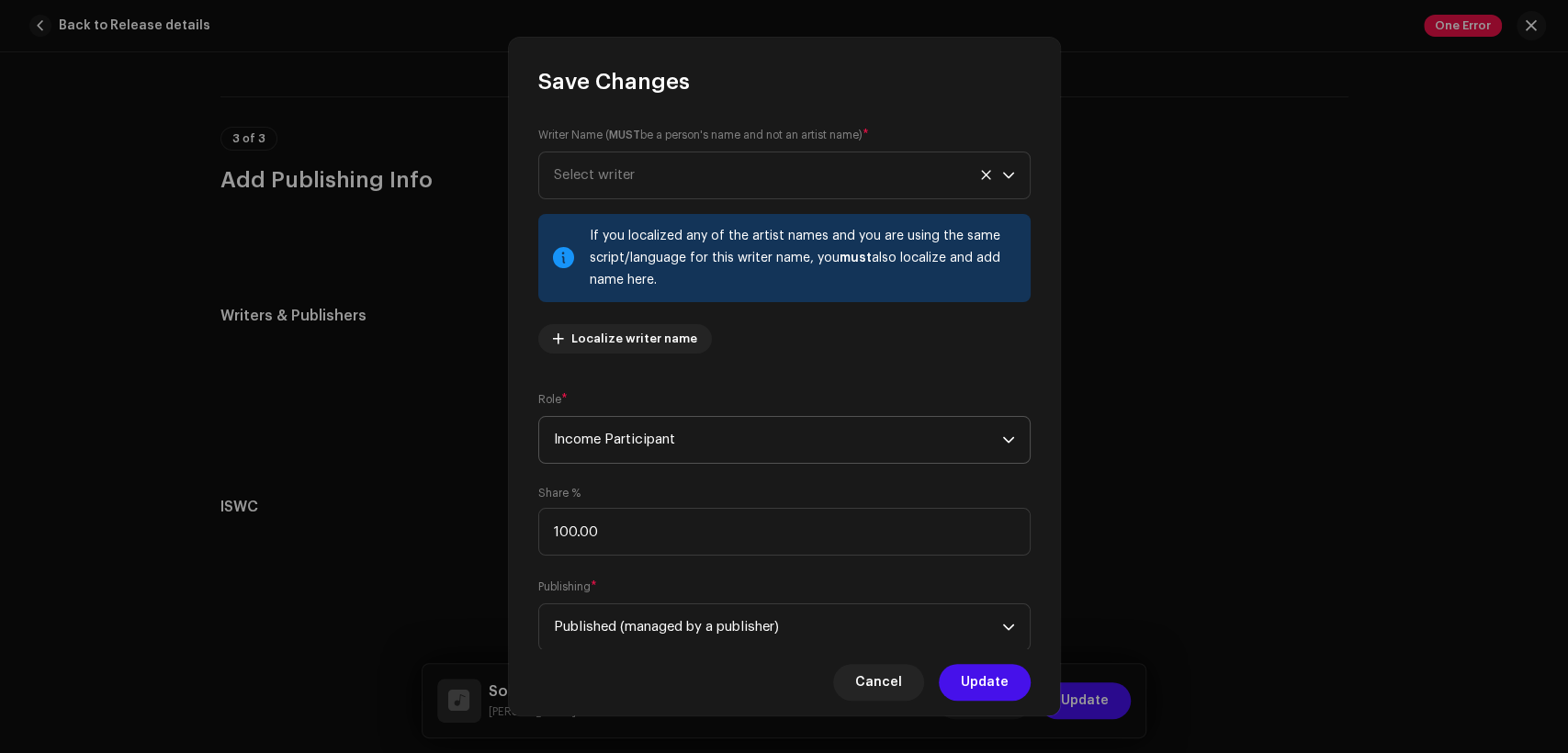
click at [716, 429] on span "Income Participant" at bounding box center [778, 440] width 448 height 46
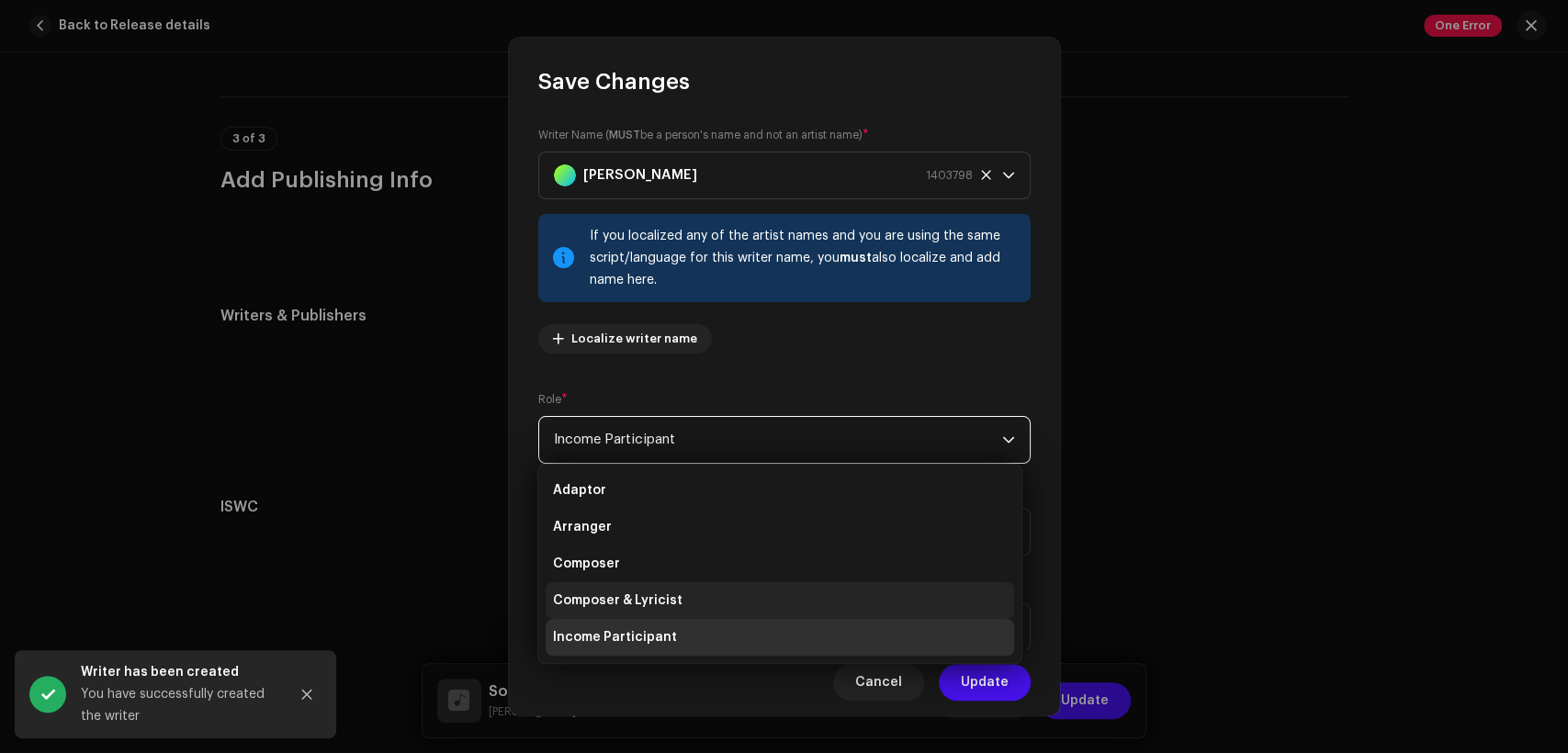
click at [756, 590] on li "Composer & Lyricist" at bounding box center [780, 601] width 468 height 37
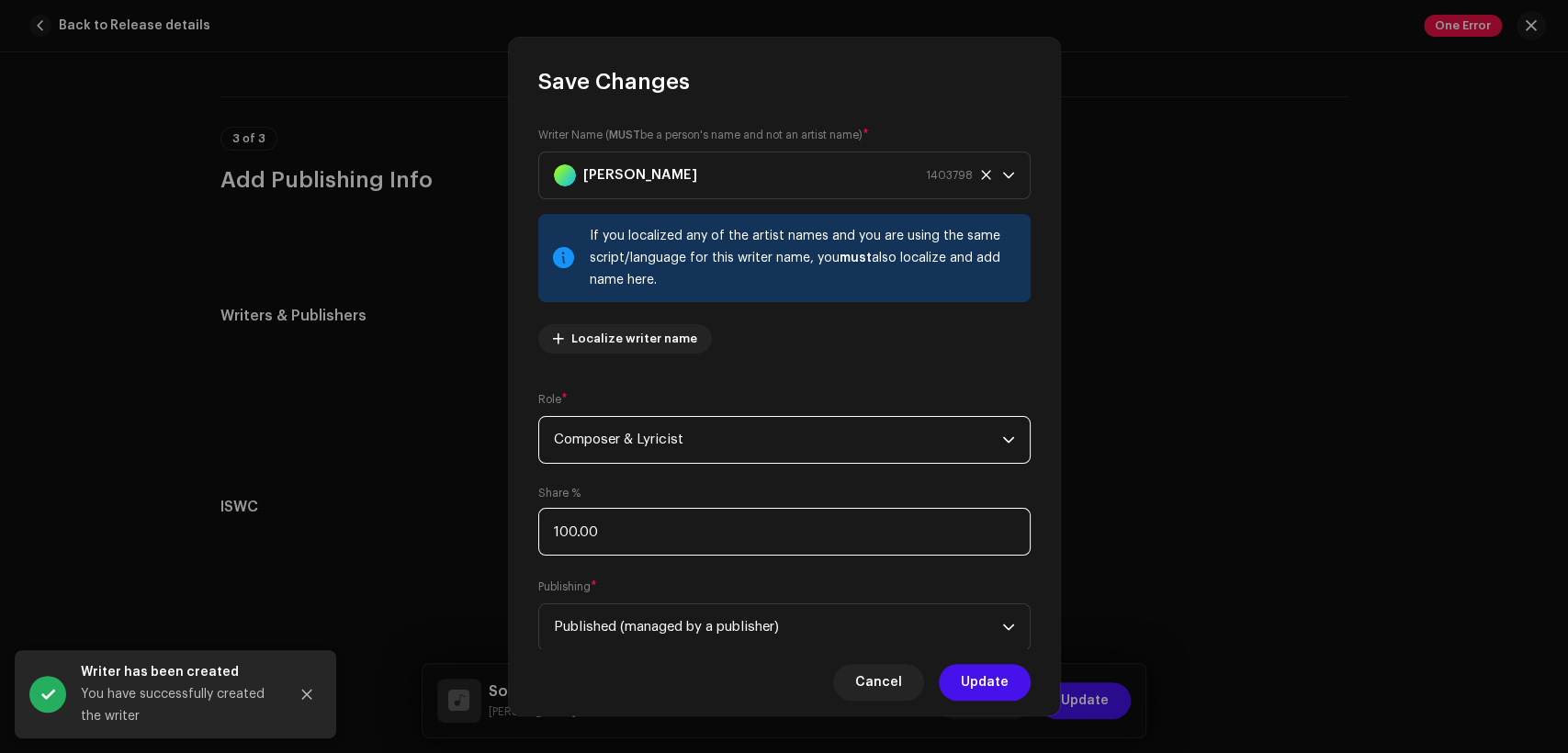
click at [770, 540] on input "100.00" at bounding box center [784, 532] width 492 height 48
type input "1.00"
type input "50.00"
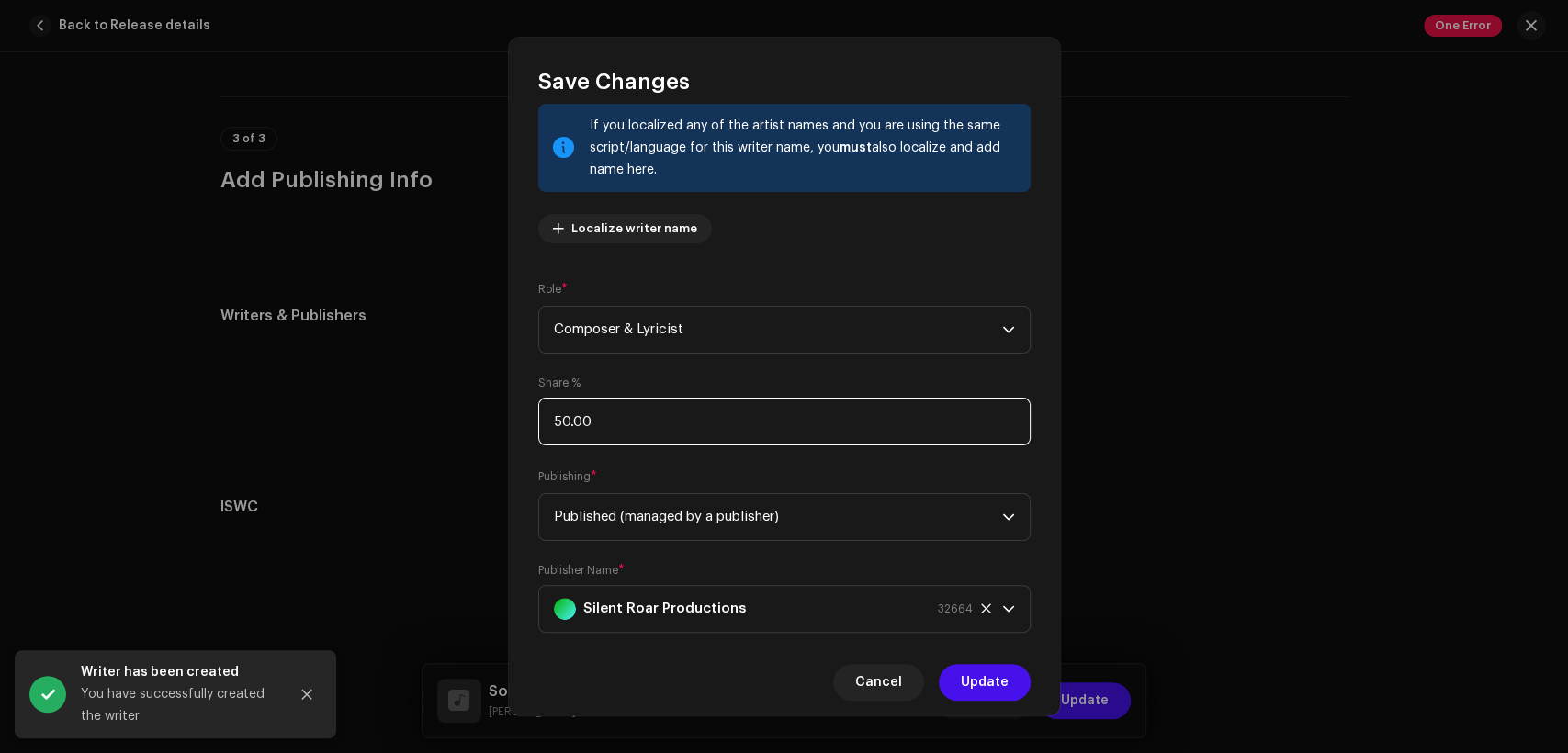
scroll to position [147, 0]
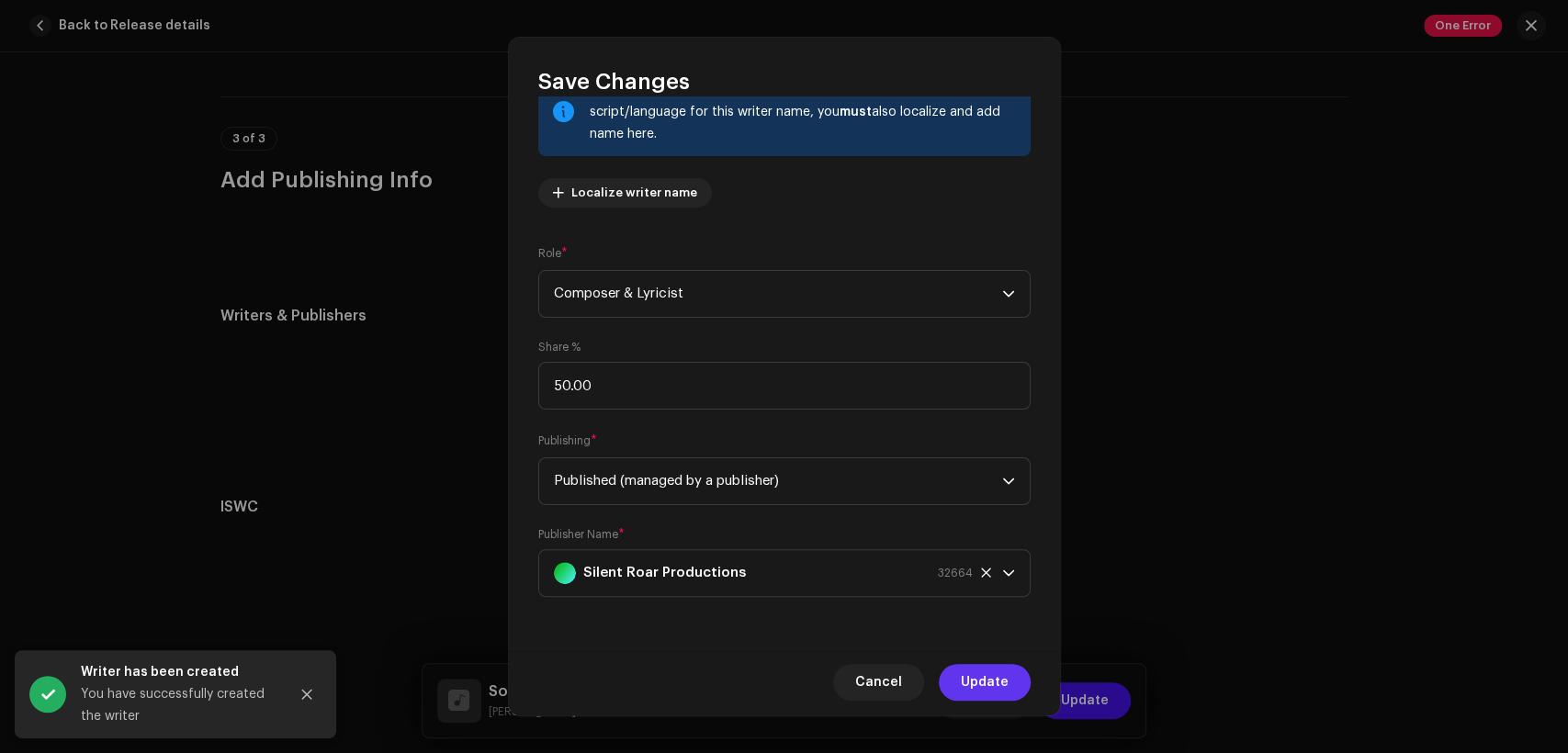
click at [1000, 681] on span "Update" at bounding box center [984, 683] width 48 height 37
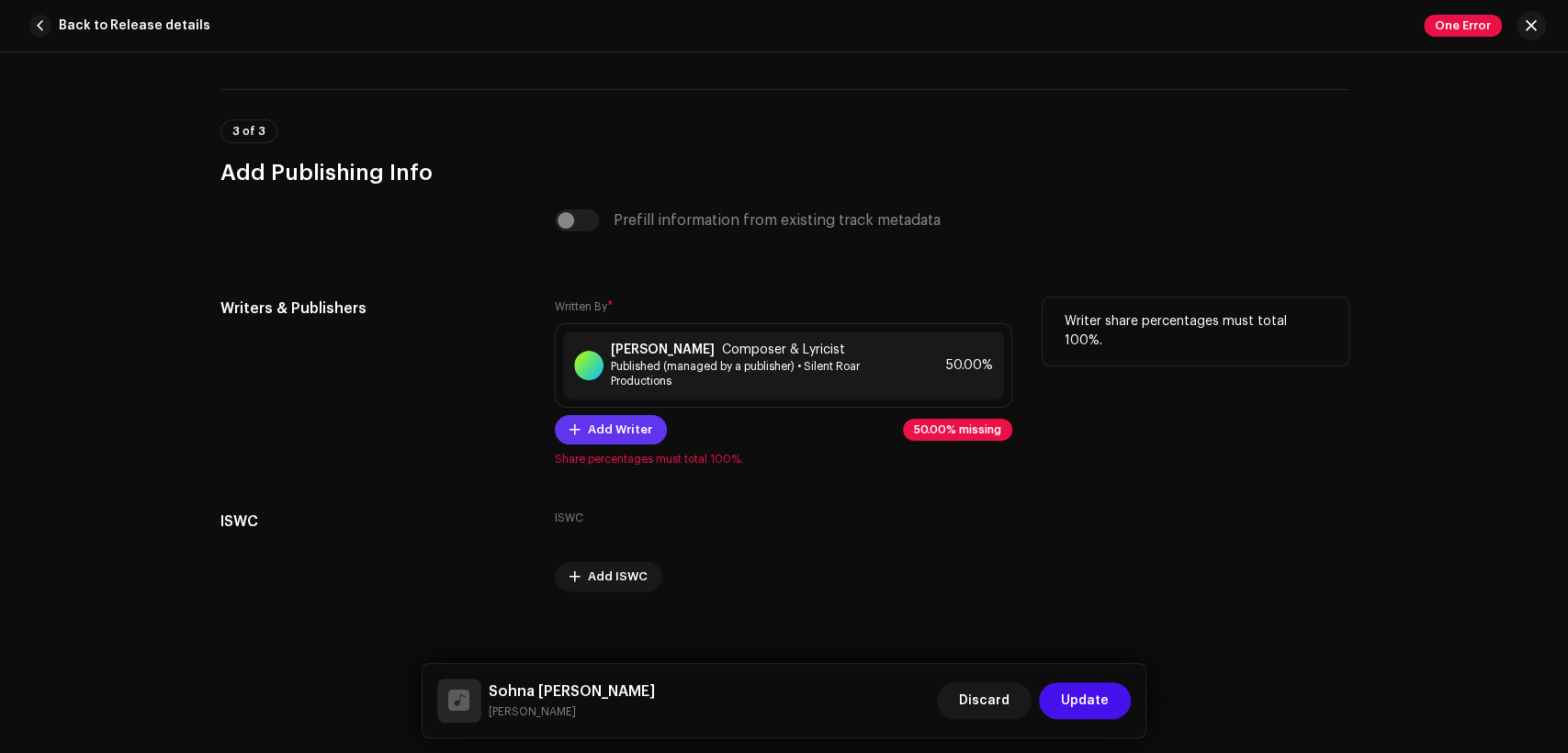
click at [605, 437] on span "Add Writer" at bounding box center [619, 430] width 64 height 37
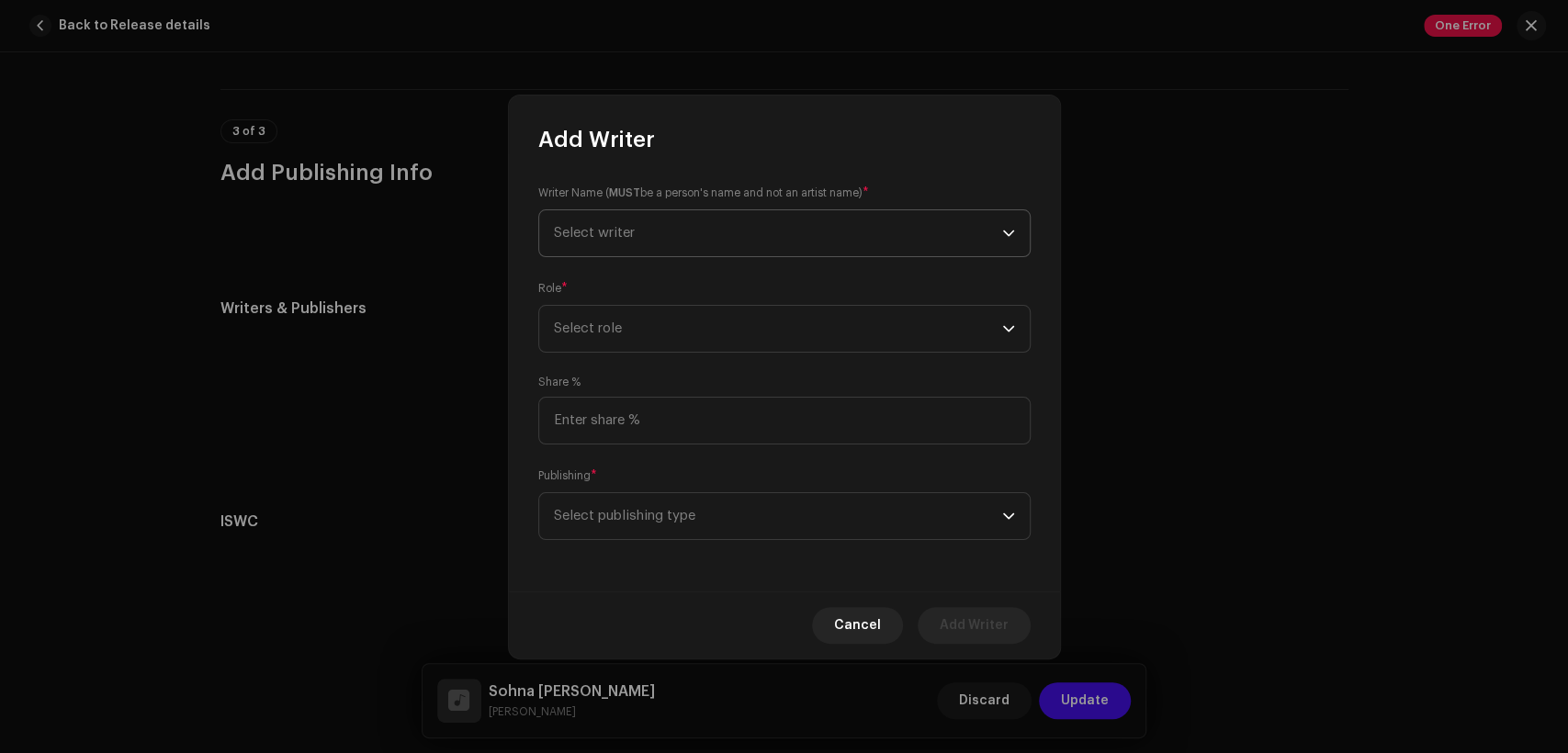
click at [617, 210] on p-select "Select writer" at bounding box center [784, 234] width 492 height 48
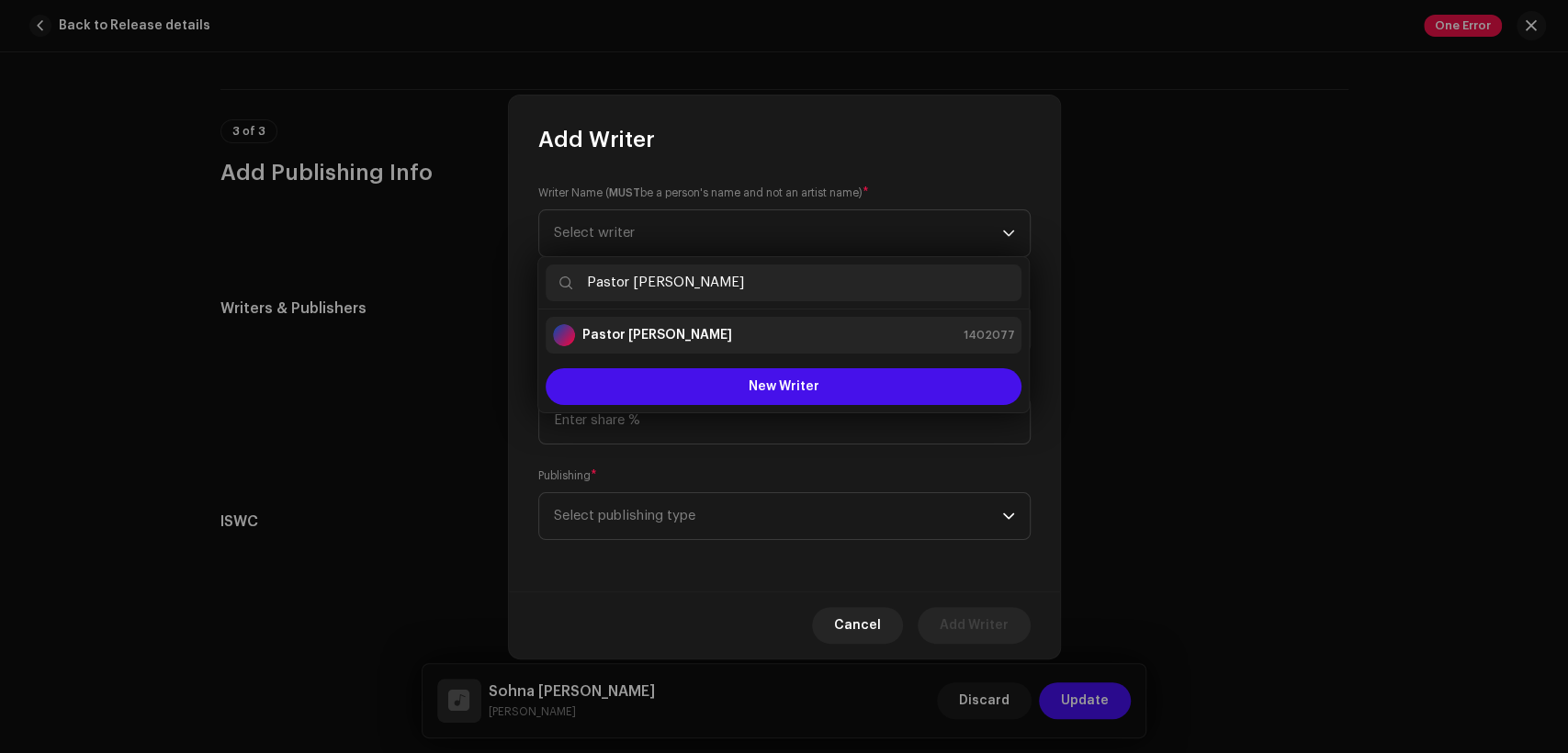
type input "Pastor [PERSON_NAME]"
click at [728, 336] on div "Pastor [PERSON_NAME] 1402077" at bounding box center [784, 335] width 461 height 22
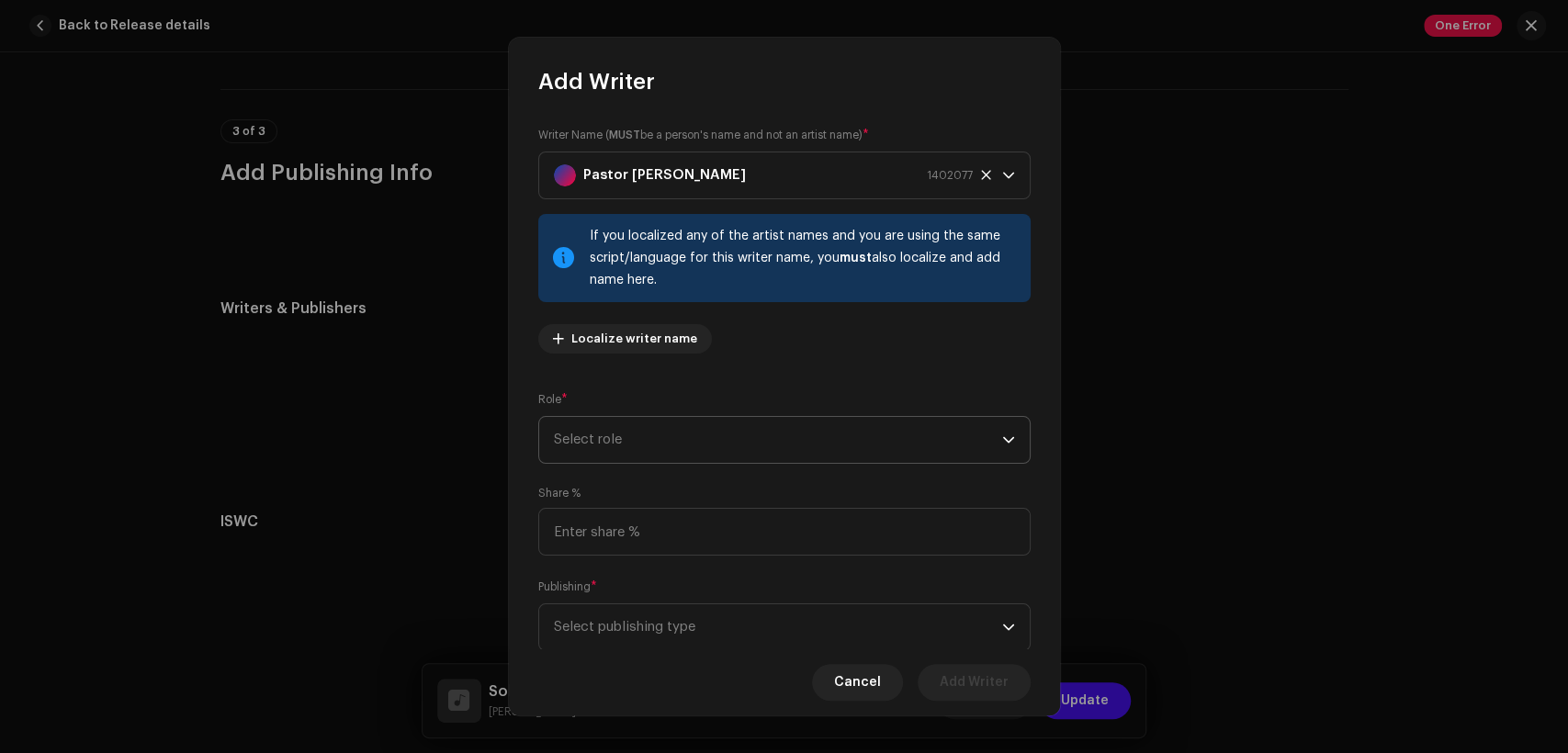
click at [773, 433] on span "Select role" at bounding box center [778, 440] width 448 height 46
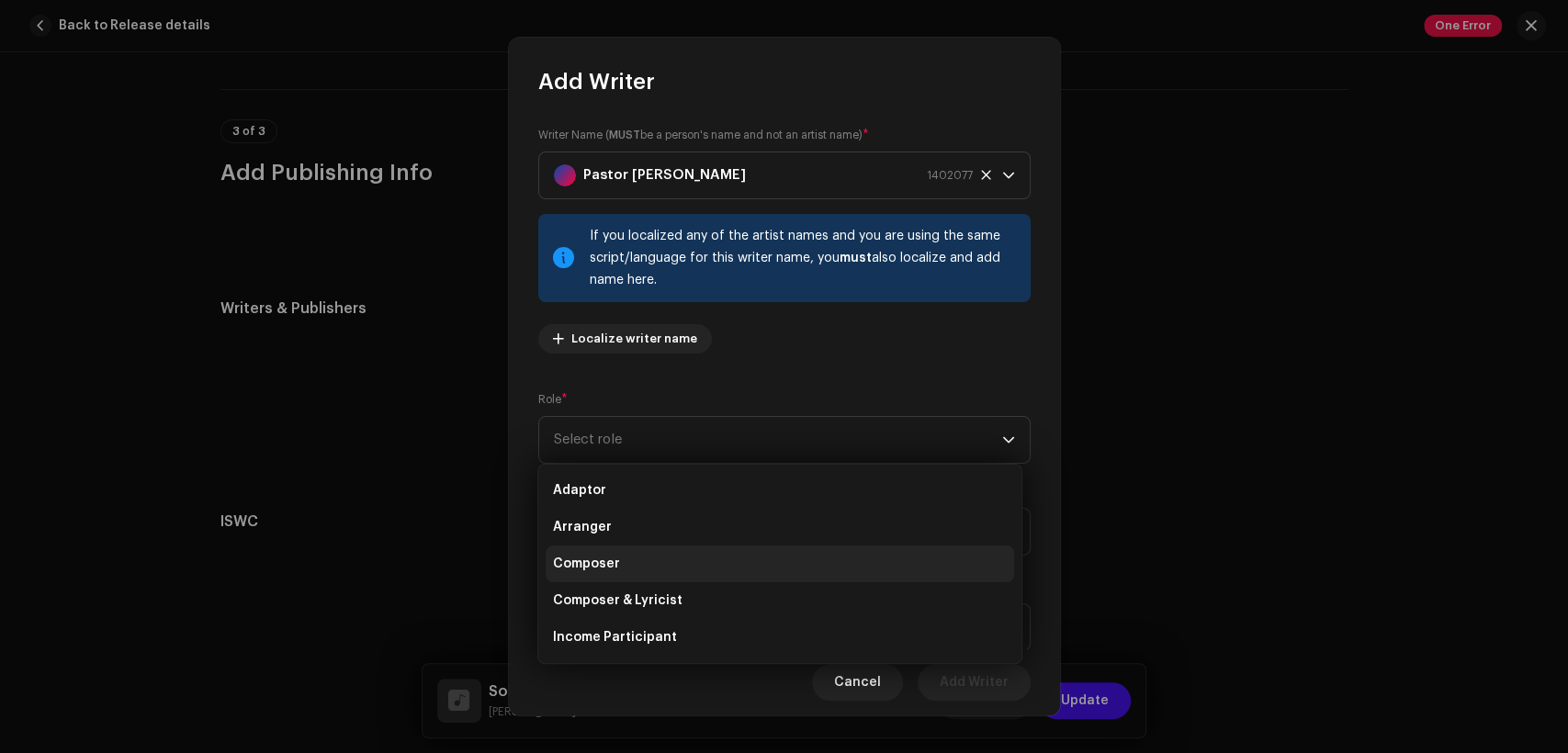
drag, startPoint x: 759, startPoint y: 560, endPoint x: 740, endPoint y: 546, distance: 23.6
click at [741, 561] on li "Composer" at bounding box center [780, 565] width 468 height 37
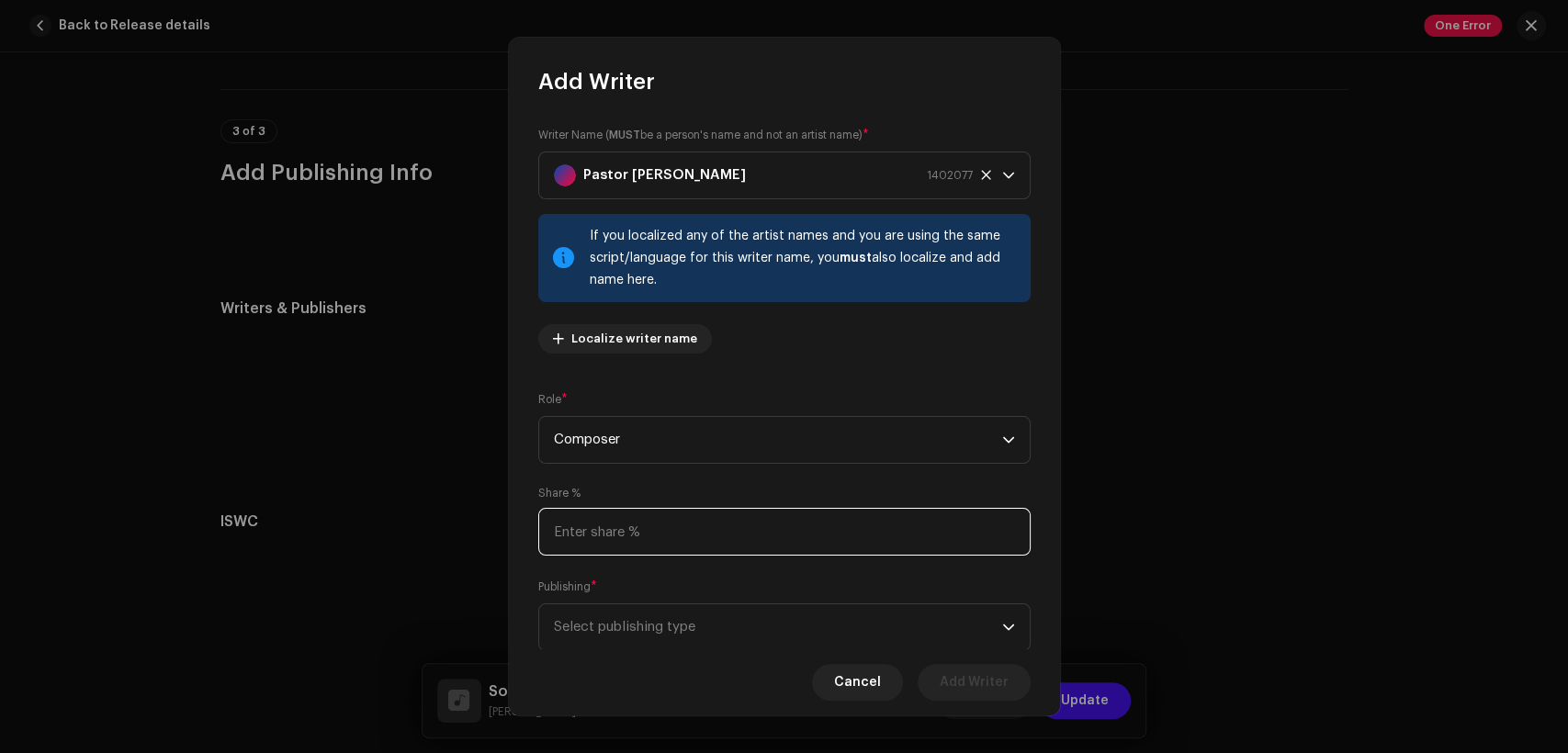
click at [752, 531] on input at bounding box center [784, 532] width 492 height 48
type input "5.00"
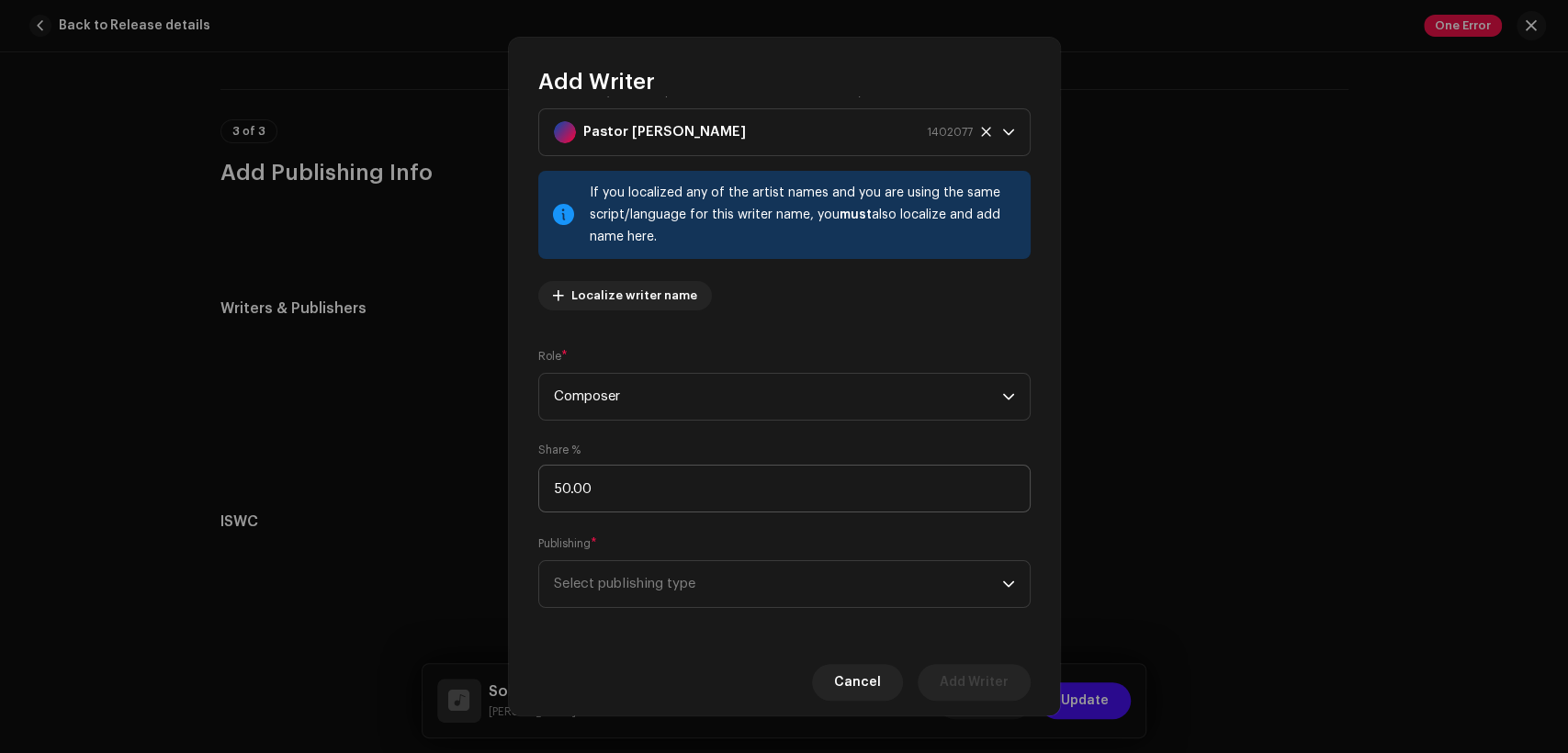
scroll to position [55, 0]
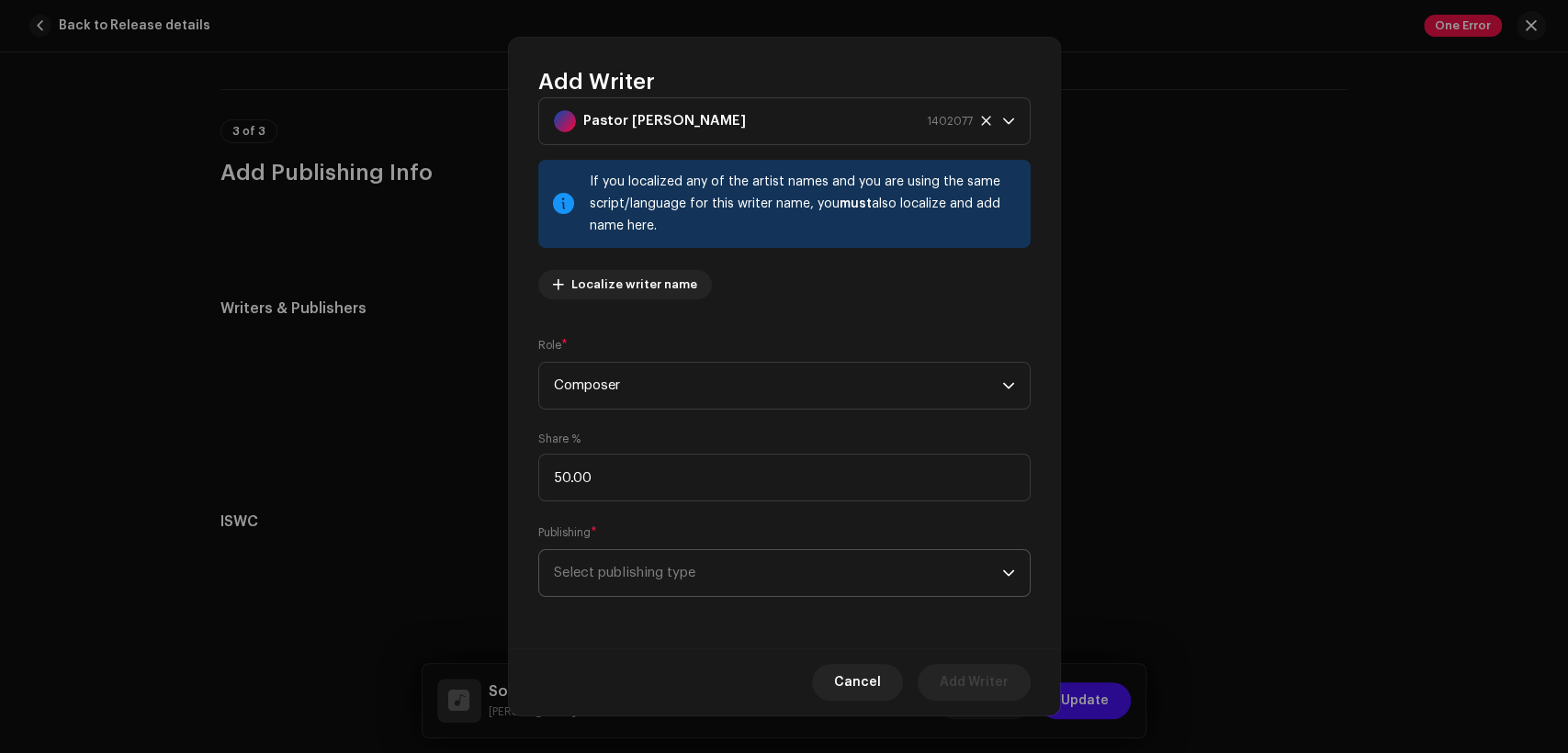
click at [757, 556] on span "Select publishing type" at bounding box center [778, 573] width 448 height 46
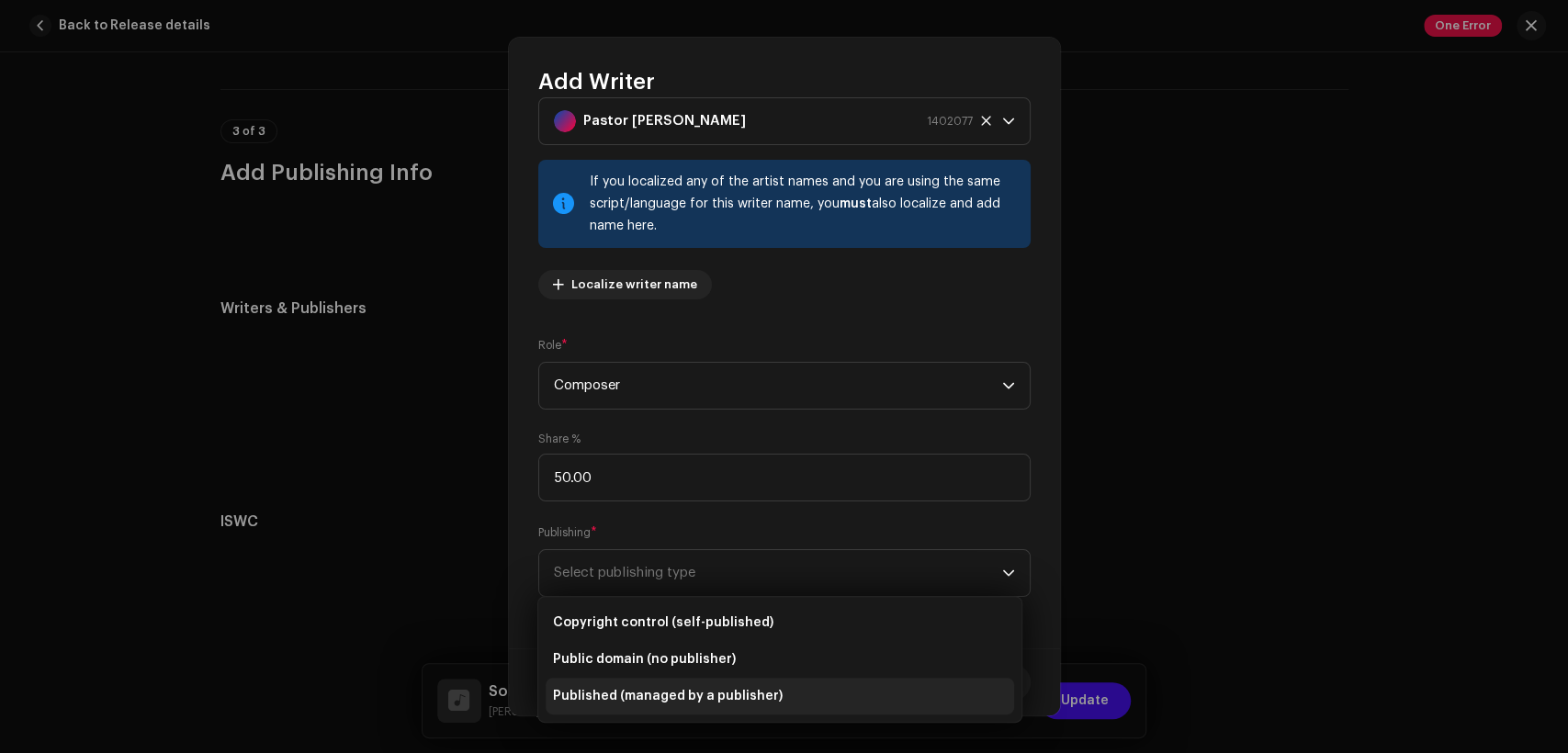
click at [788, 700] on li "Published (managed by a publisher)" at bounding box center [780, 696] width 468 height 37
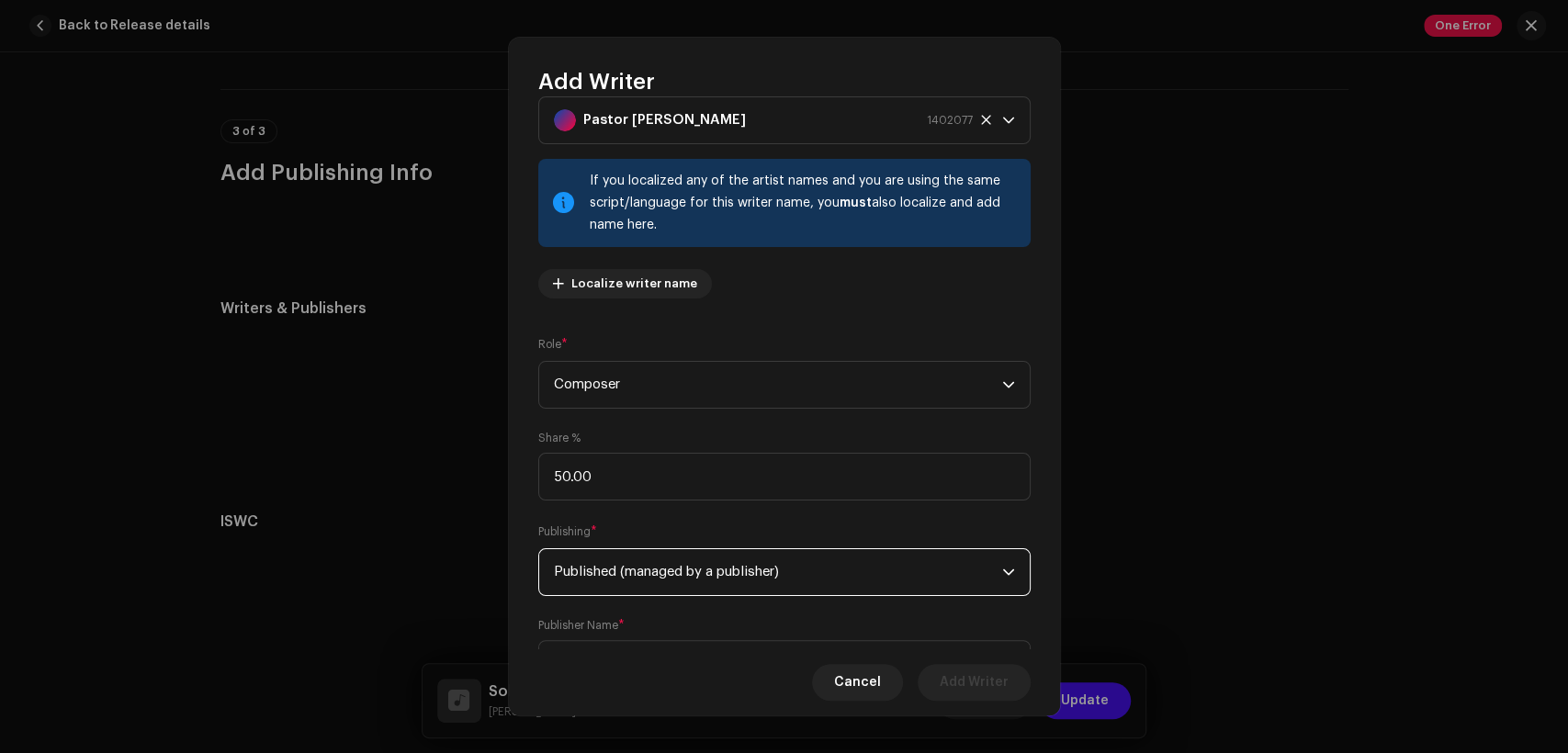
scroll to position [147, 0]
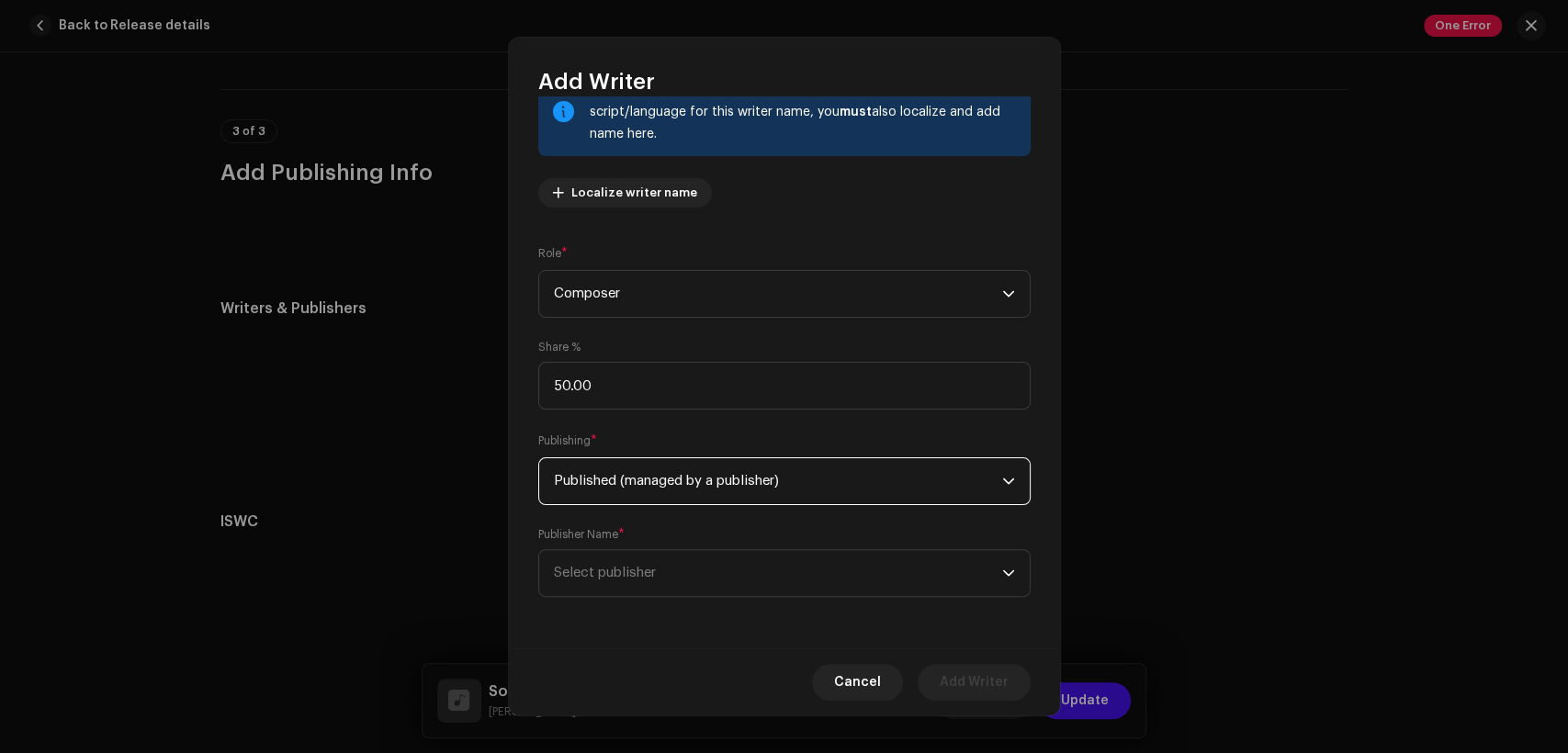
click at [806, 560] on span "Select publisher" at bounding box center [778, 573] width 448 height 46
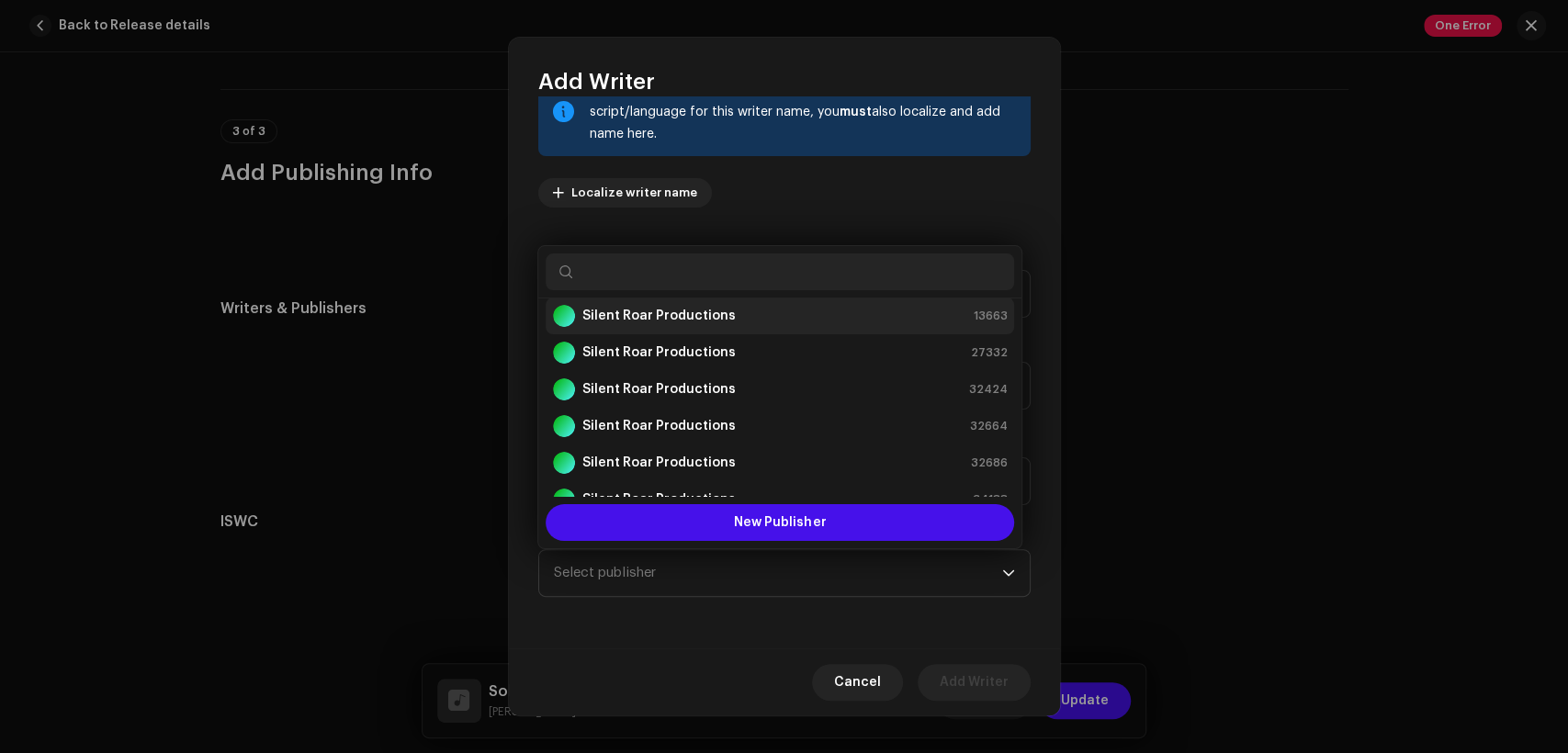
scroll to position [0, 0]
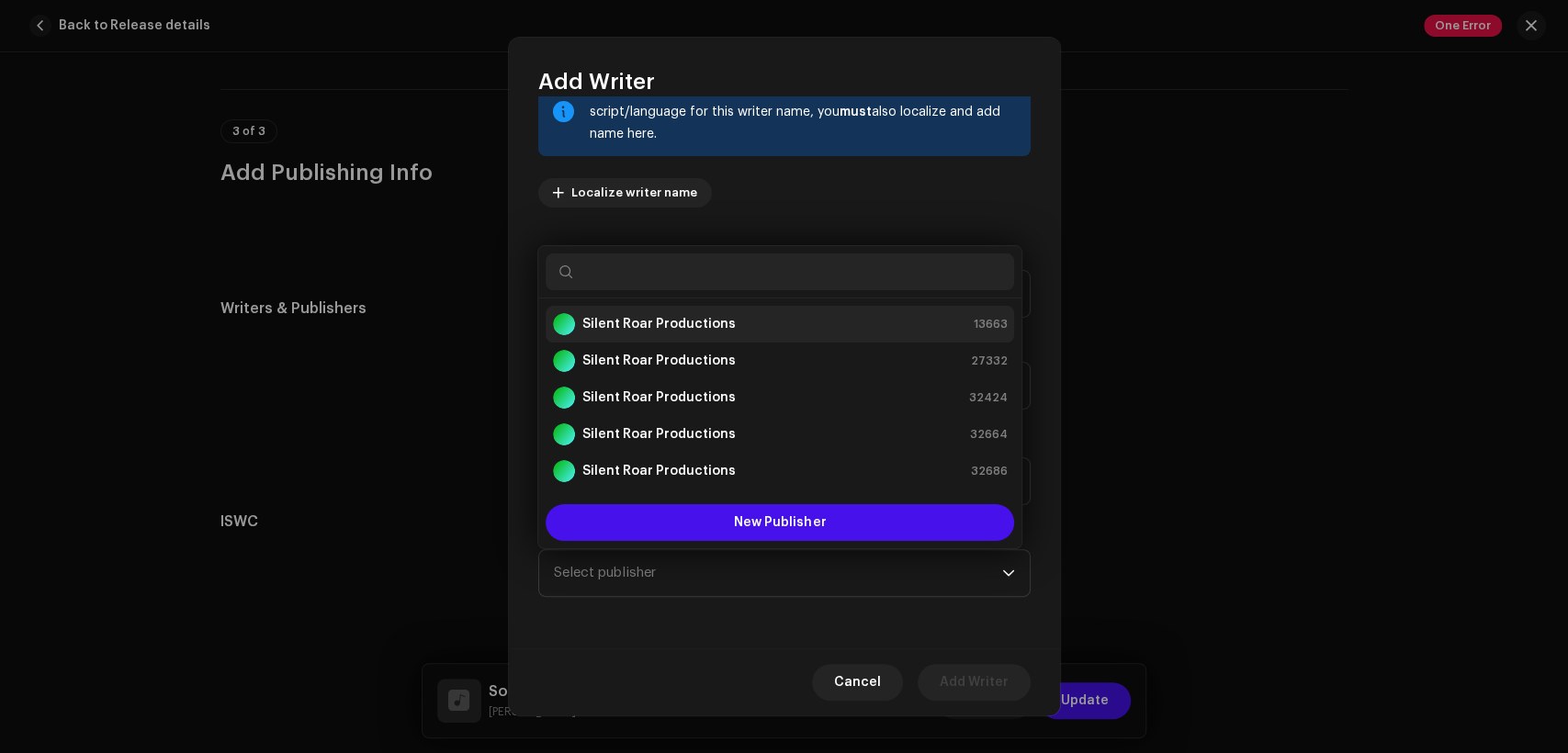
click at [831, 322] on div "Silent Roar Productions 13663" at bounding box center [780, 324] width 454 height 22
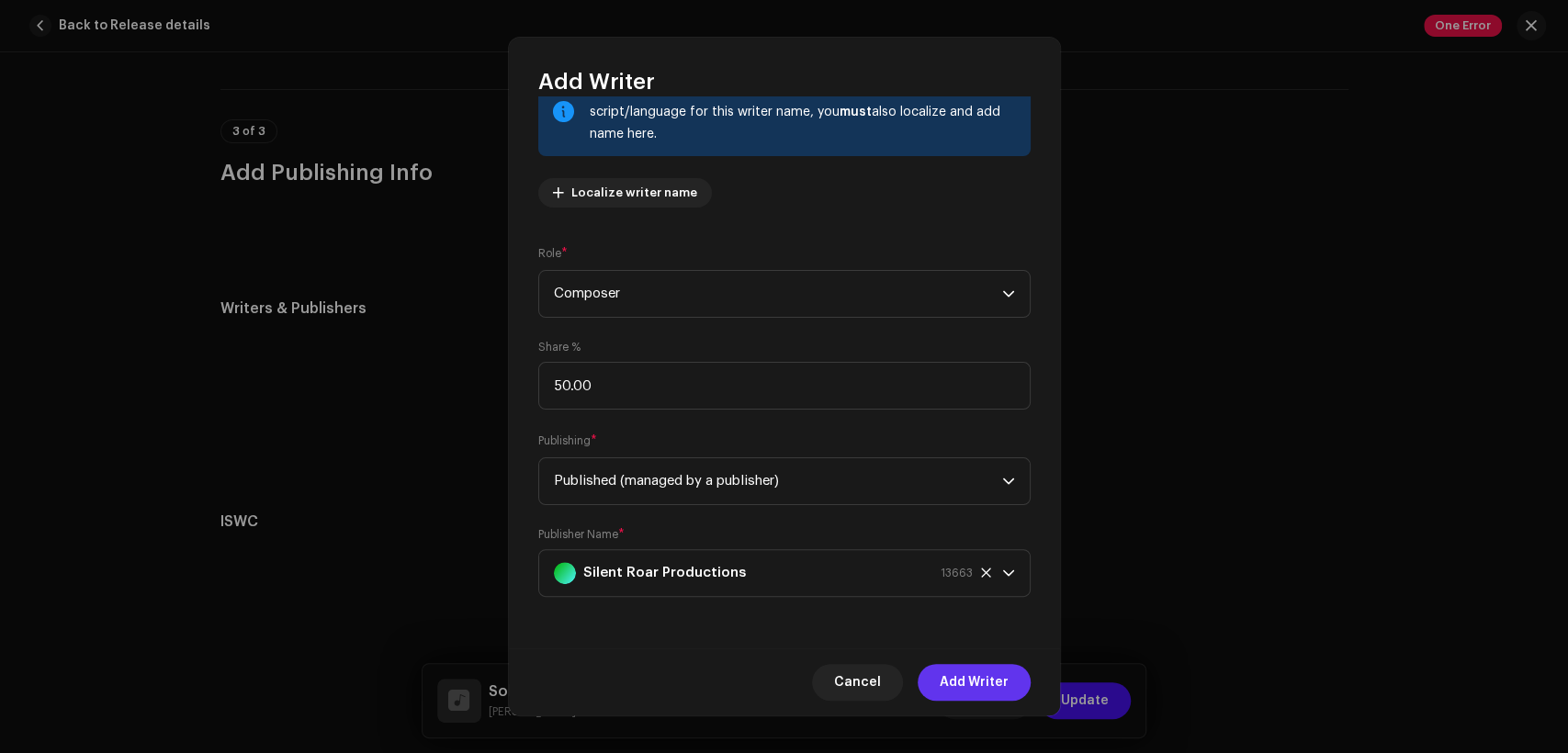
click at [971, 670] on span "Add Writer" at bounding box center [974, 683] width 69 height 37
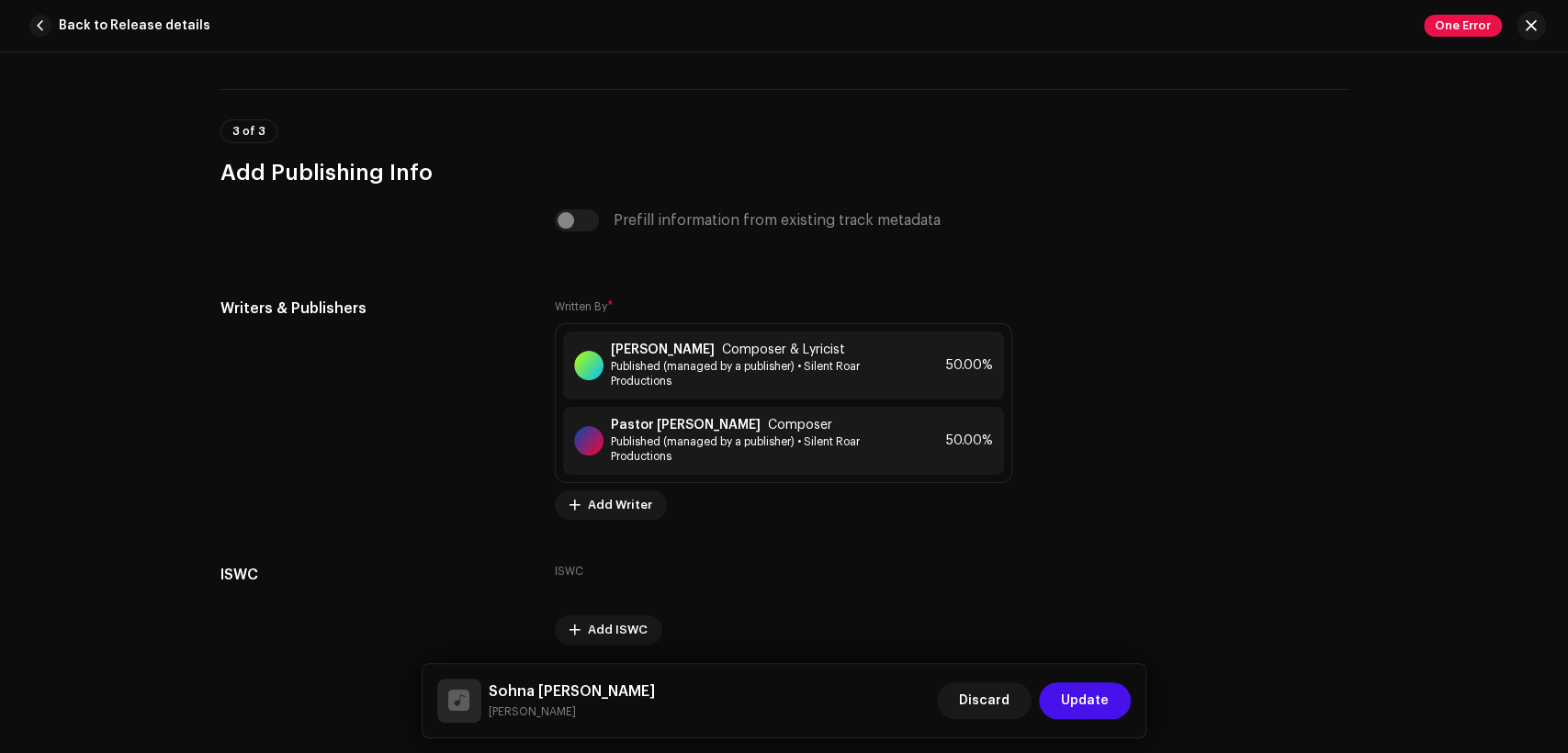
scroll to position [3916, 0]
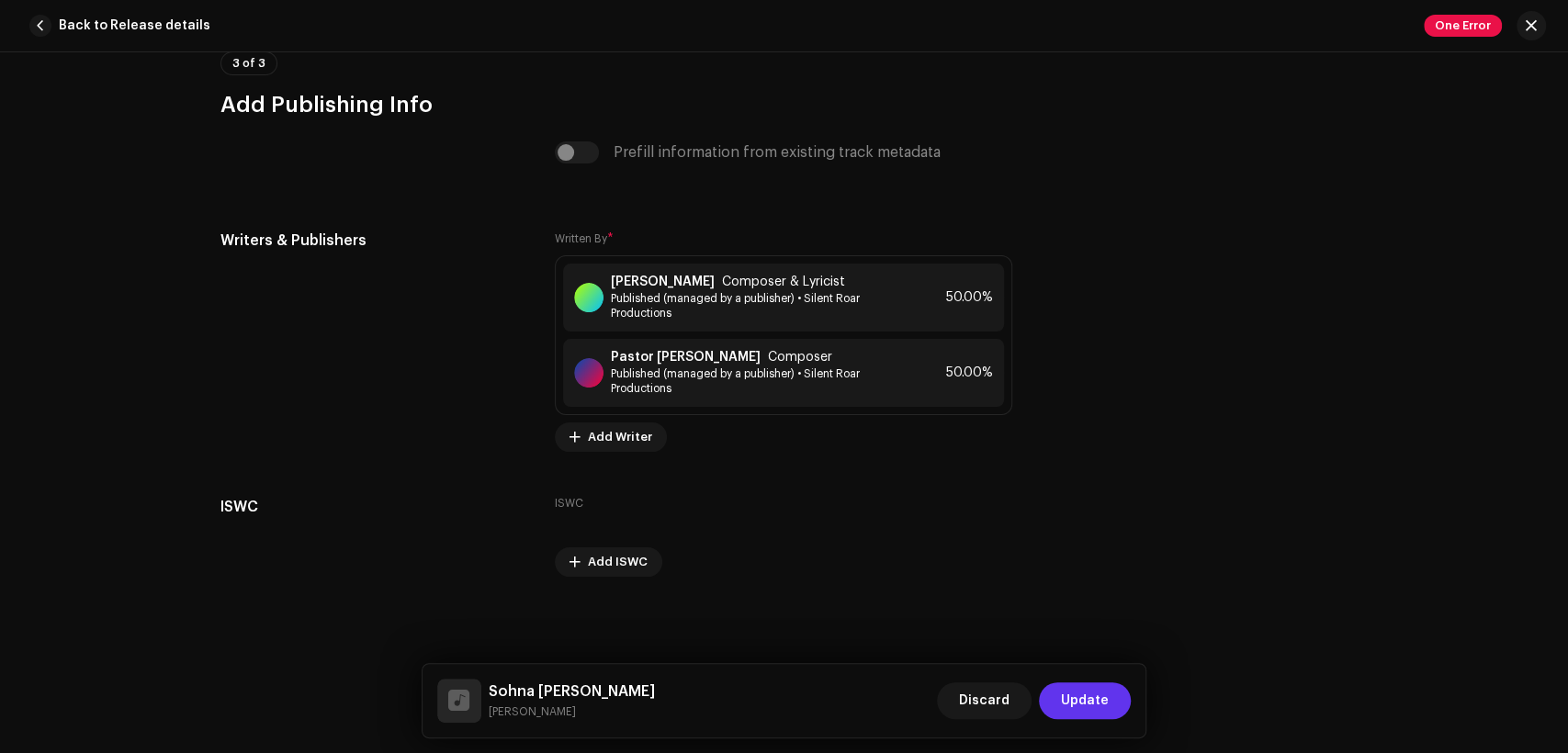
click at [1062, 701] on button "Update" at bounding box center [1085, 701] width 92 height 37
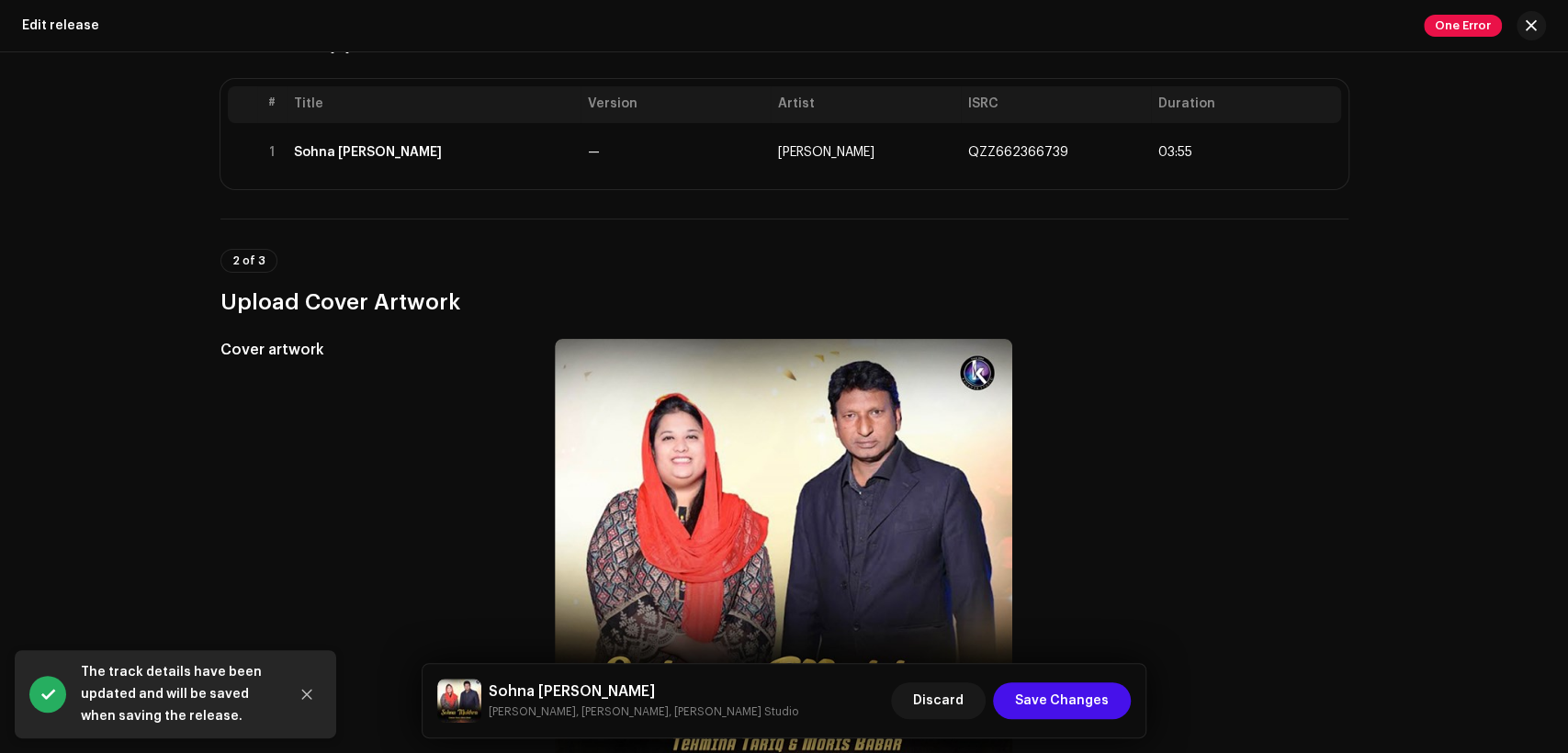
scroll to position [551, 0]
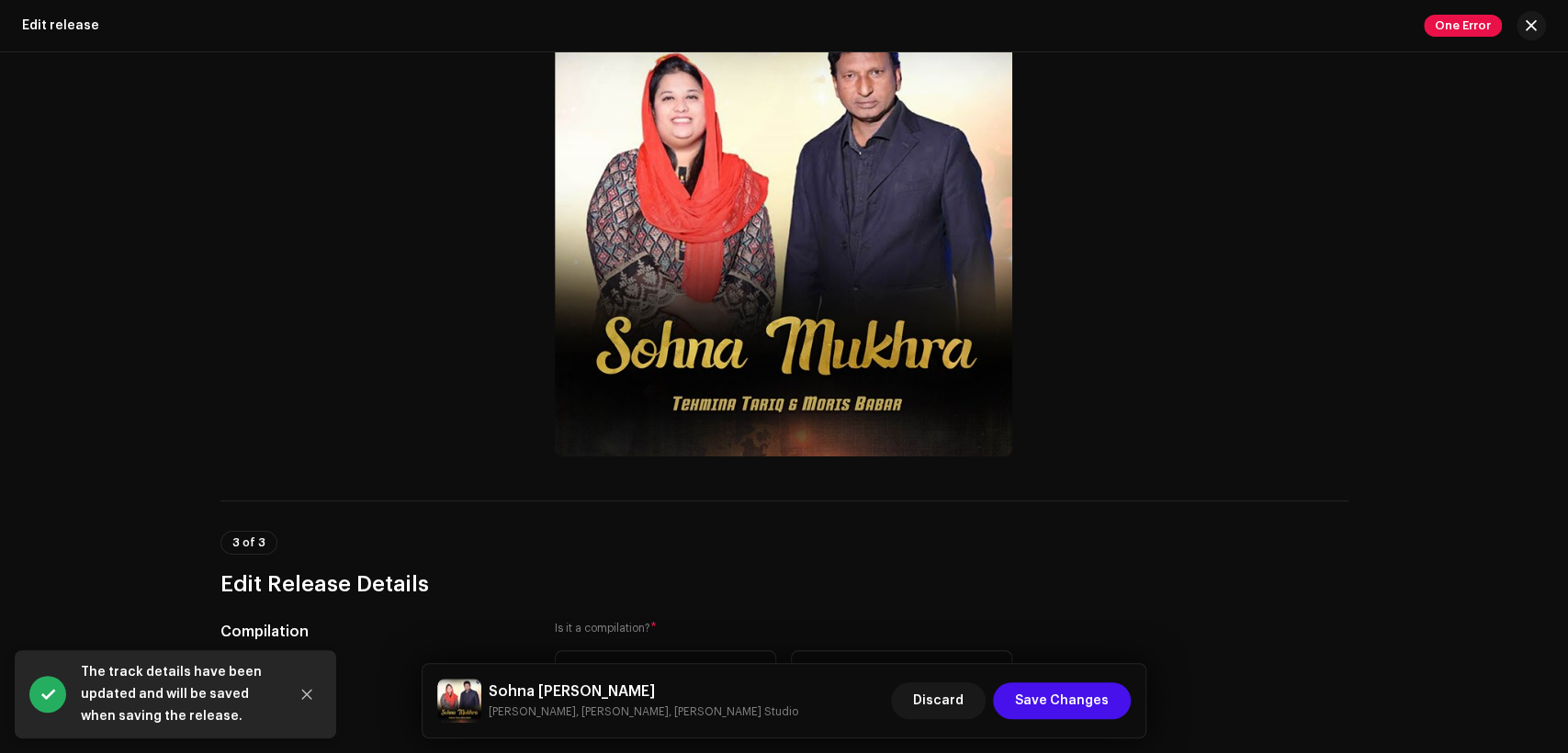
click at [566, 689] on h5 "Sohna [PERSON_NAME]" at bounding box center [643, 691] width 310 height 22
copy h5 "Sohna [PERSON_NAME]"
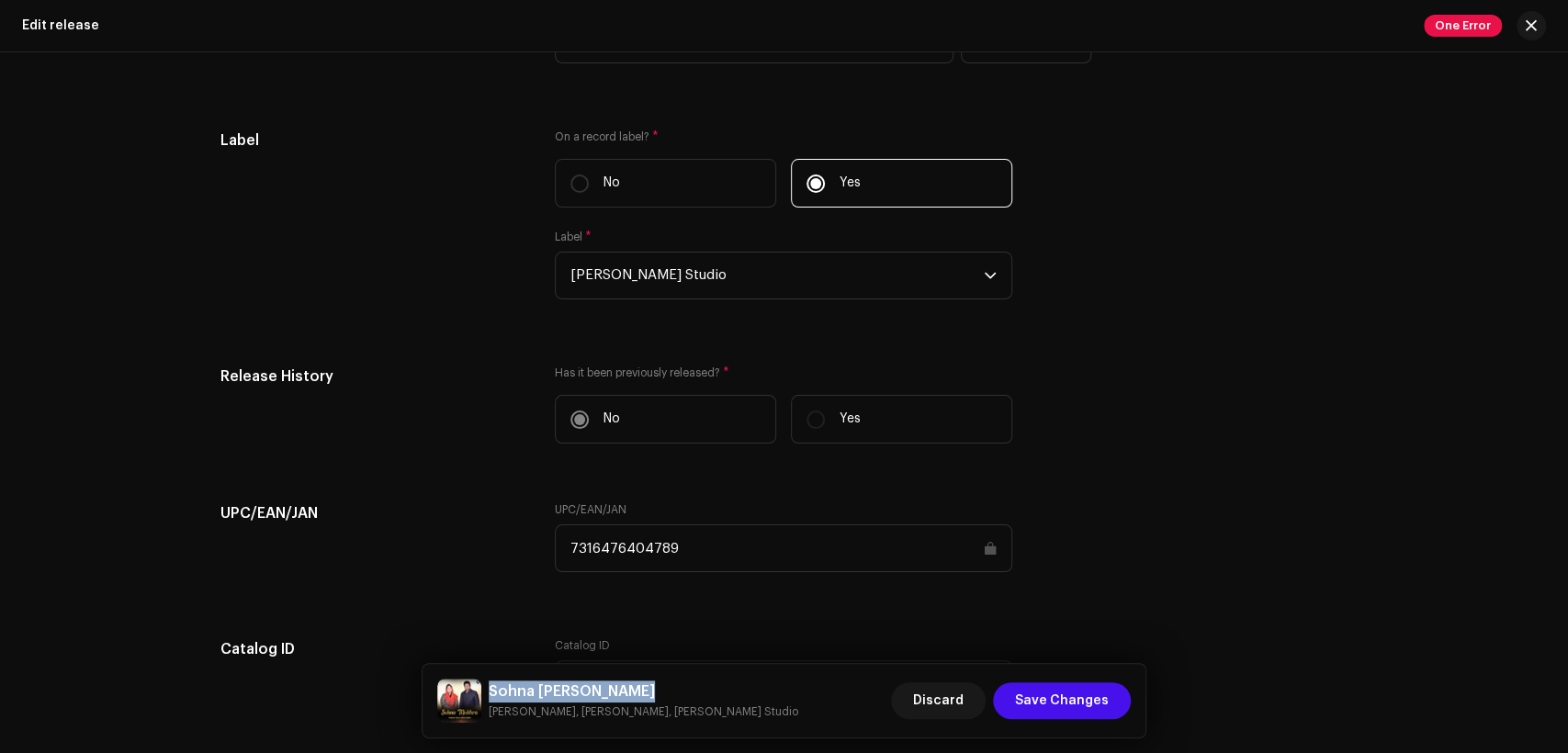
scroll to position [3010, 0]
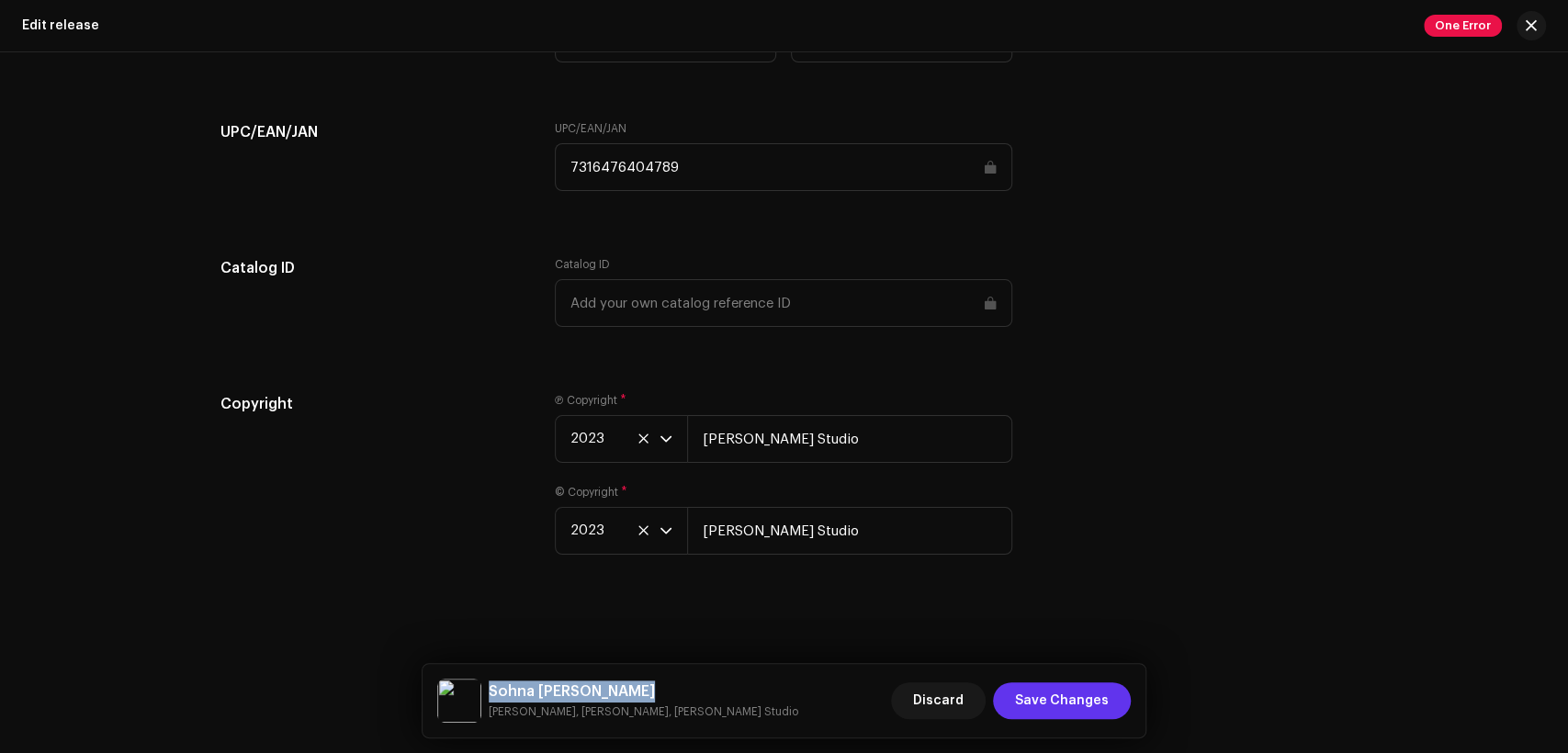
click at [1059, 702] on span "Save Changes" at bounding box center [1061, 701] width 93 height 37
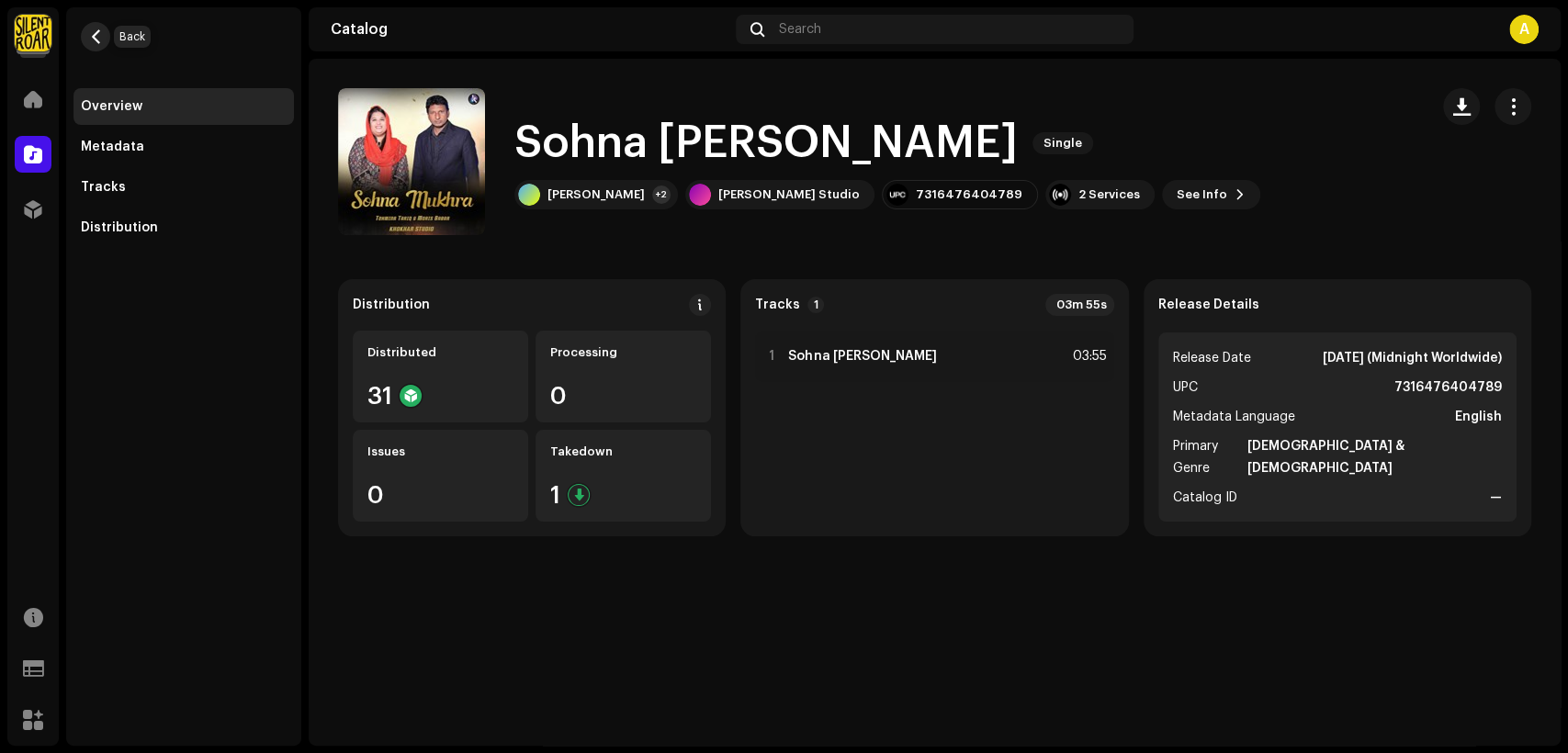
click at [92, 37] on span "button" at bounding box center [96, 37] width 13 height 14
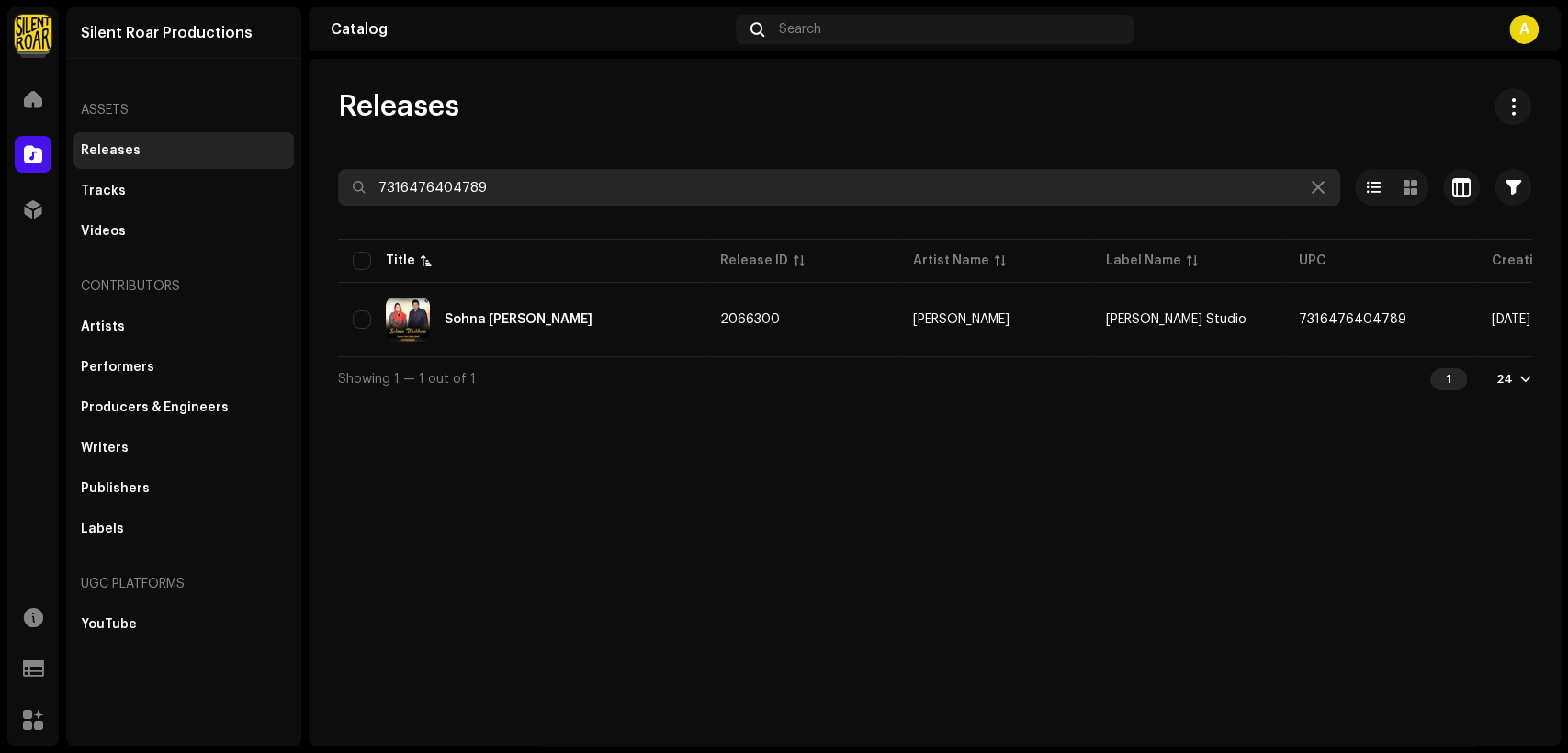
click at [537, 189] on input "7316476404789" at bounding box center [839, 188] width 1002 height 37
paste input "15044"
type input "7316476415044"
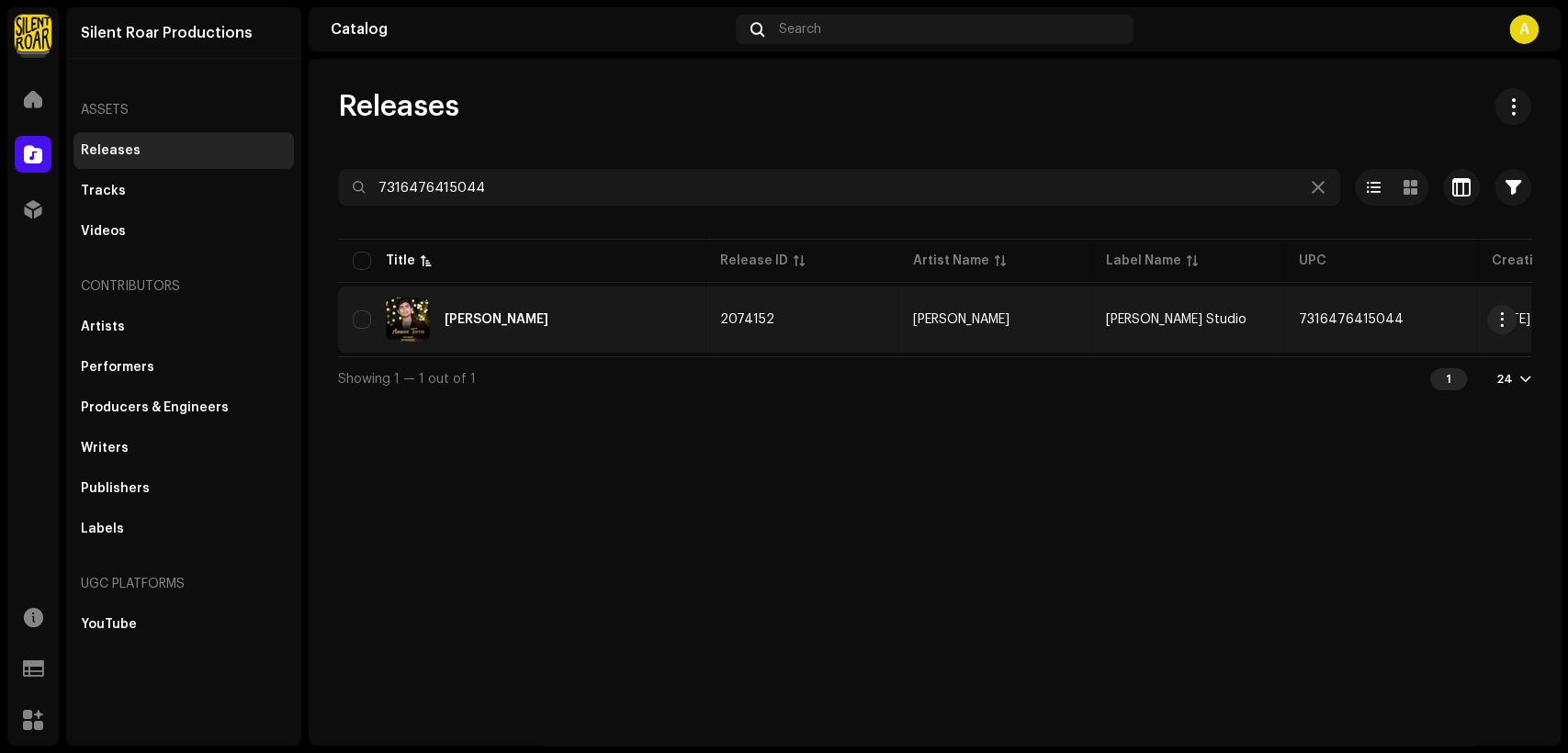
click at [544, 307] on div "Asmani Tarra" at bounding box center [522, 320] width 338 height 44
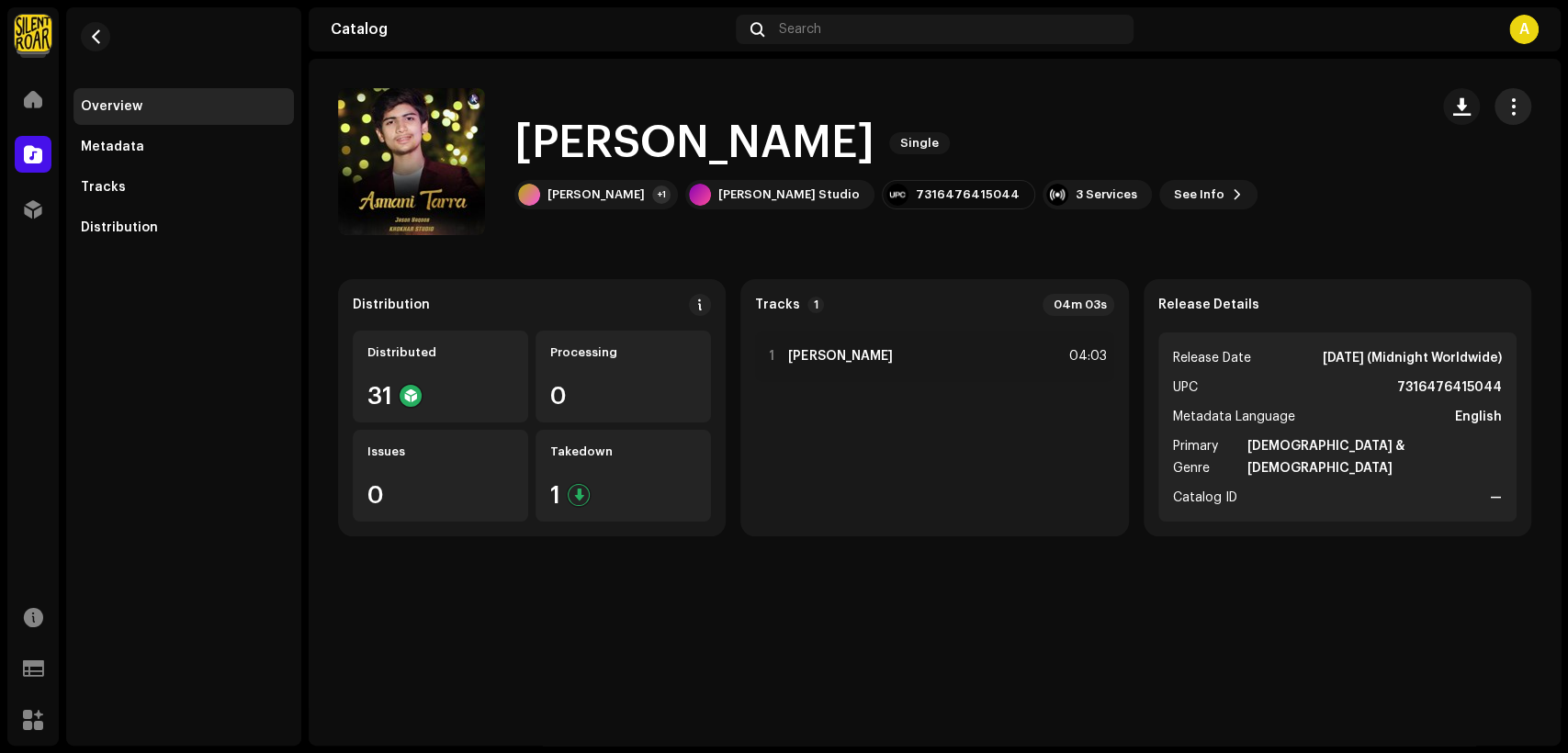
click at [1518, 99] on span "button" at bounding box center [1513, 106] width 17 height 14
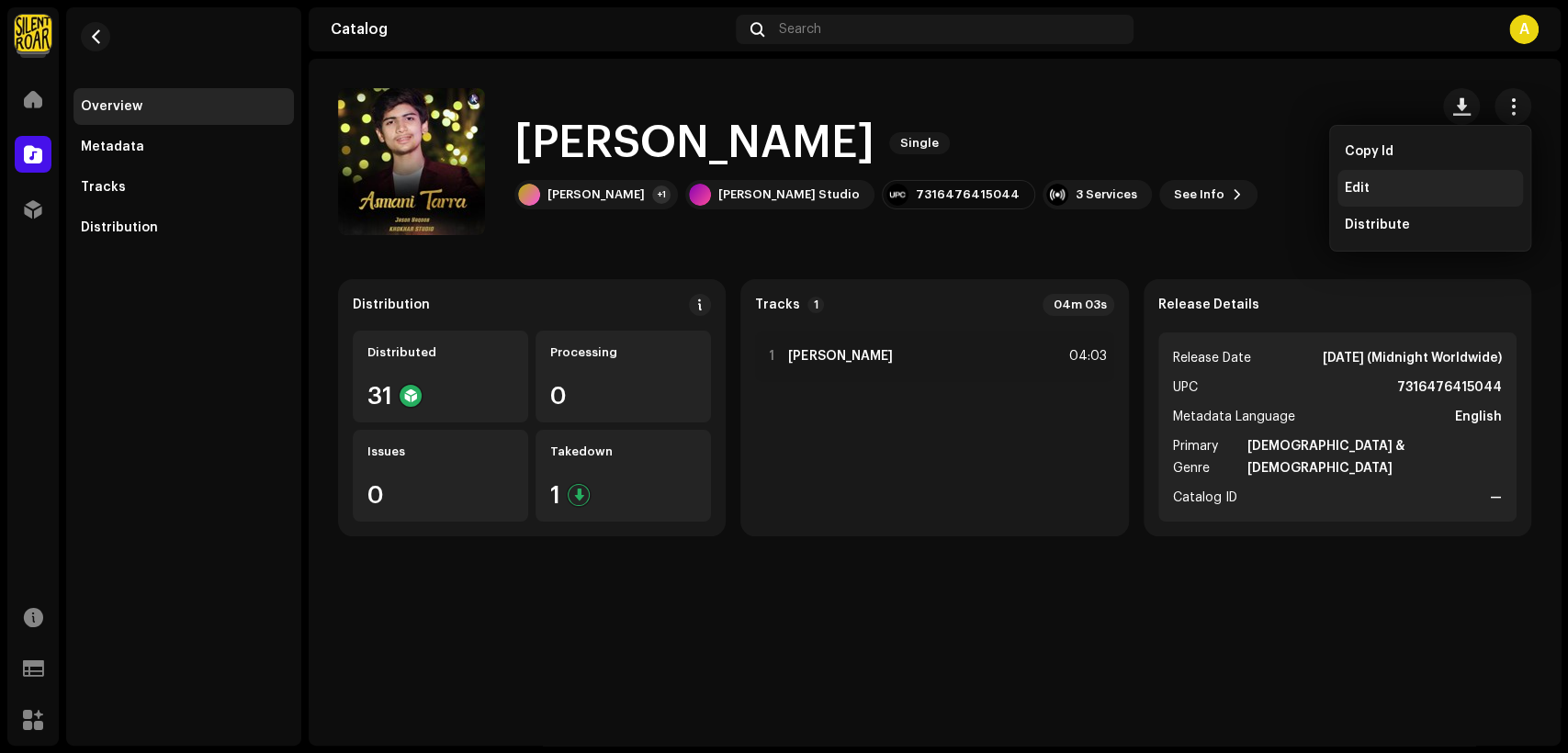
click at [1444, 179] on div "Edit" at bounding box center [1430, 188] width 186 height 37
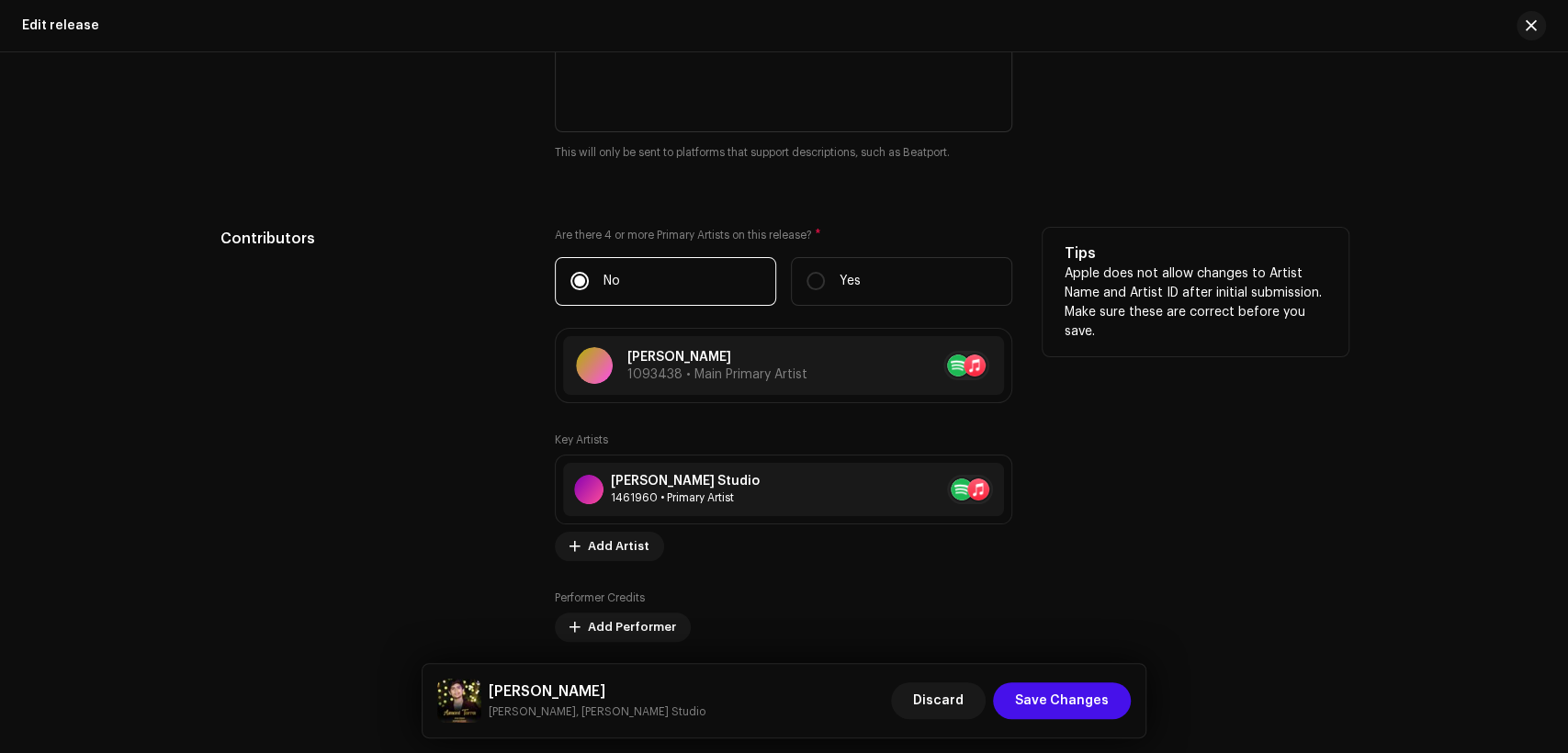
scroll to position [1871, 0]
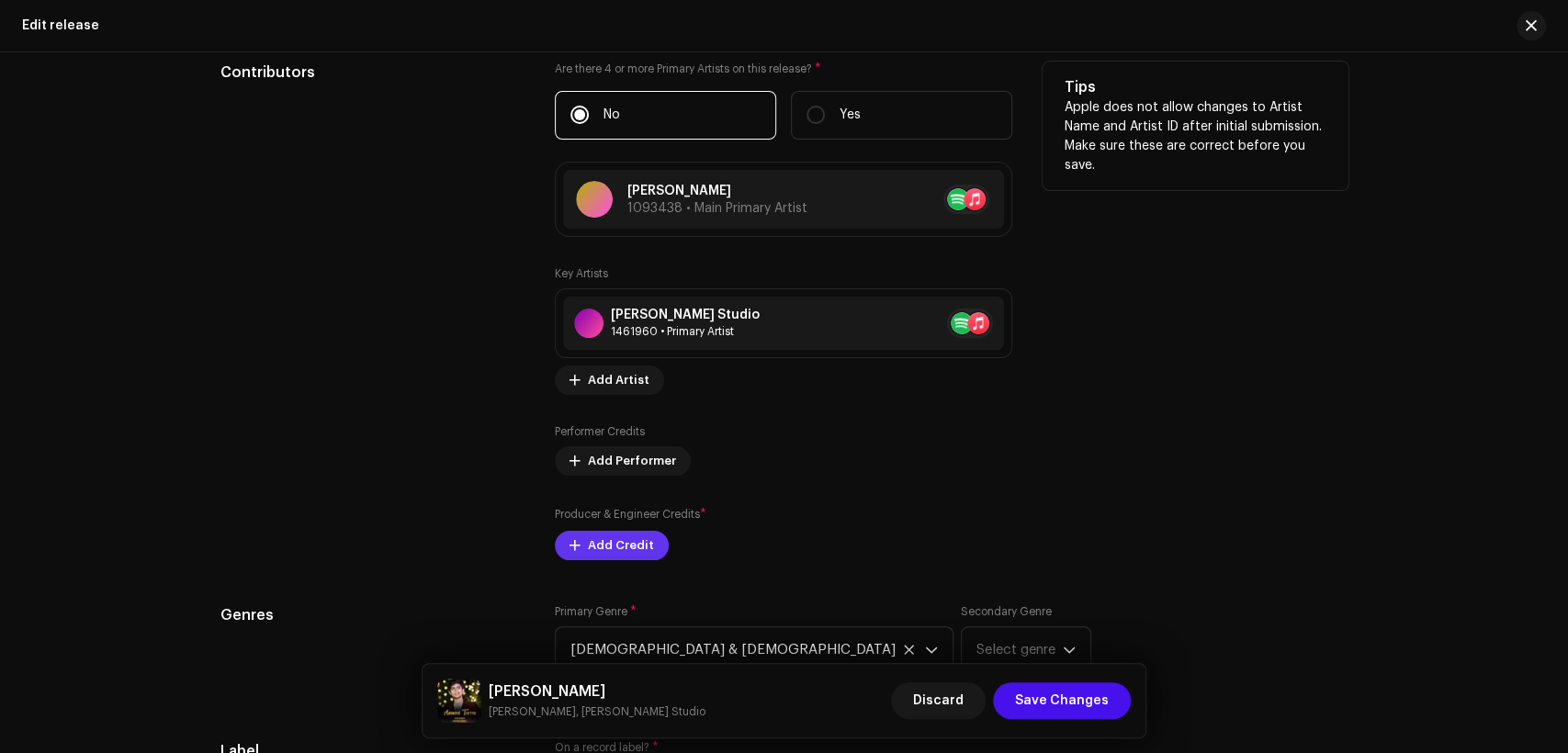
click at [639, 536] on span "Add Credit" at bounding box center [620, 545] width 66 height 37
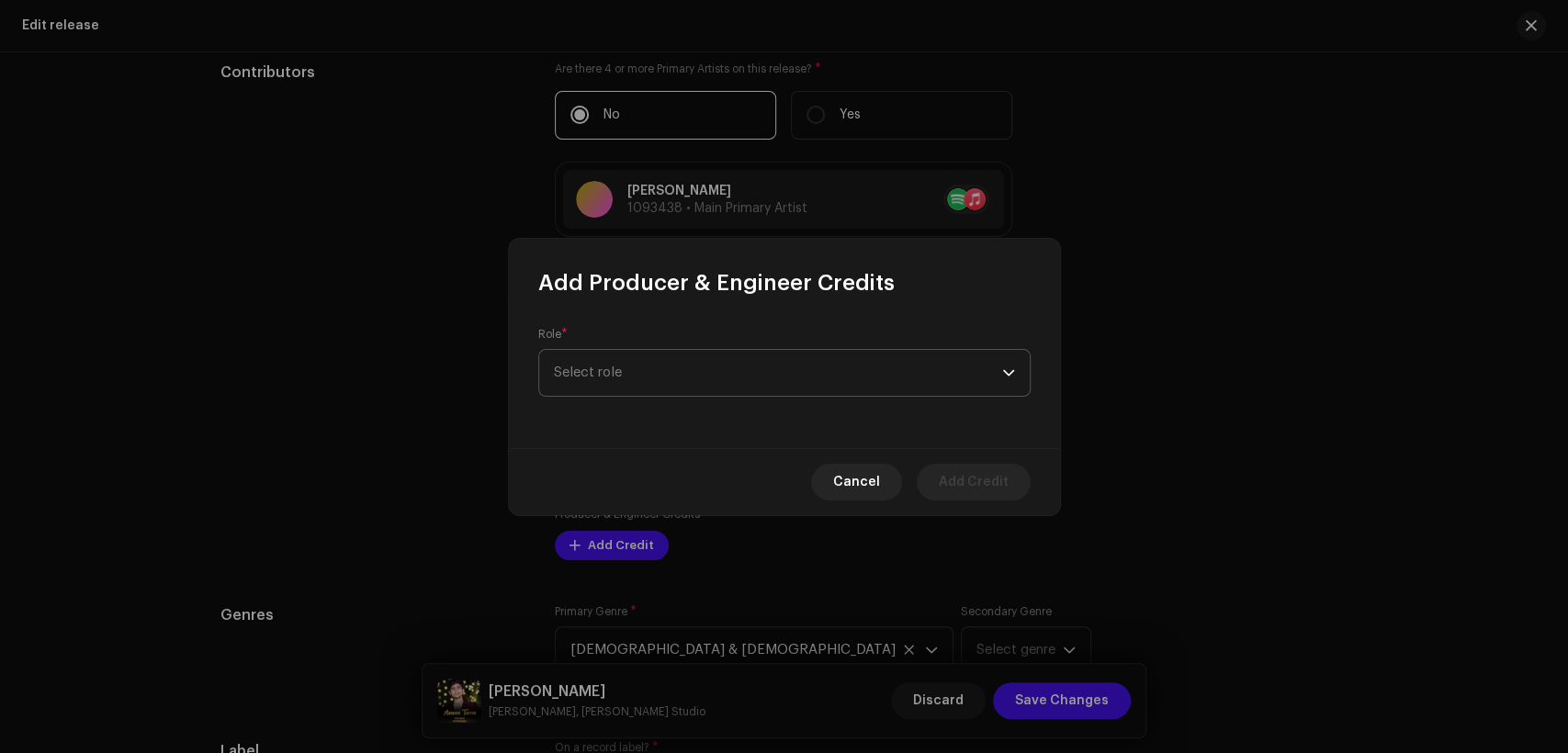
click at [679, 371] on span "Select role" at bounding box center [778, 373] width 448 height 46
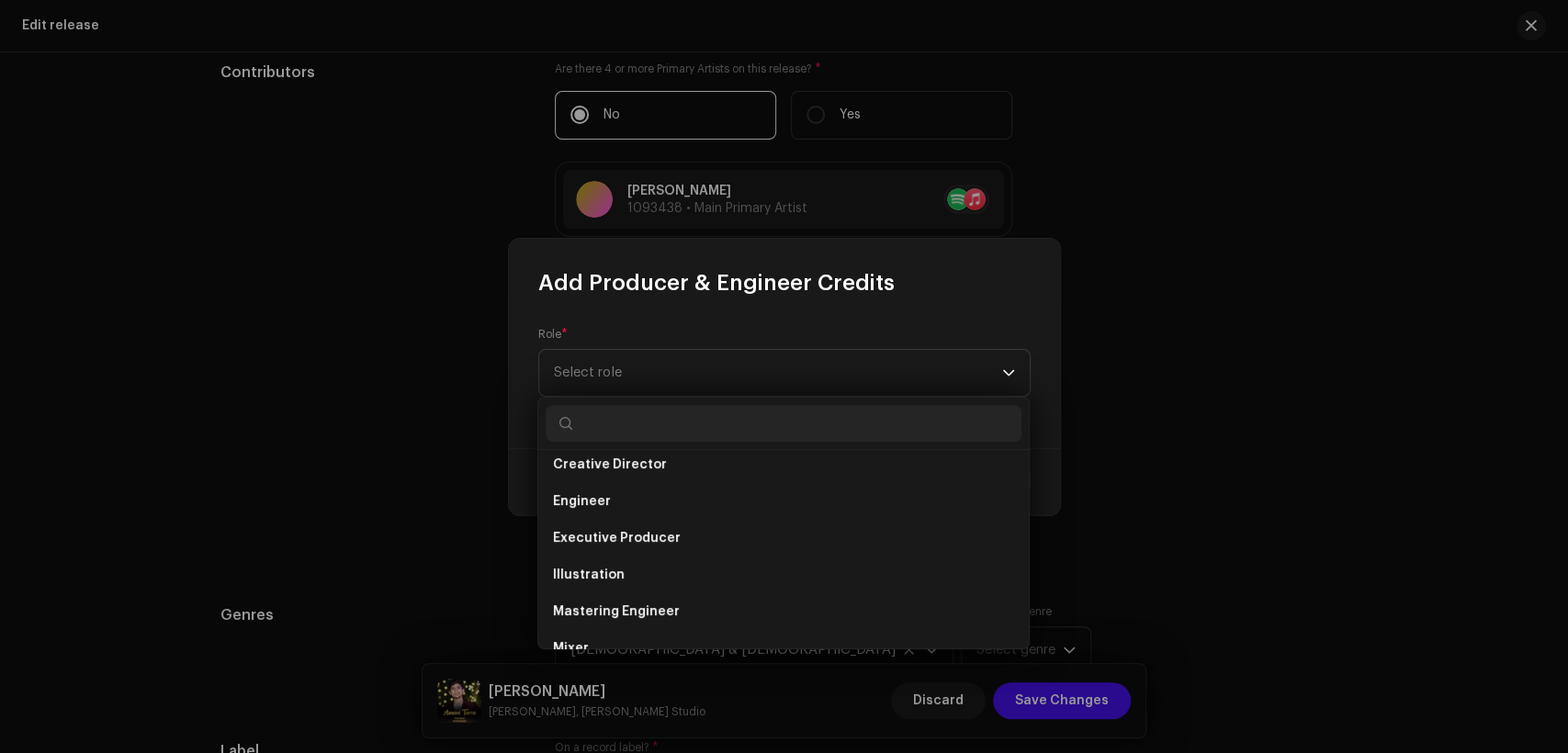
scroll to position [340, 0]
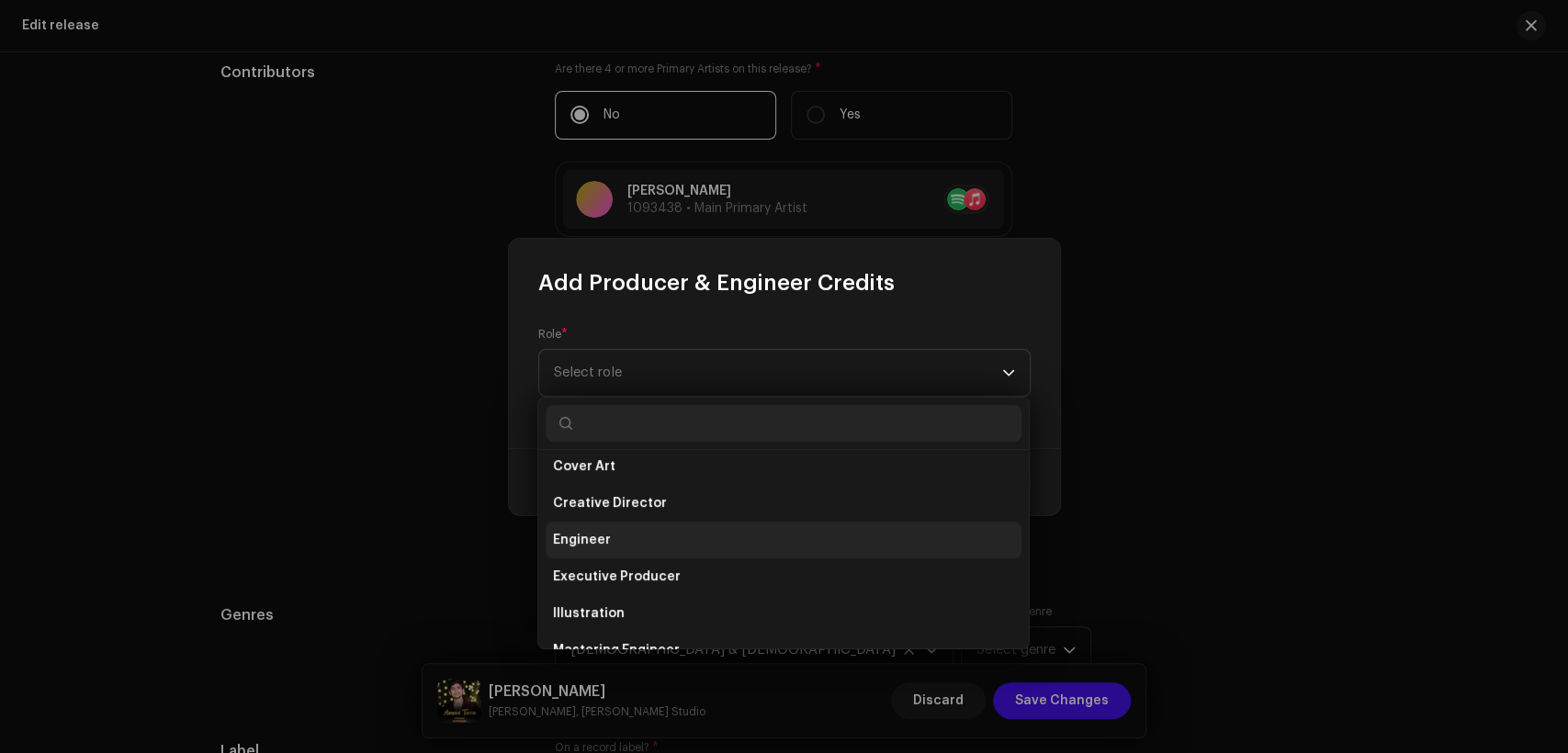
click at [674, 545] on li "Engineer" at bounding box center [784, 540] width 476 height 37
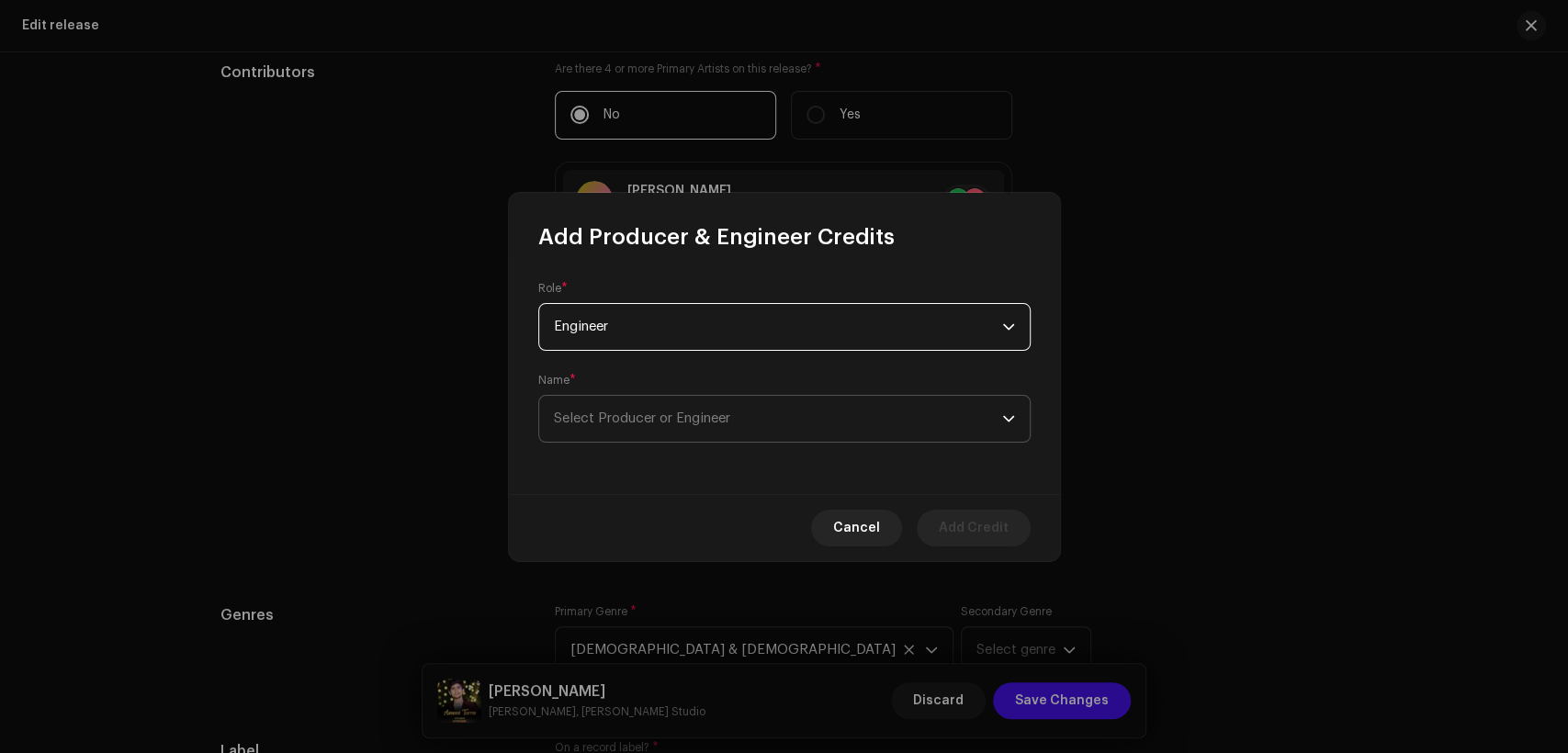
click at [731, 421] on span "Select Producer or Engineer" at bounding box center [641, 418] width 176 height 13
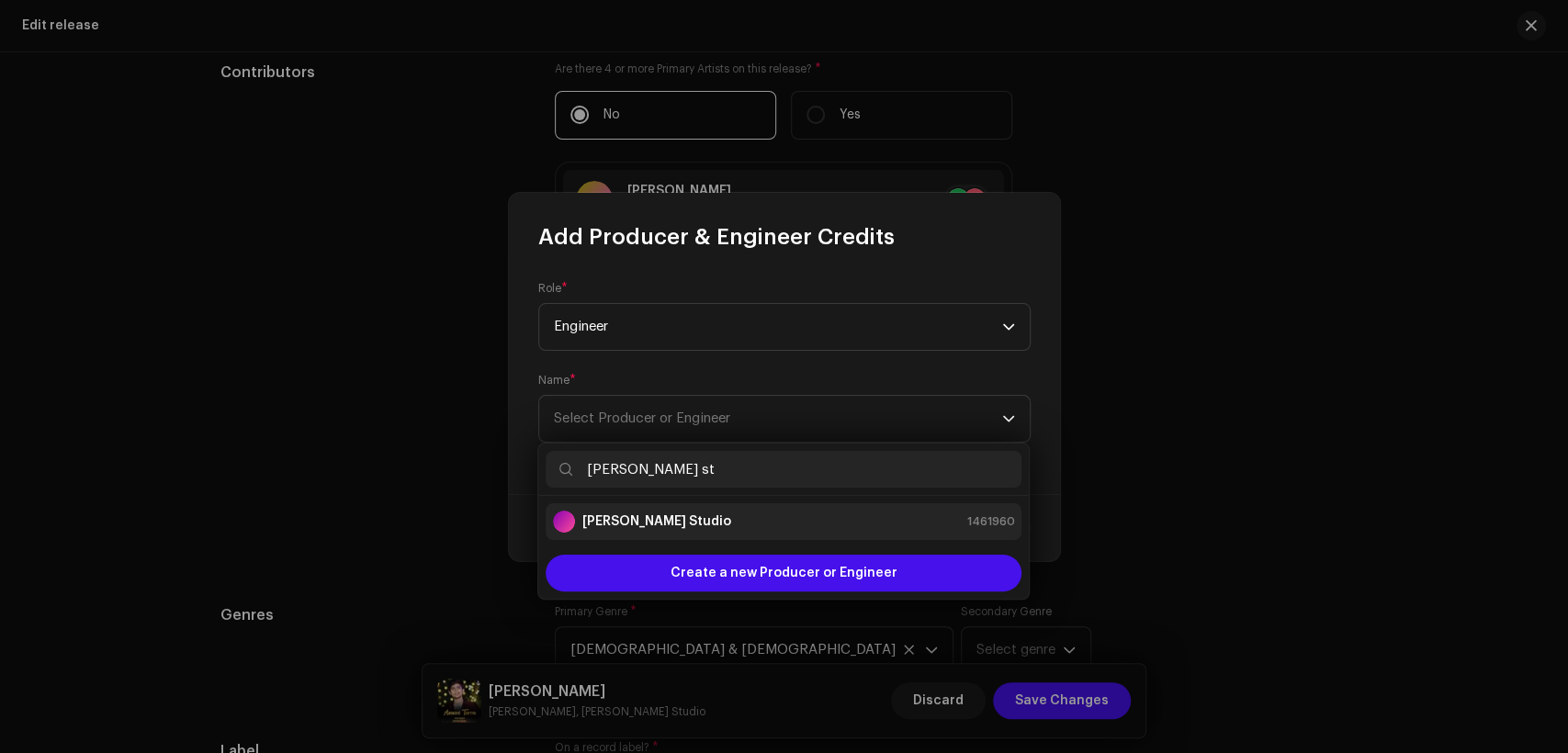
type input "[PERSON_NAME] st"
click at [832, 528] on div "[PERSON_NAME] Studio 1461960" at bounding box center [784, 521] width 461 height 22
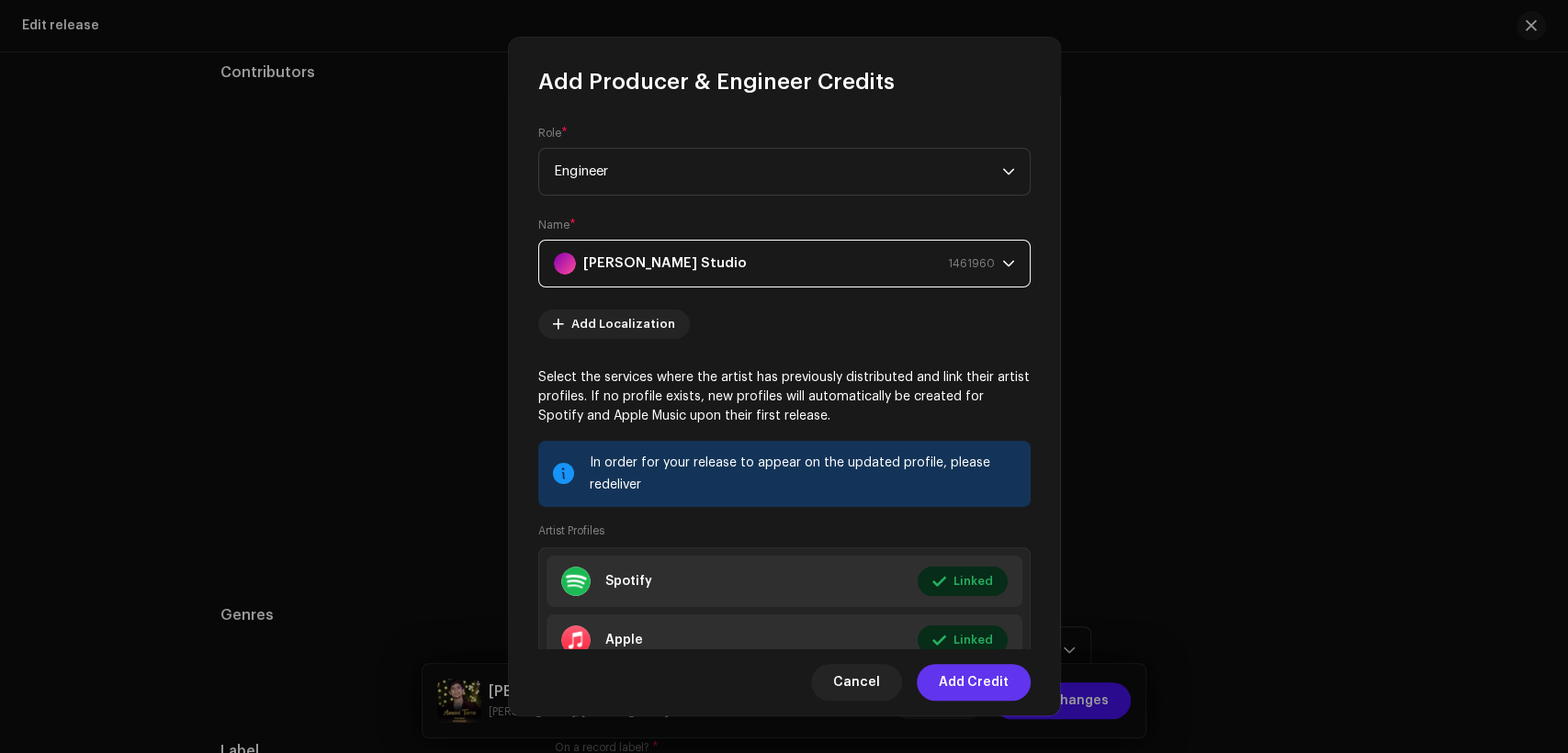
click at [964, 680] on span "Add Credit" at bounding box center [973, 683] width 70 height 37
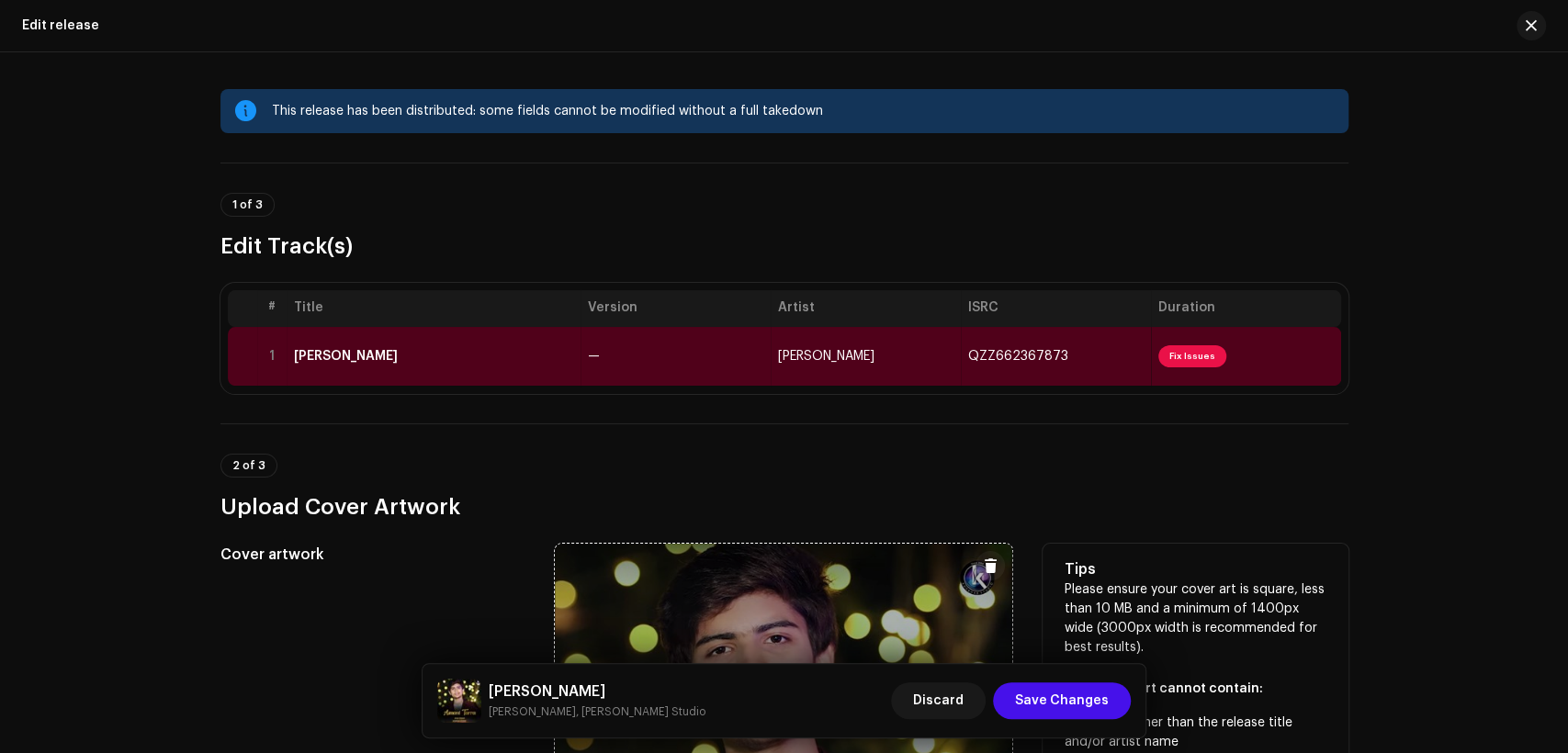
scroll to position [0, 0]
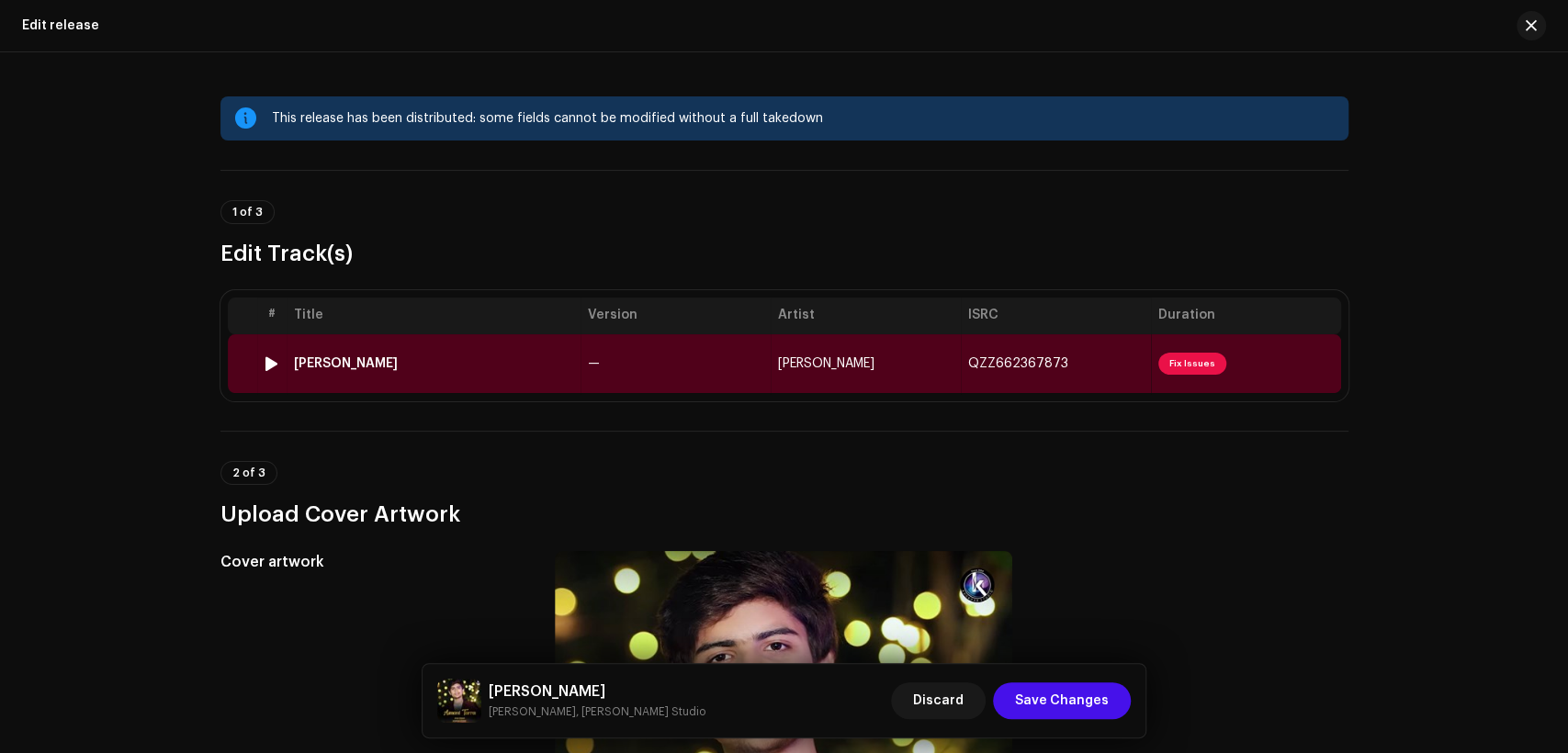
click at [546, 362] on div "Asmani Tarra" at bounding box center [434, 364] width 279 height 14
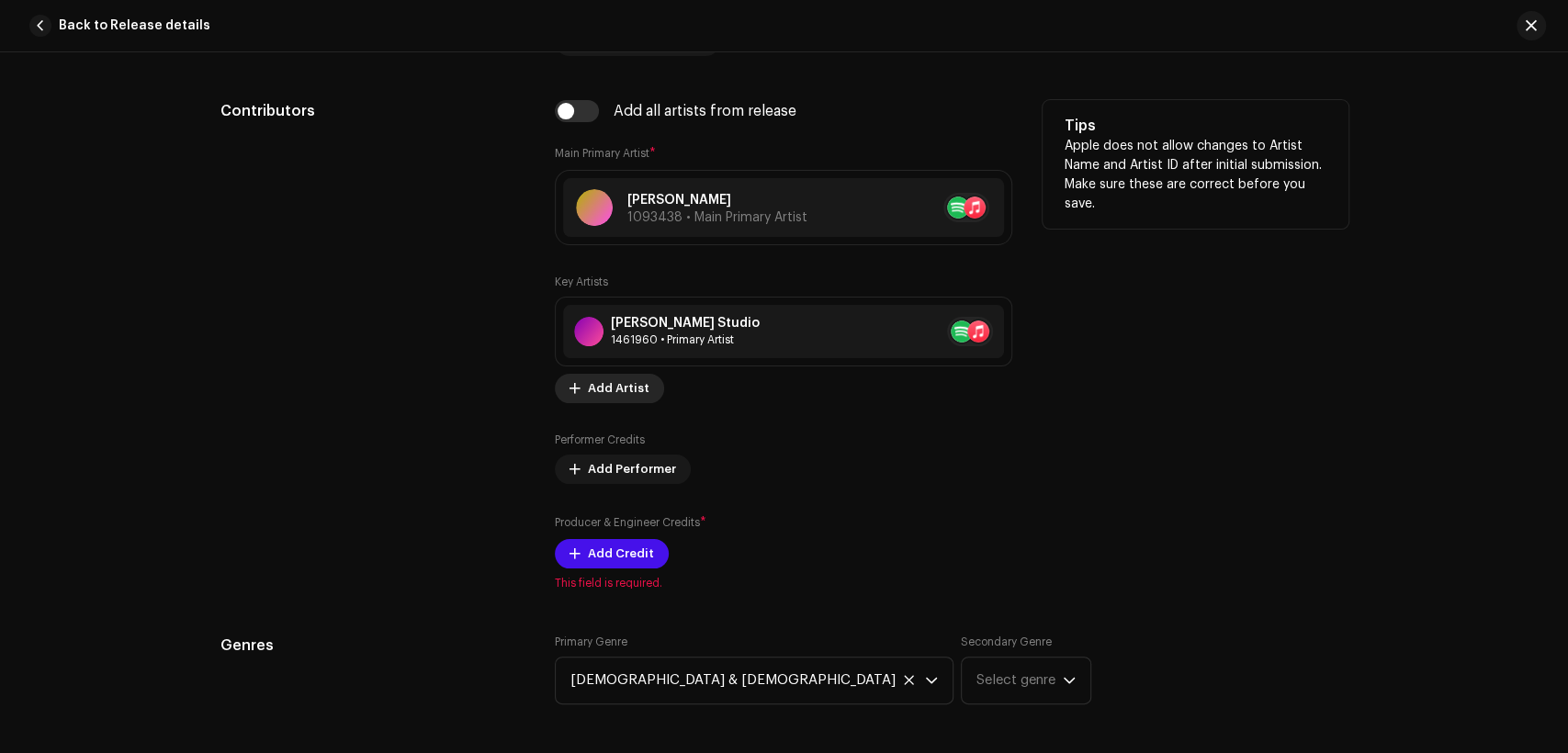
scroll to position [1191, 0]
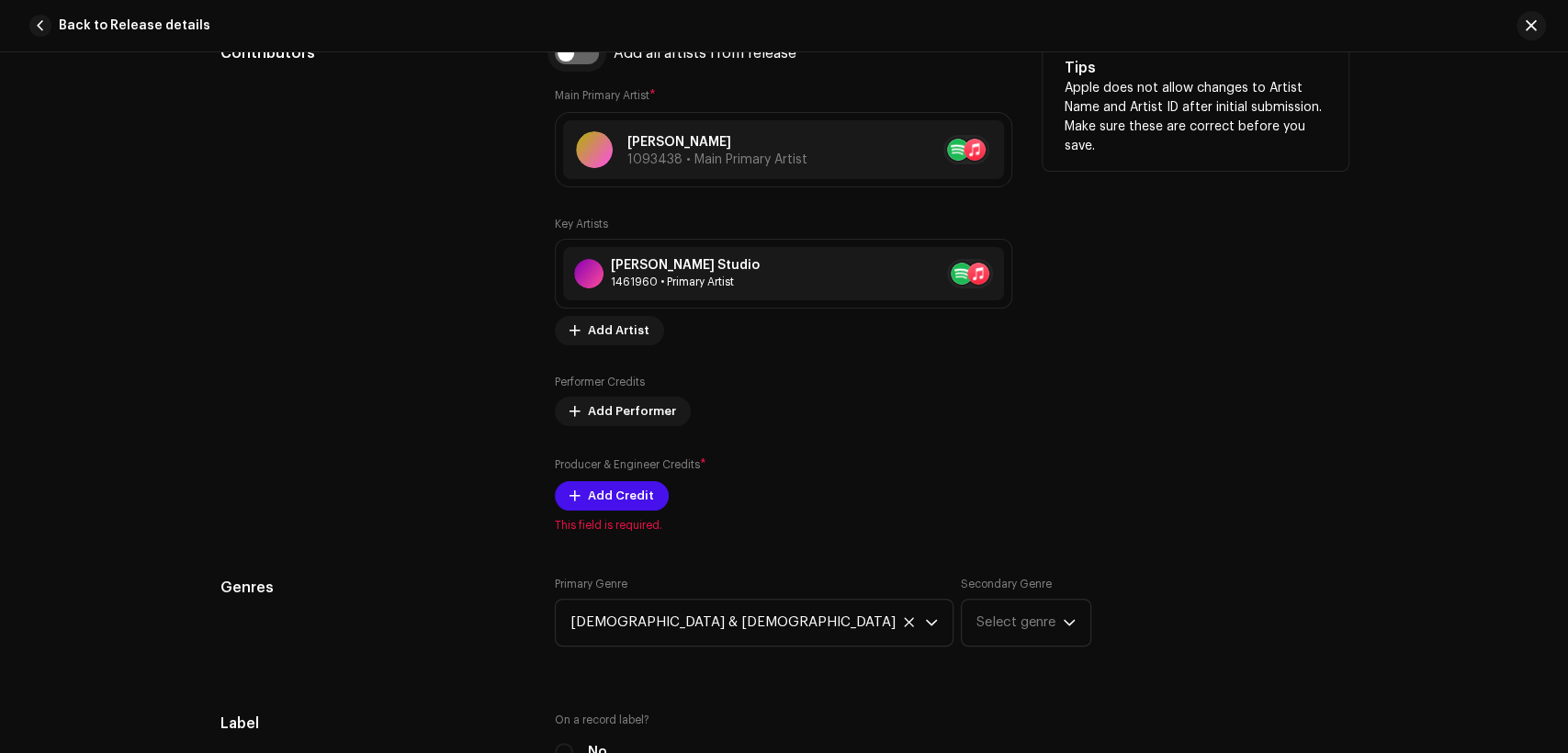
click at [586, 61] on input "checkbox" at bounding box center [577, 53] width 44 height 22
checkbox input "true"
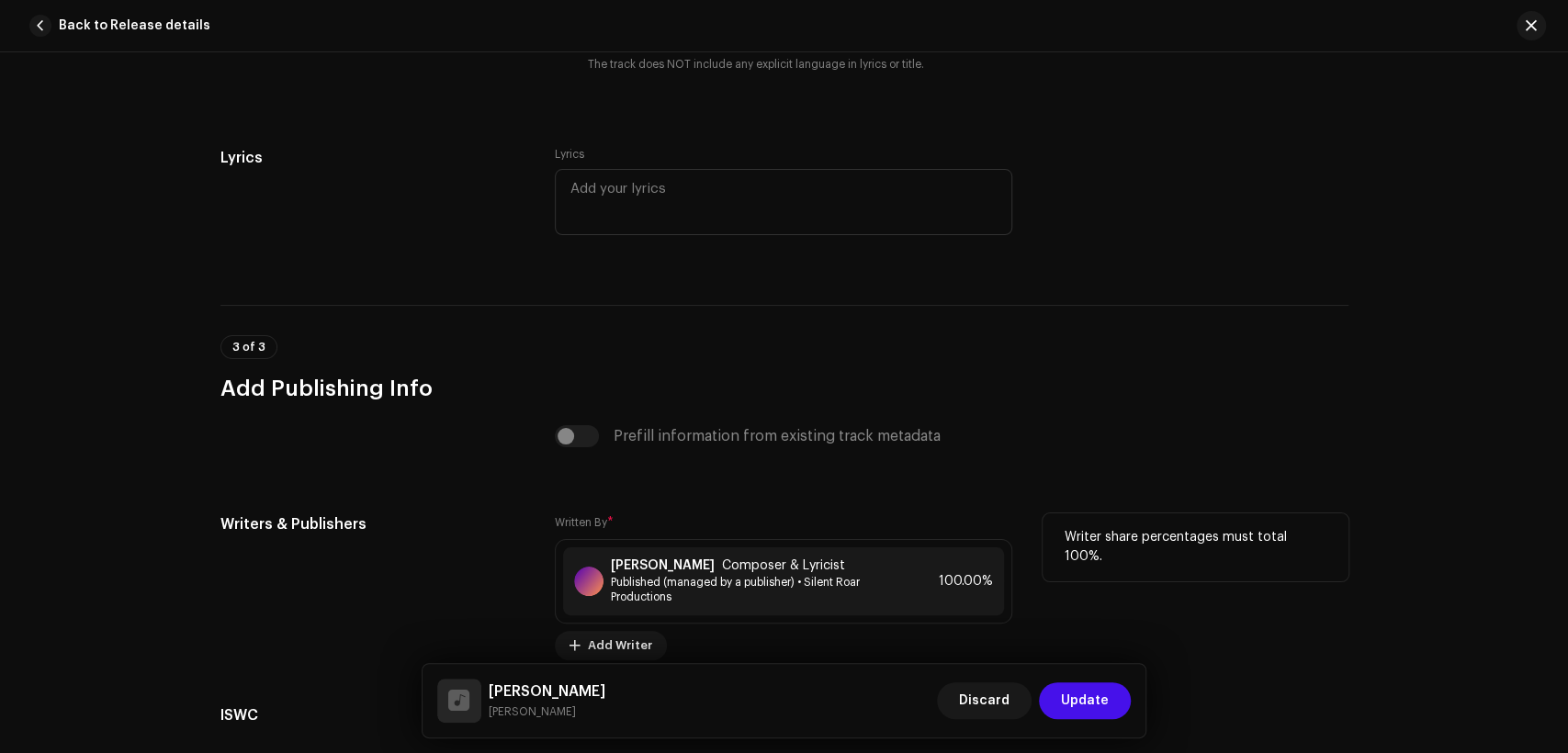
scroll to position [3780, 0]
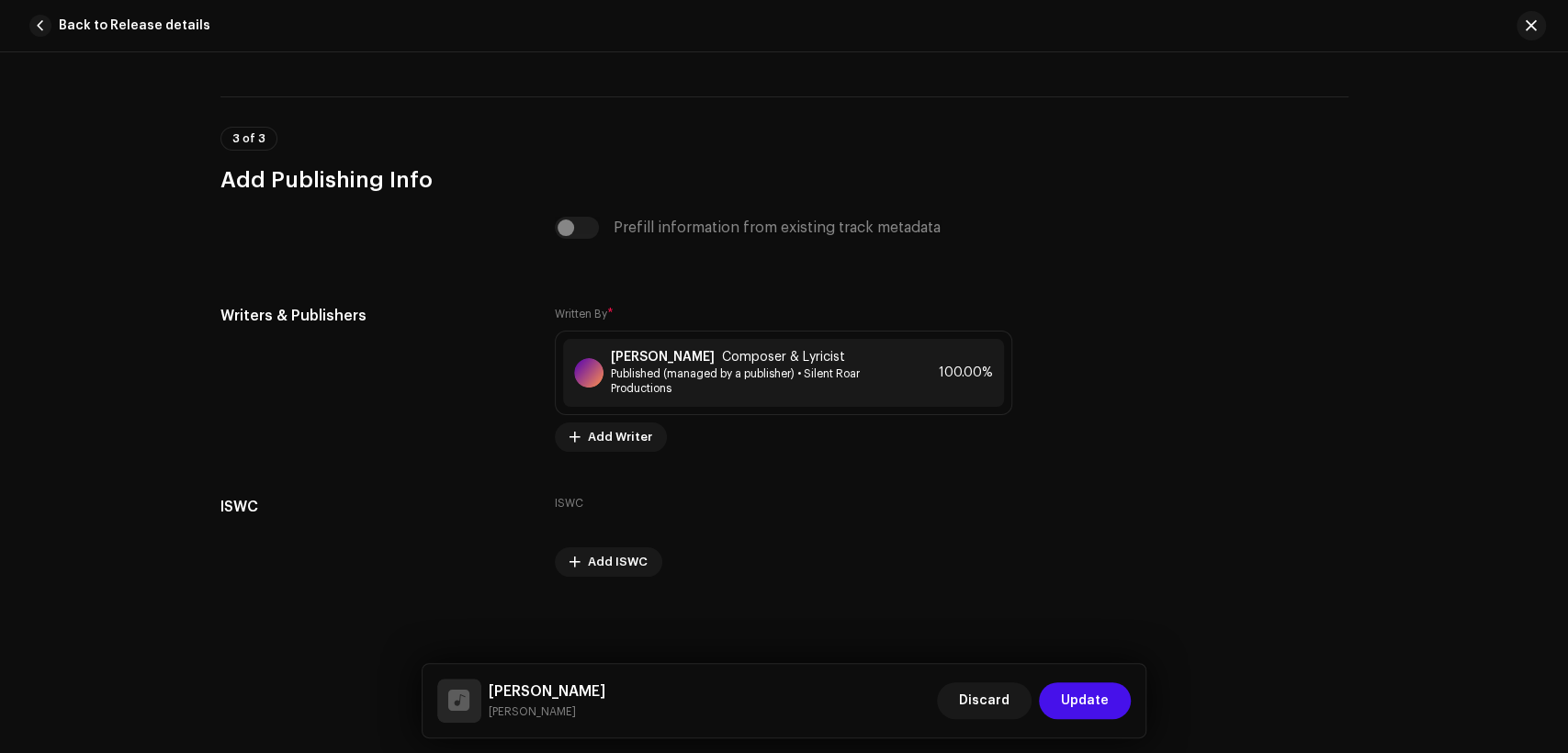
click at [1084, 692] on span "Update" at bounding box center [1085, 701] width 48 height 37
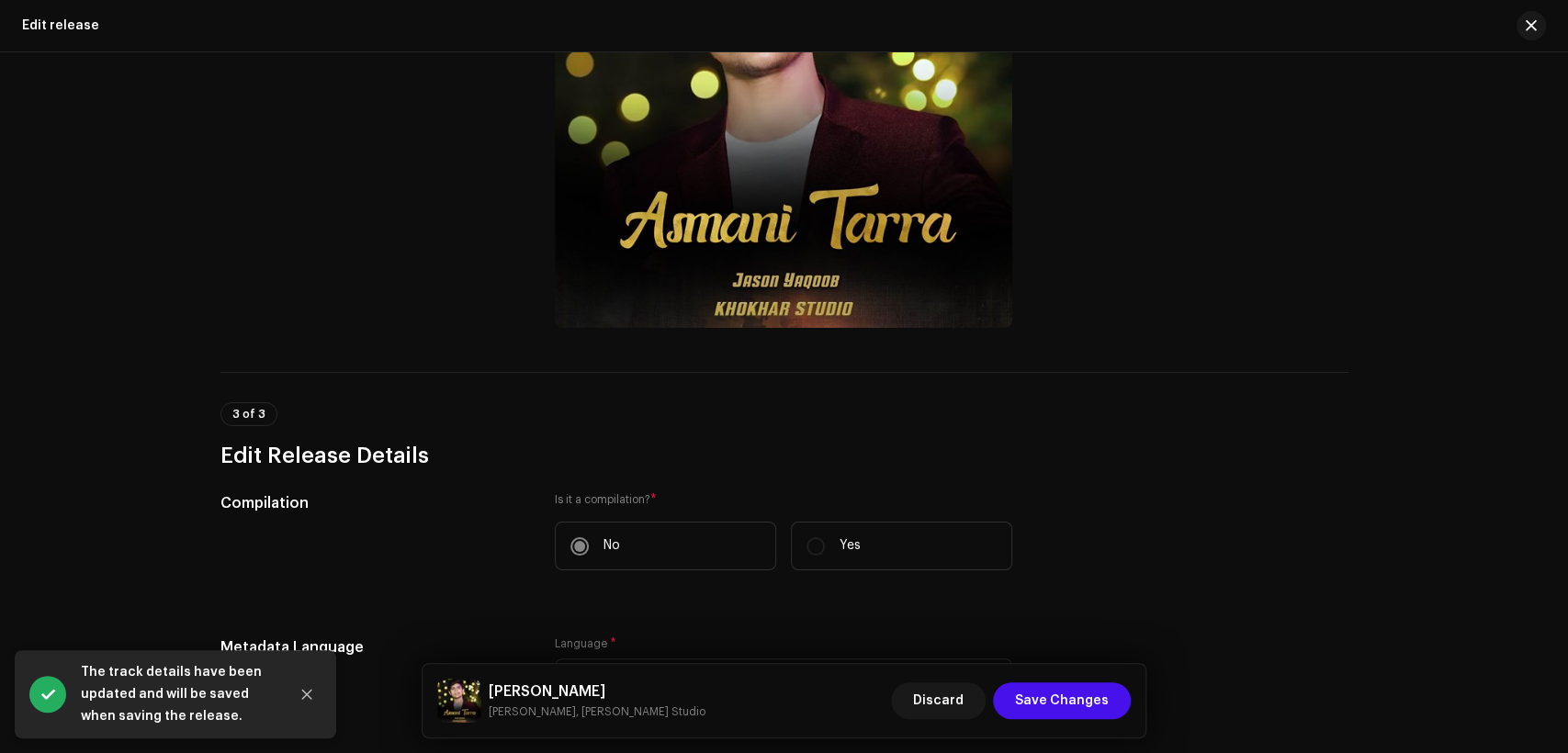
scroll to position [1871, 0]
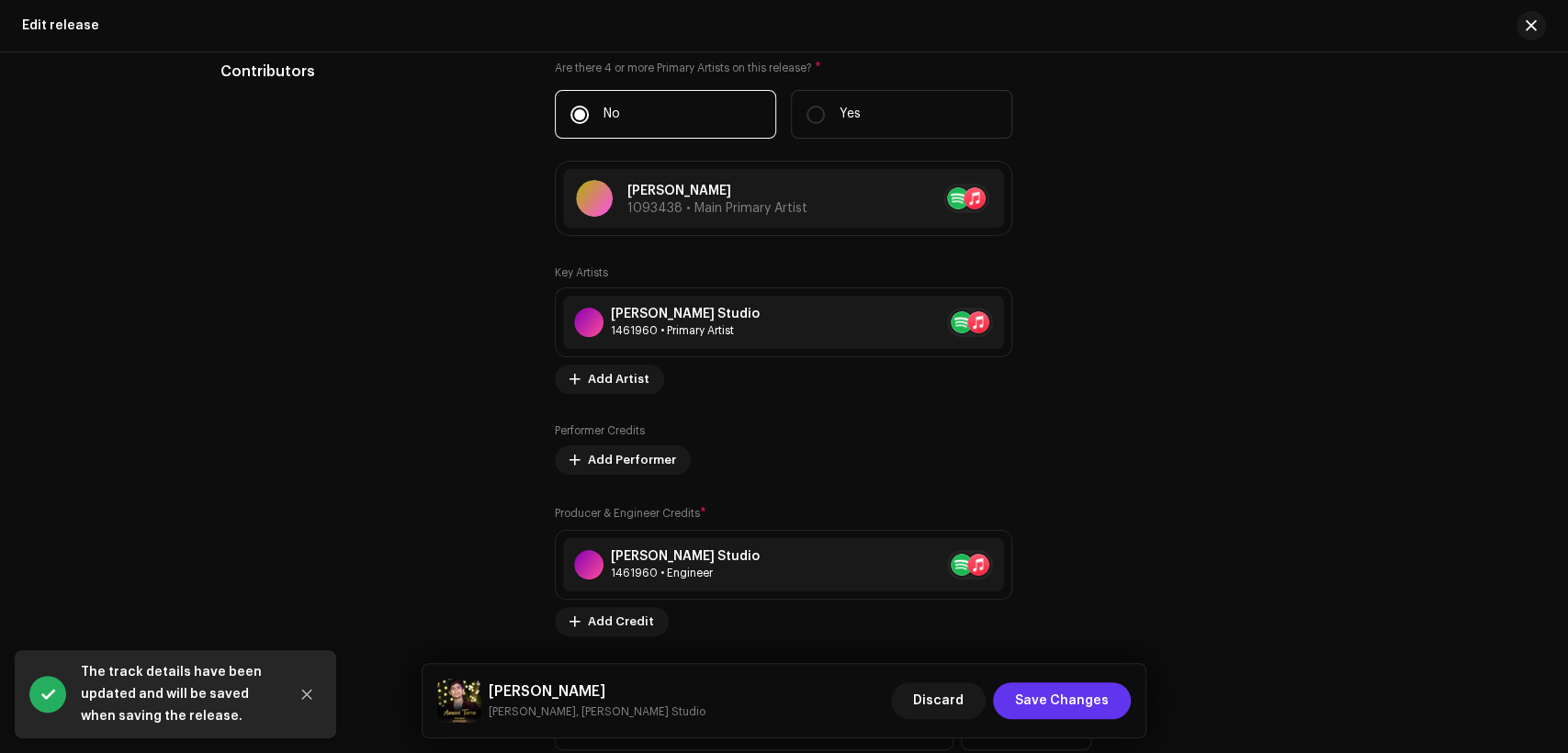
click at [1105, 714] on span "Save Changes" at bounding box center [1061, 701] width 93 height 37
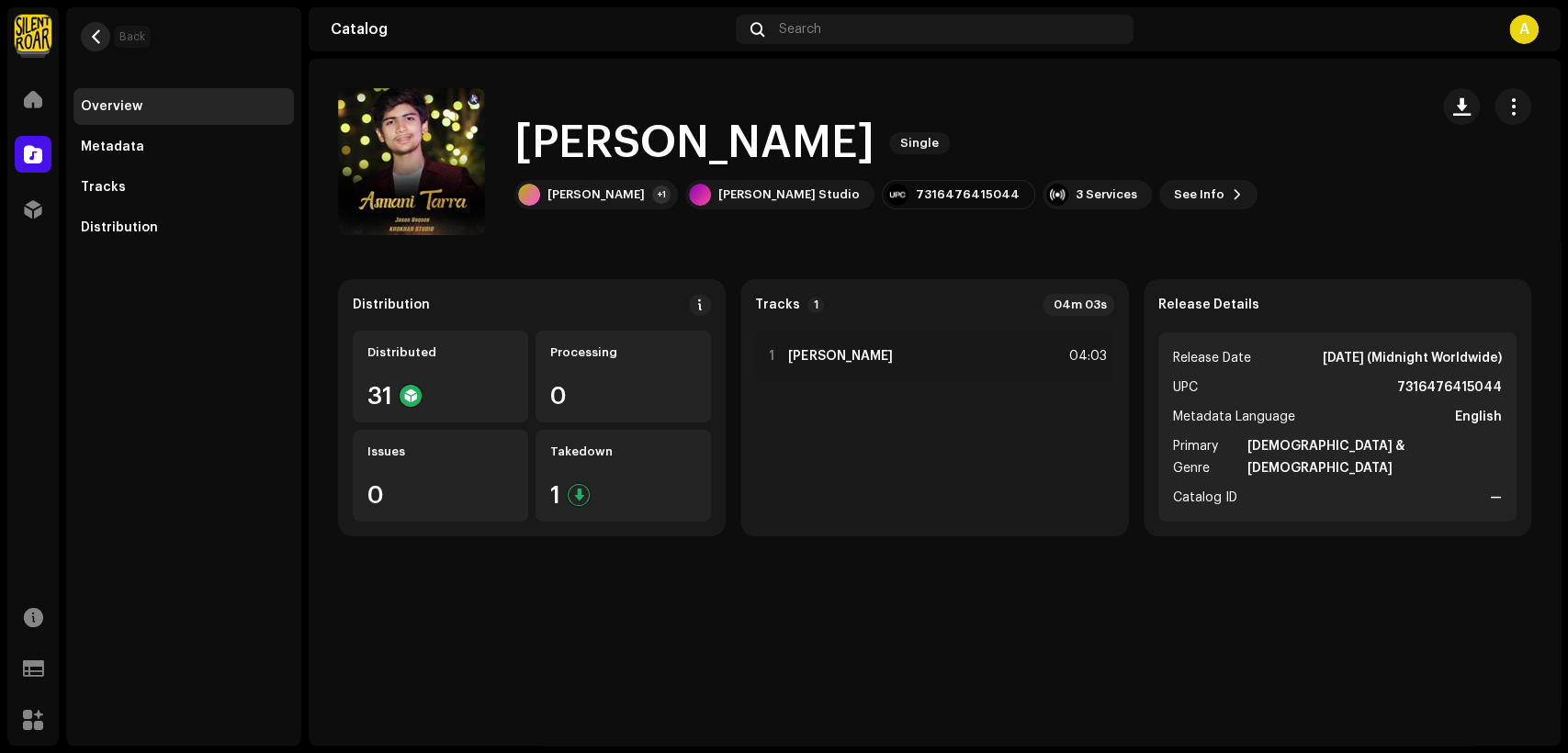
click at [84, 31] on button "button" at bounding box center [95, 37] width 30 height 30
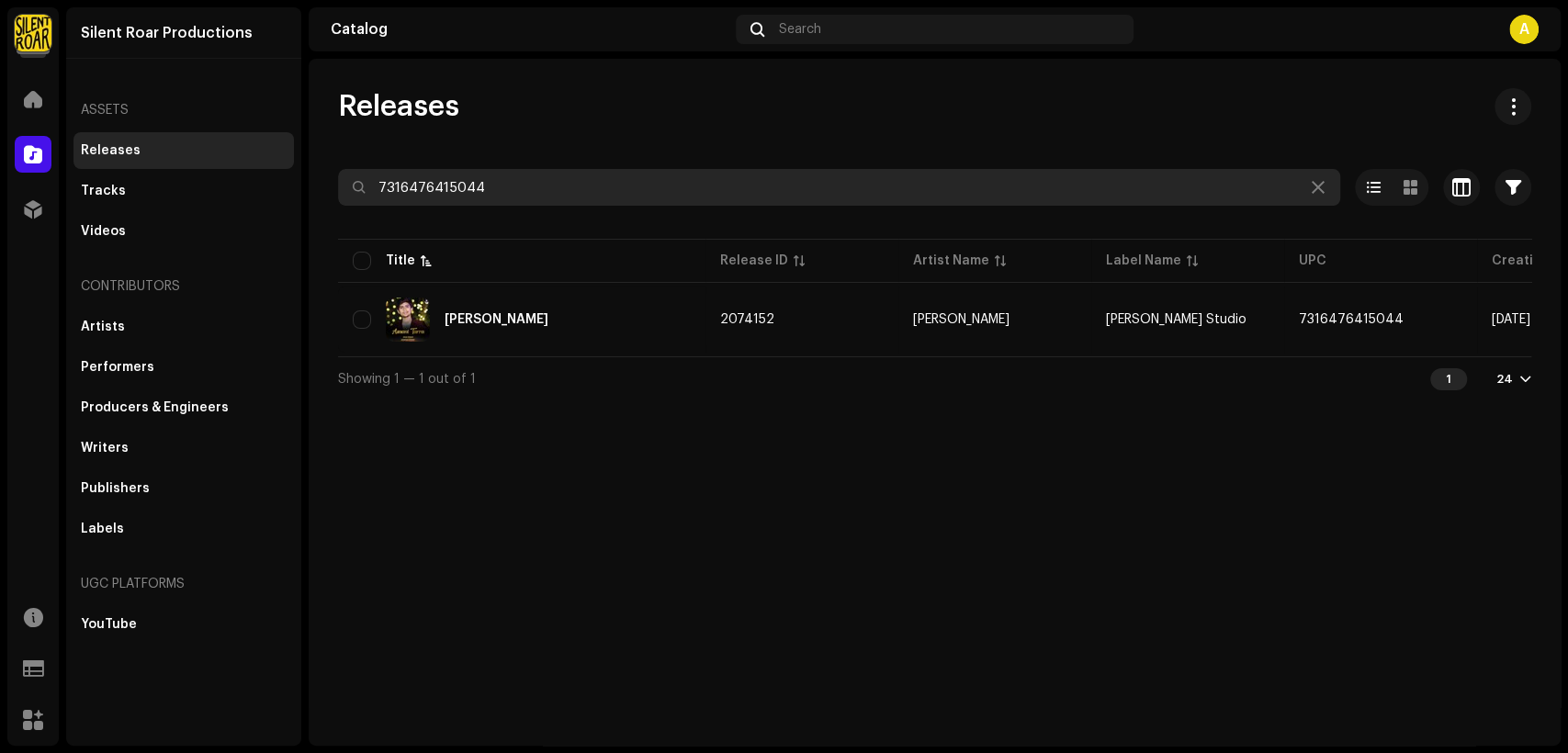
click at [651, 193] on input "7316476415044" at bounding box center [839, 188] width 1002 height 37
paste input "37"
type input "7316476415037"
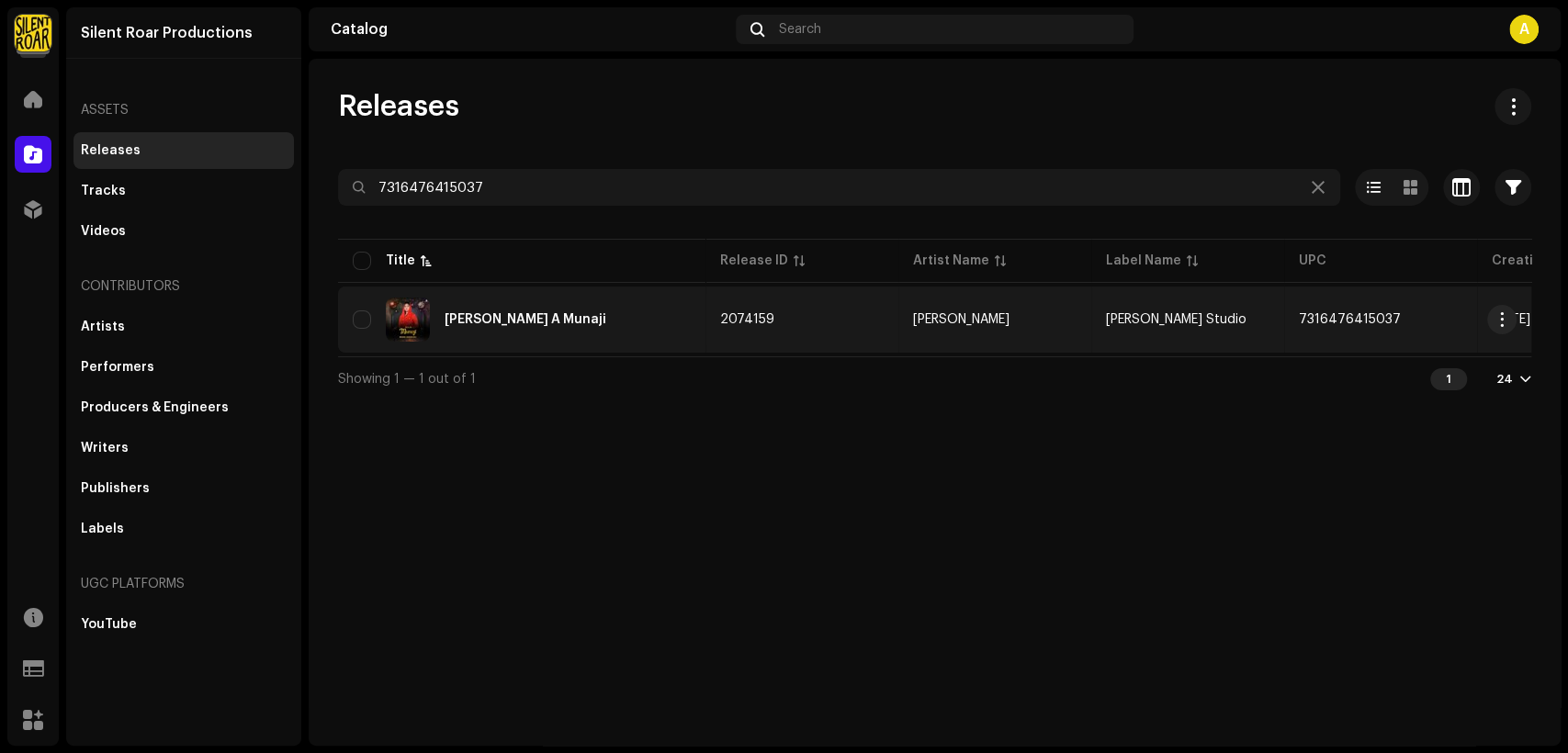
click at [636, 301] on div "Aya A Munaji" at bounding box center [522, 320] width 338 height 44
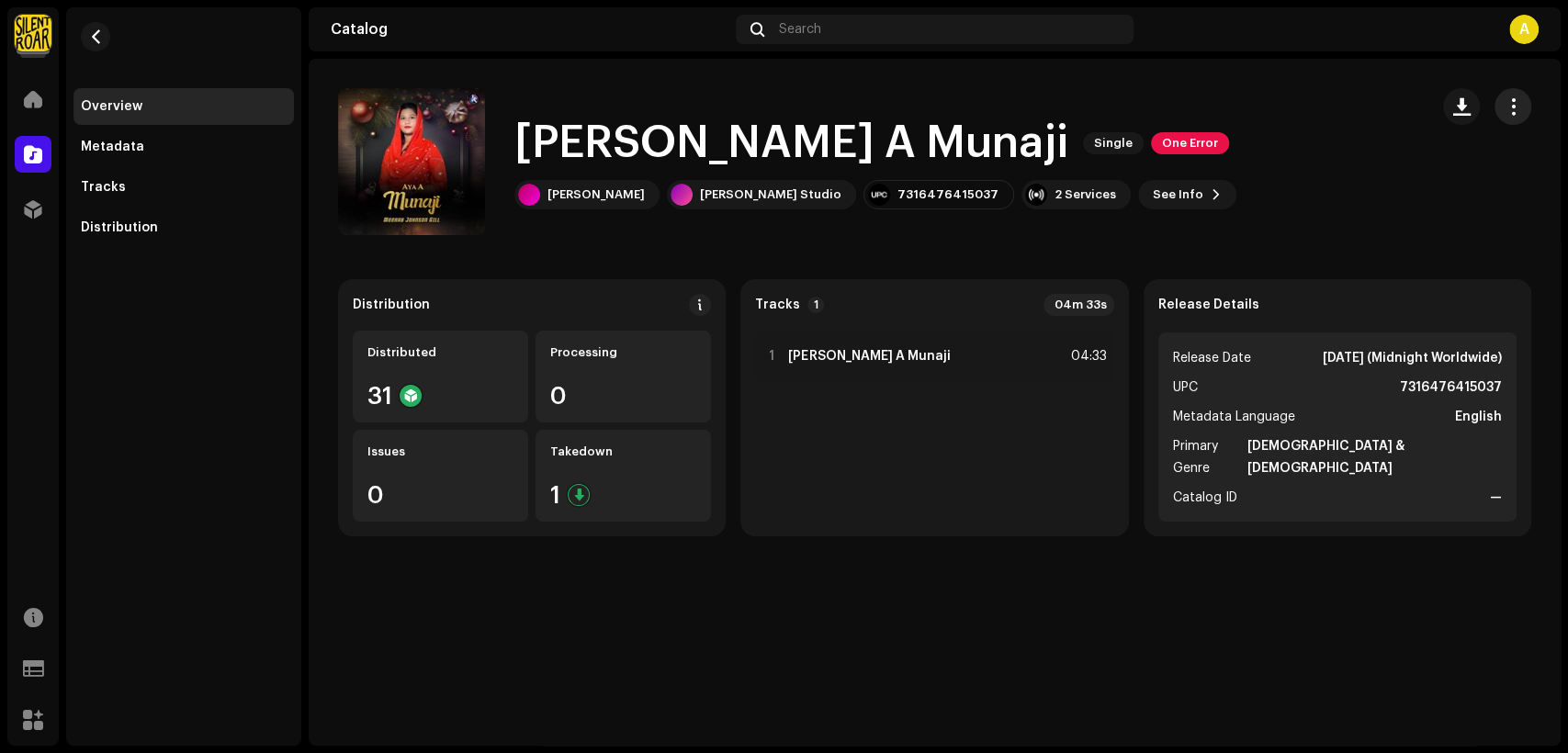
click at [1506, 99] on span "button" at bounding box center [1513, 106] width 17 height 14
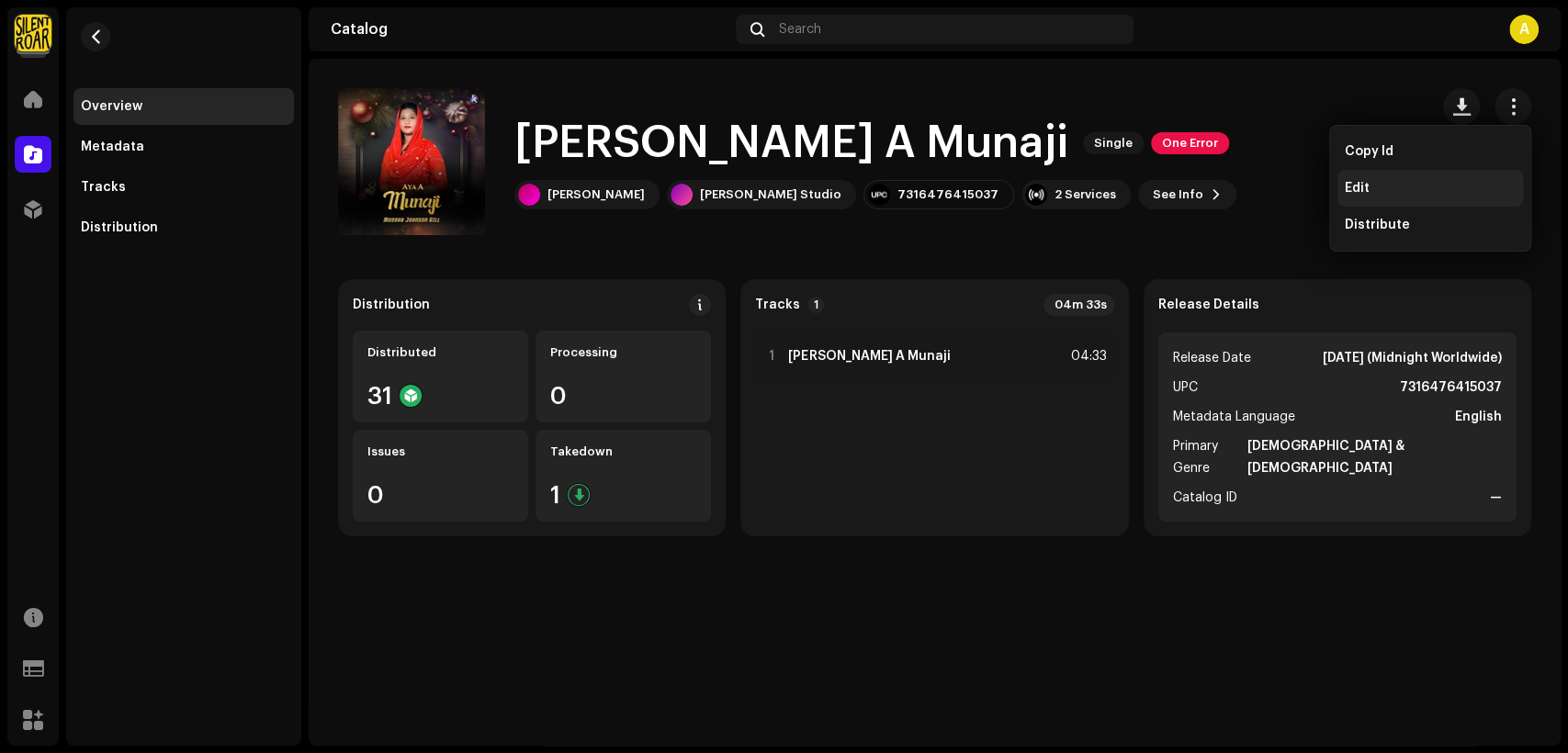
click at [1426, 193] on div "Edit" at bounding box center [1431, 188] width 171 height 14
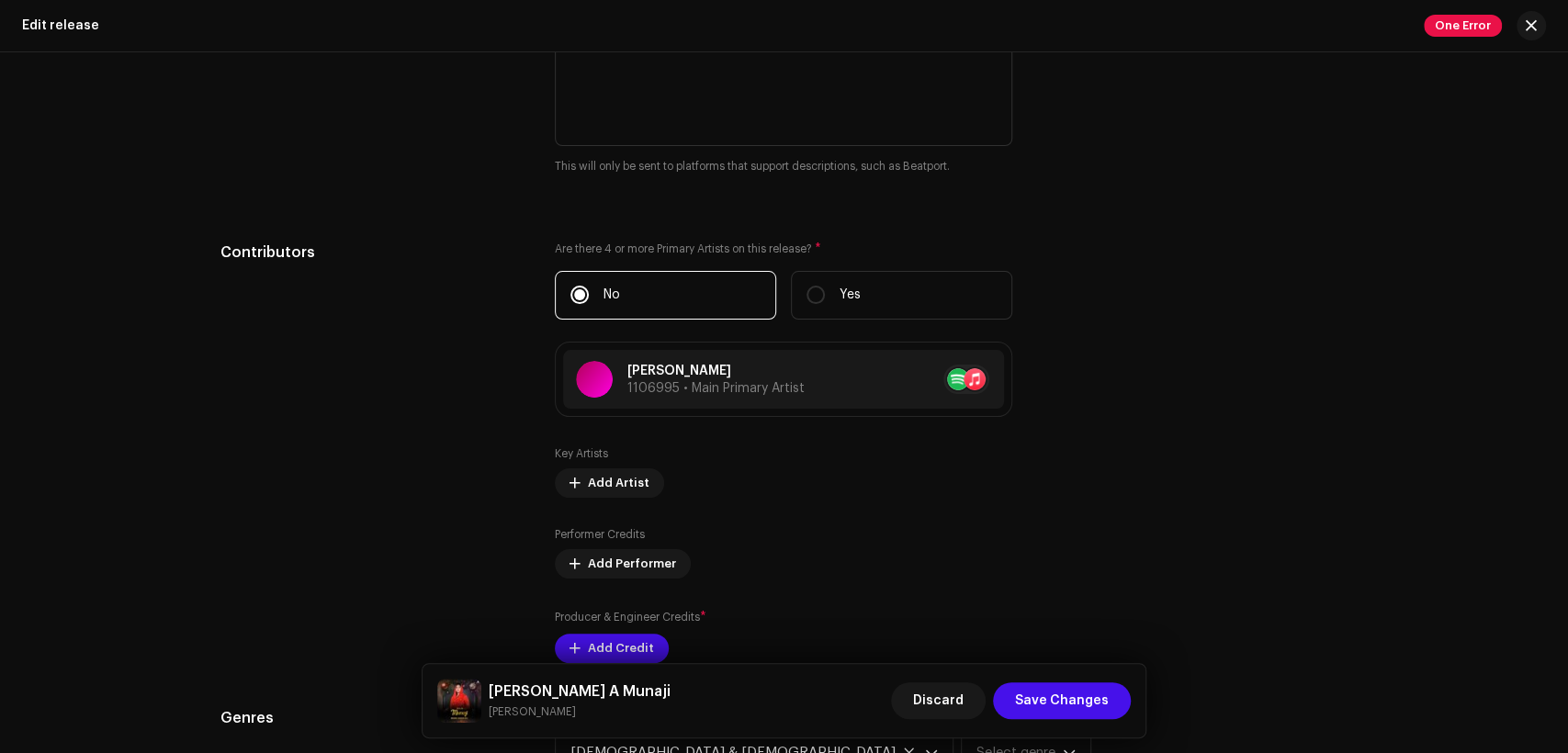
scroll to position [1871, 0]
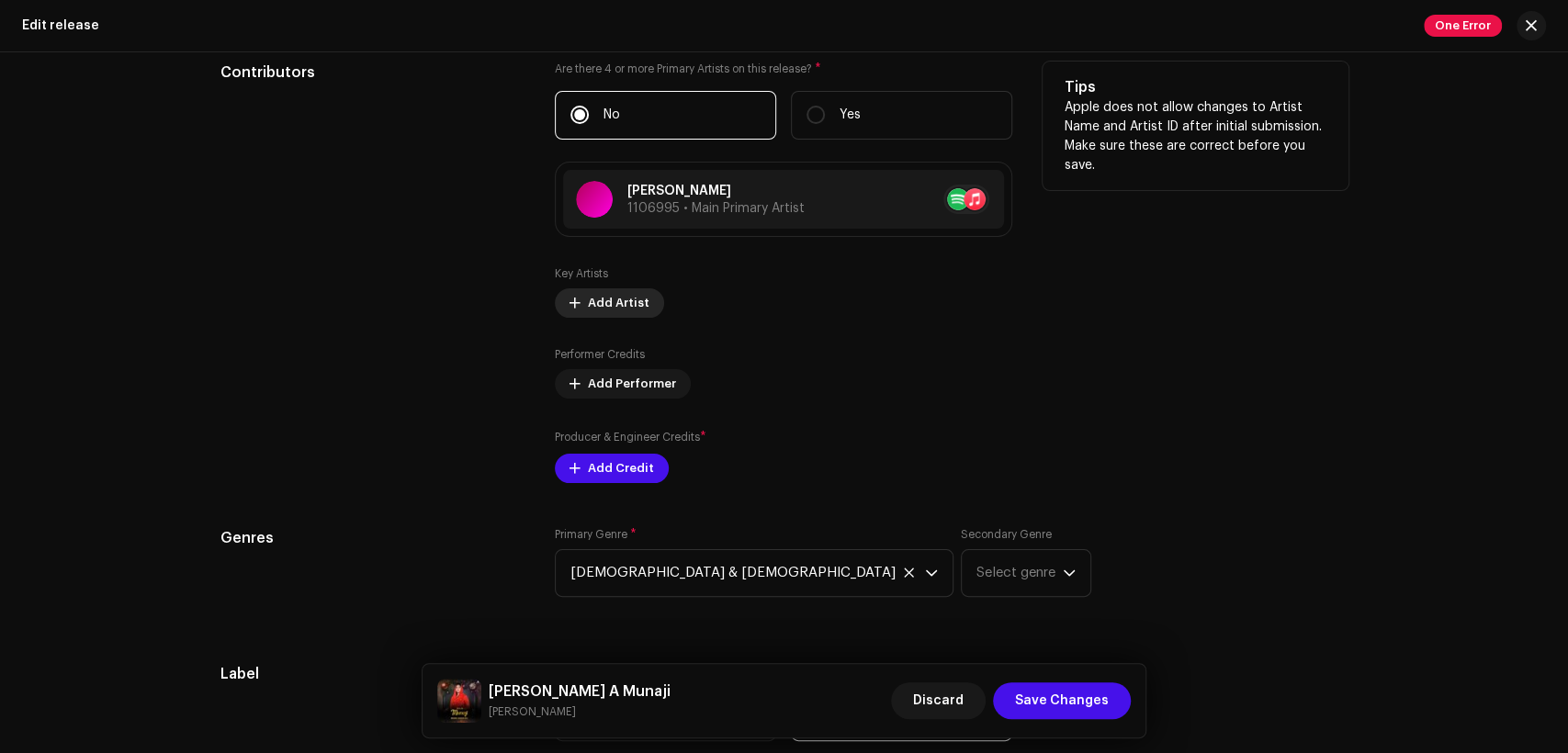
click at [587, 312] on span "Add Artist" at bounding box center [618, 303] width 62 height 37
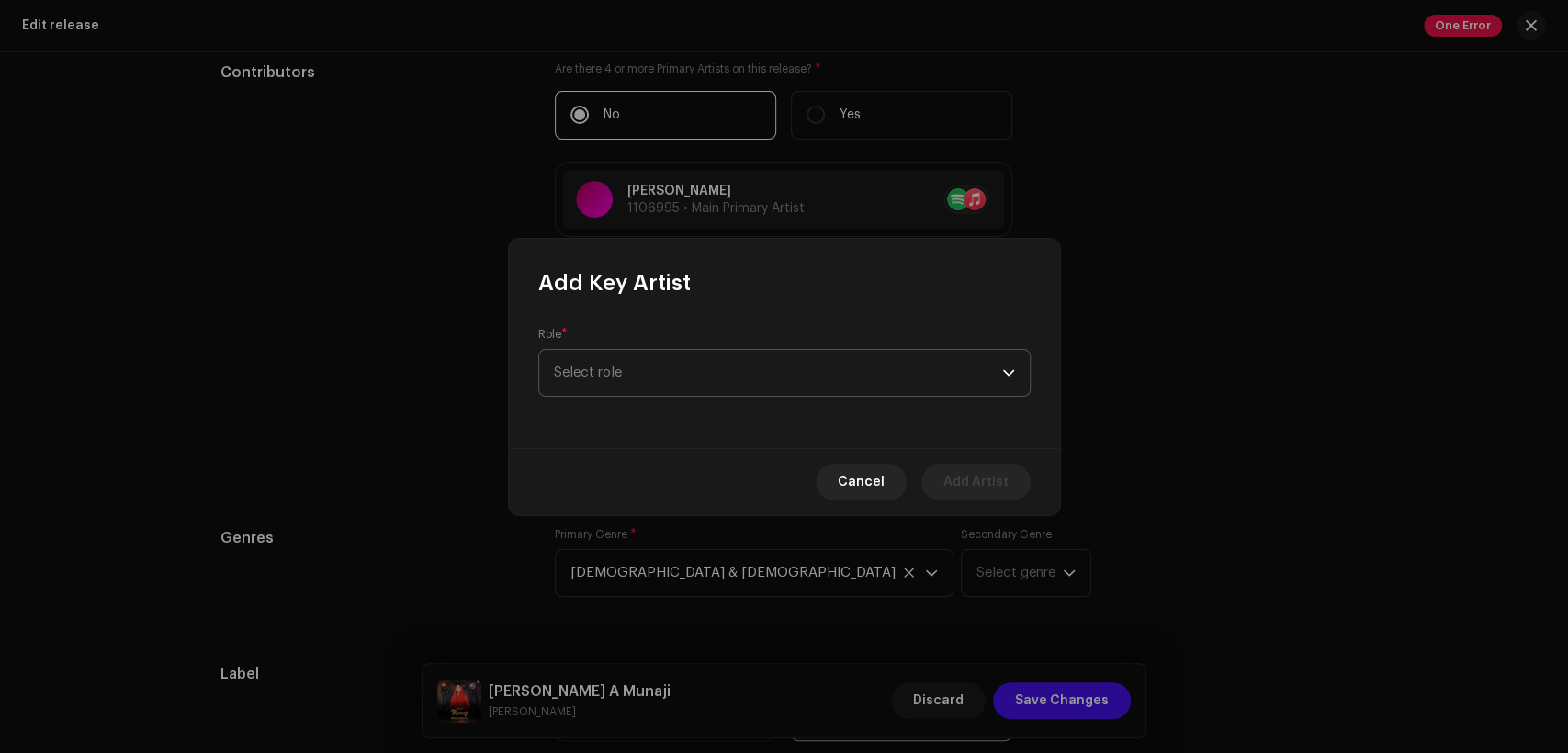
click at [666, 355] on span "Select role" at bounding box center [778, 373] width 448 height 46
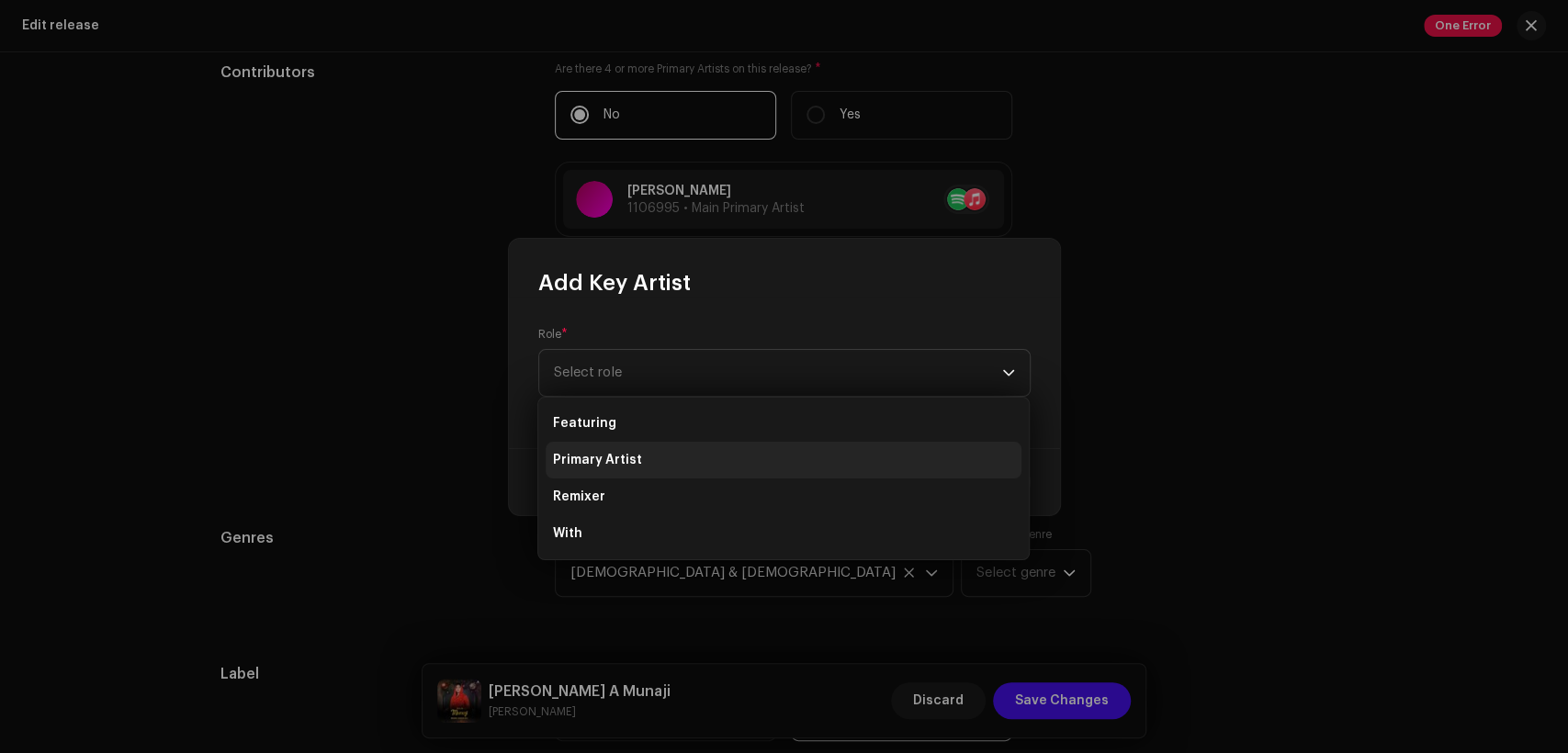
click at [708, 448] on li "Primary Artist" at bounding box center [784, 461] width 476 height 37
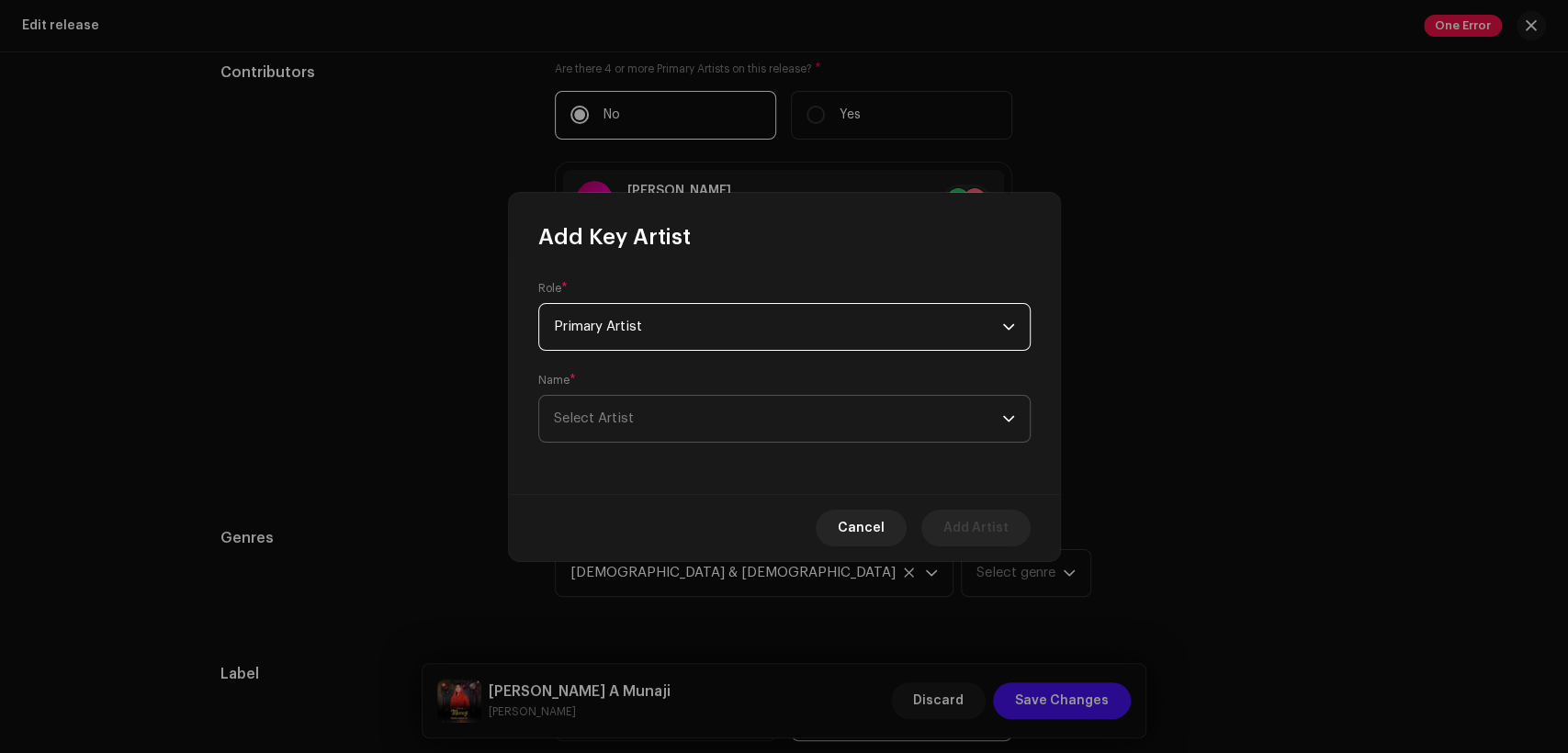
click at [709, 419] on span "Select Artist" at bounding box center [778, 419] width 448 height 46
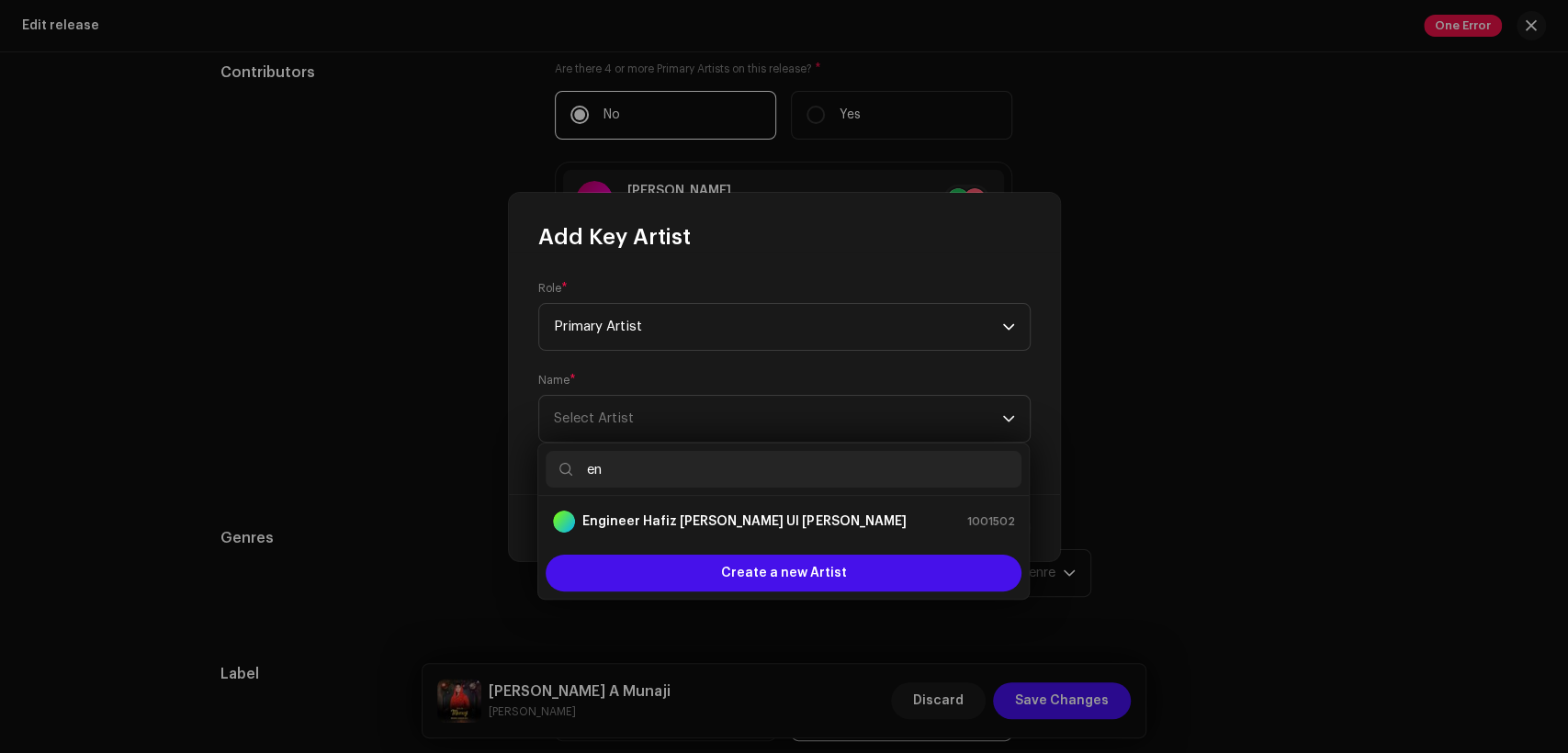
type input "e"
type input "[PERSON_NAME] stud"
click at [726, 519] on div "[PERSON_NAME] Studio 1461960" at bounding box center [784, 521] width 461 height 22
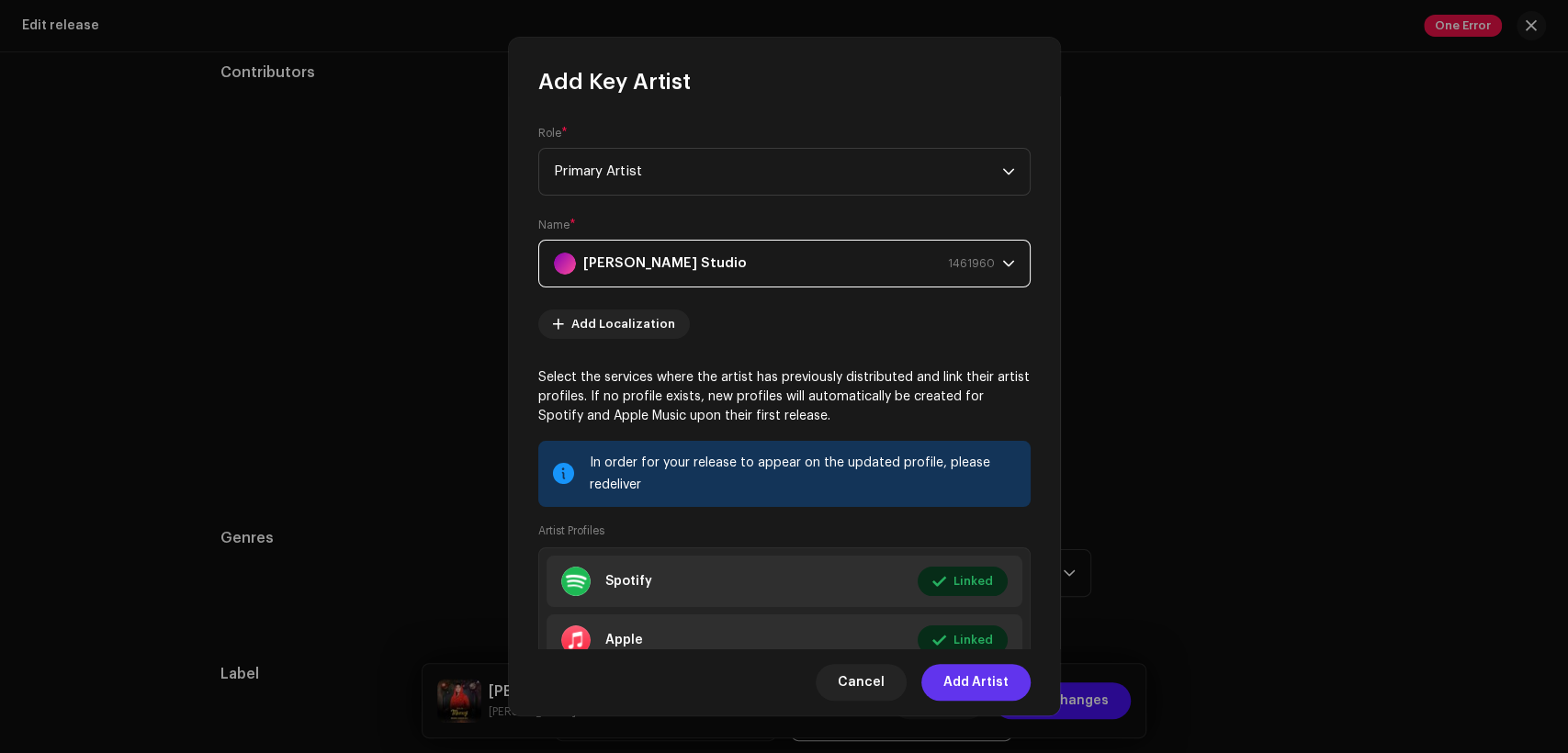
click at [978, 670] on span "Add Artist" at bounding box center [976, 683] width 65 height 37
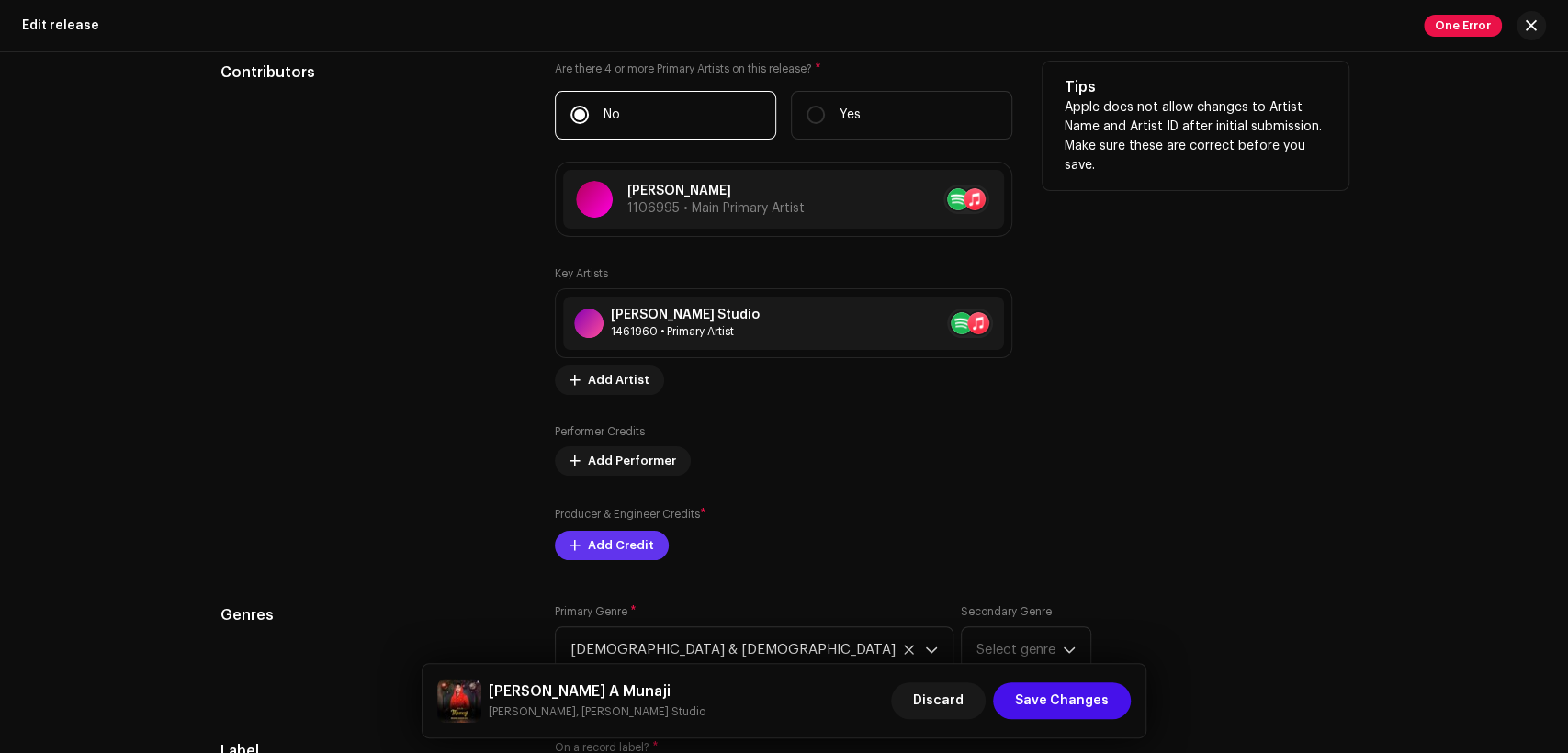
click at [639, 543] on span "Add Credit" at bounding box center [620, 545] width 66 height 37
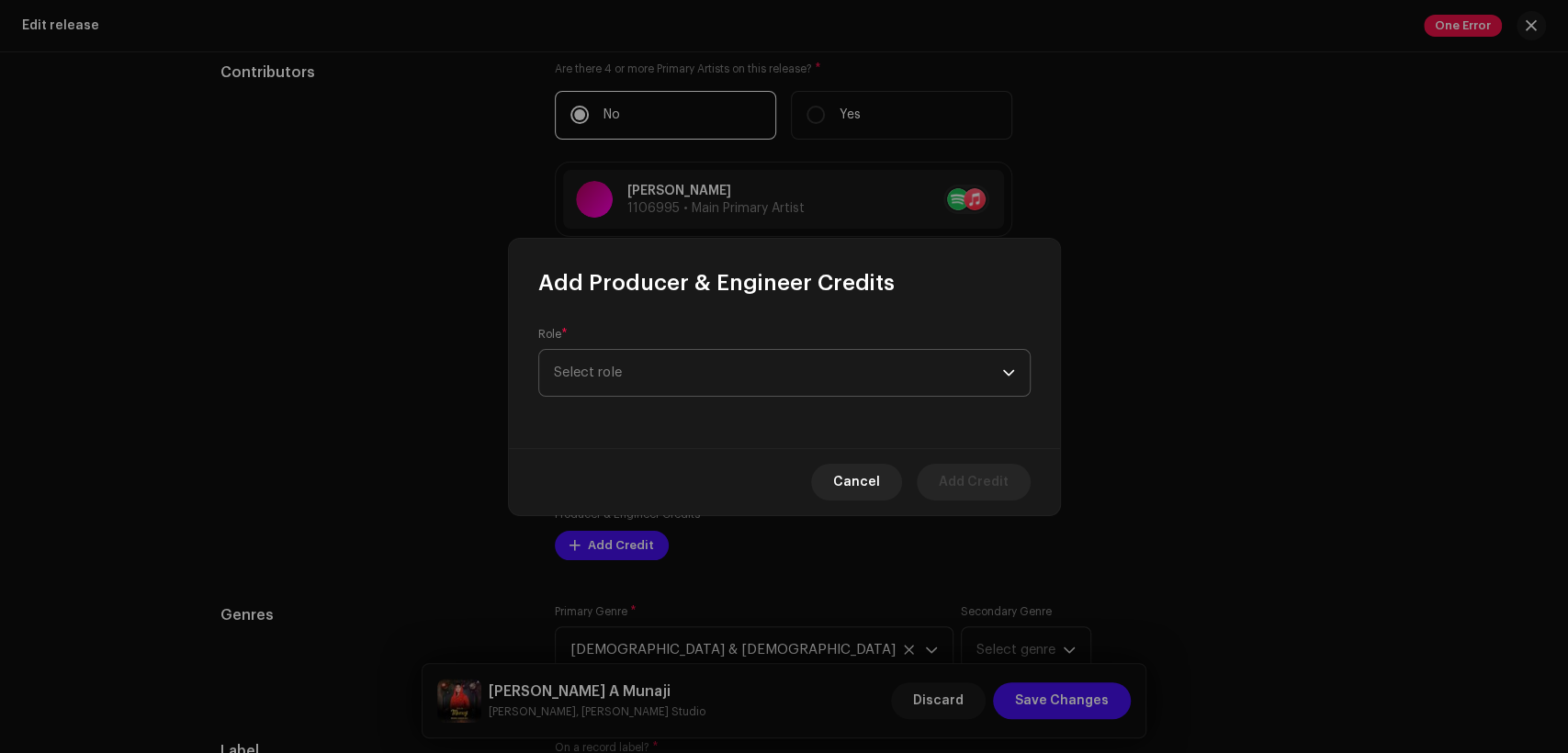
click at [688, 383] on span "Select role" at bounding box center [778, 373] width 448 height 46
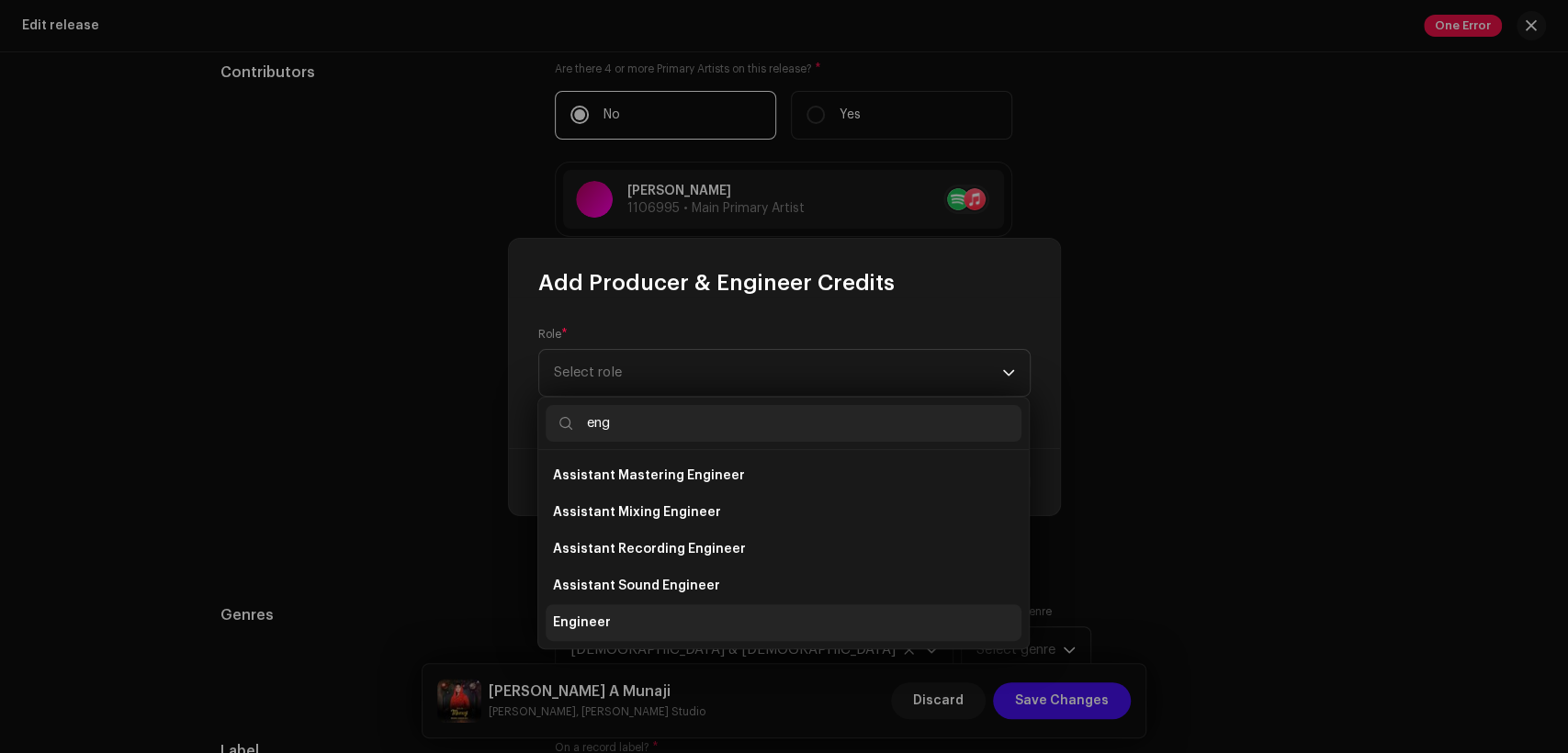
type input "eng"
click at [682, 609] on li "Engineer" at bounding box center [784, 623] width 476 height 37
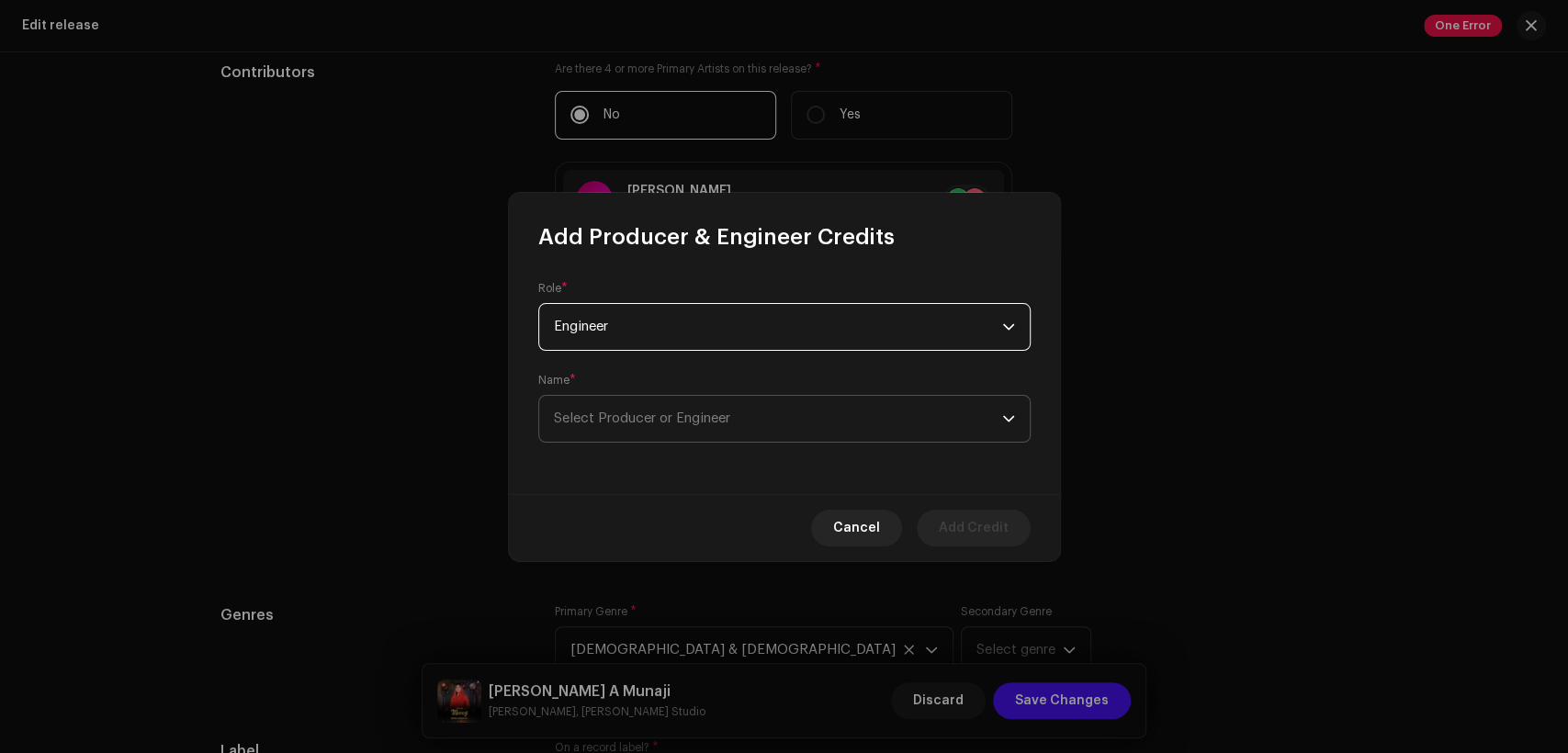
click at [730, 414] on span "Select Producer or Engineer" at bounding box center [641, 418] width 176 height 13
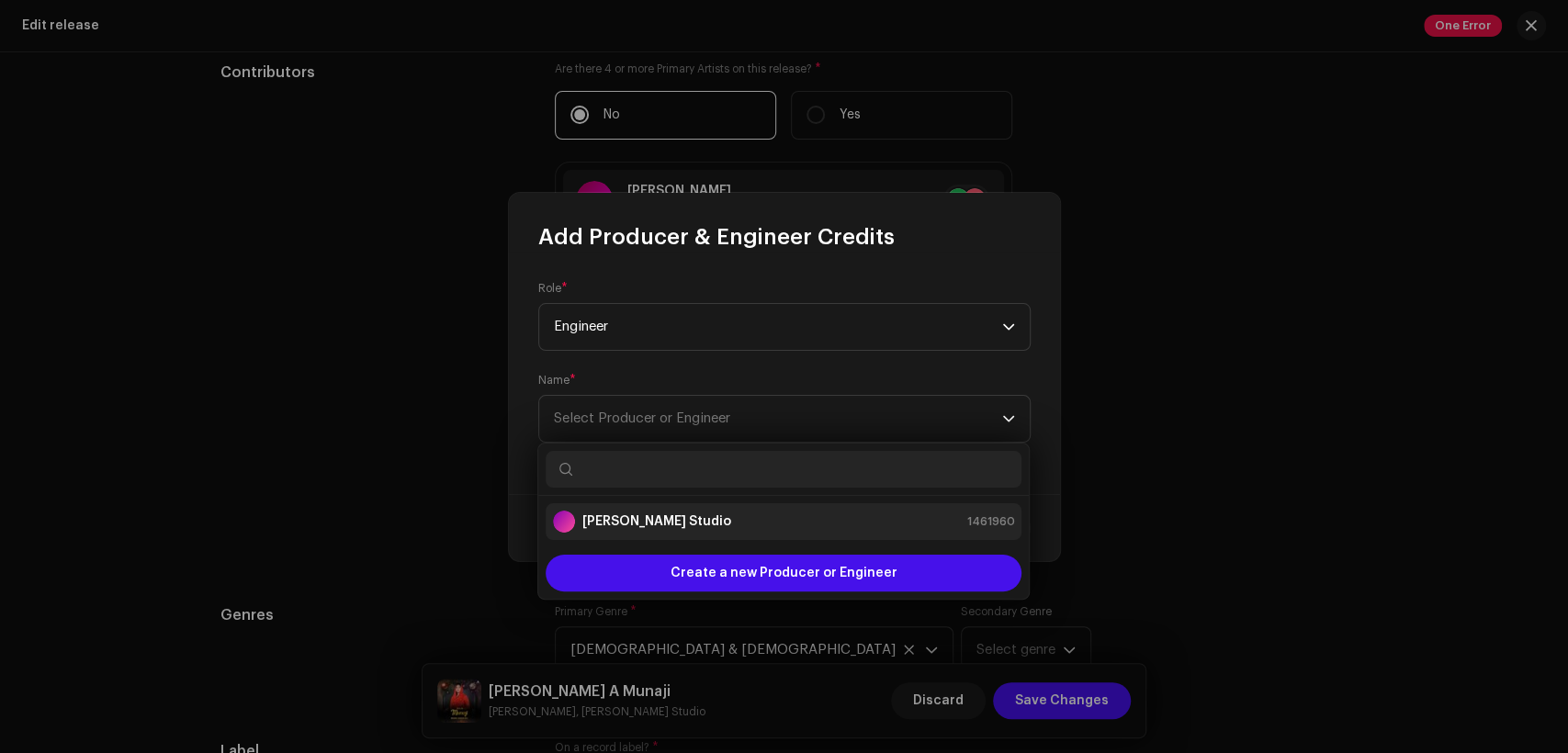
click at [762, 531] on div "[PERSON_NAME] Studio 1461960" at bounding box center [784, 521] width 461 height 22
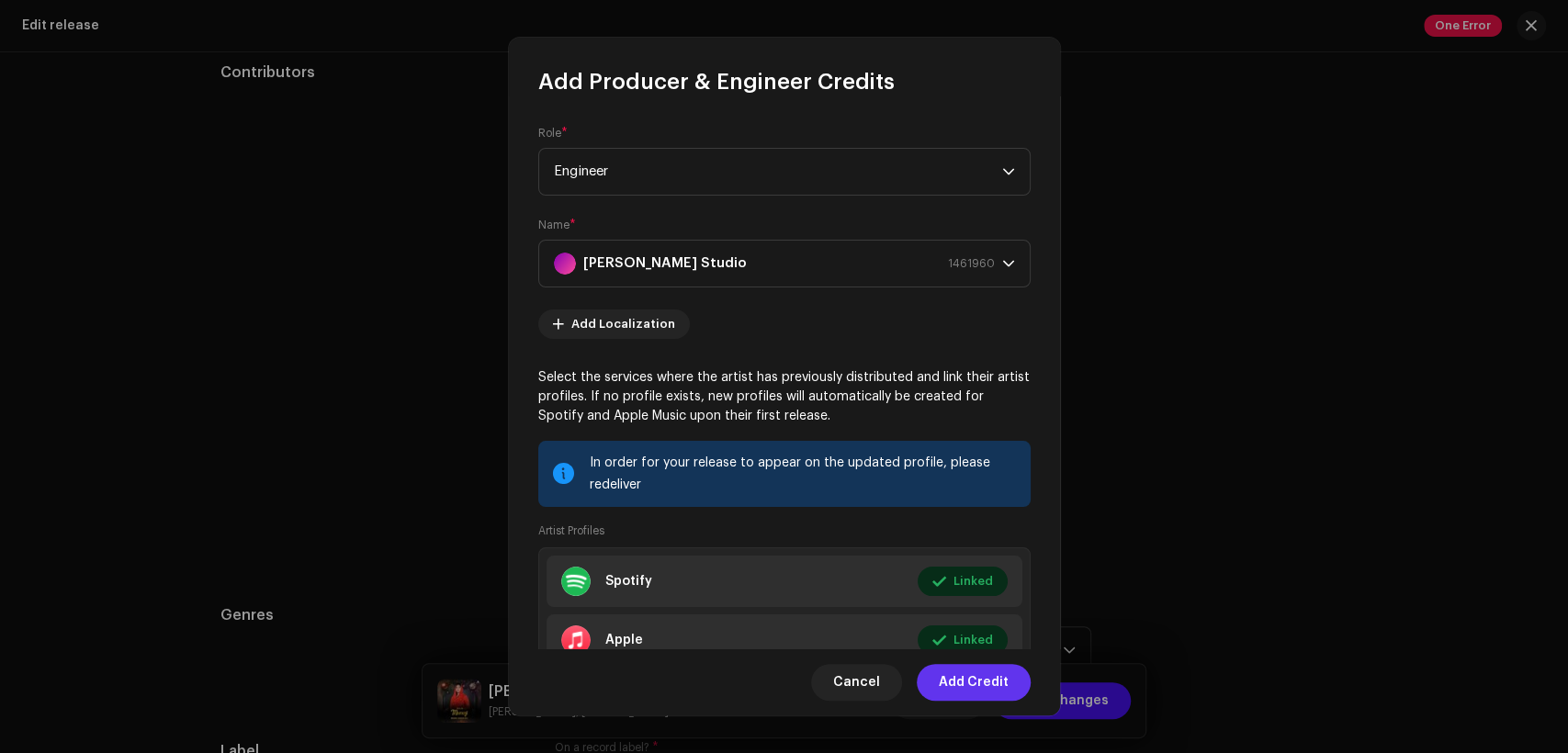
click at [966, 666] on span "Add Credit" at bounding box center [973, 683] width 70 height 37
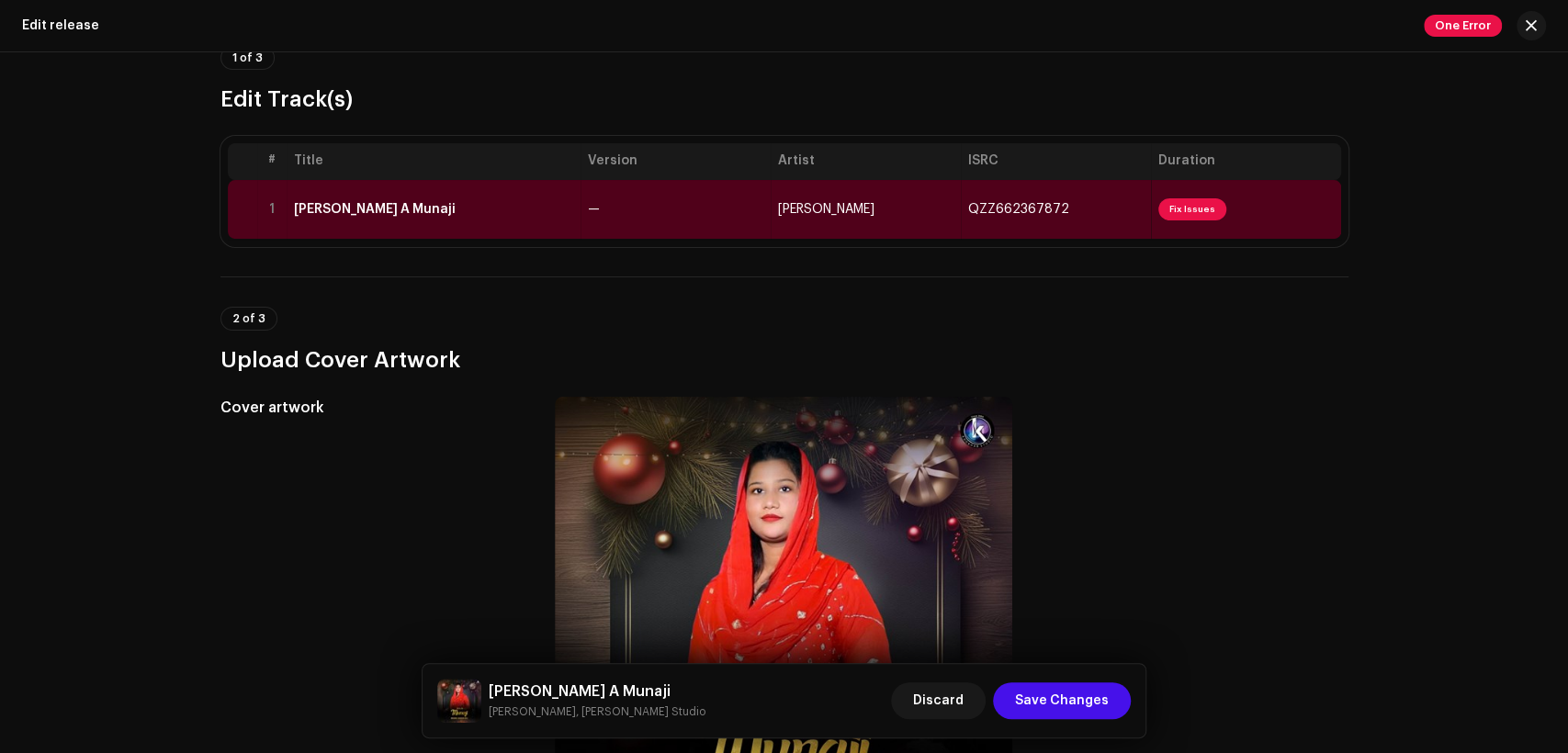
scroll to position [0, 0]
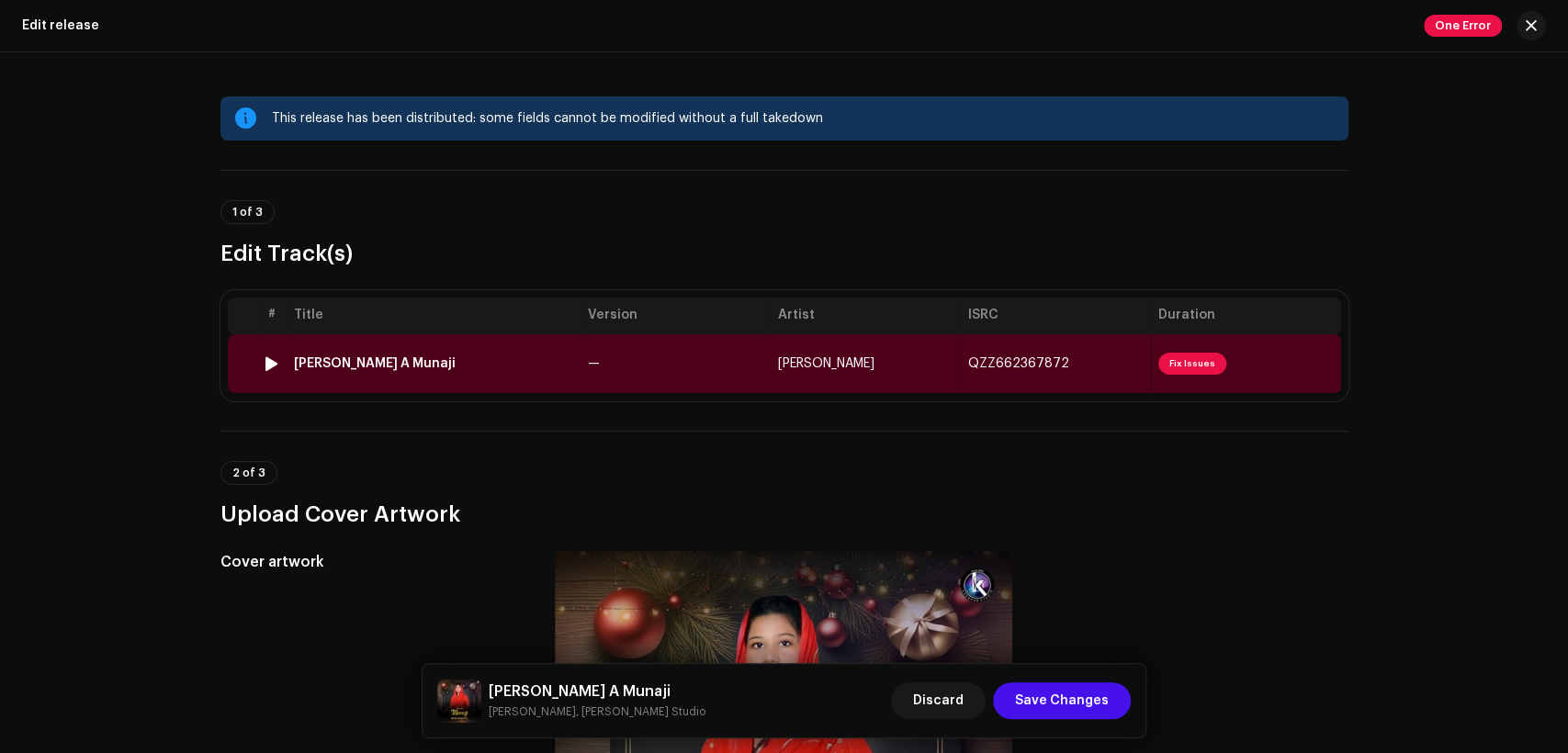
click at [641, 382] on td "—" at bounding box center [676, 364] width 190 height 59
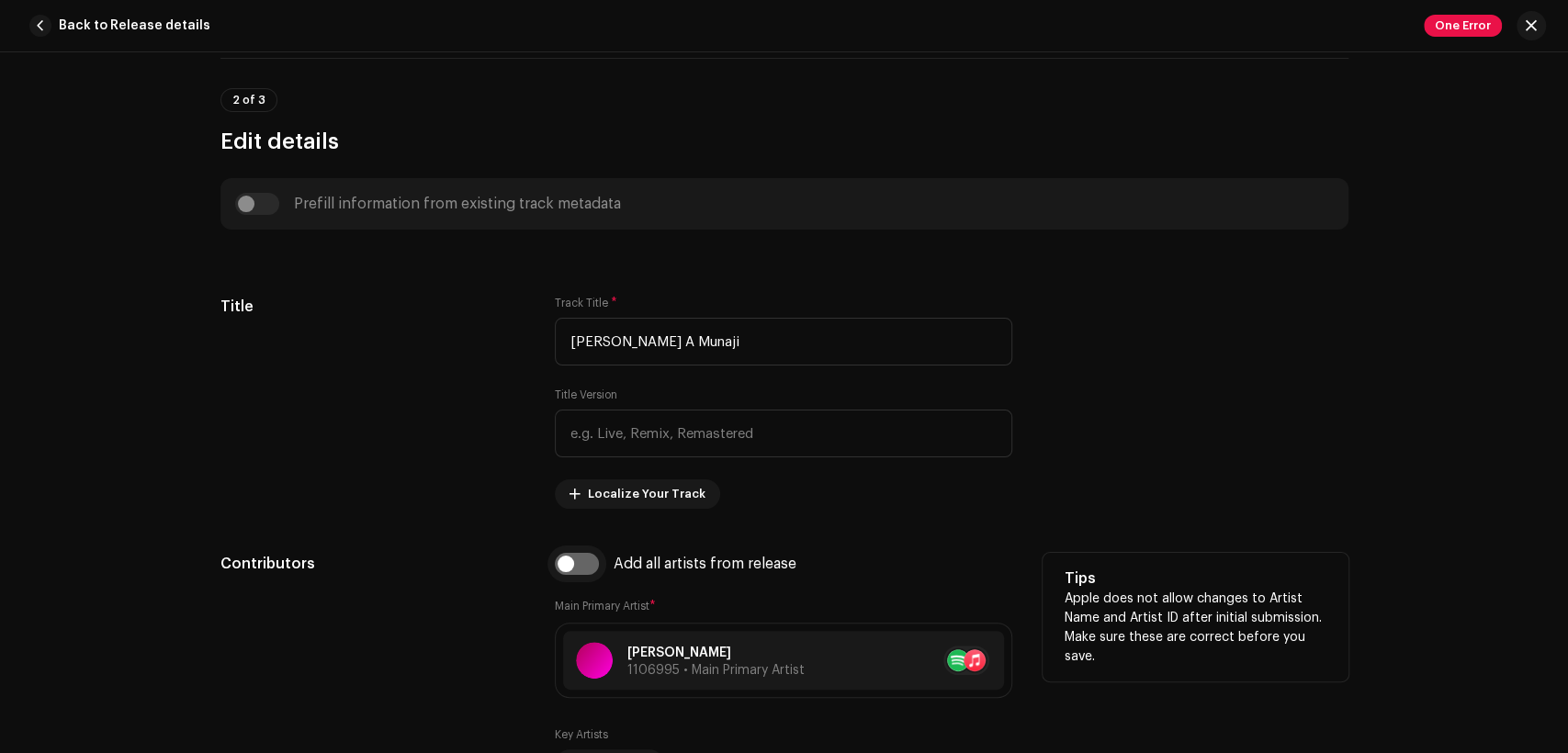
scroll to position [1020, 0]
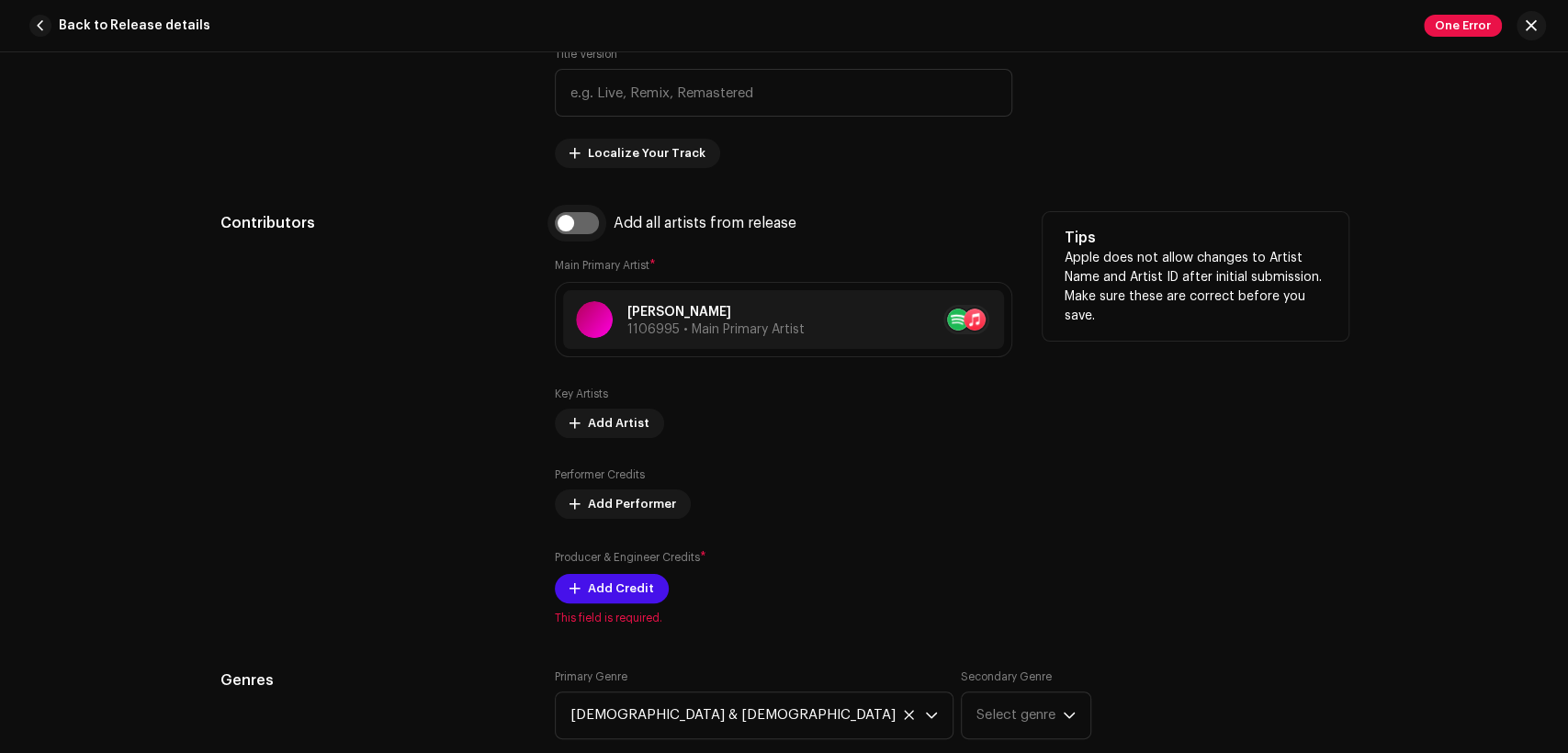
click at [581, 226] on input "checkbox" at bounding box center [577, 223] width 44 height 22
checkbox input "true"
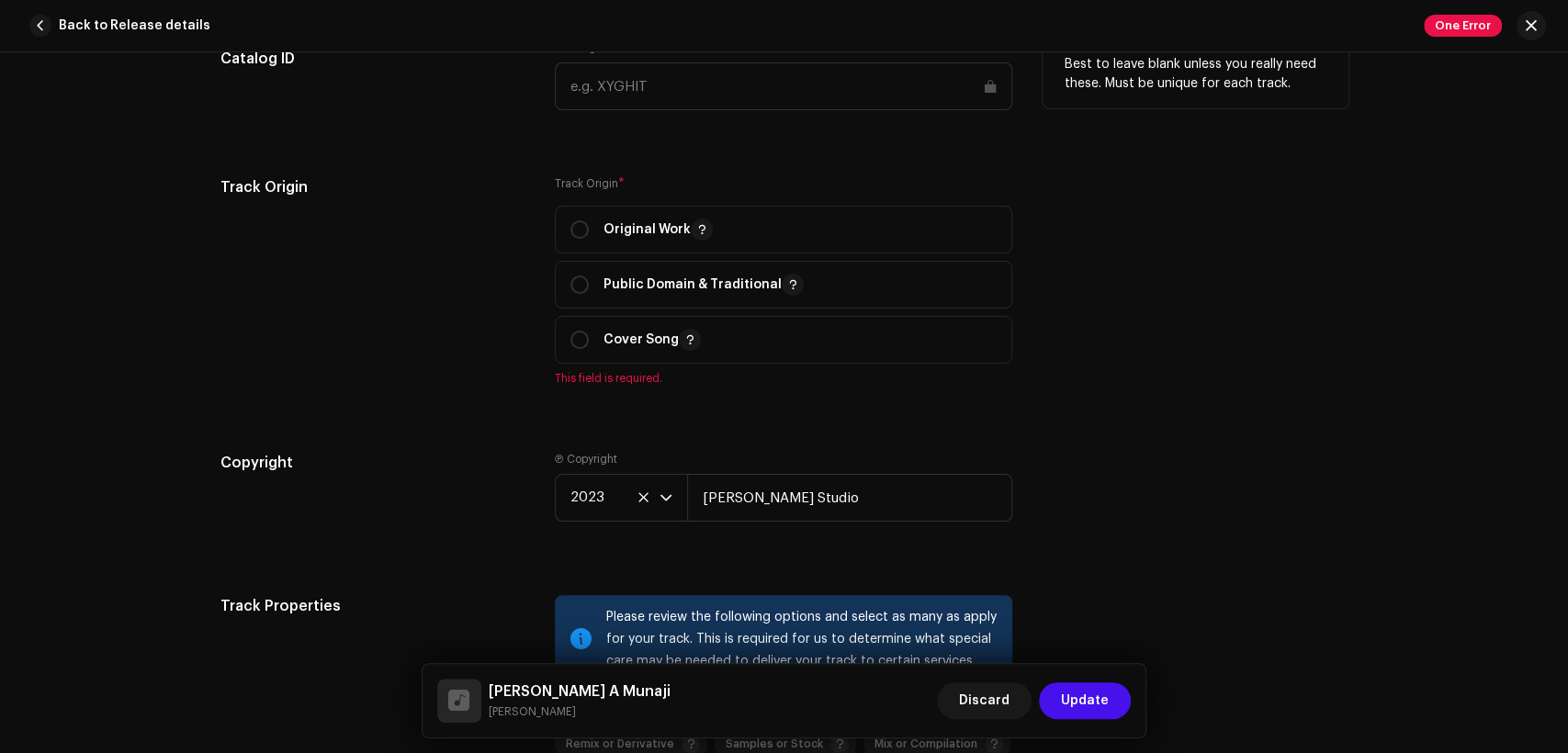
scroll to position [2212, 0]
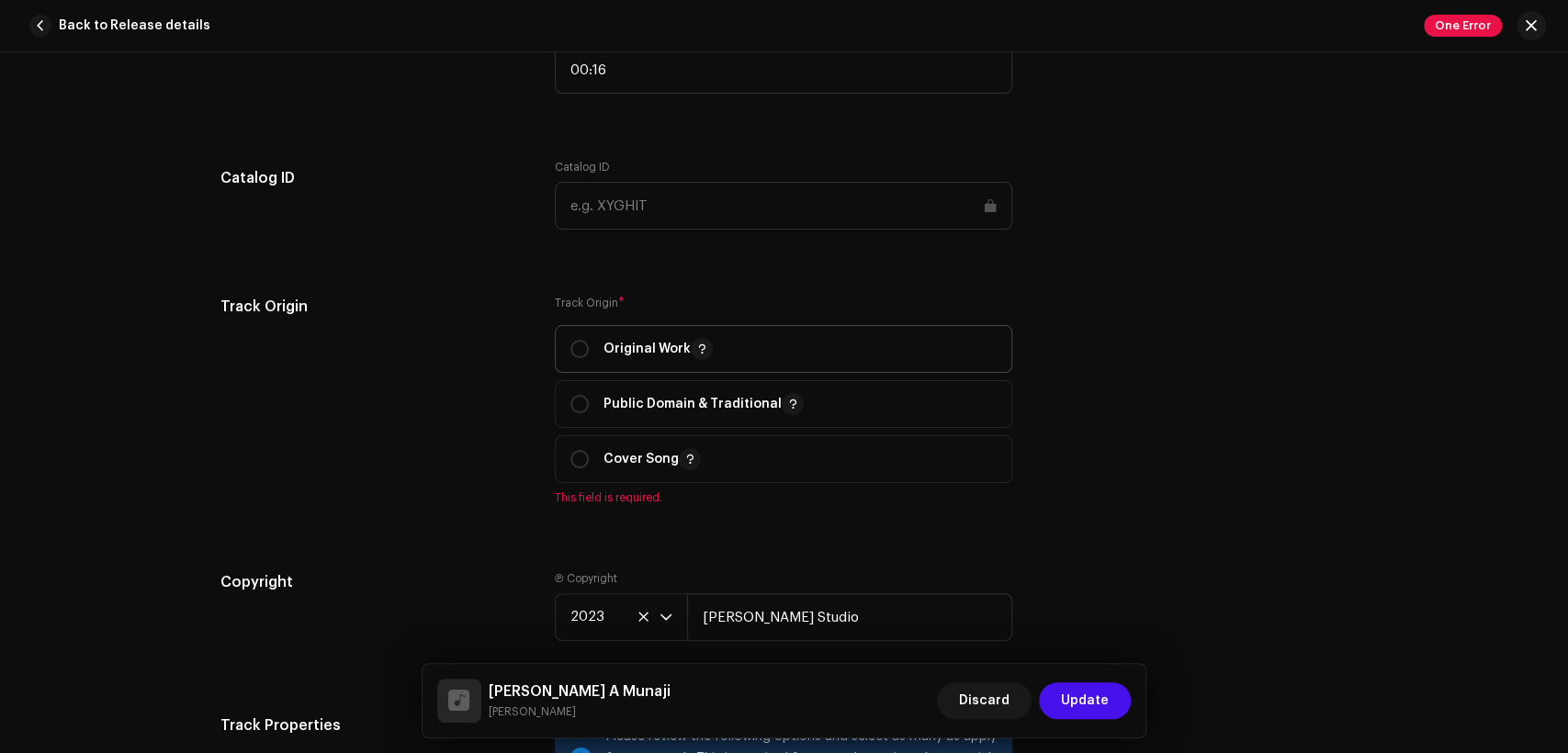
click at [639, 340] on span "Original Work" at bounding box center [783, 349] width 426 height 46
radio input "true"
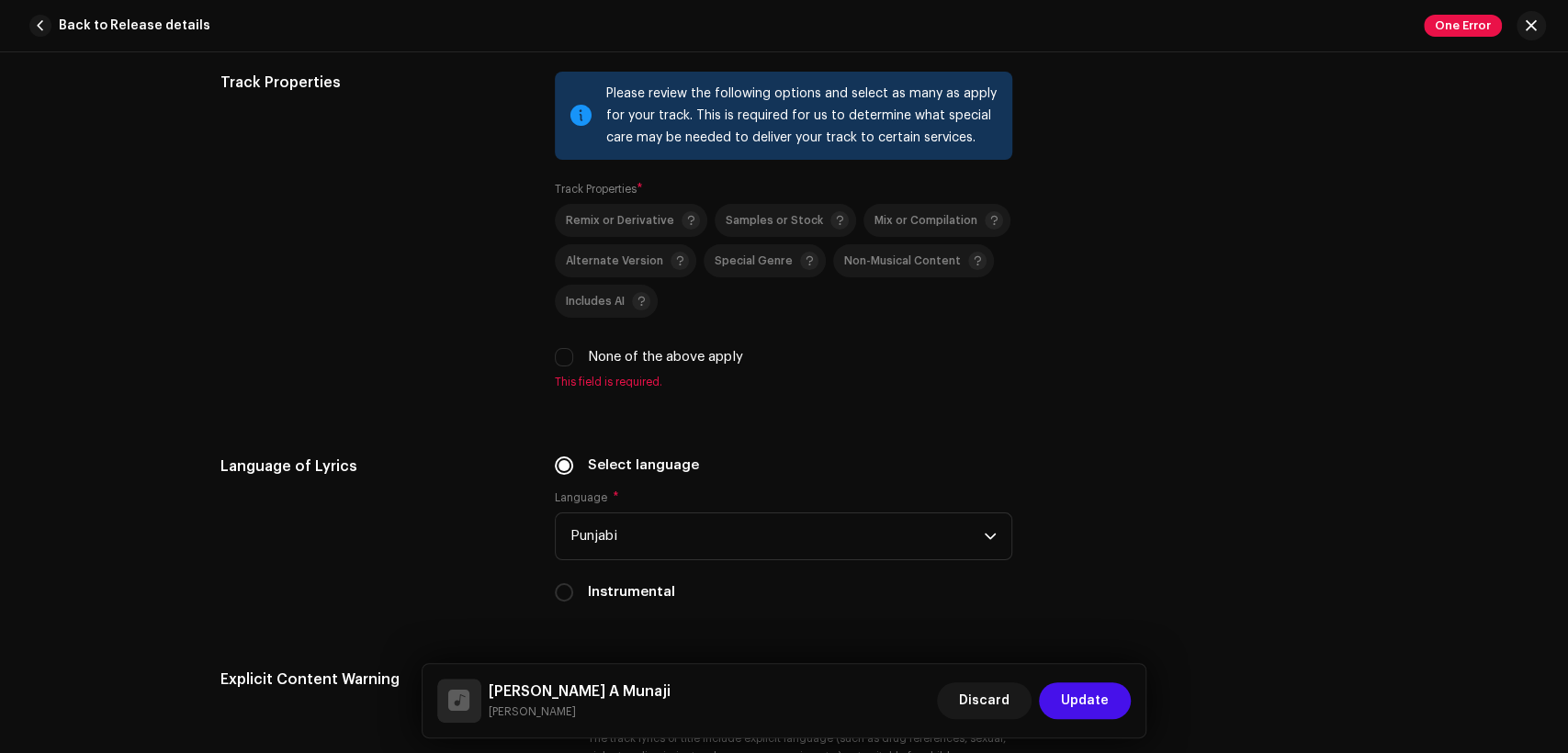
scroll to position [2893, 0]
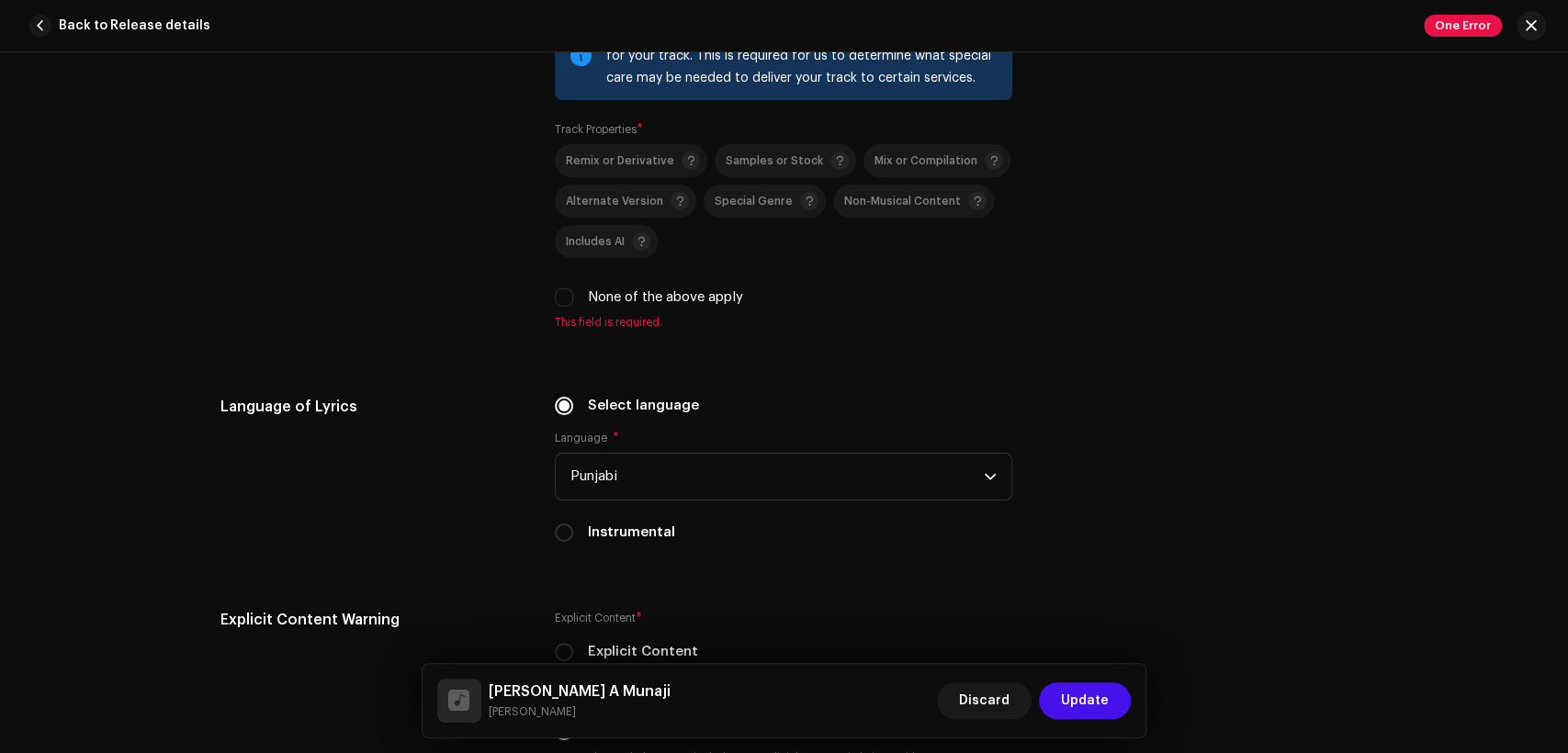
click at [667, 308] on label "None of the above apply" at bounding box center [664, 297] width 155 height 20
click at [573, 307] on input "None of the above apply" at bounding box center [563, 297] width 18 height 18
checkbox input "true"
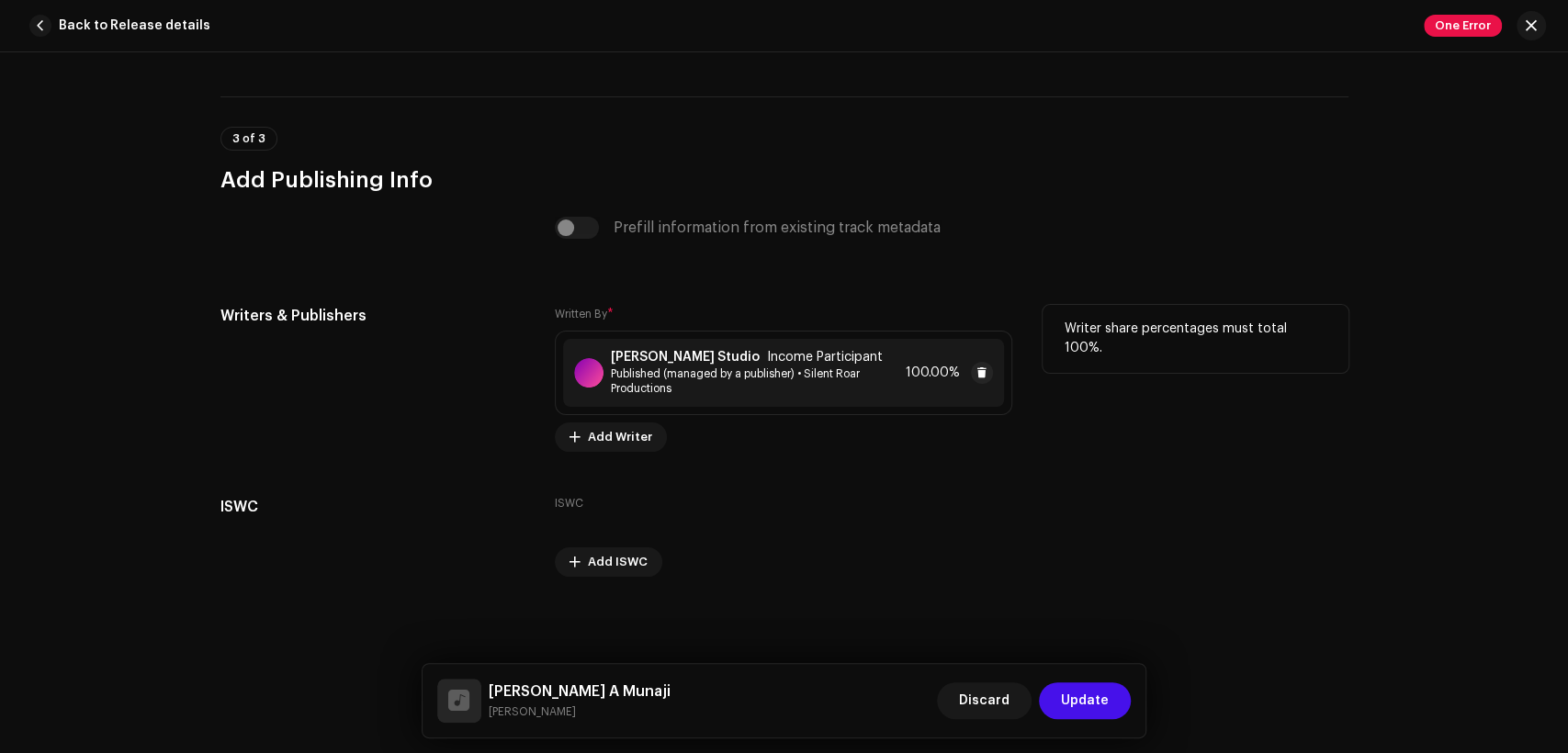
scroll to position [3780, 0]
drag, startPoint x: 595, startPoint y: 710, endPoint x: 485, endPoint y: 683, distance: 113.3
click at [479, 685] on div "Aya A Munaji Meerab Johnson Gill Discard Update" at bounding box center [784, 701] width 694 height 44
copy div "Aya A Munaji Meerab Johnson Gill"
click at [536, 717] on small "Meerab Johnson Gill" at bounding box center [579, 712] width 182 height 18
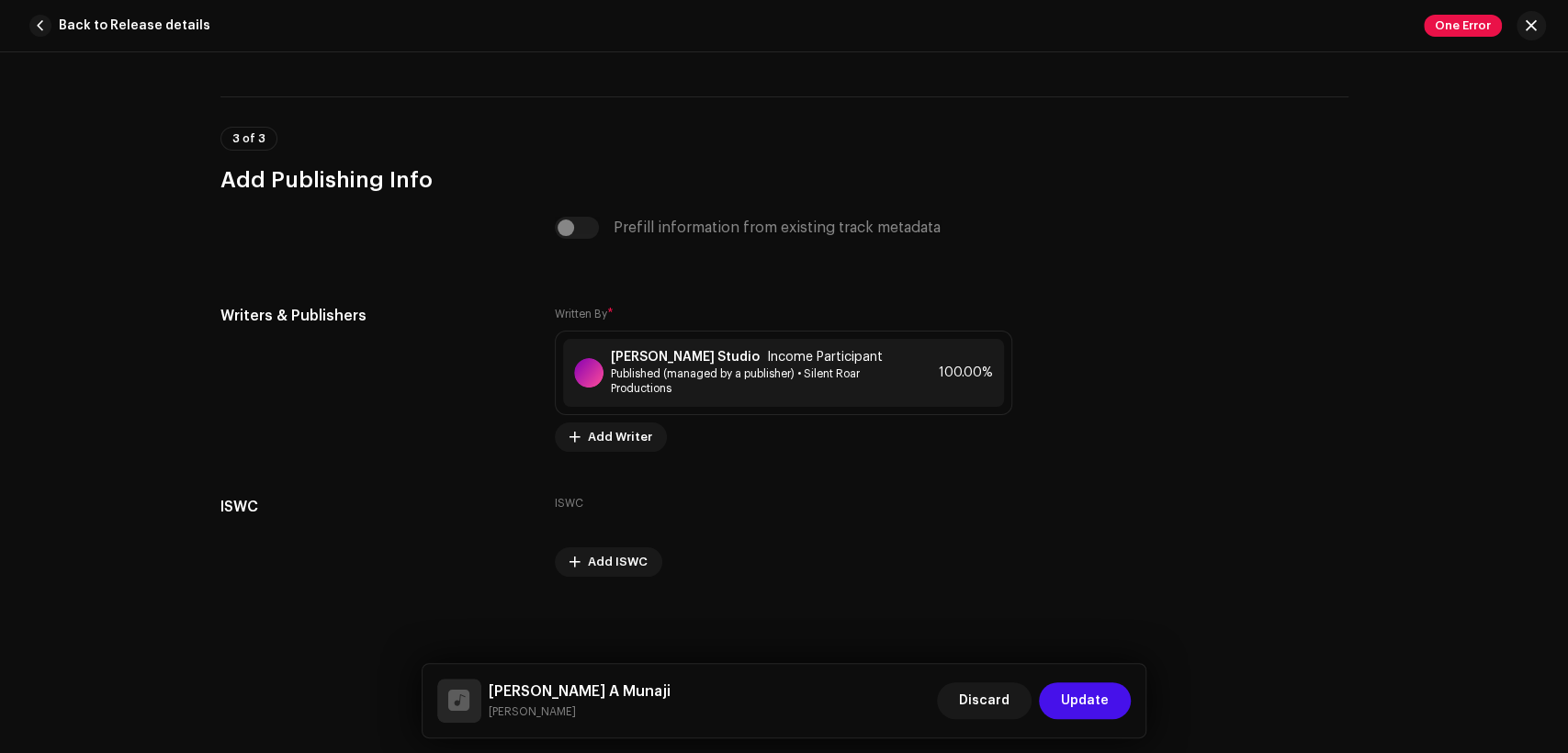
click at [536, 713] on small "Meerab Johnson Gill" at bounding box center [579, 712] width 182 height 18
copy div "Meerab Johnson Gill Discard Update"
click at [801, 398] on div "[PERSON_NAME] Studio Income Participant Published (managed by a publisher) • Si…" at bounding box center [784, 373] width 441 height 68
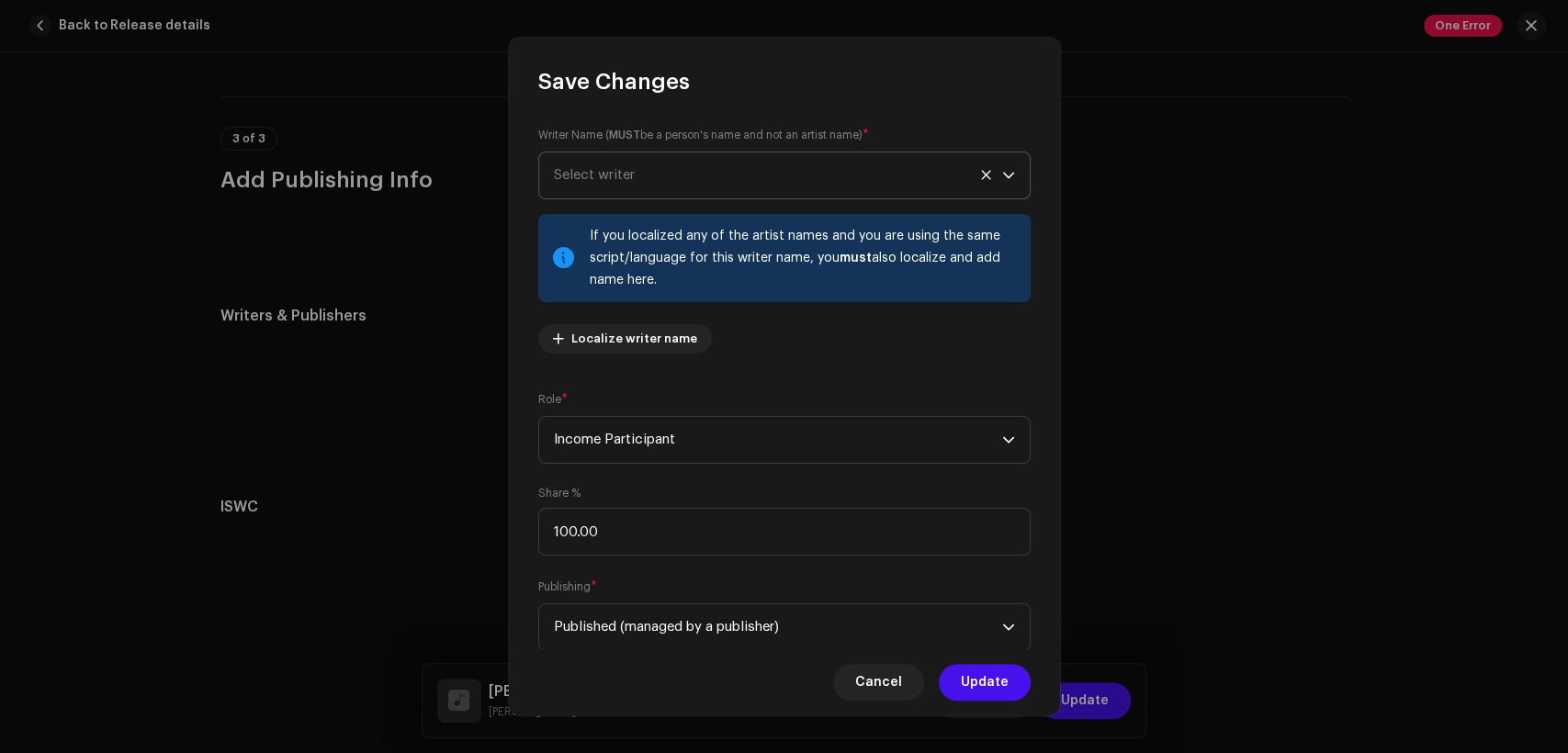
click at [731, 184] on span "Select writer" at bounding box center [778, 176] width 448 height 46
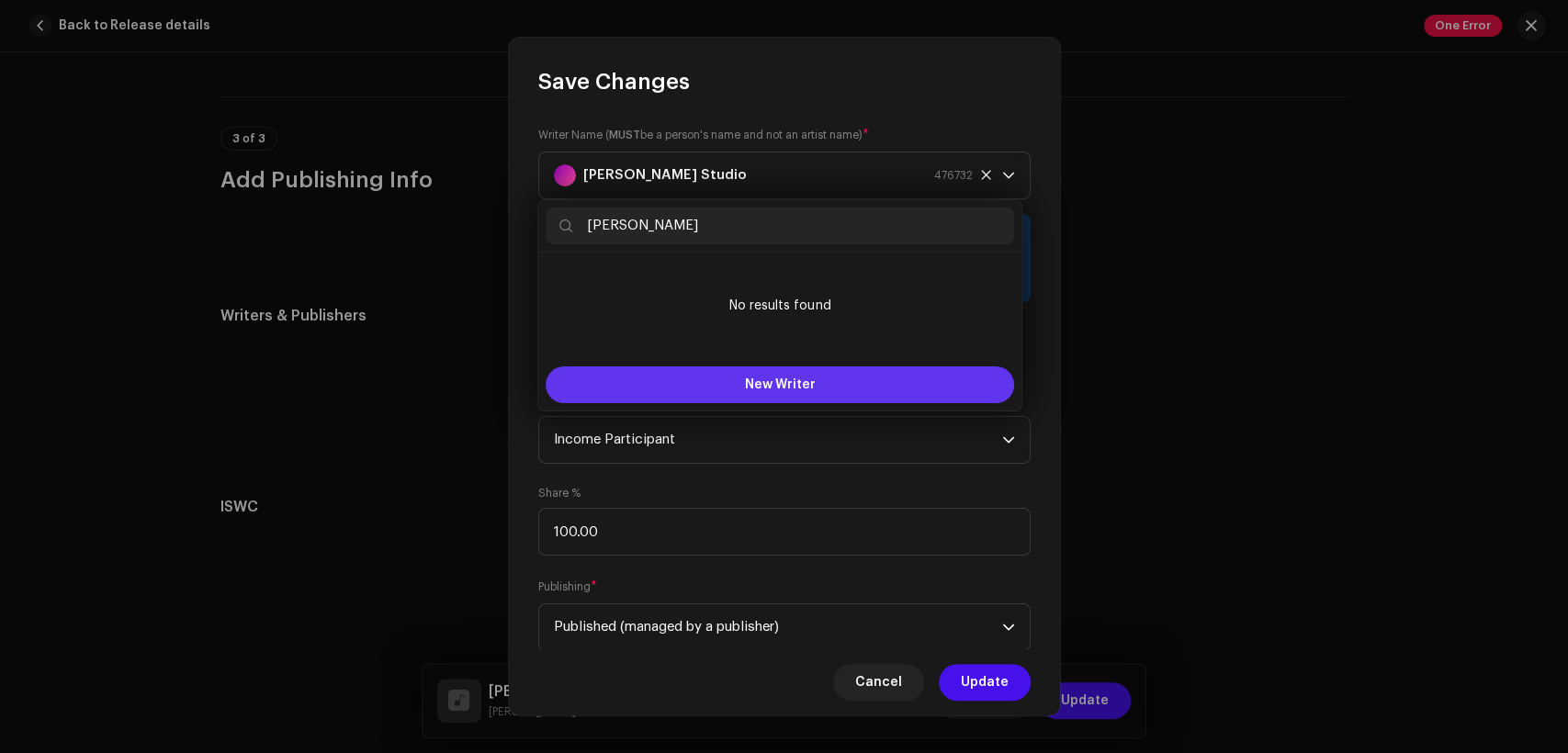
type input "Meerab Johnson Gill"
click at [814, 375] on button "New Writer" at bounding box center [780, 385] width 468 height 37
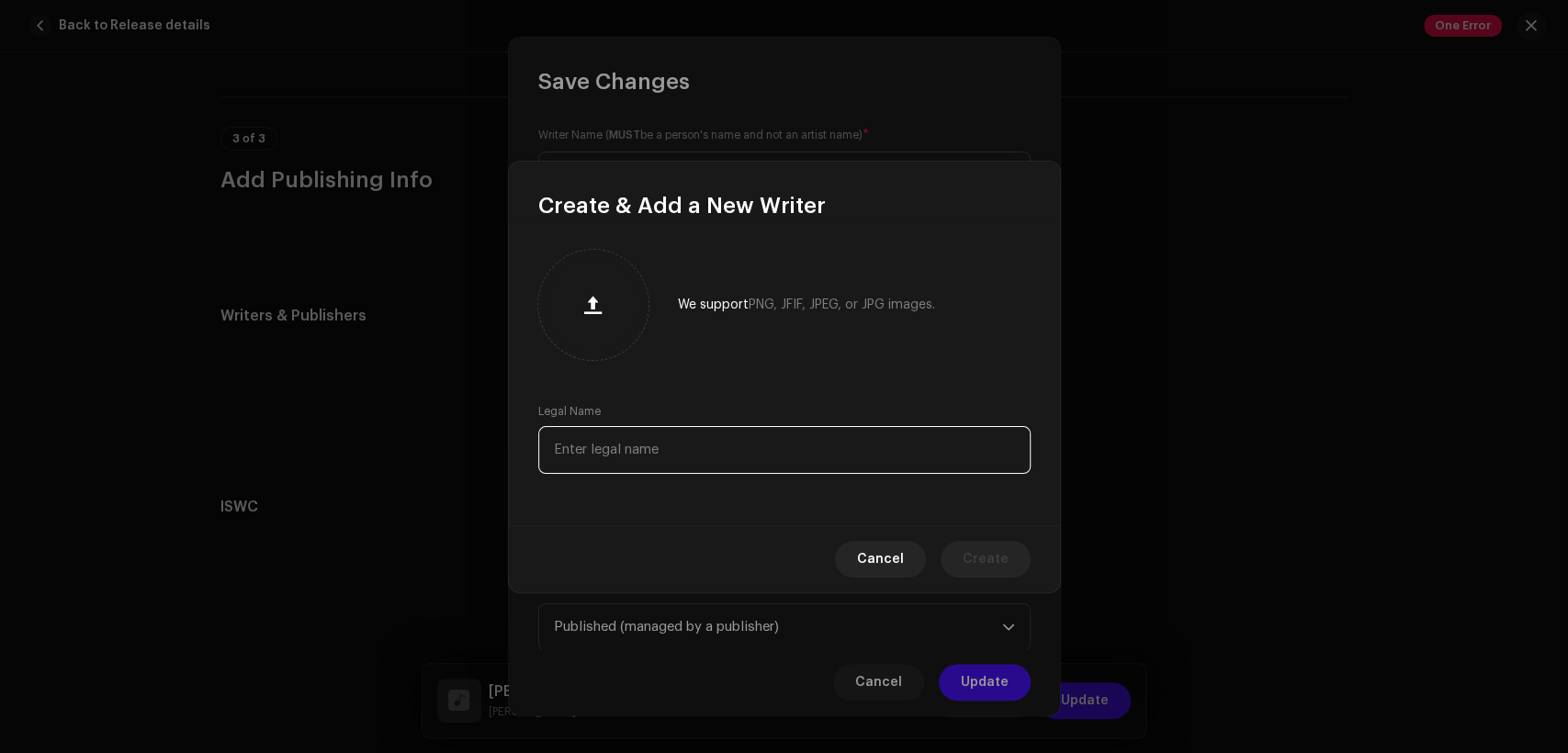
click at [819, 444] on input "text" at bounding box center [784, 450] width 492 height 48
paste input "Meerab Johnson Gill"
type input "Meerab Johnson Gill"
click at [1007, 567] on span "Create" at bounding box center [985, 560] width 46 height 37
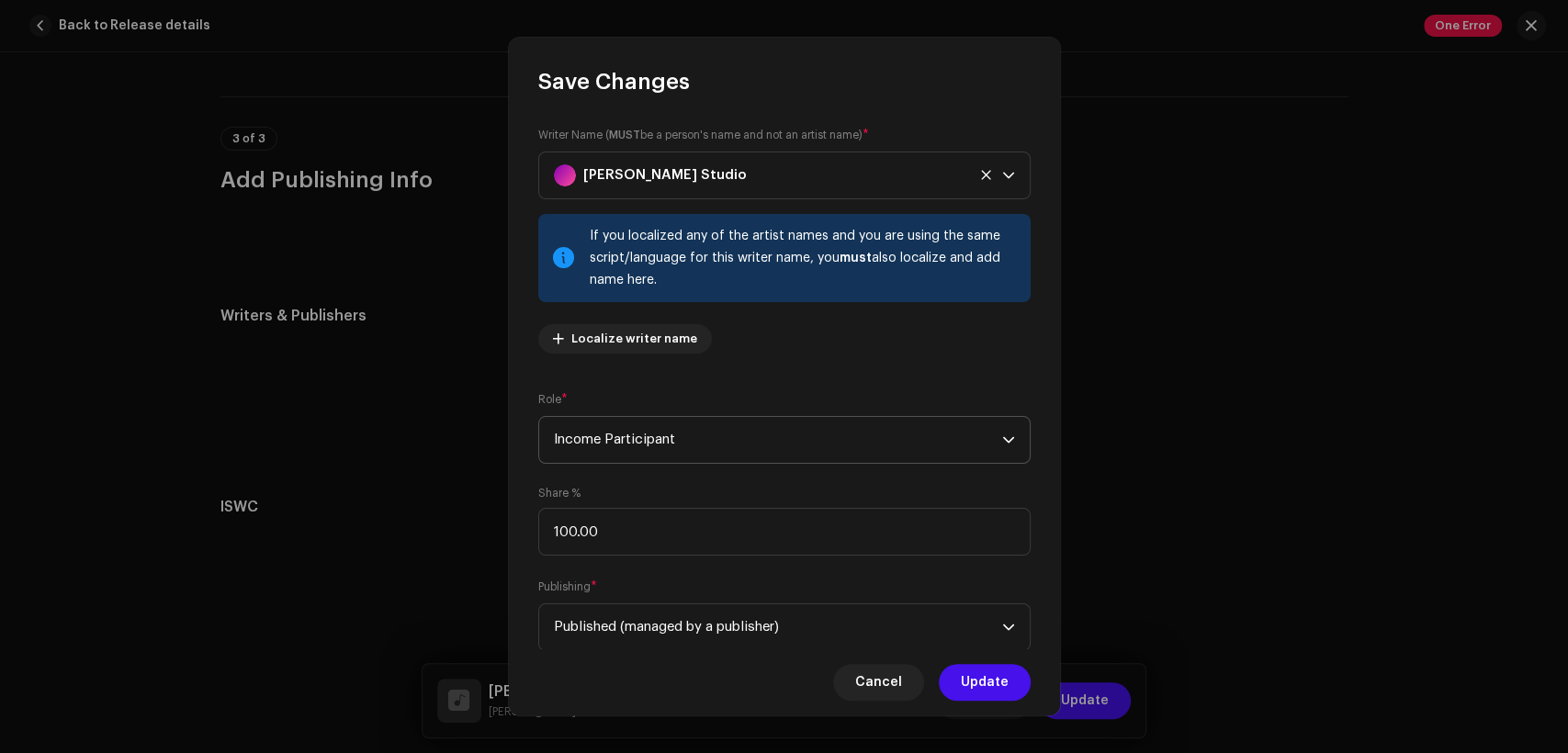
click at [800, 456] on span "Income Participant" at bounding box center [778, 440] width 448 height 46
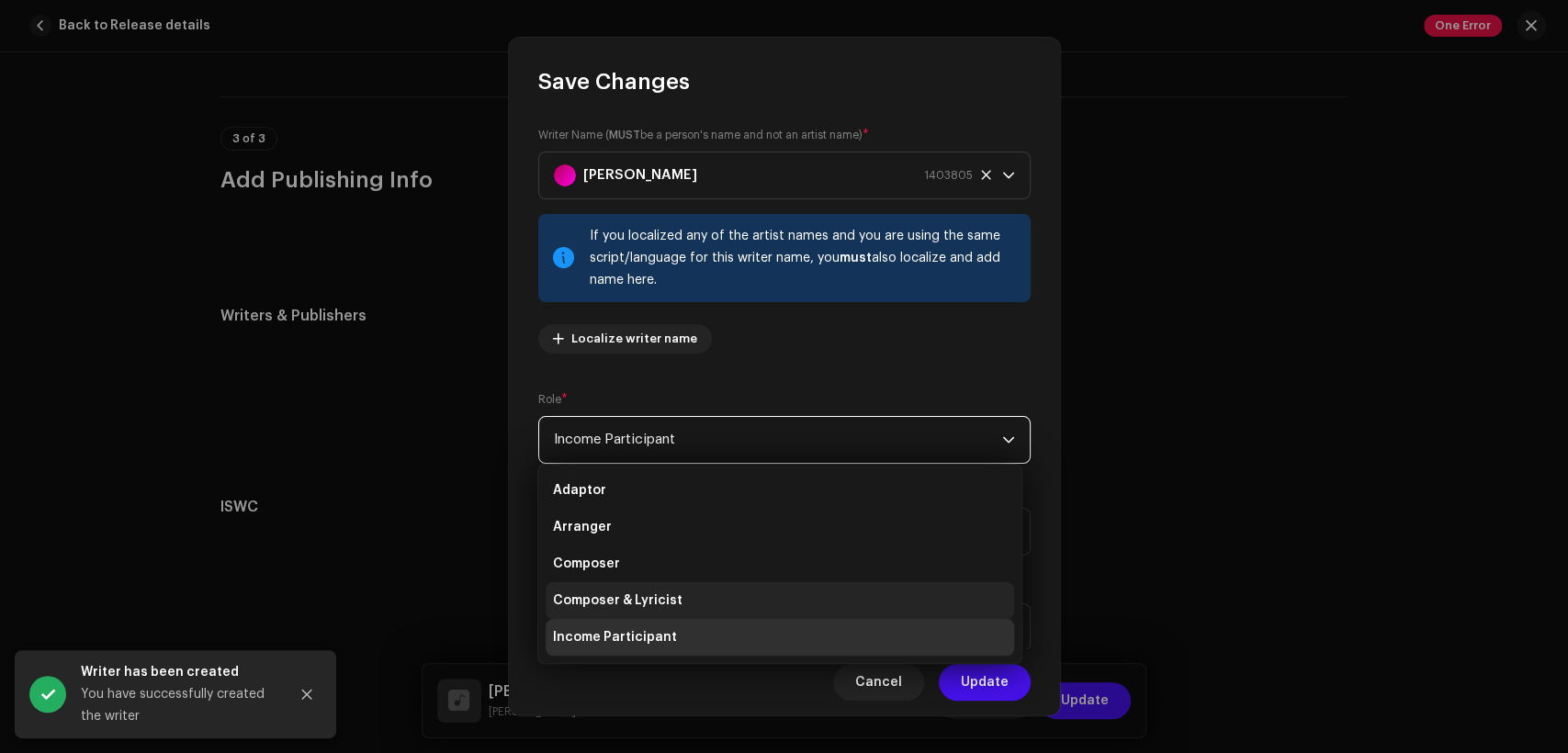
click at [817, 610] on li "Composer & Lyricist" at bounding box center [780, 601] width 468 height 37
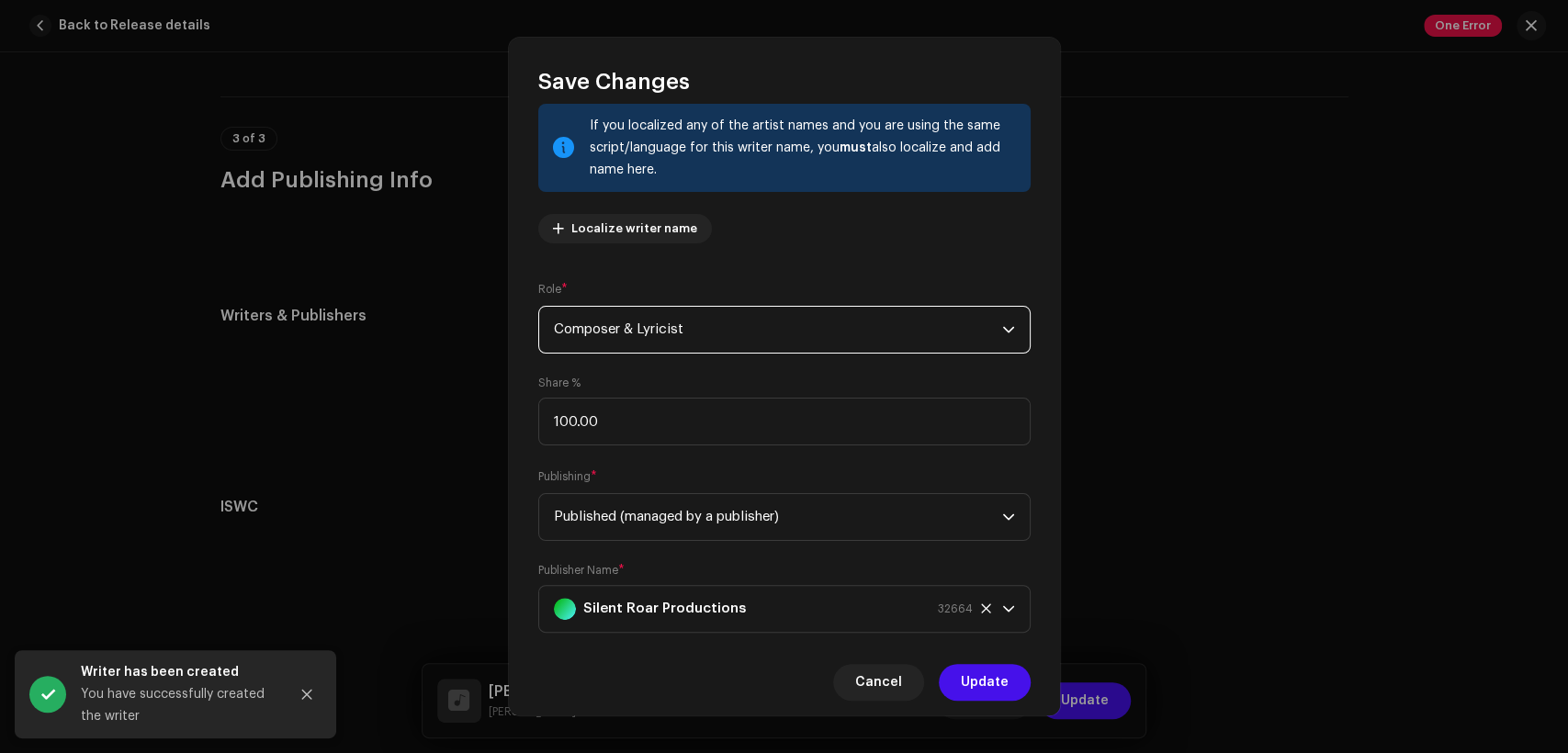
scroll to position [147, 0]
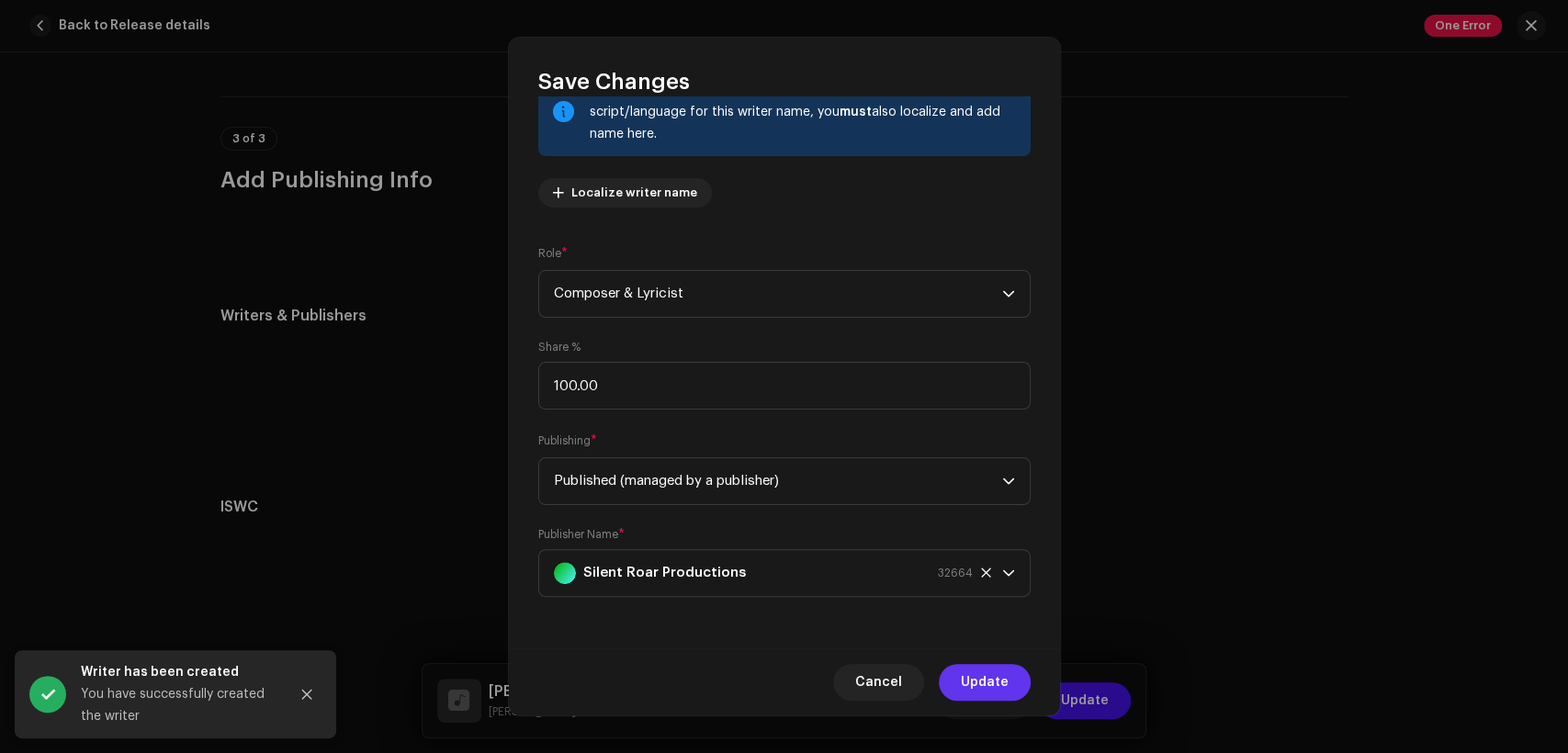
click at [983, 670] on span "Update" at bounding box center [984, 683] width 48 height 37
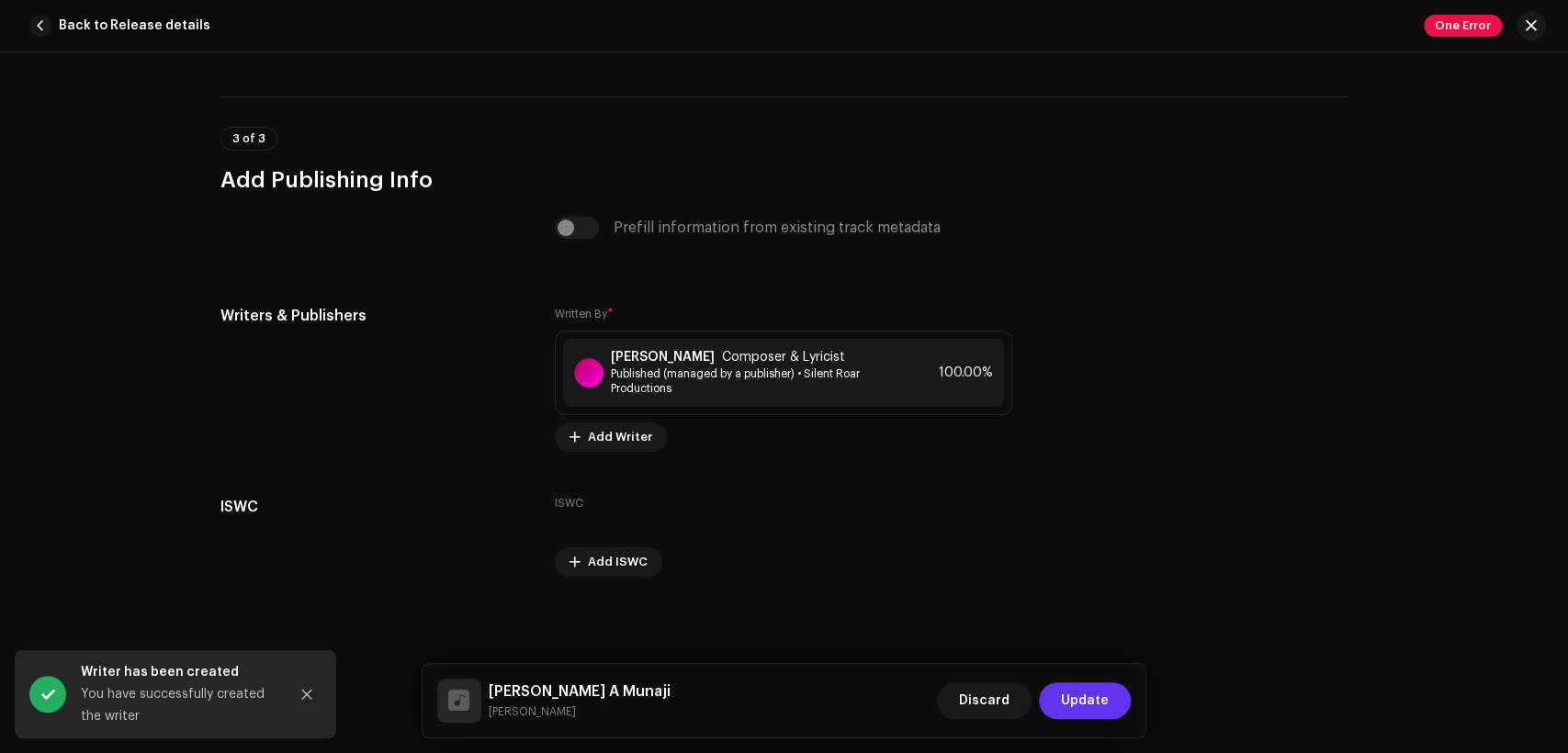
click at [1086, 686] on span "Update" at bounding box center [1085, 701] width 48 height 37
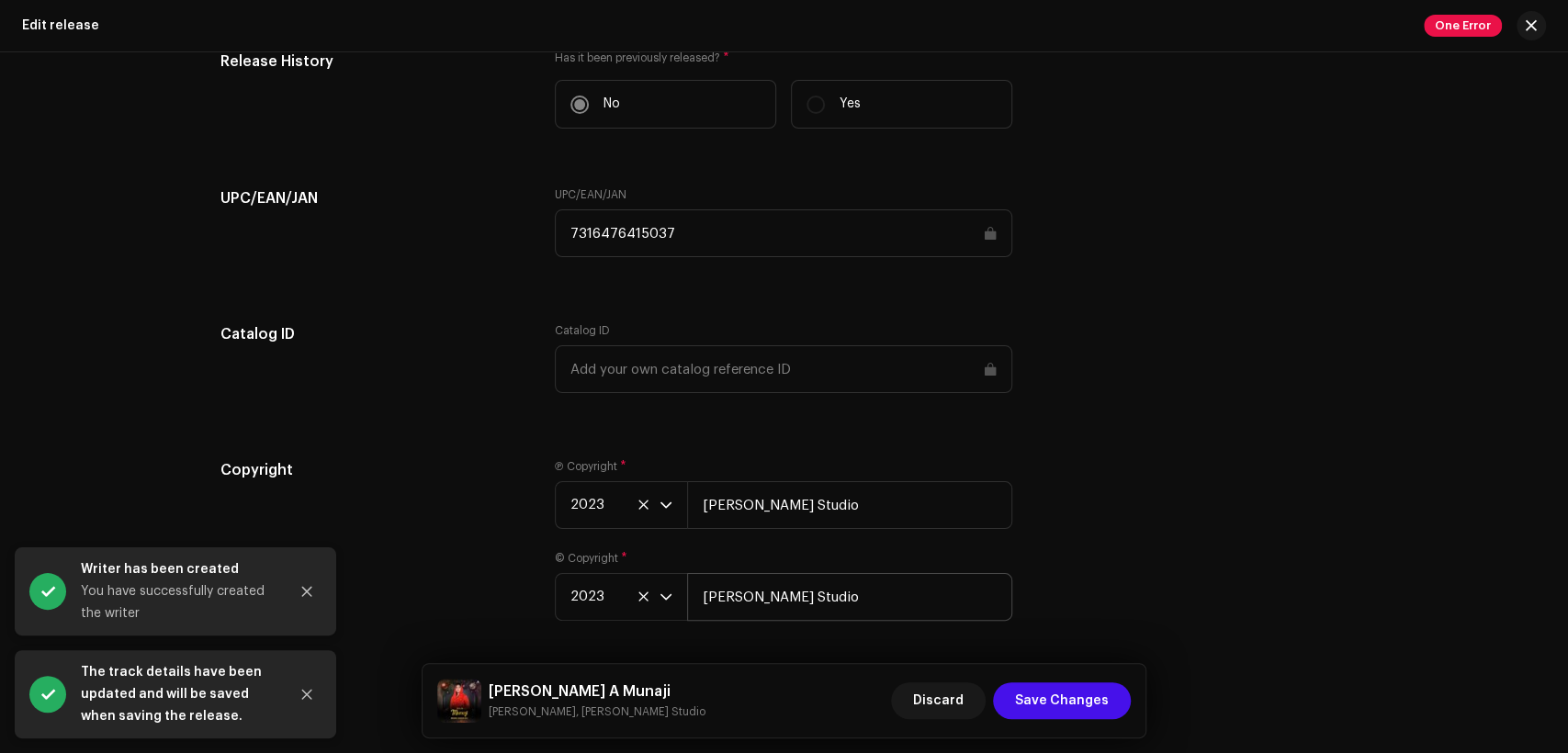
scroll to position [2949, 0]
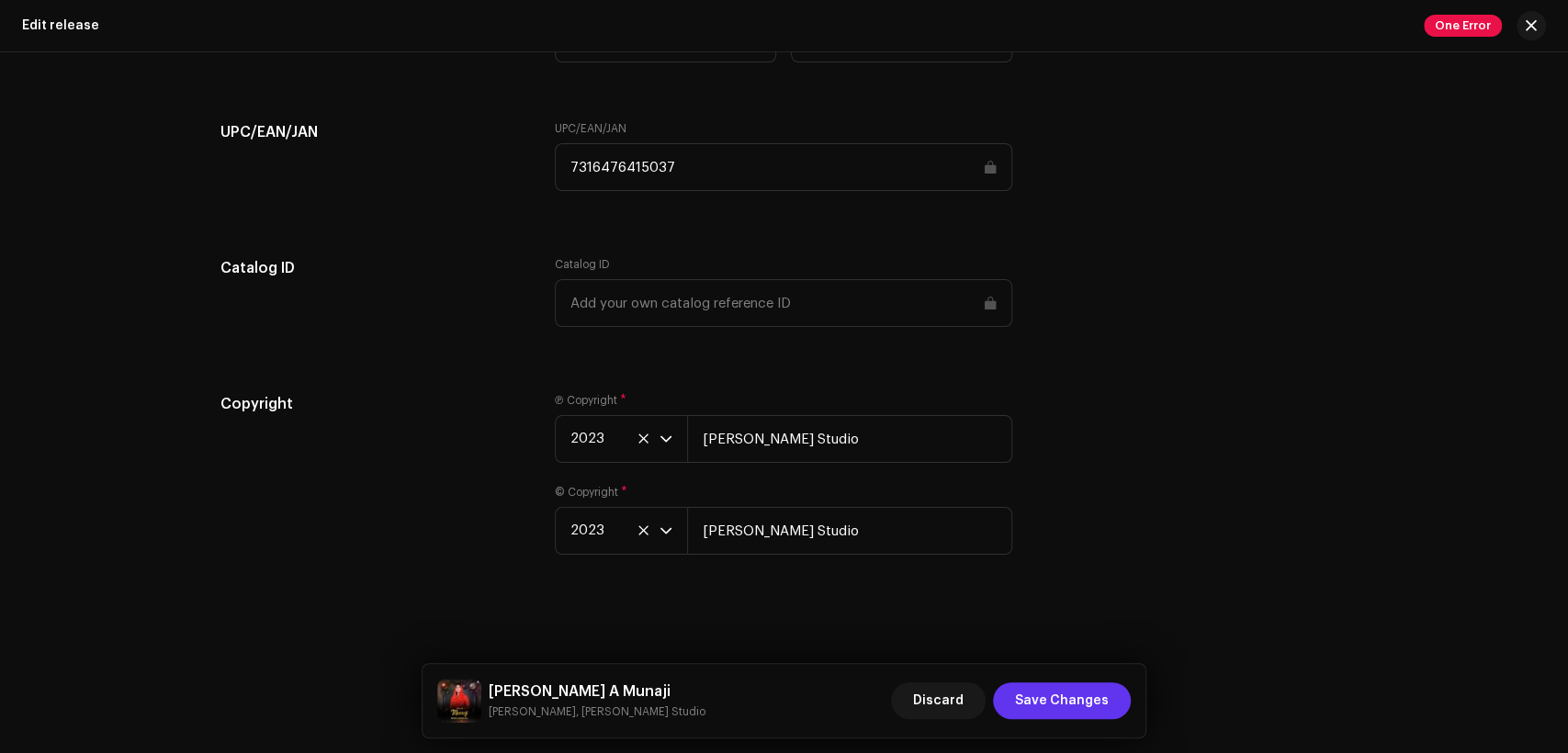
click at [1097, 690] on span "Save Changes" at bounding box center [1061, 701] width 93 height 37
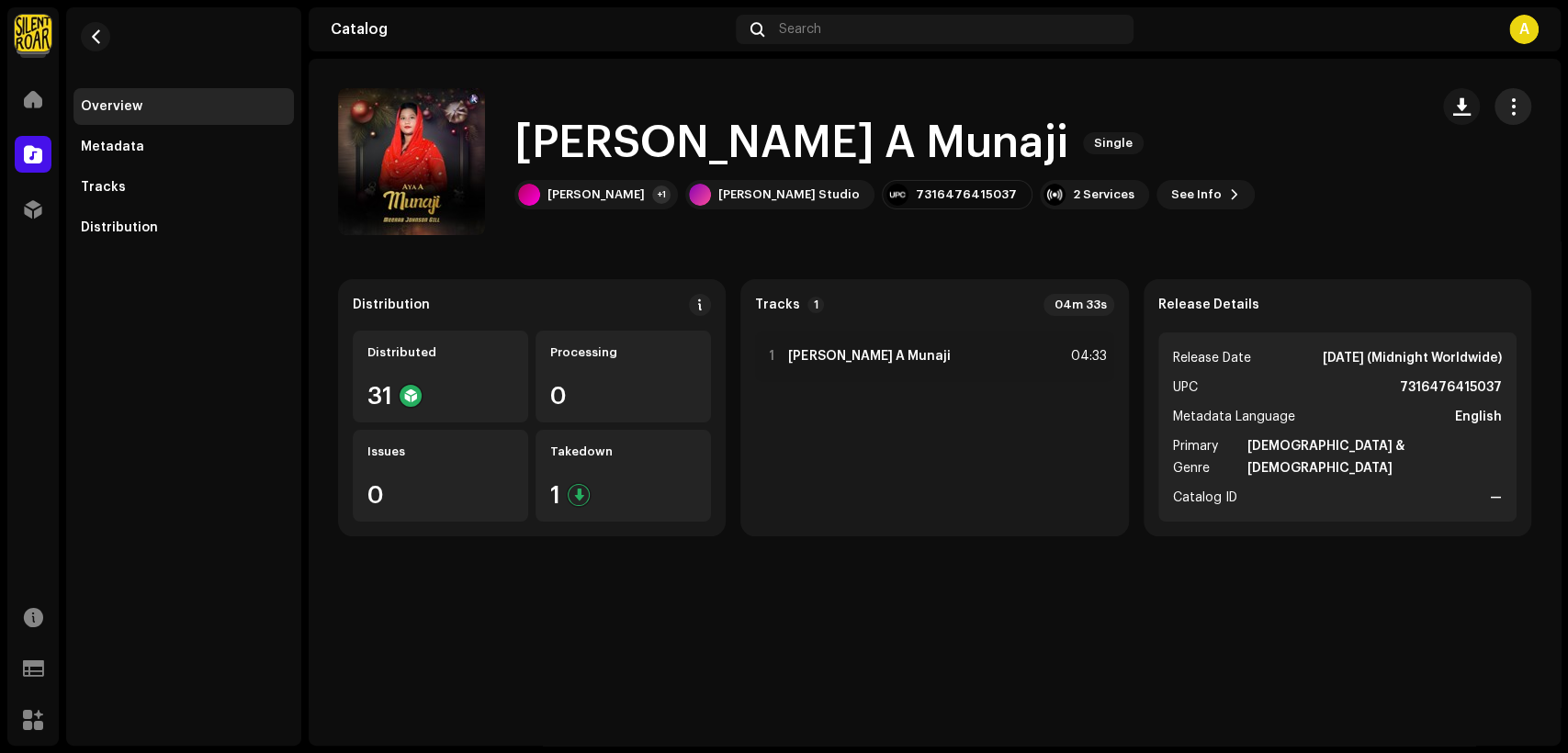
click at [1500, 107] on button "button" at bounding box center [1513, 107] width 37 height 37
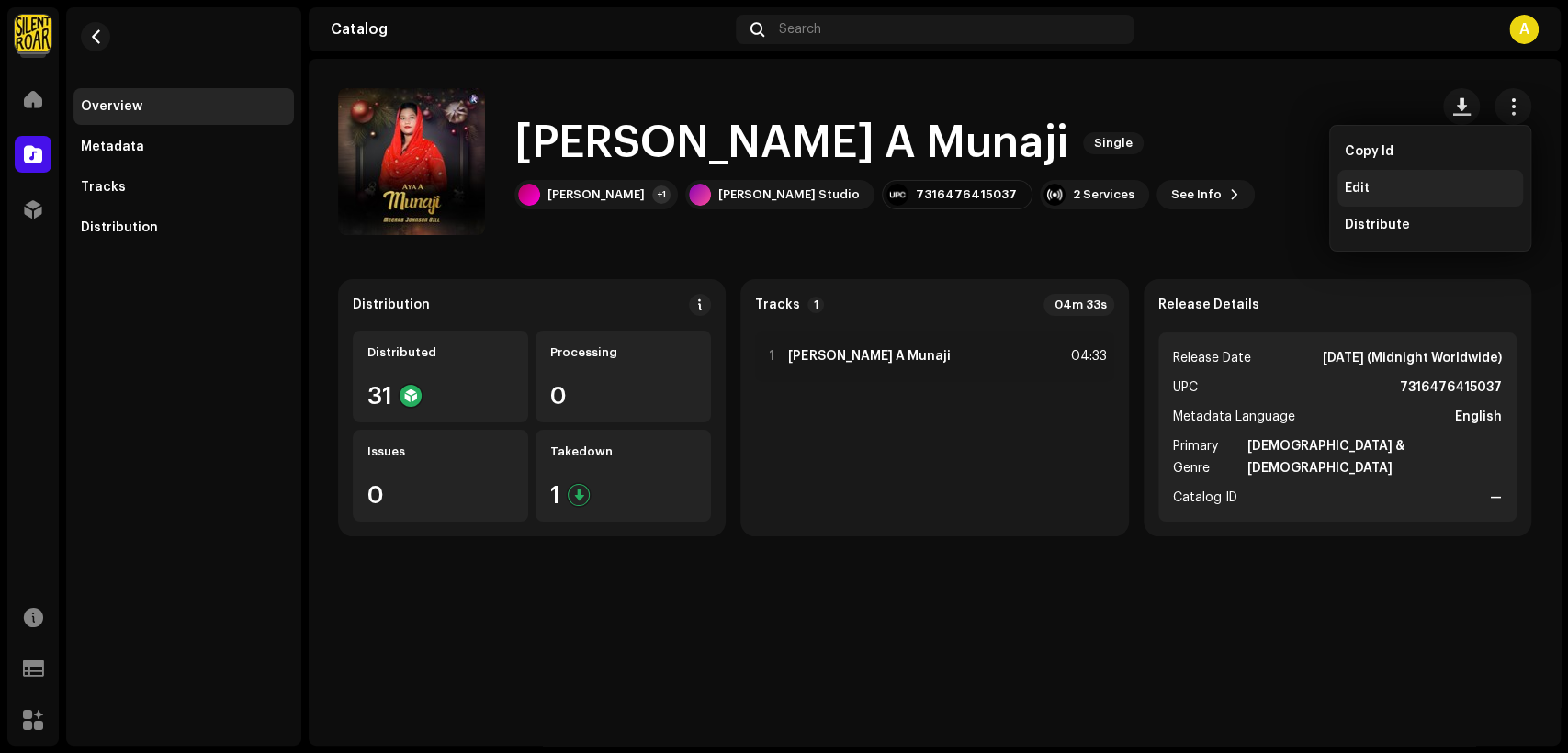
click at [1433, 177] on div "Edit" at bounding box center [1430, 188] width 186 height 37
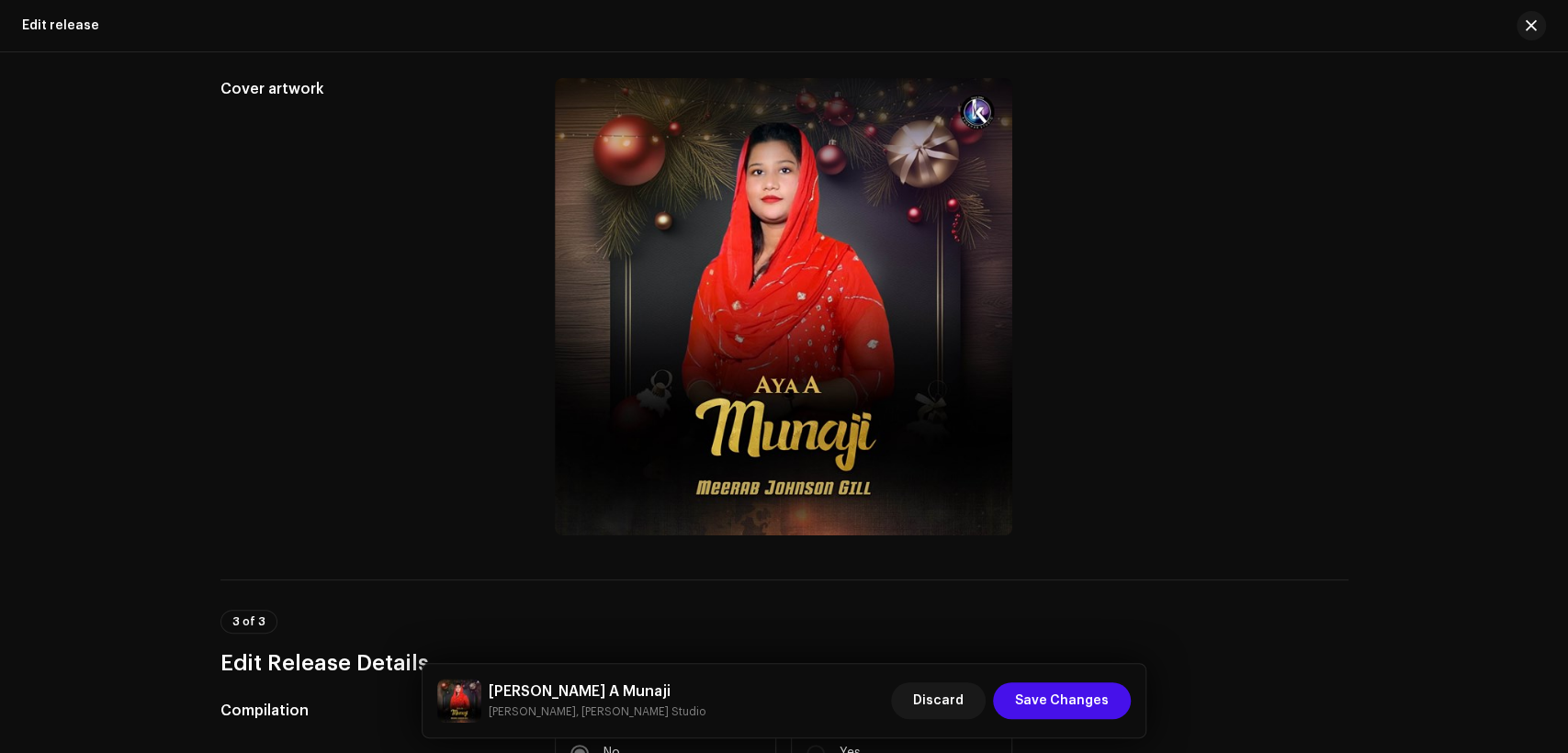
scroll to position [510, 0]
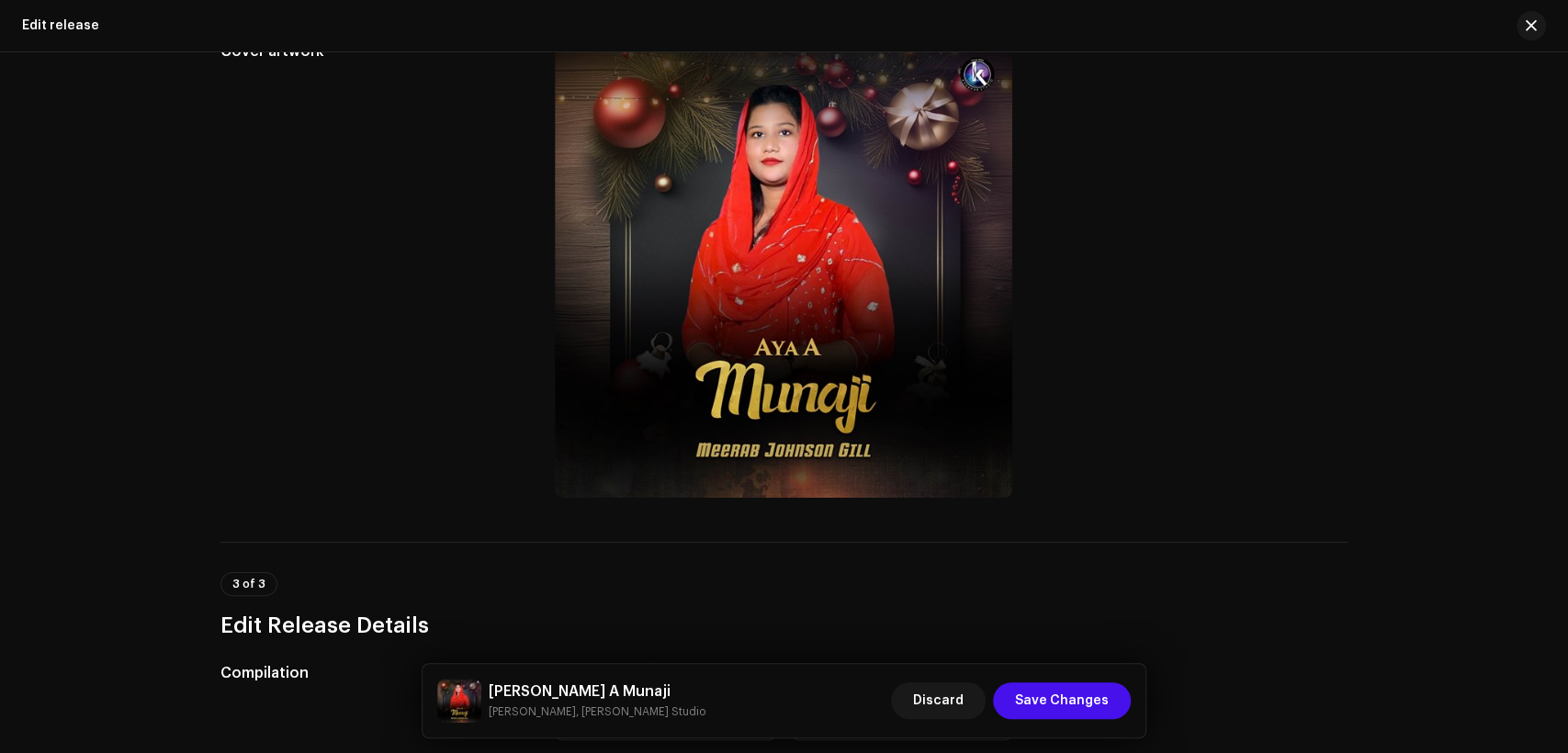
click at [532, 690] on h5 "Aya A Munaji" at bounding box center [596, 691] width 216 height 22
copy h5 "Aya A Munaji"
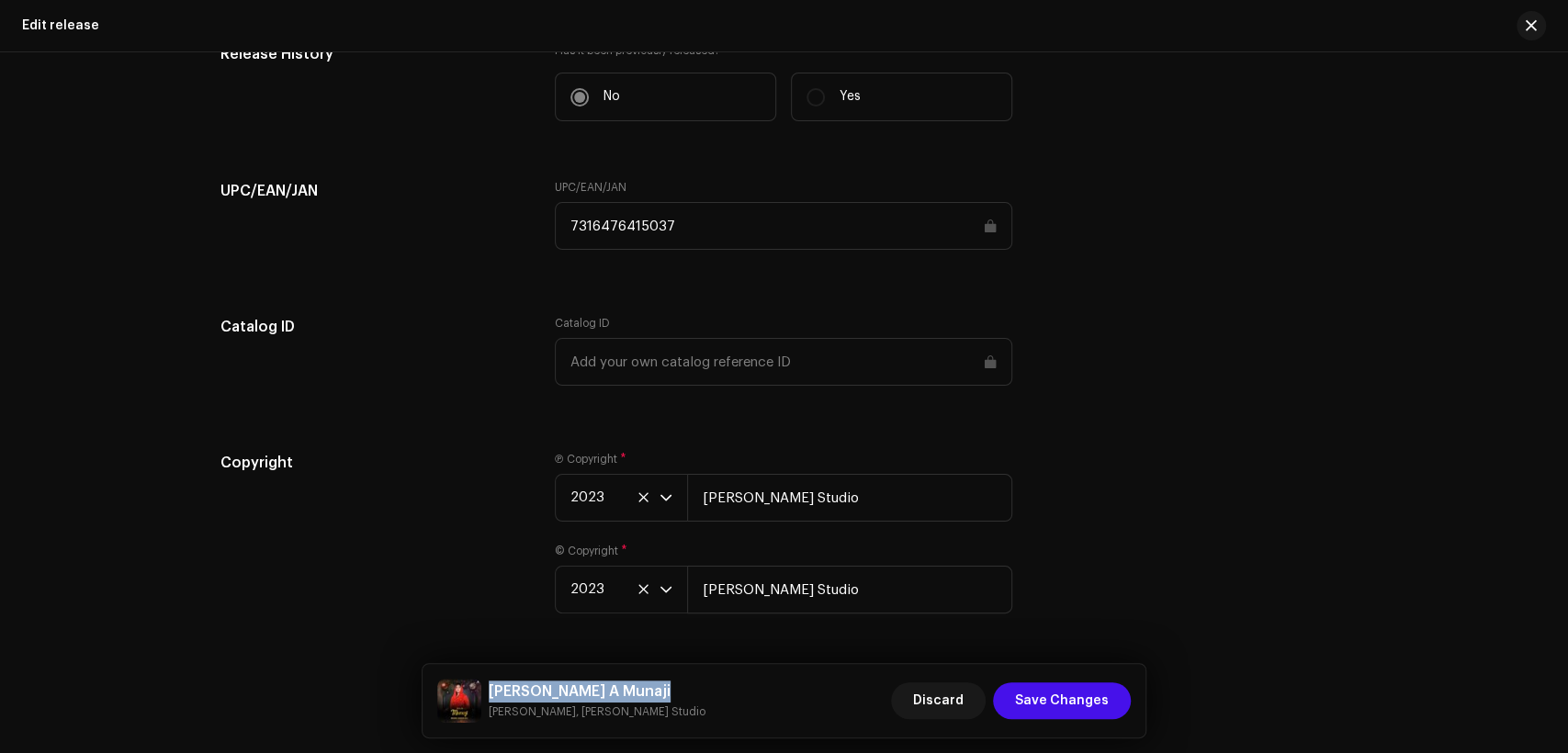
scroll to position [2949, 0]
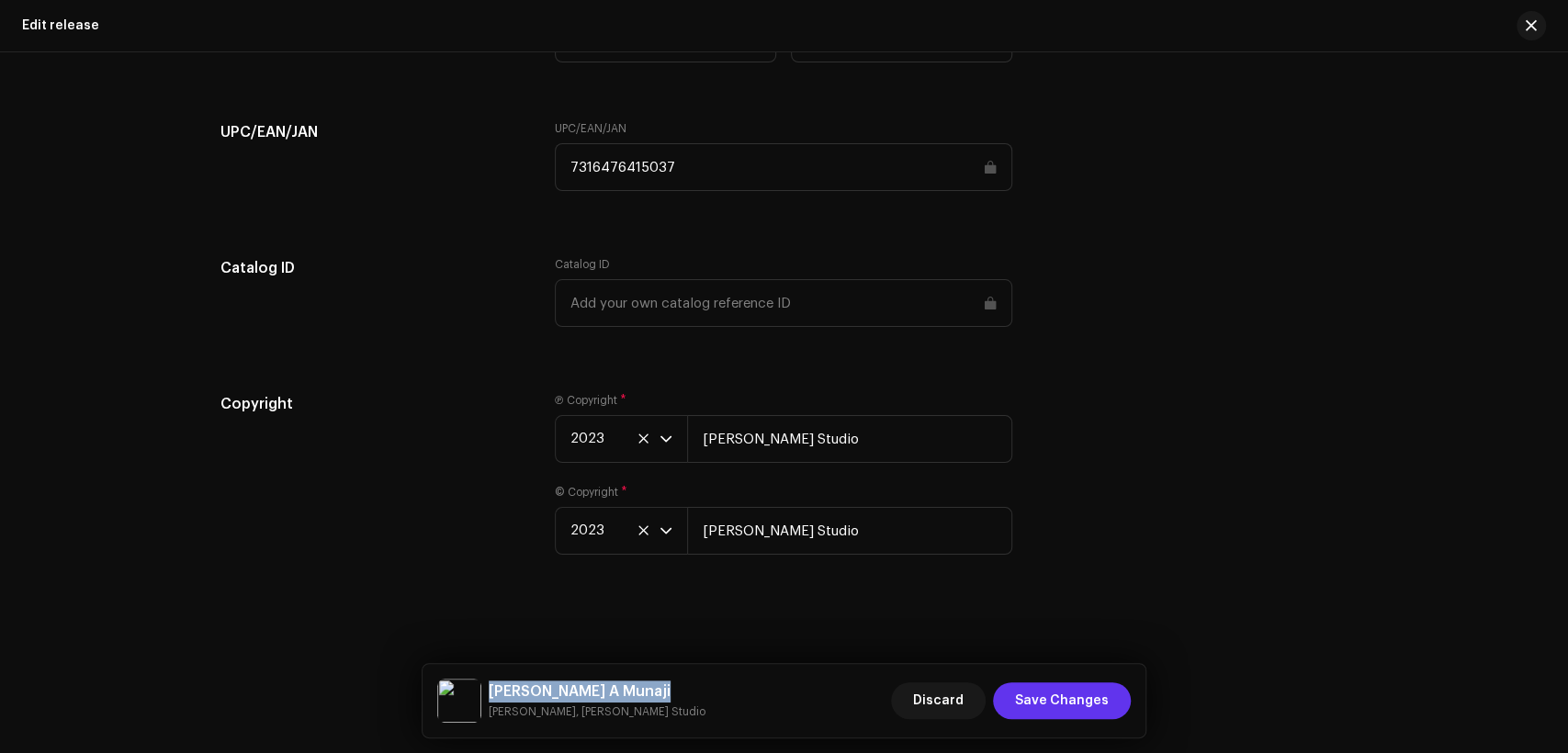
click at [1085, 699] on span "Save Changes" at bounding box center [1061, 701] width 93 height 37
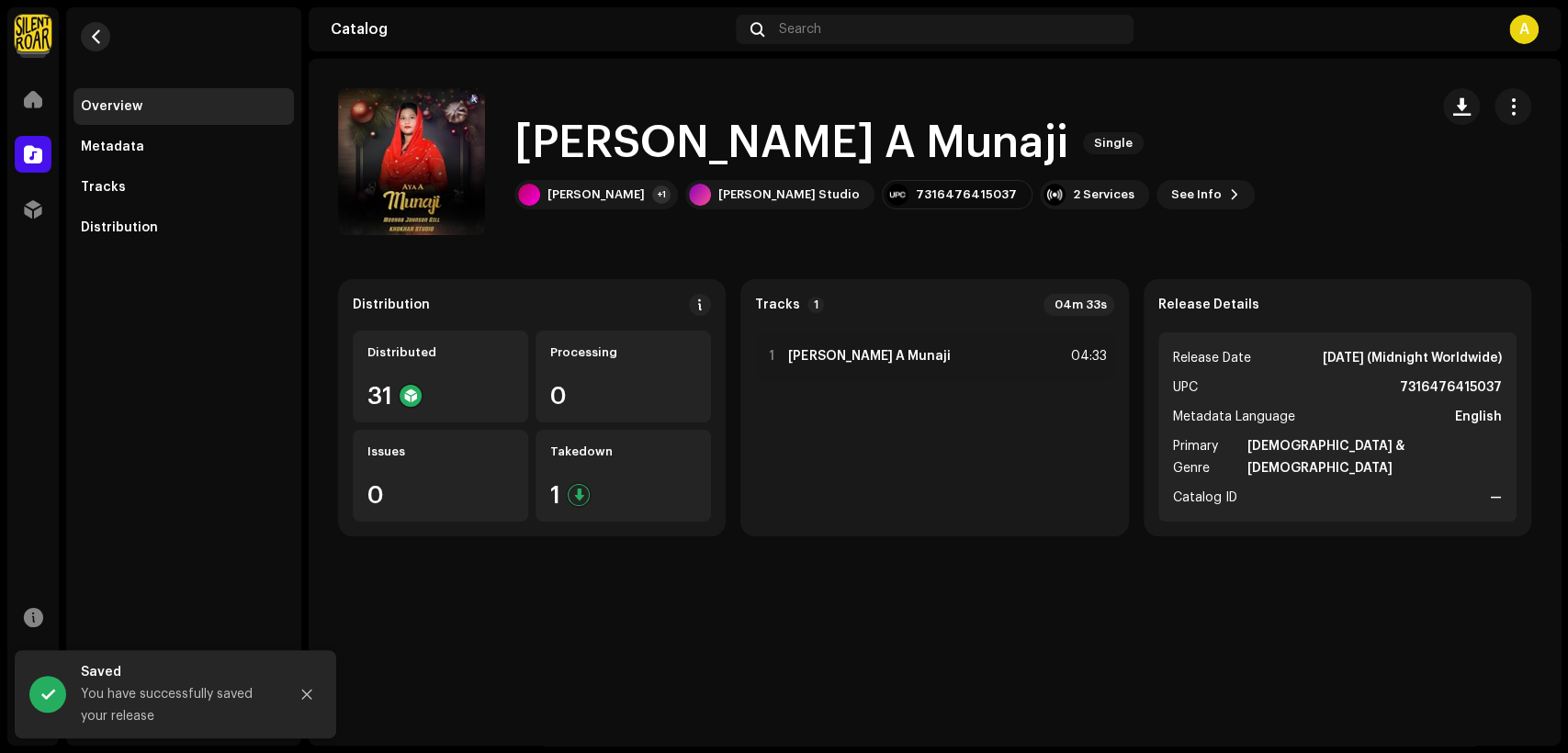
click at [91, 30] on span "button" at bounding box center [96, 37] width 13 height 14
